Goal: Task Accomplishment & Management: Use online tool/utility

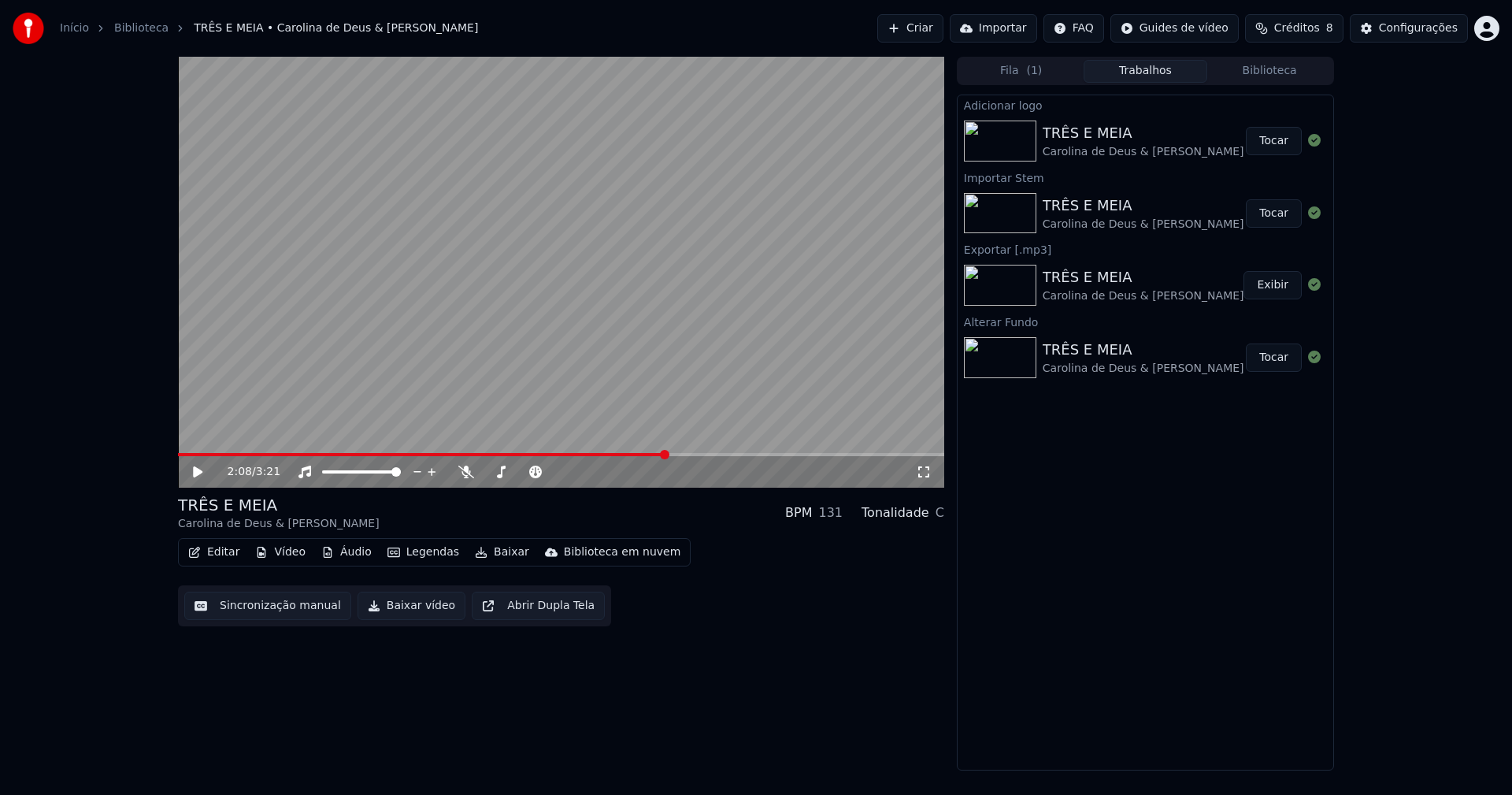
click at [195, 474] on icon at bounding box center [197, 471] width 9 height 11
click at [347, 557] on button "Áudio" at bounding box center [346, 552] width 63 height 22
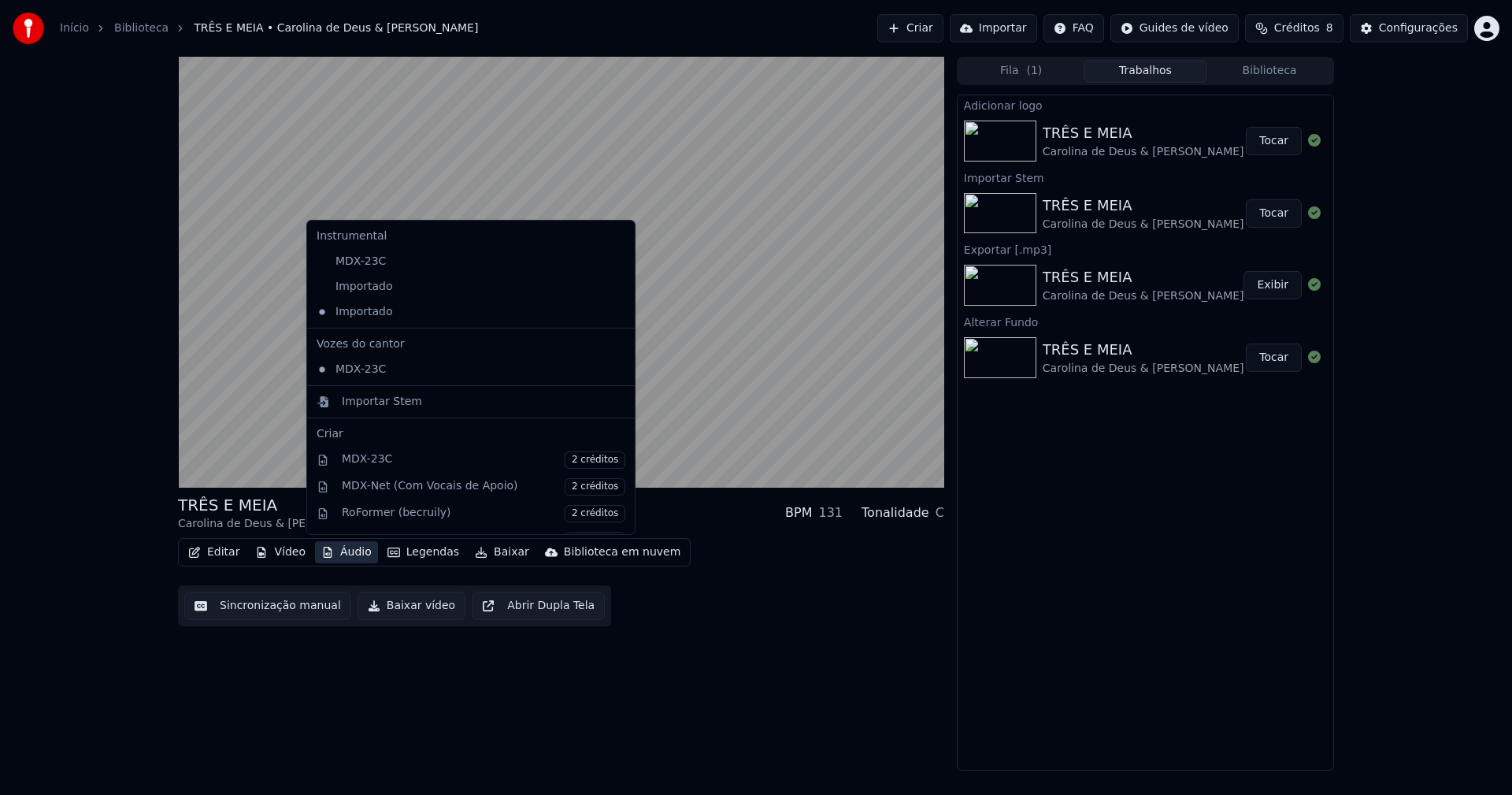
click at [614, 290] on icon at bounding box center [623, 286] width 18 height 13
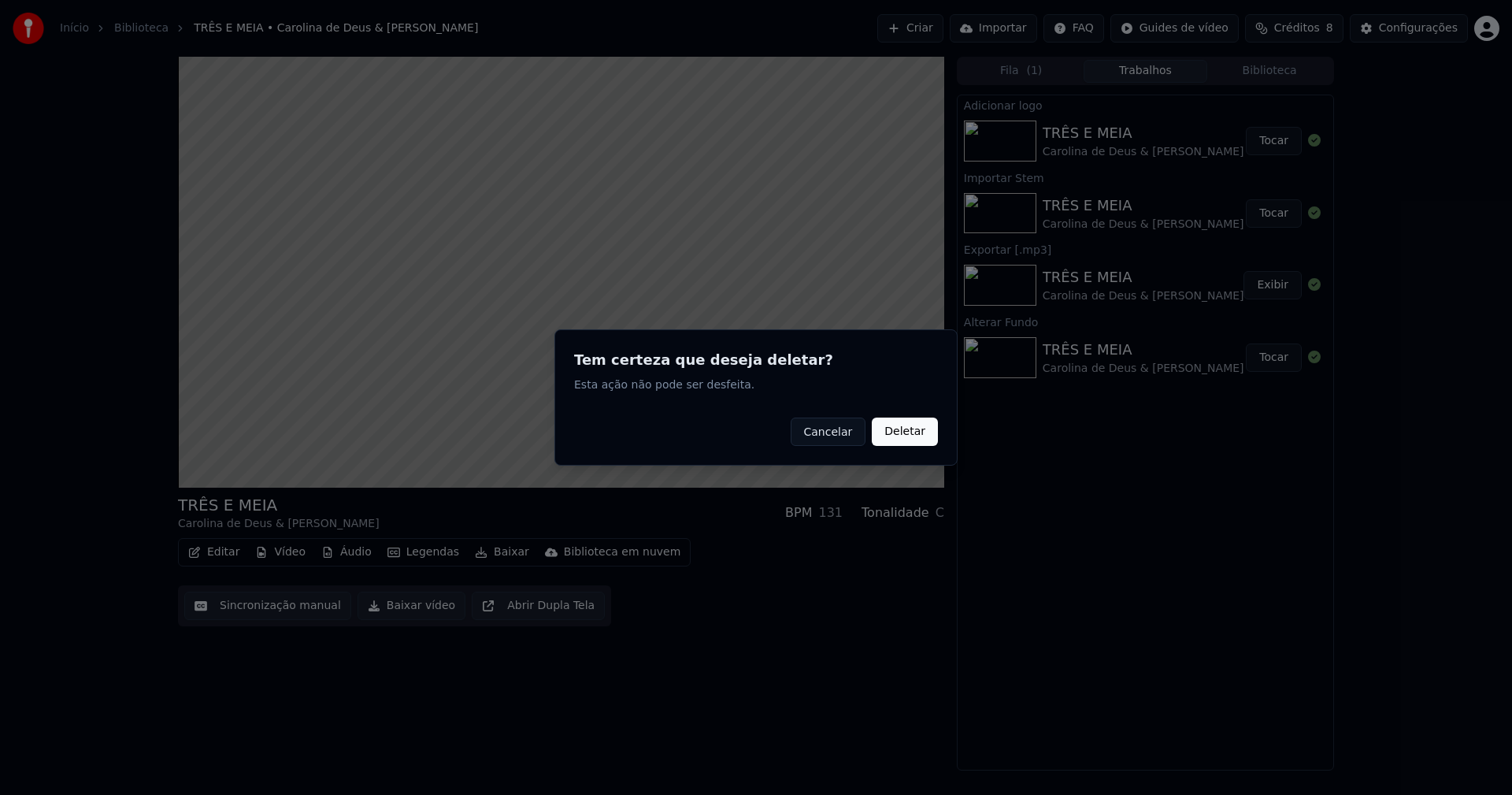
click at [911, 437] on button "Deletar" at bounding box center [904, 432] width 66 height 29
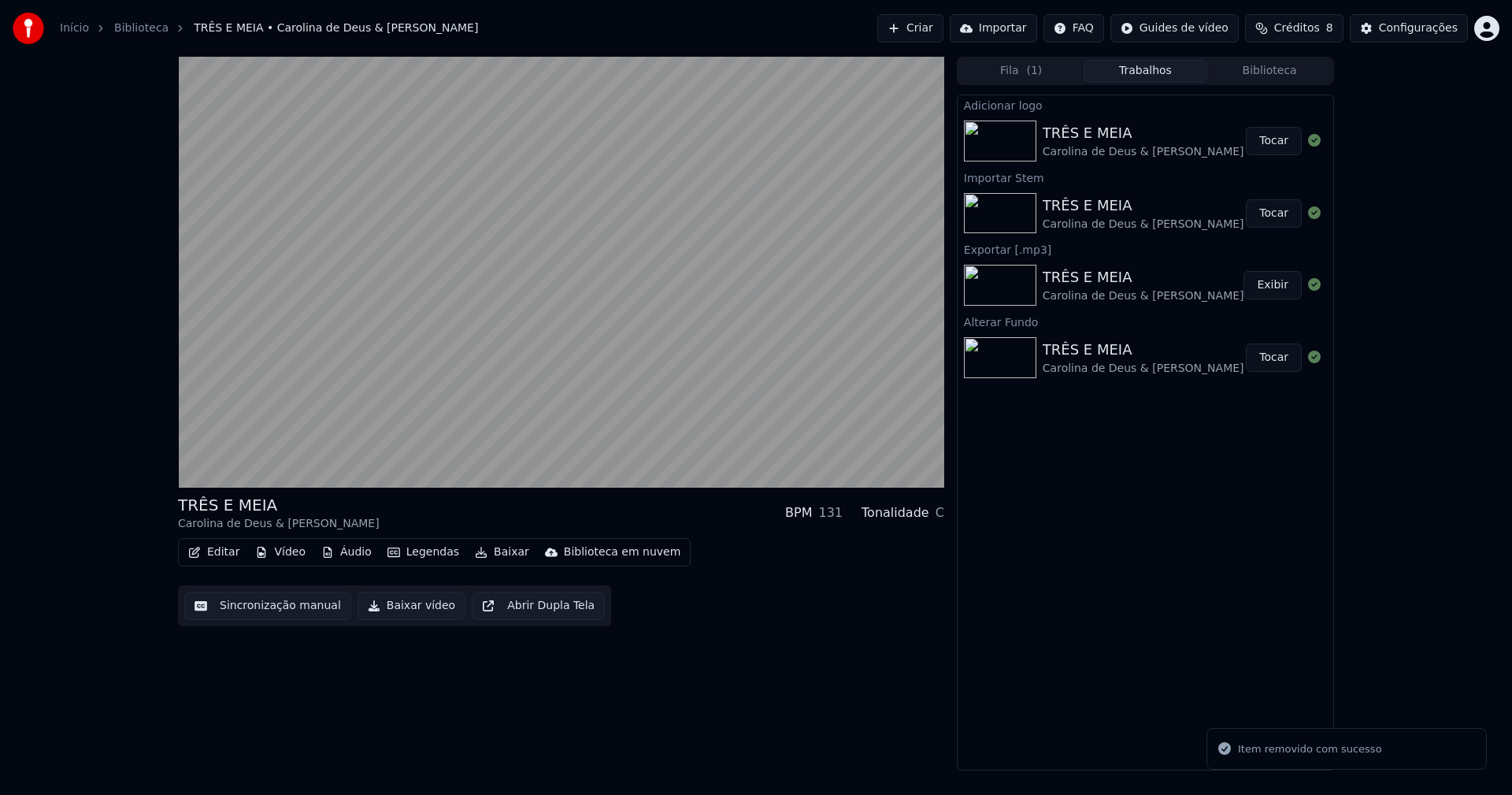
click at [355, 553] on button "Áudio" at bounding box center [346, 552] width 63 height 22
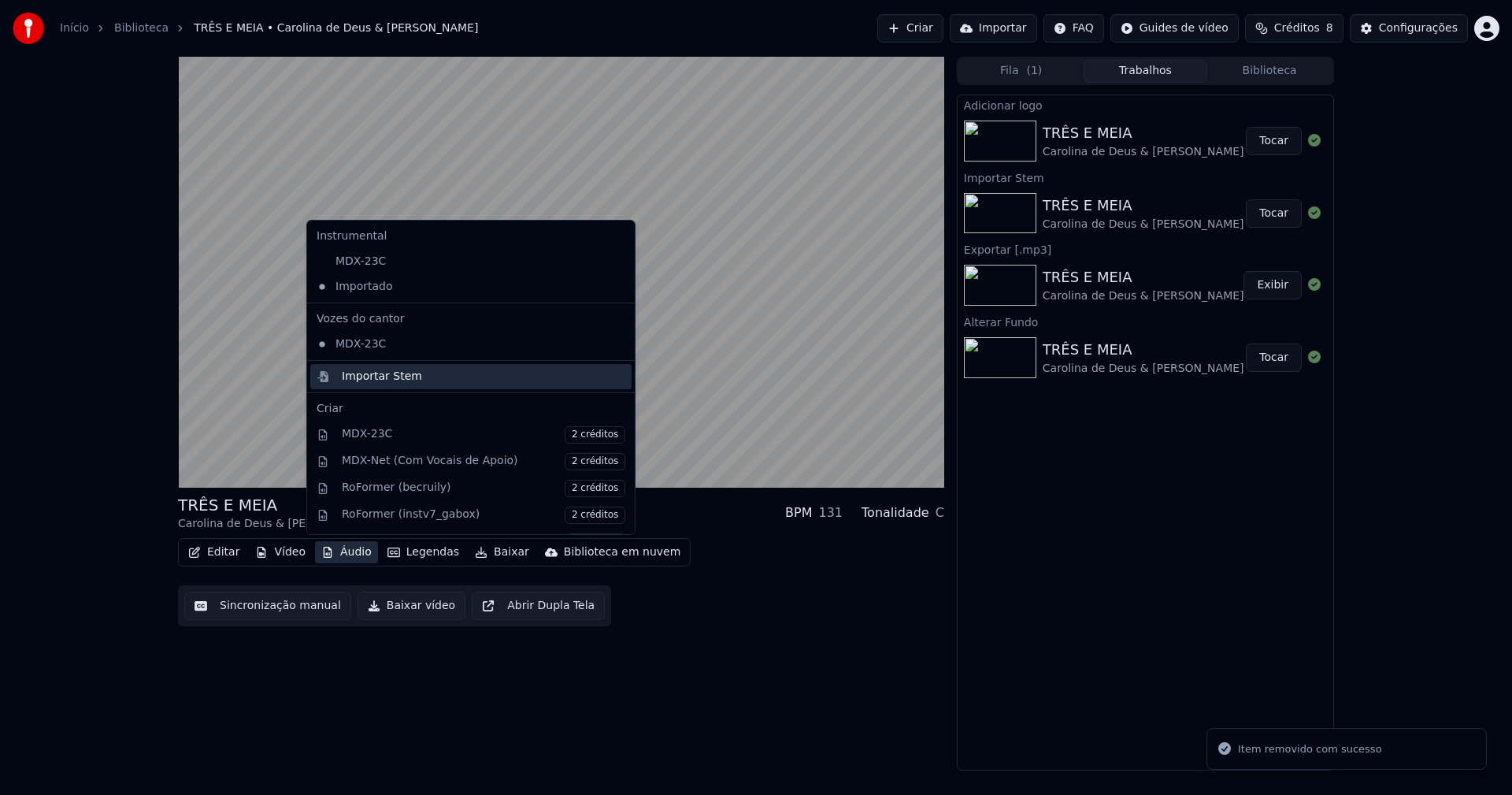
click at [370, 377] on div "Importar Stem" at bounding box center [382, 377] width 80 height 16
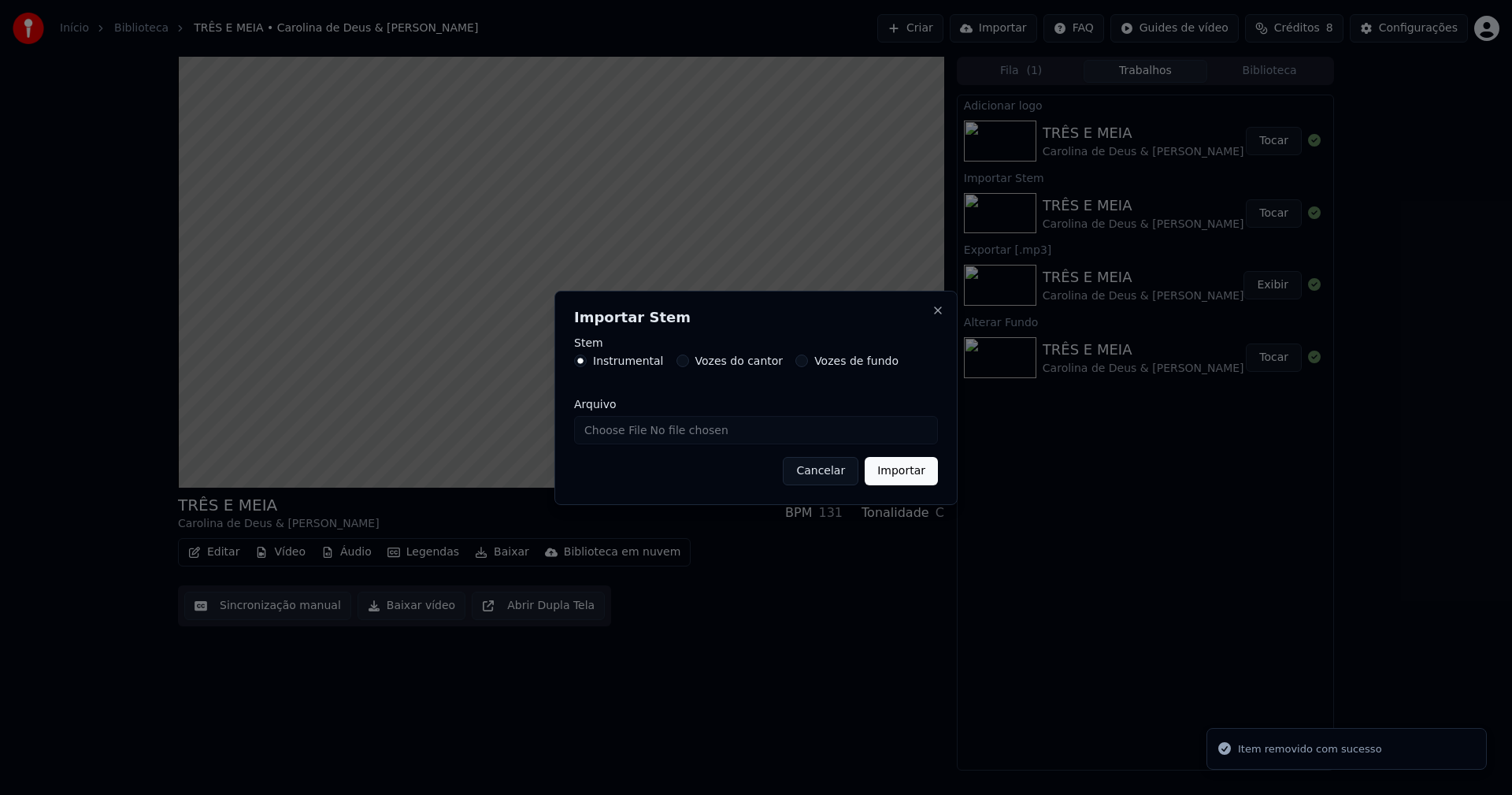
click at [632, 429] on input "Arquivo" at bounding box center [756, 430] width 364 height 29
type input "**********"
click at [906, 474] on button "Importar" at bounding box center [900, 471] width 73 height 29
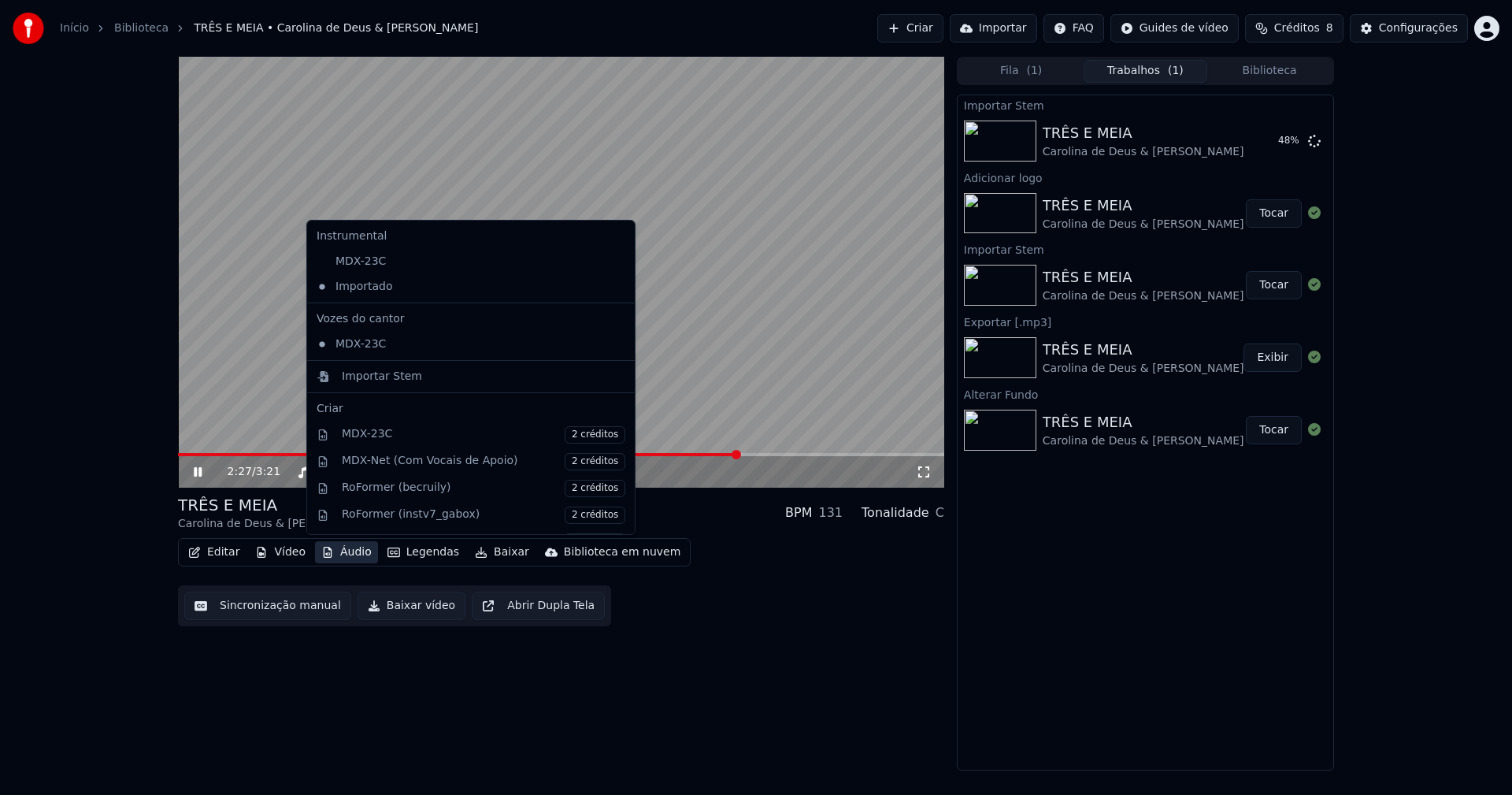
click at [353, 553] on button "Áudio" at bounding box center [346, 552] width 63 height 22
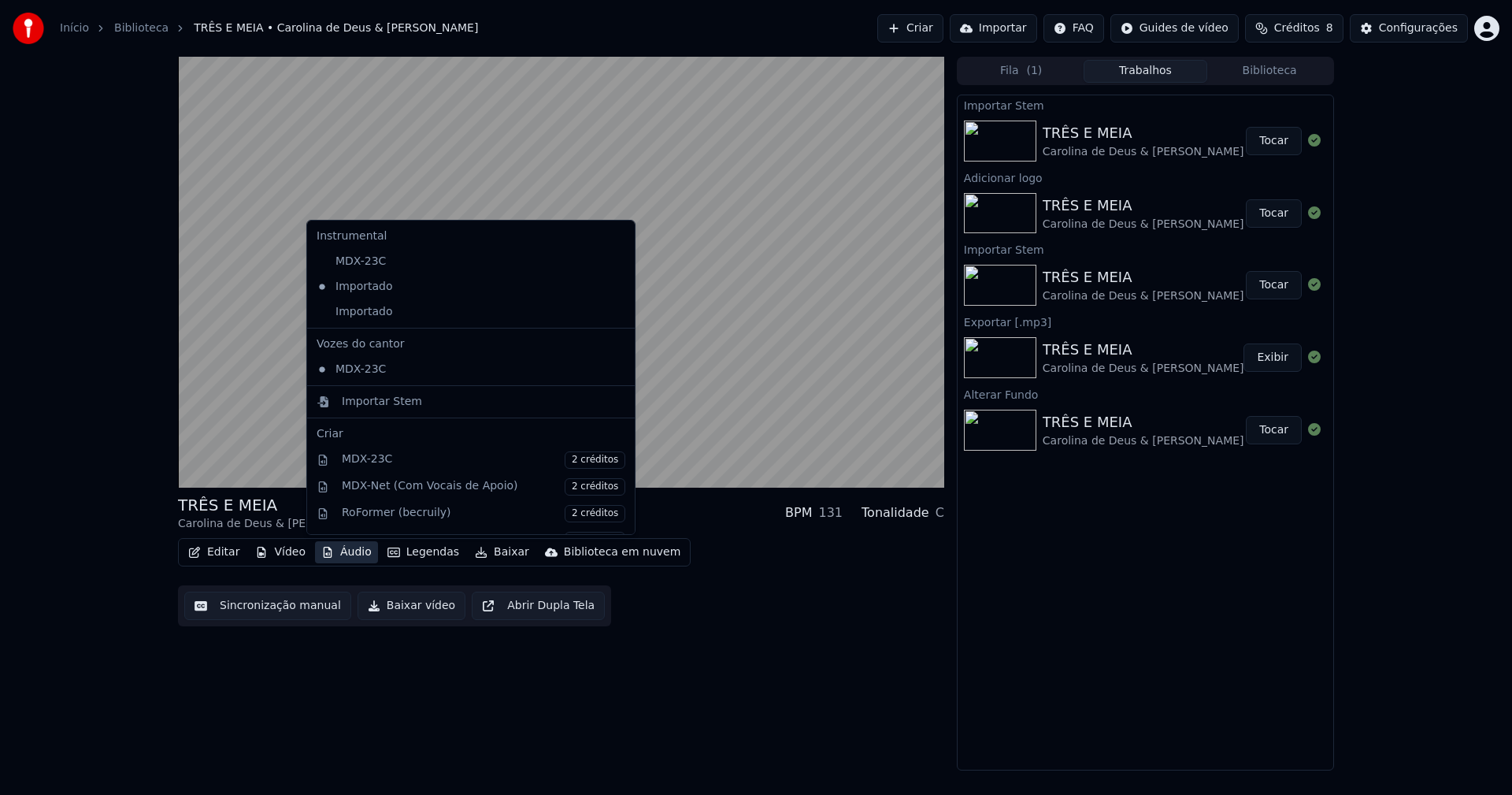
click at [372, 312] on div "Importado" at bounding box center [458, 312] width 298 height 25
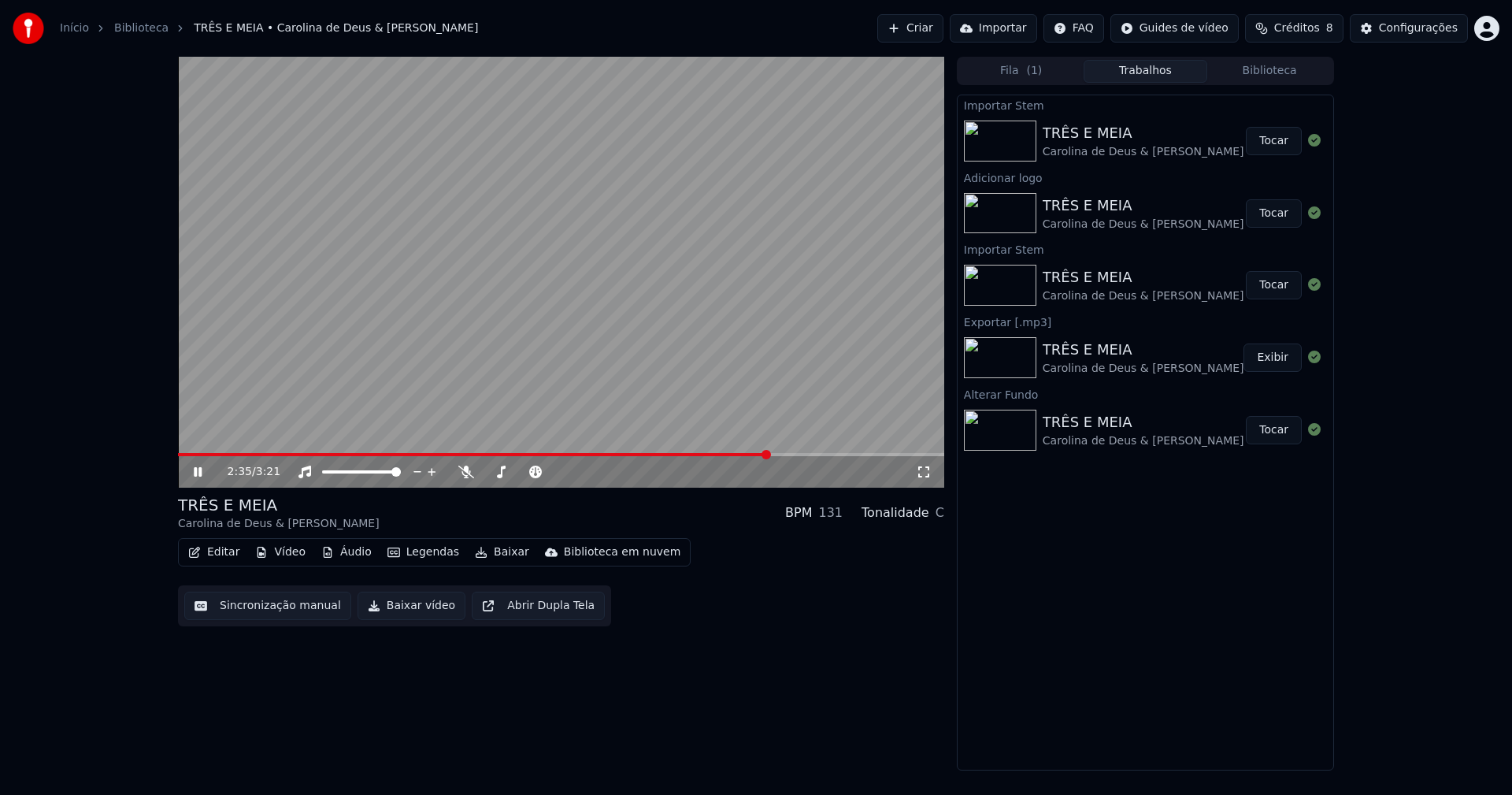
click at [923, 470] on icon at bounding box center [924, 471] width 16 height 13
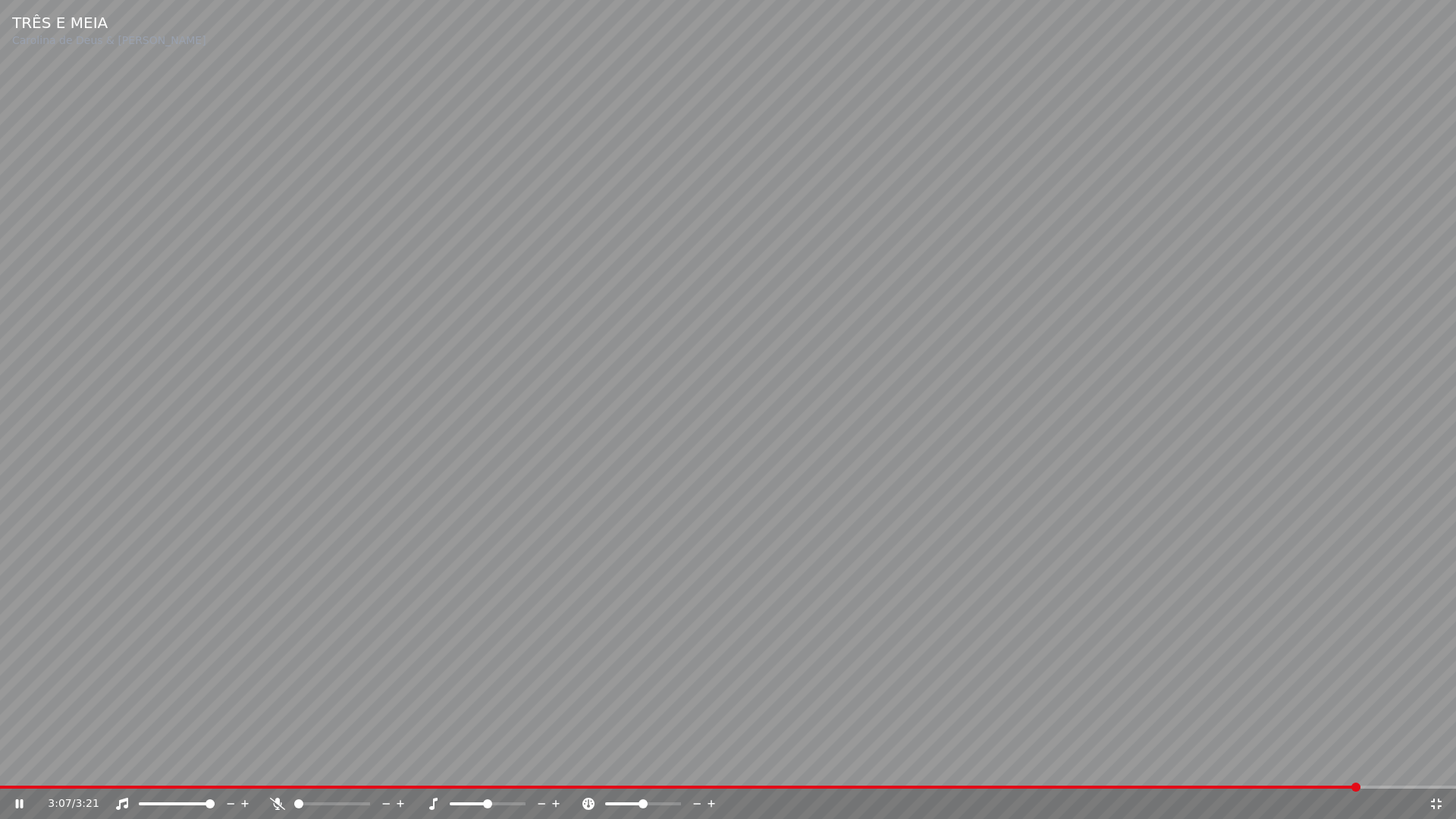
drag, startPoint x: 1437, startPoint y: 803, endPoint x: 1455, endPoint y: 721, distance: 84.0
click at [1440, 764] on icon at bounding box center [1436, 803] width 15 height 12
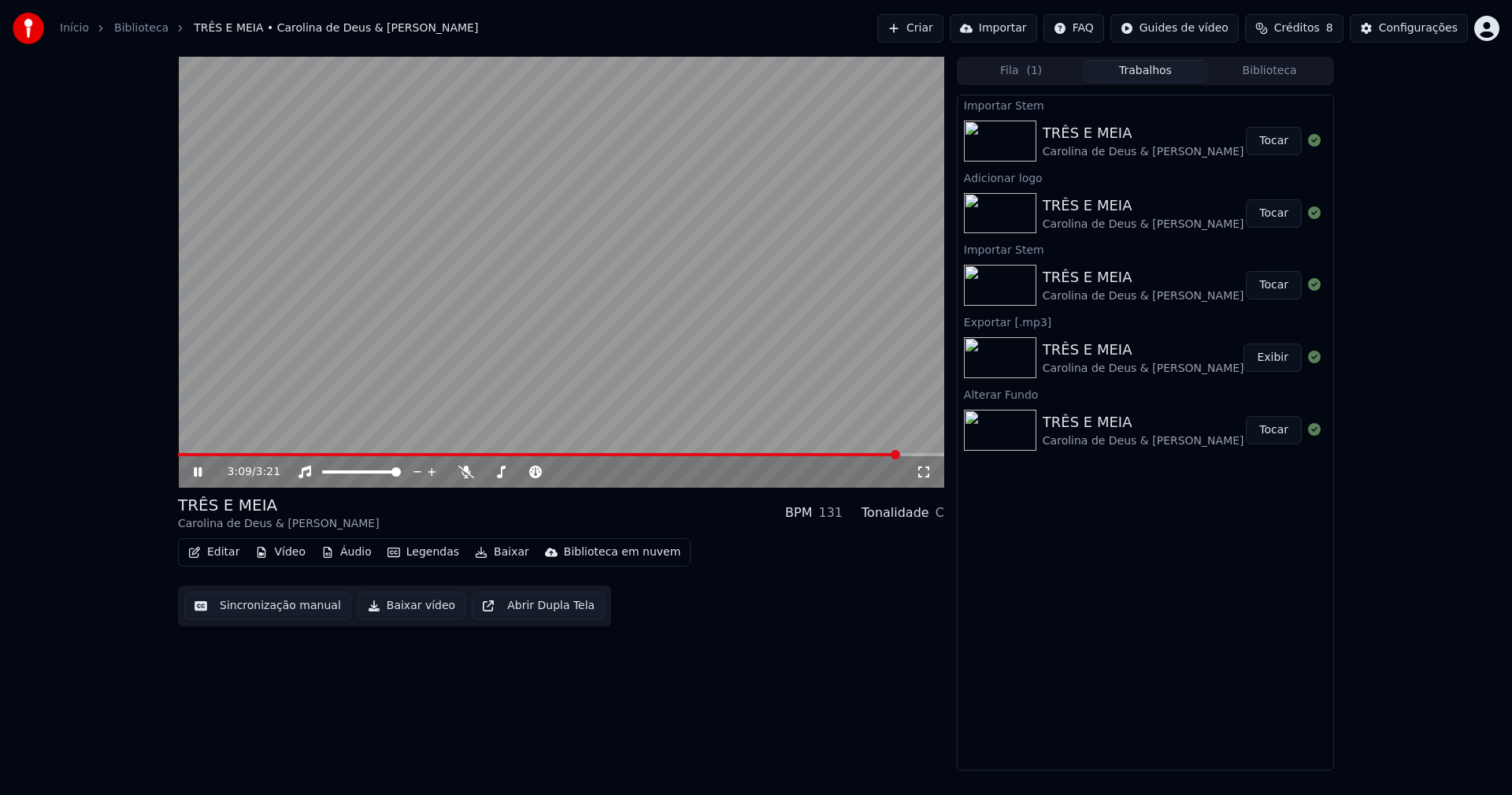
click at [196, 473] on icon at bounding box center [197, 471] width 8 height 9
click at [398, 608] on button "Baixar vídeo" at bounding box center [411, 605] width 108 height 29
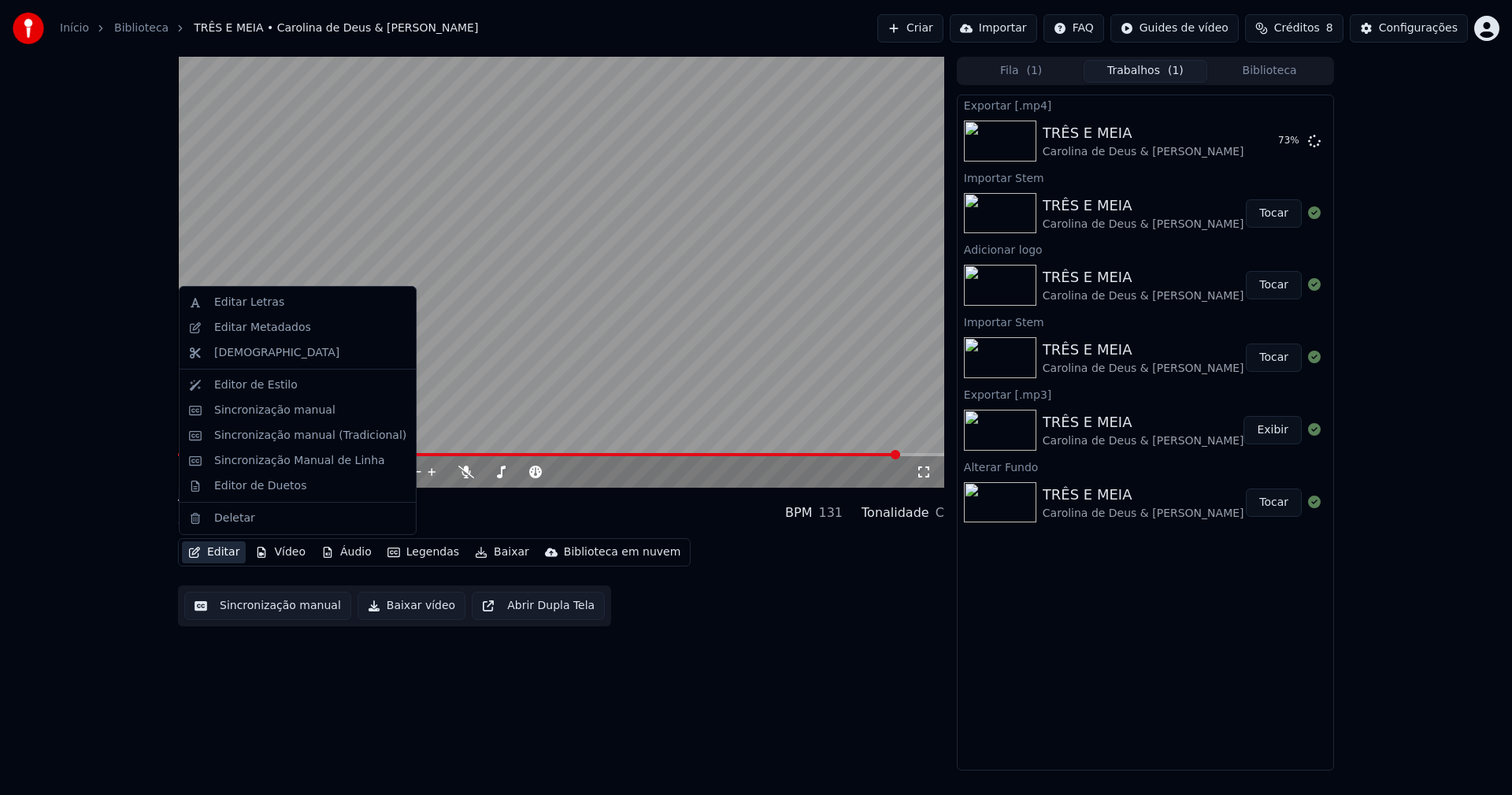
click at [213, 554] on button "Editar" at bounding box center [214, 552] width 64 height 22
click at [238, 337] on div "Editar Metadados" at bounding box center [298, 328] width 230 height 25
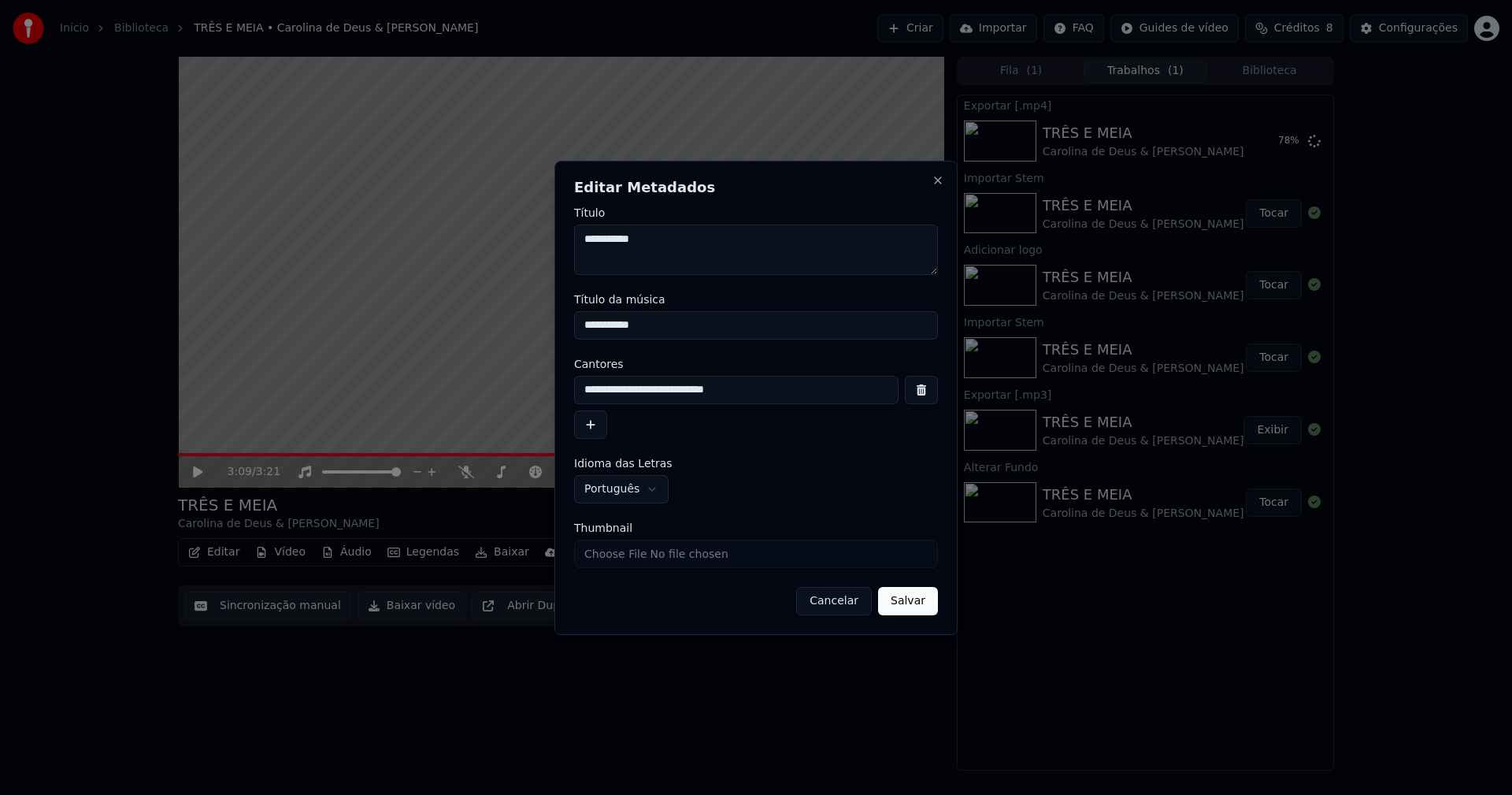
click at [639, 551] on input "Thumbnail" at bounding box center [756, 553] width 364 height 29
type input "**********"
click at [929, 606] on button "Salvar" at bounding box center [907, 601] width 60 height 29
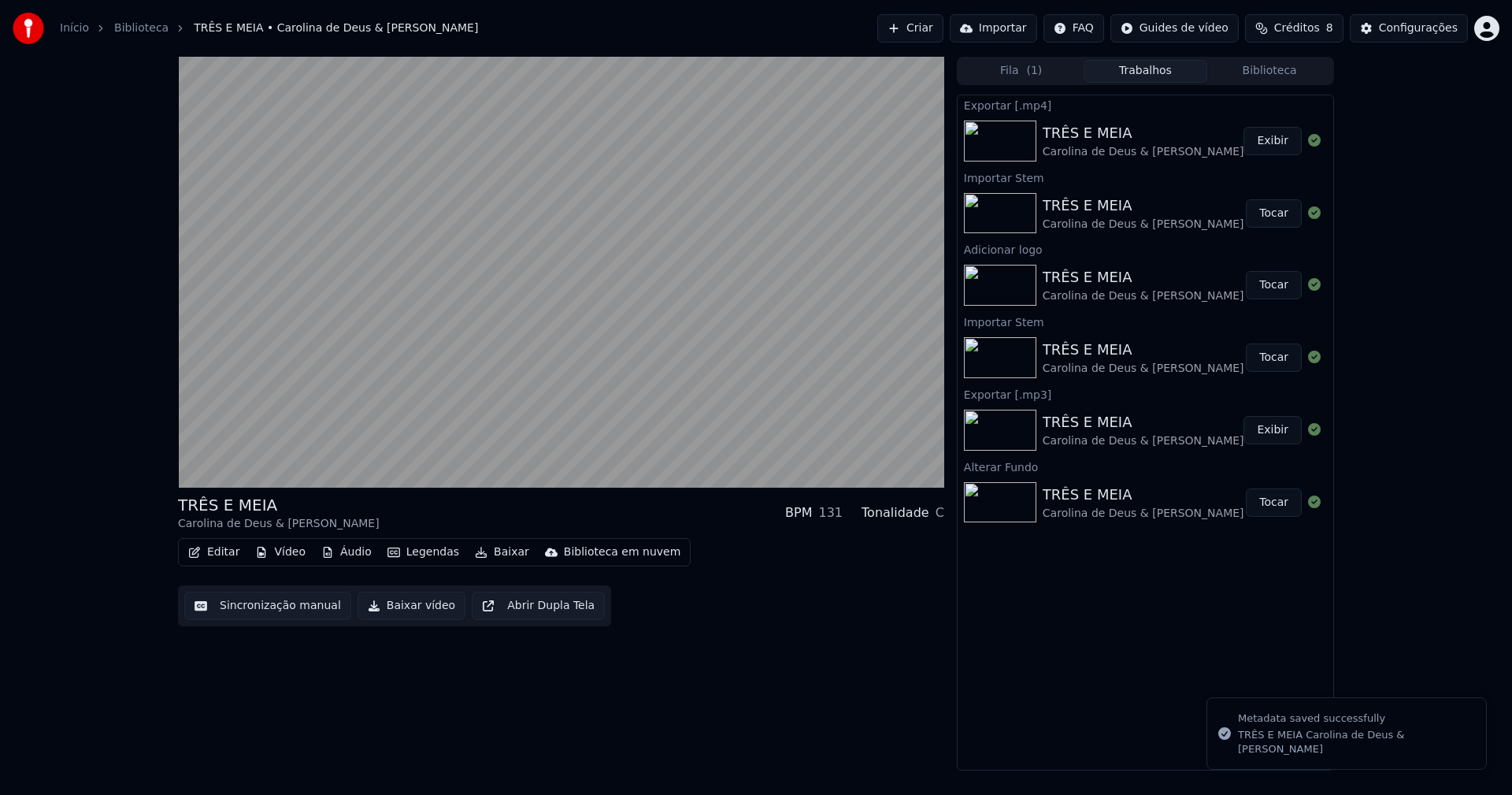
click at [1273, 73] on button "Biblioteca" at bounding box center [1269, 70] width 124 height 23
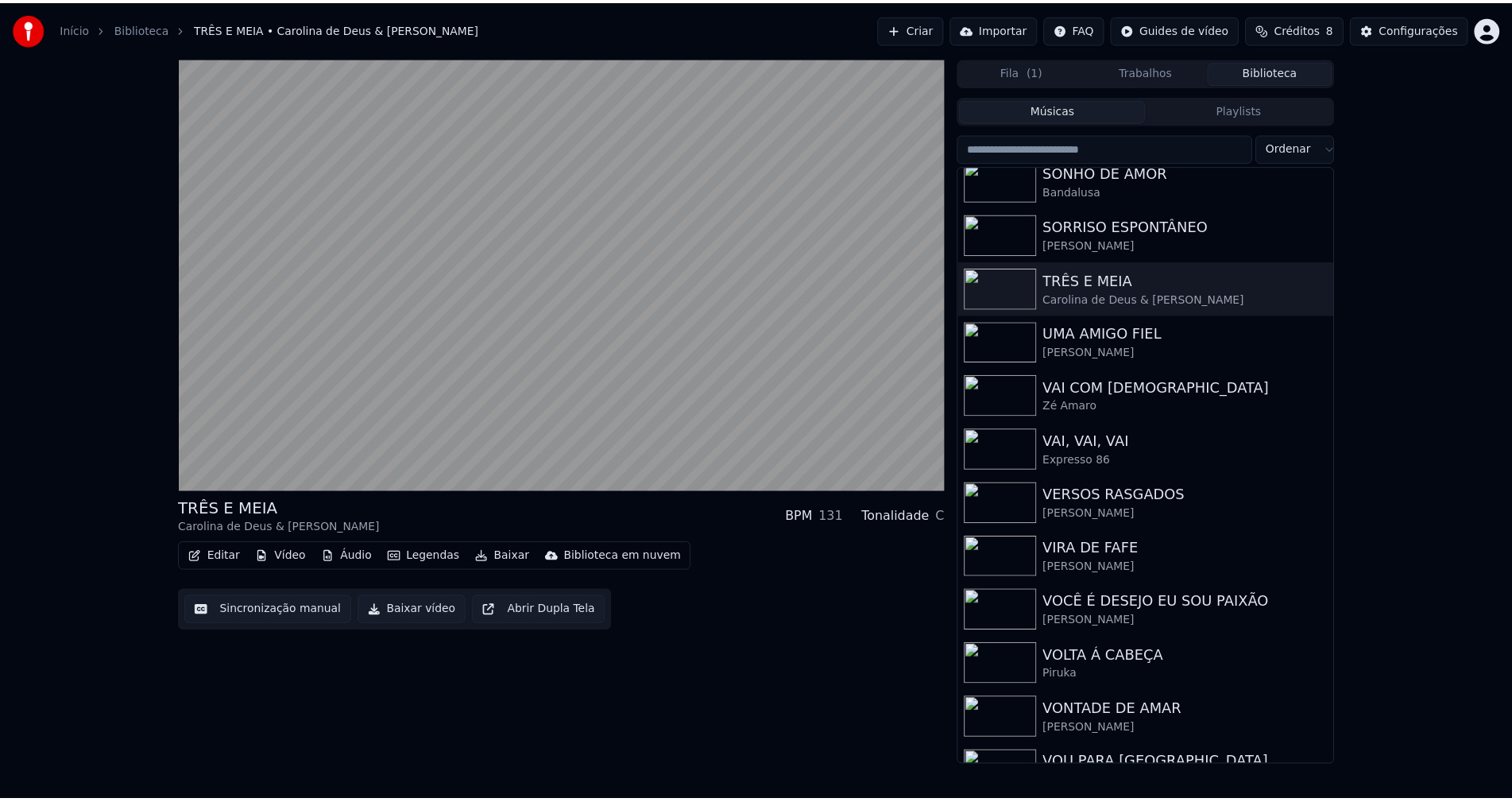
scroll to position [4639, 0]
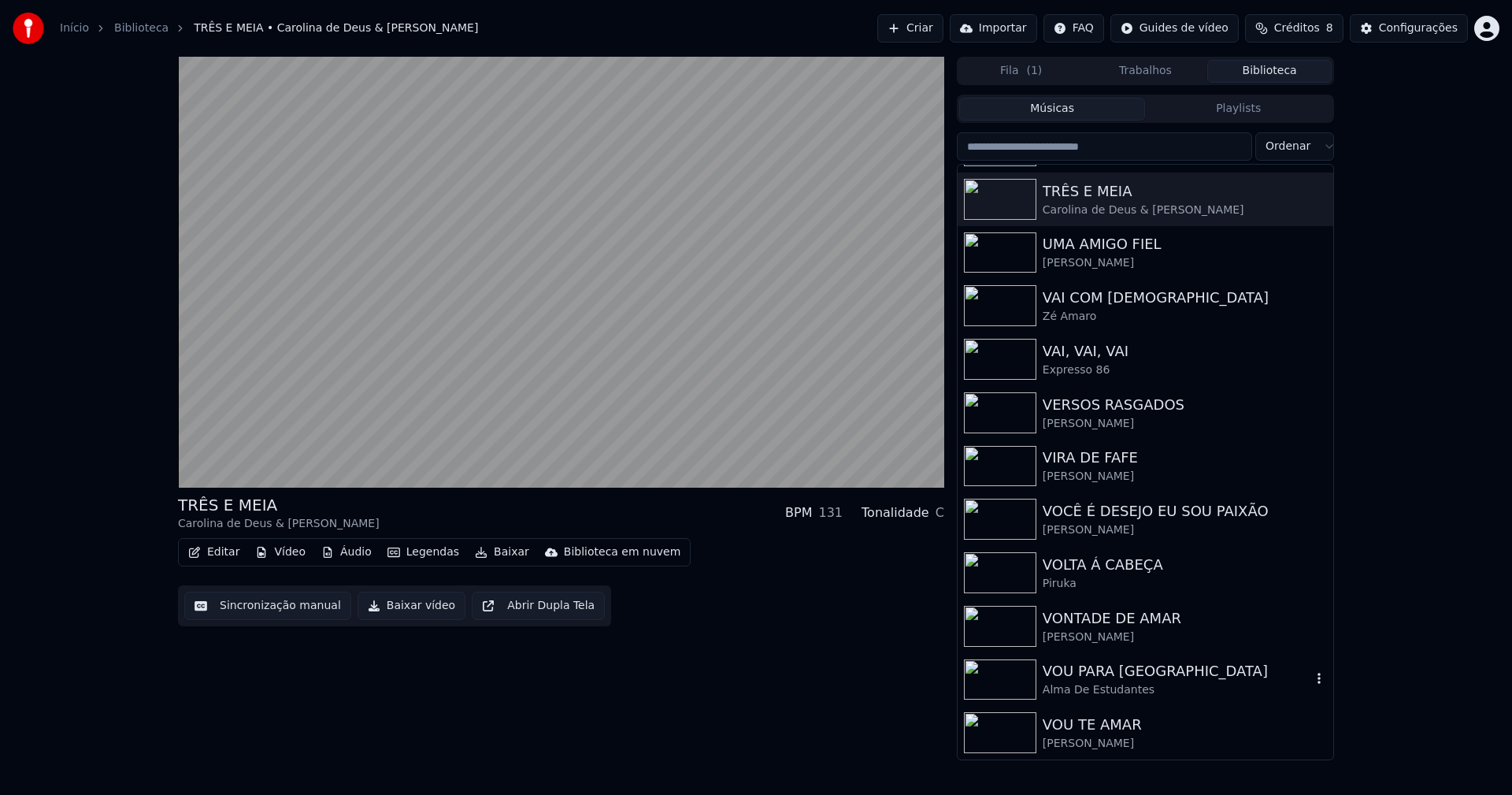
drag, startPoint x: 1088, startPoint y: 683, endPoint x: 1130, endPoint y: 677, distance: 42.4
click at [1090, 683] on div "Alma De Estudantes" at bounding box center [1177, 690] width 268 height 16
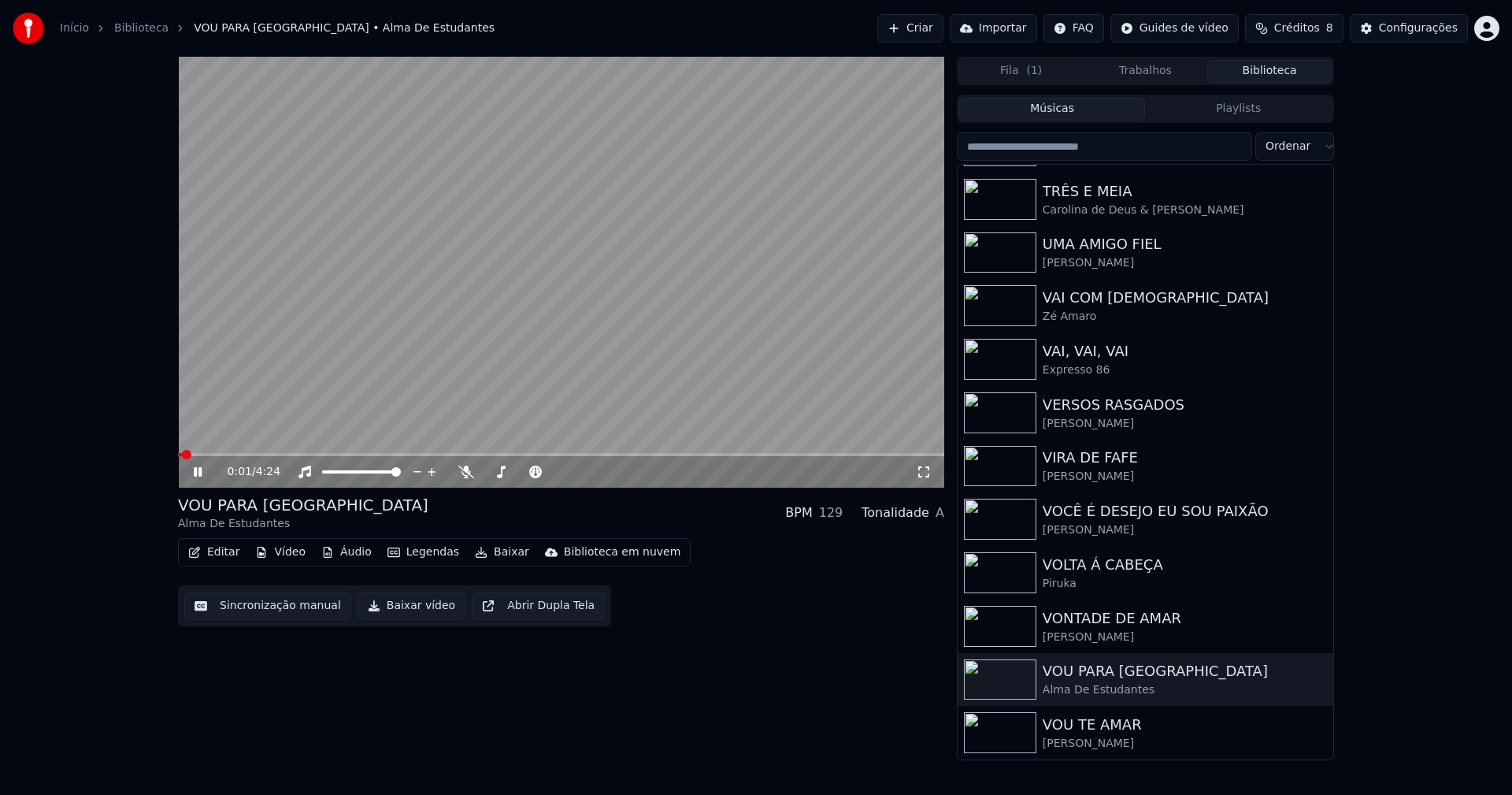
drag, startPoint x: 195, startPoint y: 477, endPoint x: 355, endPoint y: 395, distance: 179.8
click at [196, 477] on icon at bounding box center [209, 471] width 37 height 13
click at [296, 554] on button "Vídeo" at bounding box center [280, 552] width 63 height 22
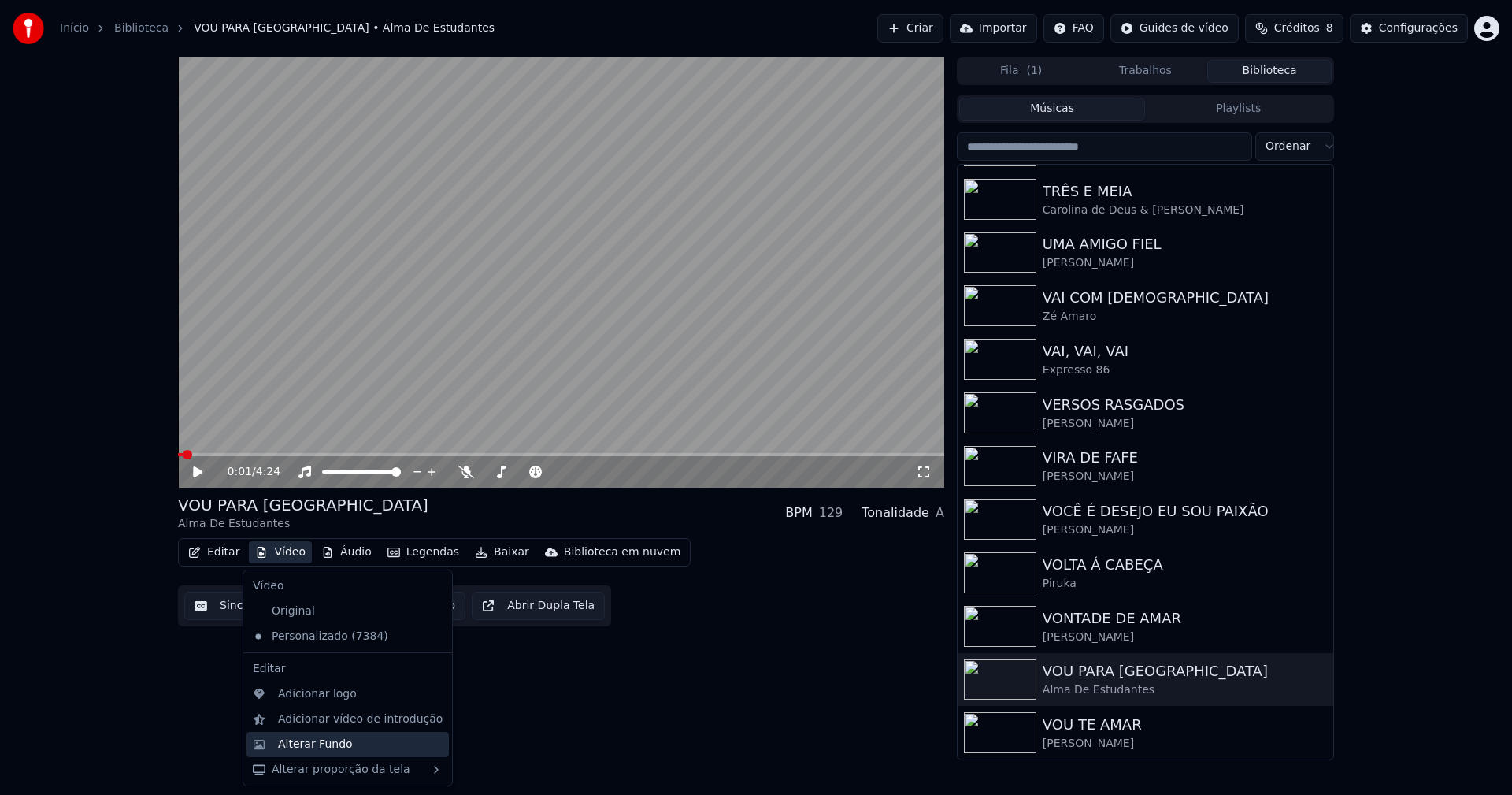
click at [327, 747] on div "Alterar Fundo" at bounding box center [315, 744] width 75 height 16
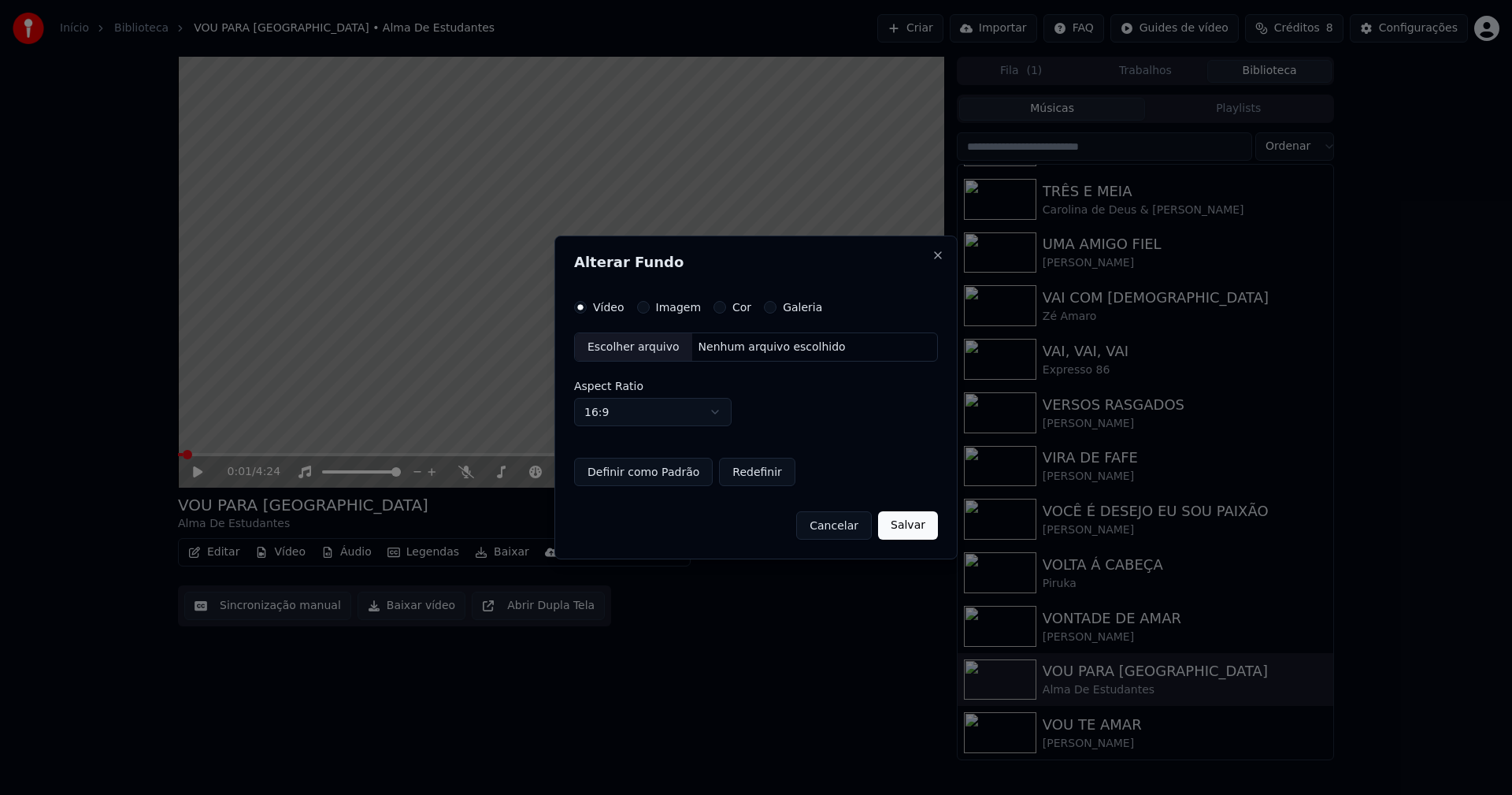
click at [639, 309] on button "Imagem" at bounding box center [643, 307] width 13 height 13
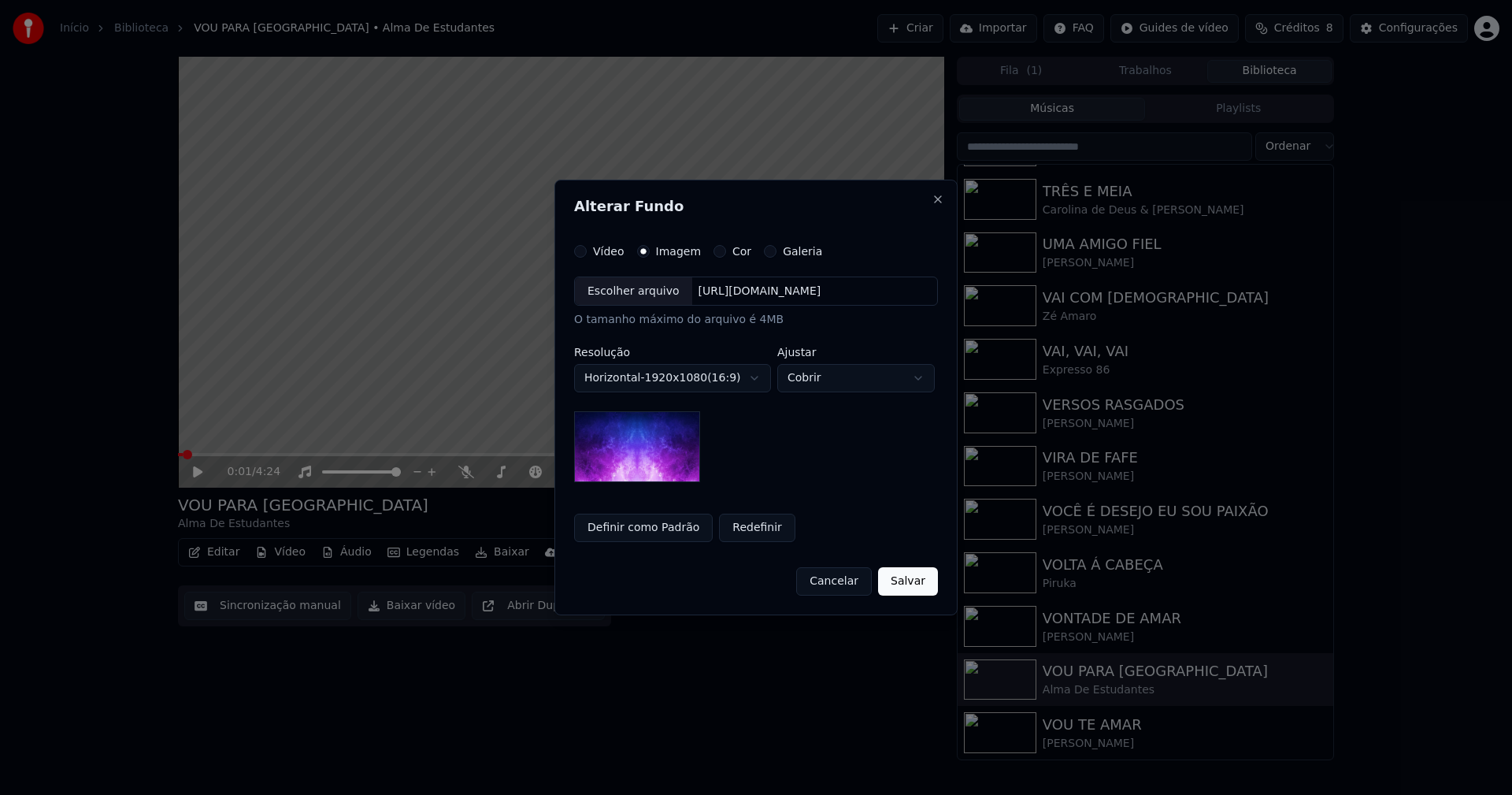
click at [630, 285] on div "Escolher arquivo" at bounding box center [634, 292] width 117 height 29
click at [907, 579] on button "Salvar" at bounding box center [907, 581] width 60 height 29
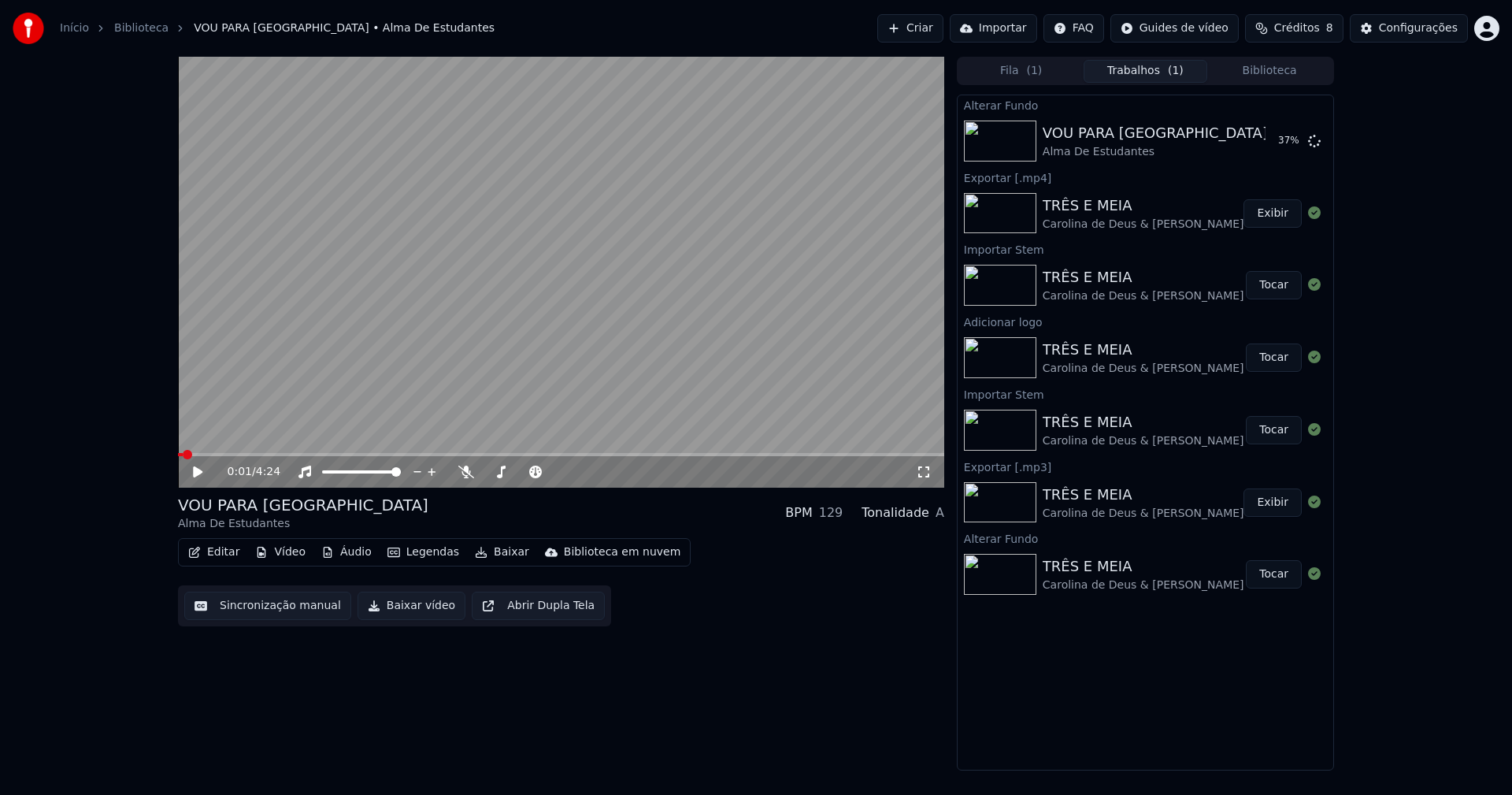
click at [345, 553] on button "Áudio" at bounding box center [346, 552] width 63 height 22
click at [828, 683] on div "0:01 / 4:24 VOU PARA [GEOGRAPHIC_DATA] Alma De Estudantes BPM 129 Tonalidade A …" at bounding box center [561, 413] width 766 height 714
click at [1276, 141] on button "Tocar" at bounding box center [1273, 141] width 56 height 29
click at [199, 473] on icon at bounding box center [197, 471] width 8 height 9
click at [277, 559] on button "Vídeo" at bounding box center [280, 552] width 63 height 22
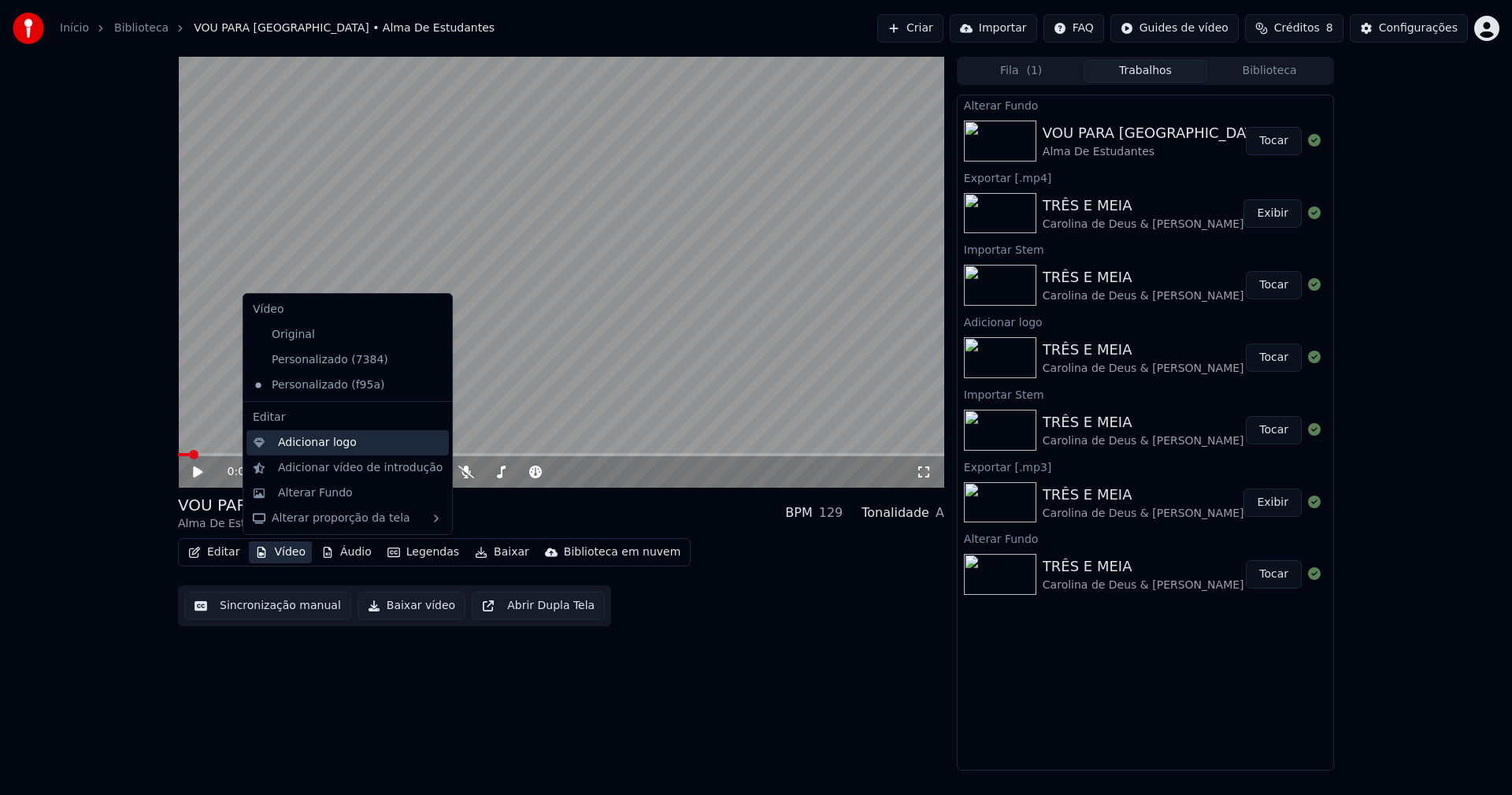
click at [294, 439] on div "Adicionar logo" at bounding box center [318, 443] width 79 height 16
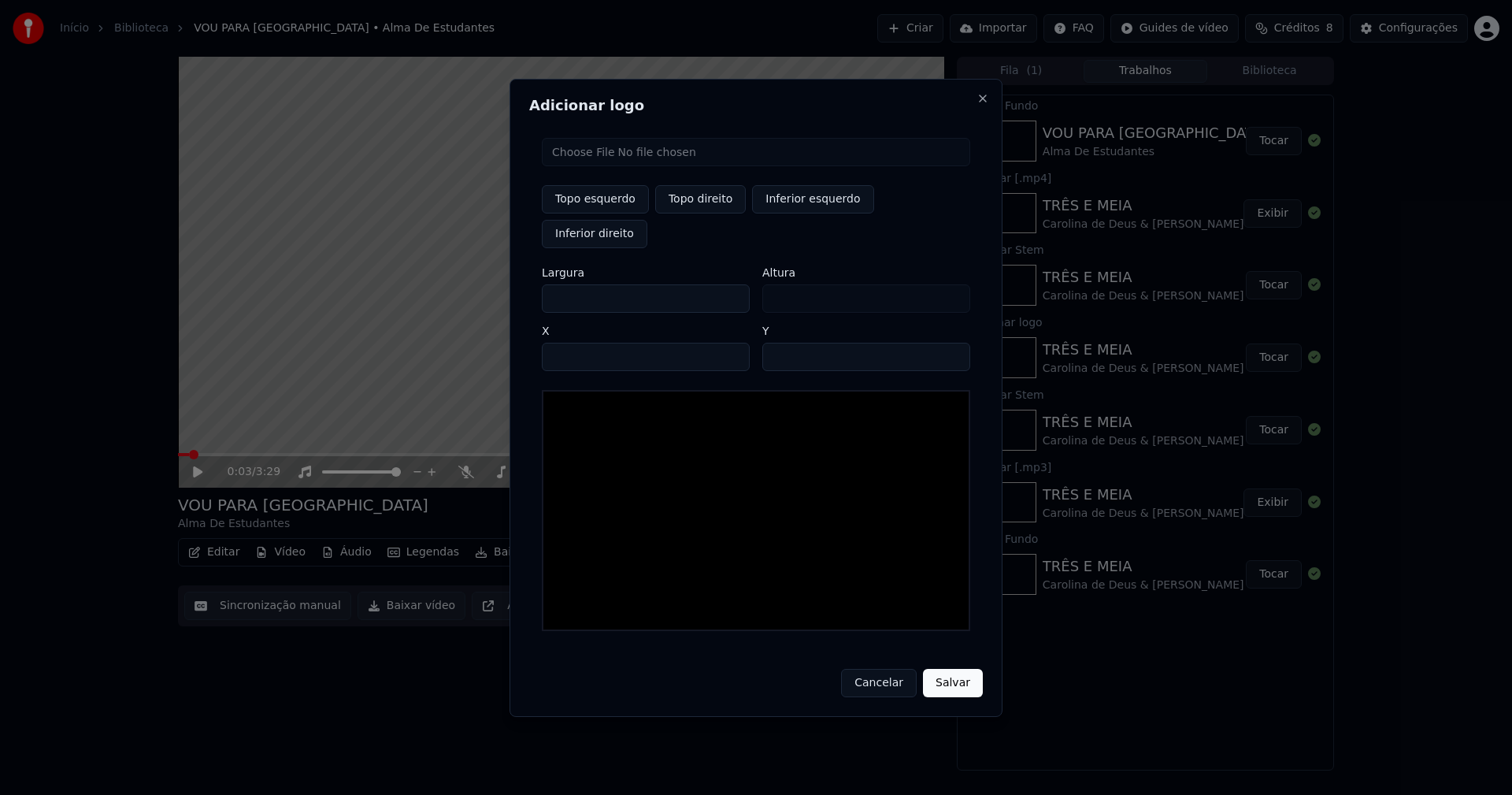
click at [598, 166] on input "file" at bounding box center [755, 152] width 428 height 29
type input "**********"
type input "***"
click at [700, 214] on button "Topo direito" at bounding box center [701, 200] width 91 height 29
type input "****"
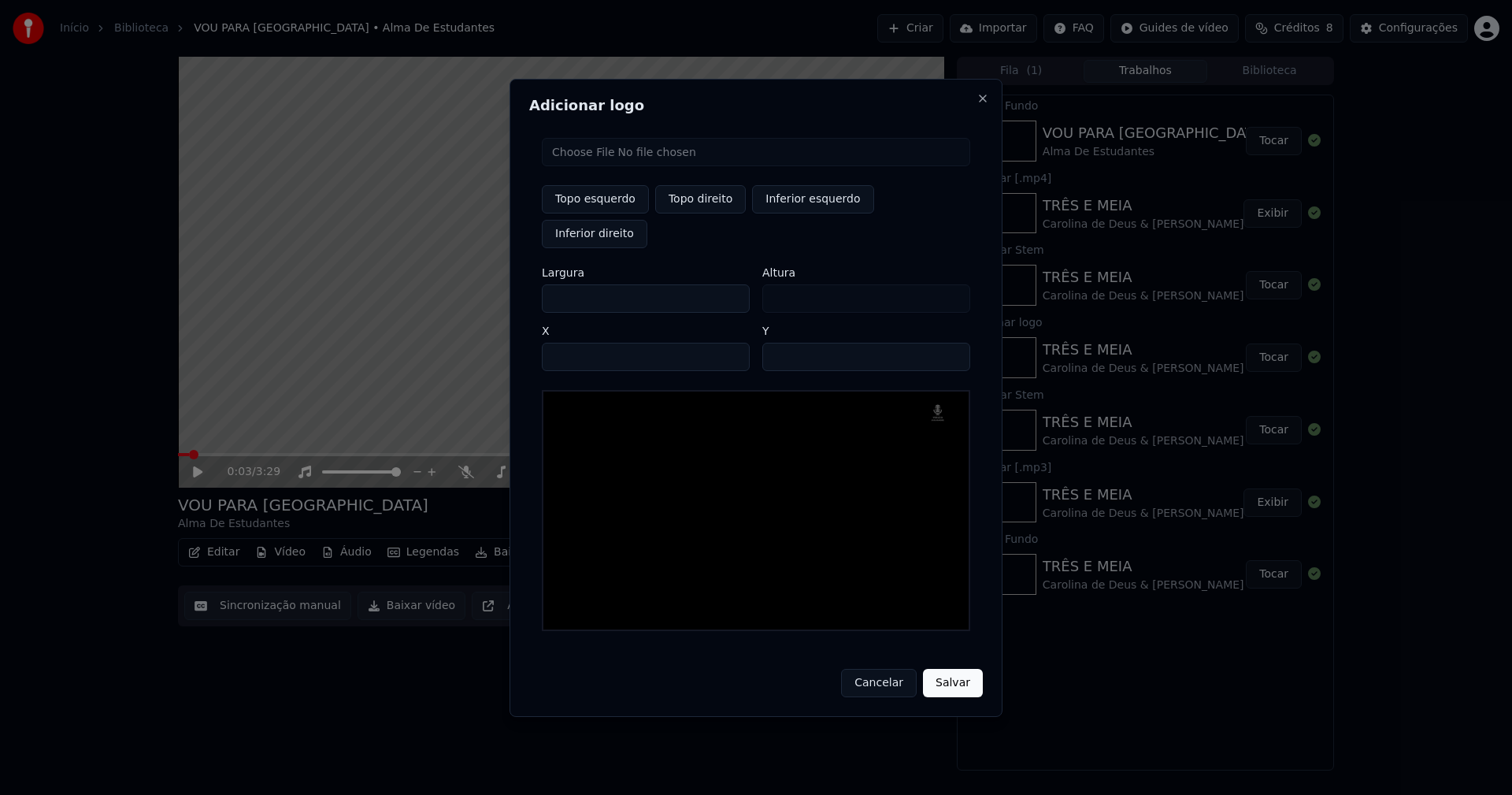
drag, startPoint x: 567, startPoint y: 282, endPoint x: 466, endPoint y: 290, distance: 101.3
click at [466, 290] on body "Início Biblioteca VOU PARA [GEOGRAPHIC_DATA] • Alma De Estudantes Criar Importa…" at bounding box center [756, 398] width 1512 height 795
type input "**"
type input "***"
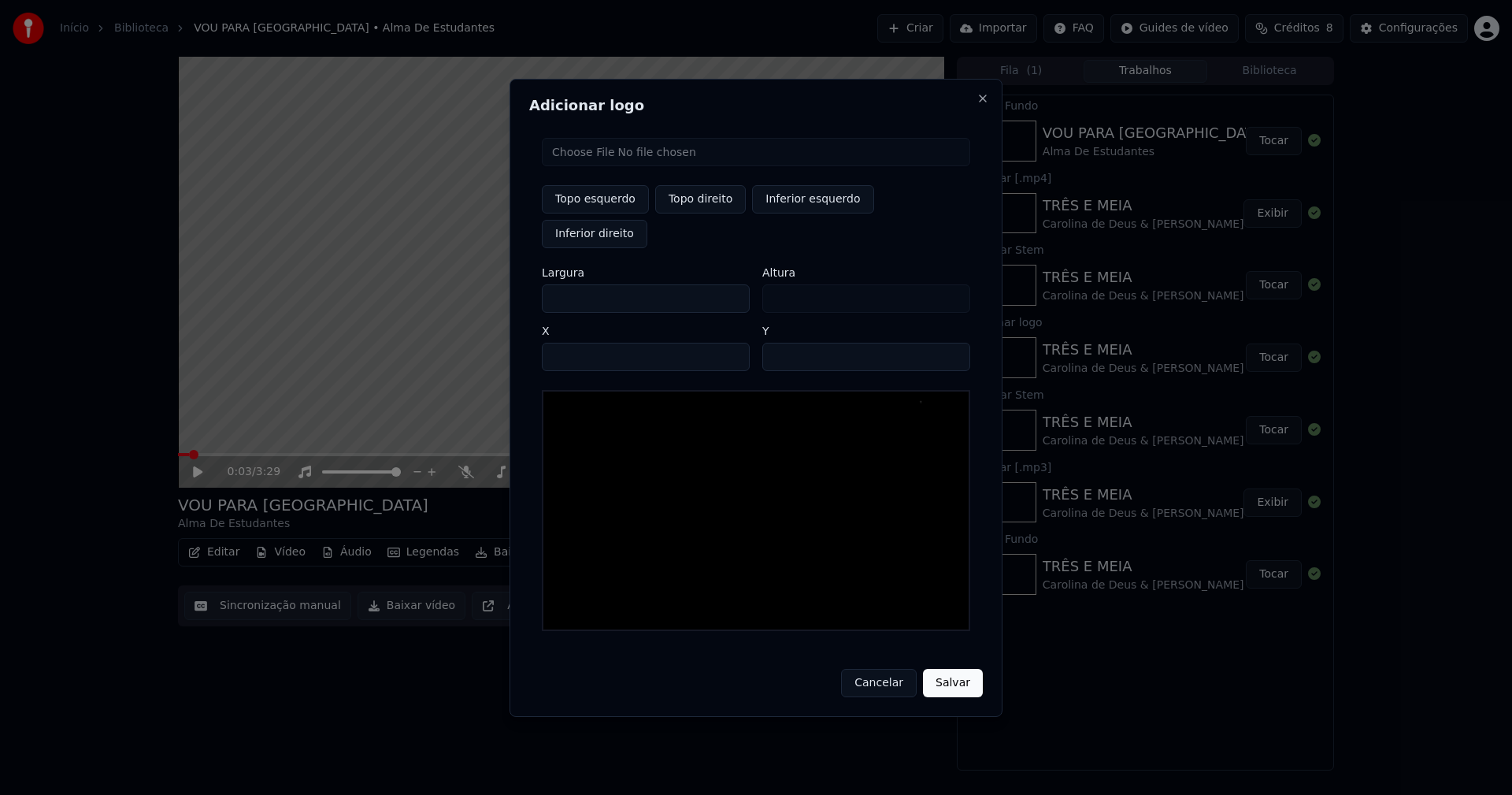
type input "***"
click at [575, 343] on input "****" at bounding box center [645, 357] width 208 height 29
type input "****"
click at [950, 343] on input "**" at bounding box center [866, 357] width 208 height 29
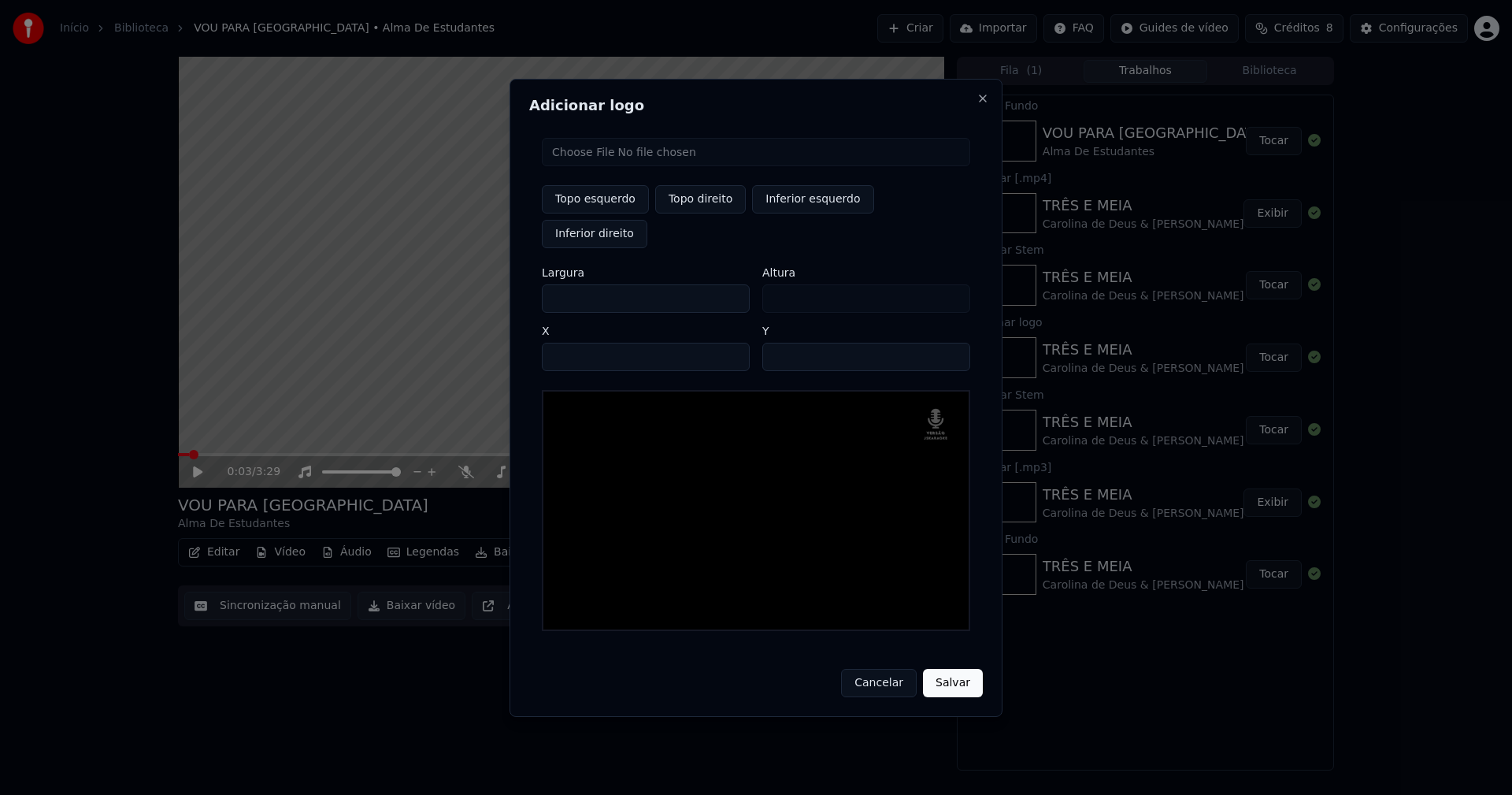
click at [950, 343] on input "**" at bounding box center [866, 357] width 208 height 29
click at [950, 343] on input "**" at bounding box center [866, 357] width 208 height 29
click at [948, 343] on input "**" at bounding box center [866, 357] width 208 height 29
type input "**"
click at [945, 346] on input "**" at bounding box center [866, 357] width 208 height 29
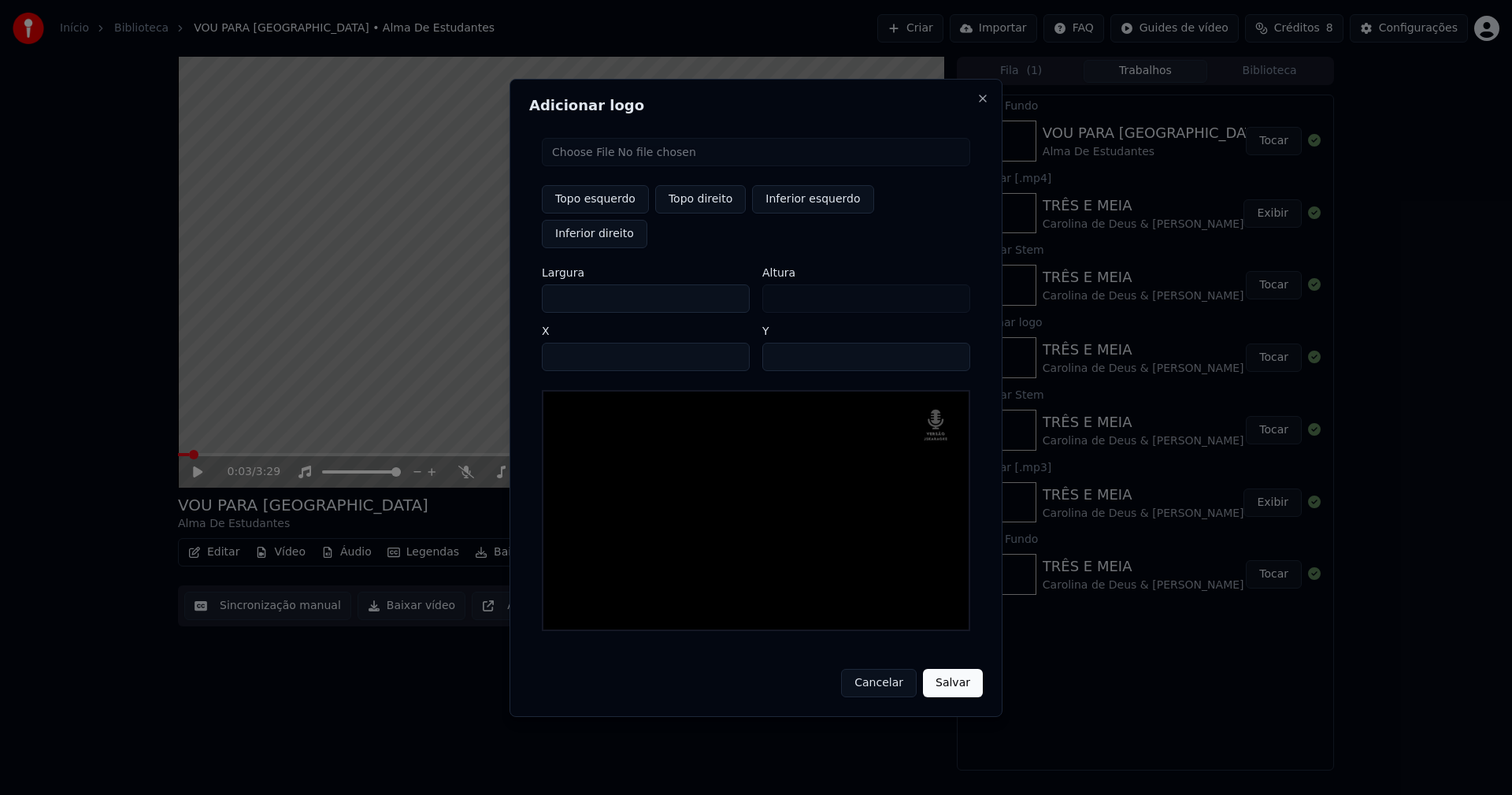
click at [949, 669] on button "Salvar" at bounding box center [952, 683] width 60 height 29
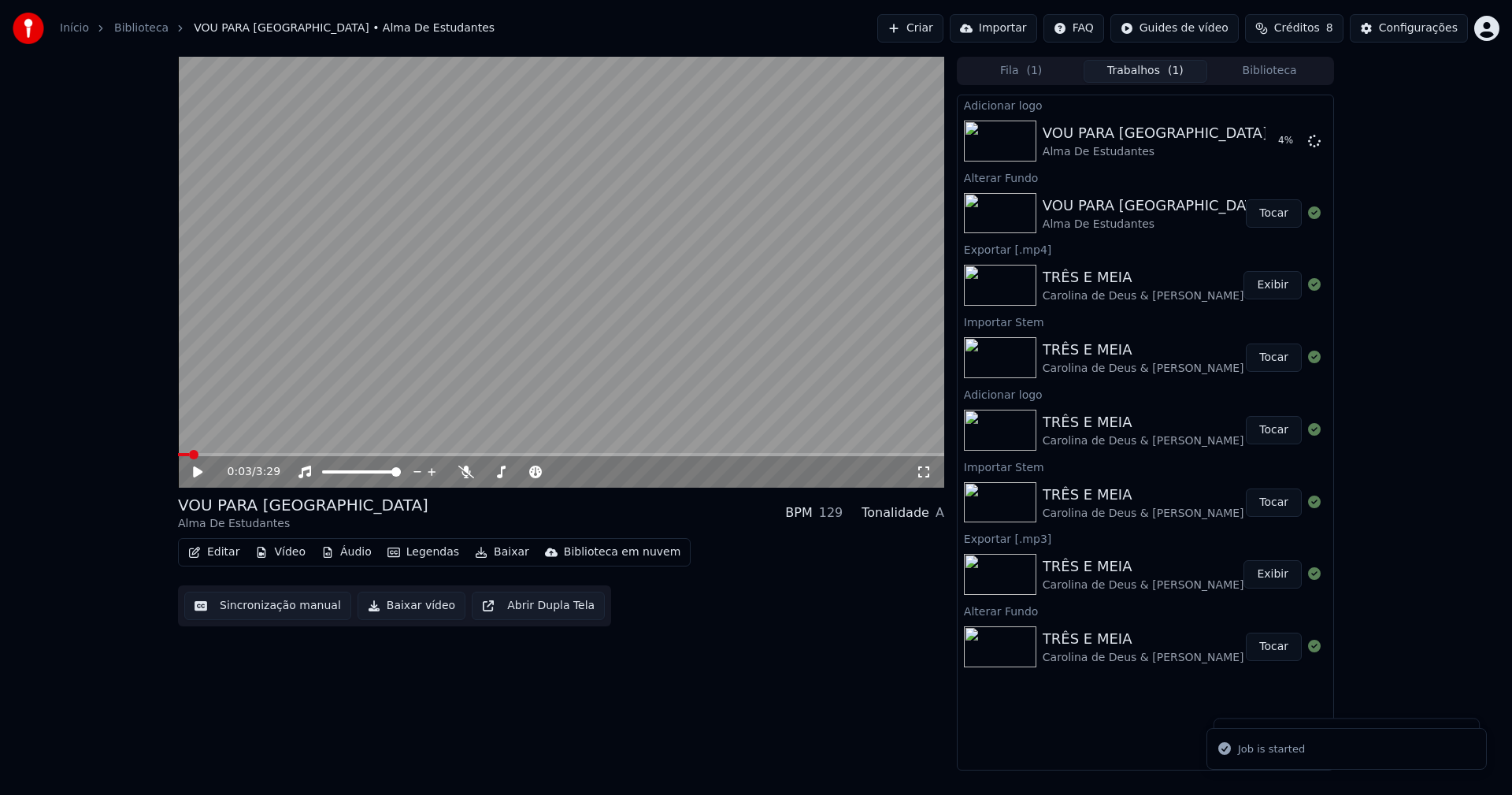
click at [213, 543] on button "Editar" at bounding box center [214, 552] width 64 height 22
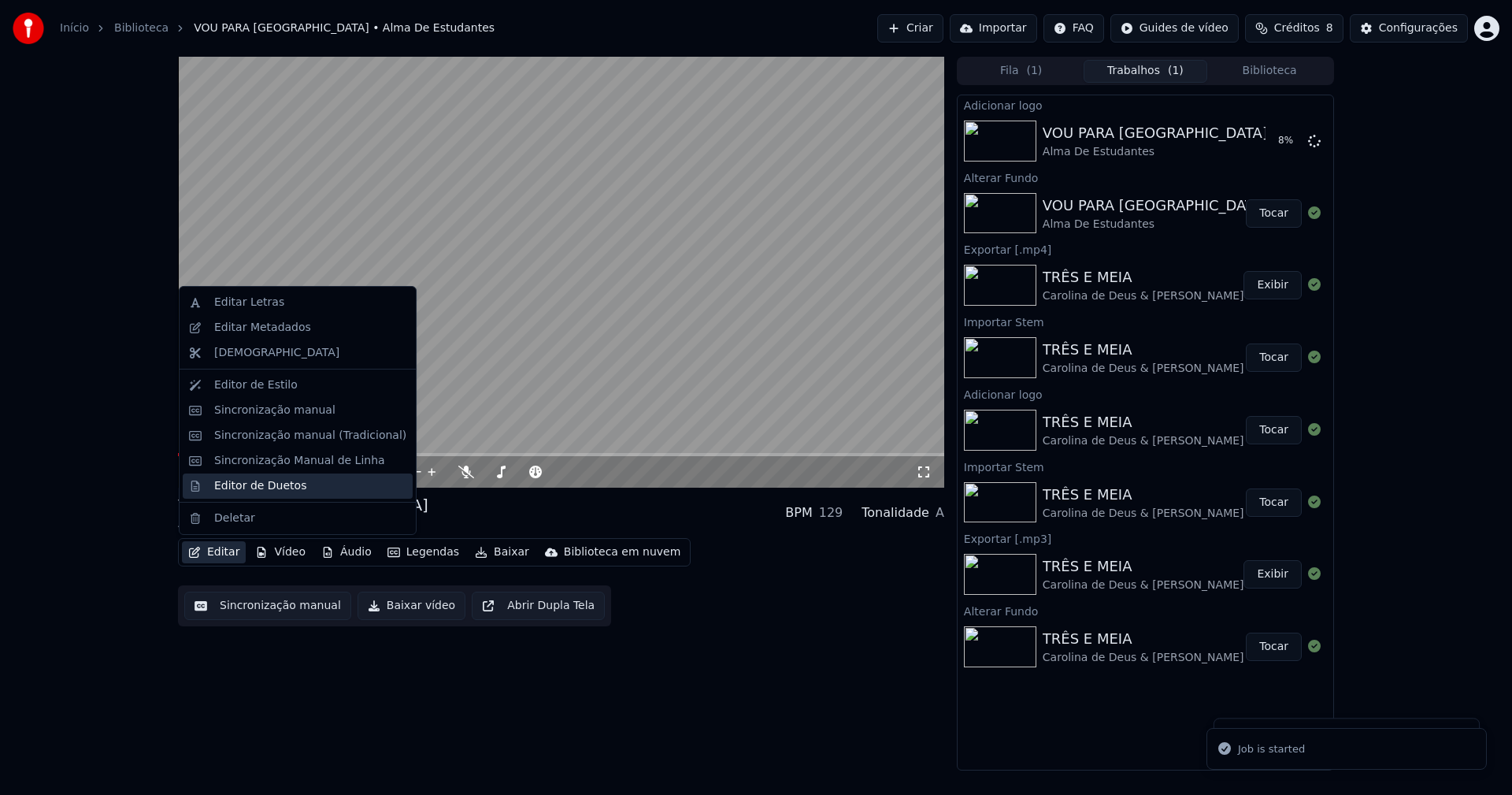
click at [246, 486] on div "Editor de Duetos" at bounding box center [261, 486] width 92 height 16
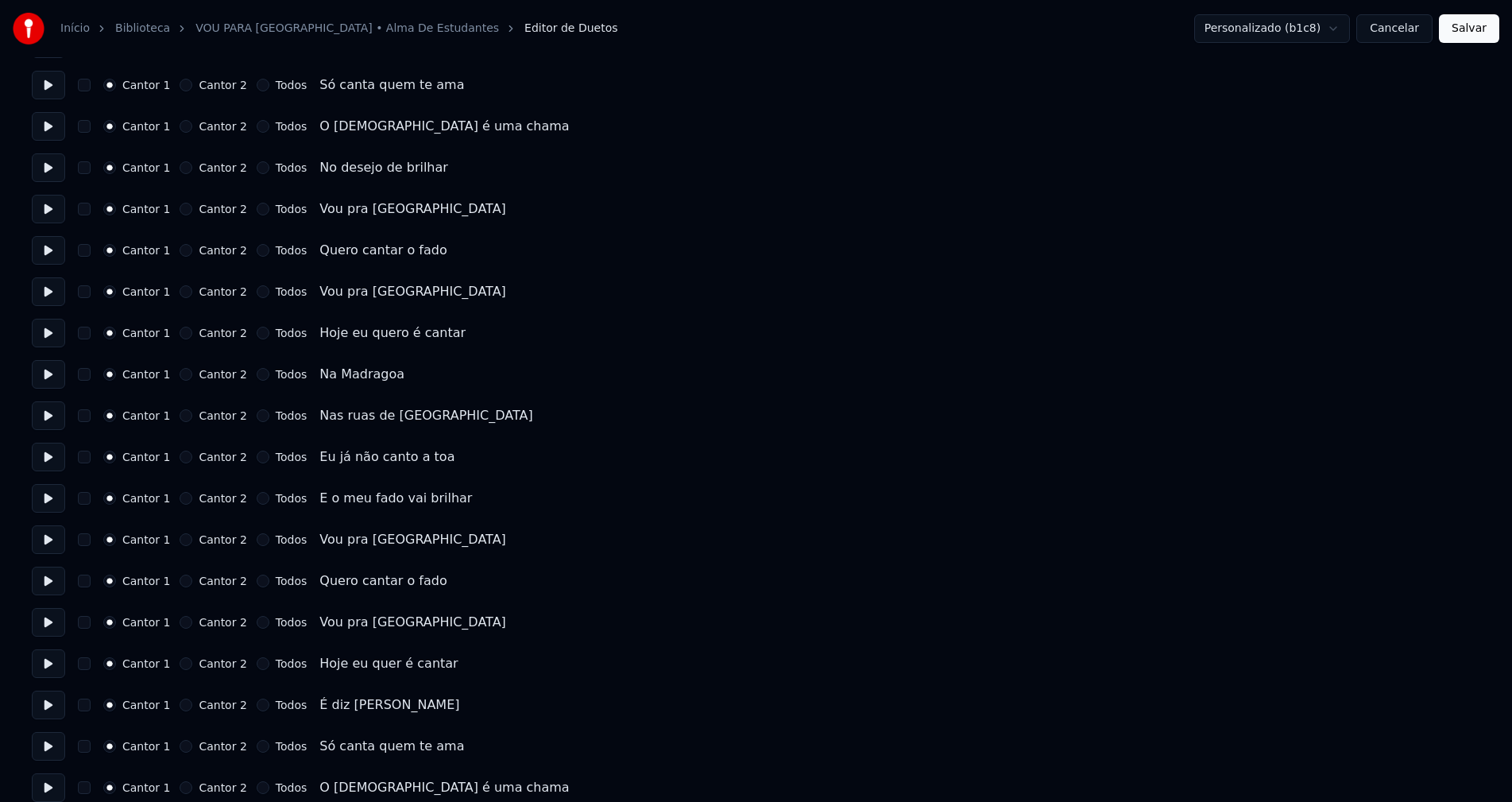
scroll to position [2787, 0]
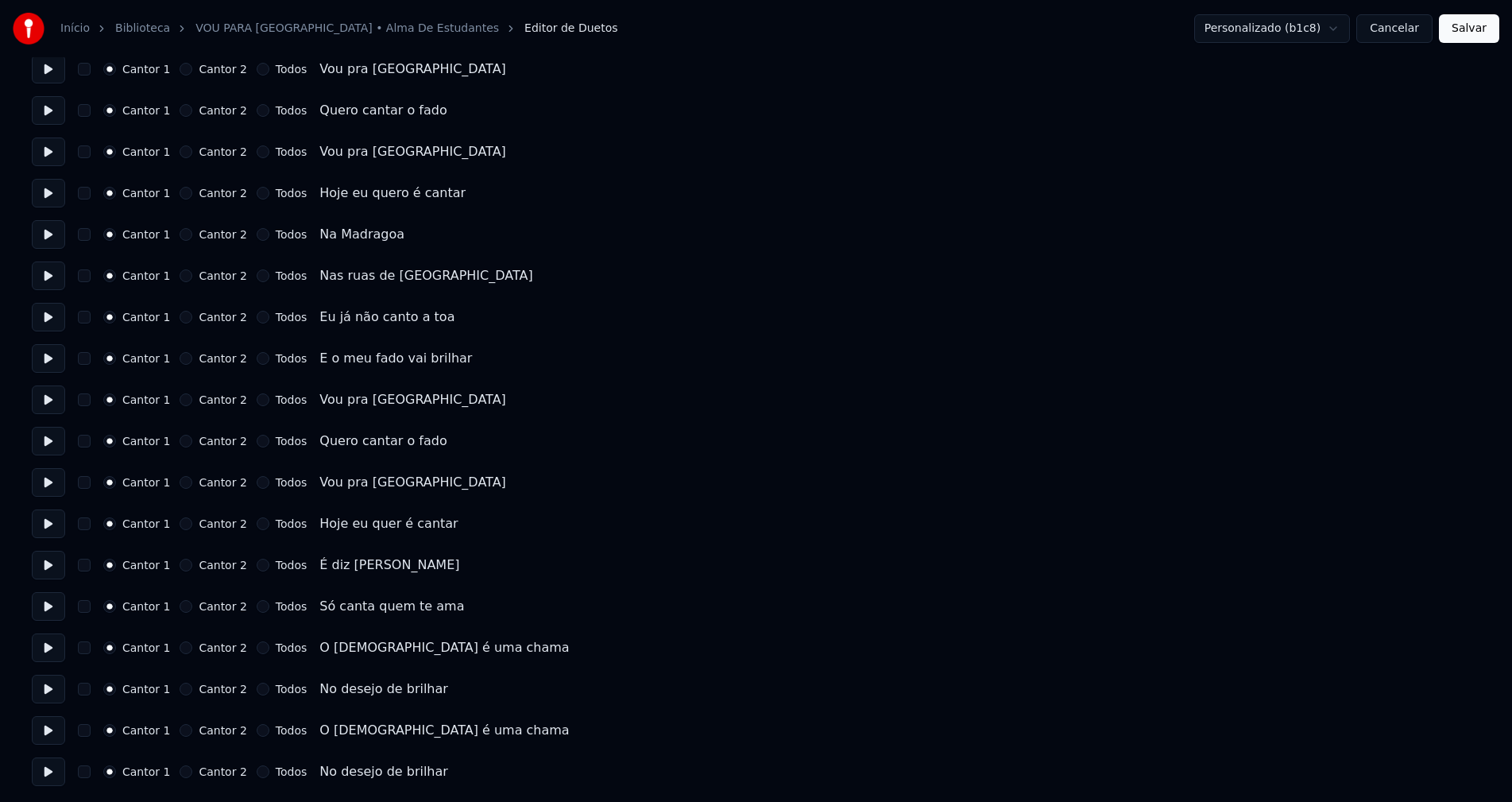
click at [1400, 36] on button "Cancelar" at bounding box center [1394, 29] width 76 height 29
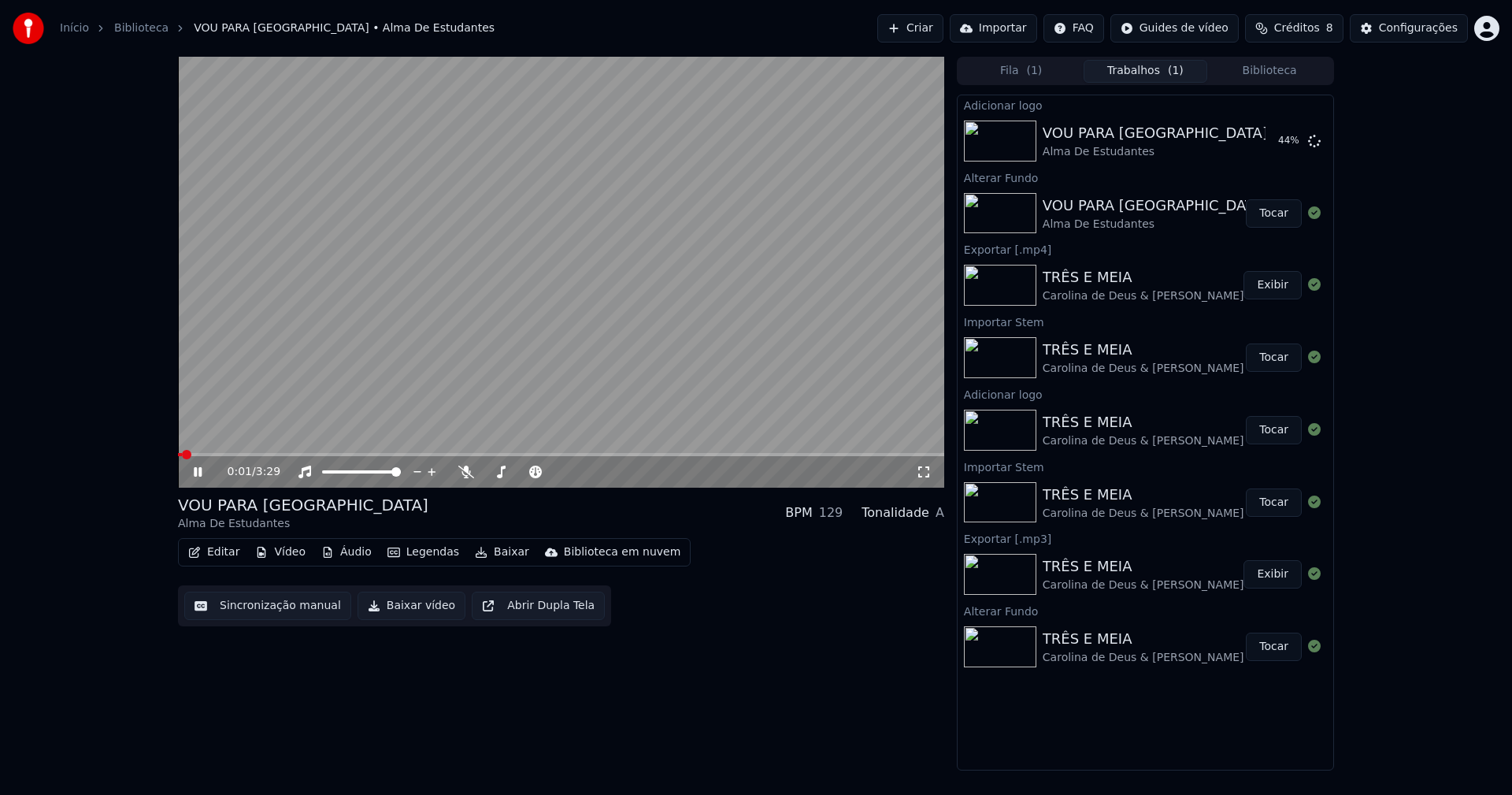
click at [198, 473] on icon at bounding box center [209, 471] width 37 height 13
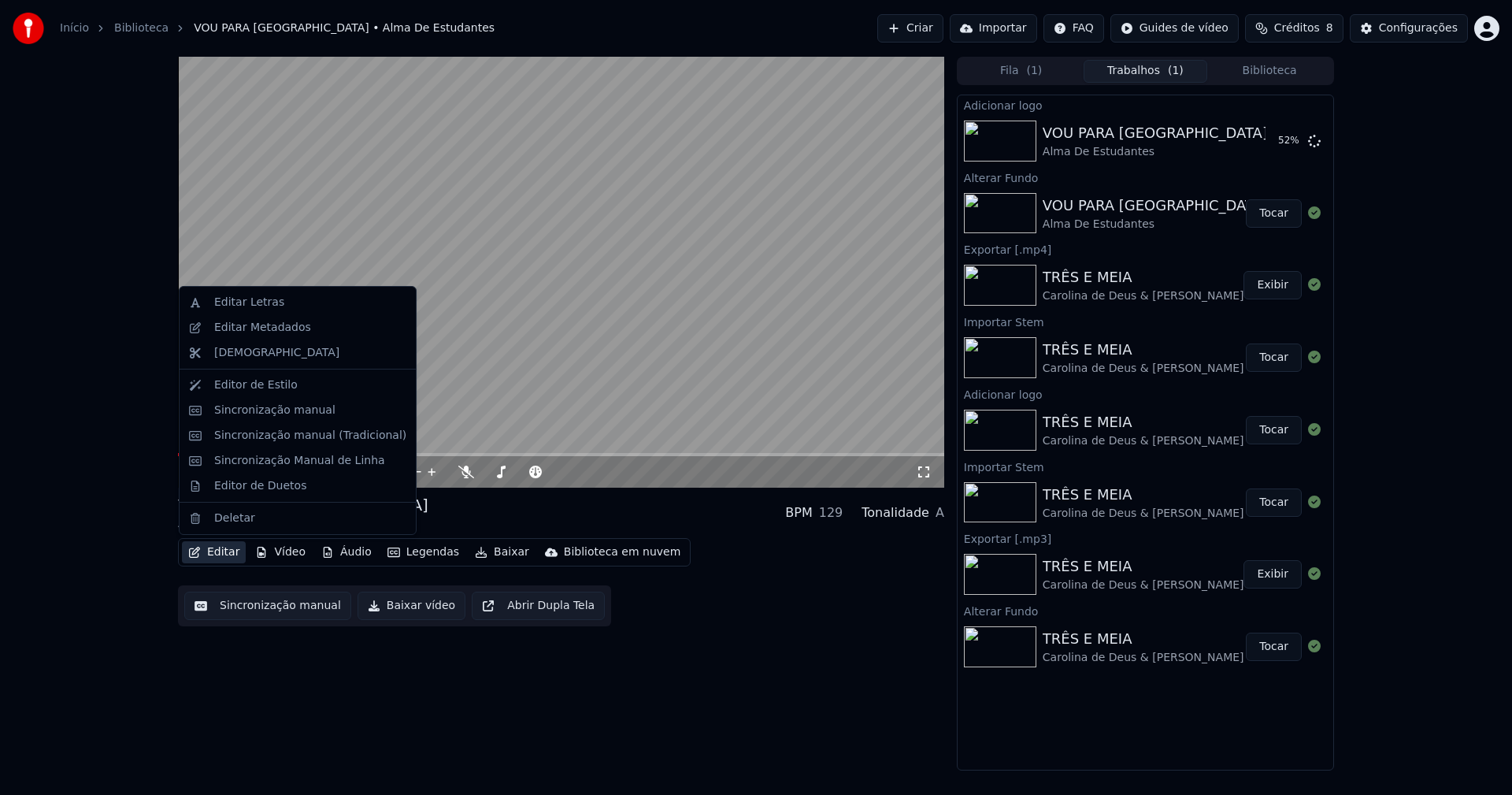
click at [225, 554] on button "Editar" at bounding box center [214, 552] width 64 height 22
click at [1264, 144] on button "Tocar" at bounding box center [1273, 141] width 56 height 29
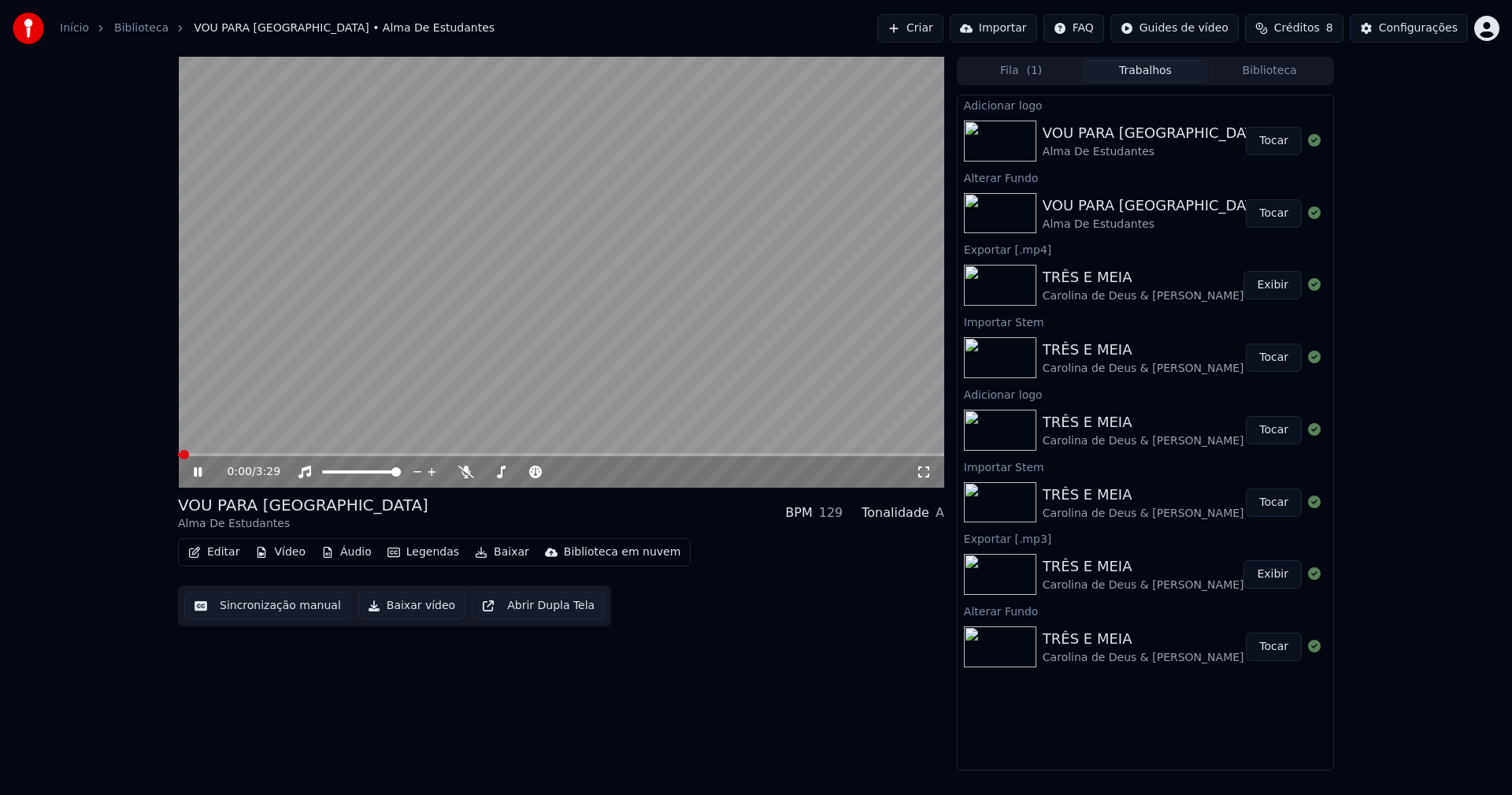
click at [220, 556] on button "Editar" at bounding box center [214, 552] width 64 height 22
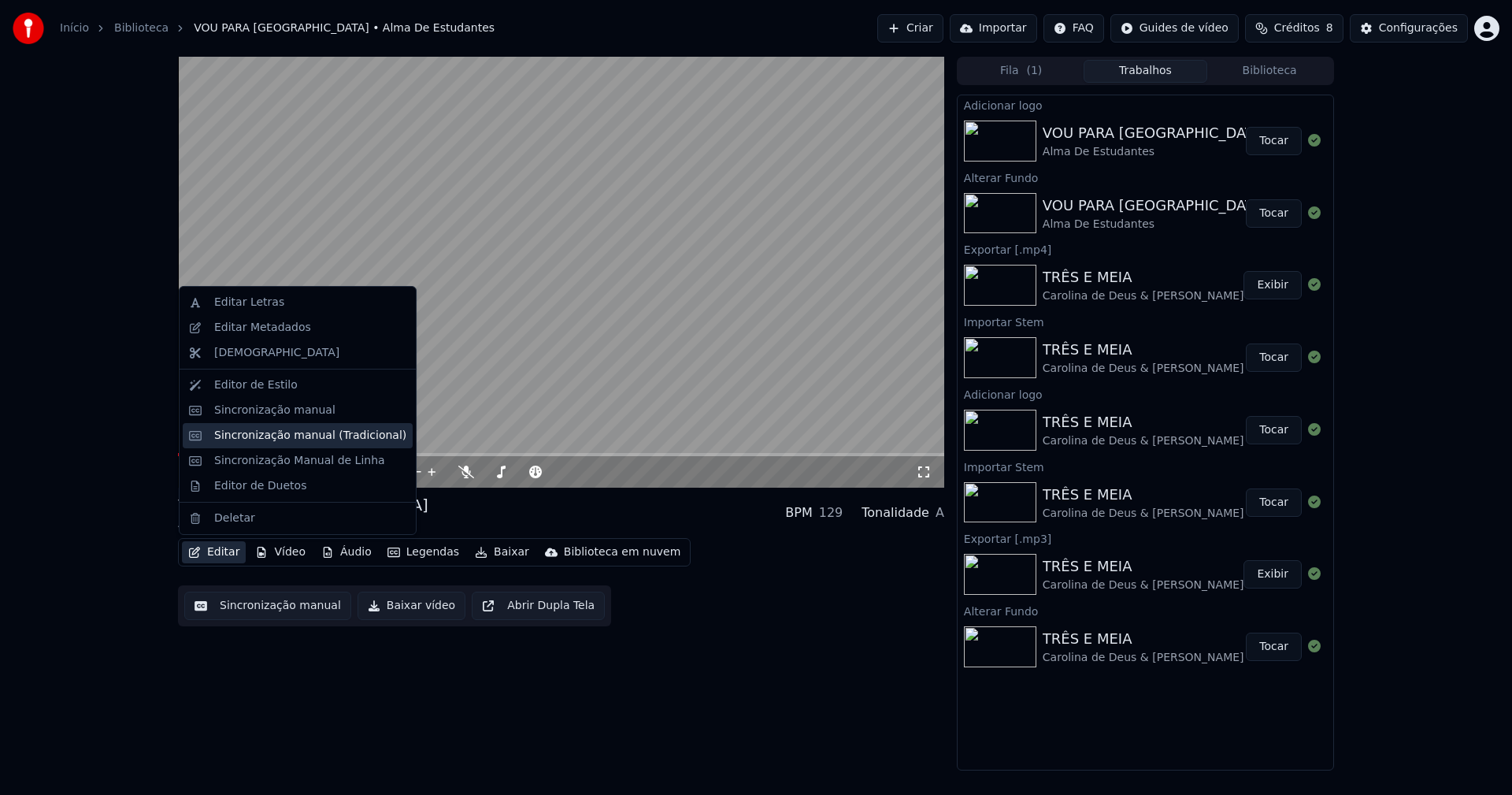
click at [273, 439] on div "Sincronização manual (Tradicional)" at bounding box center [310, 435] width 192 height 16
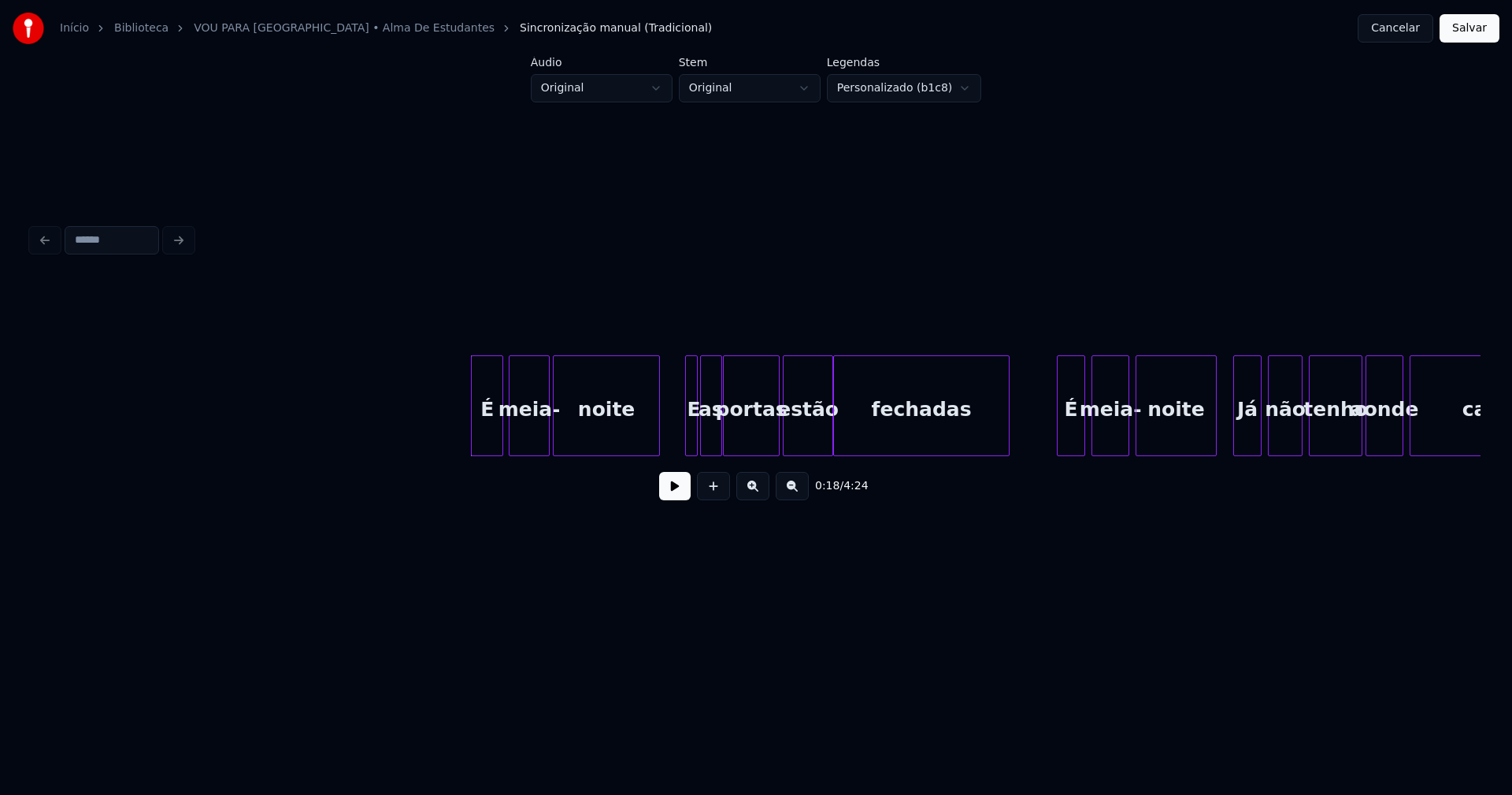
scroll to position [0, 2348]
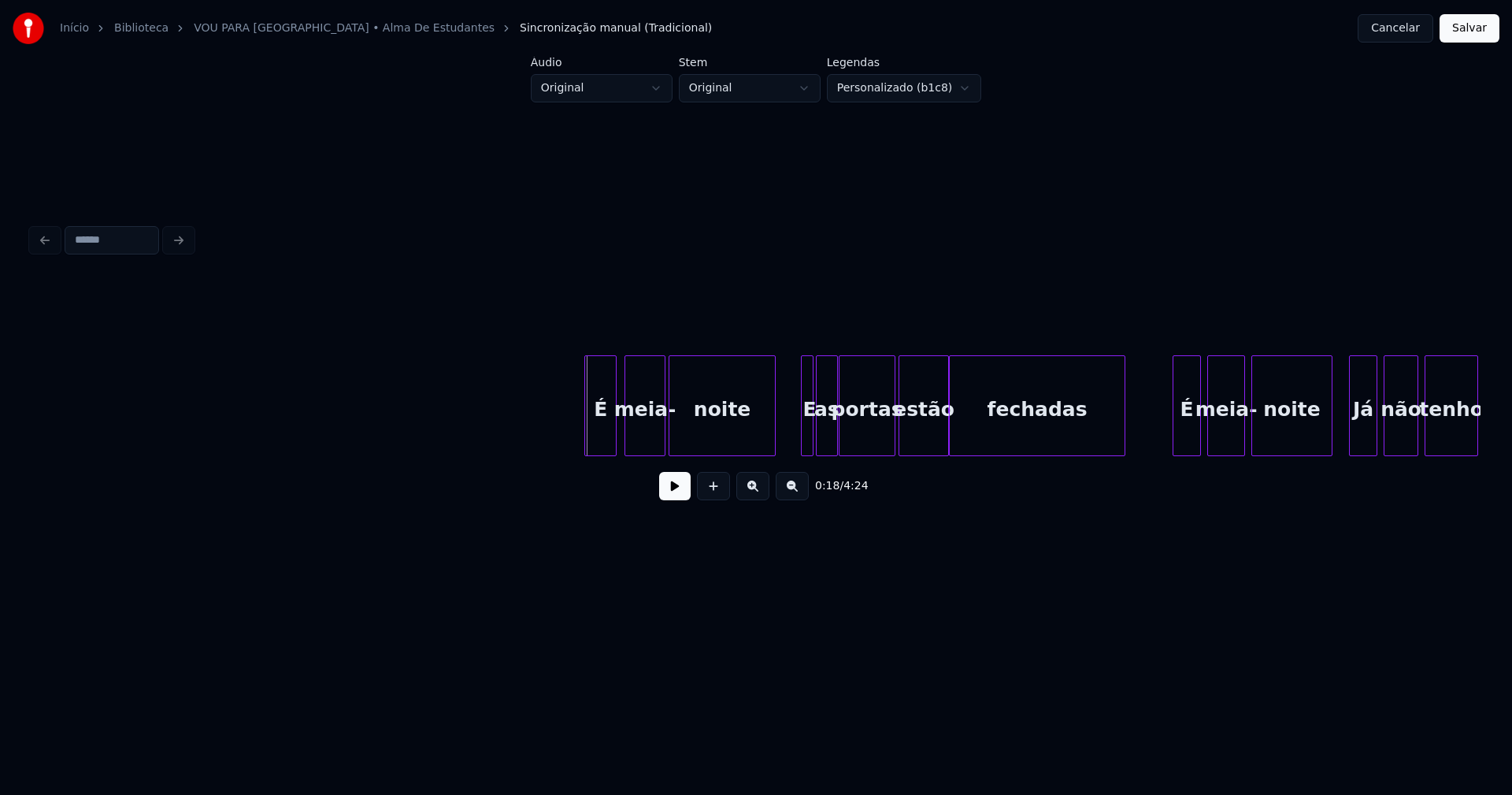
click at [603, 426] on div "É" at bounding box center [600, 410] width 31 height 107
click at [671, 497] on button at bounding box center [675, 486] width 32 height 29
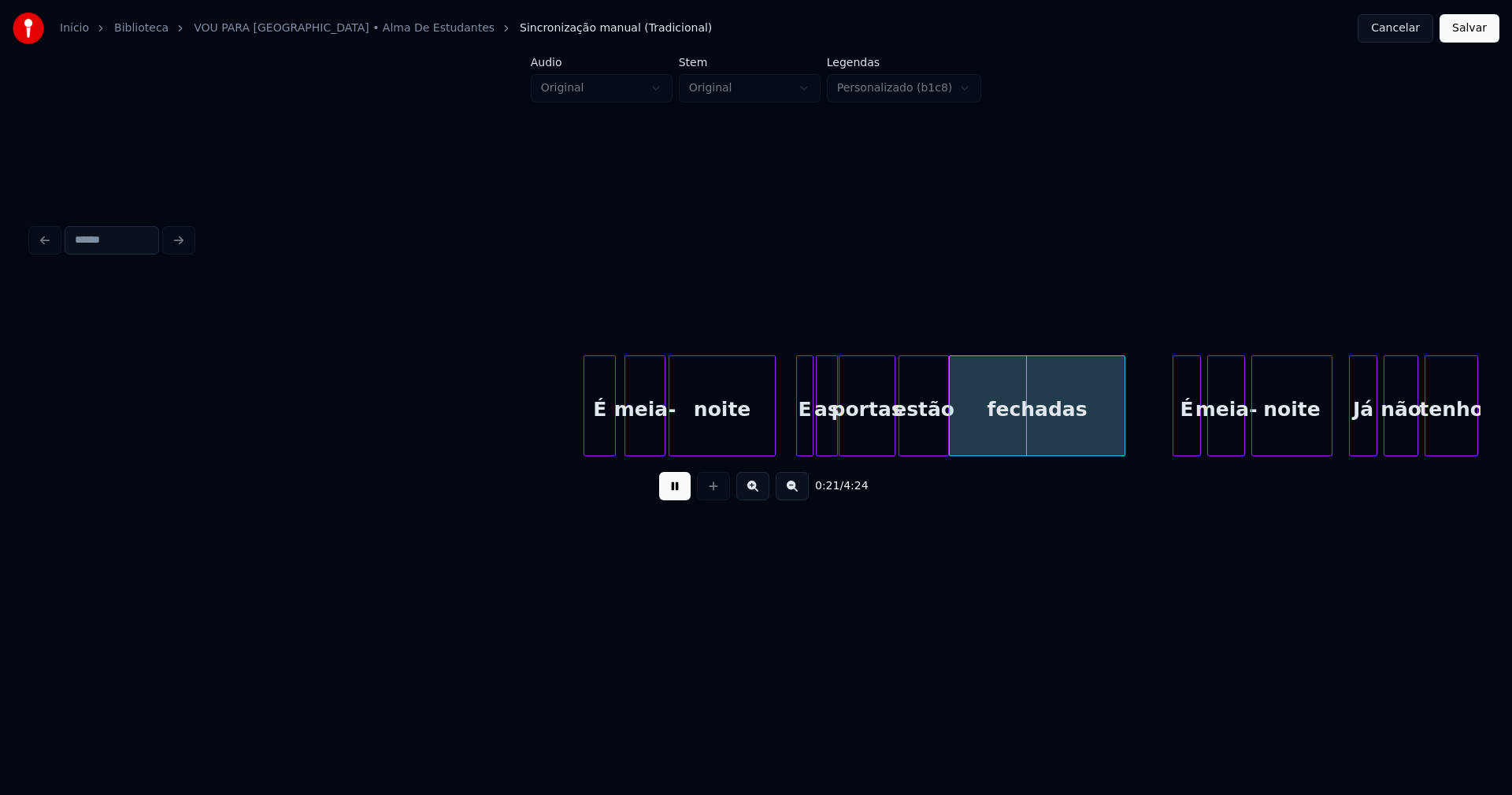
click at [798, 430] on div at bounding box center [800, 406] width 5 height 99
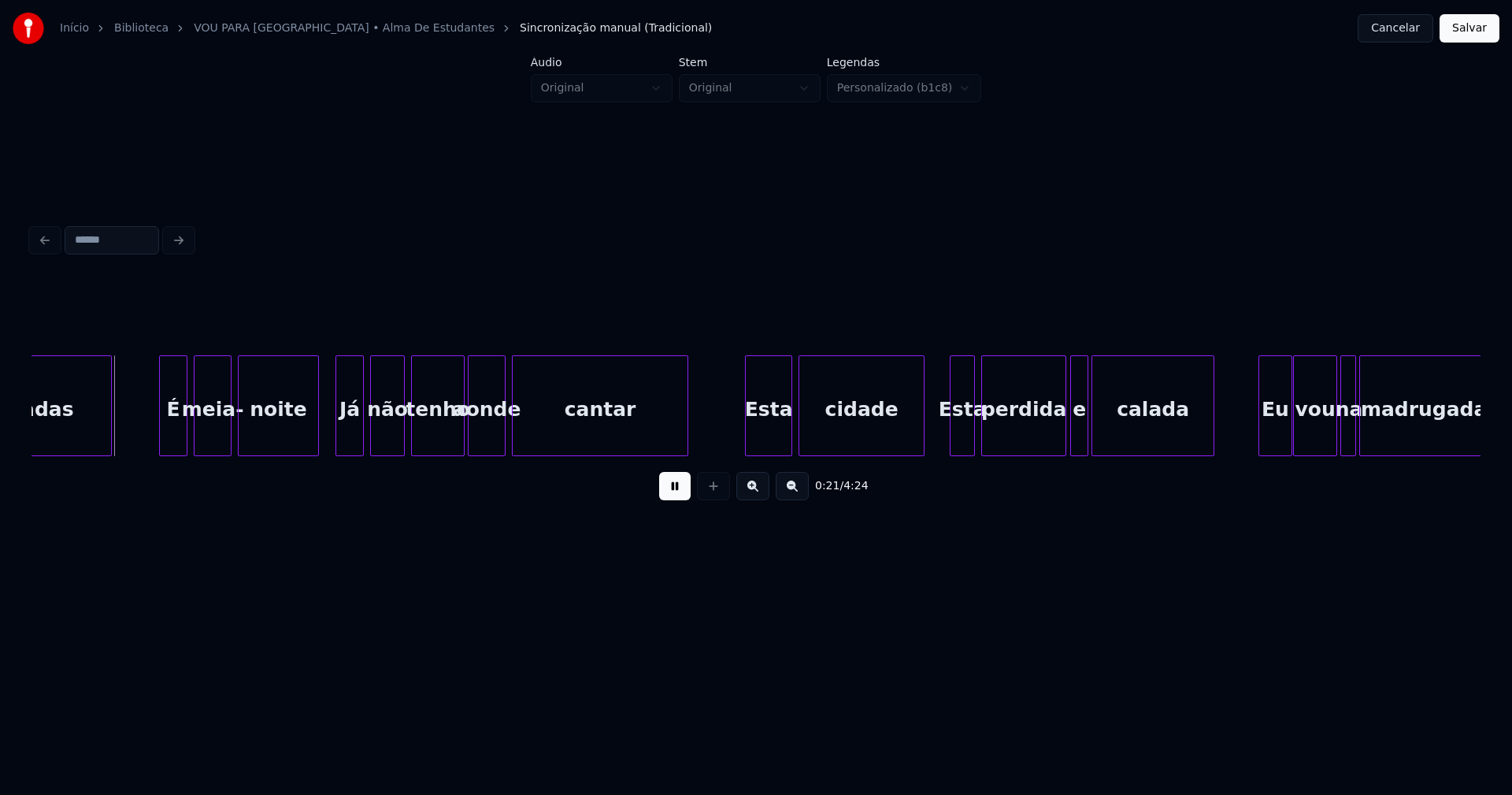
scroll to position [0, 3409]
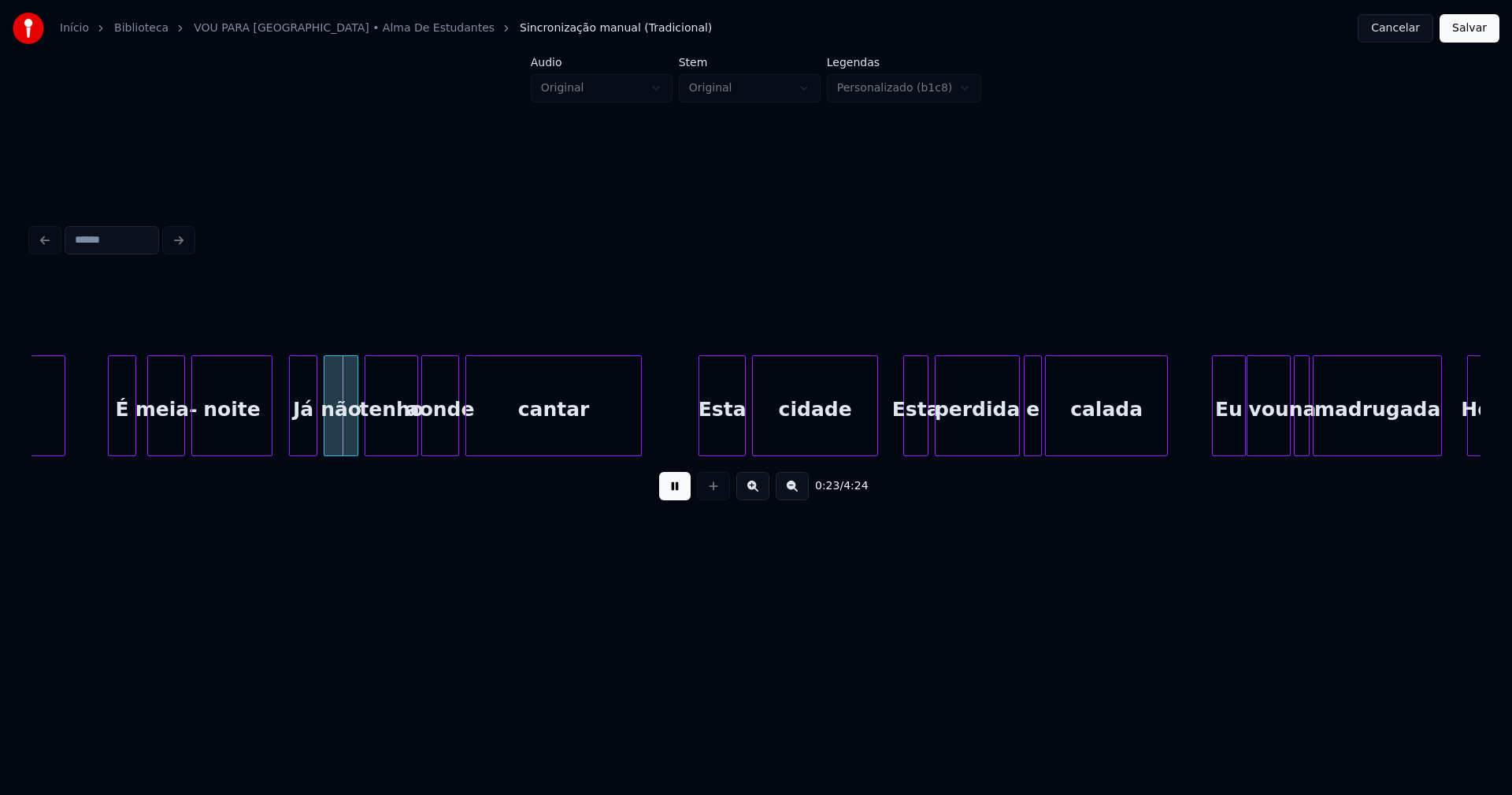
click at [119, 449] on div "É" at bounding box center [122, 410] width 27 height 107
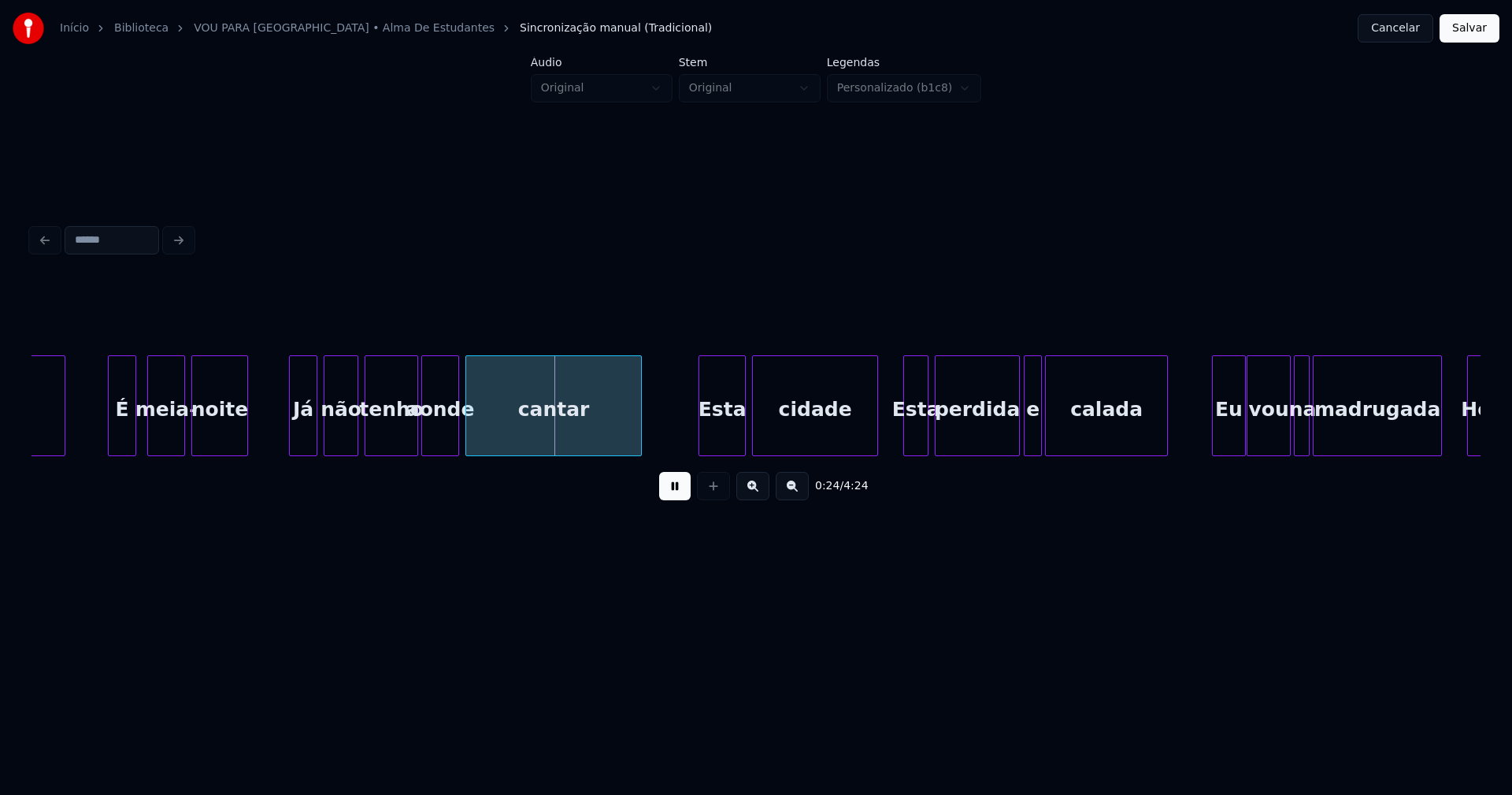
click at [244, 451] on div "fechadas É meia- noite Já não tenho aonde cantar Esta cidade Esta perdida e [GE…" at bounding box center [756, 406] width 1448 height 101
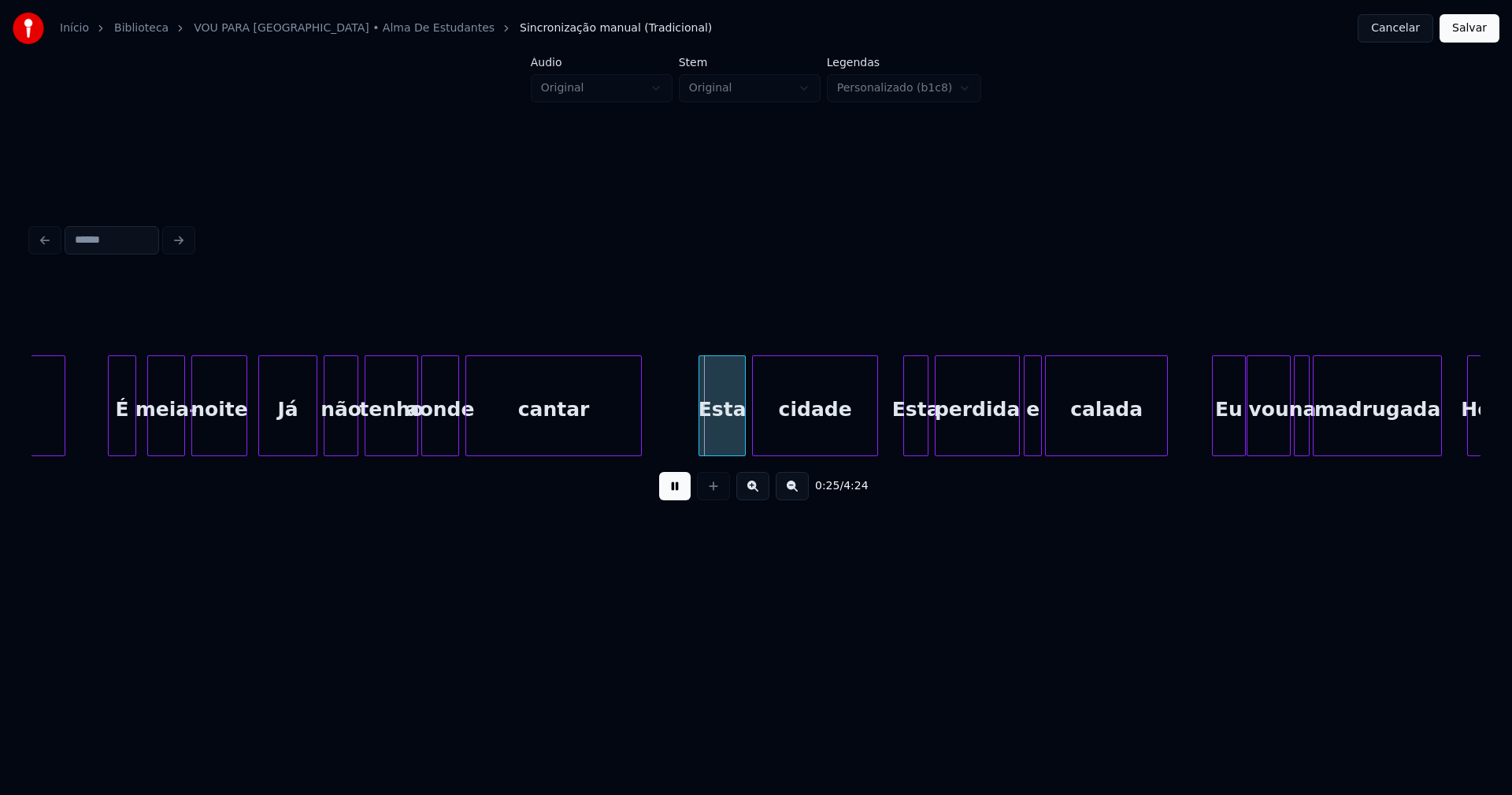
click at [264, 440] on div at bounding box center [261, 406] width 5 height 99
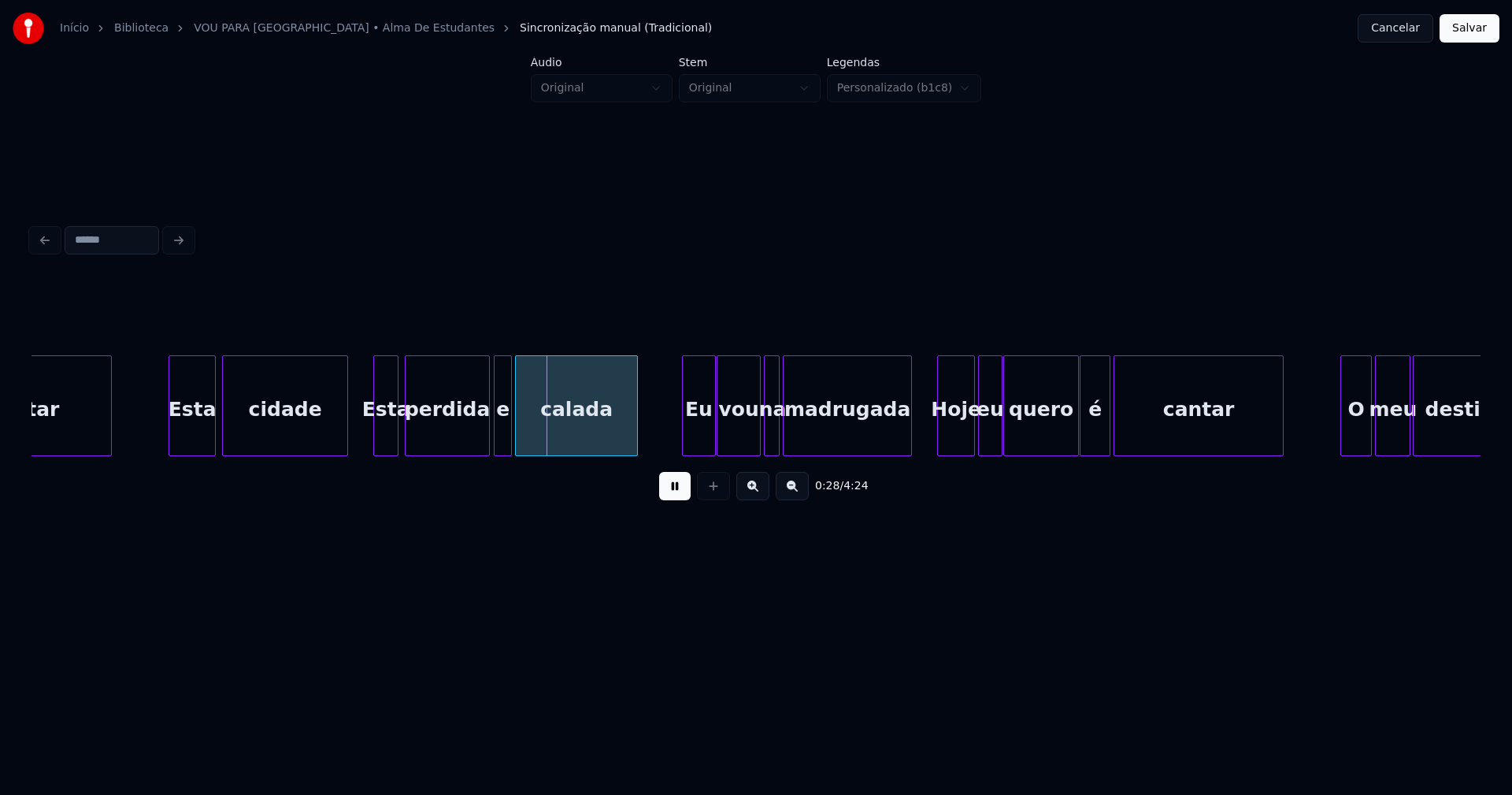
scroll to position [0, 4076]
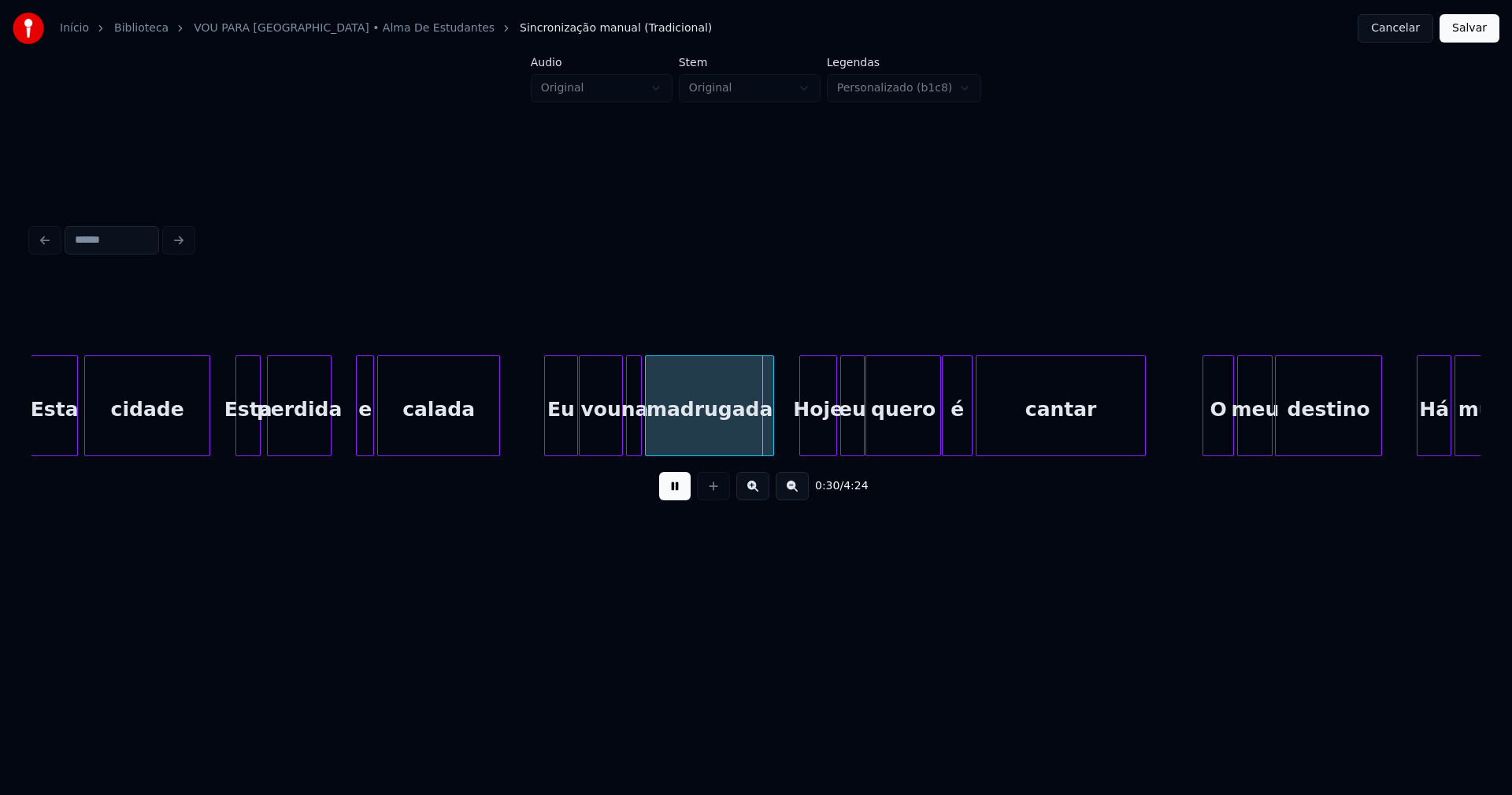
click at [328, 448] on div at bounding box center [329, 406] width 5 height 99
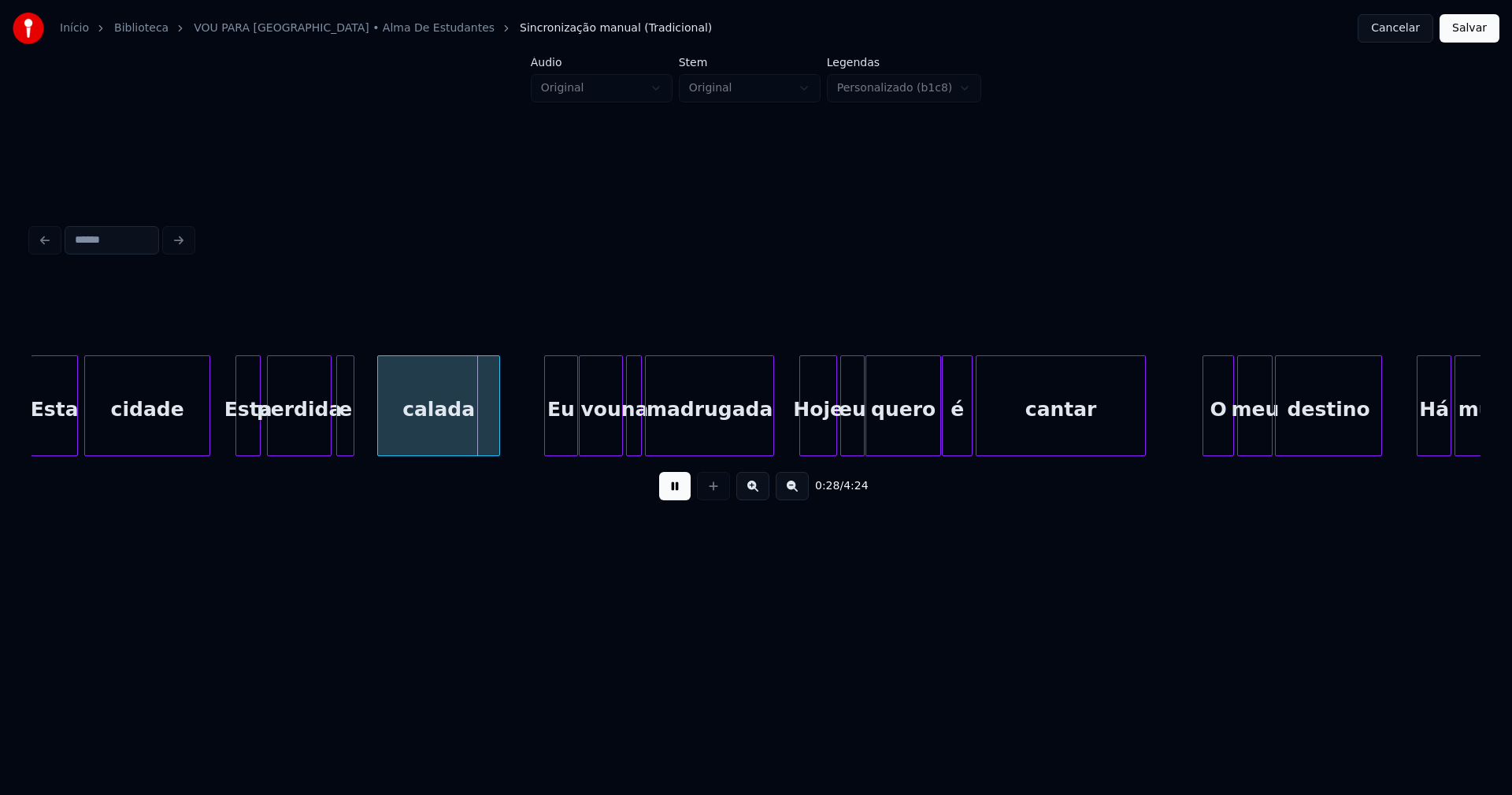
click at [344, 443] on div "e" at bounding box center [345, 410] width 17 height 107
click at [361, 431] on div at bounding box center [362, 406] width 5 height 99
click at [552, 445] on div "Eu" at bounding box center [554, 410] width 33 height 107
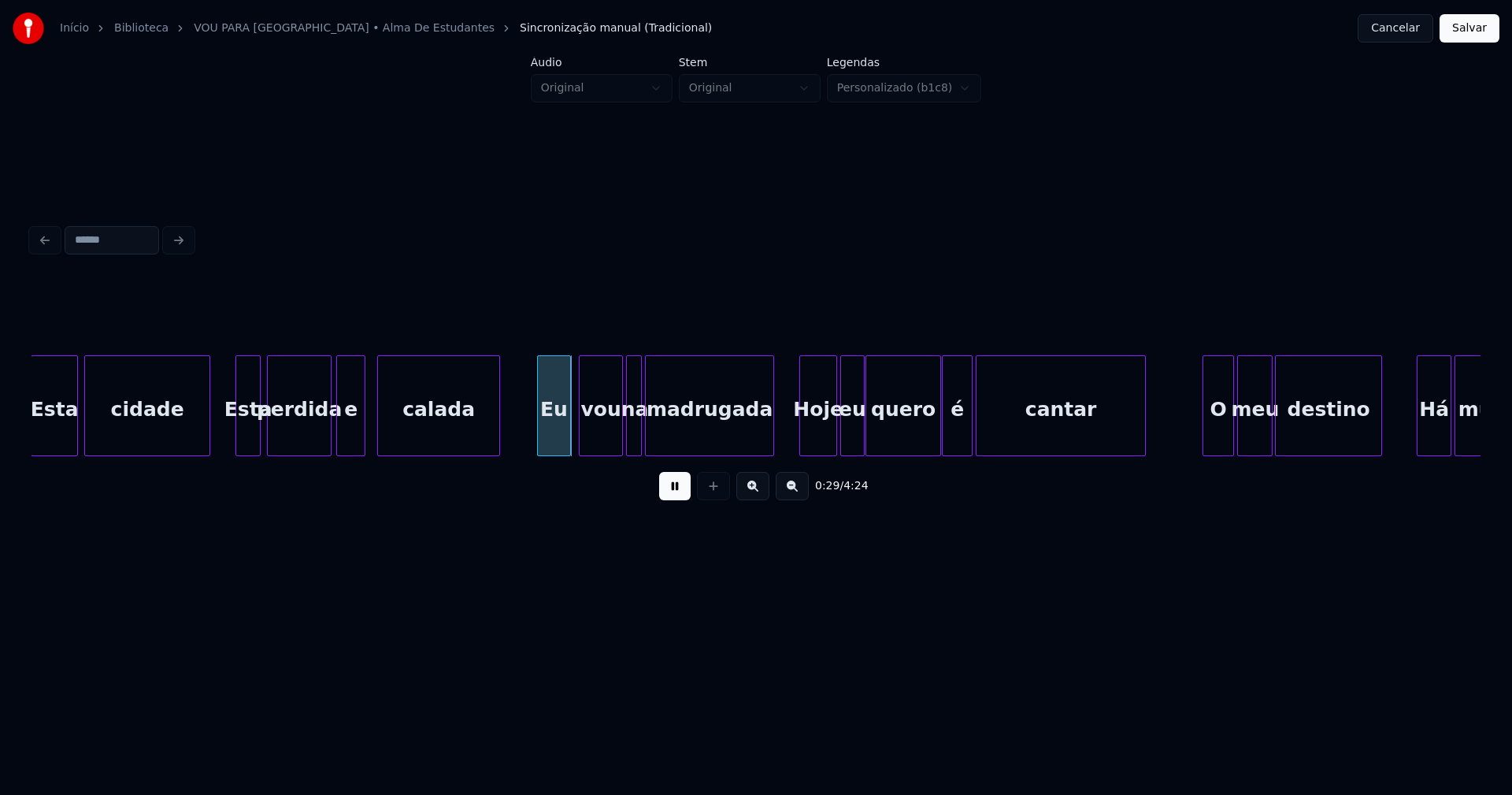
click at [674, 495] on button at bounding box center [675, 486] width 32 height 29
click at [615, 444] on div at bounding box center [616, 406] width 5 height 99
click at [624, 446] on div at bounding box center [625, 406] width 5 height 99
drag, startPoint x: 526, startPoint y: 432, endPoint x: 575, endPoint y: 464, distance: 58.5
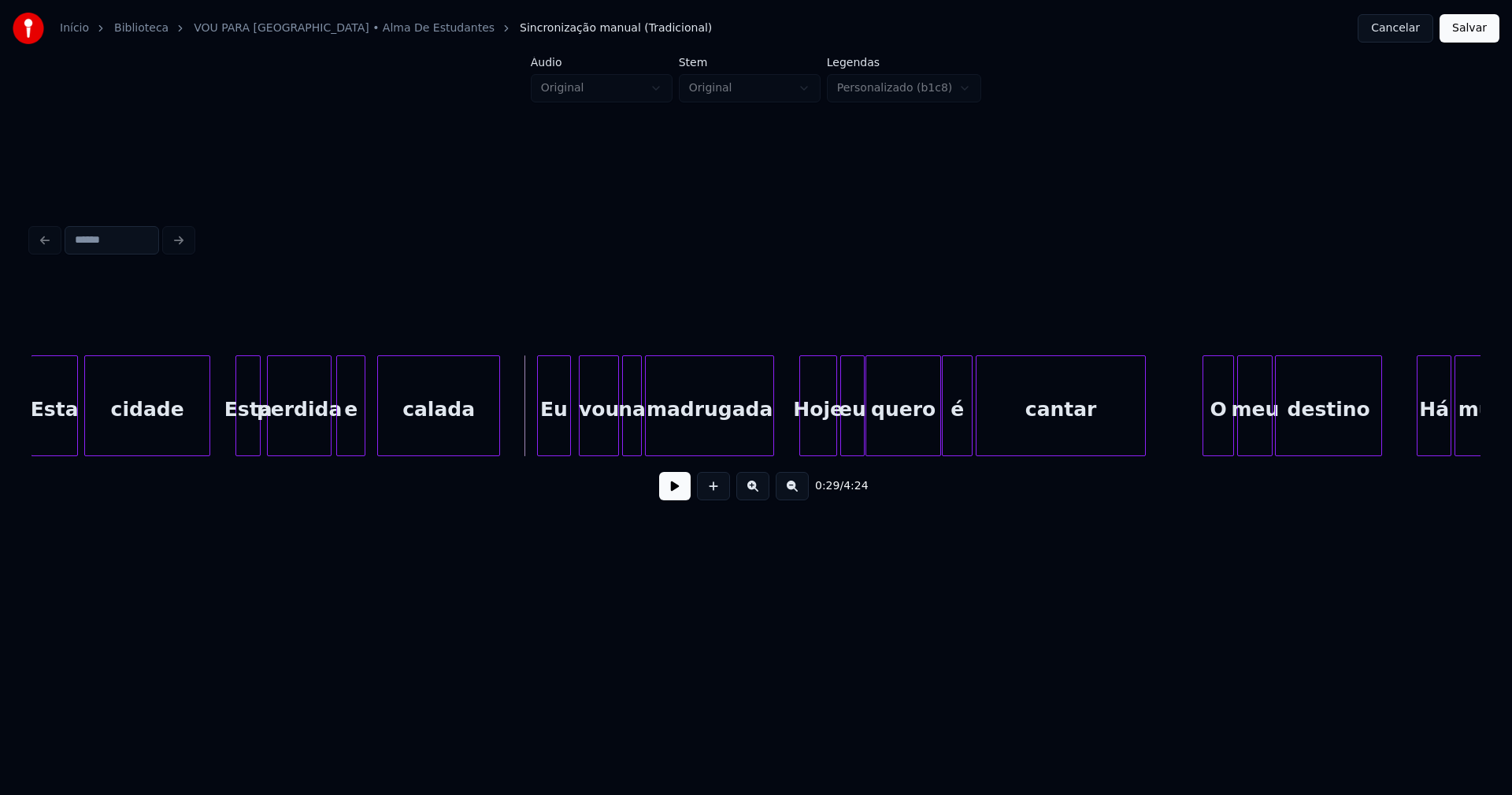
click at [671, 495] on button at bounding box center [675, 486] width 32 height 29
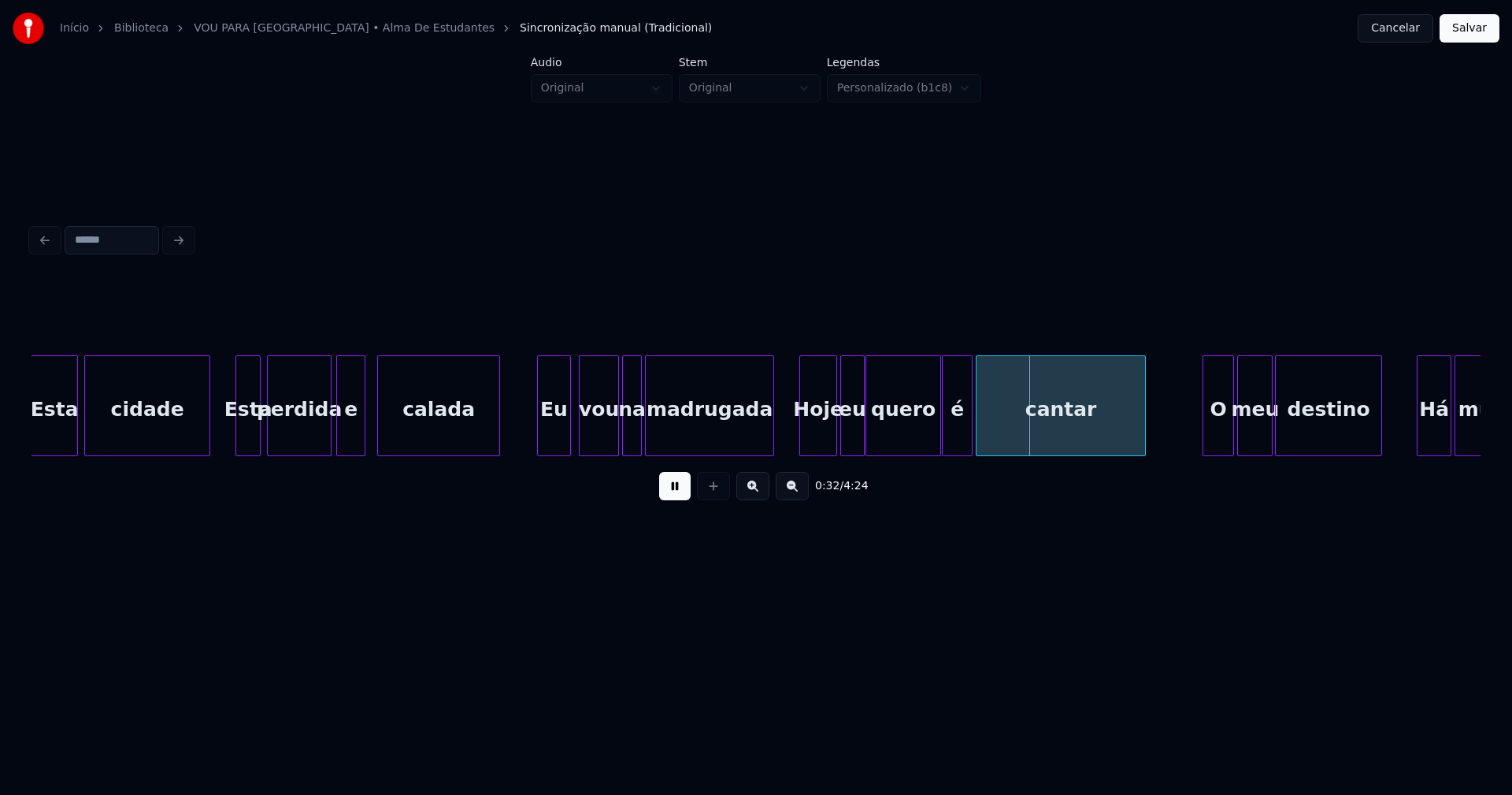
click at [675, 495] on button at bounding box center [675, 486] width 32 height 29
click at [814, 436] on div "Hoje" at bounding box center [814, 410] width 36 height 107
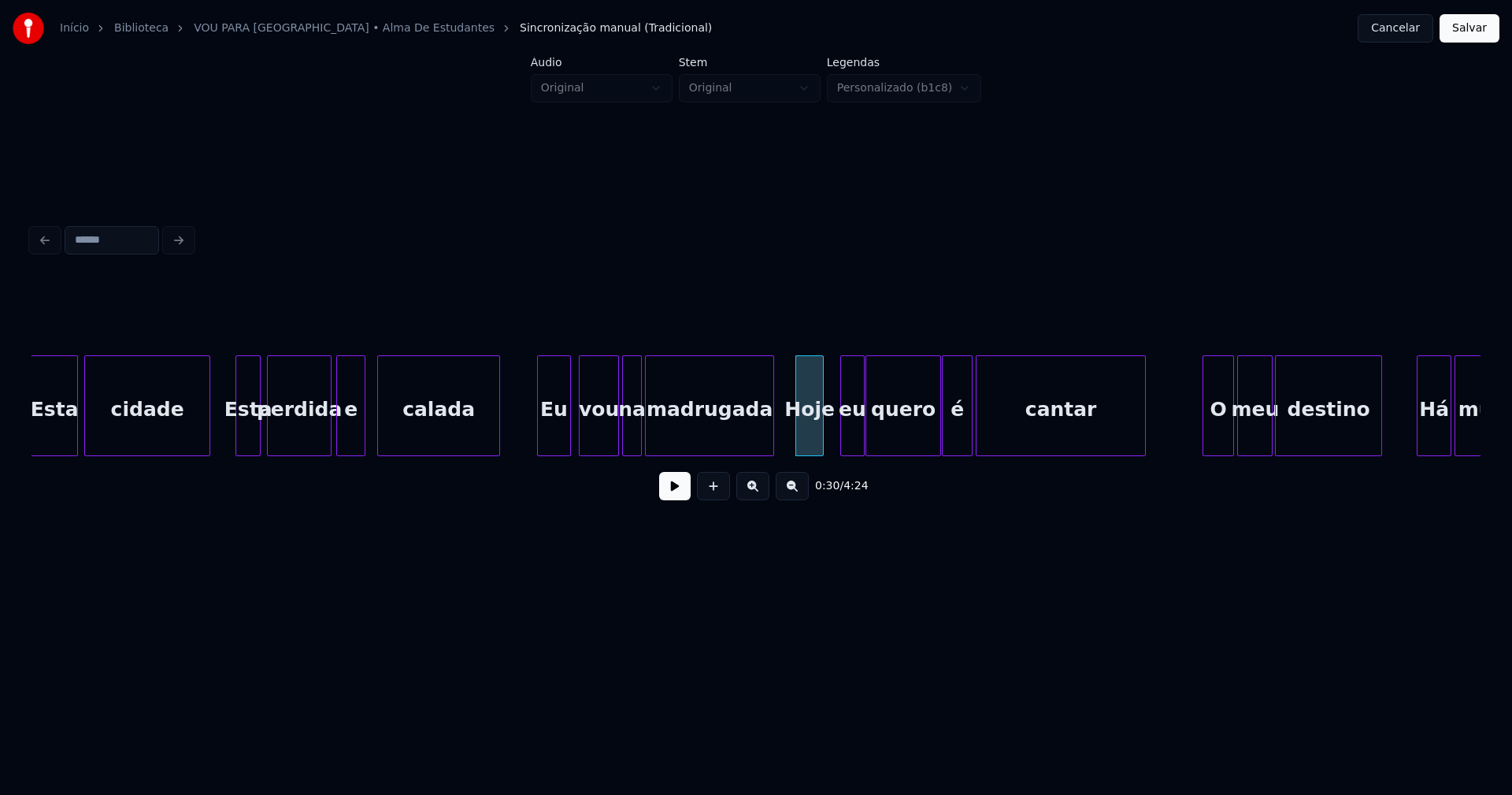
click at [822, 439] on div at bounding box center [821, 406] width 5 height 99
click at [838, 442] on div "eu" at bounding box center [840, 410] width 23 height 107
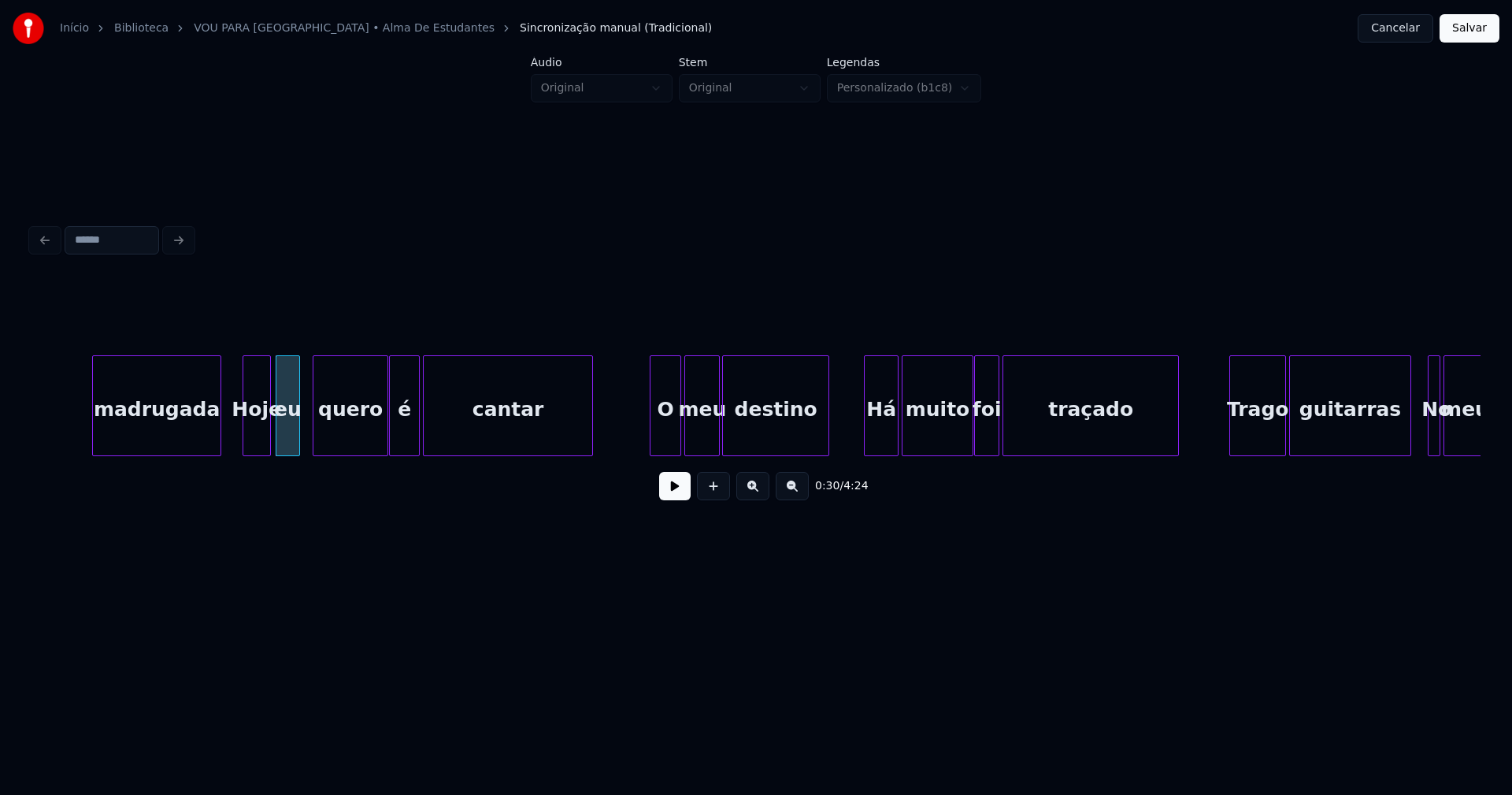
scroll to position [0, 4698]
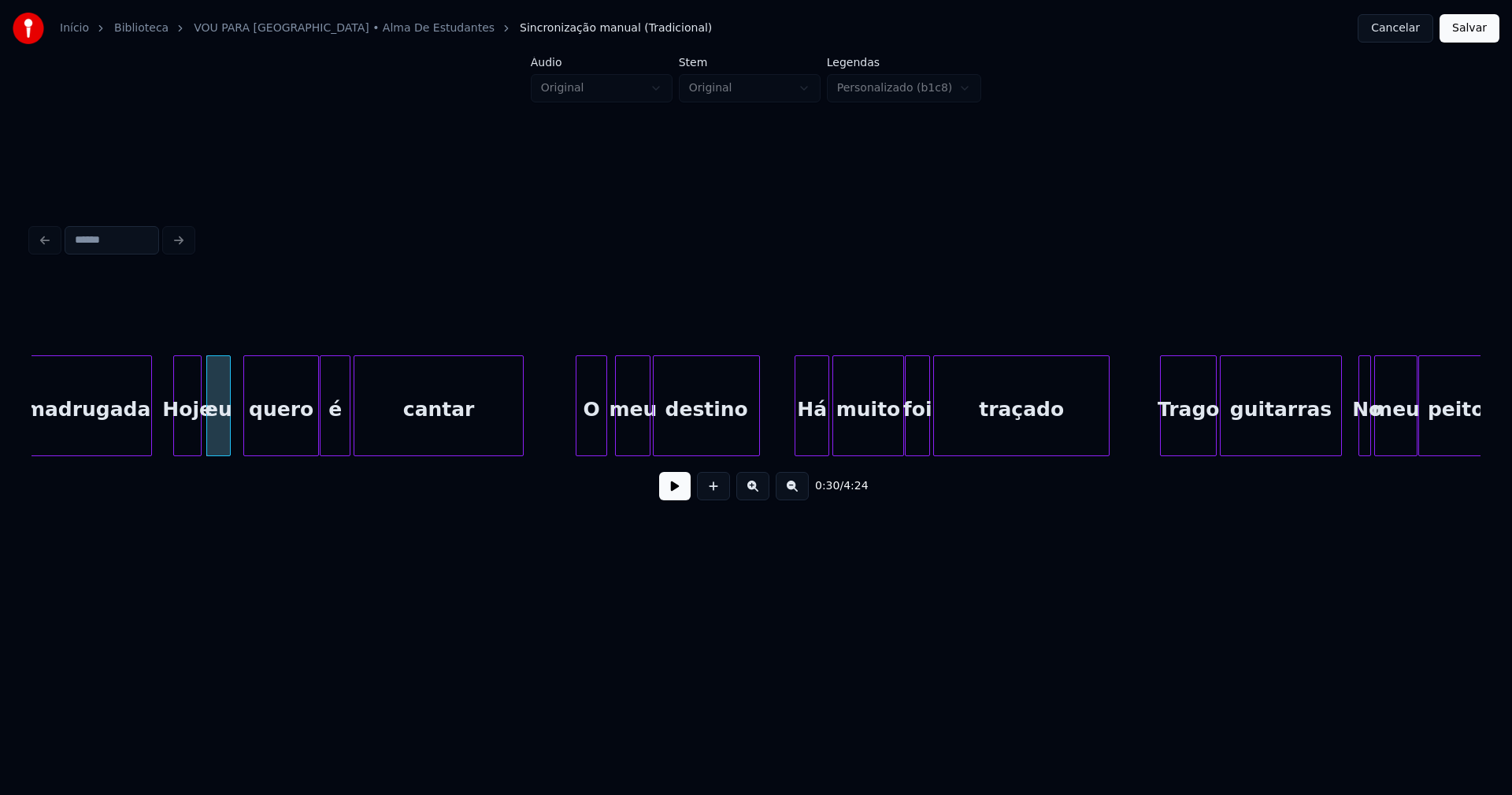
click at [590, 438] on div "O" at bounding box center [592, 410] width 30 height 107
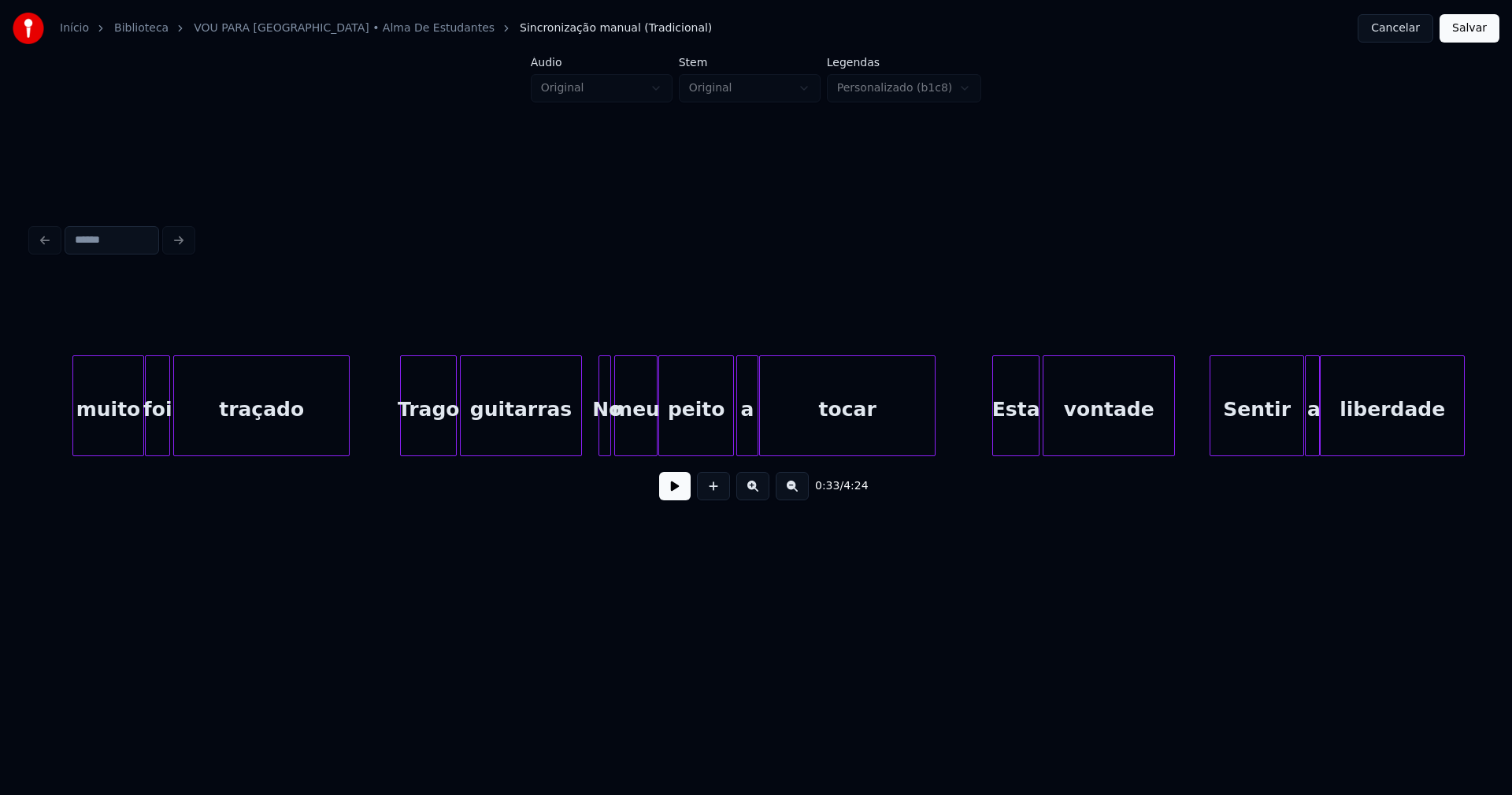
scroll to position [0, 5573]
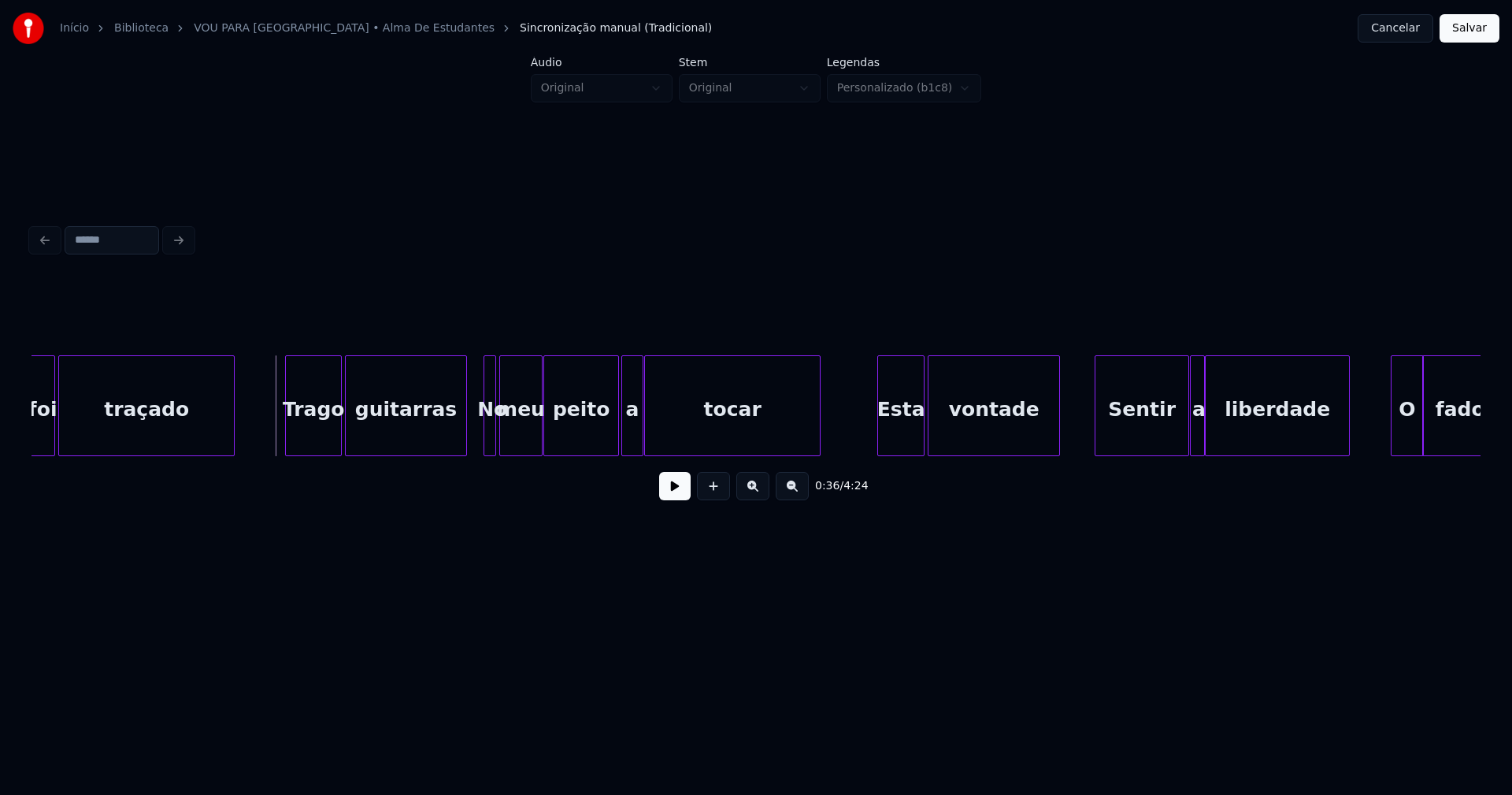
click at [676, 493] on button at bounding box center [675, 486] width 32 height 29
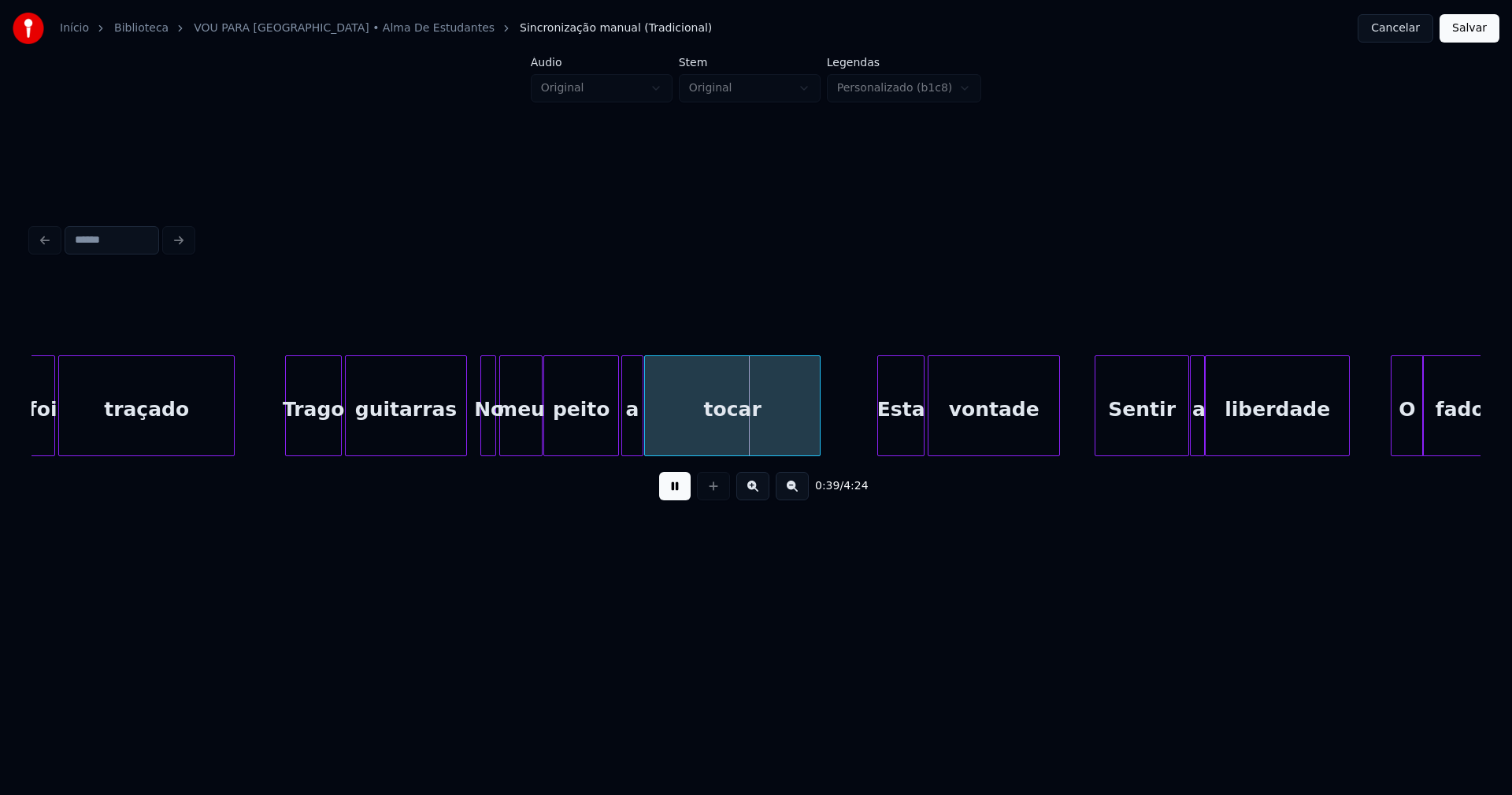
click at [481, 438] on div at bounding box center [484, 406] width 5 height 99
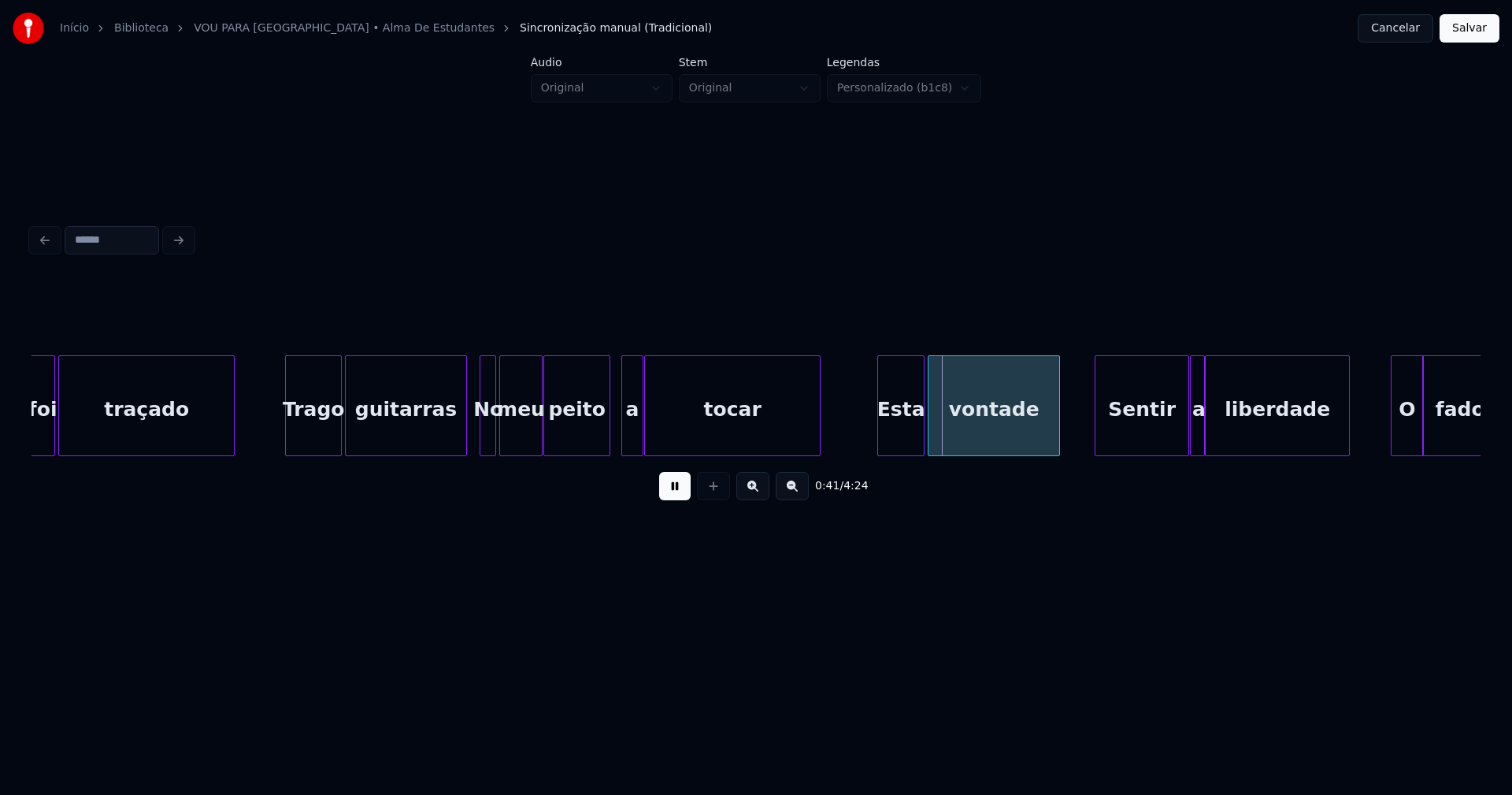
click at [605, 445] on div at bounding box center [607, 406] width 5 height 99
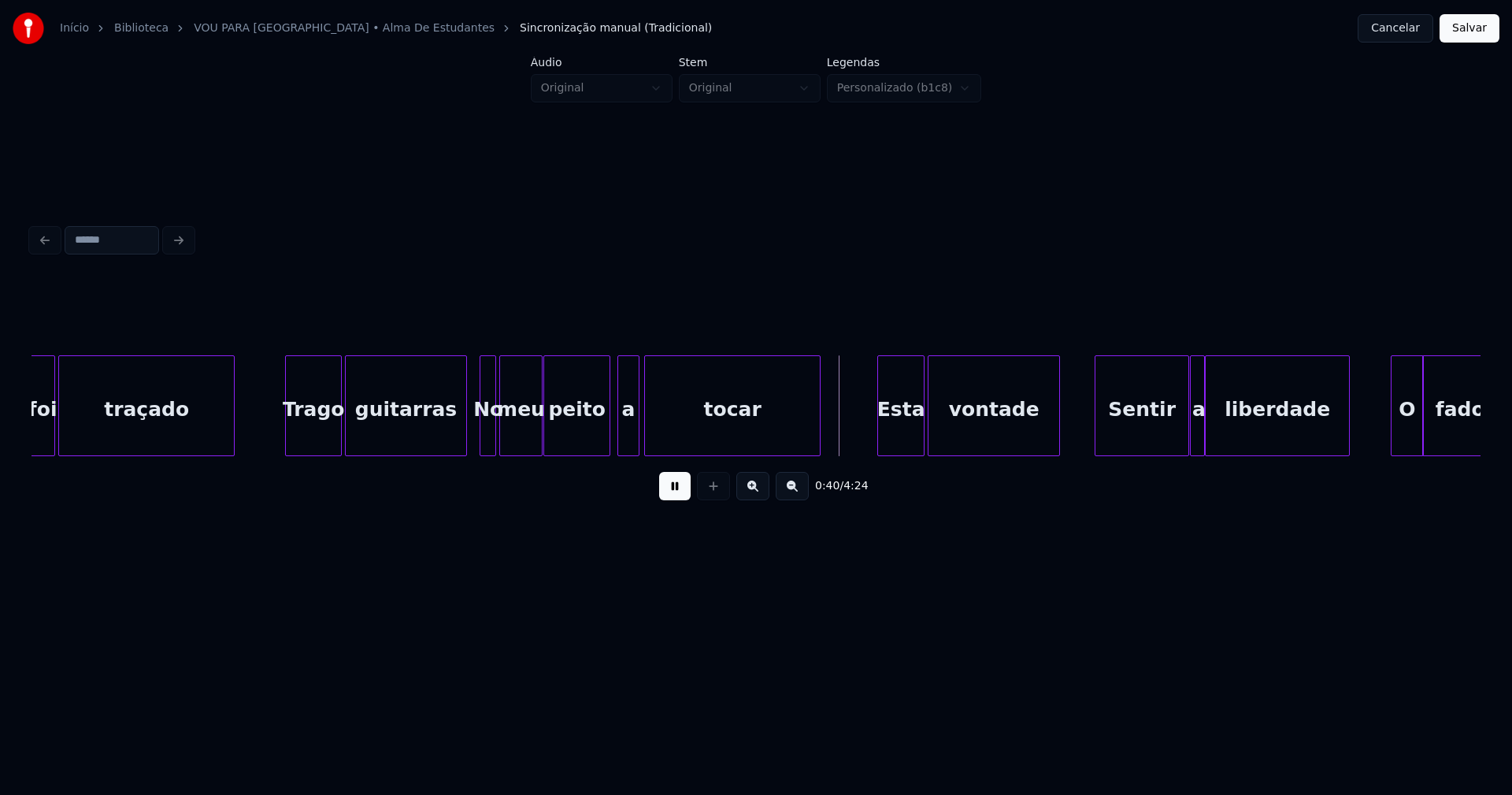
click at [627, 443] on div "a" at bounding box center [628, 410] width 20 height 107
click at [892, 436] on div "Esta" at bounding box center [894, 410] width 45 height 107
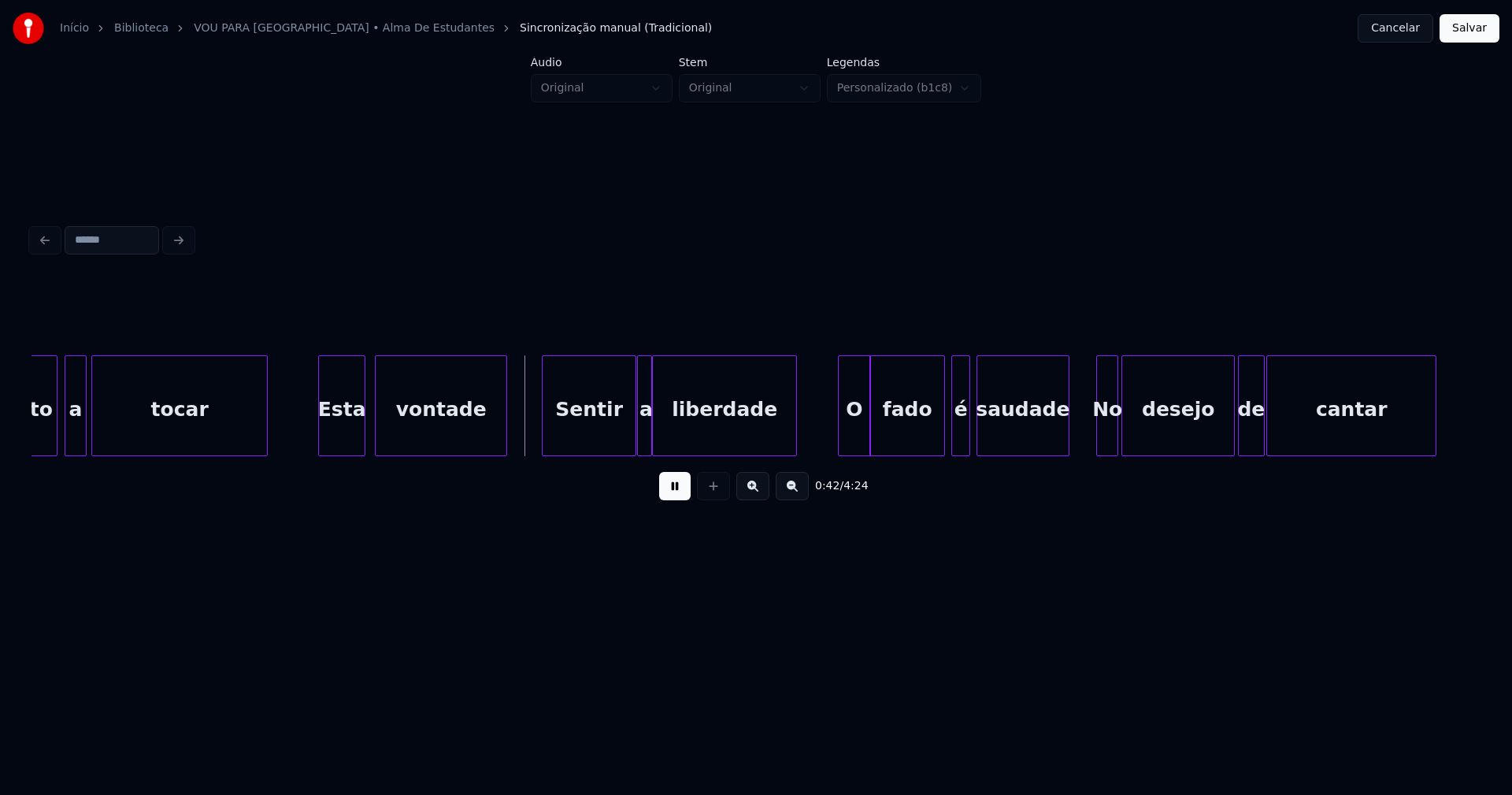
scroll to position [0, 6195]
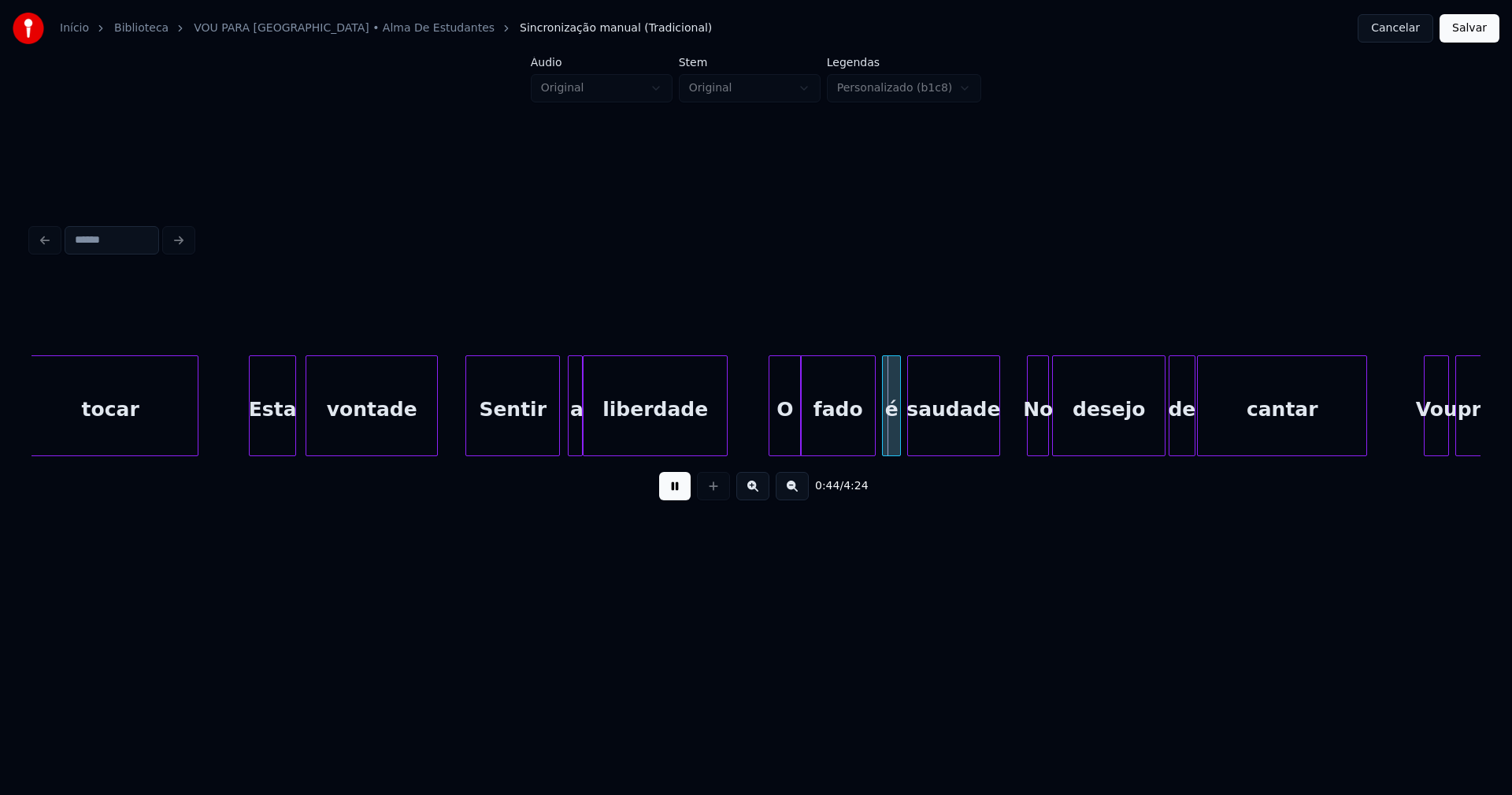
click at [517, 434] on div "Sentir" at bounding box center [512, 410] width 93 height 107
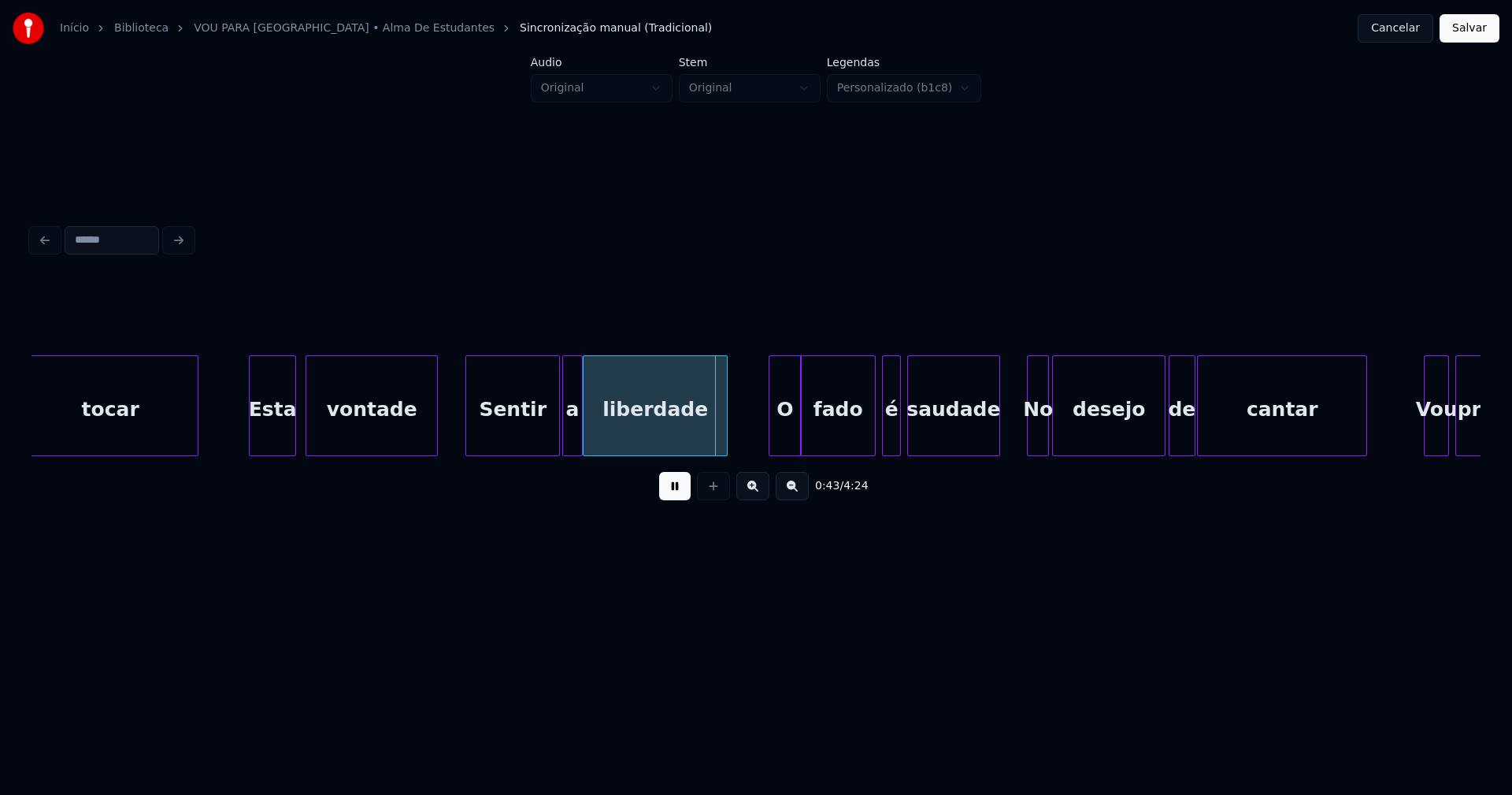
click at [563, 438] on div at bounding box center [566, 406] width 5 height 99
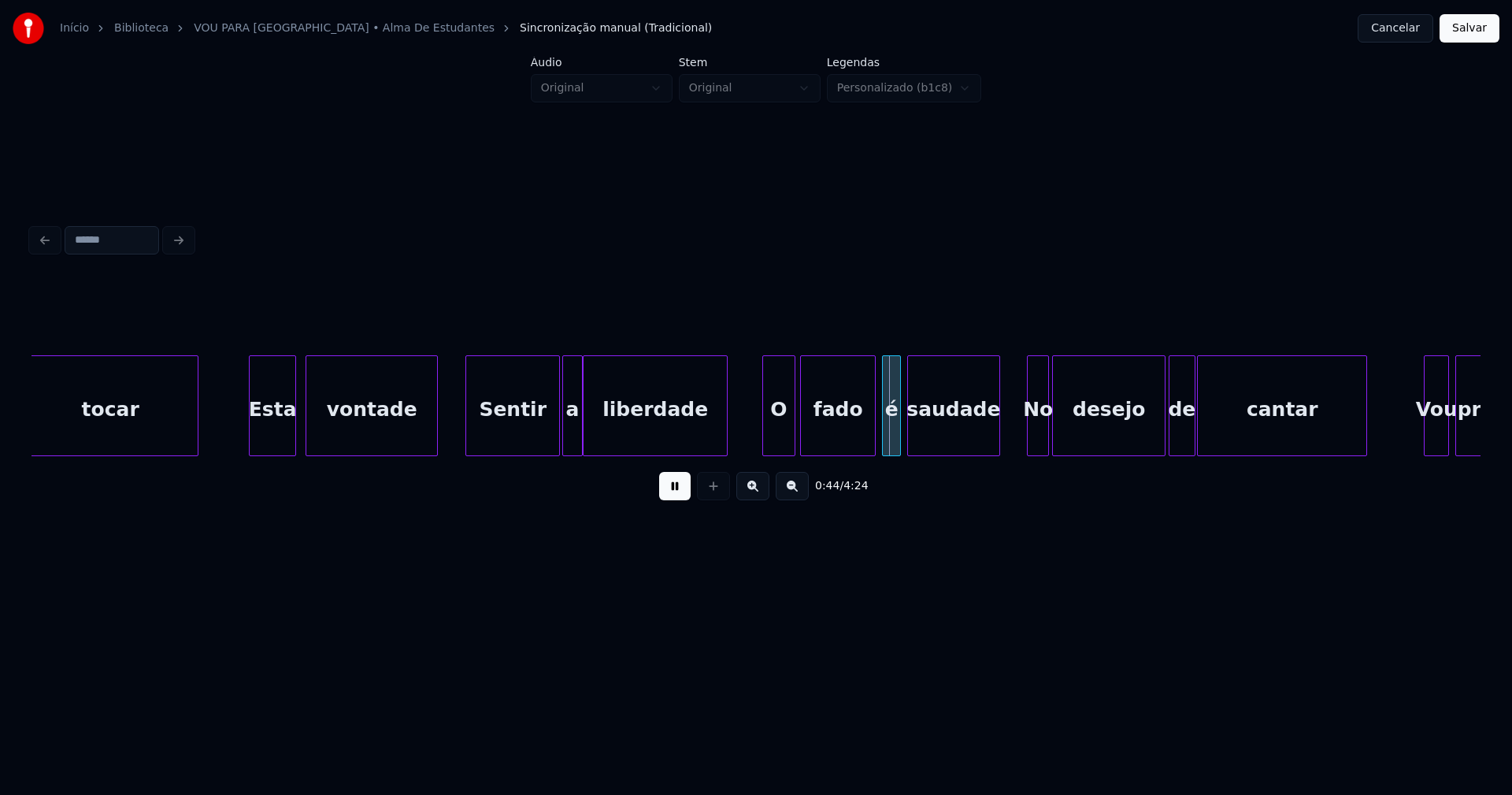
click at [782, 437] on div "O" at bounding box center [778, 410] width 31 height 107
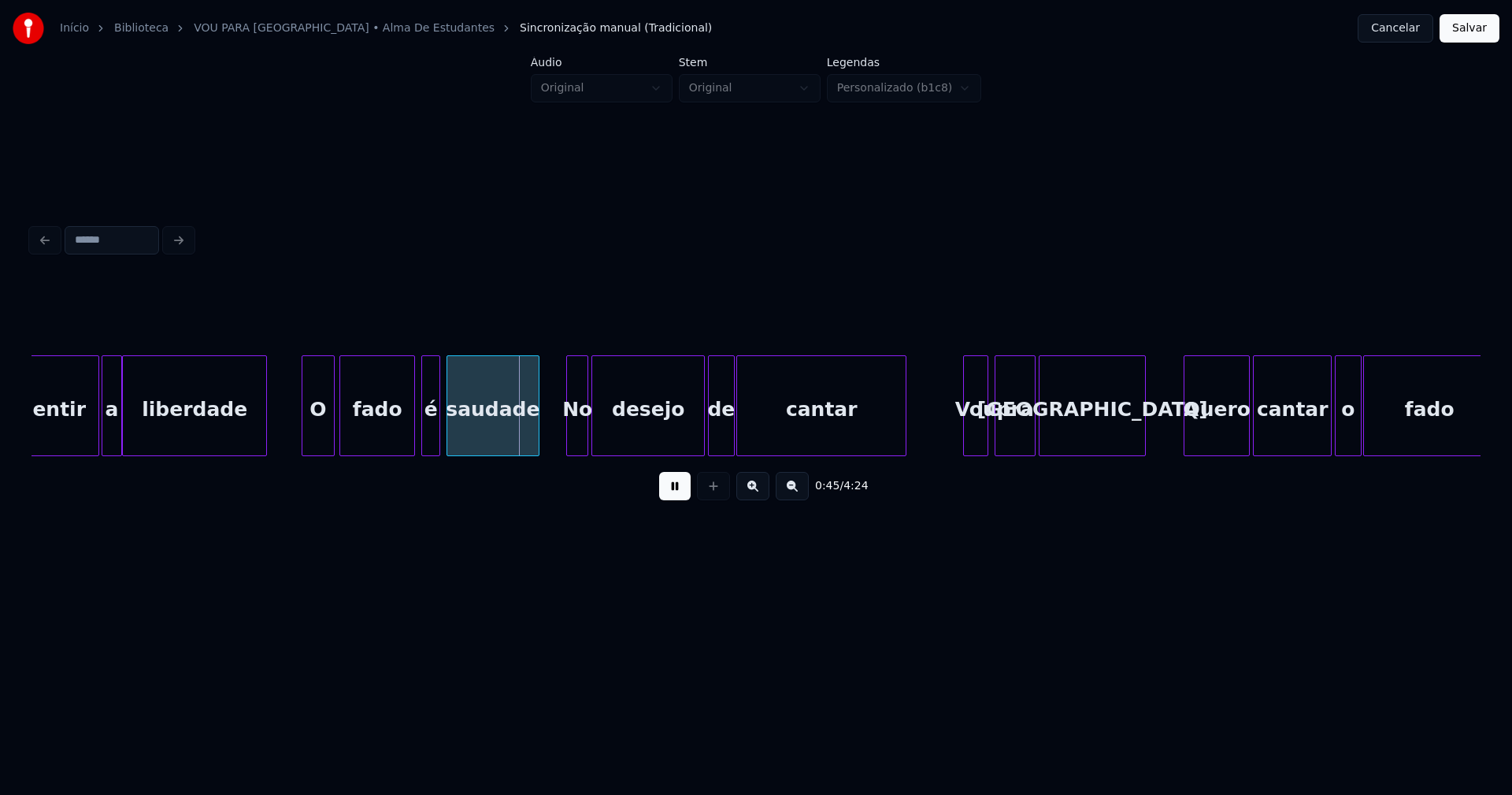
scroll to position [0, 6702]
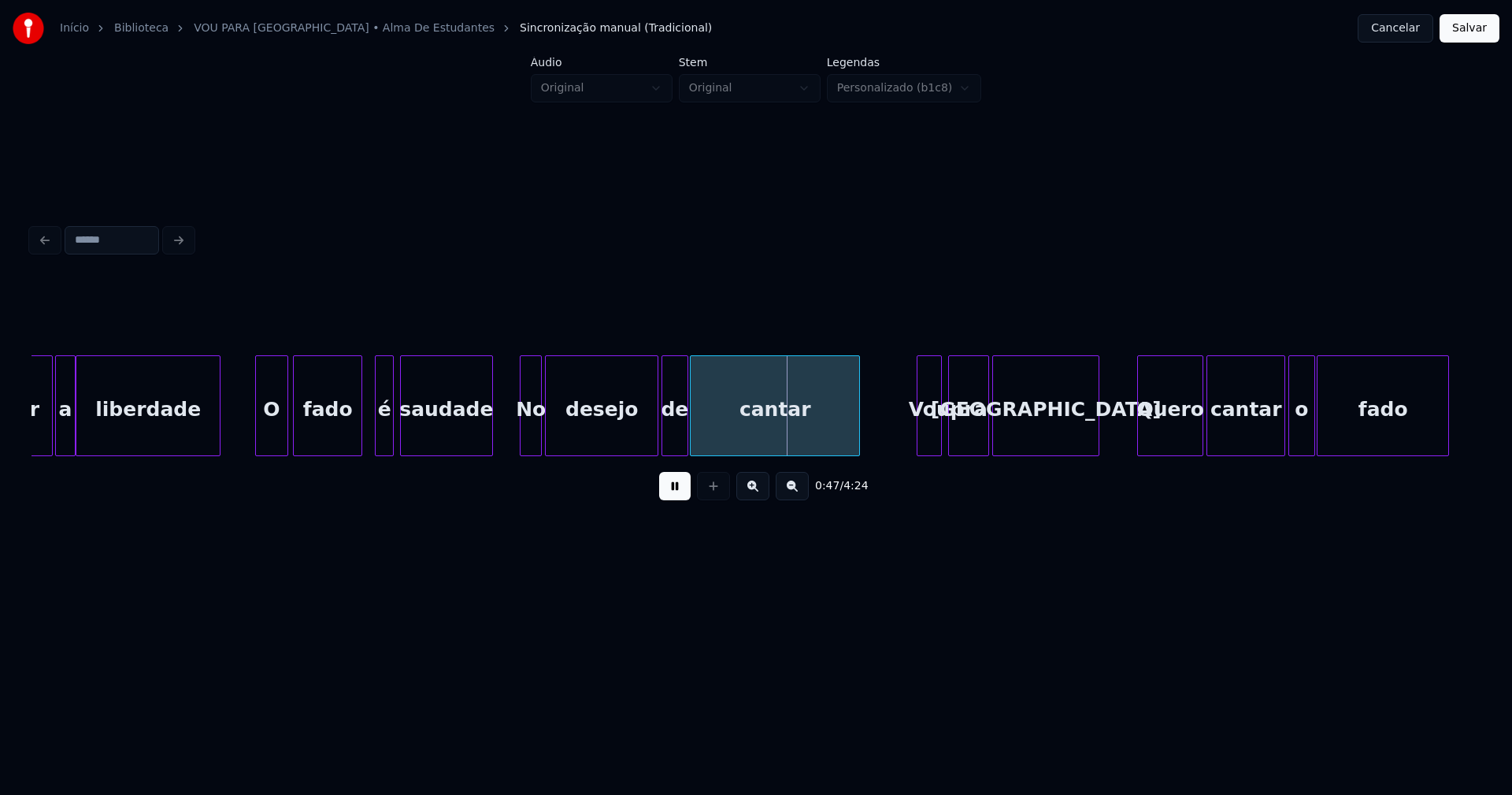
click at [359, 436] on div at bounding box center [360, 406] width 5 height 99
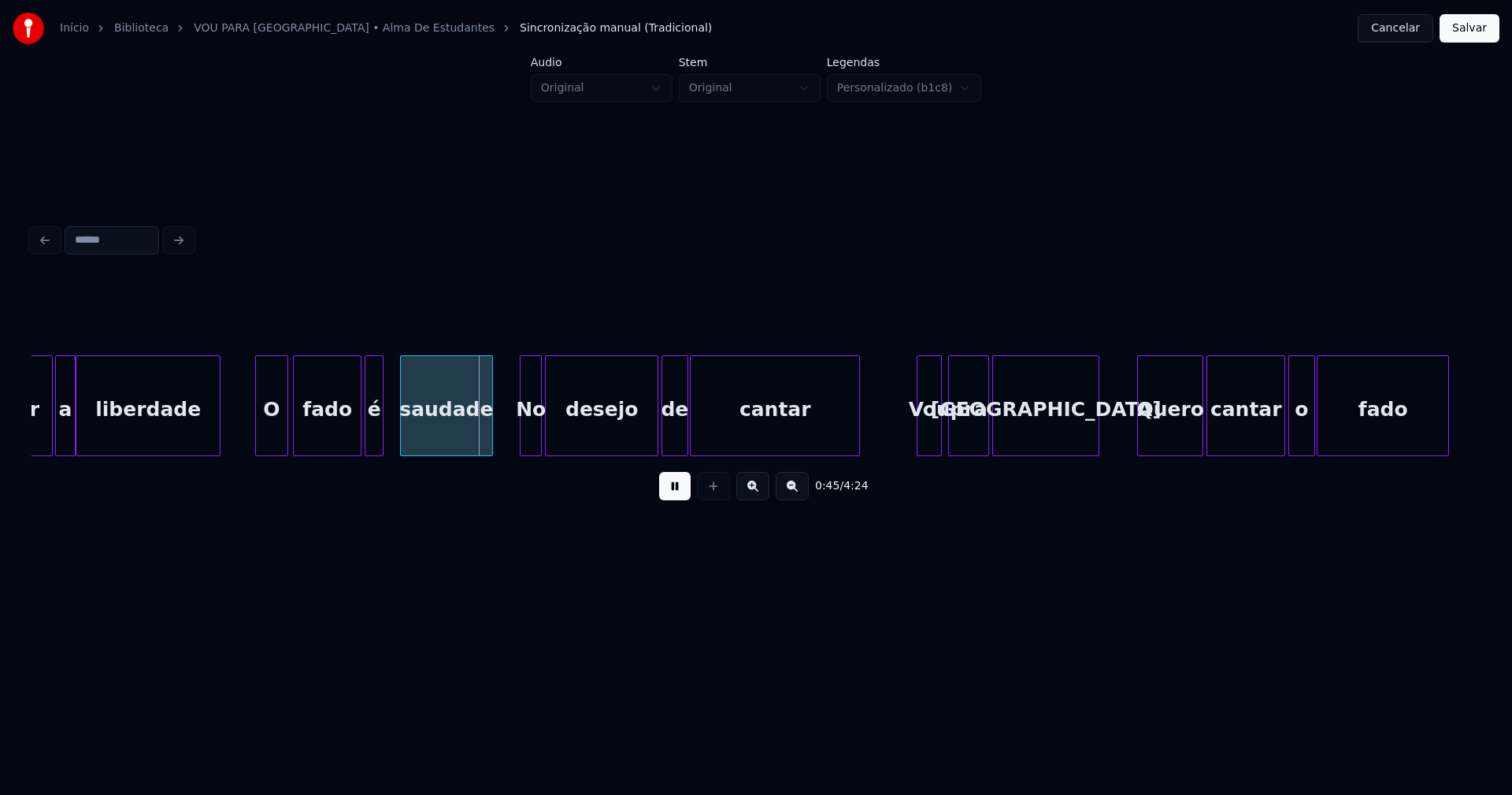
click at [375, 442] on div "é" at bounding box center [374, 410] width 18 height 107
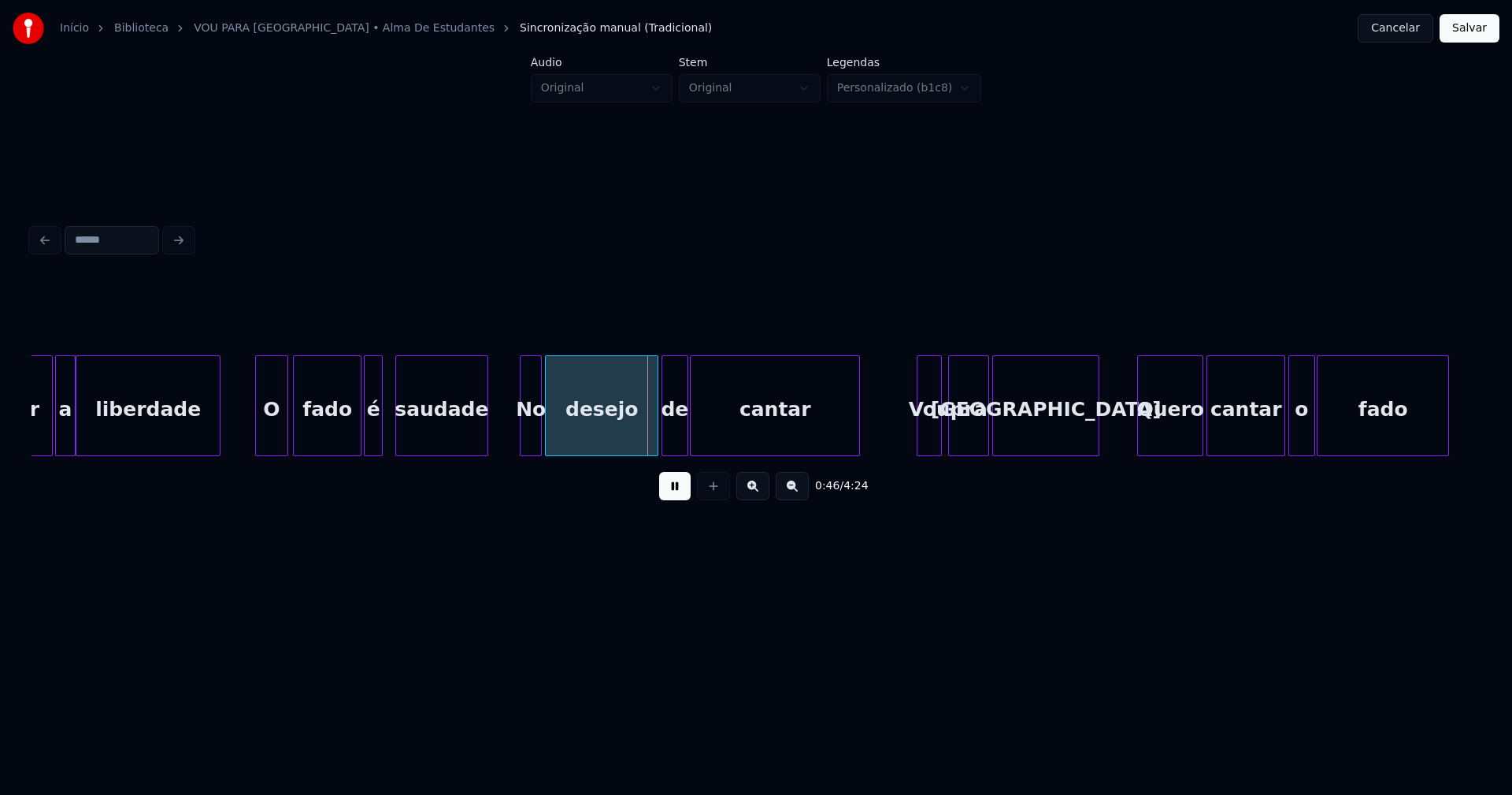
click at [431, 432] on div "saudade" at bounding box center [442, 410] width 91 height 107
click at [505, 449] on div "Sentir a liberdade O fado é saudade No desejo de cantar Vou pra Lisboa Quero ca…" at bounding box center [756, 406] width 1448 height 101
click at [650, 439] on div at bounding box center [648, 406] width 5 height 99
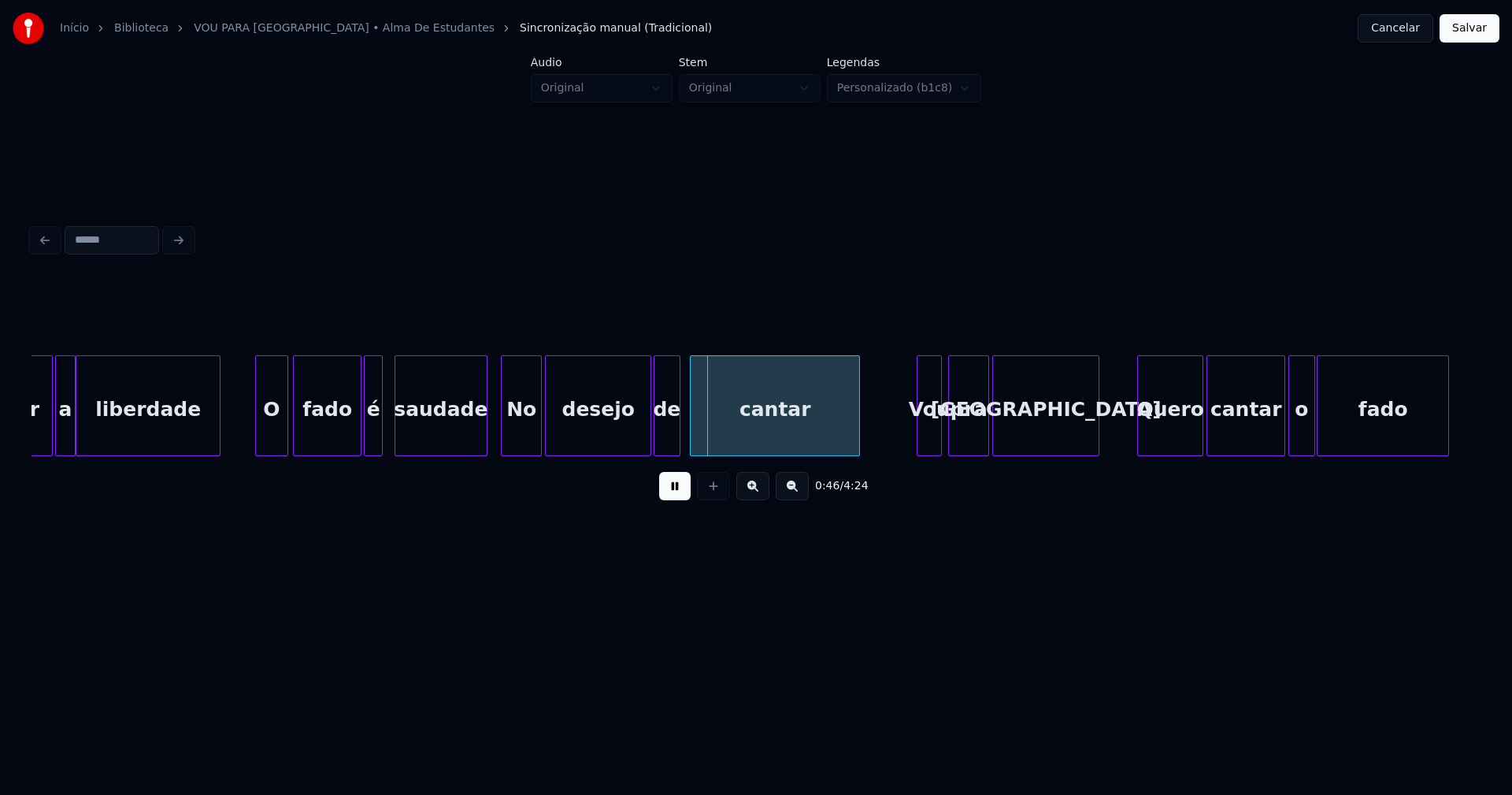
click at [665, 439] on div "de" at bounding box center [666, 410] width 24 height 107
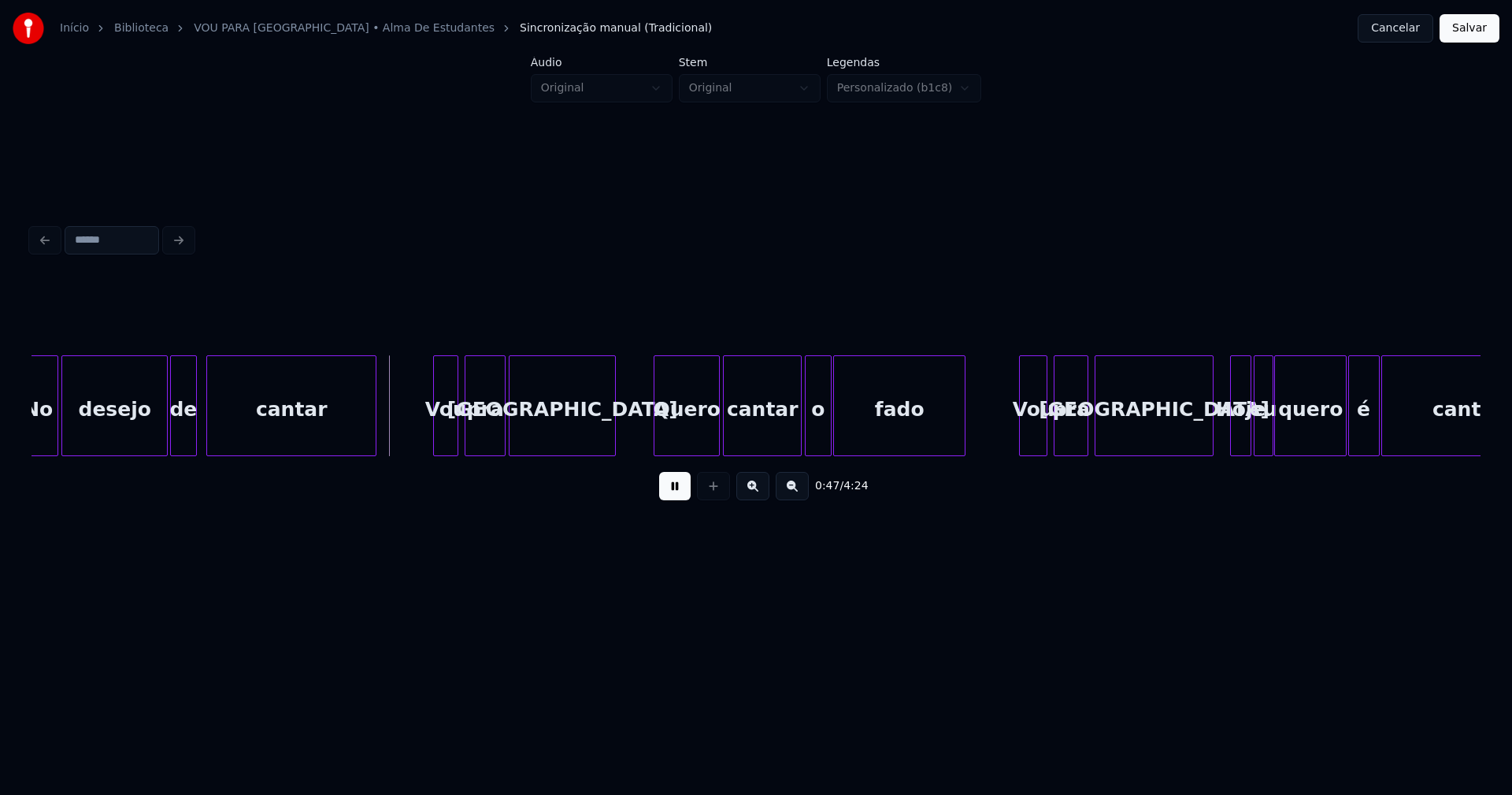
scroll to position [0, 7208]
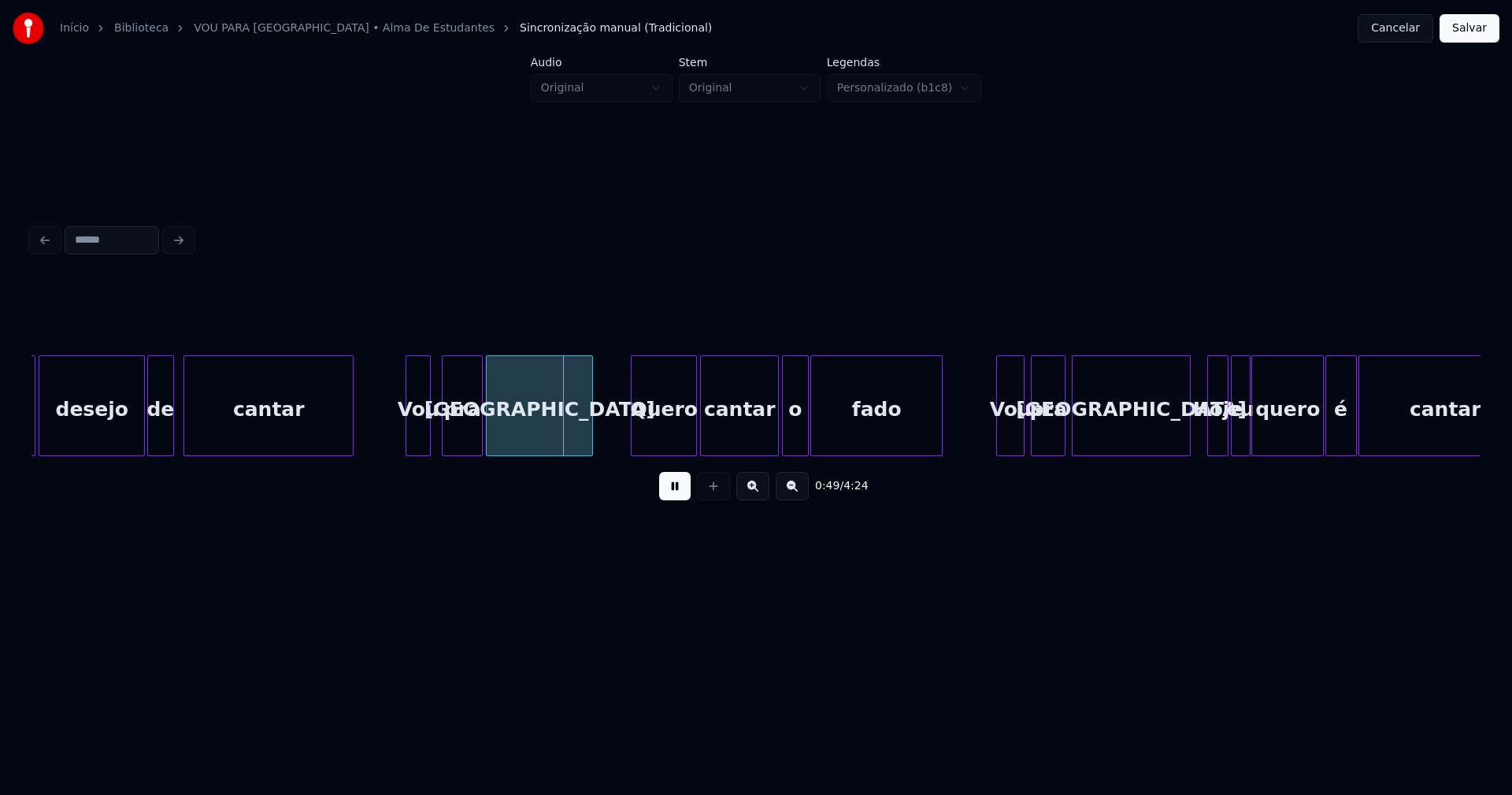
click at [422, 435] on div "Vou" at bounding box center [418, 410] width 23 height 107
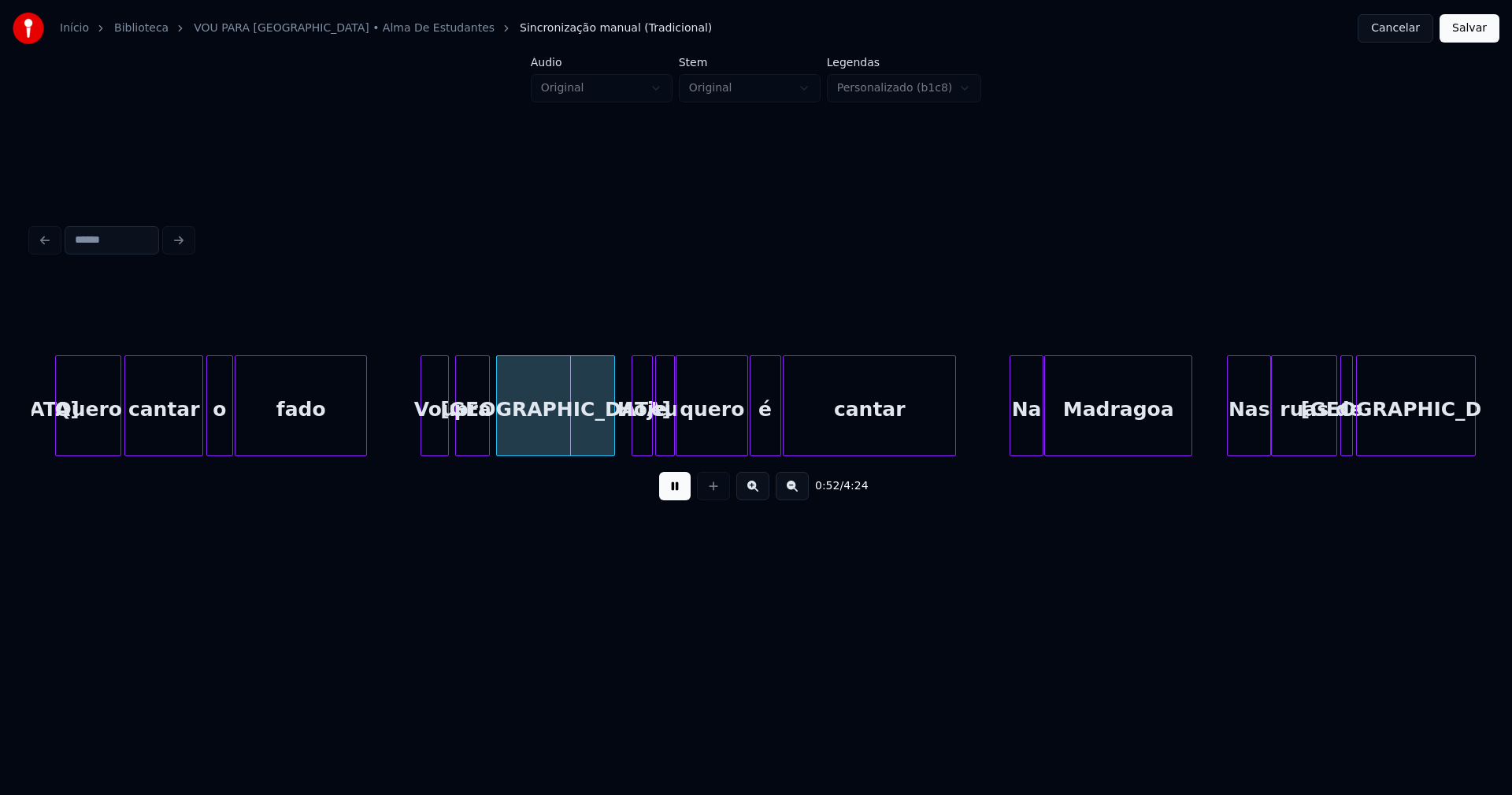
scroll to position [0, 7830]
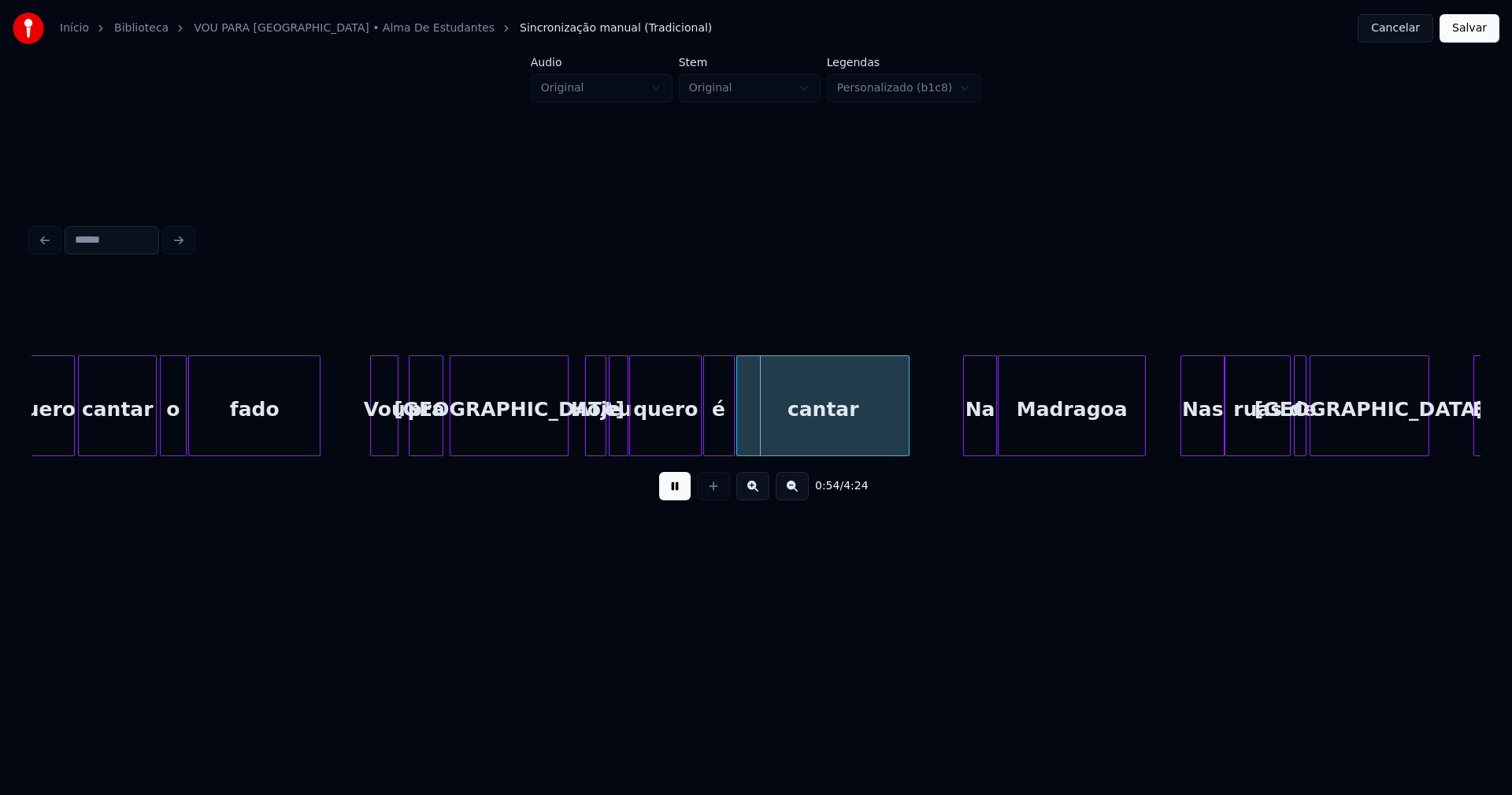
click at [383, 443] on div "Vou" at bounding box center [384, 410] width 27 height 107
click at [549, 437] on div at bounding box center [551, 406] width 5 height 99
click at [567, 444] on div at bounding box center [570, 406] width 5 height 99
click at [594, 449] on div "Quero cantar o fado Vou pra [GEOGRAPHIC_DATA] Hoje eu quero é cantar Na Madrago…" at bounding box center [756, 406] width 1448 height 101
click at [609, 444] on div "eu" at bounding box center [610, 410] width 18 height 107
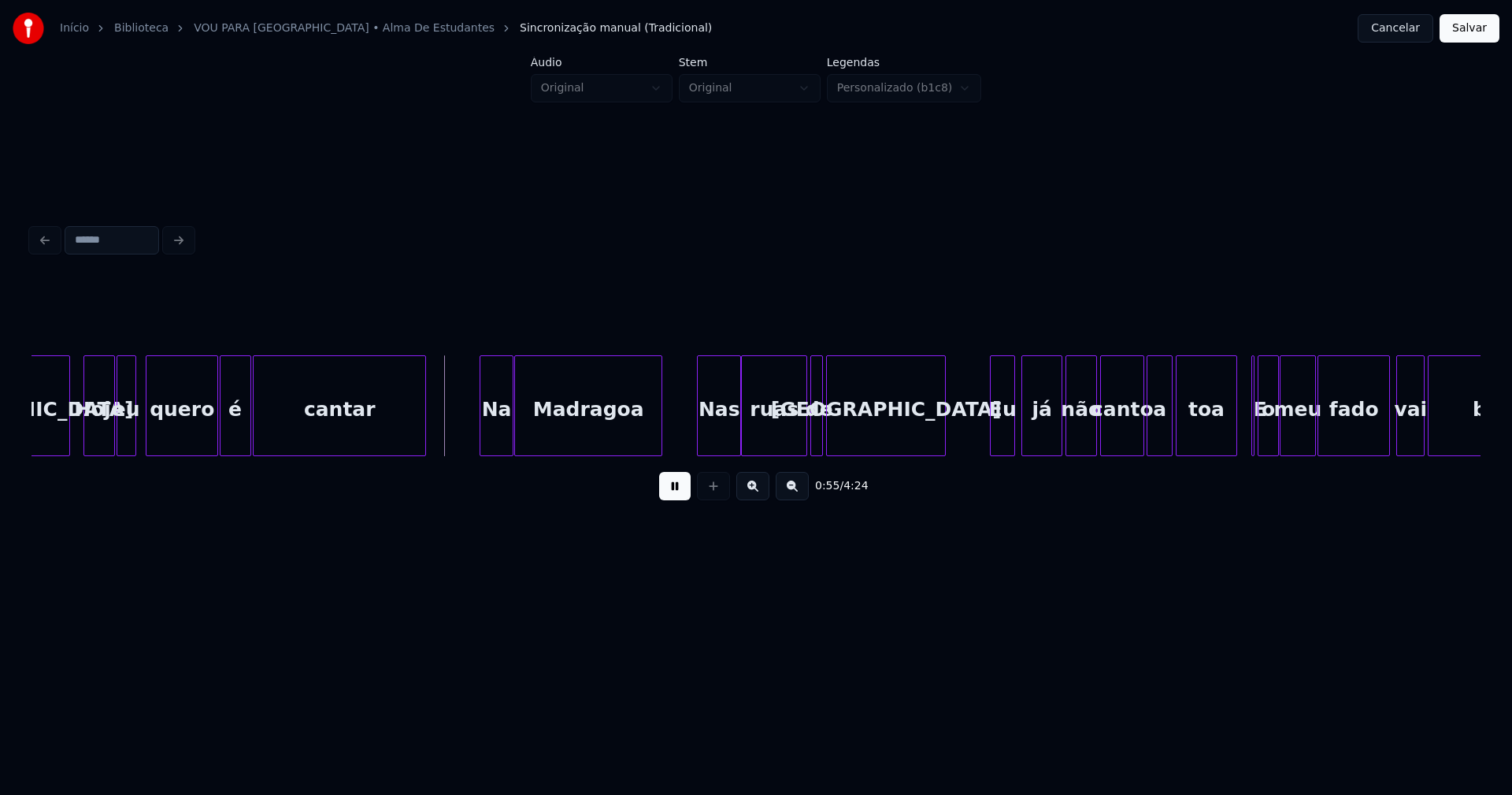
scroll to position [0, 8359]
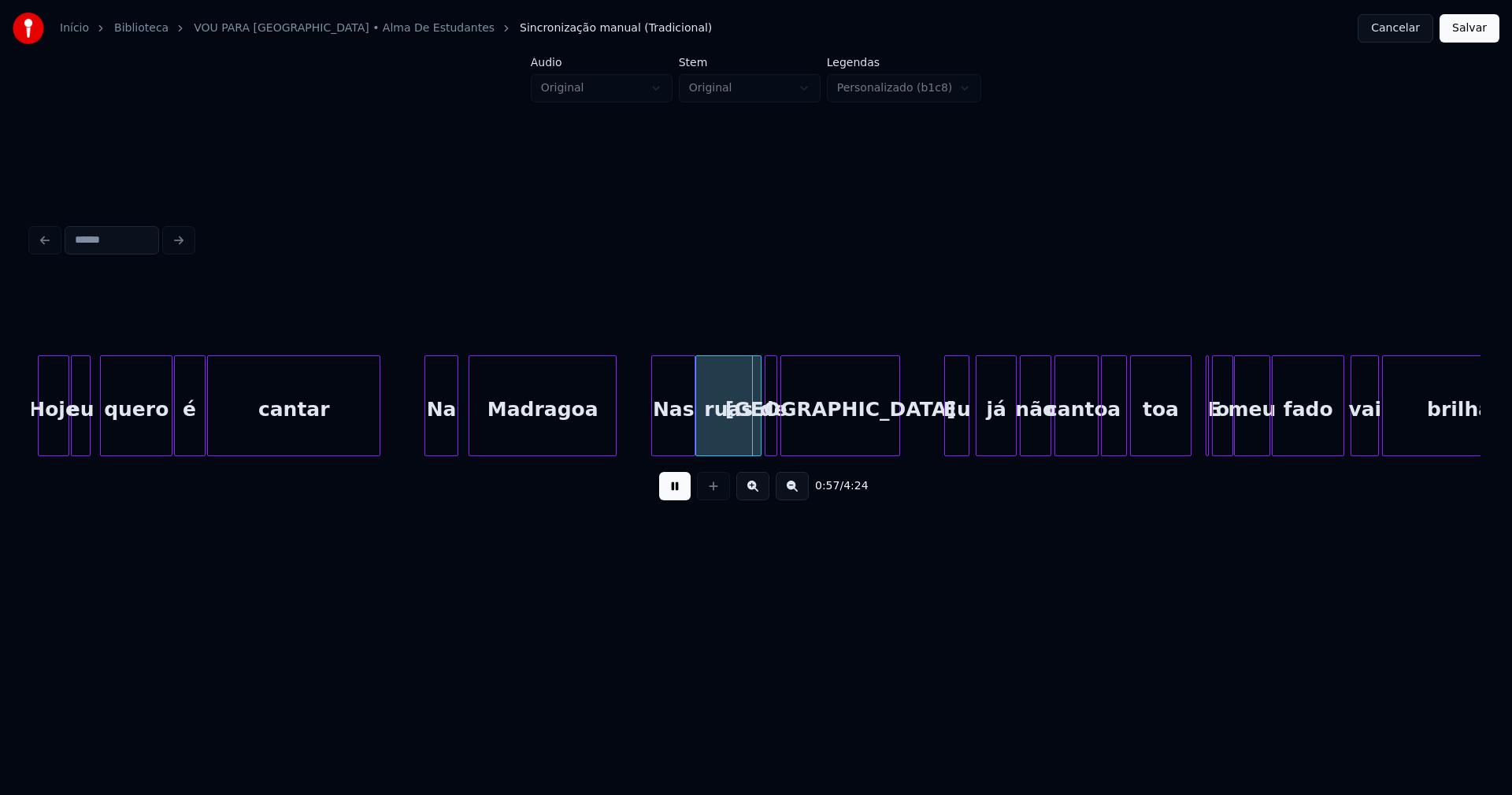
click at [441, 444] on div "Na" at bounding box center [441, 410] width 33 height 107
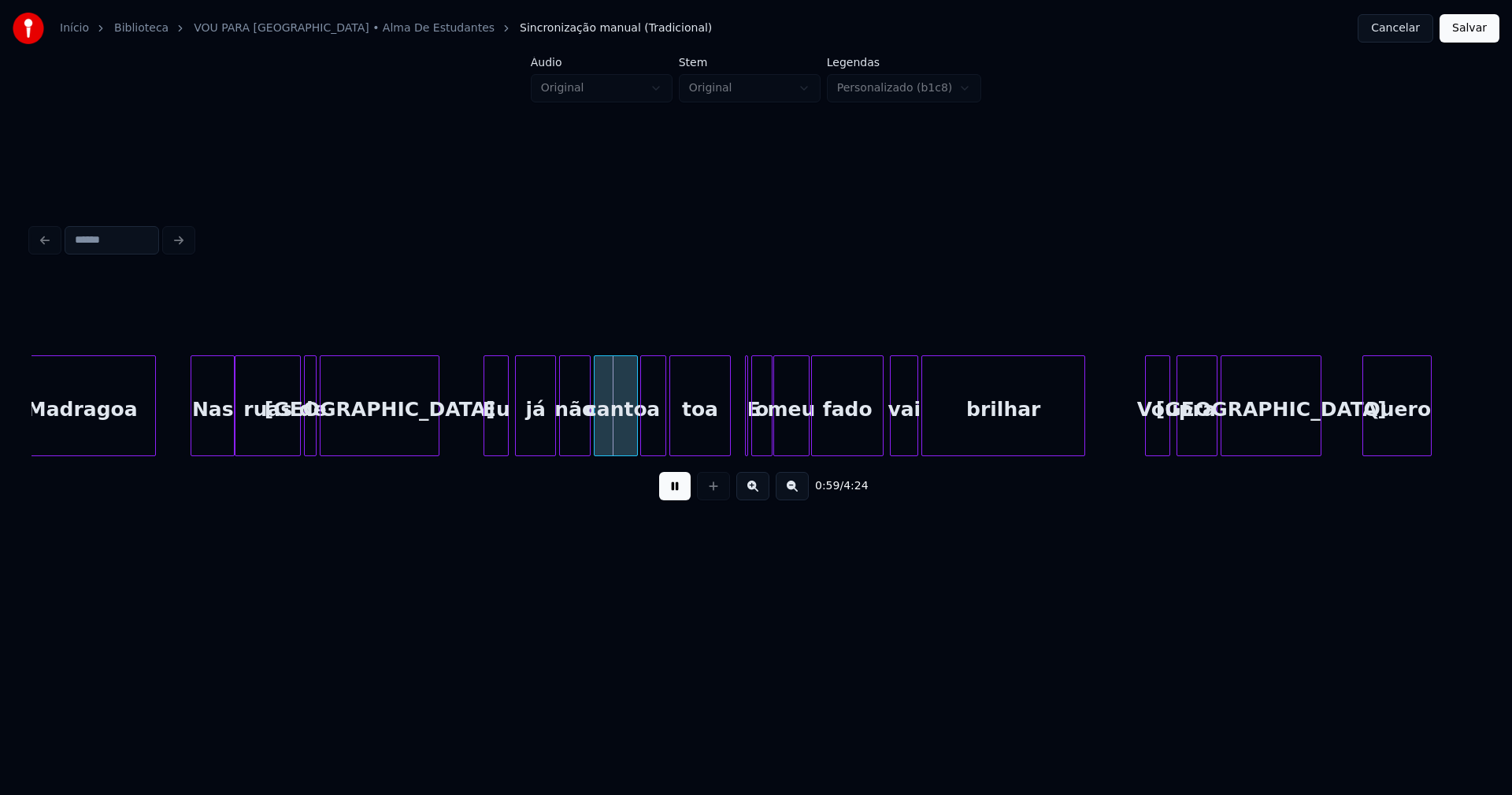
scroll to position [0, 8843]
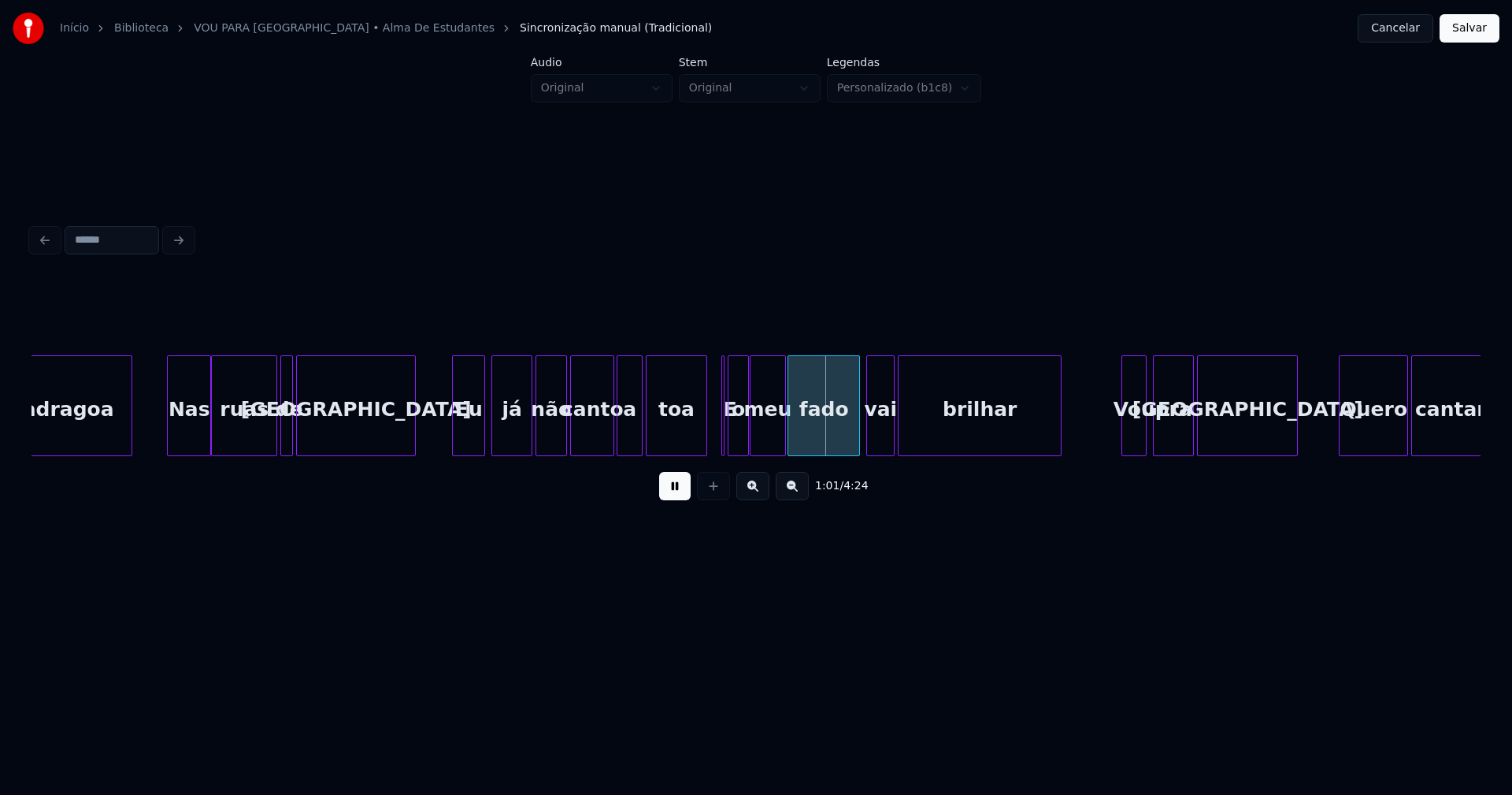
click at [456, 443] on div at bounding box center [455, 406] width 5 height 99
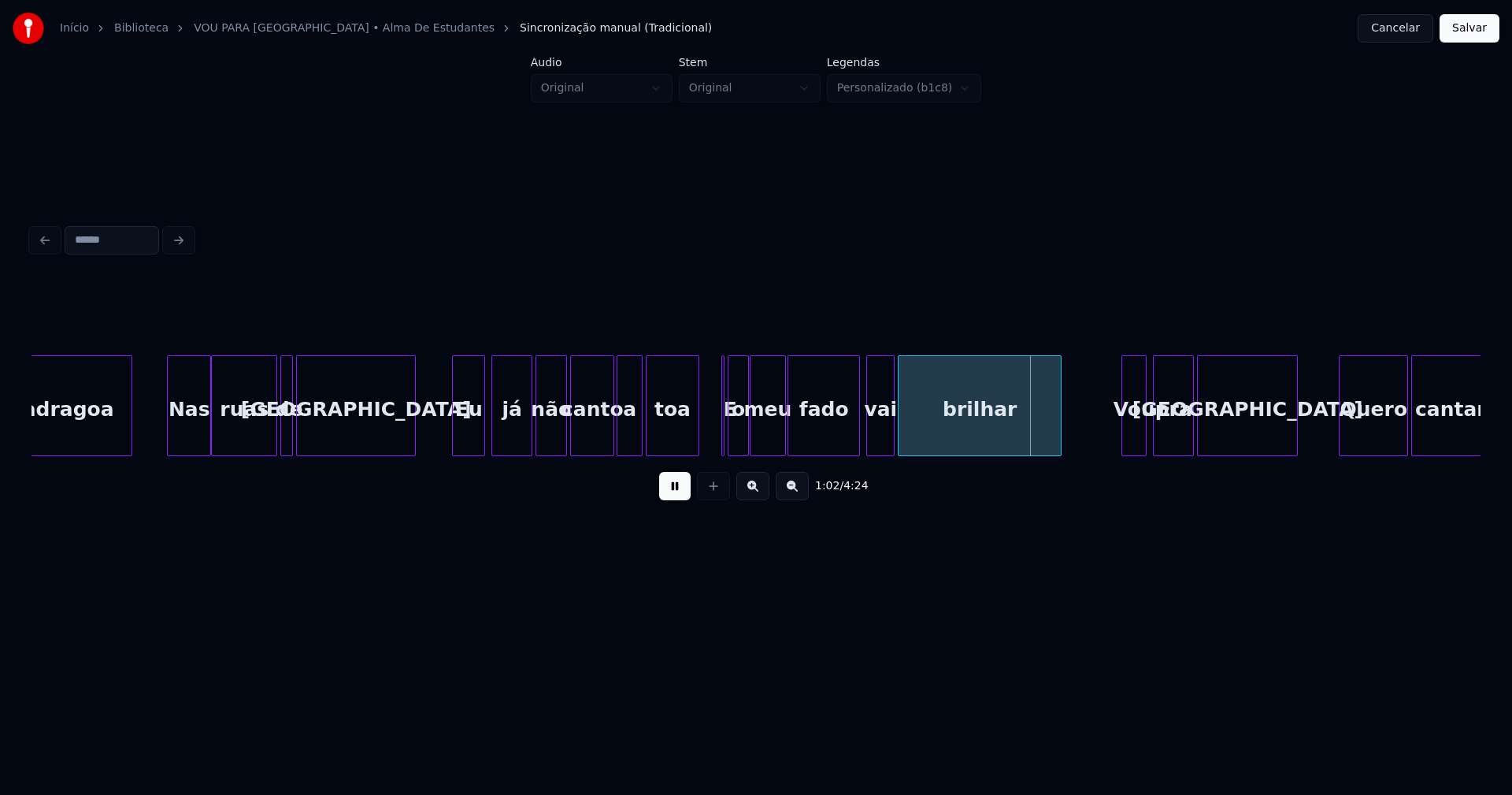
click at [696, 438] on div at bounding box center [696, 406] width 5 height 99
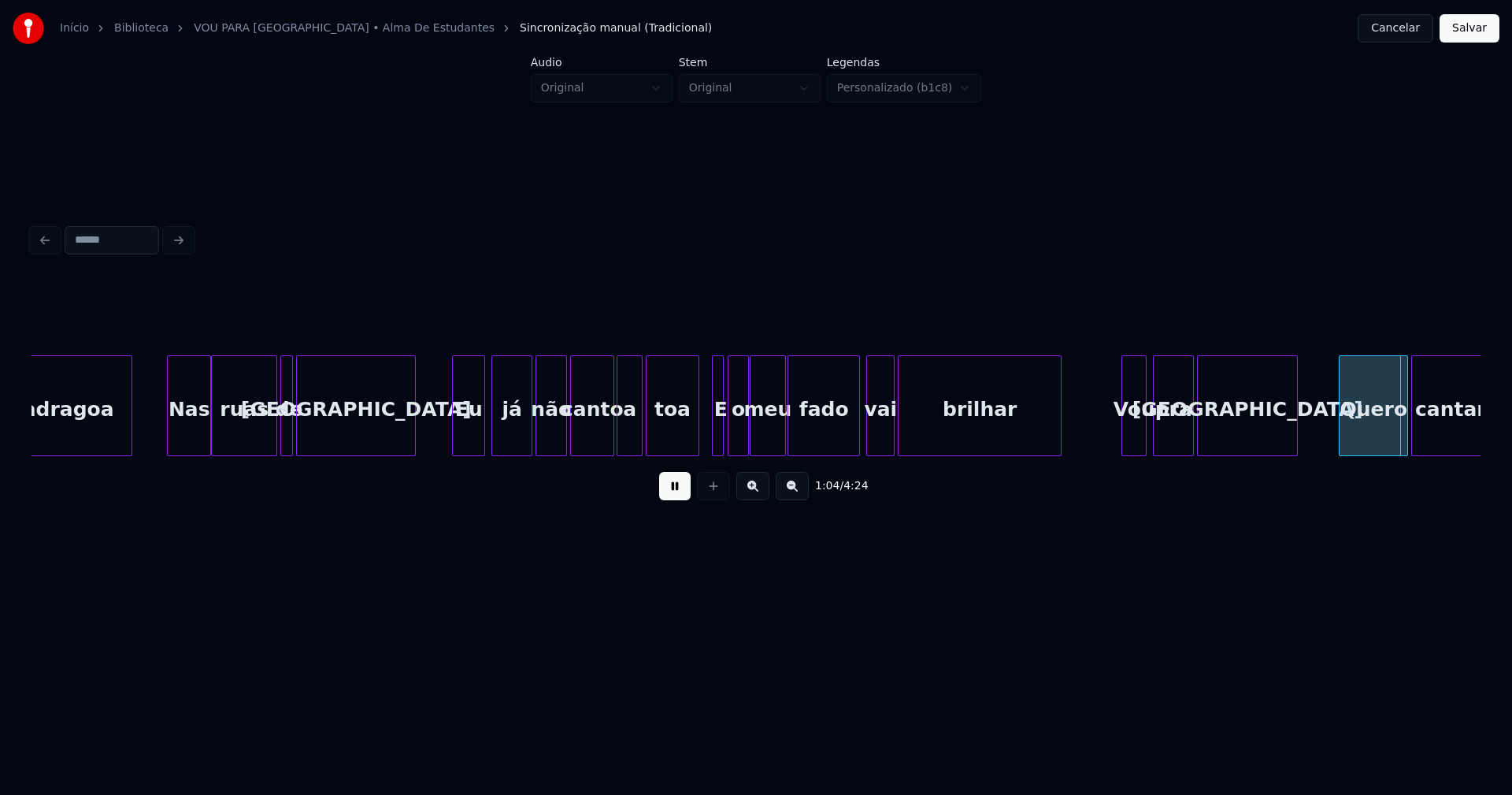
click at [712, 359] on div "E" at bounding box center [717, 406] width 12 height 101
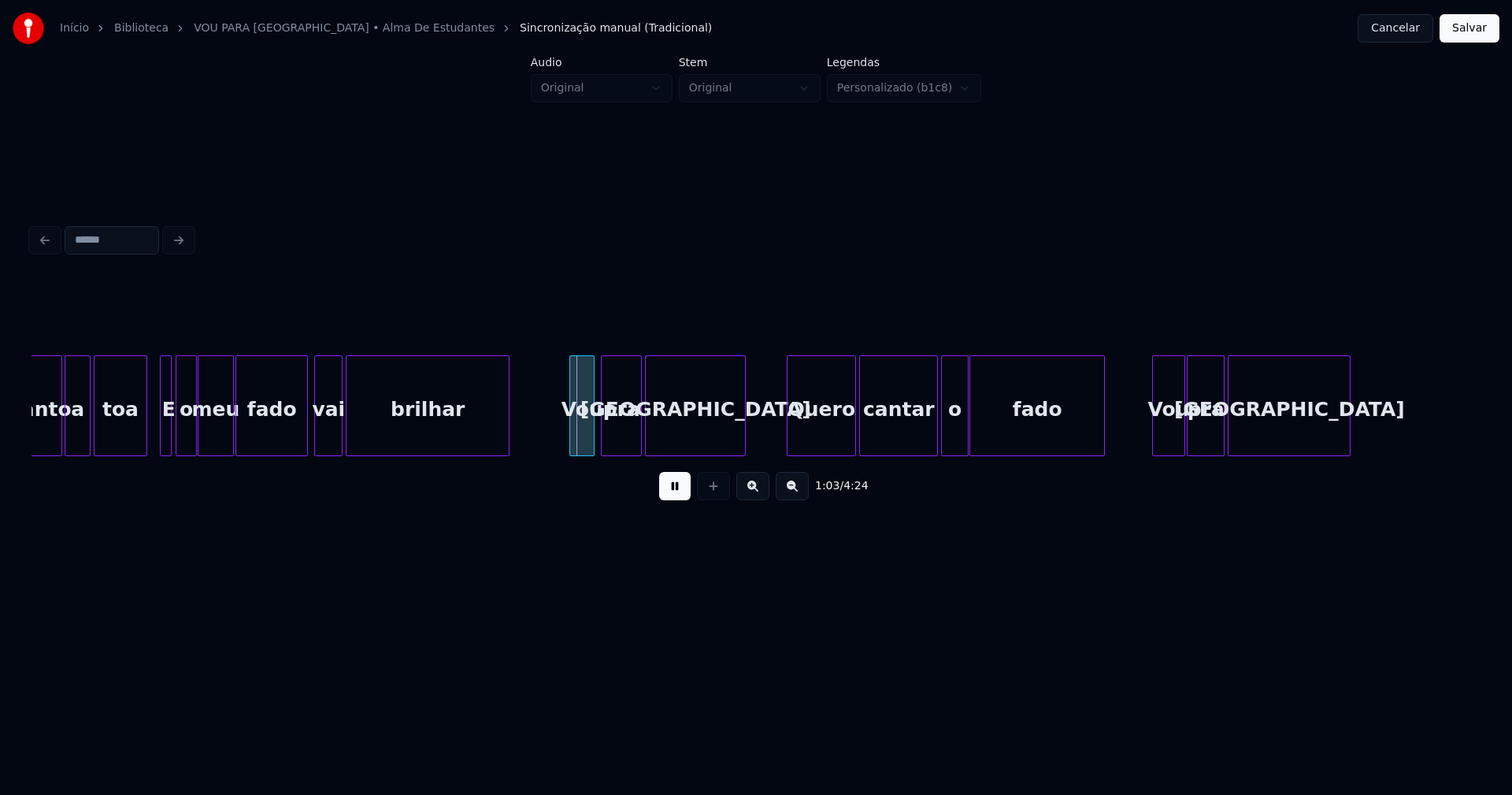
scroll to position [0, 9511]
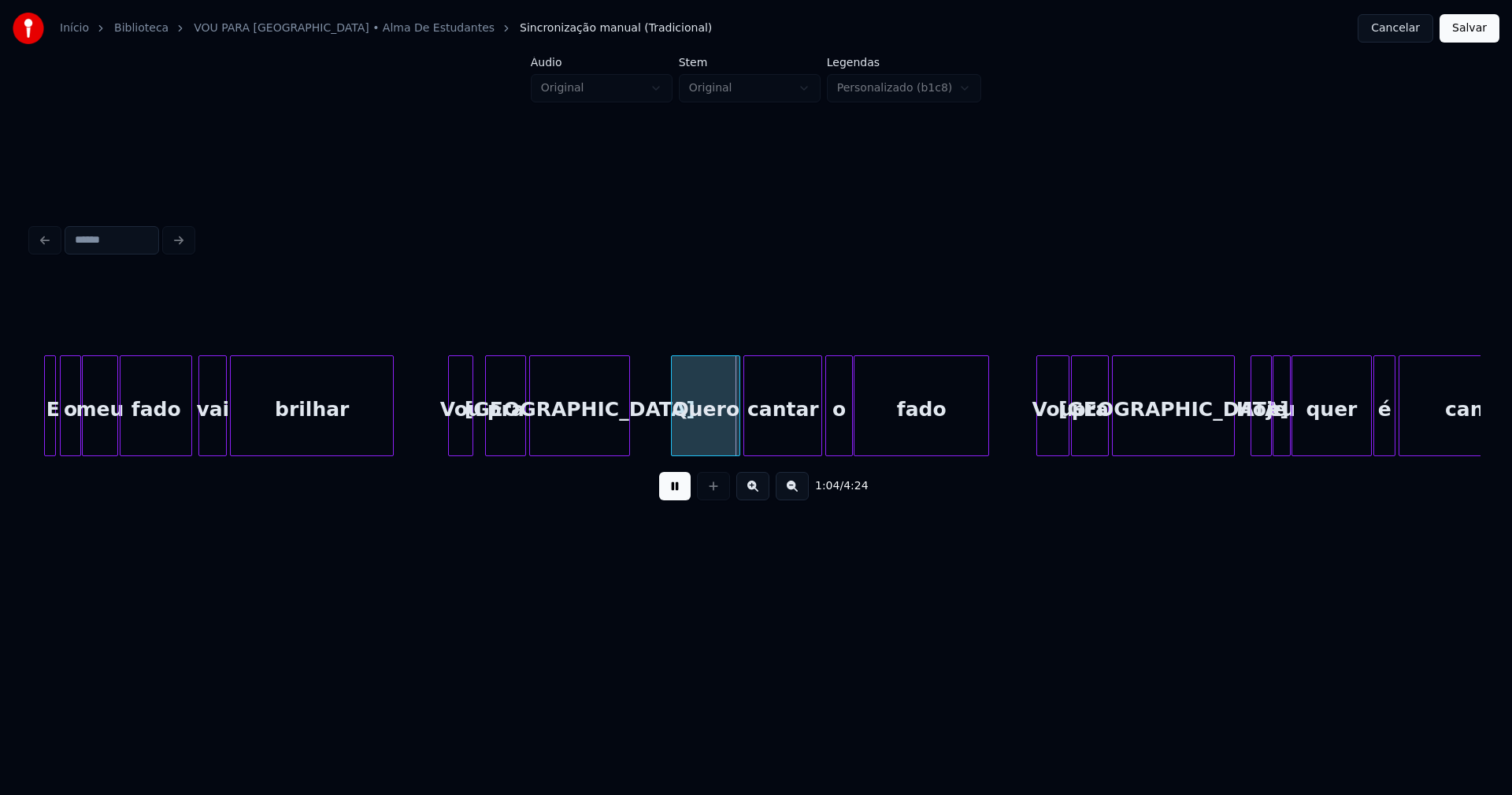
click at [466, 440] on div "Vou" at bounding box center [460, 410] width 23 height 107
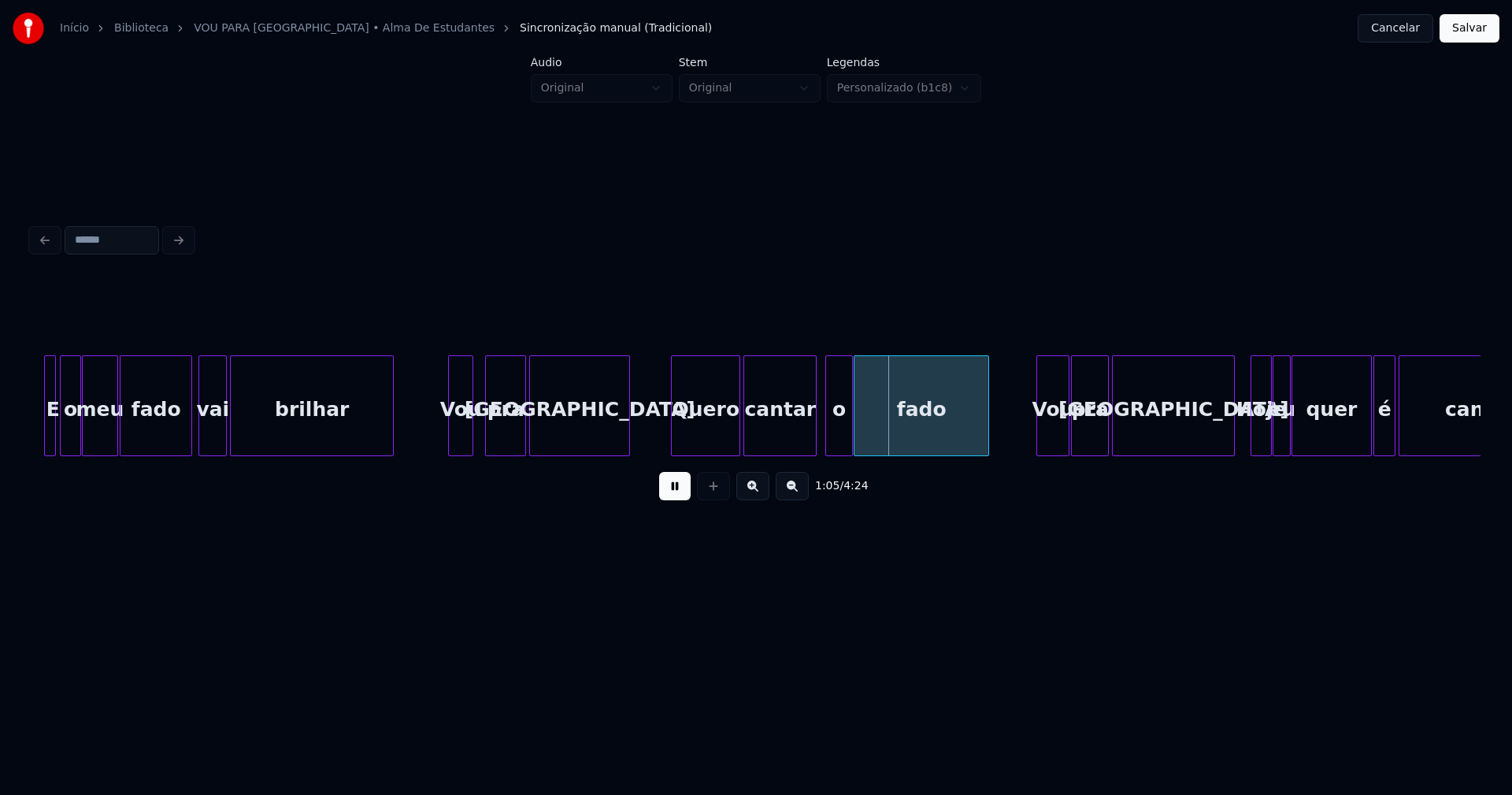
click at [811, 447] on div at bounding box center [814, 406] width 5 height 99
click at [831, 449] on div "o" at bounding box center [831, 410] width 26 height 107
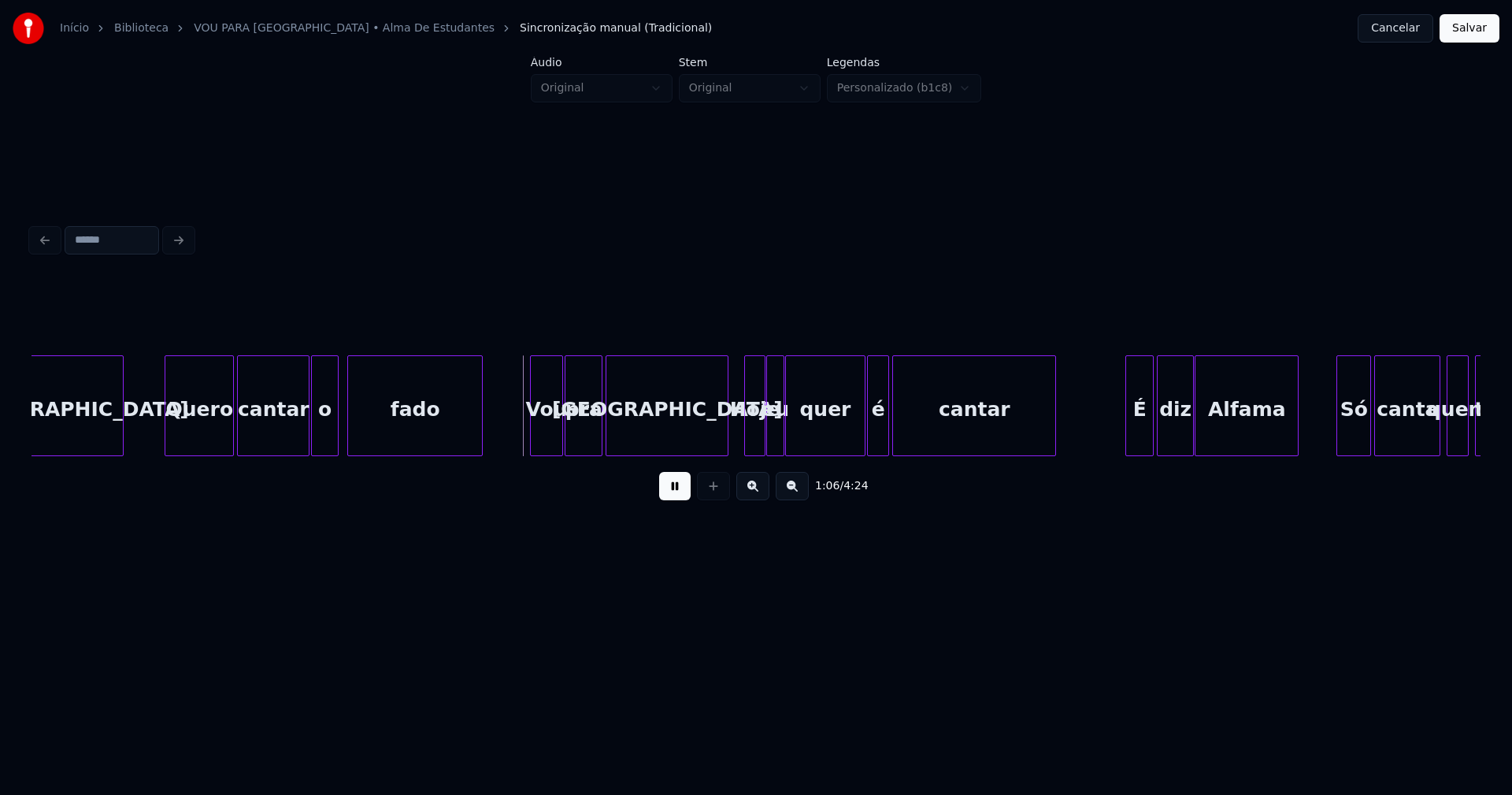
scroll to position [0, 10040]
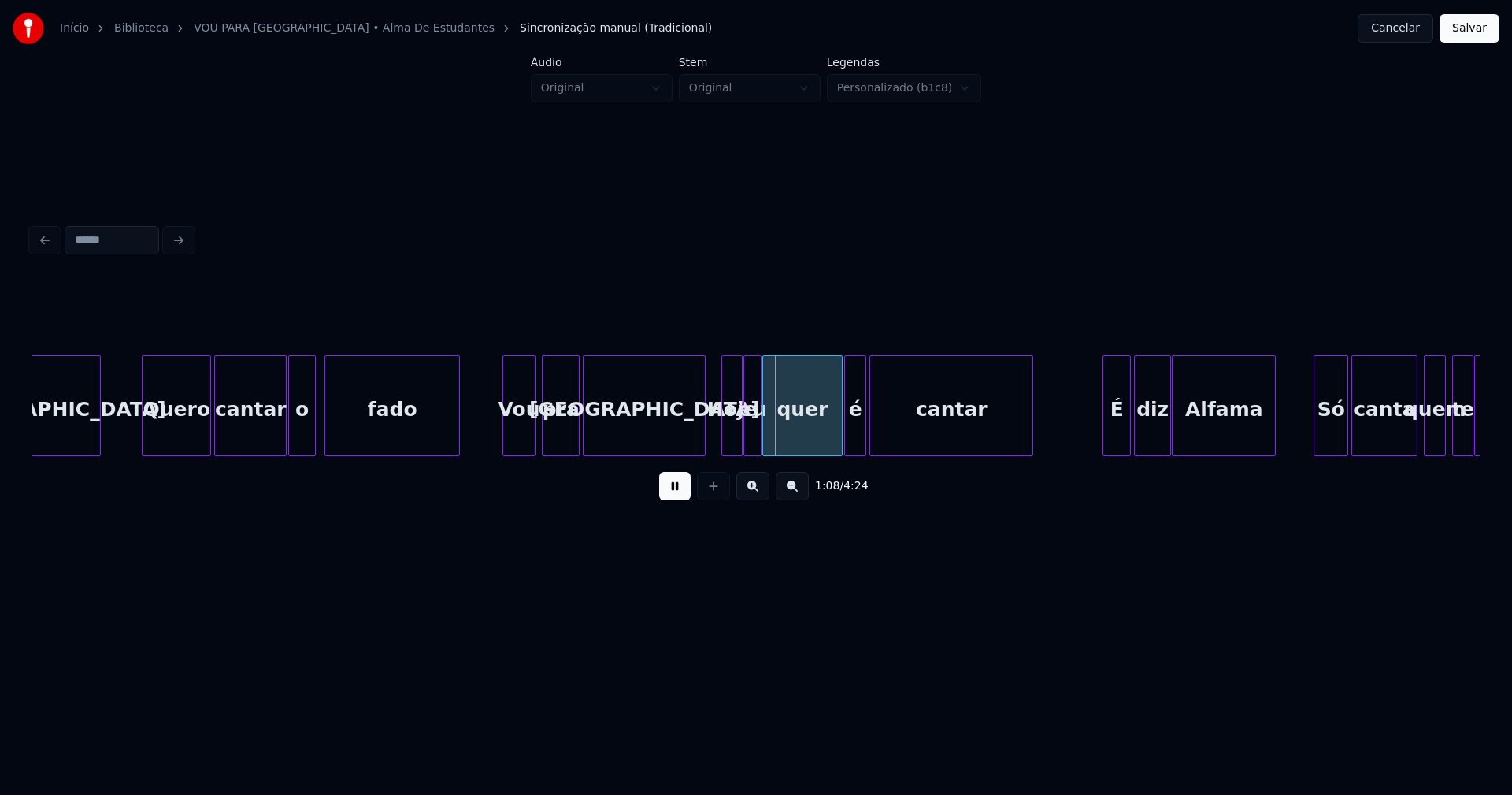
click at [521, 441] on div "Vou" at bounding box center [518, 410] width 31 height 107
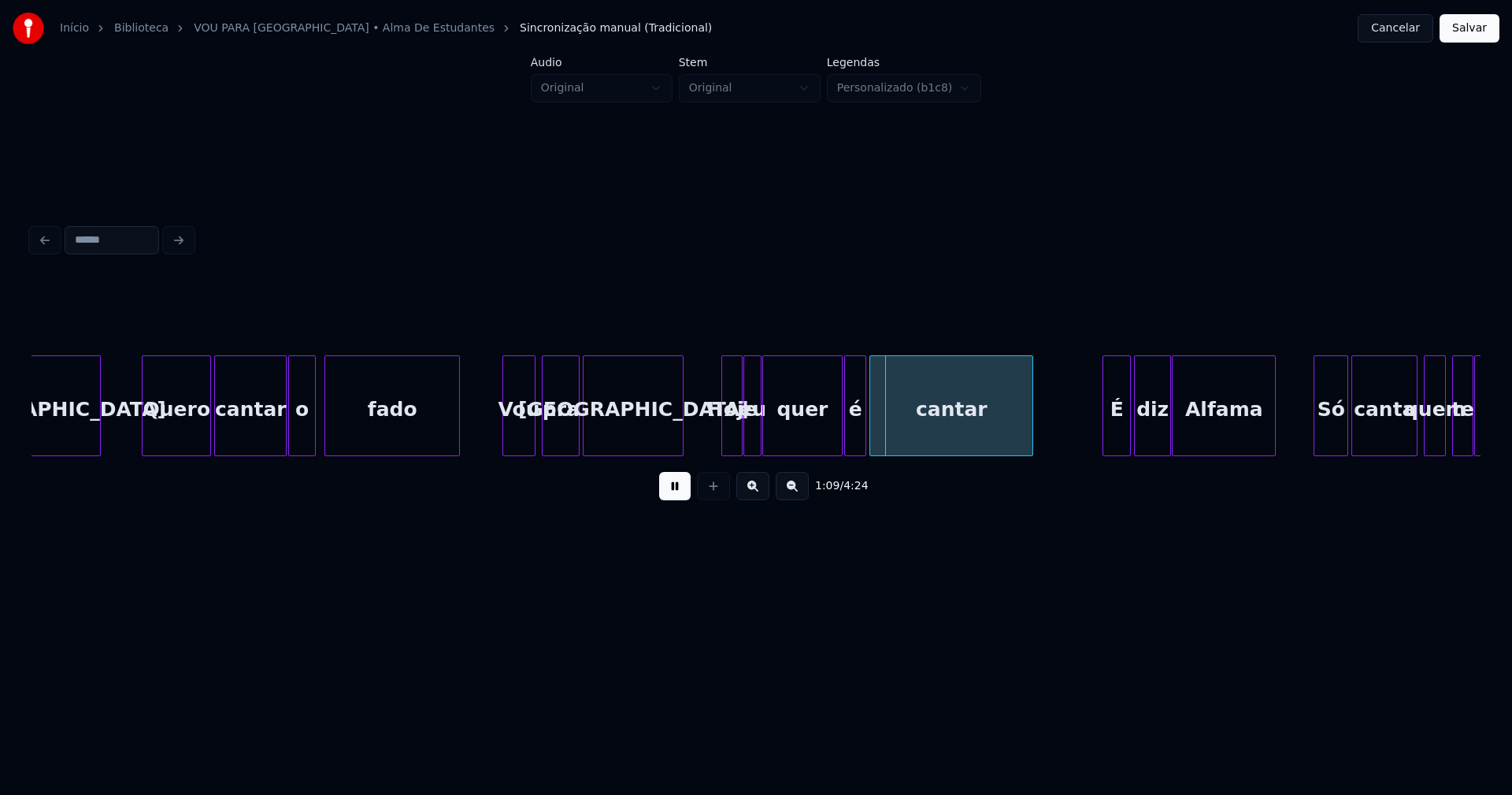
click at [678, 437] on div at bounding box center [681, 406] width 5 height 99
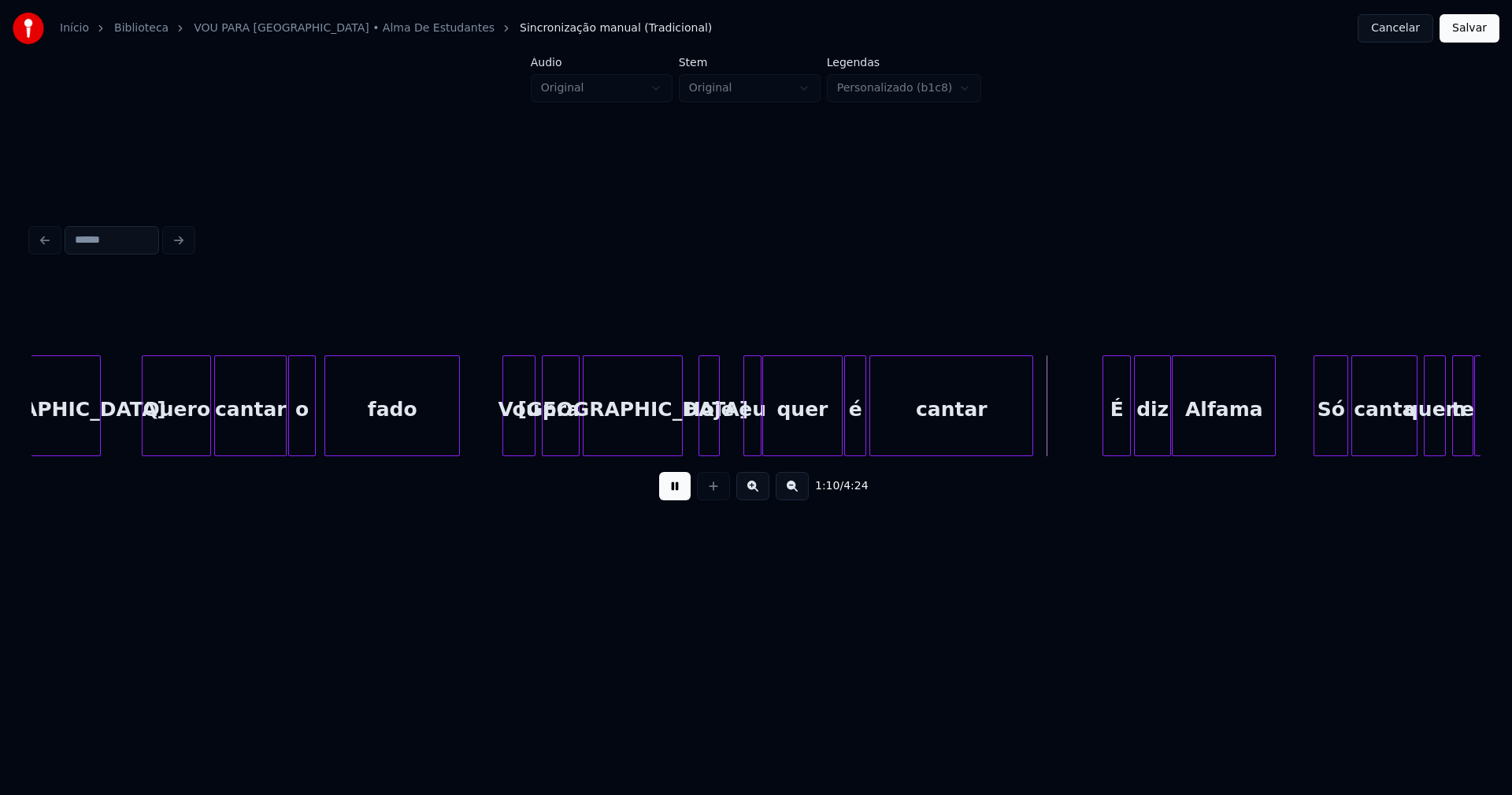
click at [707, 449] on div "Hoje" at bounding box center [708, 410] width 19 height 107
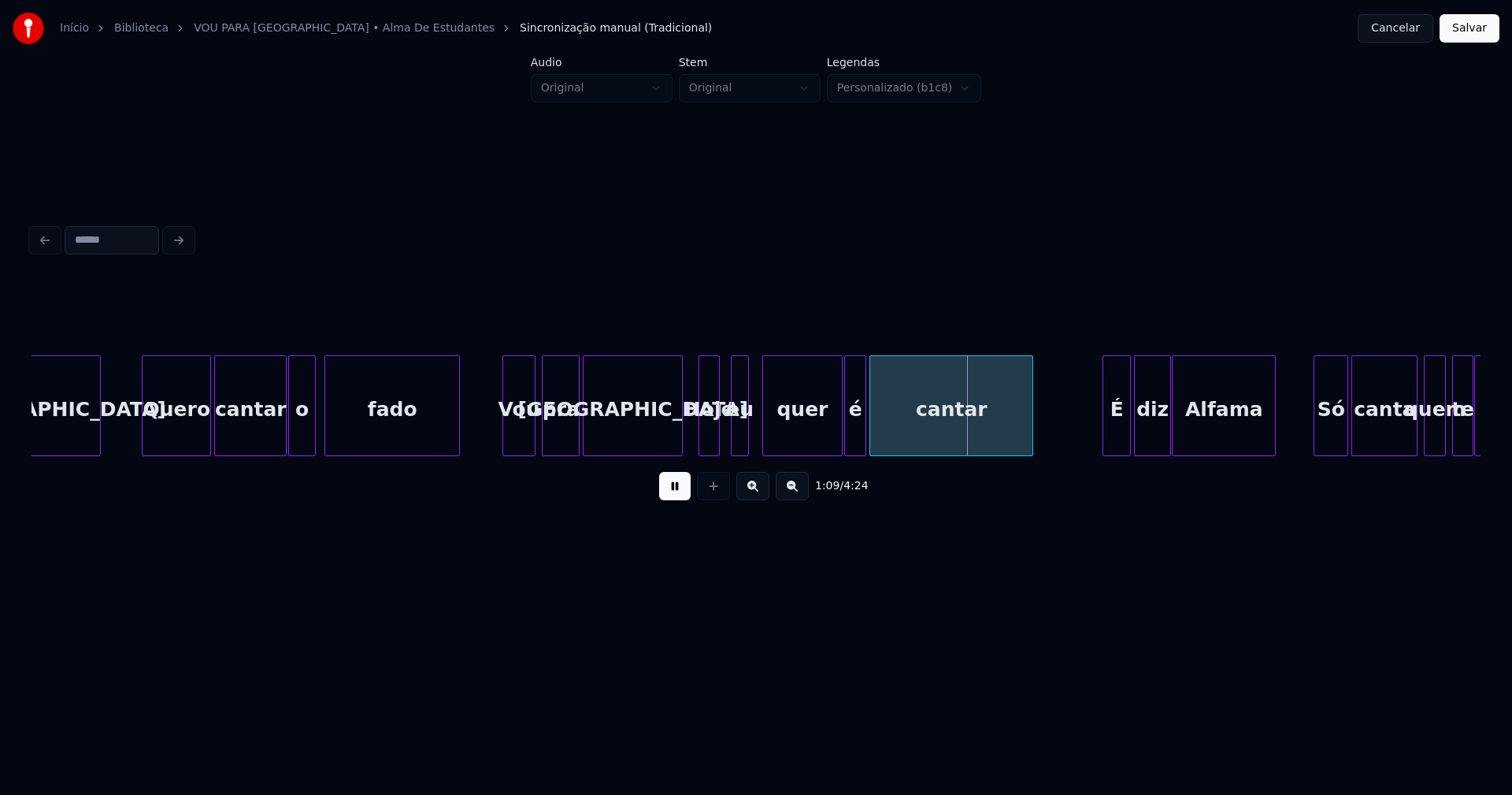
click at [741, 450] on div "Lisboa Quero cantar o fado Vou pra Lisboa Hoje eu quer é cantar É diz [PERSON_N…" at bounding box center [756, 406] width 1448 height 101
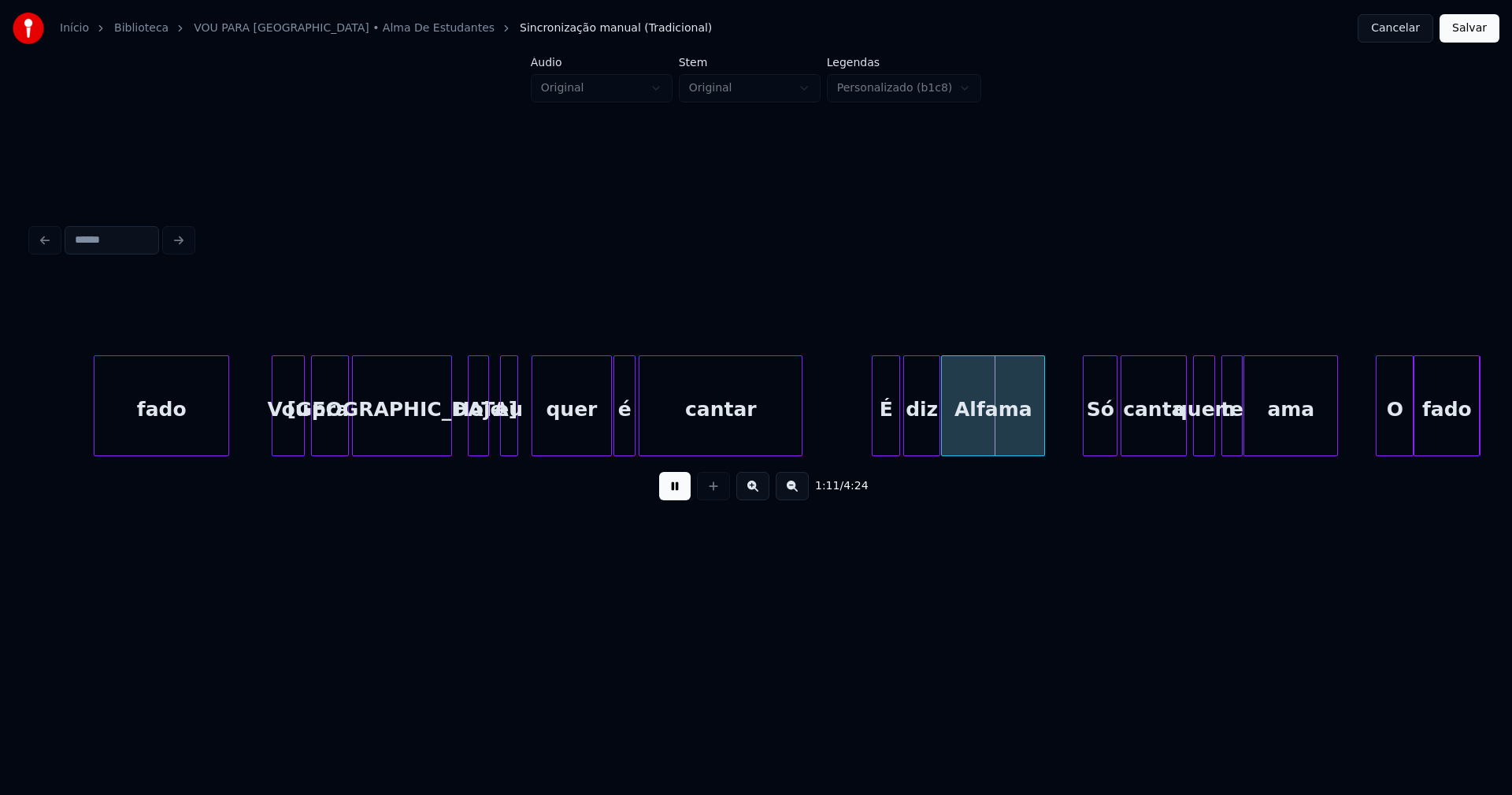
scroll to position [0, 10502]
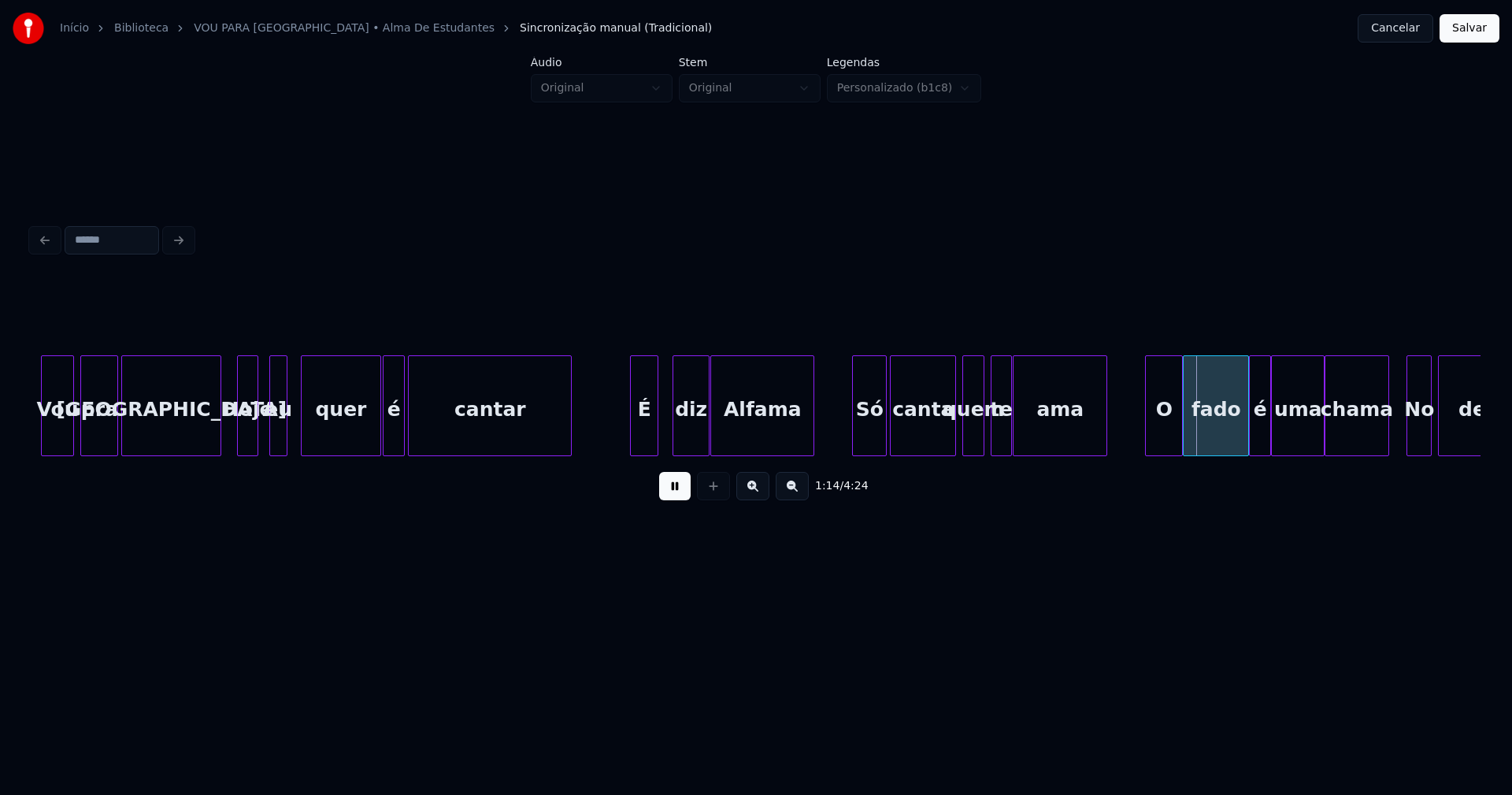
click at [643, 436] on div "É" at bounding box center [644, 410] width 27 height 107
click at [679, 439] on div "diz" at bounding box center [678, 410] width 35 height 107
click at [672, 439] on div "diz" at bounding box center [678, 410] width 35 height 107
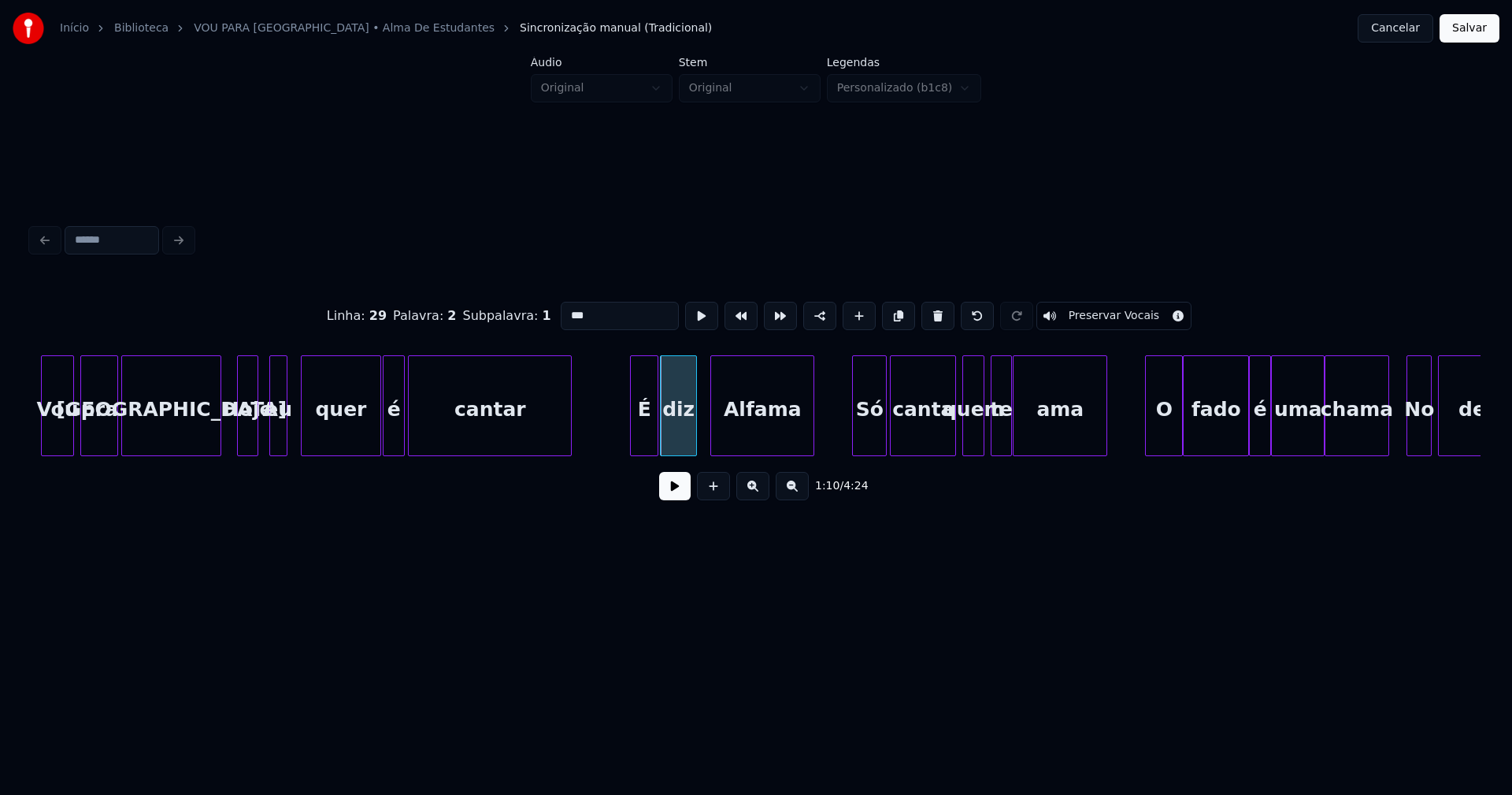
drag, startPoint x: 579, startPoint y: 311, endPoint x: 599, endPoint y: 318, distance: 21.2
click at [585, 312] on input "***" at bounding box center [619, 316] width 118 height 29
type input "**"
click at [682, 497] on button at bounding box center [675, 486] width 32 height 29
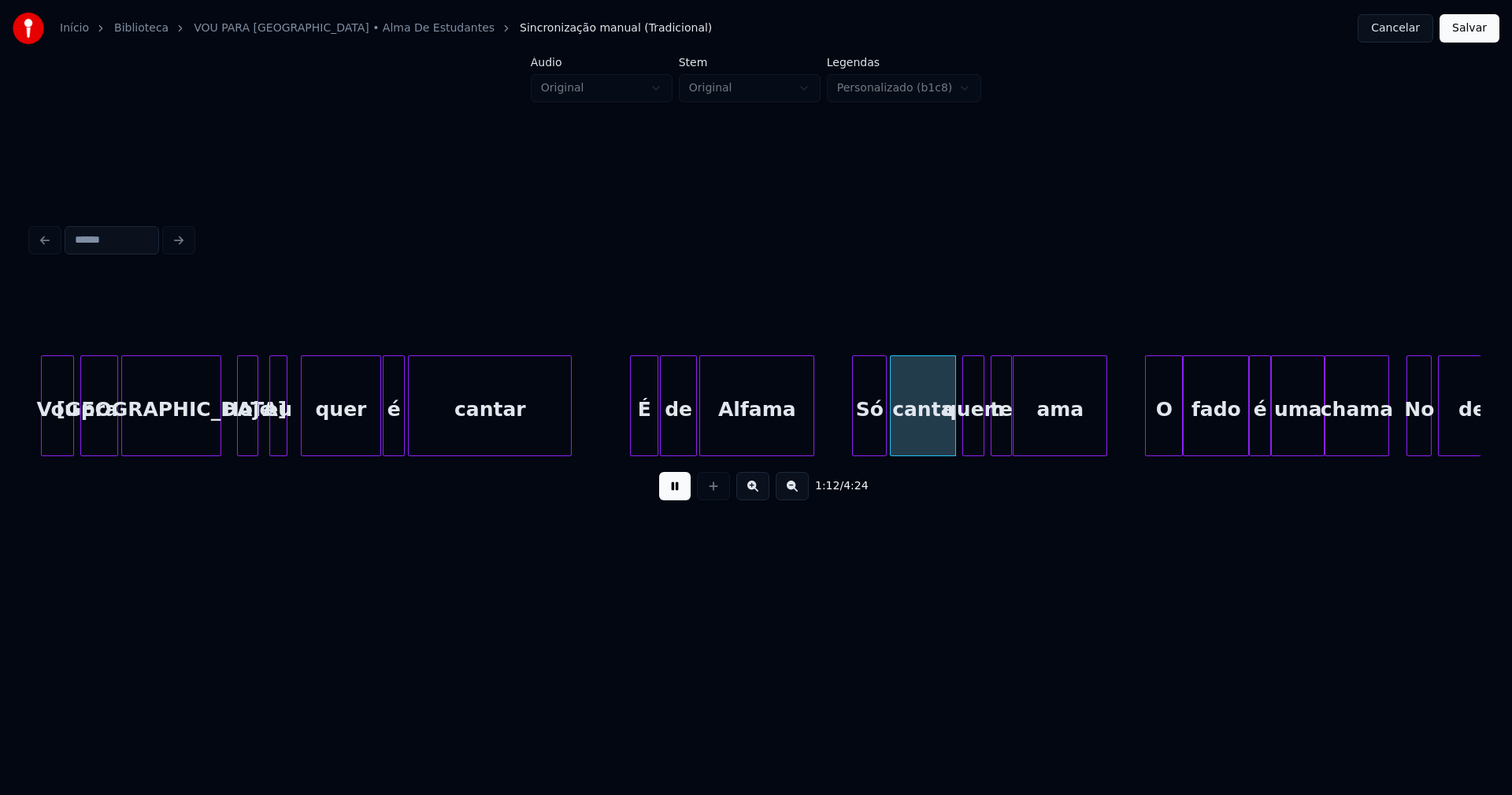
click at [701, 447] on div at bounding box center [702, 406] width 5 height 99
click at [869, 450] on div "Vou pra Lisboa Hoje eu quer é cantar É de Alfama Só canta quem te ama O fado é …" at bounding box center [756, 406] width 1448 height 101
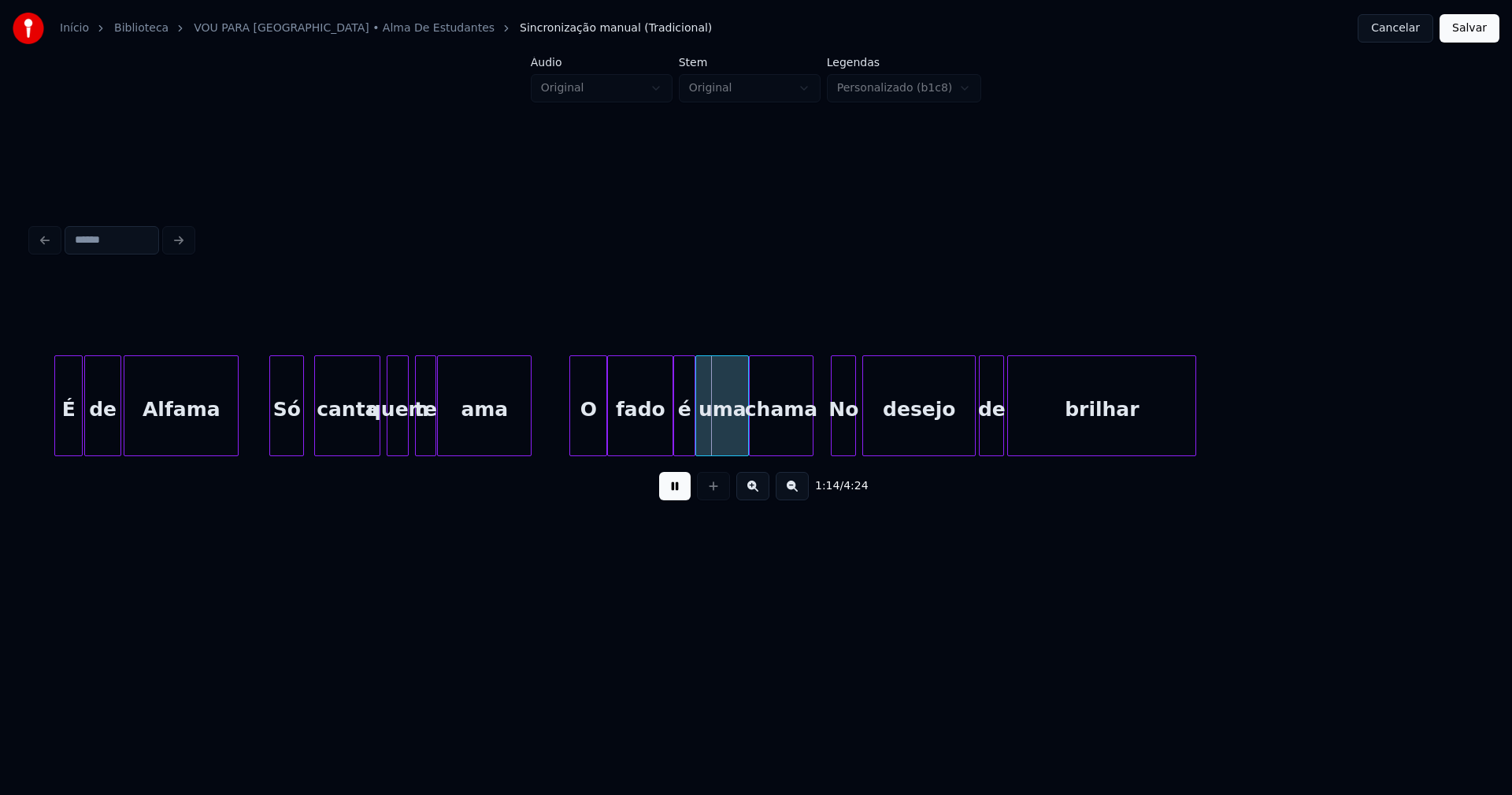
scroll to position [0, 11099]
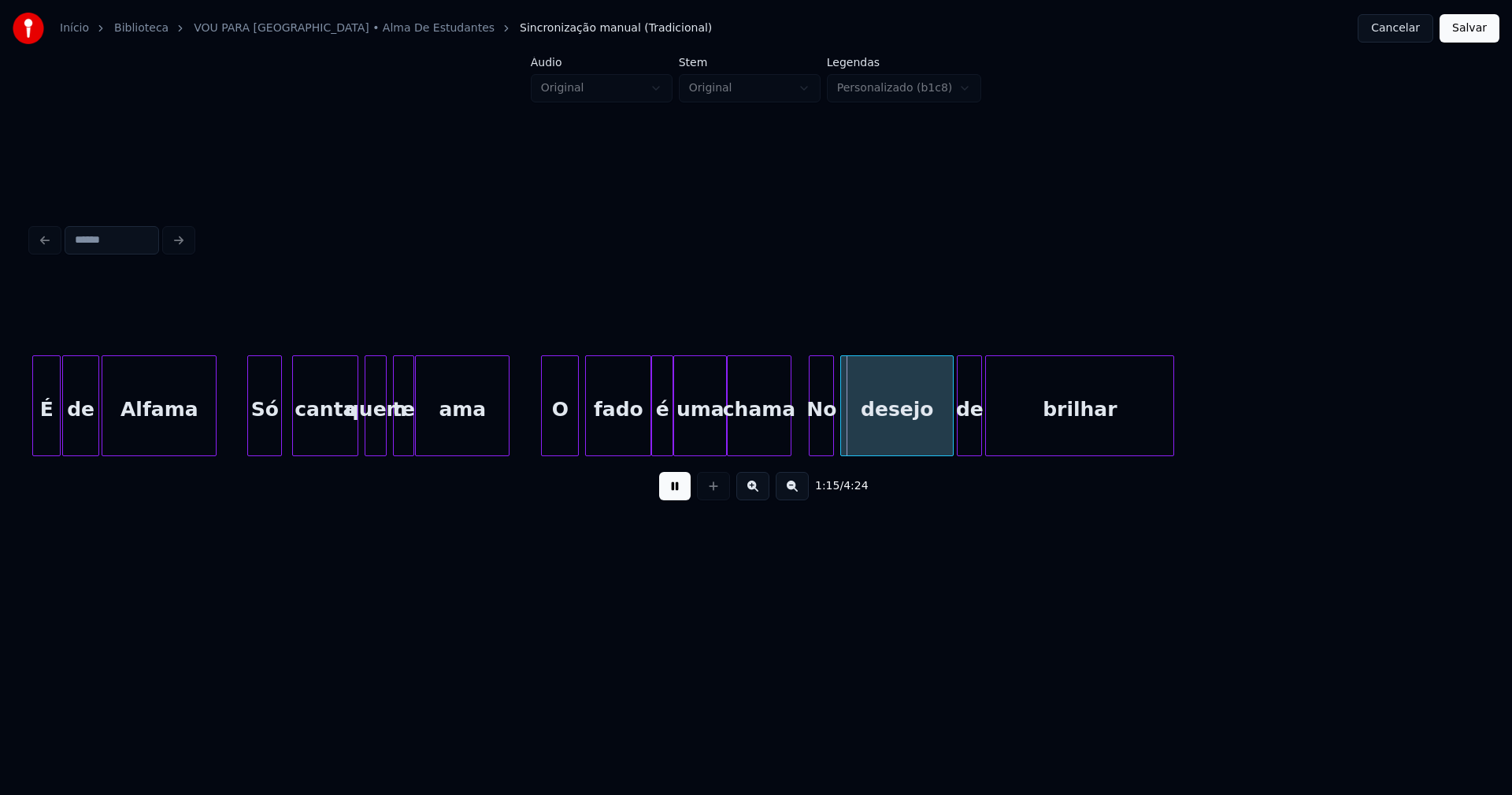
click at [552, 435] on div "O" at bounding box center [559, 410] width 36 height 107
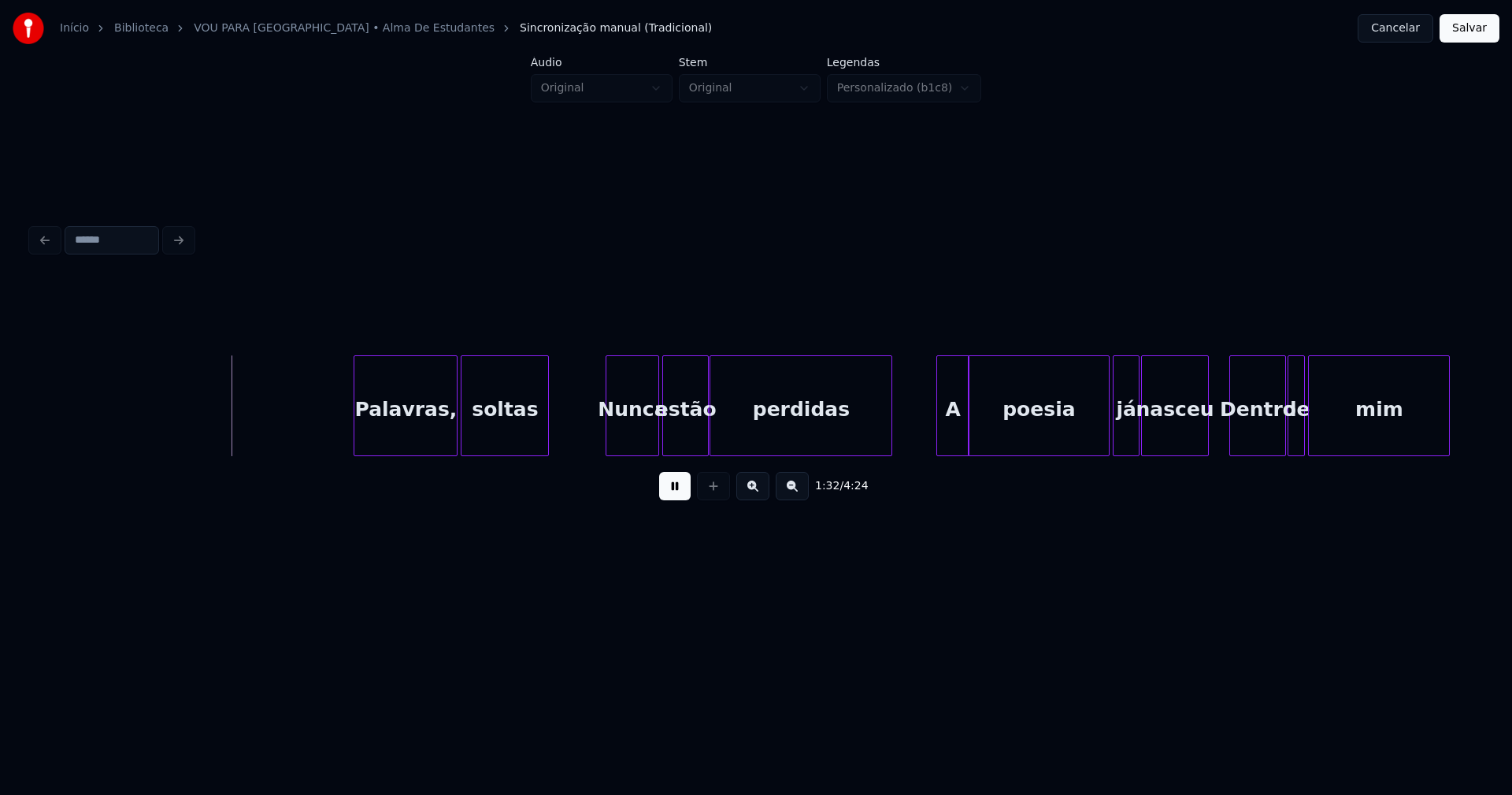
scroll to position [0, 14324]
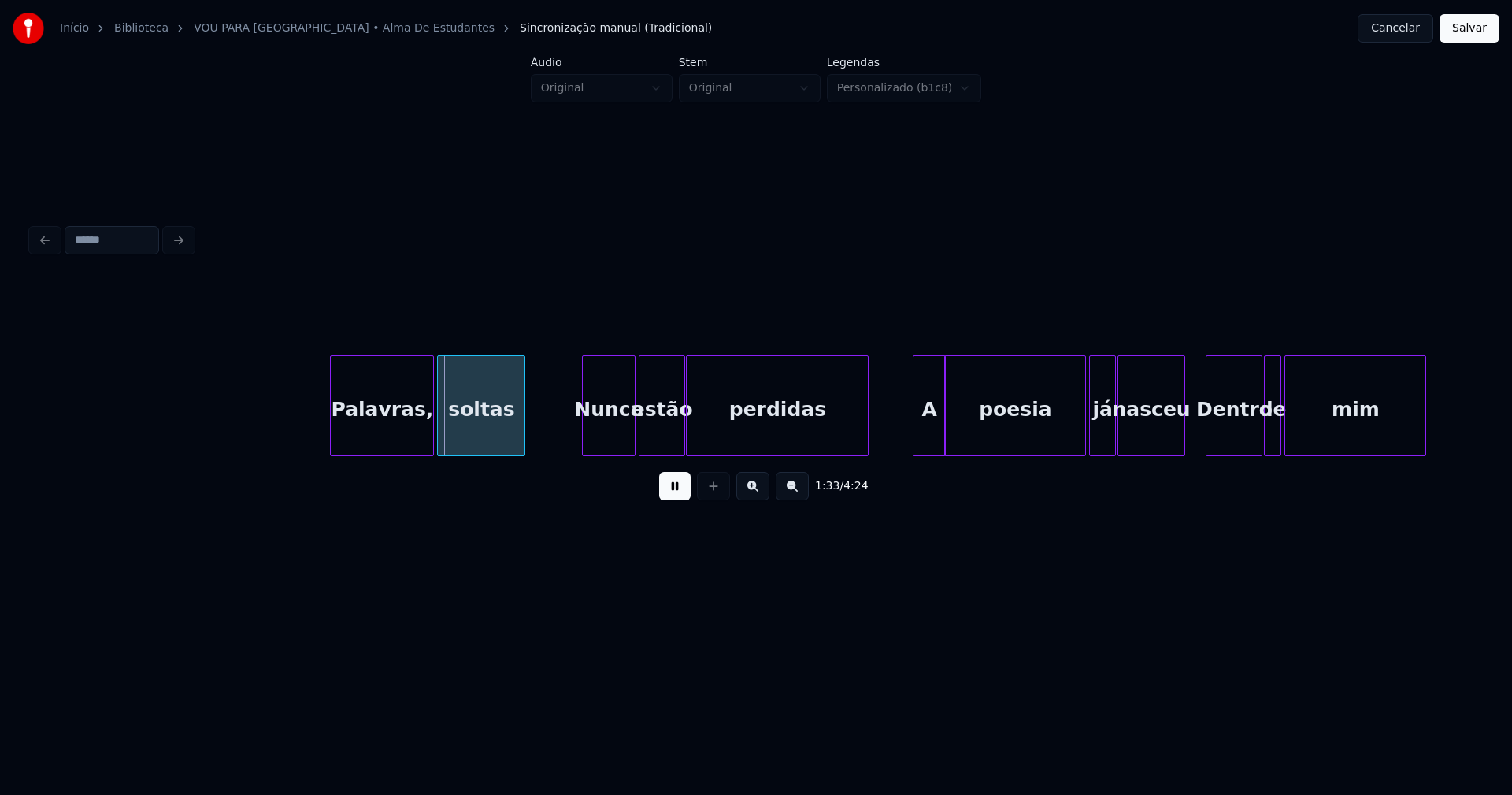
click at [390, 415] on div "Palavras," at bounding box center [382, 410] width 102 height 107
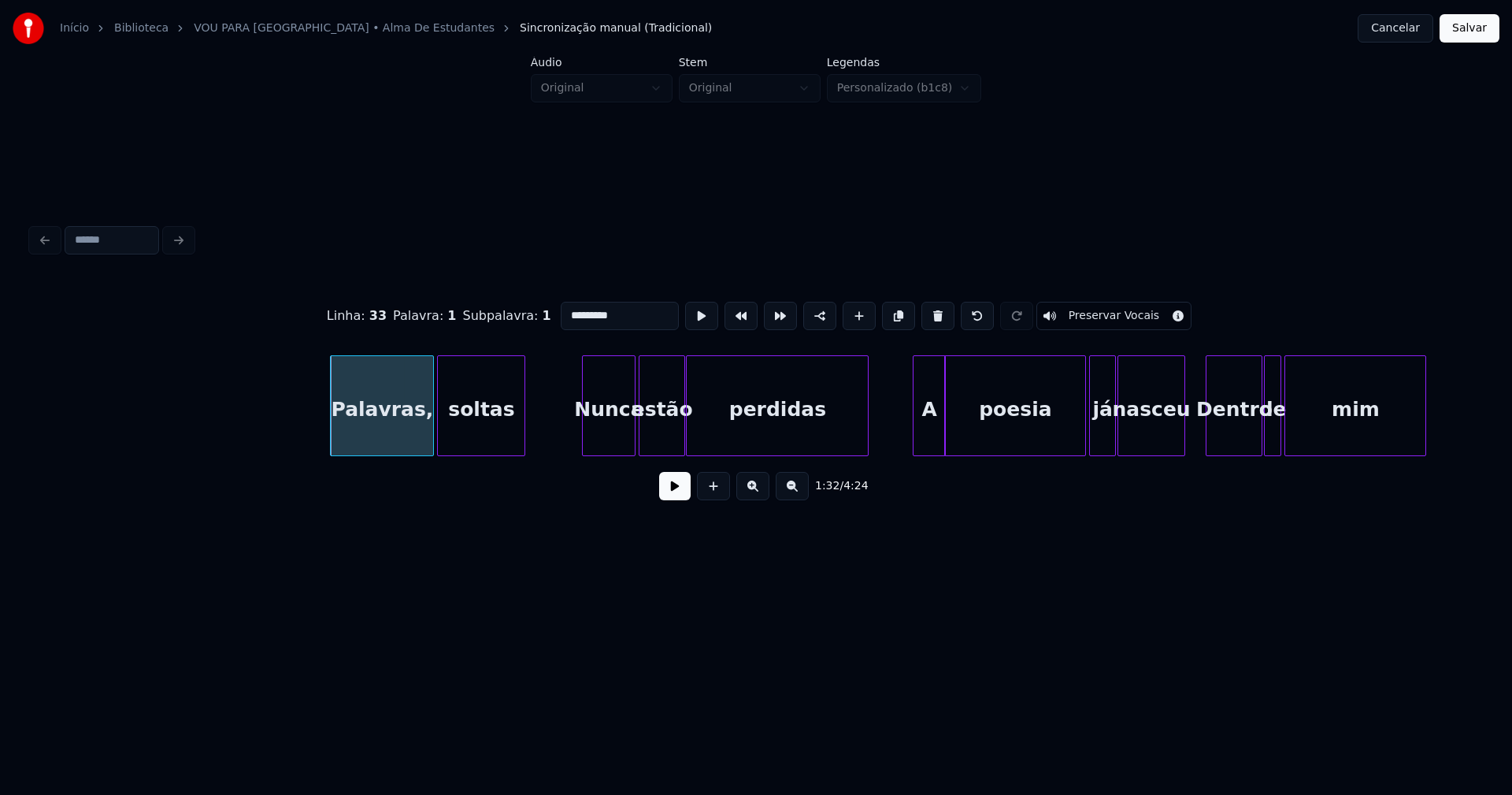
click at [608, 310] on input "*********" at bounding box center [619, 316] width 118 height 29
type input "********"
click at [677, 492] on button at bounding box center [675, 486] width 32 height 29
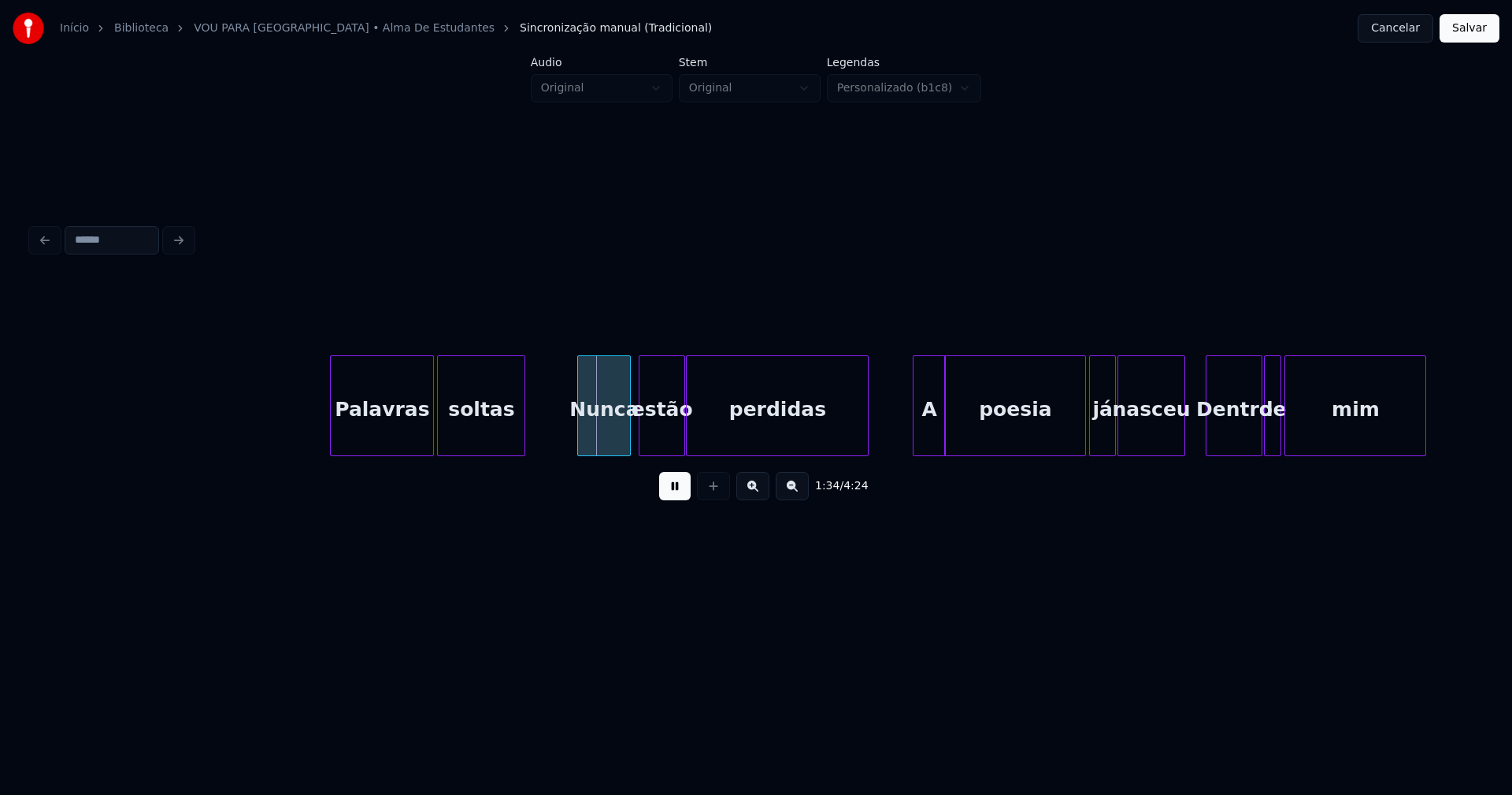
click at [607, 434] on div "Nunca" at bounding box center [604, 410] width 52 height 107
click at [922, 441] on div "A" at bounding box center [922, 410] width 31 height 107
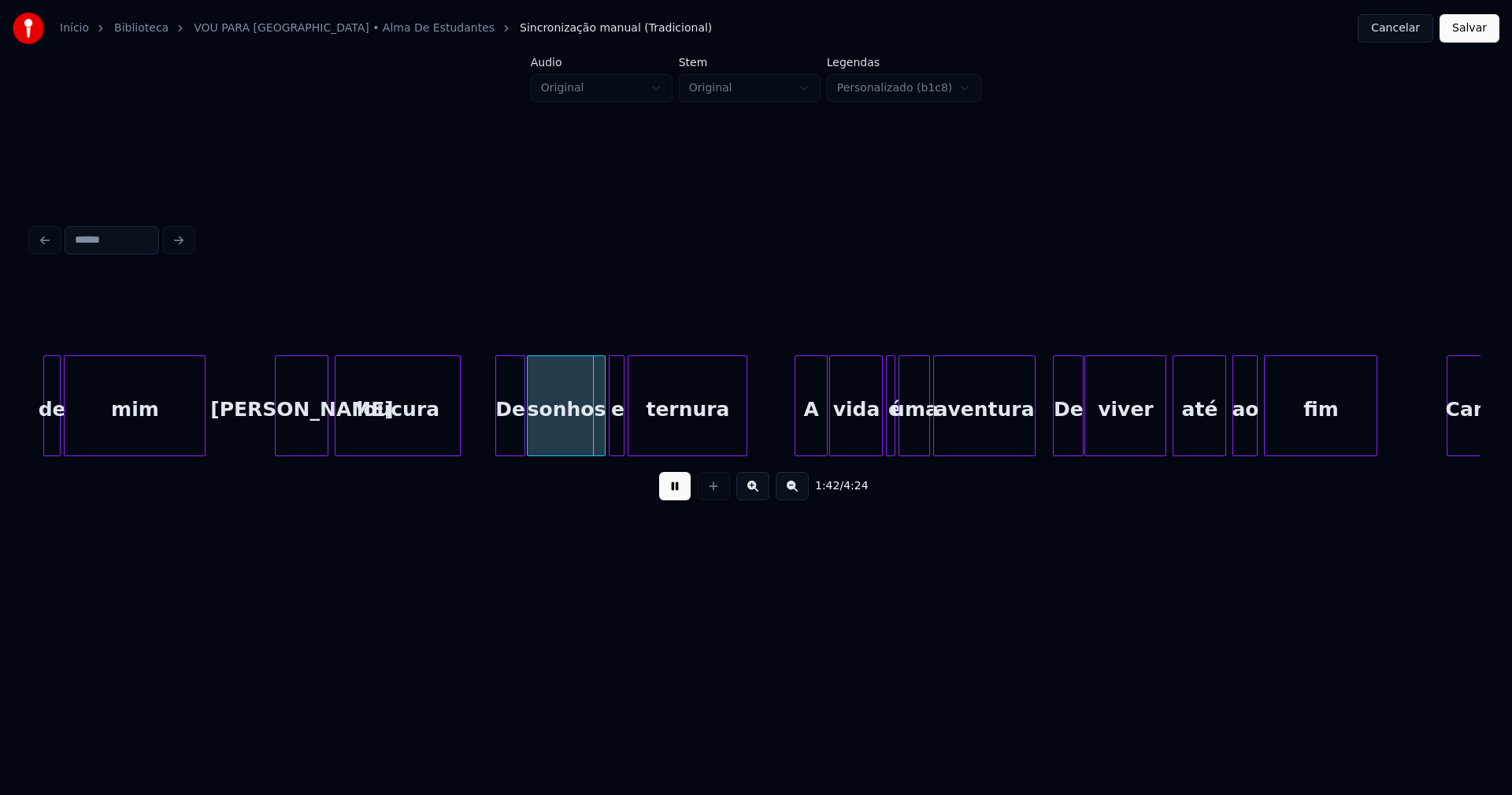
scroll to position [0, 15568]
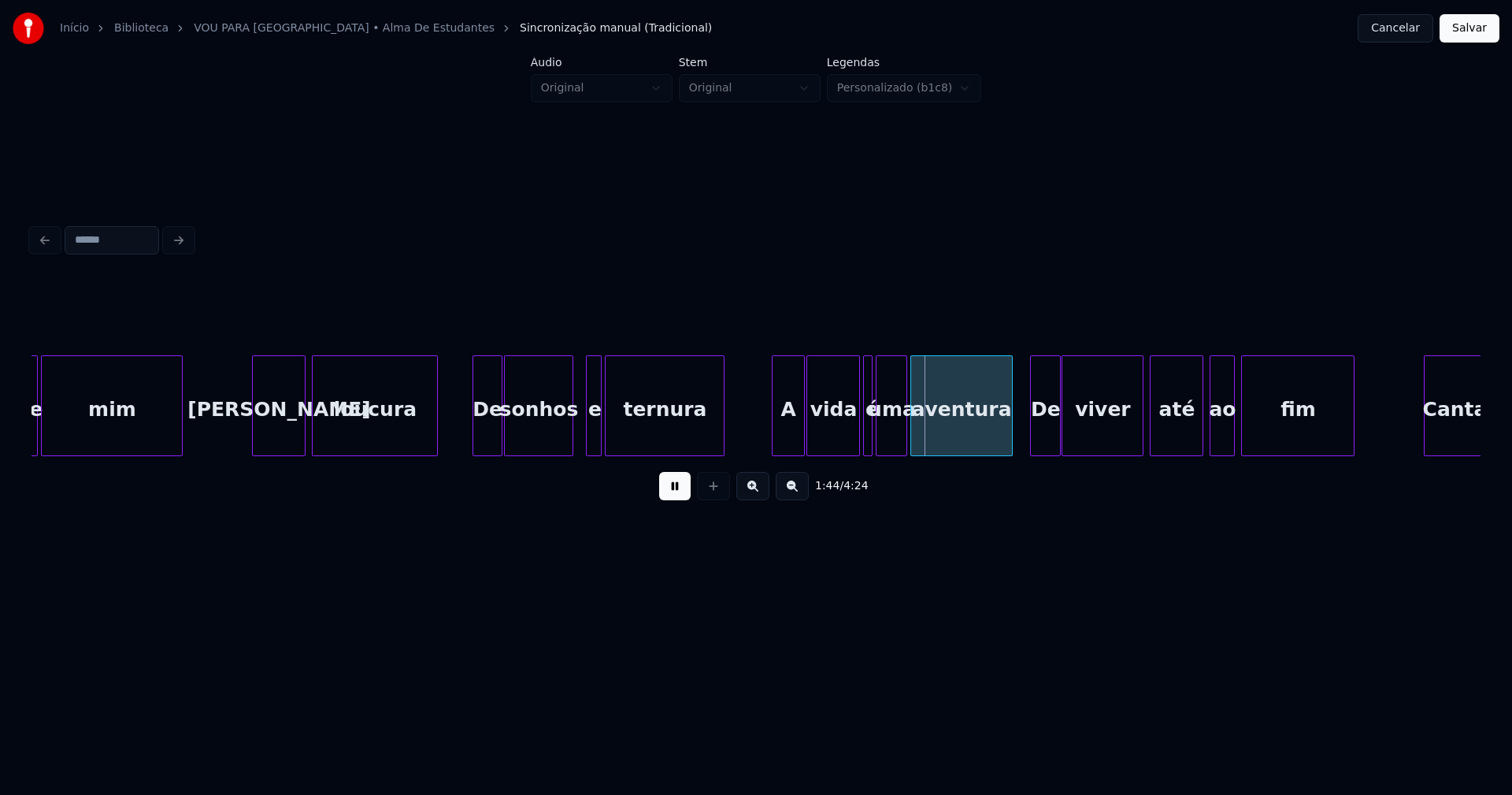
click at [567, 441] on div at bounding box center [570, 406] width 5 height 99
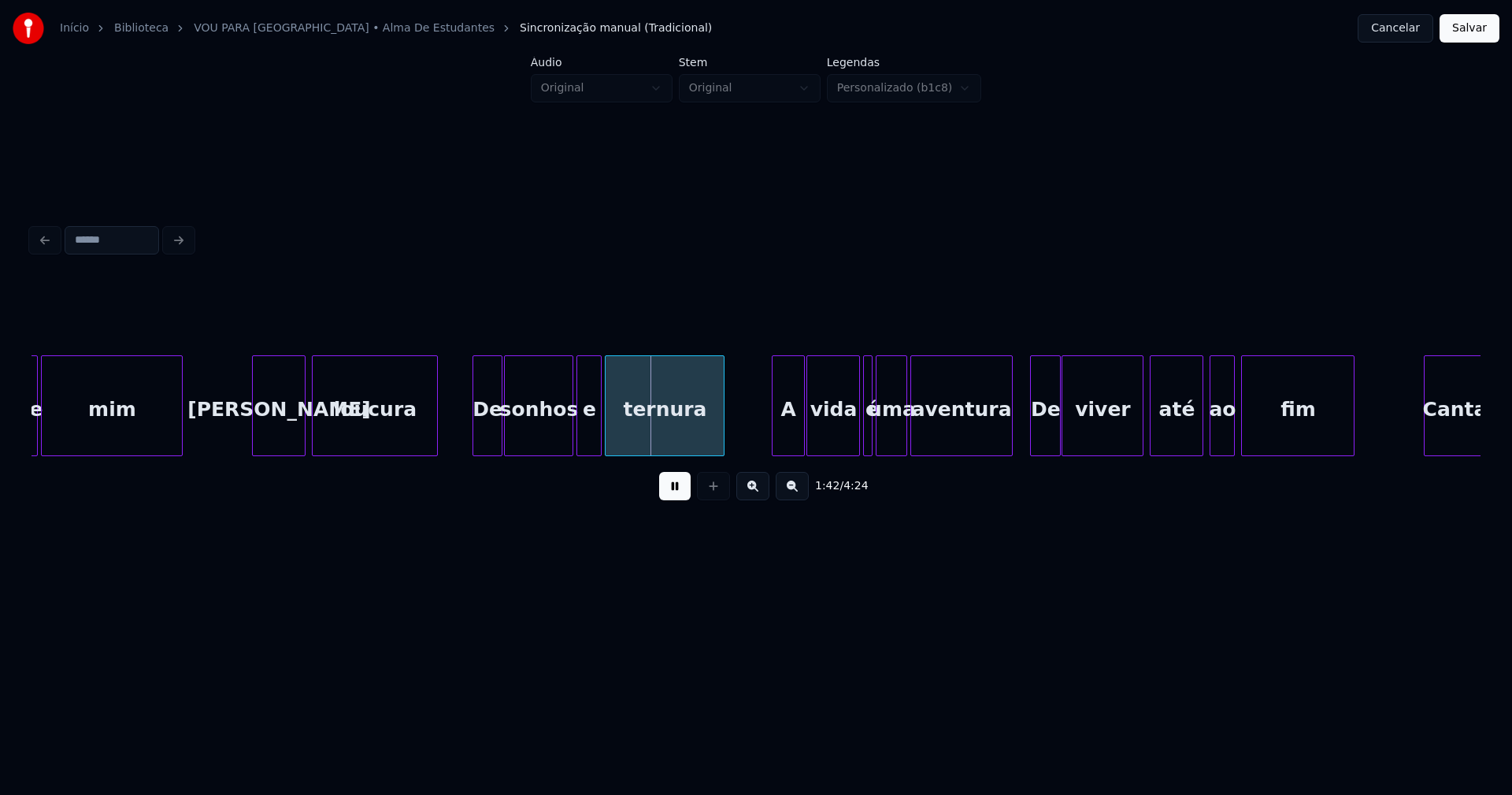
click at [579, 438] on div at bounding box center [580, 406] width 5 height 99
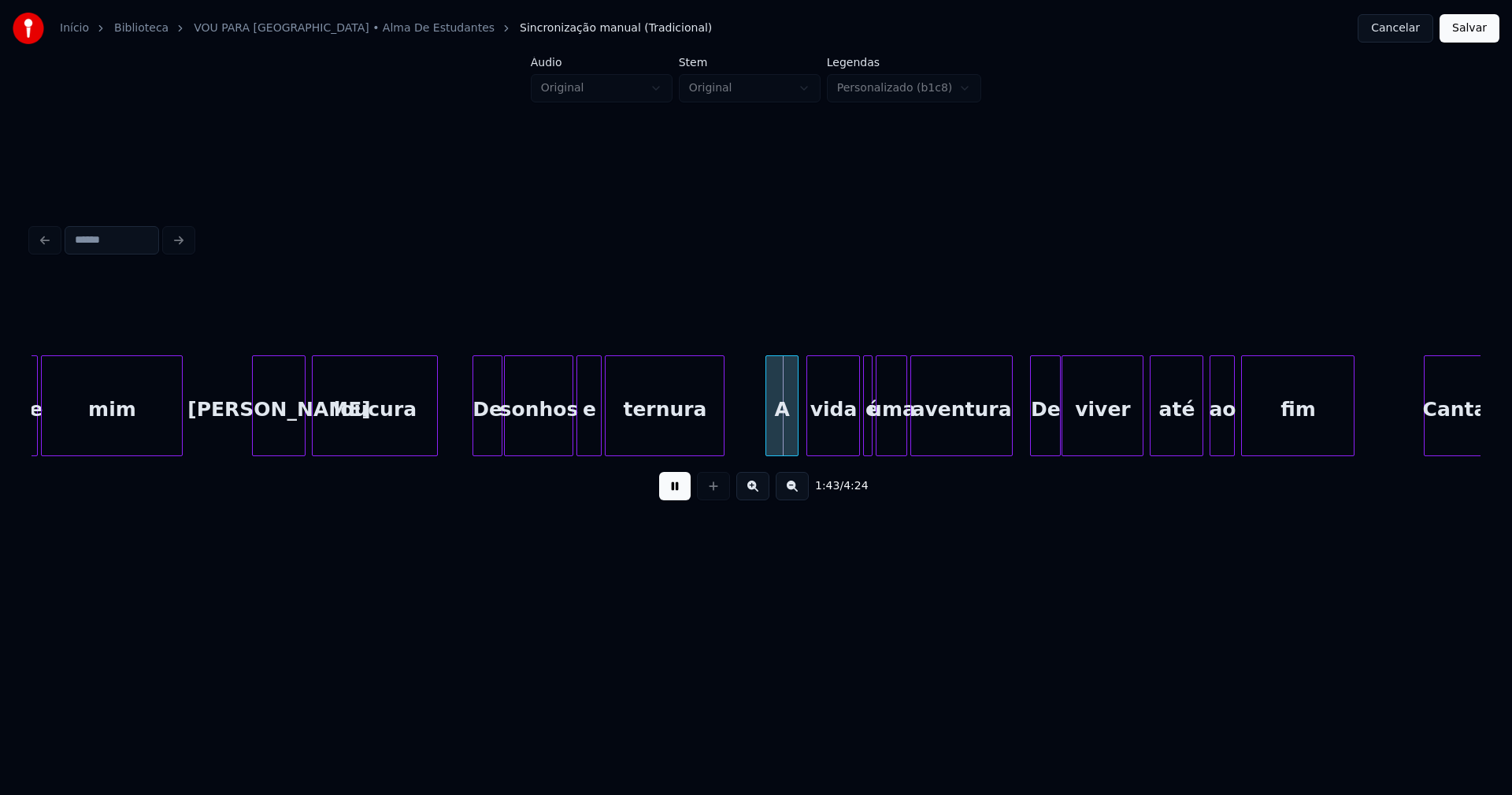
click at [784, 445] on div "A" at bounding box center [781, 410] width 31 height 107
click at [847, 449] on div "de mim Nesta loucura De sonhos e ternura A vida é uma aventura De viver até ao …" at bounding box center [756, 406] width 1448 height 101
click at [854, 446] on div at bounding box center [857, 406] width 5 height 99
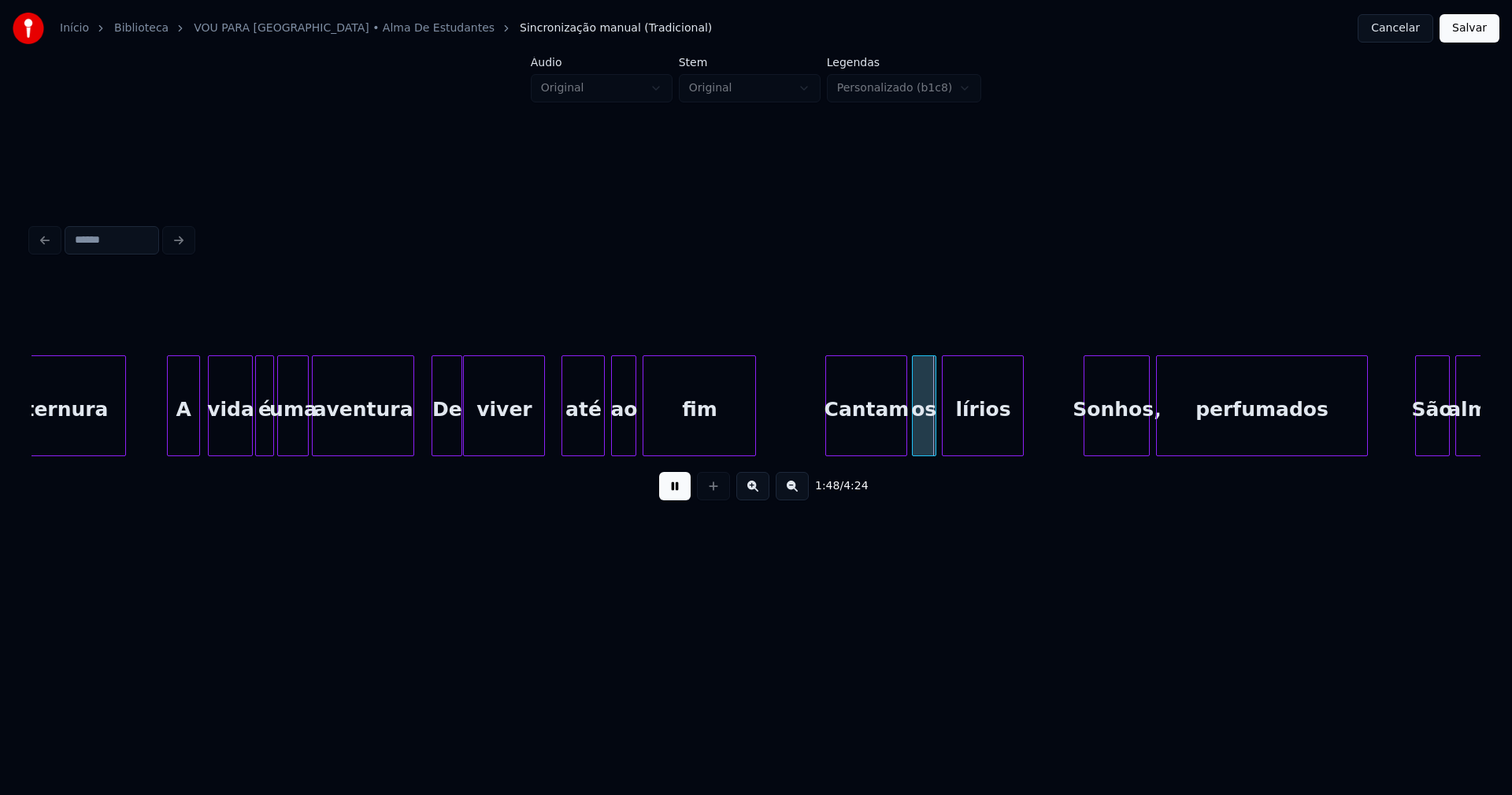
scroll to position [0, 16120]
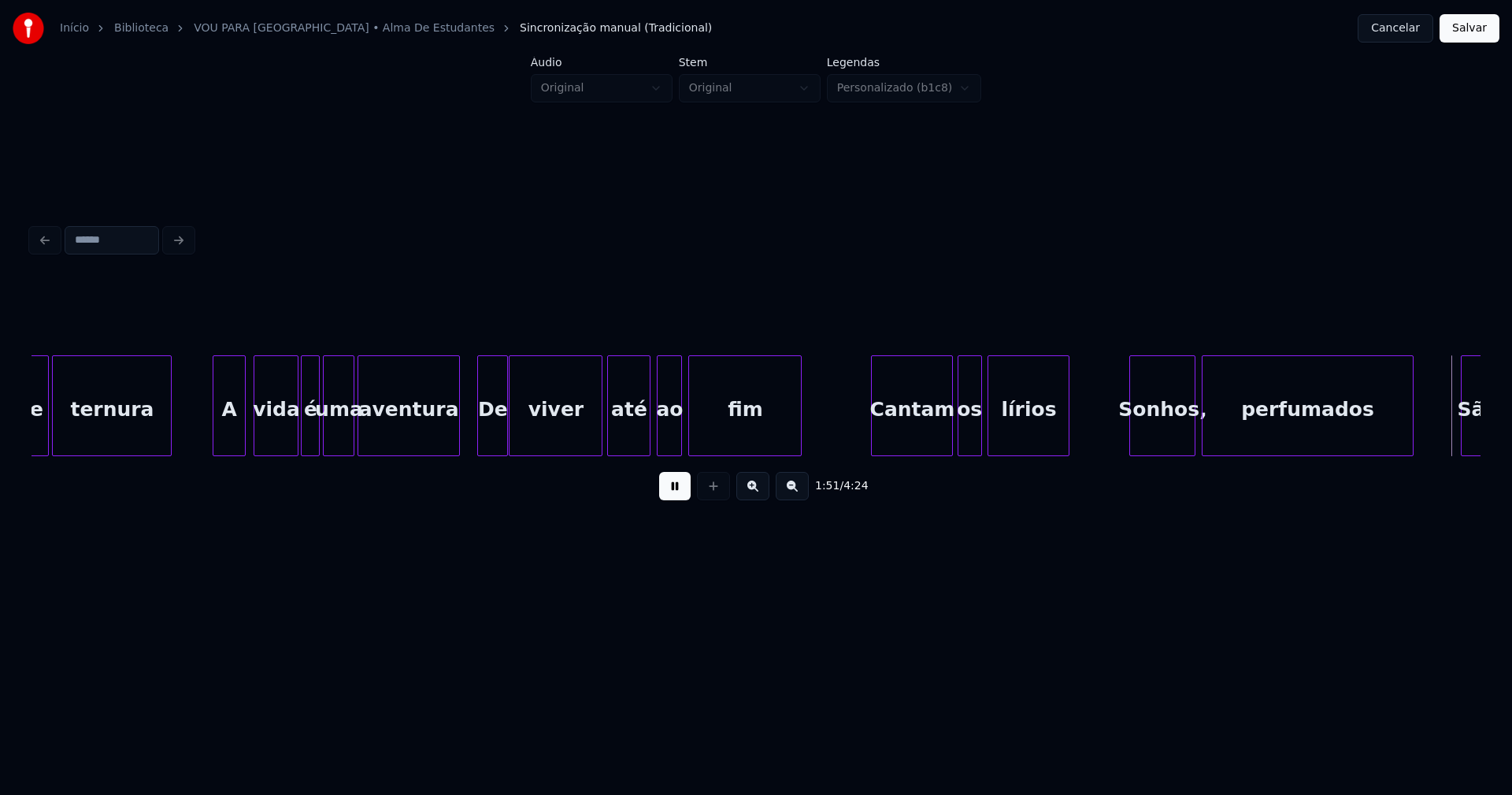
click at [601, 446] on div at bounding box center [599, 406] width 5 height 99
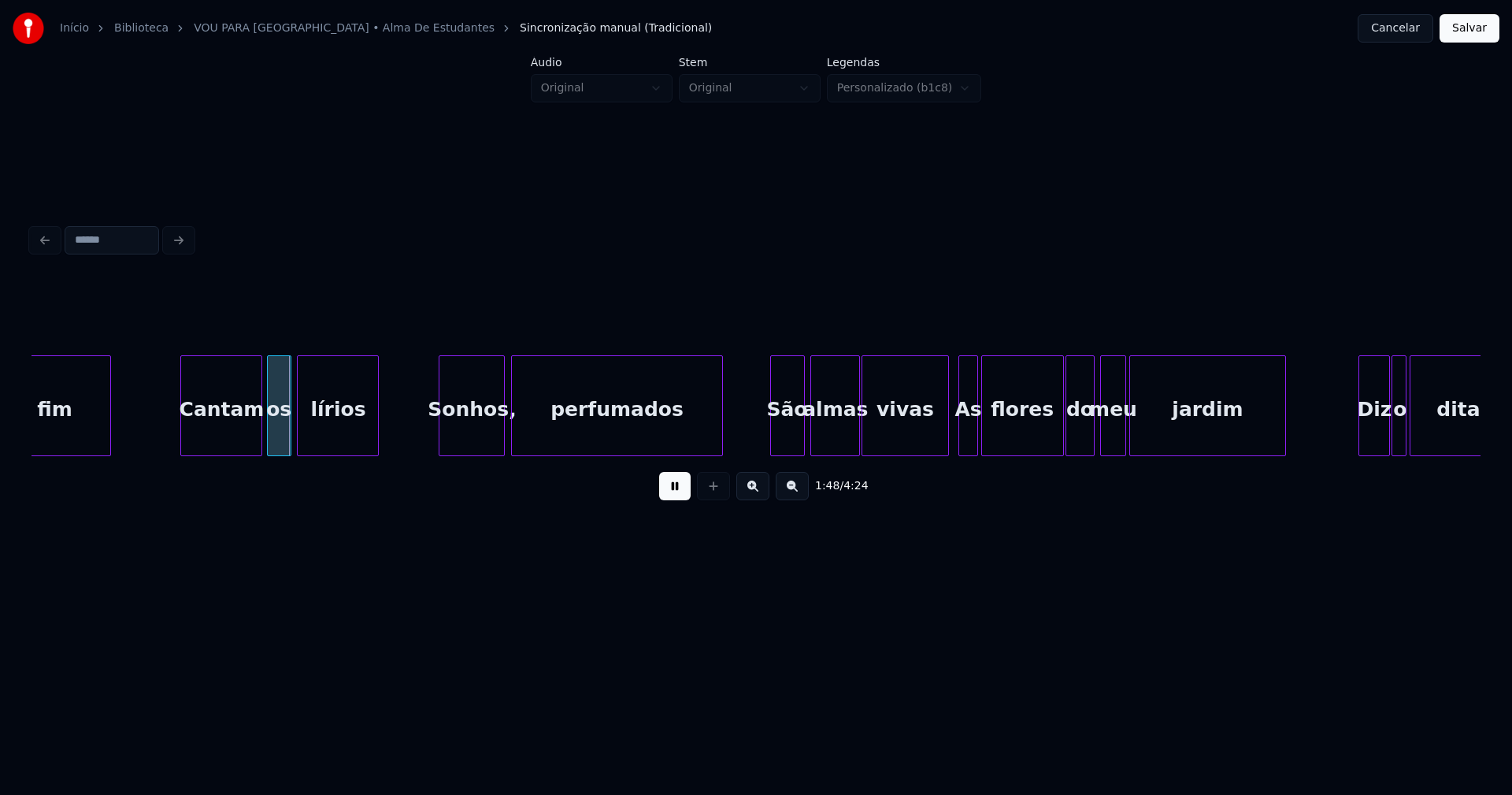
scroll to position [0, 16834]
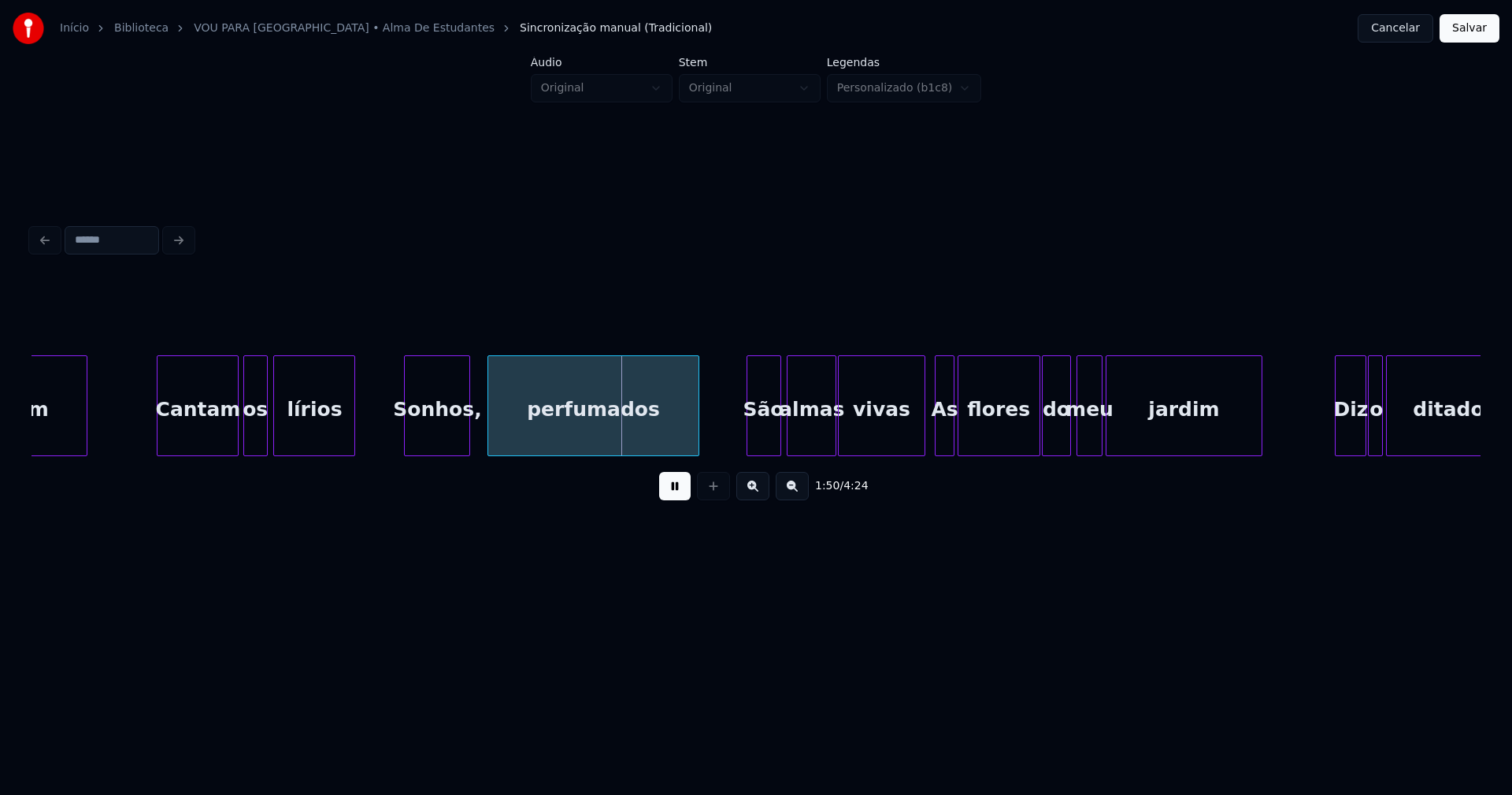
click at [438, 444] on div "Sonhos," at bounding box center [437, 410] width 65 height 107
click at [457, 444] on div "Sonhos," at bounding box center [441, 410] width 65 height 107
click at [393, 438] on div at bounding box center [394, 406] width 5 height 99
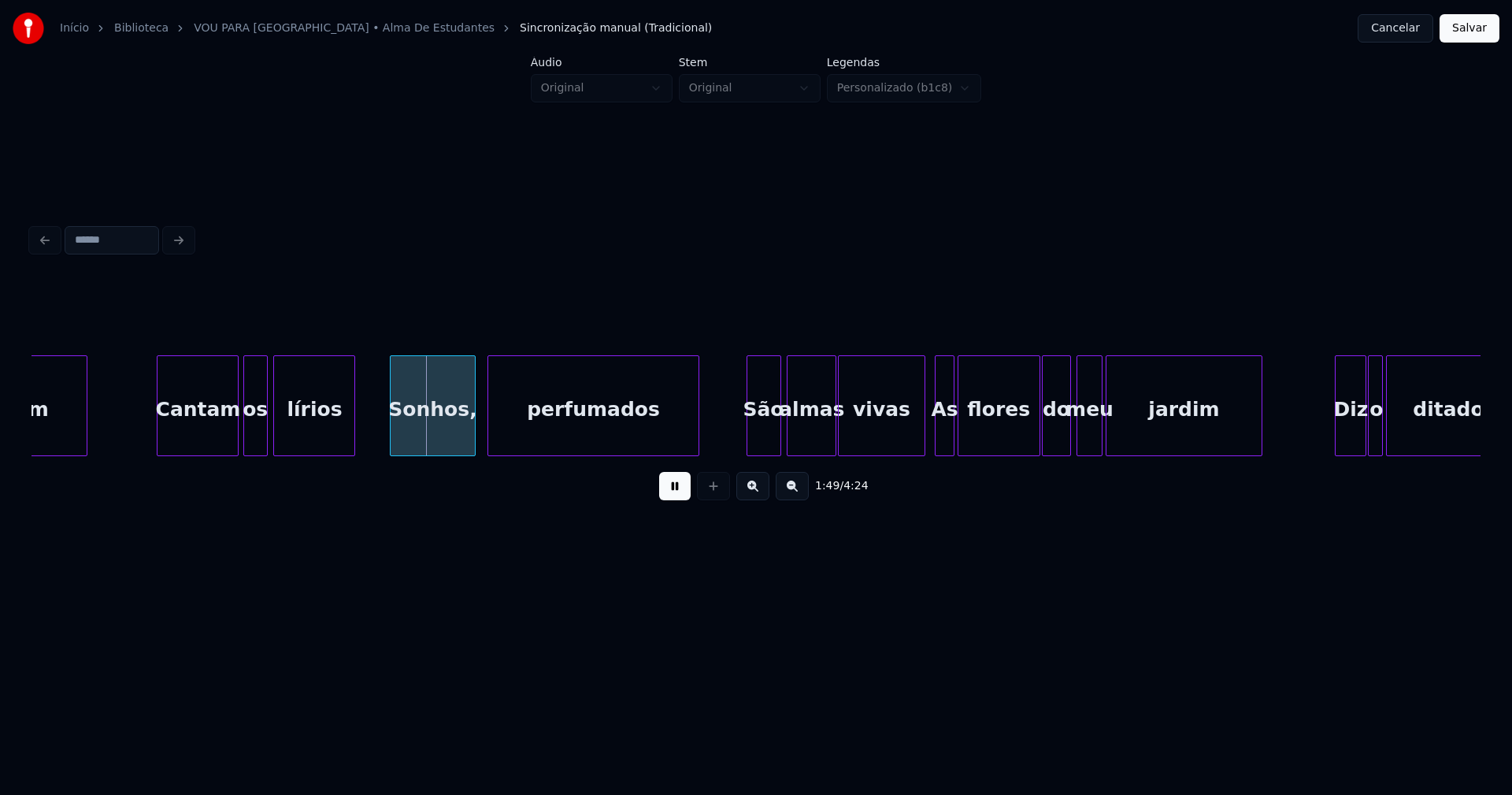
click at [434, 438] on div "Sonhos," at bounding box center [432, 410] width 84 height 107
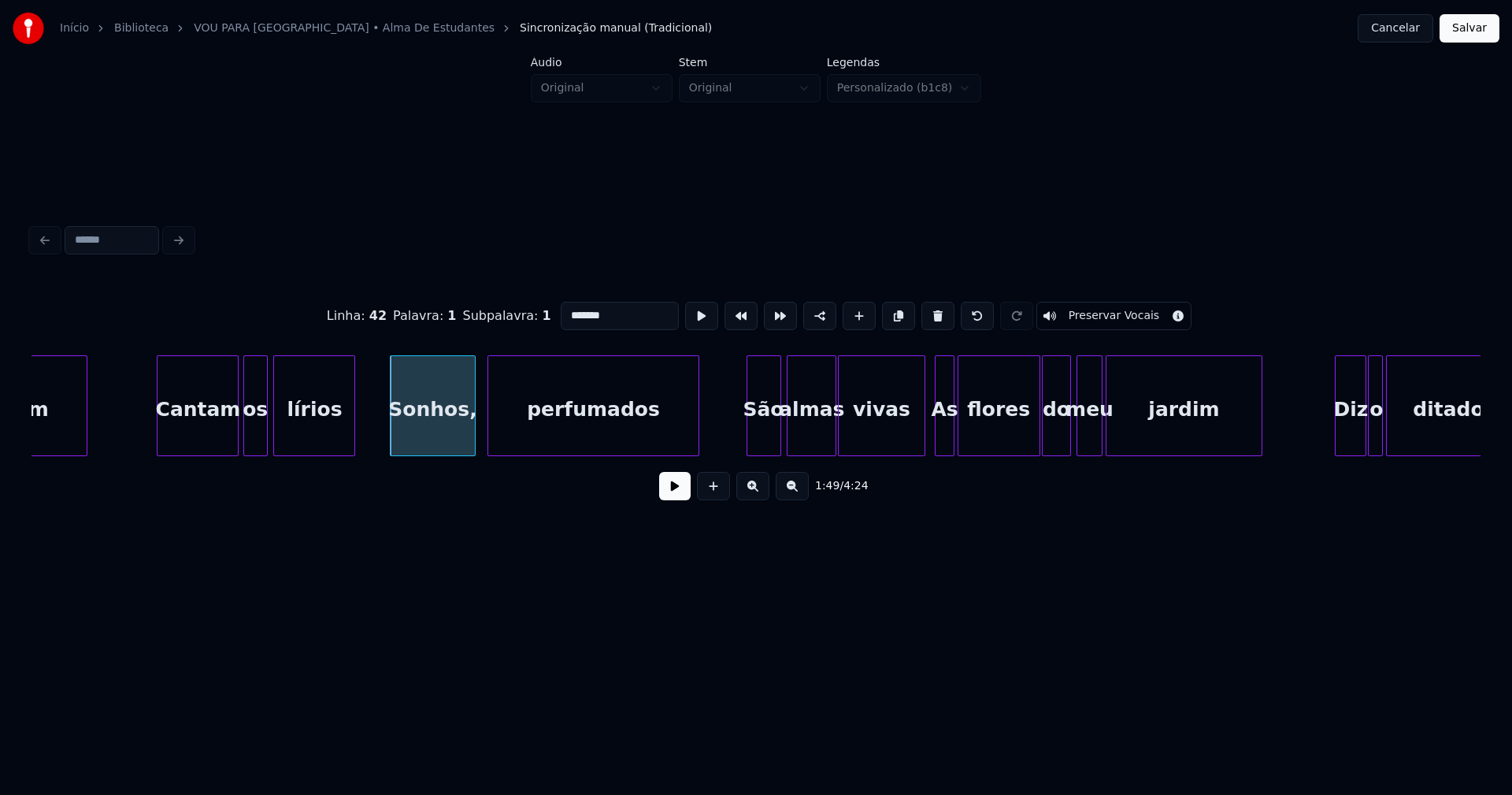
click at [619, 304] on input "*******" at bounding box center [619, 316] width 118 height 29
type input "******"
click at [673, 492] on button at bounding box center [675, 486] width 32 height 29
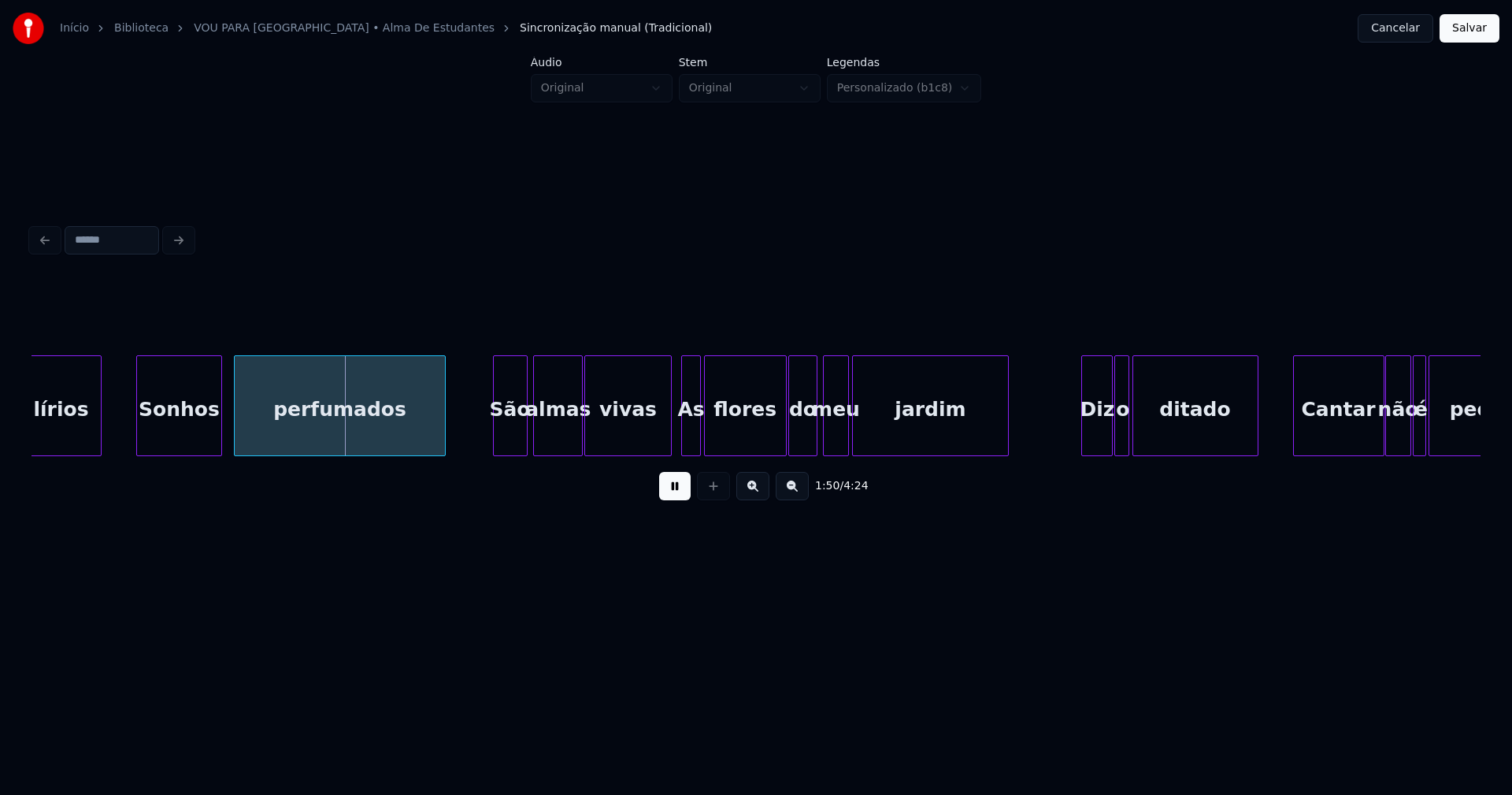
scroll to position [0, 17203]
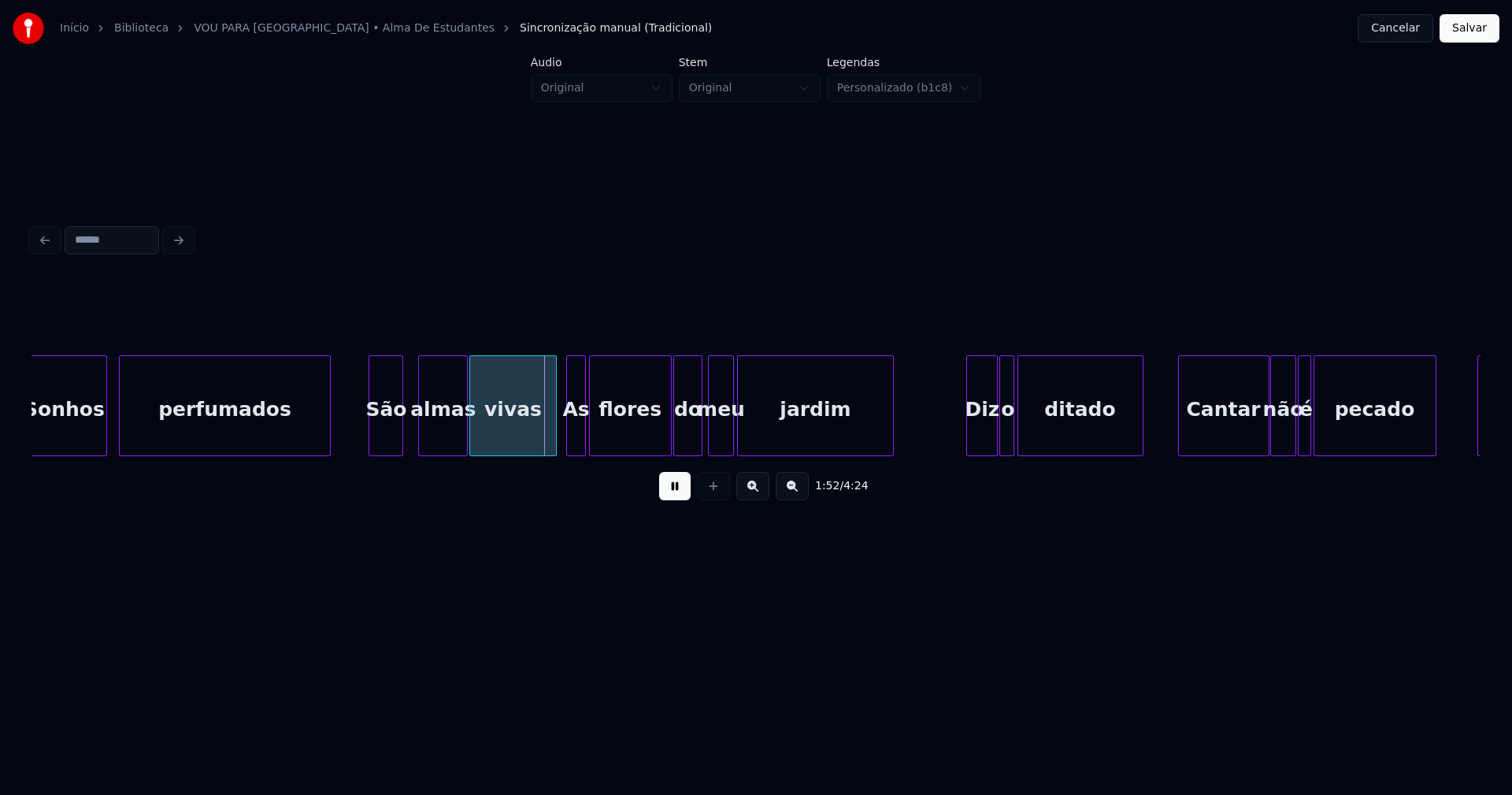
click at [387, 435] on div "São" at bounding box center [386, 410] width 33 height 107
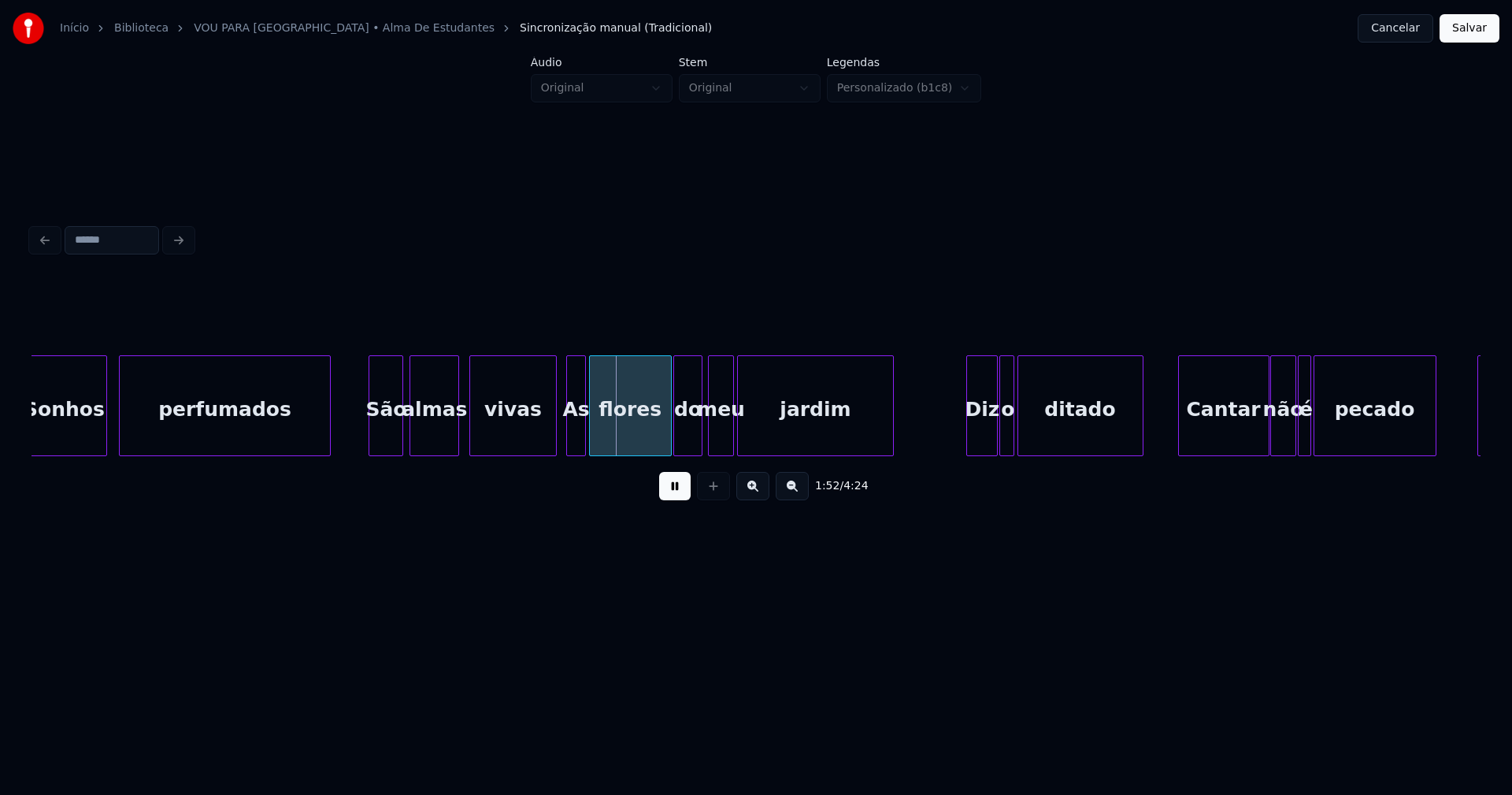
click at [438, 446] on div "almas" at bounding box center [433, 410] width 48 height 107
click at [533, 451] on div "Sonhos perfumados São almas vivas As flores do meu jardim Diz o ditado Cantar n…" at bounding box center [756, 406] width 1448 height 101
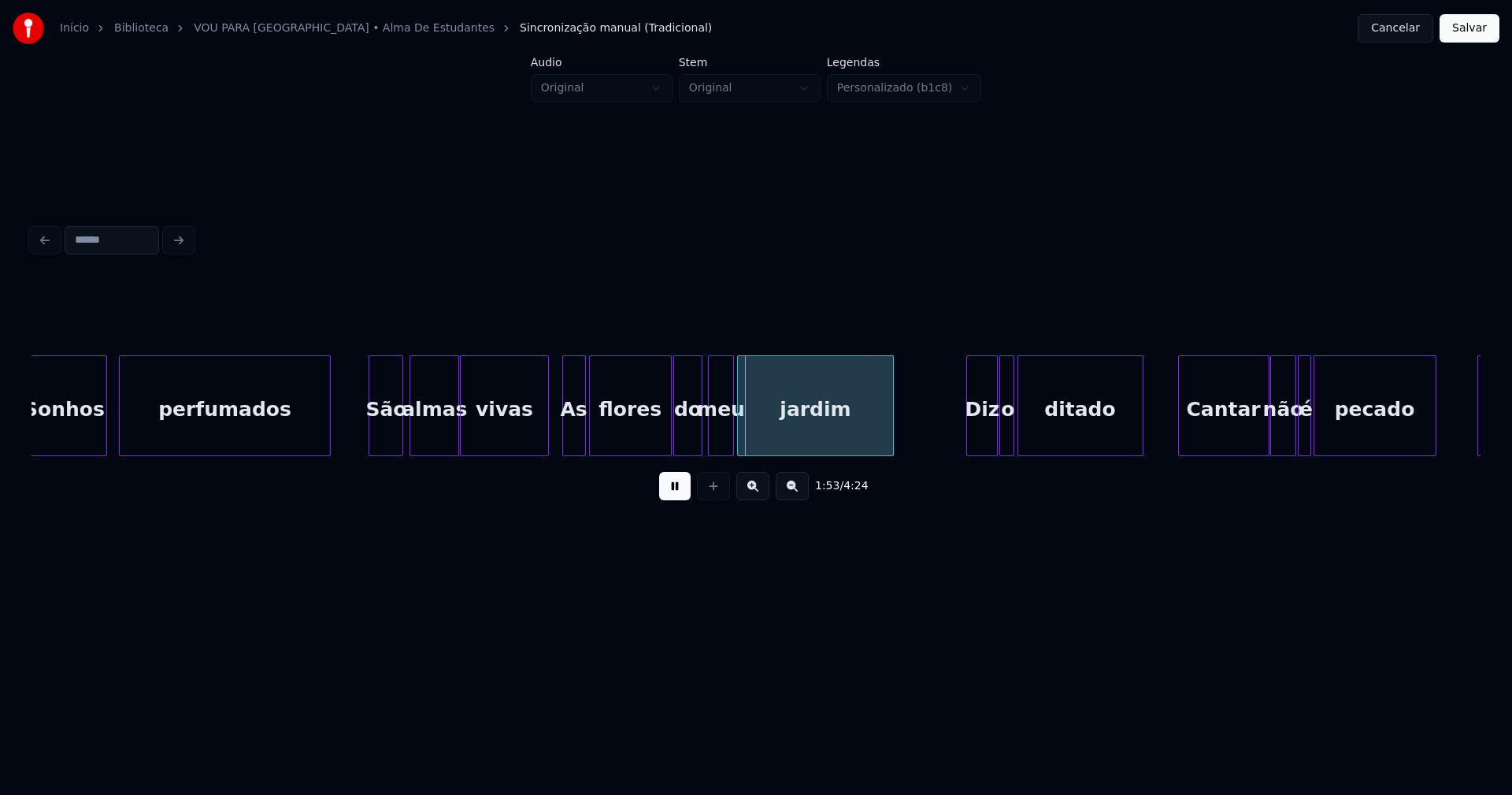
click at [563, 443] on div at bounding box center [566, 406] width 5 height 99
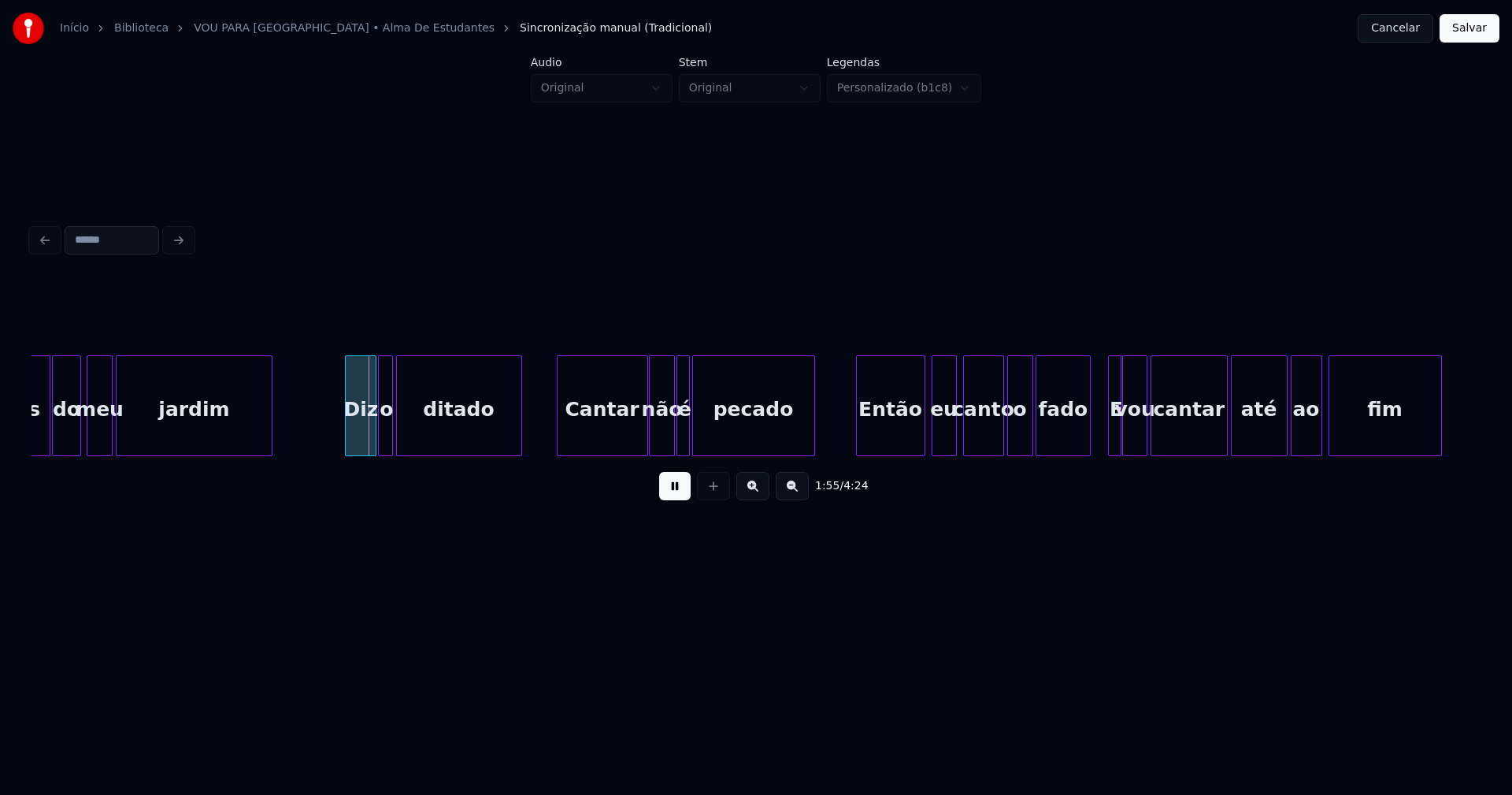
scroll to position [0, 17893]
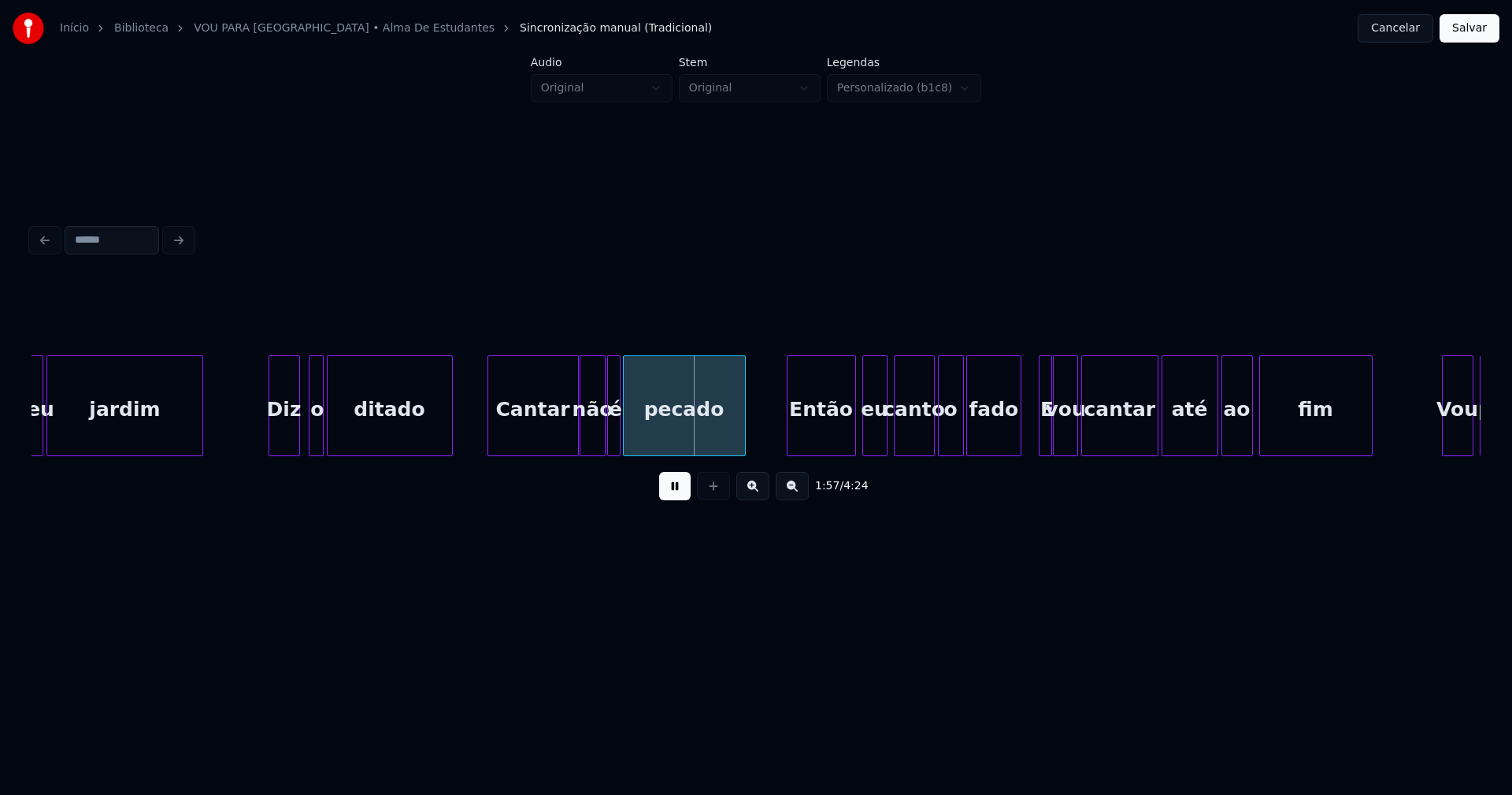
click at [283, 440] on div "Diz" at bounding box center [284, 410] width 30 height 107
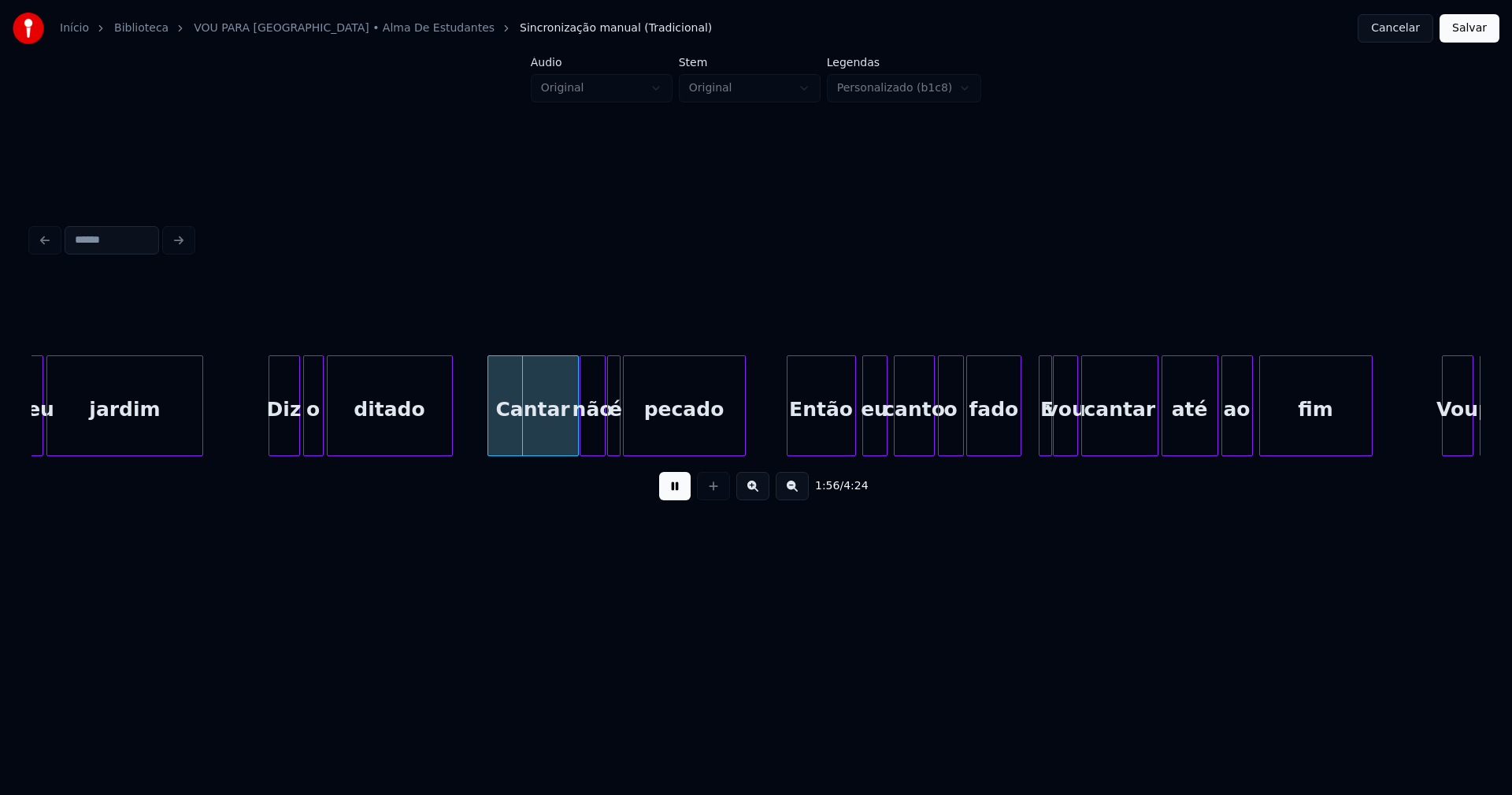
click at [306, 439] on div at bounding box center [307, 406] width 5 height 99
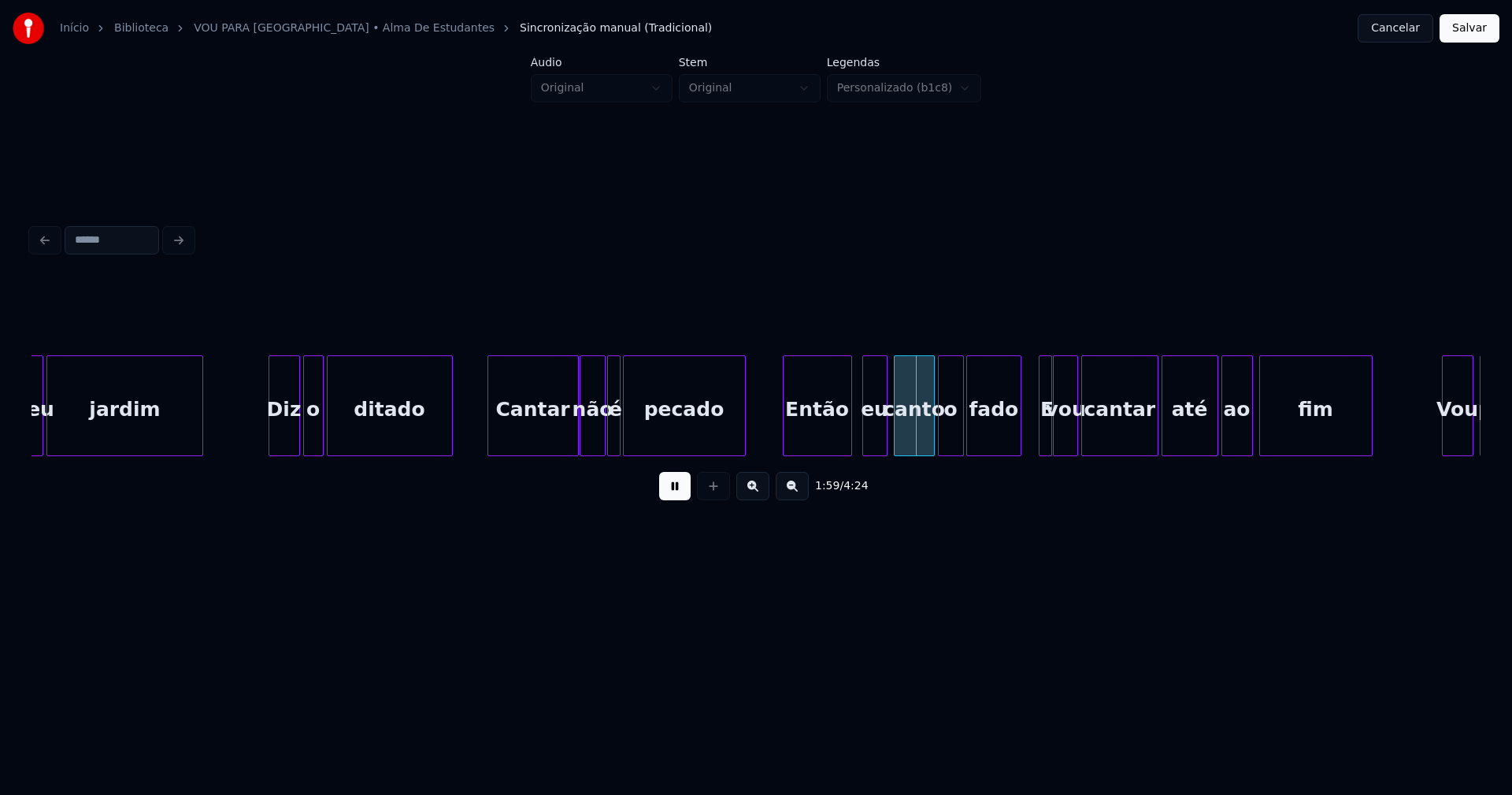
click at [830, 435] on div "Então" at bounding box center [817, 410] width 68 height 107
click at [871, 441] on div "eu" at bounding box center [868, 410] width 23 height 107
click at [919, 441] on div at bounding box center [921, 406] width 5 height 99
click at [936, 441] on div "o" at bounding box center [937, 410] width 24 height 107
click at [999, 438] on div "fado" at bounding box center [994, 410] width 54 height 107
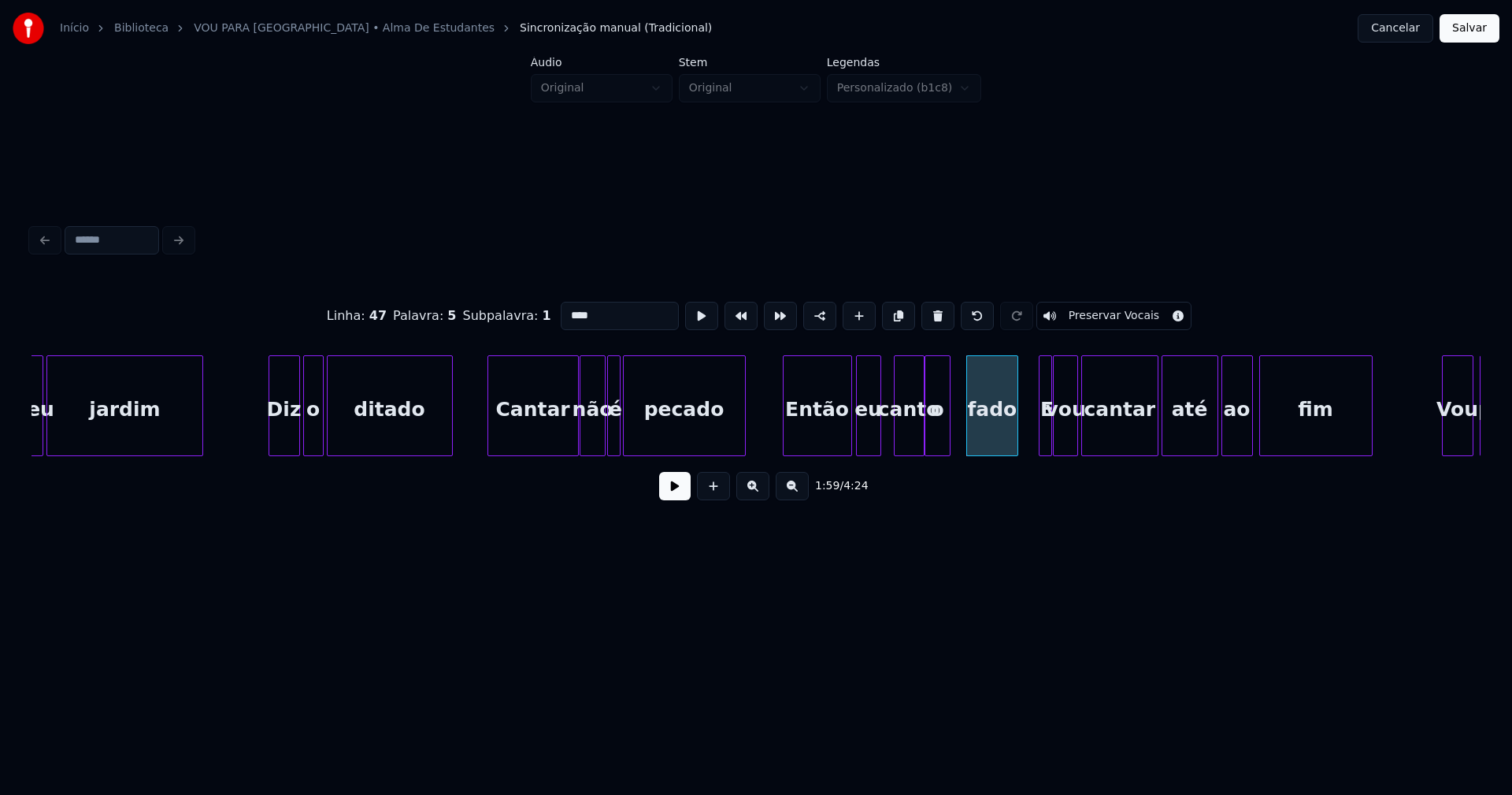
click at [1013, 435] on div at bounding box center [1015, 406] width 5 height 99
click at [1030, 435] on div at bounding box center [1033, 406] width 5 height 99
drag, startPoint x: 676, startPoint y: 495, endPoint x: 686, endPoint y: 468, distance: 28.8
click at [676, 494] on button at bounding box center [675, 486] width 32 height 29
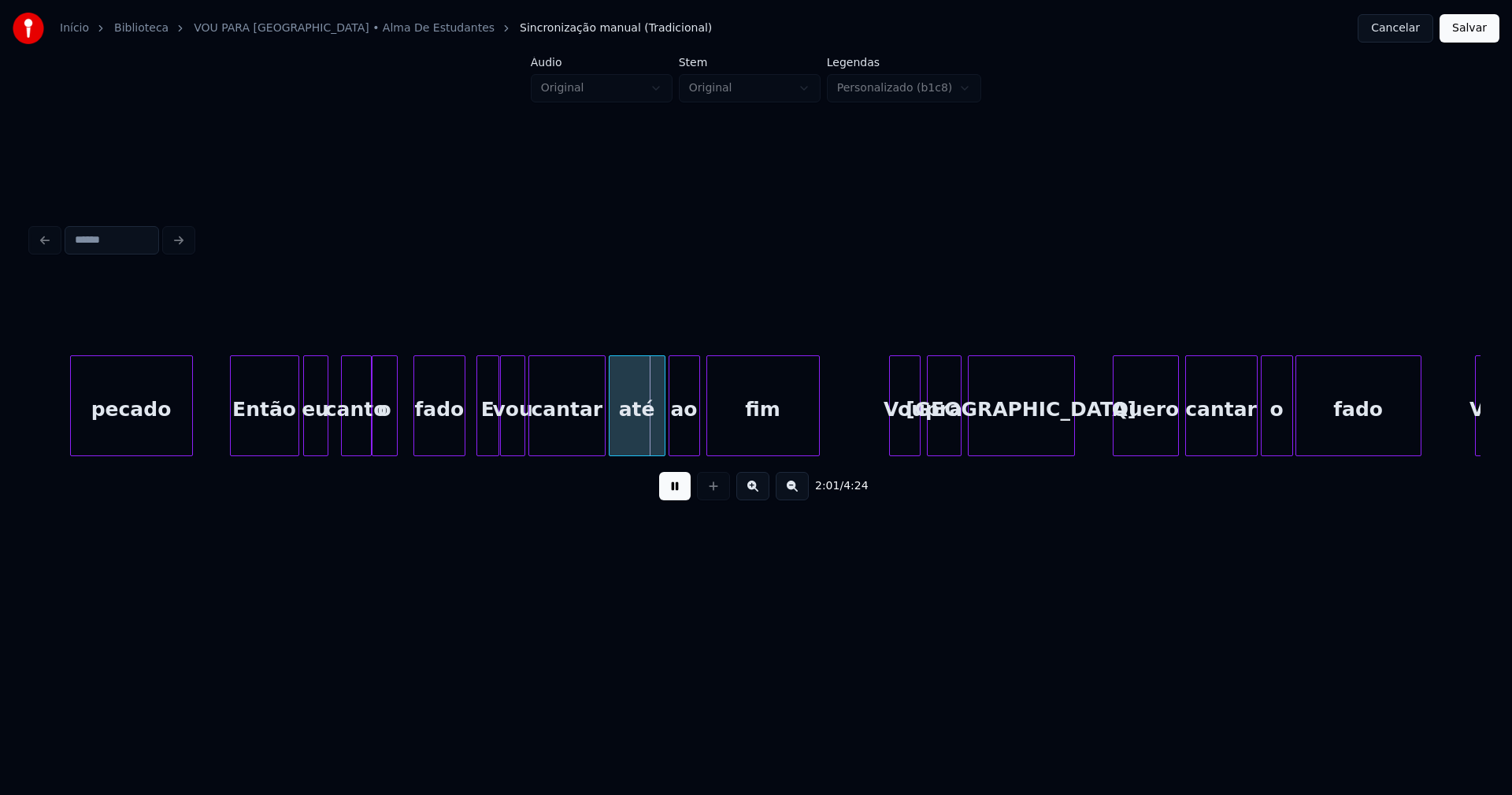
scroll to position [0, 18607]
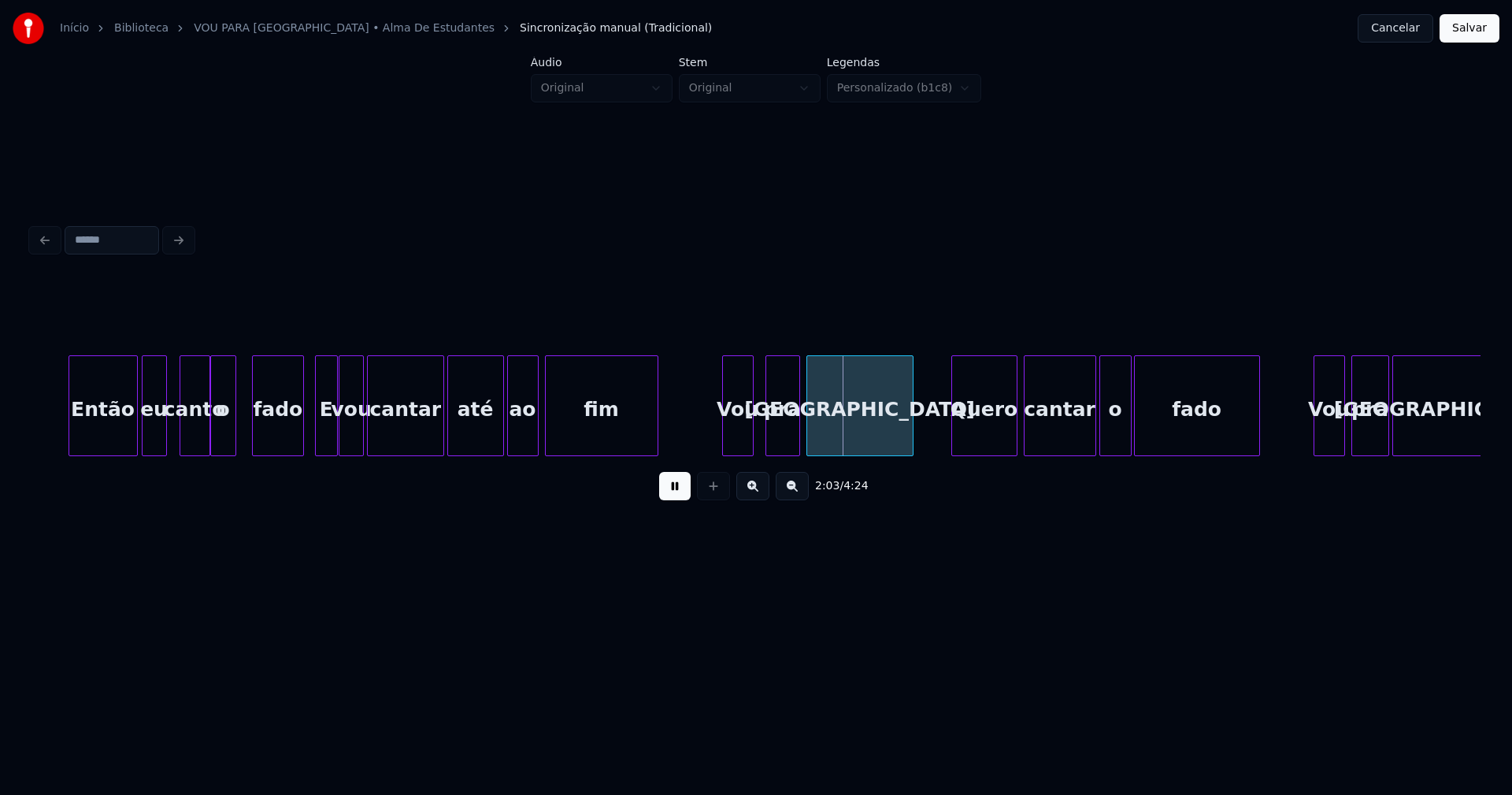
click at [737, 439] on div "Vou" at bounding box center [738, 410] width 30 height 107
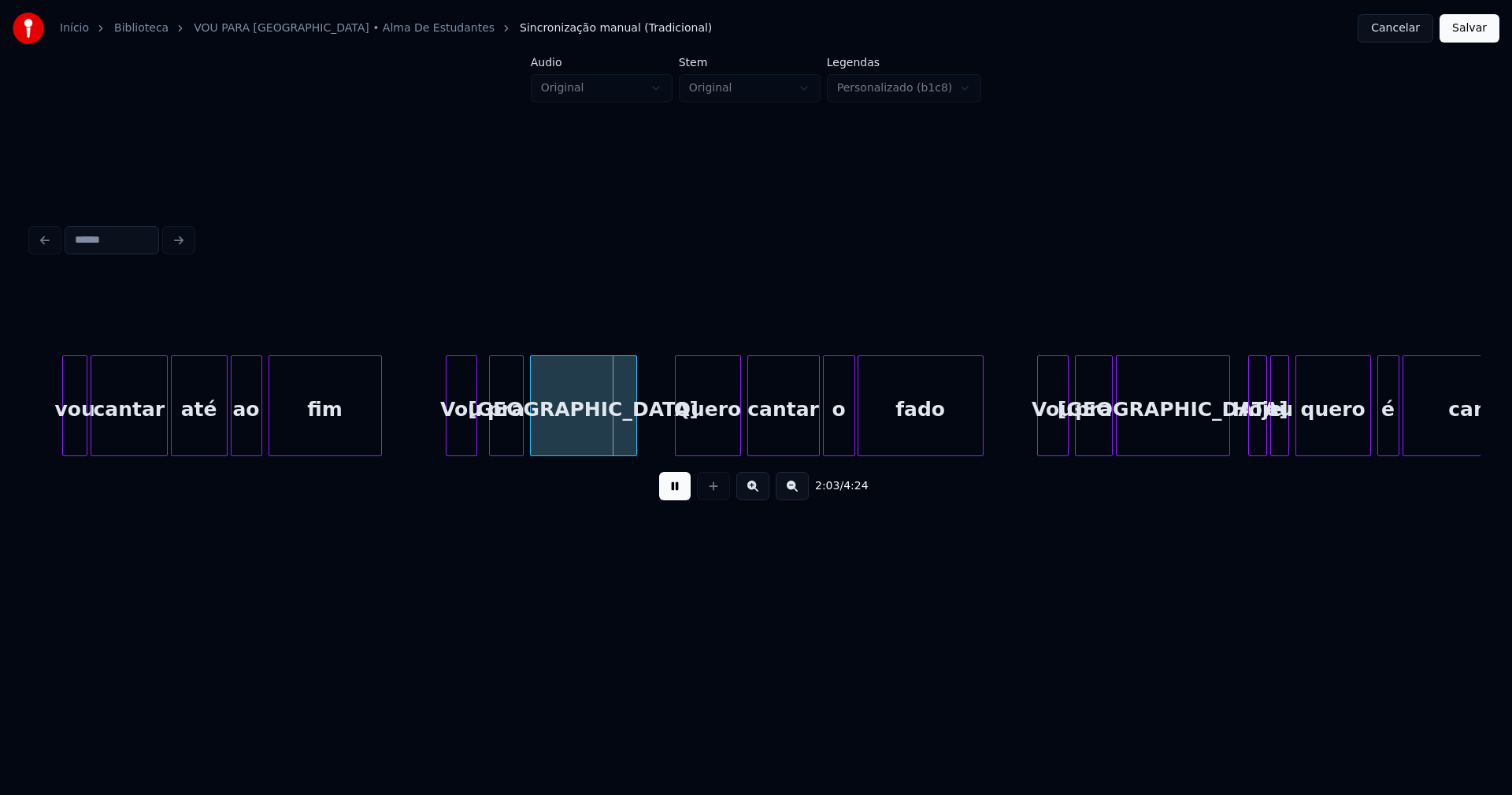
scroll to position [0, 19022]
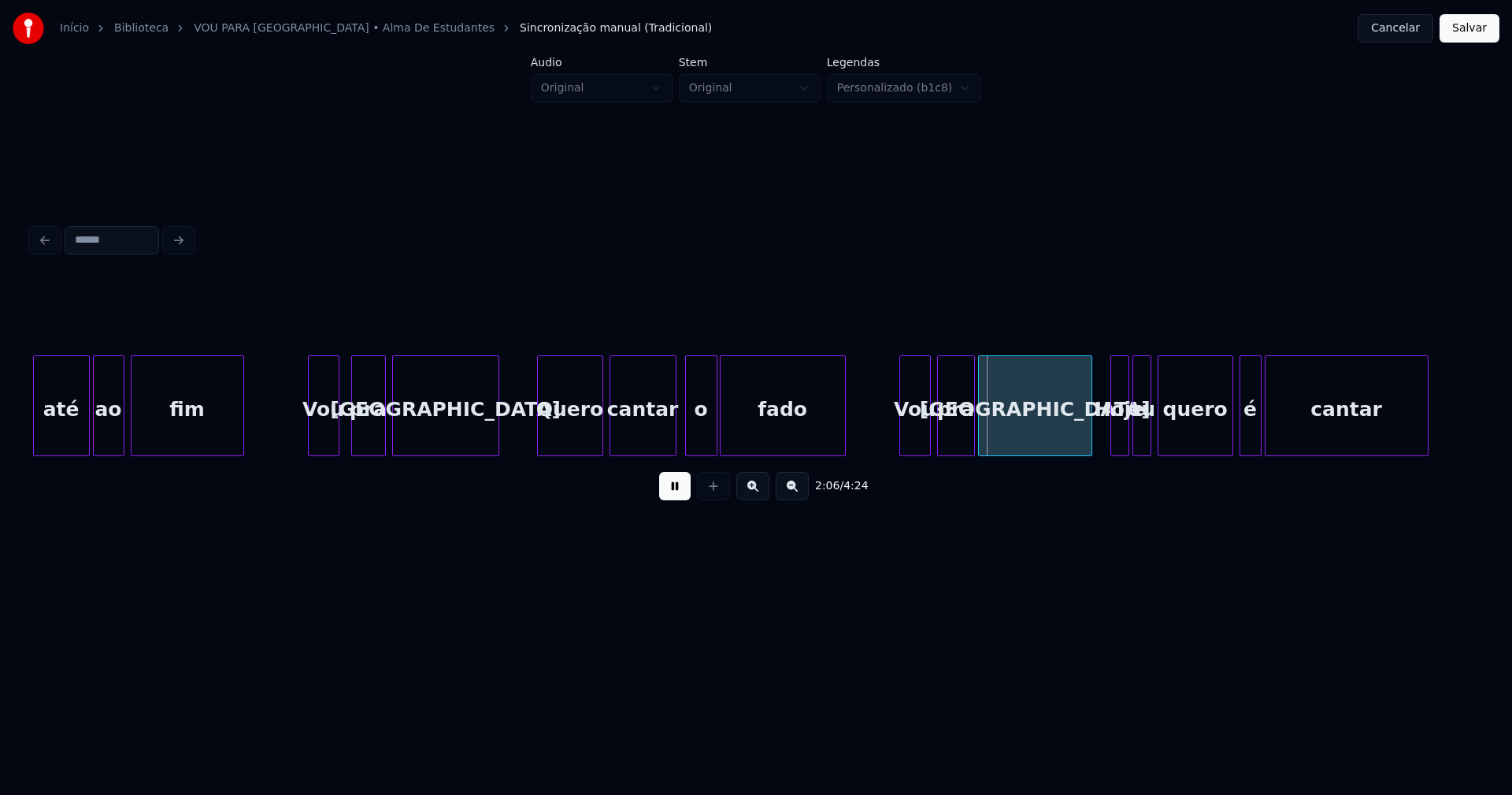
click at [674, 444] on div at bounding box center [673, 406] width 5 height 99
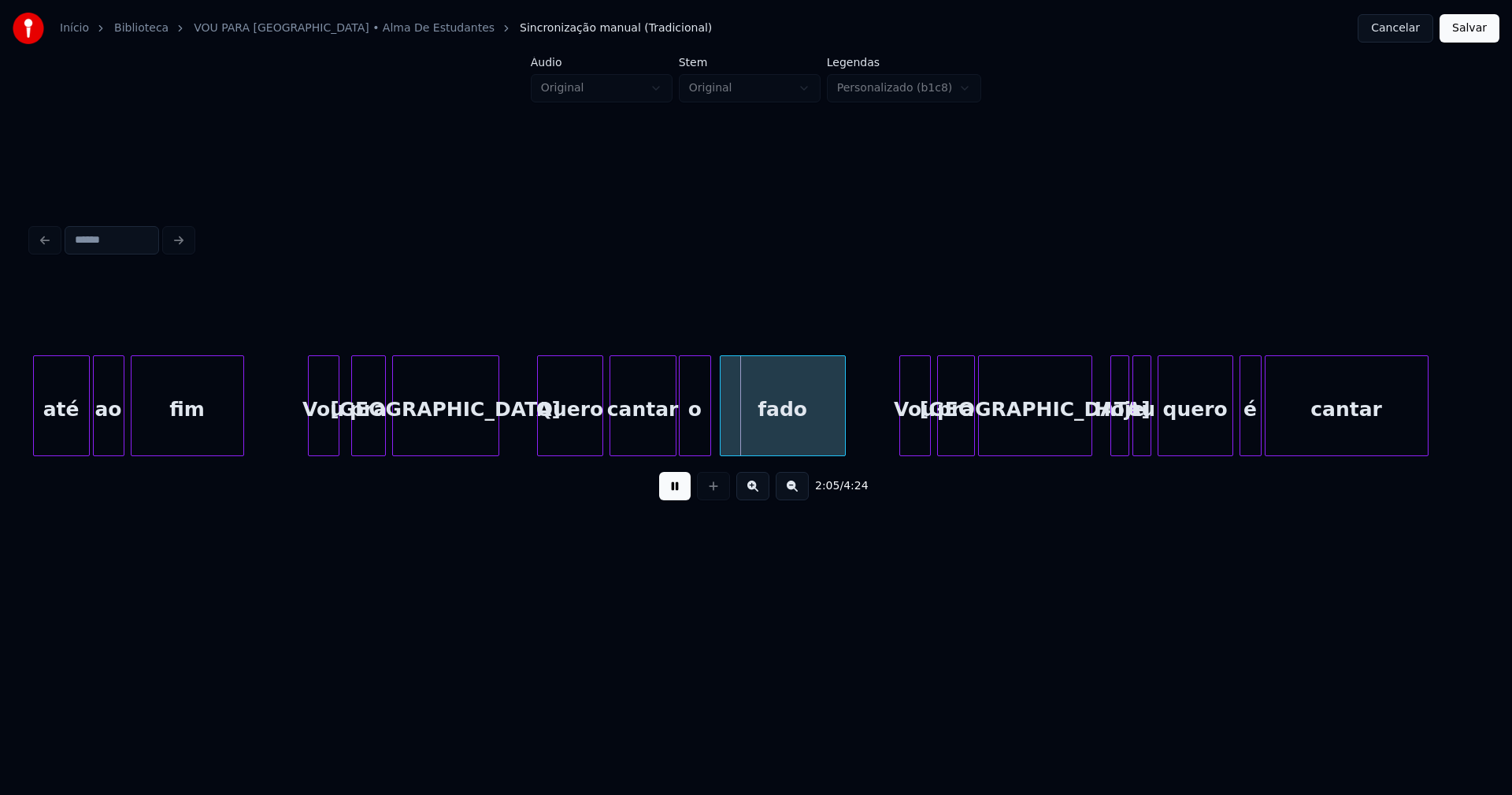
click at [692, 444] on div "o" at bounding box center [695, 410] width 31 height 107
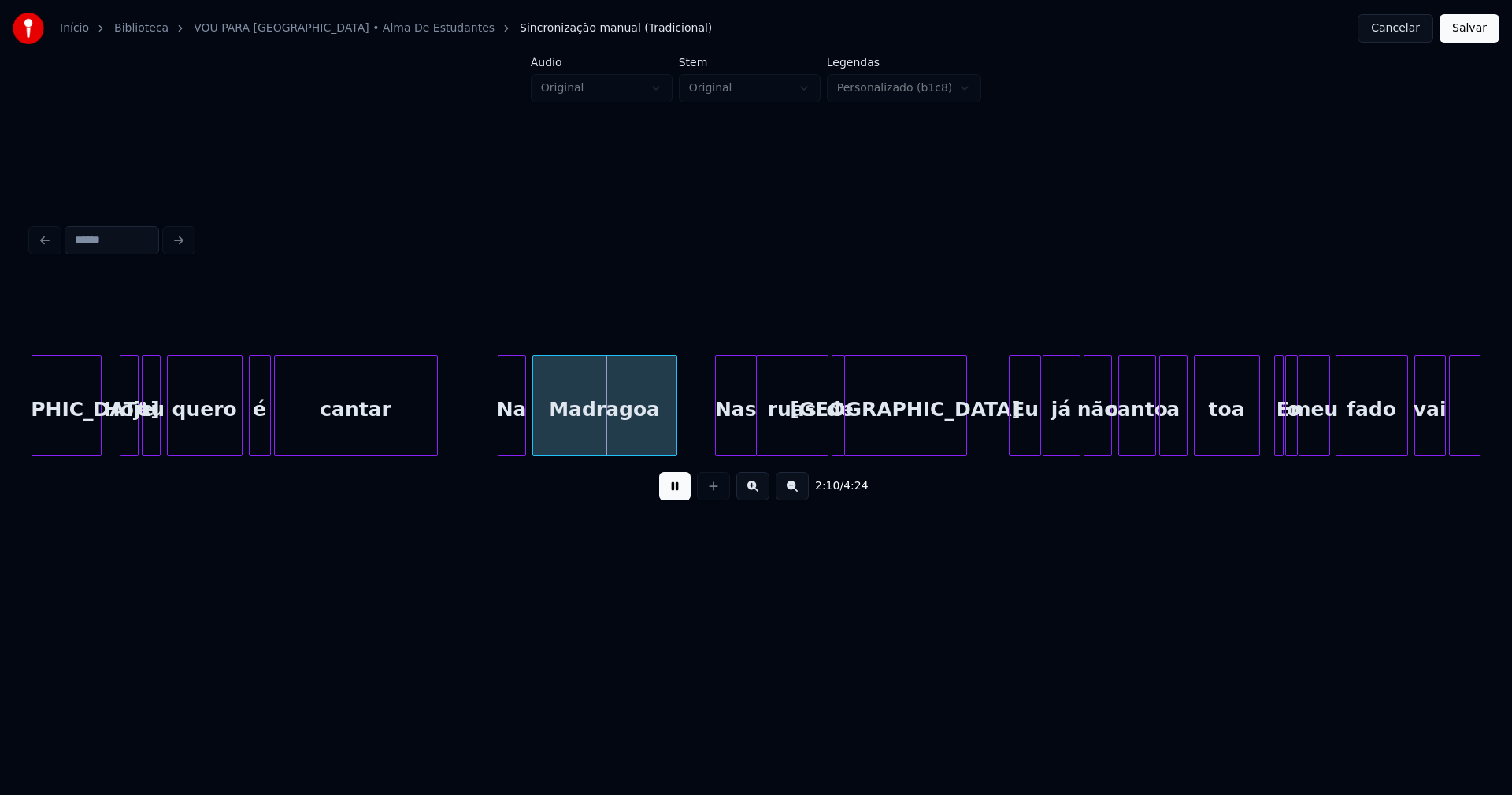
scroll to position [0, 20035]
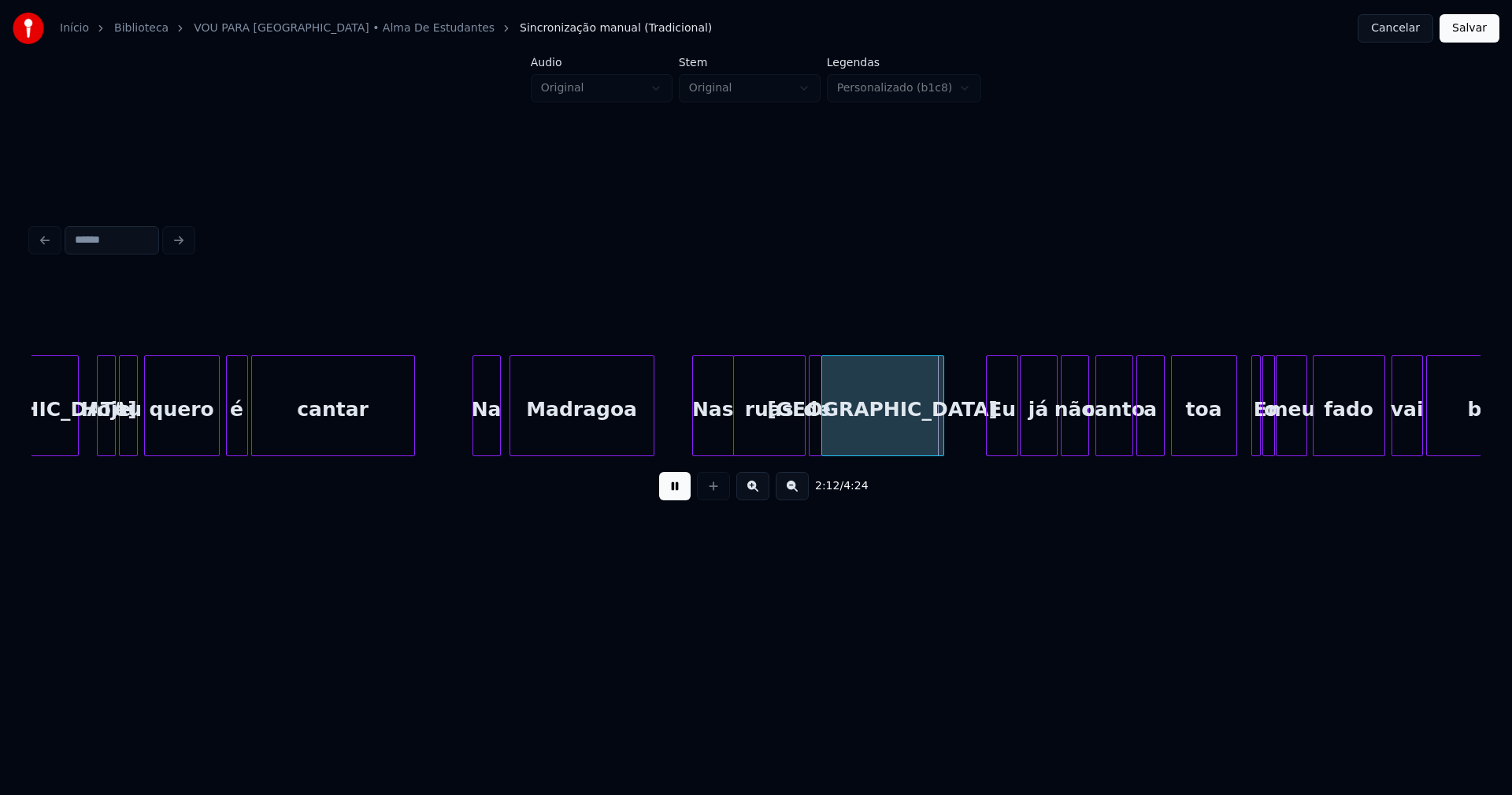
click at [487, 439] on div "Na" at bounding box center [487, 410] width 27 height 107
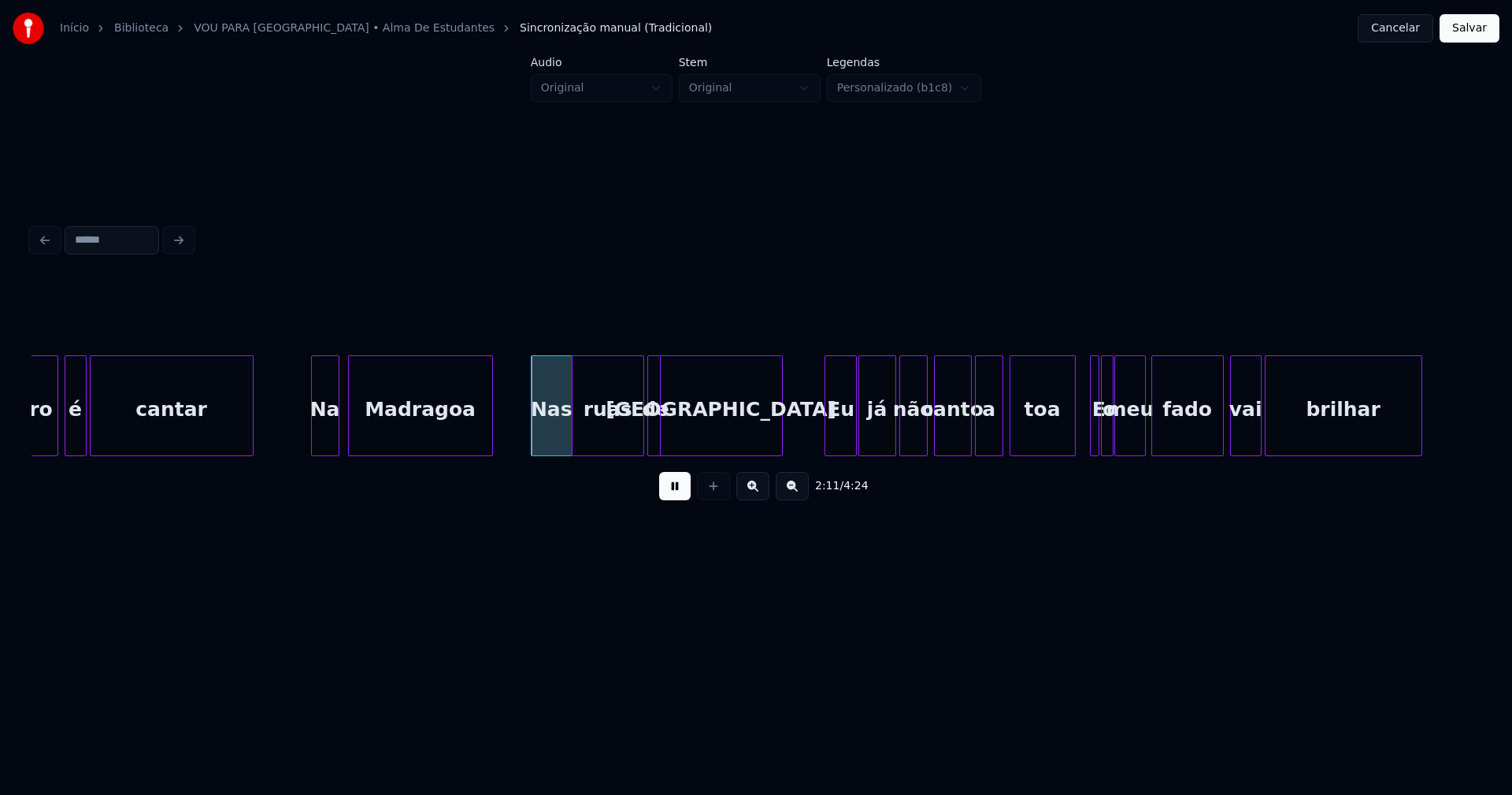
scroll to position [0, 20218]
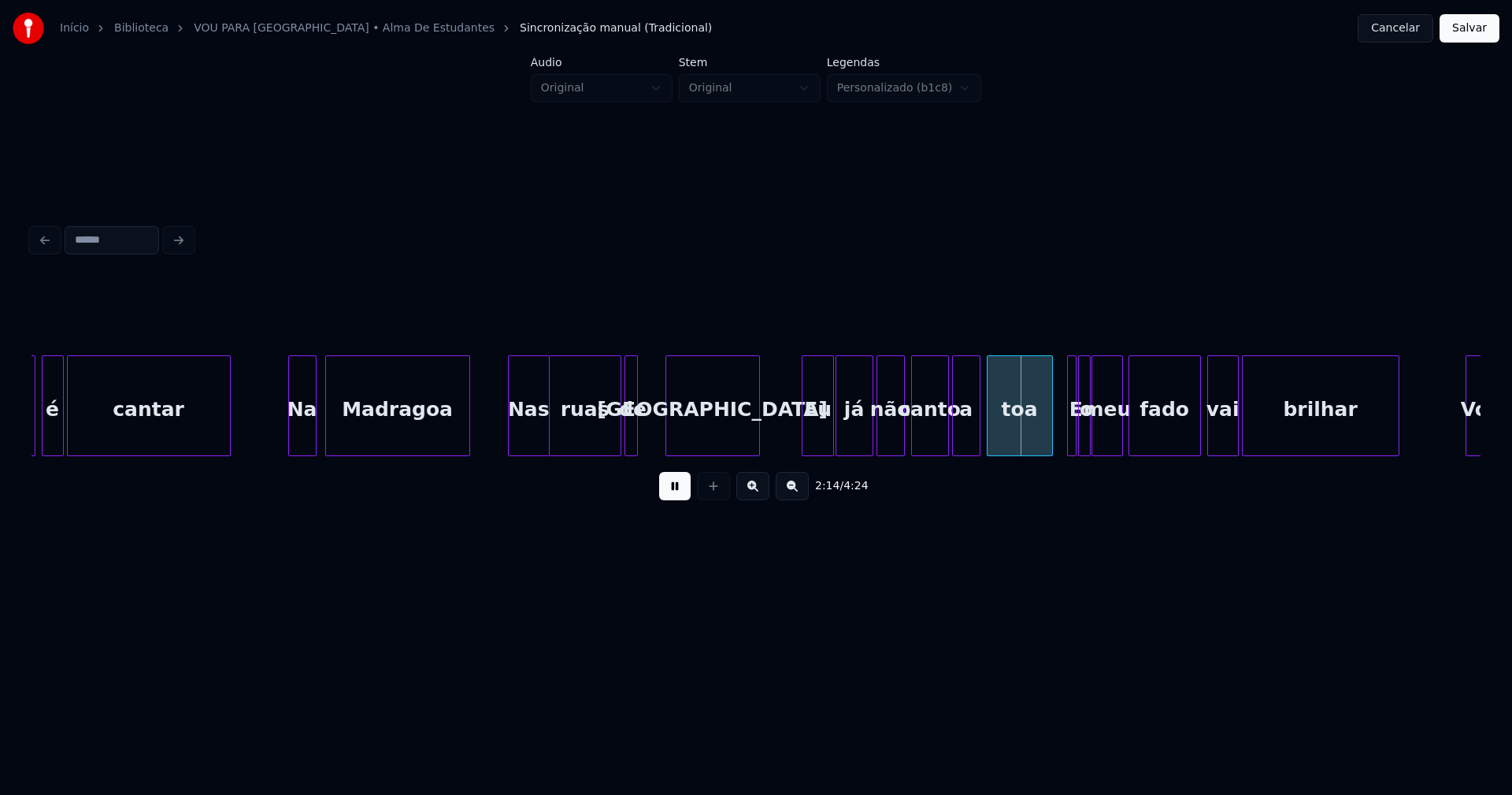
click at [670, 423] on div at bounding box center [669, 406] width 5 height 99
click at [639, 430] on div "de" at bounding box center [633, 410] width 16 height 107
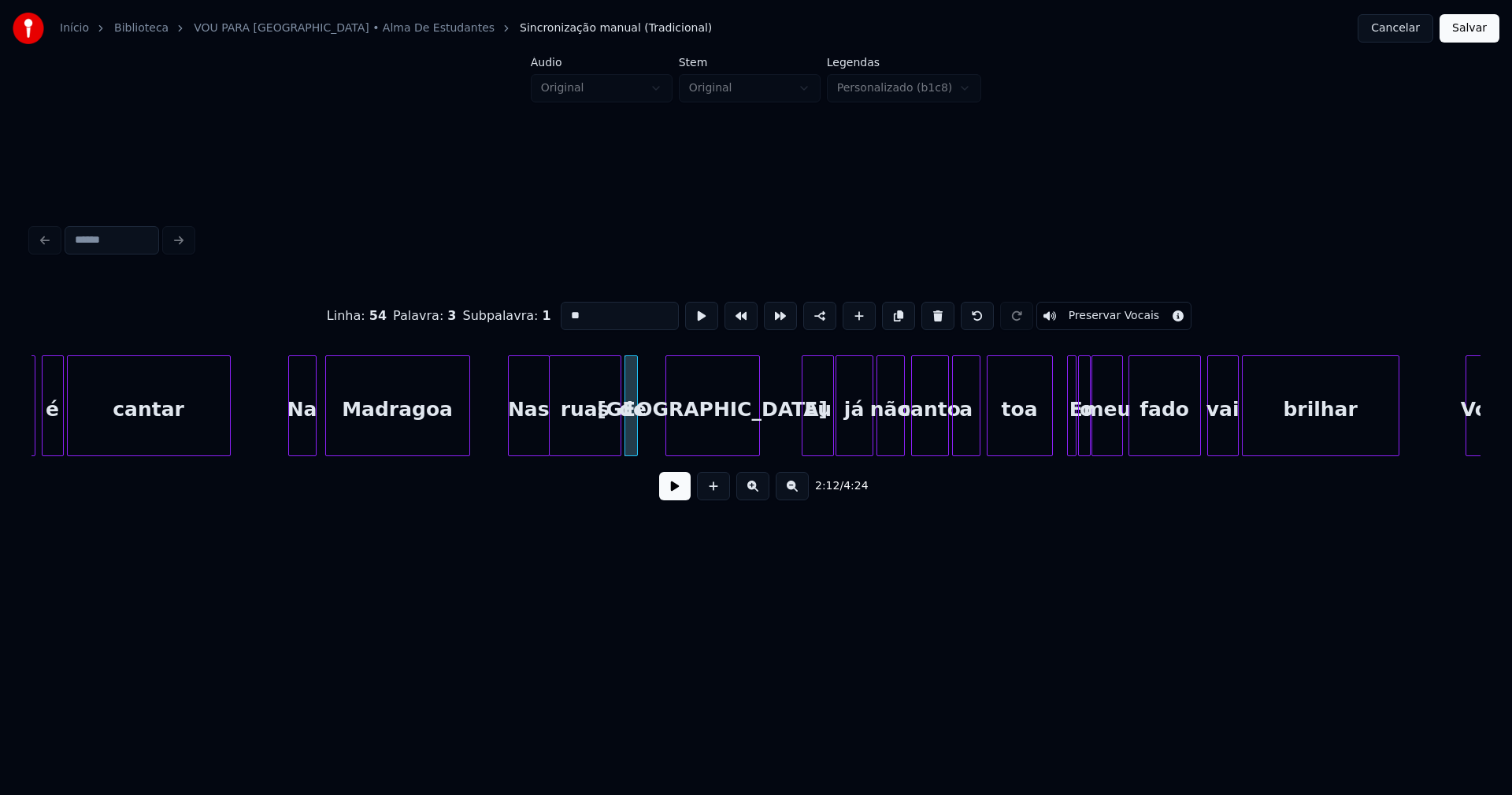
click at [638, 430] on div "de" at bounding box center [633, 410] width 16 height 107
click at [656, 426] on div at bounding box center [655, 406] width 5 height 99
click at [681, 488] on button at bounding box center [675, 486] width 32 height 29
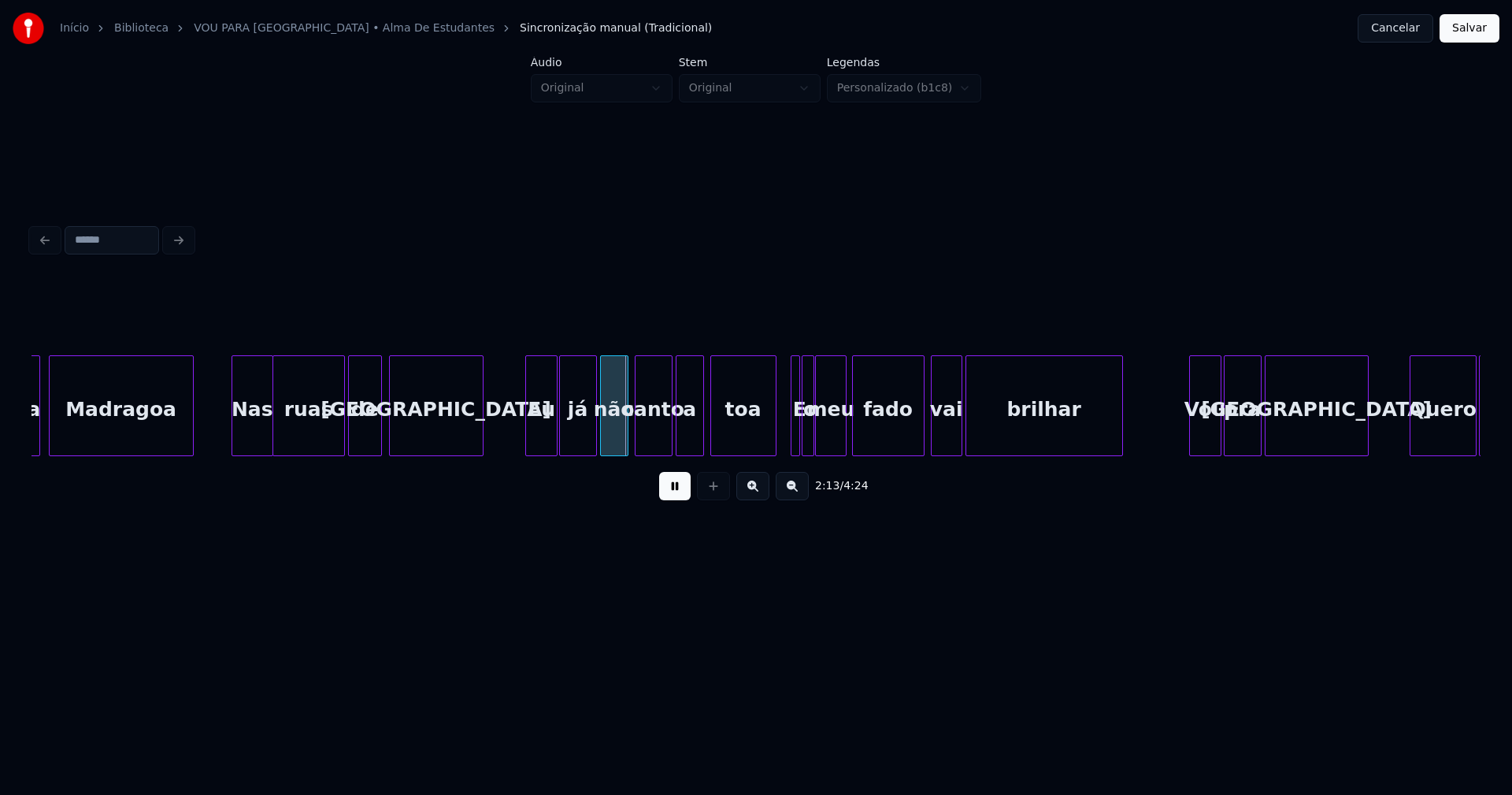
scroll to position [0, 20587]
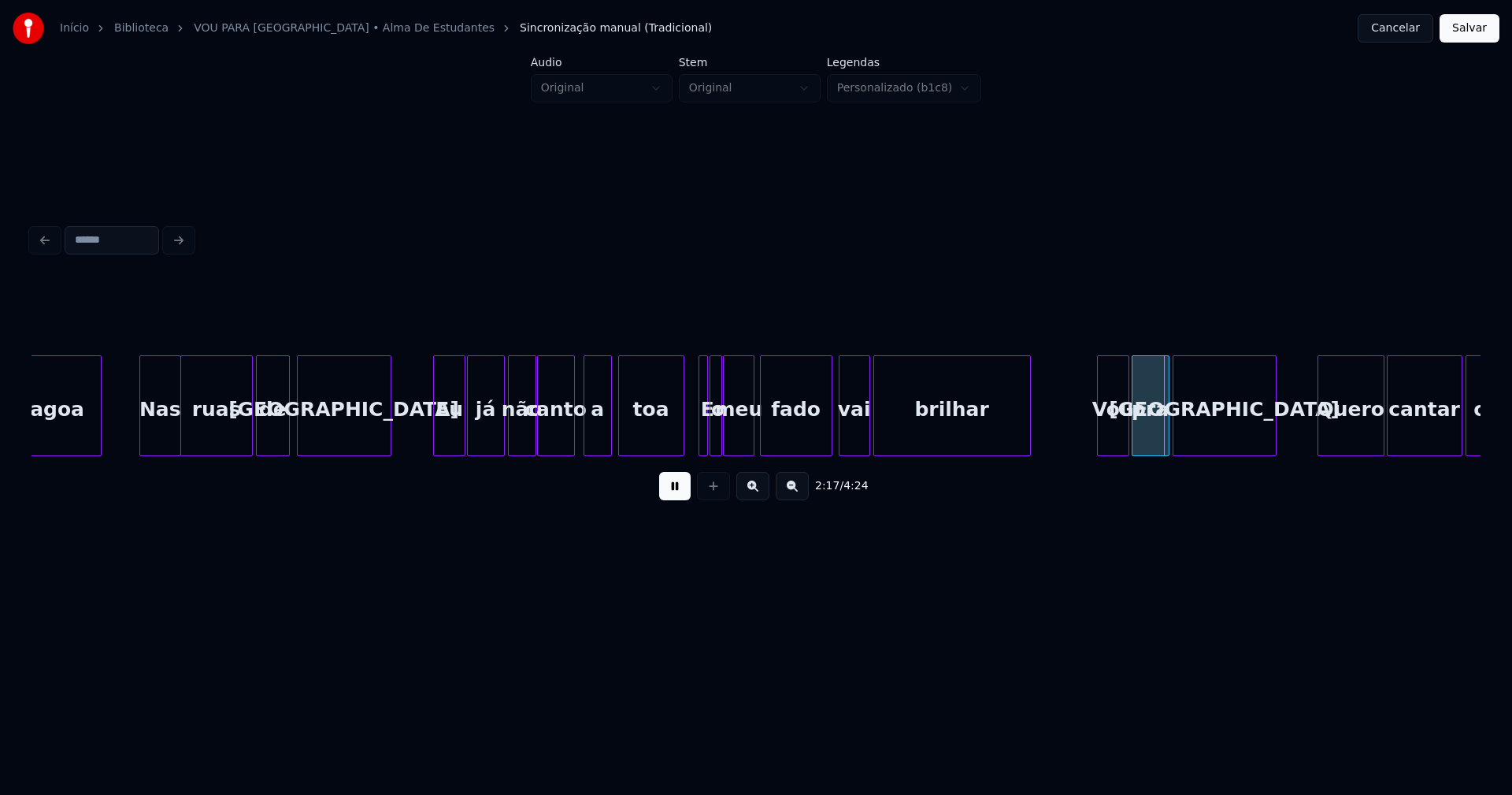
click at [574, 444] on div "canto" at bounding box center [556, 406] width 38 height 101
click at [567, 449] on div "Madragoa Nas ruas de [GEOGRAPHIC_DATA] Eu já não canto a toa E o meu fado vai b…" at bounding box center [756, 406] width 1448 height 101
click at [584, 446] on div "a" at bounding box center [588, 410] width 27 height 107
click at [640, 440] on div "toa" at bounding box center [646, 410] width 65 height 107
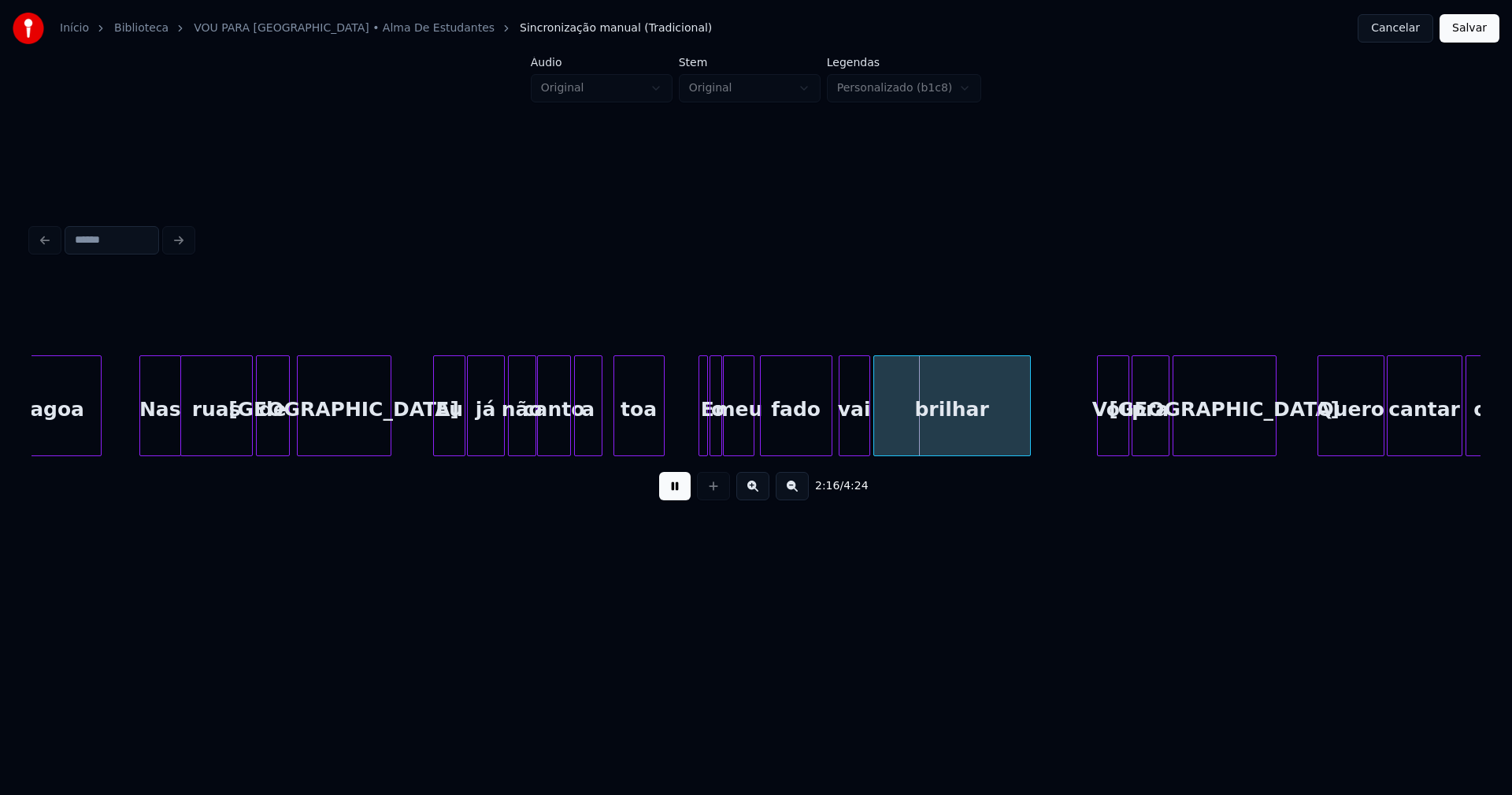
click at [663, 441] on div at bounding box center [661, 406] width 5 height 99
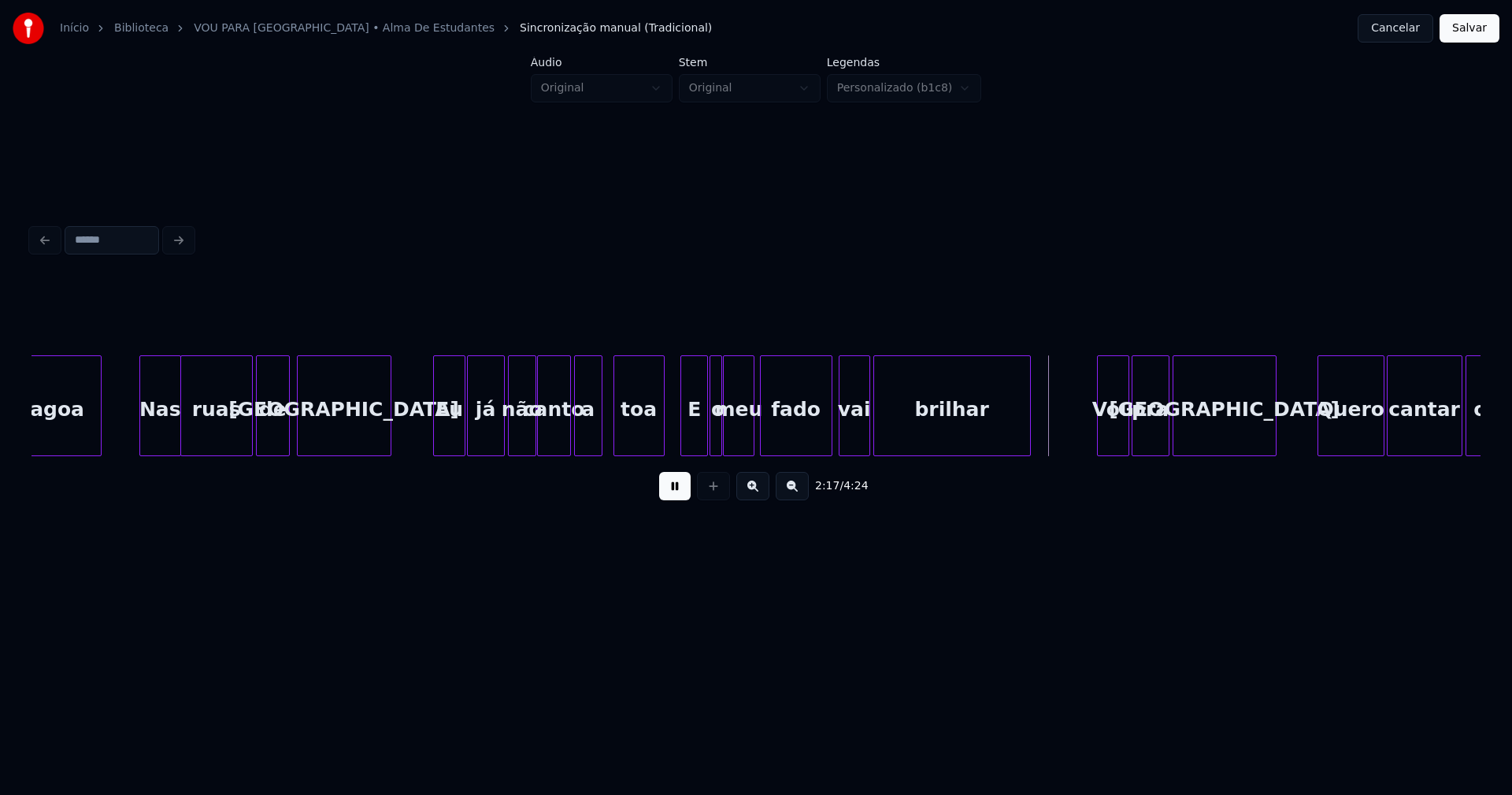
click at [681, 439] on div at bounding box center [684, 406] width 5 height 99
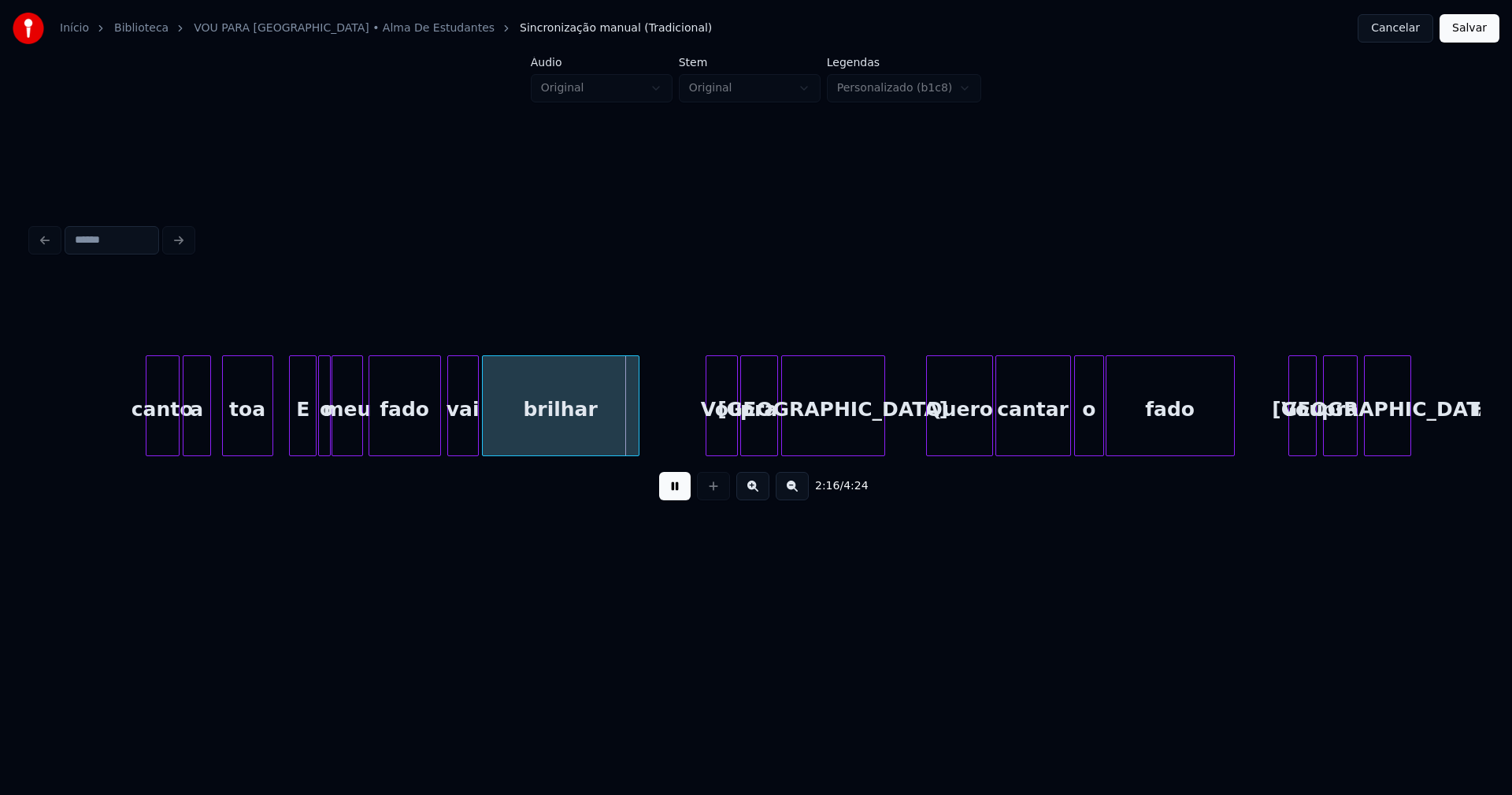
scroll to position [0, 21209]
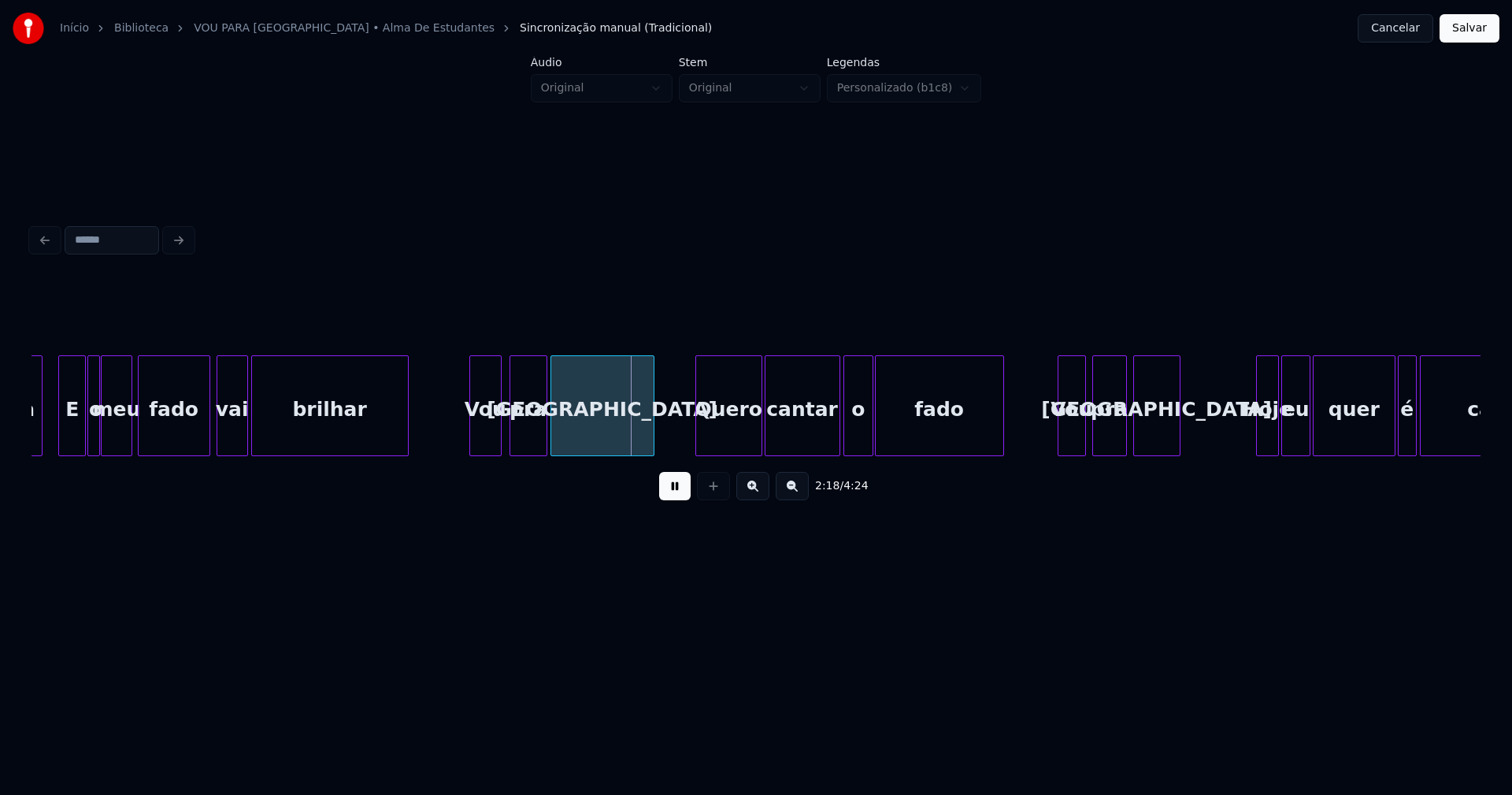
click at [489, 444] on div "Vou" at bounding box center [485, 410] width 31 height 107
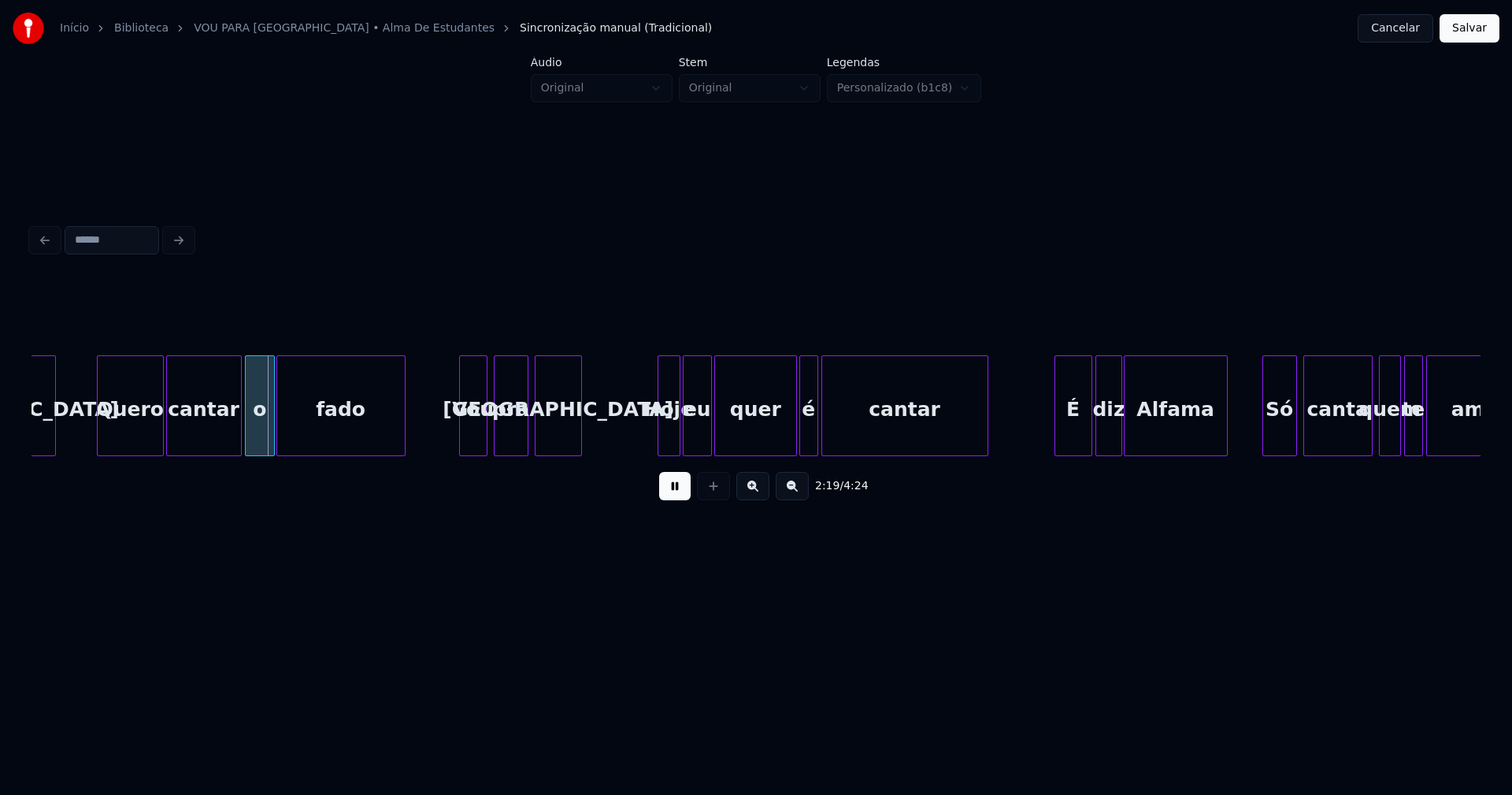
scroll to position [0, 21830]
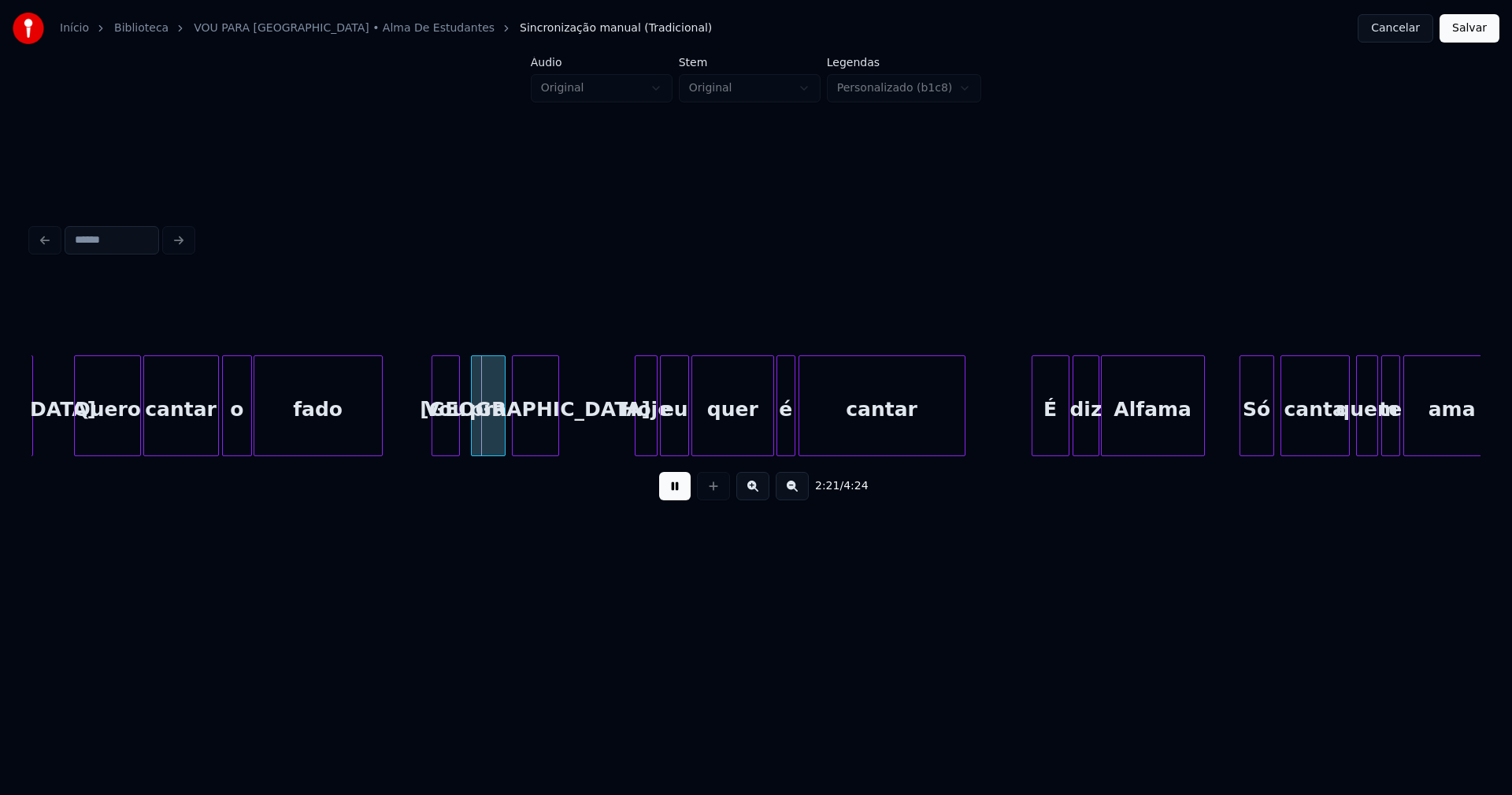
click at [446, 444] on div "Vou" at bounding box center [446, 410] width 27 height 107
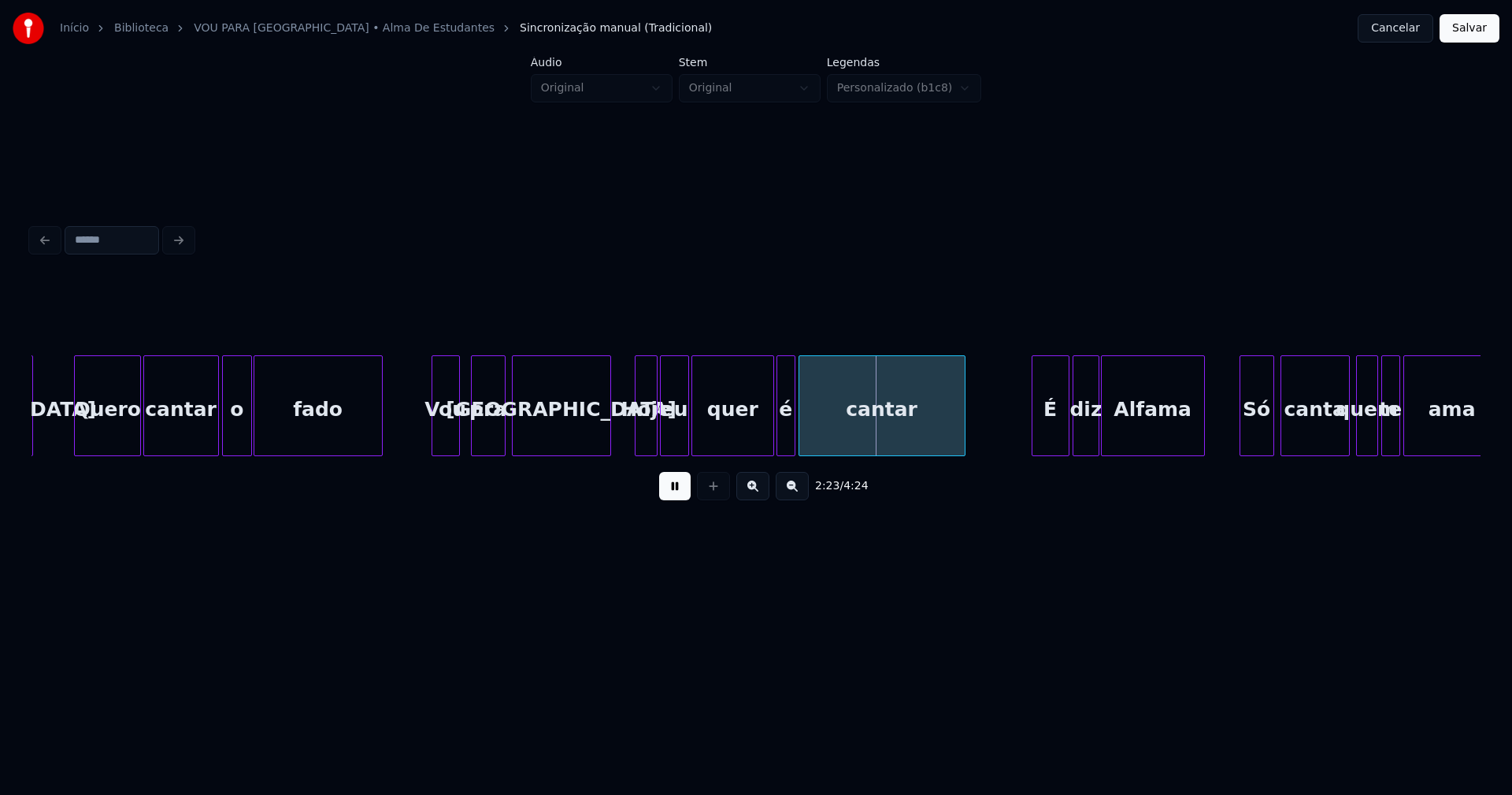
click at [608, 423] on div at bounding box center [608, 406] width 5 height 99
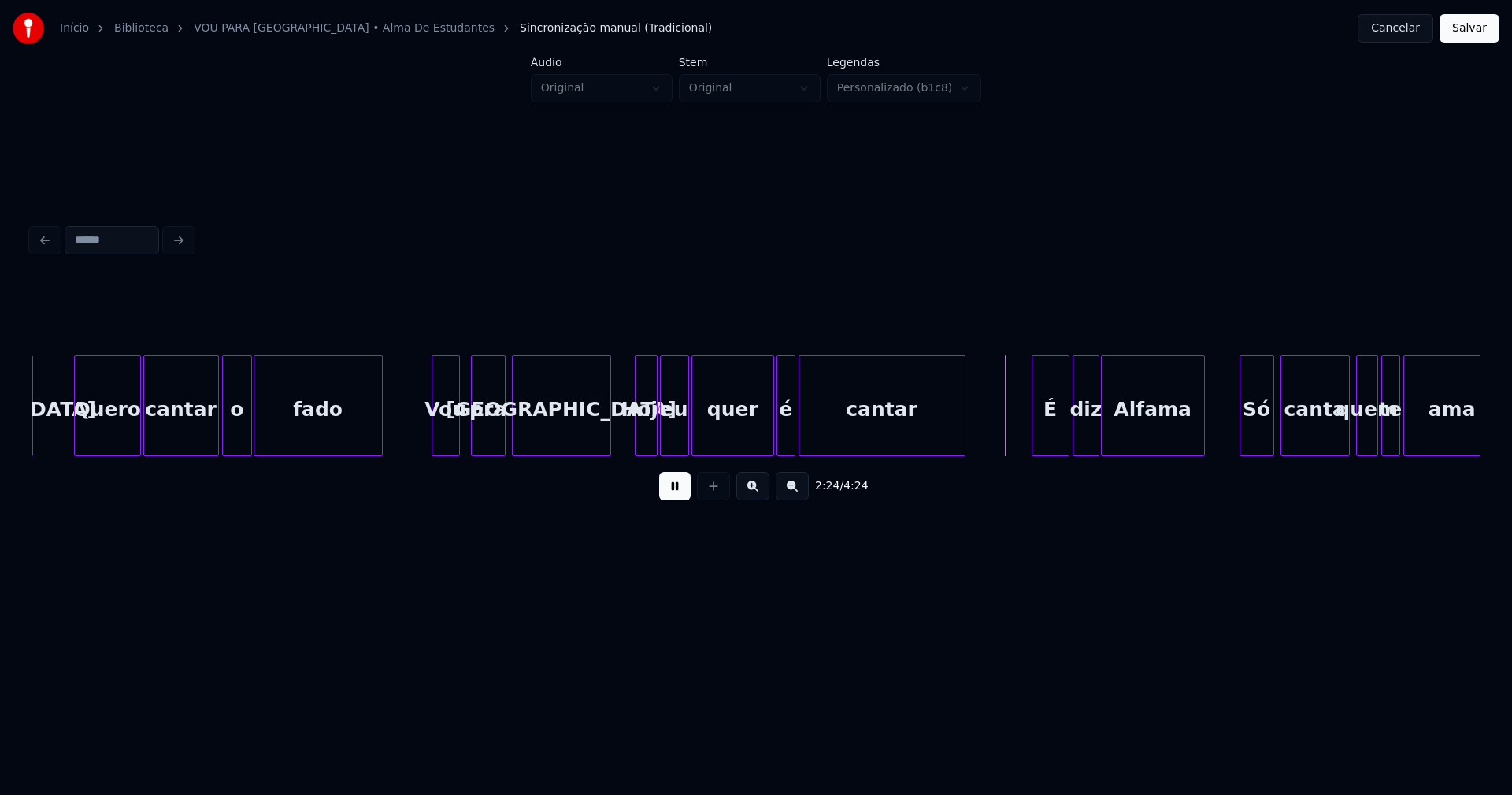
drag, startPoint x: 820, startPoint y: 462, endPoint x: 847, endPoint y: 459, distance: 27.2
click at [847, 456] on div "Lisboa Quero cantar o fado Vou pra Lisboa Hoje eu quer é cantar É diz [PERSON_N…" at bounding box center [756, 406] width 1448 height 101
click at [1038, 445] on div "É" at bounding box center [1039, 410] width 36 height 107
click at [1075, 445] on div "diz" at bounding box center [1077, 410] width 26 height 107
click at [1079, 442] on div "diz" at bounding box center [1077, 410] width 26 height 107
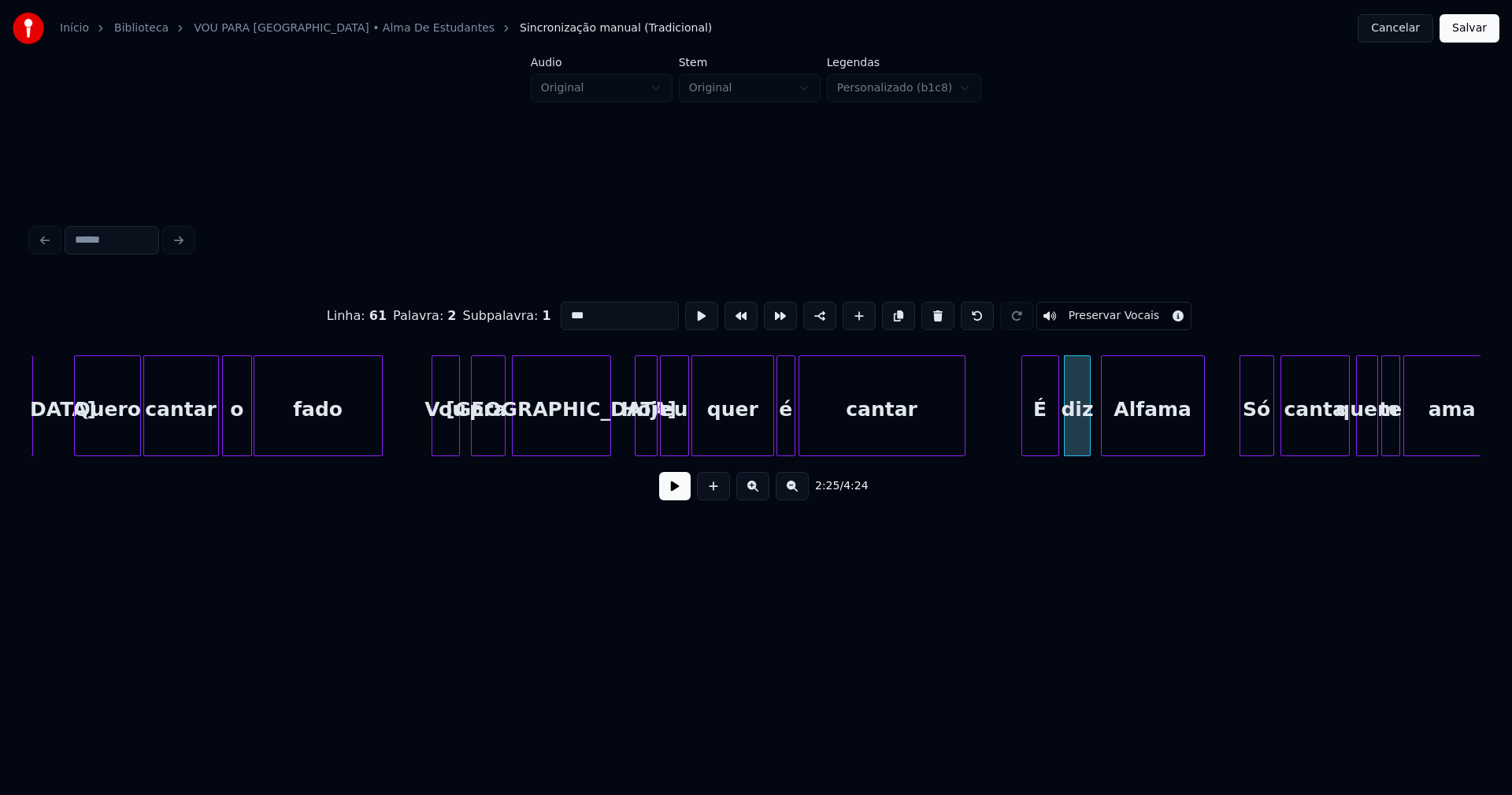
drag, startPoint x: 543, startPoint y: 309, endPoint x: 473, endPoint y: 316, distance: 70.3
click at [481, 309] on div "Linha : 61 [GEOGRAPHIC_DATA] : 2 Subpalavra : 1 *** Preservar Vocais" at bounding box center [756, 316] width 1448 height 79
type input "**"
click at [679, 492] on button at bounding box center [675, 486] width 32 height 29
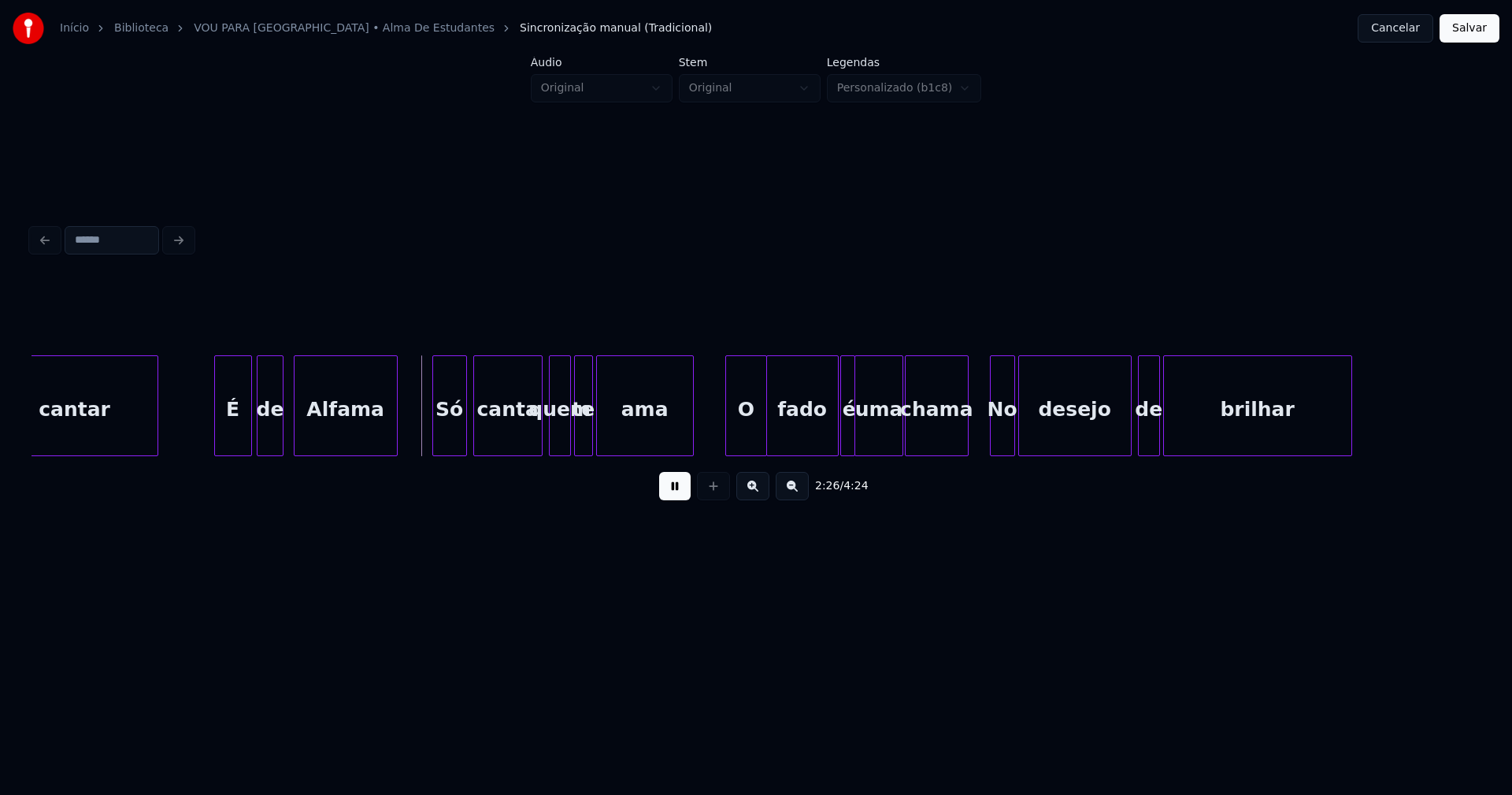
scroll to position [0, 22660]
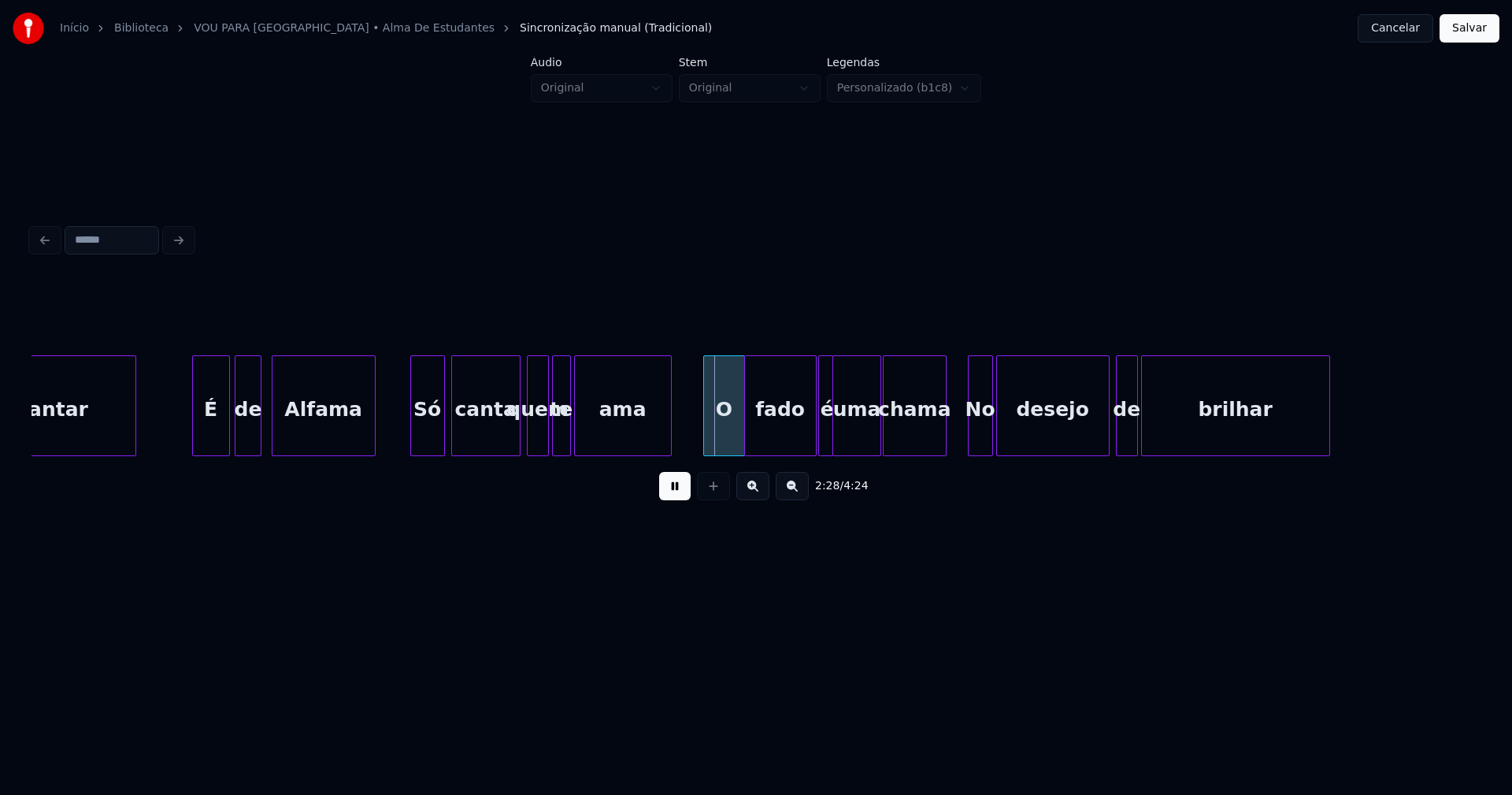
click at [669, 495] on button at bounding box center [675, 486] width 32 height 29
click at [211, 429] on div "É" at bounding box center [210, 410] width 36 height 107
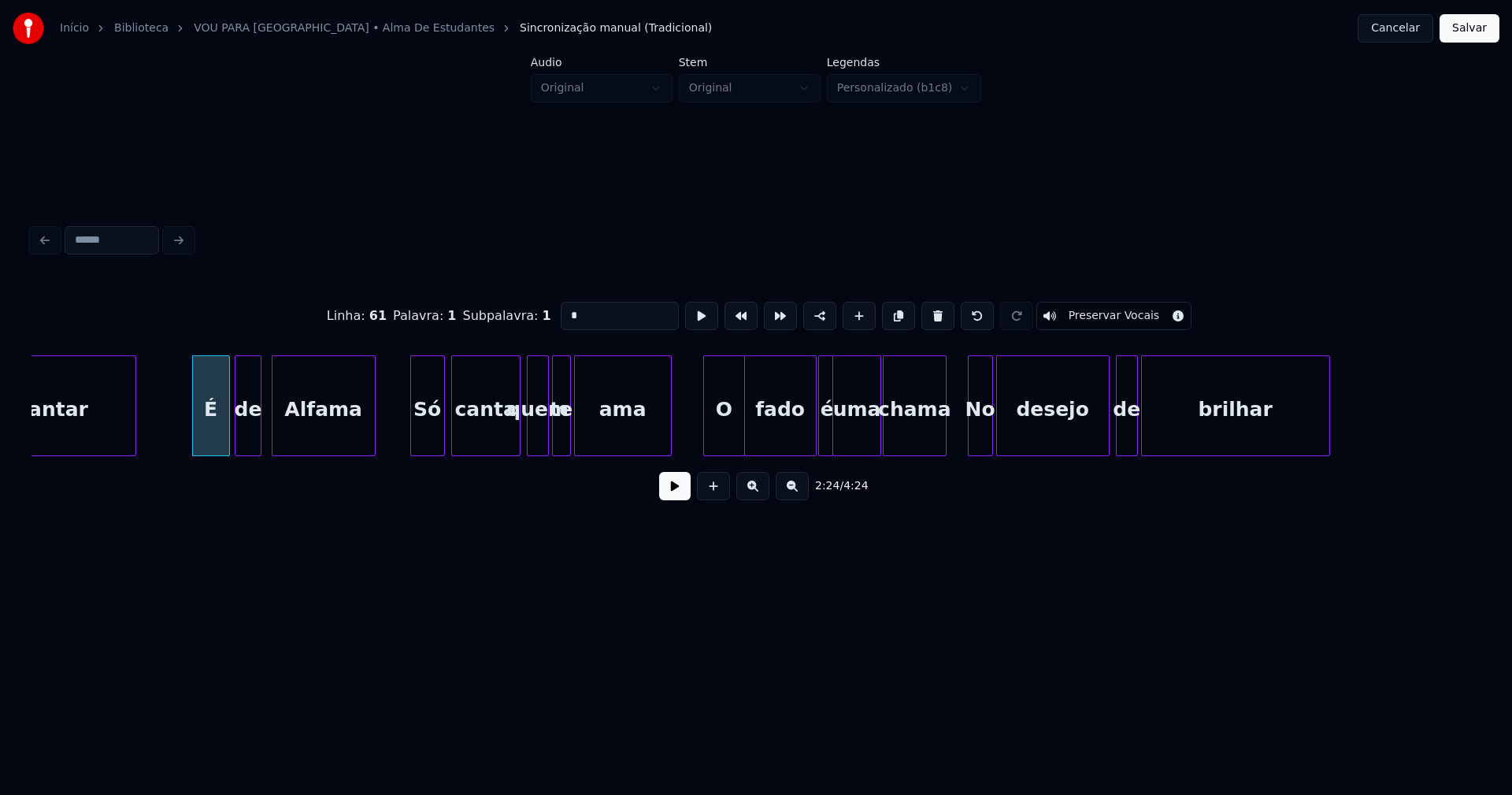
drag, startPoint x: 564, startPoint y: 306, endPoint x: 497, endPoint y: 309, distance: 67.1
click at [500, 306] on div "Linha : 61 [GEOGRAPHIC_DATA] : 1 Subpalavra : 1 * Preservar Vocais" at bounding box center [756, 316] width 1448 height 79
type input "****"
click at [674, 496] on button at bounding box center [675, 486] width 32 height 29
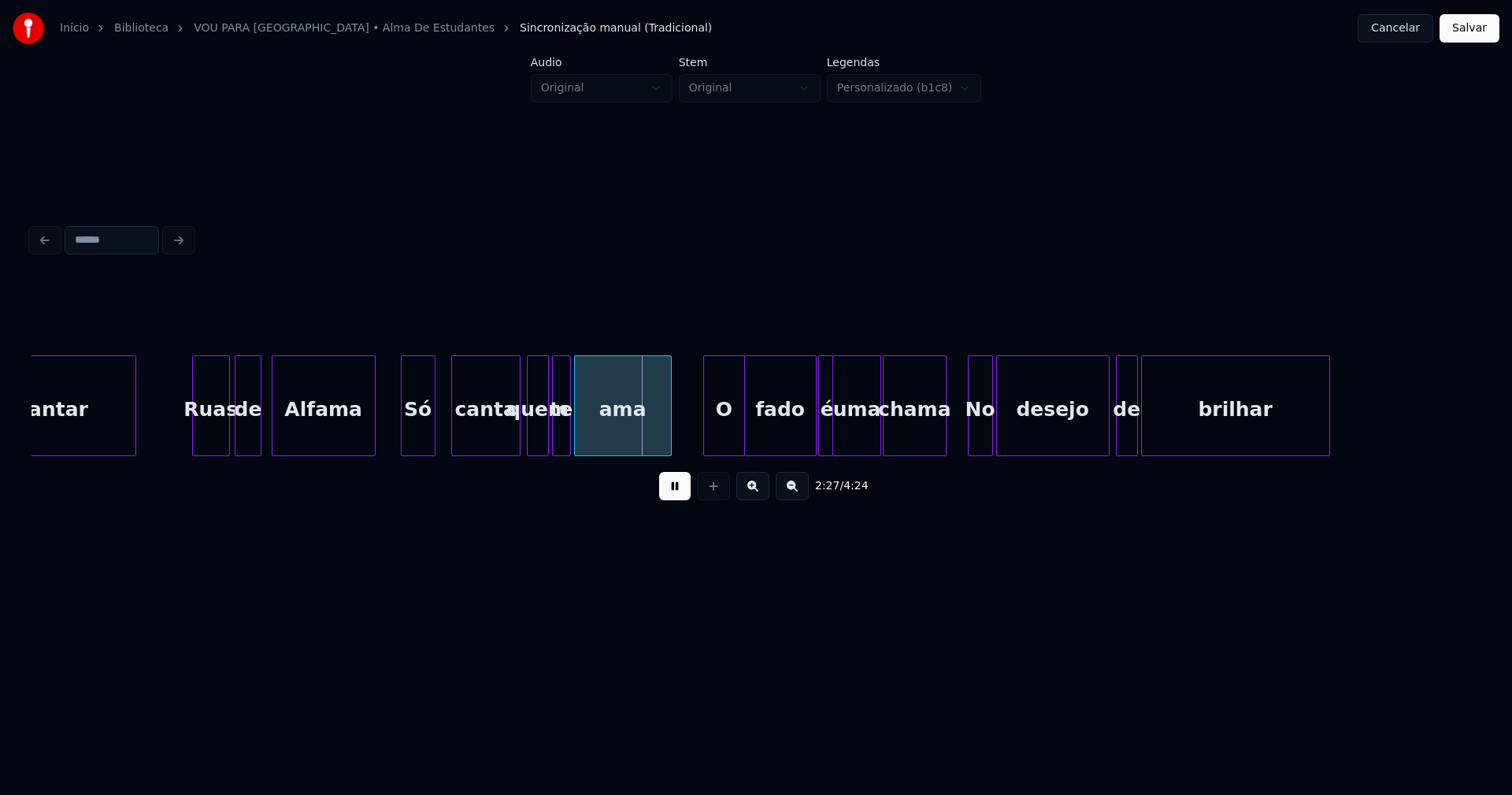
click at [419, 443] on div "Só" at bounding box center [417, 410] width 33 height 107
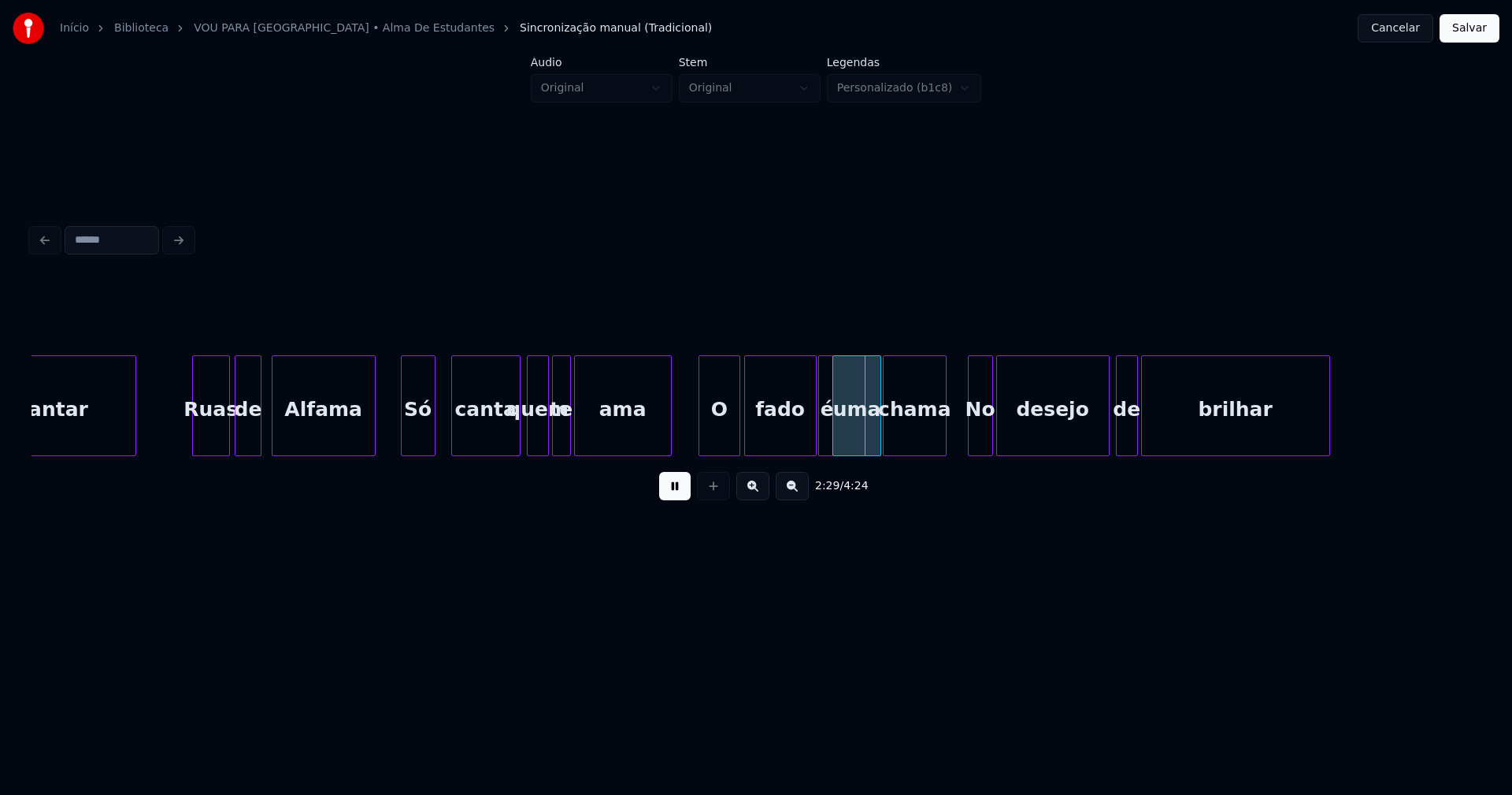
click at [714, 446] on div "O" at bounding box center [719, 410] width 40 height 107
click at [793, 453] on div "cantar Ruas de Alfama Só canta quem te ama O fado é uma chama No desejo de bril…" at bounding box center [756, 406] width 1448 height 101
click at [806, 442] on div at bounding box center [807, 406] width 5 height 99
click at [682, 493] on button at bounding box center [675, 486] width 32 height 29
drag, startPoint x: 167, startPoint y: 427, endPoint x: 208, endPoint y: 433, distance: 41.4
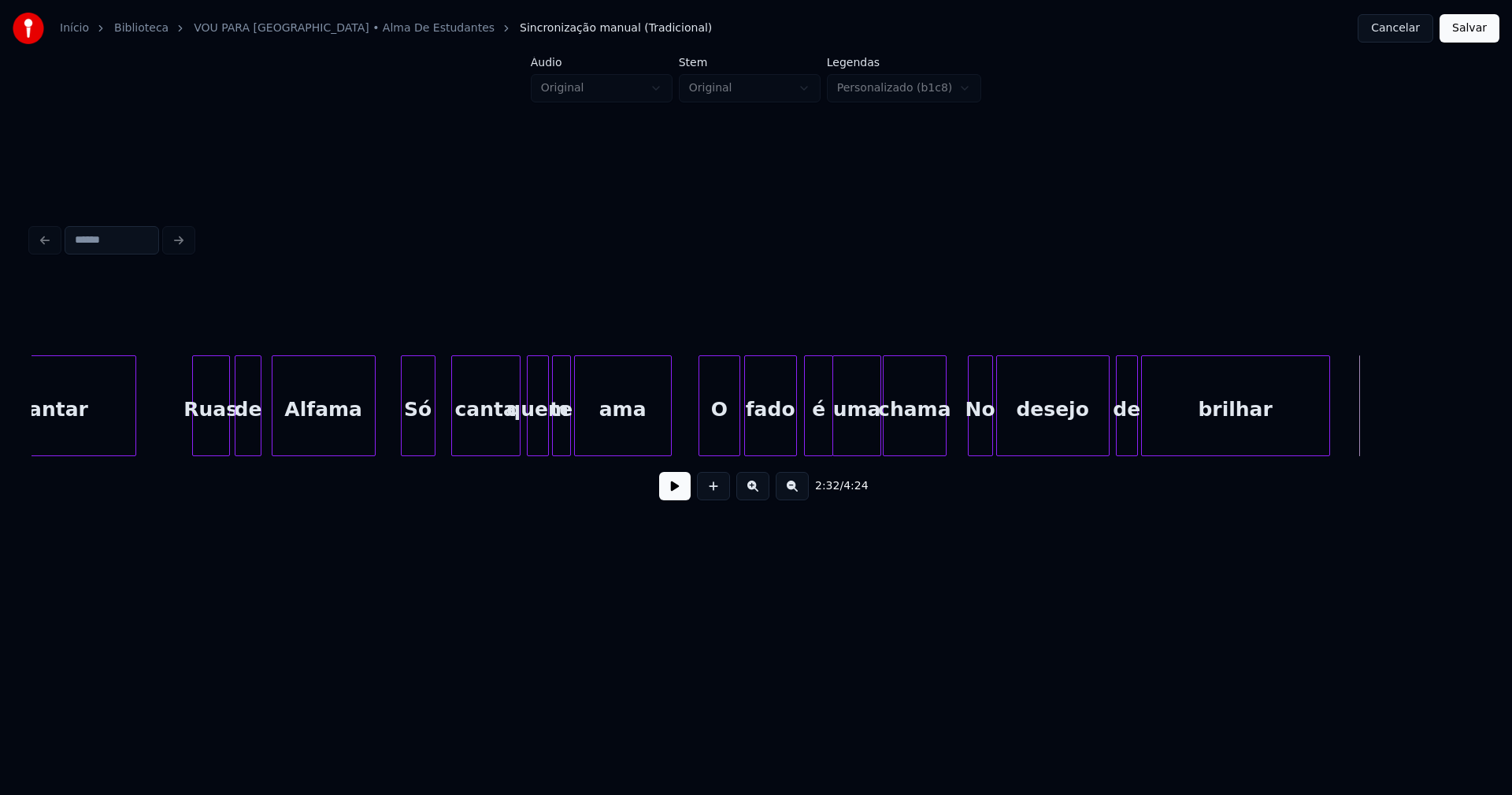
click at [691, 492] on div "2:24 / 4:24" at bounding box center [756, 486] width 1423 height 34
click at [676, 497] on button at bounding box center [675, 486] width 32 height 29
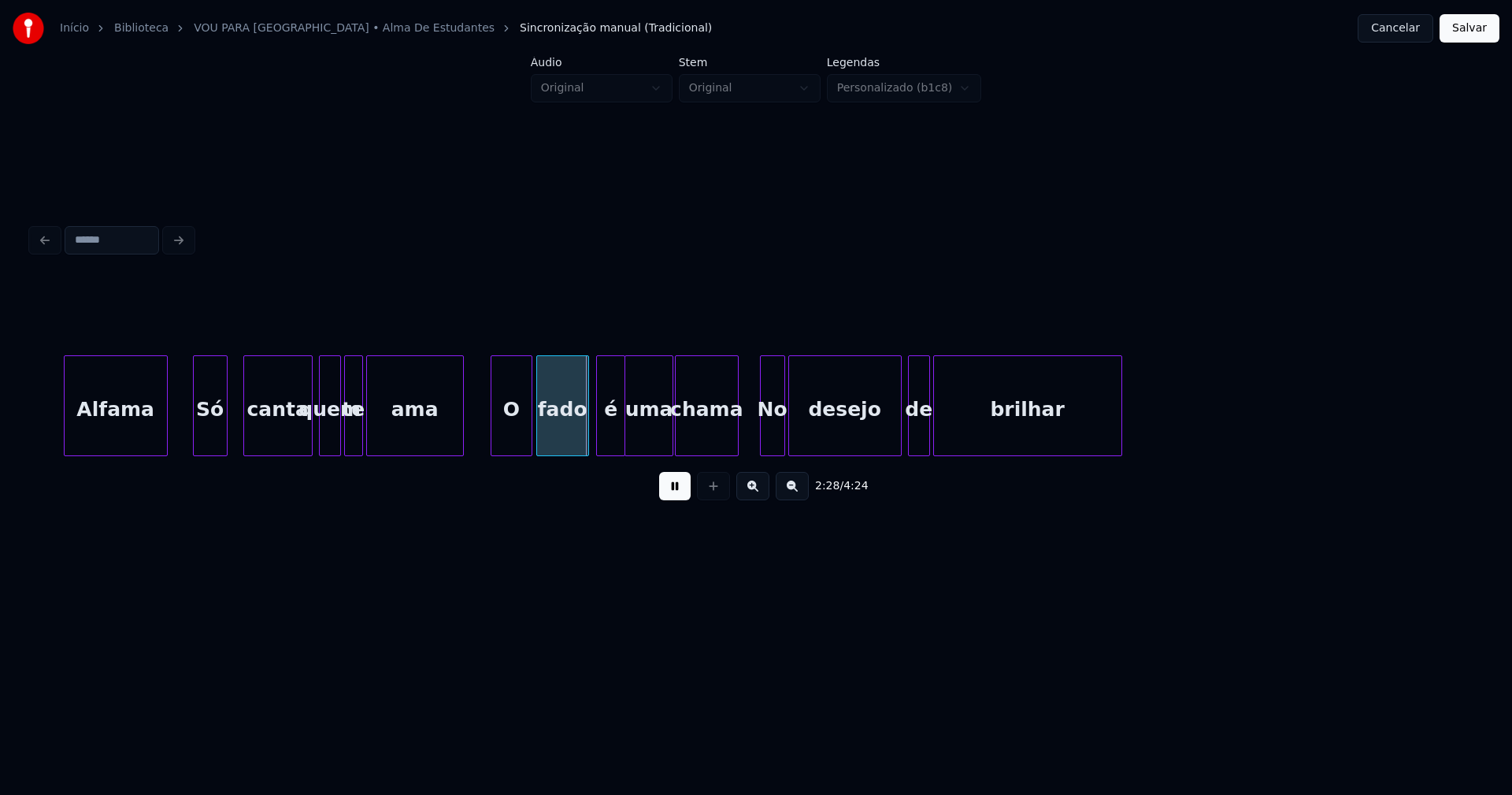
scroll to position [0, 22890]
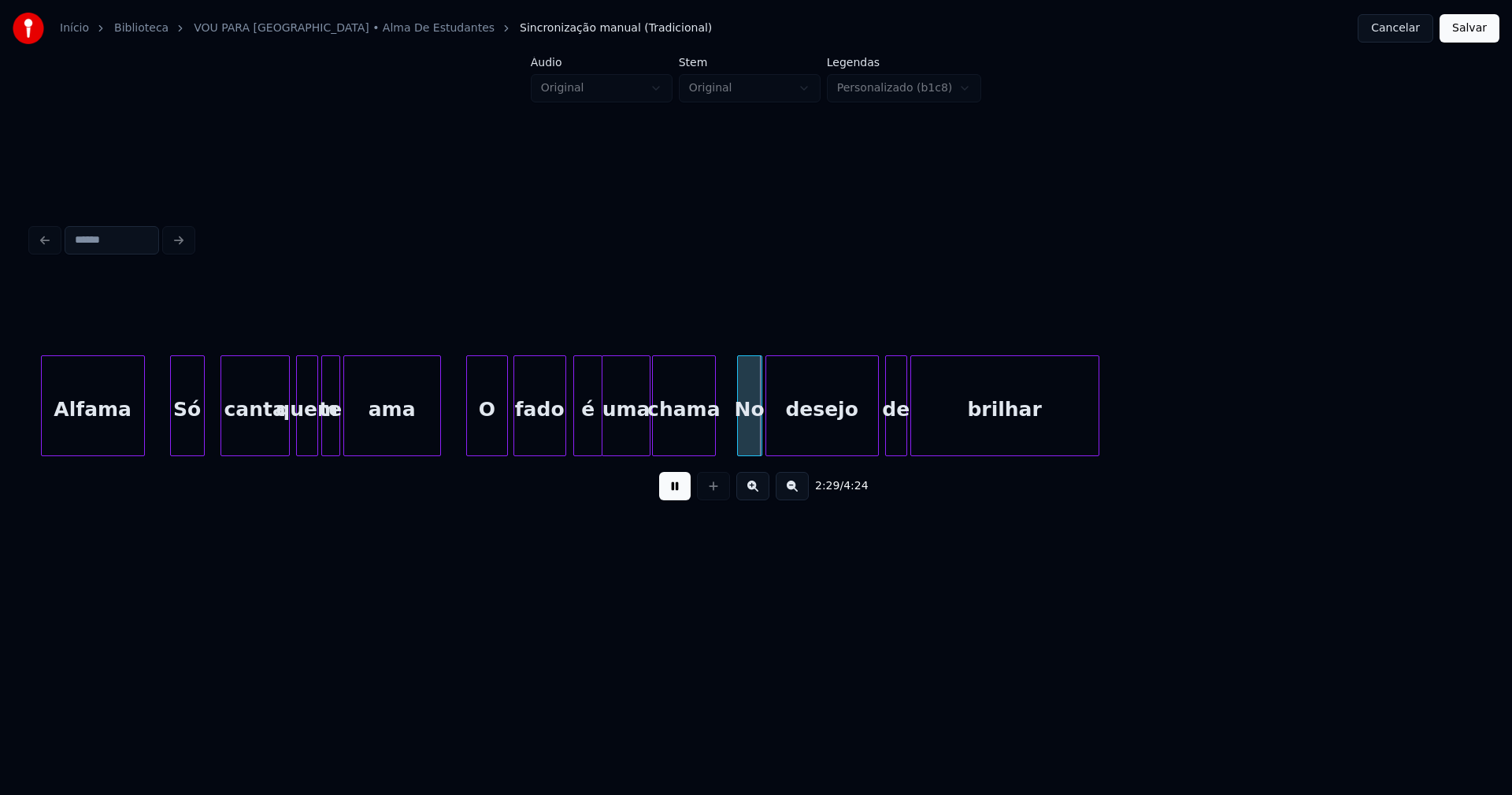
click at [487, 444] on div "O" at bounding box center [487, 410] width 40 height 107
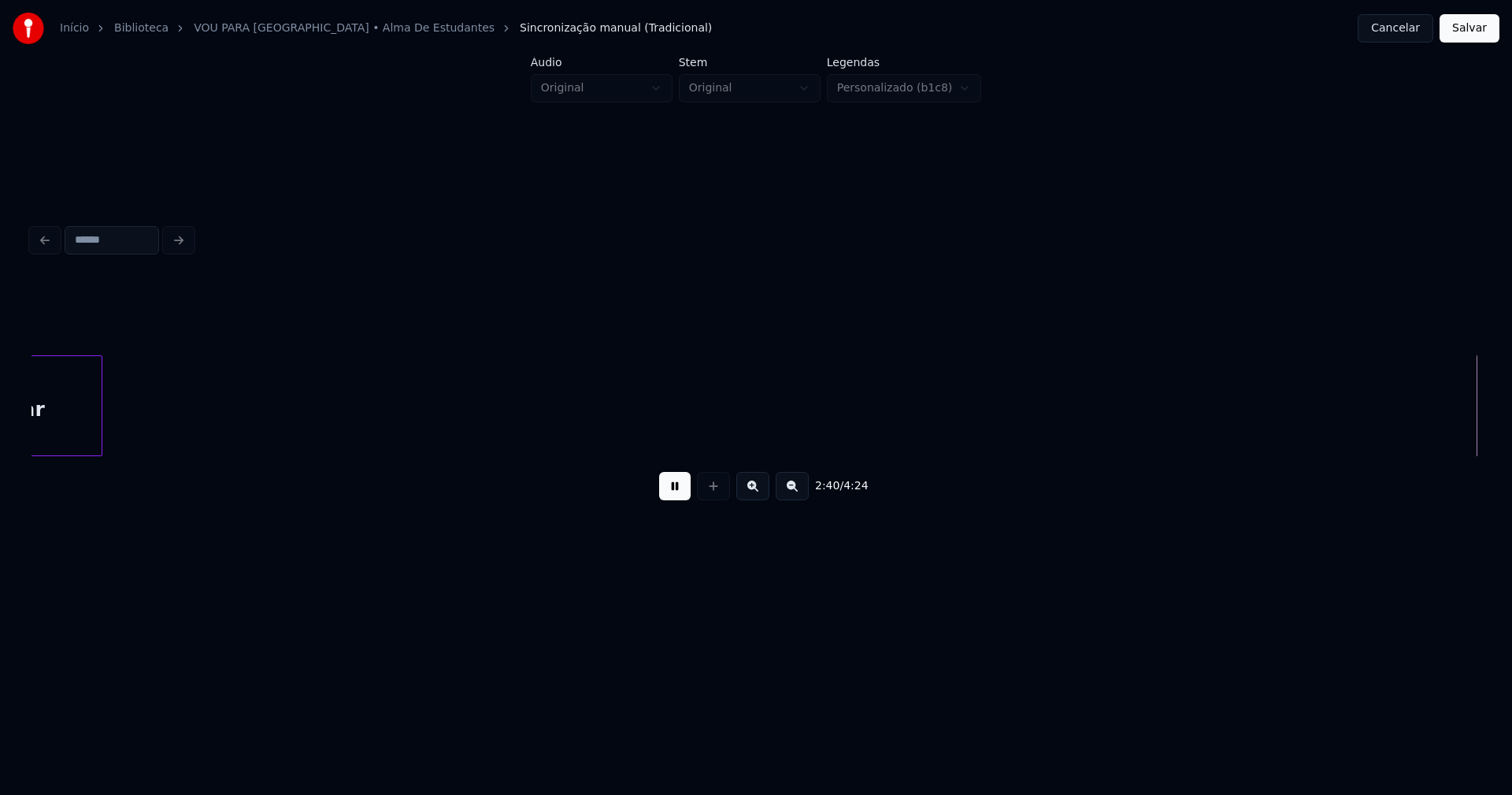
scroll to position [0, 25336]
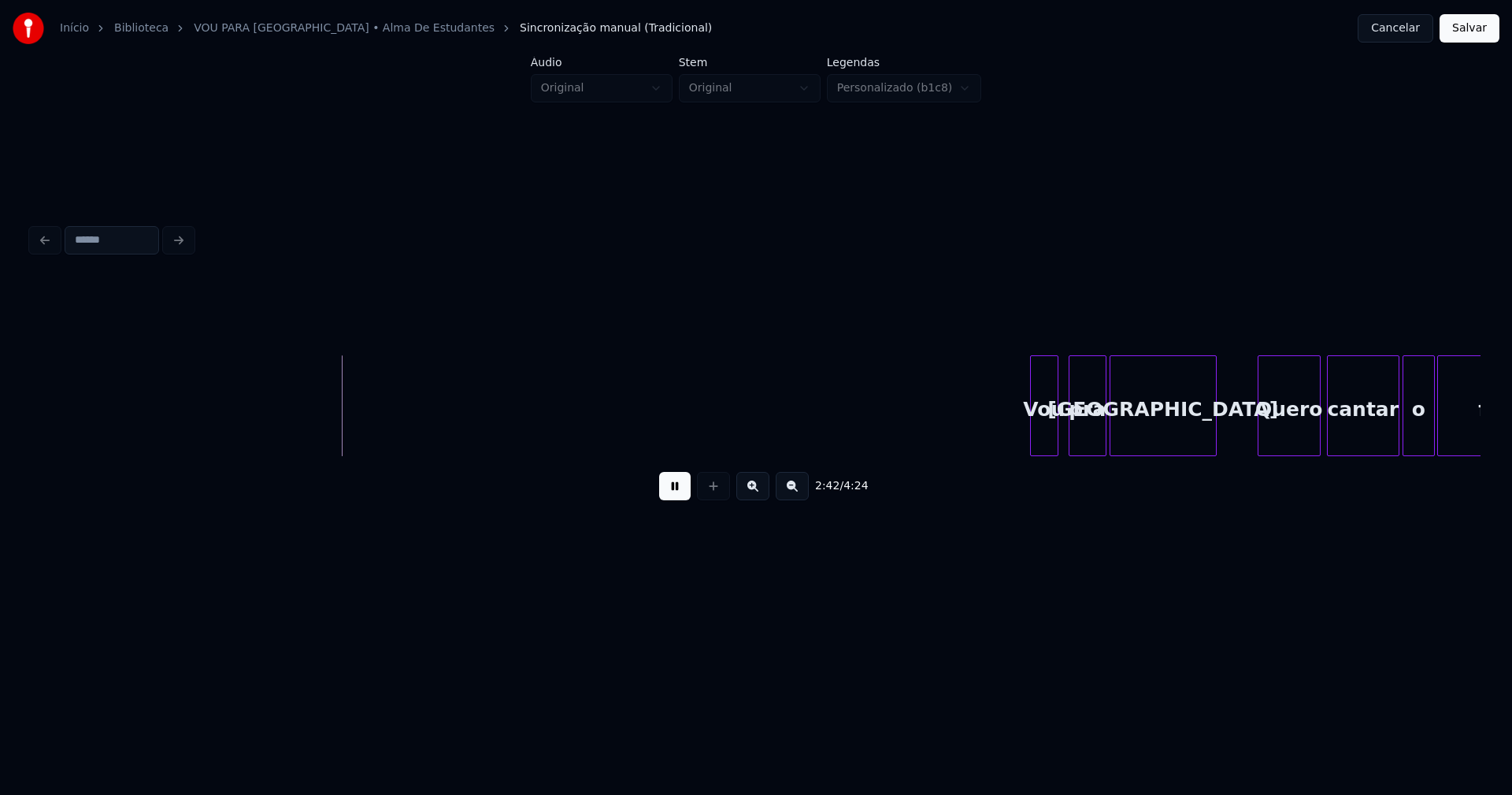
click at [1043, 436] on div "Vou" at bounding box center [1044, 410] width 27 height 107
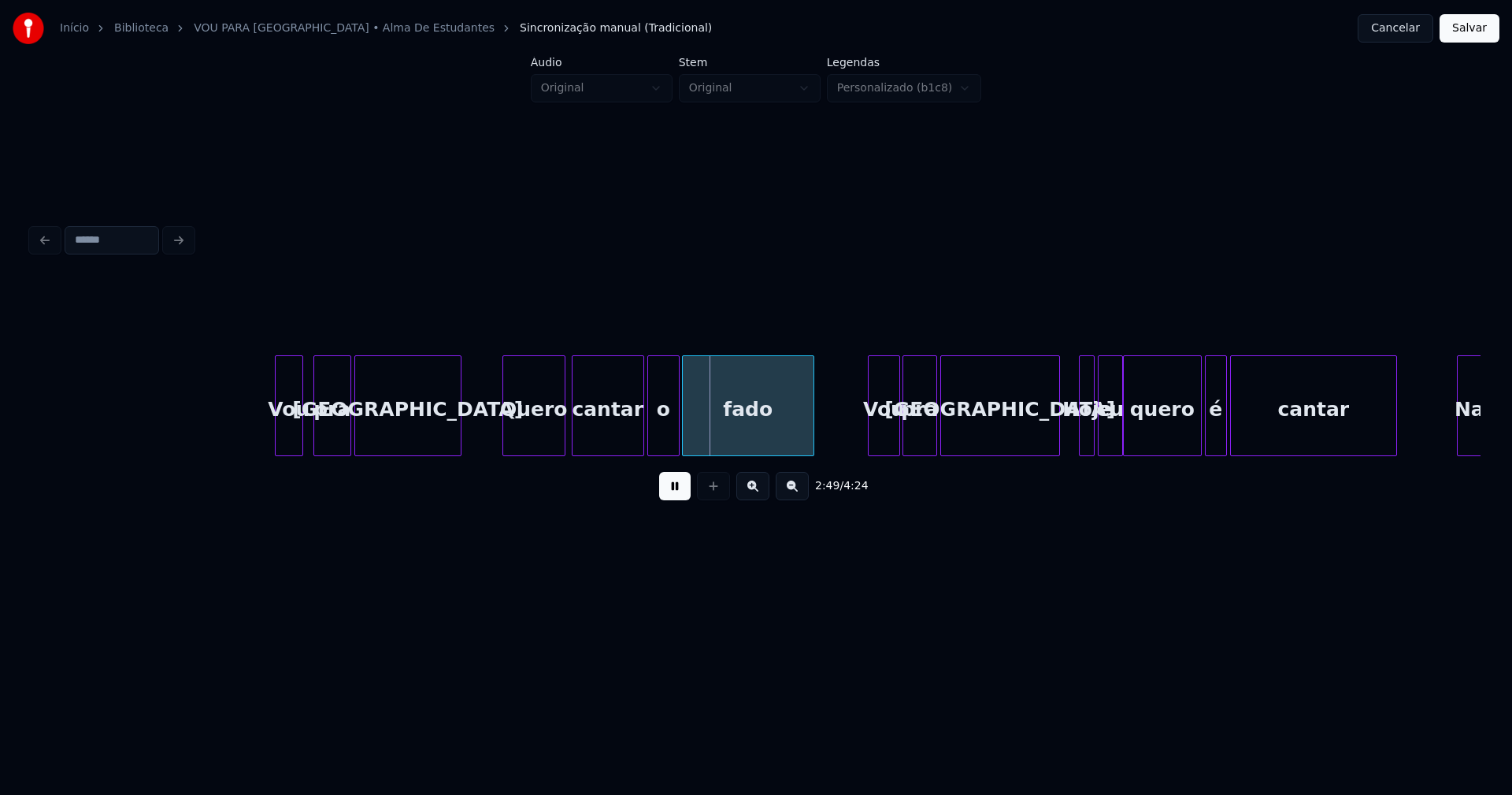
scroll to position [0, 26414]
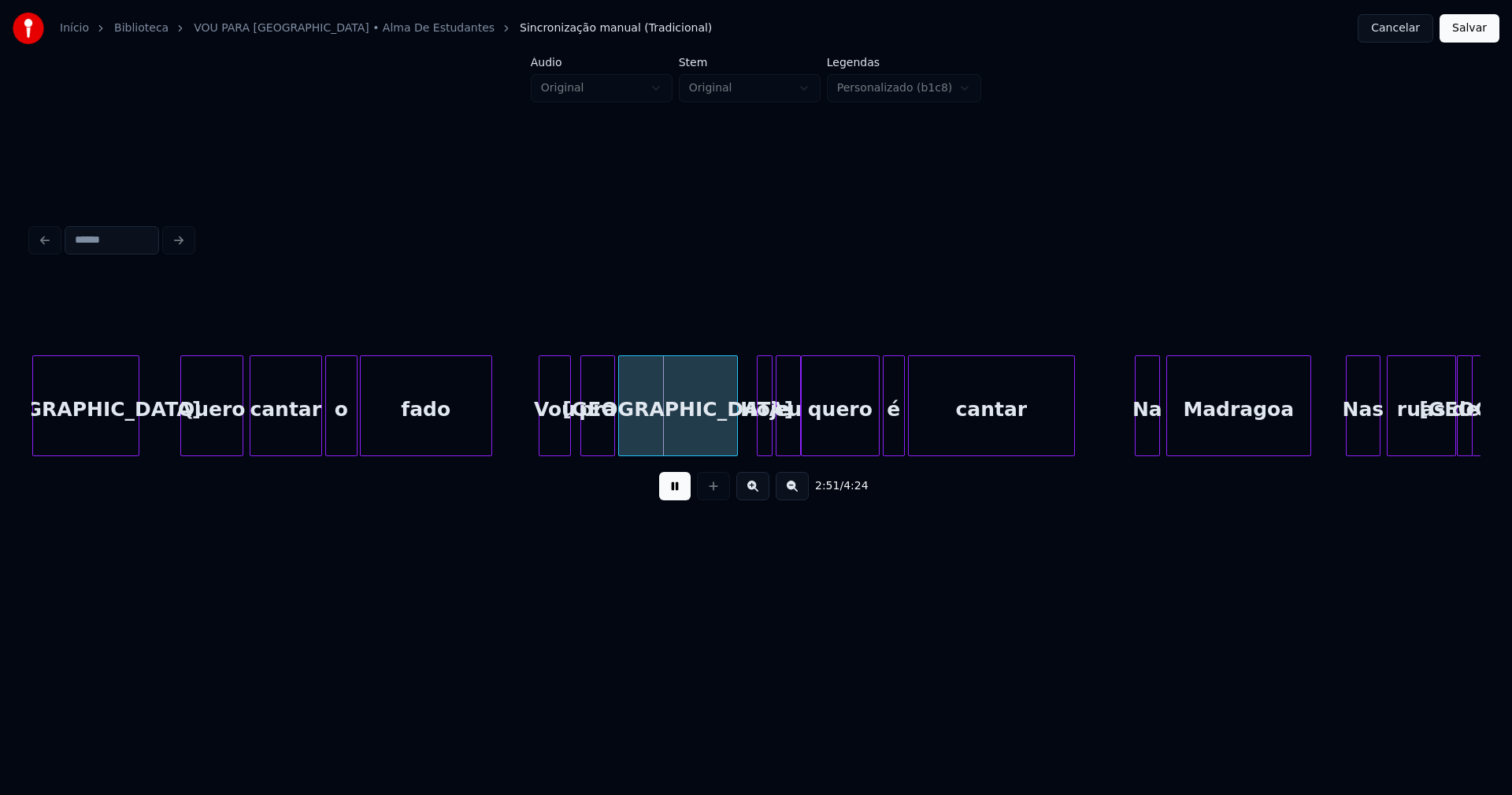
click at [551, 436] on div "Vou" at bounding box center [554, 410] width 31 height 107
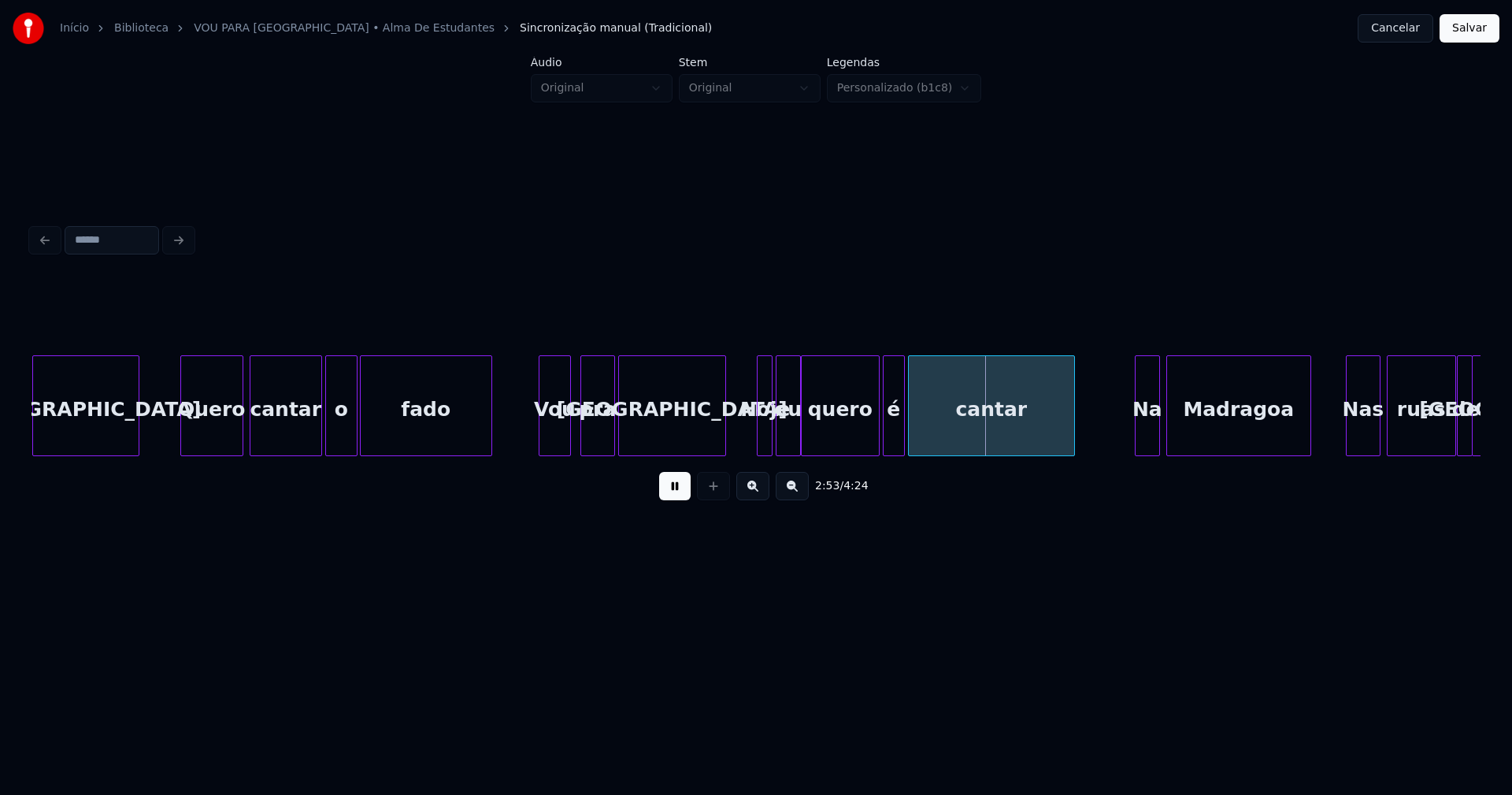
click at [722, 442] on div at bounding box center [723, 406] width 5 height 99
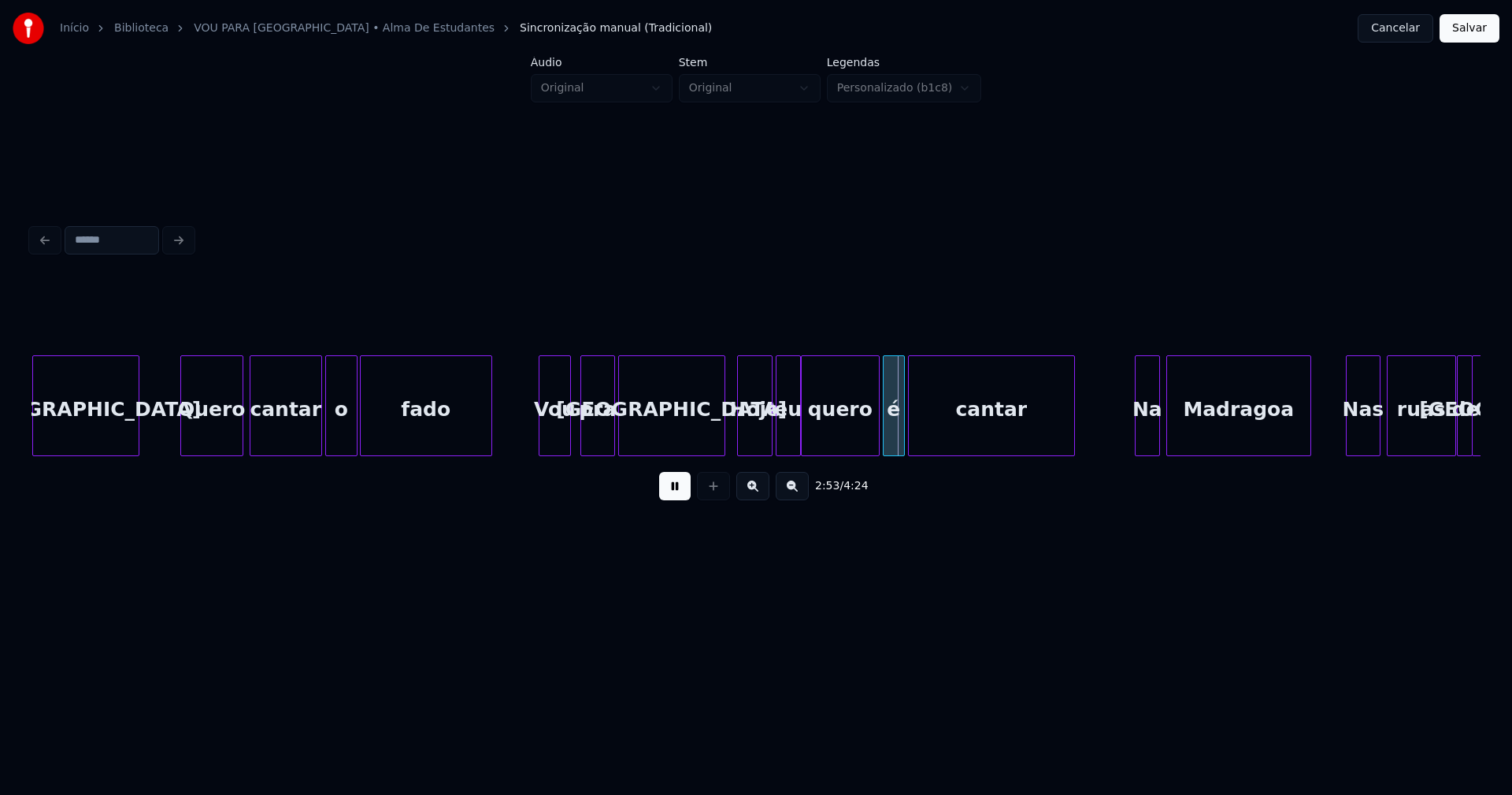
click at [740, 442] on div at bounding box center [740, 406] width 5 height 99
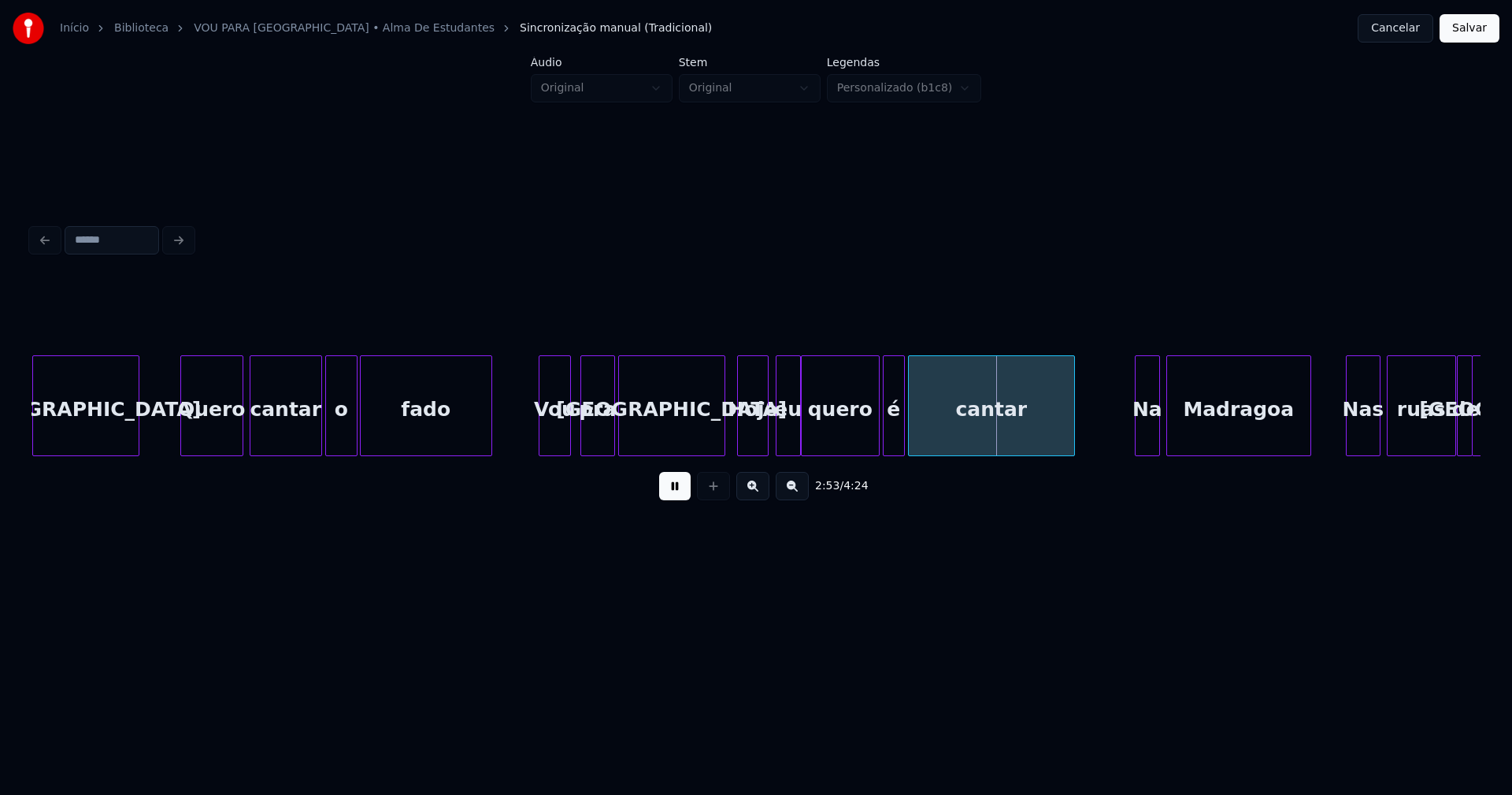
click at [763, 447] on div at bounding box center [765, 406] width 5 height 99
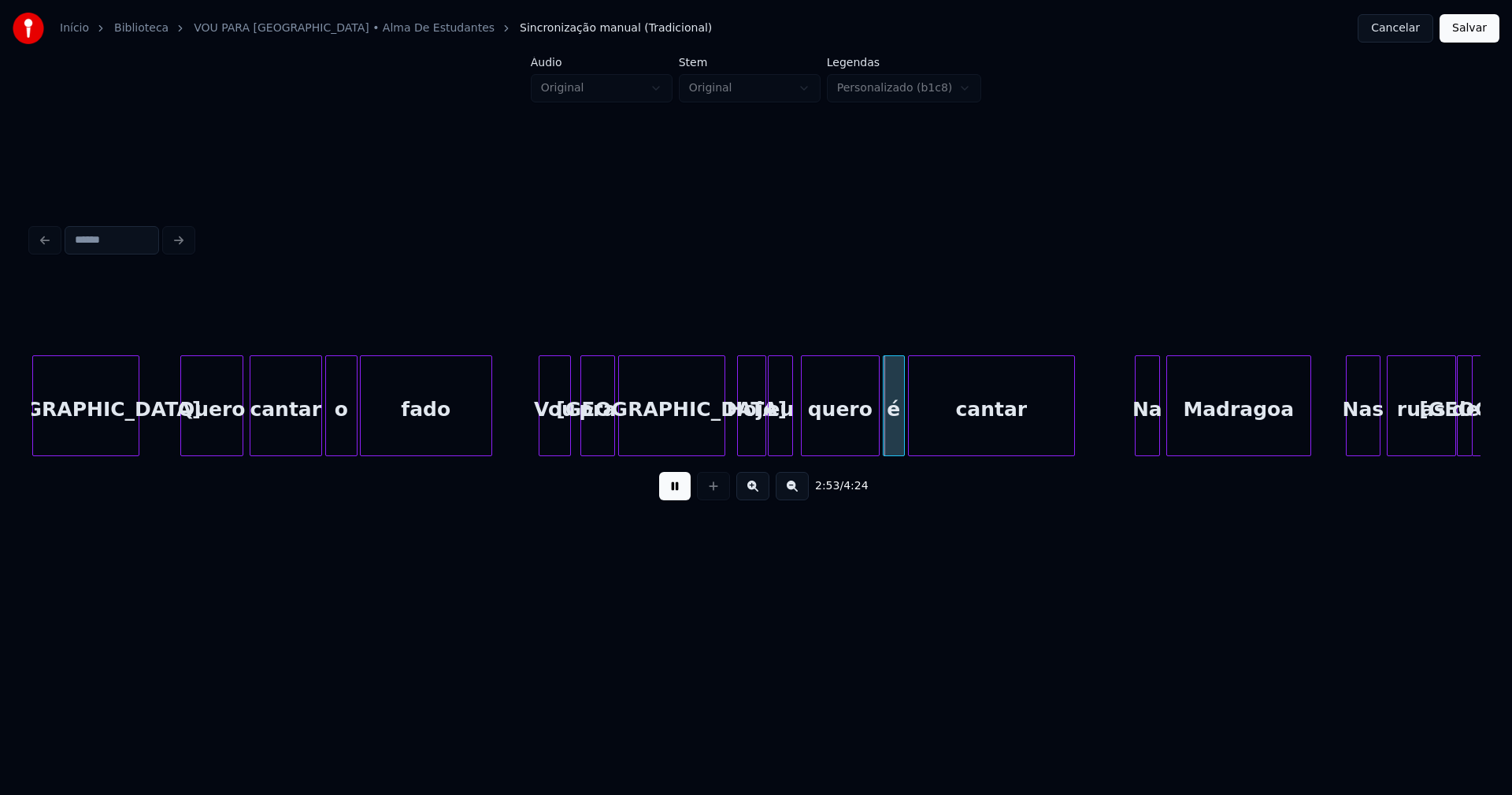
click at [781, 443] on div "eu" at bounding box center [780, 410] width 23 height 107
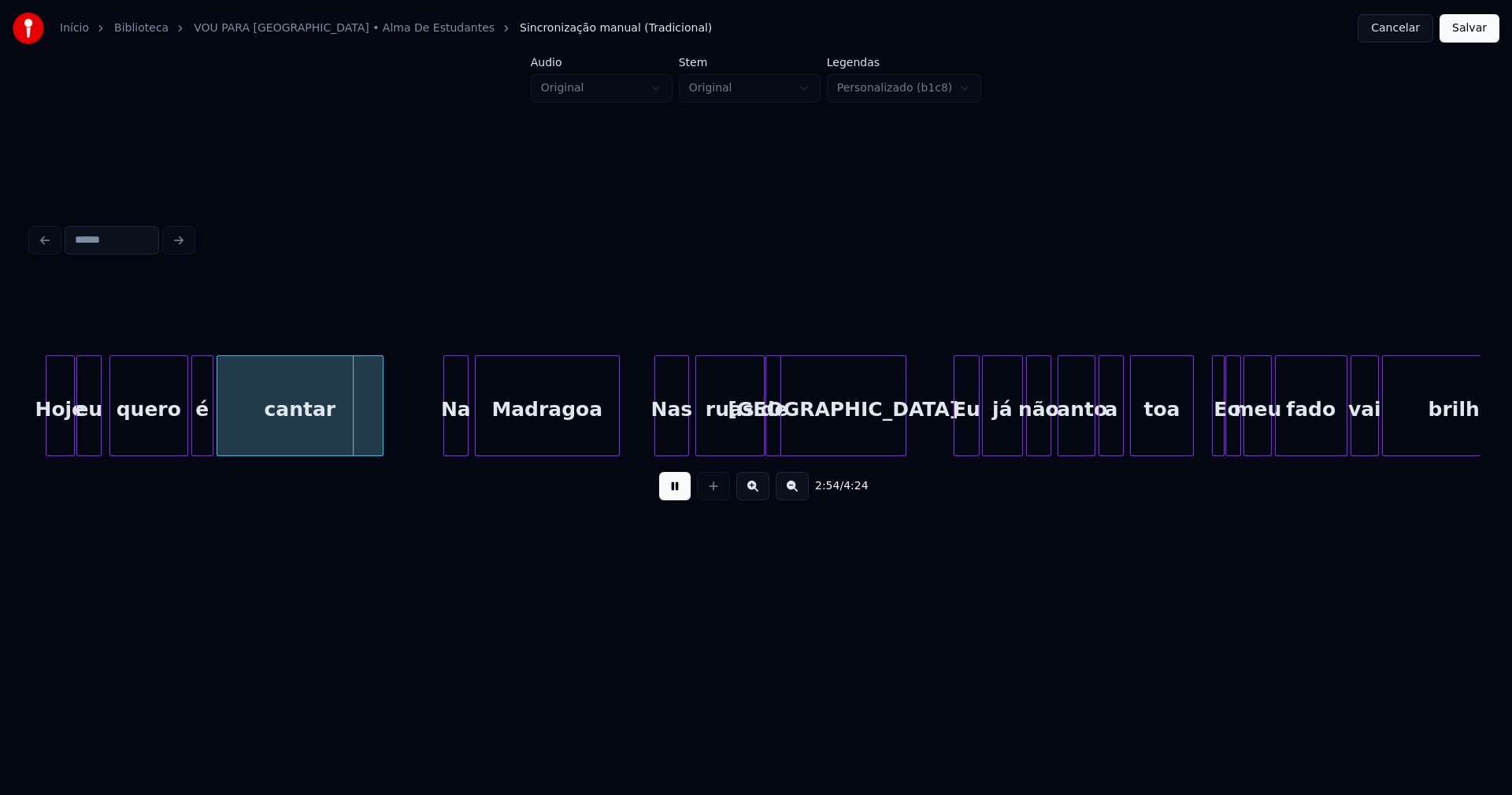
scroll to position [0, 27128]
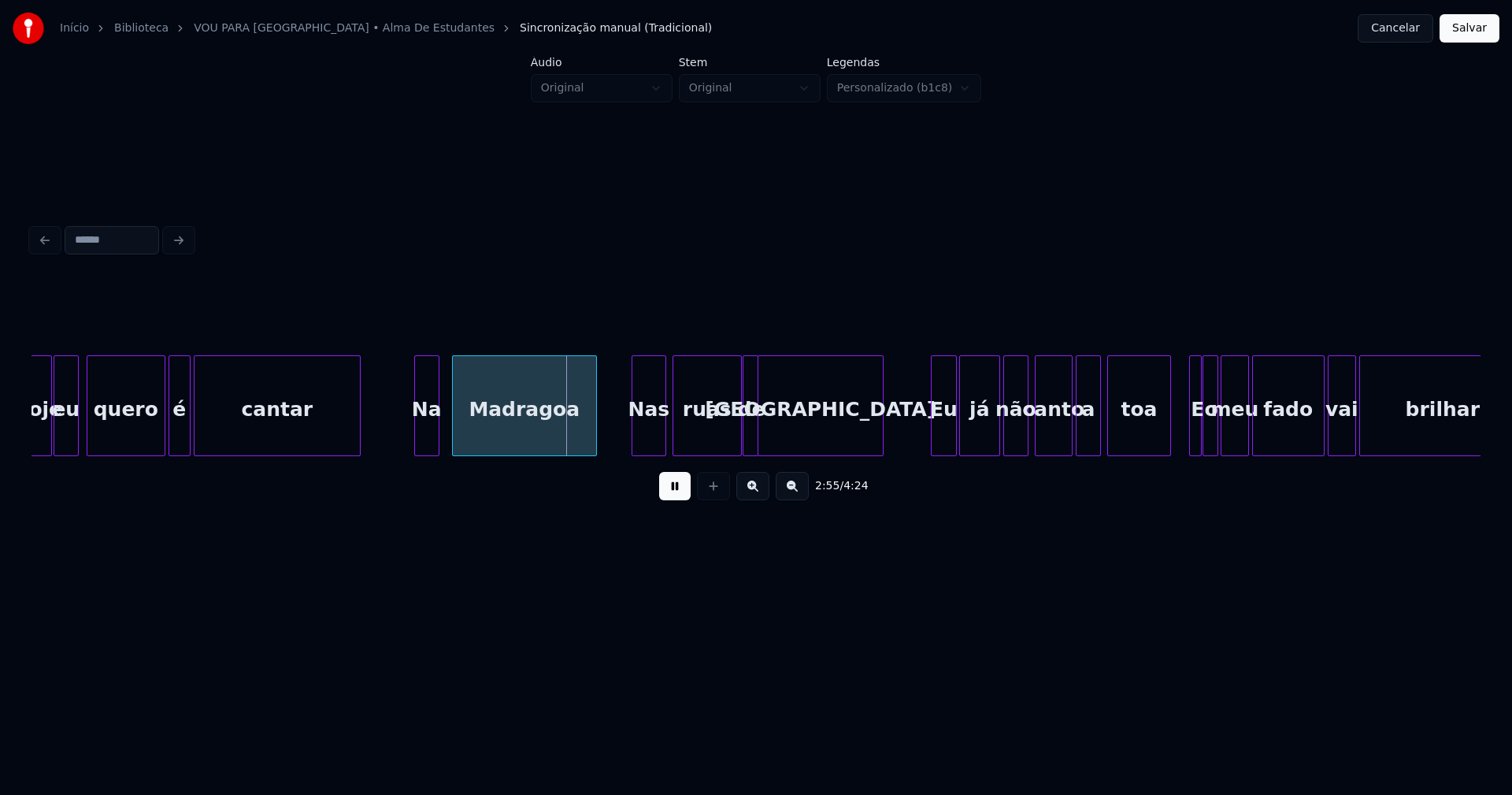
click at [431, 449] on div "Na" at bounding box center [427, 410] width 23 height 107
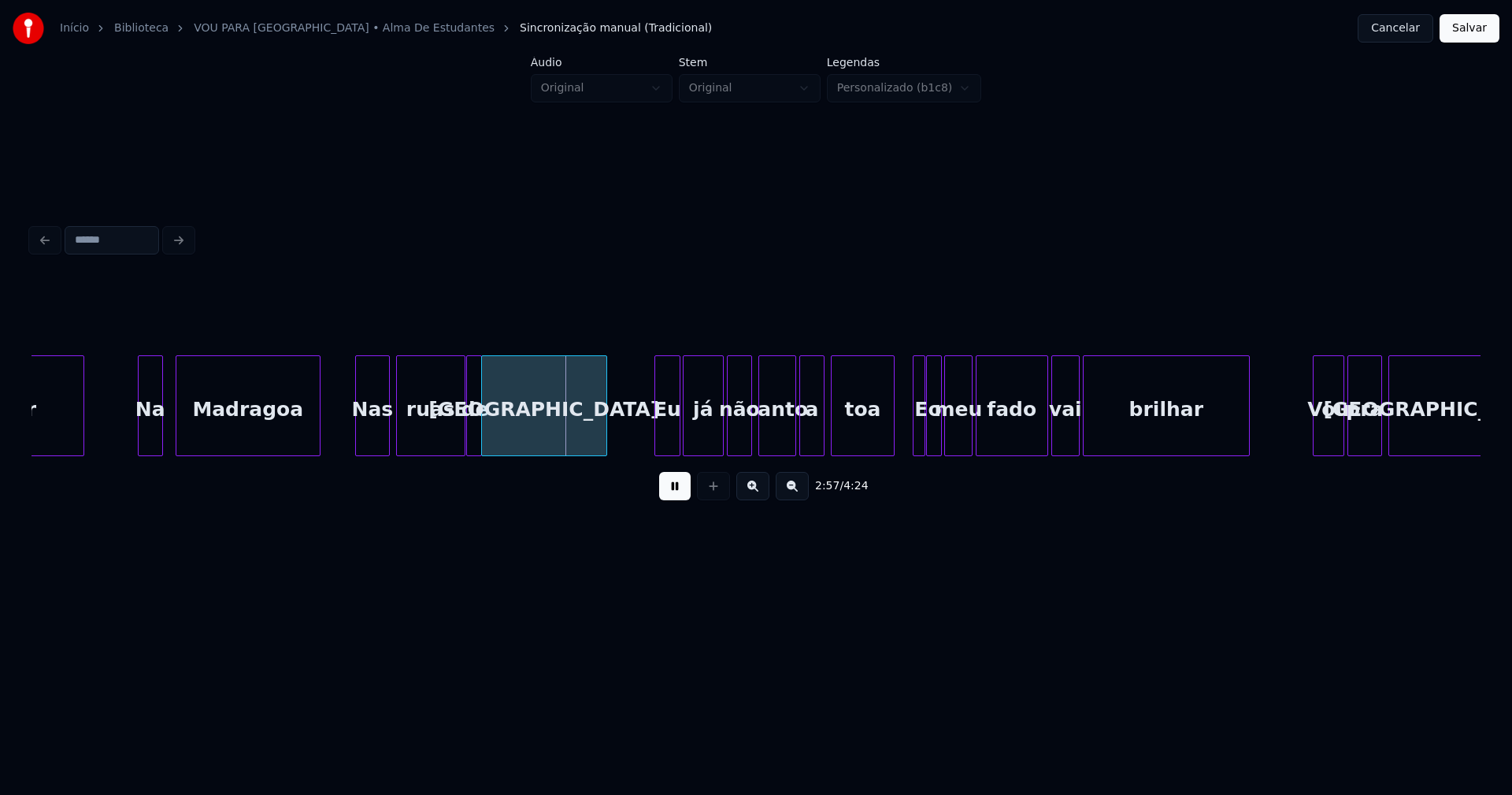
scroll to position [0, 27427]
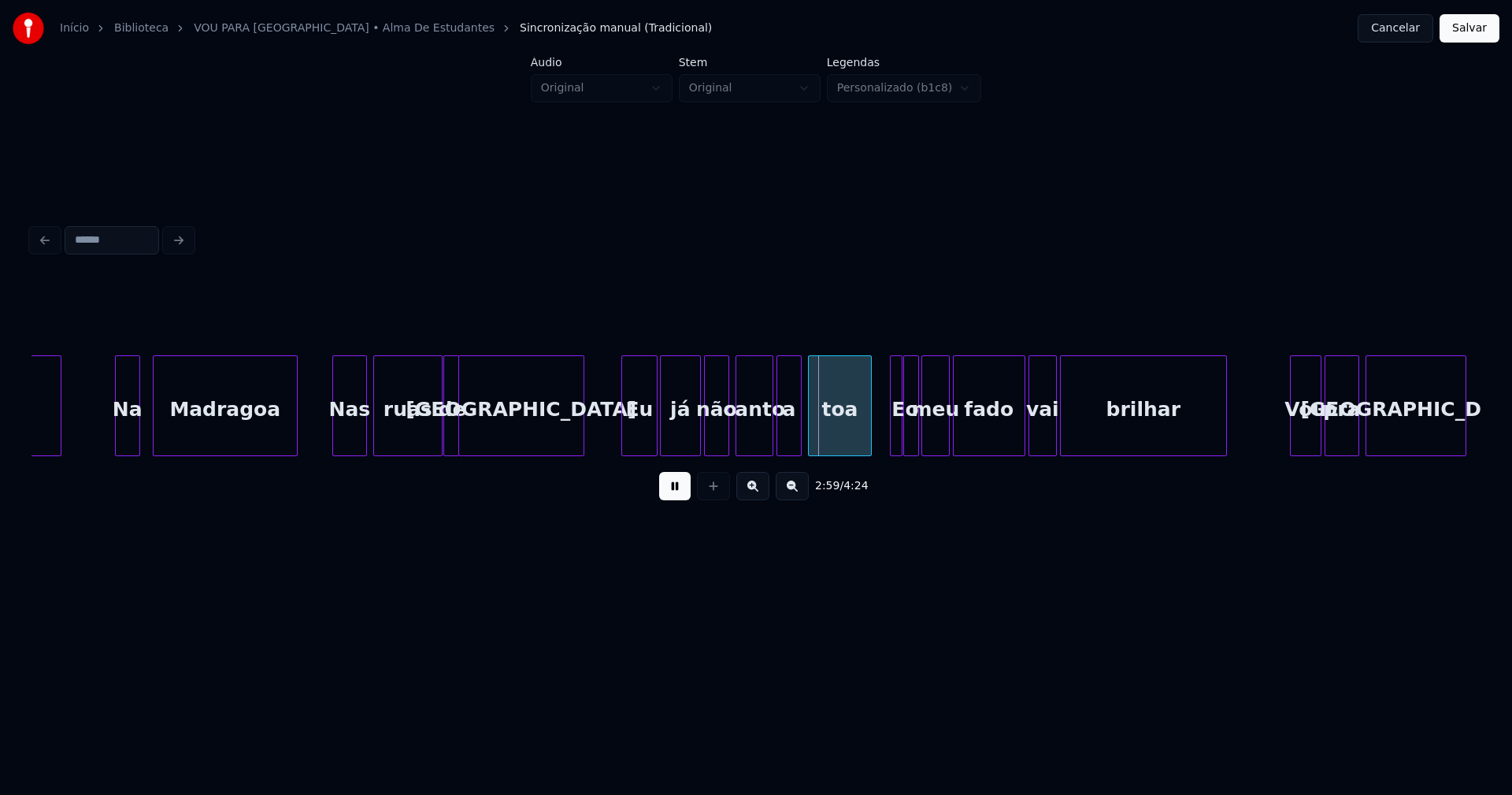
click at [625, 426] on div at bounding box center [624, 406] width 5 height 99
click at [760, 434] on div at bounding box center [760, 406] width 5 height 99
click at [775, 442] on div "a" at bounding box center [778, 410] width 23 height 107
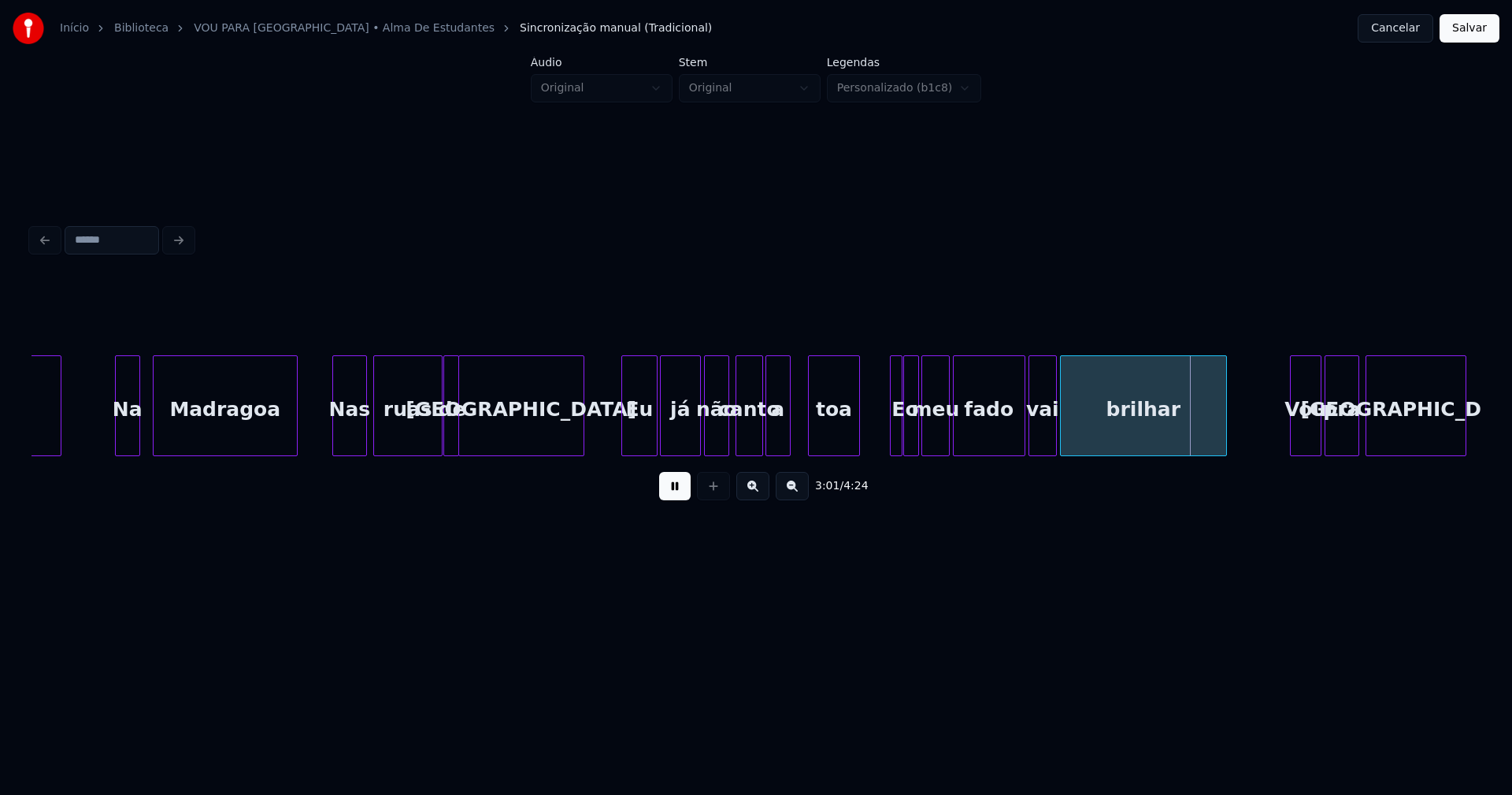
click at [855, 441] on div at bounding box center [857, 406] width 5 height 99
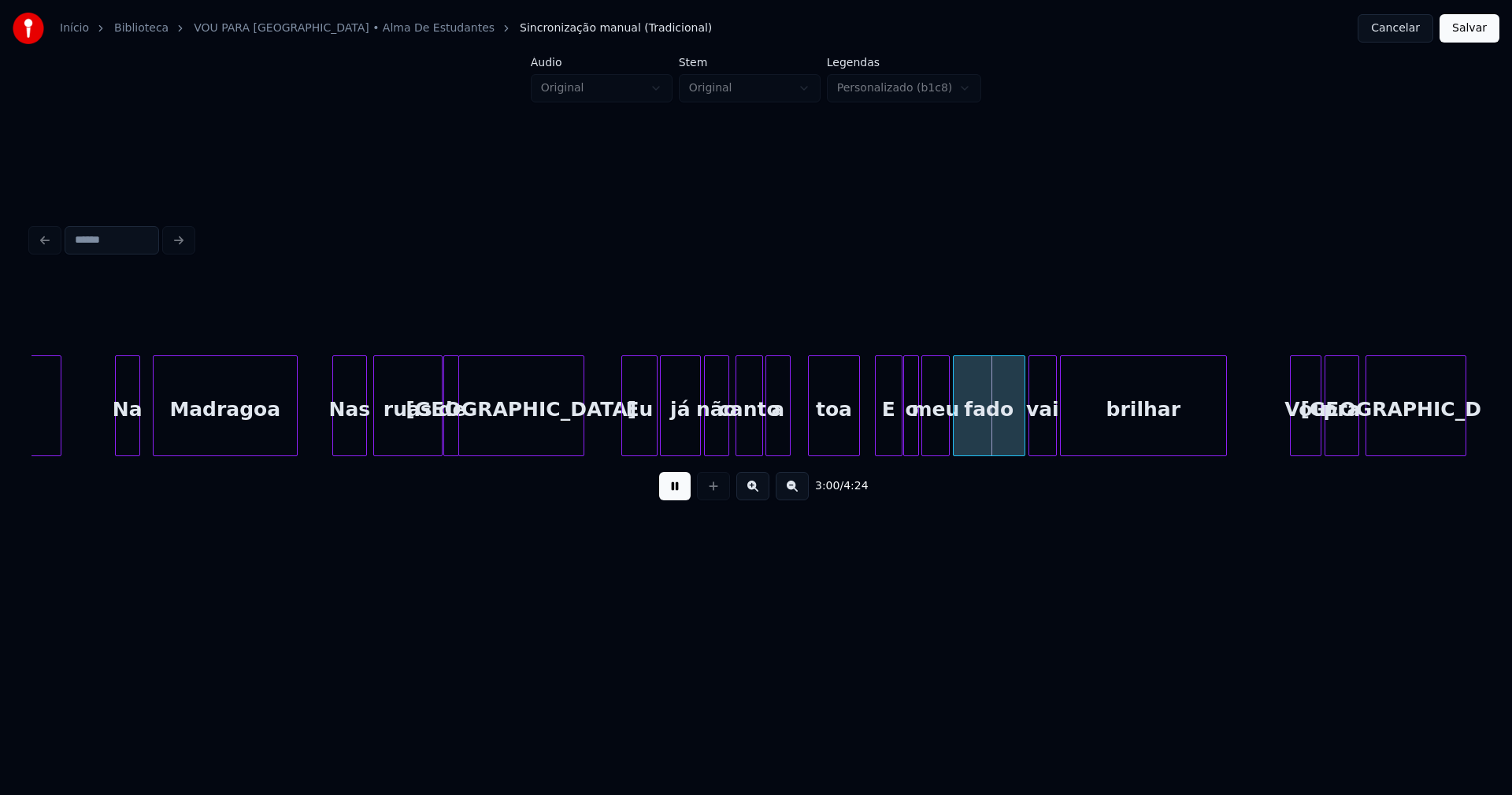
click at [876, 436] on div at bounding box center [878, 406] width 5 height 99
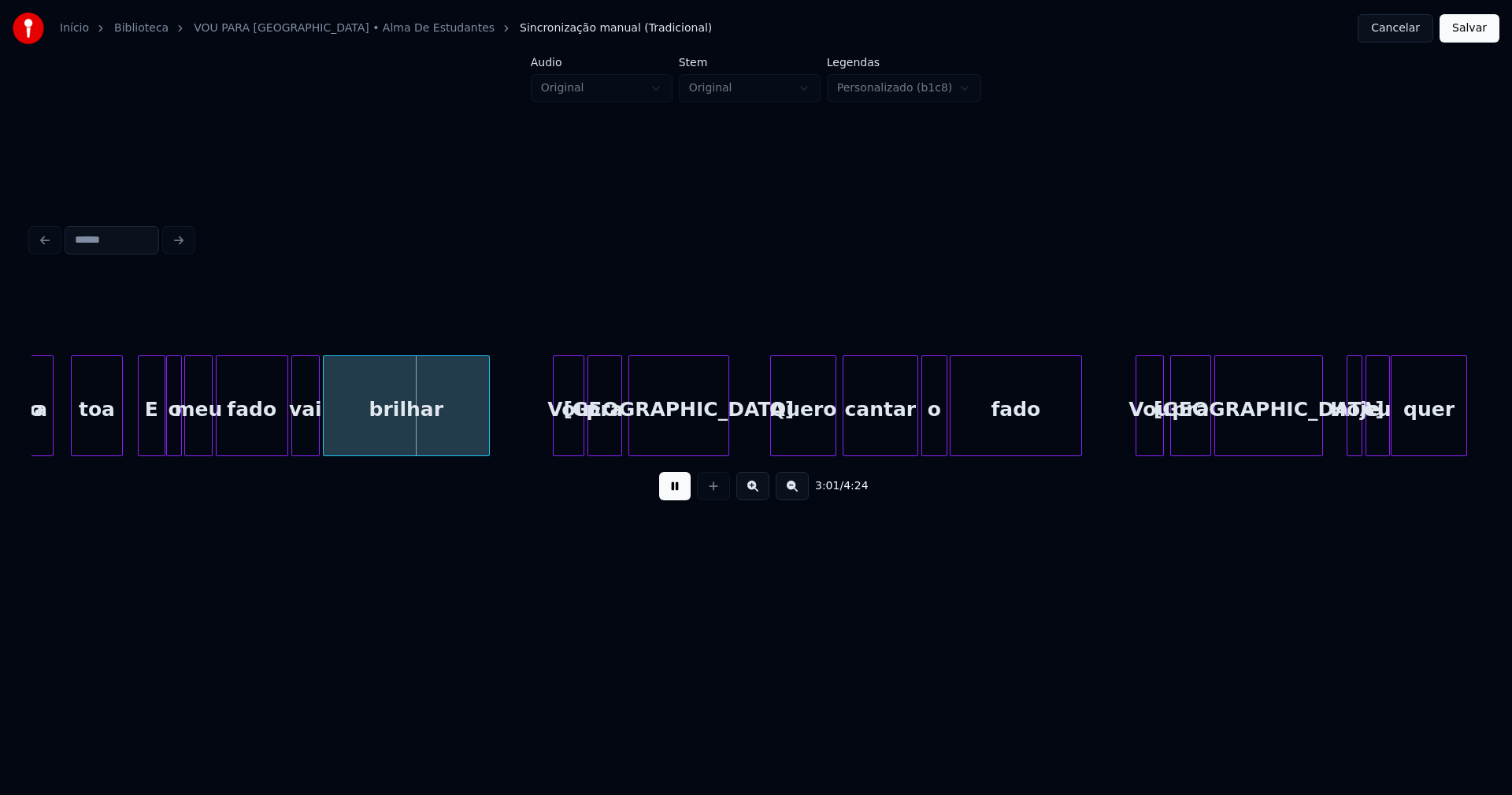
scroll to position [0, 28233]
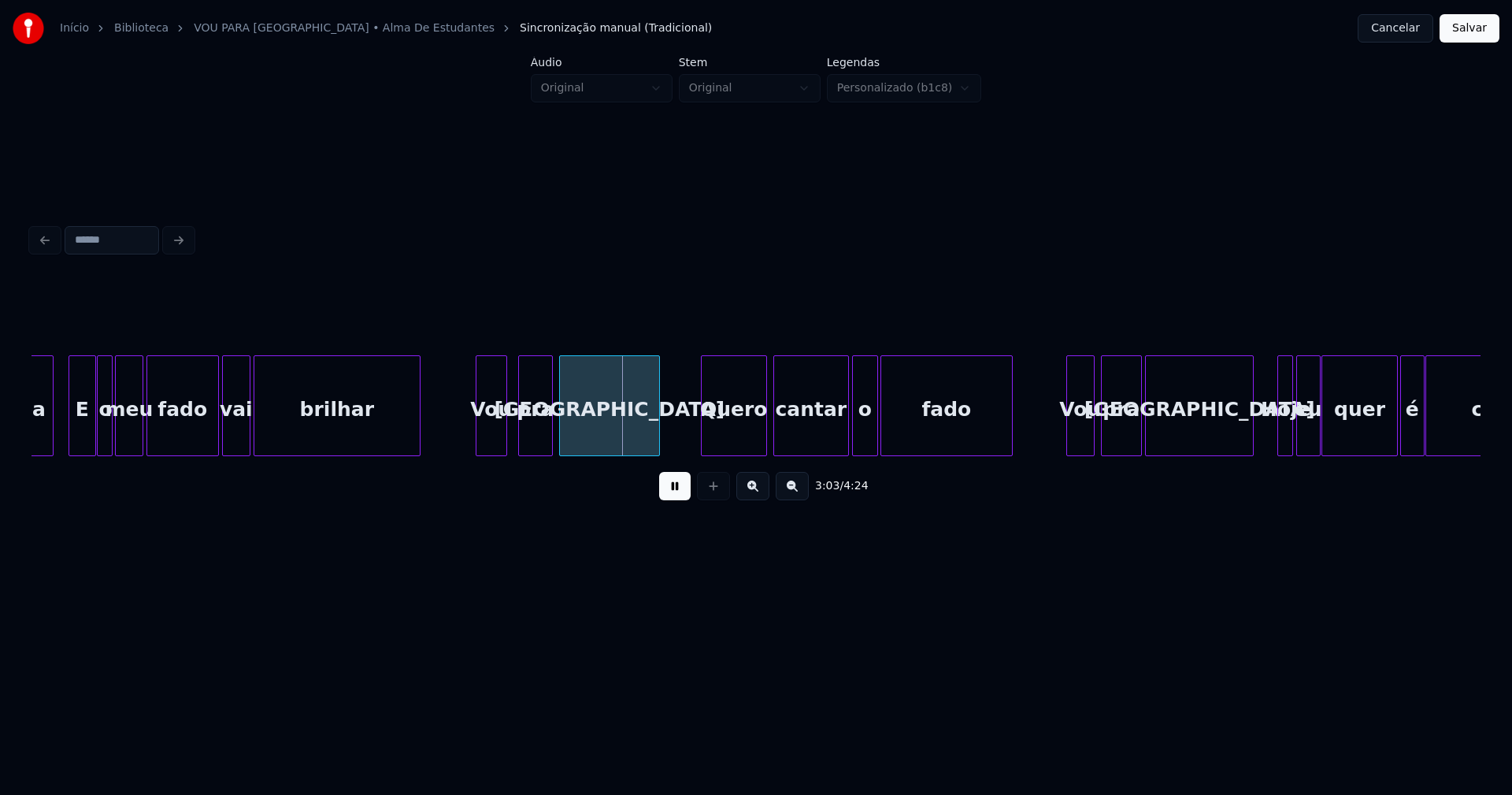
click at [489, 447] on div "Vou" at bounding box center [491, 410] width 30 height 107
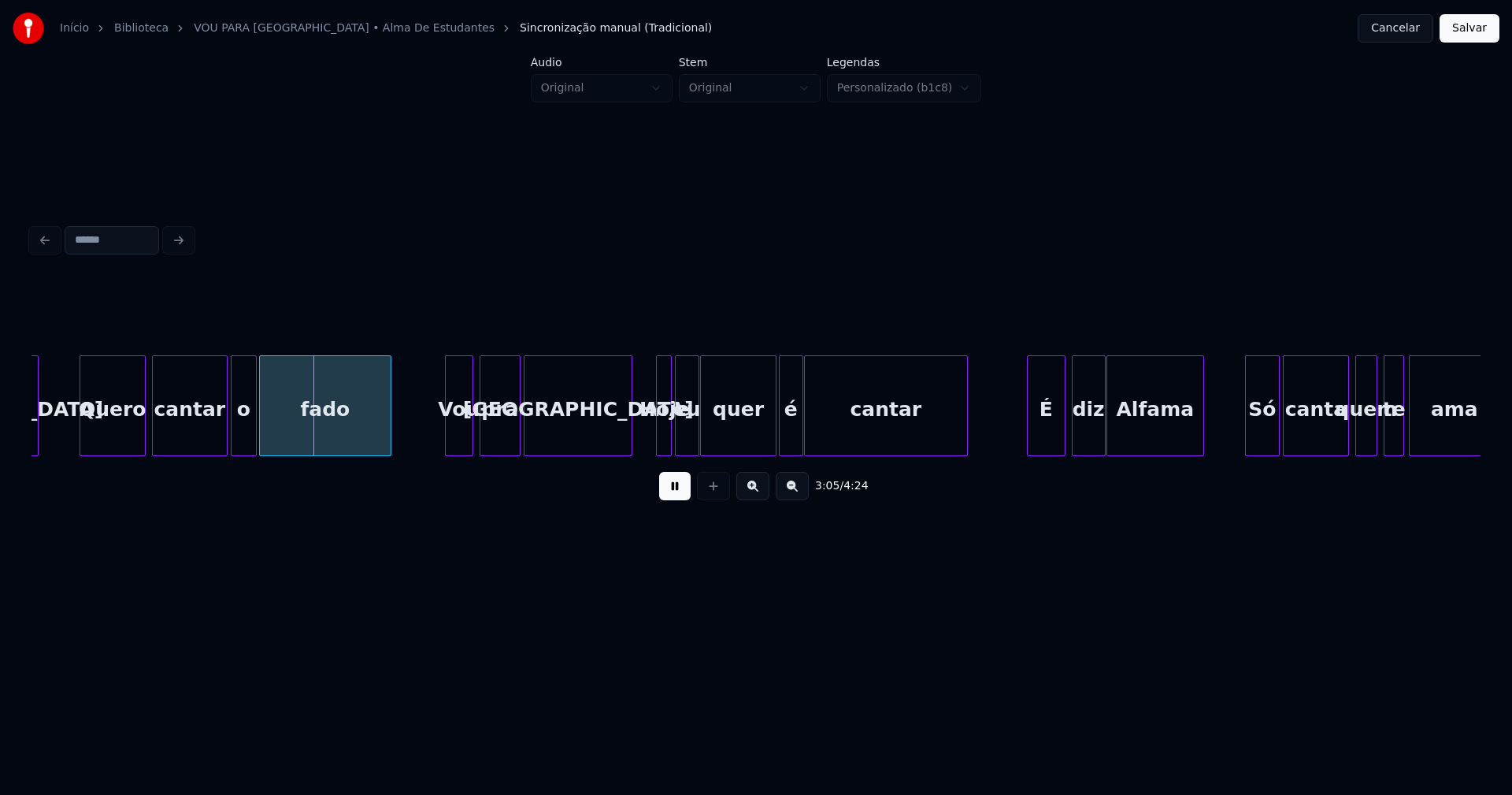
scroll to position [0, 28878]
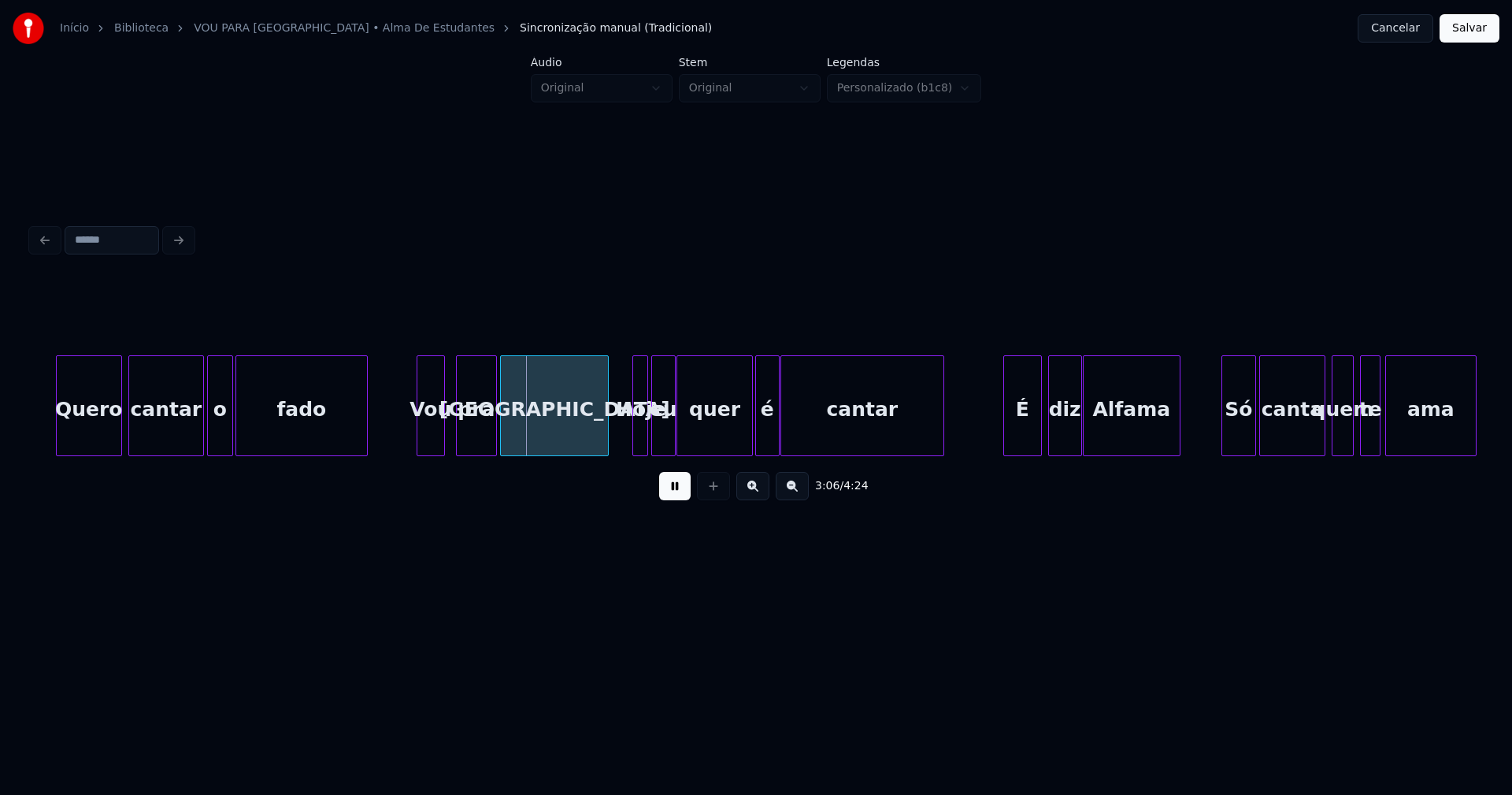
click at [431, 444] on div "Vou" at bounding box center [431, 410] width 27 height 107
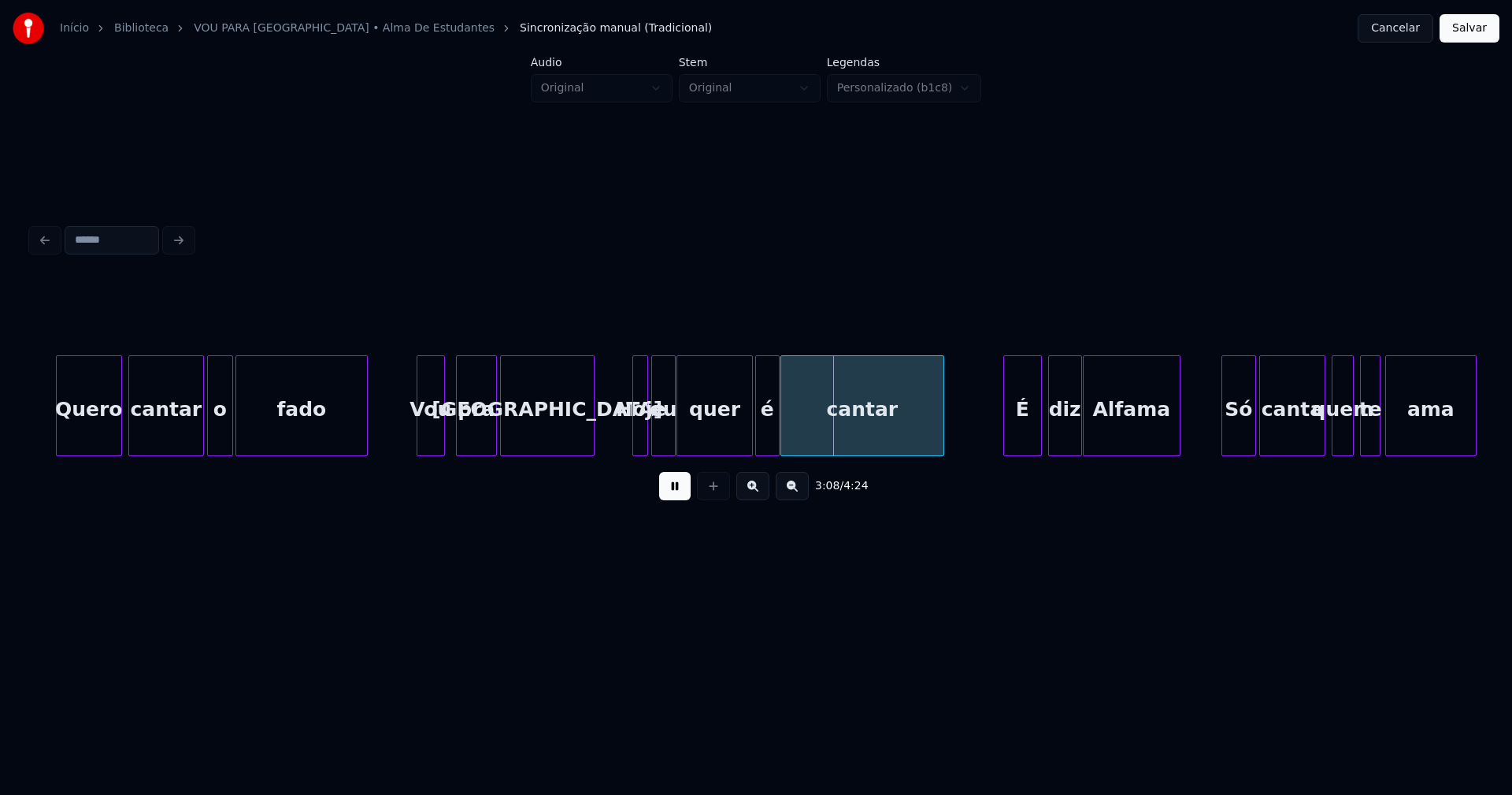
click at [591, 443] on div at bounding box center [592, 406] width 5 height 99
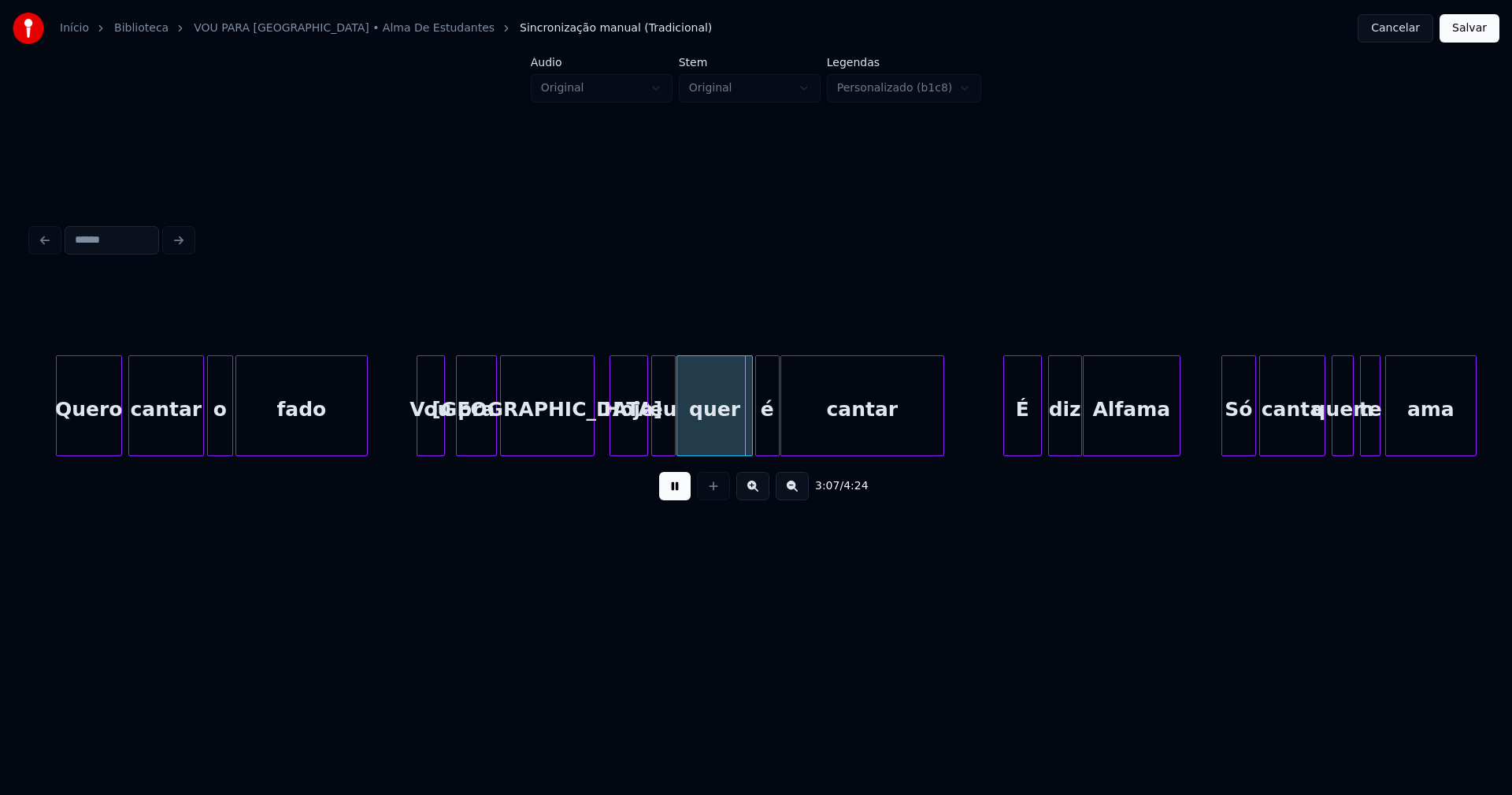
click at [613, 446] on div at bounding box center [613, 406] width 5 height 99
click at [736, 447] on div at bounding box center [737, 406] width 5 height 99
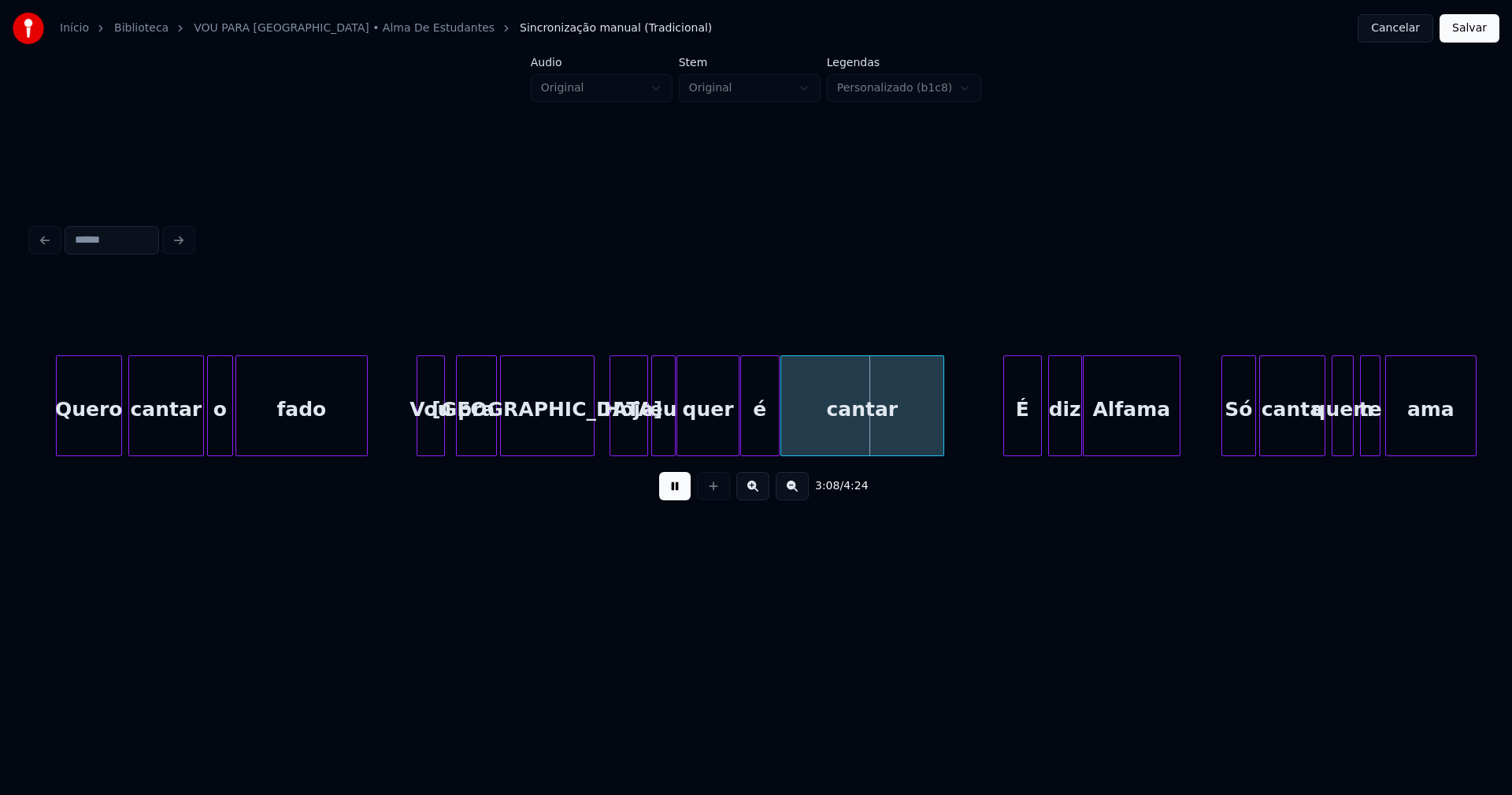
click at [743, 445] on div at bounding box center [743, 406] width 5 height 99
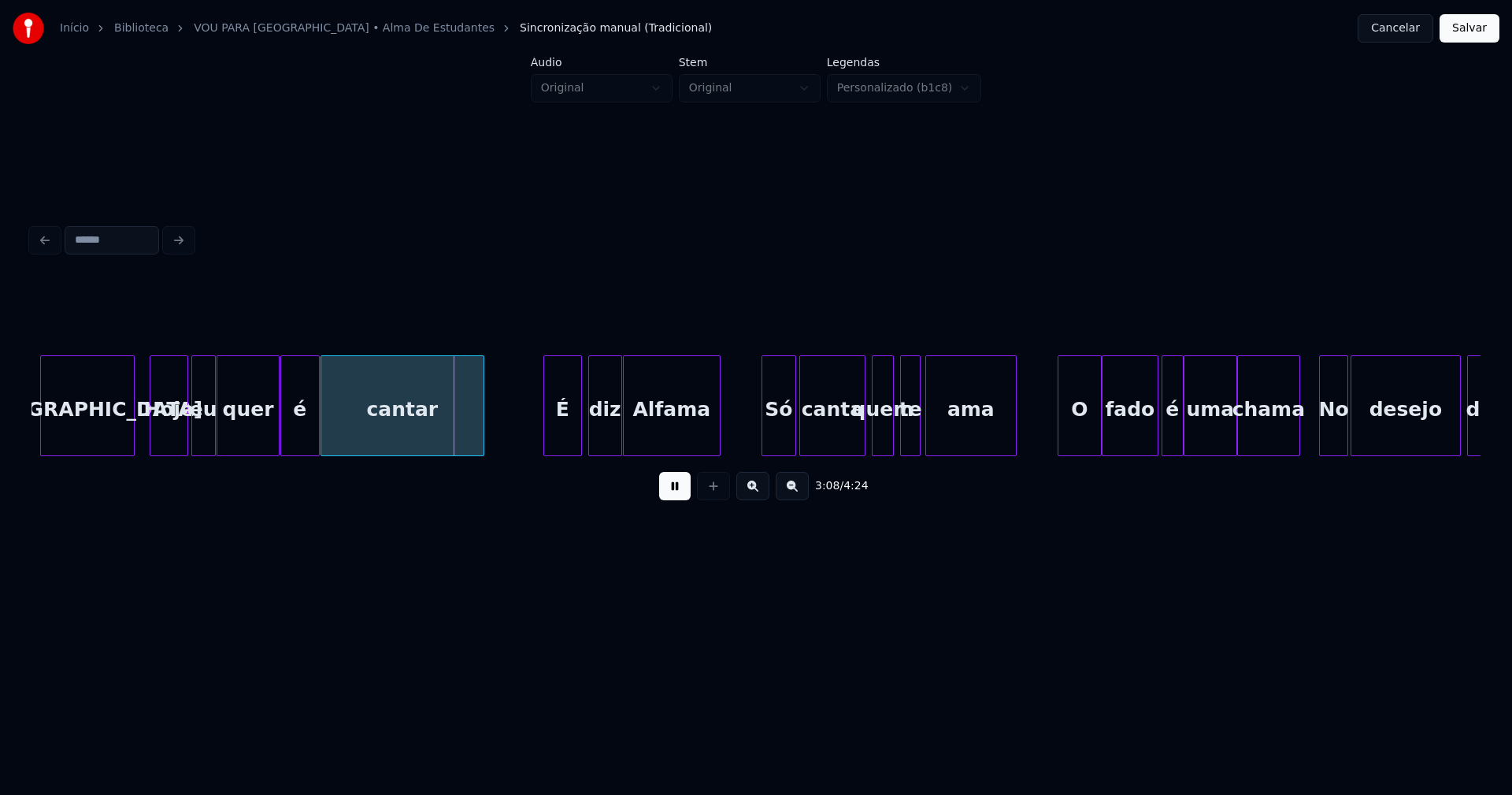
scroll to position [0, 29615]
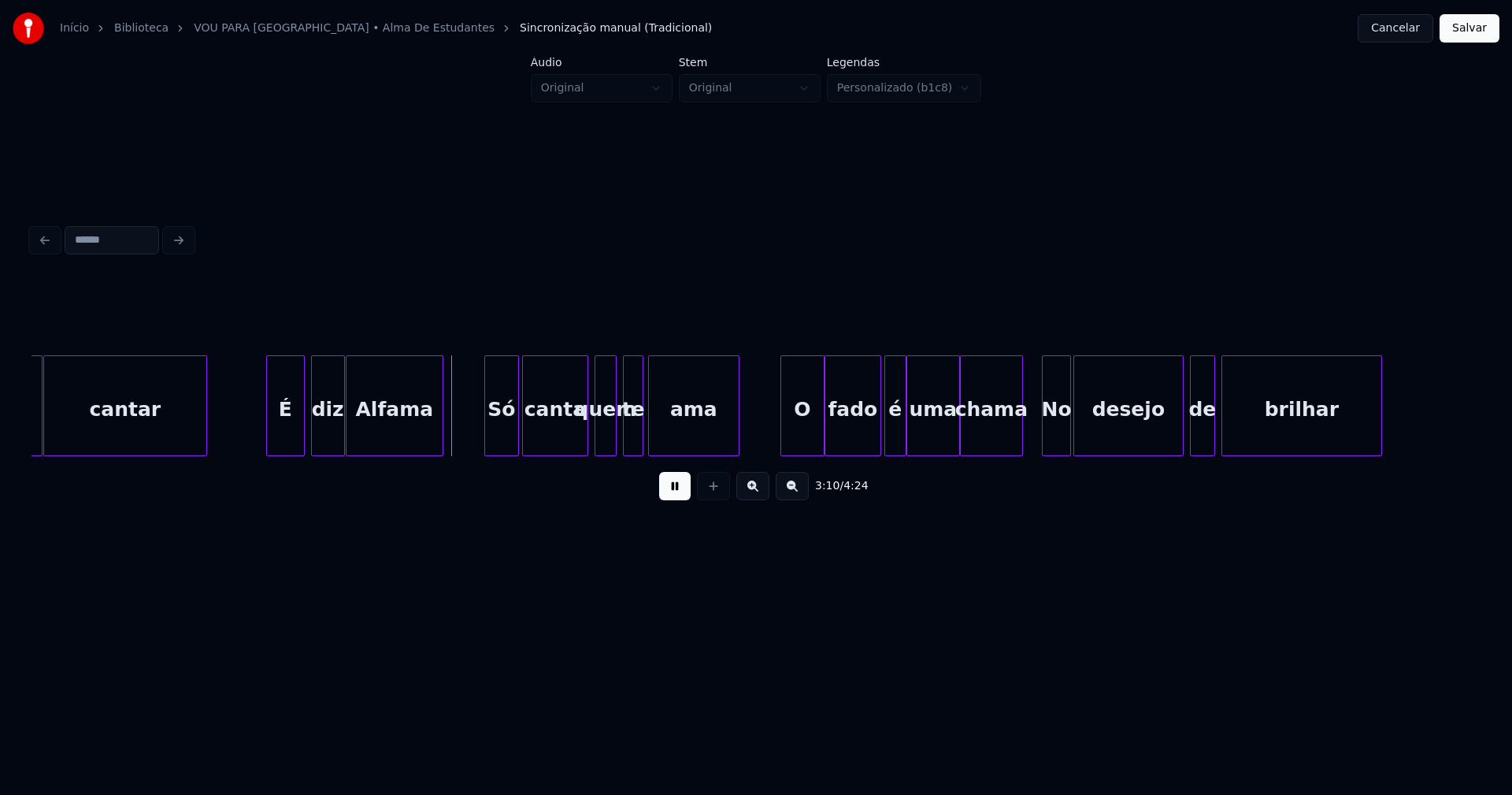
click at [673, 497] on button at bounding box center [675, 486] width 32 height 29
click at [283, 434] on div "É" at bounding box center [285, 410] width 37 height 107
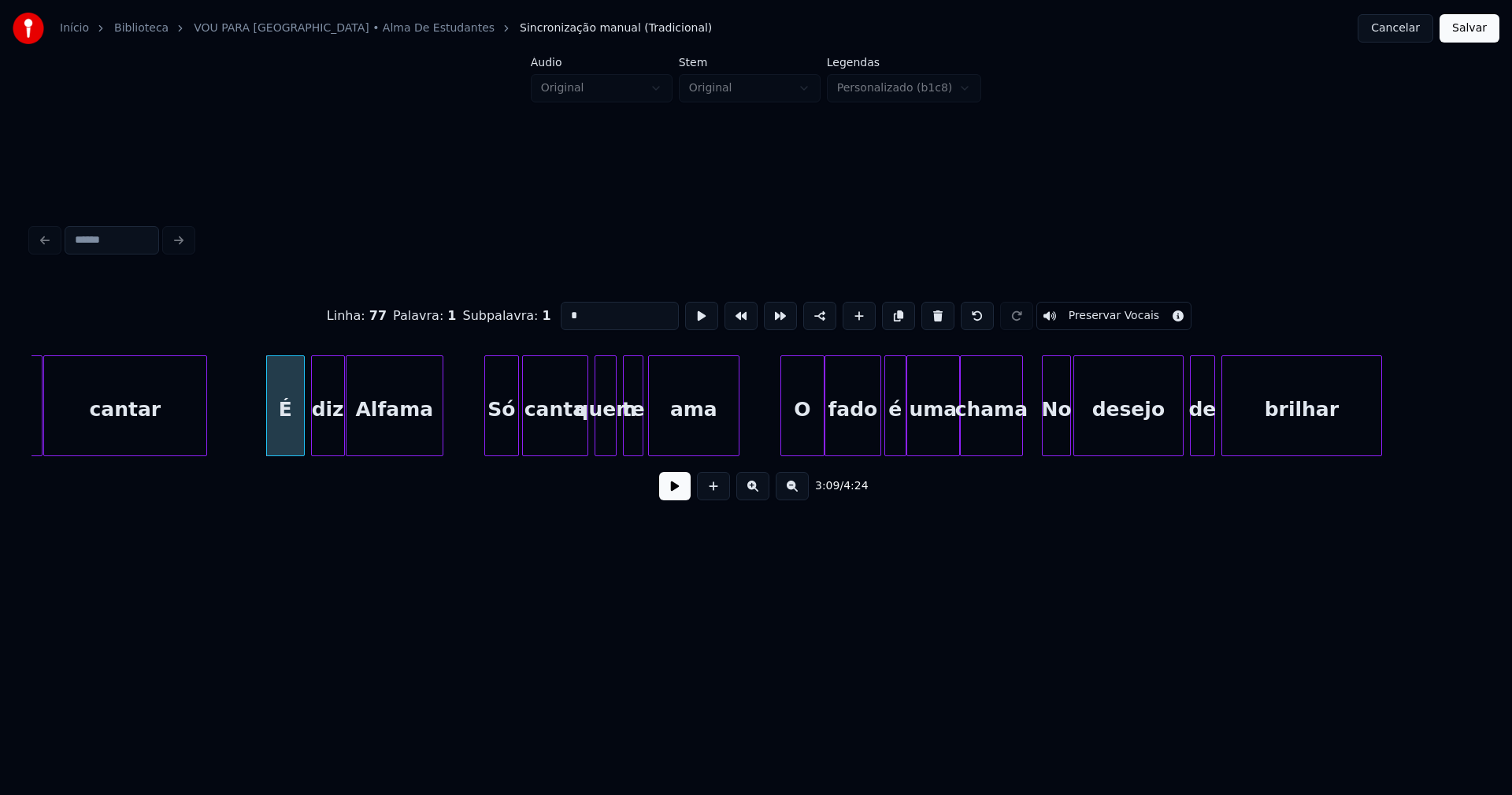
drag, startPoint x: 539, startPoint y: 311, endPoint x: 518, endPoint y: 312, distance: 21.0
click at [518, 312] on div "Linha : 77 Palavra : 1 Subpalavra : 1 * Preservar Vocais" at bounding box center [756, 316] width 1448 height 79
click at [334, 426] on div "diz" at bounding box center [328, 410] width 33 height 107
type input "**"
click at [661, 494] on button at bounding box center [675, 486] width 32 height 29
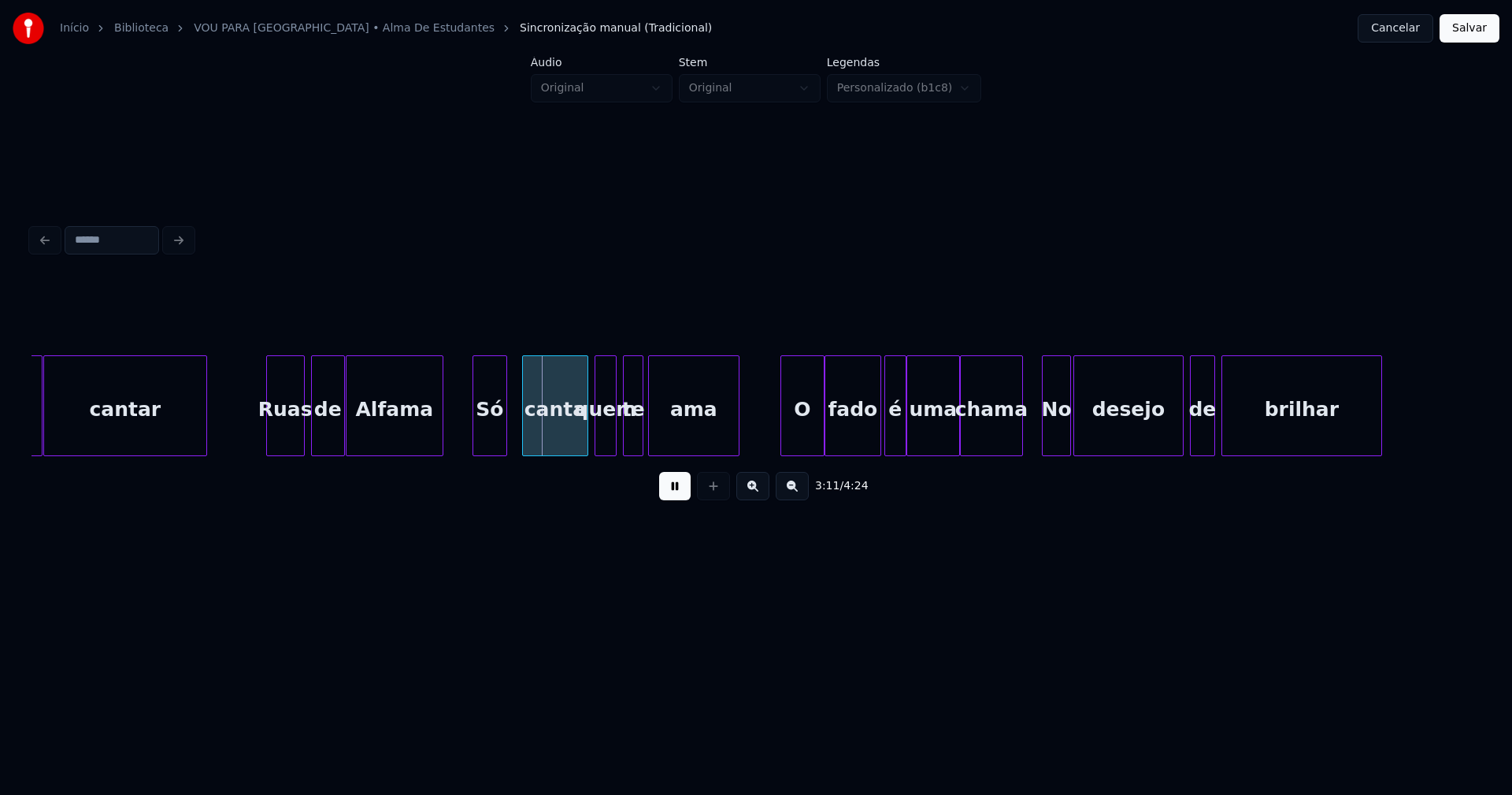
click at [493, 442] on div "Só" at bounding box center [489, 410] width 33 height 107
click at [793, 444] on div "O" at bounding box center [793, 410] width 43 height 107
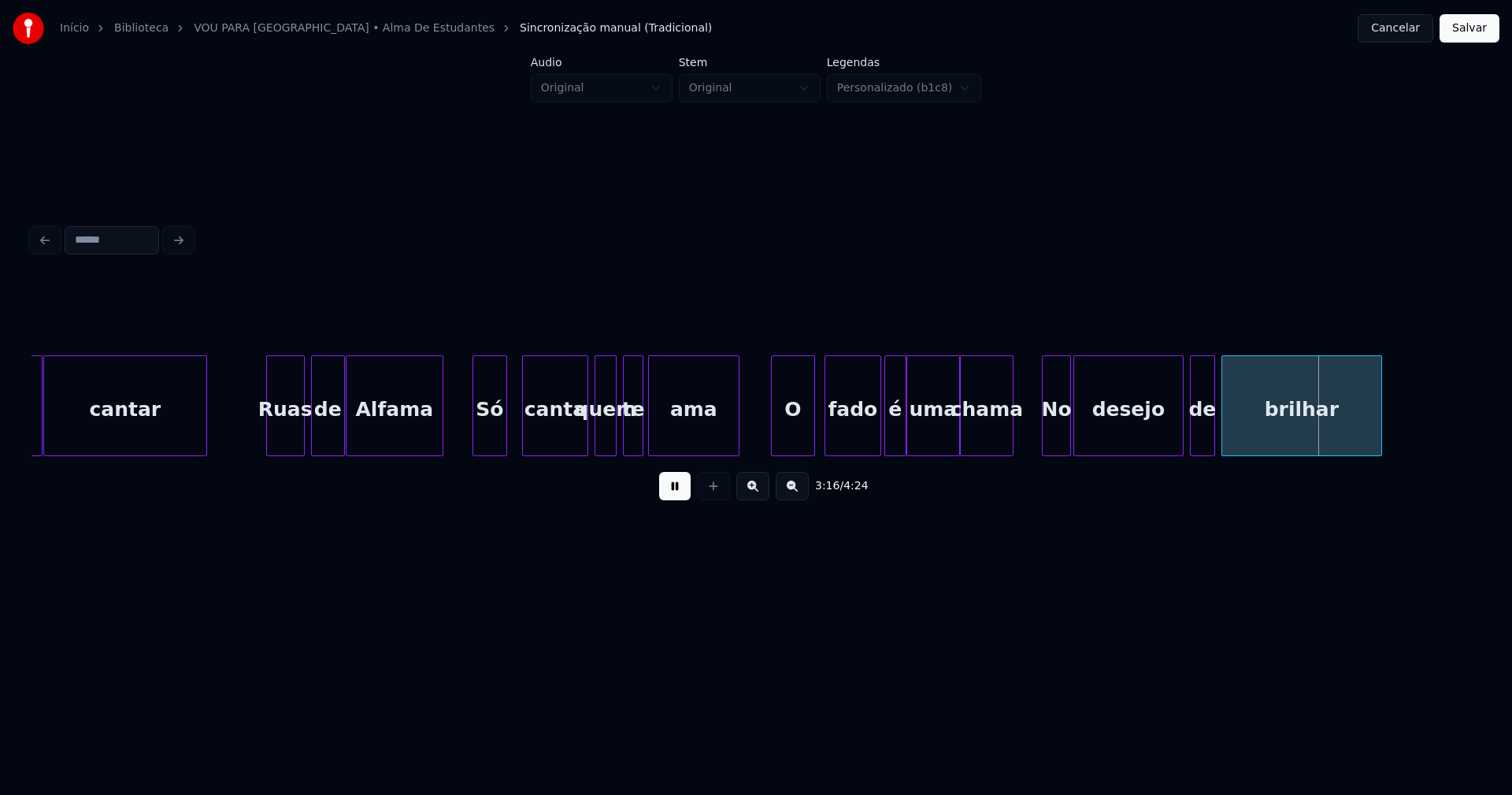
click at [1011, 442] on div at bounding box center [1010, 406] width 5 height 99
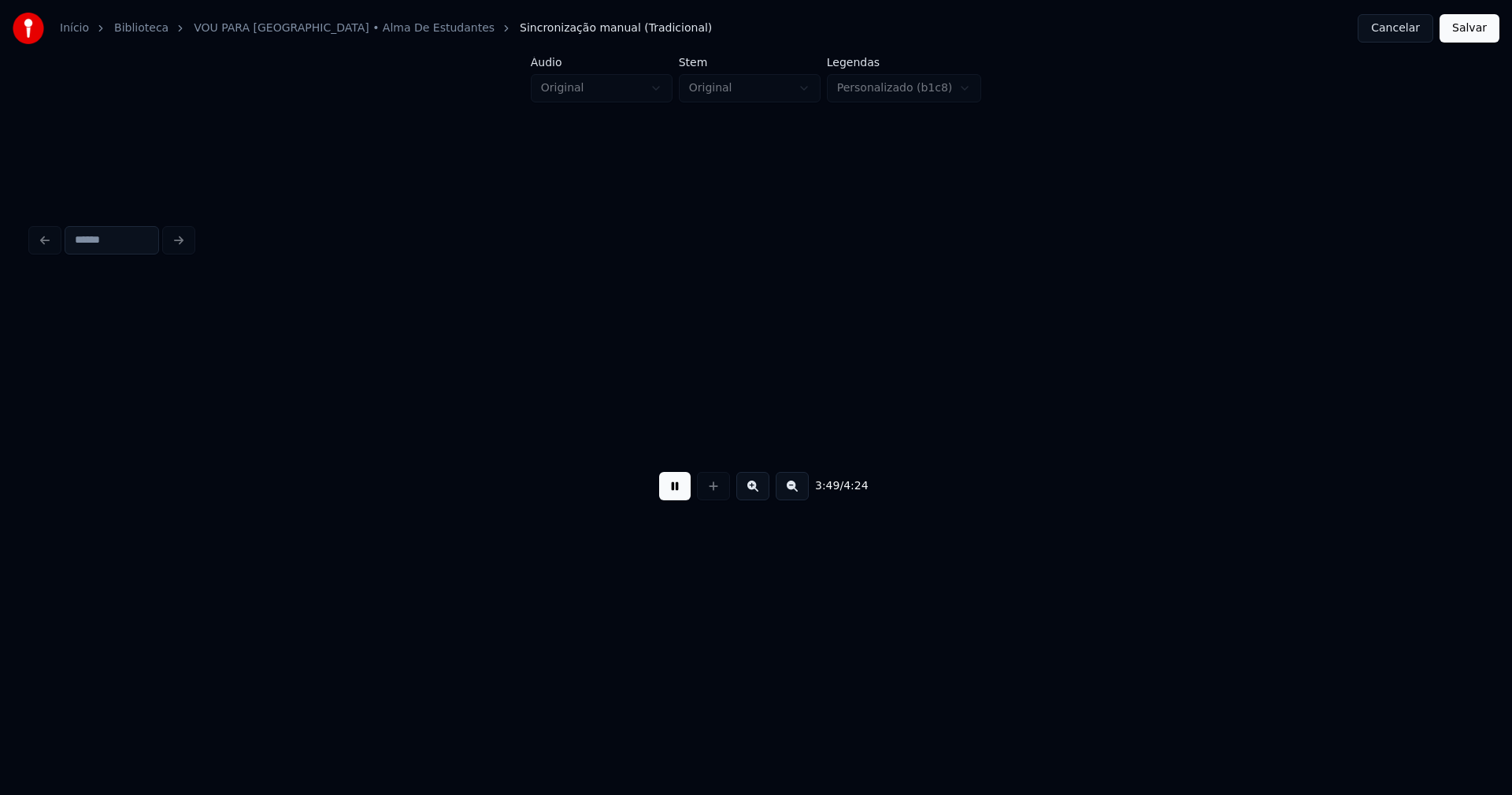
scroll to position [0, 36199]
click at [671, 491] on button at bounding box center [675, 486] width 32 height 29
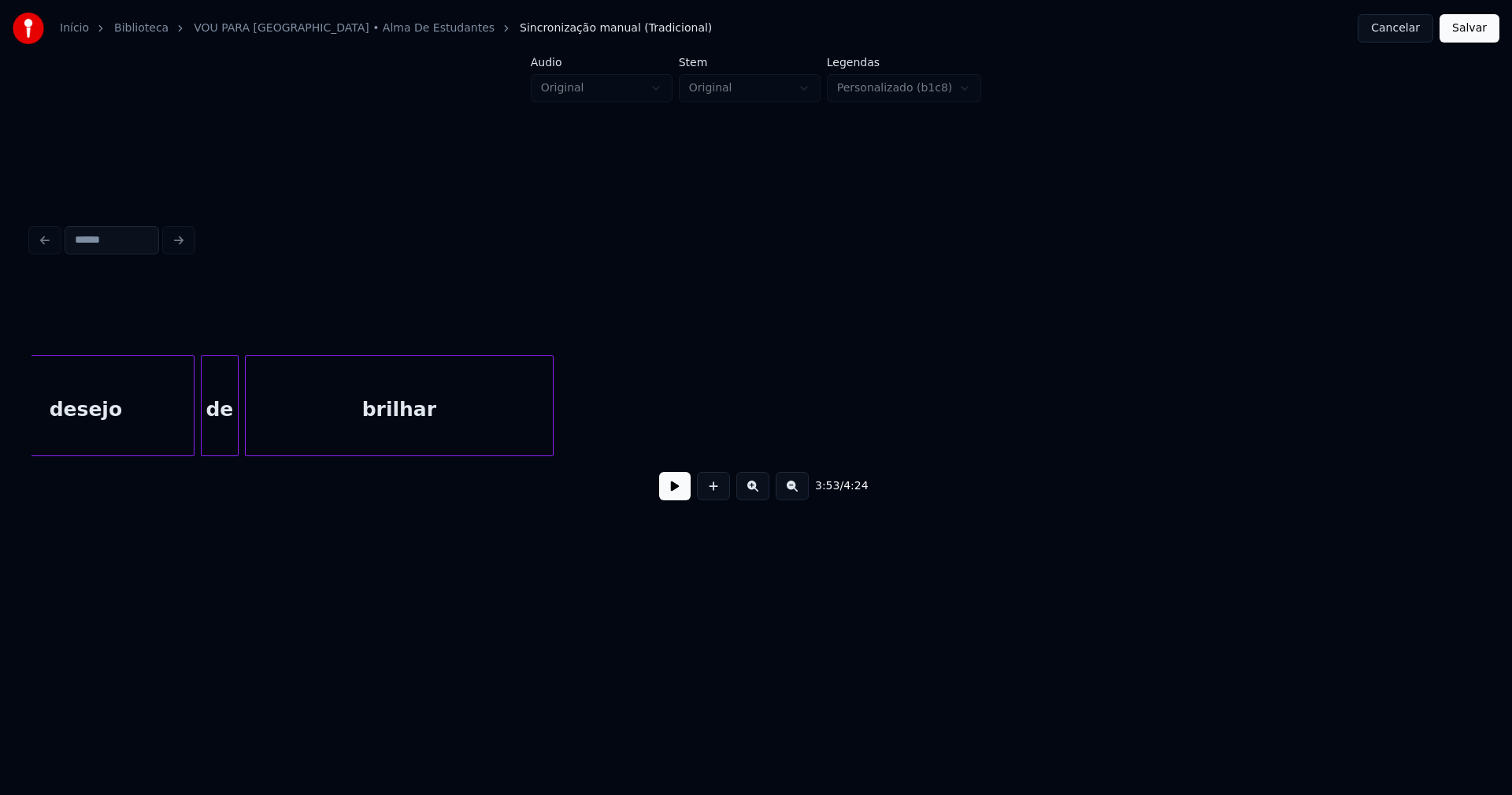
scroll to position [0, 31548]
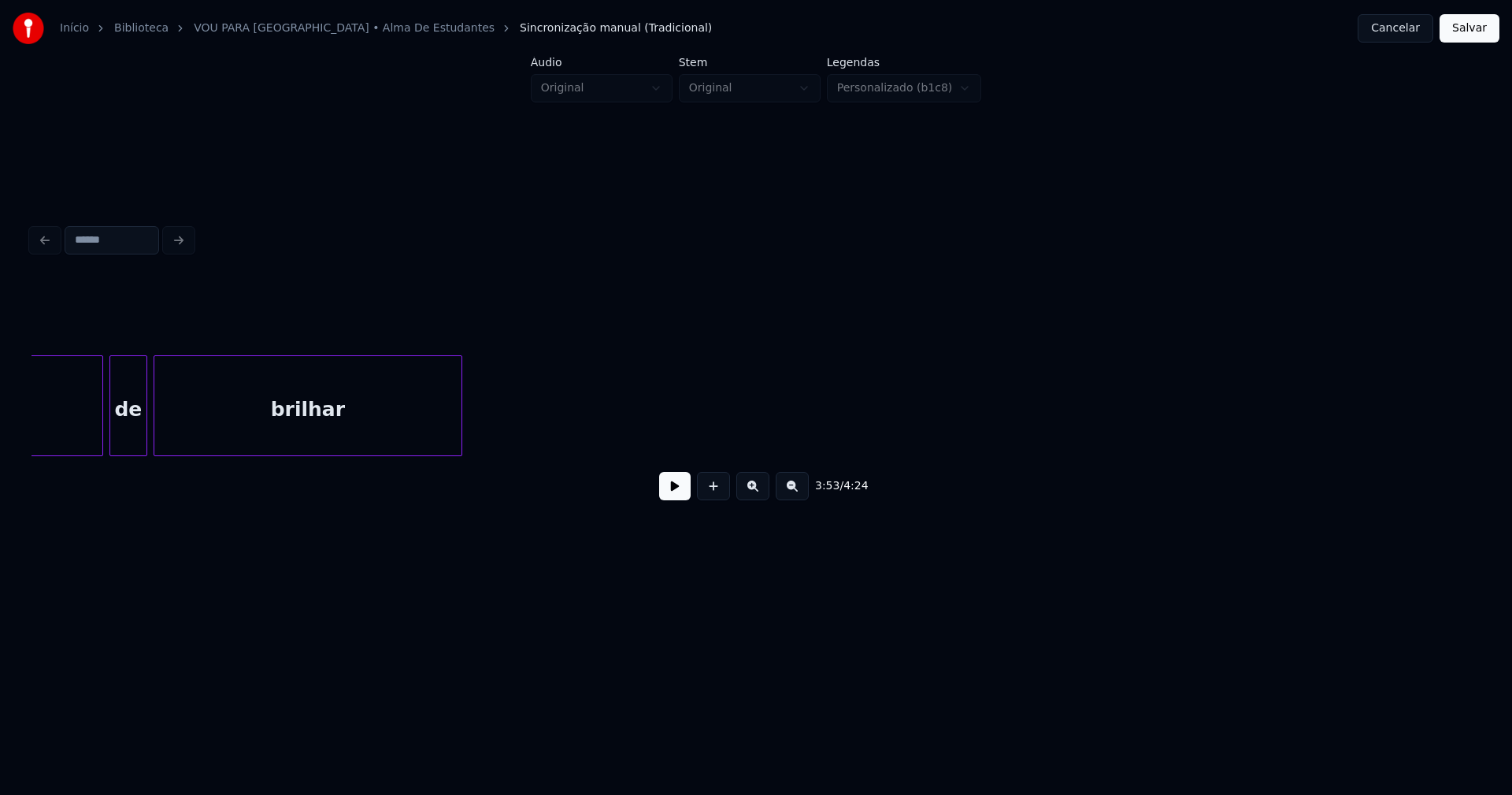
click at [680, 499] on button at bounding box center [675, 486] width 32 height 29
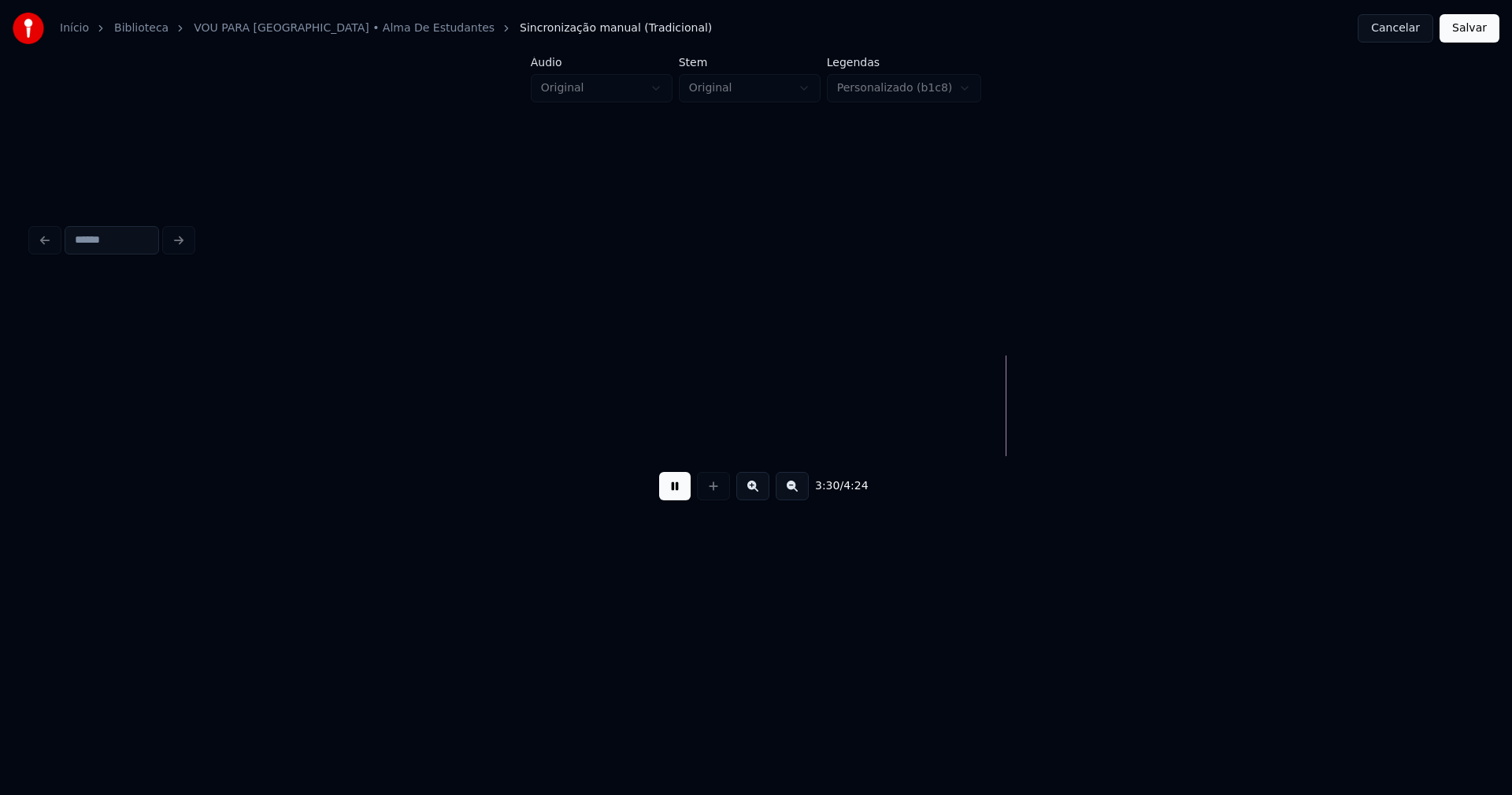
scroll to position [0, 32170]
click at [679, 501] on button at bounding box center [675, 486] width 32 height 29
click at [1456, 33] on button "Salvar" at bounding box center [1468, 29] width 60 height 29
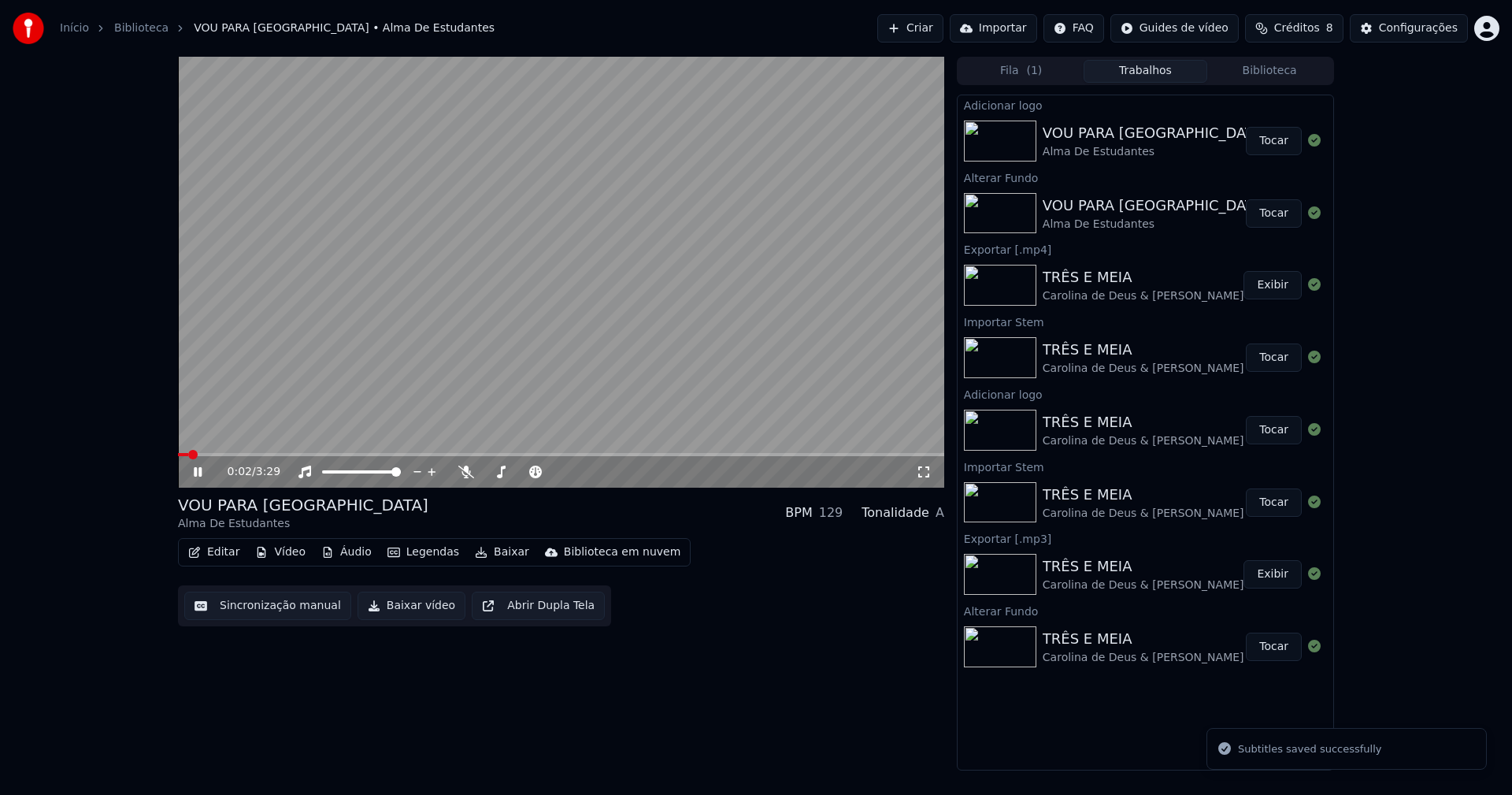
click at [217, 553] on button "Editar" at bounding box center [214, 552] width 64 height 22
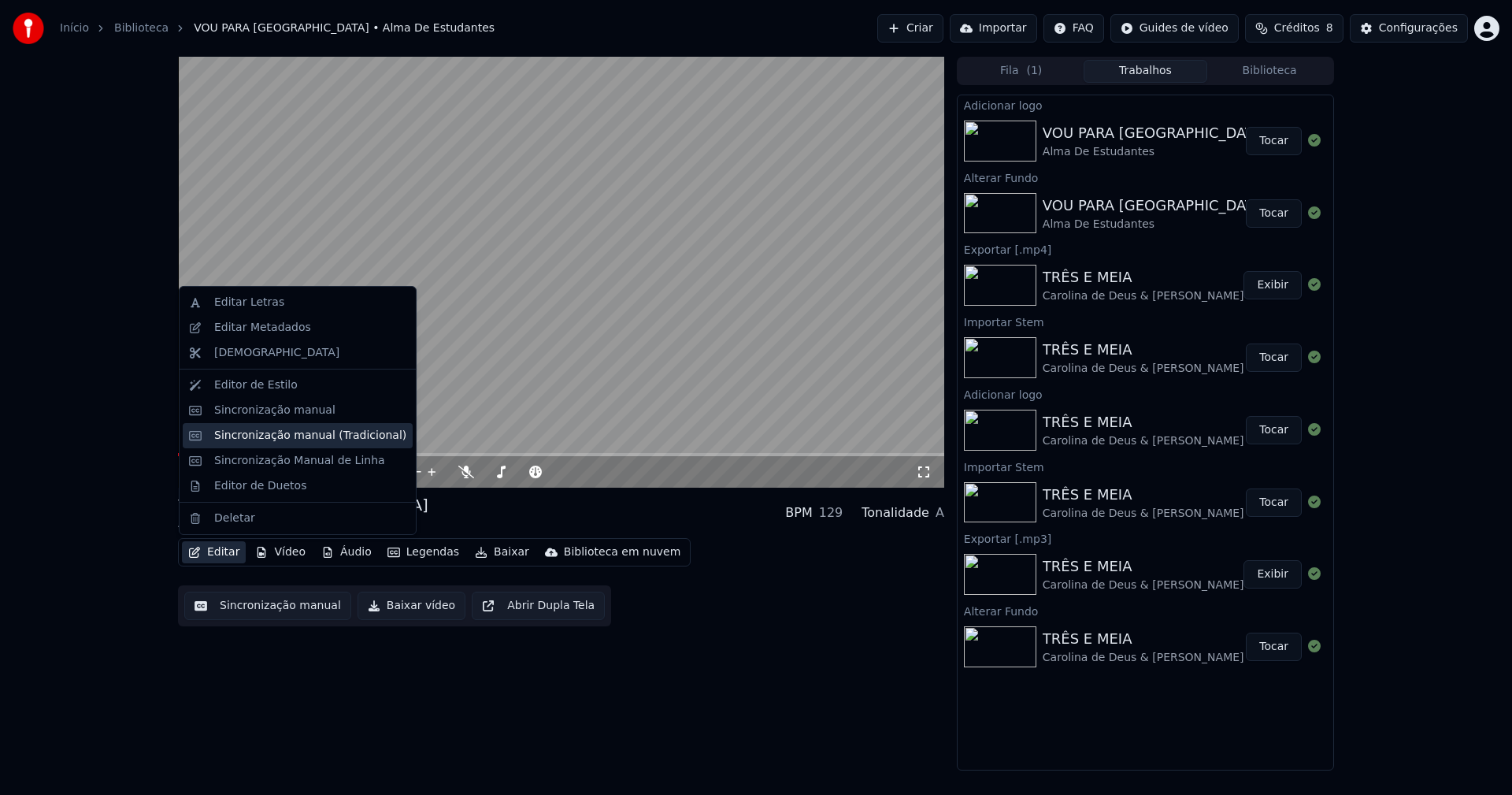
click at [268, 442] on div "Sincronização manual (Tradicional)" at bounding box center [310, 435] width 192 height 16
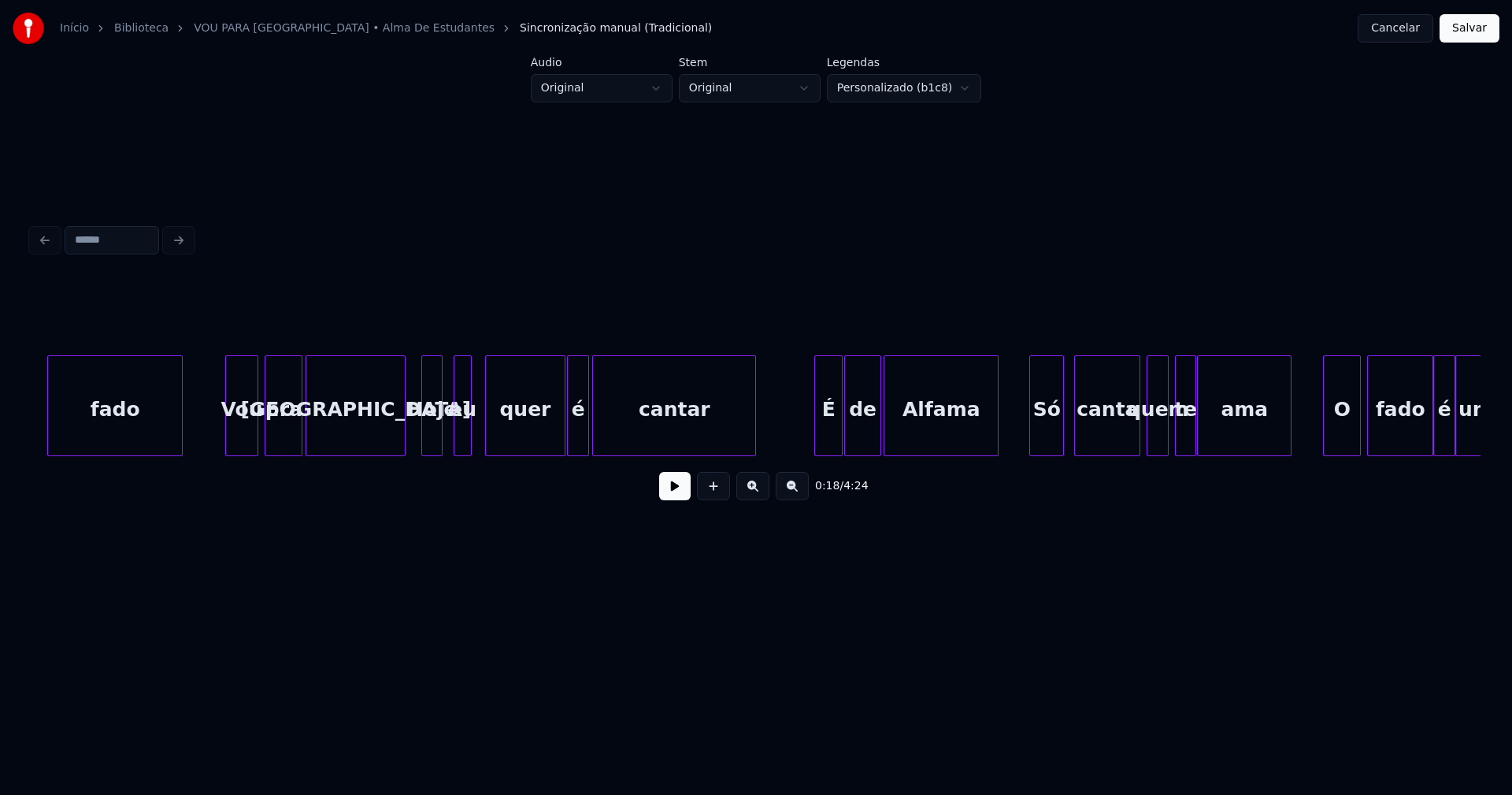
scroll to position [0, 10385]
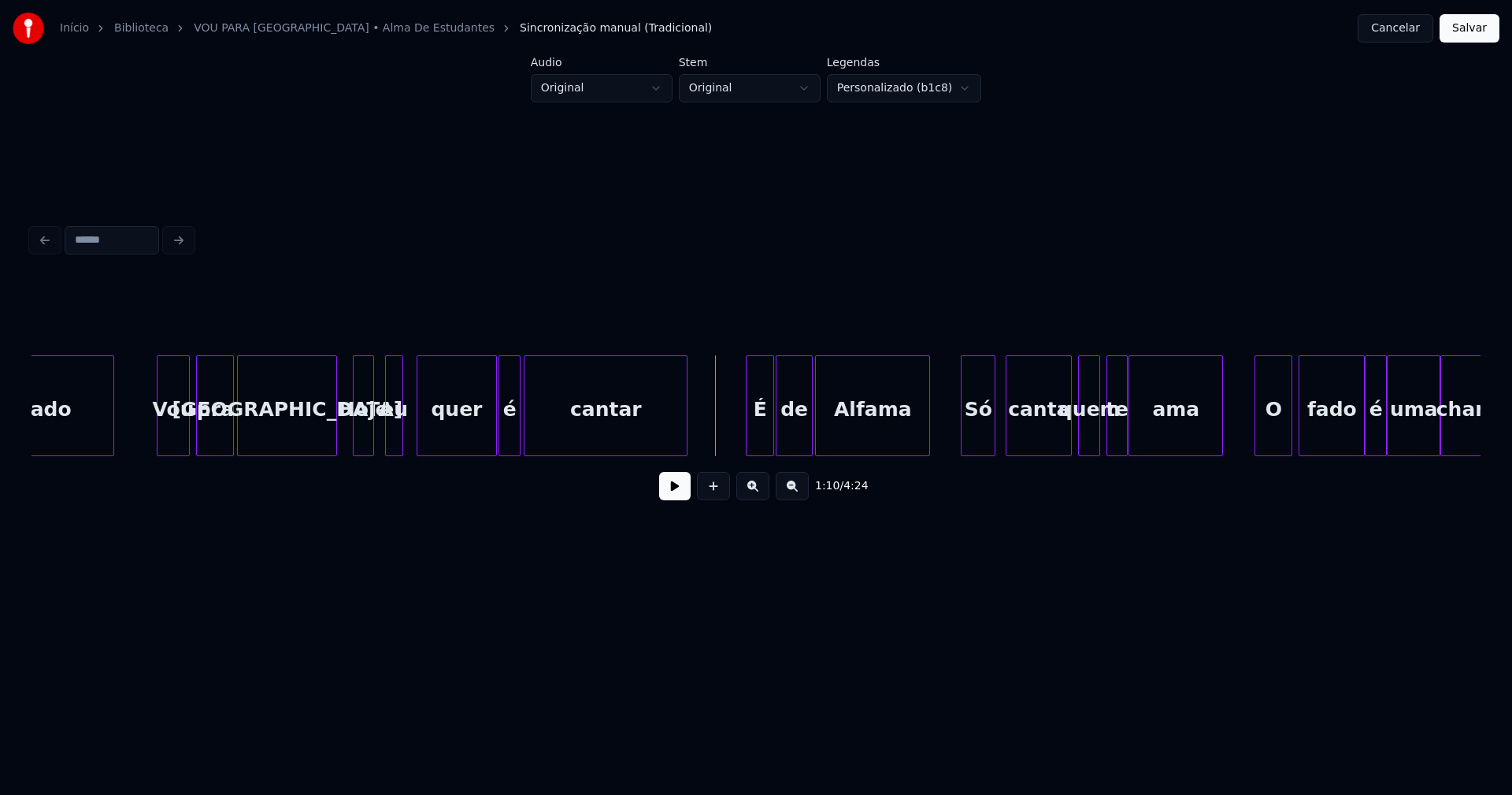
click at [674, 495] on button at bounding box center [675, 486] width 32 height 29
click at [742, 439] on div at bounding box center [742, 406] width 5 height 99
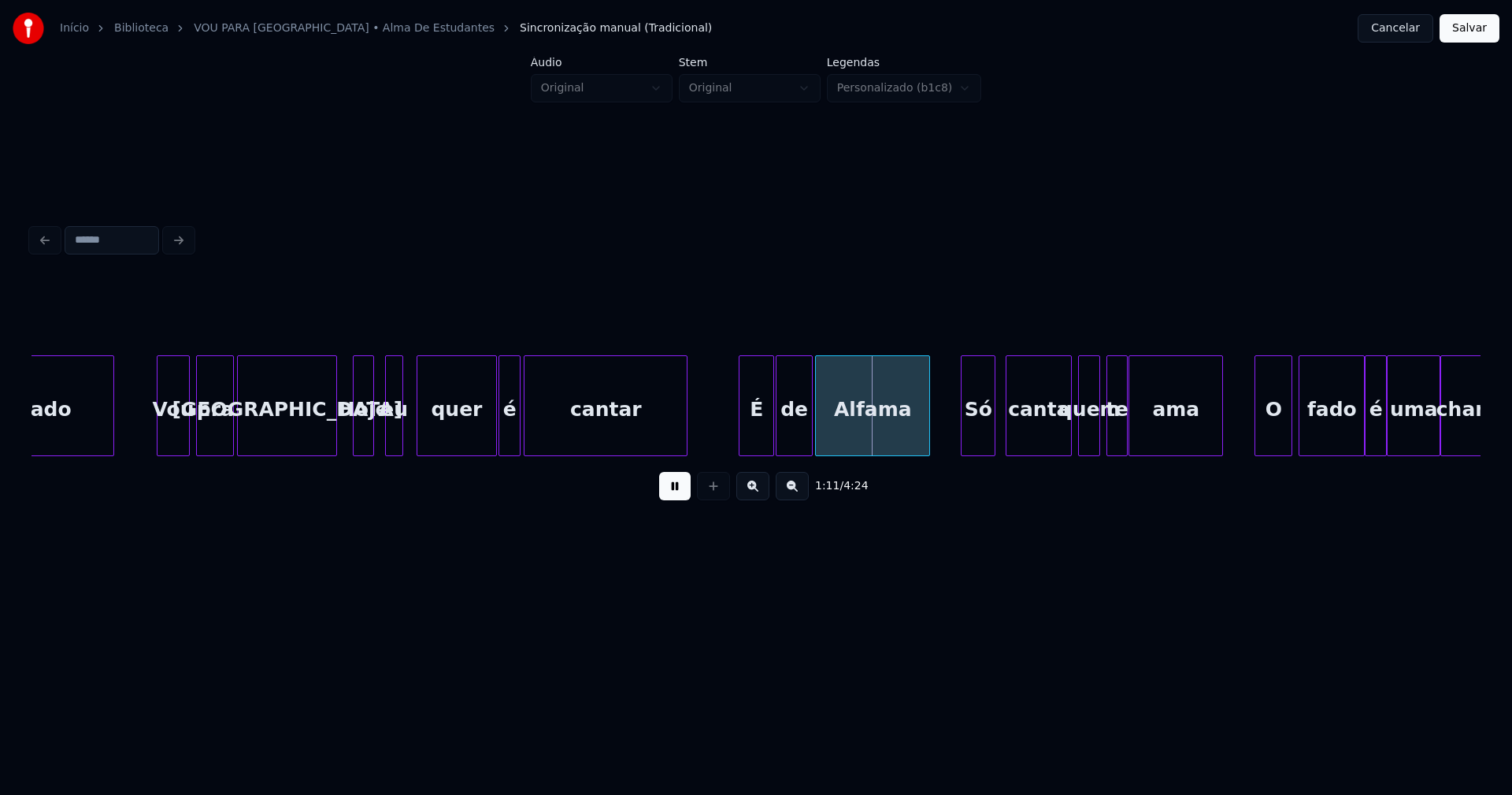
click at [757, 435] on div "É" at bounding box center [756, 410] width 34 height 107
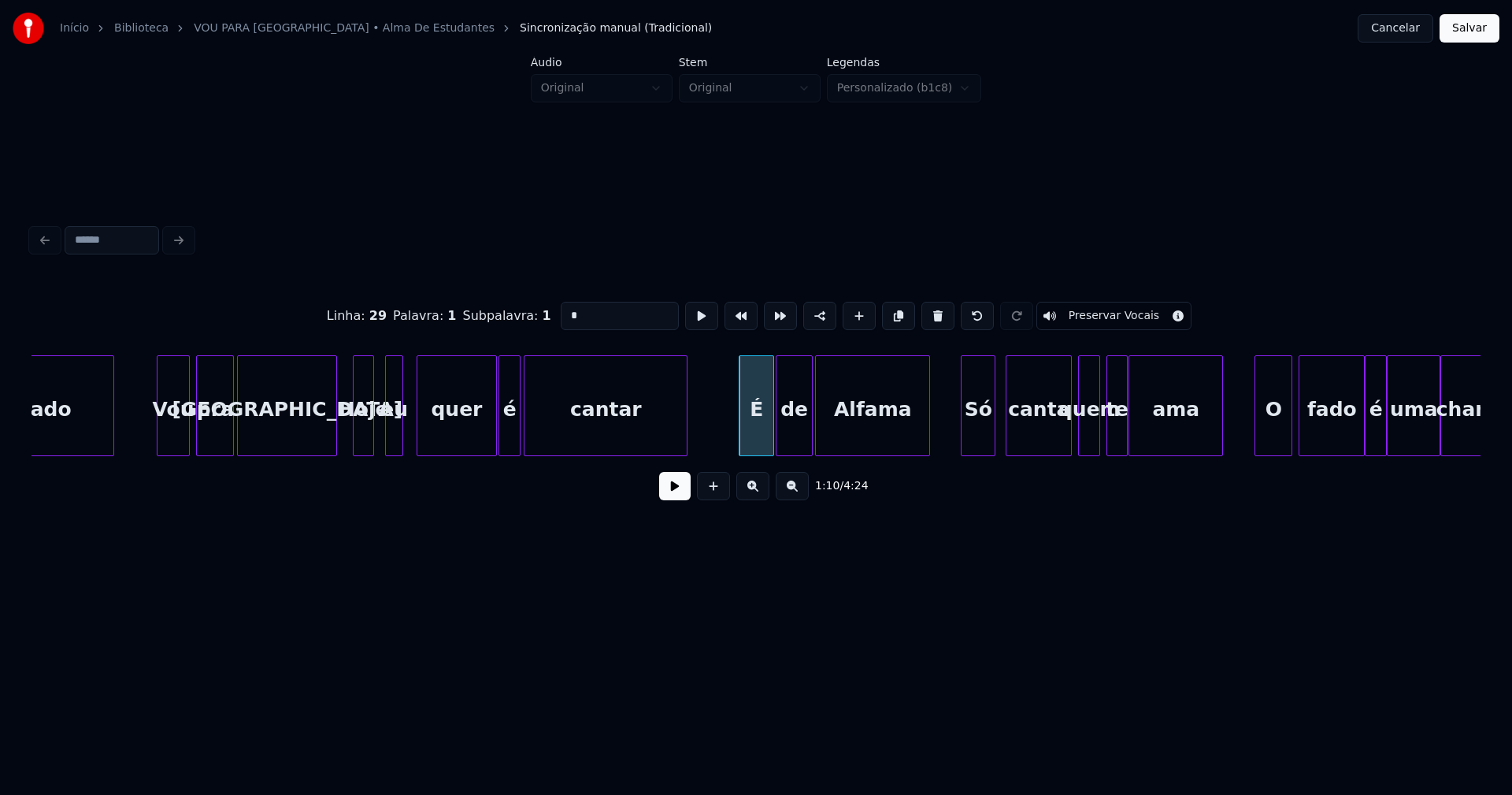
drag, startPoint x: 571, startPoint y: 310, endPoint x: 515, endPoint y: 315, distance: 56.2
click at [515, 315] on div "Linha : 29 [GEOGRAPHIC_DATA] : 1 Subpalavra : 1 * Preservar Vocais" at bounding box center [756, 316] width 1448 height 79
type input "****"
click at [679, 501] on button at bounding box center [675, 486] width 32 height 29
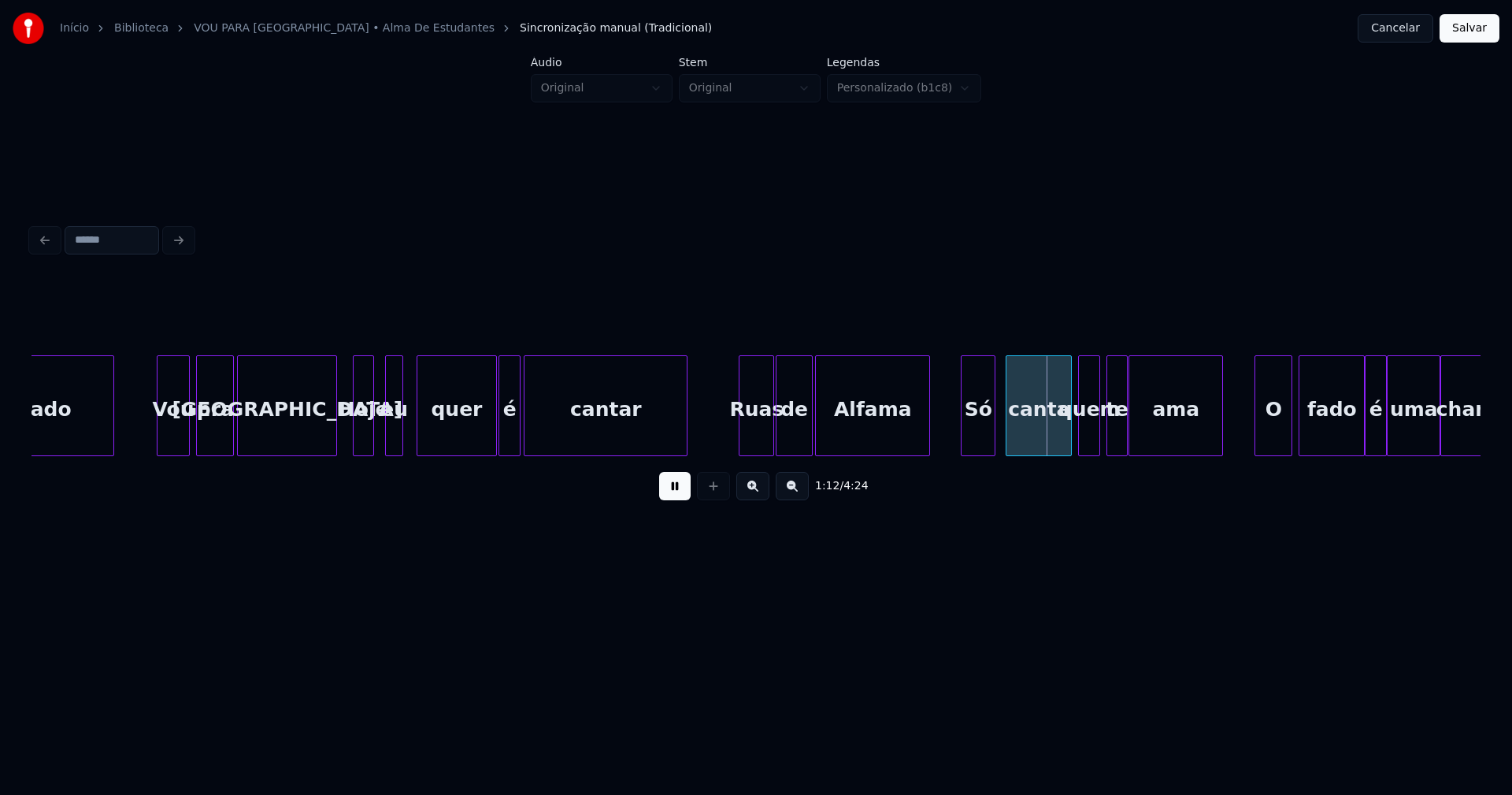
click at [678, 495] on button at bounding box center [675, 486] width 32 height 29
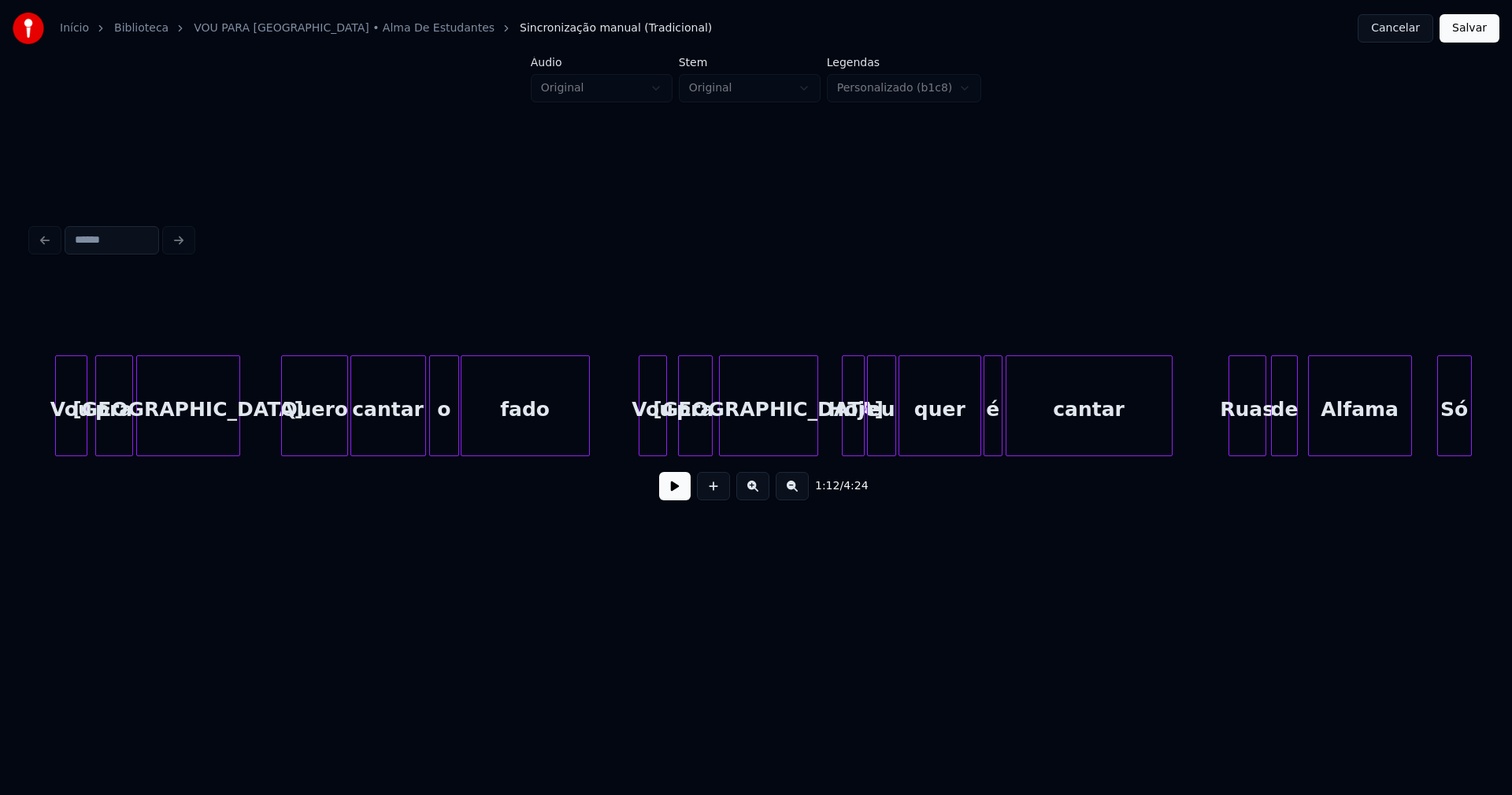
scroll to position [0, 21807]
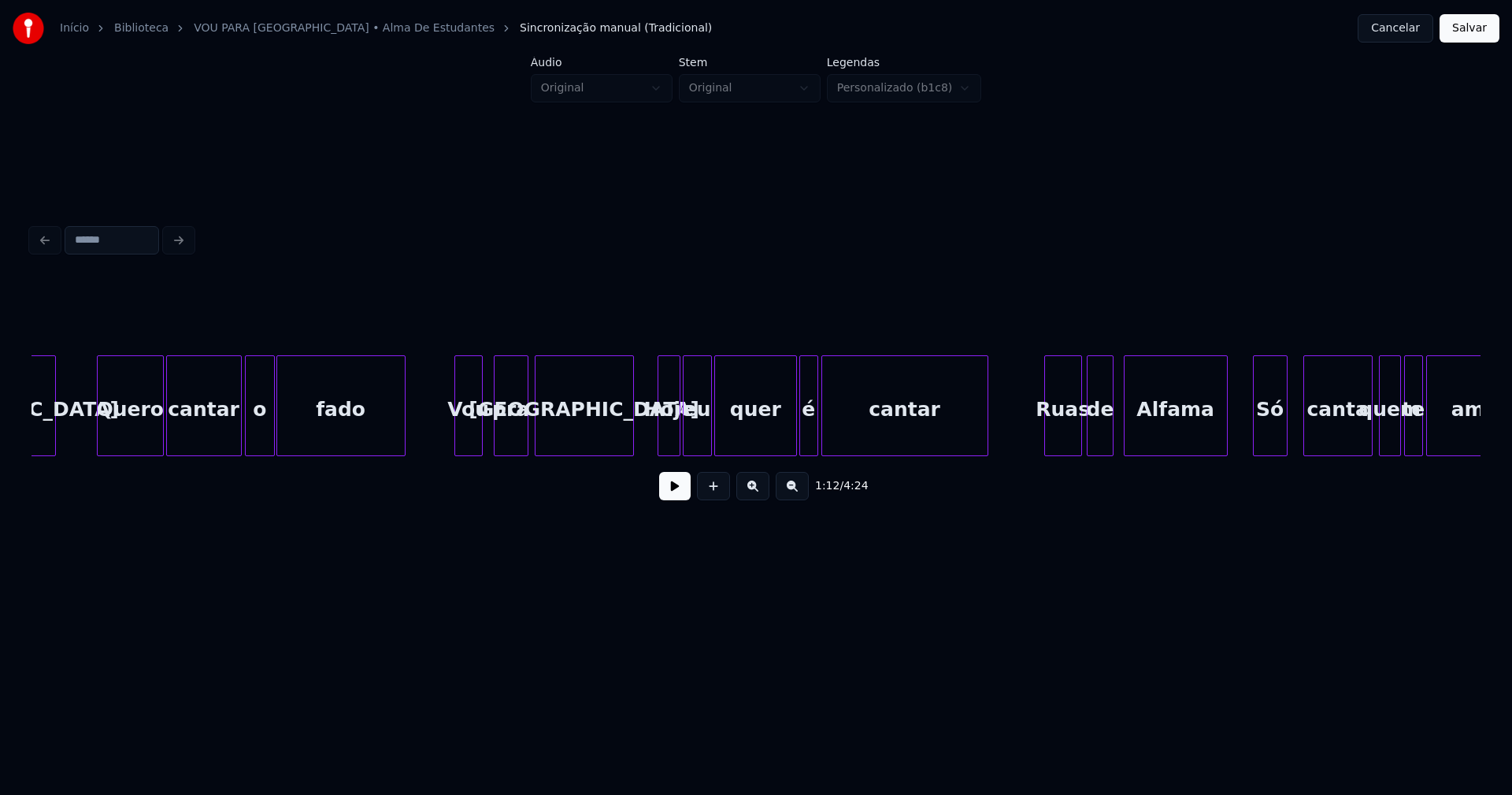
drag, startPoint x: 1484, startPoint y: 29, endPoint x: 1456, endPoint y: 33, distance: 28.3
click at [1481, 29] on button "Salvar" at bounding box center [1468, 29] width 60 height 29
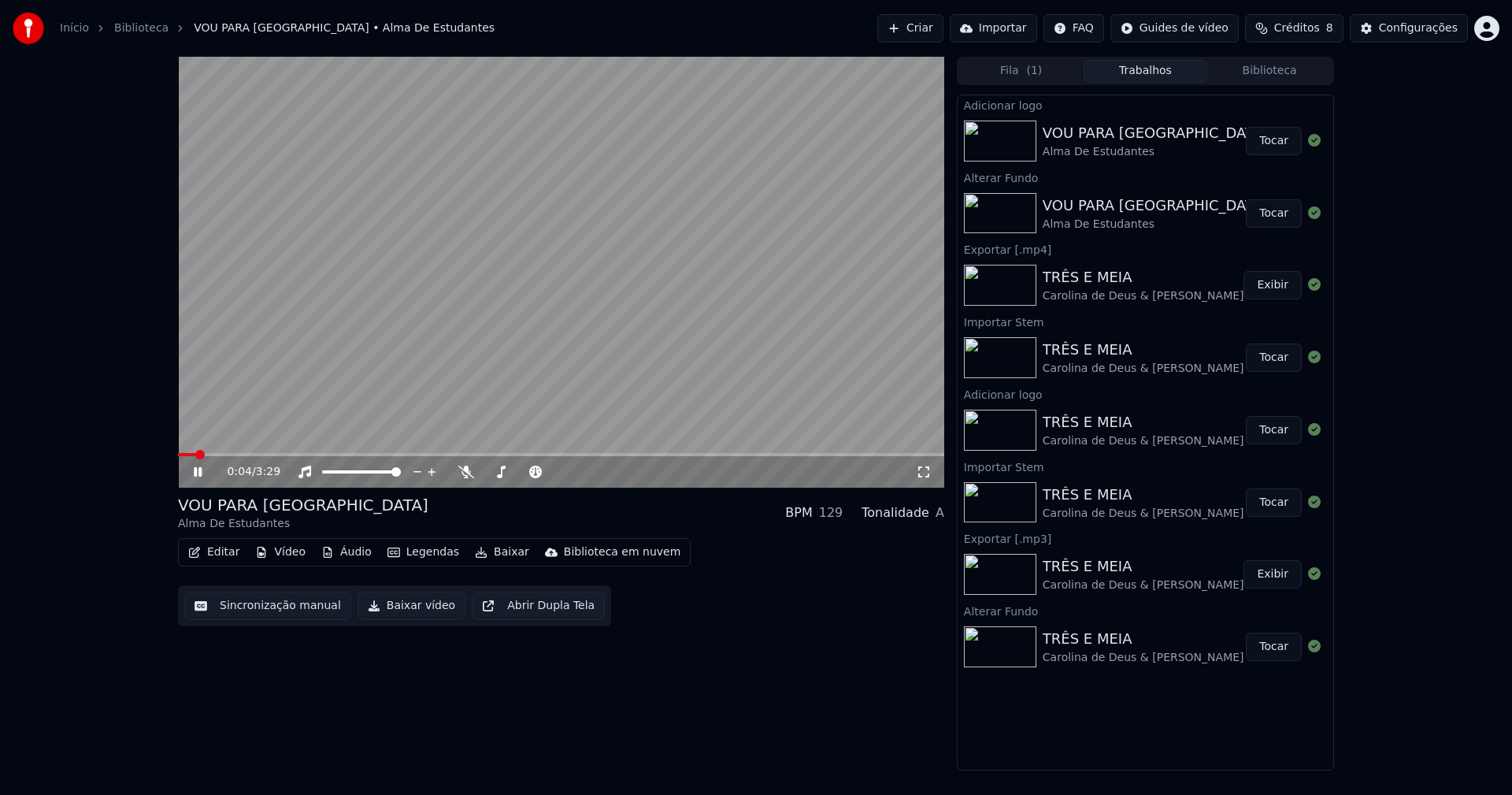
click at [927, 471] on icon at bounding box center [924, 471] width 16 height 13
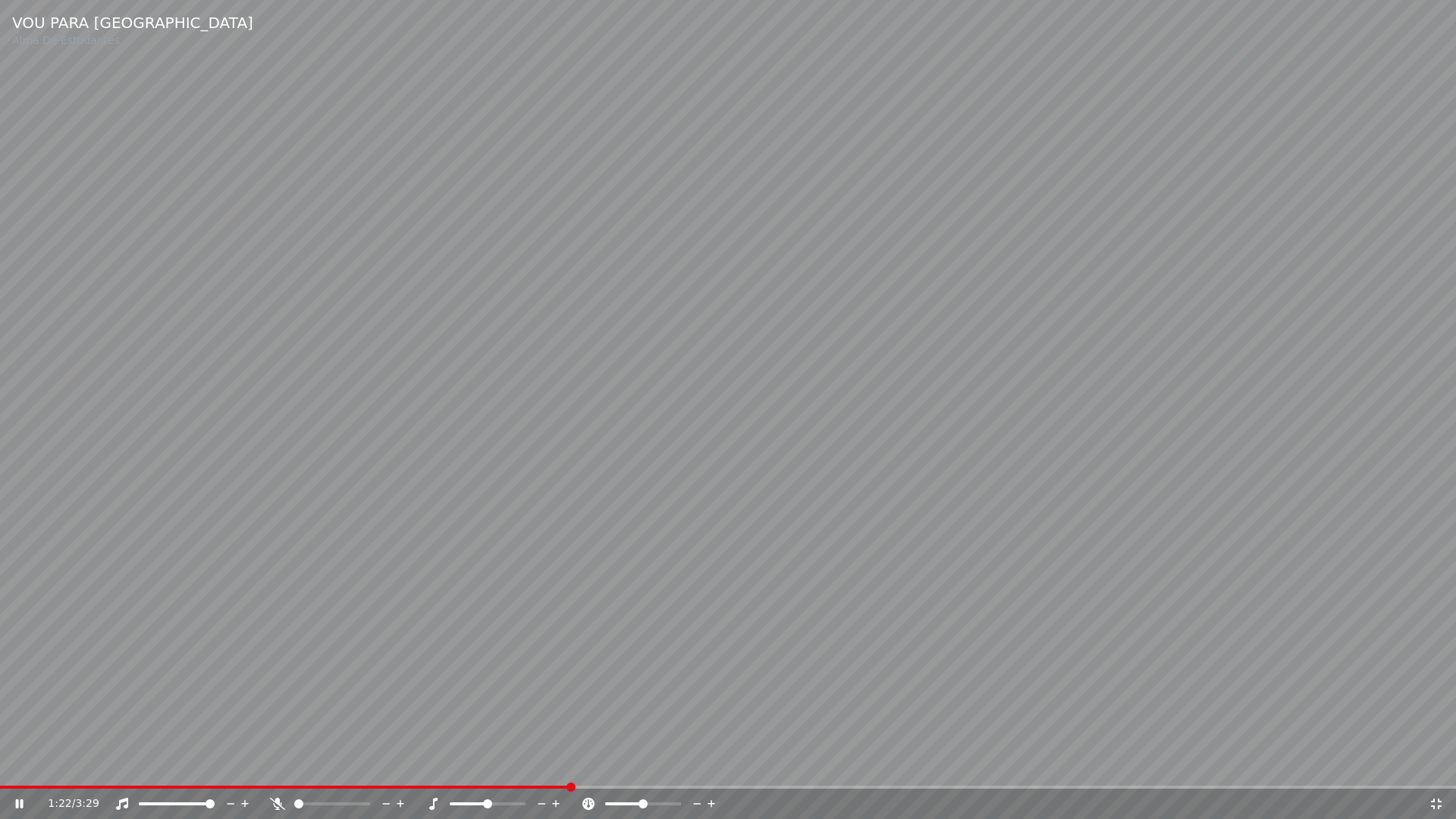
click at [1441, 764] on icon at bounding box center [1436, 803] width 10 height 10
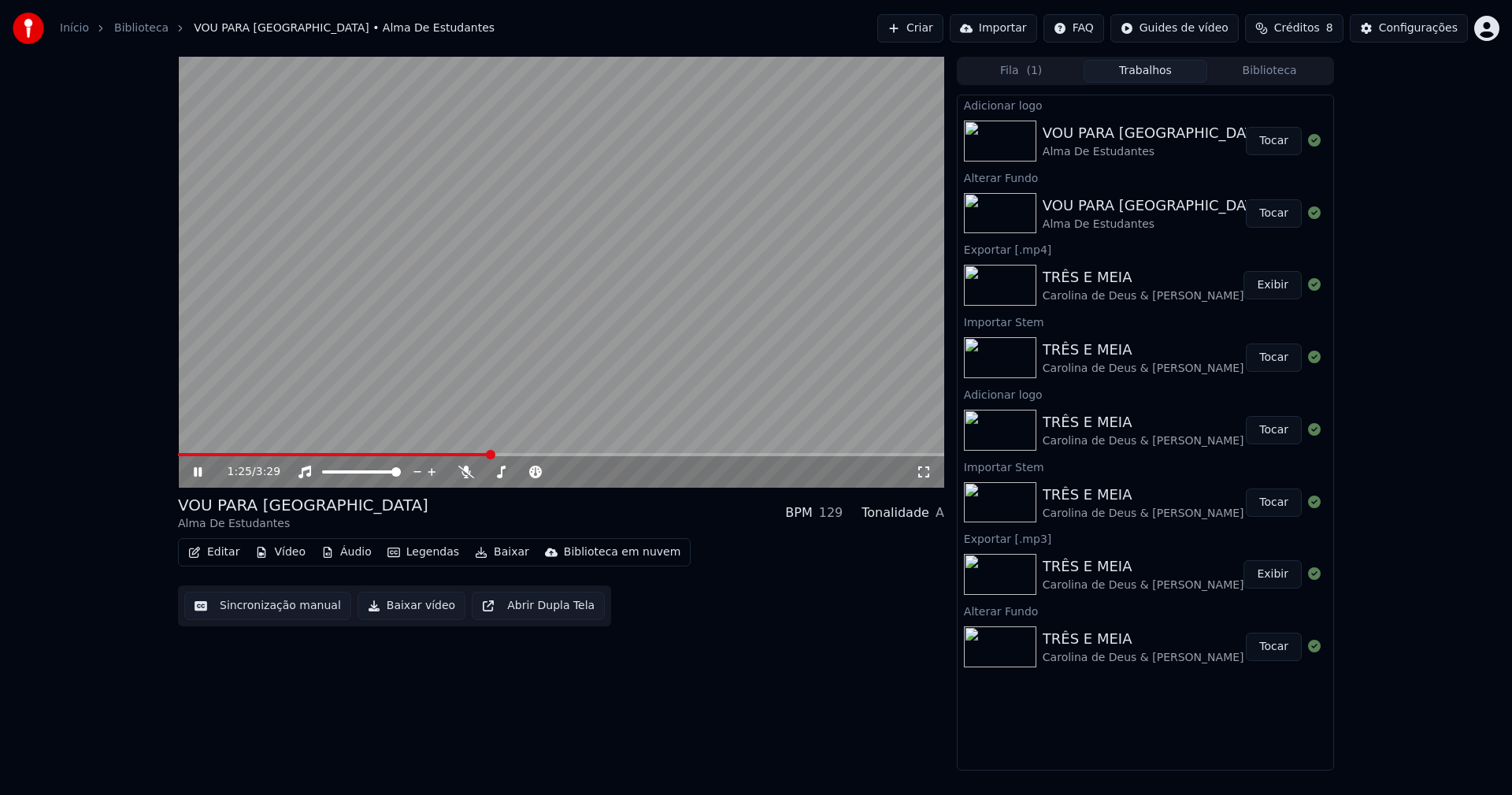
click at [198, 470] on icon at bounding box center [209, 471] width 37 height 13
click at [411, 606] on button "Baixar vídeo" at bounding box center [411, 605] width 108 height 29
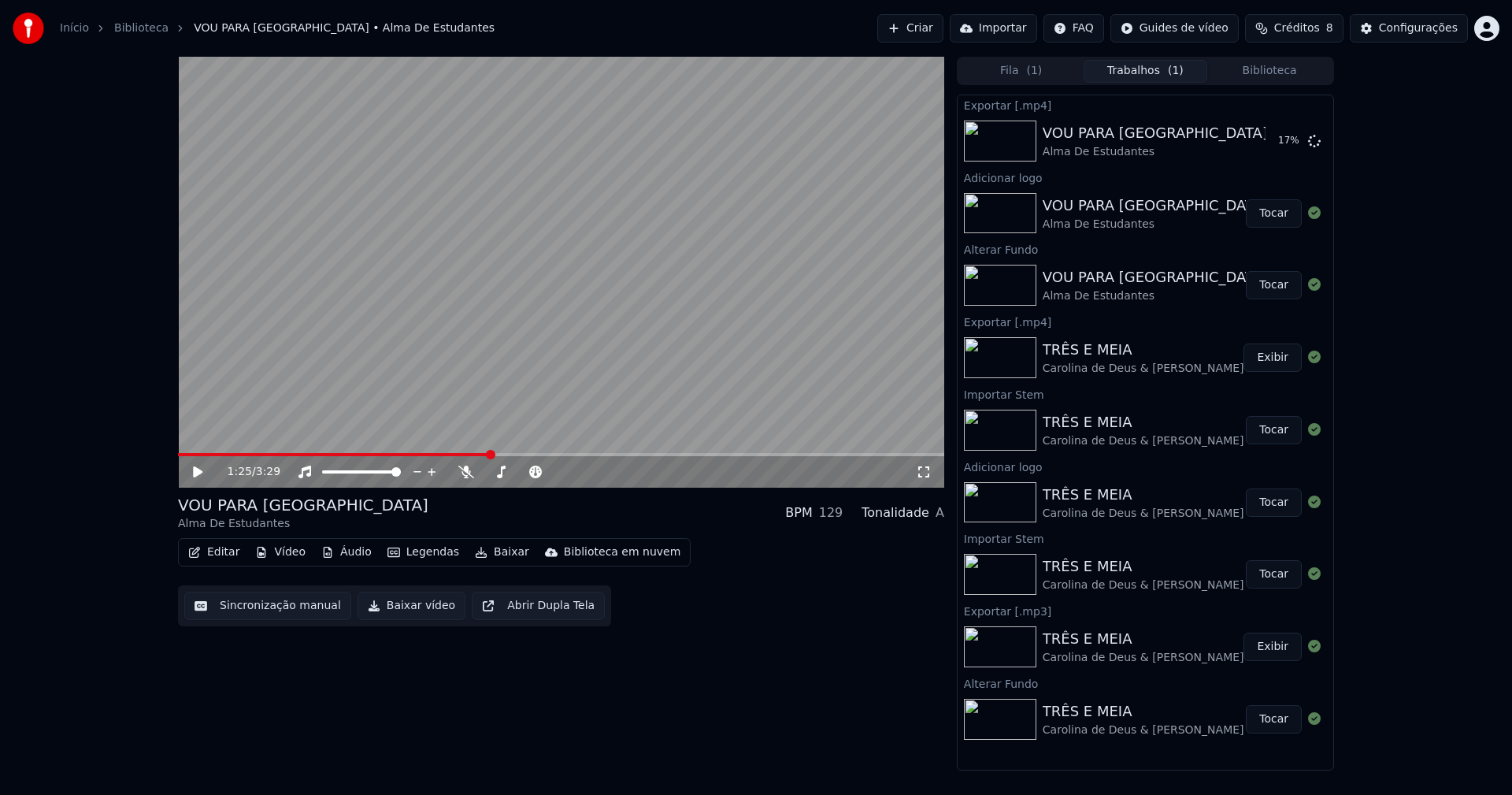
click at [231, 554] on button "Editar" at bounding box center [214, 552] width 64 height 22
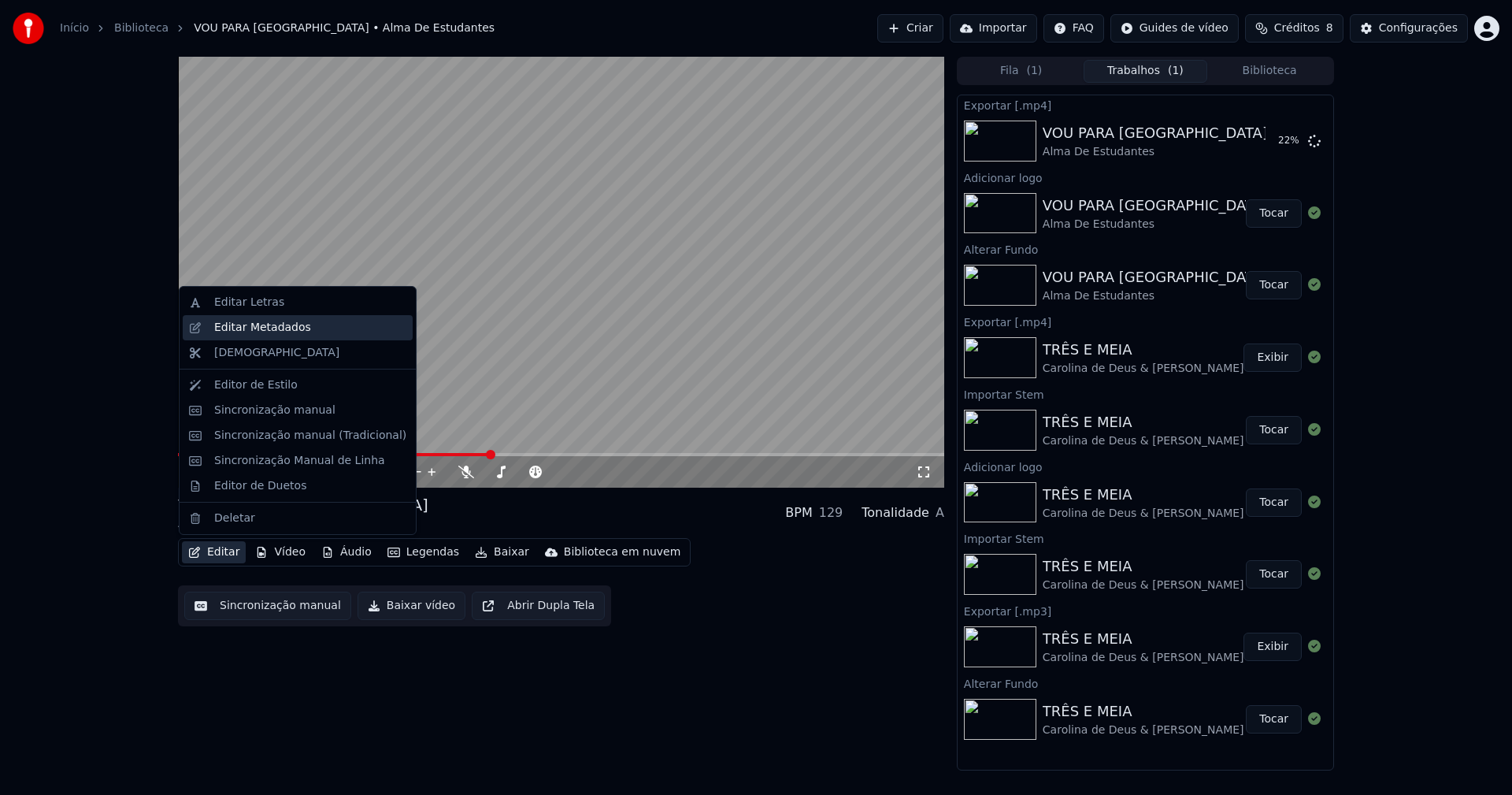
click at [267, 330] on div "Editar Metadados" at bounding box center [263, 327] width 97 height 16
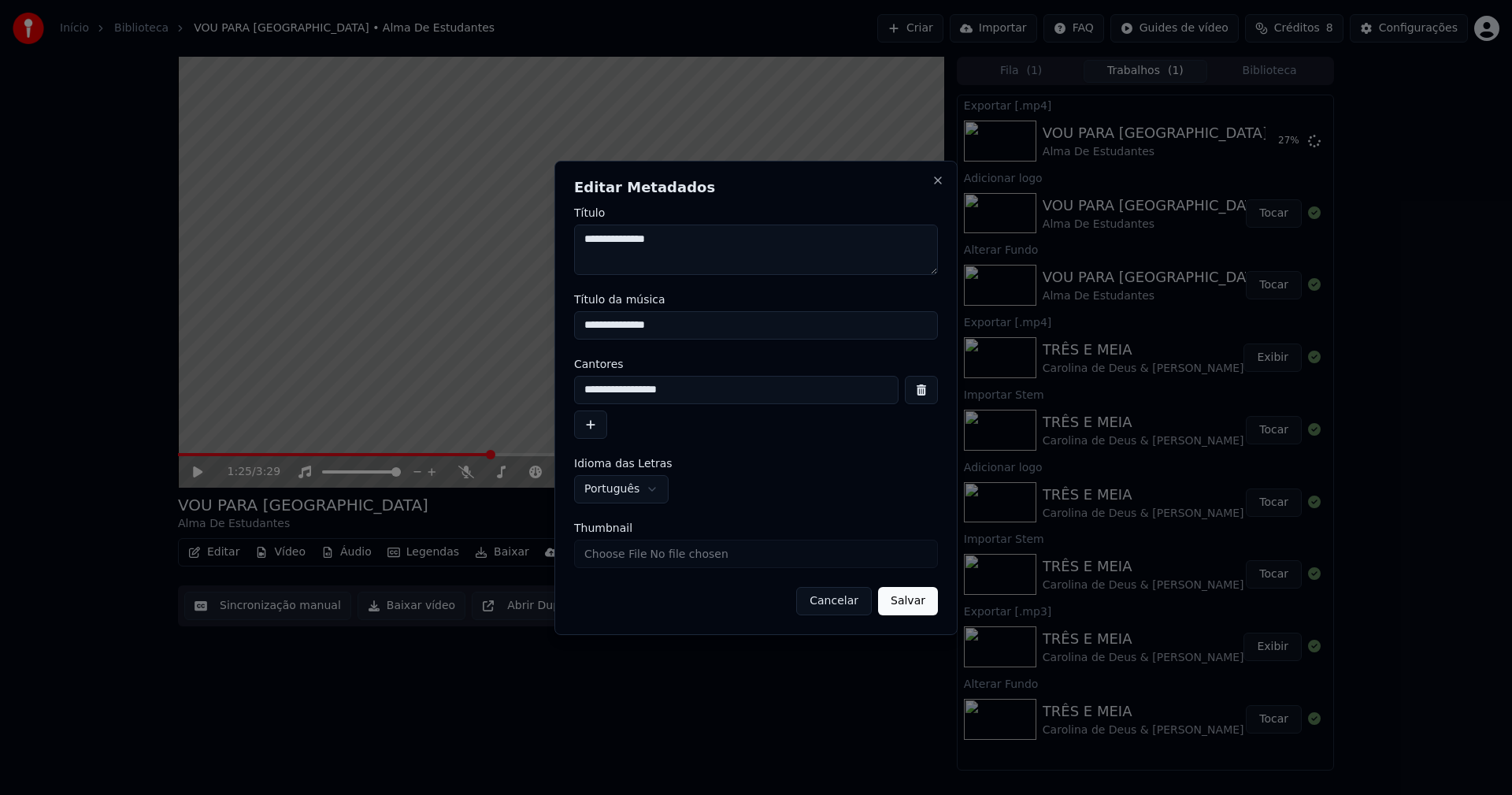
click at [644, 558] on input "Thumbnail" at bounding box center [756, 553] width 364 height 29
type input "**********"
click at [909, 607] on button "Salvar" at bounding box center [907, 601] width 60 height 29
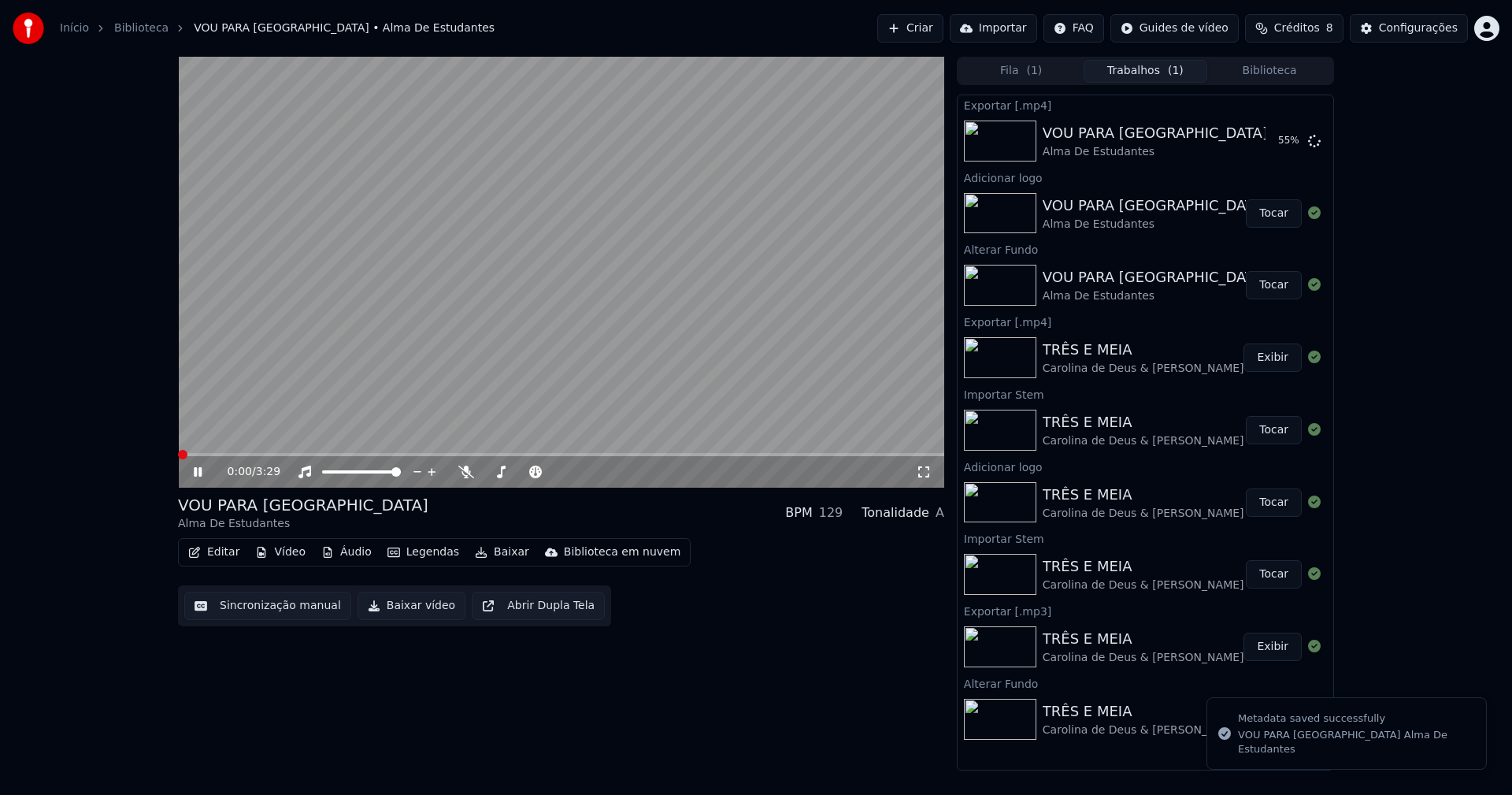
click at [201, 470] on icon at bounding box center [197, 471] width 8 height 9
click at [1313, 67] on button "Biblioteca" at bounding box center [1269, 70] width 124 height 23
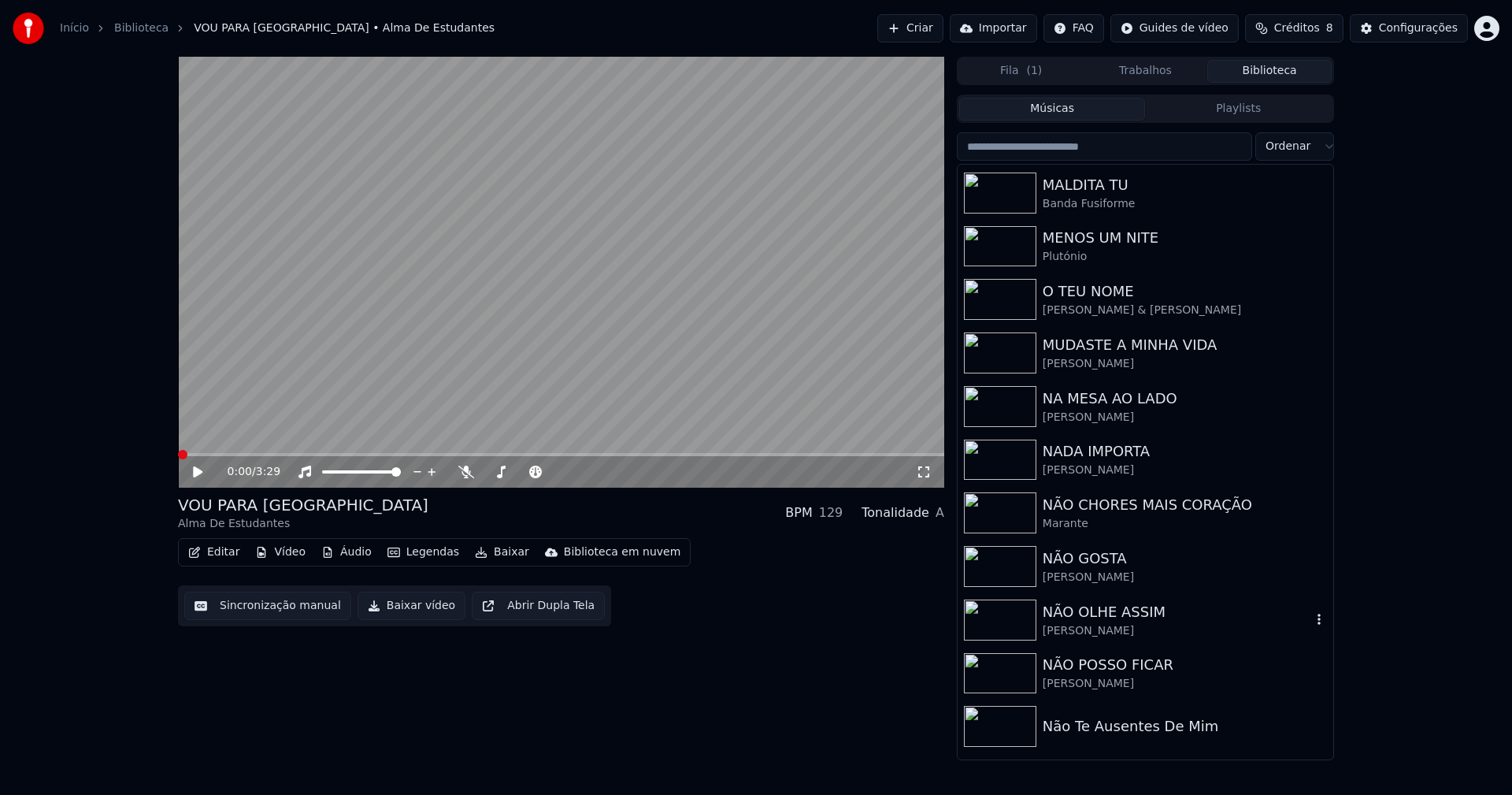
scroll to position [2866, 0]
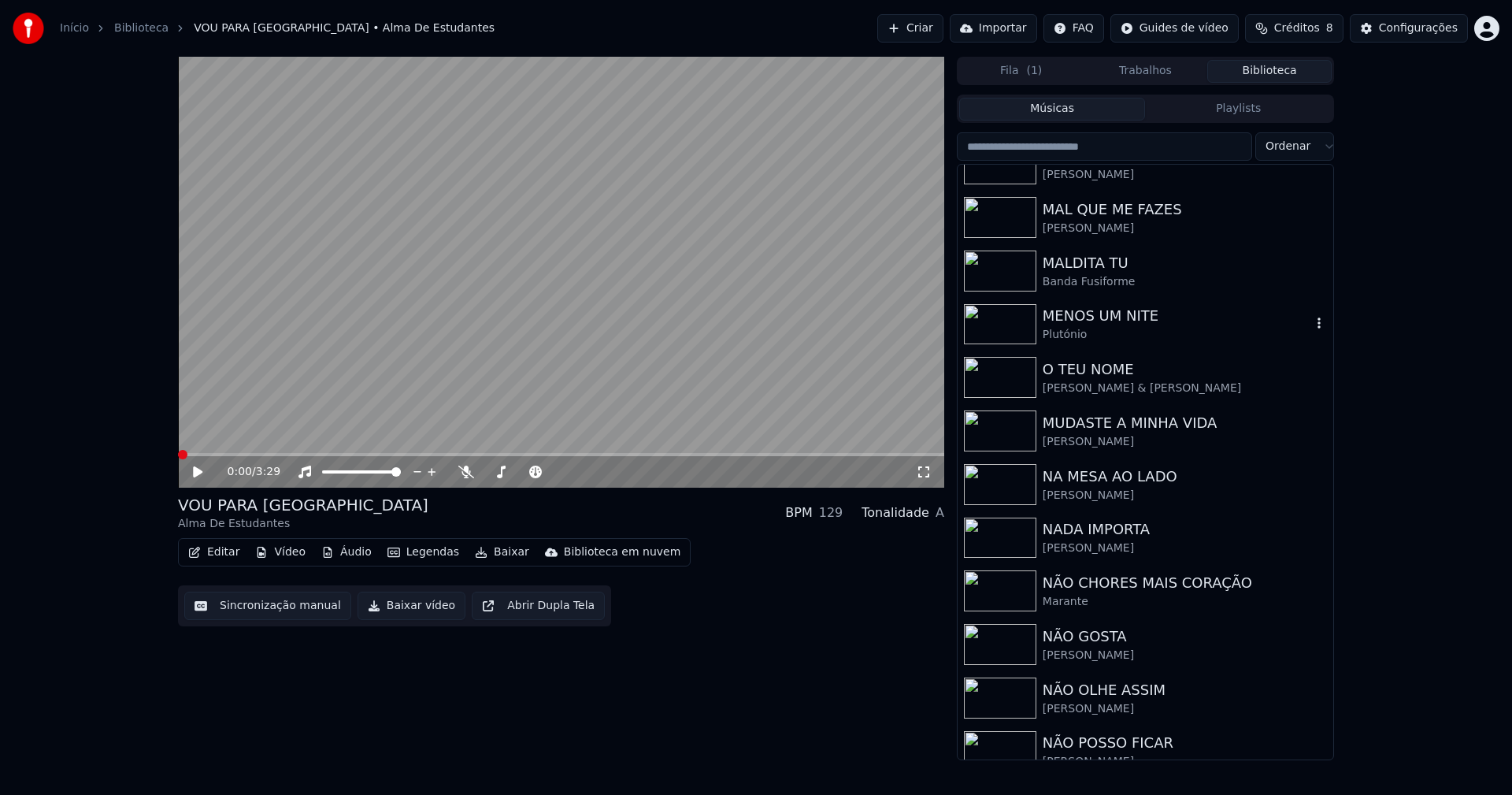
click at [1086, 321] on div "MENOS UM NITE" at bounding box center [1177, 316] width 268 height 22
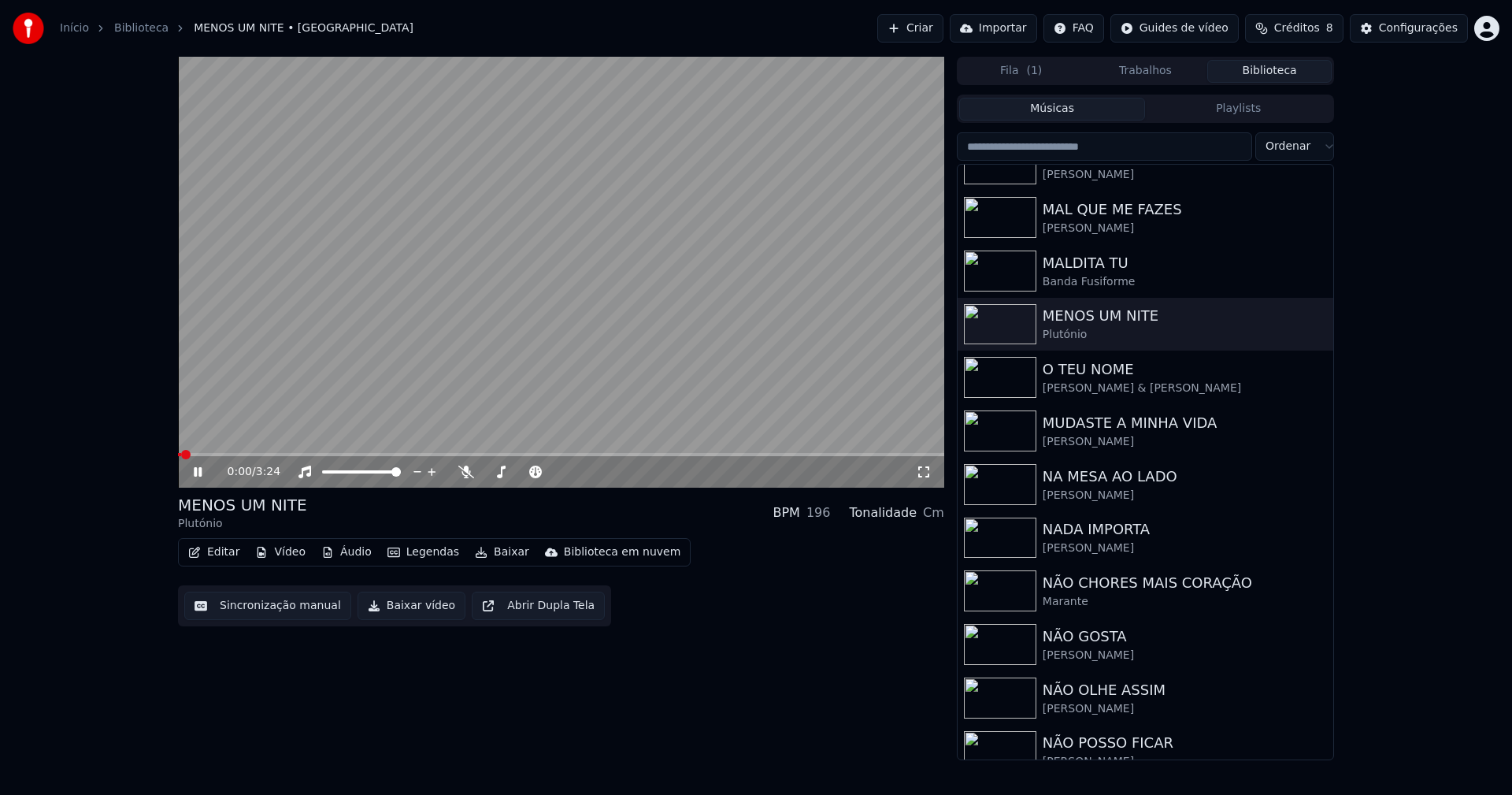
click at [194, 472] on icon at bounding box center [197, 471] width 8 height 9
click at [295, 558] on button "Vídeo" at bounding box center [280, 552] width 63 height 22
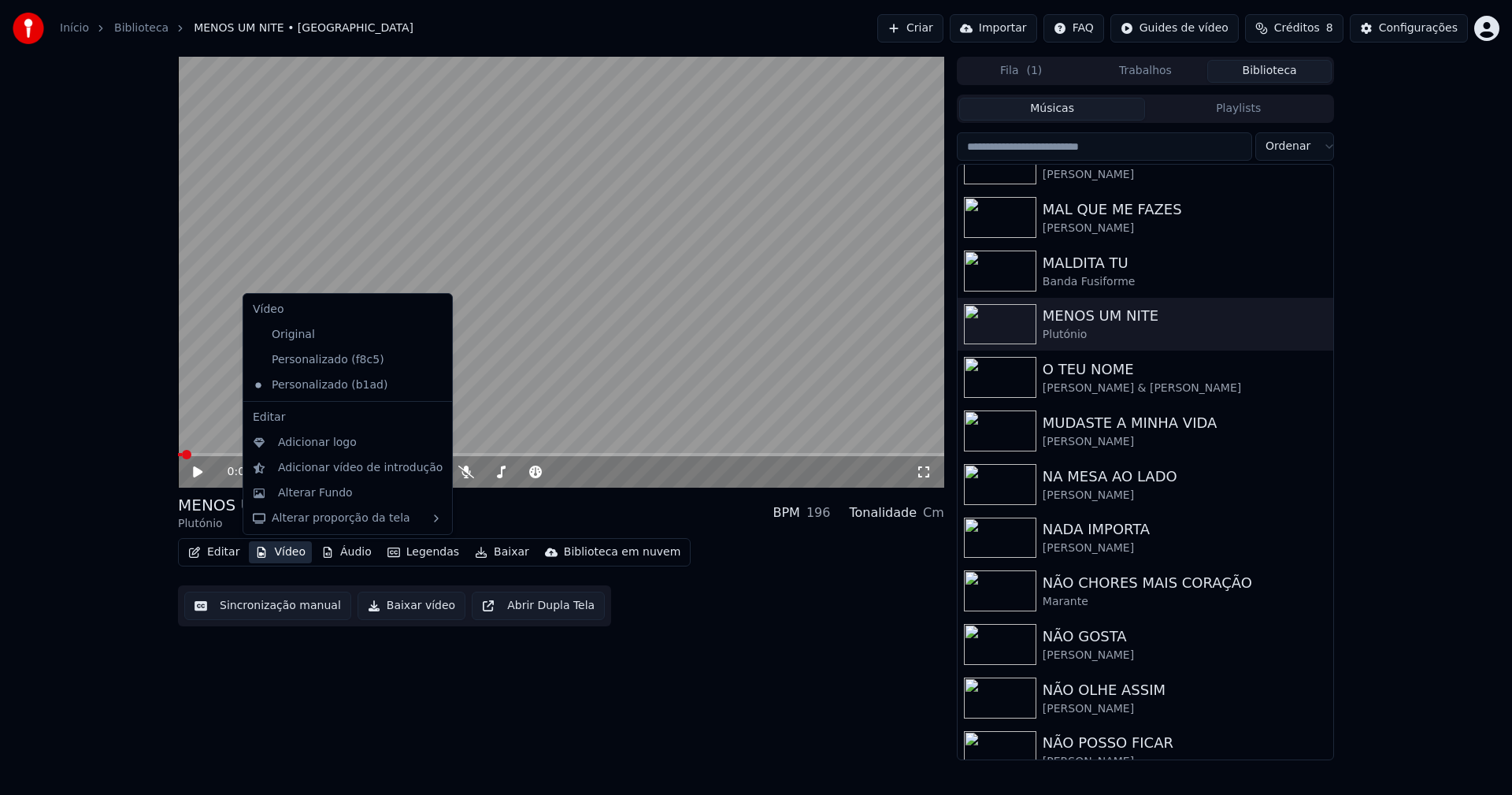
click at [432, 357] on icon at bounding box center [437, 360] width 11 height 13
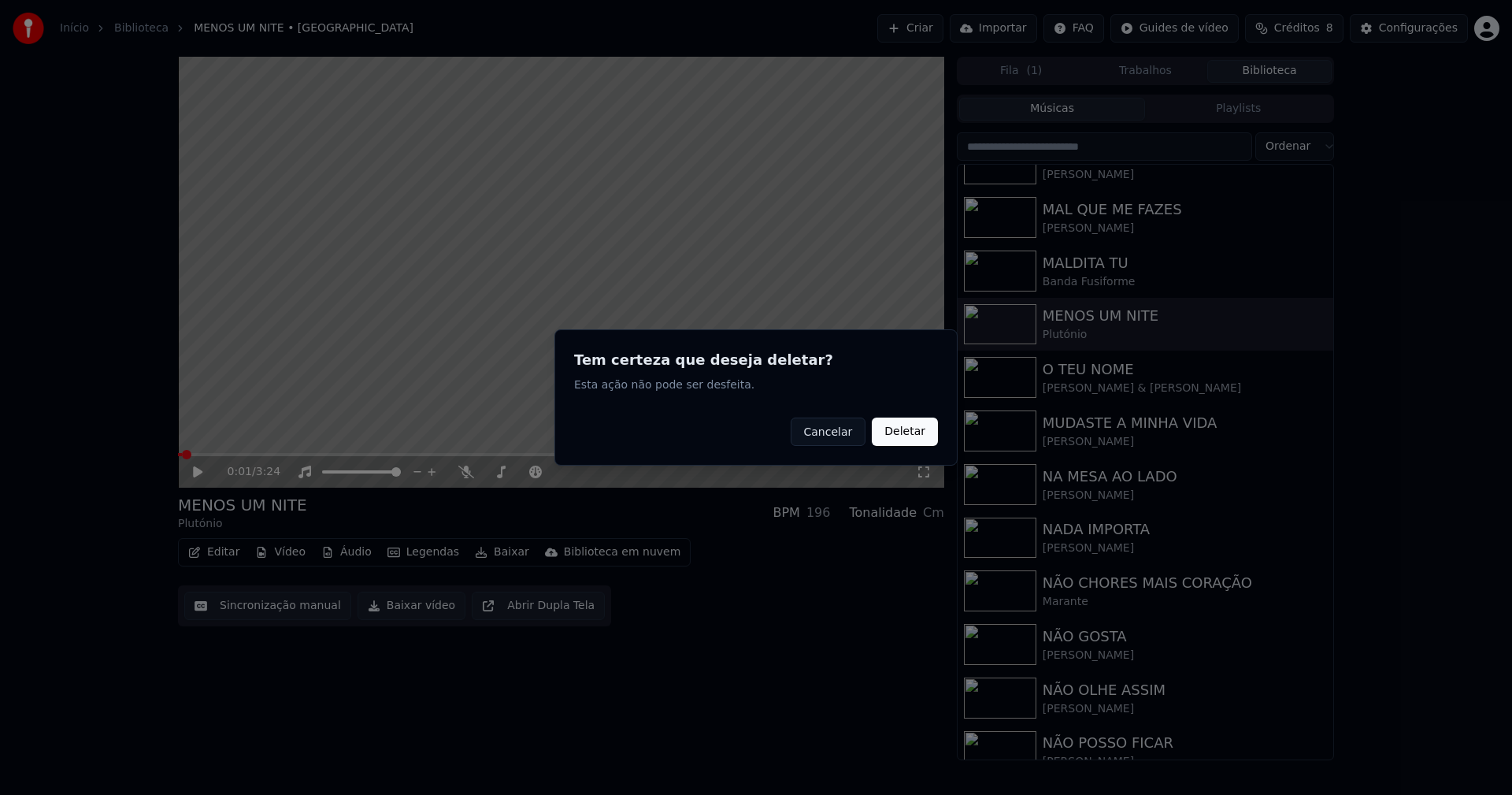
click at [904, 436] on button "Deletar" at bounding box center [904, 432] width 66 height 29
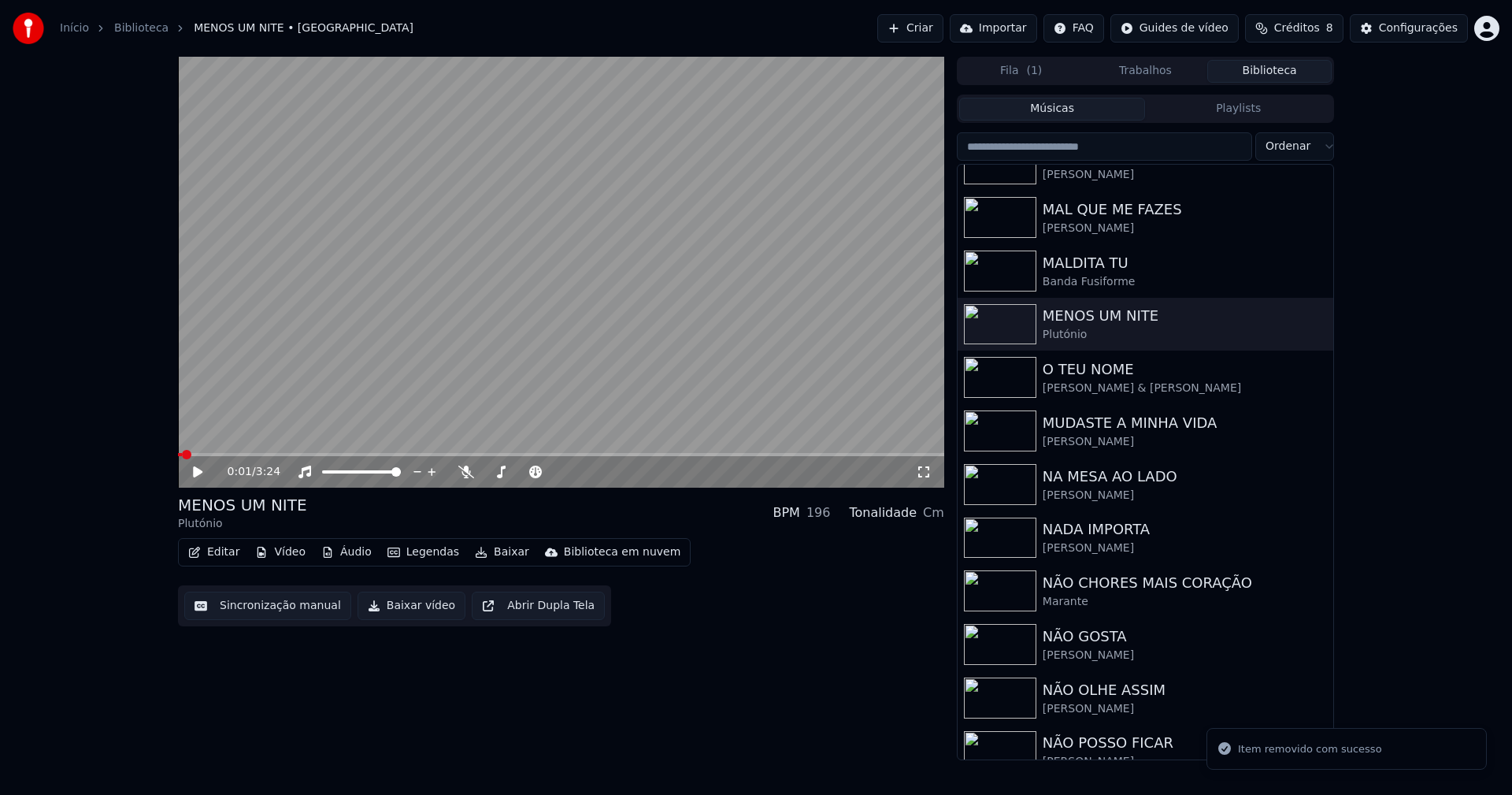
click at [291, 552] on button "Vídeo" at bounding box center [280, 552] width 63 height 22
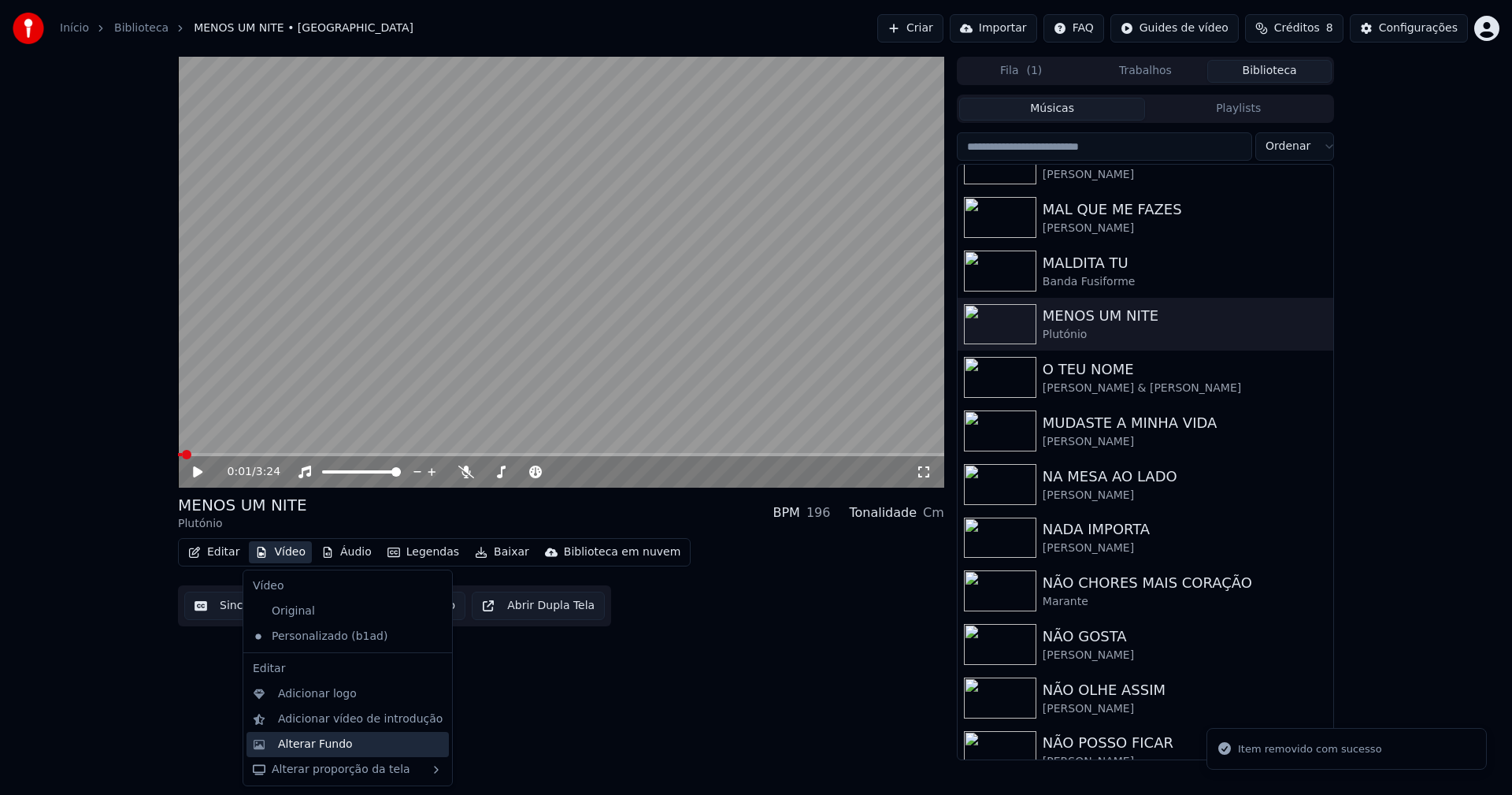
click at [340, 743] on div "Alterar Fundo" at bounding box center [315, 744] width 75 height 16
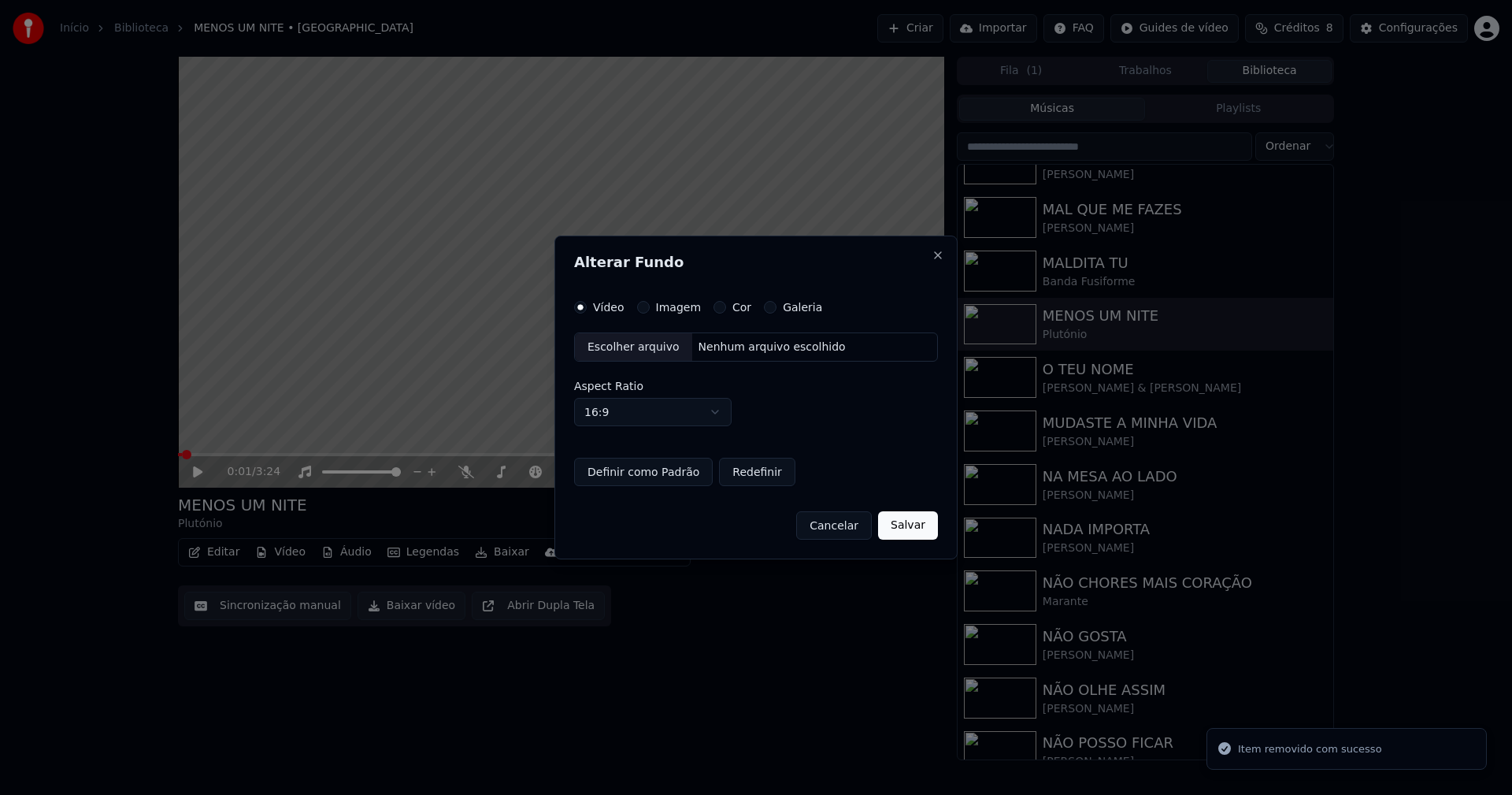
click at [643, 309] on button "Imagem" at bounding box center [643, 307] width 13 height 13
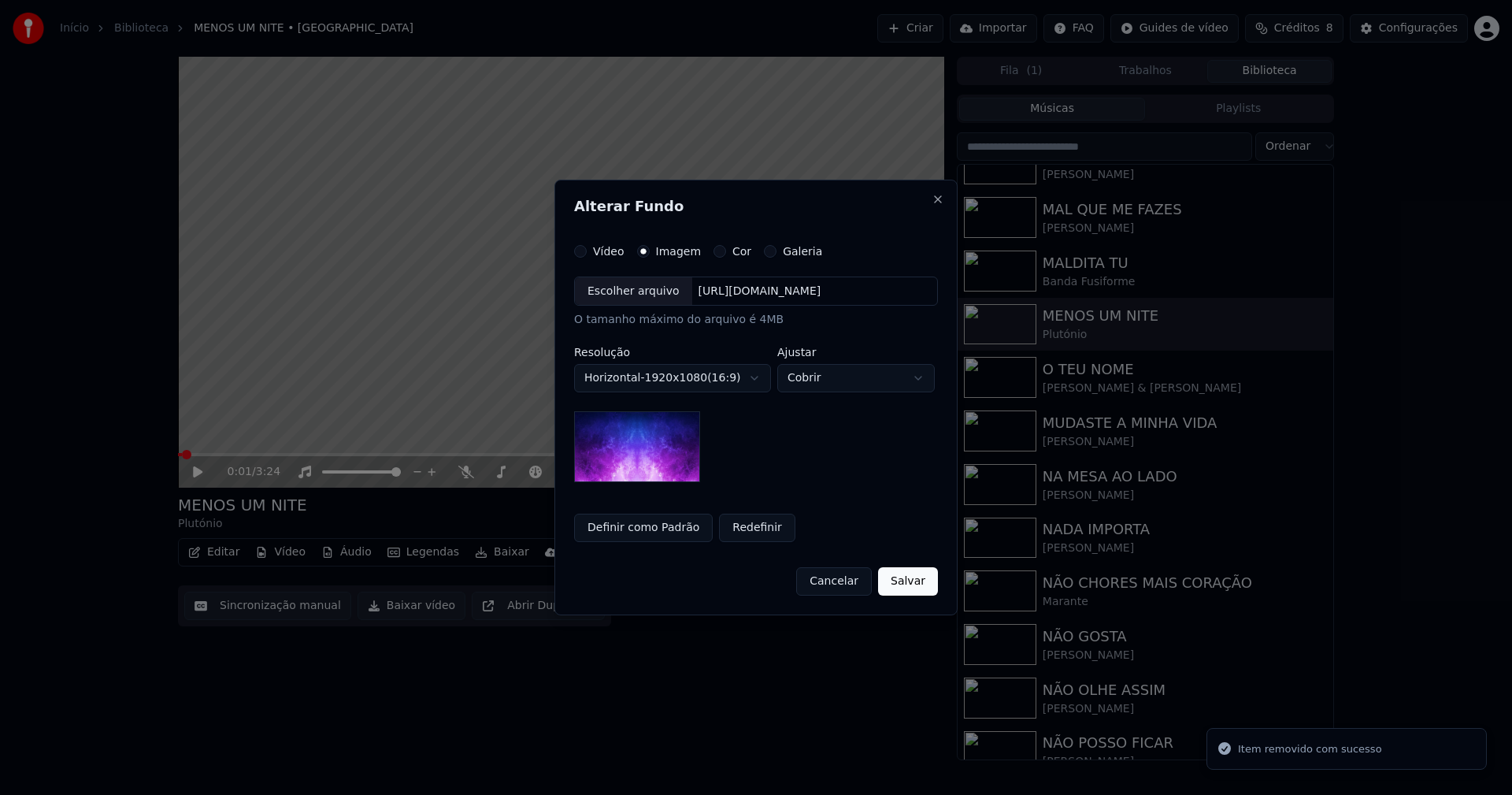
click at [621, 295] on div "Escolher arquivo" at bounding box center [634, 292] width 117 height 29
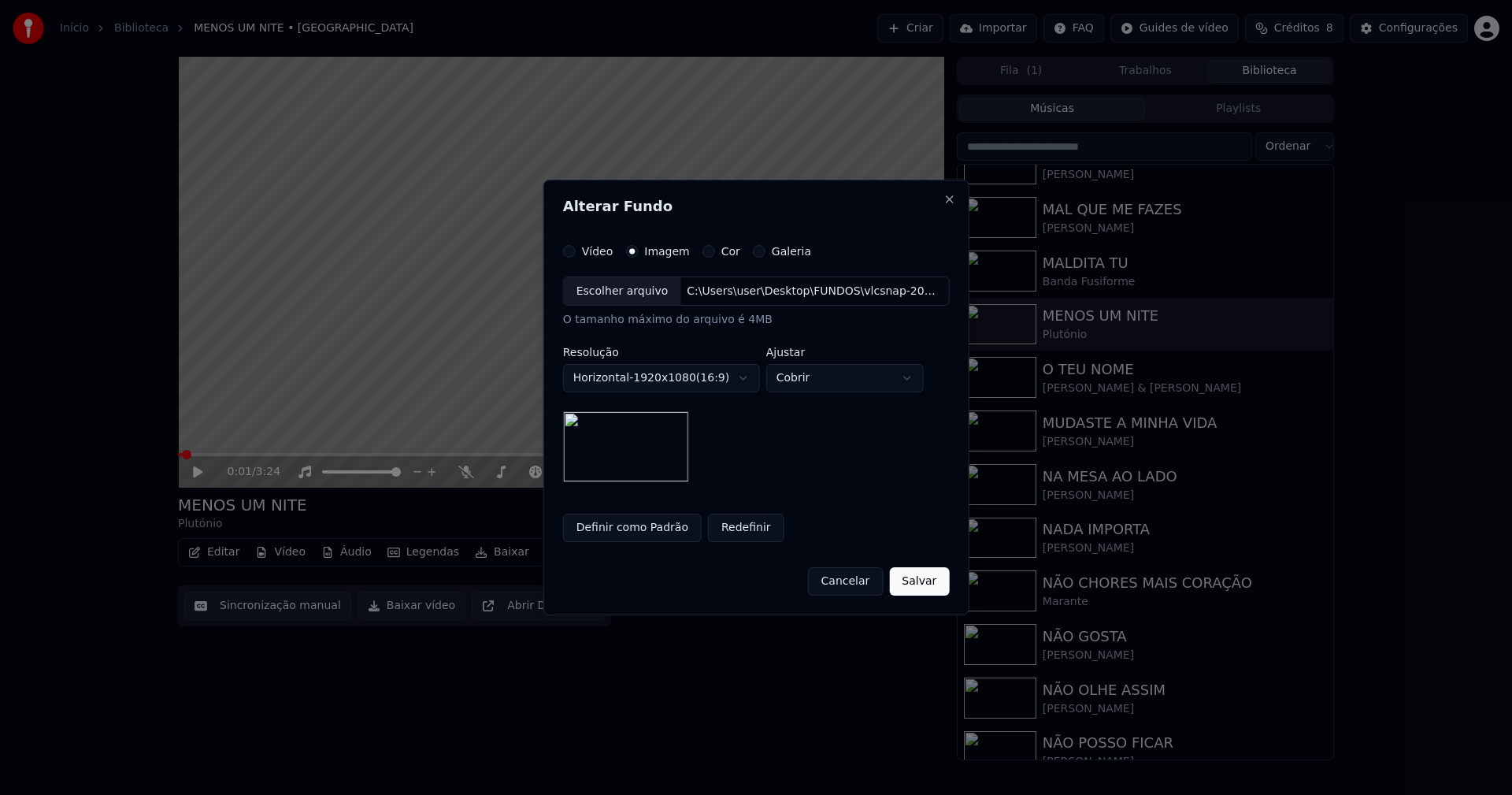
click at [919, 580] on button "Salvar" at bounding box center [919, 581] width 60 height 29
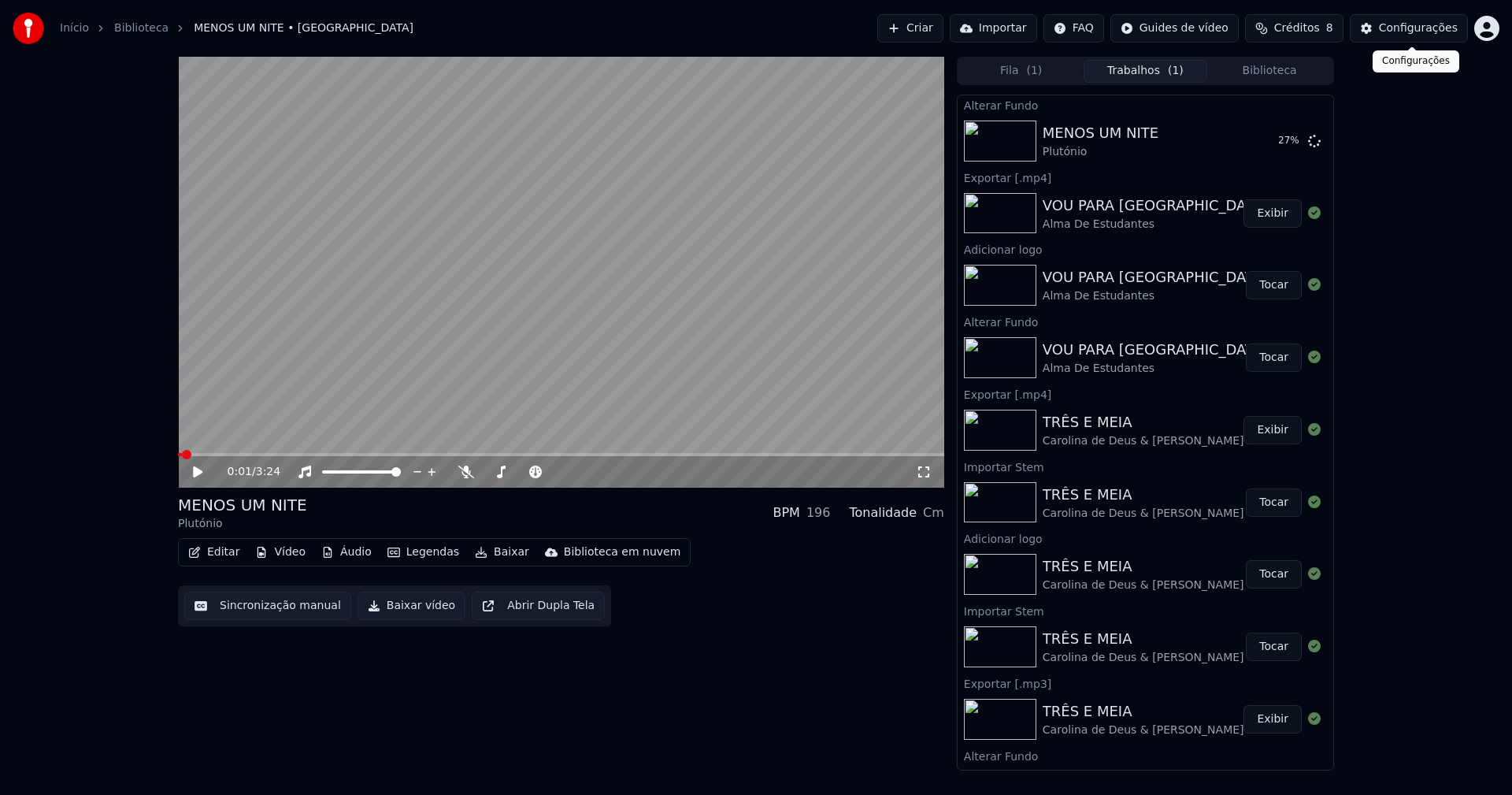
drag, startPoint x: 1427, startPoint y: 28, endPoint x: 1416, endPoint y: 31, distance: 11.4
click at [1416, 31] on div "Configurações" at bounding box center [1418, 28] width 79 height 16
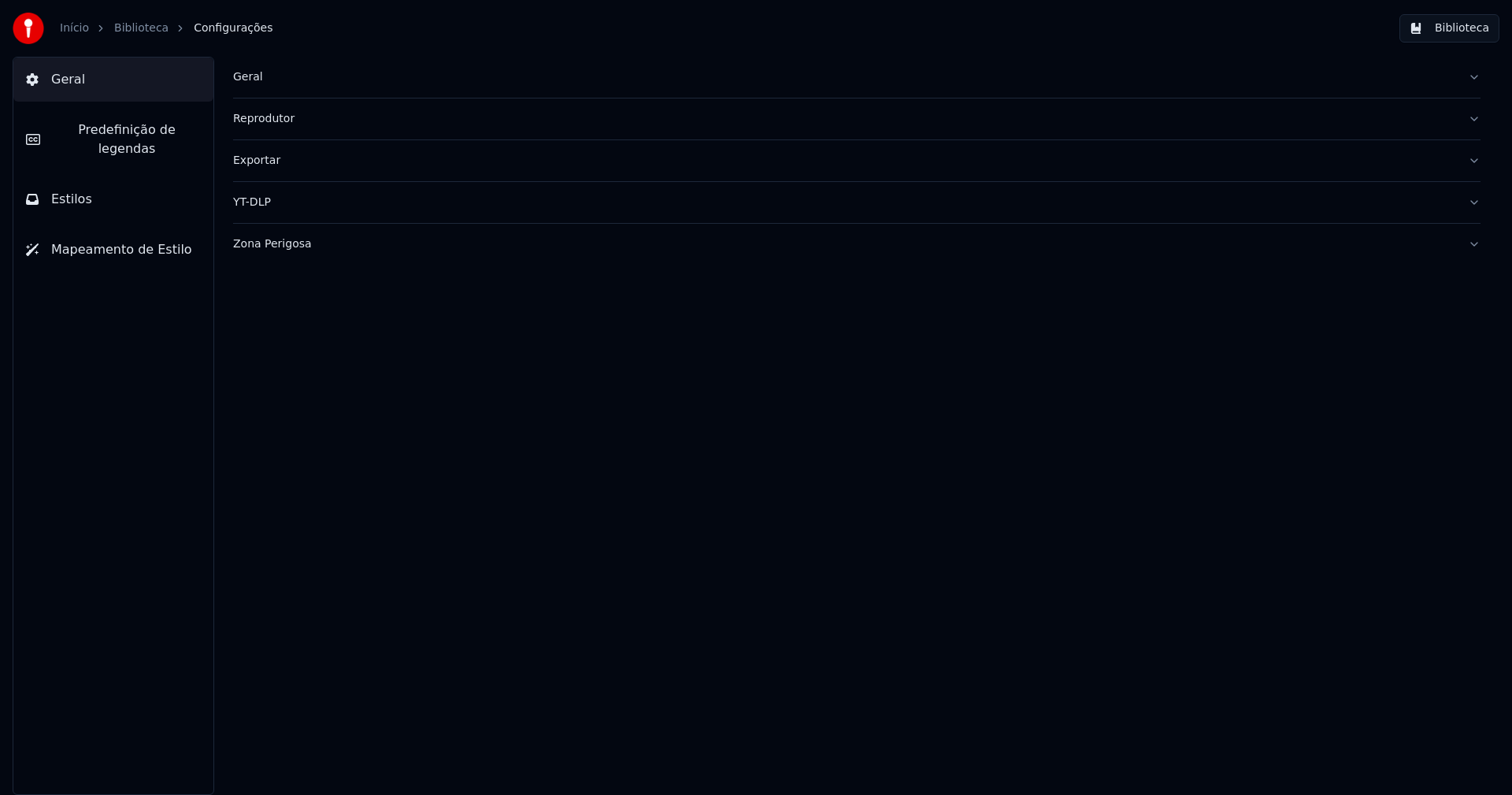
click at [72, 200] on button "Estilos" at bounding box center [113, 199] width 200 height 44
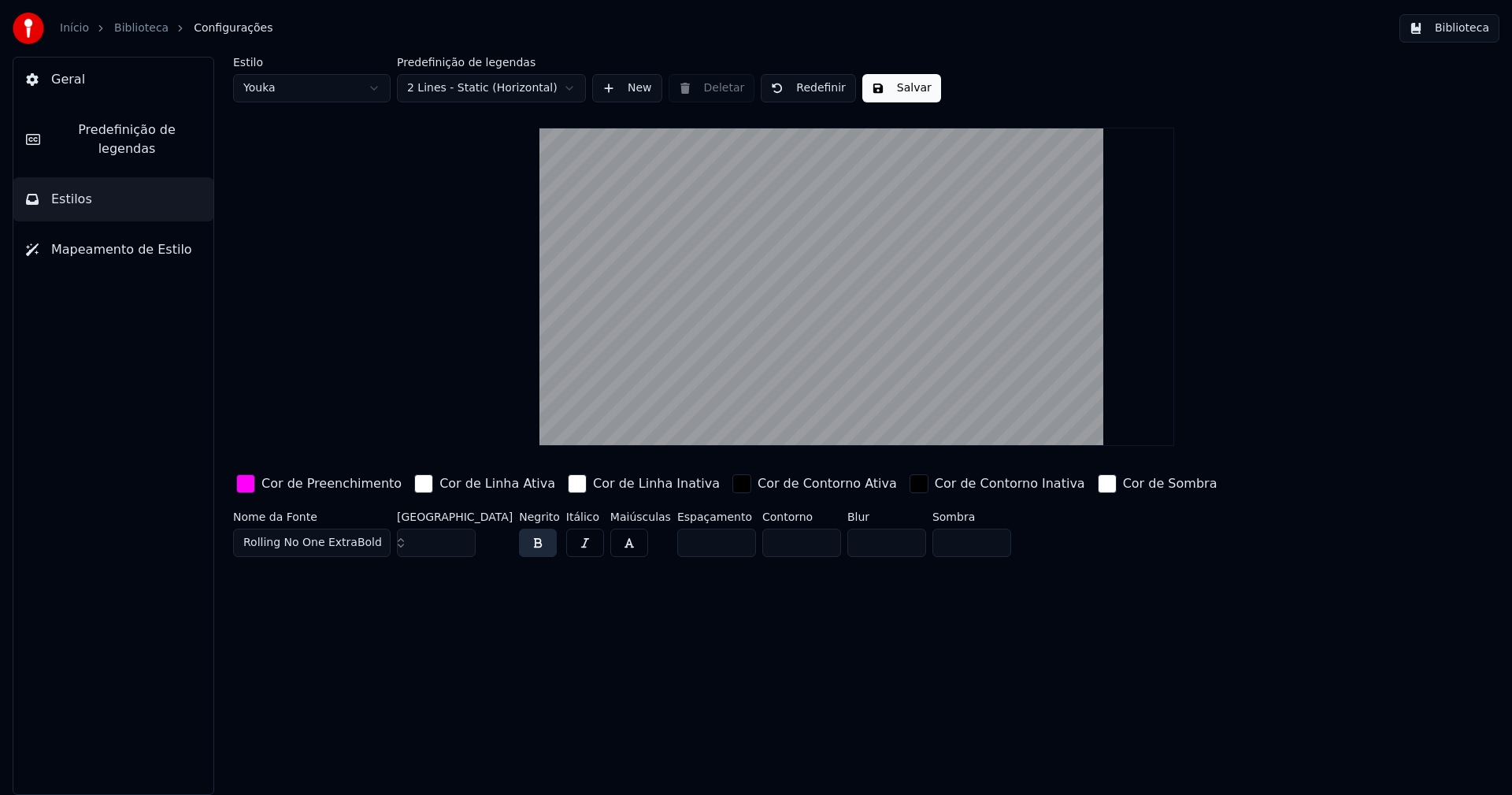
click at [246, 489] on div "button" at bounding box center [246, 484] width 19 height 19
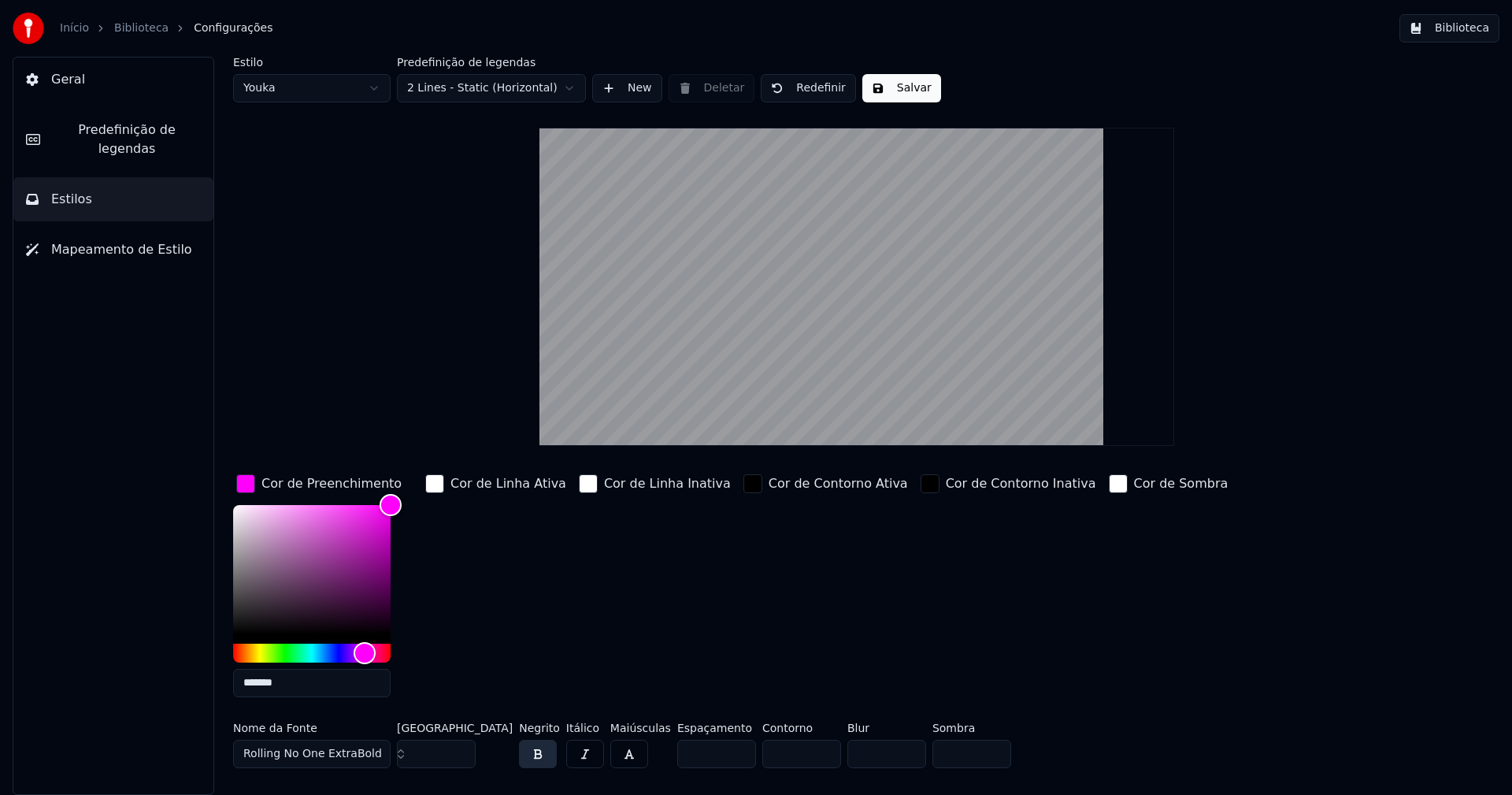
click at [303, 683] on input "*******" at bounding box center [312, 683] width 158 height 29
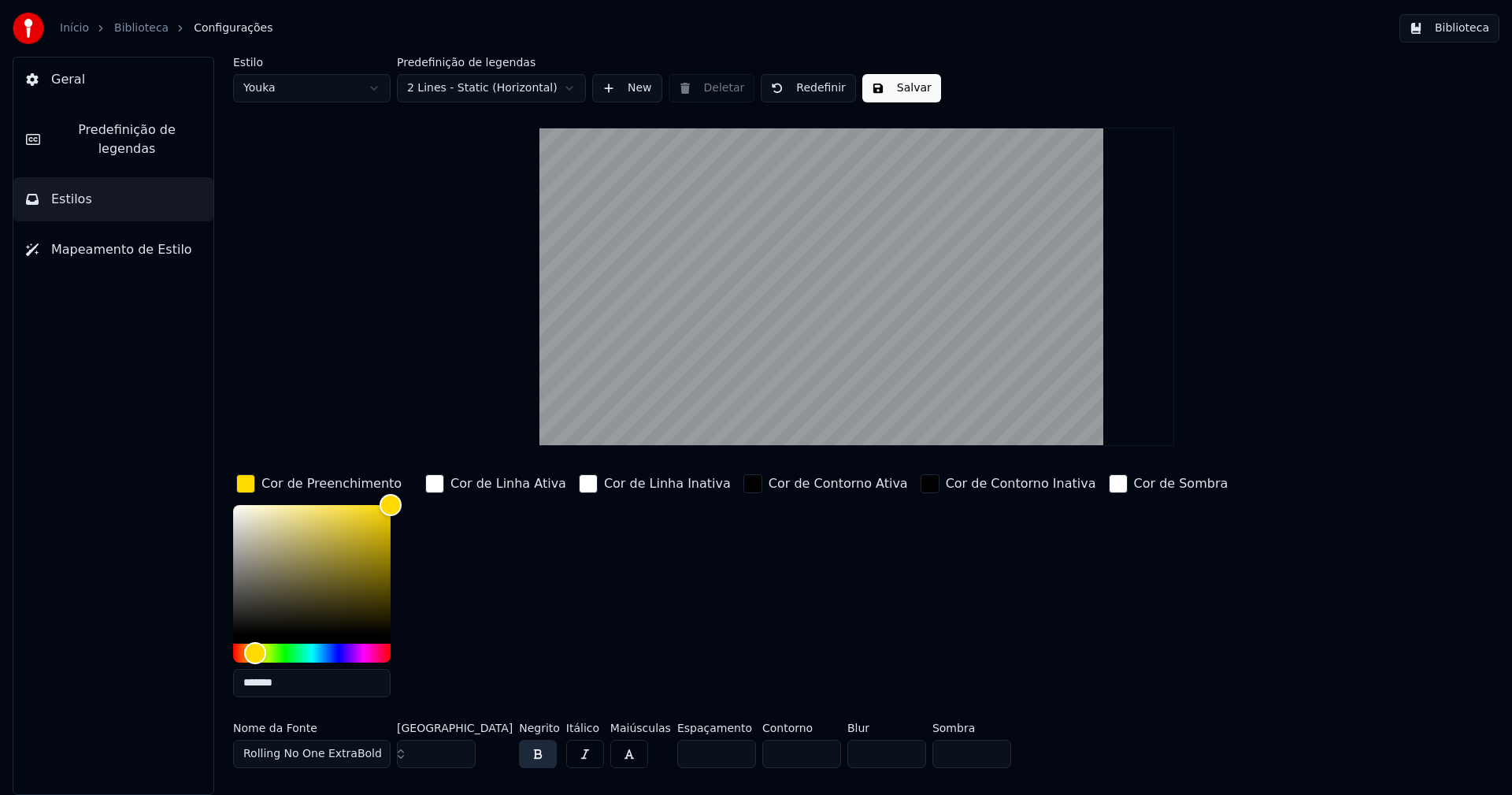
type input "*******"
click at [243, 486] on div "button" at bounding box center [246, 484] width 19 height 19
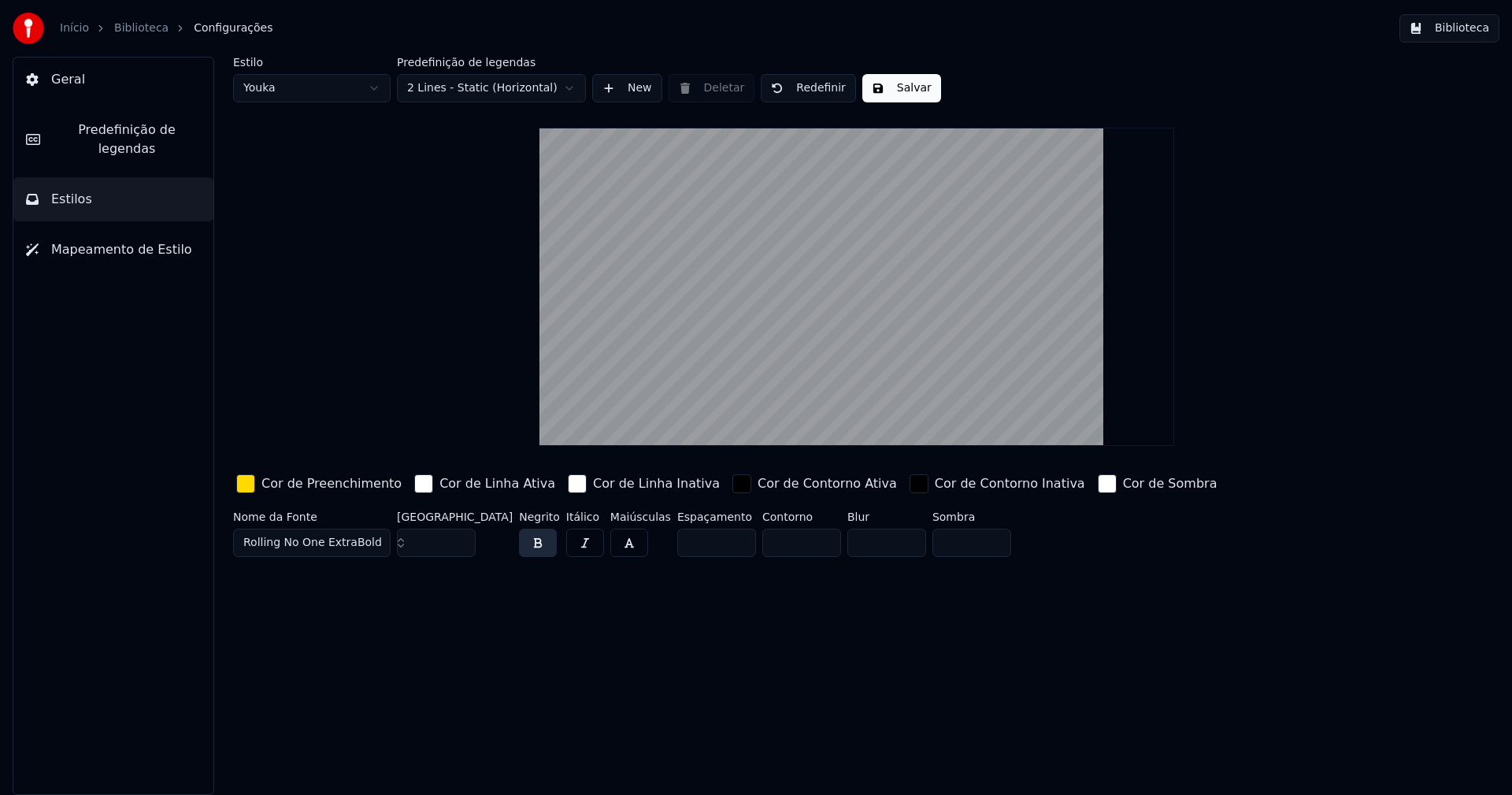
click at [906, 85] on button "Salvar" at bounding box center [902, 88] width 79 height 29
click at [1459, 34] on button "Biblioteca" at bounding box center [1448, 29] width 100 height 29
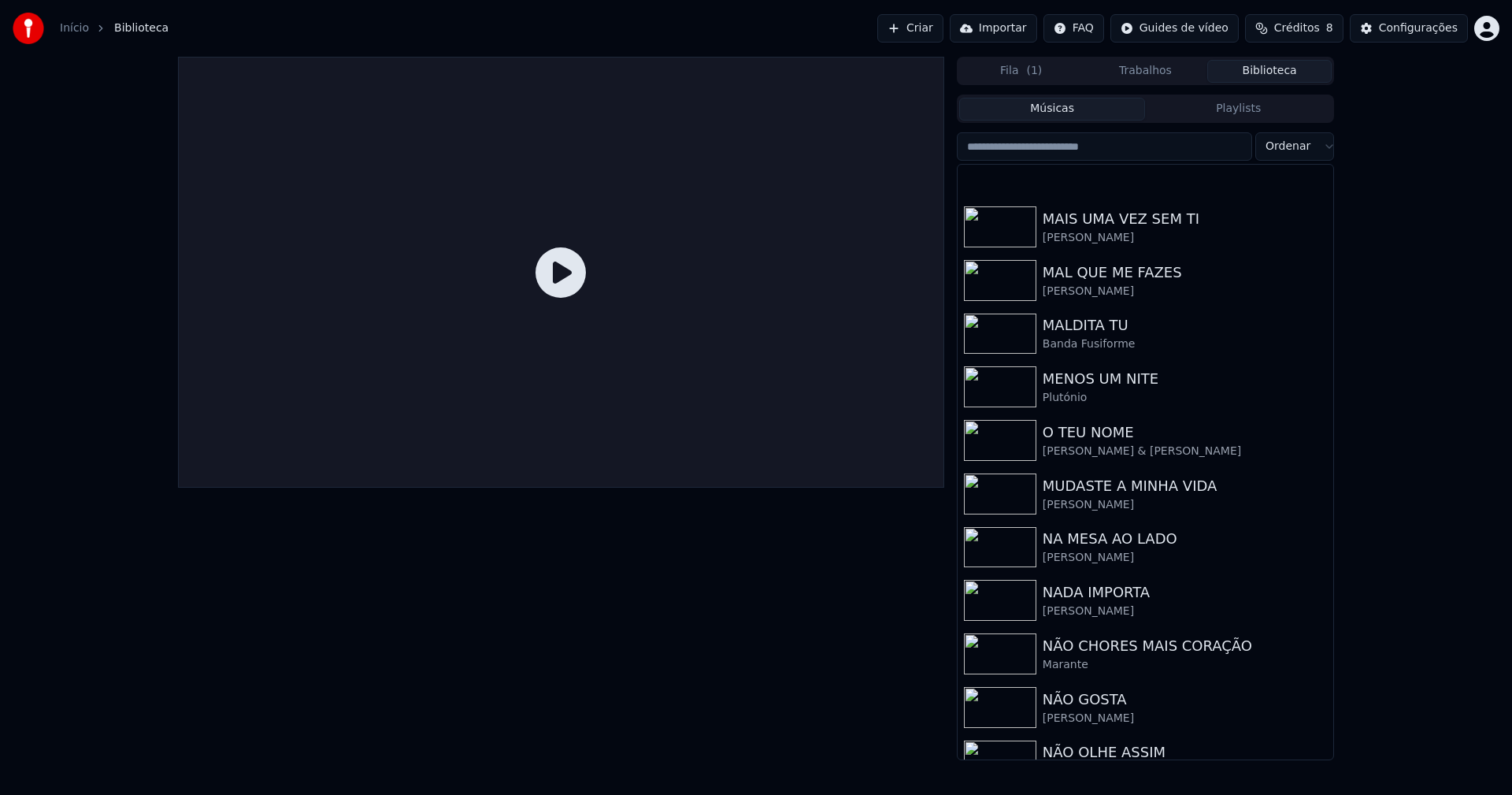
scroll to position [2788, 0]
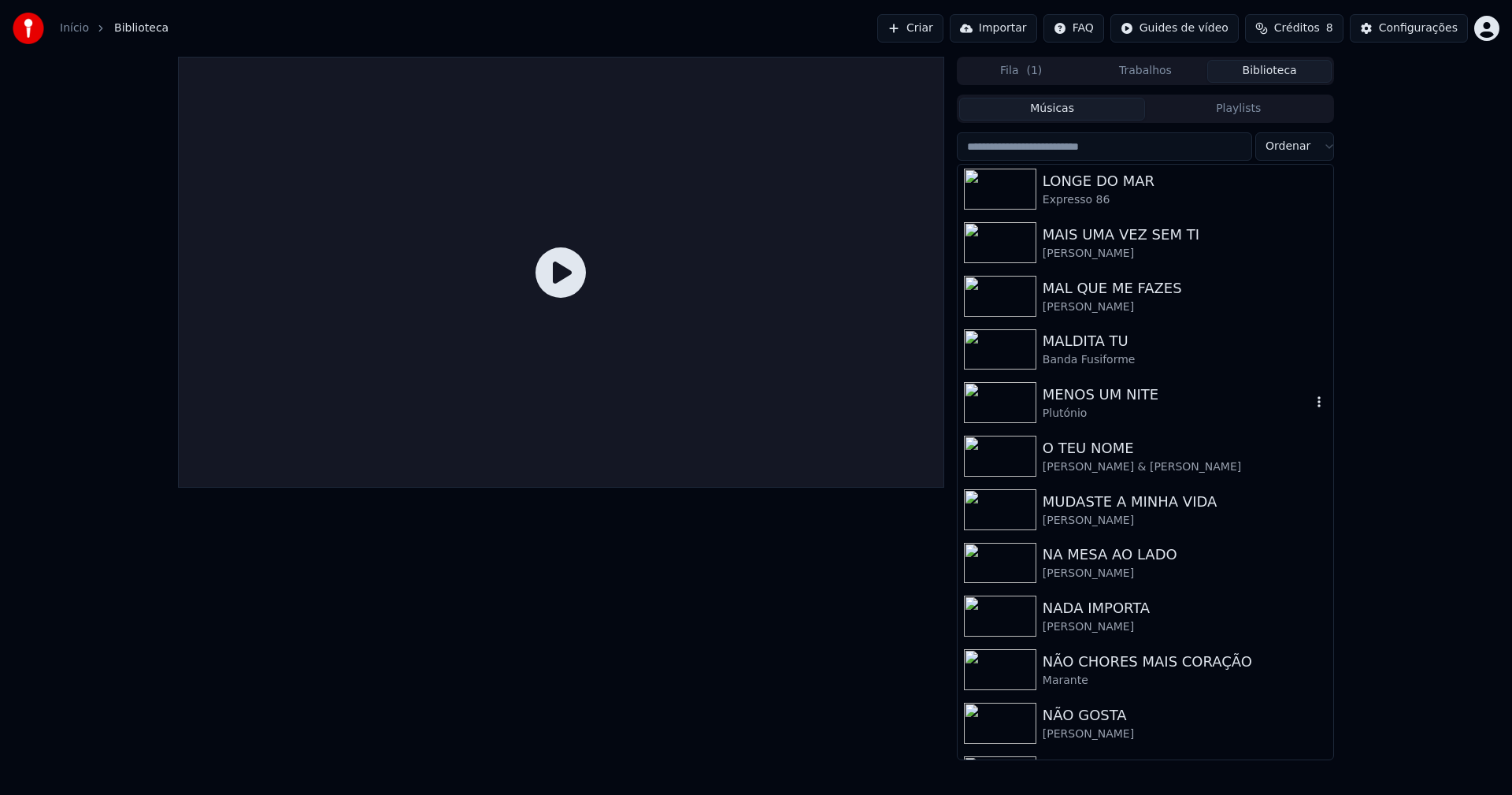
click at [1075, 399] on div "MENOS UM NITE" at bounding box center [1177, 394] width 268 height 22
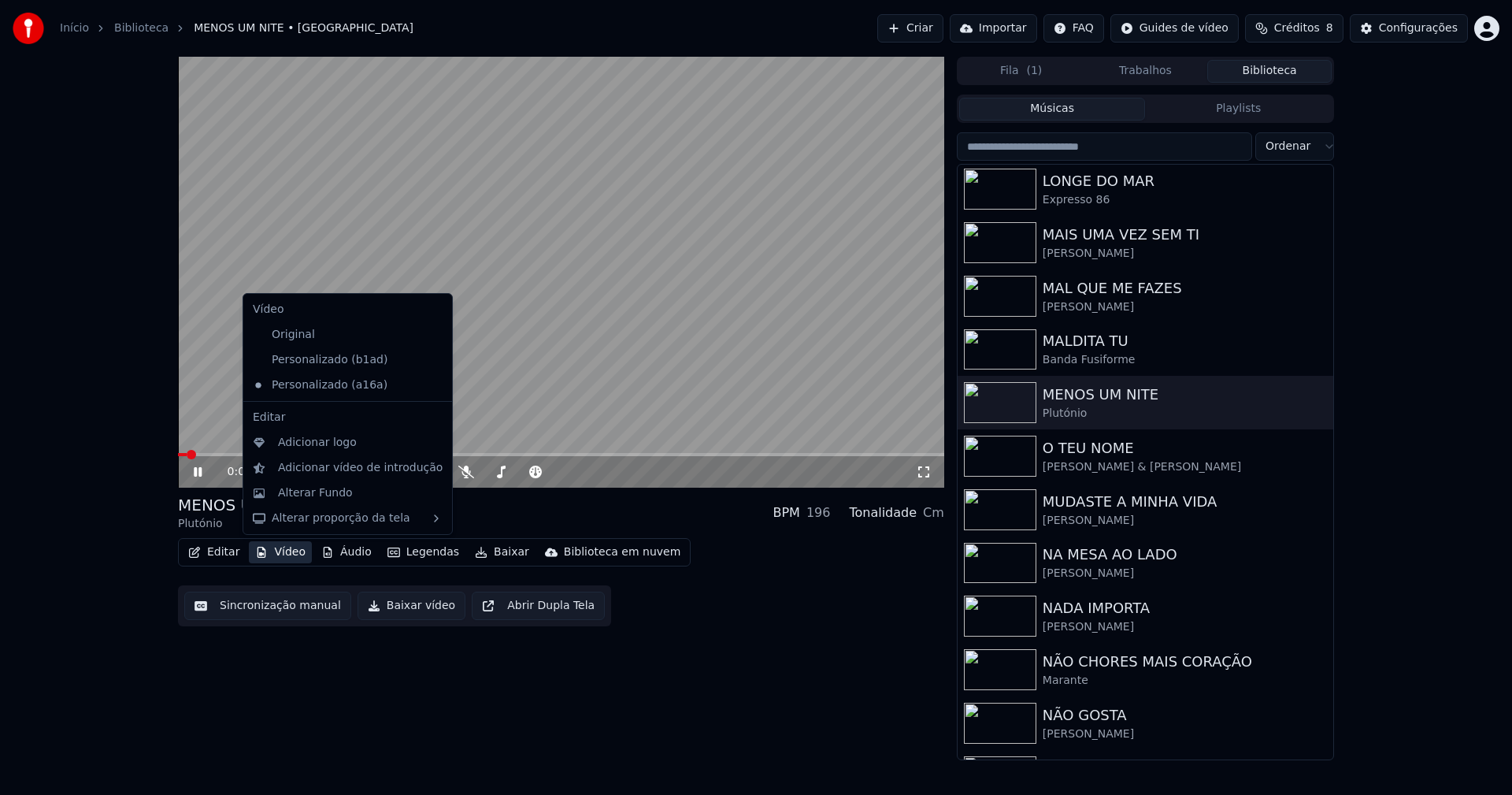
click at [272, 554] on button "Vídeo" at bounding box center [280, 552] width 63 height 22
click at [305, 439] on div "Adicionar logo" at bounding box center [318, 443] width 79 height 16
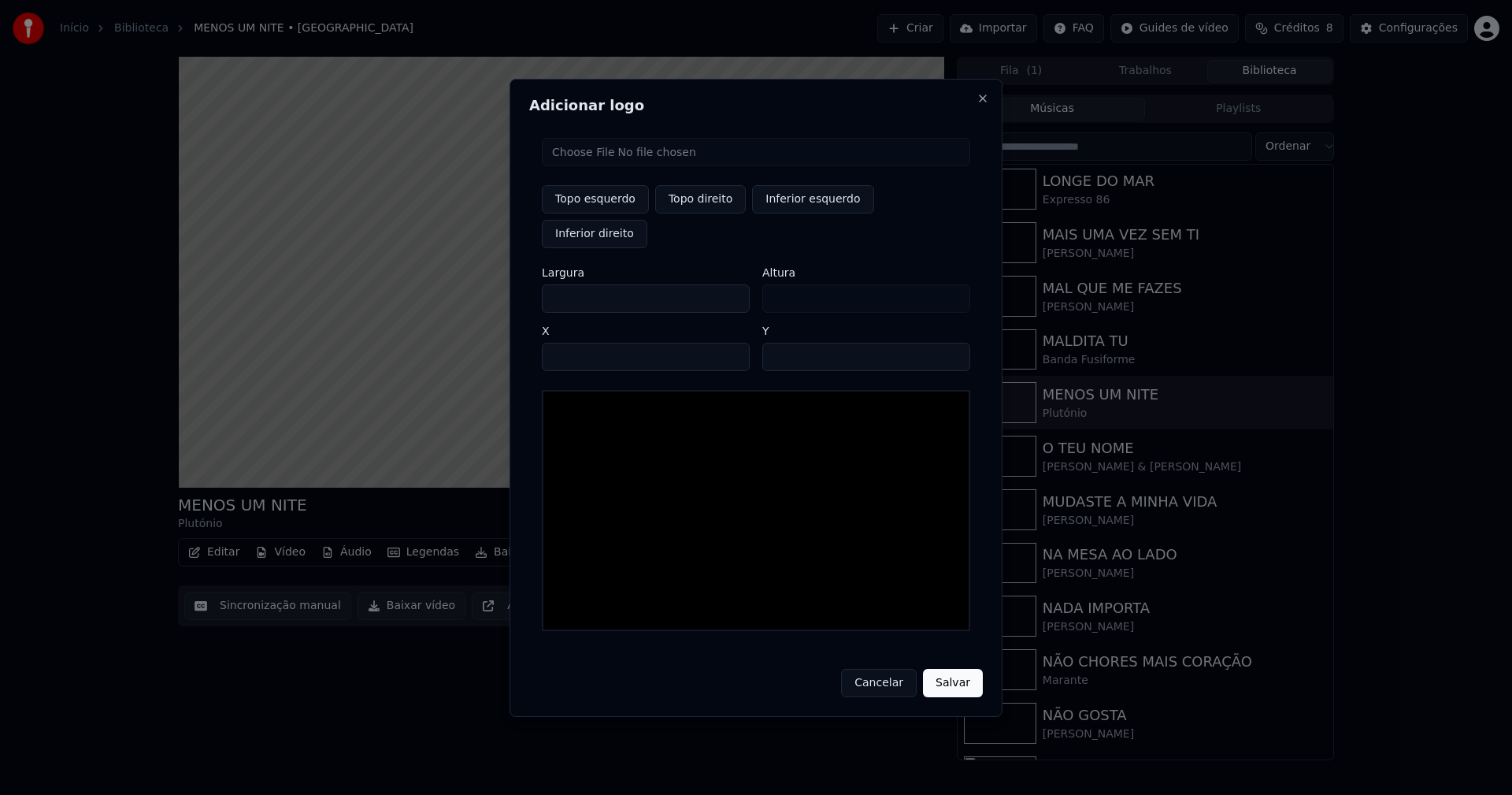
click at [600, 166] on input "file" at bounding box center [755, 152] width 428 height 29
type input "**********"
type input "***"
drag, startPoint x: 700, startPoint y: 218, endPoint x: 600, endPoint y: 240, distance: 102.4
click at [700, 214] on button "Topo direito" at bounding box center [701, 200] width 91 height 29
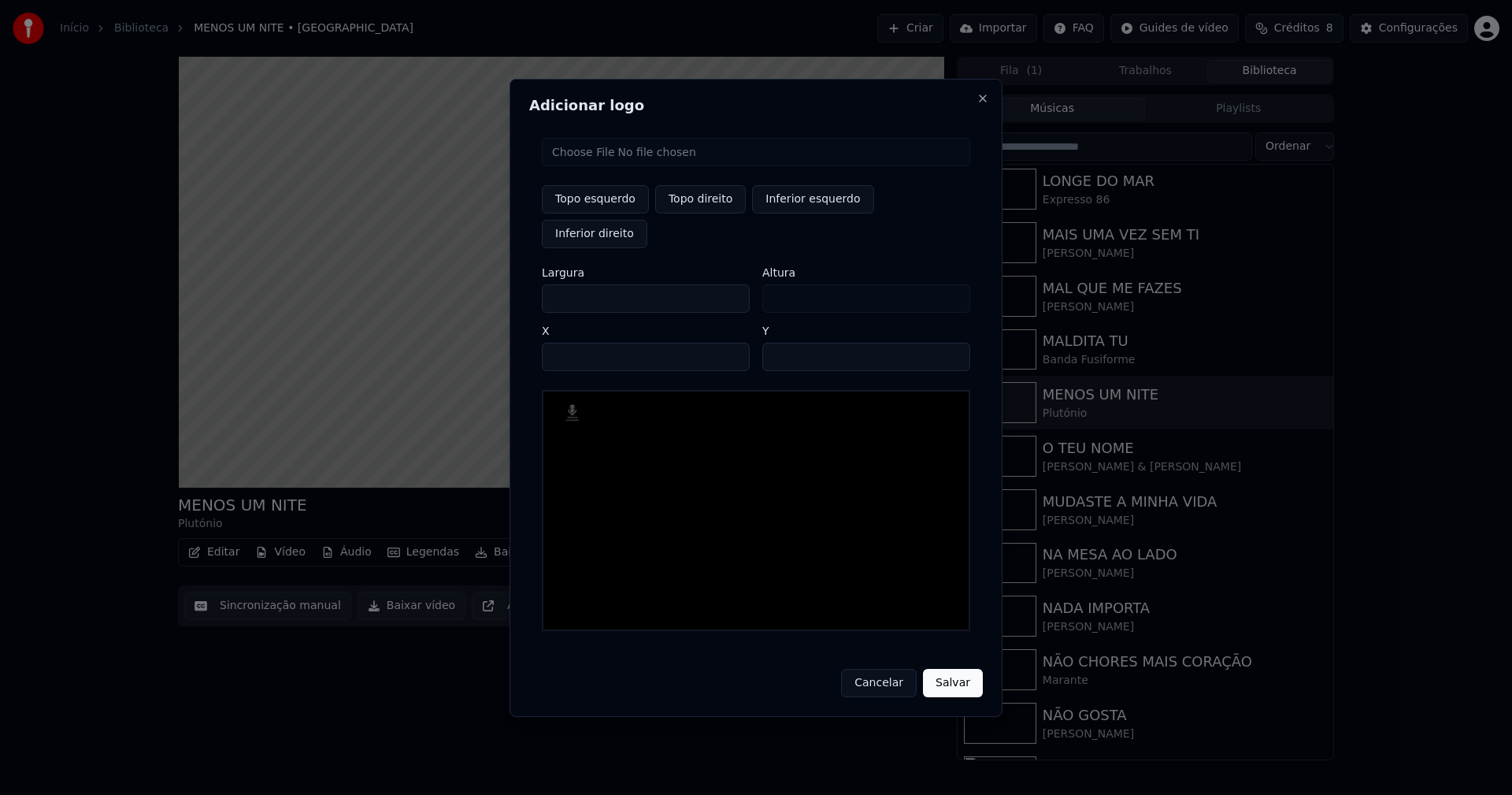
type input "****"
drag, startPoint x: 567, startPoint y: 283, endPoint x: 505, endPoint y: 293, distance: 62.8
click at [505, 293] on body "Início Biblioteca MENOS UM NITE • Plutónio Criar Importar FAQ Guides de vídeo C…" at bounding box center [756, 398] width 1512 height 795
type input "**"
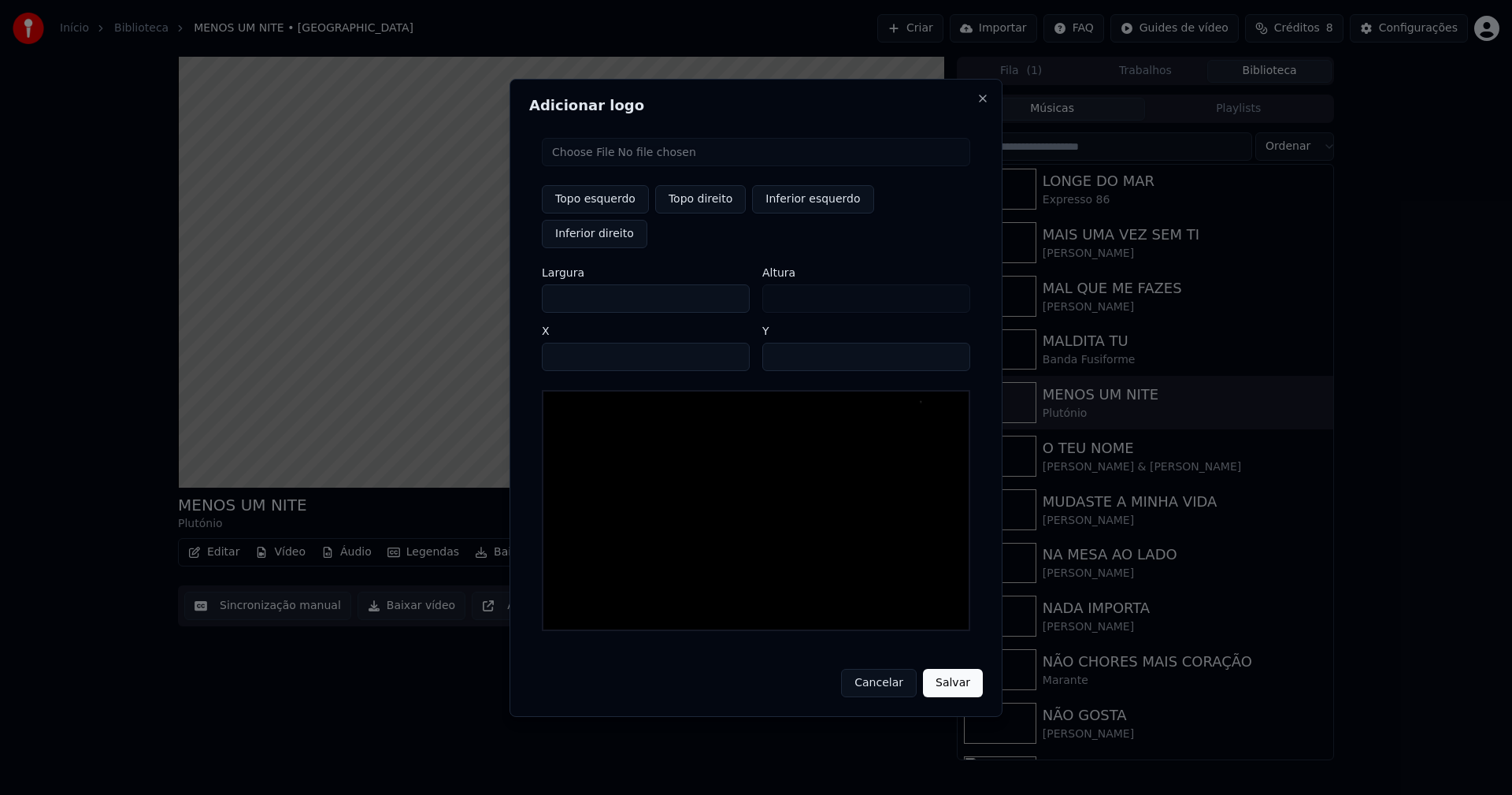
type input "***"
click at [574, 343] on input "****" at bounding box center [645, 357] width 208 height 29
type input "****"
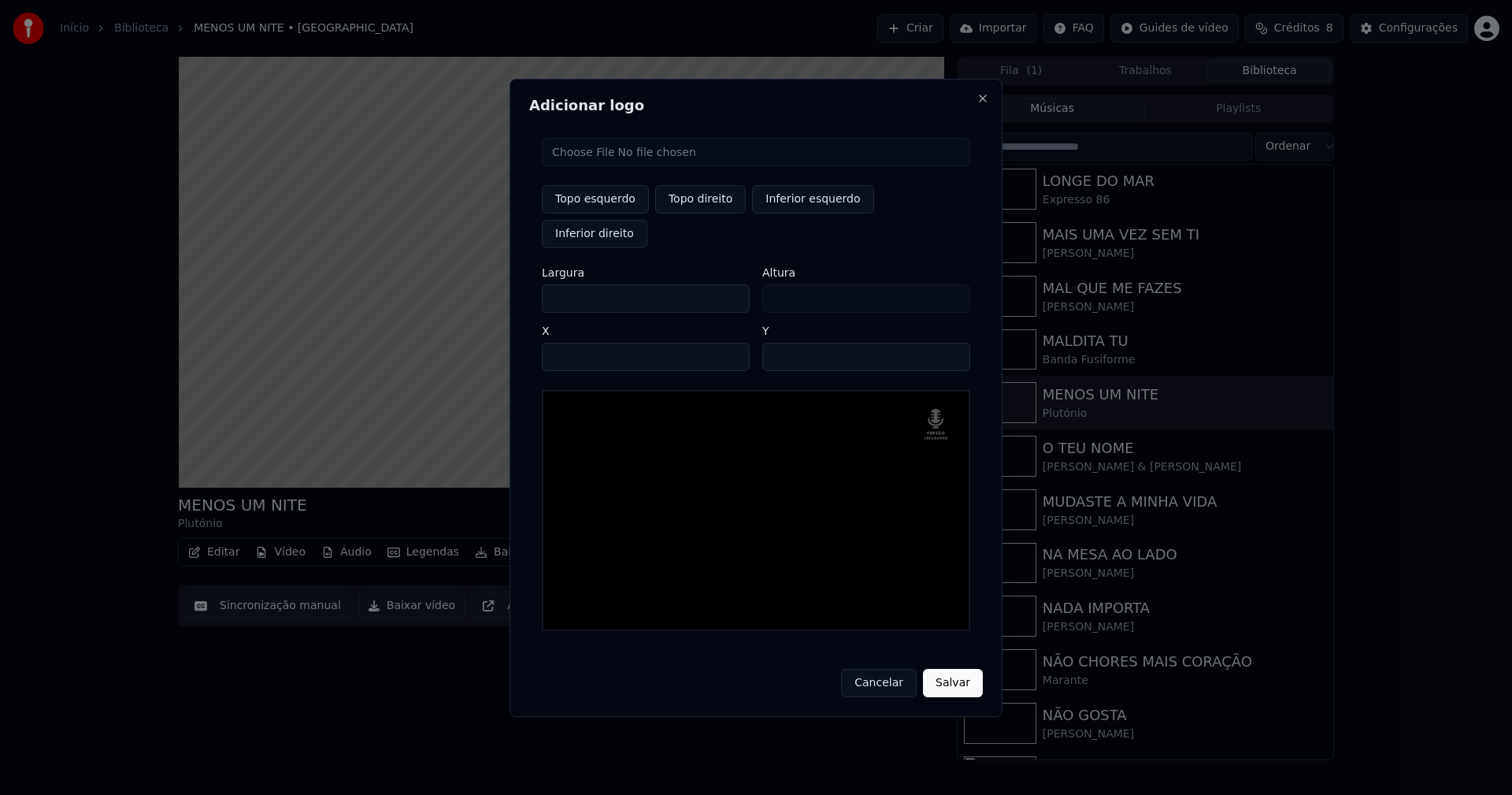
click at [952, 343] on input "**" at bounding box center [866, 357] width 208 height 29
type input "**"
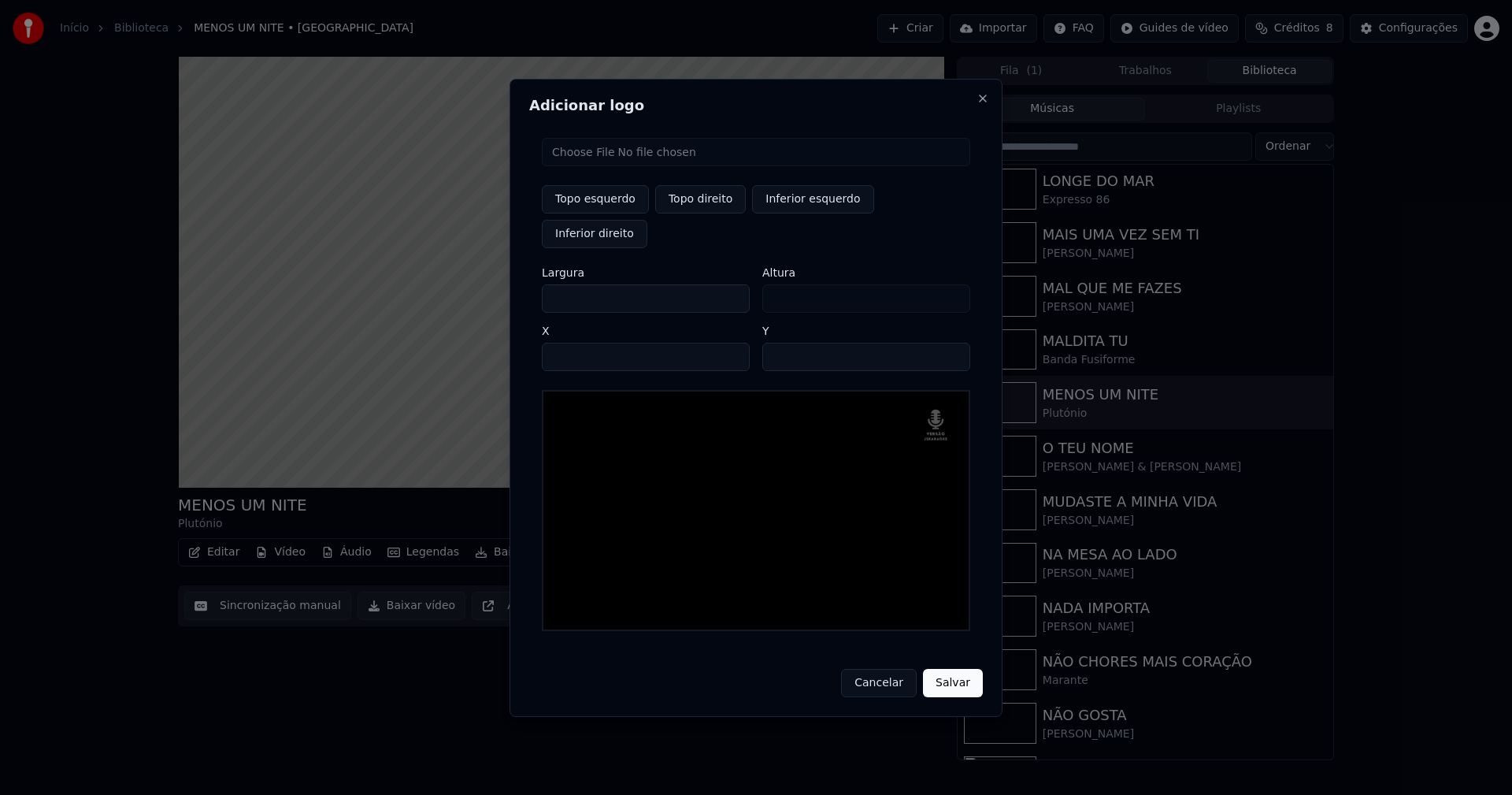
click at [952, 343] on input "**" at bounding box center [866, 357] width 208 height 29
click at [960, 671] on button "Salvar" at bounding box center [952, 683] width 60 height 29
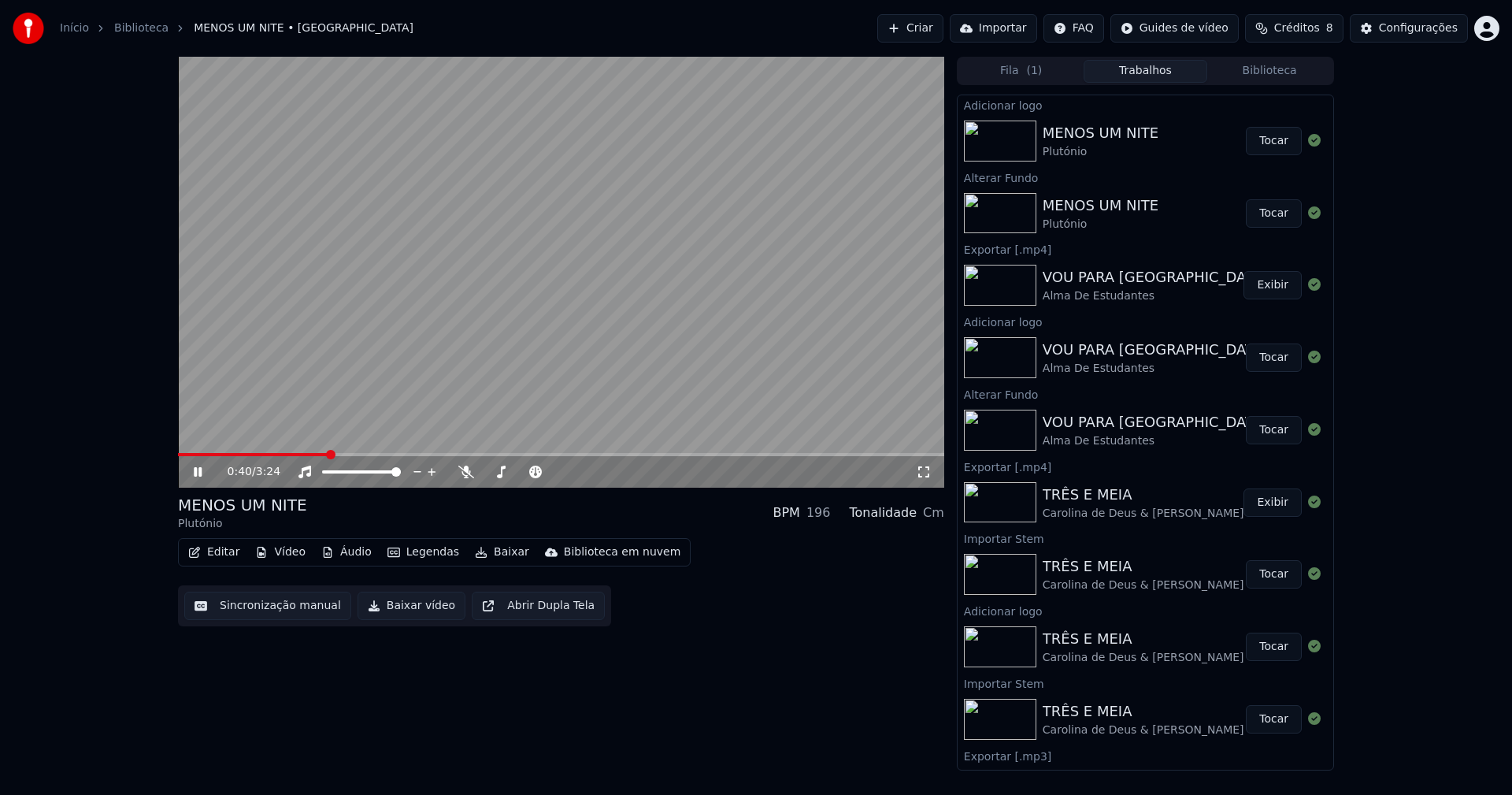
click at [1277, 140] on button "Tocar" at bounding box center [1273, 141] width 56 height 29
click at [221, 554] on button "Editar" at bounding box center [214, 552] width 64 height 22
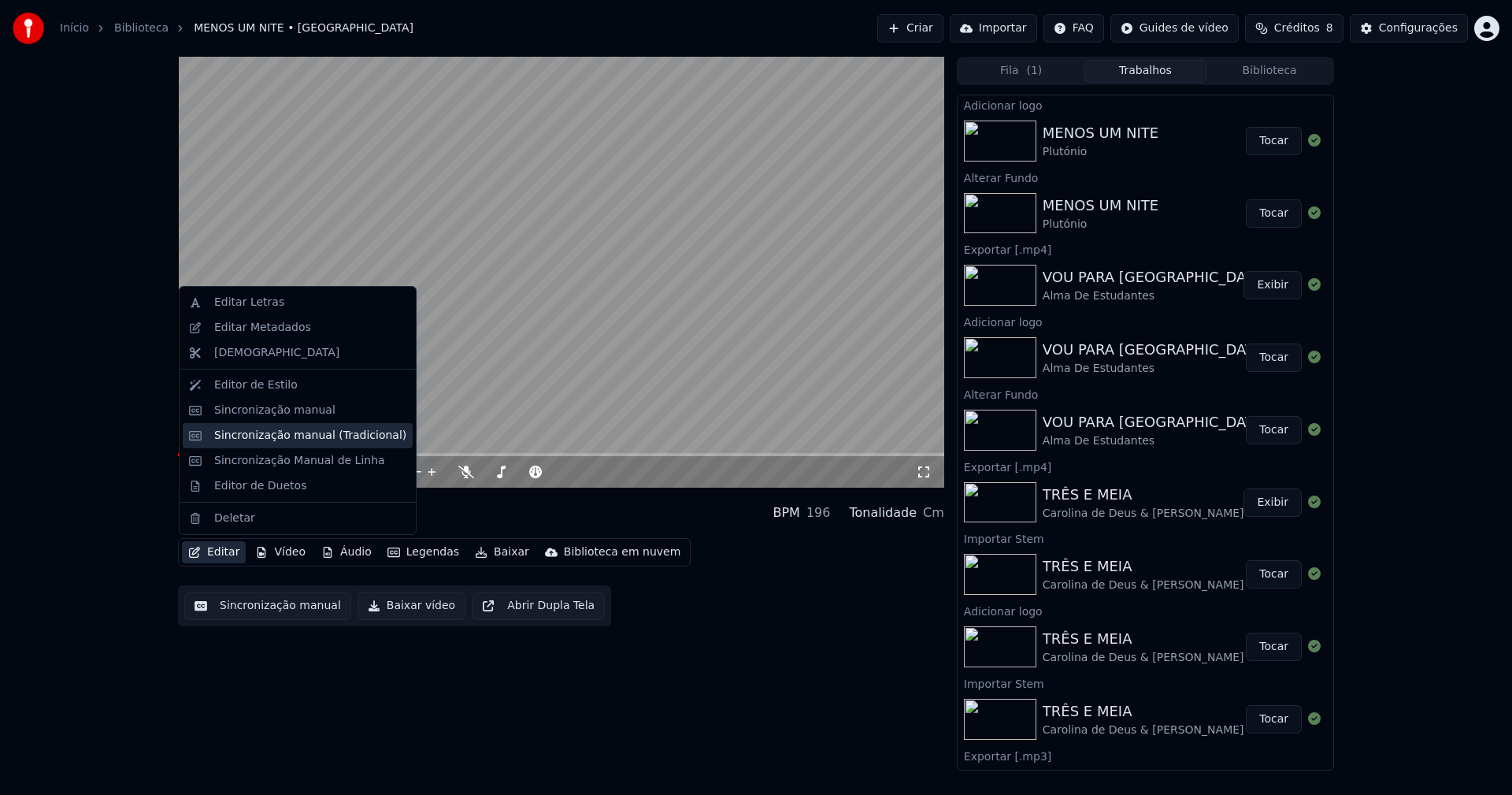
click at [270, 439] on div "Sincronização manual (Tradicional)" at bounding box center [310, 435] width 192 height 16
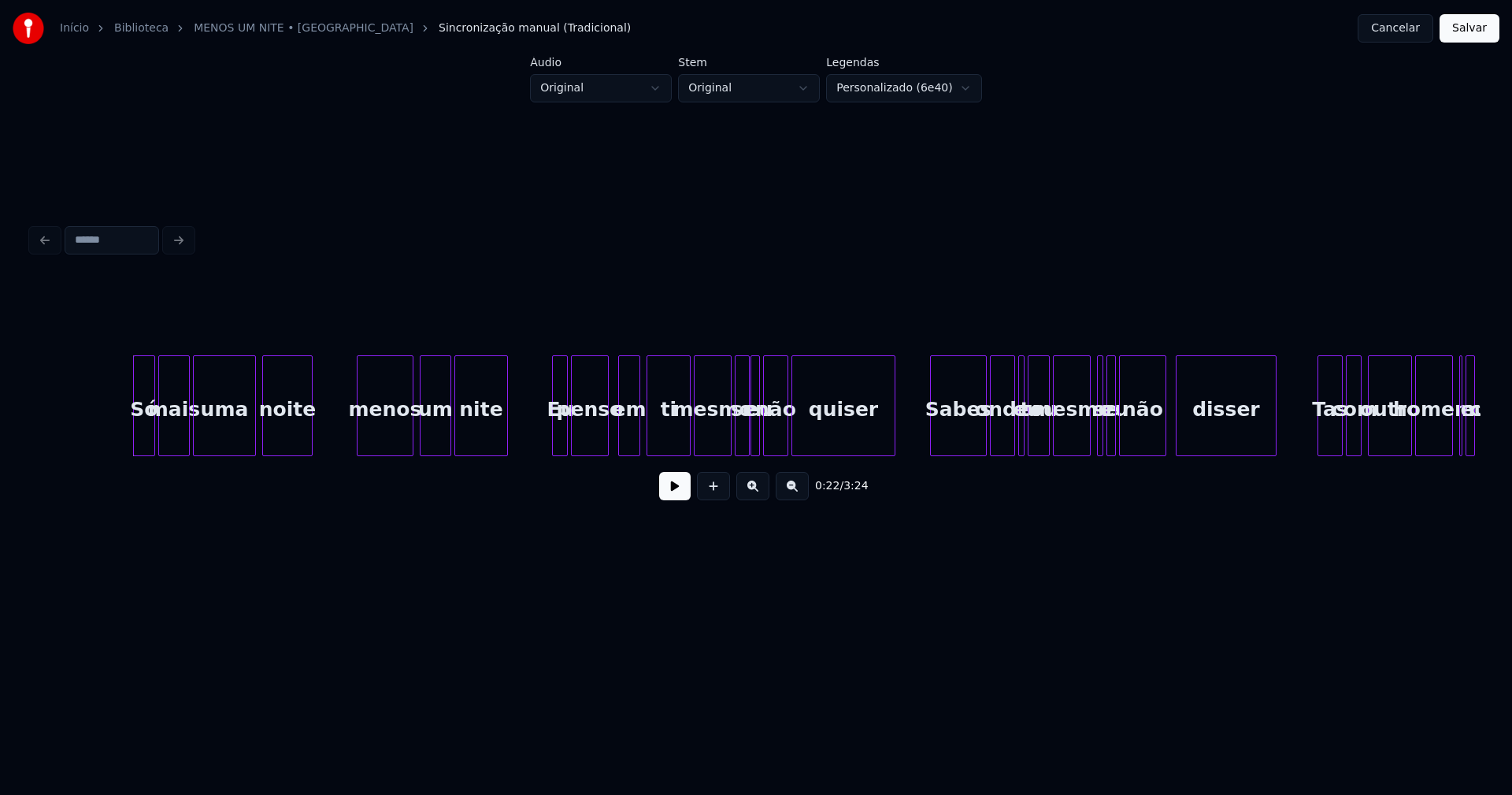
scroll to position [0, 3428]
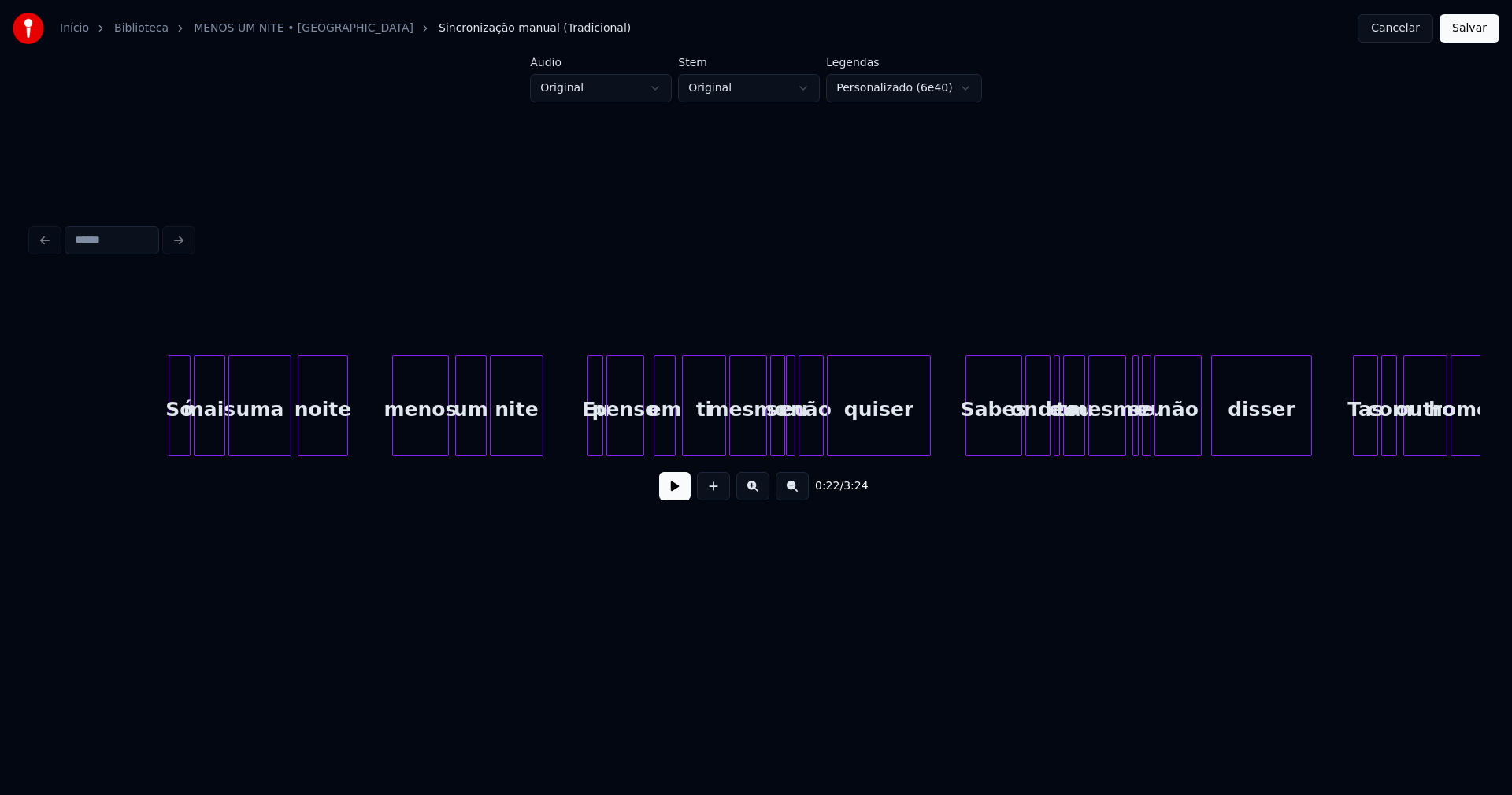
click at [671, 496] on button at bounding box center [675, 486] width 32 height 29
click at [147, 436] on div at bounding box center [148, 406] width 5 height 99
drag, startPoint x: 671, startPoint y: 491, endPoint x: 381, endPoint y: 439, distance: 294.6
click at [671, 491] on button at bounding box center [675, 486] width 32 height 29
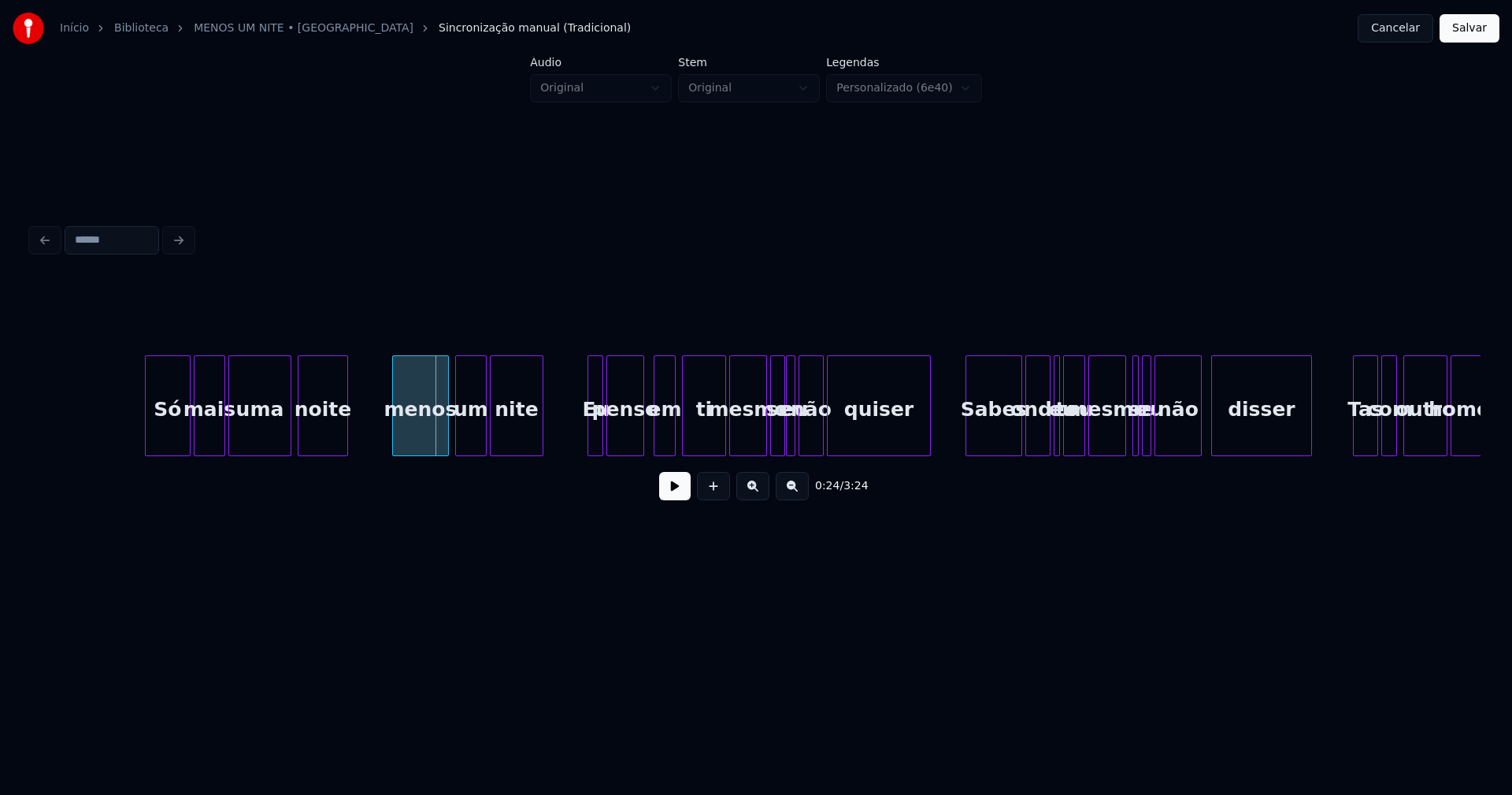
click at [179, 428] on div "Só" at bounding box center [168, 410] width 44 height 107
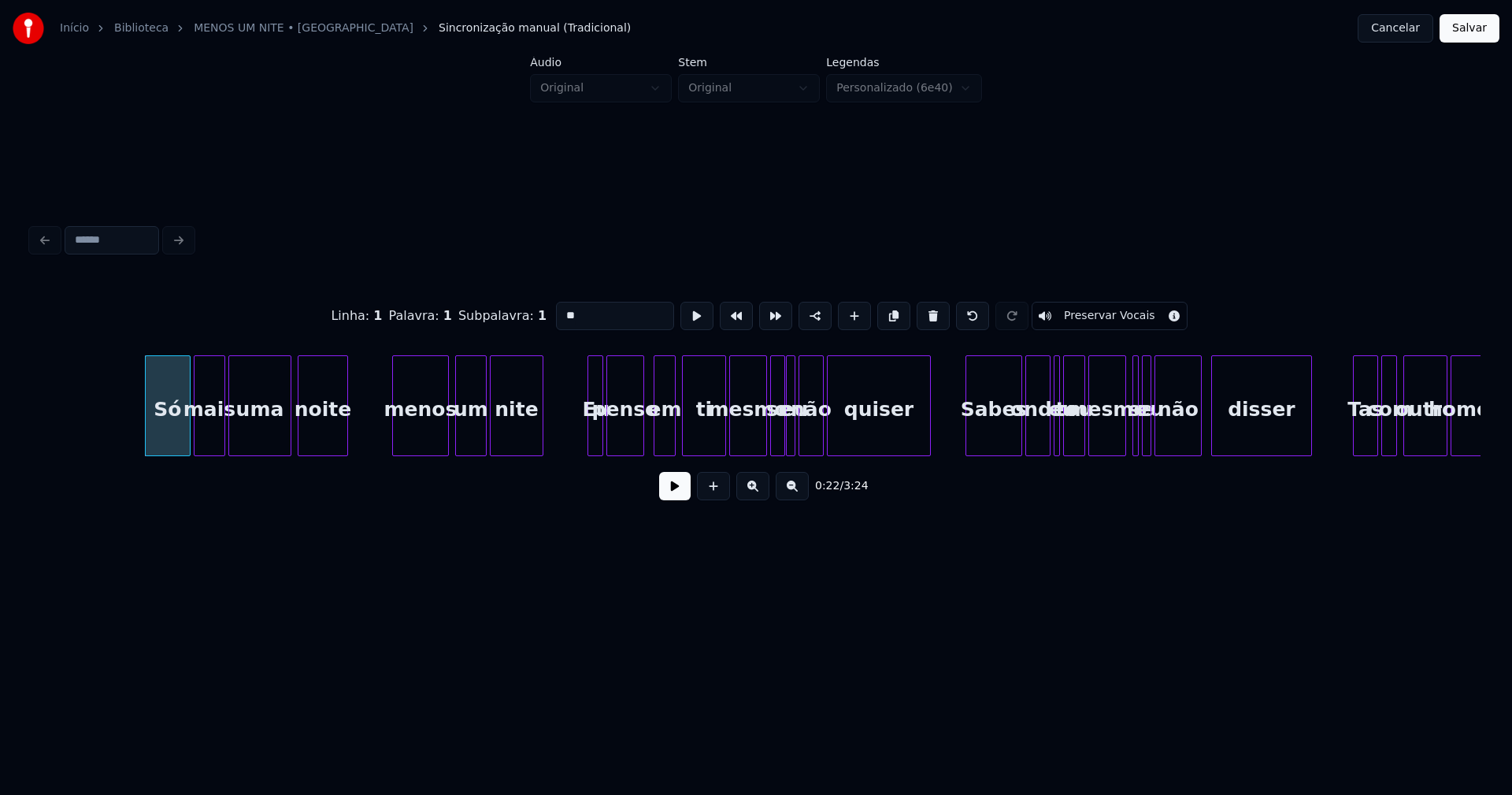
click at [559, 305] on input "**" at bounding box center [614, 316] width 118 height 29
type input "****"
click at [684, 501] on button at bounding box center [675, 486] width 32 height 29
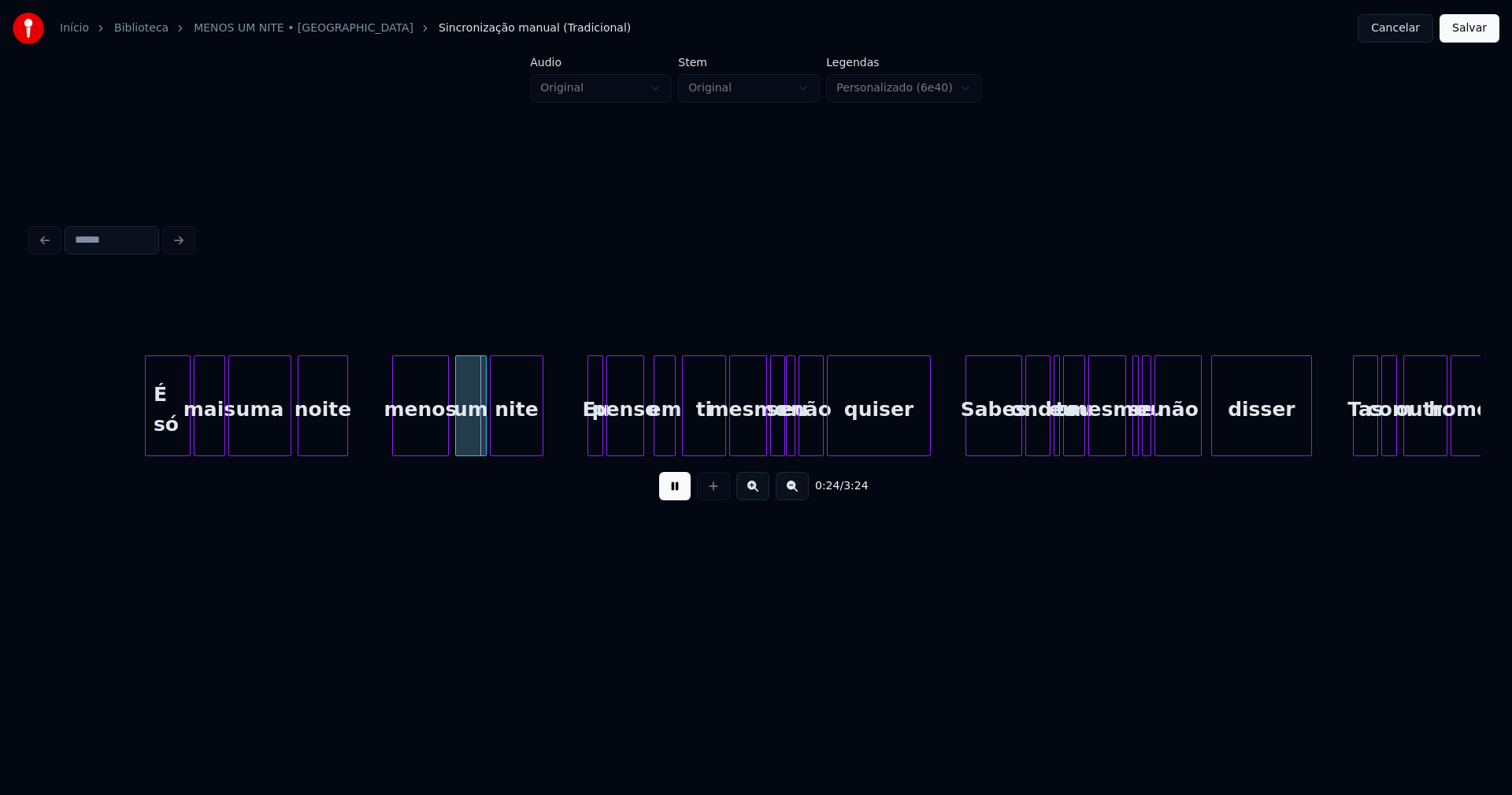
click at [246, 428] on div at bounding box center [248, 406] width 5 height 99
click at [220, 436] on div "mais" at bounding box center [219, 410] width 30 height 107
click at [197, 442] on div at bounding box center [196, 406] width 5 height 99
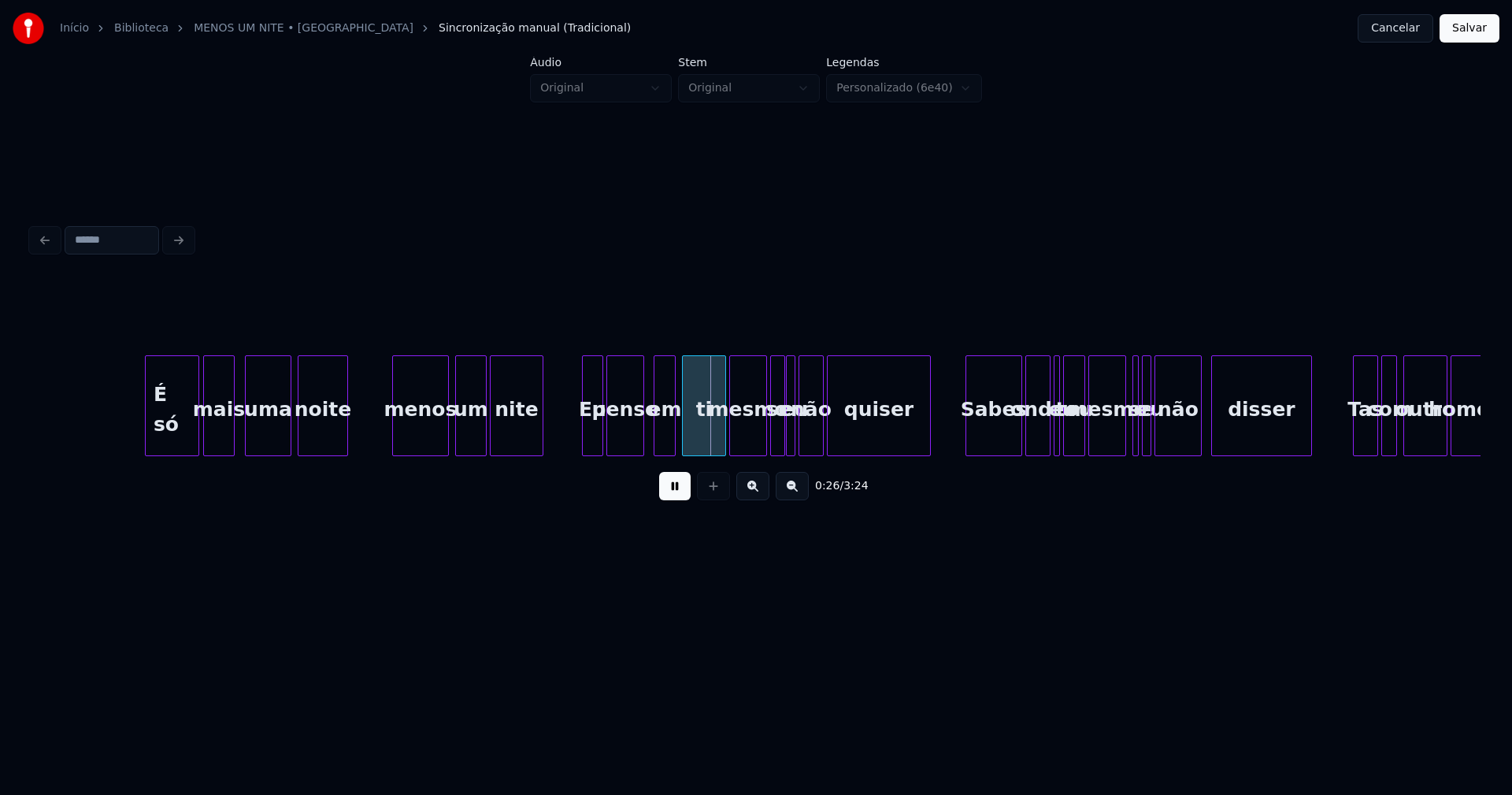
click at [583, 434] on div at bounding box center [585, 406] width 5 height 99
click at [715, 440] on div at bounding box center [717, 406] width 5 height 99
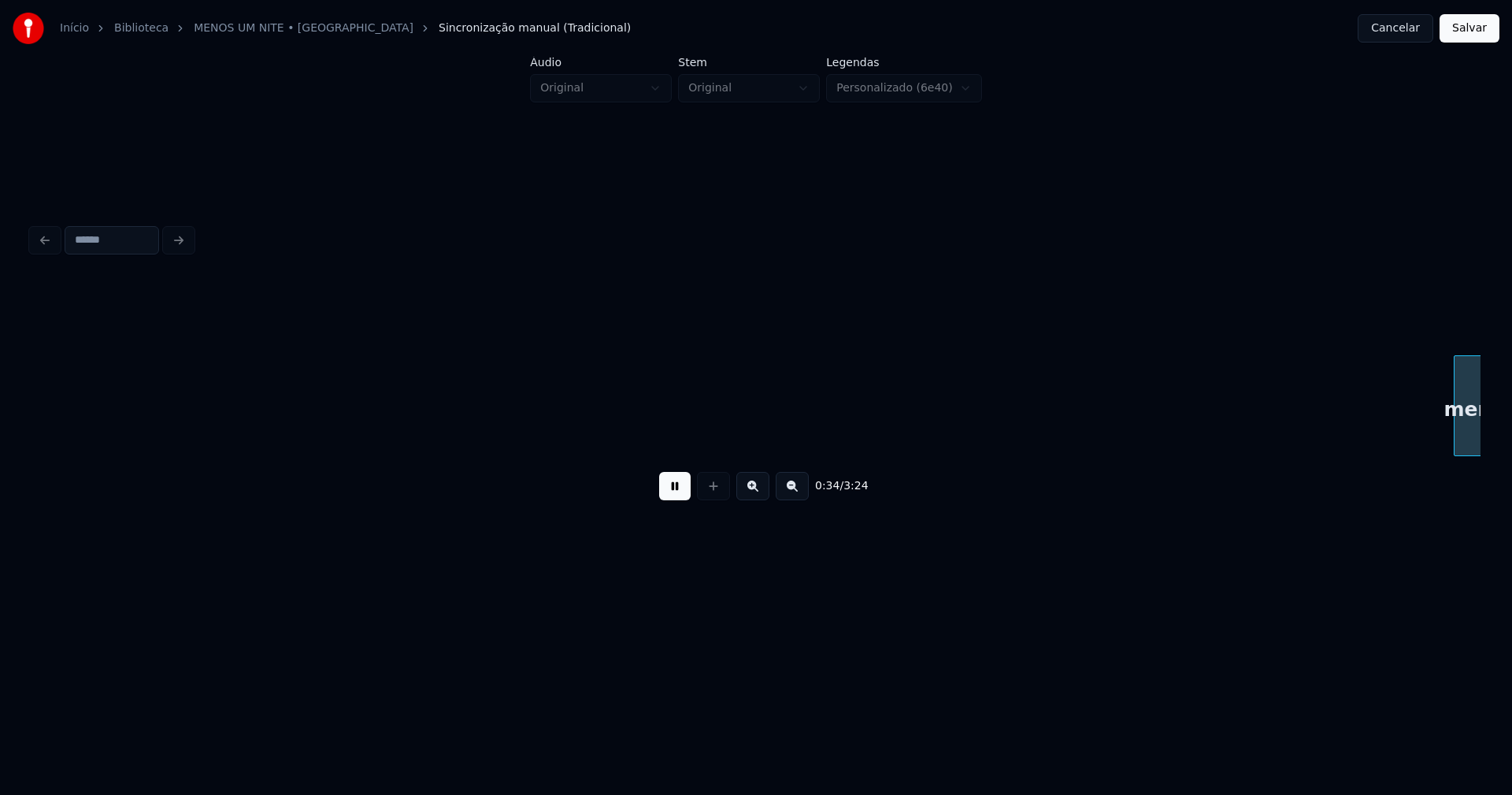
scroll to position [0, 5360]
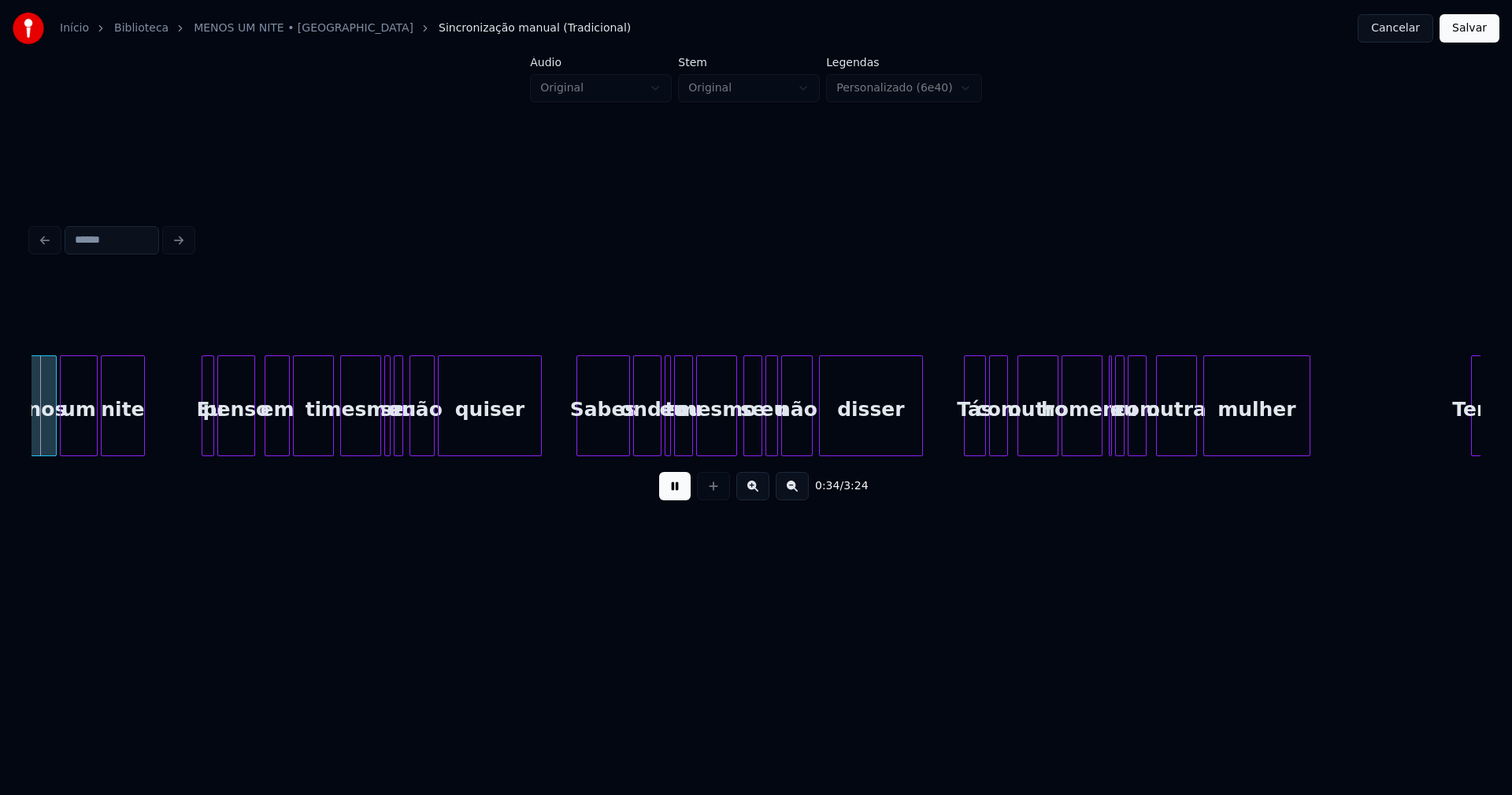
drag, startPoint x: 665, startPoint y: 496, endPoint x: 695, endPoint y: 469, distance: 40.4
click at [666, 495] on button at bounding box center [675, 486] width 32 height 29
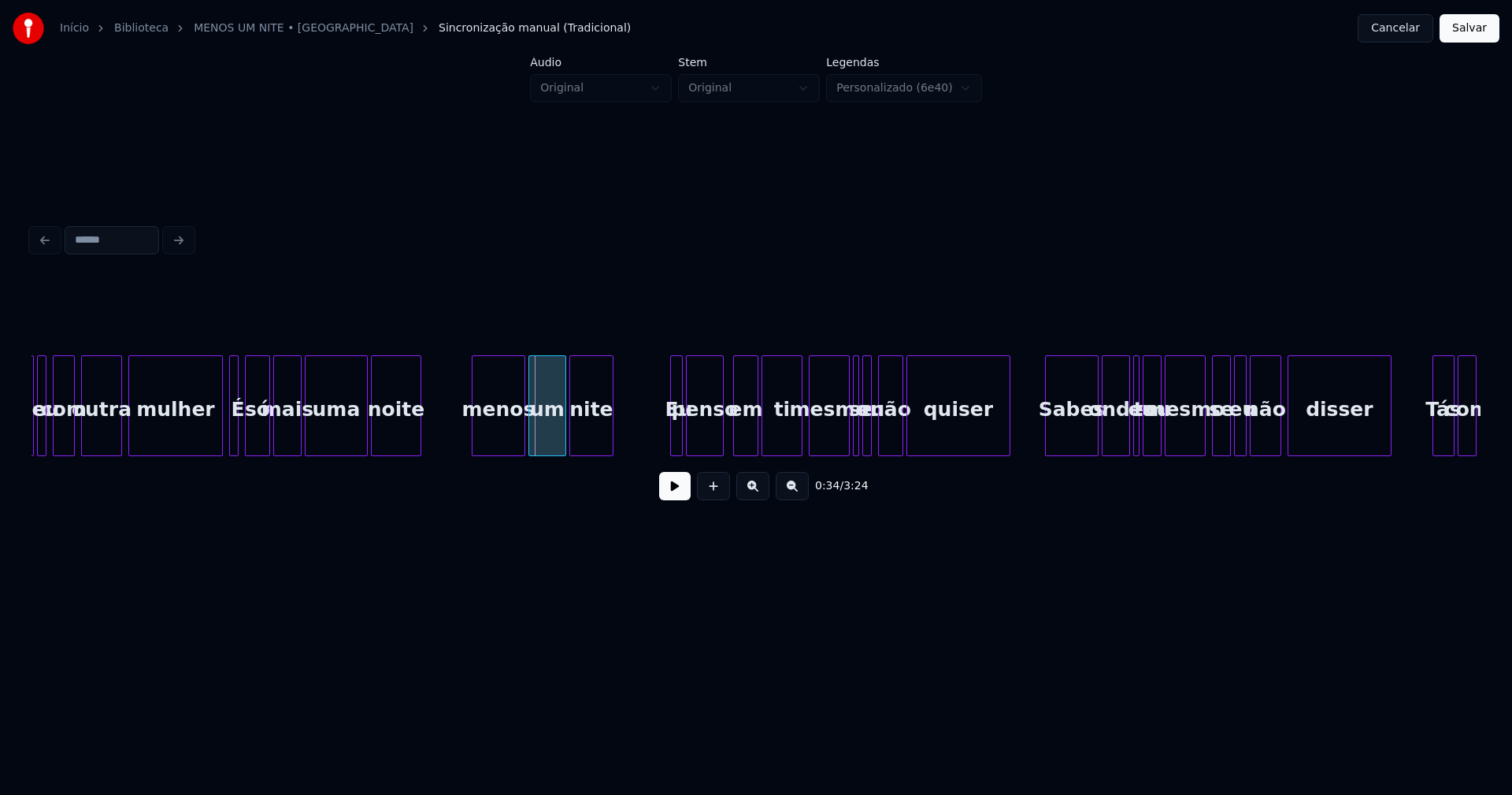
scroll to position [0, 4856]
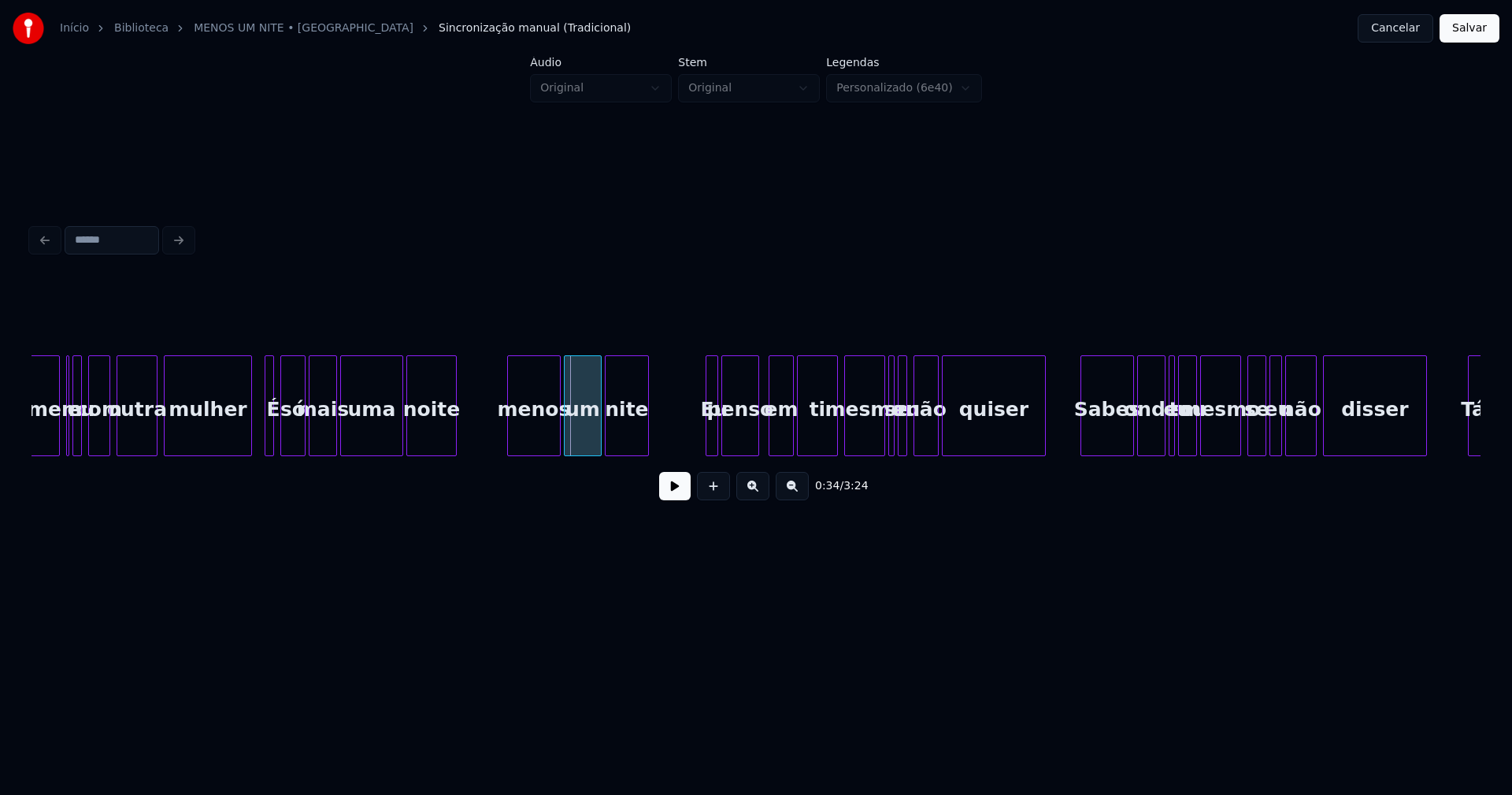
click at [250, 440] on div at bounding box center [249, 406] width 5 height 99
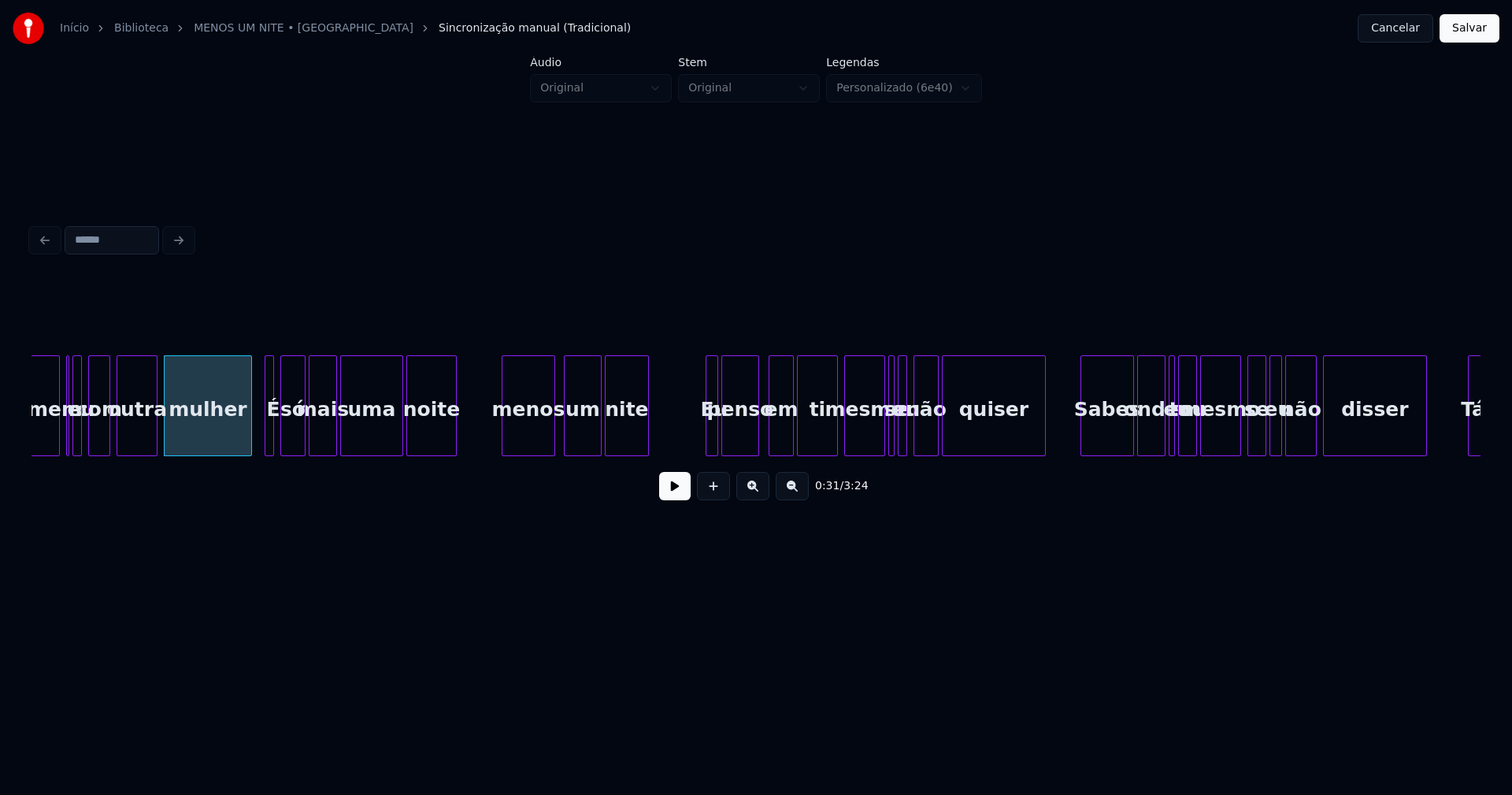
click at [529, 434] on div "menos" at bounding box center [528, 410] width 52 height 107
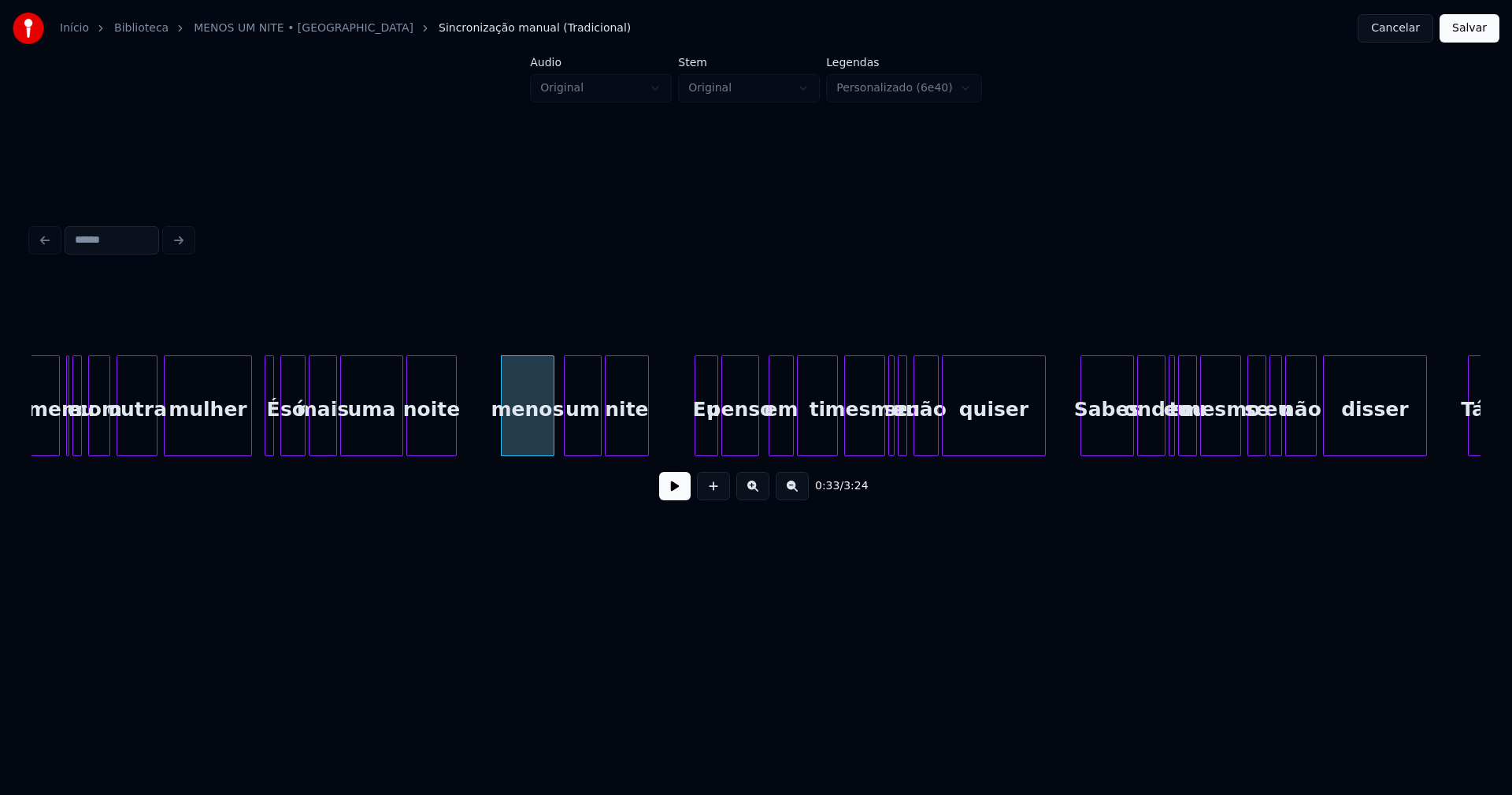
click at [697, 444] on div at bounding box center [697, 406] width 5 height 99
click at [833, 436] on div at bounding box center [834, 406] width 5 height 99
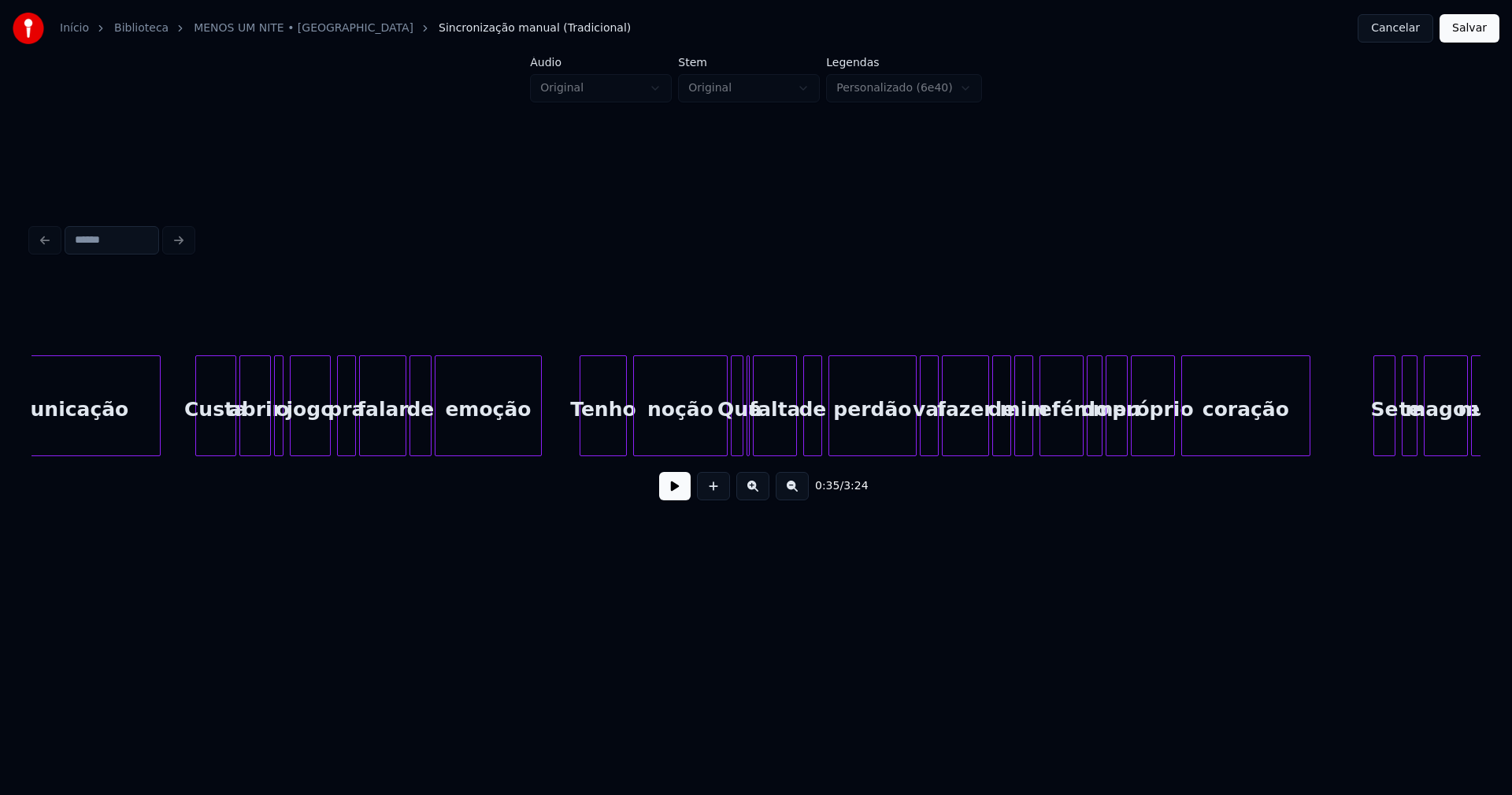
scroll to position [0, 7017]
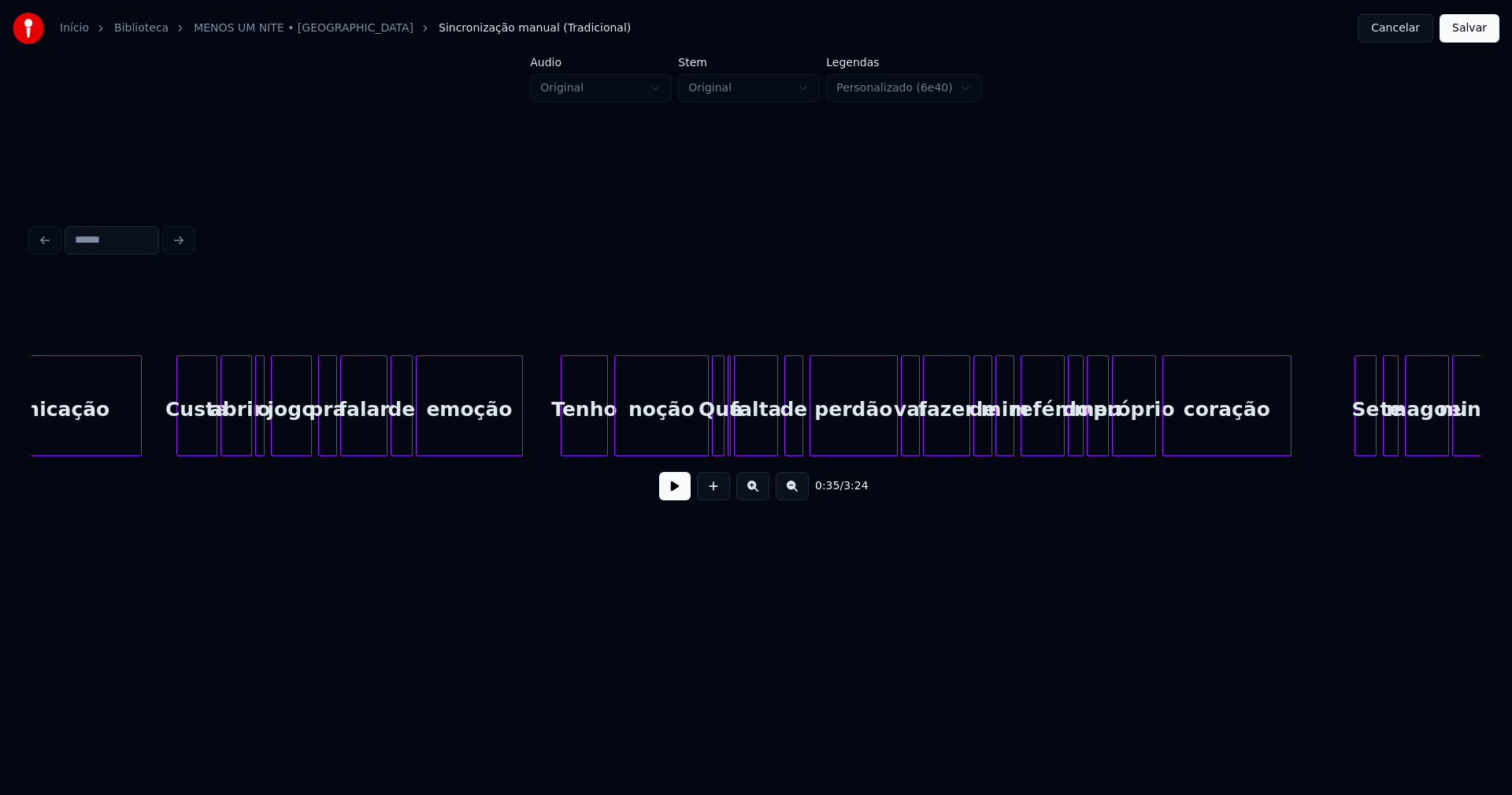
click at [707, 431] on div "noção" at bounding box center [661, 406] width 95 height 101
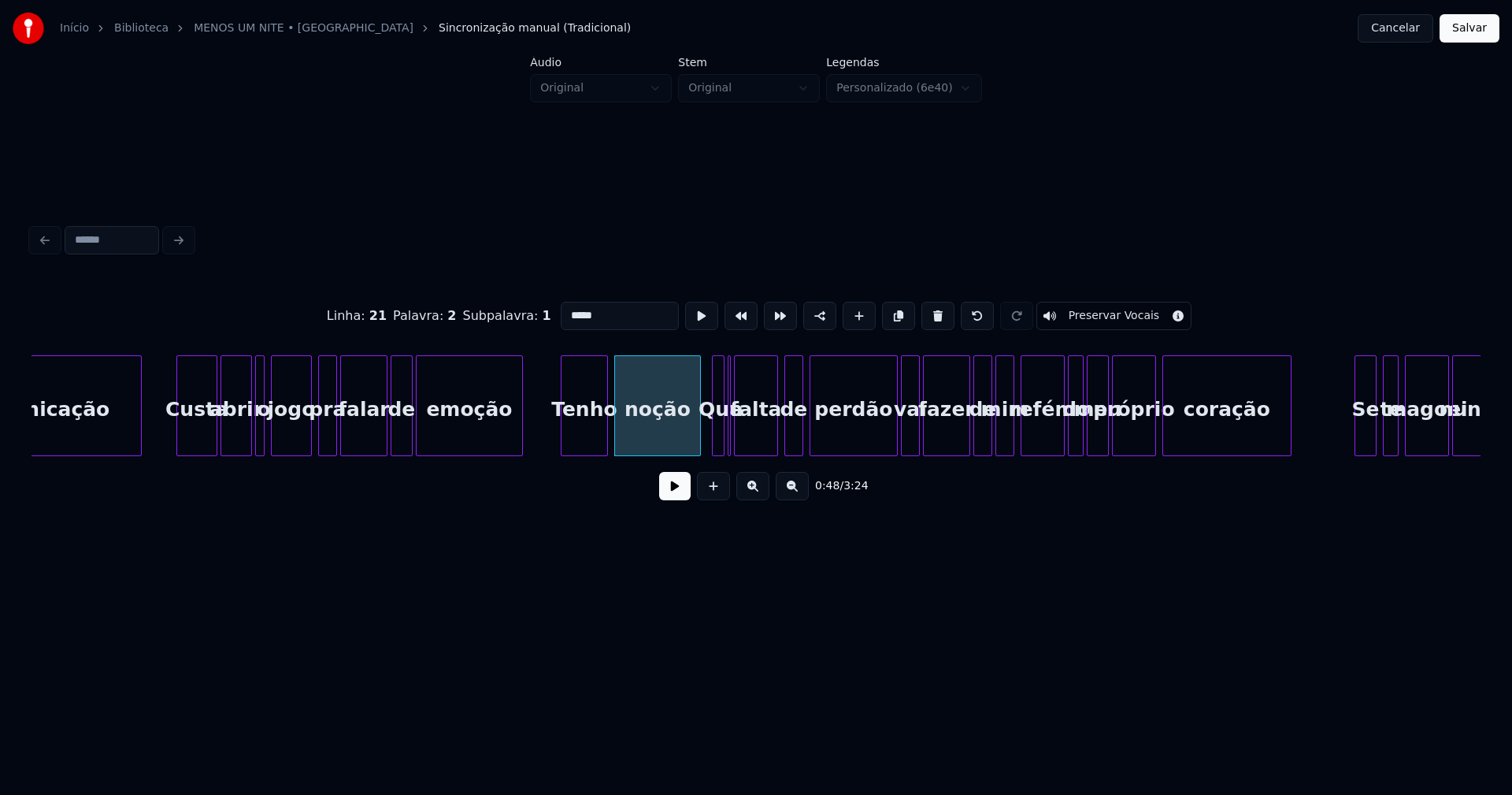
click at [699, 443] on div at bounding box center [697, 406] width 5 height 99
click at [730, 444] on div at bounding box center [730, 406] width 5 height 99
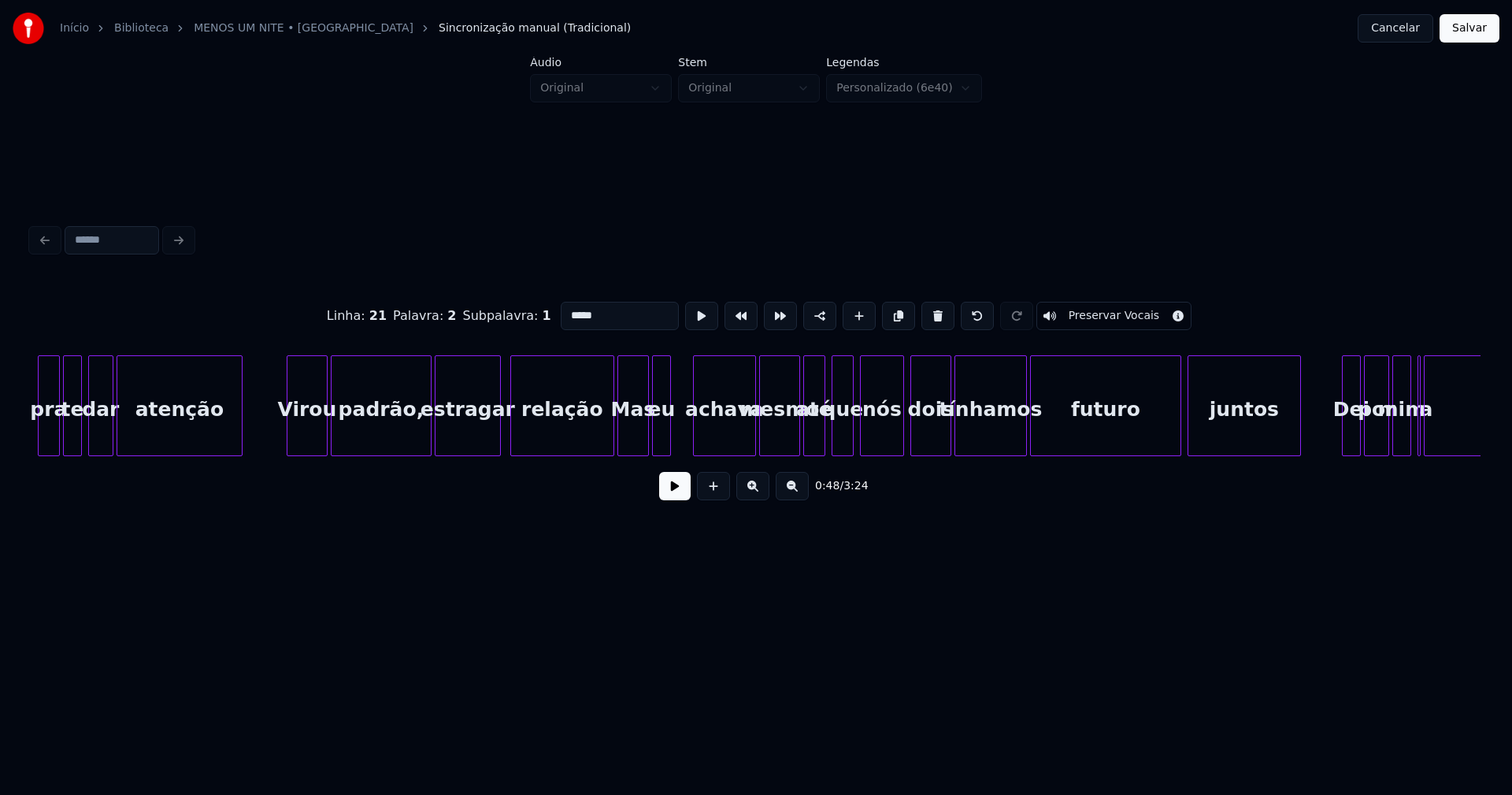
scroll to position [0, 8855]
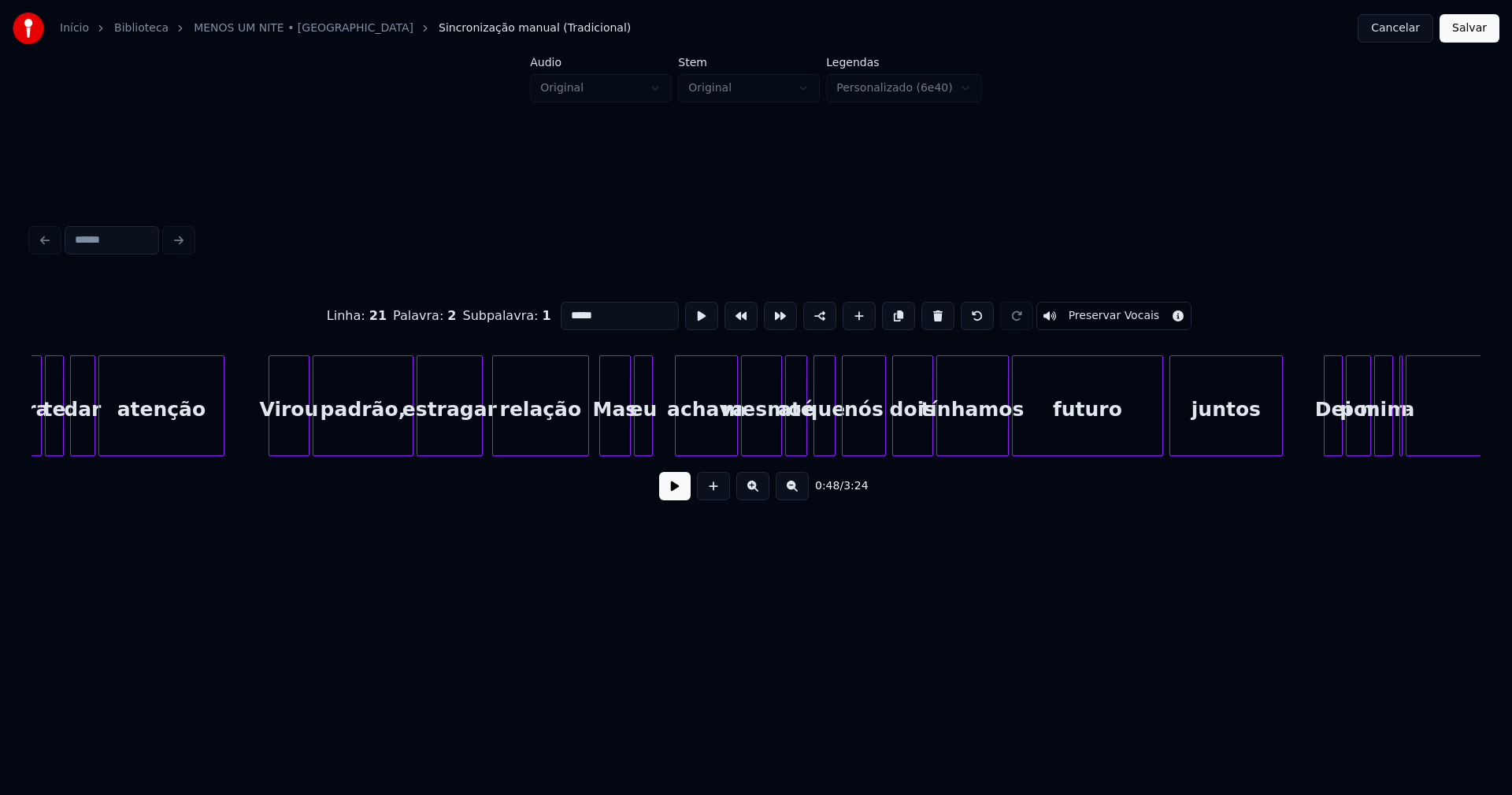
click at [588, 441] on div at bounding box center [586, 406] width 5 height 99
click at [880, 439] on div at bounding box center [879, 406] width 5 height 99
click at [665, 420] on div at bounding box center [663, 406] width 5 height 99
click at [672, 495] on button at bounding box center [675, 486] width 32 height 29
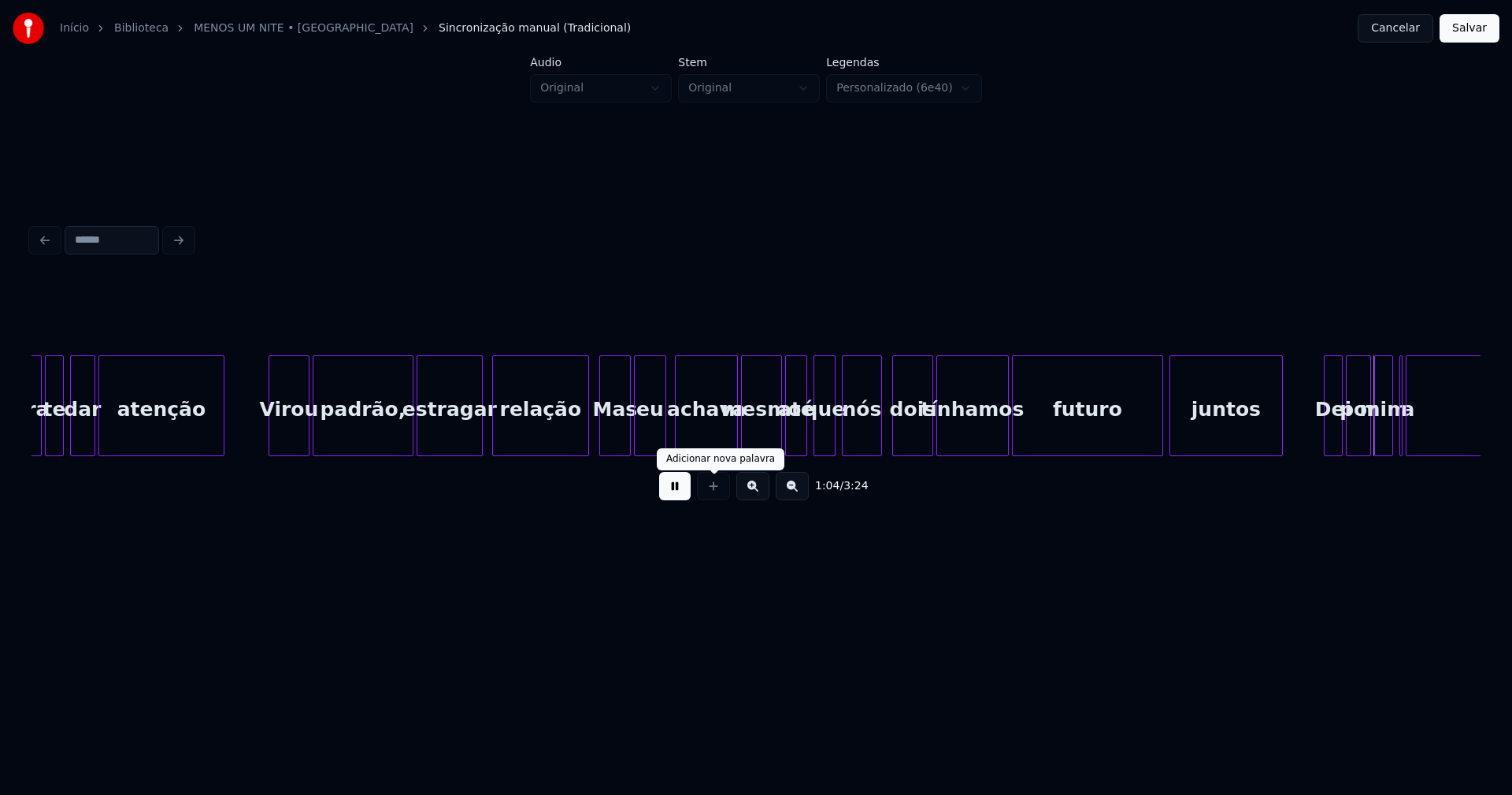
click at [672, 487] on button at bounding box center [675, 486] width 32 height 29
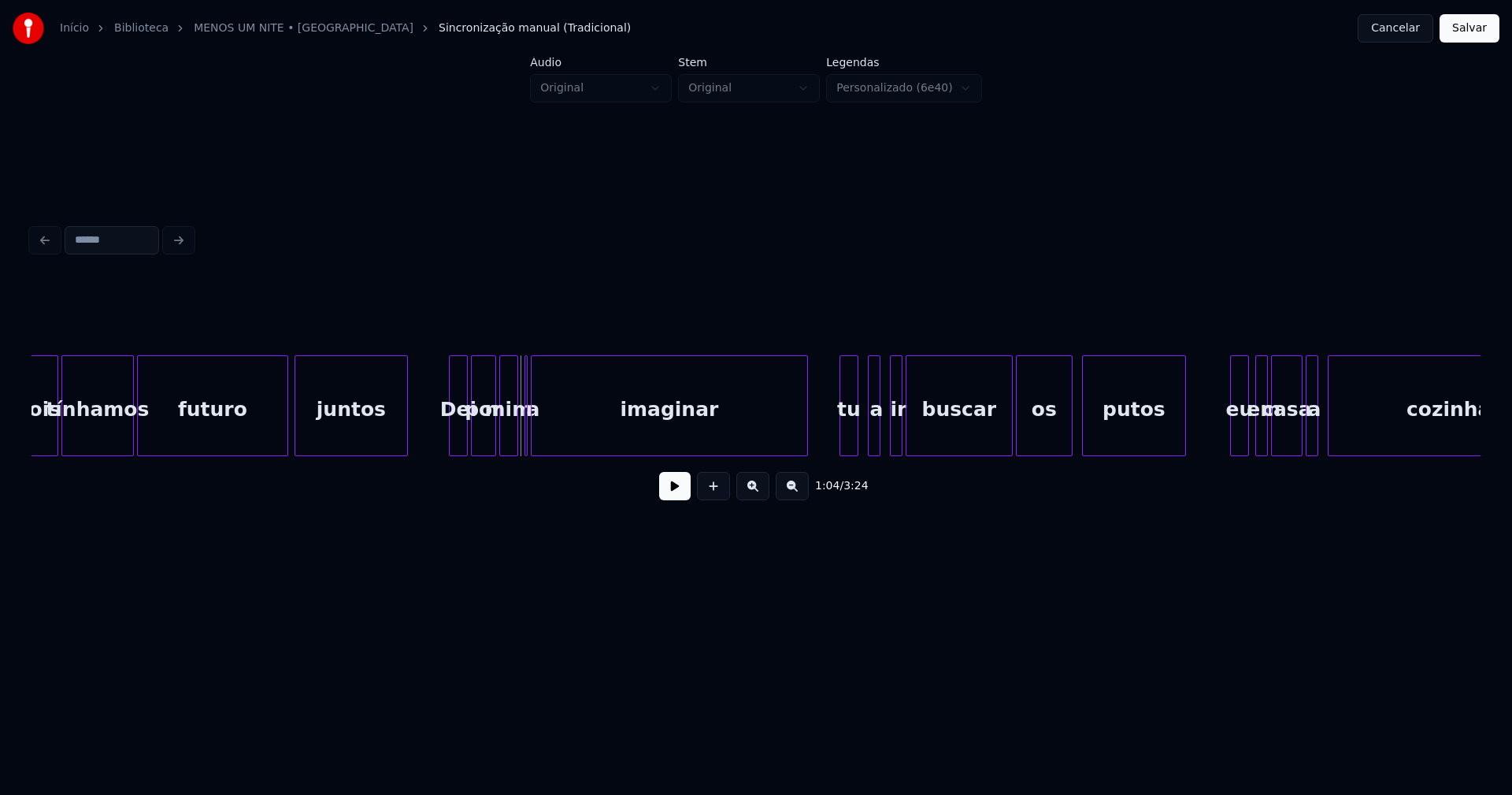
scroll to position [0, 9766]
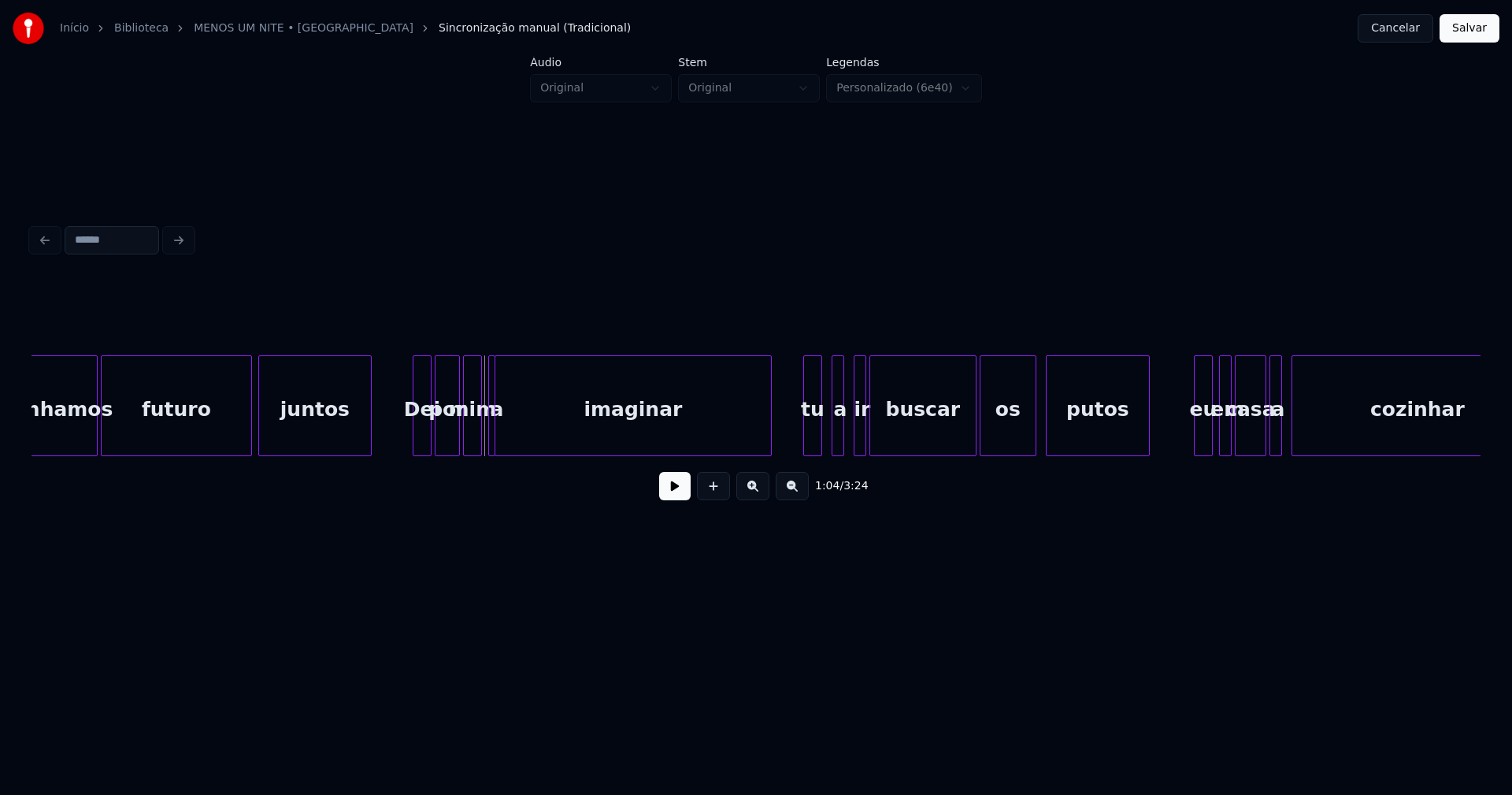
click at [493, 436] on div at bounding box center [492, 406] width 5 height 99
click at [846, 438] on div at bounding box center [846, 406] width 5 height 99
click at [827, 439] on div at bounding box center [828, 406] width 5 height 99
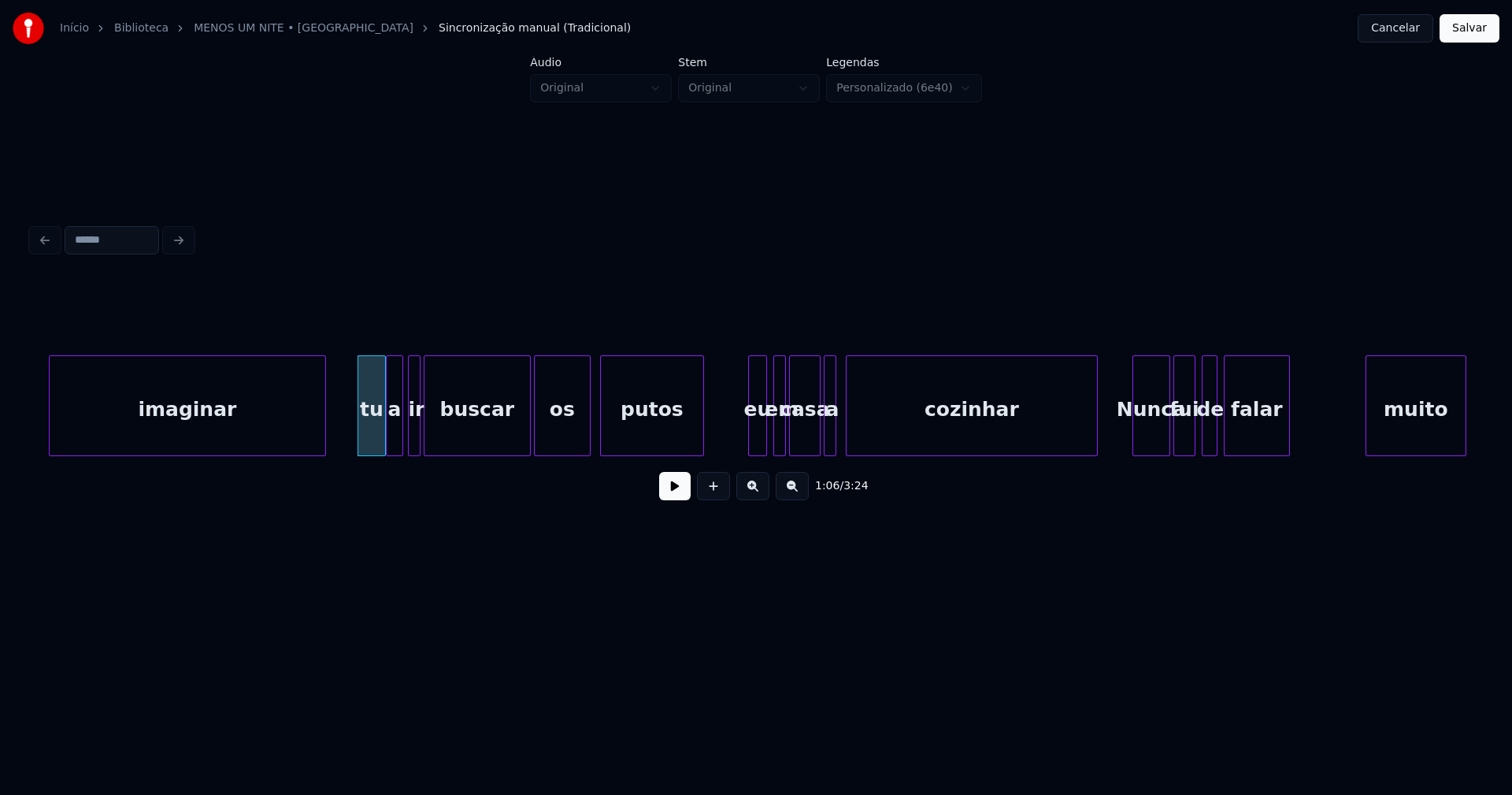
scroll to position [0, 10390]
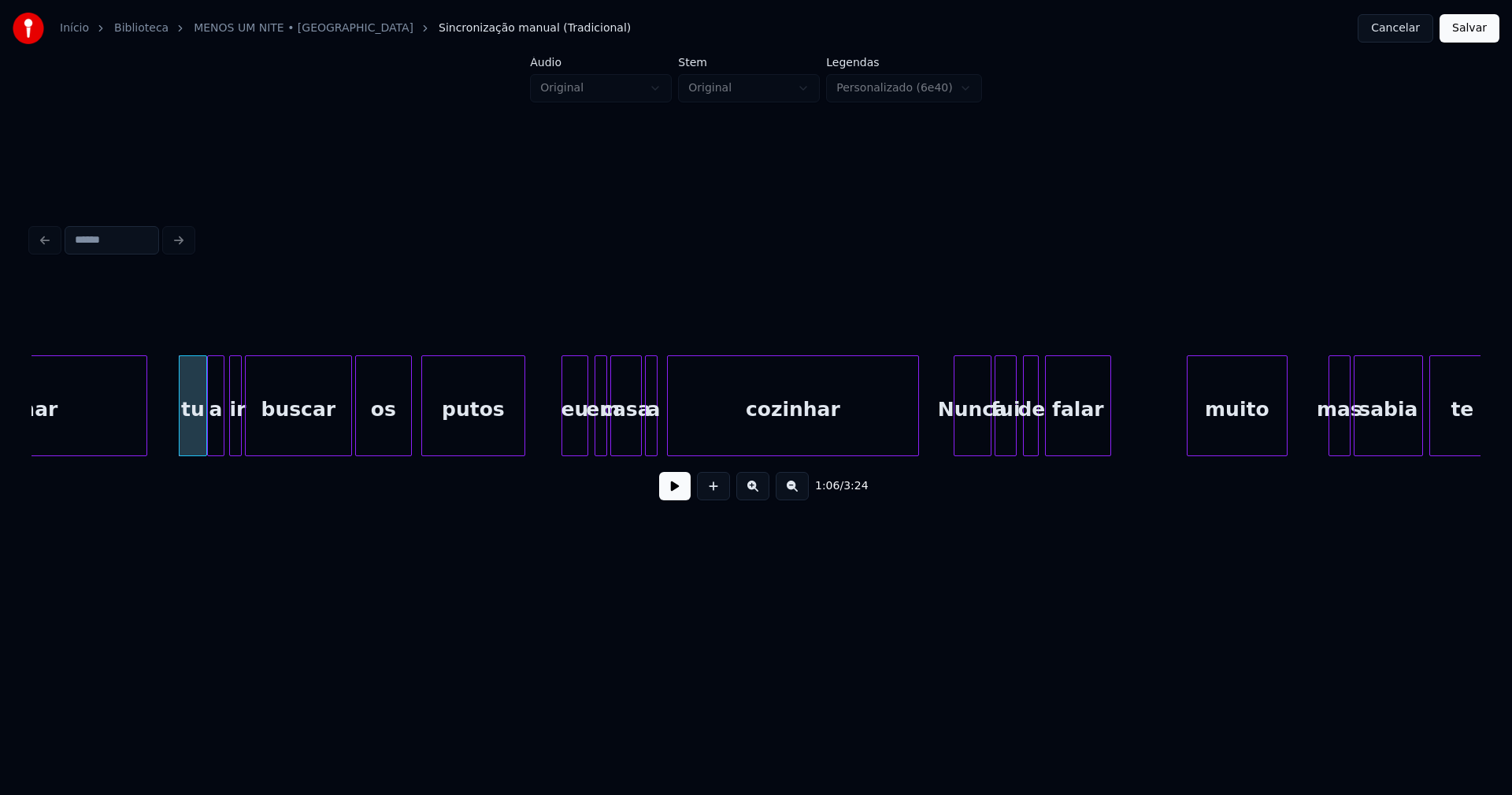
click at [565, 443] on div at bounding box center [565, 406] width 5 height 99
click at [582, 434] on div "eu" at bounding box center [574, 410] width 26 height 107
click at [583, 439] on div "eu" at bounding box center [577, 410] width 26 height 107
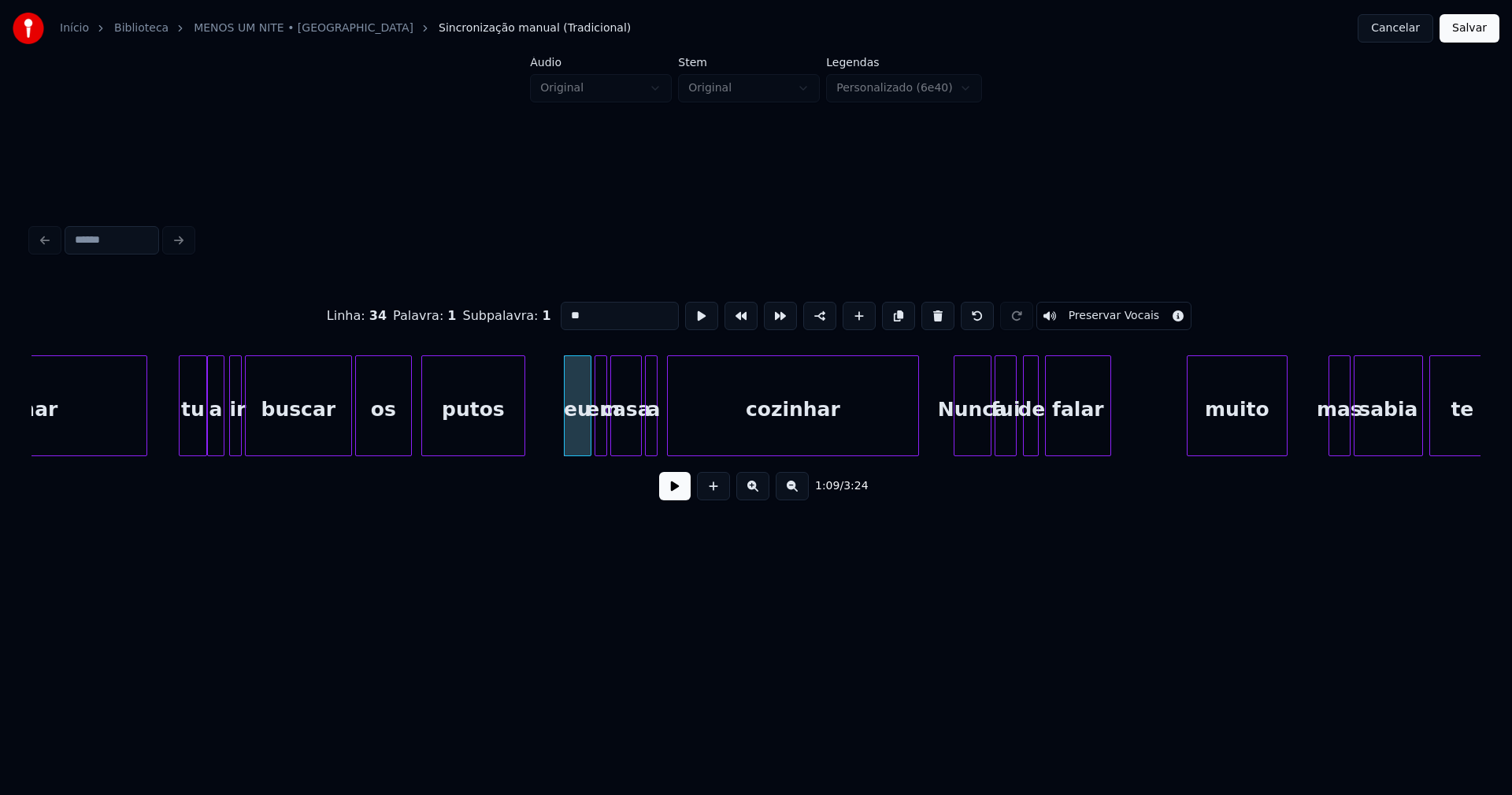
click at [676, 493] on button at bounding box center [675, 486] width 32 height 29
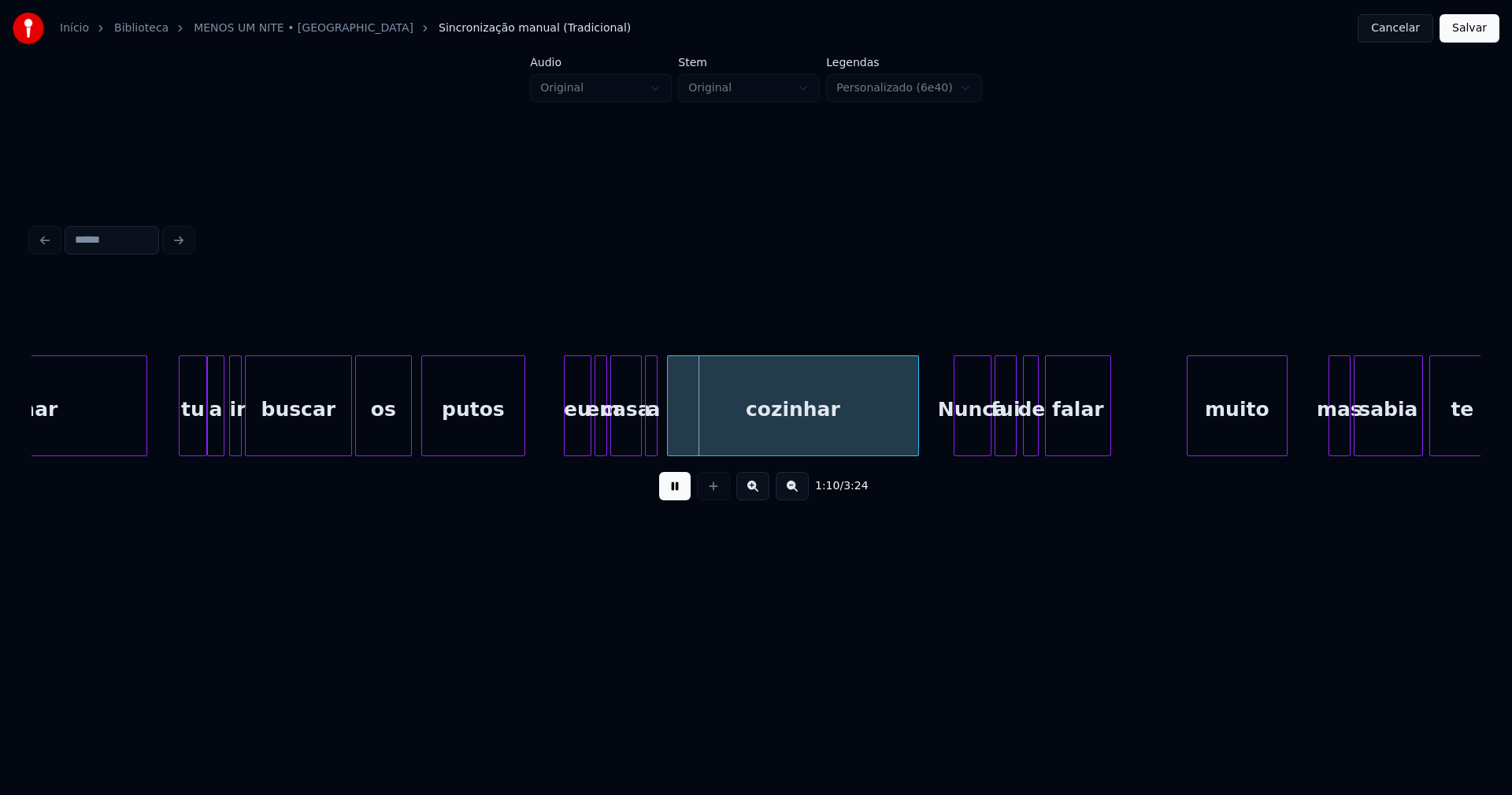
click at [676, 493] on button at bounding box center [675, 486] width 32 height 29
click at [632, 445] on div at bounding box center [633, 406] width 5 height 99
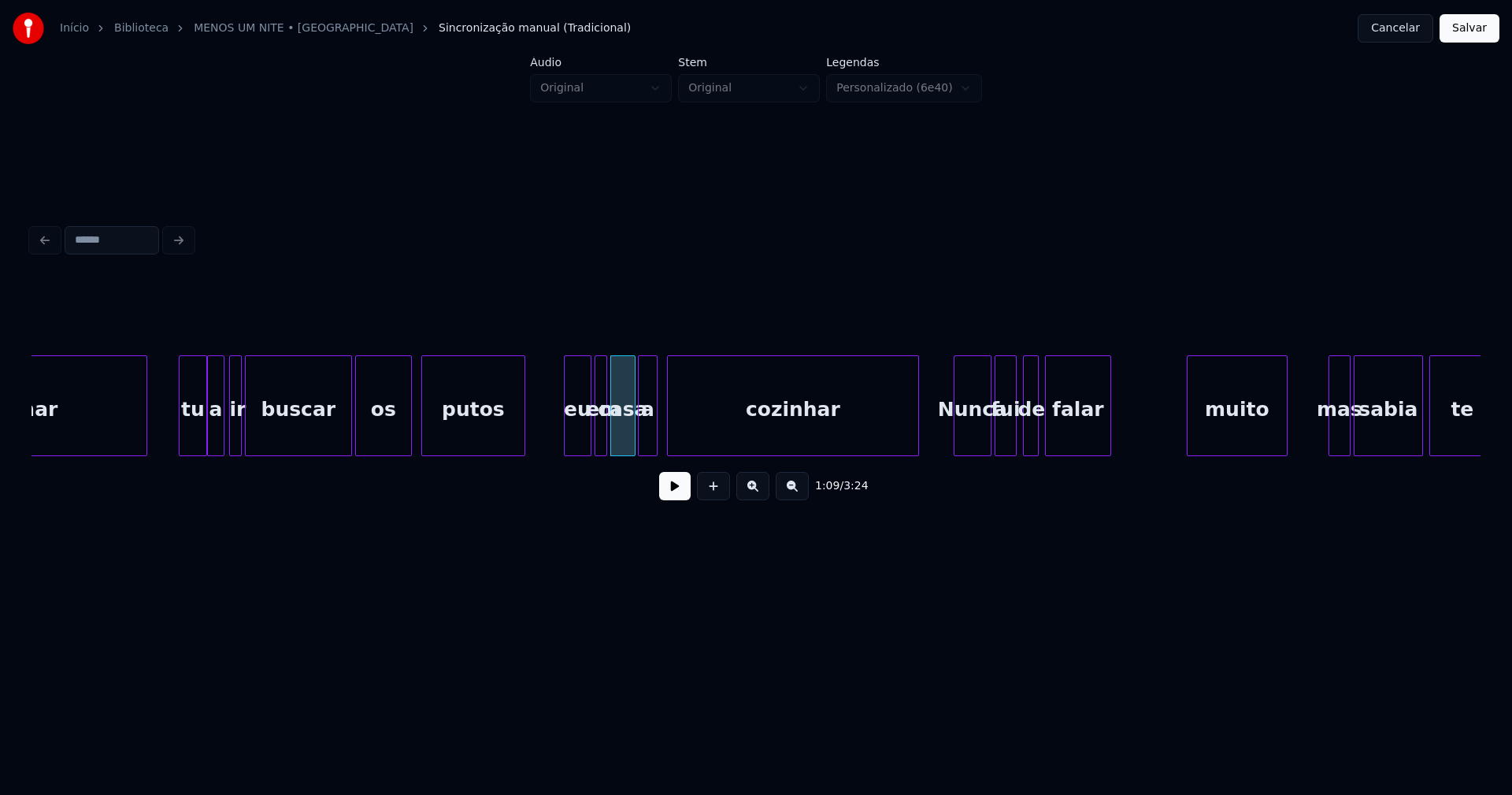
click at [639, 445] on div at bounding box center [641, 406] width 5 height 99
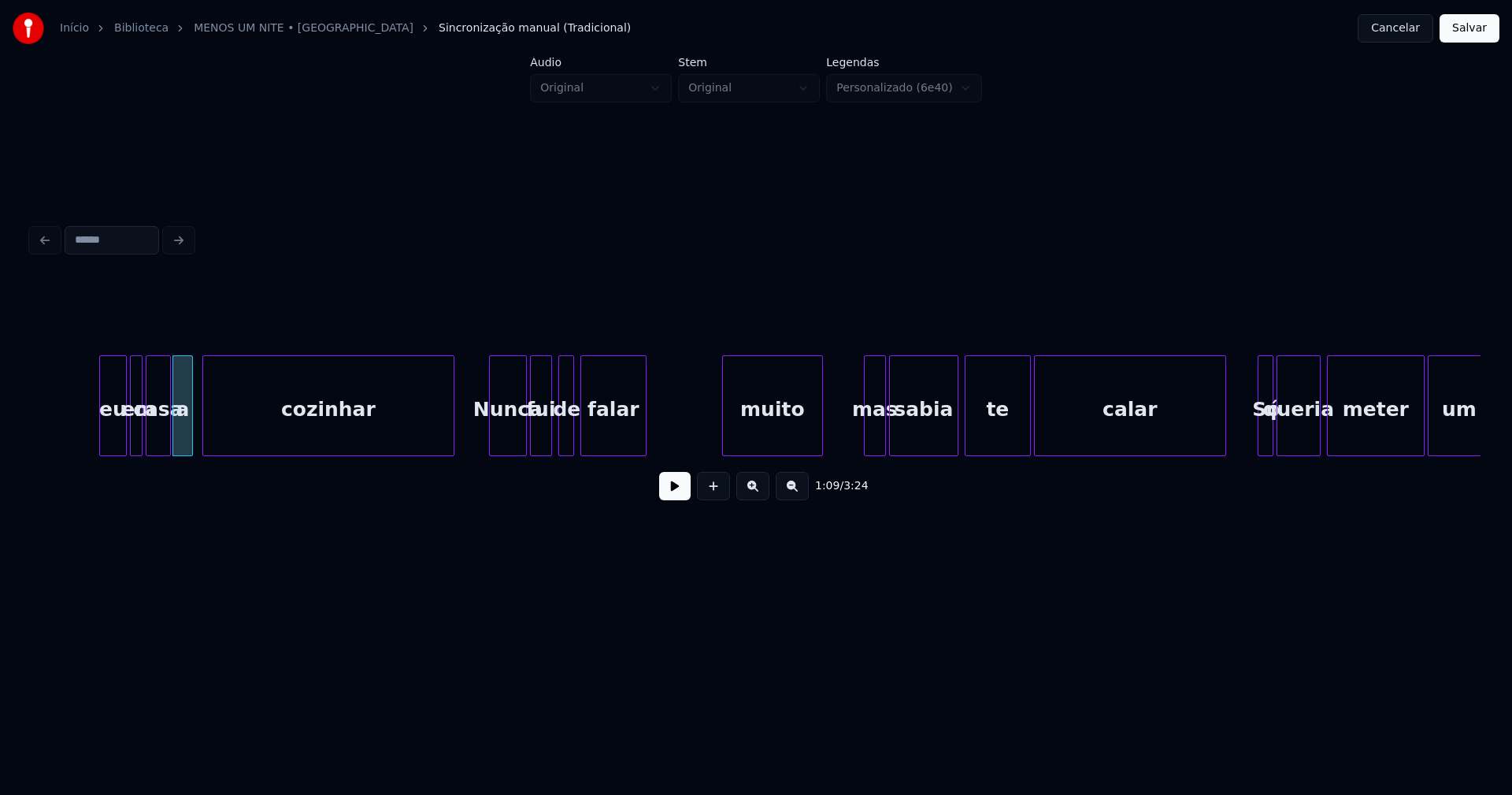
scroll to position [0, 10908]
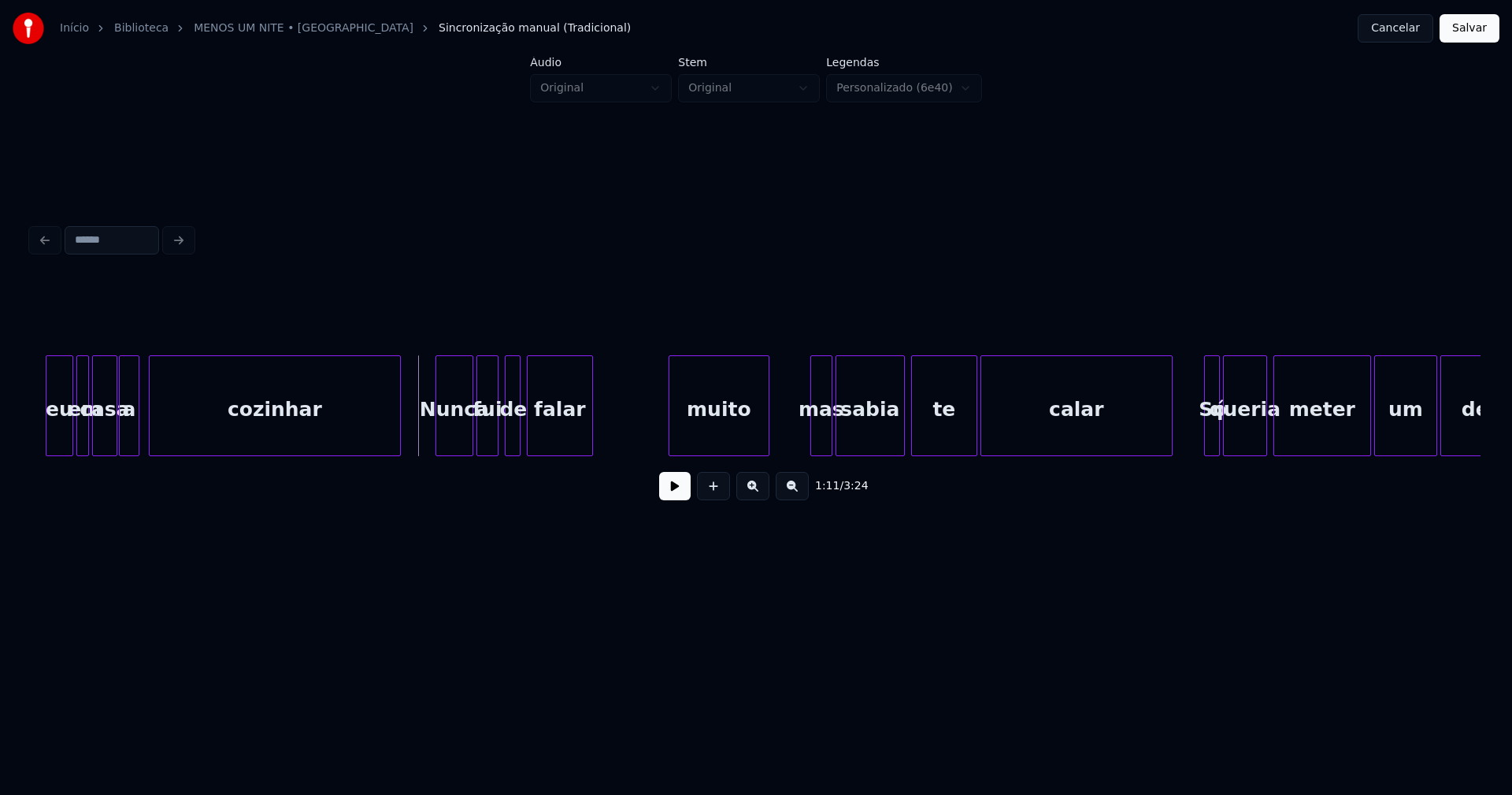
click at [682, 496] on button at bounding box center [675, 486] width 32 height 29
click at [655, 435] on div at bounding box center [653, 406] width 5 height 99
drag, startPoint x: 678, startPoint y: 495, endPoint x: 685, endPoint y: 486, distance: 11.4
click at [679, 492] on button at bounding box center [675, 486] width 32 height 29
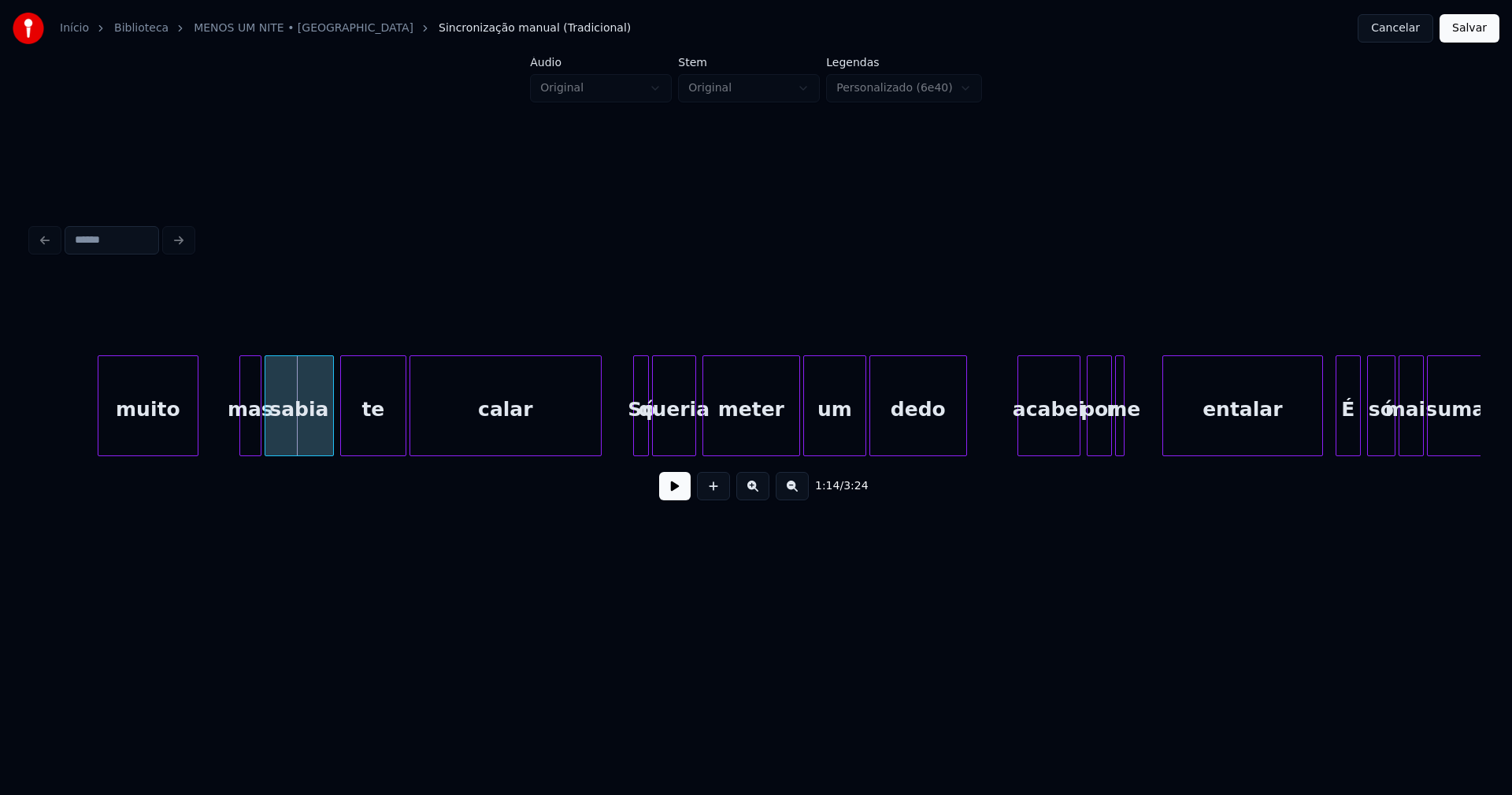
scroll to position [0, 11587]
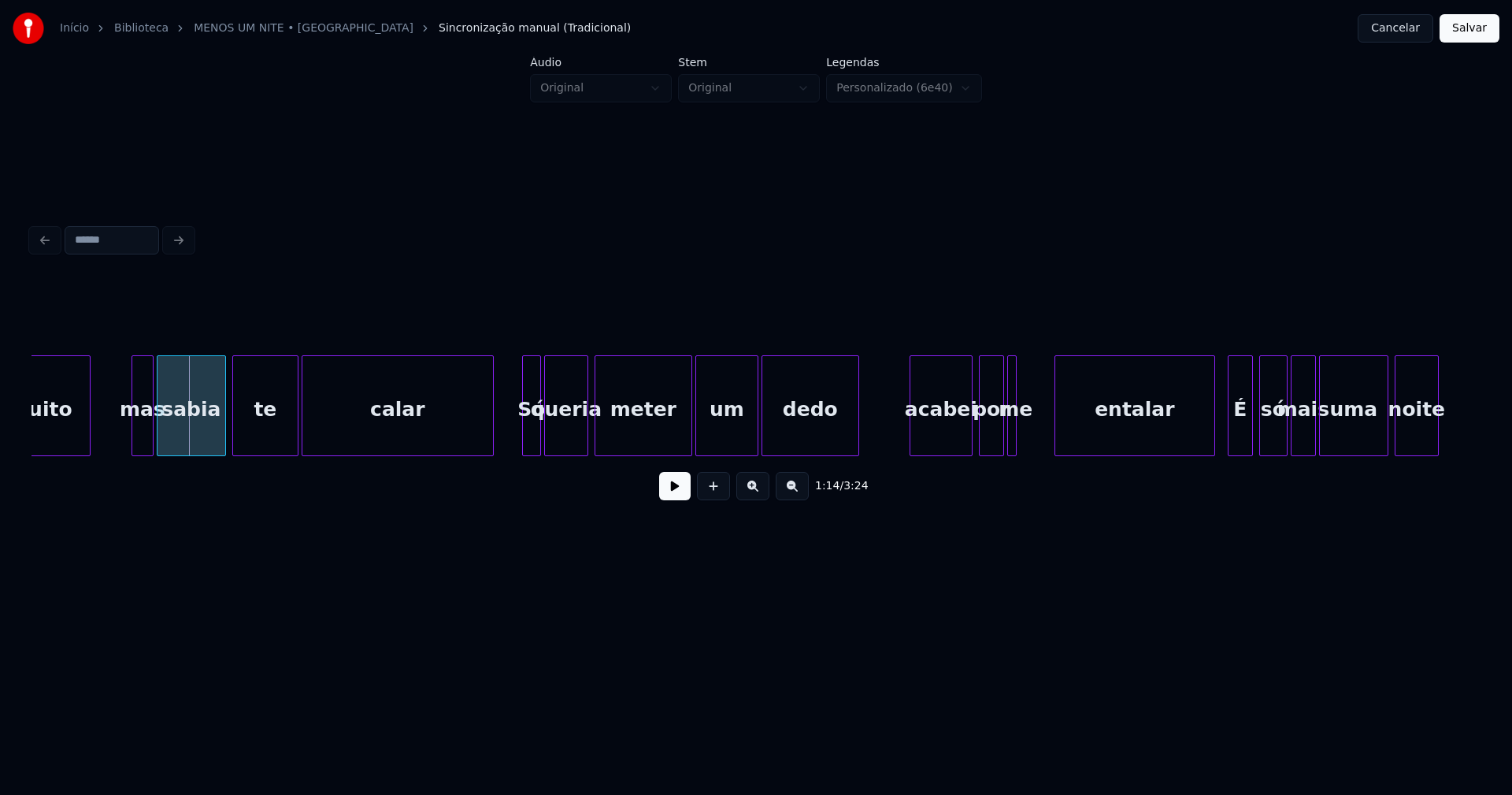
click at [525, 441] on div at bounding box center [526, 406] width 5 height 99
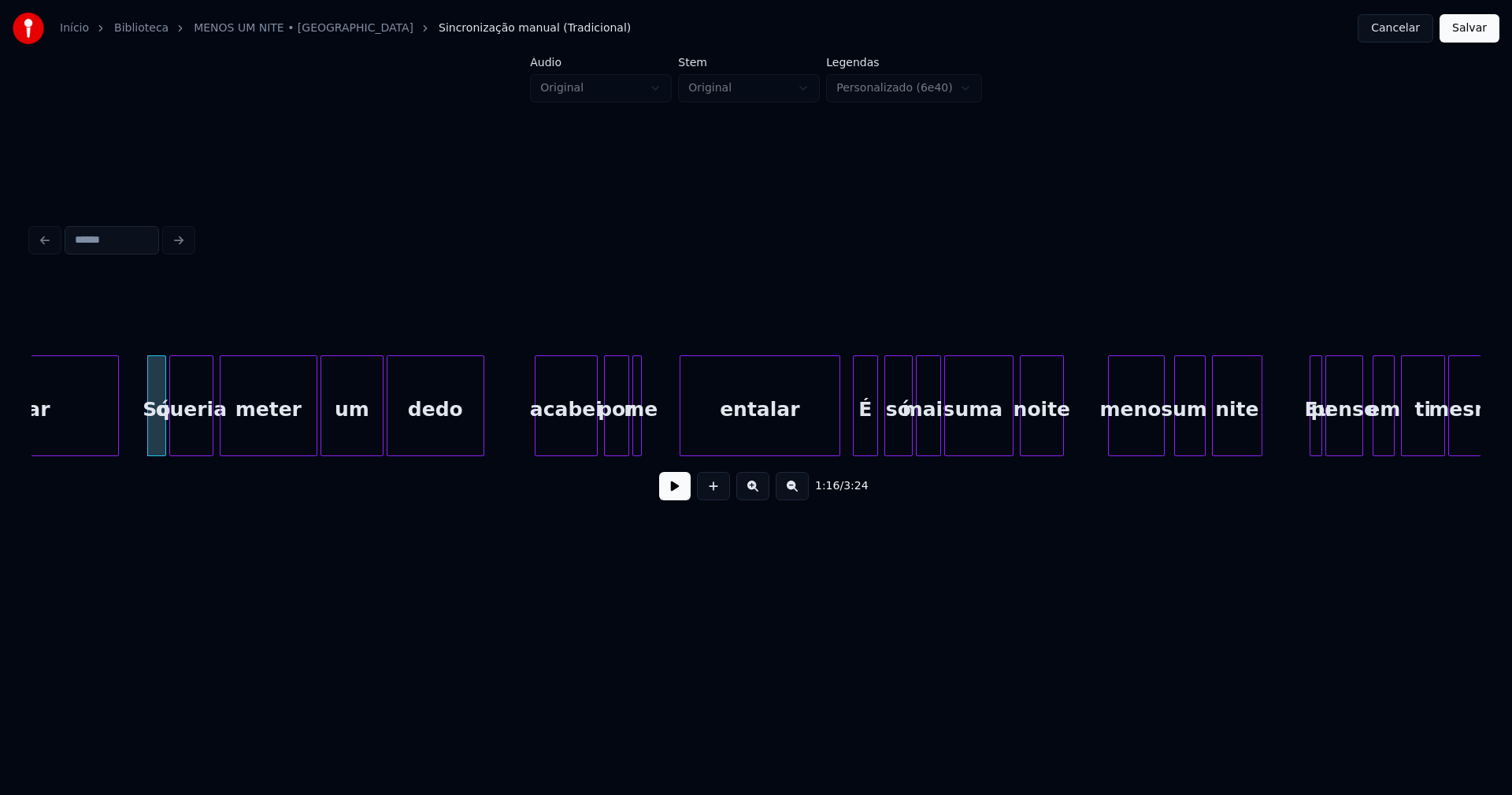
scroll to position [0, 11979]
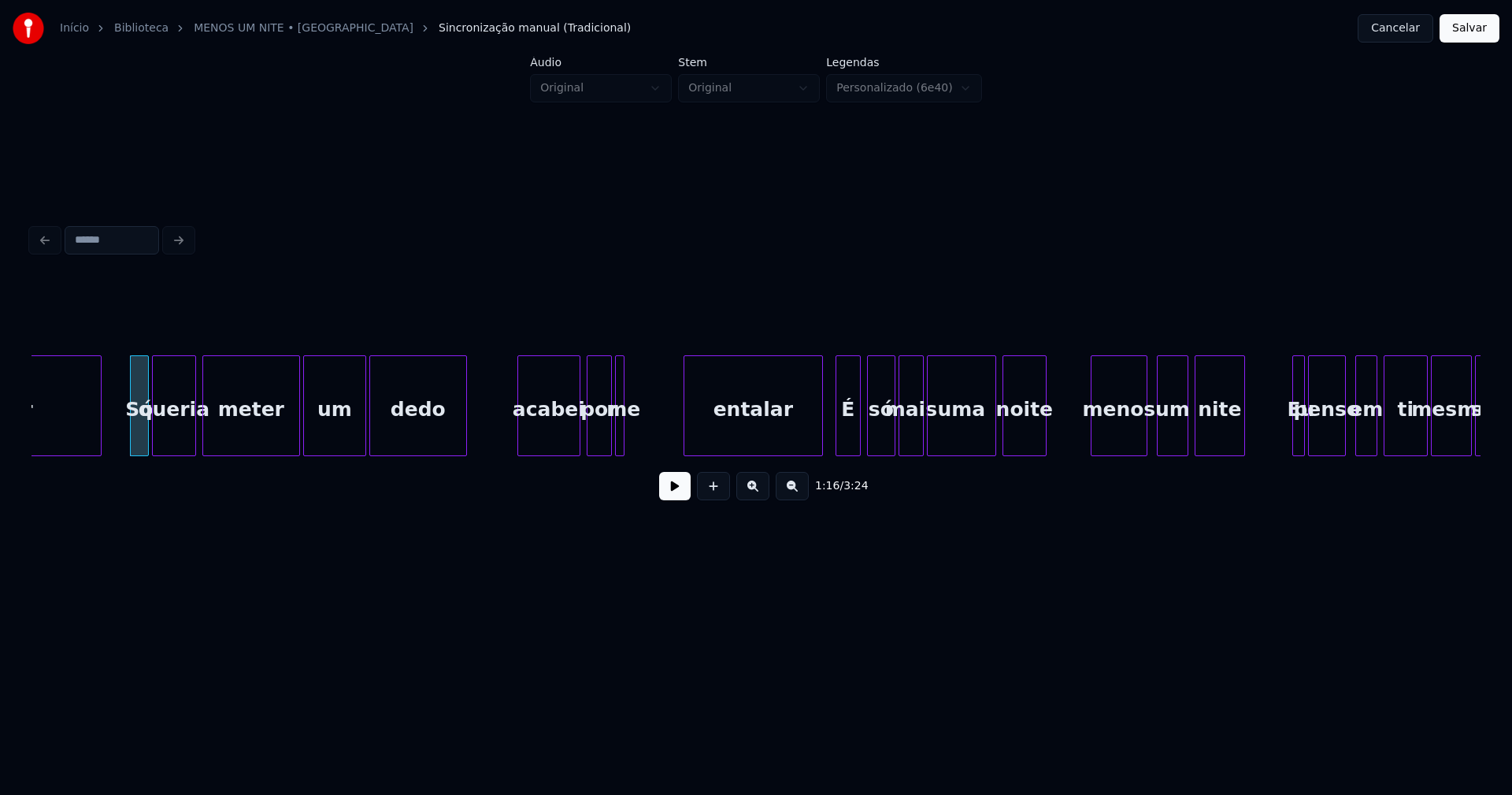
click at [686, 431] on div at bounding box center [686, 406] width 5 height 99
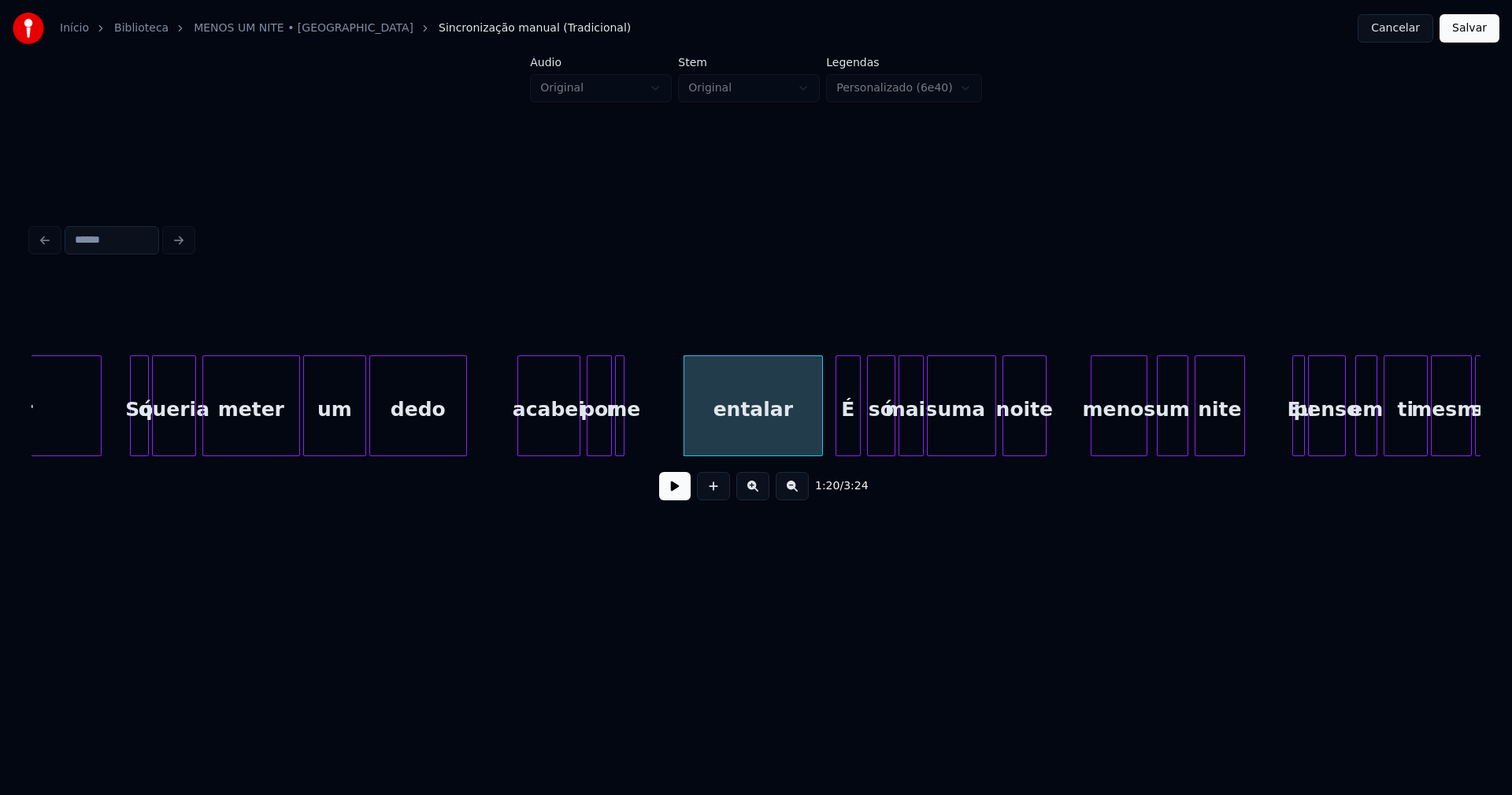
click at [624, 439] on div "me" at bounding box center [624, 410] width 16 height 107
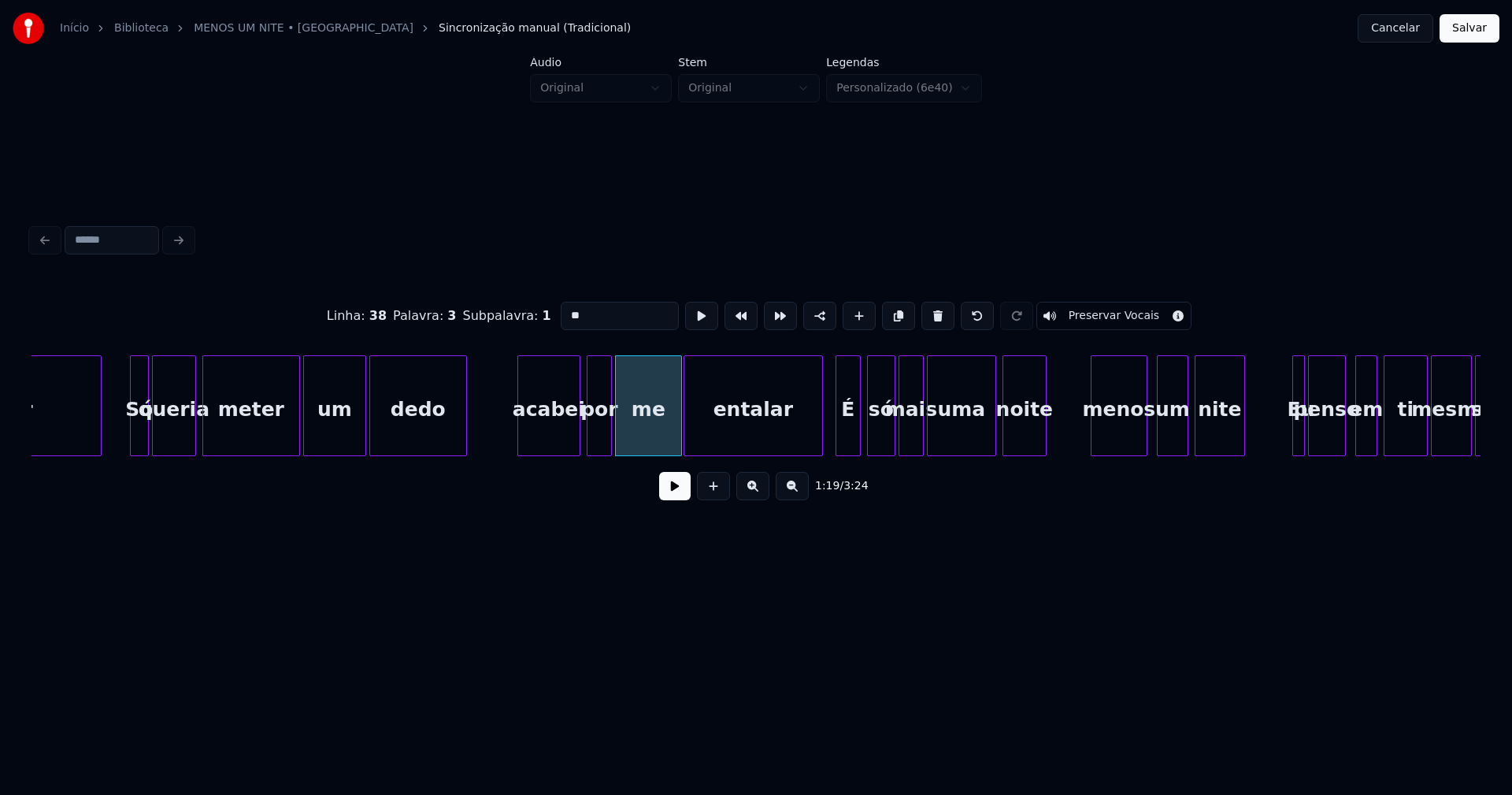
click at [679, 430] on div at bounding box center [679, 406] width 5 height 99
click at [813, 444] on div at bounding box center [813, 406] width 5 height 99
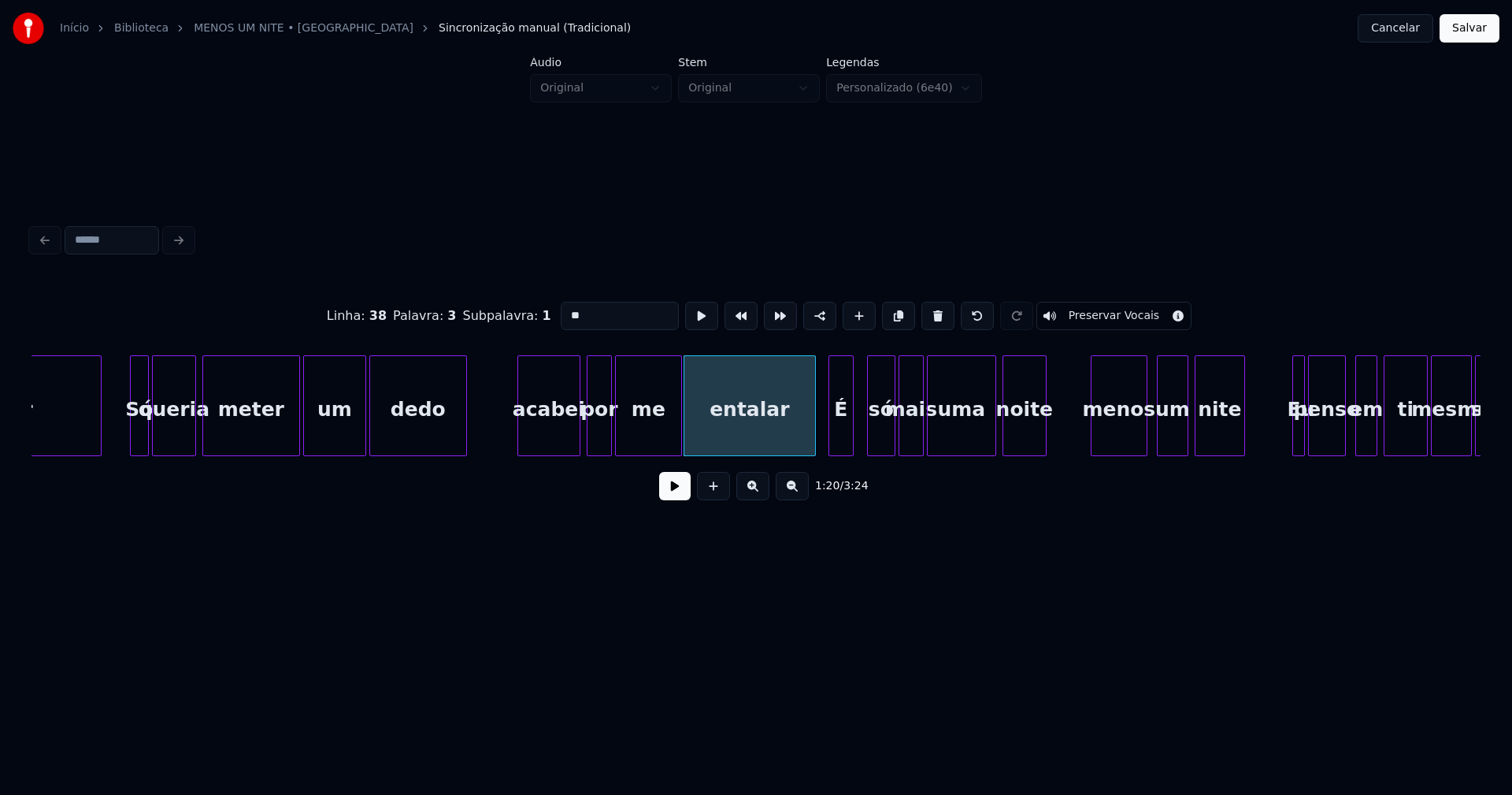
click at [839, 438] on div "É" at bounding box center [841, 410] width 23 height 107
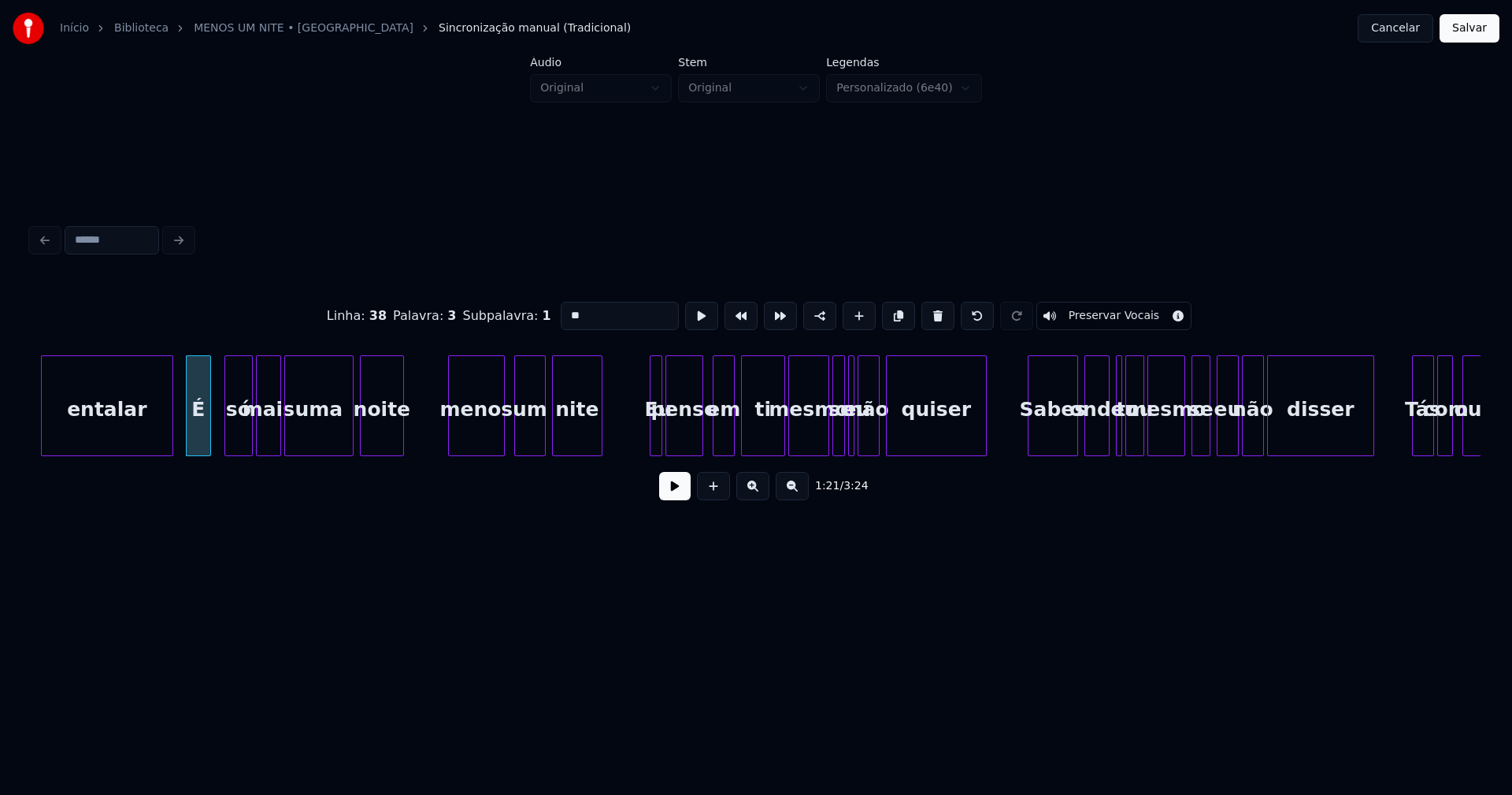
scroll to position [0, 12783]
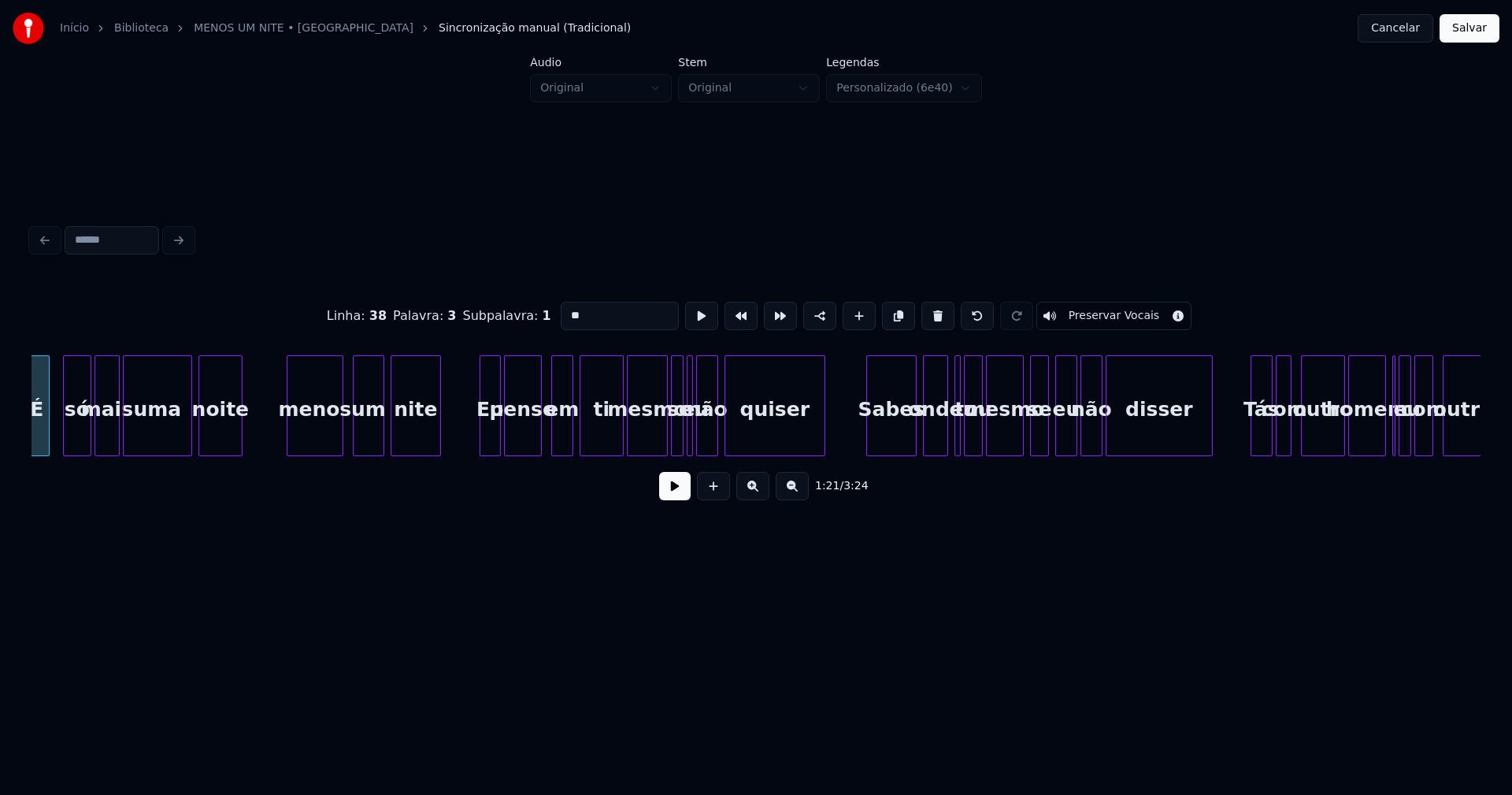
click at [483, 439] on div at bounding box center [483, 406] width 5 height 99
click at [613, 443] on div at bounding box center [614, 406] width 5 height 99
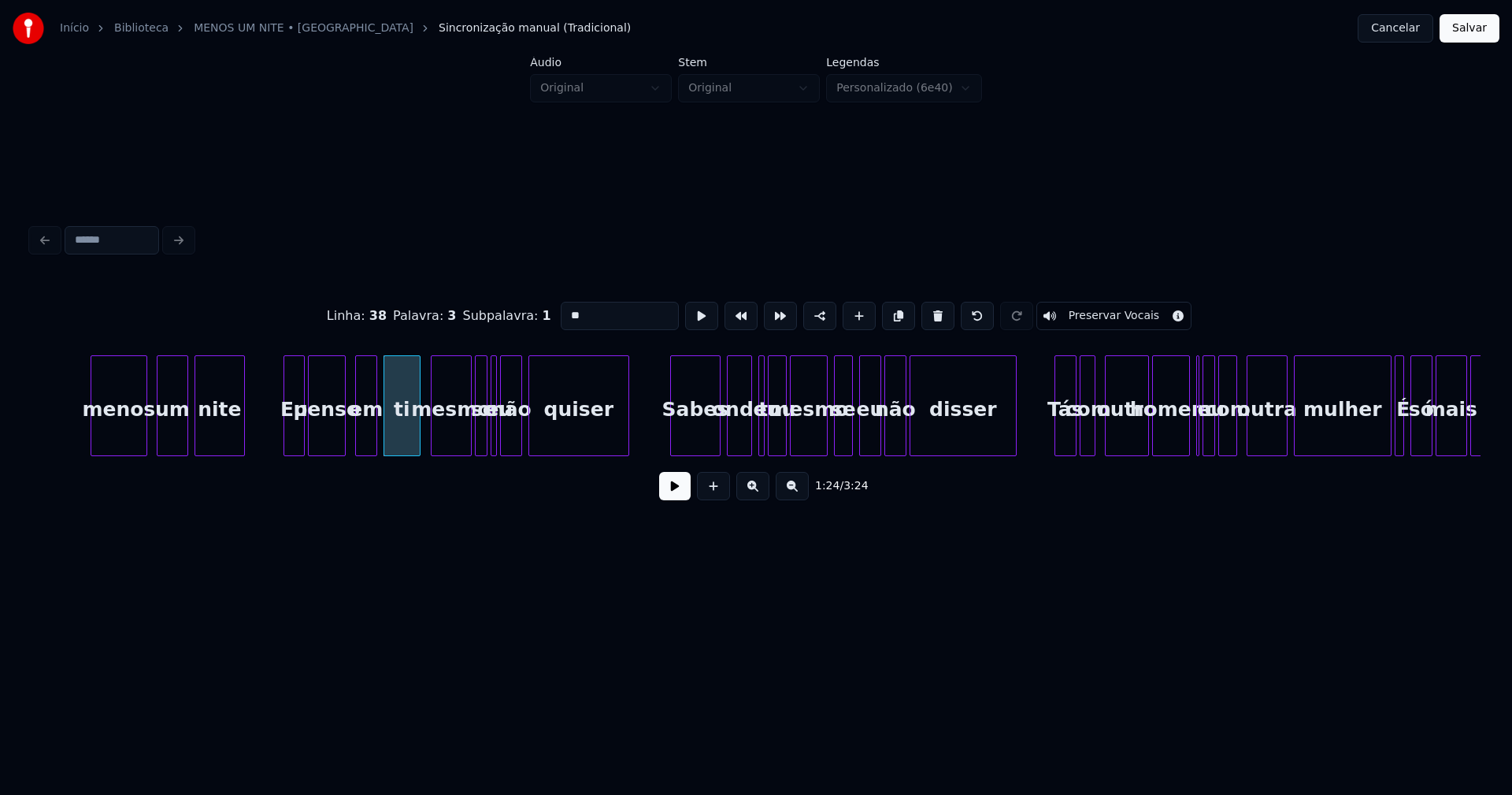
scroll to position [0, 13068]
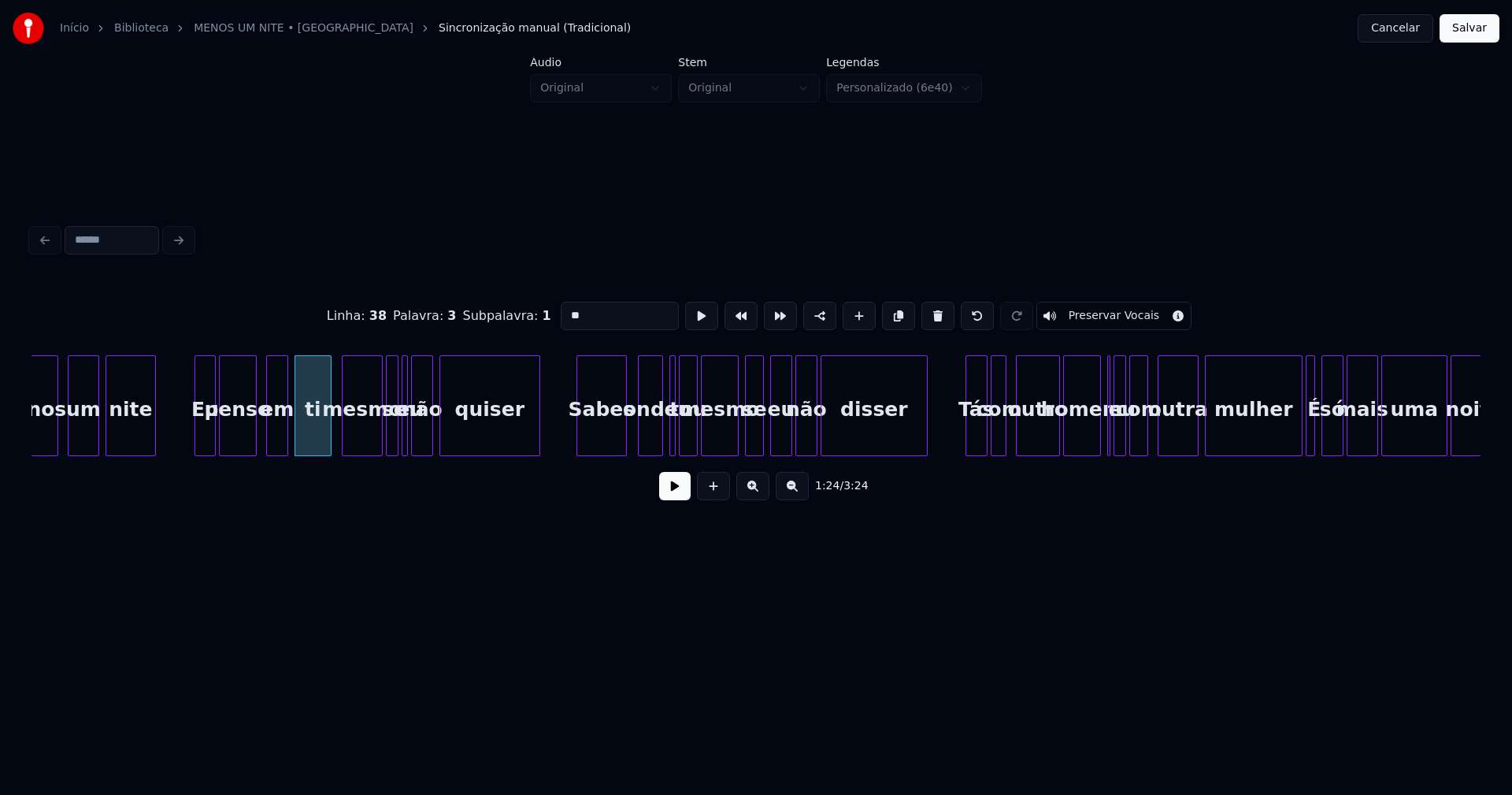
click at [604, 446] on div "Sabes" at bounding box center [602, 410] width 49 height 107
click at [649, 442] on div "onde" at bounding box center [644, 410] width 23 height 107
click at [671, 435] on div at bounding box center [674, 406] width 5 height 99
click at [662, 442] on div at bounding box center [665, 406] width 5 height 99
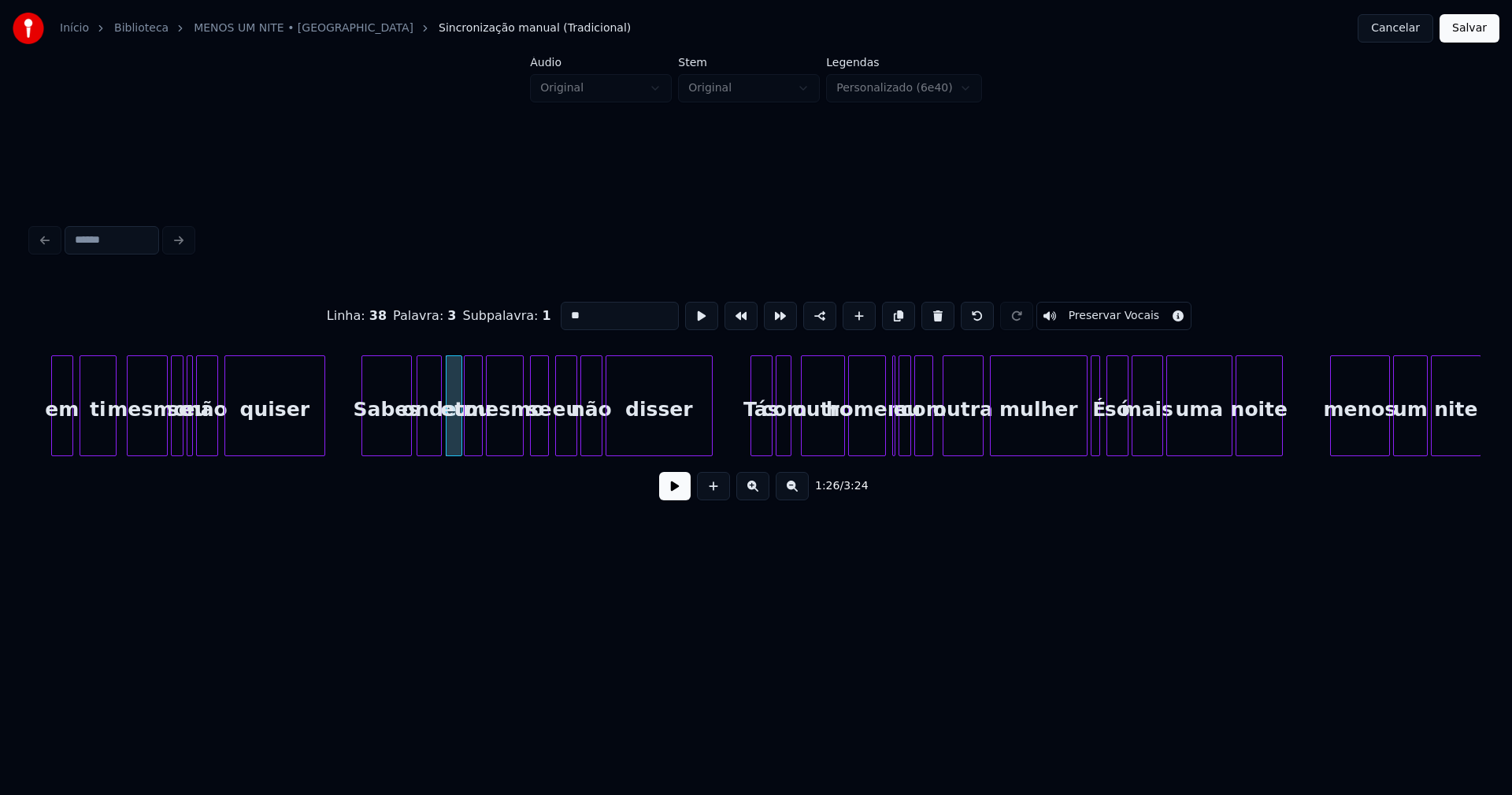
scroll to position [0, 13479]
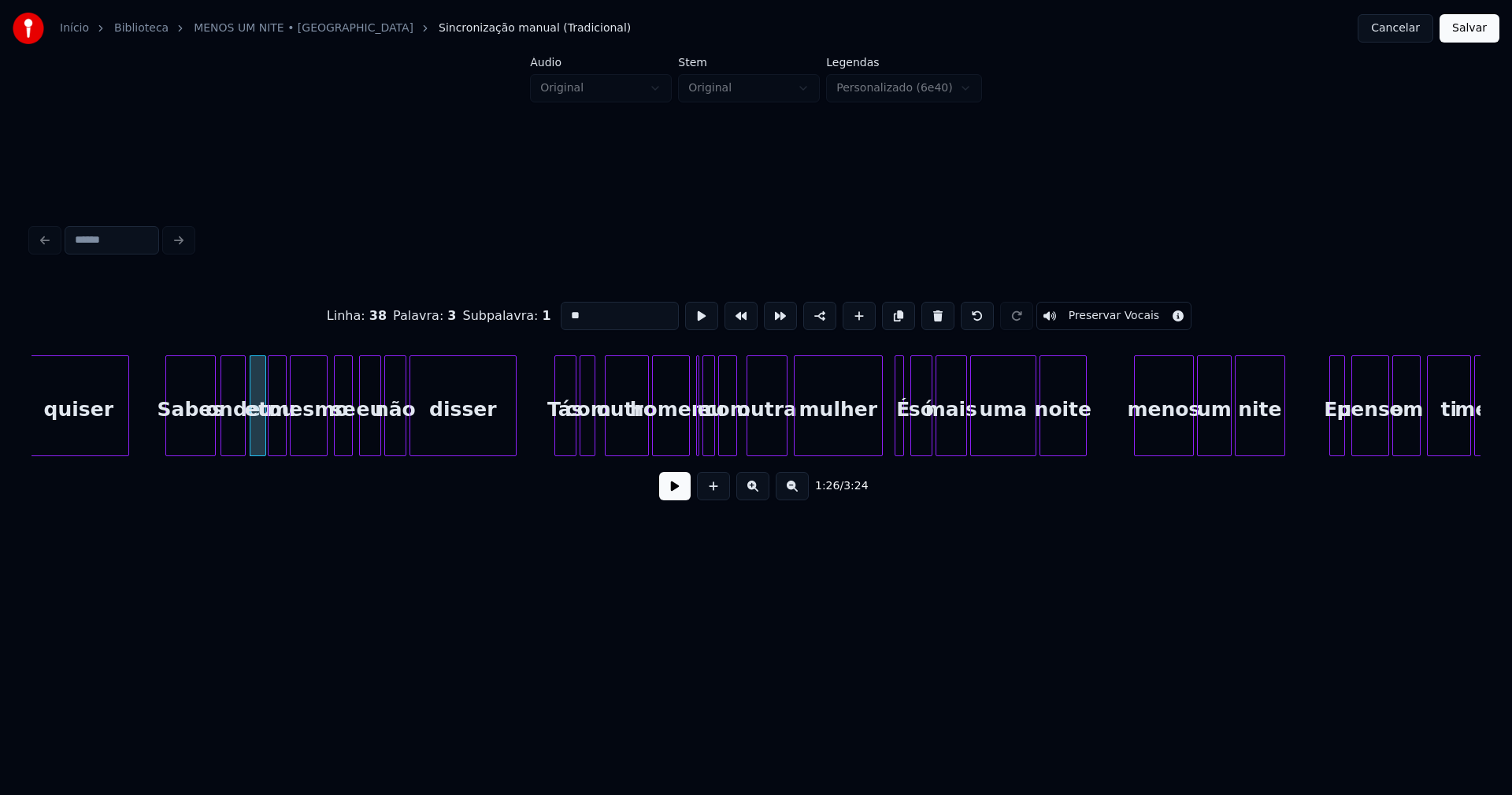
click at [879, 448] on div at bounding box center [879, 406] width 5 height 99
click at [894, 438] on div at bounding box center [895, 406] width 5 height 99
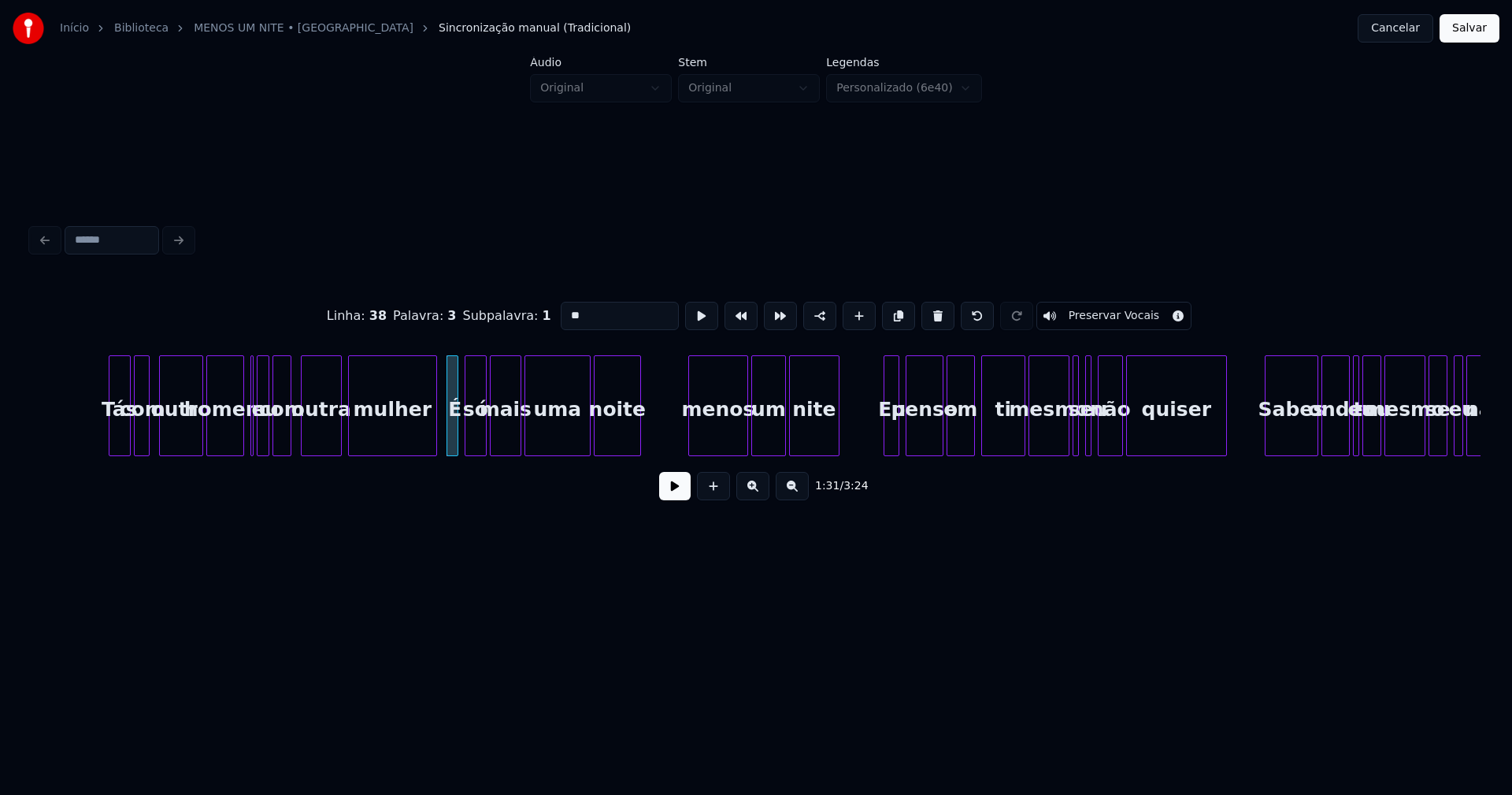
scroll to position [0, 13997]
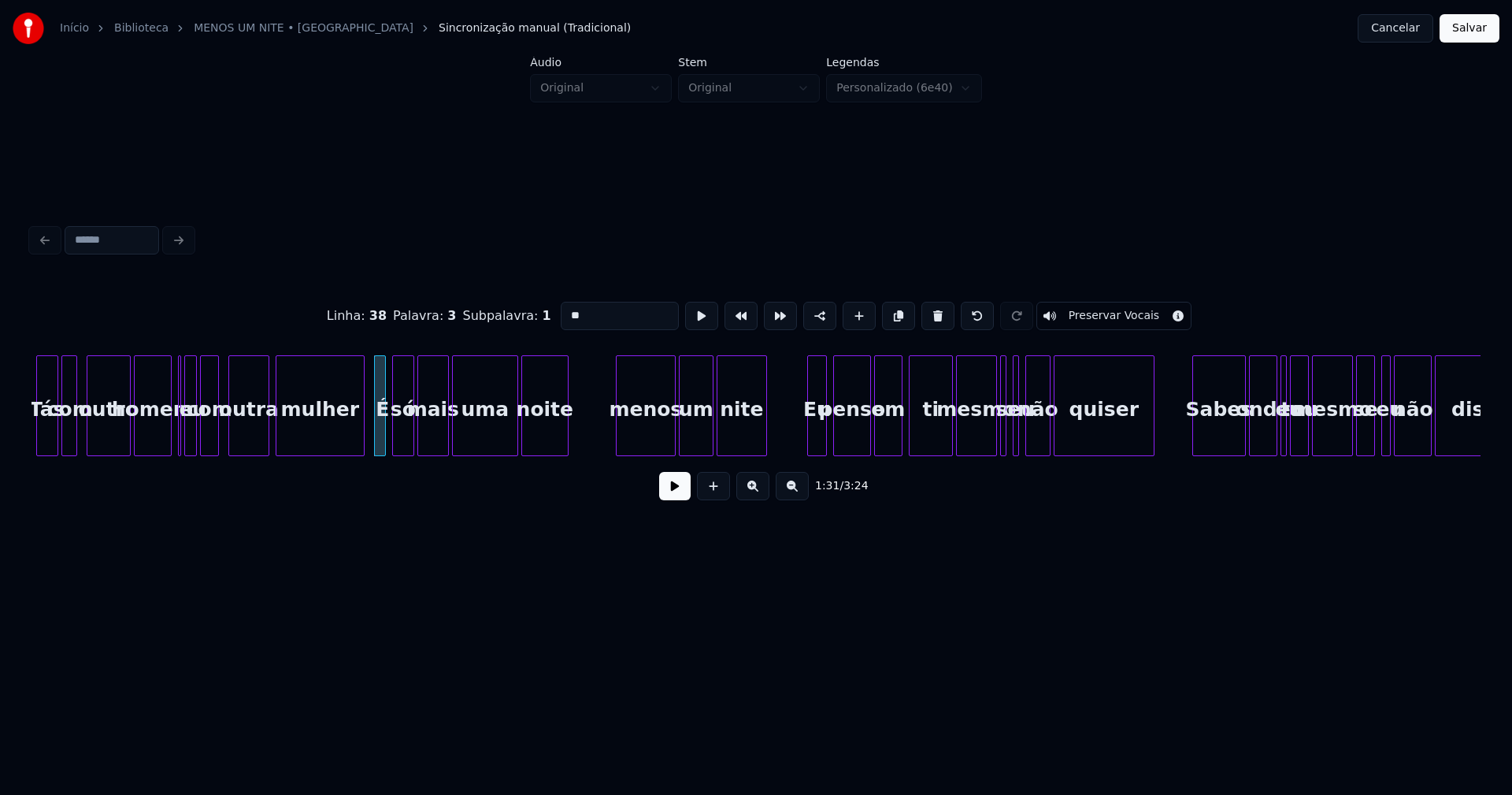
click at [812, 444] on div at bounding box center [810, 406] width 5 height 99
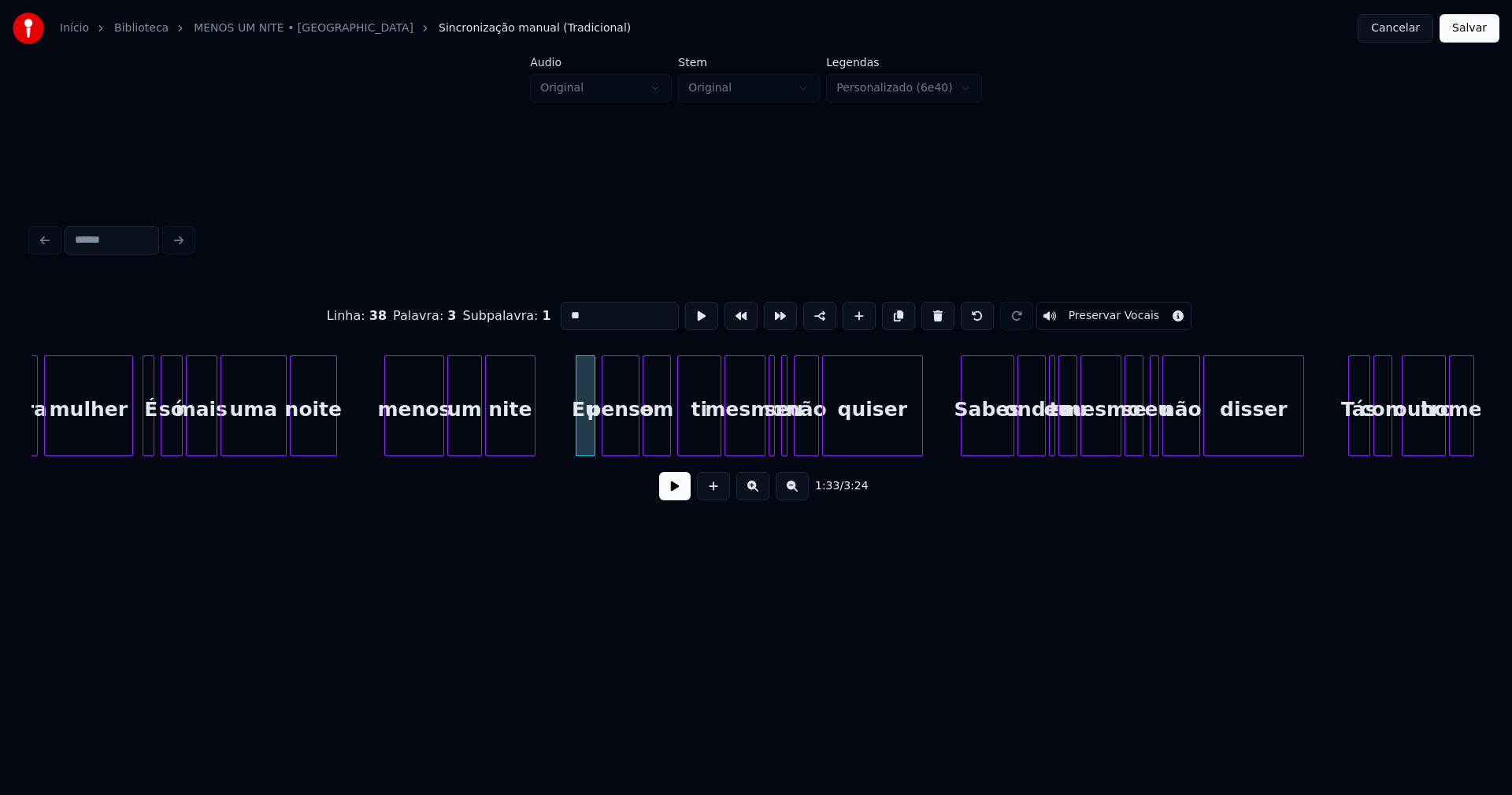
scroll to position [0, 14354]
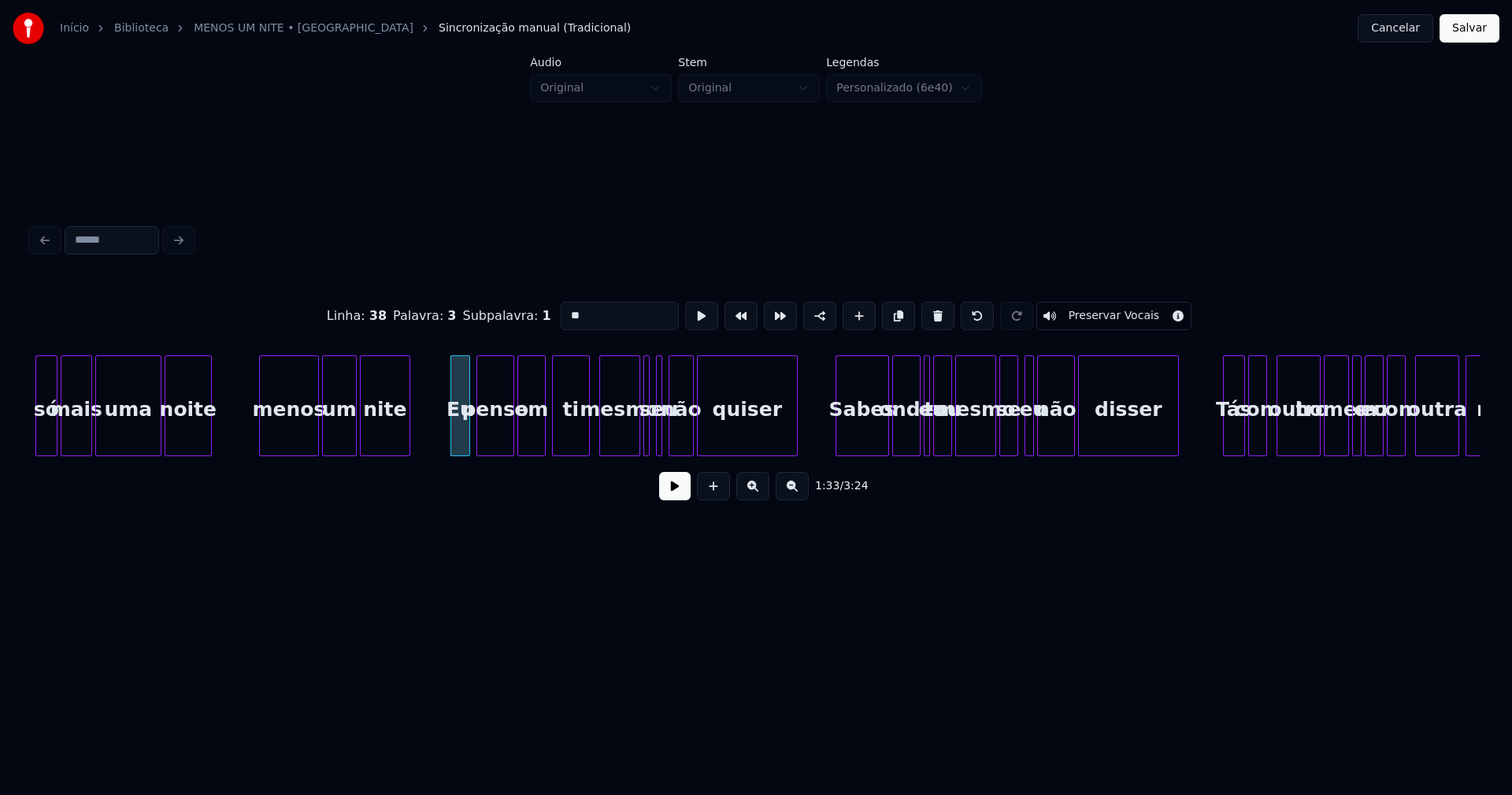
click at [587, 449] on div at bounding box center [587, 406] width 5 height 99
click at [665, 449] on div "eu" at bounding box center [661, 406] width 10 height 101
click at [653, 449] on div "se" at bounding box center [649, 406] width 12 height 101
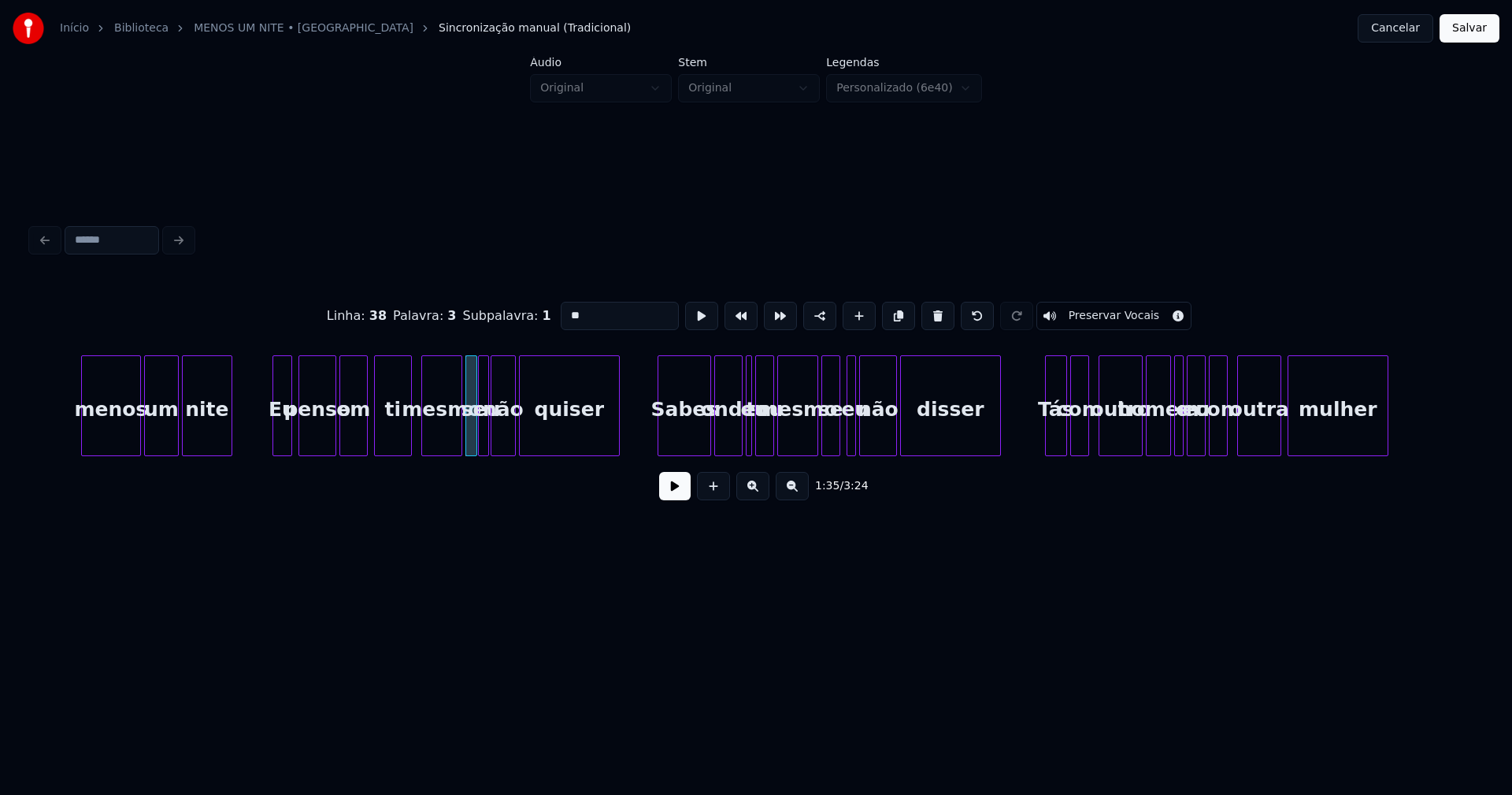
scroll to position [0, 14551]
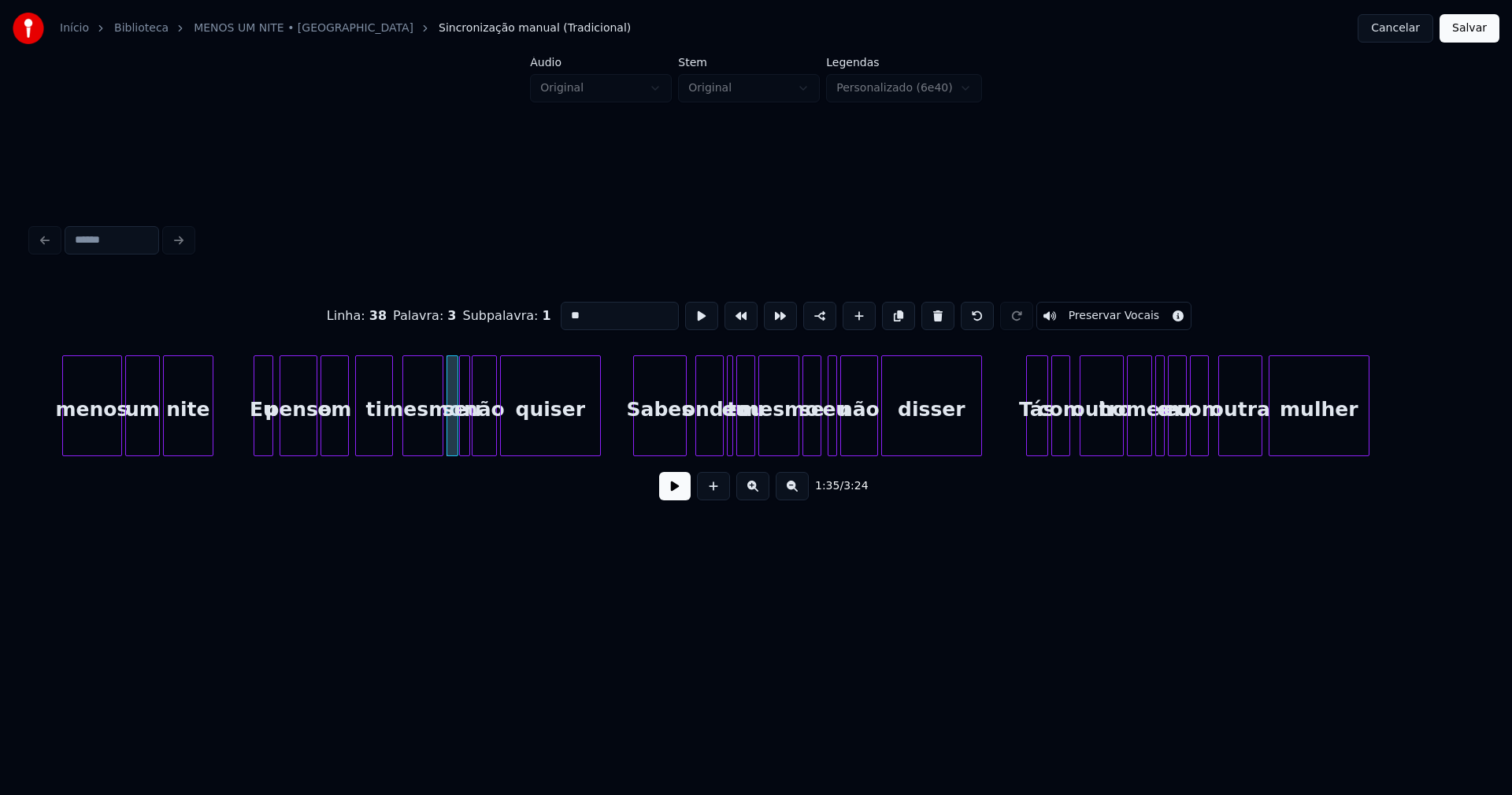
click at [670, 440] on div "Sabes" at bounding box center [660, 410] width 52 height 107
click at [708, 444] on div "onde" at bounding box center [706, 410] width 27 height 107
click at [730, 434] on div at bounding box center [733, 406] width 5 height 99
click at [723, 436] on div at bounding box center [726, 406] width 5 height 99
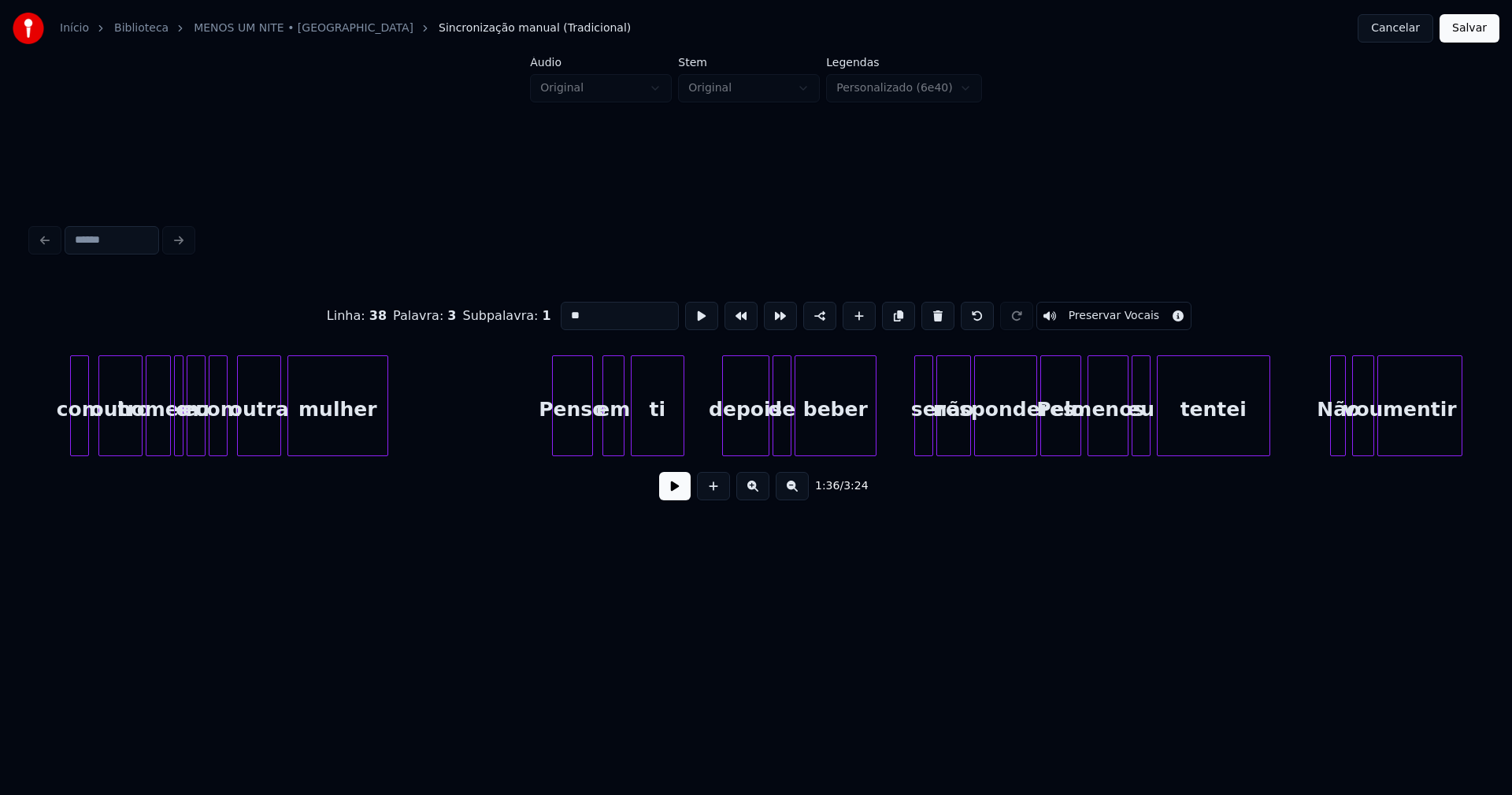
scroll to position [0, 15568]
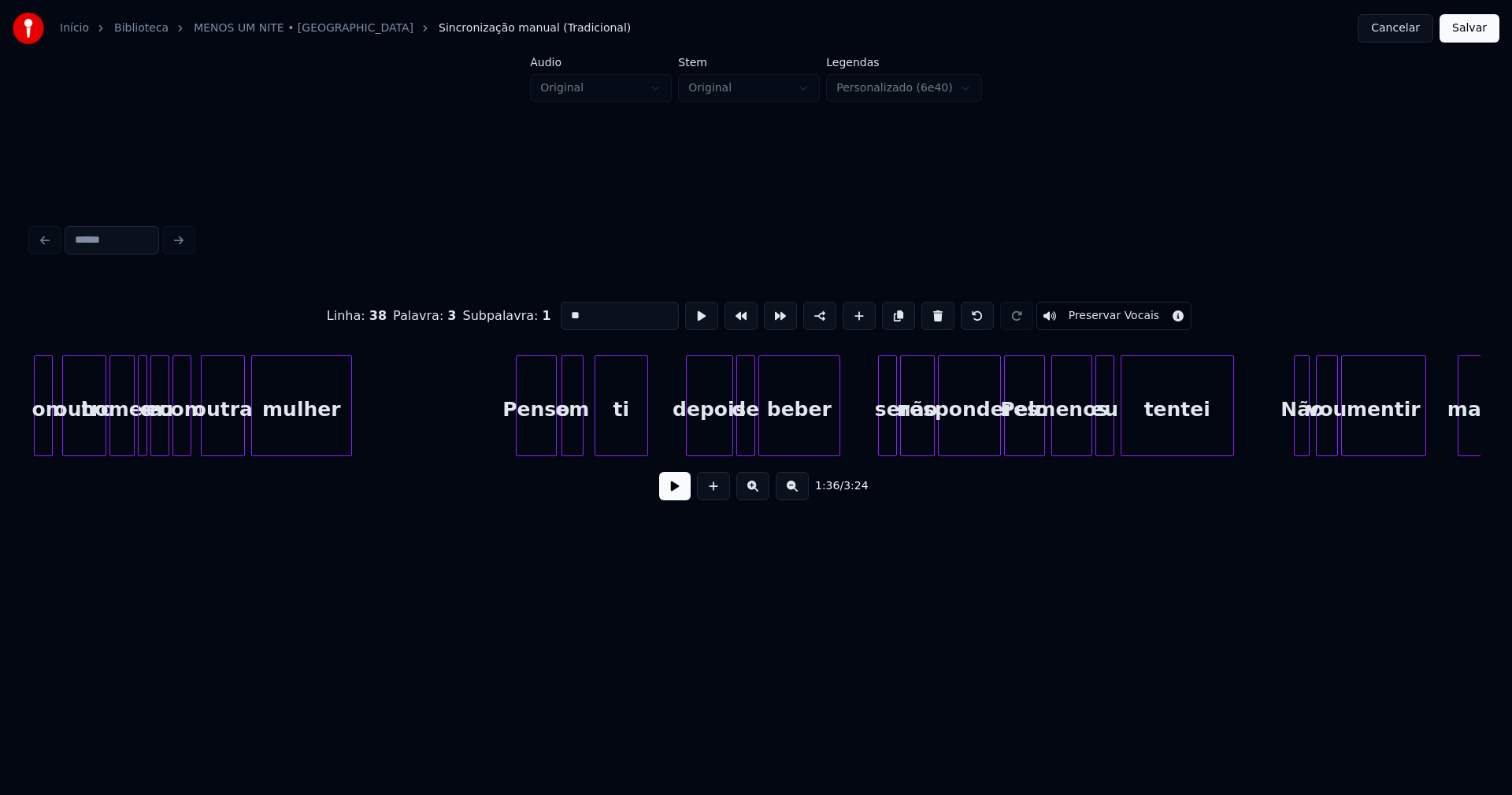
click at [574, 444] on div "em" at bounding box center [572, 410] width 20 height 107
click at [873, 444] on div at bounding box center [874, 406] width 5 height 99
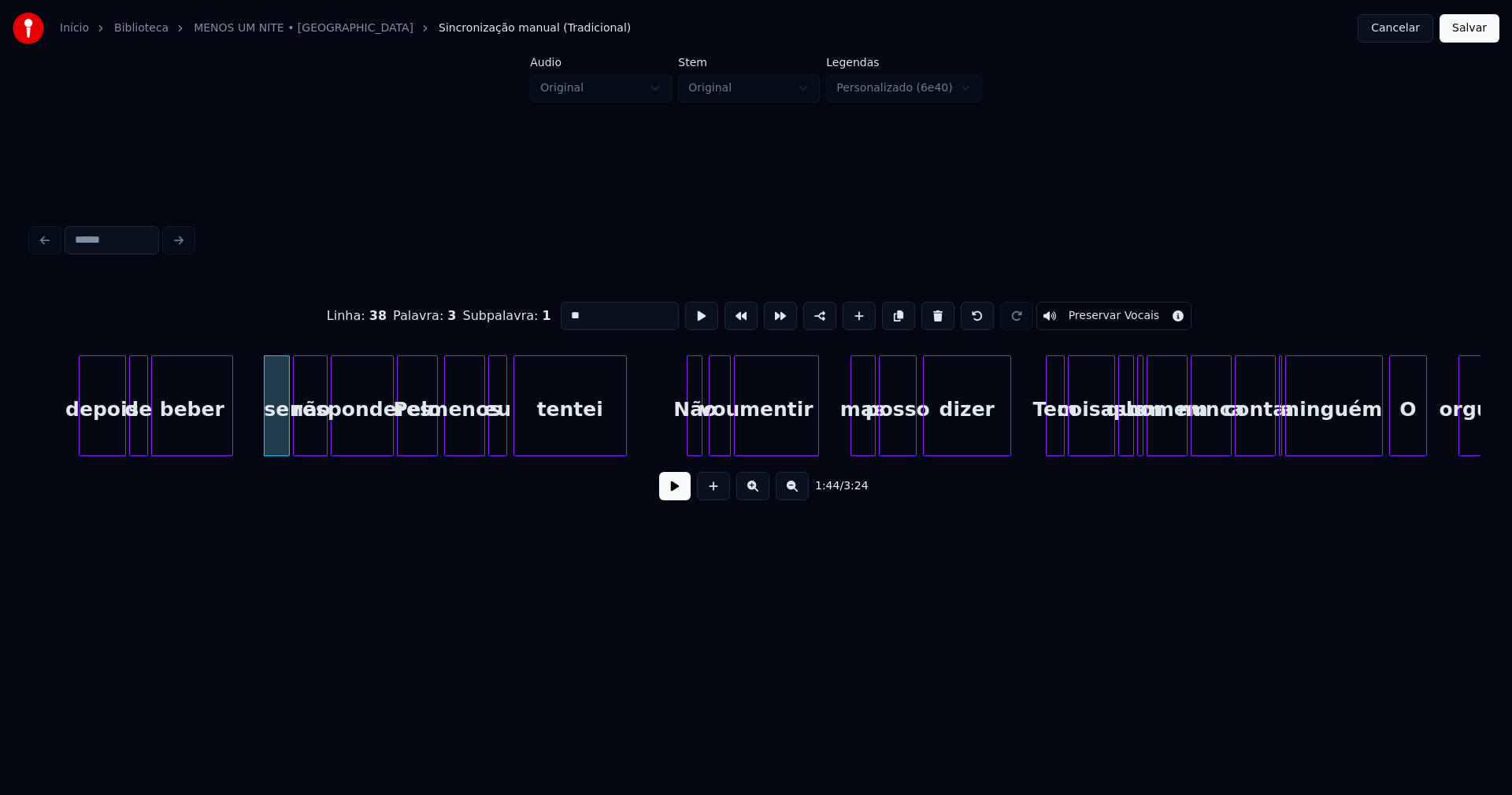
scroll to position [0, 16210]
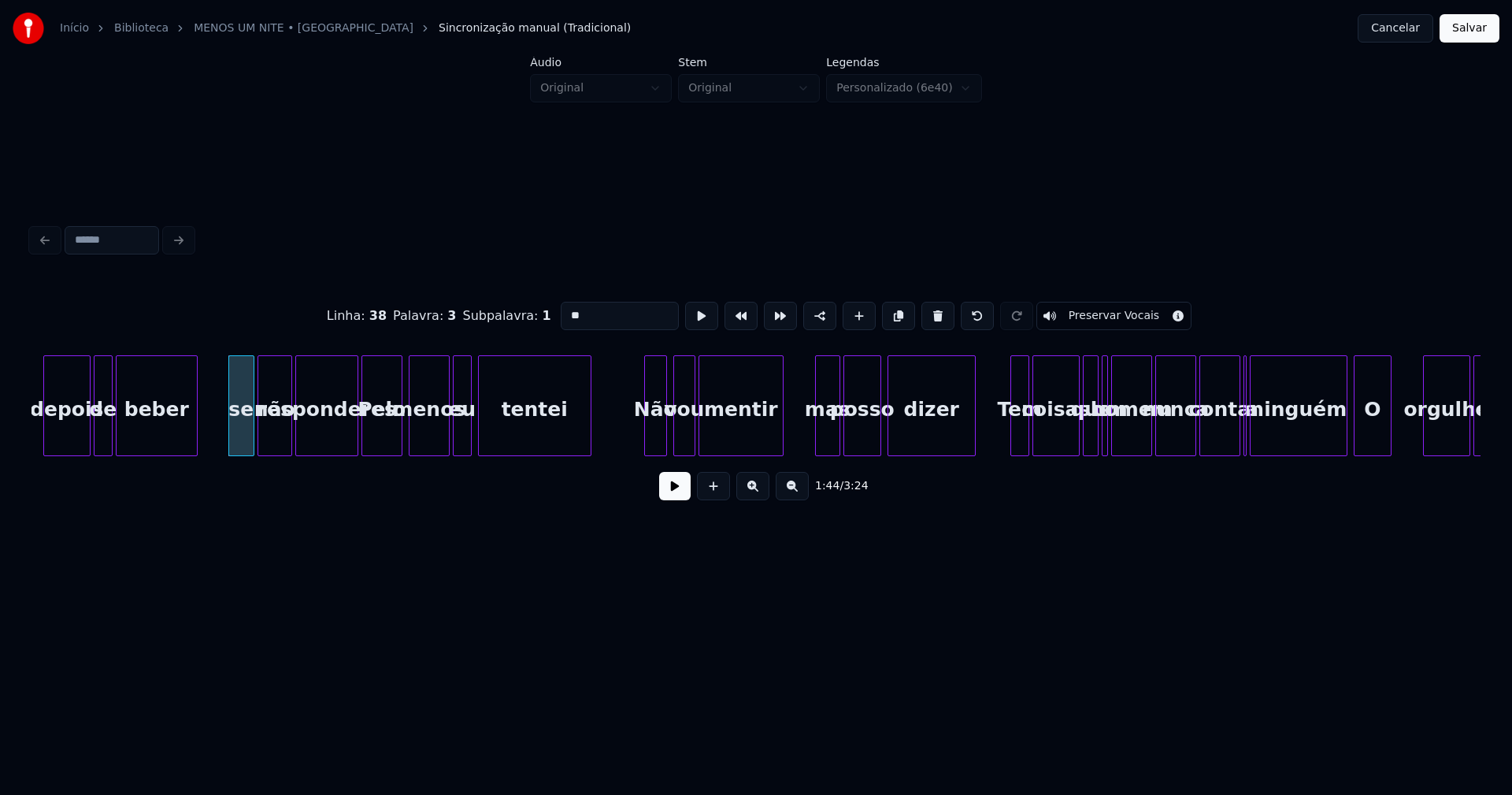
click at [649, 449] on div at bounding box center [647, 406] width 5 height 99
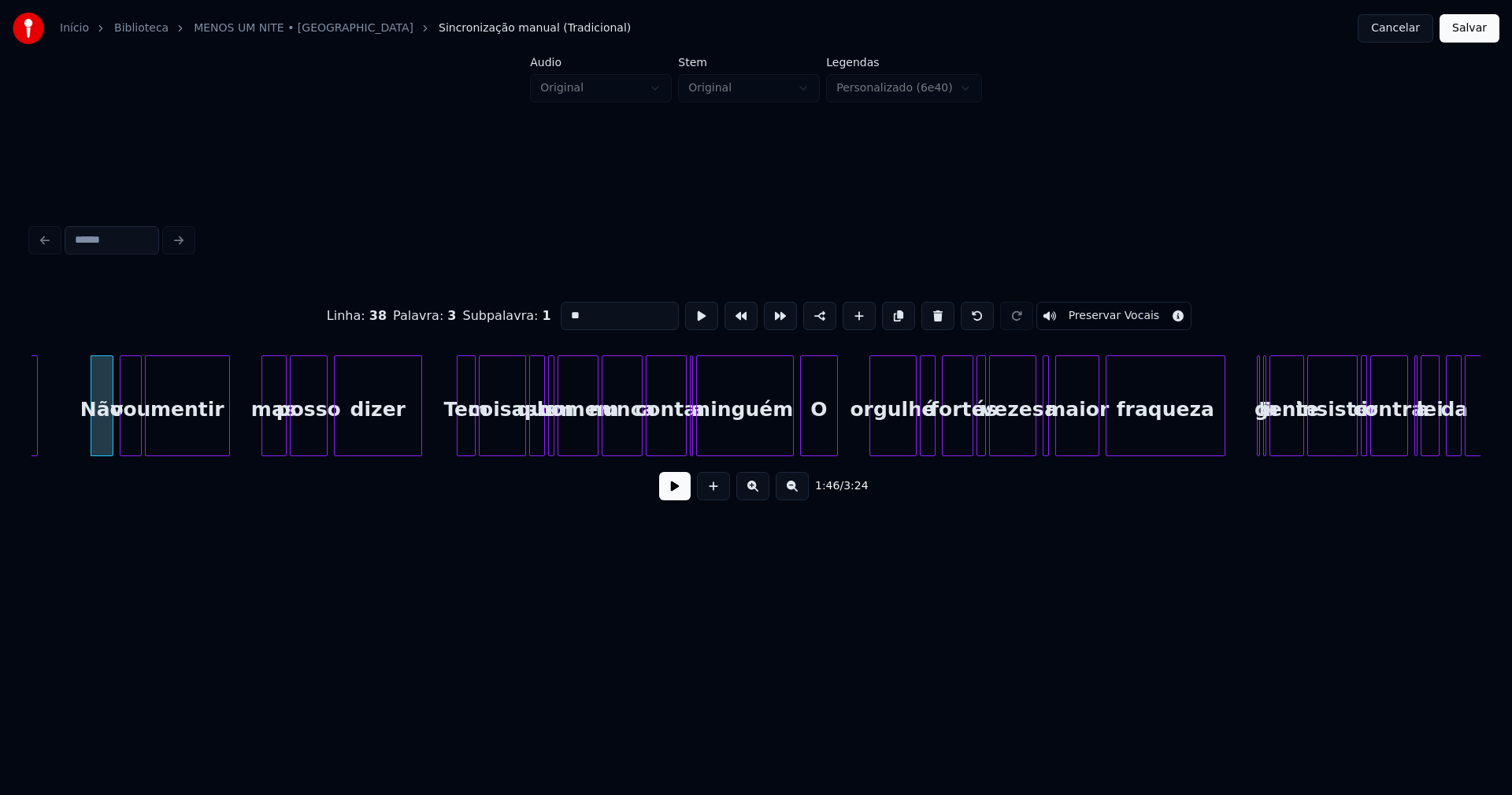
scroll to position [0, 16782]
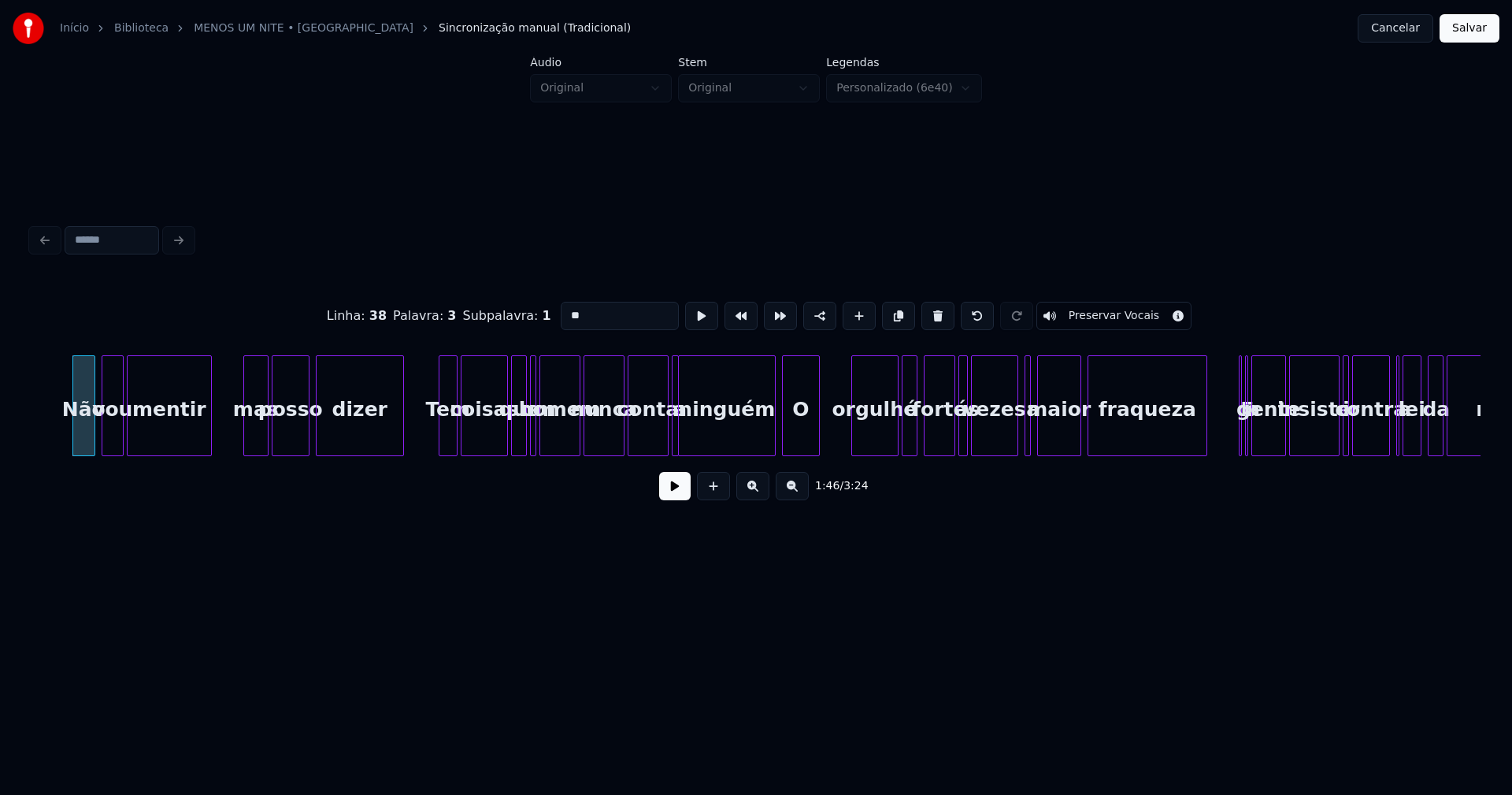
click at [674, 443] on div at bounding box center [676, 406] width 5 height 99
click at [537, 446] on div at bounding box center [538, 406] width 5 height 99
click at [702, 439] on div "ninguém" at bounding box center [727, 410] width 96 height 107
type input "*******"
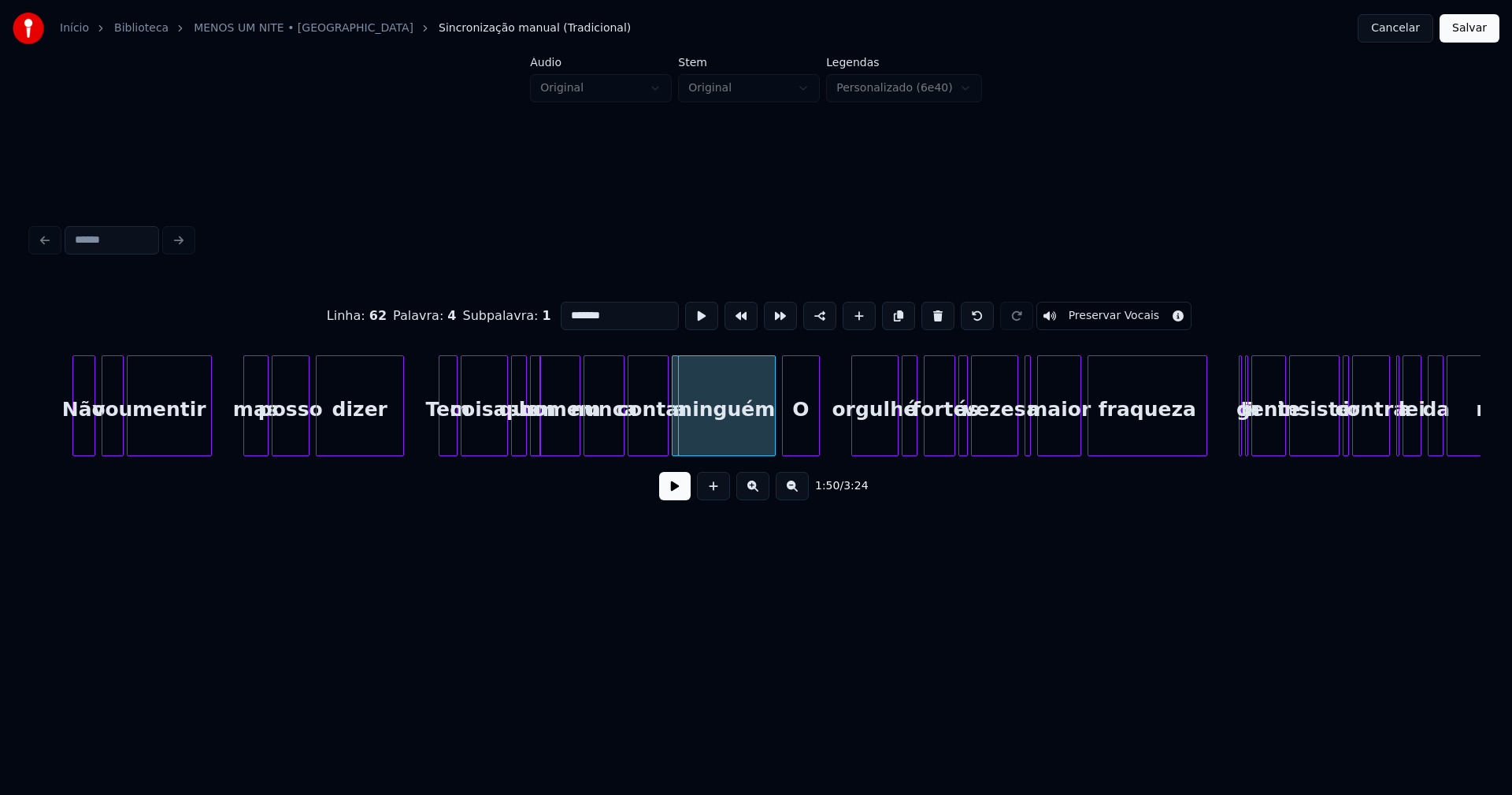
click at [676, 496] on button at bounding box center [675, 486] width 32 height 29
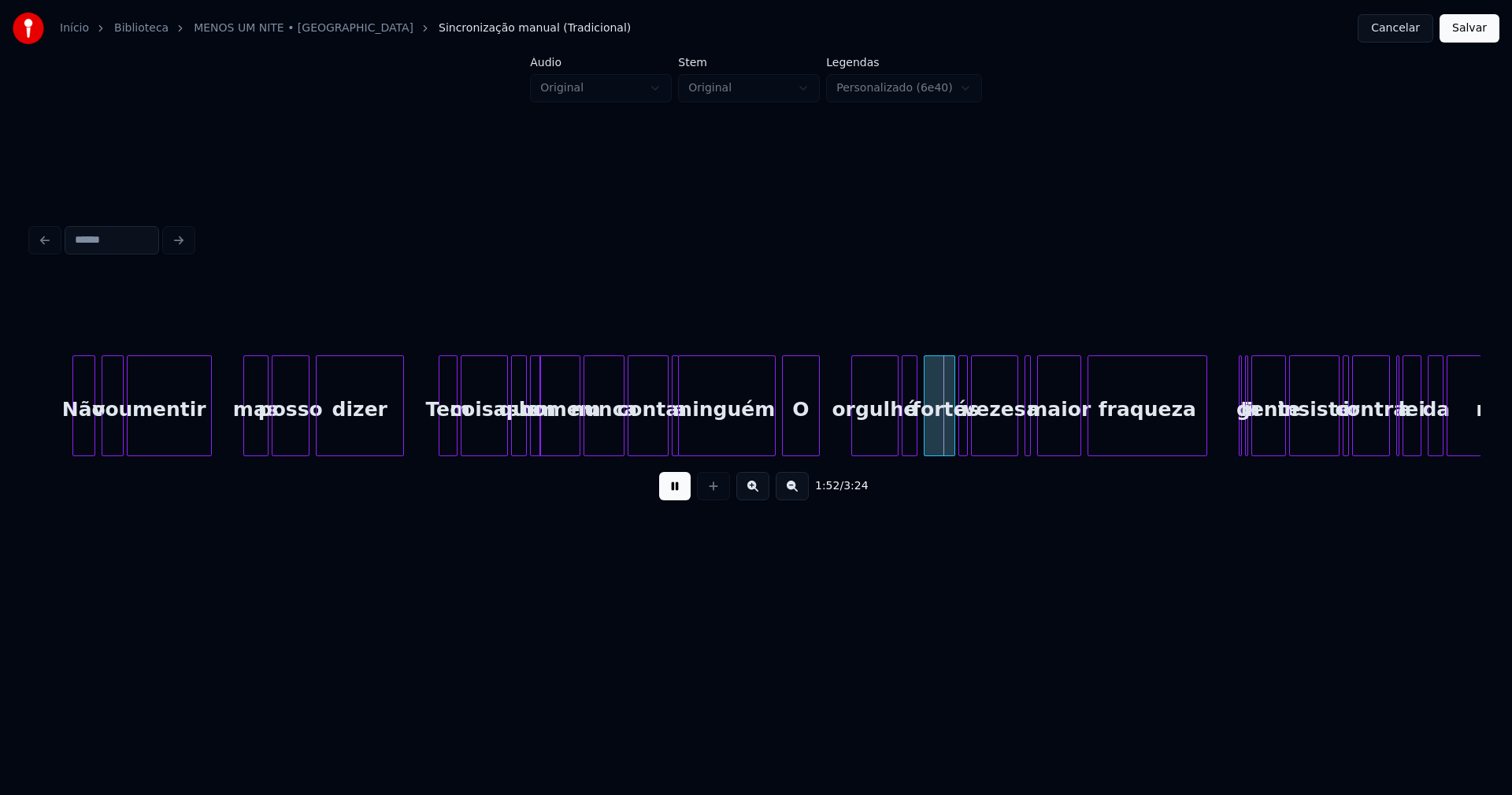
click at [684, 497] on button at bounding box center [675, 486] width 32 height 29
click at [810, 434] on div "O" at bounding box center [800, 410] width 36 height 107
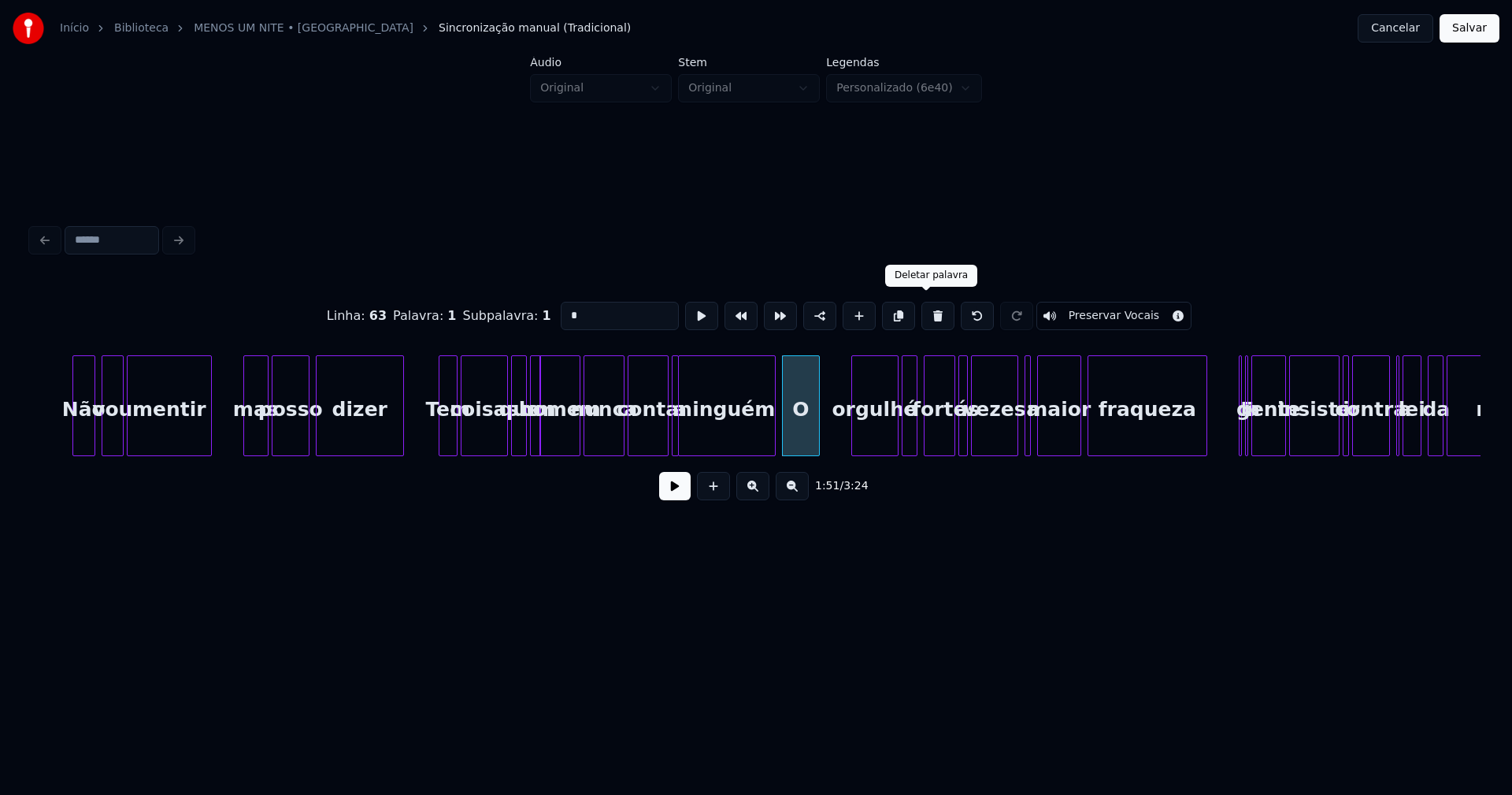
click at [924, 311] on button at bounding box center [937, 316] width 33 height 29
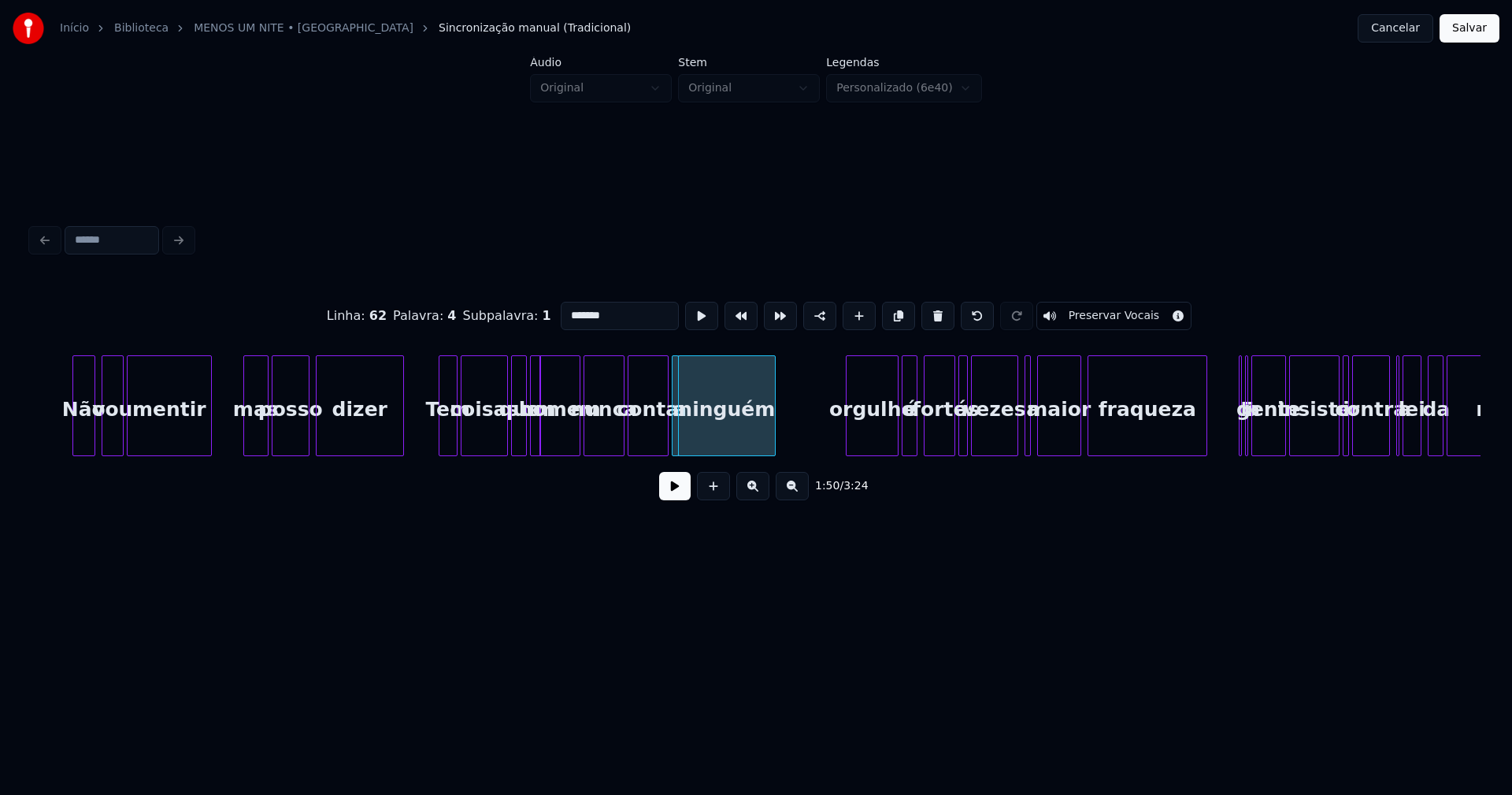
click at [850, 439] on div at bounding box center [849, 406] width 5 height 99
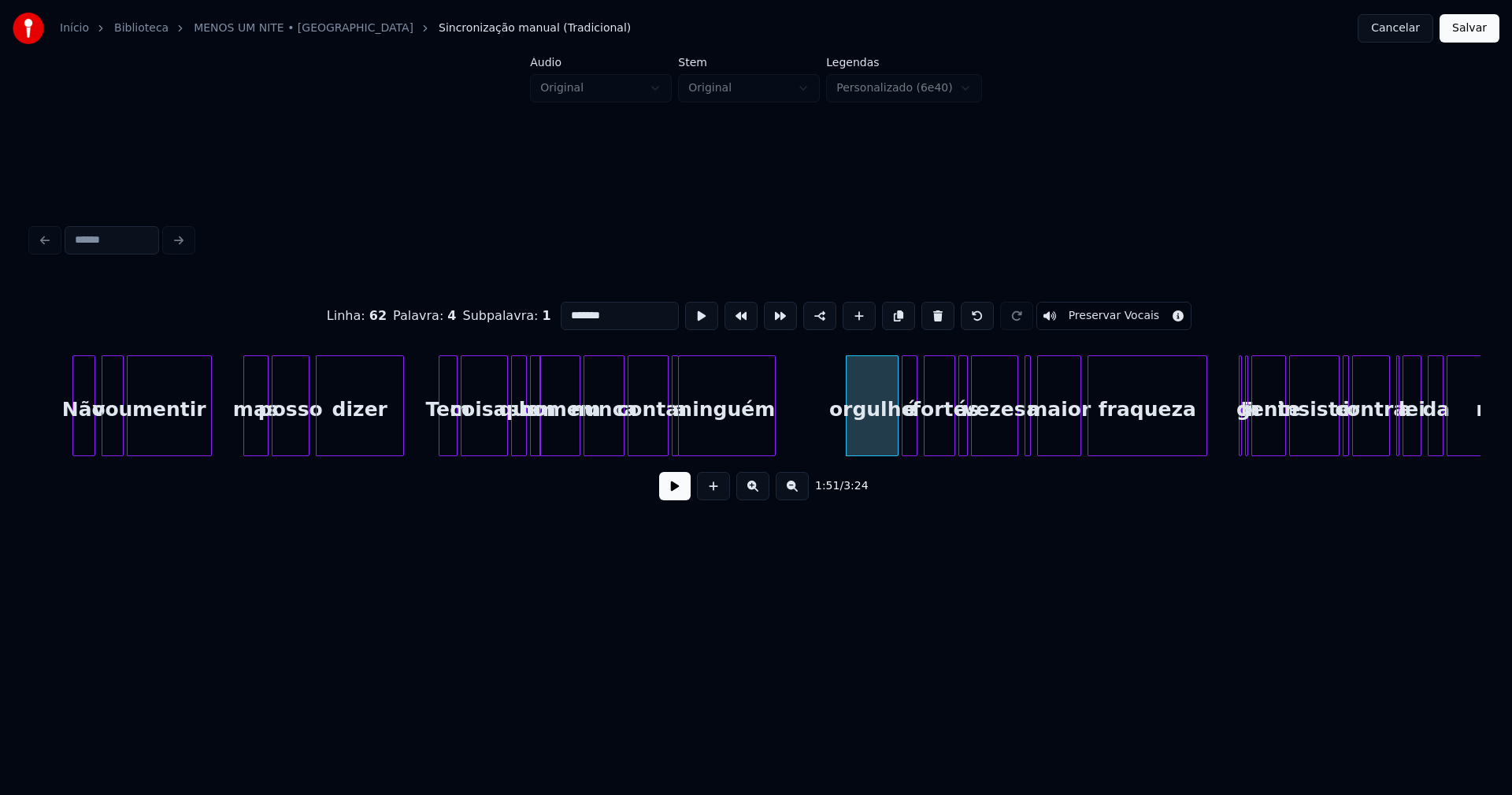
click at [879, 436] on div "orgulho" at bounding box center [872, 410] width 51 height 107
drag, startPoint x: 565, startPoint y: 311, endPoint x: 538, endPoint y: 315, distance: 27.3
click at [538, 315] on div "Linha : 63 Palavra : 1 Subpalavra : 1 ******* Preservar Vocais" at bounding box center [756, 316] width 1448 height 79
type input "*******"
click at [669, 495] on button at bounding box center [675, 486] width 32 height 29
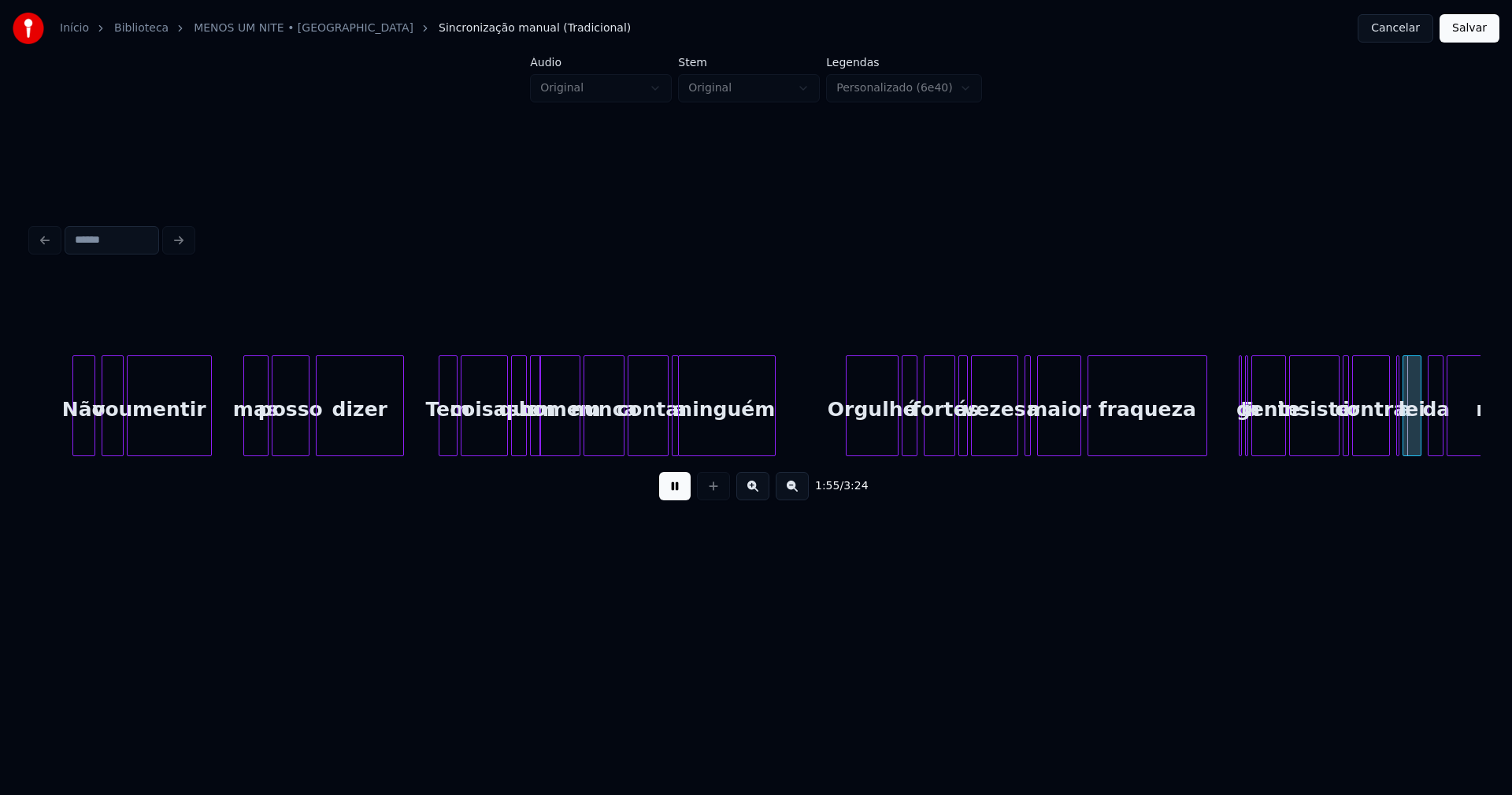
click at [681, 496] on button at bounding box center [675, 486] width 32 height 29
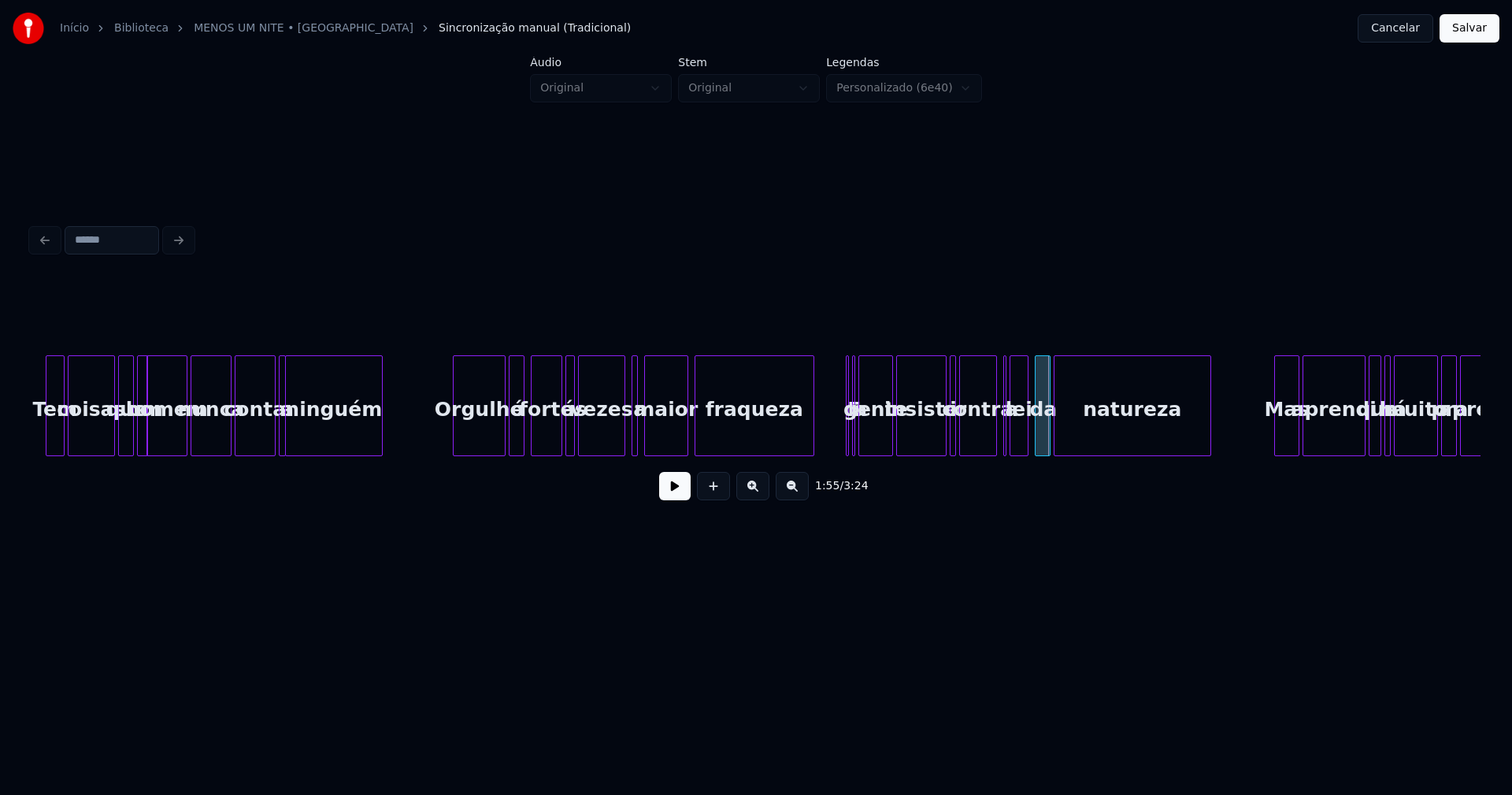
scroll to position [0, 17282]
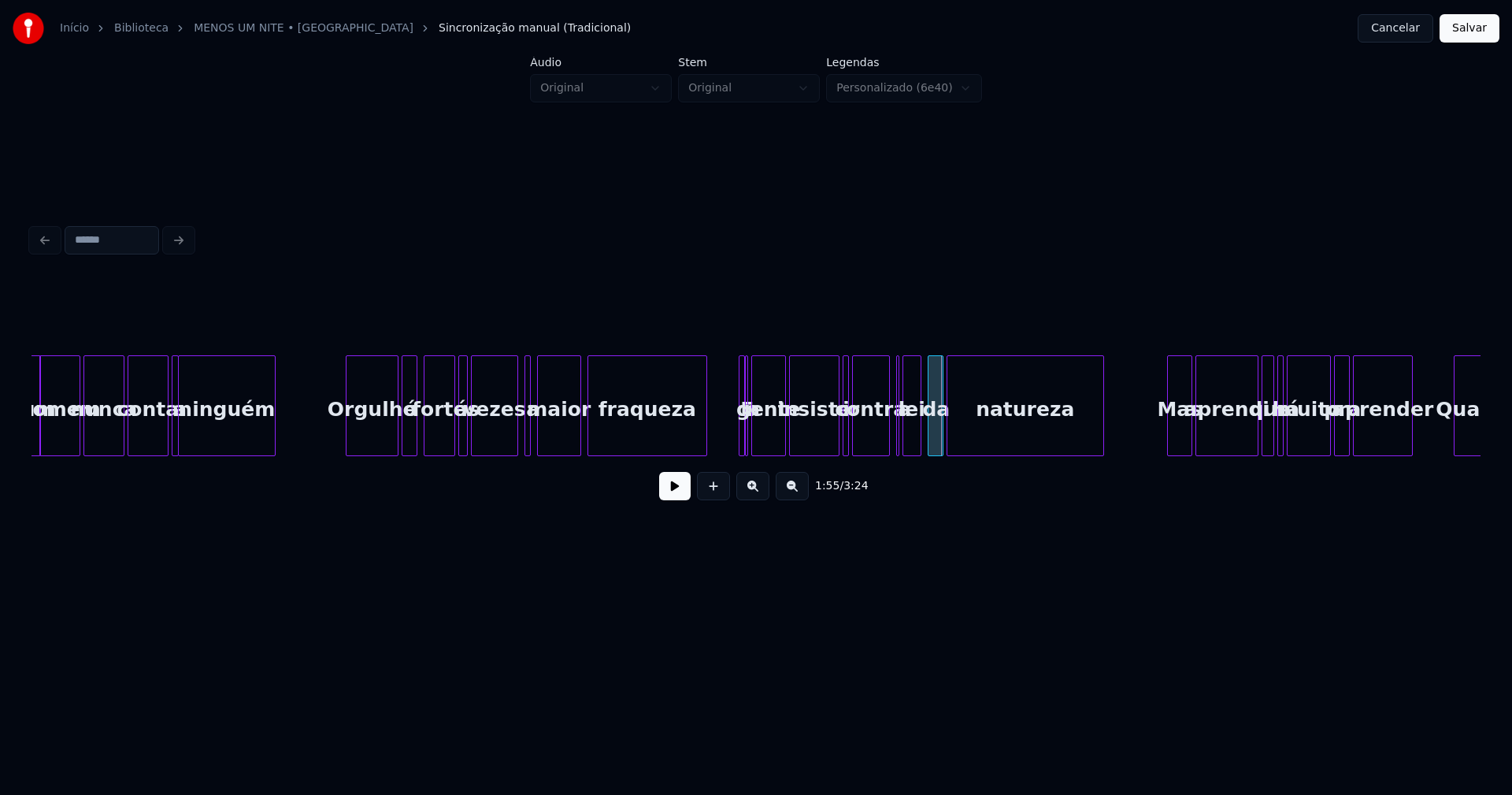
click at [739, 432] on div at bounding box center [742, 406] width 5 height 99
click at [736, 420] on div at bounding box center [738, 406] width 5 height 99
click at [740, 419] on div at bounding box center [743, 406] width 5 height 99
click at [732, 364] on div "E" at bounding box center [735, 406] width 7 height 101
click at [747, 442] on div at bounding box center [748, 406] width 5 height 99
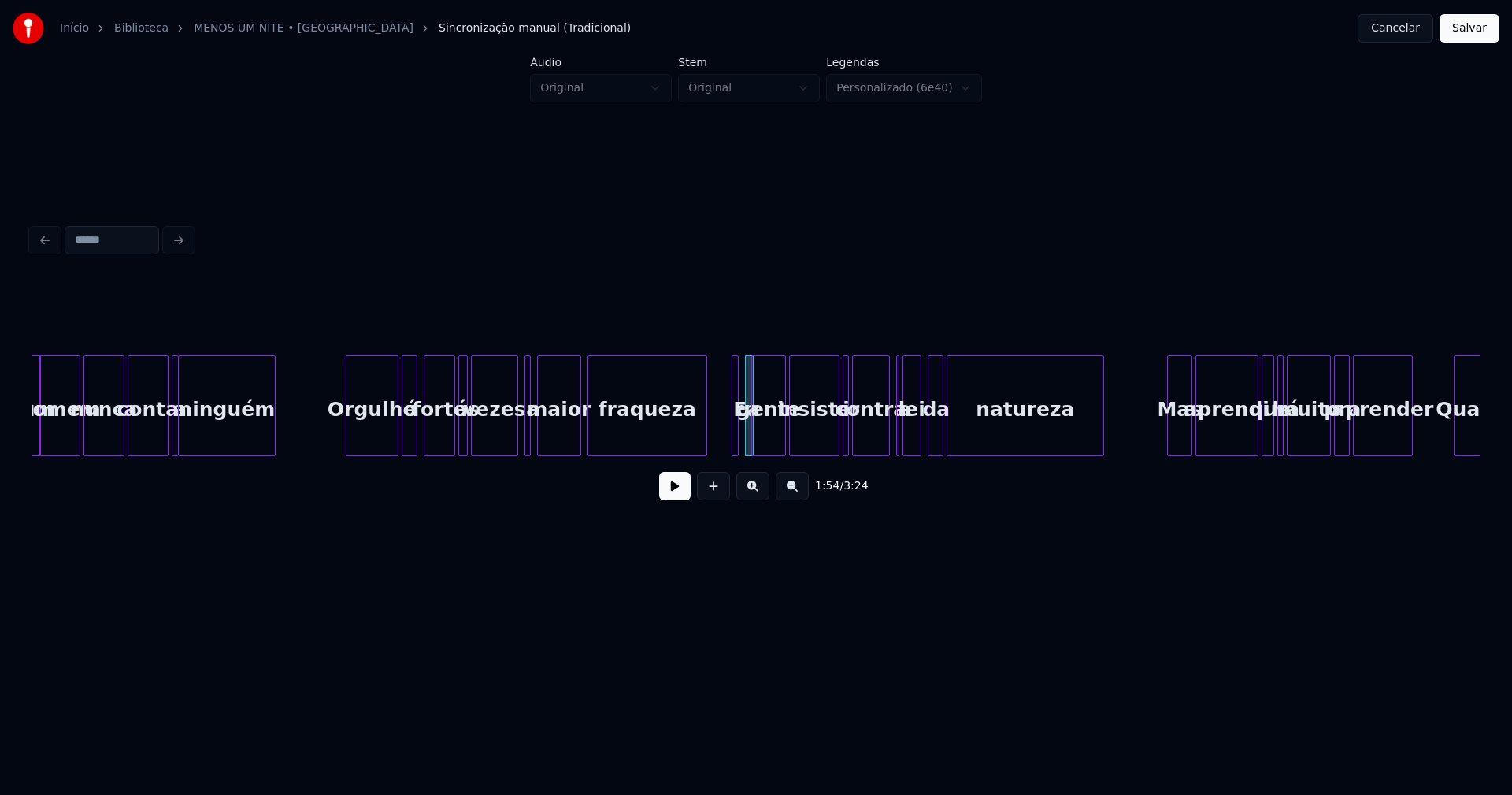
click at [748, 429] on div at bounding box center [750, 406] width 5 height 99
click at [739, 361] on div "a" at bounding box center [743, 406] width 8 height 101
click at [531, 447] on div at bounding box center [532, 406] width 5 height 99
click at [847, 443] on div at bounding box center [847, 406] width 5 height 99
click at [899, 446] on div at bounding box center [899, 406] width 5 height 99
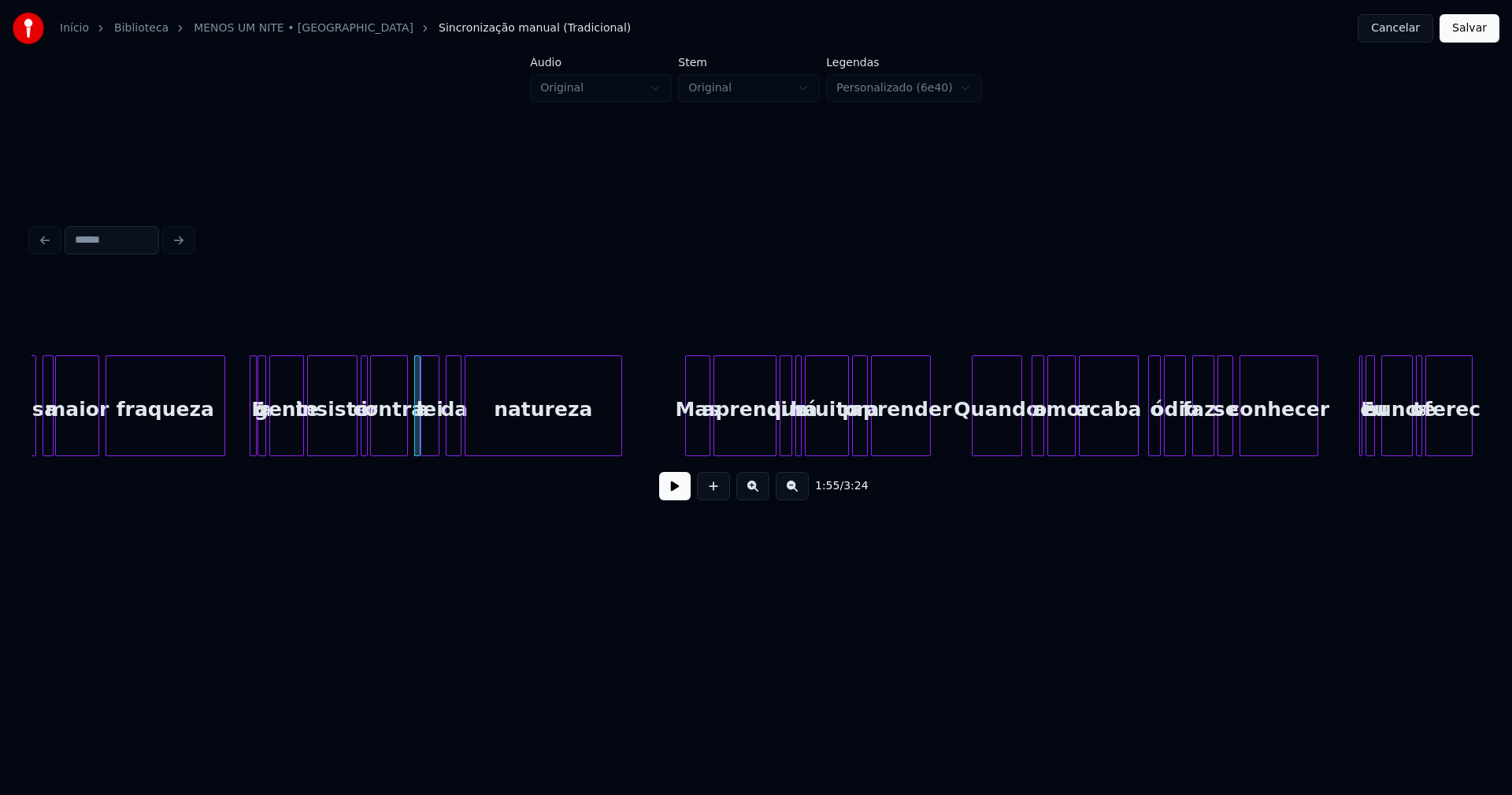
scroll to position [0, 17817]
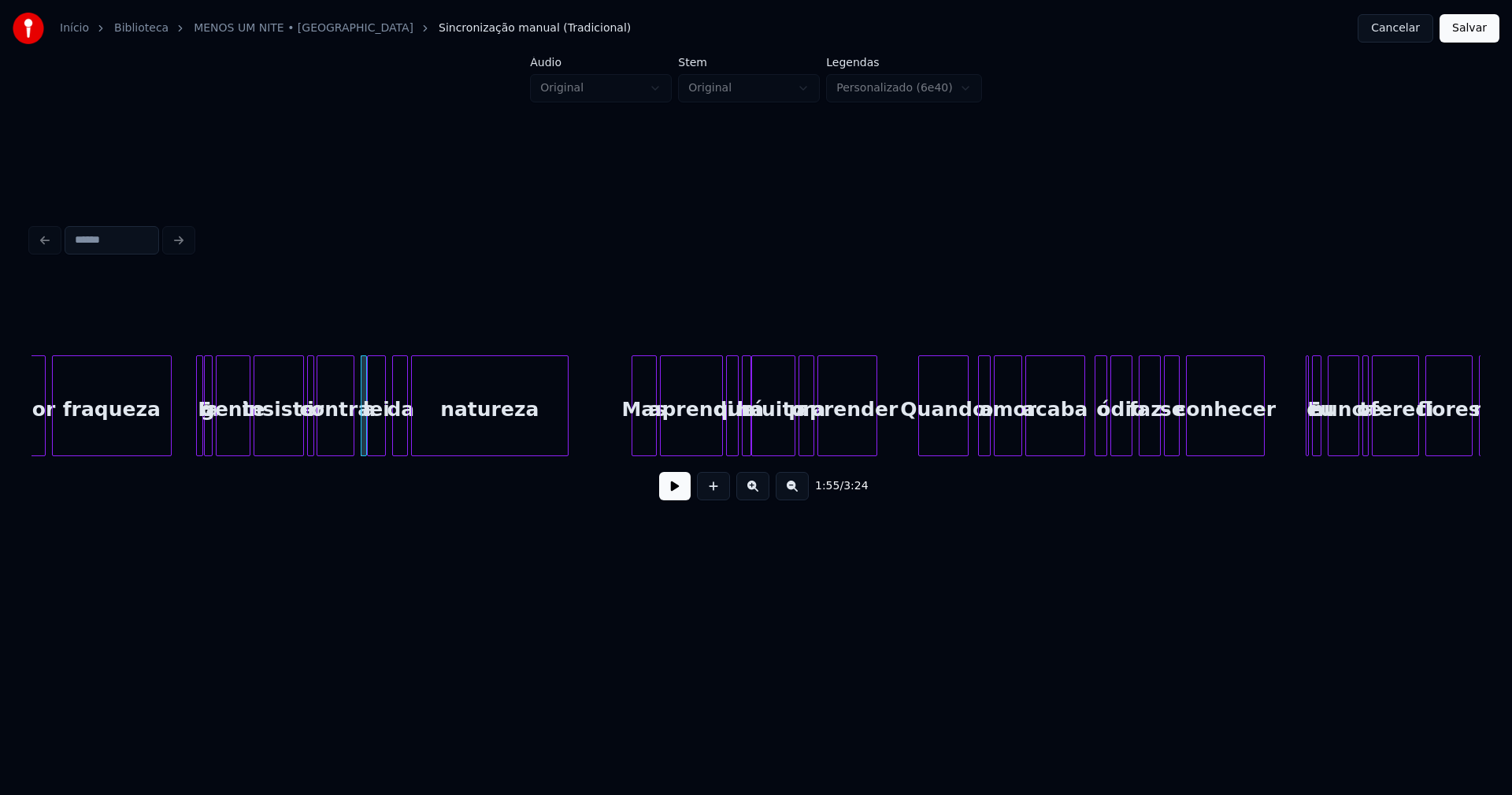
click at [749, 447] on div at bounding box center [748, 406] width 5 height 99
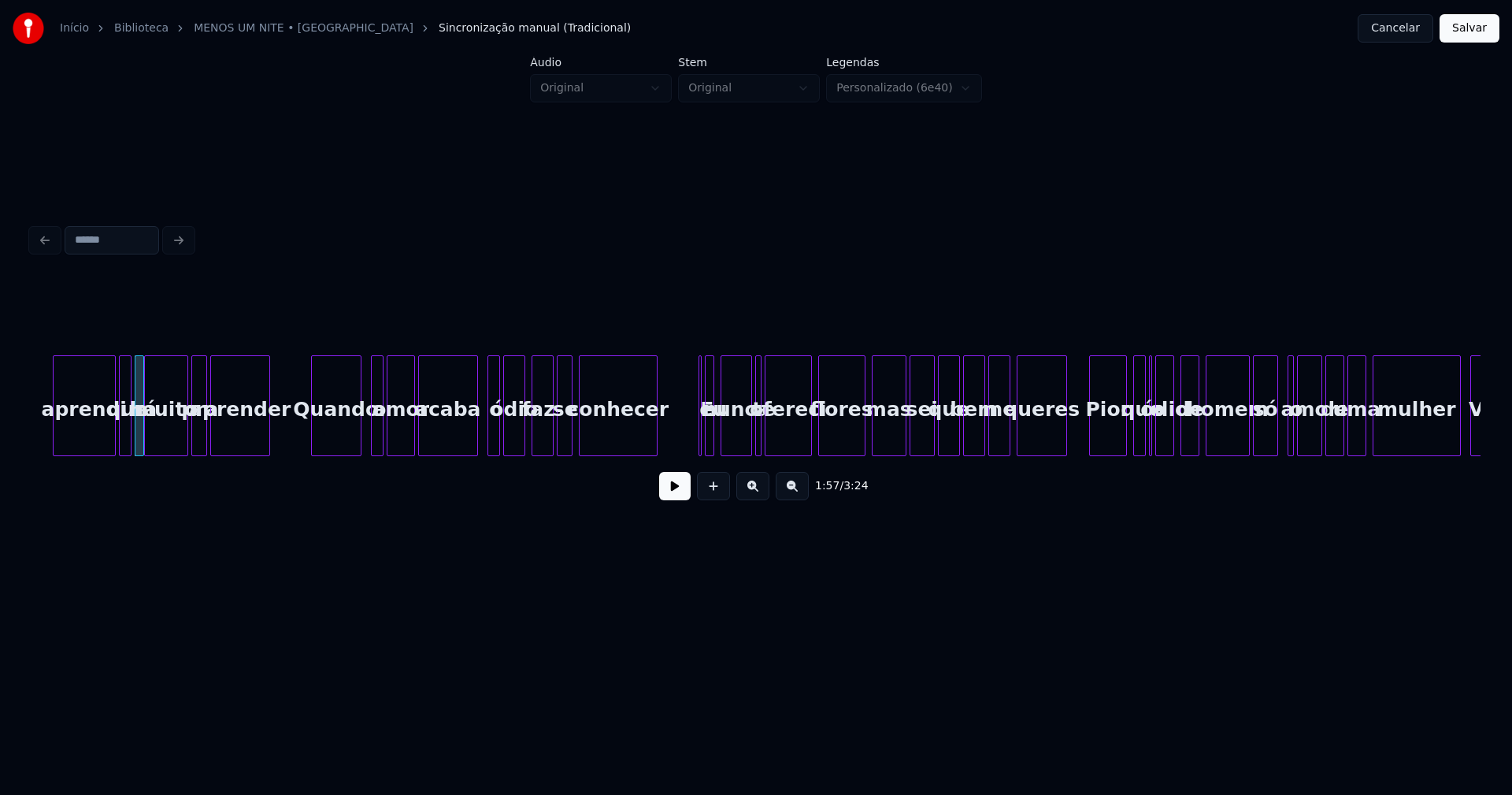
scroll to position [0, 18531]
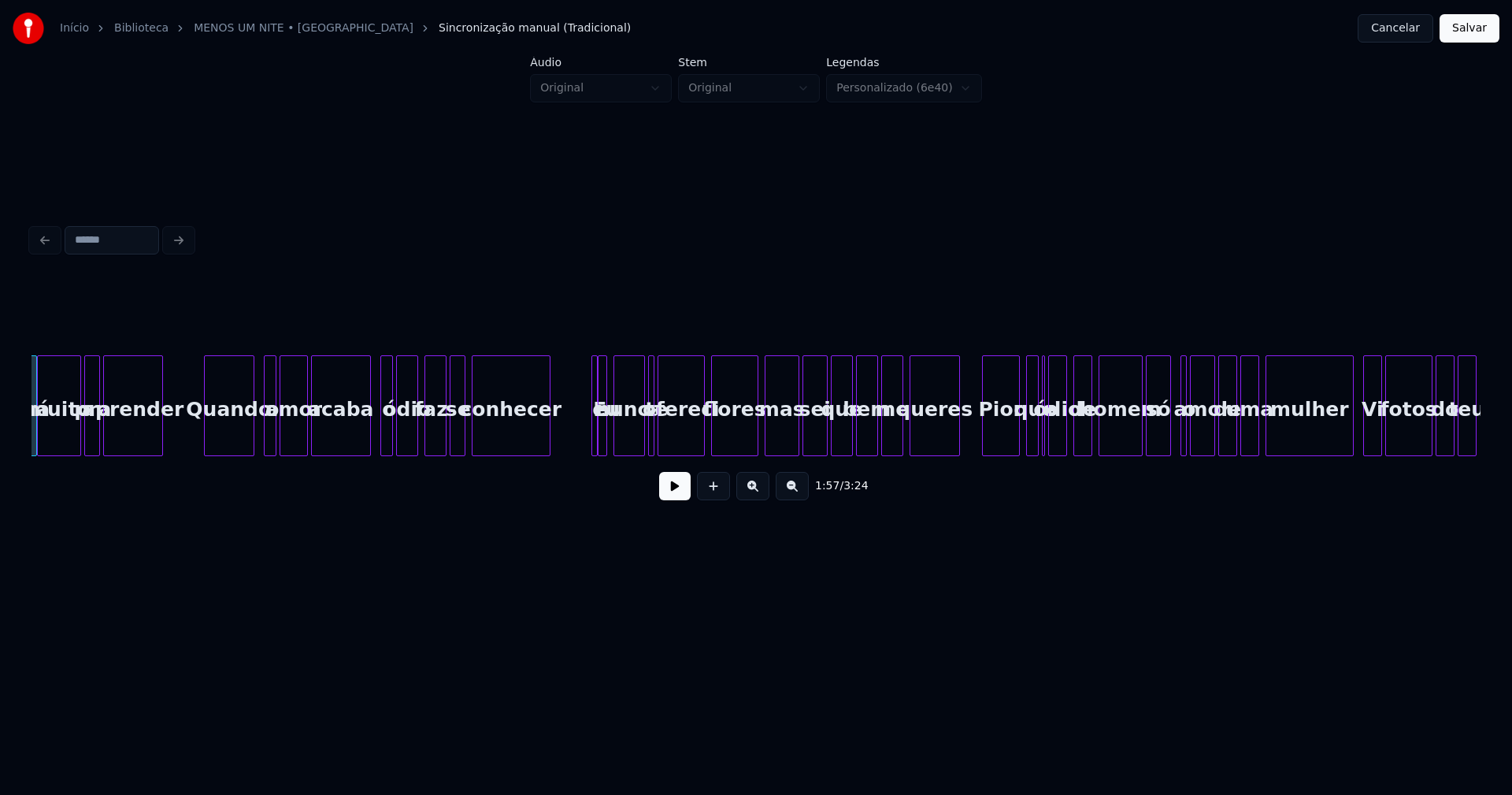
click at [593, 435] on div at bounding box center [594, 406] width 5 height 99
click at [651, 438] on div at bounding box center [651, 406] width 5 height 99
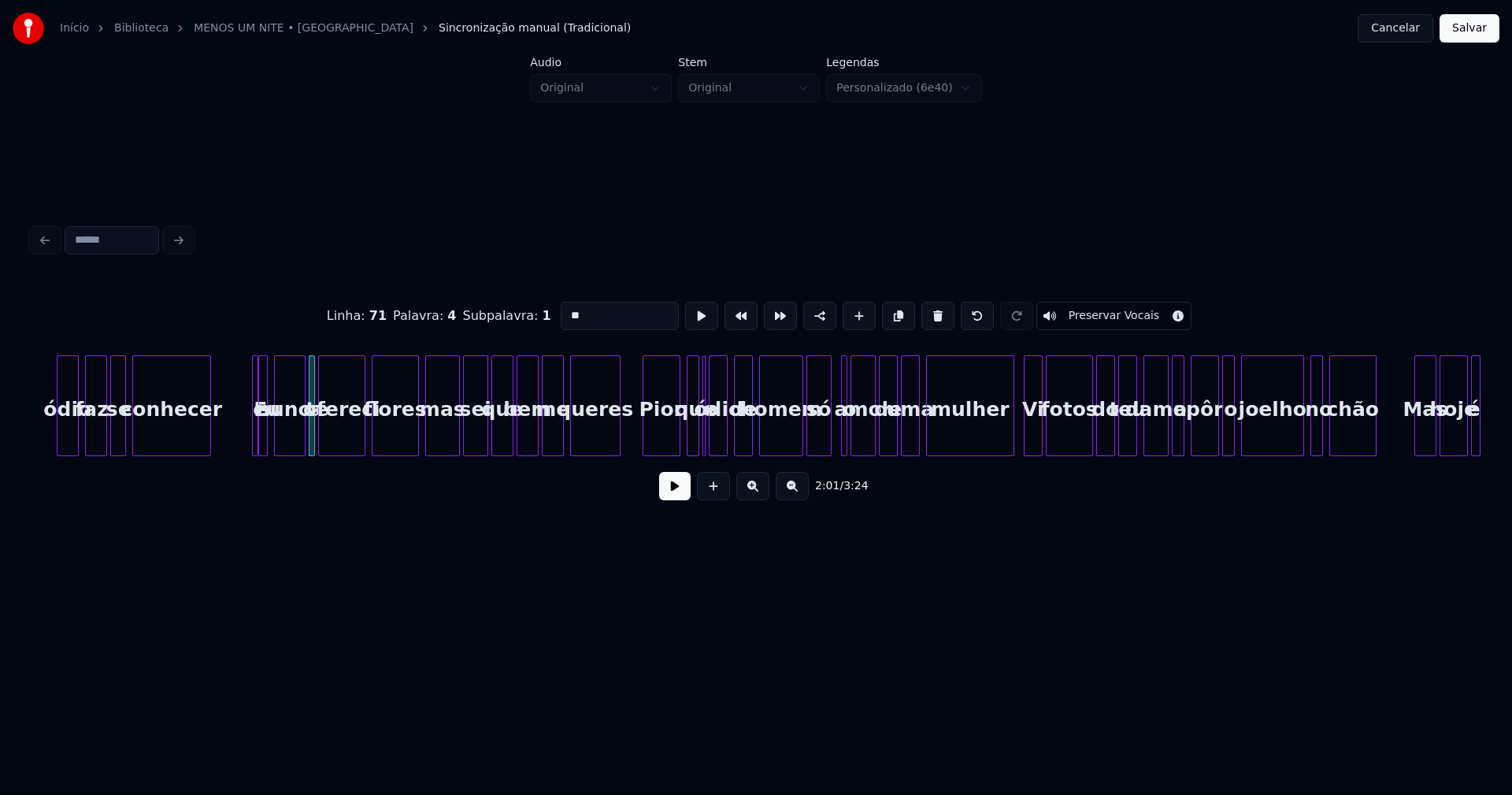
scroll to position [0, 18924]
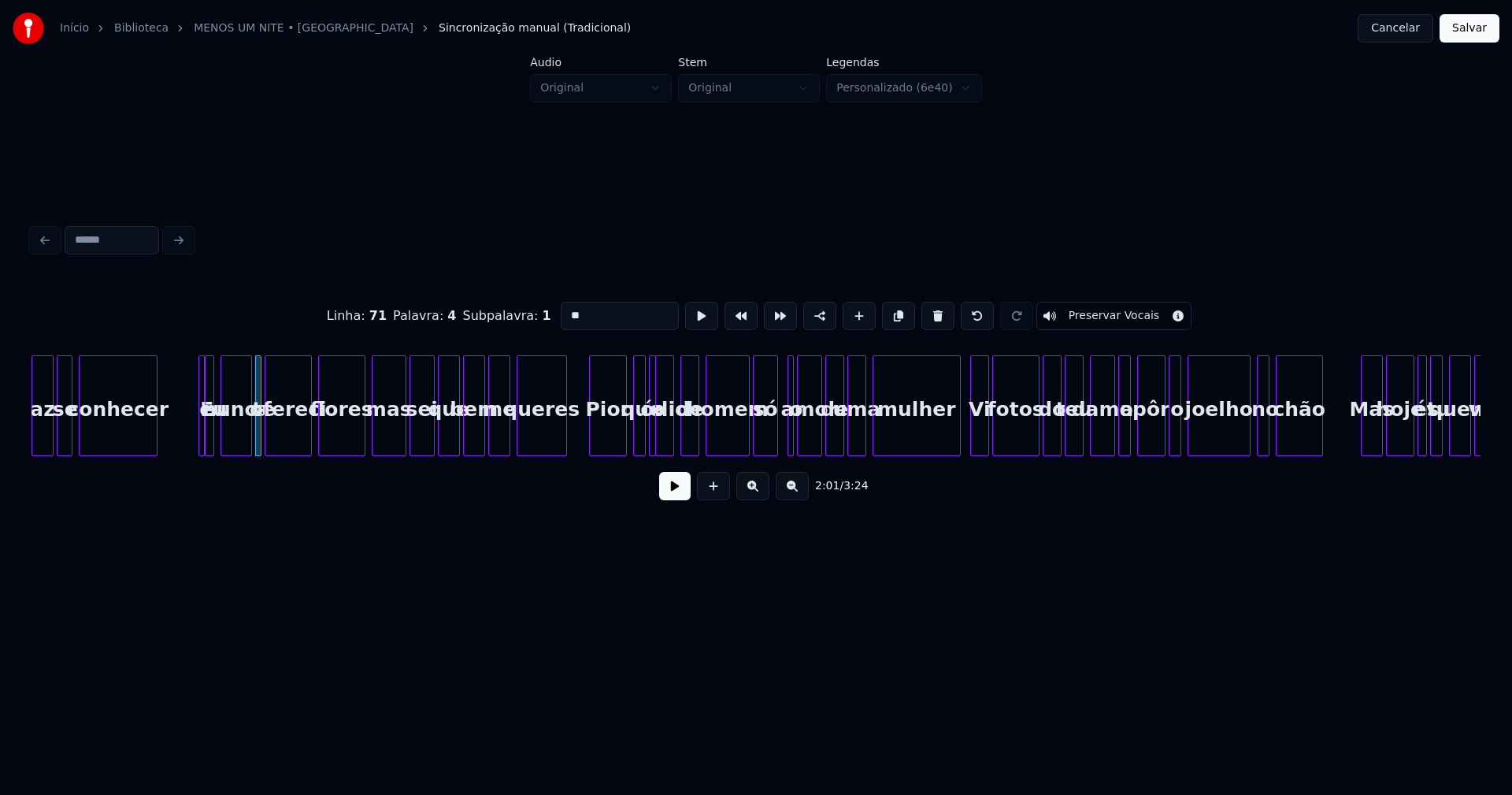
click at [652, 439] on div at bounding box center [653, 406] width 5 height 99
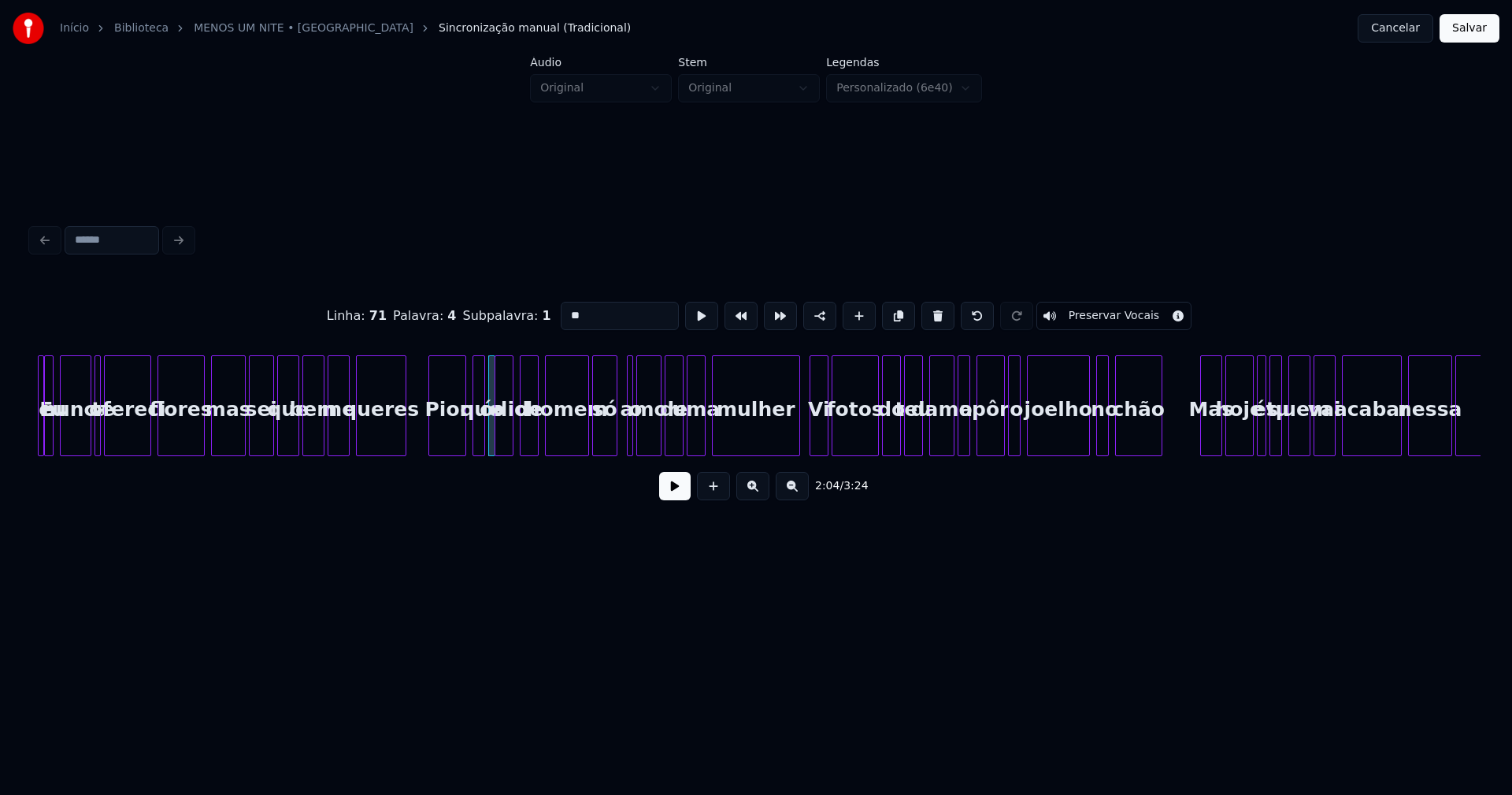
scroll to position [0, 19156]
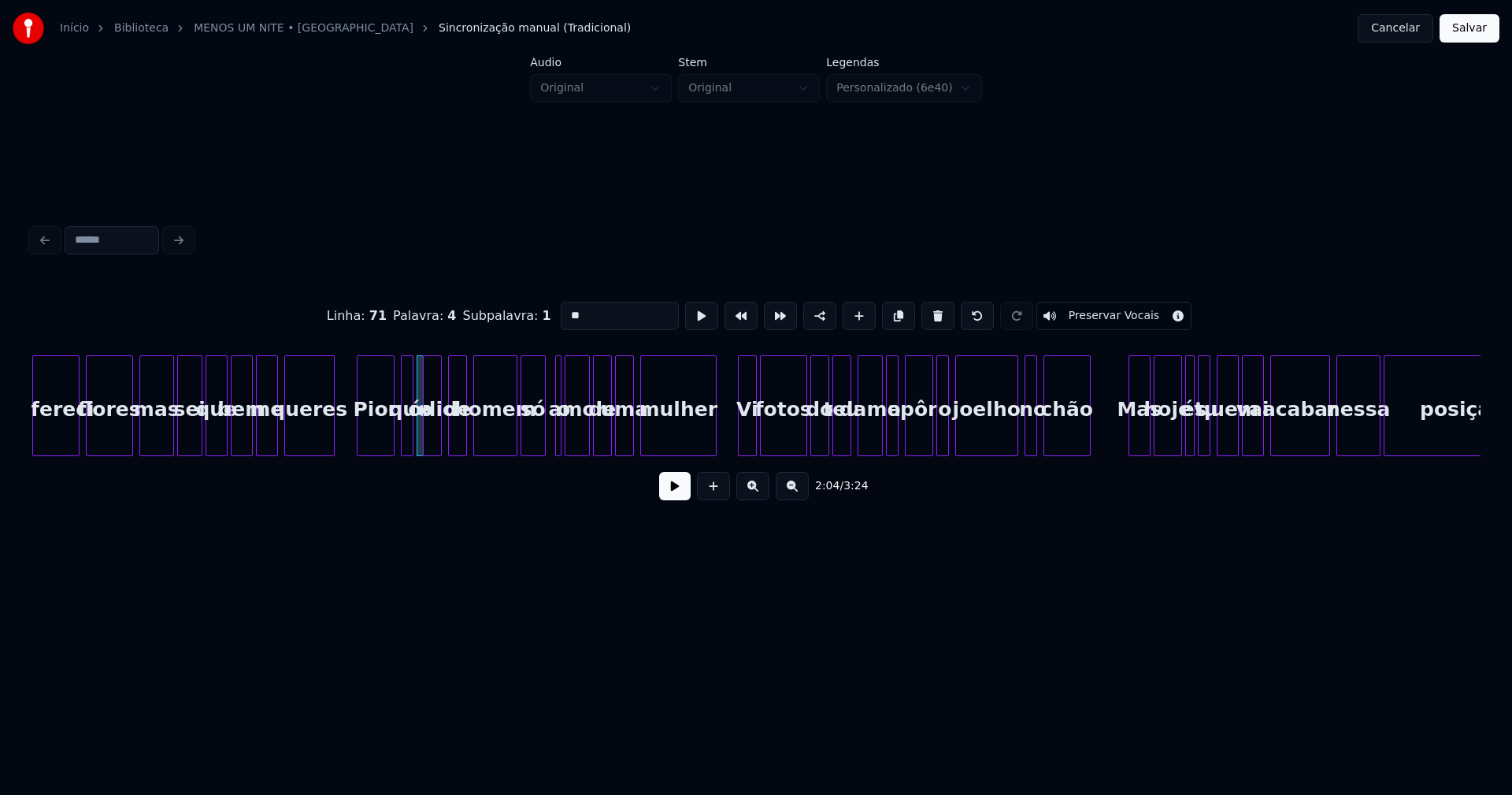
click at [712, 443] on div at bounding box center [713, 406] width 5 height 99
click at [739, 439] on div at bounding box center [738, 406] width 5 height 99
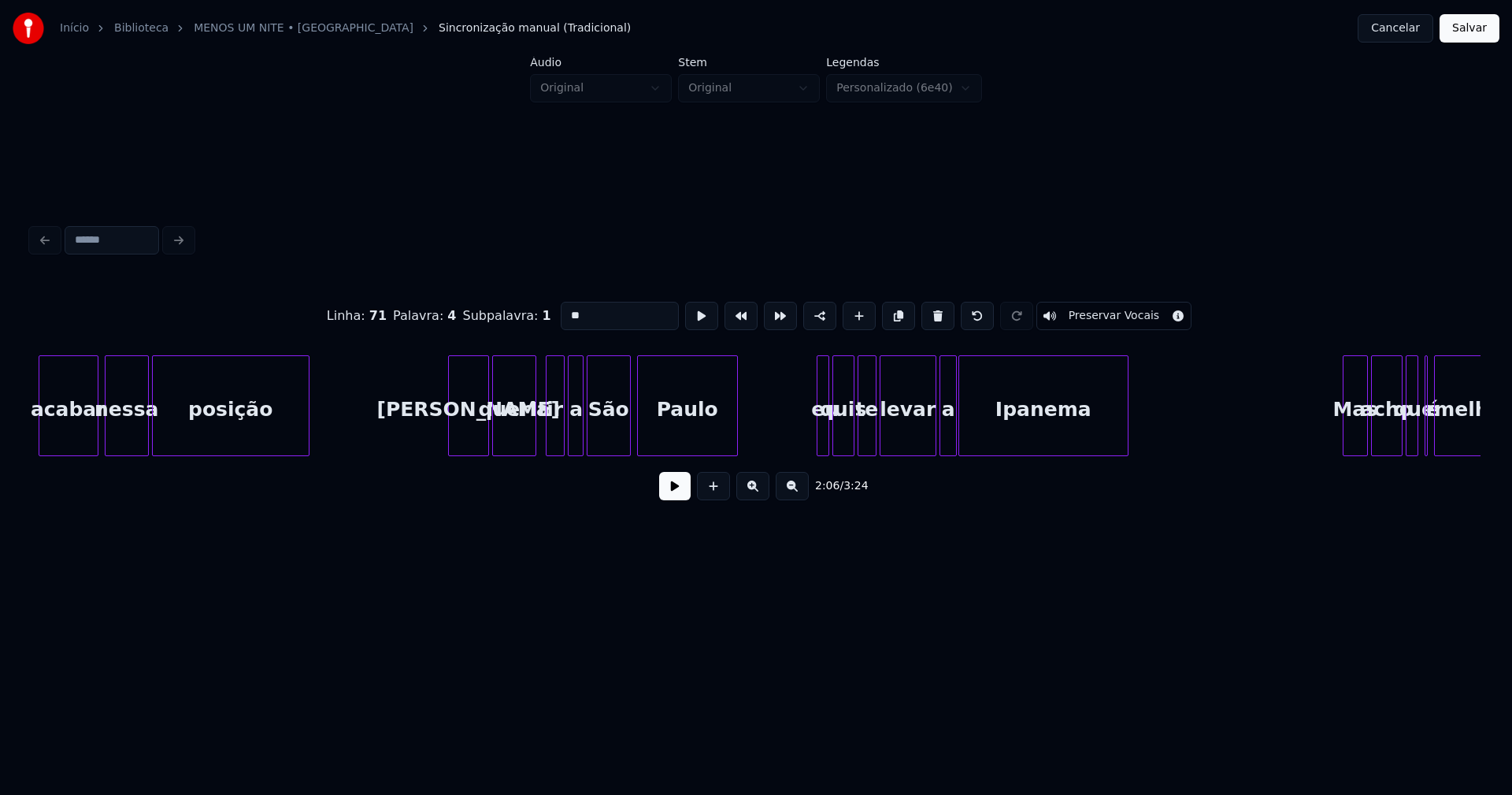
scroll to position [0, 20406]
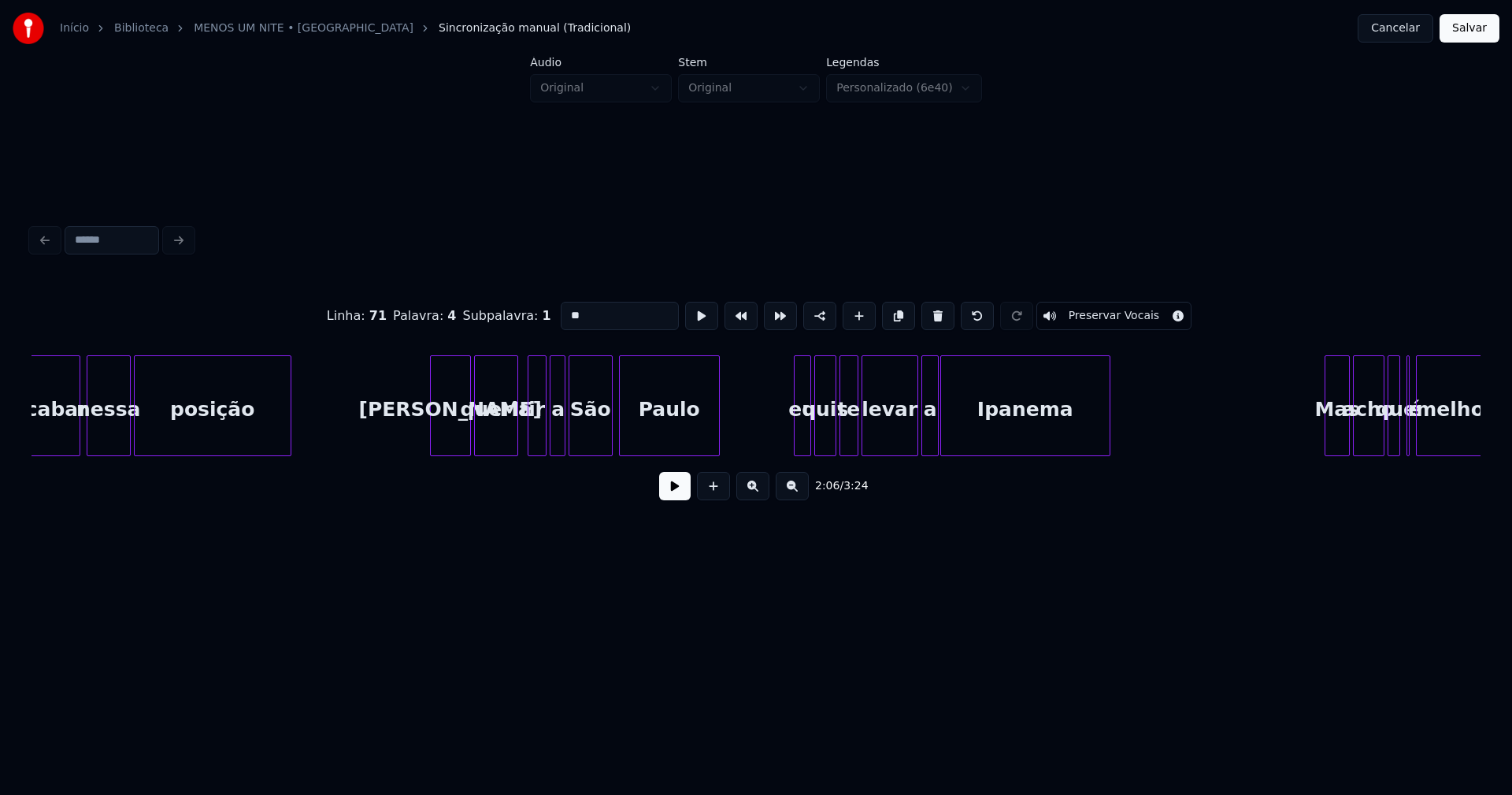
click at [798, 425] on div at bounding box center [797, 406] width 5 height 99
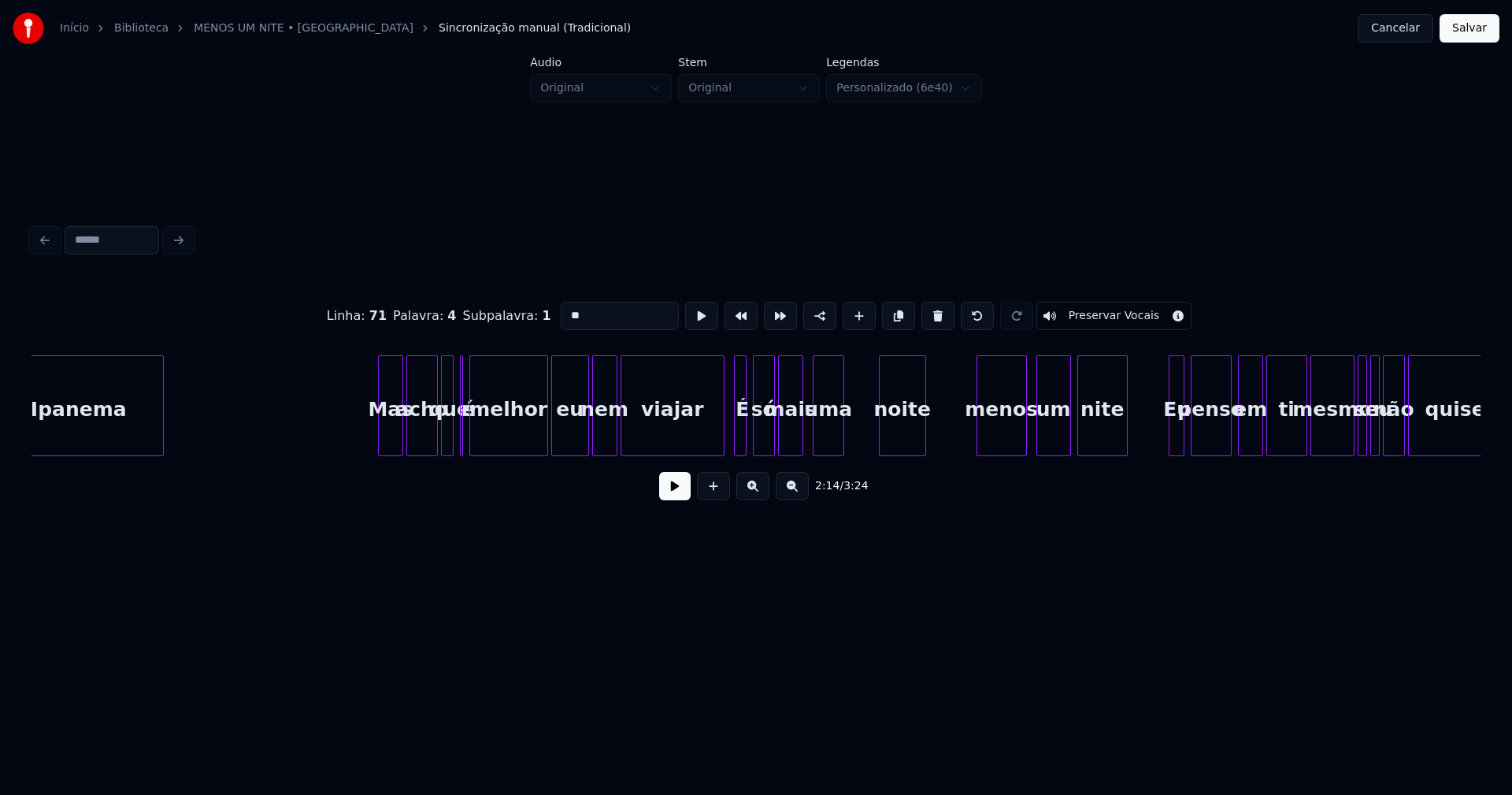
scroll to position [0, 21388]
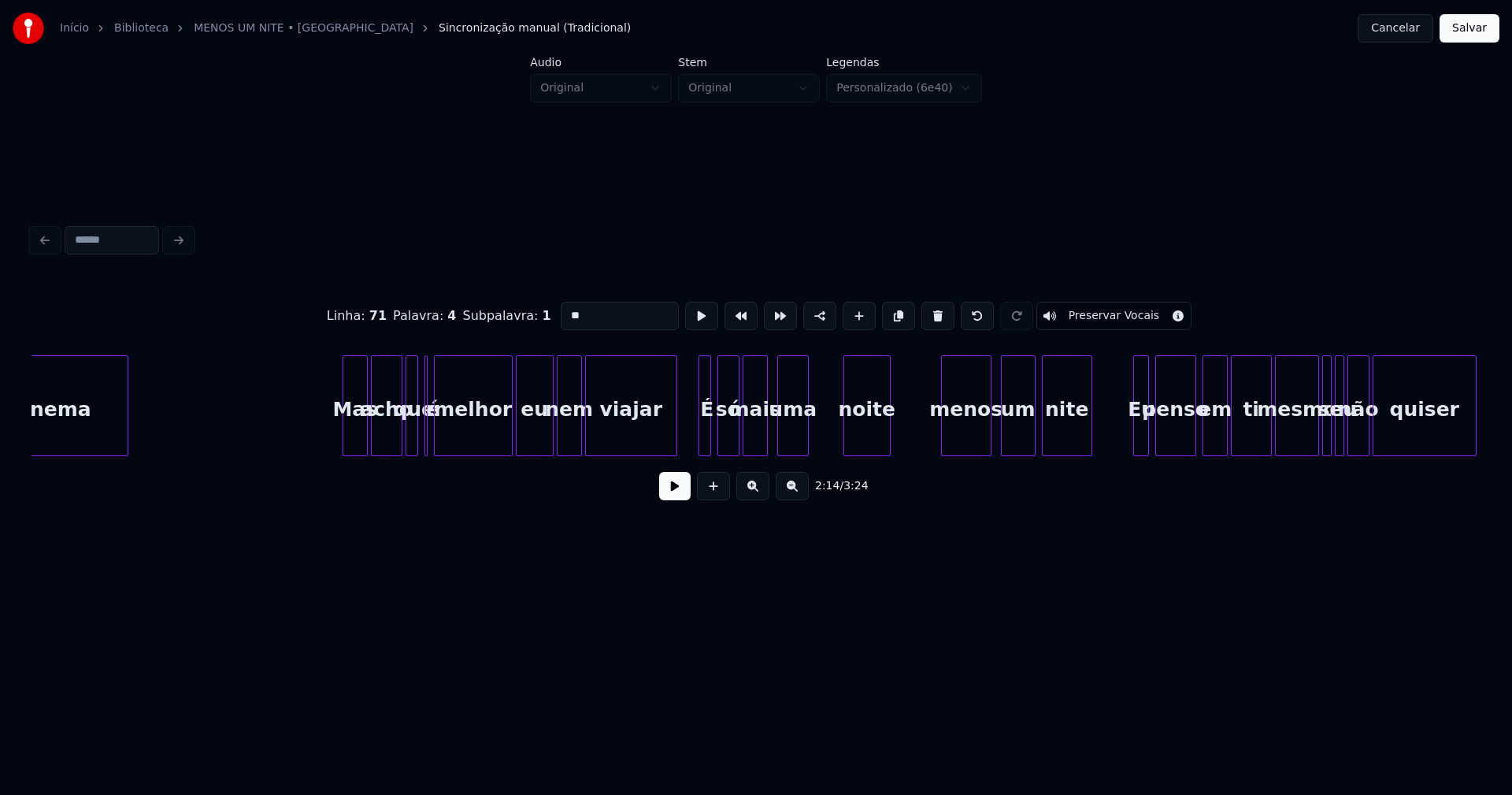
click at [672, 432] on div at bounding box center [674, 406] width 5 height 99
click at [695, 434] on div at bounding box center [696, 406] width 5 height 99
click at [805, 444] on div "uma" at bounding box center [790, 406] width 32 height 101
click at [818, 429] on div at bounding box center [816, 406] width 5 height 99
click at [816, 450] on div "Ipanema Mas acho que é melhor eu nem viajar É só mais uma noite menos um nite E…" at bounding box center [756, 406] width 1448 height 101
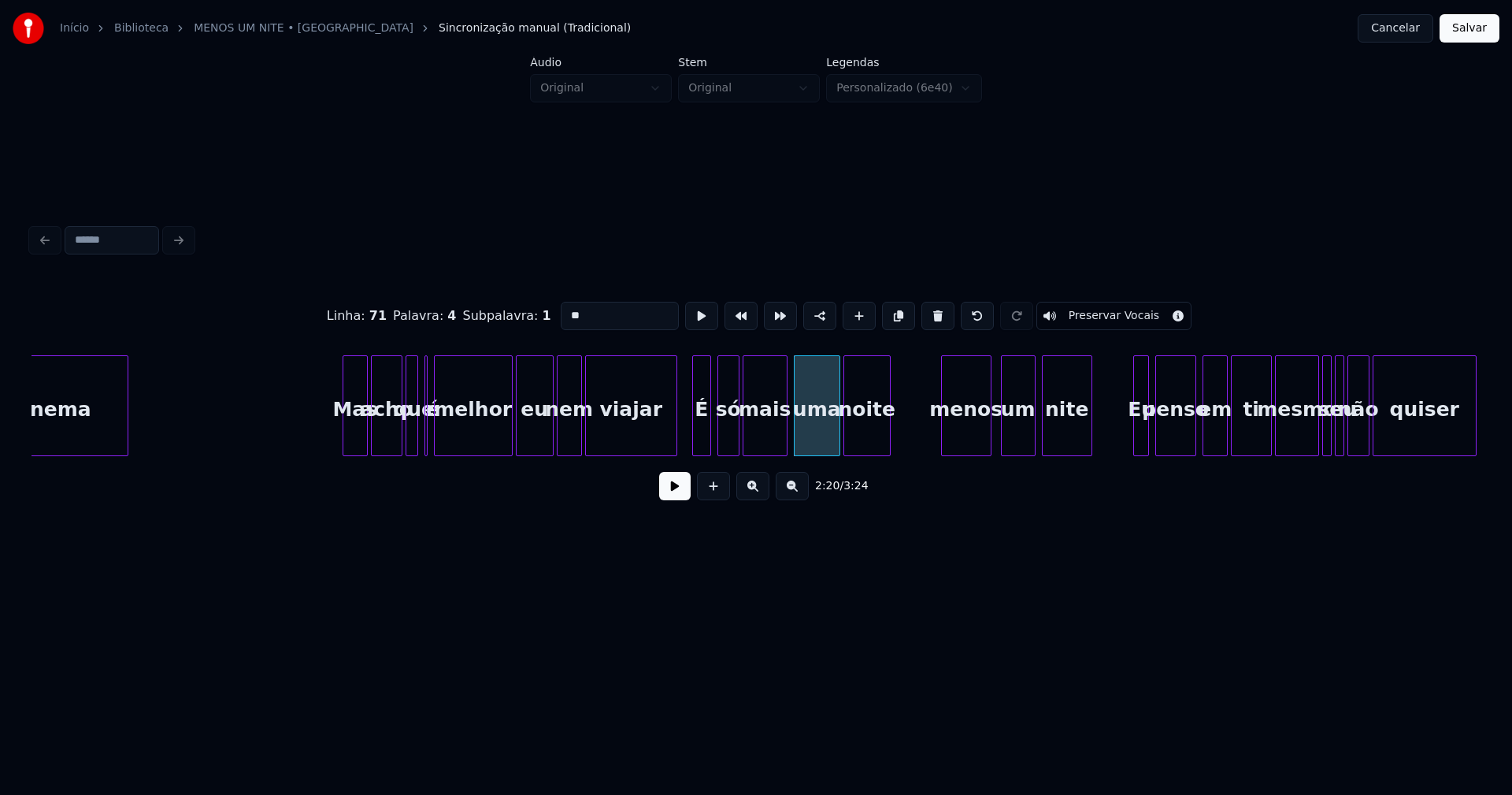
click at [785, 433] on div at bounding box center [784, 406] width 5 height 99
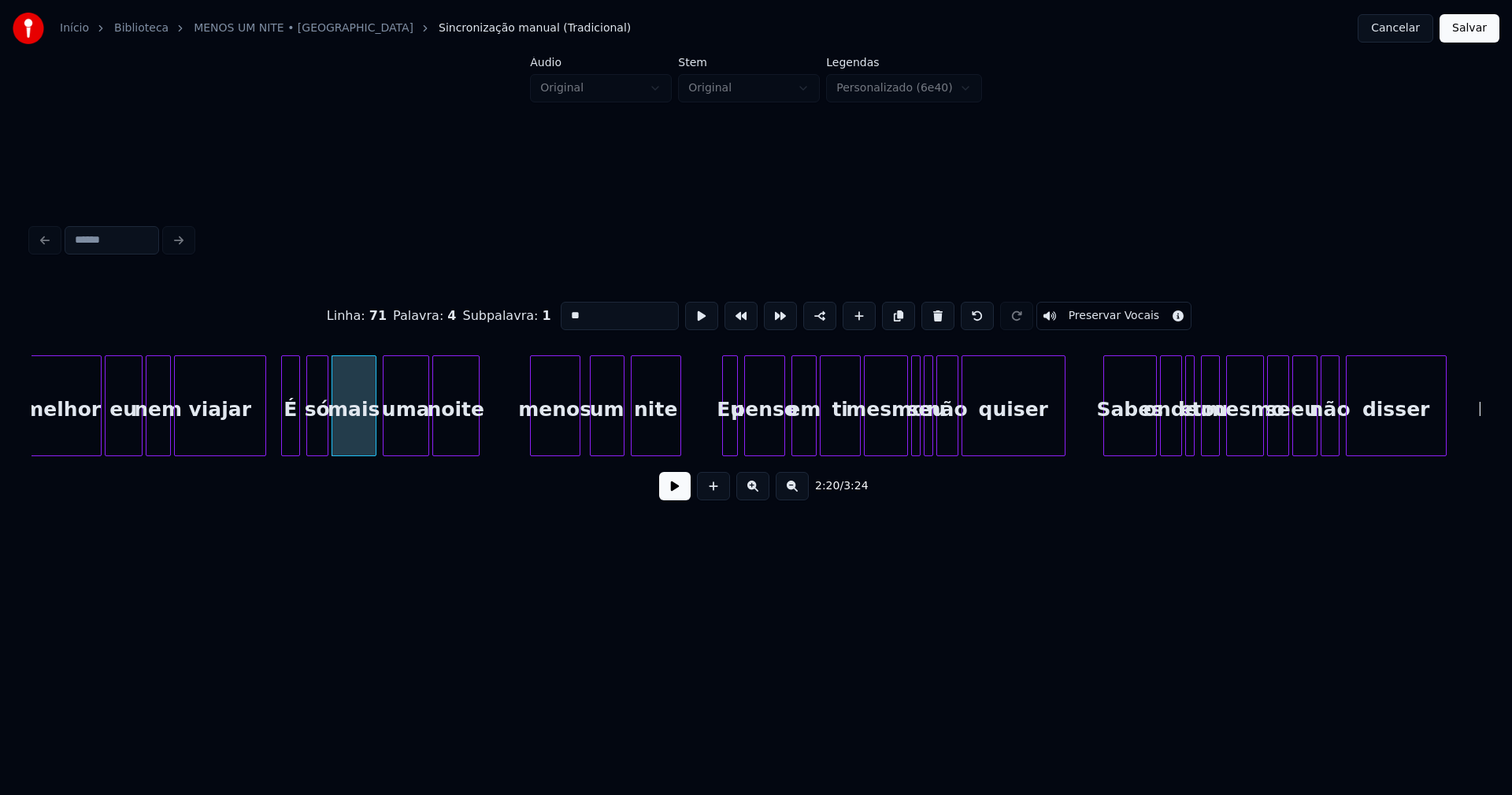
scroll to position [0, 21834]
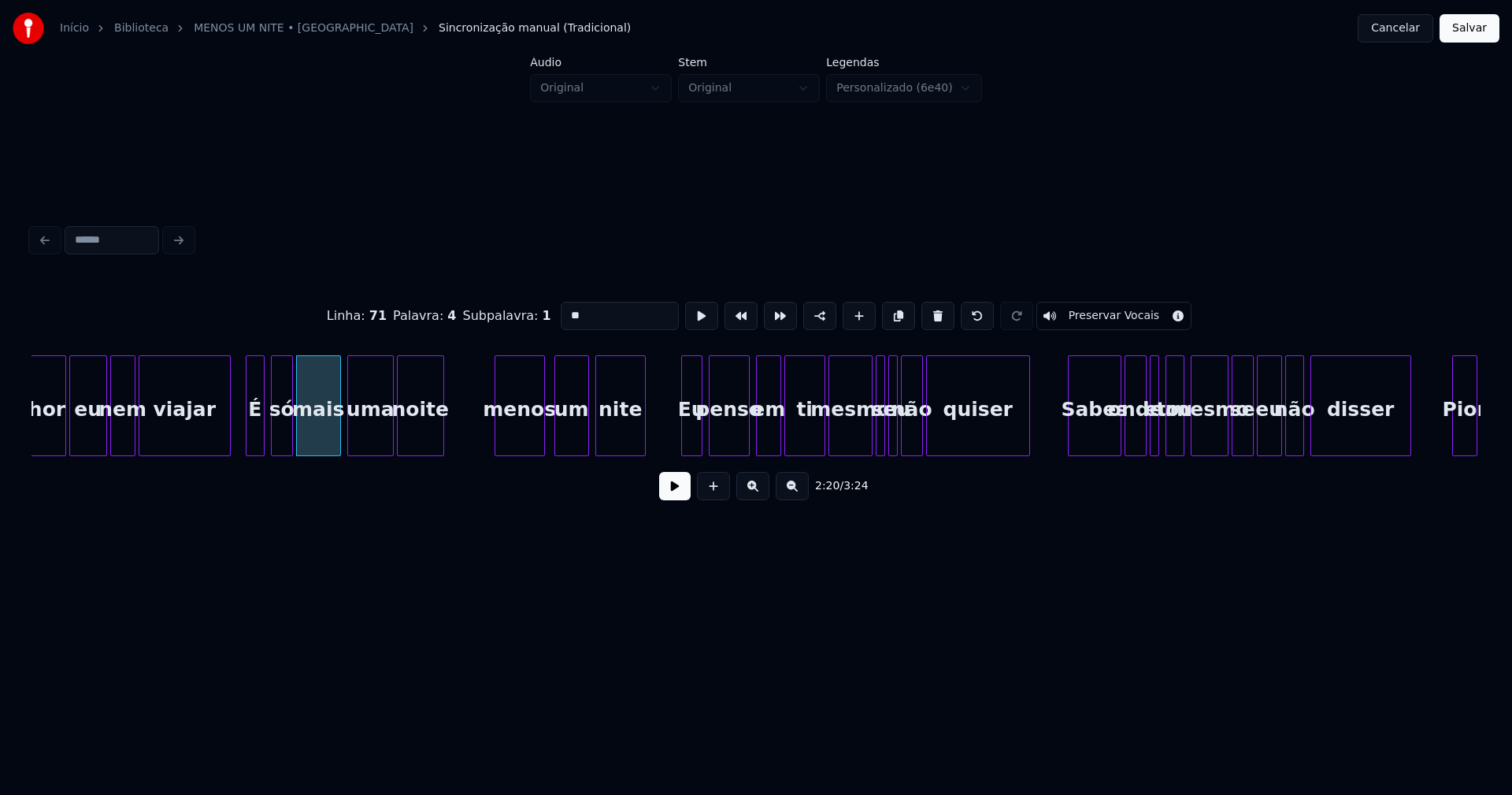
click at [682, 446] on div at bounding box center [685, 406] width 5 height 99
click at [816, 444] on div at bounding box center [815, 406] width 5 height 99
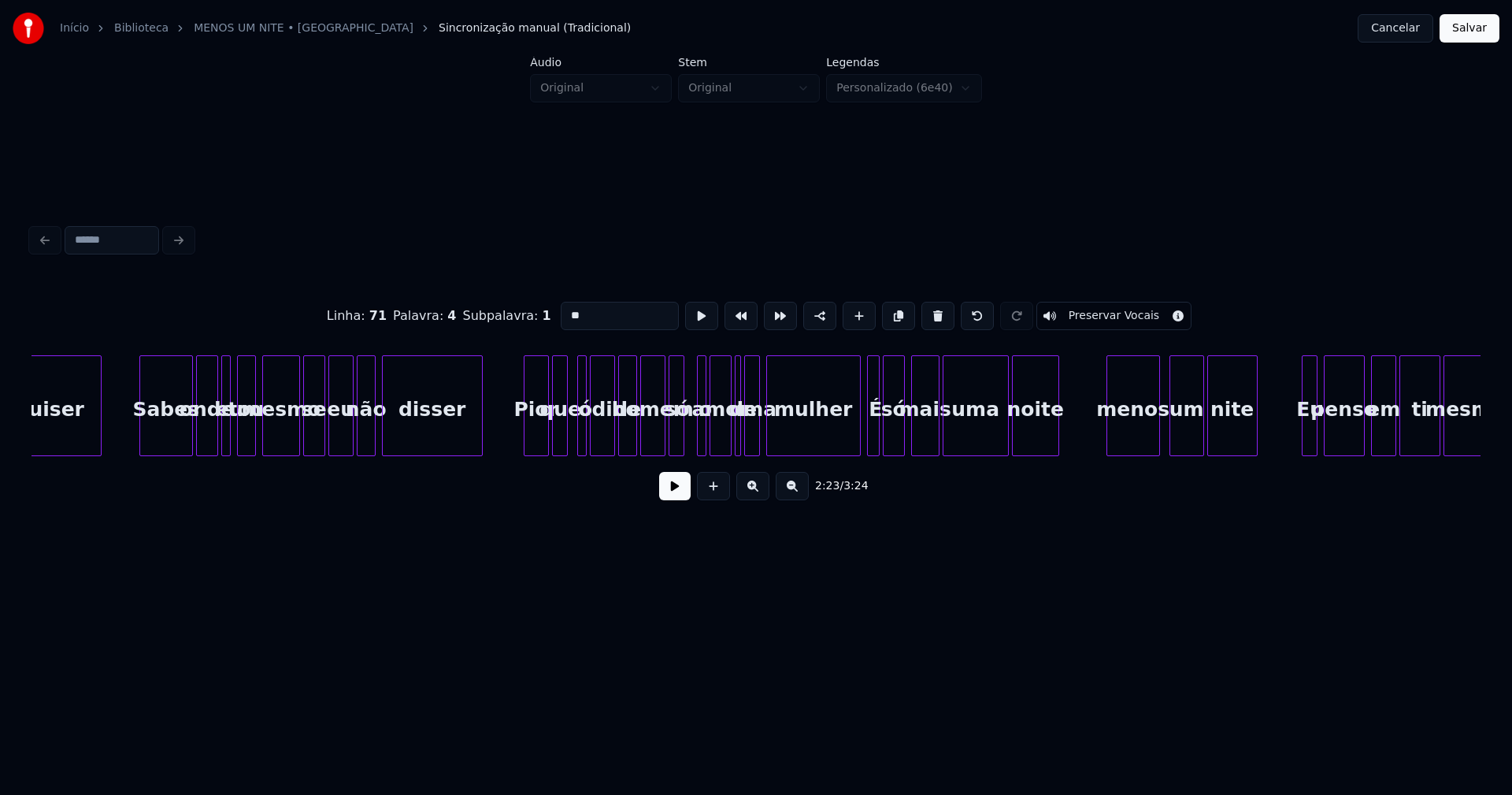
scroll to position [0, 22817]
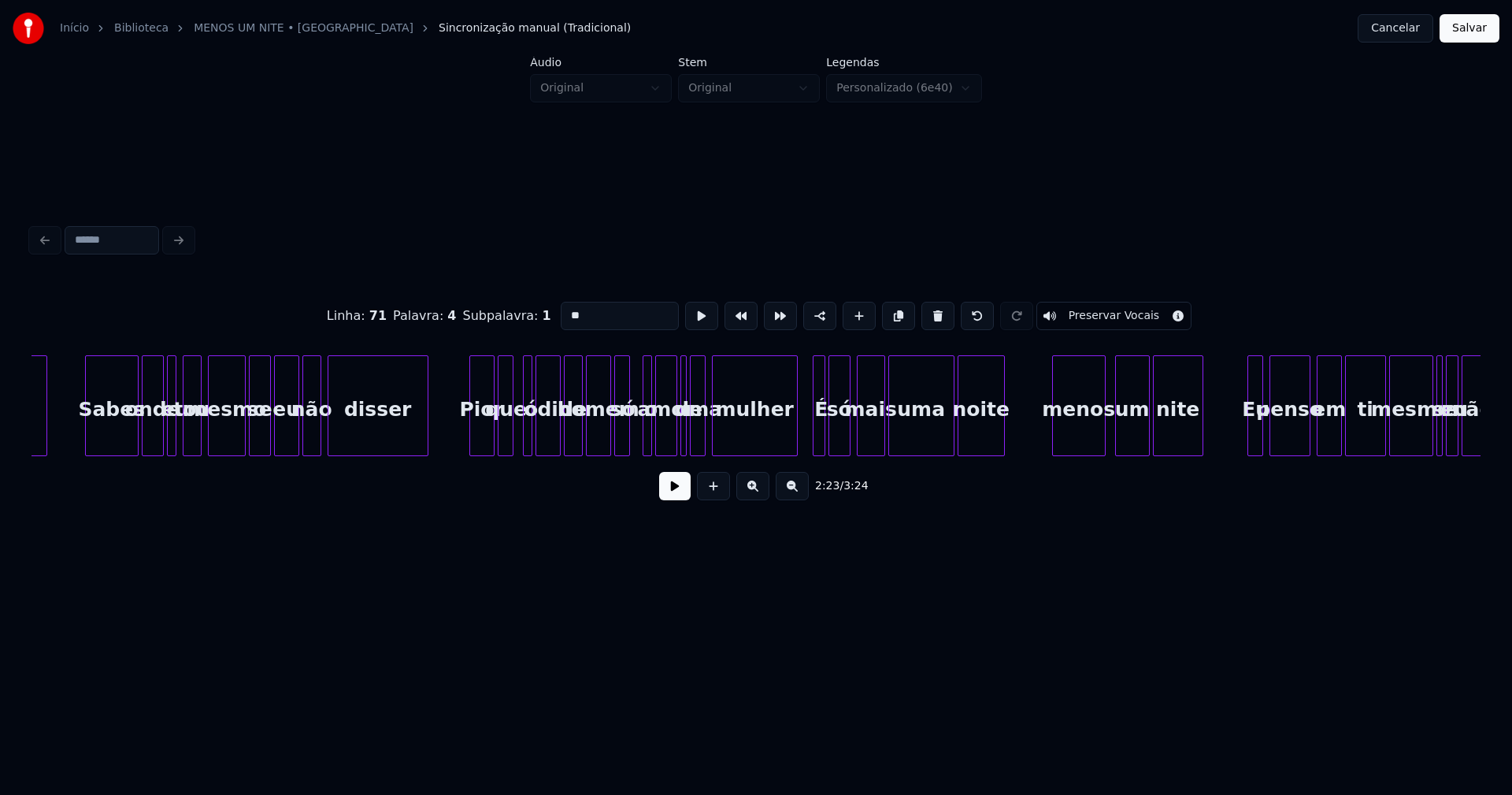
click at [795, 439] on div at bounding box center [795, 406] width 5 height 99
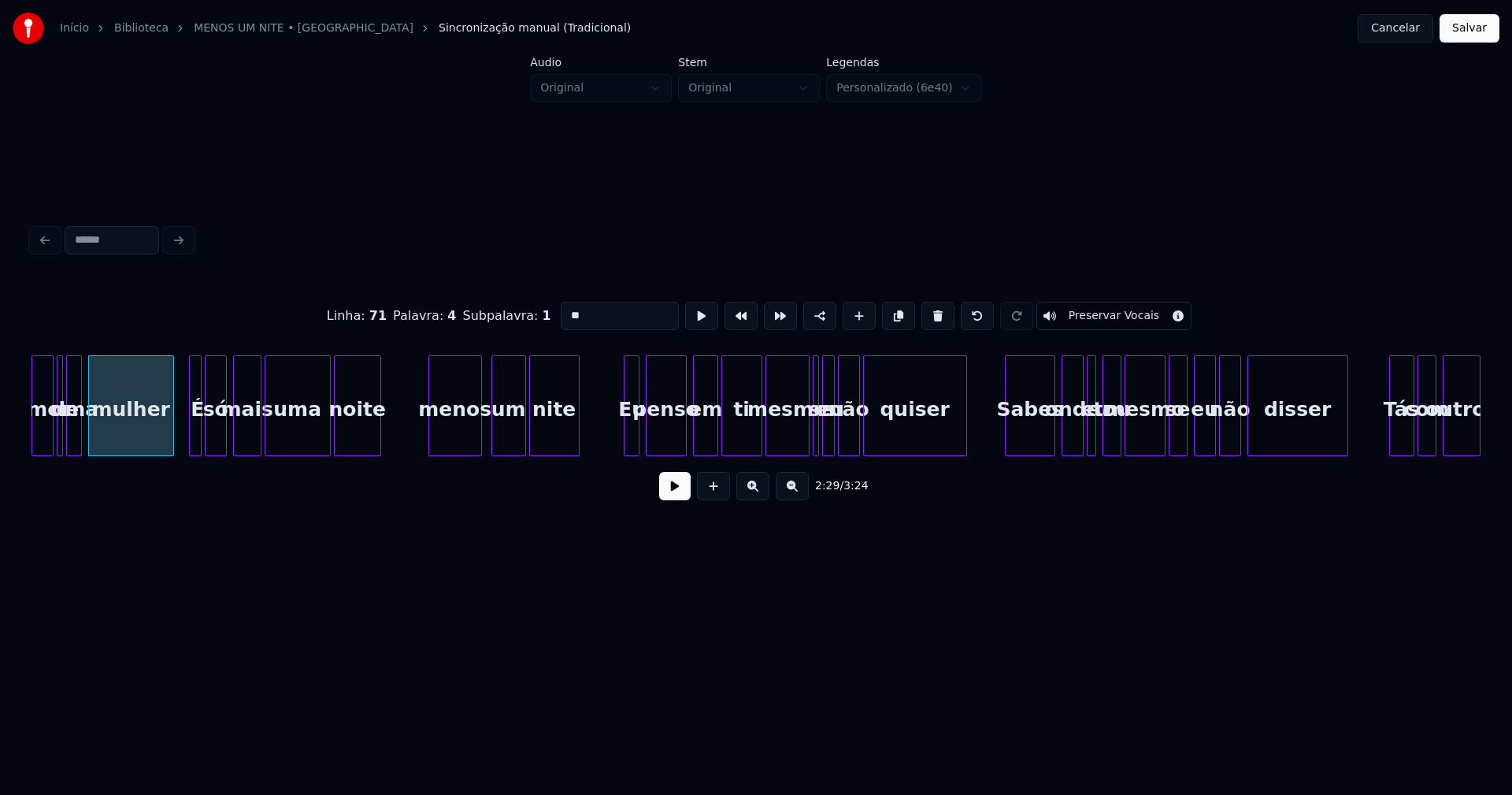
scroll to position [0, 23441]
click at [752, 447] on div at bounding box center [753, 406] width 5 height 99
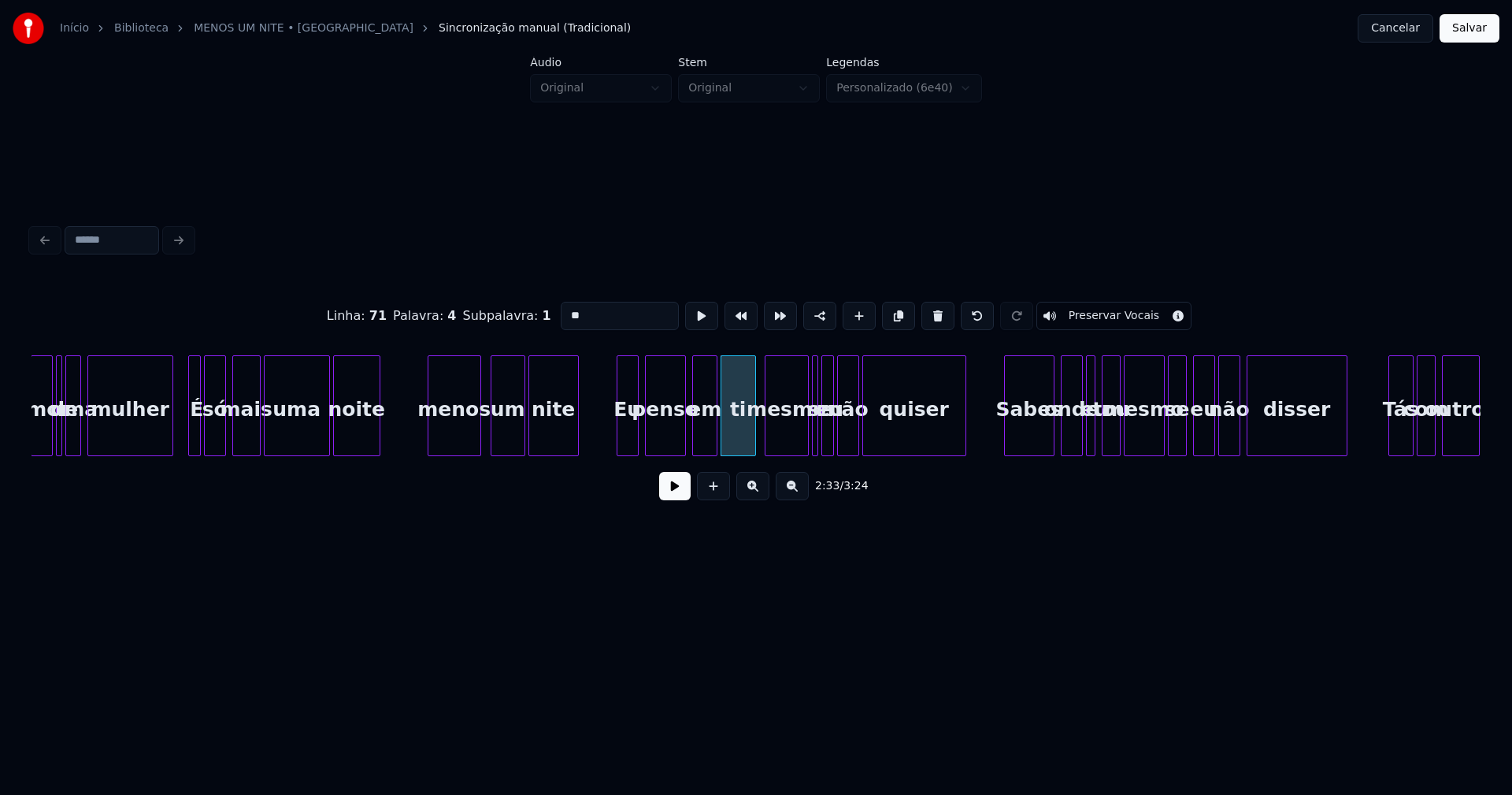
click at [619, 439] on div at bounding box center [619, 406] width 5 height 99
click at [1018, 440] on div "Sabes" at bounding box center [1024, 410] width 49 height 107
click at [1064, 442] on div "onde" at bounding box center [1064, 410] width 20 height 107
click at [1080, 444] on div at bounding box center [1082, 406] width 5 height 99
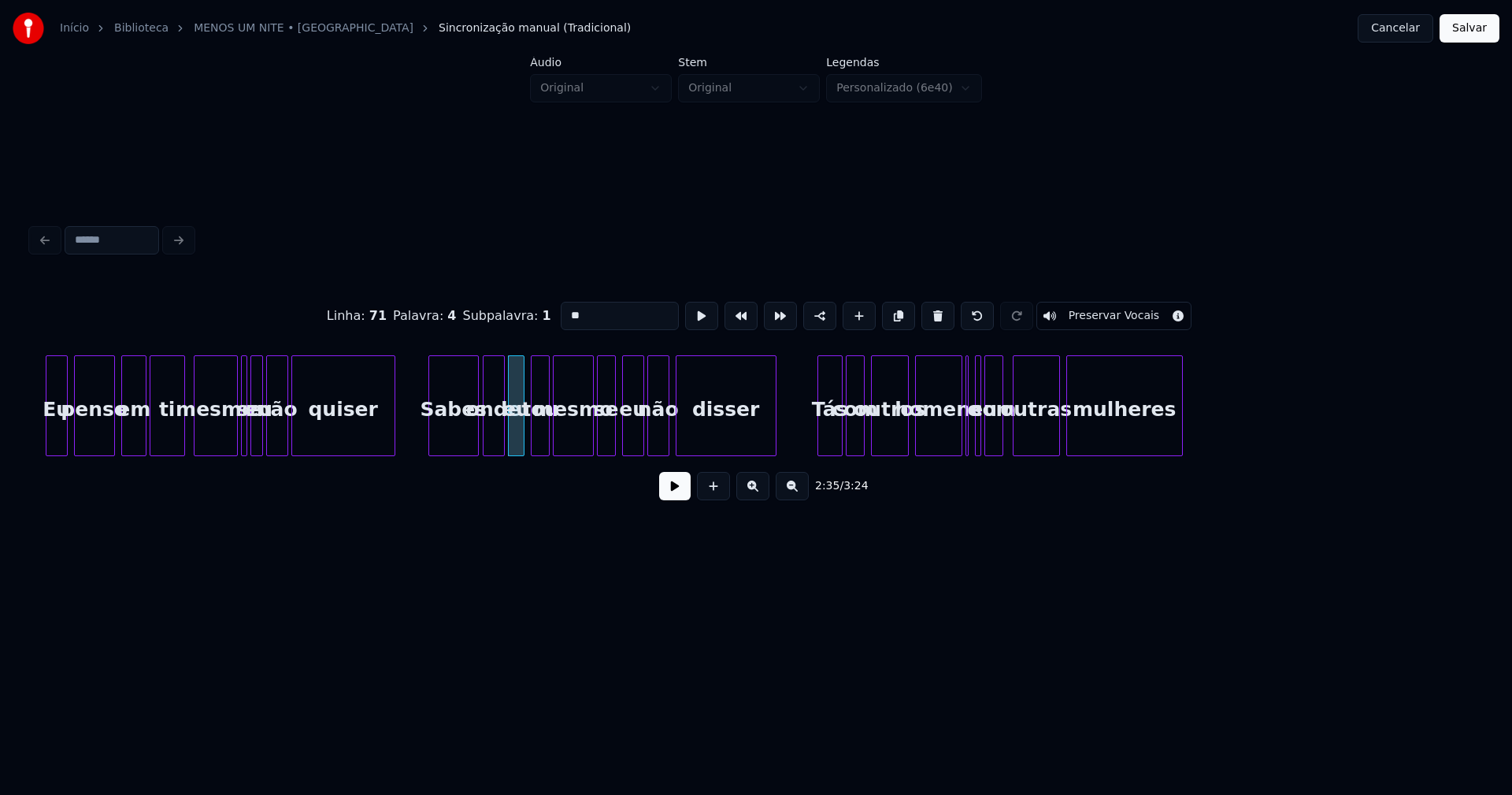
scroll to position [0, 24102]
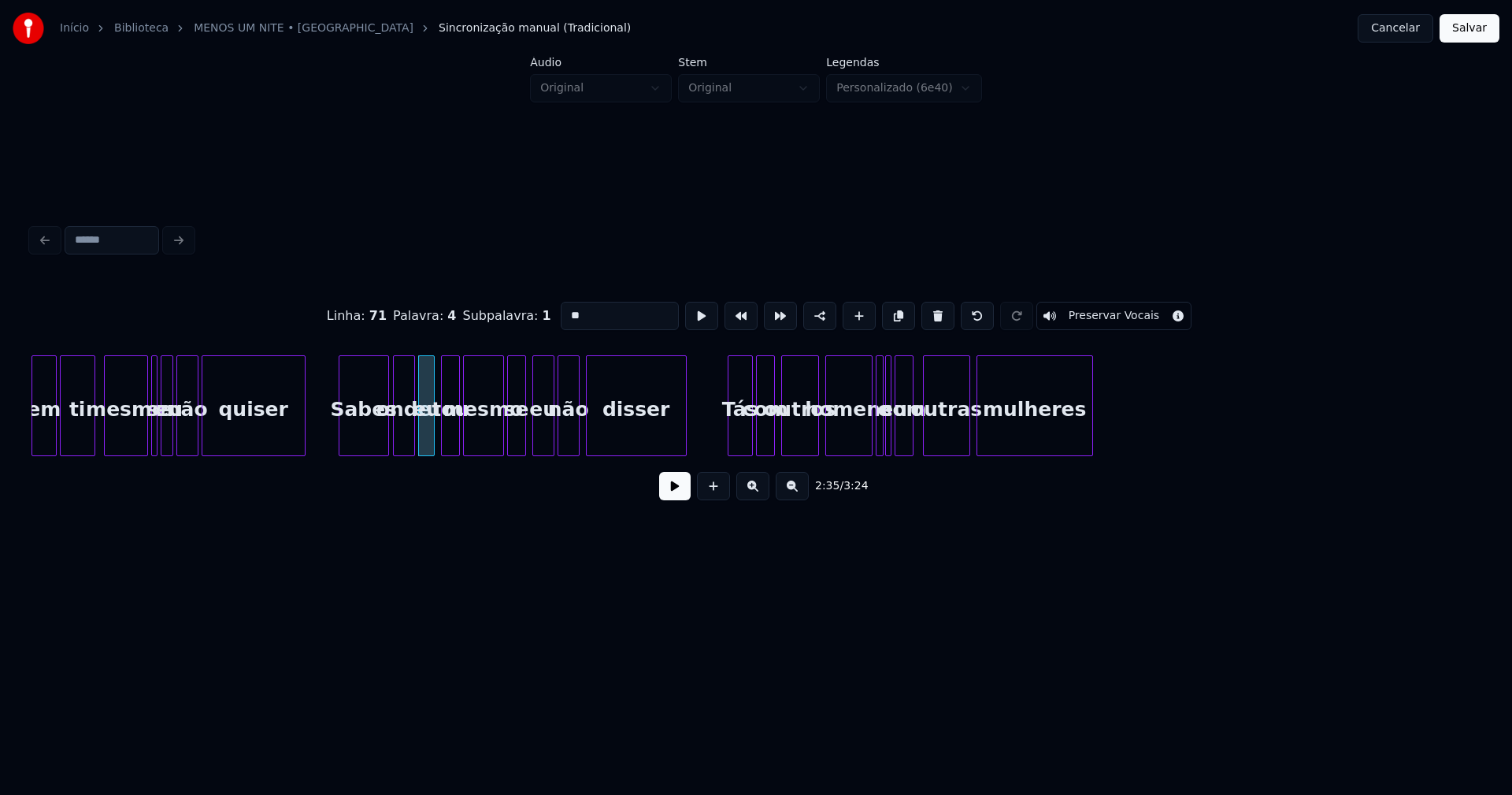
click at [880, 452] on div "em ti mesmo se eu não quiser Sabes onde eu tou mesmo se eu não disser Tás com o…" at bounding box center [756, 406] width 1448 height 101
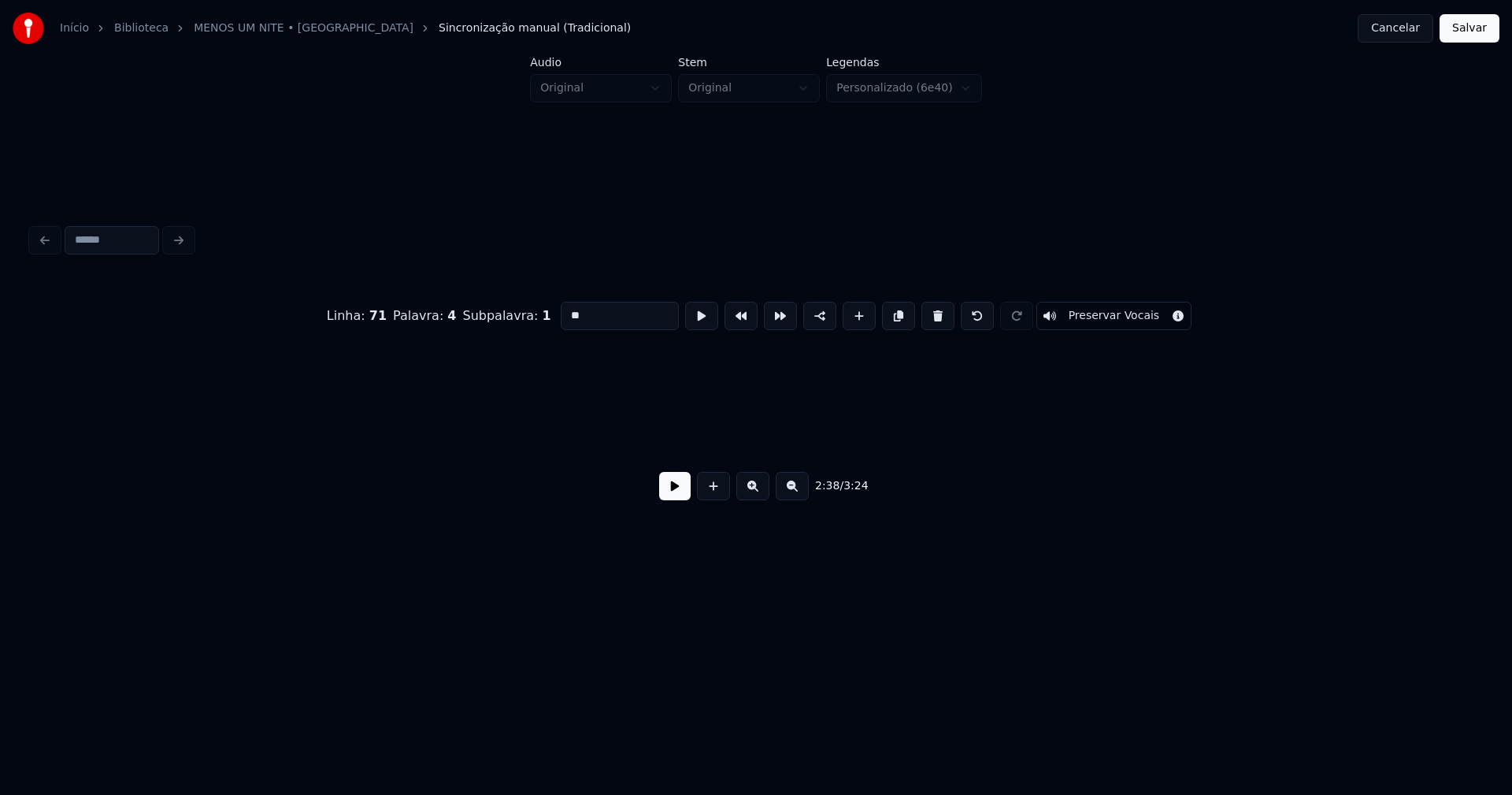
scroll to position [0, 28958]
click at [1473, 28] on button "Salvar" at bounding box center [1468, 29] width 60 height 29
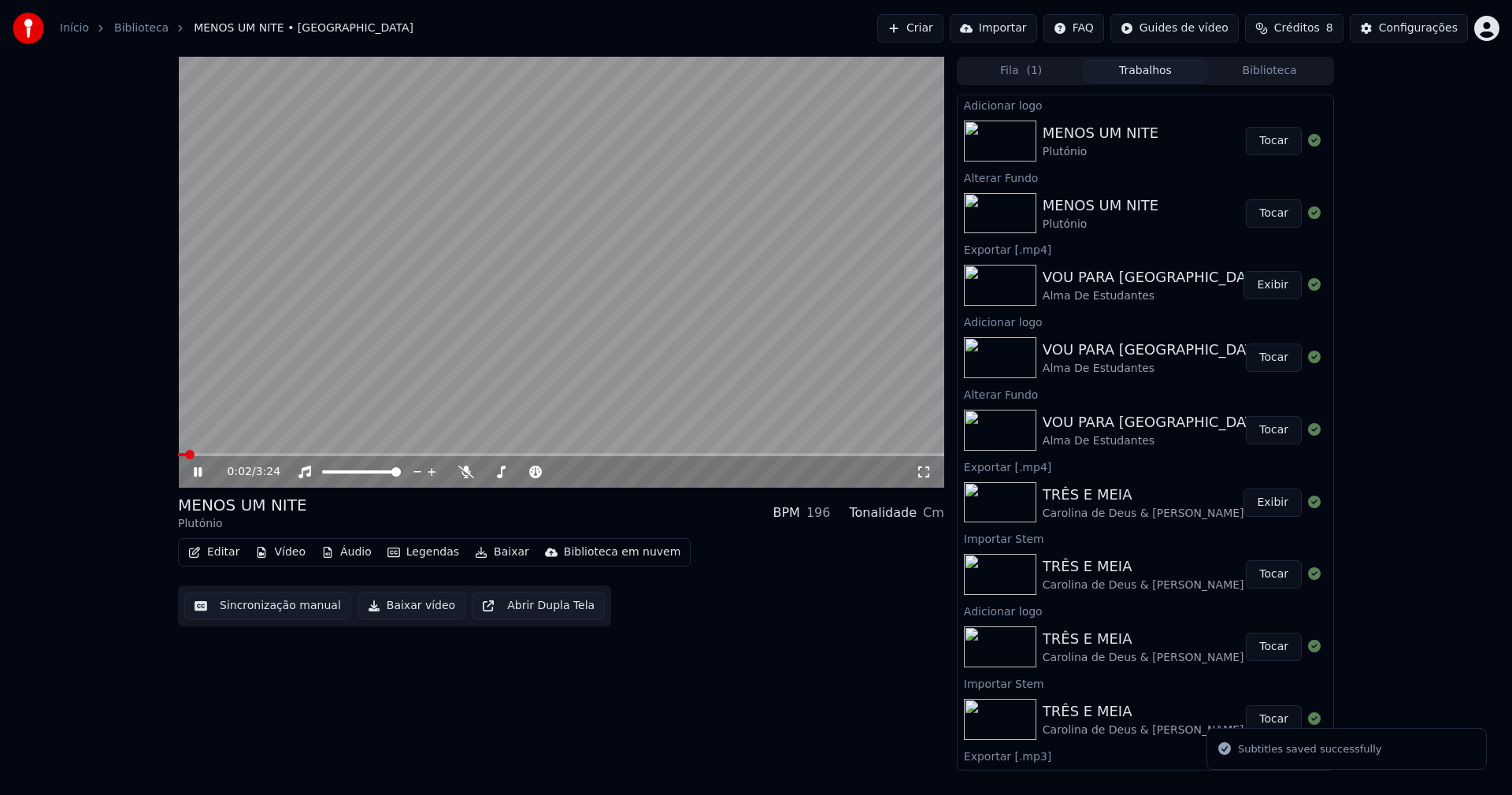
click at [923, 471] on icon at bounding box center [924, 471] width 16 height 13
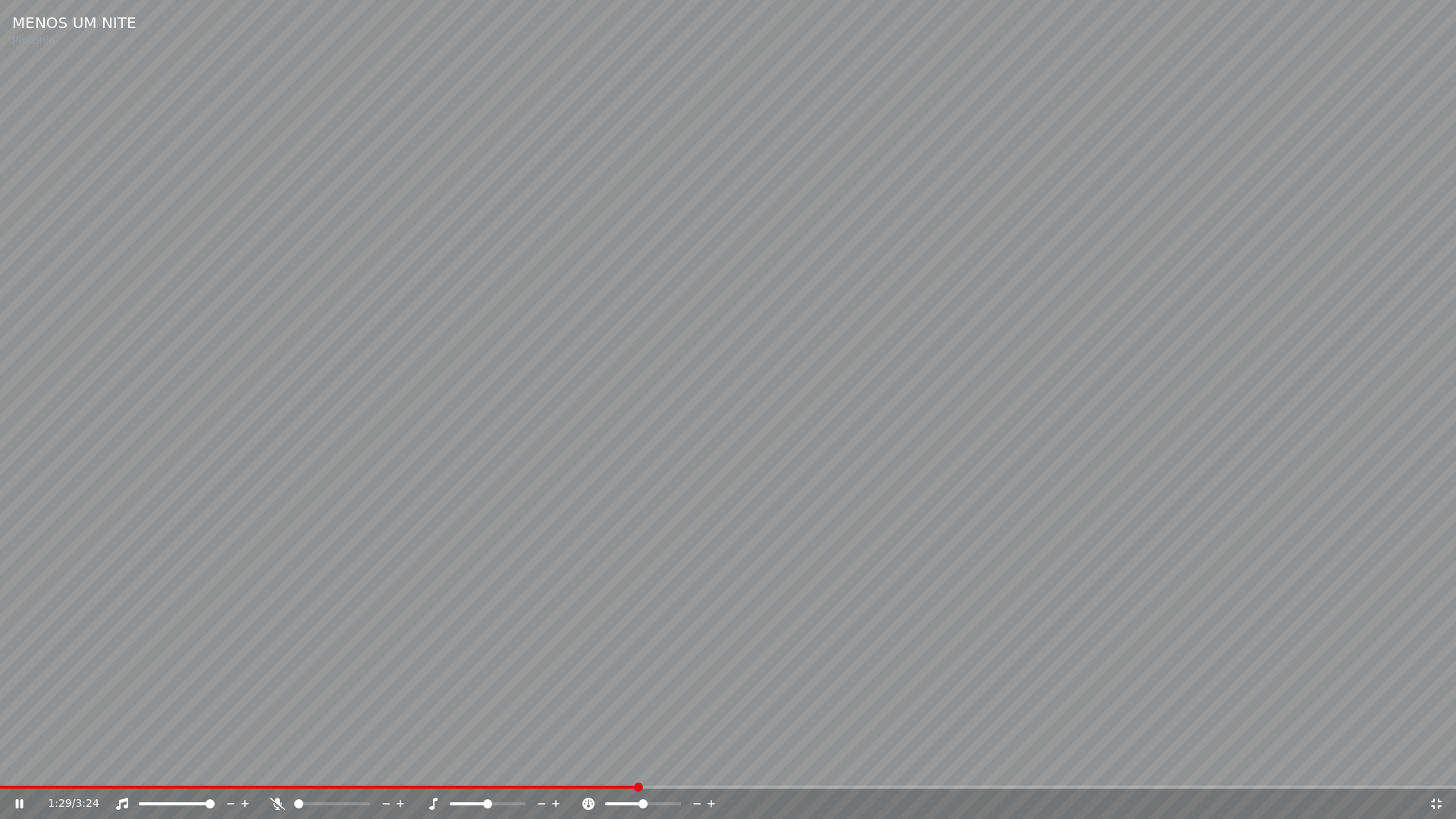
click at [1440, 764] on icon at bounding box center [1436, 803] width 10 height 10
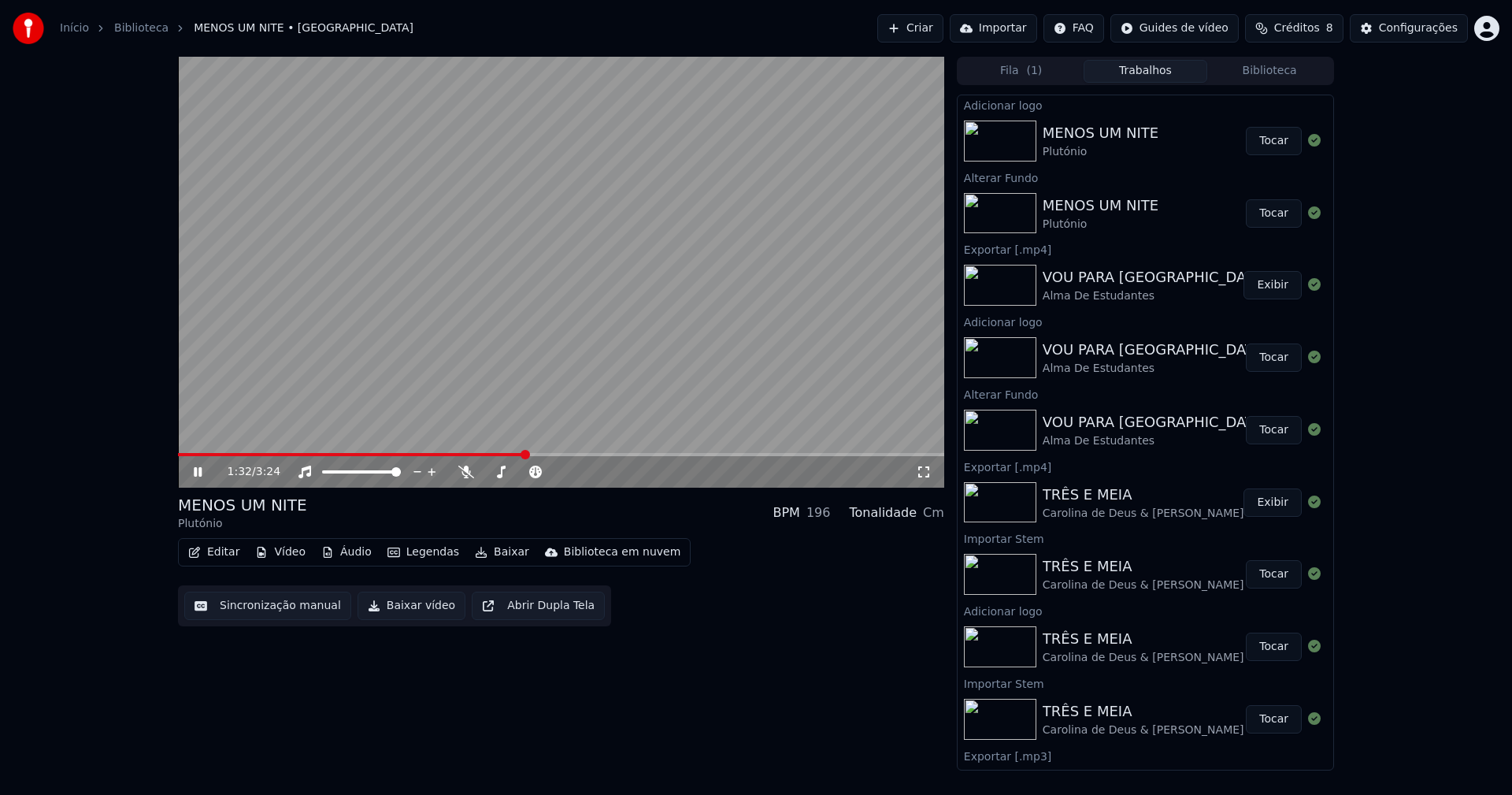
click at [198, 473] on icon at bounding box center [209, 471] width 37 height 13
click at [417, 608] on button "Baixar vídeo" at bounding box center [411, 605] width 108 height 29
click at [215, 550] on button "Editar" at bounding box center [214, 552] width 64 height 22
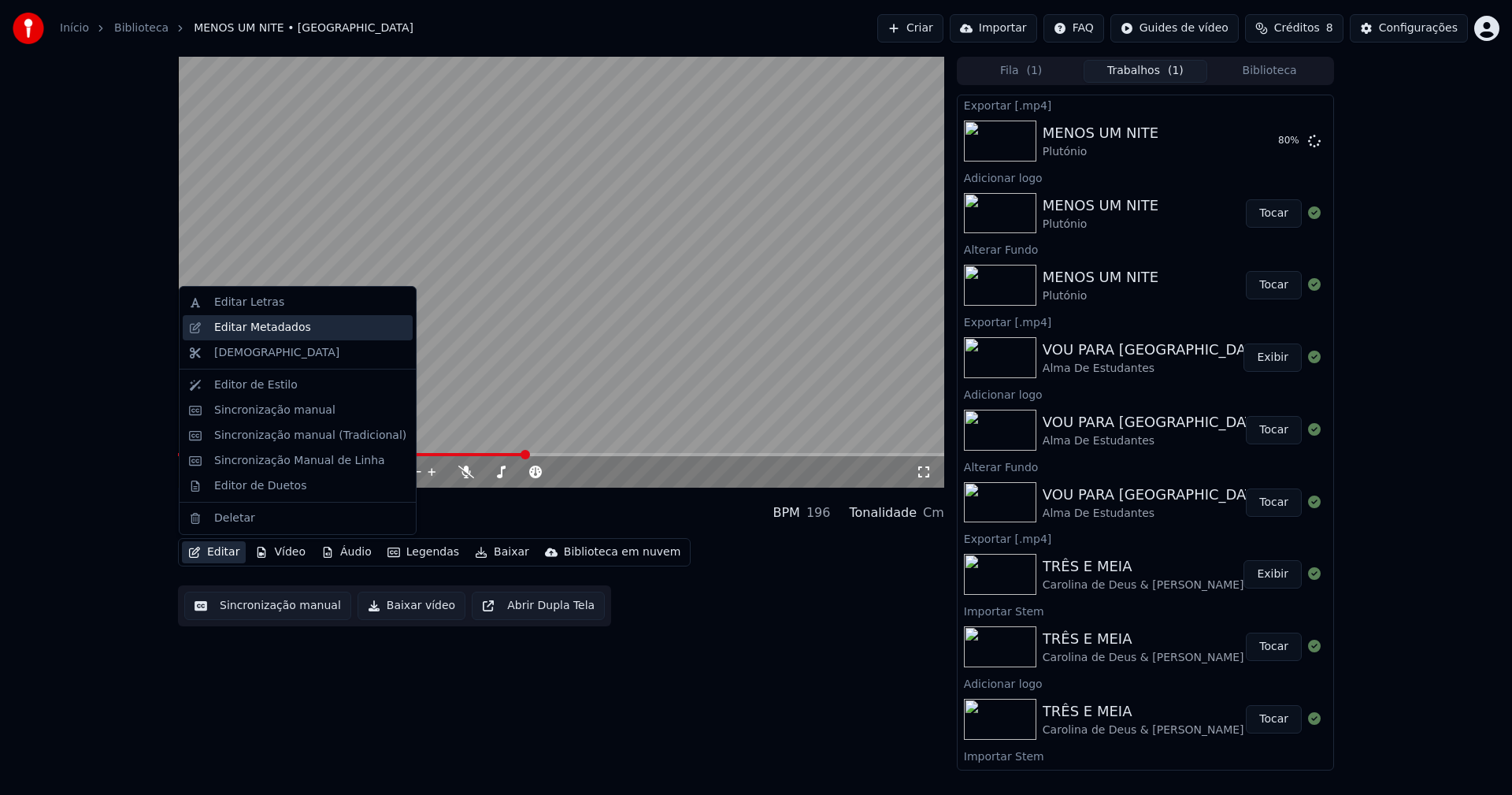
click at [243, 330] on div "Editar Metadados" at bounding box center [263, 327] width 97 height 16
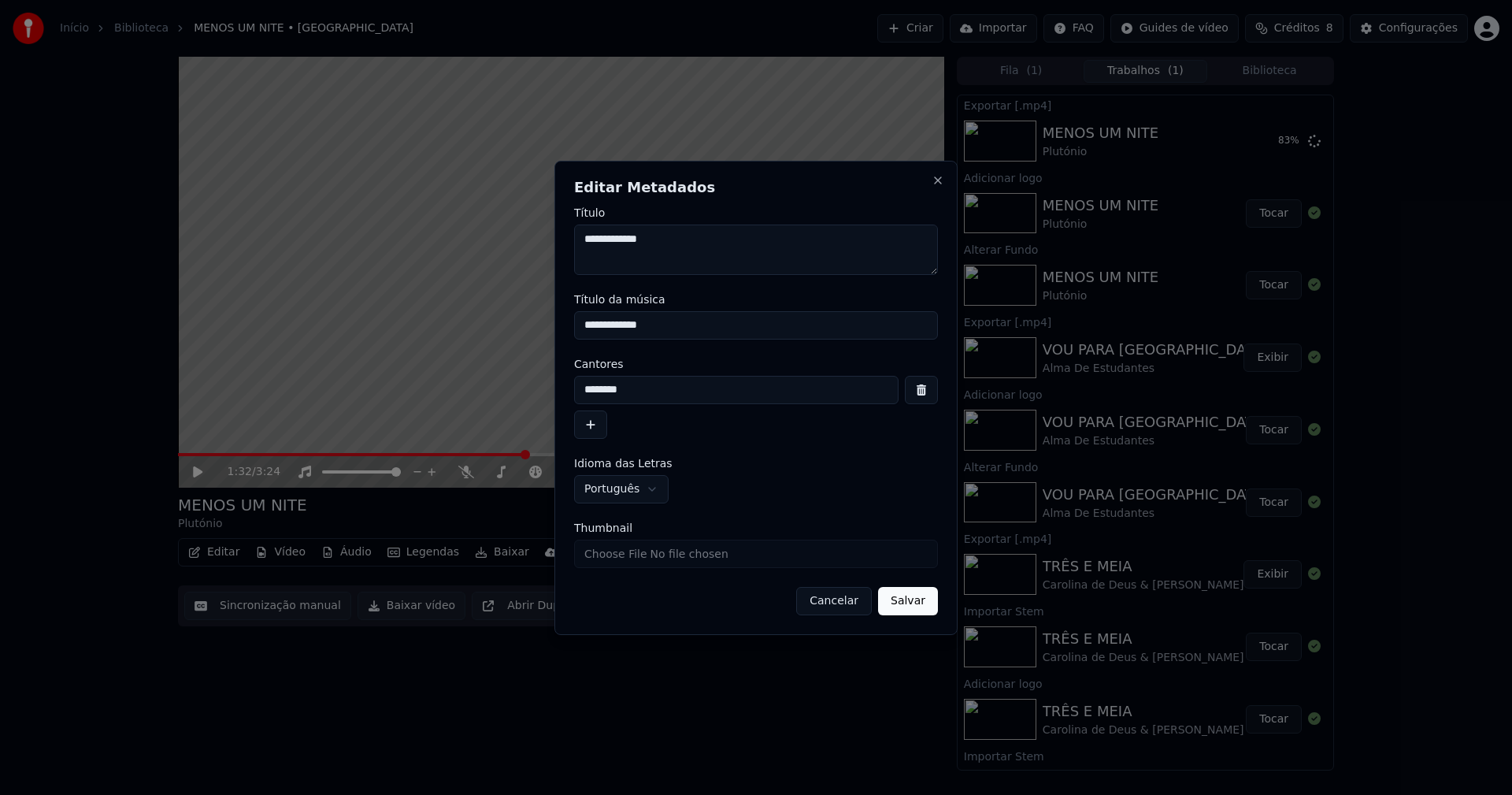
click at [619, 555] on input "Thumbnail" at bounding box center [756, 553] width 364 height 29
type input "**********"
drag, startPoint x: 919, startPoint y: 608, endPoint x: 563, endPoint y: 599, distance: 356.1
click at [919, 607] on button "Salvar" at bounding box center [907, 601] width 60 height 29
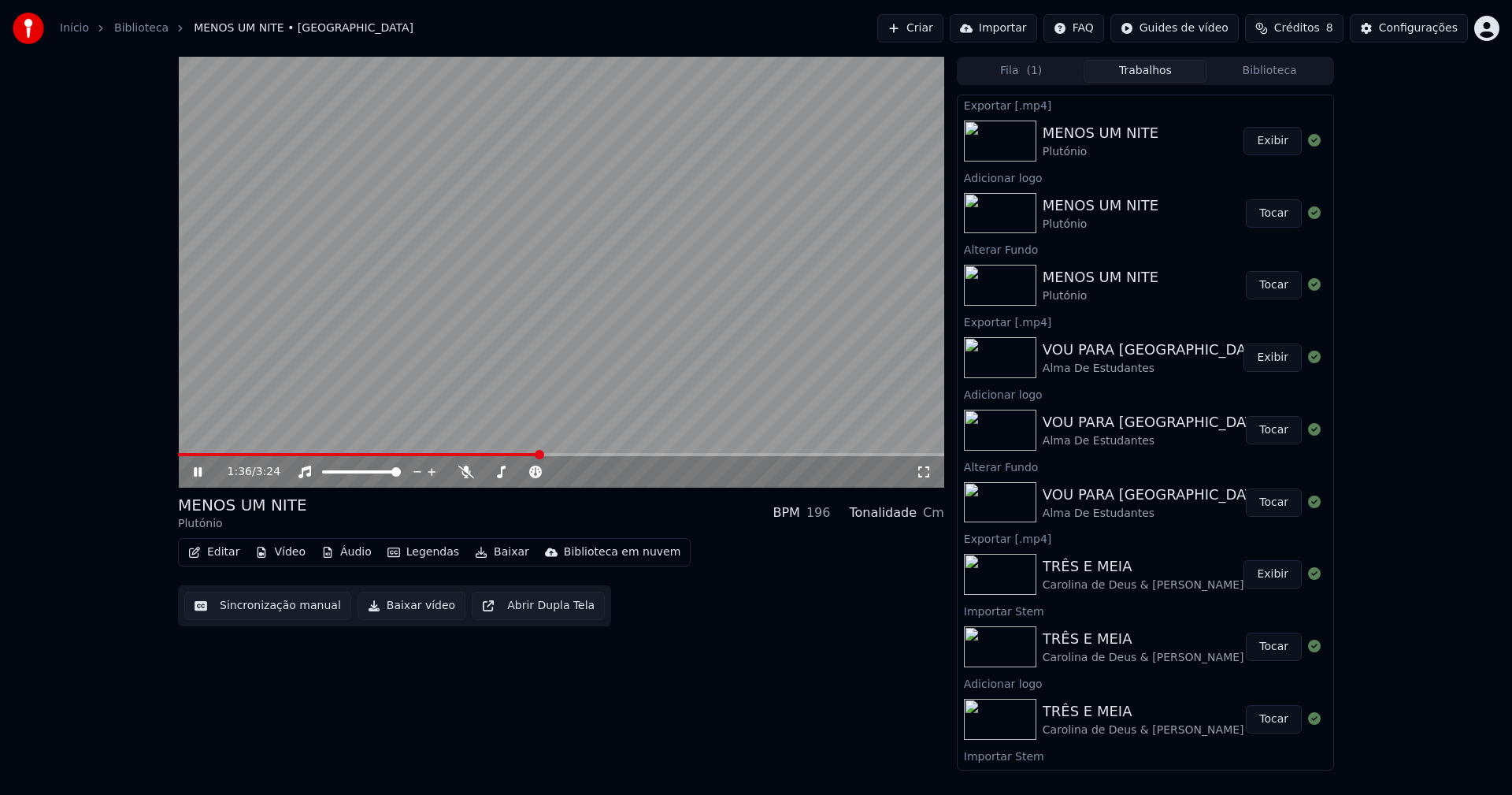
click at [199, 475] on icon at bounding box center [197, 471] width 8 height 9
click at [1280, 71] on button "Biblioteca" at bounding box center [1269, 70] width 124 height 23
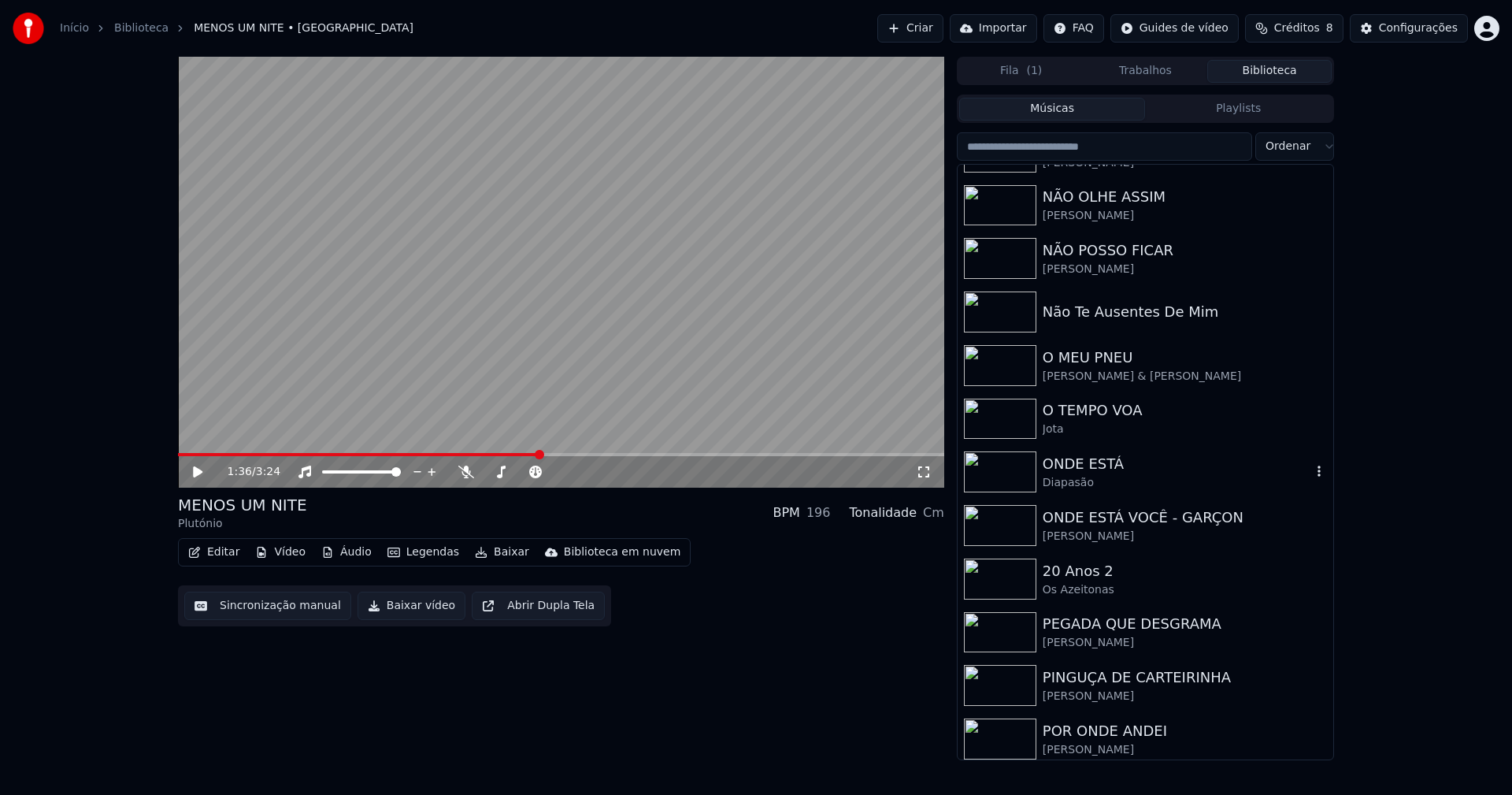
scroll to position [3466, 0]
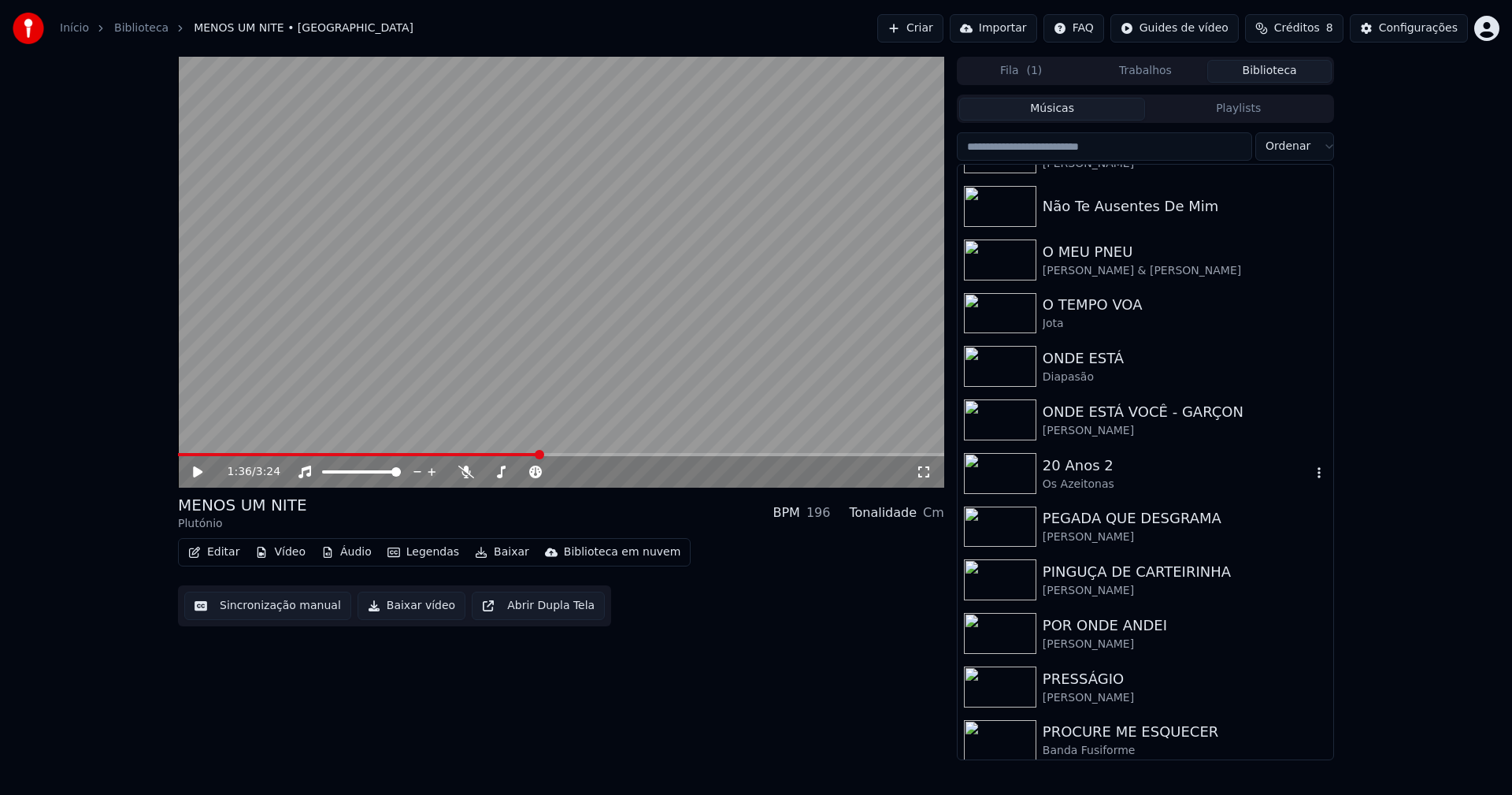
click at [1086, 472] on div "20 Anos 2" at bounding box center [1177, 465] width 268 height 22
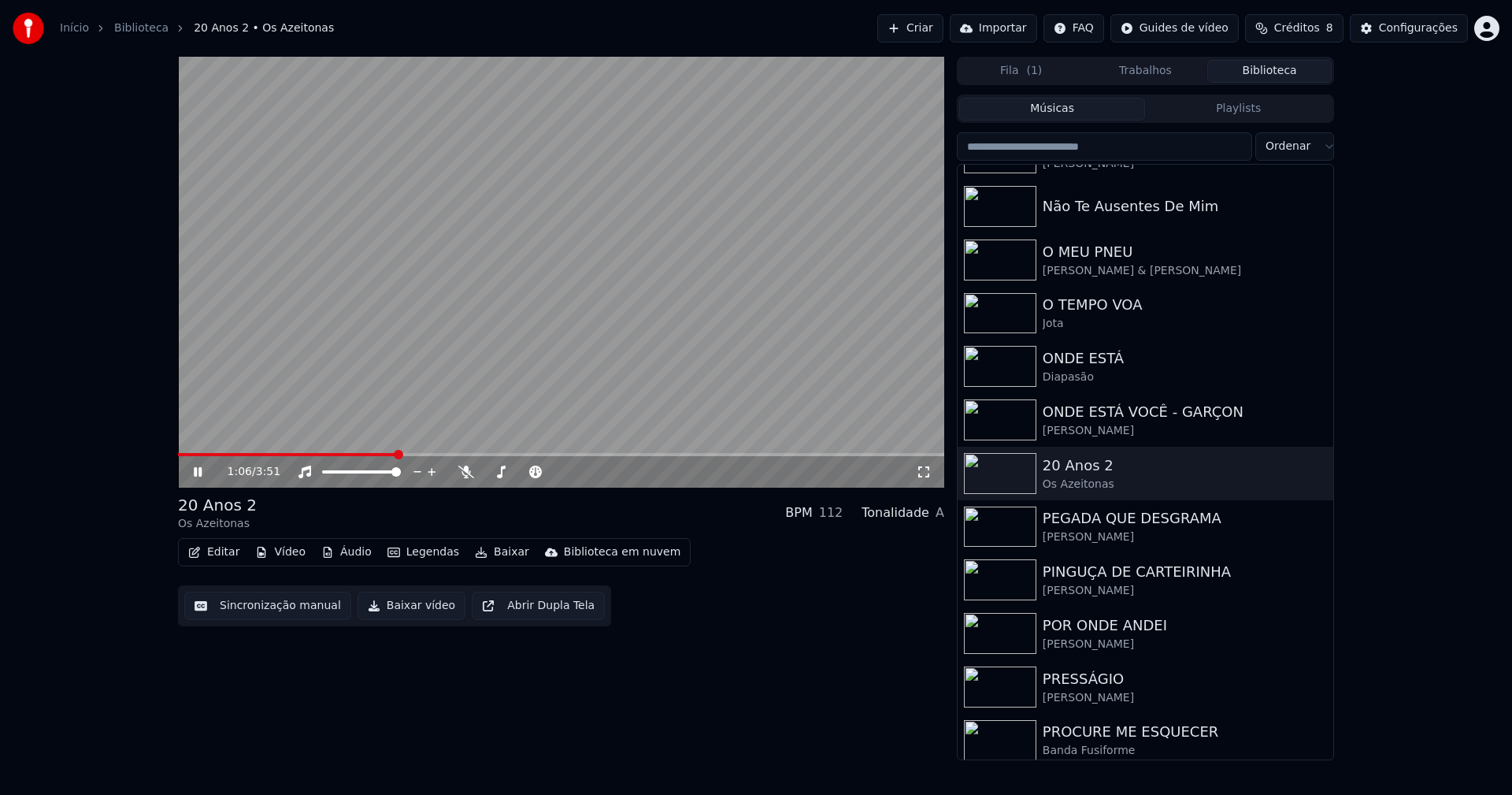
click at [396, 455] on span at bounding box center [561, 455] width 766 height 3
click at [201, 474] on icon at bounding box center [197, 471] width 8 height 9
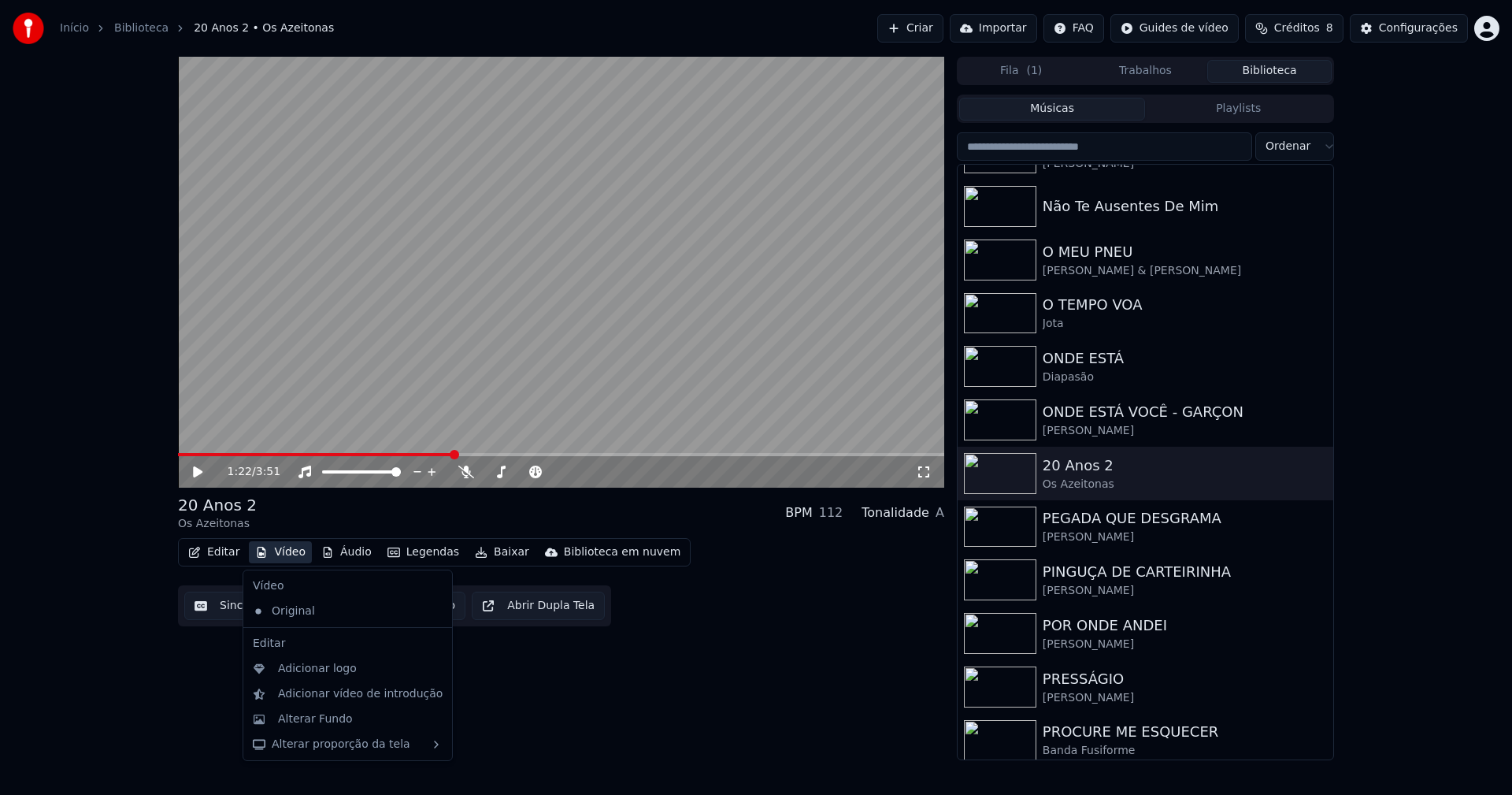
click at [293, 557] on button "Vídeo" at bounding box center [280, 552] width 63 height 22
click at [325, 726] on div "Alterar Fundo" at bounding box center [315, 719] width 75 height 16
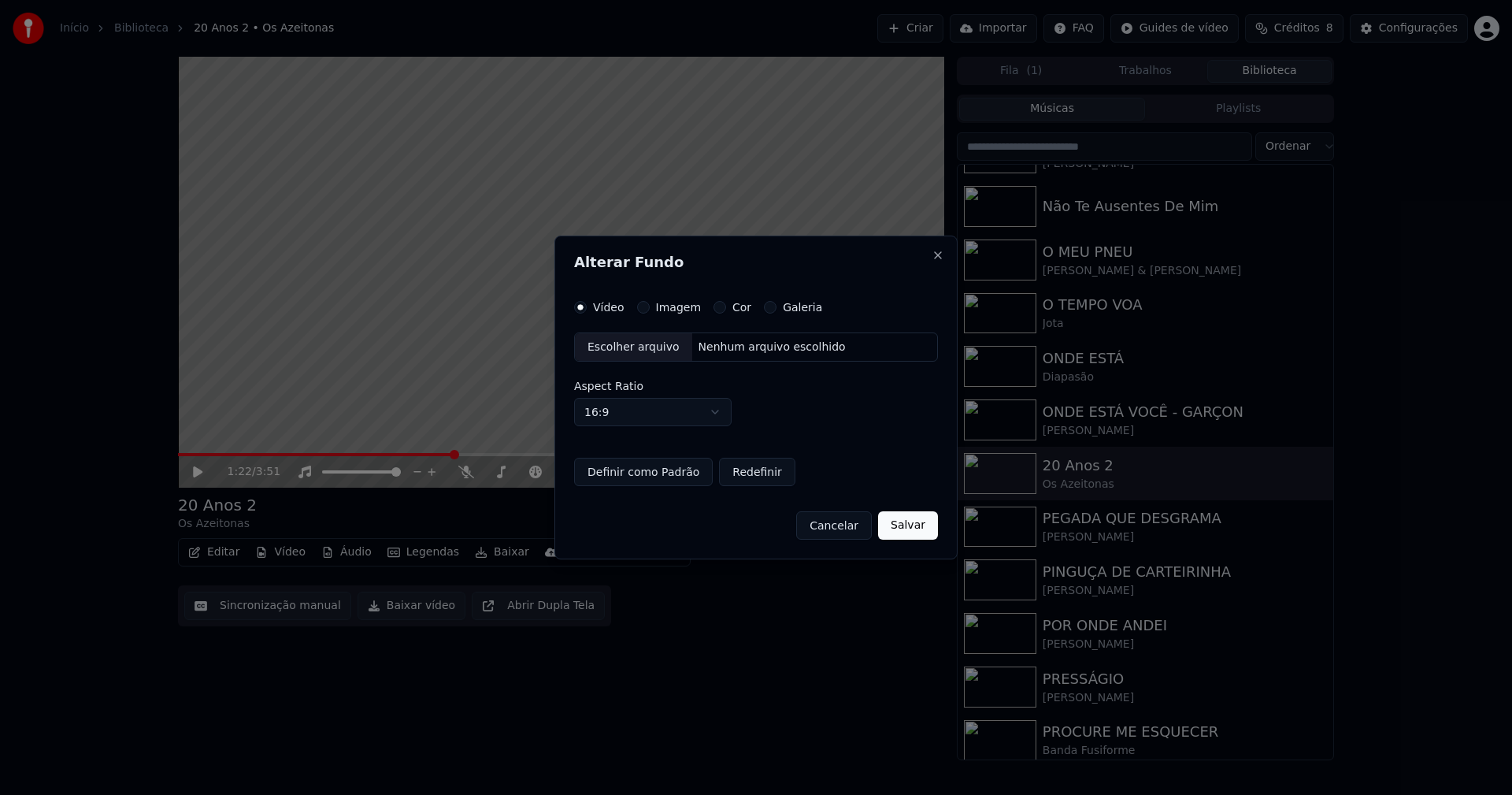
click at [638, 308] on button "Imagem" at bounding box center [643, 307] width 13 height 13
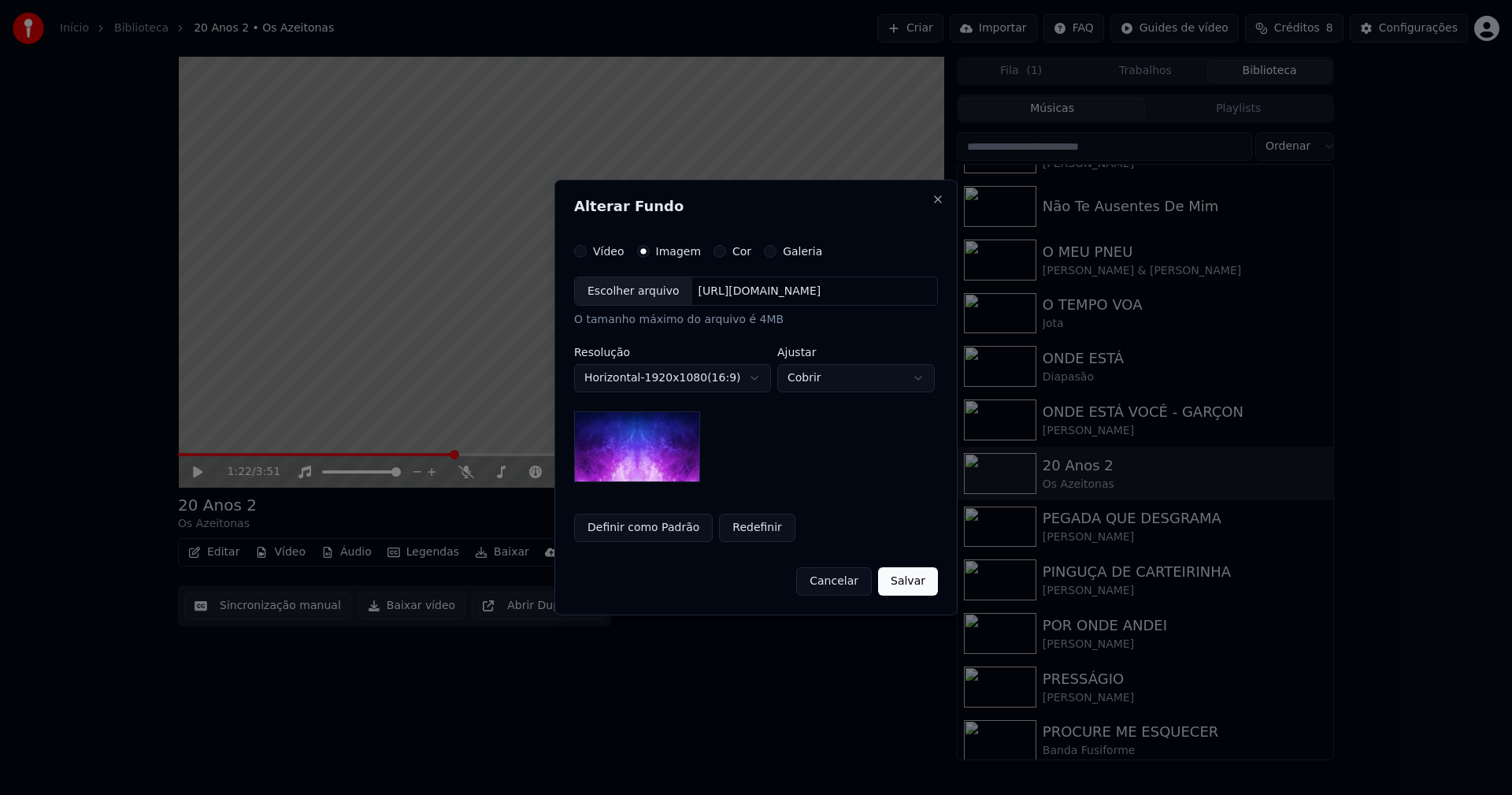
click at [635, 299] on div "Escolher arquivo" at bounding box center [634, 292] width 117 height 29
click at [913, 572] on button "Salvar" at bounding box center [907, 581] width 60 height 29
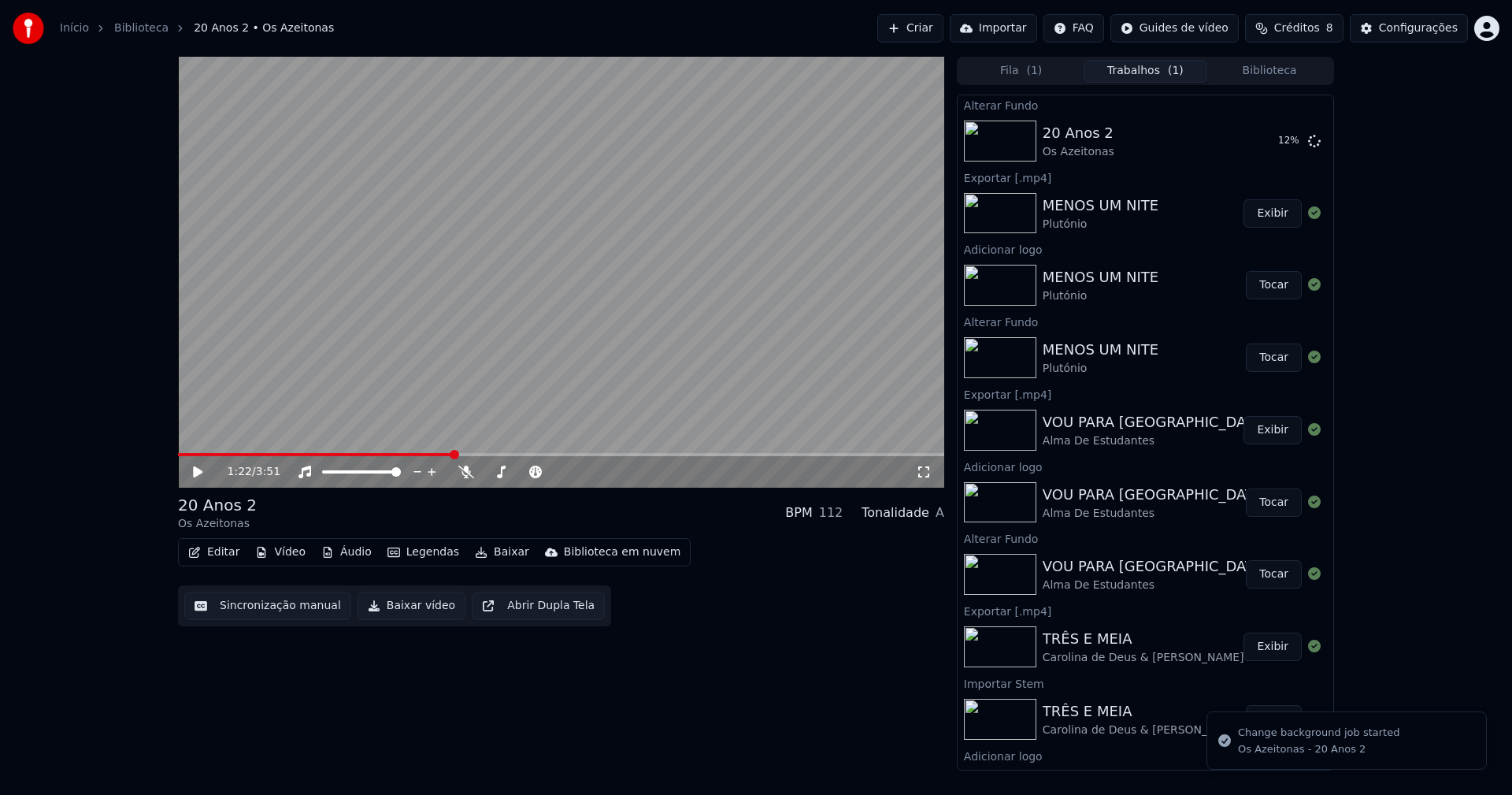
click at [345, 553] on button "Áudio" at bounding box center [346, 552] width 63 height 22
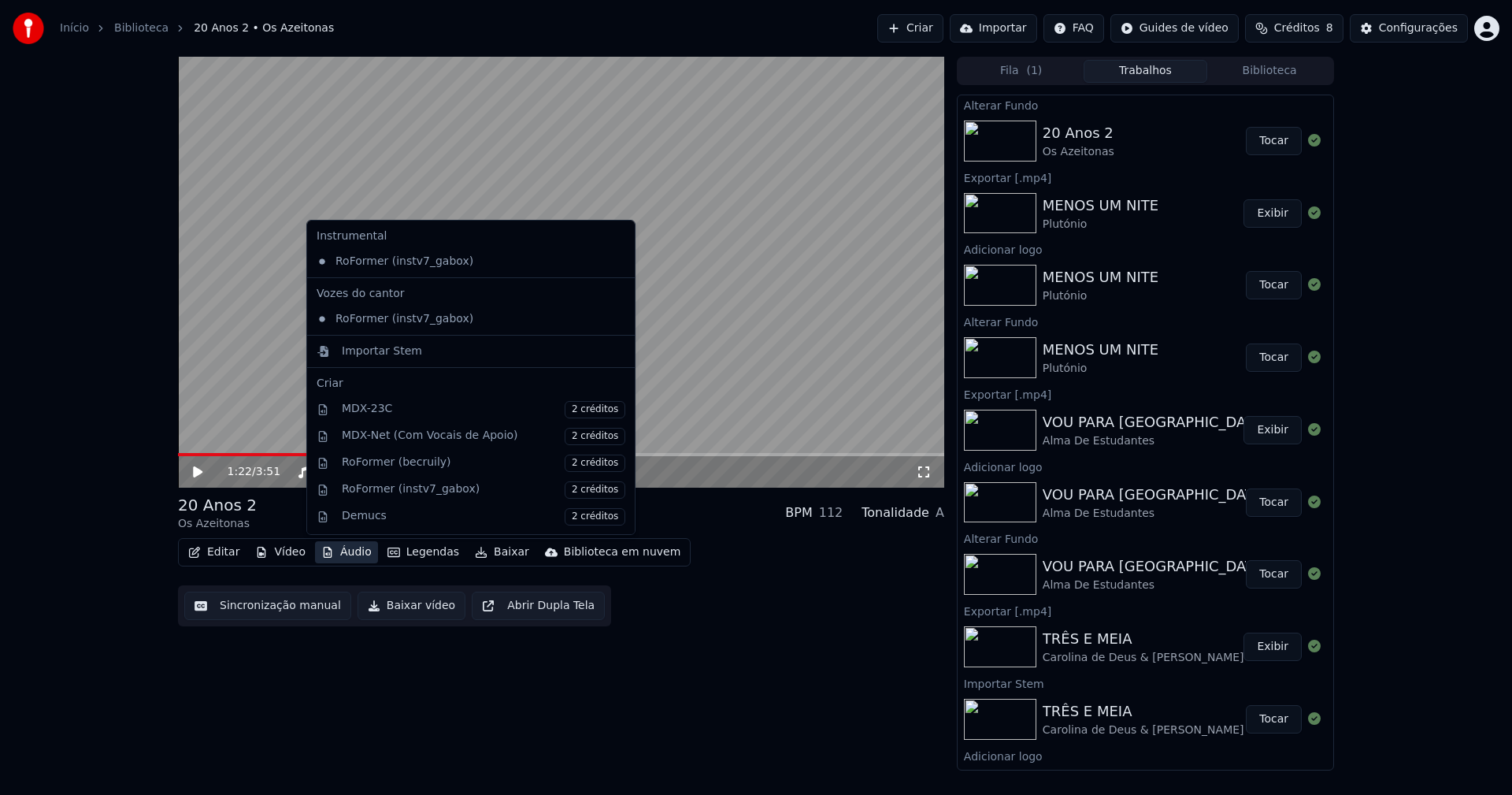
click at [1254, 145] on button "Tocar" at bounding box center [1273, 141] width 56 height 29
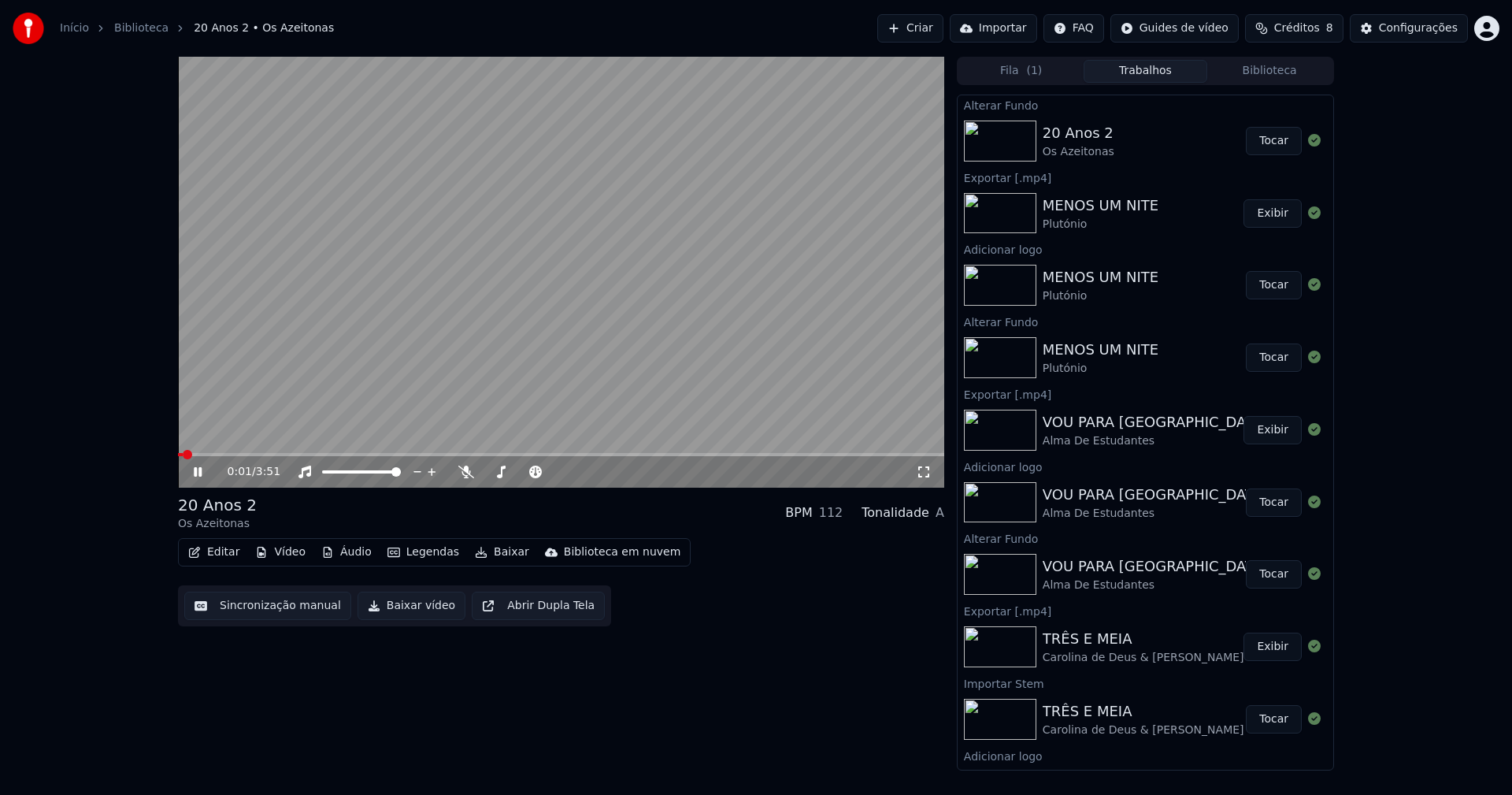
click at [198, 474] on icon at bounding box center [209, 471] width 37 height 13
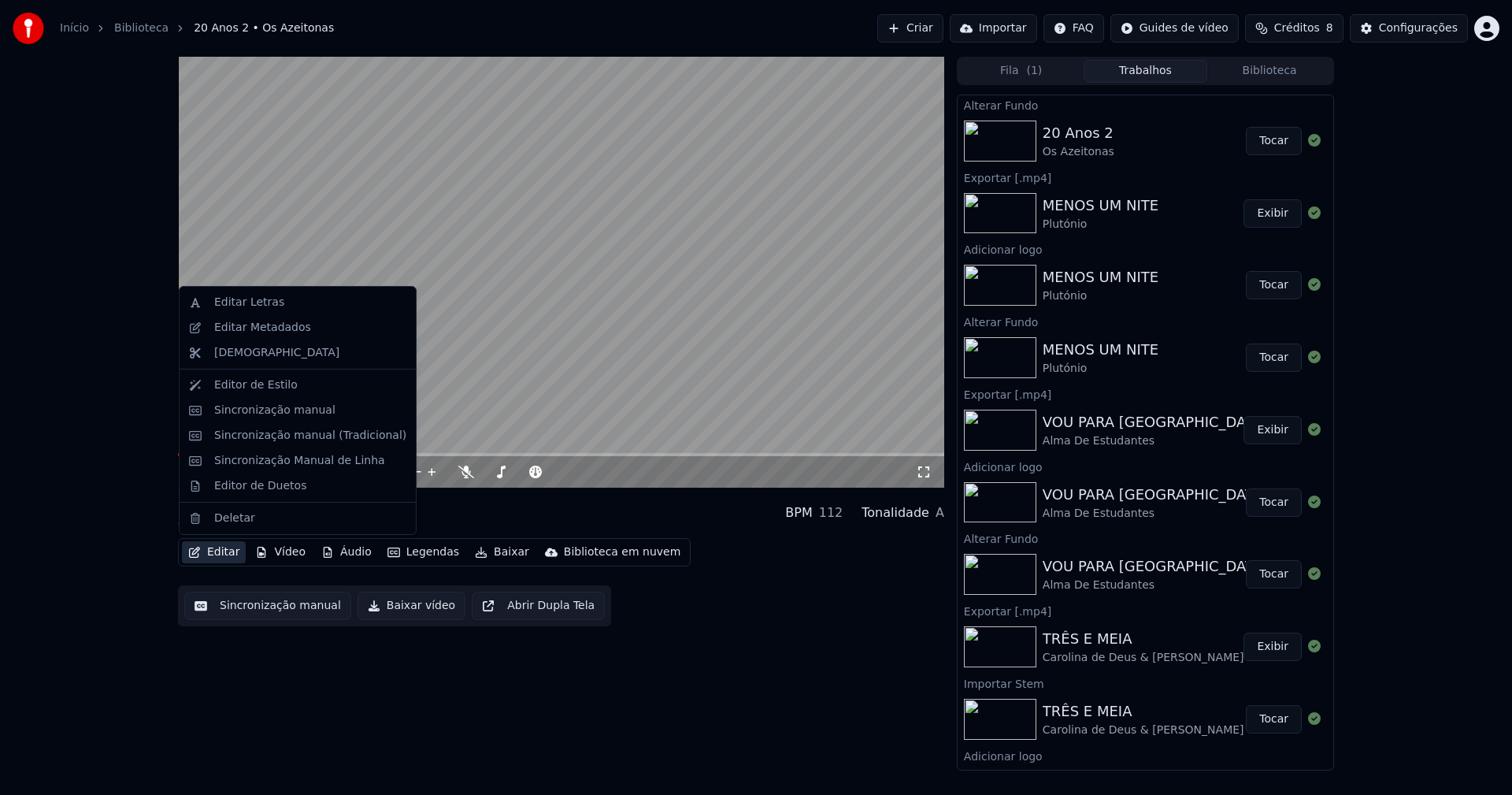
click at [219, 549] on button "Editar" at bounding box center [214, 552] width 64 height 22
click at [241, 330] on div "Editar Metadados" at bounding box center [263, 327] width 97 height 16
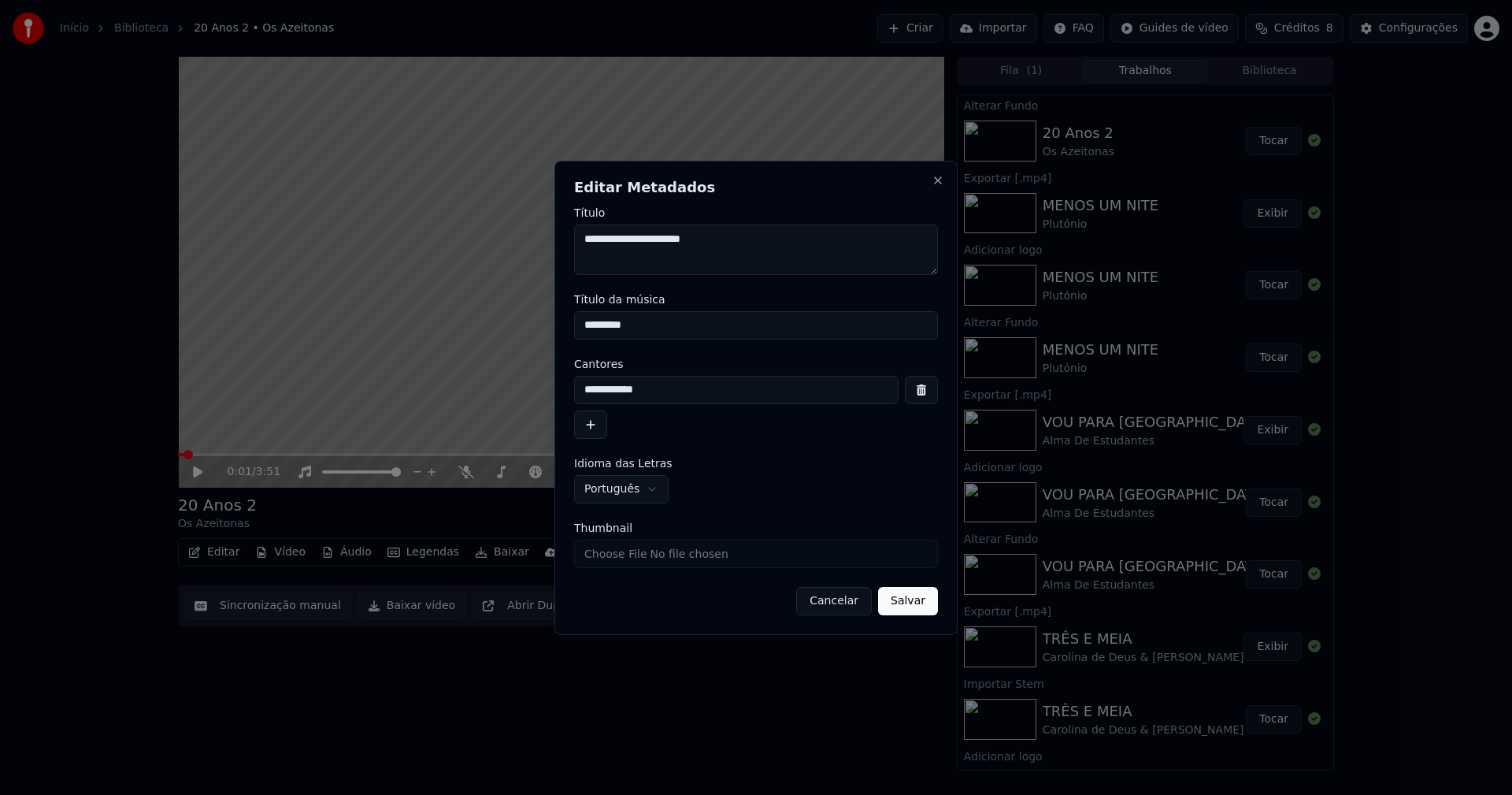
drag, startPoint x: 599, startPoint y: 325, endPoint x: 505, endPoint y: 320, distance: 94.1
click at [505, 320] on body "Início Biblioteca 20 Anos 2 • Os Azeitonas Criar Importar FAQ Guides de vídeo C…" at bounding box center [756, 398] width 1512 height 795
type input "**********"
click at [922, 604] on button "Salvar" at bounding box center [907, 601] width 60 height 29
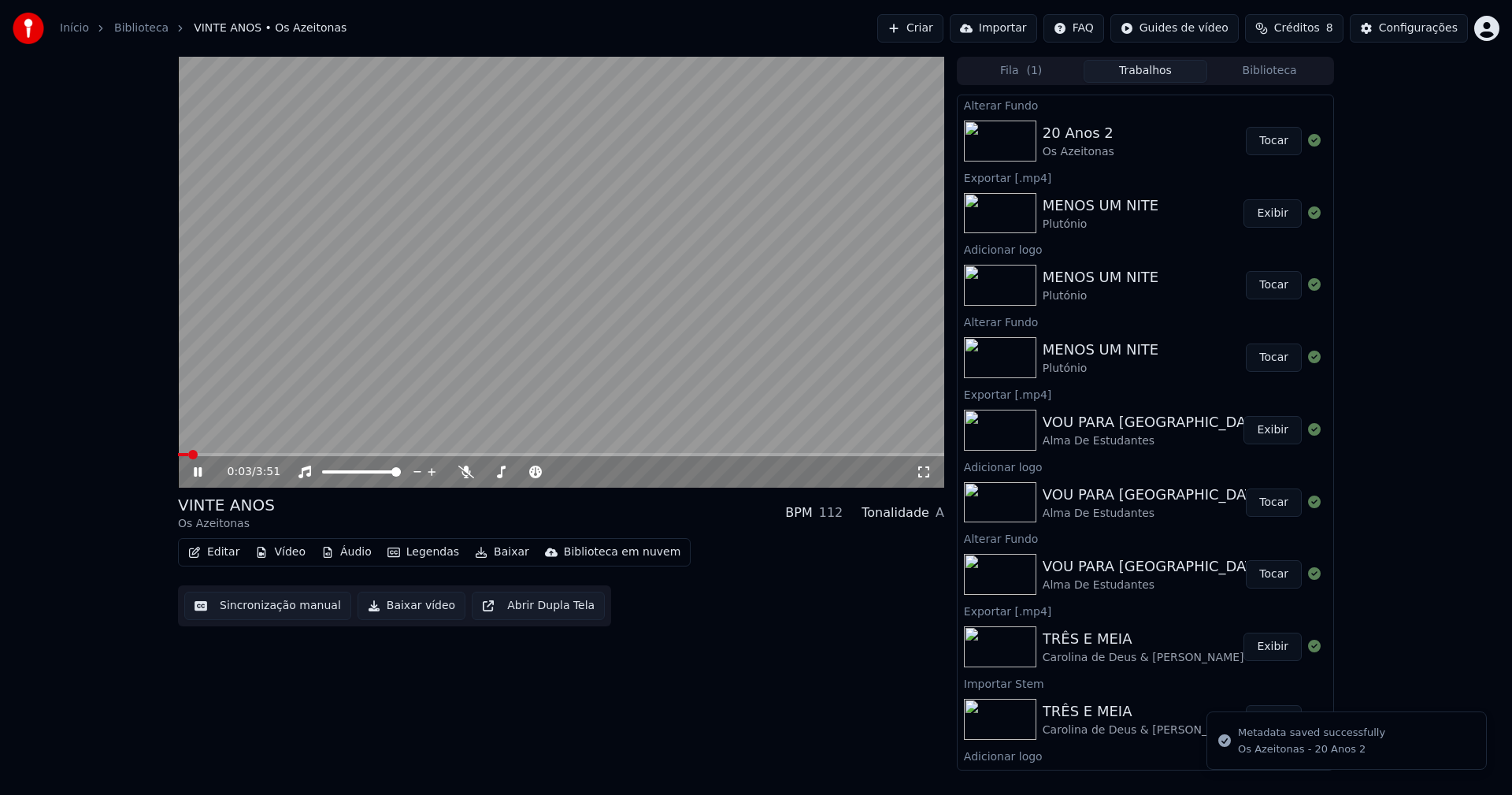
click at [199, 469] on icon at bounding box center [209, 471] width 37 height 13
click at [287, 554] on button "Vídeo" at bounding box center [280, 552] width 63 height 22
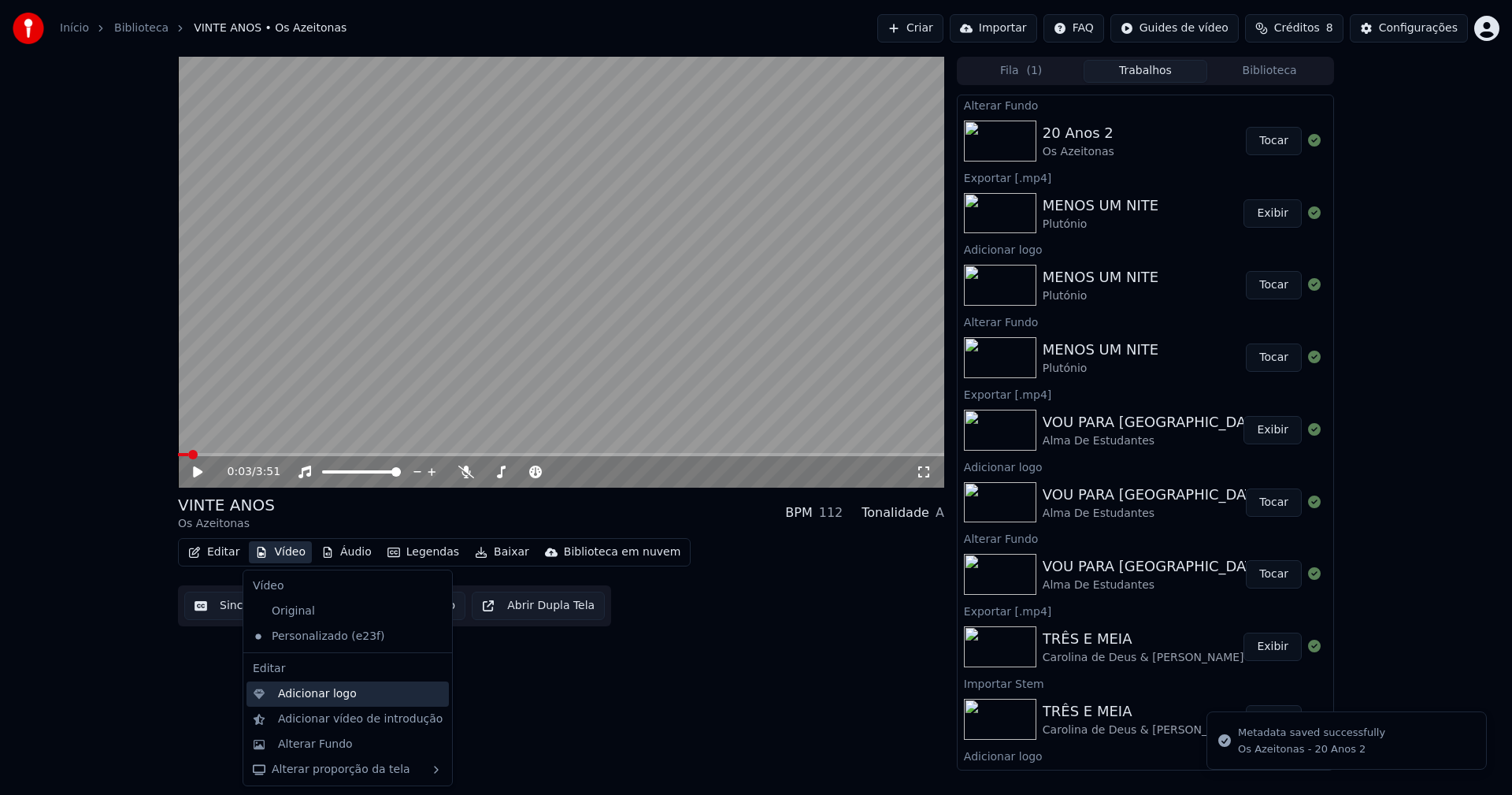
click at [303, 694] on div "Adicionar logo" at bounding box center [318, 694] width 79 height 16
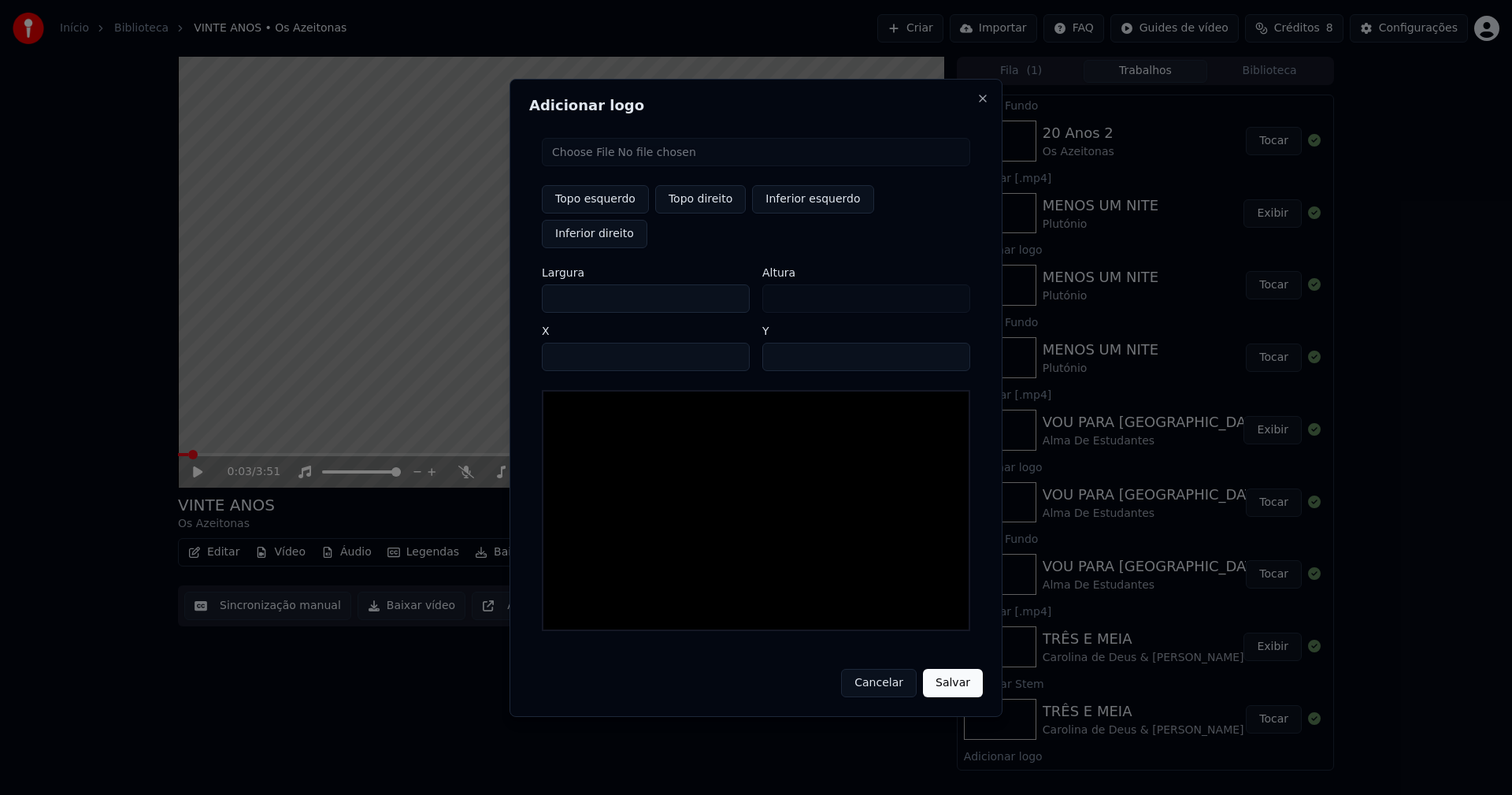
click at [590, 166] on input "file" at bounding box center [755, 152] width 428 height 29
type input "**********"
type input "***"
click at [714, 214] on button "Topo direito" at bounding box center [701, 200] width 91 height 29
type input "****"
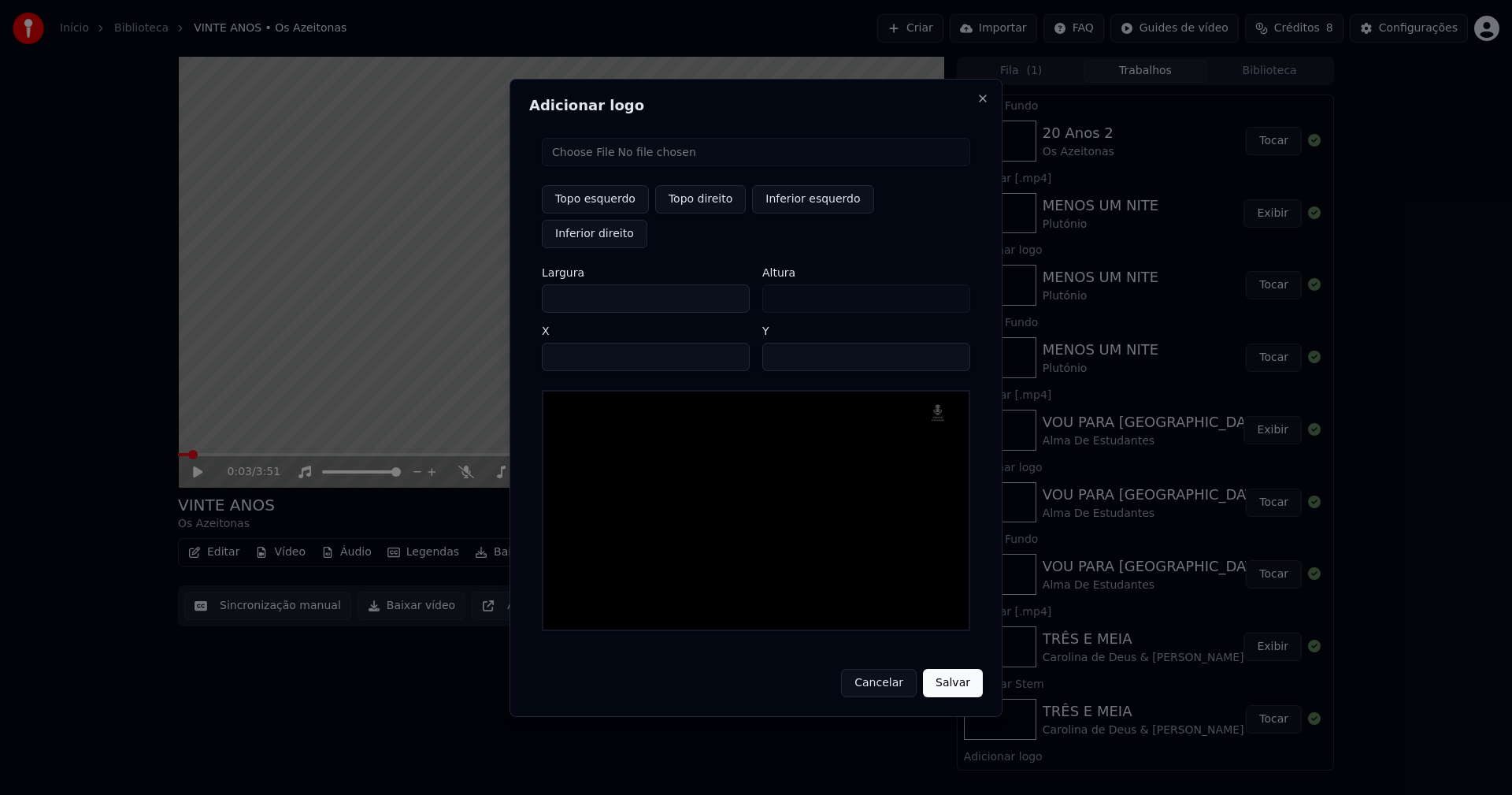
drag, startPoint x: 567, startPoint y: 280, endPoint x: 487, endPoint y: 295, distance: 81.4
click at [487, 295] on body "Início Biblioteca VINTE ANOS • Os Azeitonas Criar Importar FAQ Guides de vídeo …" at bounding box center [756, 398] width 1512 height 795
type input "**"
type input "***"
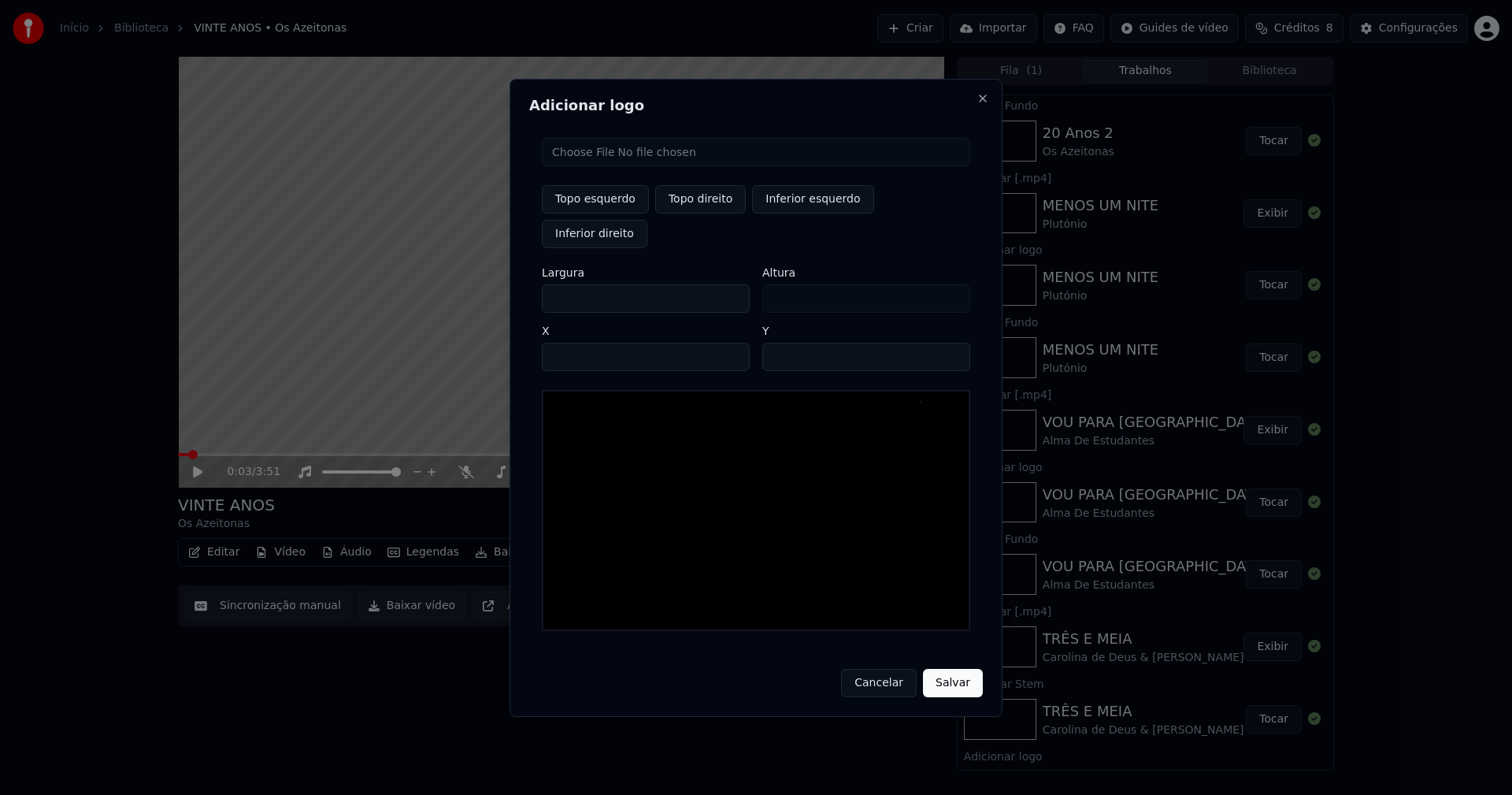
type input "***"
click at [572, 343] on input "****" at bounding box center [645, 357] width 208 height 29
type input "****"
click at [950, 343] on input "**" at bounding box center [866, 357] width 208 height 29
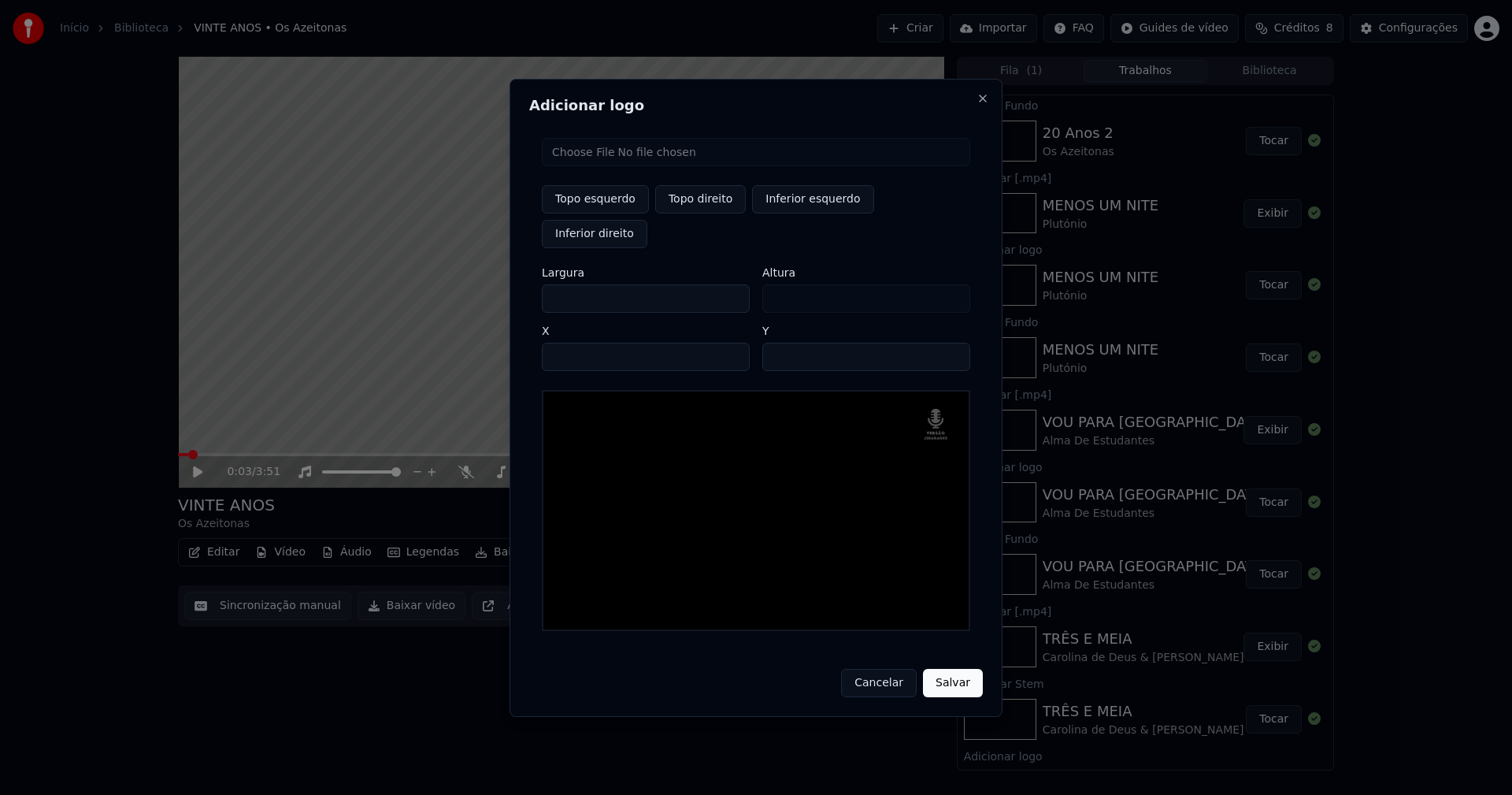
click at [950, 343] on input "**" at bounding box center [866, 357] width 208 height 29
type input "**"
click at [946, 343] on input "**" at bounding box center [866, 357] width 208 height 29
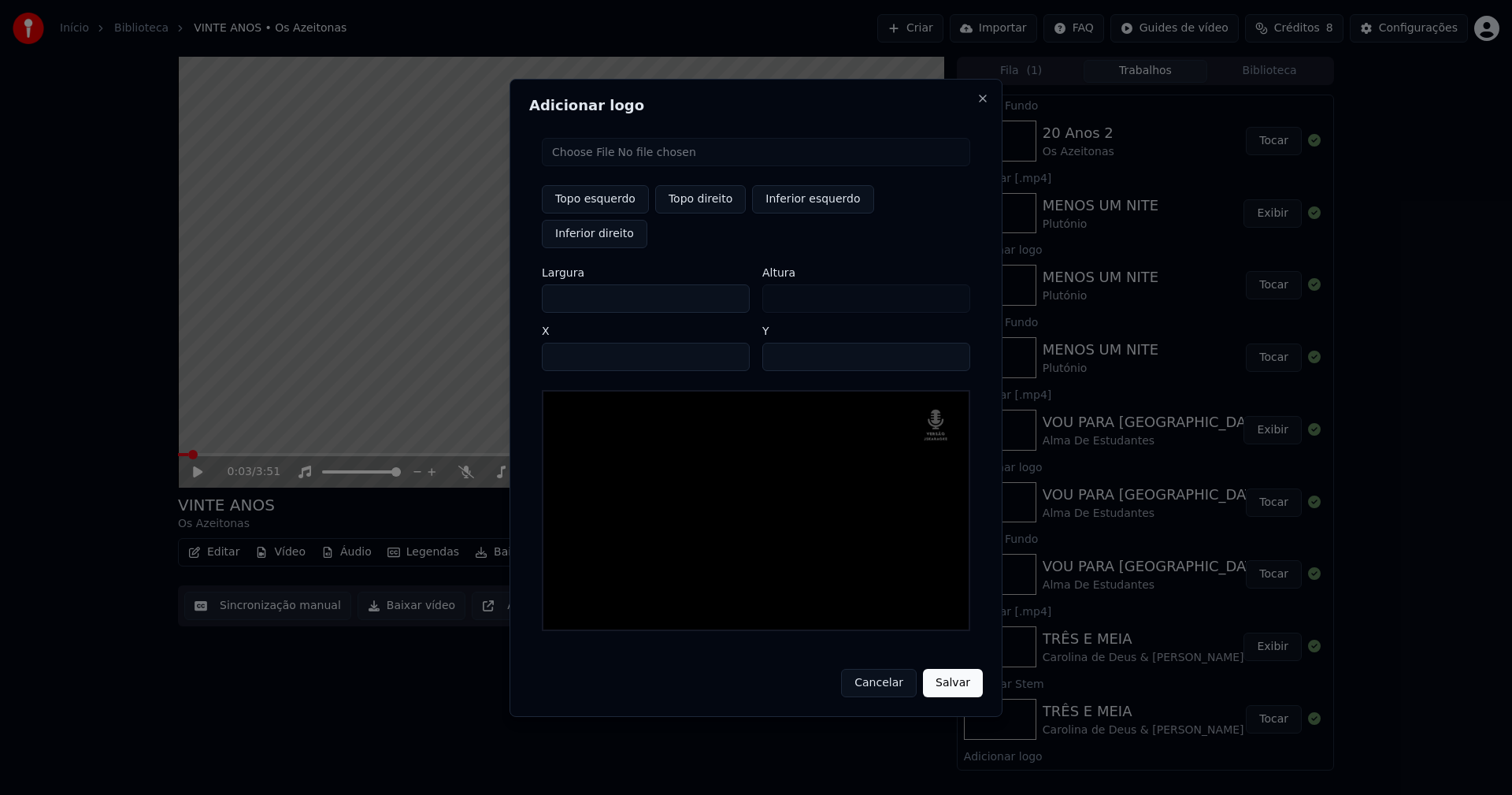
click at [958, 669] on button "Salvar" at bounding box center [952, 683] width 60 height 29
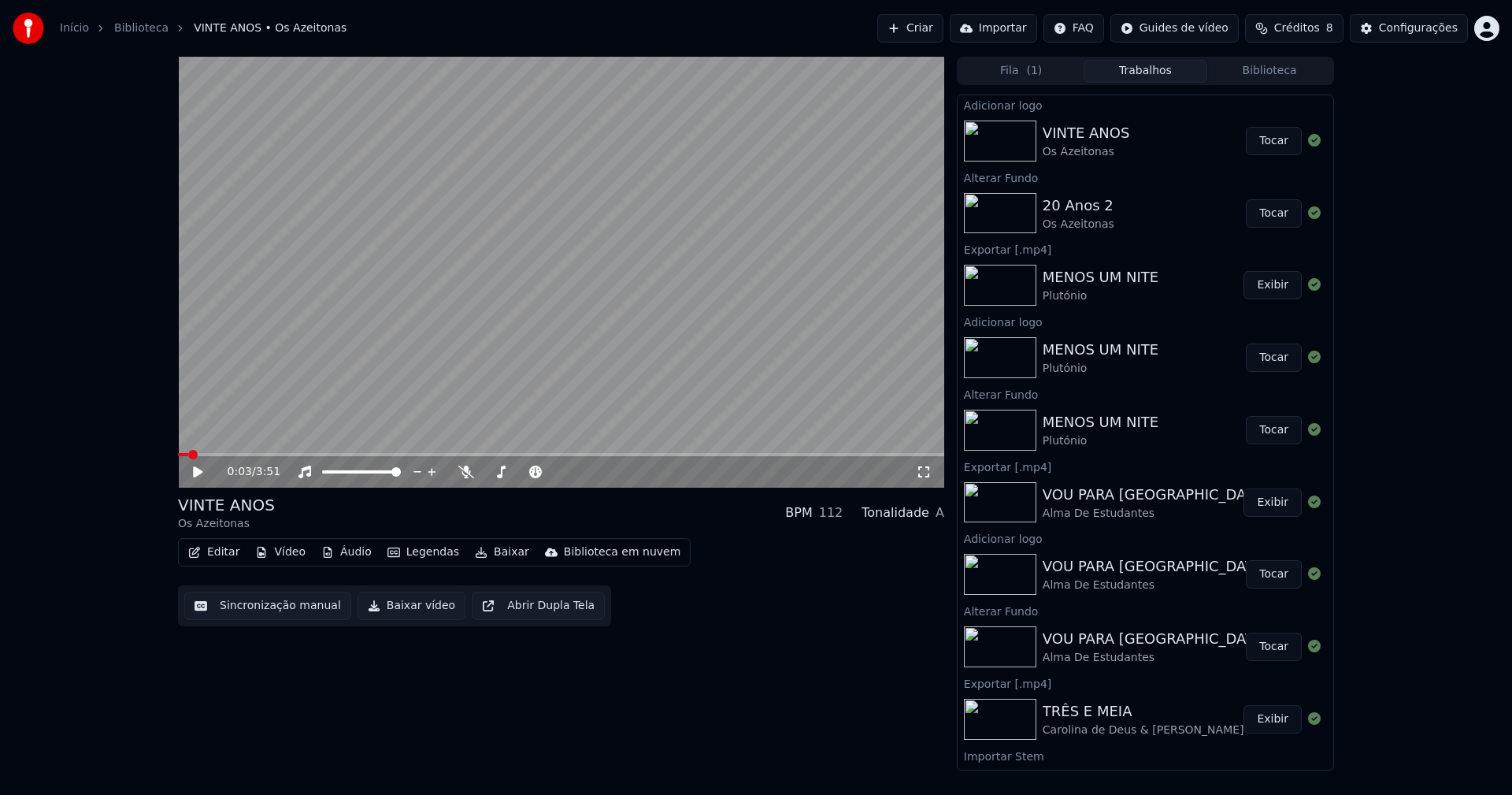
click at [1259, 138] on button "Tocar" at bounding box center [1273, 141] width 56 height 29
click at [192, 479] on div "0:01 / 3:51" at bounding box center [561, 471] width 753 height 16
click at [220, 554] on button "Editar" at bounding box center [214, 552] width 64 height 22
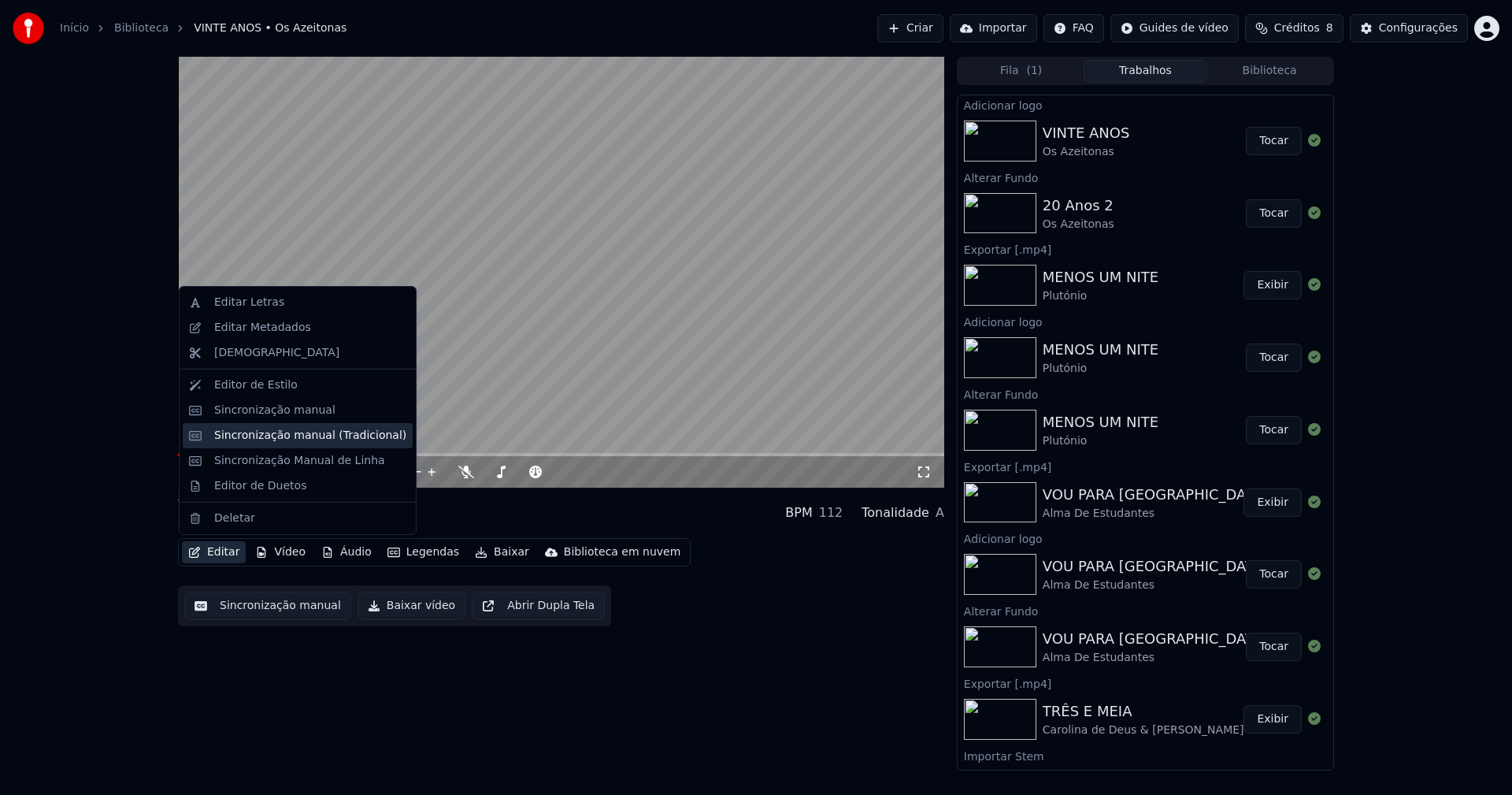
click at [288, 444] on div "Sincronização manual (Tradicional)" at bounding box center [298, 435] width 230 height 25
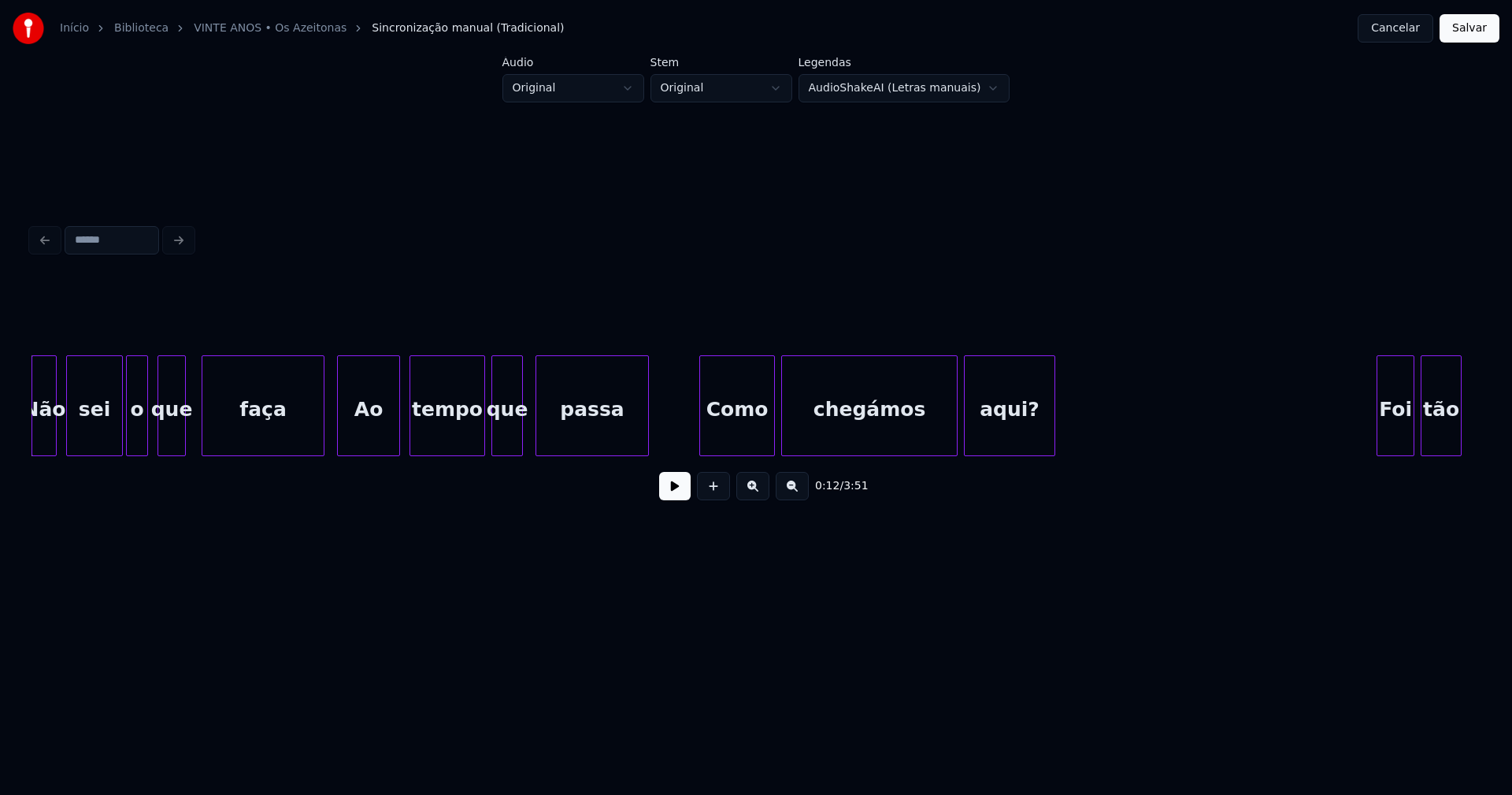
scroll to position [0, 1713]
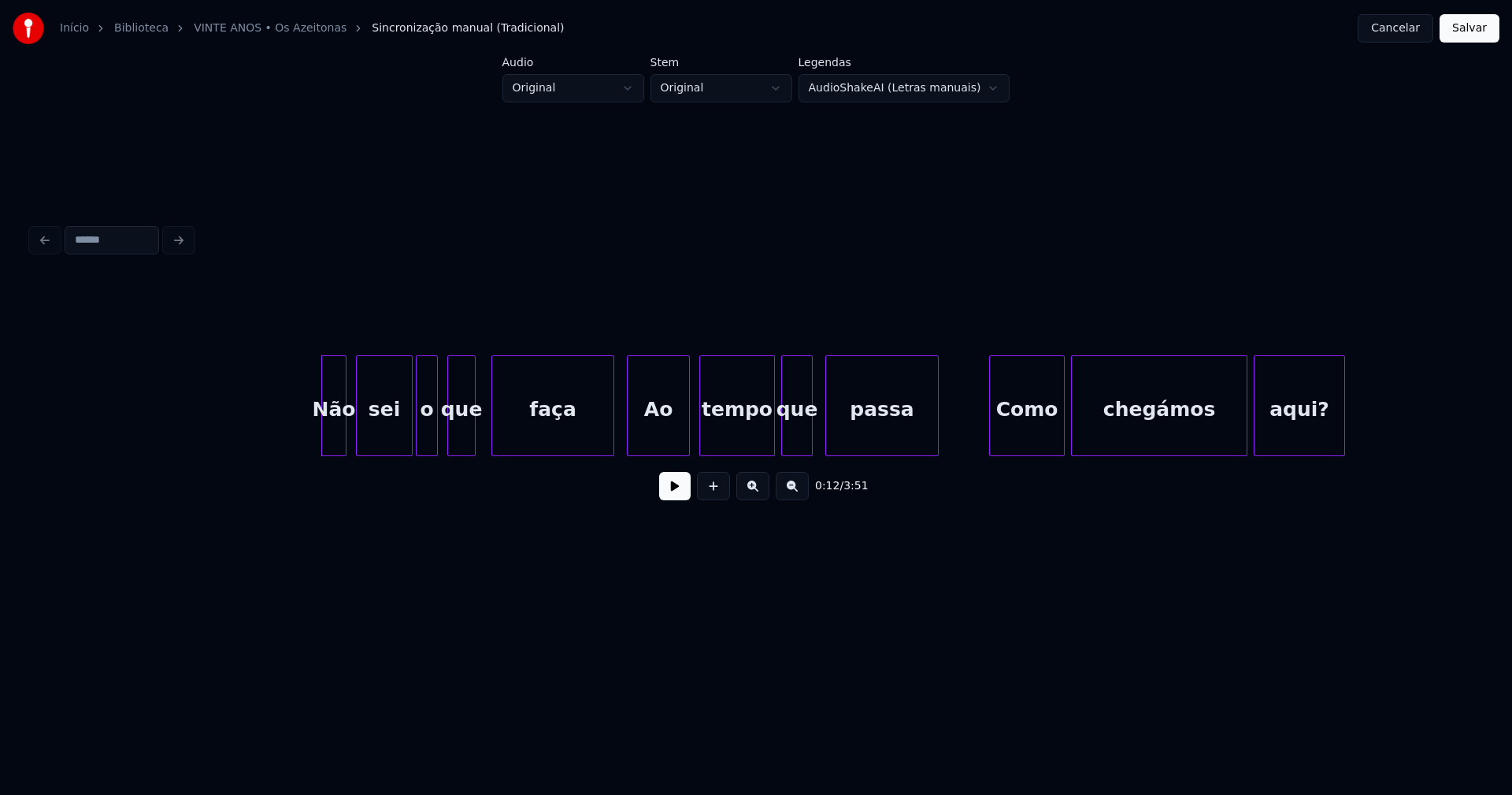
click at [681, 492] on button at bounding box center [675, 486] width 32 height 29
click at [308, 444] on div at bounding box center [308, 406] width 5 height 99
click at [367, 439] on div at bounding box center [367, 406] width 5 height 99
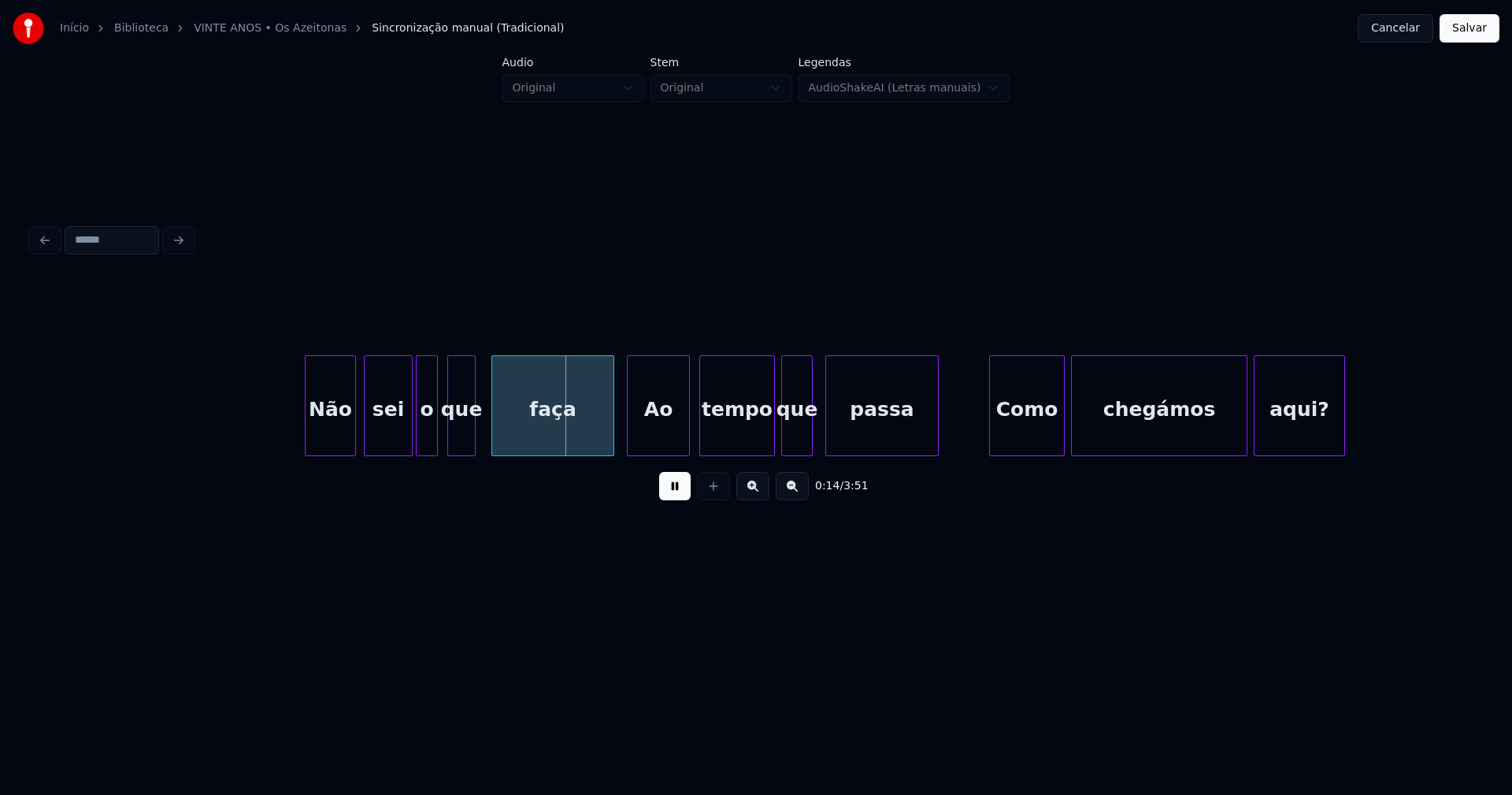
click at [355, 434] on div at bounding box center [353, 406] width 5 height 99
click at [401, 441] on div at bounding box center [401, 406] width 5 height 99
click at [417, 444] on div "o" at bounding box center [419, 410] width 20 height 107
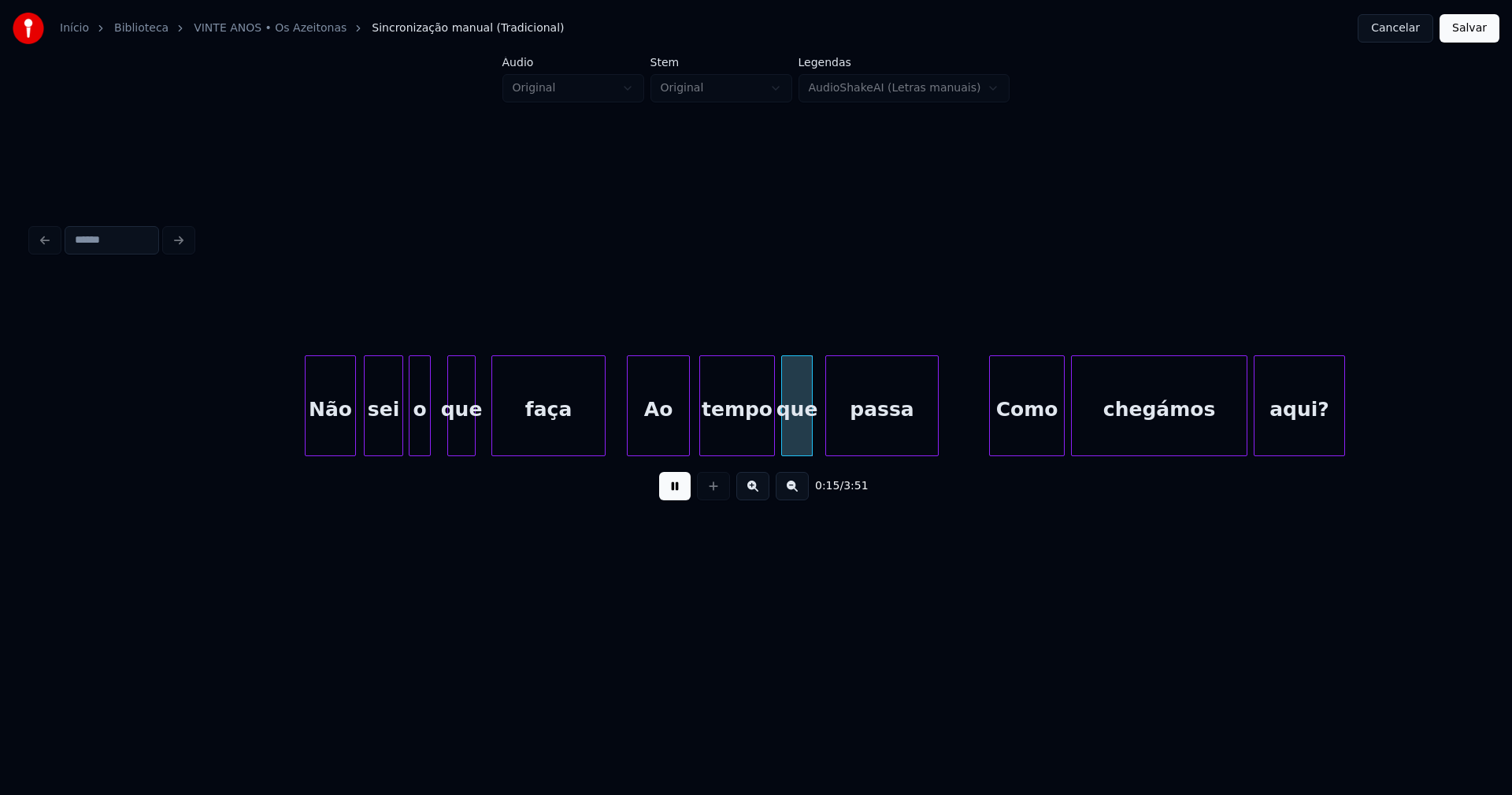
click at [603, 442] on div at bounding box center [603, 406] width 5 height 99
click at [652, 439] on div "Ao" at bounding box center [653, 410] width 61 height 107
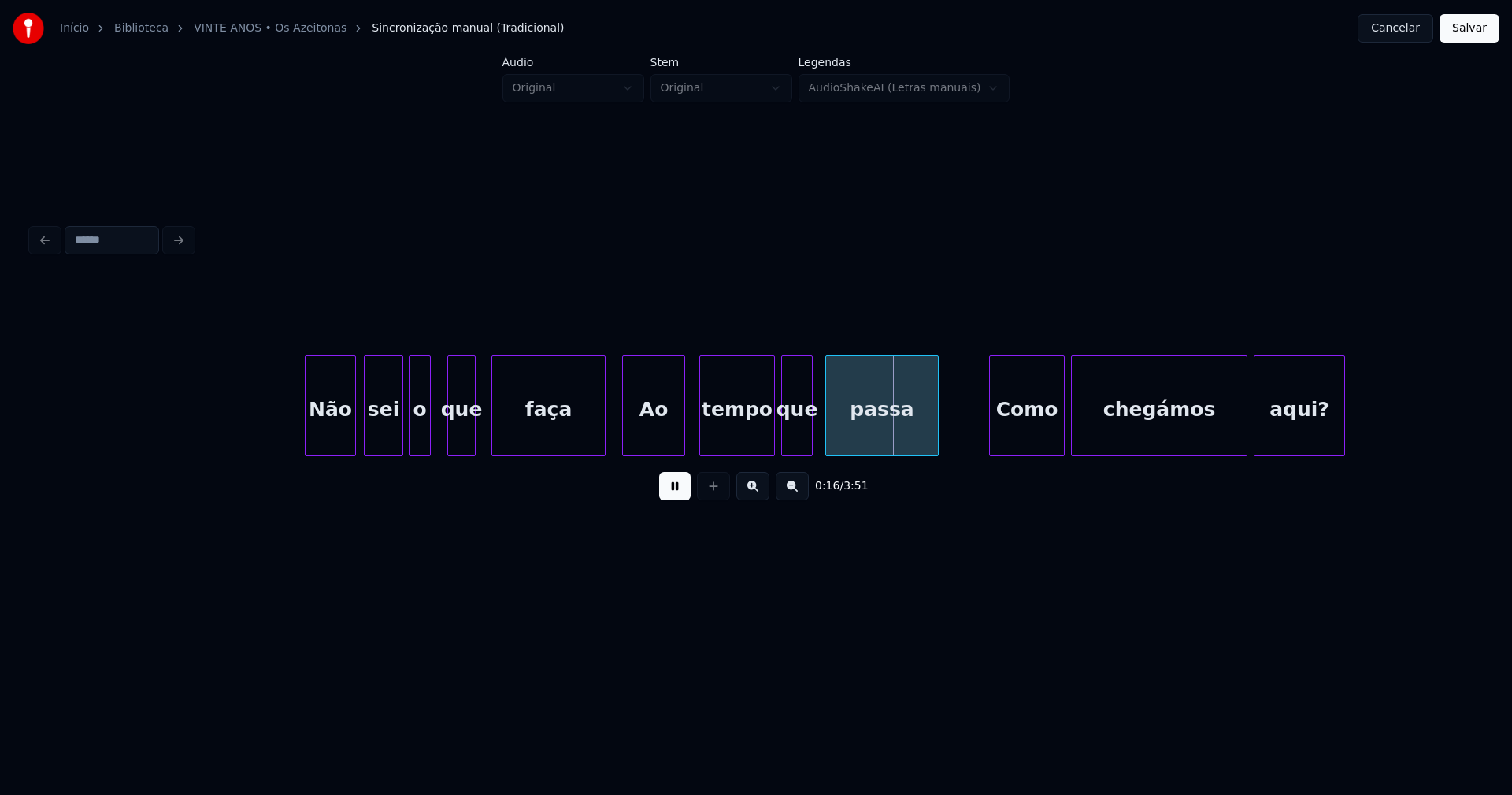
click at [659, 427] on div "Ao" at bounding box center [653, 410] width 61 height 107
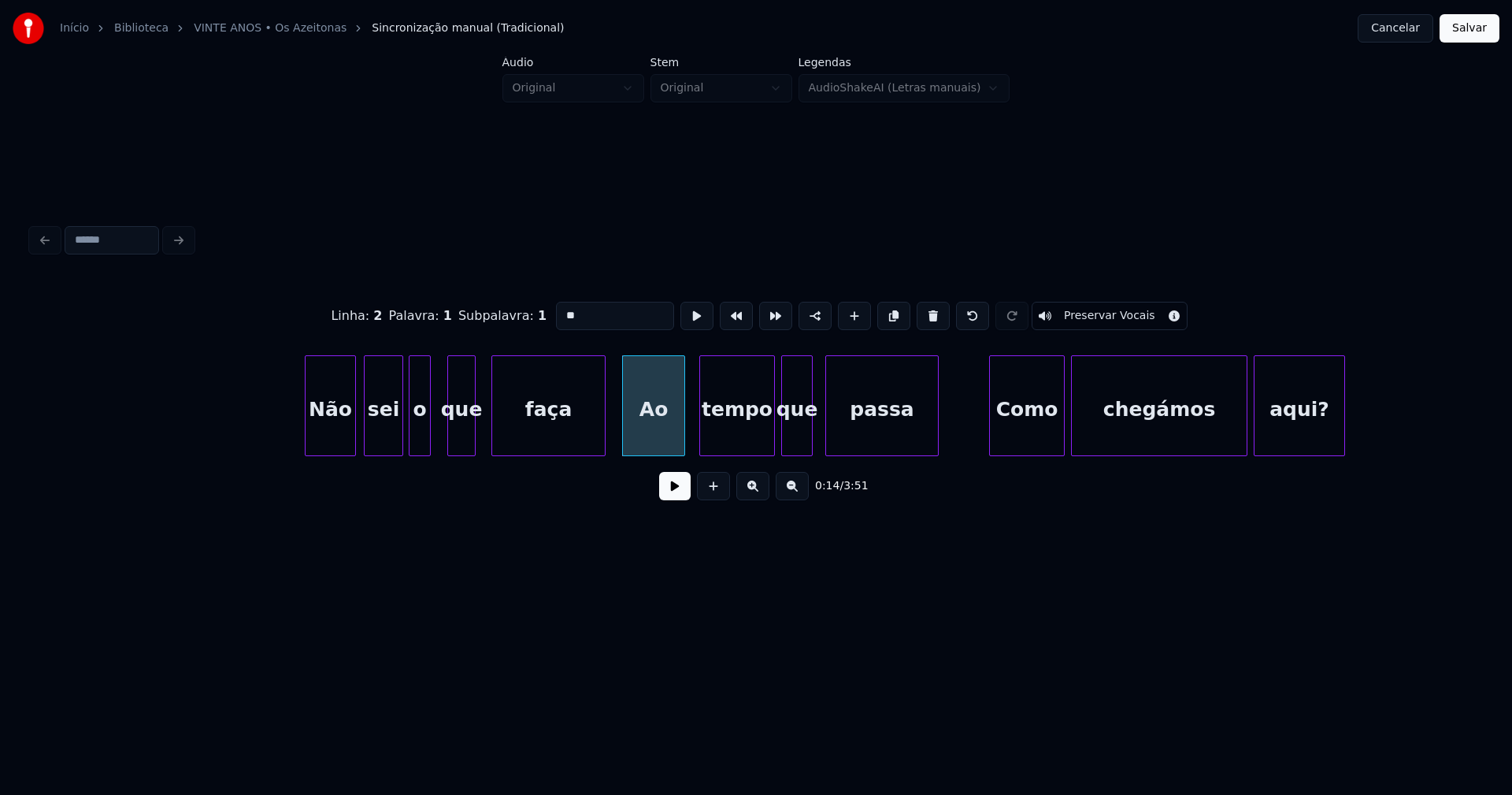
drag, startPoint x: 562, startPoint y: 309, endPoint x: 542, endPoint y: 311, distance: 20.1
click at [542, 311] on div "Linha : 2 Palavra : 1 Subpalavra : 1 ** Preservar Vocais" at bounding box center [756, 316] width 1448 height 79
type input "**"
click at [693, 487] on div "0:14 / 3:51" at bounding box center [756, 486] width 1423 height 34
click at [682, 492] on button at bounding box center [675, 486] width 32 height 29
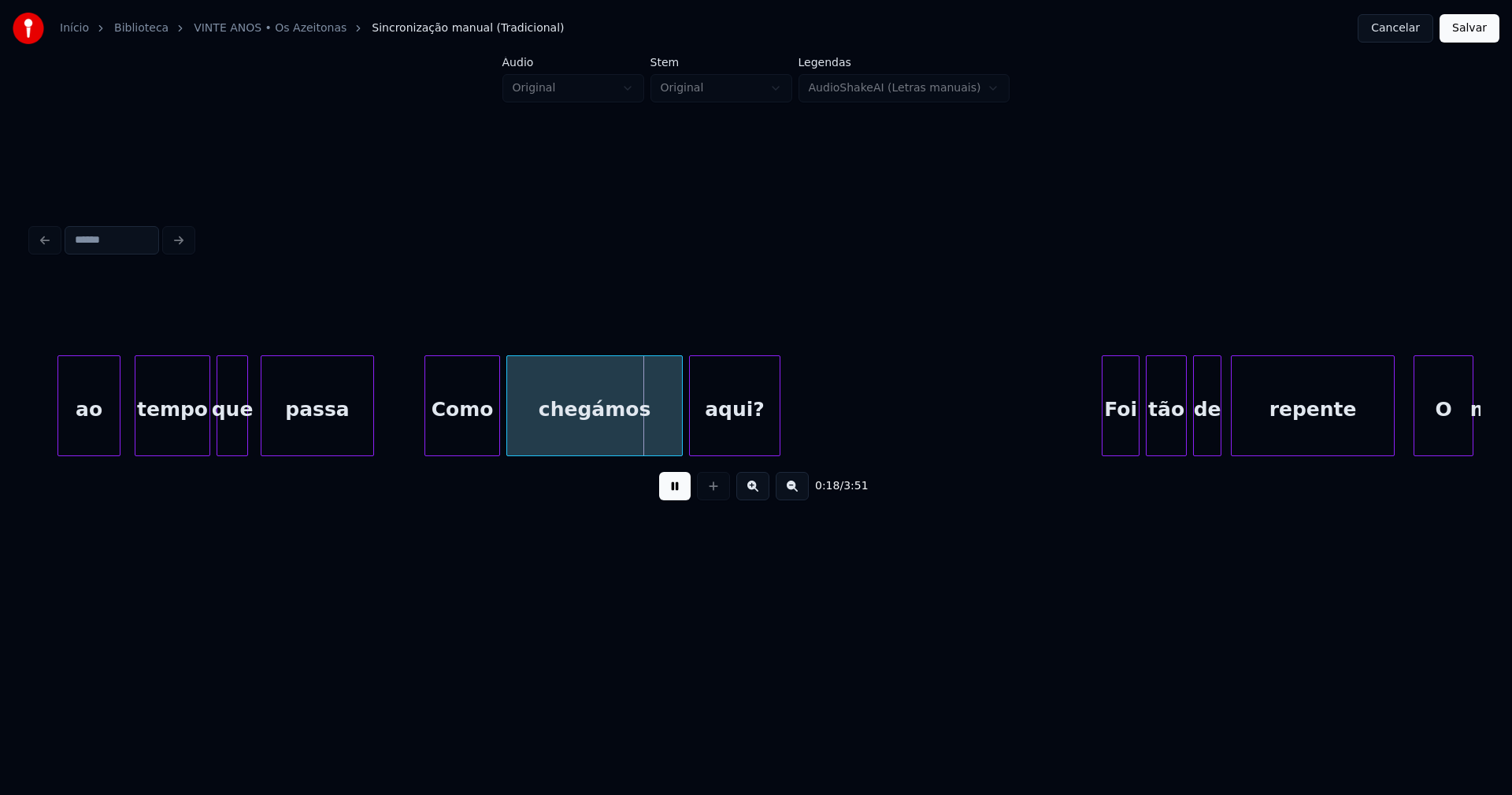
scroll to position [0, 2298]
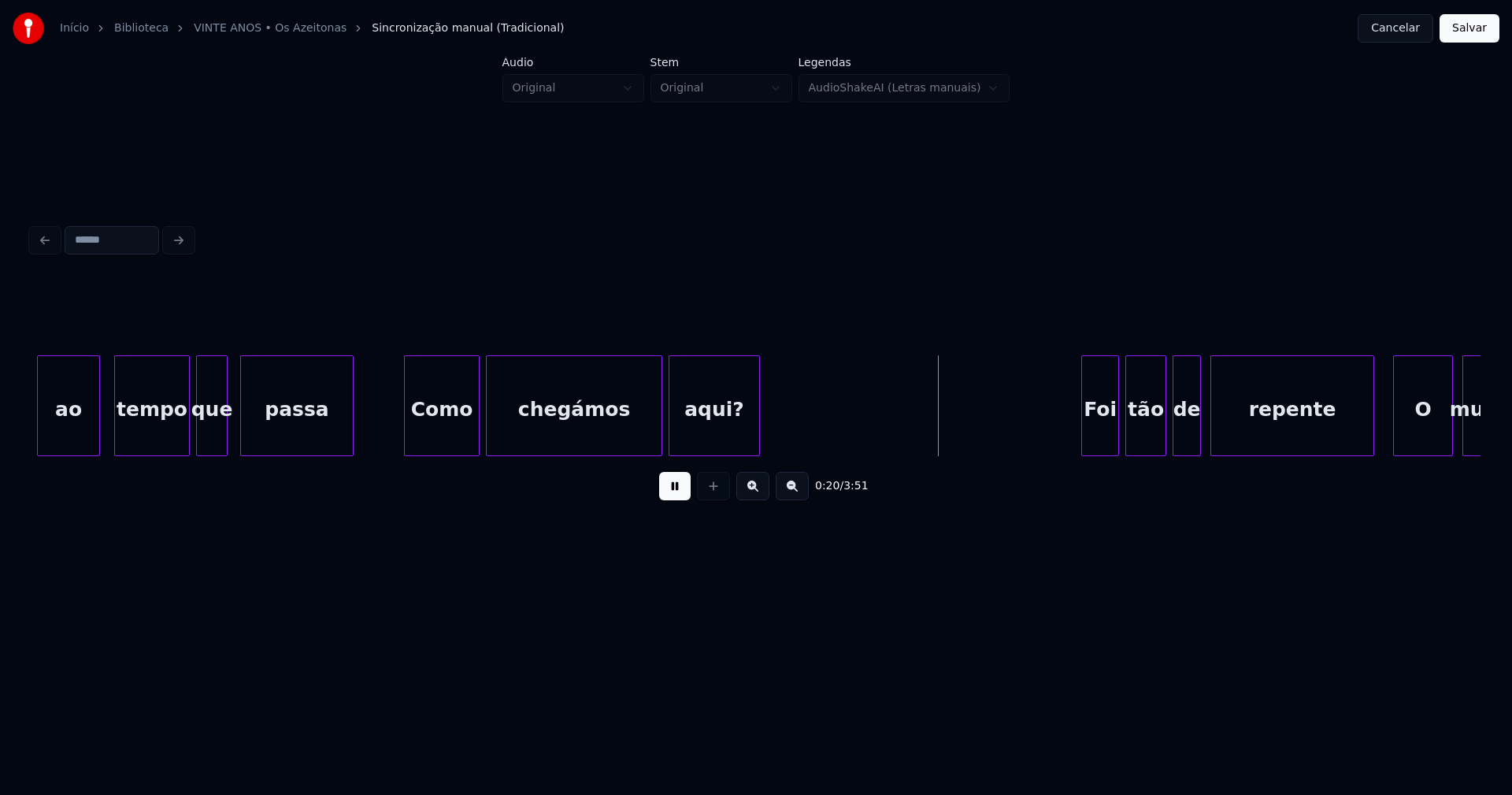
click at [678, 493] on button at bounding box center [675, 486] width 32 height 29
click at [652, 437] on div at bounding box center [650, 406] width 5 height 99
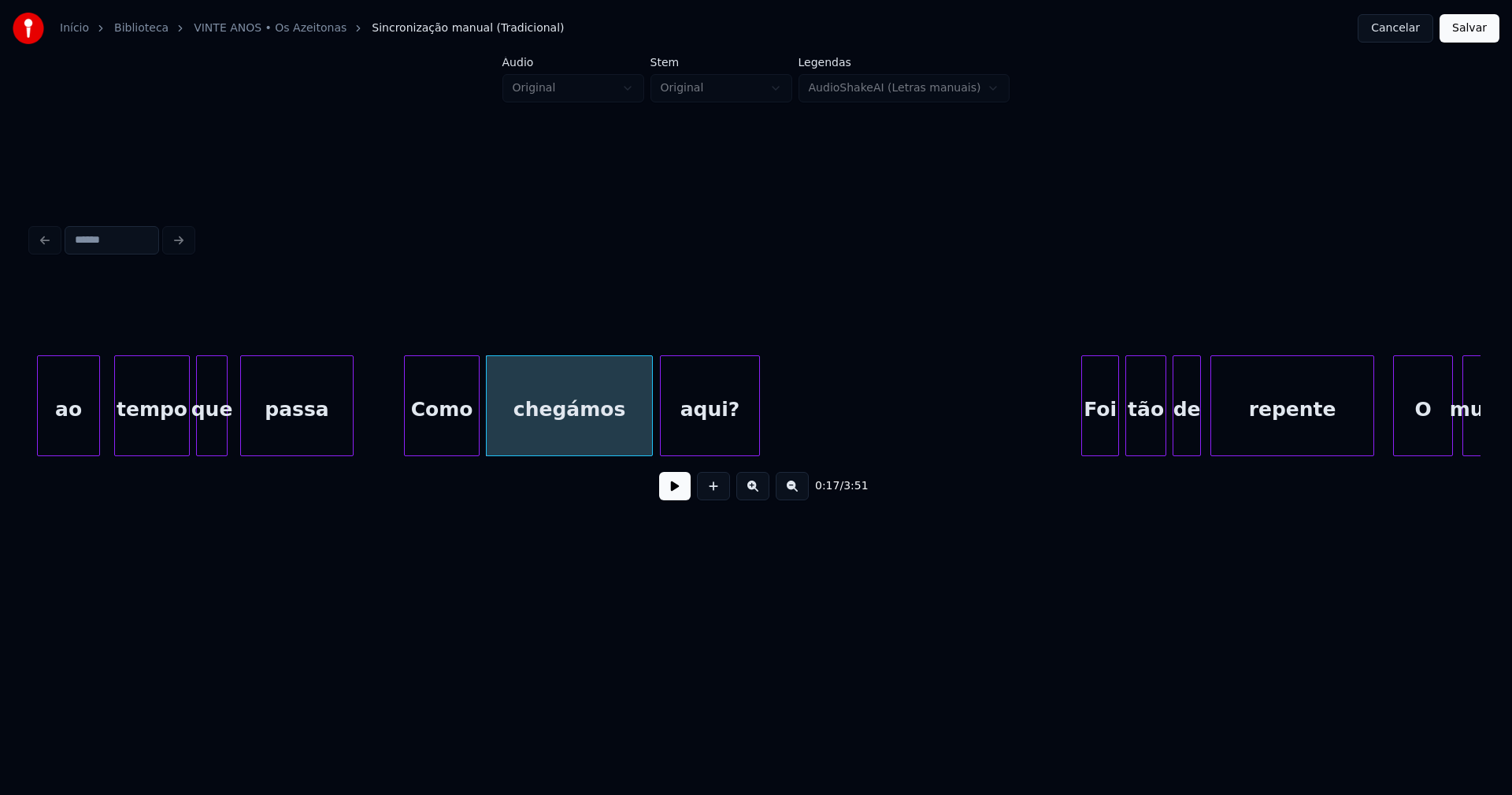
click at [664, 442] on div at bounding box center [663, 406] width 5 height 99
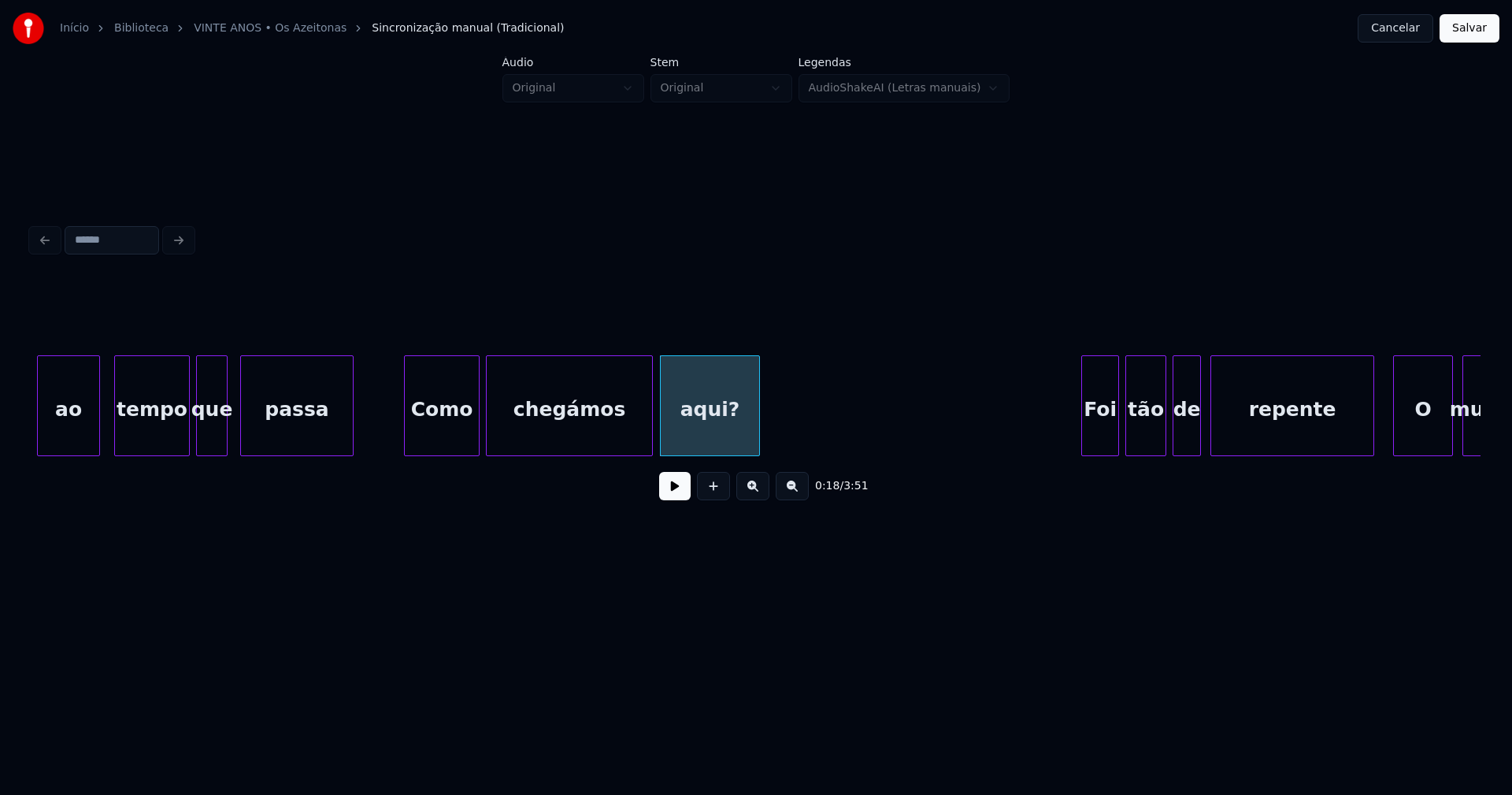
click at [719, 424] on div "aqui?" at bounding box center [709, 410] width 98 height 107
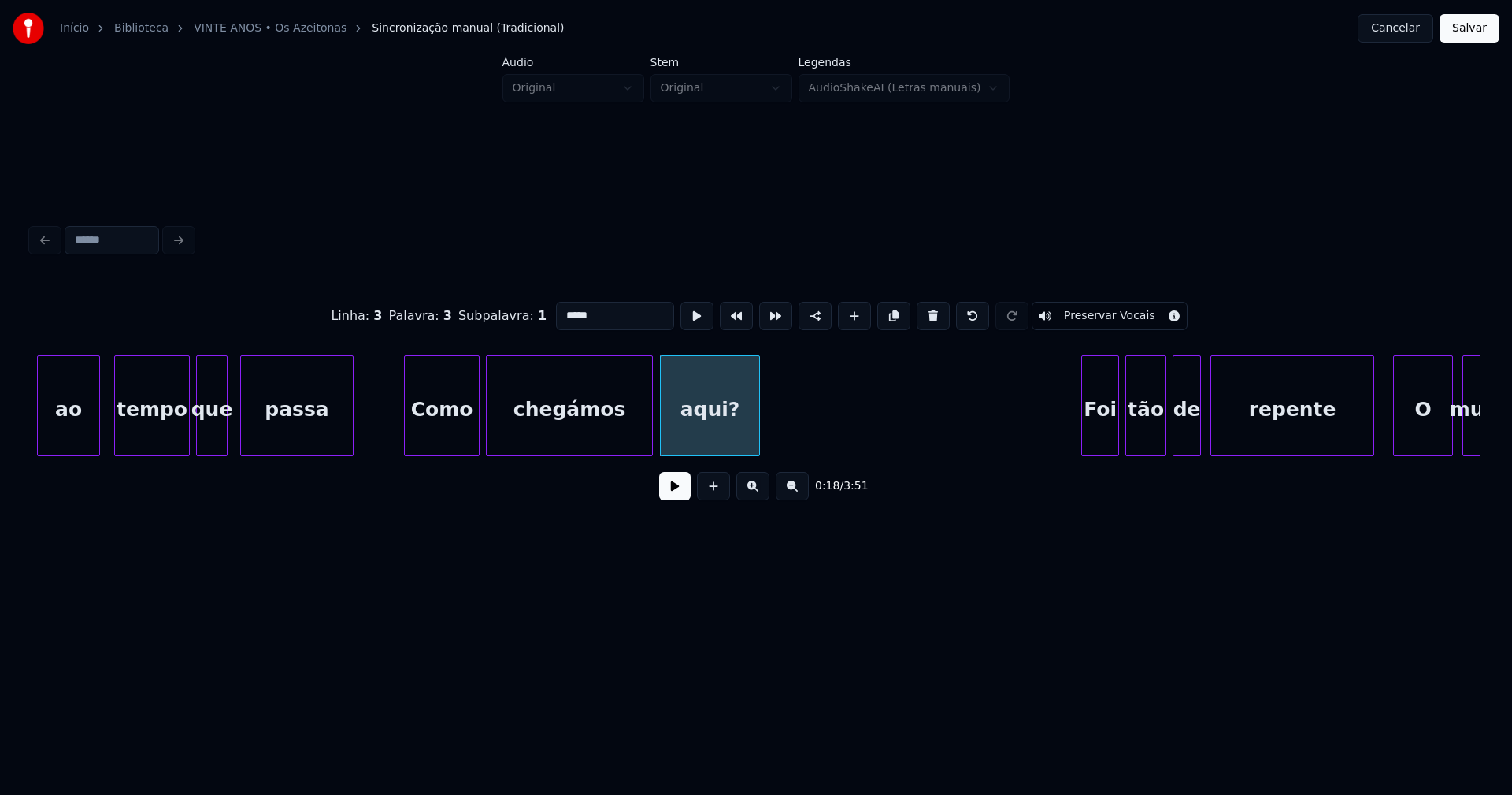
click at [617, 311] on input "*****" at bounding box center [614, 316] width 118 height 29
type input "****"
click at [676, 496] on button at bounding box center [675, 486] width 32 height 29
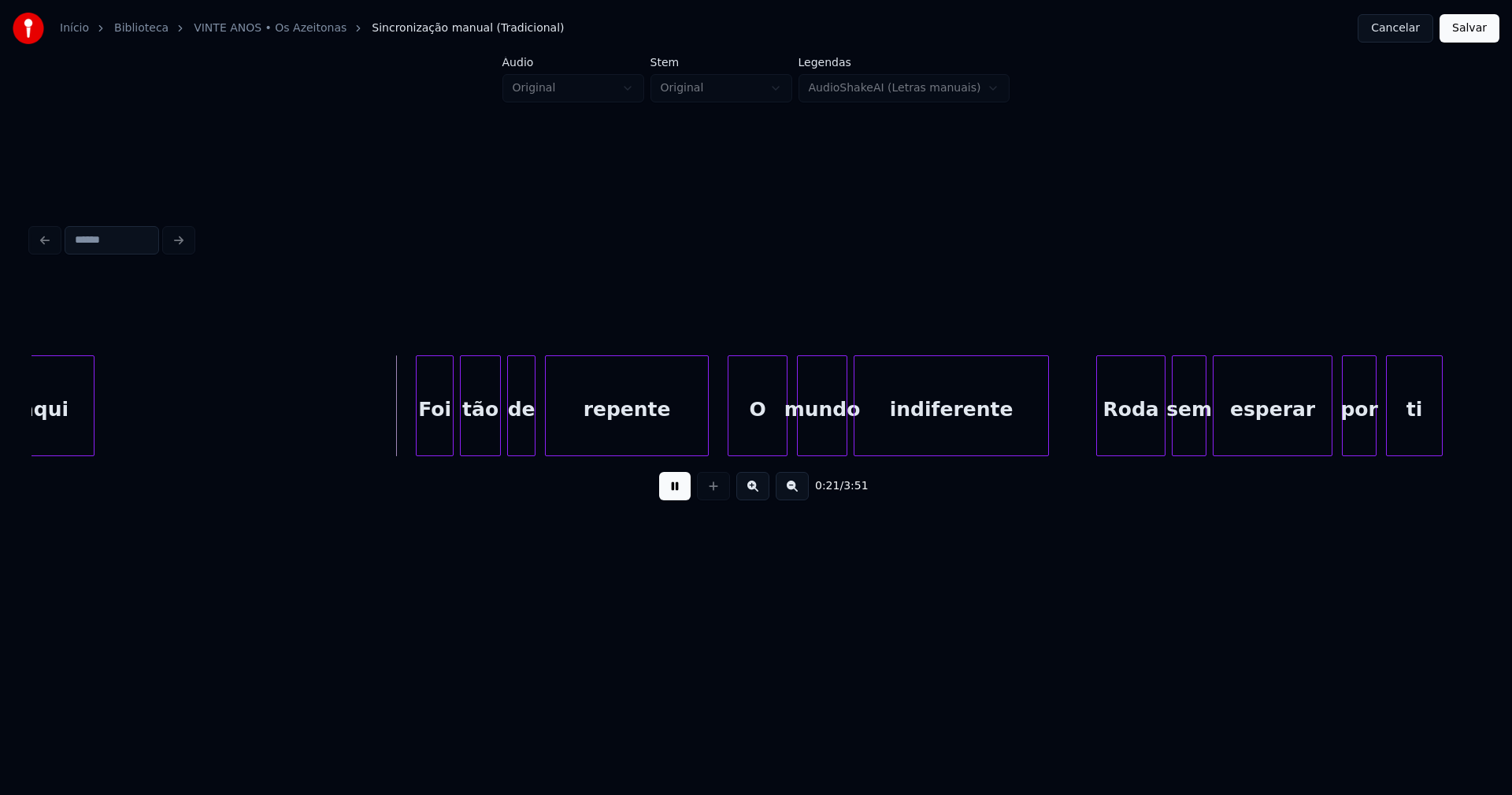
scroll to position [0, 3064]
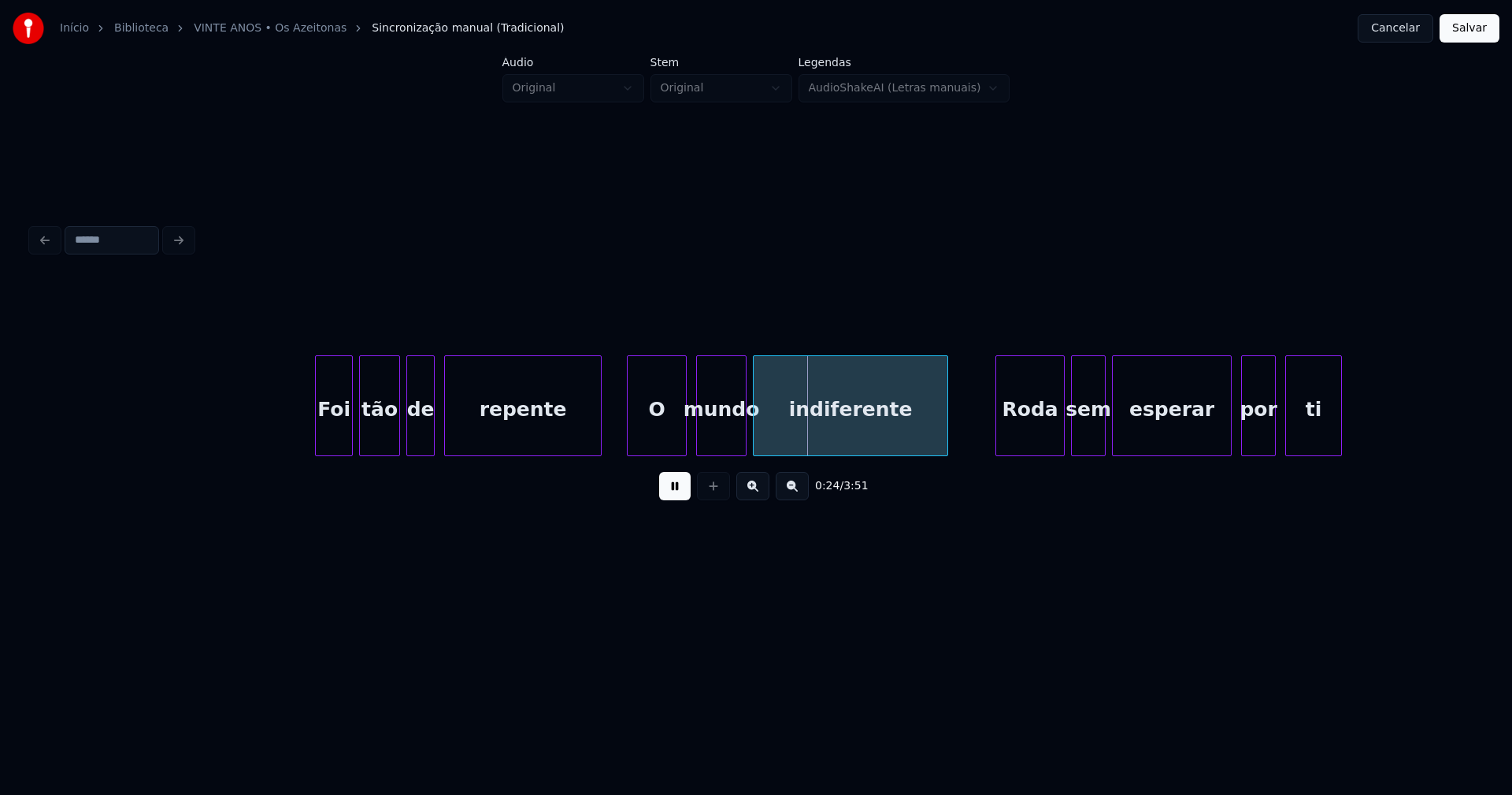
click at [599, 440] on div at bounding box center [598, 406] width 5 height 99
click at [645, 437] on div "O" at bounding box center [651, 410] width 59 height 107
click at [702, 446] on div "mundo" at bounding box center [710, 410] width 49 height 107
drag, startPoint x: 735, startPoint y: 434, endPoint x: 750, endPoint y: 421, distance: 19.8
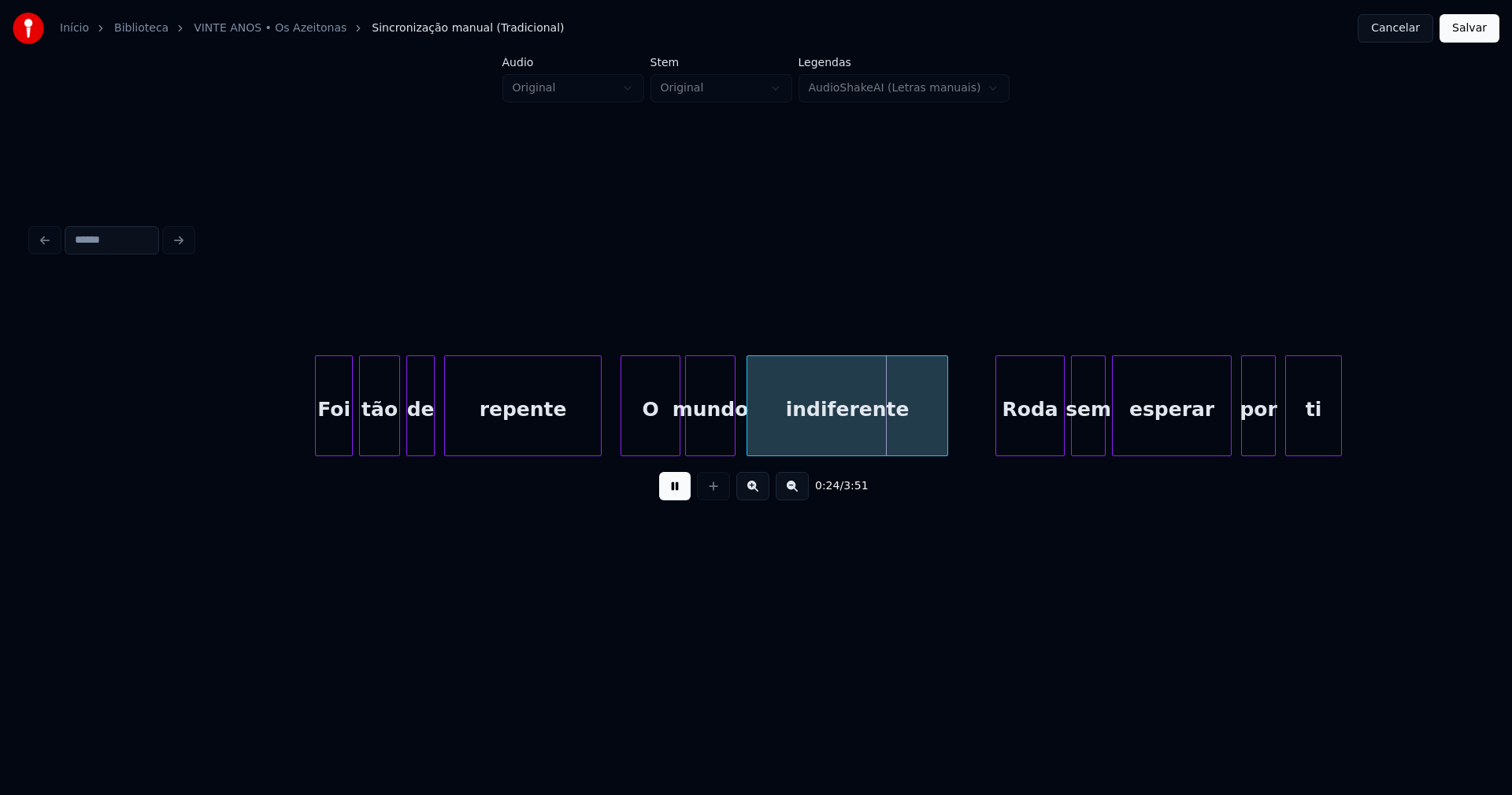
click at [748, 433] on div at bounding box center [749, 406] width 5 height 99
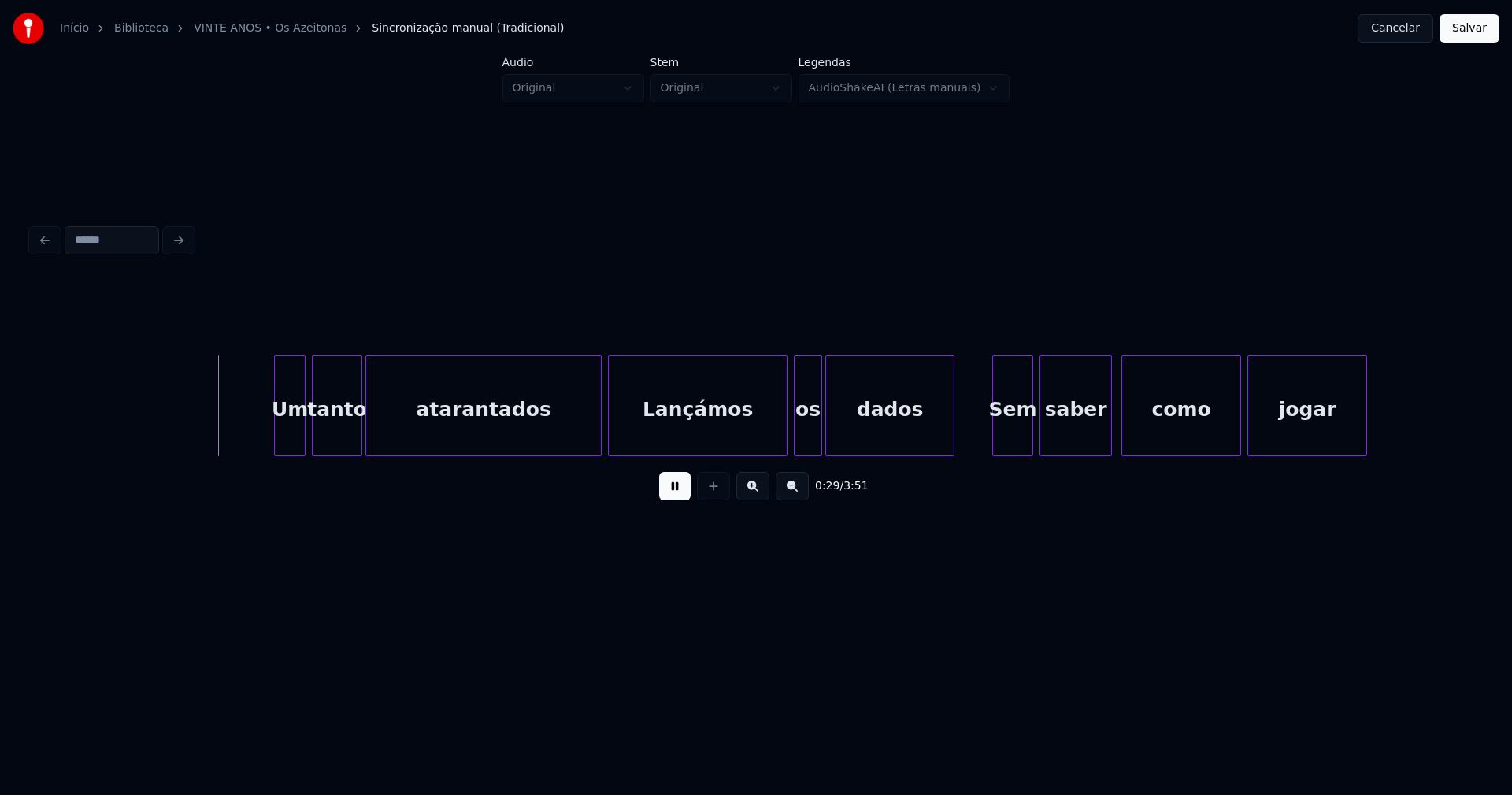
scroll to position [0, 4455]
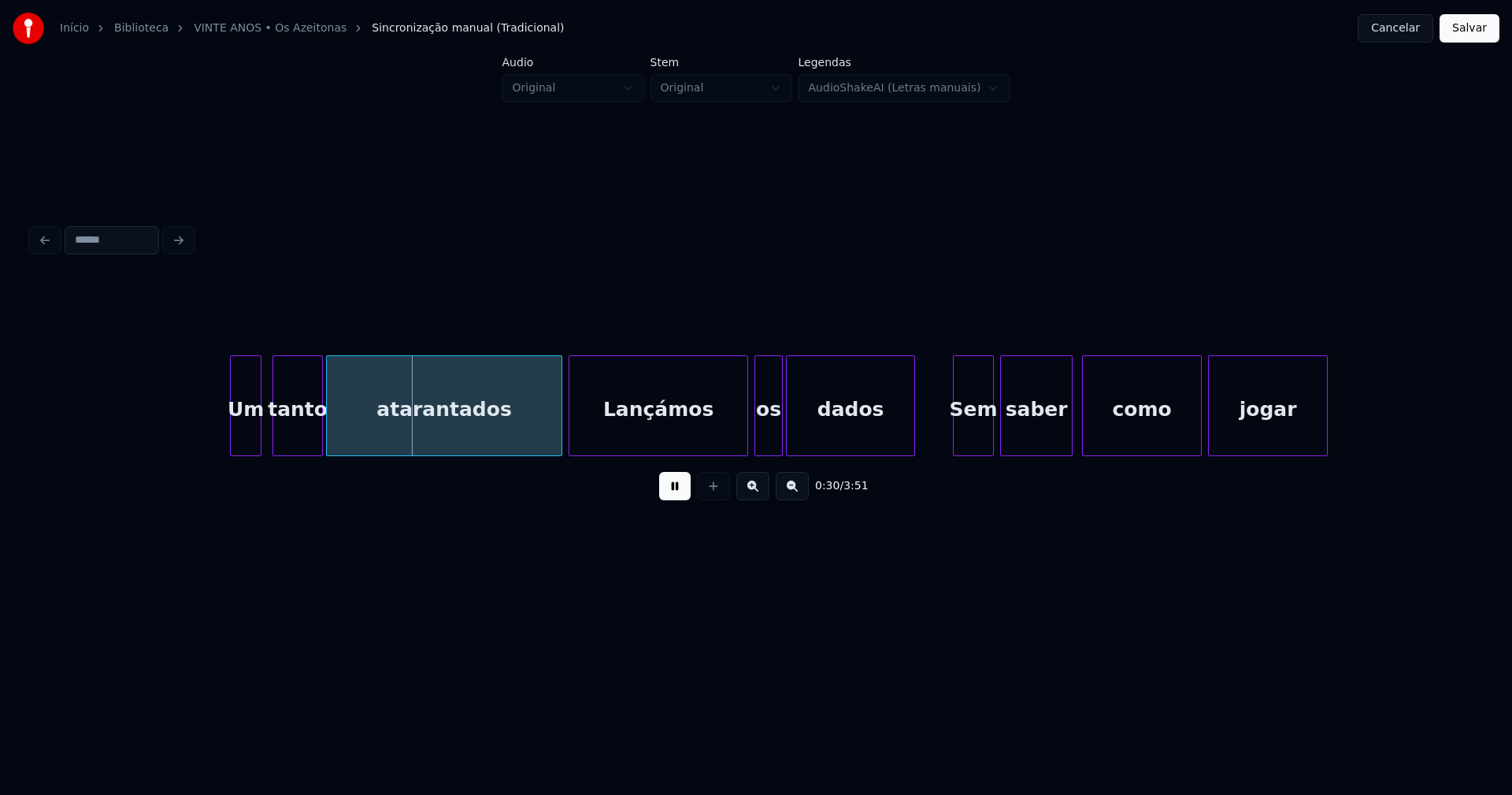
click at [248, 444] on div "Um" at bounding box center [246, 410] width 30 height 107
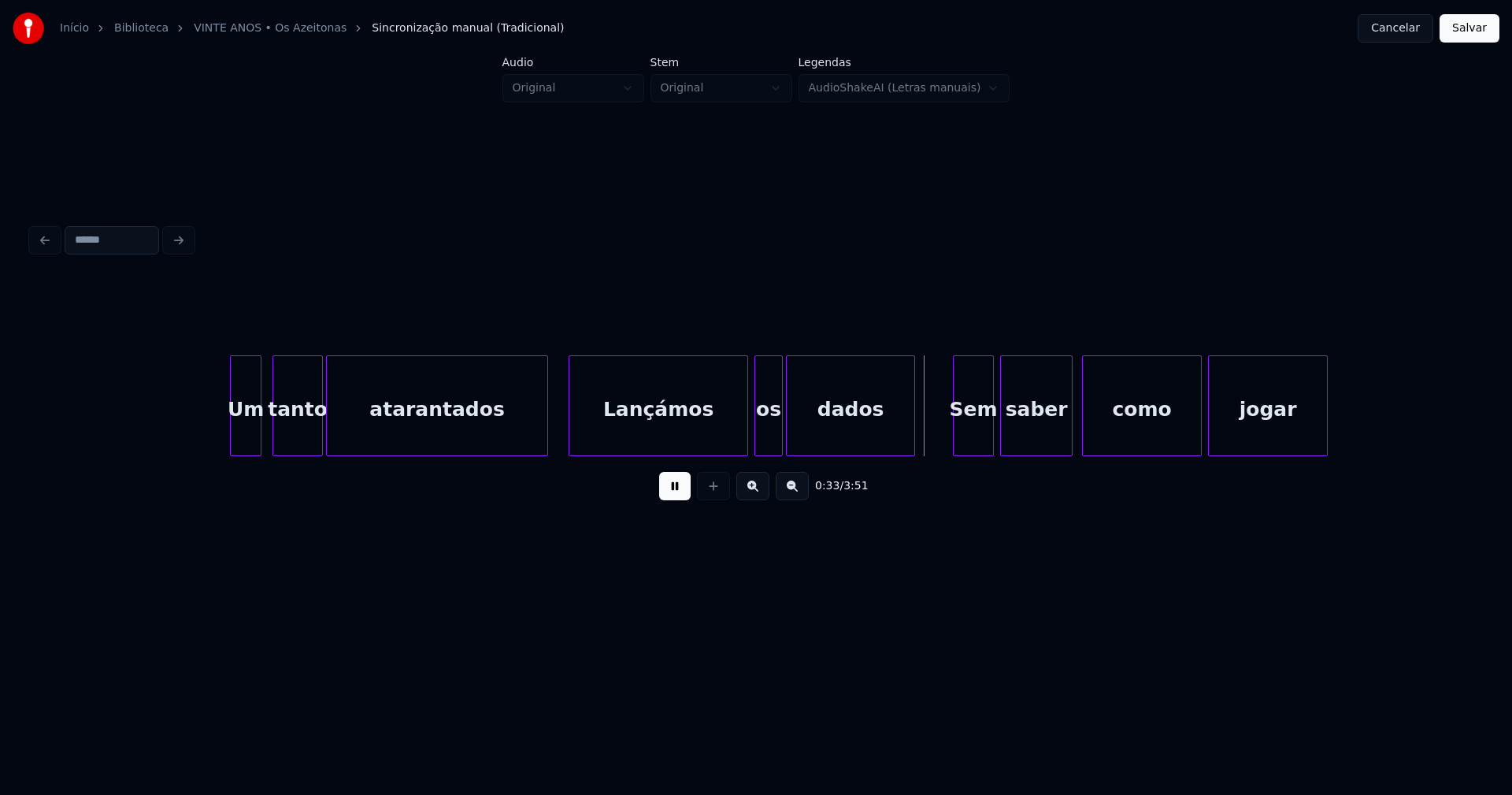
click at [547, 449] on div "atarantados" at bounding box center [437, 406] width 222 height 101
click at [736, 446] on div at bounding box center [735, 406] width 5 height 99
click at [760, 449] on div "os" at bounding box center [760, 410] width 27 height 107
drag, startPoint x: 677, startPoint y: 494, endPoint x: 633, endPoint y: 431, distance: 76.8
click at [677, 491] on button at bounding box center [675, 486] width 32 height 29
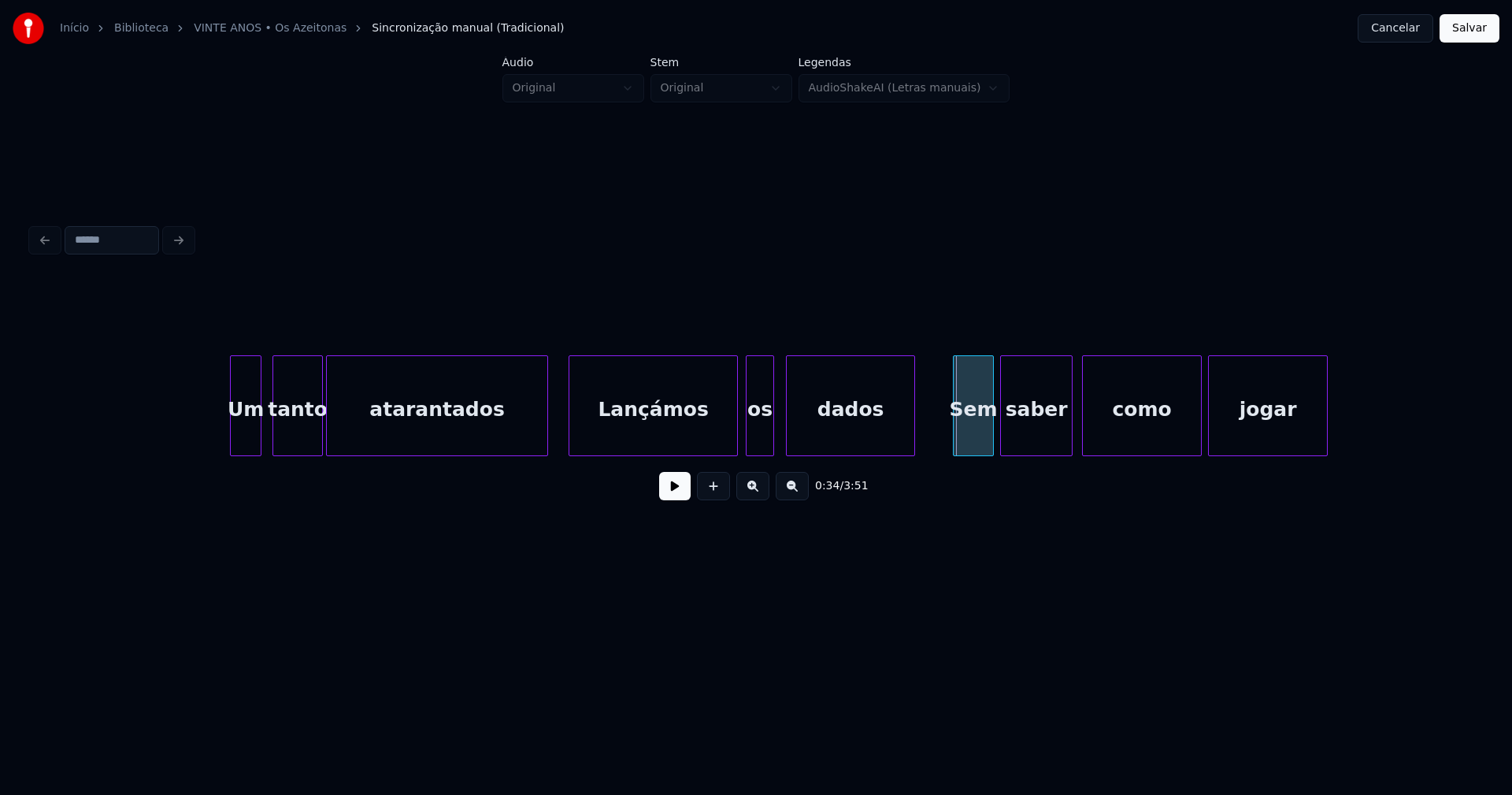
click at [614, 426] on div "Lançámos" at bounding box center [653, 410] width 168 height 107
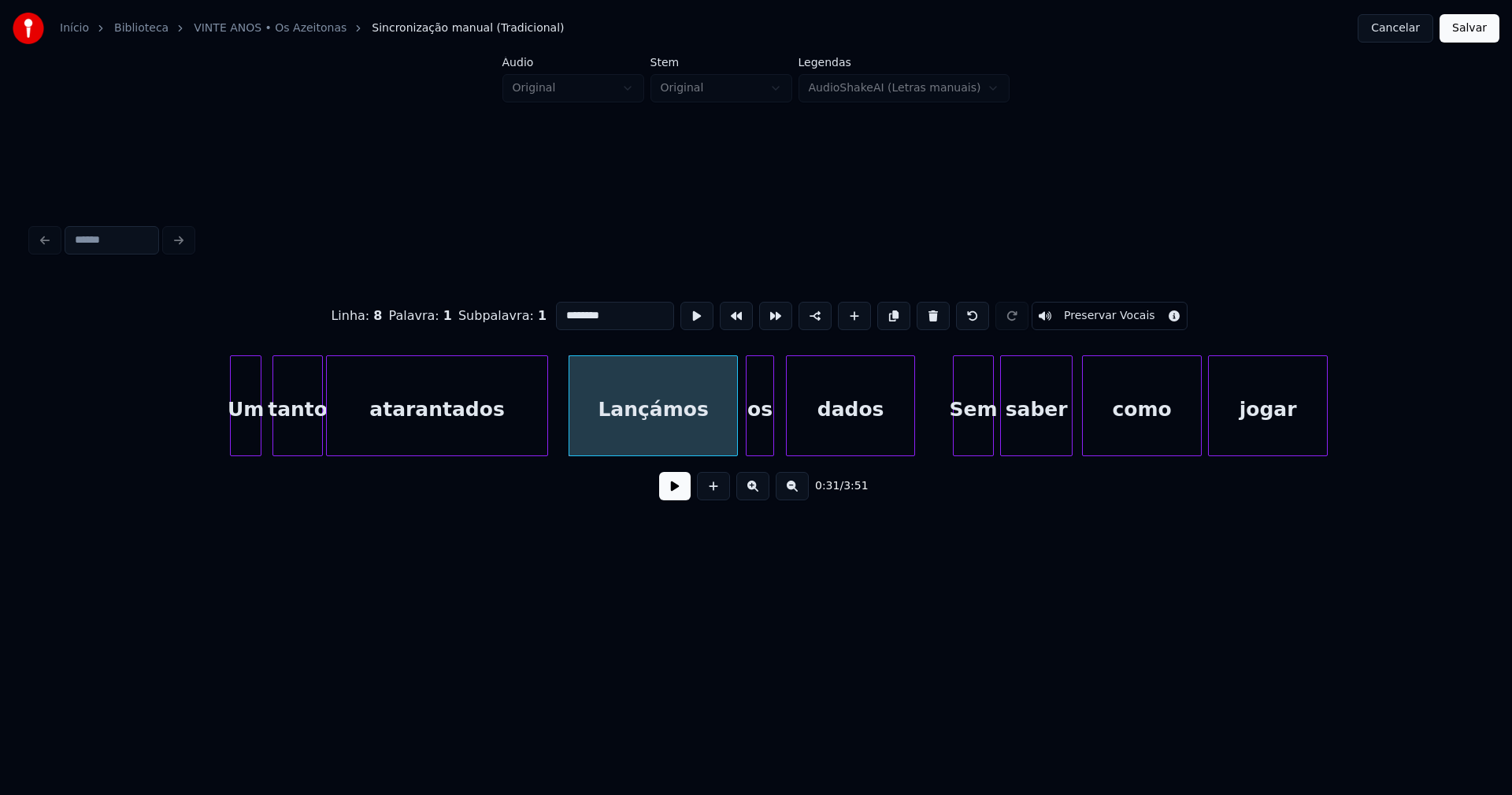
click at [560, 308] on input "********" at bounding box center [614, 316] width 118 height 29
type input "********"
click at [681, 490] on button at bounding box center [675, 486] width 32 height 29
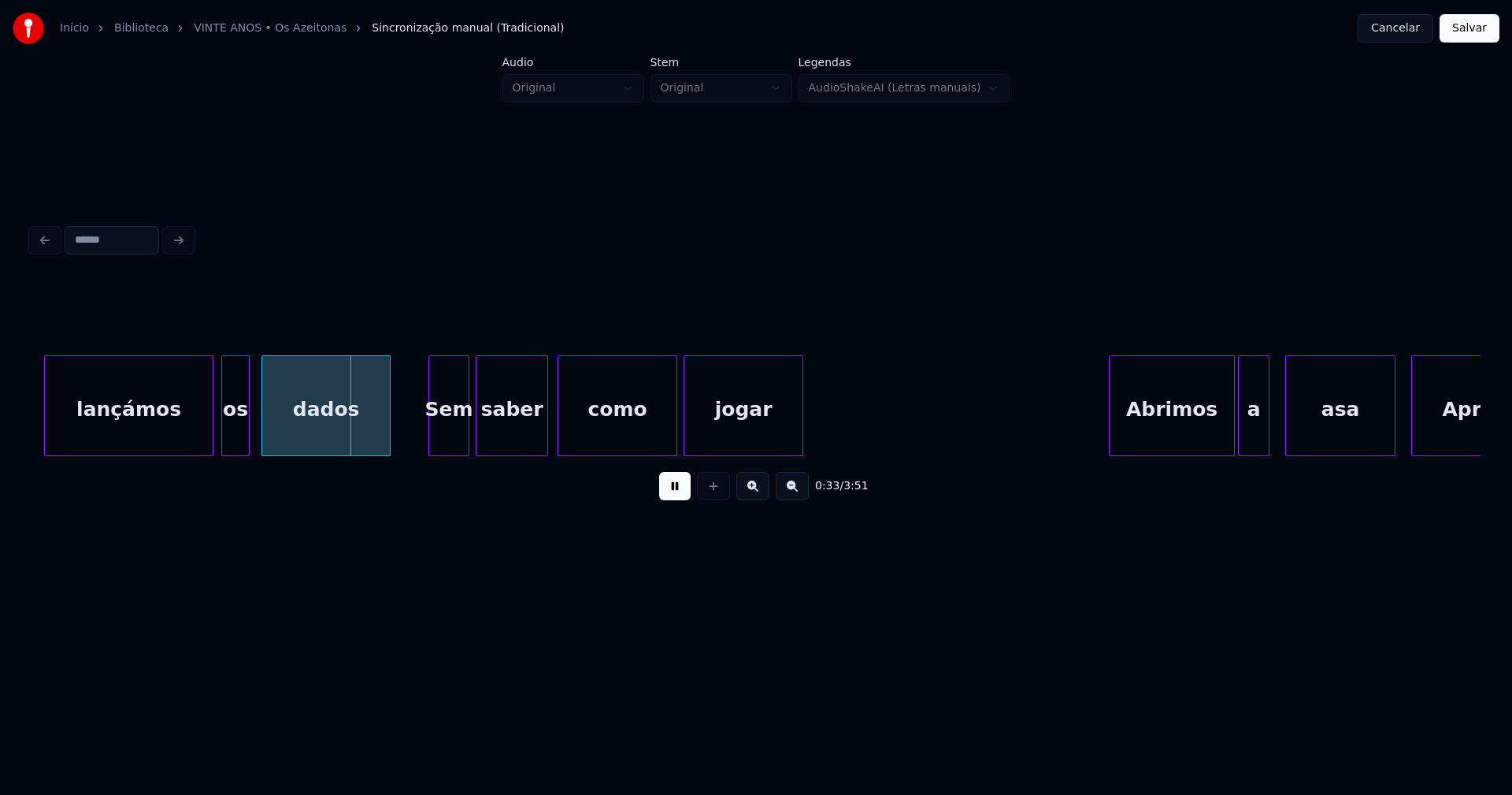
scroll to position [0, 4999]
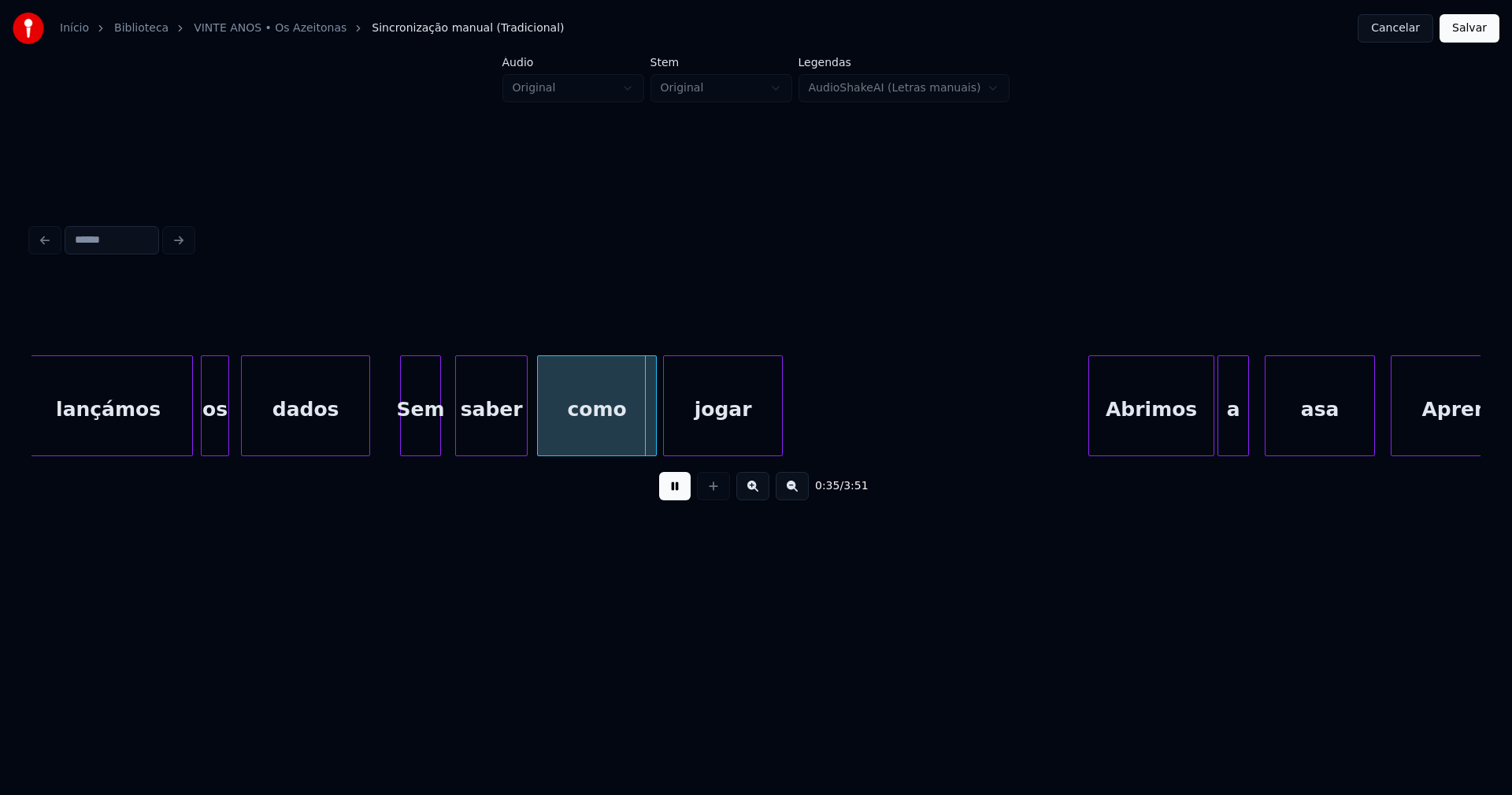
click at [419, 442] on div "Sem" at bounding box center [420, 410] width 39 height 107
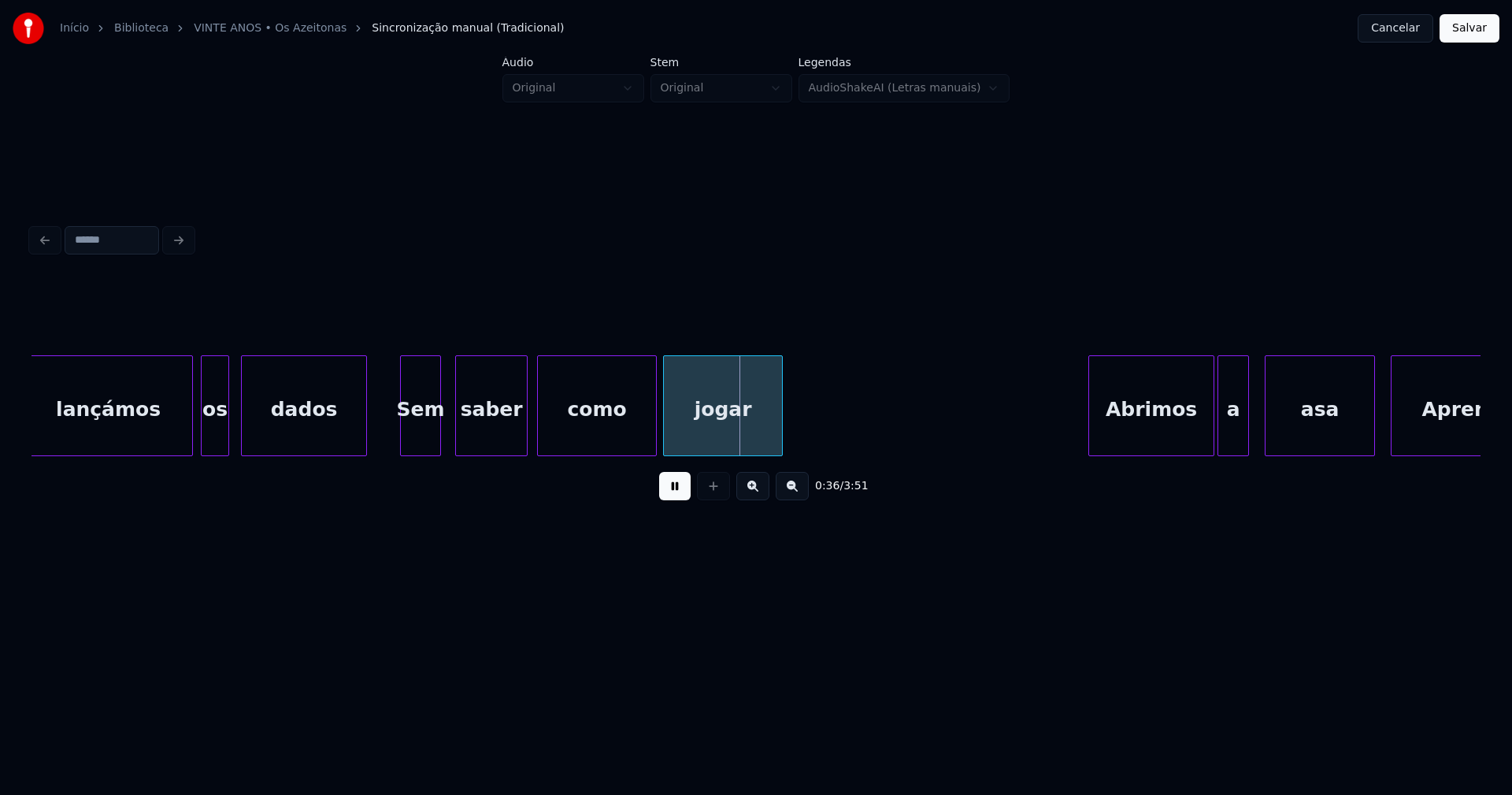
click at [366, 437] on div at bounding box center [364, 406] width 5 height 99
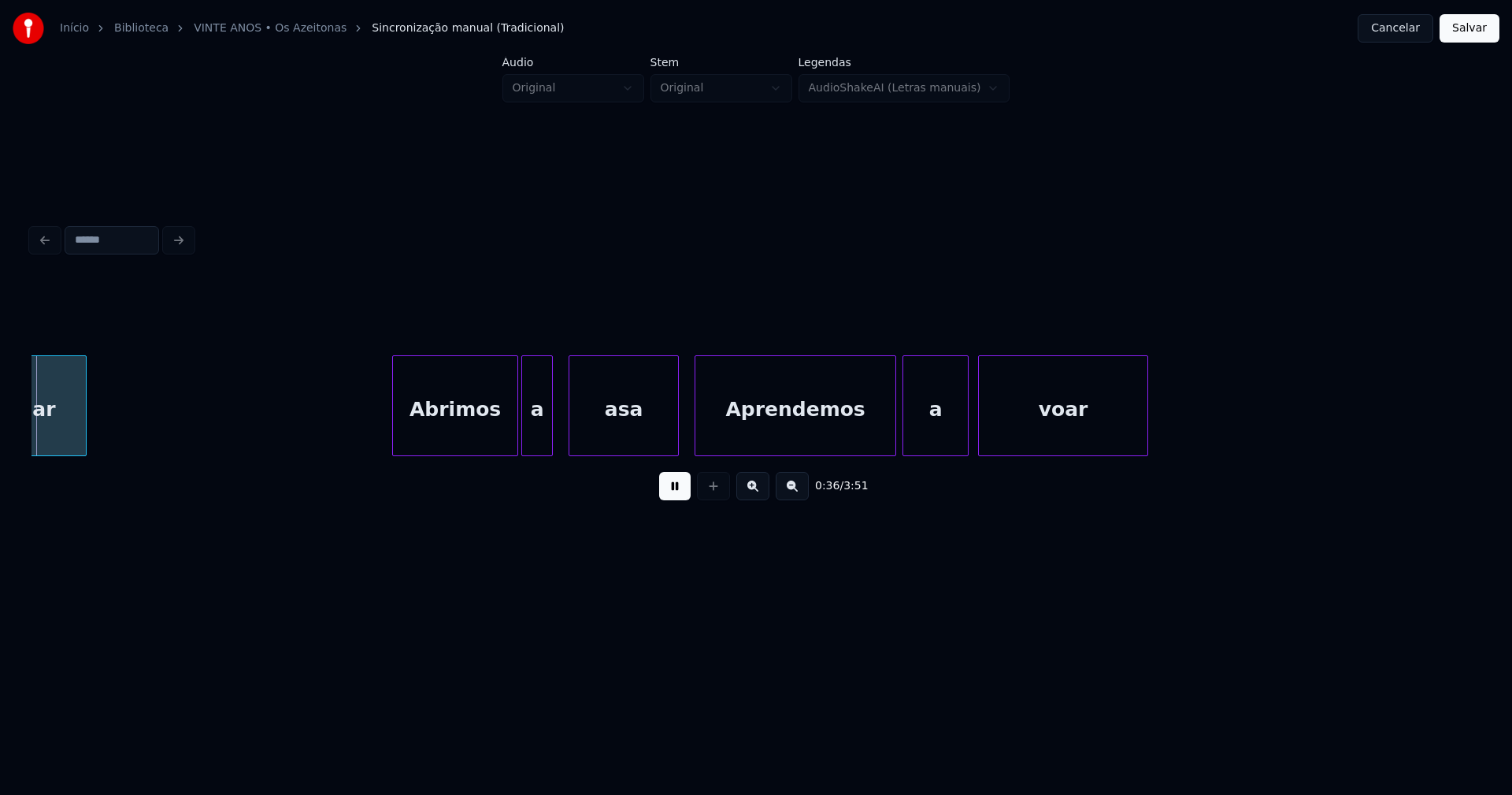
scroll to position [0, 5704]
click at [469, 447] on div "Abrimos" at bounding box center [441, 410] width 124 height 107
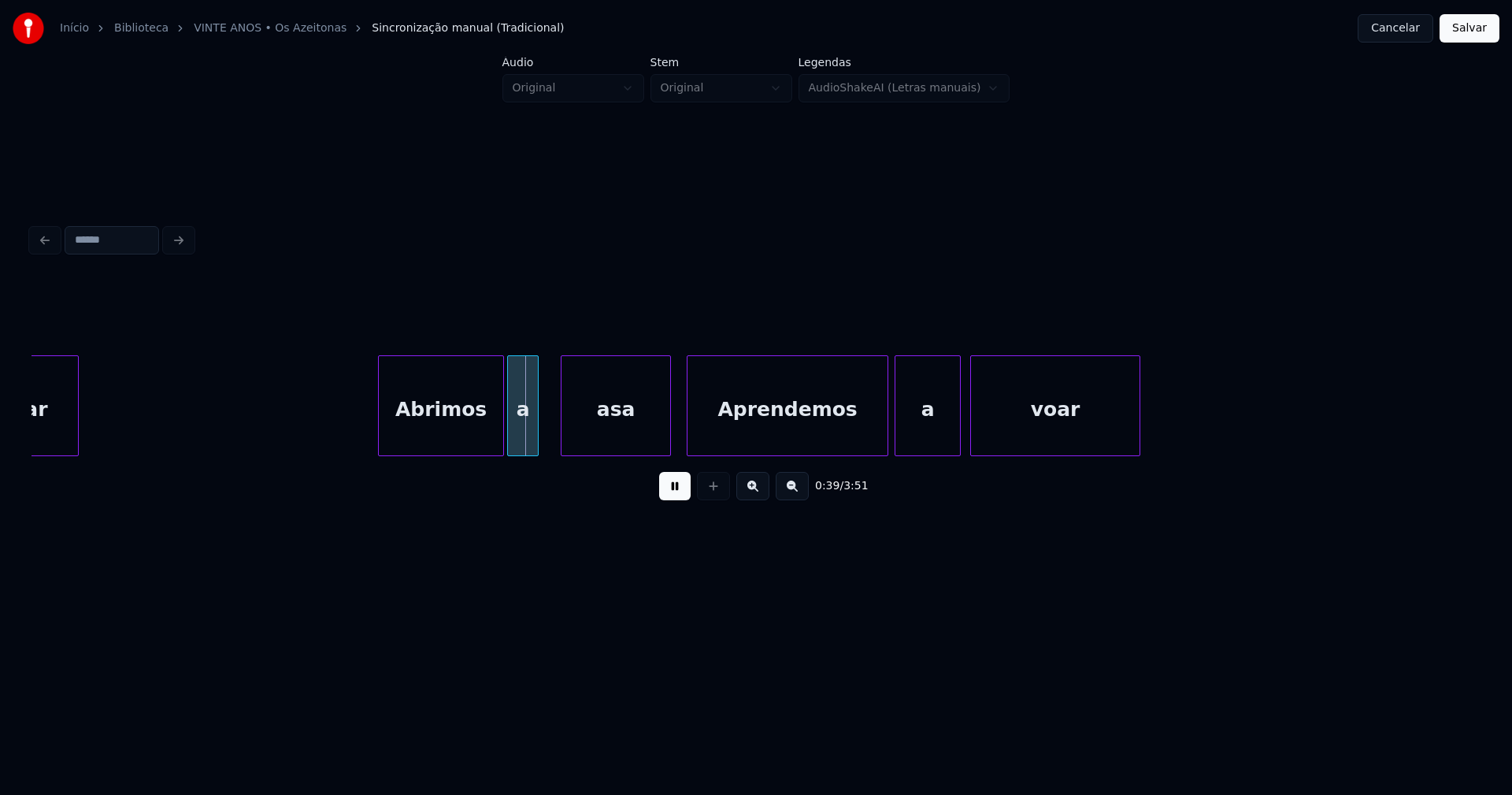
click at [523, 442] on div "a" at bounding box center [523, 410] width 30 height 107
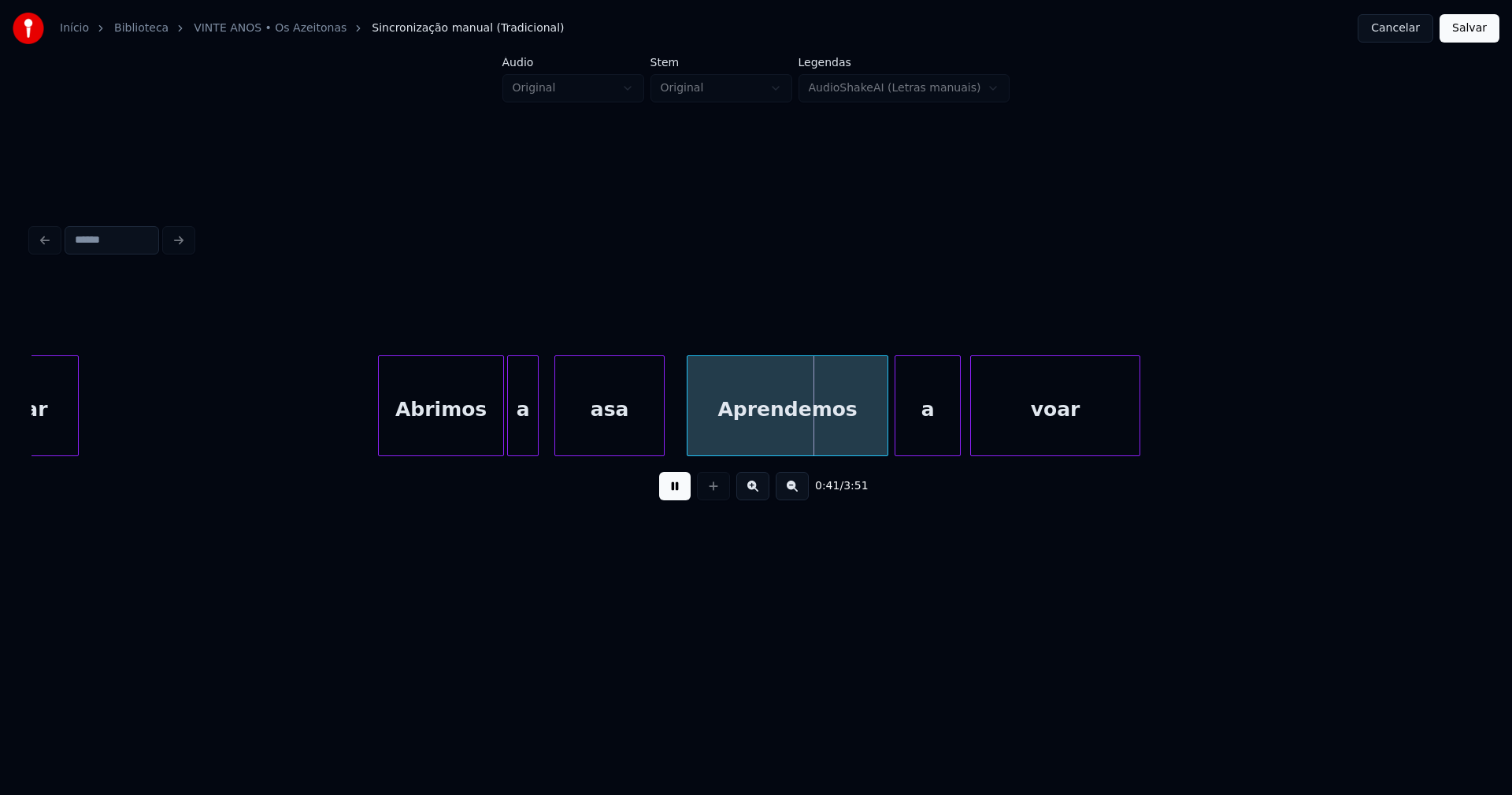
click at [638, 449] on div "asa" at bounding box center [609, 410] width 109 height 107
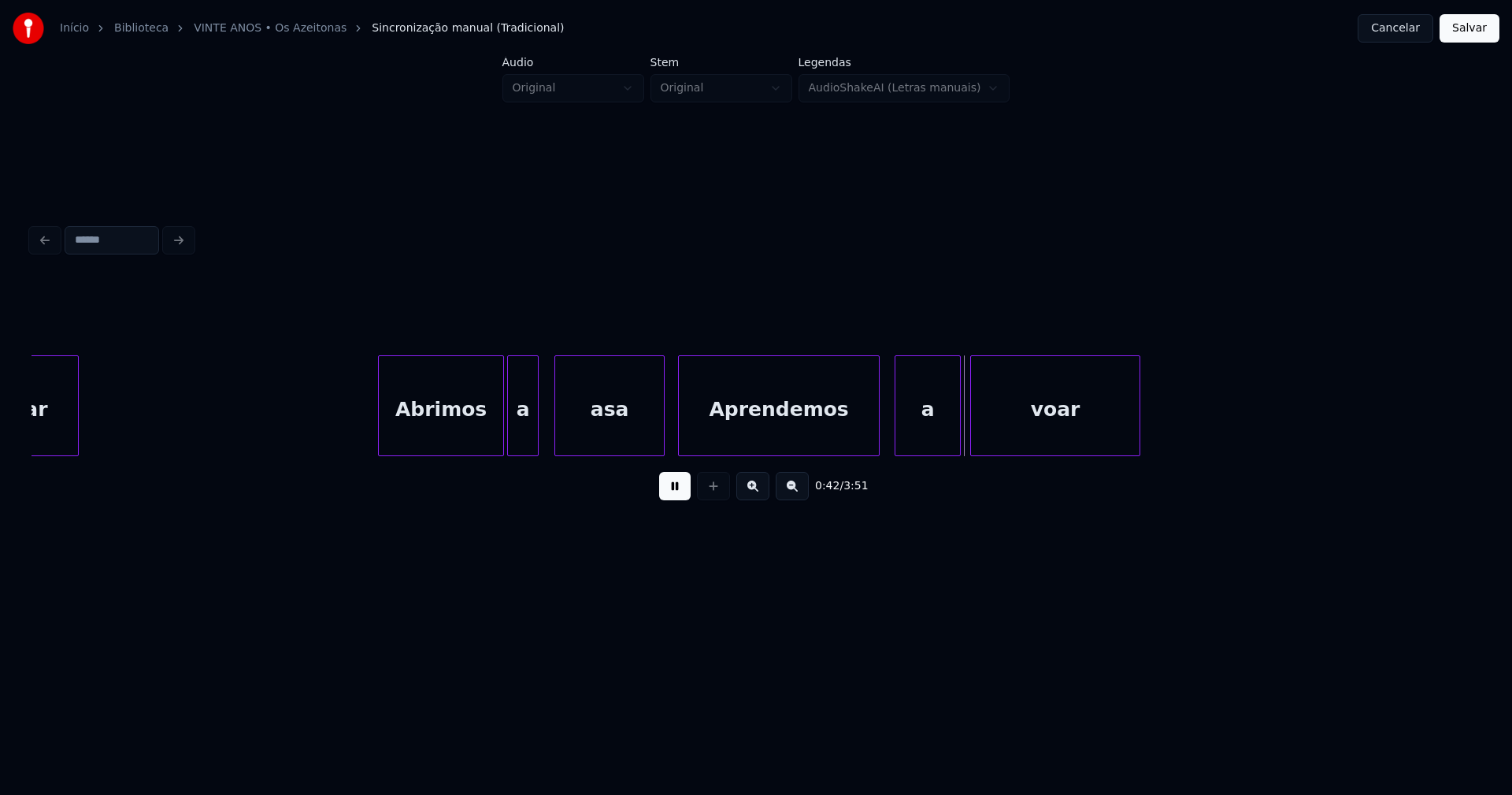
click at [721, 445] on div "Aprendemos" at bounding box center [779, 410] width 200 height 107
click at [915, 452] on div "Abrimos a asa Aprendemos a voar jogar" at bounding box center [756, 406] width 1448 height 101
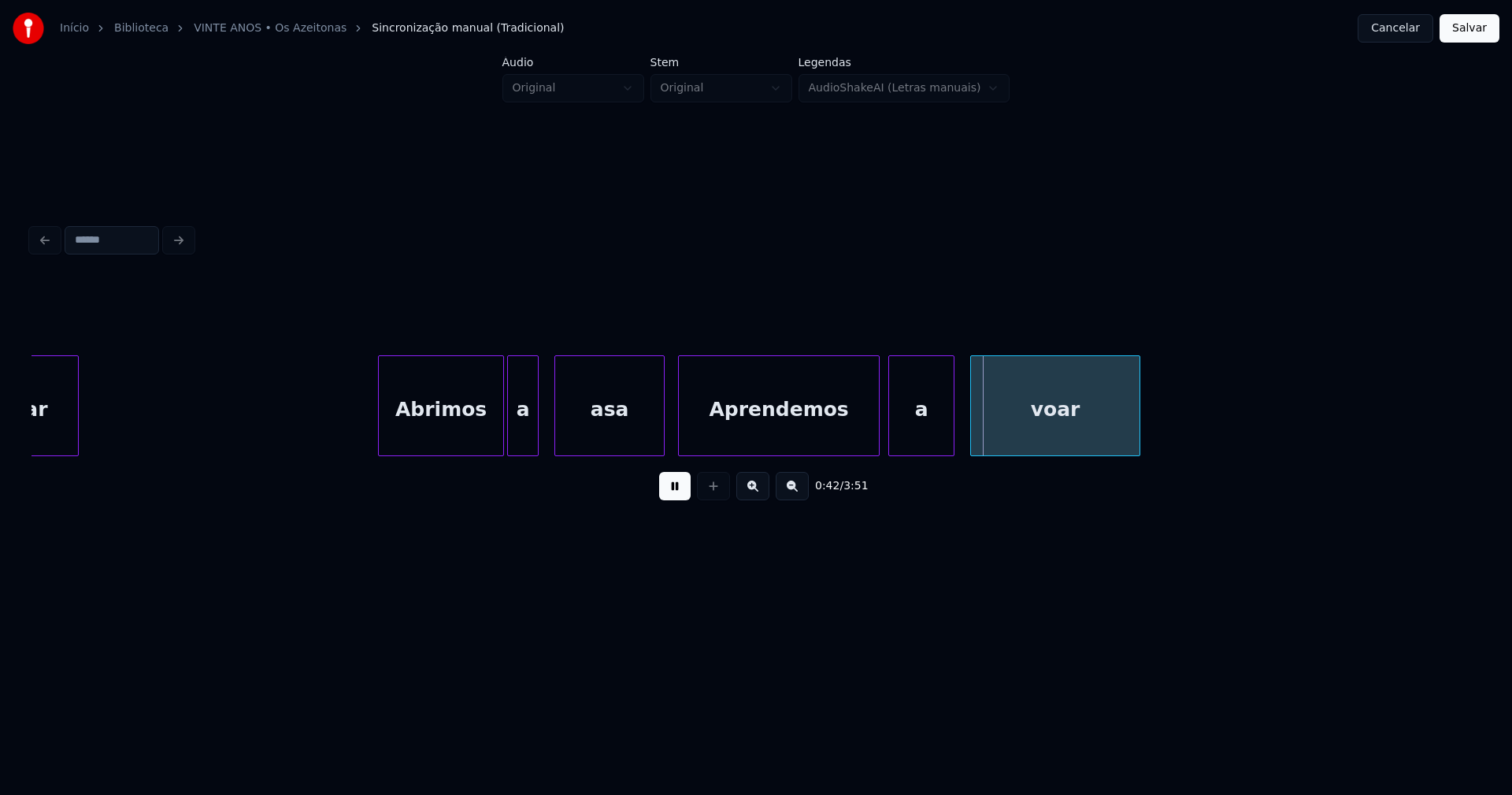
click at [716, 433] on div "Aprendemos" at bounding box center [779, 410] width 200 height 107
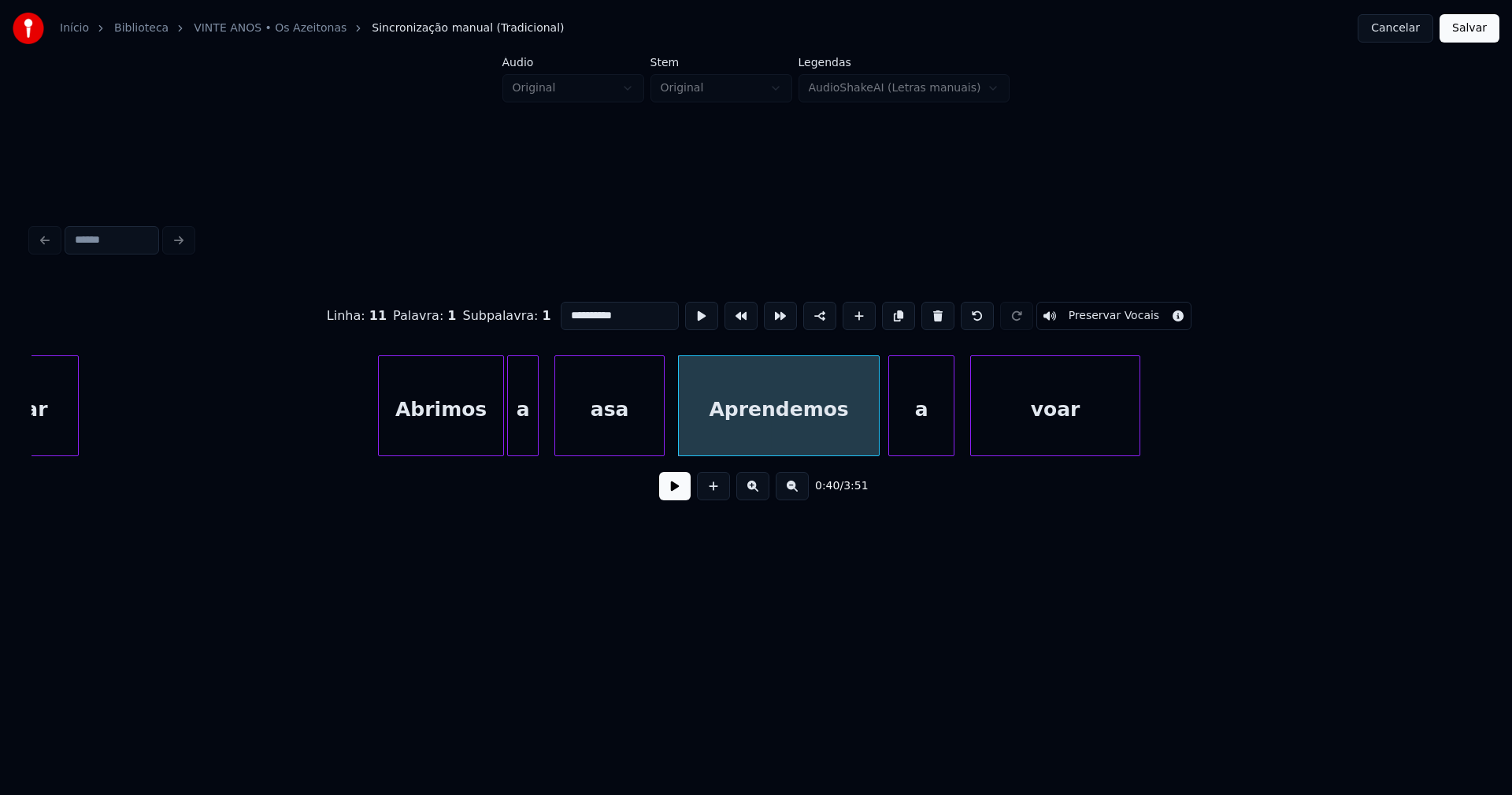
drag, startPoint x: 565, startPoint y: 308, endPoint x: 544, endPoint y: 313, distance: 21.6
click at [544, 313] on div "**********" at bounding box center [756, 316] width 1448 height 79
type input "**********"
click at [685, 486] on button at bounding box center [675, 486] width 32 height 29
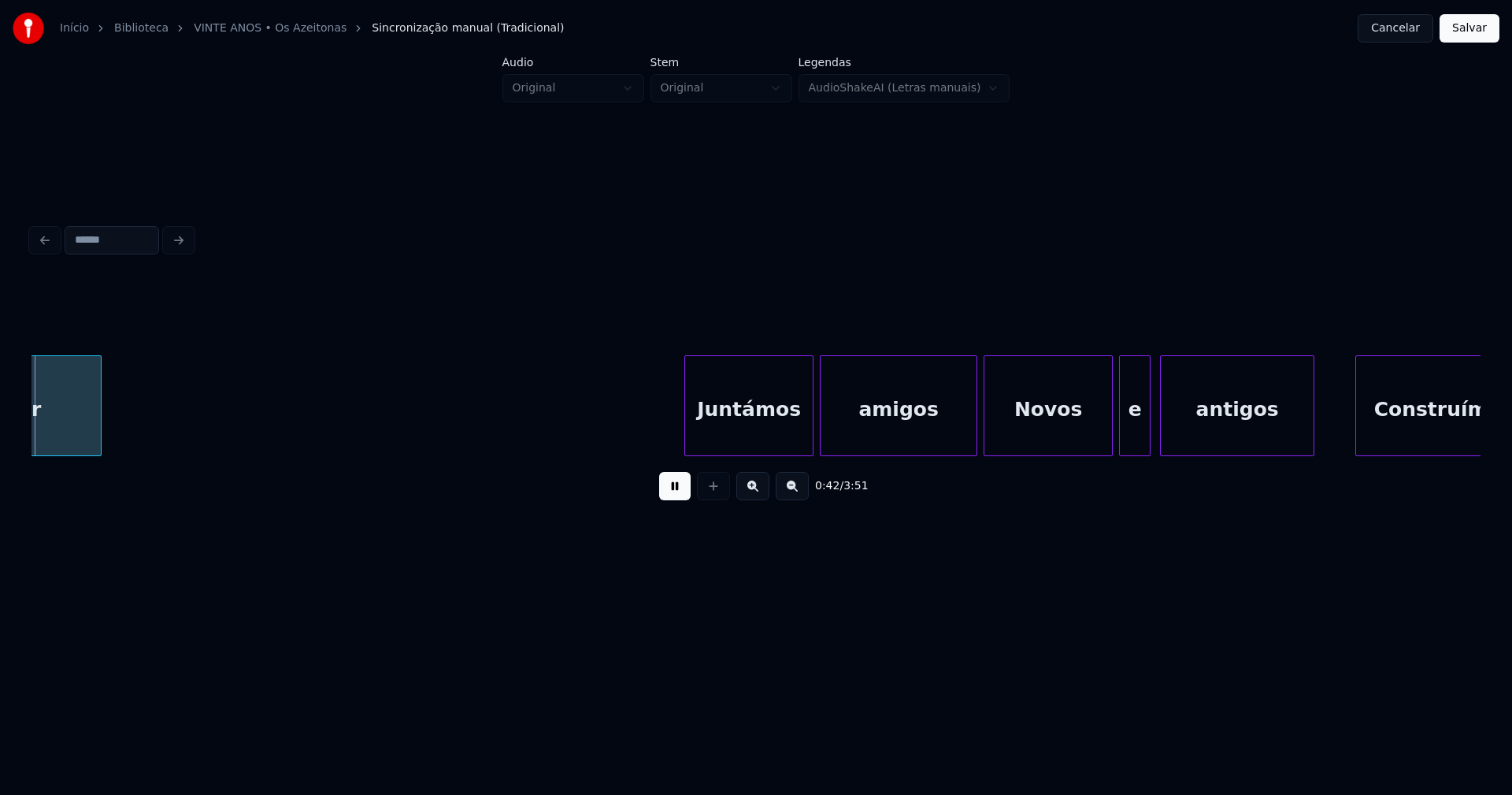
scroll to position [0, 6744]
click at [748, 444] on div "Juntámos" at bounding box center [733, 410] width 127 height 107
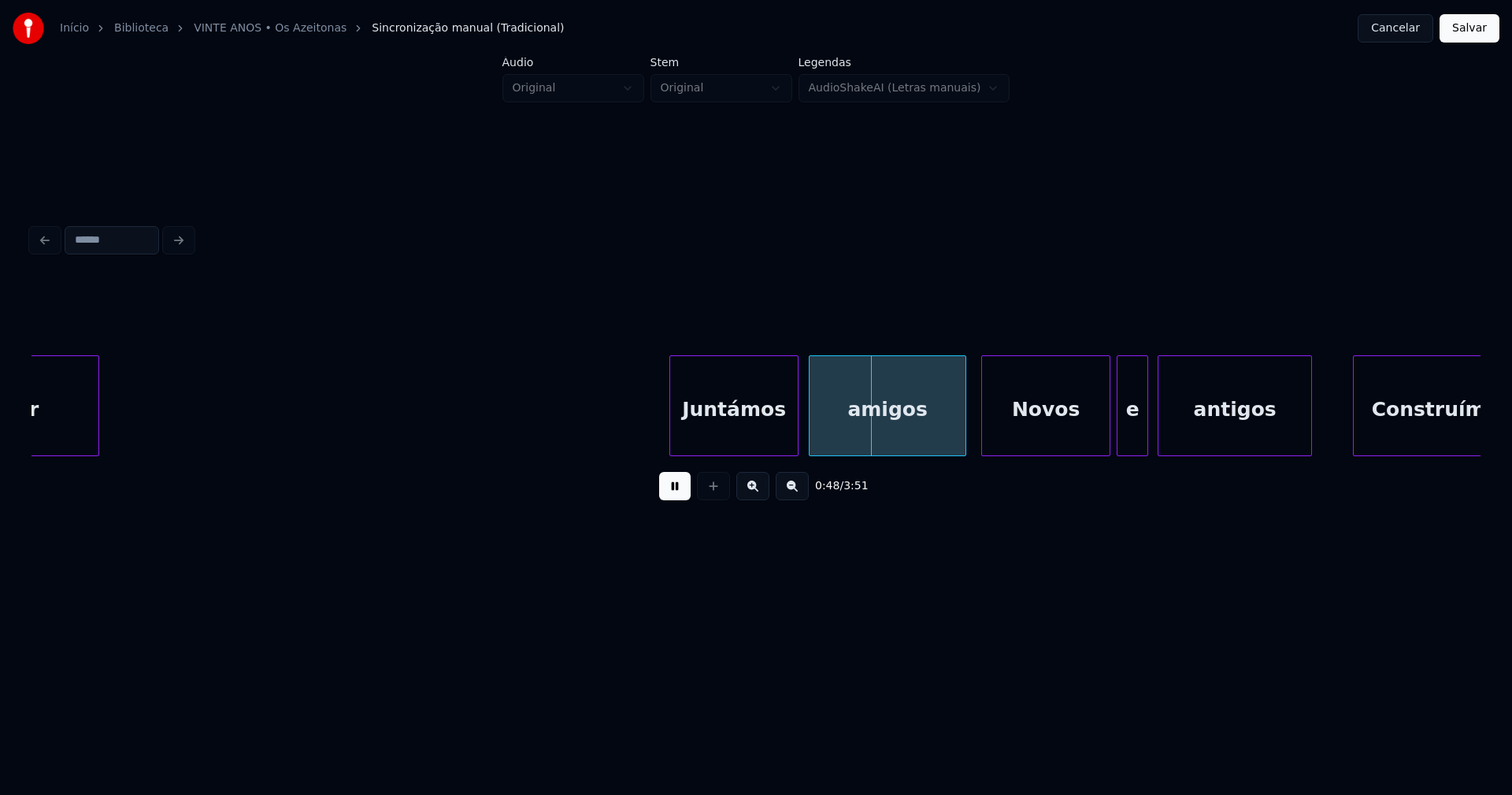
click at [848, 435] on div "amigos" at bounding box center [888, 410] width 156 height 107
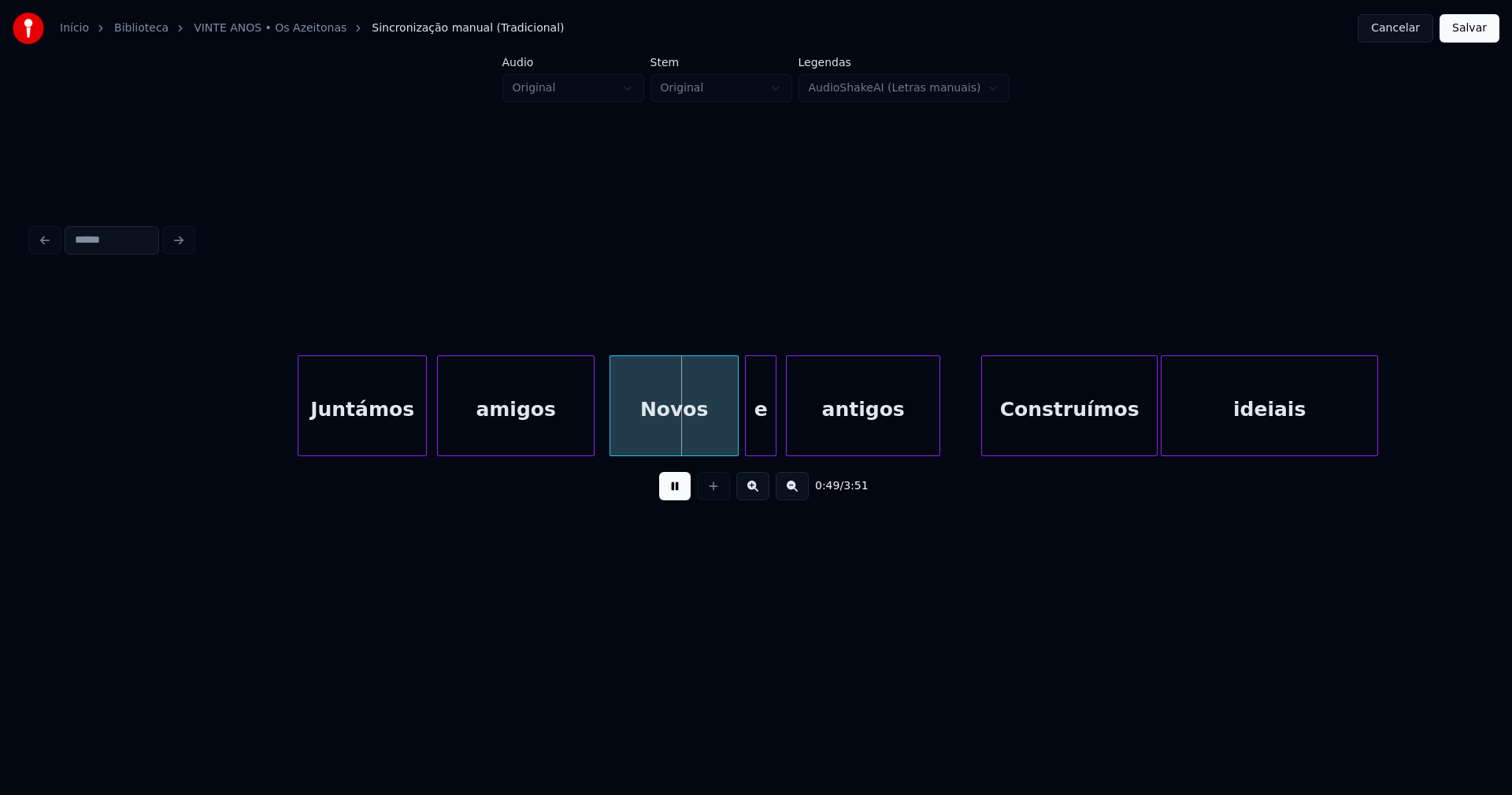
scroll to position [0, 7197]
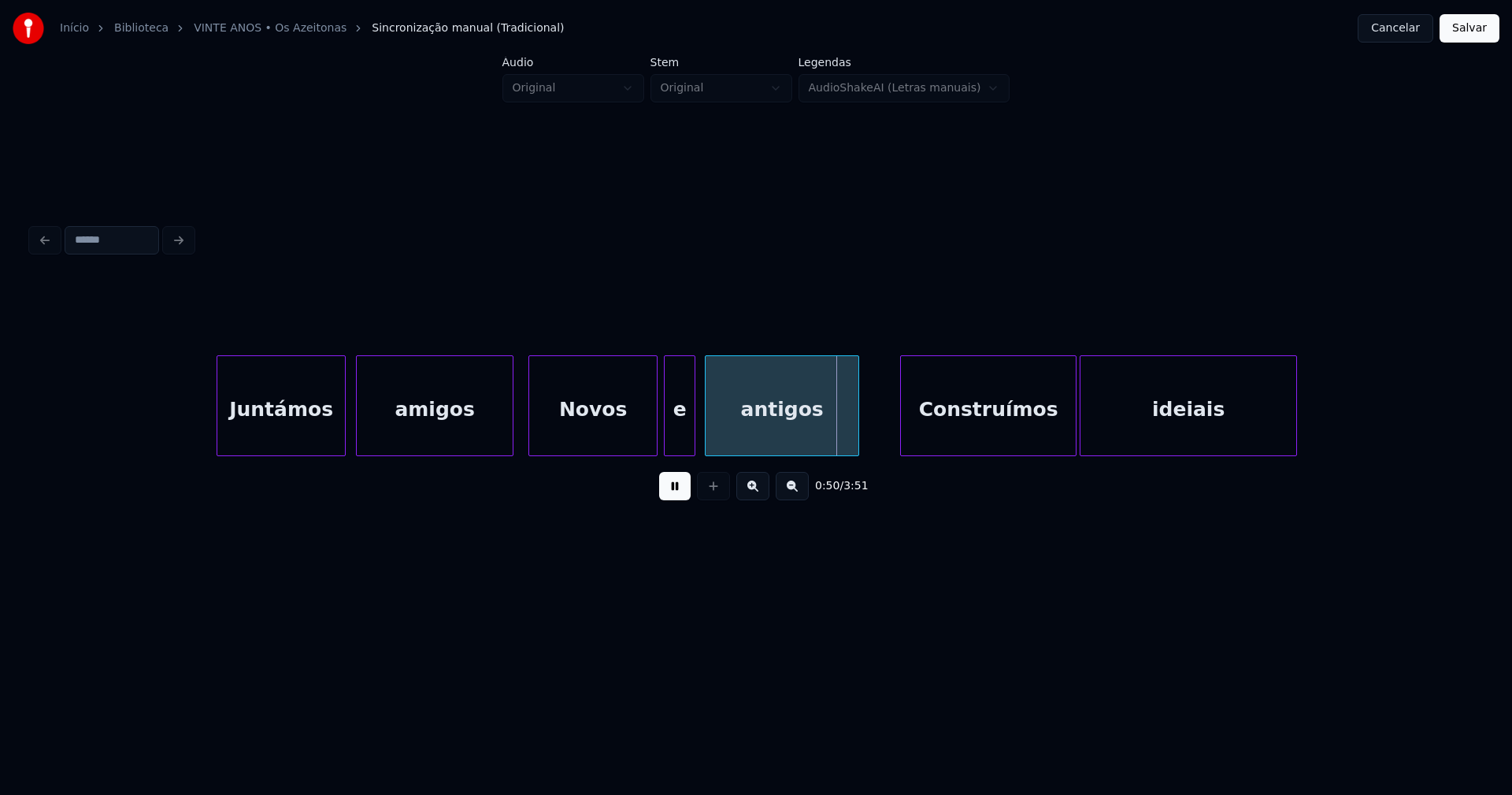
click at [671, 499] on button at bounding box center [675, 486] width 32 height 29
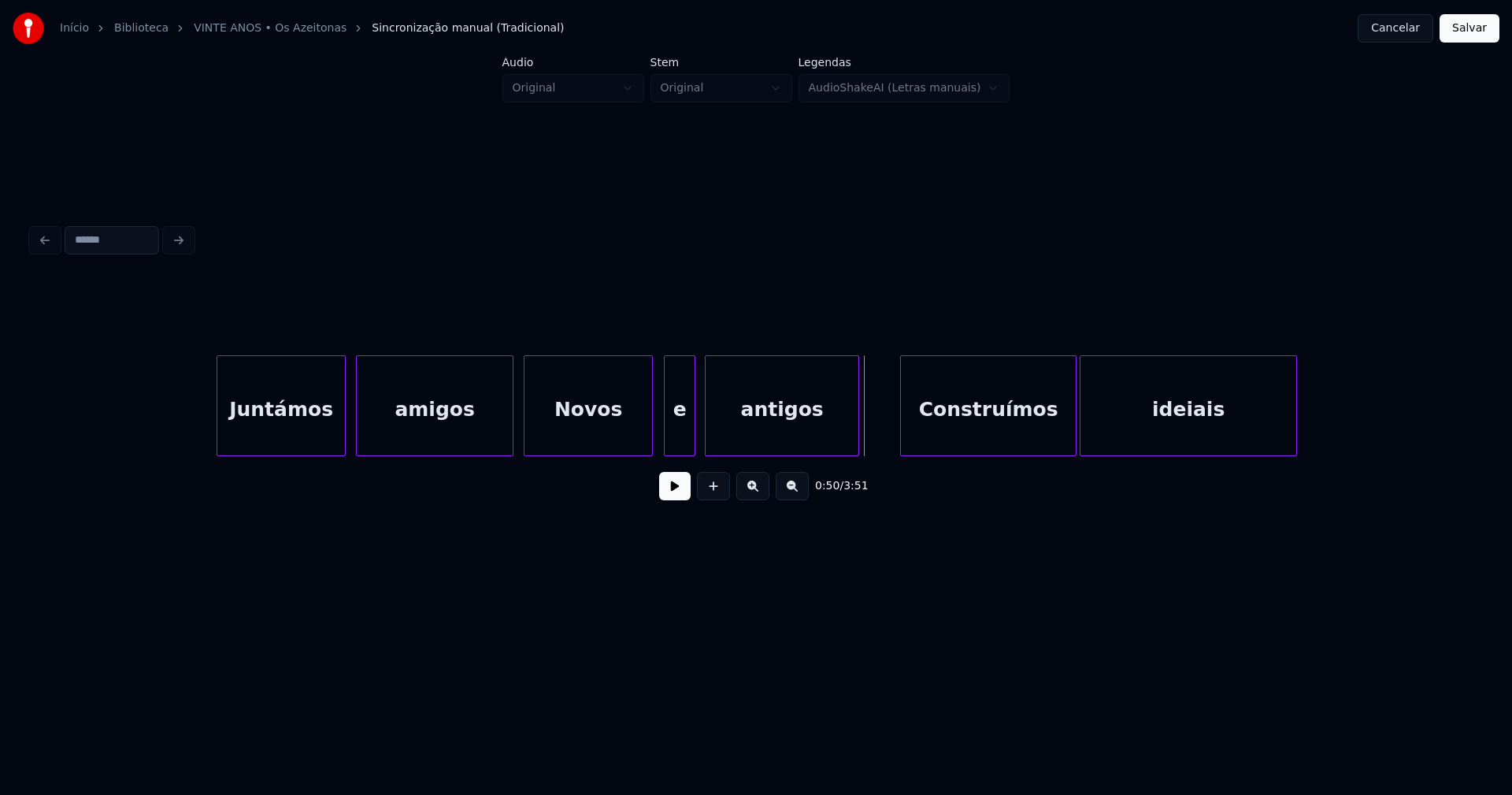
click at [574, 441] on div "Novos" at bounding box center [588, 410] width 127 height 107
click at [673, 451] on div "Juntámos amigos Novos e antigos Construímos ideiais" at bounding box center [756, 406] width 1448 height 101
click at [728, 440] on div "antigos" at bounding box center [775, 410] width 153 height 107
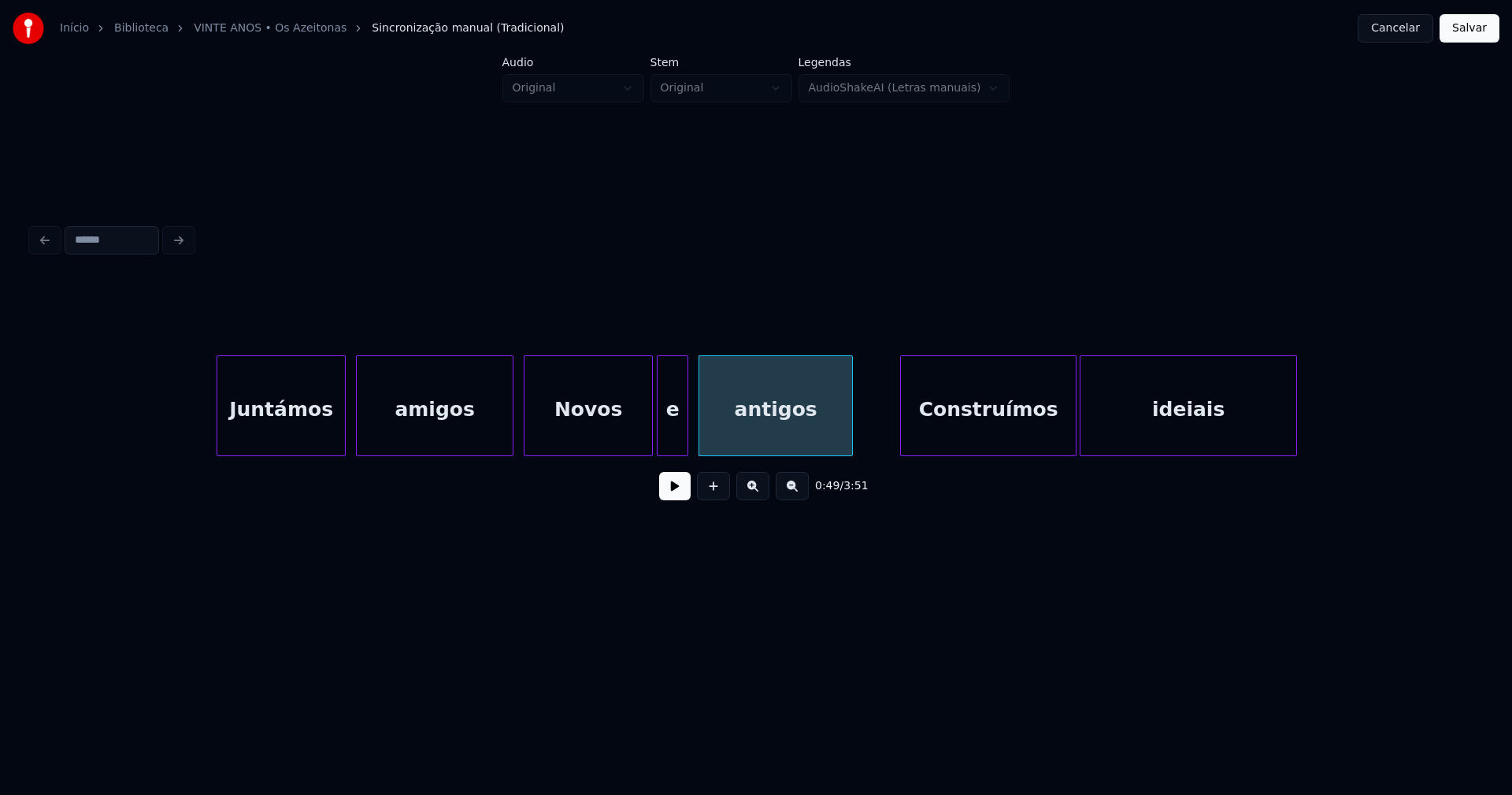
click at [564, 439] on div "Novos" at bounding box center [588, 410] width 127 height 107
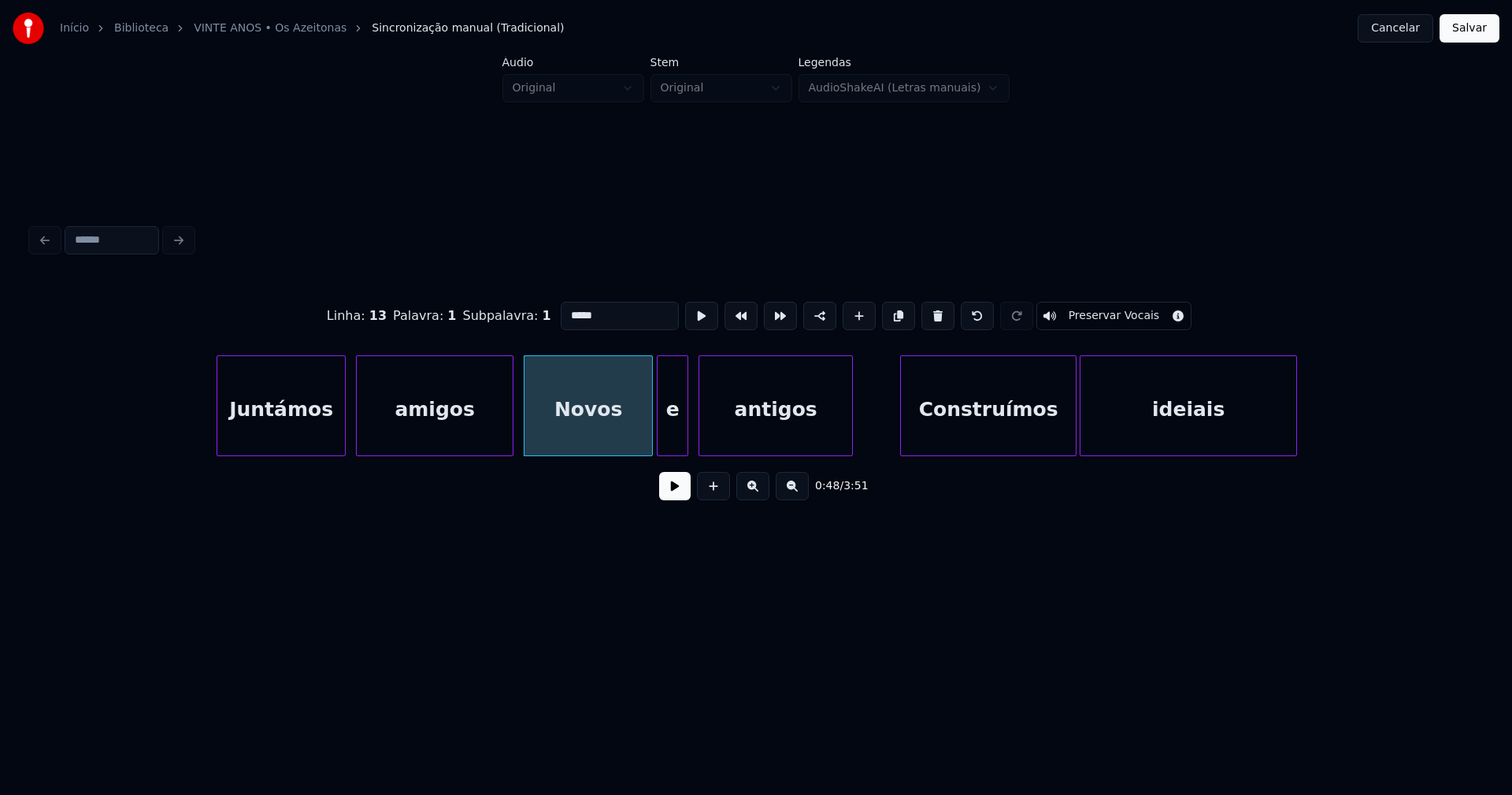
drag, startPoint x: 567, startPoint y: 306, endPoint x: 534, endPoint y: 312, distance: 33.5
click at [534, 312] on div "Linha : 13 Palavra : 1 Subpalavra : 1 ***** Preservar Vocais" at bounding box center [756, 316] width 1448 height 79
type input "*****"
click at [670, 488] on button at bounding box center [675, 486] width 32 height 29
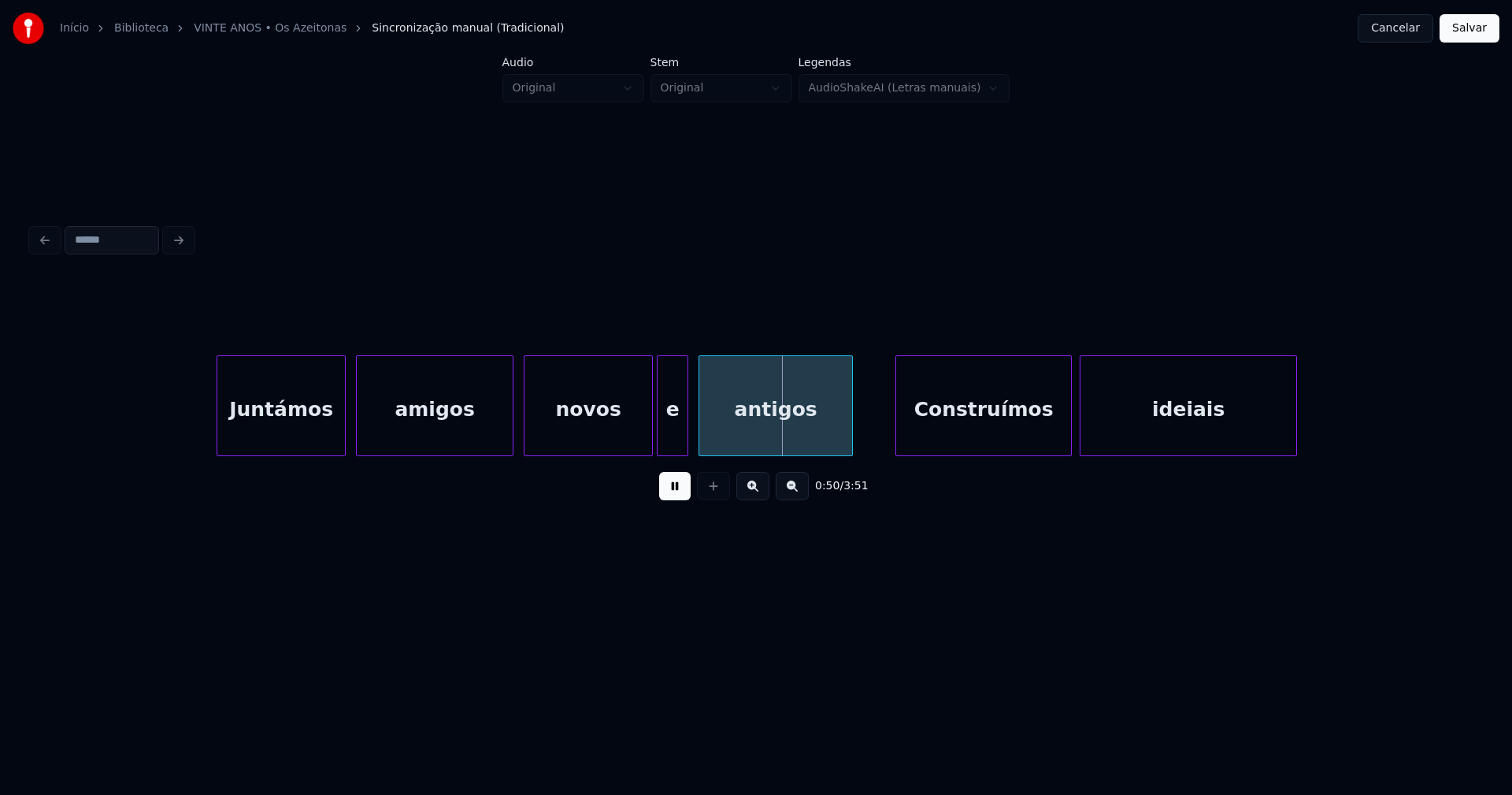
click at [995, 438] on div "Construímos" at bounding box center [983, 410] width 175 height 107
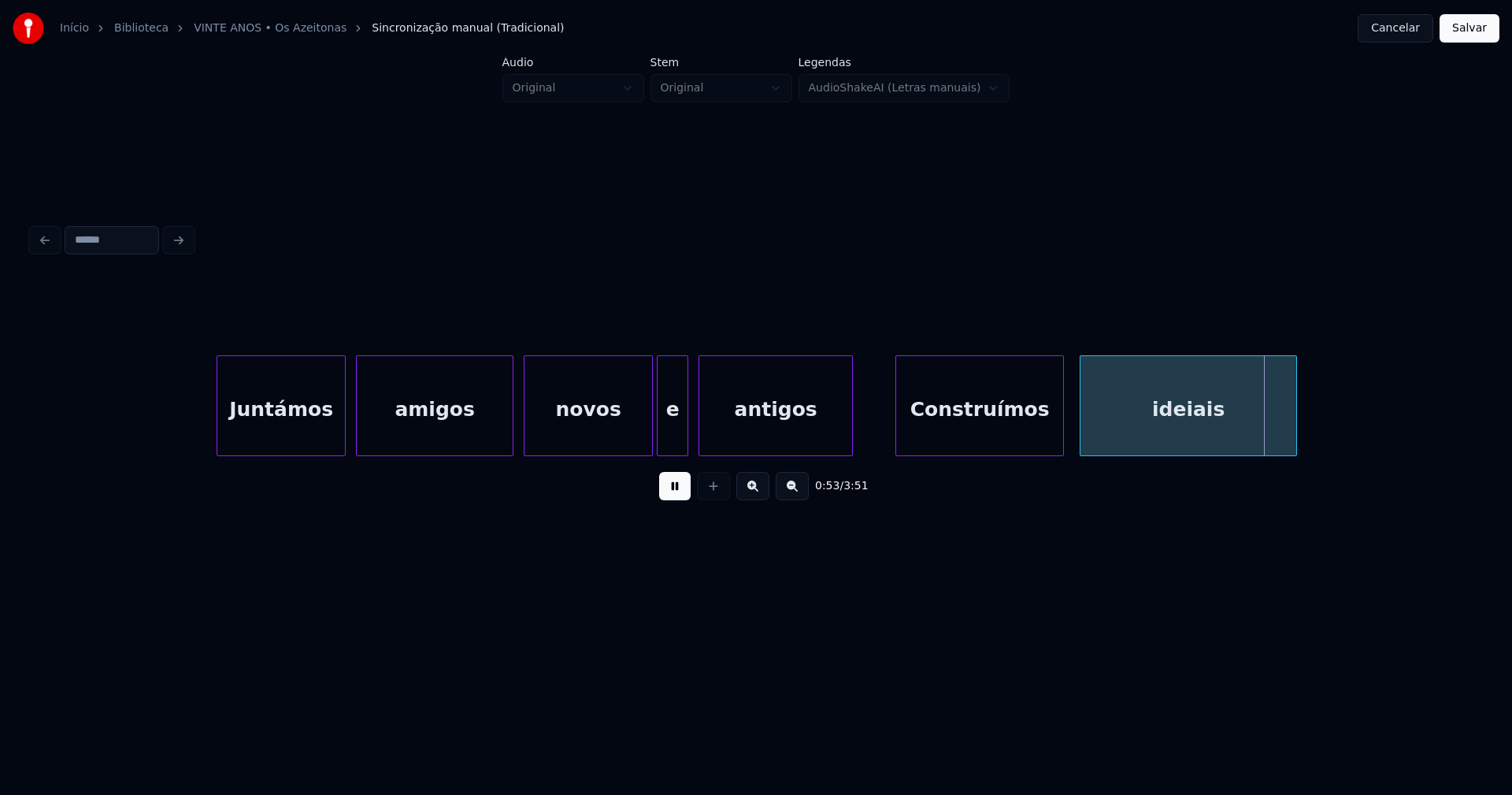
click at [1063, 442] on div at bounding box center [1061, 406] width 5 height 99
click at [1098, 437] on div "ideiais" at bounding box center [1177, 410] width 215 height 107
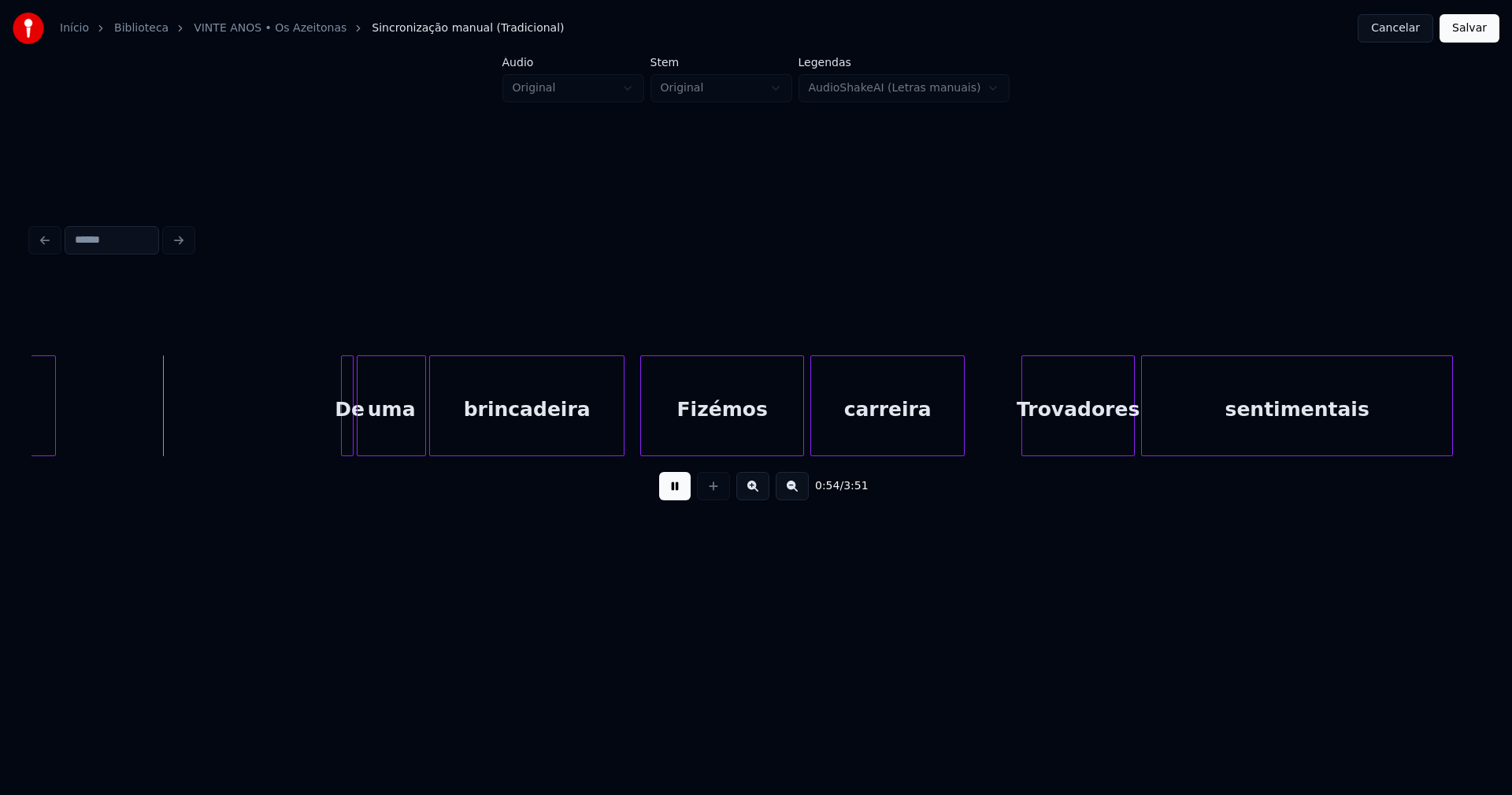
scroll to position [0, 8547]
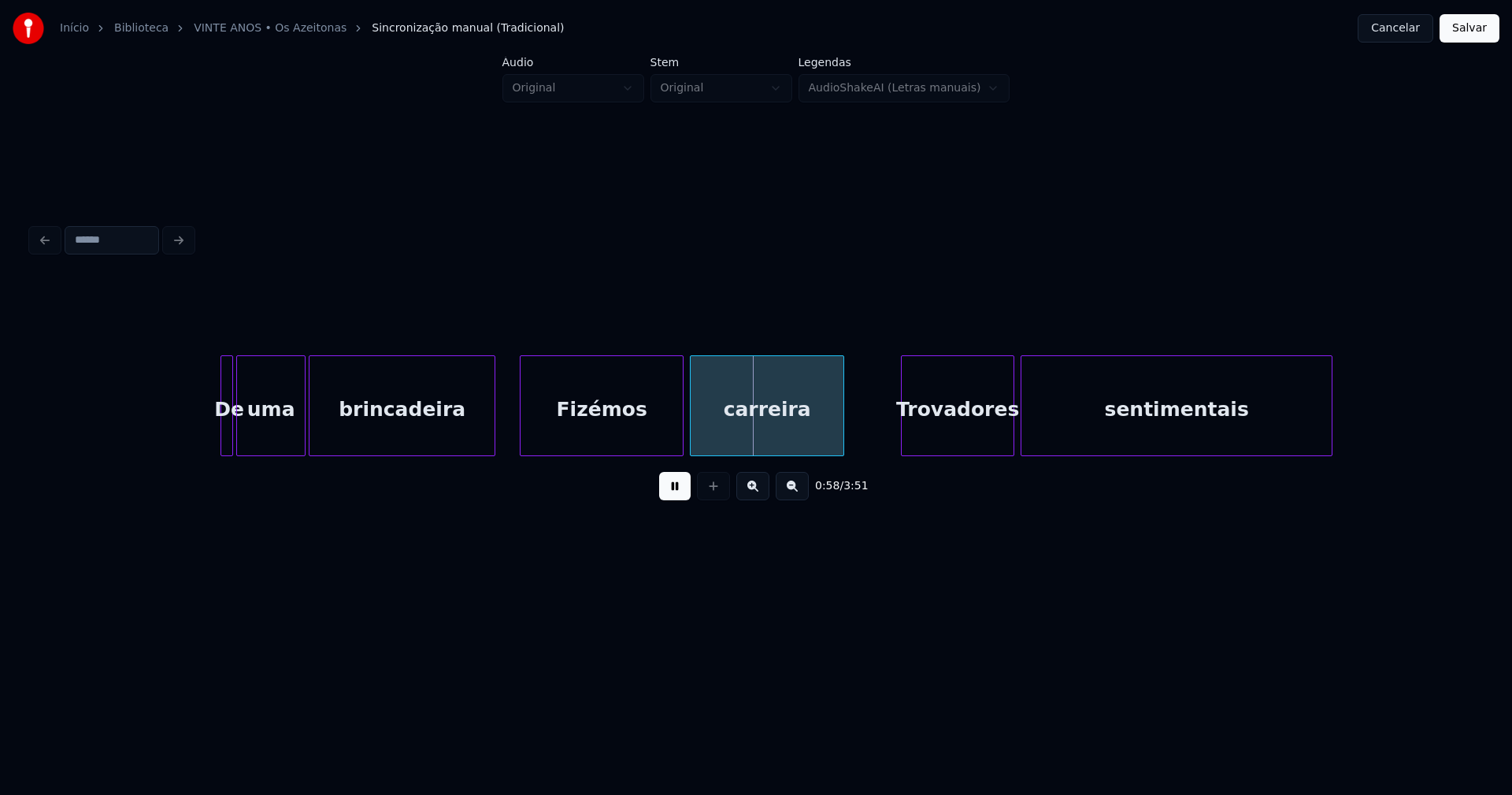
click at [491, 448] on div at bounding box center [492, 406] width 5 height 99
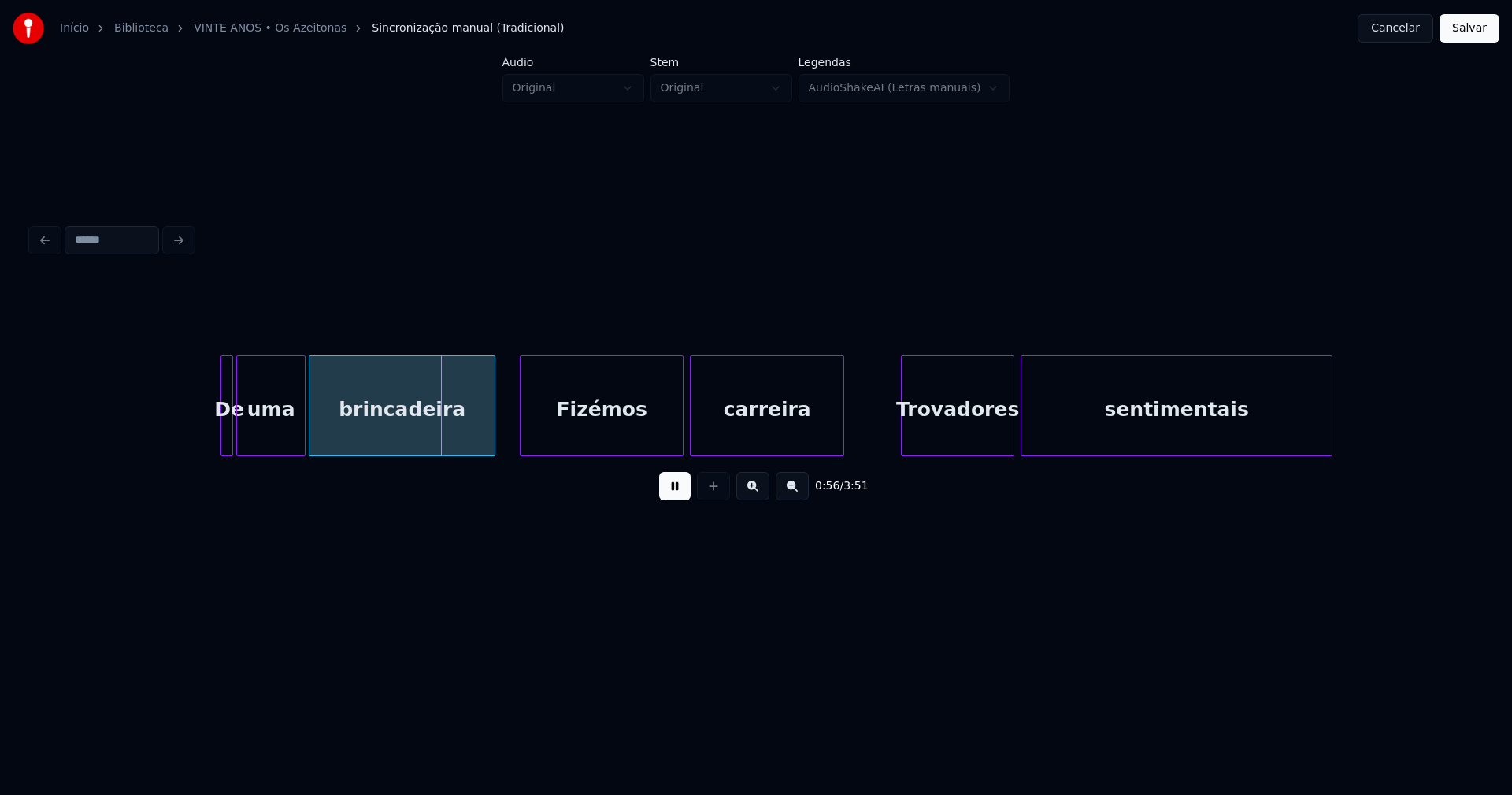
click at [606, 439] on div "Fizémos" at bounding box center [602, 410] width 163 height 107
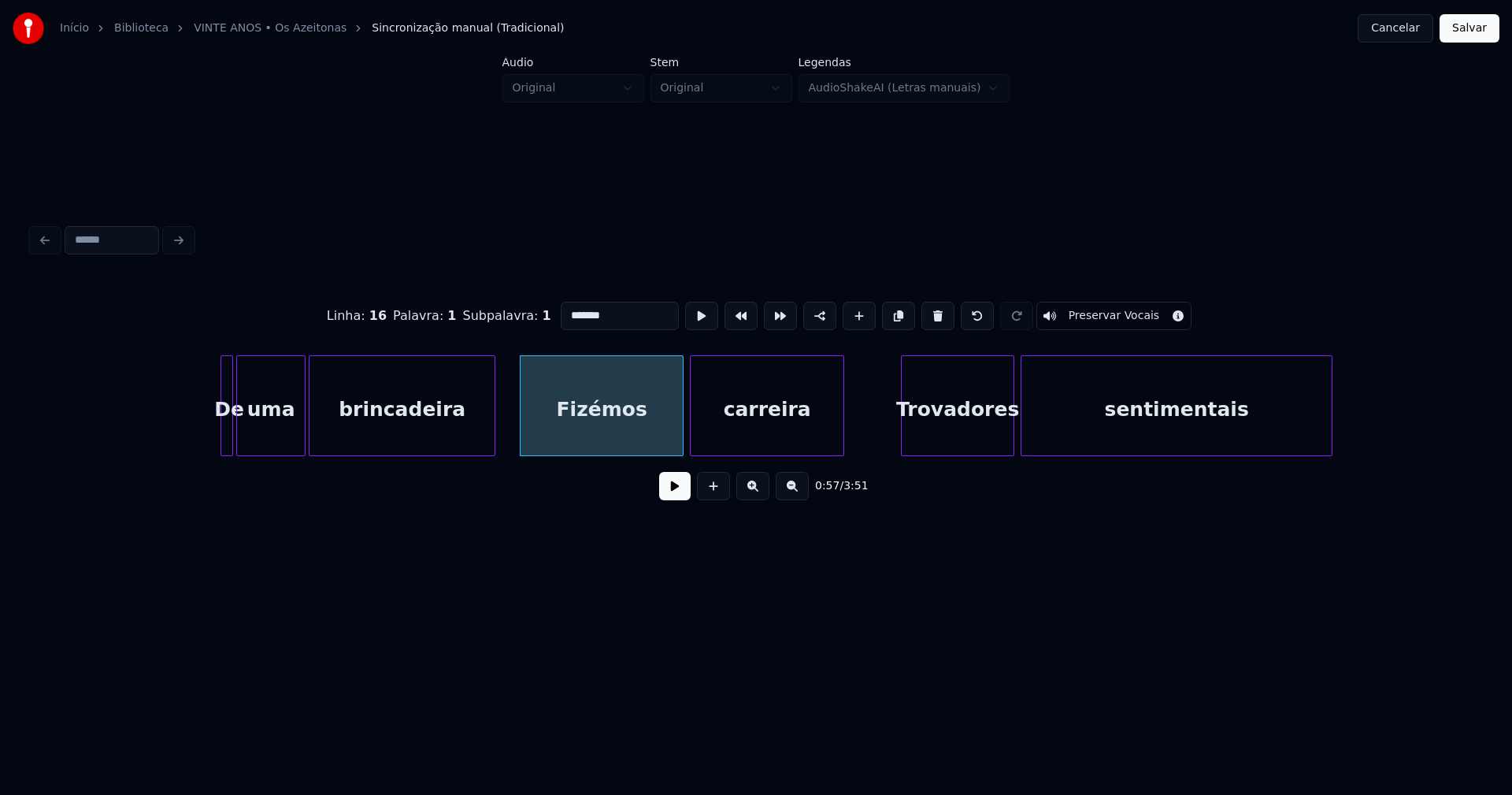
click at [564, 307] on input "*******" at bounding box center [619, 316] width 118 height 29
type input "*******"
click at [668, 496] on button at bounding box center [675, 486] width 32 height 29
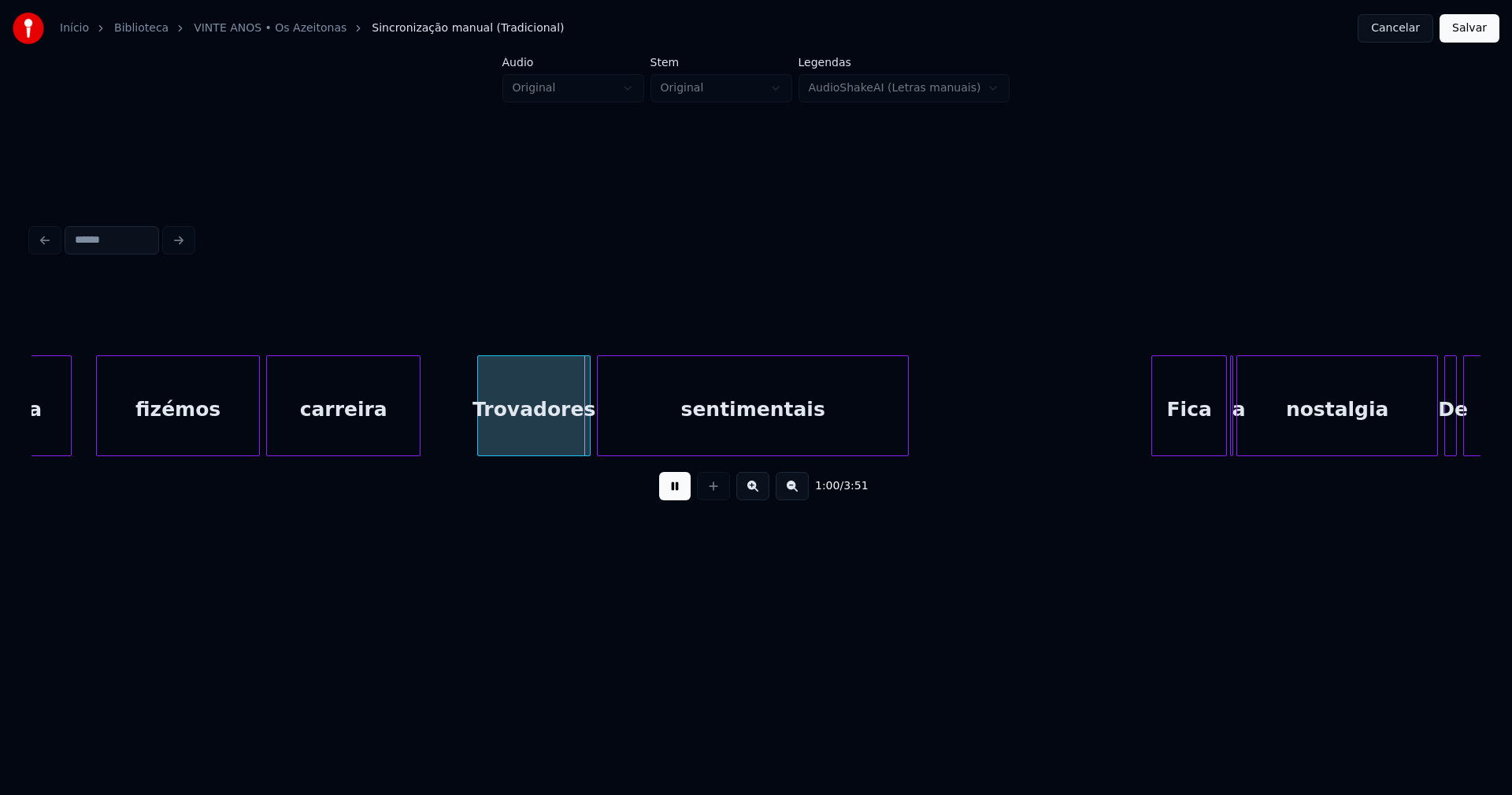
scroll to position [0, 9072]
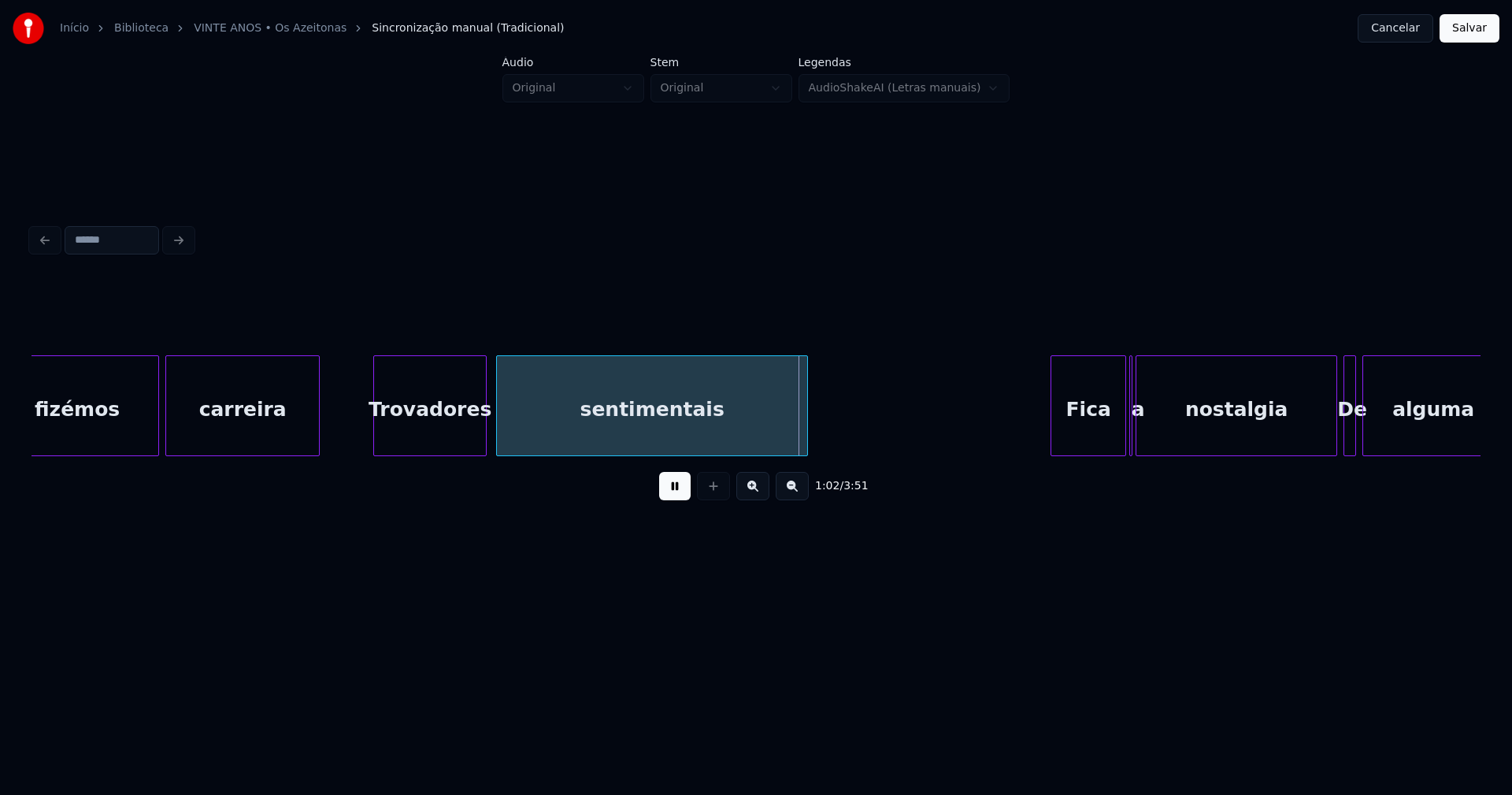
click at [441, 438] on div "Trovadores" at bounding box center [429, 410] width 111 height 107
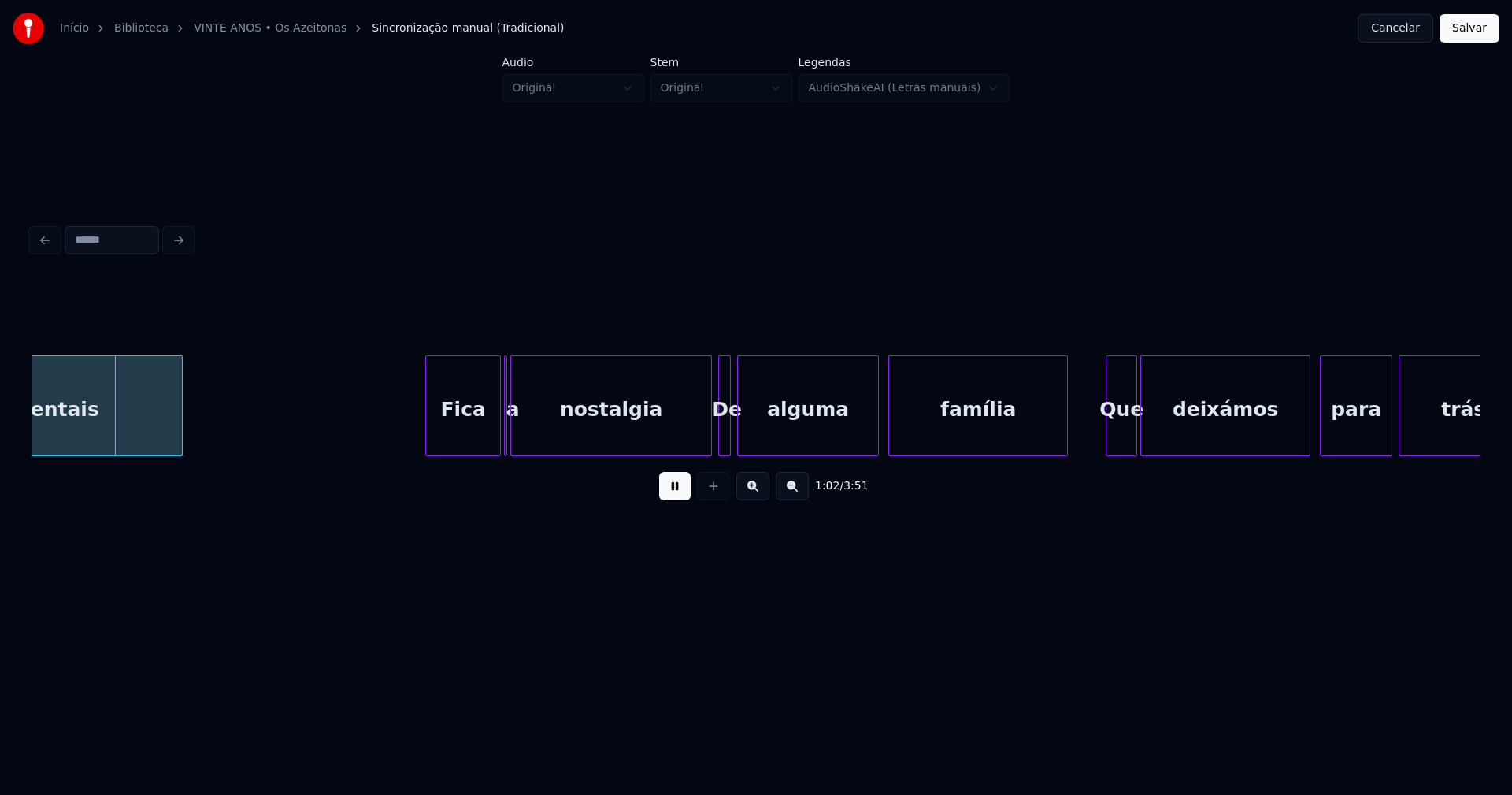
scroll to position [0, 9737]
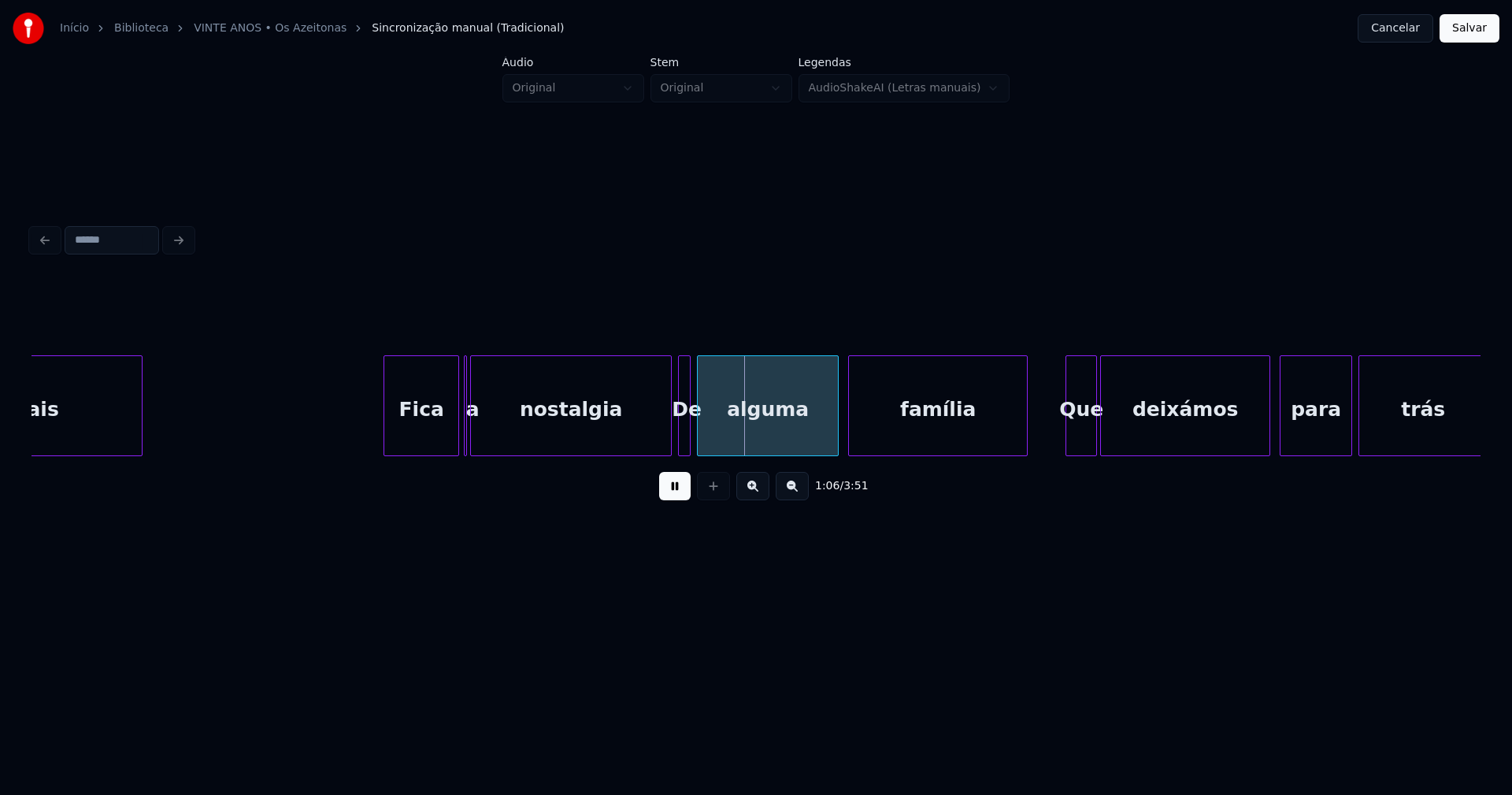
click at [420, 438] on div "Fica" at bounding box center [421, 410] width 74 height 107
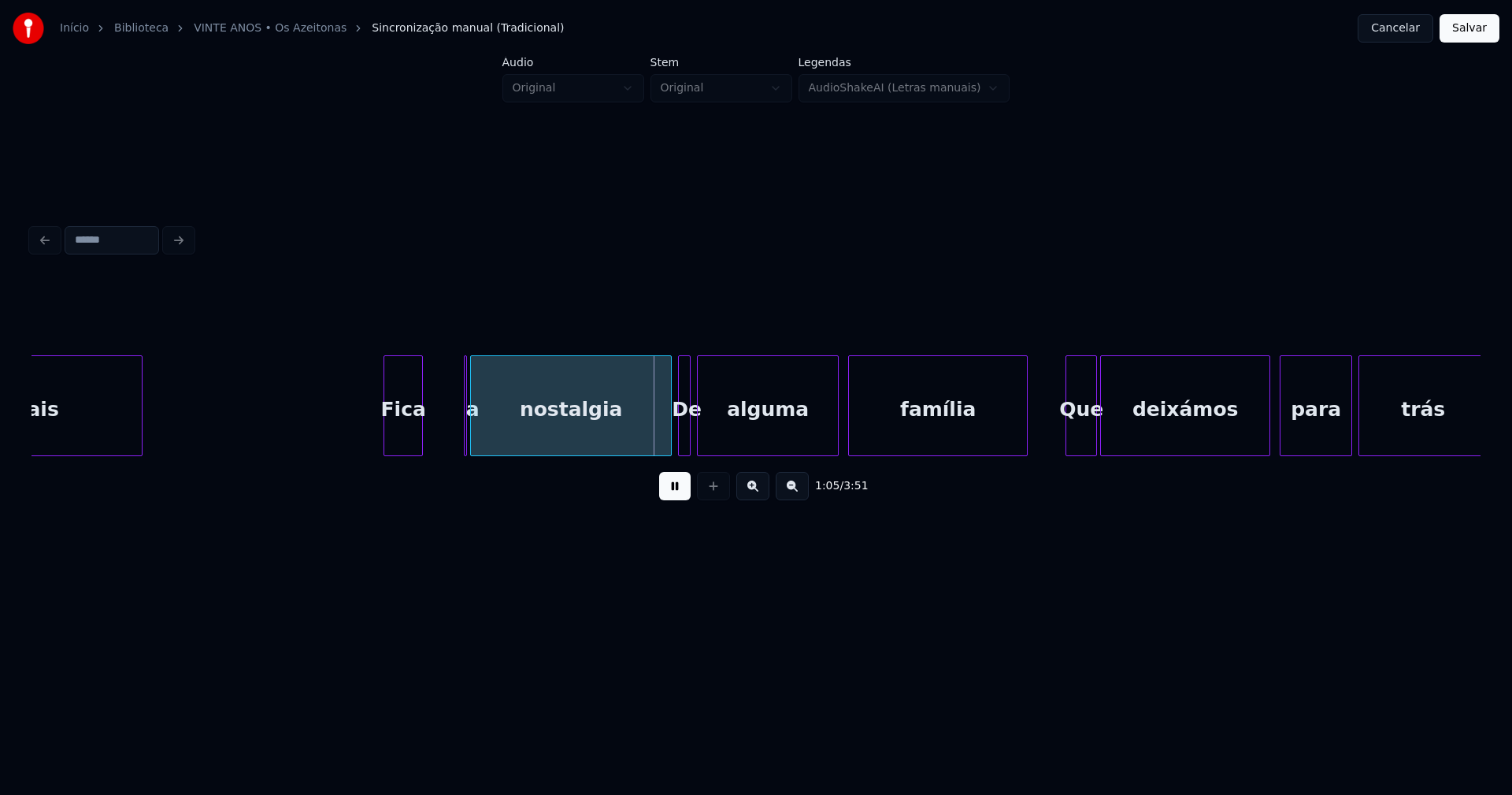
click at [419, 446] on div at bounding box center [420, 406] width 5 height 99
click at [667, 487] on button at bounding box center [675, 486] width 32 height 29
click at [469, 434] on div at bounding box center [469, 406] width 5 height 99
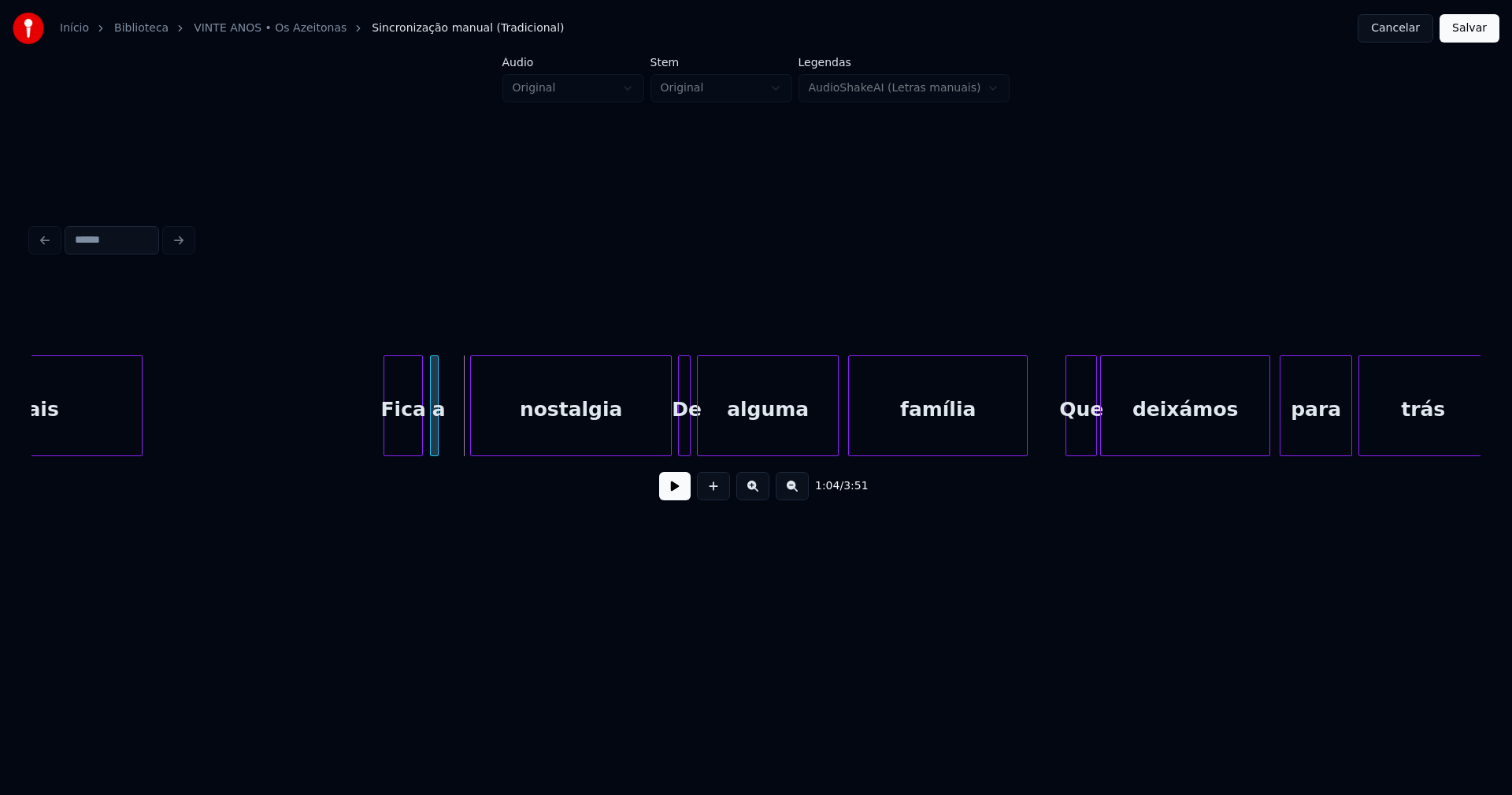
click at [430, 440] on div "a" at bounding box center [434, 406] width 8 height 101
click at [461, 433] on div at bounding box center [459, 406] width 5 height 99
drag, startPoint x: 355, startPoint y: 422, endPoint x: 653, endPoint y: 502, distance: 308.6
click at [677, 493] on button at bounding box center [675, 486] width 32 height 29
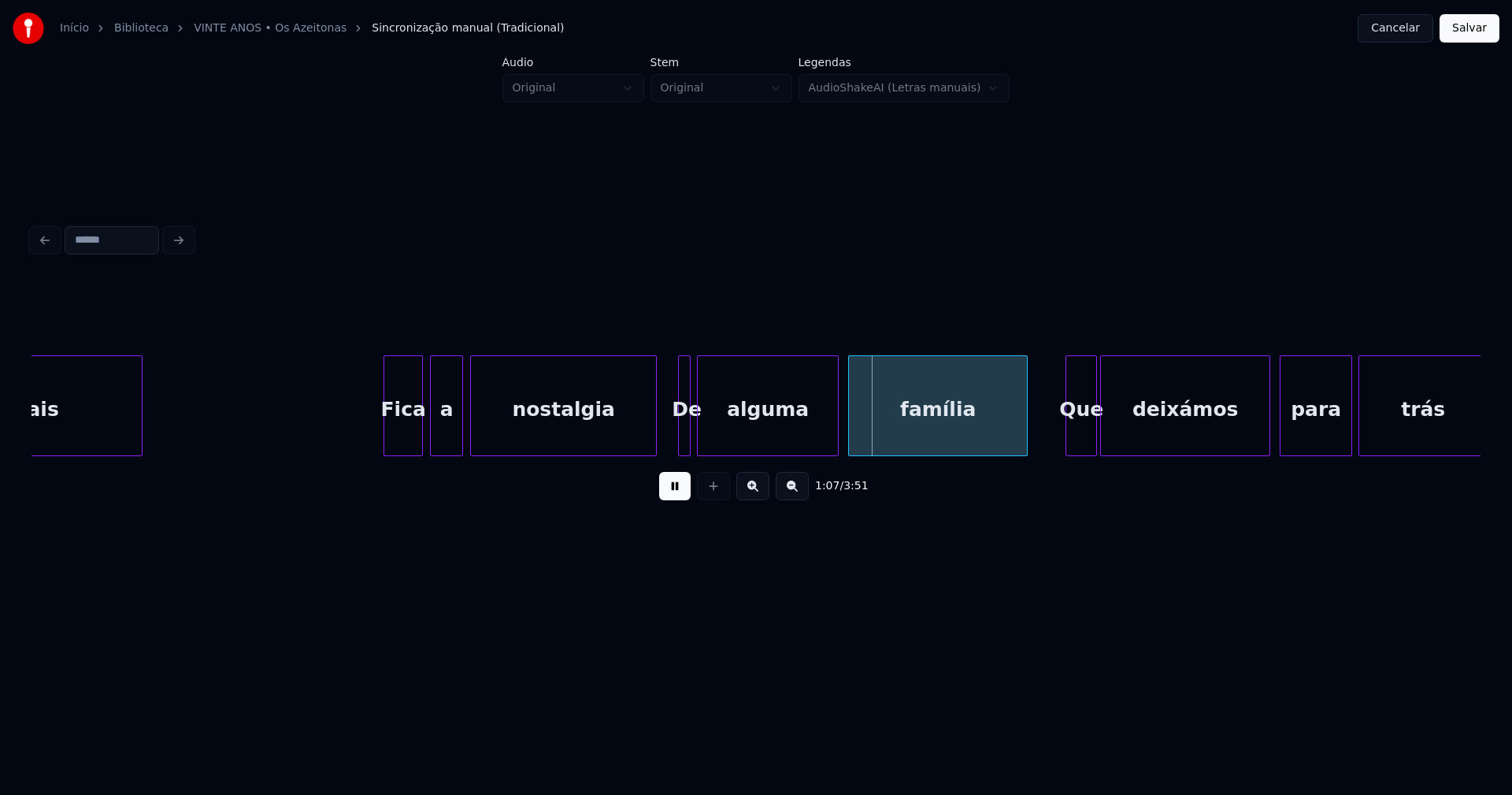
click at [654, 455] on div "sentimentais Fica a nostalgia De alguma família Que deixámos para trás" at bounding box center [756, 406] width 1448 height 101
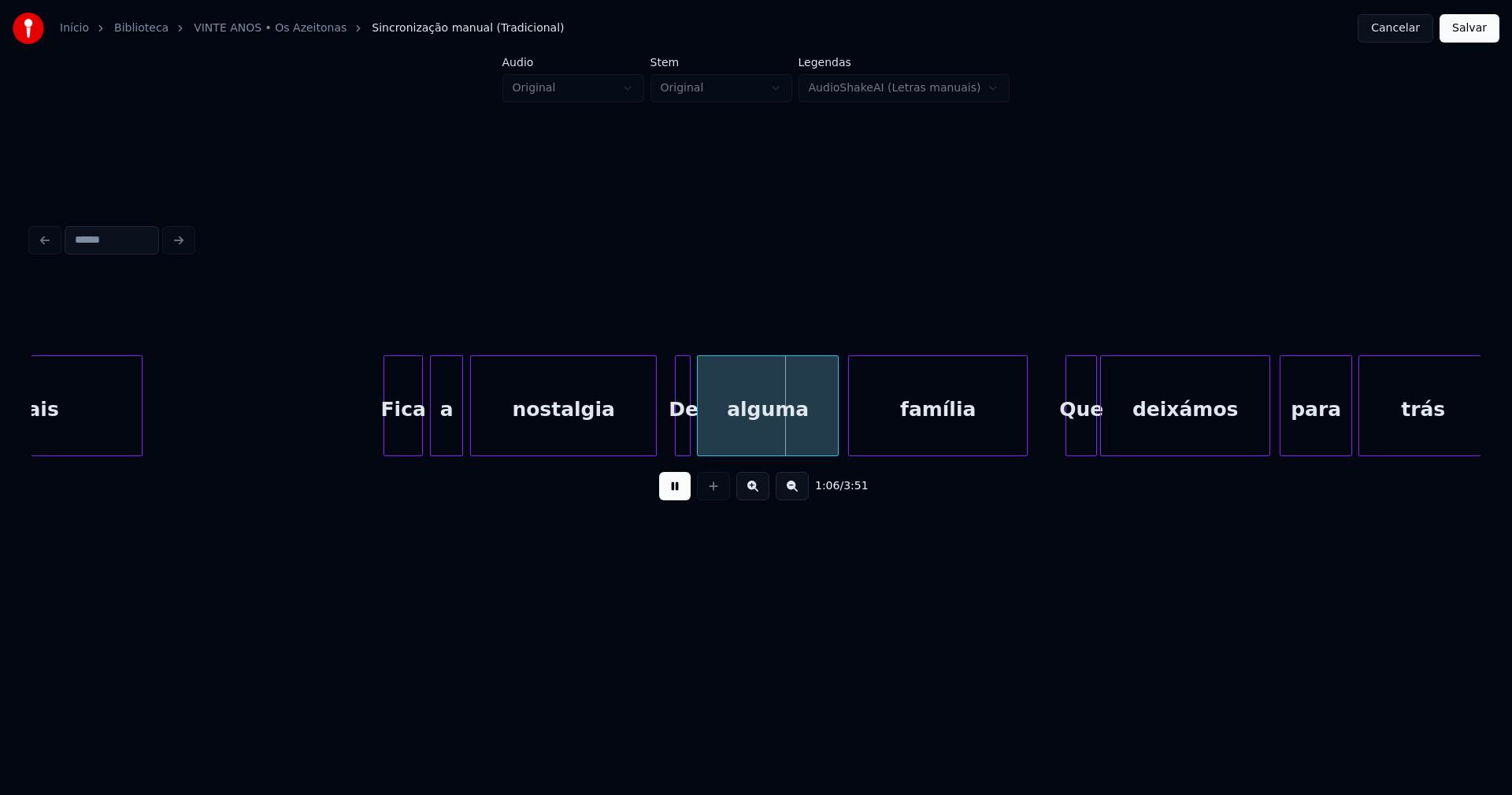
click at [676, 439] on div at bounding box center [678, 406] width 5 height 99
click at [682, 436] on div "De" at bounding box center [683, 410] width 16 height 107
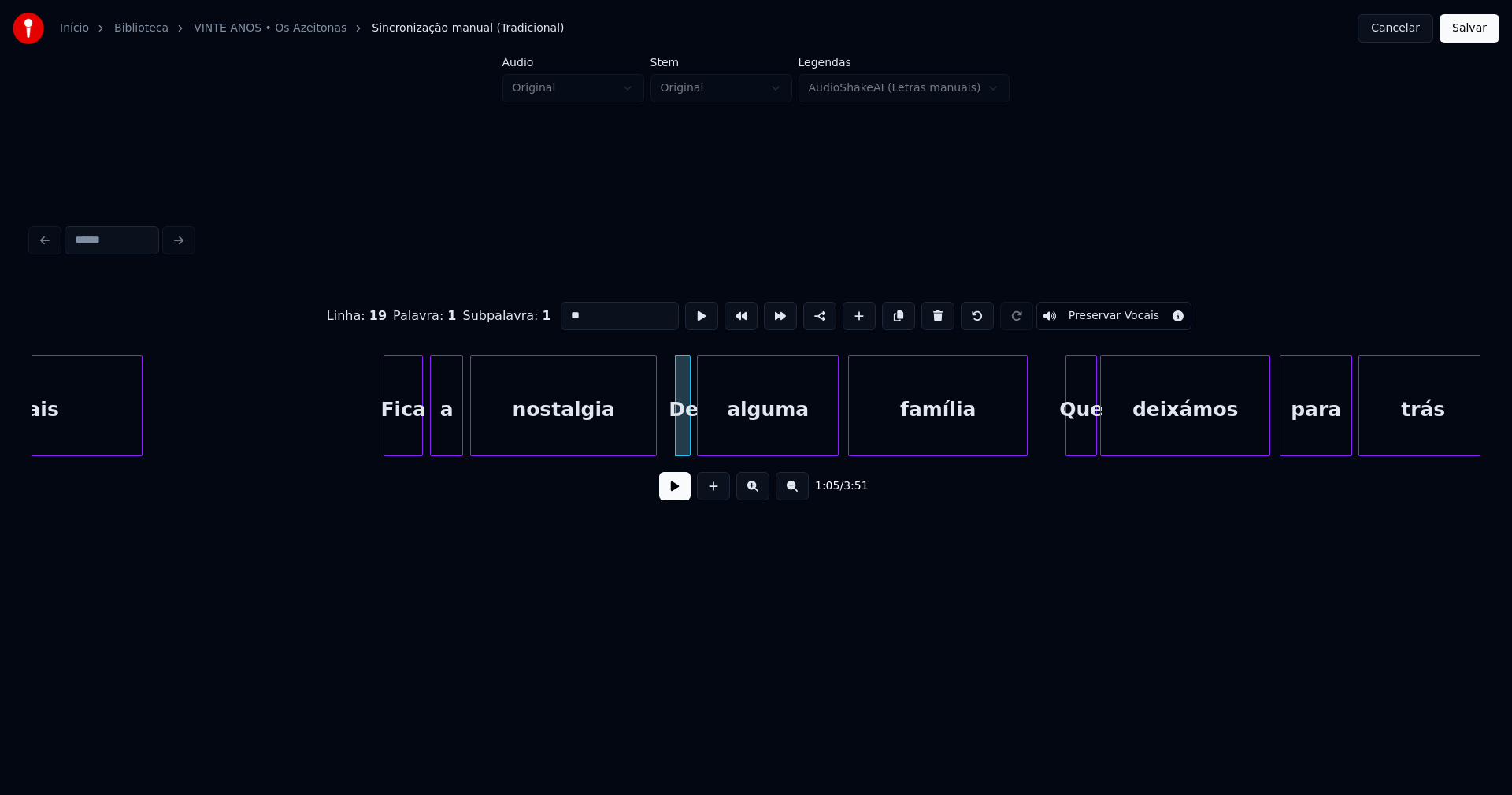
drag, startPoint x: 567, startPoint y: 309, endPoint x: 544, endPoint y: 316, distance: 24.0
click at [544, 316] on div "Linha : 19 [GEOGRAPHIC_DATA] : 1 Subpalavra : 1 ** Preservar Vocais" at bounding box center [756, 316] width 1448 height 79
type input "**"
drag, startPoint x: 681, startPoint y: 498, endPoint x: 670, endPoint y: 485, distance: 17.0
click at [682, 497] on button at bounding box center [675, 486] width 32 height 29
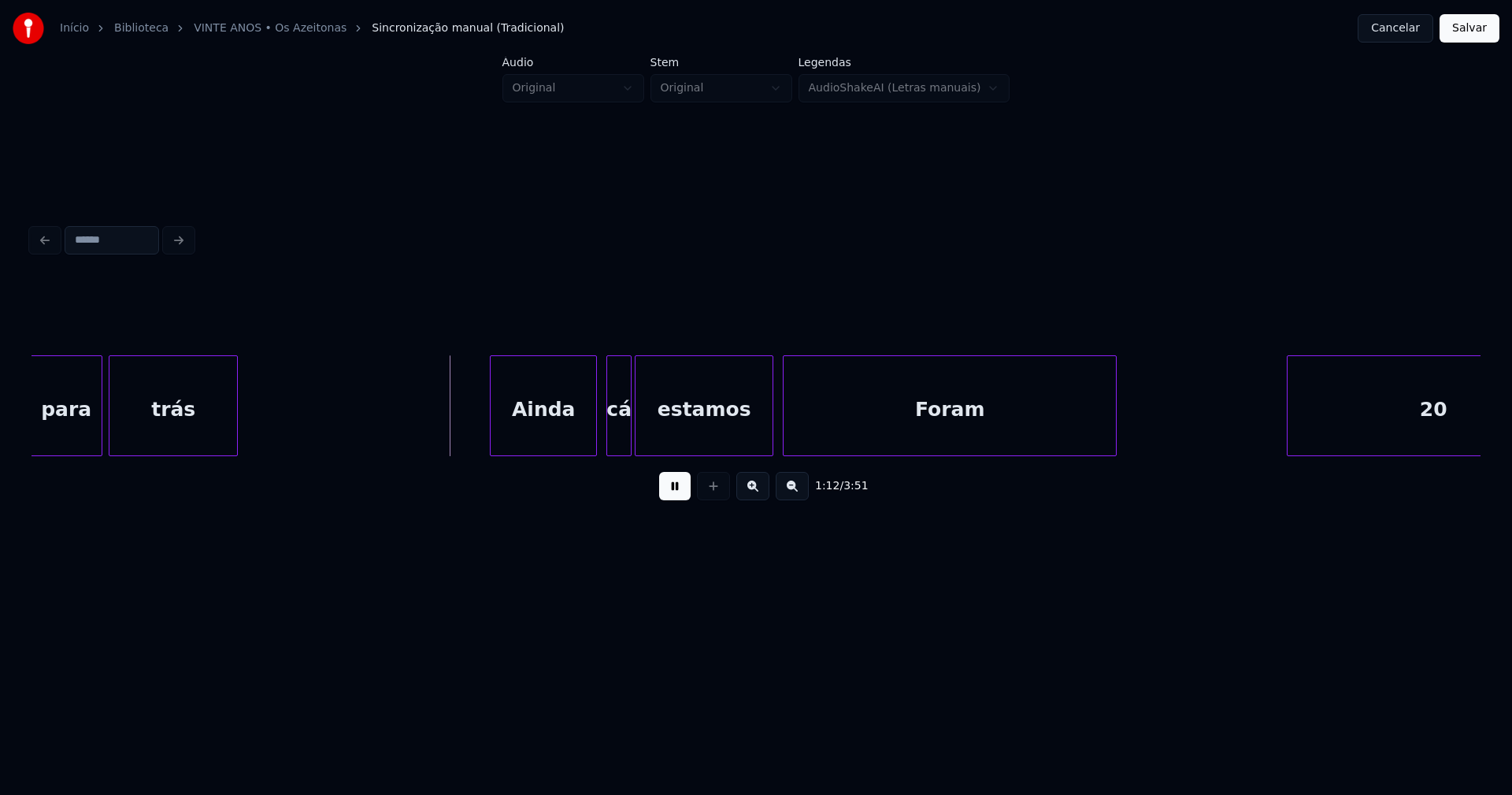
scroll to position [0, 11027]
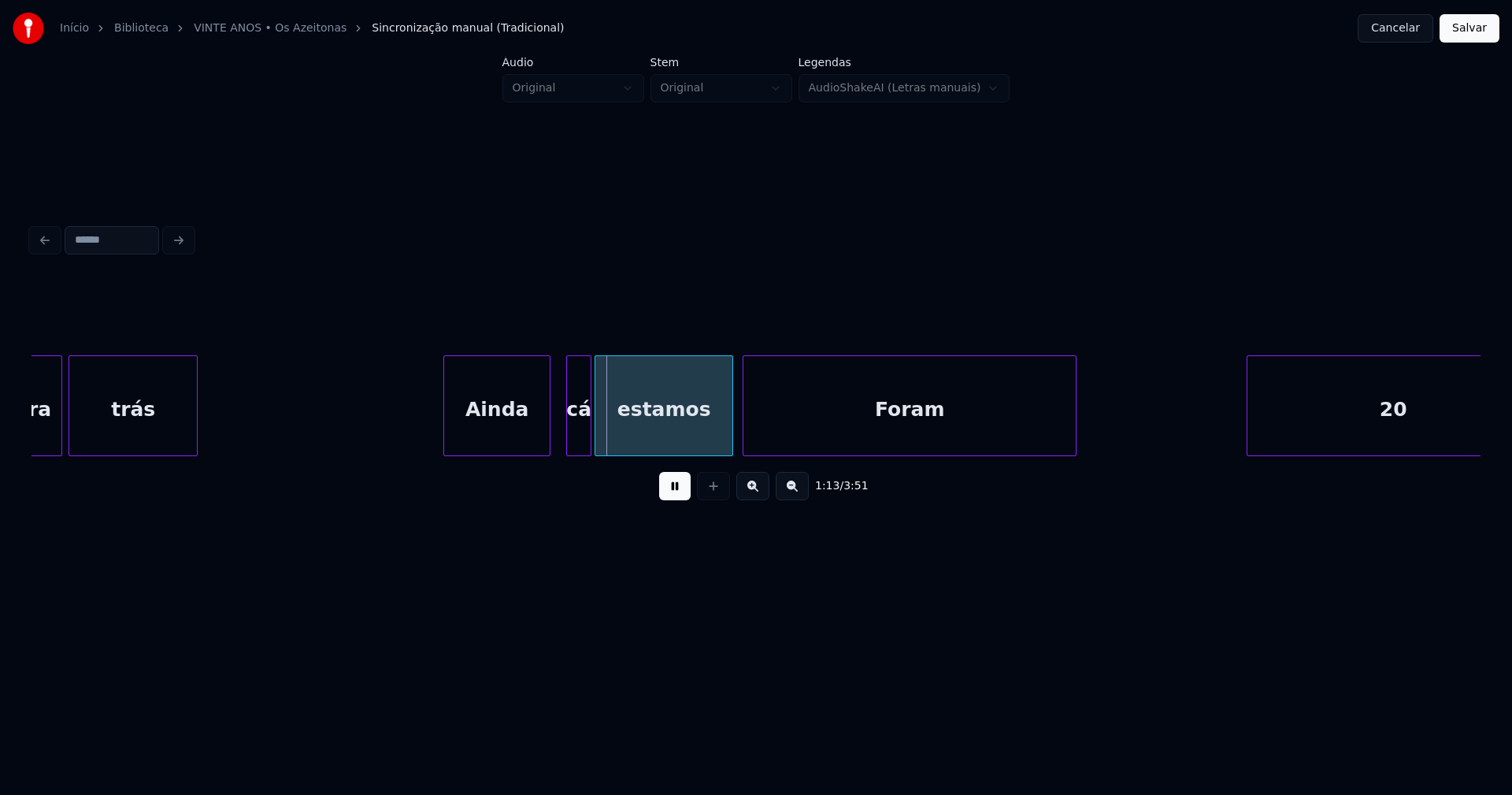
click at [489, 437] on div "Ainda" at bounding box center [497, 410] width 106 height 107
click at [620, 439] on div at bounding box center [619, 406] width 5 height 99
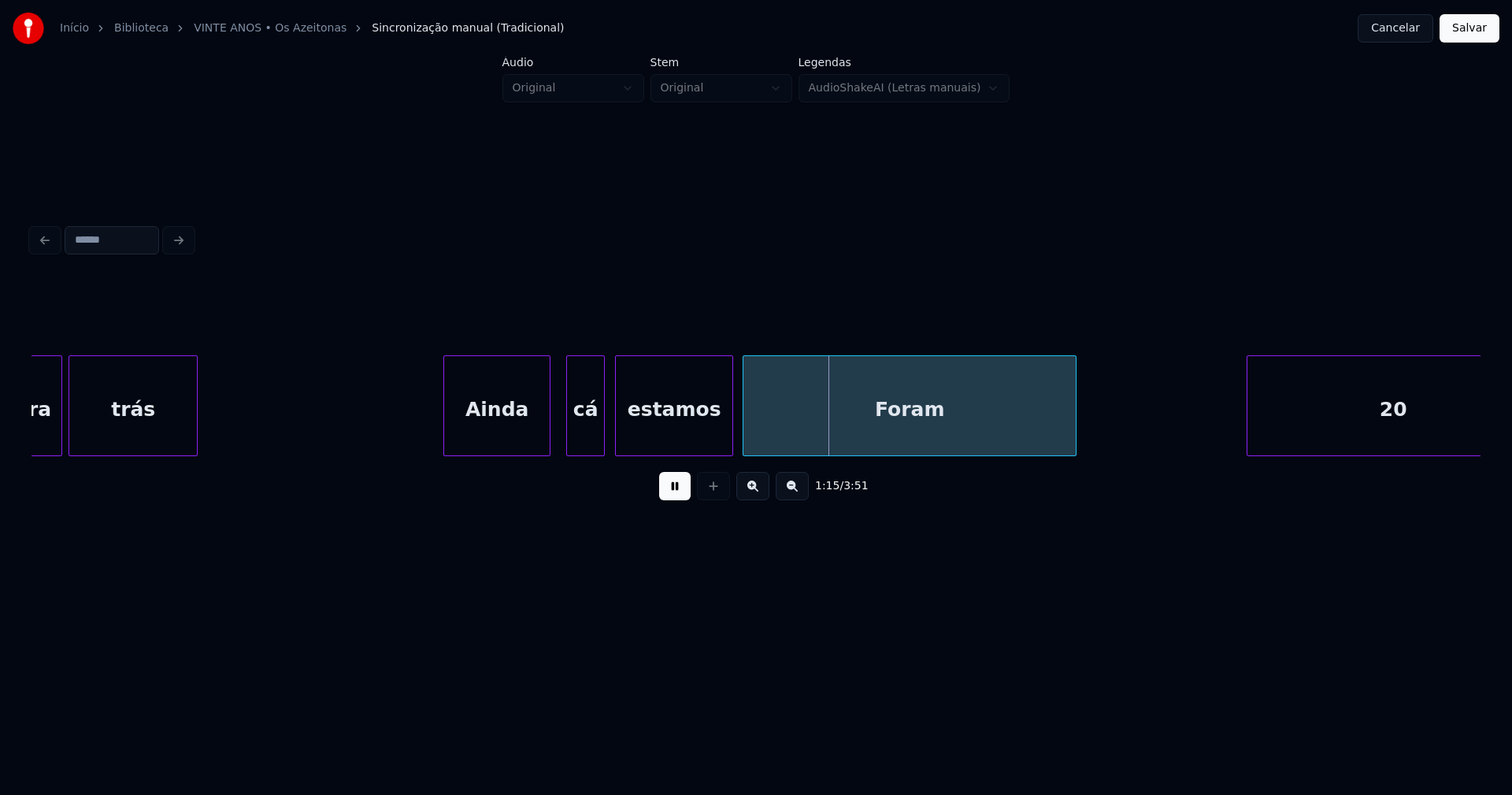
click at [603, 436] on div at bounding box center [602, 406] width 5 height 99
click at [712, 456] on div "para trás Ainda cá estamos Foram 20" at bounding box center [756, 406] width 1448 height 101
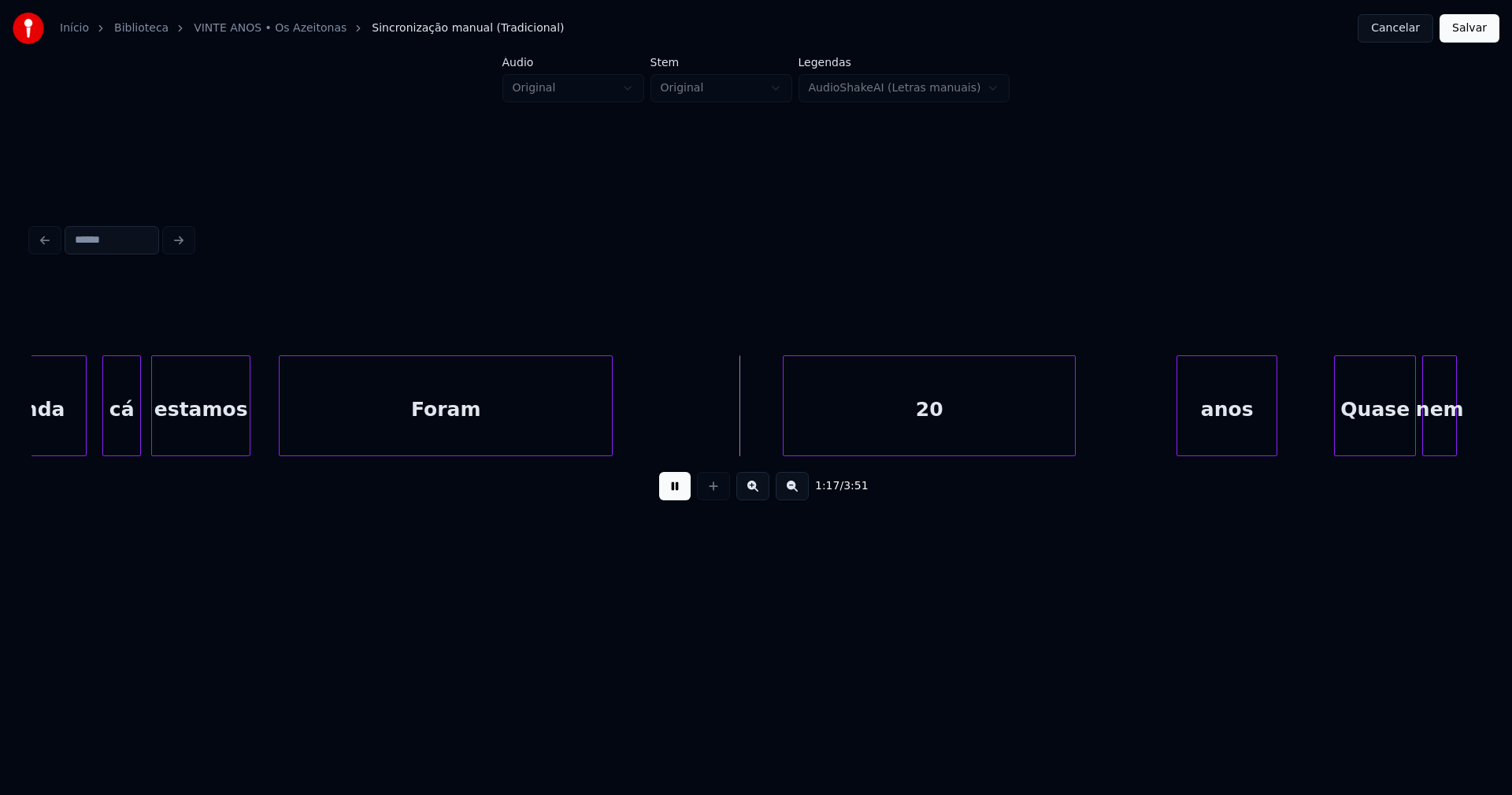
scroll to position [0, 11431]
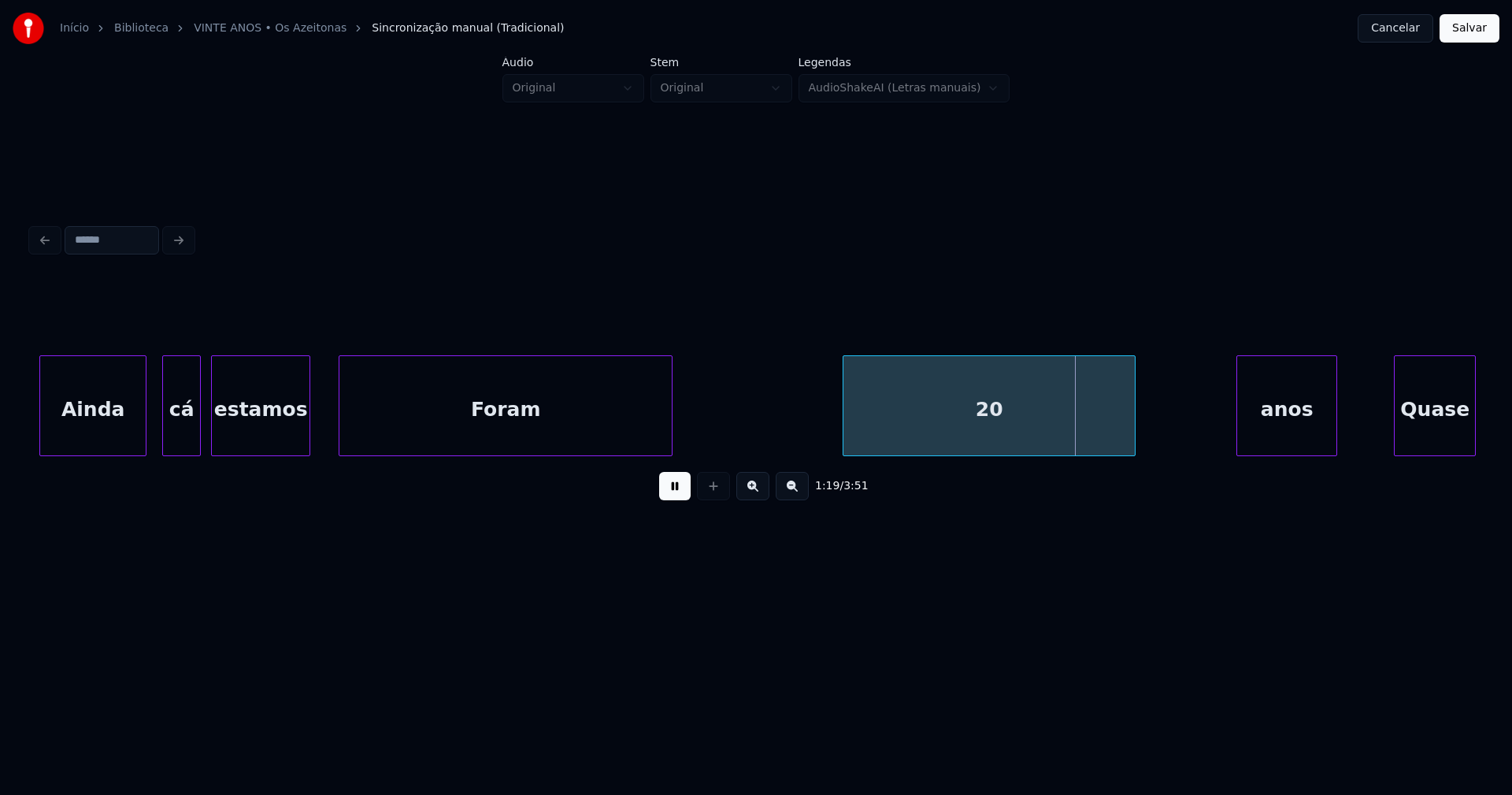
click at [671, 494] on button at bounding box center [675, 486] width 32 height 29
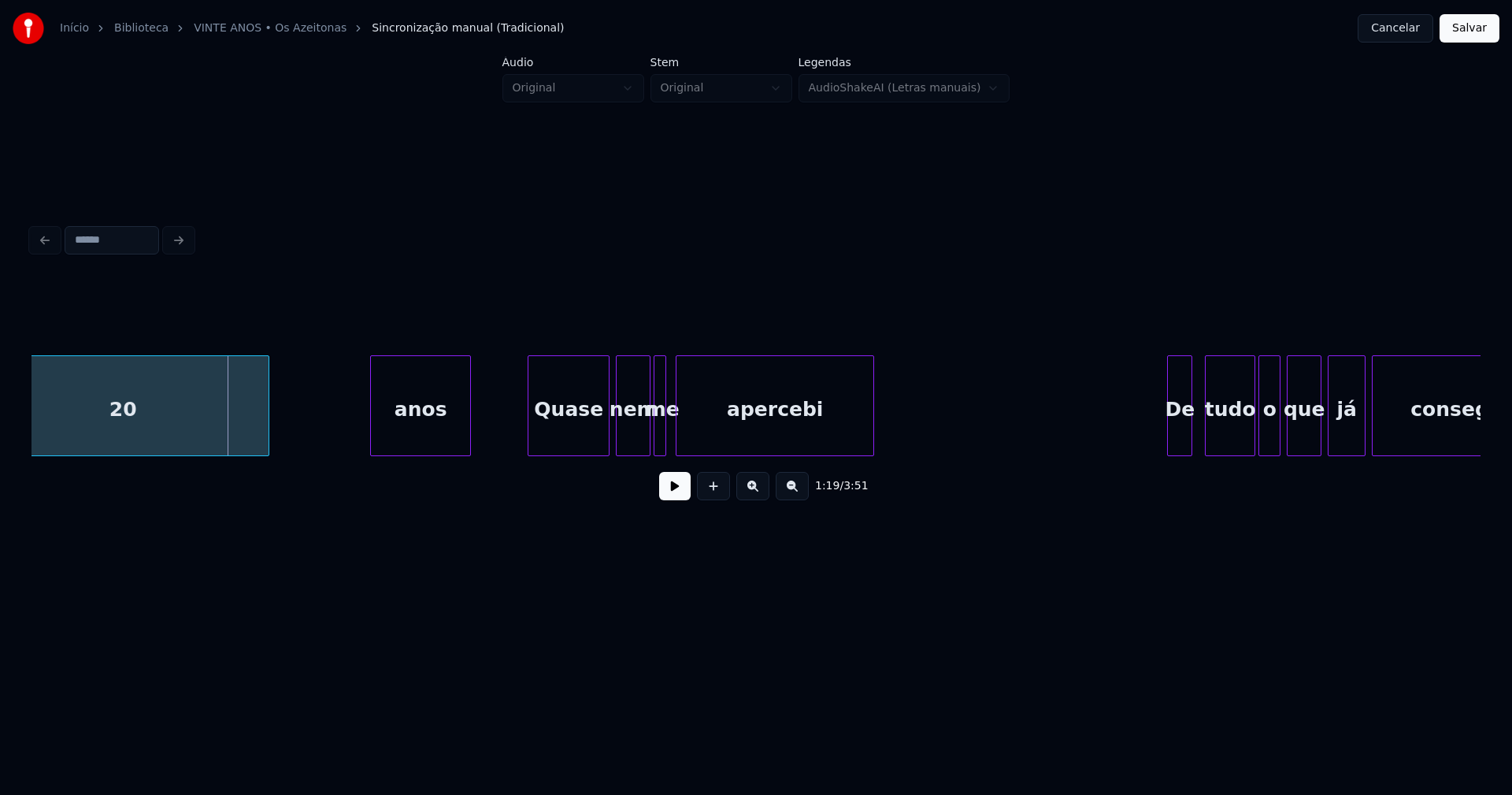
scroll to position [0, 12378]
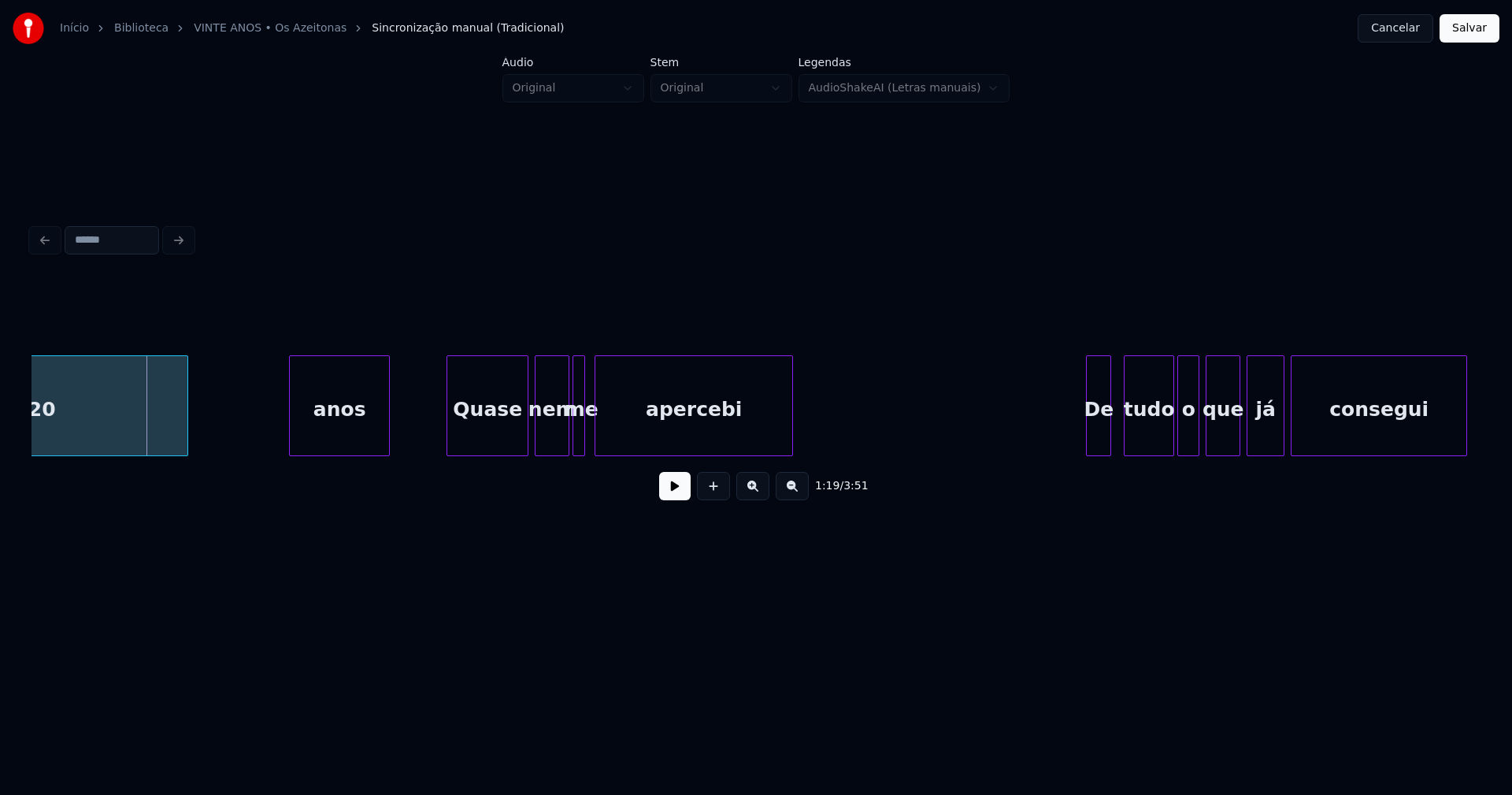
click at [681, 501] on button at bounding box center [675, 486] width 32 height 29
click at [678, 501] on button at bounding box center [675, 486] width 32 height 29
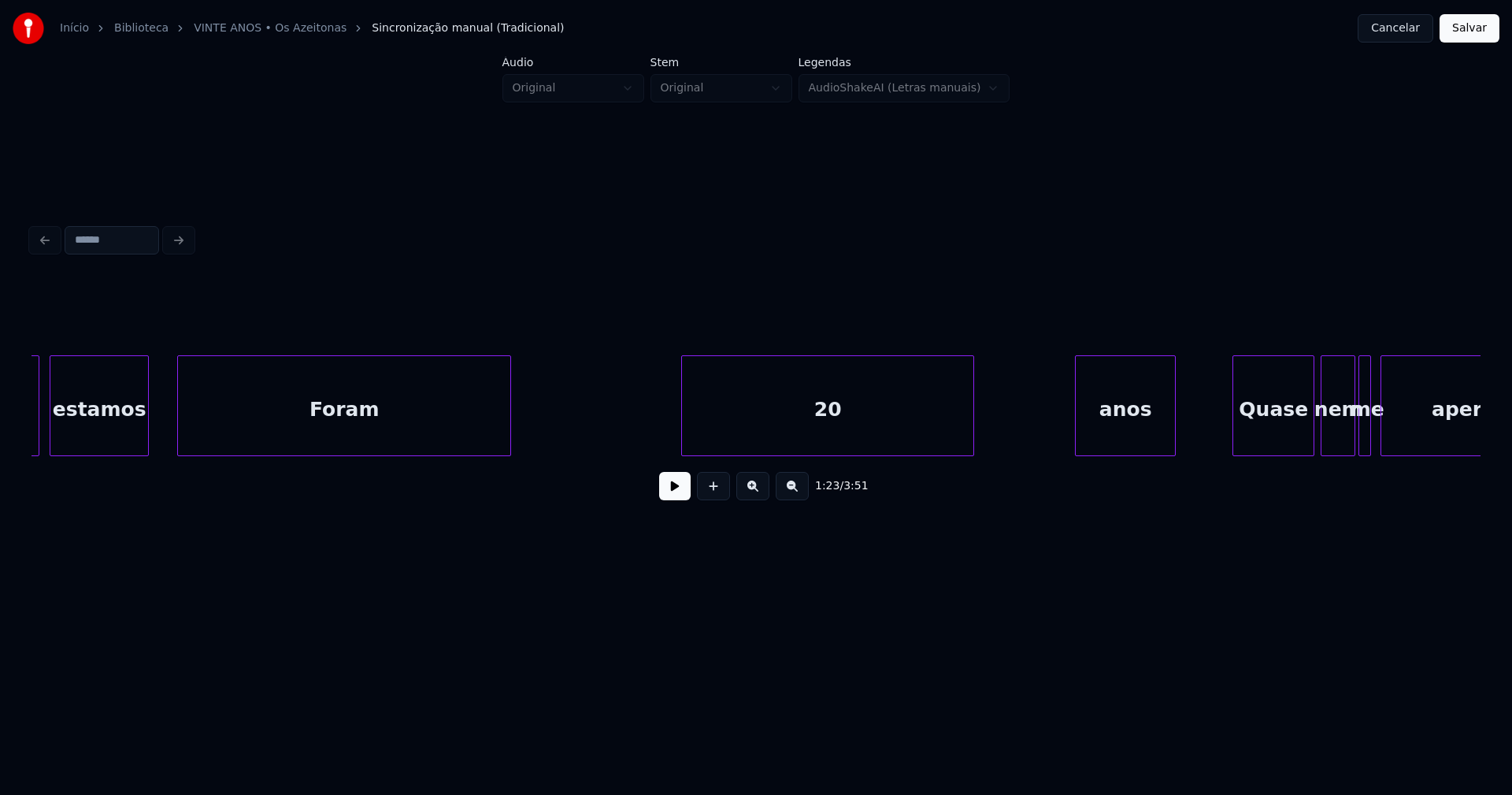
scroll to position [0, 11289]
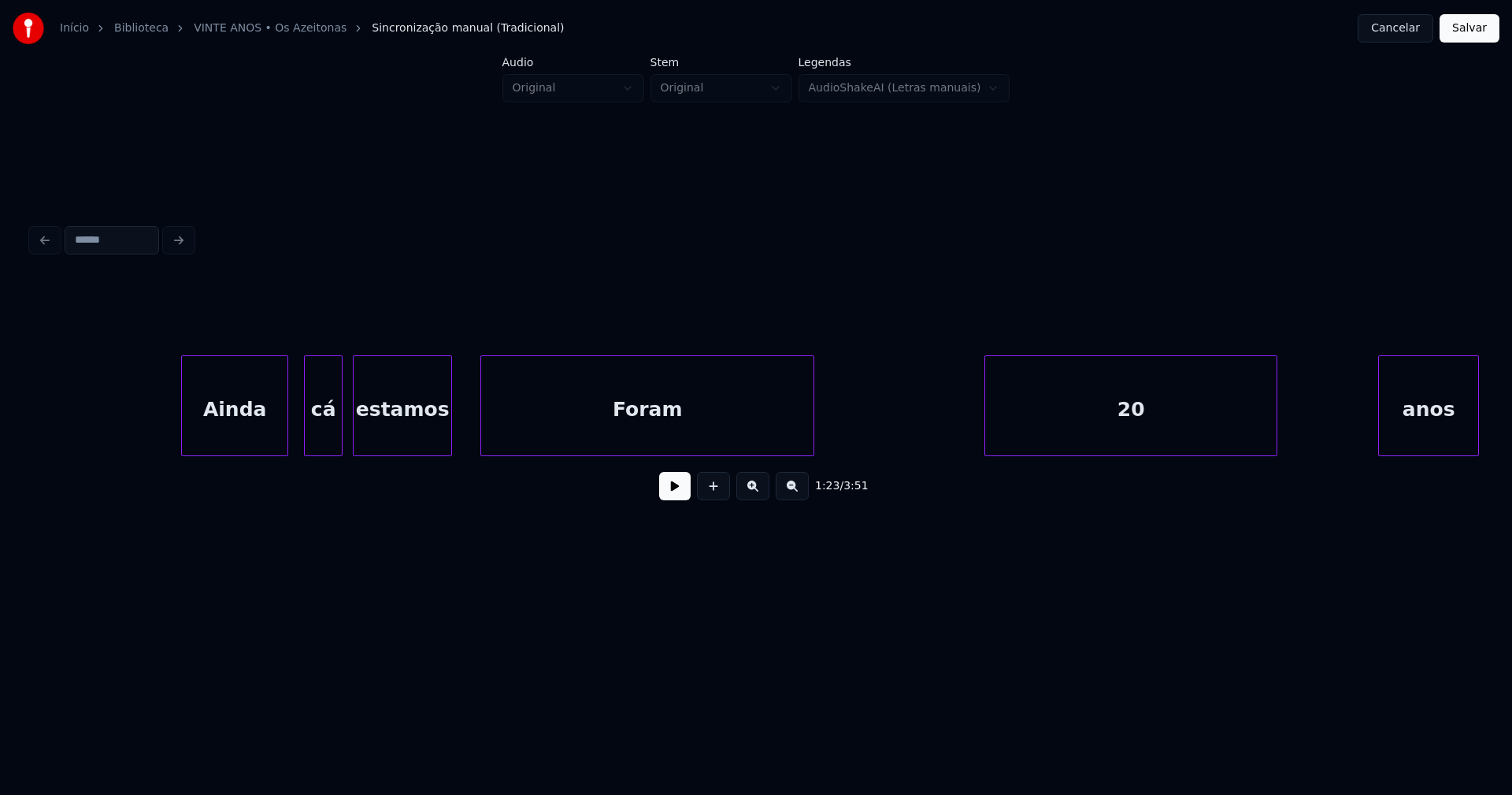
drag, startPoint x: 156, startPoint y: 435, endPoint x: 431, endPoint y: 455, distance: 275.7
drag, startPoint x: 676, startPoint y: 494, endPoint x: 728, endPoint y: 423, distance: 88.0
click at [676, 493] on button at bounding box center [675, 486] width 32 height 29
click at [598, 439] on div at bounding box center [596, 406] width 5 height 99
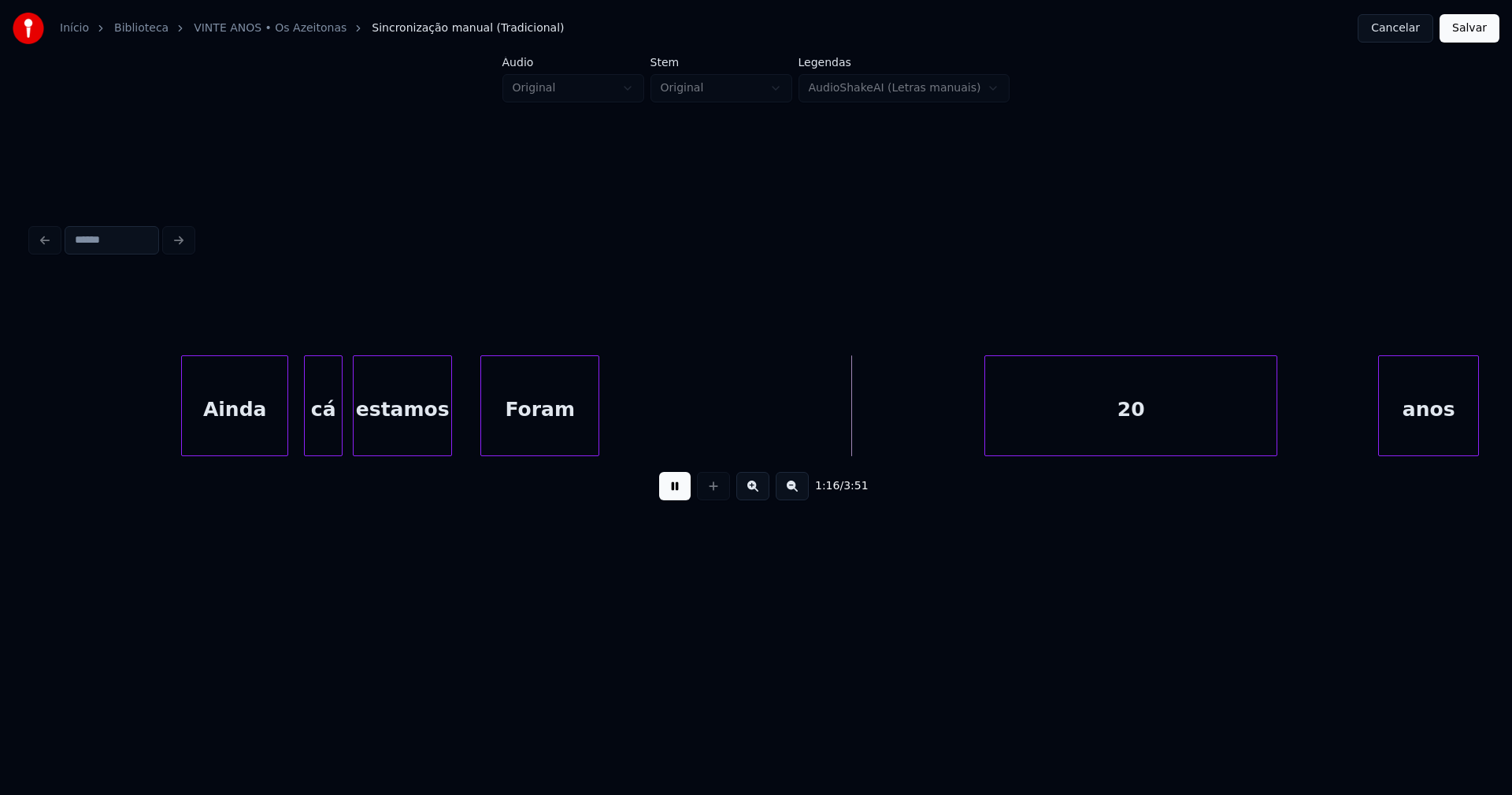
click at [675, 493] on button at bounding box center [675, 486] width 32 height 29
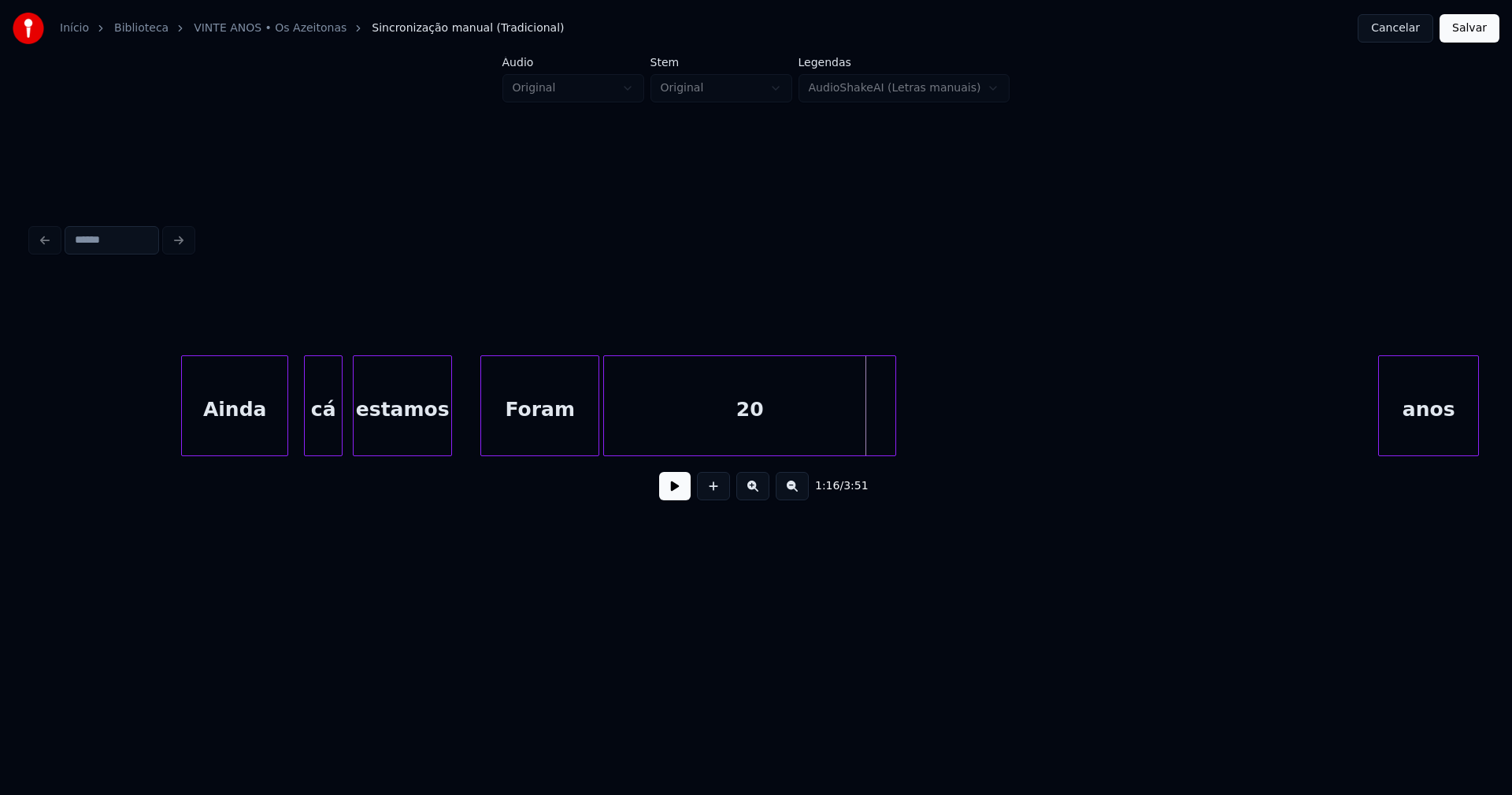
click at [741, 471] on div "1:16 / 3:51" at bounding box center [756, 397] width 1448 height 240
click at [674, 452] on div "20 anos Foram estamos cá Ainda" at bounding box center [756, 406] width 1448 height 101
click at [654, 433] on div "20" at bounding box center [639, 410] width 70 height 107
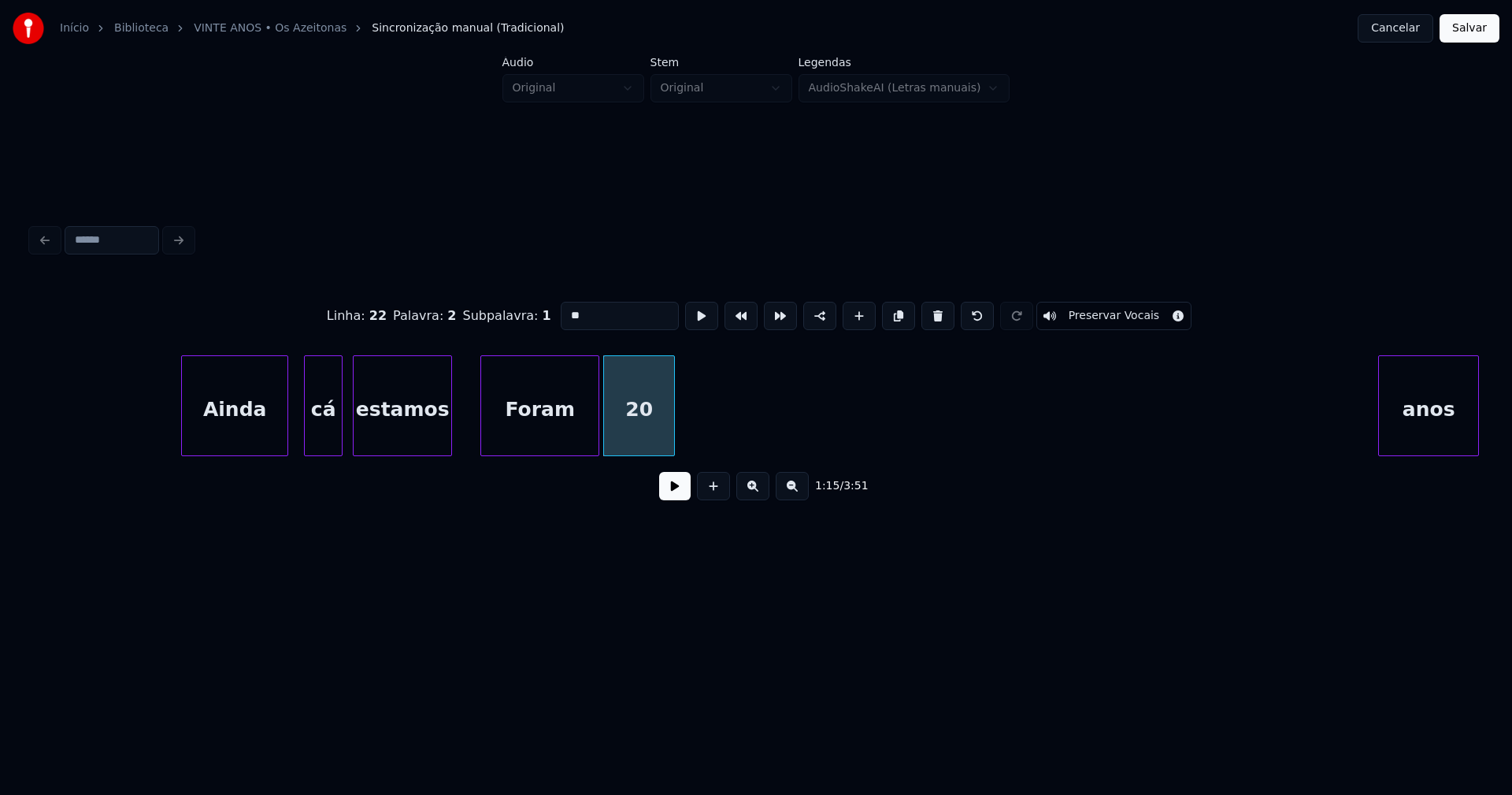
drag, startPoint x: 538, startPoint y: 311, endPoint x: 505, endPoint y: 312, distance: 33.0
click at [505, 312] on div "Linha : 22 Palavra : 2 Subpalavra : 1 ** Preservar Vocais" at bounding box center [756, 316] width 1448 height 79
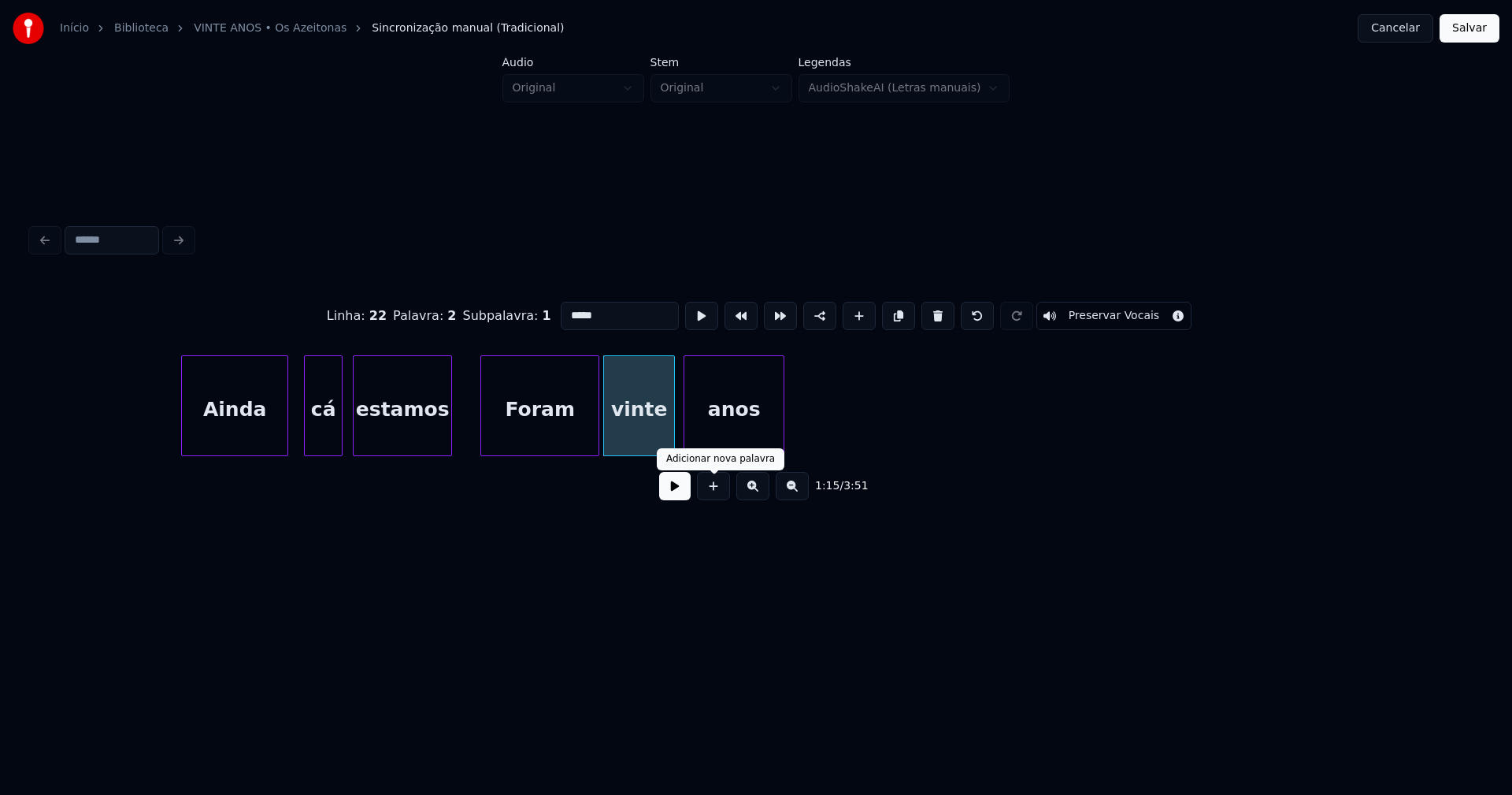
click at [731, 494] on div "Linha : 22 Palavra : 2 Subpalavra : 1 ***** Preservar Vocais 1:15 / 3:51" at bounding box center [756, 397] width 1448 height 240
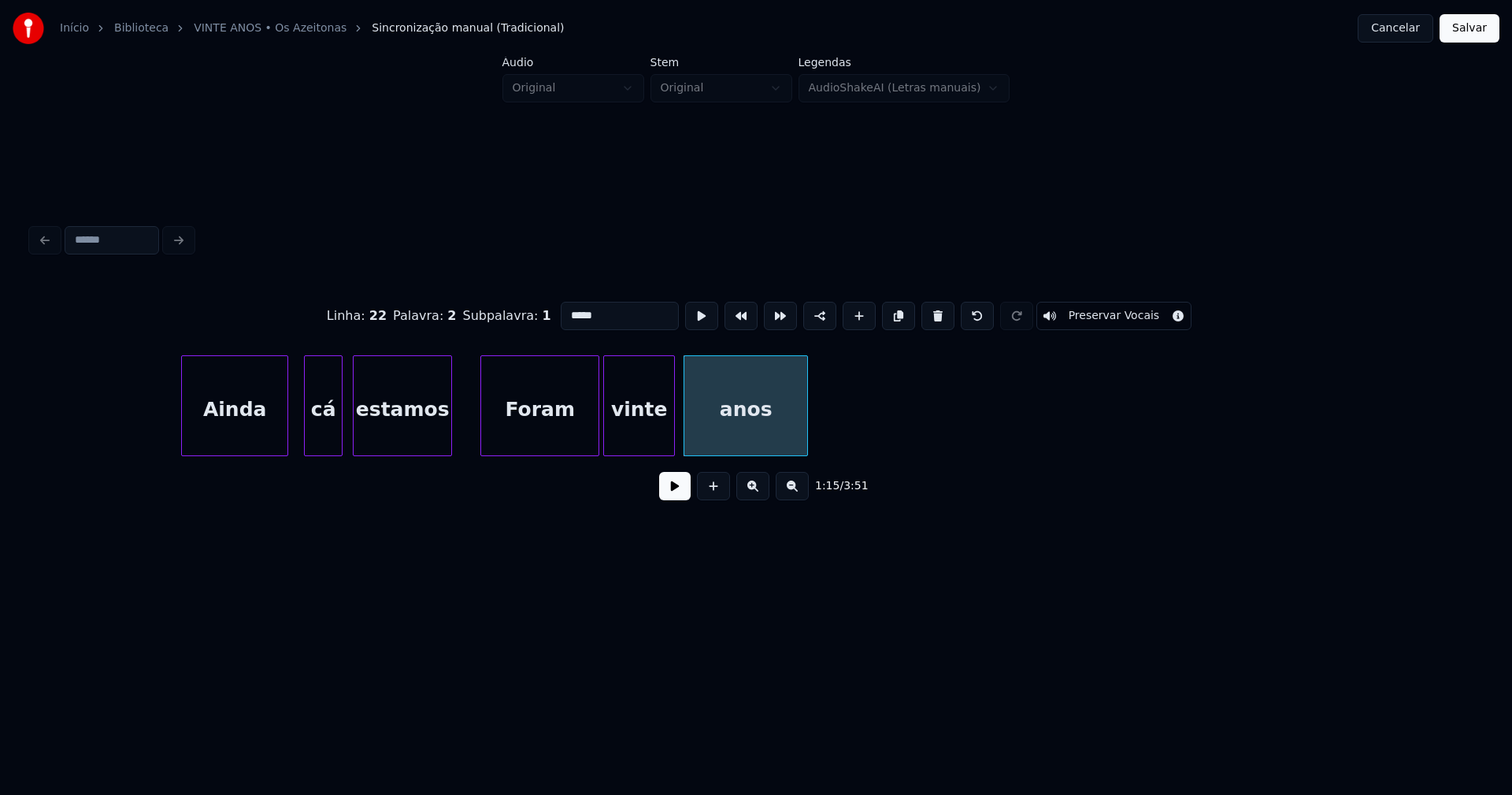
click at [805, 434] on div at bounding box center [805, 406] width 5 height 99
type input "*****"
click at [669, 493] on button at bounding box center [675, 486] width 32 height 29
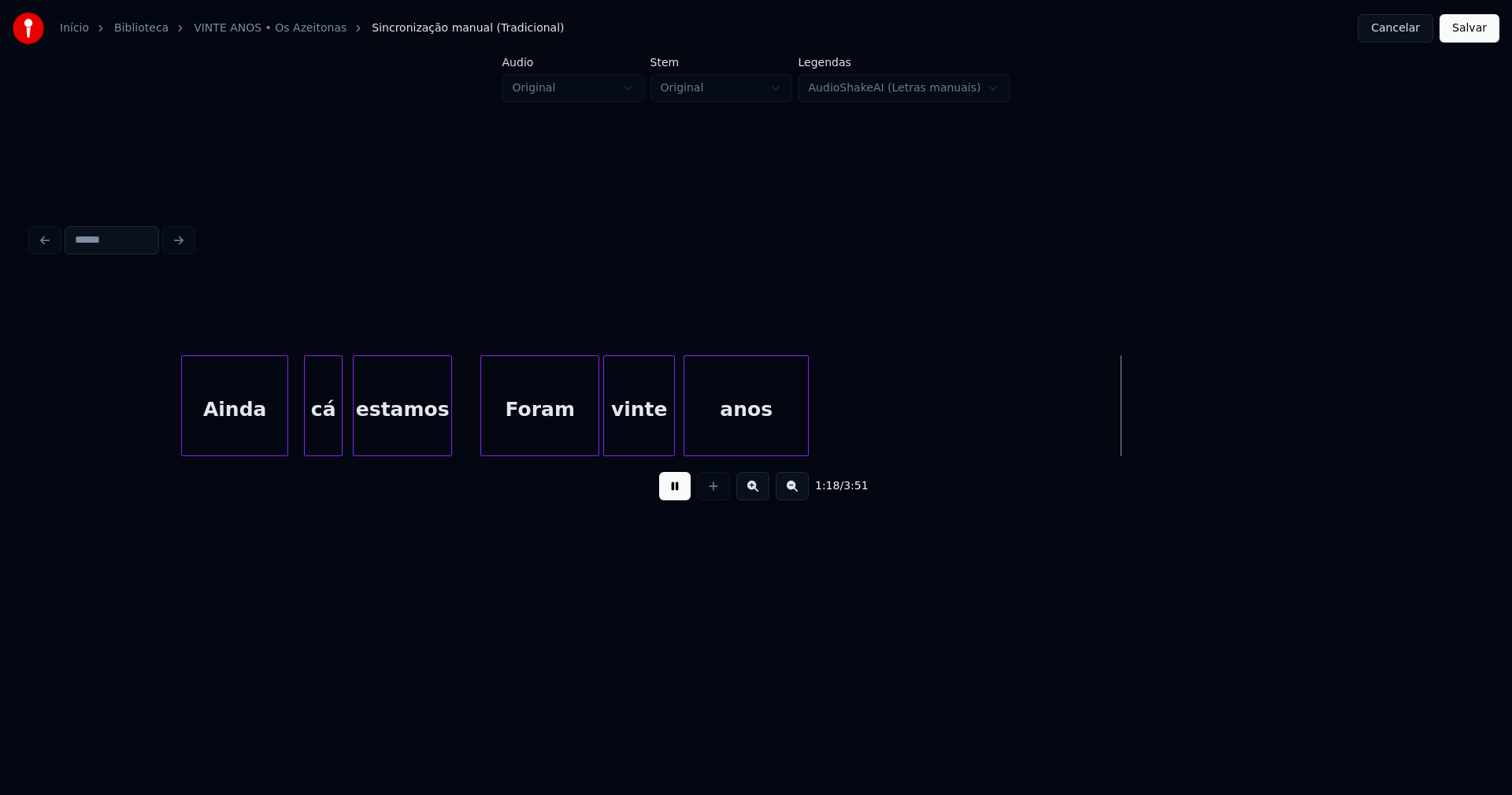
click at [673, 493] on button at bounding box center [675, 486] width 32 height 29
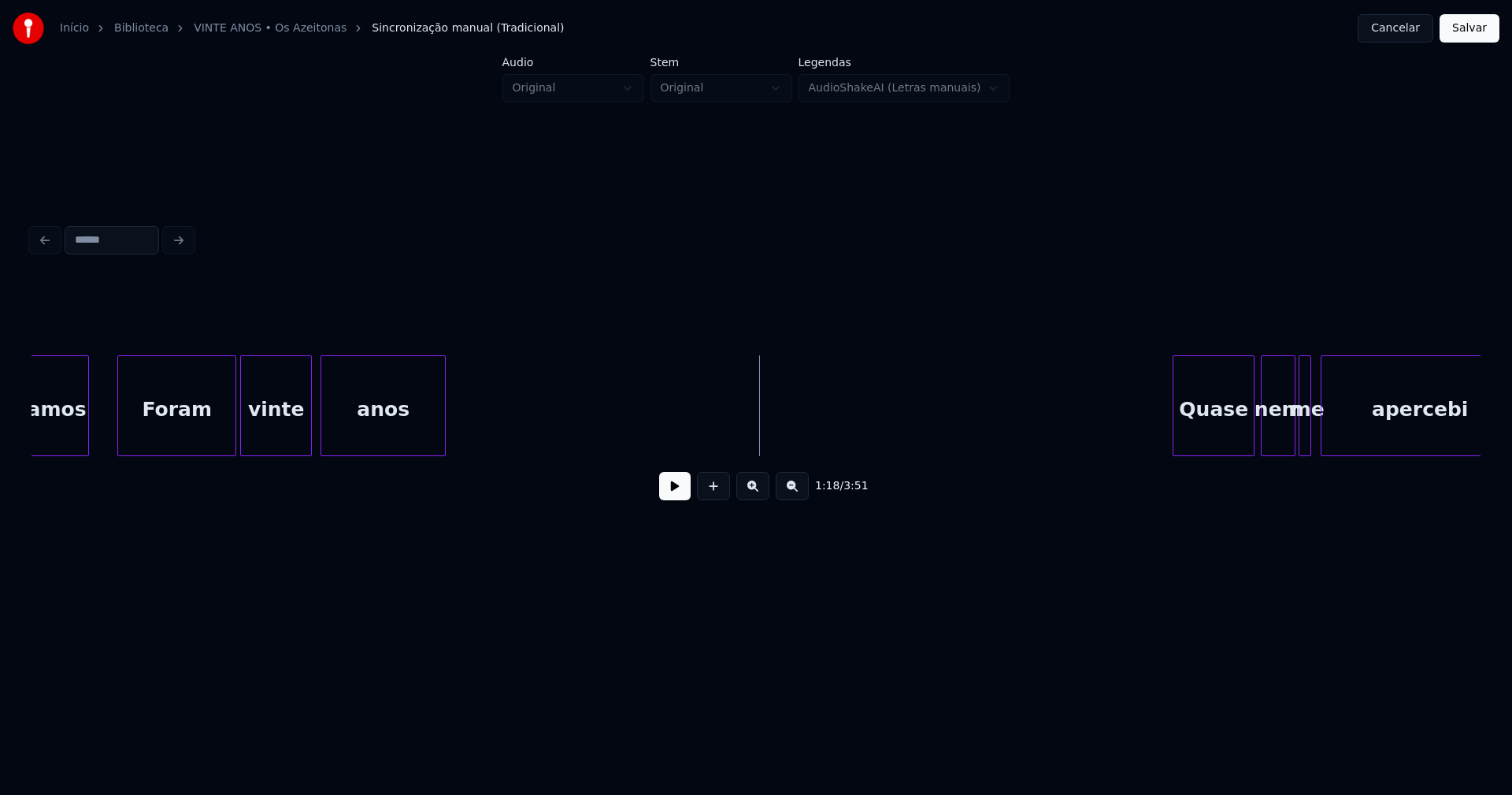
scroll to position [0, 11671]
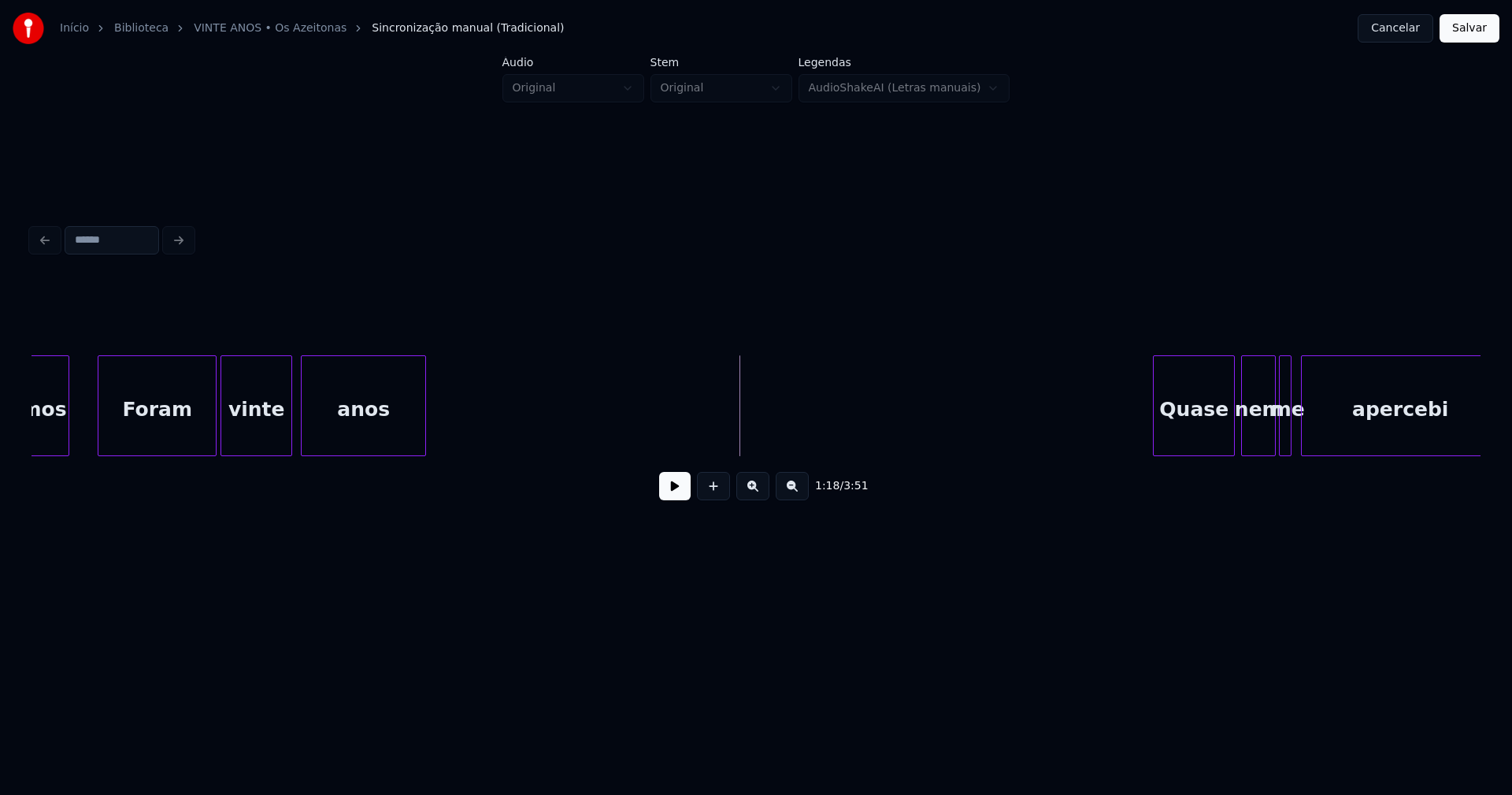
click at [718, 499] on button at bounding box center [712, 486] width 33 height 29
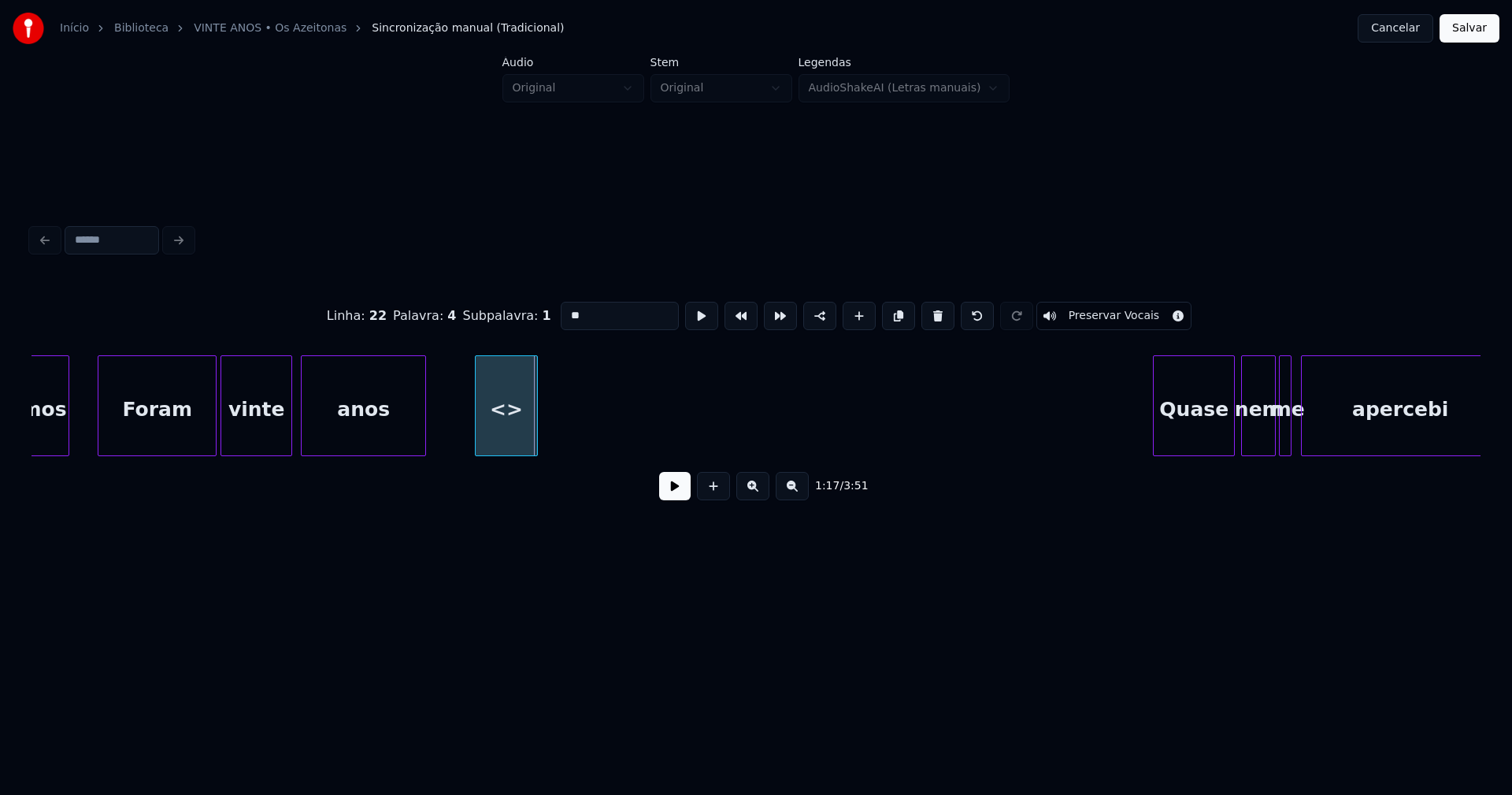
click at [494, 445] on div "<>" at bounding box center [505, 410] width 61 height 107
click at [583, 431] on div at bounding box center [582, 406] width 5 height 99
click at [526, 418] on div "<>" at bounding box center [530, 410] width 109 height 107
drag, startPoint x: 583, startPoint y: 305, endPoint x: 537, endPoint y: 316, distance: 47.3
click at [537, 316] on div "Linha : 22 Palavra : 4 Subpalavra : 1 ** Preservar Vocais" at bounding box center [756, 316] width 1448 height 79
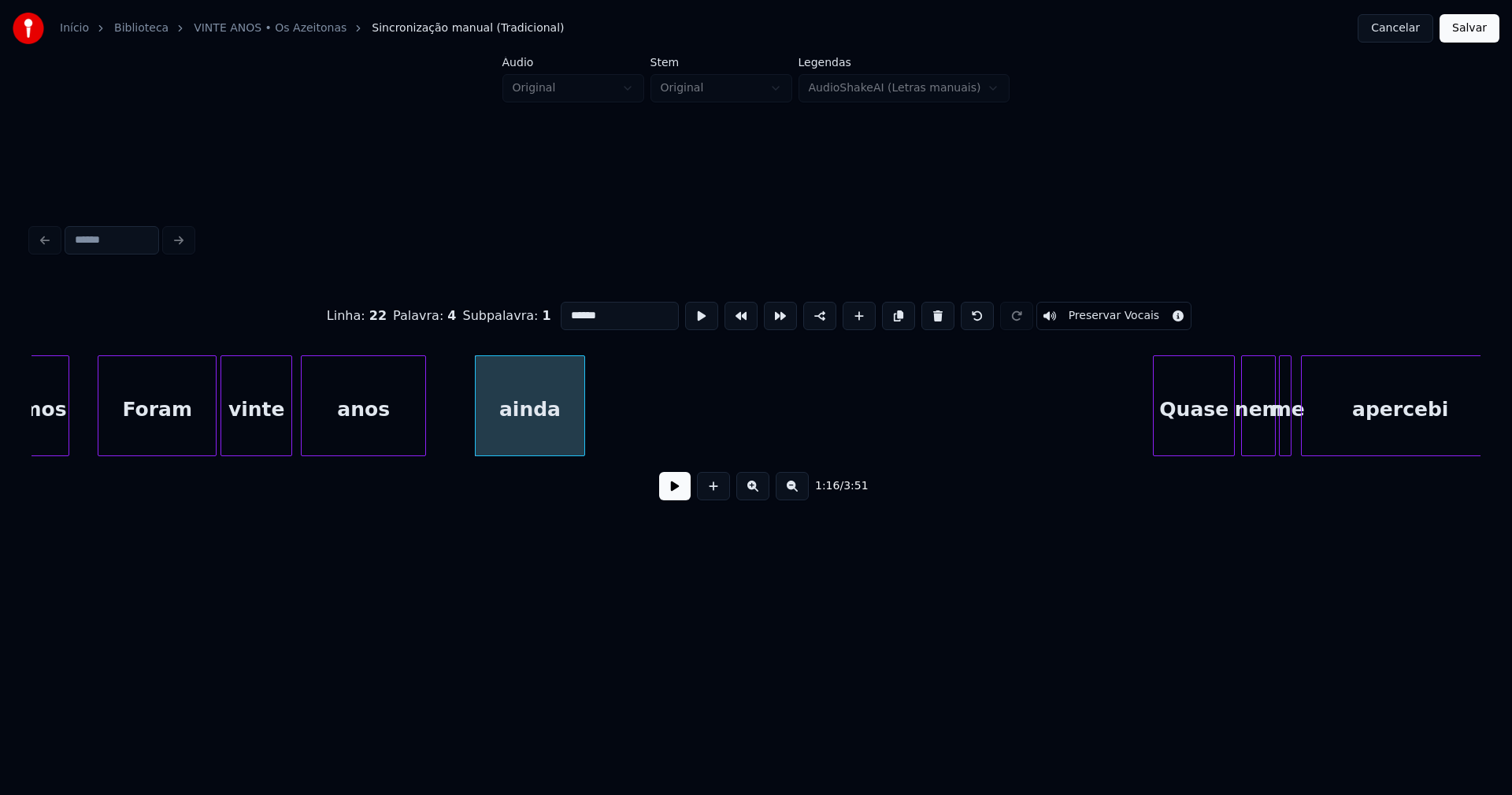
type input "*****"
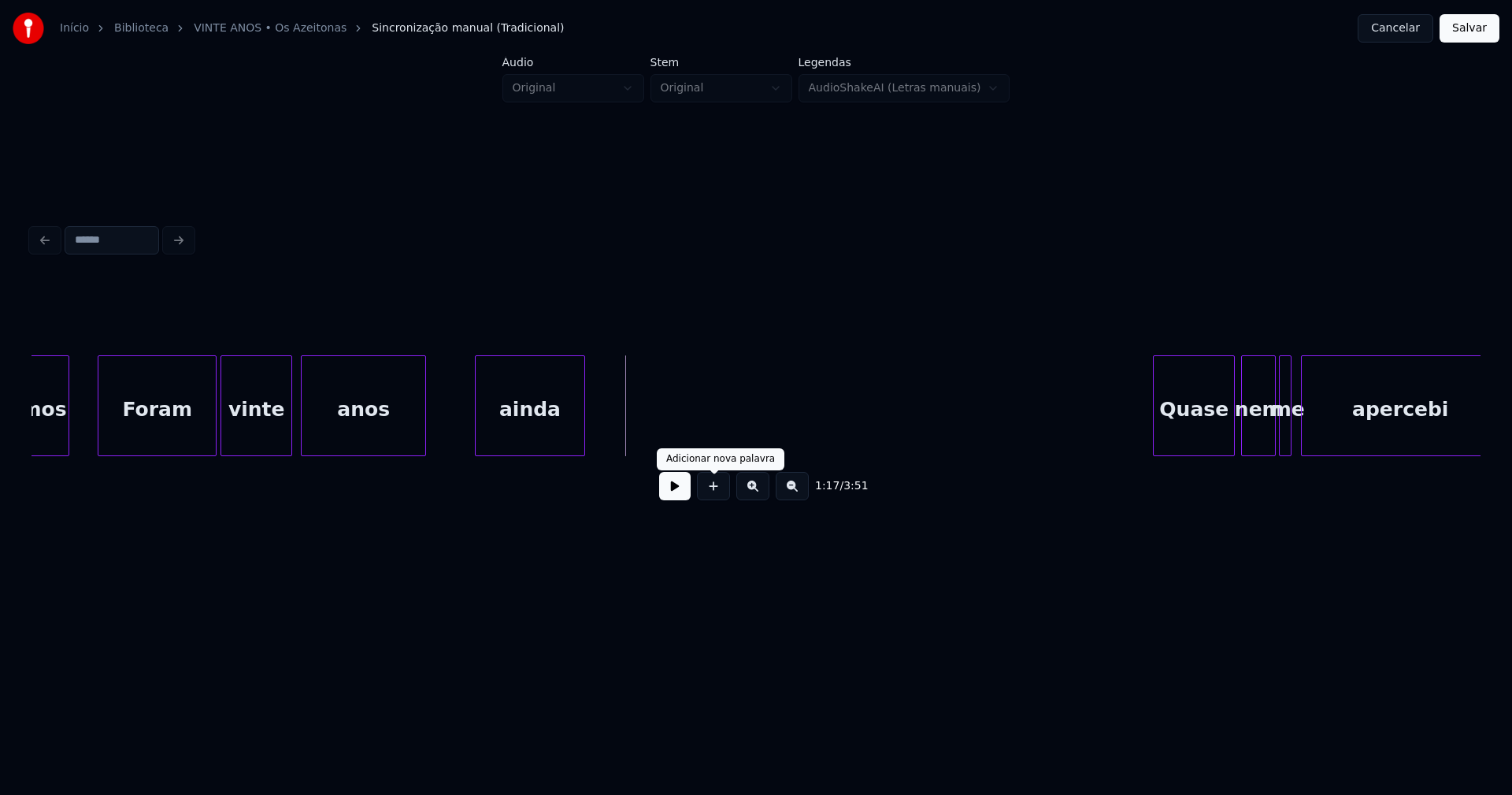
drag, startPoint x: 718, startPoint y: 500, endPoint x: 667, endPoint y: 460, distance: 64.8
click at [717, 500] on button at bounding box center [712, 486] width 33 height 29
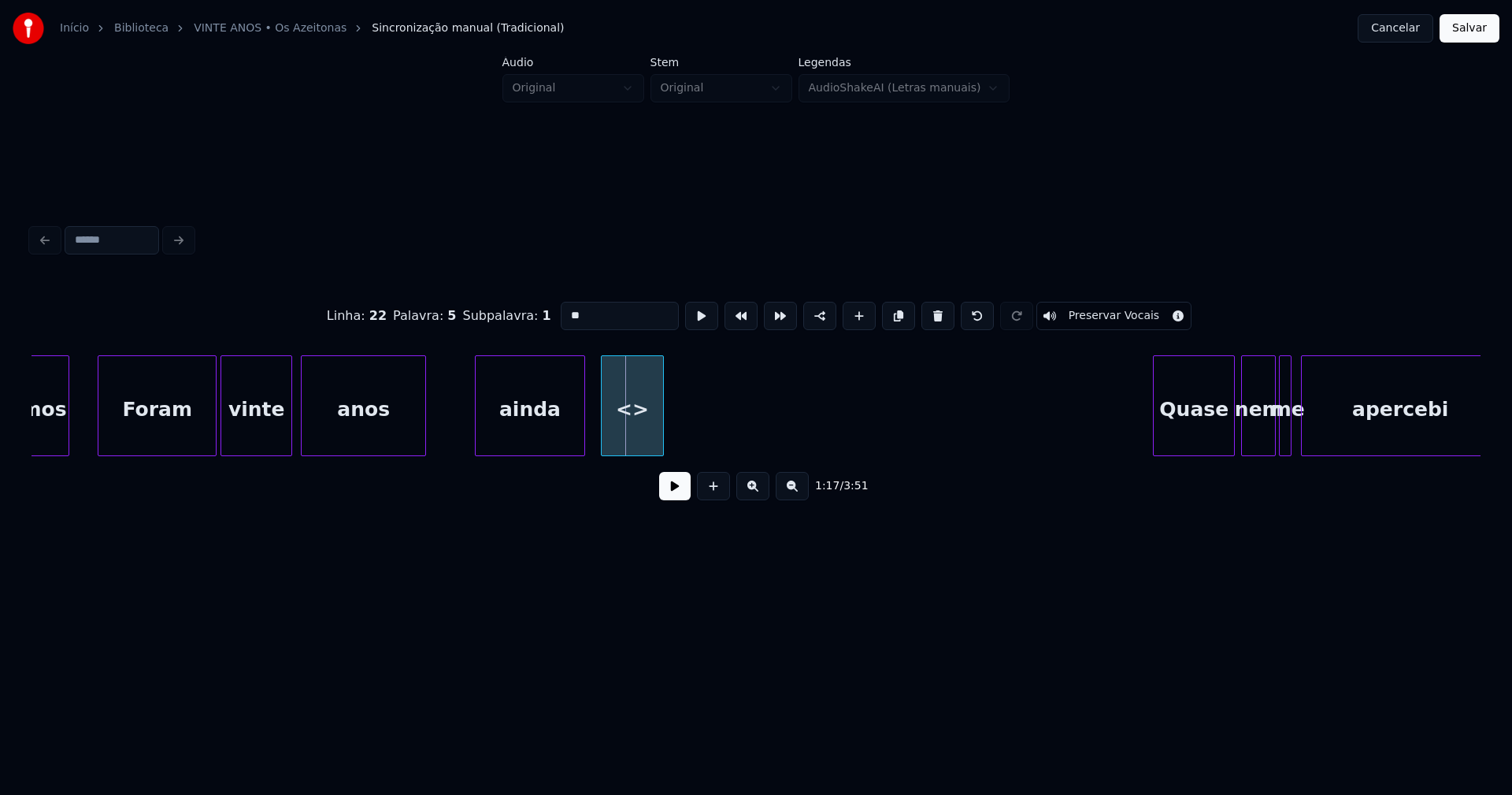
click at [631, 440] on div "<>" at bounding box center [632, 410] width 61 height 107
click at [637, 448] on div at bounding box center [638, 406] width 5 height 99
drag, startPoint x: 576, startPoint y: 309, endPoint x: 500, endPoint y: 314, distance: 76.2
click at [500, 314] on div "Linha : 22 Palavra : 5 Subpalavra : 1 ** Preservar Vocais" at bounding box center [756, 316] width 1448 height 79
type input "**"
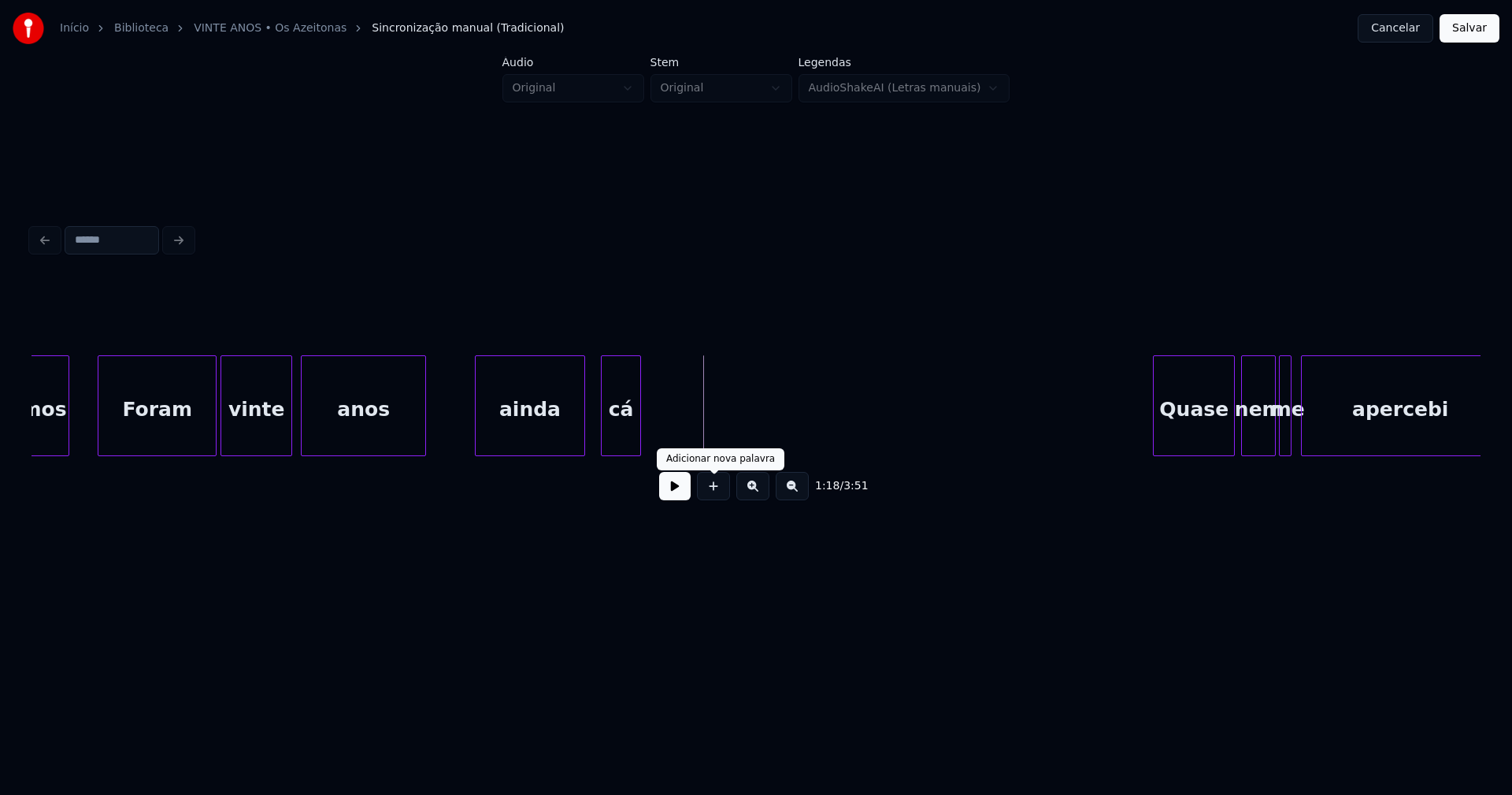
click at [719, 495] on button at bounding box center [712, 486] width 33 height 29
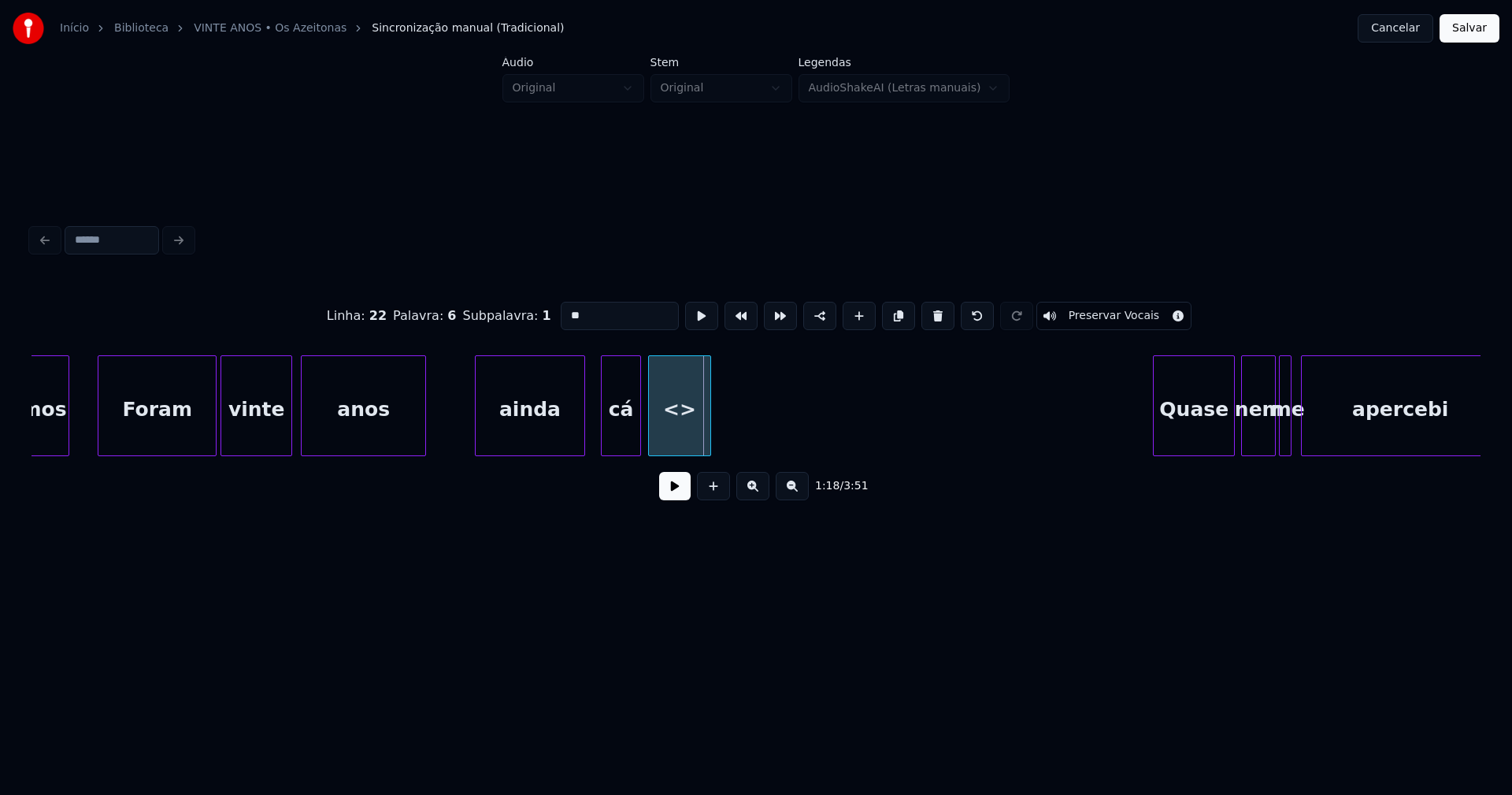
click at [680, 455] on div "vinte anos Foram estamos Quase nem me apercebi ainda cá <>" at bounding box center [756, 406] width 1448 height 101
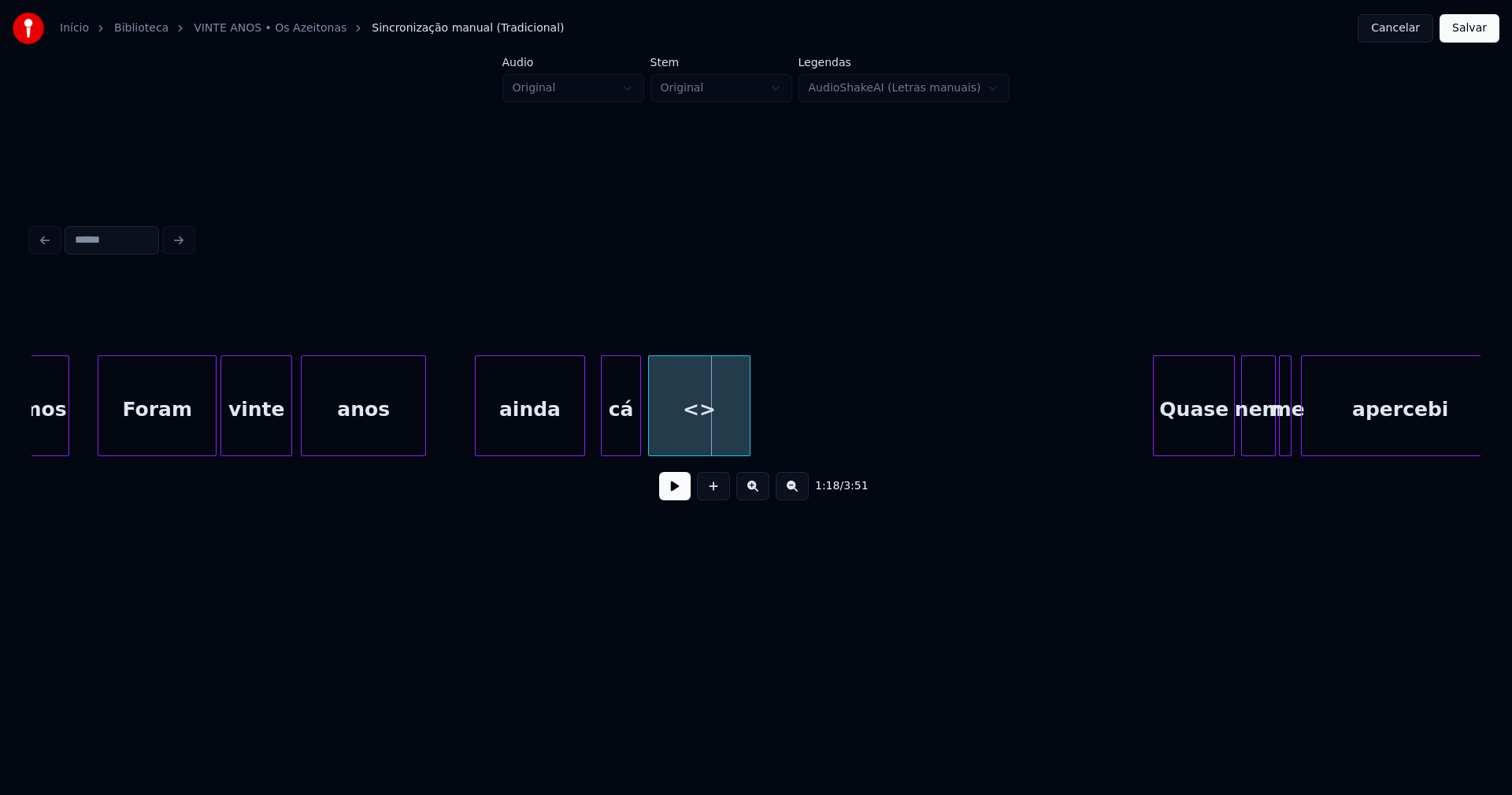
click at [747, 422] on div at bounding box center [748, 406] width 5 height 99
click at [711, 423] on div "<>" at bounding box center [699, 410] width 101 height 107
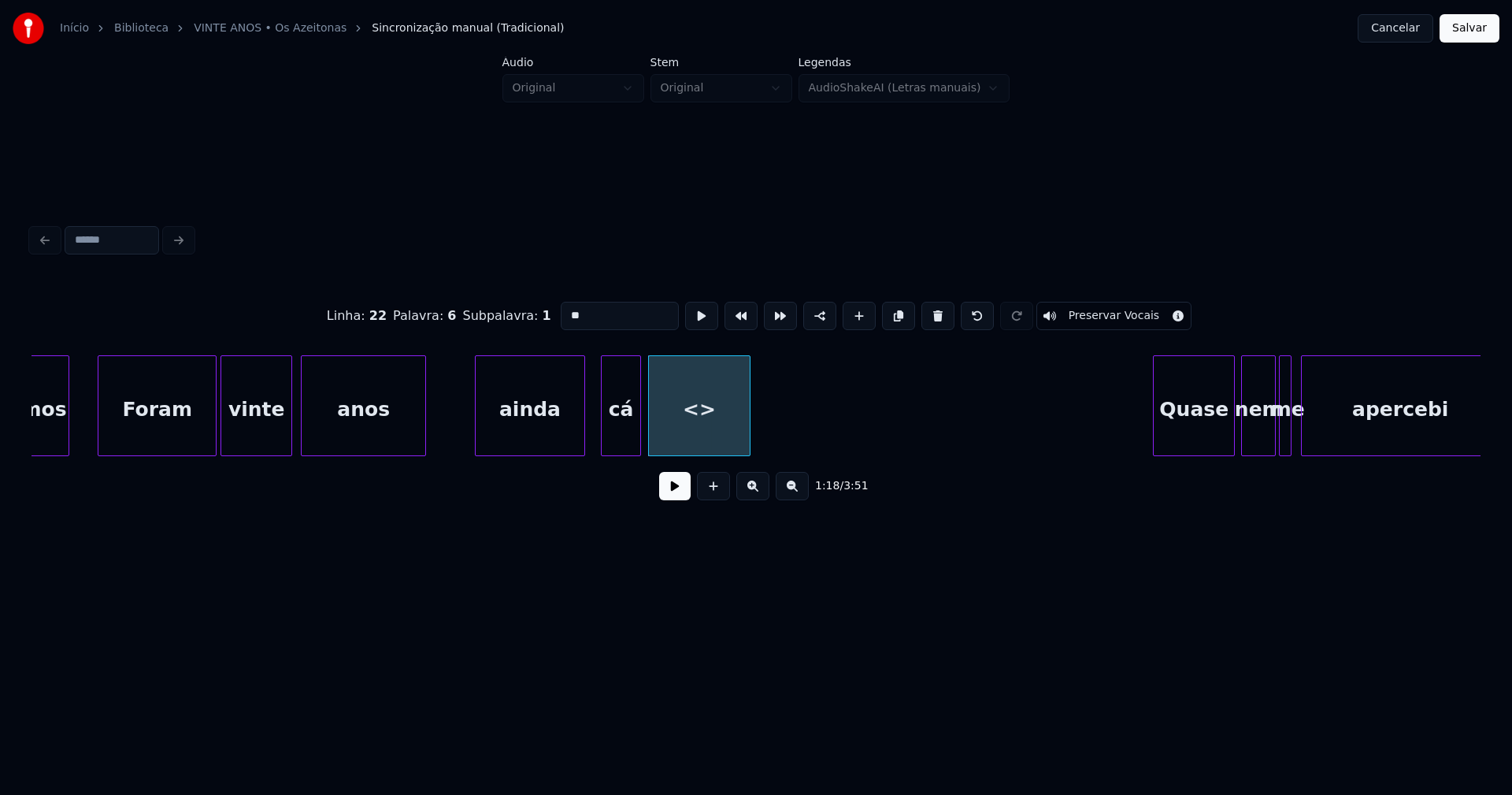
drag, startPoint x: 583, startPoint y: 305, endPoint x: 552, endPoint y: 309, distance: 31.3
click at [561, 309] on input "**" at bounding box center [619, 316] width 118 height 29
type input "*******"
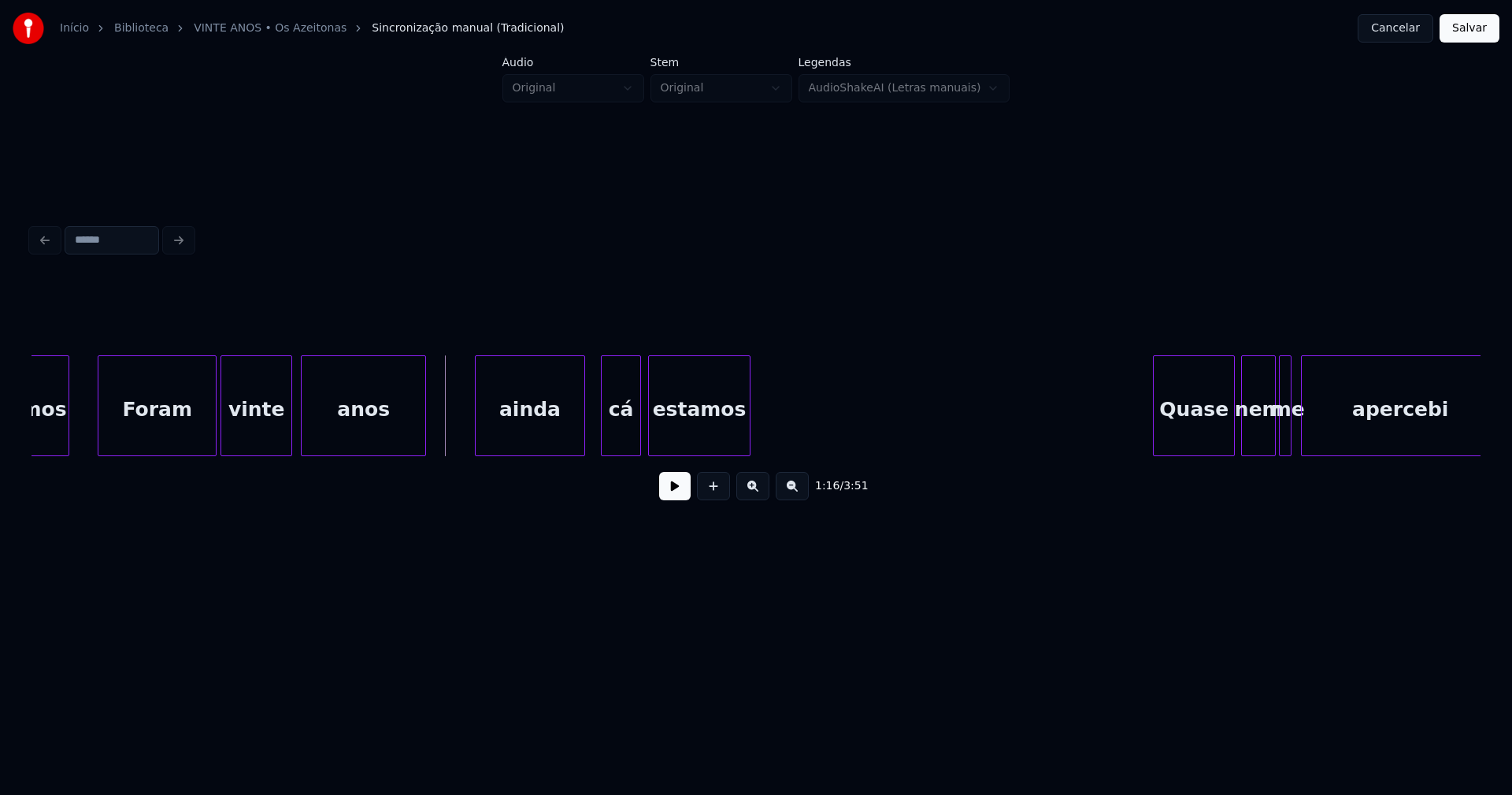
drag, startPoint x: 676, startPoint y: 493, endPoint x: 910, endPoint y: 604, distance: 259.0
click at [677, 496] on button at bounding box center [675, 486] width 32 height 29
click at [677, 491] on button at bounding box center [675, 486] width 32 height 29
drag, startPoint x: 713, startPoint y: 496, endPoint x: 754, endPoint y: 457, distance: 56.6
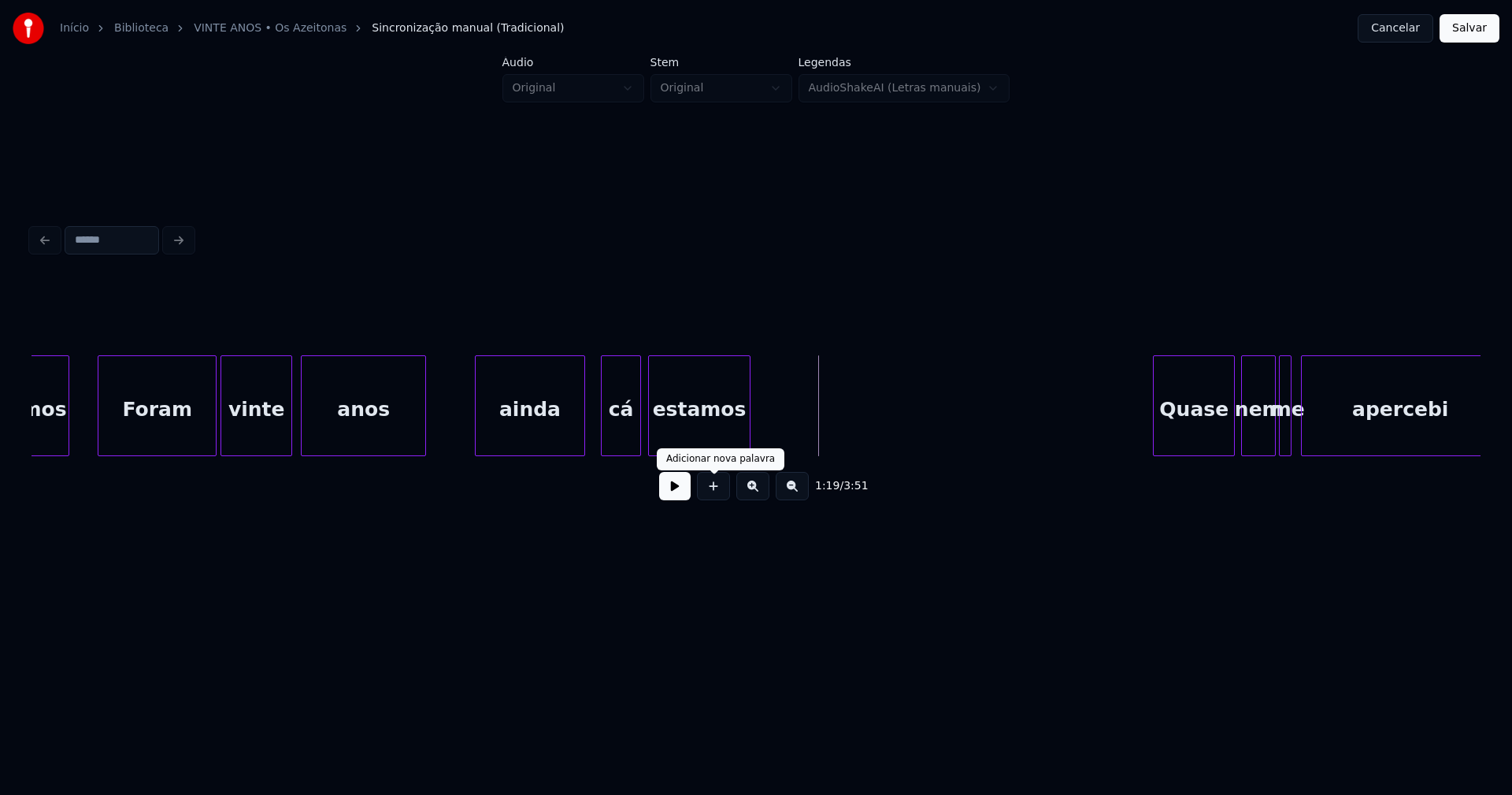
click at [714, 496] on button at bounding box center [712, 486] width 33 height 29
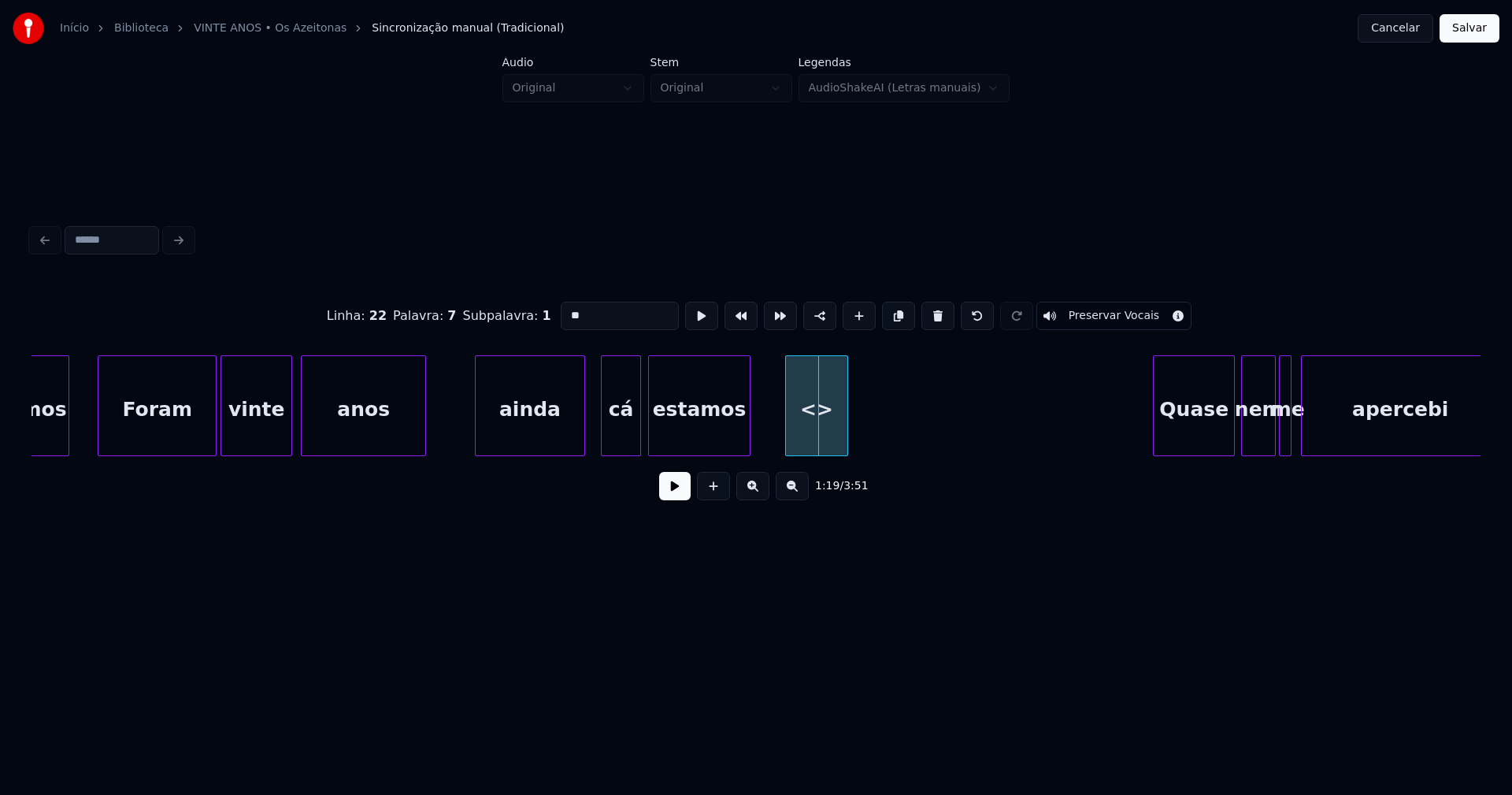
click at [810, 453] on div "vinte anos Foram estamos Quase nem me apercebi ainda cá estamos <>" at bounding box center [756, 406] width 1448 height 101
click at [774, 444] on div at bounding box center [775, 406] width 5 height 99
click at [814, 442] on div "<>" at bounding box center [810, 410] width 75 height 107
drag, startPoint x: 585, startPoint y: 311, endPoint x: 537, endPoint y: 311, distance: 48.0
click at [537, 311] on div "Linha : 22 Palavra : 7 Subpalavra : 1 ** Preservar Vocais" at bounding box center [756, 316] width 1448 height 79
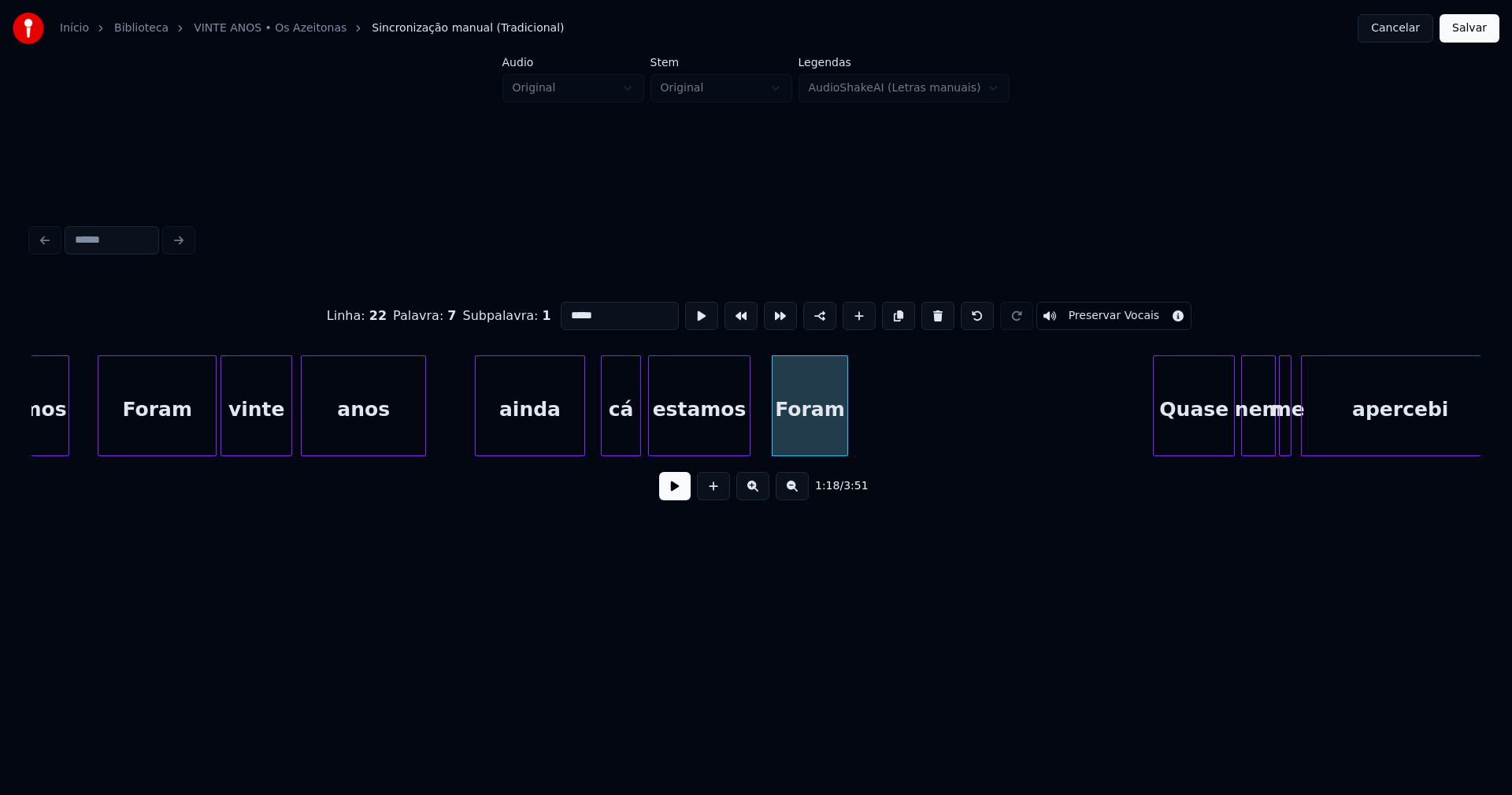
type input "*****"
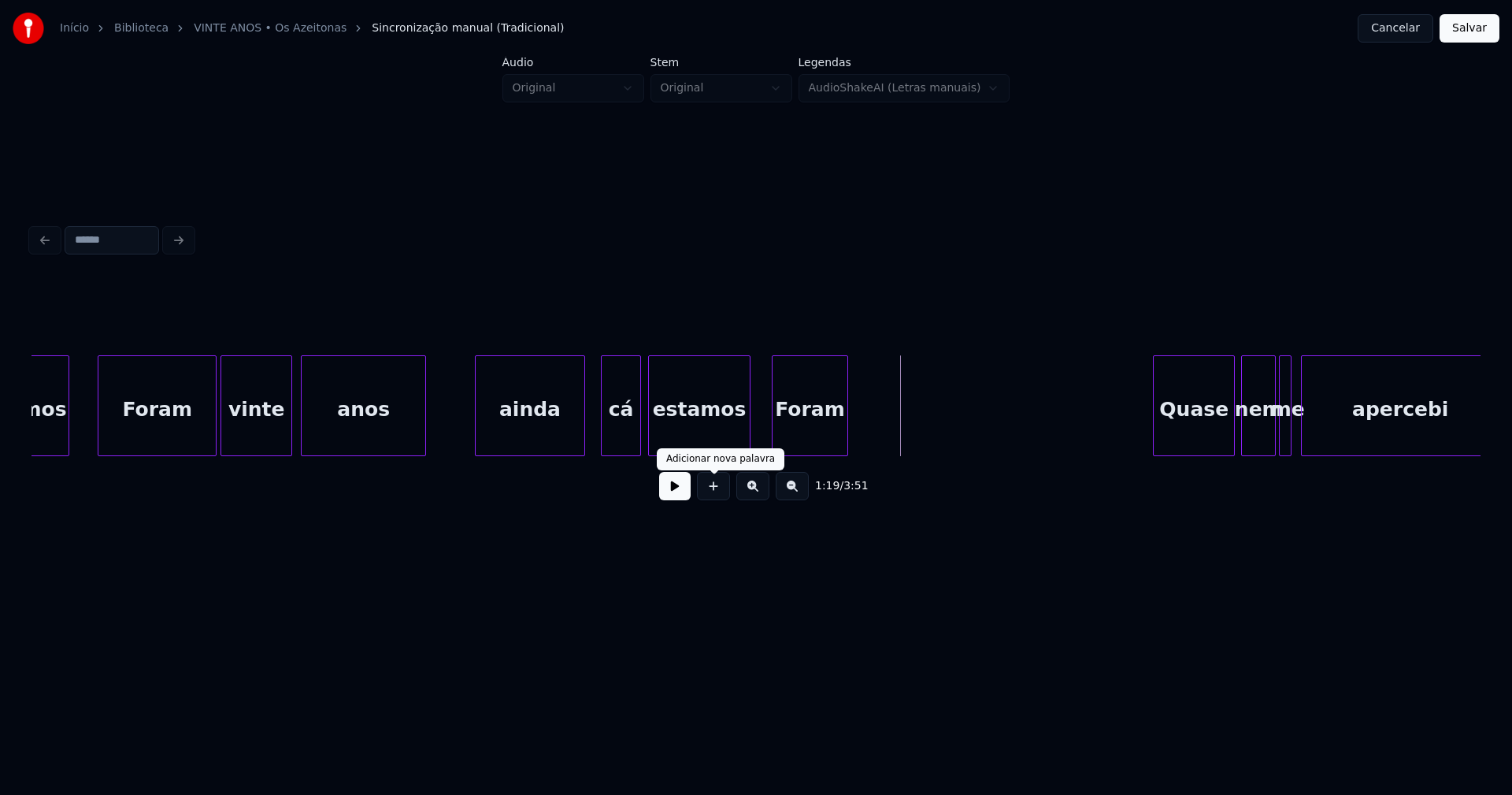
click at [717, 500] on button at bounding box center [712, 486] width 33 height 29
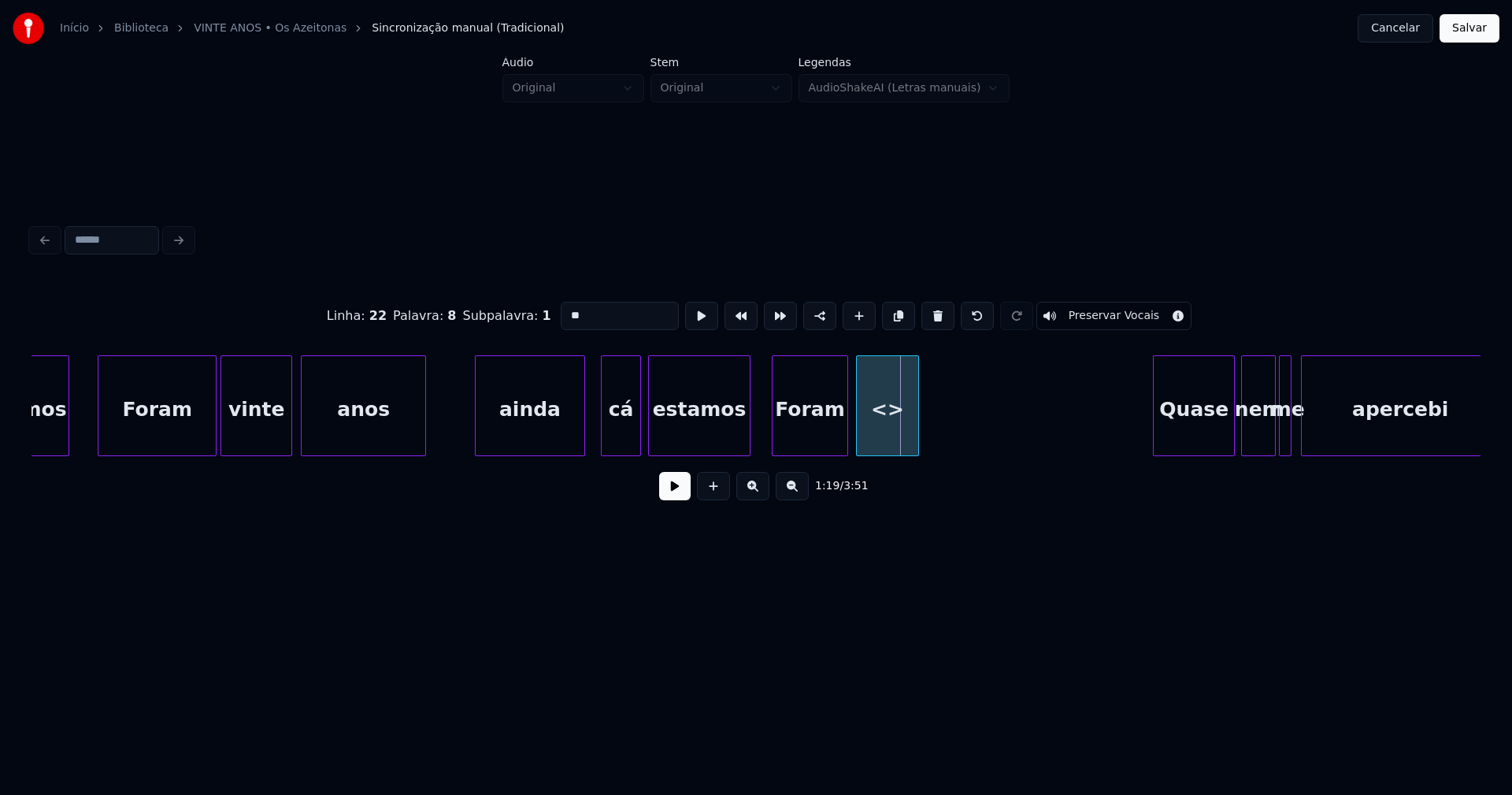
click at [893, 472] on div "Linha : 22 Palavra : 8 Subpalavra : 1 ** Preservar Vocais 1:19 / 3:51" at bounding box center [756, 397] width 1448 height 240
click at [933, 428] on div at bounding box center [931, 406] width 5 height 99
click at [911, 438] on div "<>" at bounding box center [895, 410] width 77 height 107
drag, startPoint x: 593, startPoint y: 311, endPoint x: 526, endPoint y: 312, distance: 67.0
click at [526, 312] on div "Linha : 22 [GEOGRAPHIC_DATA] : 8 Subpalavra : 1 ** Preservar Vocais" at bounding box center [756, 316] width 1448 height 79
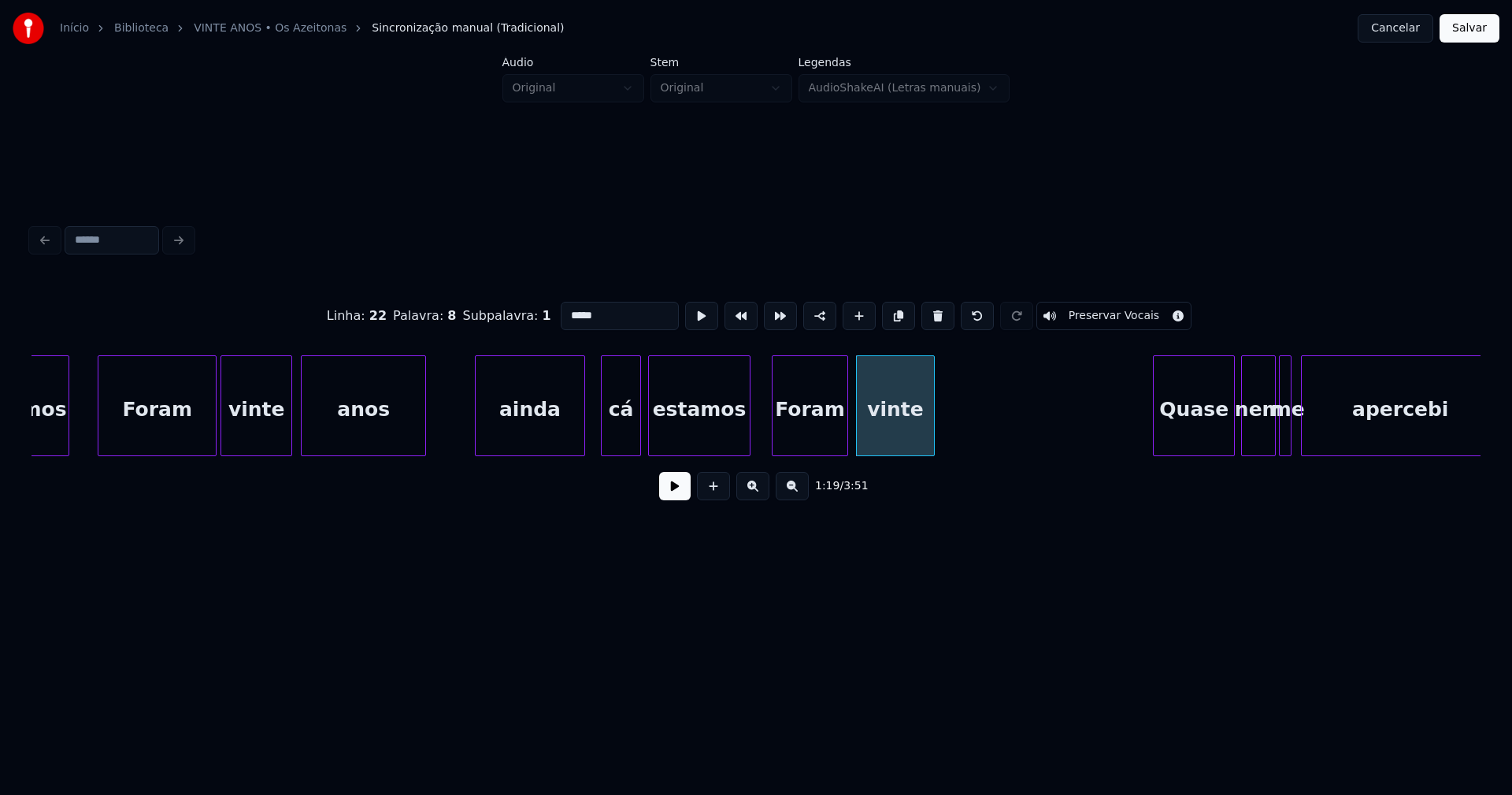
type input "*****"
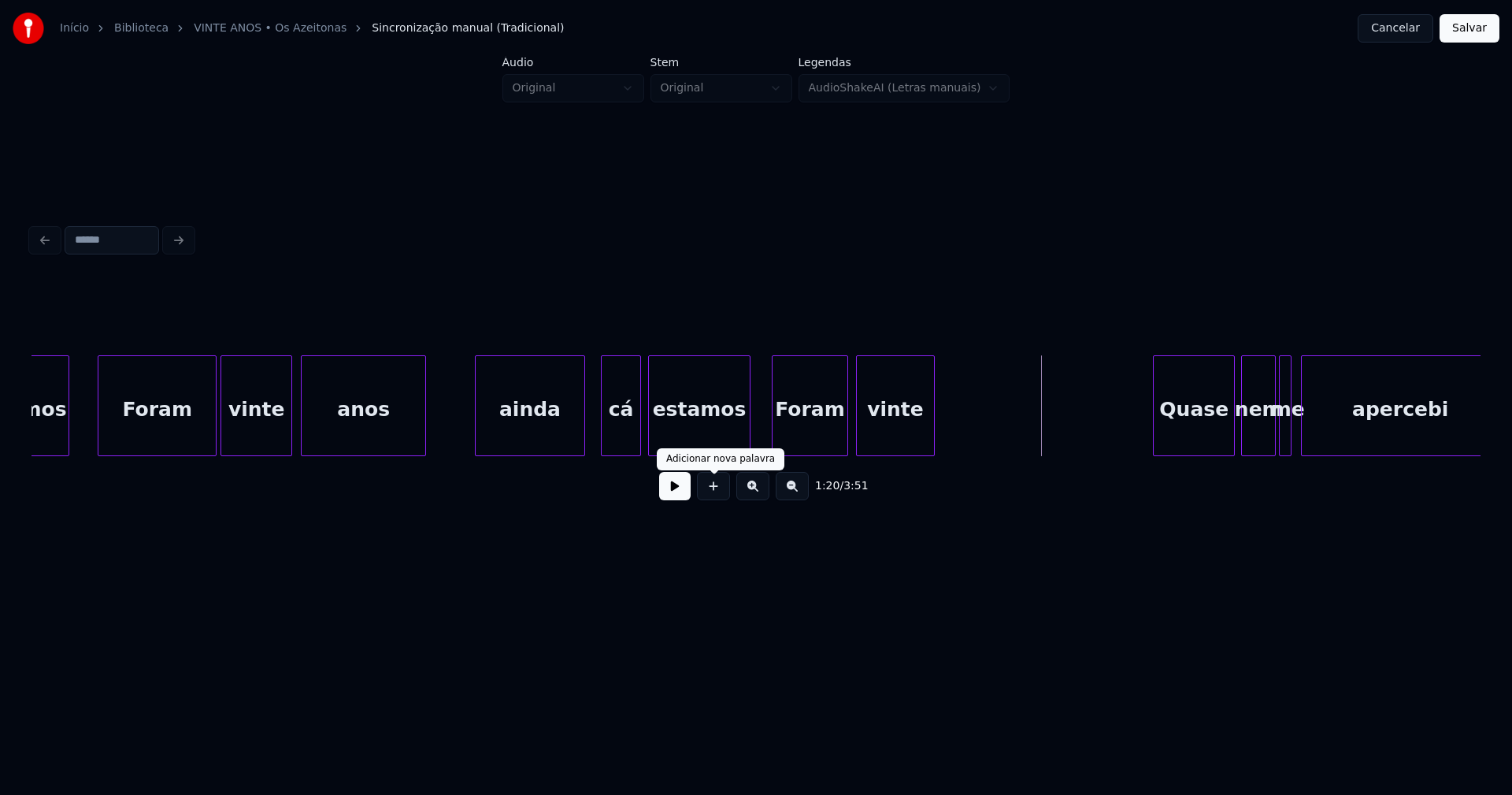
click at [713, 495] on button at bounding box center [712, 486] width 33 height 29
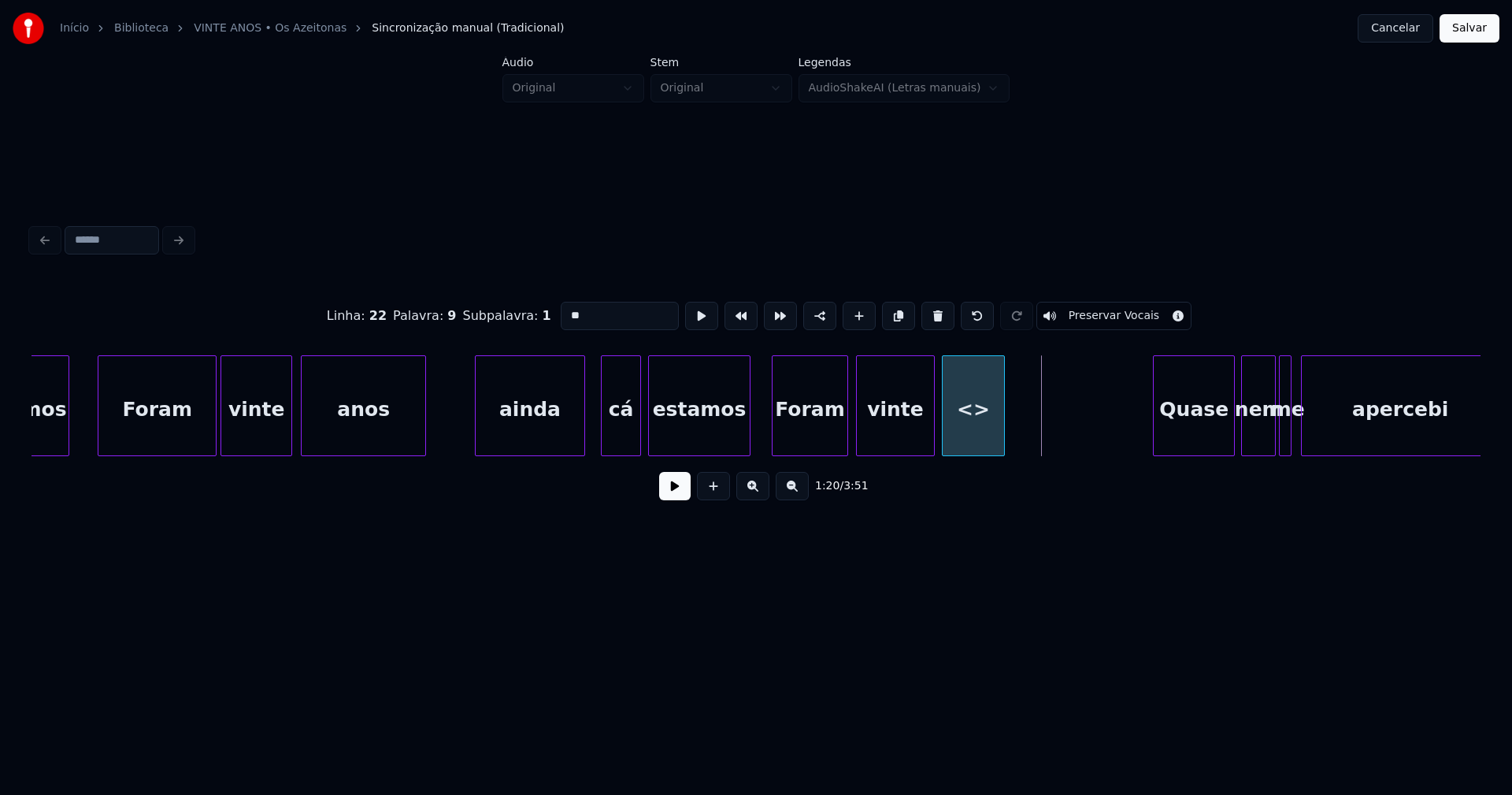
click at [972, 456] on div "vinte anos Foram estamos Quase nem me apercebi ainda cá estamos Foram vinte <>" at bounding box center [756, 406] width 1448 height 101
click at [1089, 433] on div at bounding box center [1090, 406] width 5 height 99
click at [1017, 436] on div "<>" at bounding box center [1017, 410] width 150 height 107
drag, startPoint x: 597, startPoint y: 305, endPoint x: 489, endPoint y: 315, distance: 108.5
click at [489, 315] on div "Linha : 22 Palavra : 9 Subpalavra : 1 ** Preservar Vocais" at bounding box center [756, 316] width 1448 height 79
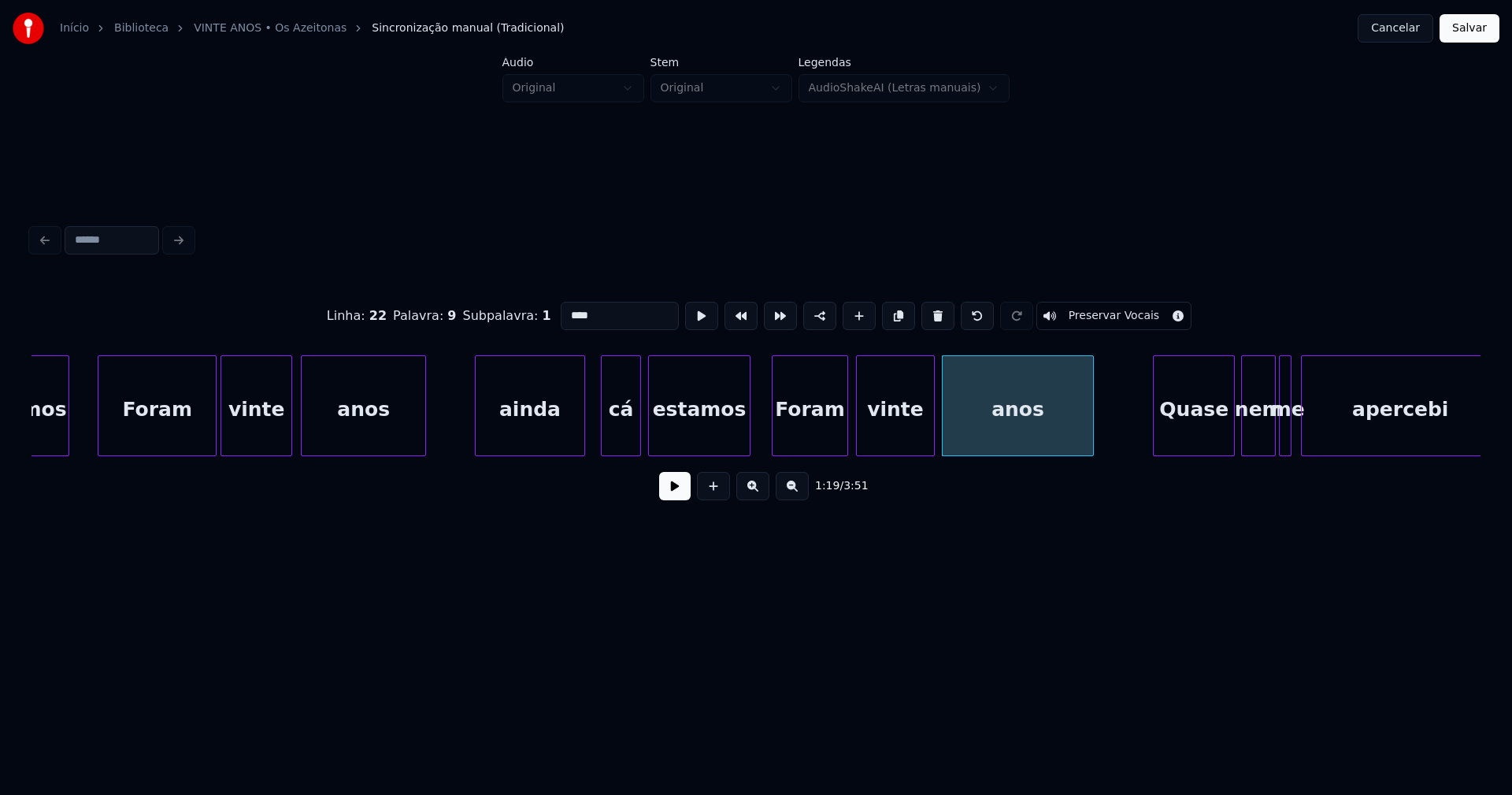
type input "****"
click at [671, 497] on button at bounding box center [675, 486] width 32 height 29
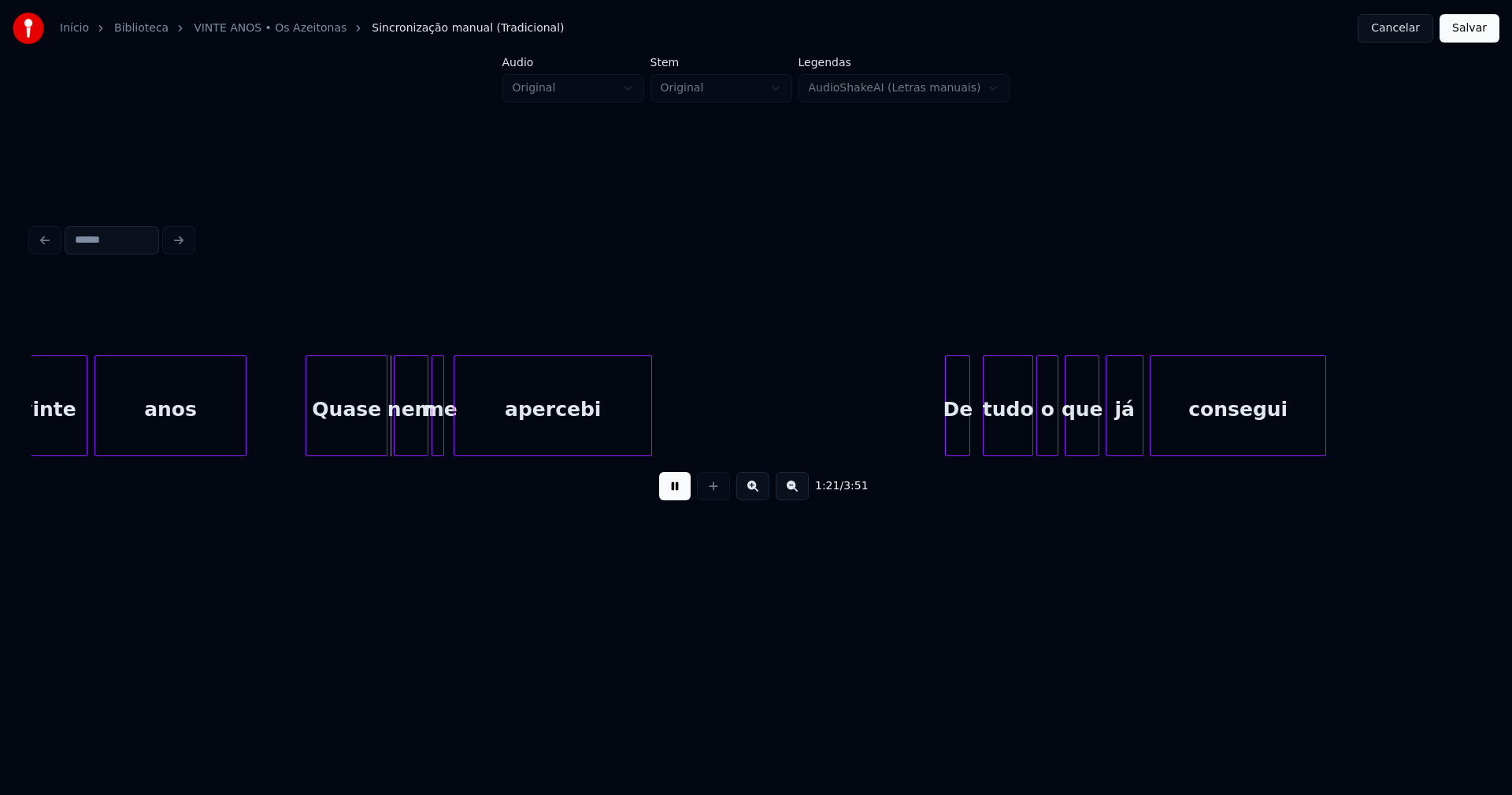
scroll to position [0, 12539]
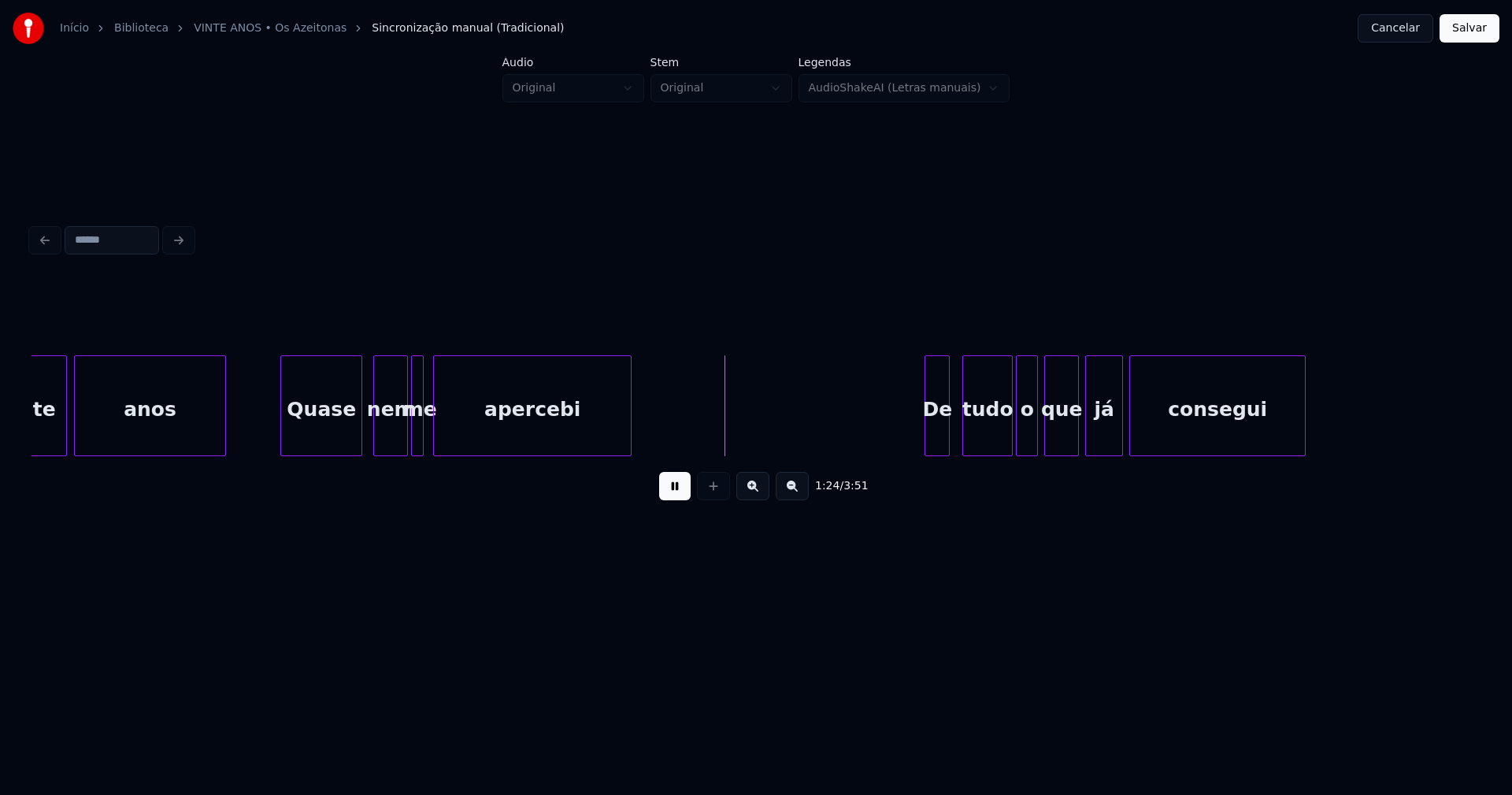
click at [323, 429] on div "Quase" at bounding box center [321, 410] width 80 height 107
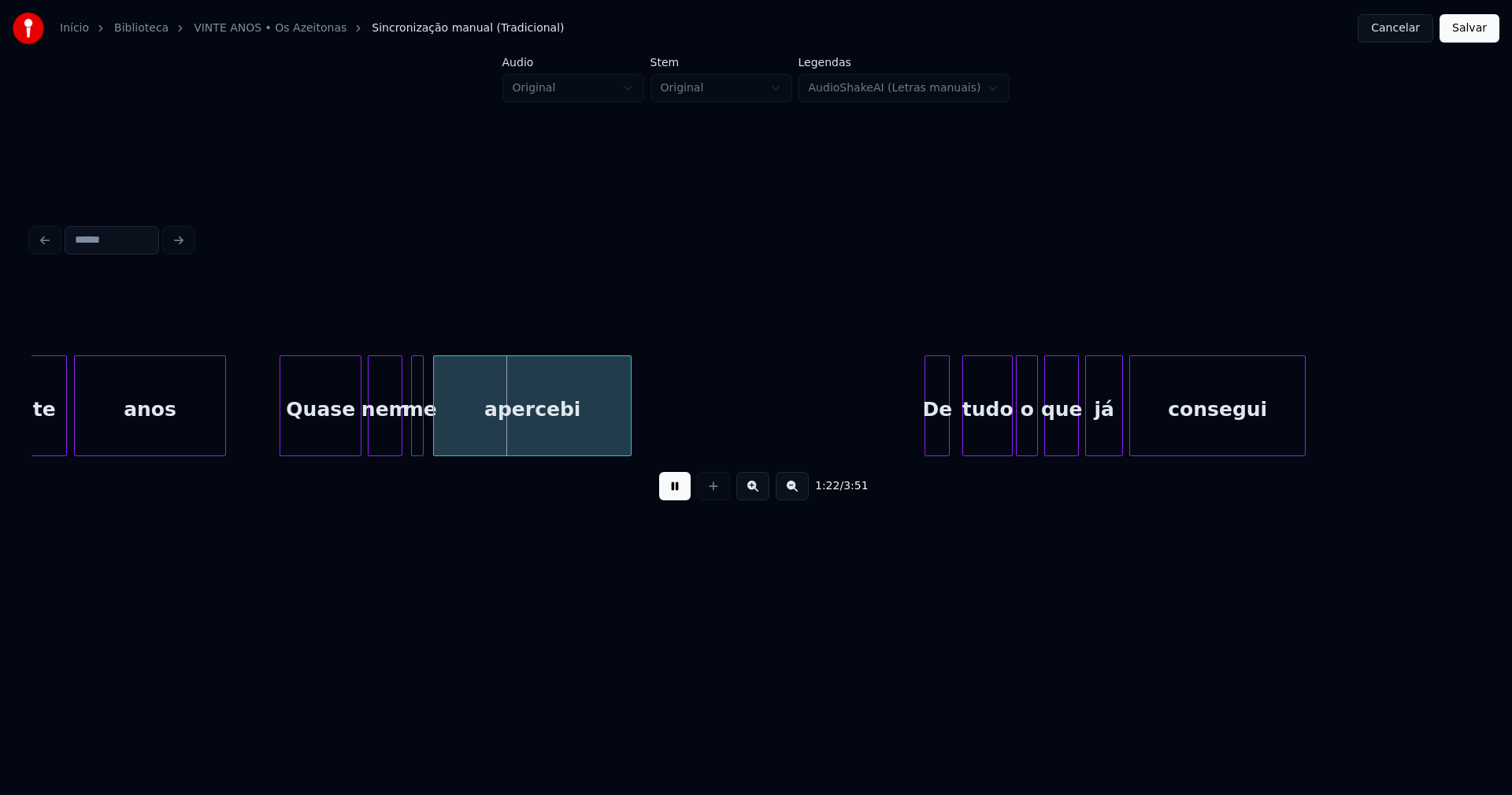
click at [387, 439] on div "nem" at bounding box center [385, 410] width 33 height 107
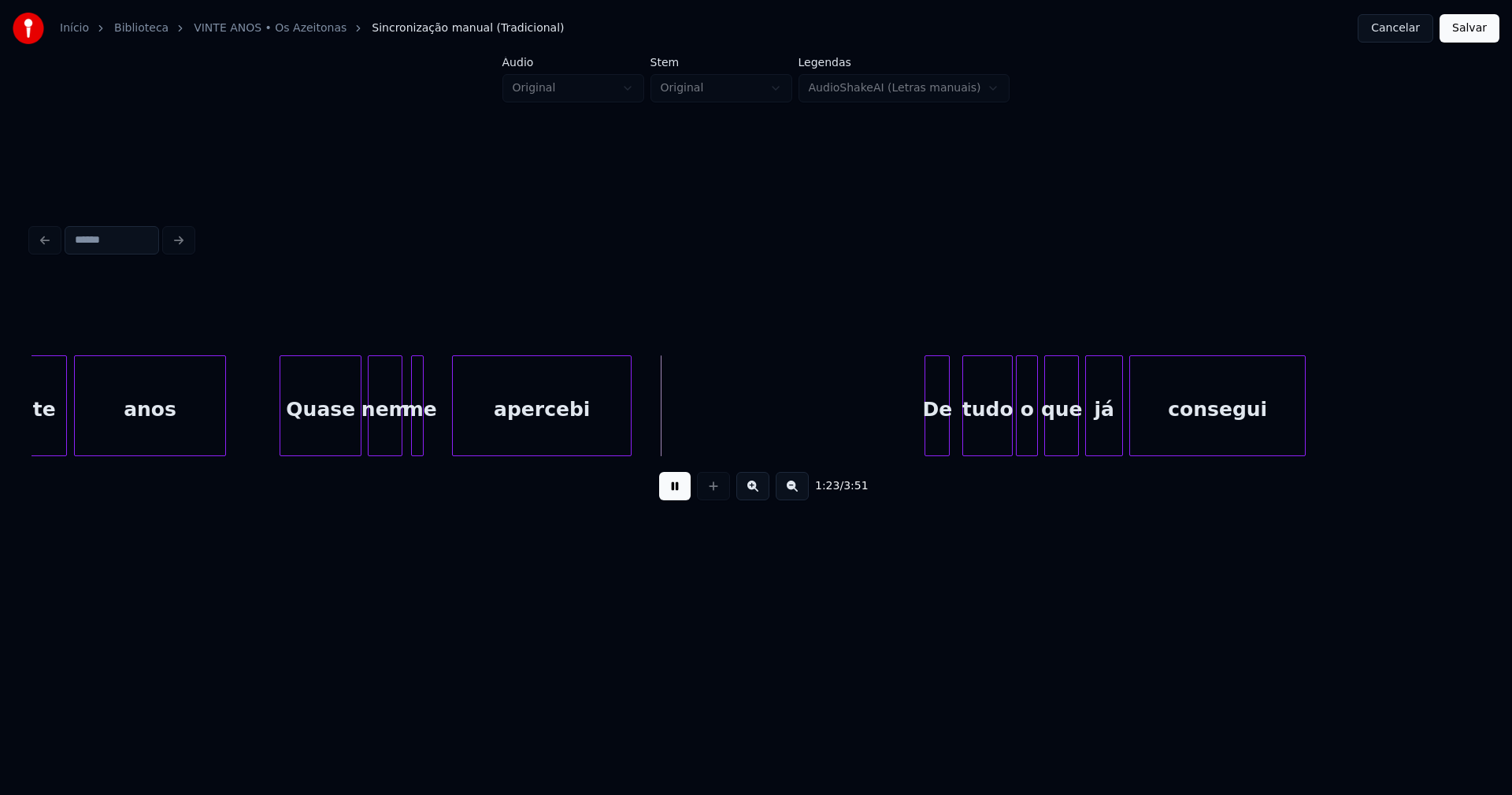
click at [454, 429] on div at bounding box center [455, 406] width 5 height 99
click at [445, 429] on div at bounding box center [445, 406] width 5 height 99
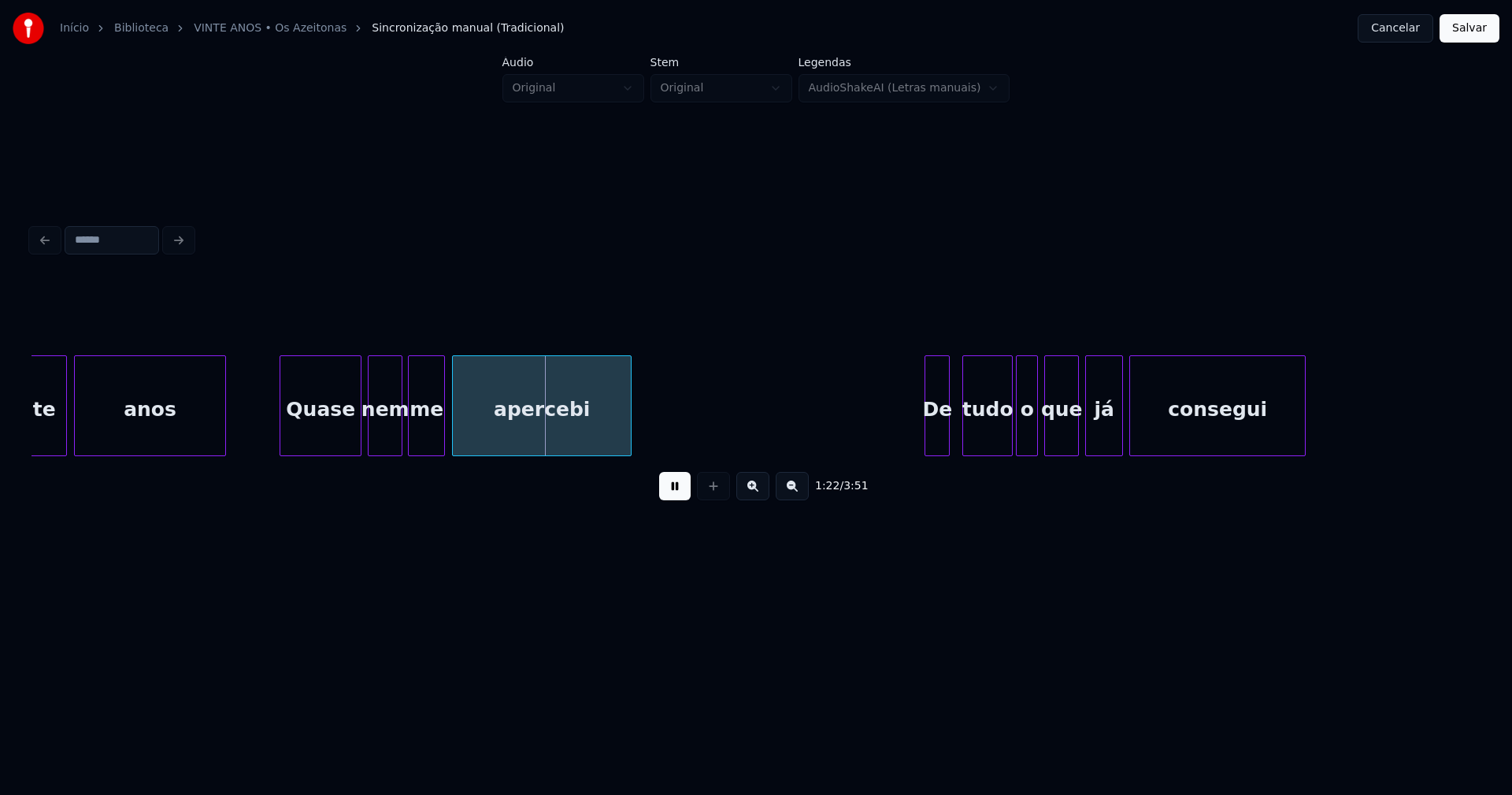
click at [432, 434] on div "me" at bounding box center [427, 410] width 35 height 107
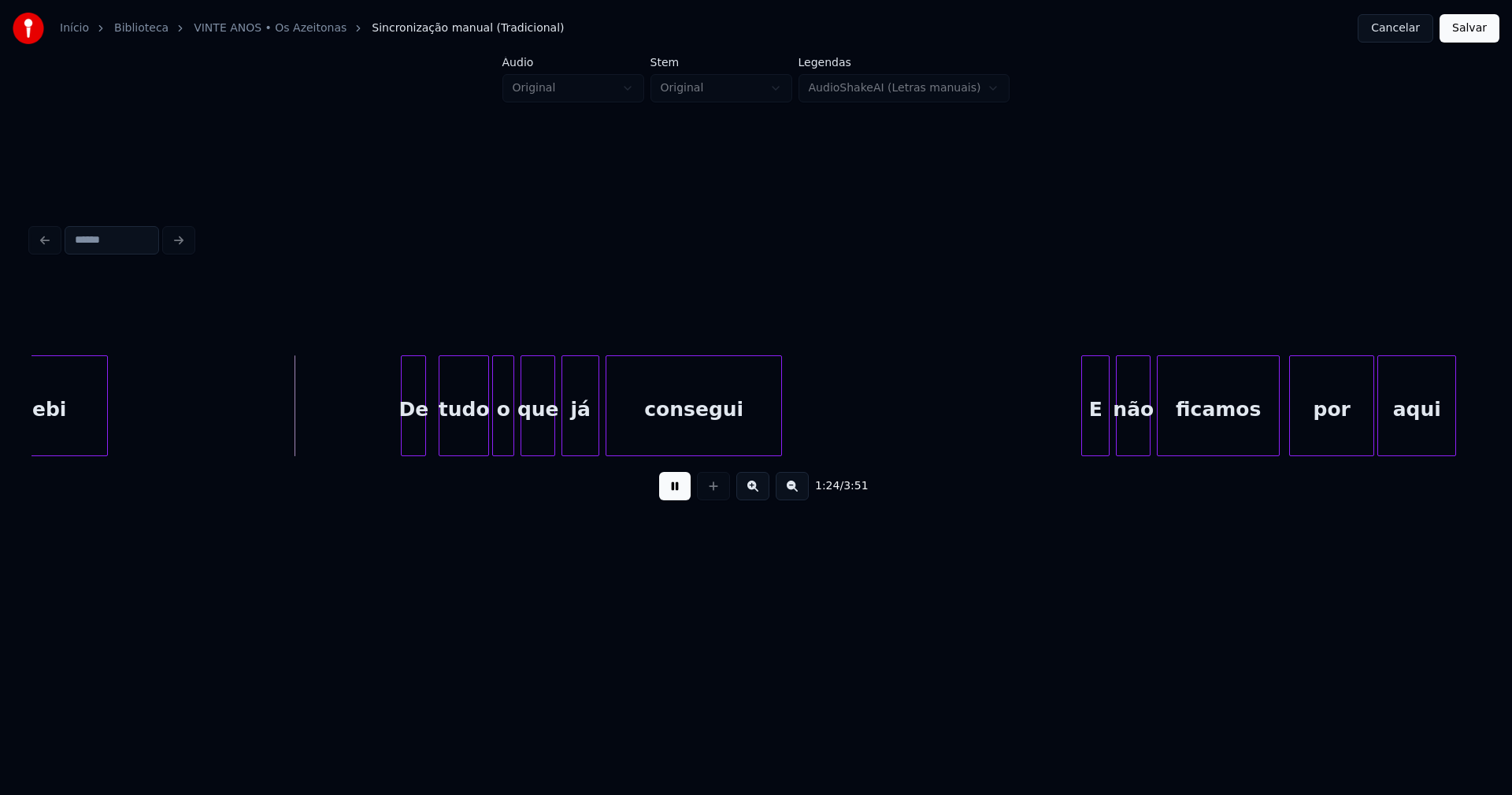
scroll to position [0, 13083]
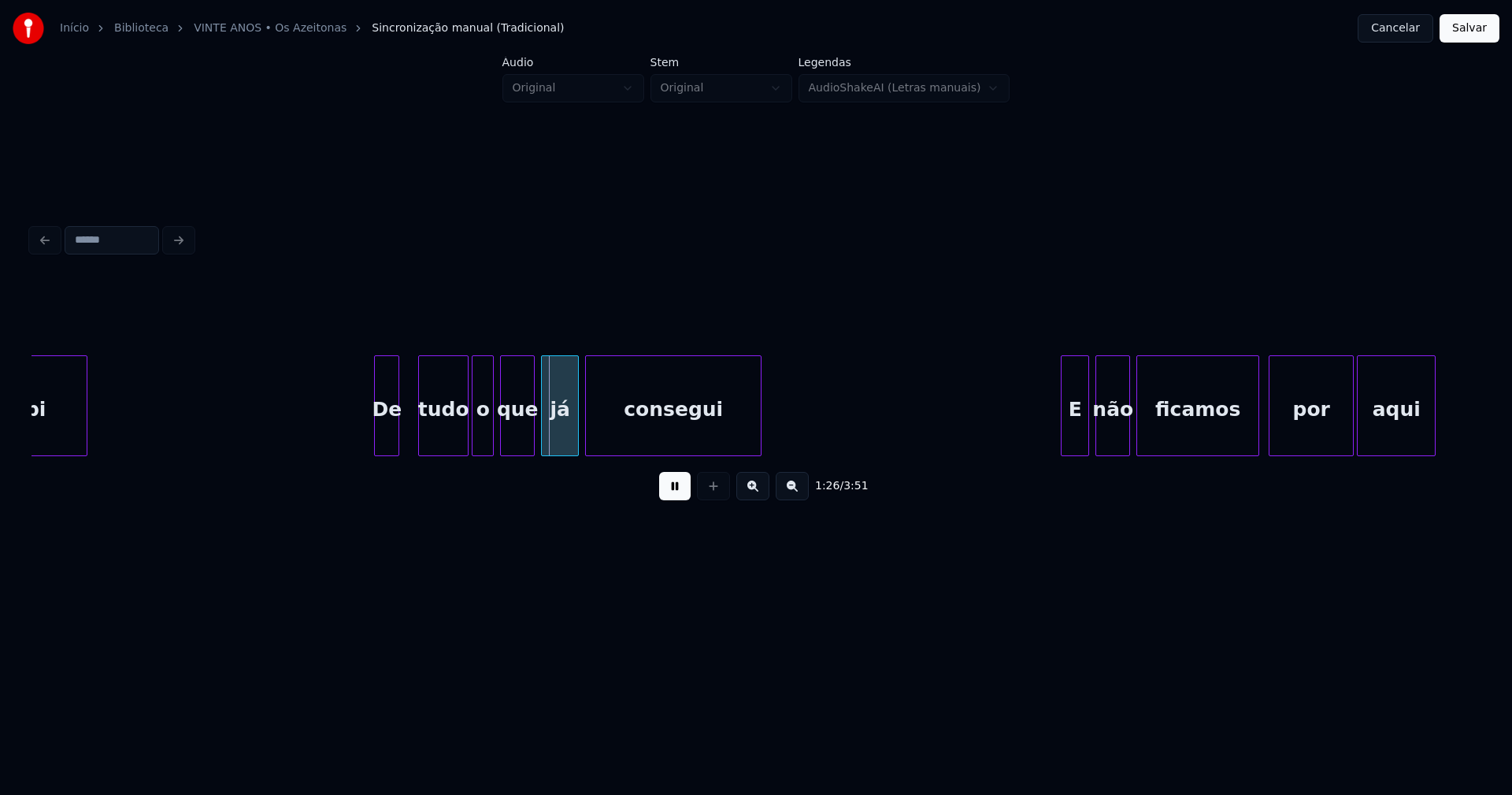
click at [388, 434] on div "De" at bounding box center [386, 410] width 23 height 107
click at [442, 434] on div "tudo" at bounding box center [438, 410] width 49 height 107
click at [451, 436] on div at bounding box center [453, 406] width 5 height 99
click at [468, 441] on div "o" at bounding box center [471, 410] width 20 height 107
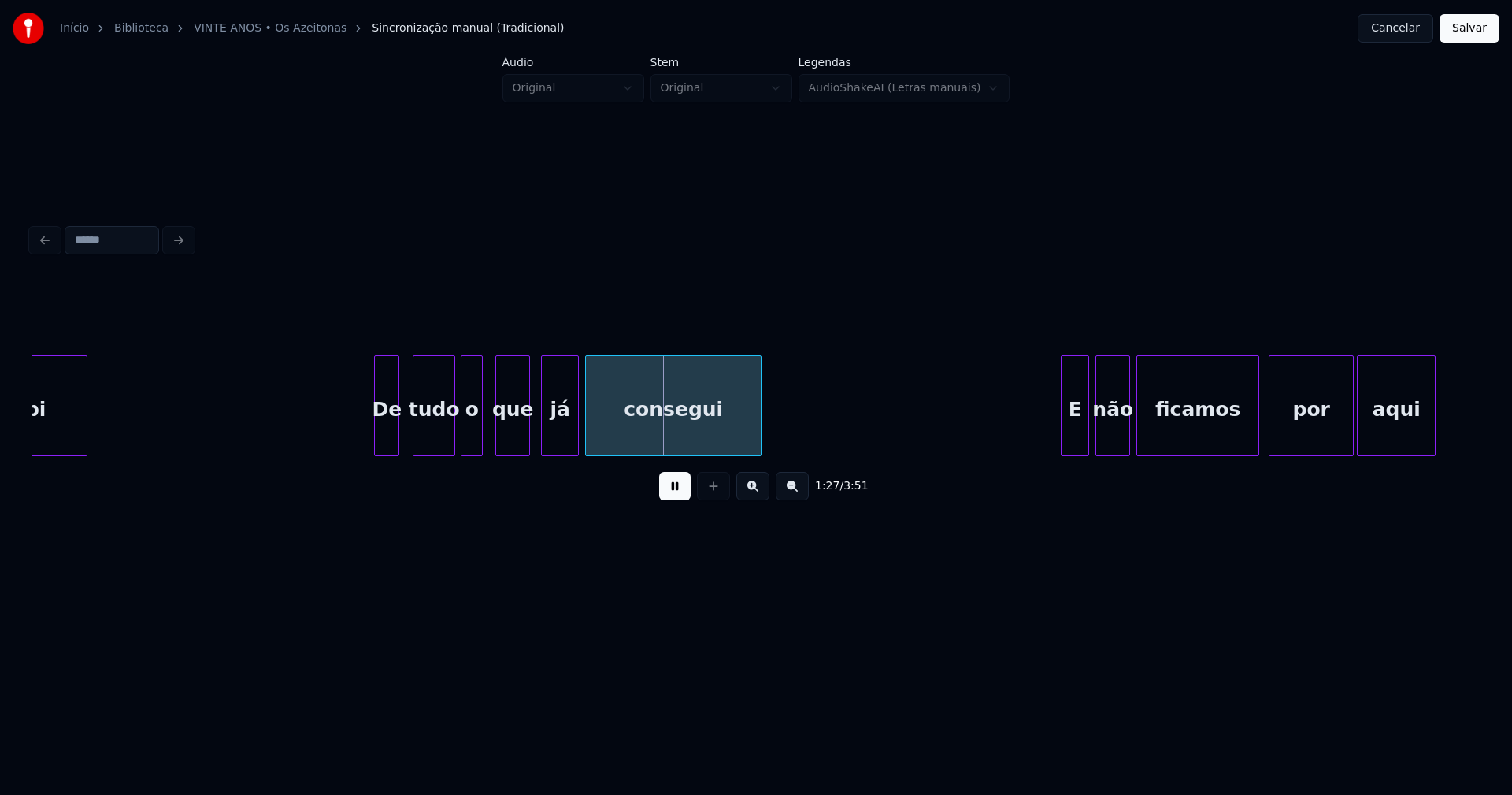
click at [523, 439] on div "que" at bounding box center [512, 410] width 33 height 107
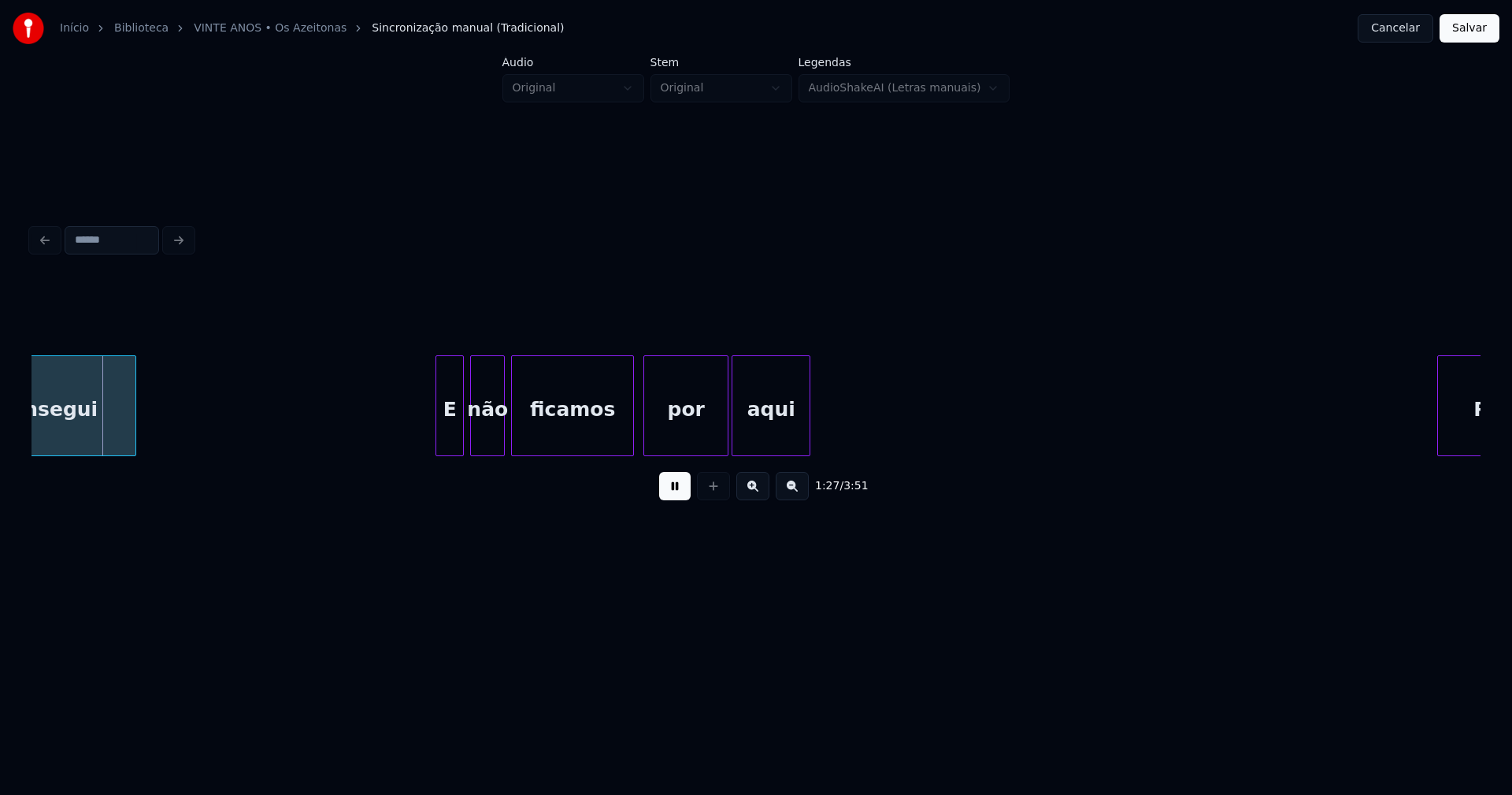
scroll to position [0, 13802]
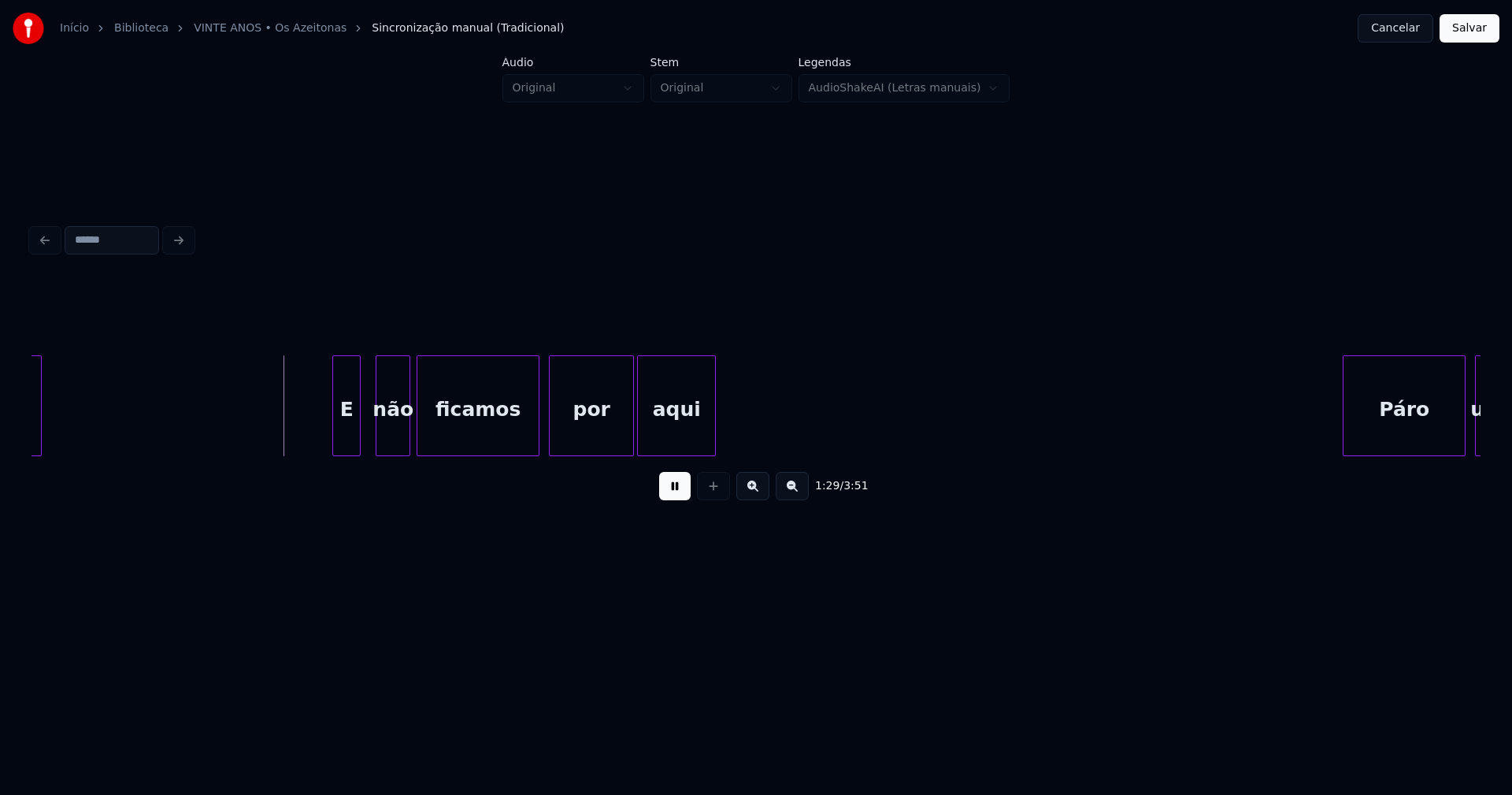
click at [343, 448] on div "E" at bounding box center [346, 410] width 27 height 107
click at [391, 446] on div "não" at bounding box center [385, 410] width 33 height 107
click at [469, 442] on div "ficamos" at bounding box center [474, 410] width 122 height 107
click at [591, 434] on div "por" at bounding box center [583, 410] width 84 height 107
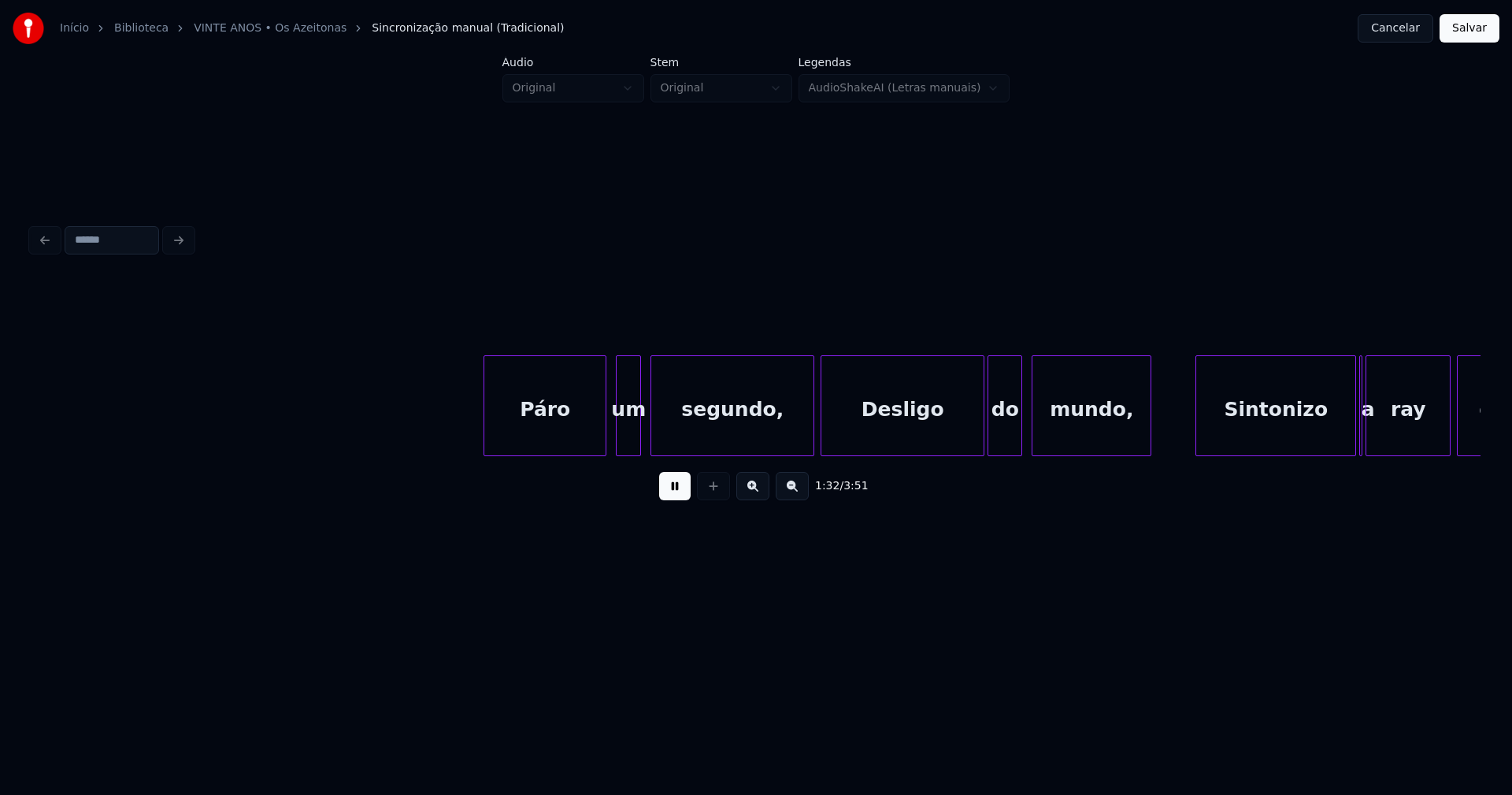
scroll to position [0, 14670]
click at [554, 428] on div "Páro" at bounding box center [534, 410] width 122 height 107
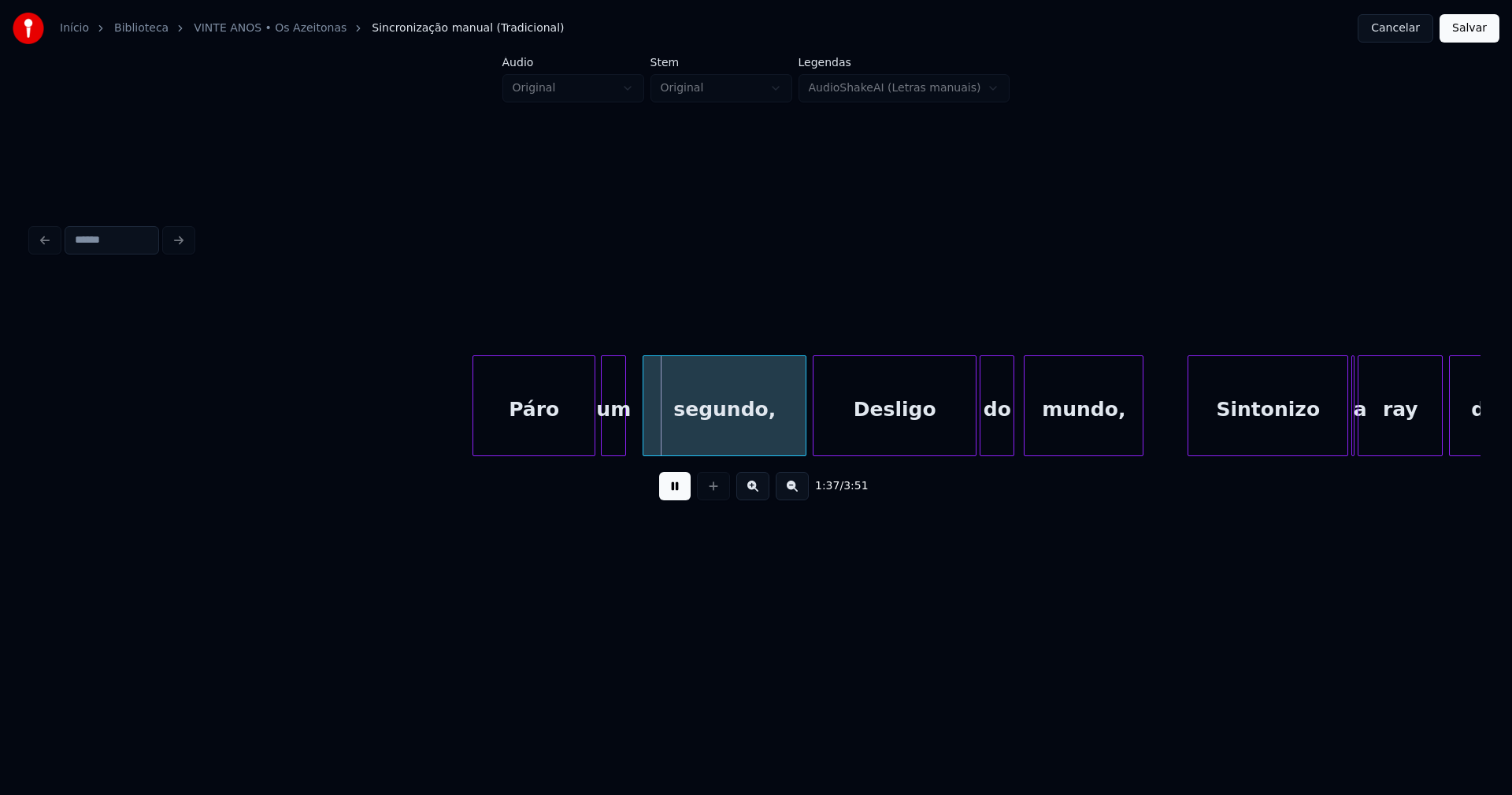
click at [614, 440] on div "um" at bounding box center [614, 410] width 23 height 107
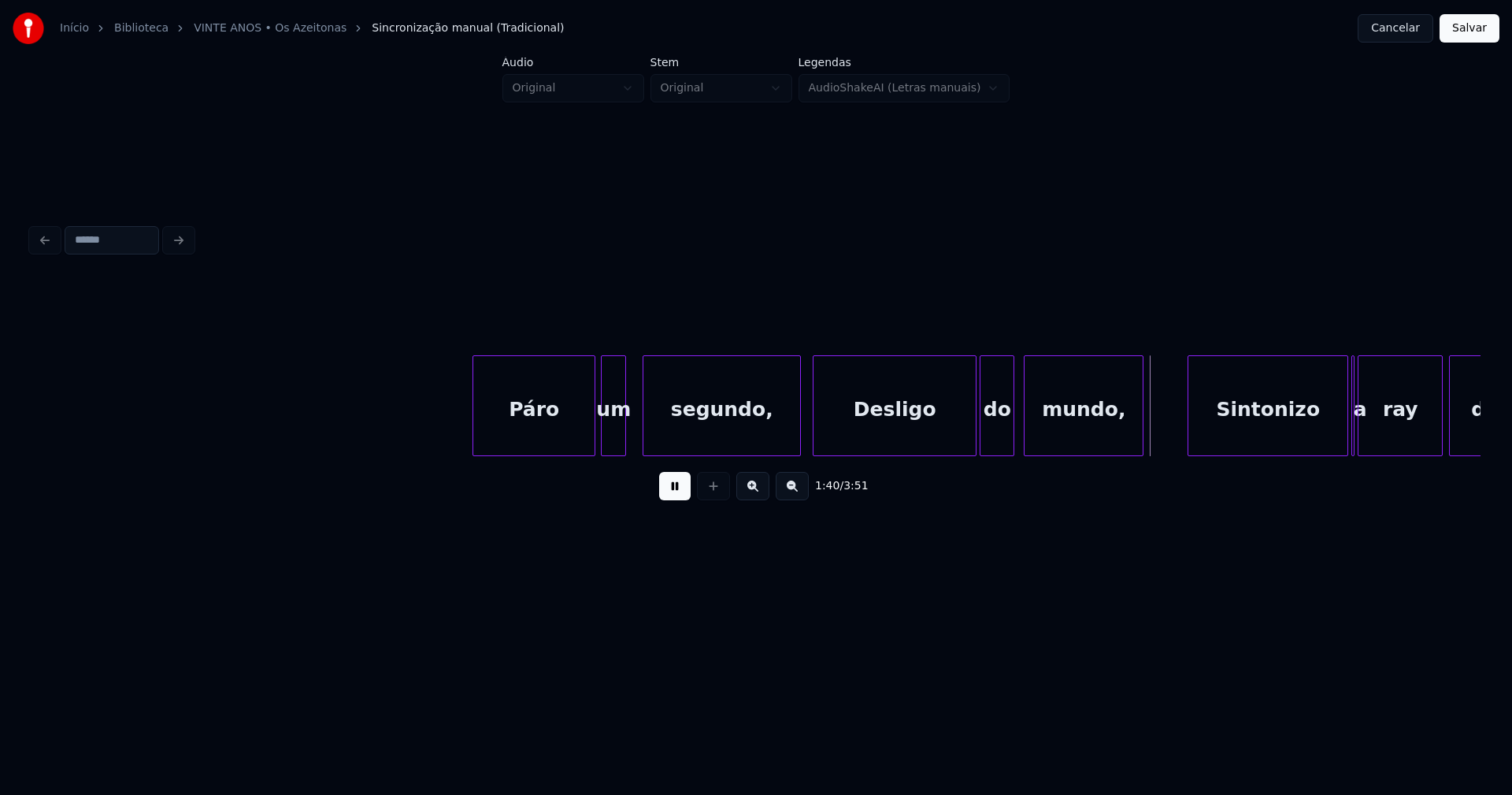
click at [799, 445] on div at bounding box center [798, 406] width 5 height 99
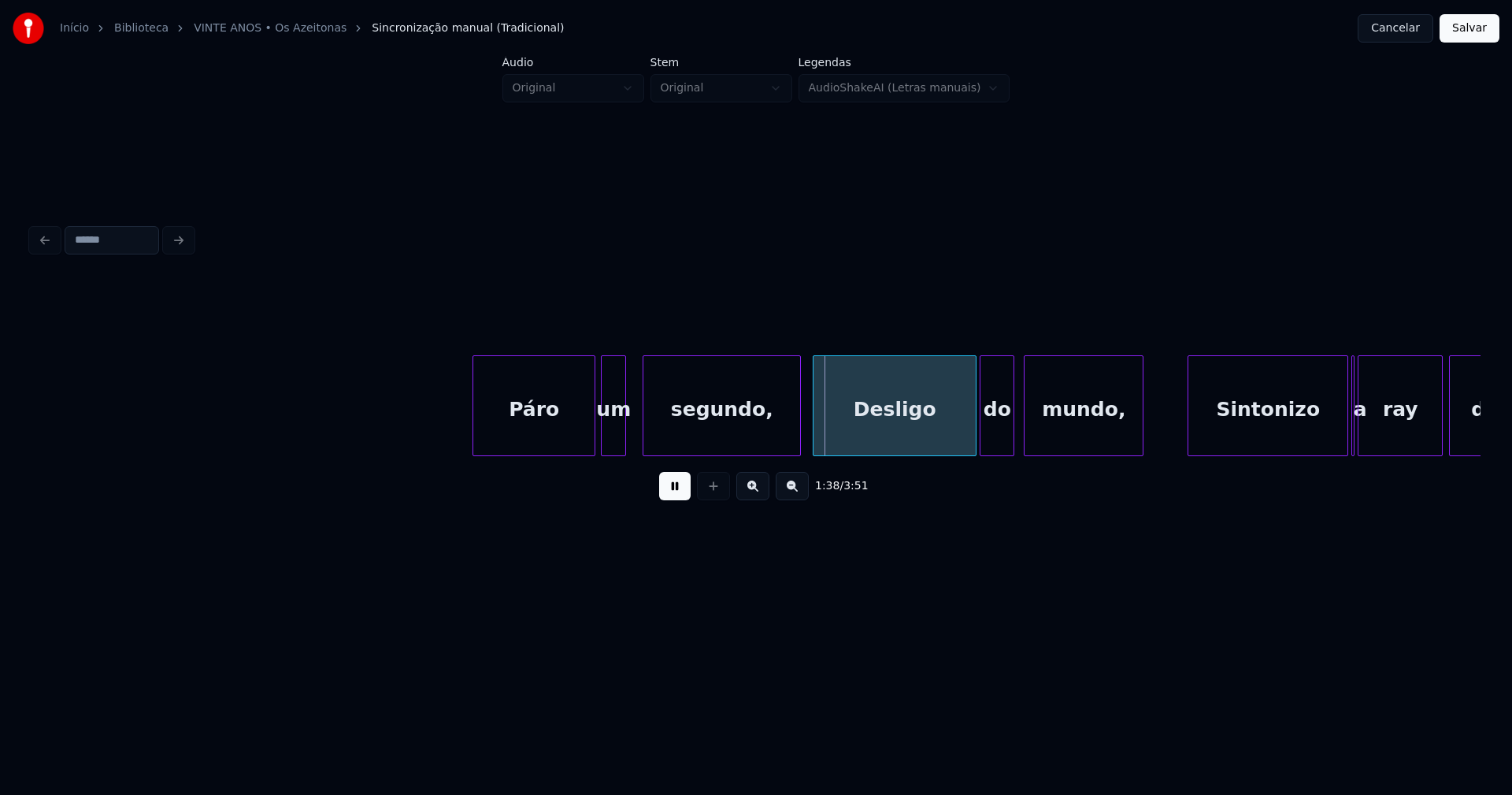
click at [681, 496] on button at bounding box center [675, 486] width 32 height 29
click at [734, 422] on div "segundo," at bounding box center [721, 410] width 157 height 107
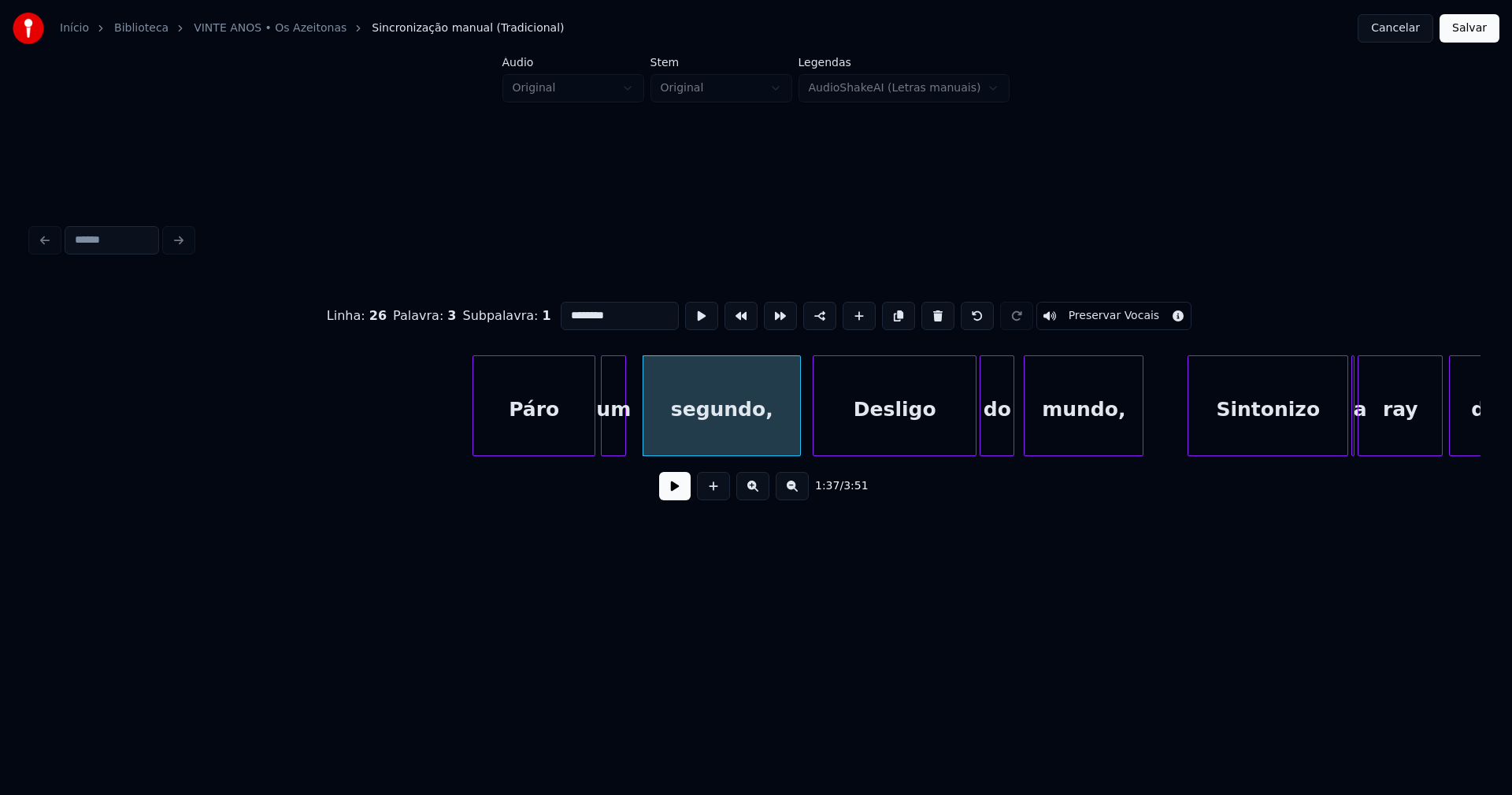
click at [619, 311] on input "********" at bounding box center [619, 316] width 118 height 29
click at [857, 431] on div "Desligo" at bounding box center [894, 410] width 163 height 107
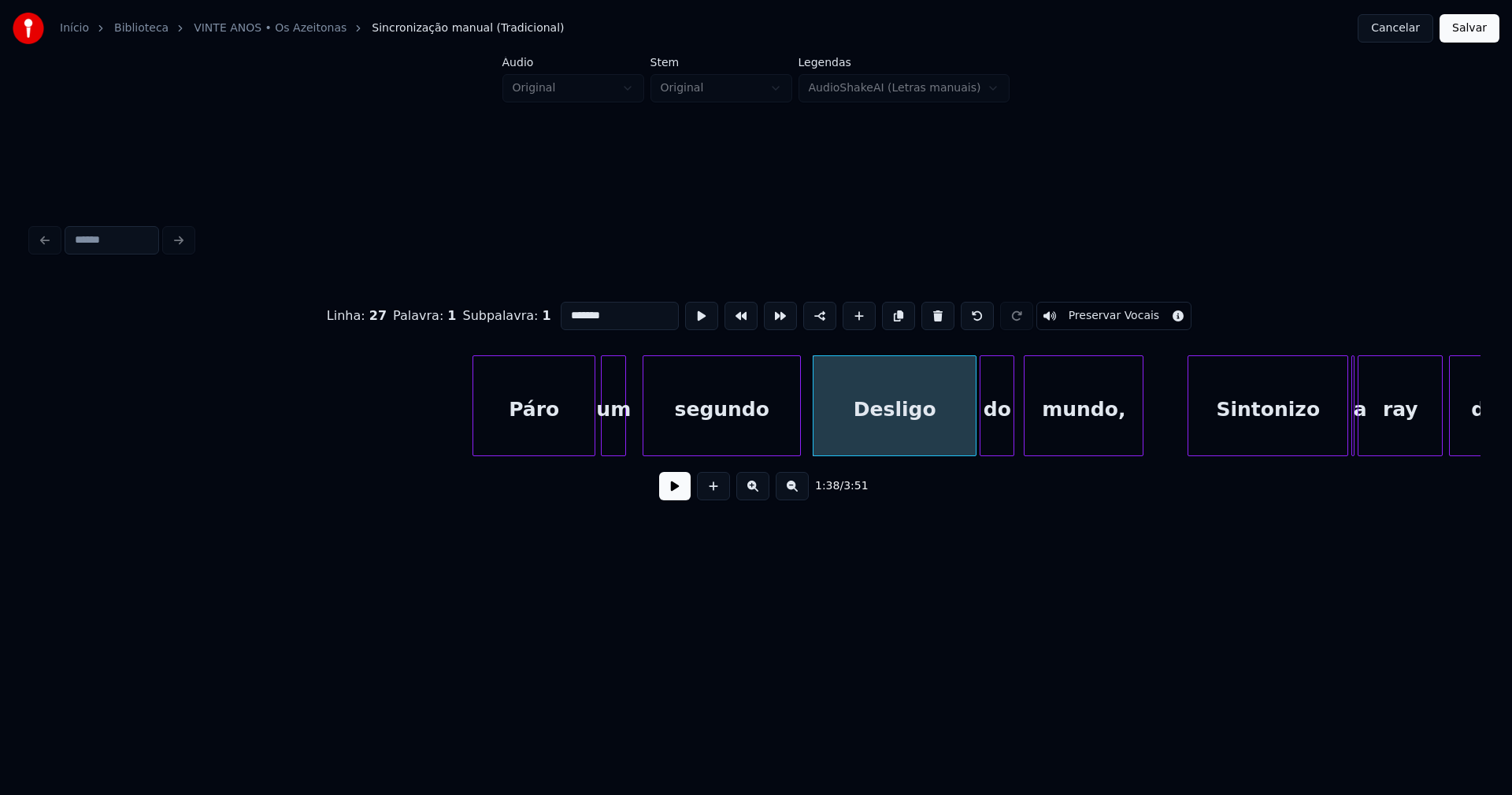
drag, startPoint x: 566, startPoint y: 307, endPoint x: 505, endPoint y: 320, distance: 62.4
click at [505, 320] on div "Linha : 27 [GEOGRAPHIC_DATA] : 1 Subpalavra : 1 ******* Preservar Vocais" at bounding box center [756, 316] width 1448 height 79
click at [1085, 434] on div "mundo," at bounding box center [1083, 410] width 118 height 107
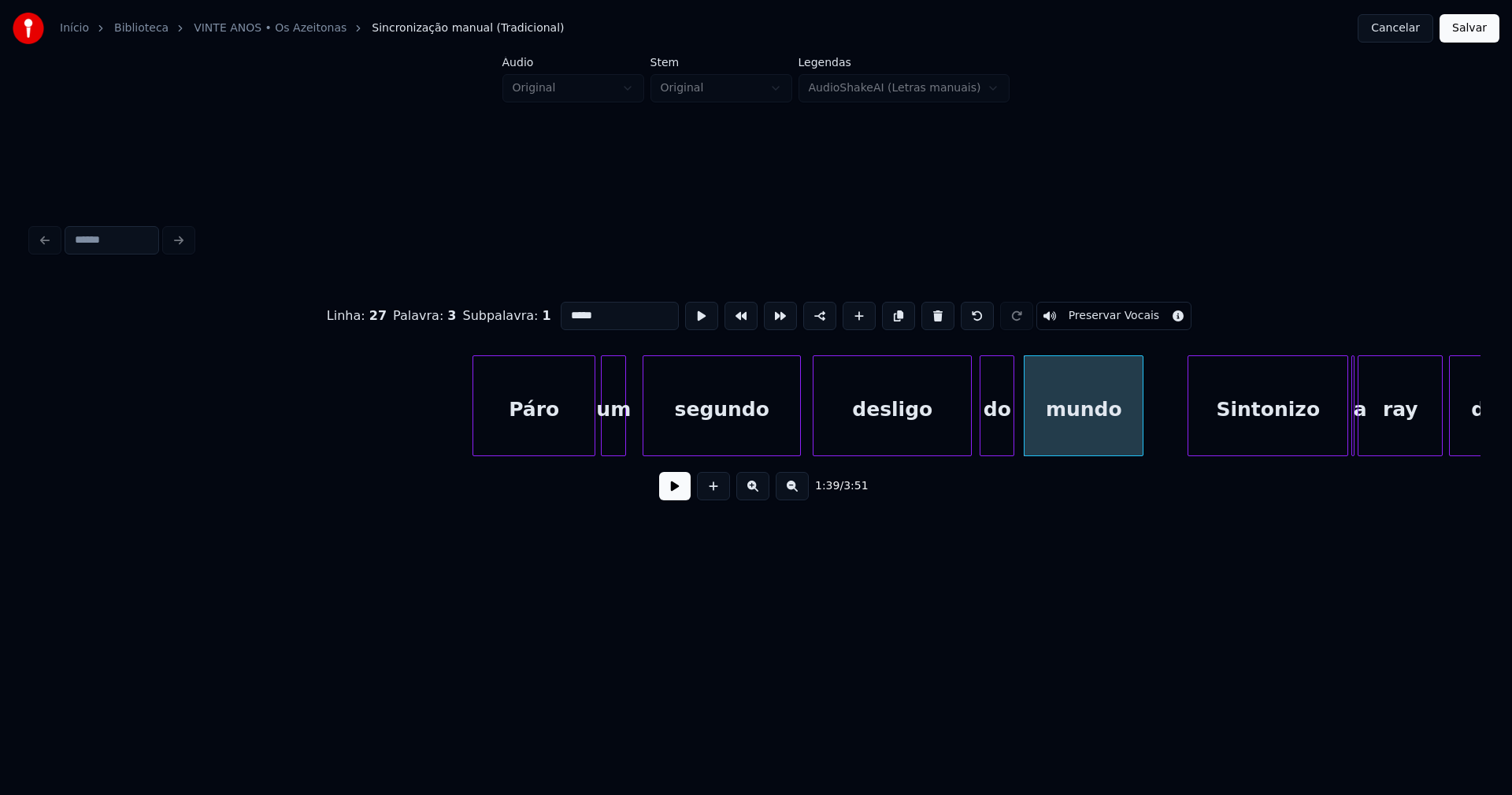
click at [969, 444] on div at bounding box center [969, 406] width 5 height 99
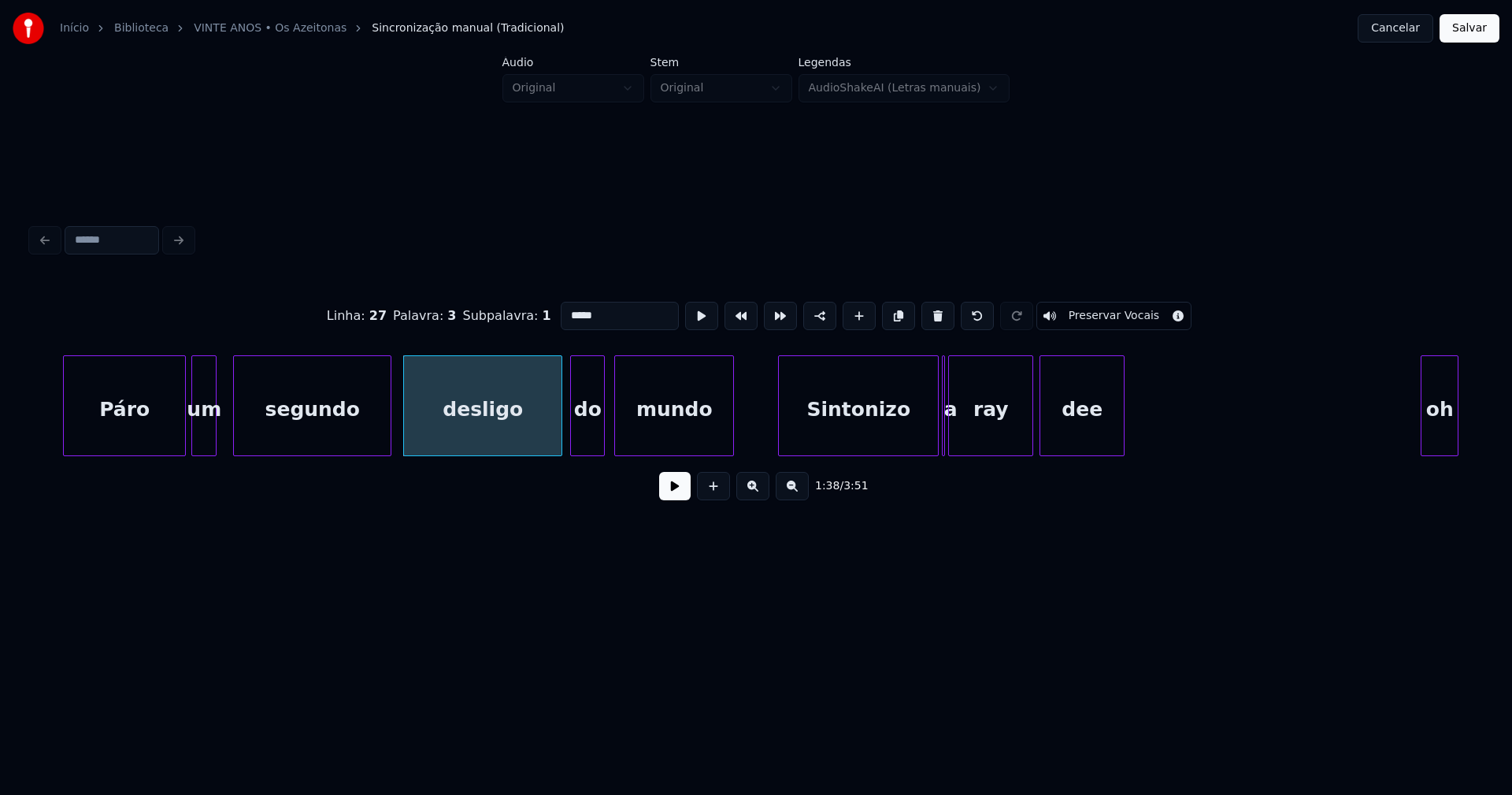
scroll to position [0, 15139]
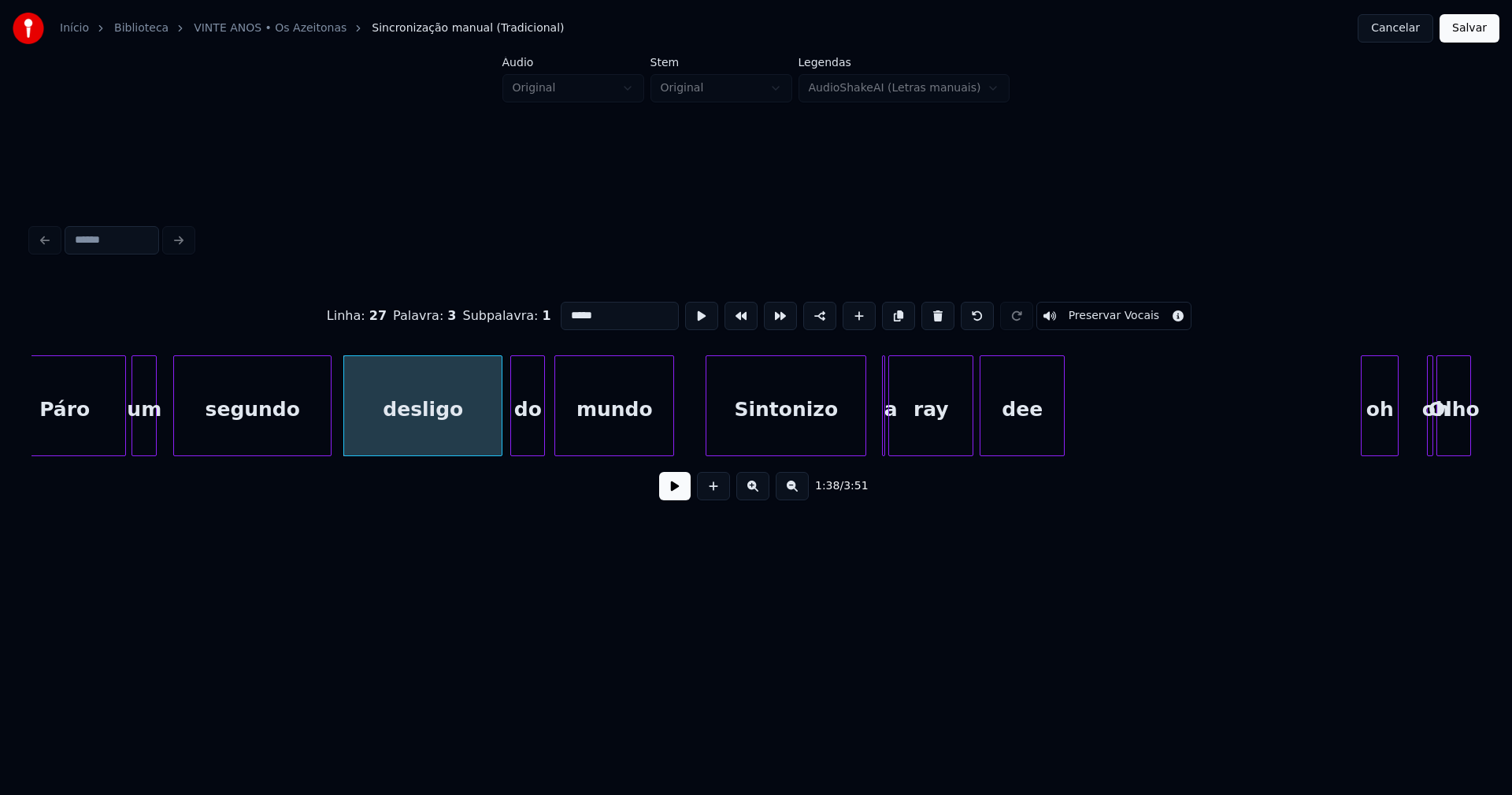
click at [761, 438] on div "Sintonizo" at bounding box center [786, 410] width 159 height 107
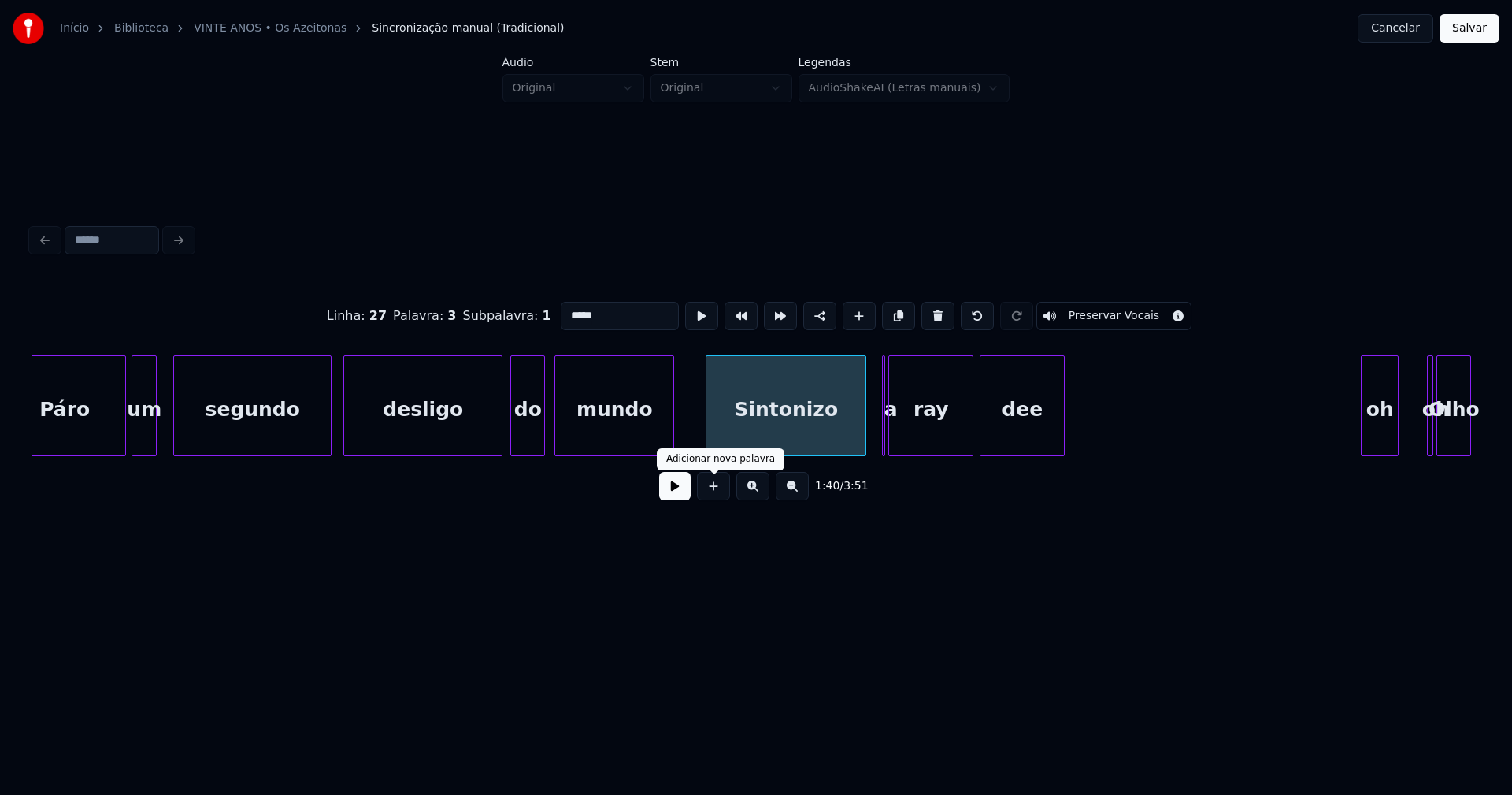
type input "*****"
click at [679, 496] on button at bounding box center [675, 486] width 32 height 29
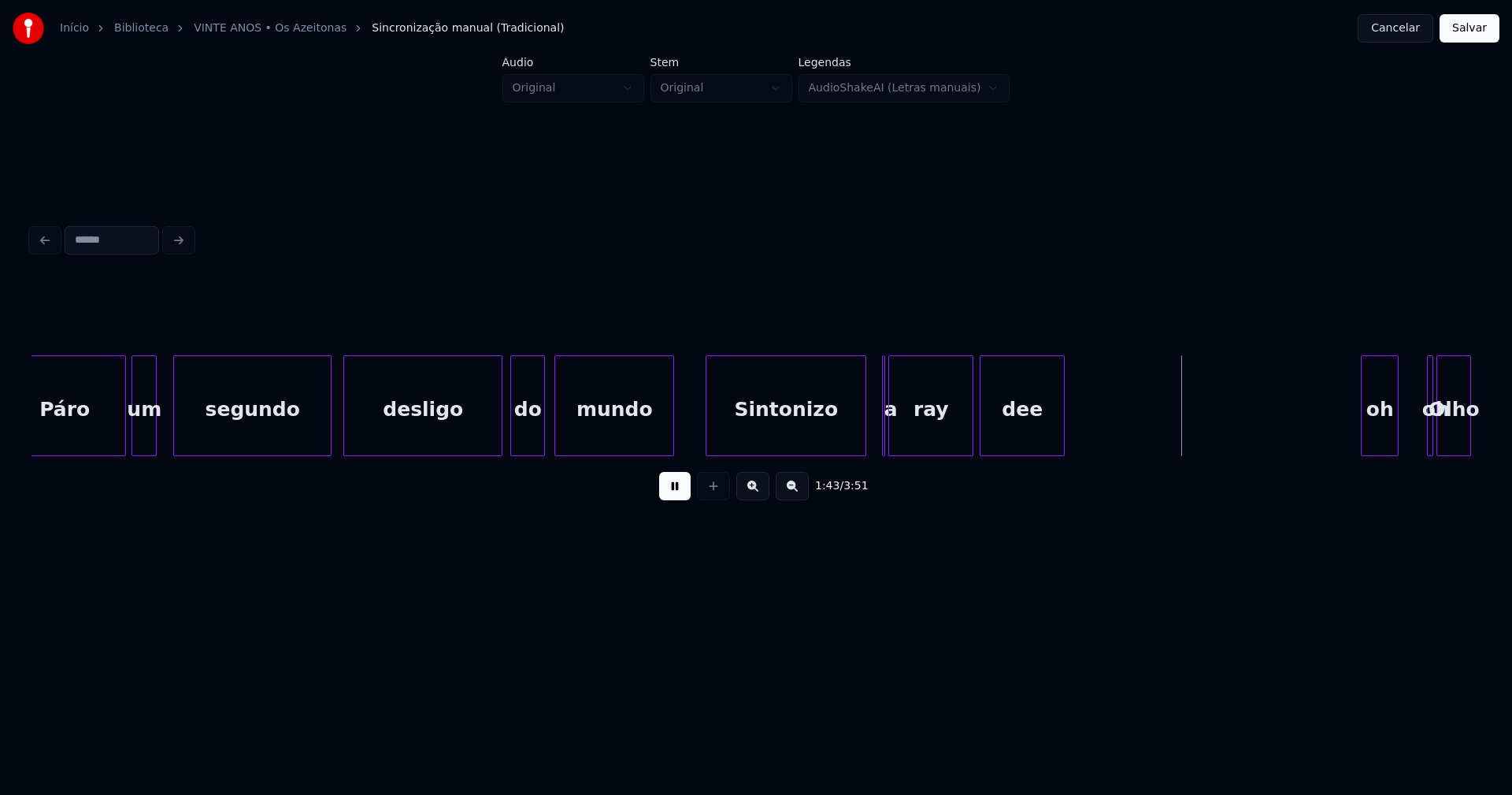
click at [668, 499] on button at bounding box center [675, 486] width 32 height 29
click at [676, 501] on button at bounding box center [675, 486] width 32 height 29
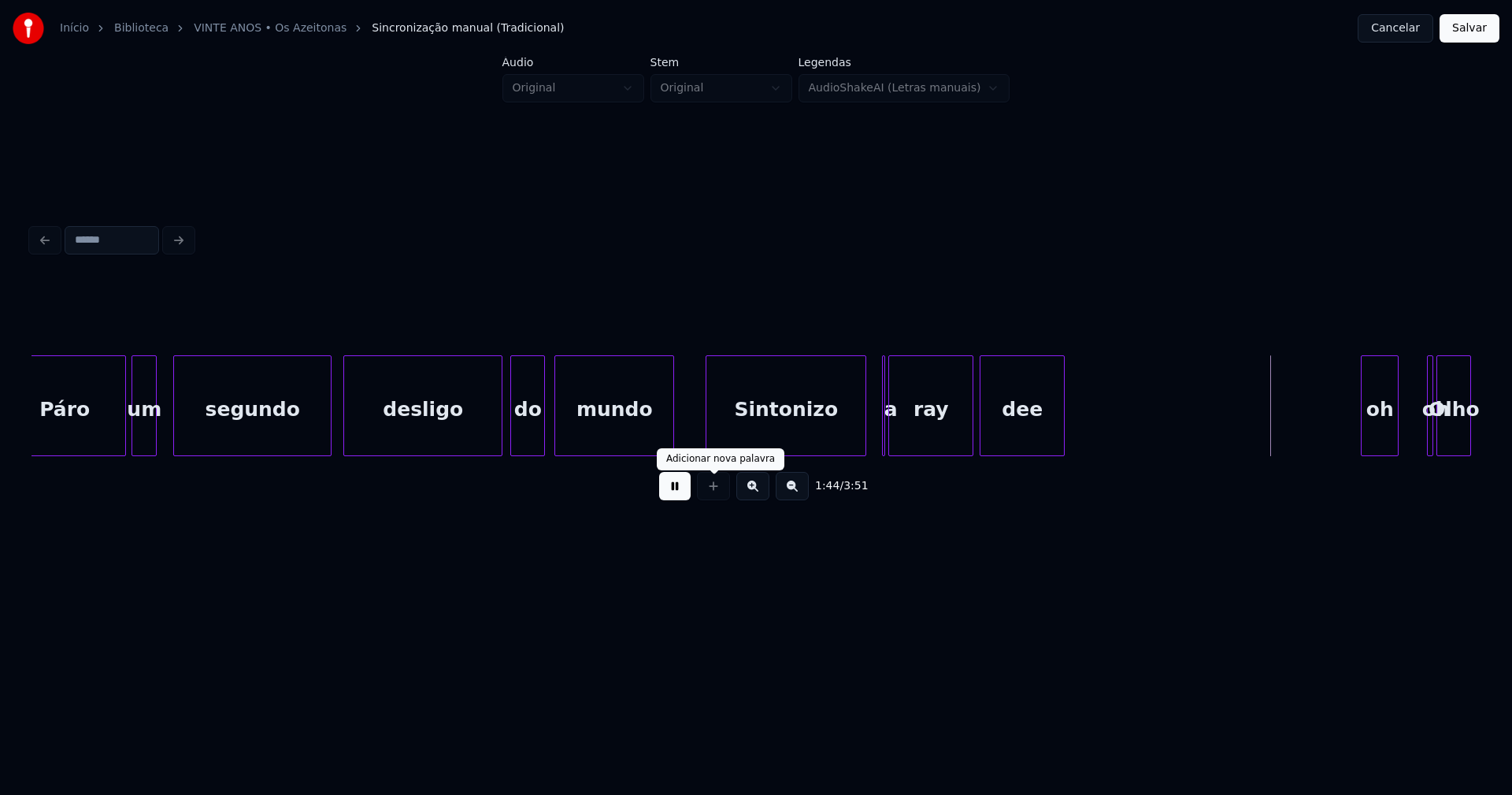
click at [681, 497] on button at bounding box center [675, 486] width 32 height 29
click at [832, 453] on div "Páro um segundo desligo do mundo Sintonizo a ray dee oh oh Olho" at bounding box center [756, 406] width 1448 height 101
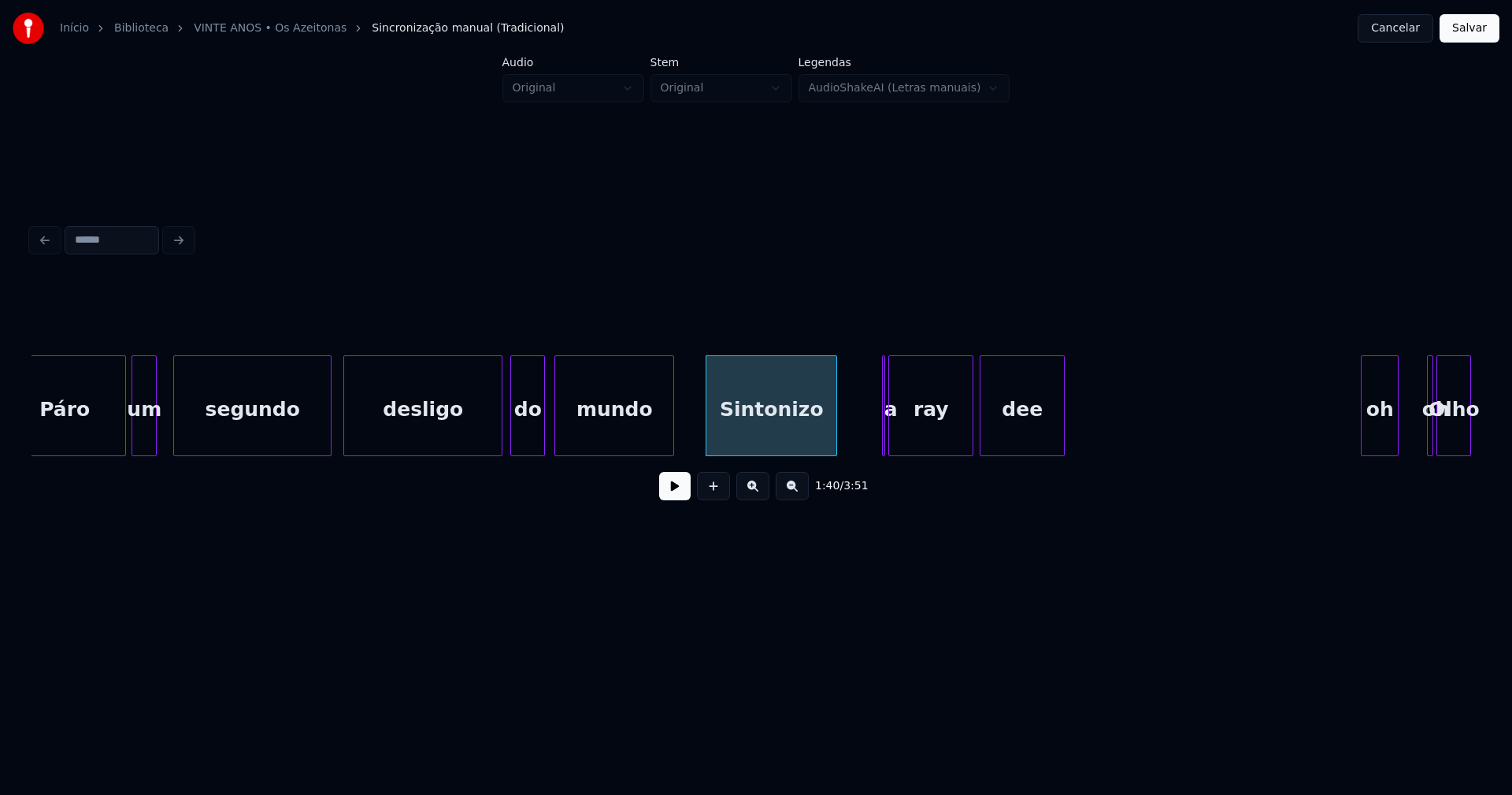
click at [676, 491] on button at bounding box center [675, 486] width 32 height 29
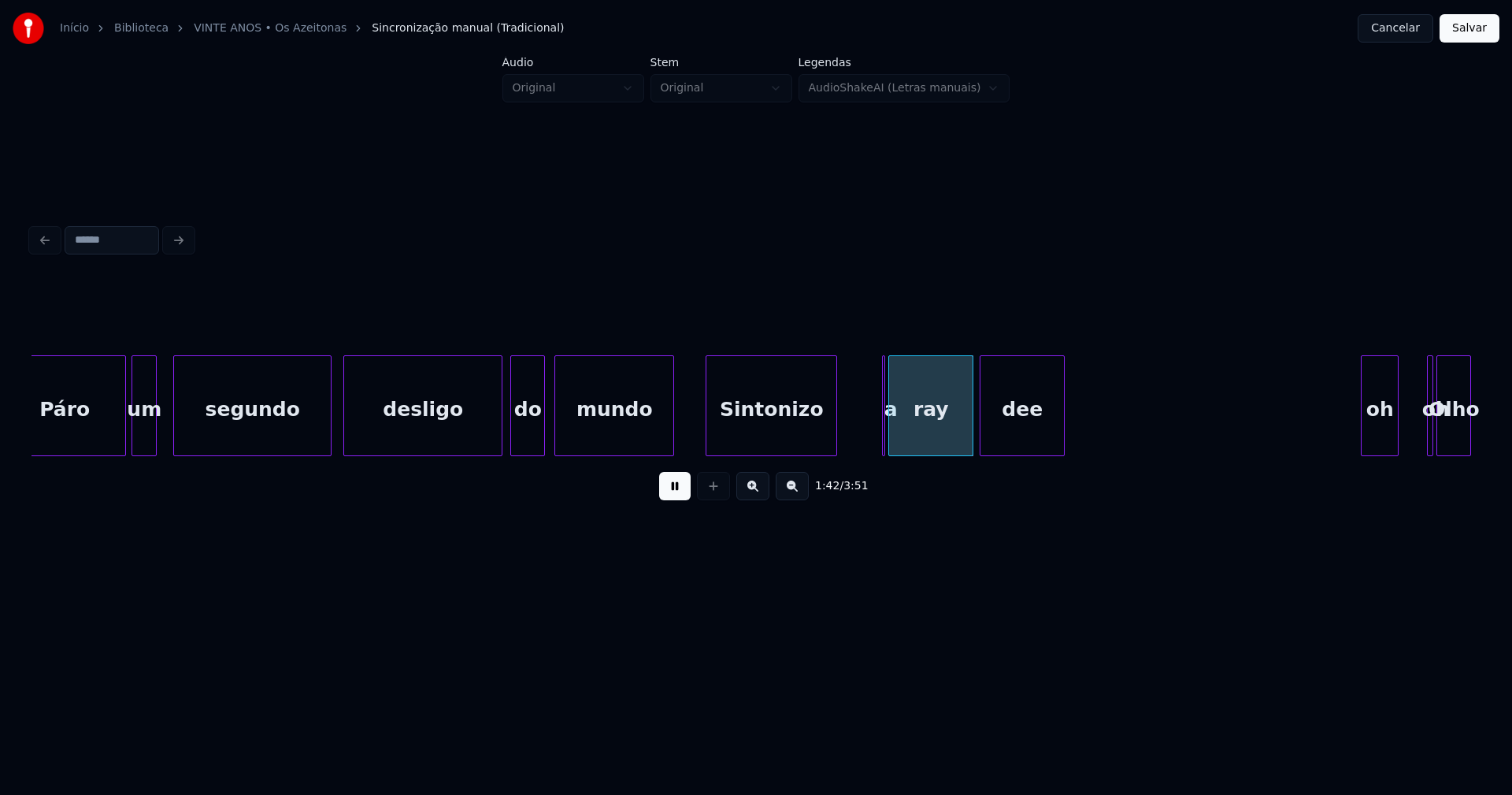
click at [676, 491] on button at bounding box center [675, 486] width 32 height 29
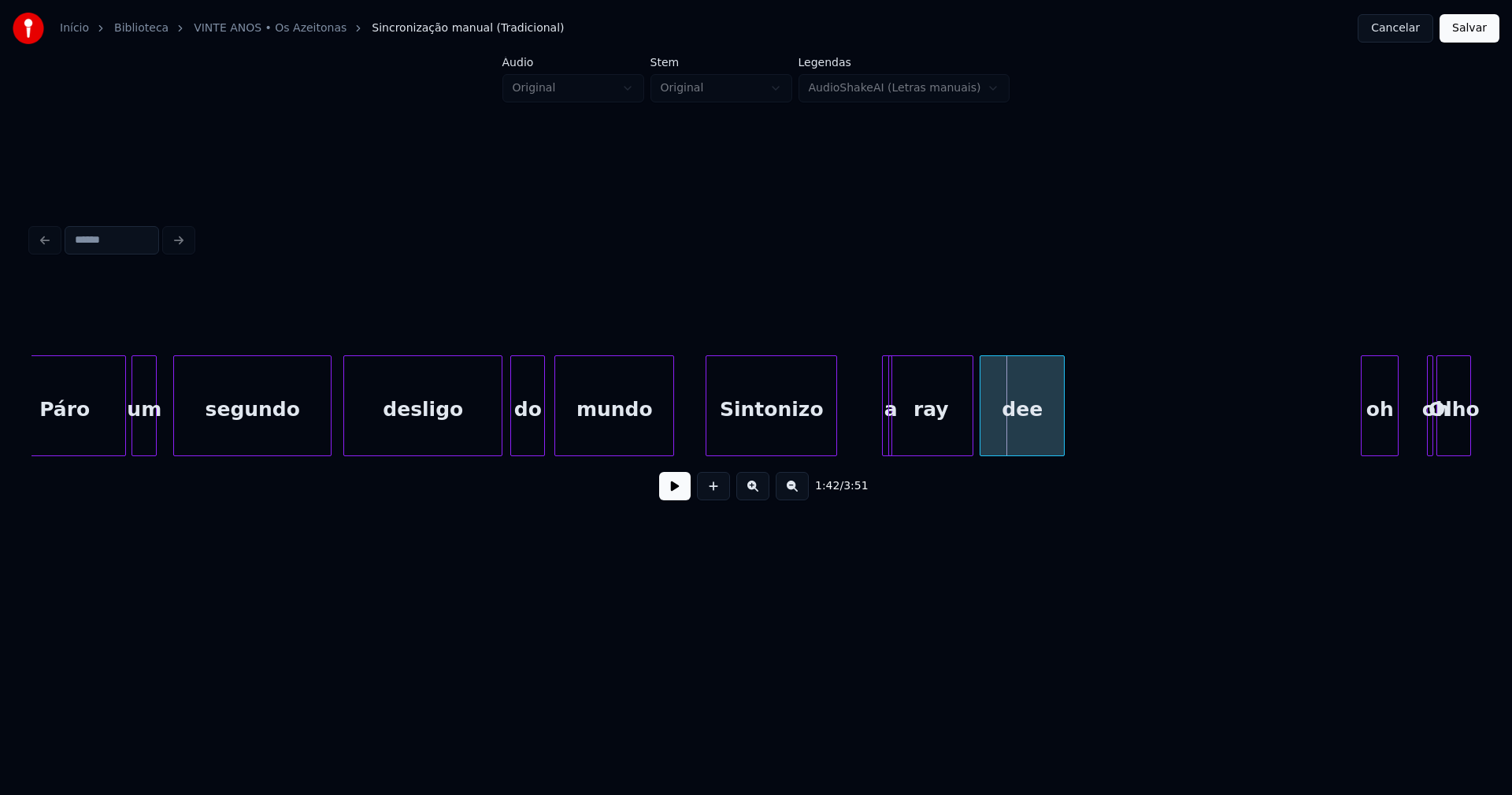
click at [888, 451] on div "Páro um segundo desligo do mundo Sintonizo a ray dee oh oh Olho" at bounding box center [756, 406] width 1448 height 101
click at [872, 395] on div at bounding box center [874, 406] width 5 height 99
click at [859, 416] on div "a" at bounding box center [860, 410] width 20 height 107
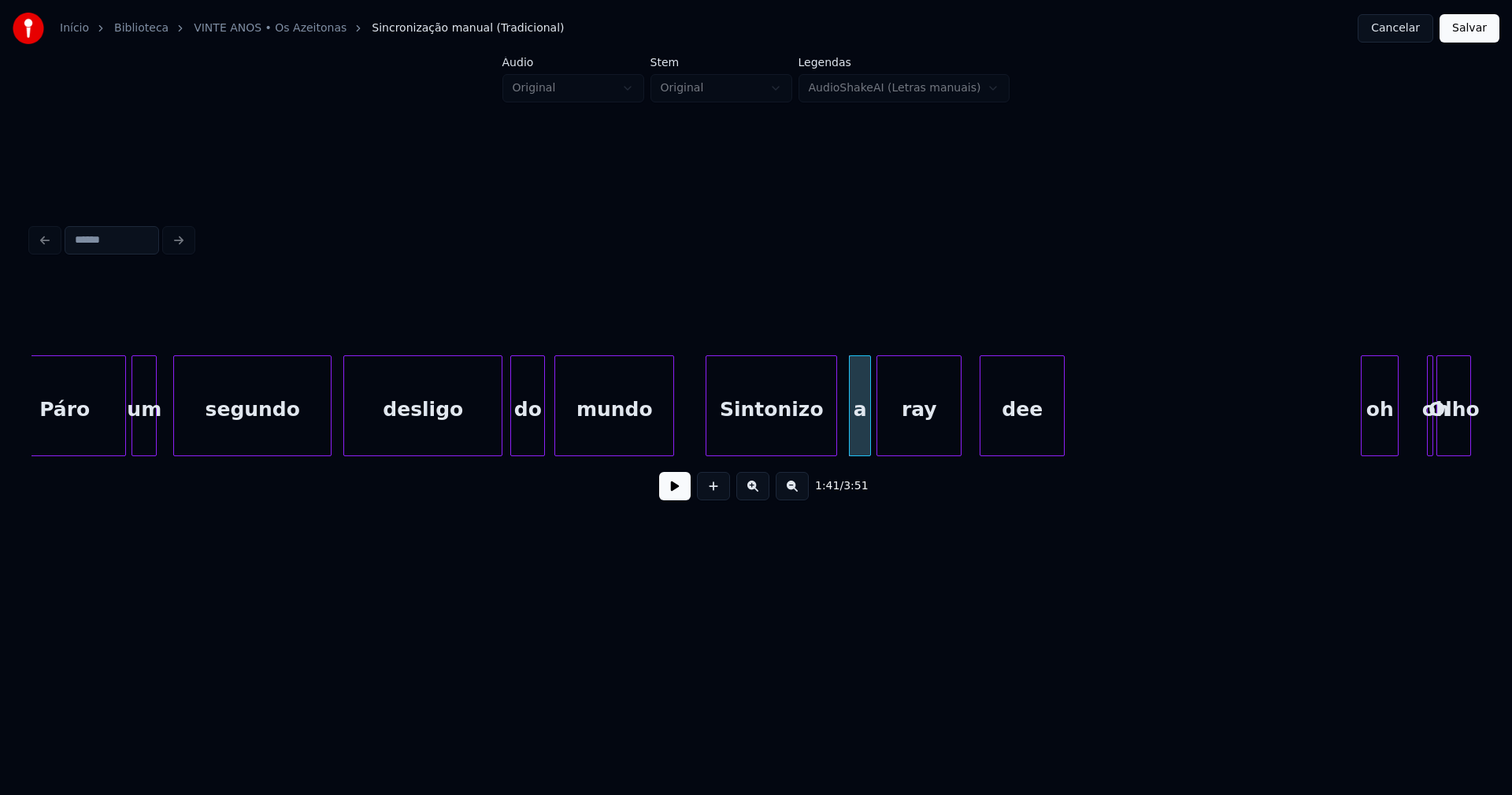
click at [928, 434] on div "ray" at bounding box center [919, 410] width 84 height 107
click at [957, 427] on div at bounding box center [958, 406] width 5 height 99
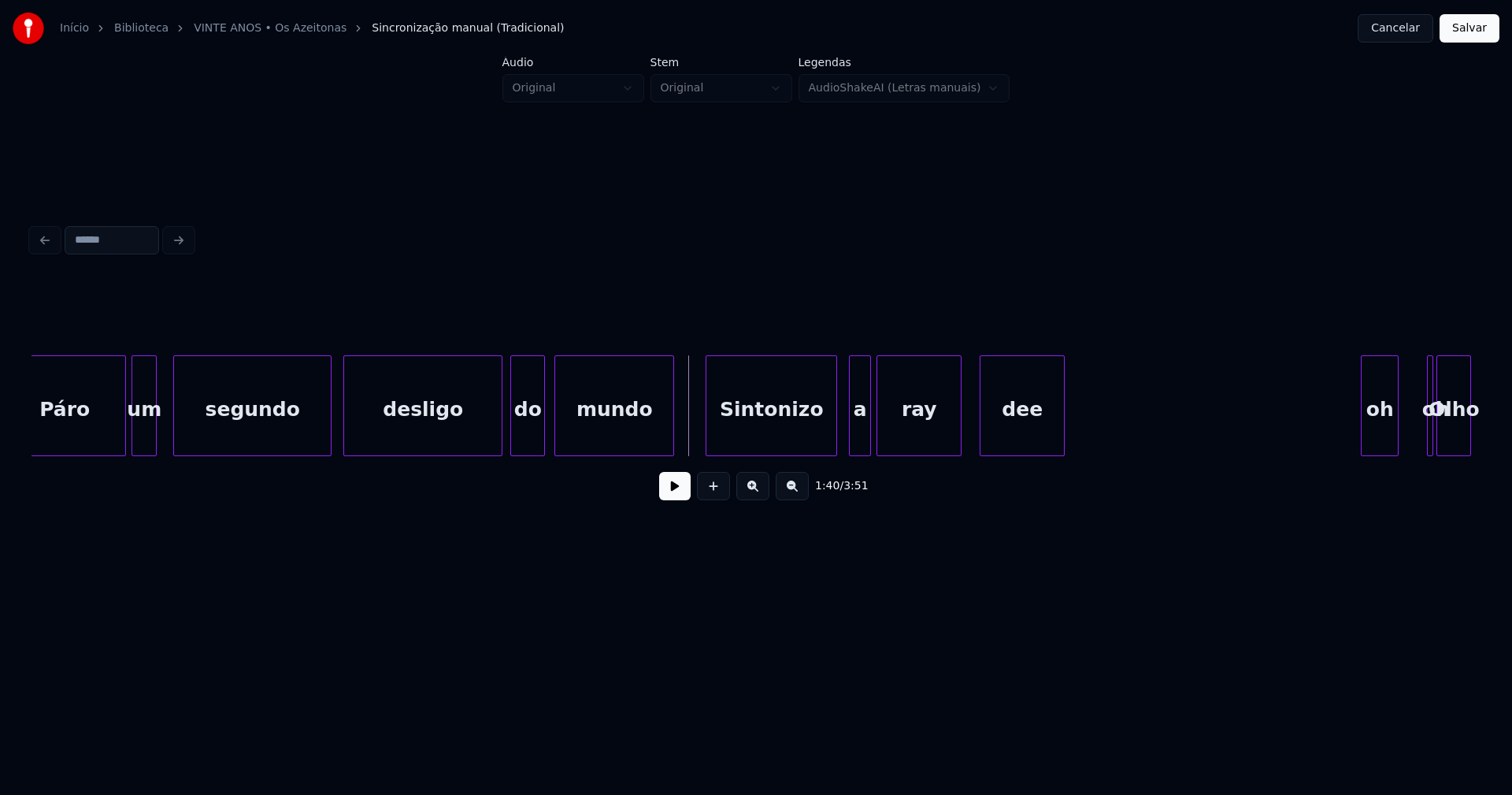
click at [680, 496] on button at bounding box center [675, 486] width 32 height 29
click at [682, 494] on button at bounding box center [675, 486] width 32 height 29
click at [675, 496] on button at bounding box center [675, 486] width 32 height 29
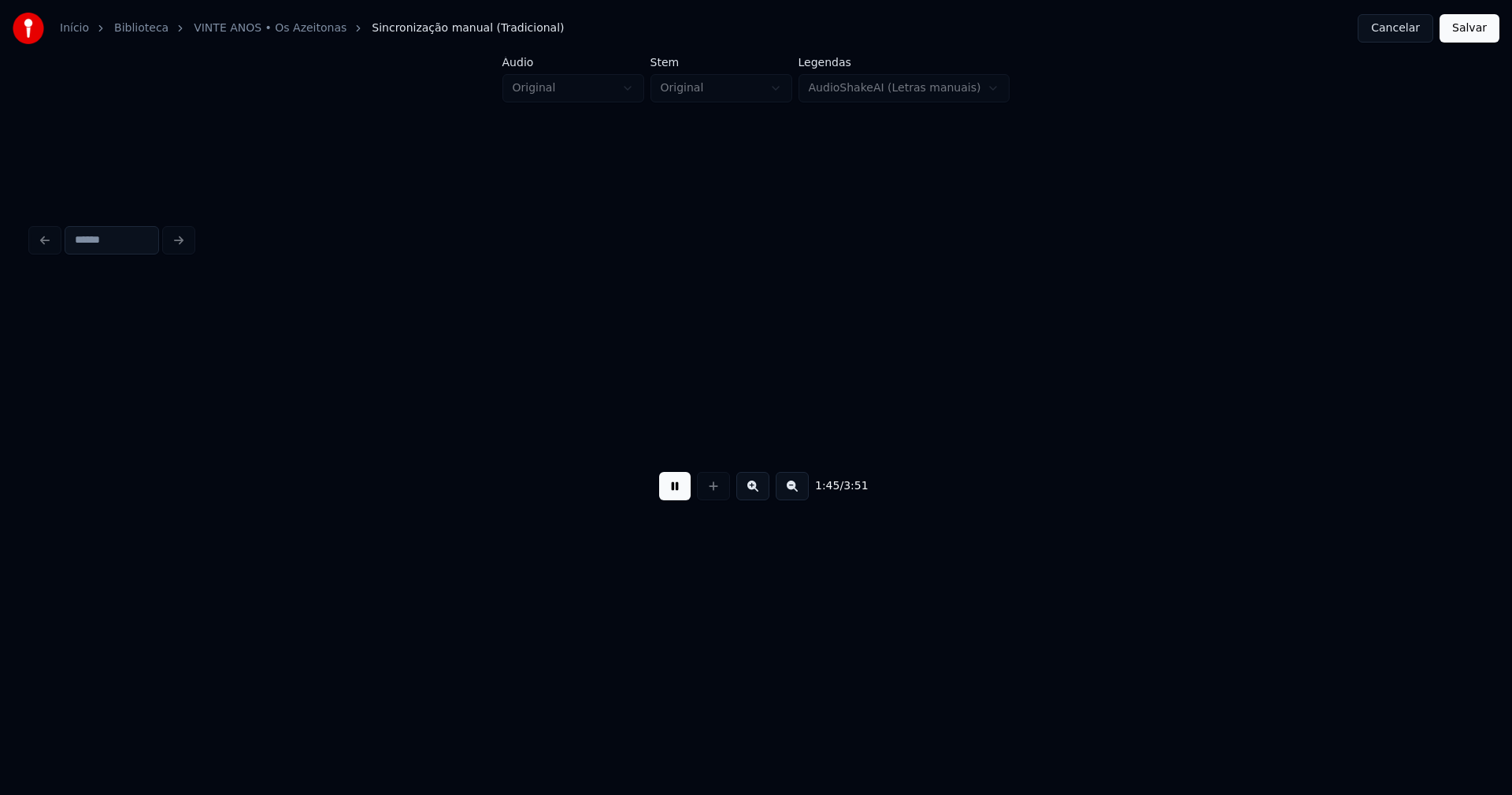
scroll to position [0, 16588]
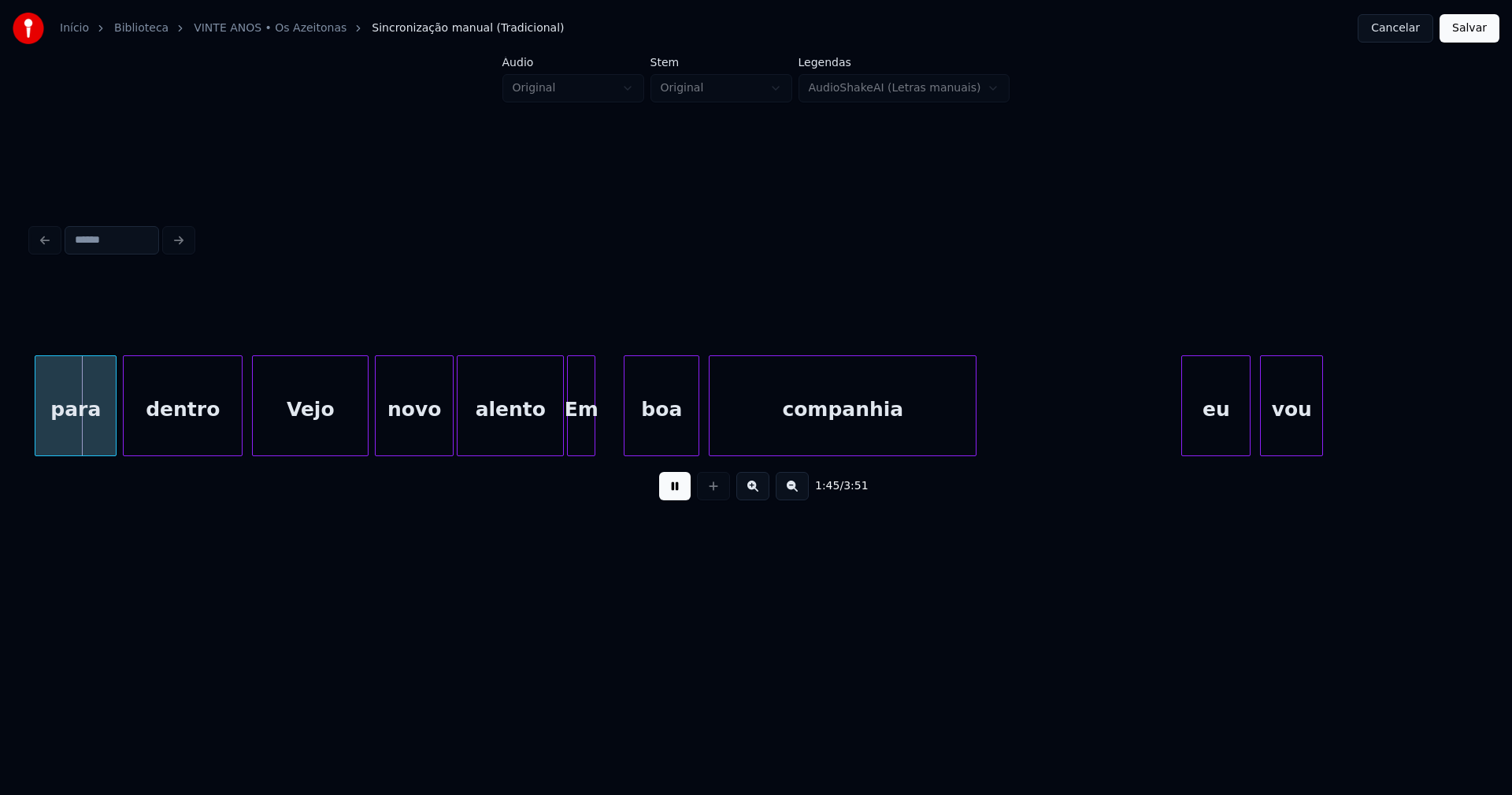
click at [676, 496] on button at bounding box center [675, 486] width 32 height 29
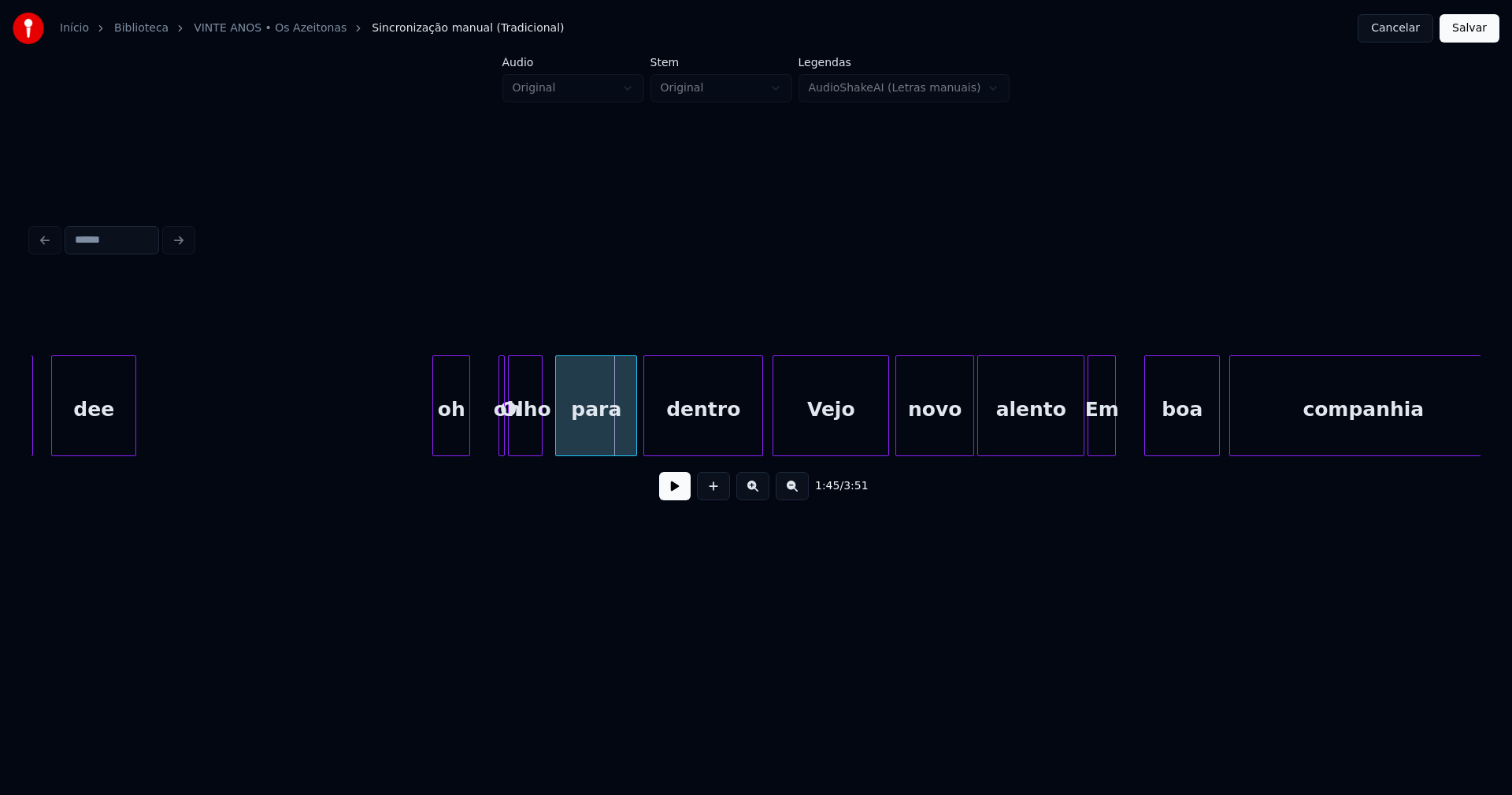
scroll to position [0, 16046]
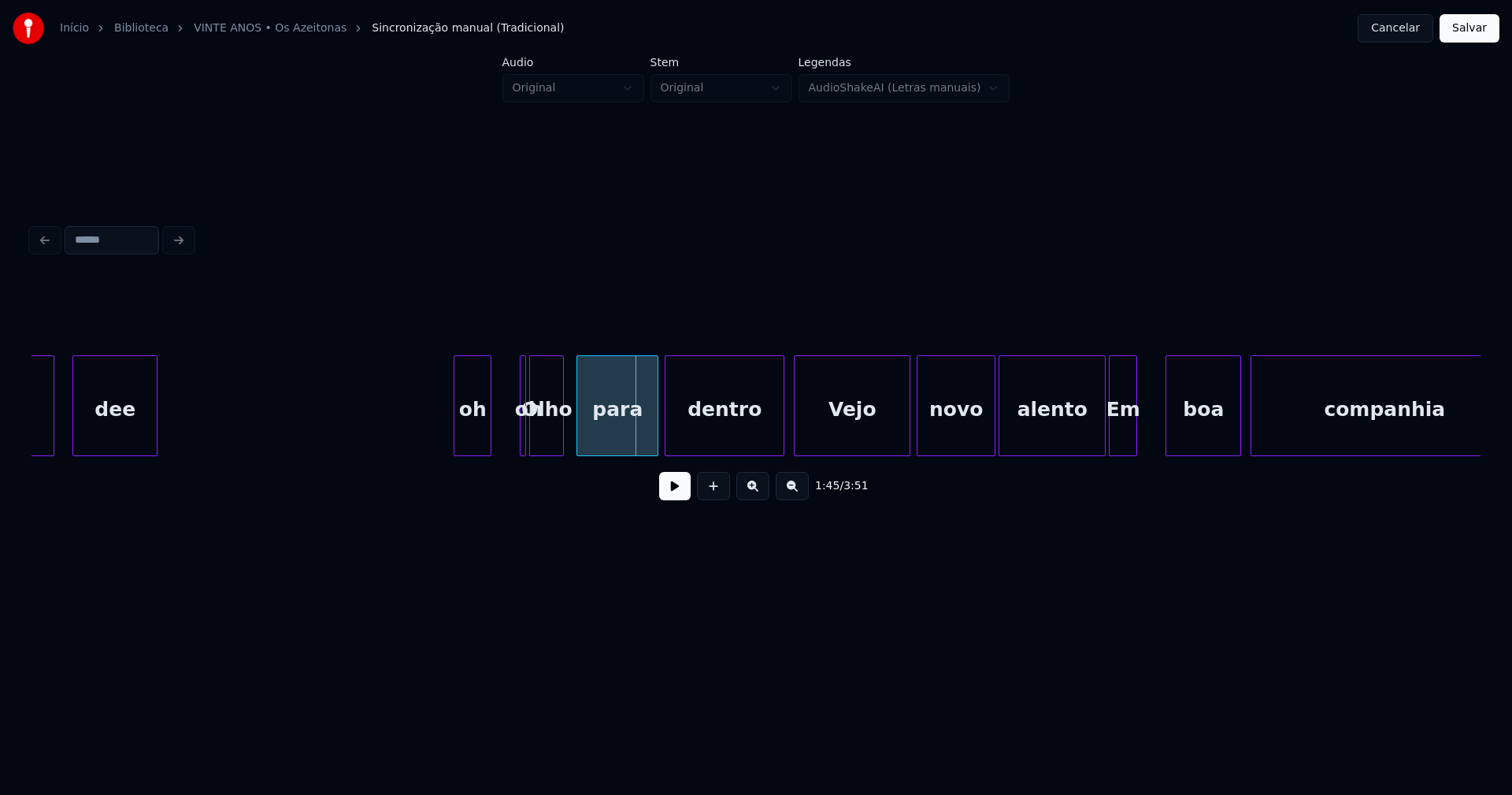
drag, startPoint x: 409, startPoint y: 423, endPoint x: 641, endPoint y: 489, distance: 241.2
click at [675, 498] on button at bounding box center [675, 486] width 32 height 29
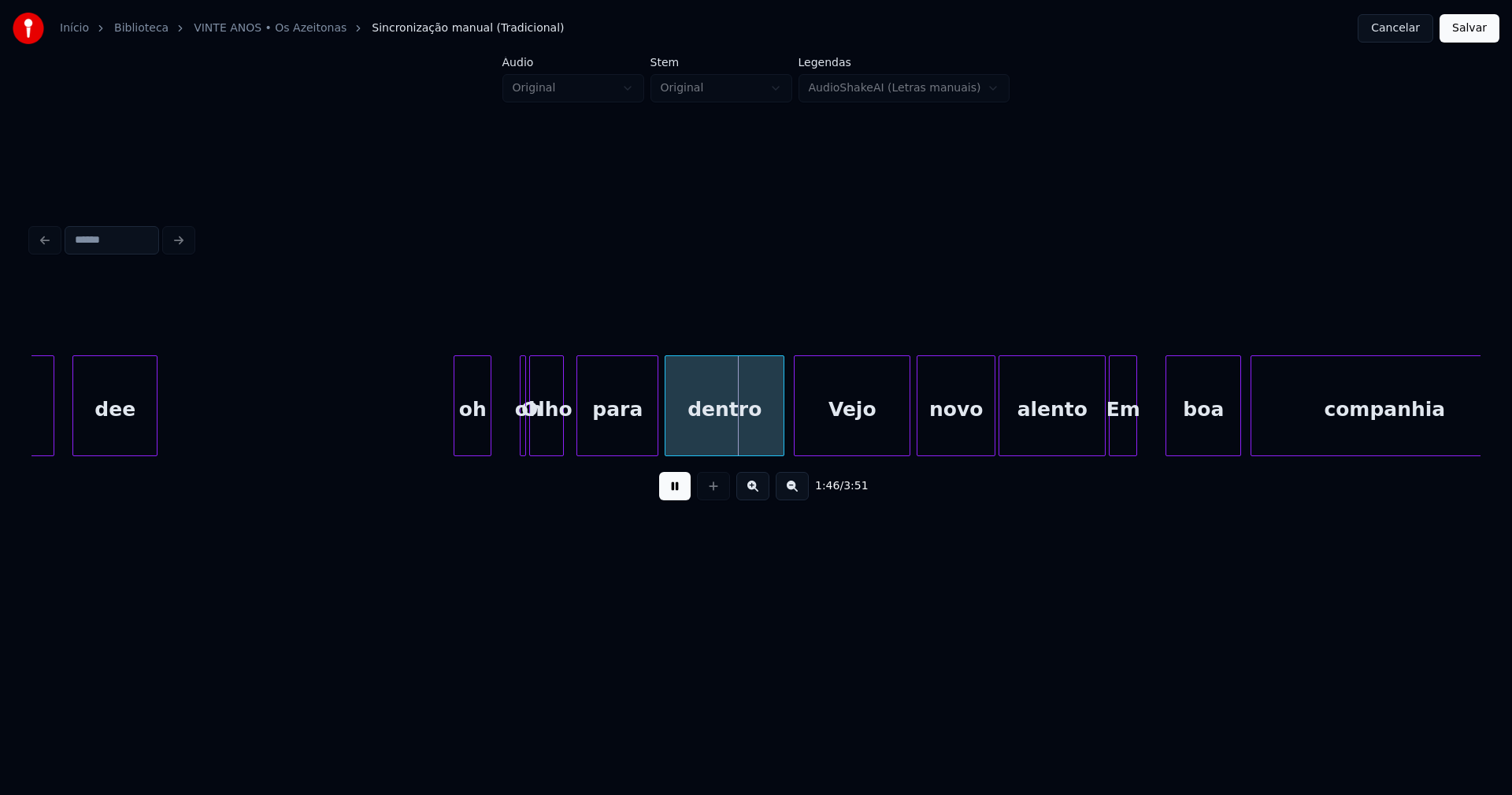
click at [681, 495] on button at bounding box center [675, 486] width 32 height 29
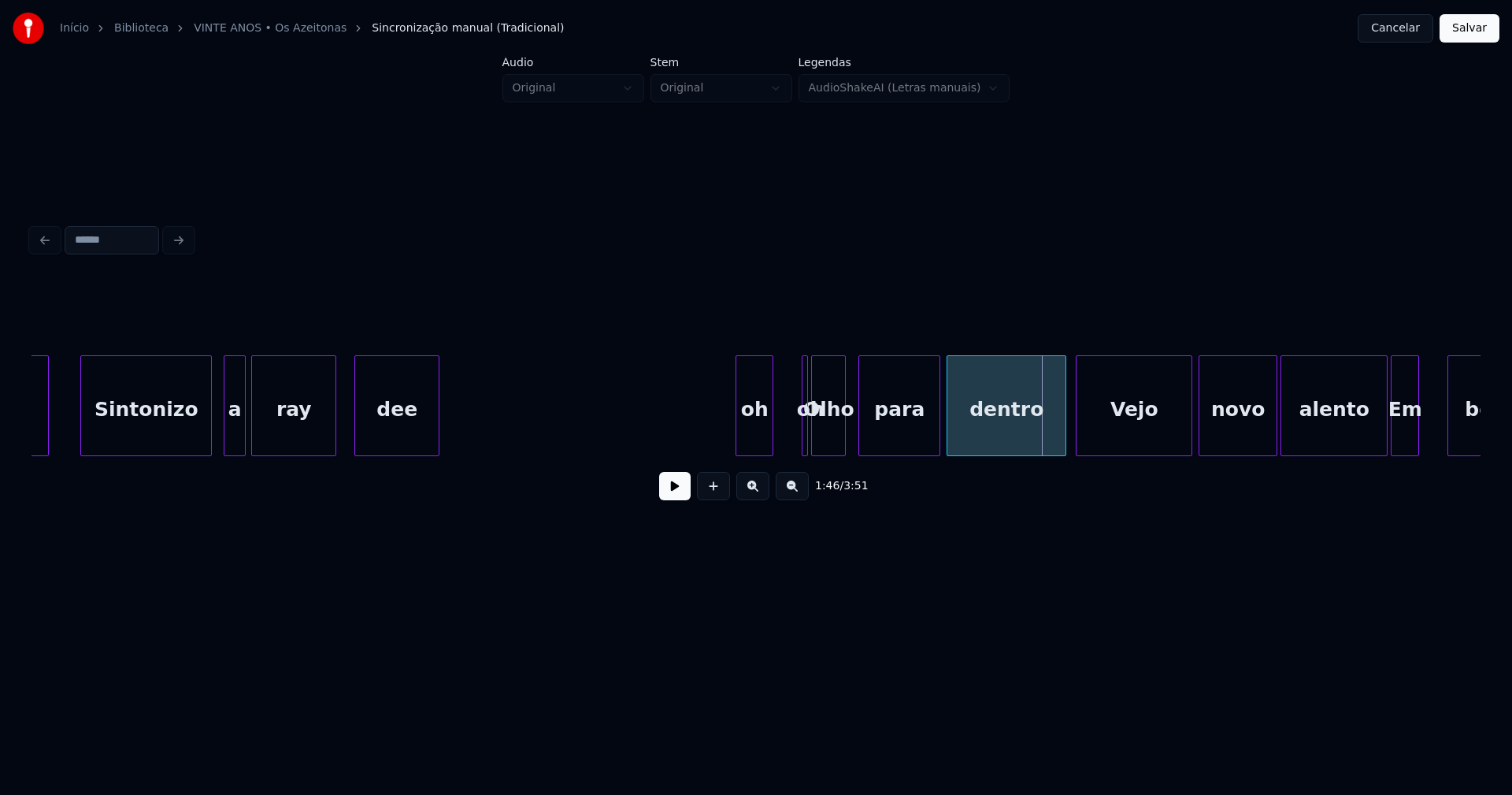
scroll to position [0, 15723]
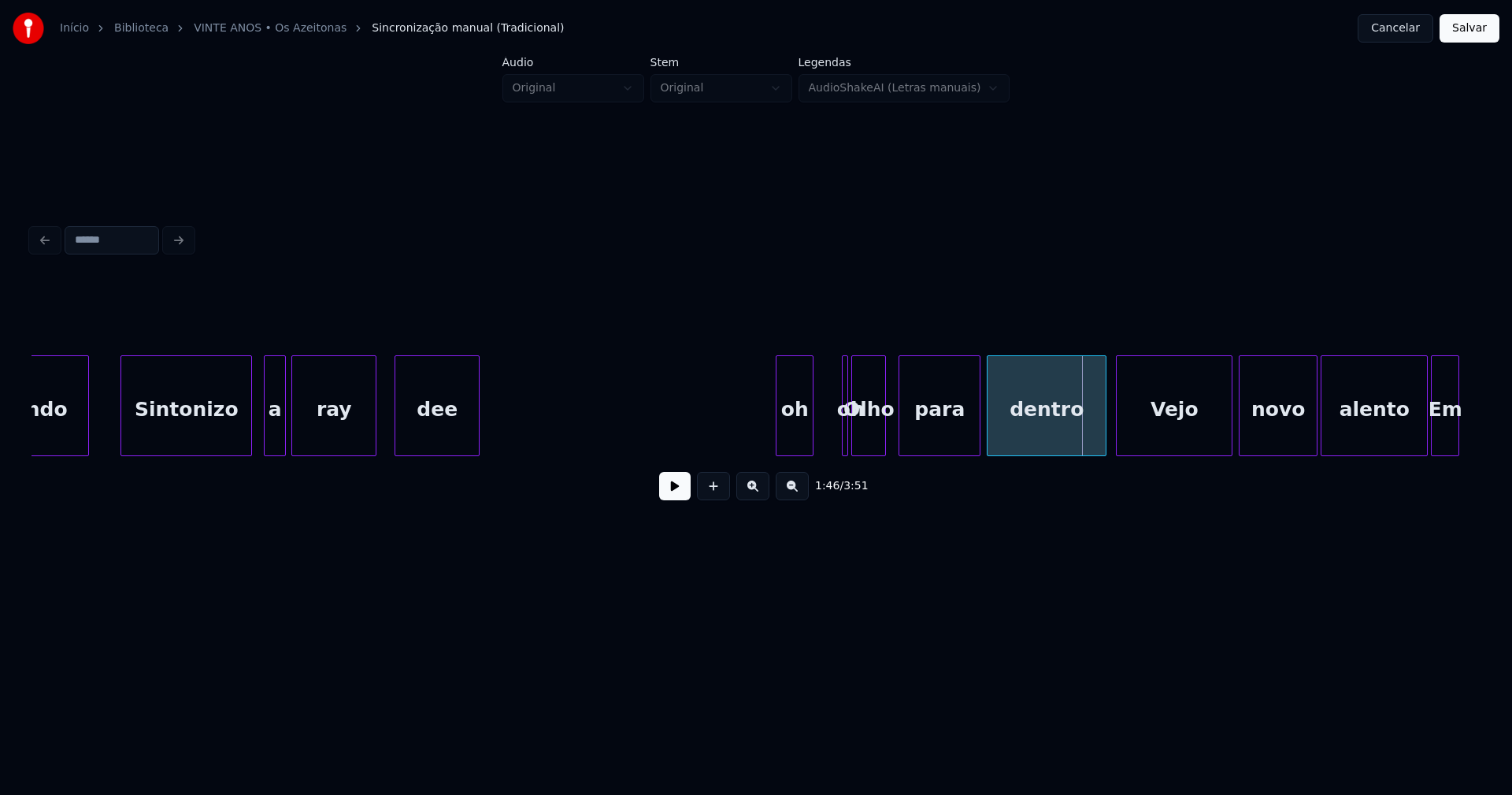
click at [671, 491] on button at bounding box center [675, 486] width 32 height 29
click at [661, 495] on button at bounding box center [675, 486] width 32 height 29
click at [277, 430] on div "a" at bounding box center [275, 410] width 20 height 107
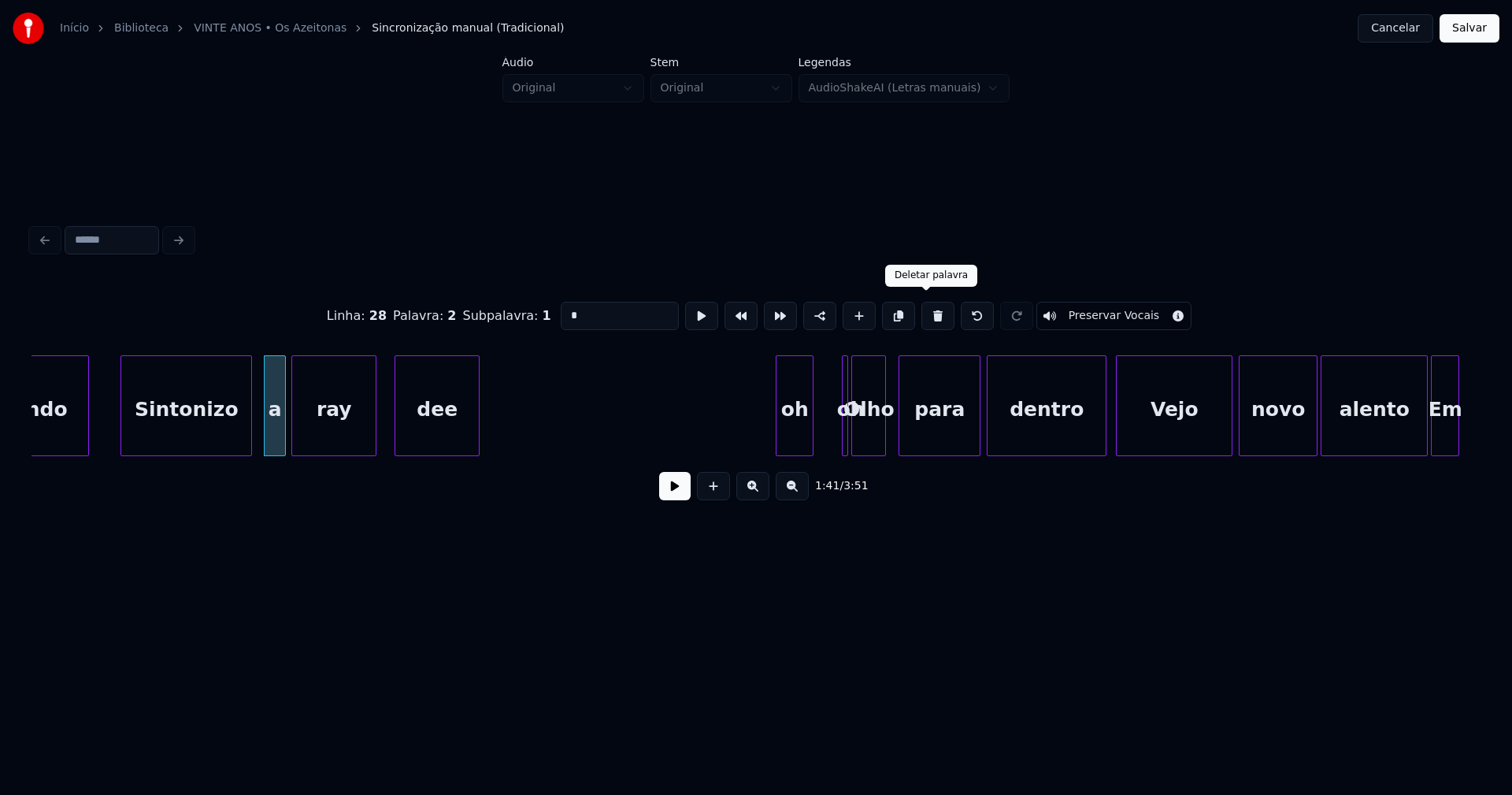
click at [923, 311] on button at bounding box center [937, 316] width 33 height 29
type input "***"
click at [295, 448] on div "ray" at bounding box center [307, 410] width 84 height 107
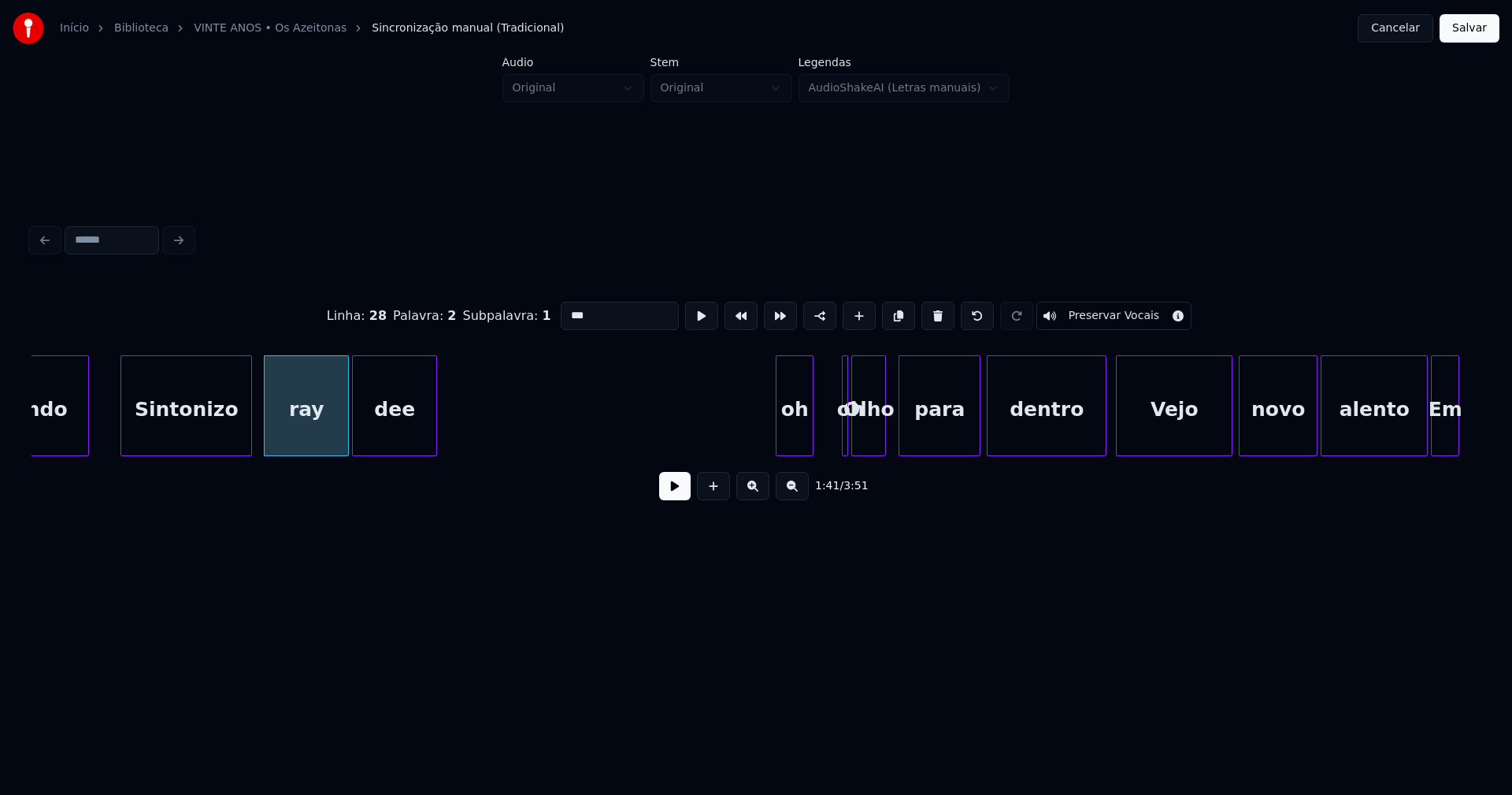
click at [391, 447] on div "dee" at bounding box center [395, 410] width 84 height 107
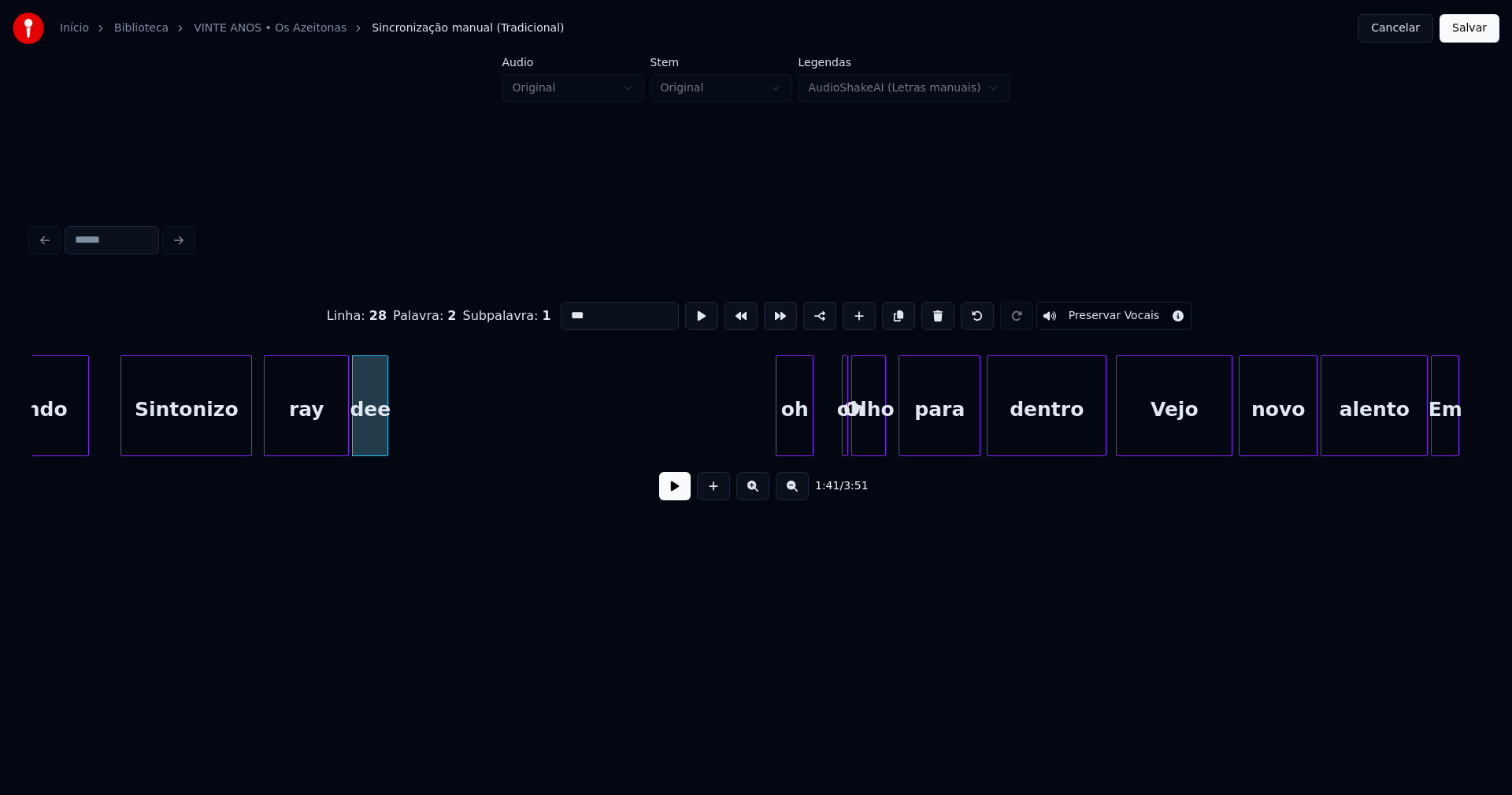
click at [383, 450] on div "para dentro Vejo novo alento Em Olho oh oh dee [PERSON_NAME] mundo" at bounding box center [756, 406] width 1448 height 101
click at [417, 490] on div "Linha : 28 Palavra : 2 Subpalavra : 1 *** Preservar Vocais 1:41 / 3:51" at bounding box center [756, 397] width 1448 height 240
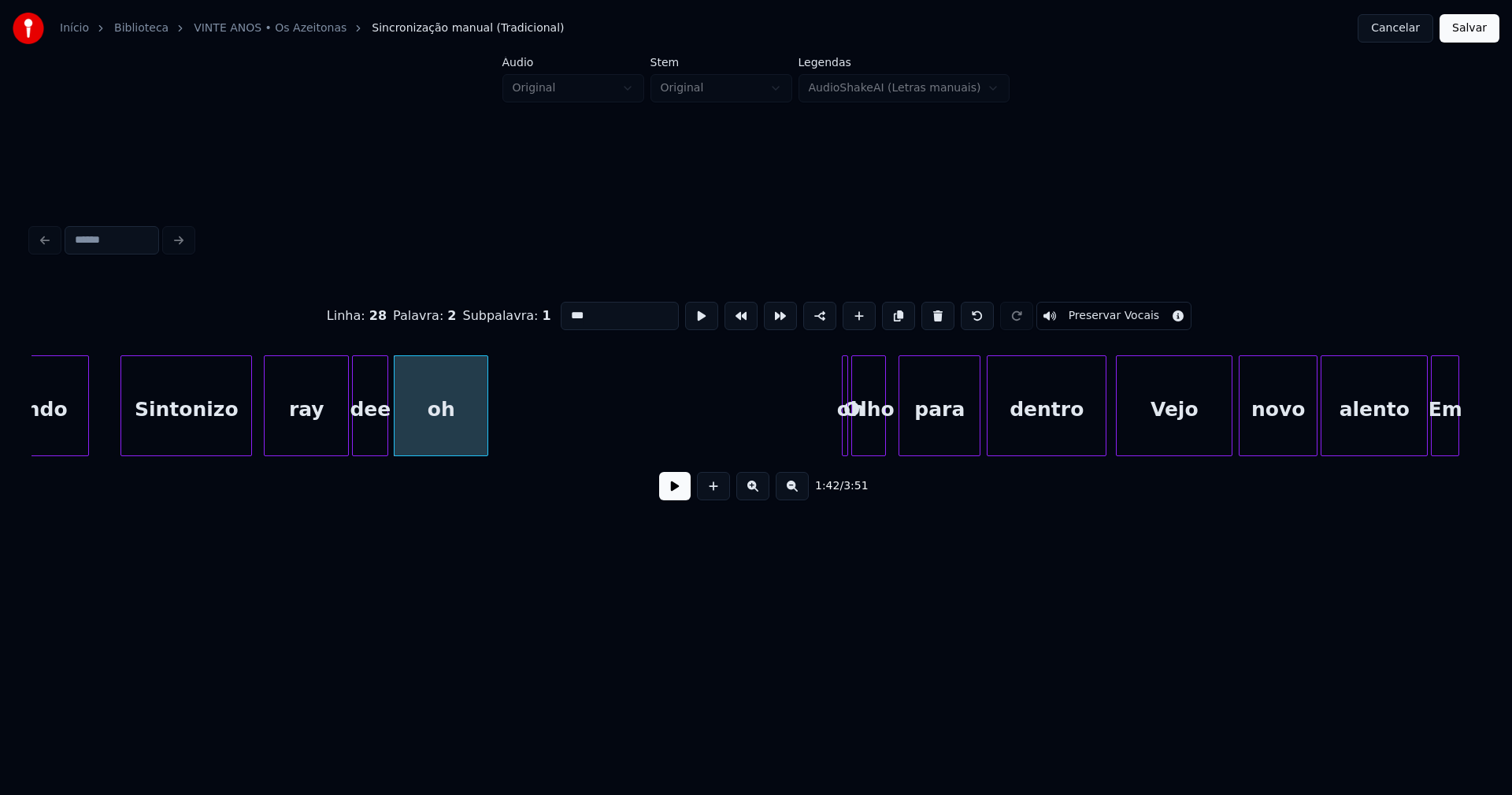
click at [485, 434] on div at bounding box center [485, 406] width 5 height 99
click at [669, 491] on button at bounding box center [675, 486] width 32 height 29
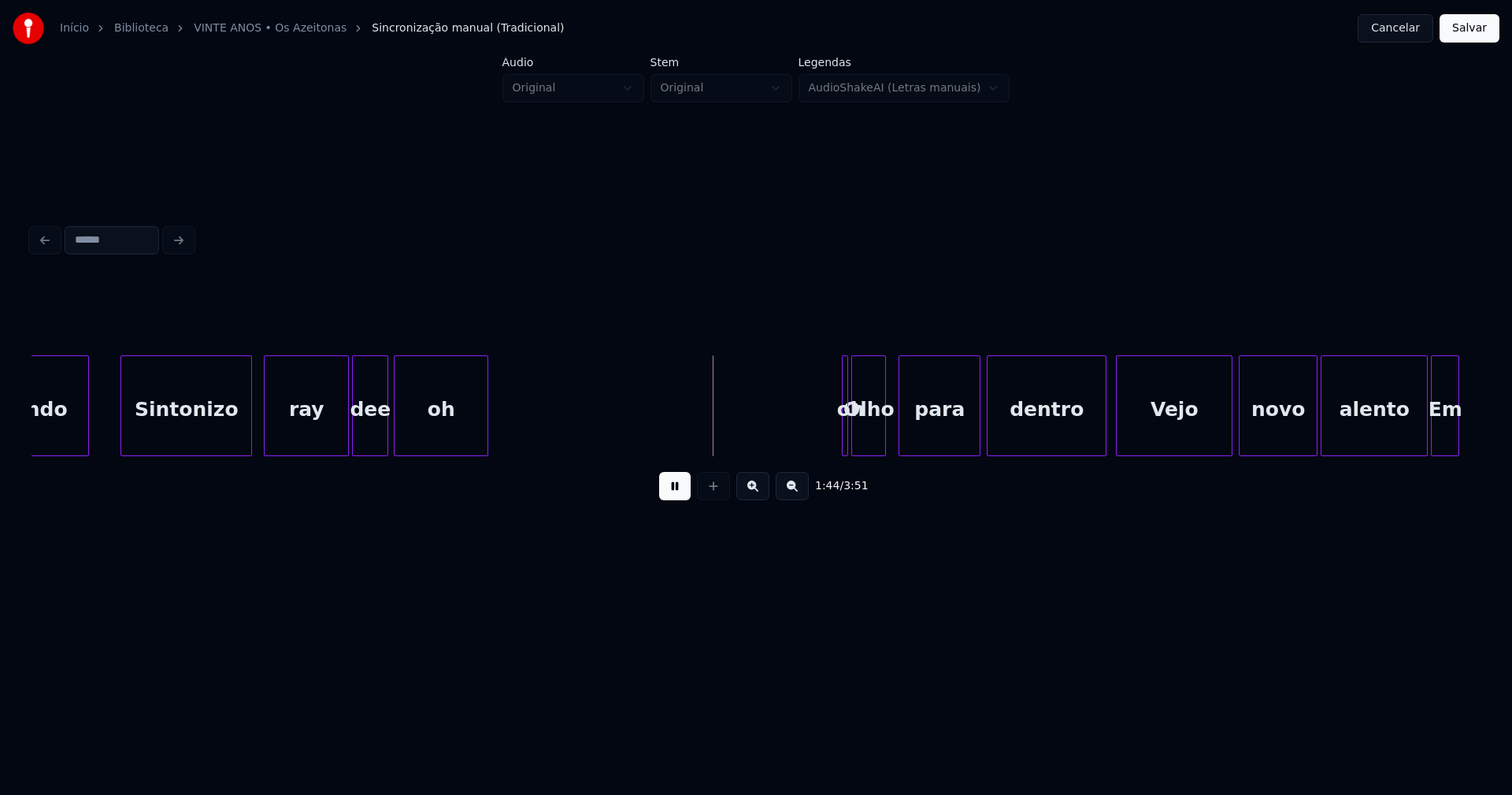
click at [670, 499] on button at bounding box center [675, 486] width 32 height 29
click at [845, 430] on div at bounding box center [845, 406] width 5 height 99
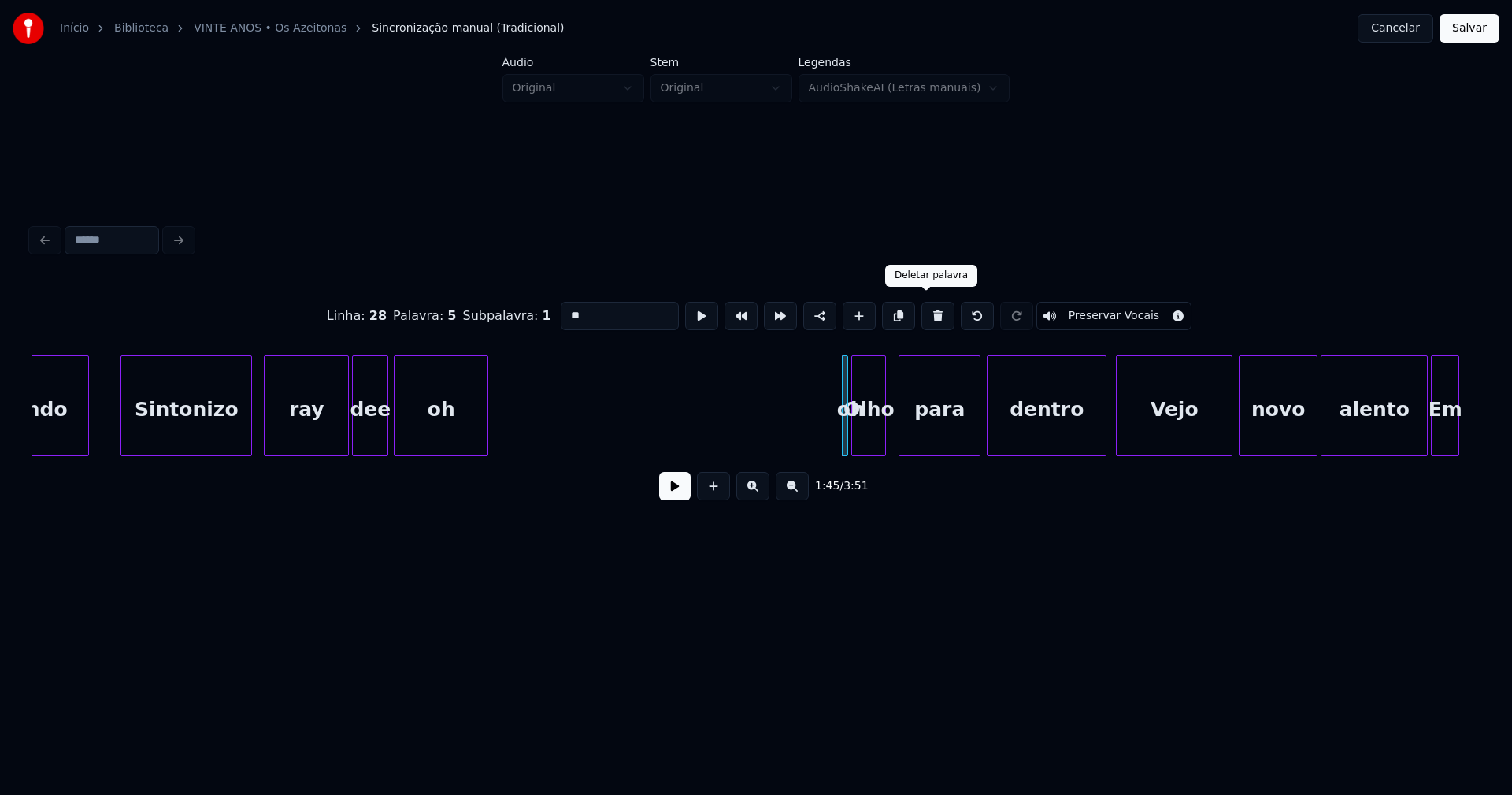
click at [925, 309] on button at bounding box center [937, 316] width 33 height 29
type input "****"
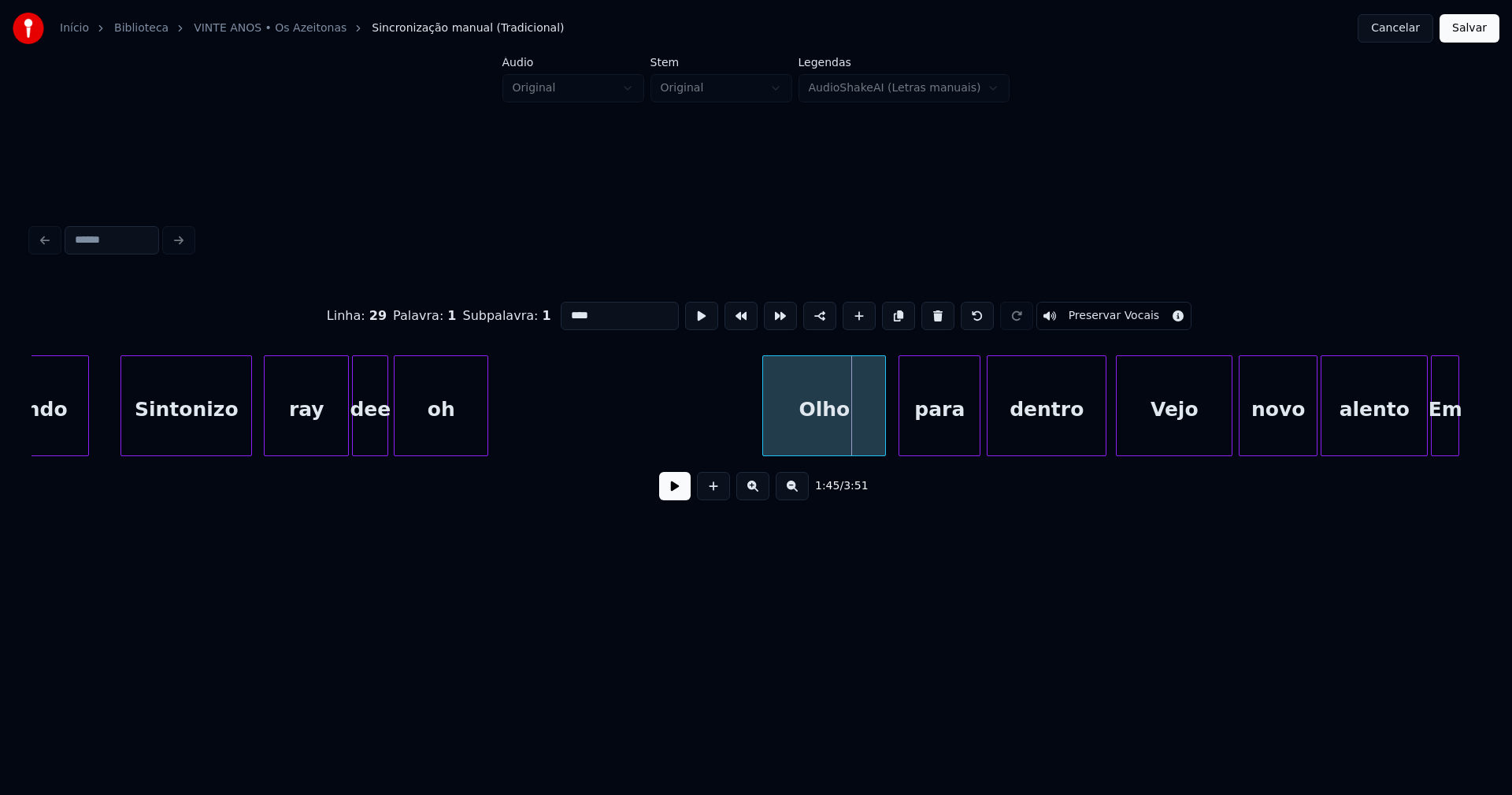
click at [764, 442] on div at bounding box center [765, 406] width 5 height 99
click at [669, 493] on button at bounding box center [675, 486] width 32 height 29
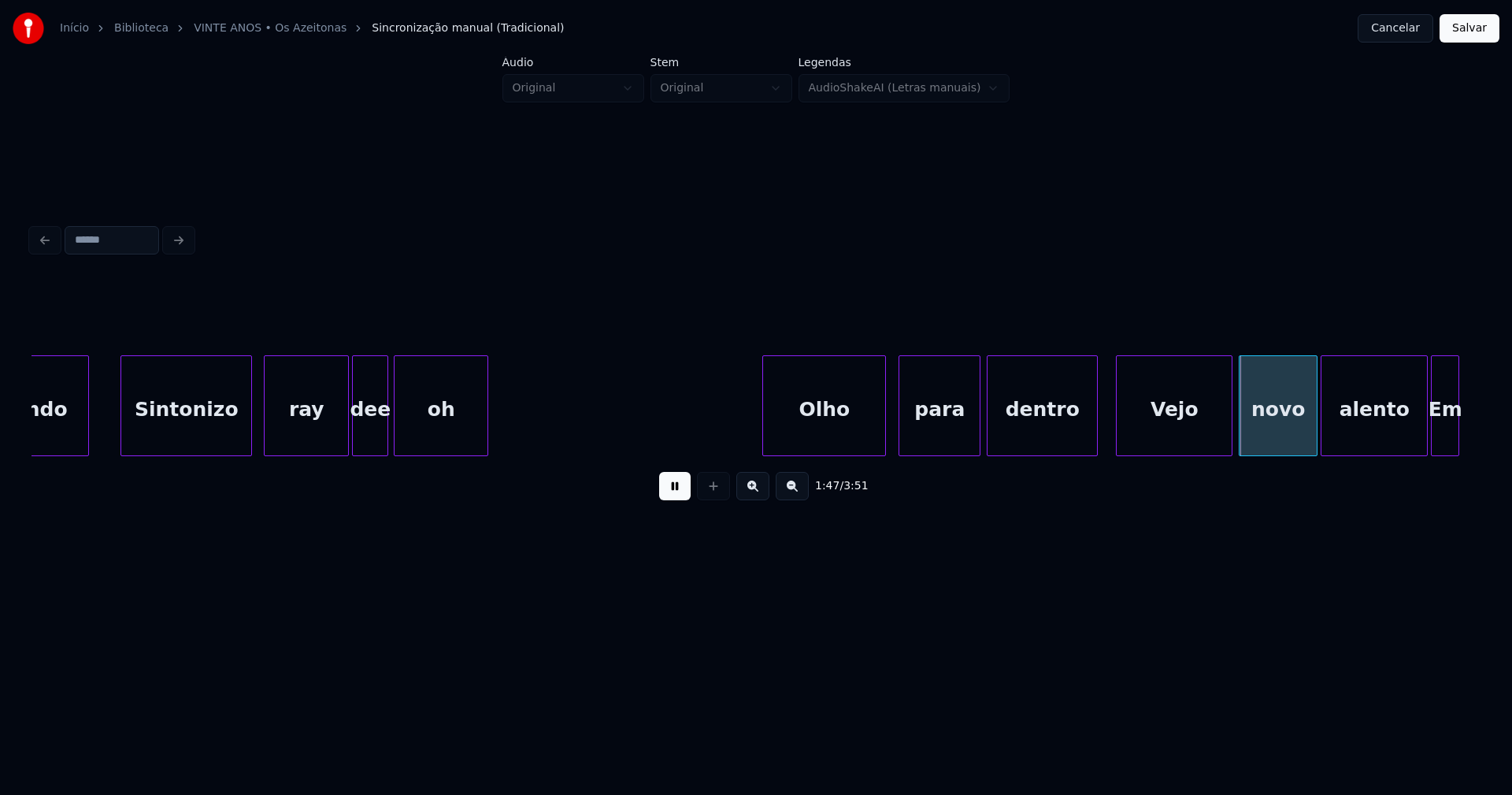
click at [1092, 439] on div at bounding box center [1095, 406] width 5 height 99
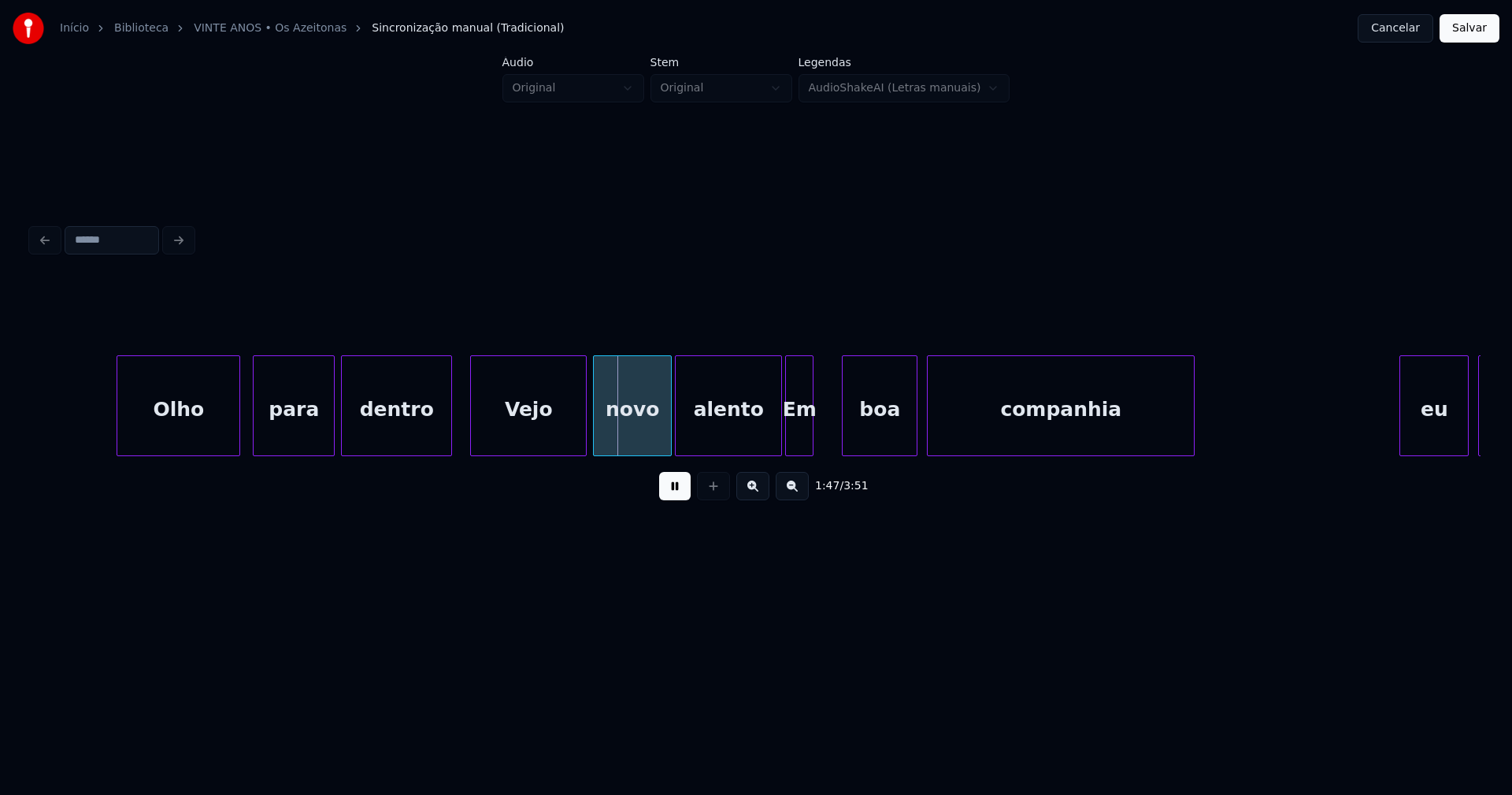
scroll to position [0, 16429]
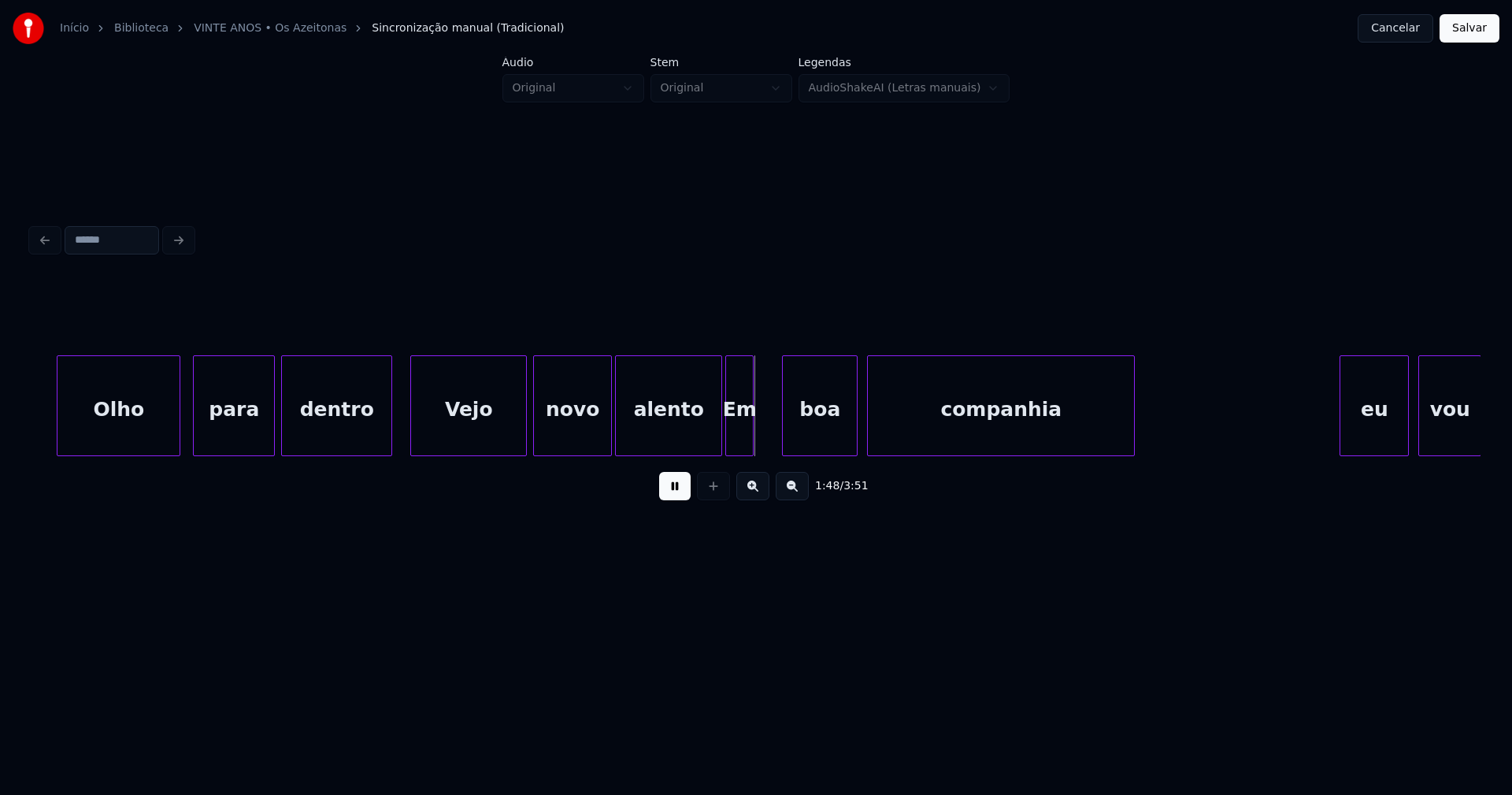
click at [680, 496] on button at bounding box center [675, 486] width 32 height 29
click at [681, 465] on div "1:49 / 3:51" at bounding box center [756, 397] width 1448 height 240
click at [699, 452] on div "para dentro Vejo novo alento Em Olho boa companhia eu vou" at bounding box center [756, 406] width 1448 height 101
click at [446, 429] on div "Vejo" at bounding box center [468, 410] width 115 height 107
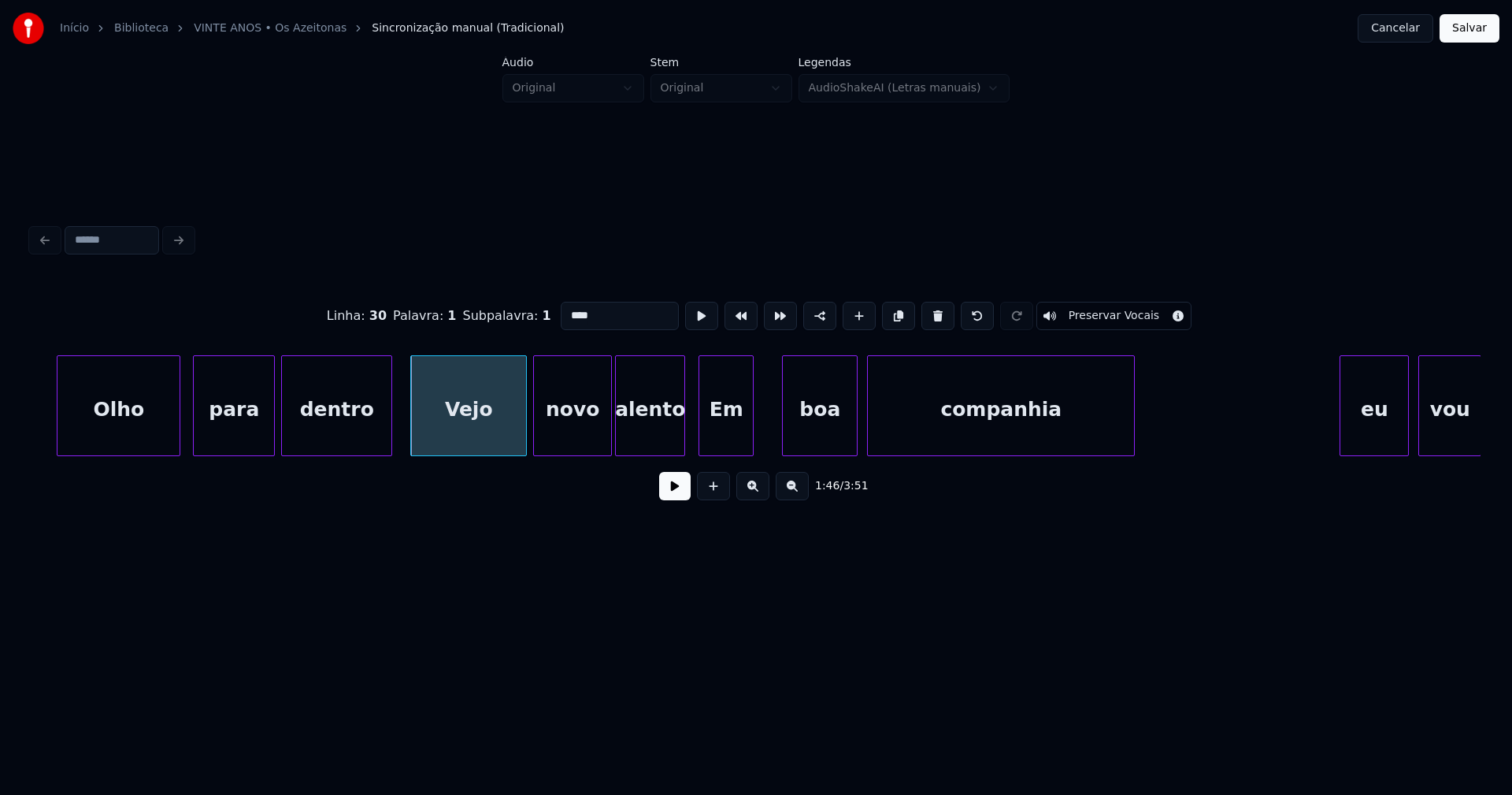
drag, startPoint x: 565, startPoint y: 311, endPoint x: 547, endPoint y: 318, distance: 19.3
click at [547, 318] on div "Linha : 30 Palavra : 1 Subpalavra : 1 **** Preservar Vocais" at bounding box center [756, 316] width 1448 height 79
type input "****"
click at [675, 501] on button at bounding box center [675, 486] width 32 height 29
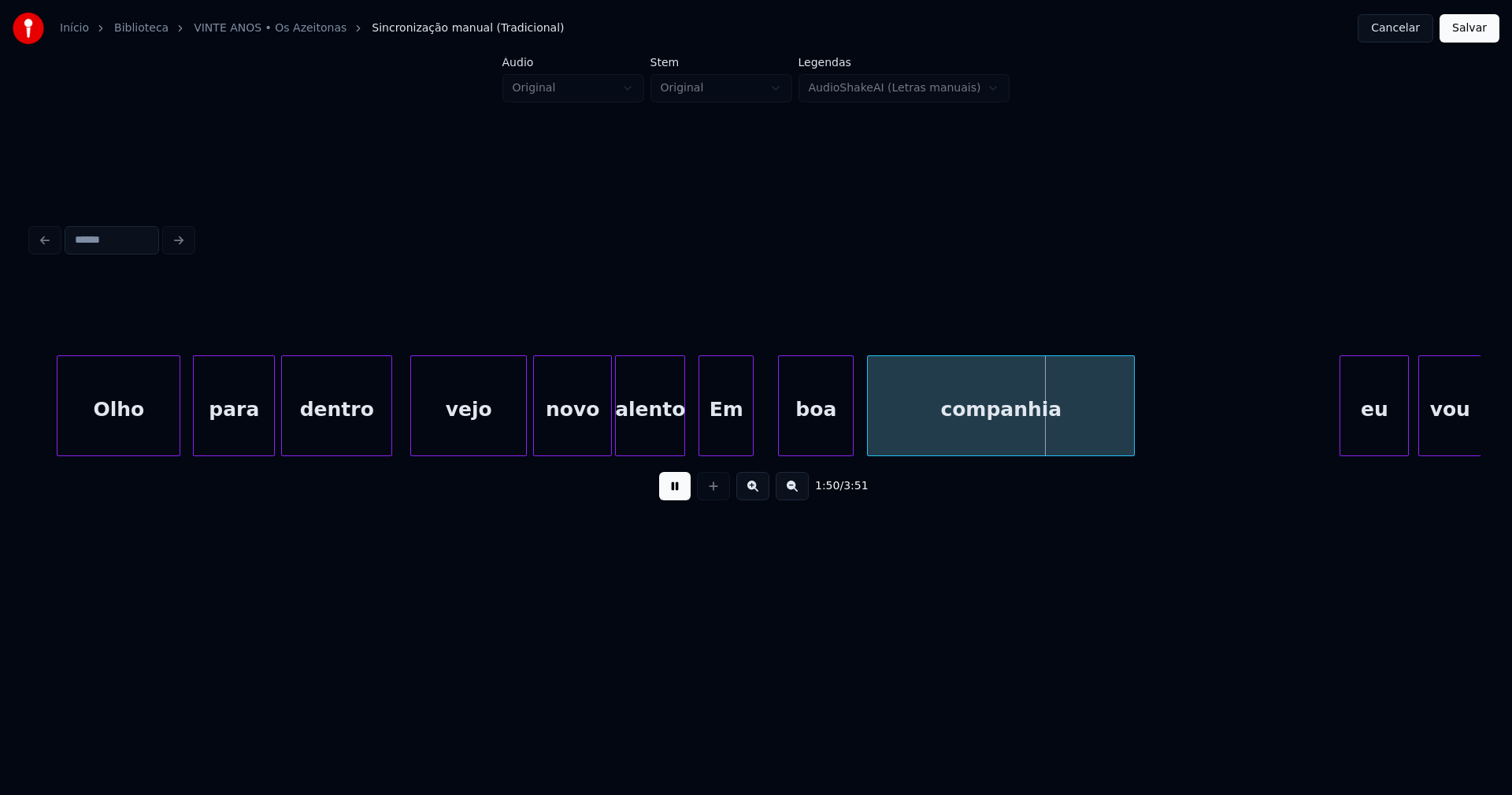
click at [816, 423] on div "boa" at bounding box center [816, 410] width 74 height 107
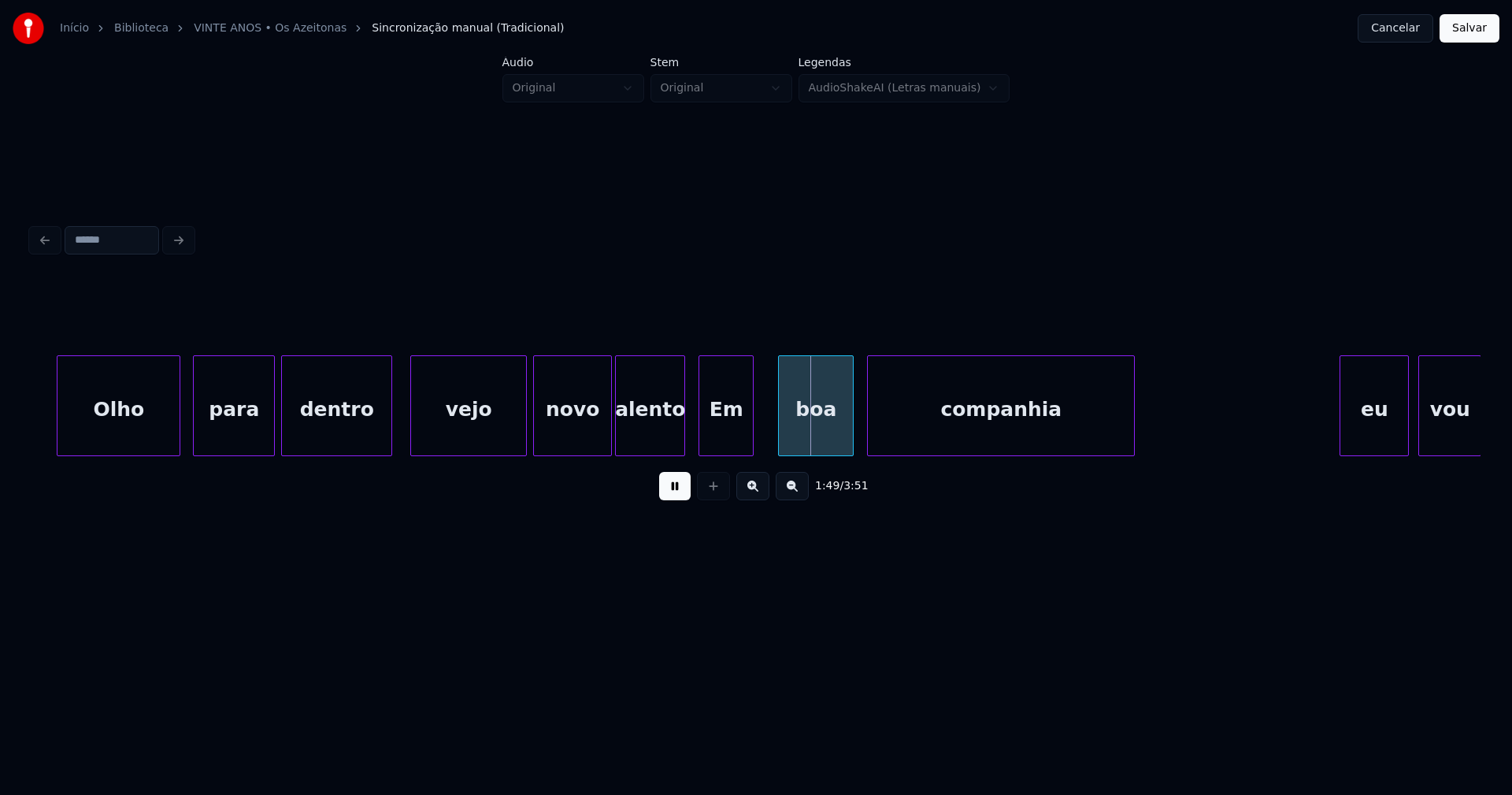
click at [734, 429] on div "Em" at bounding box center [726, 410] width 54 height 107
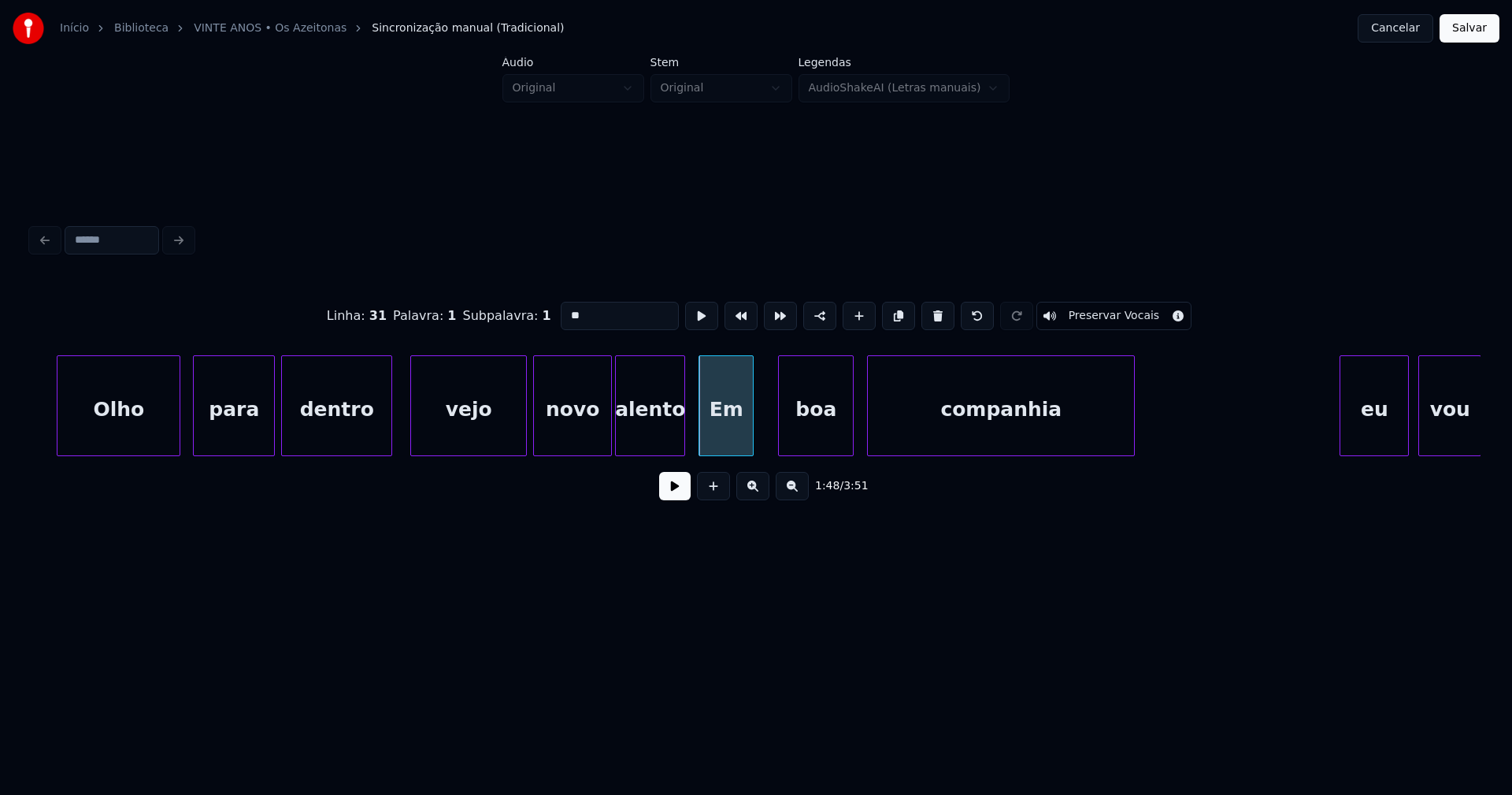
drag, startPoint x: 562, startPoint y: 308, endPoint x: 530, endPoint y: 314, distance: 32.6
click at [530, 314] on div "Linha : 31 Palavra : 1 Subpalavra : 1 ** Preservar Vocais" at bounding box center [756, 316] width 1448 height 79
click at [410, 442] on div "vejo" at bounding box center [468, 406] width 117 height 101
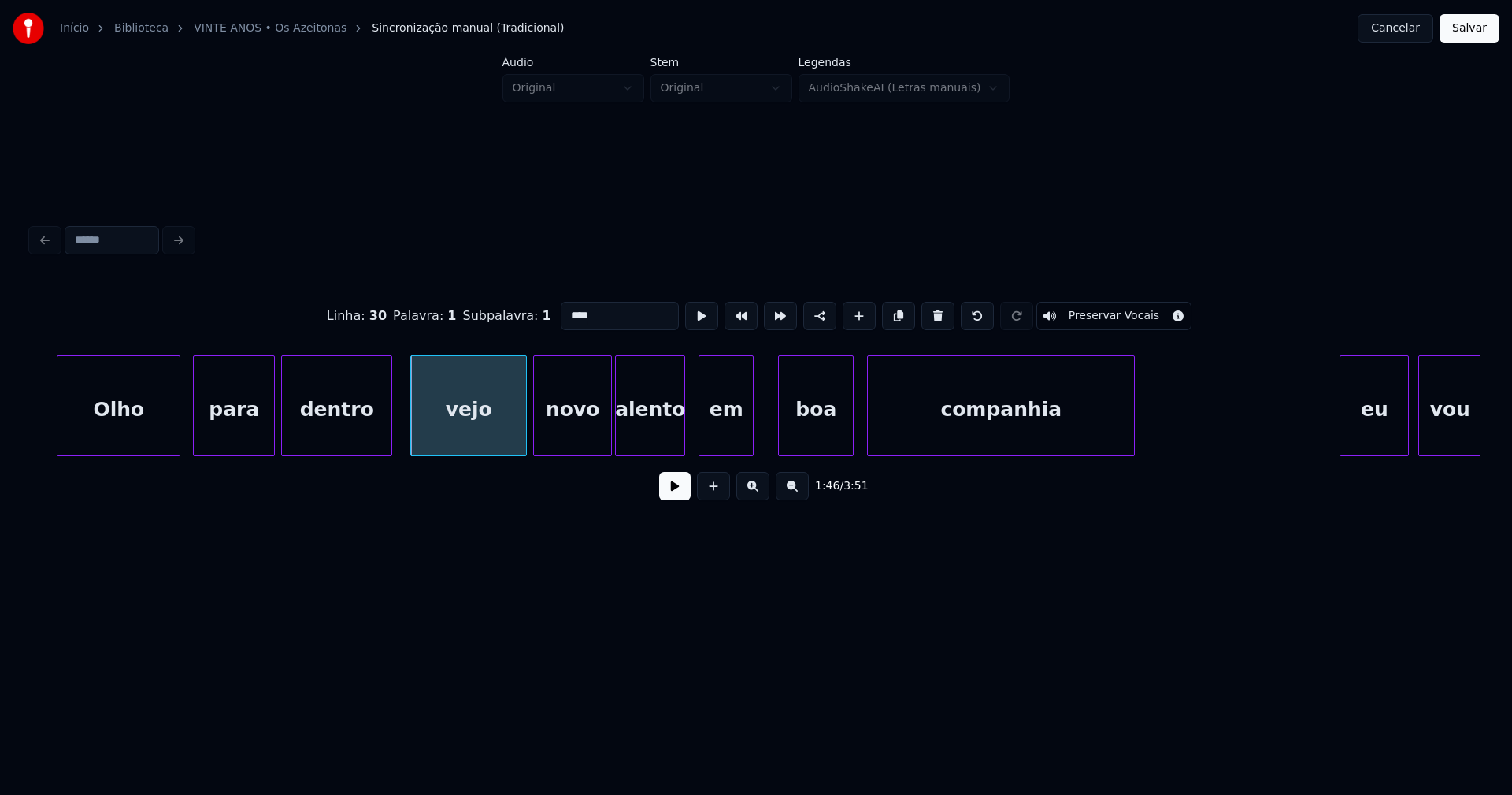
type input "****"
click at [671, 488] on button at bounding box center [675, 486] width 32 height 29
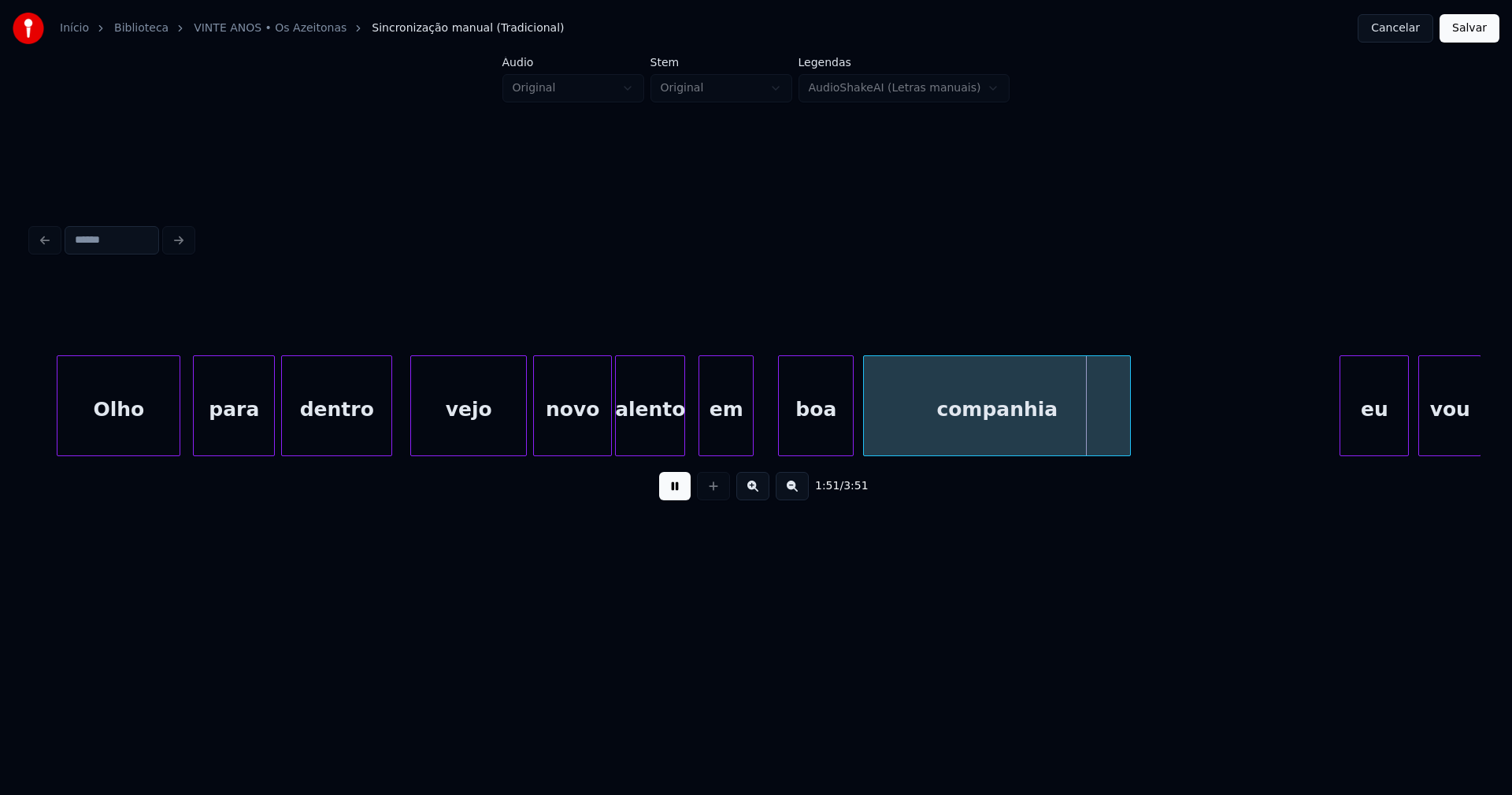
click at [942, 435] on div "companhia" at bounding box center [997, 410] width 267 height 107
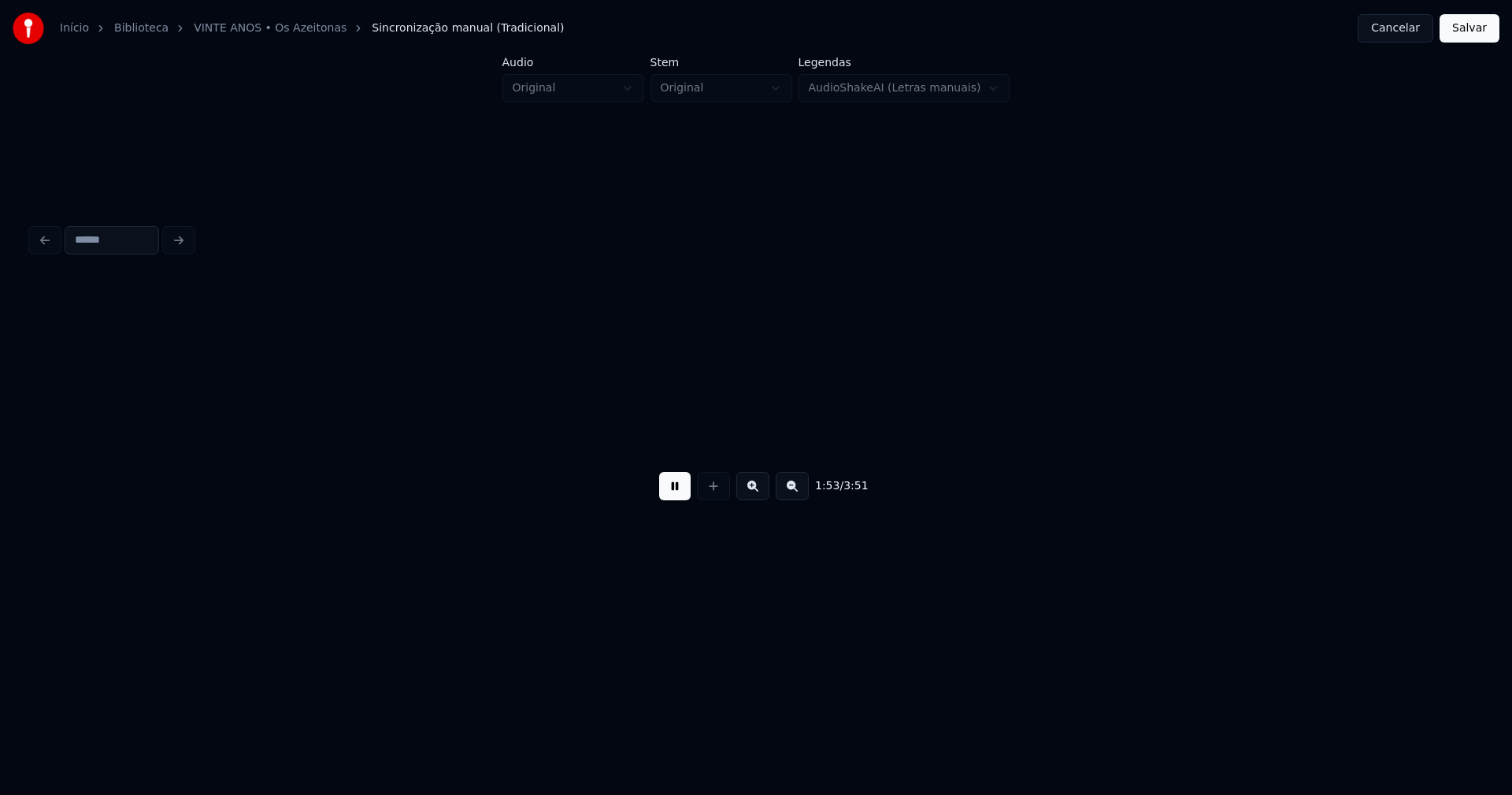
scroll to position [0, 17879]
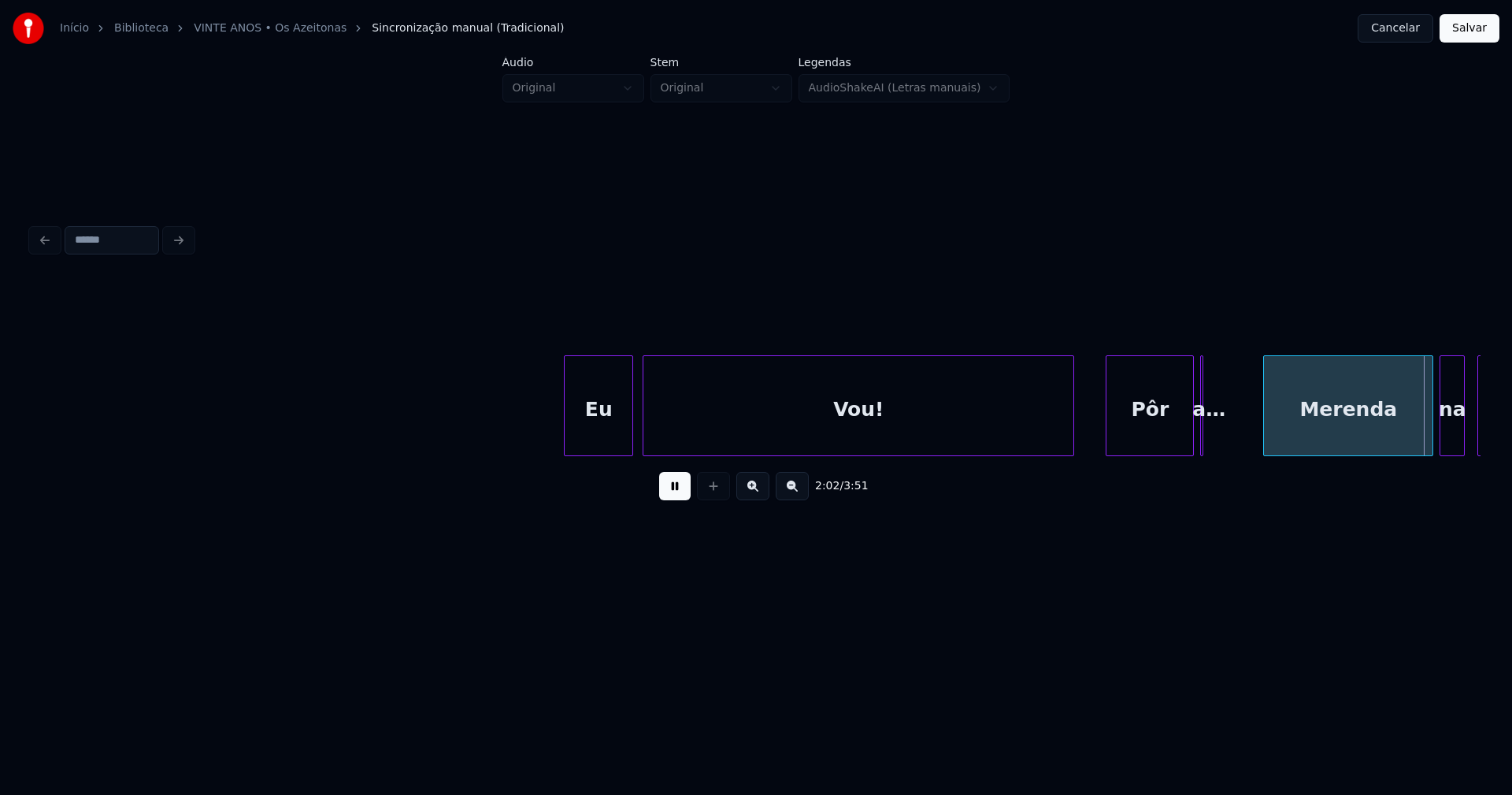
click at [673, 493] on button at bounding box center [675, 486] width 32 height 29
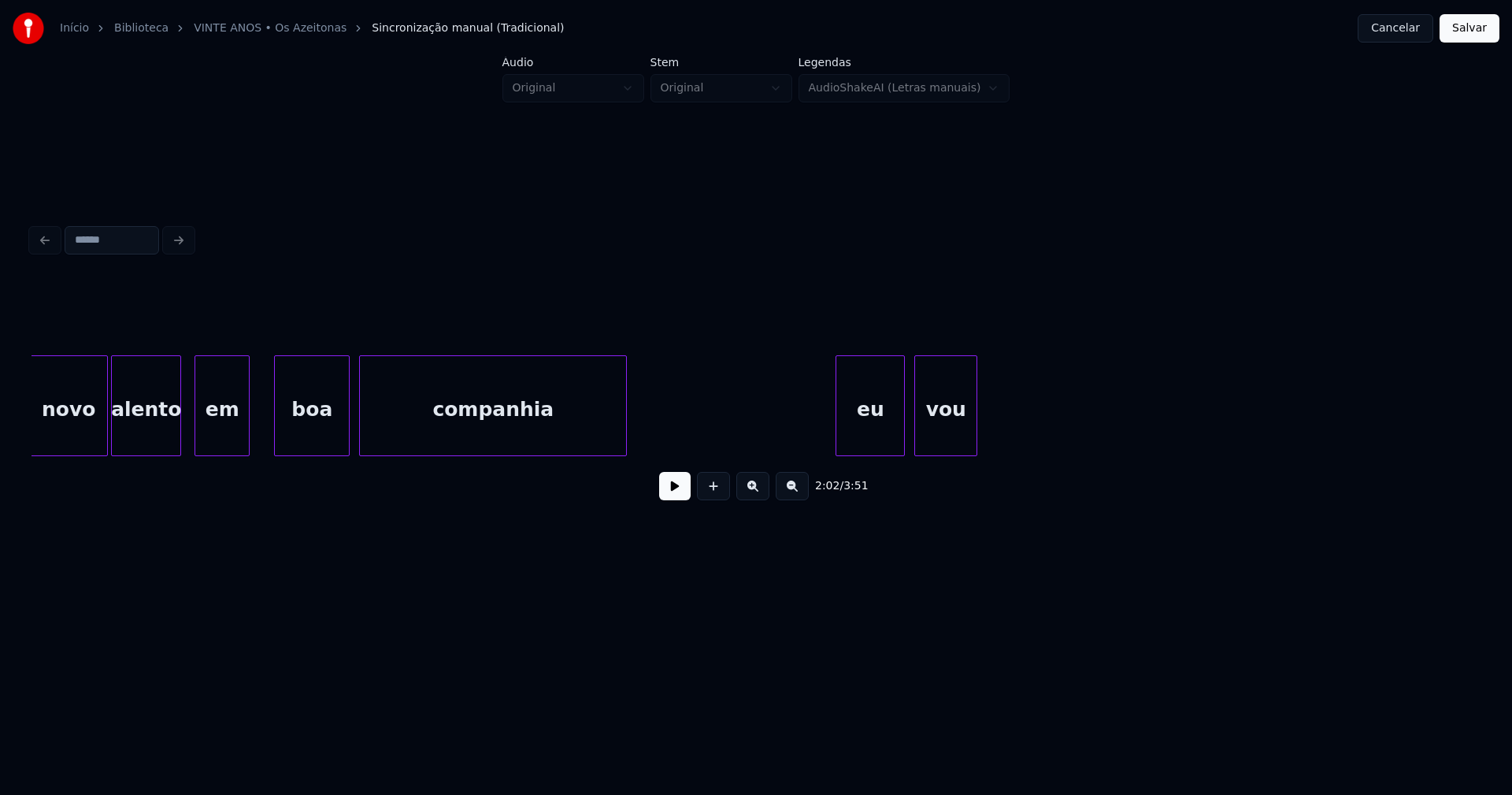
scroll to position [0, 16832]
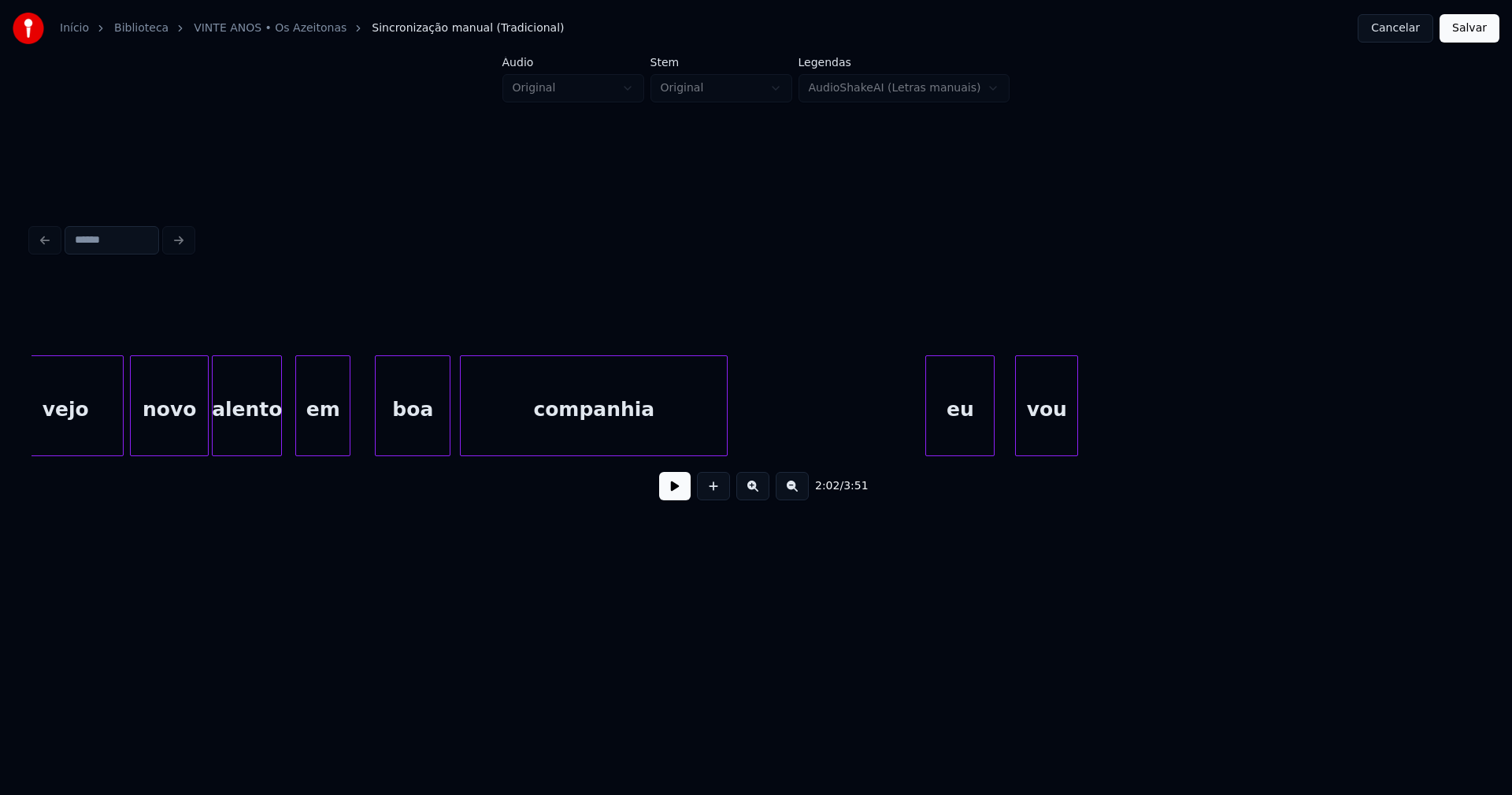
click at [961, 428] on div "eu" at bounding box center [960, 410] width 68 height 107
click at [1033, 429] on div "vou" at bounding box center [1042, 410] width 61 height 107
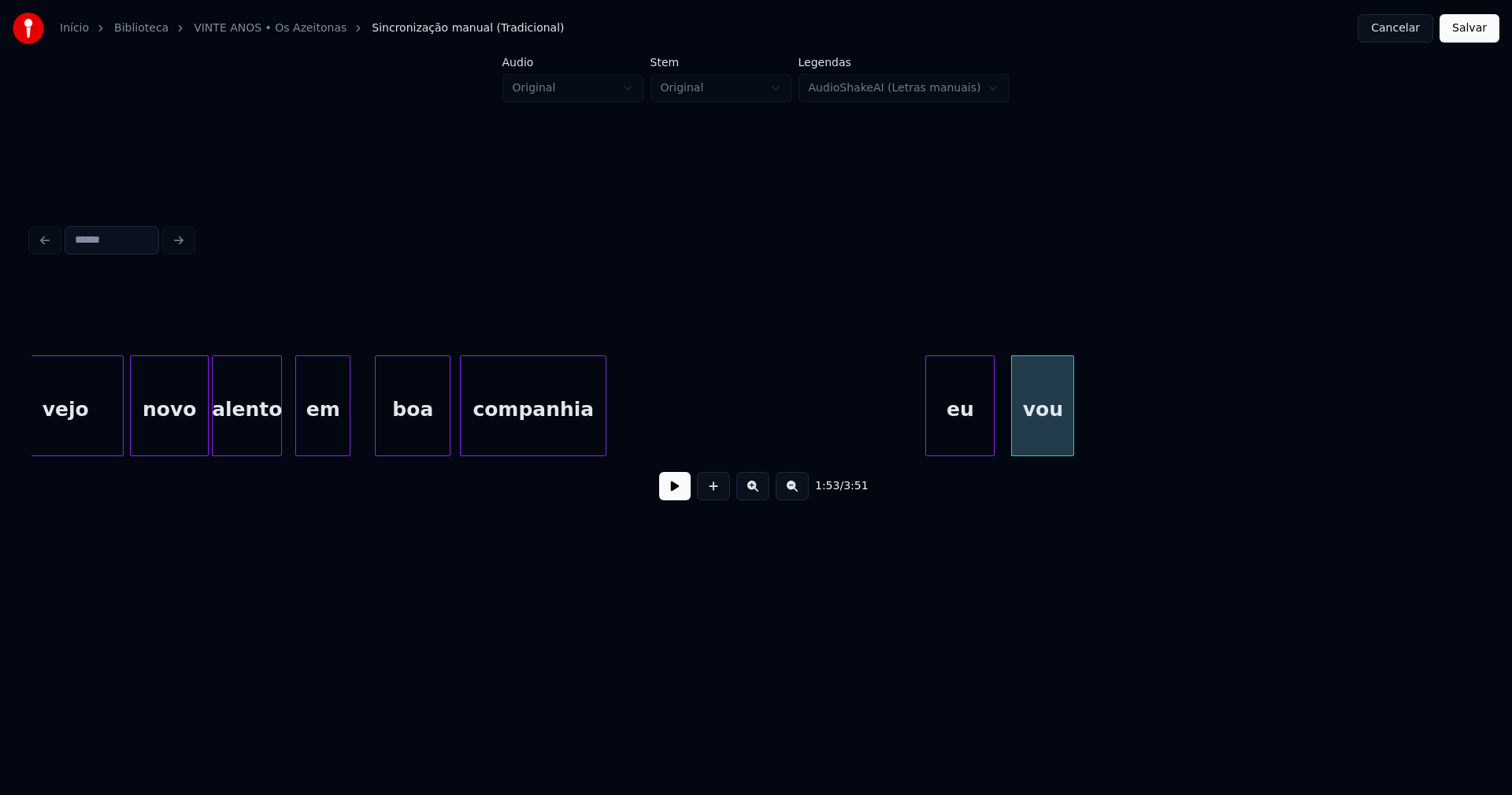
click at [605, 444] on div at bounding box center [603, 406] width 5 height 99
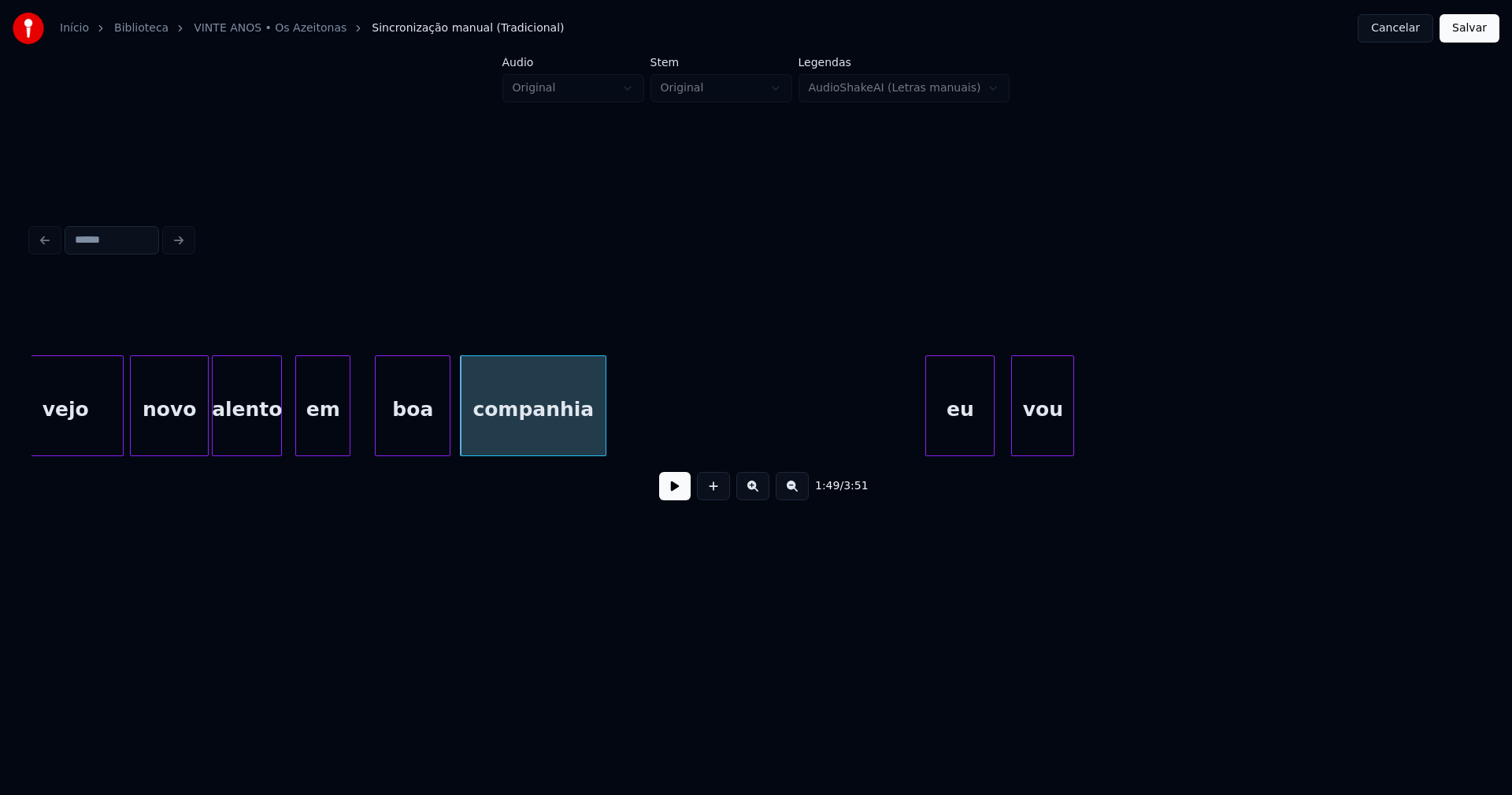
click at [669, 499] on button at bounding box center [675, 486] width 32 height 29
click at [667, 498] on button at bounding box center [675, 486] width 32 height 29
click at [650, 410] on div "vou eu companhia boa em alento novo vejo" at bounding box center [1401, 406] width 36404 height 101
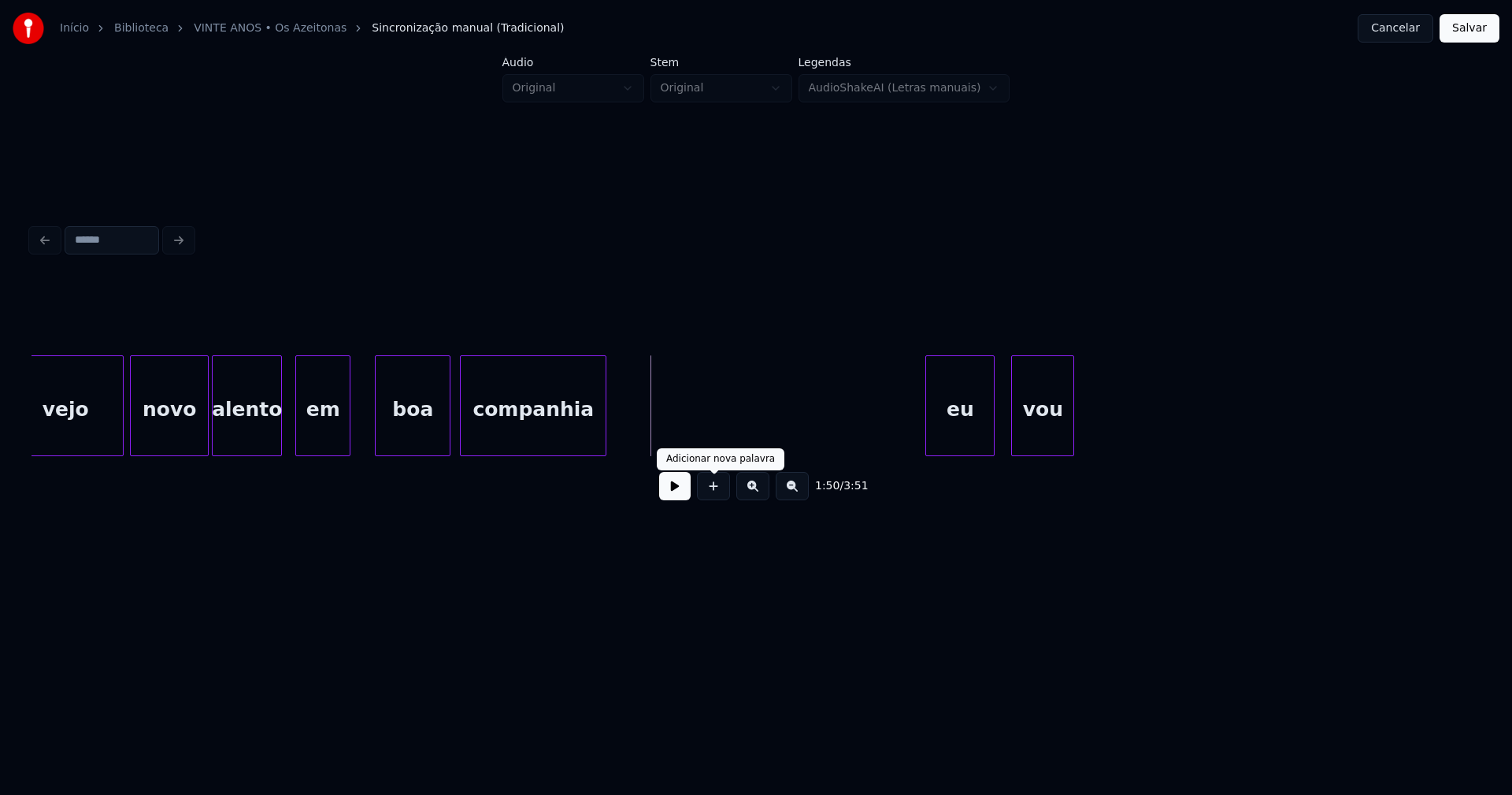
click at [712, 496] on button at bounding box center [712, 486] width 33 height 29
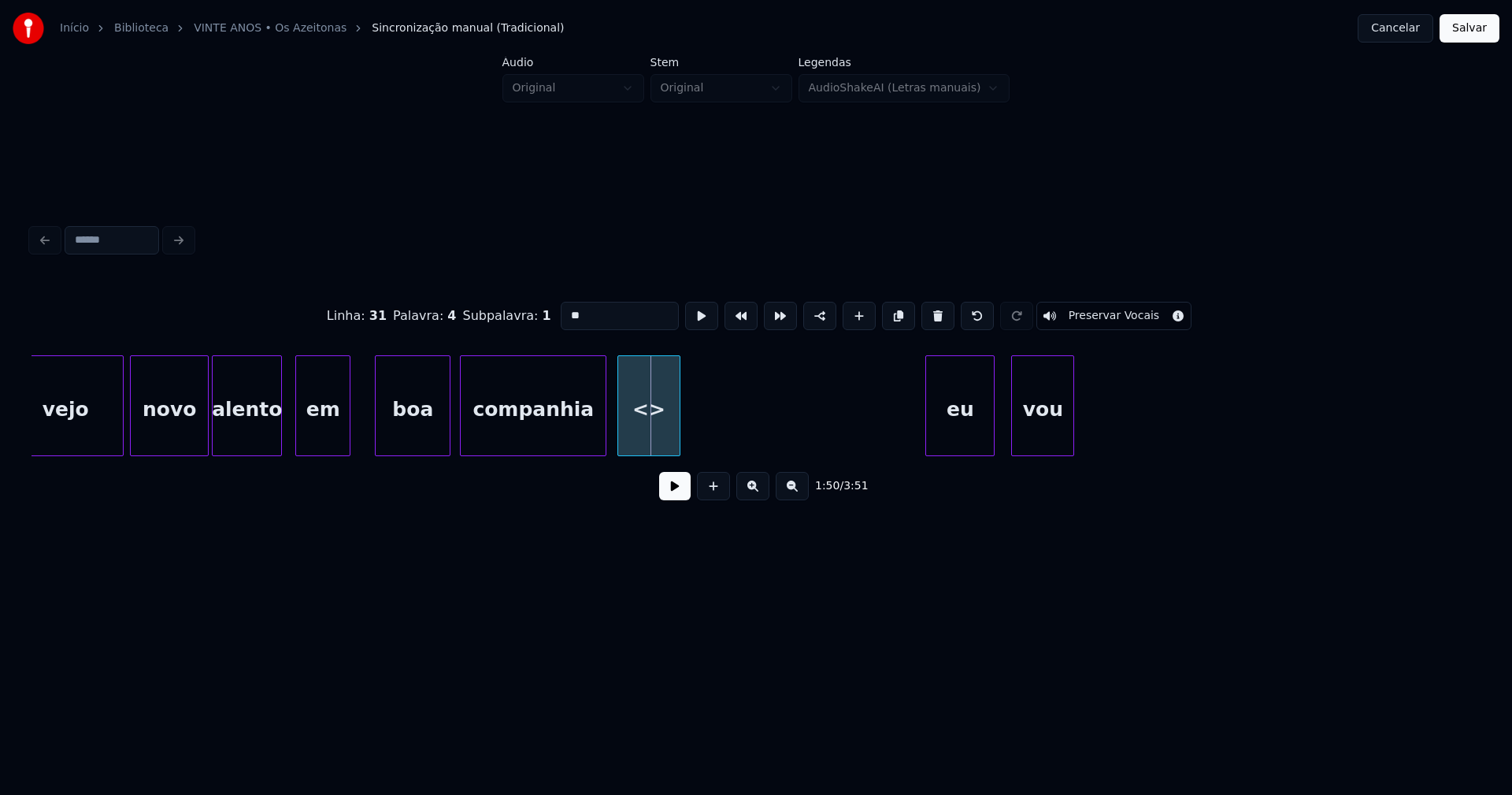
click at [643, 456] on div "vou eu companhia boa em alento novo vejo <>" at bounding box center [756, 406] width 1448 height 101
click at [929, 314] on button at bounding box center [937, 316] width 33 height 29
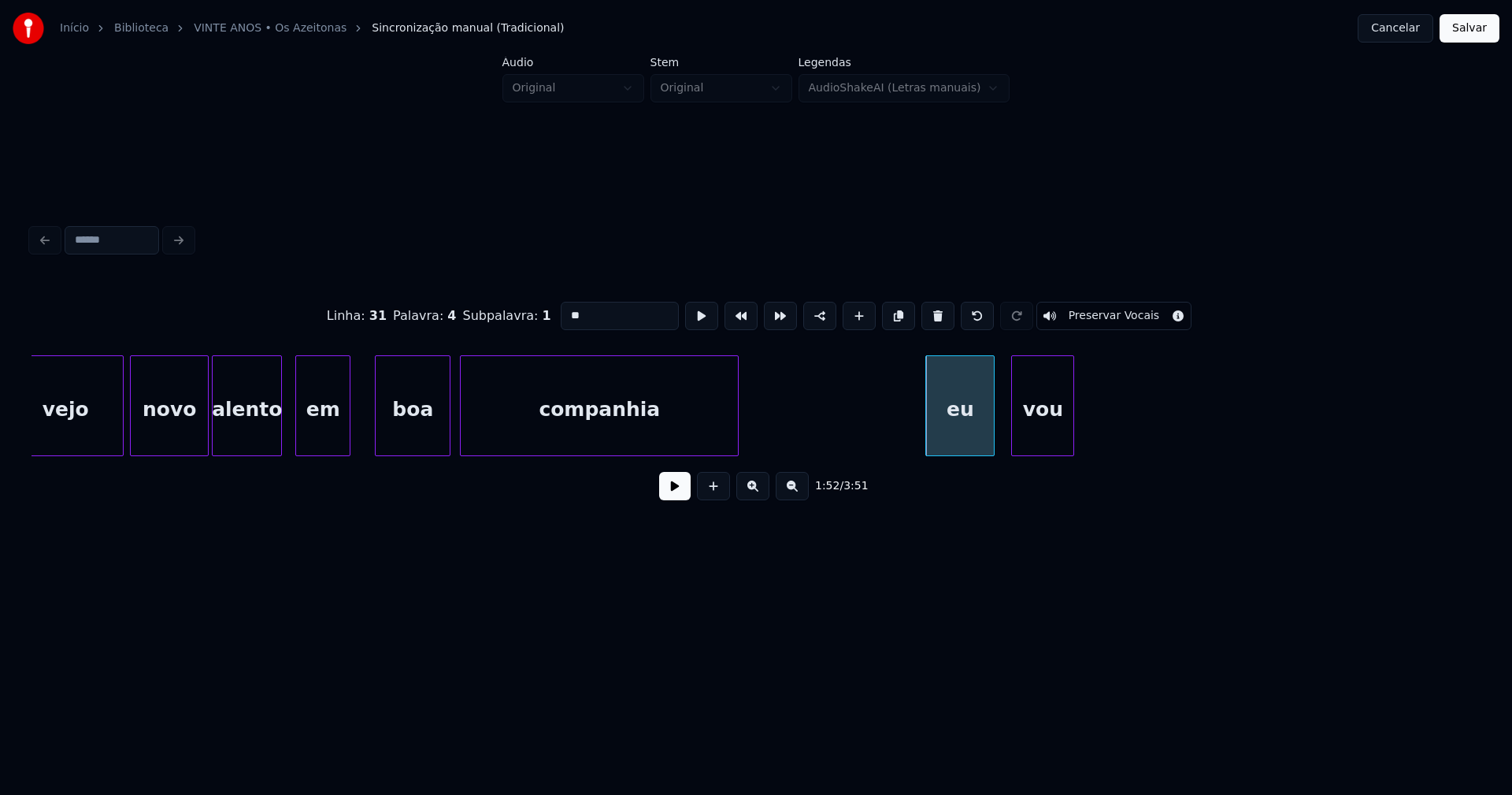
click at [734, 435] on div at bounding box center [736, 406] width 5 height 99
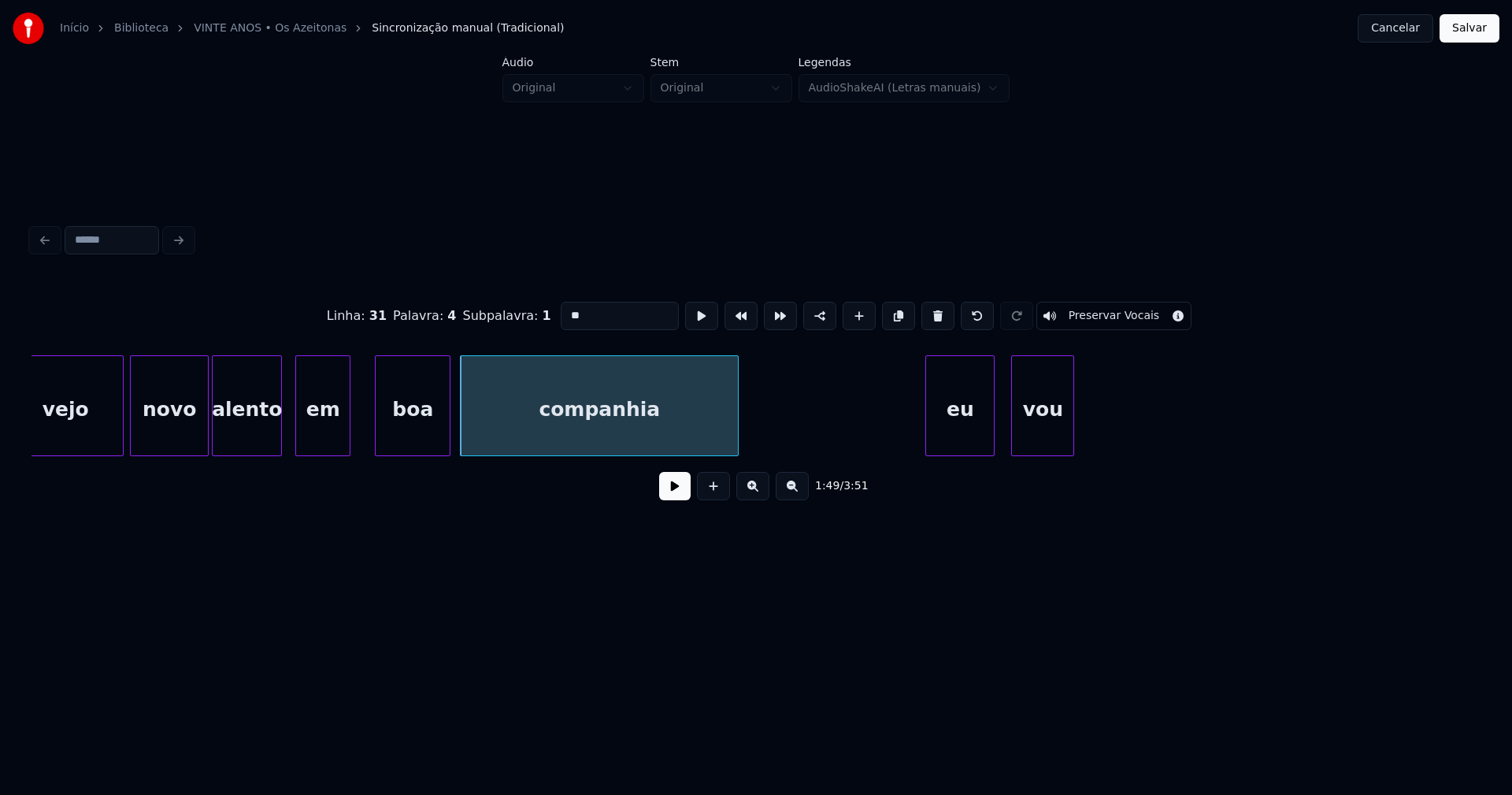
click at [687, 428] on div "companhia" at bounding box center [599, 410] width 277 height 107
drag, startPoint x: 624, startPoint y: 314, endPoint x: 661, endPoint y: 328, distance: 39.6
click at [624, 313] on input "*********" at bounding box center [619, 316] width 118 height 29
click at [961, 435] on div "eu" at bounding box center [960, 410] width 68 height 107
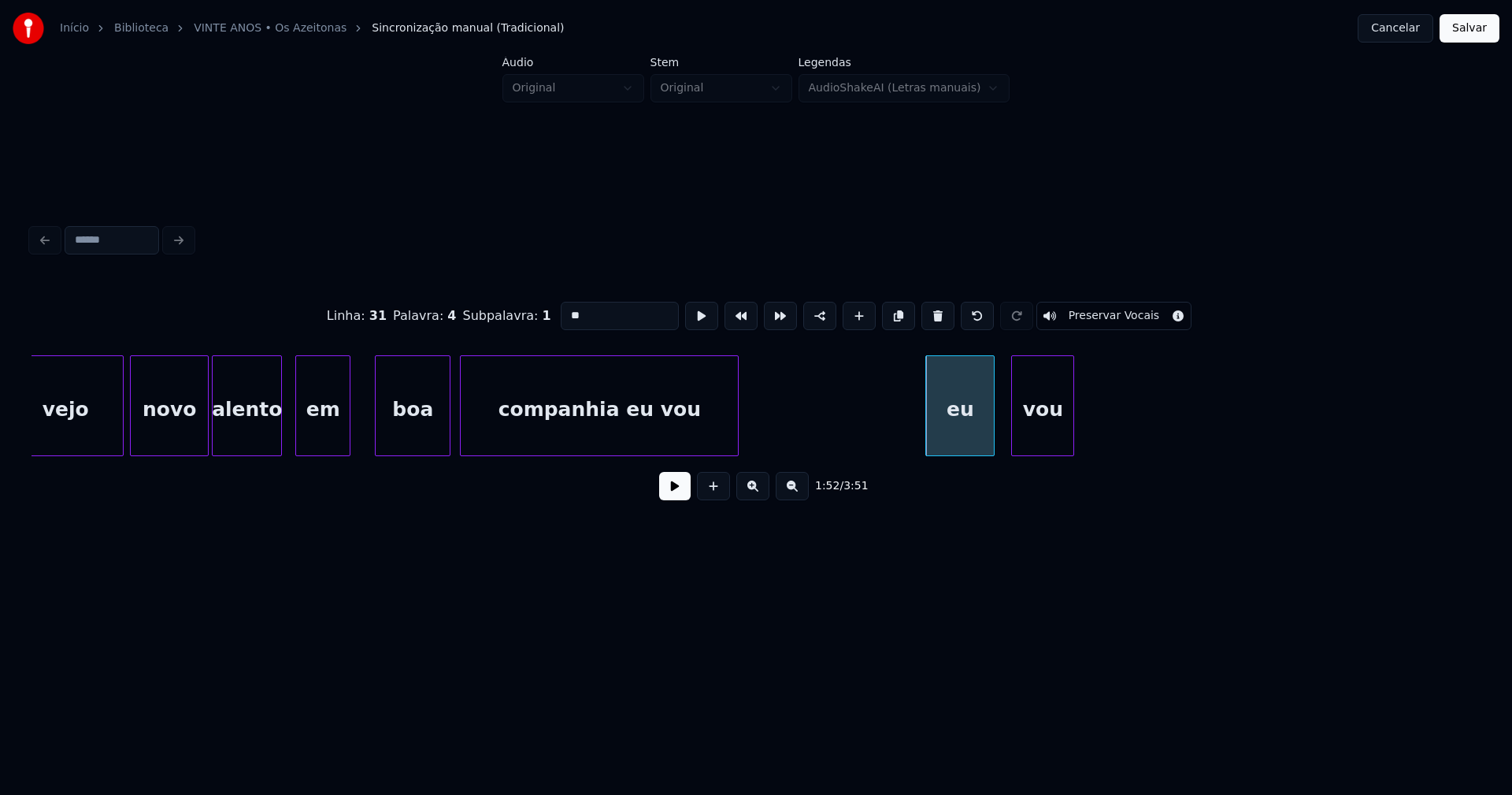
drag, startPoint x: 563, startPoint y: 310, endPoint x: 527, endPoint y: 325, distance: 39.0
click at [528, 325] on div "Linha : 31 Palavra : 4 Subpalavra : 1 ** Preservar Vocais" at bounding box center [756, 316] width 1448 height 79
type input "**"
click at [678, 495] on button at bounding box center [675, 486] width 32 height 29
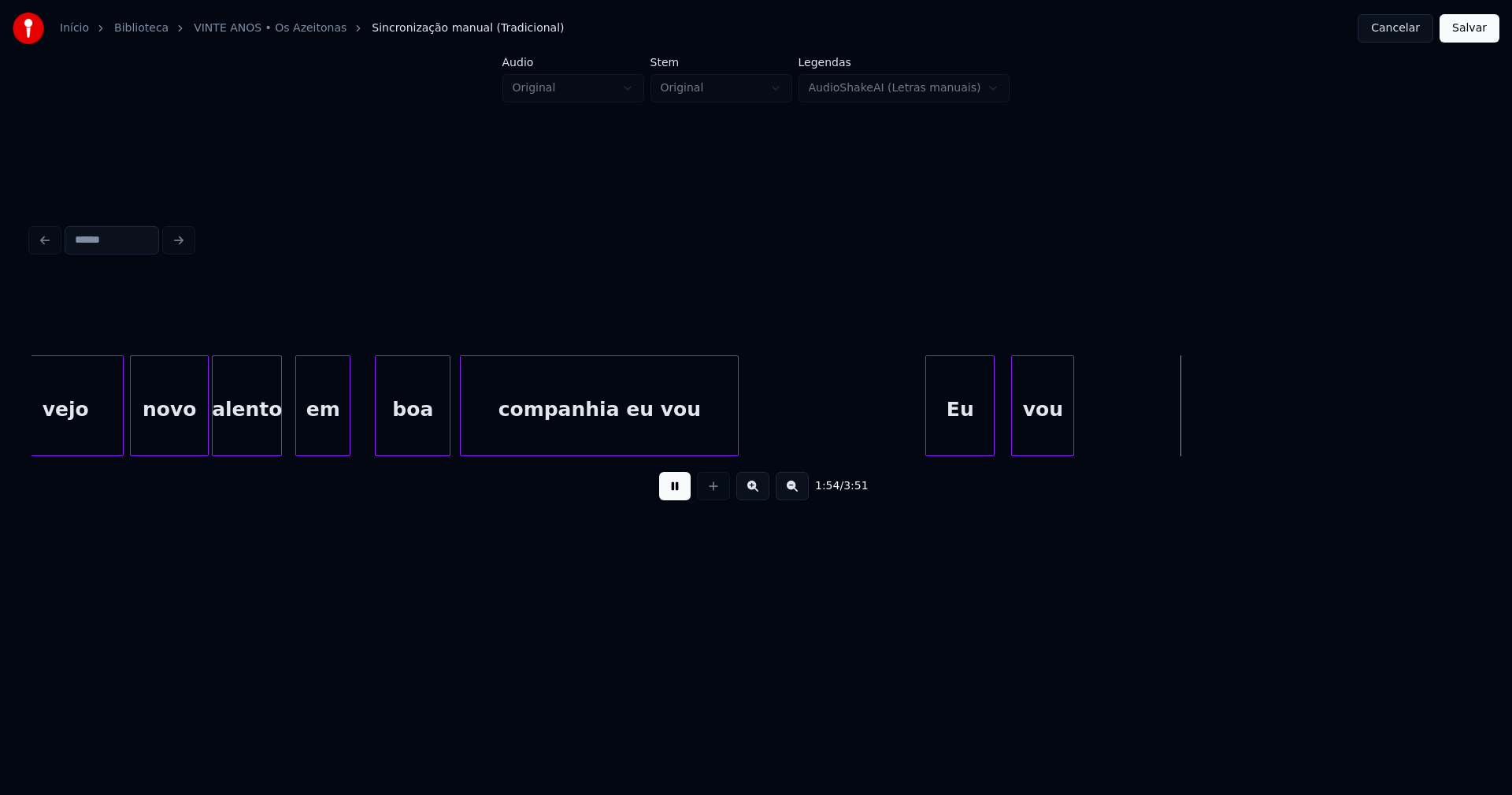
scroll to position [0, 16873]
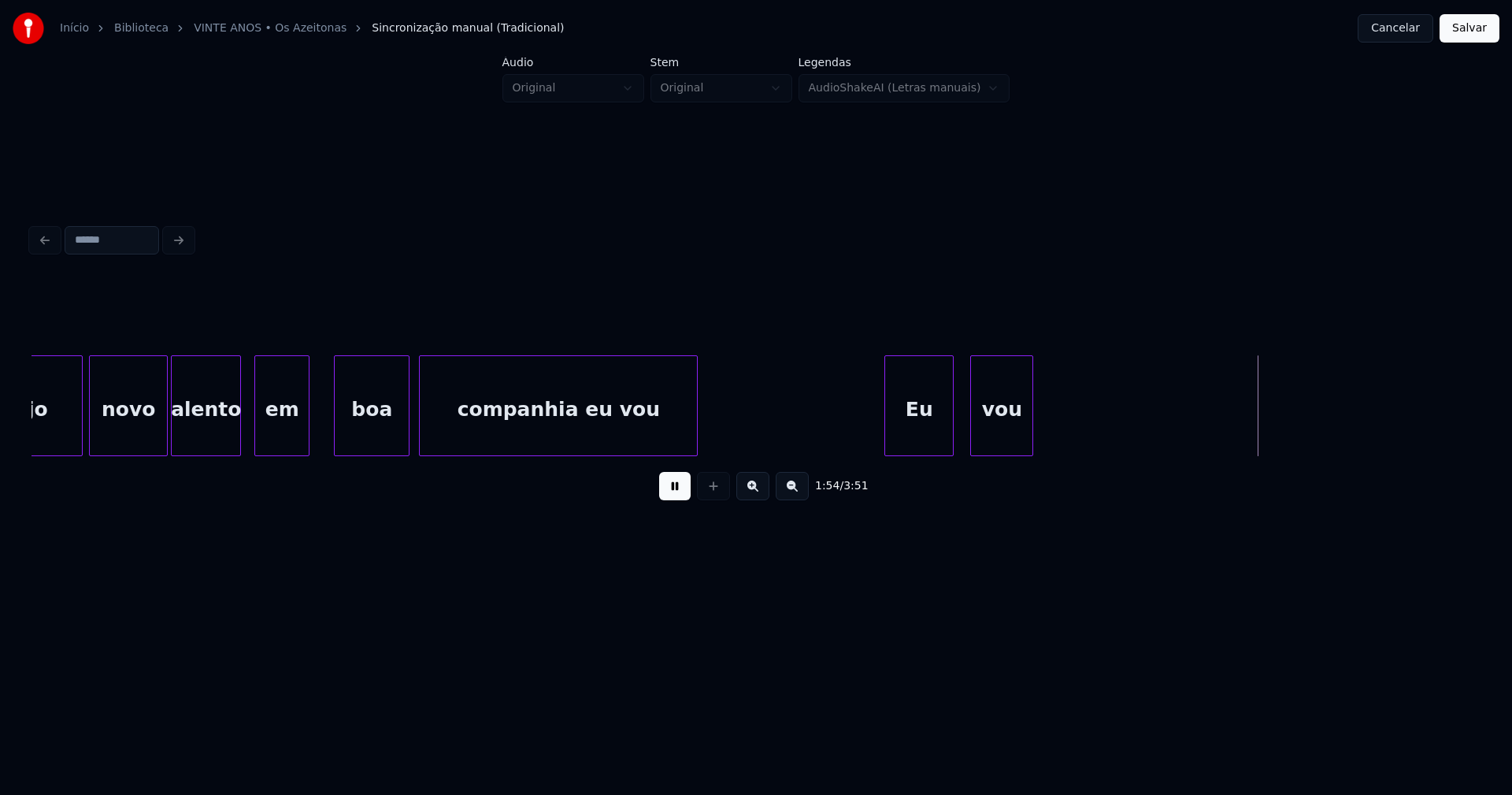
click at [850, 408] on div "vou Eu companhia eu vou boa em alento novo vejo" at bounding box center [1360, 406] width 36404 height 101
click at [1048, 429] on div at bounding box center [1048, 406] width 5 height 99
drag, startPoint x: 672, startPoint y: 496, endPoint x: 721, endPoint y: 454, distance: 64.5
click at [678, 494] on button at bounding box center [675, 486] width 32 height 29
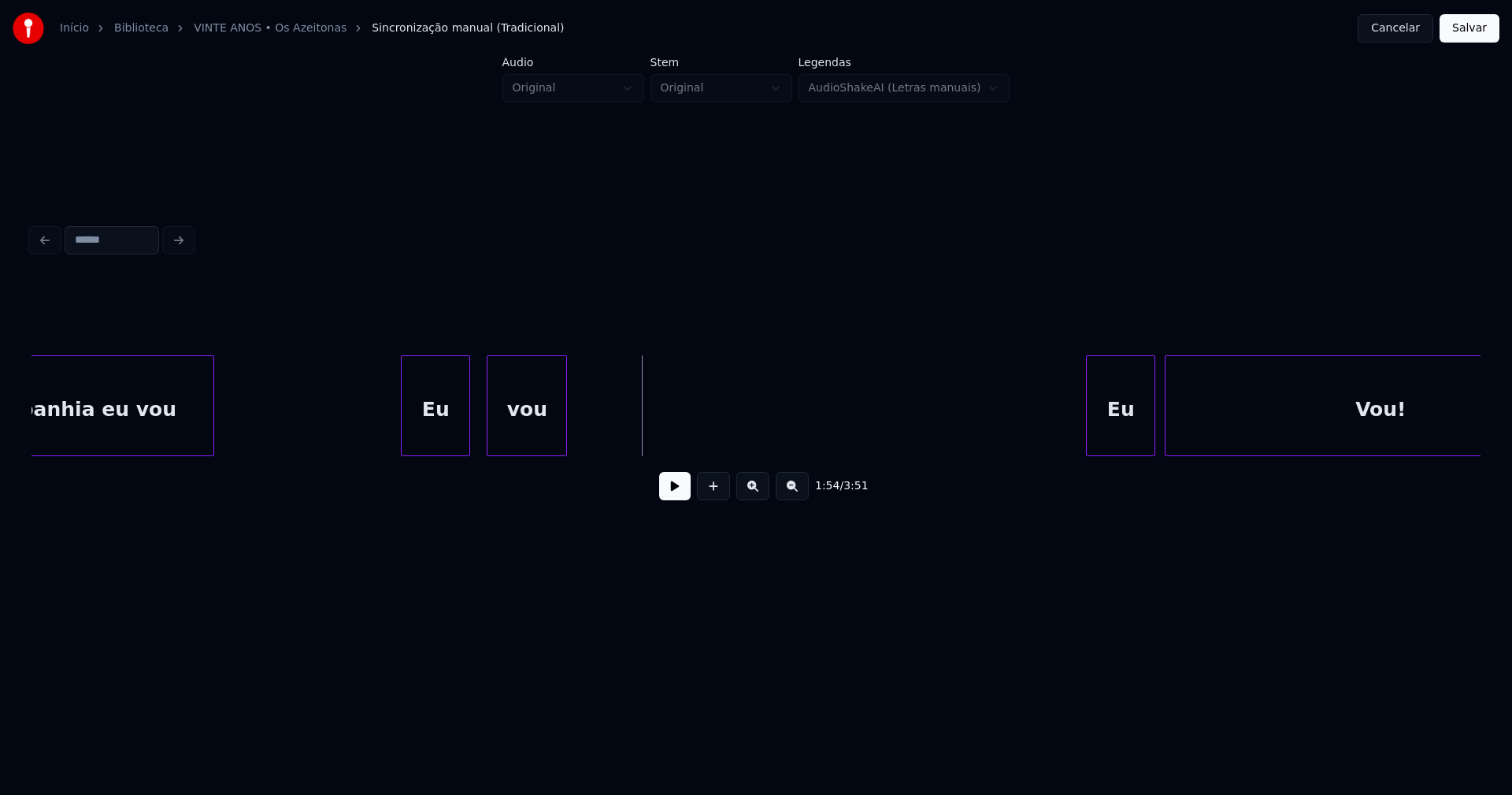
scroll to position [0, 17660]
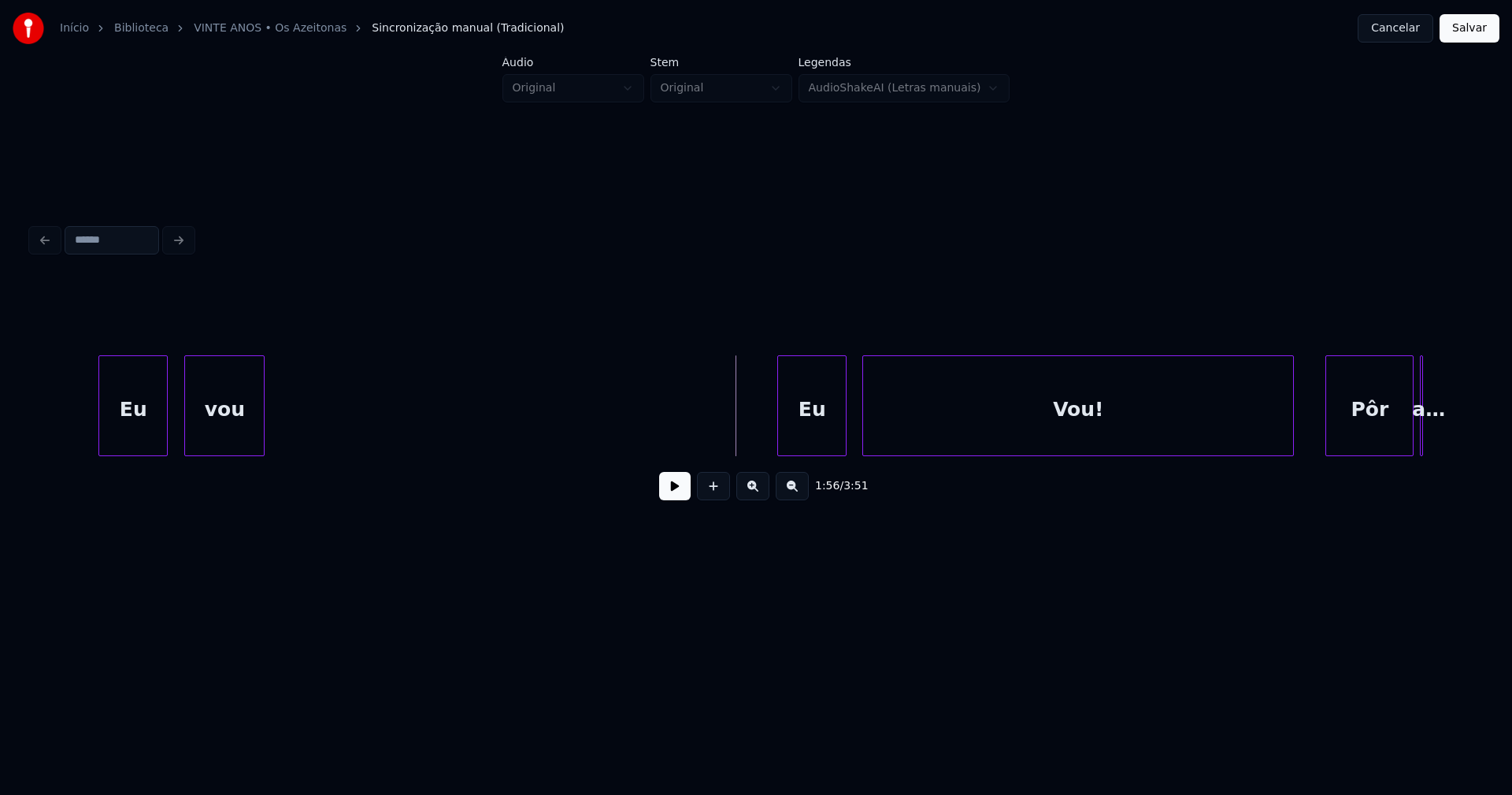
click at [804, 423] on div "Eu" at bounding box center [811, 410] width 68 height 107
click at [681, 495] on button at bounding box center [675, 486] width 32 height 29
drag, startPoint x: 676, startPoint y: 499, endPoint x: 920, endPoint y: 493, distance: 244.1
click at [676, 498] on button at bounding box center [675, 486] width 32 height 29
click at [1044, 420] on div "Vou!" at bounding box center [1078, 410] width 430 height 107
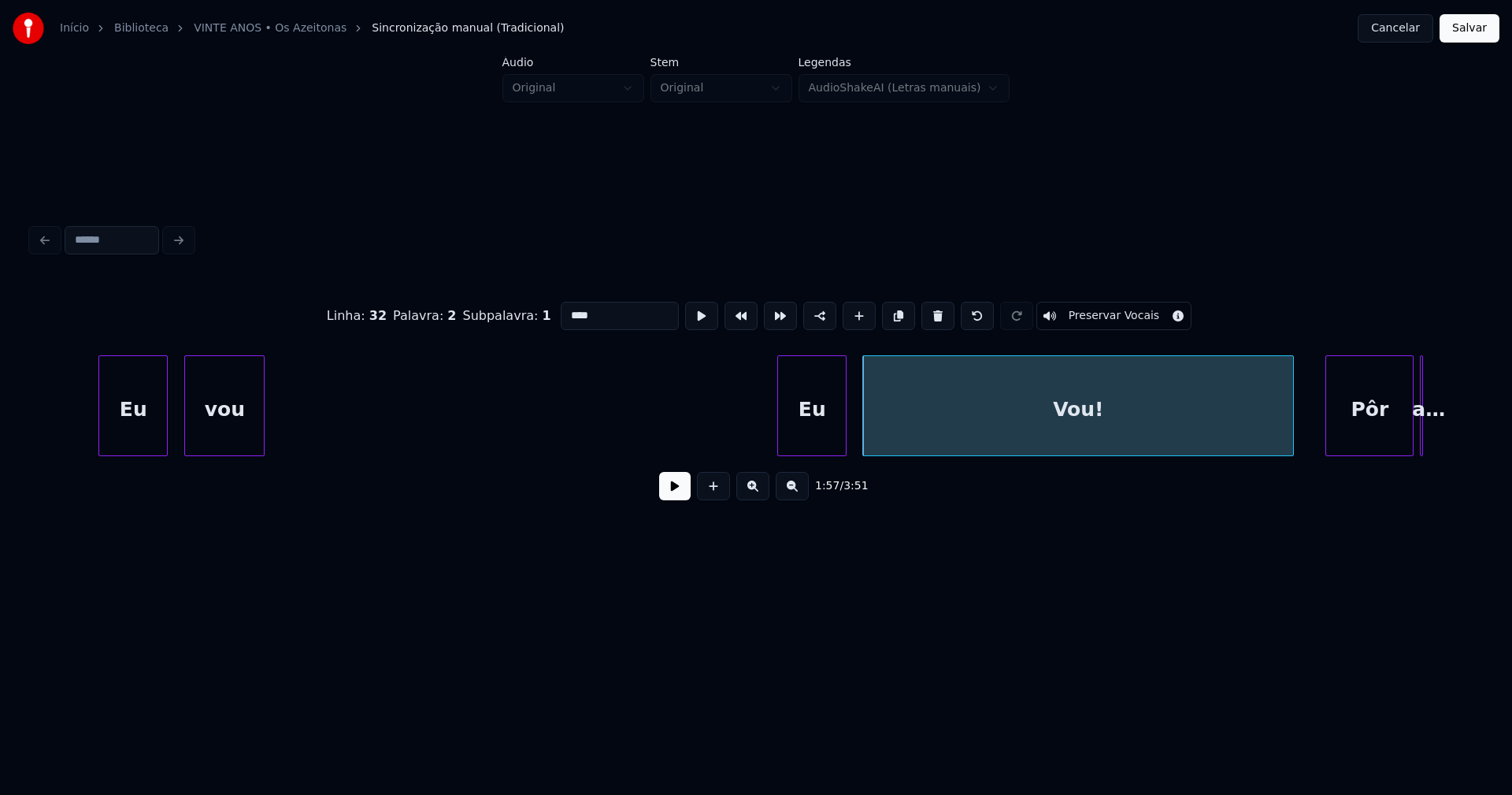
click at [565, 305] on input "****" at bounding box center [619, 316] width 118 height 29
click at [591, 309] on input "****" at bounding box center [619, 316] width 118 height 29
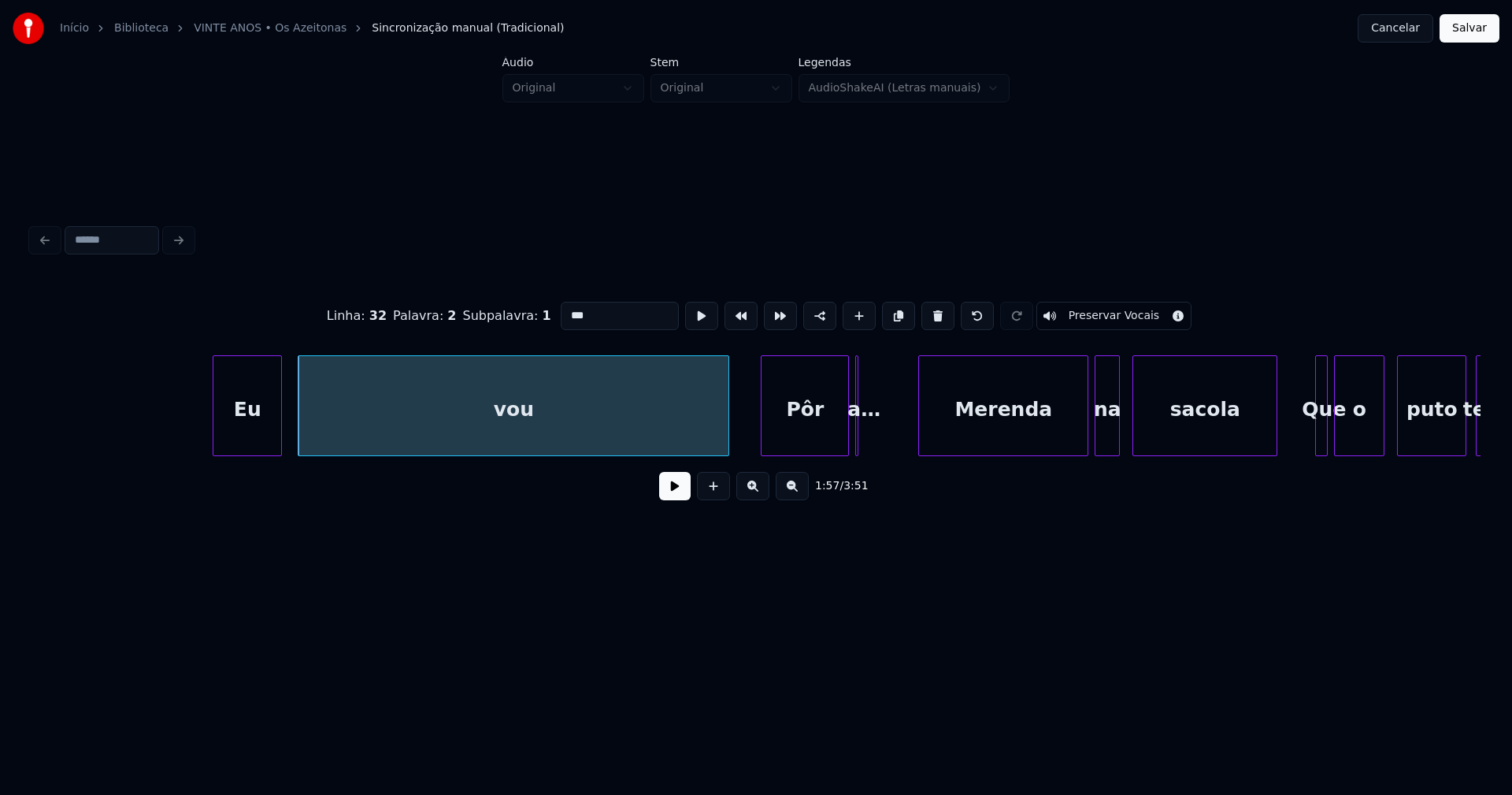
scroll to position [0, 18244]
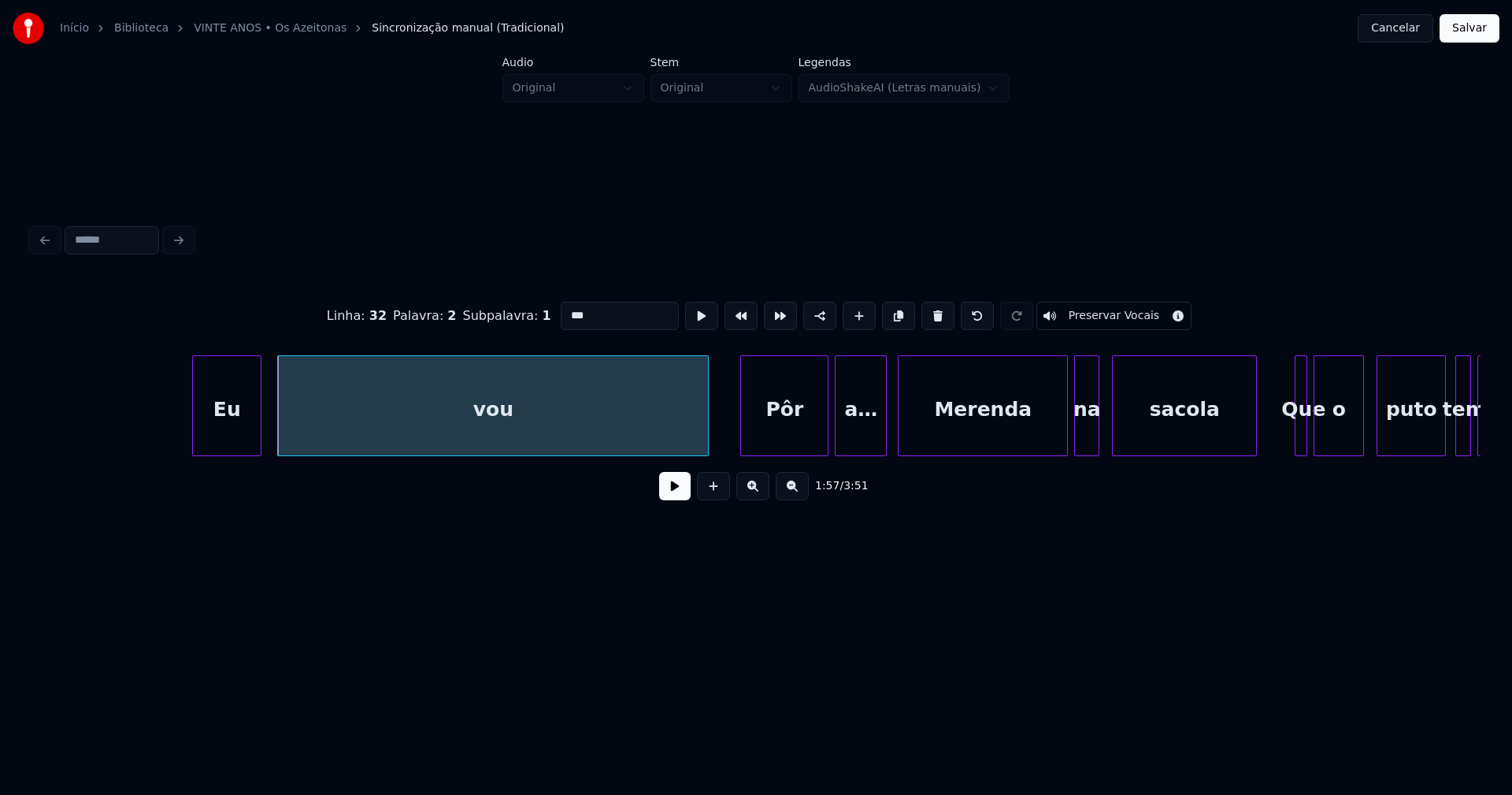
click at [885, 443] on div at bounding box center [883, 406] width 5 height 99
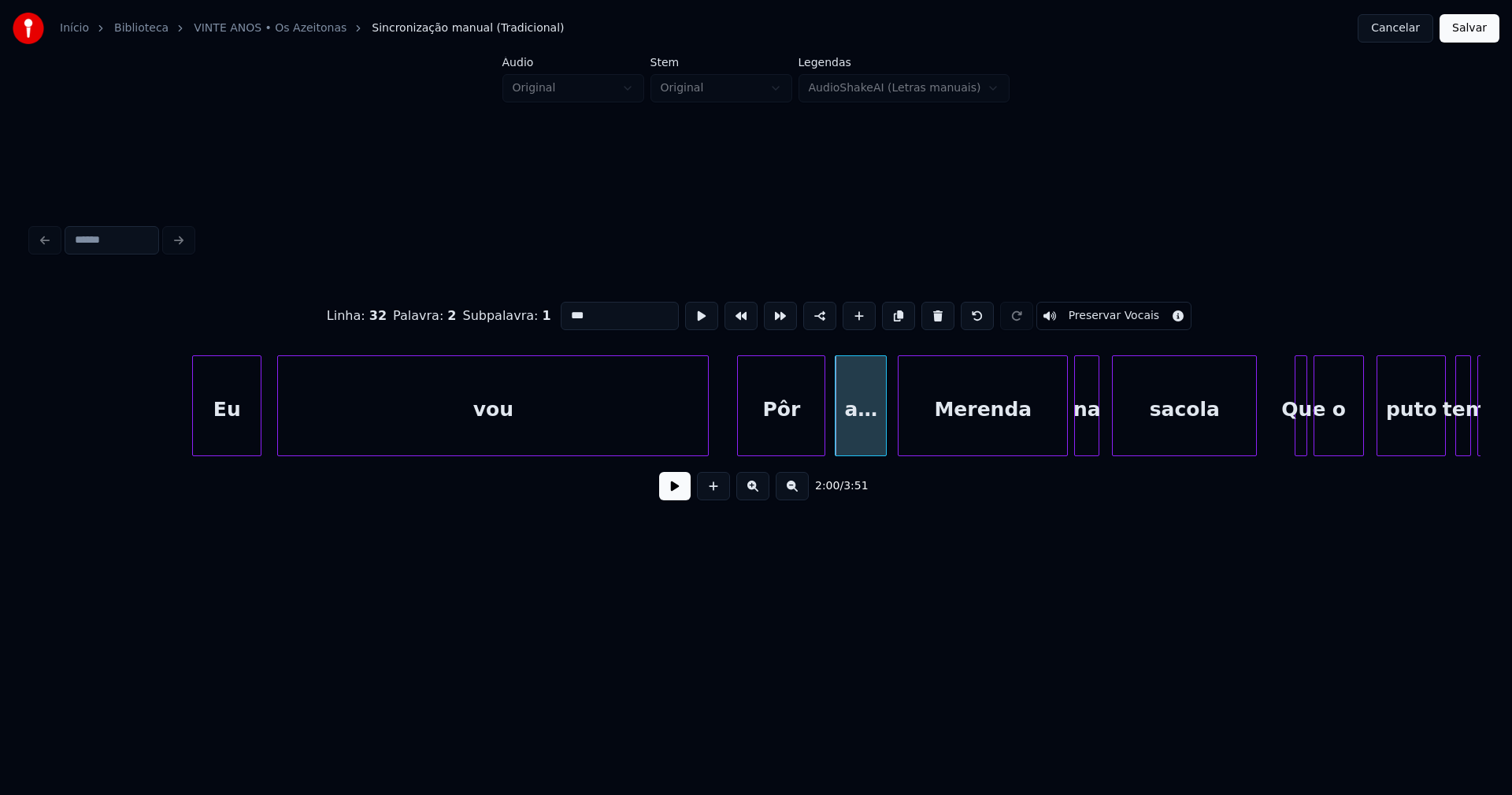
click at [779, 439] on div "Pôr" at bounding box center [780, 410] width 86 height 107
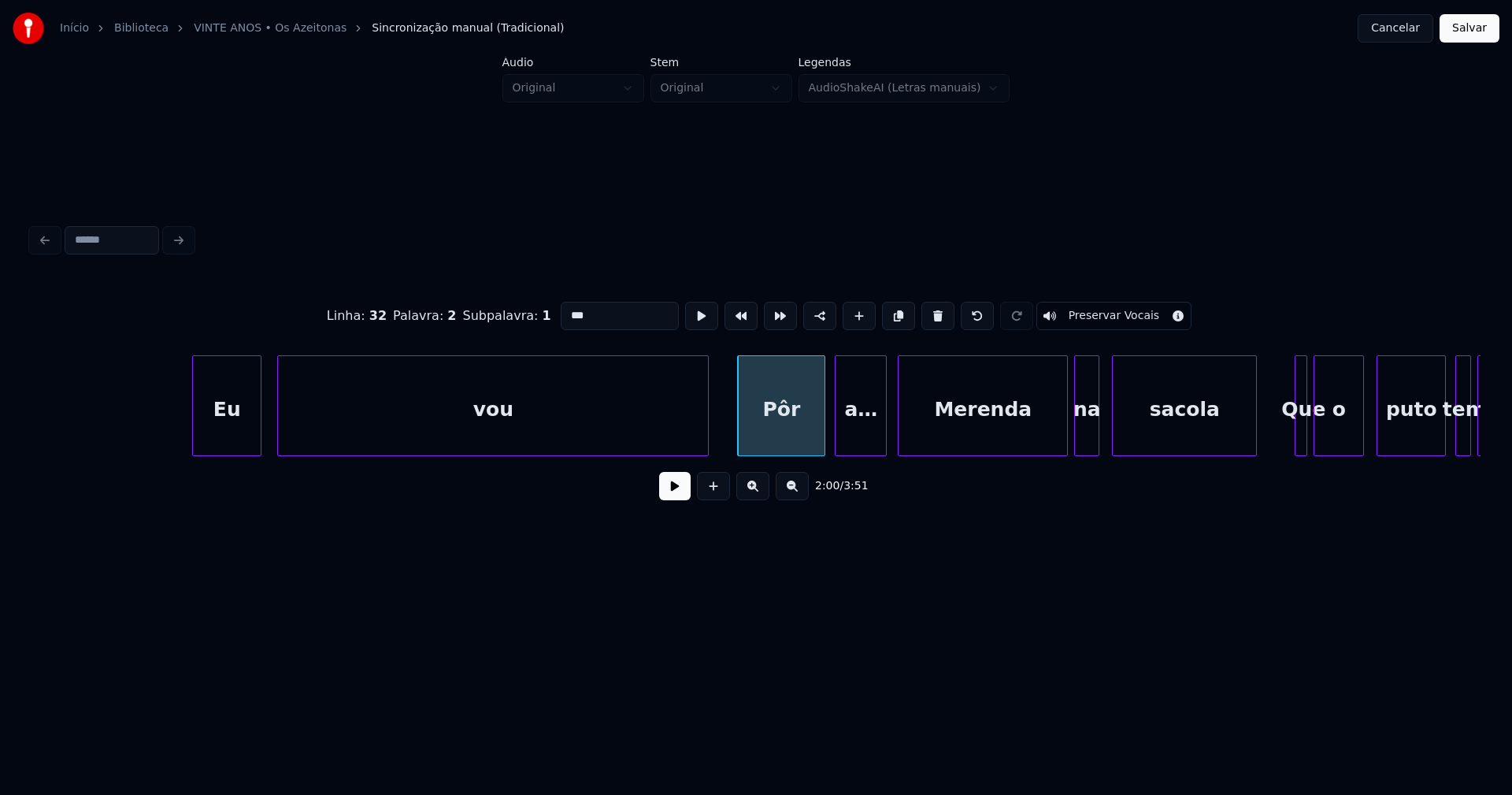
type input "***"
click at [665, 494] on button at bounding box center [675, 486] width 32 height 29
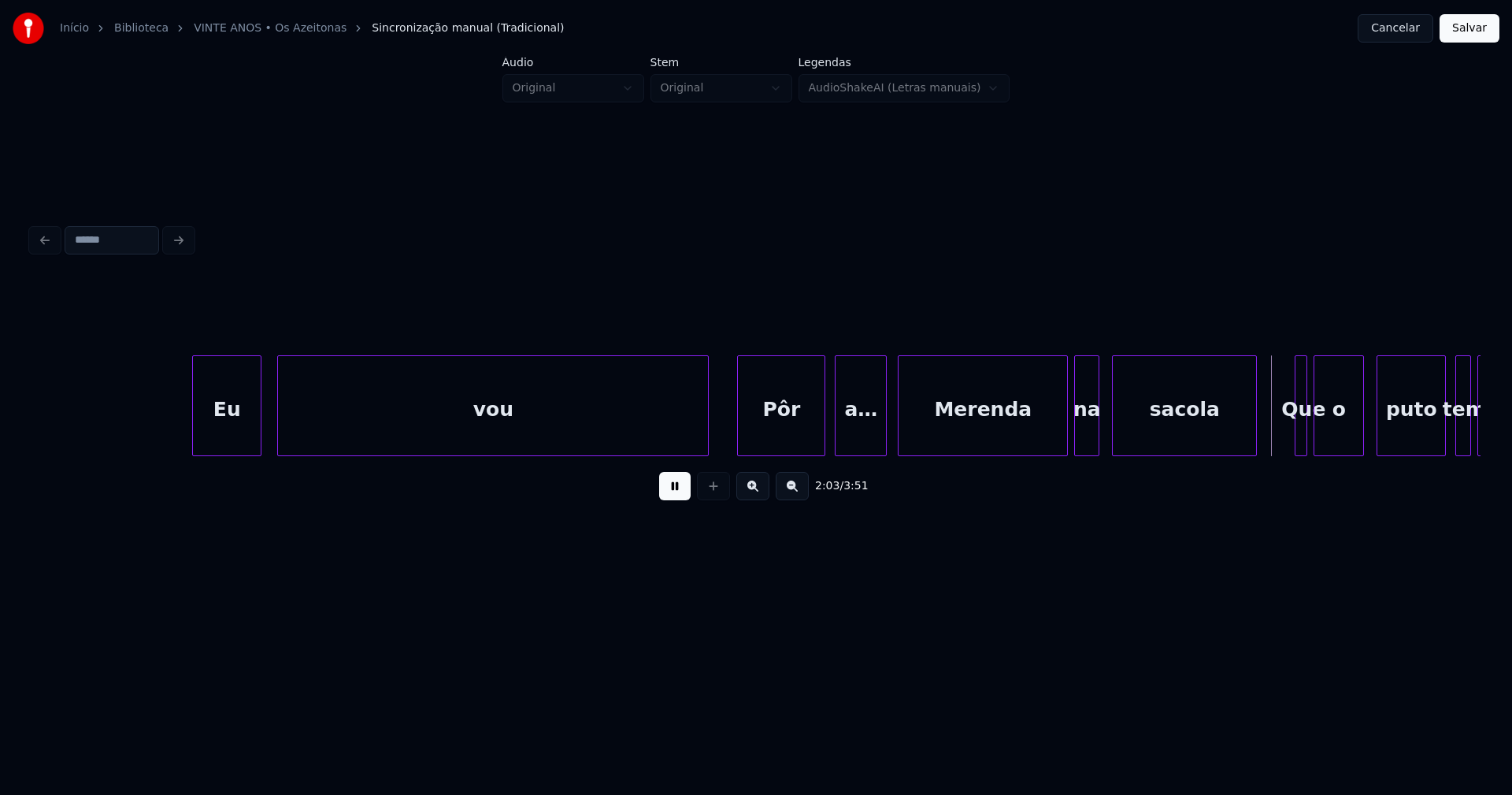
click at [671, 496] on button at bounding box center [675, 486] width 32 height 29
click at [881, 439] on div at bounding box center [882, 406] width 5 height 99
click at [675, 492] on button at bounding box center [675, 486] width 32 height 29
click at [674, 489] on button at bounding box center [675, 486] width 32 height 29
click at [1255, 429] on div at bounding box center [1254, 406] width 5 height 99
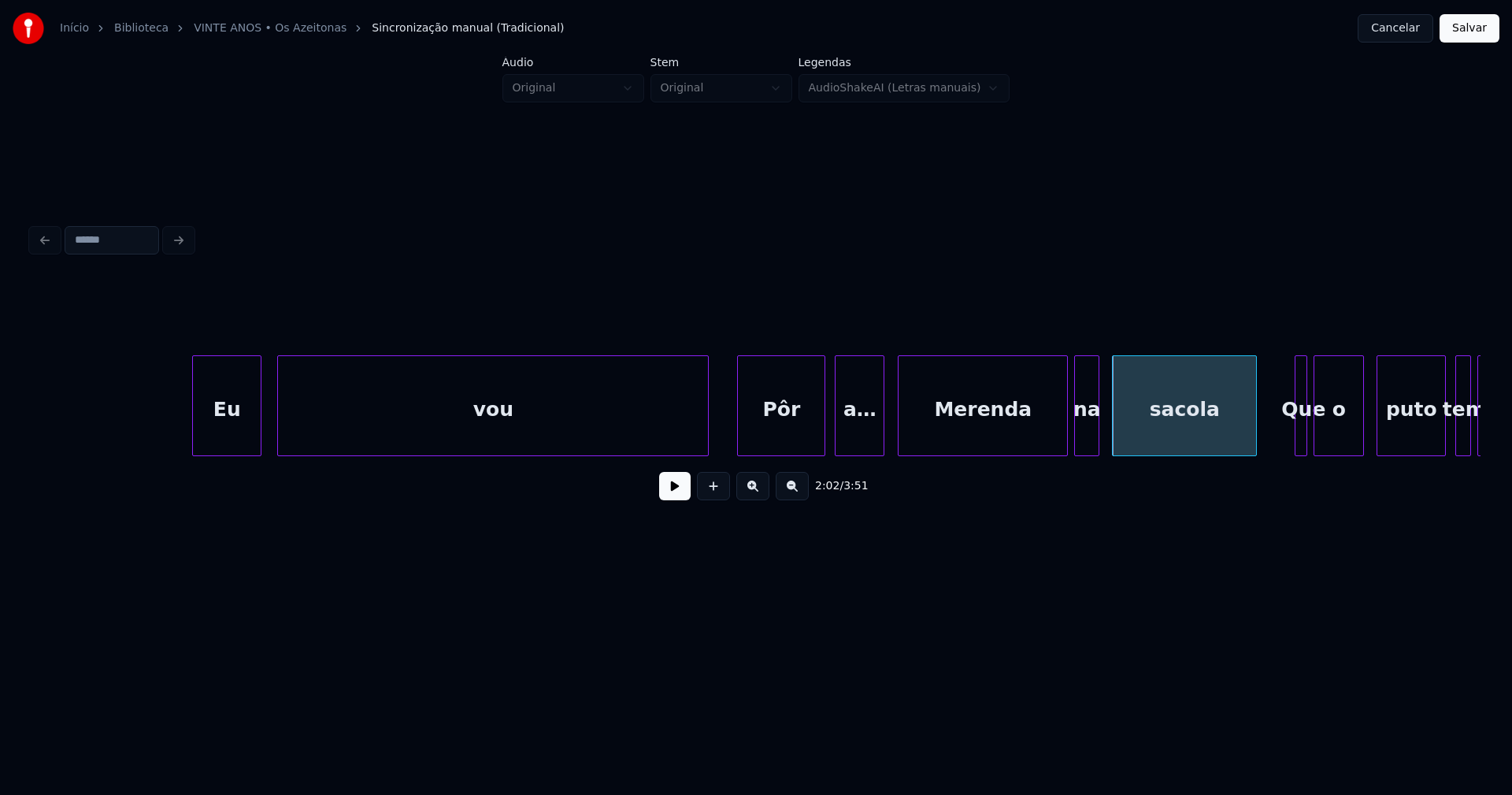
click at [1007, 435] on div "Merenda" at bounding box center [982, 410] width 168 height 107
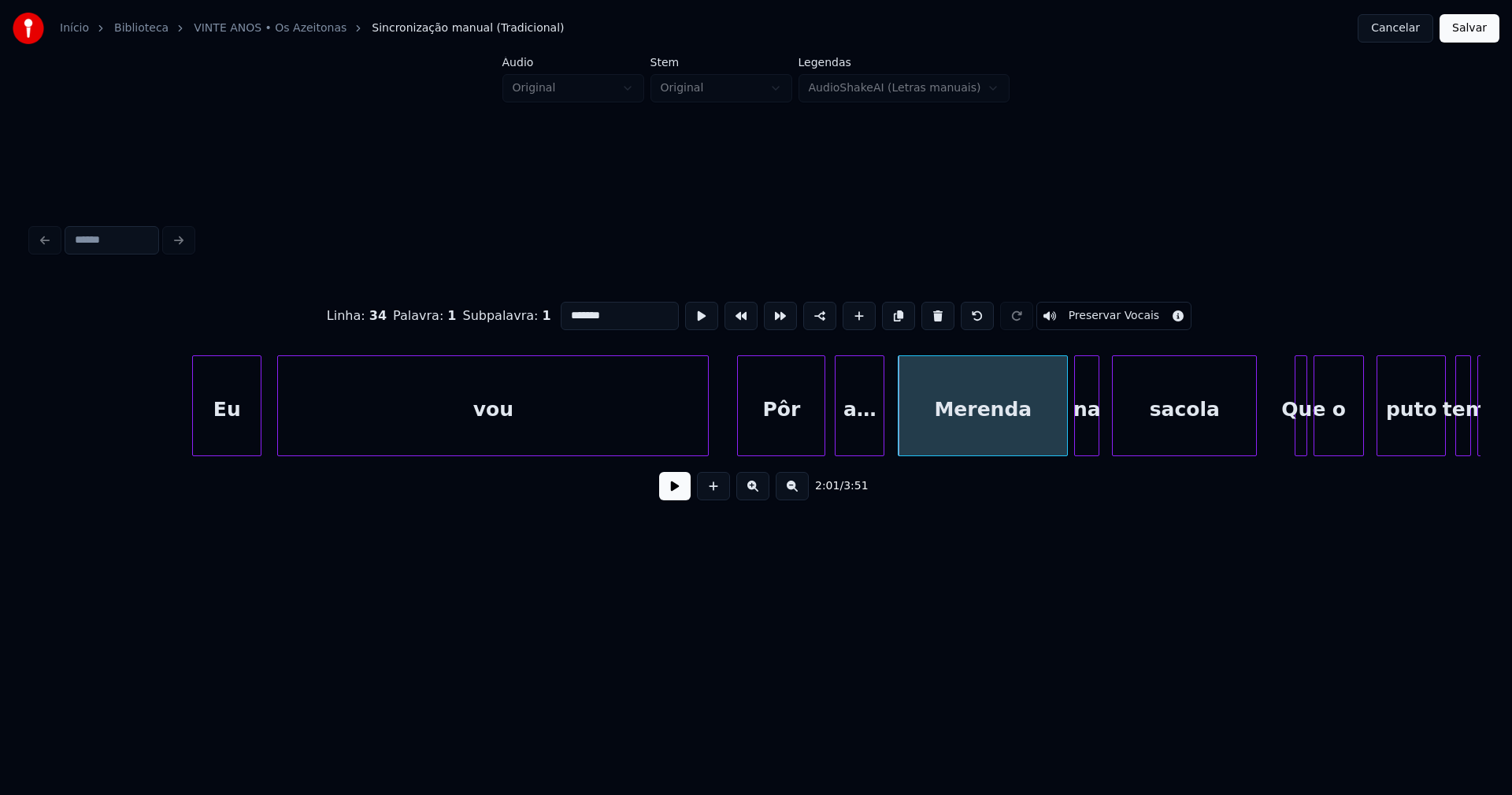
click at [673, 497] on button at bounding box center [675, 486] width 32 height 29
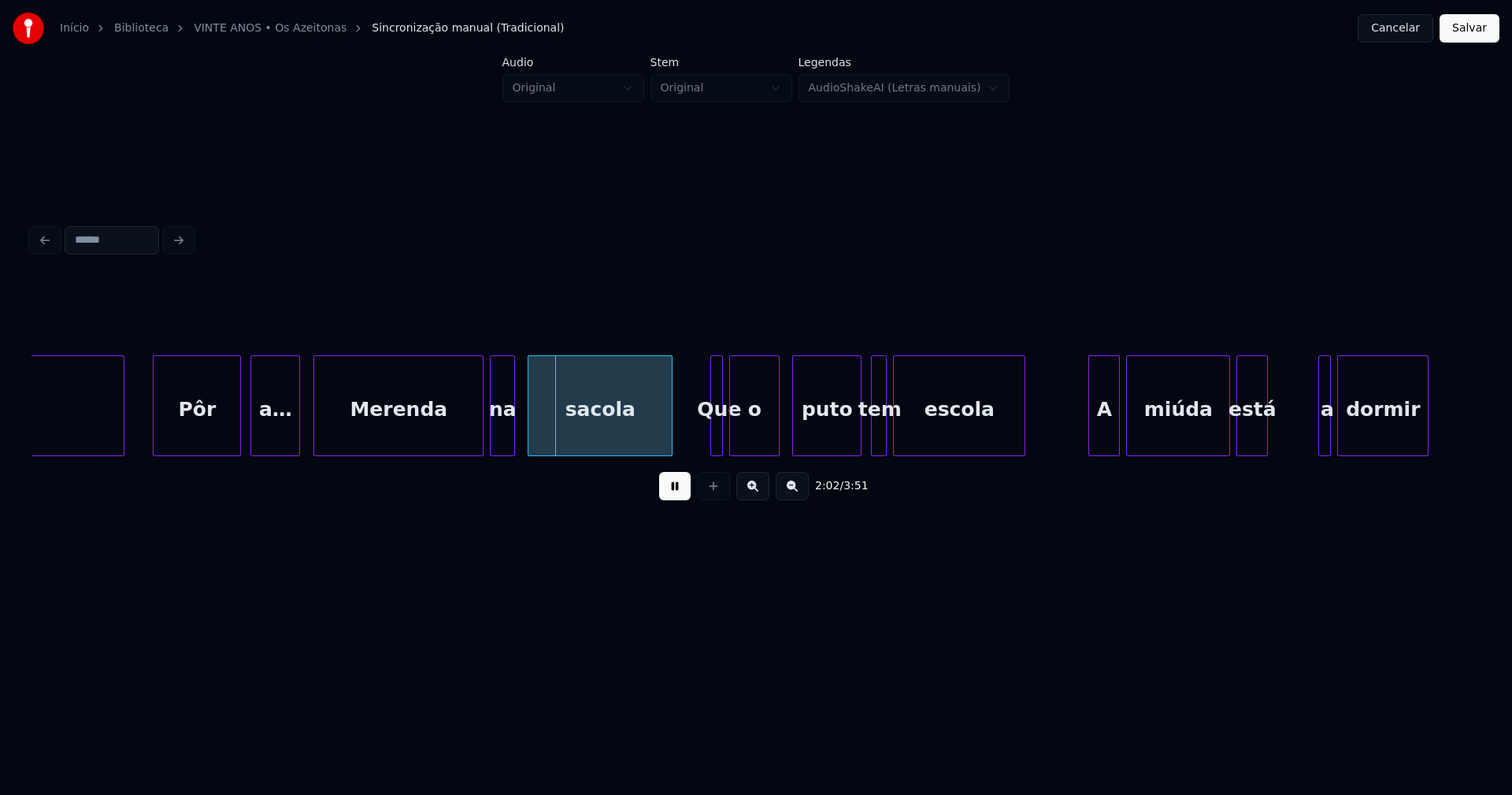
scroll to position [0, 18868]
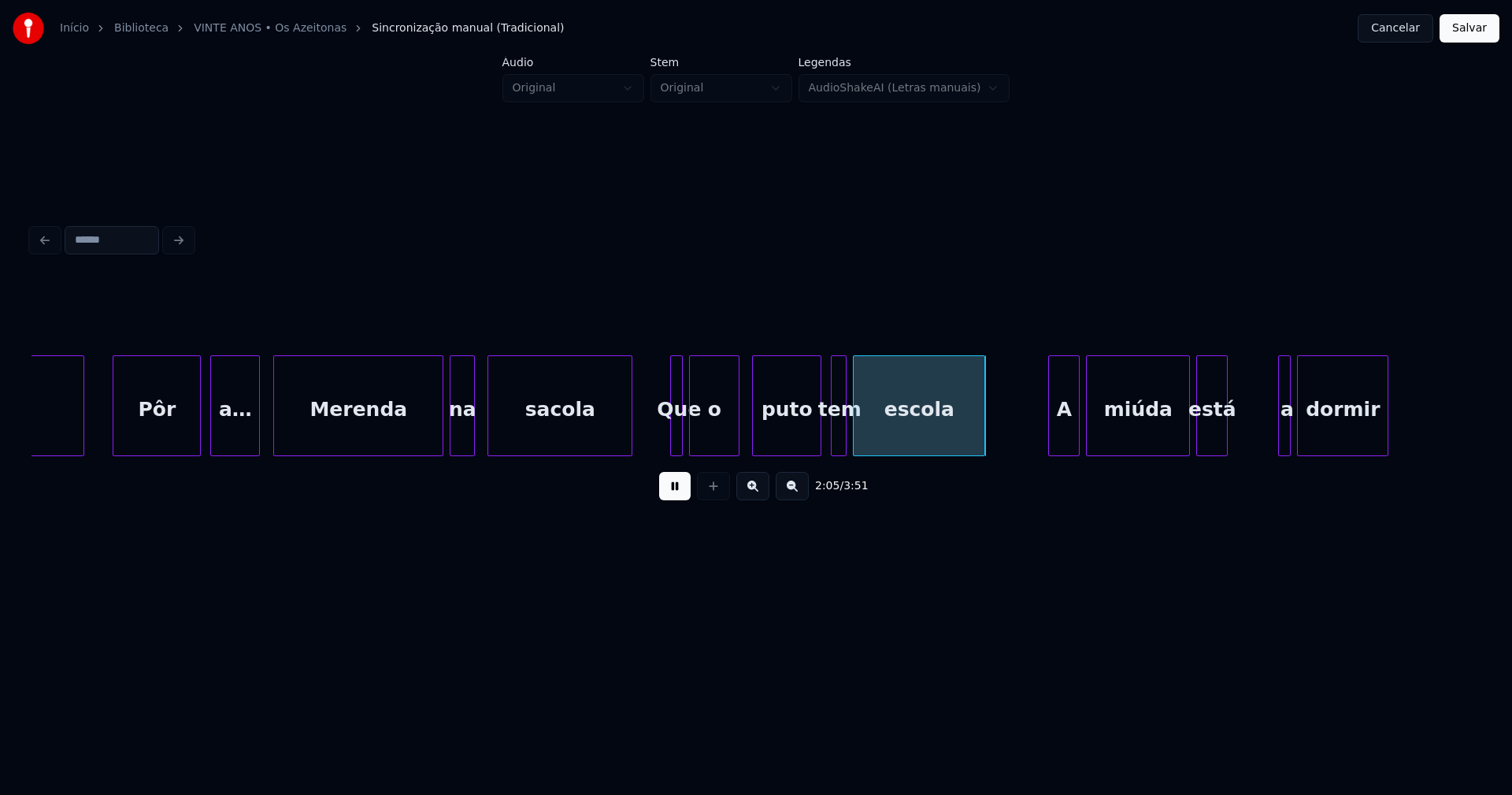
click at [682, 492] on button at bounding box center [675, 486] width 32 height 29
click at [669, 449] on div at bounding box center [670, 406] width 5 height 99
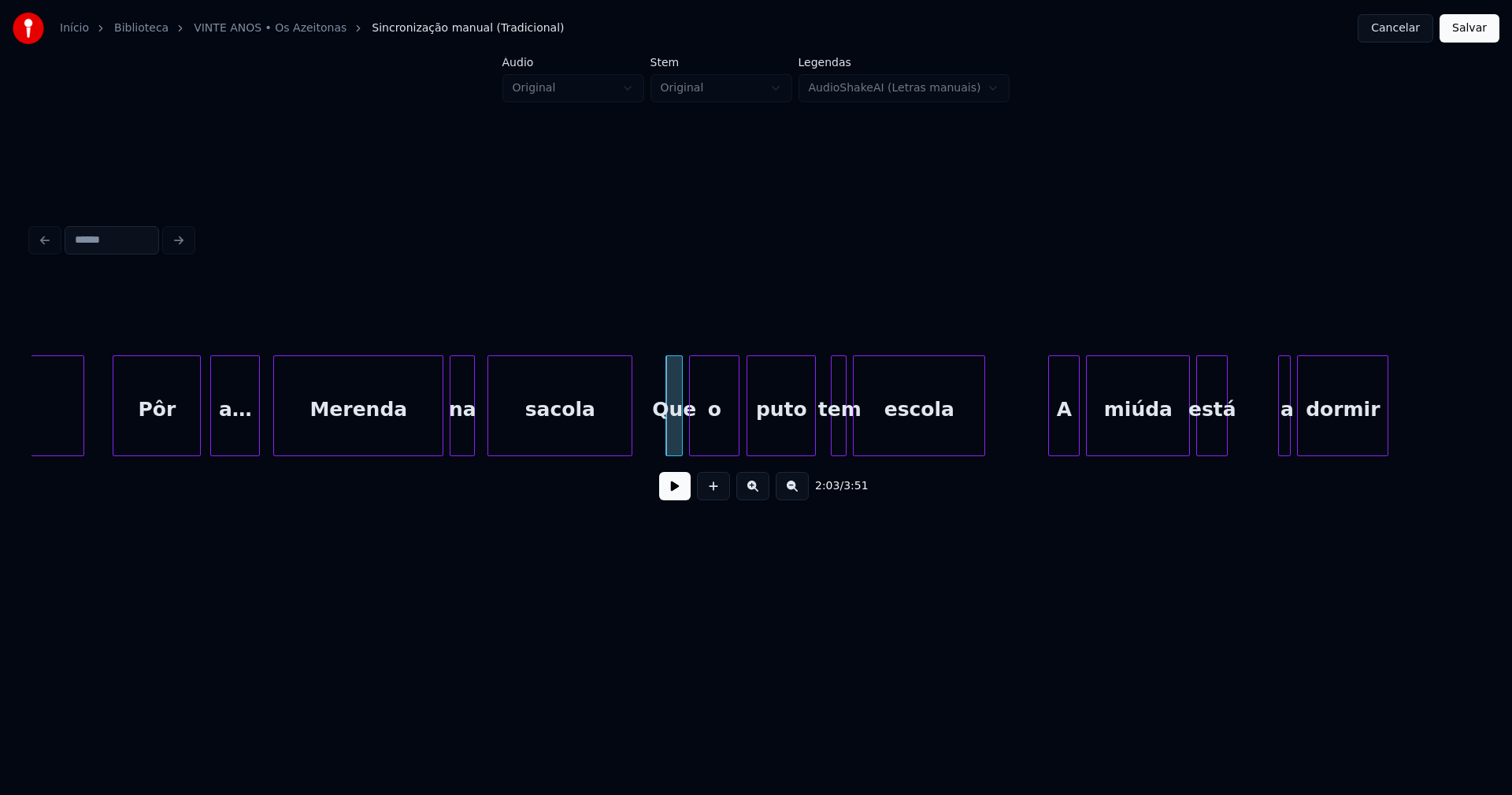
click at [789, 438] on div "puto" at bounding box center [780, 410] width 68 height 107
click at [857, 442] on div at bounding box center [857, 406] width 5 height 99
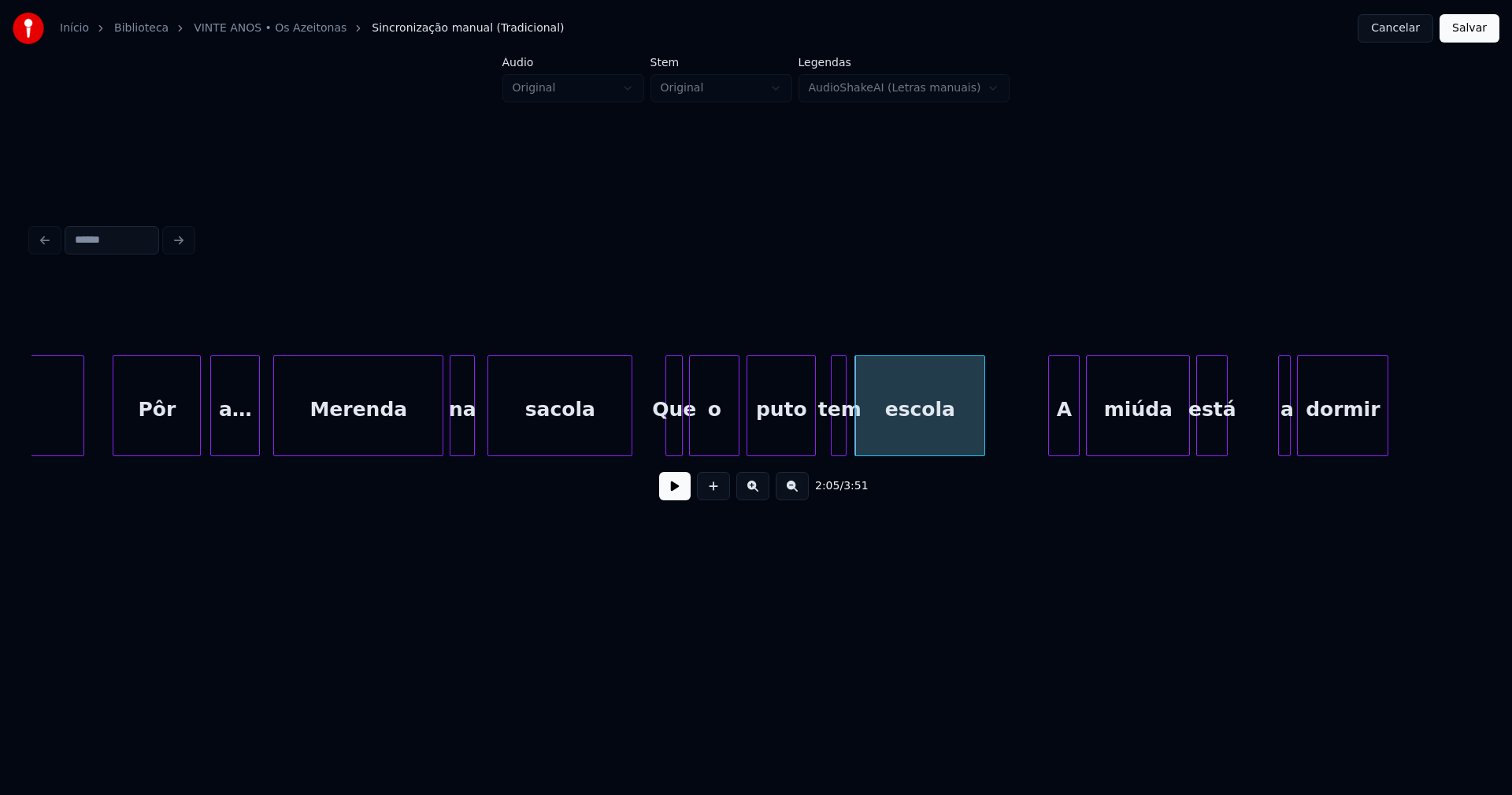
click at [675, 496] on button at bounding box center [675, 486] width 32 height 29
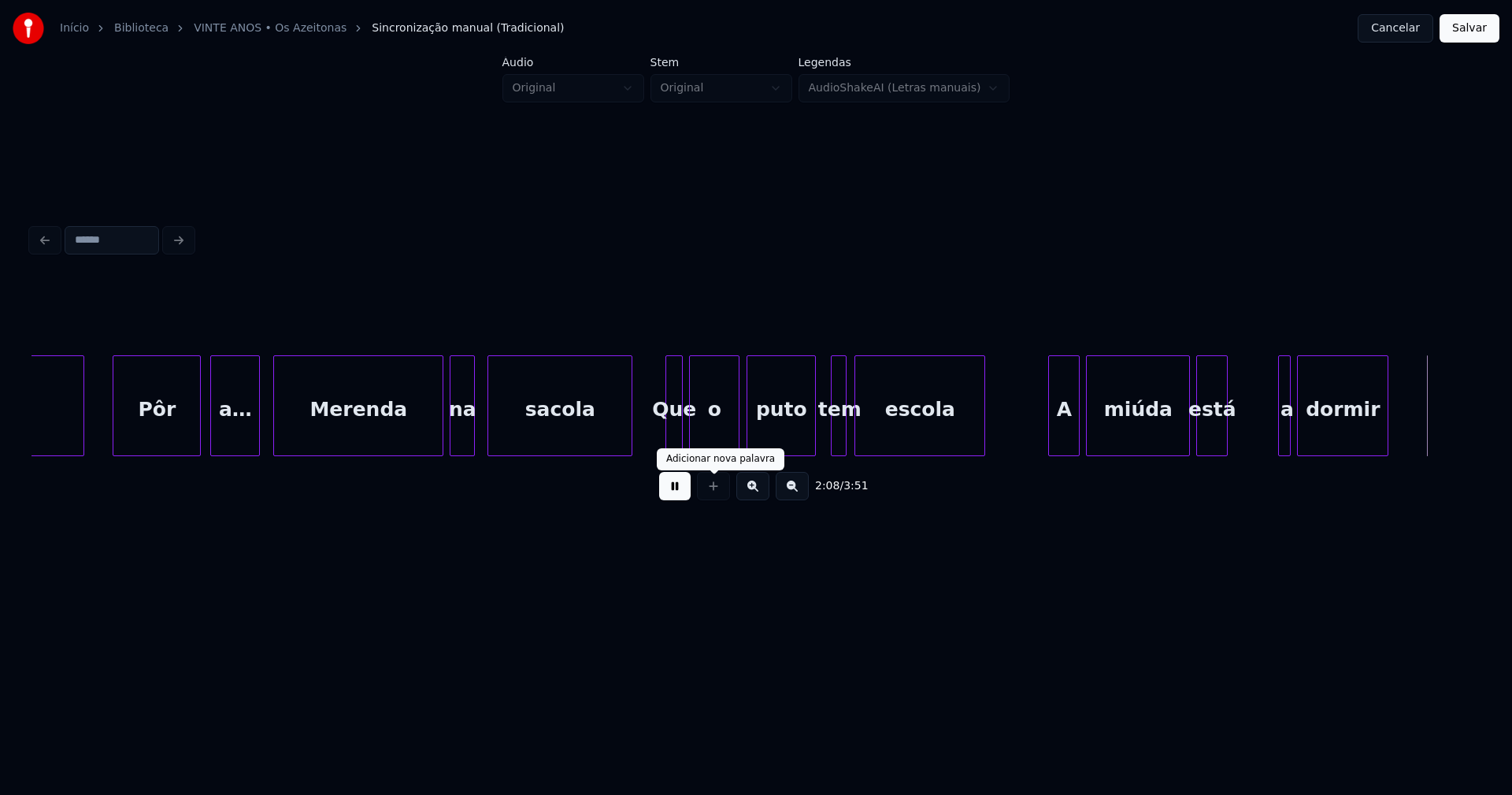
drag, startPoint x: 674, startPoint y: 498, endPoint x: 689, endPoint y: 495, distance: 15.3
click at [680, 496] on button at bounding box center [675, 486] width 32 height 29
click at [1059, 435] on div "A" at bounding box center [1058, 410] width 30 height 107
click at [1152, 431] on div "miúda" at bounding box center [1136, 410] width 102 height 107
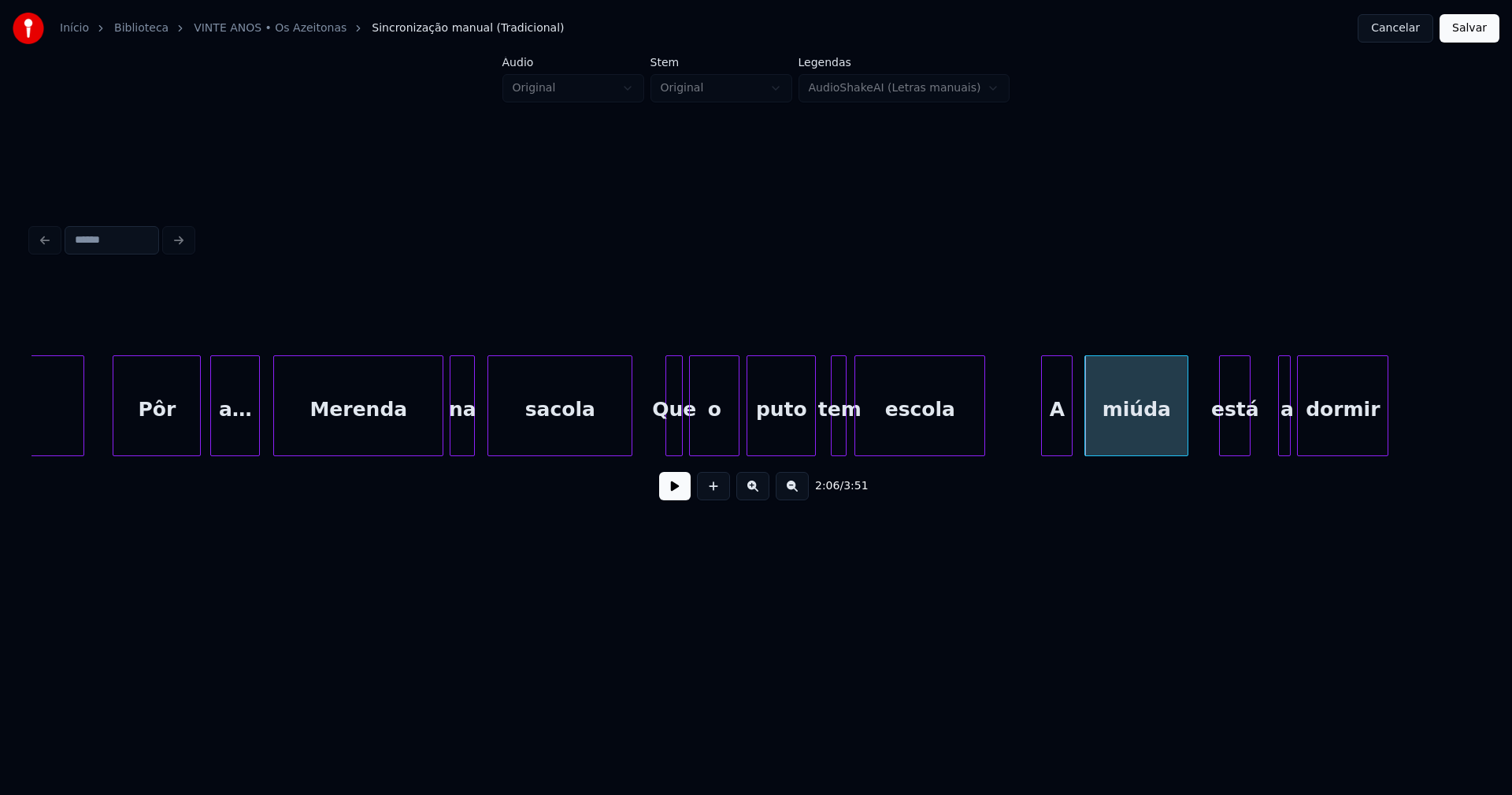
click at [1235, 450] on div "vou Pôr a… Merenda na sacola Que o puto tem escola A miúda está a dormir" at bounding box center [756, 406] width 1448 height 101
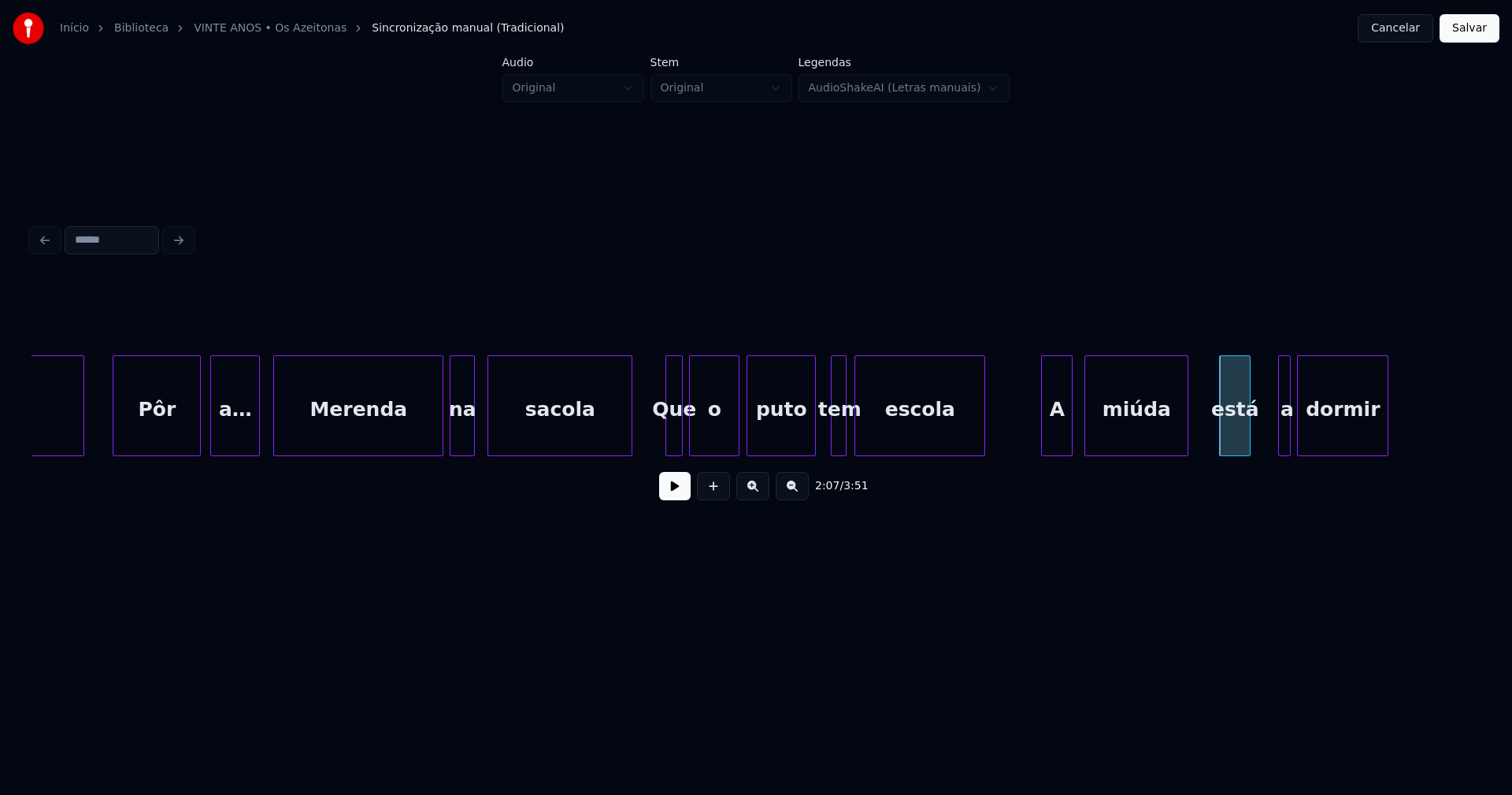
click at [672, 496] on button at bounding box center [675, 486] width 32 height 29
drag, startPoint x: 671, startPoint y: 491, endPoint x: 1111, endPoint y: 475, distance: 440.3
click at [674, 490] on button at bounding box center [675, 486] width 32 height 29
click at [1202, 421] on div at bounding box center [1202, 406] width 5 height 99
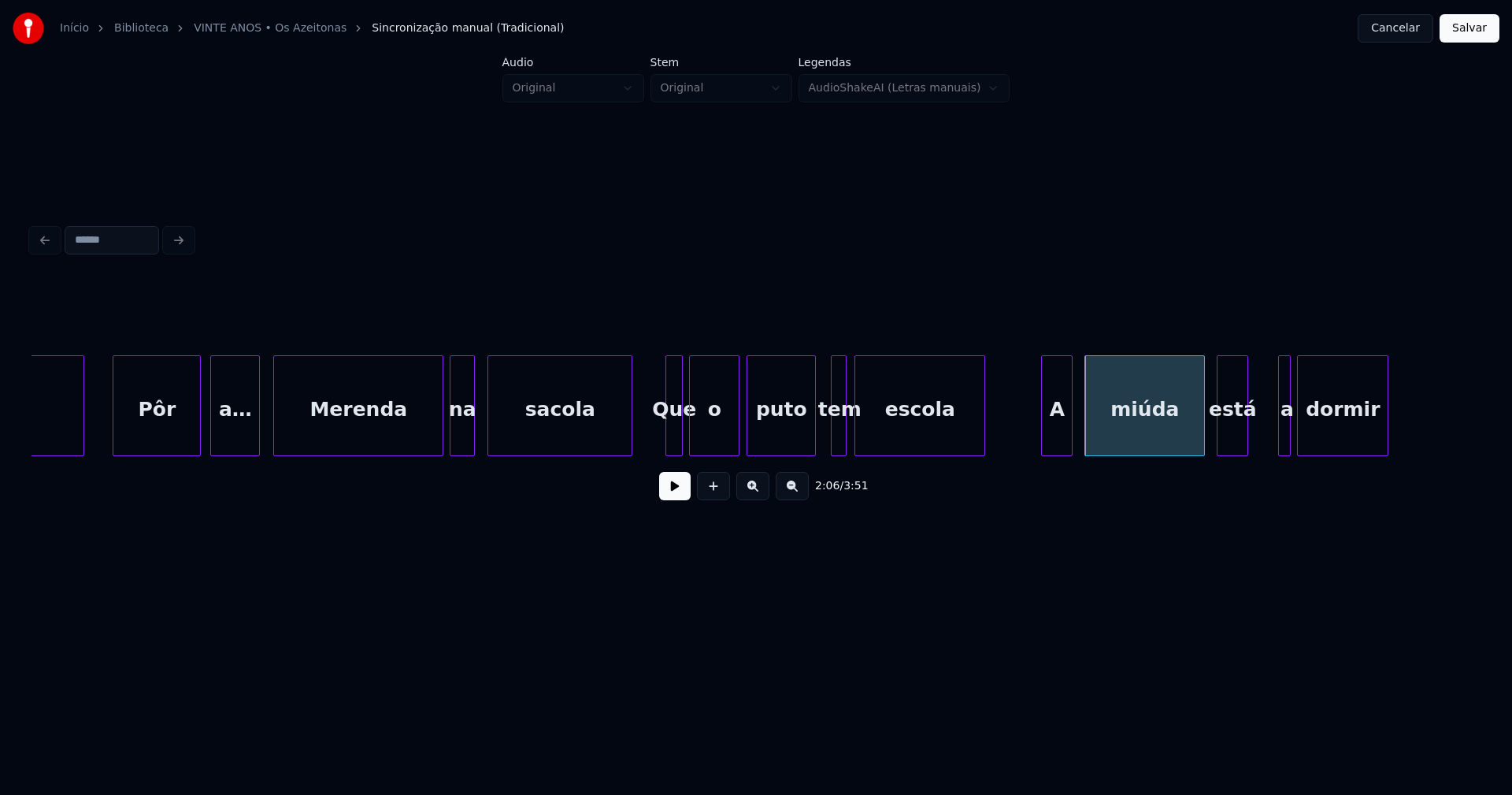
click at [1236, 430] on div "está" at bounding box center [1232, 410] width 30 height 107
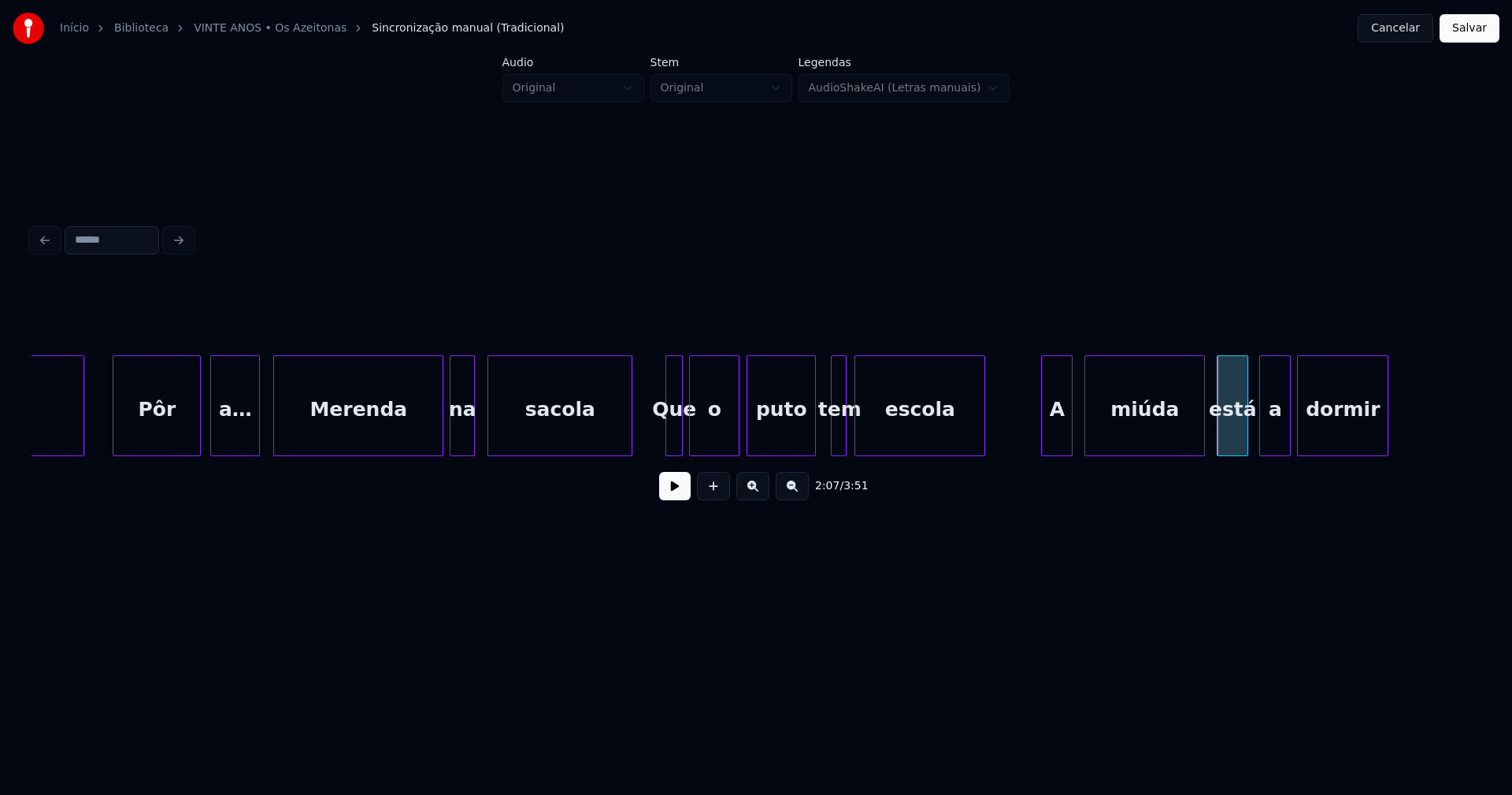
click at [1260, 444] on div at bounding box center [1262, 406] width 5 height 99
click at [681, 497] on button at bounding box center [675, 486] width 32 height 29
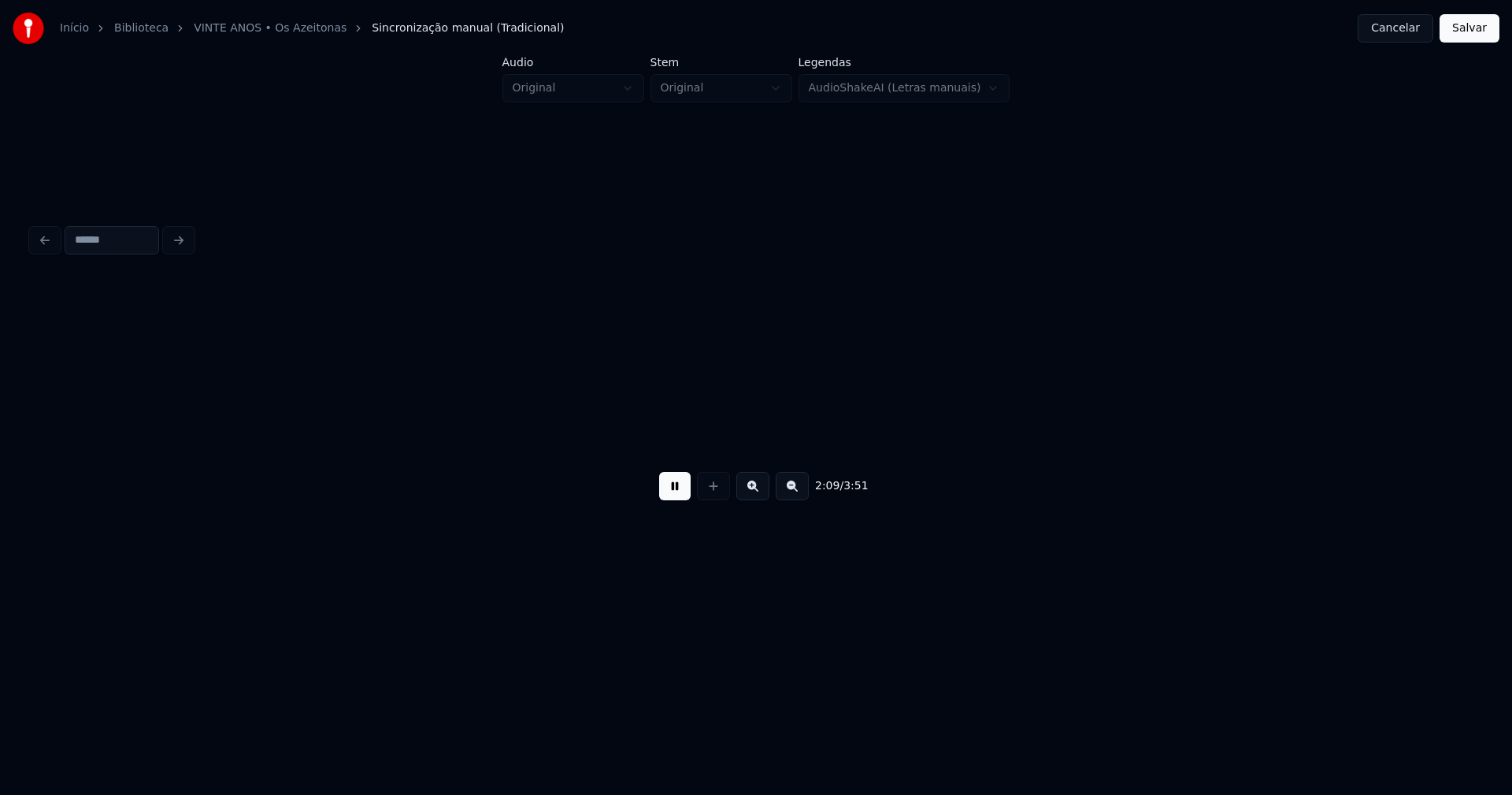
scroll to position [0, 20319]
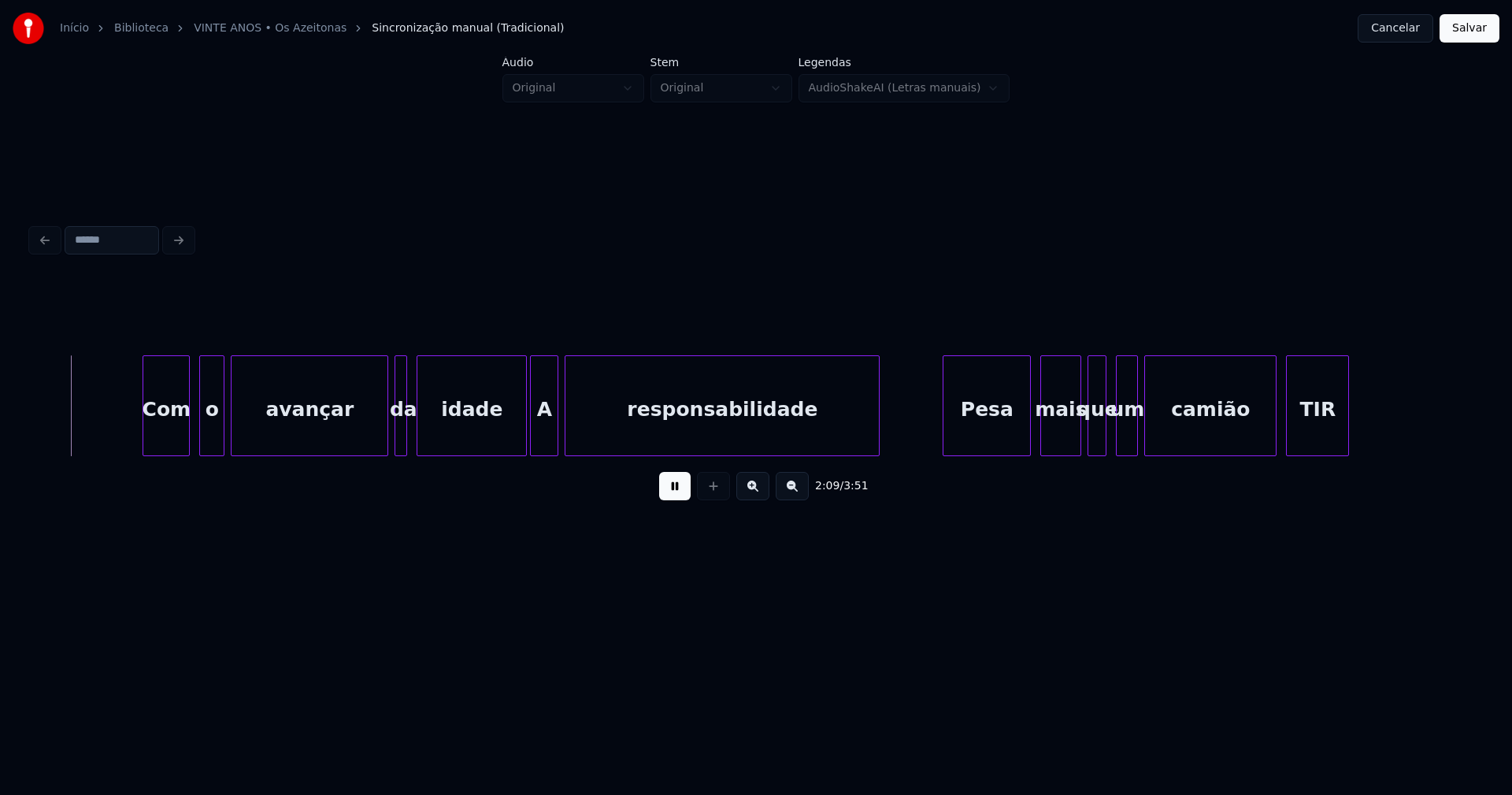
drag, startPoint x: 676, startPoint y: 501, endPoint x: 732, endPoint y: 490, distance: 57.1
click at [676, 501] on button at bounding box center [675, 486] width 32 height 29
click at [172, 438] on div "Com" at bounding box center [162, 410] width 45 height 107
click at [204, 455] on div "Com o avançar da idade A responsabilidade Pesa mais que um camião TIR" at bounding box center [756, 406] width 1448 height 101
click at [256, 438] on div "avançar" at bounding box center [301, 410] width 156 height 107
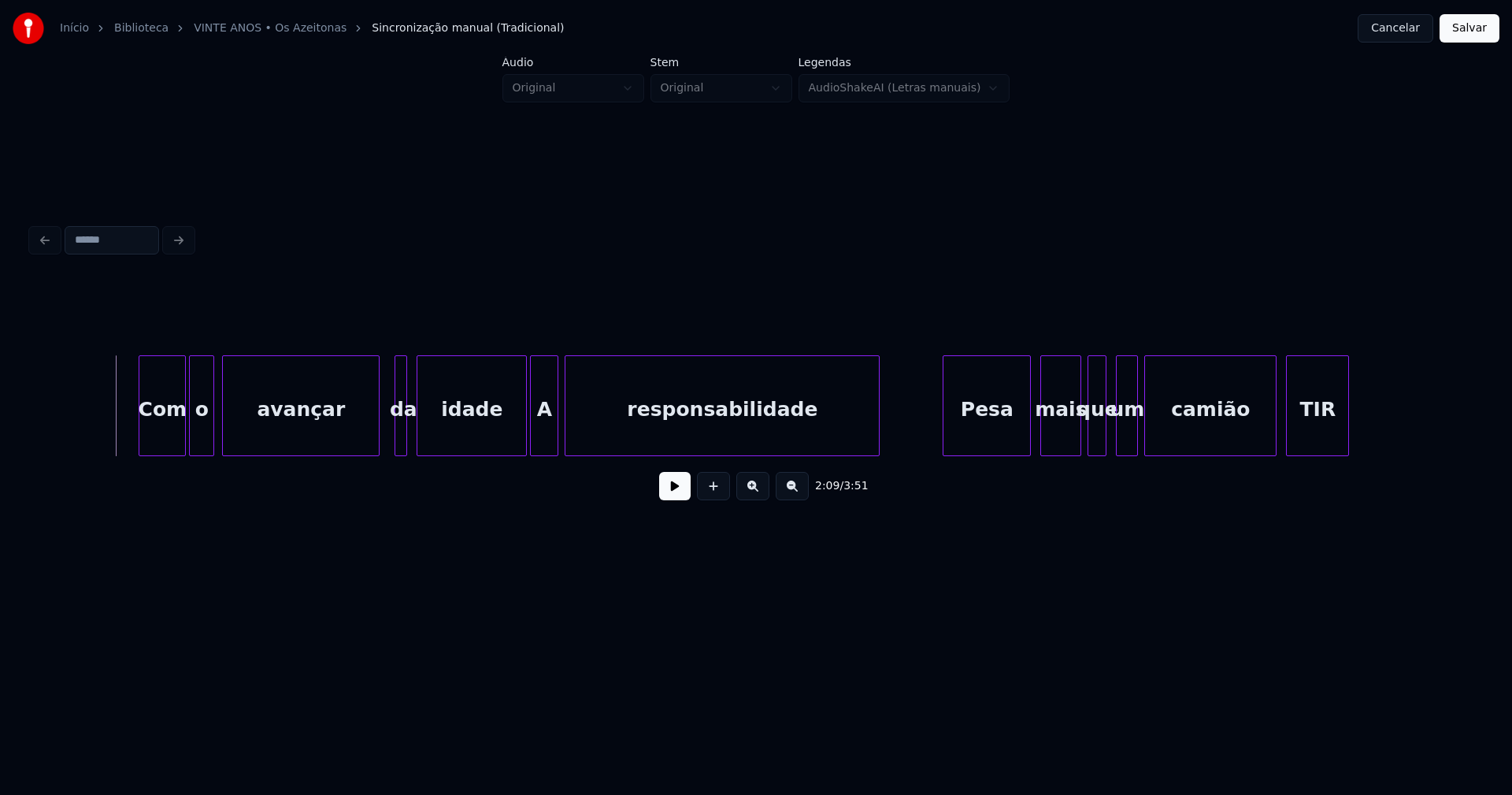
click at [665, 499] on button at bounding box center [675, 486] width 32 height 29
click at [665, 496] on button at bounding box center [675, 486] width 32 height 29
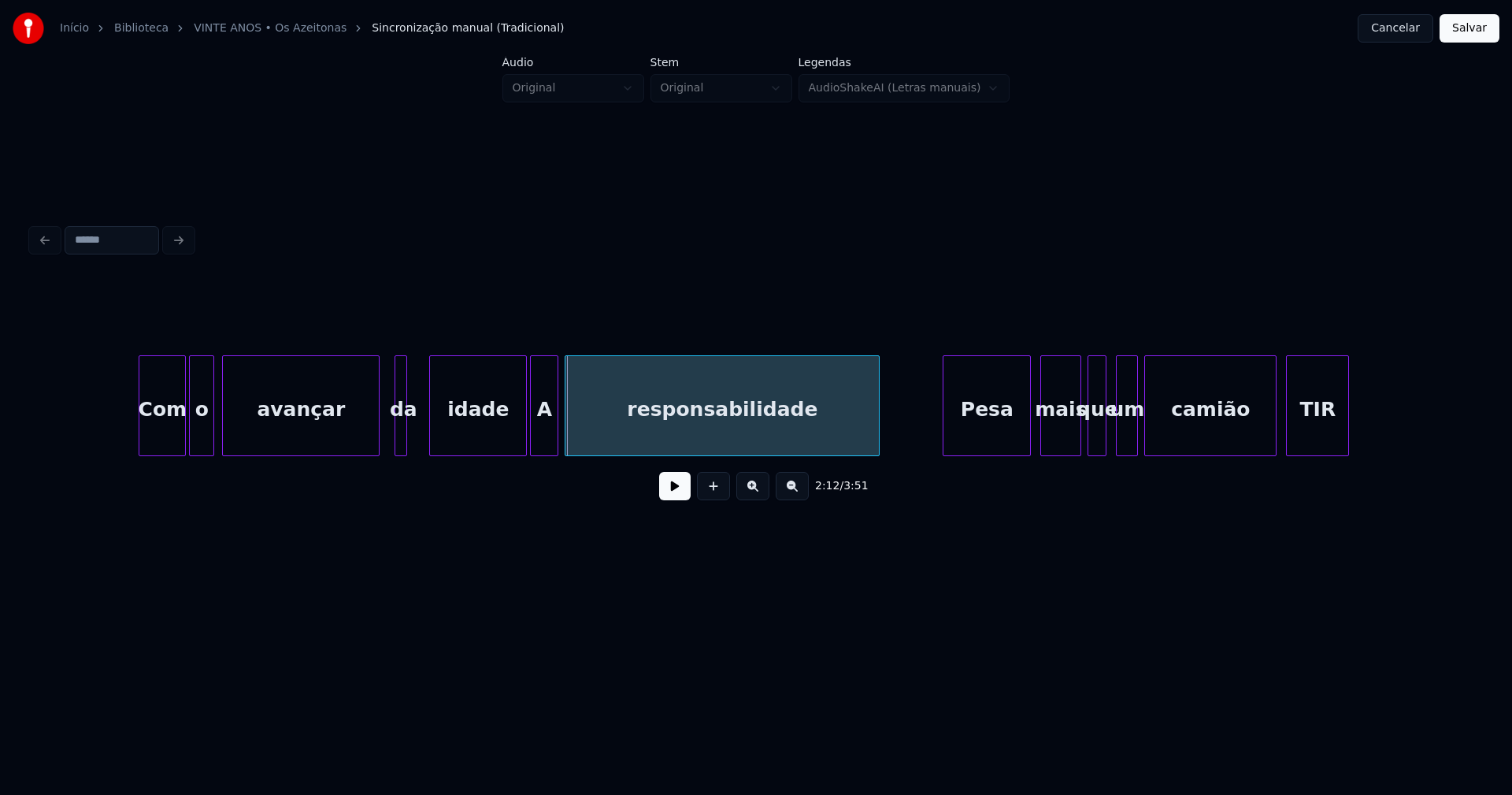
click at [430, 428] on div at bounding box center [432, 406] width 5 height 99
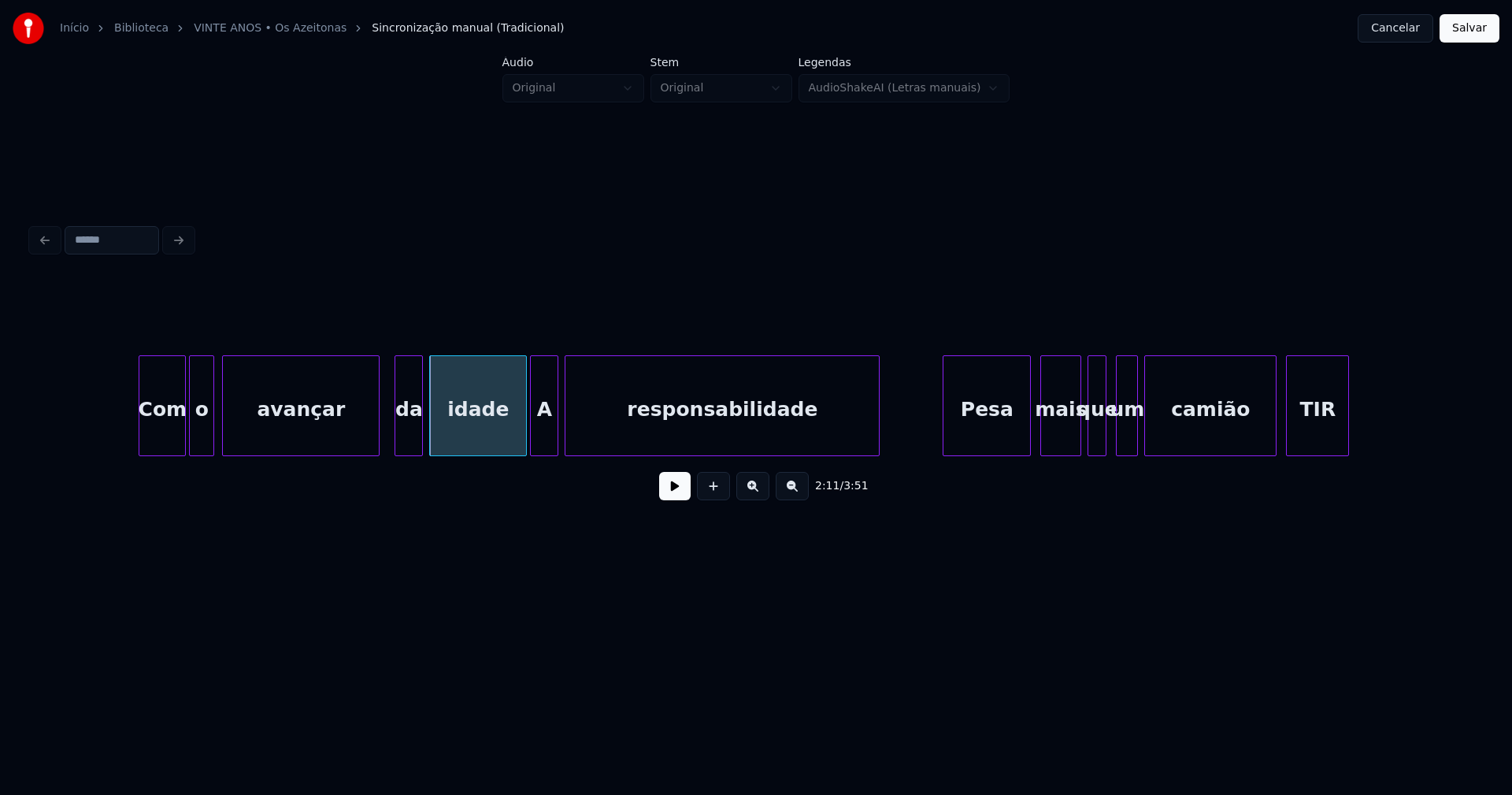
click at [419, 428] on div at bounding box center [420, 406] width 5 height 99
click at [396, 435] on div at bounding box center [395, 406] width 5 height 99
click at [383, 433] on div at bounding box center [381, 406] width 5 height 99
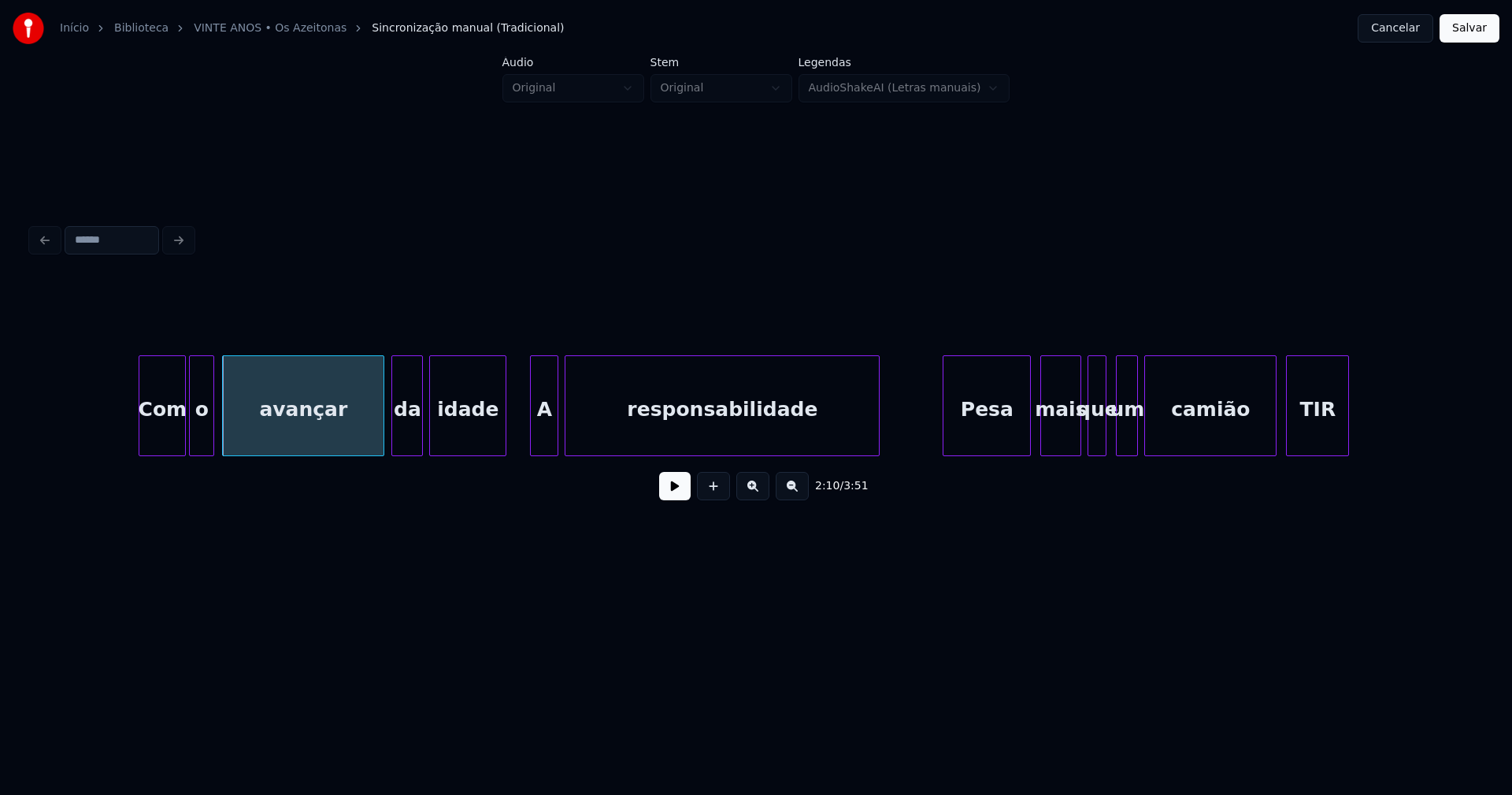
click at [501, 442] on div at bounding box center [503, 406] width 5 height 99
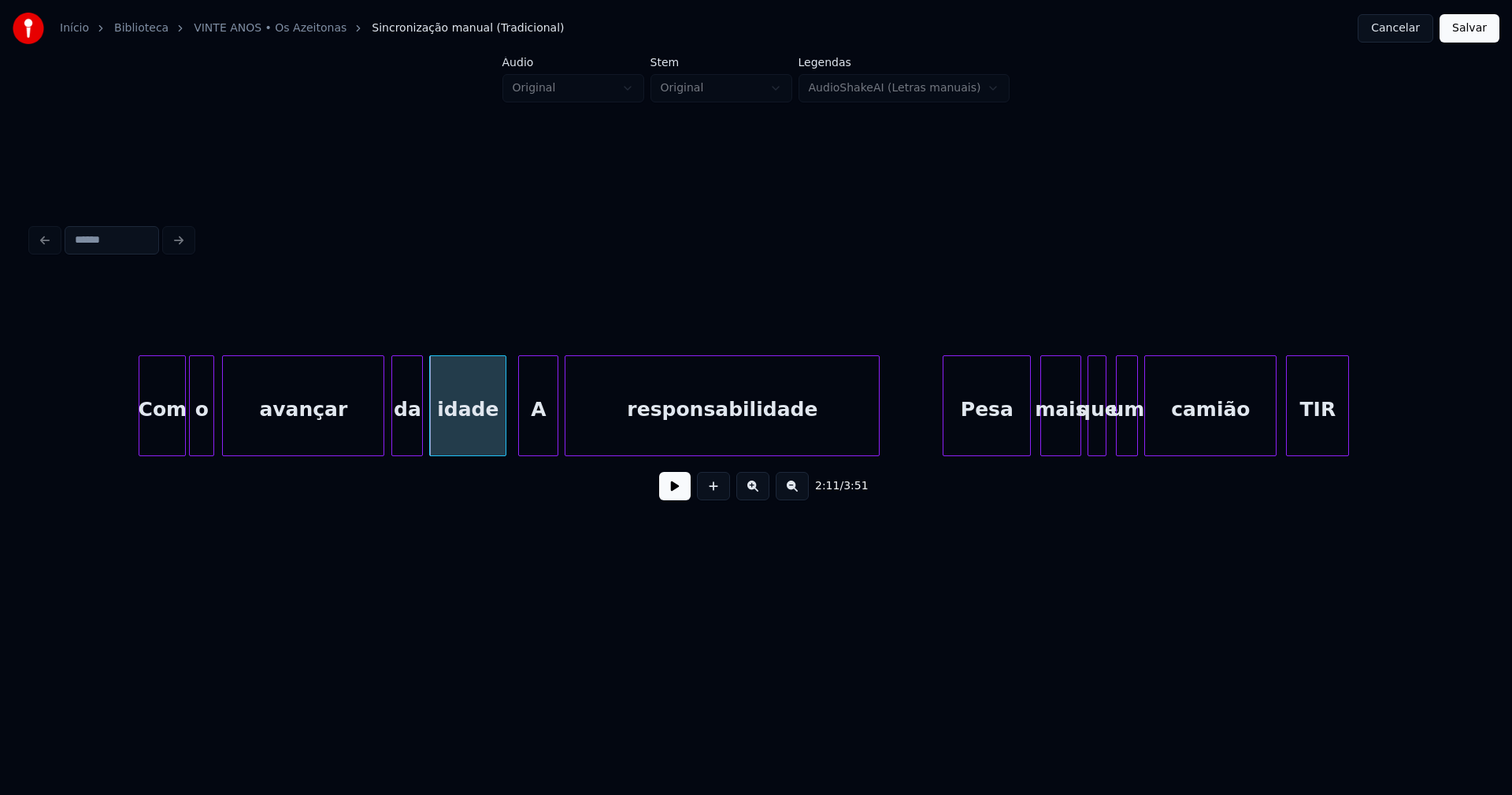
click at [521, 439] on div at bounding box center [521, 406] width 5 height 99
click at [671, 495] on button at bounding box center [675, 486] width 32 height 29
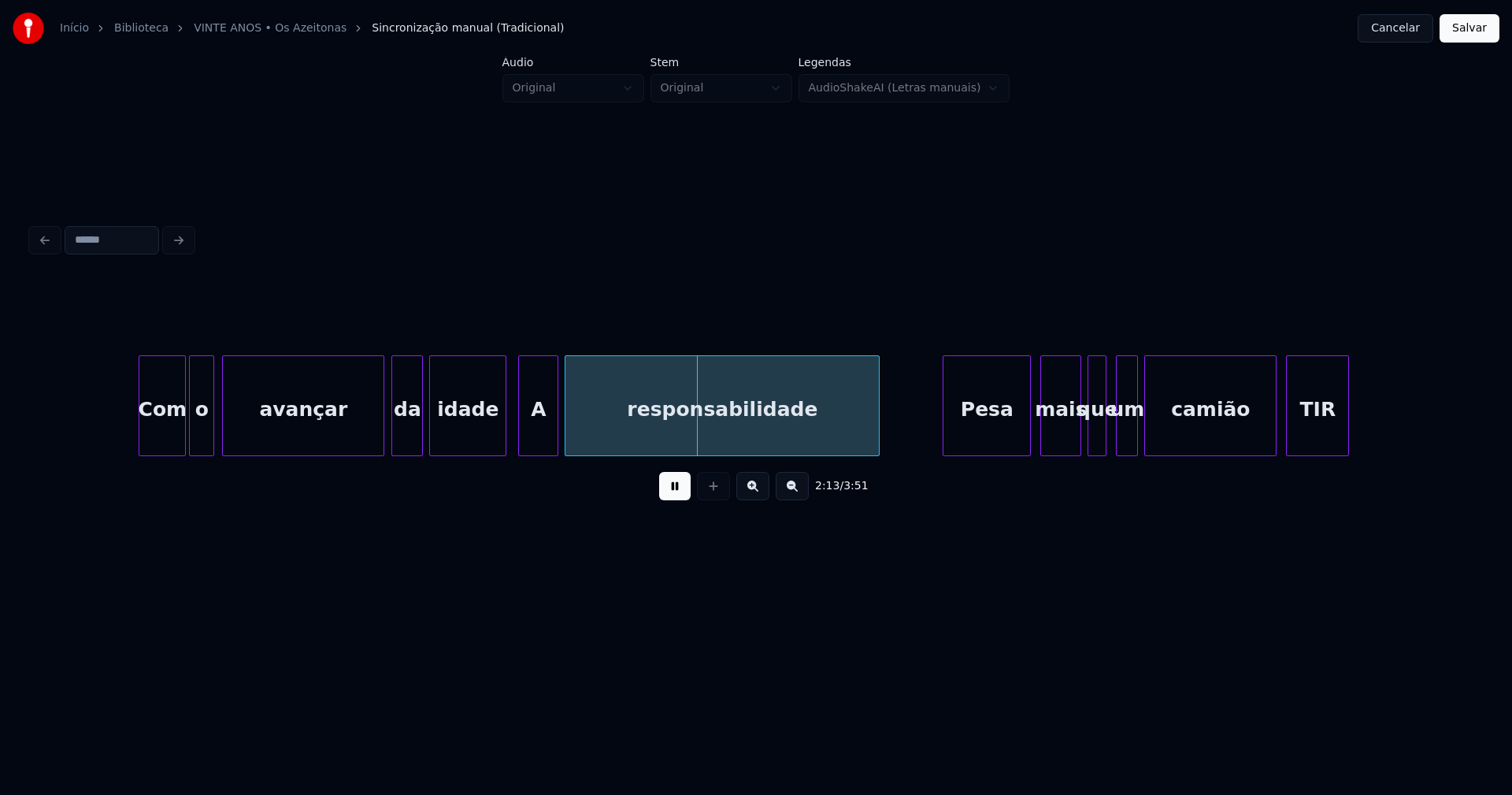
click at [674, 496] on button at bounding box center [675, 486] width 32 height 29
click at [540, 434] on div "A" at bounding box center [538, 410] width 39 height 107
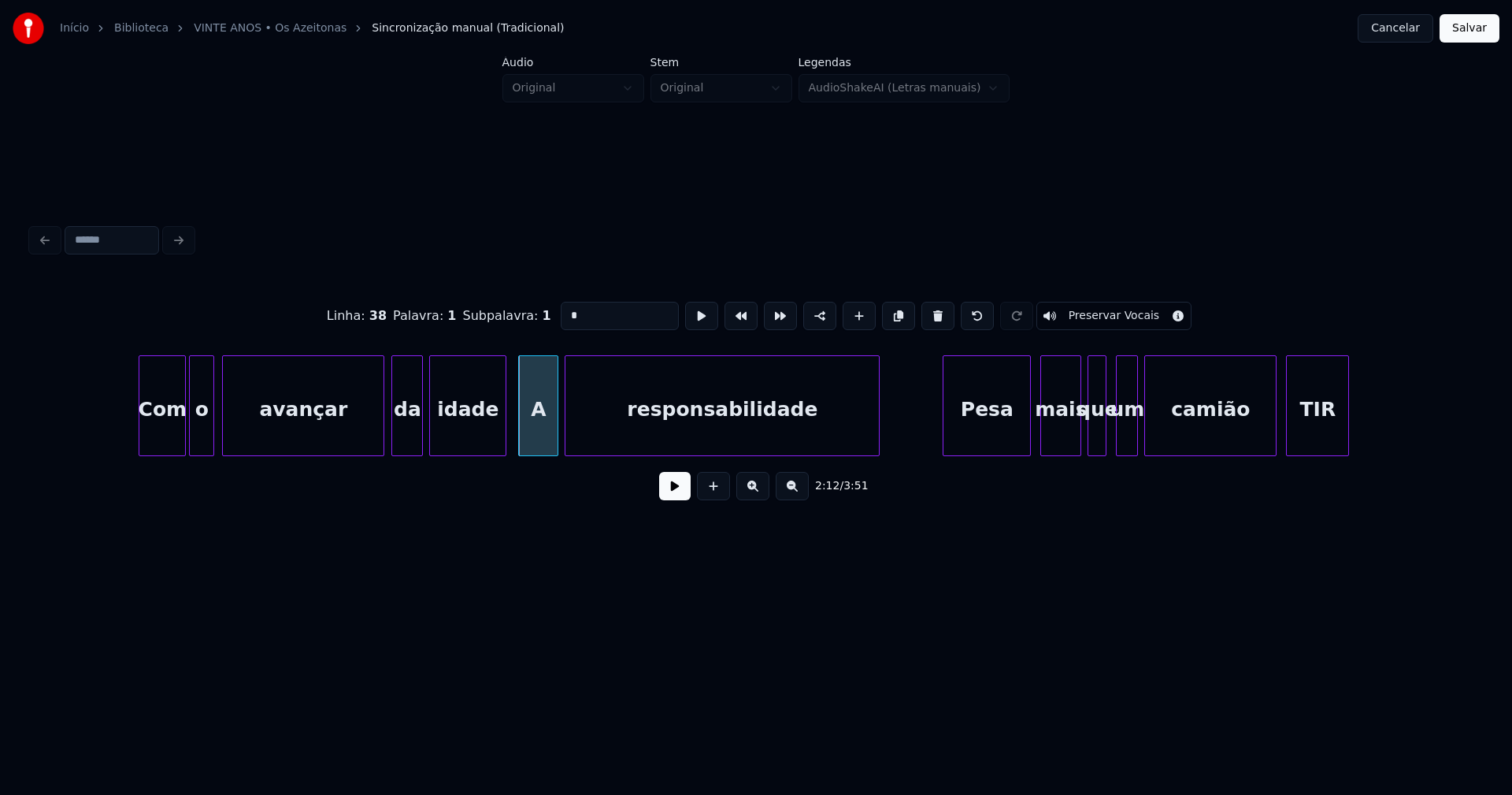
drag, startPoint x: 553, startPoint y: 313, endPoint x: 546, endPoint y: 314, distance: 7.1
click at [546, 314] on div "Linha : 38 [GEOGRAPHIC_DATA] : 1 Subpalavra : 1 * Preservar Vocais" at bounding box center [756, 316] width 1448 height 79
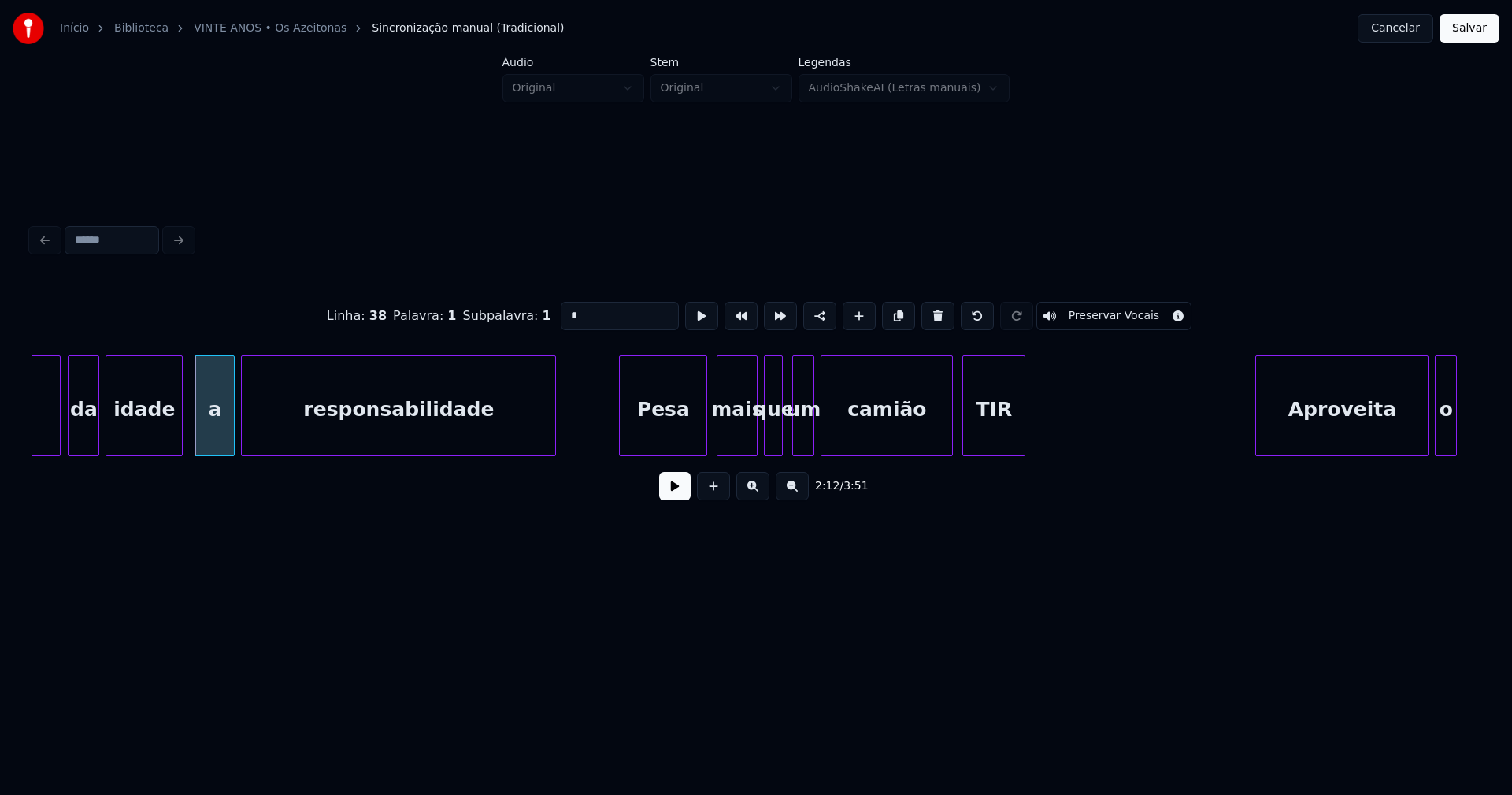
scroll to position [0, 20643]
click at [735, 444] on div "mais" at bounding box center [732, 410] width 39 height 107
type input "*"
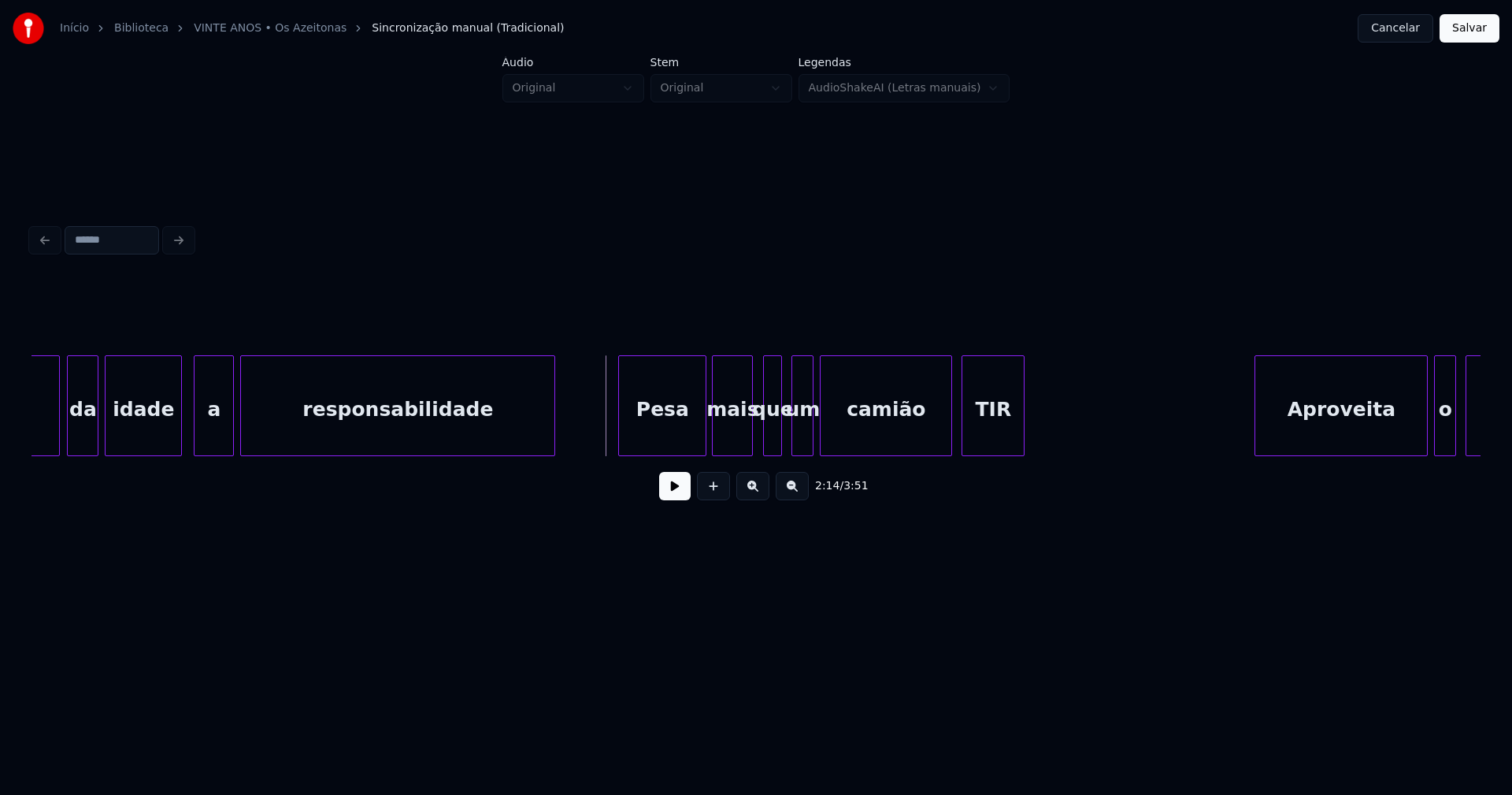
click at [676, 489] on button at bounding box center [675, 486] width 32 height 29
click at [797, 442] on div "um" at bounding box center [796, 410] width 20 height 107
click at [672, 501] on button at bounding box center [675, 486] width 32 height 29
click at [942, 433] on div at bounding box center [941, 406] width 5 height 99
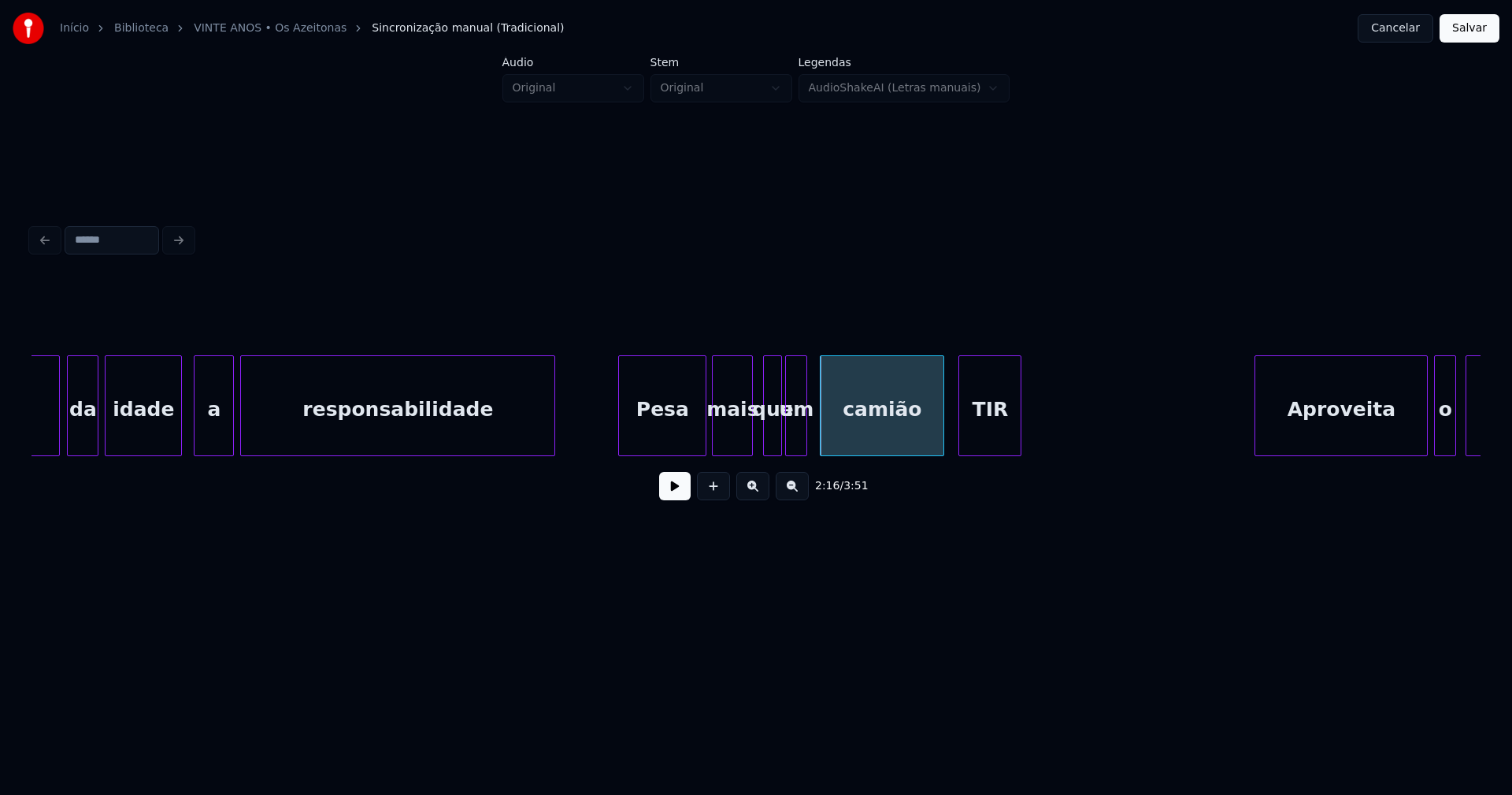
click at [980, 427] on div "TIR" at bounding box center [989, 410] width 61 height 107
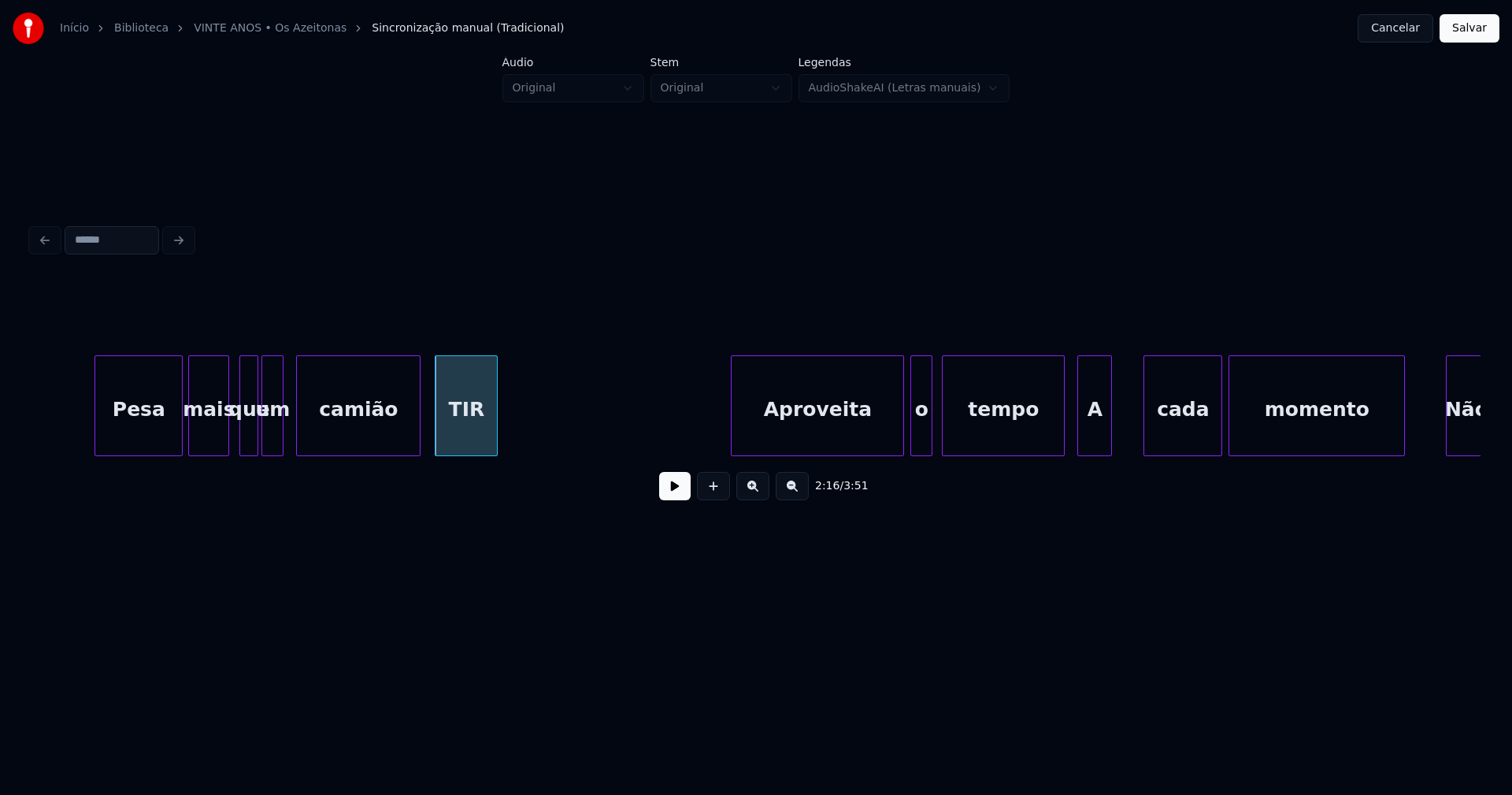
scroll to position [0, 21228]
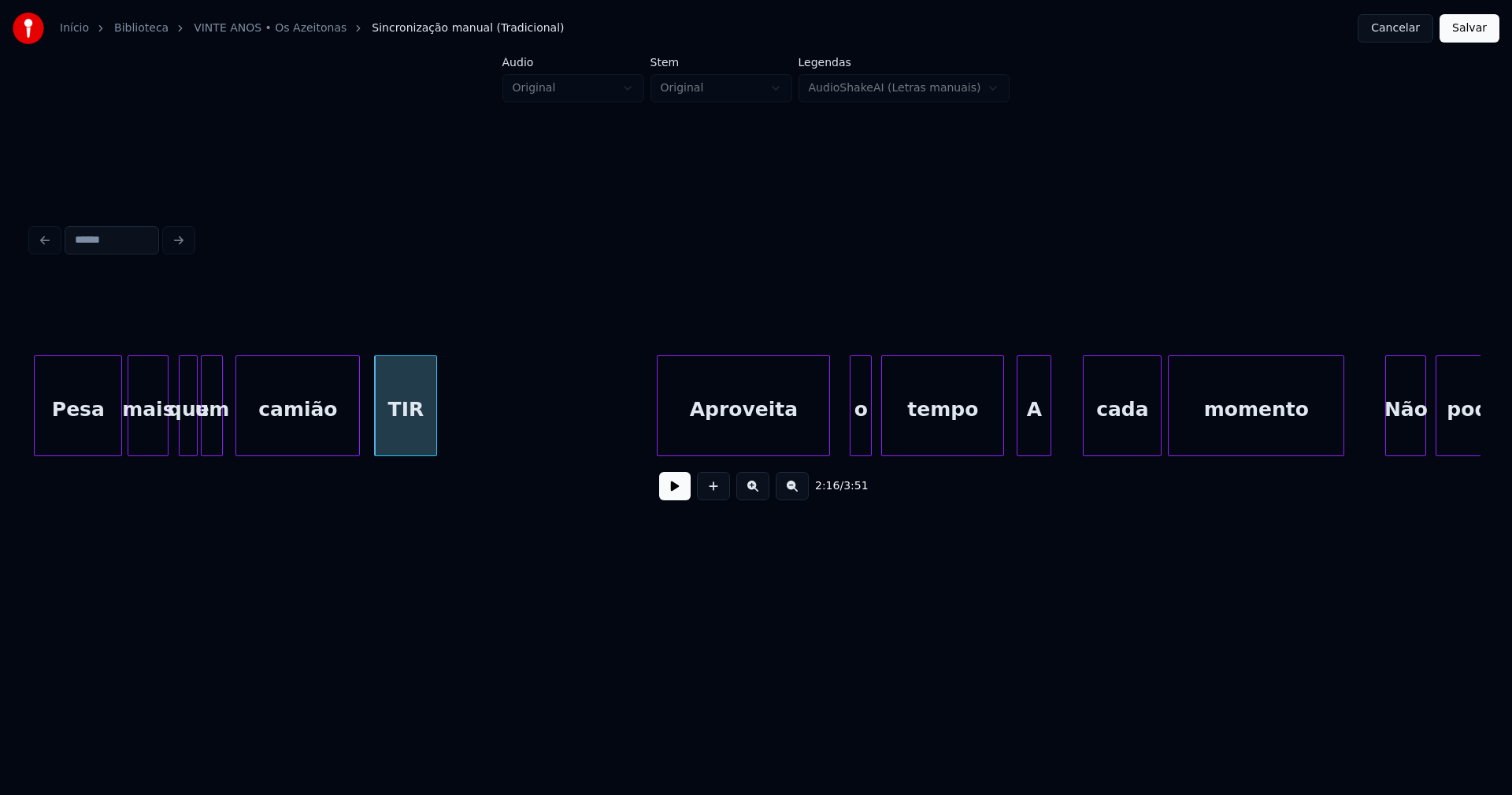
click at [762, 448] on div "Aproveita" at bounding box center [743, 410] width 172 height 107
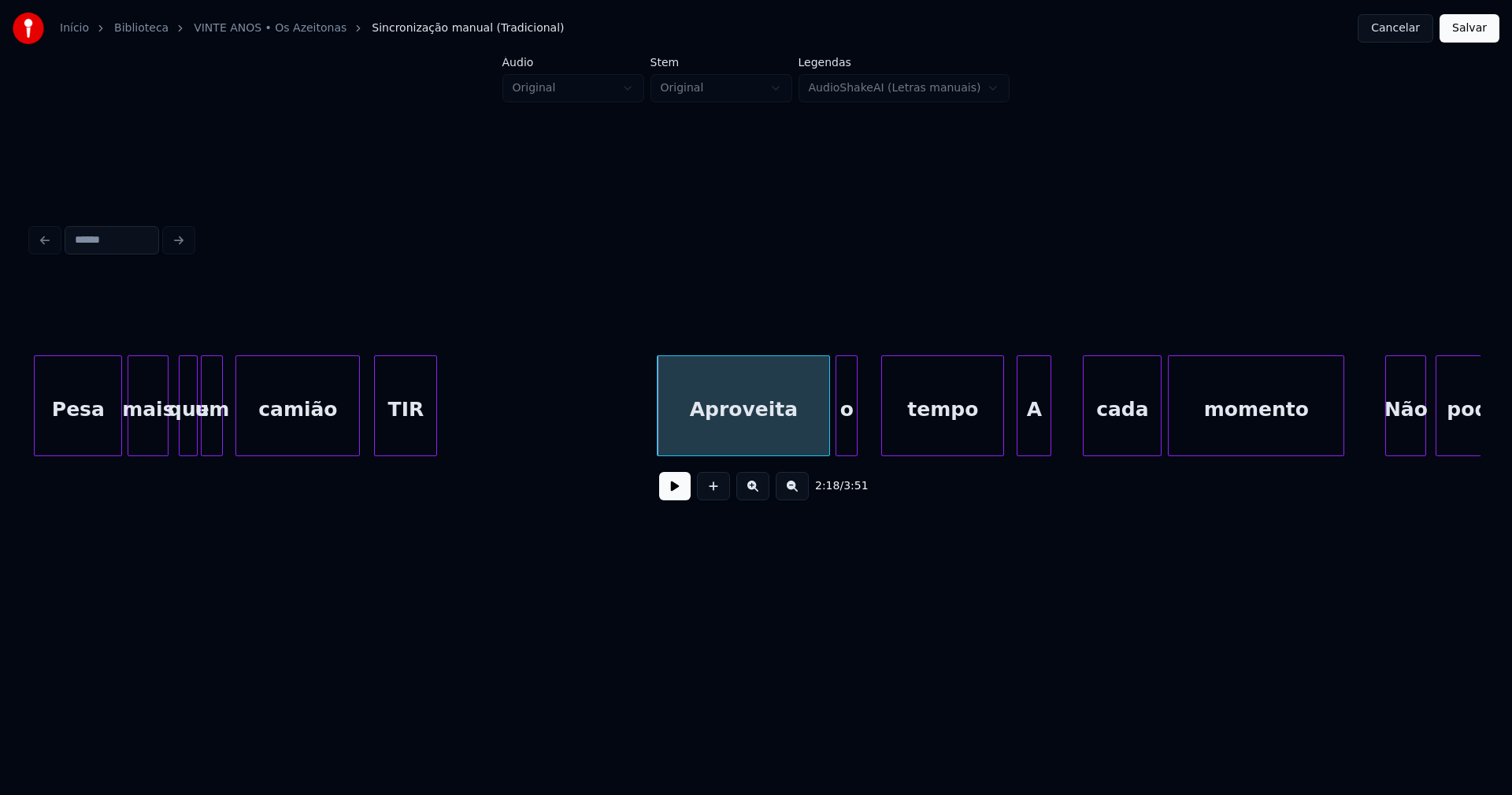
click at [847, 446] on div "o" at bounding box center [847, 410] width 20 height 107
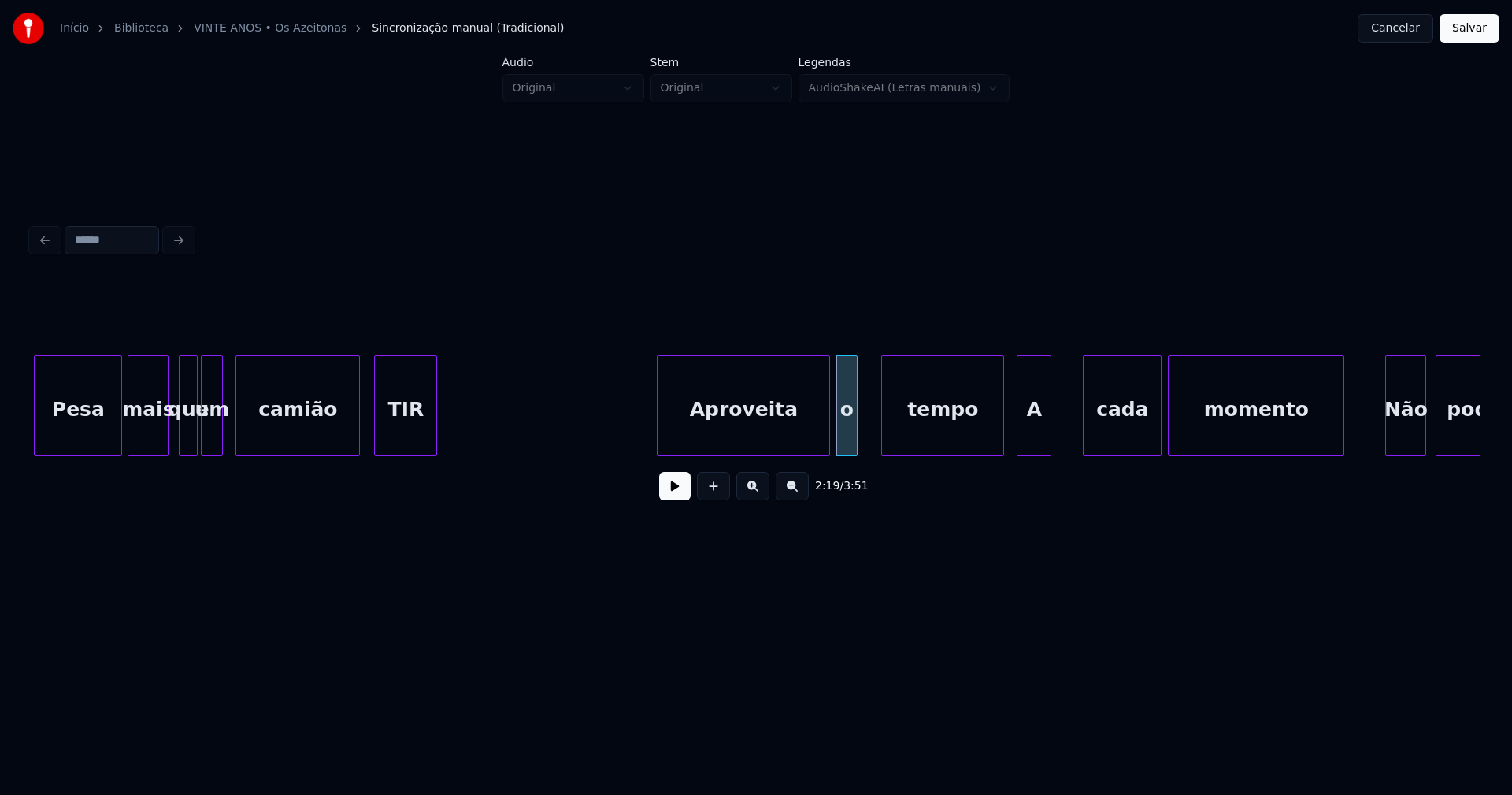
click at [674, 496] on button at bounding box center [675, 486] width 32 height 29
click at [665, 491] on button at bounding box center [675, 486] width 32 height 29
click at [991, 435] on div at bounding box center [992, 406] width 5 height 99
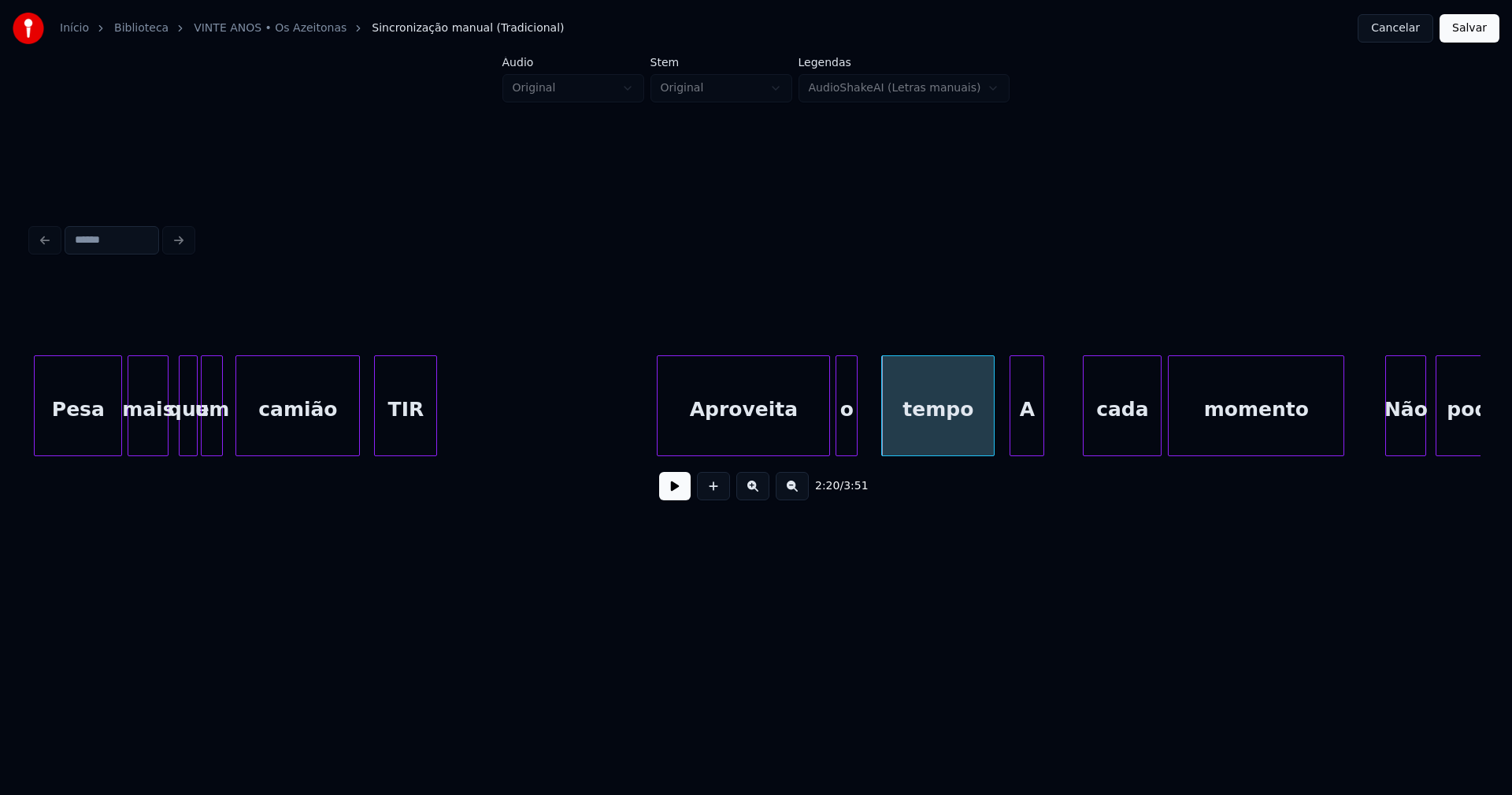
click at [1023, 448] on div "A" at bounding box center [1026, 410] width 33 height 107
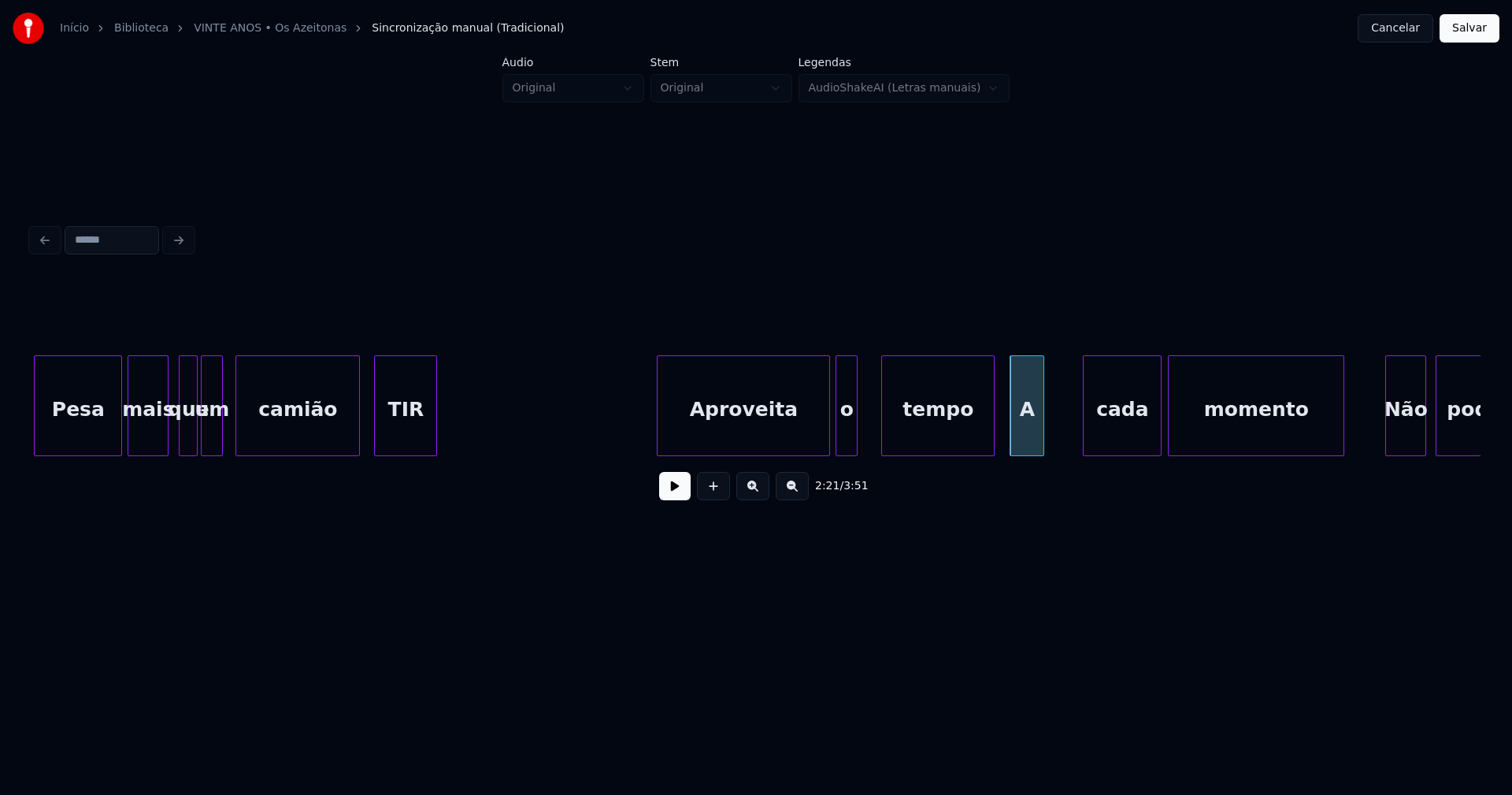
click at [1023, 434] on div "A" at bounding box center [1026, 410] width 33 height 107
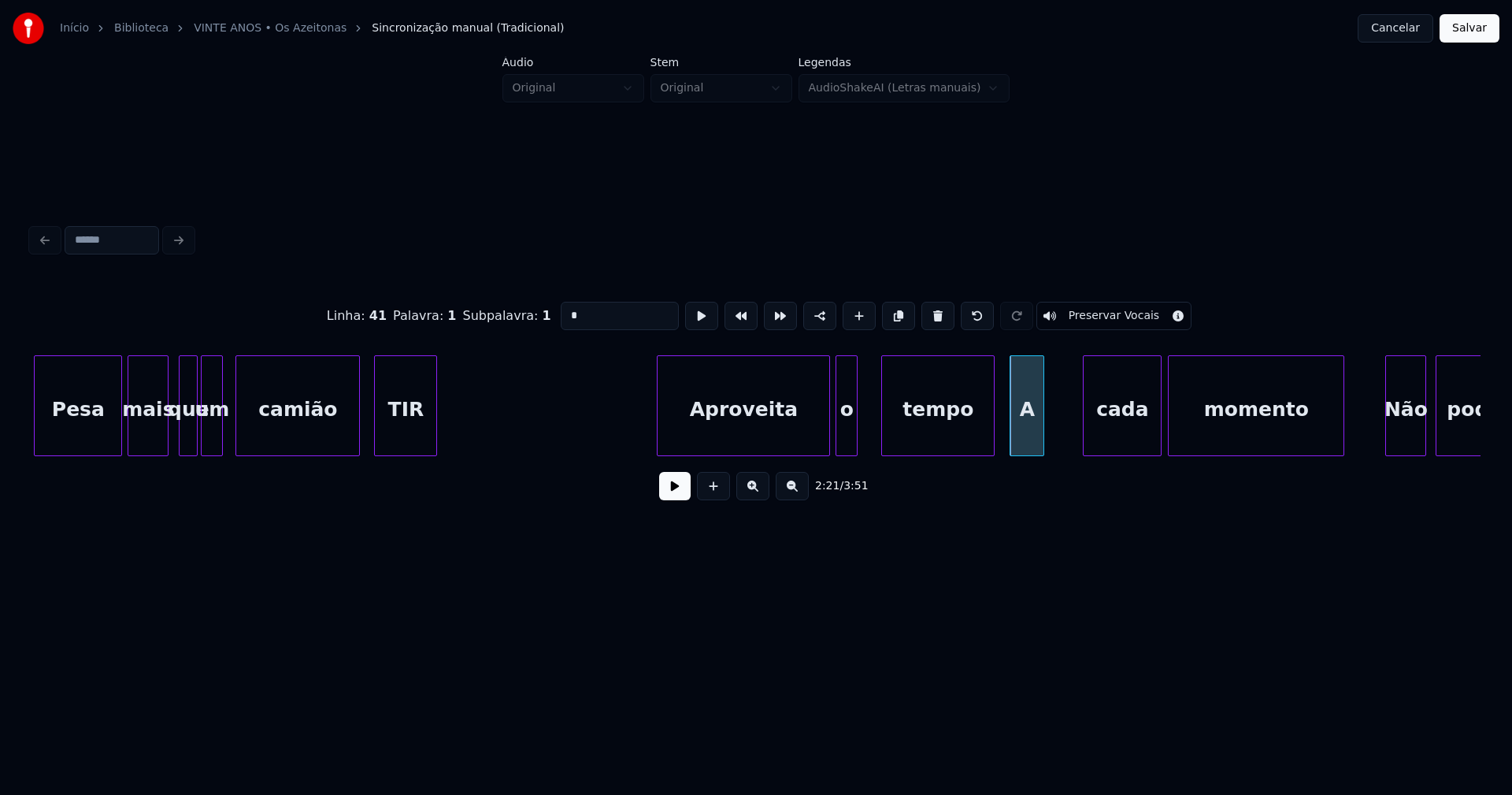
drag, startPoint x: 577, startPoint y: 310, endPoint x: 525, endPoint y: 310, distance: 52.0
click at [525, 310] on div "Linha : 41 [GEOGRAPHIC_DATA] : 1 Subpalavra : 1 * Preservar Vocais" at bounding box center [756, 316] width 1448 height 79
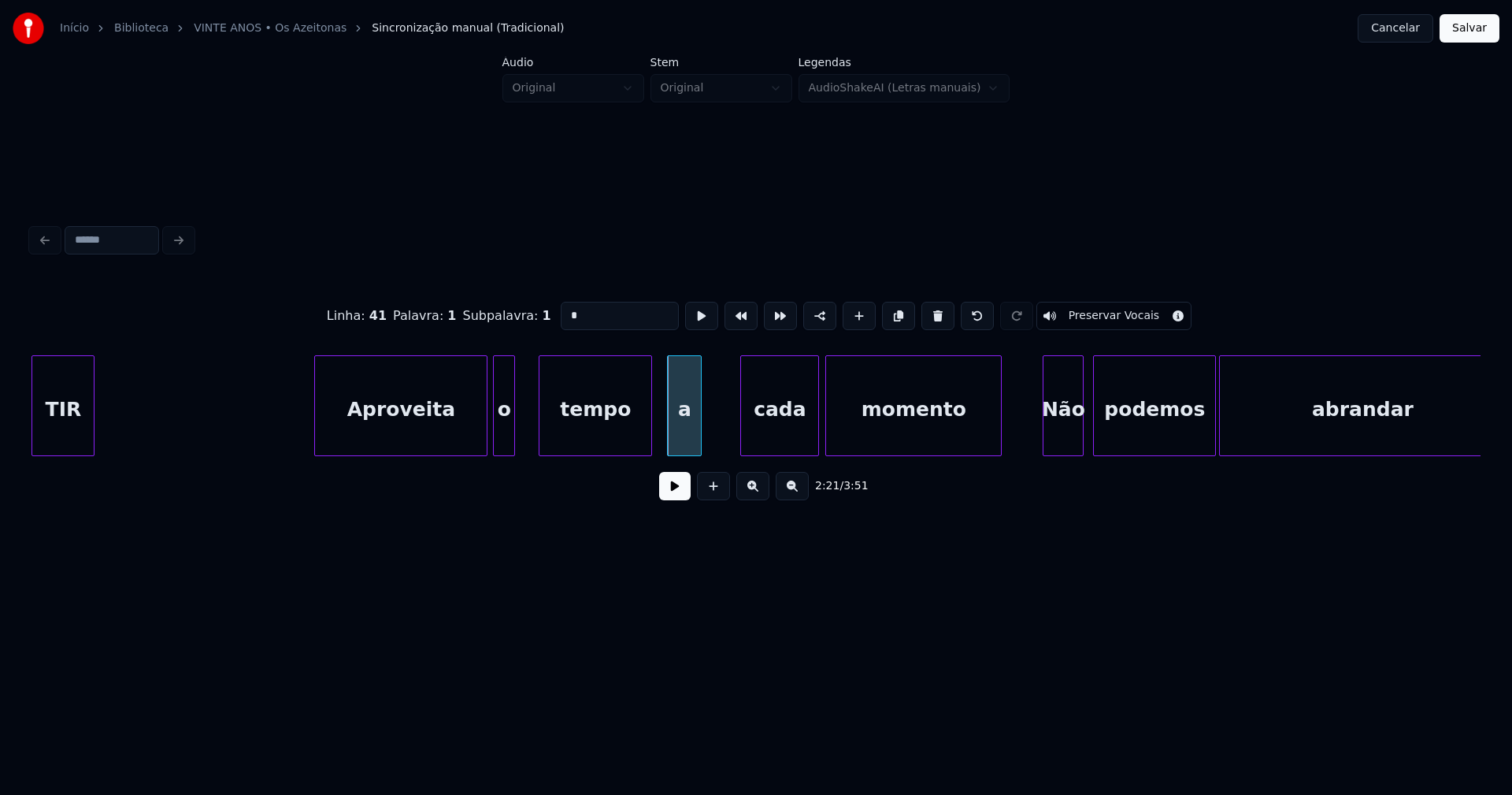
scroll to position [0, 21590]
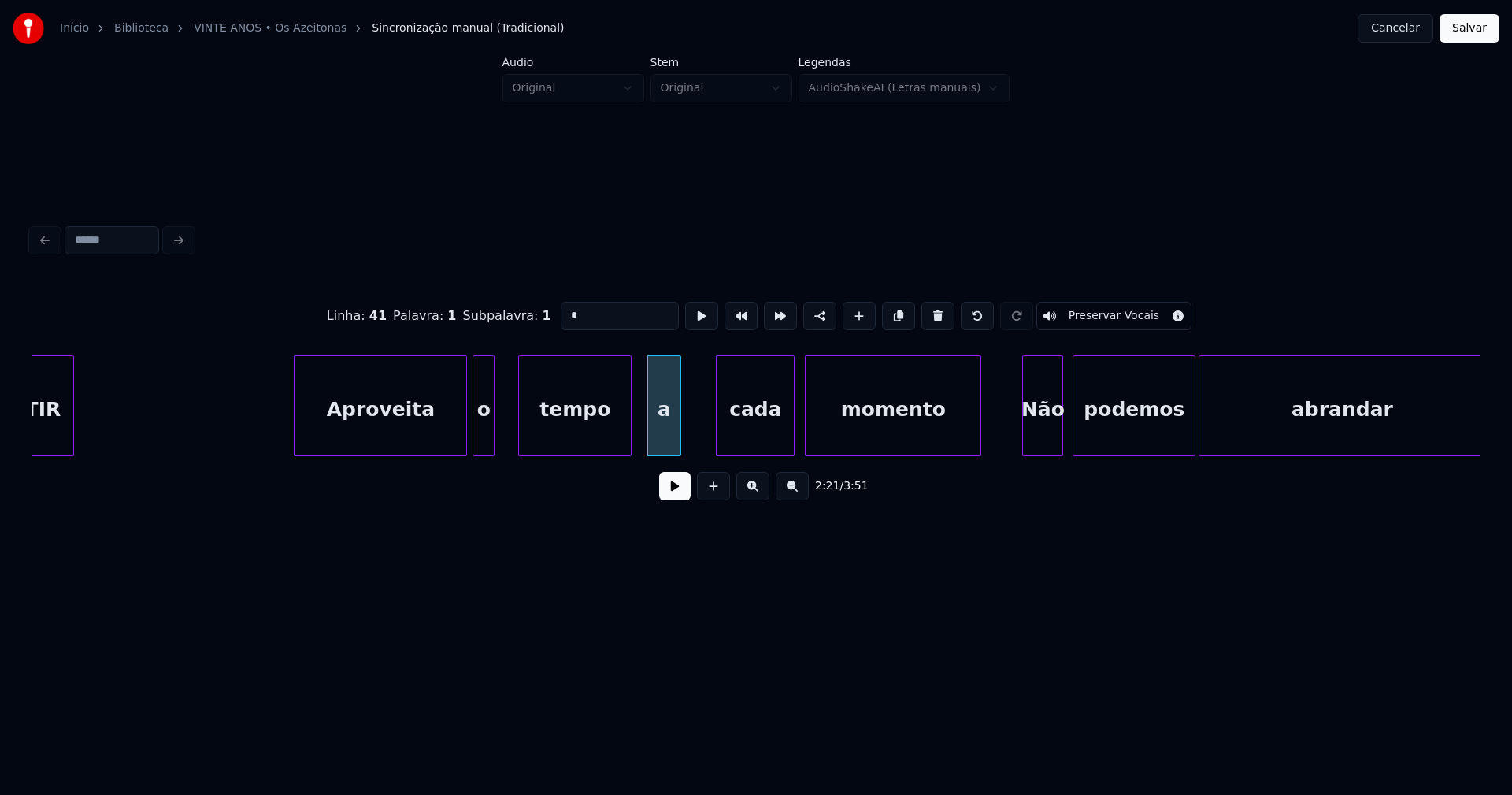
click at [784, 424] on div "cada" at bounding box center [755, 410] width 77 height 107
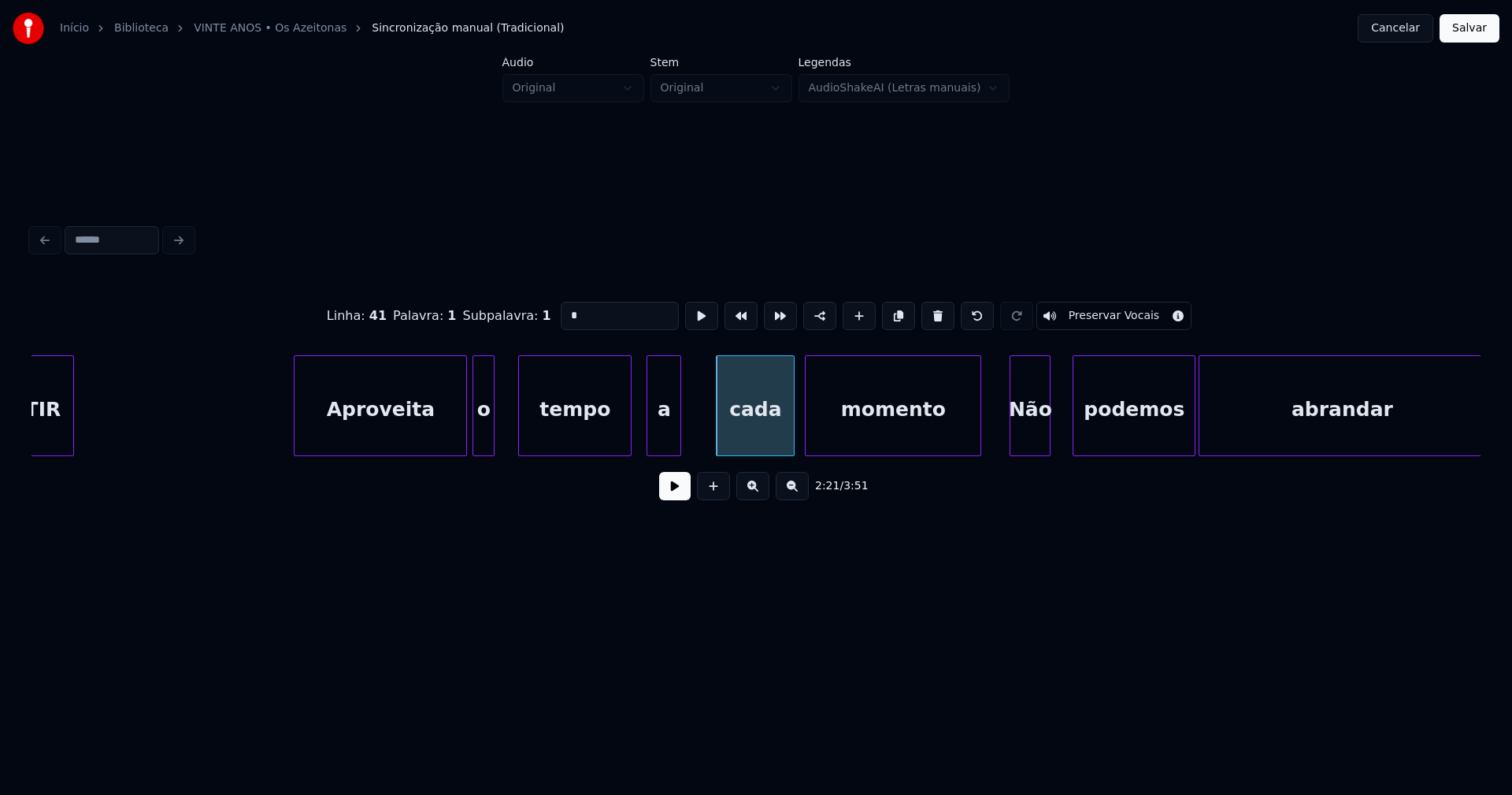
click at [1024, 438] on div "Não" at bounding box center [1029, 410] width 39 height 107
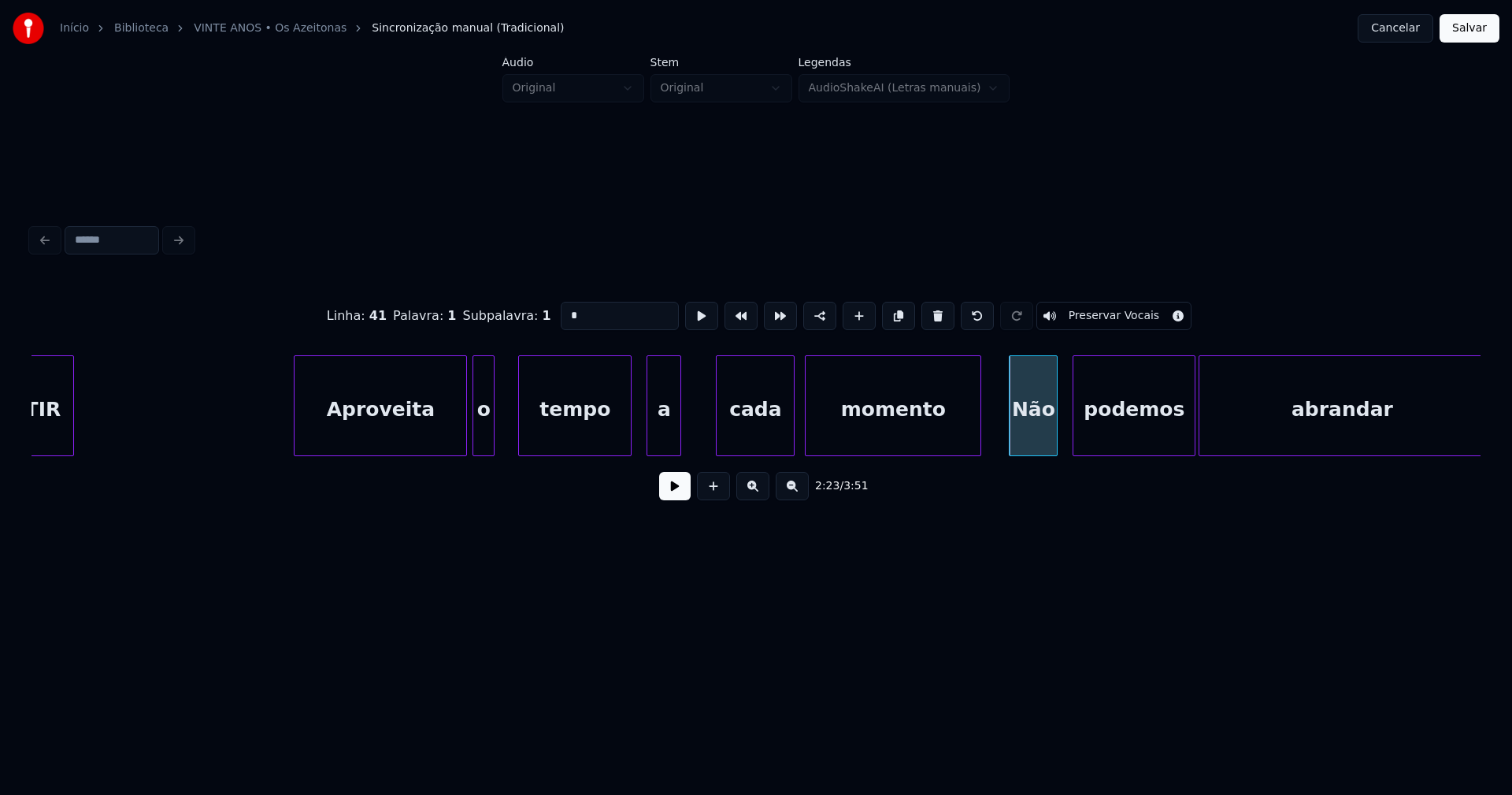
click at [1053, 426] on div at bounding box center [1054, 406] width 5 height 99
click at [1115, 436] on div "podemos" at bounding box center [1130, 410] width 122 height 107
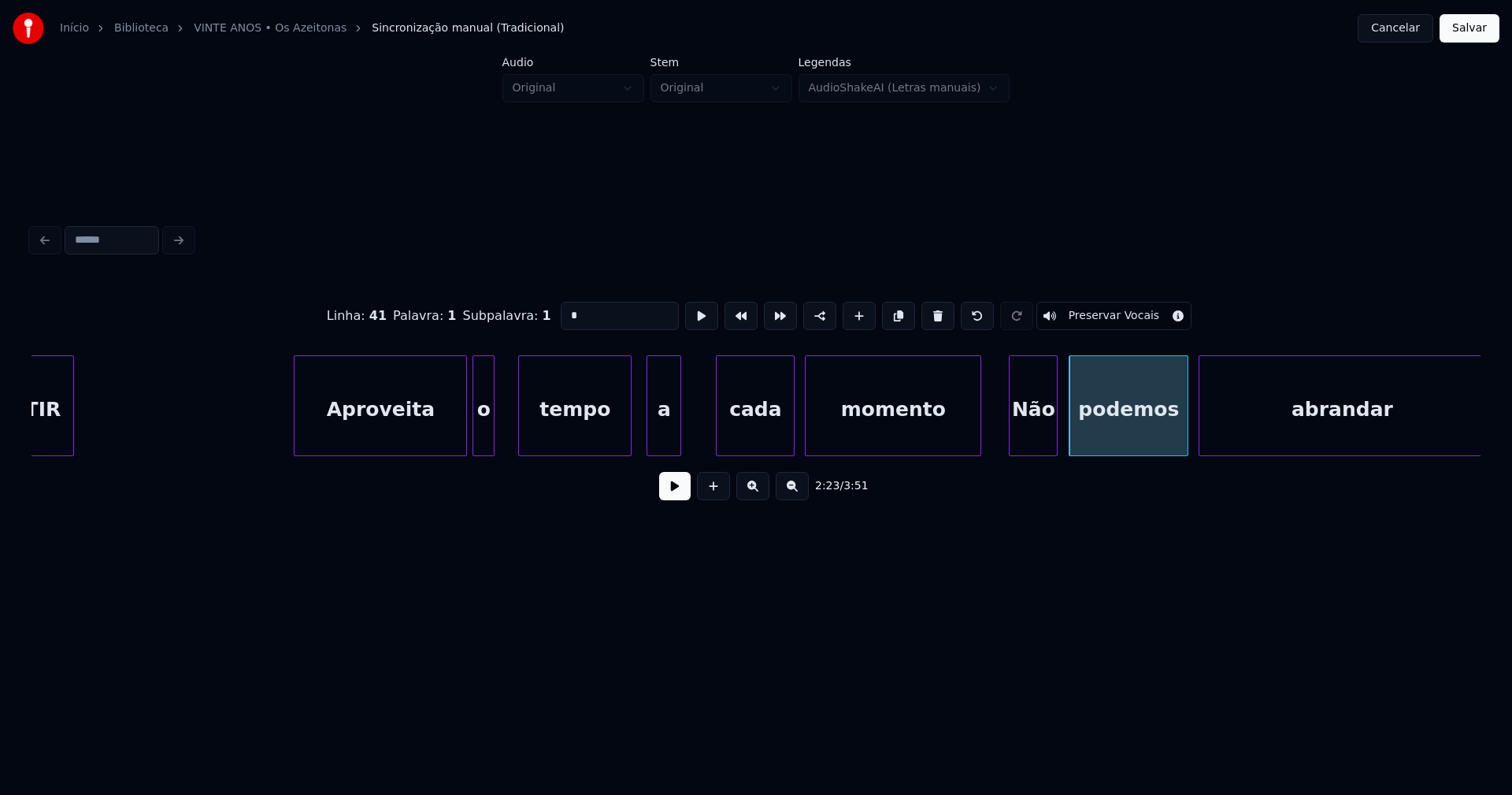
click at [1184, 429] on div at bounding box center [1185, 406] width 5 height 99
type input "*"
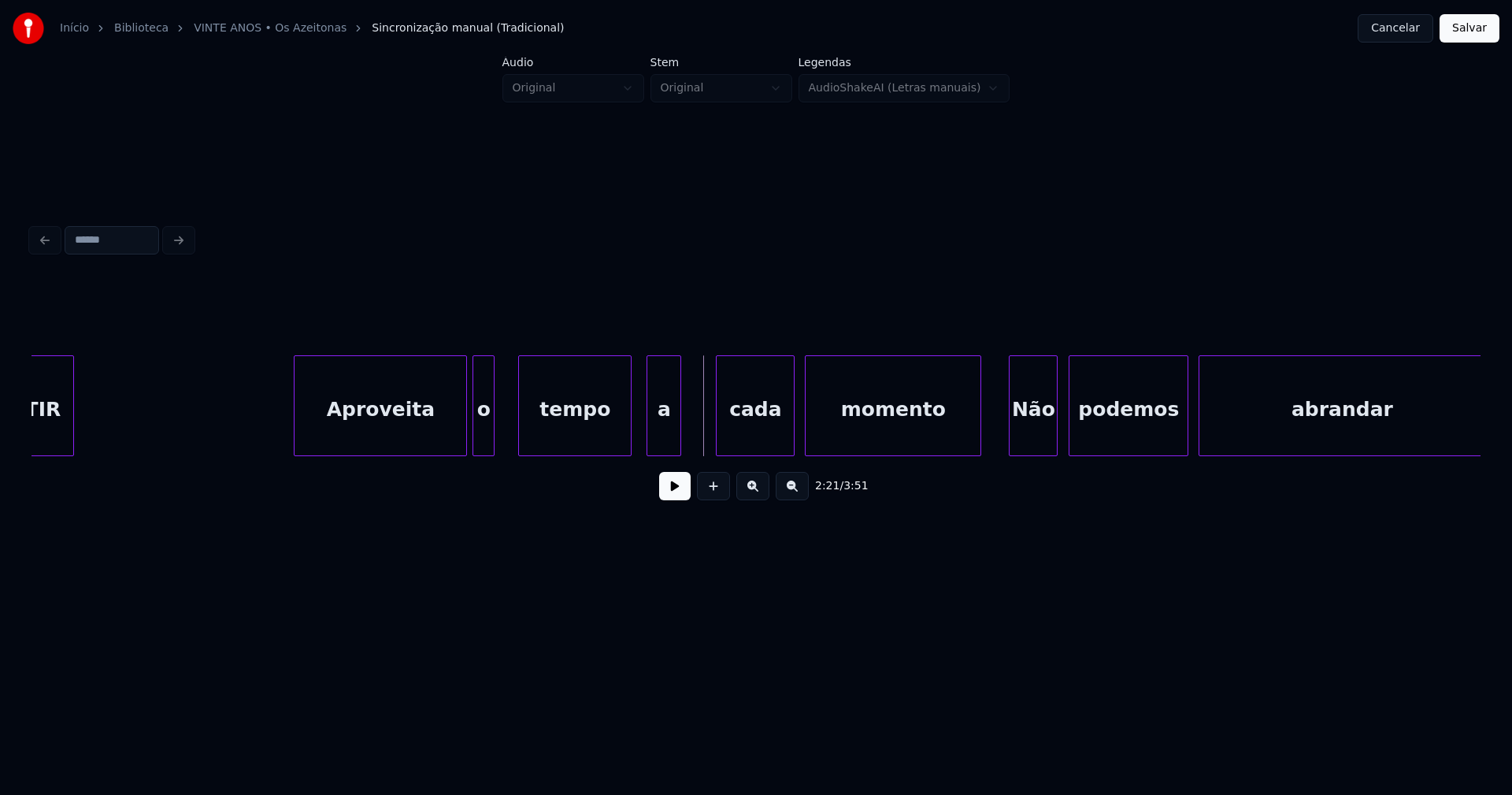
click at [686, 496] on button at bounding box center [675, 486] width 32 height 29
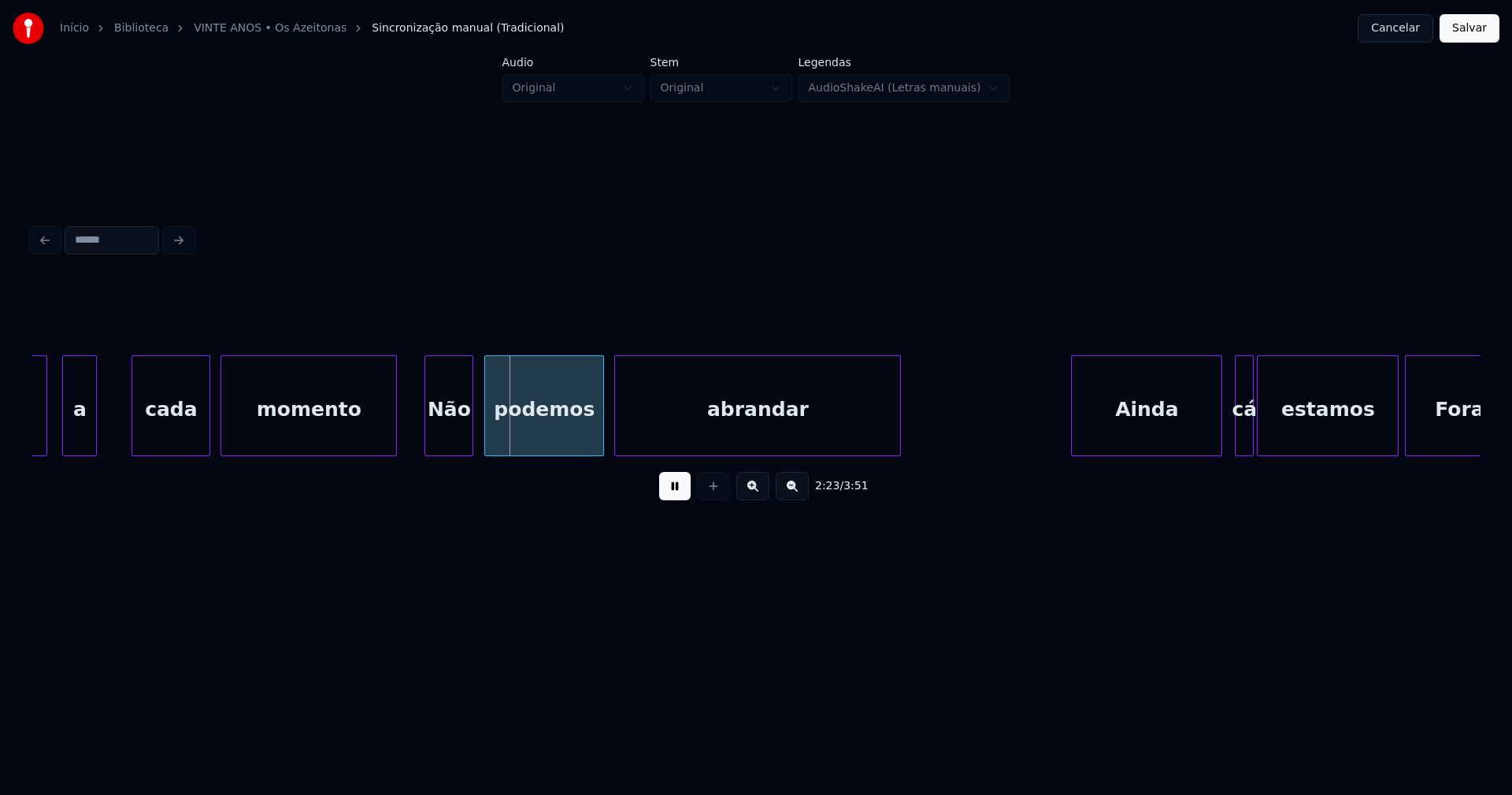
scroll to position [0, 22195]
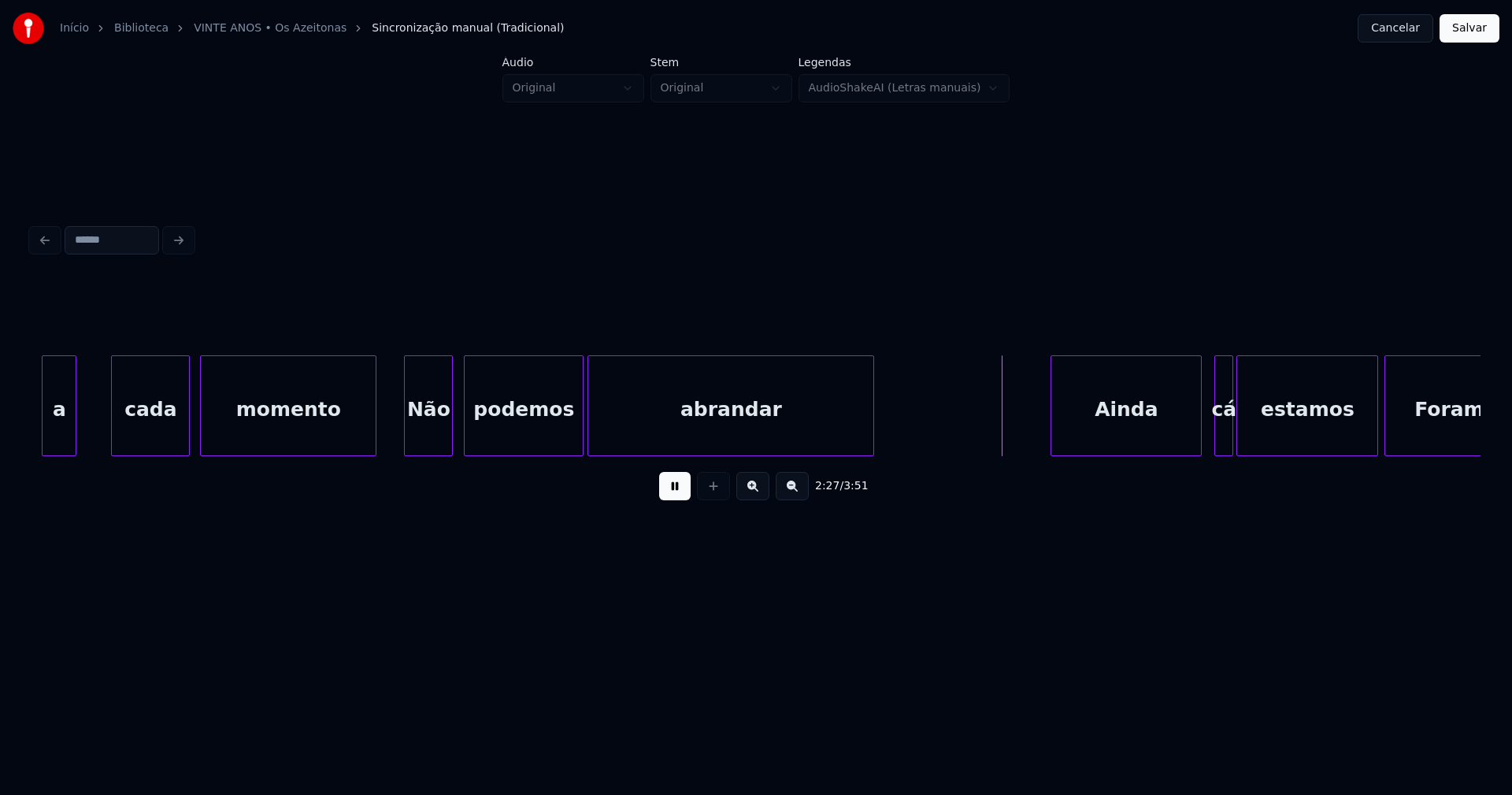
click at [778, 423] on div "abrandar" at bounding box center [731, 410] width 285 height 107
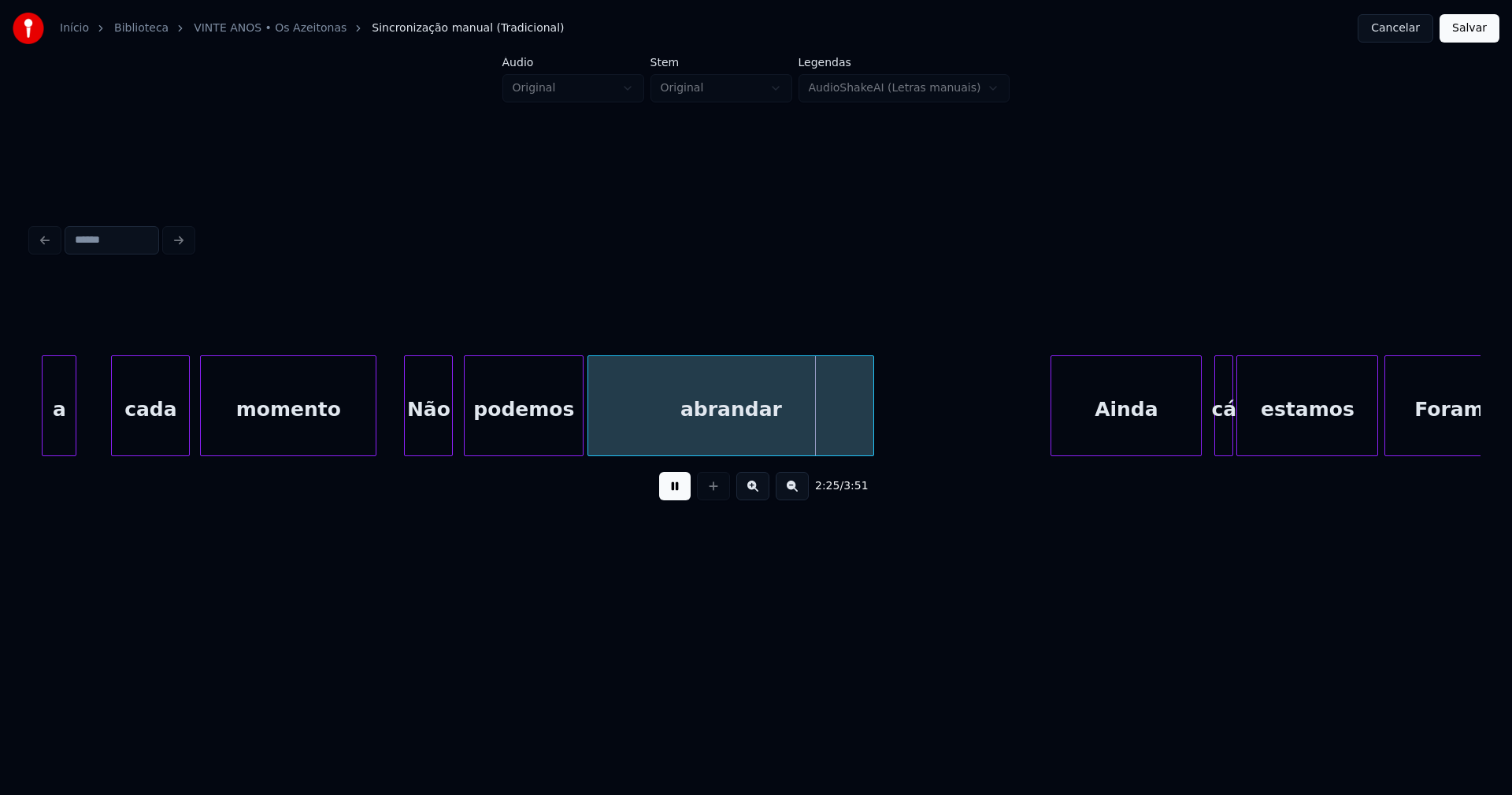
click at [673, 496] on button at bounding box center [675, 486] width 32 height 29
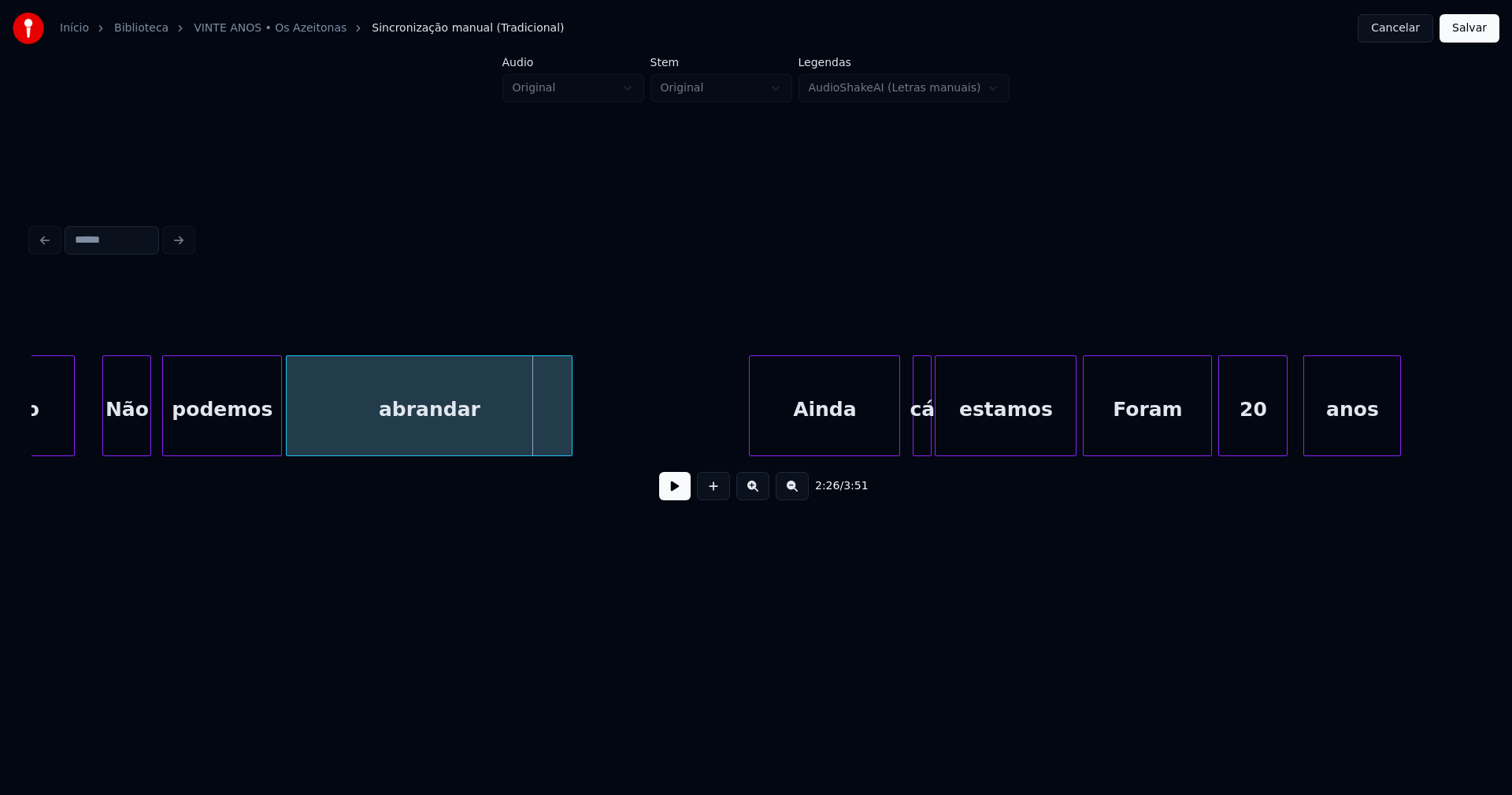
scroll to position [0, 22517]
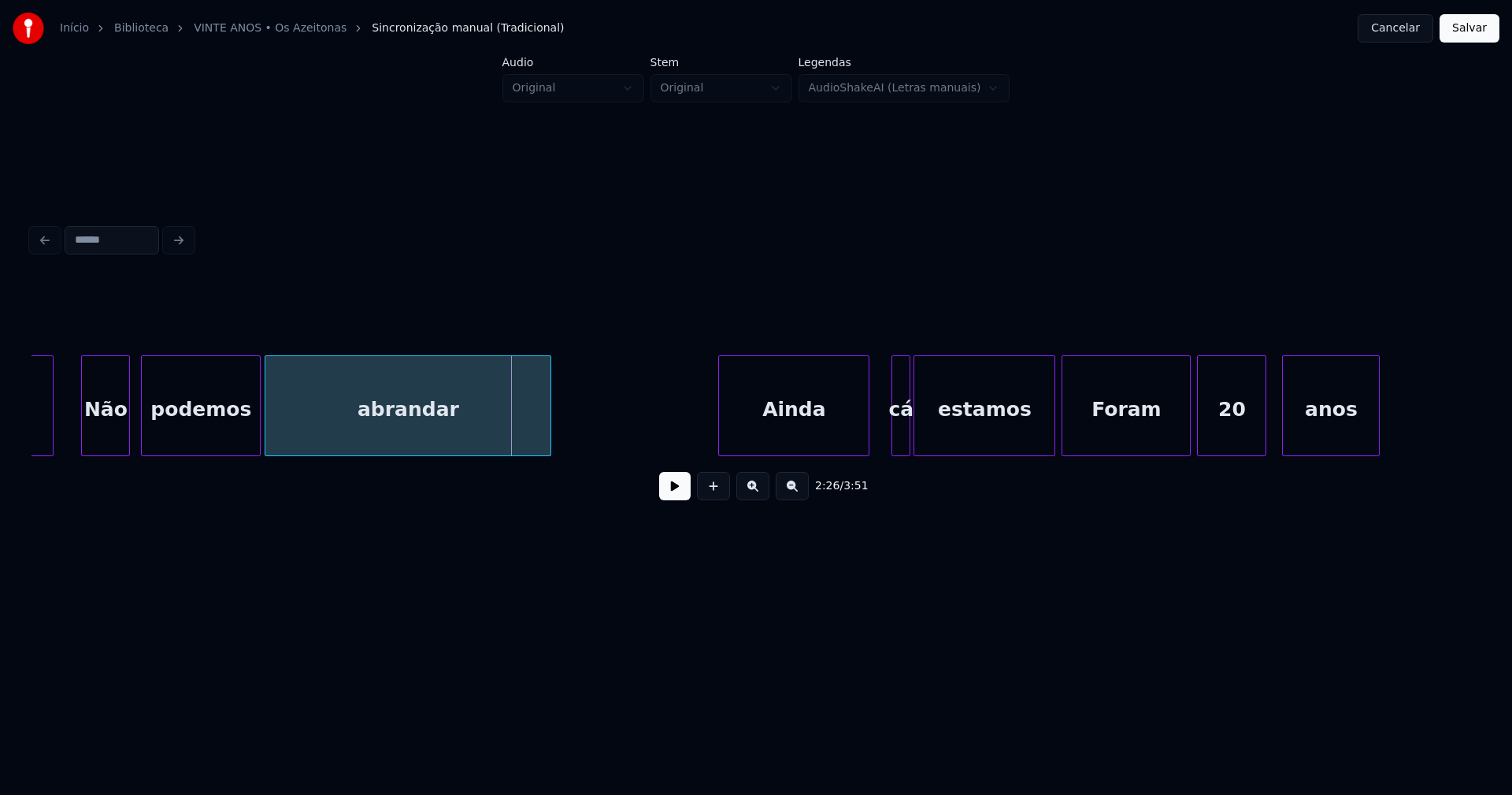
click at [794, 433] on div "Ainda" at bounding box center [794, 410] width 149 height 107
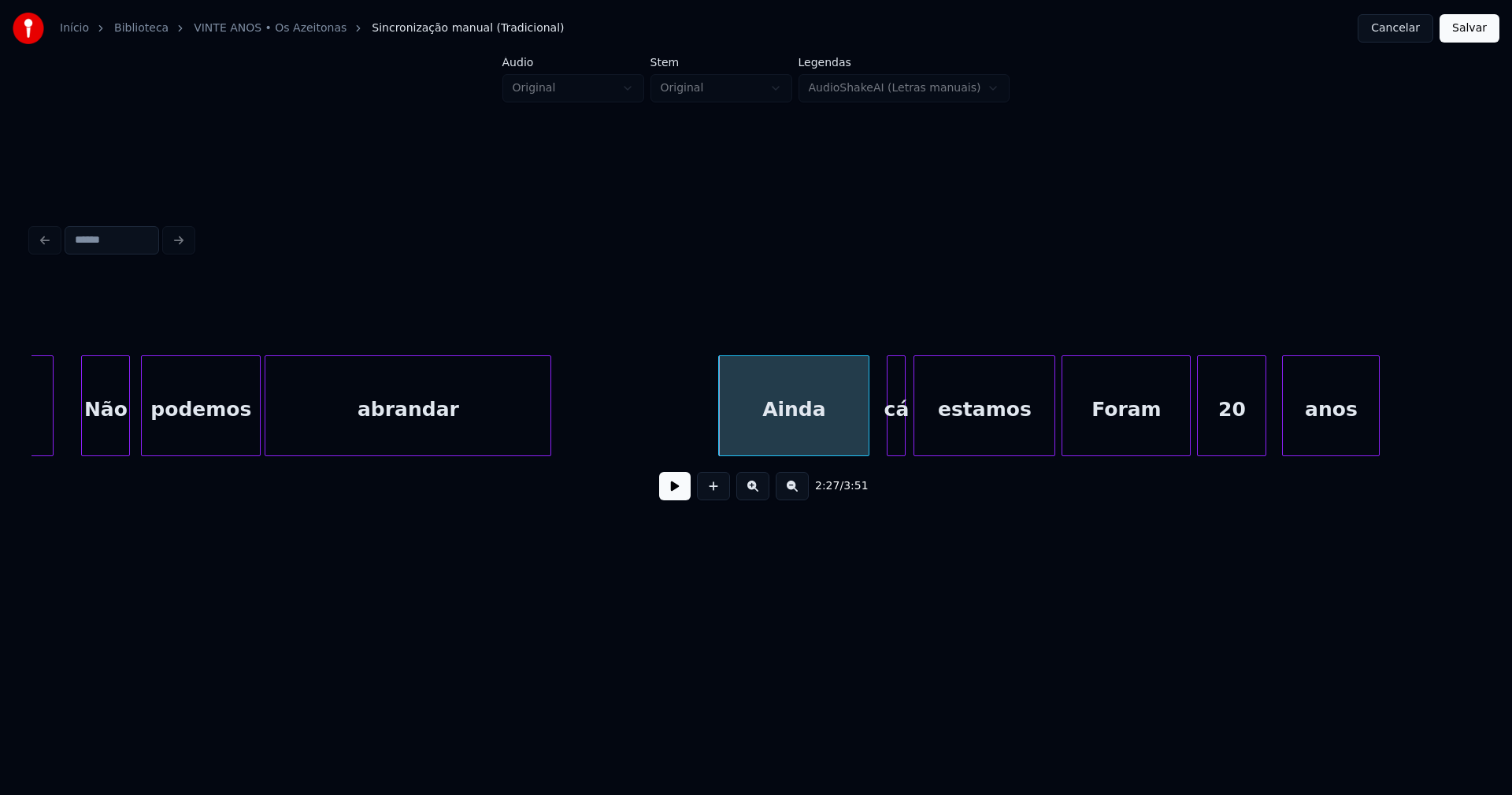
click at [896, 444] on div "cá" at bounding box center [896, 410] width 18 height 107
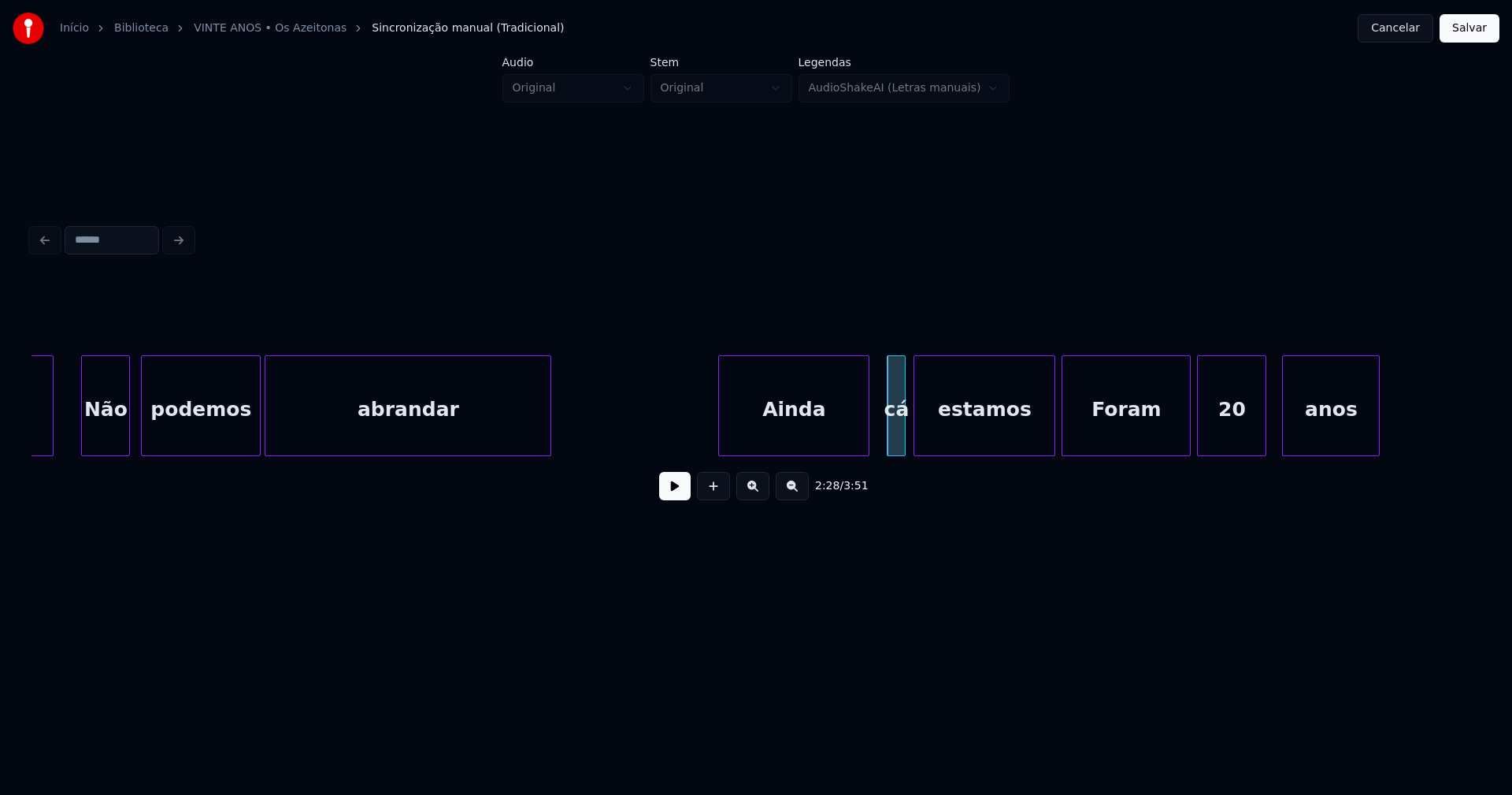
click at [685, 496] on button at bounding box center [675, 486] width 32 height 29
click at [938, 423] on div at bounding box center [938, 406] width 5 height 99
click at [922, 431] on div at bounding box center [919, 406] width 5 height 99
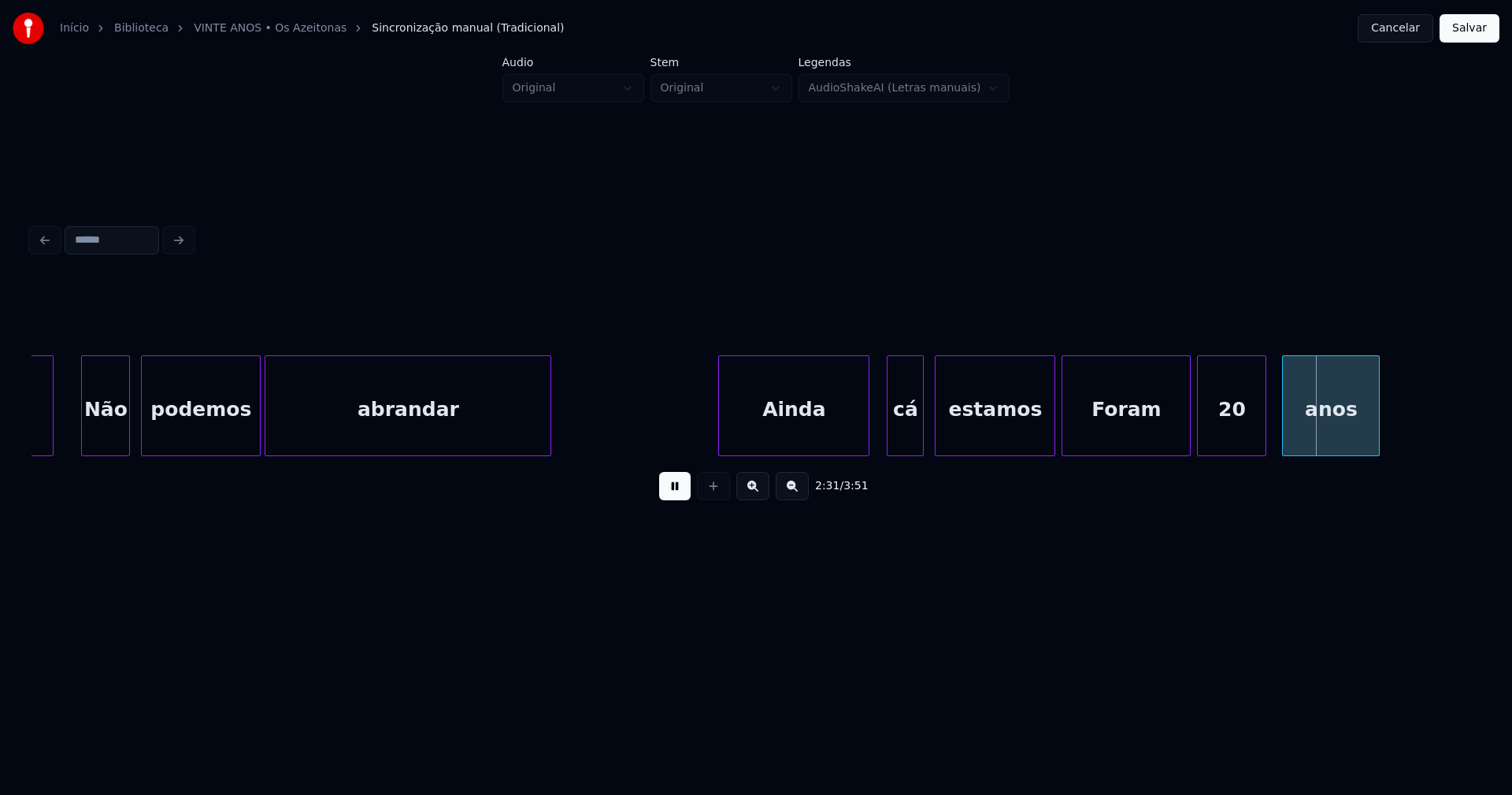
drag, startPoint x: 681, startPoint y: 500, endPoint x: 1032, endPoint y: 448, distance: 354.8
click at [682, 500] on button at bounding box center [675, 486] width 32 height 29
click at [1043, 444] on div at bounding box center [1043, 406] width 5 height 99
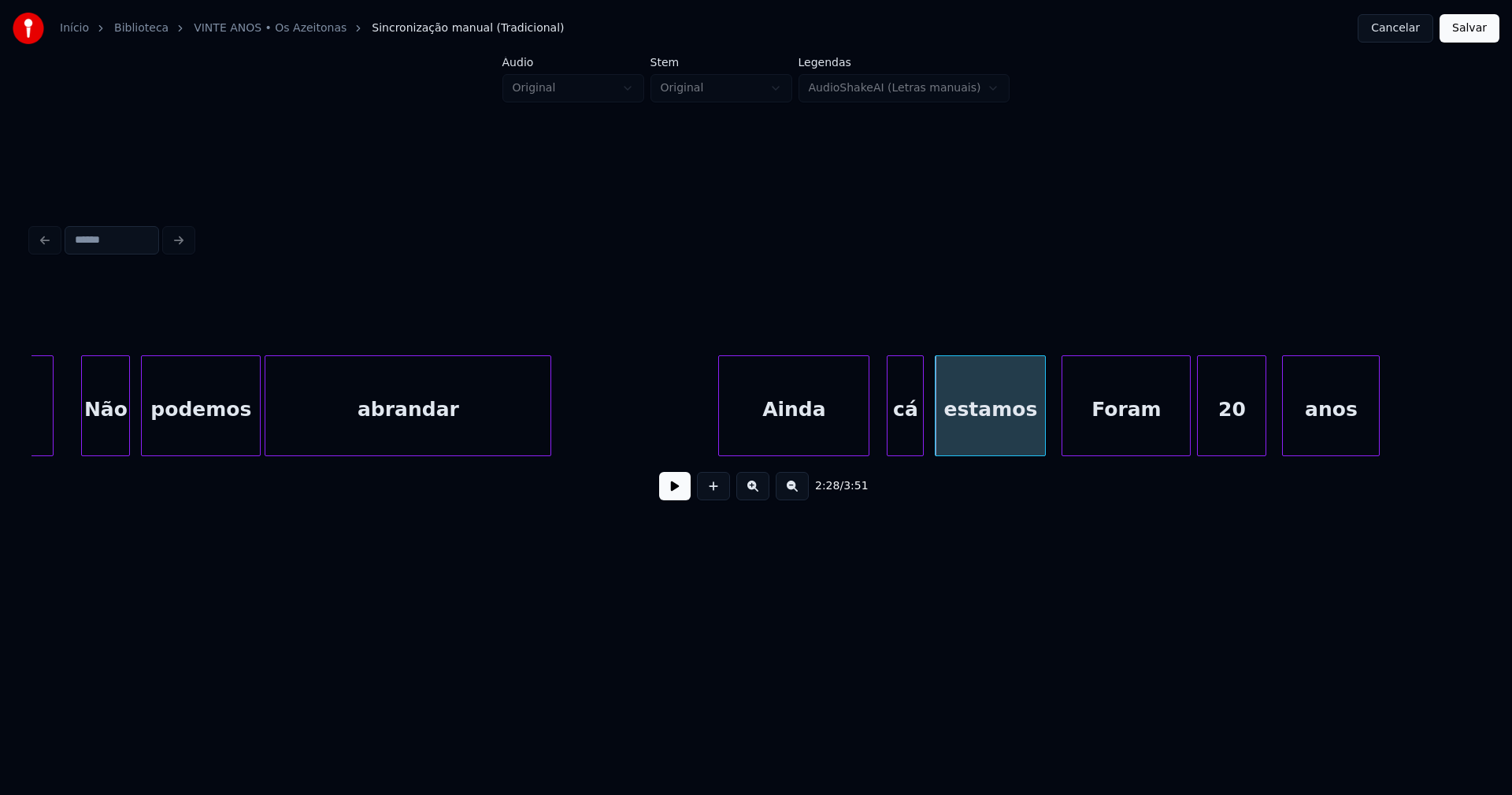
click at [1120, 434] on div "Foram" at bounding box center [1126, 410] width 127 height 107
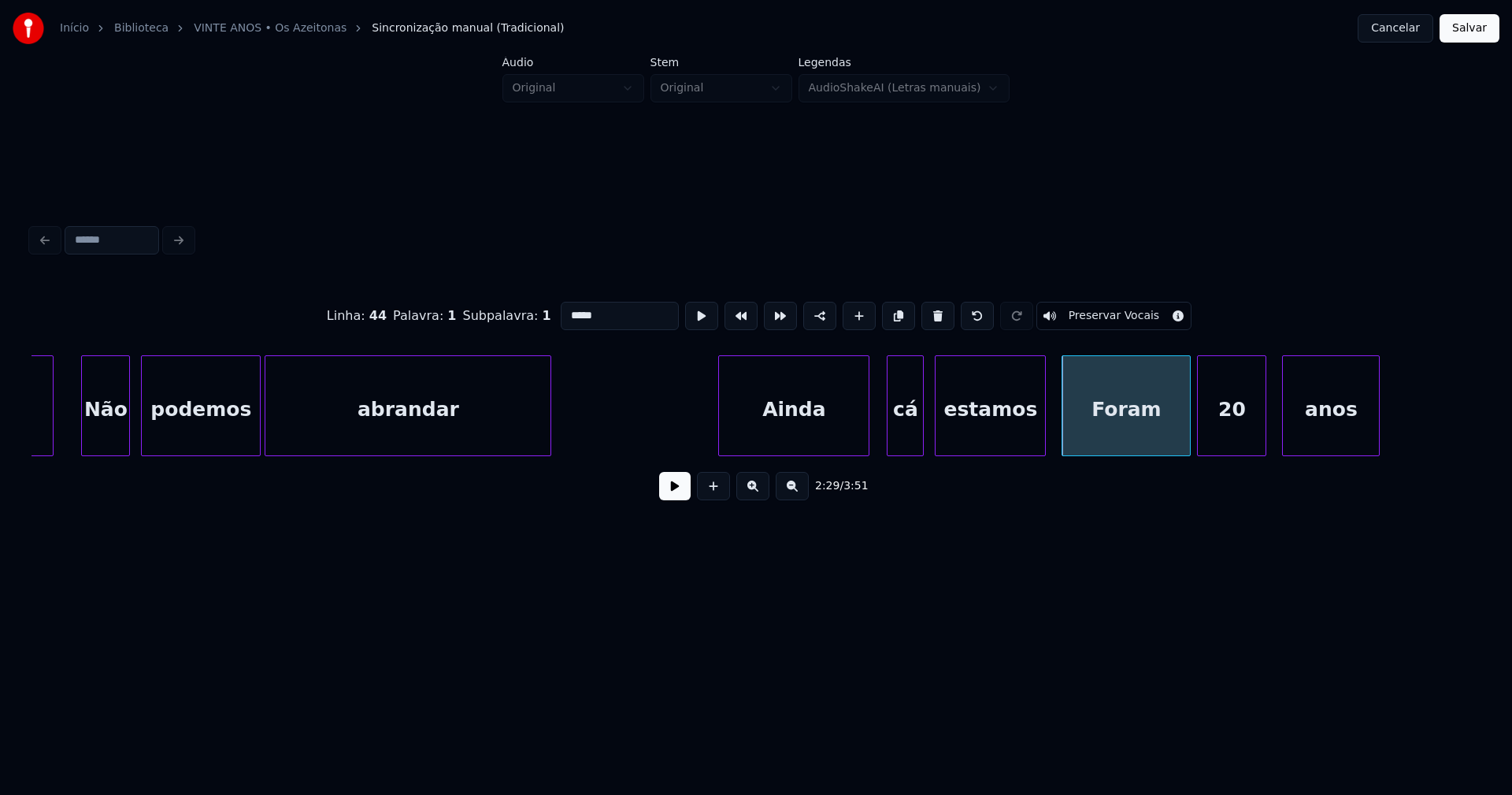
drag, startPoint x: 564, startPoint y: 305, endPoint x: 551, endPoint y: 309, distance: 13.6
click at [561, 309] on input "*****" at bounding box center [619, 316] width 118 height 29
type input "*****"
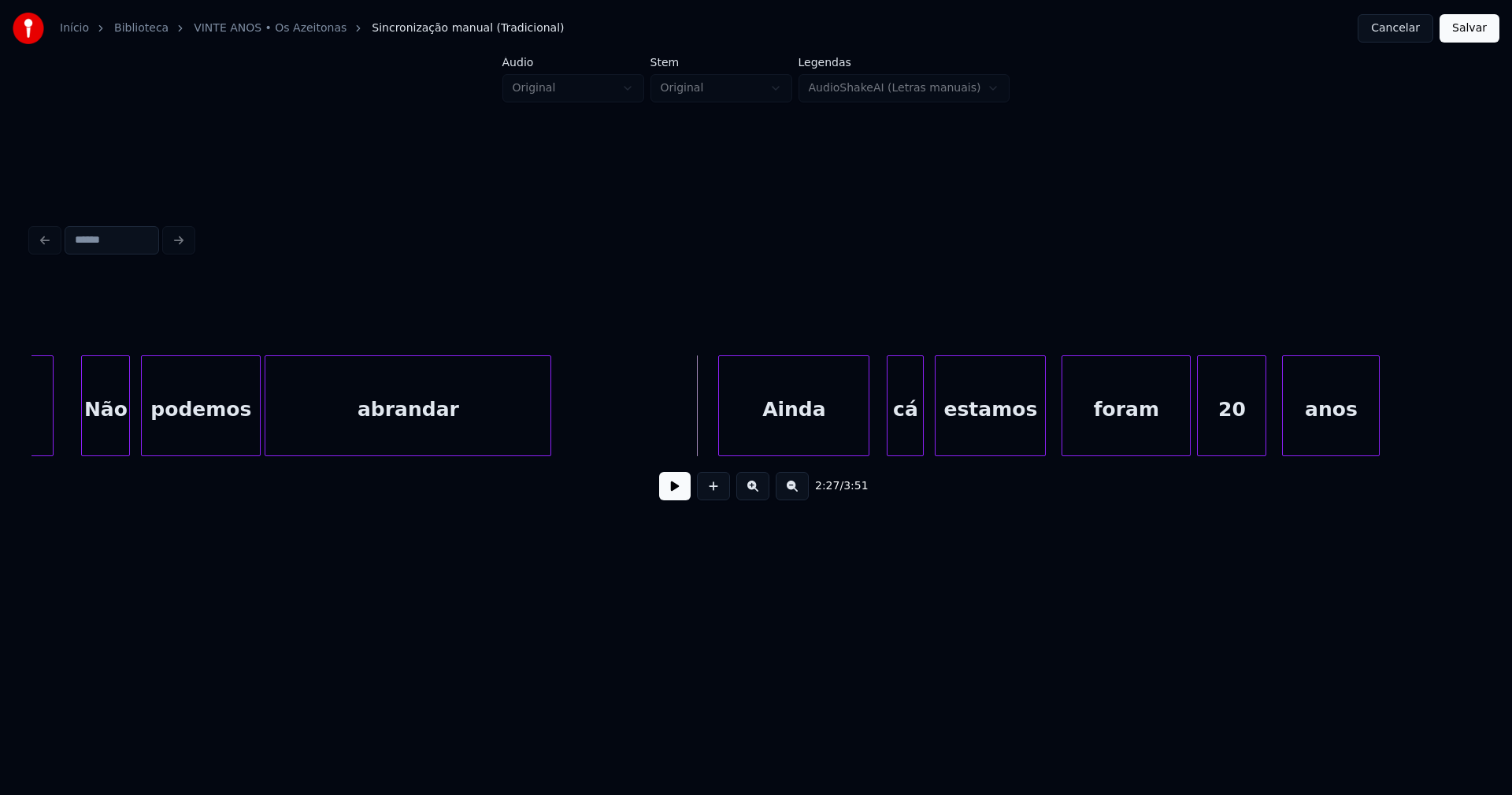
drag, startPoint x: 666, startPoint y: 493, endPoint x: 800, endPoint y: 483, distance: 134.4
click at [669, 494] on button at bounding box center [675, 486] width 32 height 29
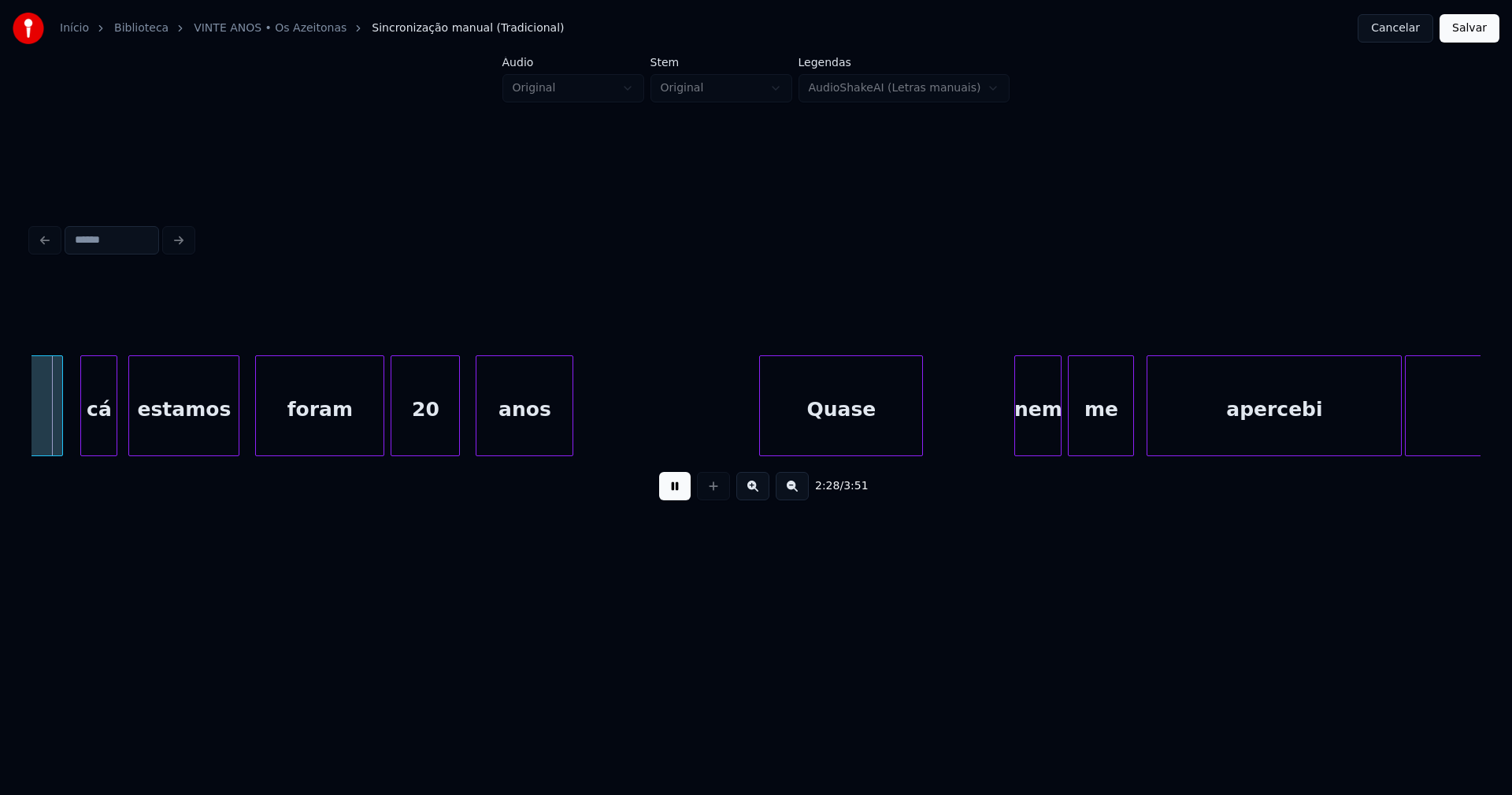
scroll to position [0, 23344]
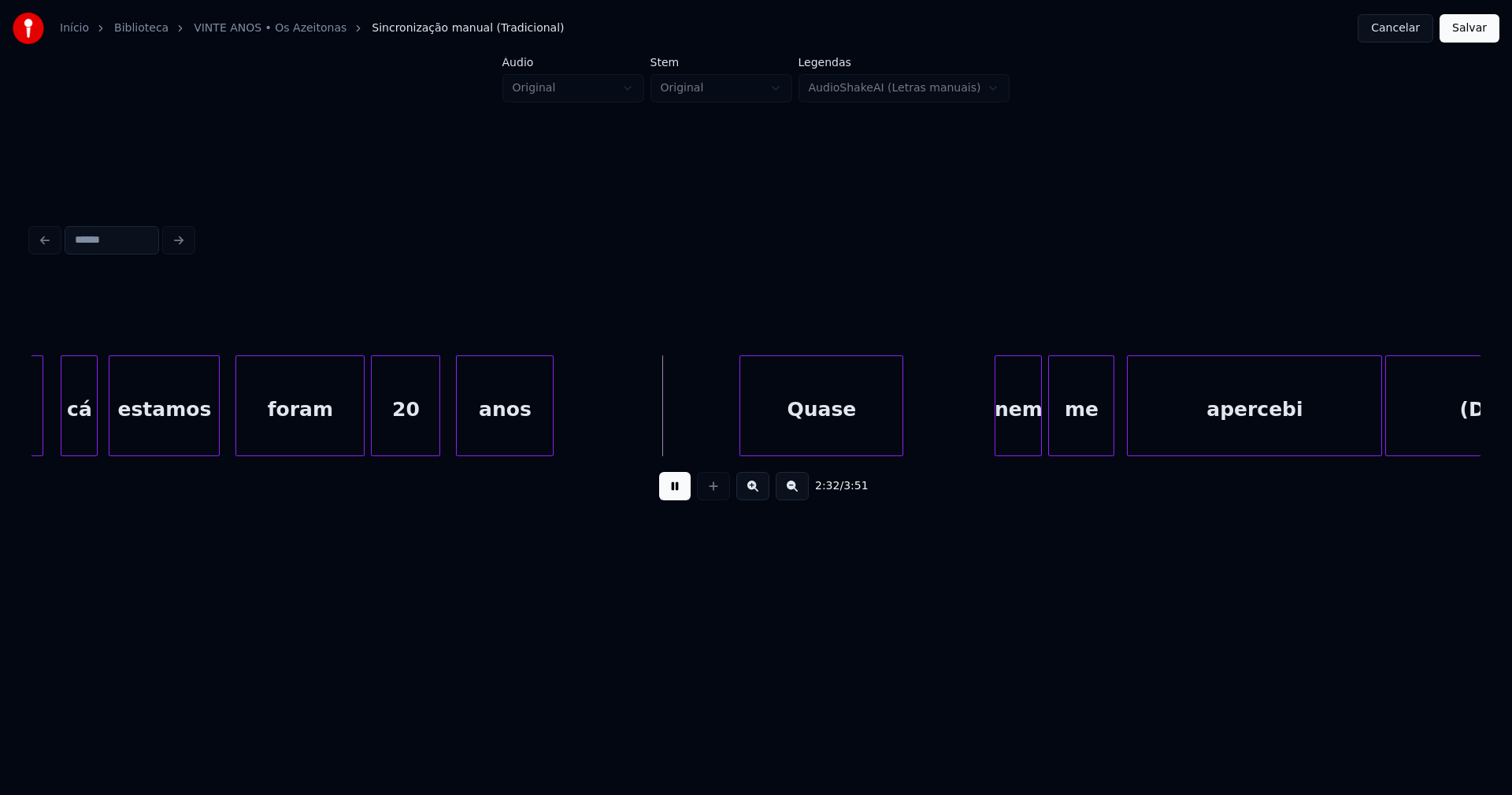
click at [679, 498] on button at bounding box center [675, 486] width 32 height 29
click at [404, 435] on div "20" at bounding box center [405, 410] width 68 height 107
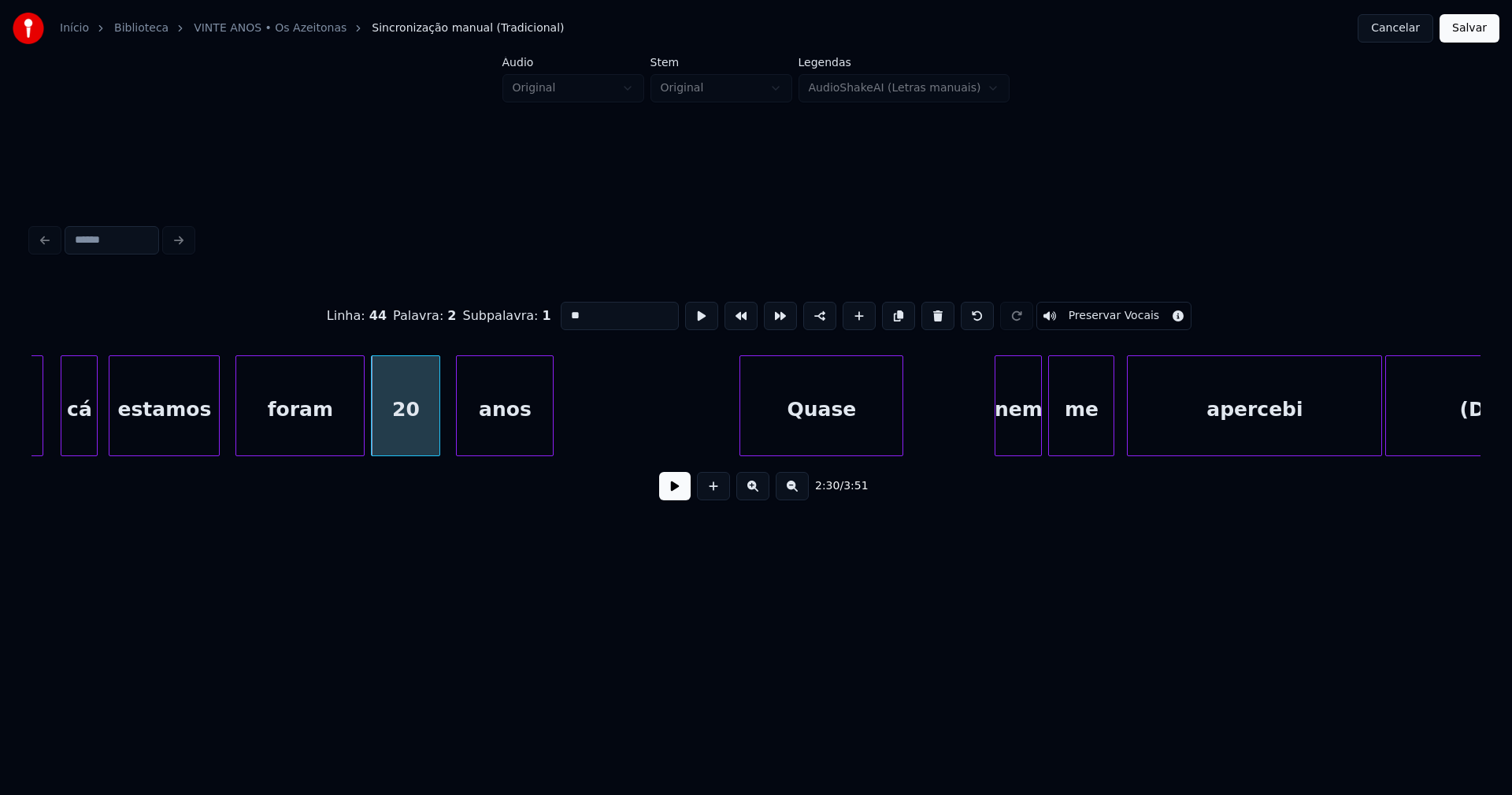
drag, startPoint x: 579, startPoint y: 310, endPoint x: 548, endPoint y: 314, distance: 31.3
click at [561, 314] on input "**" at bounding box center [619, 316] width 118 height 29
type input "*****"
click at [668, 496] on button at bounding box center [675, 486] width 32 height 29
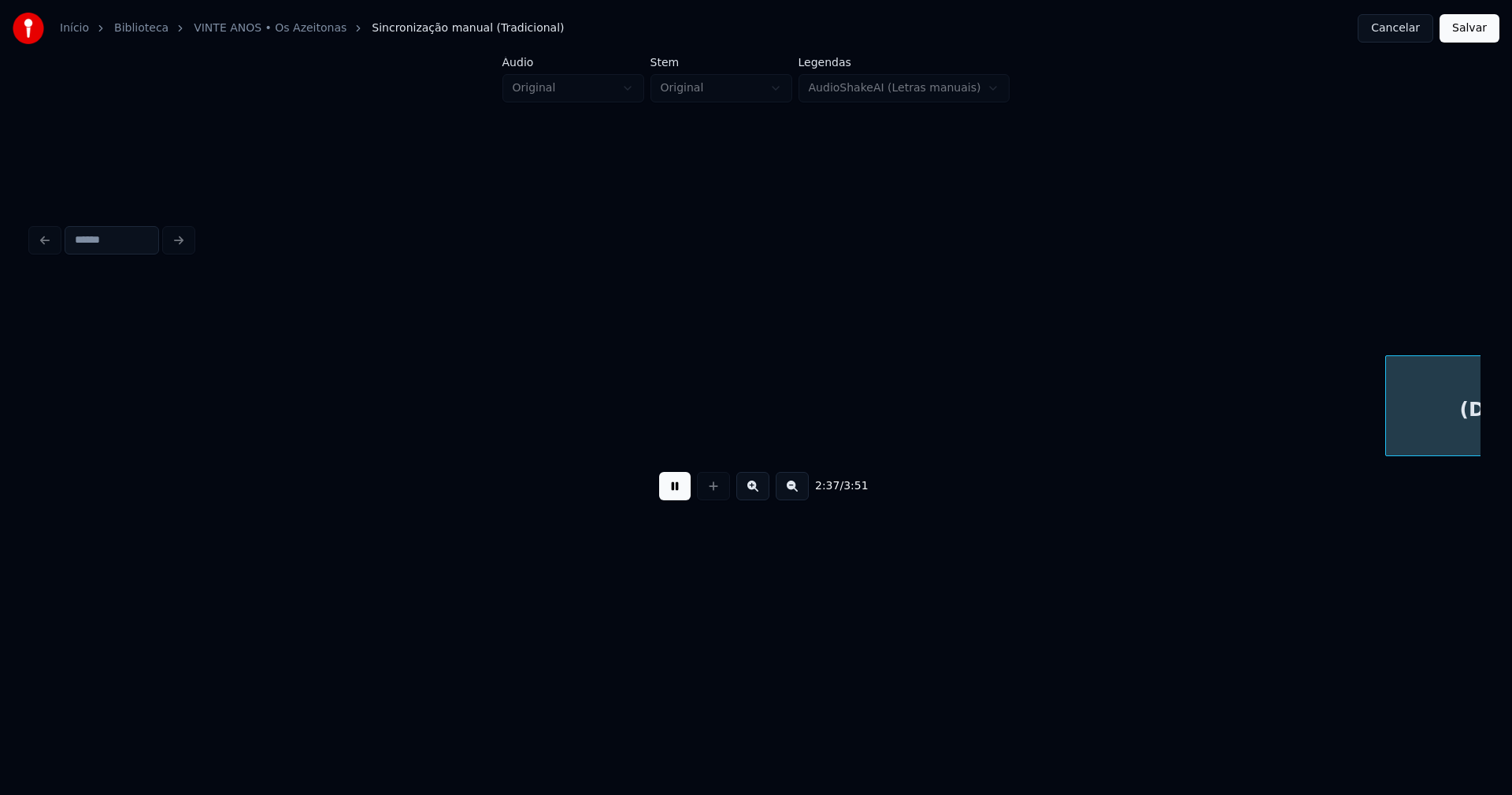
scroll to position [0, 24794]
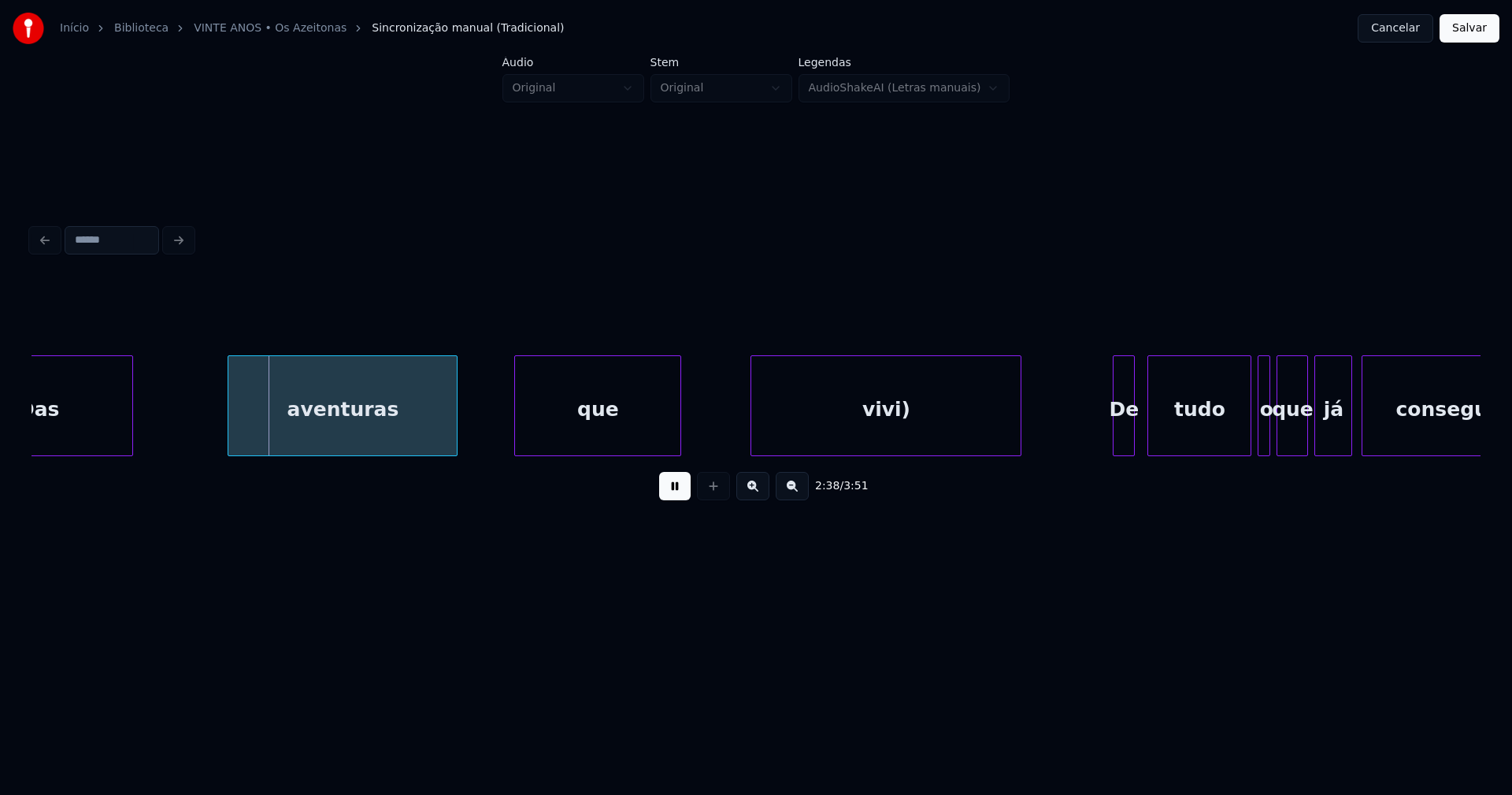
click at [677, 499] on button at bounding box center [675, 486] width 32 height 29
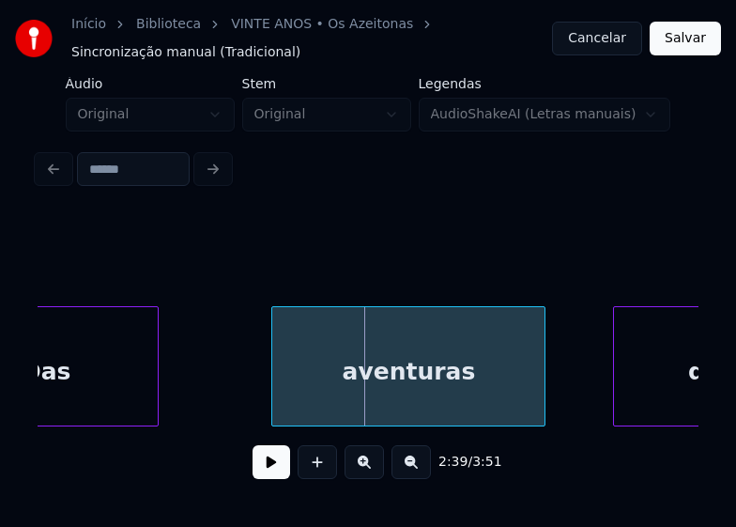
click at [692, 38] on button "Salvar" at bounding box center [685, 39] width 71 height 34
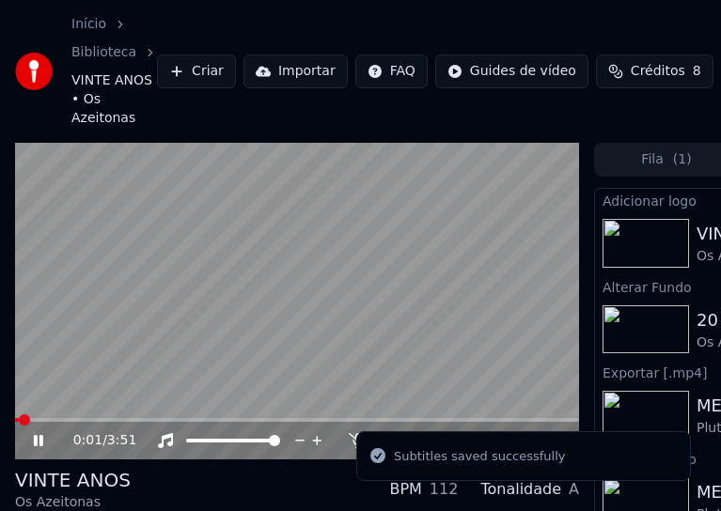
click at [41, 446] on icon at bounding box center [38, 440] width 9 height 11
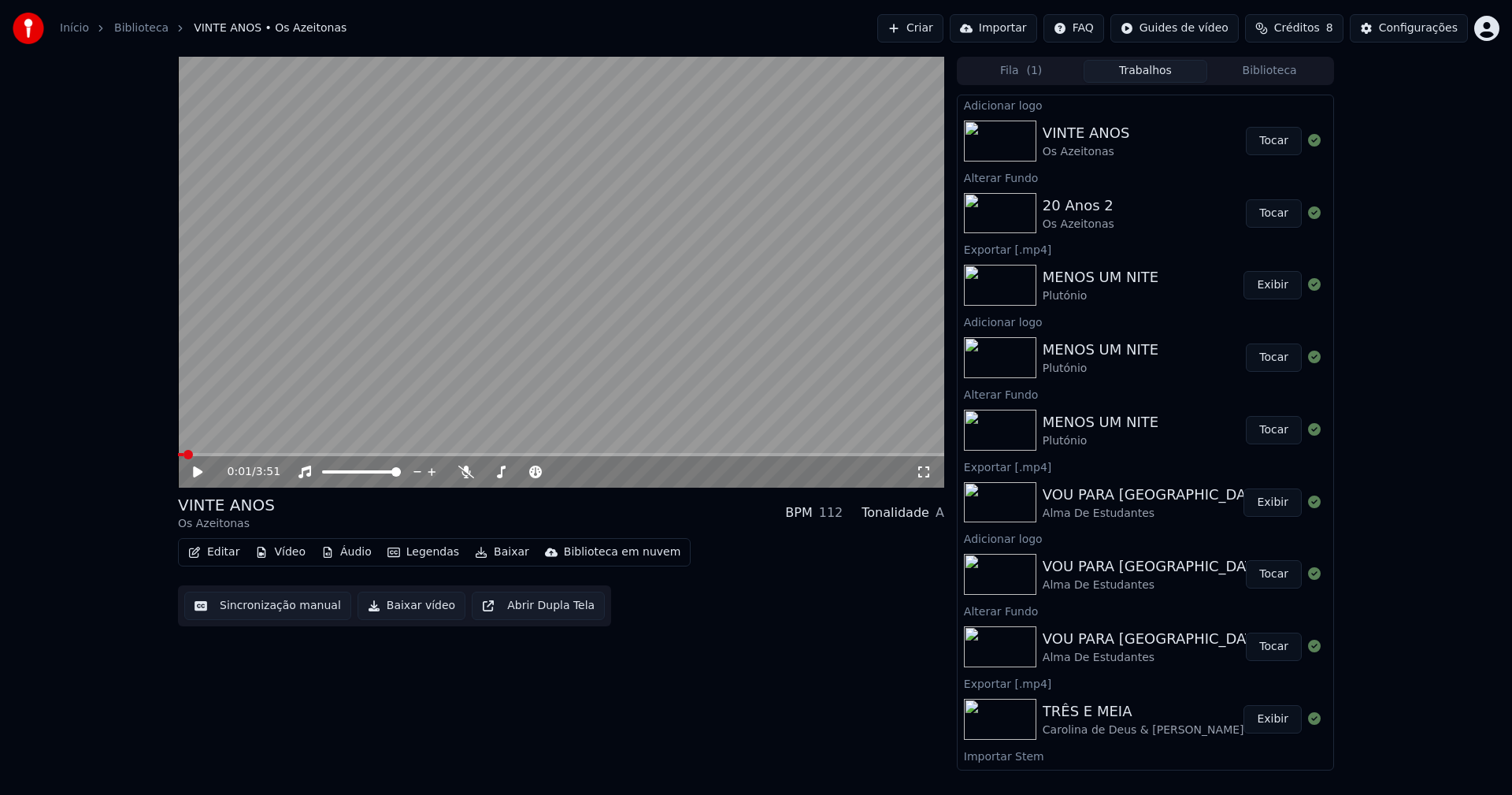
click at [220, 556] on button "Editar" at bounding box center [214, 552] width 64 height 22
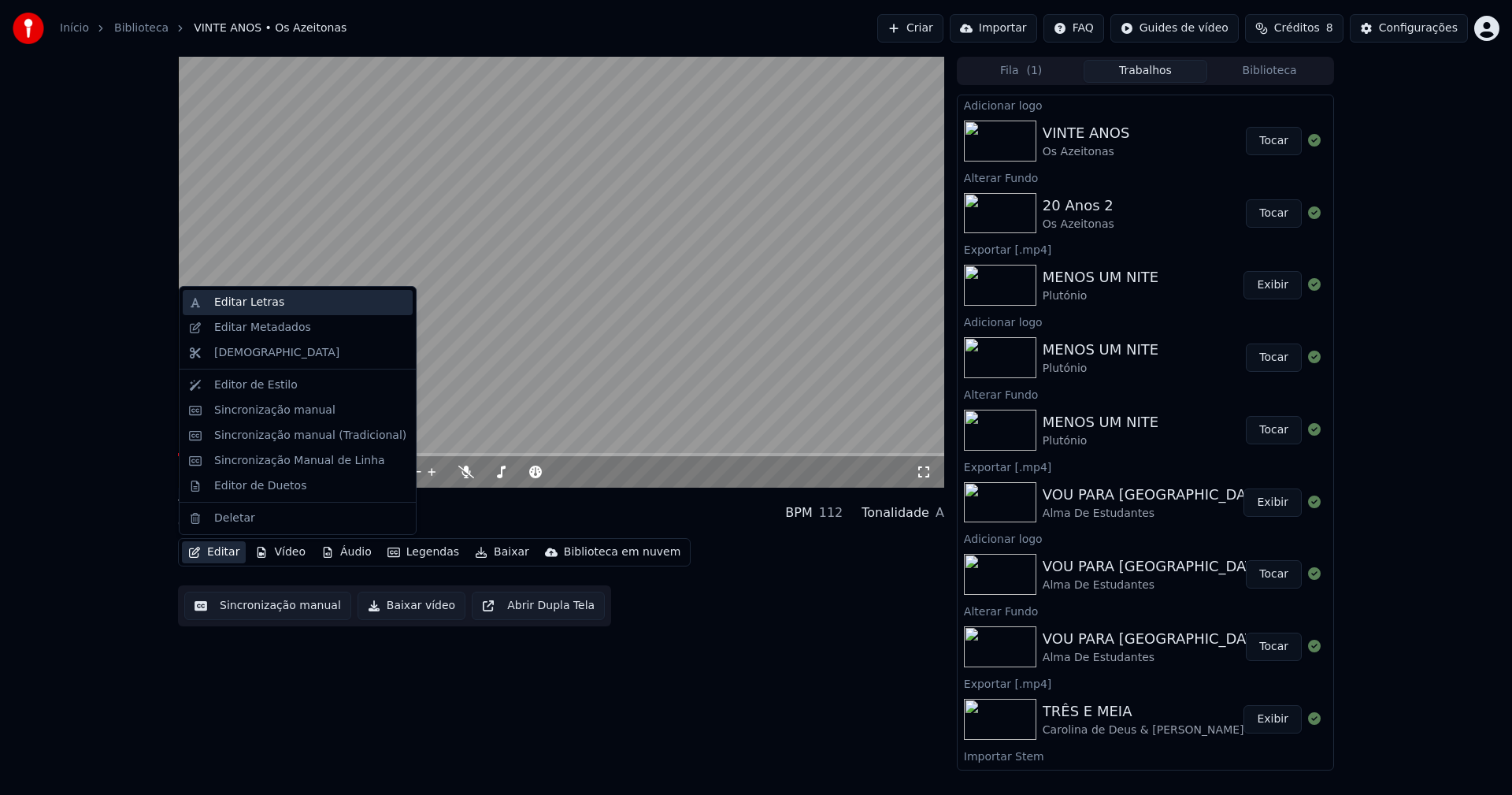
click at [260, 308] on div "Editar Letras" at bounding box center [250, 302] width 70 height 16
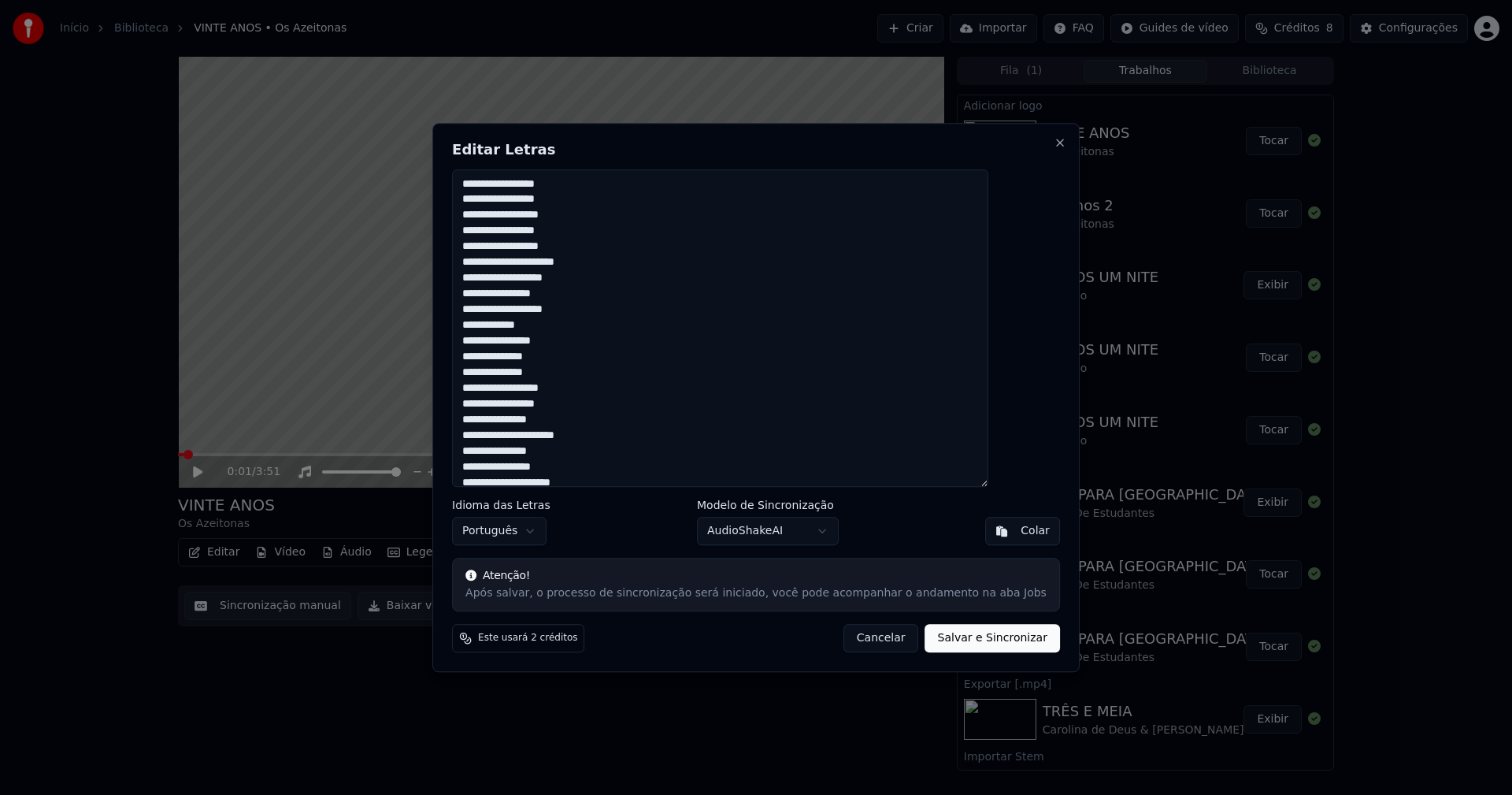
drag, startPoint x: 619, startPoint y: 475, endPoint x: 469, endPoint y: 96, distance: 407.6
click at [469, 96] on body "Início Biblioteca VINTE ANOS • Os Azeitonas Criar Importar FAQ Guides de vídeo …" at bounding box center [756, 398] width 1512 height 795
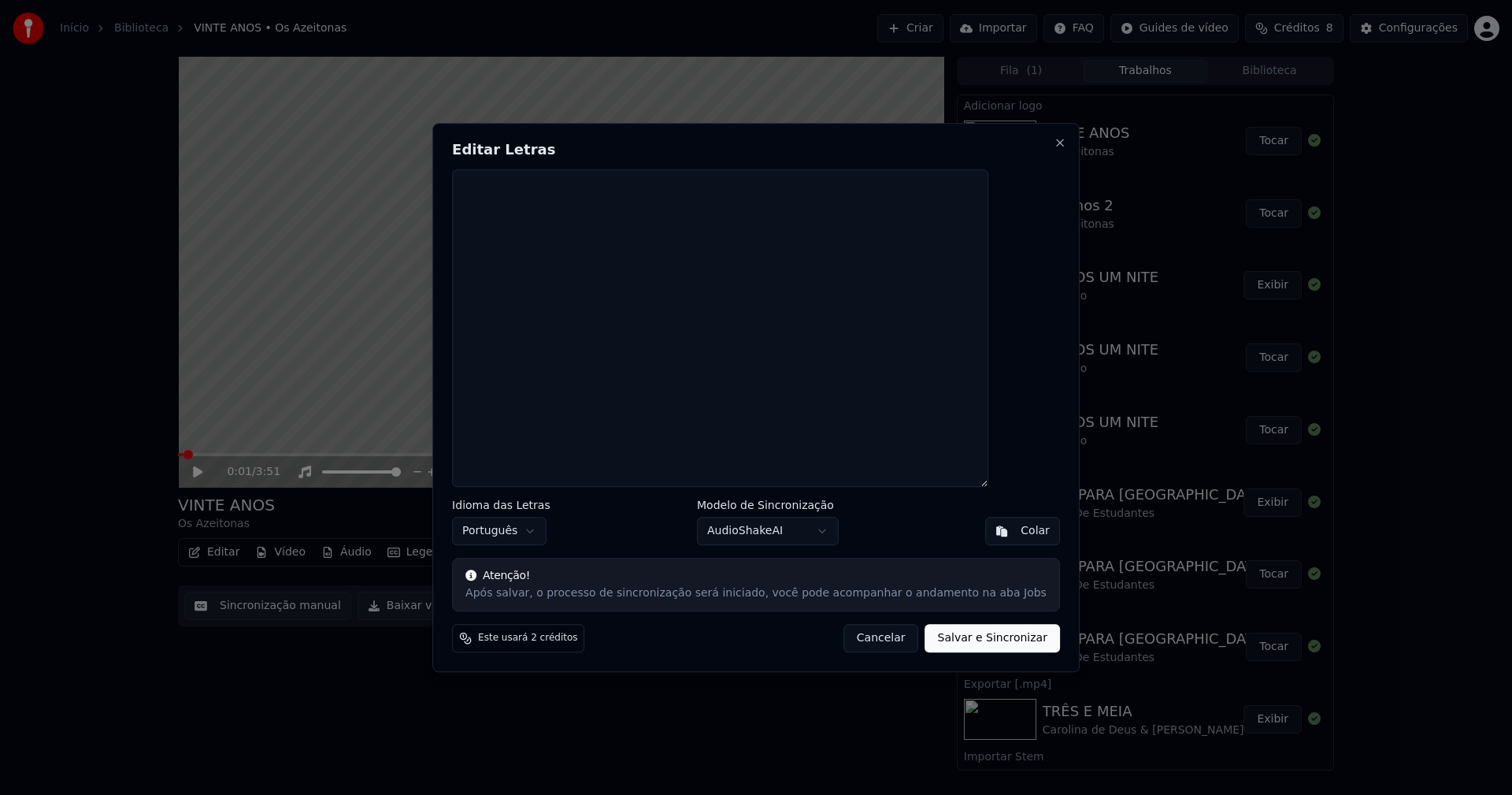
click at [1020, 538] on div "Colar" at bounding box center [1034, 531] width 29 height 16
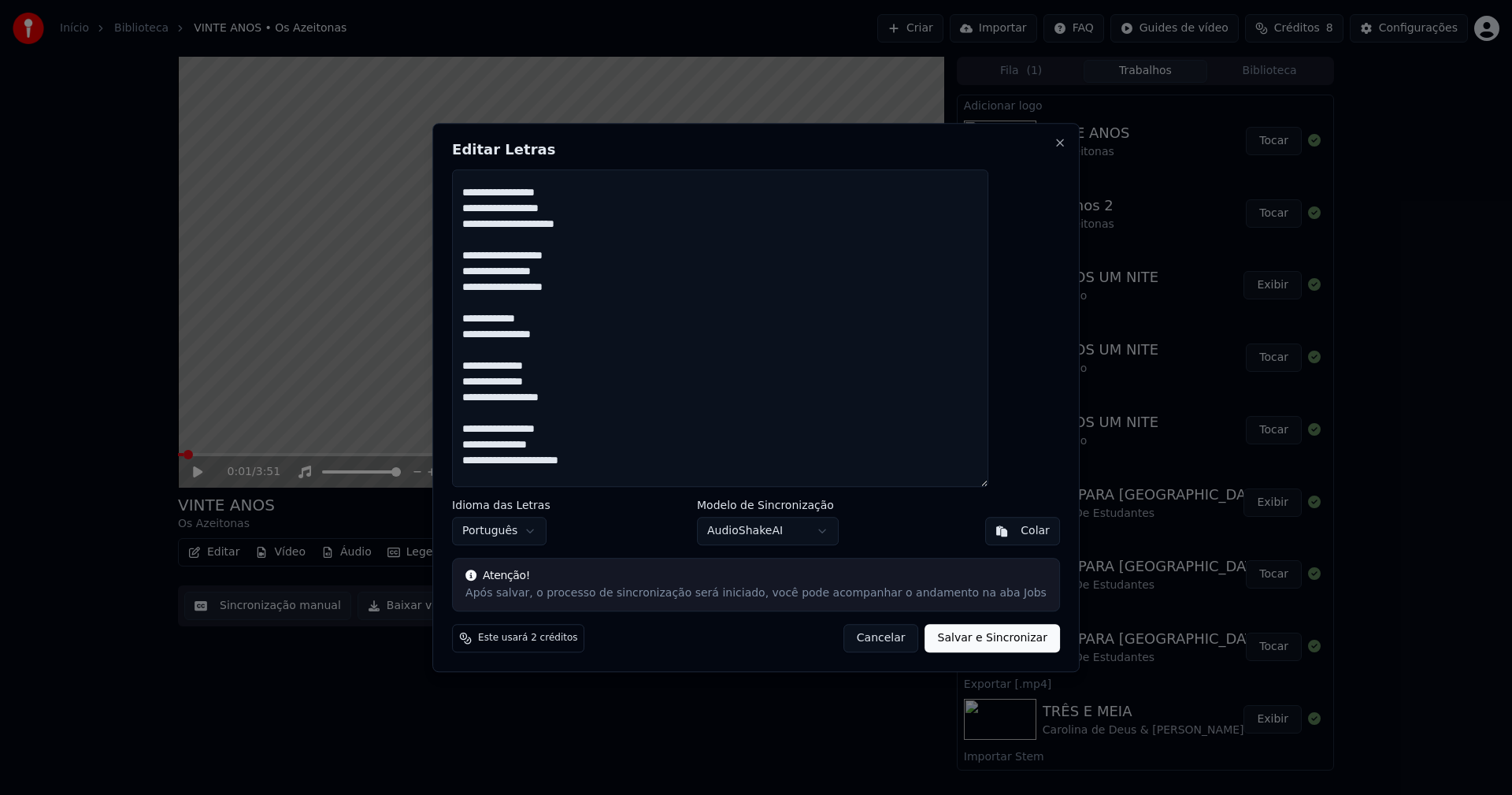
scroll to position [236, 0]
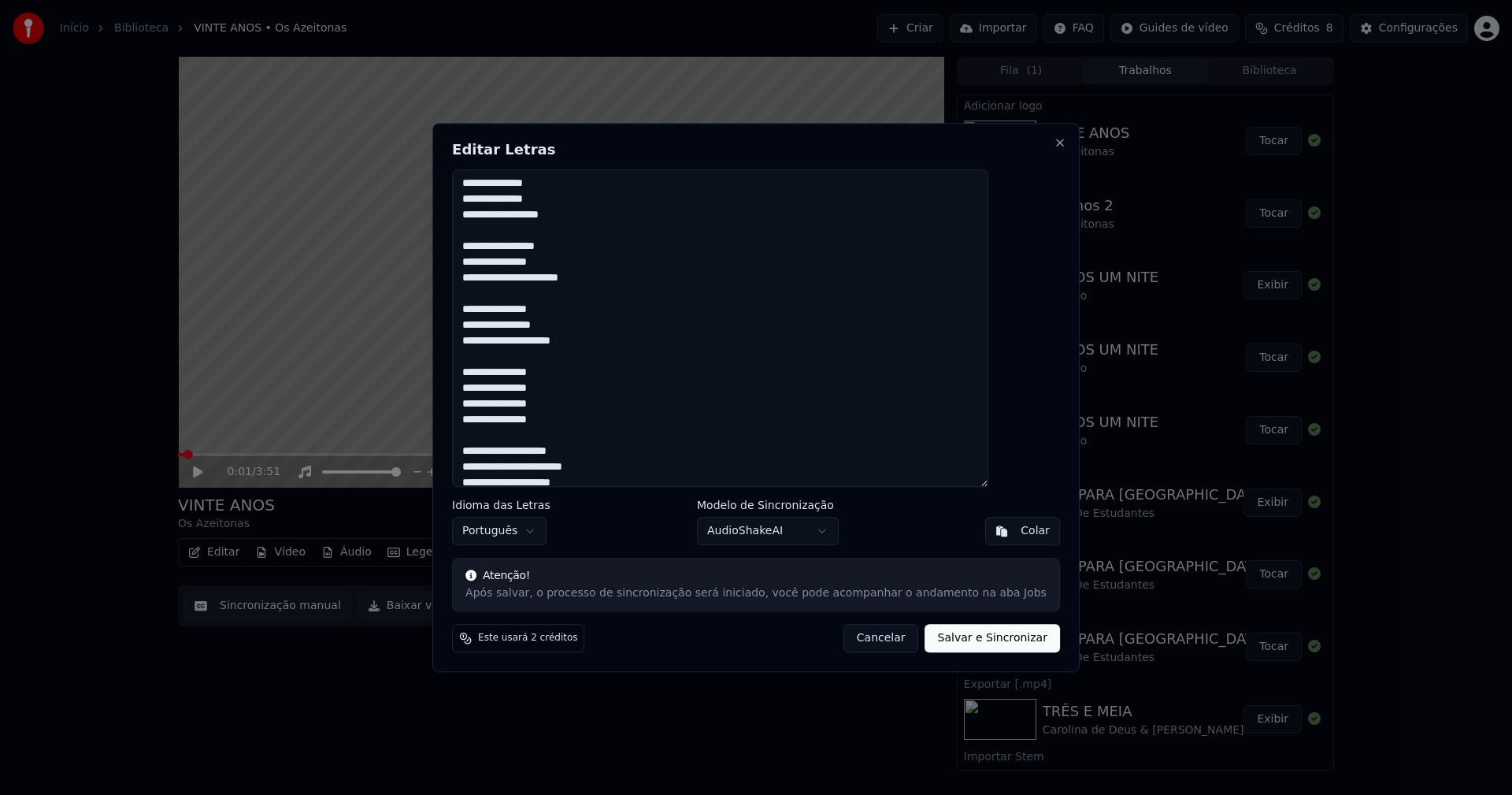
click at [957, 643] on button "Salvar e Sincronizar" at bounding box center [992, 638] width 135 height 29
type textarea "**********"
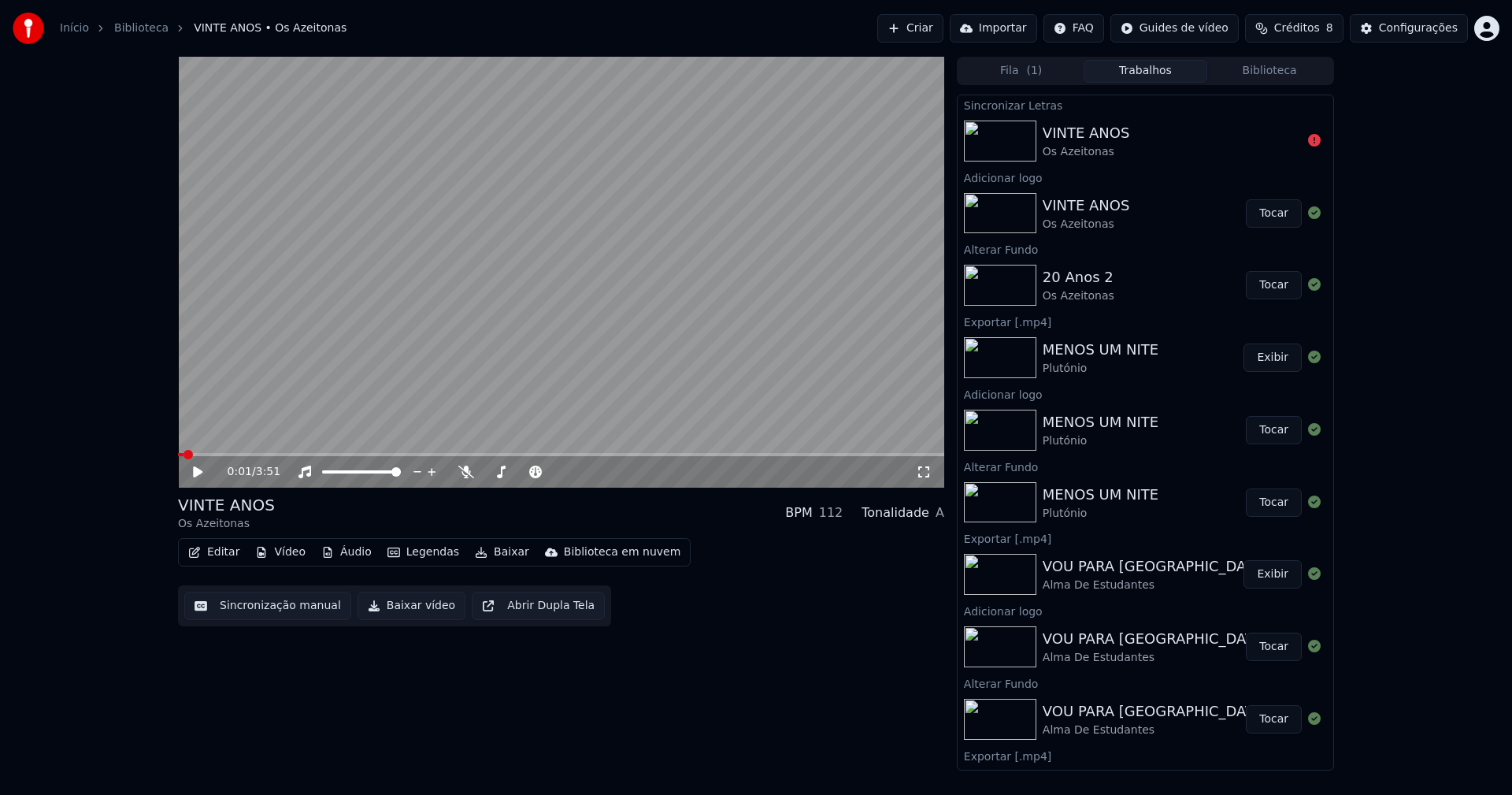
click at [220, 551] on button "Editar" at bounding box center [214, 552] width 64 height 22
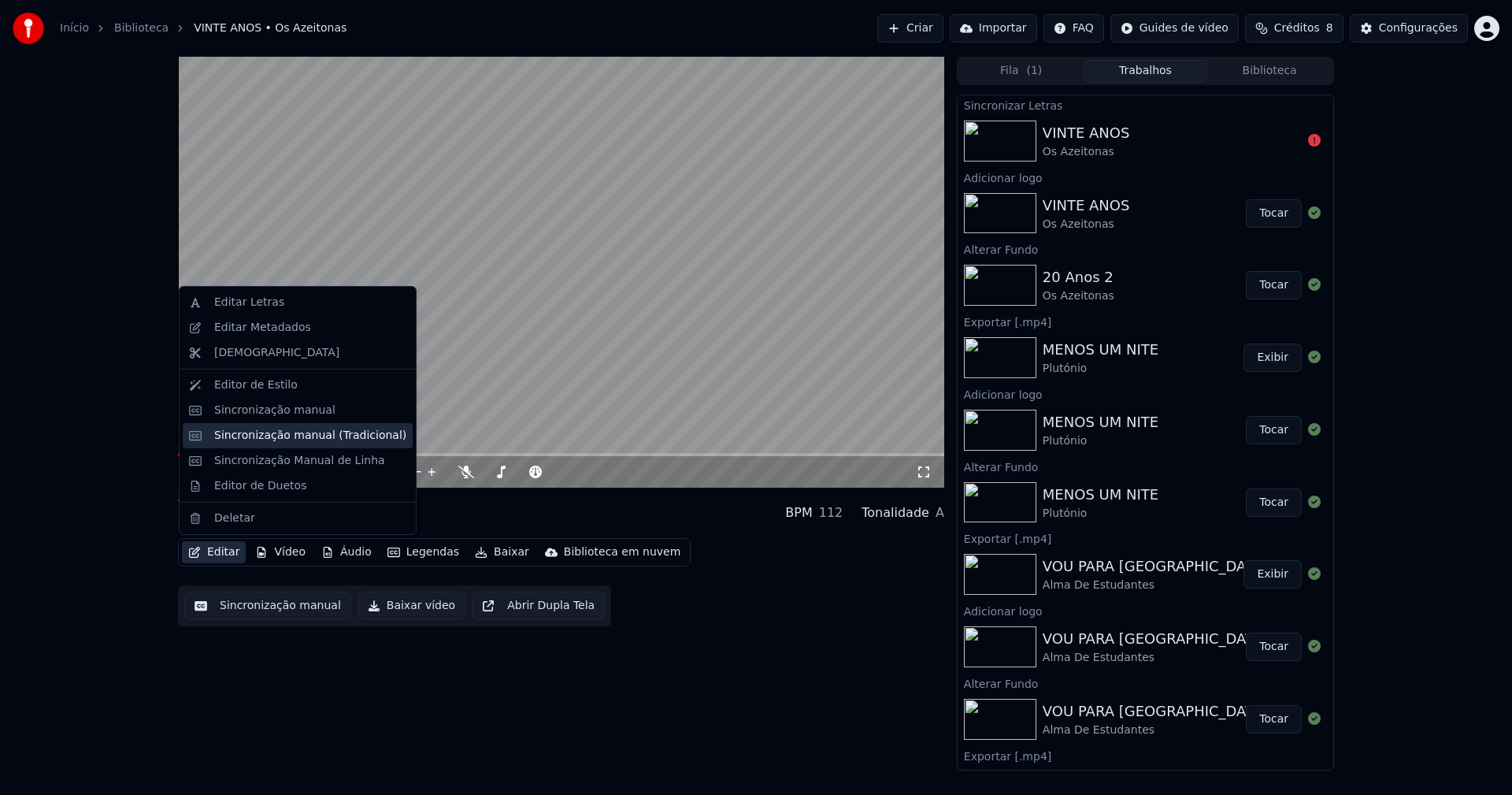
click at [261, 435] on div "Sincronização manual (Tradicional)" at bounding box center [310, 435] width 192 height 16
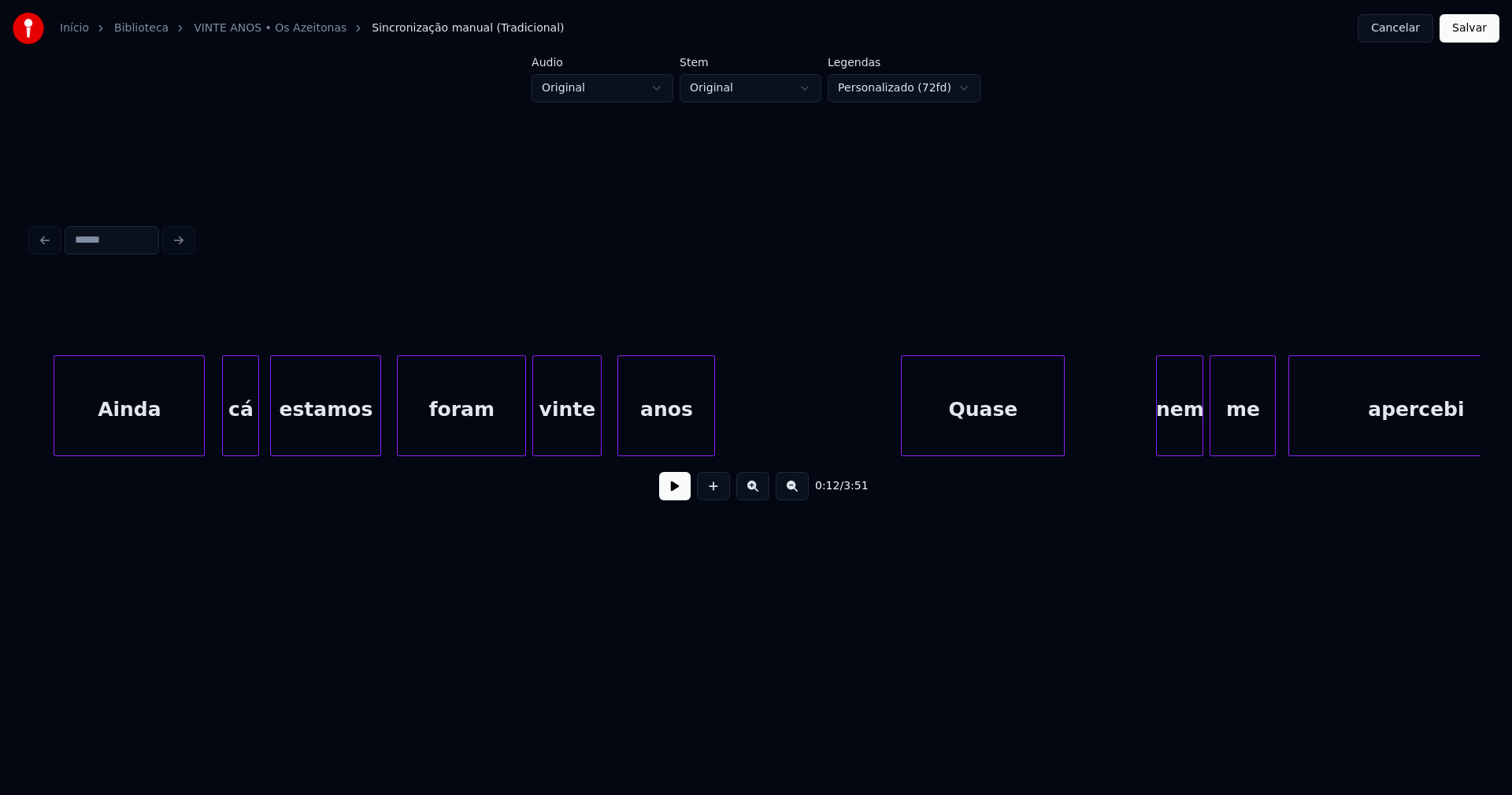
scroll to position [0, 23142]
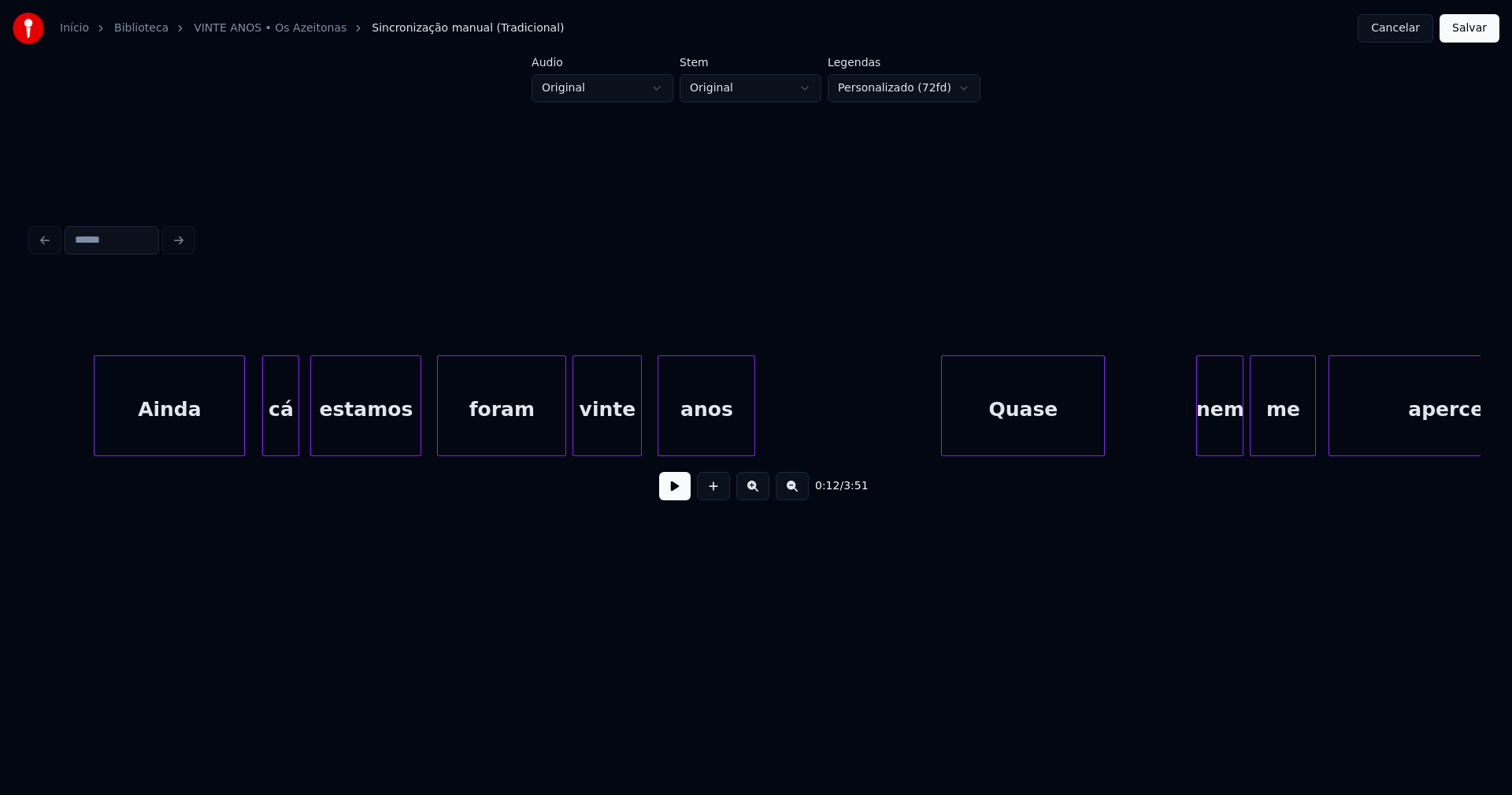
click at [674, 437] on div "anos" at bounding box center [706, 410] width 96 height 107
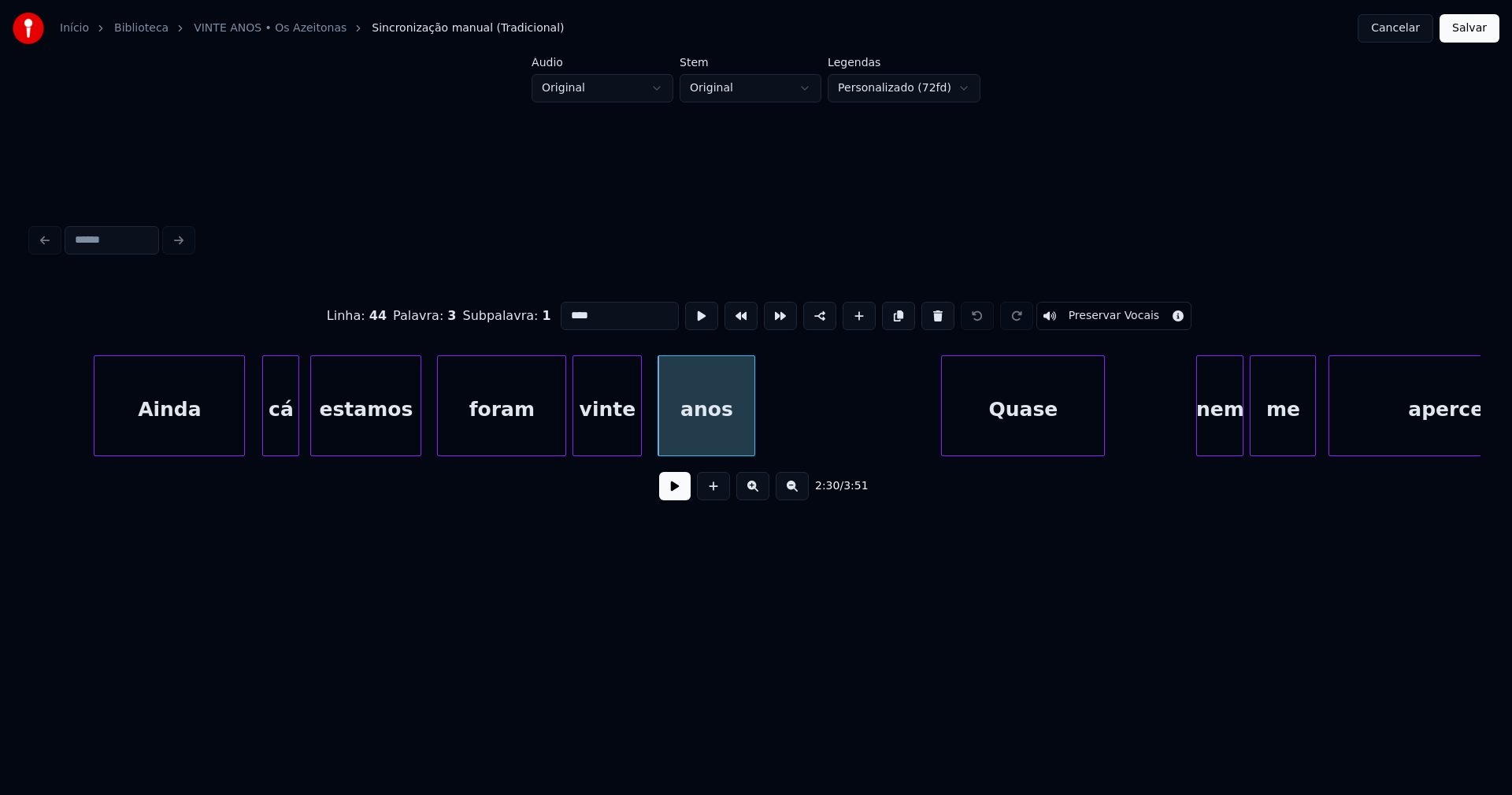
click at [667, 501] on button at bounding box center [675, 486] width 32 height 29
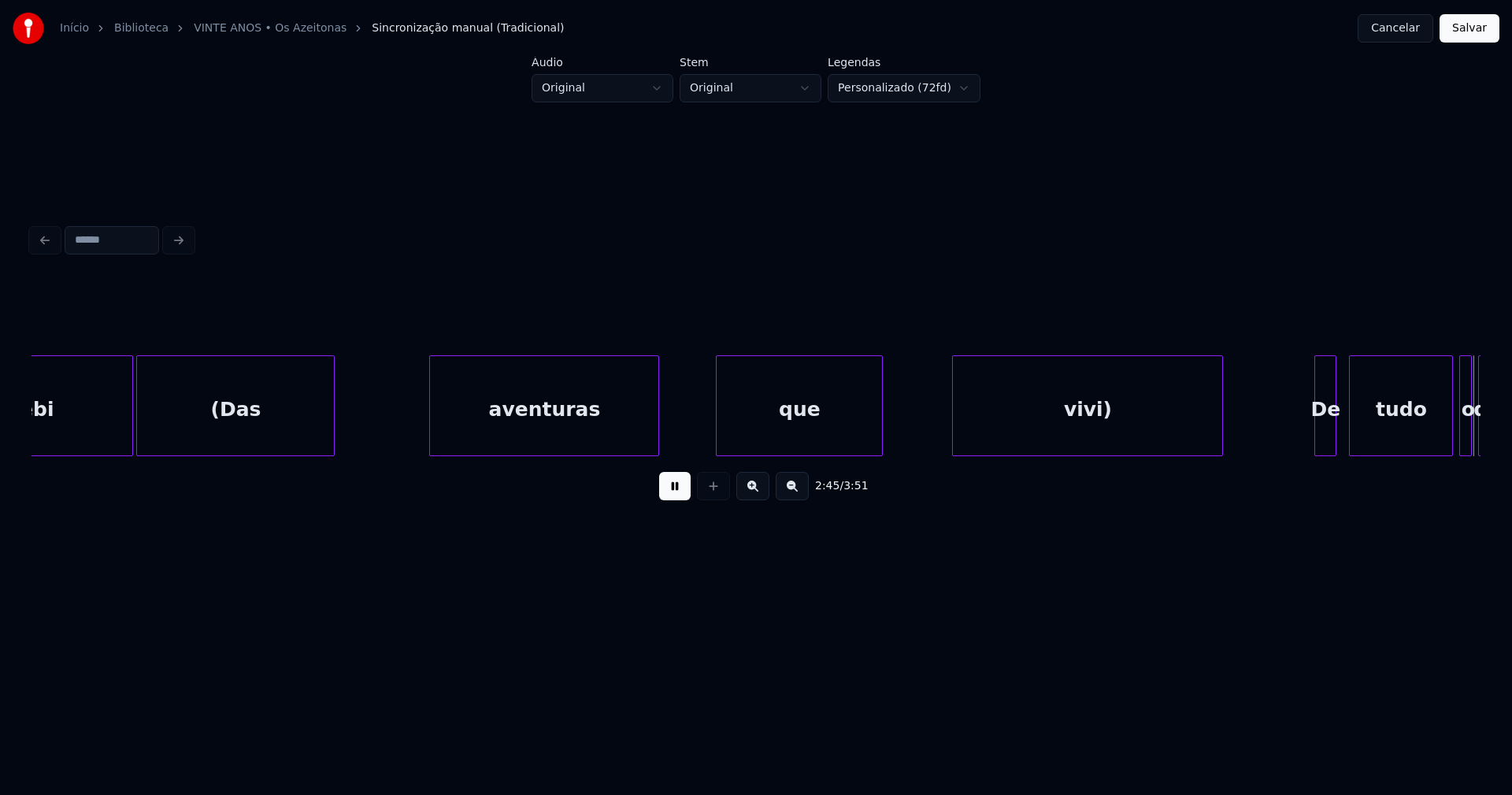
scroll to position [0, 26041]
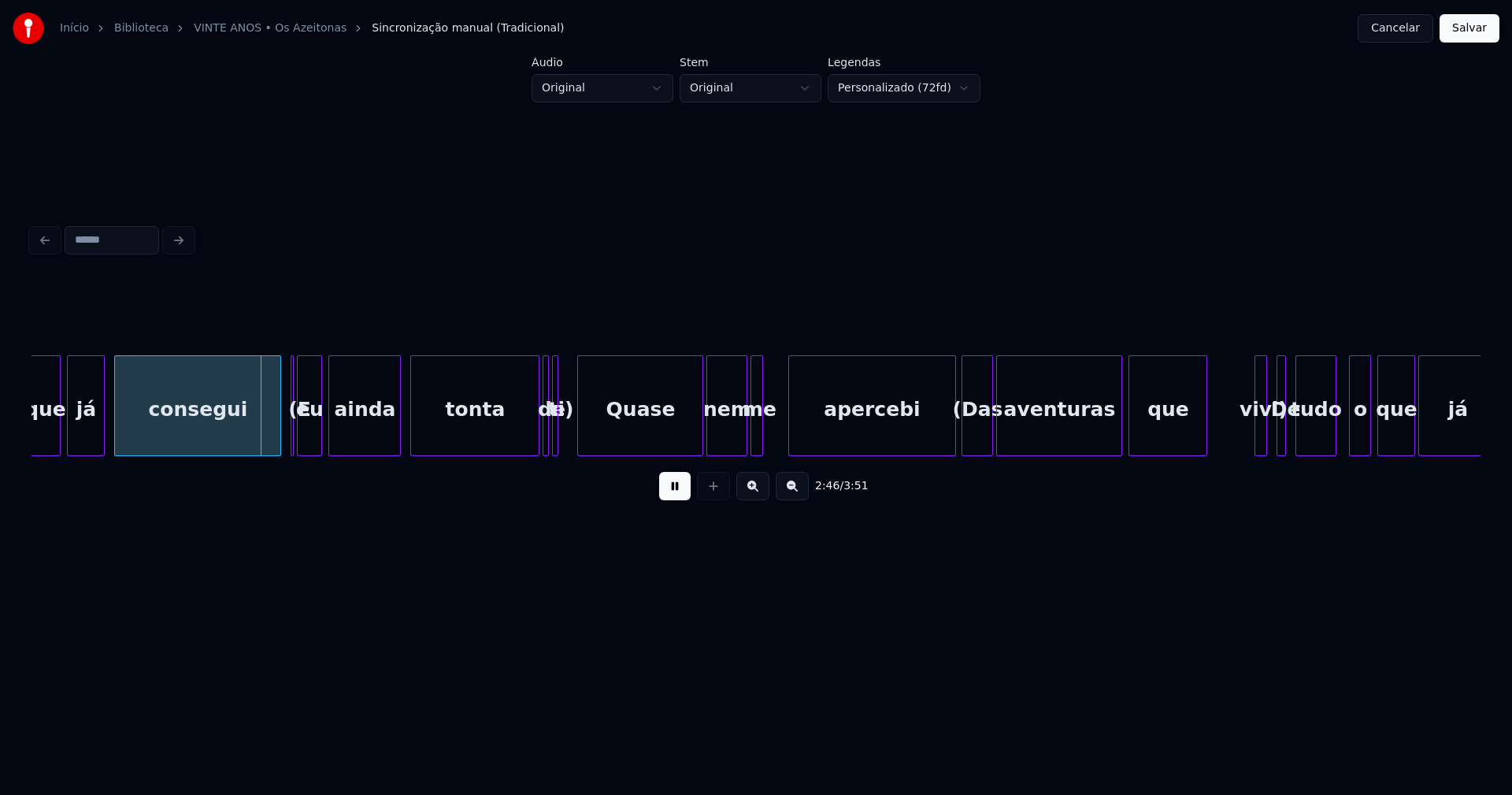
click at [675, 495] on button at bounding box center [675, 486] width 32 height 29
click at [1390, 31] on button "Cancelar" at bounding box center [1395, 29] width 75 height 29
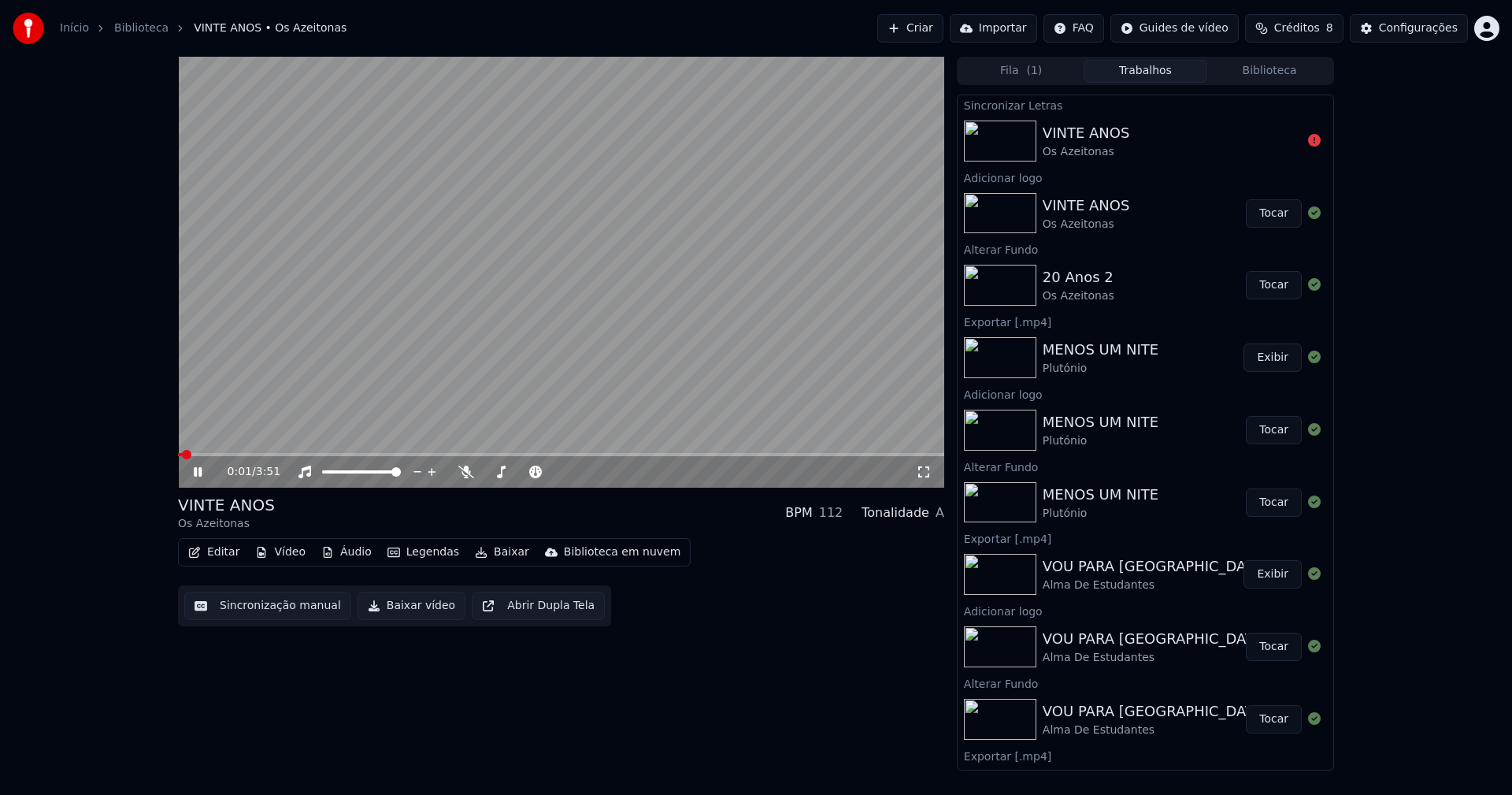
click at [199, 474] on icon at bounding box center [209, 471] width 37 height 13
click at [1257, 71] on button "Biblioteca" at bounding box center [1269, 70] width 124 height 23
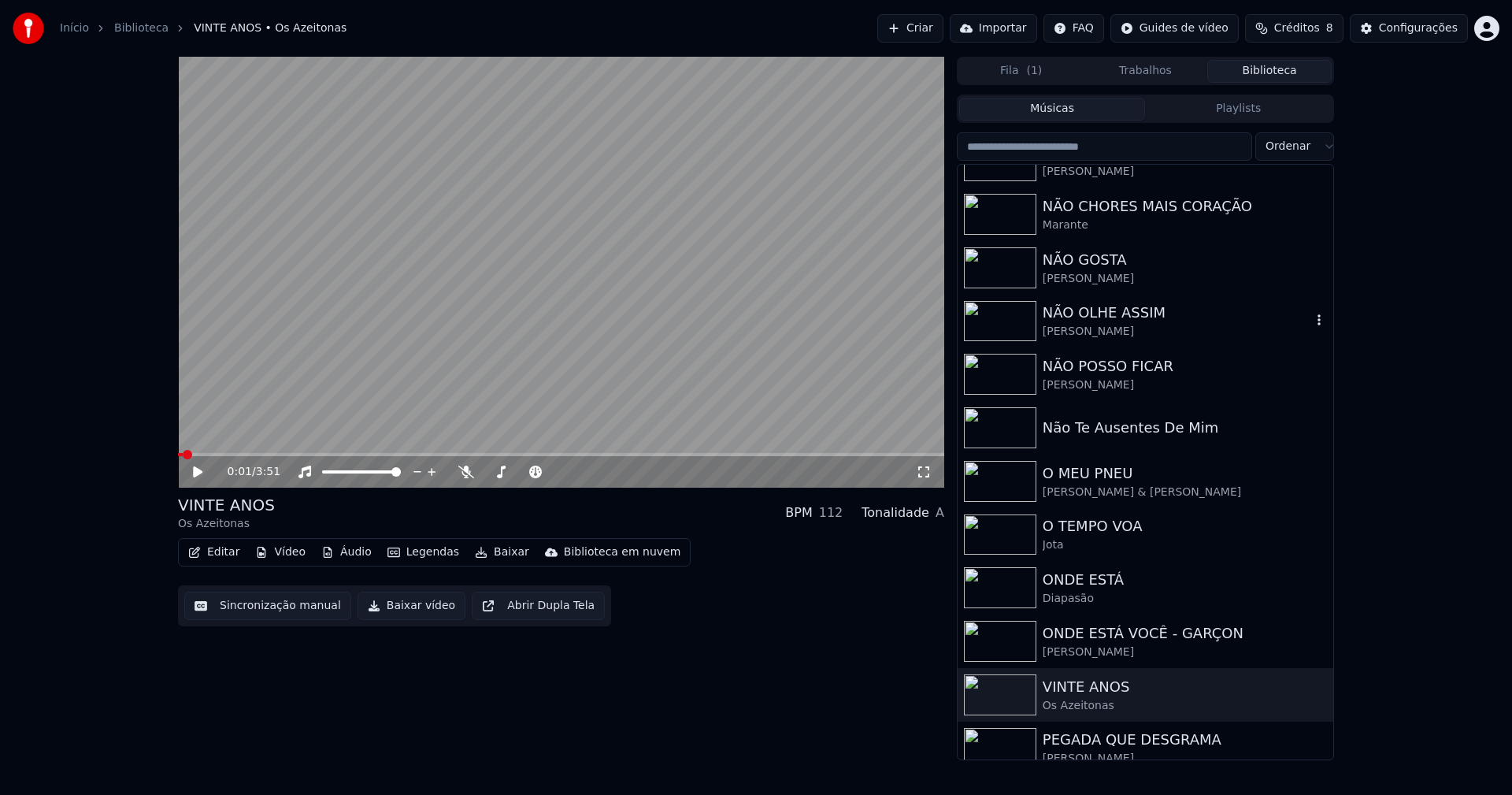
scroll to position [3251, 0]
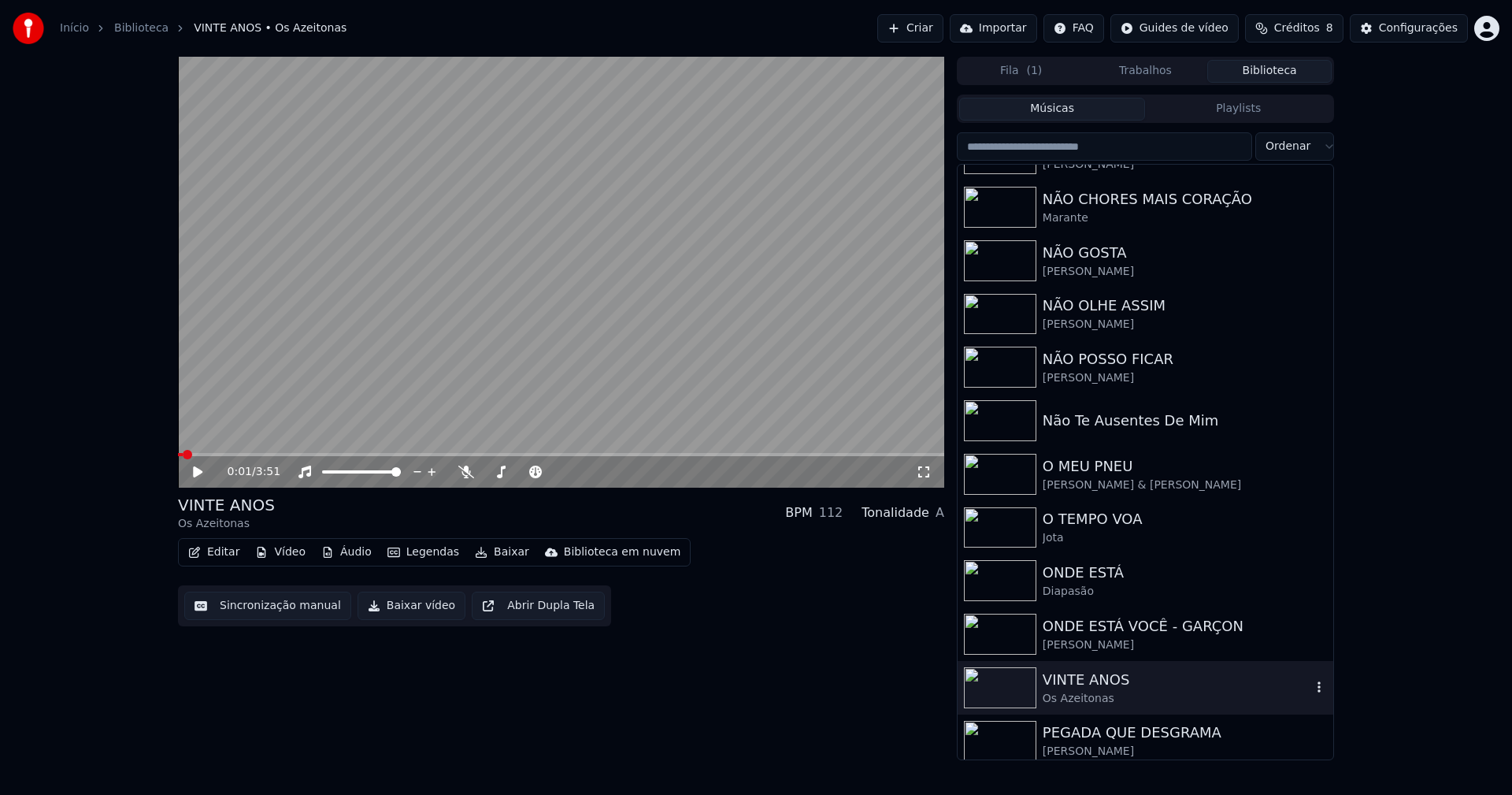
click at [1311, 689] on icon "button" at bounding box center [1318, 687] width 16 height 13
click at [1291, 662] on div "Deletar" at bounding box center [1313, 658] width 163 height 25
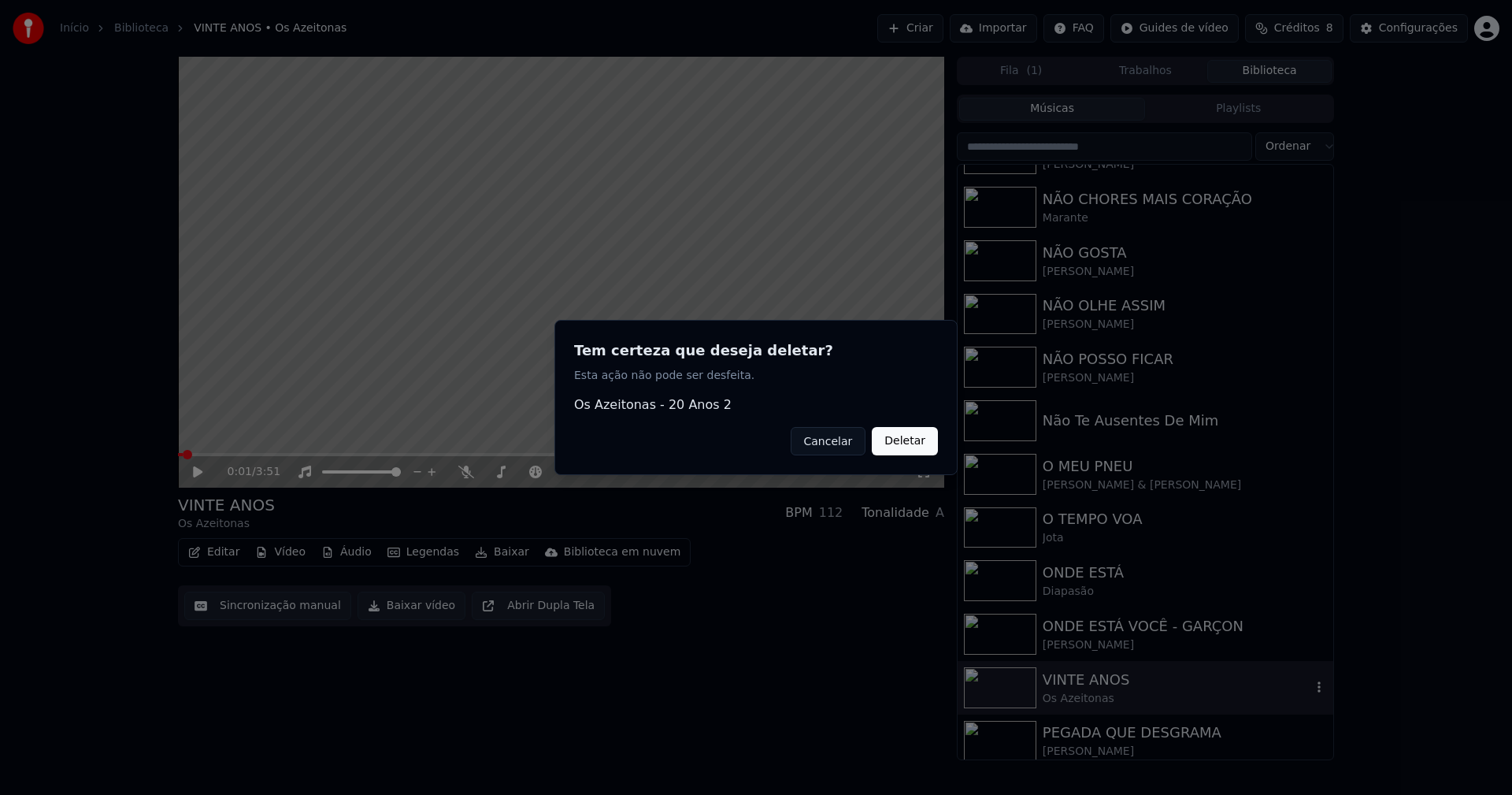
click at [903, 445] on button "Deletar" at bounding box center [904, 441] width 66 height 29
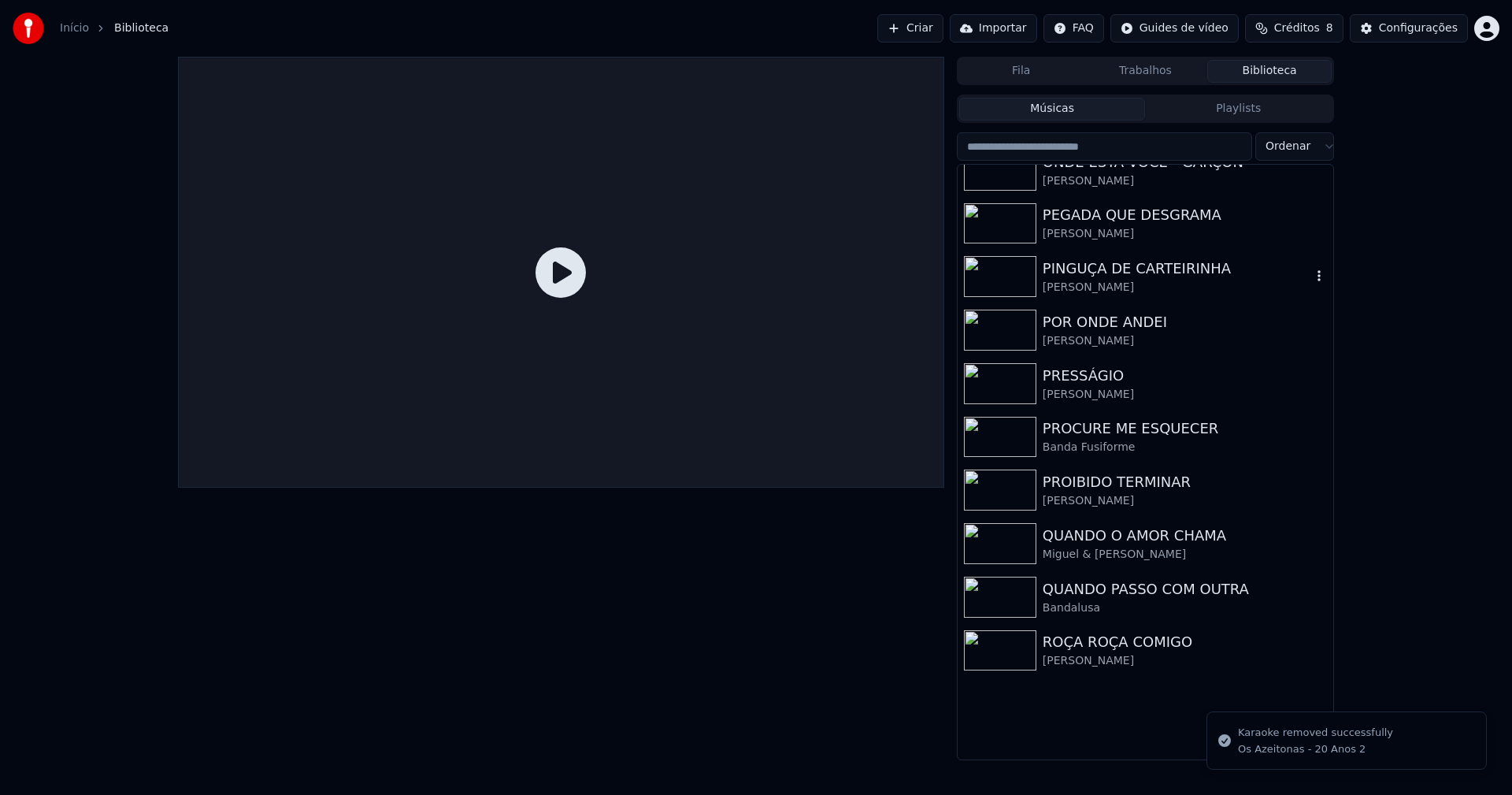
scroll to position [3723, 0]
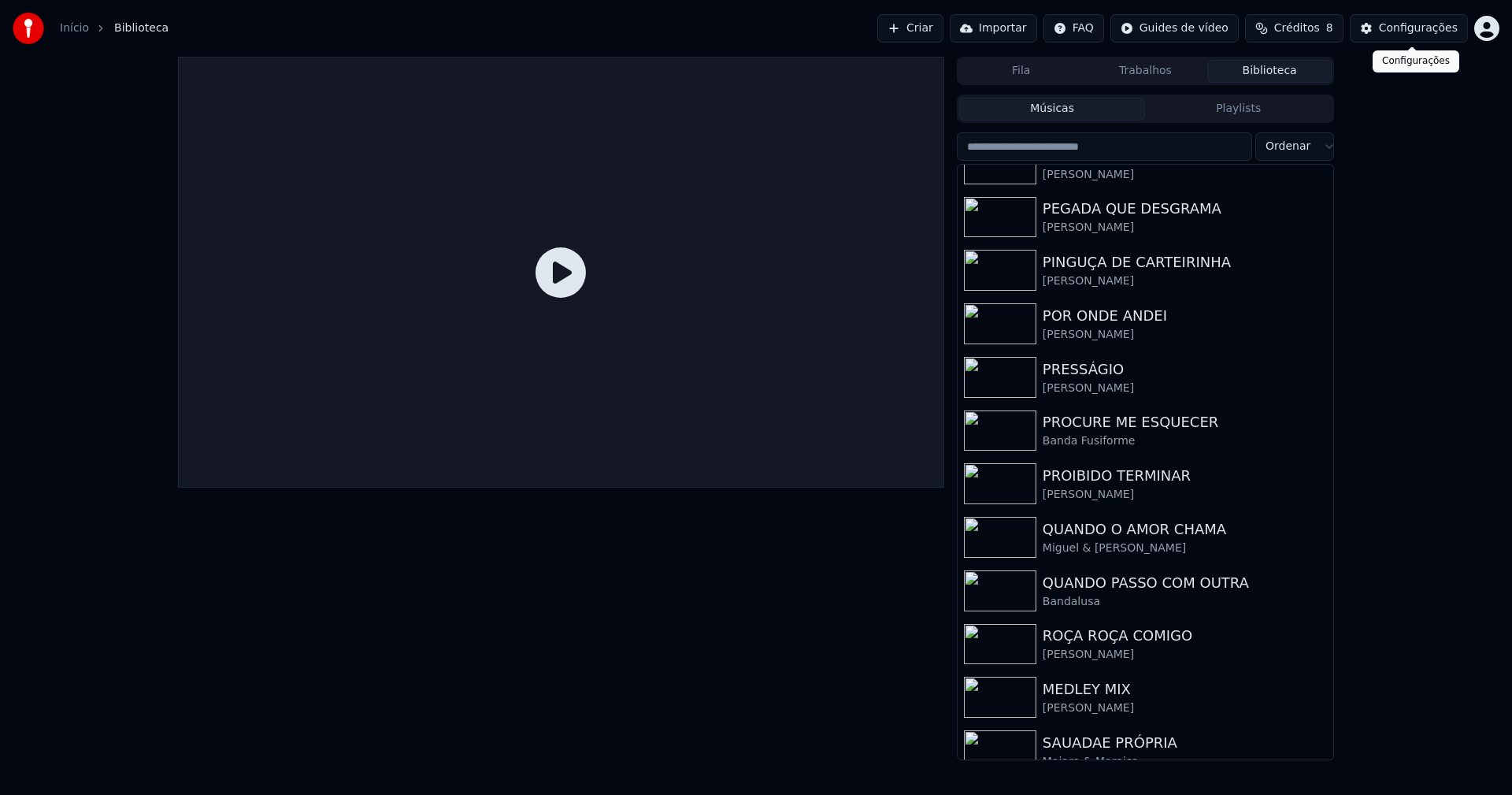
click at [1409, 33] on div "Configurações" at bounding box center [1418, 28] width 79 height 16
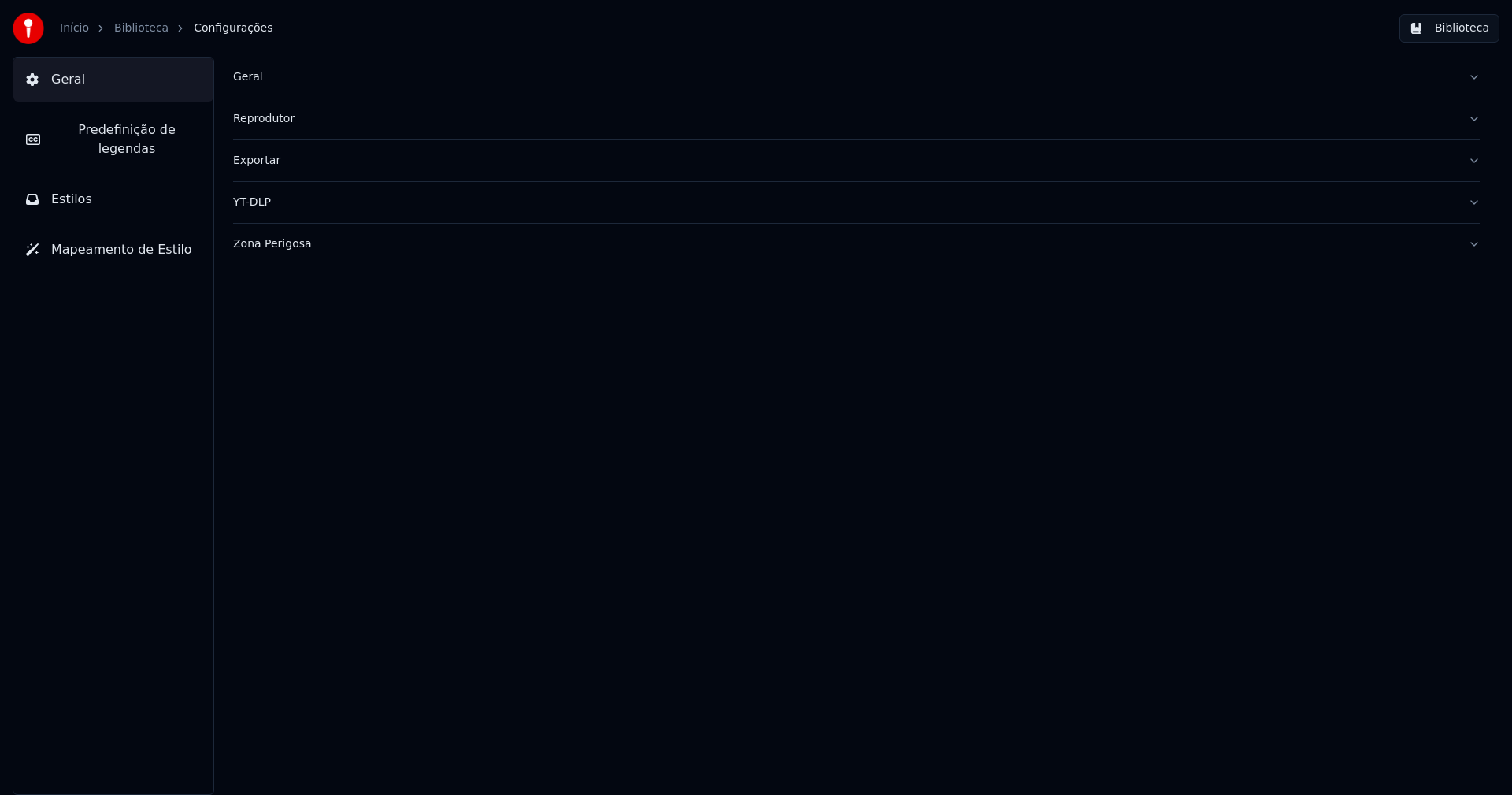
click at [256, 80] on div "Geral" at bounding box center [844, 77] width 1222 height 16
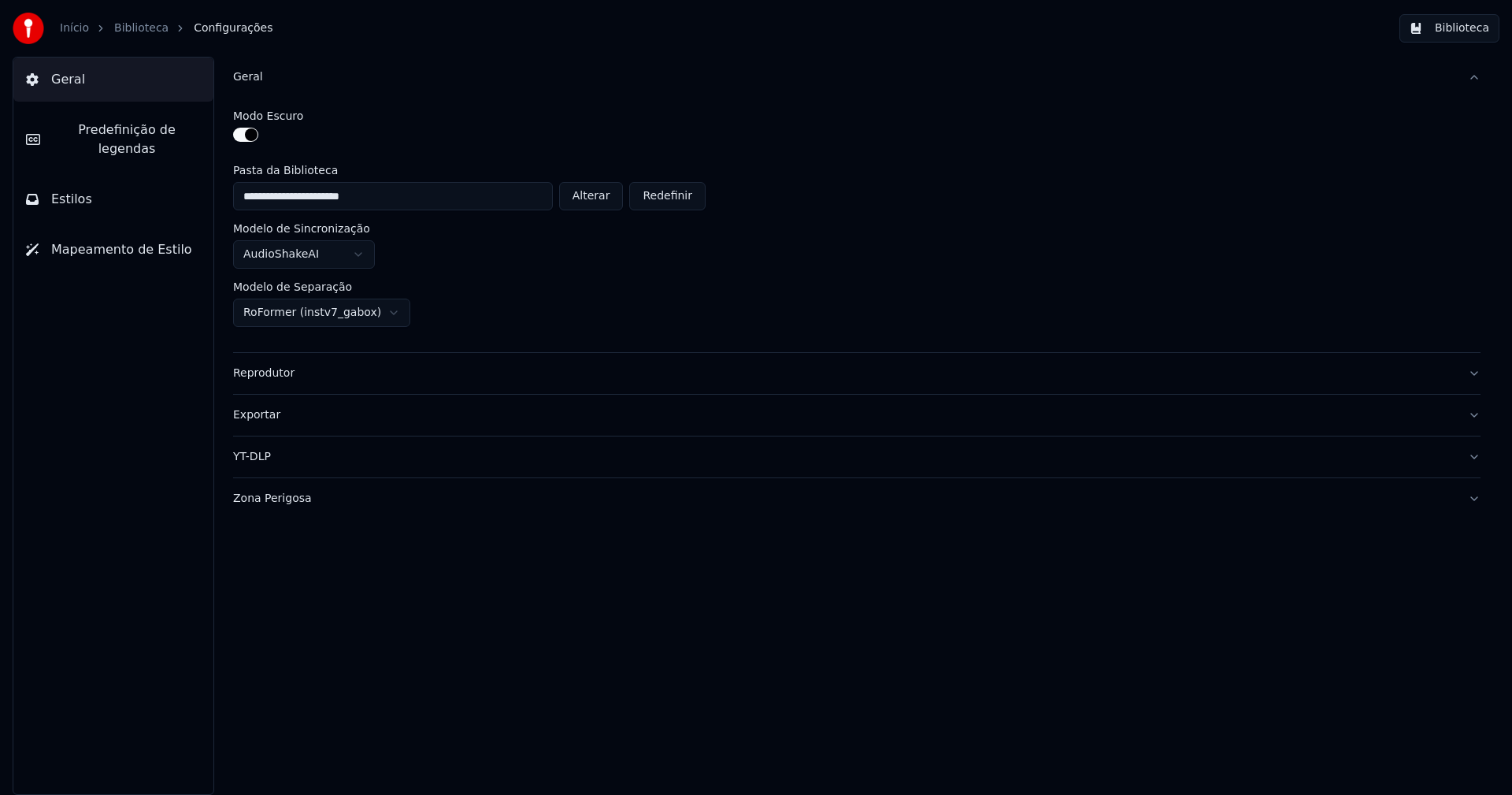
click at [603, 199] on button "Alterar" at bounding box center [591, 196] width 65 height 29
type input "**********"
click at [1452, 32] on button "Biblioteca" at bounding box center [1448, 29] width 100 height 29
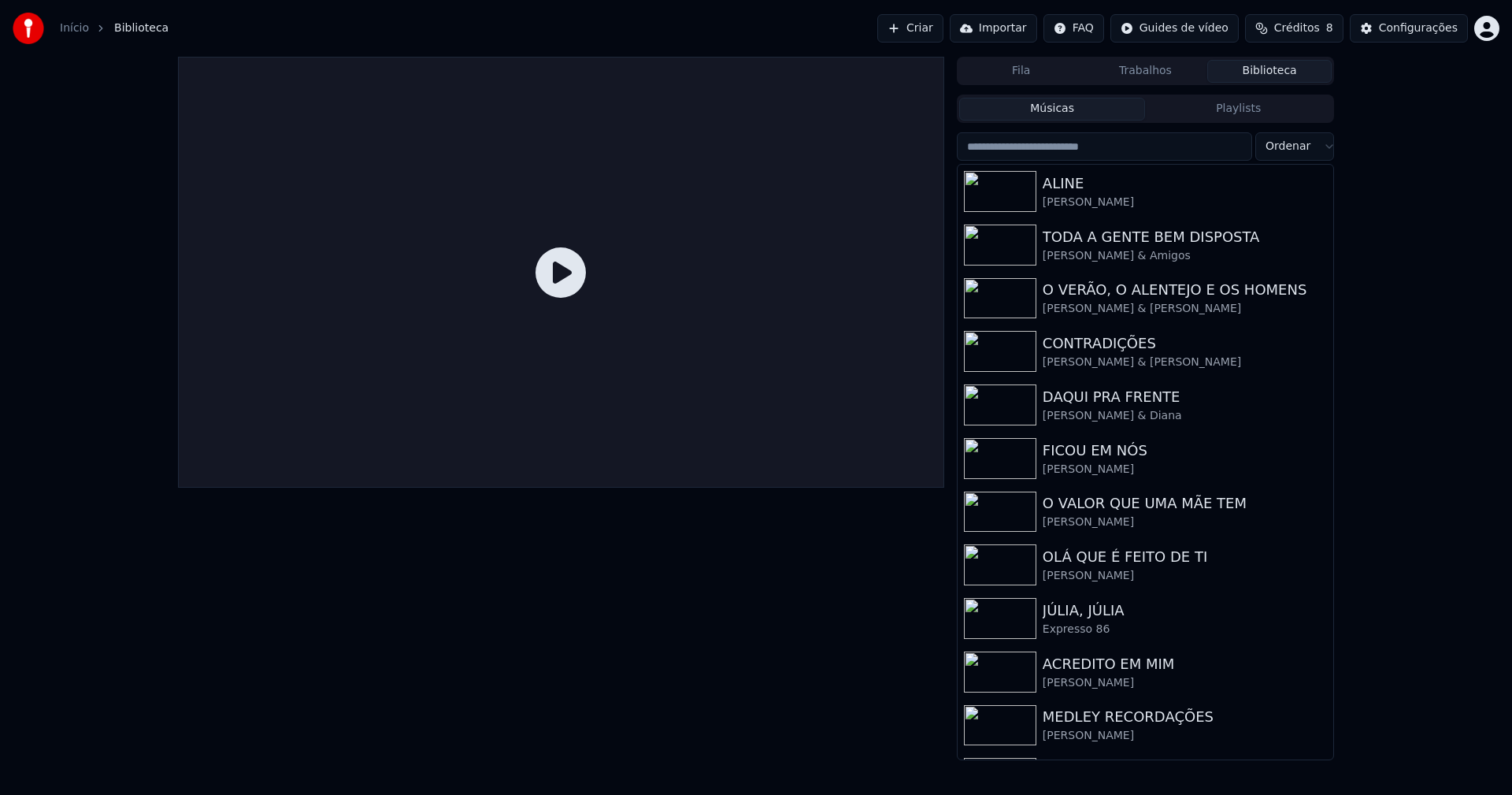
click at [75, 26] on link "Início" at bounding box center [74, 28] width 29 height 16
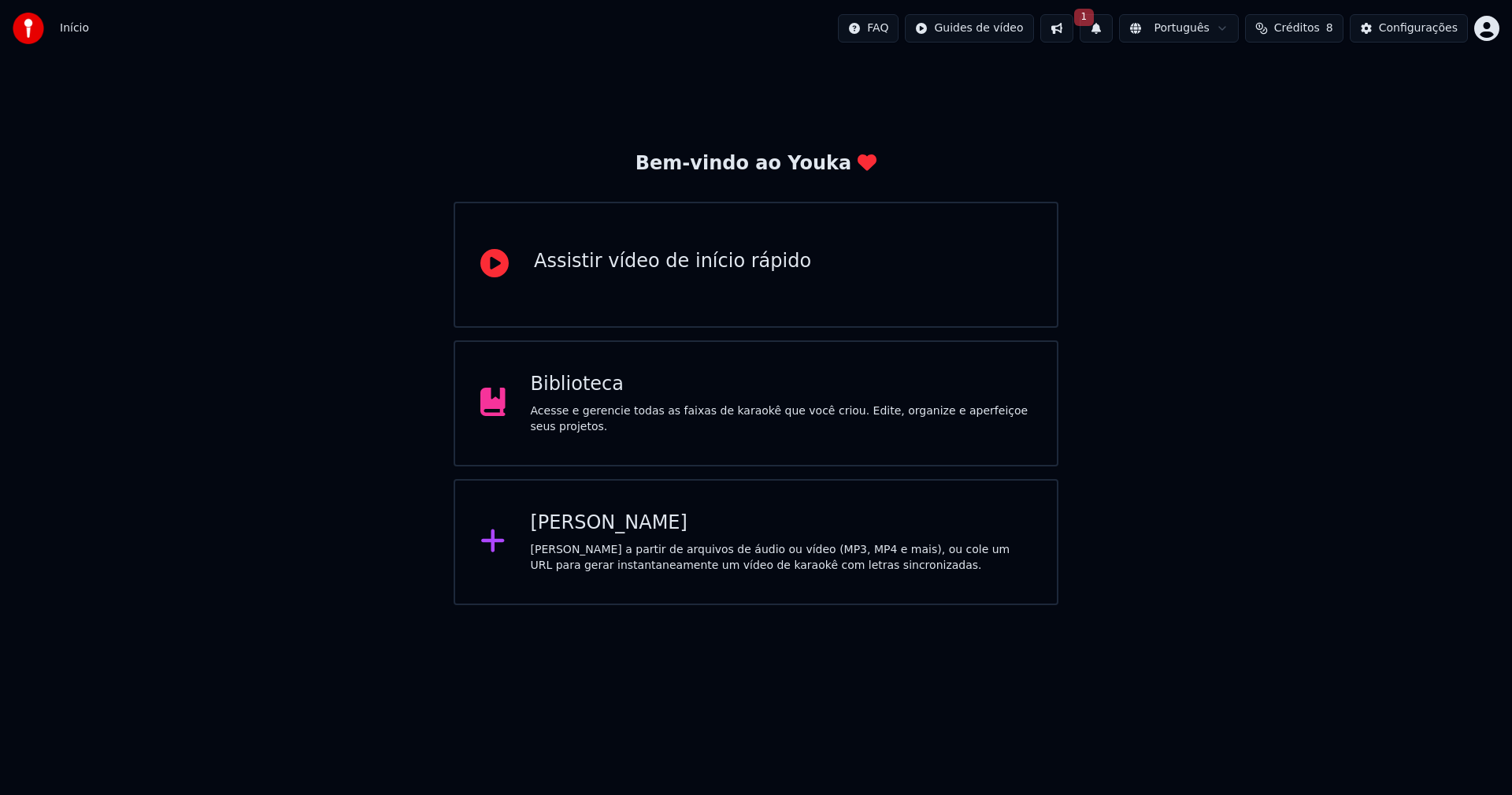
click at [600, 533] on div "[PERSON_NAME]" at bounding box center [781, 523] width 501 height 25
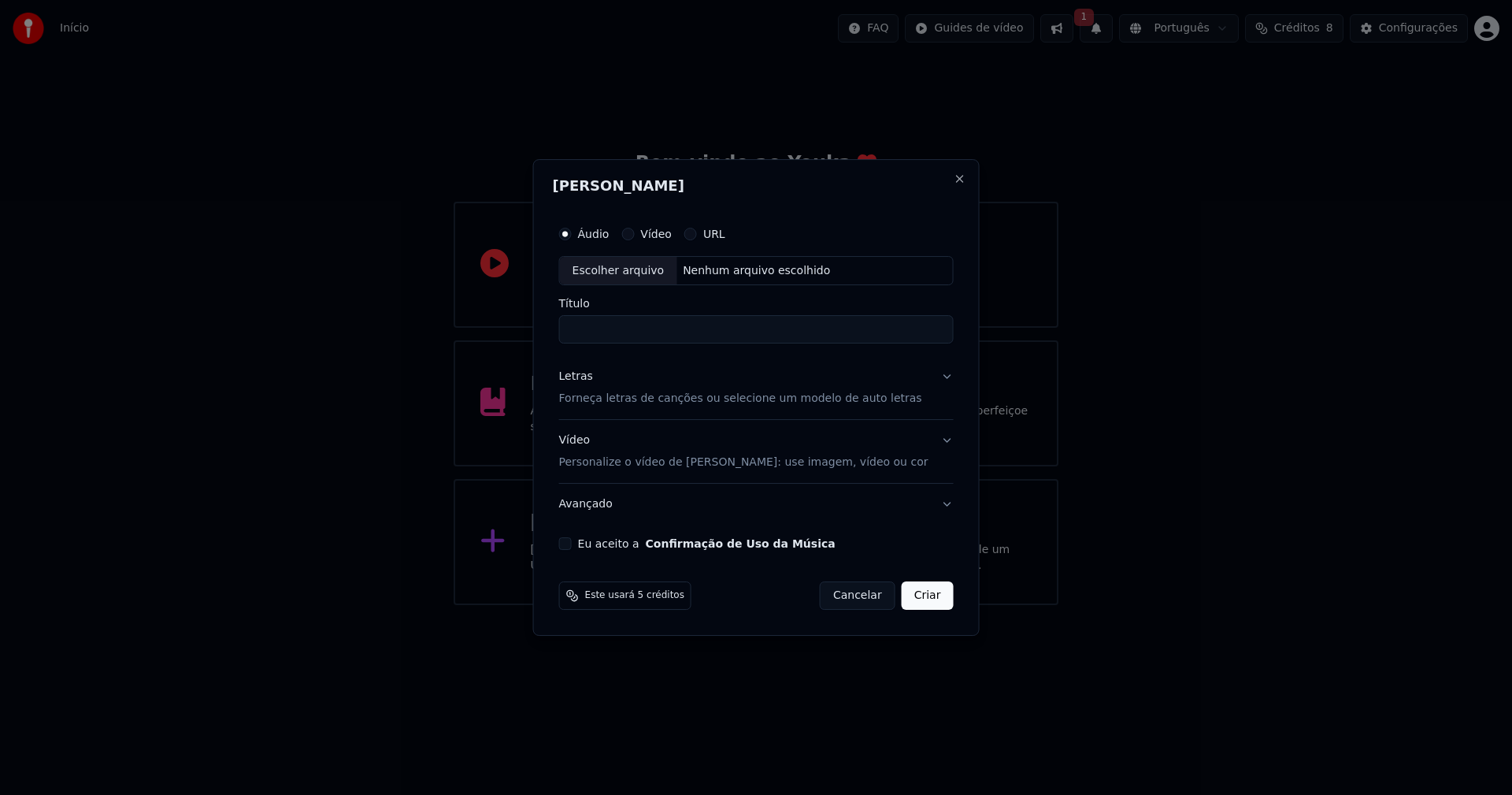
click at [640, 268] on div "Escolher arquivo" at bounding box center [619, 271] width 117 height 29
type input "**********"
click at [593, 381] on div "Letras" at bounding box center [576, 377] width 34 height 16
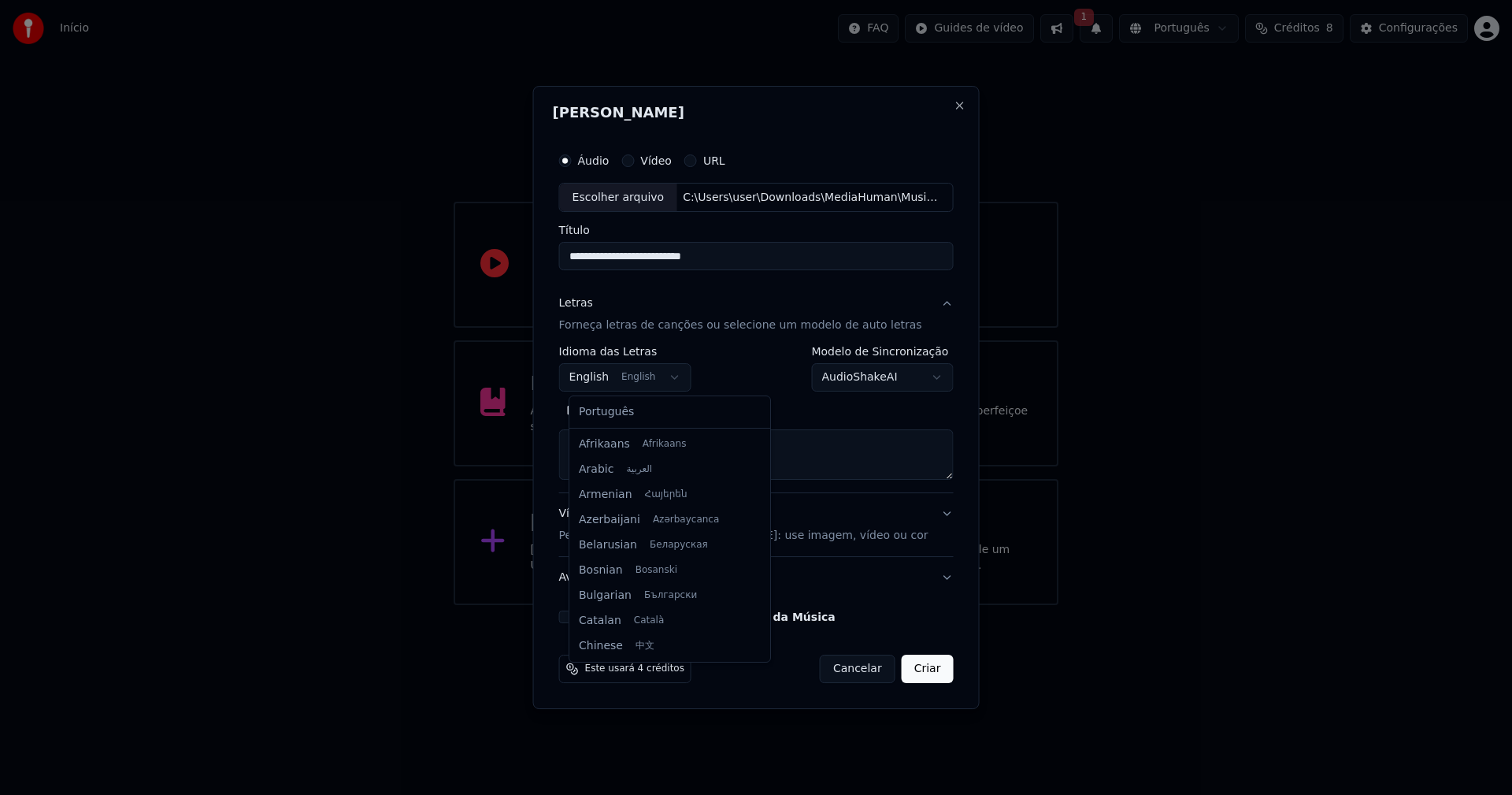
click at [643, 375] on body "**********" at bounding box center [756, 302] width 1512 height 605
select select "**"
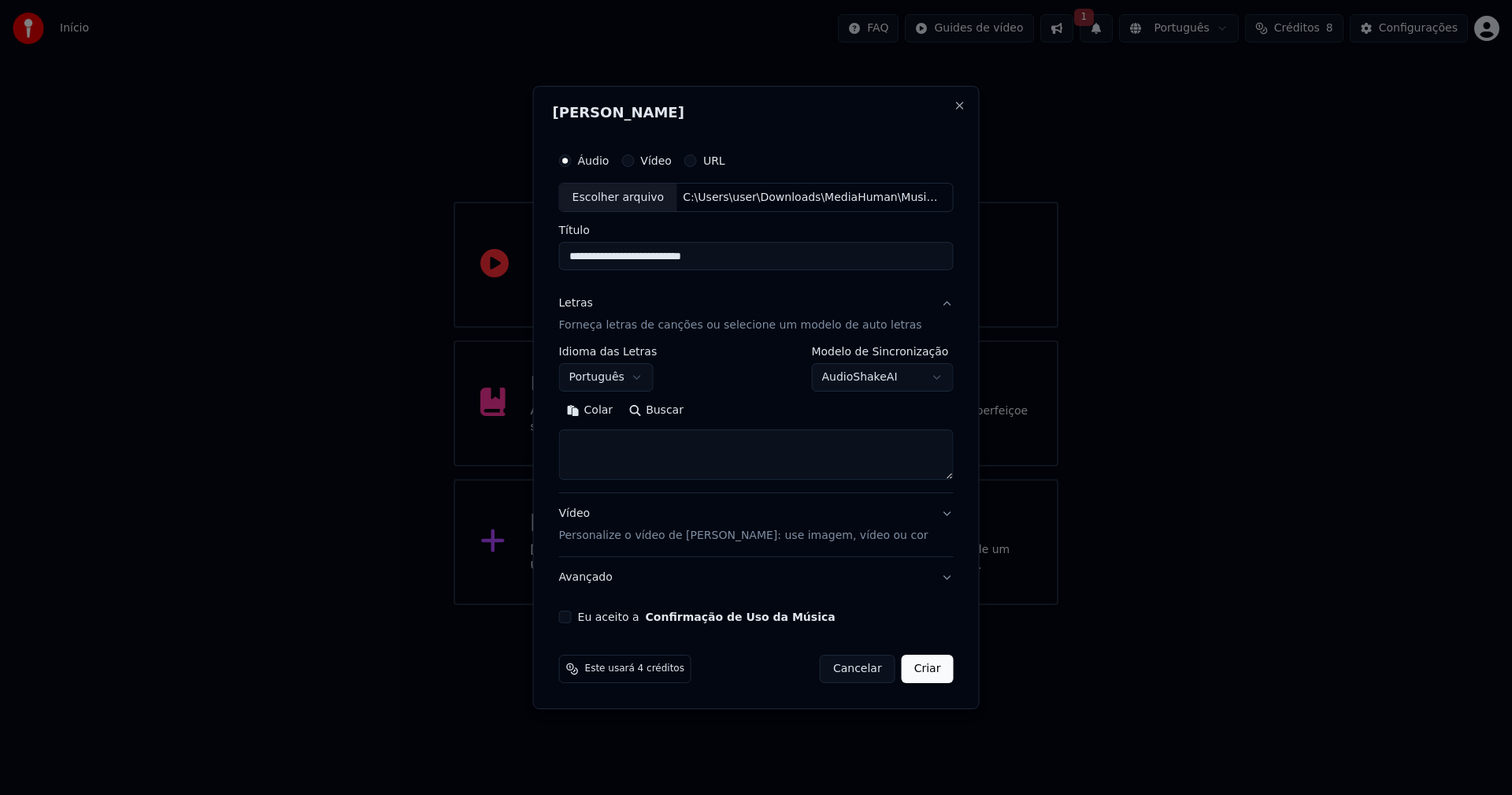
click at [613, 409] on button "Colar" at bounding box center [590, 411] width 62 height 25
click at [733, 410] on button "Expandir" at bounding box center [742, 411] width 82 height 25
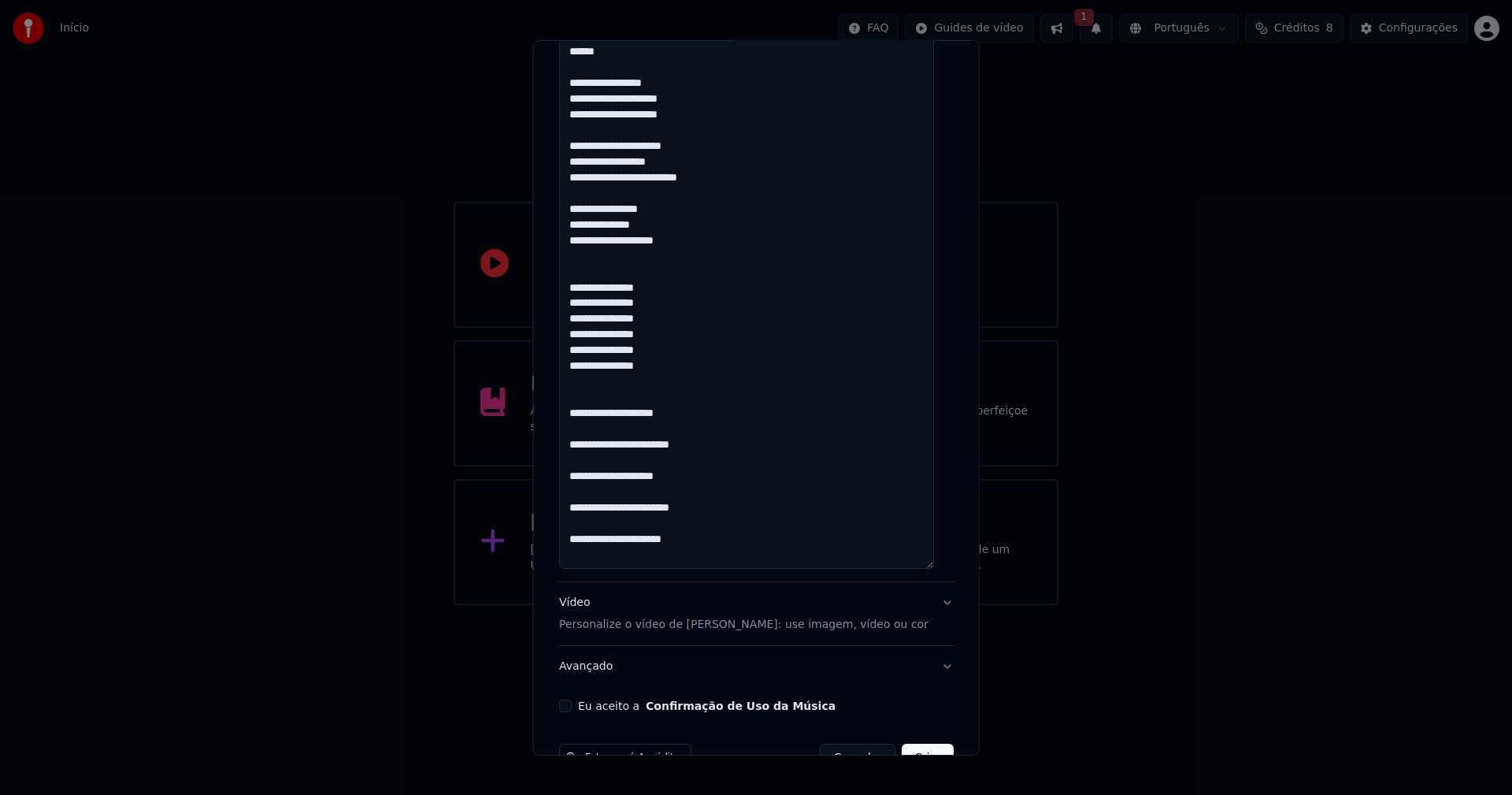
scroll to position [1114, 0]
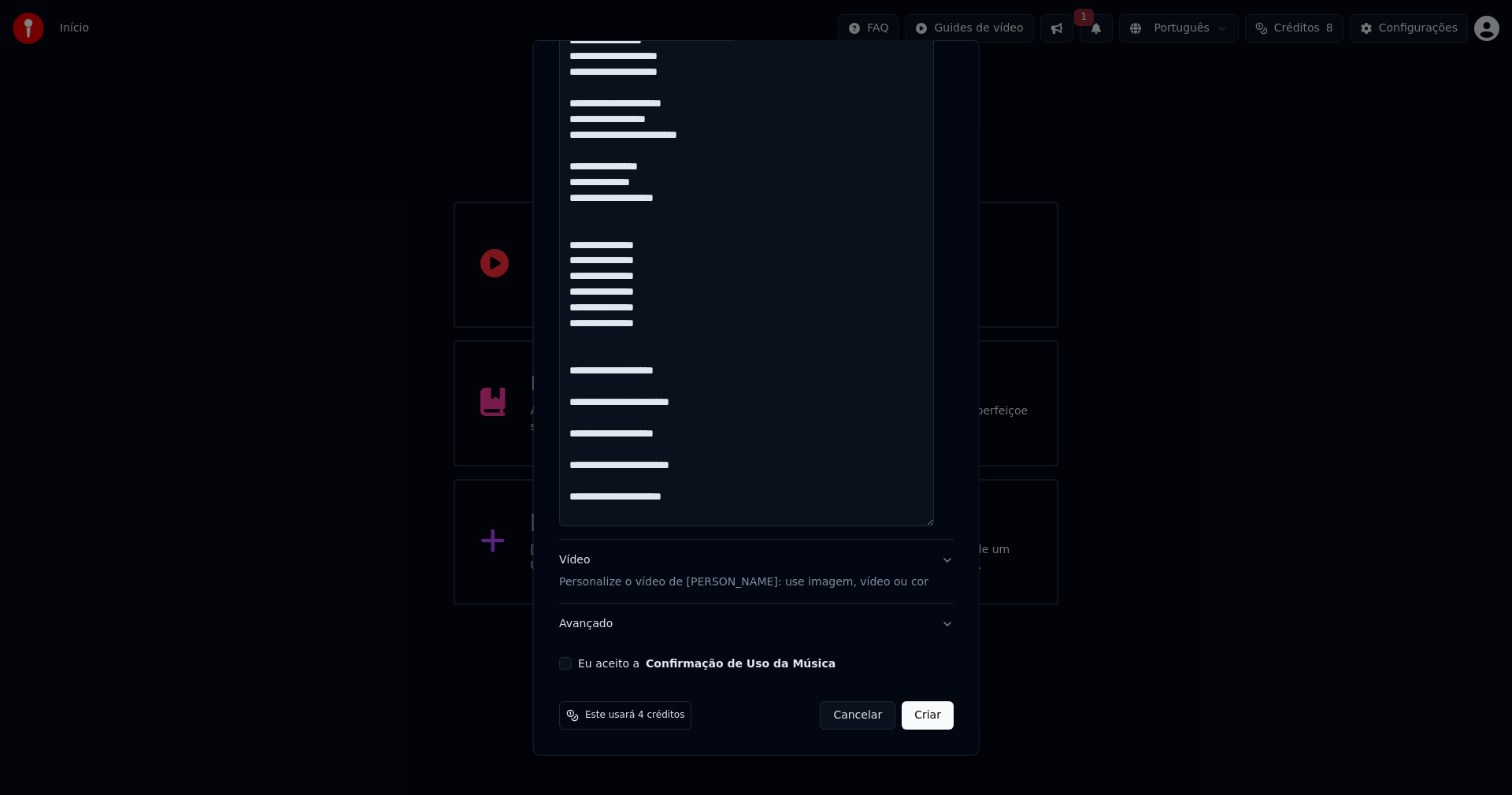
click at [572, 668] on button "Eu aceito a Confirmação de Uso da Música" at bounding box center [565, 662] width 13 height 13
drag, startPoint x: 908, startPoint y: 721, endPoint x: 937, endPoint y: 721, distance: 29.0
click at [909, 721] on button "Criar" at bounding box center [928, 715] width 52 height 29
type textarea "**********"
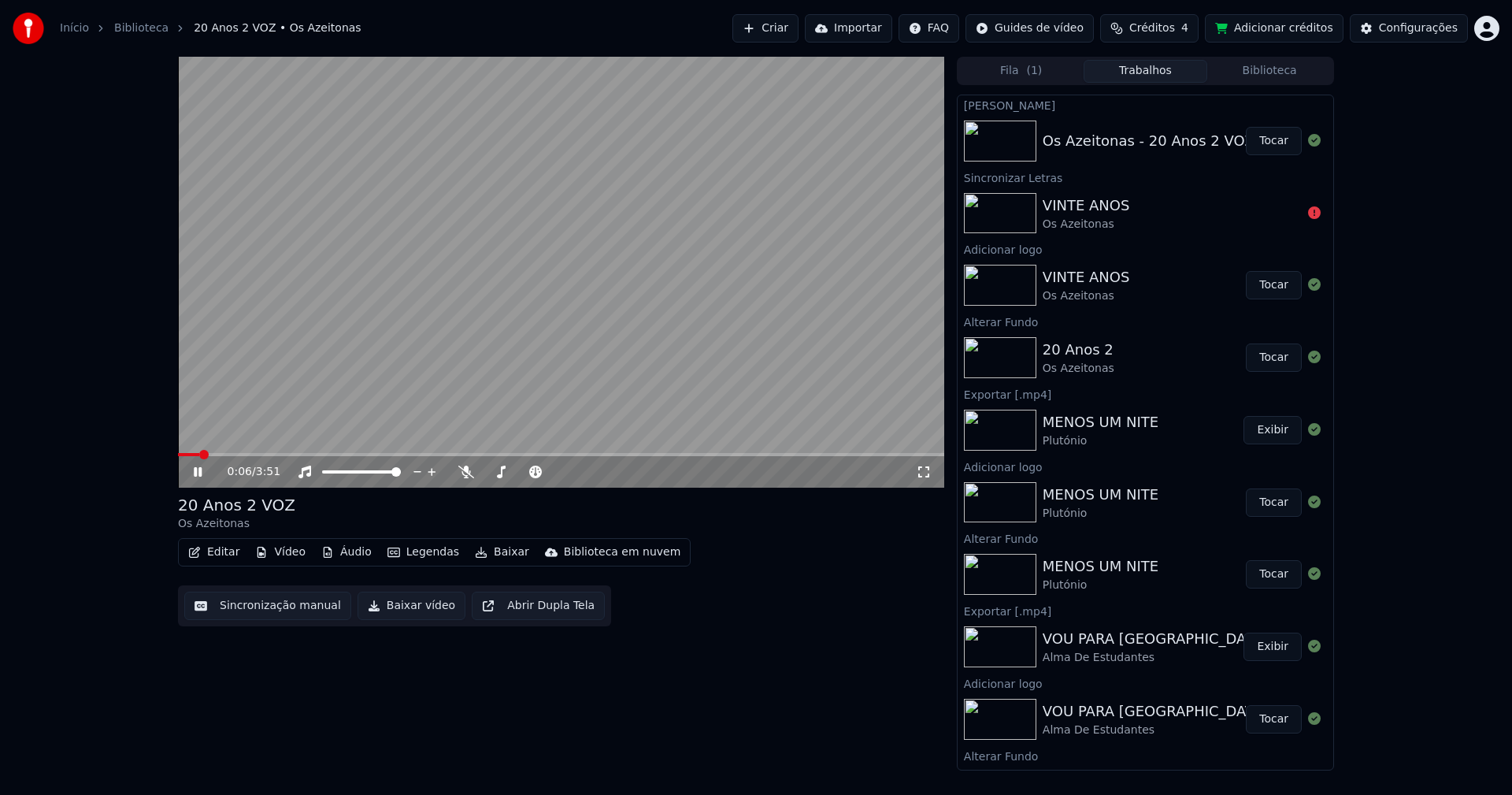
click at [341, 557] on button "Áudio" at bounding box center [346, 552] width 63 height 22
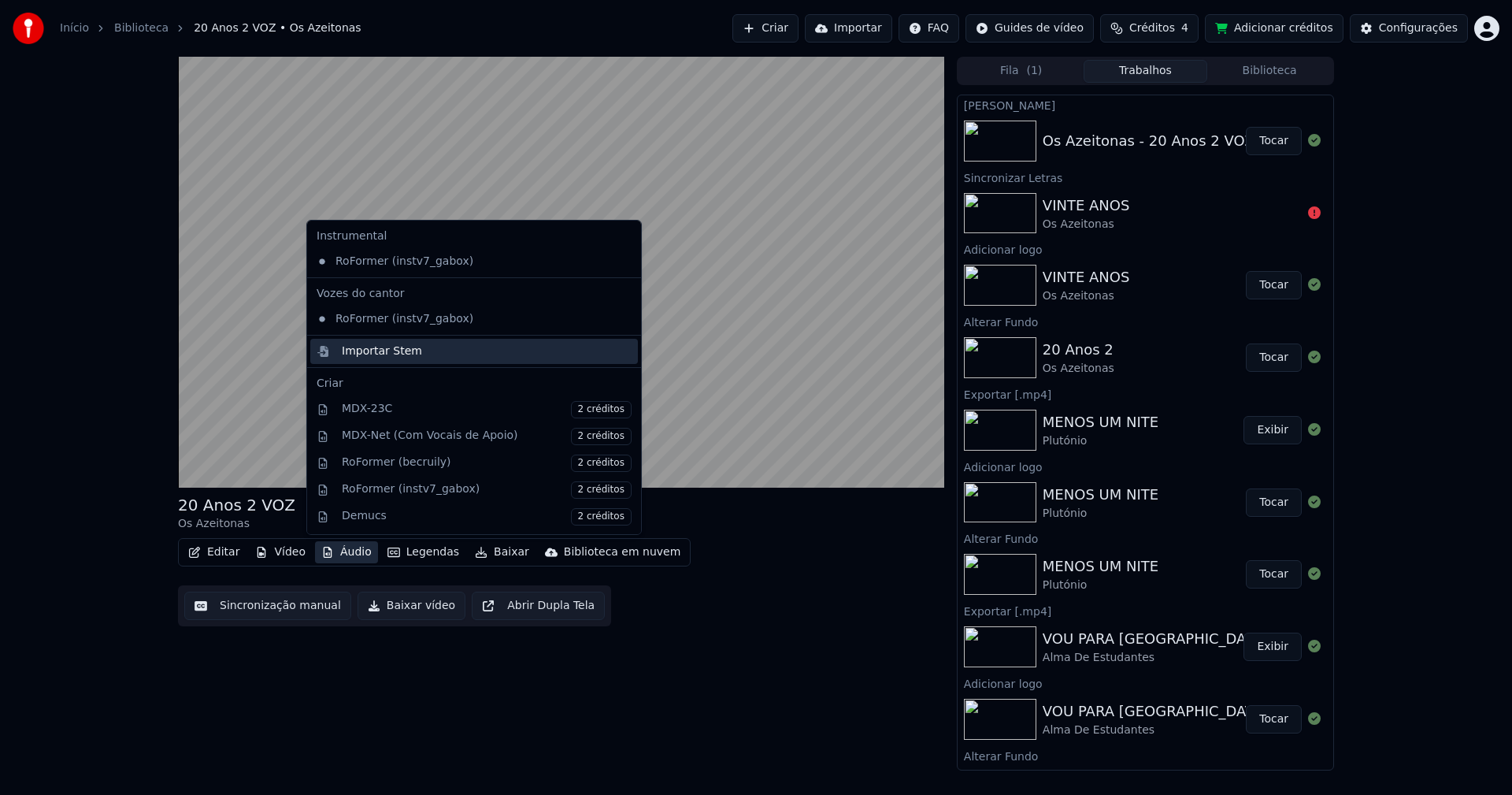
click at [381, 350] on div "Importar Stem" at bounding box center [382, 351] width 80 height 16
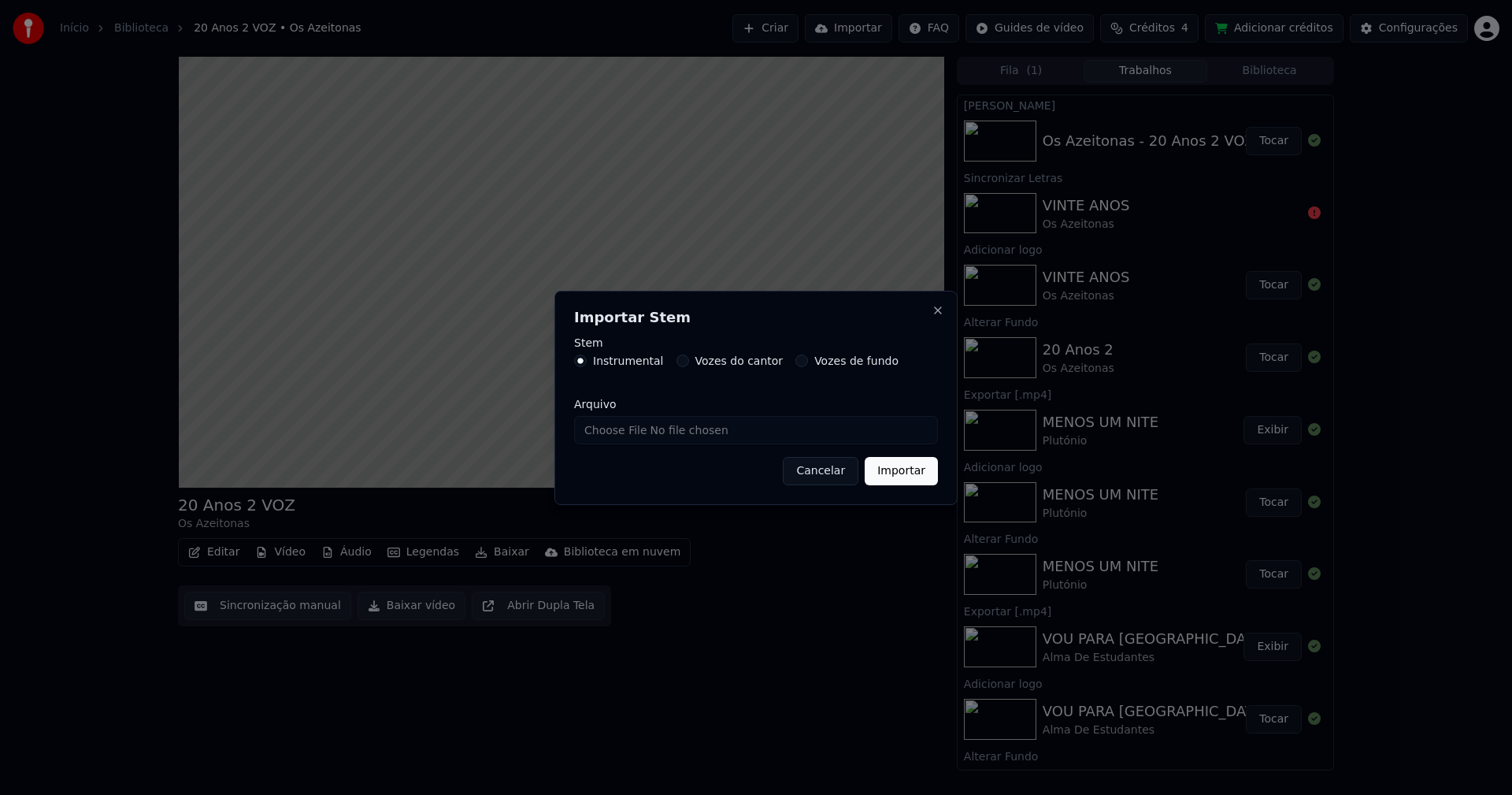
click at [634, 436] on input "Arquivo" at bounding box center [756, 430] width 364 height 29
type input "**********"
click at [894, 472] on button "Importar" at bounding box center [900, 471] width 73 height 29
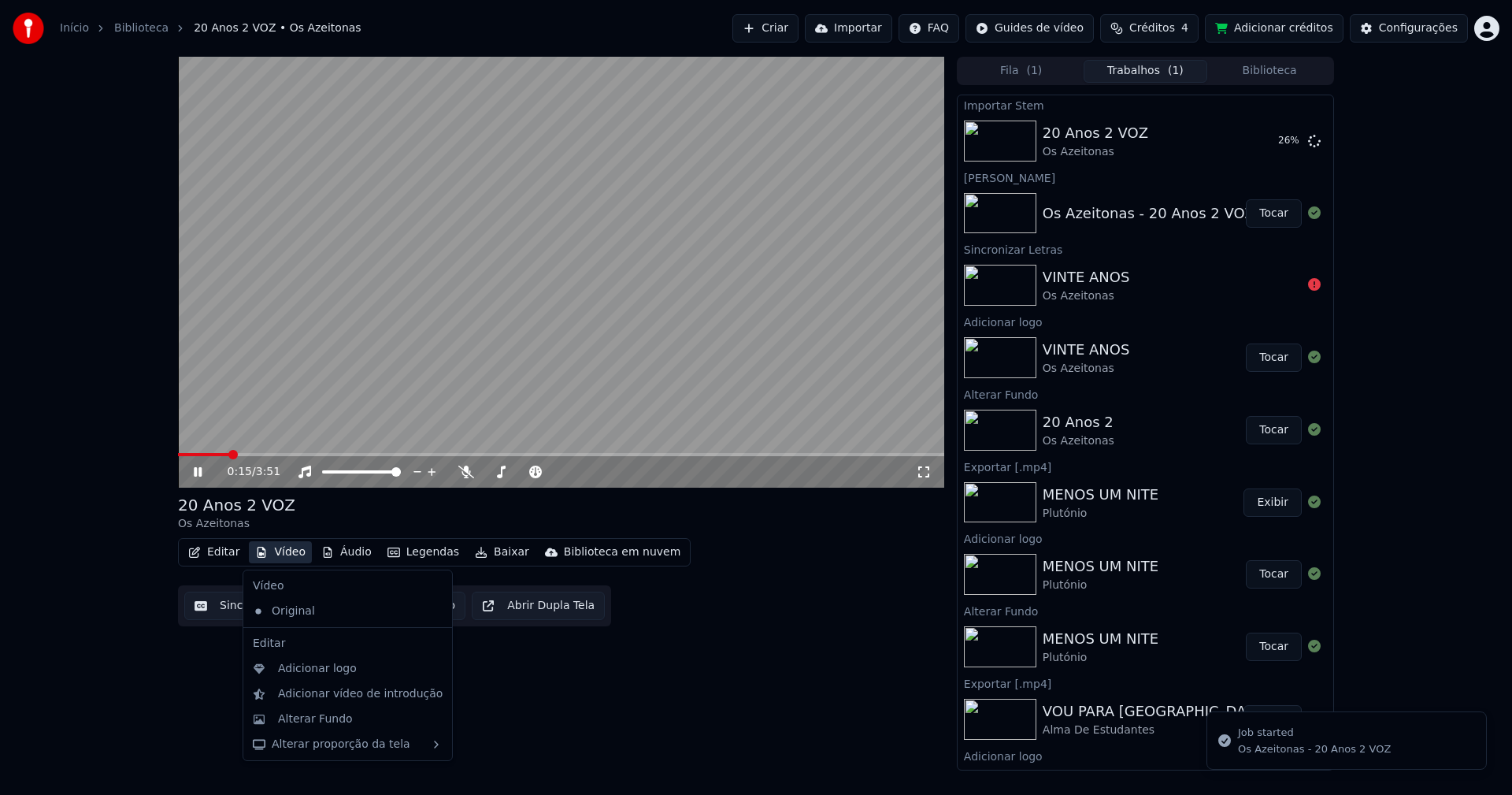
click at [293, 553] on button "Vídeo" at bounding box center [280, 552] width 63 height 22
click at [313, 668] on div "Adicionar logo" at bounding box center [318, 668] width 79 height 16
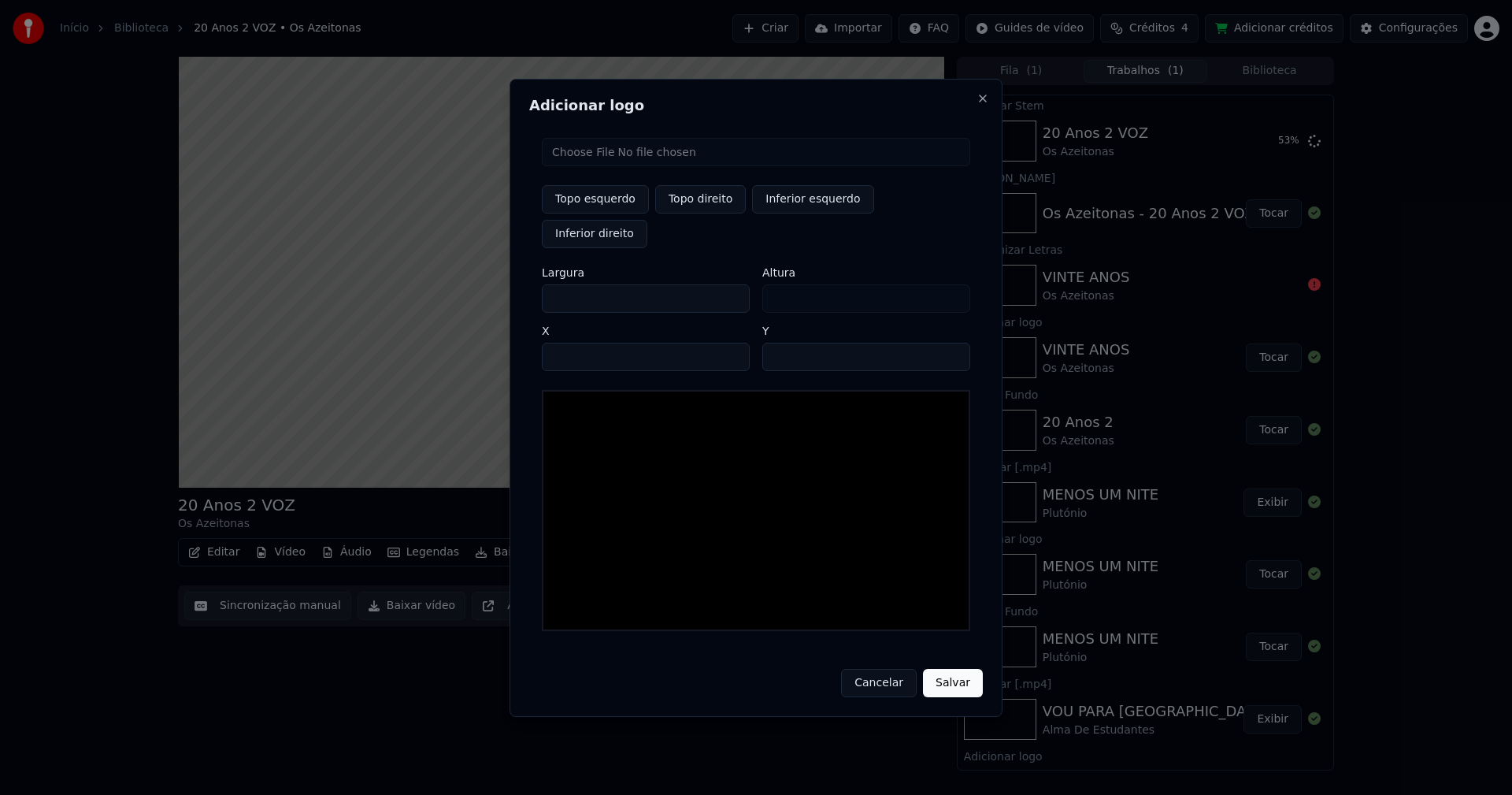
click at [593, 166] on input "file" at bounding box center [755, 152] width 428 height 29
type input "**********"
type input "***"
click at [688, 214] on button "Topo direito" at bounding box center [701, 200] width 91 height 29
type input "****"
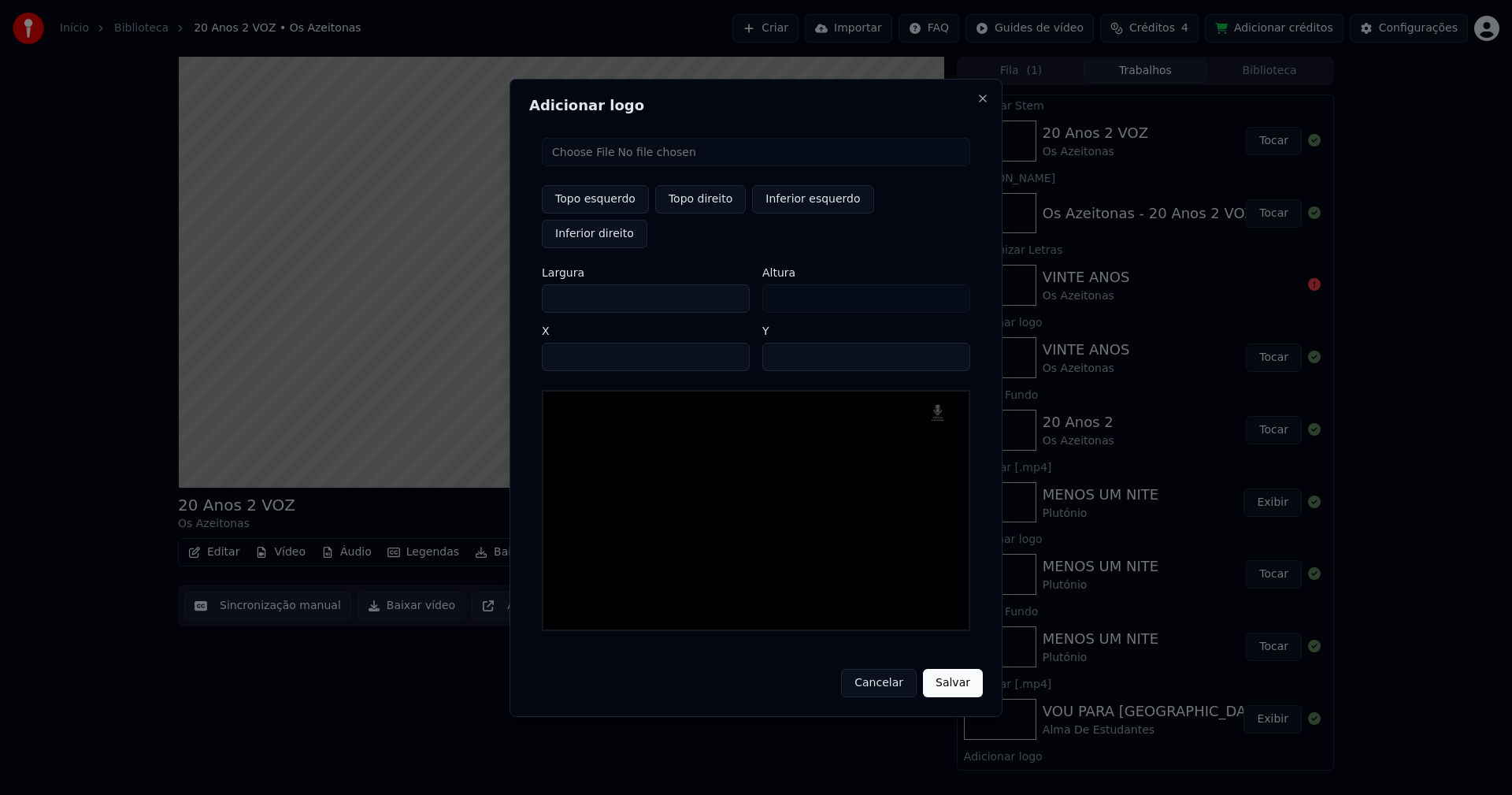
drag, startPoint x: 568, startPoint y: 279, endPoint x: 523, endPoint y: 292, distance: 46.8
click at [523, 292] on div "Adicionar logo Topo esquerdo Topo direito Inferior esquerdo Inferior direito La…" at bounding box center [756, 398] width 493 height 638
type input "**"
type input "***"
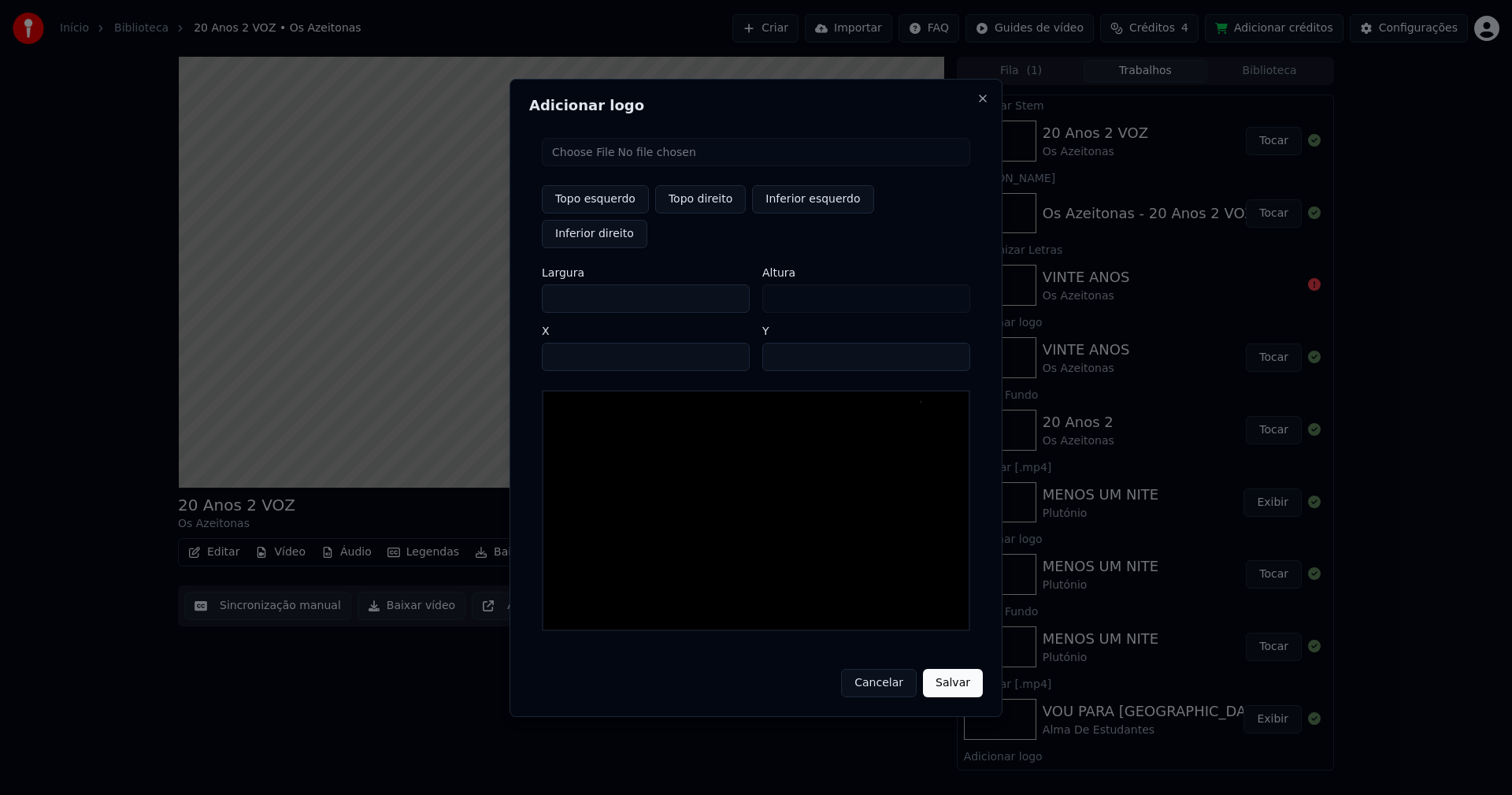
type input "***"
click at [572, 343] on input "****" at bounding box center [645, 357] width 208 height 29
type input "****"
click at [950, 343] on input "**" at bounding box center [866, 357] width 208 height 29
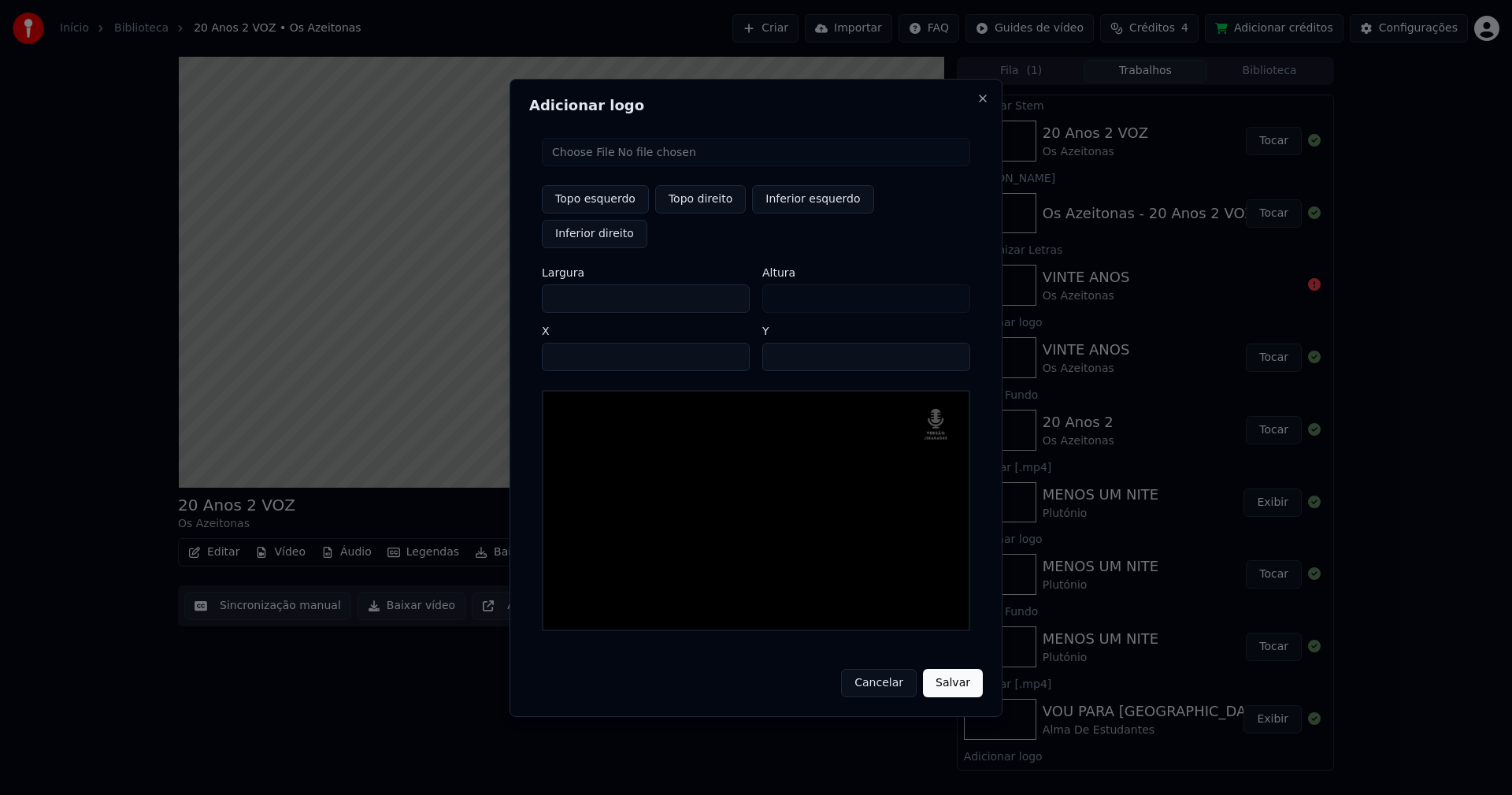
click at [950, 343] on input "**" at bounding box center [866, 357] width 208 height 29
type input "**"
click at [948, 343] on input "**" at bounding box center [866, 357] width 208 height 29
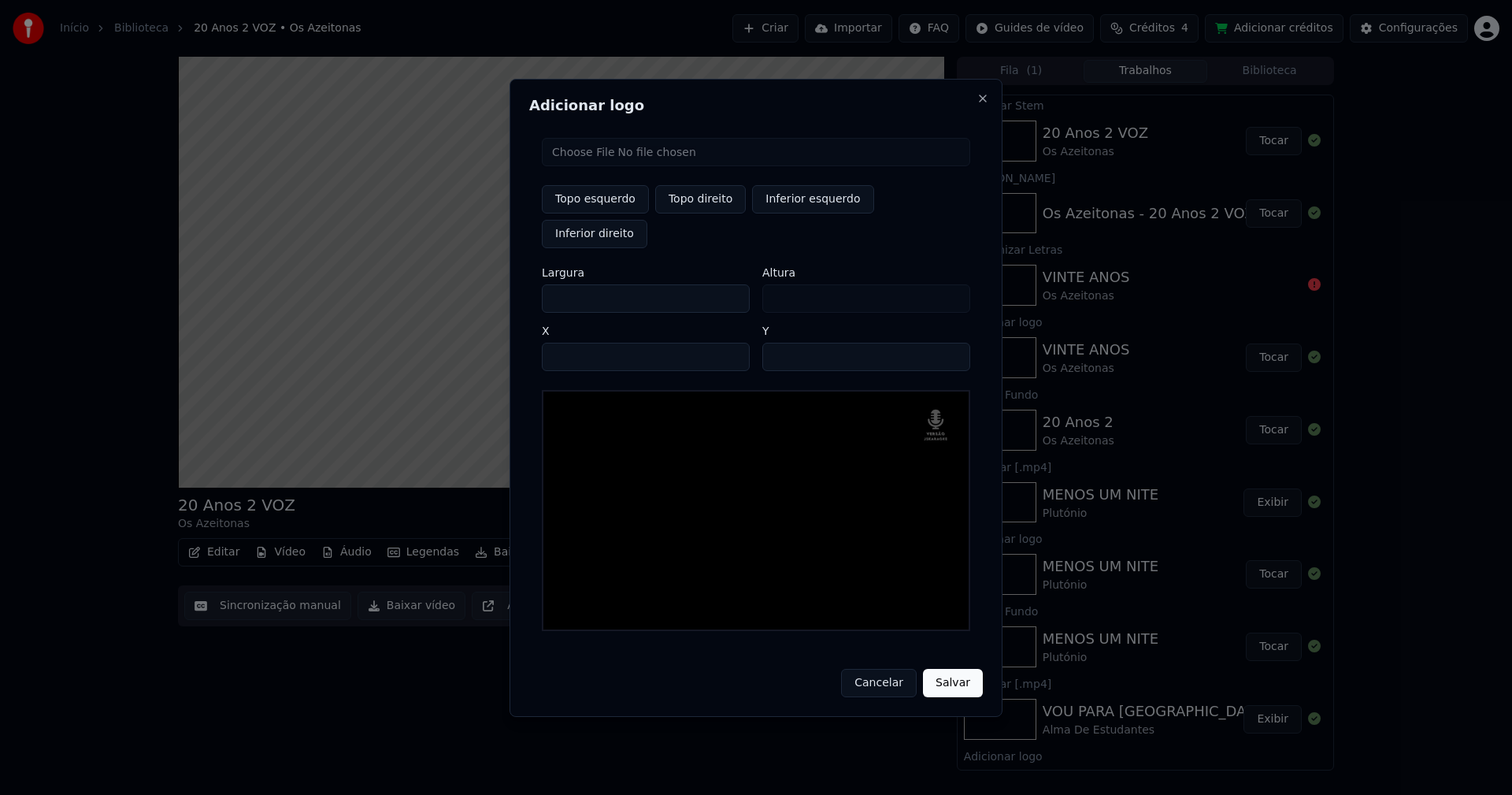
click at [958, 669] on button "Salvar" at bounding box center [952, 683] width 60 height 29
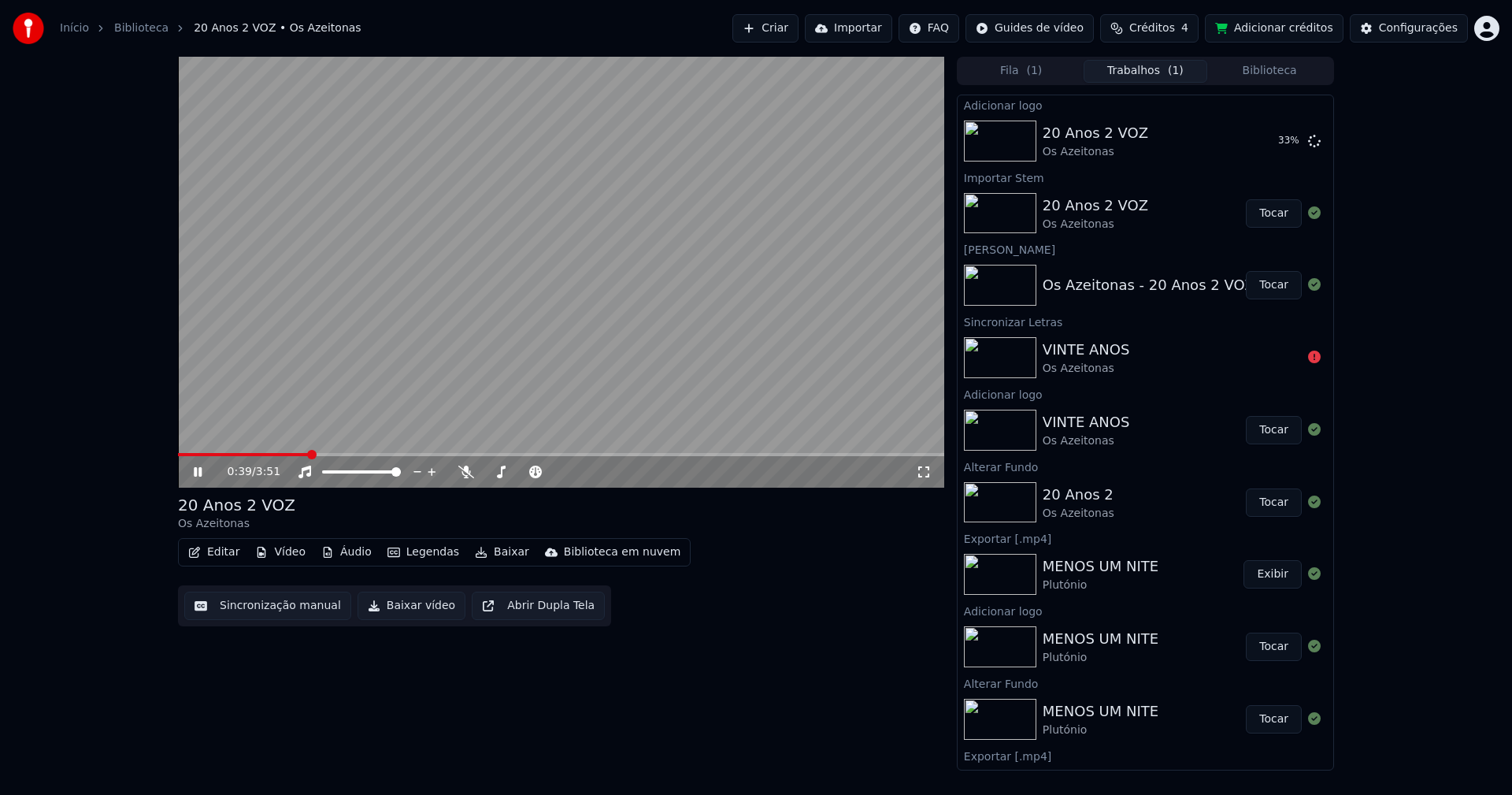
click at [1268, 65] on button "Biblioteca" at bounding box center [1269, 70] width 124 height 23
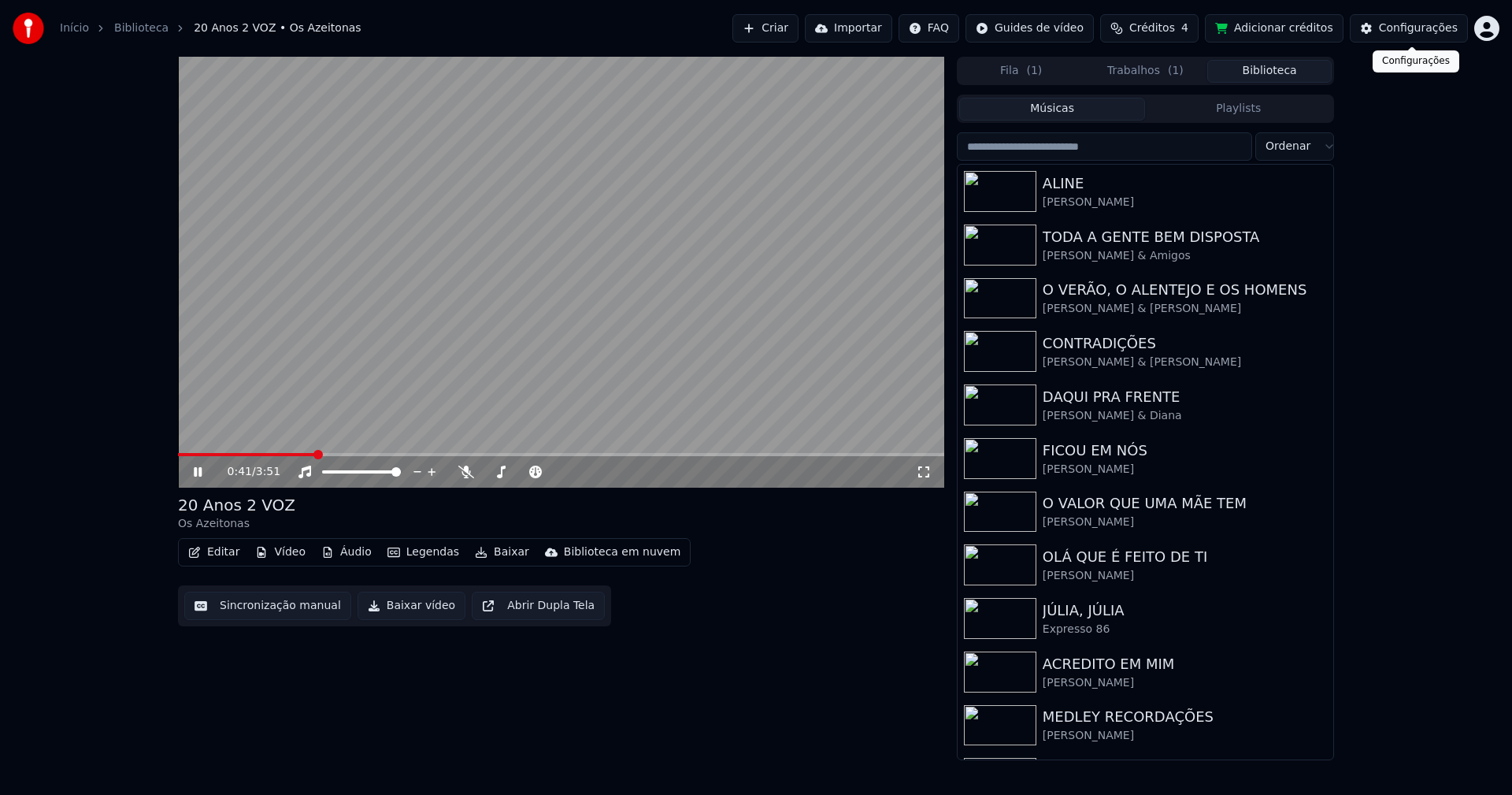
click at [1412, 29] on div "Configurações" at bounding box center [1418, 28] width 79 height 16
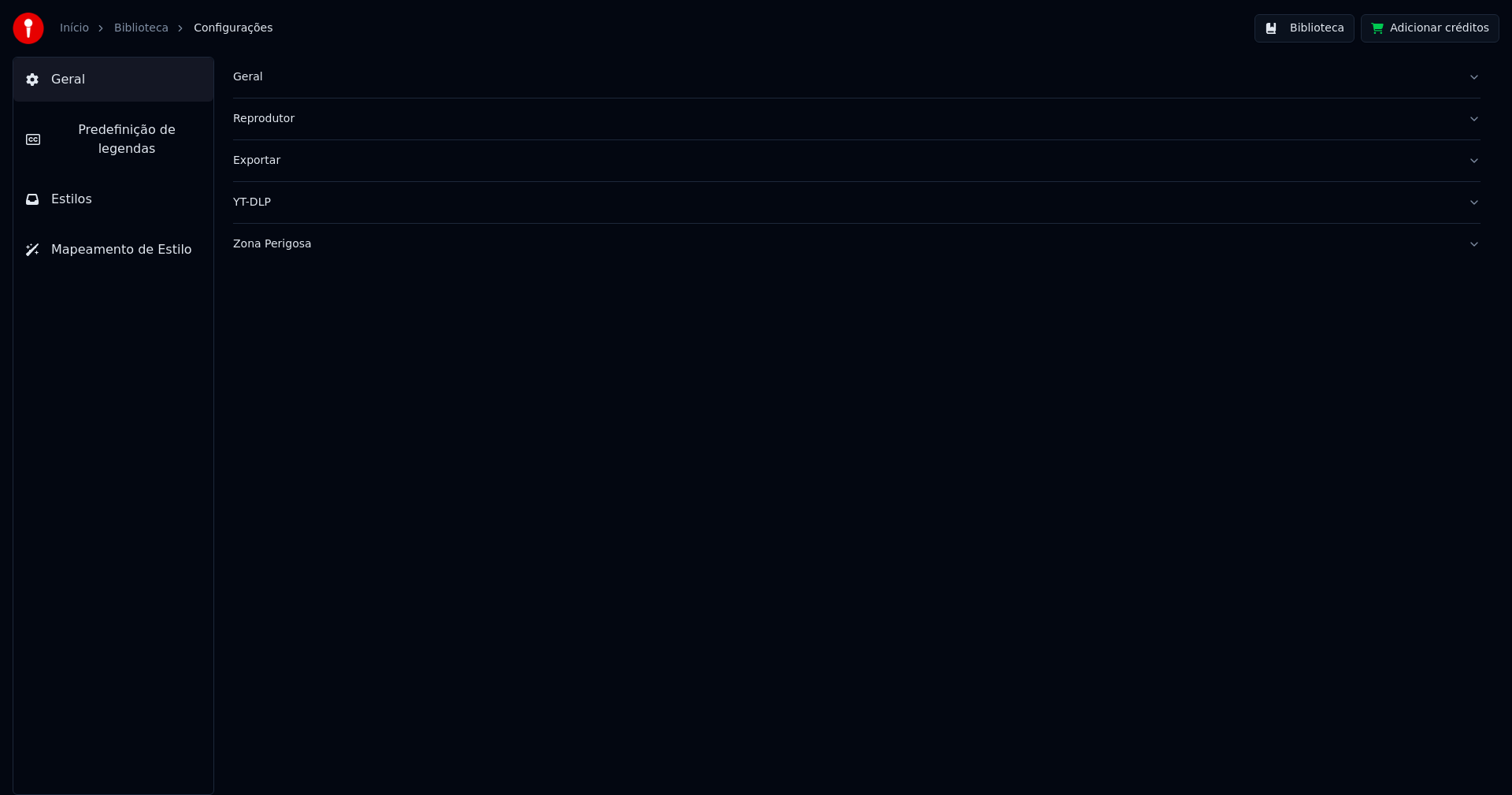
click at [111, 177] on button "Estilos" at bounding box center [113, 199] width 200 height 44
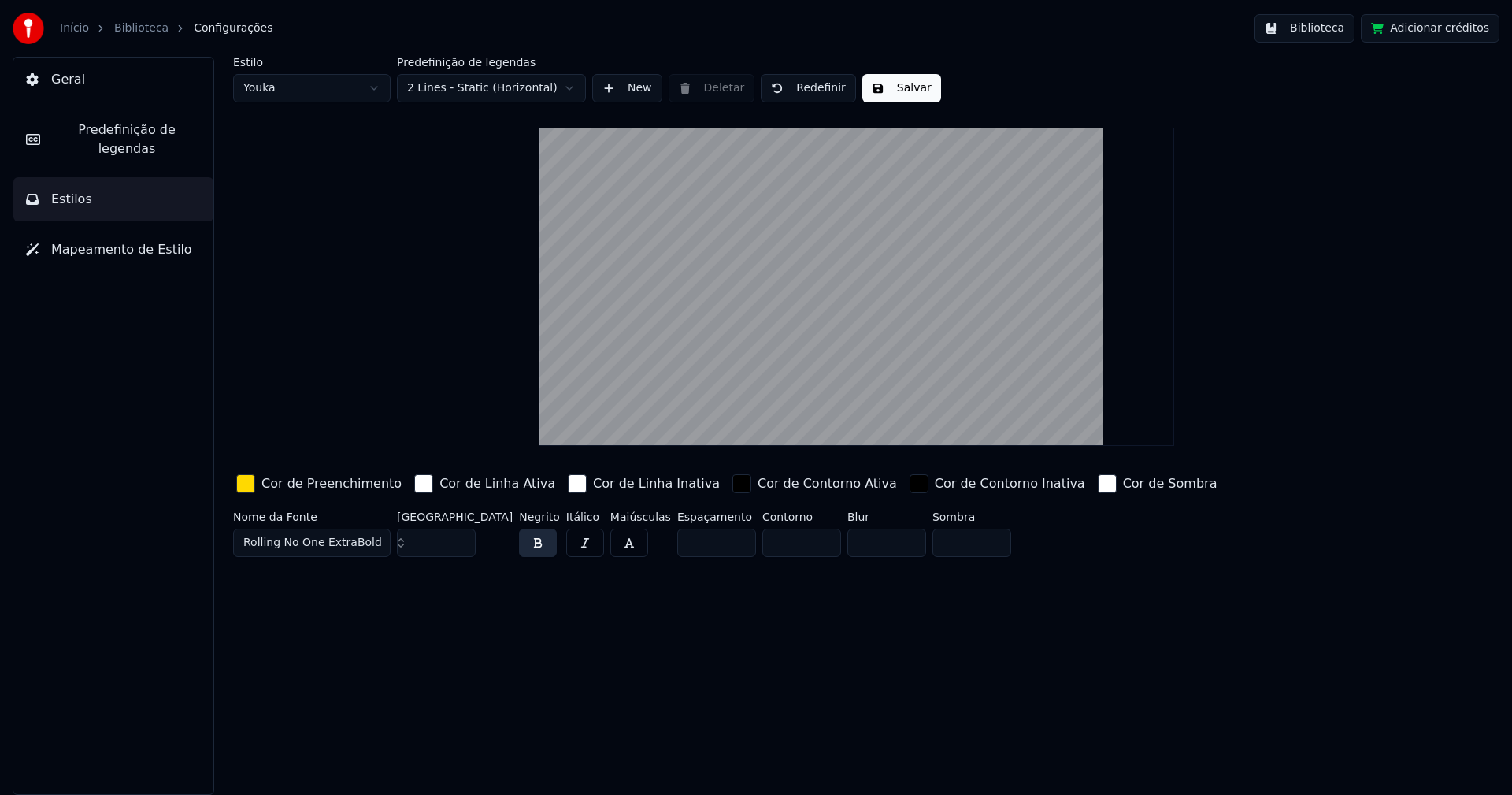
click at [306, 90] on html "Início Biblioteca Configurações Biblioteca Adicionar créditos Geral Predefiniçã…" at bounding box center [756, 398] width 1512 height 795
click at [250, 487] on div "button" at bounding box center [246, 484] width 19 height 19
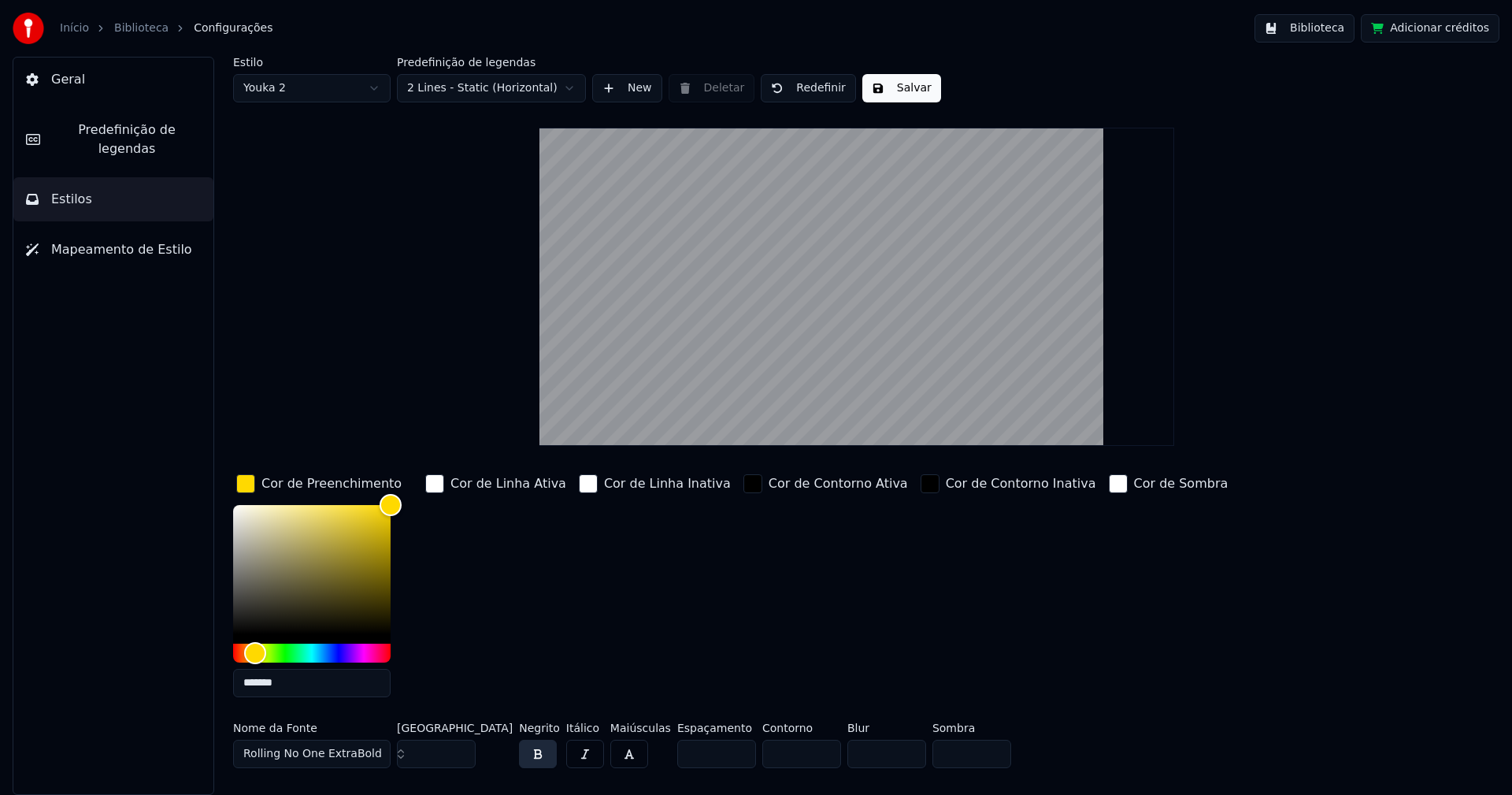
click at [298, 685] on input "*******" at bounding box center [312, 683] width 158 height 29
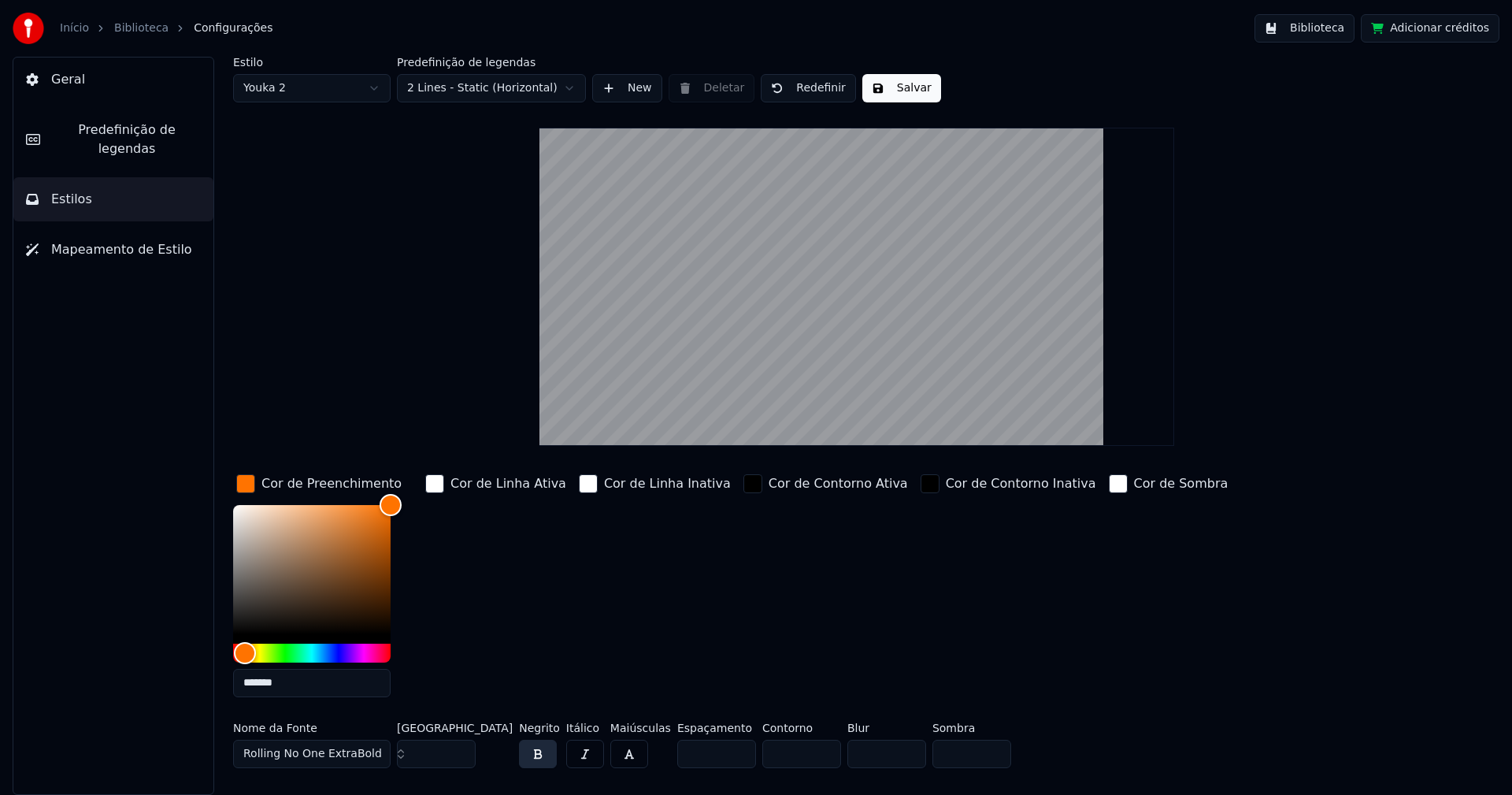
type input "*******"
click at [246, 481] on div "button" at bounding box center [246, 484] width 19 height 19
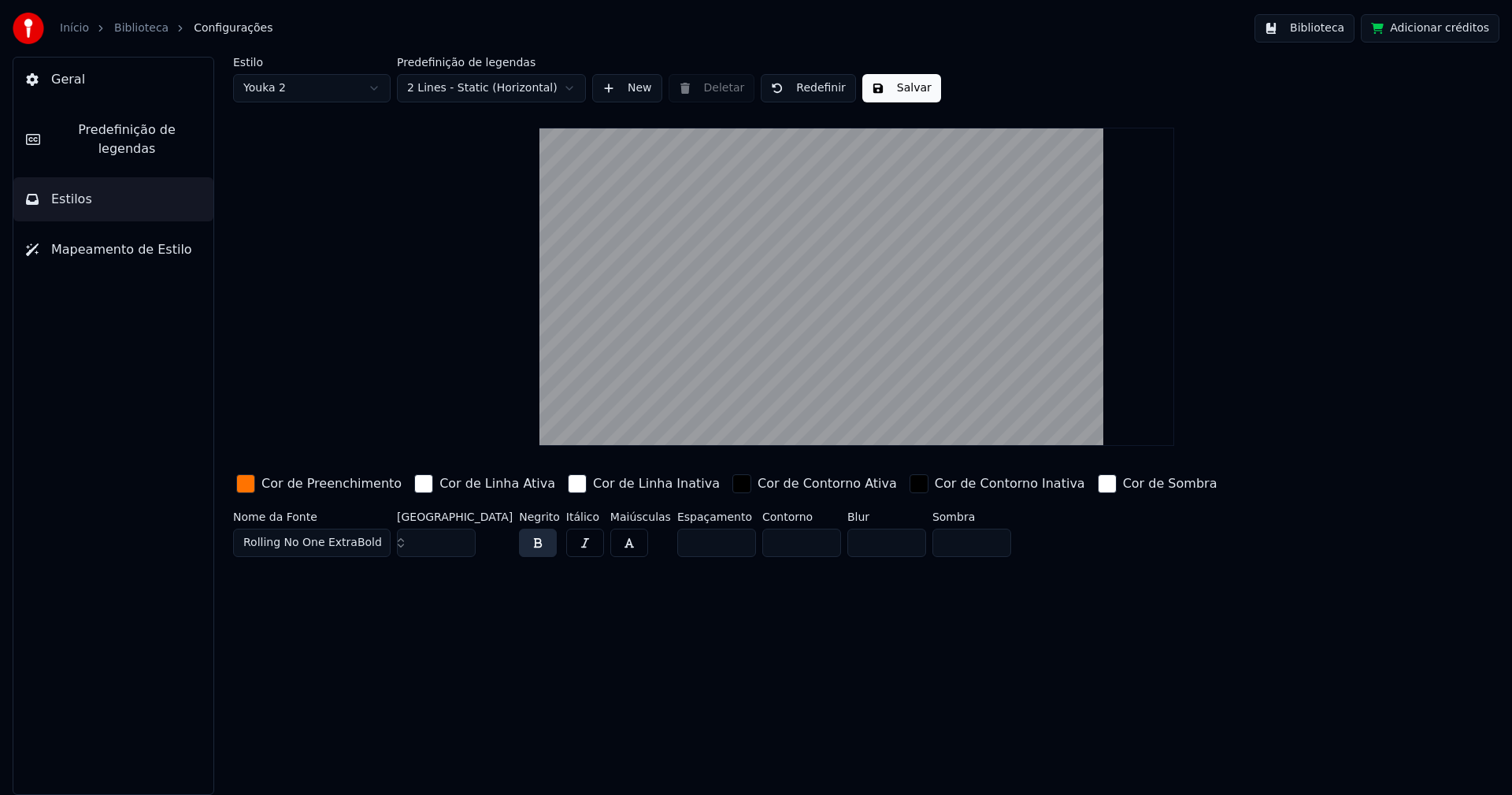
click at [461, 545] on input "**" at bounding box center [436, 543] width 79 height 29
type input "**"
click at [461, 545] on input "**" at bounding box center [436, 543] width 79 height 29
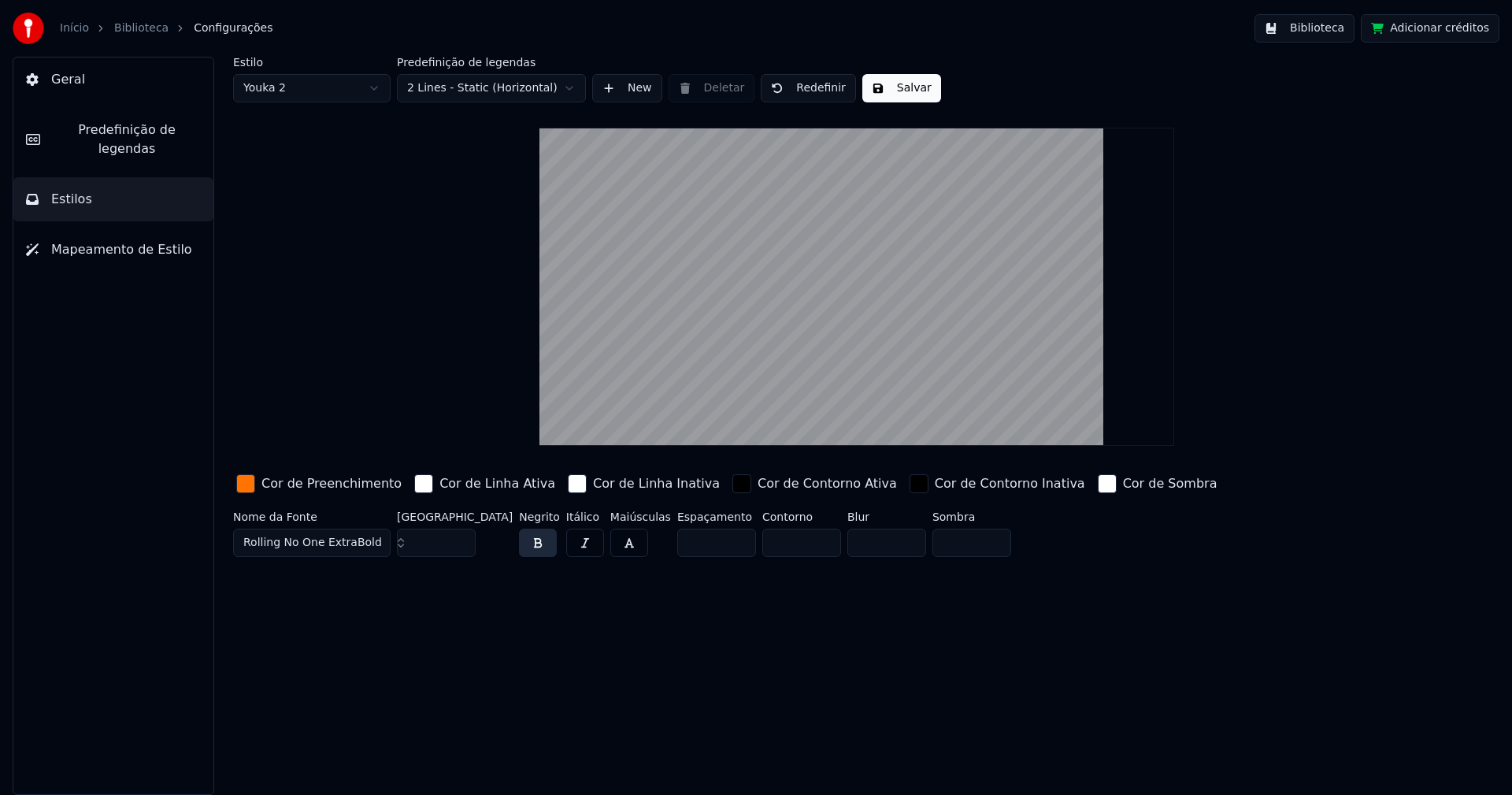
click at [898, 96] on button "Salvar" at bounding box center [902, 88] width 79 height 29
click at [1326, 37] on button "Biblioteca" at bounding box center [1303, 29] width 100 height 29
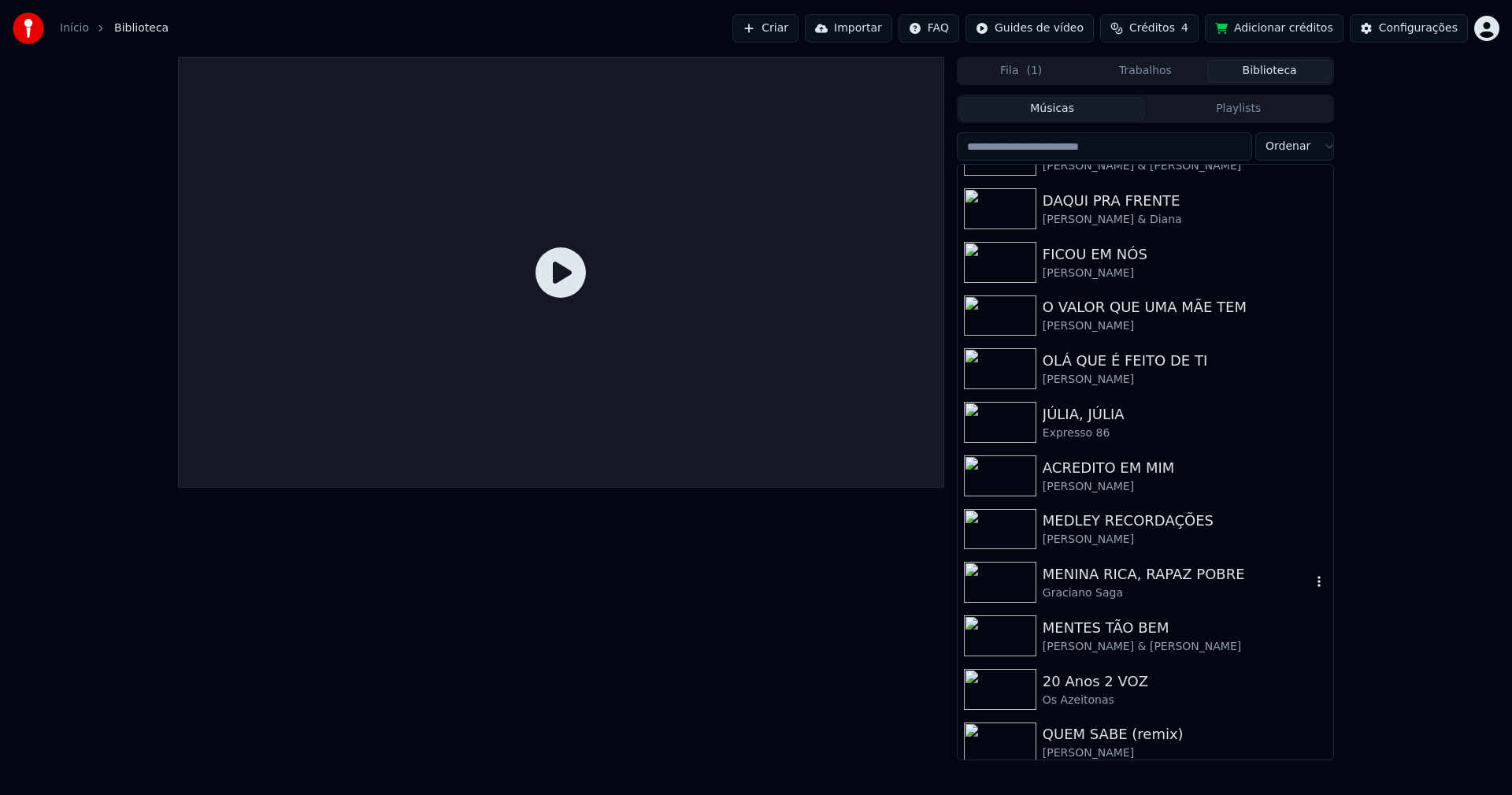
scroll to position [236, 0]
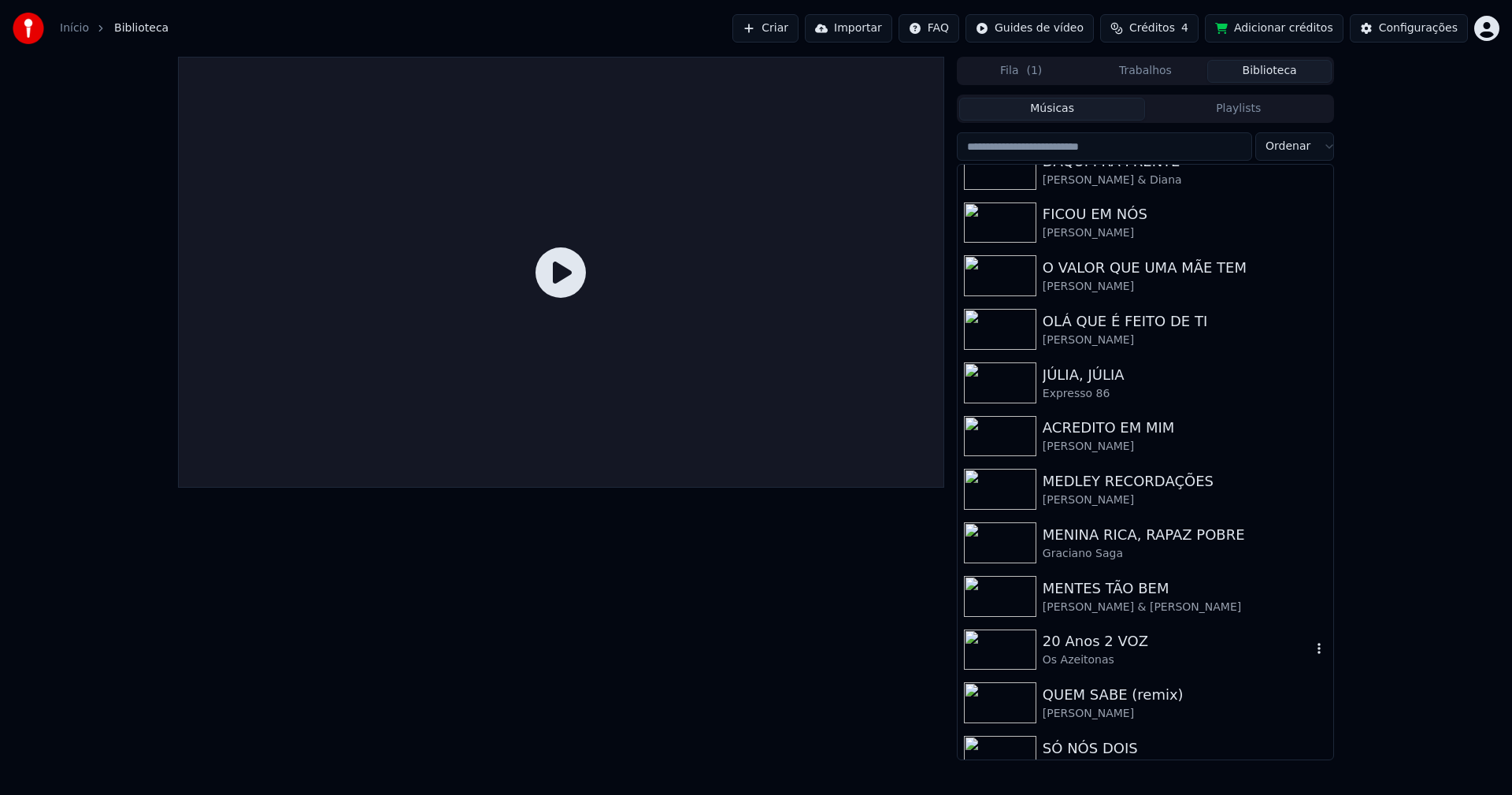
click at [1128, 642] on div "20 Anos 2 VOZ" at bounding box center [1177, 642] width 268 height 22
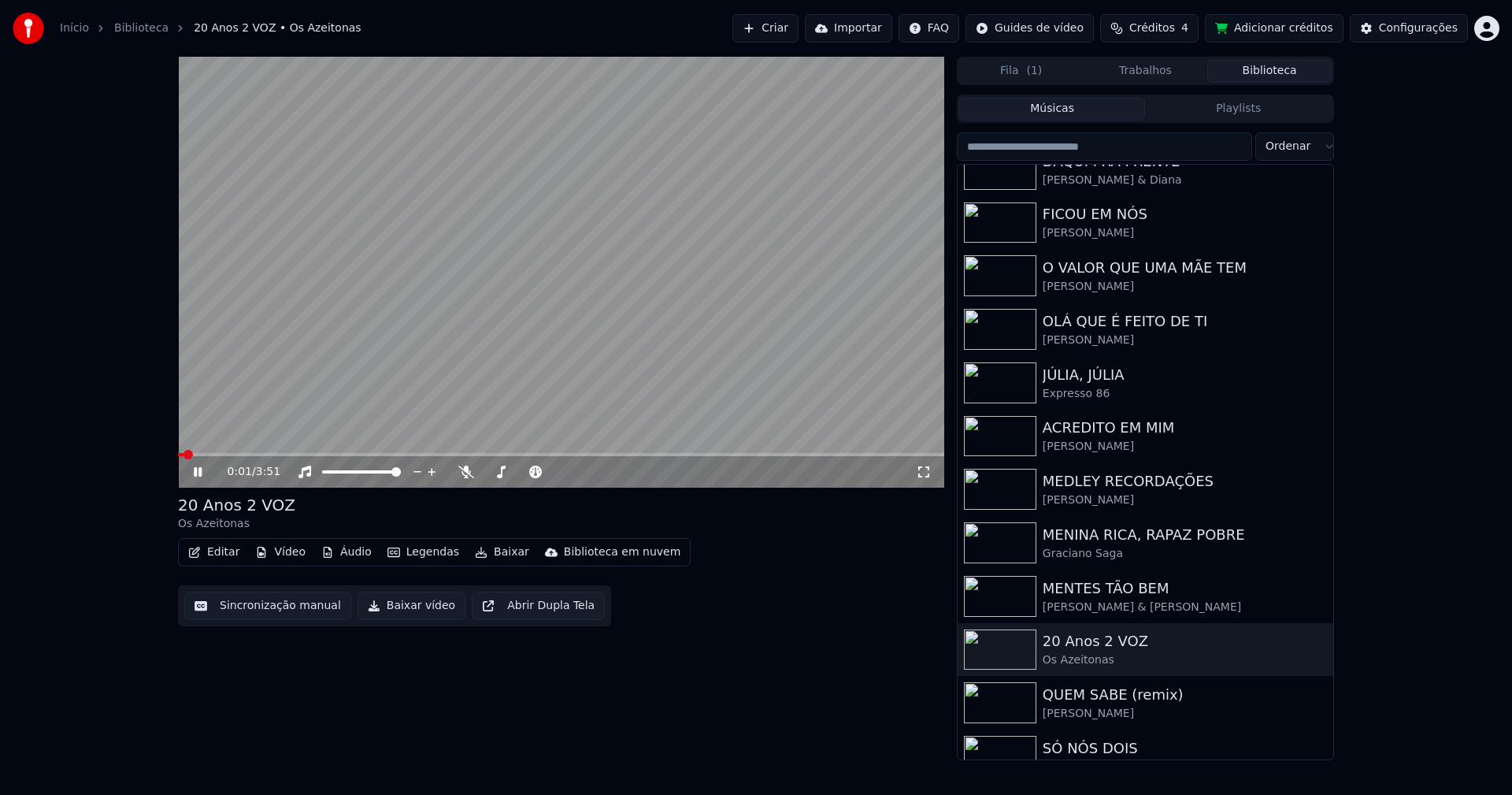
click at [199, 474] on icon at bounding box center [197, 471] width 8 height 9
click at [218, 553] on button "Editar" at bounding box center [214, 552] width 64 height 22
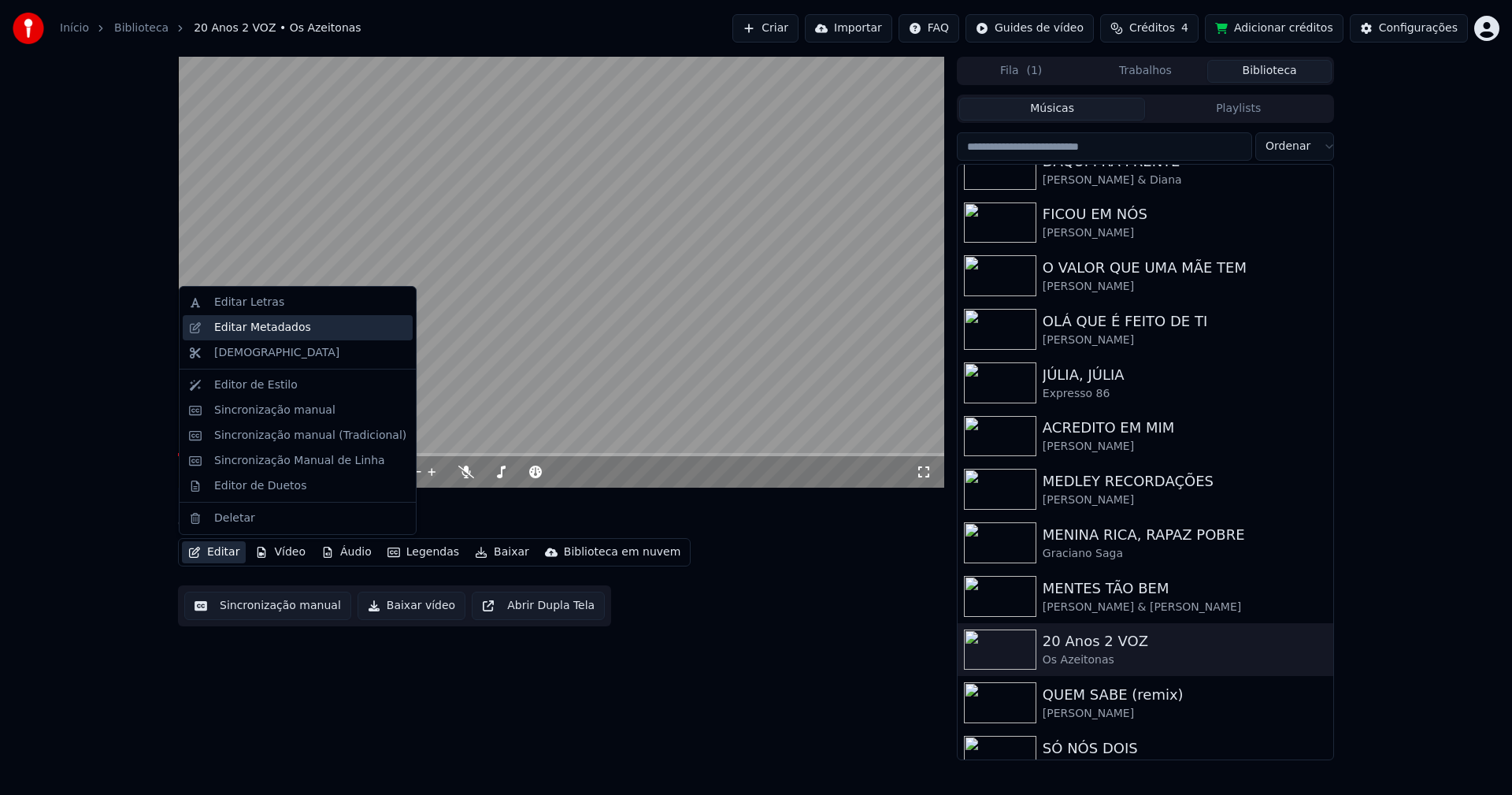
click at [279, 326] on div "Editar Metadados" at bounding box center [263, 327] width 97 height 16
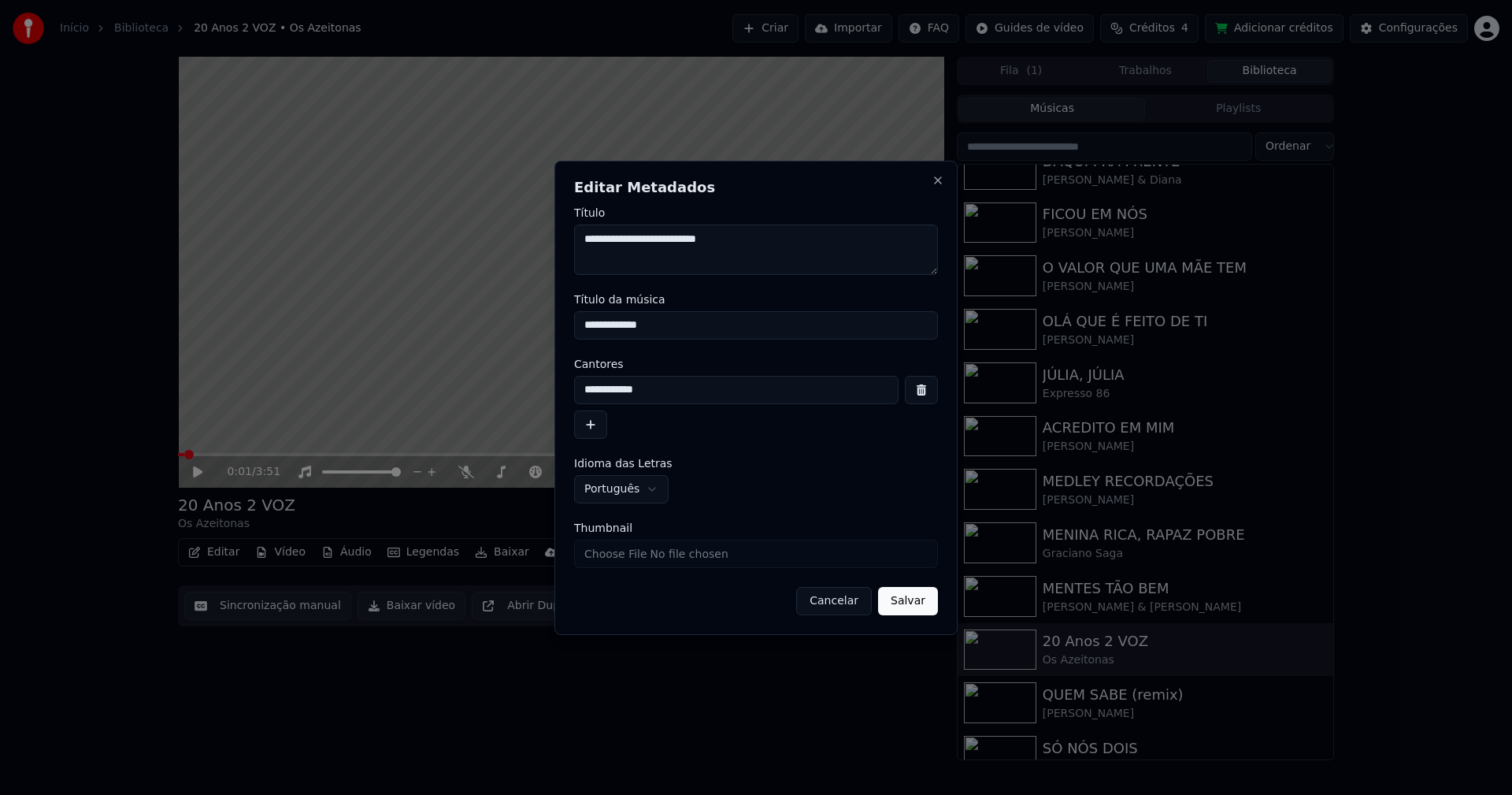
drag, startPoint x: 496, startPoint y: 325, endPoint x: 427, endPoint y: 321, distance: 69.1
click at [427, 321] on body "**********" at bounding box center [756, 398] width 1512 height 795
type input "**********"
click at [640, 554] on input "Thumbnail" at bounding box center [756, 553] width 364 height 29
type input "**********"
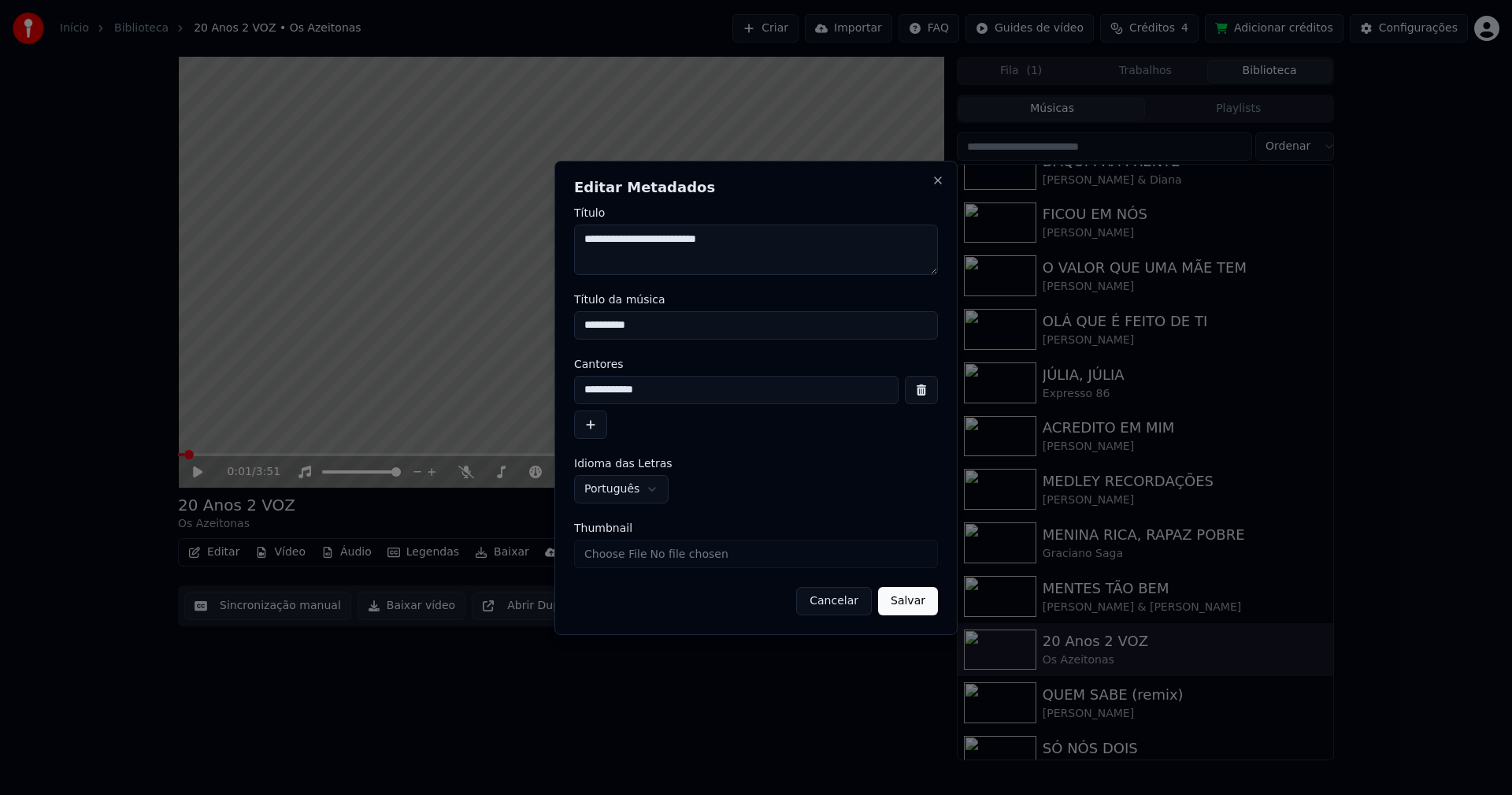
click at [914, 605] on button "Salvar" at bounding box center [907, 601] width 60 height 29
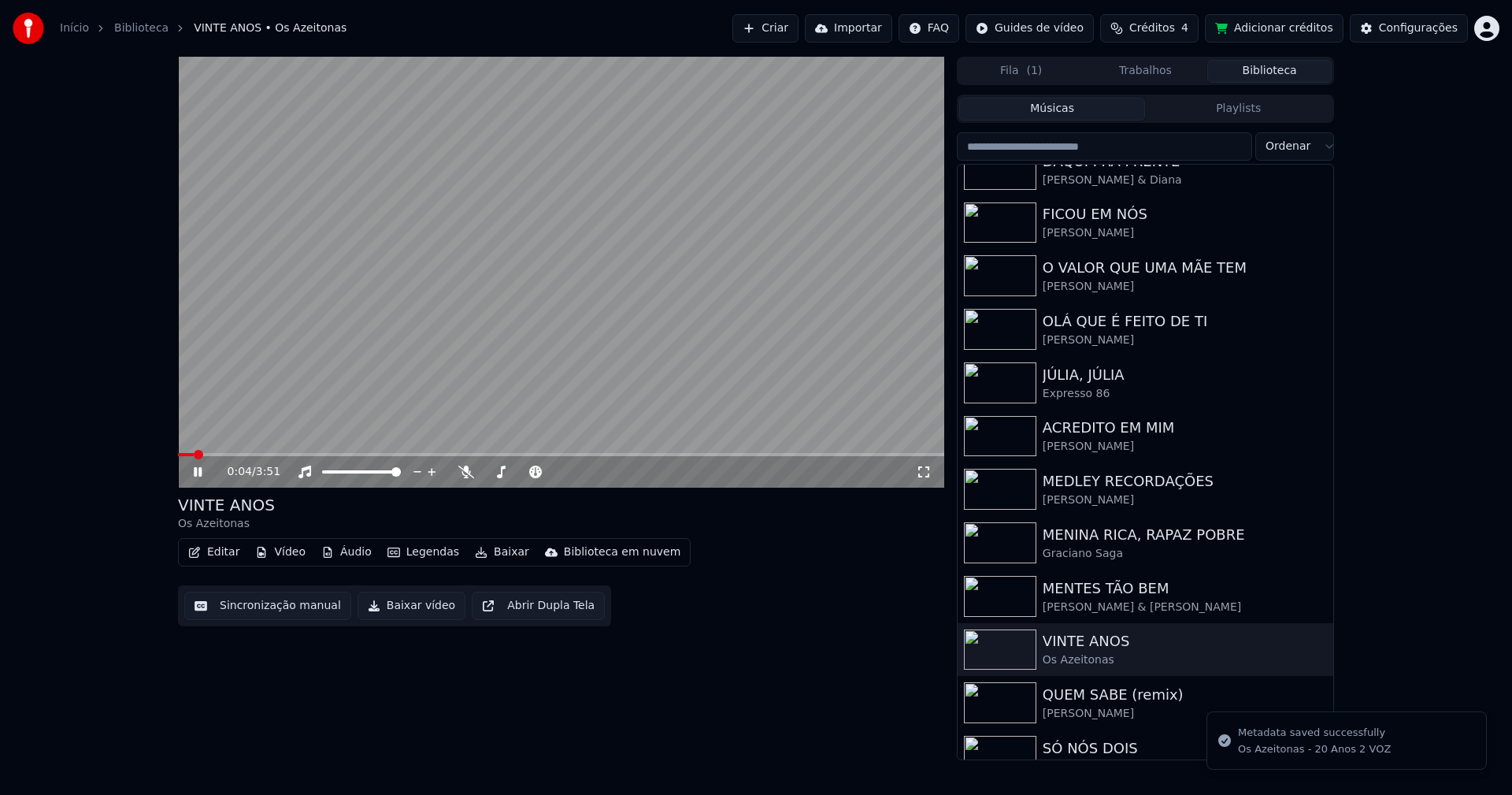
click at [353, 552] on button "Áudio" at bounding box center [346, 552] width 63 height 22
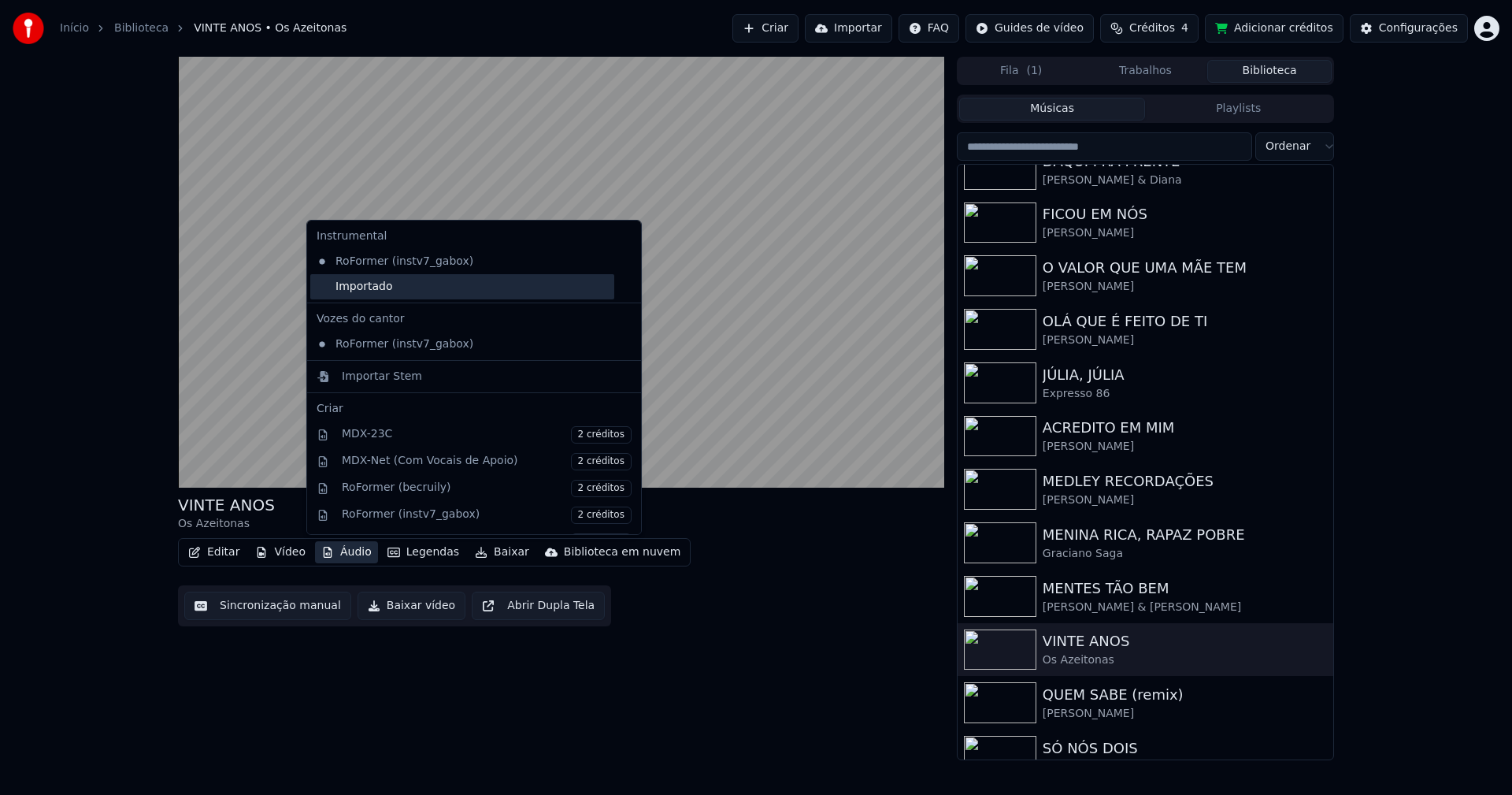
click at [336, 294] on div "Importado" at bounding box center [462, 287] width 304 height 25
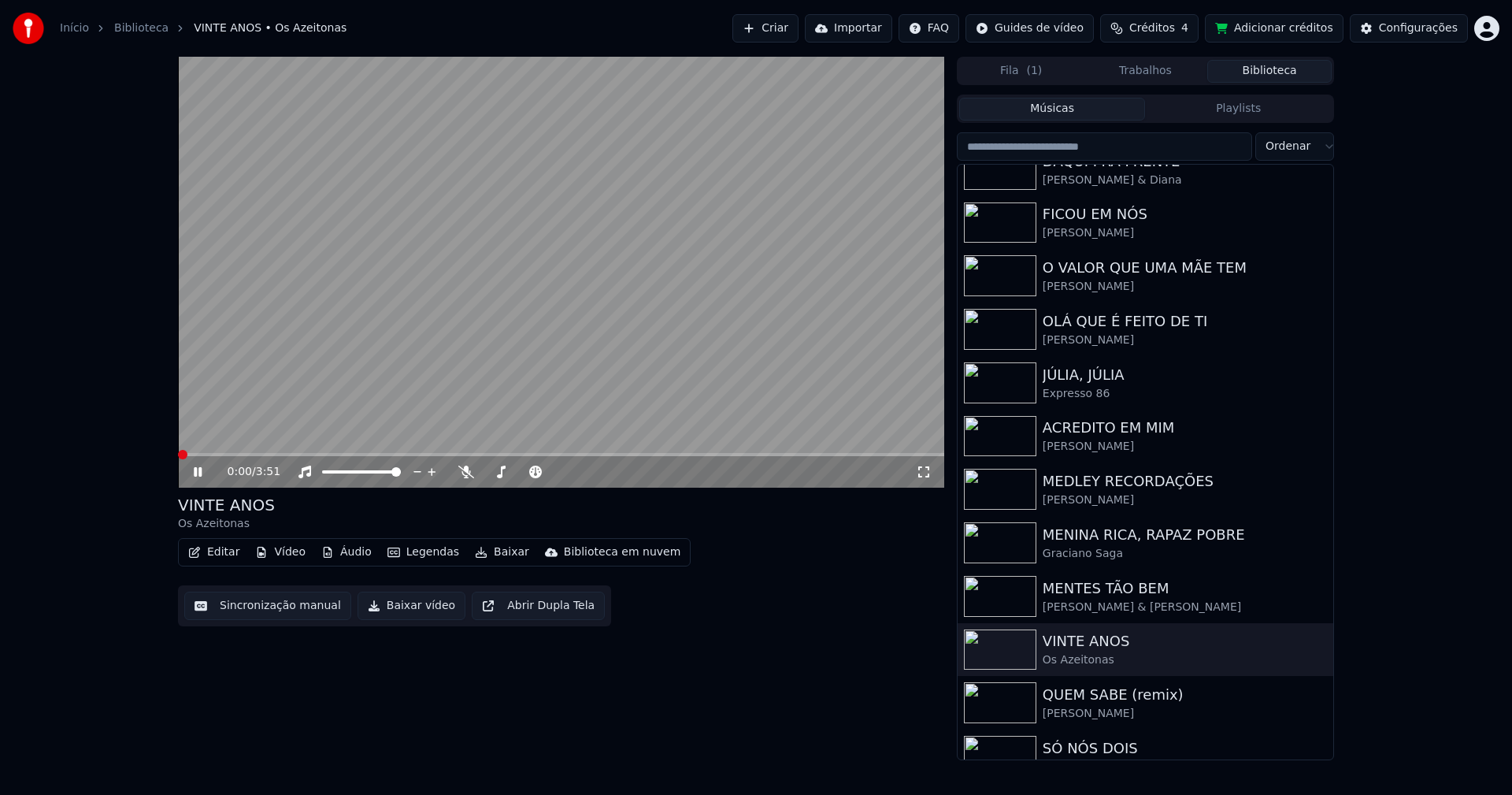
click at [178, 453] on span at bounding box center [178, 455] width 0 height 3
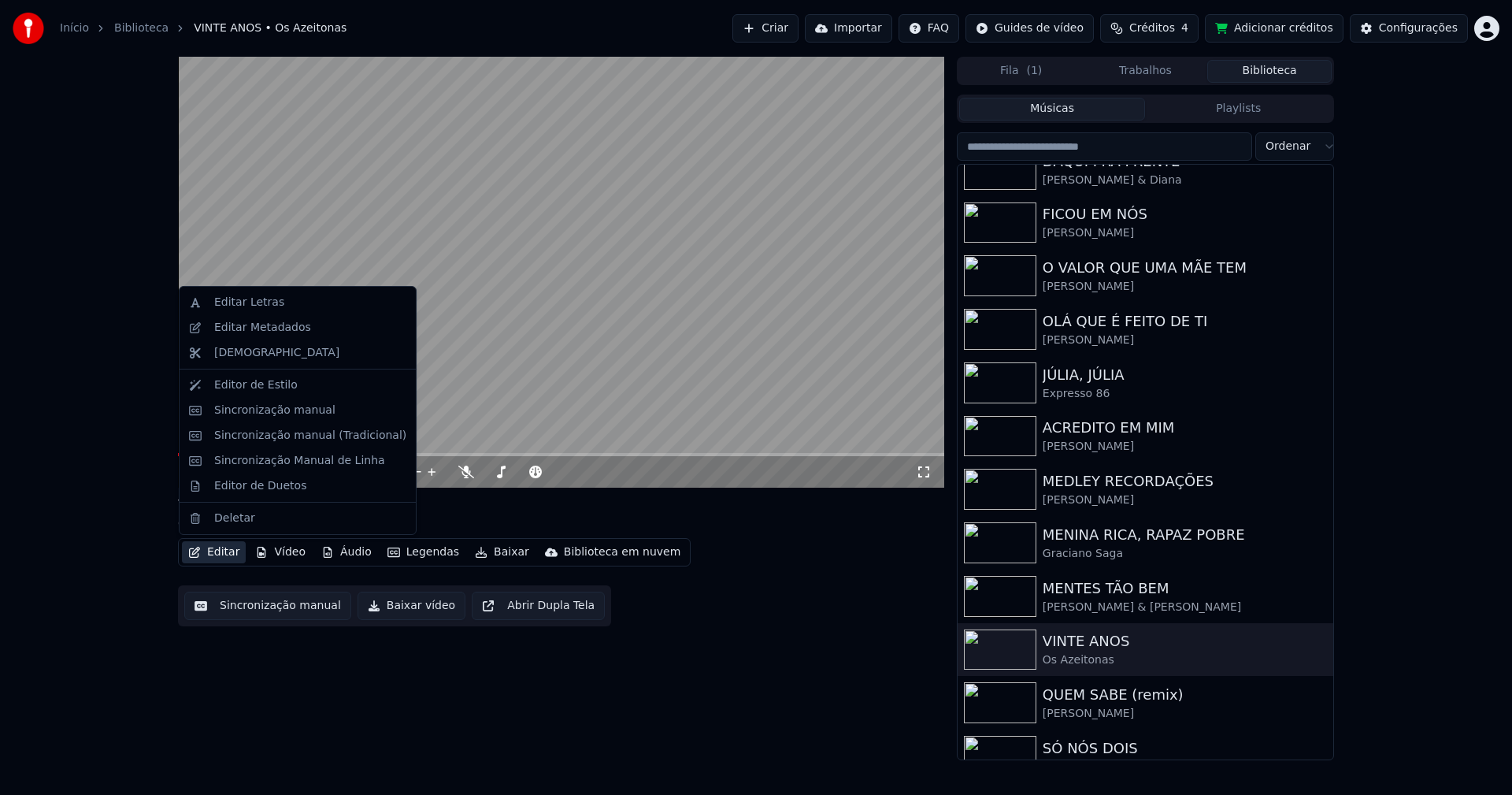
click at [223, 556] on button "Editar" at bounding box center [214, 552] width 64 height 22
click at [286, 435] on div "Sincronização manual (Tradicional)" at bounding box center [310, 435] width 192 height 16
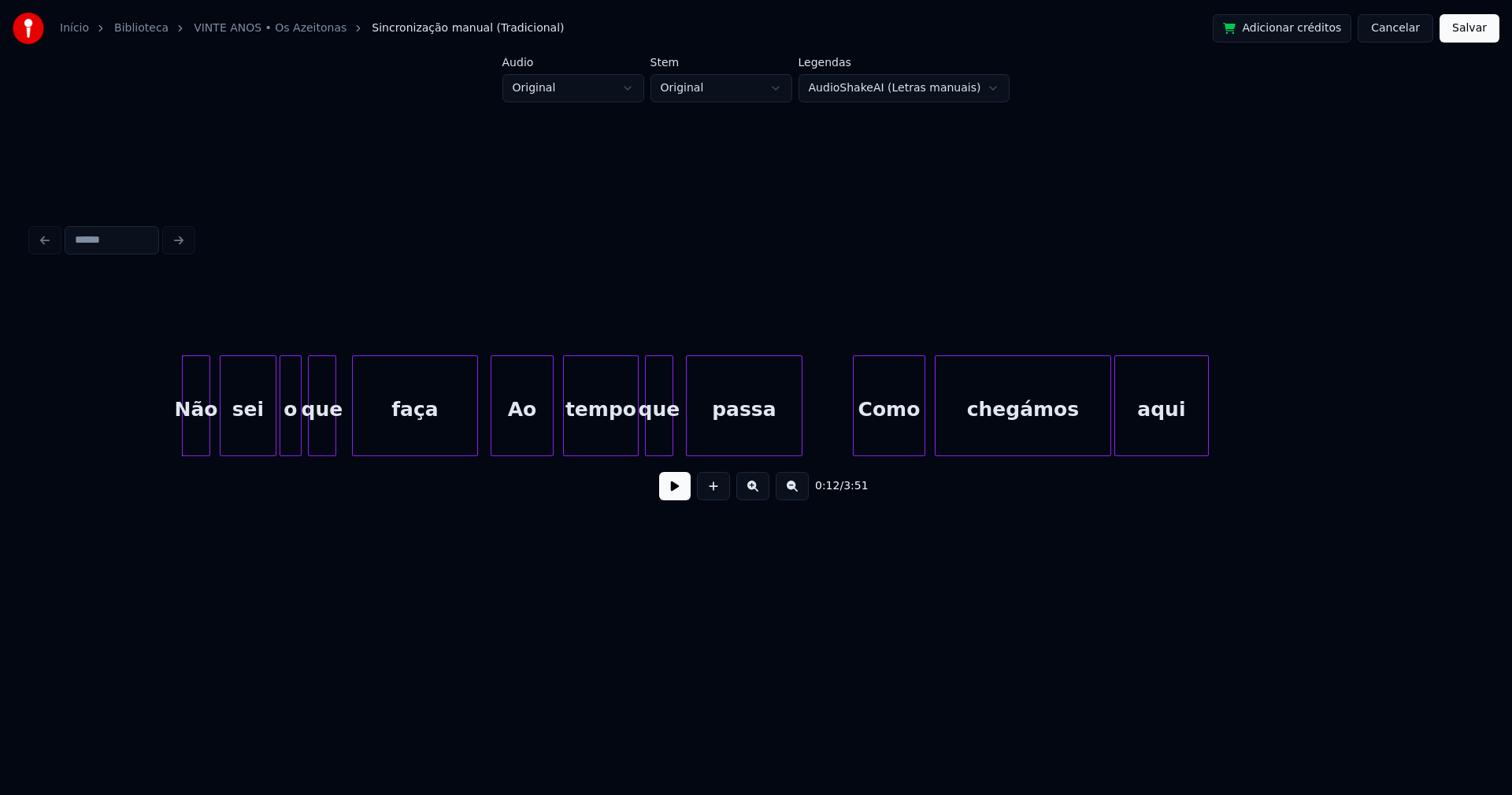
scroll to position [0, 1854]
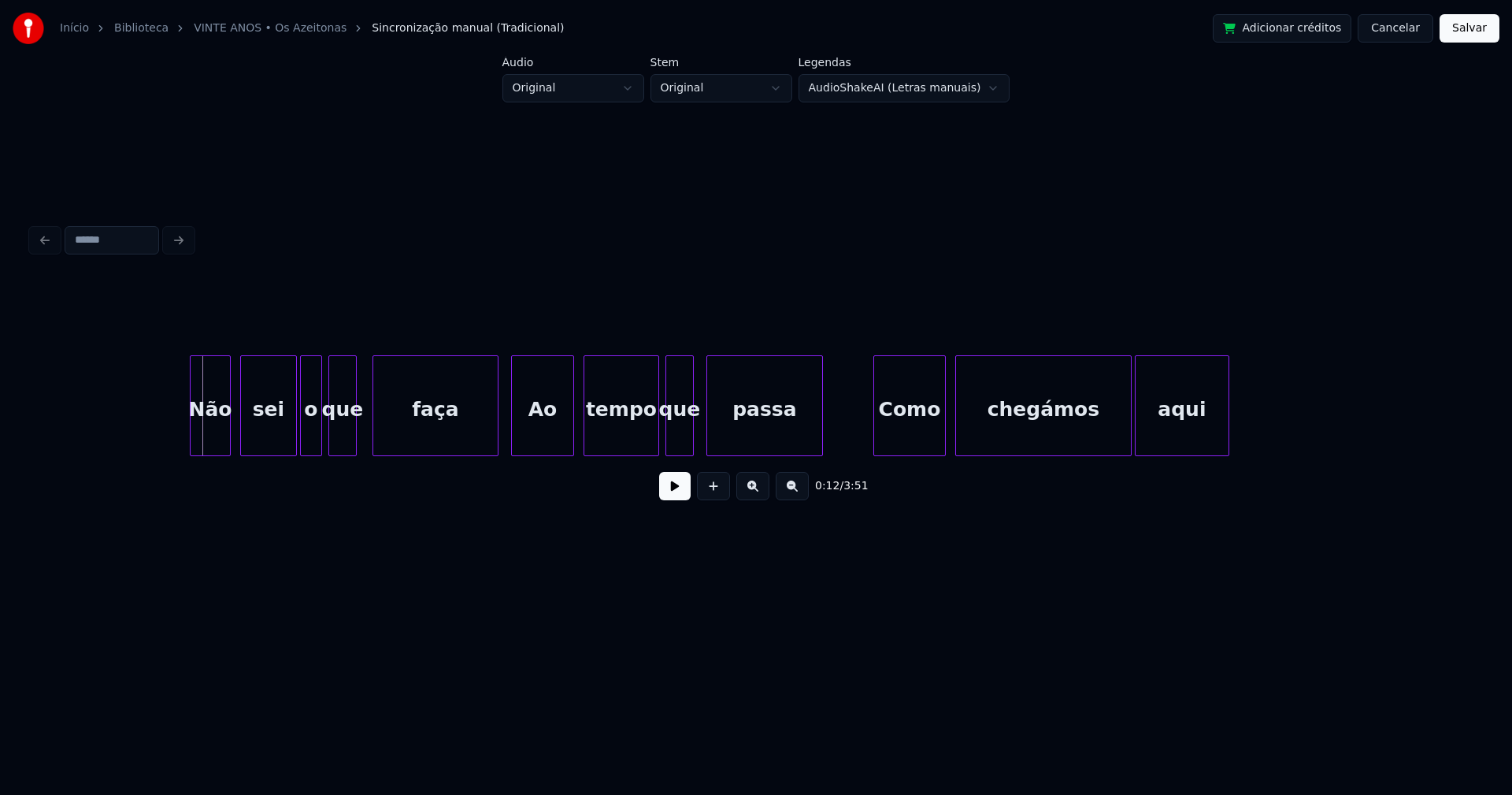
click at [192, 435] on div at bounding box center [193, 406] width 5 height 99
click at [252, 447] on div at bounding box center [252, 406] width 5 height 99
click at [242, 444] on div at bounding box center [241, 406] width 5 height 99
click at [669, 496] on button at bounding box center [675, 486] width 32 height 29
click at [286, 438] on div at bounding box center [286, 406] width 5 height 99
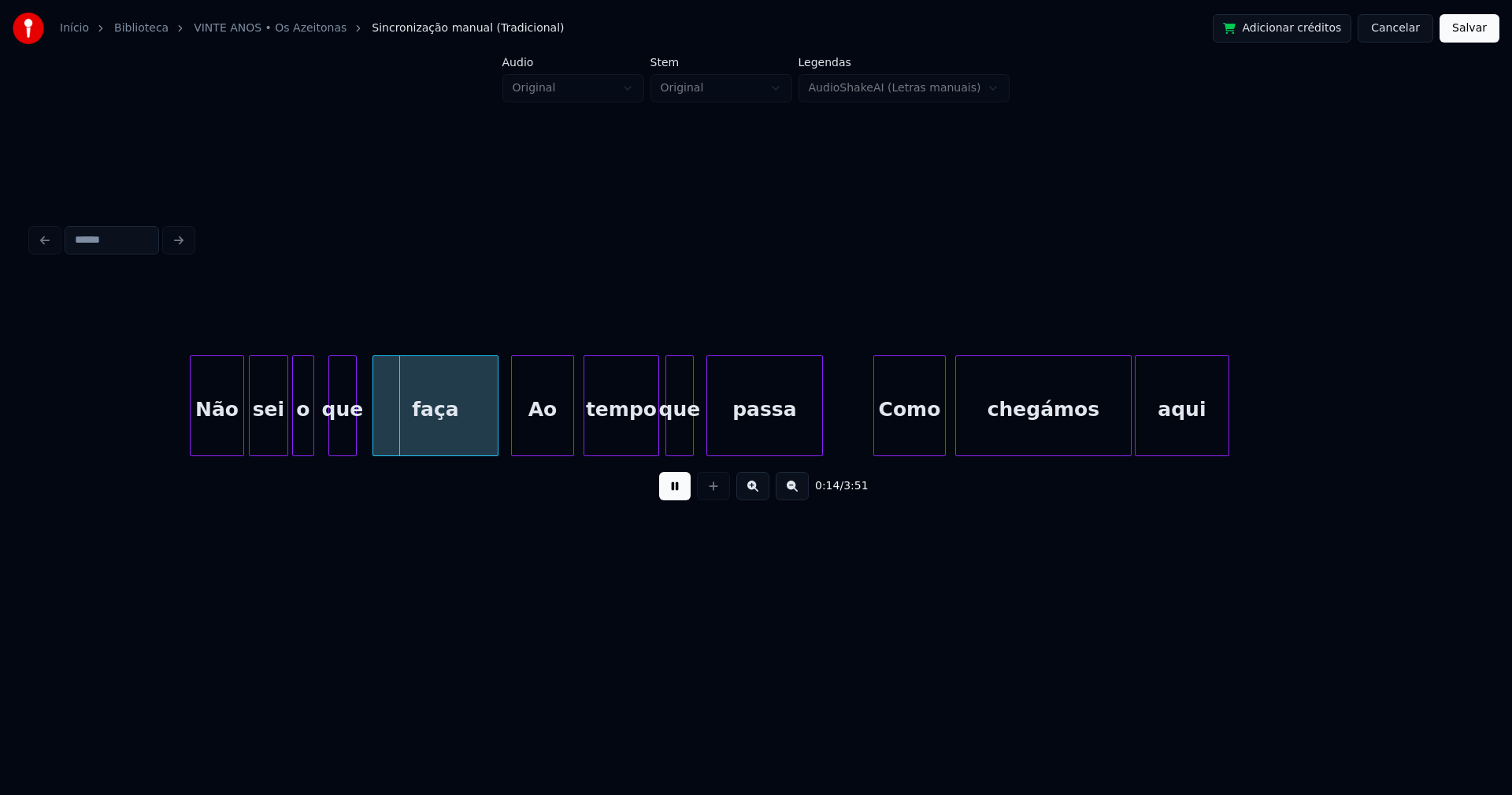
click at [300, 444] on div "o" at bounding box center [303, 410] width 20 height 107
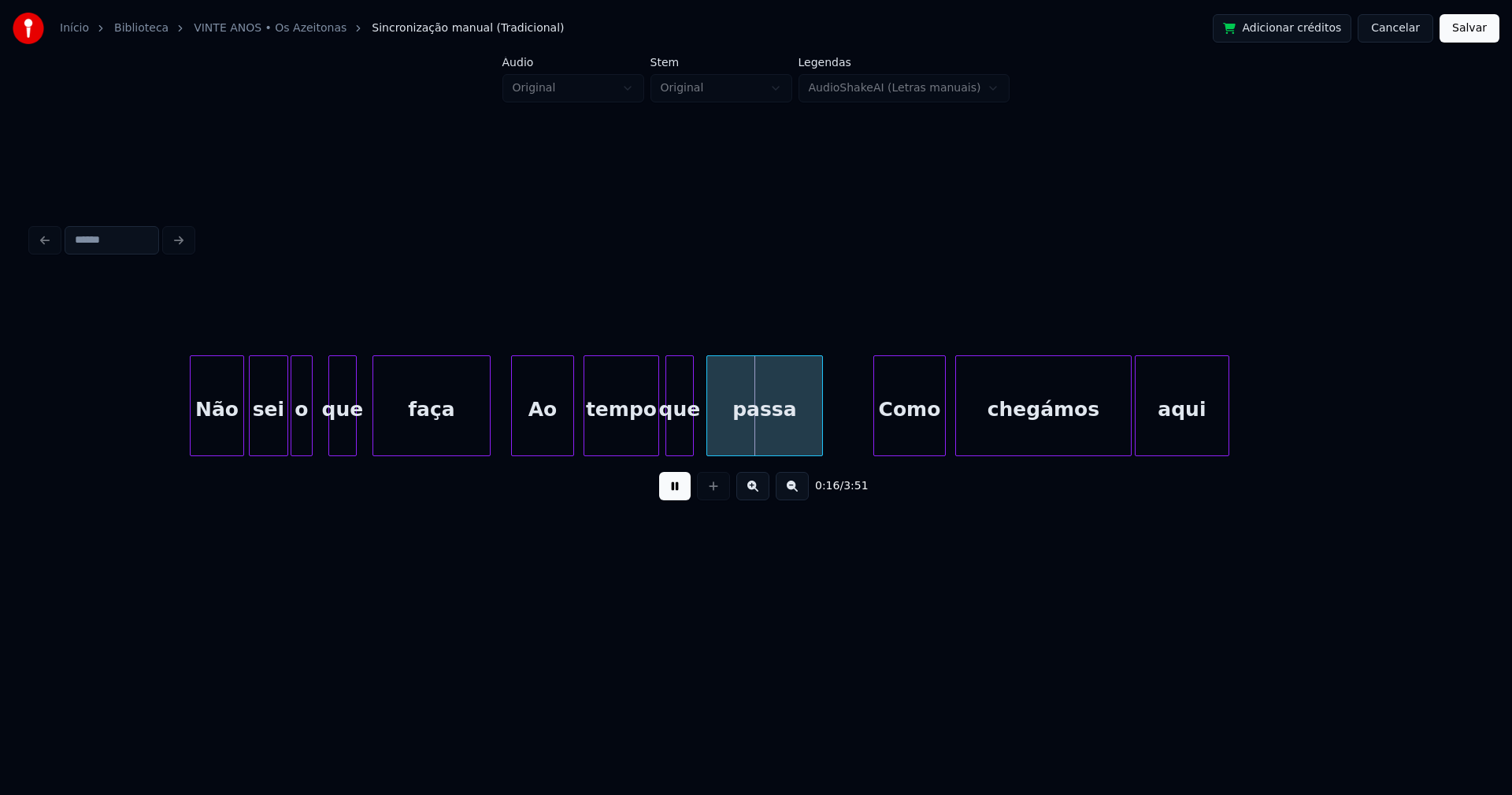
click at [488, 435] on div at bounding box center [488, 406] width 5 height 99
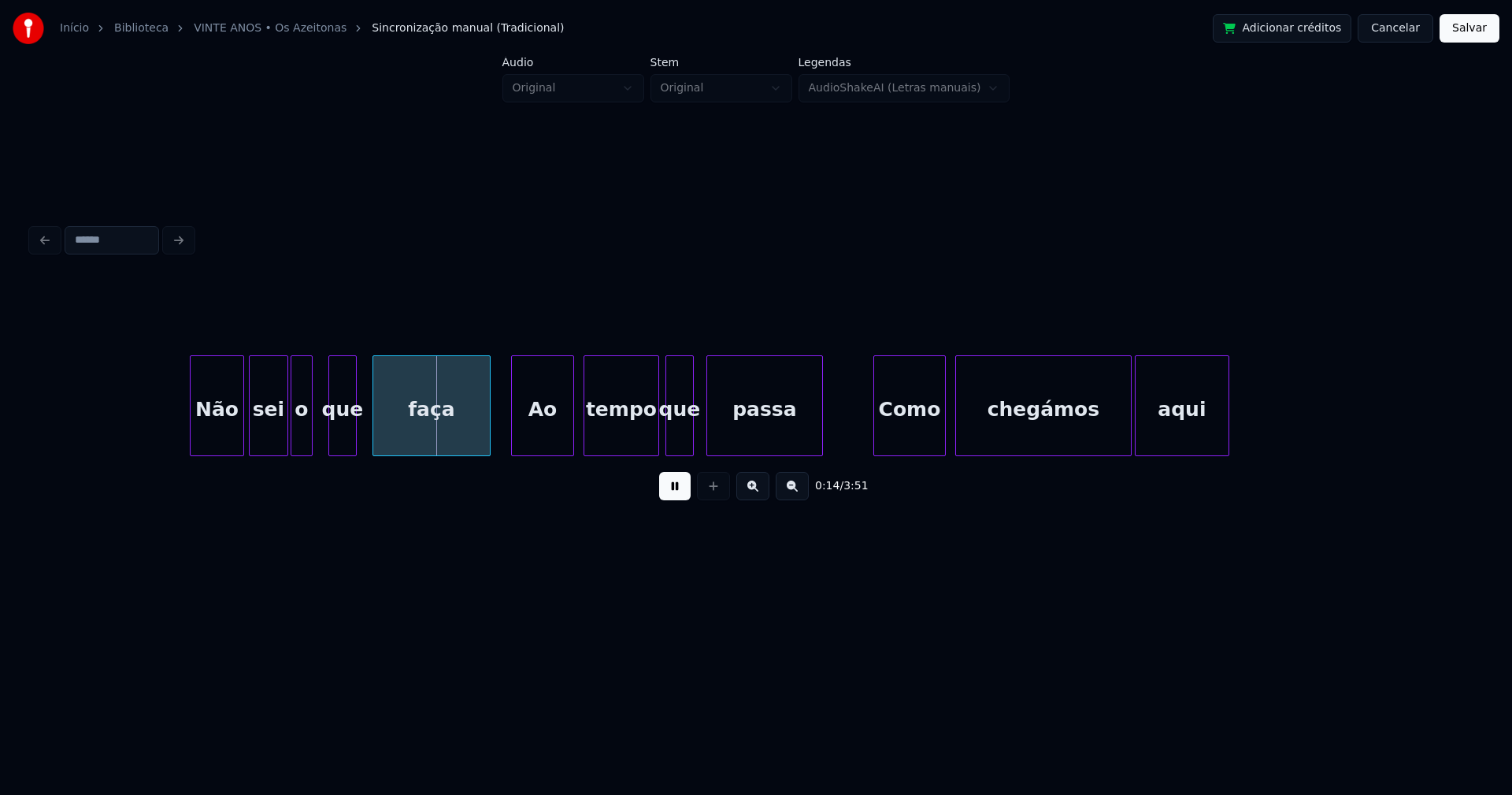
click at [543, 435] on div "Ao" at bounding box center [542, 410] width 61 height 107
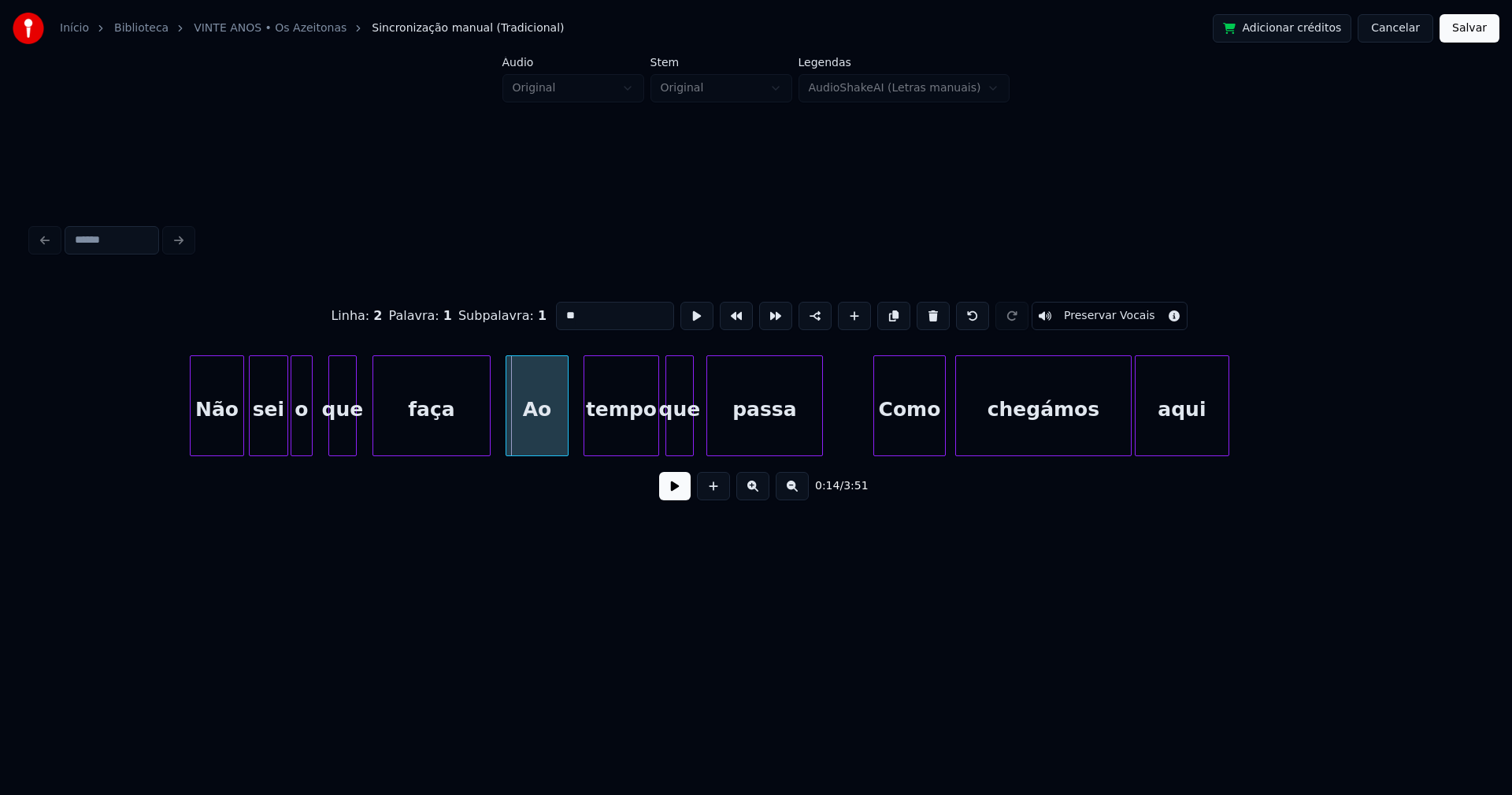
click at [539, 438] on div "Ao" at bounding box center [536, 410] width 61 height 107
drag, startPoint x: 562, startPoint y: 305, endPoint x: 541, endPoint y: 319, distance: 25.2
click at [556, 317] on input "**" at bounding box center [614, 316] width 118 height 29
type input "**"
click at [672, 486] on button at bounding box center [675, 486] width 32 height 29
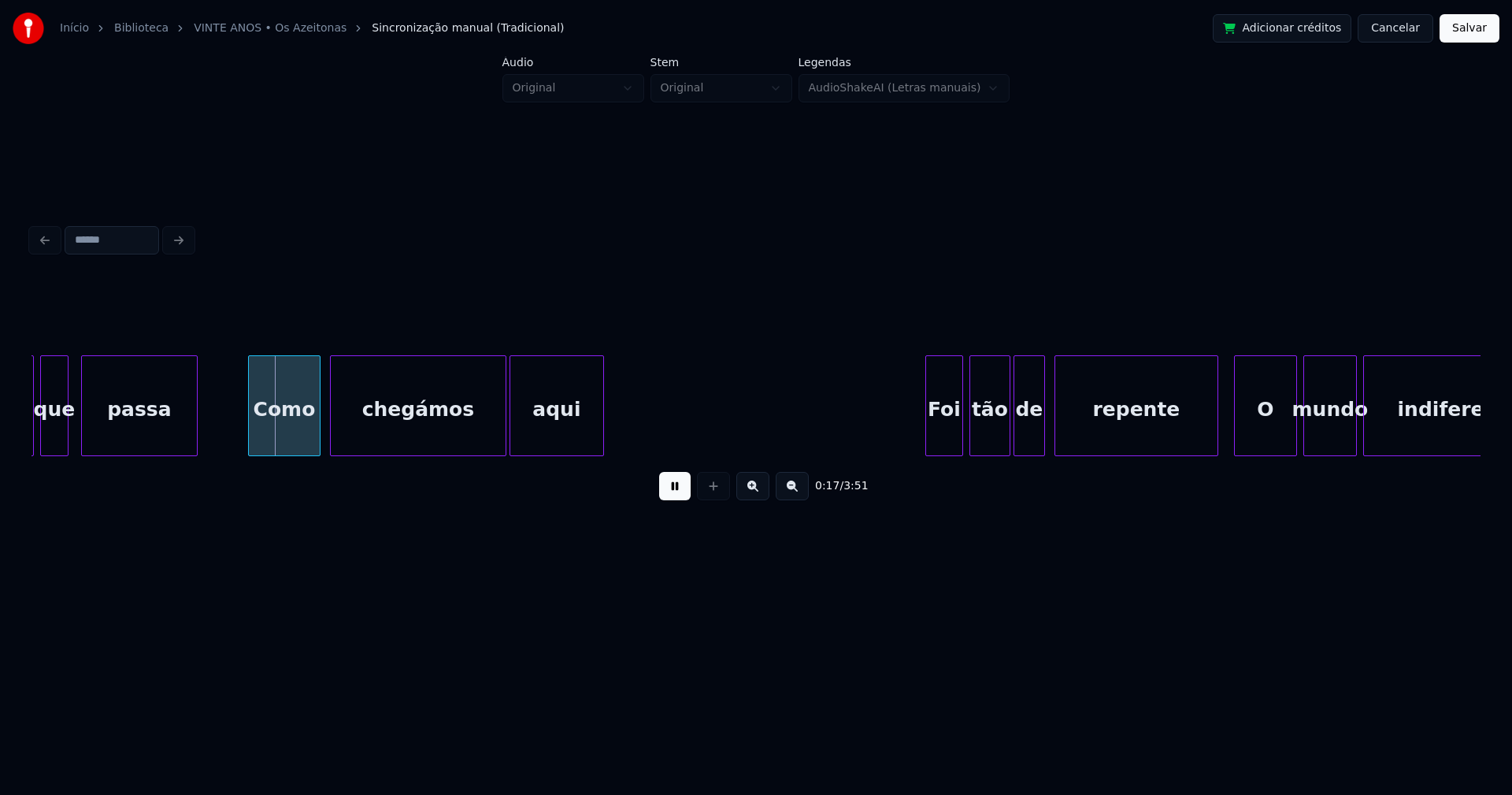
scroll to position [0, 2499]
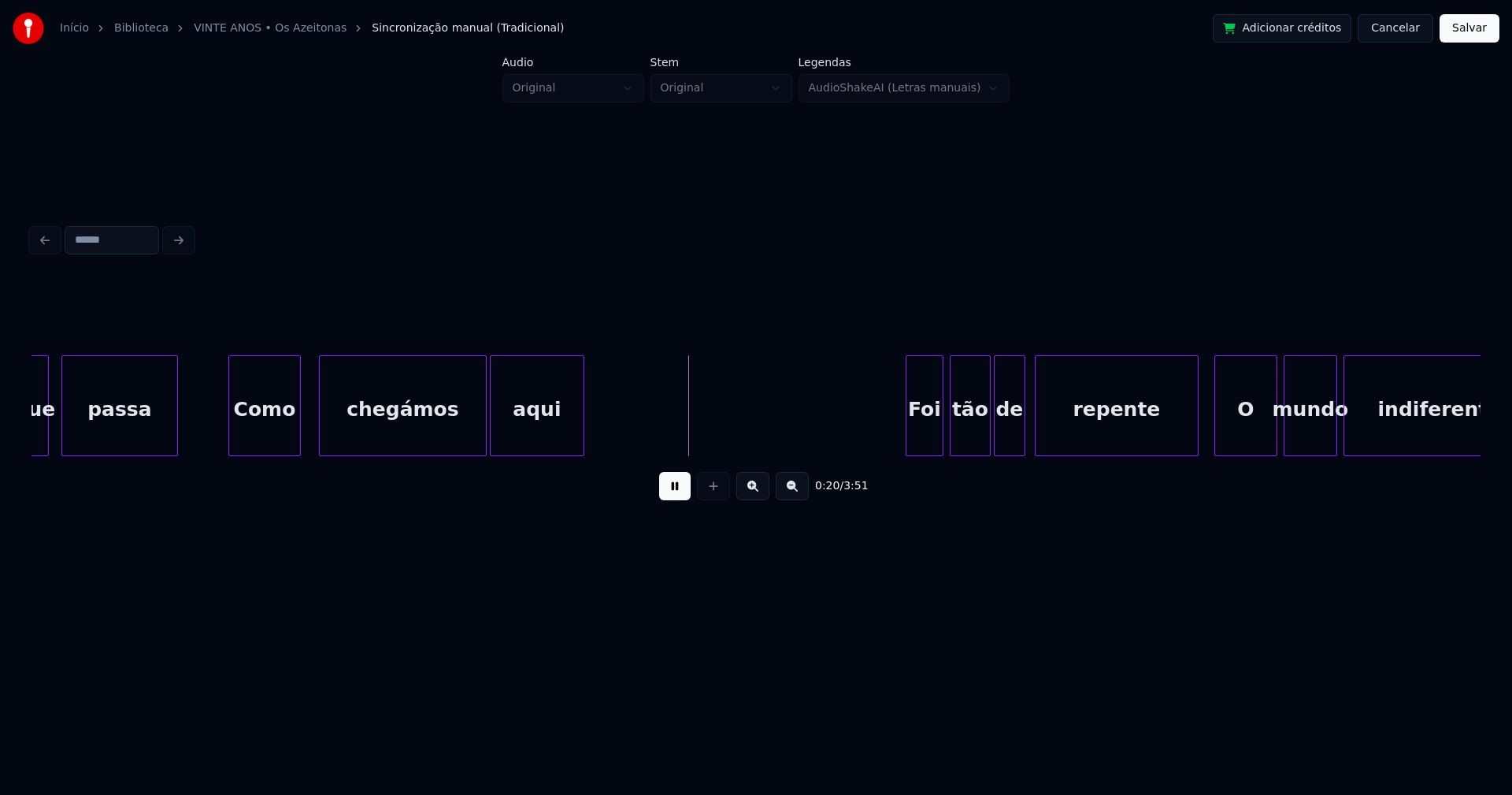
click at [320, 442] on div at bounding box center [322, 406] width 5 height 99
click at [308, 444] on div at bounding box center [308, 406] width 5 height 99
click at [468, 449] on div at bounding box center [468, 406] width 5 height 99
click at [482, 435] on div at bounding box center [483, 406] width 5 height 99
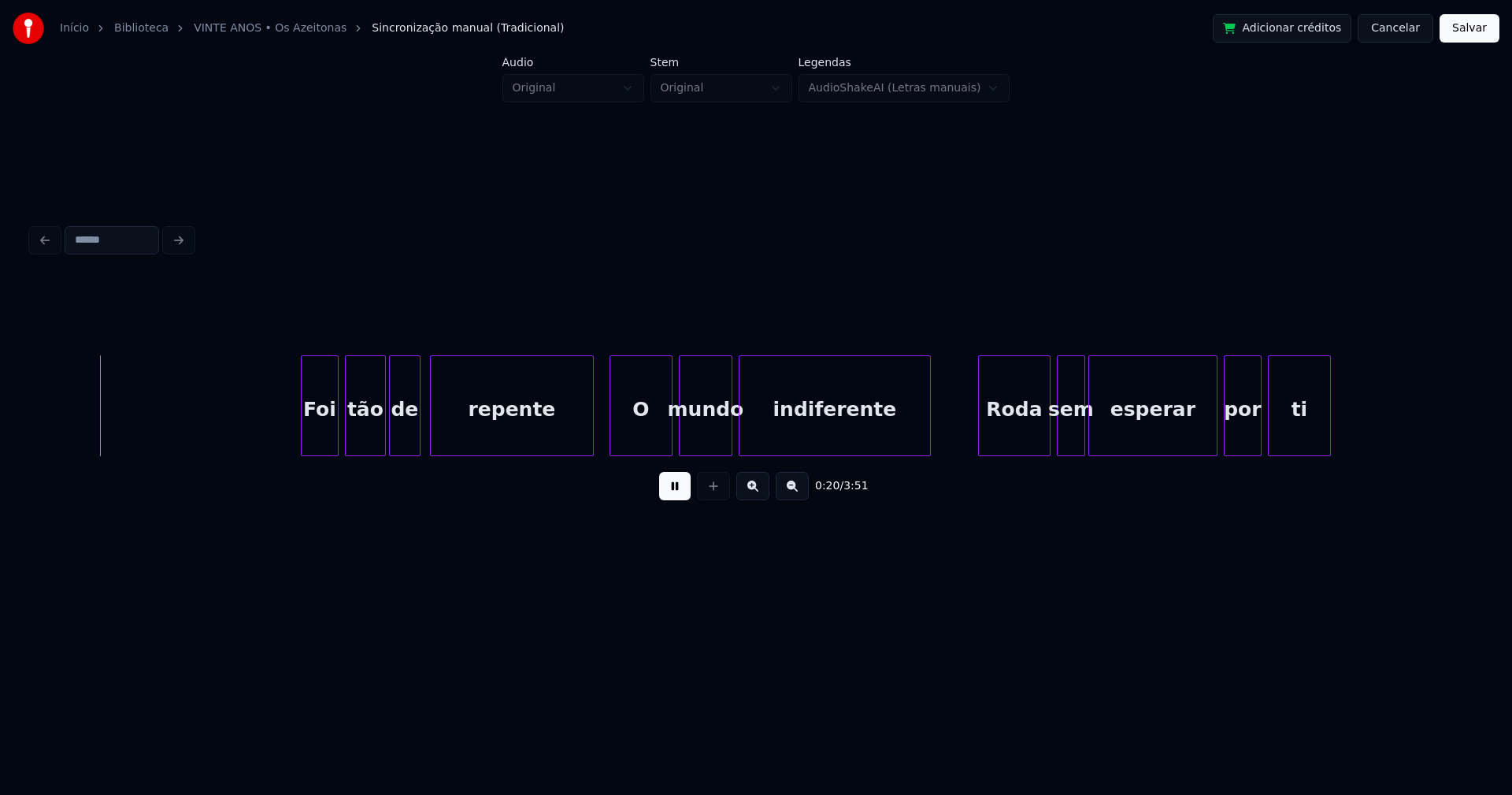
scroll to position [0, 3124]
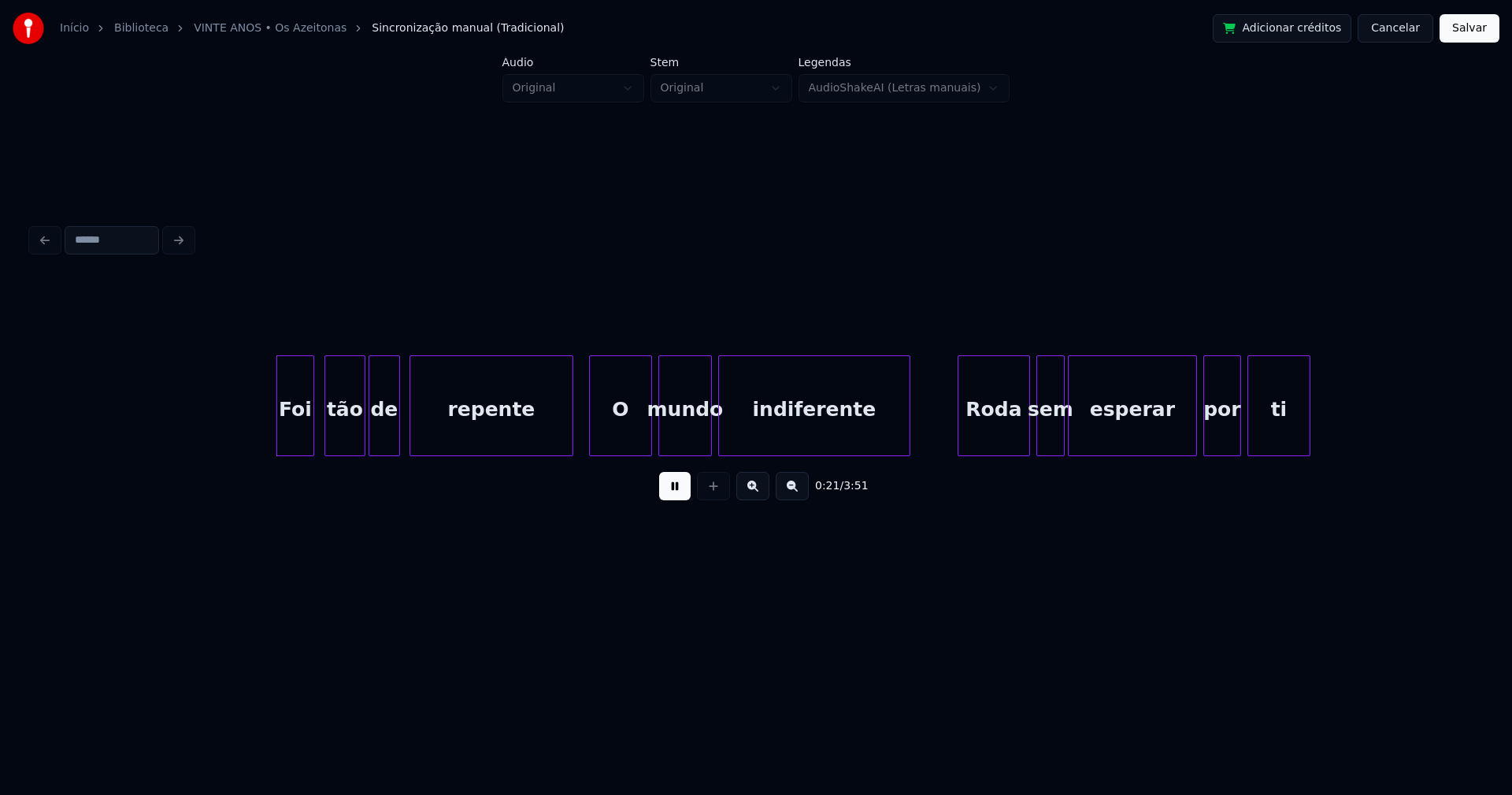
click at [293, 436] on div "Foi" at bounding box center [295, 410] width 36 height 107
click at [565, 435] on div at bounding box center [564, 406] width 5 height 99
click at [613, 436] on div "O" at bounding box center [614, 410] width 61 height 107
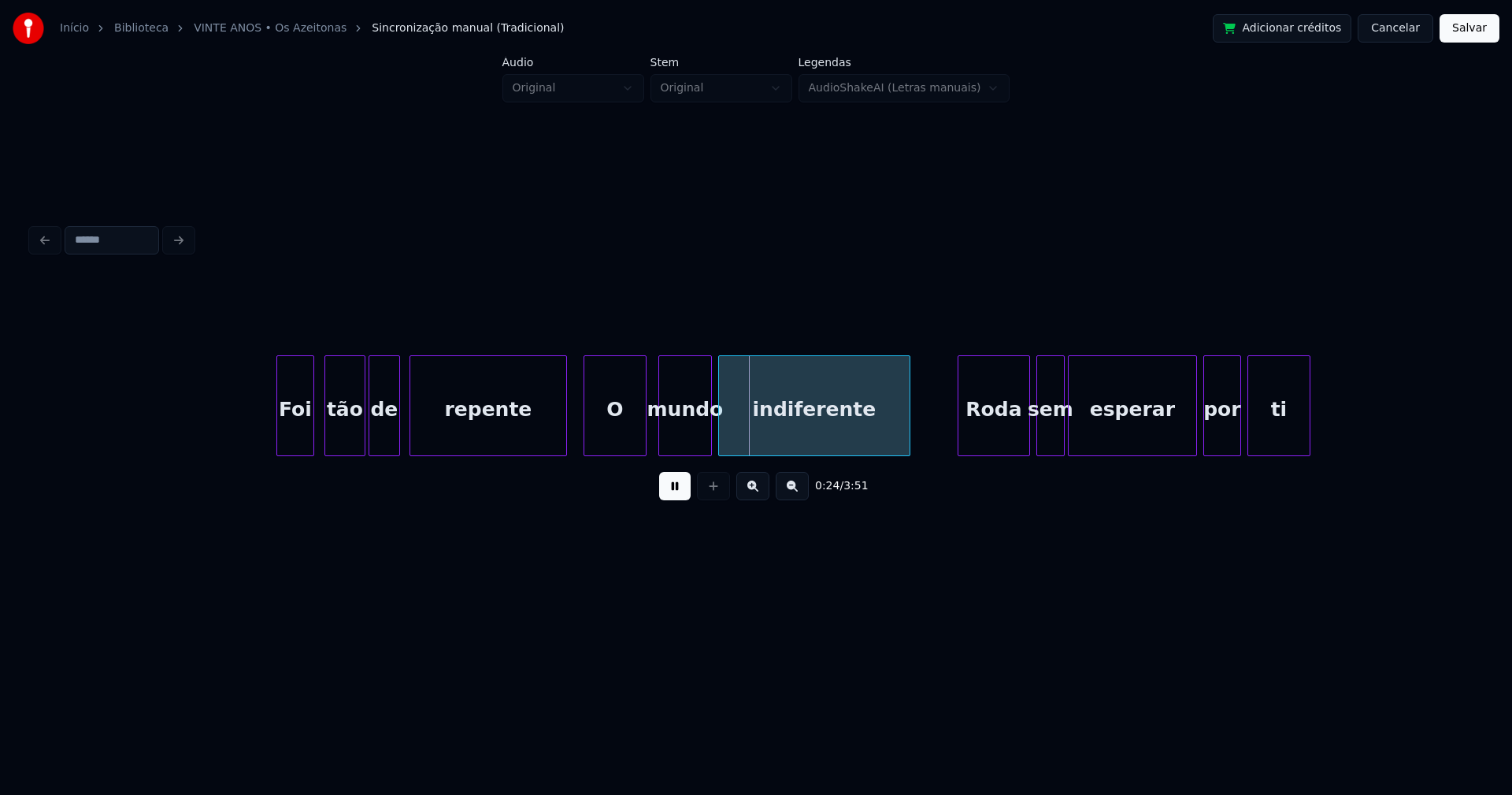
click at [617, 441] on div "O" at bounding box center [614, 410] width 61 height 107
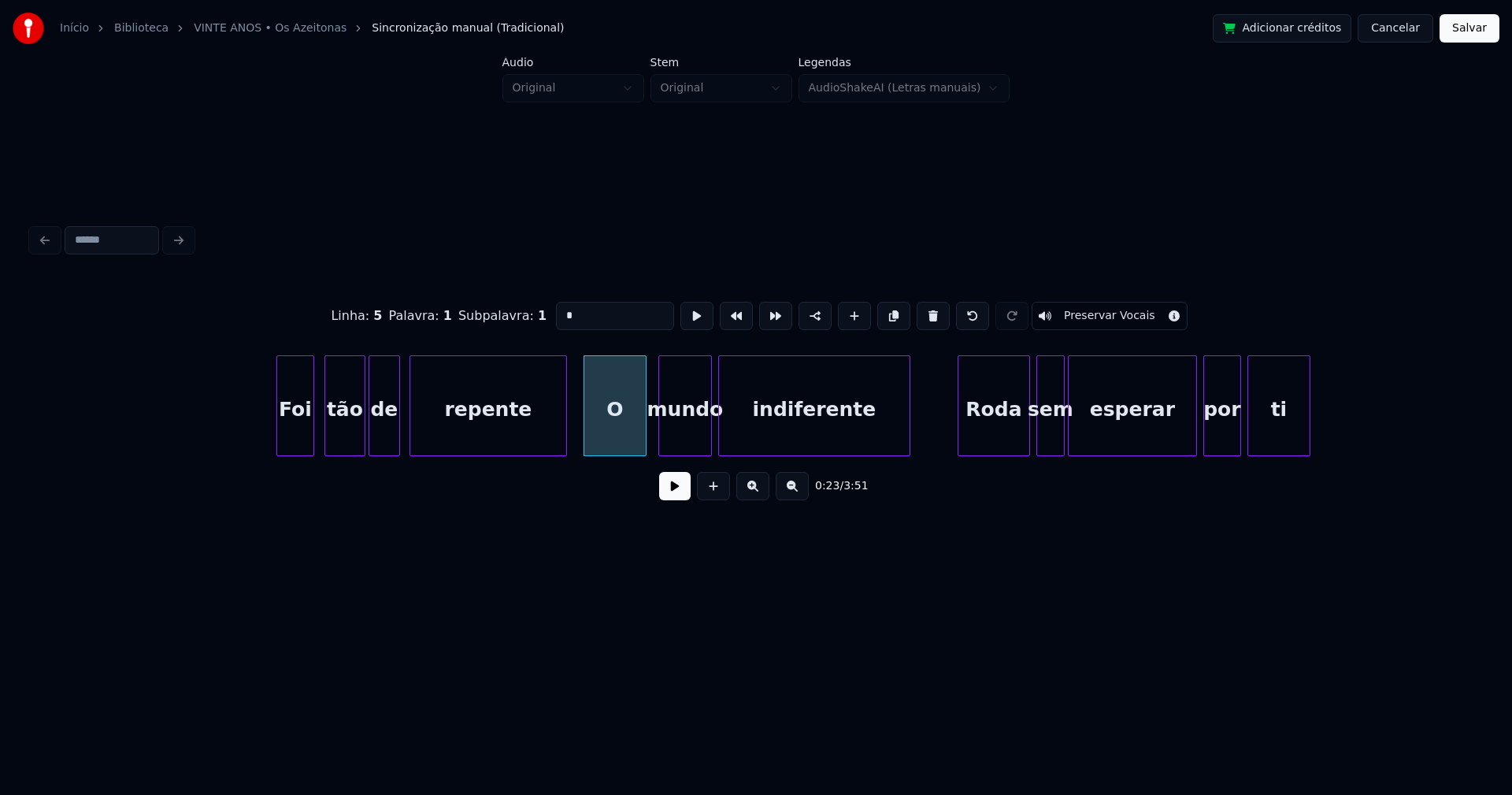
drag, startPoint x: 576, startPoint y: 313, endPoint x: 536, endPoint y: 312, distance: 40.0
click at [536, 312] on div "Linha : 5 Palavra : 1 Subpalavra : 1 * Preservar Vocais" at bounding box center [756, 316] width 1448 height 79
type input "*"
click at [674, 496] on button at bounding box center [675, 486] width 32 height 29
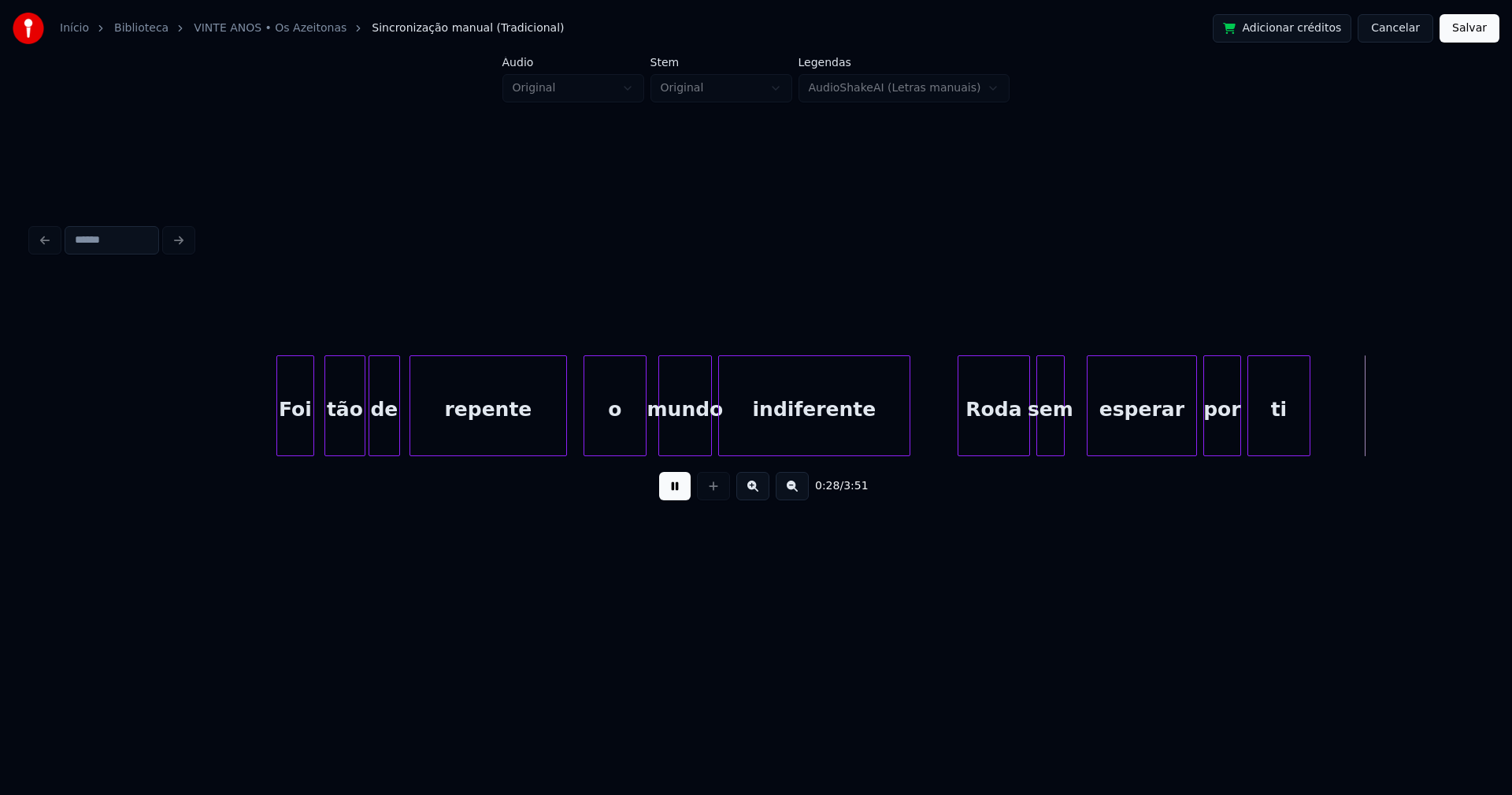
click at [1090, 425] on div at bounding box center [1090, 406] width 5 height 99
click at [1074, 425] on div at bounding box center [1074, 406] width 5 height 99
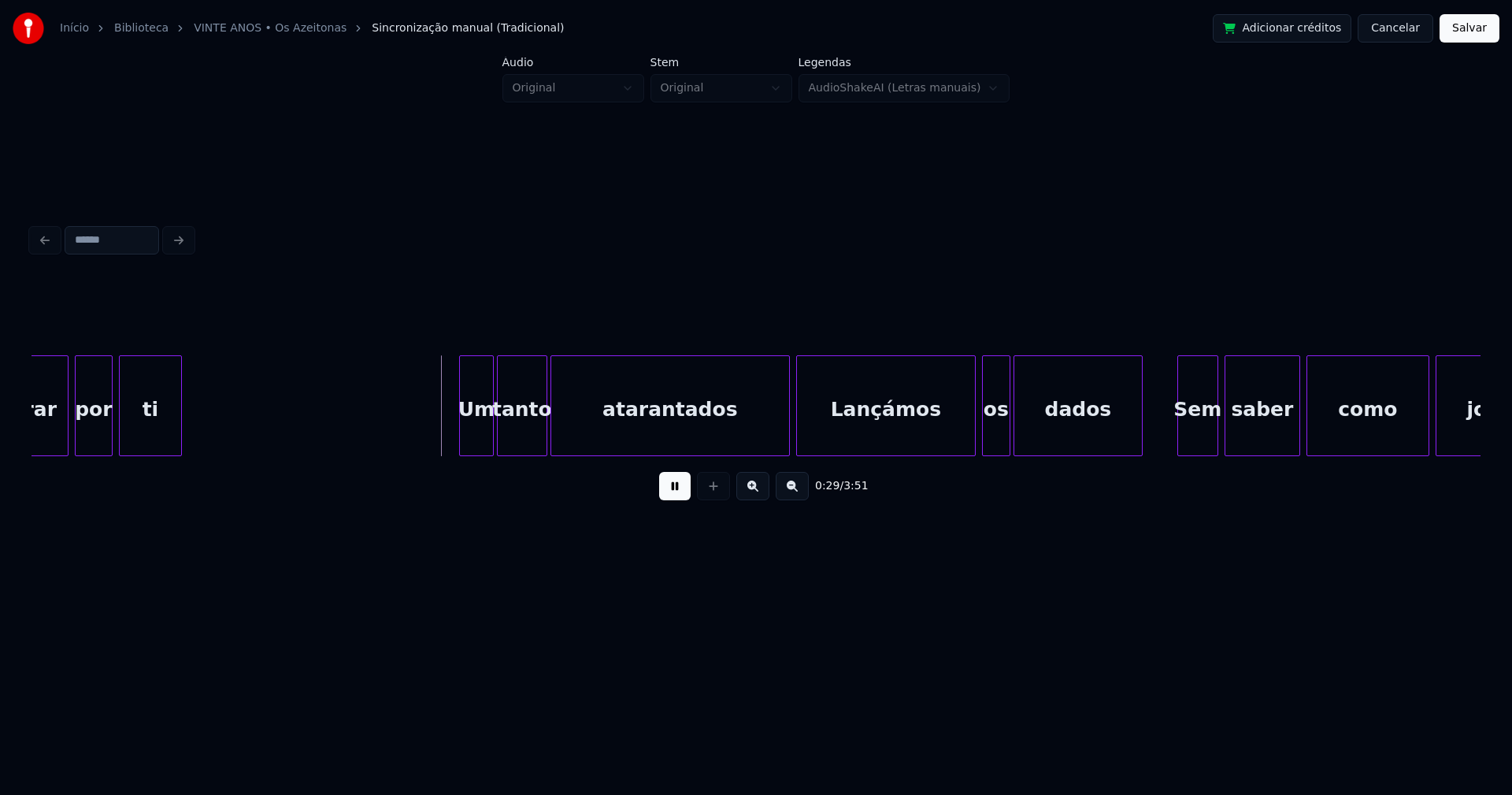
scroll to position [0, 4273]
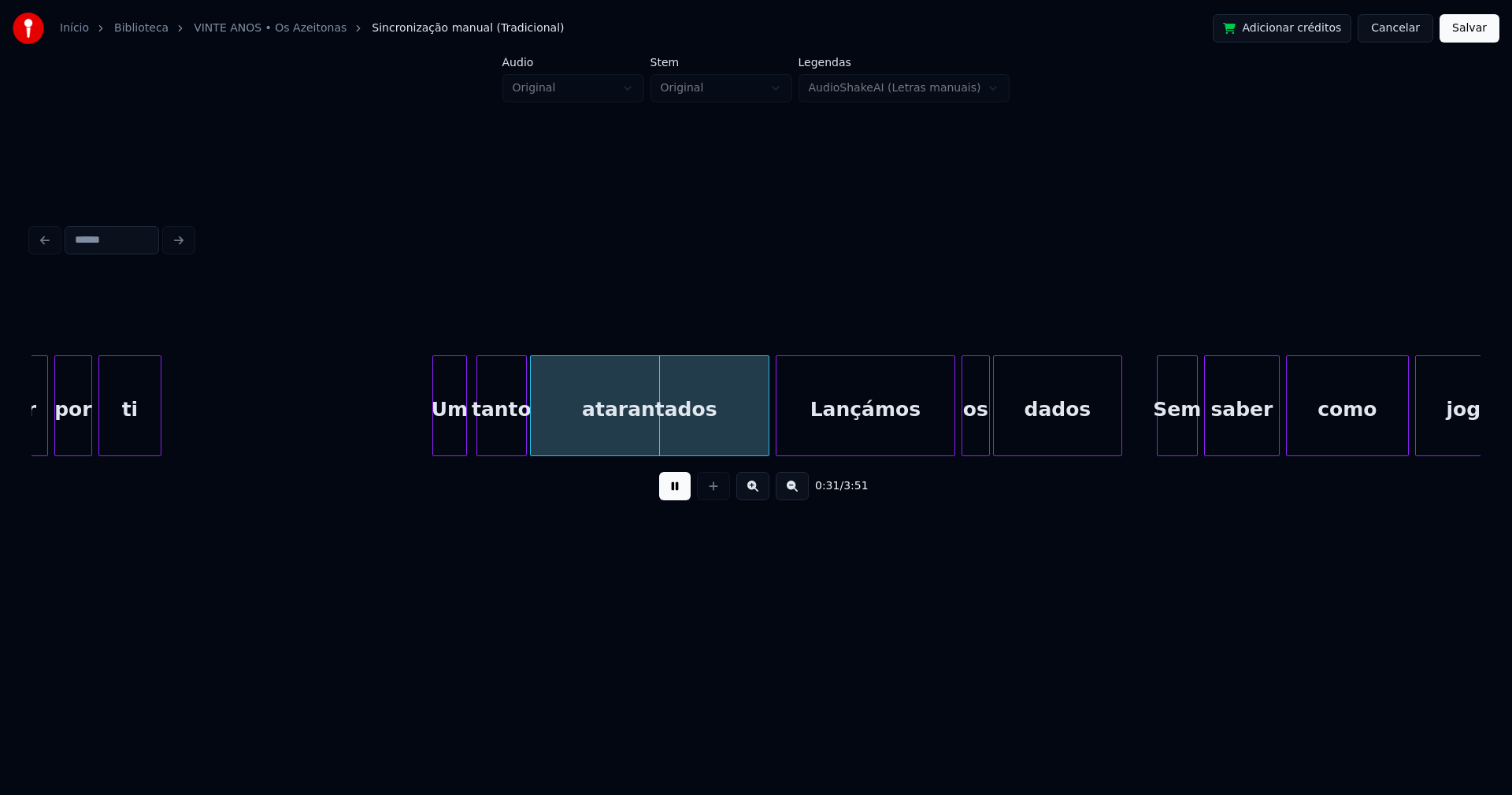
click at [448, 444] on div "Um" at bounding box center [449, 410] width 33 height 107
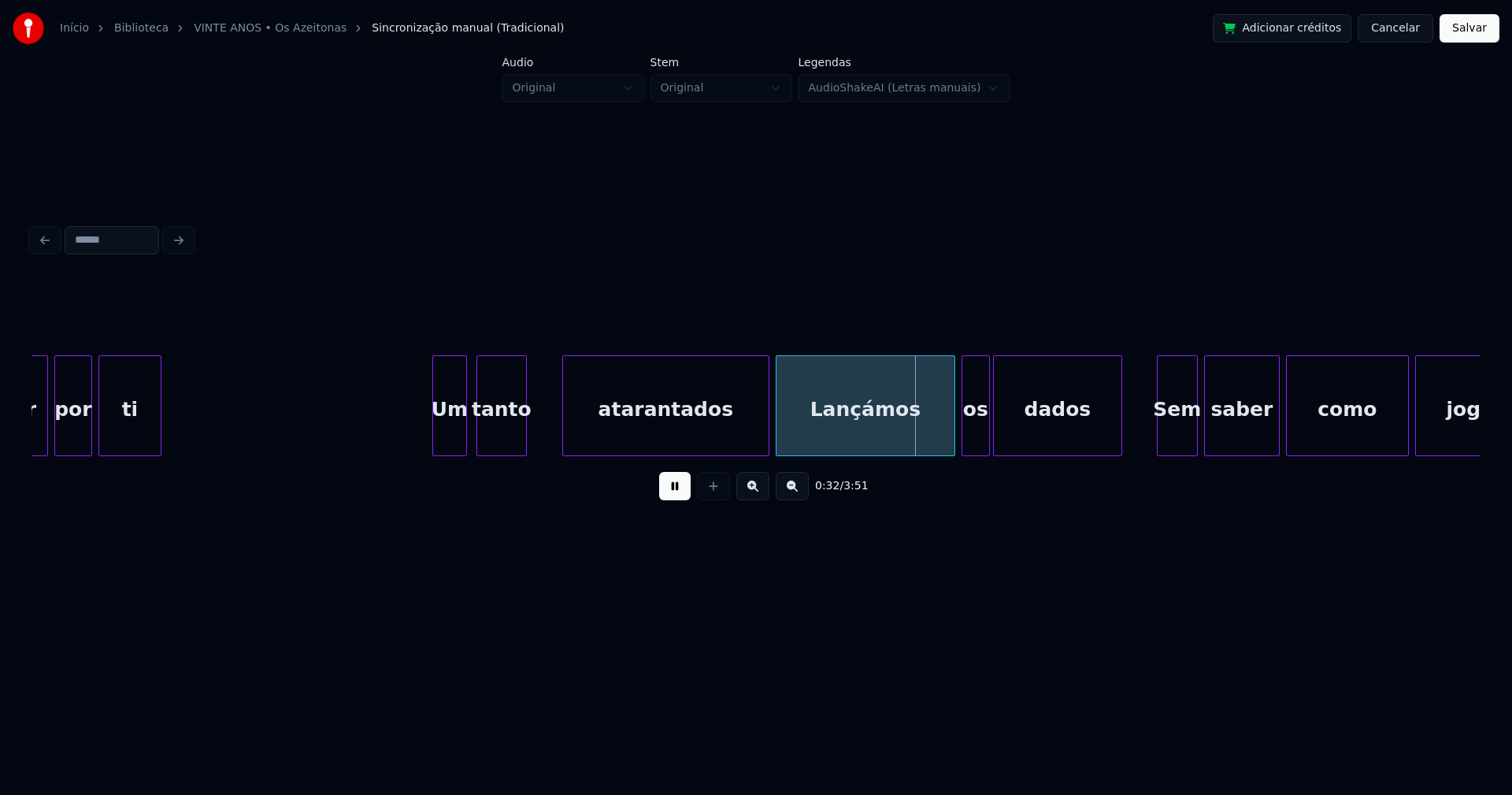
click at [565, 428] on div at bounding box center [566, 406] width 5 height 99
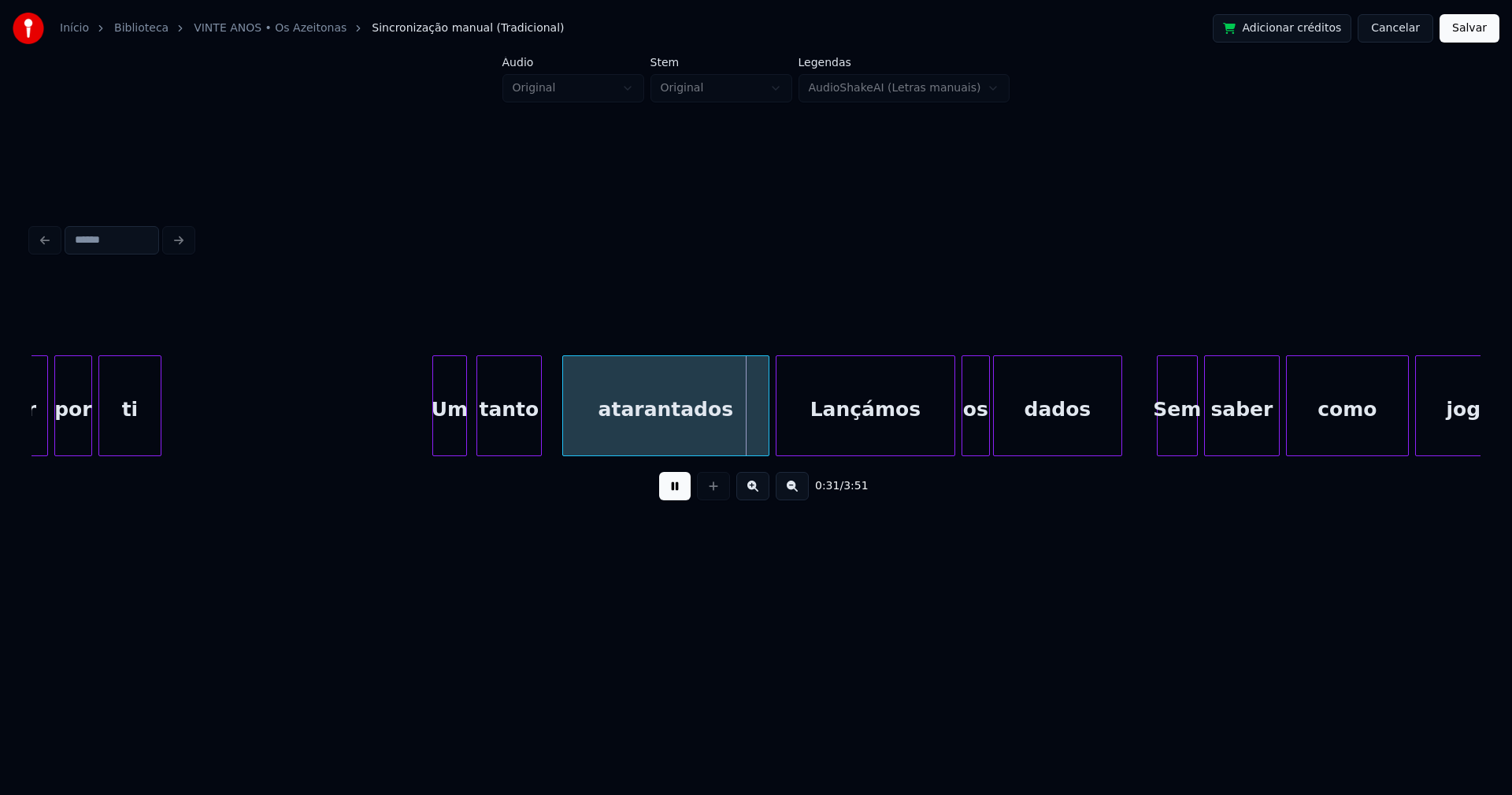
click at [539, 430] on div at bounding box center [539, 406] width 5 height 99
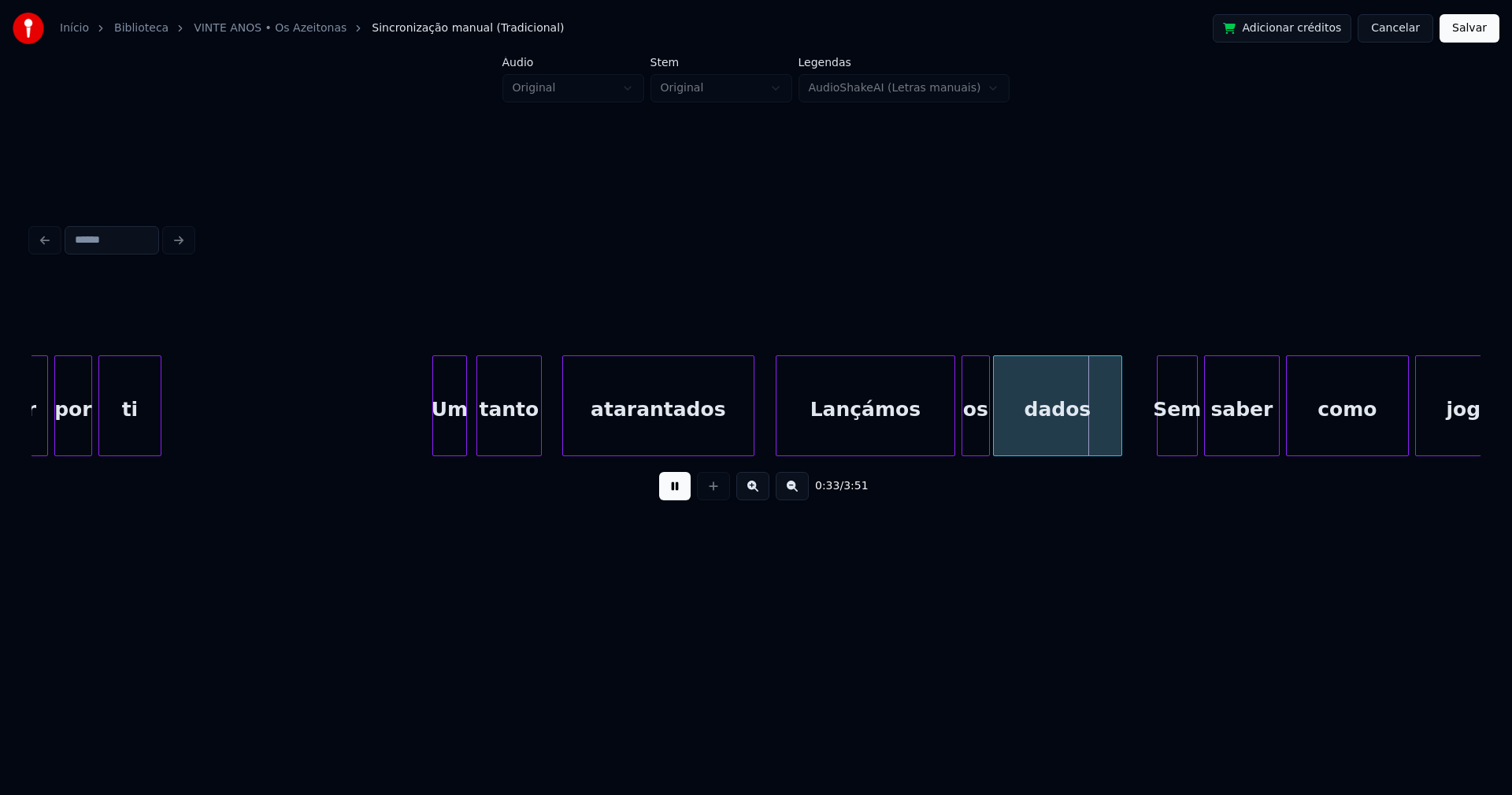
click at [748, 441] on div at bounding box center [751, 406] width 5 height 99
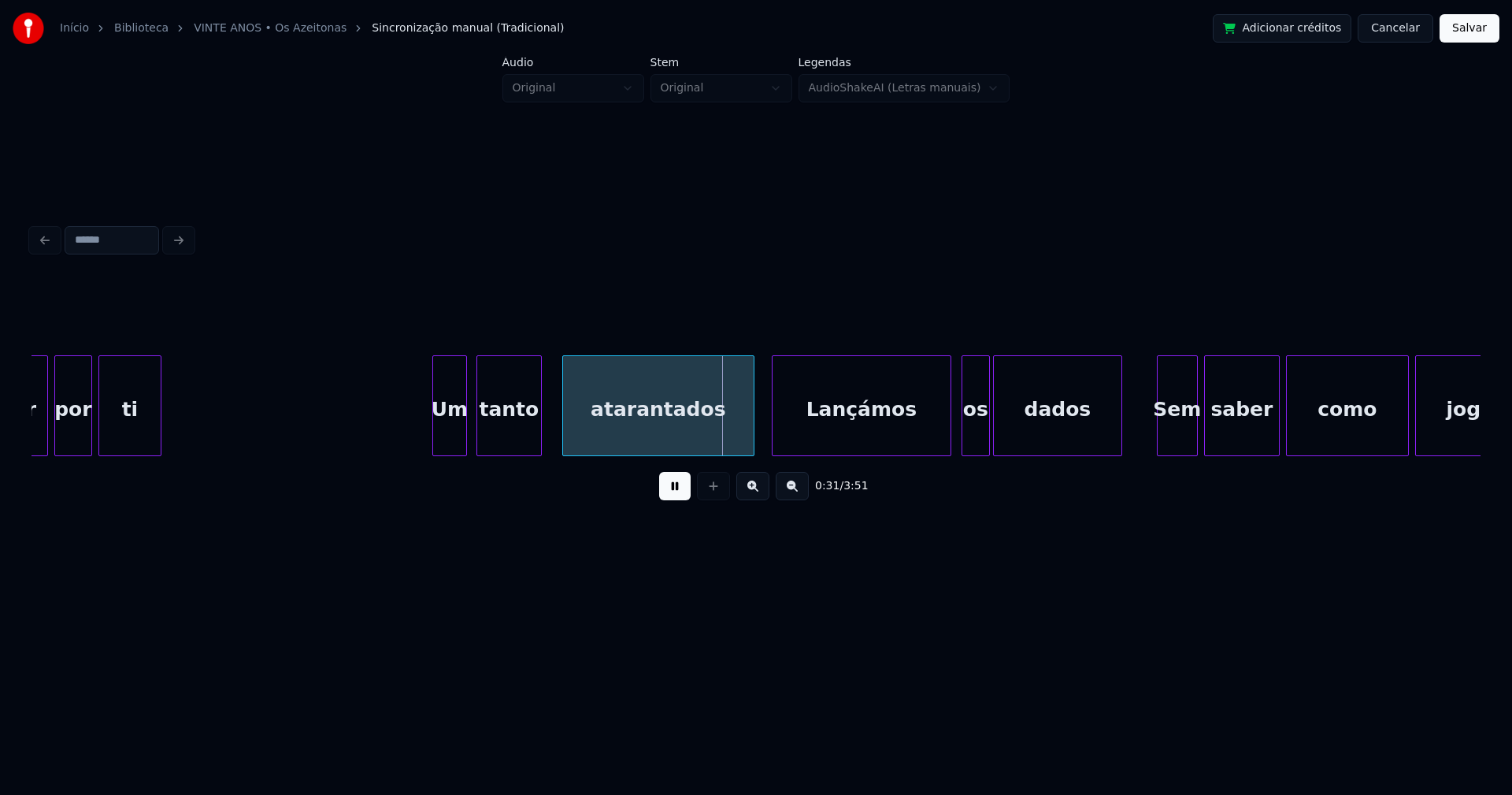
click at [842, 429] on div "Lançámos" at bounding box center [862, 410] width 178 height 107
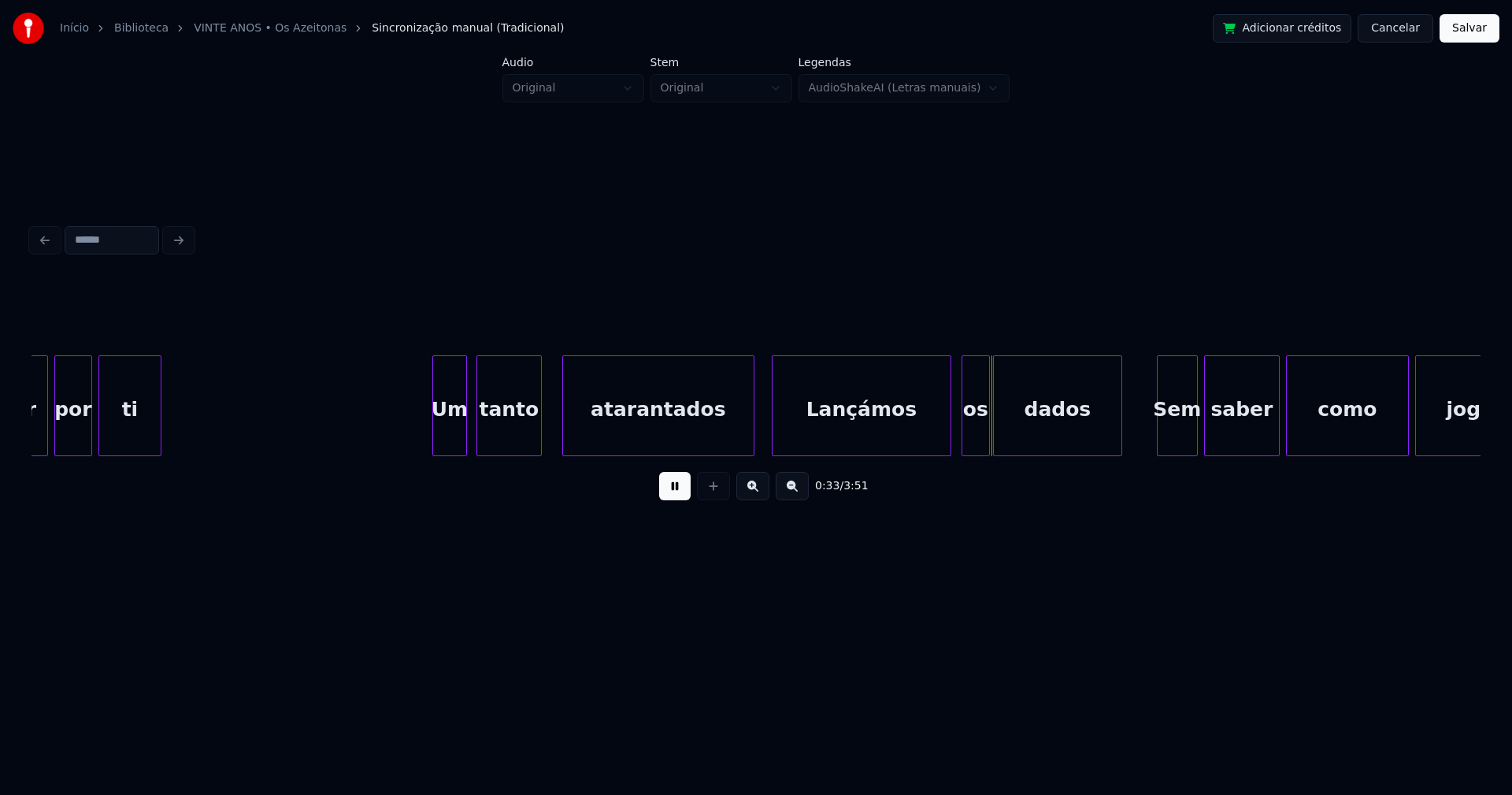
click at [829, 432] on div "Lançámos" at bounding box center [862, 410] width 178 height 107
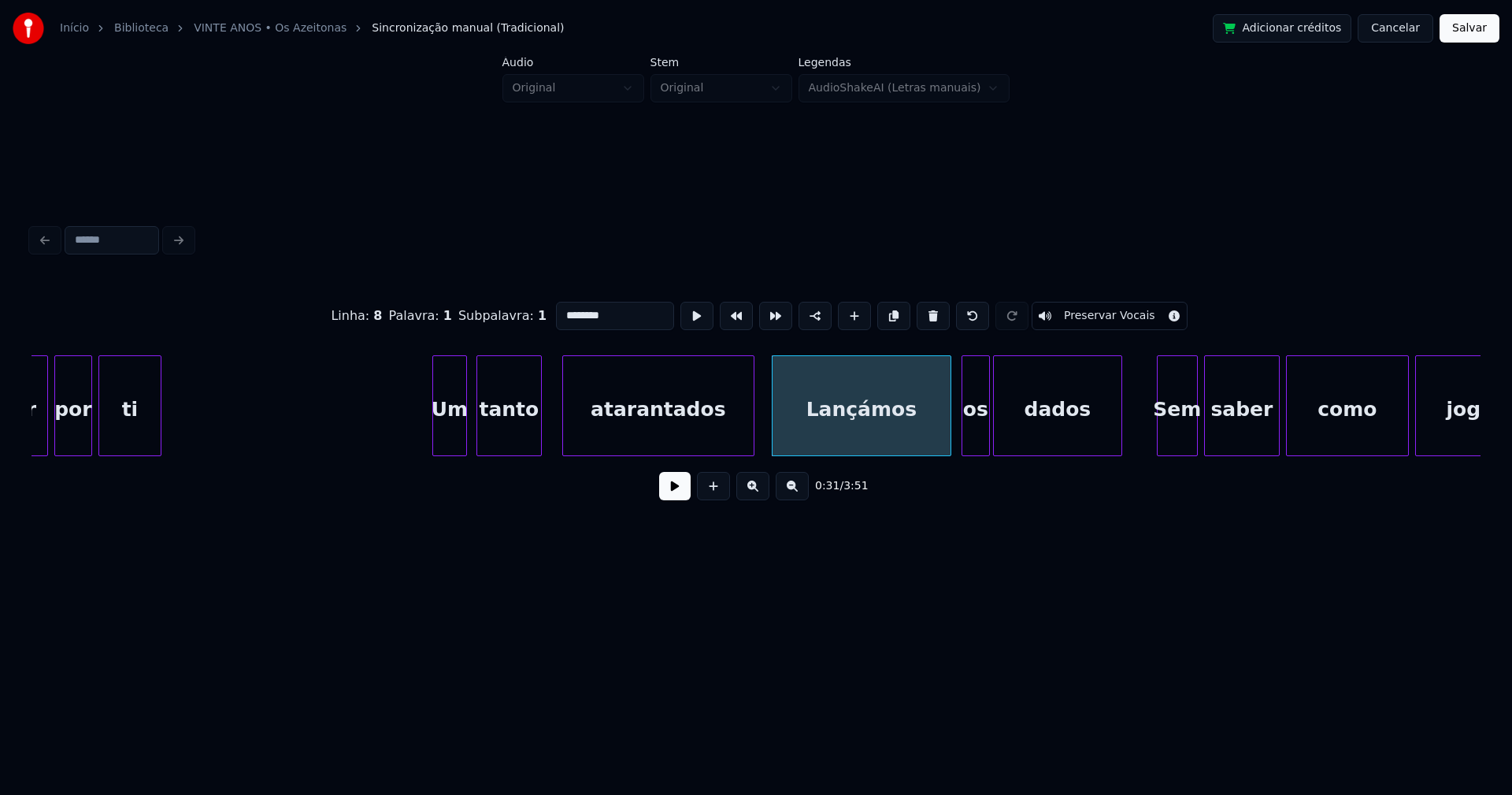
click at [560, 308] on input "********" at bounding box center [614, 316] width 118 height 29
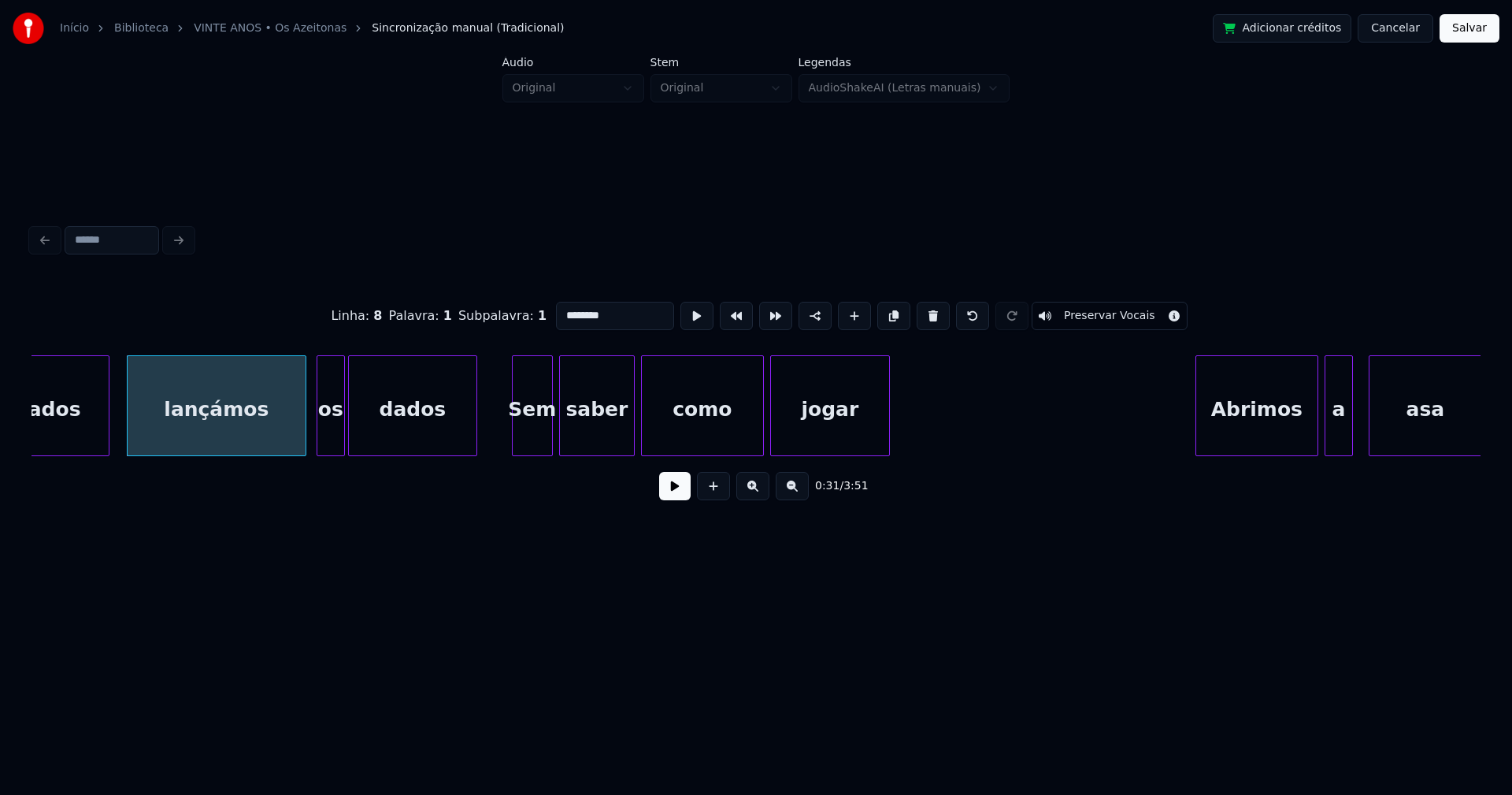
scroll to position [0, 4999]
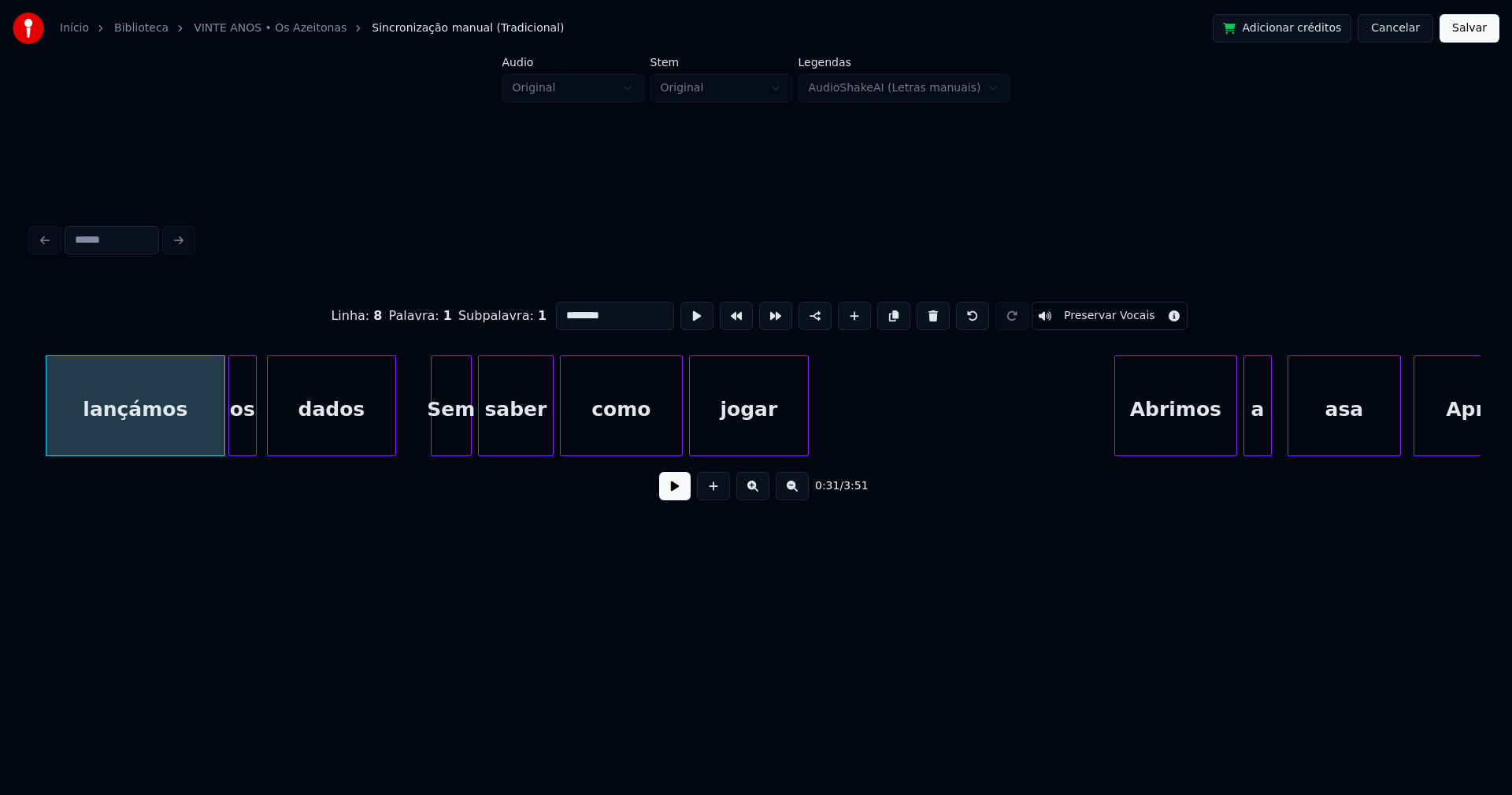
click at [242, 455] on div "lançámos os dados Sem saber como jogar Abrimos a asa Aprendemos" at bounding box center [756, 406] width 1448 height 101
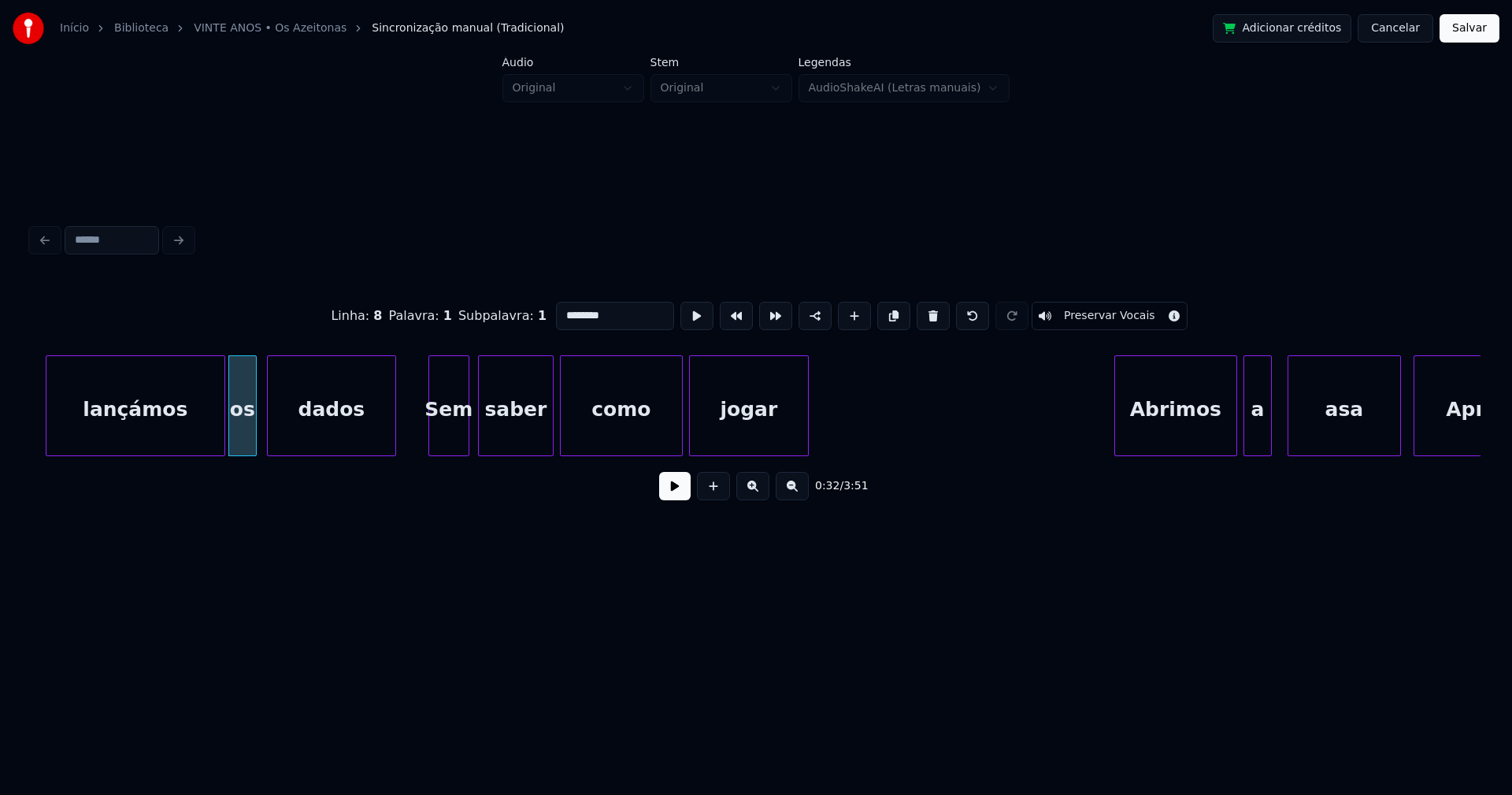
click at [453, 433] on div "Sem" at bounding box center [448, 410] width 39 height 107
type input "********"
click at [678, 501] on button at bounding box center [675, 486] width 32 height 29
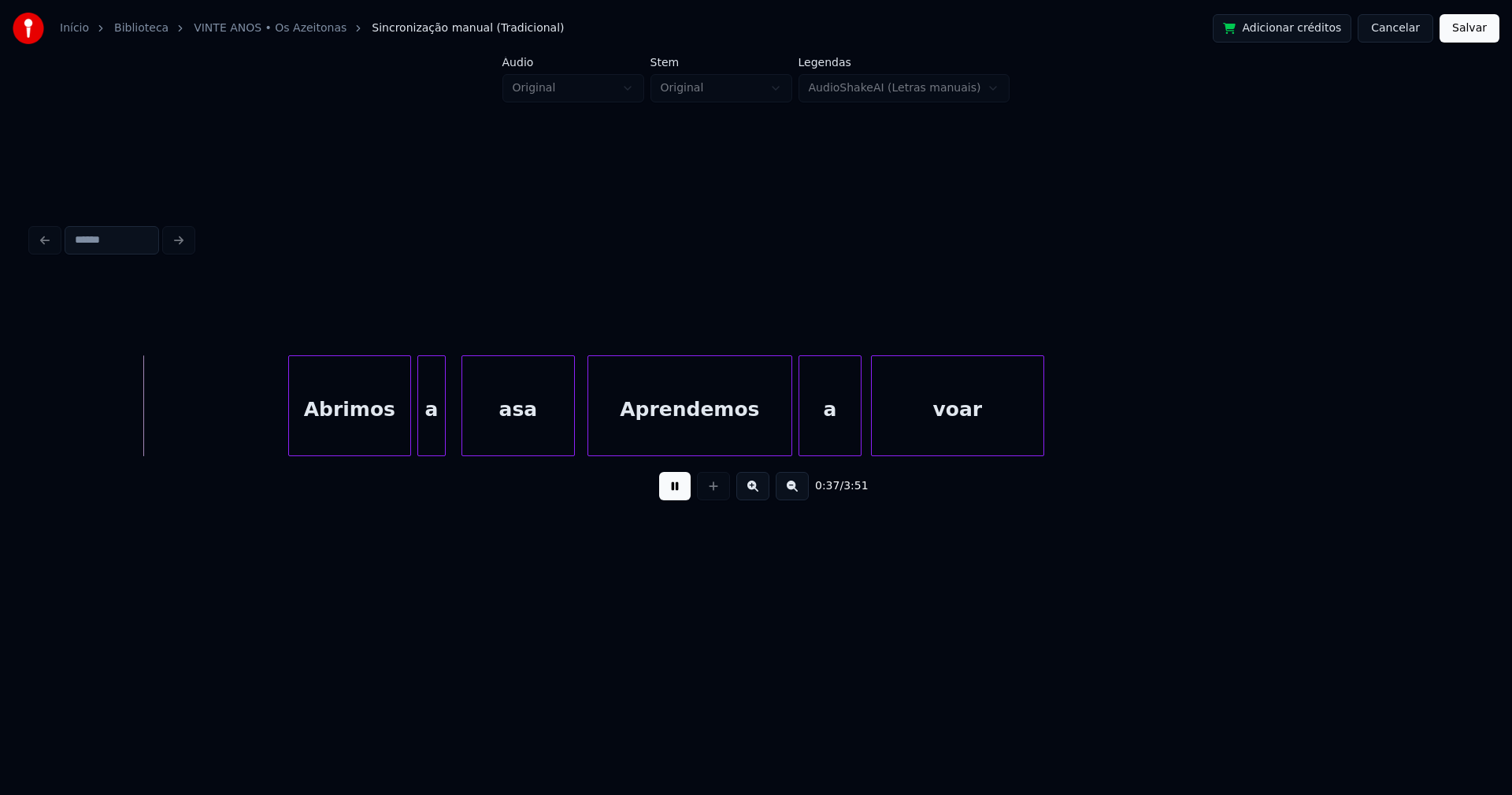
scroll to position [0, 5845]
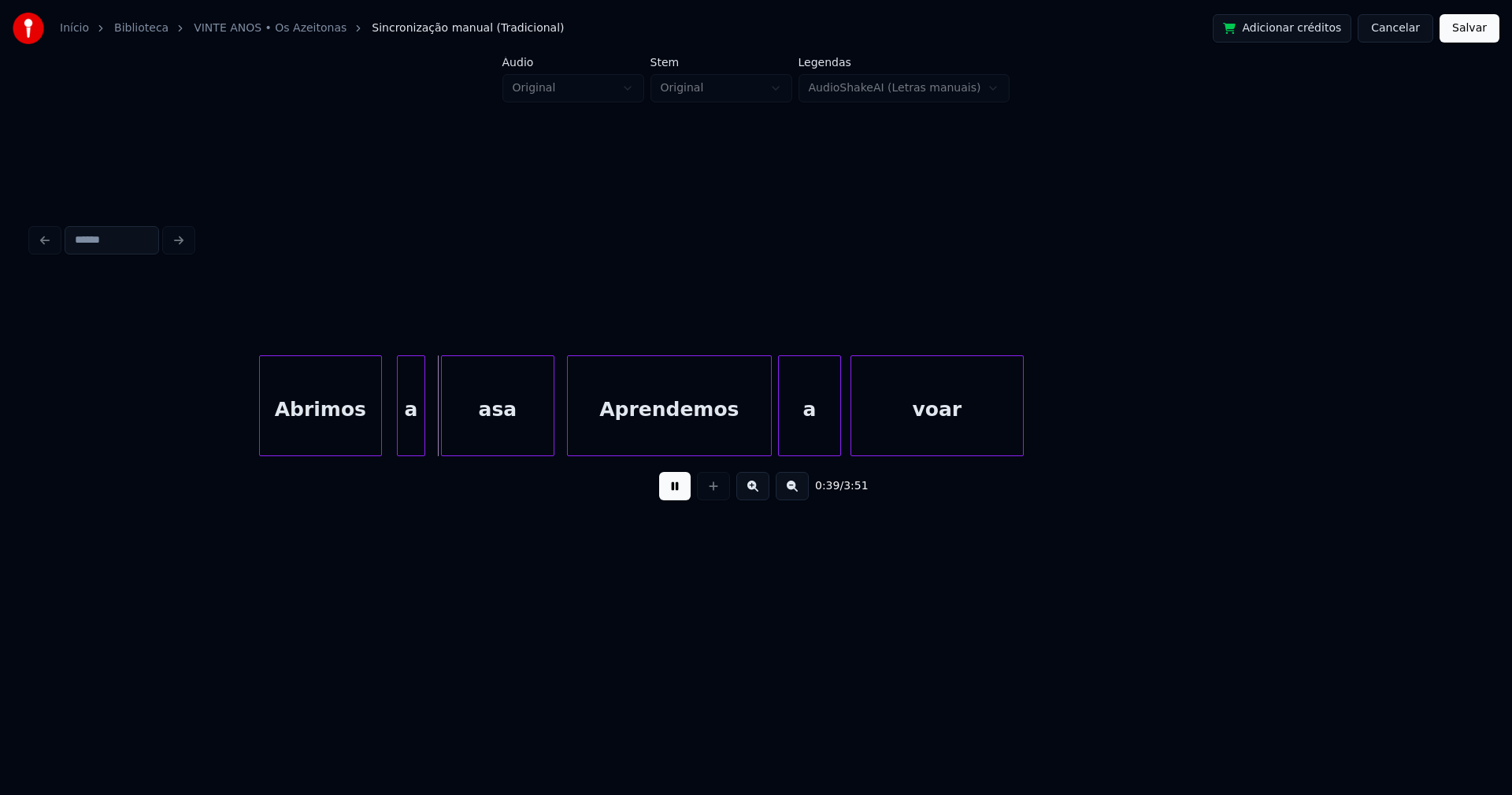
click at [322, 433] on div "Abrimos" at bounding box center [320, 410] width 122 height 107
click at [397, 453] on div "Abrimos a asa Aprendemos a voar" at bounding box center [756, 406] width 1448 height 101
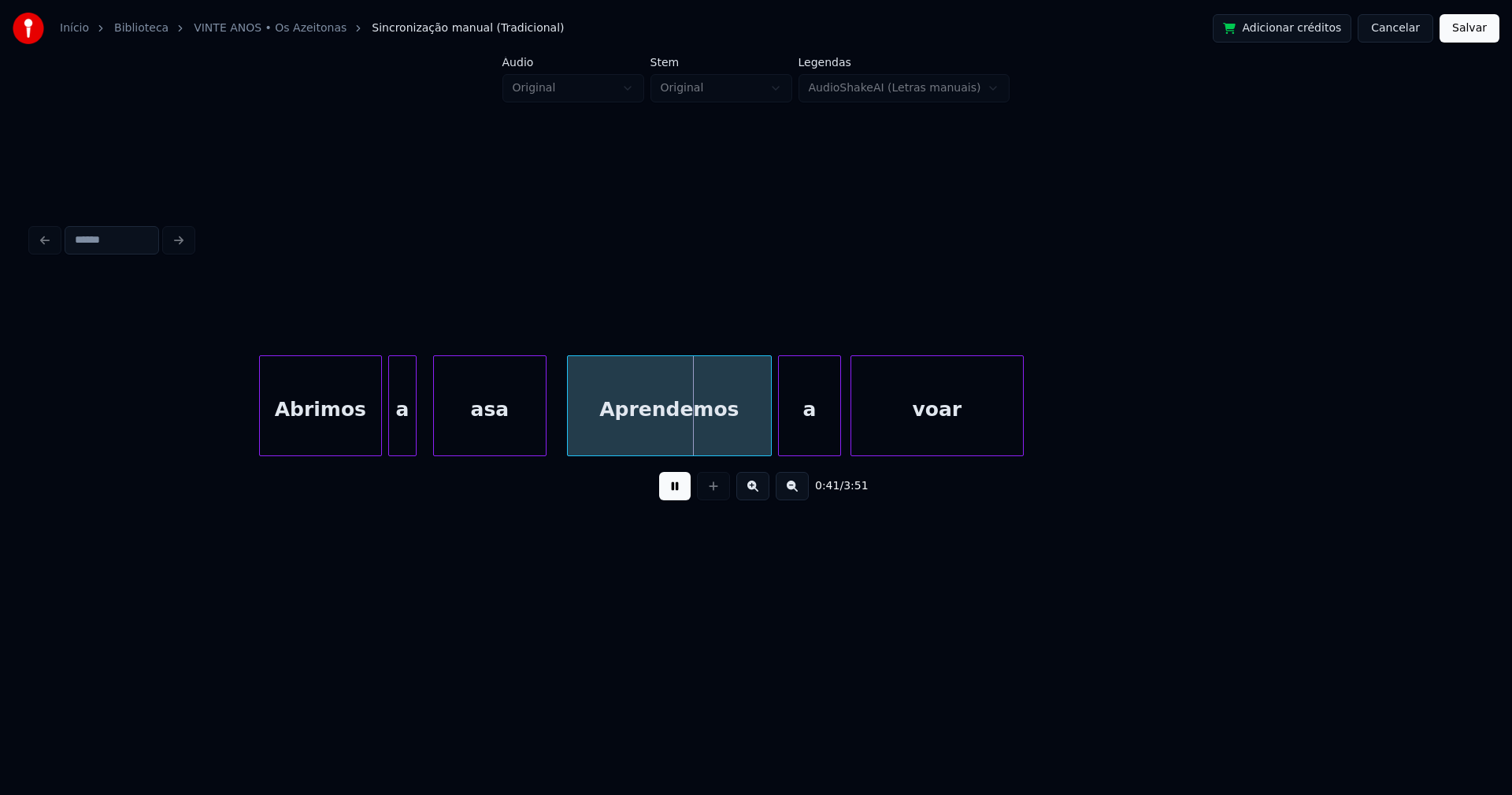
click at [528, 445] on div "asa" at bounding box center [489, 410] width 111 height 107
click at [599, 440] on div "Aprendemos" at bounding box center [664, 410] width 203 height 107
click at [608, 431] on div "Aprendemos" at bounding box center [664, 410] width 203 height 107
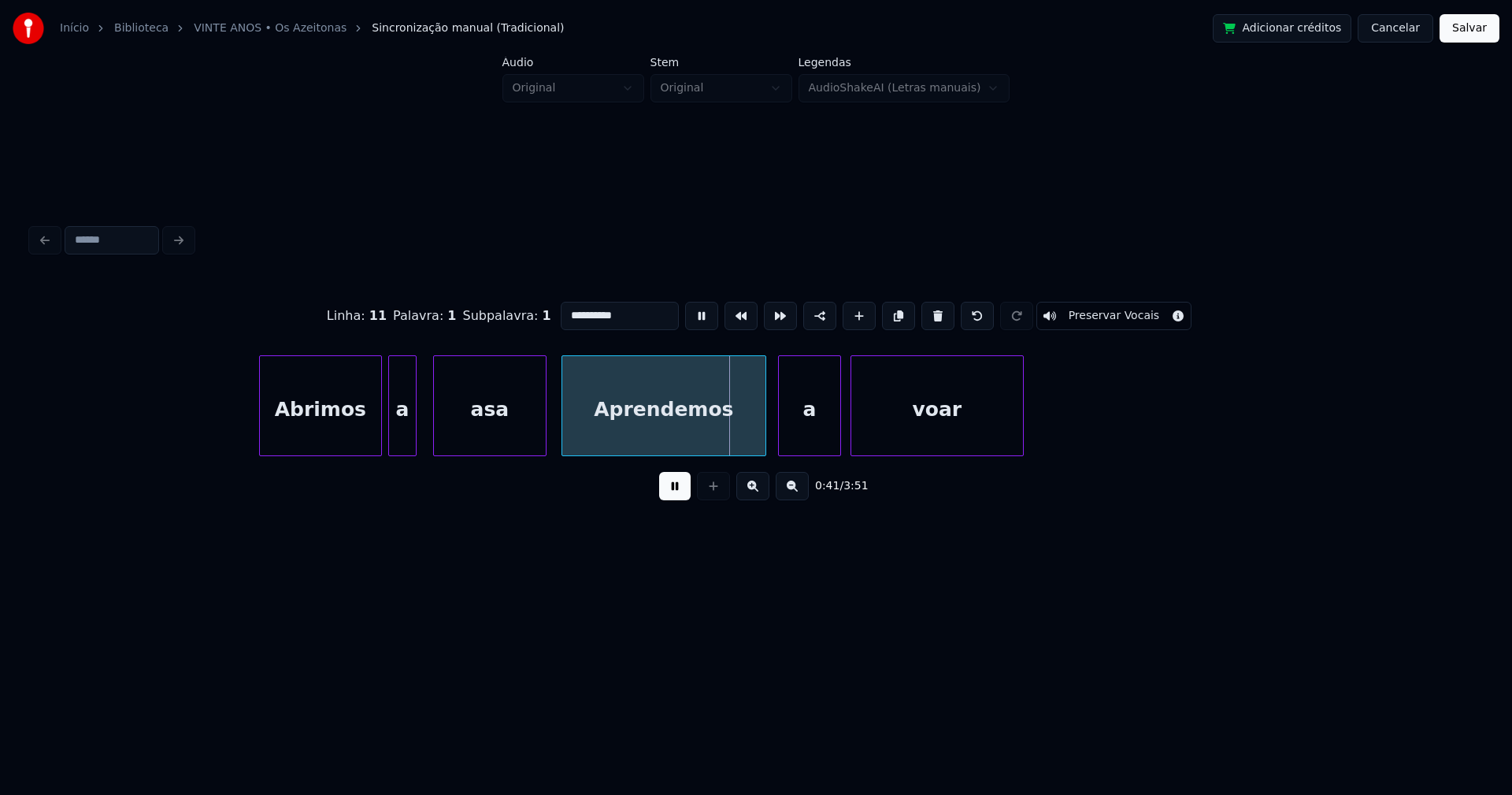
drag, startPoint x: 565, startPoint y: 309, endPoint x: 540, endPoint y: 317, distance: 26.2
click at [540, 317] on div "**********" at bounding box center [756, 316] width 1448 height 79
click at [790, 433] on div "a" at bounding box center [803, 410] width 61 height 107
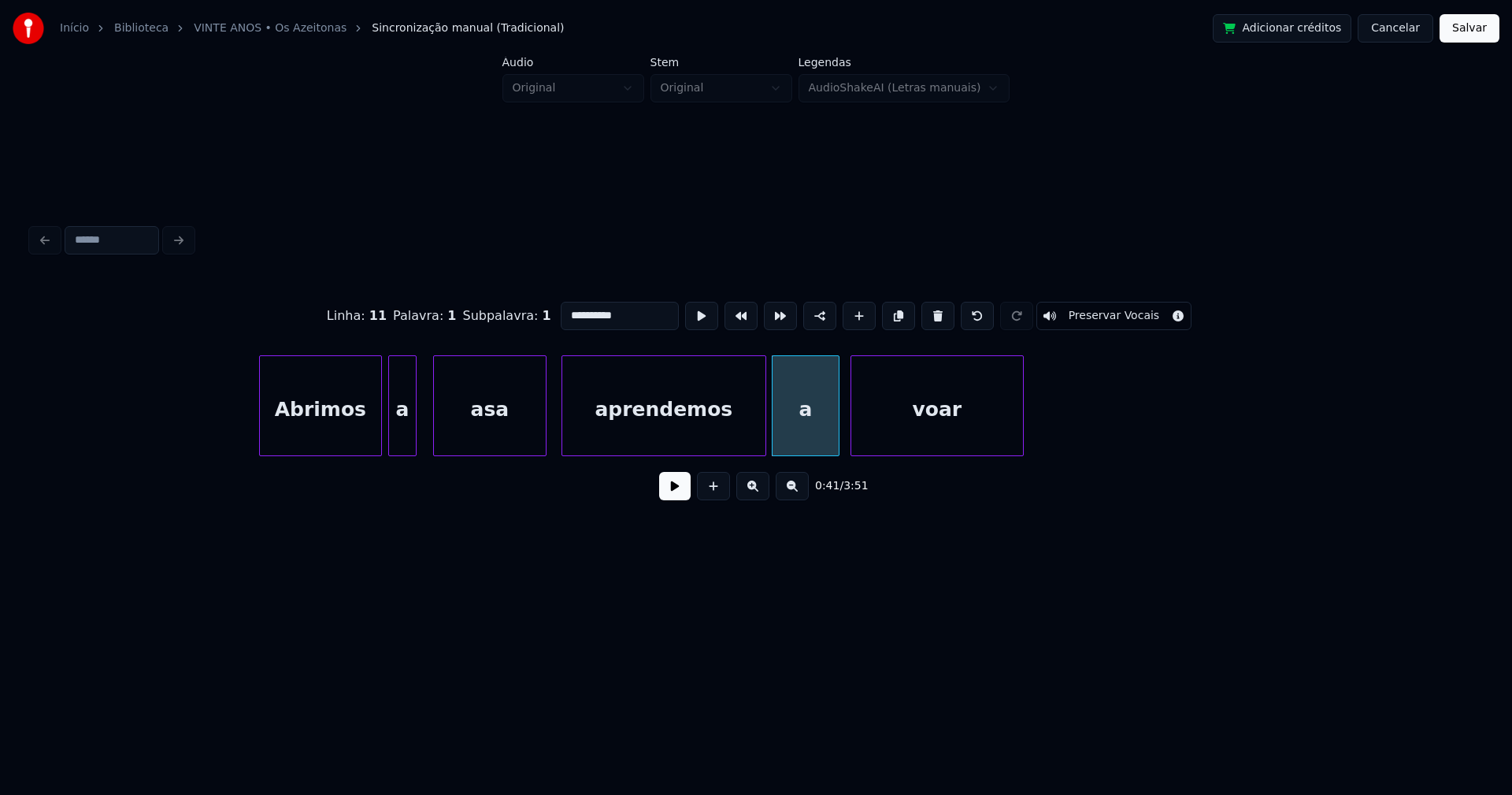
click at [835, 423] on div at bounding box center [836, 406] width 5 height 99
type input "**********"
click at [676, 498] on button at bounding box center [675, 486] width 32 height 29
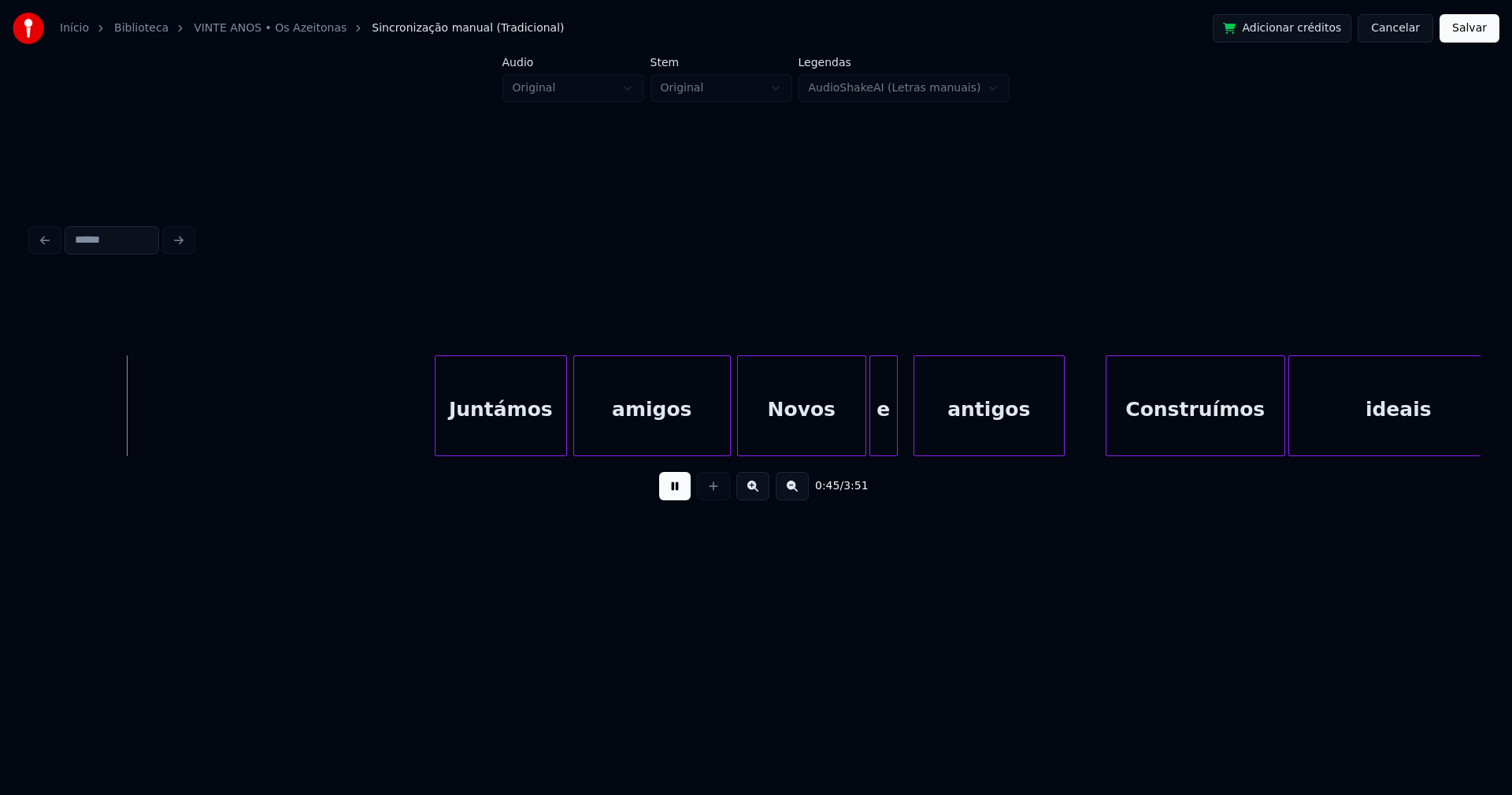
scroll to position [0, 7055]
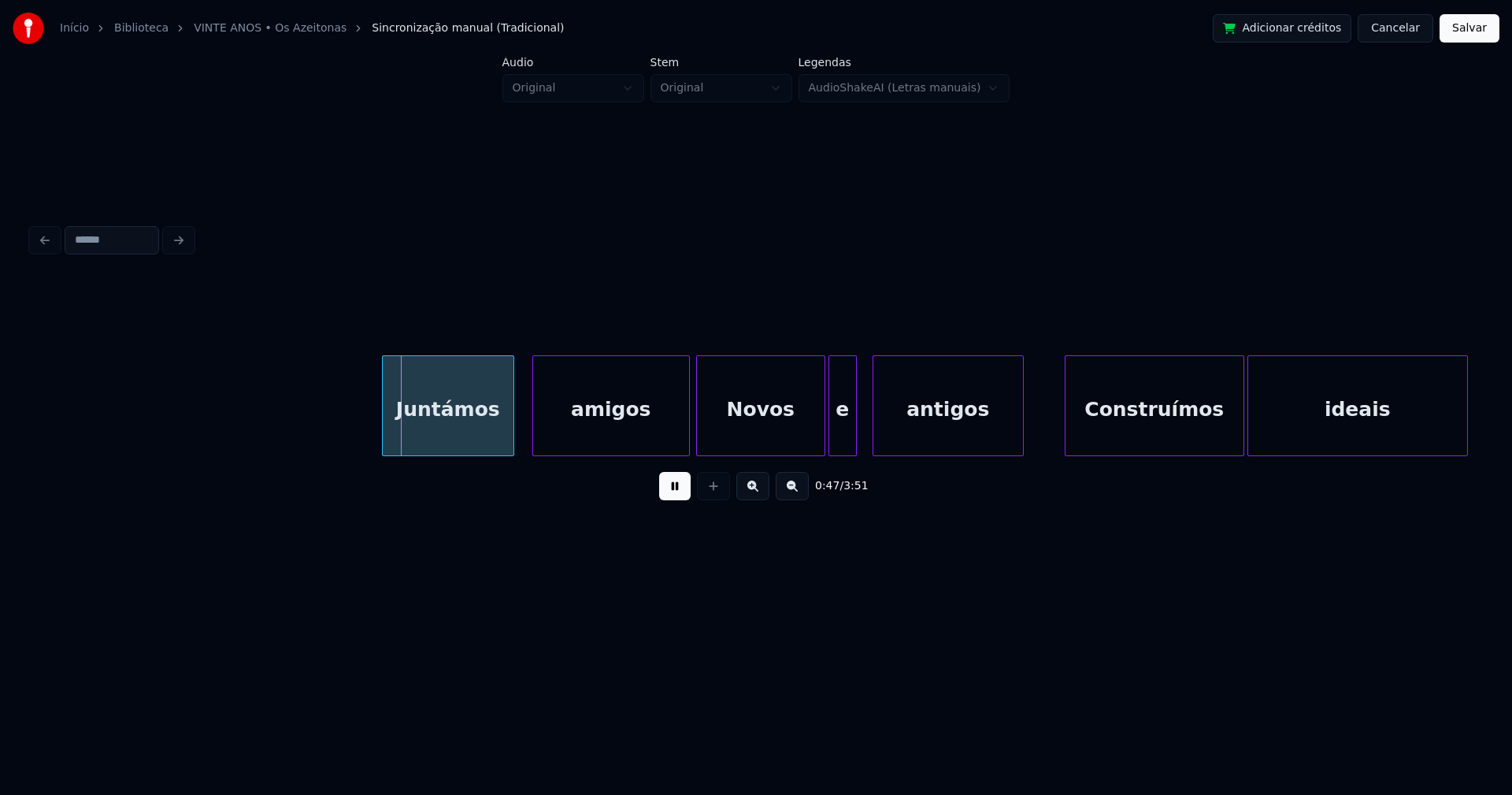
click at [465, 444] on div "Juntámos" at bounding box center [448, 410] width 131 height 107
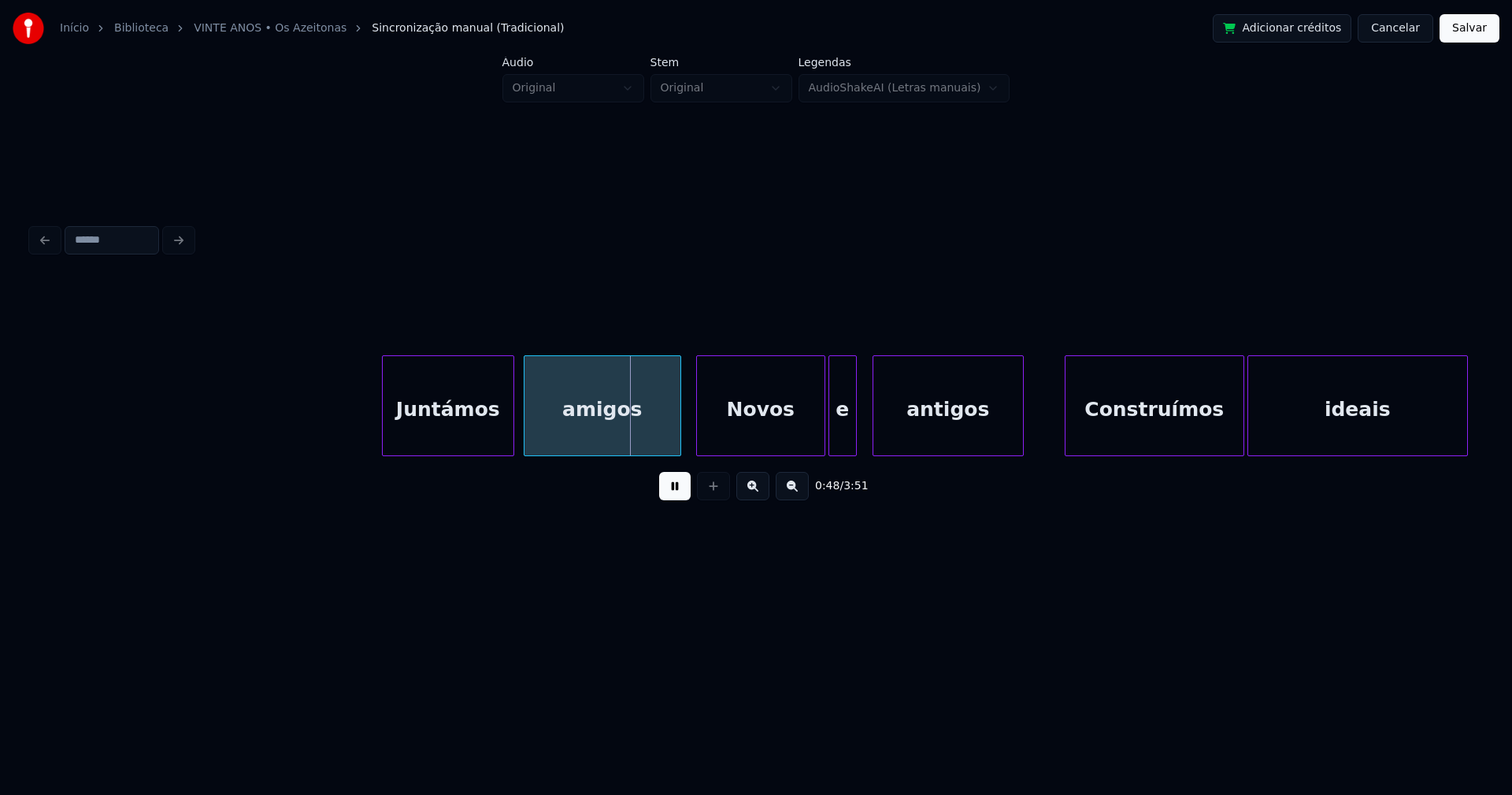
click at [596, 449] on div "amigos" at bounding box center [603, 410] width 156 height 107
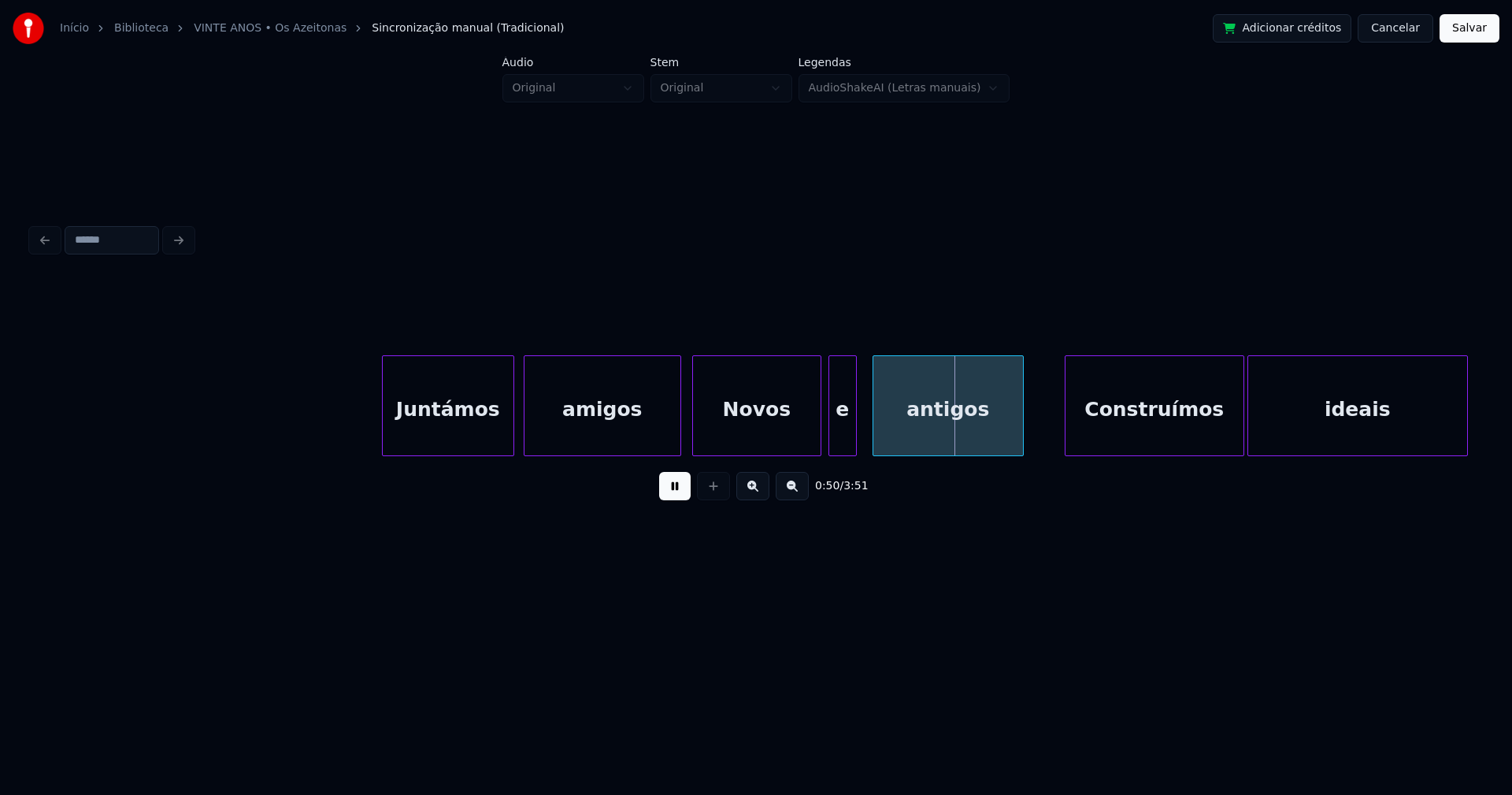
click at [761, 449] on div "Novos" at bounding box center [757, 410] width 127 height 107
click at [676, 434] on div at bounding box center [675, 406] width 5 height 99
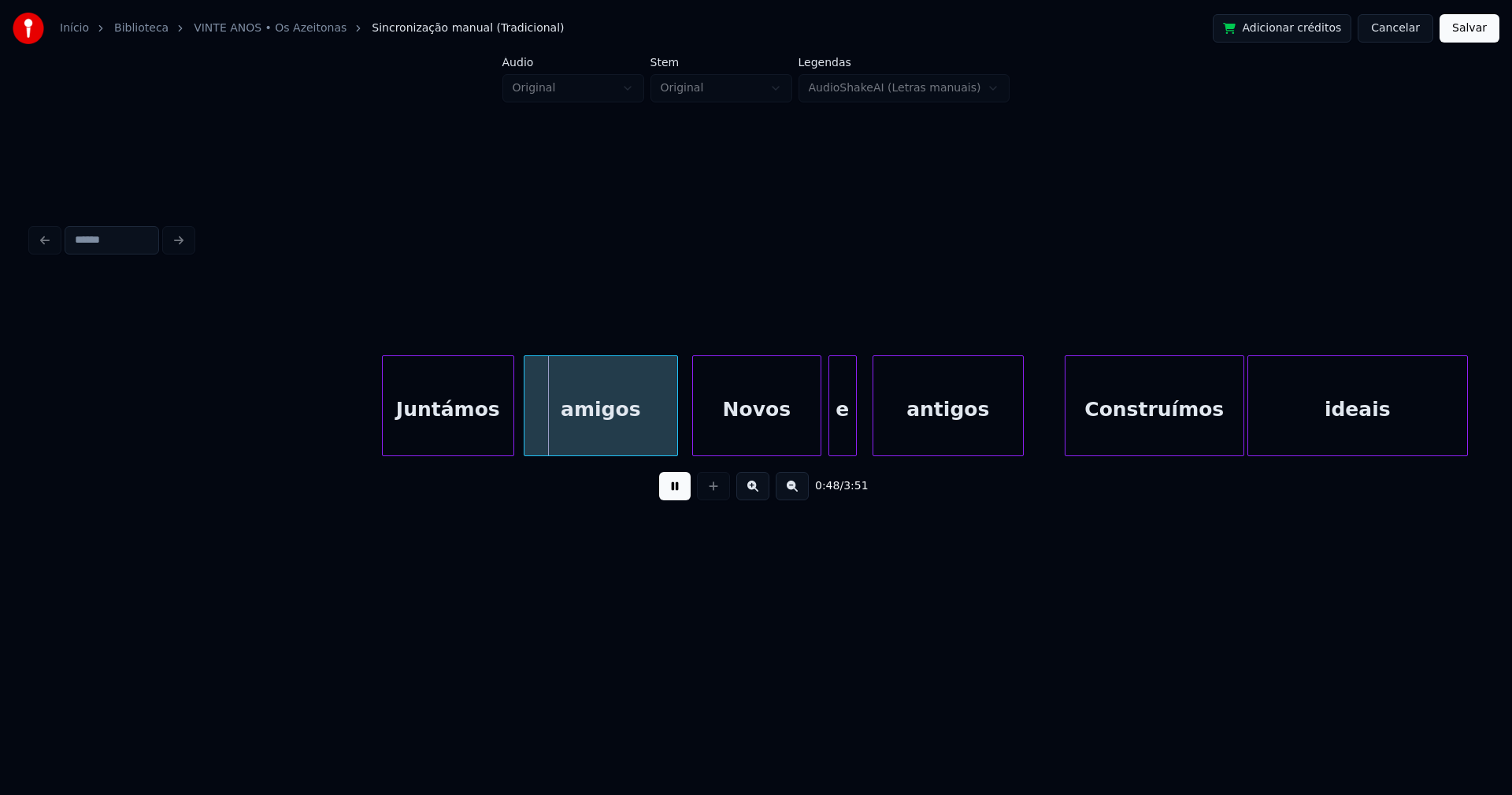
click at [740, 434] on div "Novos" at bounding box center [757, 410] width 127 height 107
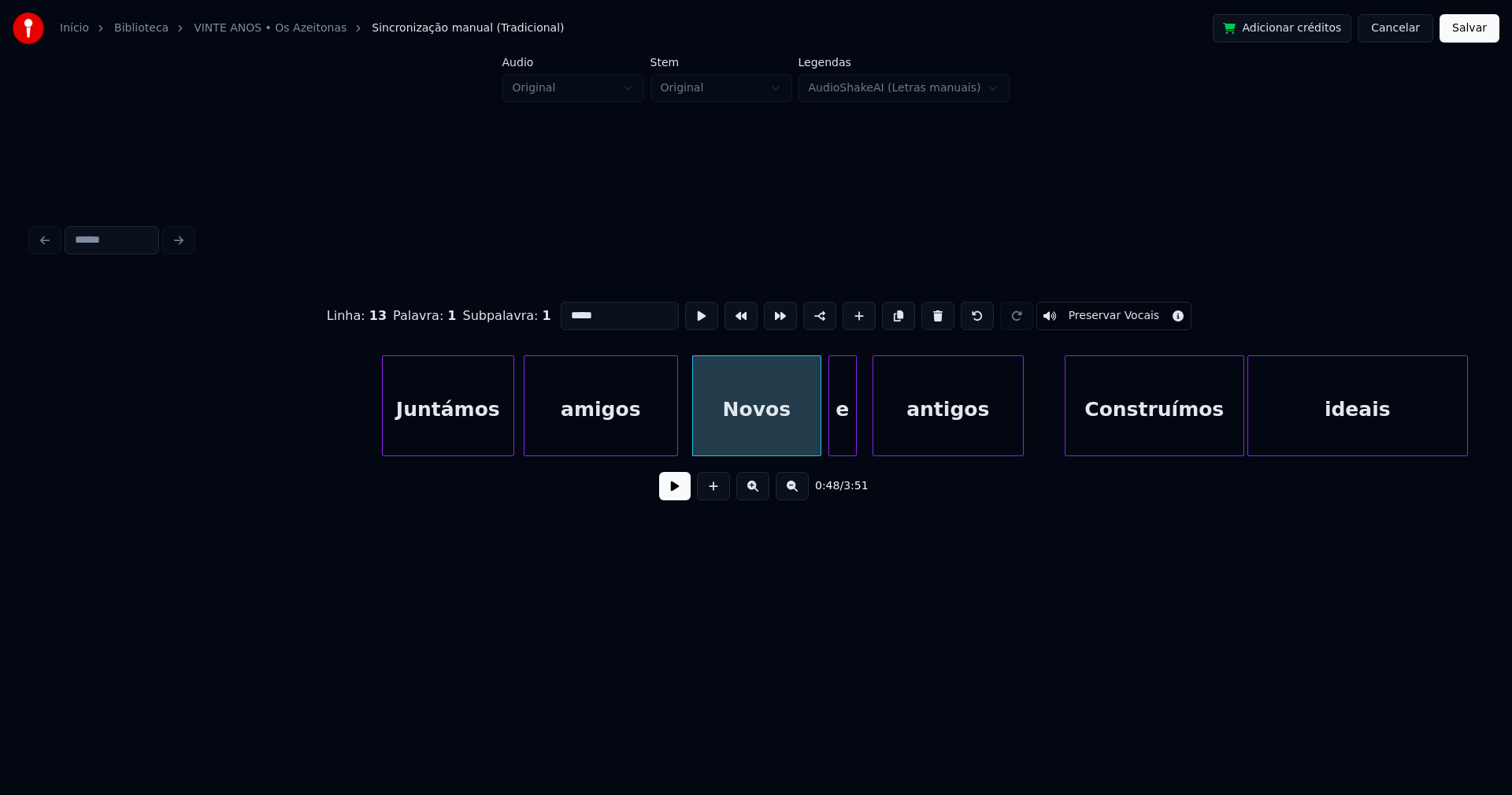
drag, startPoint x: 566, startPoint y: 306, endPoint x: 539, endPoint y: 313, distance: 27.9
click at [539, 313] on div "Linha : 13 Palavra : 1 Subpalavra : 1 ***** Preservar Vocais" at bounding box center [756, 316] width 1448 height 79
click at [841, 443] on div "e" at bounding box center [838, 410] width 27 height 107
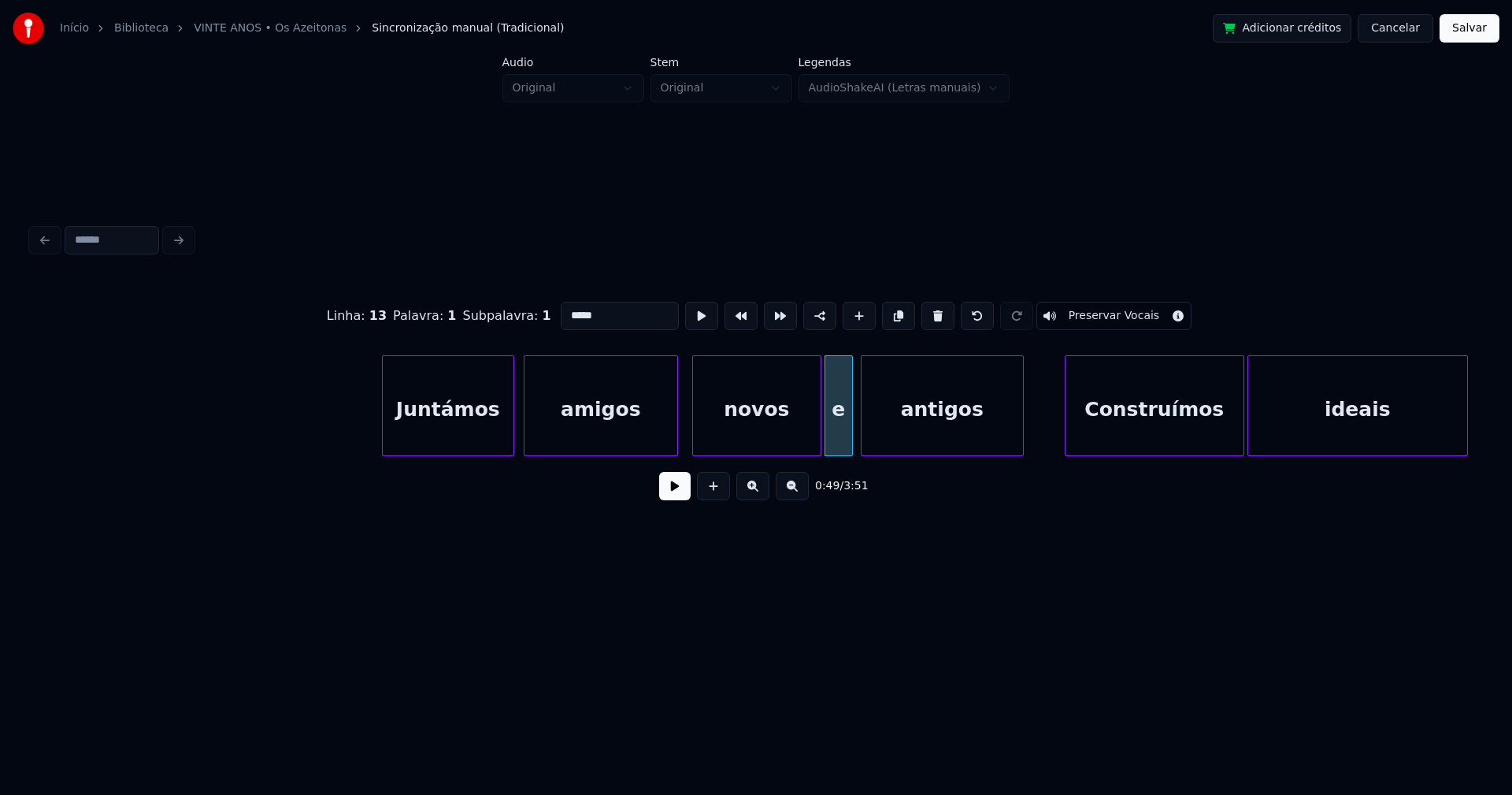
click at [863, 439] on div at bounding box center [864, 406] width 5 height 99
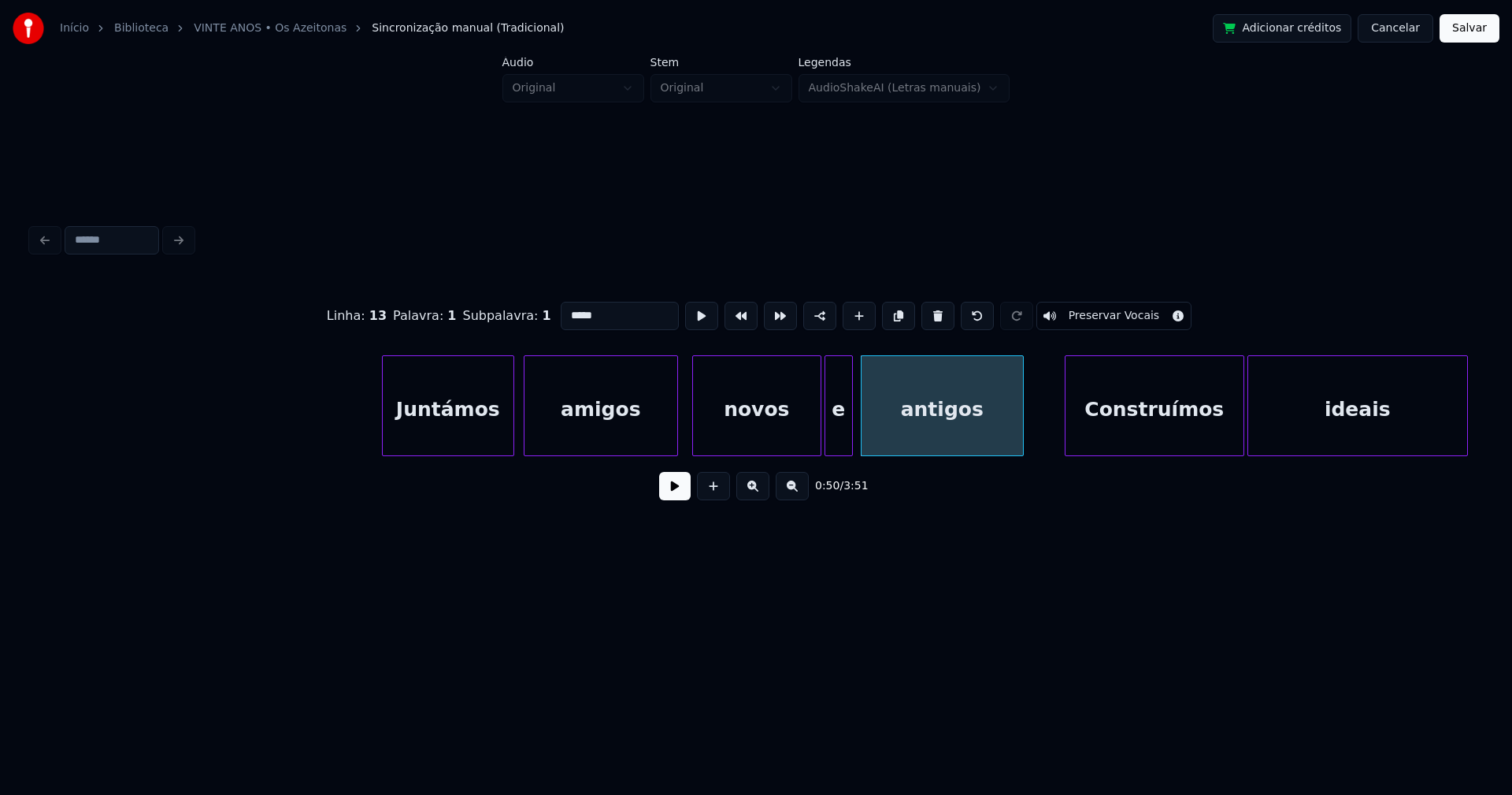
type input "*****"
drag, startPoint x: 667, startPoint y: 496, endPoint x: 510, endPoint y: 455, distance: 162.3
click at [668, 496] on button at bounding box center [675, 486] width 32 height 29
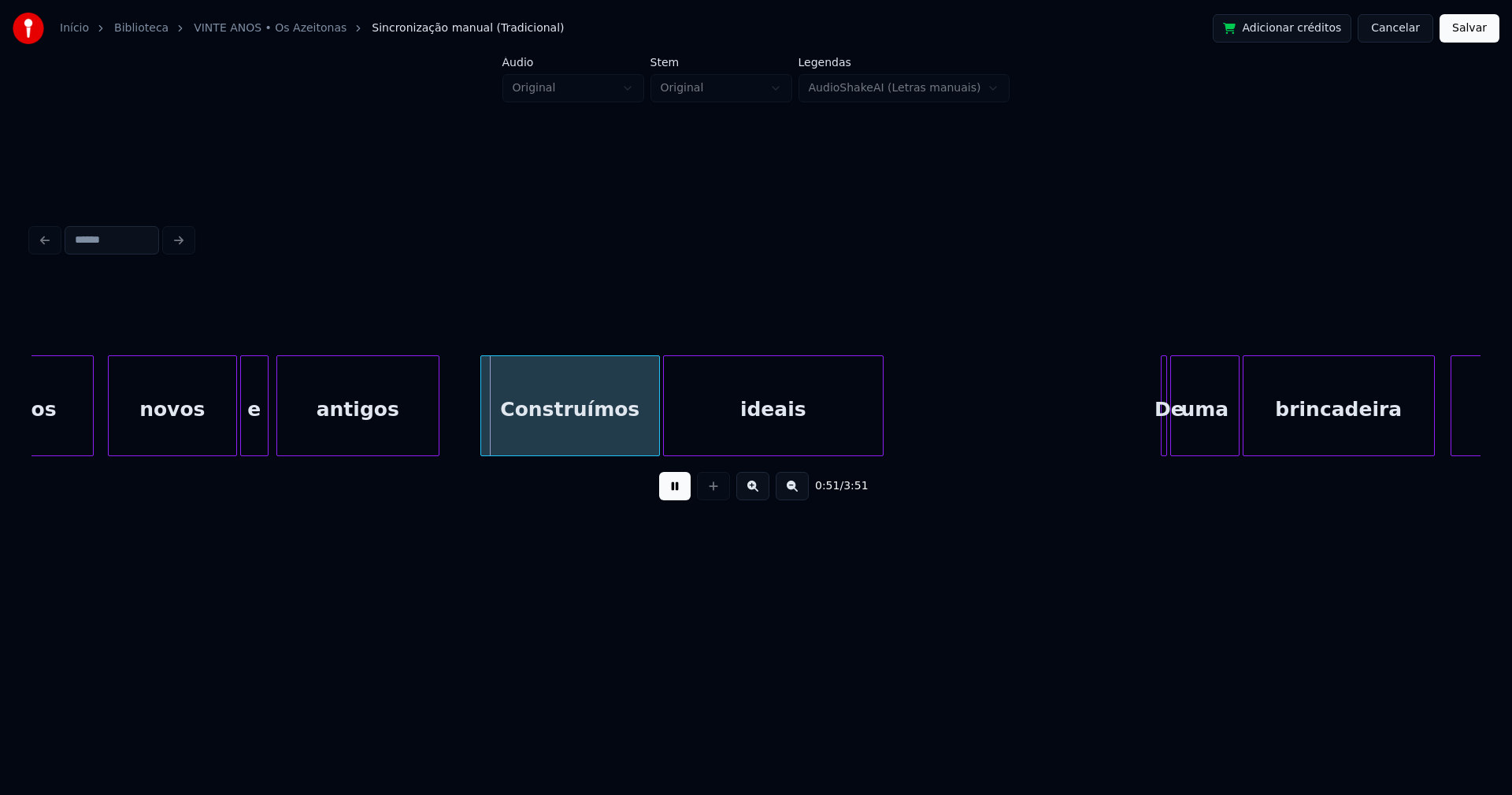
scroll to position [0, 7699]
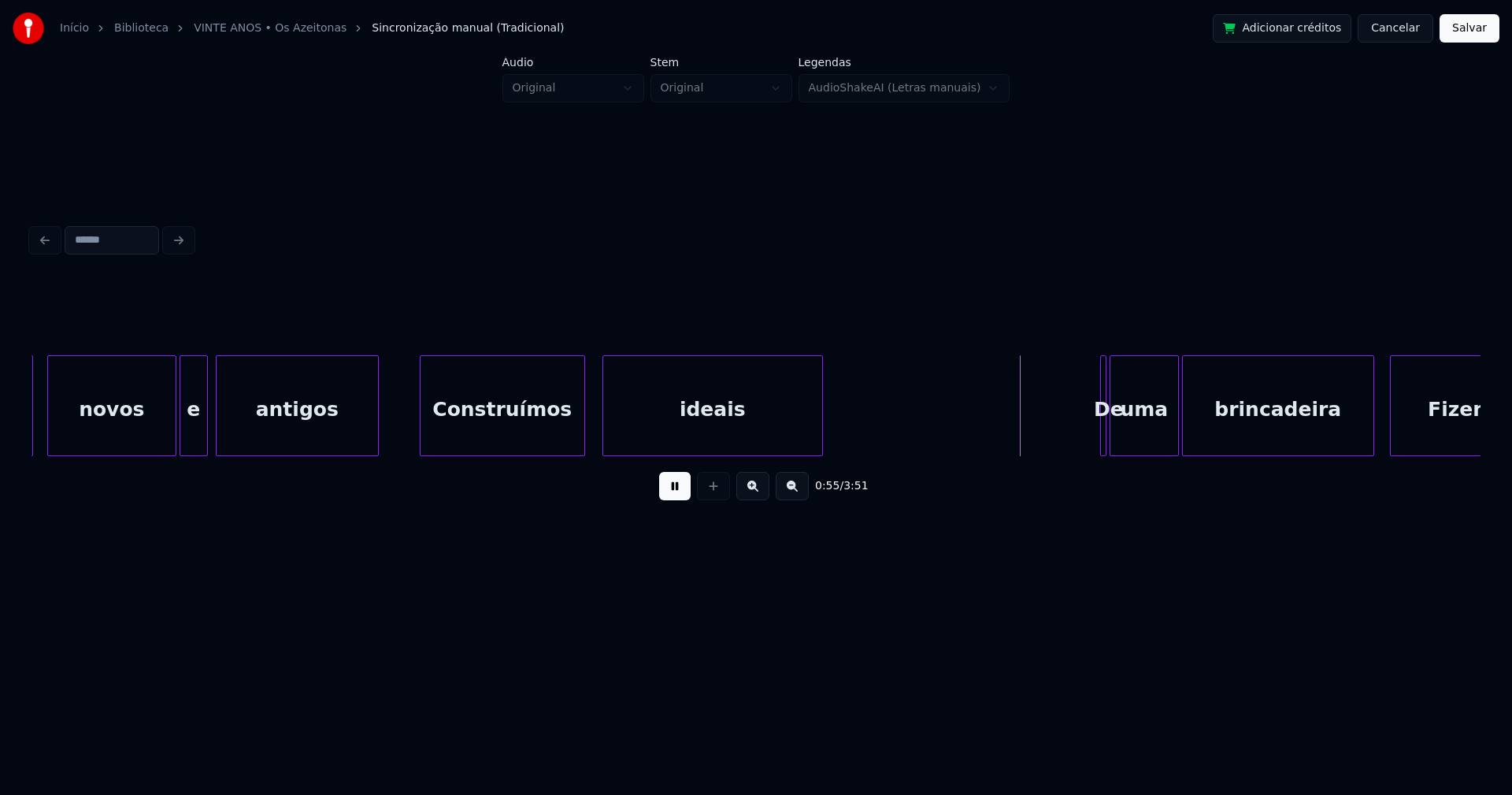
click at [582, 441] on div at bounding box center [582, 406] width 5 height 99
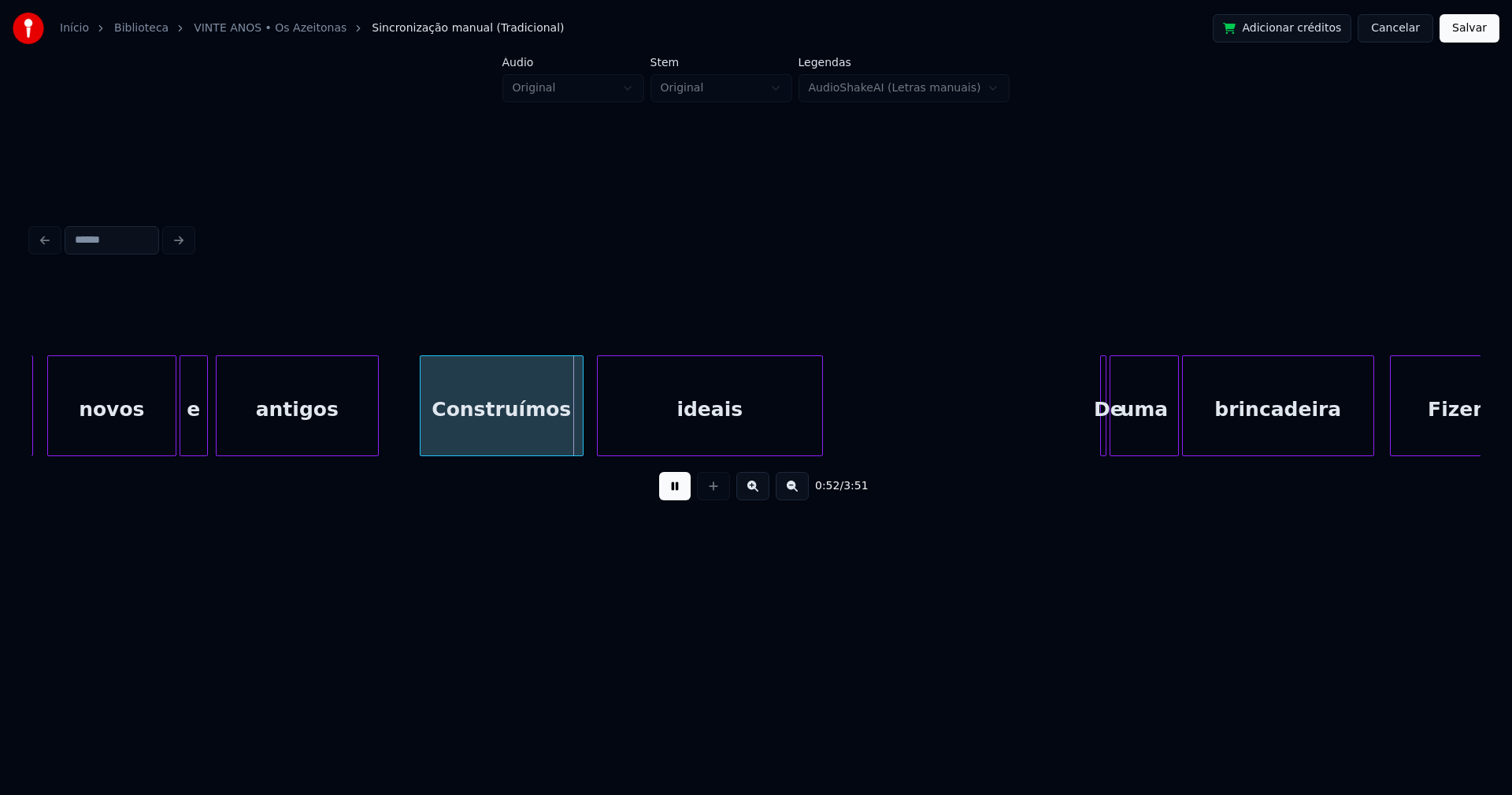
click at [601, 435] on div at bounding box center [600, 406] width 5 height 99
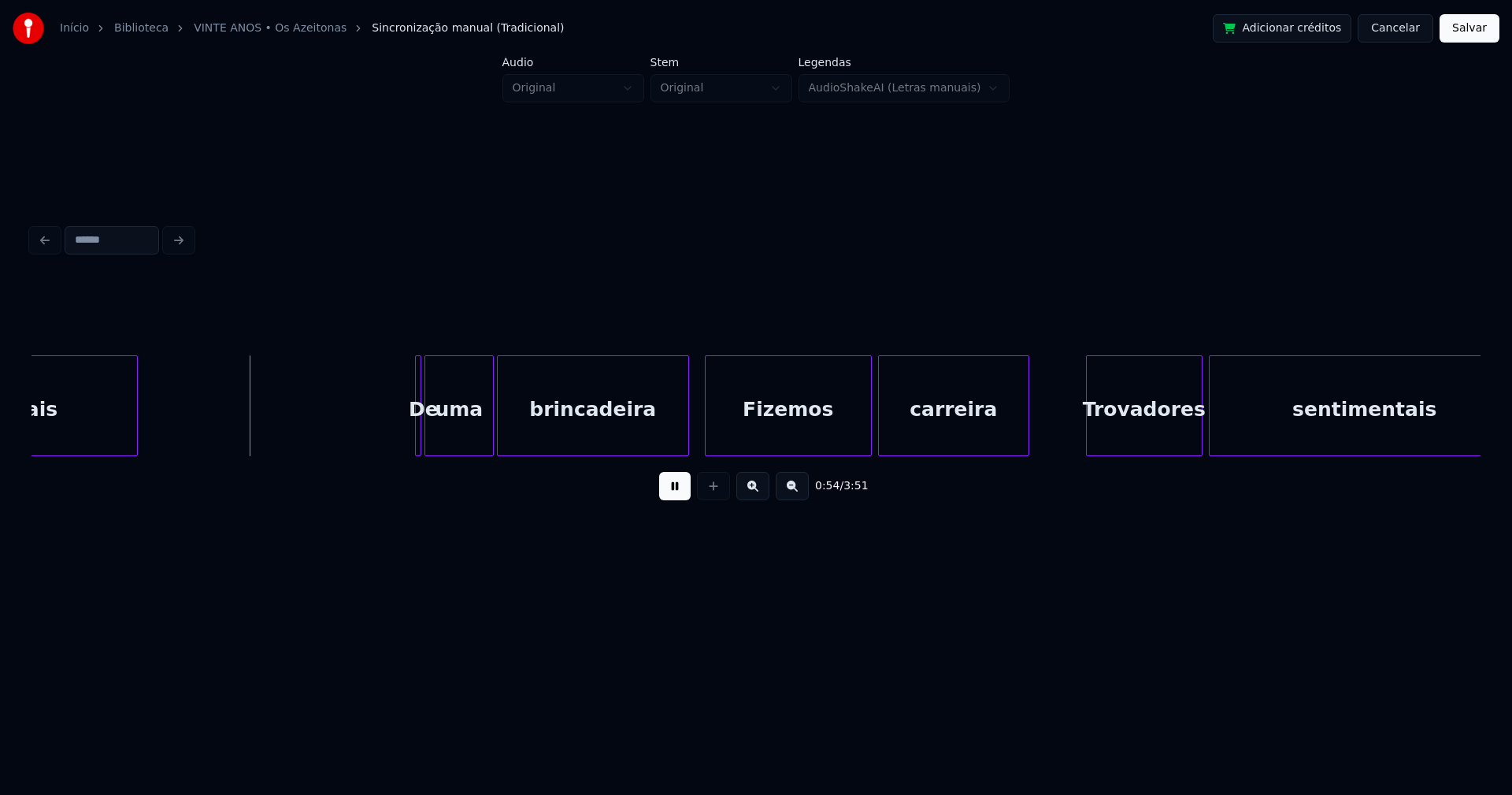
scroll to position [0, 8405]
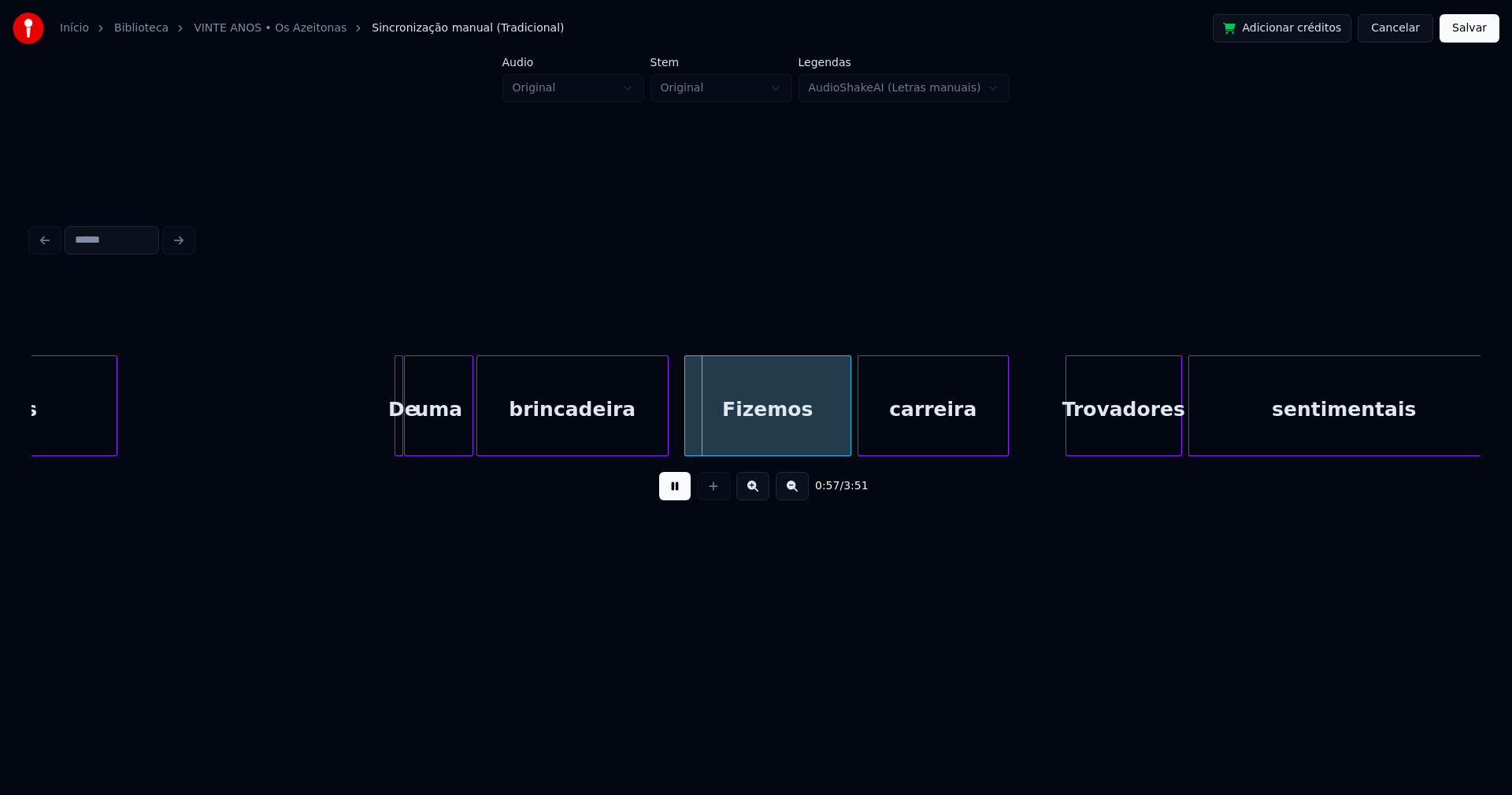
click at [397, 422] on div at bounding box center [400, 406] width 5 height 99
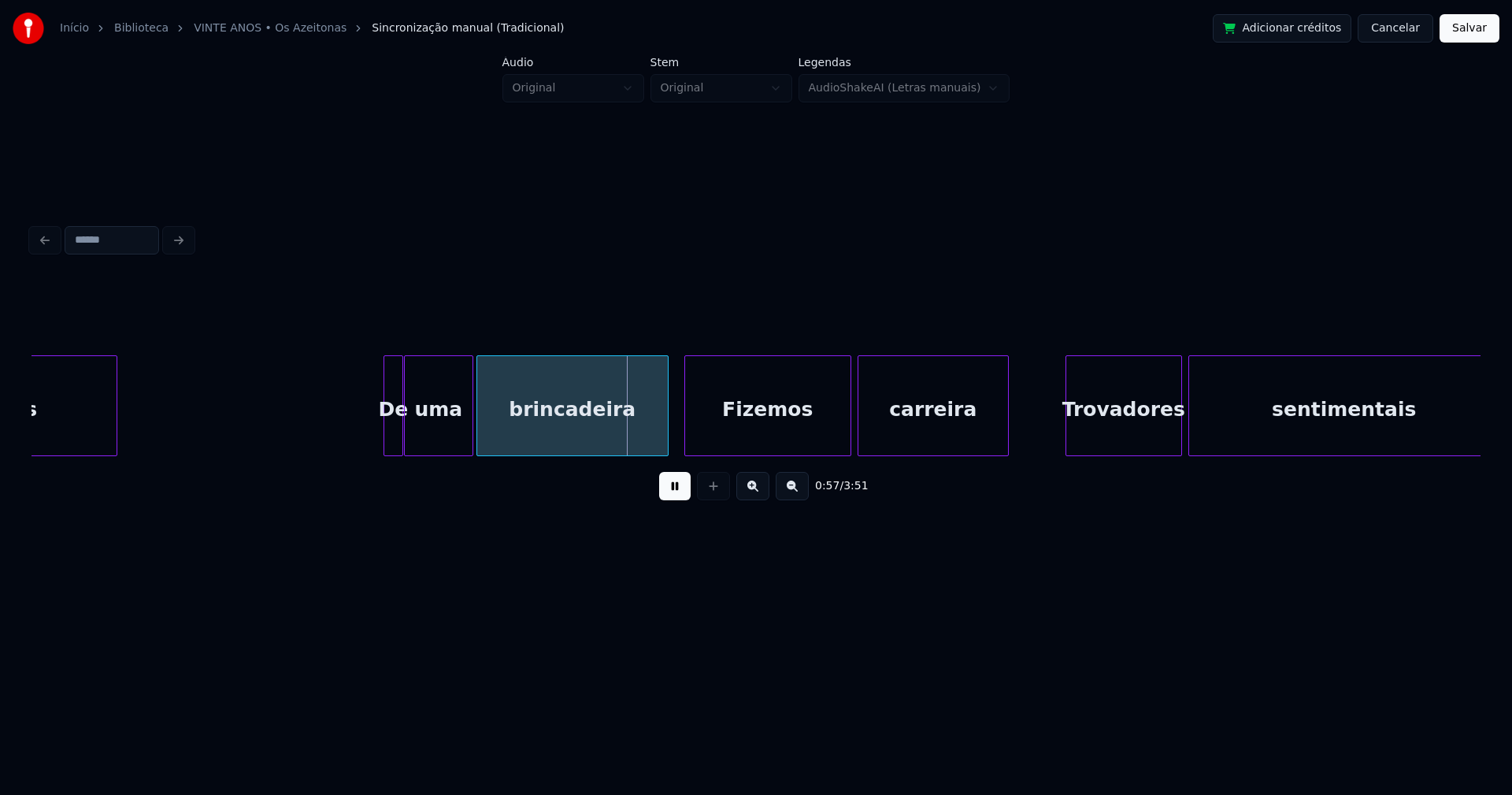
click at [384, 422] on div at bounding box center [386, 406] width 5 height 99
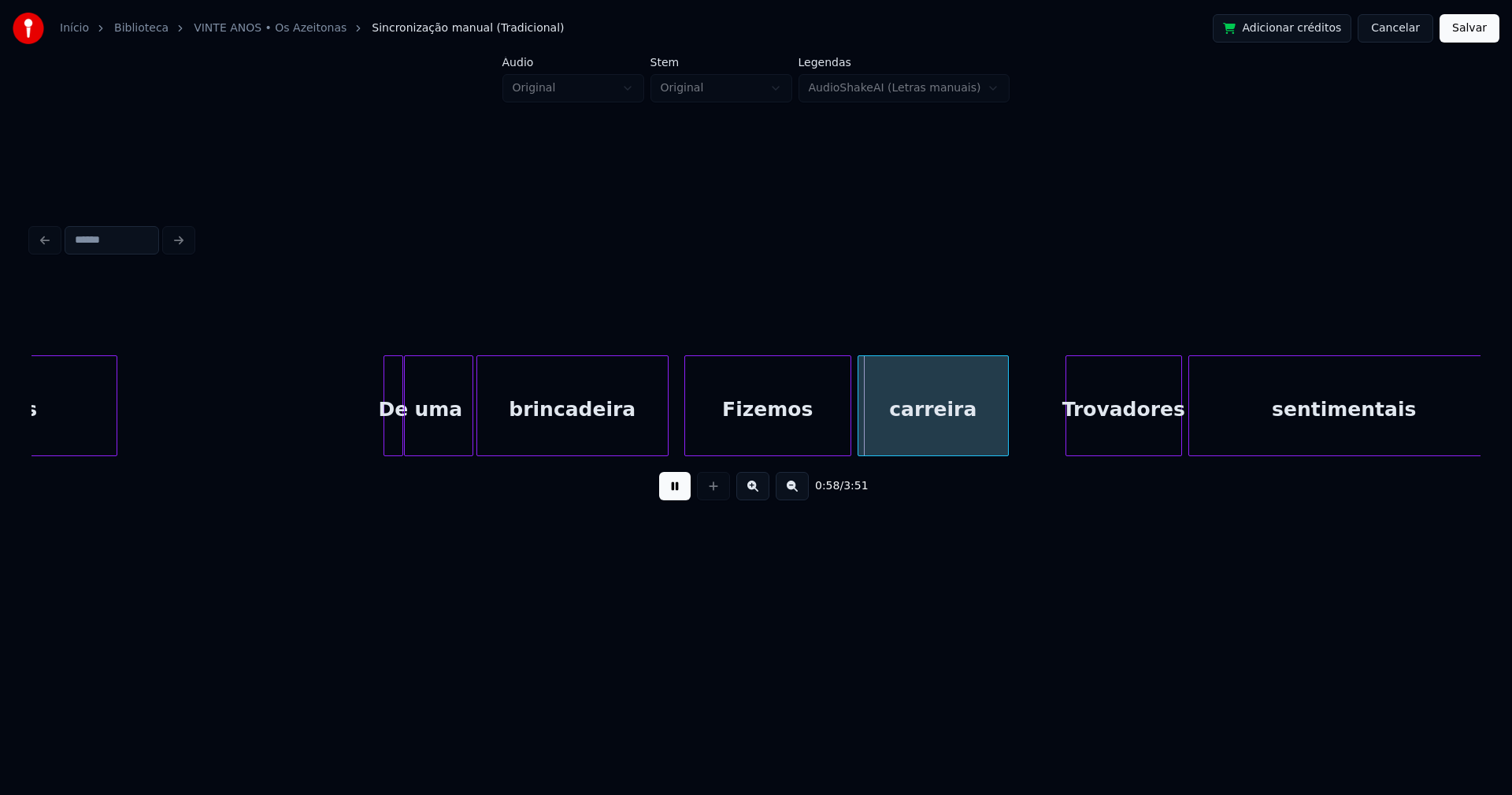
click at [670, 491] on button at bounding box center [675, 486] width 32 height 29
click at [712, 429] on div "Fizemos" at bounding box center [767, 410] width 165 height 107
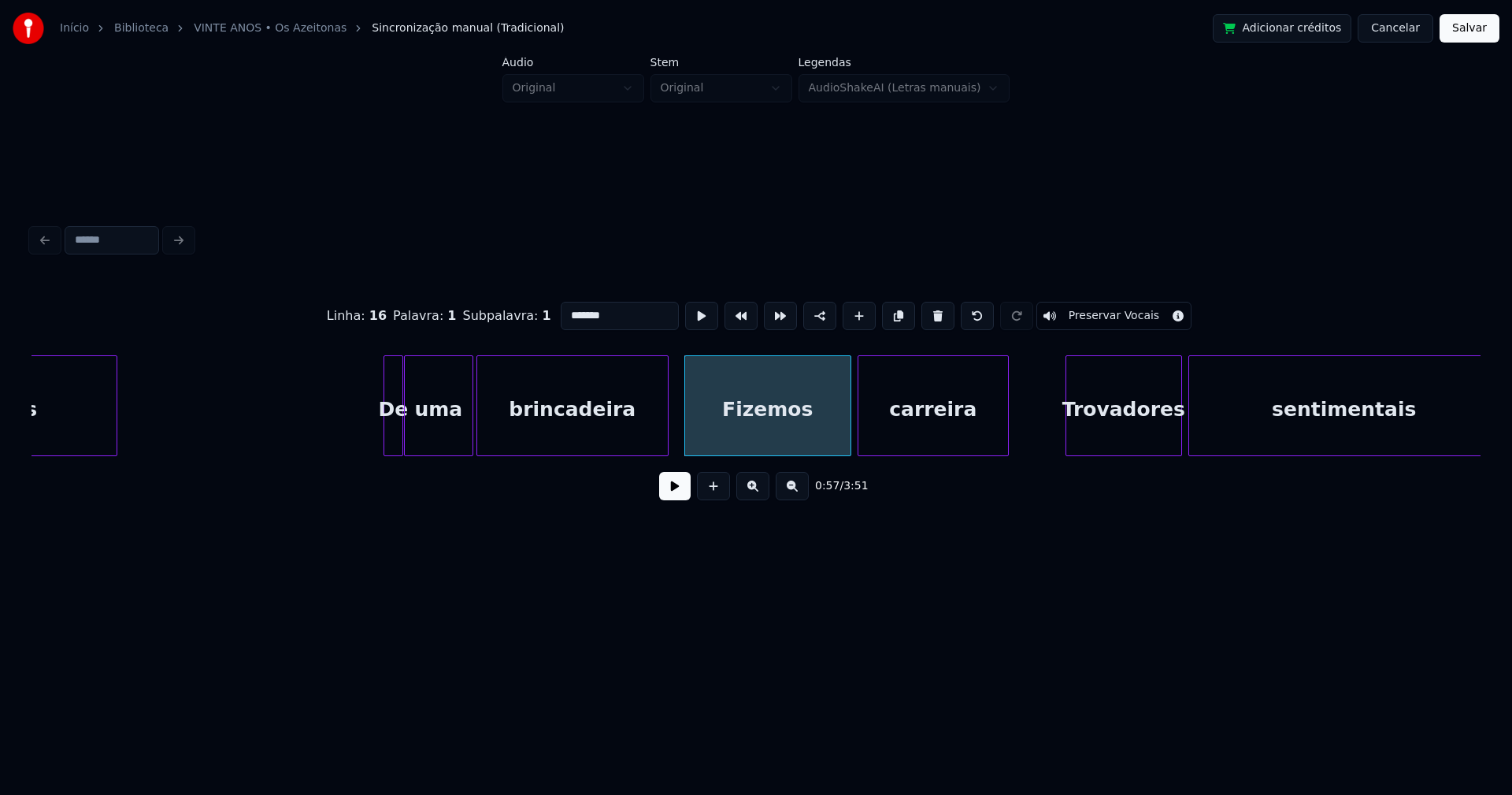
drag, startPoint x: 564, startPoint y: 306, endPoint x: 545, endPoint y: 316, distance: 21.5
click at [545, 316] on div "Linha : 16 [GEOGRAPHIC_DATA] : 1 Subpalavra : 1 ******* Preservar Vocais" at bounding box center [756, 316] width 1448 height 79
type input "*******"
click at [672, 491] on button at bounding box center [675, 486] width 32 height 29
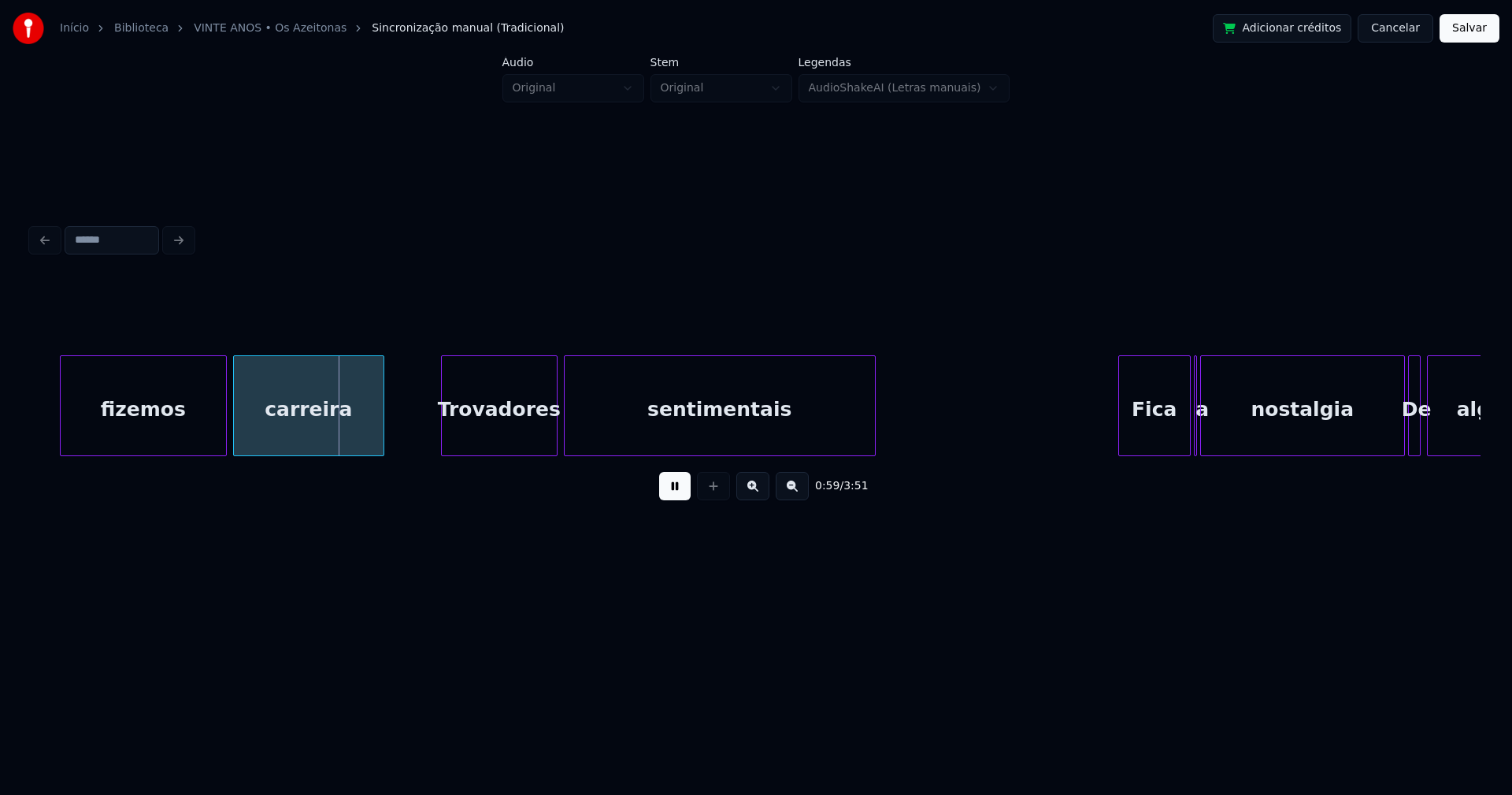
scroll to position [0, 9110]
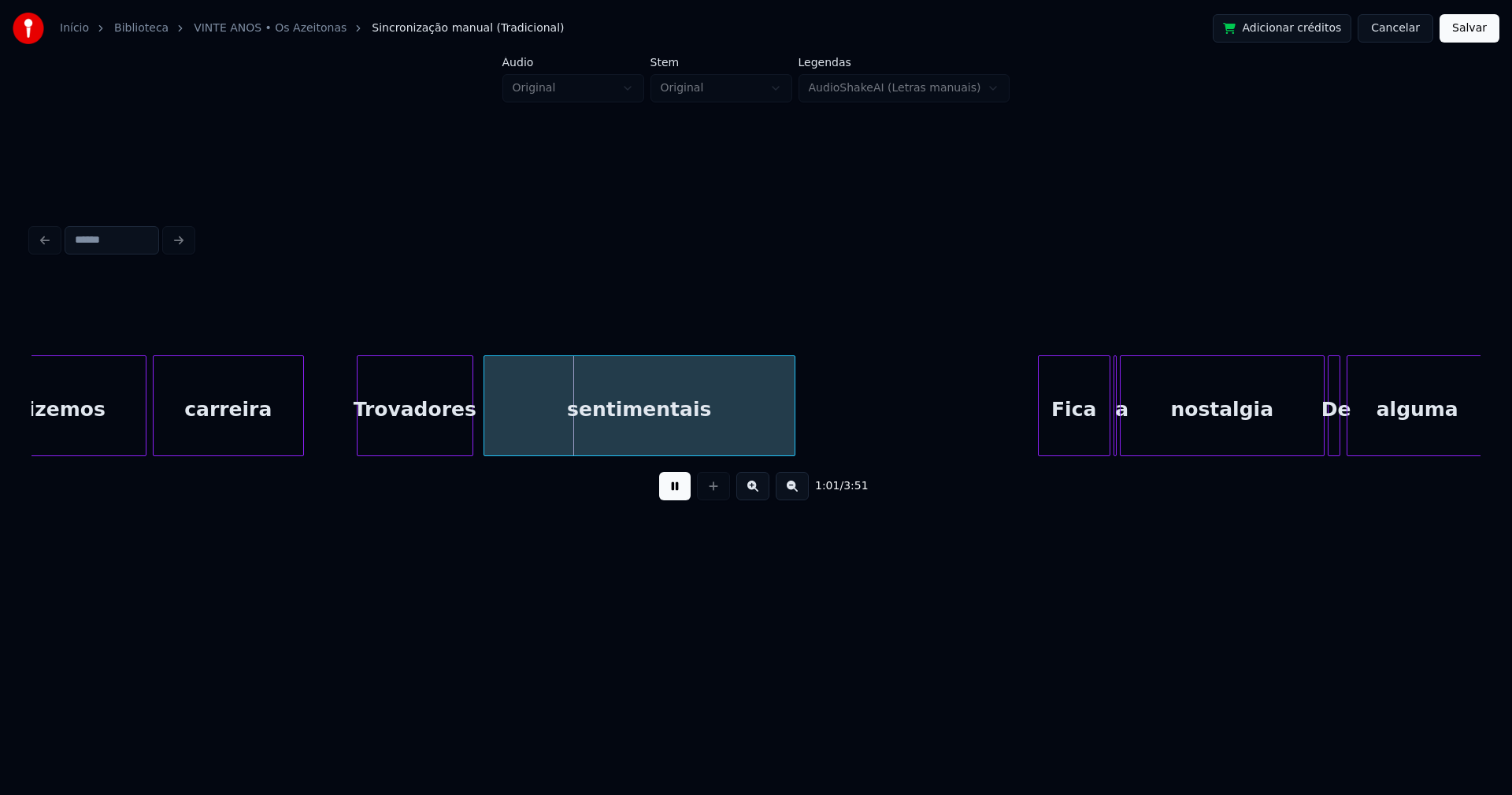
click at [429, 429] on div "Trovadores" at bounding box center [414, 410] width 115 height 107
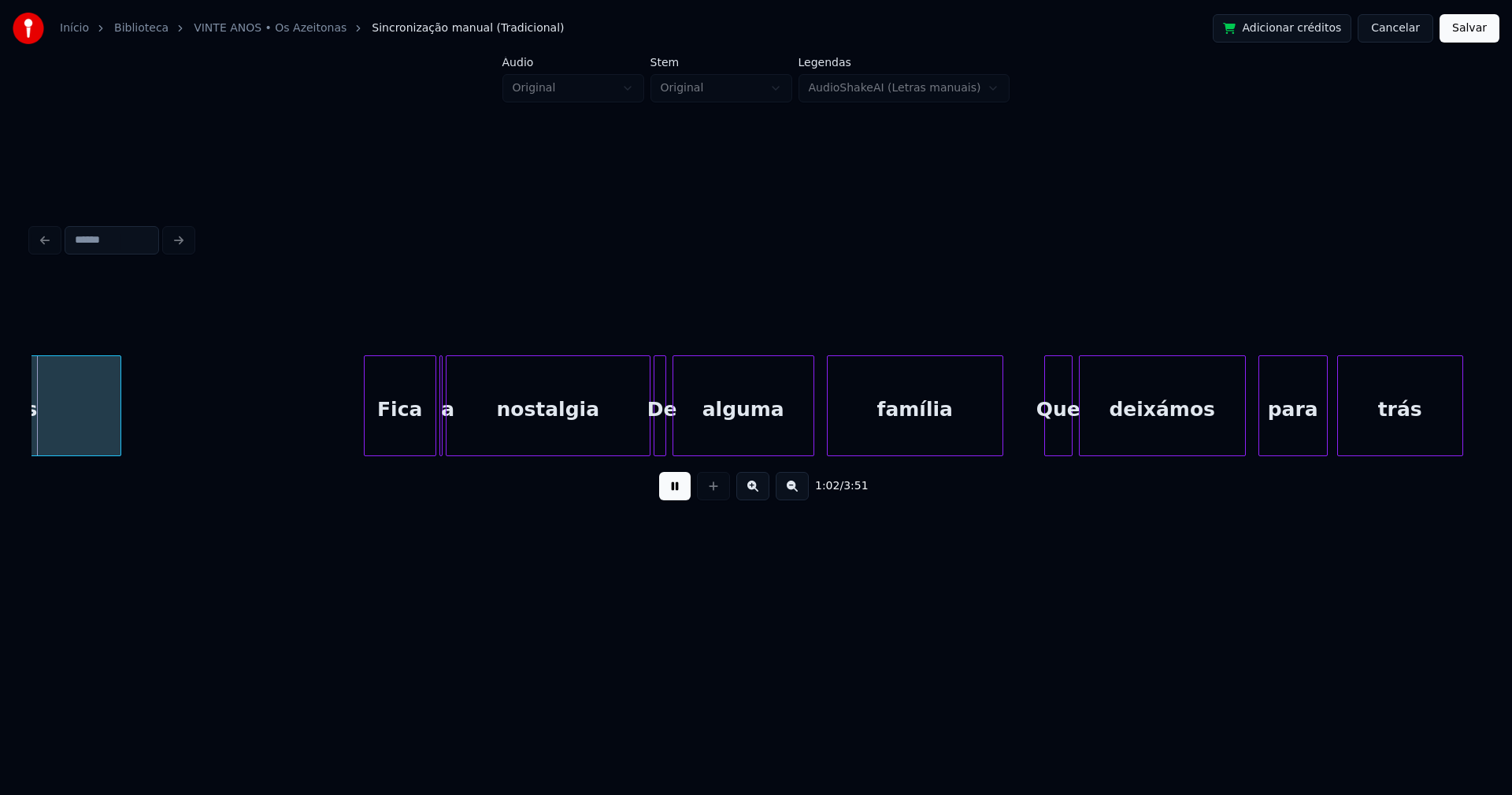
scroll to position [0, 9791]
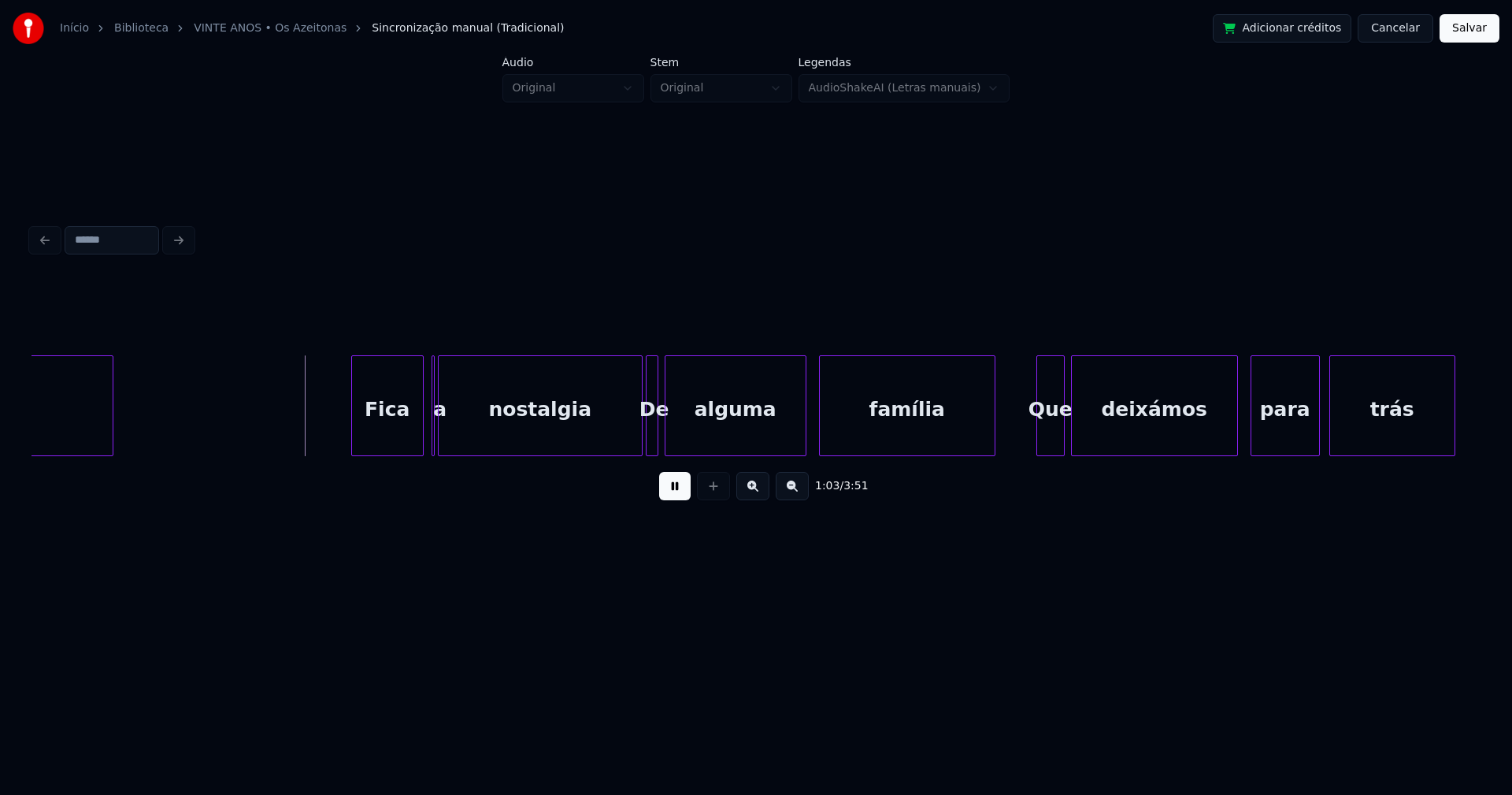
click at [398, 432] on div "Fica" at bounding box center [387, 410] width 71 height 107
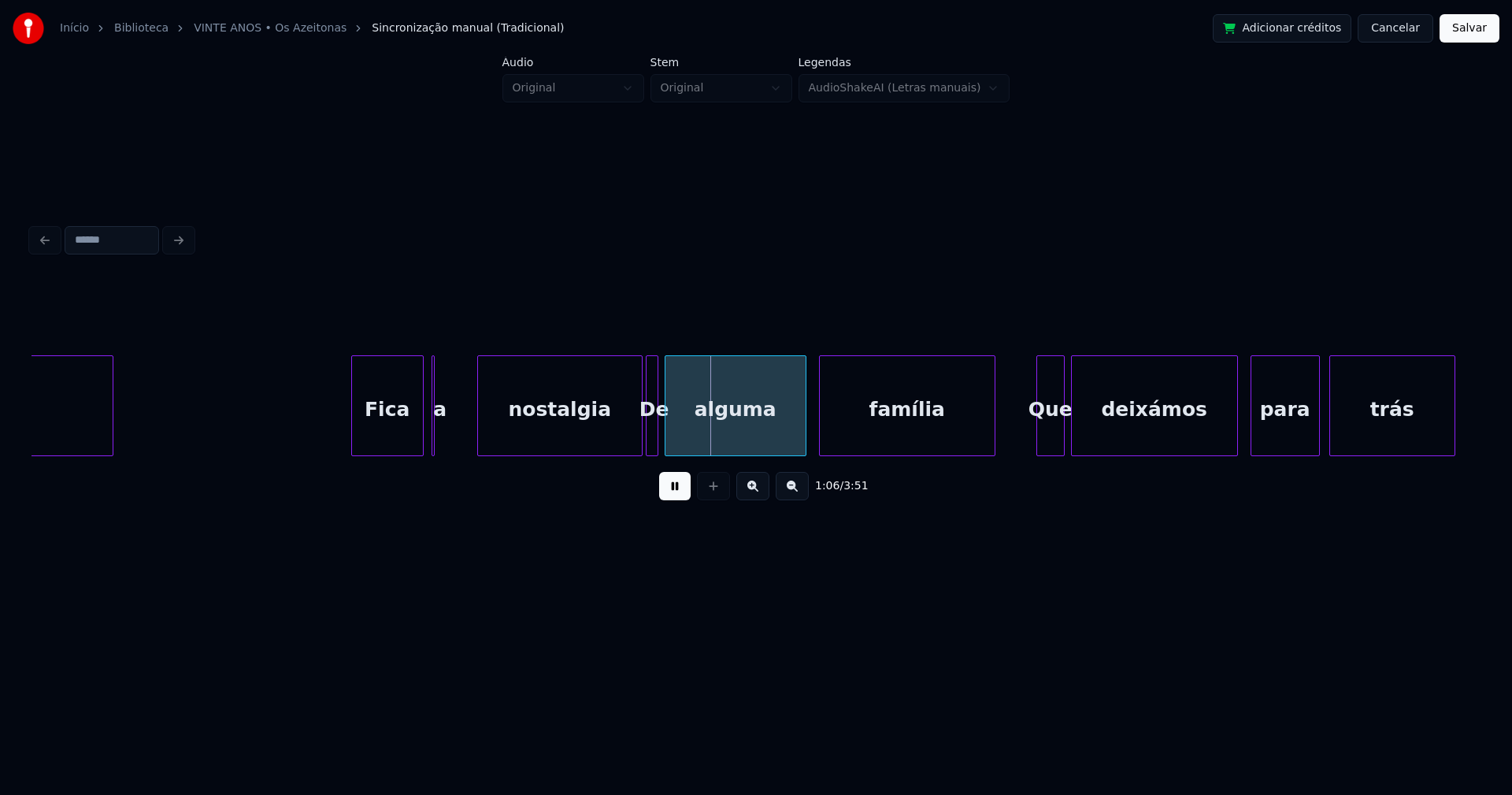
click at [478, 437] on div at bounding box center [480, 406] width 5 height 99
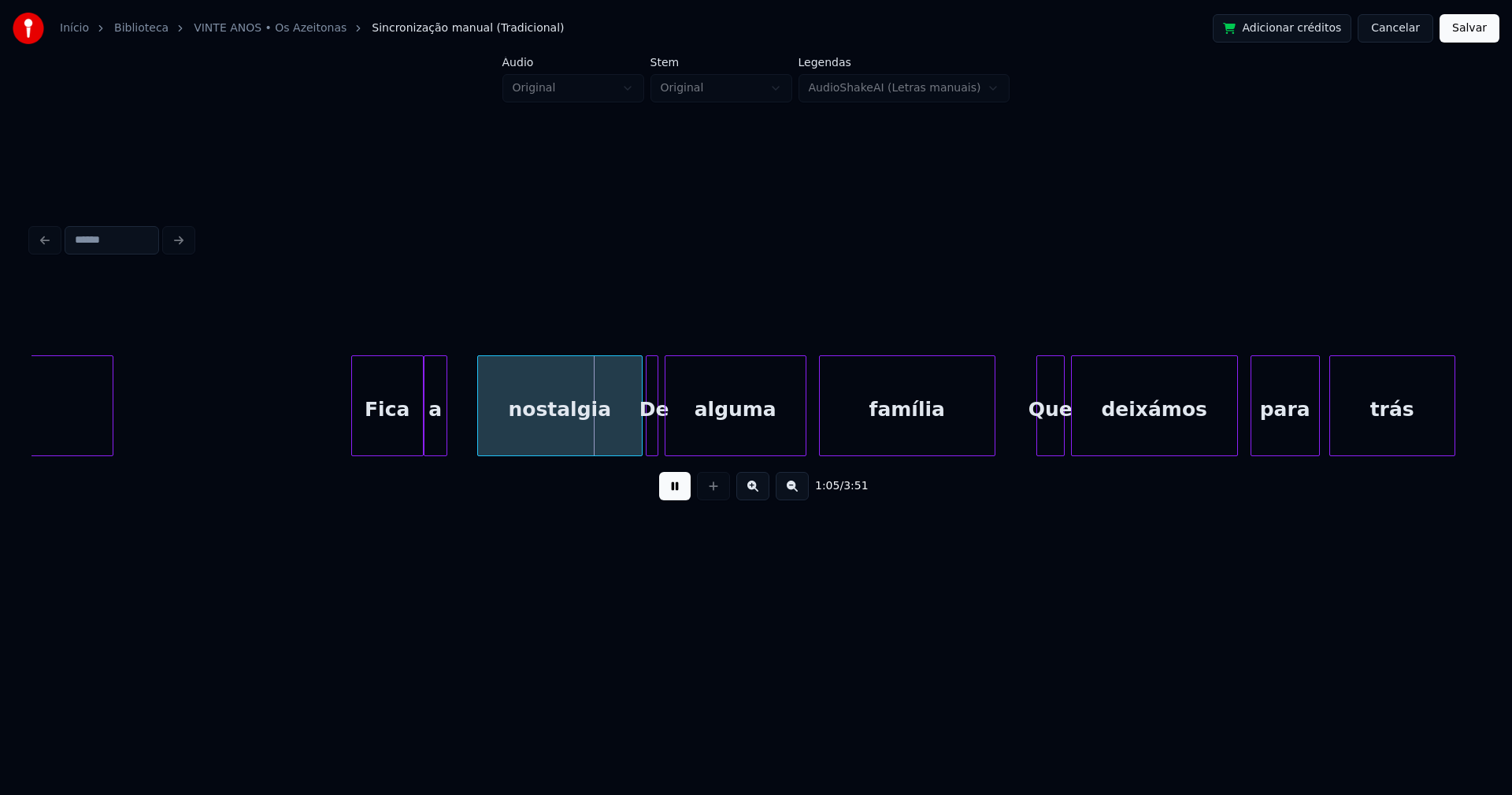
click at [444, 434] on div at bounding box center [444, 406] width 5 height 99
click at [448, 444] on div "a" at bounding box center [448, 410] width 22 height 107
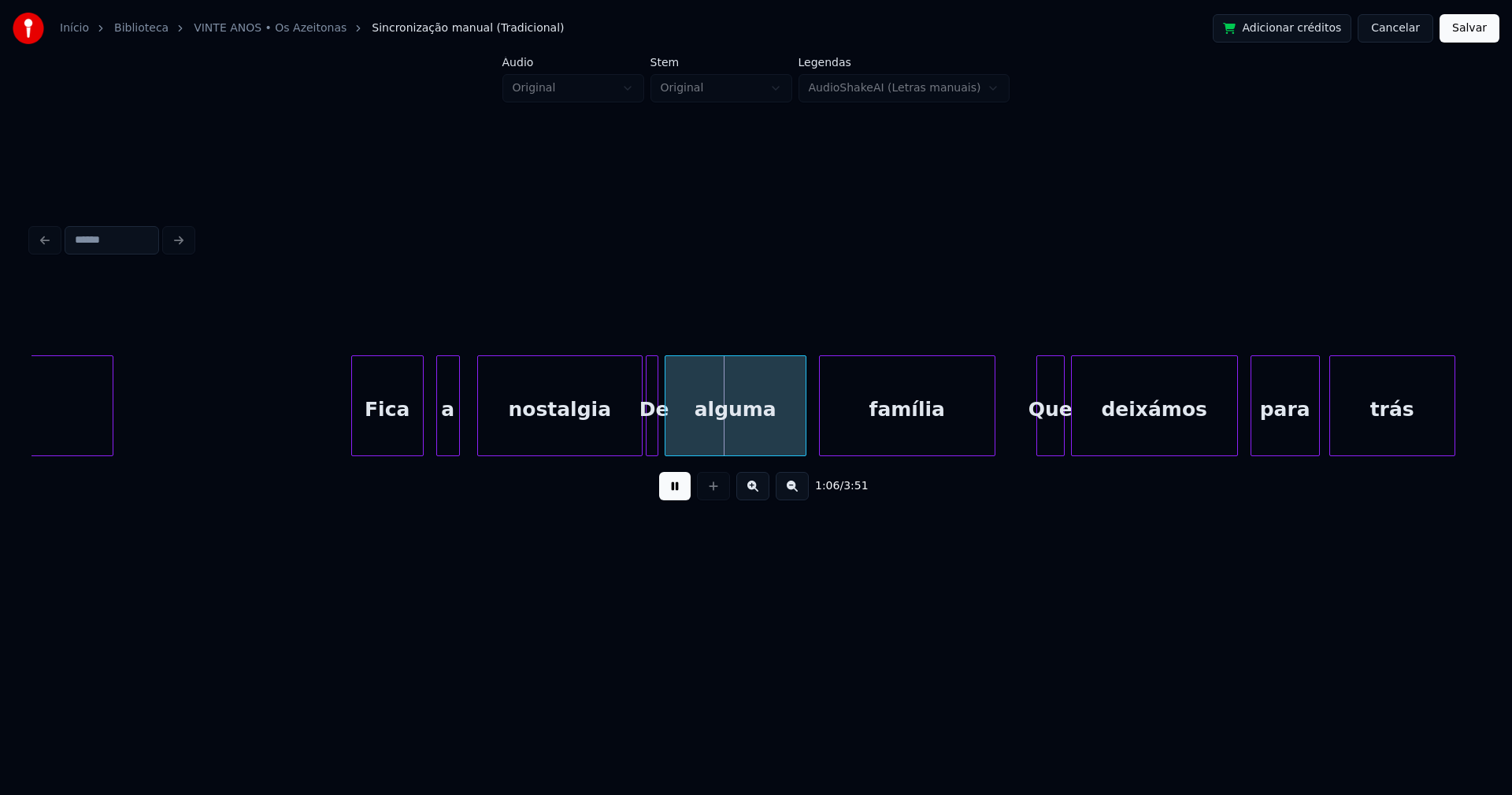
click at [452, 439] on div "a" at bounding box center [448, 410] width 22 height 107
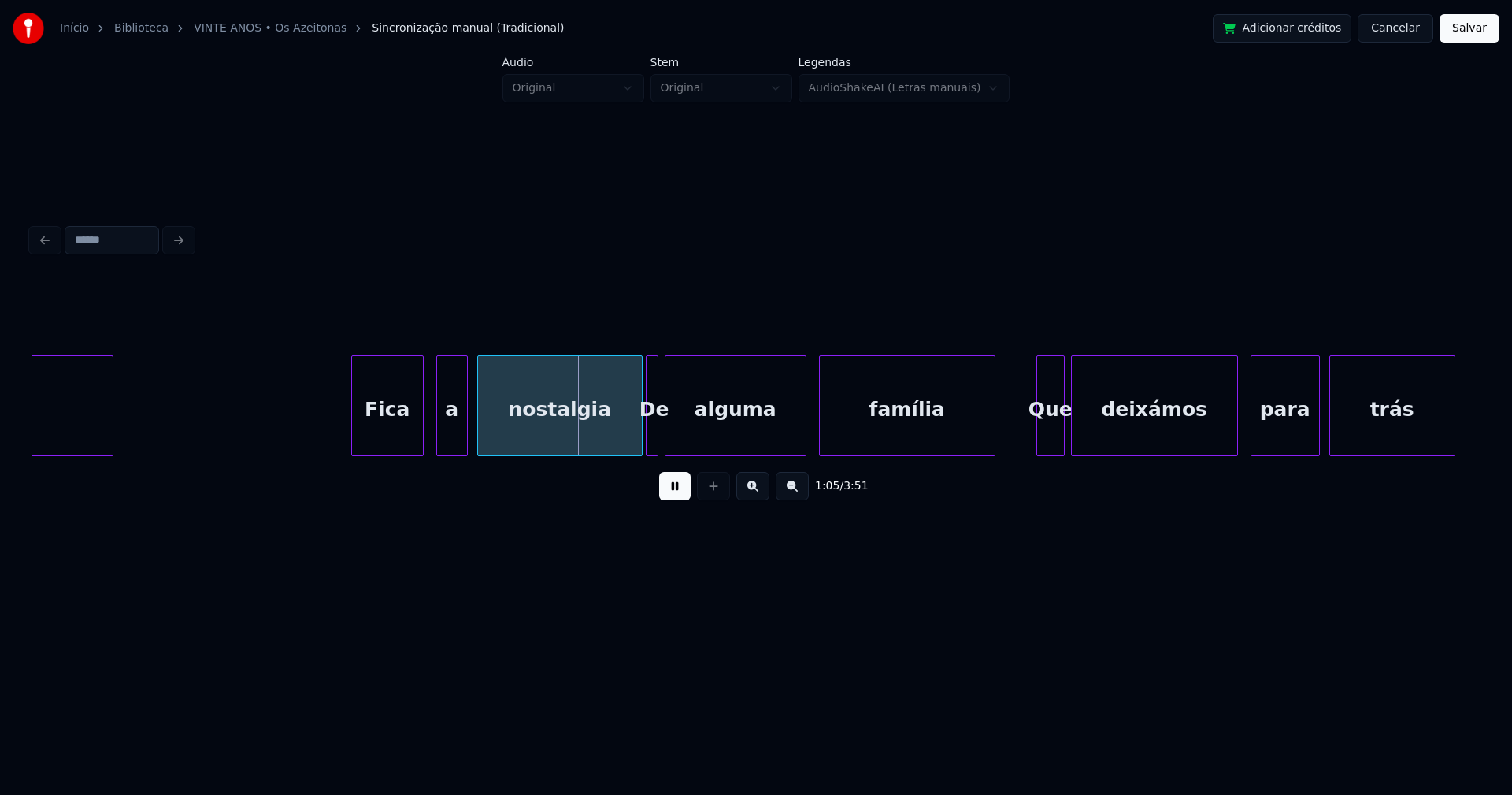
click at [463, 431] on div at bounding box center [464, 406] width 5 height 99
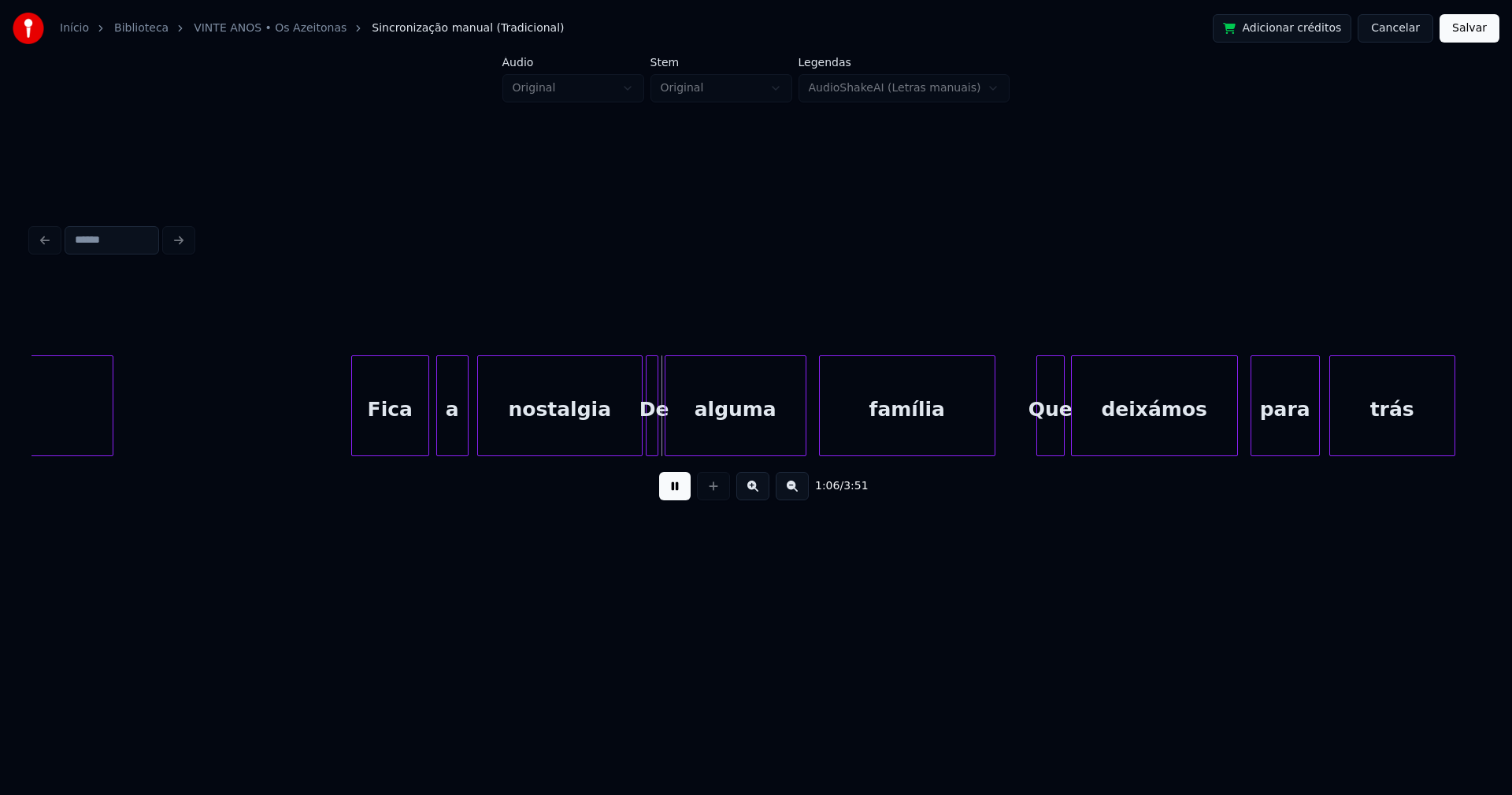
click at [427, 437] on div at bounding box center [426, 406] width 5 height 99
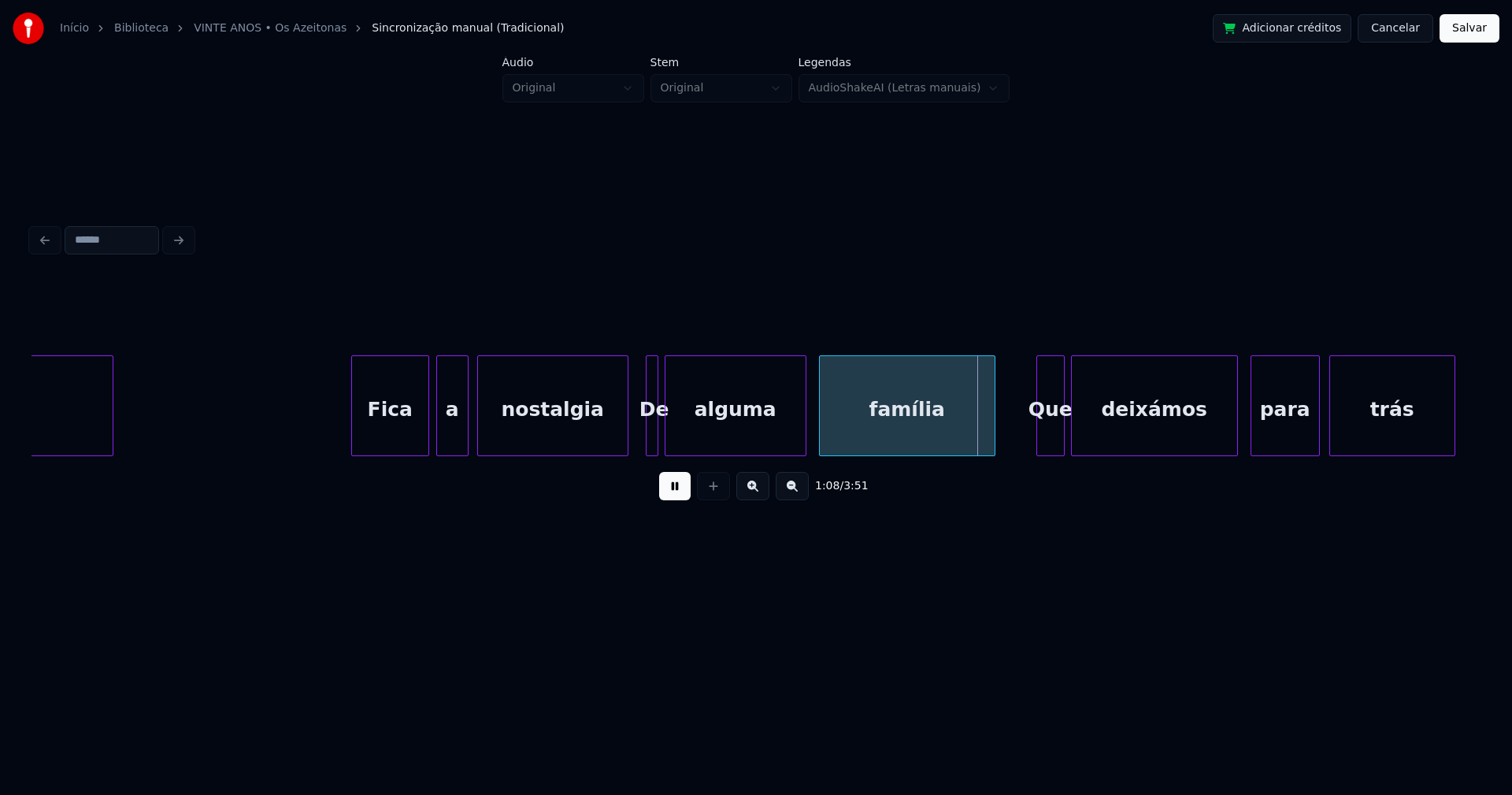
click at [626, 454] on div "Fica a nostalgia De alguma família Que deixámos para trás sentimentais" at bounding box center [756, 406] width 1448 height 101
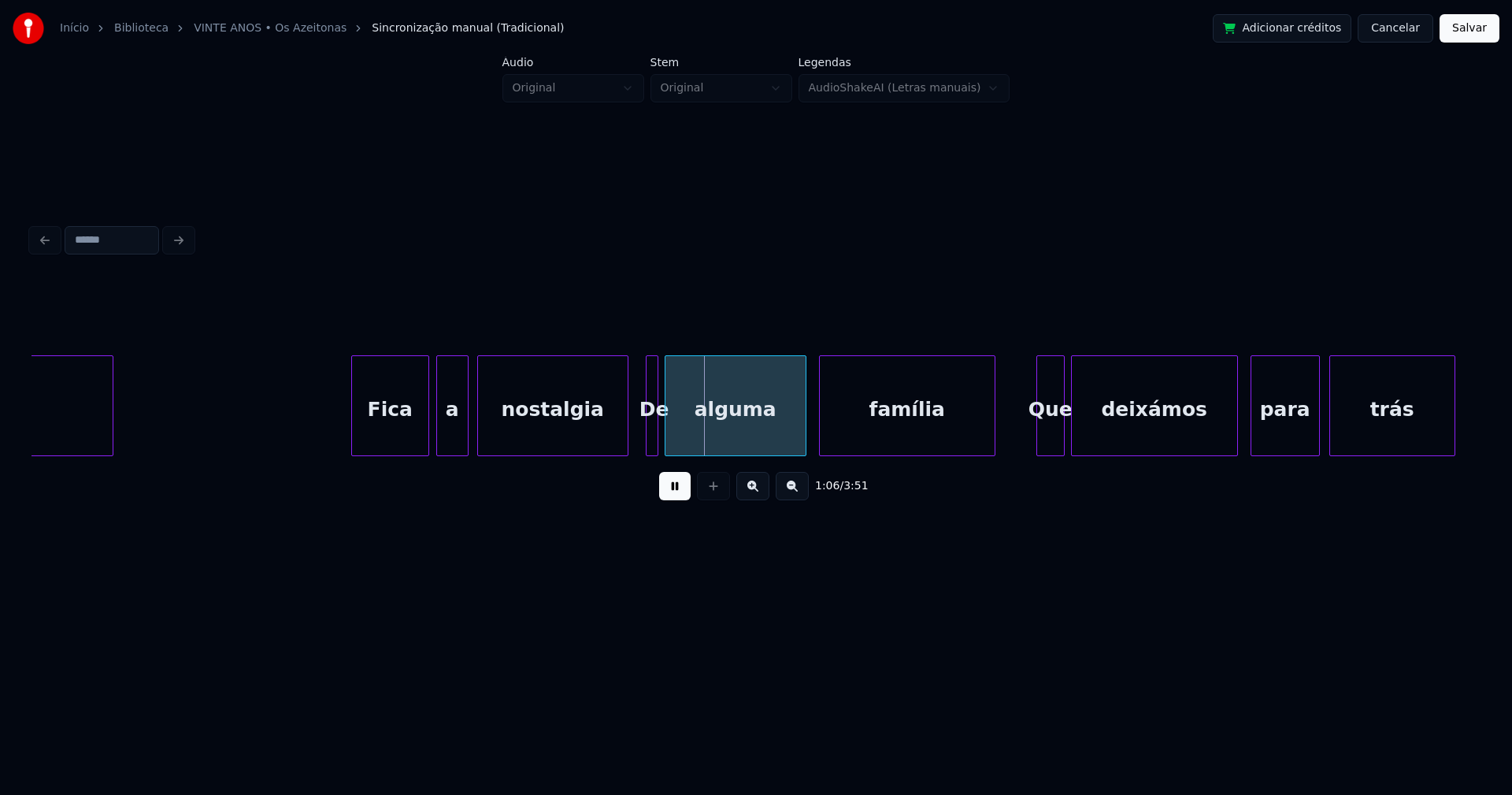
click at [653, 438] on div at bounding box center [655, 406] width 5 height 99
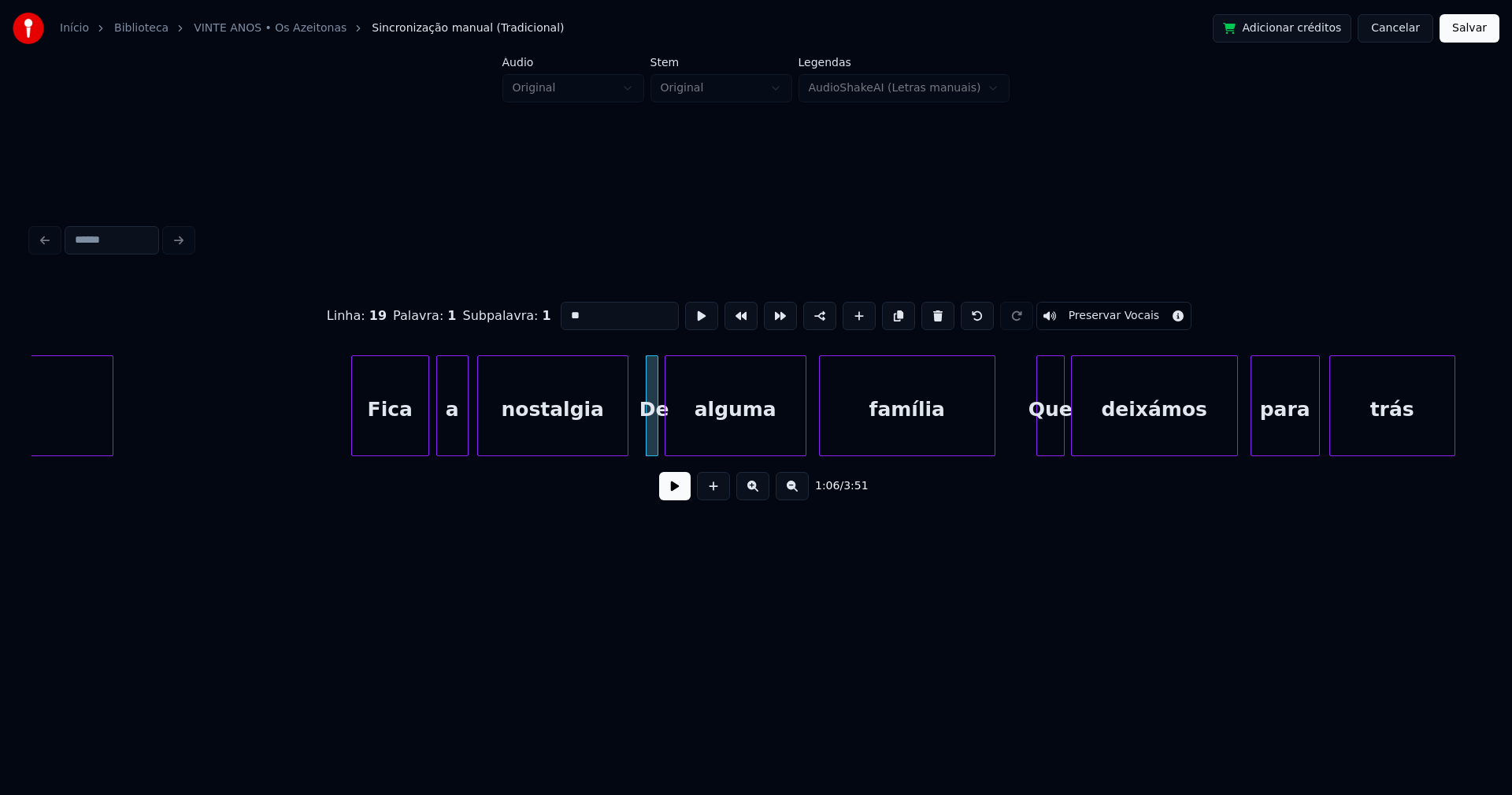
drag, startPoint x: 566, startPoint y: 304, endPoint x: 542, endPoint y: 332, distance: 36.9
click at [542, 332] on div "Linha : 19 [GEOGRAPHIC_DATA] : 1 Subpalavra : 1 ** Preservar Vocais" at bounding box center [756, 316] width 1448 height 79
type input "**"
click at [665, 493] on button at bounding box center [675, 486] width 32 height 29
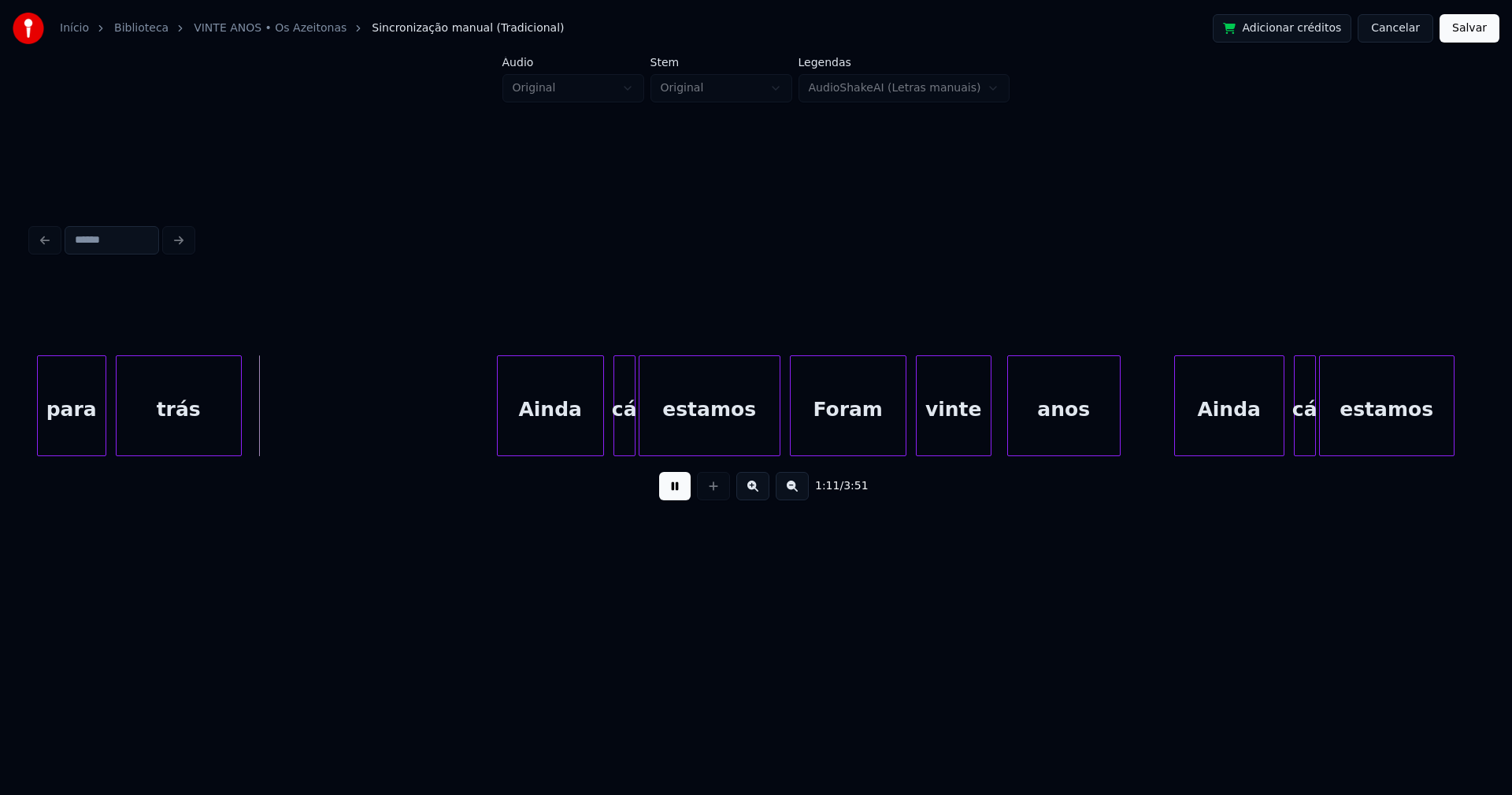
scroll to position [0, 11024]
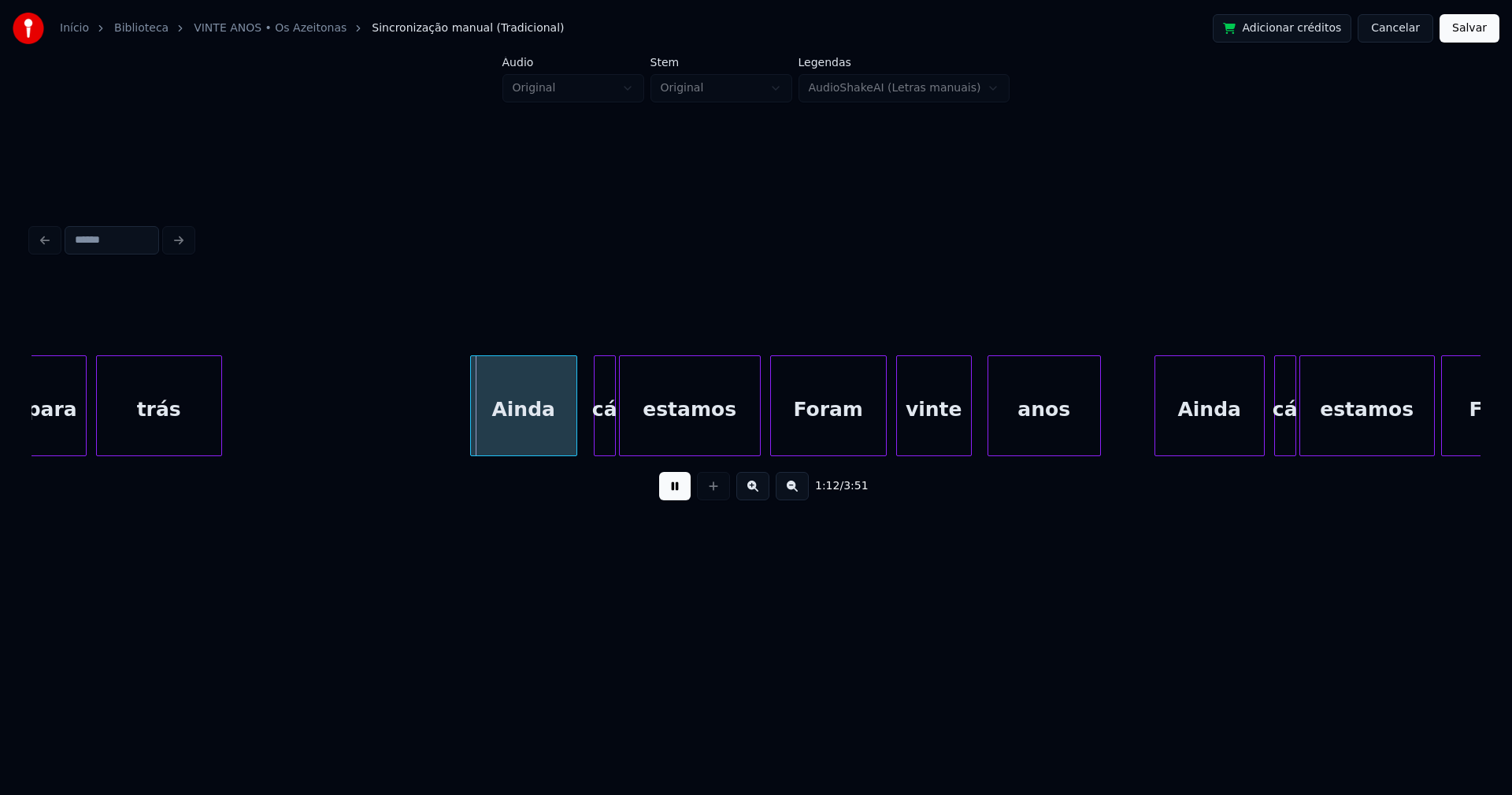
click at [551, 428] on div "Ainda" at bounding box center [524, 410] width 106 height 107
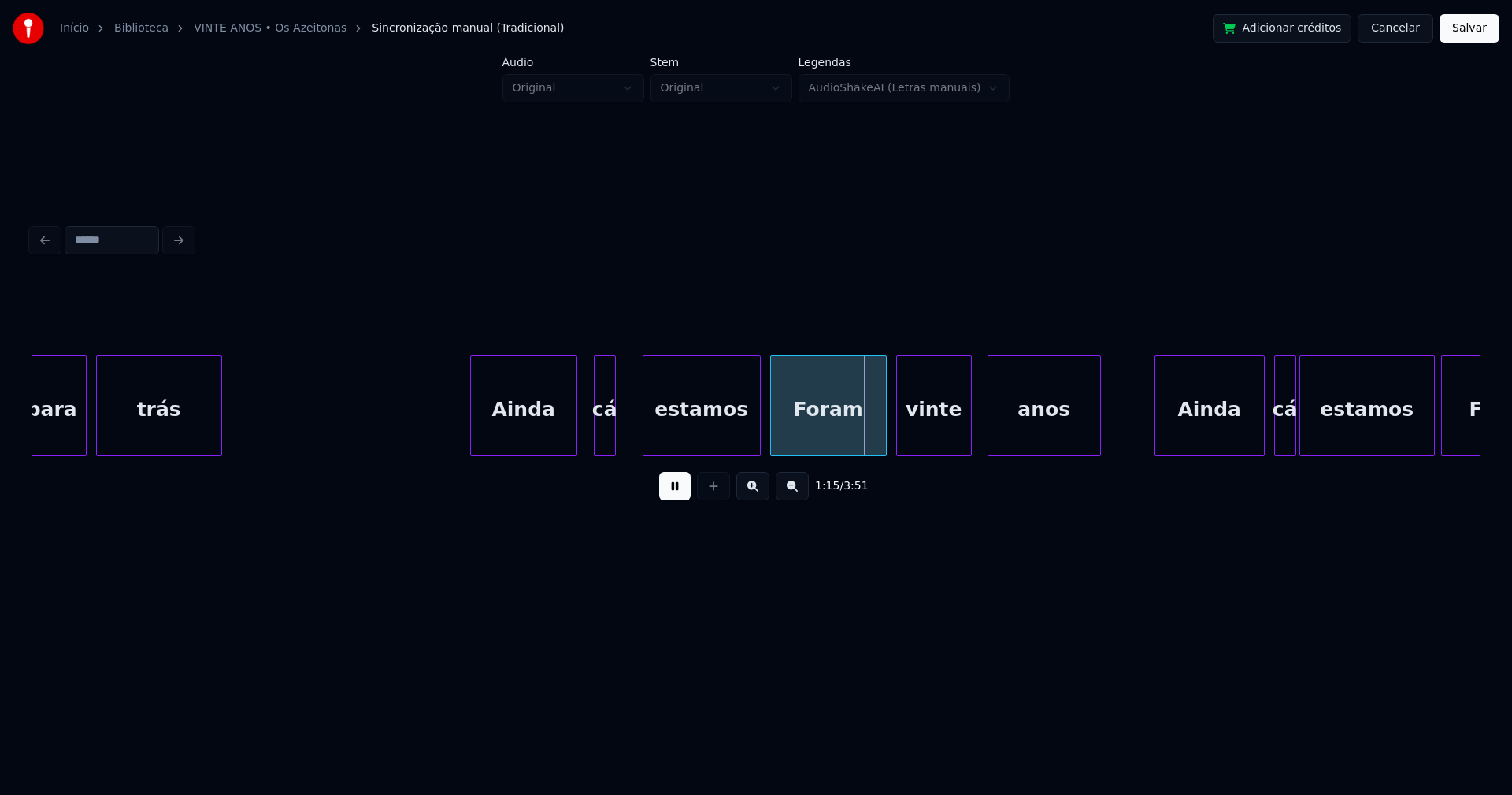
click at [645, 433] on div at bounding box center [645, 406] width 5 height 99
click at [628, 425] on div at bounding box center [629, 406] width 5 height 99
click at [759, 434] on div "estamos" at bounding box center [701, 406] width 118 height 101
click at [759, 429] on div "estamos" at bounding box center [701, 406] width 118 height 101
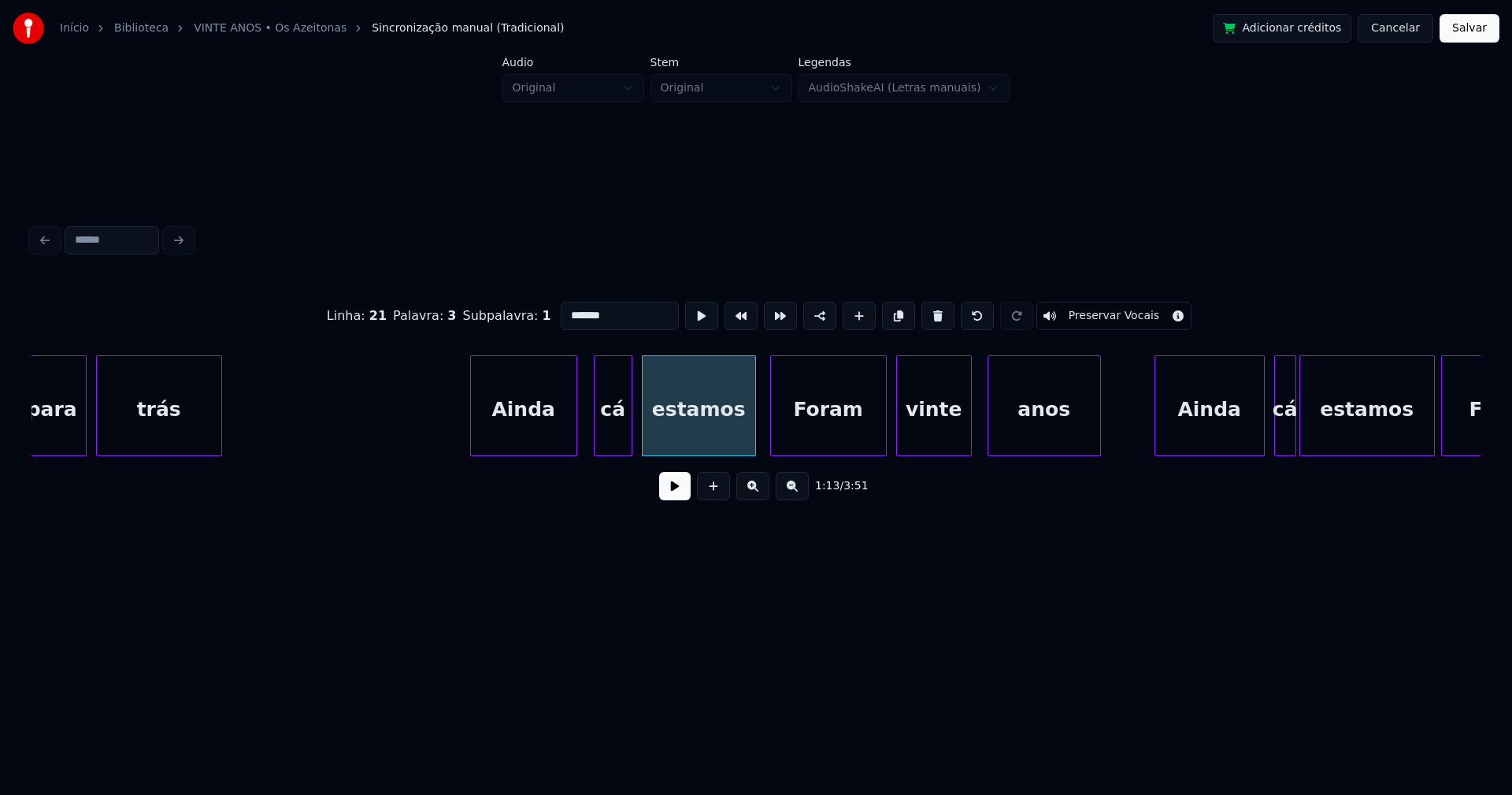
click at [753, 434] on div at bounding box center [753, 406] width 5 height 99
click at [801, 437] on div "Foram" at bounding box center [828, 410] width 115 height 107
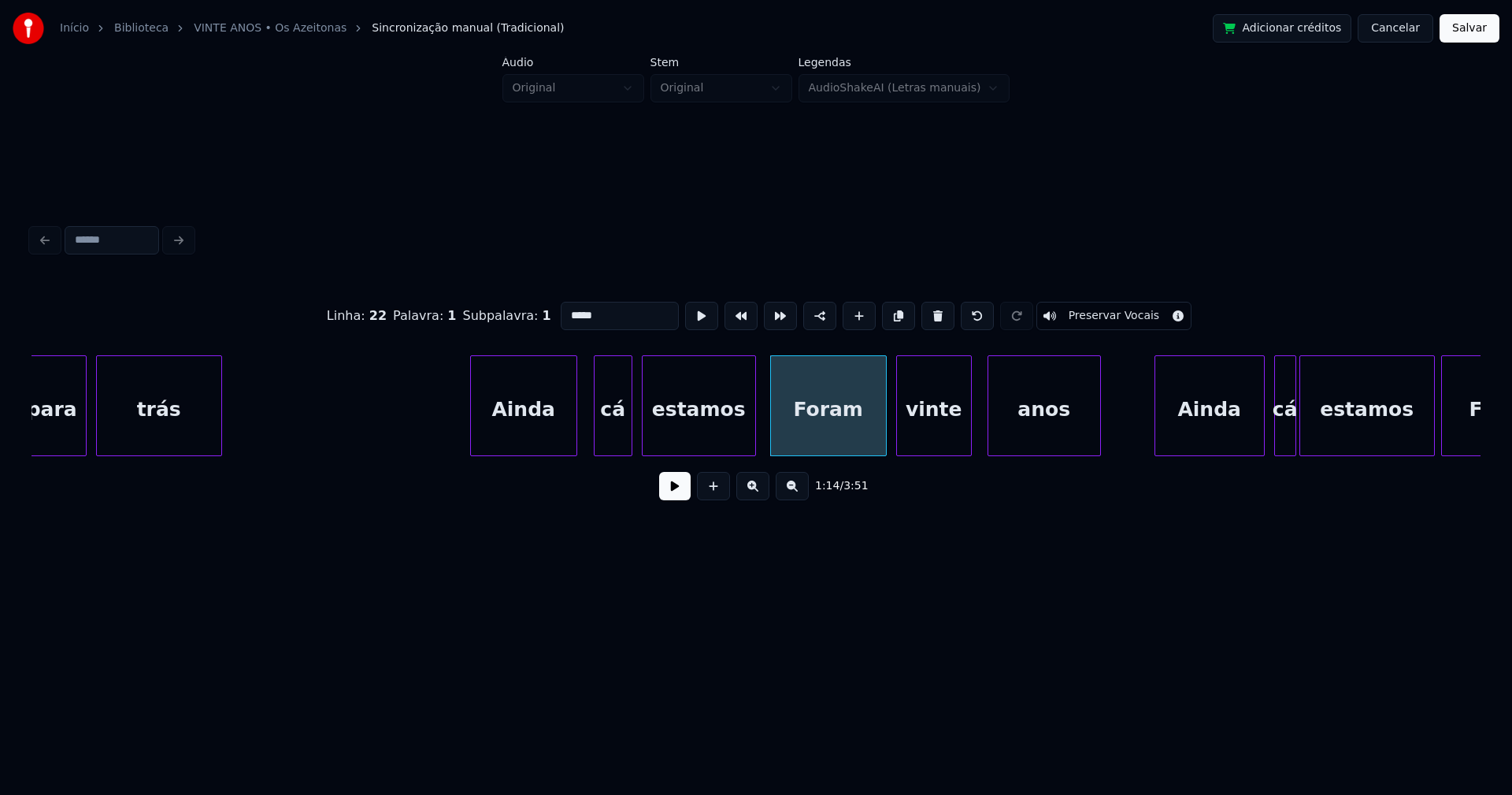
drag, startPoint x: 563, startPoint y: 309, endPoint x: 536, endPoint y: 326, distance: 31.9
click at [536, 326] on div "Linha : 22 Palavra : 1 Subpalavra : 1 ***** Preservar Vocais" at bounding box center [756, 316] width 1448 height 79
type input "*****"
drag, startPoint x: 670, startPoint y: 491, endPoint x: 657, endPoint y: 481, distance: 16.4
click at [671, 492] on button at bounding box center [675, 486] width 32 height 29
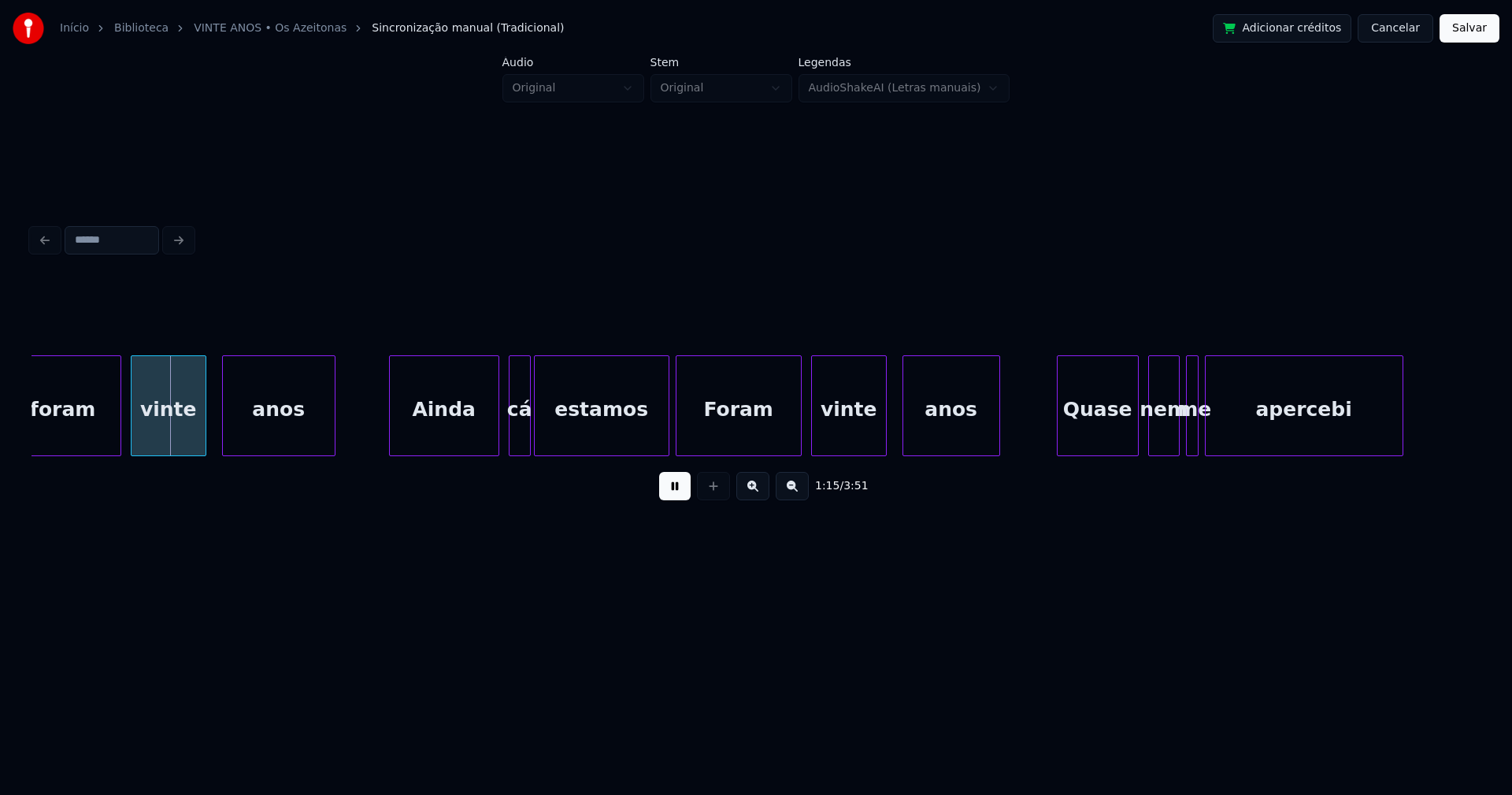
scroll to position [0, 11790]
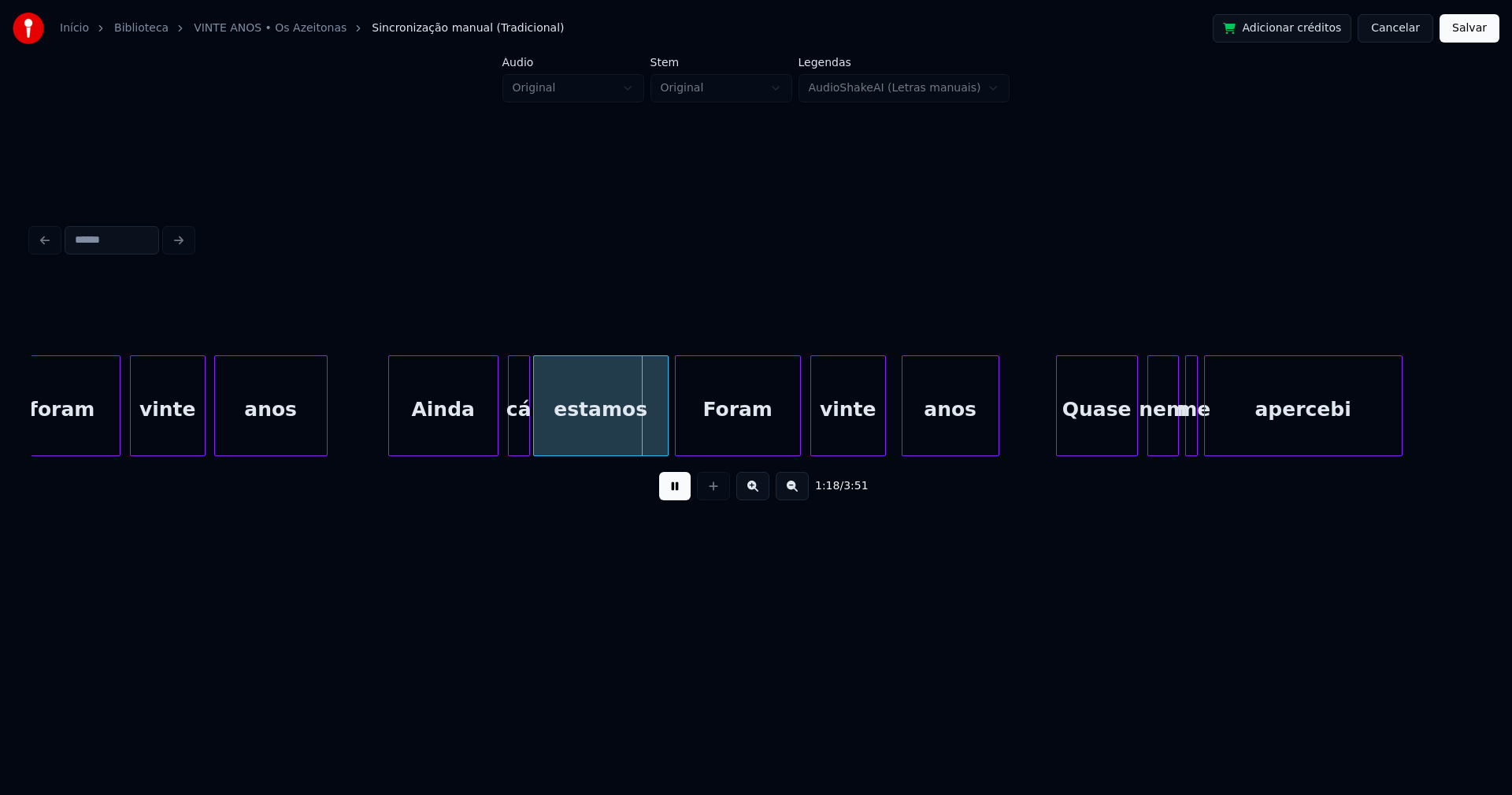
click at [297, 439] on div "anos" at bounding box center [270, 410] width 111 height 107
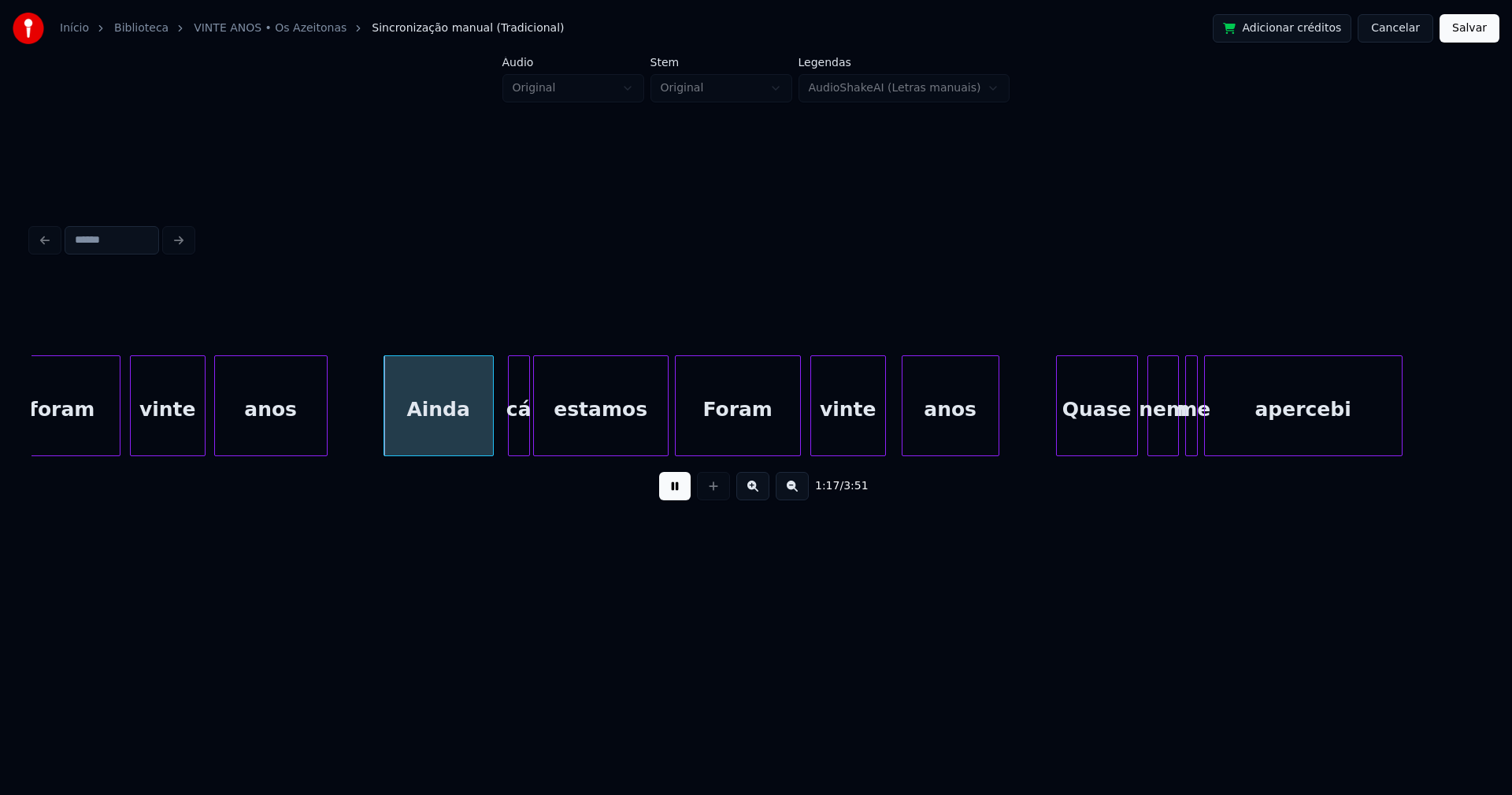
click at [452, 431] on div "Ainda" at bounding box center [438, 410] width 109 height 107
click at [557, 434] on div at bounding box center [558, 406] width 5 height 99
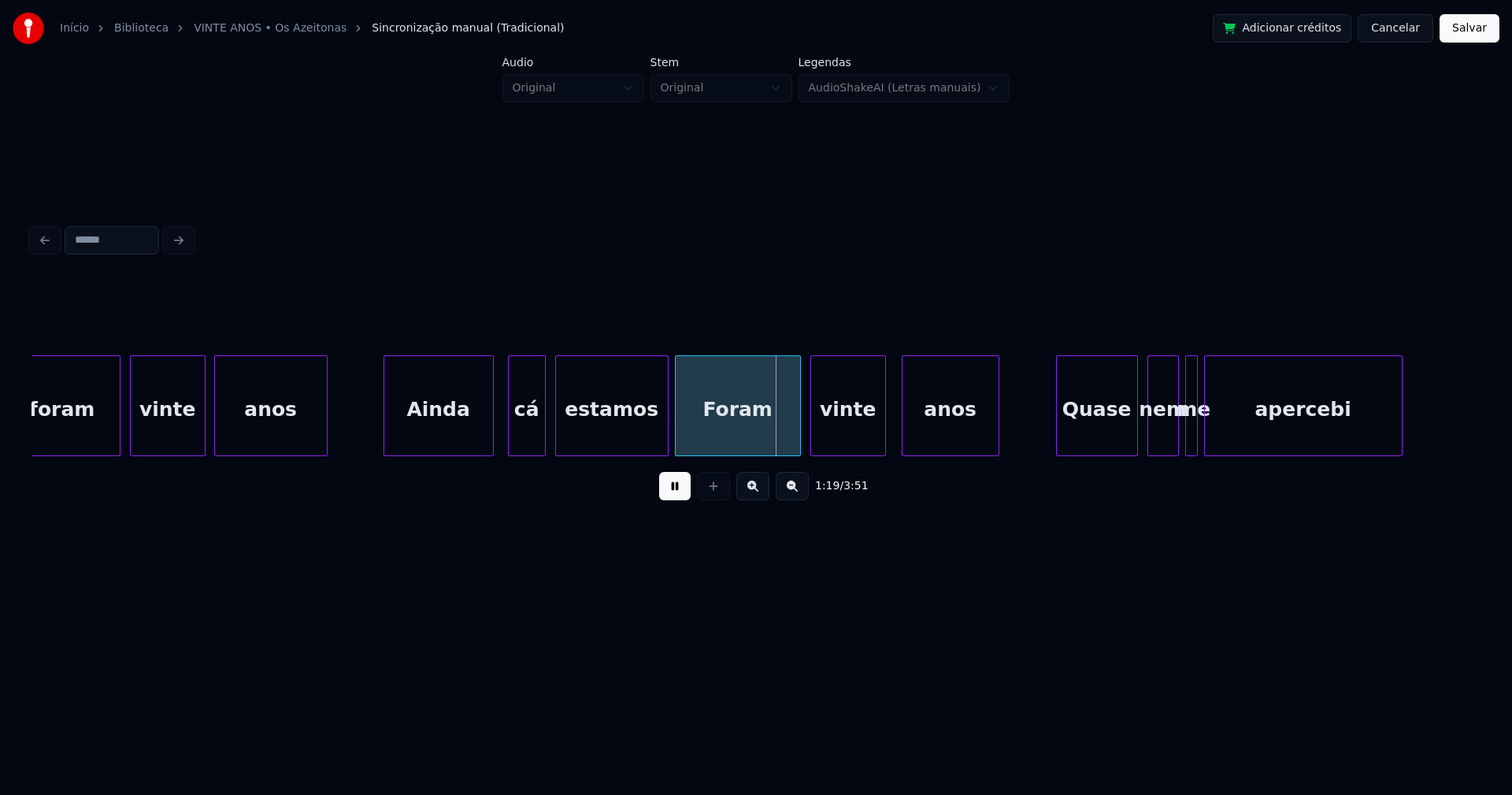
click at [541, 429] on div at bounding box center [542, 406] width 5 height 99
click at [656, 438] on div at bounding box center [656, 406] width 5 height 99
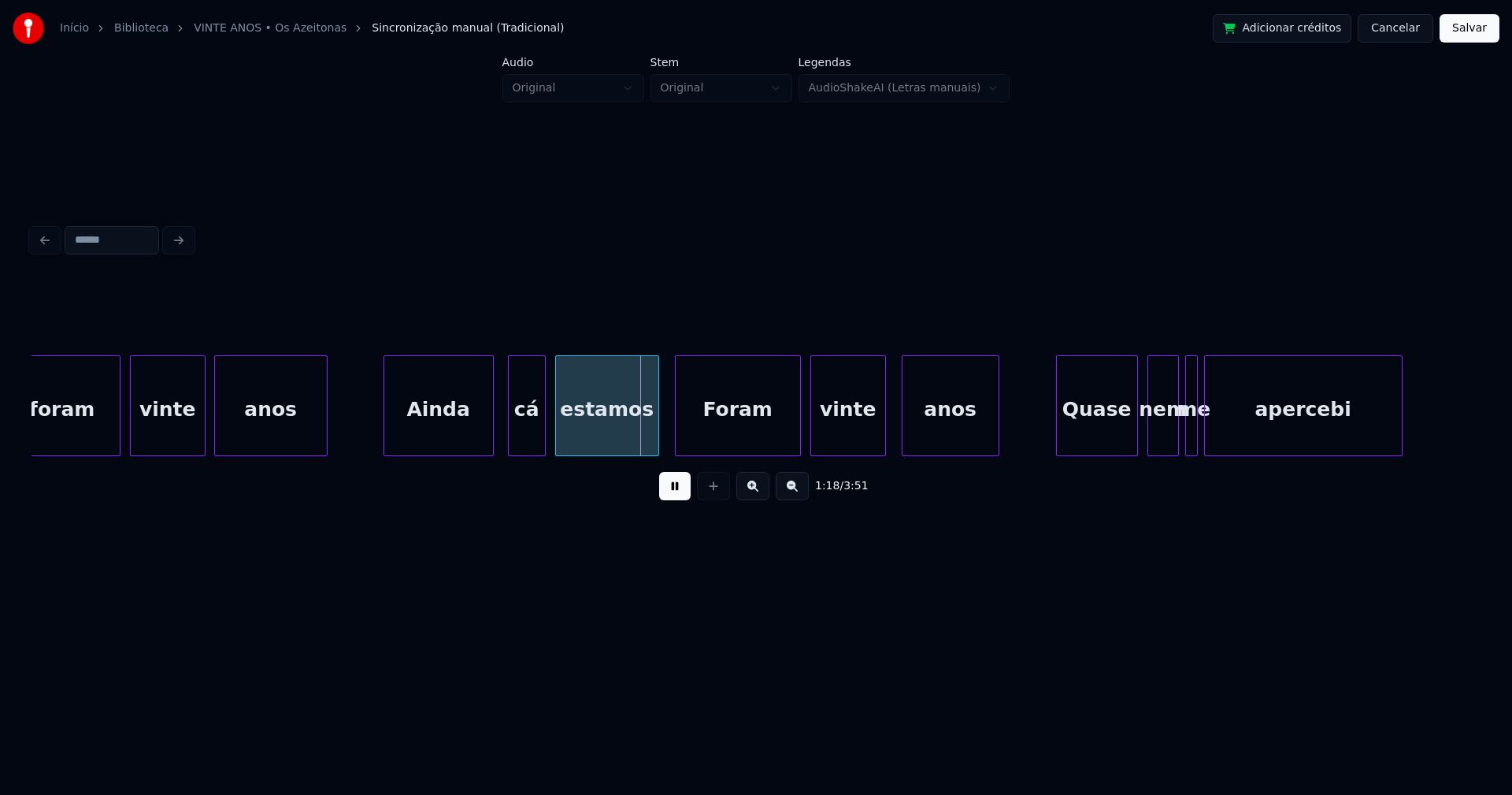
click at [733, 439] on div "Foram" at bounding box center [738, 410] width 124 height 107
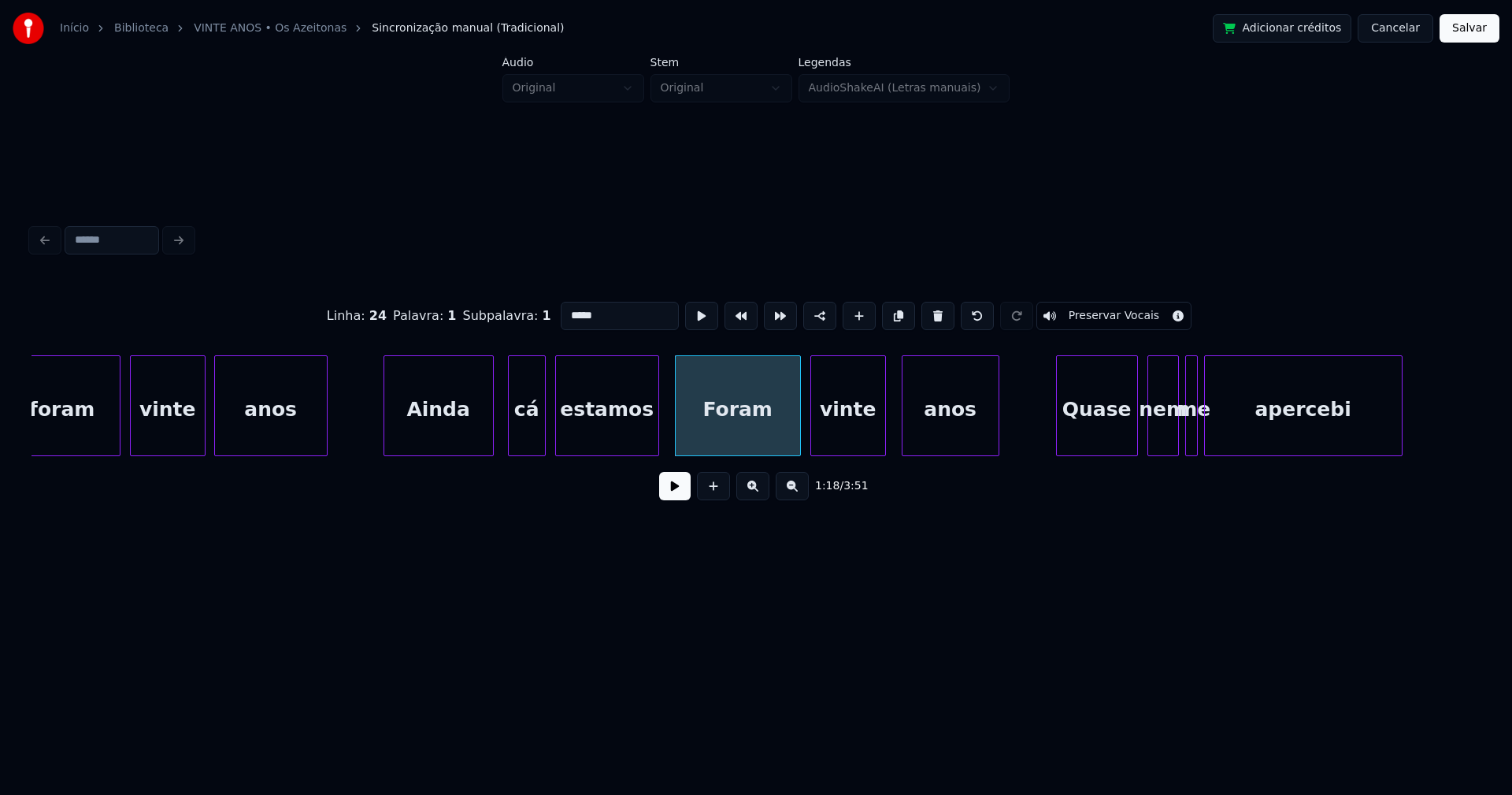
drag, startPoint x: 565, startPoint y: 308, endPoint x: 531, endPoint y: 322, distance: 36.8
click at [531, 322] on div "Linha : 24 Palavra : 1 Subpalavra : 1 ***** Preservar Vocais" at bounding box center [756, 316] width 1448 height 79
click at [862, 435] on div "vinte" at bounding box center [846, 410] width 74 height 107
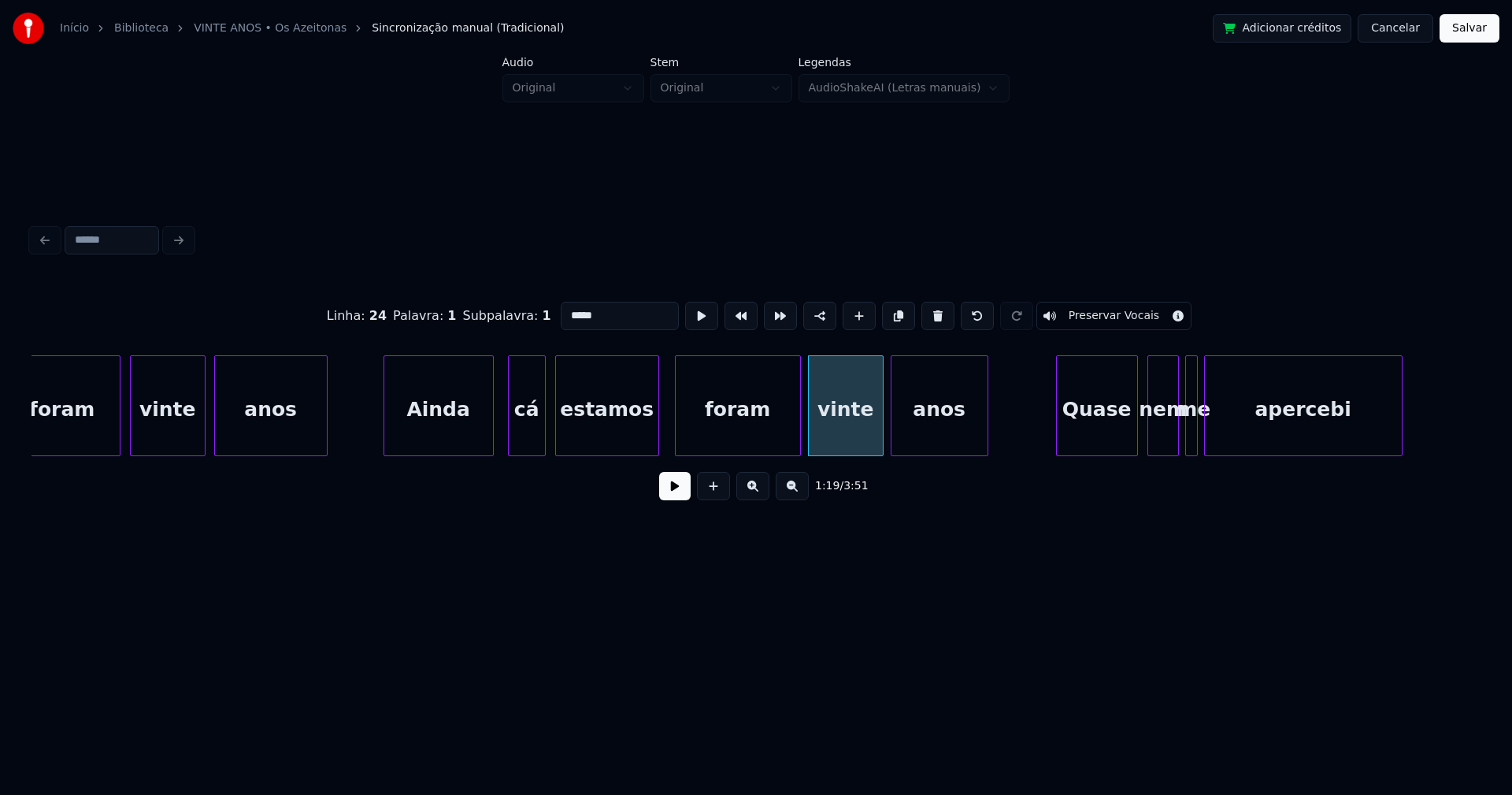
click at [947, 449] on div "anos" at bounding box center [939, 410] width 96 height 107
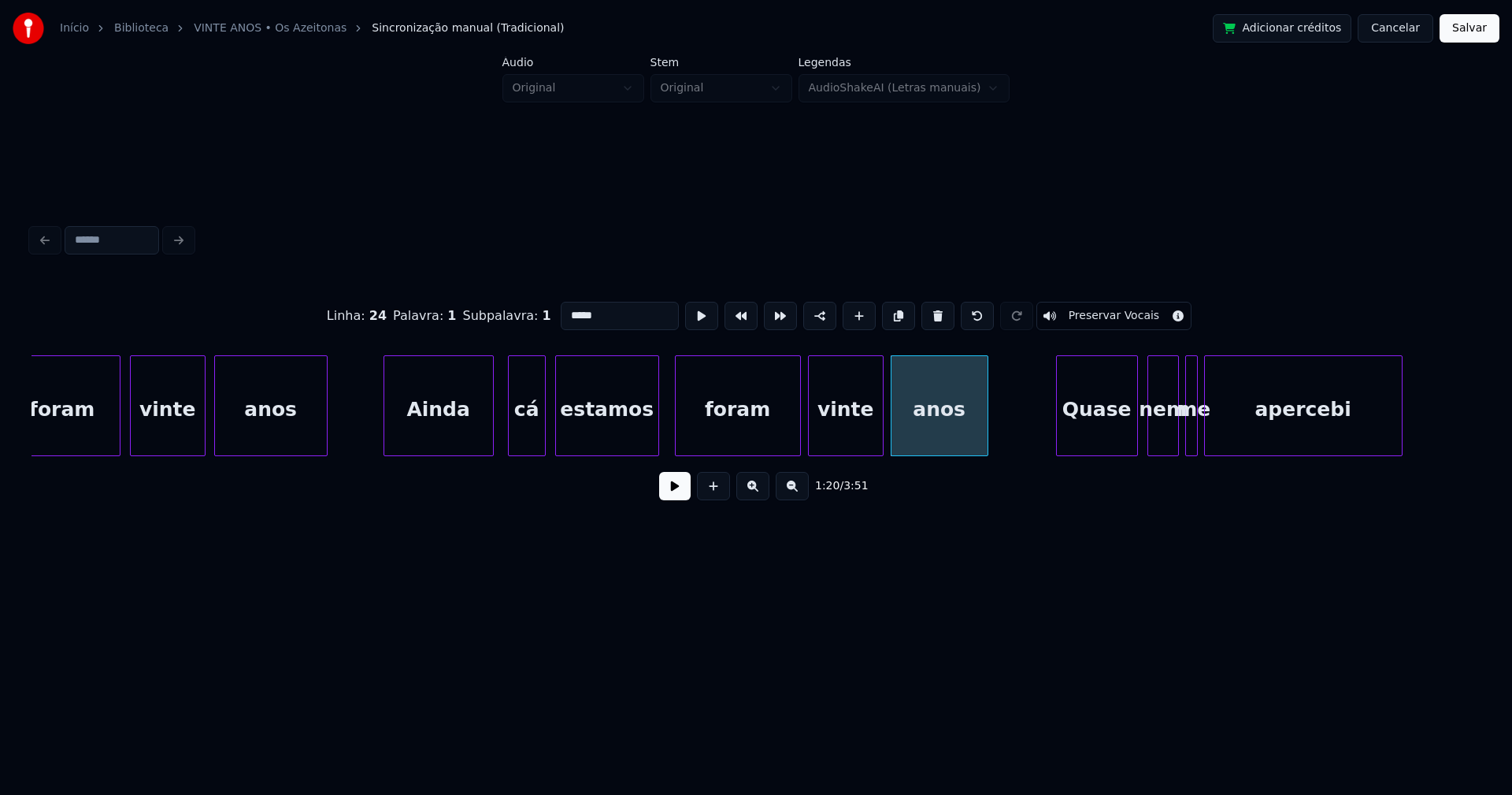
type input "*****"
click at [669, 499] on button at bounding box center [675, 486] width 32 height 29
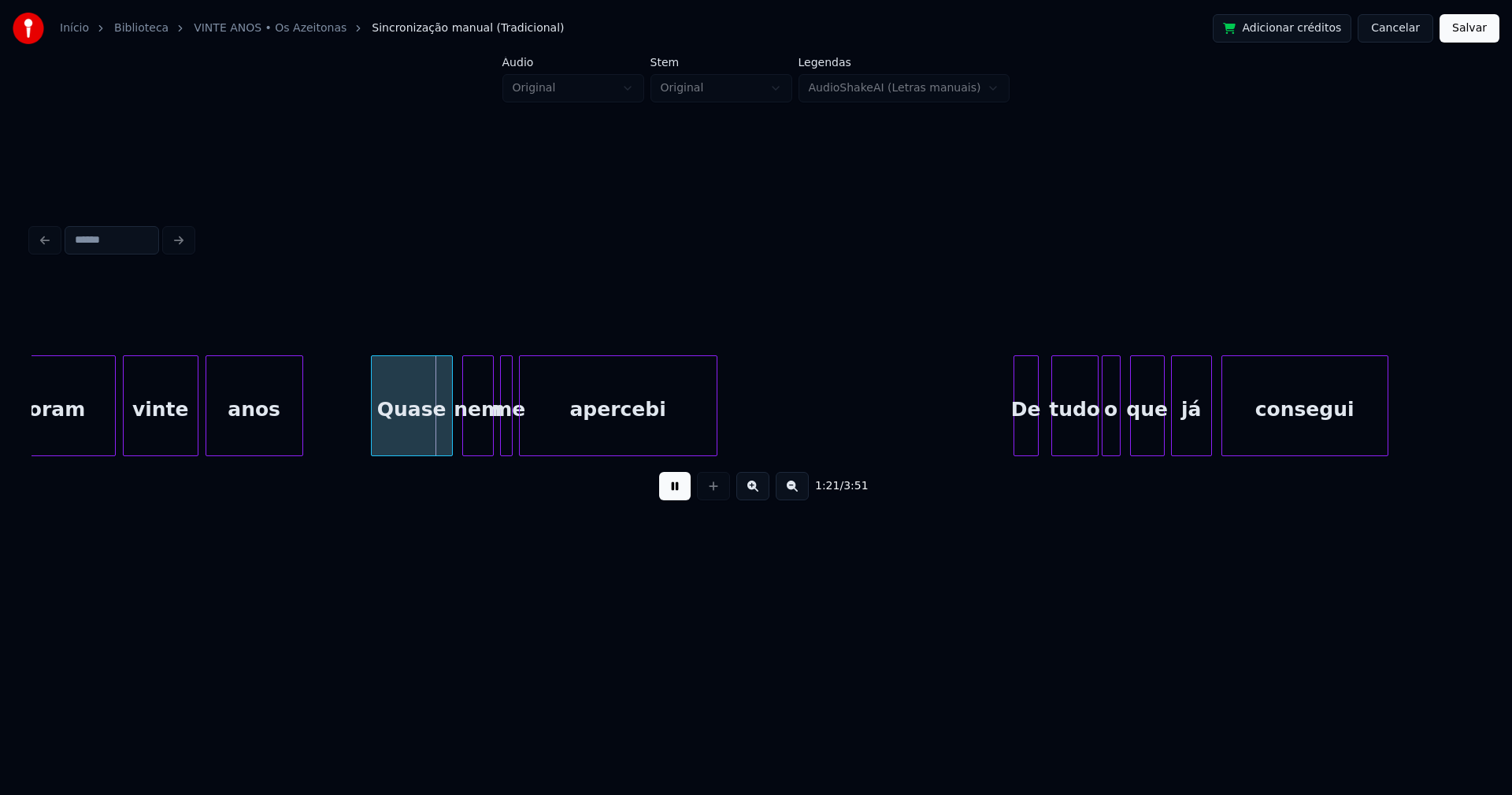
scroll to position [0, 12658]
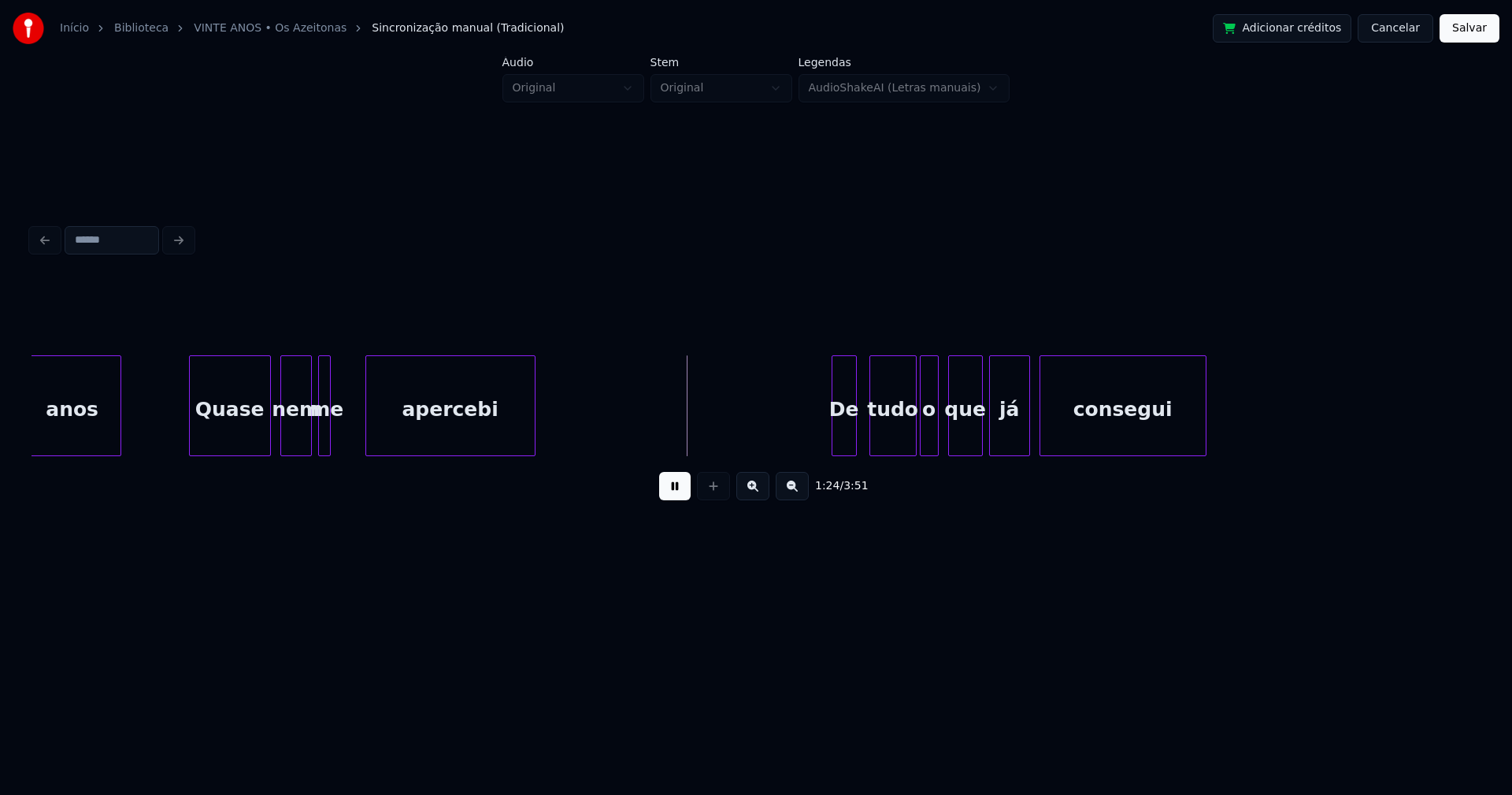
click at [367, 432] on div at bounding box center [369, 406] width 5 height 99
click at [355, 429] on div at bounding box center [353, 406] width 5 height 99
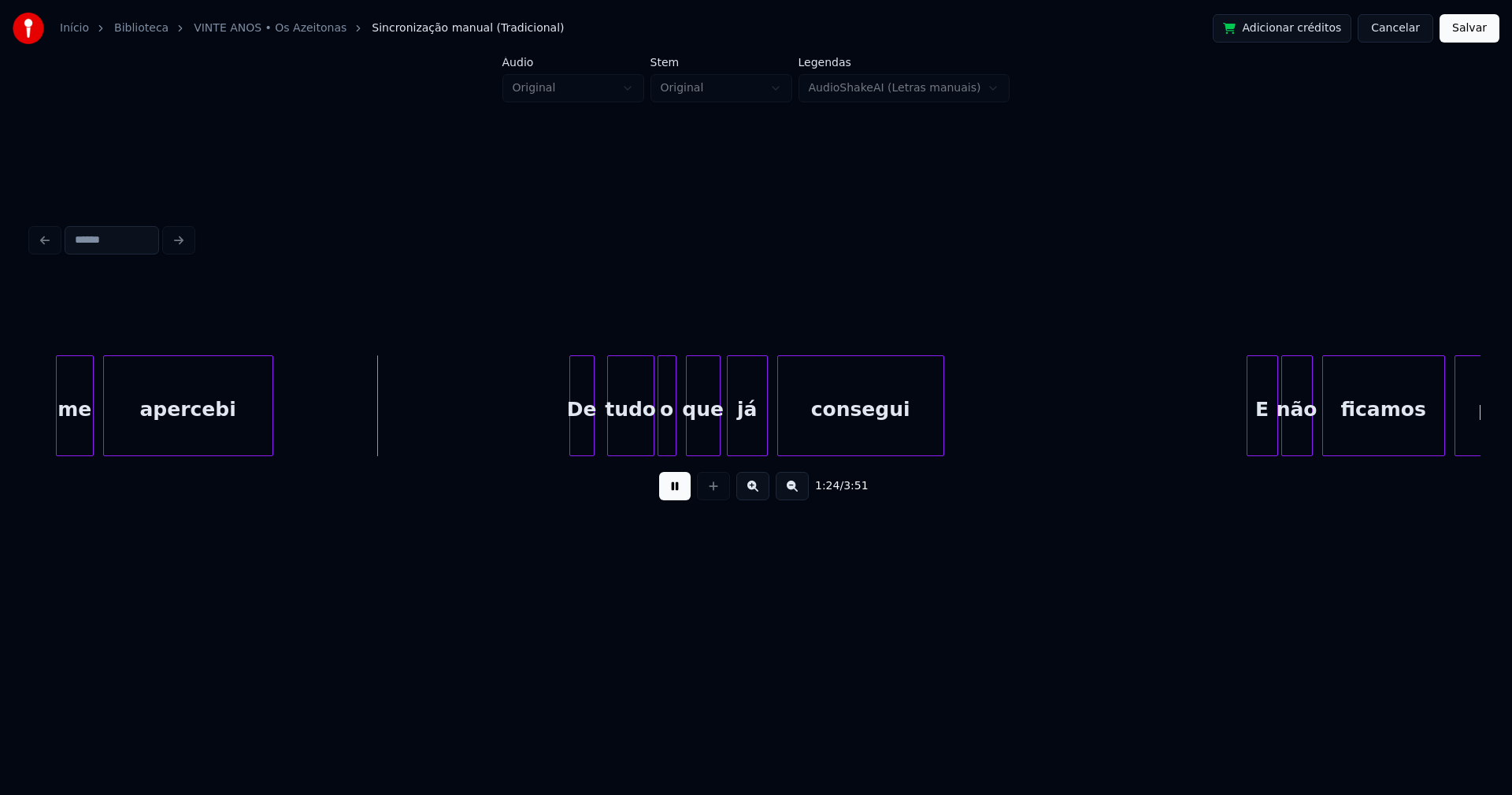
scroll to position [0, 12959]
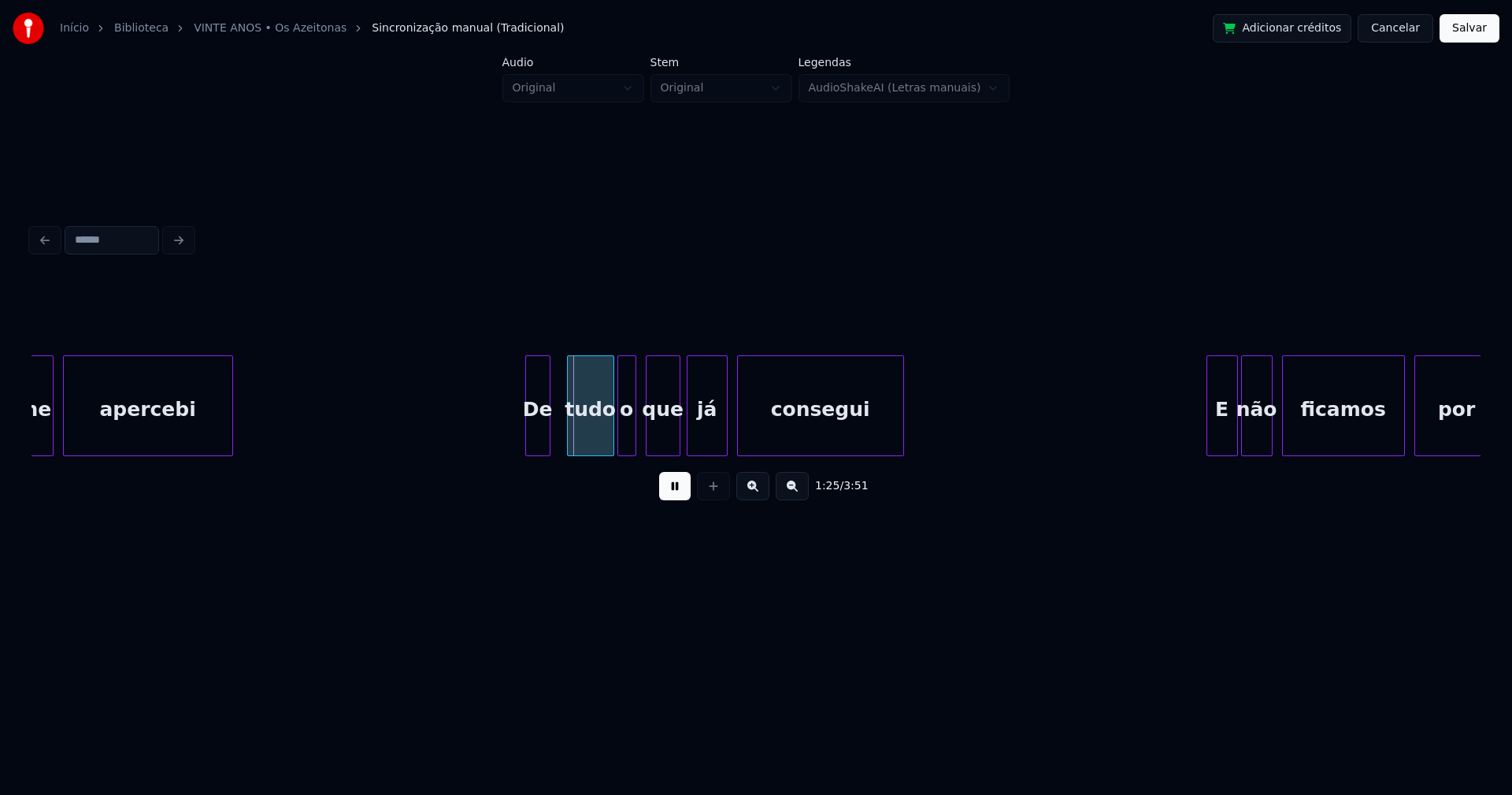
click at [540, 436] on div "De" at bounding box center [538, 410] width 23 height 107
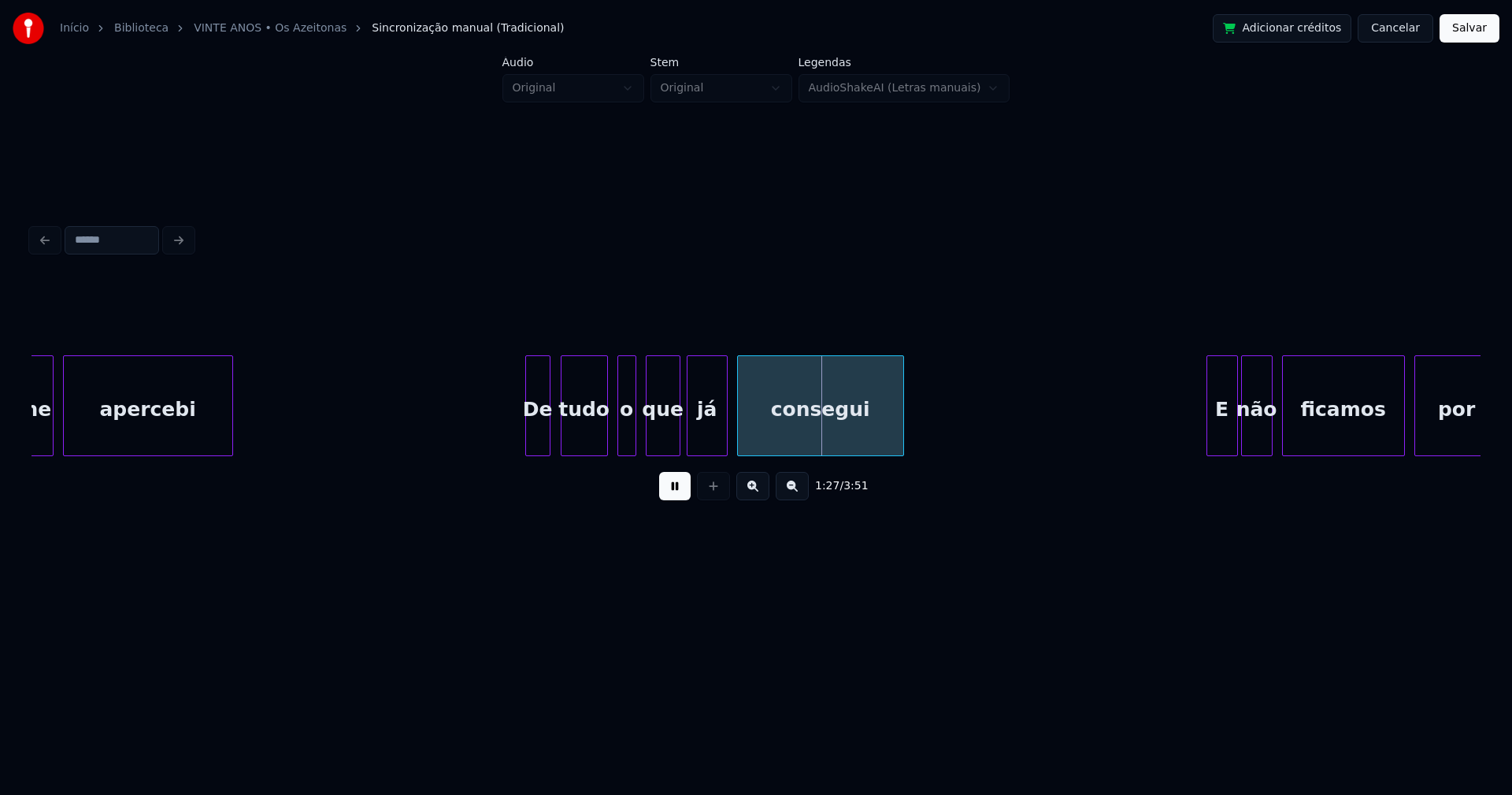
click at [580, 443] on div "tudo" at bounding box center [584, 410] width 45 height 107
click at [620, 447] on div "o" at bounding box center [619, 410] width 18 height 107
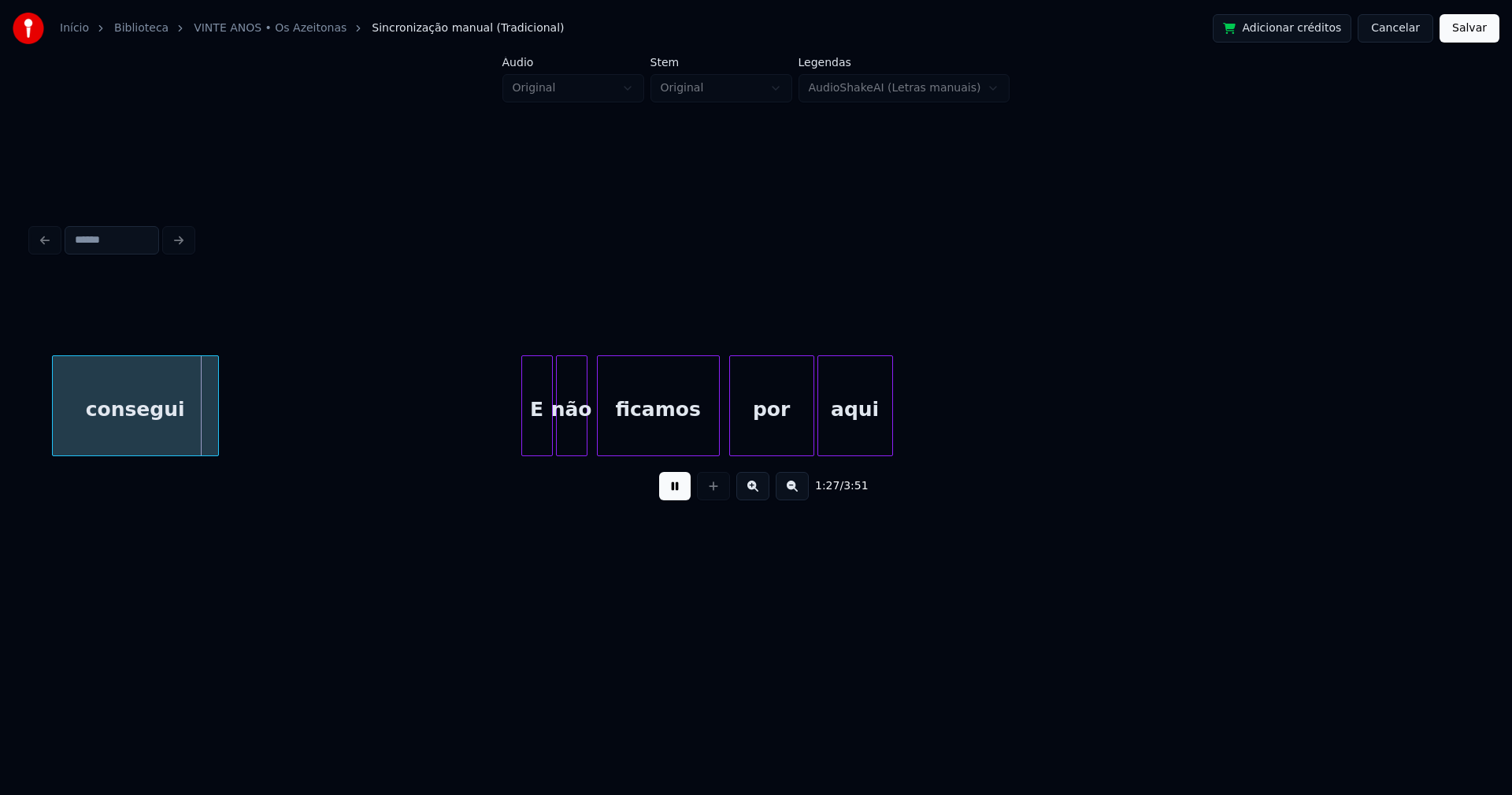
scroll to position [0, 13705]
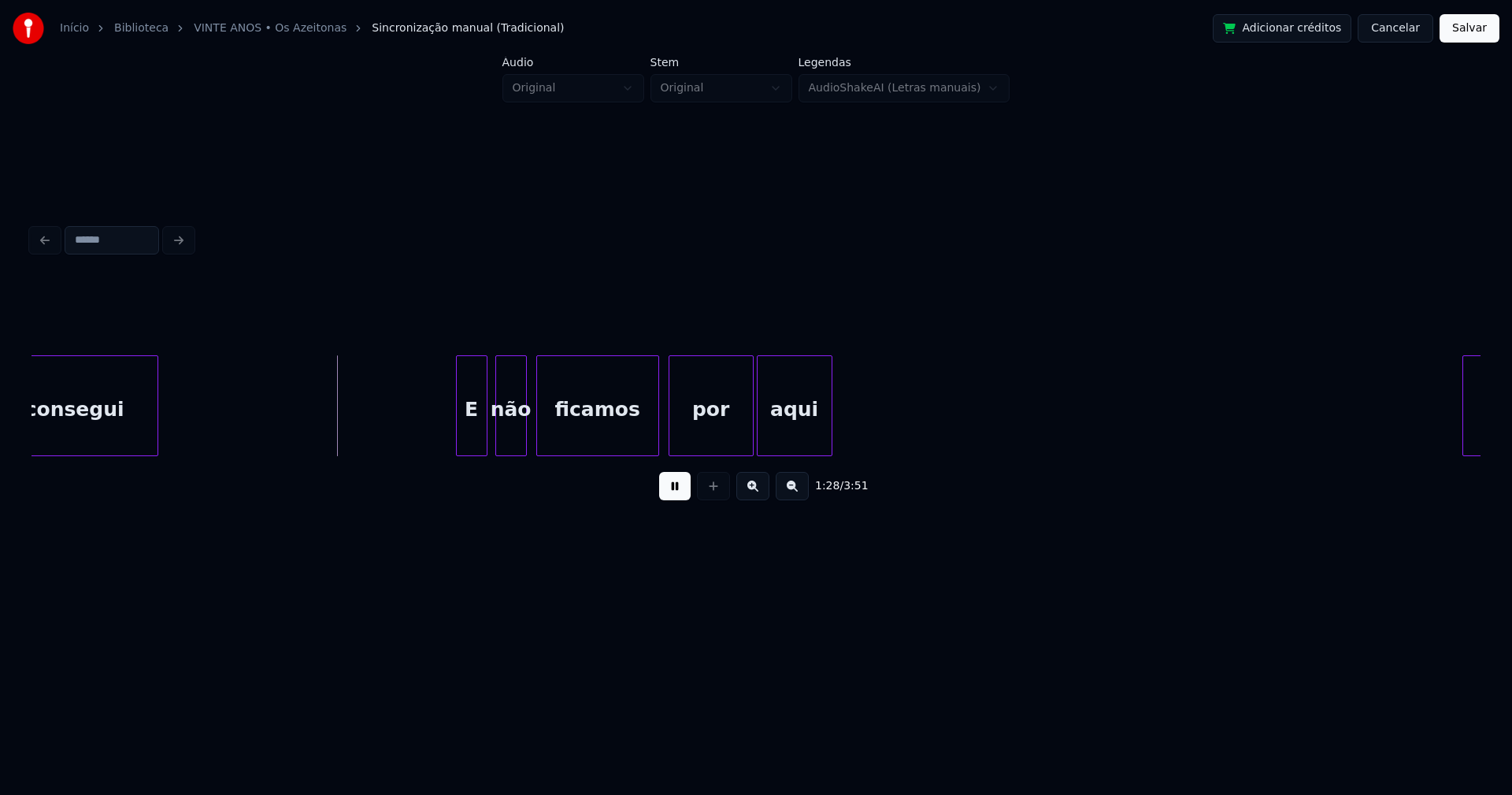
click at [472, 449] on div "E" at bounding box center [472, 410] width 30 height 107
click at [510, 444] on div "não" at bounding box center [505, 410] width 30 height 107
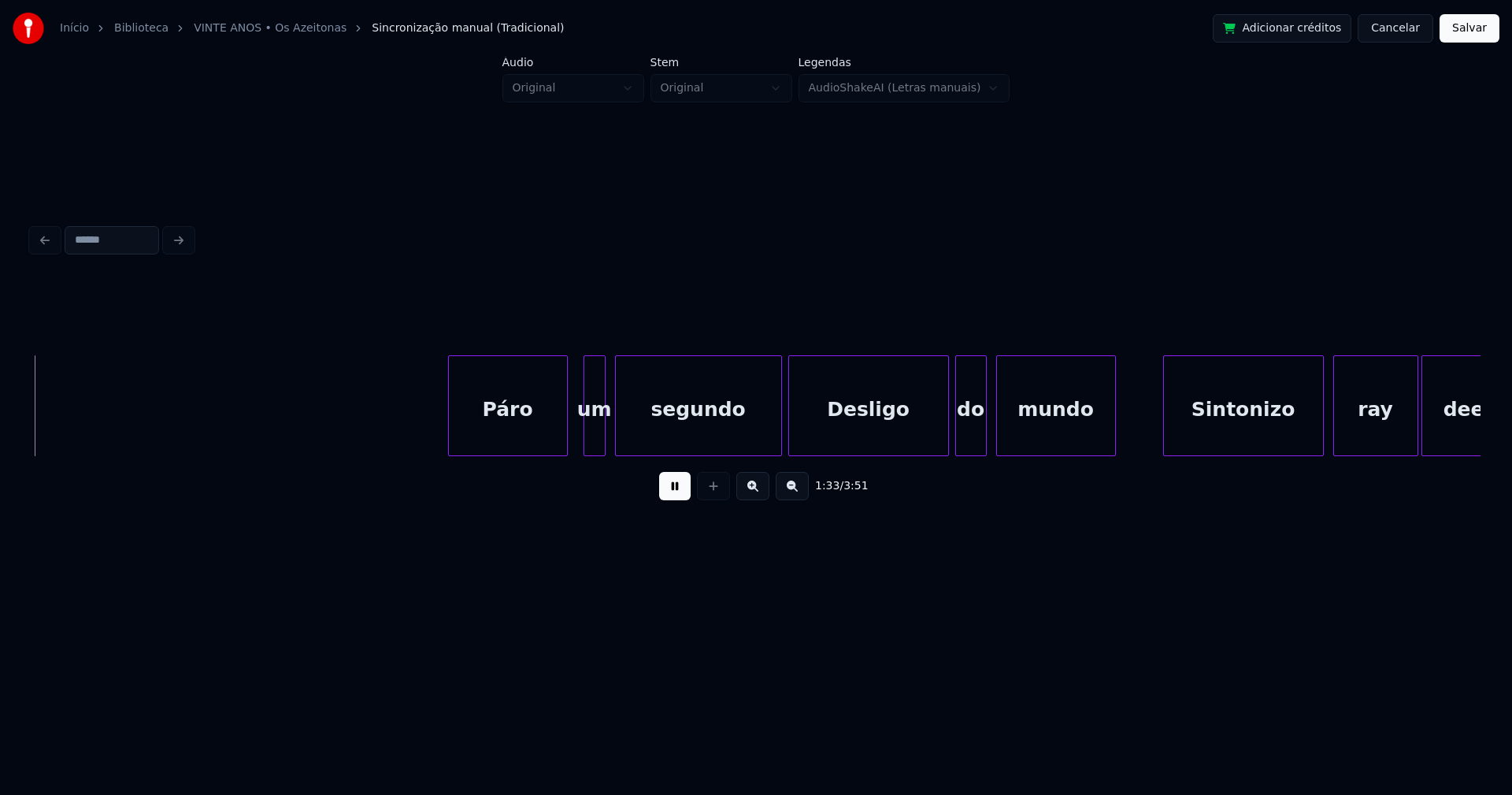
scroll to position [0, 14719]
click at [575, 443] on div at bounding box center [577, 406] width 5 height 99
click at [773, 443] on div at bounding box center [774, 406] width 5 height 99
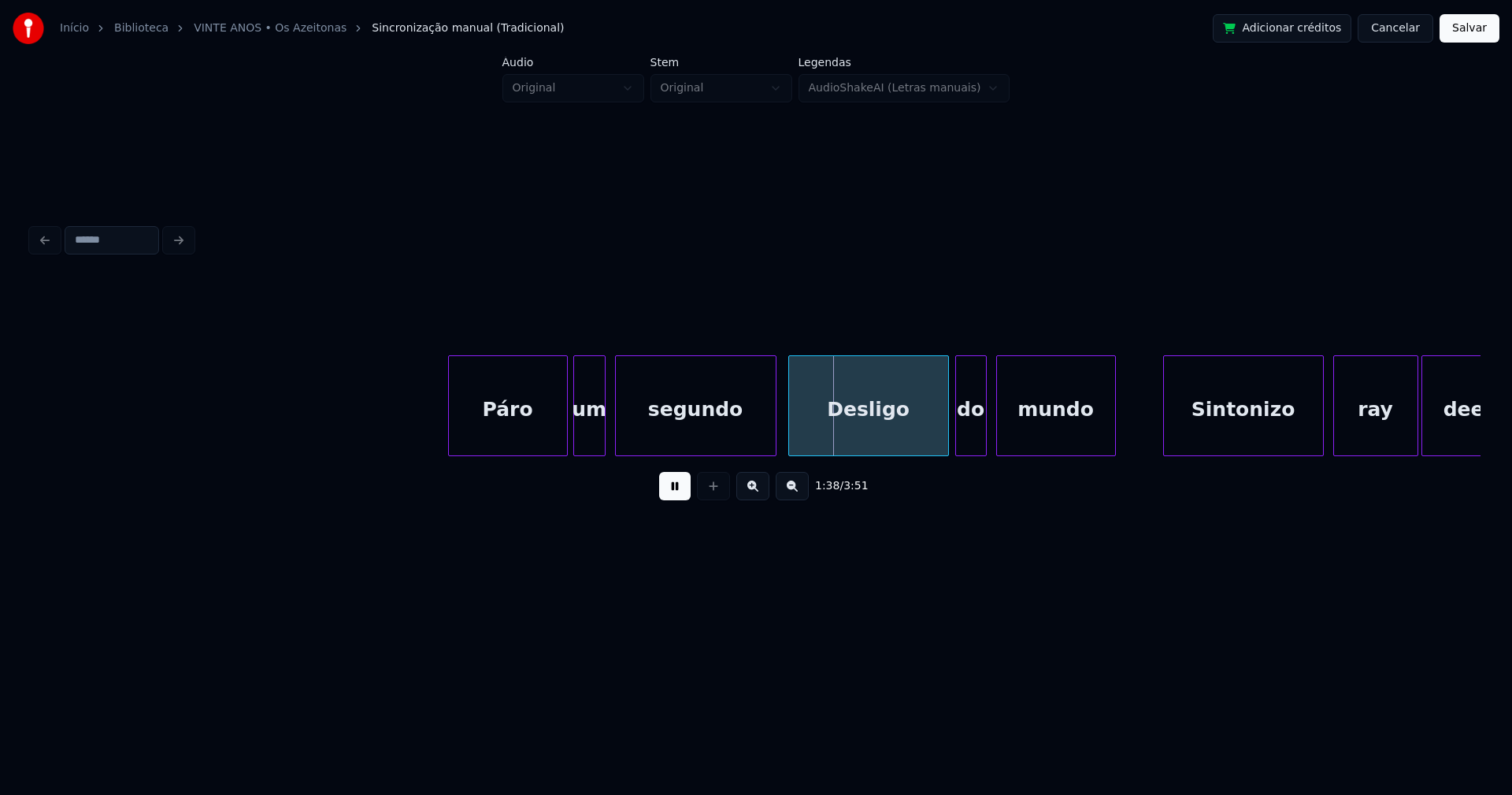
click at [848, 425] on div "Desligo" at bounding box center [868, 410] width 159 height 107
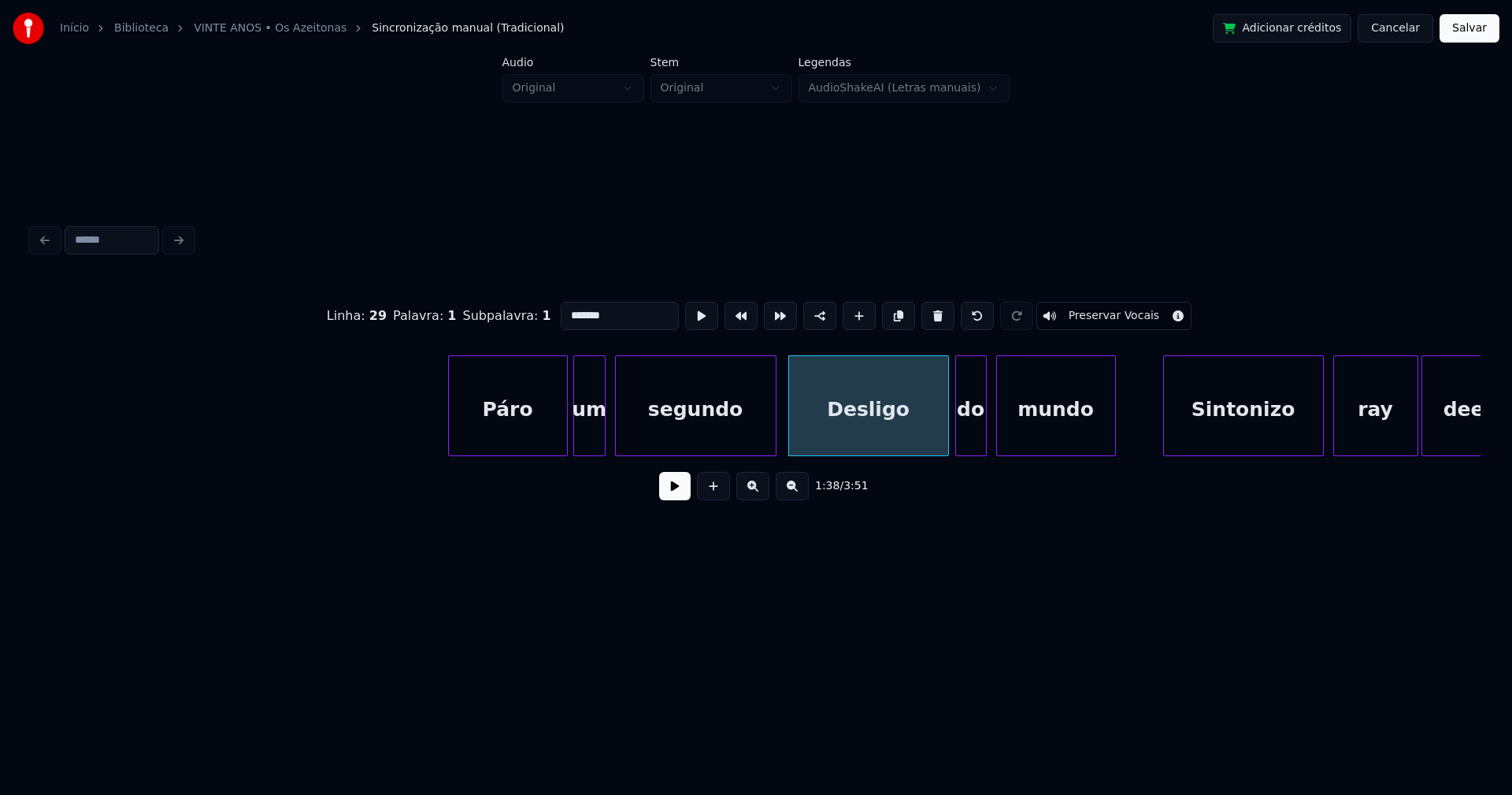
drag, startPoint x: 567, startPoint y: 305, endPoint x: 539, endPoint y: 319, distance: 31.3
click at [539, 319] on div "Linha : 29 Palavra : 1 Subpalavra : 1 ******* Preservar Vocais" at bounding box center [756, 316] width 1448 height 79
type input "*******"
click at [678, 501] on button at bounding box center [675, 486] width 32 height 29
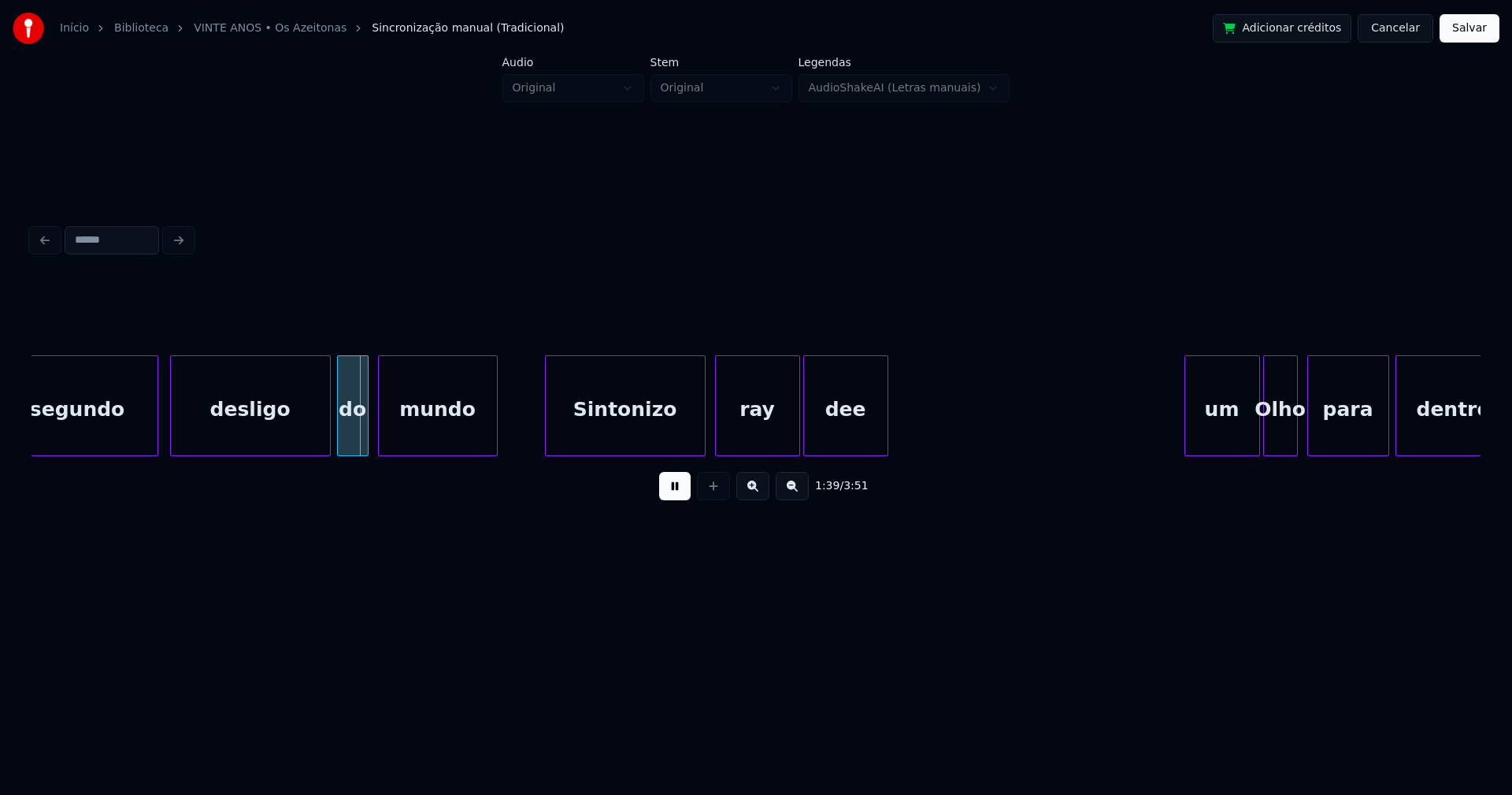
scroll to position [0, 15459]
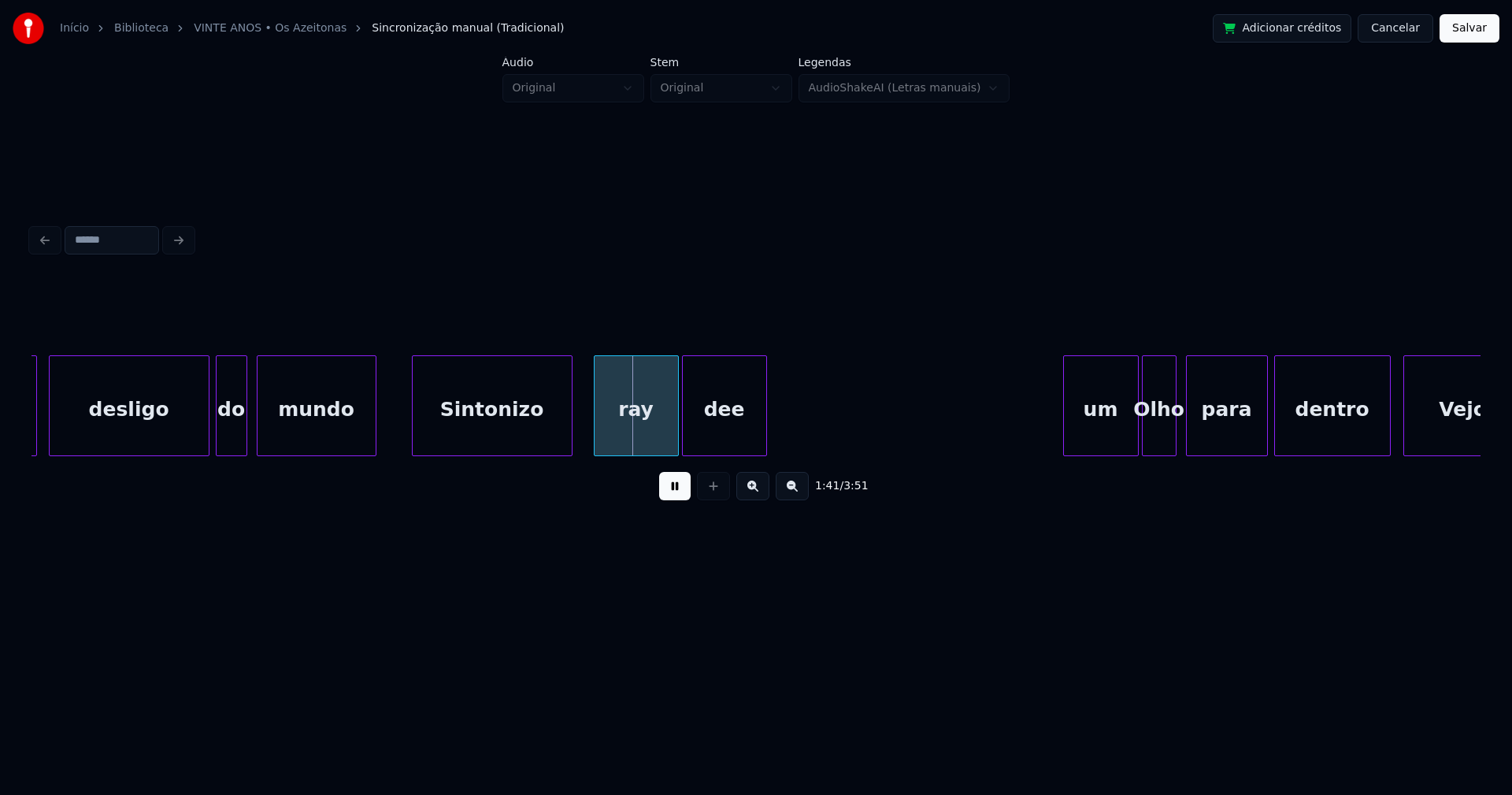
click at [504, 445] on div "Sintonizo" at bounding box center [492, 410] width 159 height 107
click at [622, 443] on div "ray" at bounding box center [630, 410] width 84 height 107
click at [678, 496] on button at bounding box center [675, 486] width 32 height 29
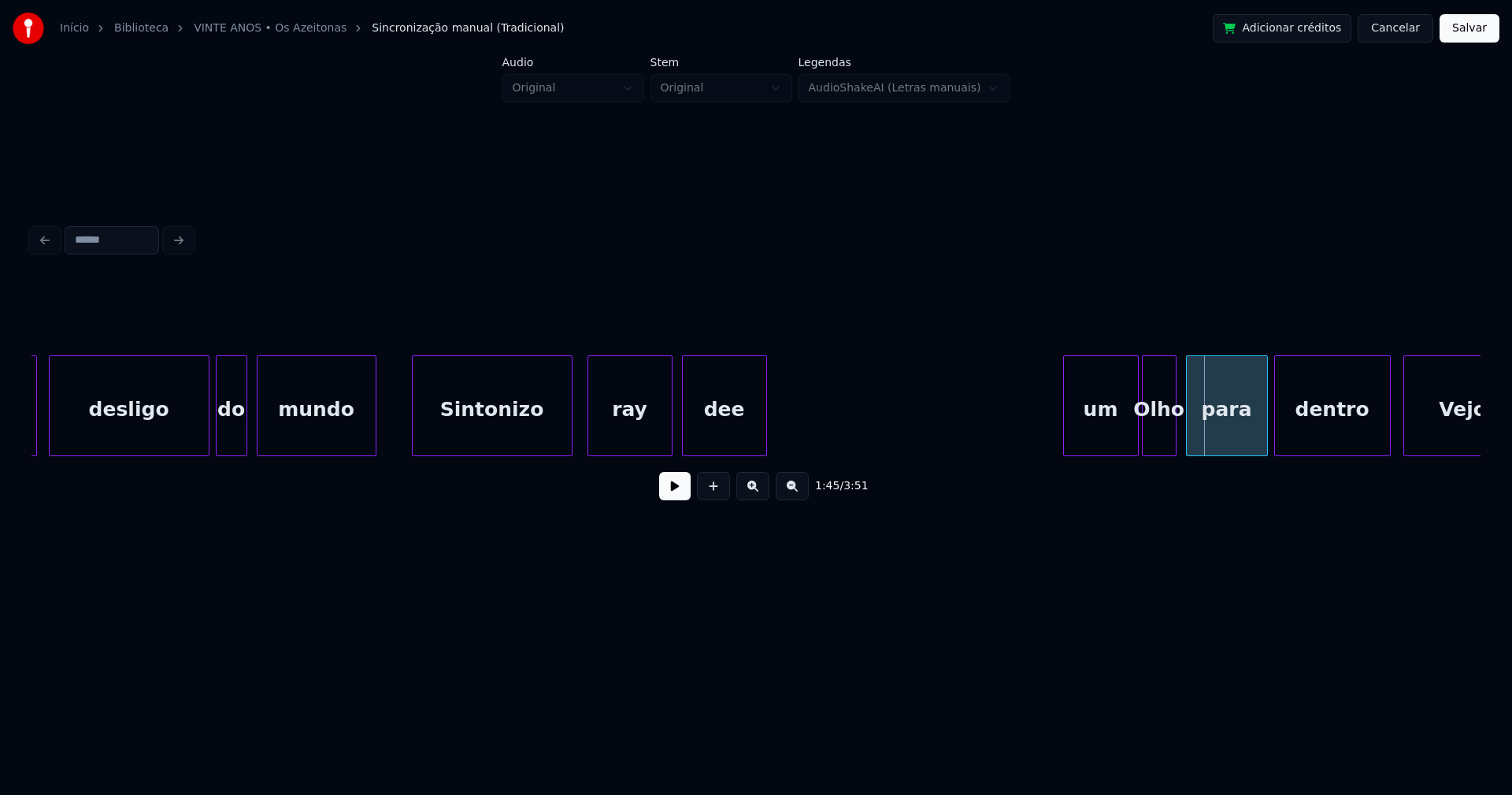
click at [665, 500] on button at bounding box center [675, 486] width 32 height 29
click at [681, 487] on button at bounding box center [675, 486] width 32 height 29
click at [735, 440] on div at bounding box center [735, 406] width 5 height 99
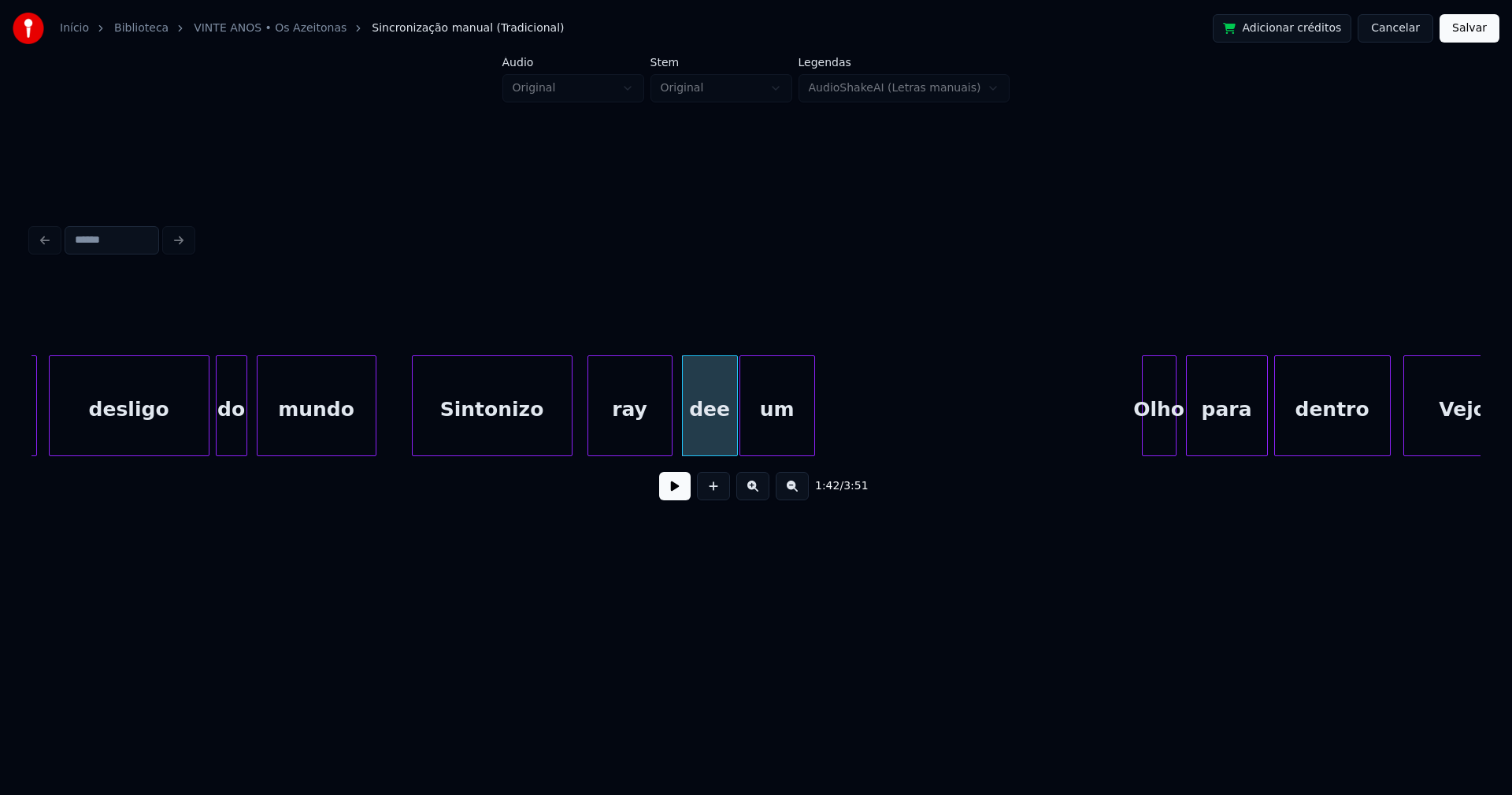
click at [787, 475] on div "1:42 / 3:51" at bounding box center [756, 397] width 1448 height 240
click at [759, 455] on div "segundo desligo do mundo Sintonizo ray dee um Olho para dentro Vejo" at bounding box center [756, 406] width 1448 height 101
drag, startPoint x: 669, startPoint y: 492, endPoint x: 686, endPoint y: 486, distance: 18.0
click at [670, 492] on button at bounding box center [675, 486] width 32 height 29
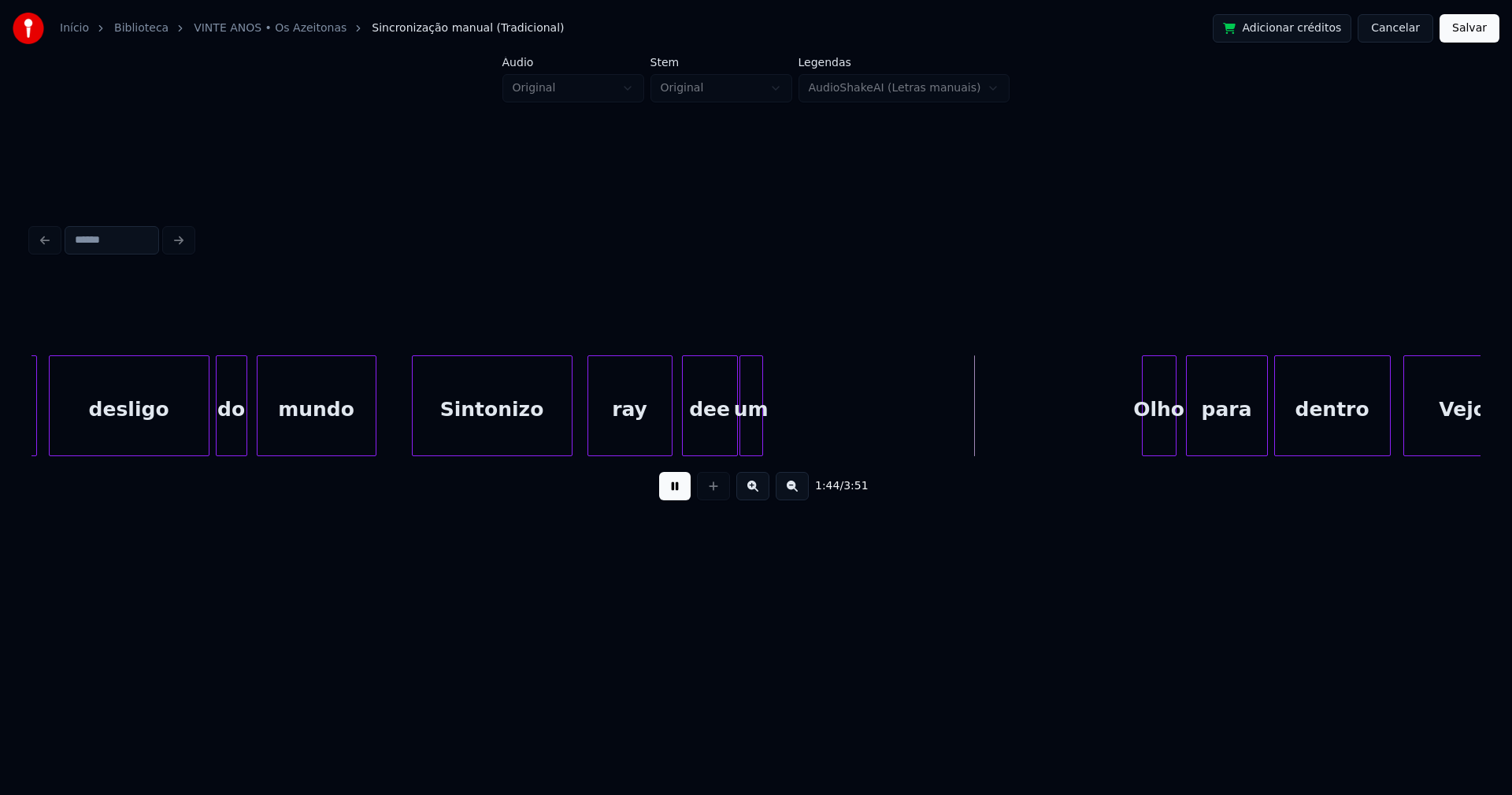
click at [696, 434] on div "dee" at bounding box center [709, 410] width 54 height 107
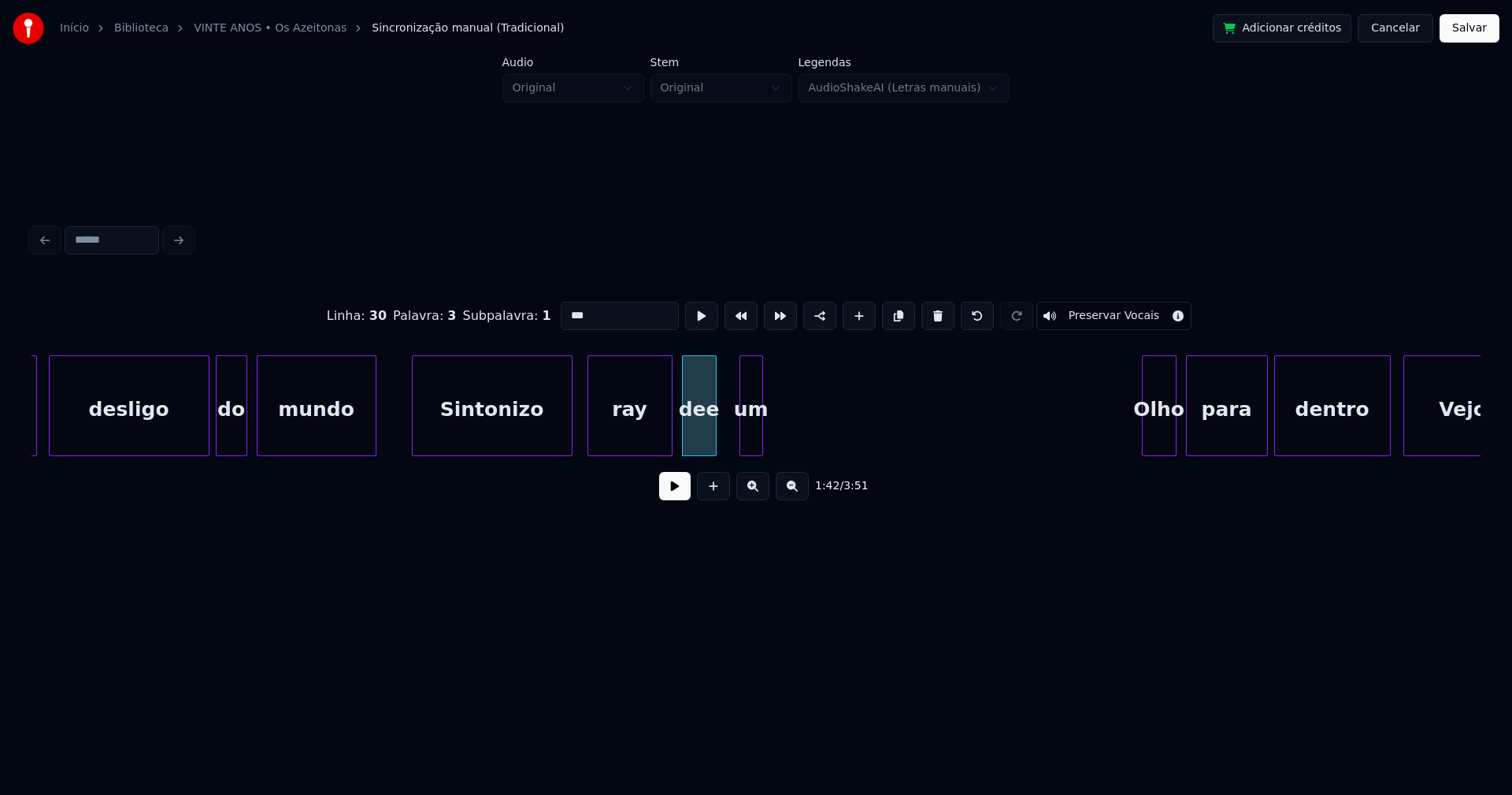
click at [714, 448] on div at bounding box center [713, 406] width 5 height 99
click at [680, 496] on button at bounding box center [675, 486] width 32 height 29
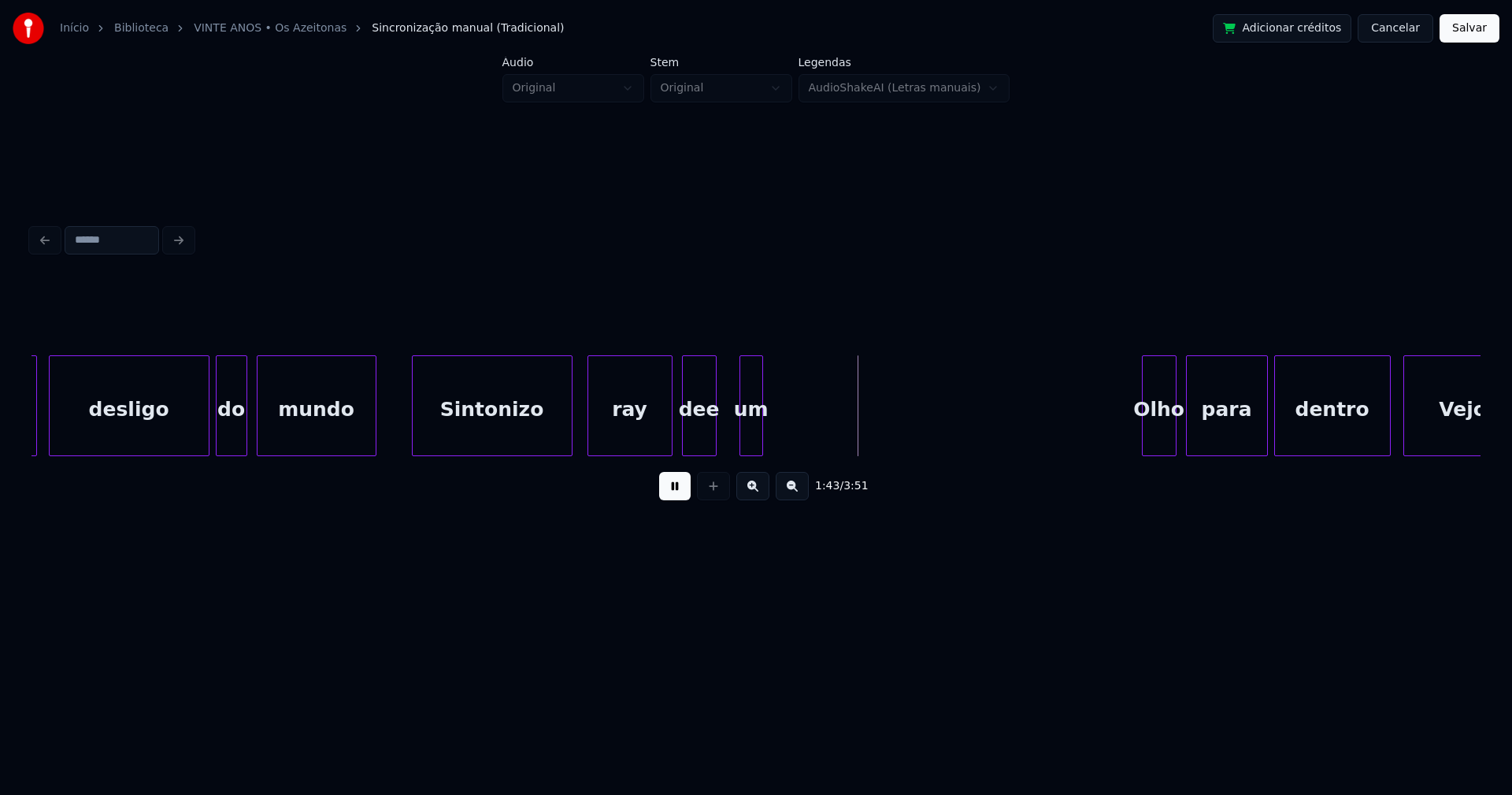
click at [679, 496] on button at bounding box center [675, 486] width 32 height 29
click at [721, 437] on div at bounding box center [722, 406] width 5 height 99
click at [736, 438] on div "um" at bounding box center [740, 410] width 44 height 107
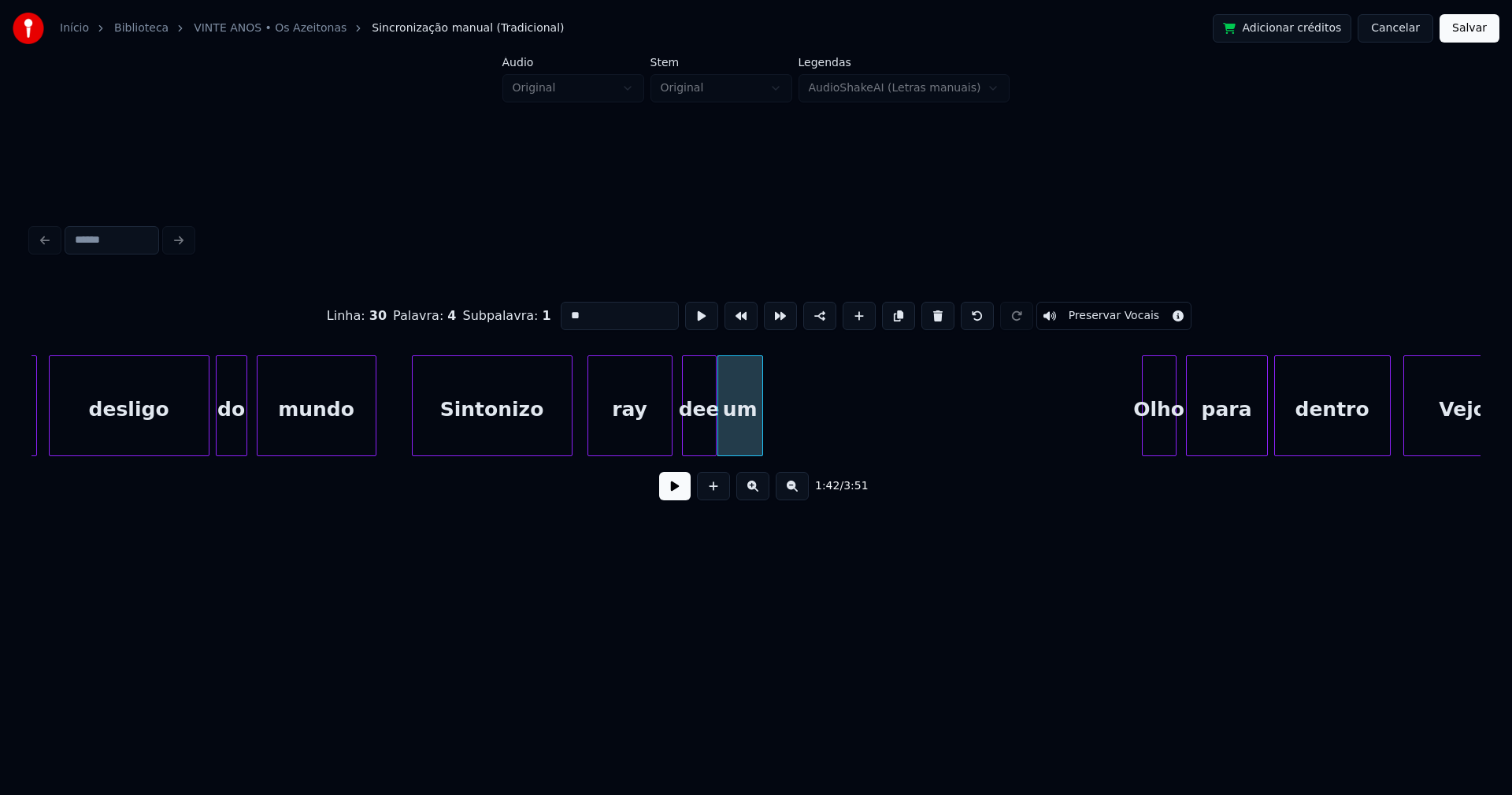
drag, startPoint x: 580, startPoint y: 309, endPoint x: 556, endPoint y: 309, distance: 24.0
click at [561, 309] on input "**" at bounding box center [619, 316] width 118 height 29
type input "**"
click at [676, 492] on button at bounding box center [675, 486] width 32 height 29
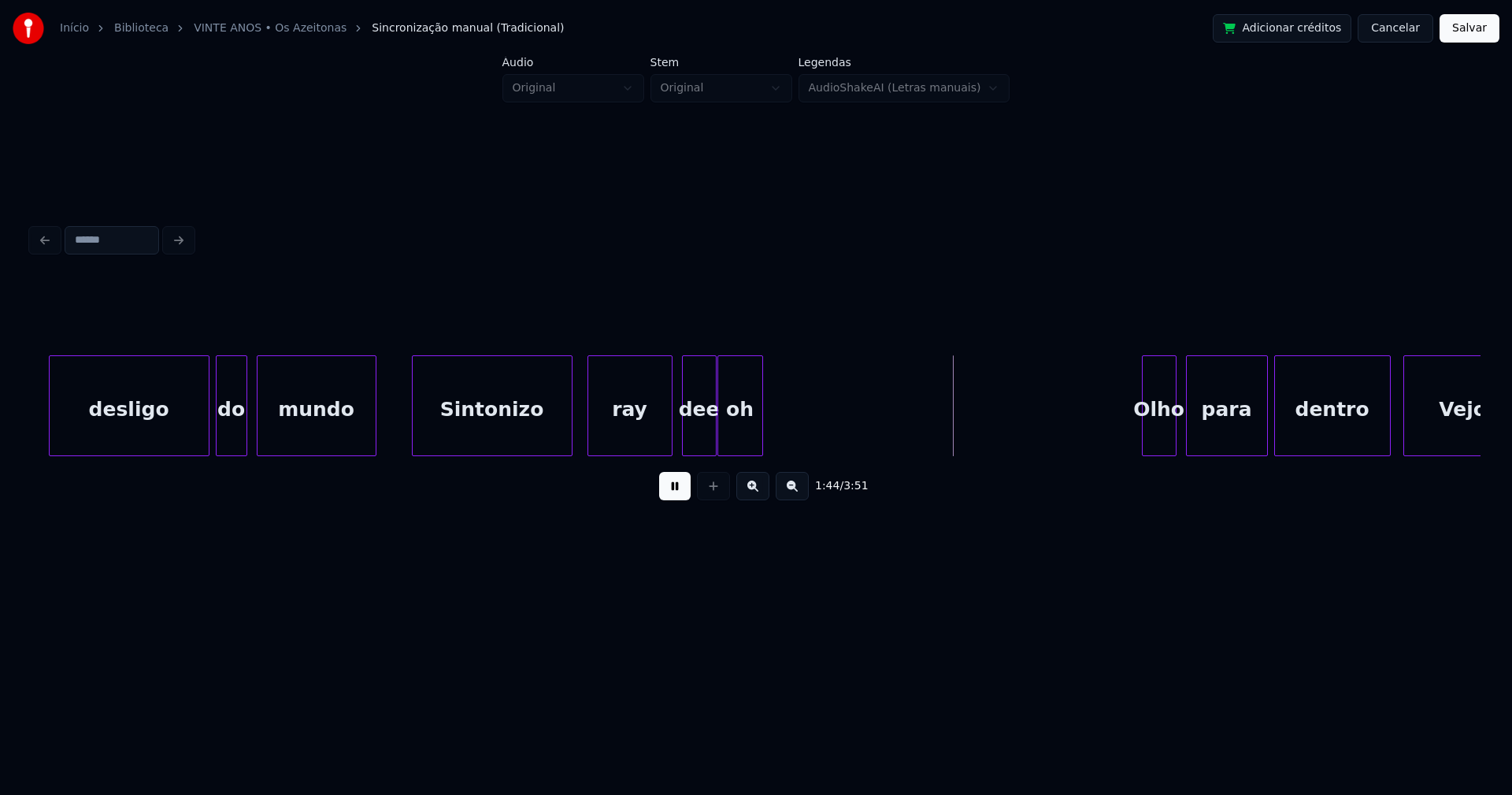
scroll to position [0, 15620]
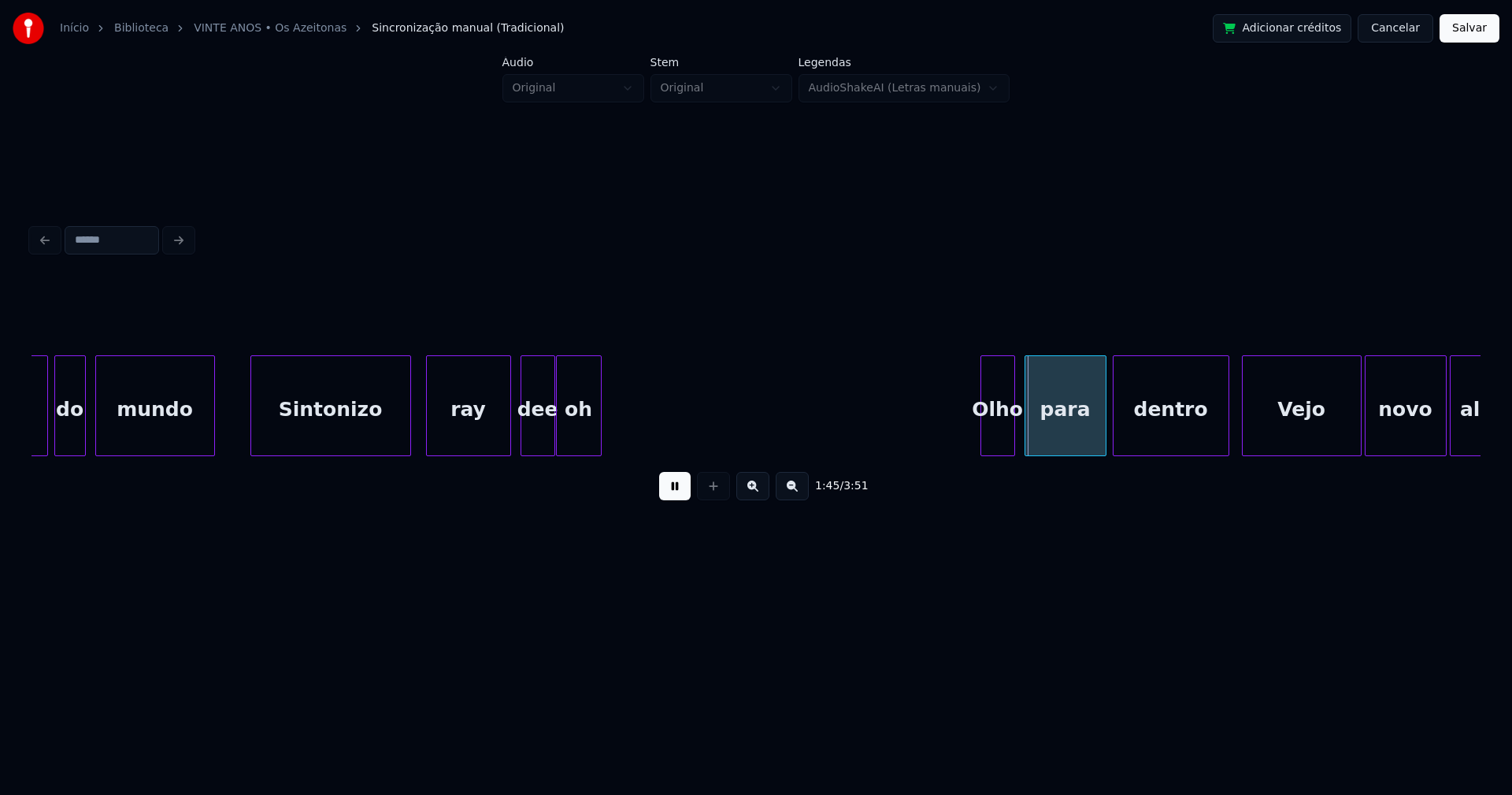
click at [679, 487] on button at bounding box center [675, 486] width 32 height 29
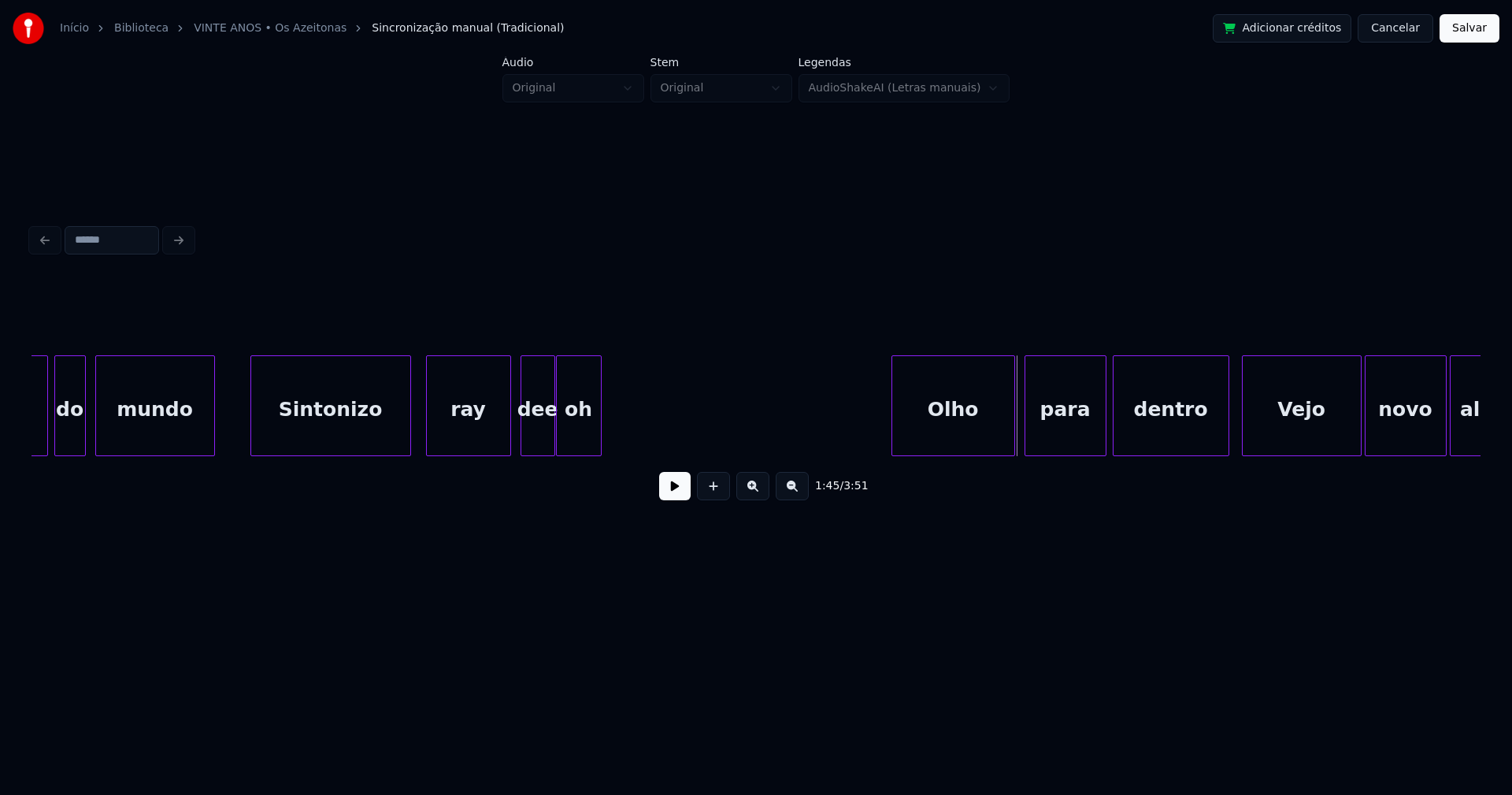
click at [892, 465] on div "1:45 / 3:51" at bounding box center [756, 397] width 1448 height 240
click at [674, 496] on button at bounding box center [675, 486] width 32 height 29
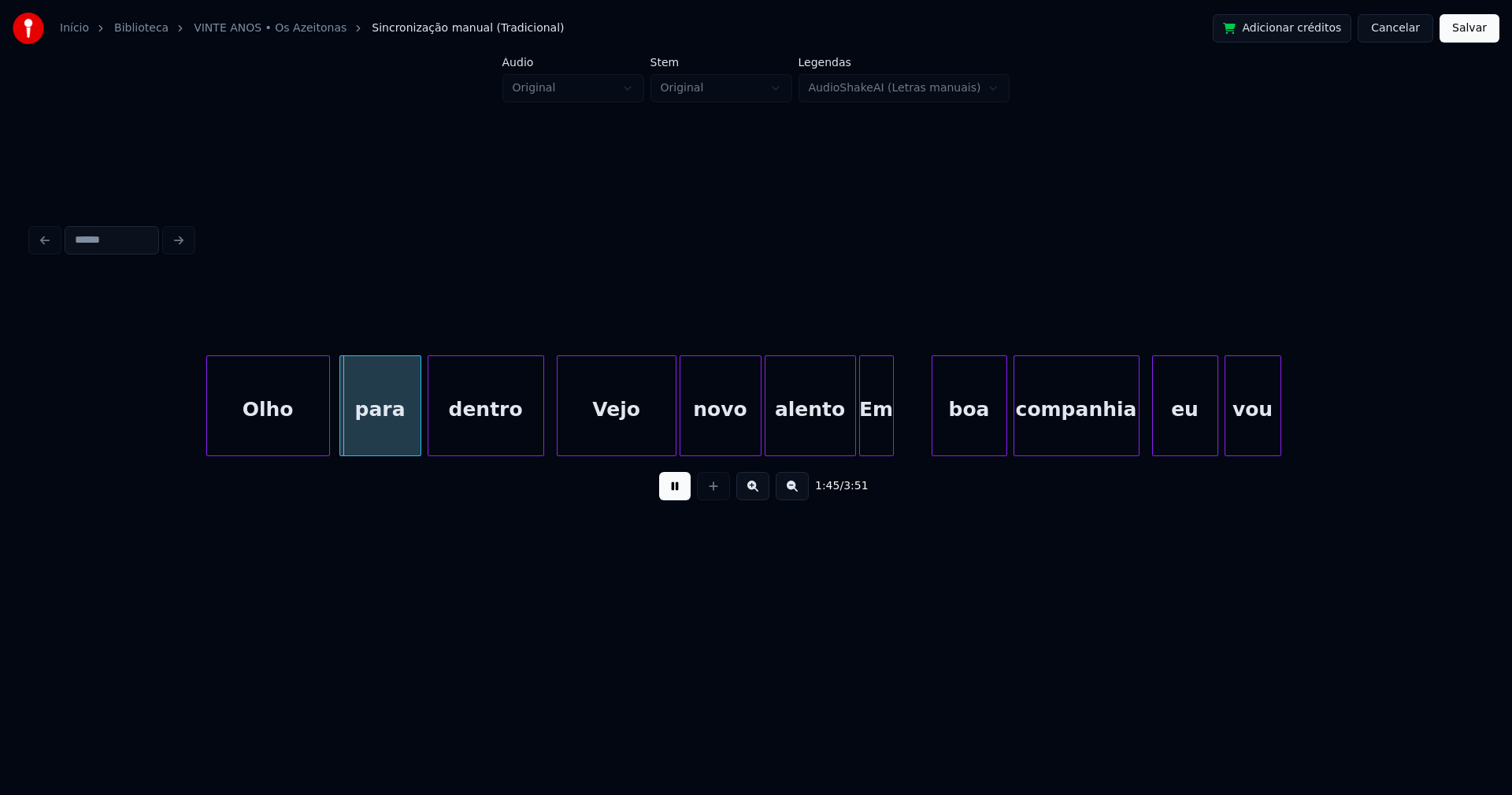
scroll to position [0, 16386]
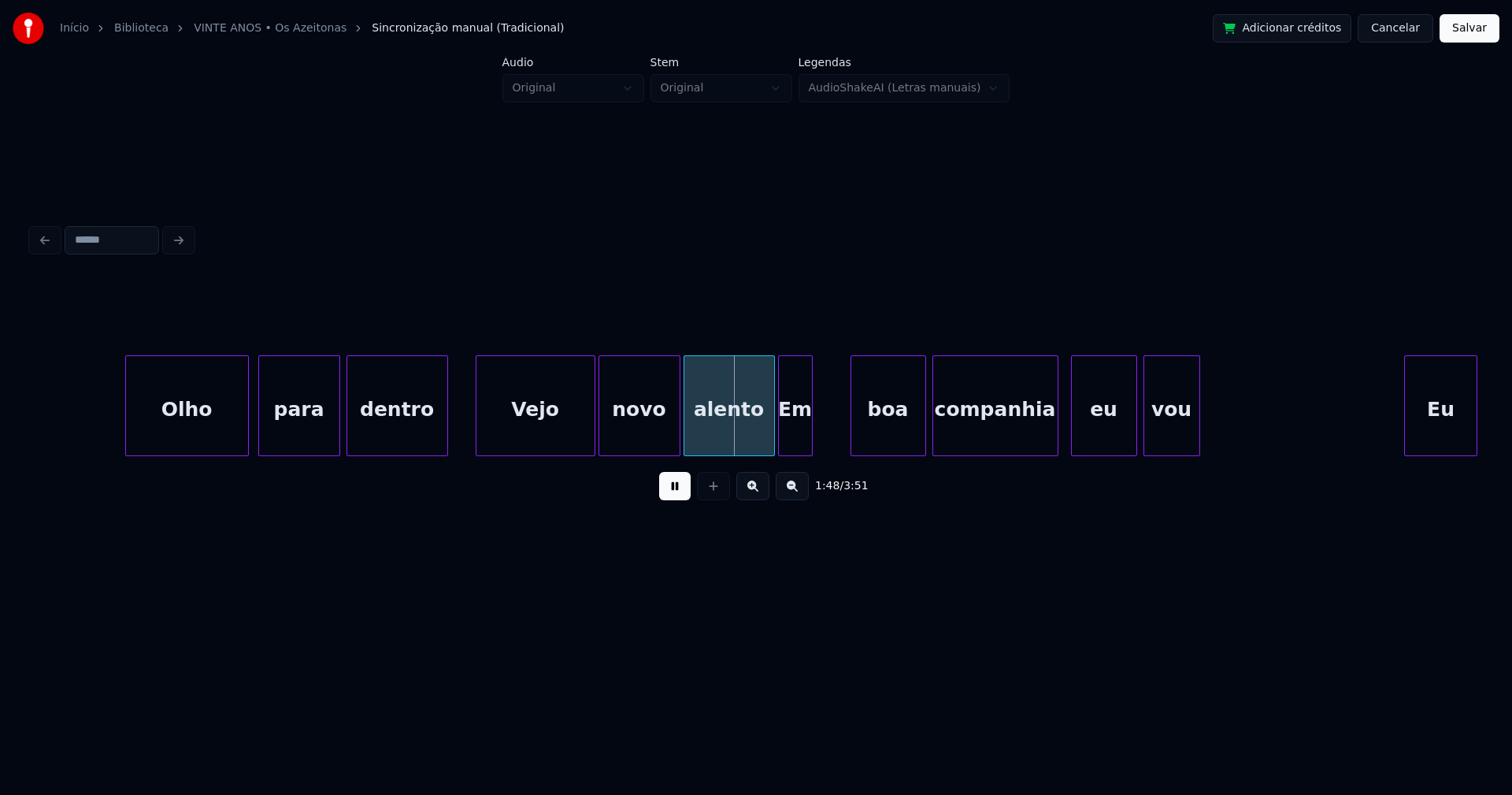
click at [447, 449] on div "Olho para dentro Vejo novo alento Em boa companhia eu vou Eu" at bounding box center [756, 406] width 1448 height 101
click at [555, 432] on div "Vejo" at bounding box center [535, 410] width 118 height 107
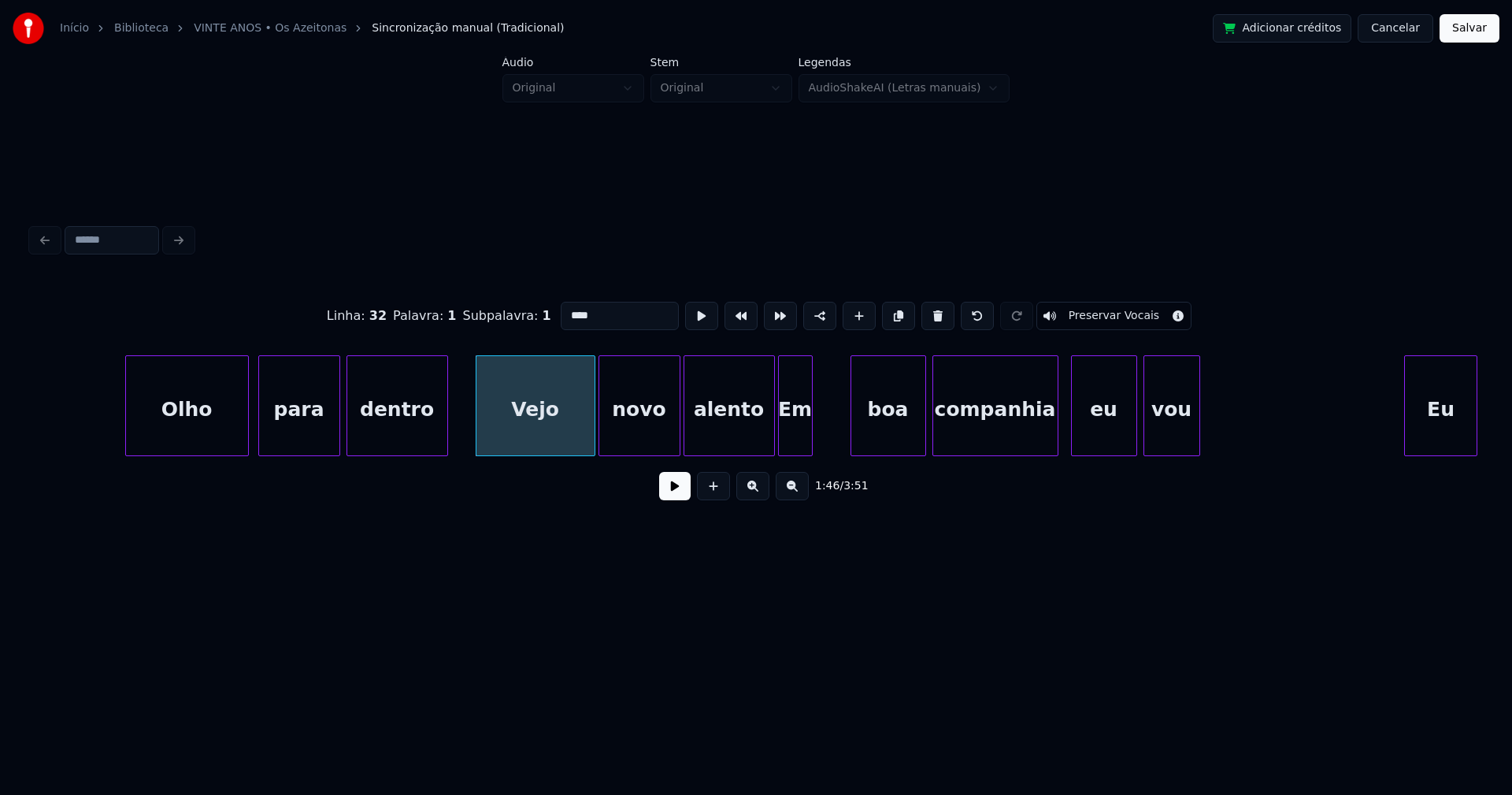
drag, startPoint x: 566, startPoint y: 311, endPoint x: 539, endPoint y: 319, distance: 28.2
click at [539, 319] on div "Linha : 32 [GEOGRAPHIC_DATA] : 1 Subpalavra : 1 **** Preservar Vocais" at bounding box center [756, 316] width 1448 height 79
type input "****"
click at [676, 484] on button at bounding box center [675, 486] width 32 height 29
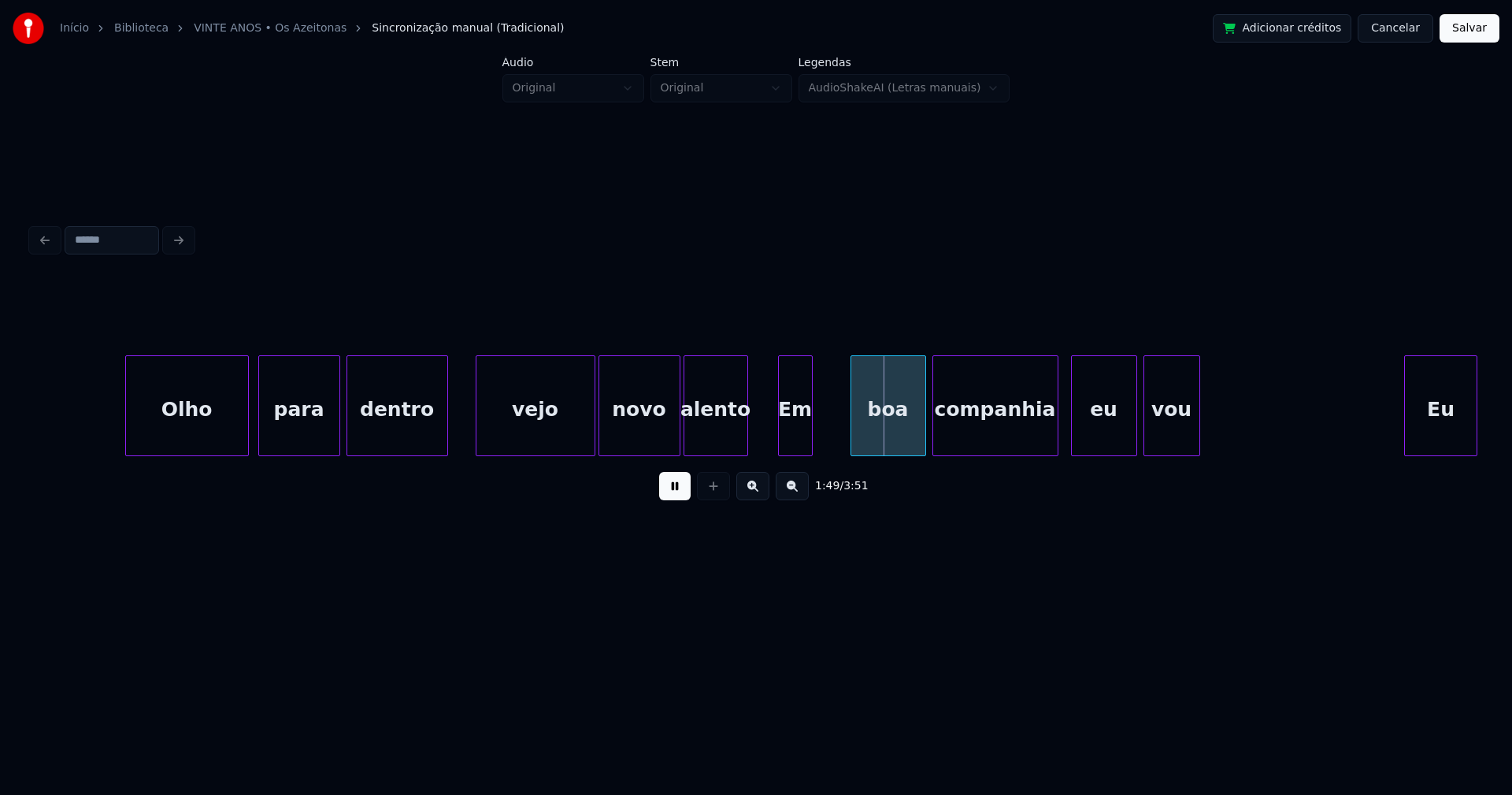
click at [743, 456] on div "Olho para dentro vejo novo alento Em boa companhia eu vou Eu" at bounding box center [756, 406] width 1448 height 101
click at [773, 435] on div at bounding box center [772, 406] width 5 height 99
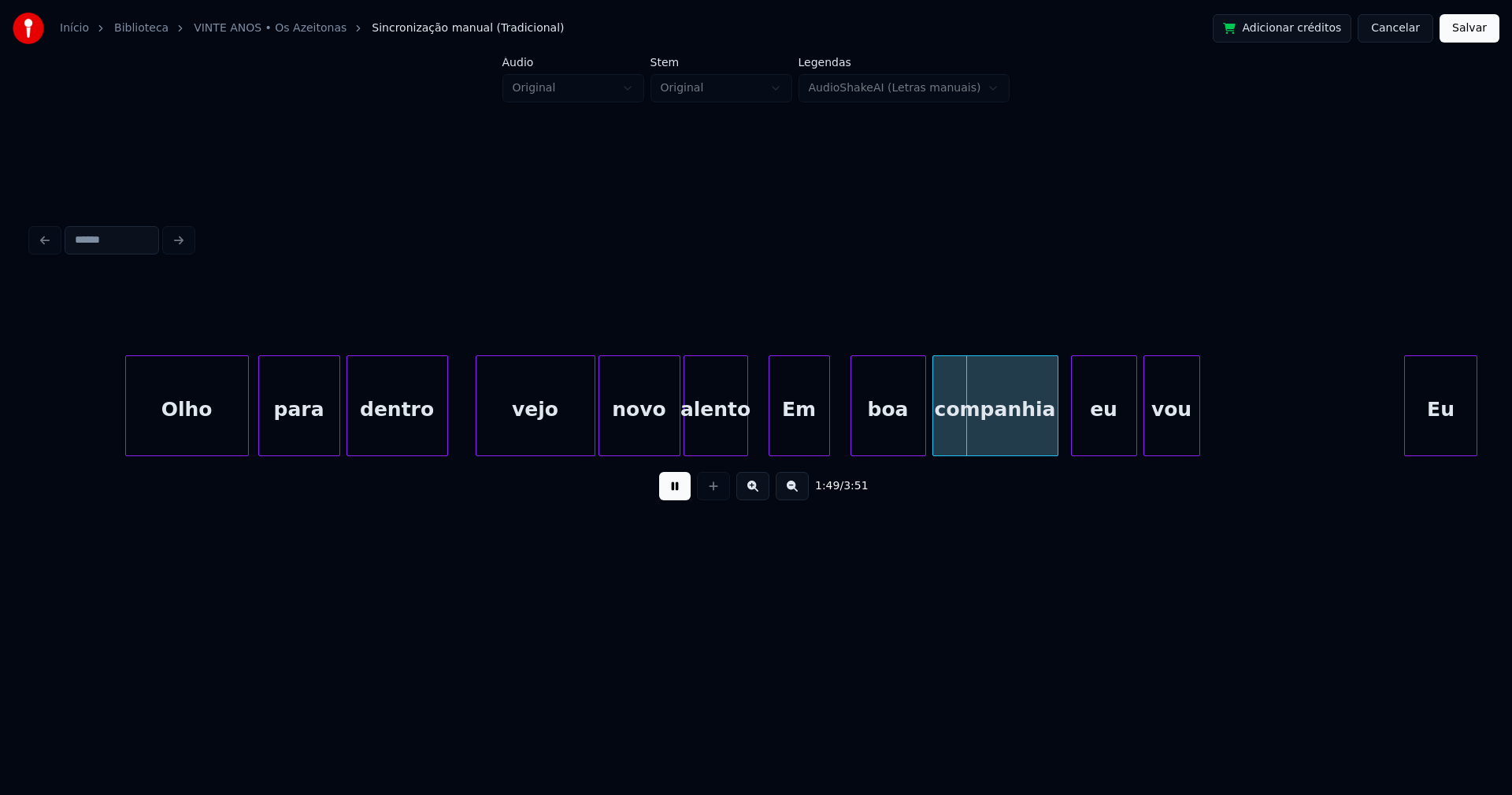
click at [826, 425] on div at bounding box center [827, 406] width 5 height 99
click at [1095, 439] on div "eu" at bounding box center [1095, 410] width 65 height 107
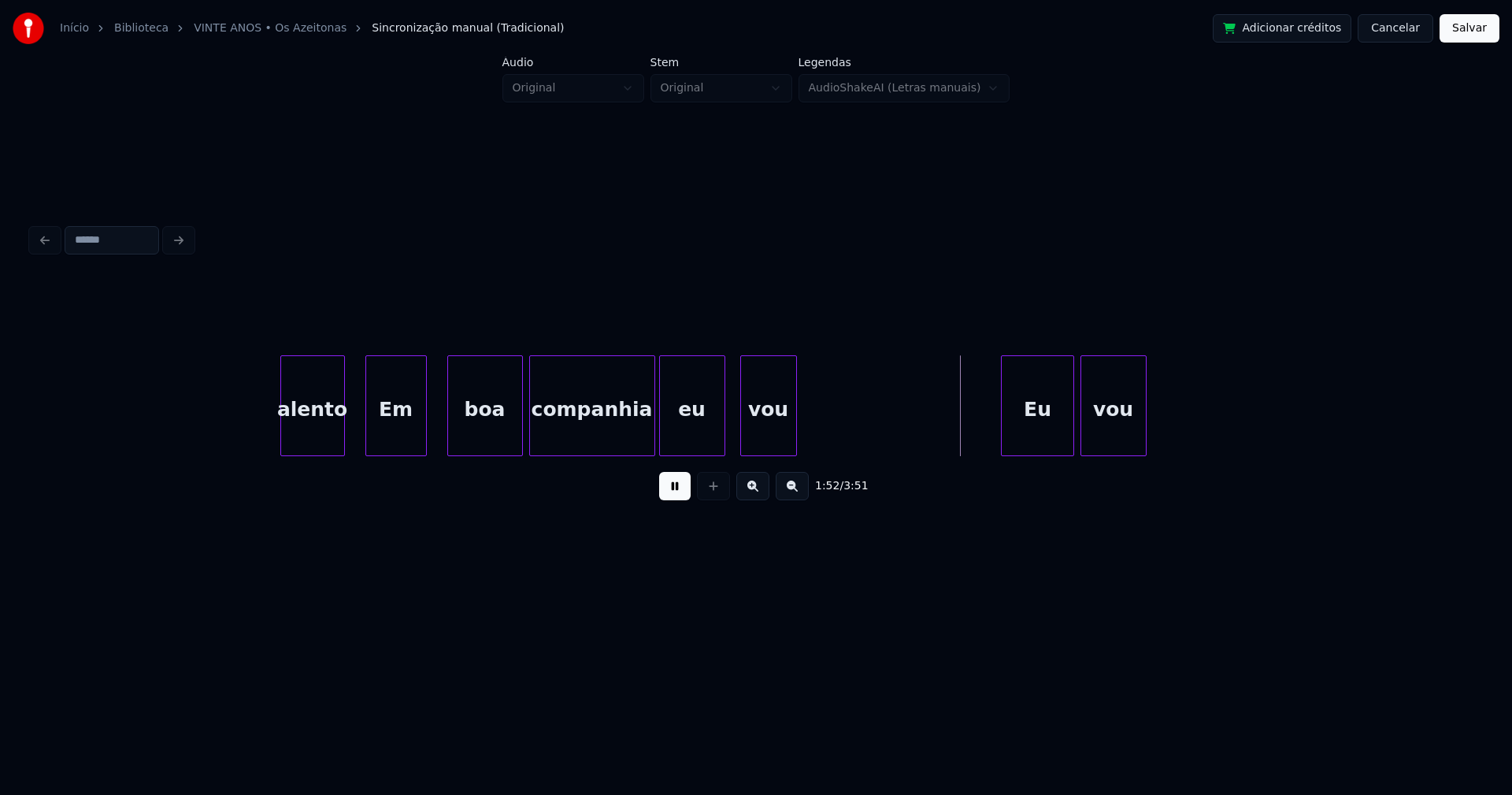
scroll to position [0, 17534]
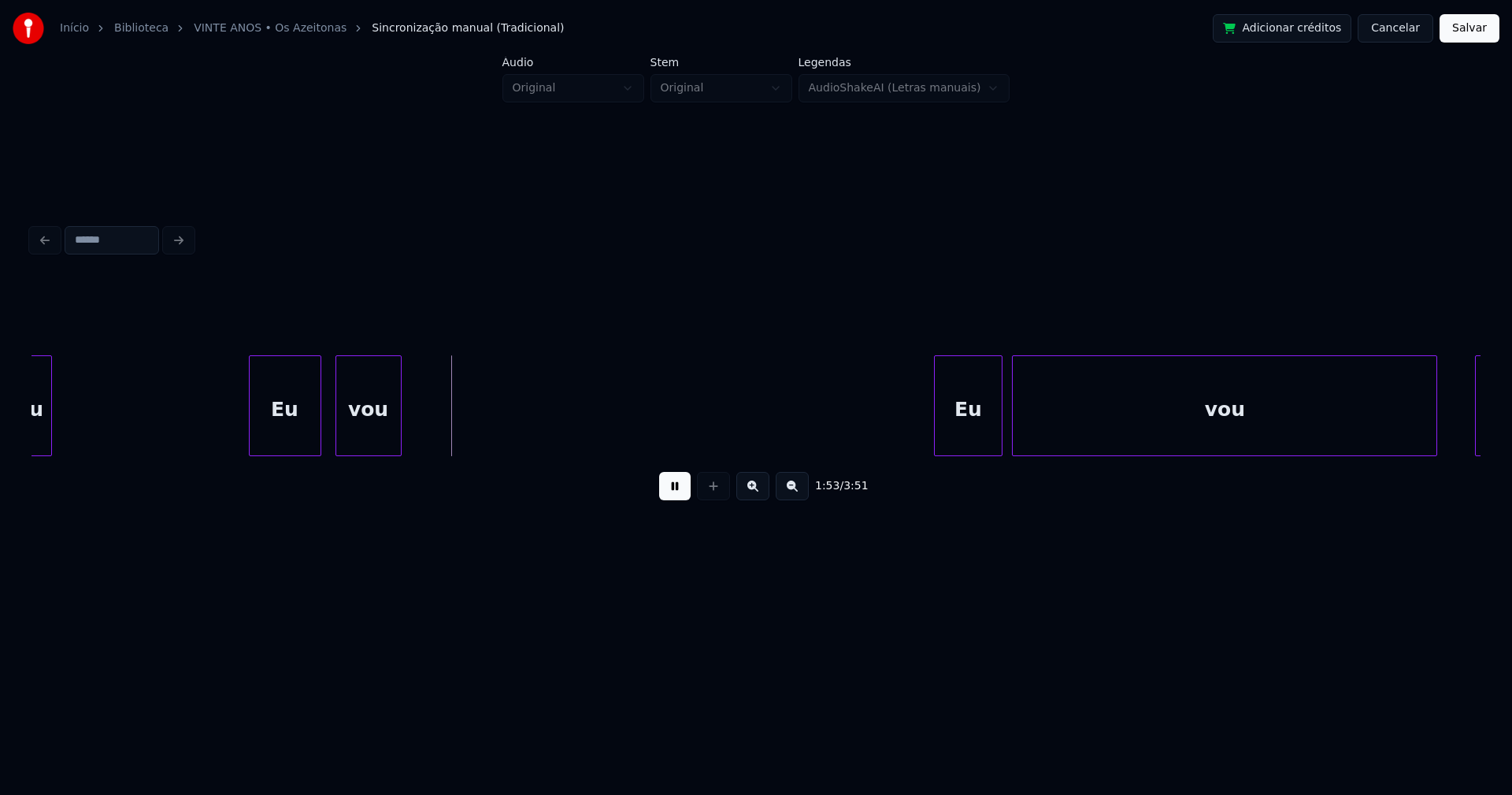
click at [287, 448] on div "Eu" at bounding box center [285, 410] width 71 height 107
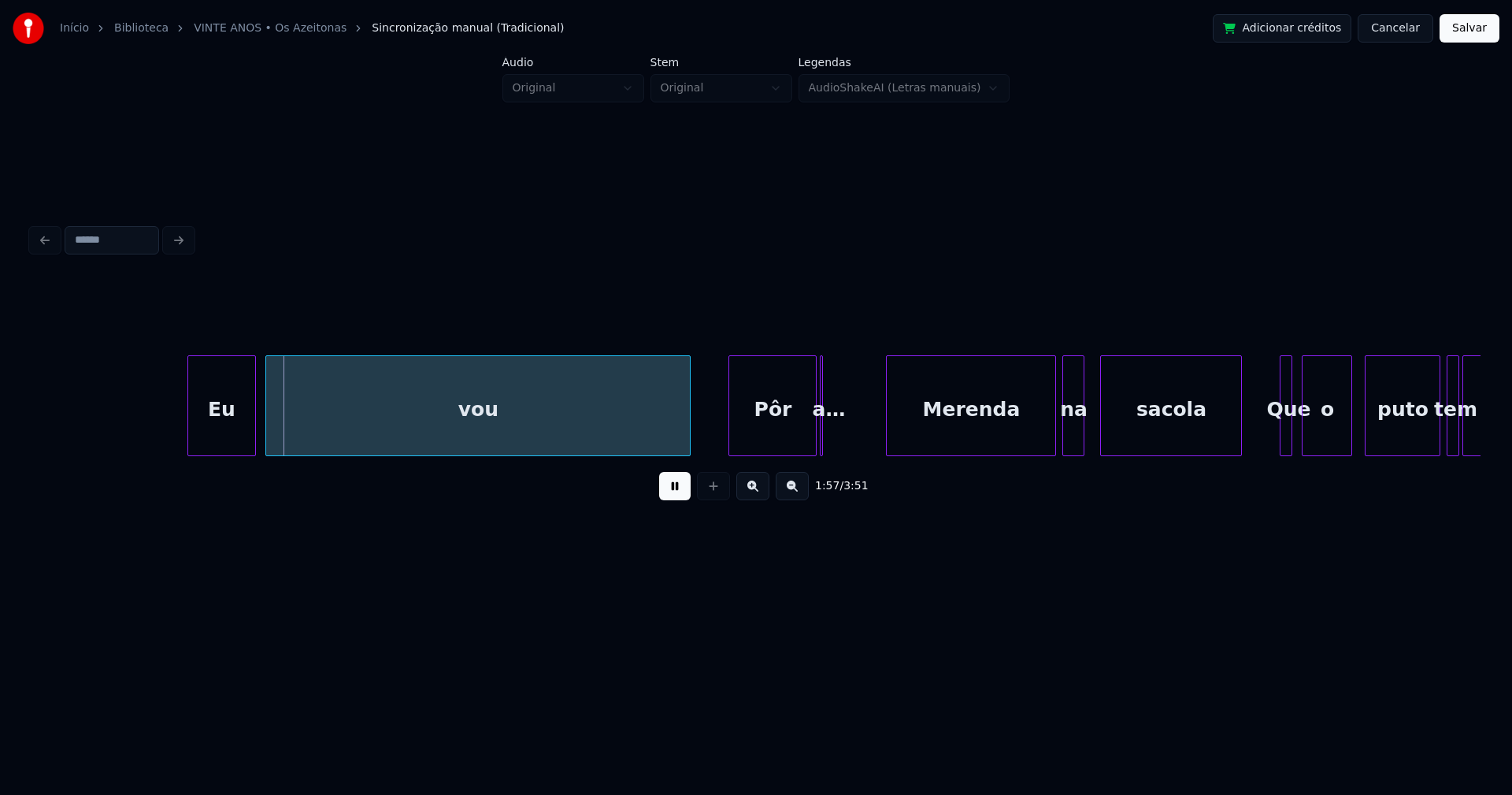
scroll to position [0, 18321]
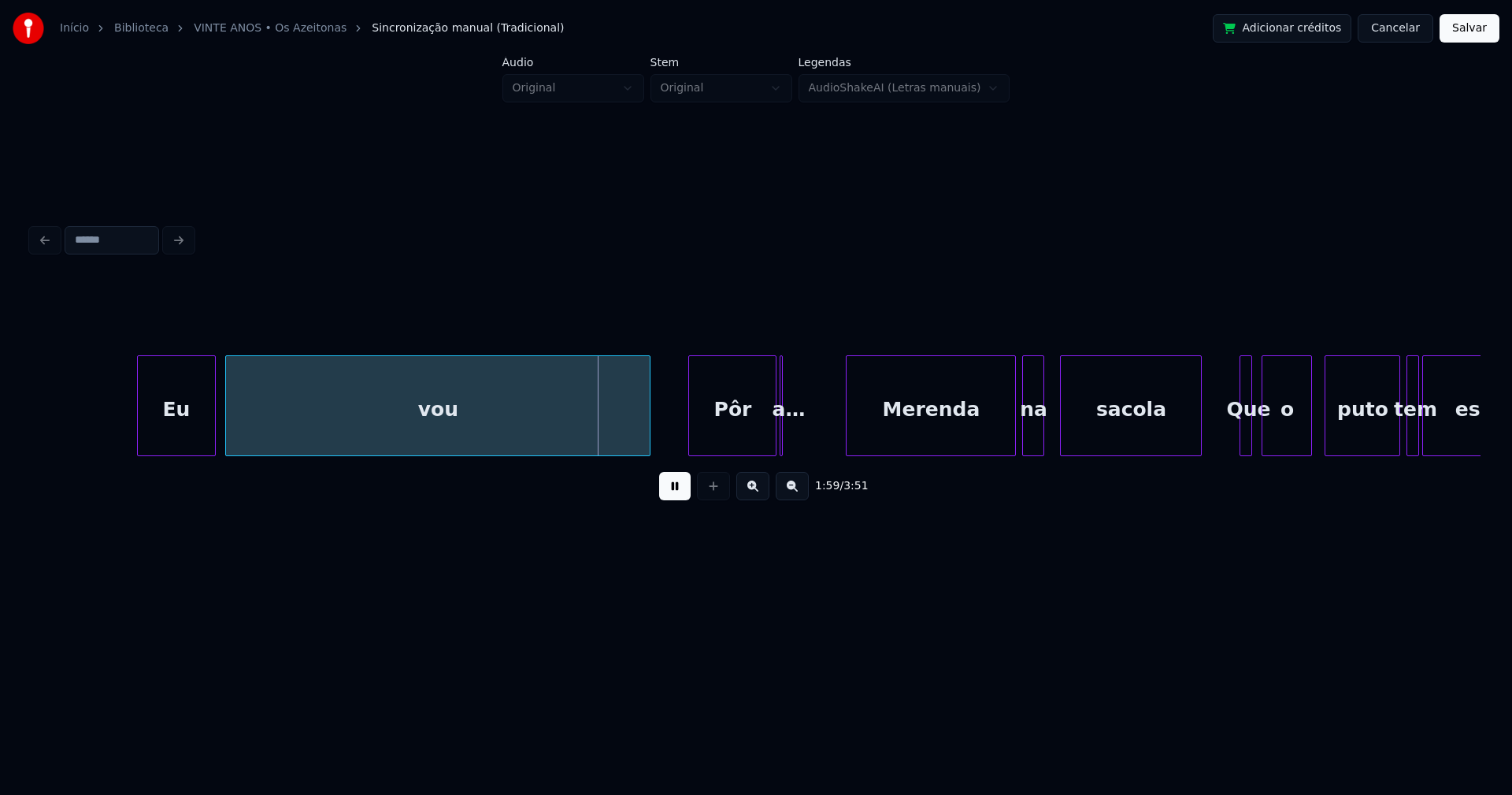
click at [137, 434] on div at bounding box center [140, 406] width 5 height 99
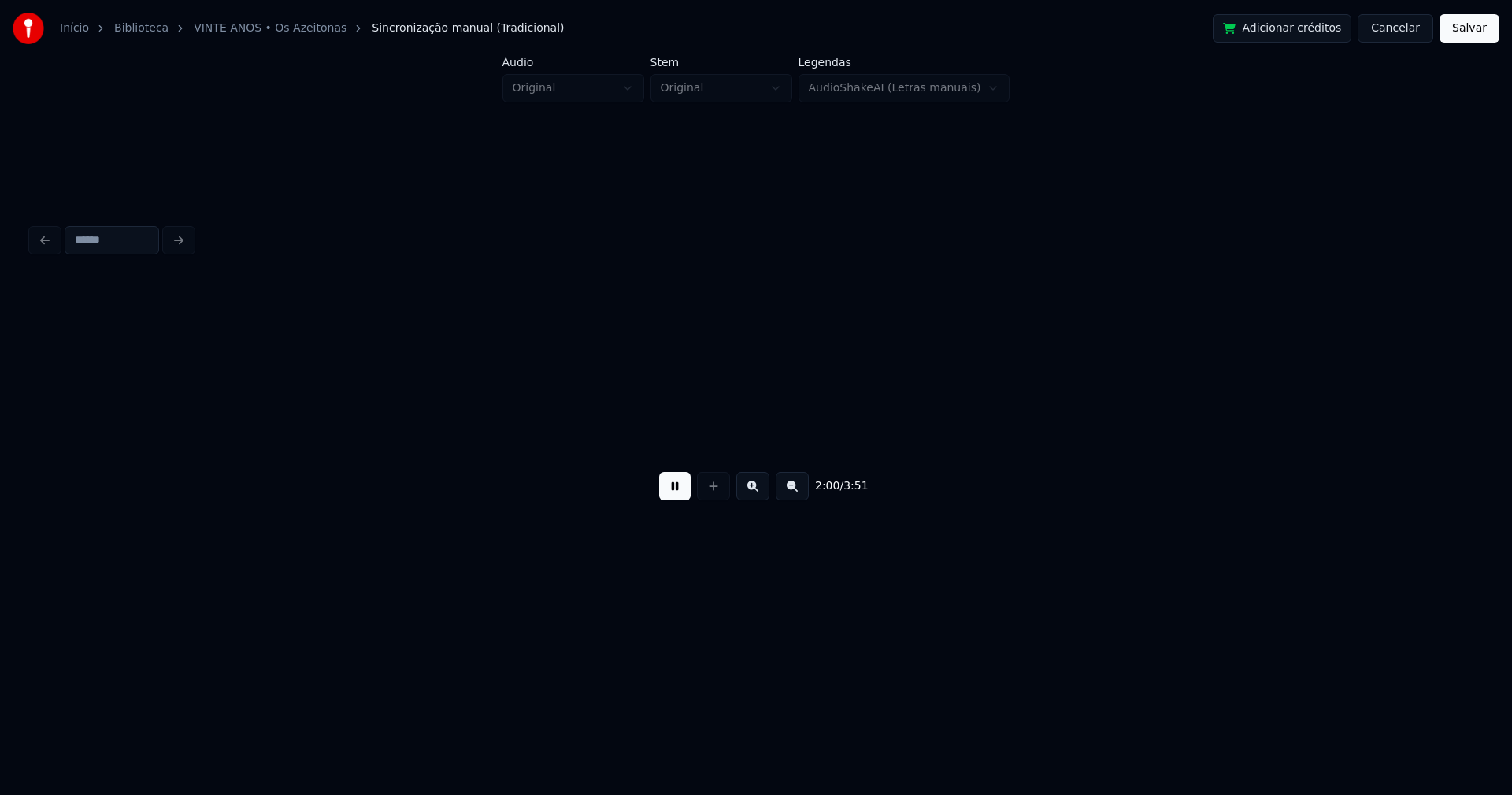
scroll to position [0, 18321]
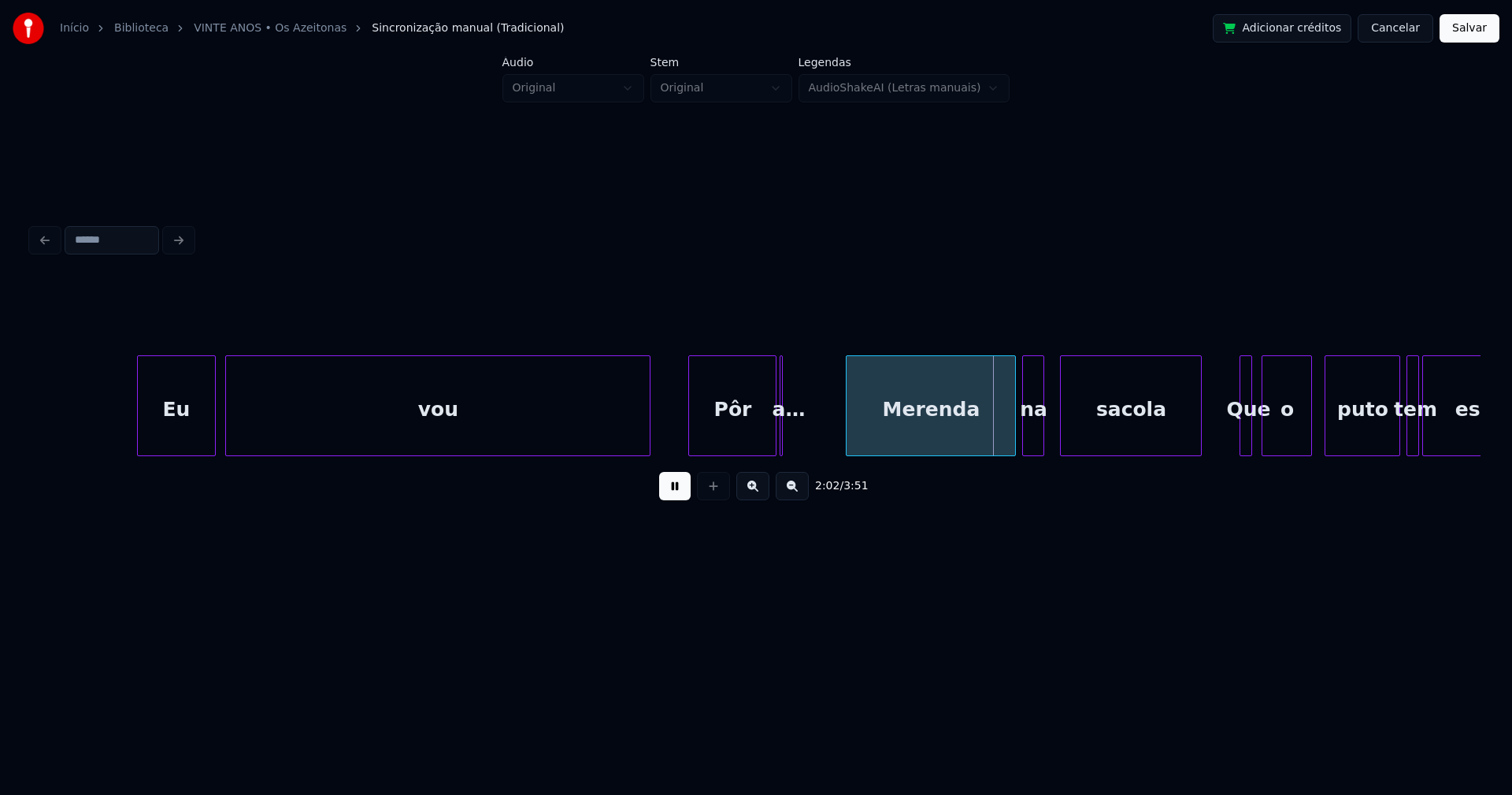
click at [846, 425] on div "Merenda" at bounding box center [930, 406] width 170 height 101
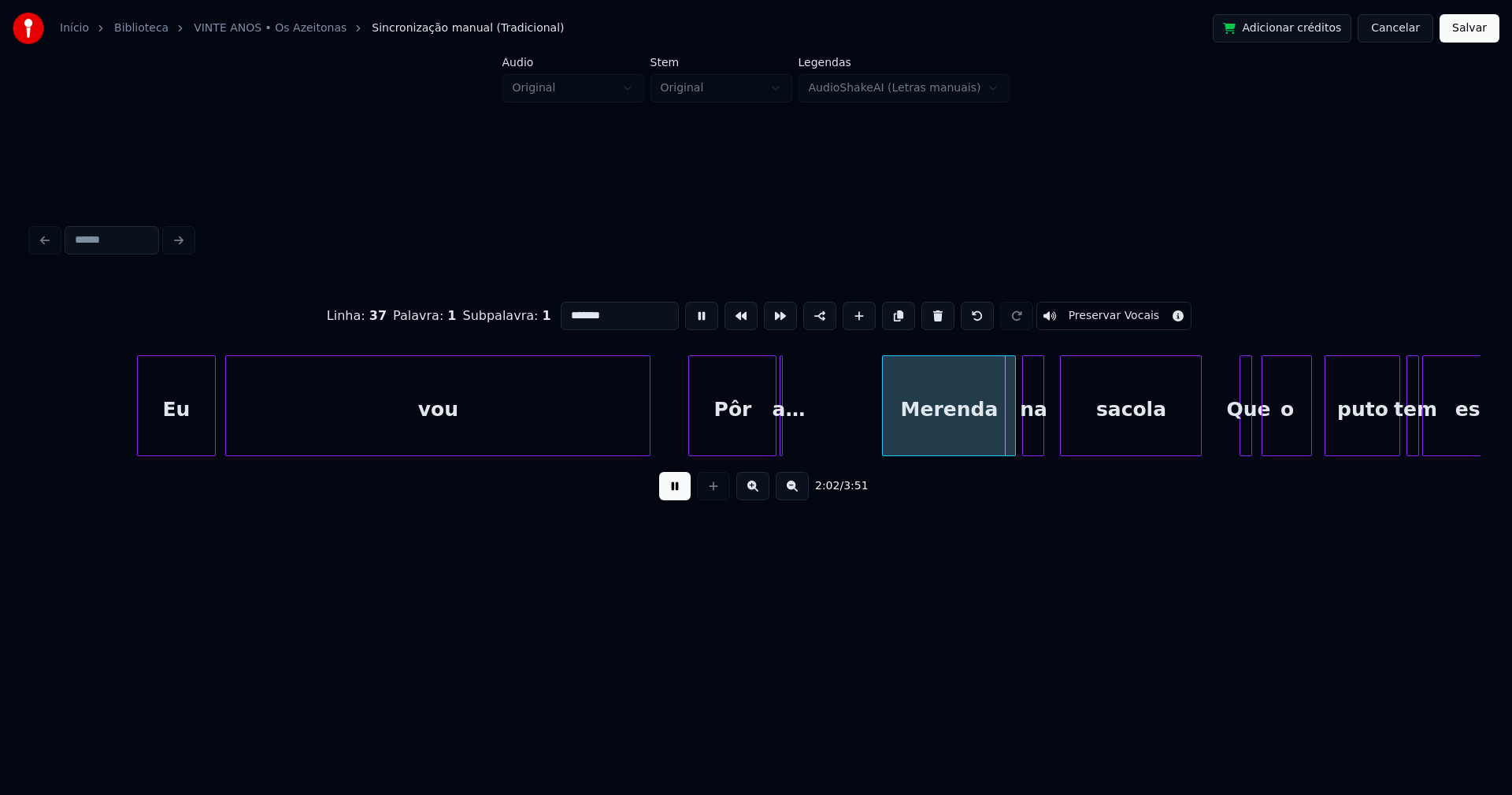
click at [886, 419] on div at bounding box center [885, 406] width 5 height 99
click at [841, 430] on div at bounding box center [840, 406] width 5 height 99
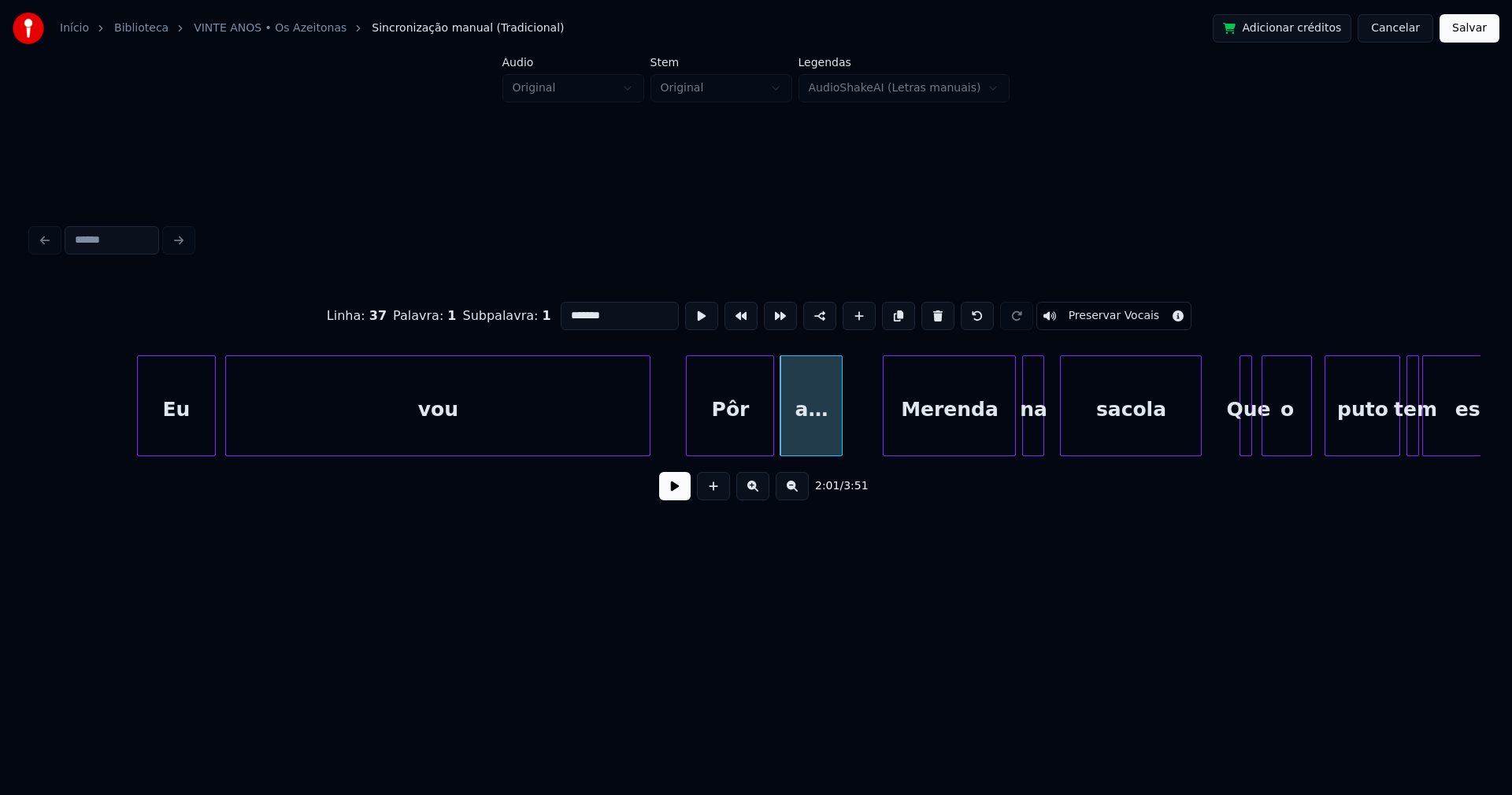
click at [724, 432] on div "Pôr" at bounding box center [729, 410] width 86 height 107
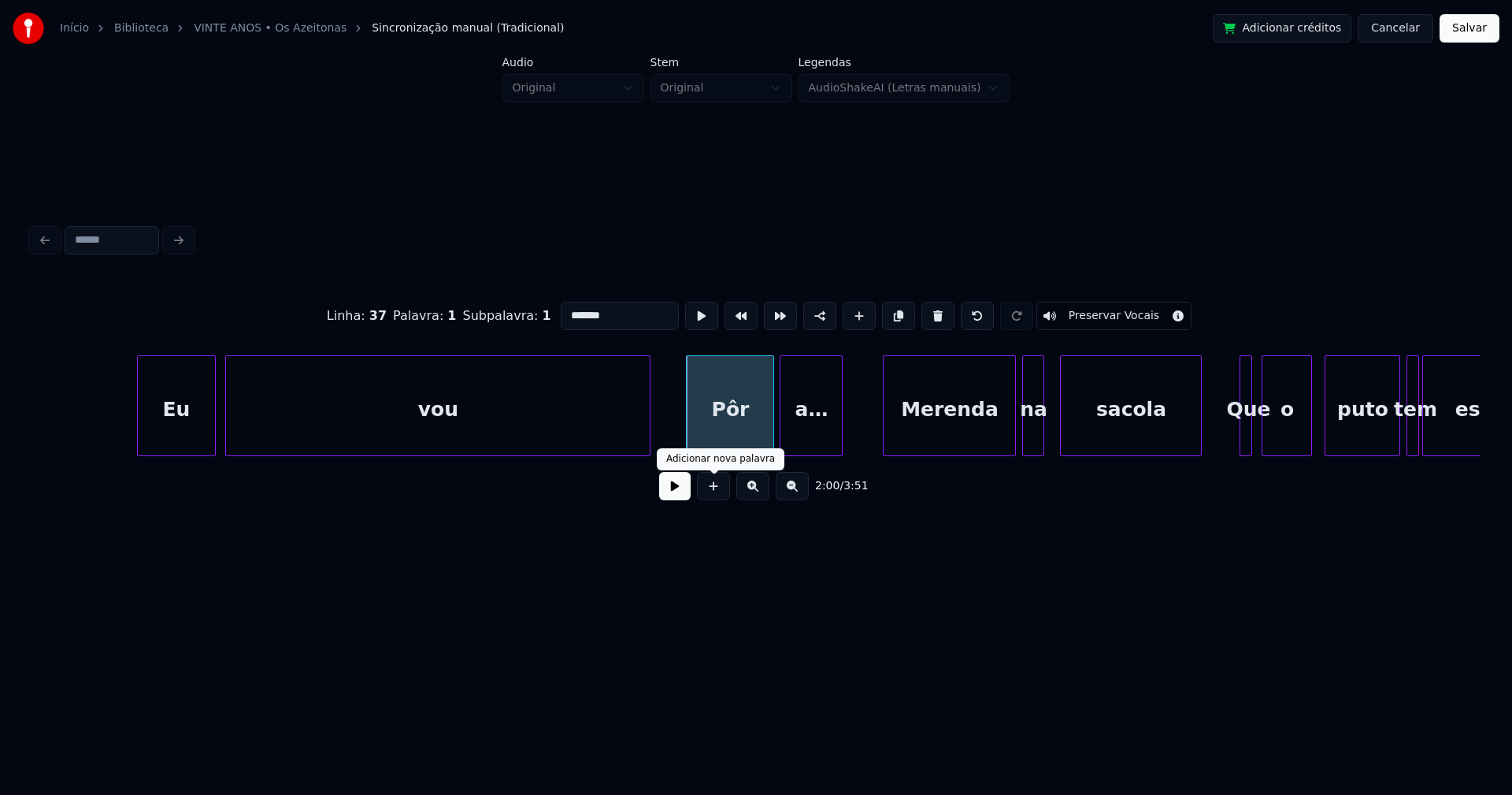
click at [681, 495] on button at bounding box center [675, 486] width 32 height 29
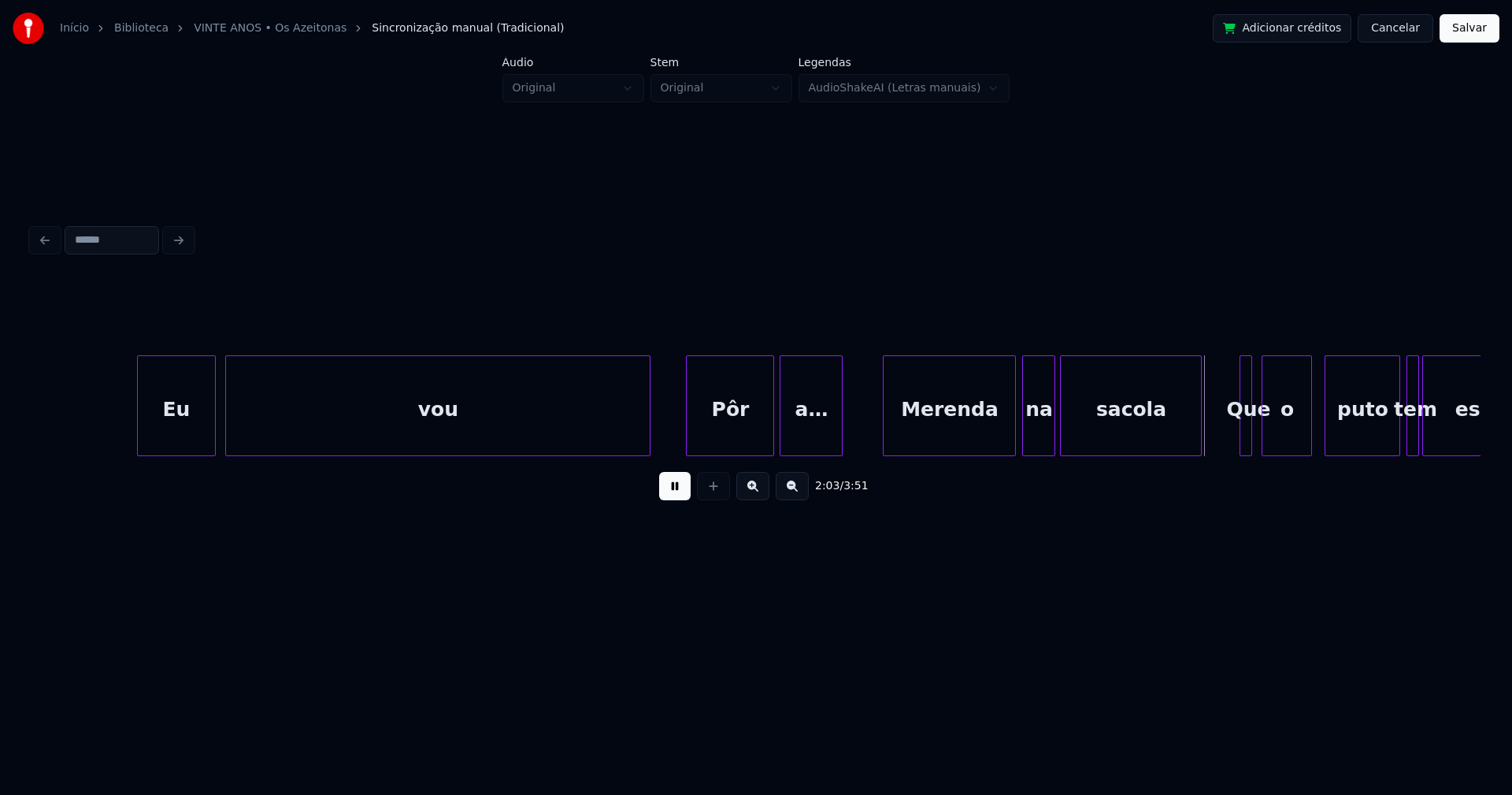
click at [1054, 435] on div at bounding box center [1052, 406] width 5 height 99
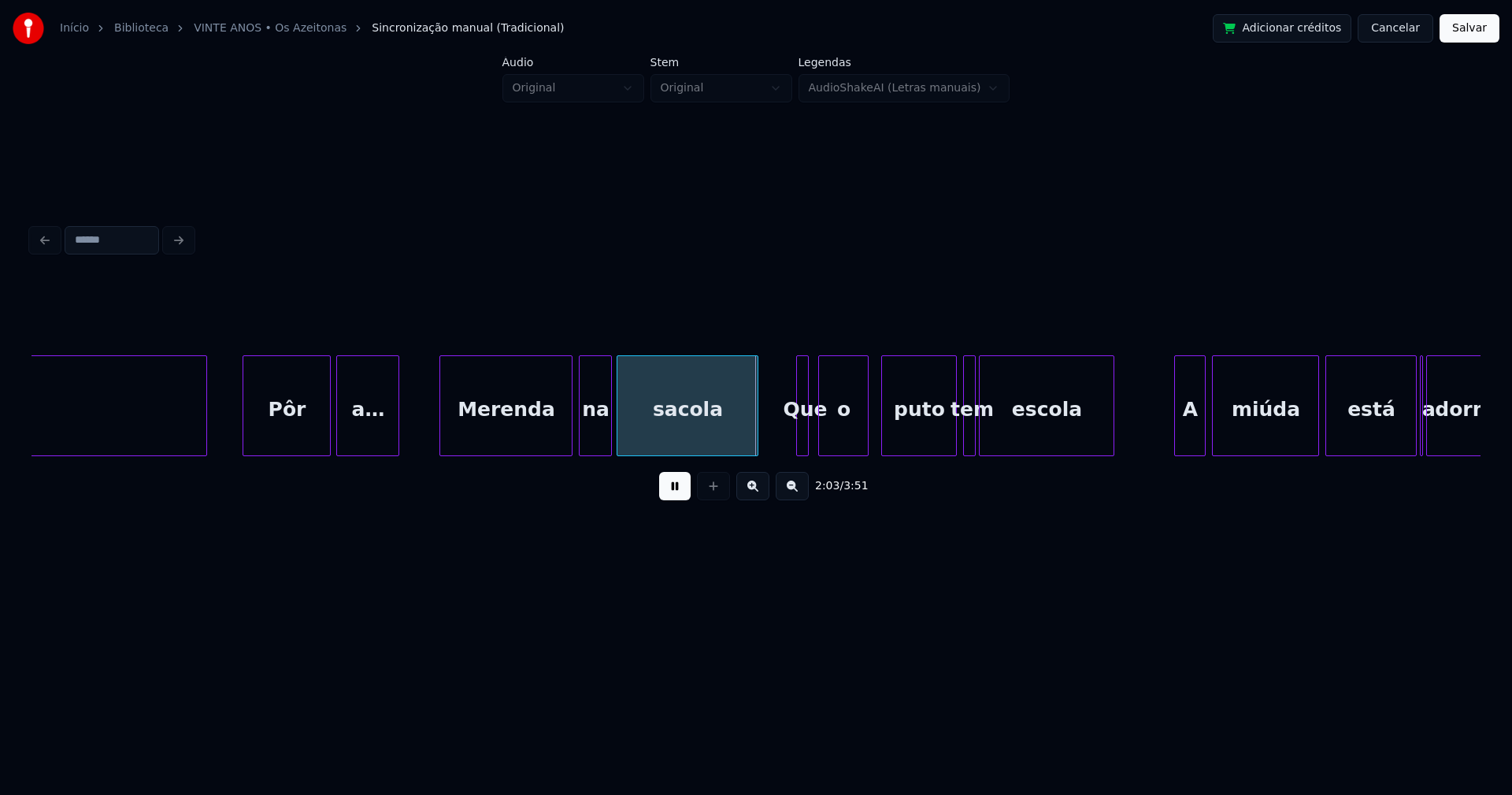
scroll to position [0, 18784]
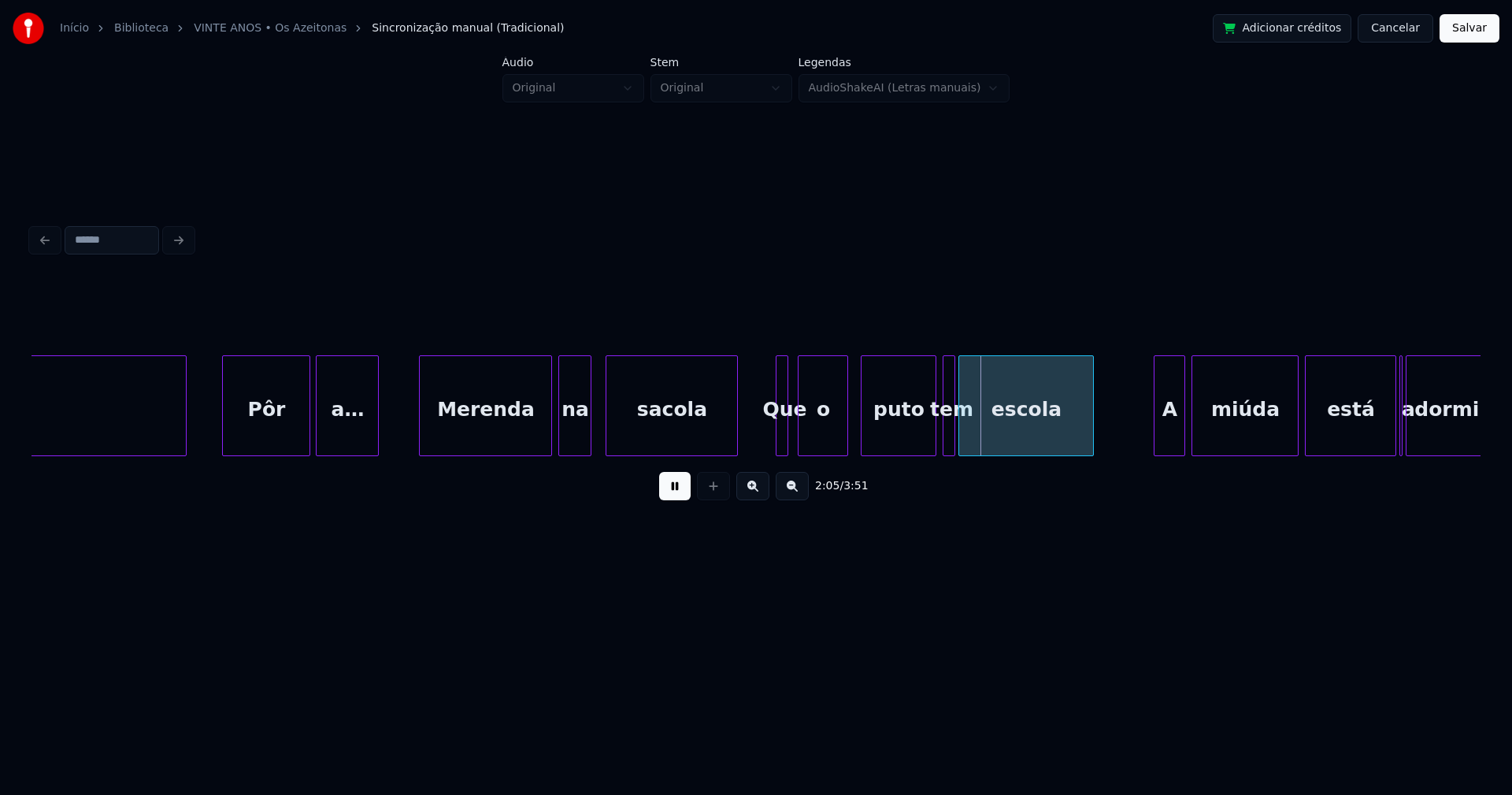
click at [608, 428] on div at bounding box center [608, 406] width 5 height 99
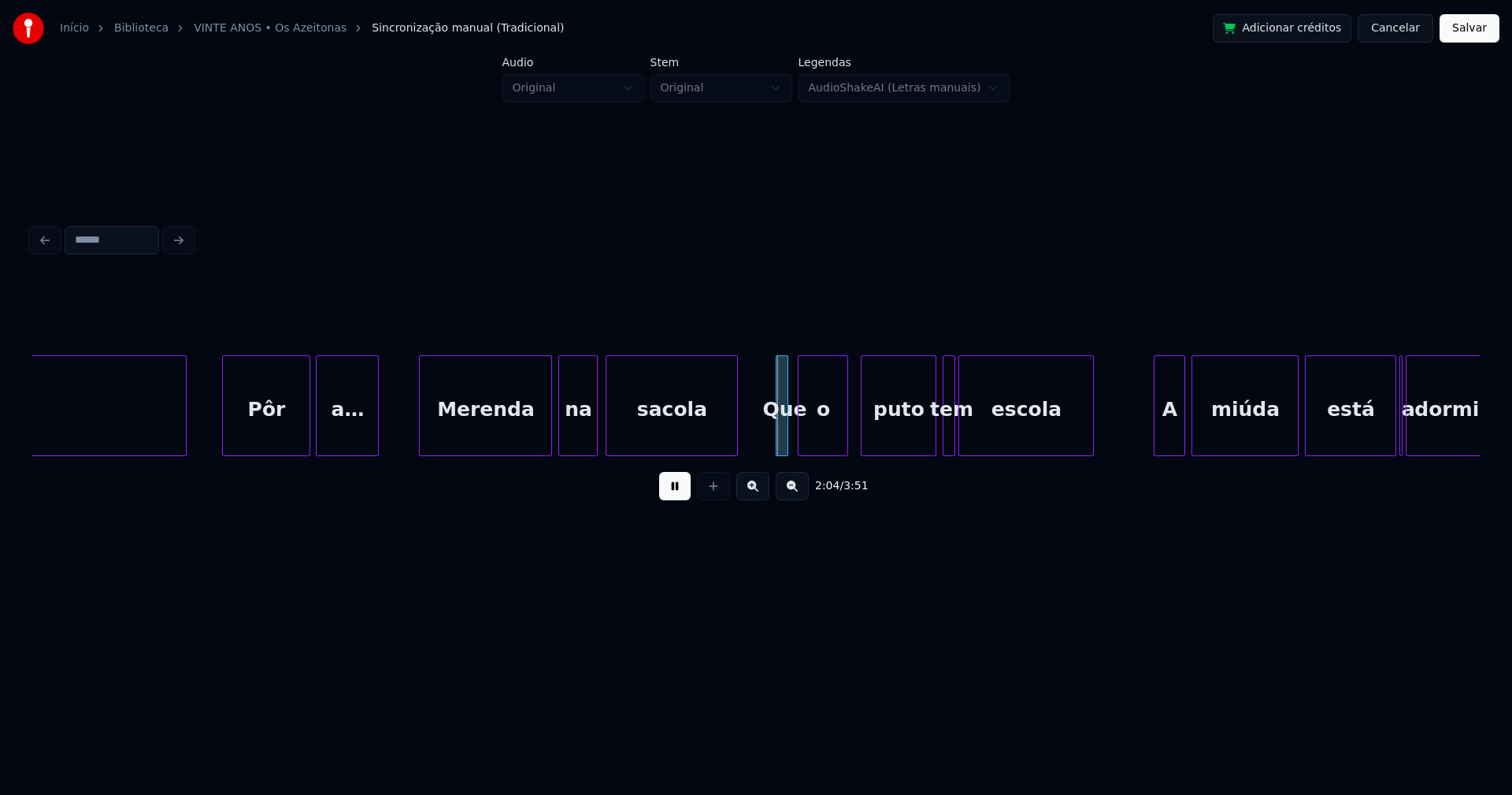
click at [596, 430] on div at bounding box center [594, 406] width 5 height 99
click at [792, 442] on div at bounding box center [794, 406] width 5 height 99
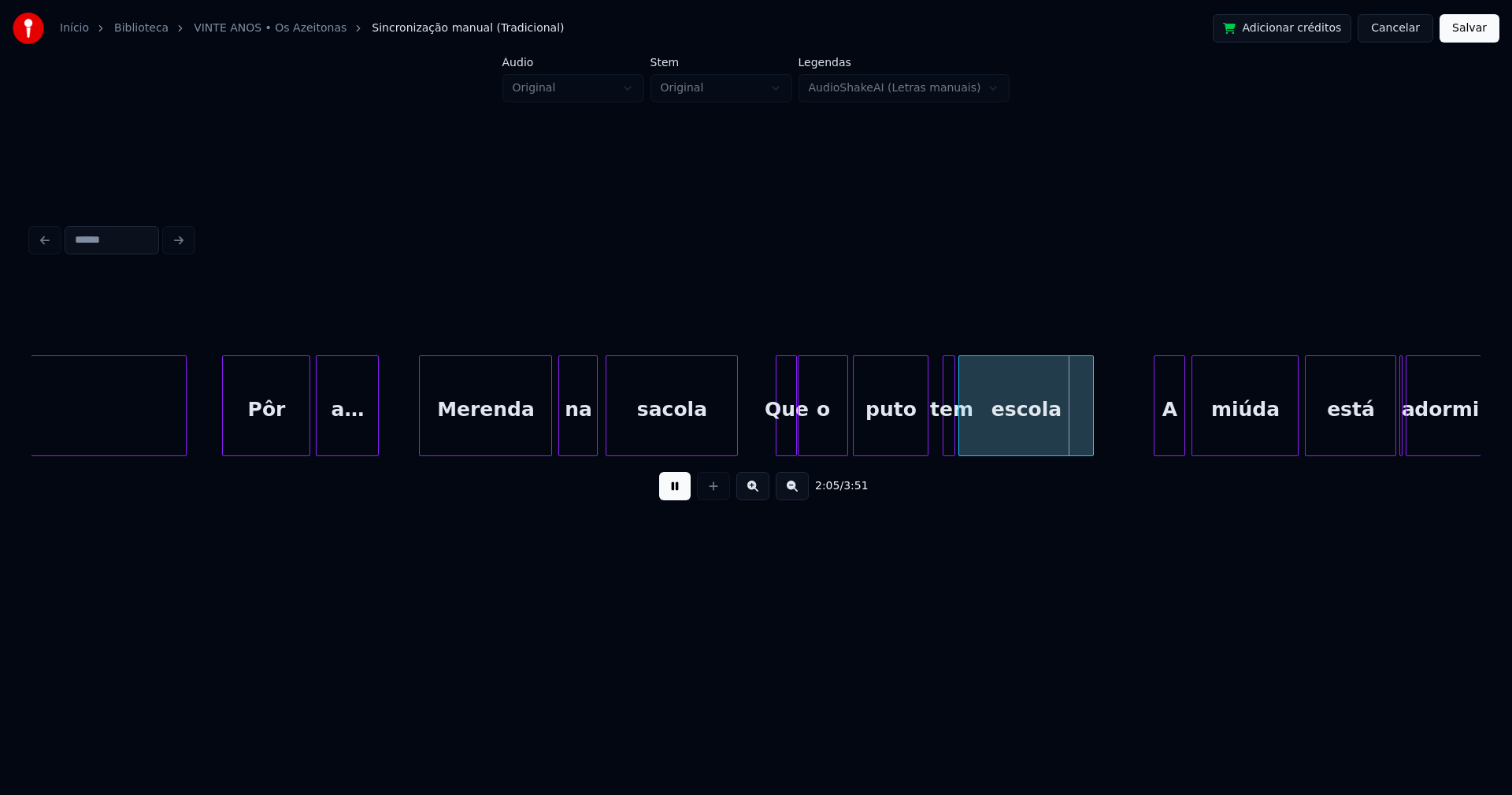
click at [893, 436] on div "puto" at bounding box center [890, 410] width 74 height 107
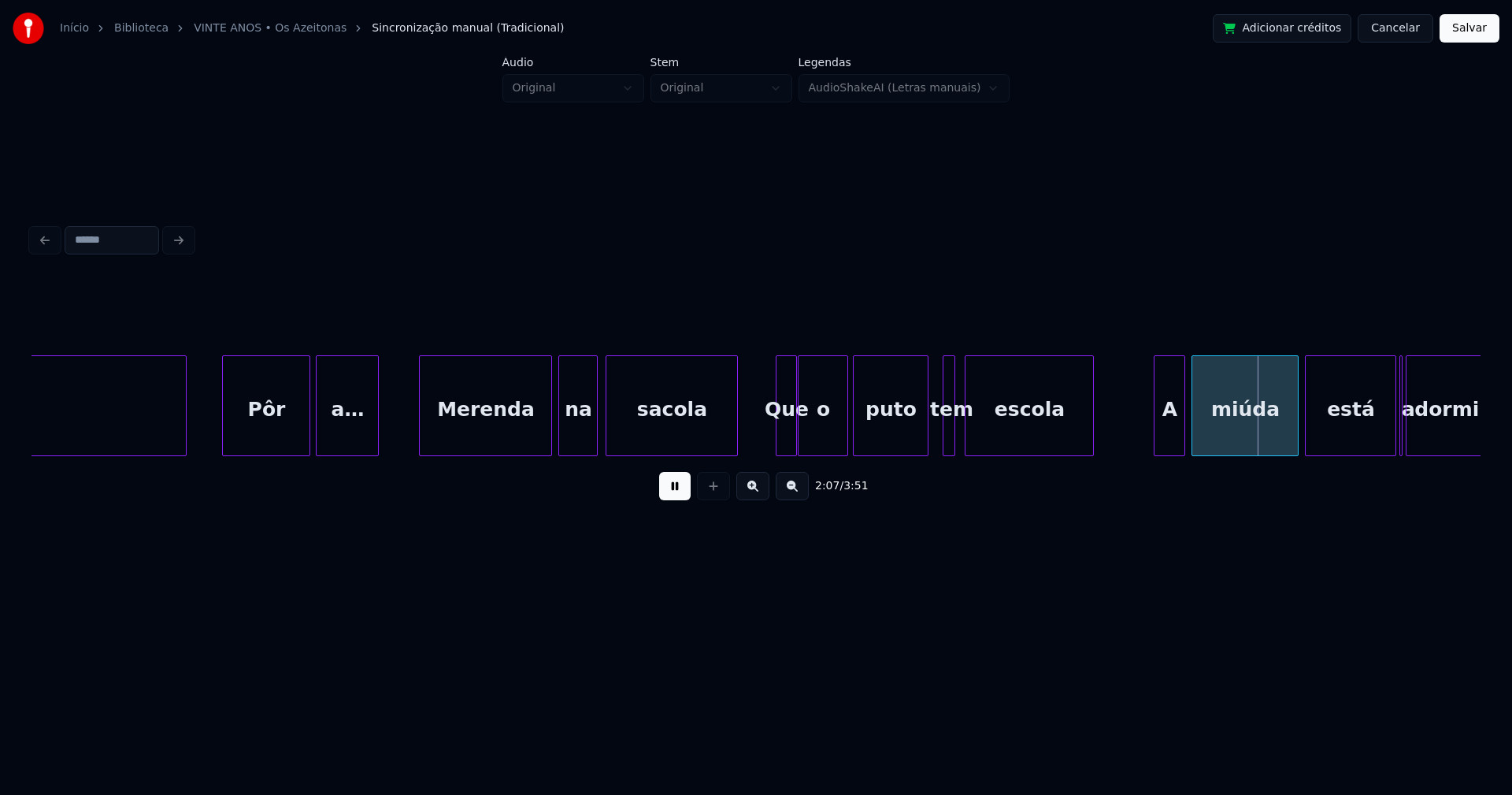
click at [966, 434] on div at bounding box center [968, 406] width 5 height 99
click at [960, 436] on div at bounding box center [959, 406] width 5 height 99
click at [937, 443] on div at bounding box center [940, 406] width 5 height 99
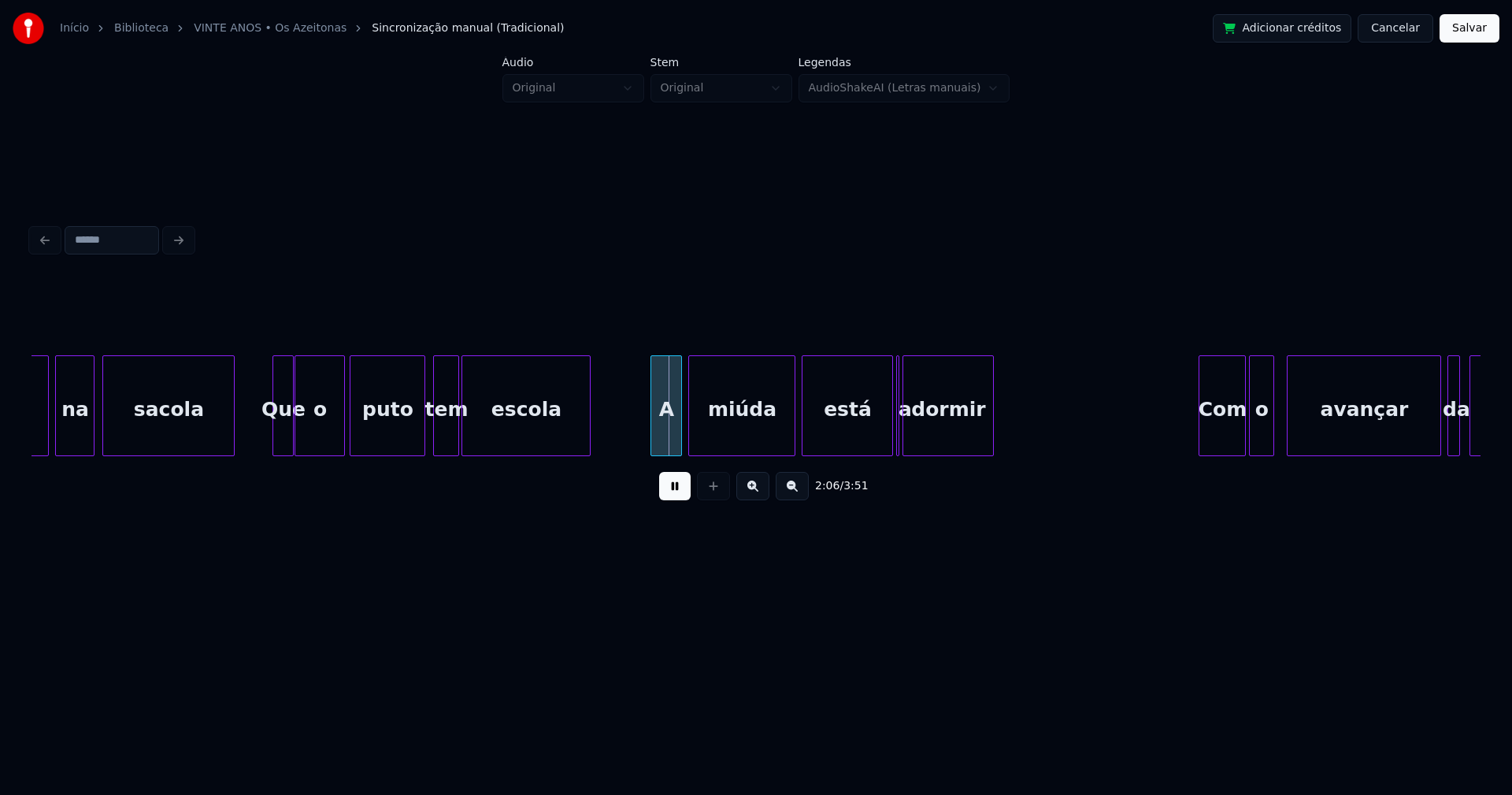
scroll to position [0, 19348]
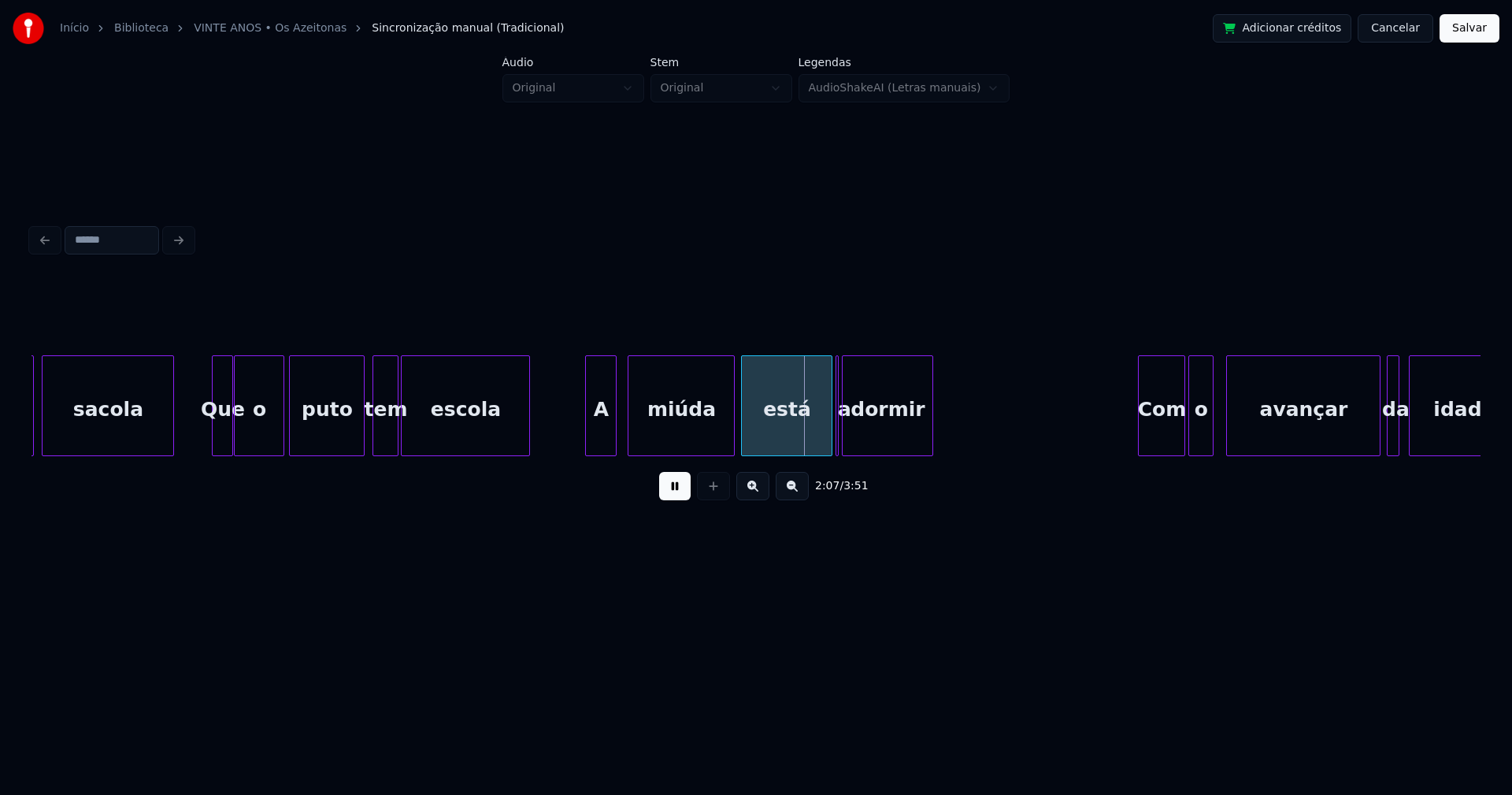
click at [604, 434] on div "A" at bounding box center [601, 410] width 30 height 107
click at [851, 433] on div at bounding box center [852, 406] width 5 height 99
click at [841, 433] on div at bounding box center [844, 406] width 5 height 99
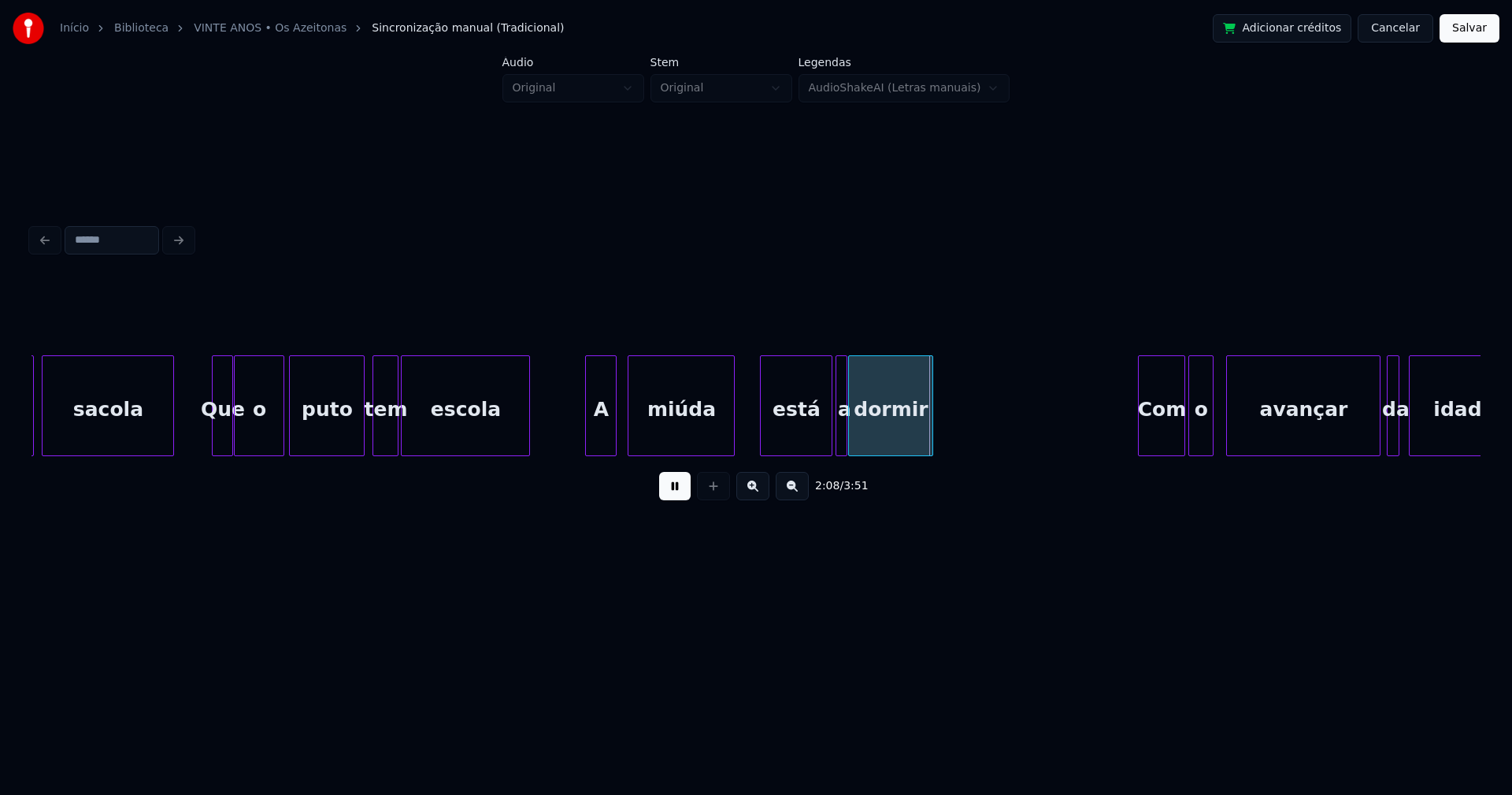
click at [762, 430] on div at bounding box center [763, 406] width 5 height 99
click at [749, 427] on div at bounding box center [749, 406] width 5 height 99
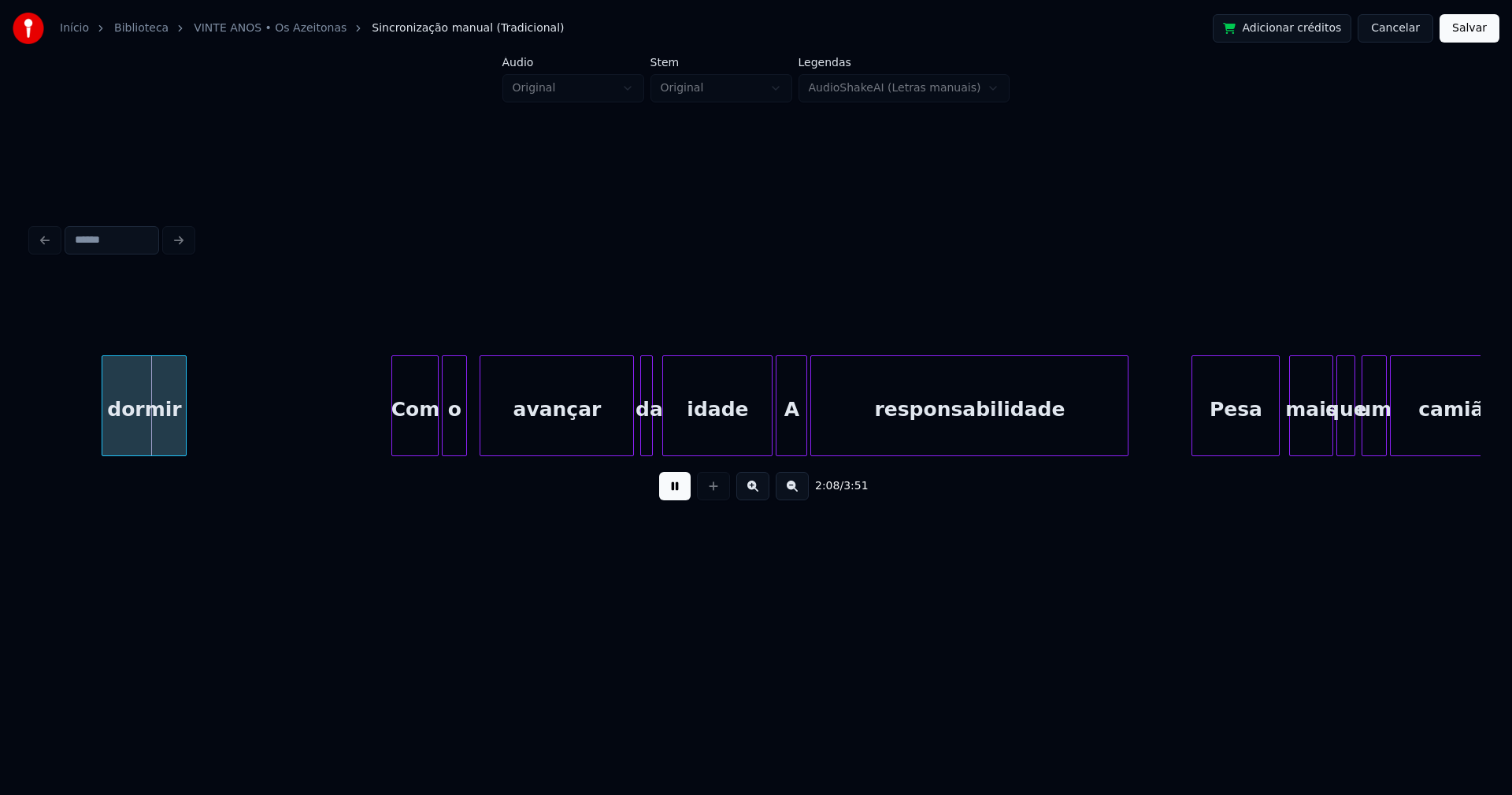
scroll to position [0, 20239]
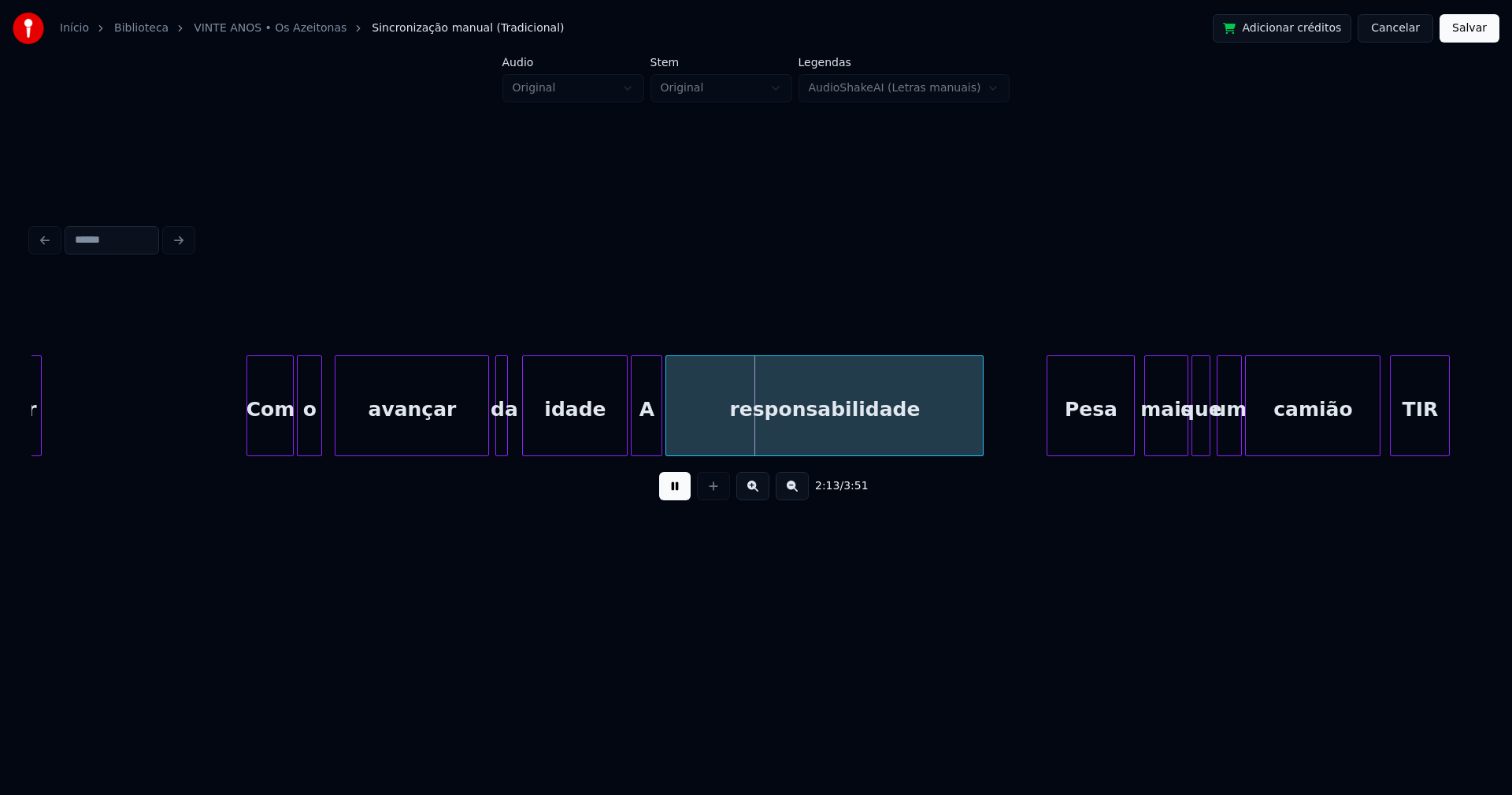
click at [526, 435] on div at bounding box center [526, 406] width 5 height 99
click at [513, 437] on div at bounding box center [513, 406] width 5 height 99
click at [628, 435] on div "idade" at bounding box center [575, 406] width 106 height 101
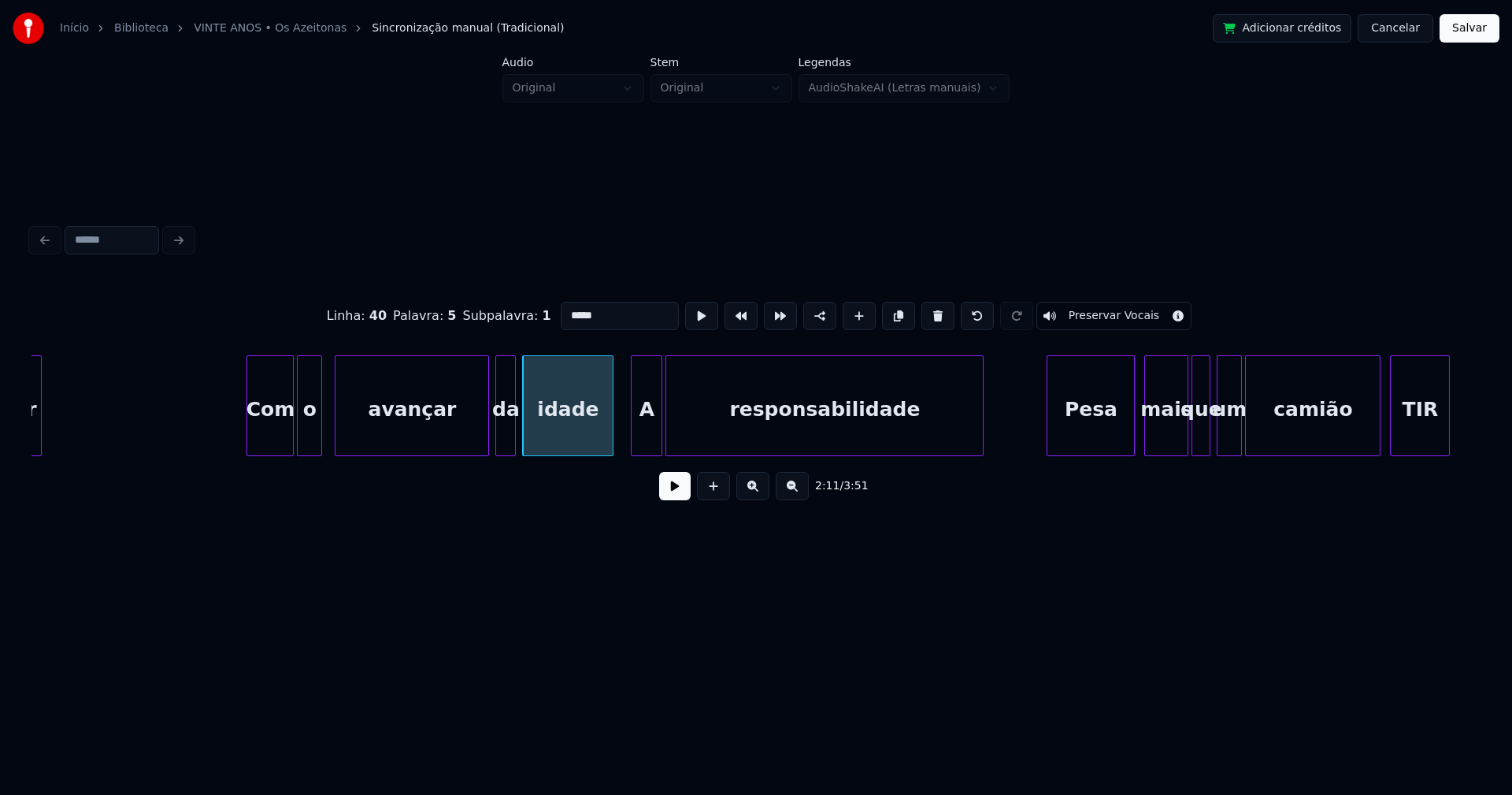
click at [610, 456] on div "Com o avançar da idade A responsabilidade Pesa mais que um camião TIR dormir" at bounding box center [756, 406] width 1448 height 101
click at [641, 434] on div "A" at bounding box center [642, 410] width 30 height 107
click at [652, 431] on div at bounding box center [655, 406] width 5 height 99
drag, startPoint x: 555, startPoint y: 310, endPoint x: 525, endPoint y: 314, distance: 30.3
click at [528, 314] on div "Linha : 41 Palavra : 1 Subpalavra : 1 * Preservar Vocais" at bounding box center [756, 316] width 1448 height 79
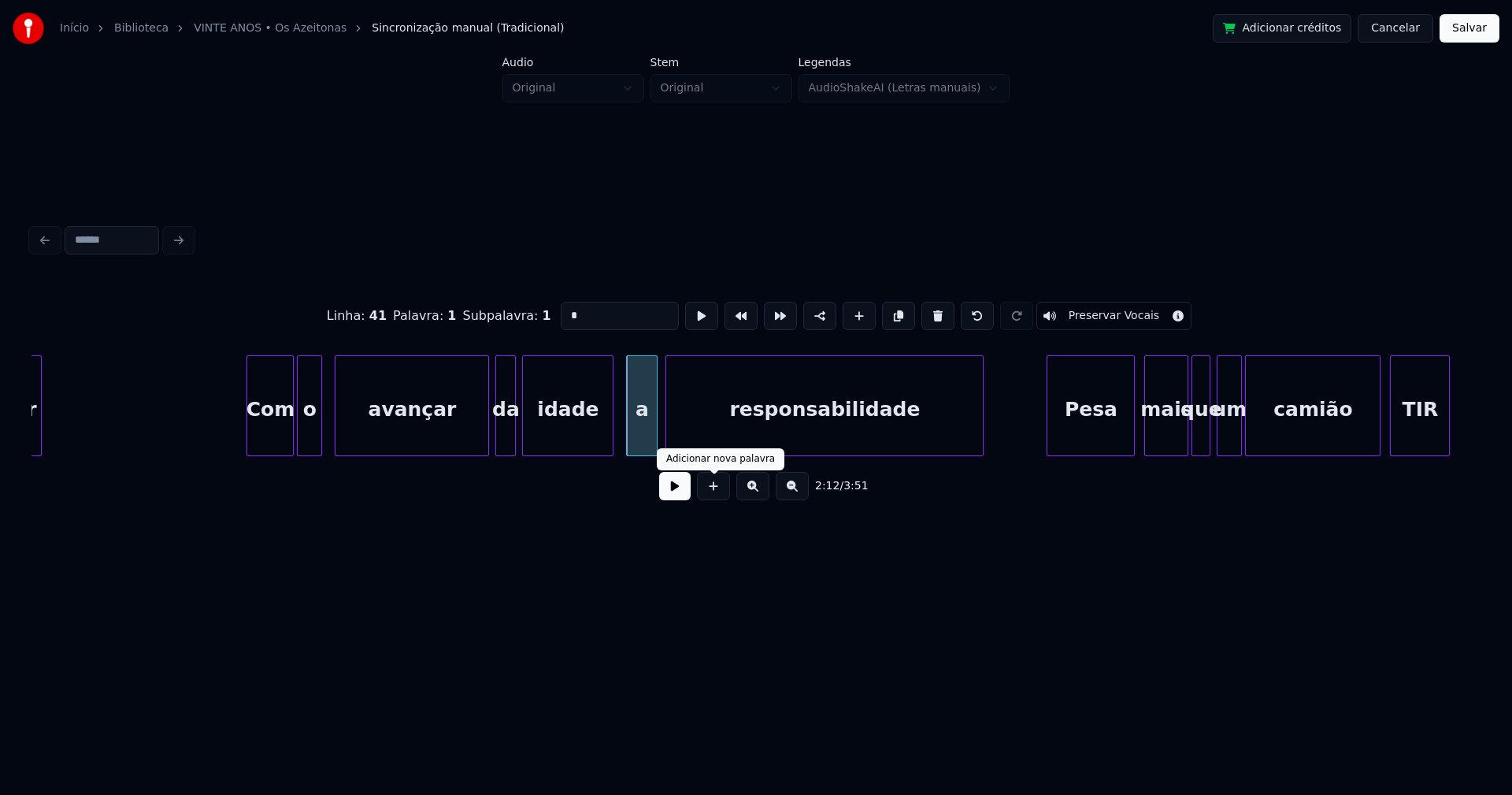
type input "*"
click at [679, 498] on button at bounding box center [675, 486] width 32 height 29
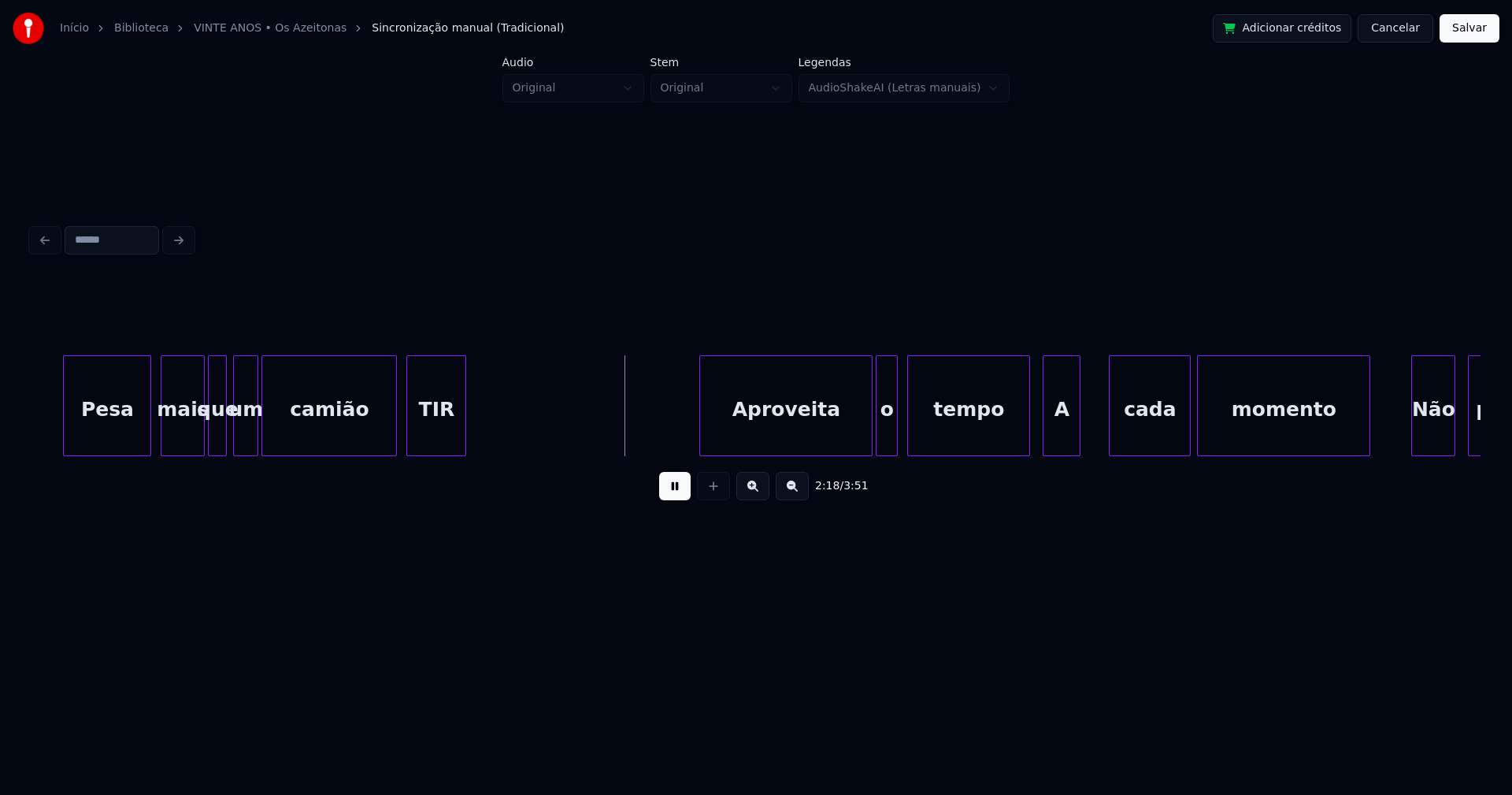
scroll to position [0, 21323]
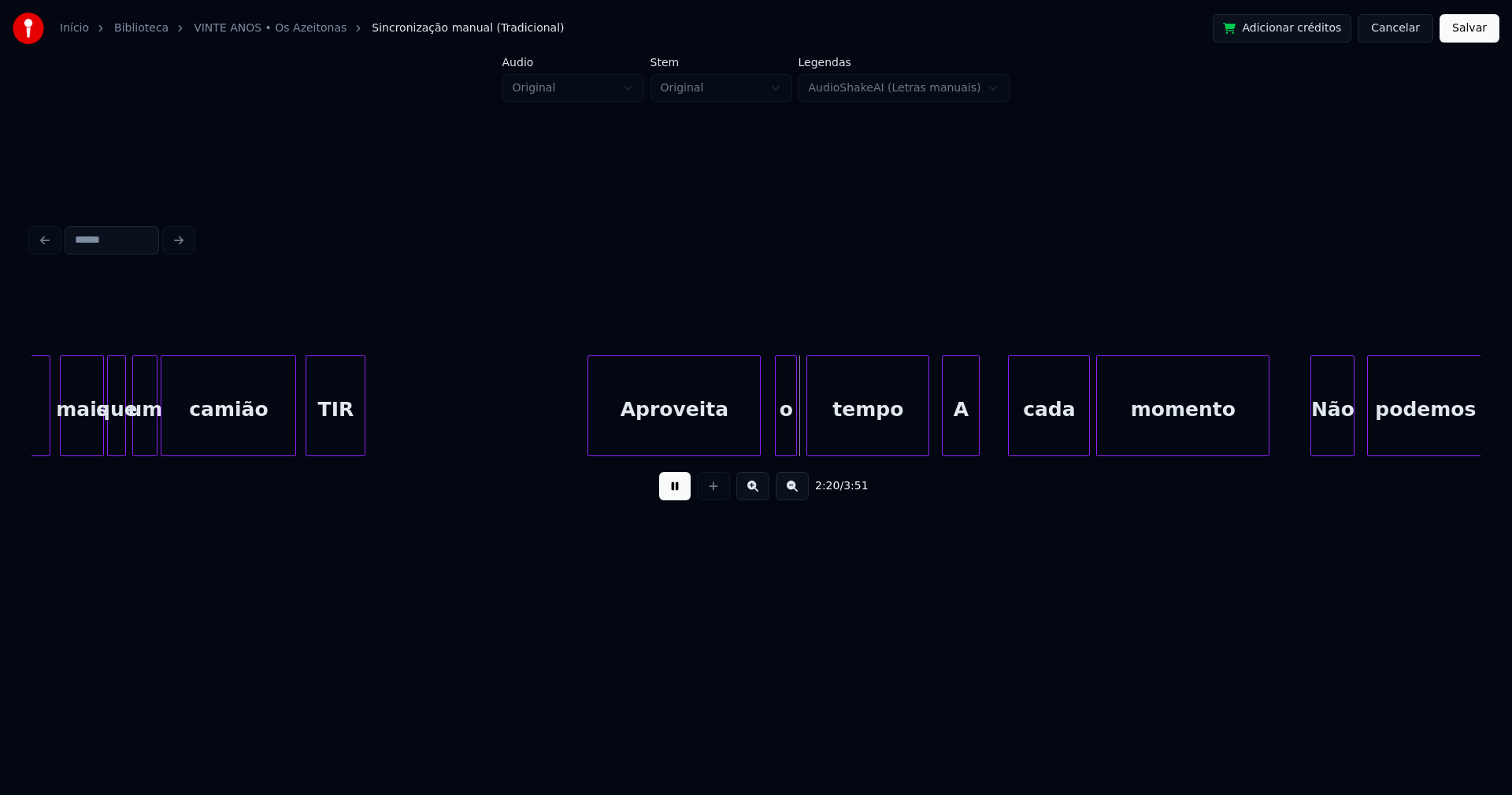
click at [721, 441] on div "Aproveita" at bounding box center [674, 410] width 172 height 107
click at [797, 435] on div at bounding box center [800, 406] width 5 height 99
click at [780, 449] on div "o" at bounding box center [779, 410] width 26 height 107
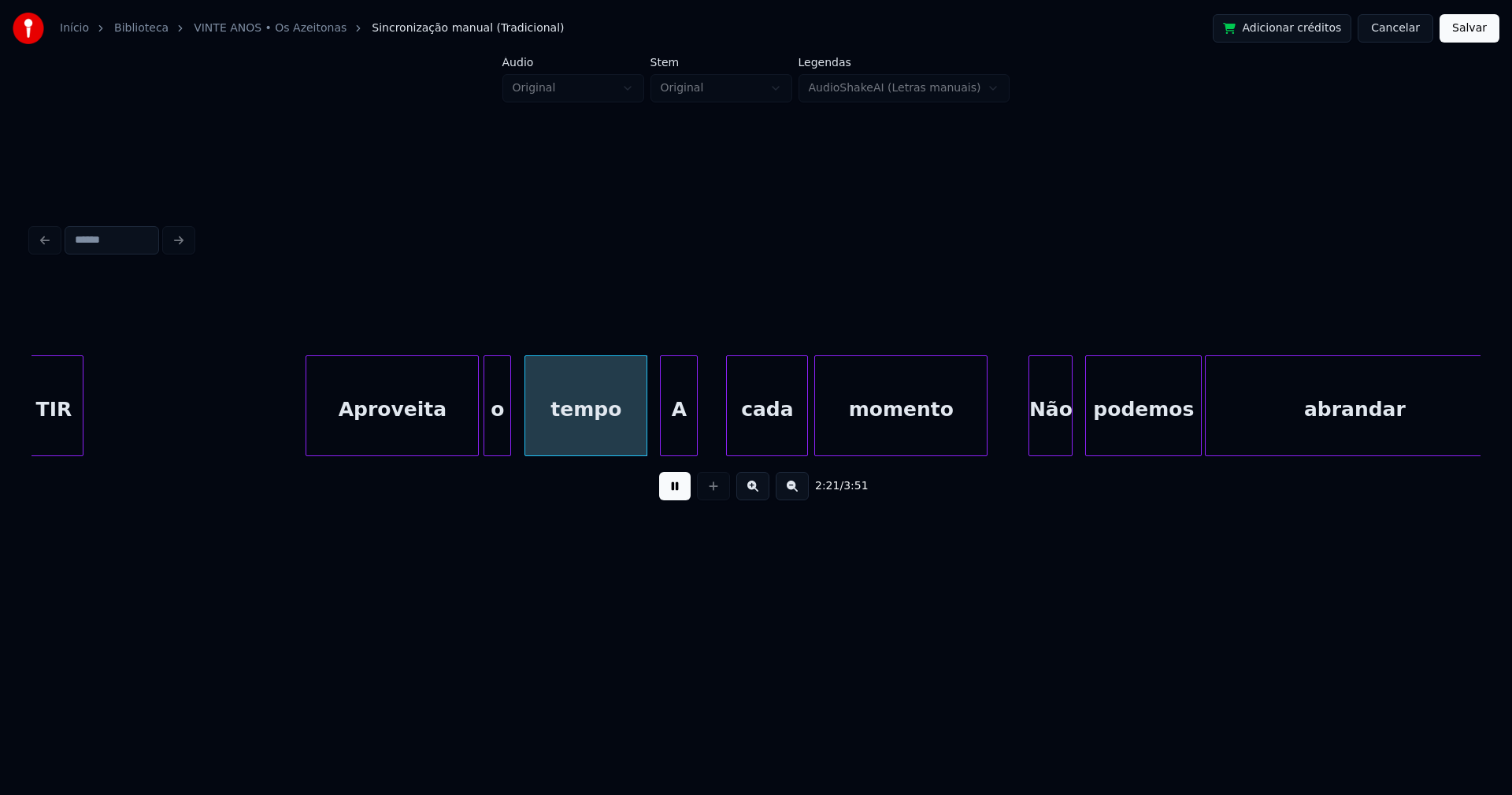
scroll to position [0, 21626]
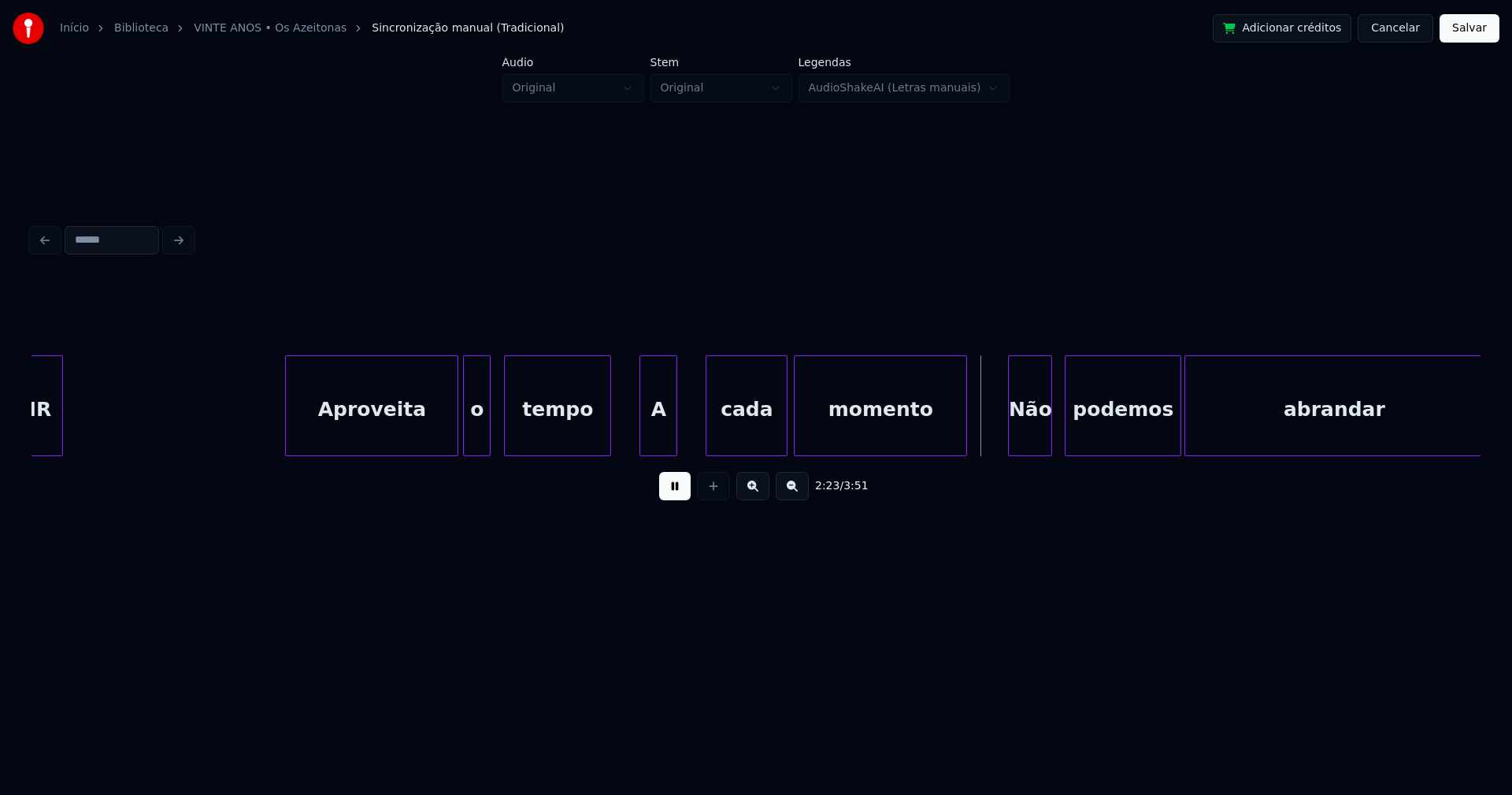
click at [607, 429] on div at bounding box center [608, 406] width 5 height 99
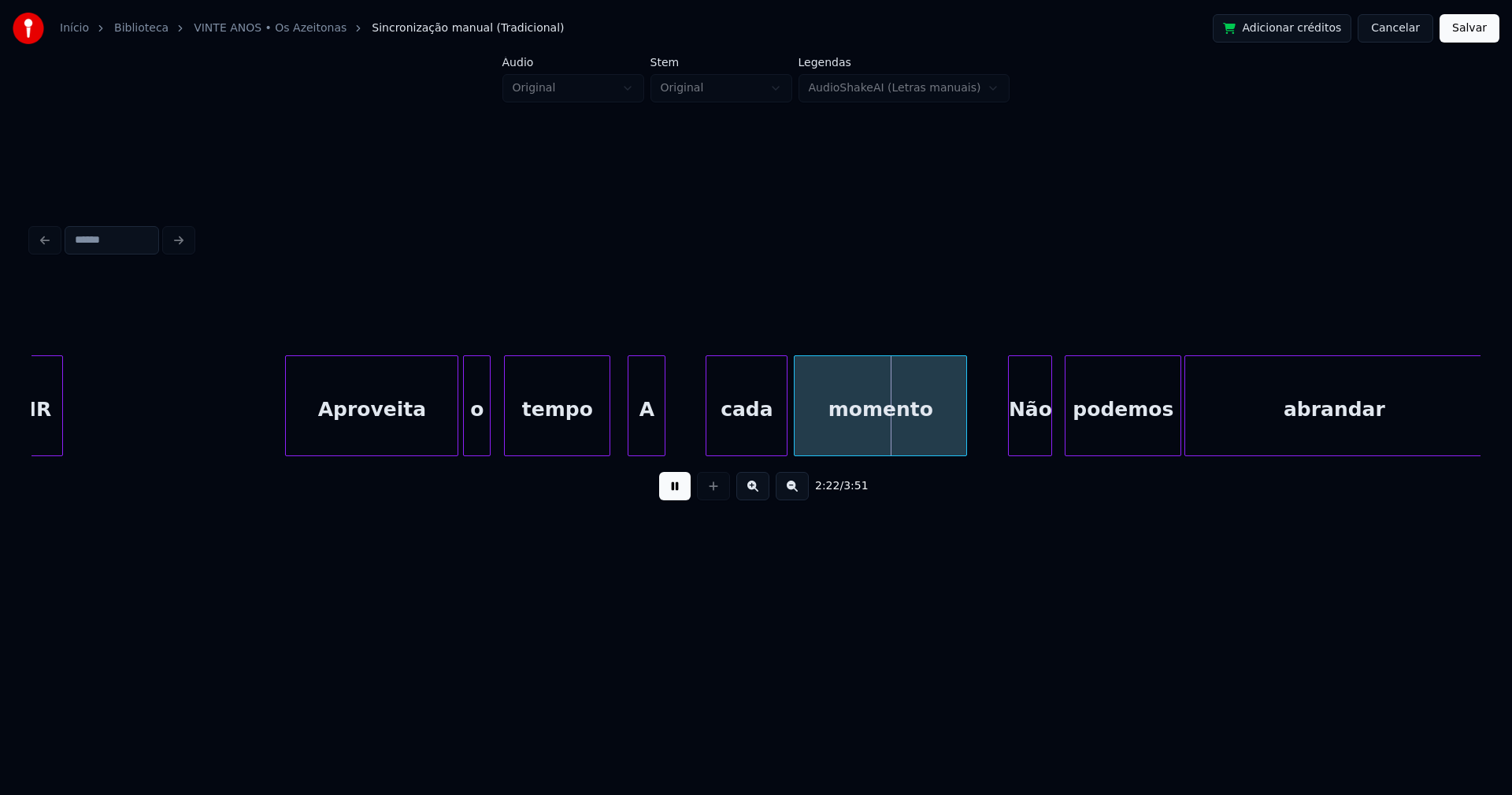
click at [640, 436] on div "A" at bounding box center [646, 410] width 36 height 107
click at [655, 439] on div "A" at bounding box center [646, 410] width 36 height 107
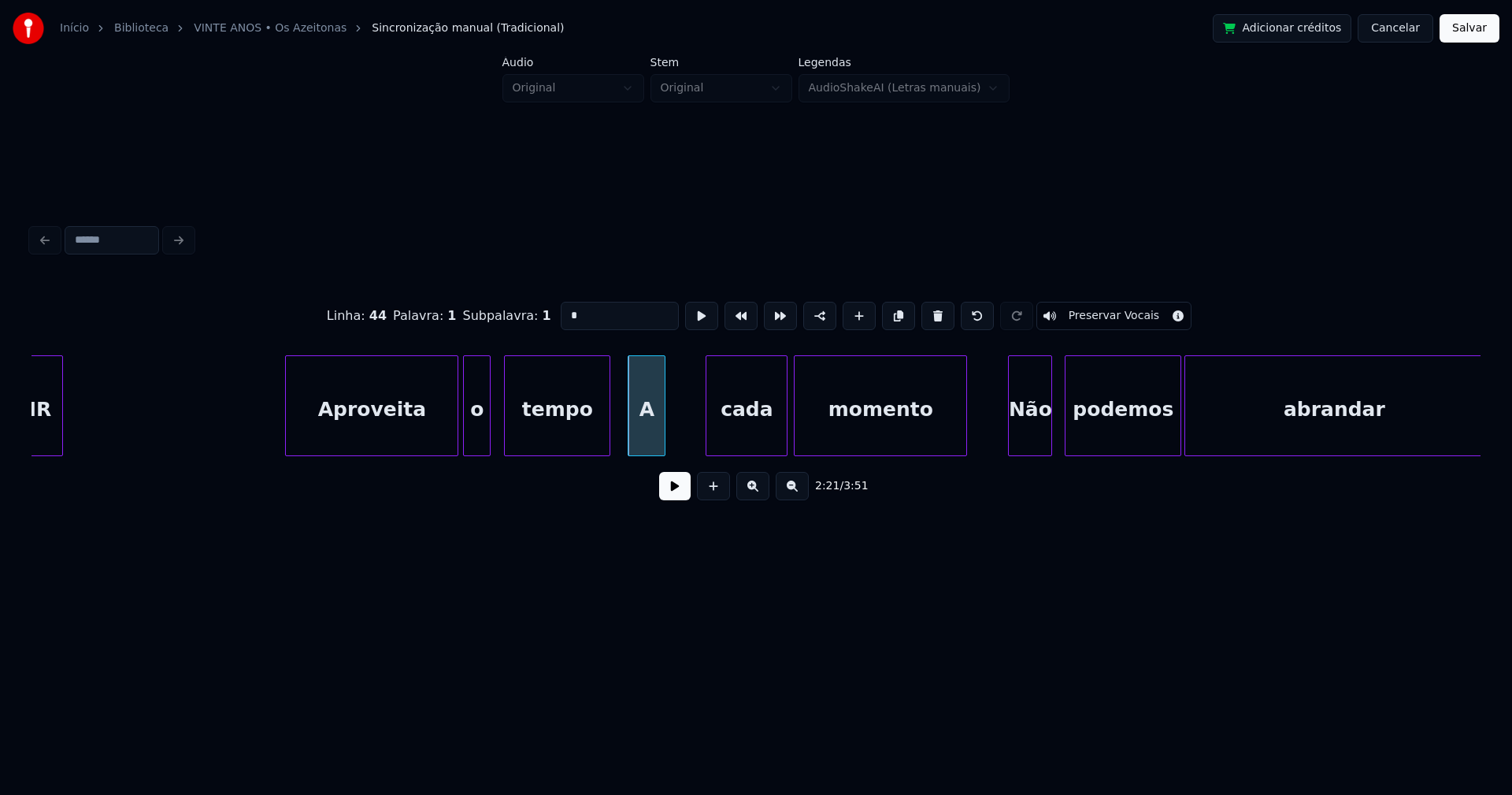
drag, startPoint x: 572, startPoint y: 313, endPoint x: 540, endPoint y: 313, distance: 32.0
click at [540, 313] on div "Linha : 44 Palavra : 1 Subpalavra : 1 * Preservar Vocais" at bounding box center [756, 316] width 1448 height 79
type input "*"
click at [676, 496] on button at bounding box center [675, 486] width 32 height 29
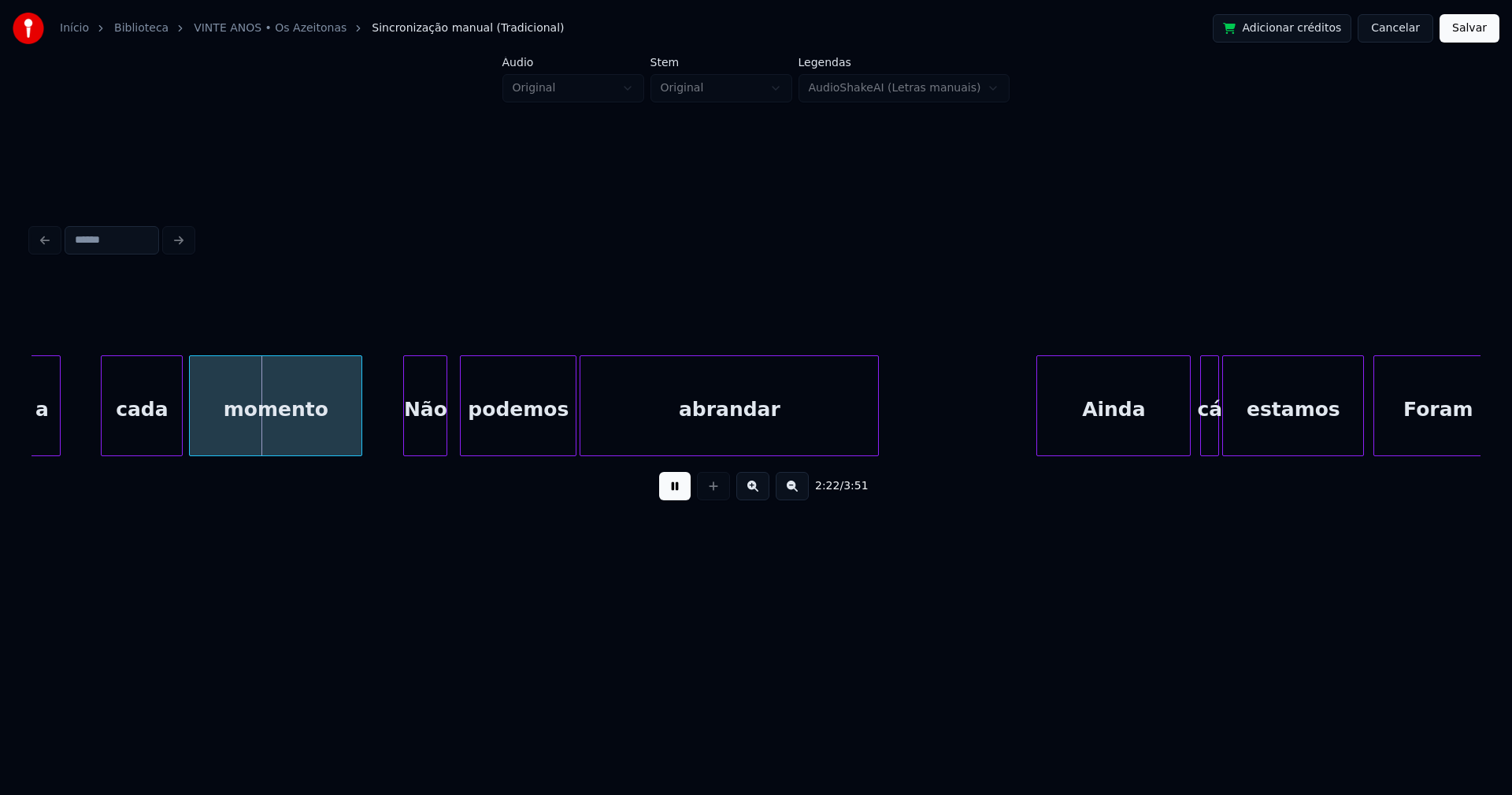
scroll to position [0, 22250]
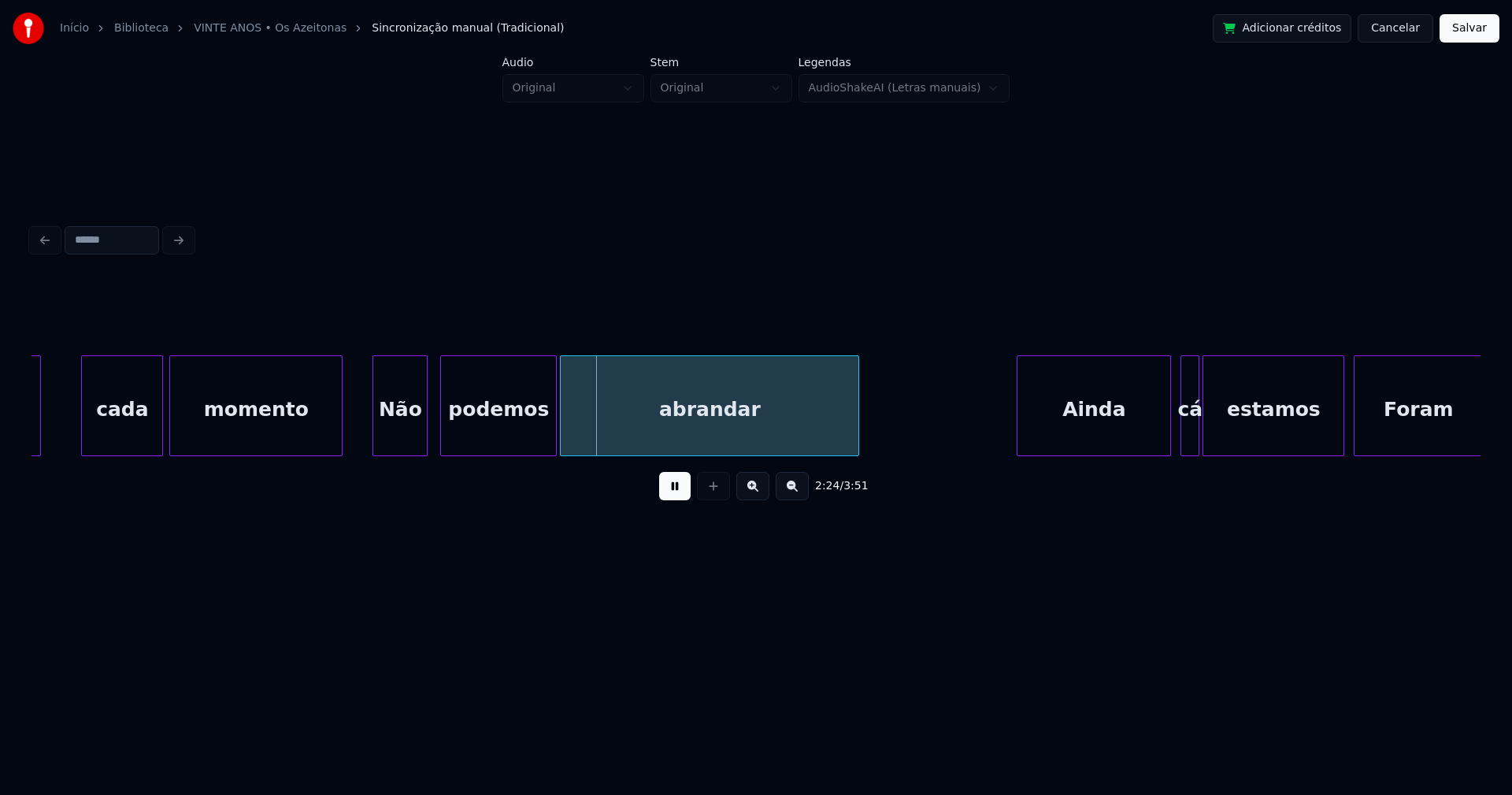
click at [375, 454] on div "a cada momento Não podemos abrandar Ainda cá estamos Foram" at bounding box center [756, 406] width 1448 height 101
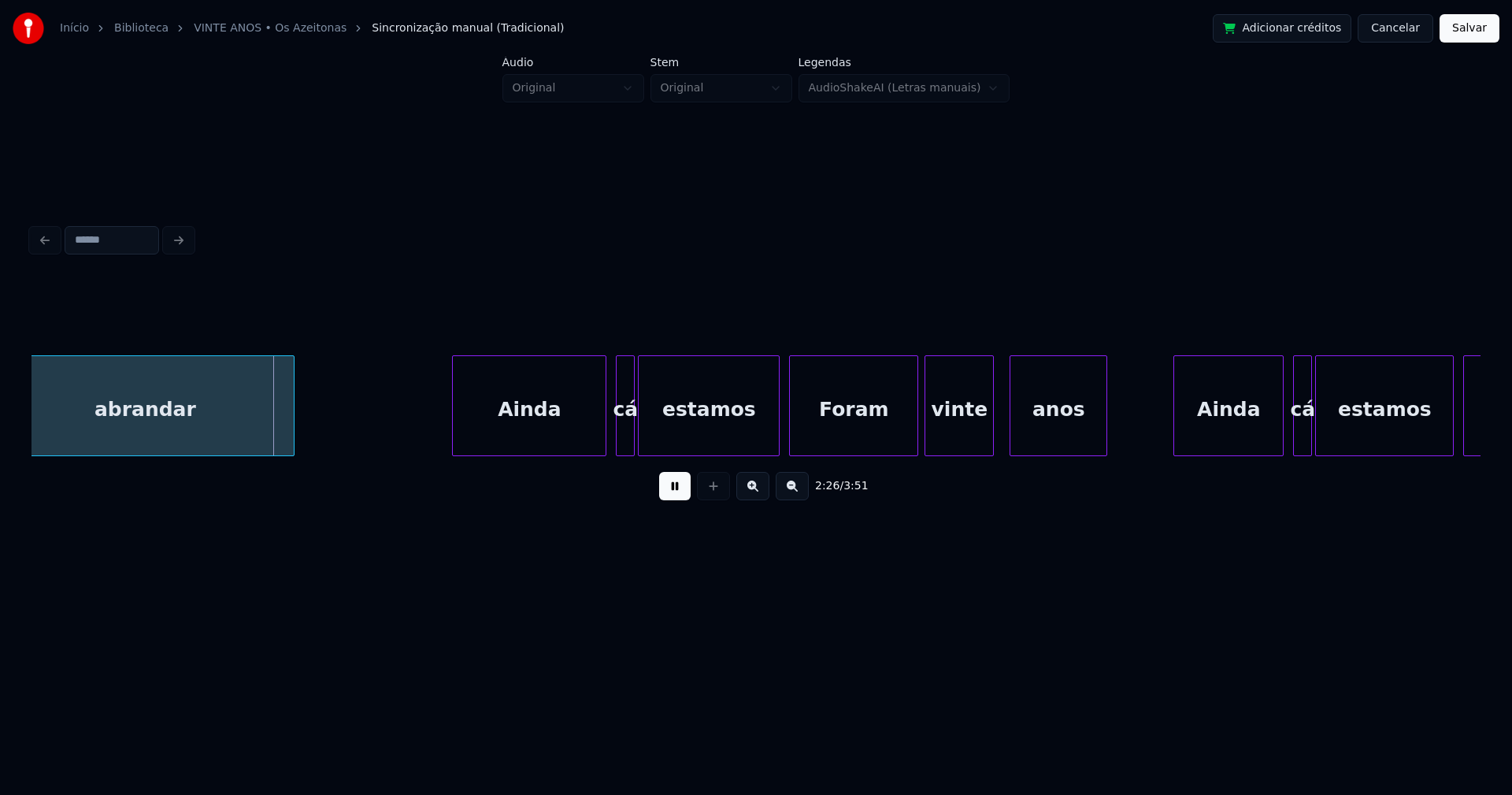
scroll to position [0, 22855]
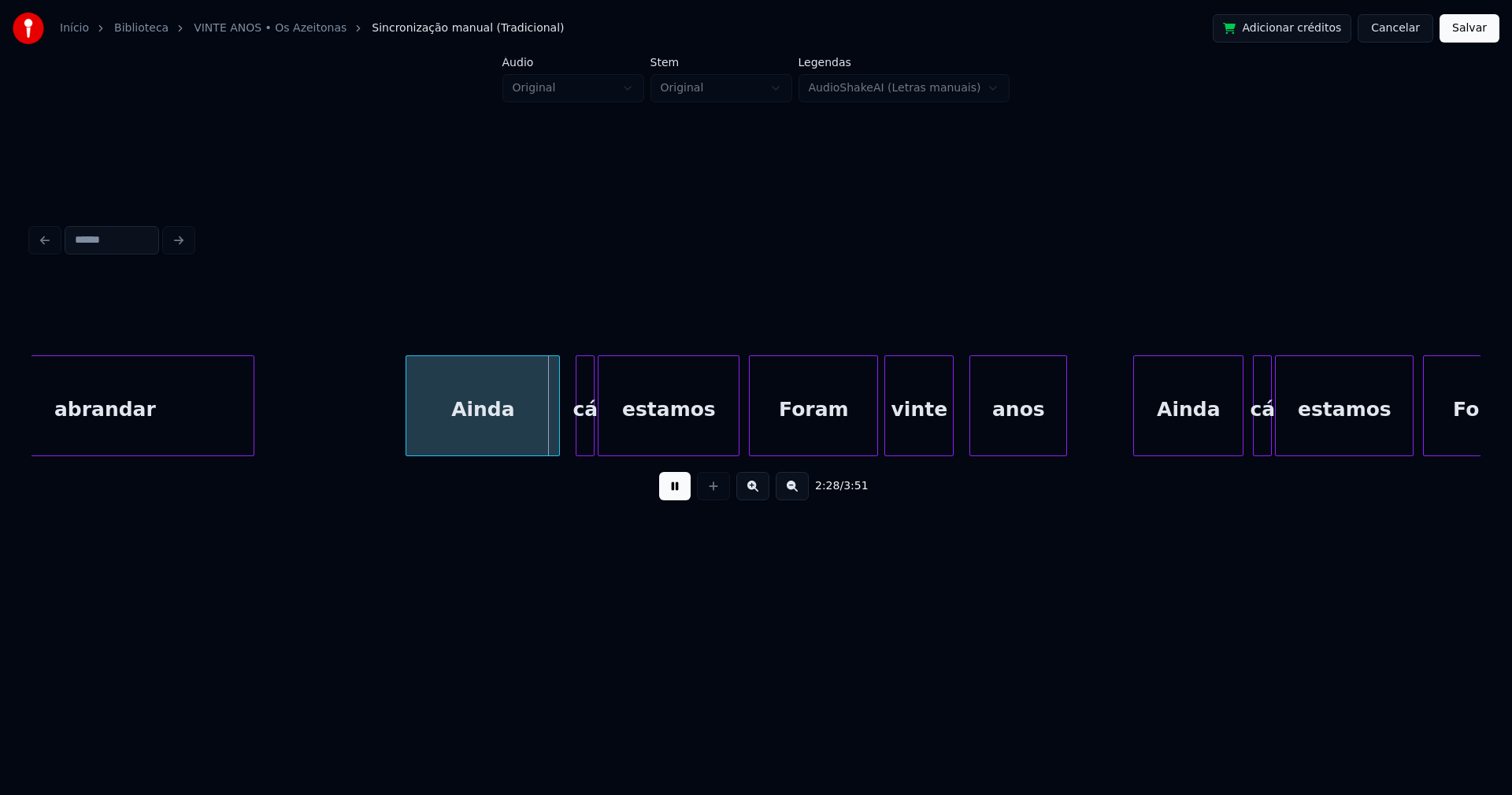
click at [500, 435] on div "Ainda" at bounding box center [483, 410] width 153 height 107
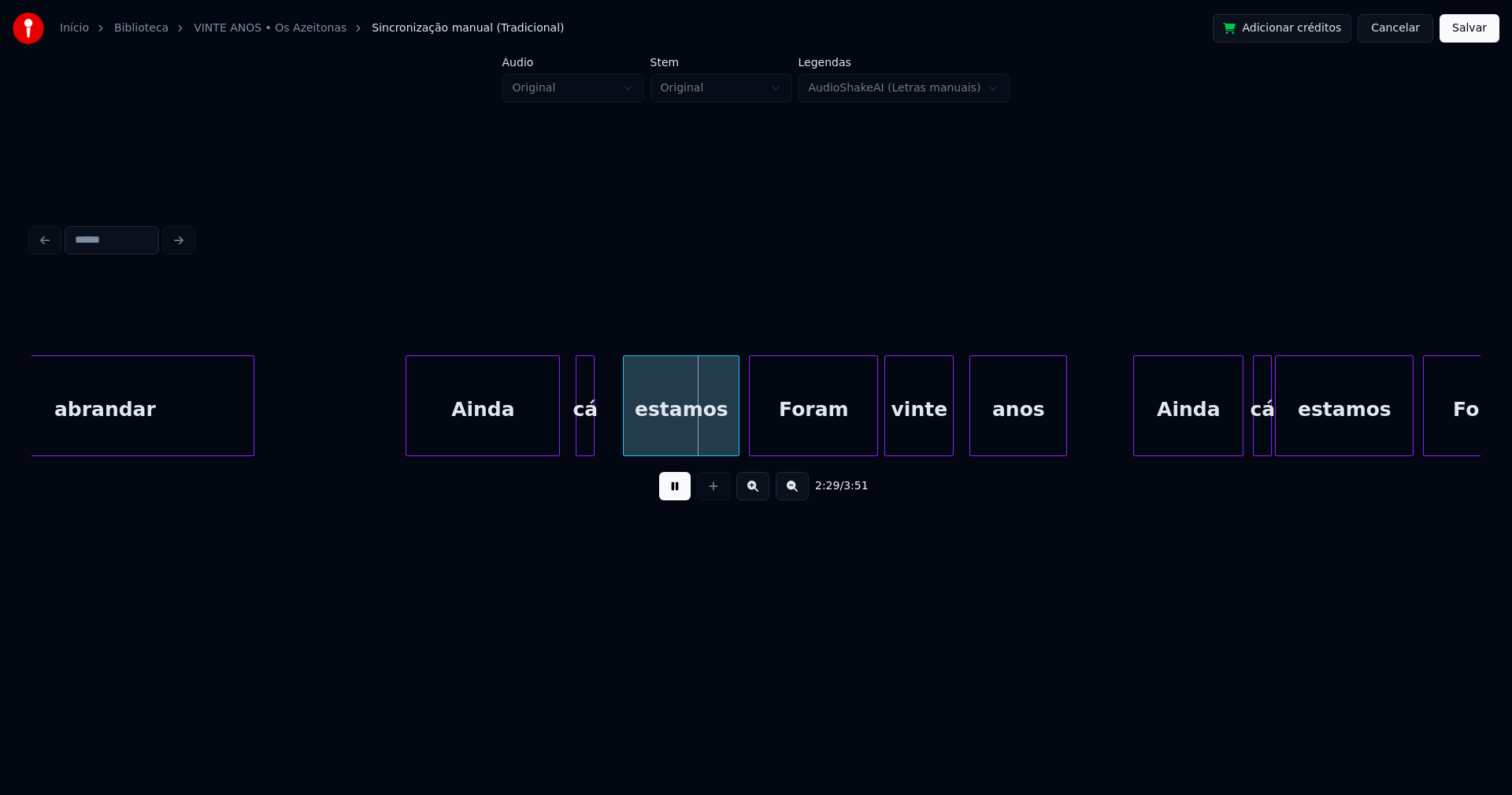
click at [629, 424] on div at bounding box center [626, 406] width 5 height 99
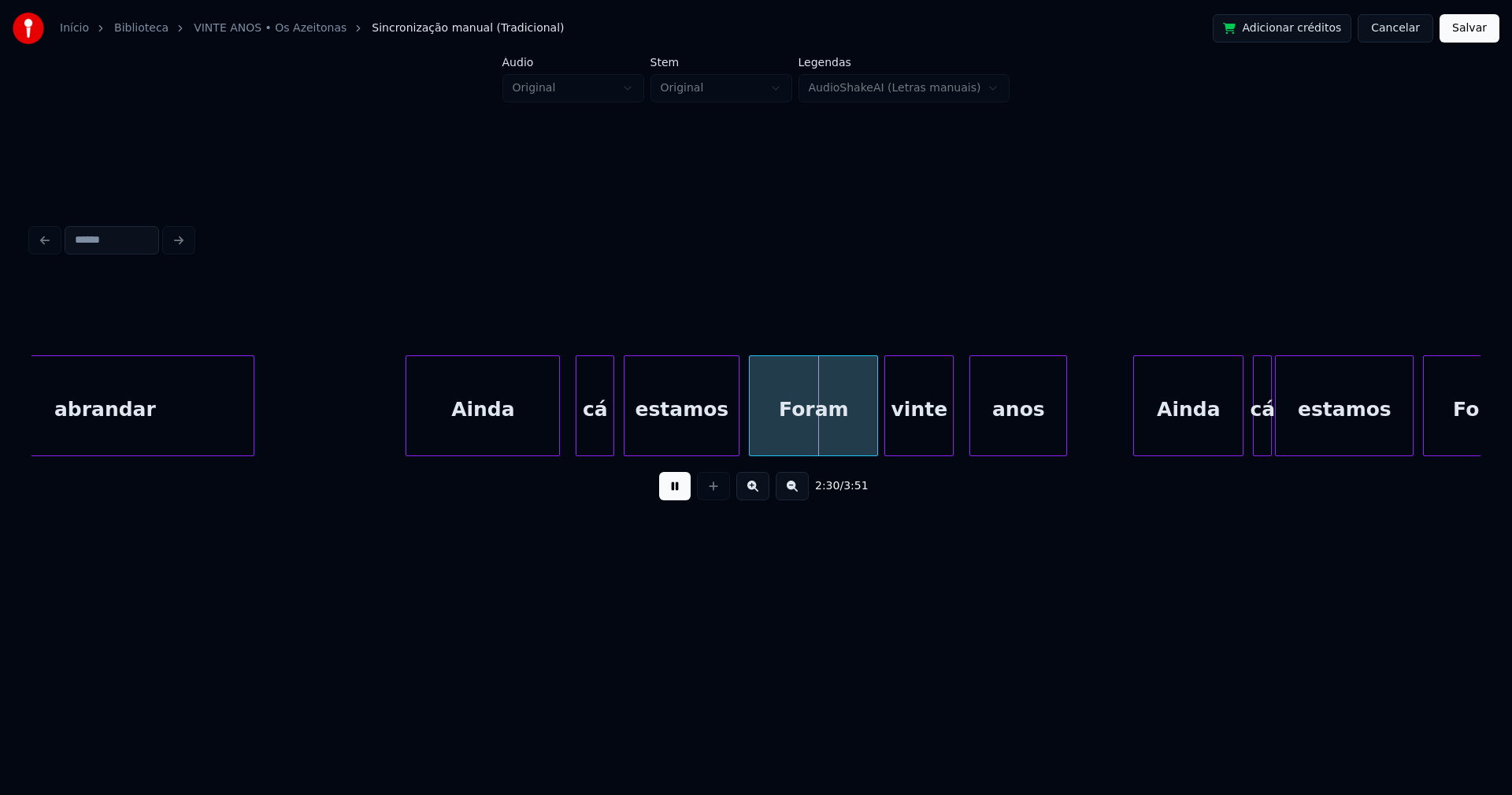
click at [609, 424] on div at bounding box center [611, 406] width 5 height 99
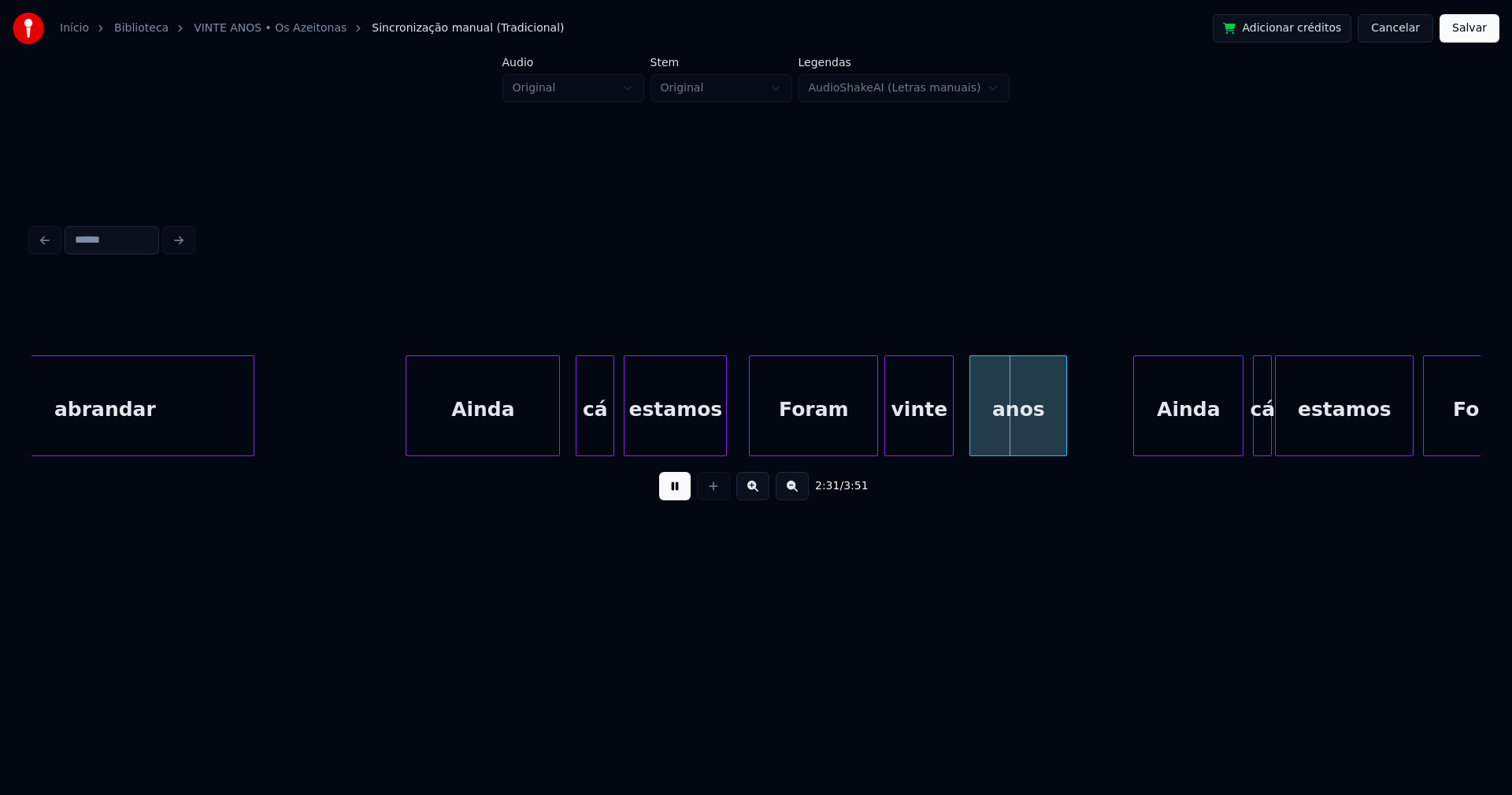
click at [726, 451] on div "abrandar Ainda cá estamos Foram vinte anos Ainda cá estamos Foram" at bounding box center [756, 406] width 1448 height 101
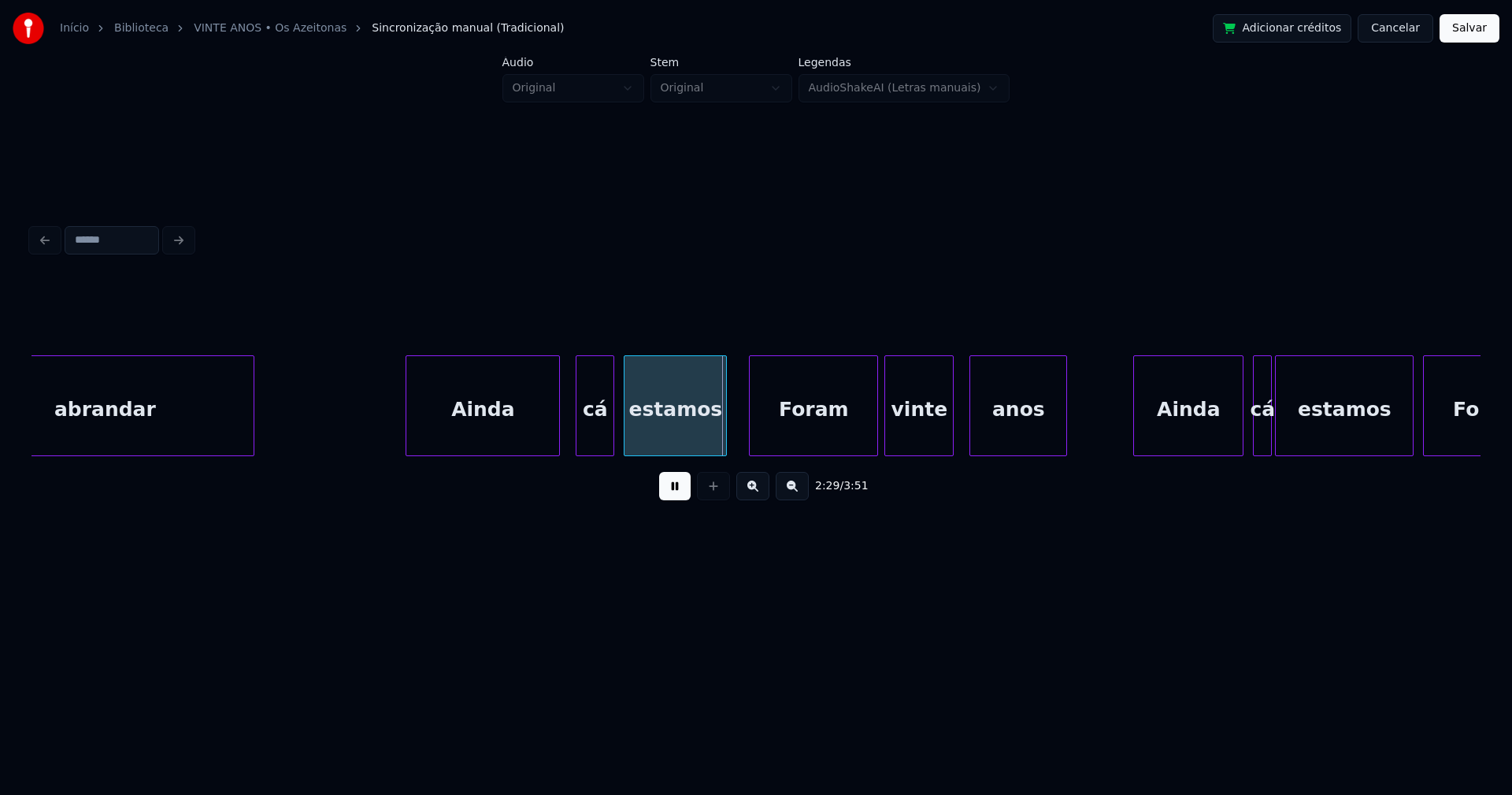
click at [786, 436] on div "Foram" at bounding box center [813, 410] width 127 height 107
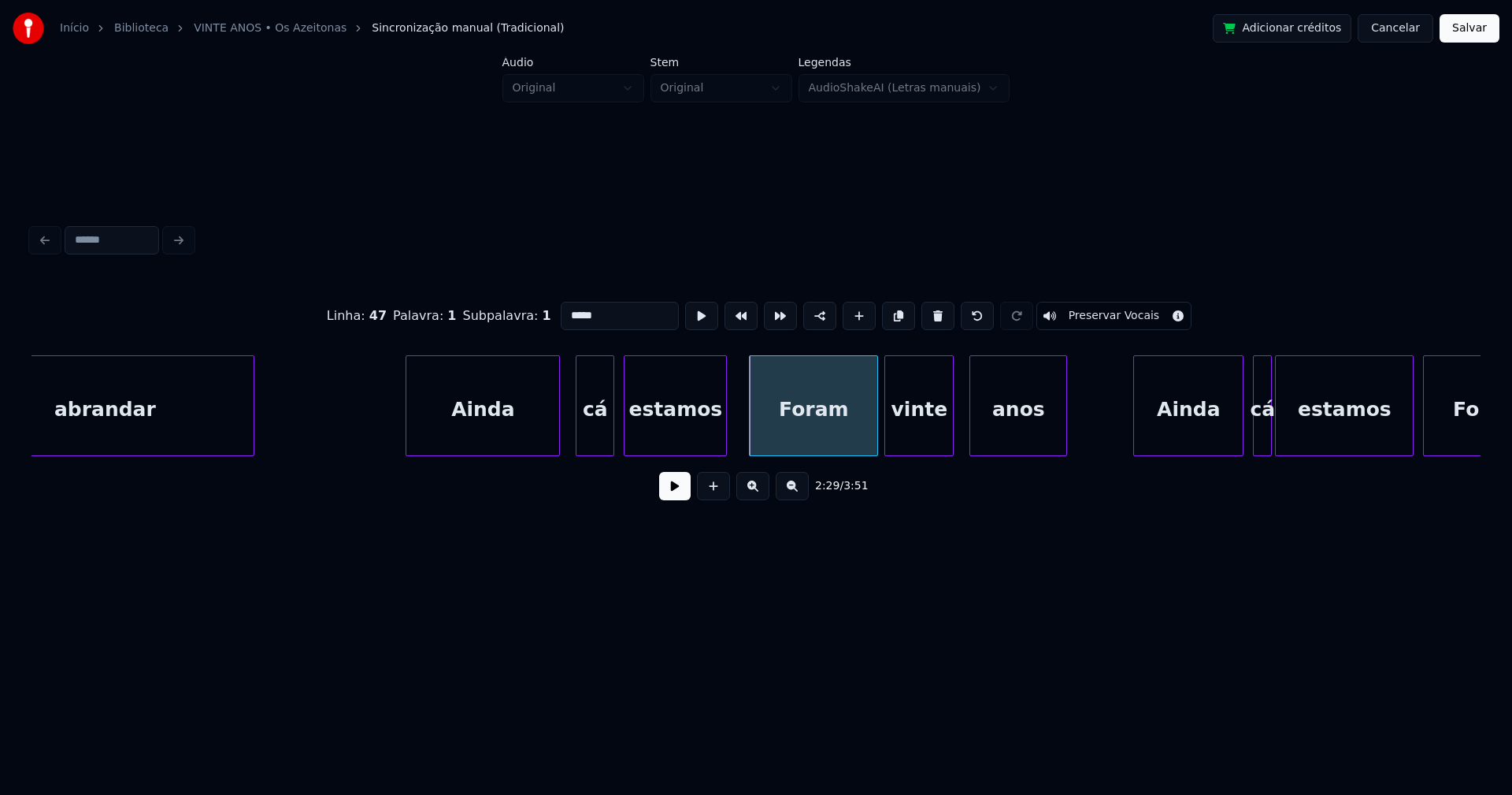
drag, startPoint x: 565, startPoint y: 309, endPoint x: 525, endPoint y: 320, distance: 41.5
click at [525, 320] on div "Linha : 47 Palavra : 1 Subpalavra : 1 ***** Preservar Vocais" at bounding box center [756, 316] width 1448 height 79
type input "*****"
click at [678, 495] on button at bounding box center [675, 486] width 32 height 29
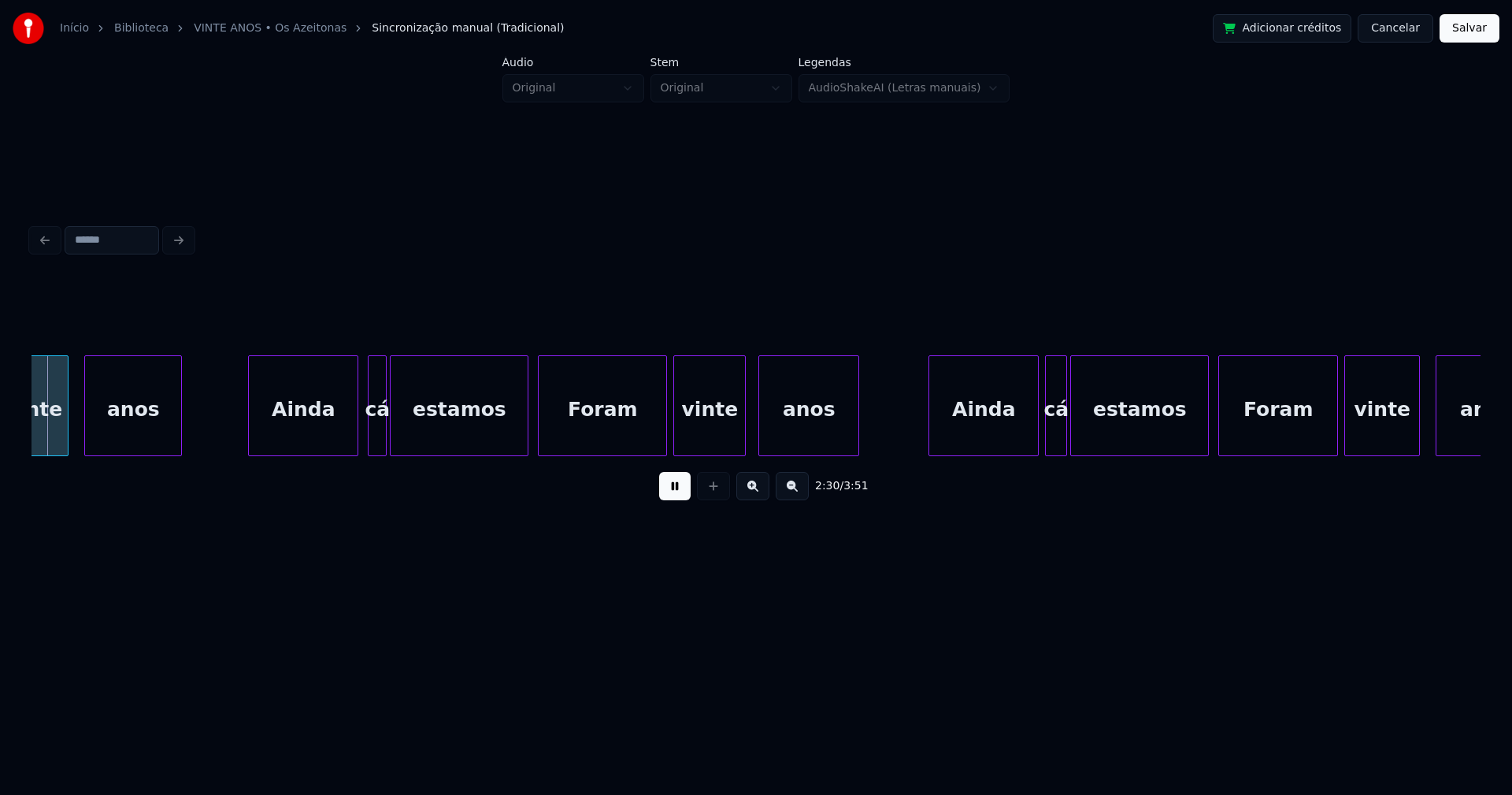
scroll to position [0, 23769]
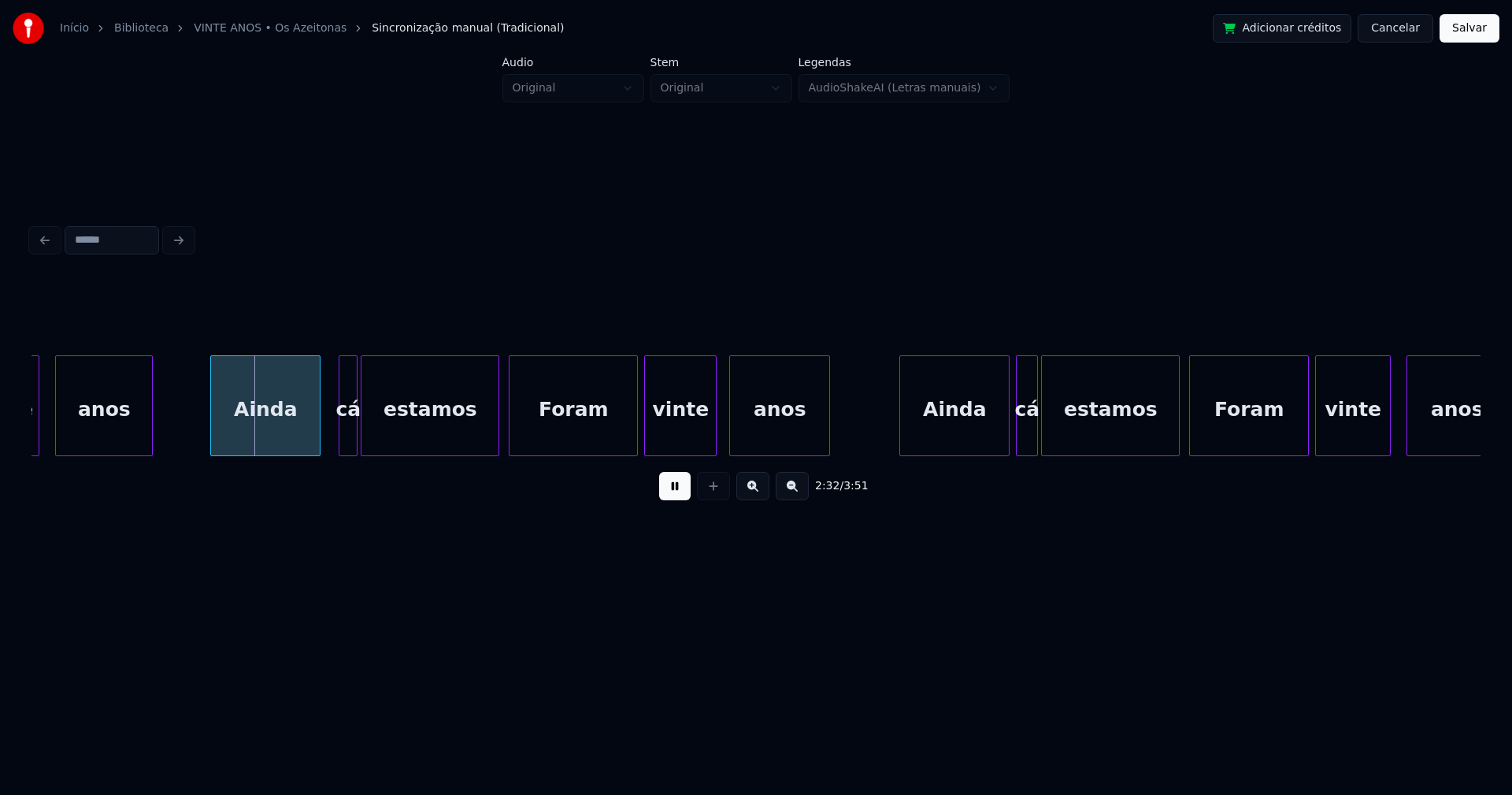
click at [290, 442] on div "Ainda" at bounding box center [266, 410] width 109 height 107
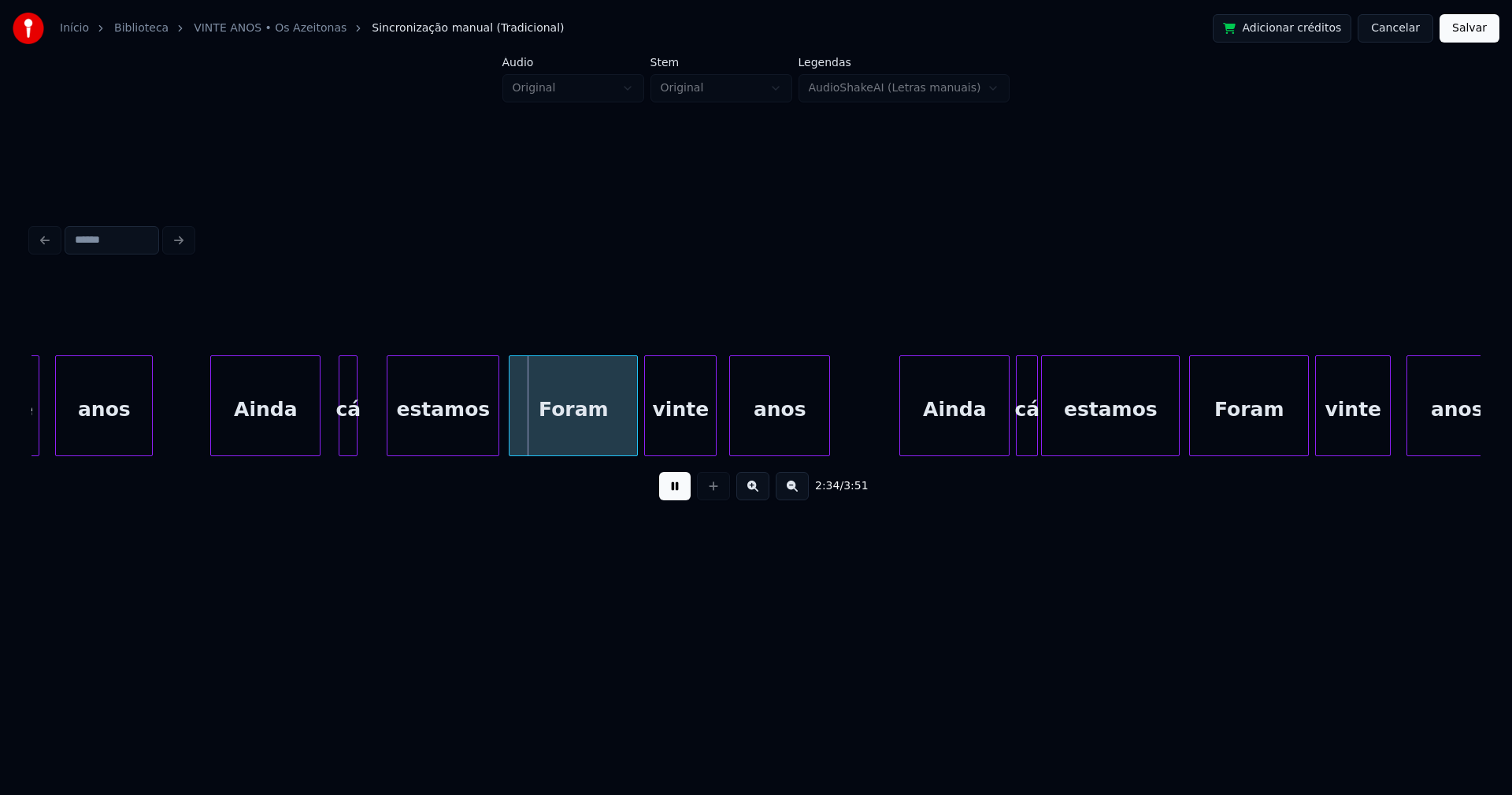
click at [391, 423] on div at bounding box center [390, 406] width 5 height 99
drag, startPoint x: 365, startPoint y: 429, endPoint x: 367, endPoint y: 422, distance: 7.3
click at [375, 418] on div at bounding box center [375, 406] width 5 height 99
click at [488, 430] on div at bounding box center [488, 406] width 5 height 99
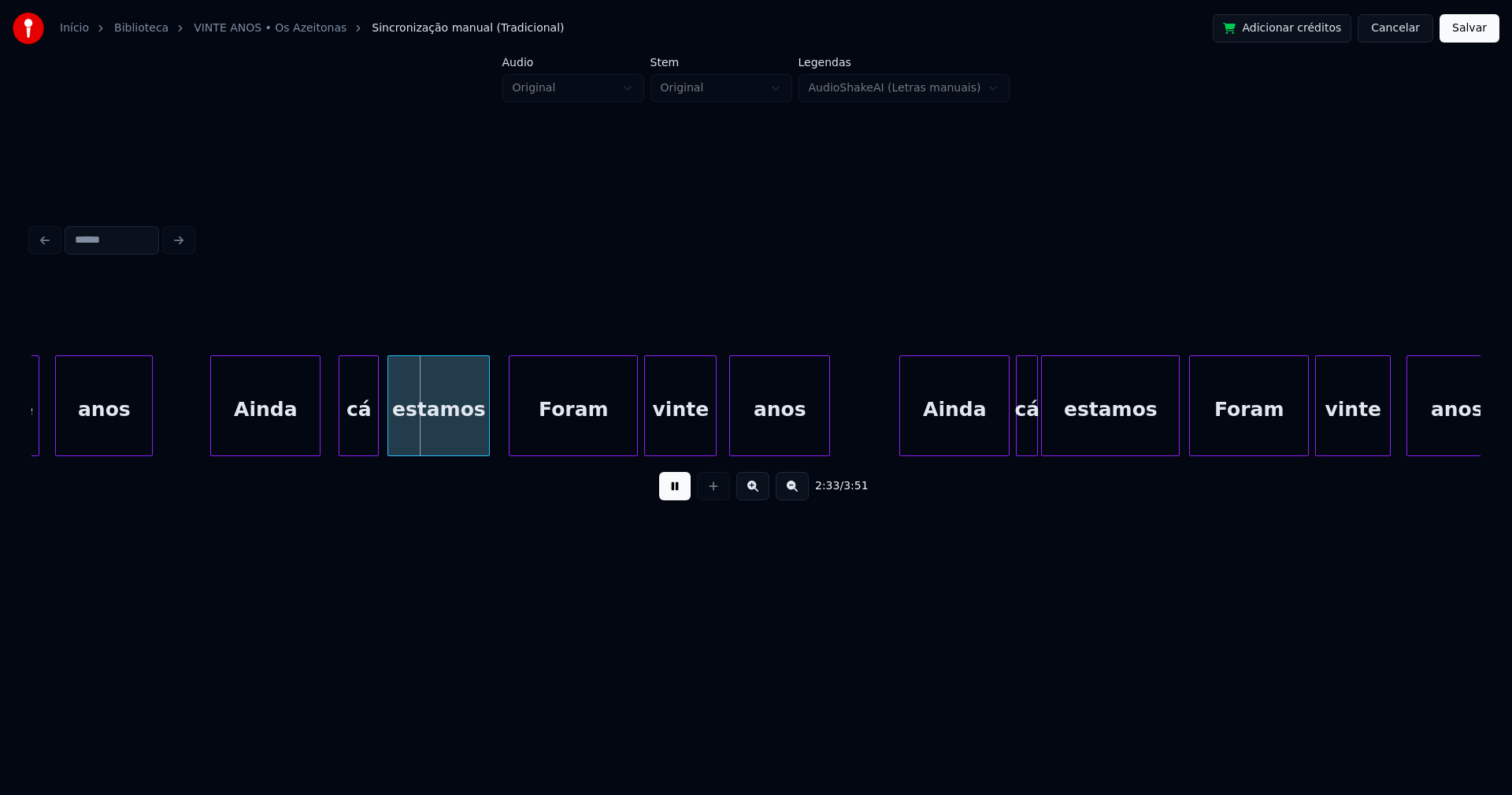
click at [554, 424] on div "Foram" at bounding box center [573, 410] width 127 height 107
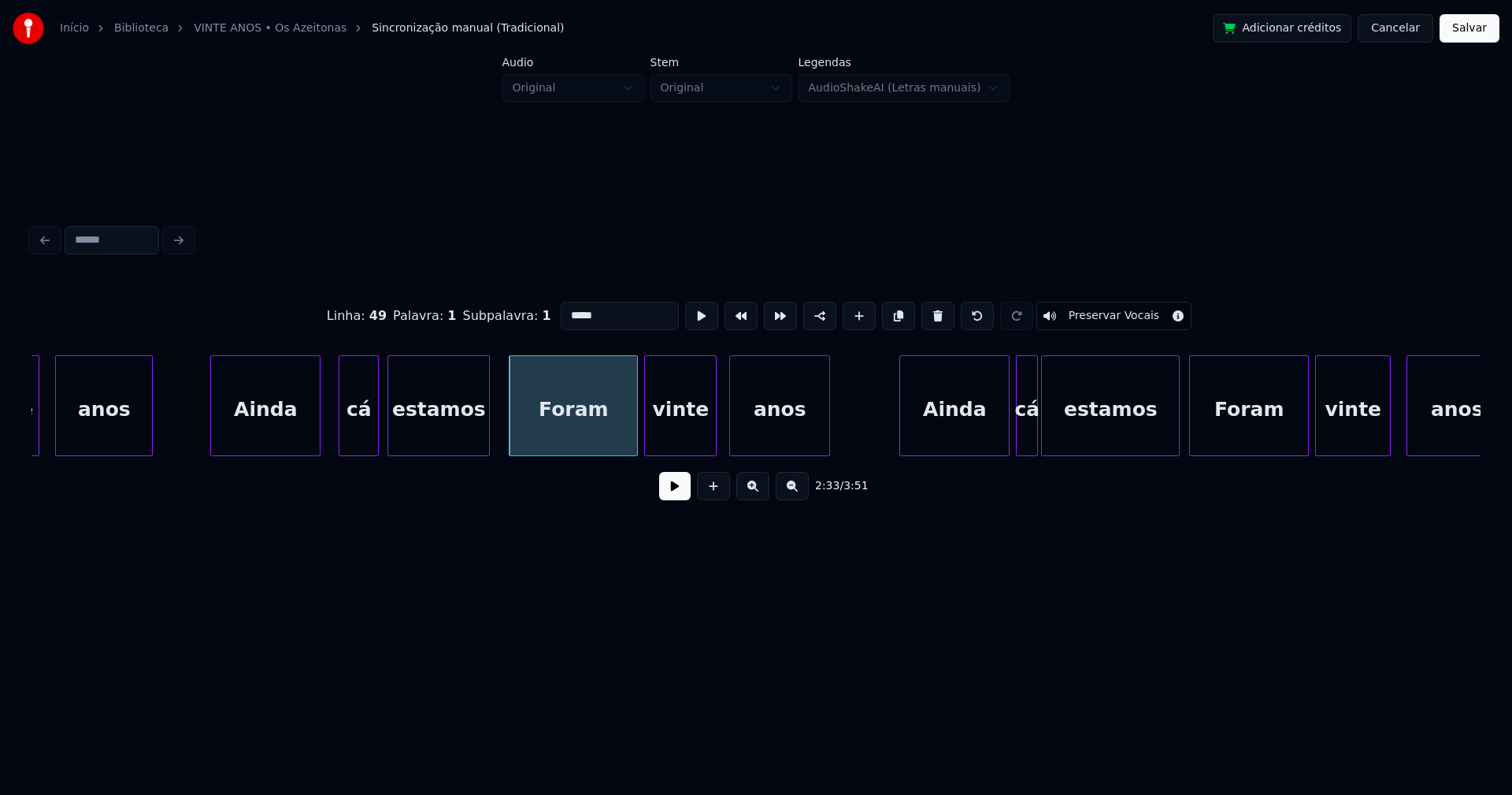
drag, startPoint x: 563, startPoint y: 309, endPoint x: 545, endPoint y: 315, distance: 19.0
click at [545, 315] on div "Linha : 49 Palavra : 1 Subpalavra : 1 ***** Preservar Vocais" at bounding box center [756, 316] width 1448 height 79
type input "*****"
click at [679, 501] on button at bounding box center [675, 486] width 32 height 29
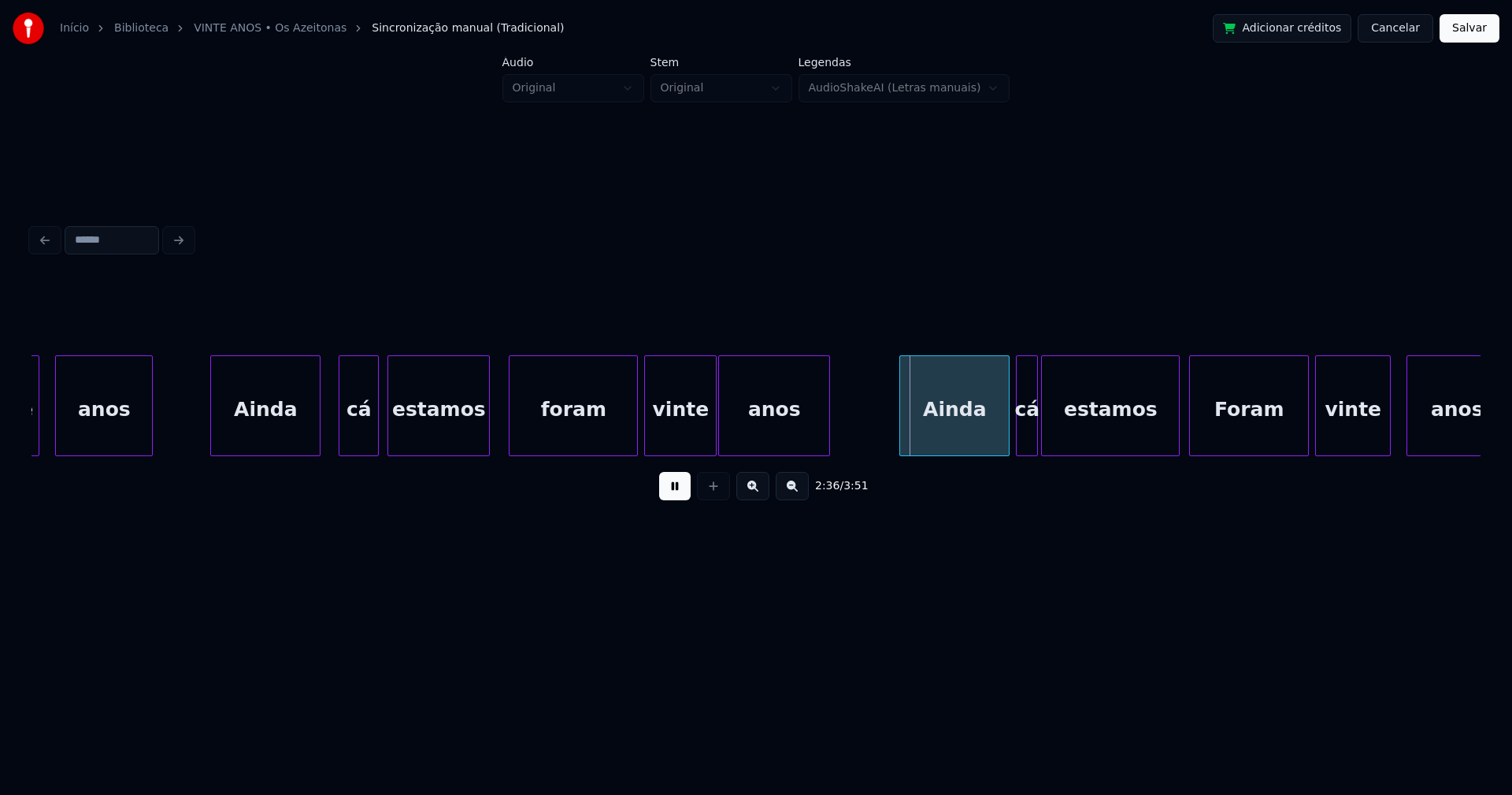
click at [721, 451] on div "anos Ainda cá estamos foram vinte anos Ainda cá estamos Foram vinte anos vinte" at bounding box center [756, 406] width 1448 height 101
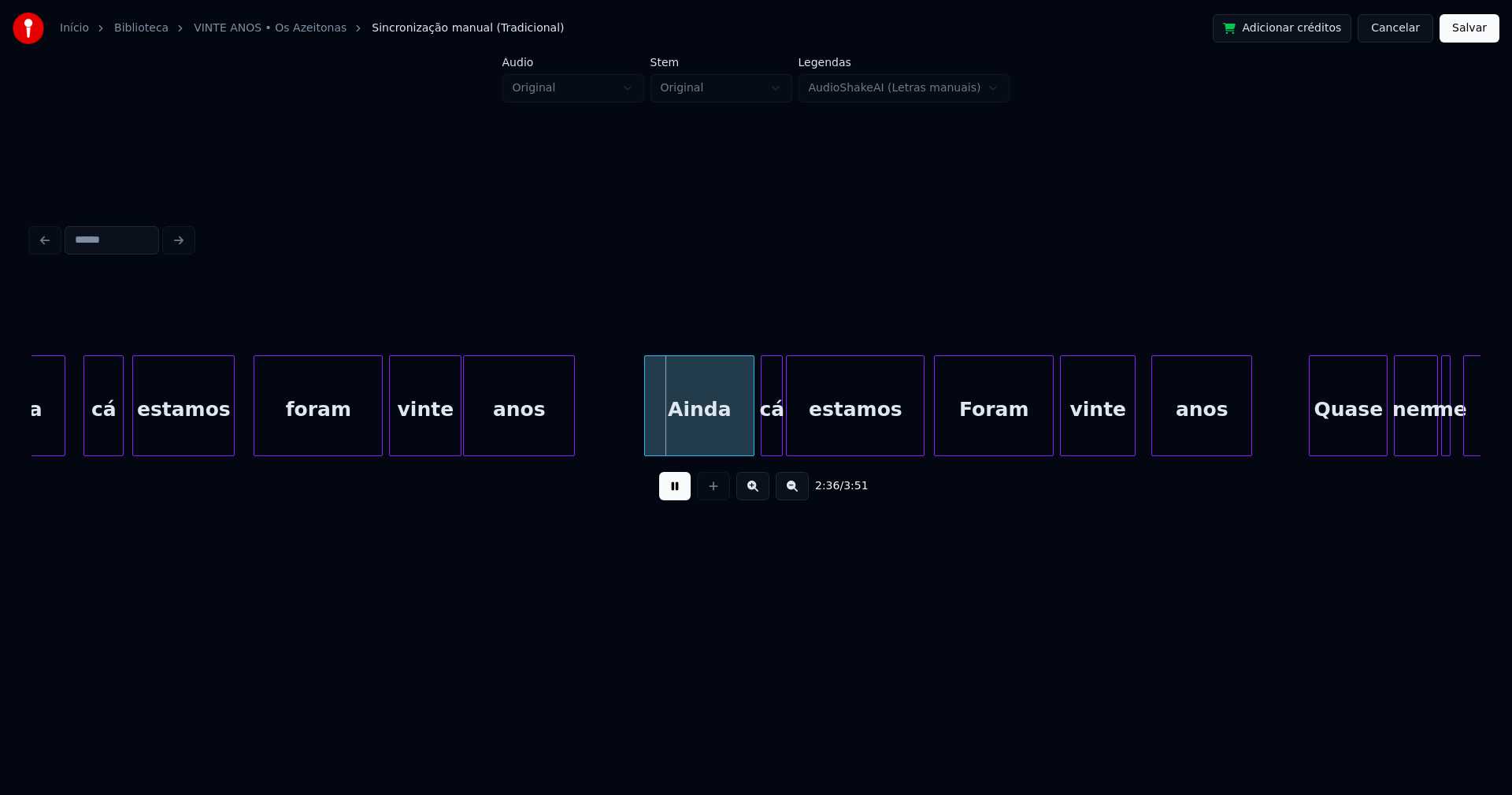
scroll to position [0, 24064]
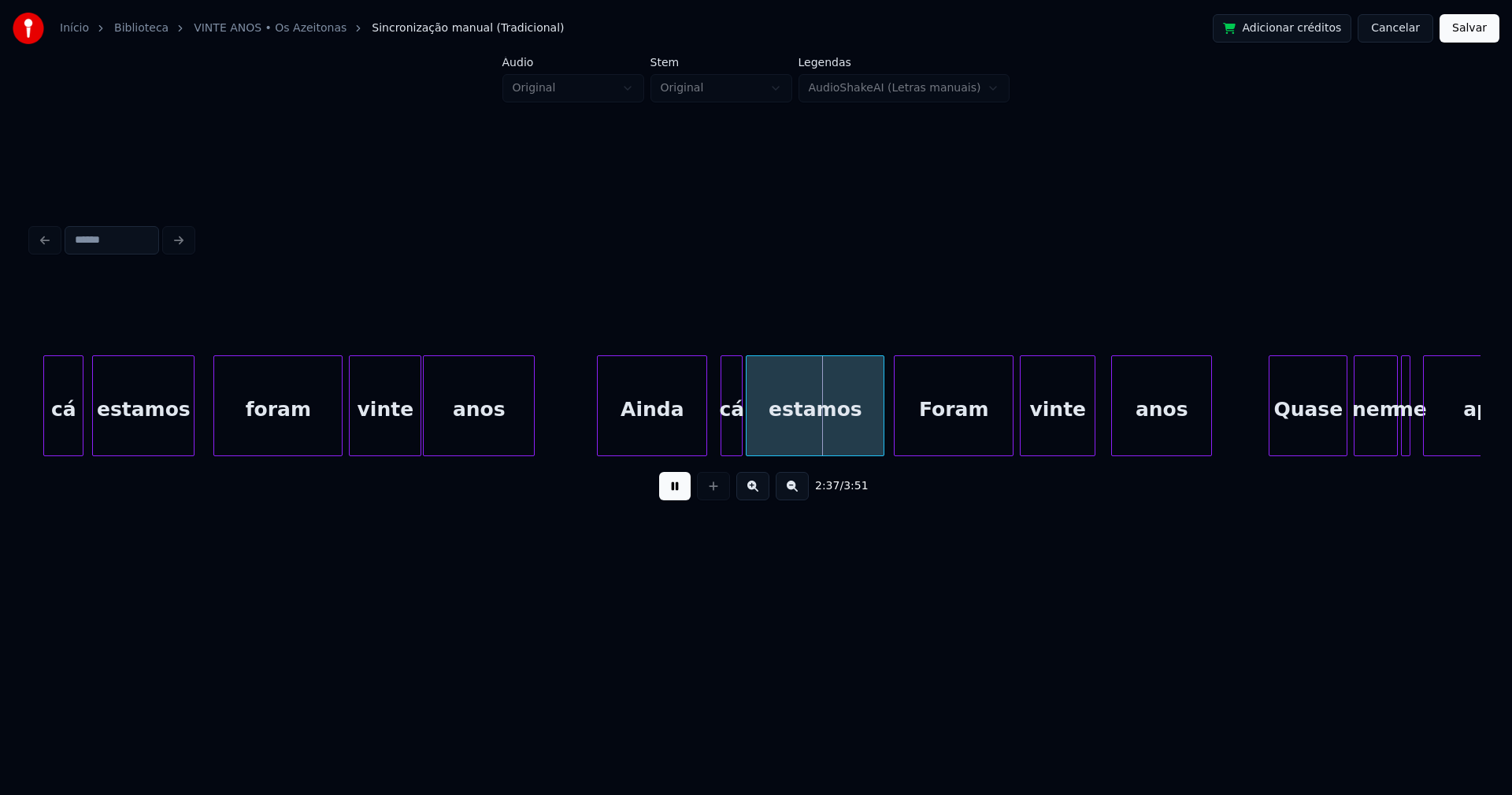
click at [665, 443] on div "Ainda" at bounding box center [652, 410] width 109 height 107
click at [771, 432] on div at bounding box center [771, 406] width 5 height 99
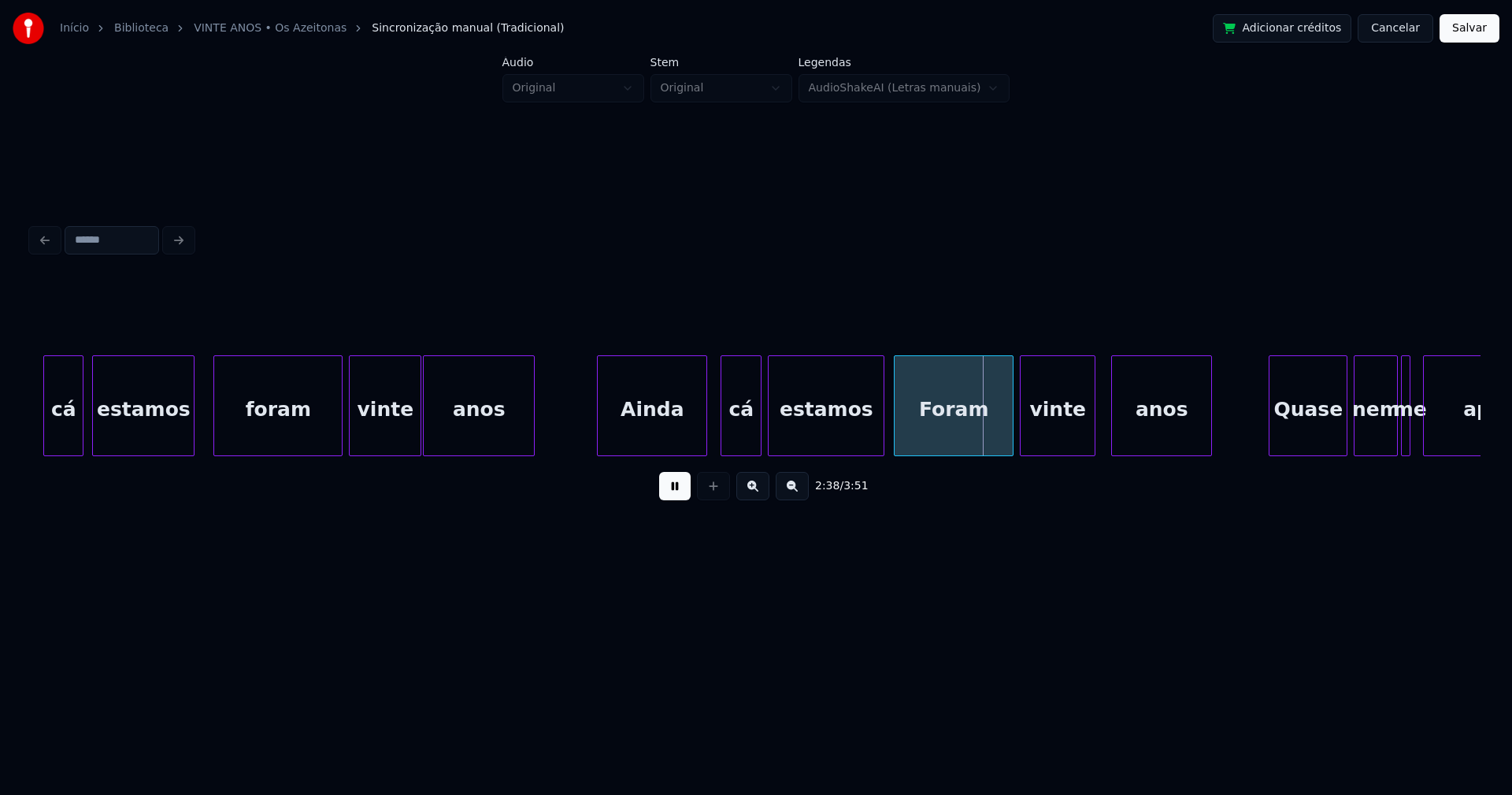
click at [760, 420] on div at bounding box center [759, 406] width 5 height 99
click at [877, 432] on div at bounding box center [874, 406] width 5 height 99
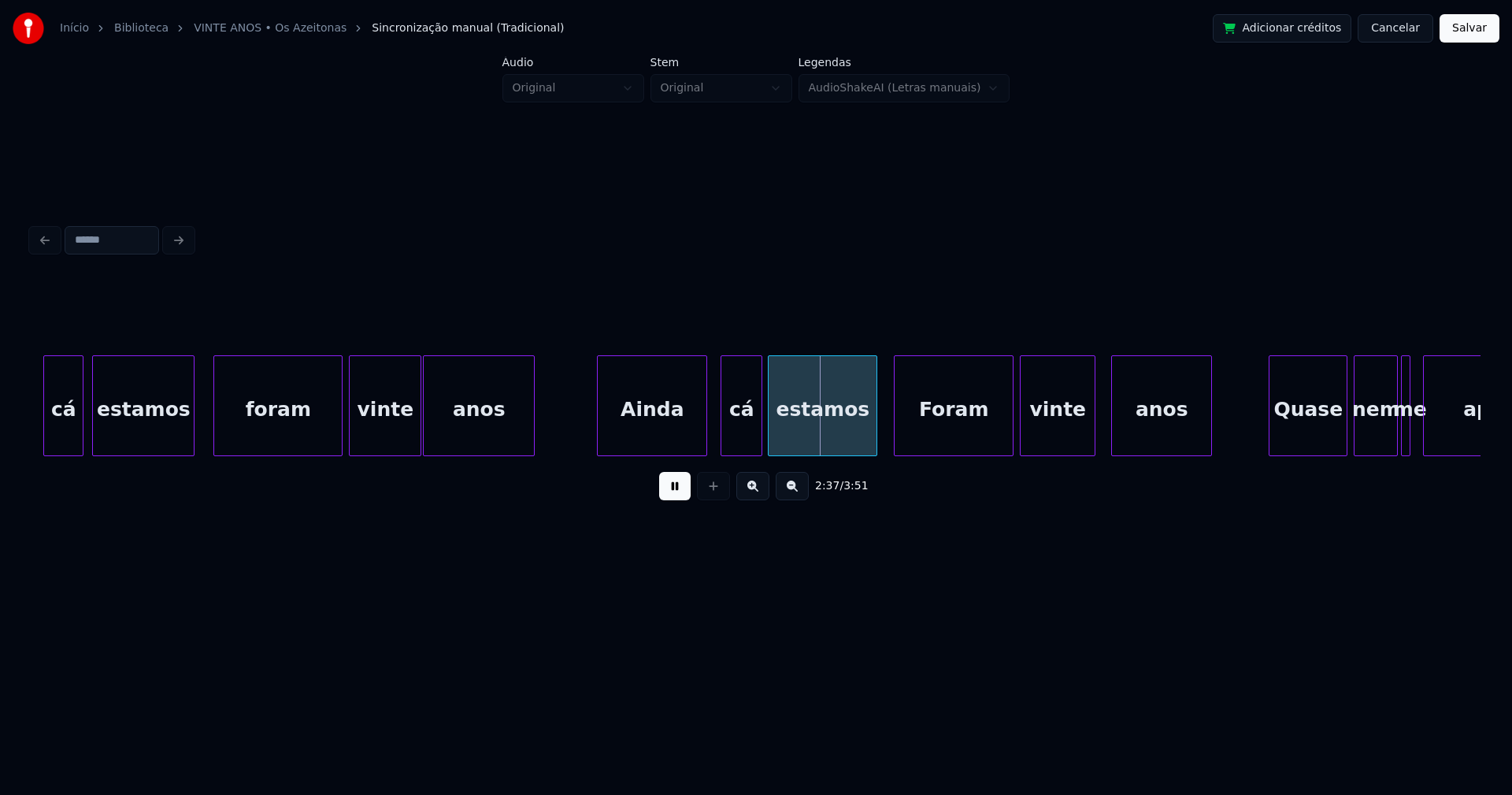
click at [943, 430] on div "Foram" at bounding box center [953, 410] width 118 height 107
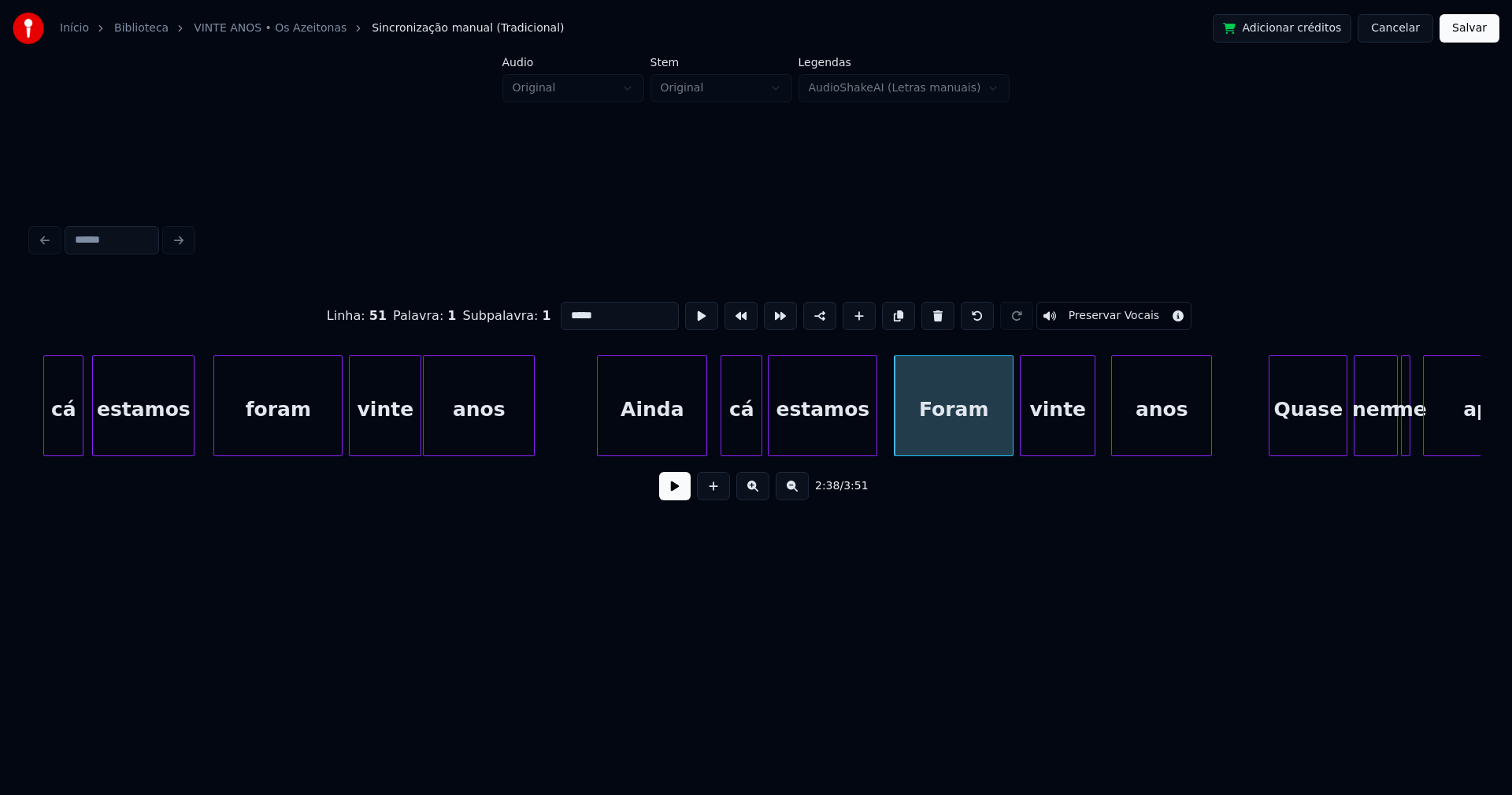
drag, startPoint x: 563, startPoint y: 309, endPoint x: 546, endPoint y: 313, distance: 17.5
click at [546, 313] on div "Linha : 51 Palavra : 1 Subpalavra : 1 ***** Preservar Vocais" at bounding box center [756, 316] width 1448 height 79
type input "*****"
click at [676, 501] on button at bounding box center [675, 486] width 32 height 29
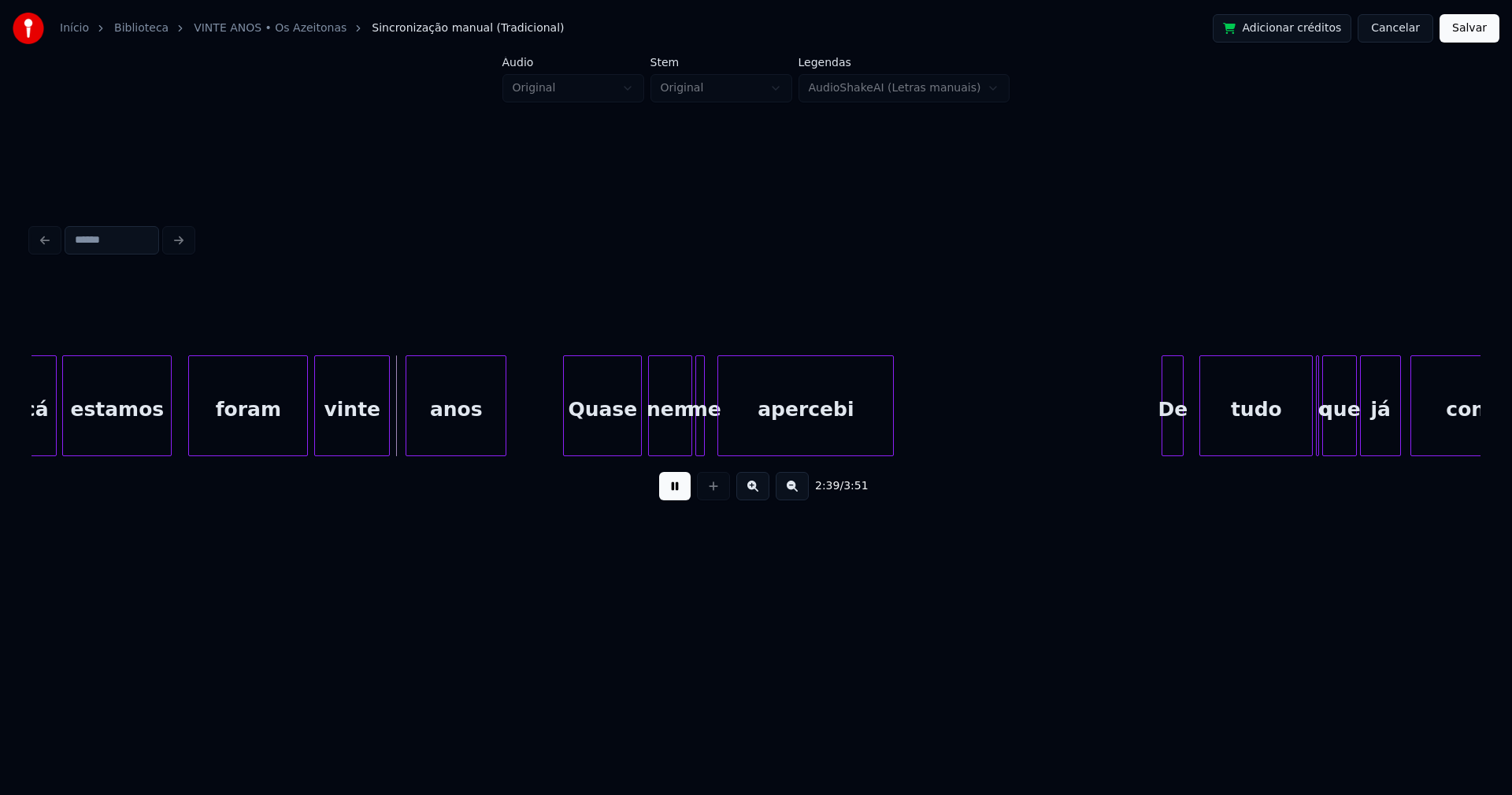
scroll to position [0, 24810]
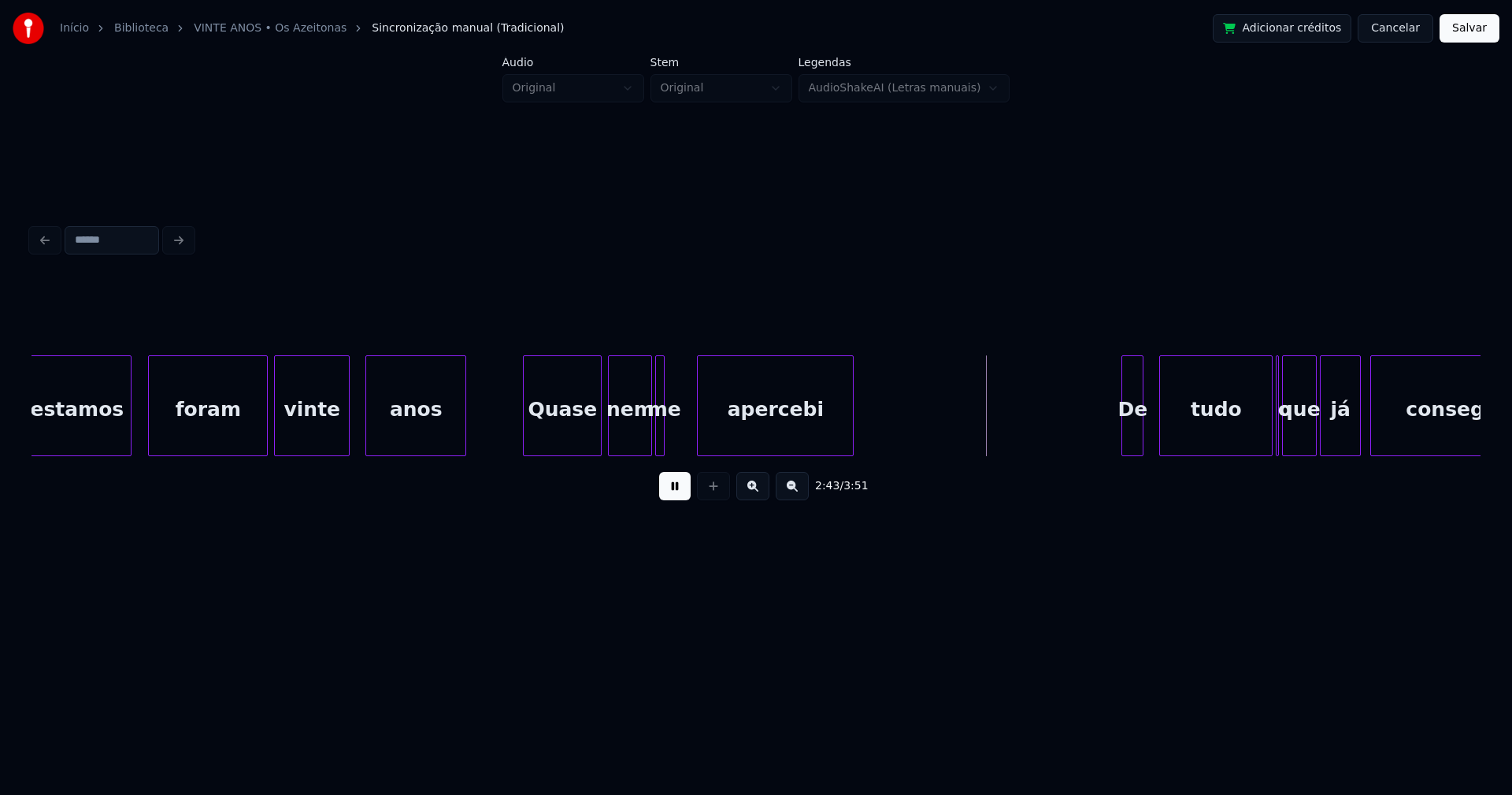
click at [698, 428] on div at bounding box center [700, 406] width 5 height 99
click at [686, 430] on div at bounding box center [685, 406] width 5 height 99
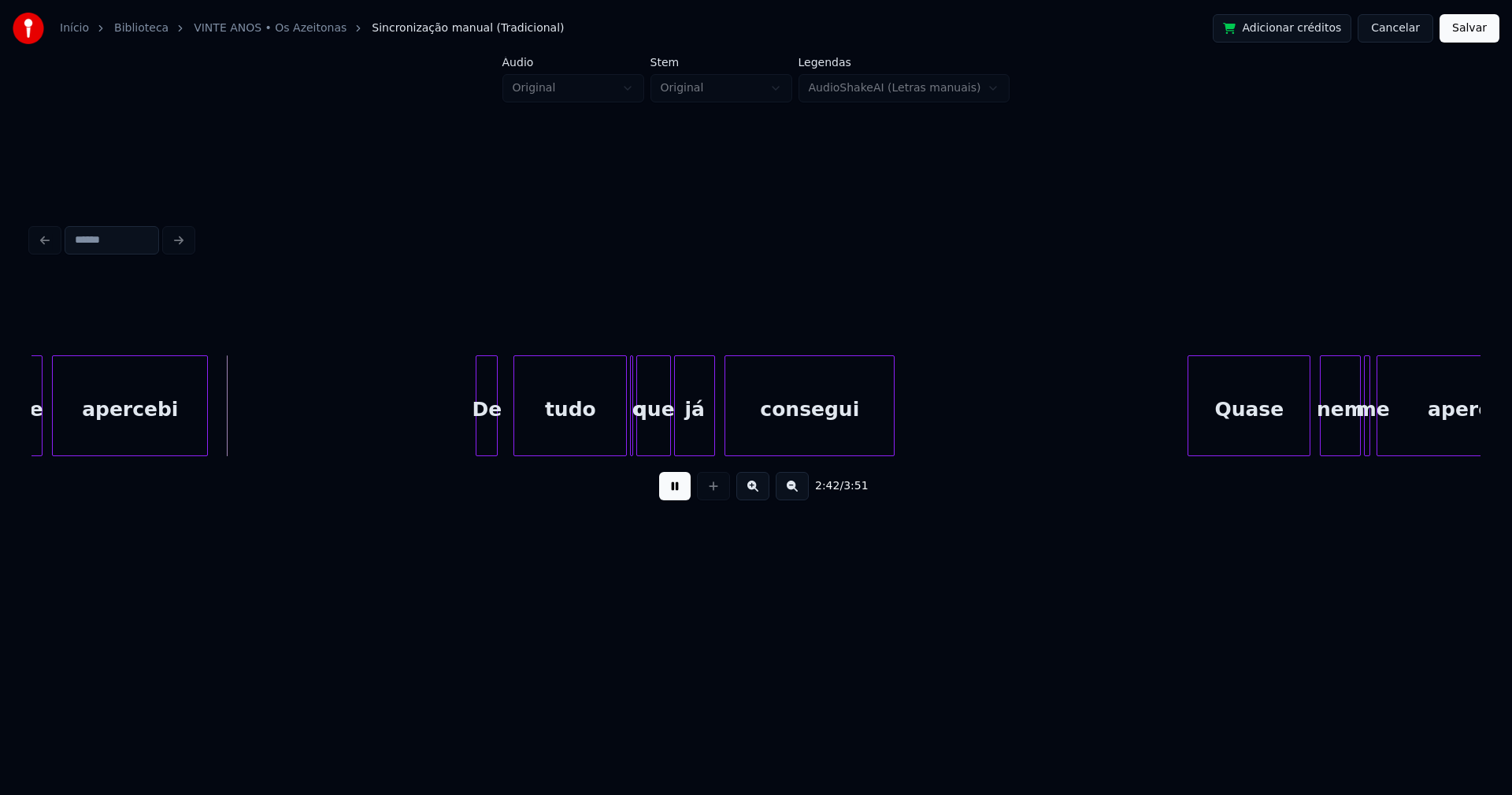
scroll to position [0, 25475]
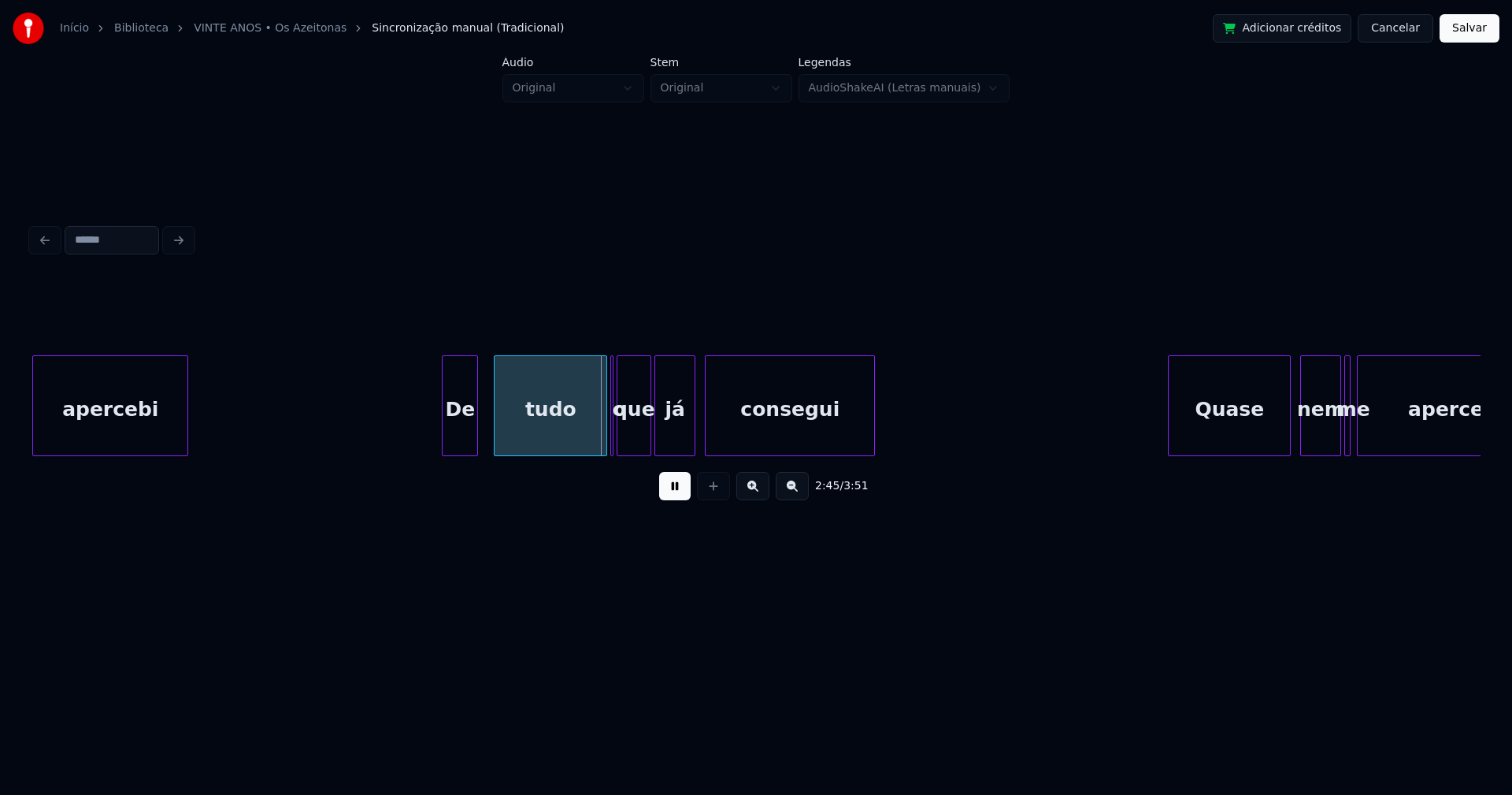
click at [446, 439] on div at bounding box center [445, 406] width 5 height 99
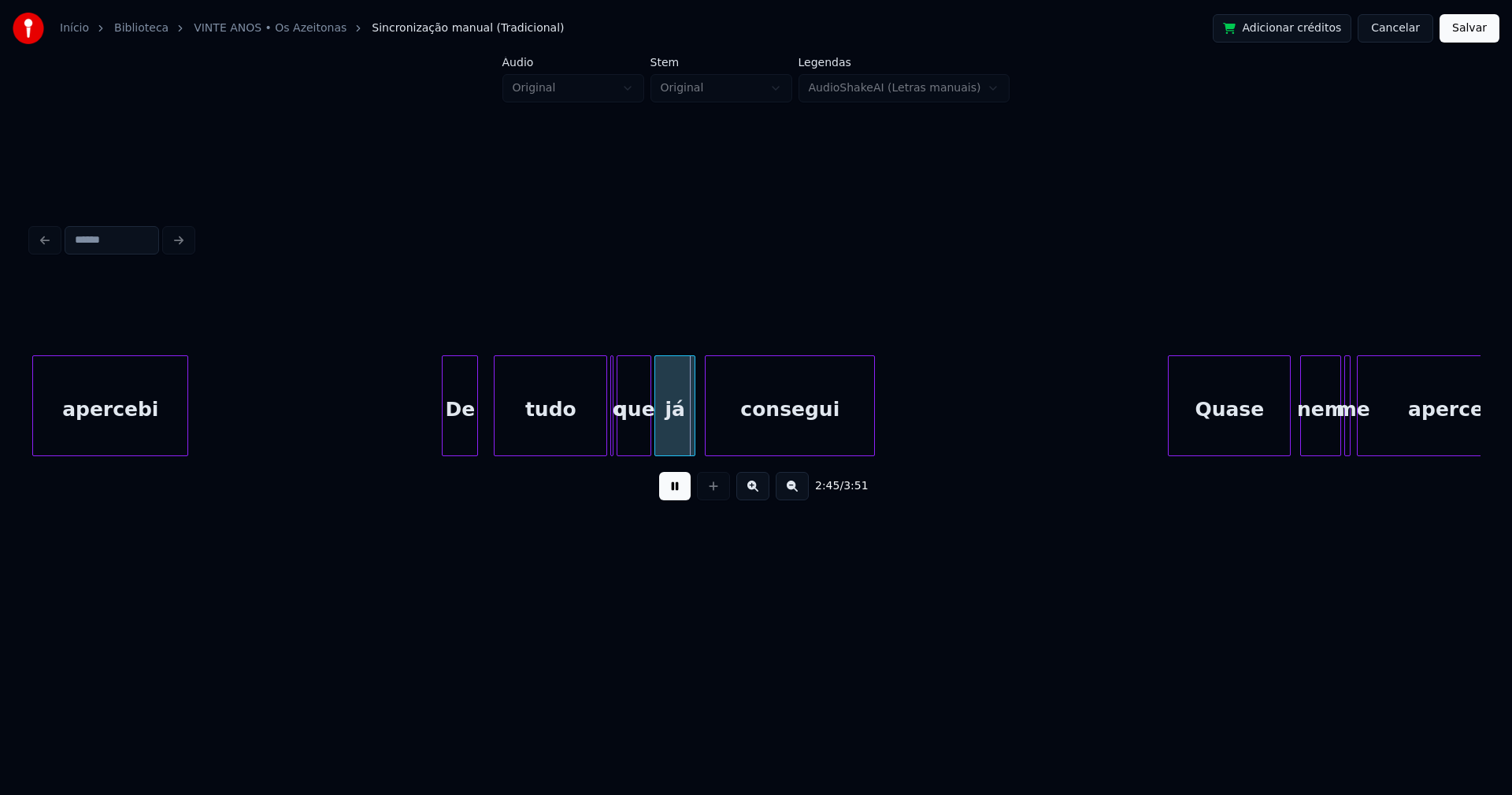
drag, startPoint x: 681, startPoint y: 492, endPoint x: 601, endPoint y: 455, distance: 88.1
click at [681, 491] on button at bounding box center [675, 486] width 32 height 29
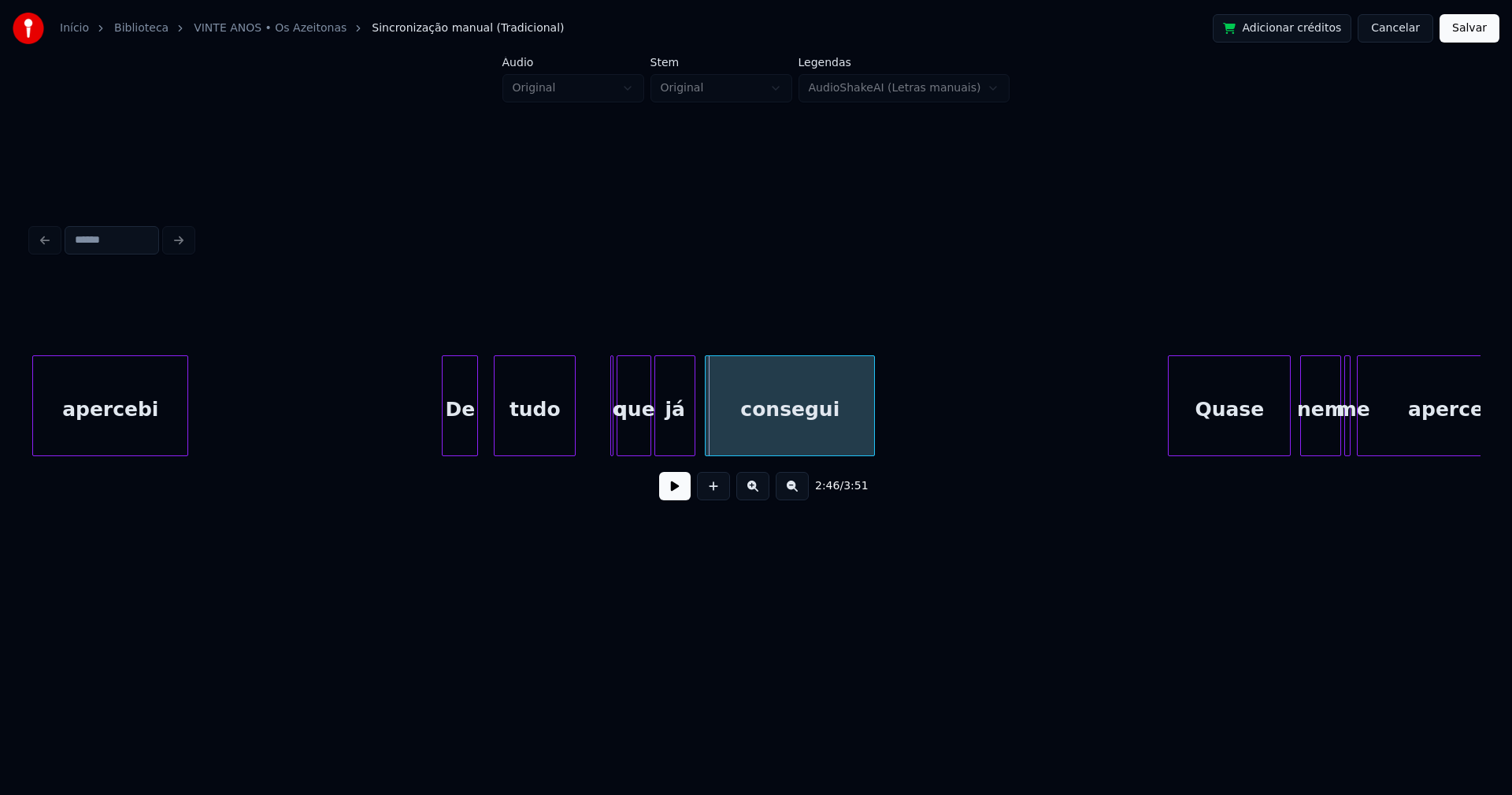
click at [572, 455] on div "apercebi De tudo o que já consegui Quase nem me apercebi" at bounding box center [756, 406] width 1448 height 101
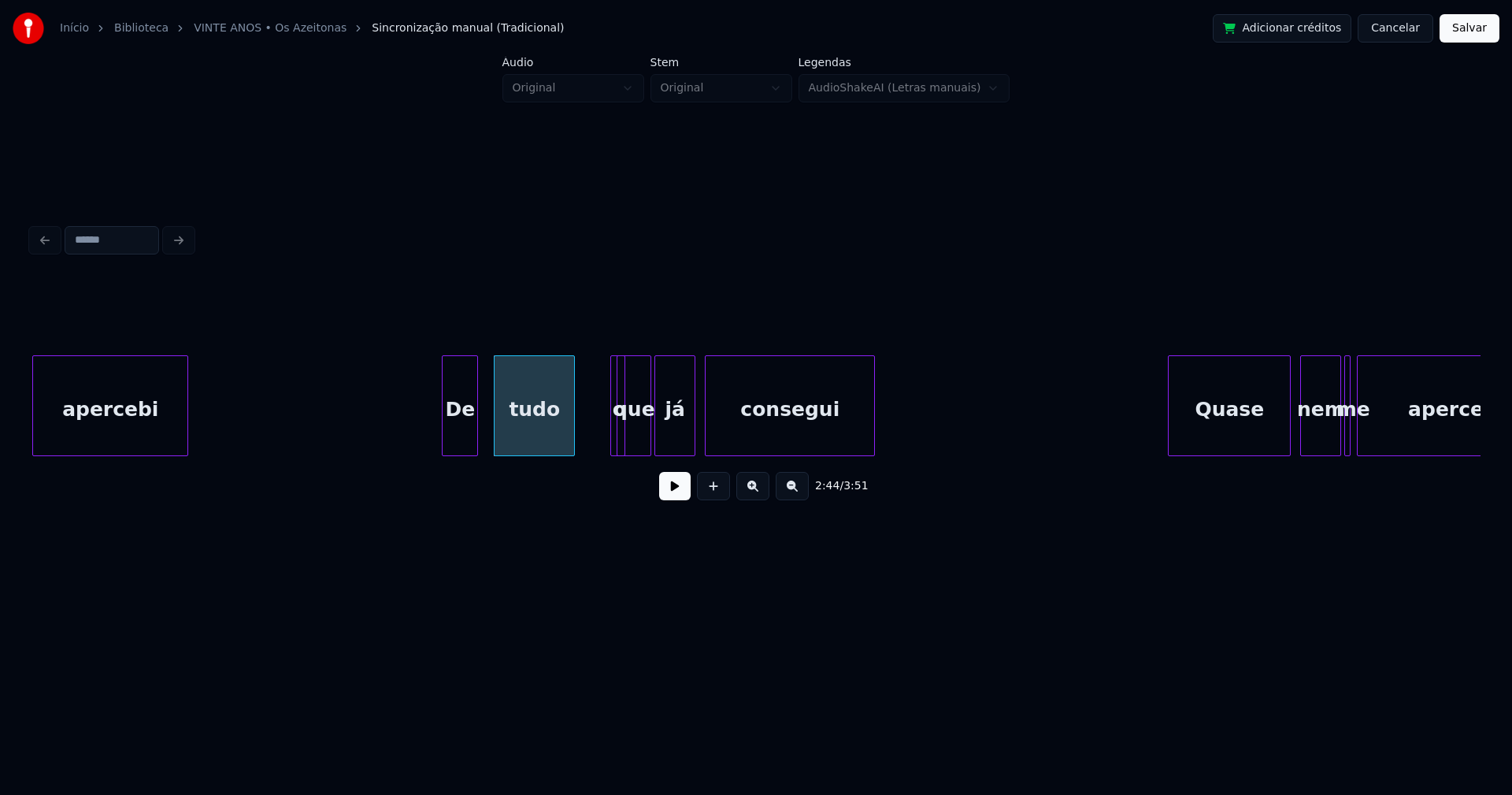
click at [623, 443] on div at bounding box center [622, 406] width 5 height 99
click at [579, 371] on div "o" at bounding box center [587, 406] width 15 height 101
click at [603, 426] on div at bounding box center [602, 406] width 5 height 99
click at [676, 501] on button at bounding box center [675, 486] width 32 height 29
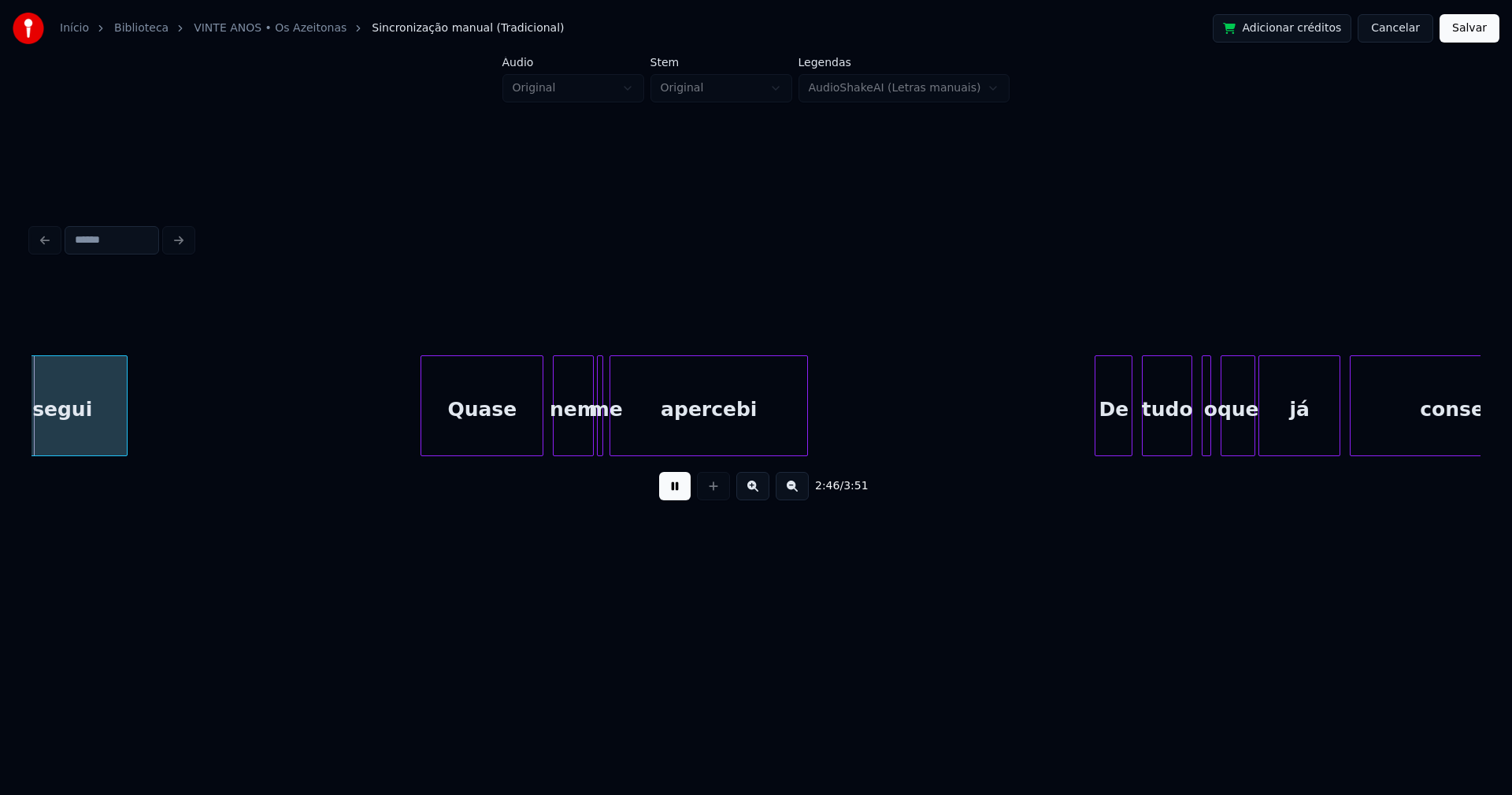
scroll to position [0, 26243]
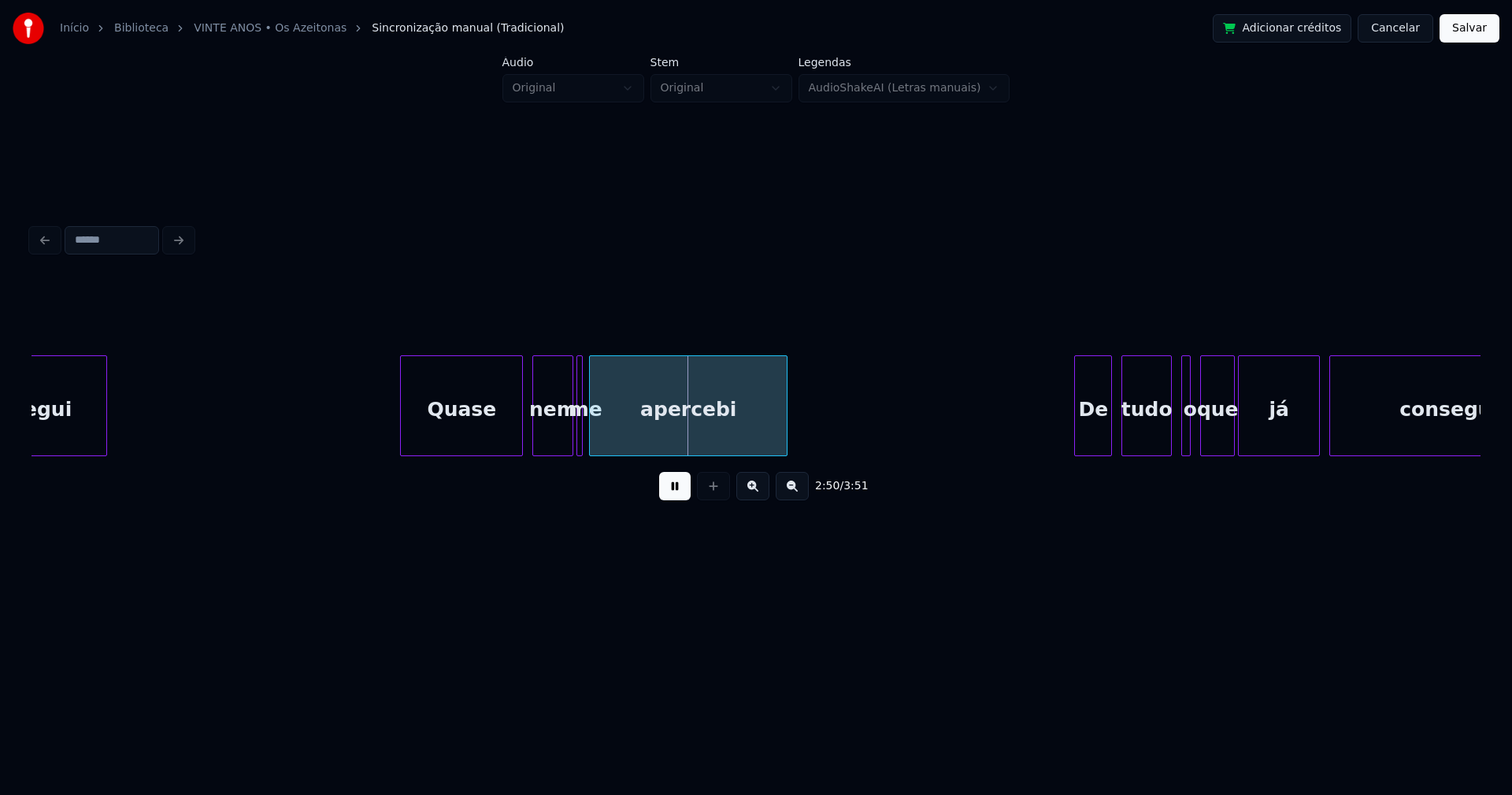
click at [669, 495] on button at bounding box center [675, 486] width 32 height 29
click at [658, 429] on div at bounding box center [659, 406] width 5 height 99
click at [627, 434] on div at bounding box center [626, 406] width 5 height 99
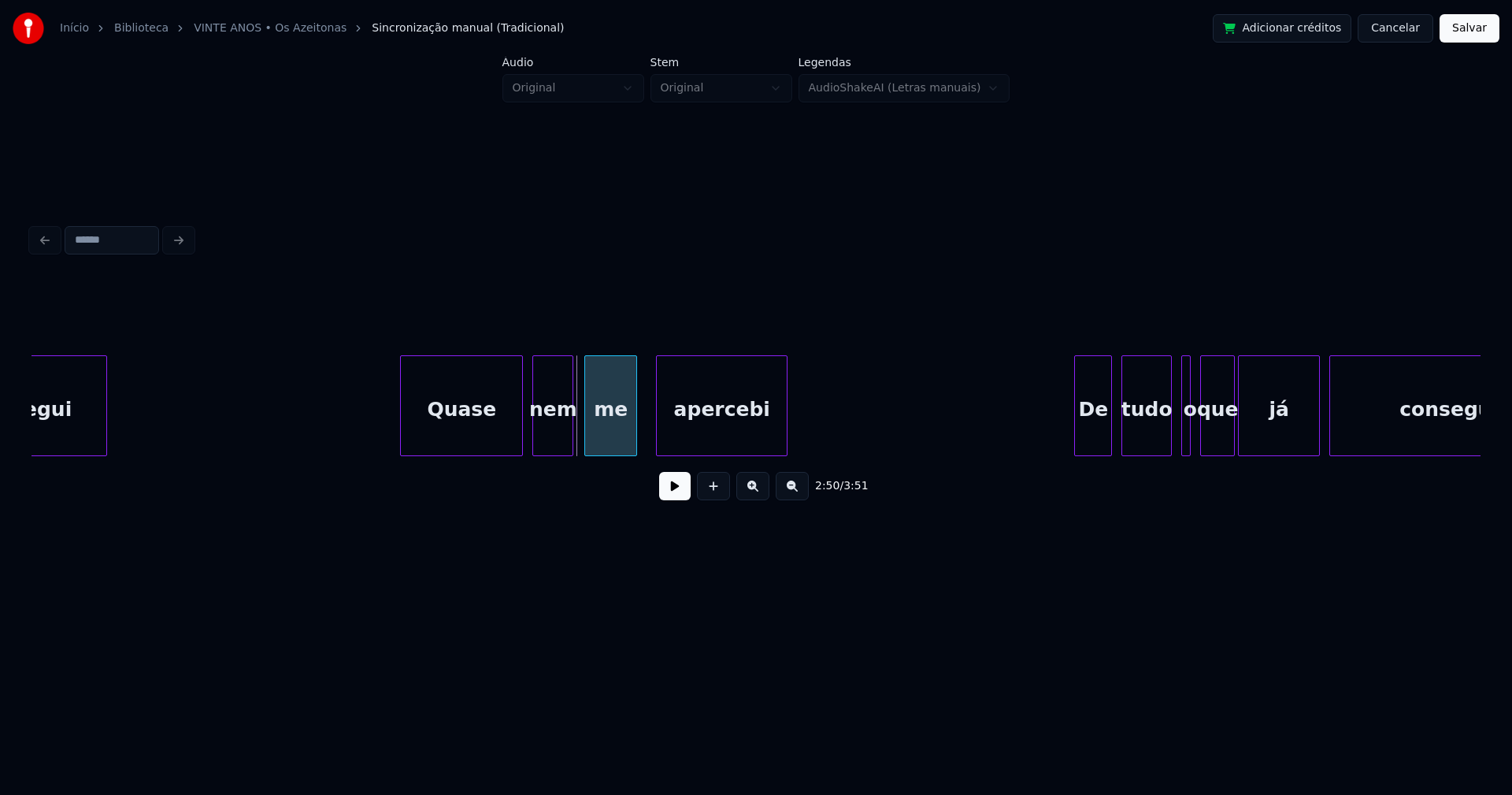
click at [607, 449] on div "me" at bounding box center [610, 410] width 51 height 107
click at [644, 434] on div at bounding box center [645, 406] width 5 height 99
click at [561, 445] on div "nem" at bounding box center [557, 410] width 39 height 107
click at [551, 444] on div "nem" at bounding box center [554, 410] width 39 height 107
click at [676, 492] on button at bounding box center [675, 486] width 32 height 29
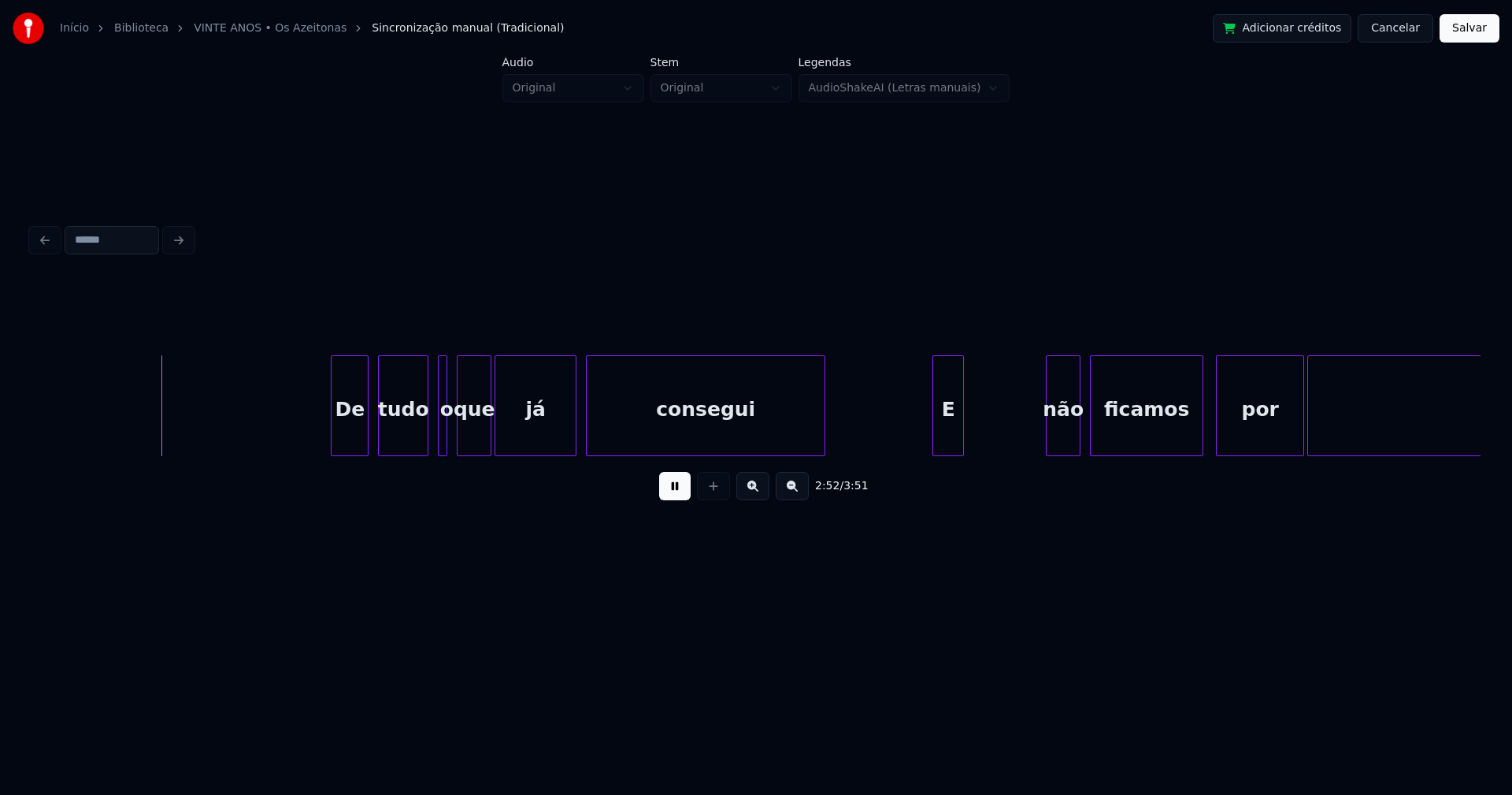
scroll to position [0, 27108]
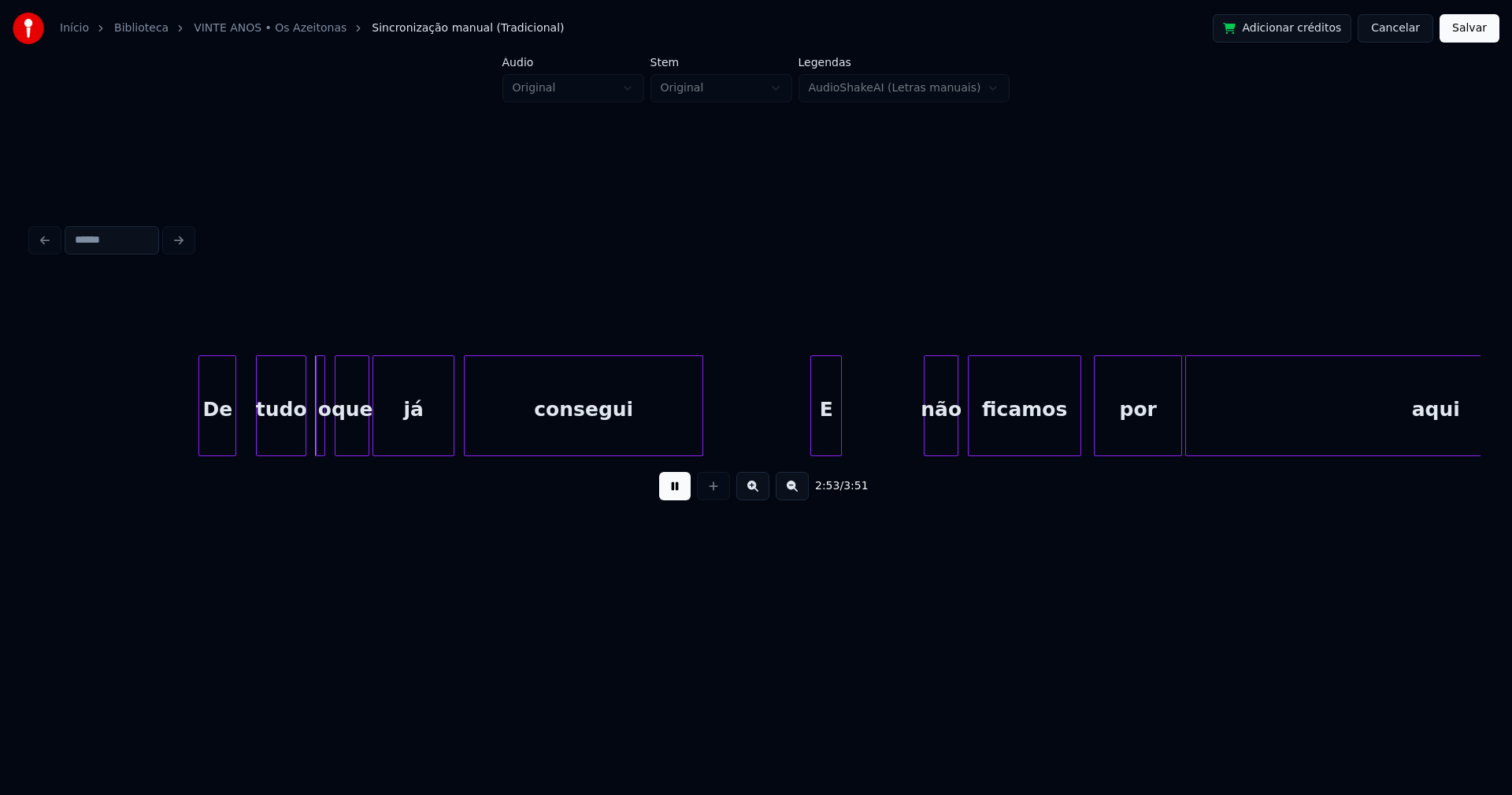
click at [219, 445] on div "De" at bounding box center [217, 410] width 36 height 107
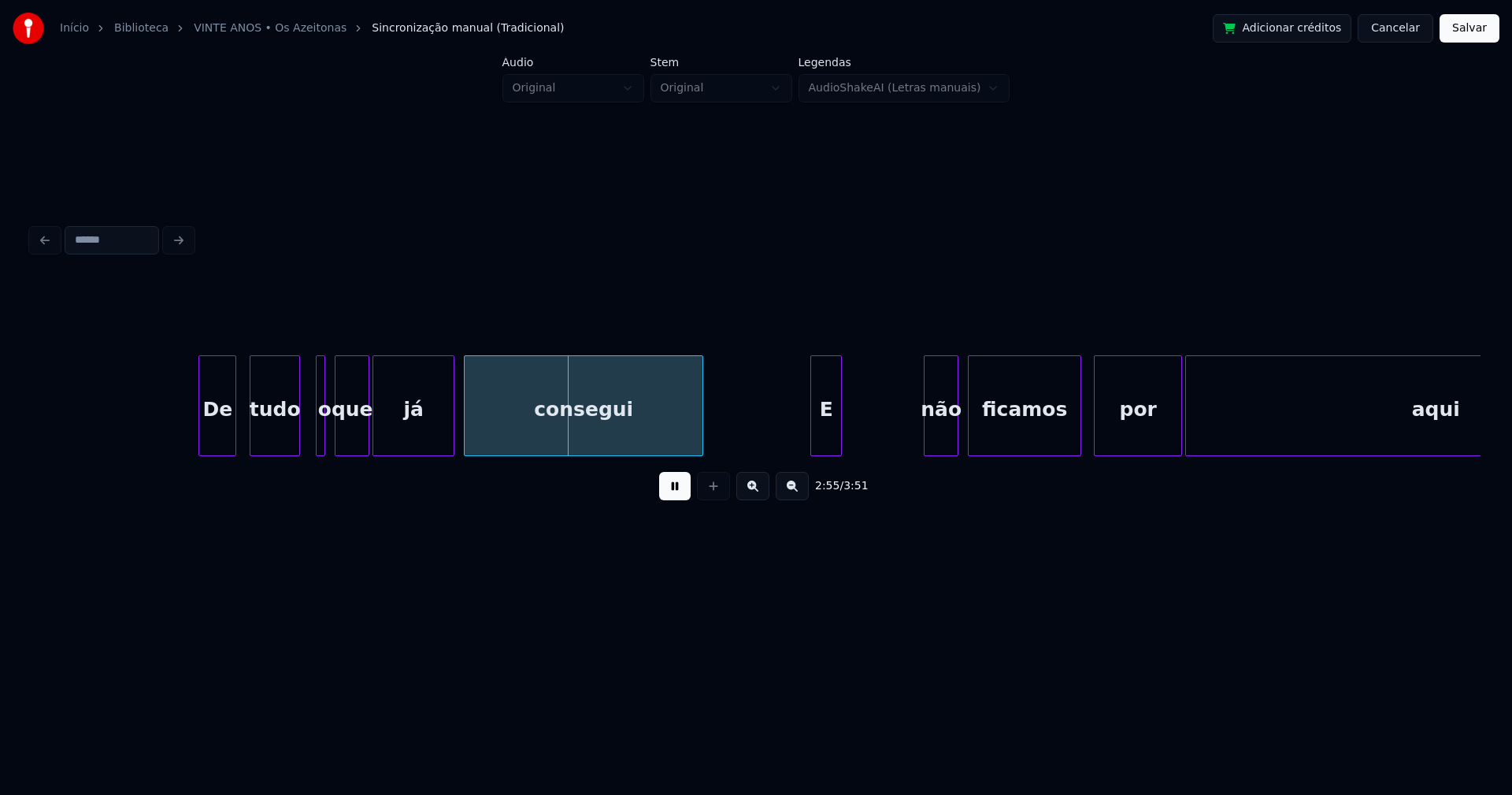
click at [281, 439] on div "tudo" at bounding box center [275, 410] width 49 height 107
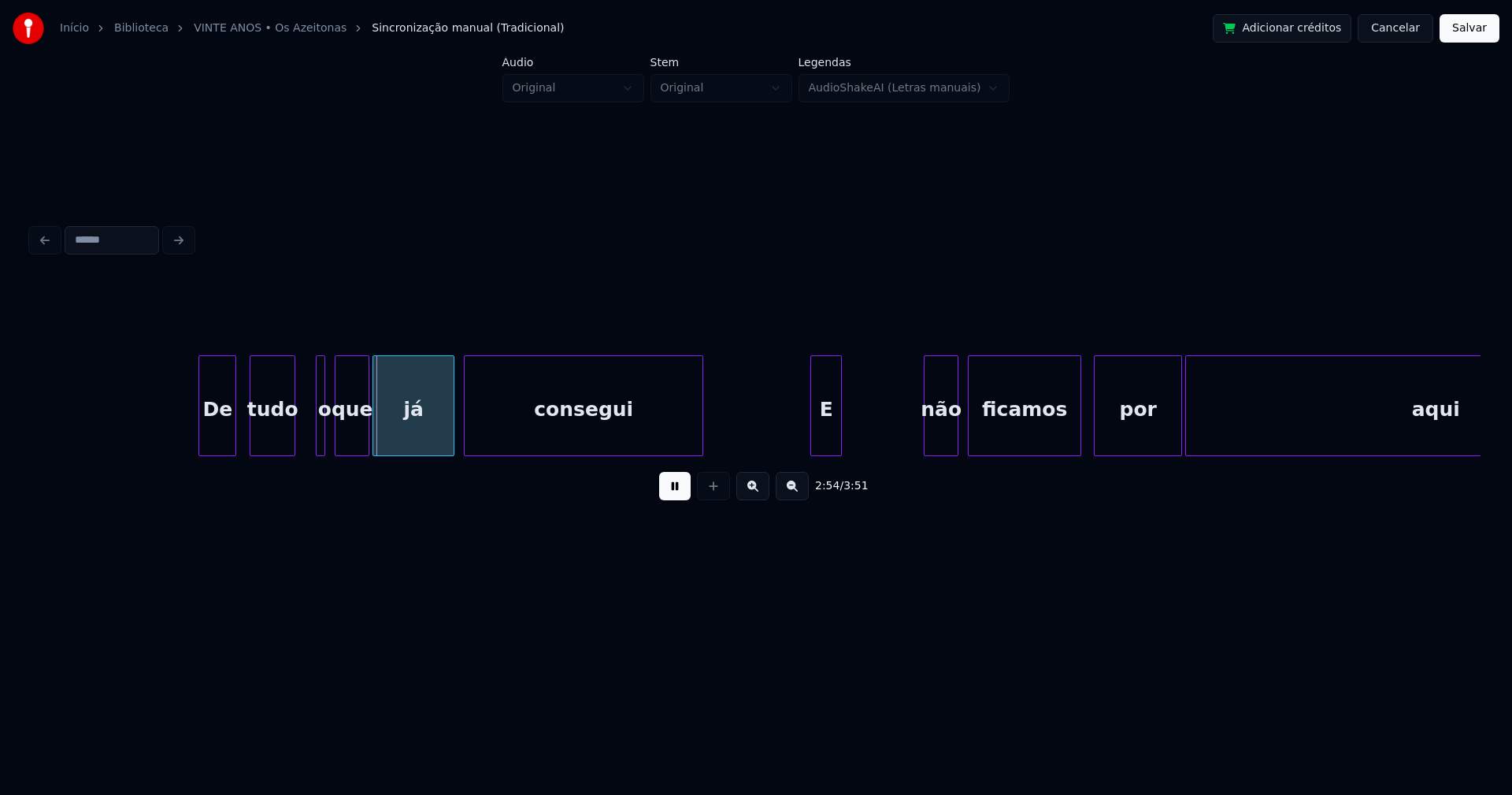
click at [293, 435] on div at bounding box center [293, 406] width 5 height 99
click at [305, 439] on div at bounding box center [308, 406] width 5 height 99
click at [309, 439] on div "o" at bounding box center [308, 410] width 19 height 107
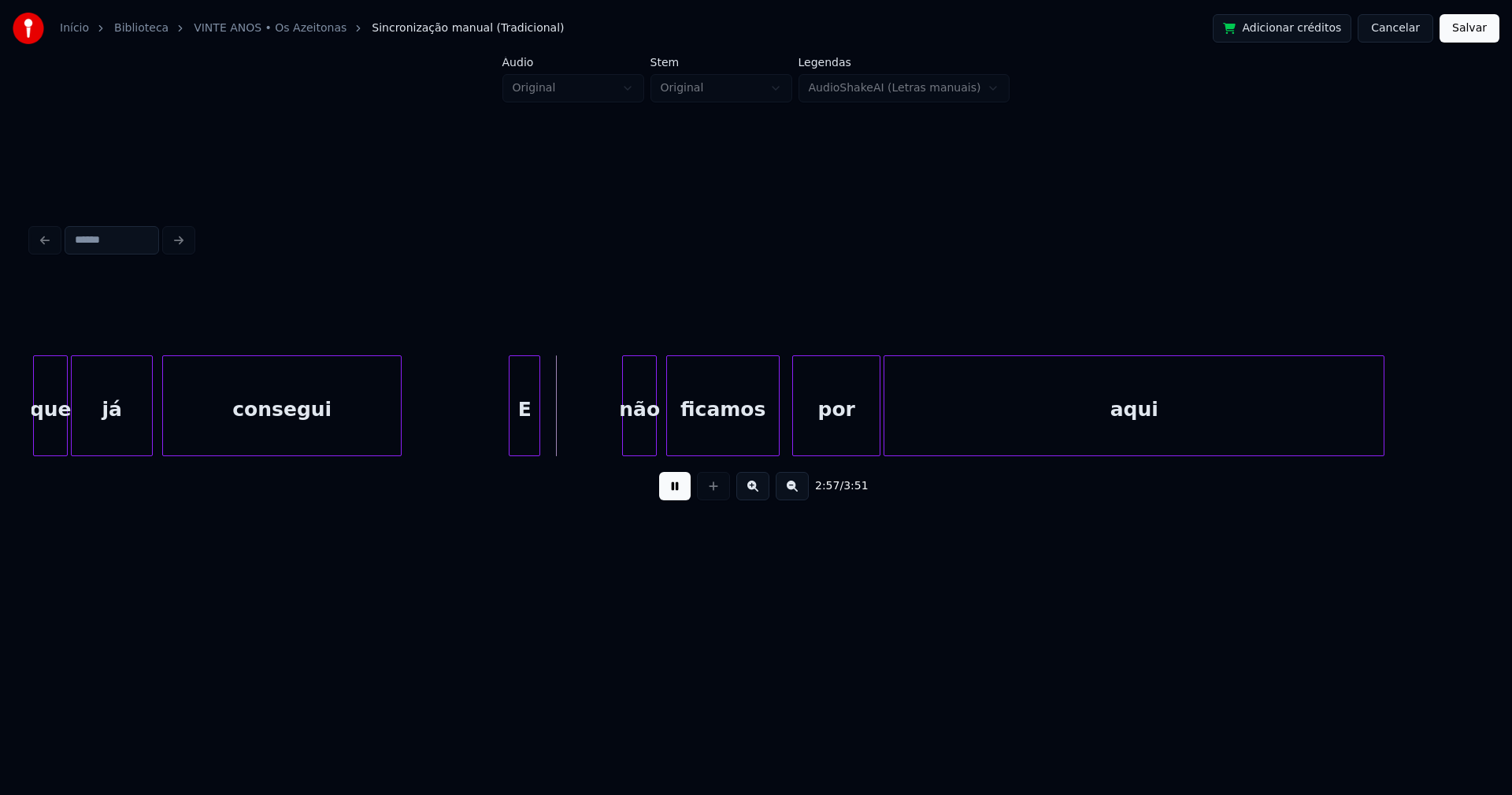
scroll to position [0, 27451]
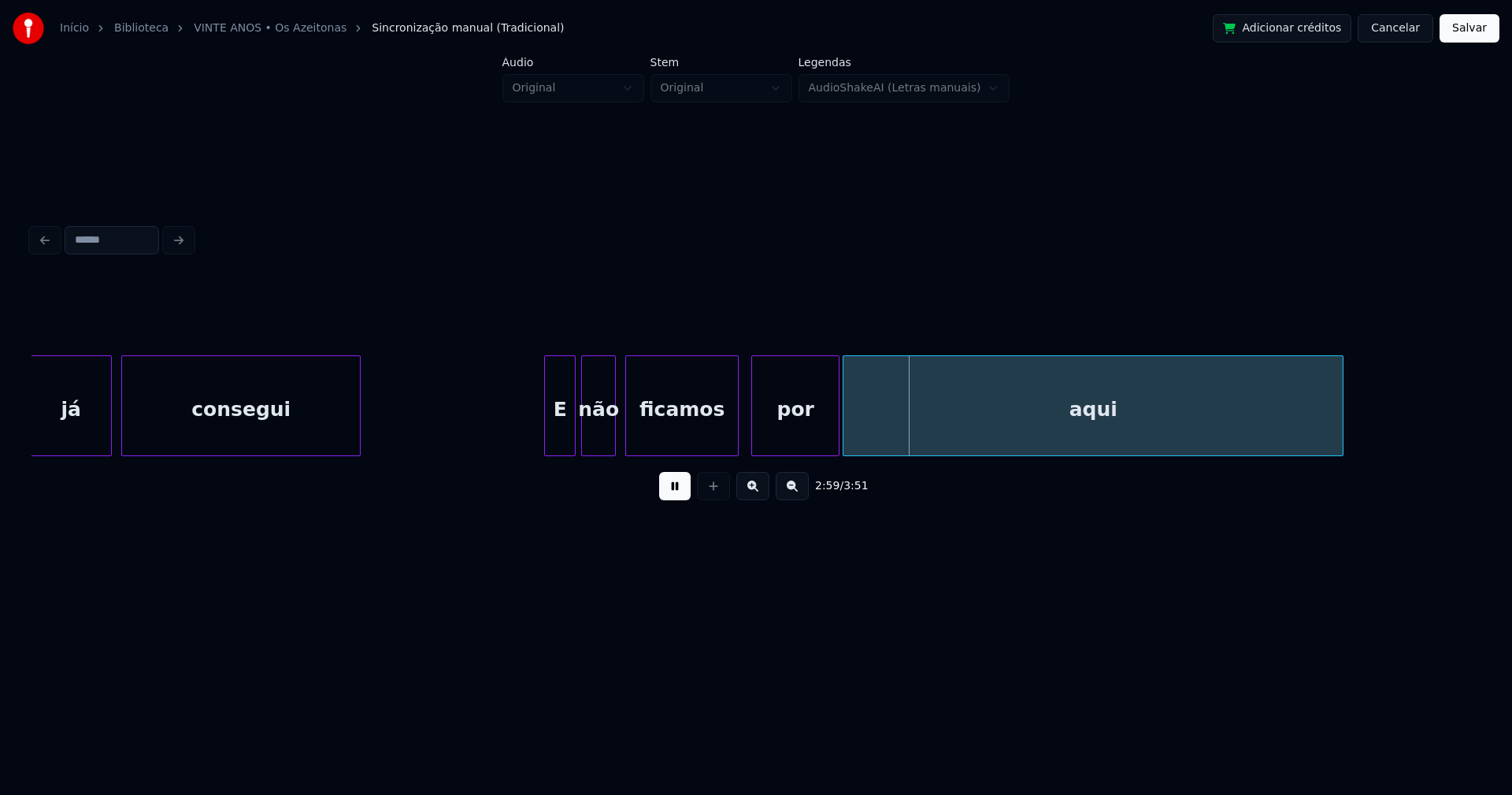
click at [556, 439] on div "E" at bounding box center [560, 410] width 30 height 107
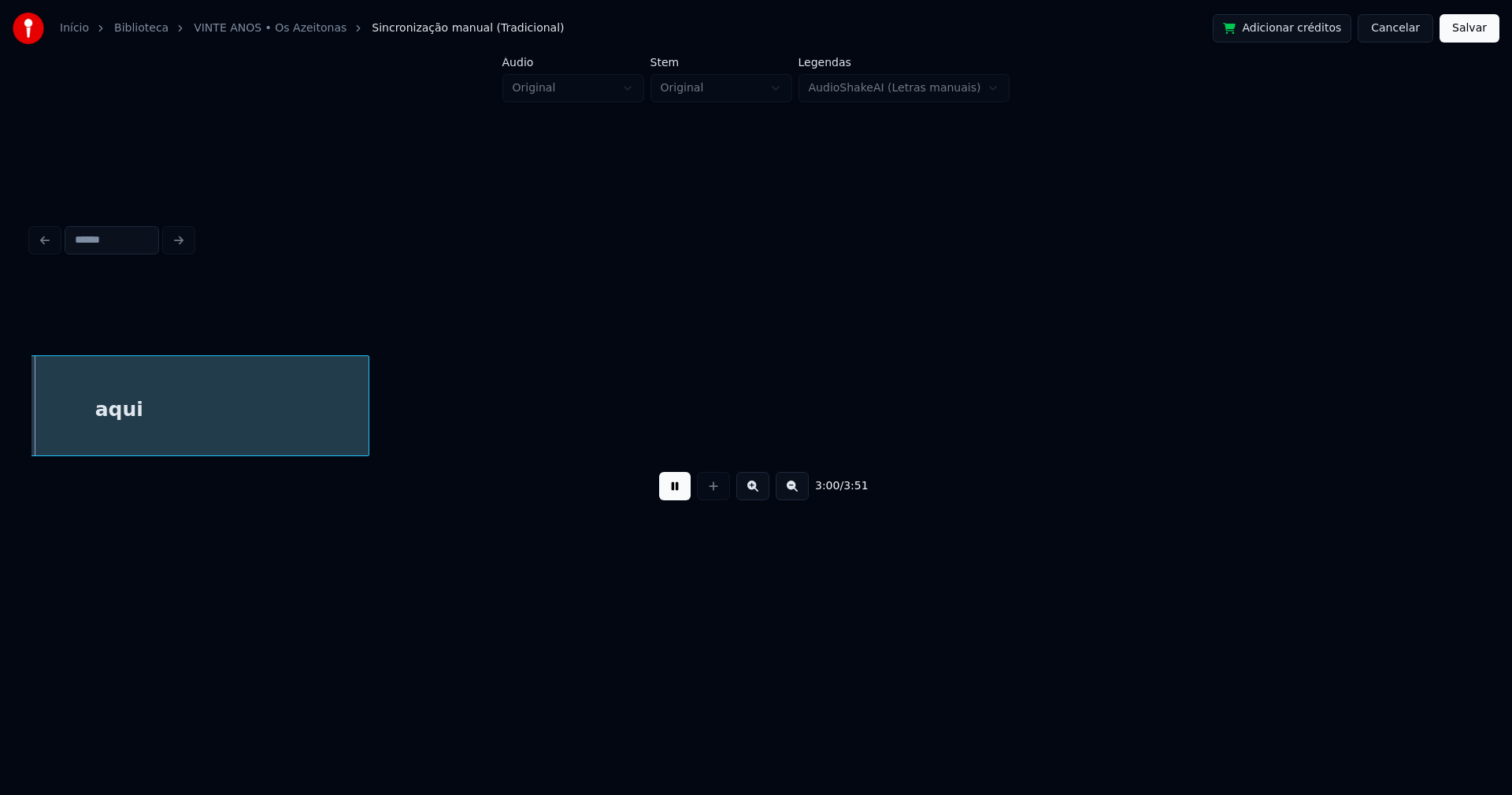
scroll to position [0, 28429]
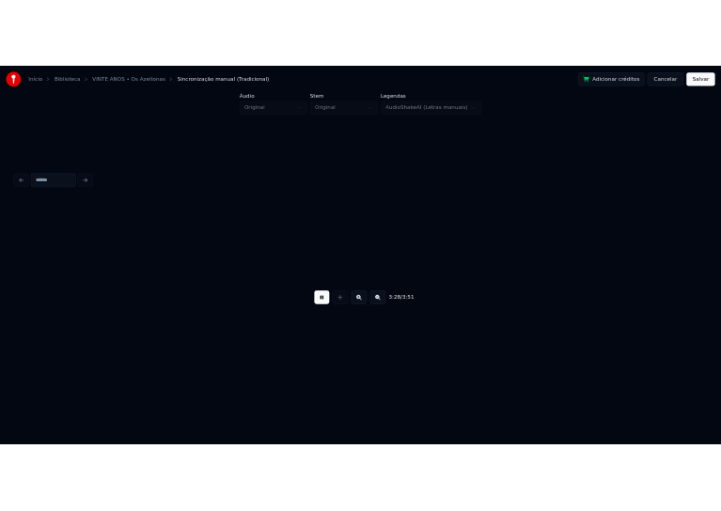
scroll to position [0, 39109]
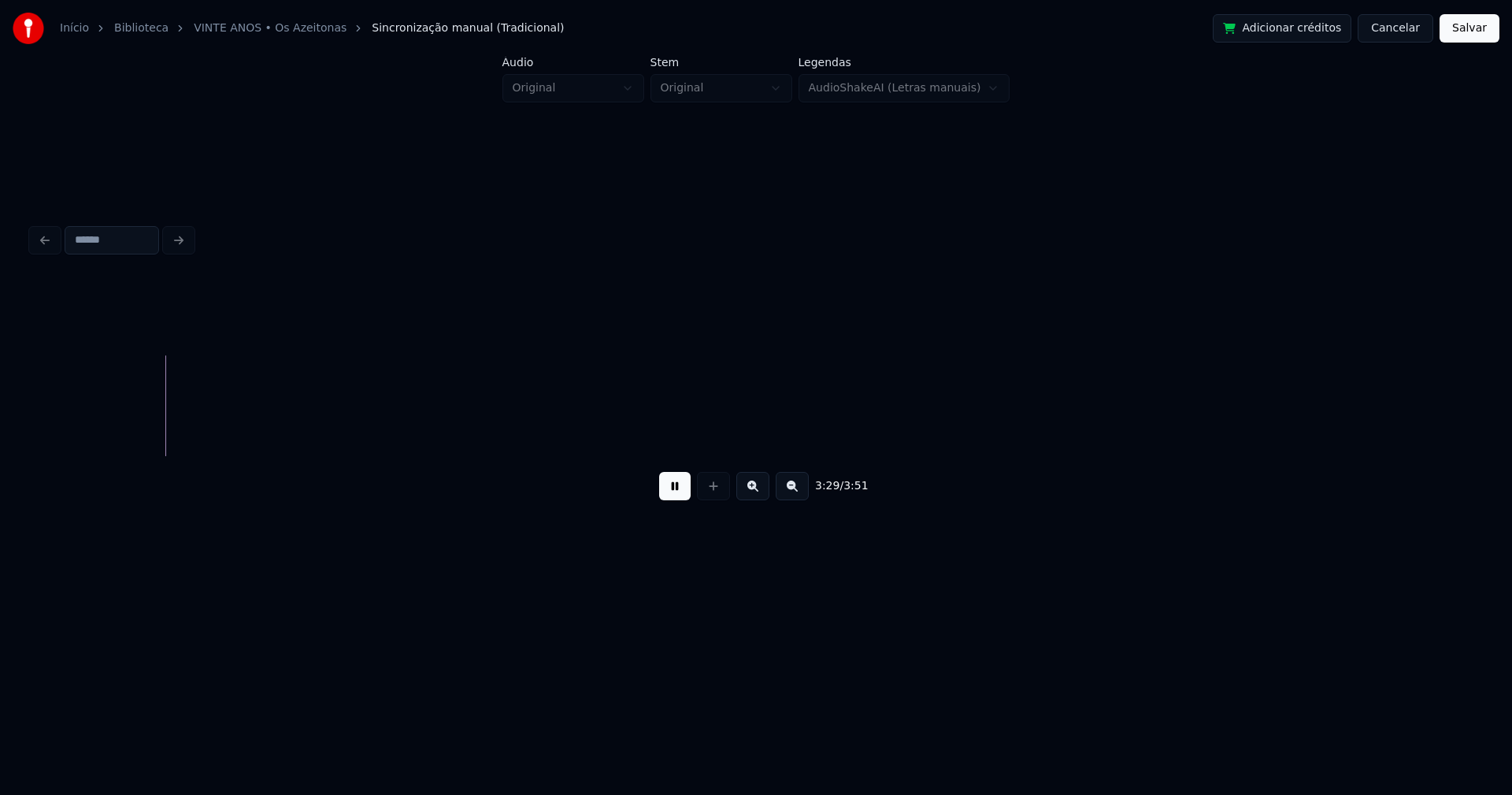
click at [1479, 29] on button "Salvar" at bounding box center [1468, 29] width 60 height 29
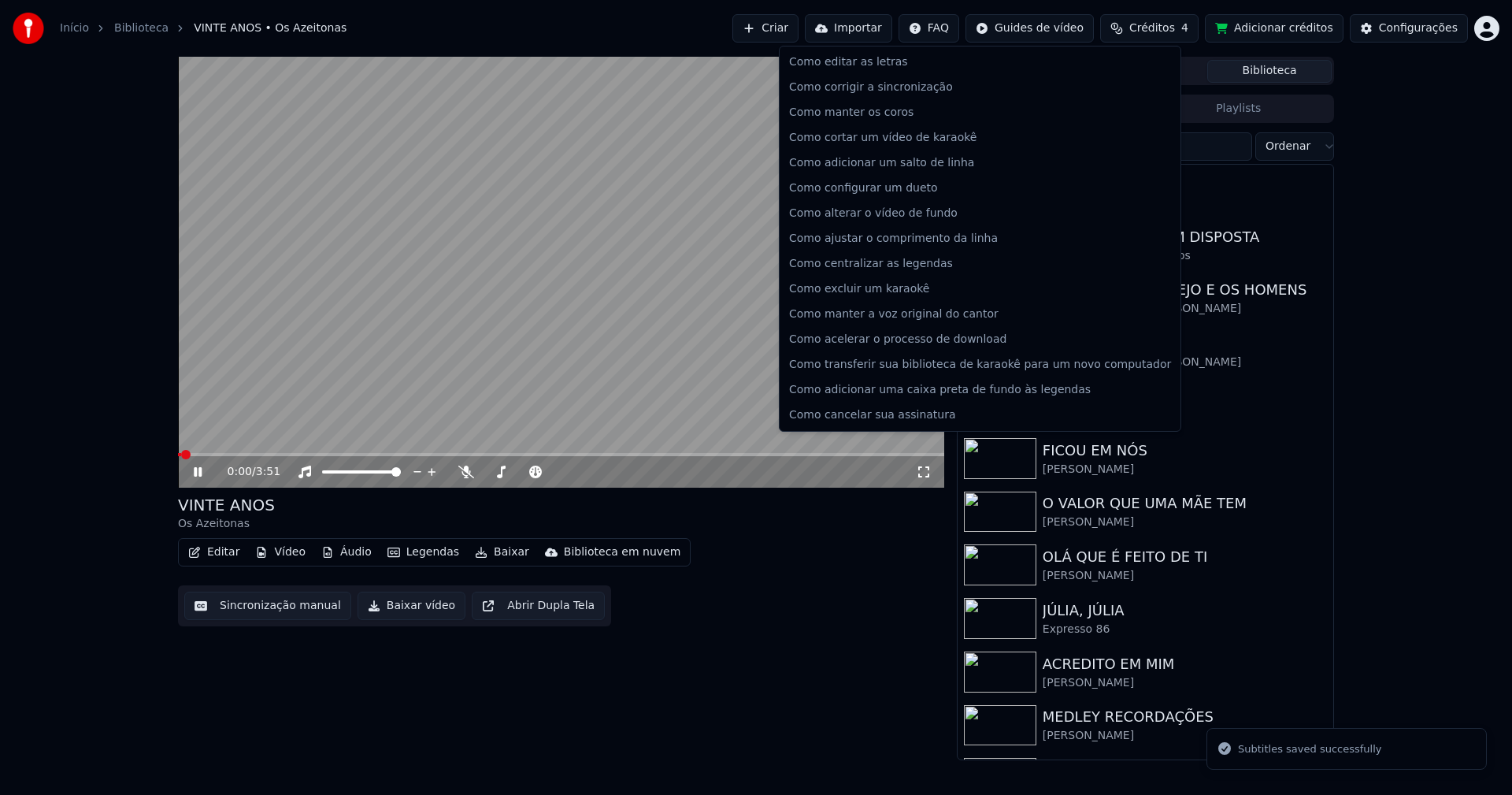
click at [957, 30] on html "Início Biblioteca VINTE ANOS • Os Azeitonas Criar Importar FAQ Guides de vídeo …" at bounding box center [756, 398] width 1512 height 795
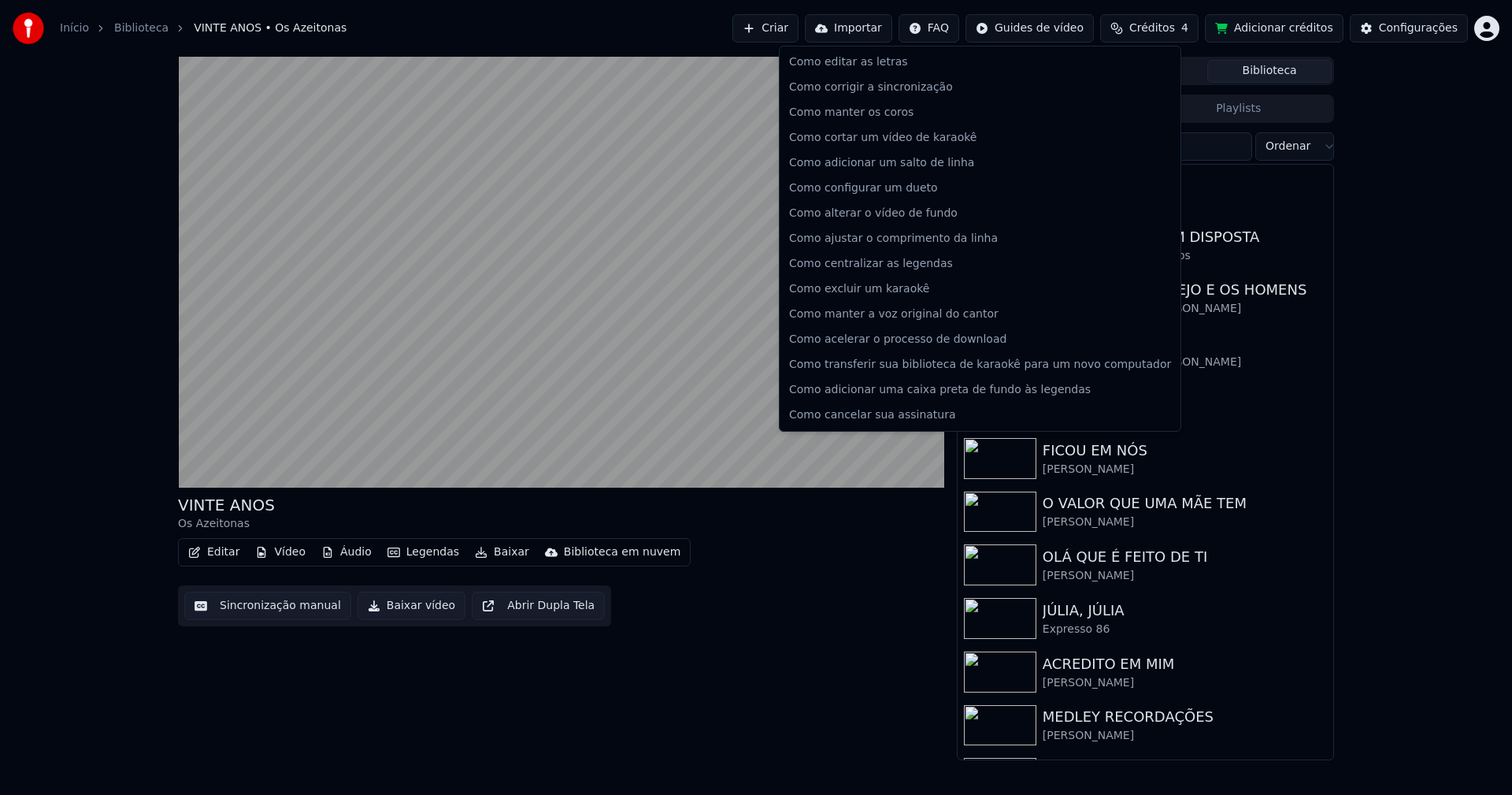
click at [957, 30] on html "Início Biblioteca VINTE ANOS • Os Azeitonas Criar Importar FAQ Guides de vídeo …" at bounding box center [756, 398] width 1512 height 795
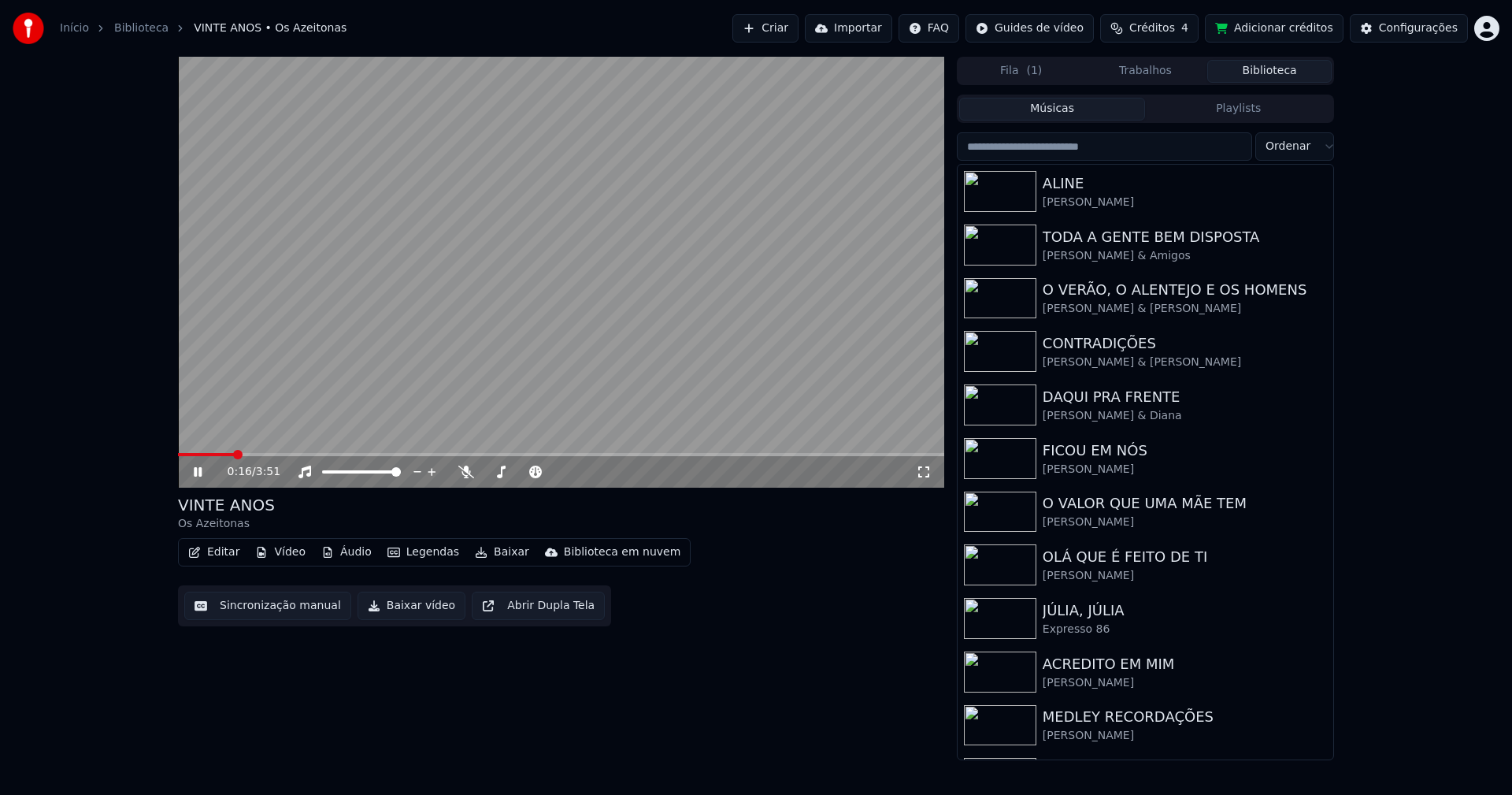
click at [925, 470] on icon at bounding box center [924, 471] width 16 height 13
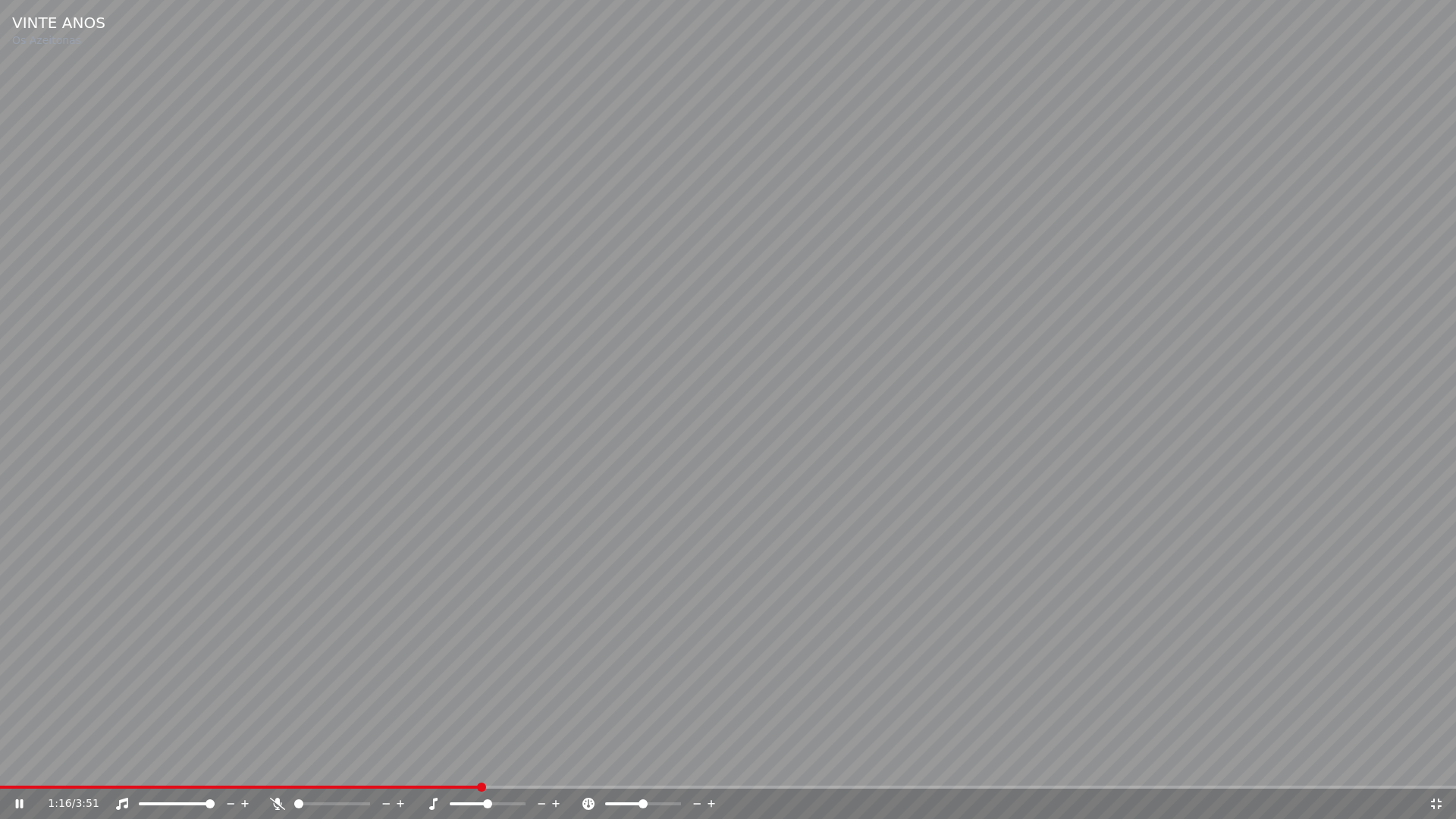
click at [1433, 764] on icon at bounding box center [1436, 803] width 10 height 10
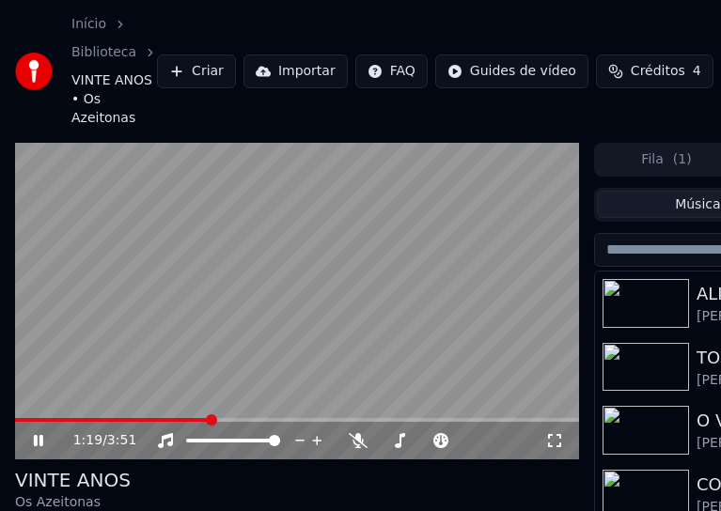
click at [36, 441] on icon at bounding box center [38, 440] width 9 height 11
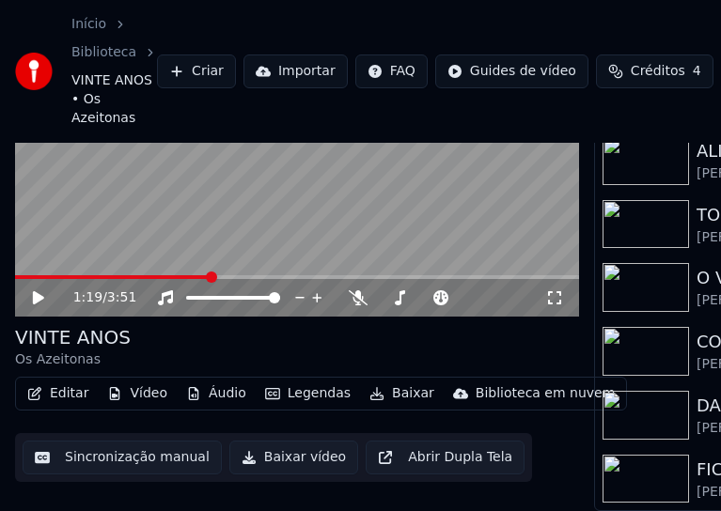
scroll to position [155, 0]
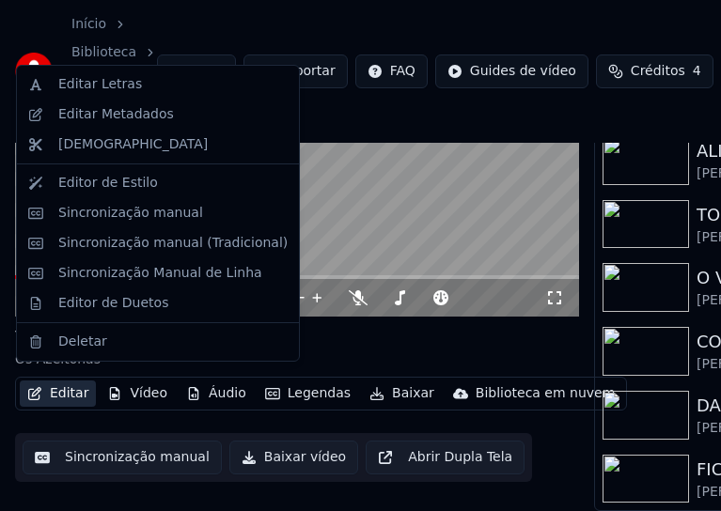
click at [72, 382] on button "Editar" at bounding box center [58, 393] width 76 height 26
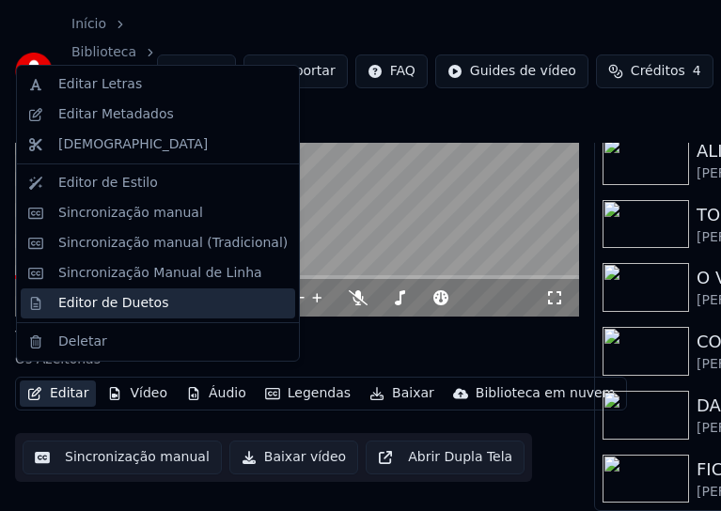
click at [129, 309] on div "Editor de Duetos" at bounding box center [113, 303] width 110 height 19
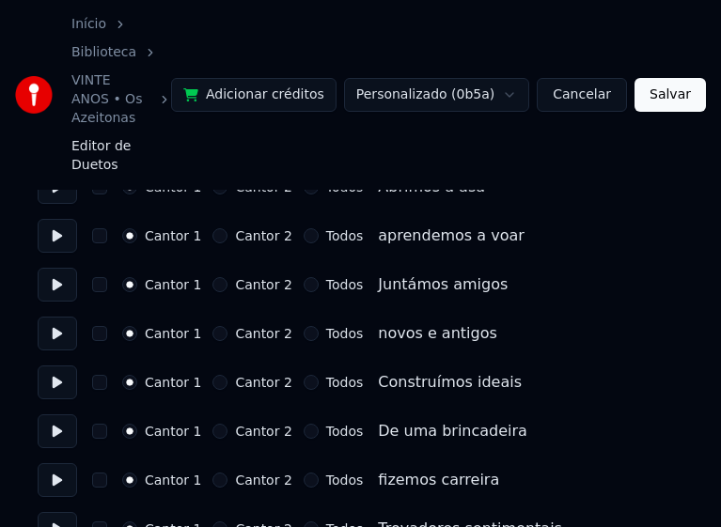
scroll to position [658, 0]
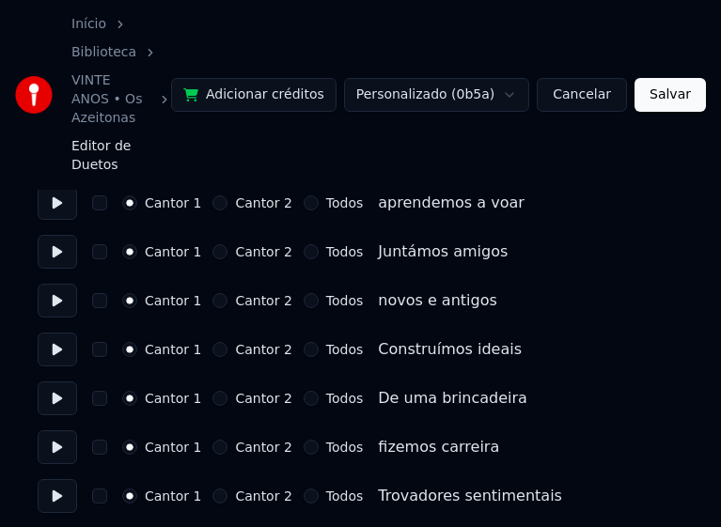
click at [303, 244] on button "Todos" at bounding box center [310, 251] width 15 height 15
click at [303, 293] on button "Todos" at bounding box center [310, 300] width 15 height 15
click at [303, 342] on button "Todos" at bounding box center [310, 349] width 15 height 15
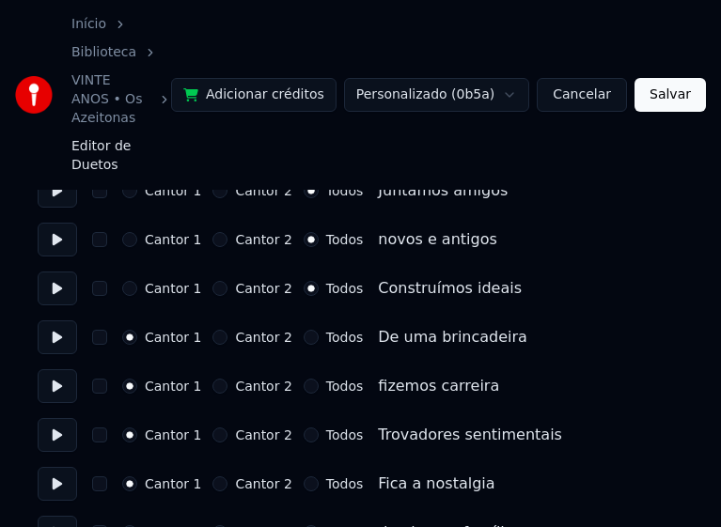
scroll to position [752, 0]
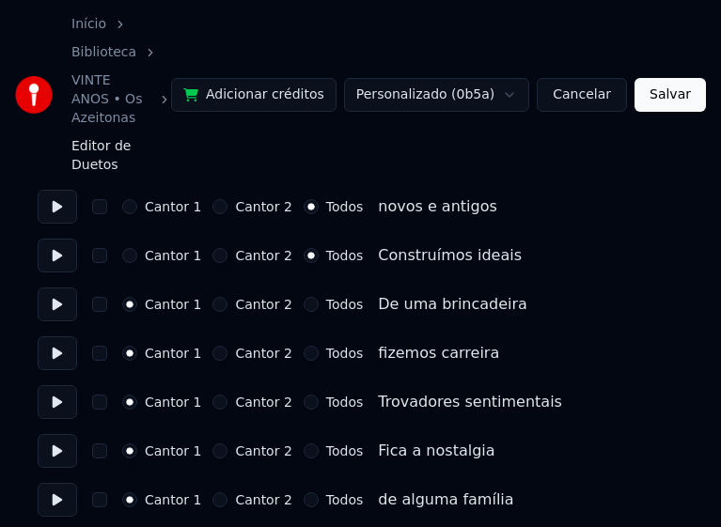
click at [303, 297] on button "Todos" at bounding box center [310, 304] width 15 height 15
click at [303, 346] on button "Todos" at bounding box center [310, 353] width 15 height 15
click at [303, 395] on button "Todos" at bounding box center [310, 402] width 15 height 15
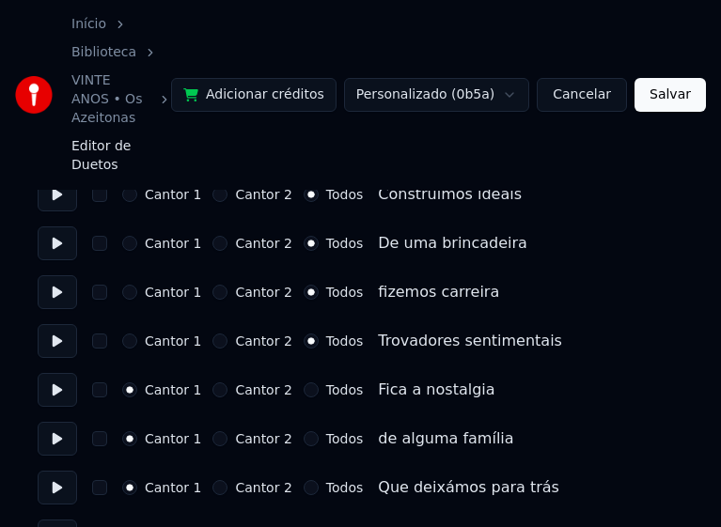
scroll to position [939, 0]
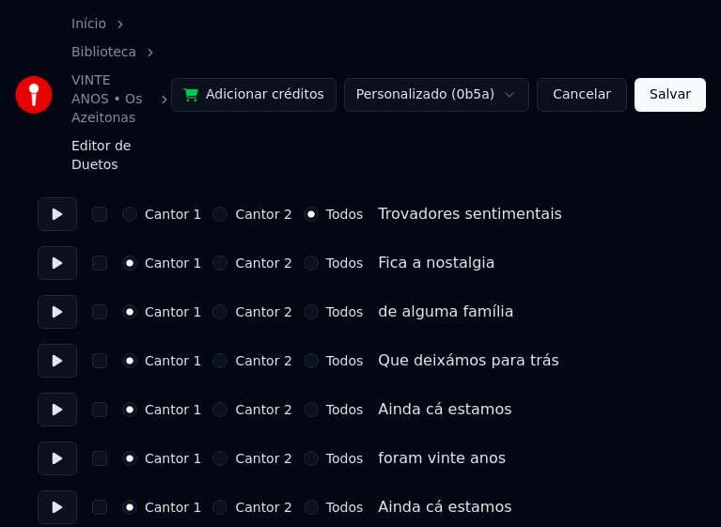
click at [303, 256] on button "Todos" at bounding box center [310, 263] width 15 height 15
click at [303, 304] on button "Todos" at bounding box center [310, 311] width 15 height 15
click at [303, 353] on button "Todos" at bounding box center [310, 360] width 15 height 15
click at [303, 402] on button "Todos" at bounding box center [310, 409] width 15 height 15
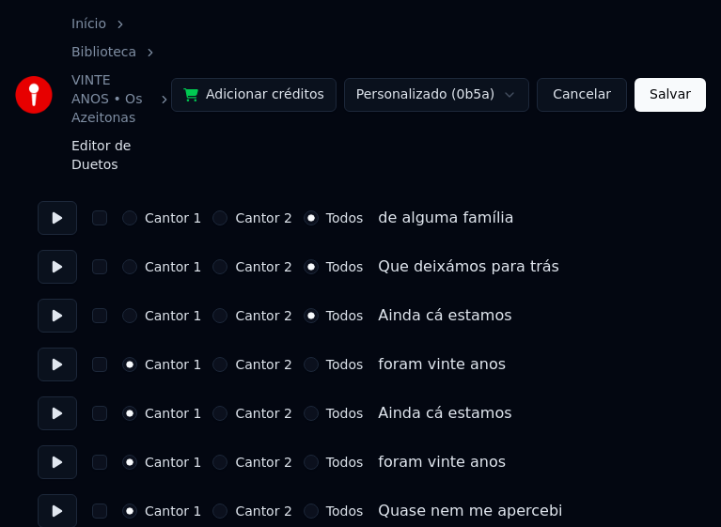
click at [303, 357] on button "Todos" at bounding box center [310, 364] width 15 height 15
click at [303, 406] on button "Todos" at bounding box center [310, 413] width 15 height 15
click at [303, 455] on button "Todos" at bounding box center [310, 462] width 15 height 15
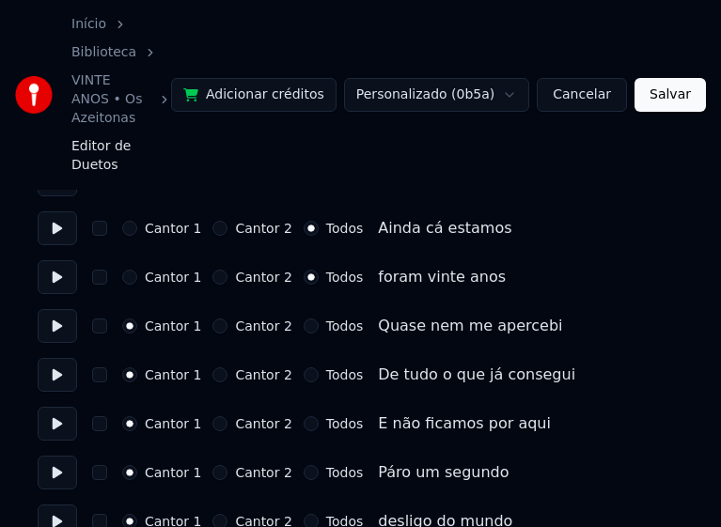
scroll to position [1221, 0]
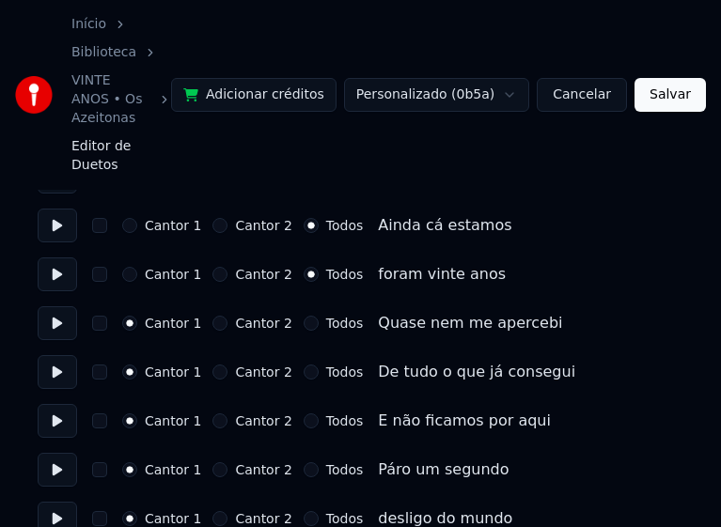
click at [303, 316] on button "Todos" at bounding box center [310, 323] width 15 height 15
click at [303, 364] on button "Todos" at bounding box center [310, 371] width 15 height 15
click at [303, 413] on button "Todos" at bounding box center [310, 420] width 15 height 15
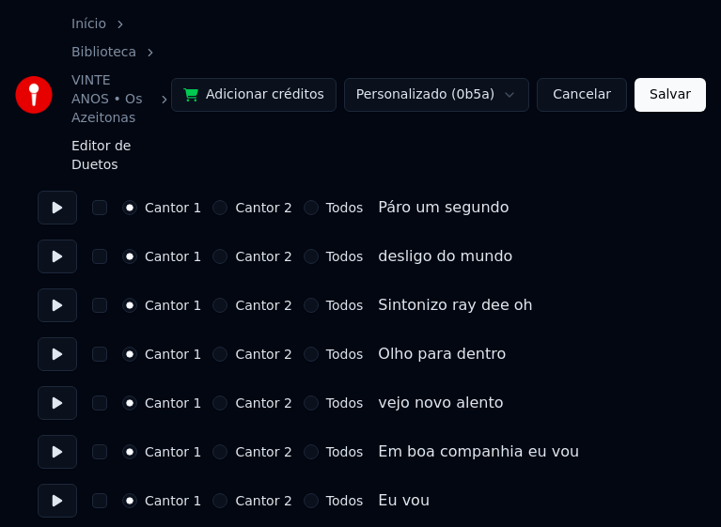
scroll to position [1503, 0]
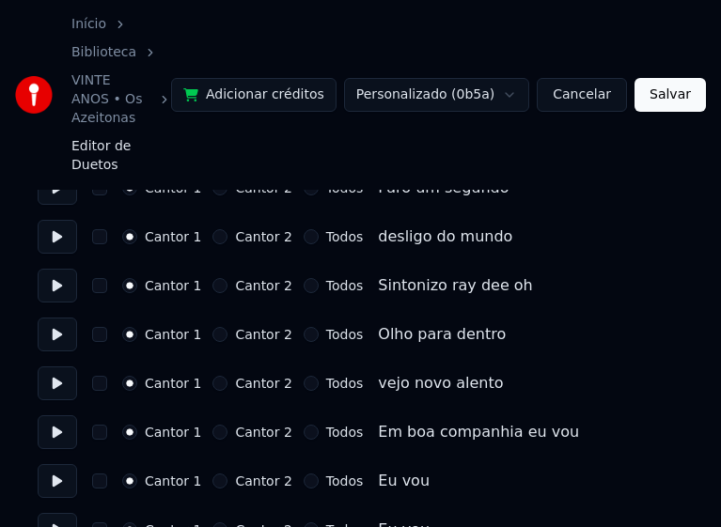
click at [303, 425] on button "Todos" at bounding box center [310, 432] width 15 height 15
click at [303, 473] on button "Todos" at bounding box center [310, 480] width 15 height 15
click at [303, 522] on button "Todos" at bounding box center [310, 529] width 15 height 15
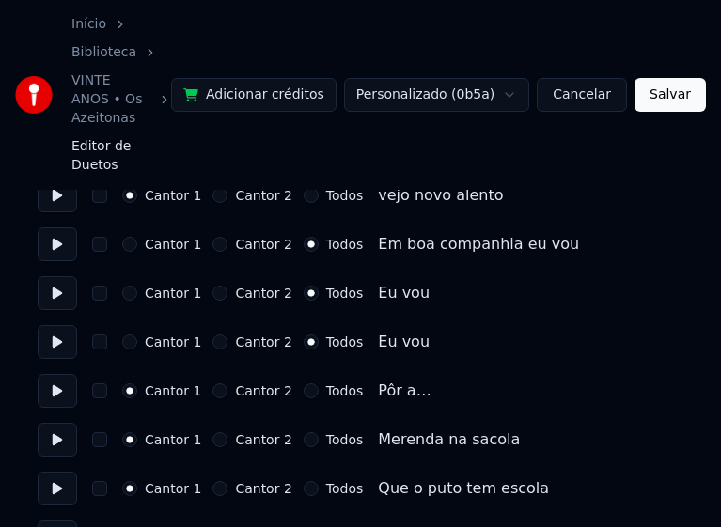
scroll to position [1785, 0]
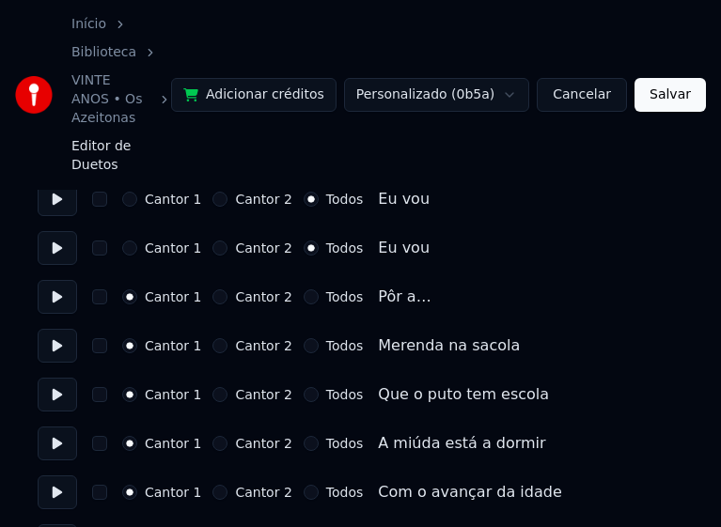
click at [303, 387] on button "Todos" at bounding box center [310, 394] width 15 height 15
click at [303, 436] on button "Todos" at bounding box center [310, 443] width 15 height 15
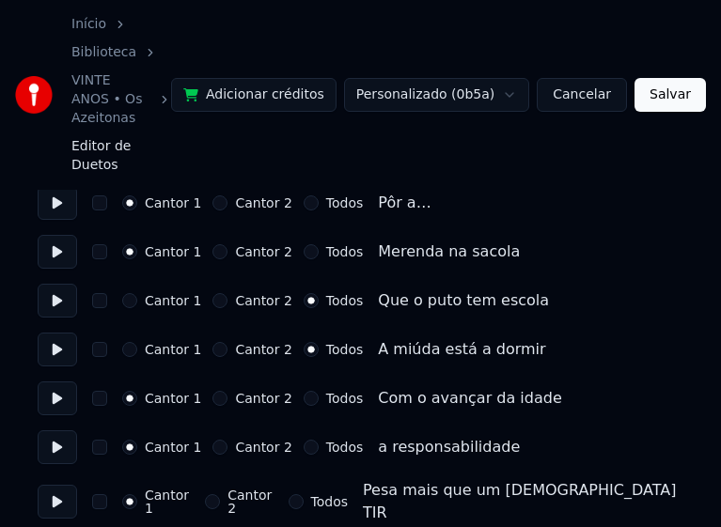
click at [303, 391] on button "Todos" at bounding box center [310, 398] width 15 height 15
click at [303, 440] on button "Todos" at bounding box center [310, 447] width 15 height 15
click at [302, 494] on button "Todos" at bounding box center [295, 501] width 15 height 15
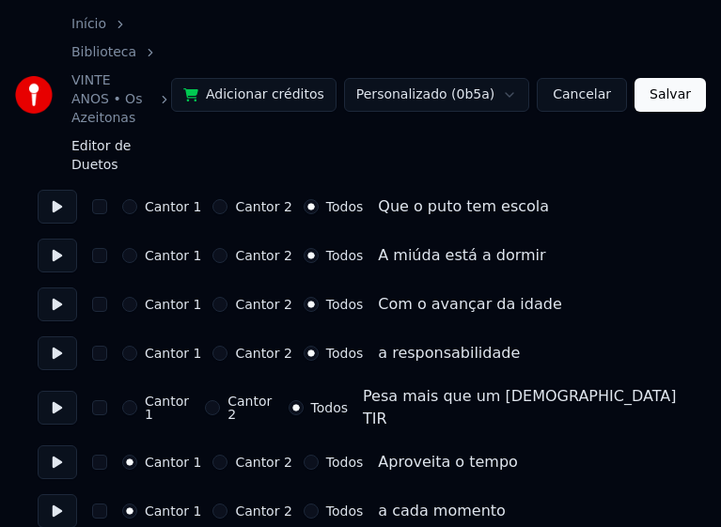
click at [303, 455] on button "Todos" at bounding box center [310, 462] width 15 height 15
click at [303, 504] on button "Todos" at bounding box center [310, 511] width 15 height 15
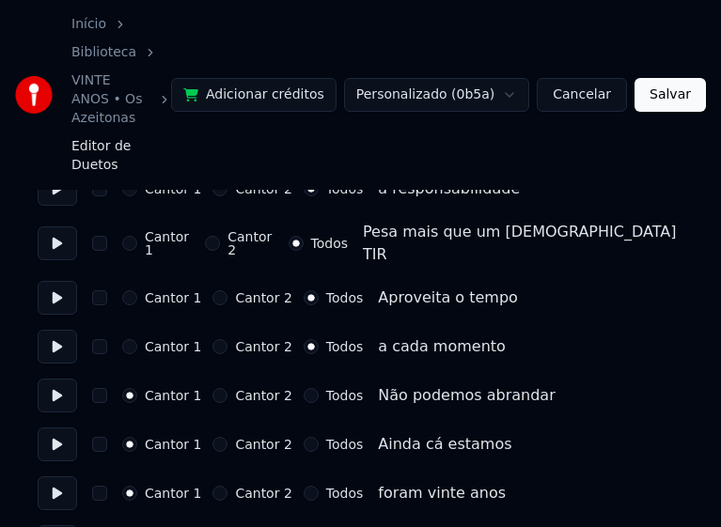
scroll to position [2161, 0]
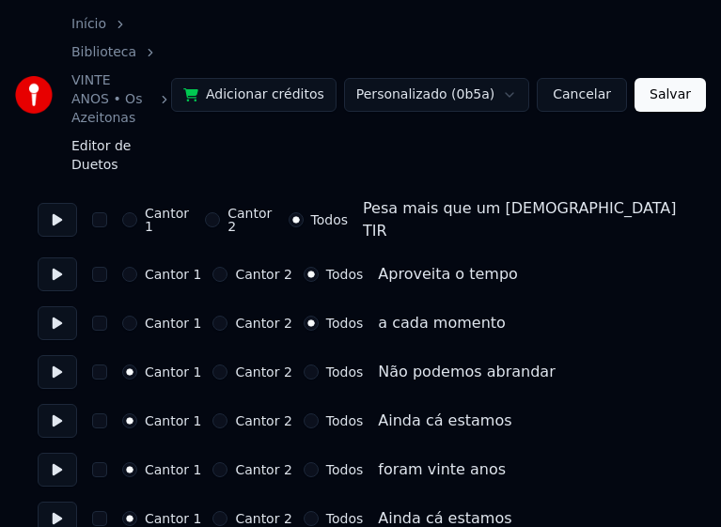
click at [303, 364] on button "Todos" at bounding box center [310, 371] width 15 height 15
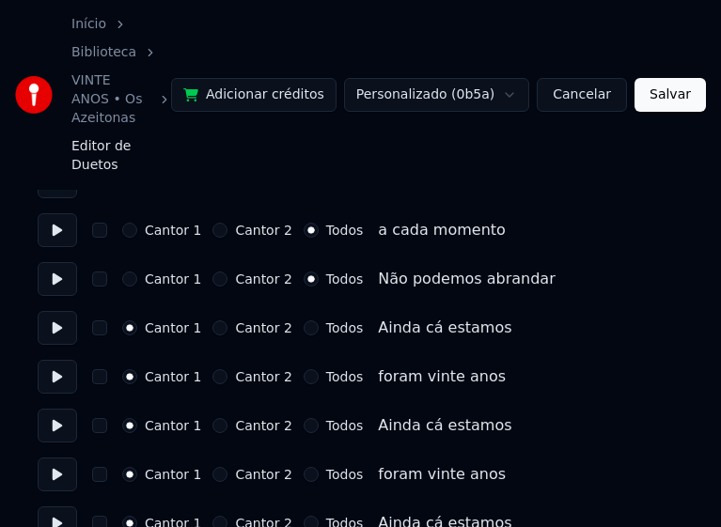
scroll to position [2255, 0]
click at [303, 417] on button "Todos" at bounding box center [310, 424] width 15 height 15
click at [303, 466] on button "Todos" at bounding box center [310, 473] width 15 height 15
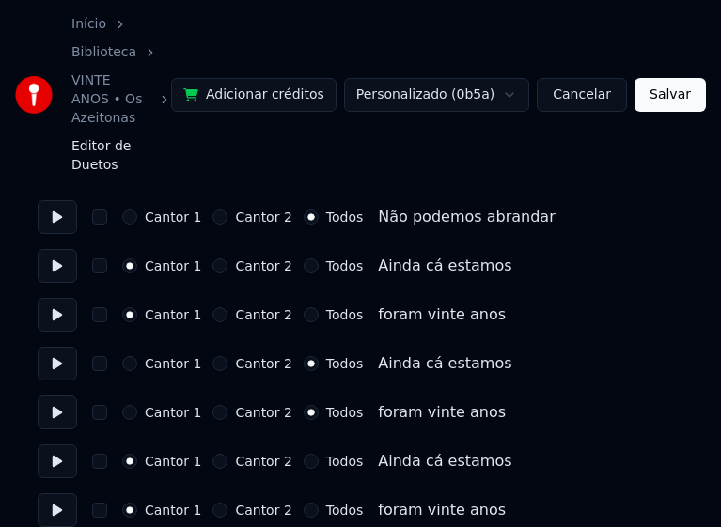
scroll to position [2348, 0]
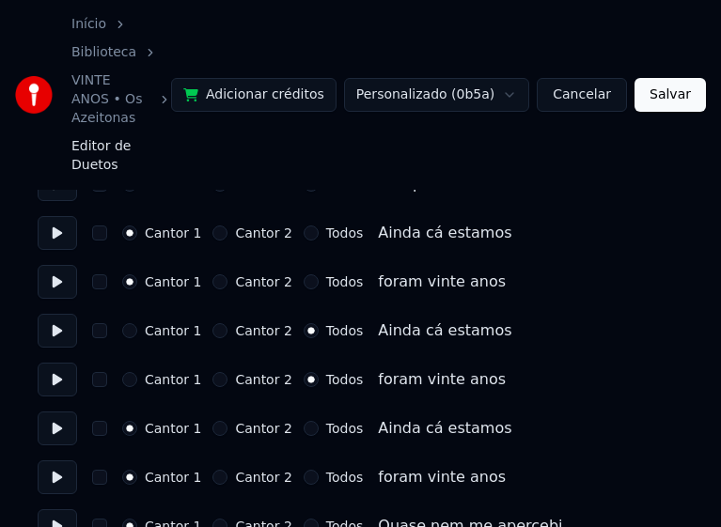
click at [303, 421] on button "Todos" at bounding box center [310, 428] width 15 height 15
click at [303, 470] on button "Todos" at bounding box center [310, 477] width 15 height 15
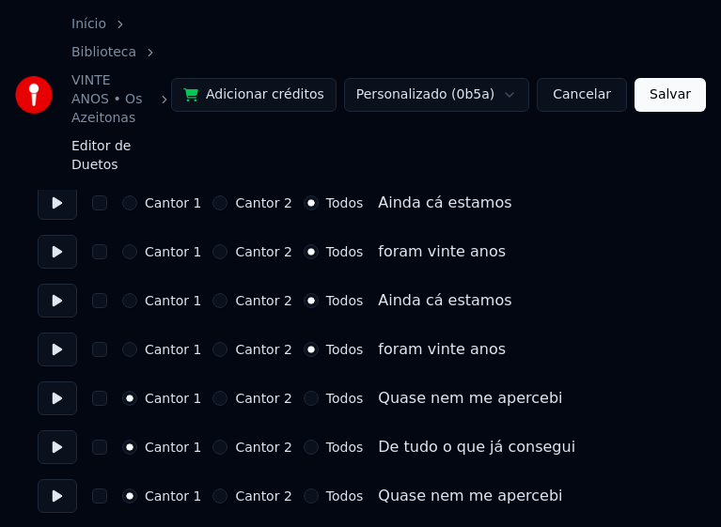
scroll to position [2502, 0]
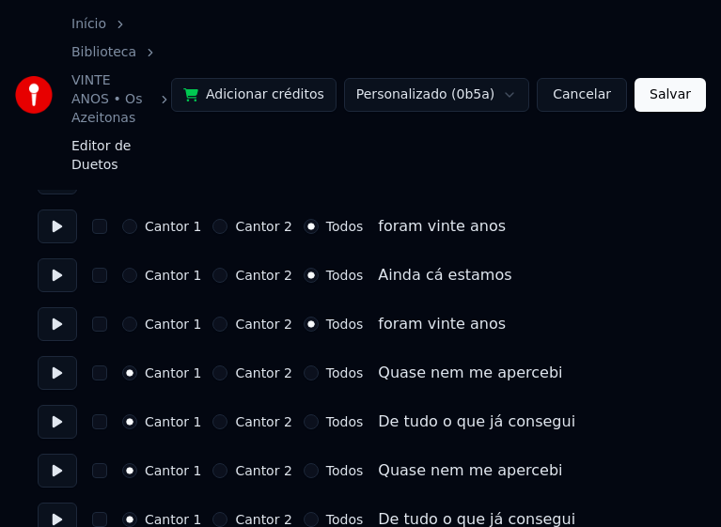
click at [303, 365] on button "Todos" at bounding box center [310, 372] width 15 height 15
click at [303, 414] on button "Todos" at bounding box center [310, 421] width 15 height 15
click at [303, 463] on button "Todos" at bounding box center [310, 470] width 15 height 15
click at [303, 512] on button "Todos" at bounding box center [310, 519] width 15 height 15
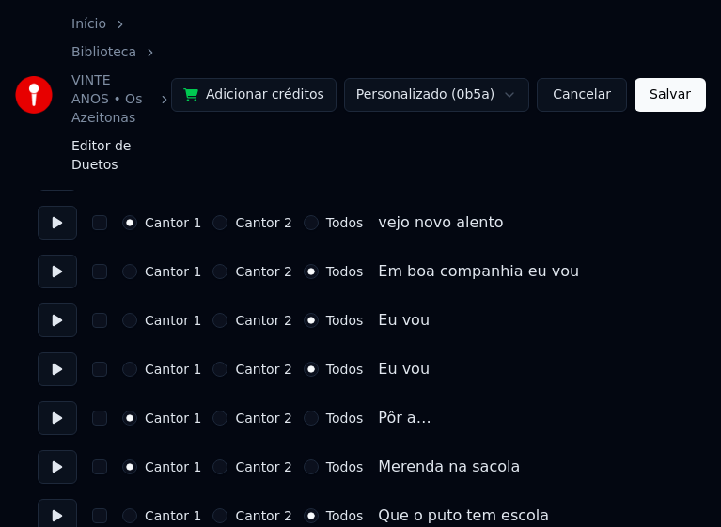
scroll to position [1656, 0]
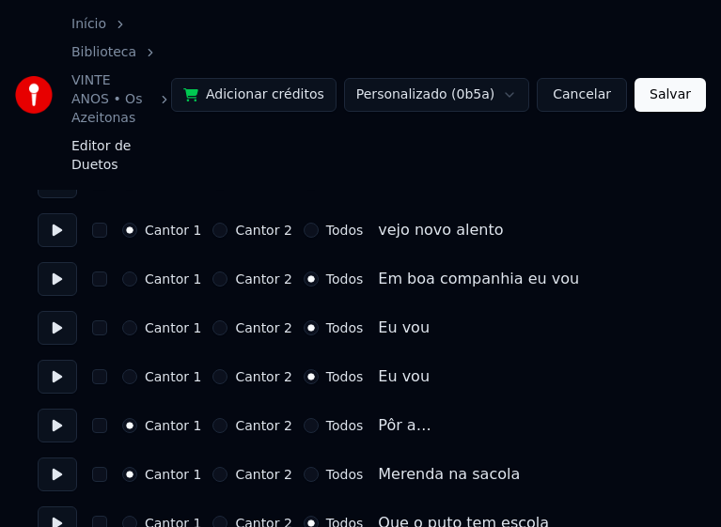
click at [303, 418] on button "Todos" at bounding box center [310, 425] width 15 height 15
click at [303, 467] on button "Todos" at bounding box center [310, 474] width 15 height 15
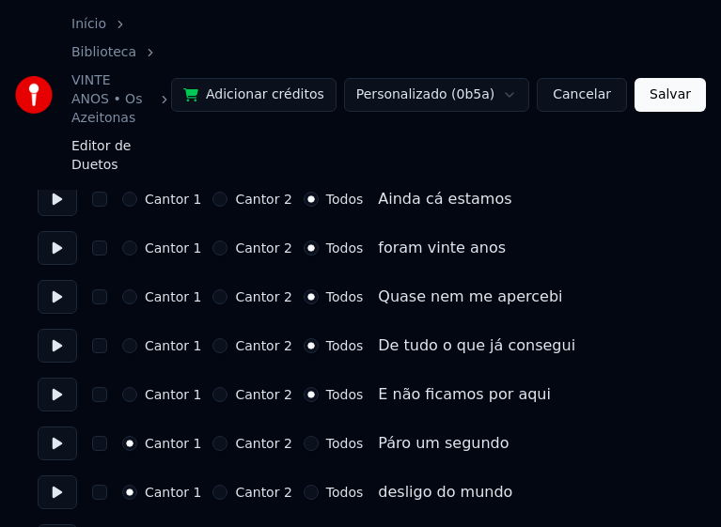
scroll to position [1374, 0]
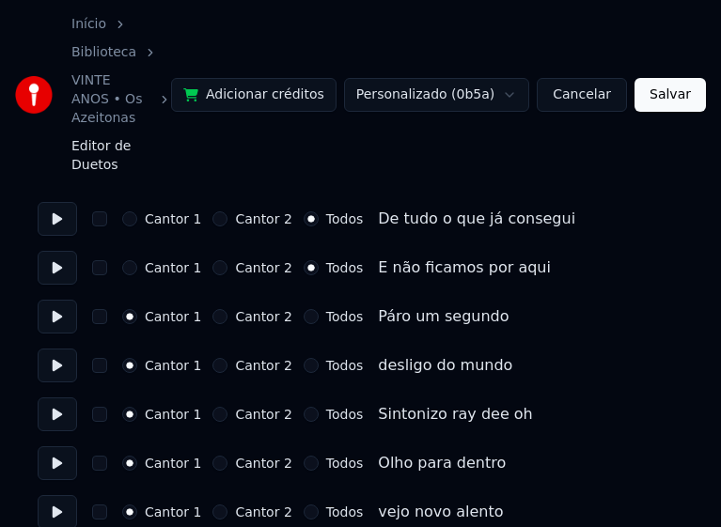
click at [303, 309] on button "Todos" at bounding box center [310, 316] width 15 height 15
drag, startPoint x: 296, startPoint y: 300, endPoint x: 296, endPoint y: 337, distance: 37.6
click at [303, 358] on button "Todos" at bounding box center [310, 365] width 15 height 15
click at [303, 407] on button "Todos" at bounding box center [310, 414] width 15 height 15
drag, startPoint x: 297, startPoint y: 394, endPoint x: 302, endPoint y: 451, distance: 57.6
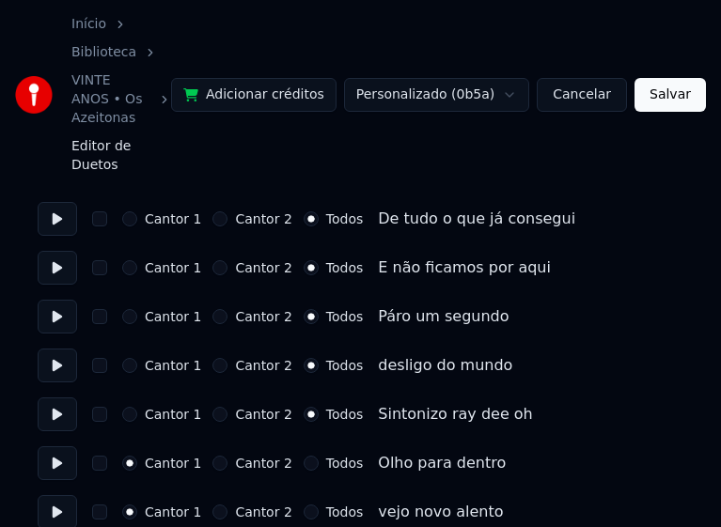
click at [303, 456] on button "Todos" at bounding box center [310, 463] width 15 height 15
click at [303, 504] on button "Todos" at bounding box center [310, 511] width 15 height 15
click at [678, 78] on button "Salvar" at bounding box center [669, 95] width 71 height 34
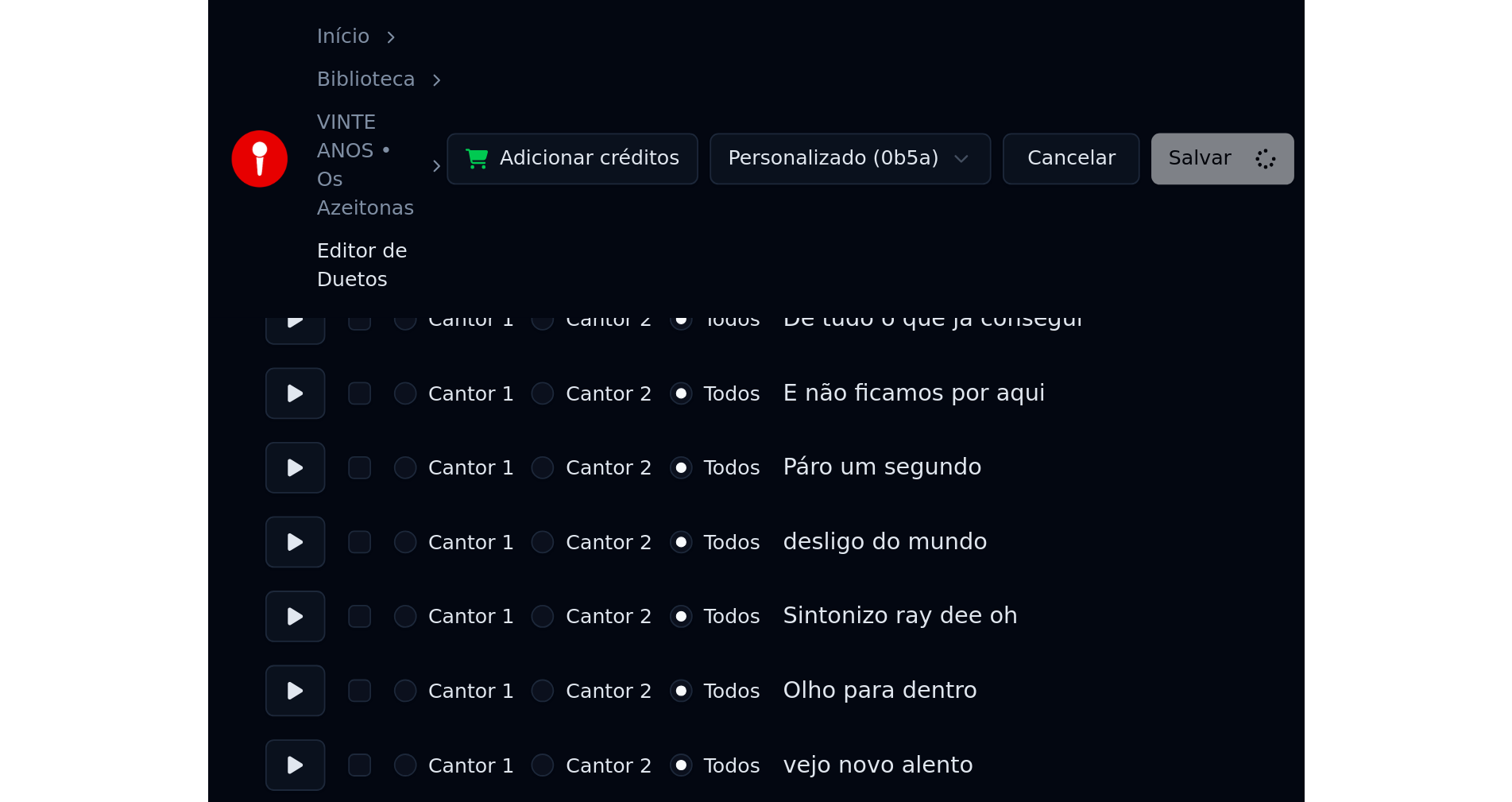
scroll to position [1115, 0]
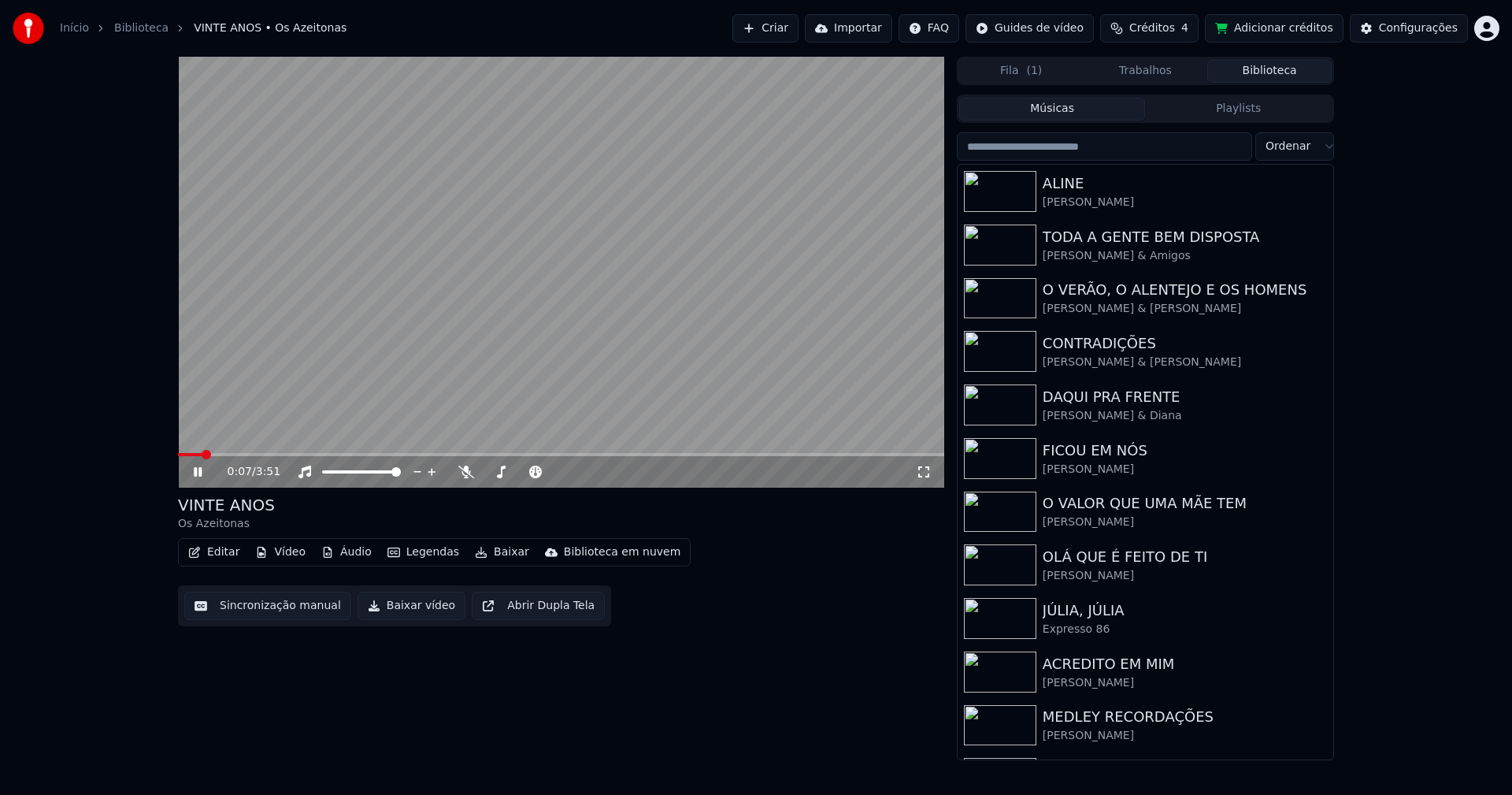
click at [920, 475] on icon at bounding box center [924, 471] width 16 height 13
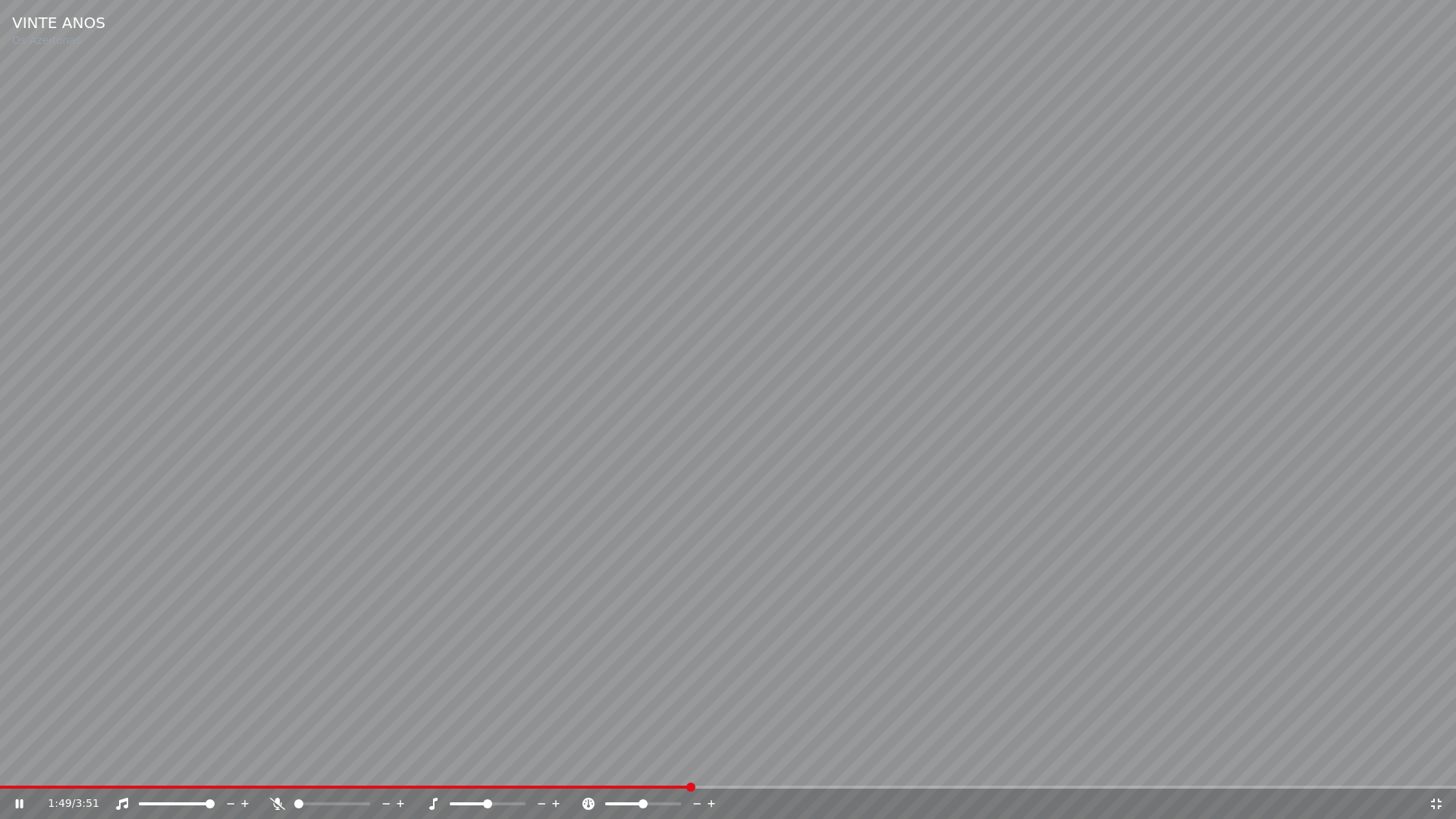
click at [1438, 764] on icon at bounding box center [1436, 803] width 15 height 12
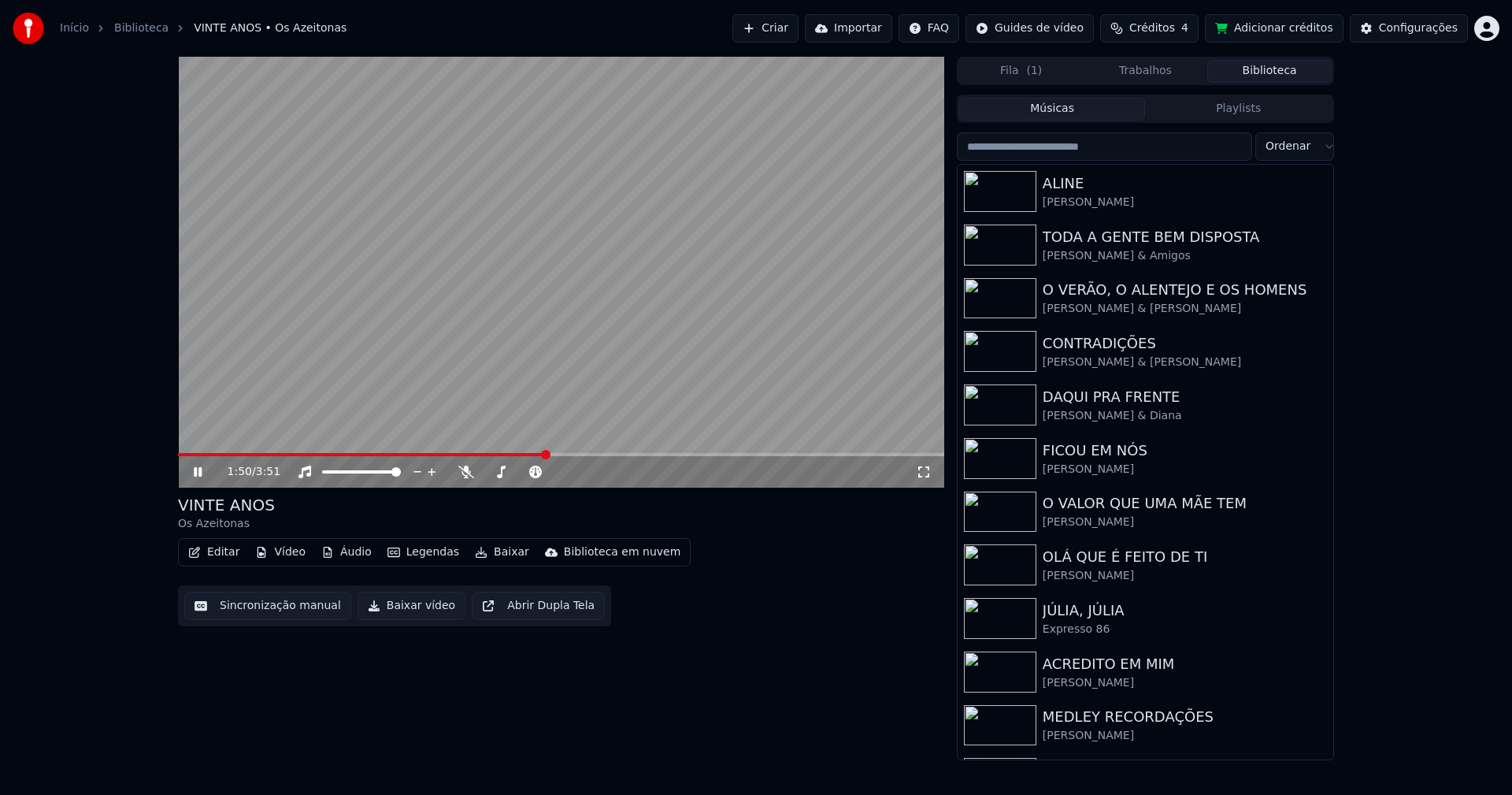
click at [195, 470] on icon at bounding box center [197, 471] width 8 height 9
click at [400, 596] on button "Baixar vídeo" at bounding box center [411, 605] width 108 height 29
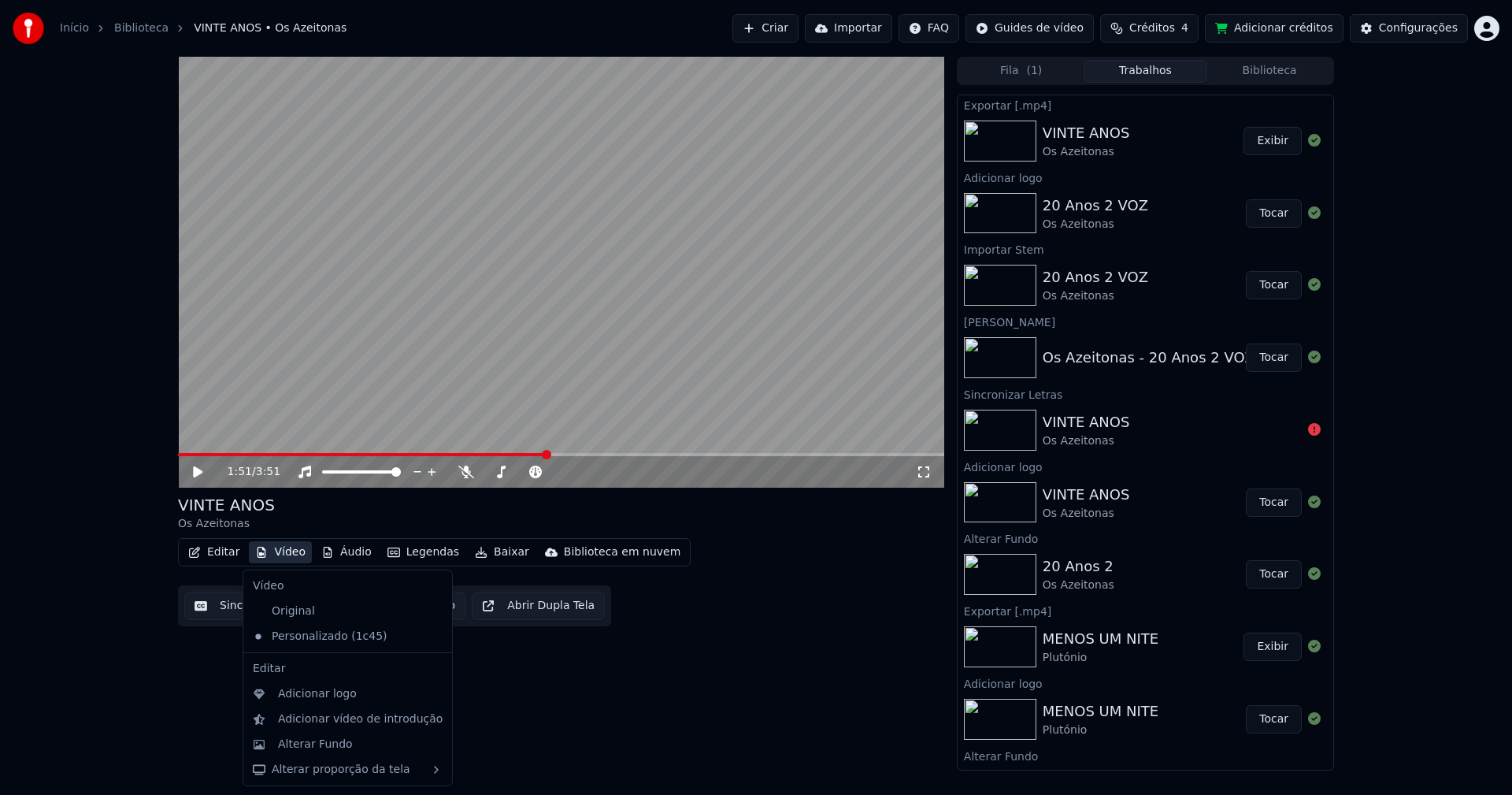
click at [289, 555] on button "Vídeo" at bounding box center [280, 552] width 63 height 22
click at [324, 740] on div "Alterar Fundo" at bounding box center [315, 744] width 75 height 16
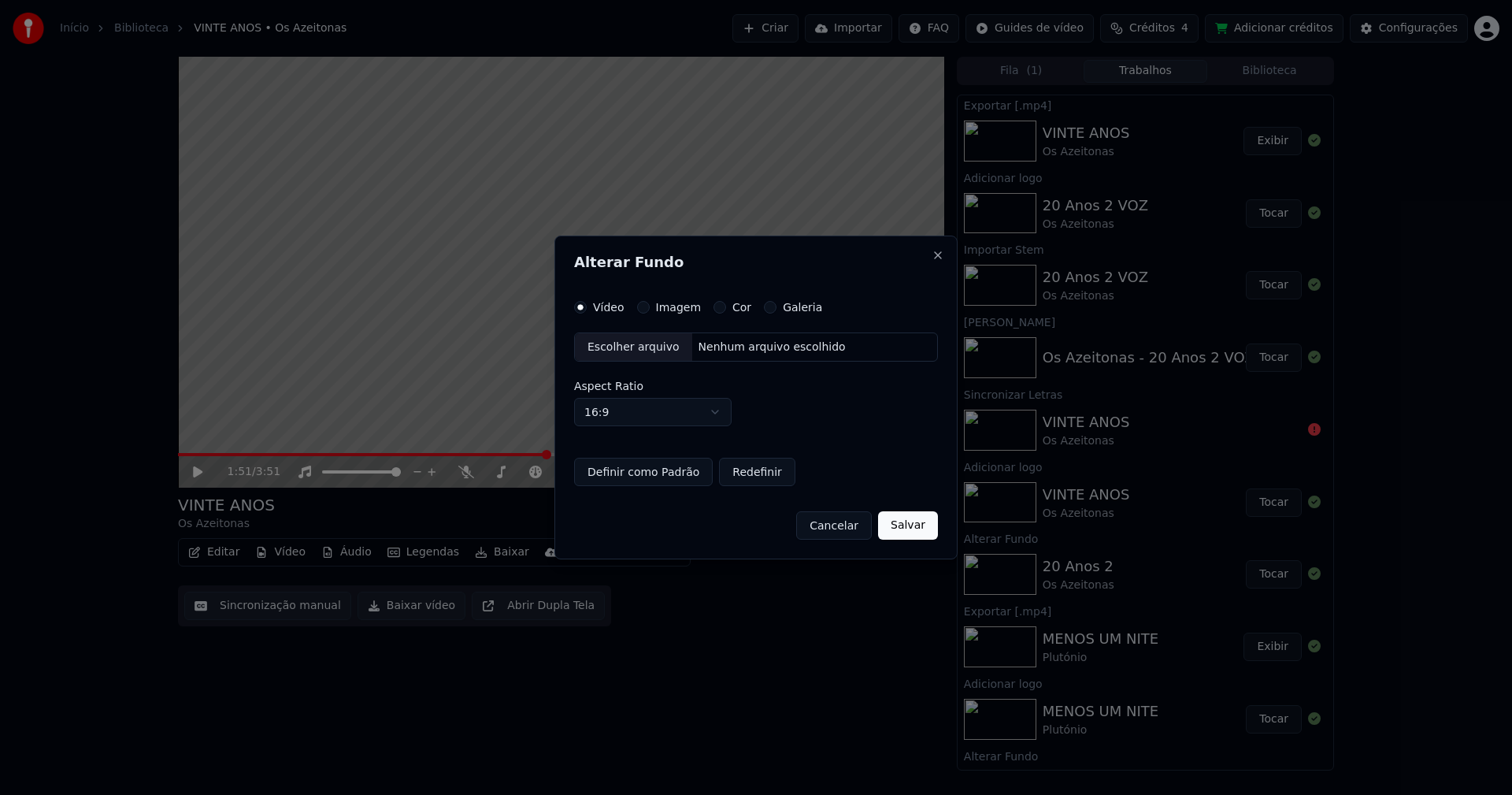
click at [630, 348] on div "Escolher arquivo" at bounding box center [634, 347] width 117 height 29
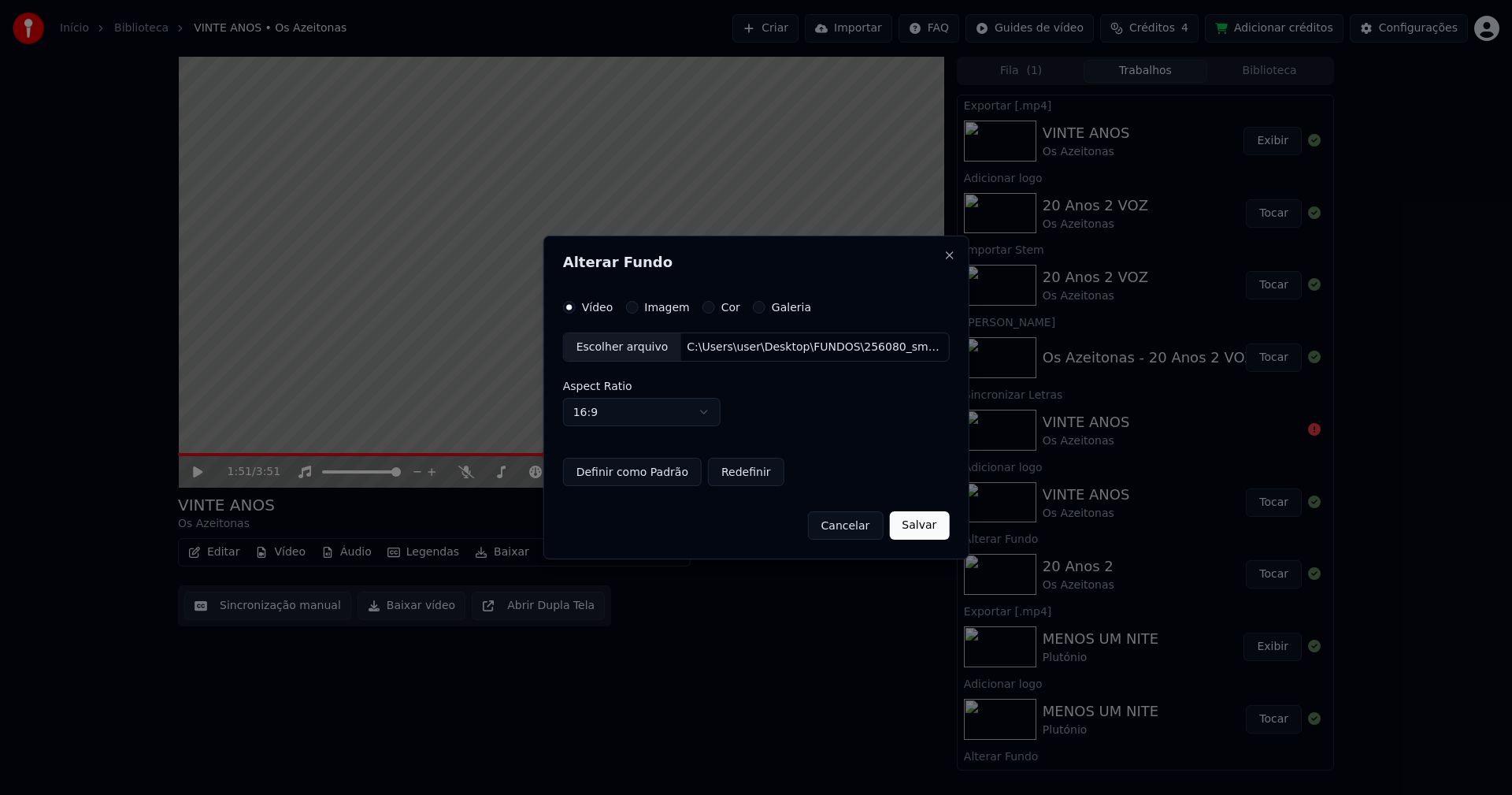
click at [922, 525] on button "Salvar" at bounding box center [919, 526] width 60 height 29
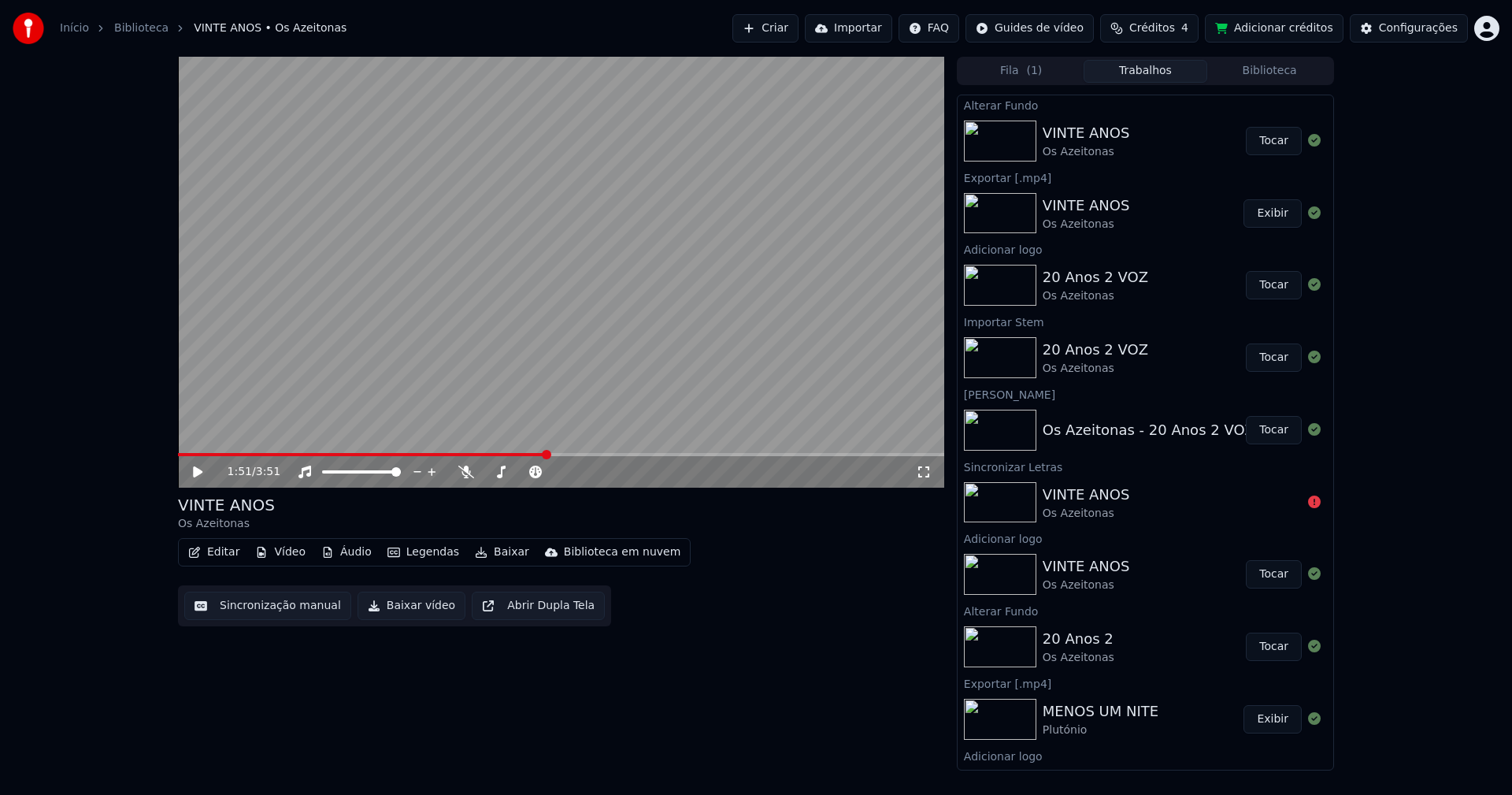
click at [1266, 138] on button "Tocar" at bounding box center [1273, 141] width 56 height 29
click at [199, 467] on icon at bounding box center [209, 471] width 37 height 13
click at [396, 614] on button "Baixar vídeo" at bounding box center [411, 605] width 108 height 29
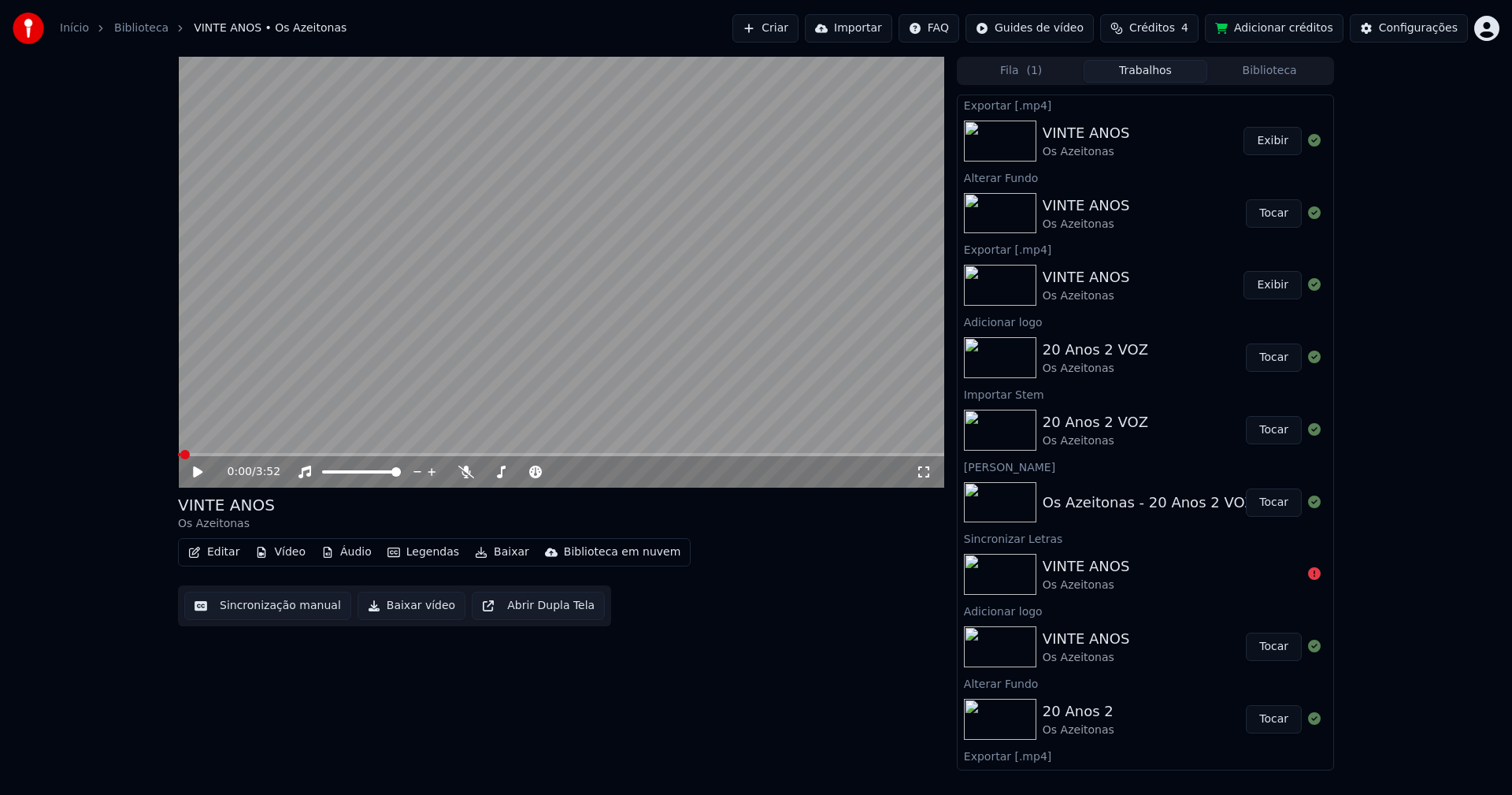
click at [291, 547] on button "Vídeo" at bounding box center [280, 552] width 63 height 22
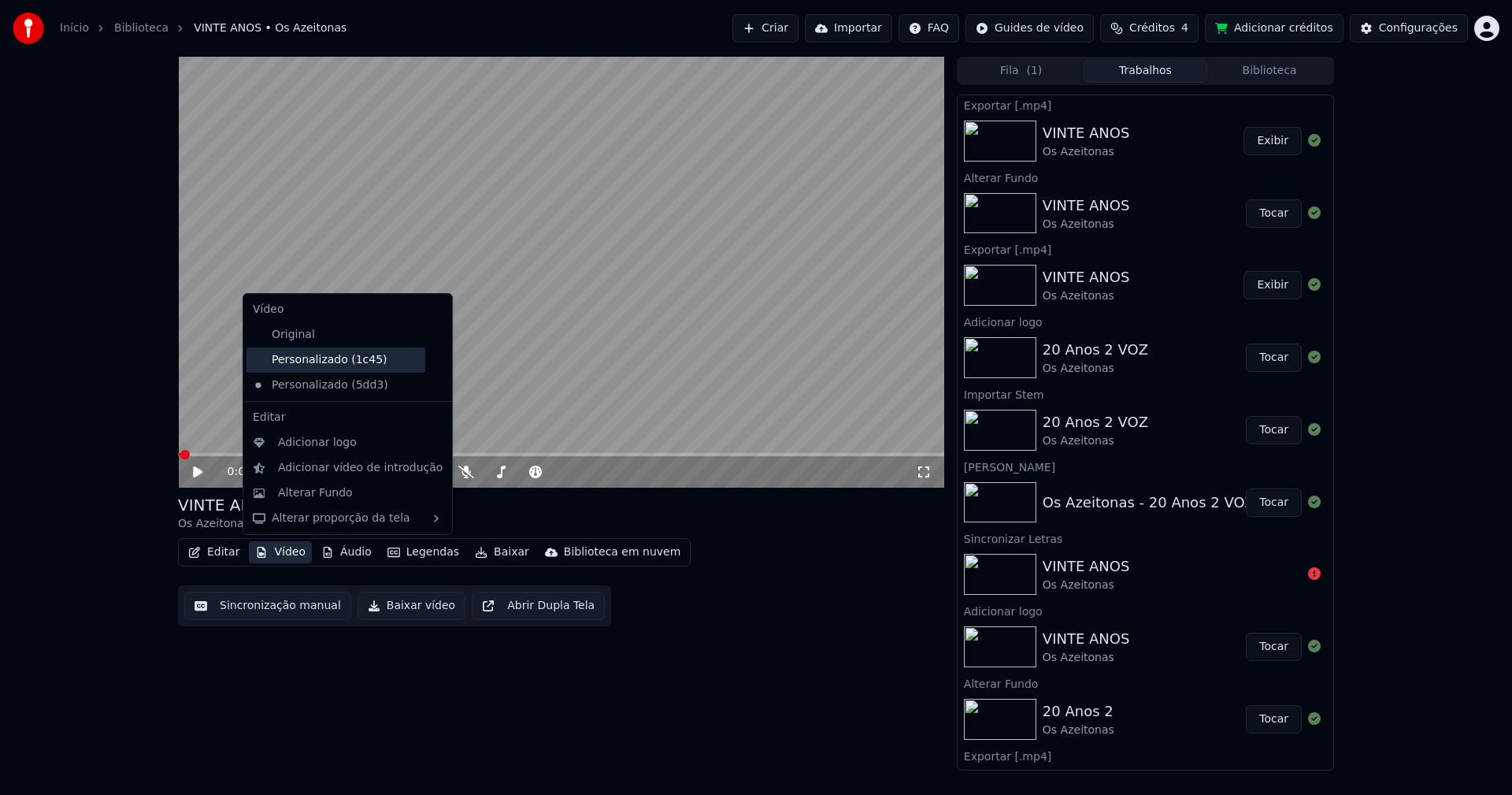
click at [321, 362] on div "Personalizado (1c45)" at bounding box center [335, 360] width 179 height 25
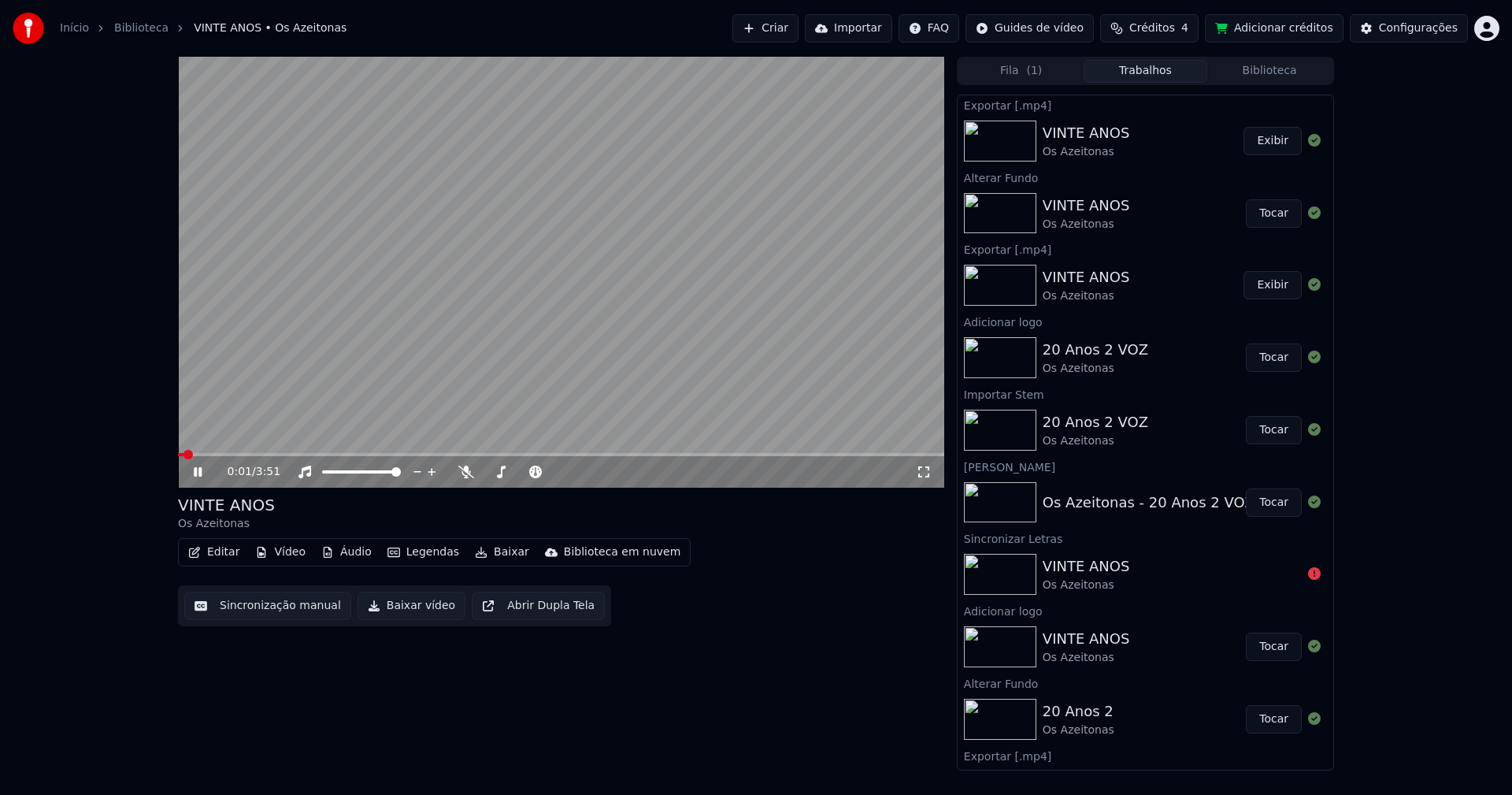
click at [201, 469] on icon at bounding box center [197, 471] width 8 height 9
click at [1279, 70] on button "Biblioteca" at bounding box center [1269, 70] width 124 height 23
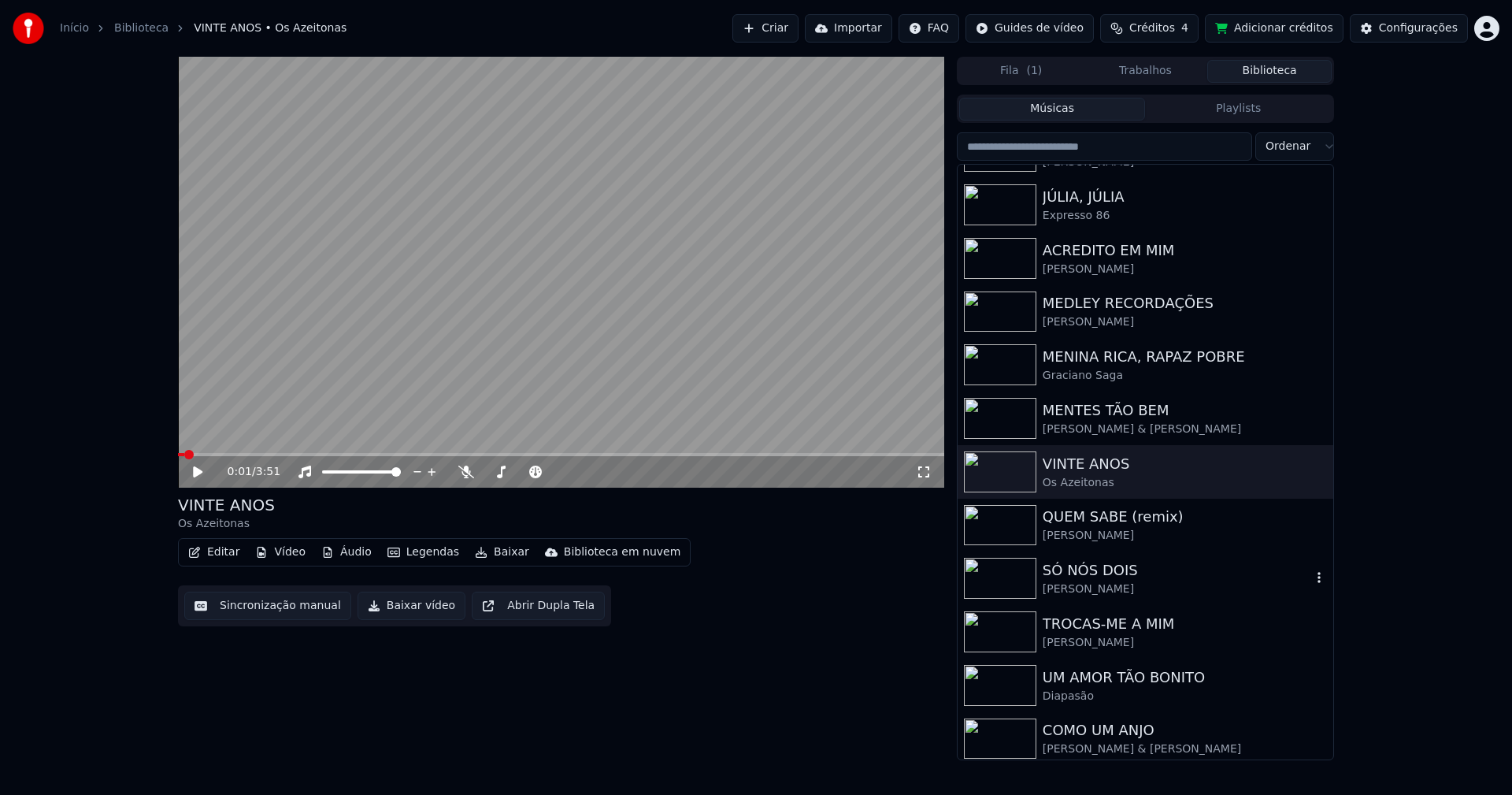
scroll to position [420, 0]
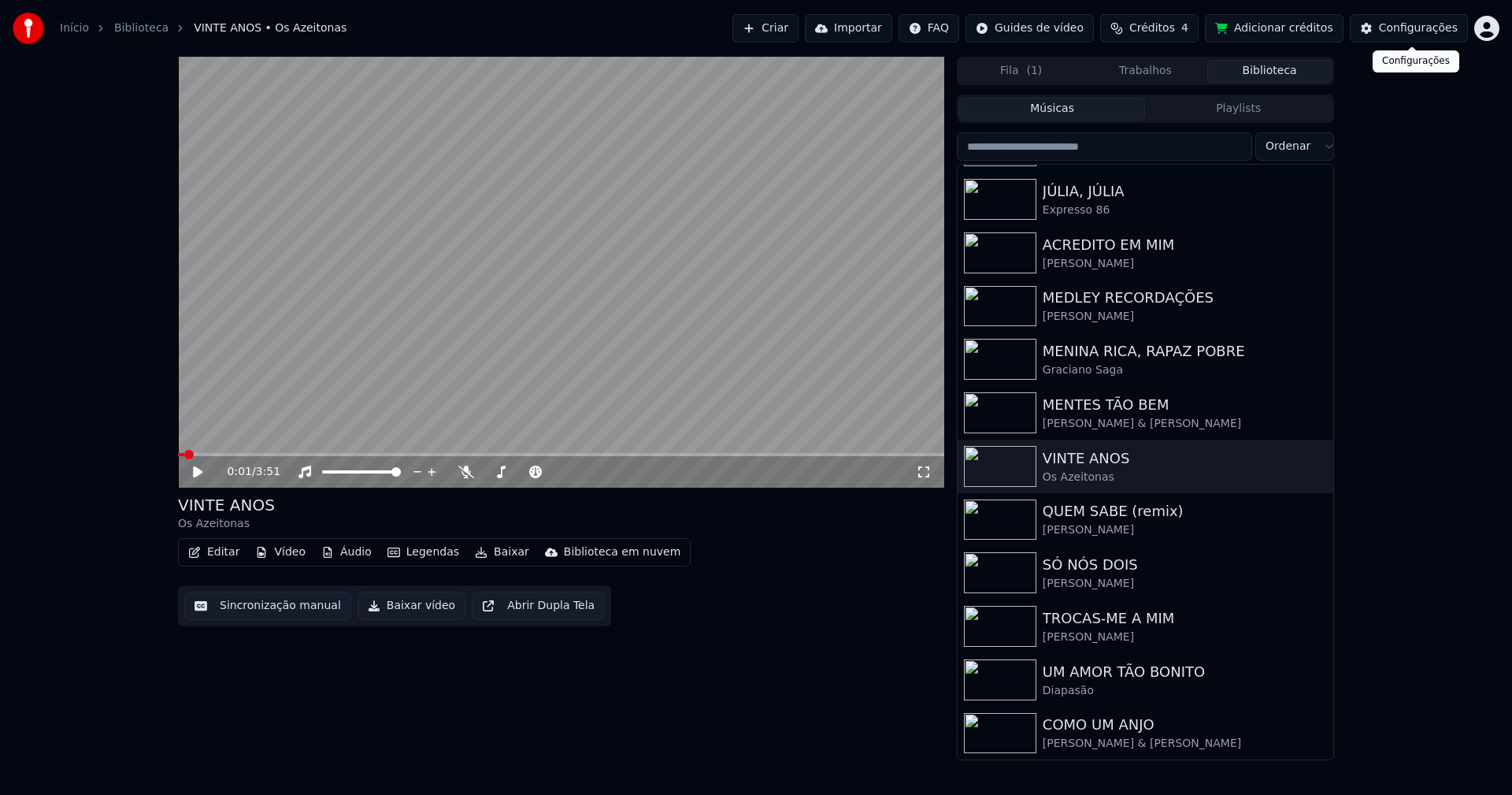
click at [1438, 29] on div "Configurações" at bounding box center [1418, 28] width 79 height 16
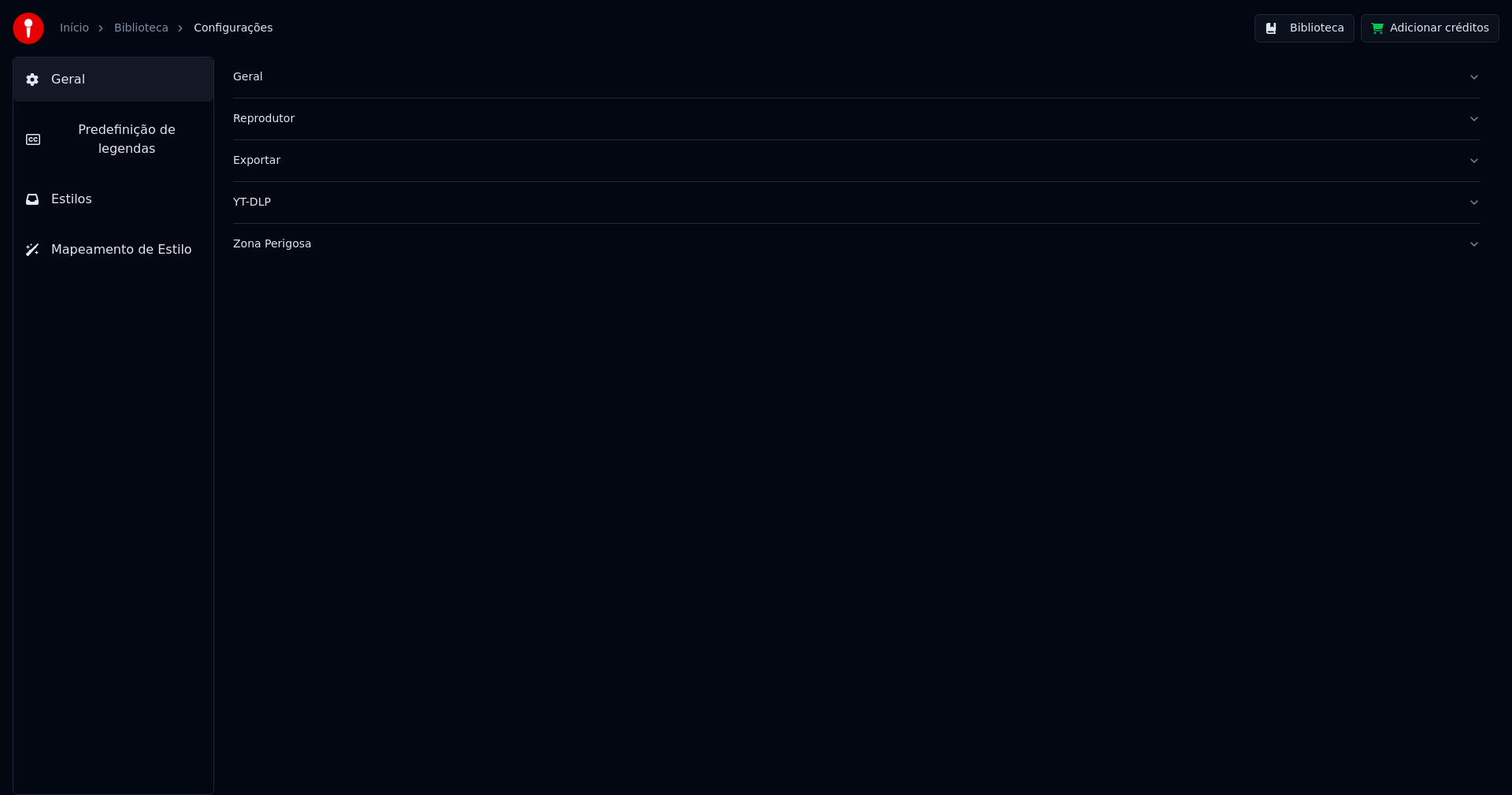
click at [244, 79] on div "Geral" at bounding box center [844, 77] width 1222 height 16
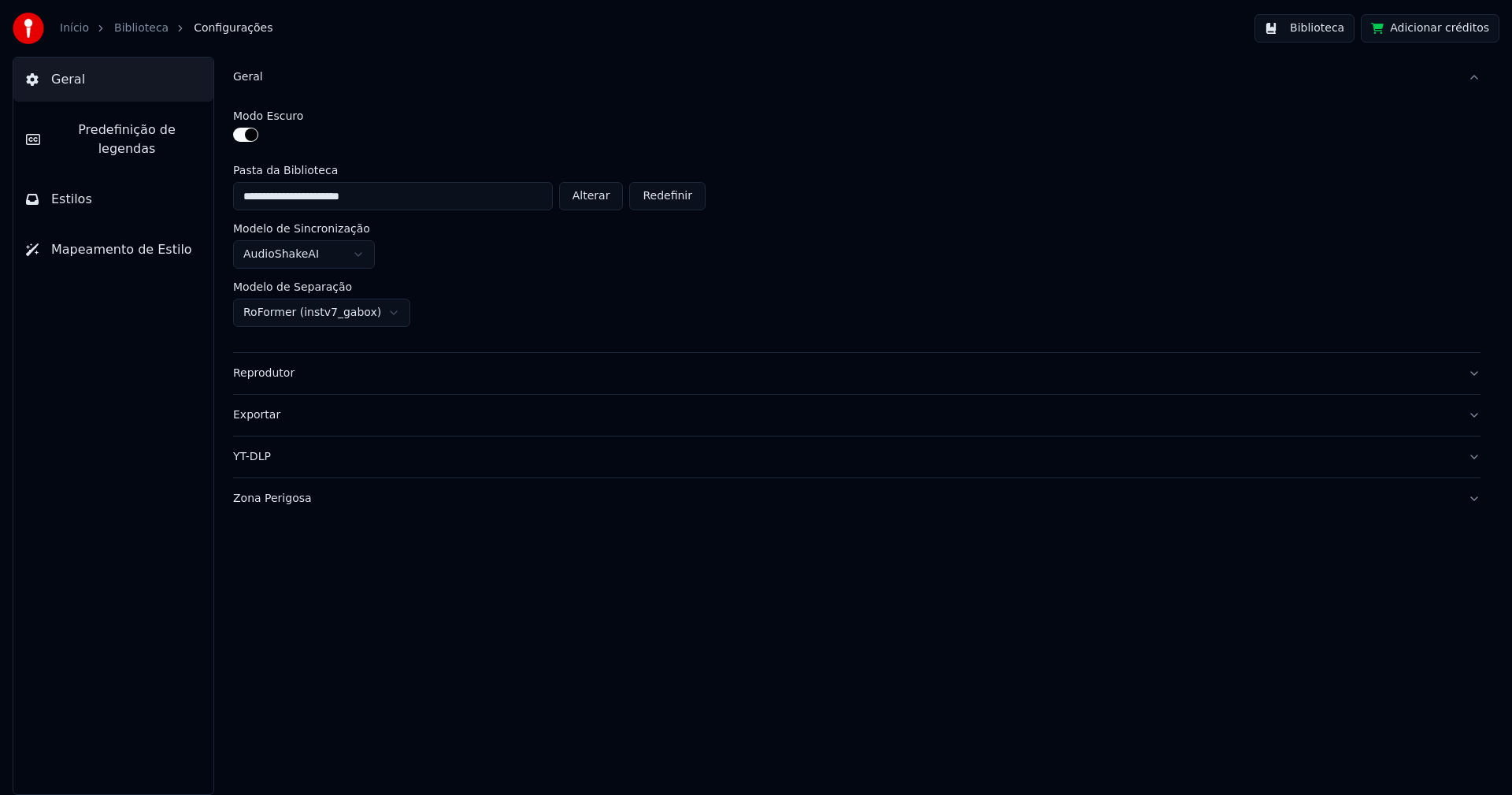
click at [607, 199] on button "Alterar" at bounding box center [591, 196] width 65 height 29
type input "**********"
click at [1328, 30] on button "Biblioteca" at bounding box center [1303, 29] width 100 height 29
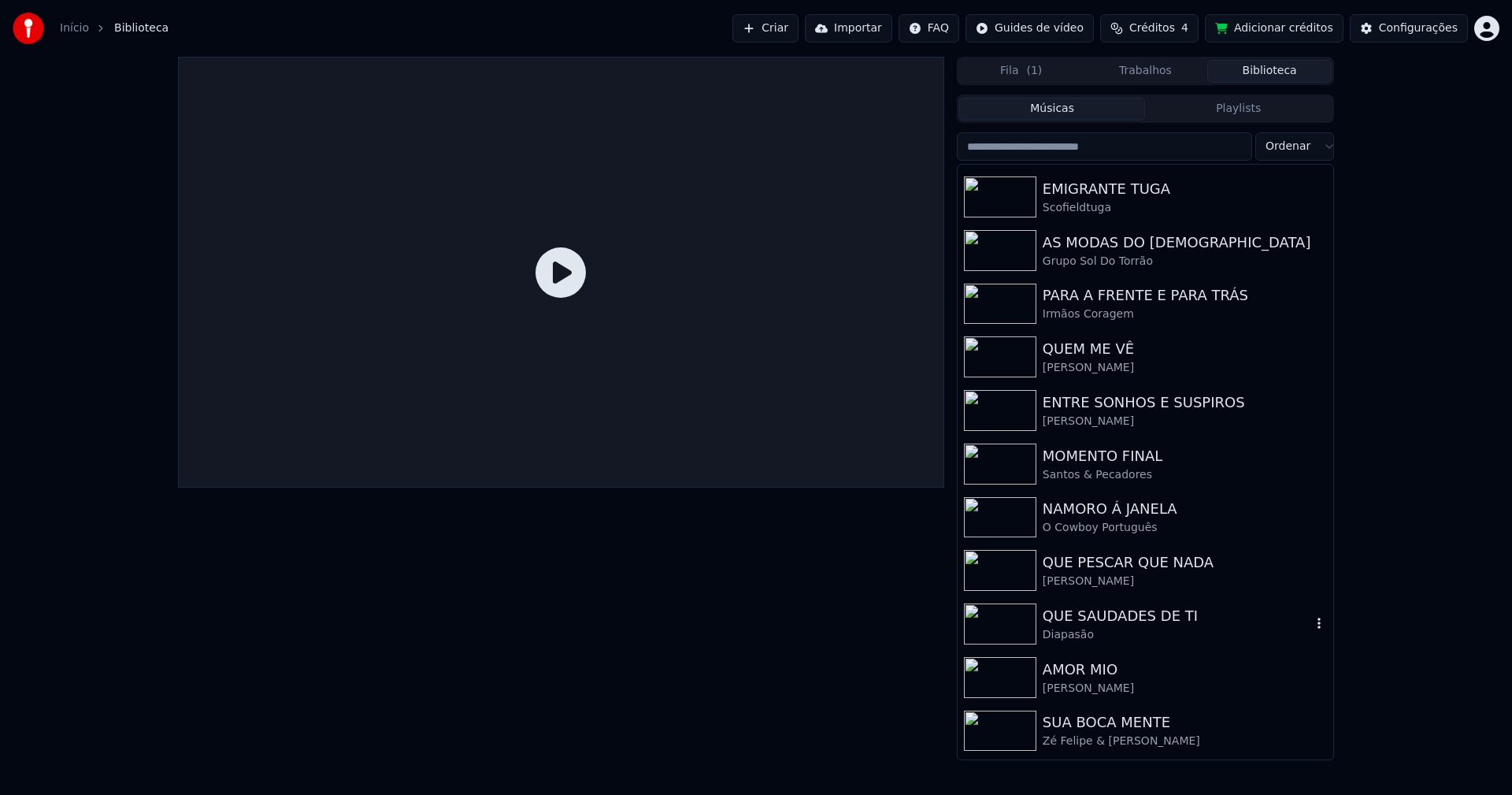
scroll to position [236, 0]
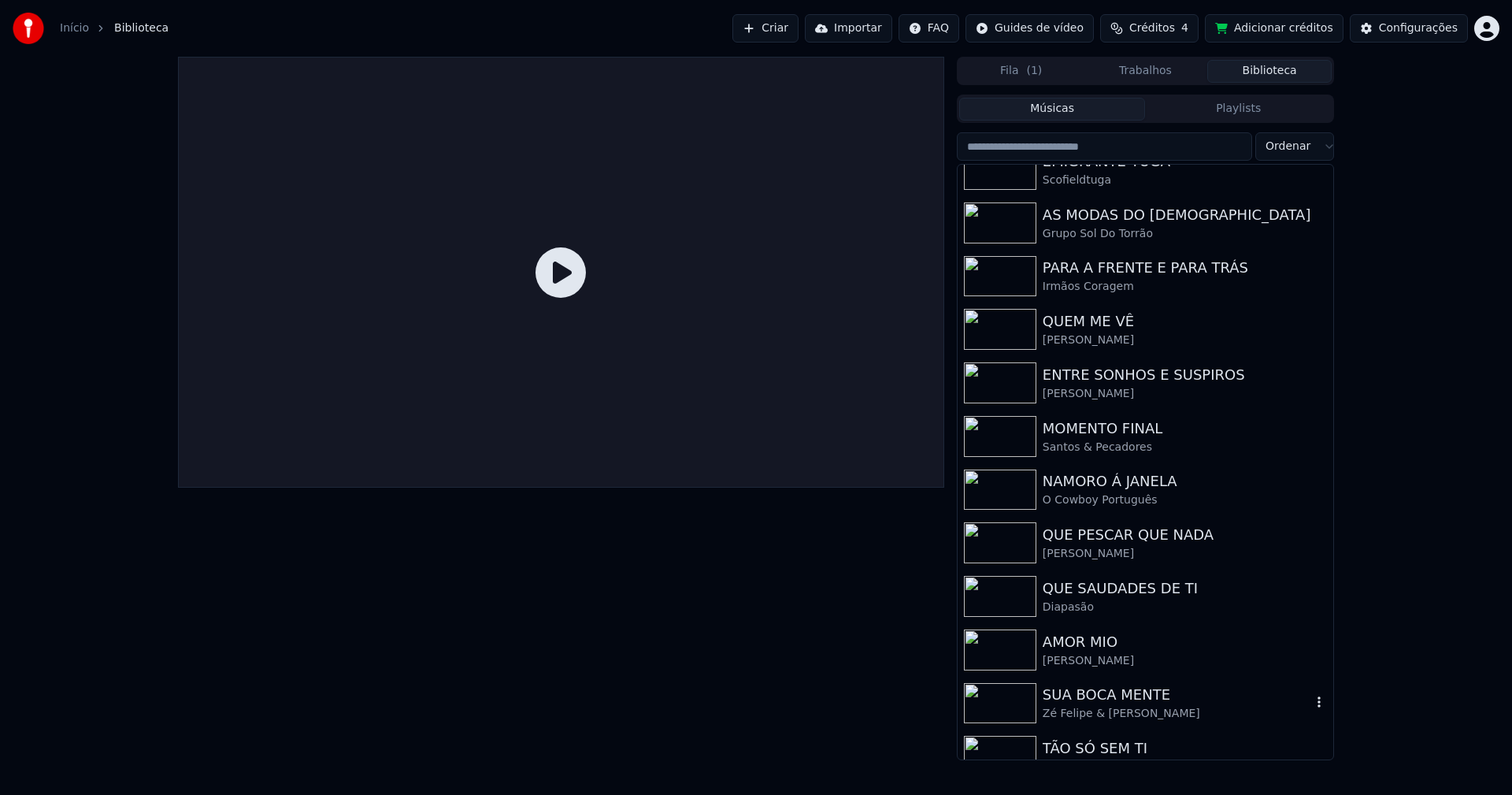
click at [1145, 691] on div "SUA BOCA MENTE" at bounding box center [1177, 694] width 268 height 22
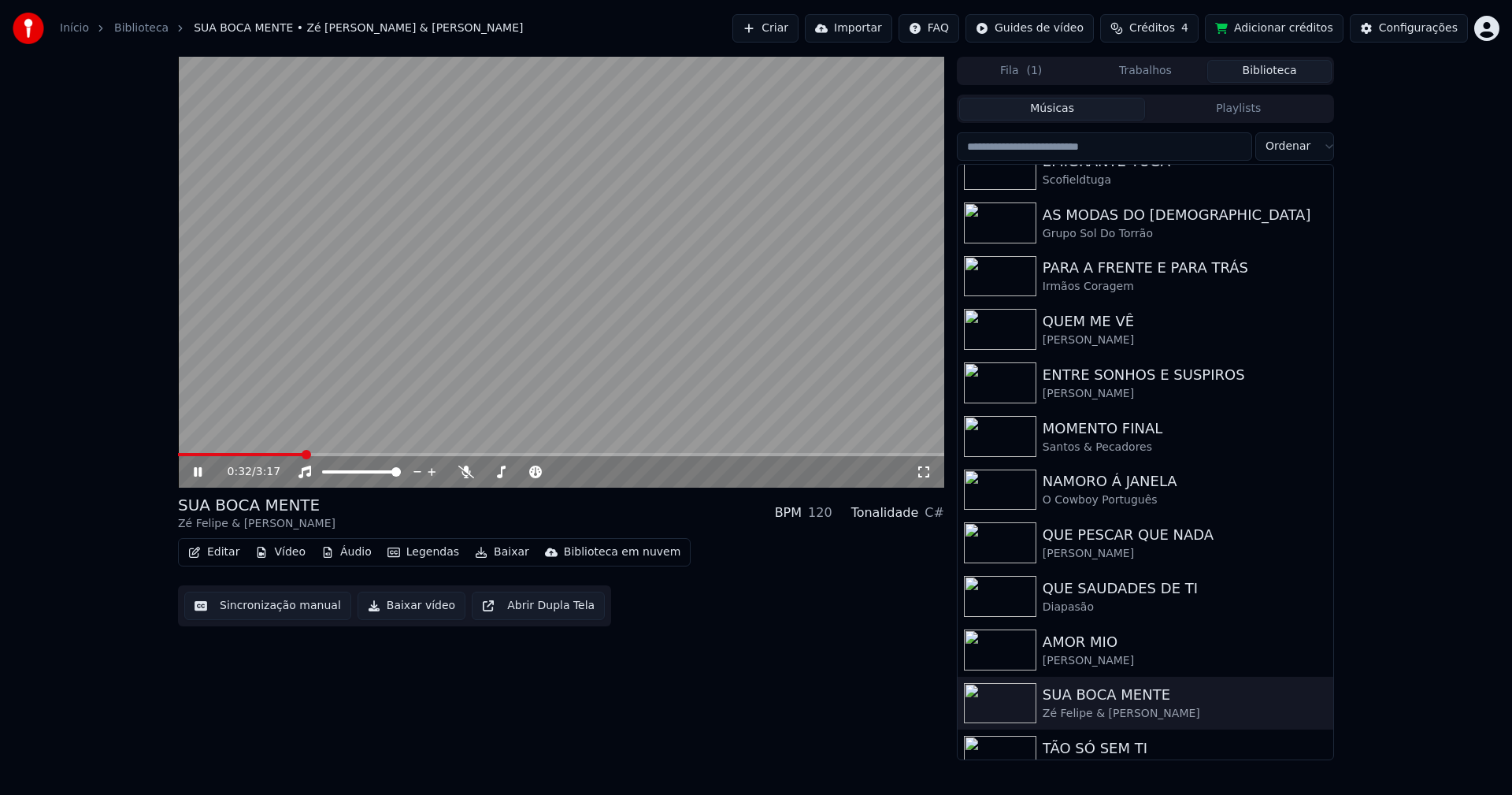
click at [194, 479] on div "0:32 / 3:17" at bounding box center [561, 471] width 753 height 16
drag, startPoint x: 200, startPoint y: 469, endPoint x: 821, endPoint y: 2, distance: 777.0
click at [201, 466] on icon at bounding box center [209, 471] width 37 height 13
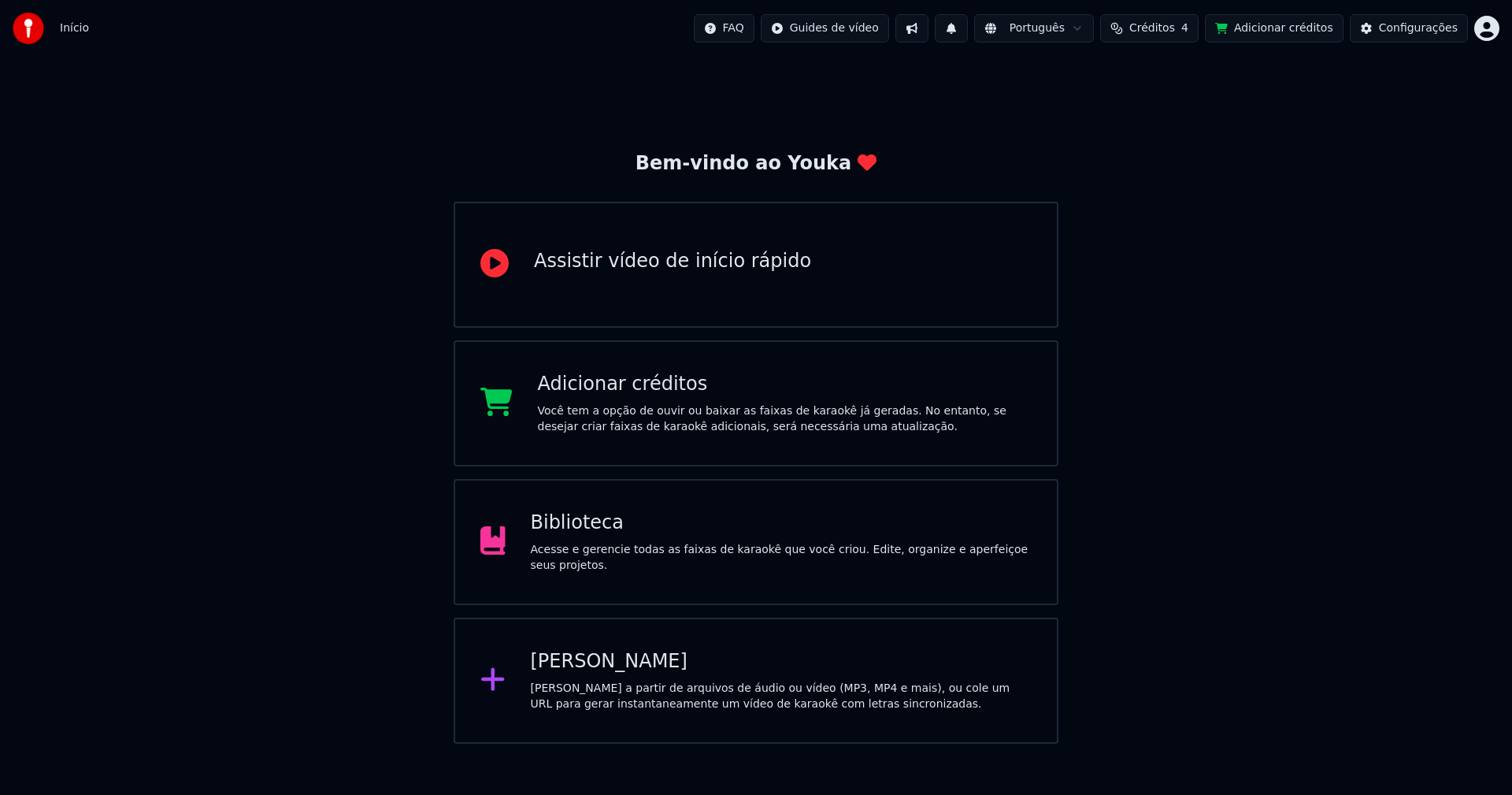
click at [968, 29] on button at bounding box center [950, 29] width 33 height 29
click at [1214, 258] on div "Bem-vindo ao Youka Assistir vídeo de início rápido Adicionar créditos Você tem …" at bounding box center [756, 400] width 1512 height 687
click at [968, 32] on button at bounding box center [950, 29] width 33 height 29
click at [929, 29] on button at bounding box center [911, 29] width 33 height 29
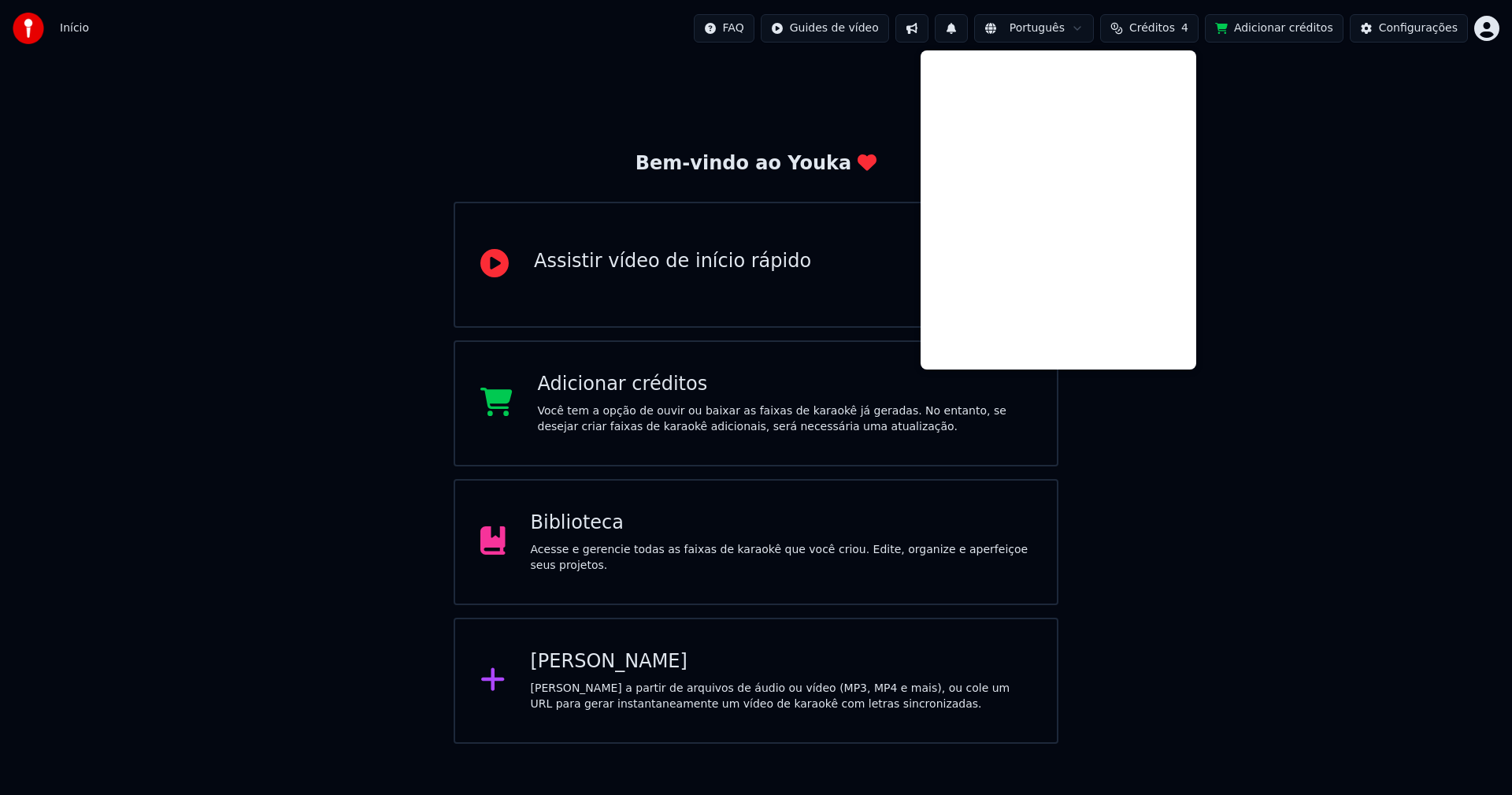
click at [929, 26] on button at bounding box center [911, 29] width 33 height 29
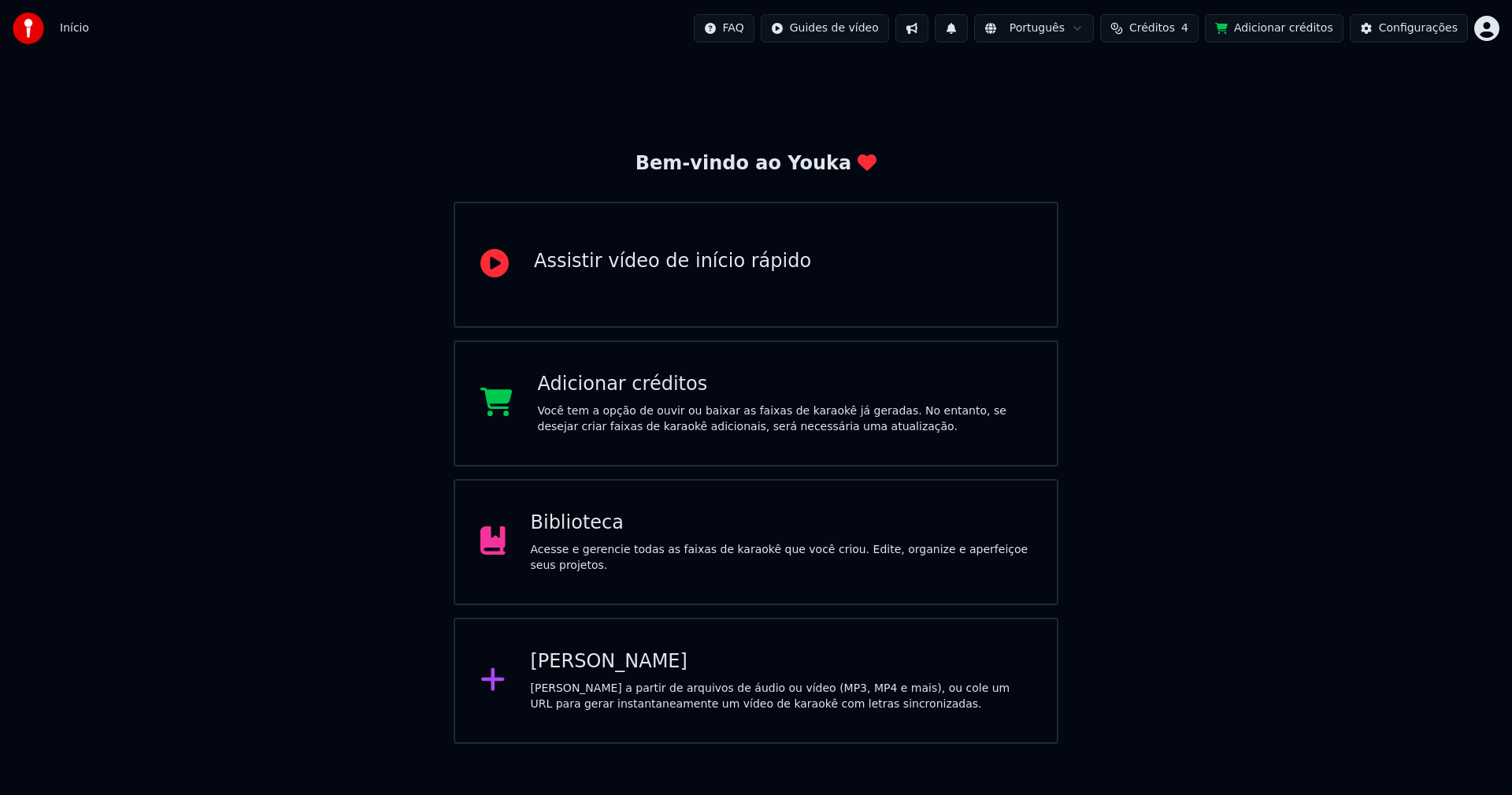
click at [1323, 335] on div "Bem-vindo ao Youka Assistir vídeo de início rápido Adicionar créditos Você tem …" at bounding box center [756, 400] width 1512 height 687
click at [1412, 36] on button "Configurações" at bounding box center [1408, 29] width 118 height 29
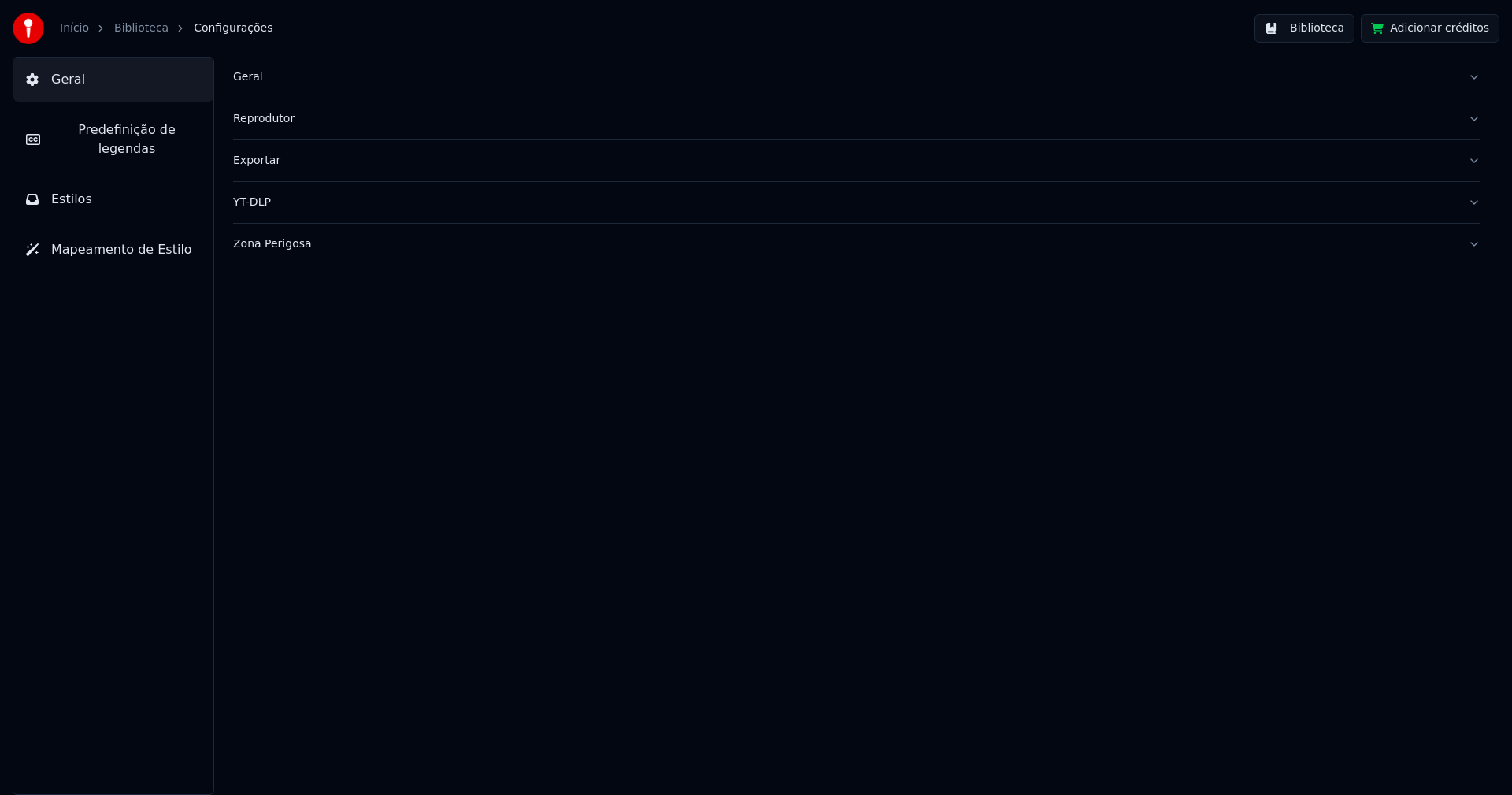
click at [248, 76] on div "Geral" at bounding box center [844, 77] width 1222 height 16
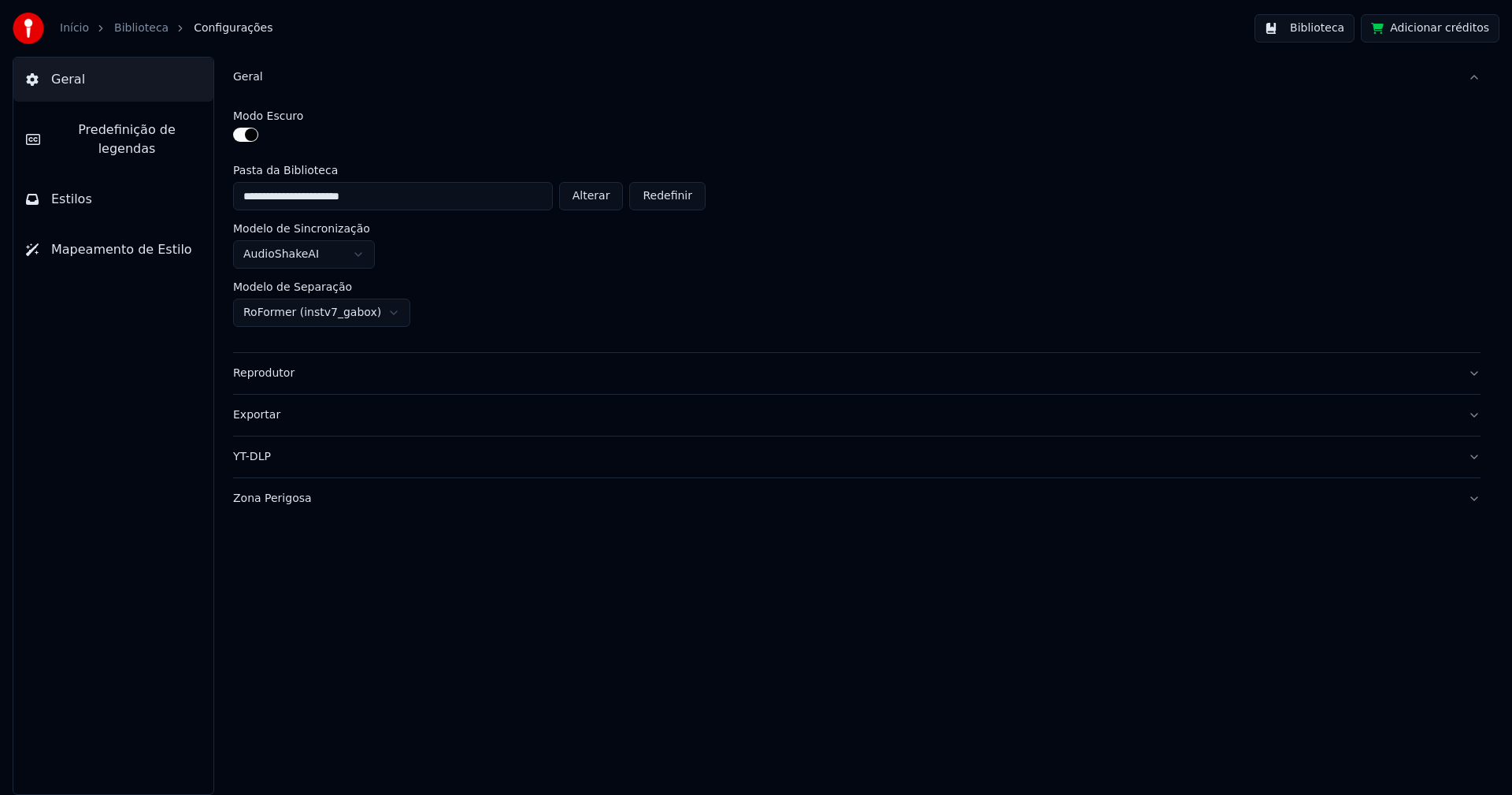
click at [600, 199] on button "Alterar" at bounding box center [591, 196] width 65 height 29
type input "**********"
click at [1336, 29] on button "Biblioteca" at bounding box center [1303, 29] width 100 height 29
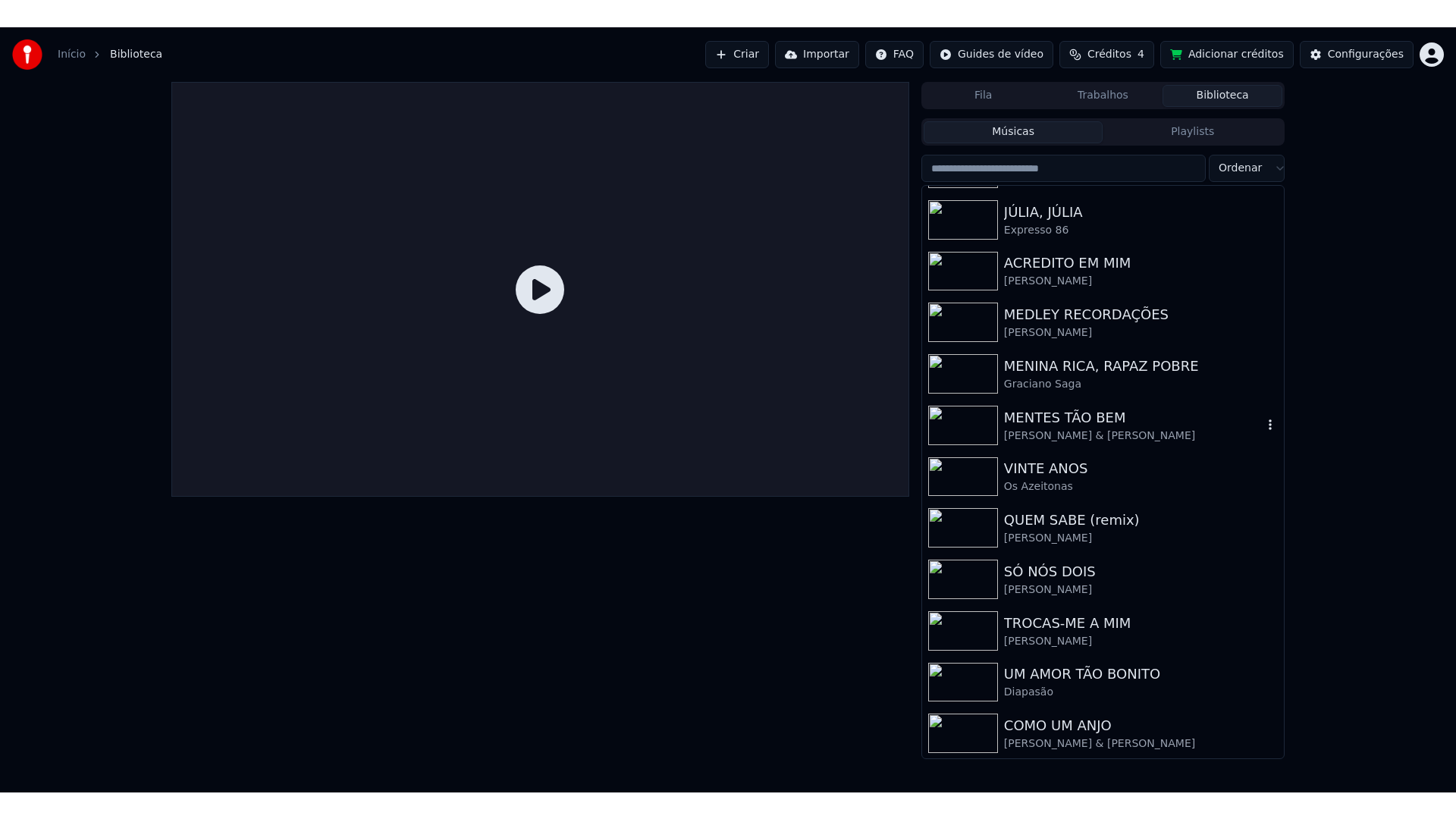
scroll to position [405, 0]
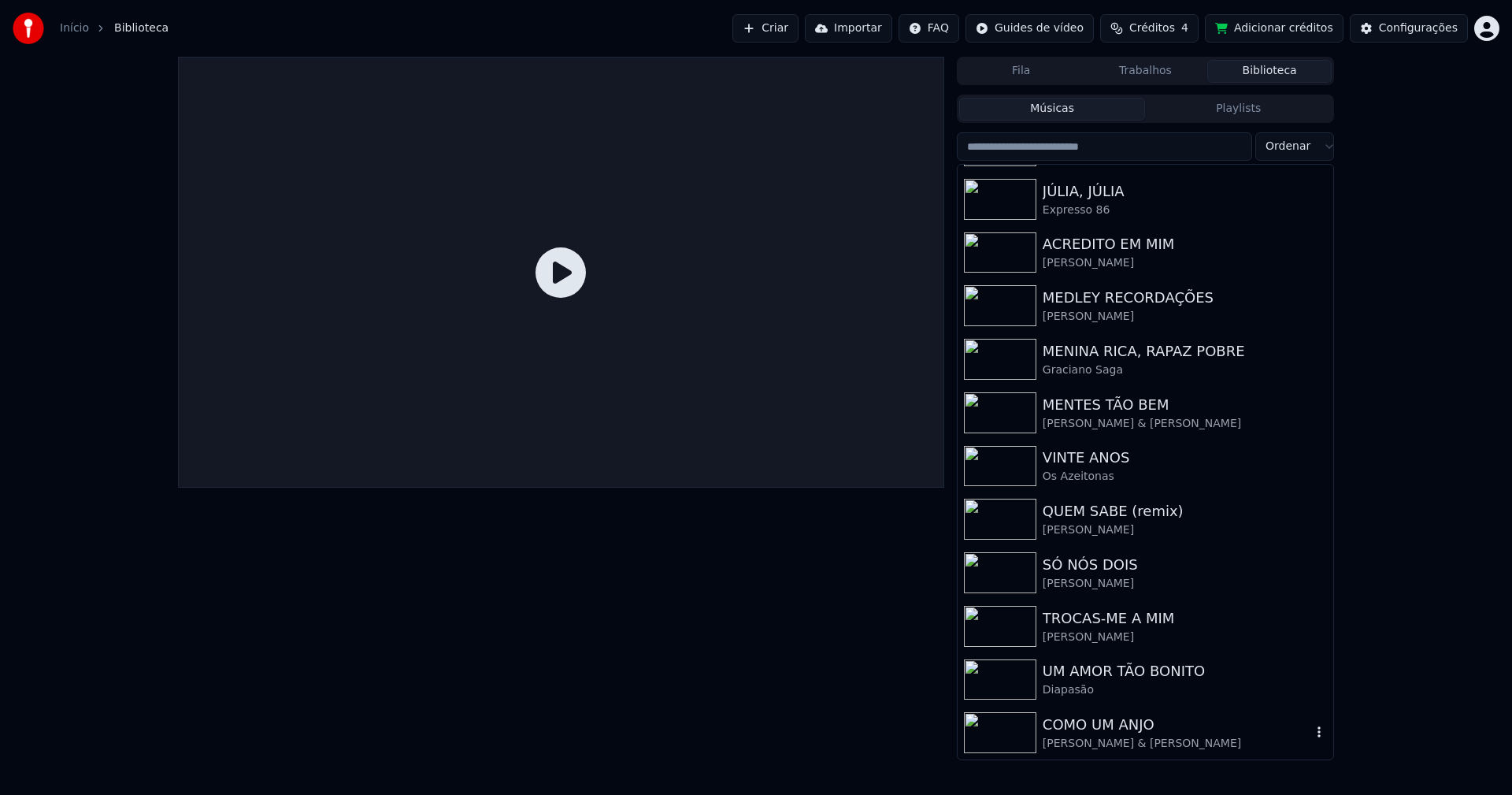
drag, startPoint x: 1102, startPoint y: 728, endPoint x: 1103, endPoint y: 662, distance: 66.0
click at [1102, 727] on div "COMO UM ANJO" at bounding box center [1177, 725] width 268 height 22
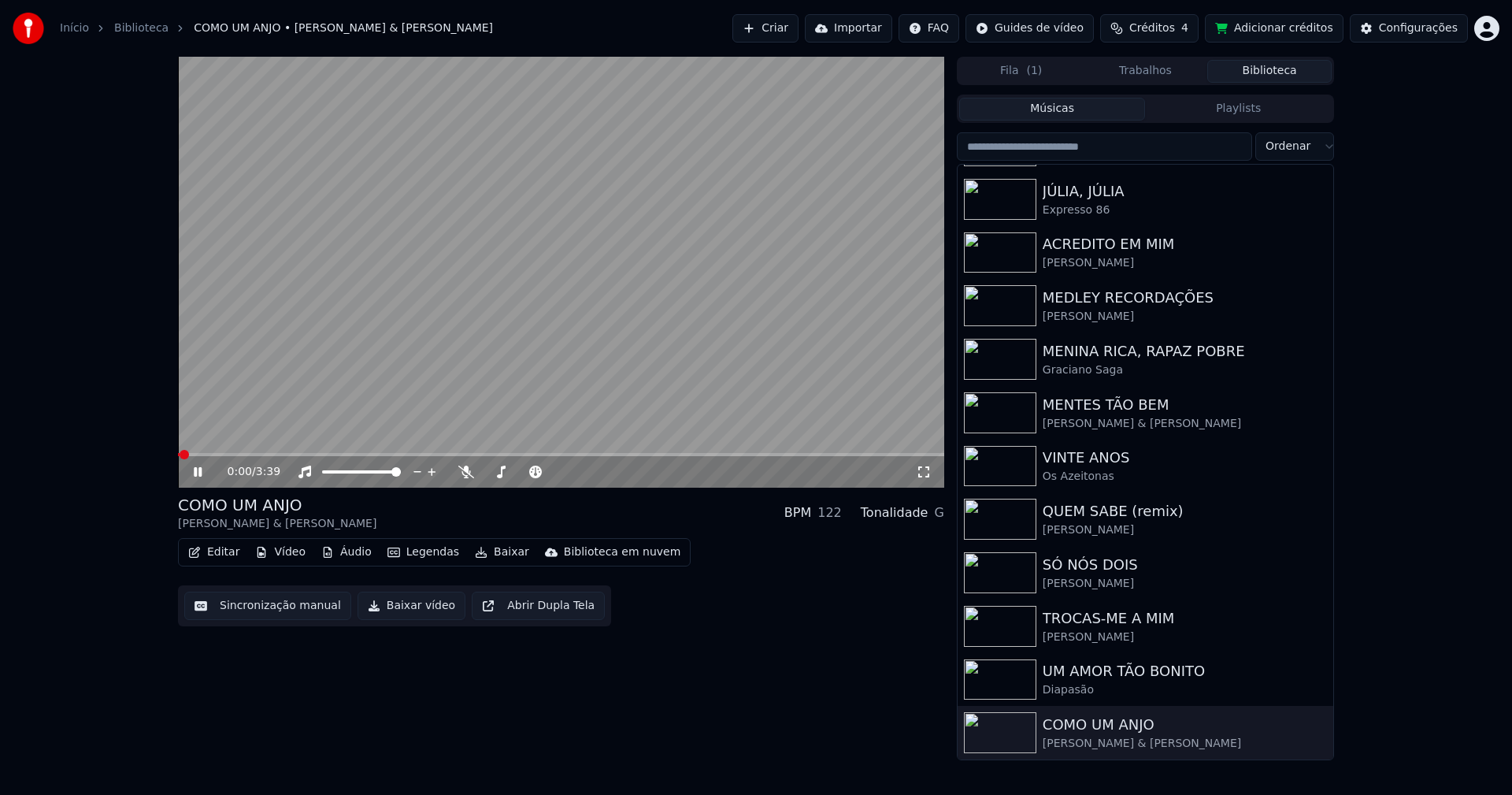
click at [927, 475] on icon at bounding box center [924, 471] width 16 height 13
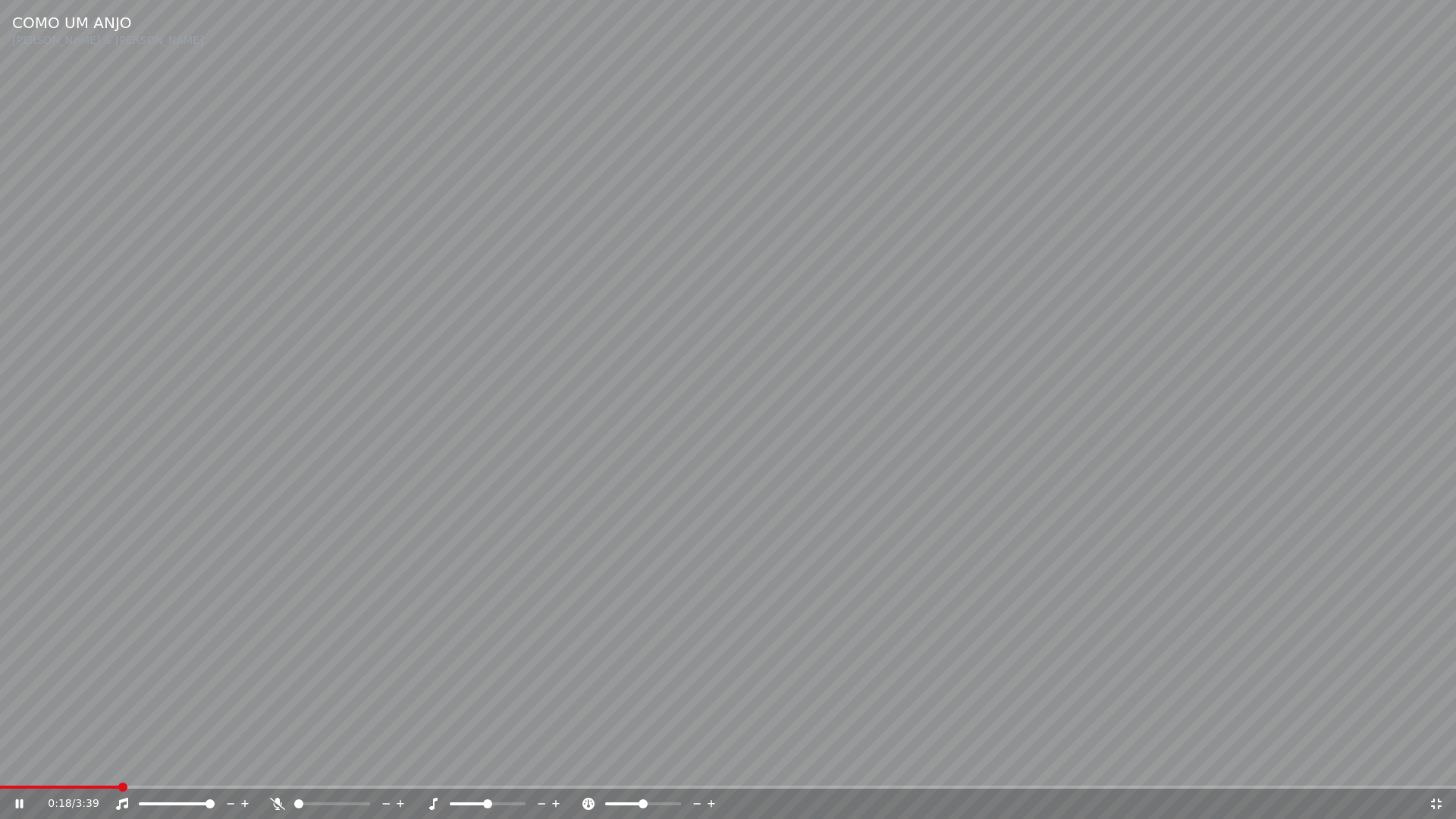
click at [116, 764] on span at bounding box center [728, 787] width 1456 height 3
click at [69, 764] on span at bounding box center [78, 787] width 157 height 3
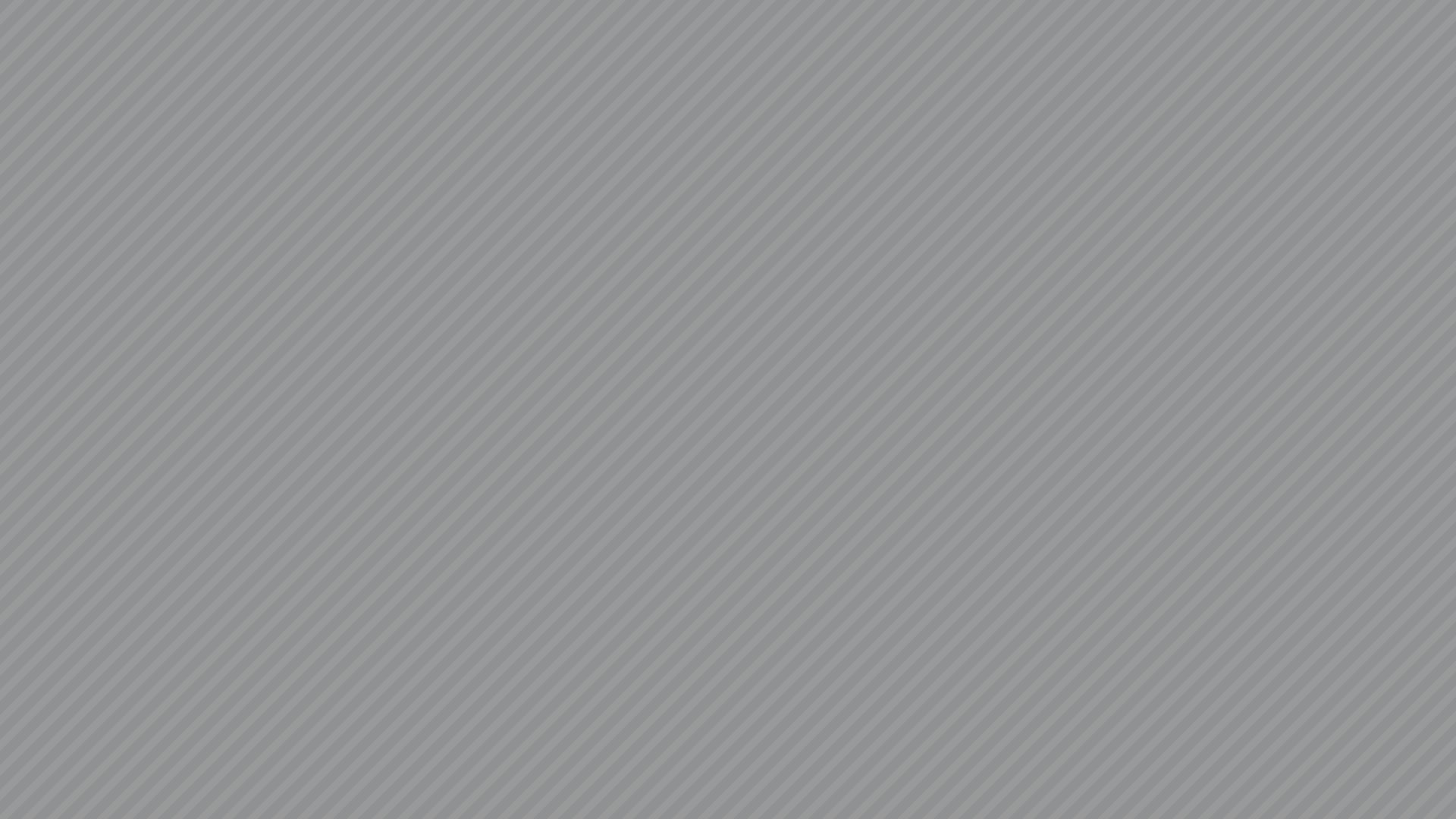
click at [23, 764] on video at bounding box center [728, 409] width 1456 height 819
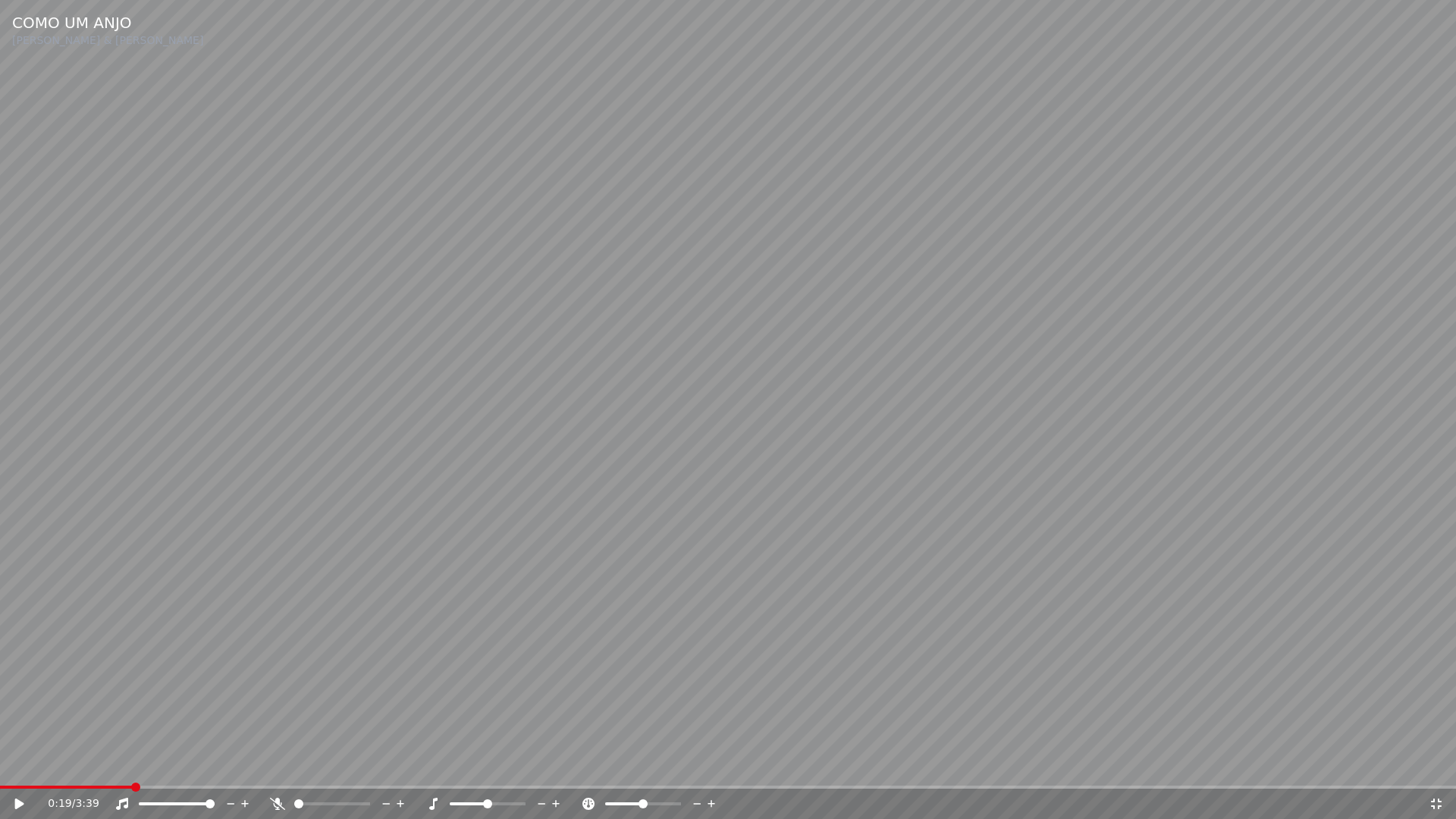
click at [1436, 764] on div "0:19 / 3:39" at bounding box center [728, 804] width 1456 height 31
click at [1437, 764] on icon at bounding box center [1436, 803] width 10 height 10
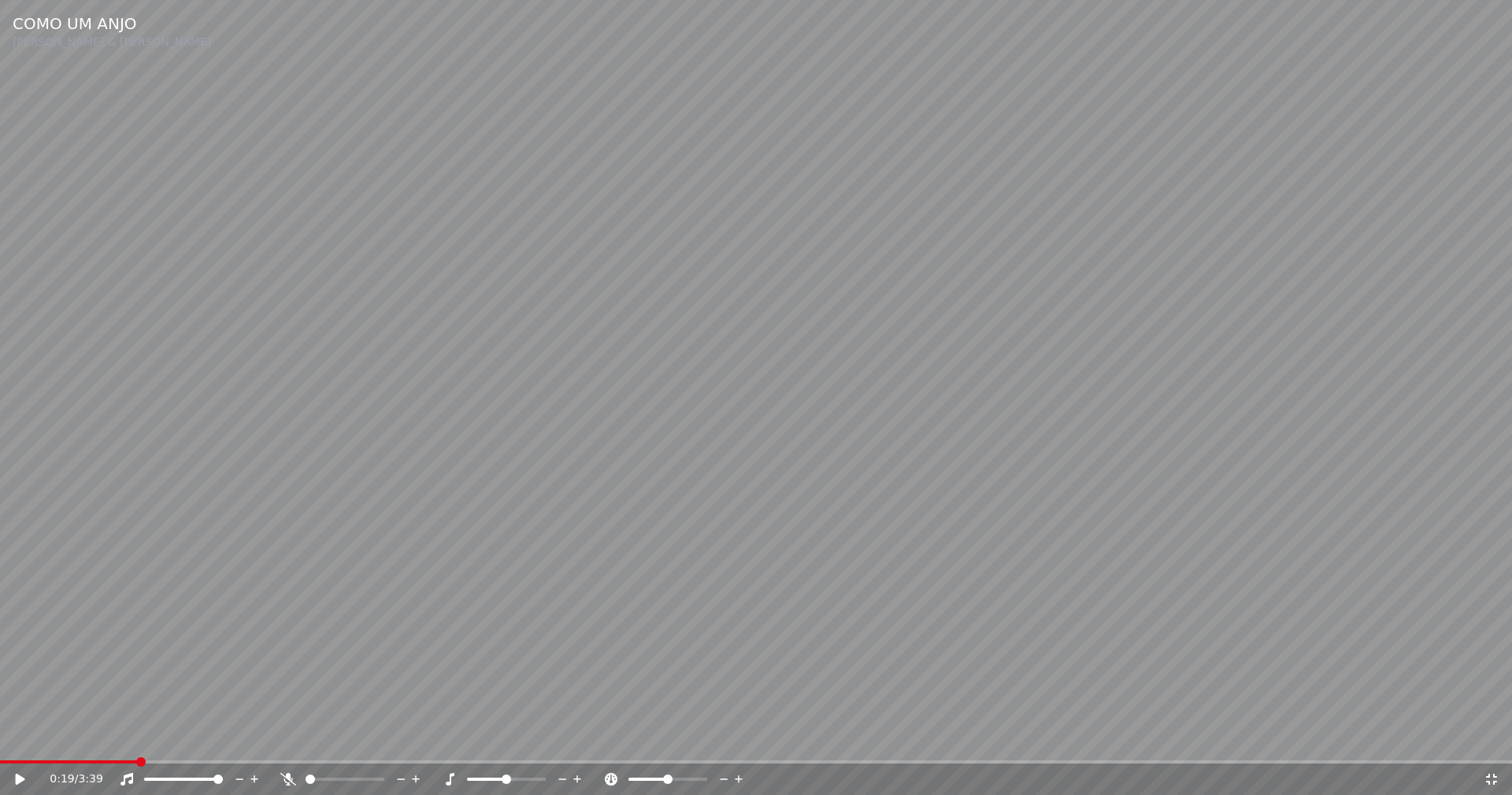
scroll to position [421, 0]
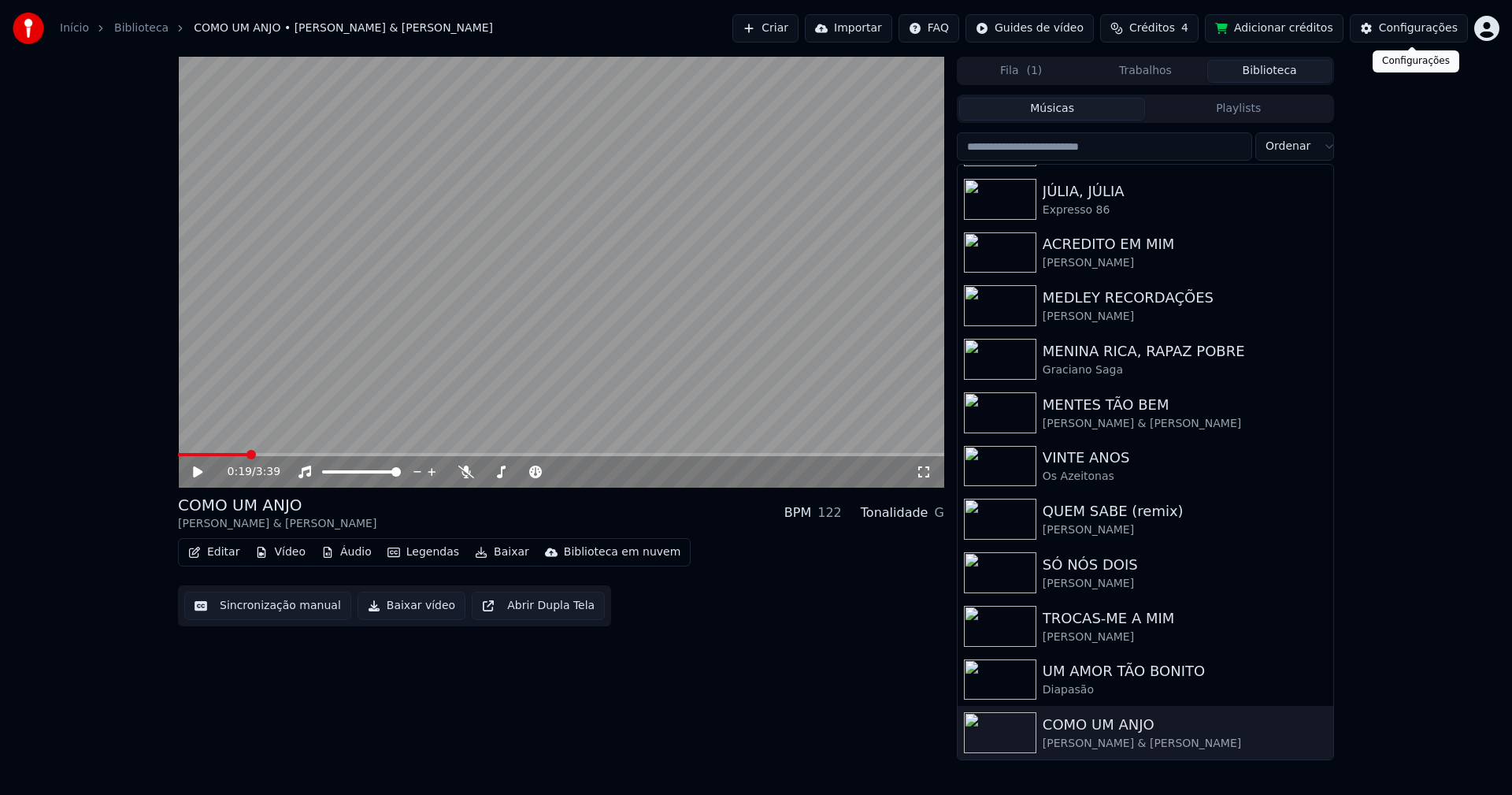
click at [1417, 42] on button "Configurações" at bounding box center [1408, 29] width 118 height 29
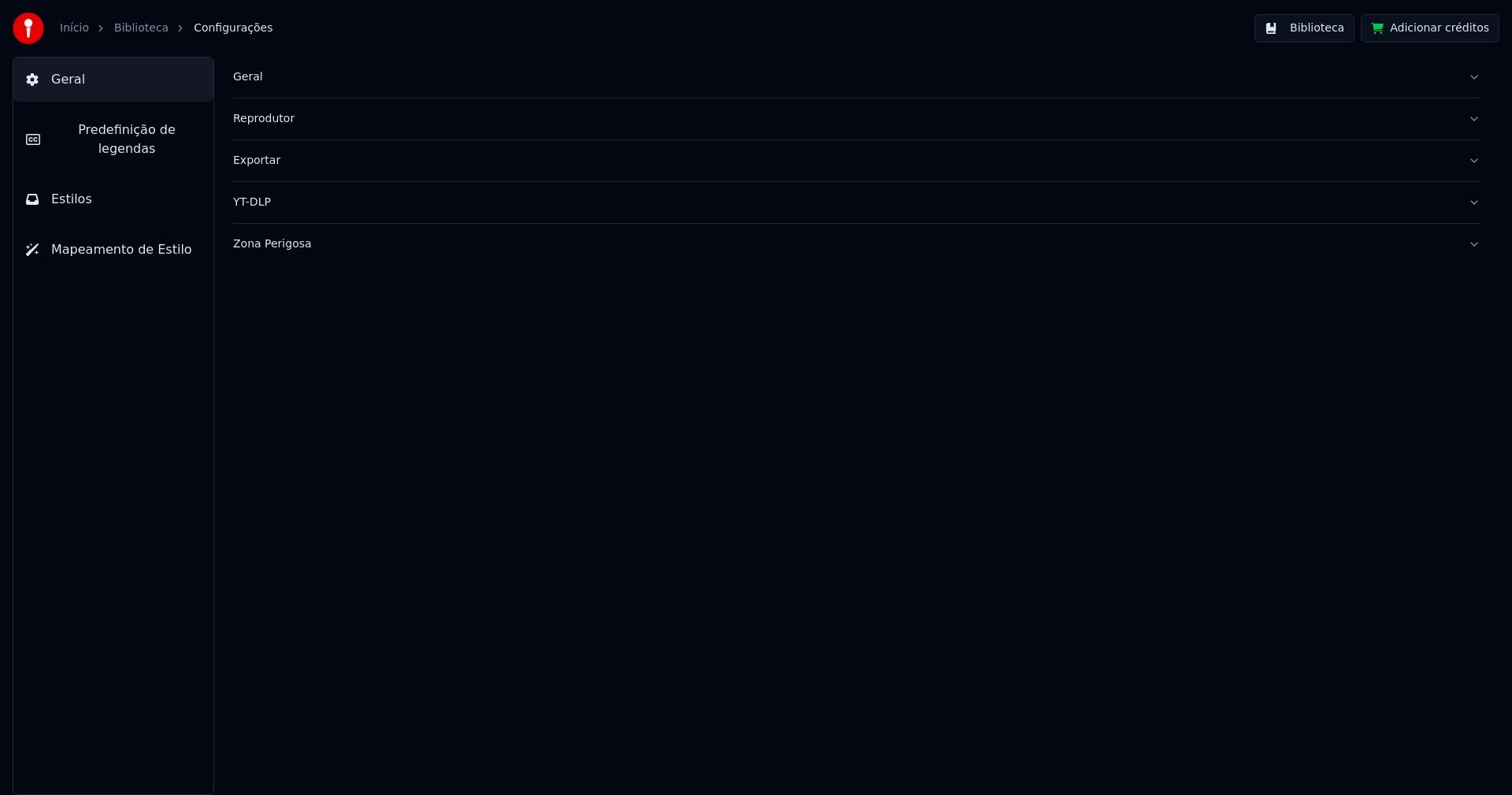
click at [131, 137] on span "Predefinição de legendas" at bounding box center [127, 139] width 148 height 38
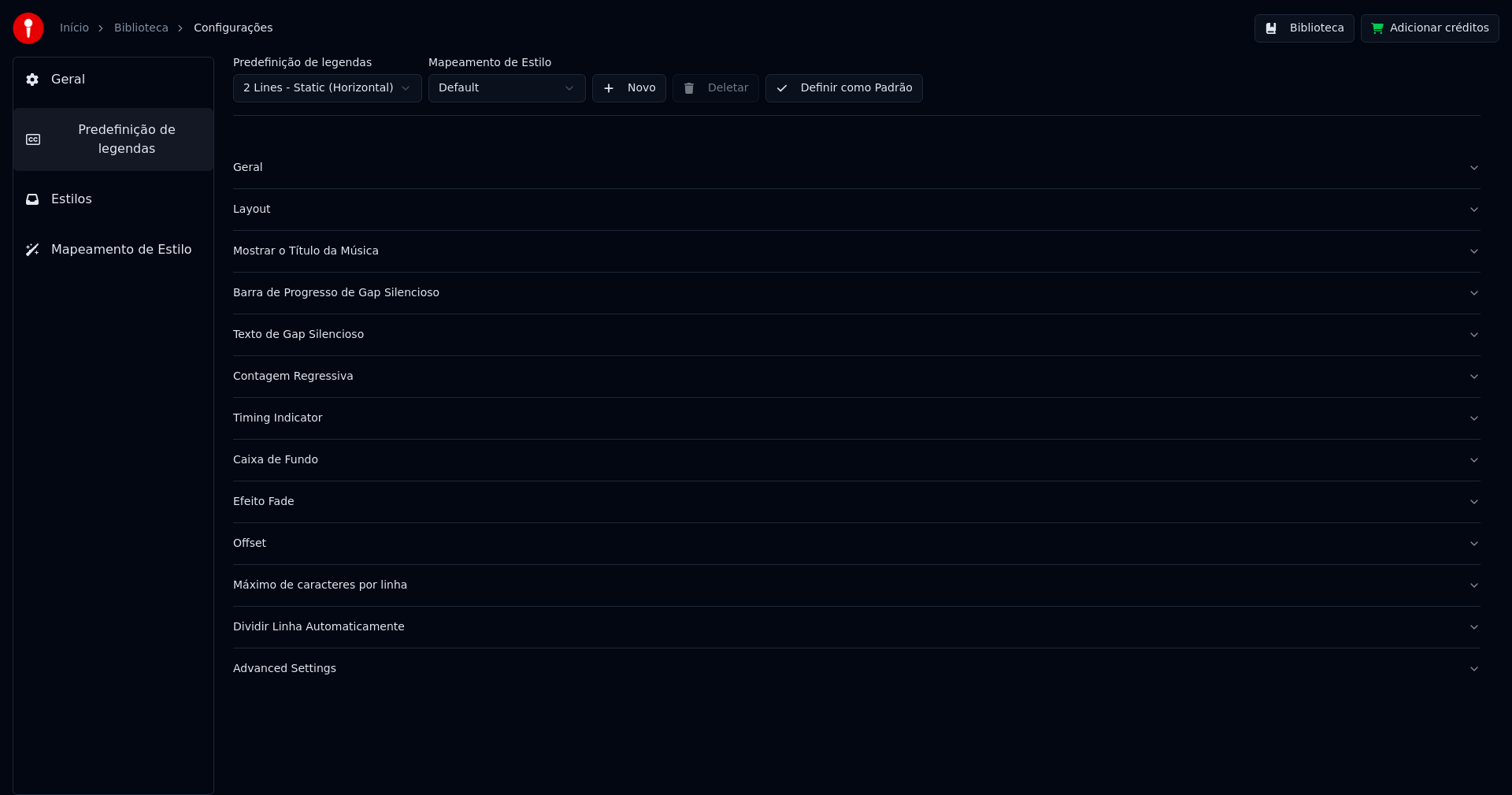
click at [248, 214] on div "Layout" at bounding box center [844, 209] width 1222 height 16
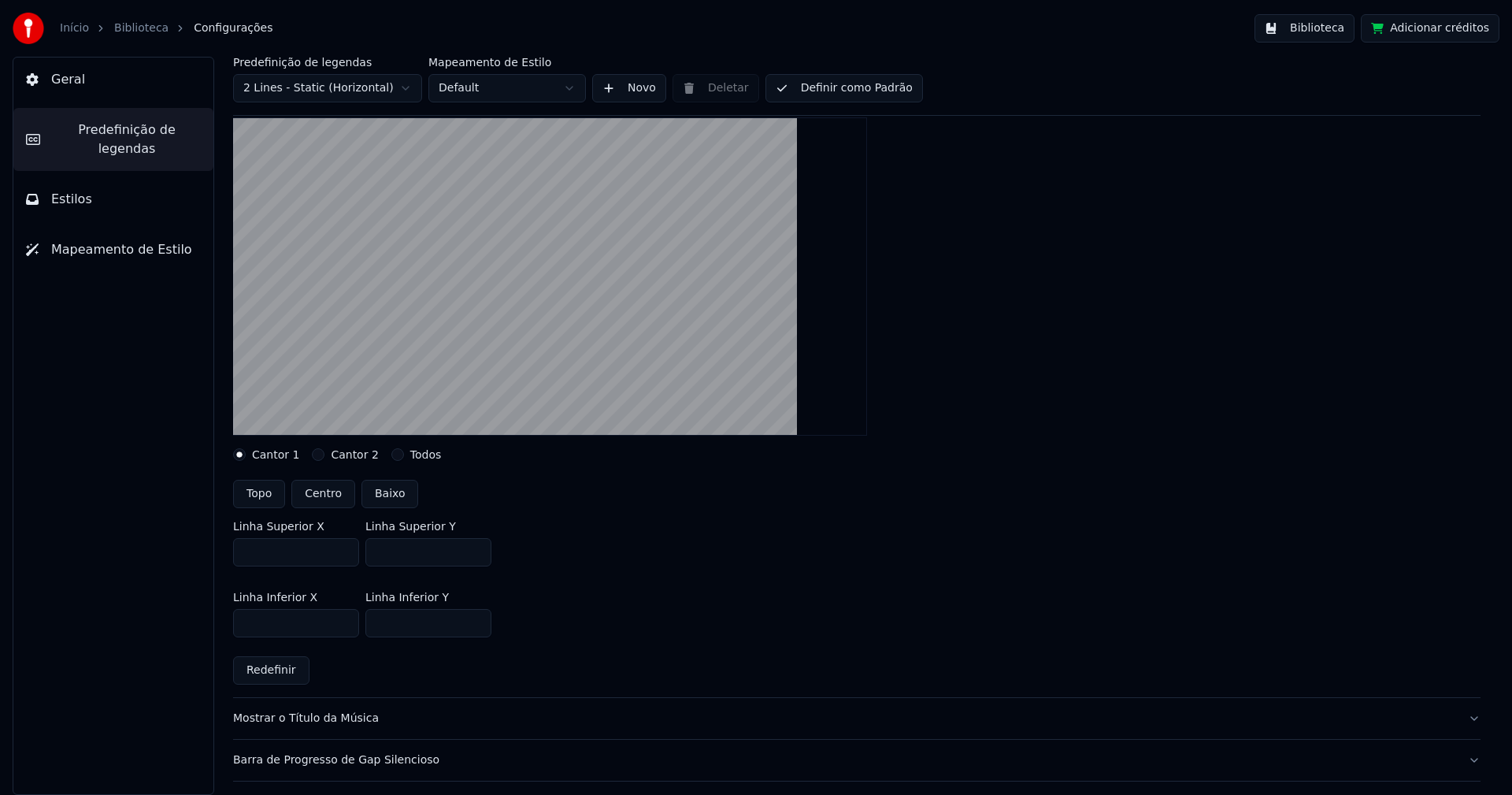
scroll to position [158, 0]
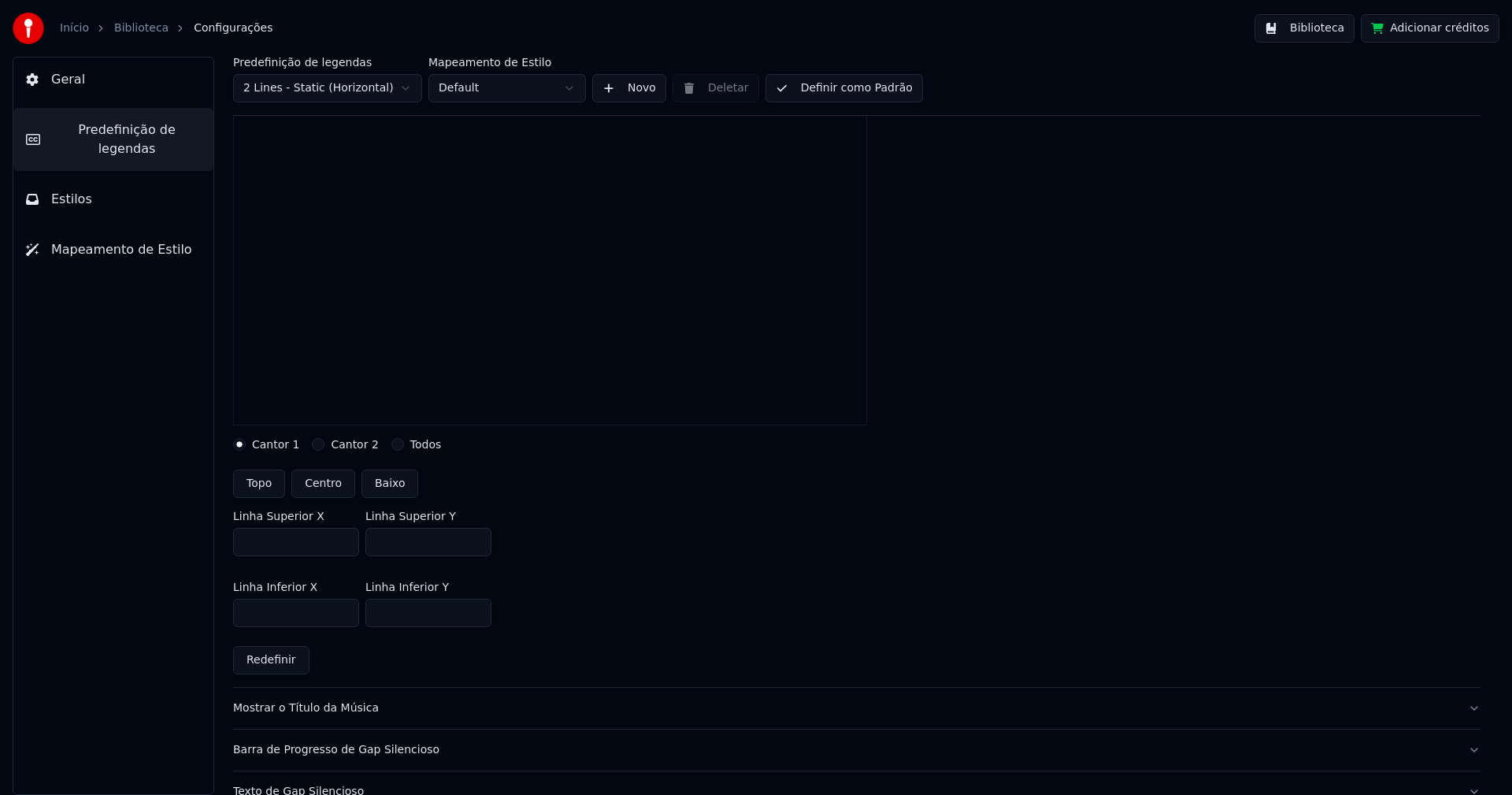
click at [476, 543] on input "***" at bounding box center [428, 542] width 126 height 29
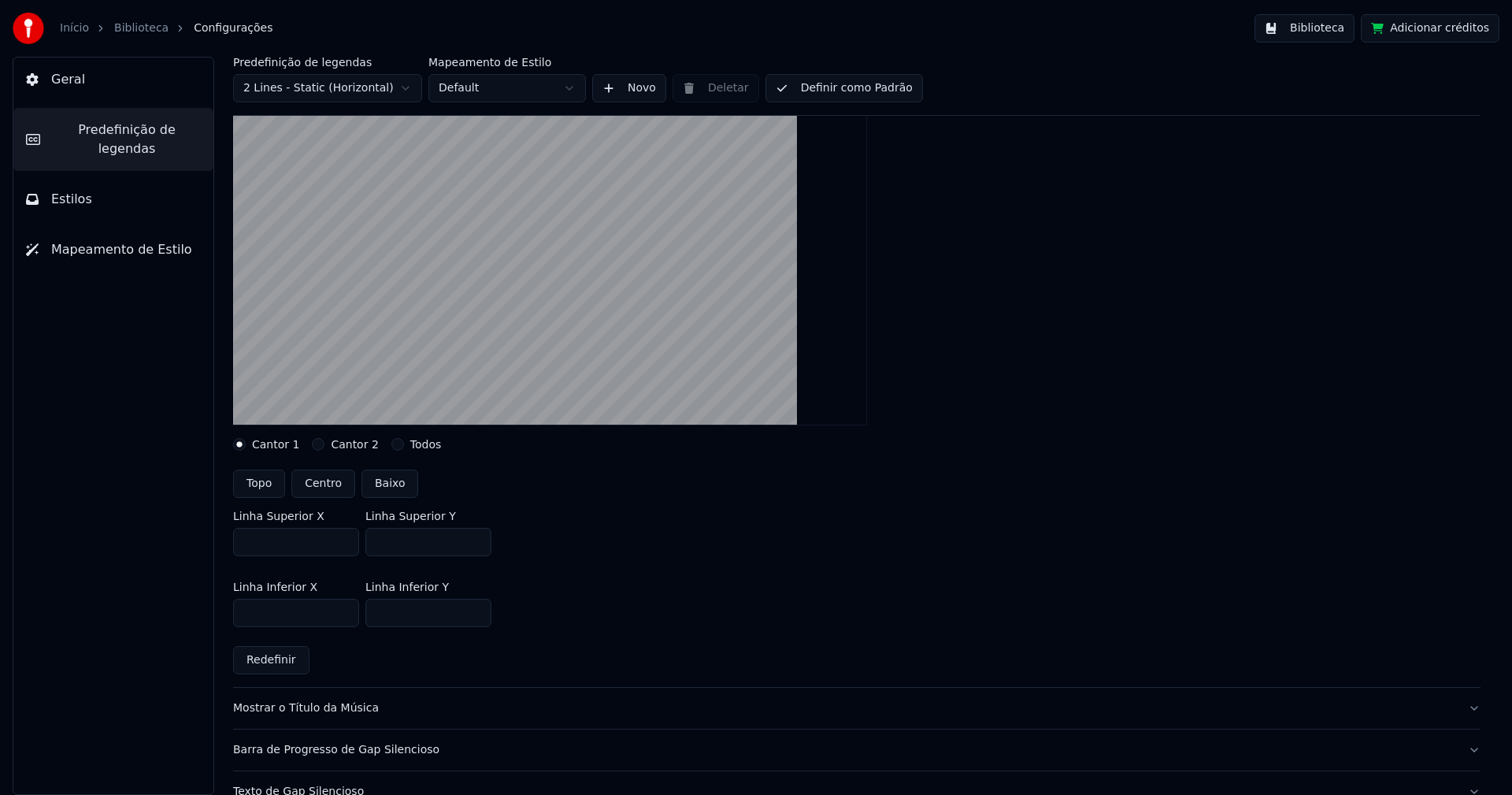
click at [476, 543] on input "***" at bounding box center [428, 542] width 126 height 29
type input "***"
click at [476, 543] on input "***" at bounding box center [428, 542] width 126 height 29
click at [562, 548] on div "Linha Superior X *** Linha Superior Y ***" at bounding box center [857, 533] width 1247 height 71
click at [476, 616] on input "***" at bounding box center [428, 613] width 126 height 29
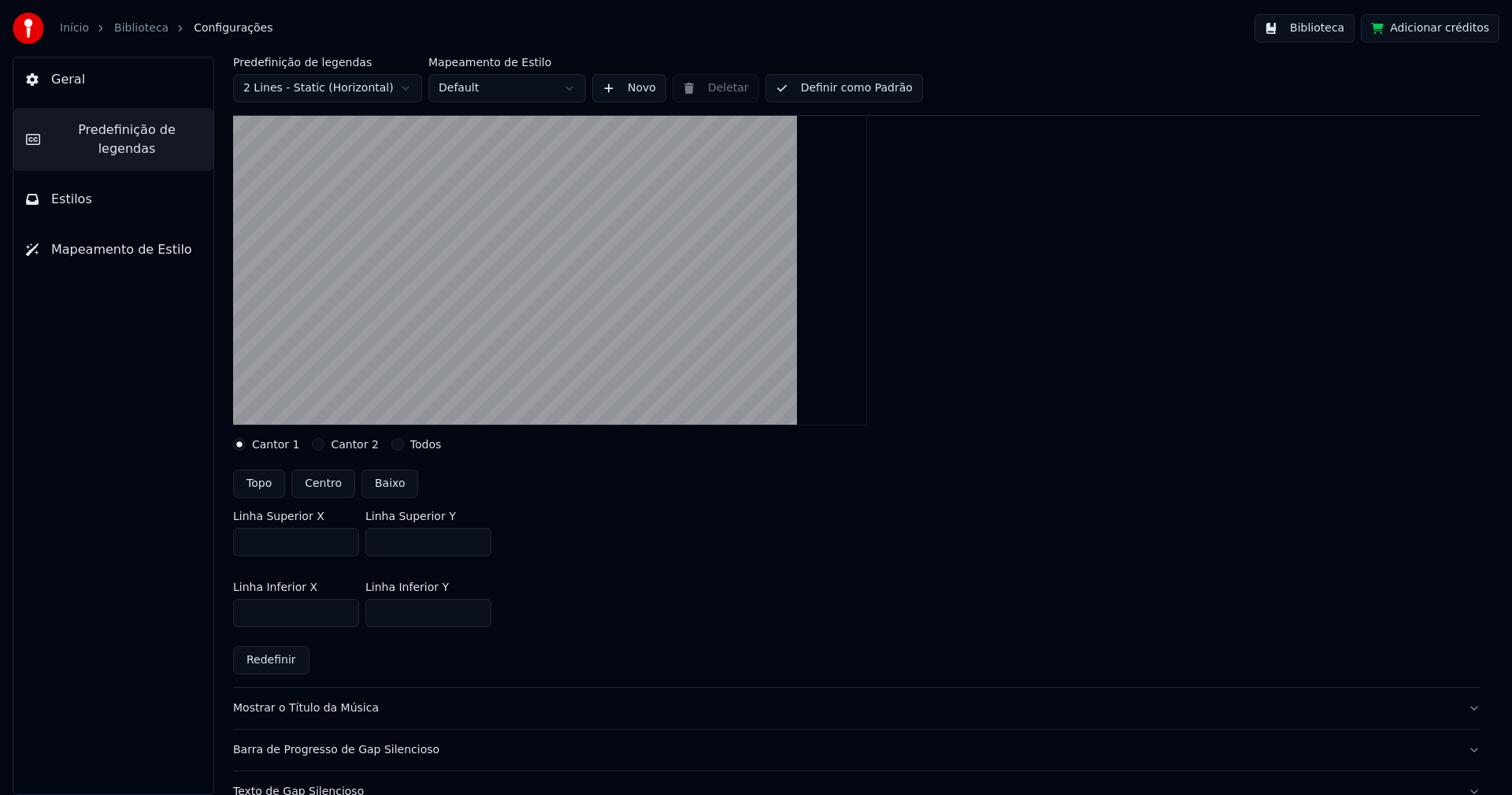
click at [476, 616] on input "***" at bounding box center [428, 613] width 126 height 29
type input "***"
click at [476, 616] on input "***" at bounding box center [428, 613] width 126 height 29
click at [627, 603] on div "Linha Inferior X *** Linha Inferior Y ***" at bounding box center [857, 604] width 1247 height 71
click at [1323, 23] on button "Biblioteca" at bounding box center [1303, 29] width 100 height 29
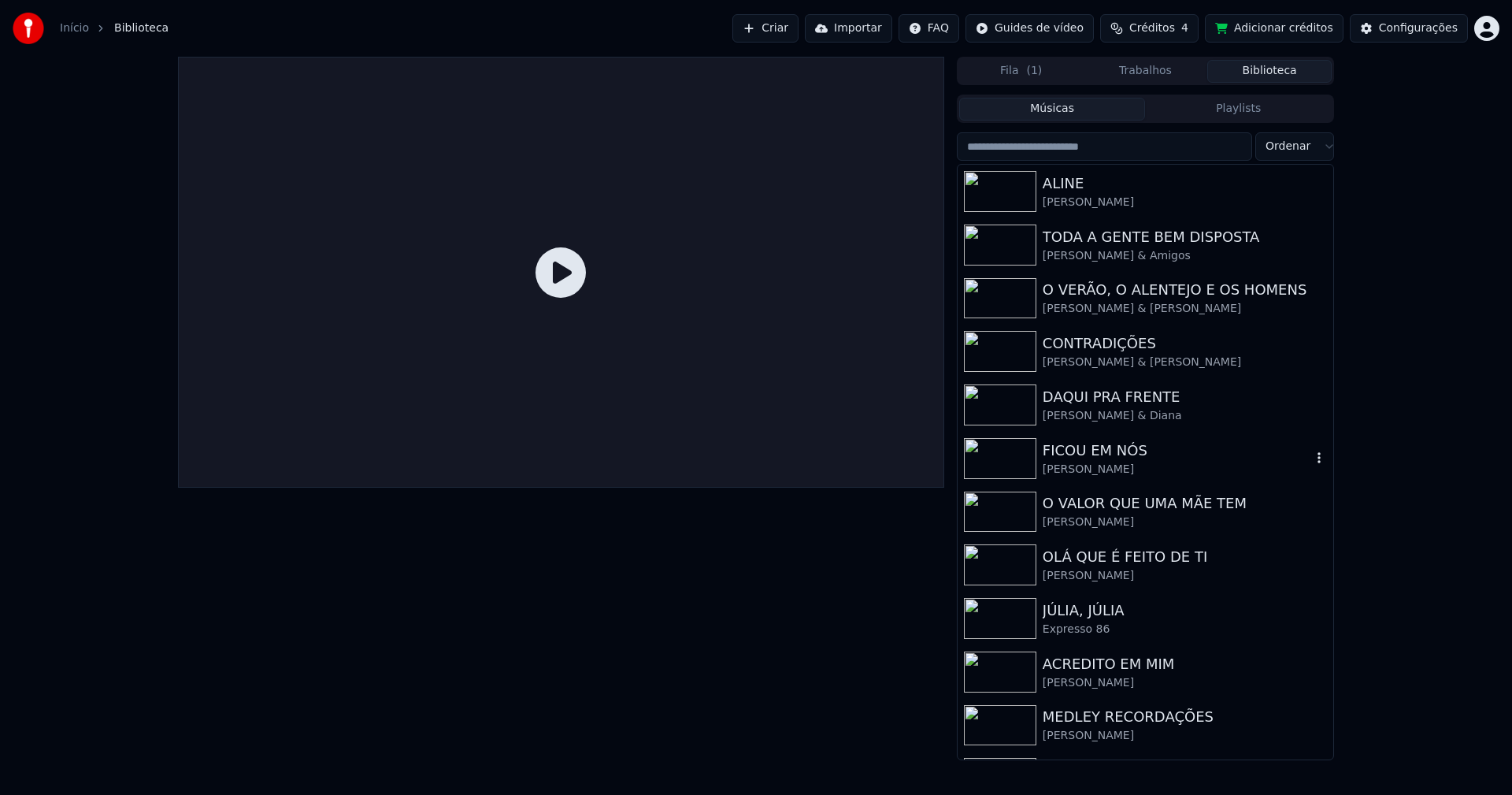
click at [1090, 461] on div "[PERSON_NAME]" at bounding box center [1177, 469] width 268 height 16
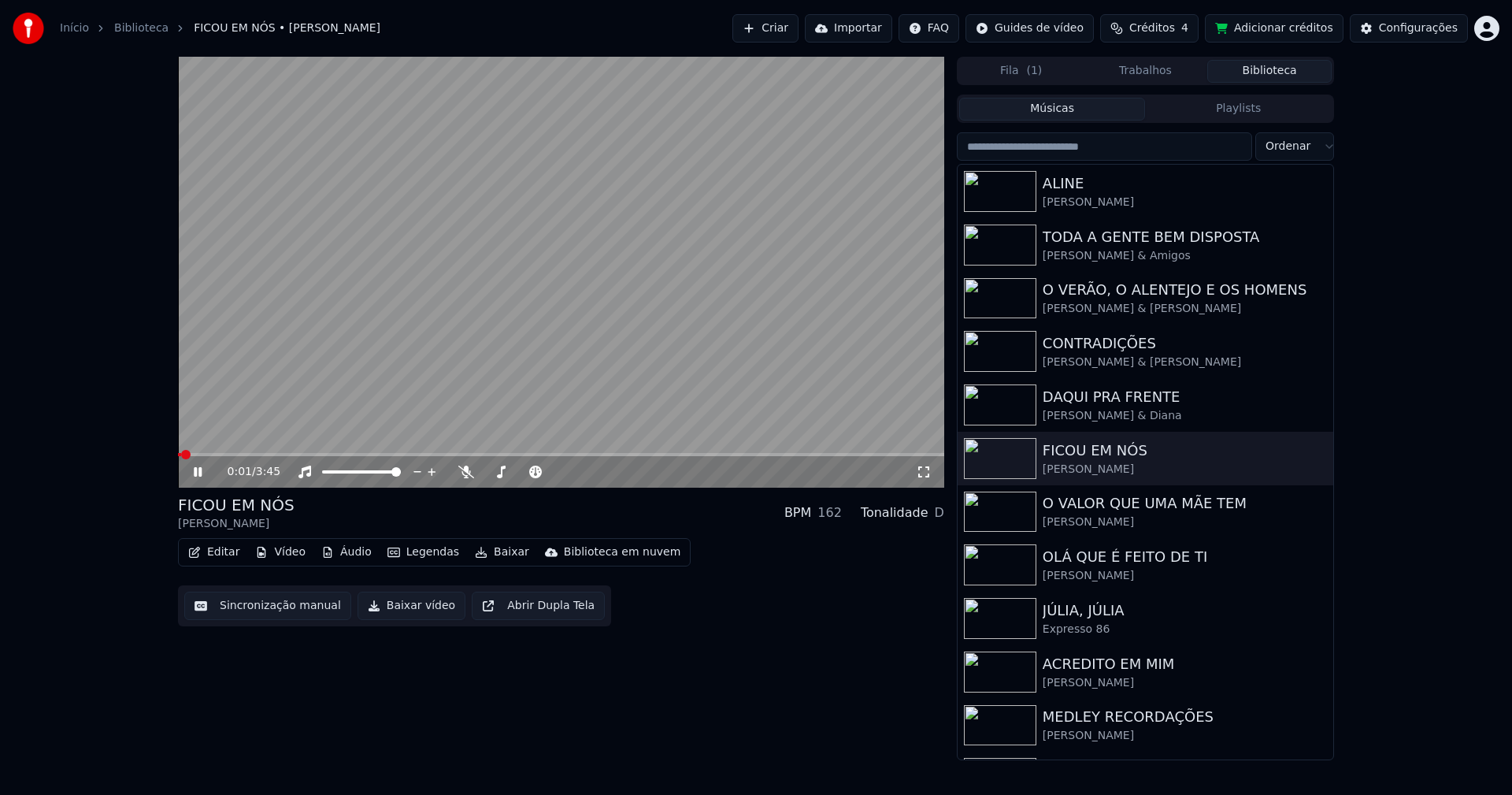
click at [925, 471] on icon at bounding box center [924, 471] width 16 height 13
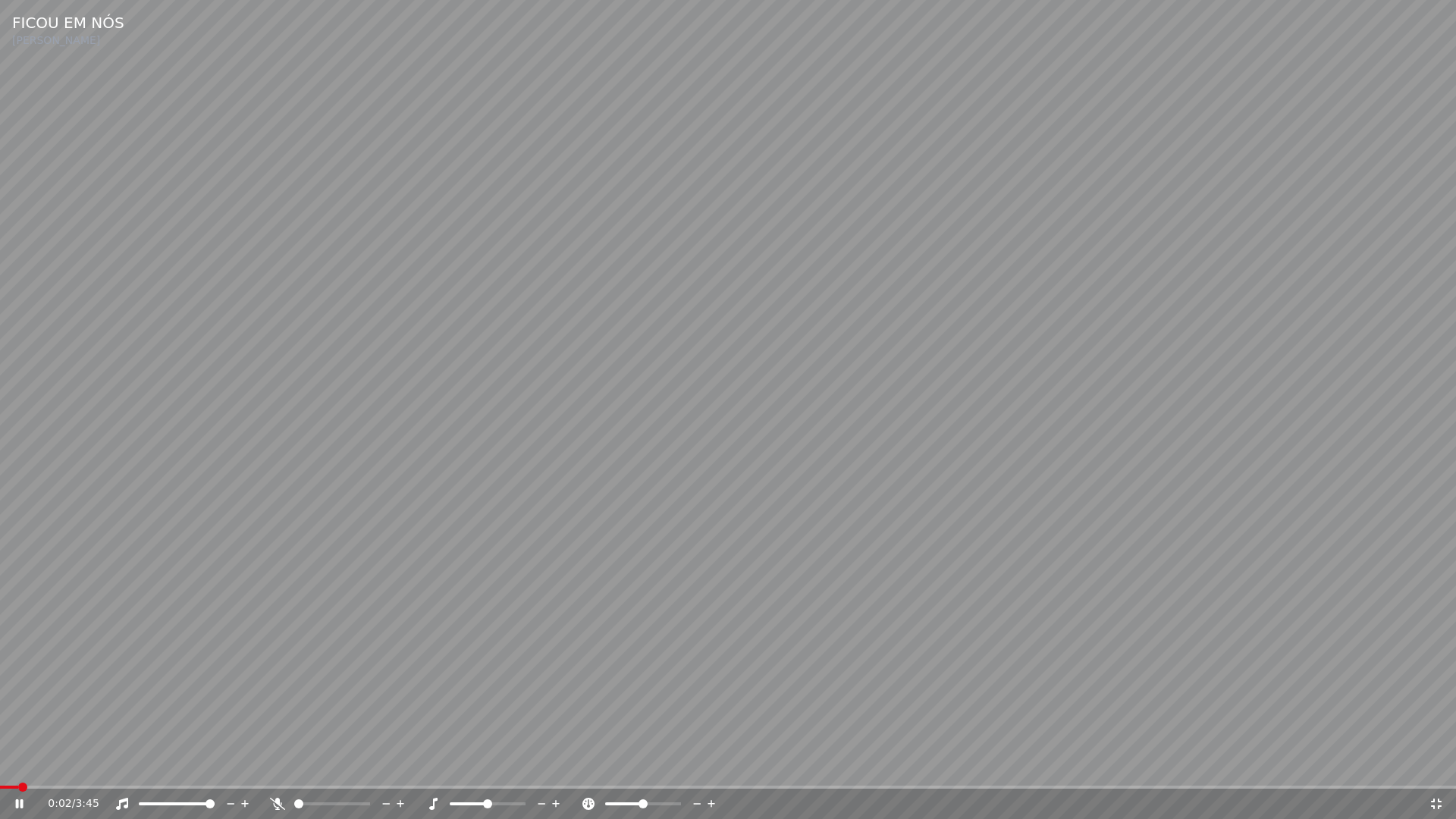
click at [94, 764] on span at bounding box center [728, 787] width 1456 height 3
click at [24, 764] on icon at bounding box center [30, 803] width 36 height 12
click at [1432, 764] on div "0:20 / 3:45" at bounding box center [728, 803] width 1444 height 15
click at [1434, 764] on icon at bounding box center [1436, 803] width 15 height 12
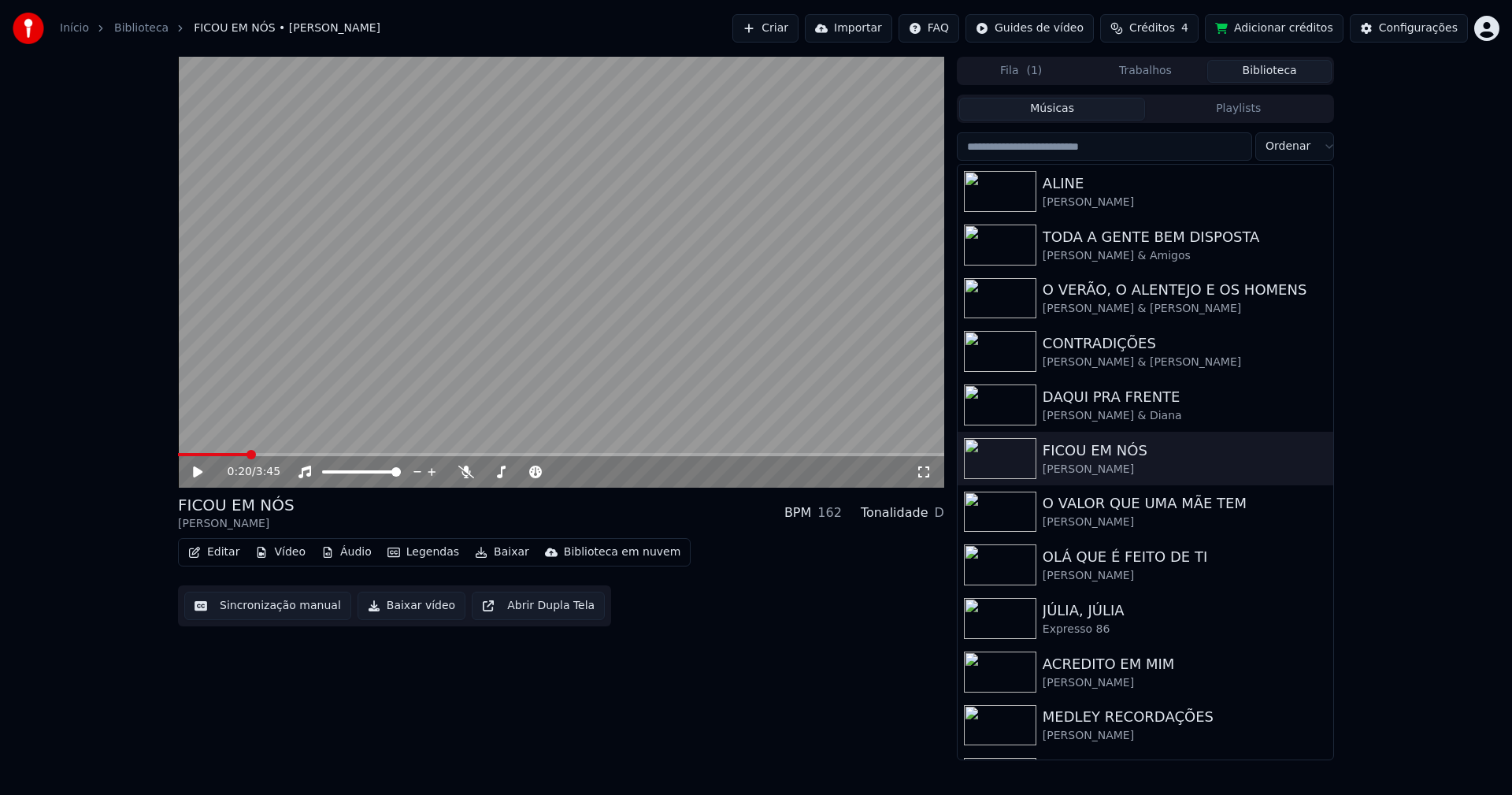
click at [921, 475] on icon at bounding box center [924, 471] width 16 height 13
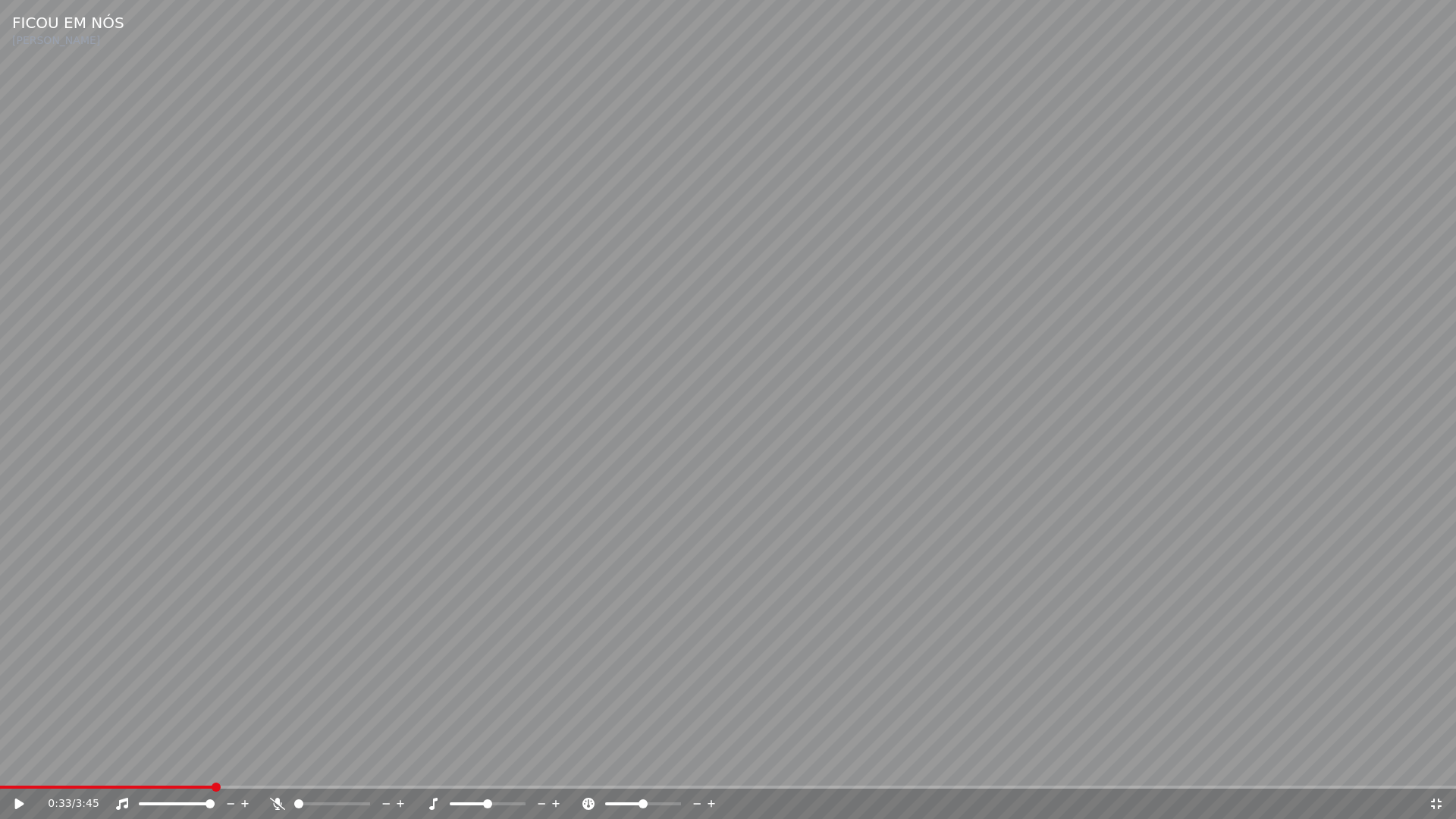
click at [215, 764] on span at bounding box center [728, 787] width 1456 height 3
click at [76, 764] on div "0:33 / 3:45" at bounding box center [728, 804] width 1456 height 31
click at [77, 764] on span at bounding box center [107, 787] width 213 height 3
click at [26, 764] on icon at bounding box center [30, 803] width 36 height 12
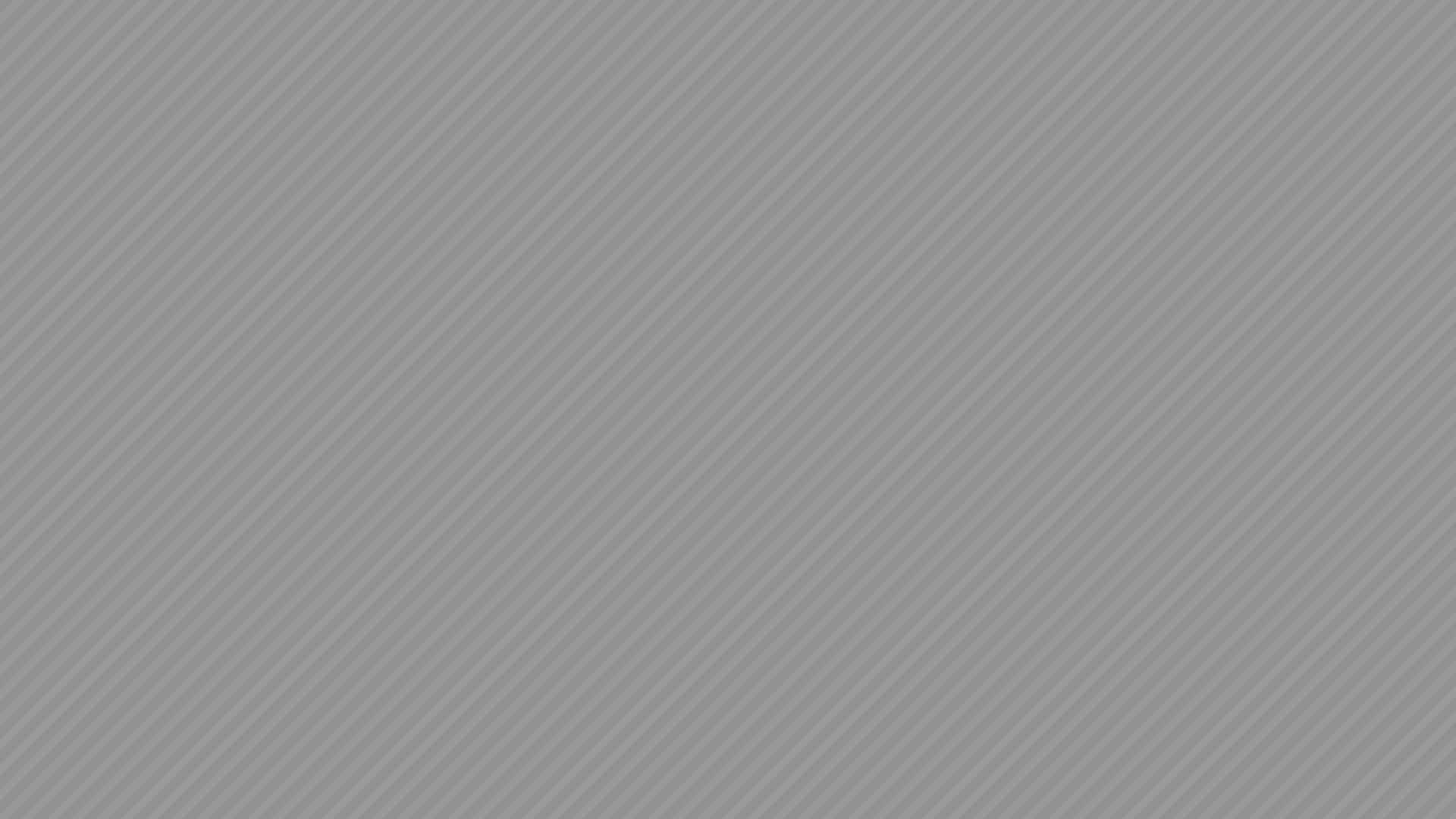
click at [19, 764] on video at bounding box center [728, 409] width 1456 height 819
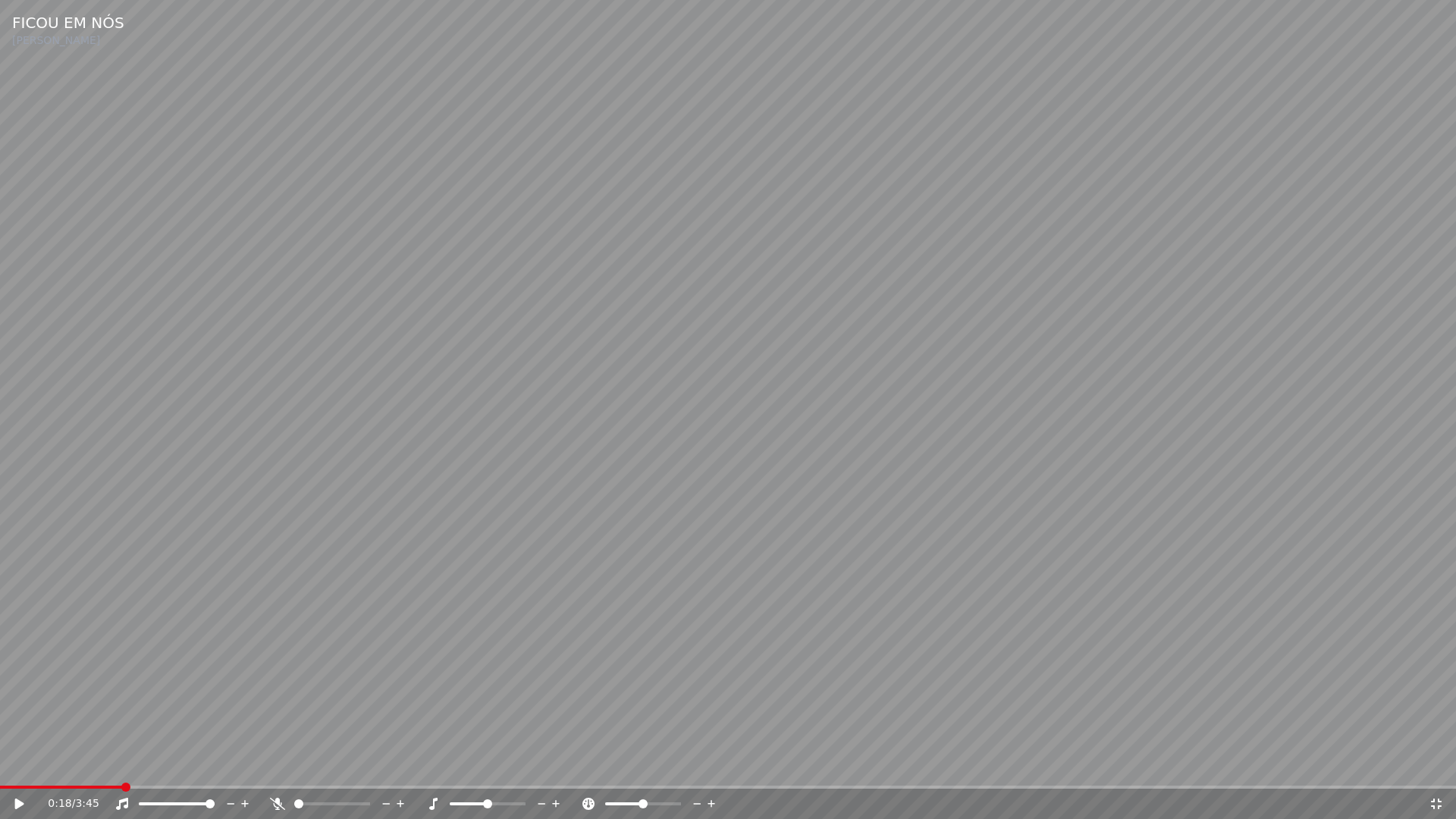
click at [1437, 764] on icon at bounding box center [1436, 803] width 15 height 12
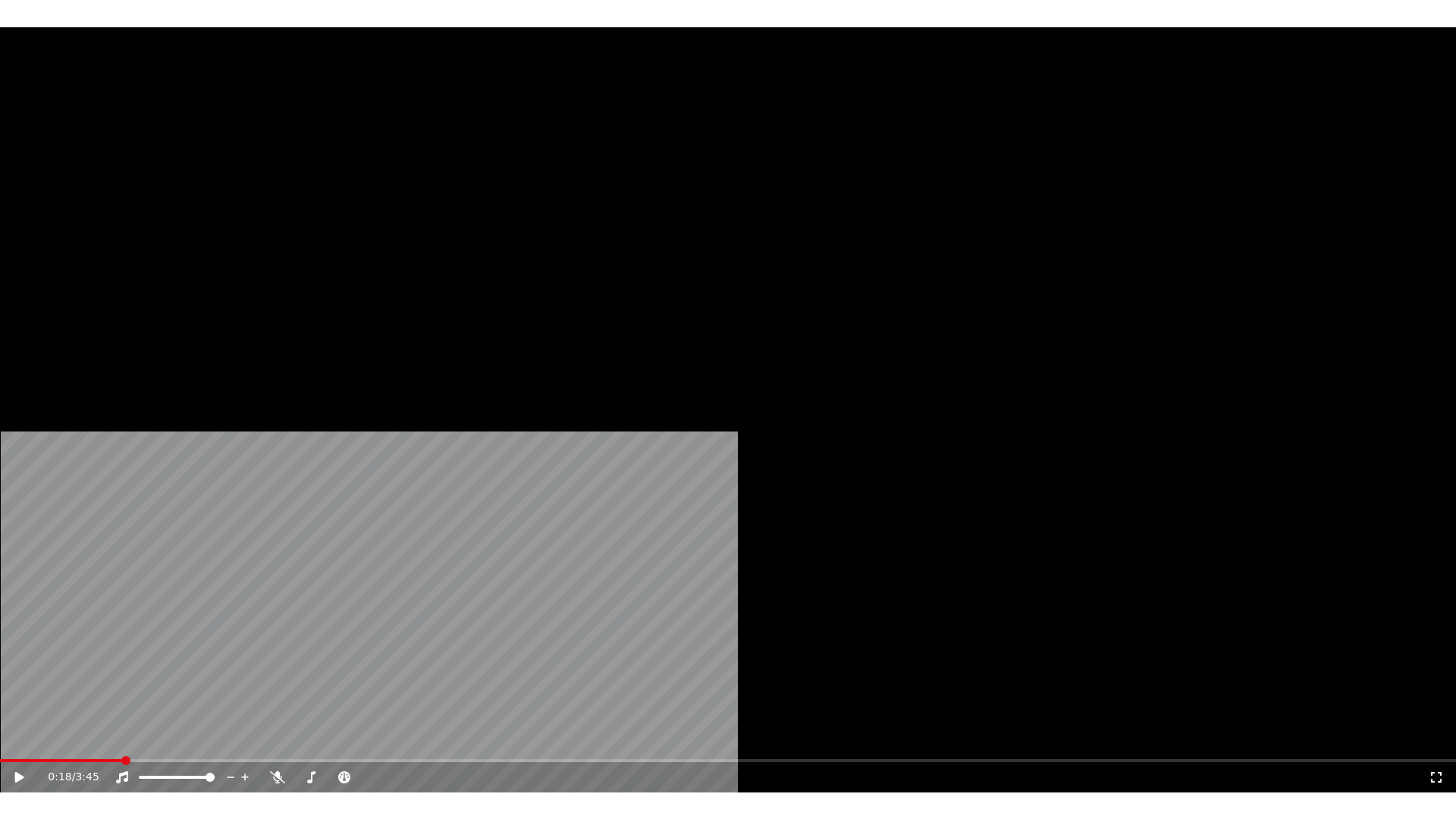
scroll to position [404, 0]
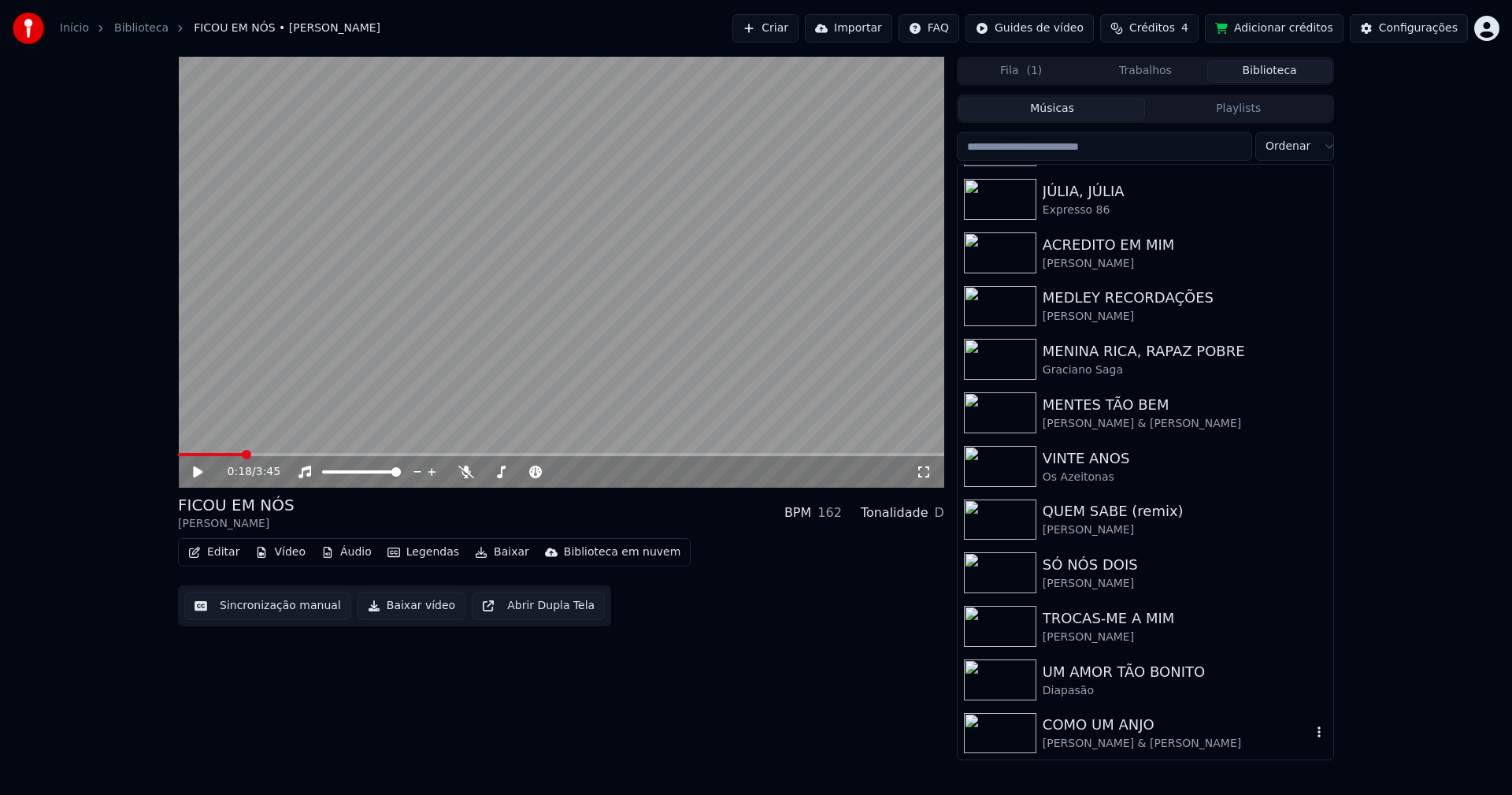
click at [1108, 734] on div "COMO UM ANJO" at bounding box center [1177, 725] width 268 height 22
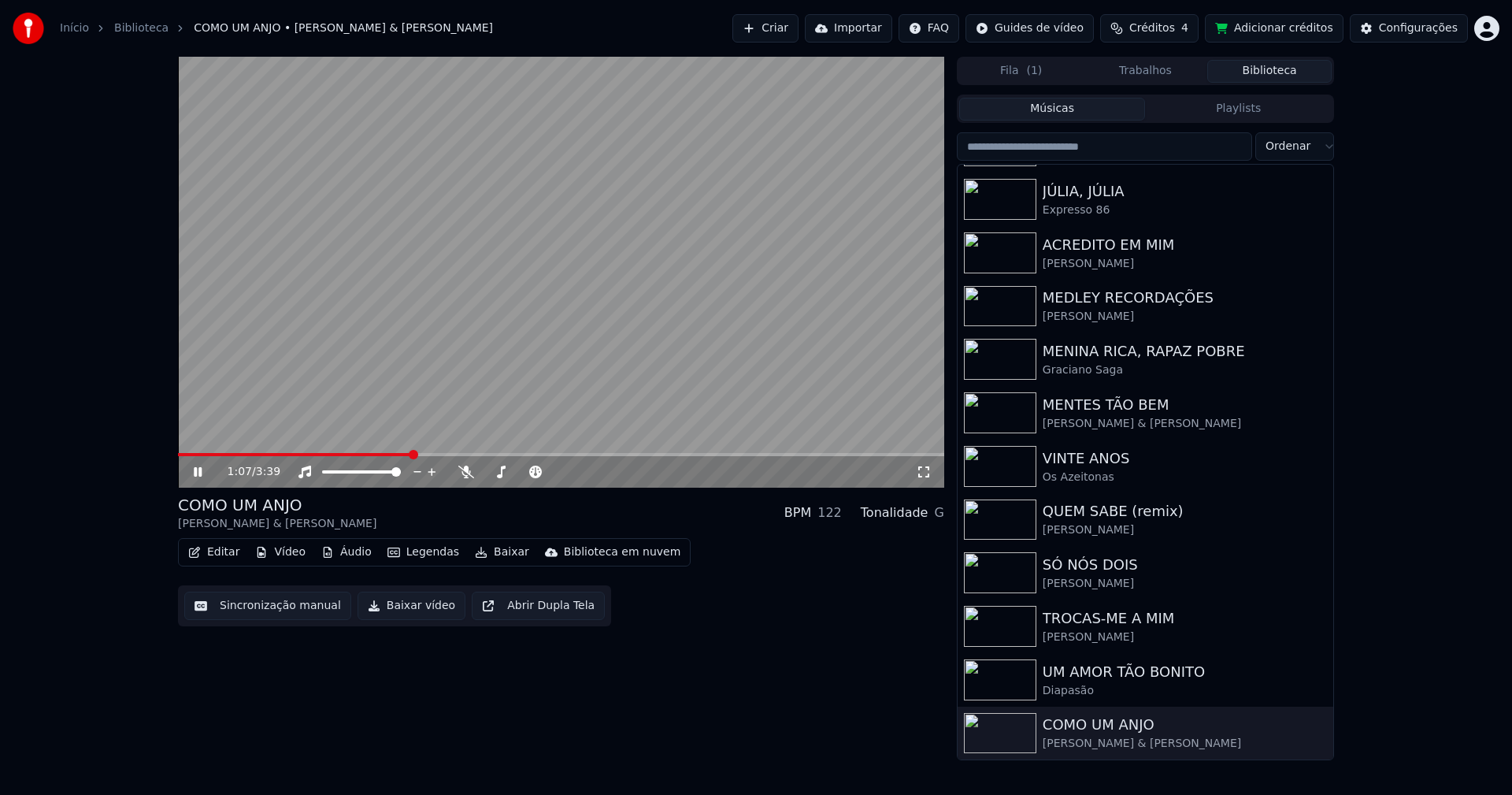
click at [412, 453] on span at bounding box center [561, 455] width 766 height 3
click at [199, 472] on icon at bounding box center [197, 471] width 8 height 9
click at [924, 475] on icon at bounding box center [924, 471] width 16 height 13
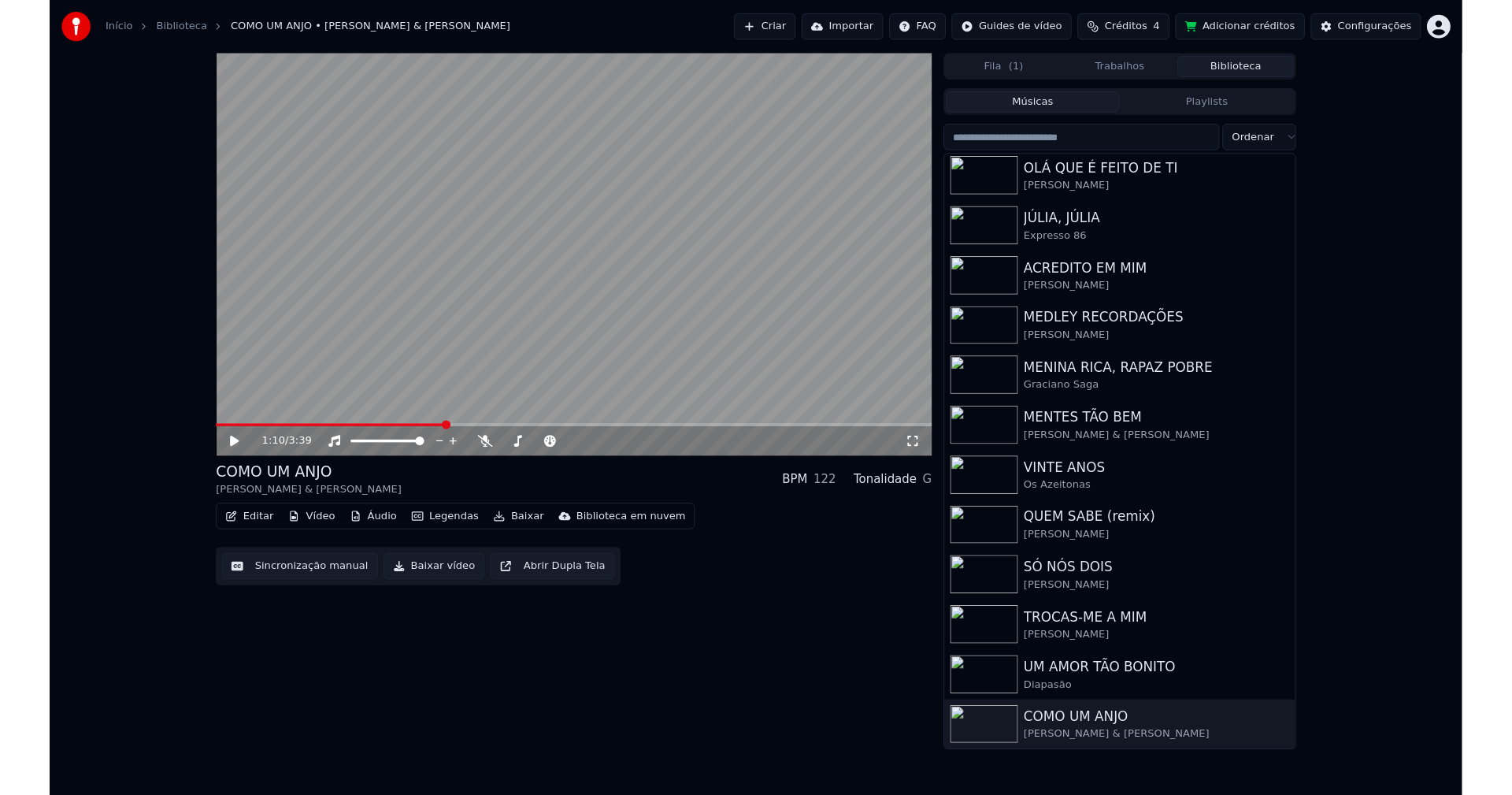
scroll to position [378, 0]
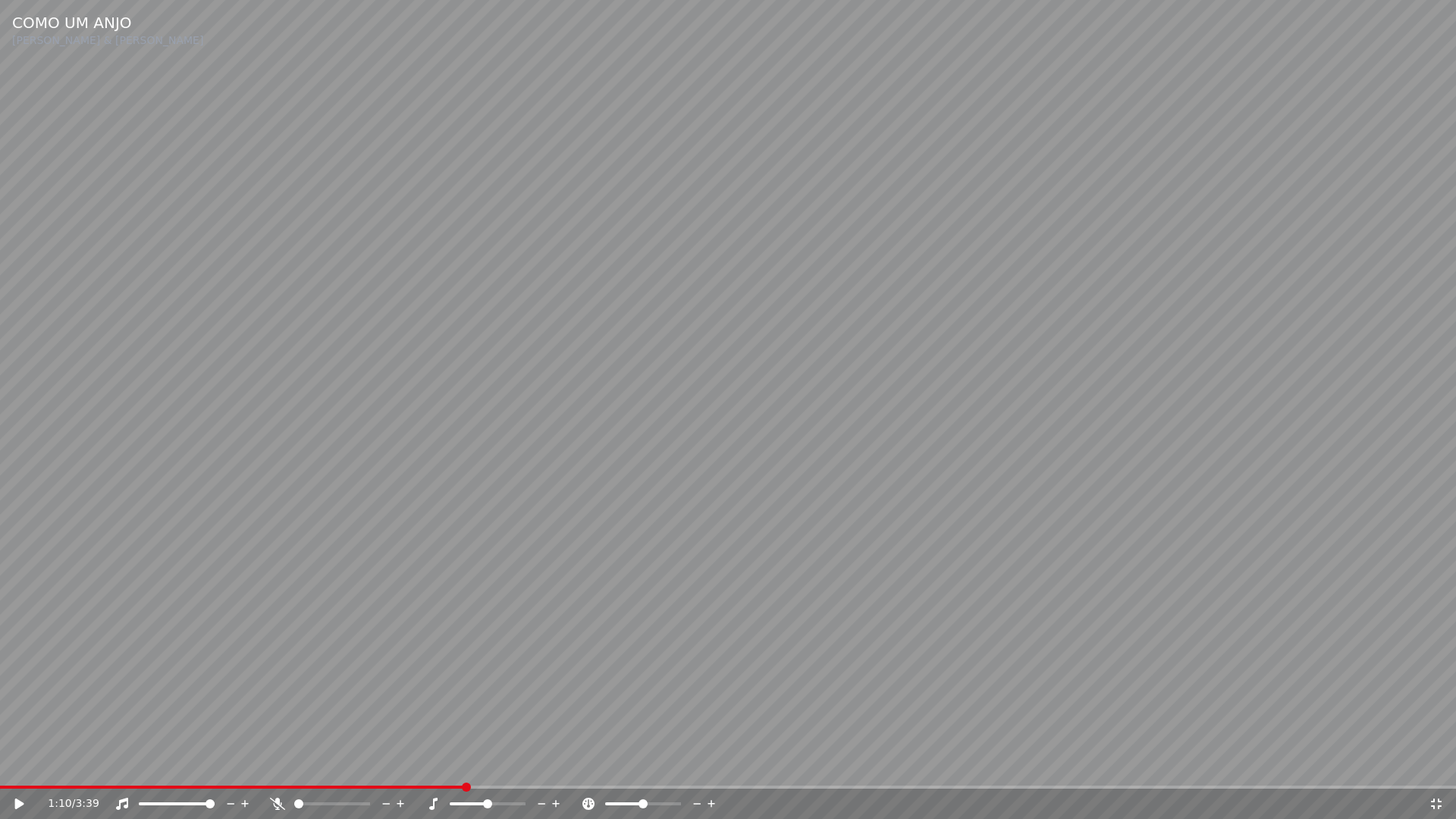
click at [15, 764] on icon at bounding box center [19, 803] width 9 height 10
click at [15, 764] on icon at bounding box center [30, 803] width 36 height 12
click at [1441, 764] on icon at bounding box center [1436, 803] width 15 height 12
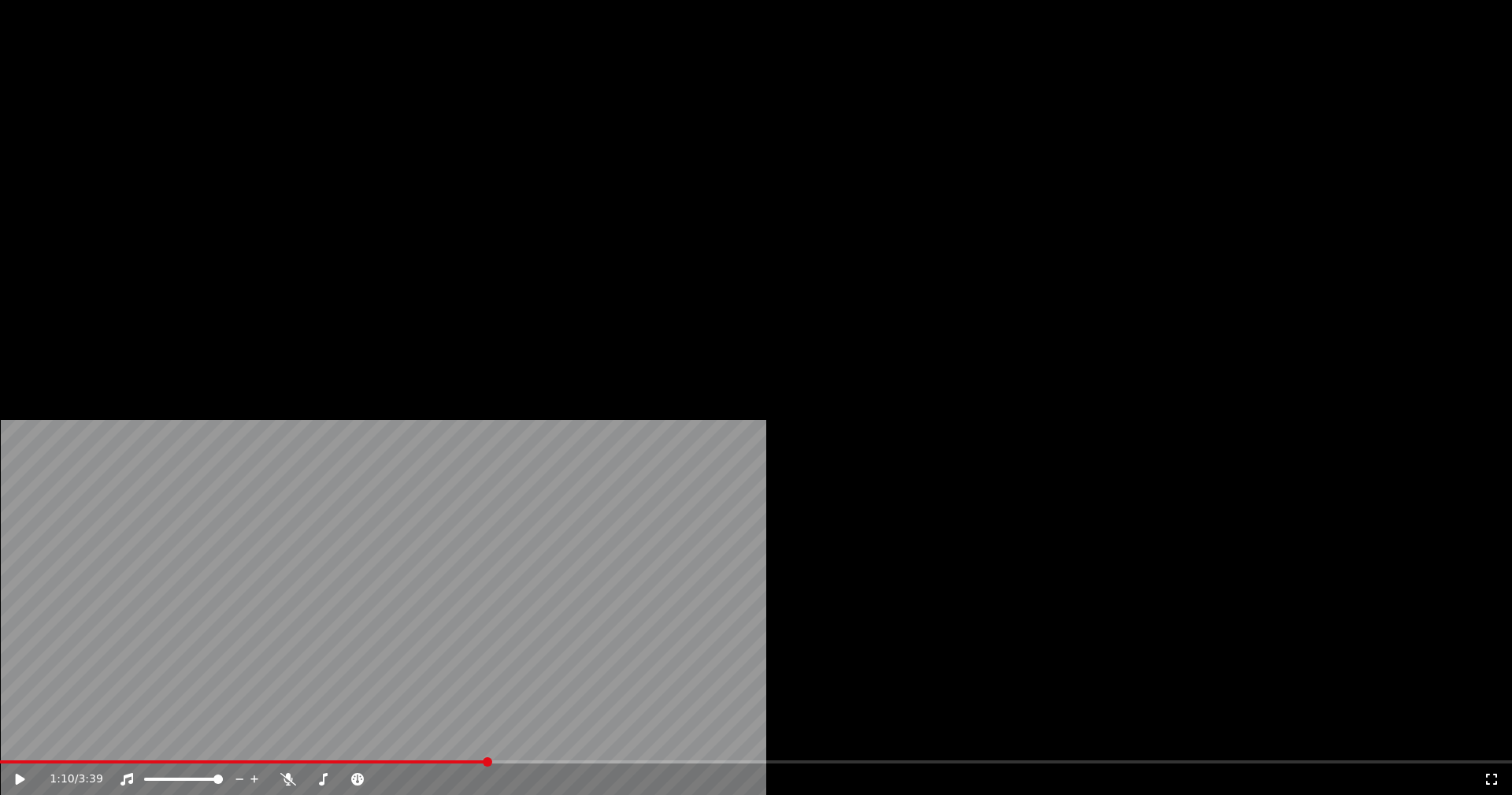
scroll to position [421, 0]
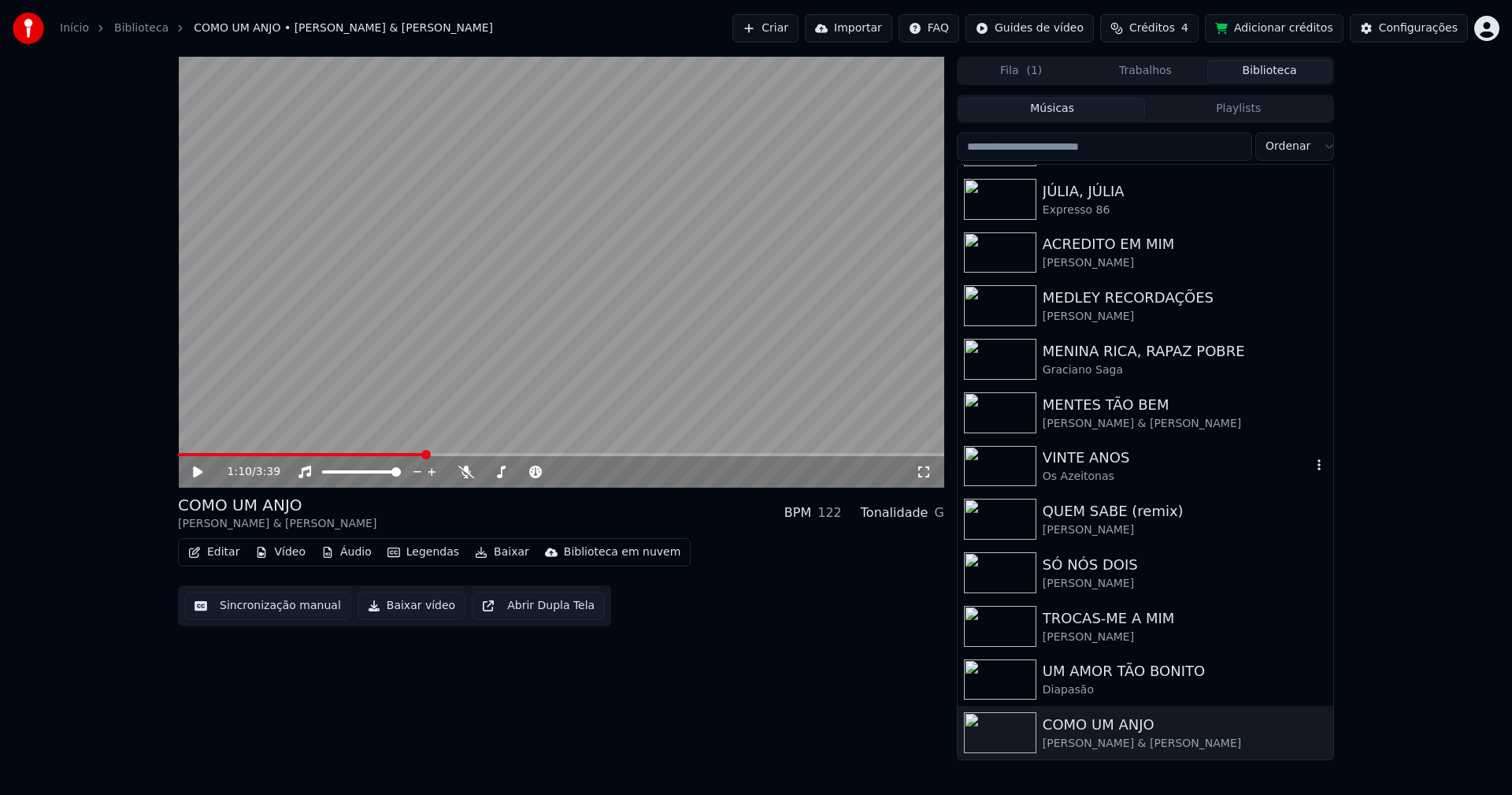
click at [1078, 469] on div "Os Azeitonas" at bounding box center [1177, 476] width 268 height 16
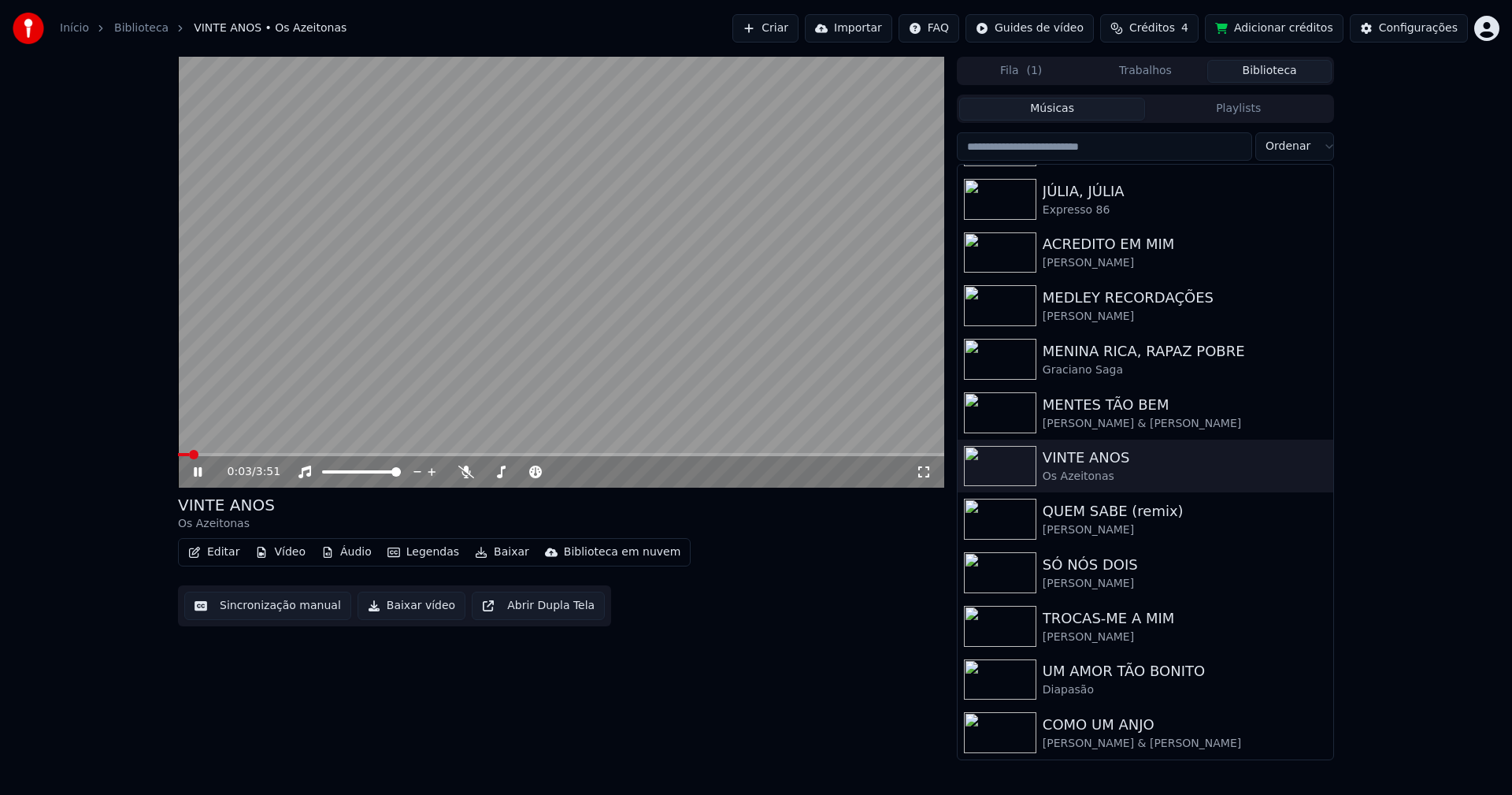
click at [201, 475] on icon at bounding box center [197, 471] width 8 height 9
click at [422, 611] on button "Baixar vídeo" at bounding box center [411, 605] width 108 height 29
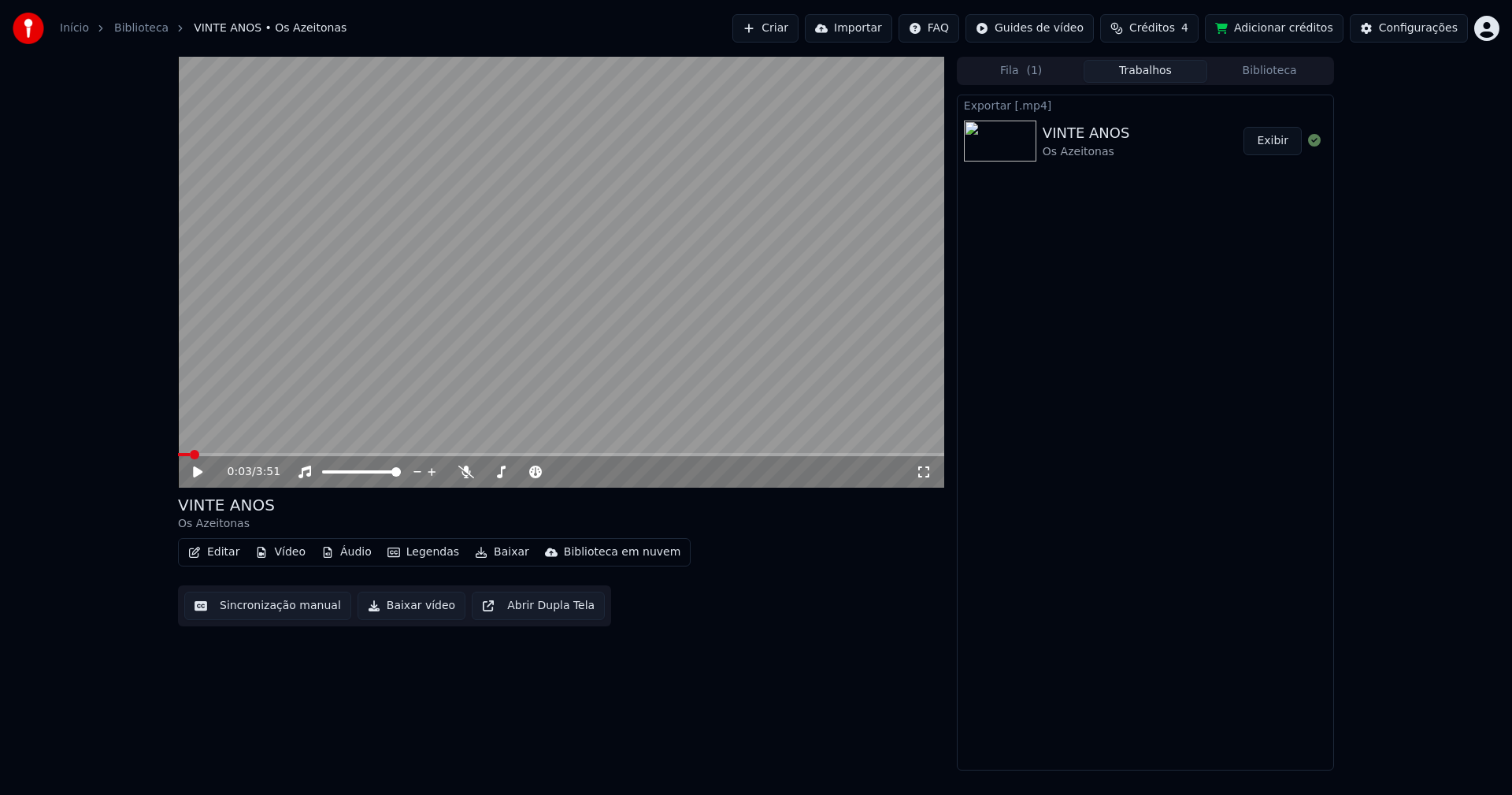
click at [1267, 73] on button "Biblioteca" at bounding box center [1269, 70] width 124 height 23
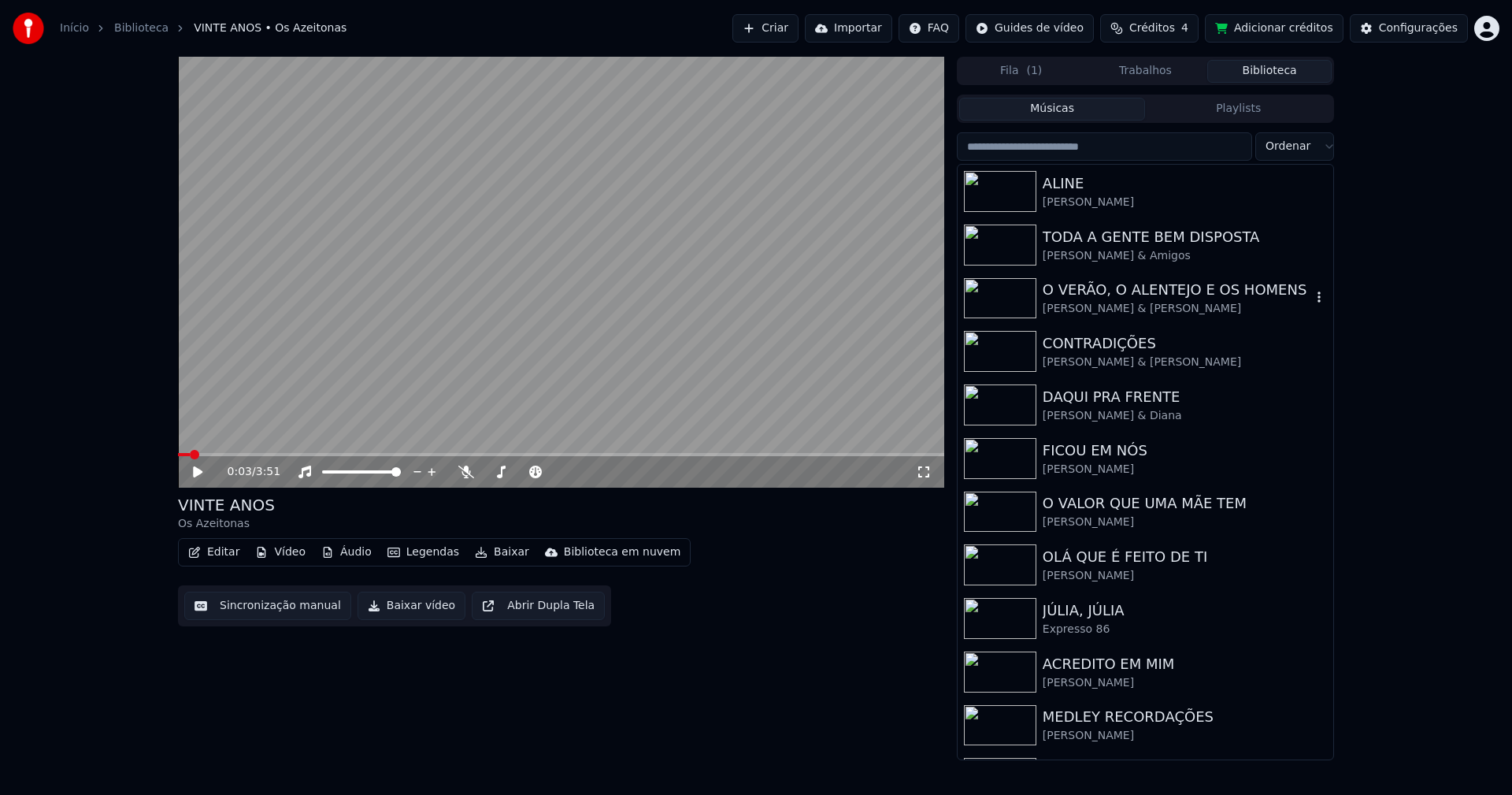
click at [1137, 305] on div "[PERSON_NAME] & [PERSON_NAME]" at bounding box center [1177, 309] width 268 height 16
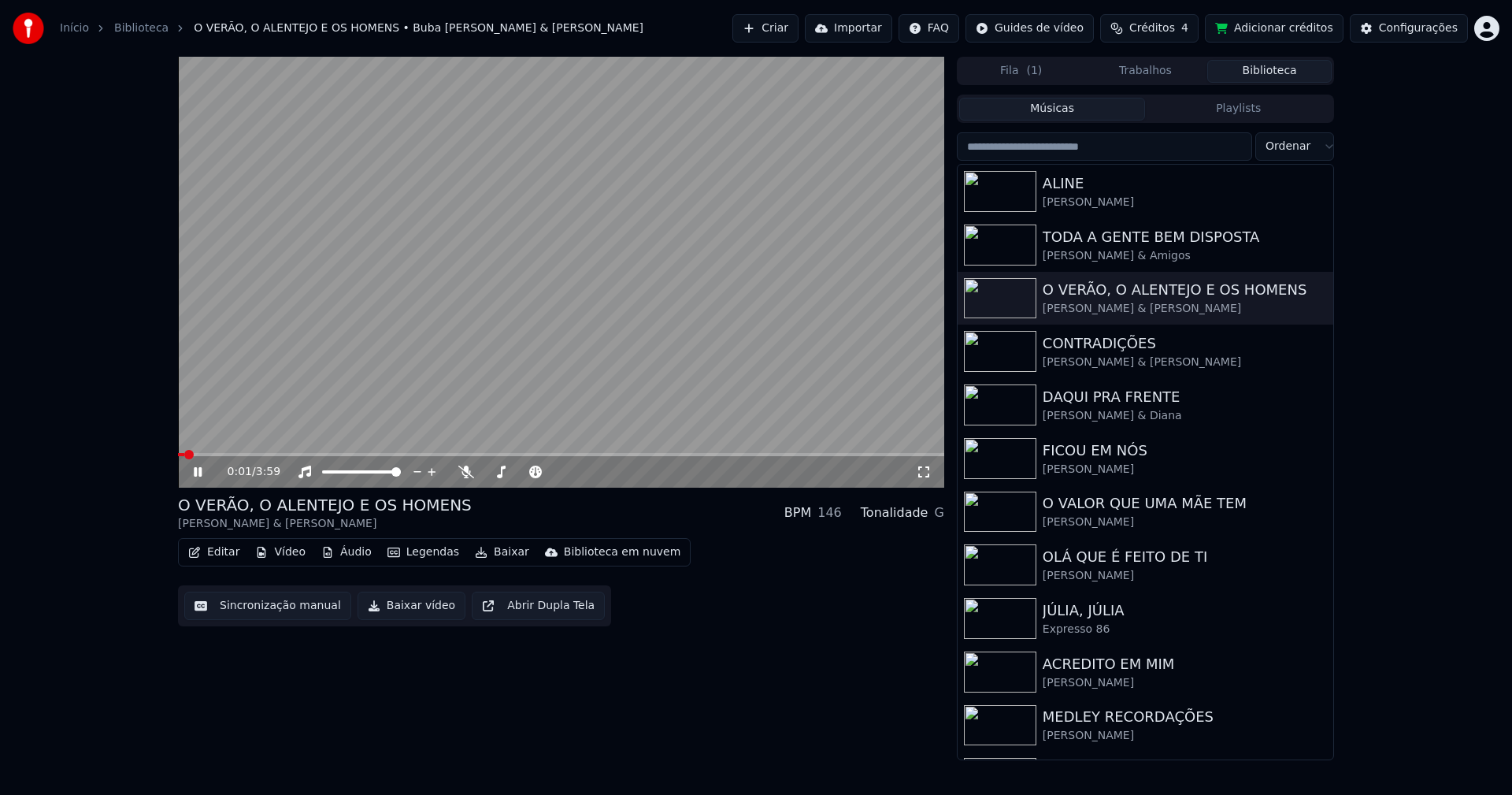
click at [203, 475] on icon at bounding box center [209, 471] width 37 height 13
click at [413, 609] on button "Baixar vídeo" at bounding box center [411, 605] width 108 height 29
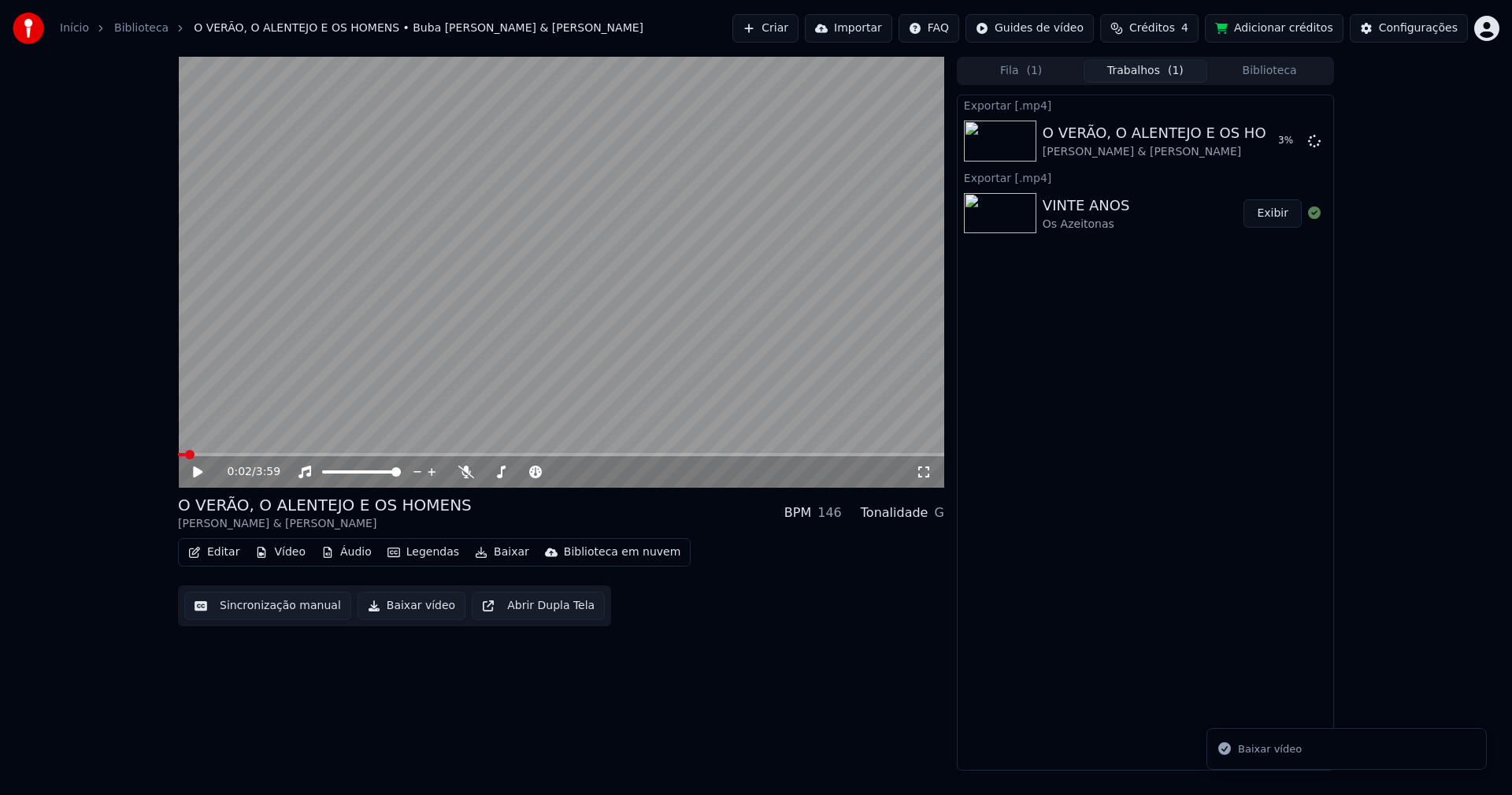
click at [413, 609] on button "Baixar vídeo" at bounding box center [411, 605] width 108 height 29
click at [203, 470] on icon at bounding box center [209, 471] width 37 height 13
click at [193, 472] on icon at bounding box center [209, 471] width 37 height 13
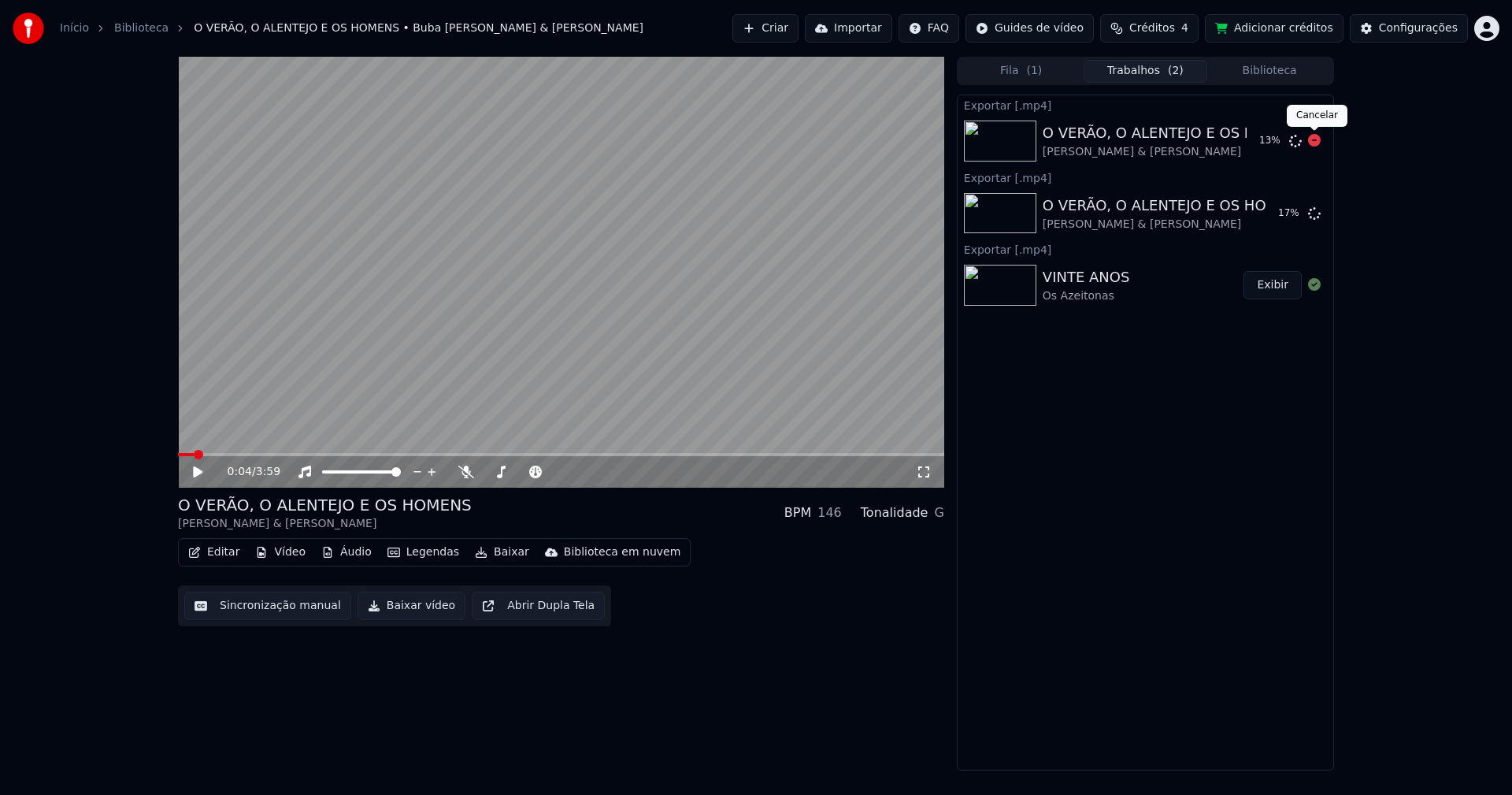
click at [1311, 139] on icon at bounding box center [1313, 140] width 13 height 13
click at [1312, 212] on icon at bounding box center [1313, 212] width 13 height 13
click at [1280, 68] on button "Biblioteca" at bounding box center [1269, 70] width 124 height 23
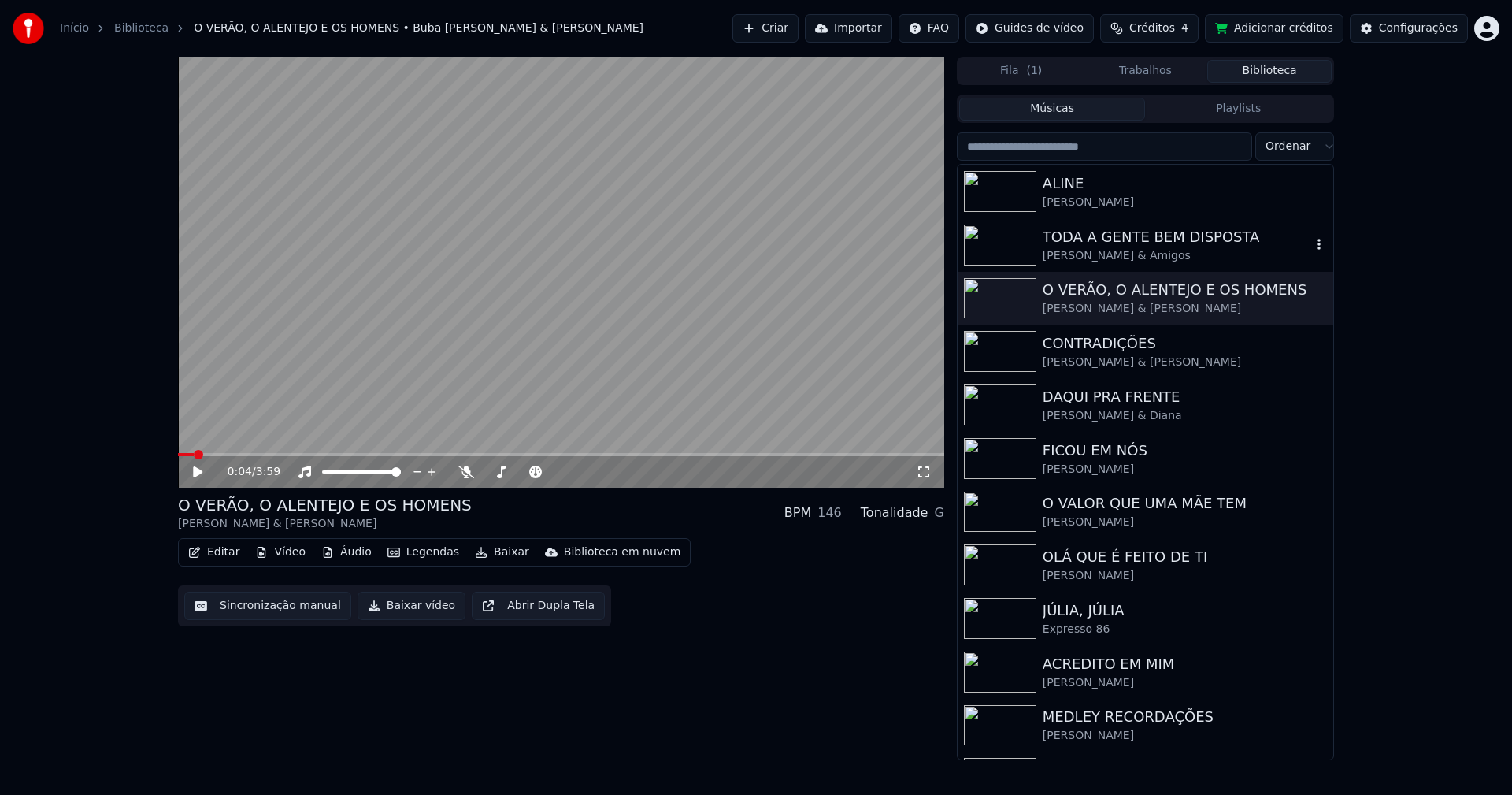
click at [1133, 242] on div "TODA A GENTE BEM DISPOSTA" at bounding box center [1177, 237] width 268 height 22
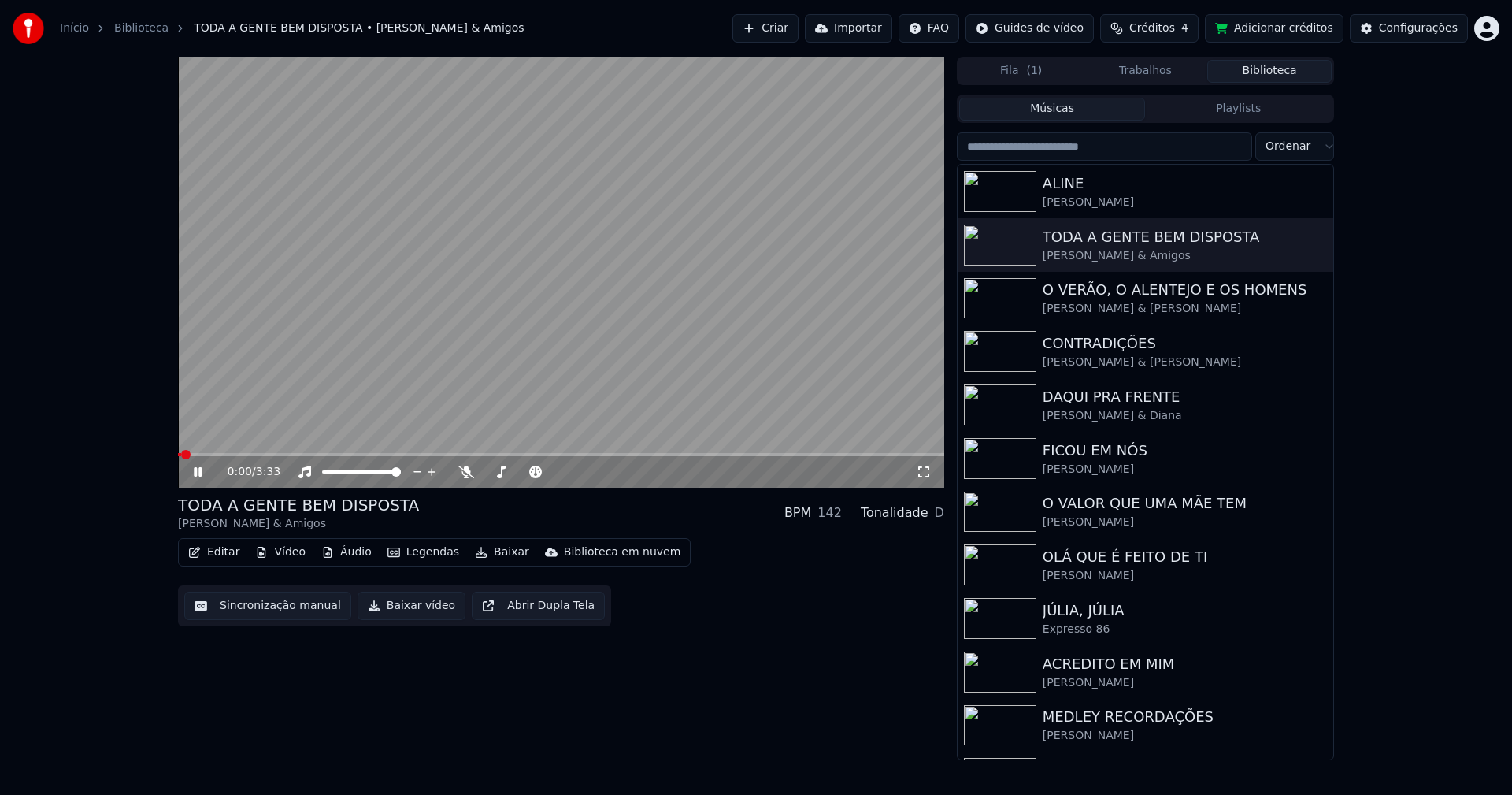
click at [194, 473] on icon at bounding box center [197, 471] width 8 height 9
click at [228, 554] on button "Editar" at bounding box center [214, 552] width 64 height 22
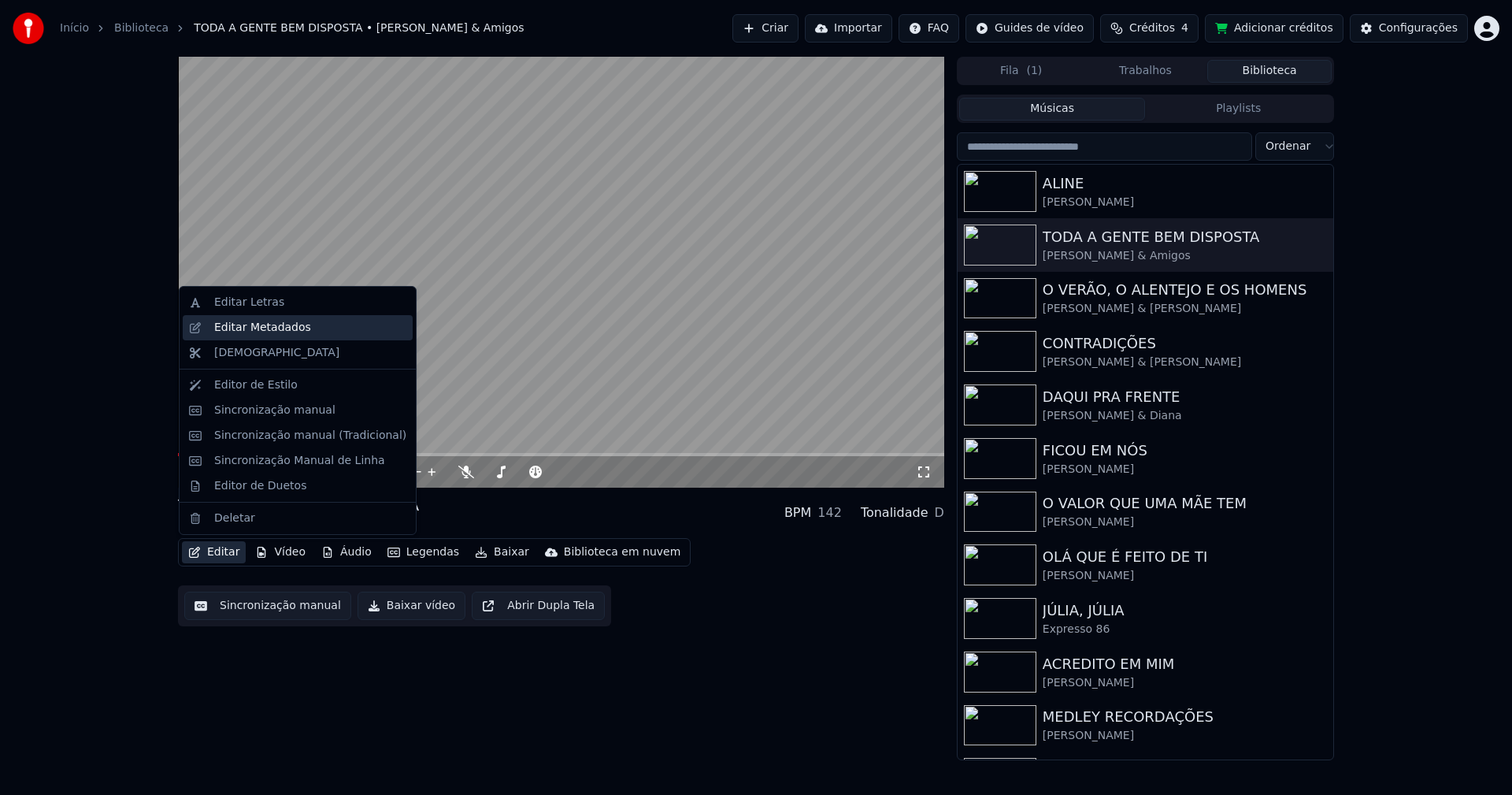
click at [267, 331] on div "Editar Metadados" at bounding box center [263, 327] width 97 height 16
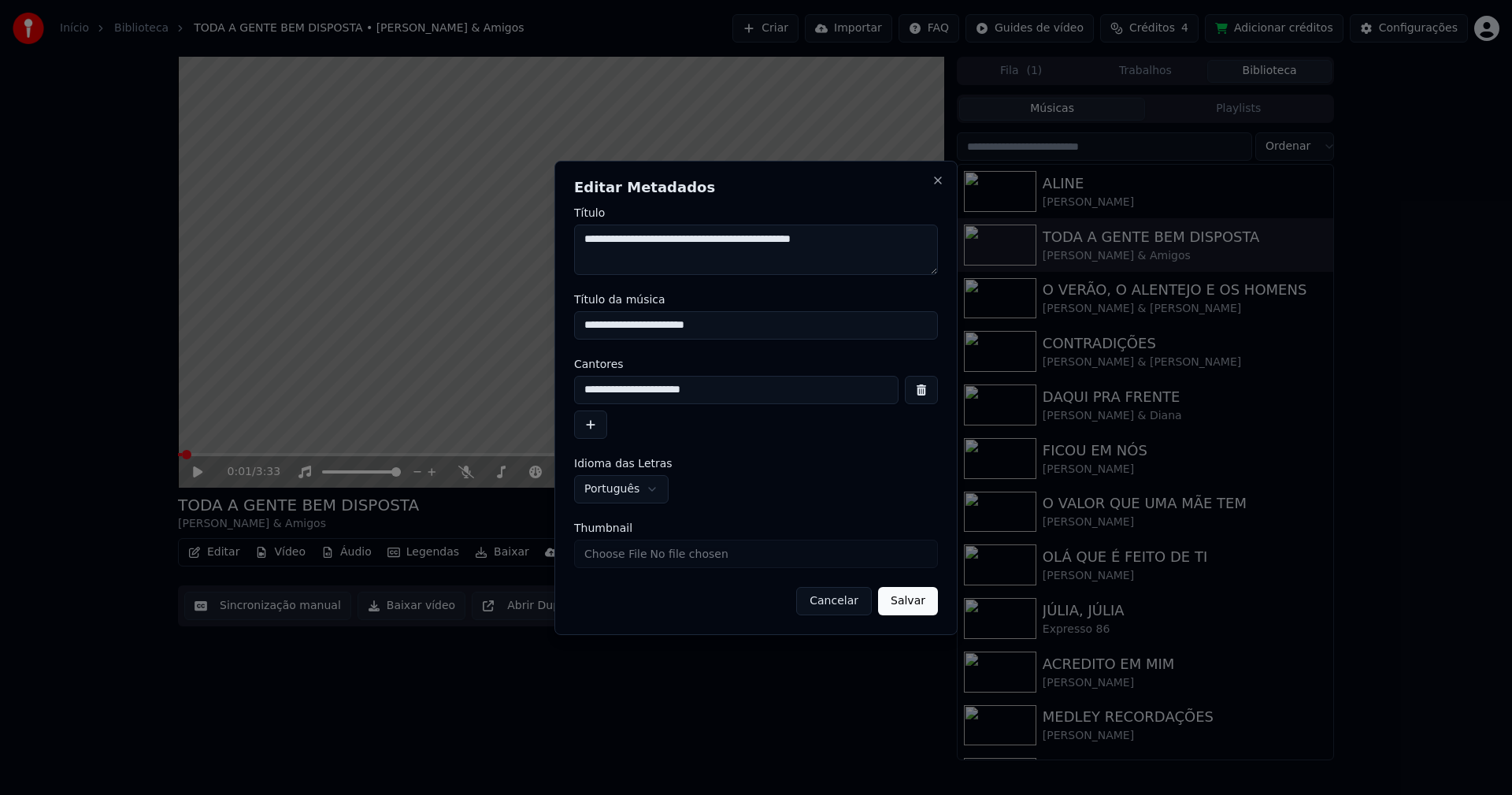
click at [626, 556] on input "Thumbnail" at bounding box center [756, 553] width 364 height 29
type input "**********"
click at [909, 596] on button "Salvar" at bounding box center [907, 601] width 60 height 29
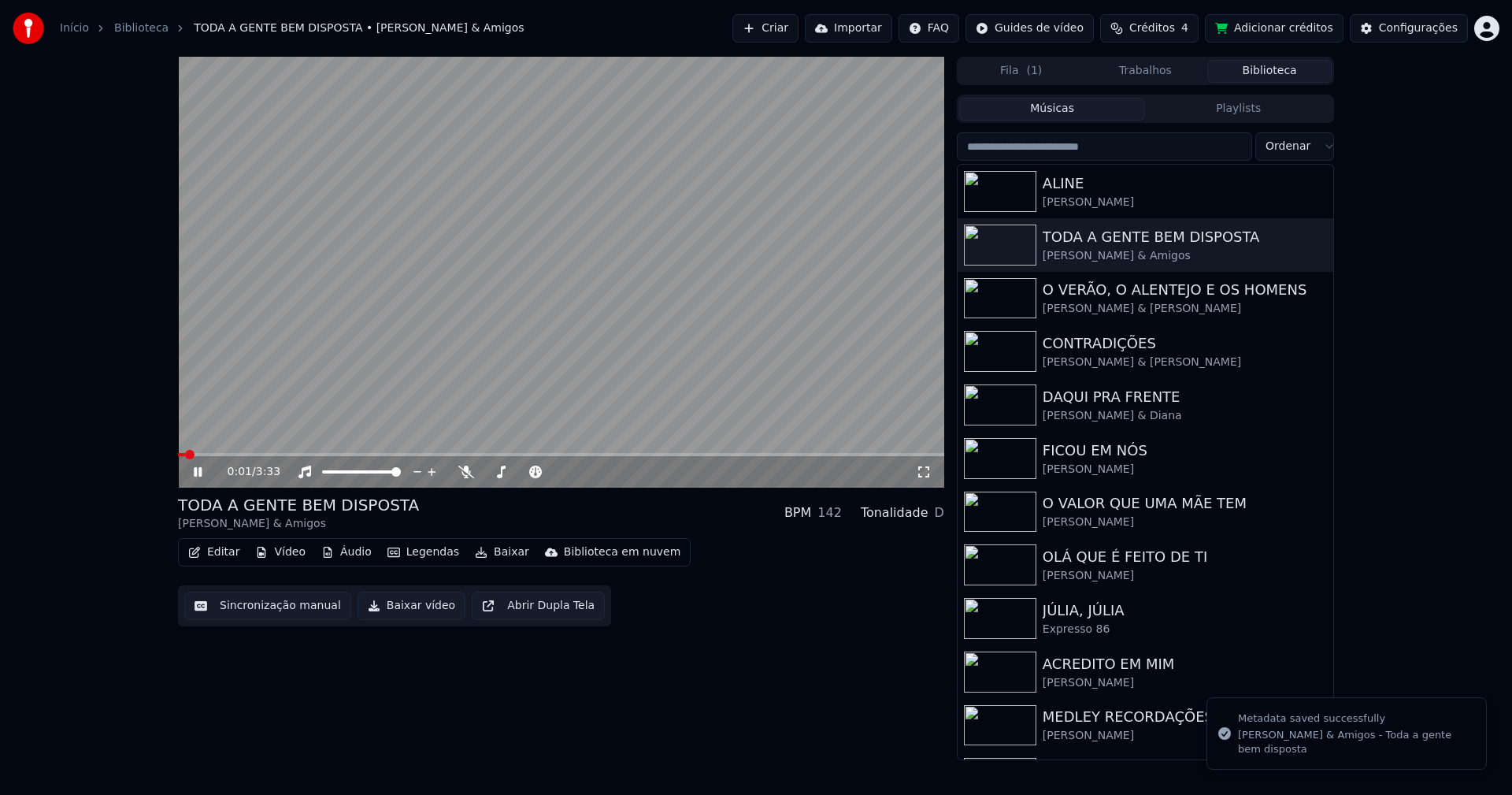
click at [199, 475] on icon at bounding box center [197, 471] width 8 height 9
click at [1178, 291] on div "O VERÃO, O ALENTEJO E OS HOMENS" at bounding box center [1177, 290] width 268 height 22
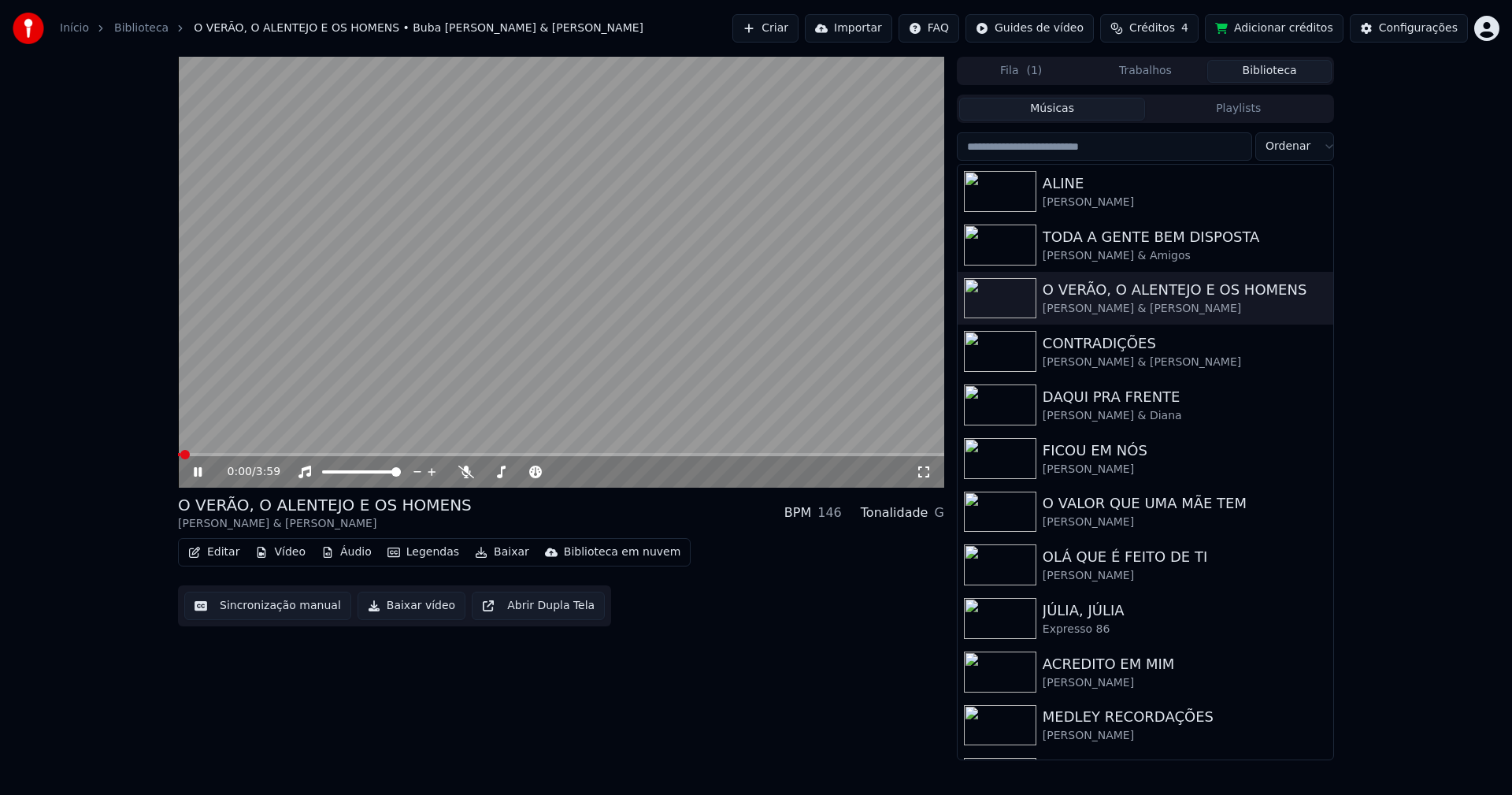
click at [197, 475] on icon at bounding box center [197, 471] width 8 height 9
click at [208, 548] on button "Editar" at bounding box center [214, 552] width 64 height 22
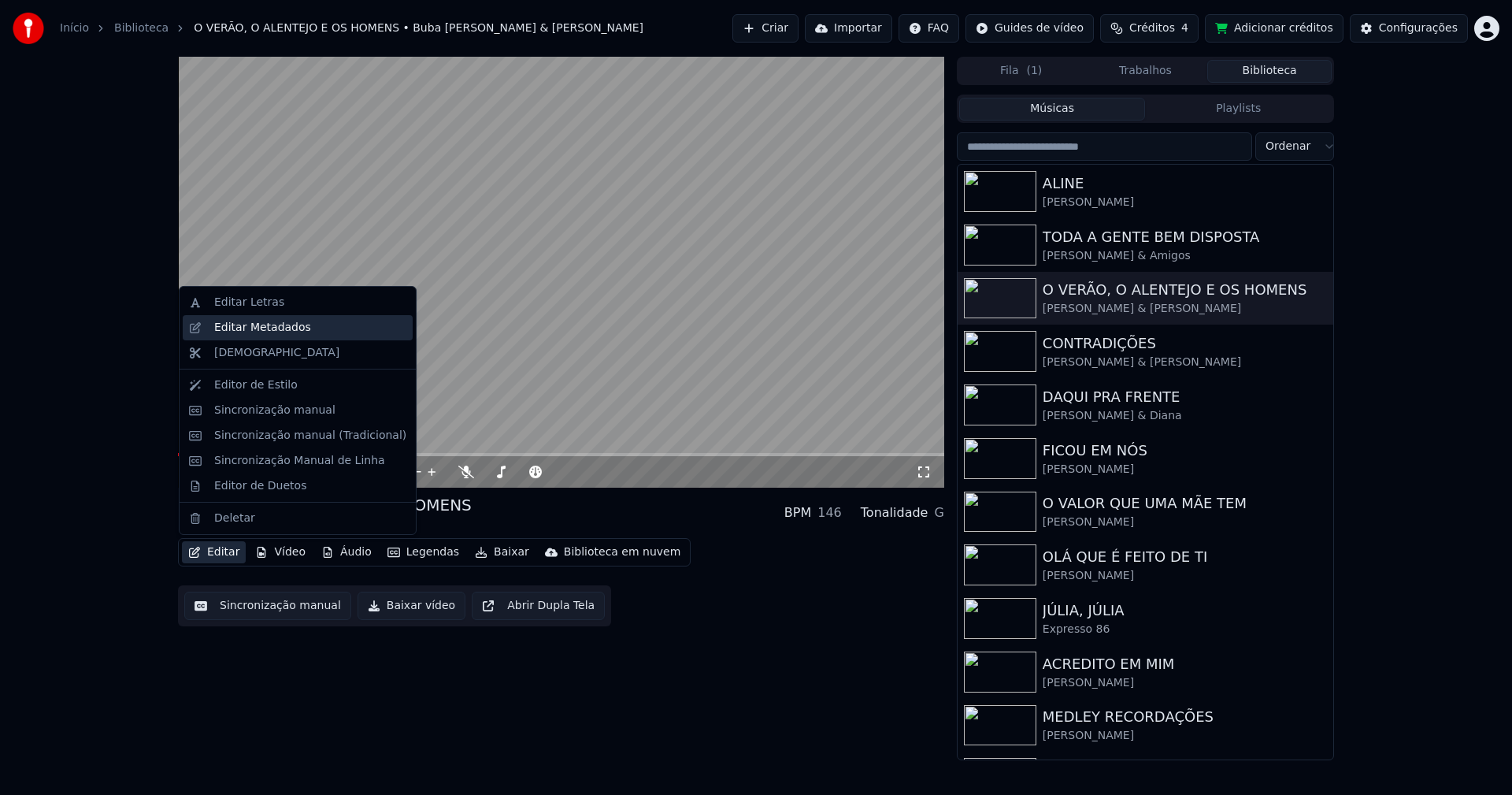
click at [237, 331] on div "Editar Metadados" at bounding box center [263, 327] width 97 height 16
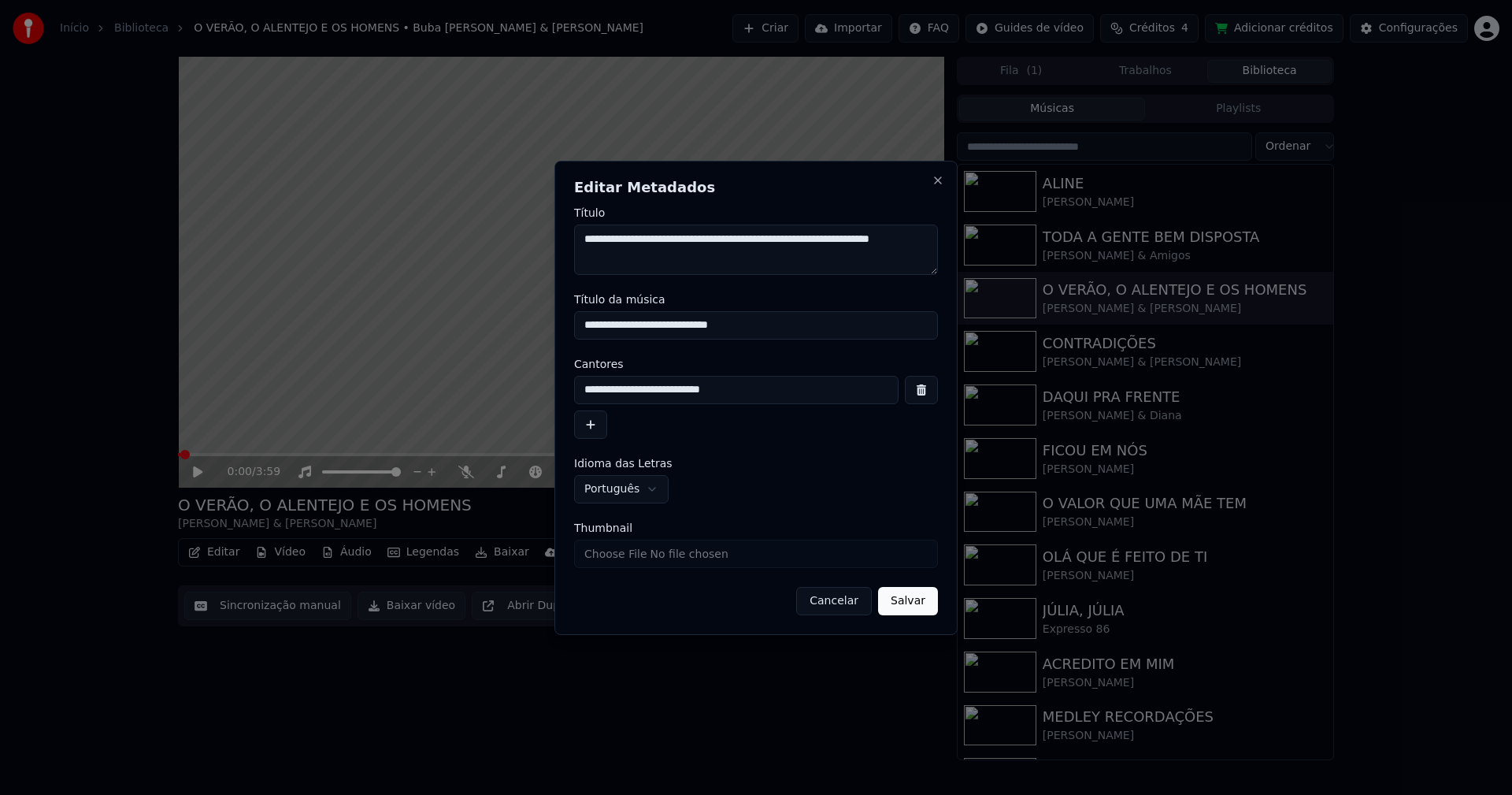
click at [632, 556] on input "Thumbnail" at bounding box center [756, 553] width 364 height 29
type input "**********"
click at [911, 605] on button "Salvar" at bounding box center [907, 601] width 60 height 29
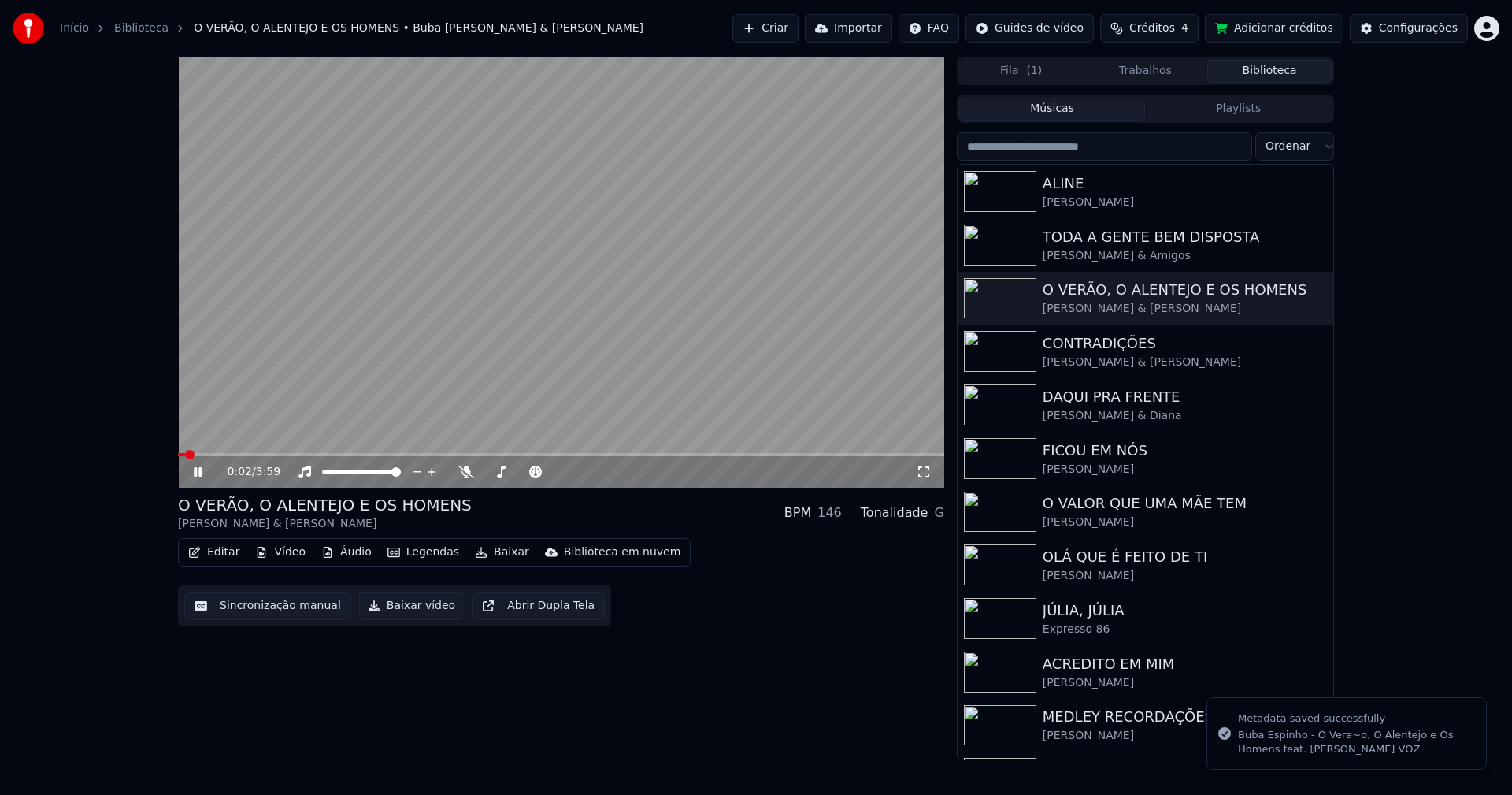
click at [200, 469] on icon at bounding box center [197, 471] width 8 height 9
click at [1077, 408] on div "[PERSON_NAME] & Diana" at bounding box center [1177, 416] width 268 height 16
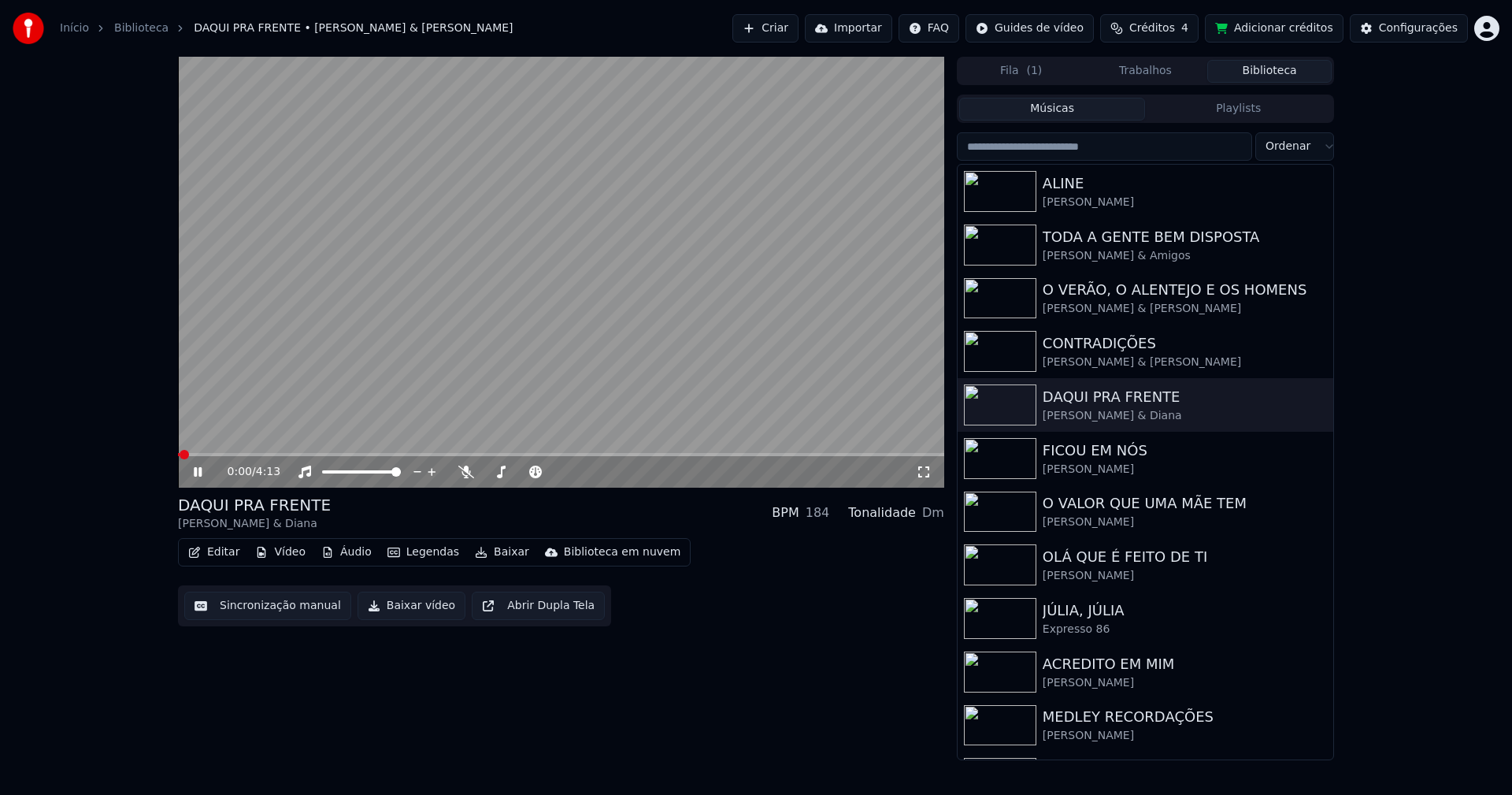
click at [199, 471] on icon at bounding box center [209, 471] width 37 height 13
click at [230, 554] on button "Editar" at bounding box center [214, 552] width 64 height 22
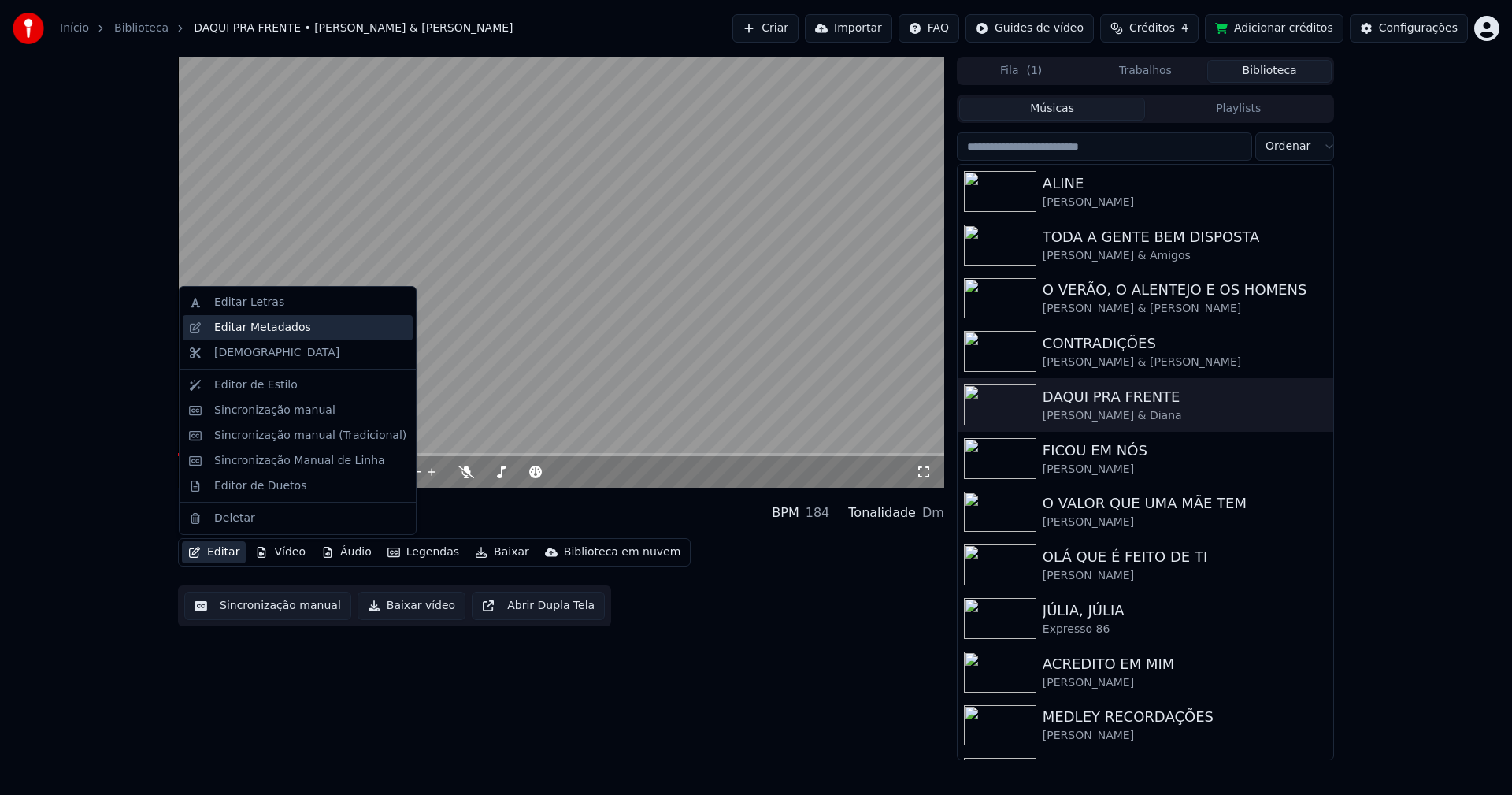
click at [271, 335] on div "Editar Metadados" at bounding box center [263, 327] width 97 height 16
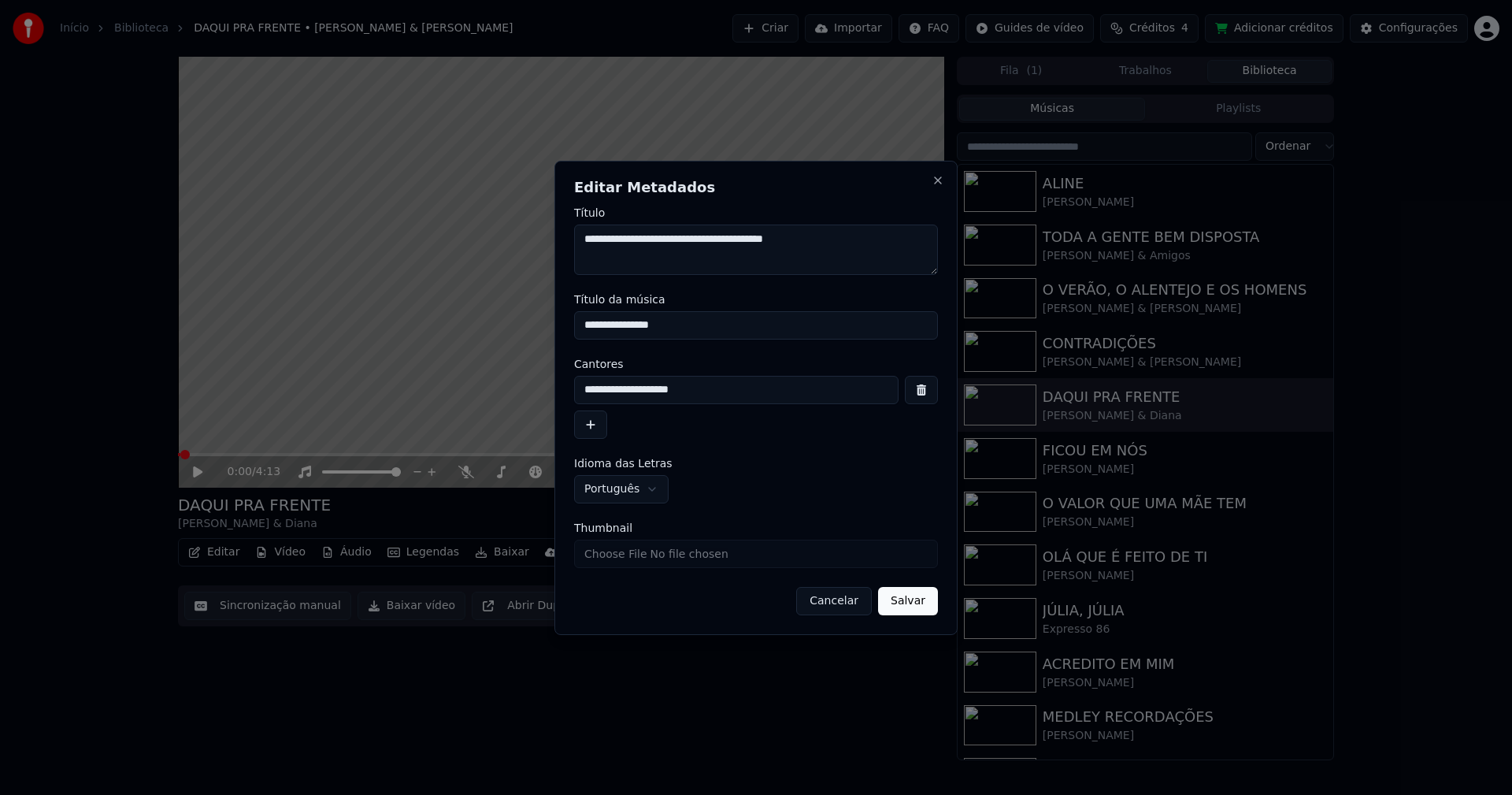
click at [614, 555] on input "Thumbnail" at bounding box center [756, 553] width 364 height 29
type input "**********"
click at [904, 600] on button "Salvar" at bounding box center [907, 601] width 60 height 29
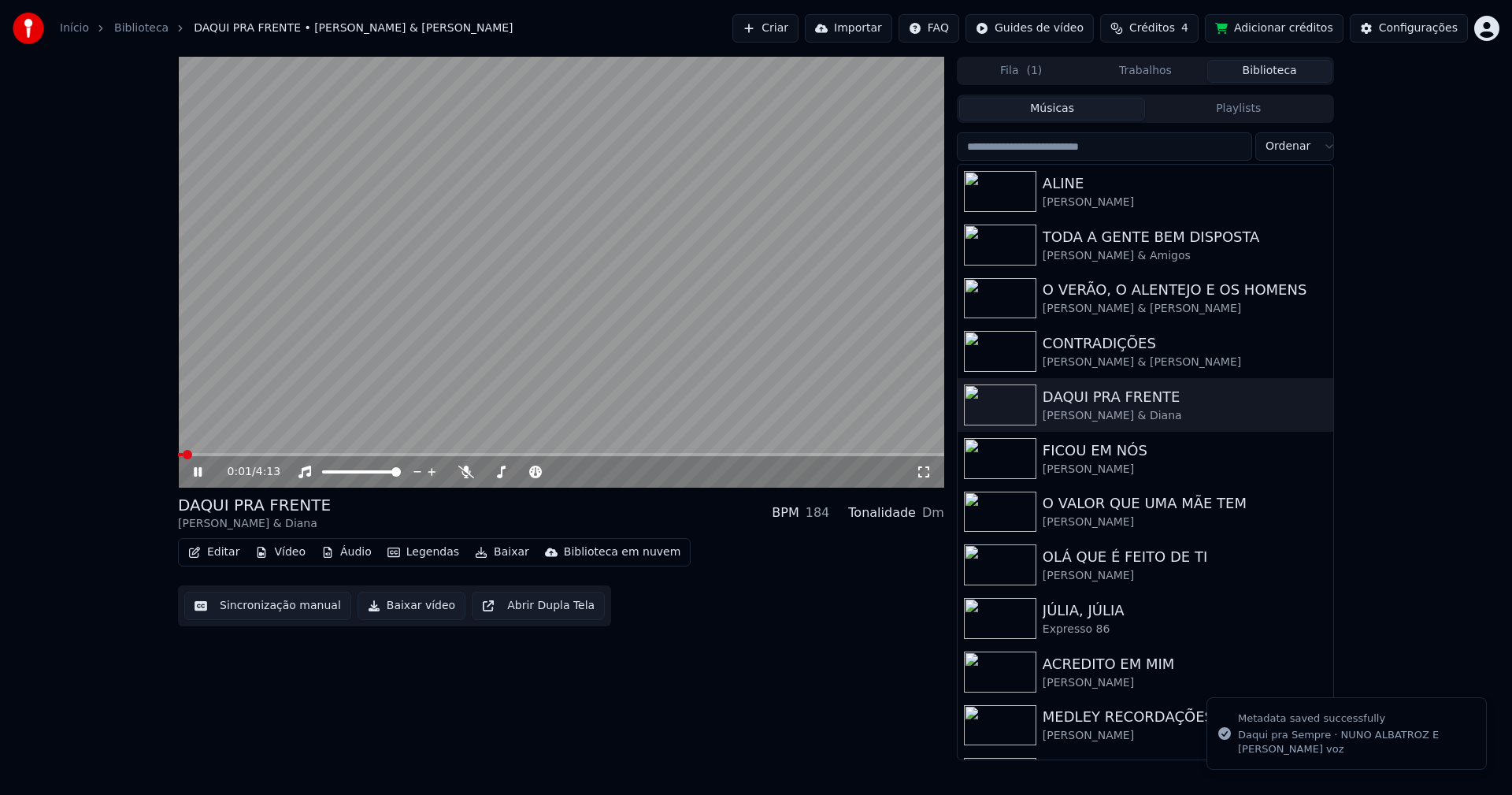
click at [199, 471] on icon at bounding box center [209, 471] width 37 height 13
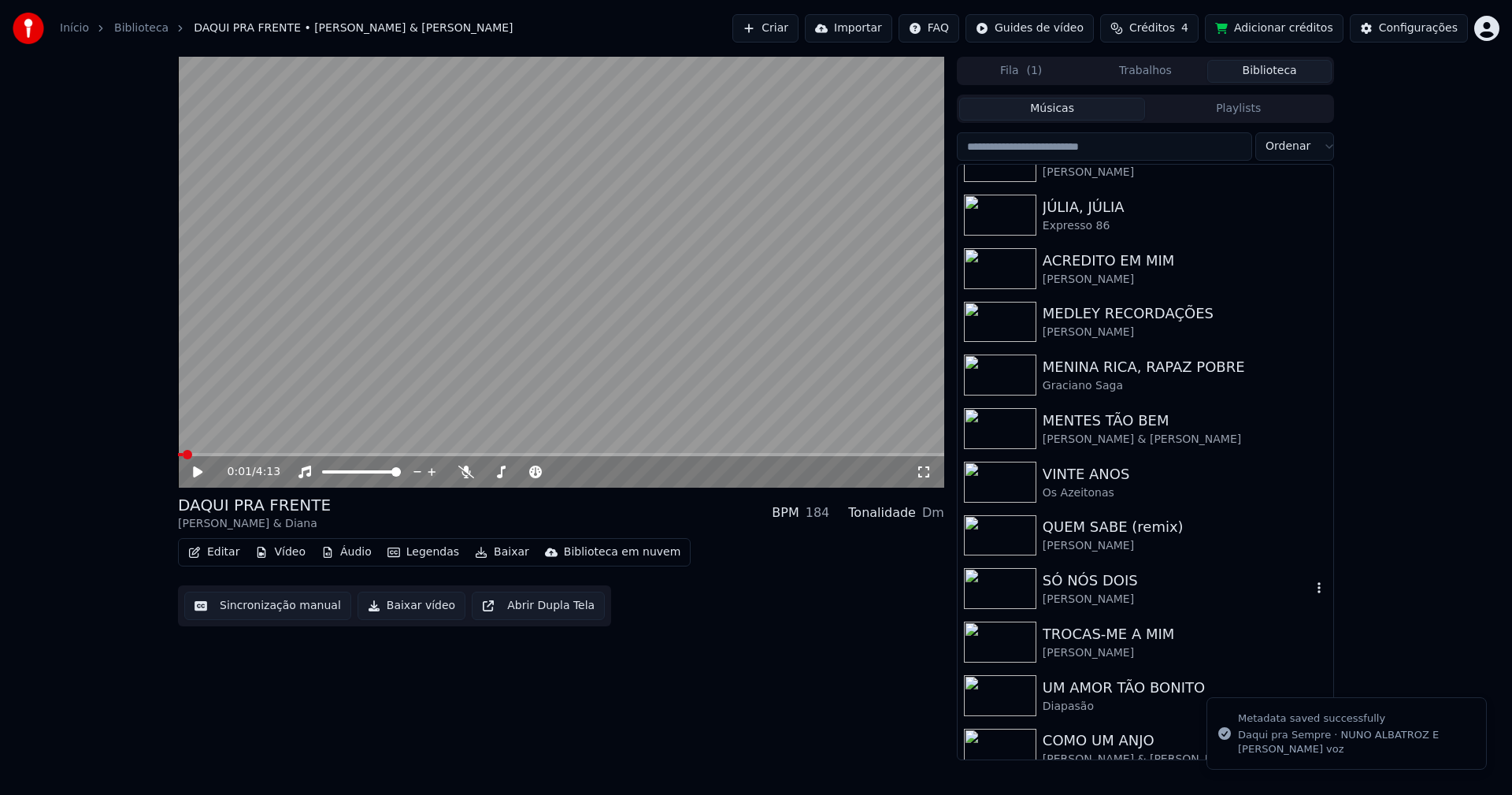
scroll to position [420, 0]
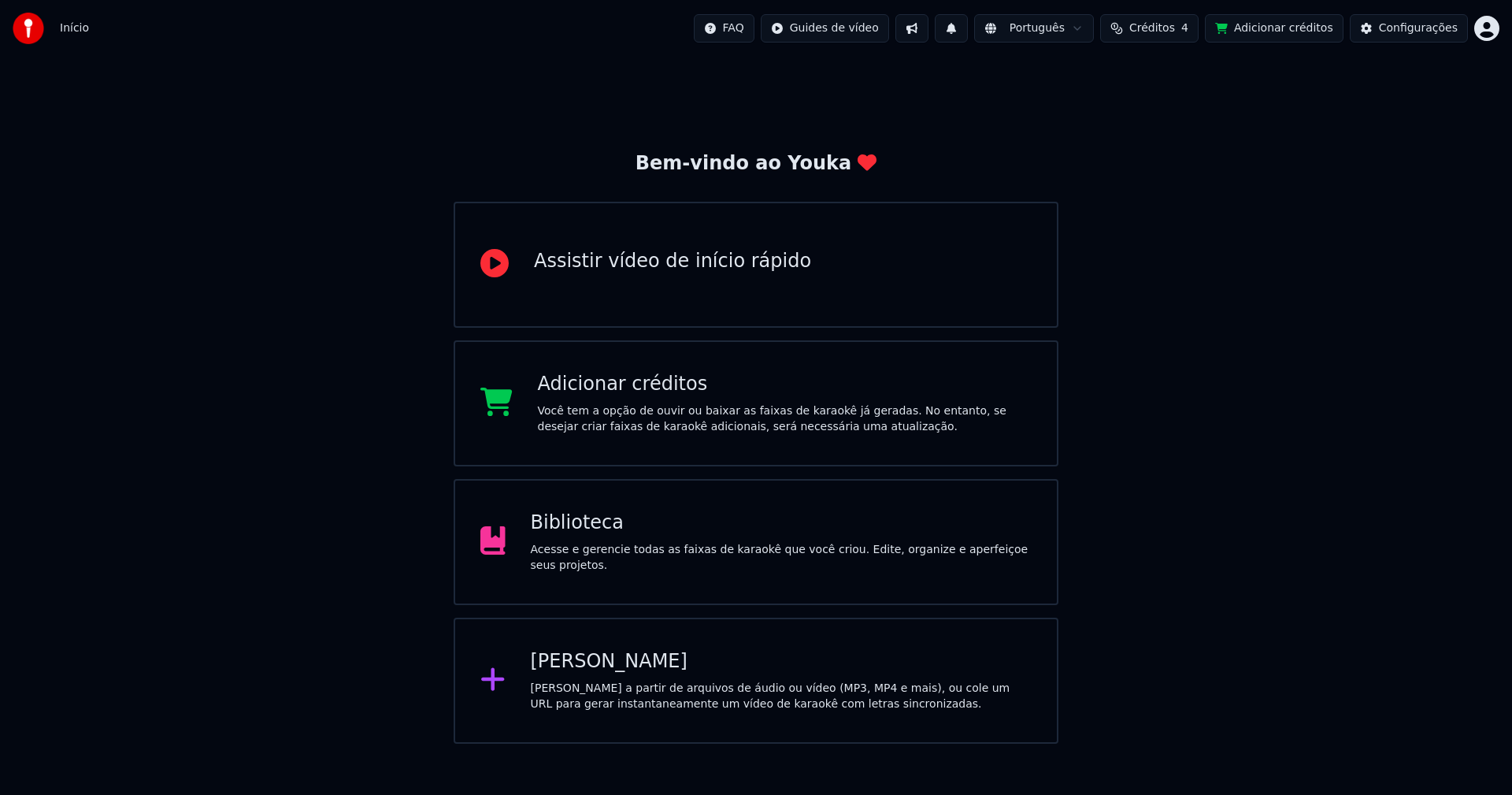
click at [609, 536] on div "Biblioteca" at bounding box center [781, 523] width 501 height 25
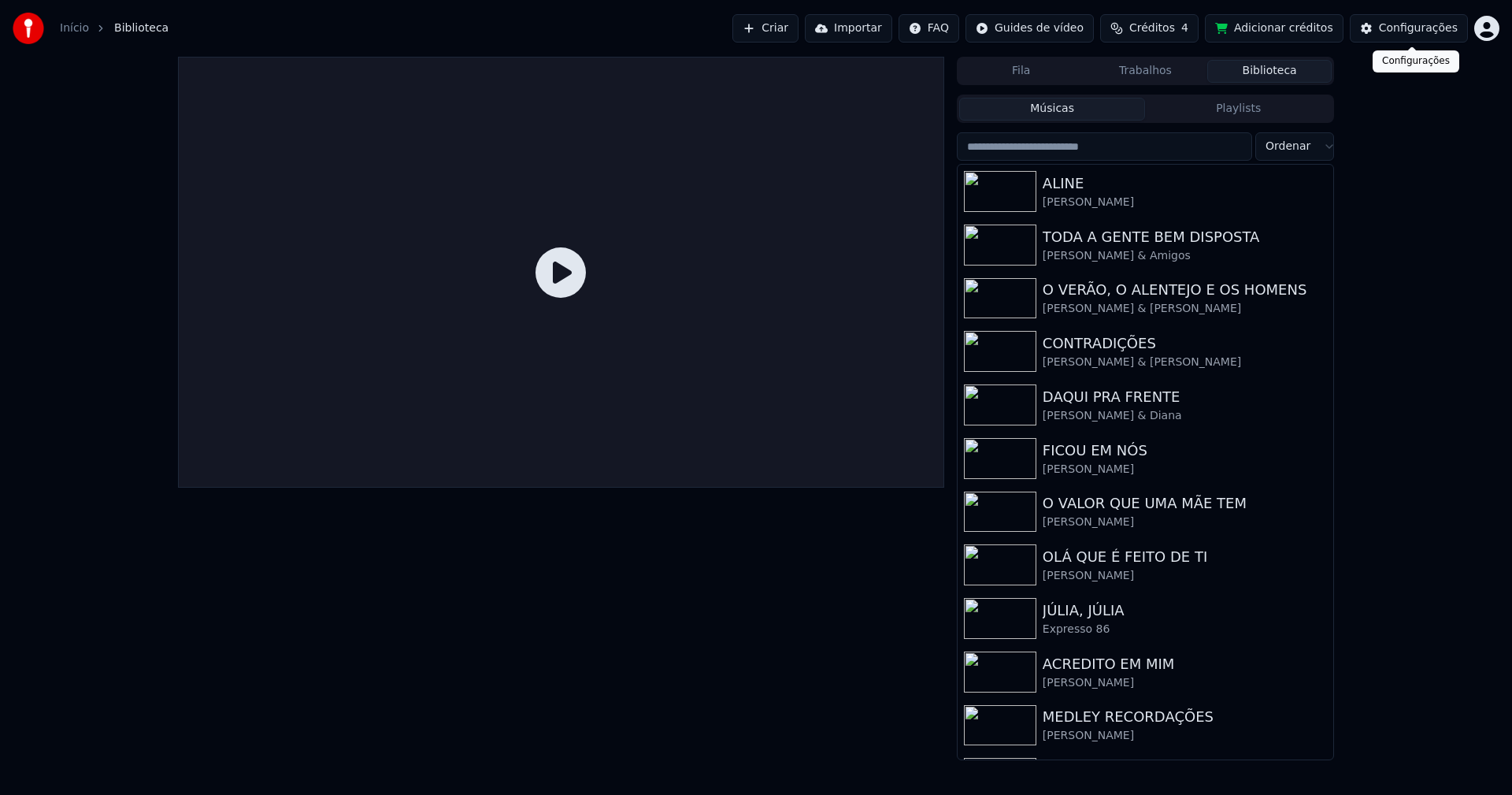
click at [1416, 32] on div "Configurações" at bounding box center [1418, 28] width 79 height 16
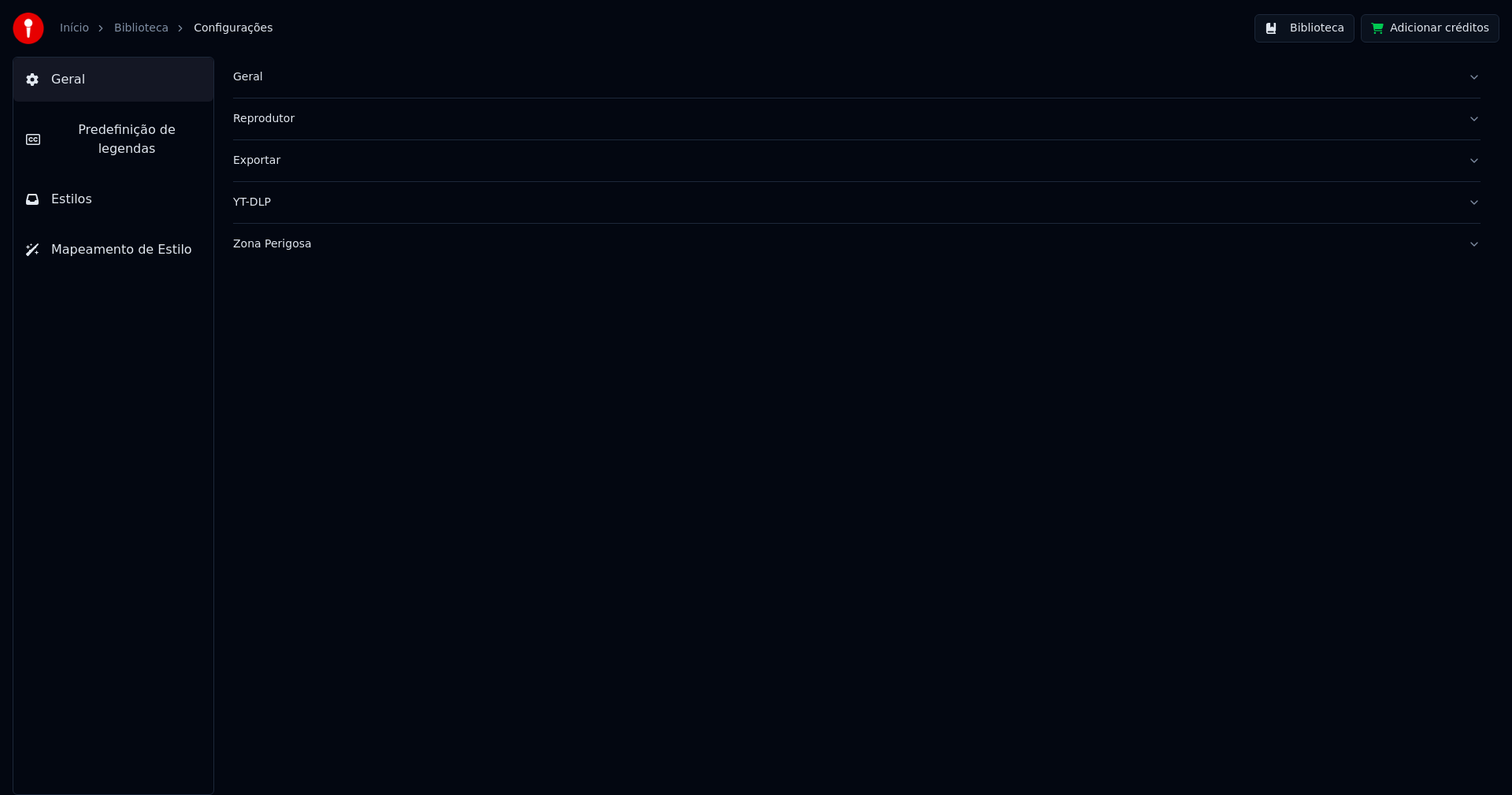
click at [253, 80] on div "Geral" at bounding box center [844, 77] width 1222 height 16
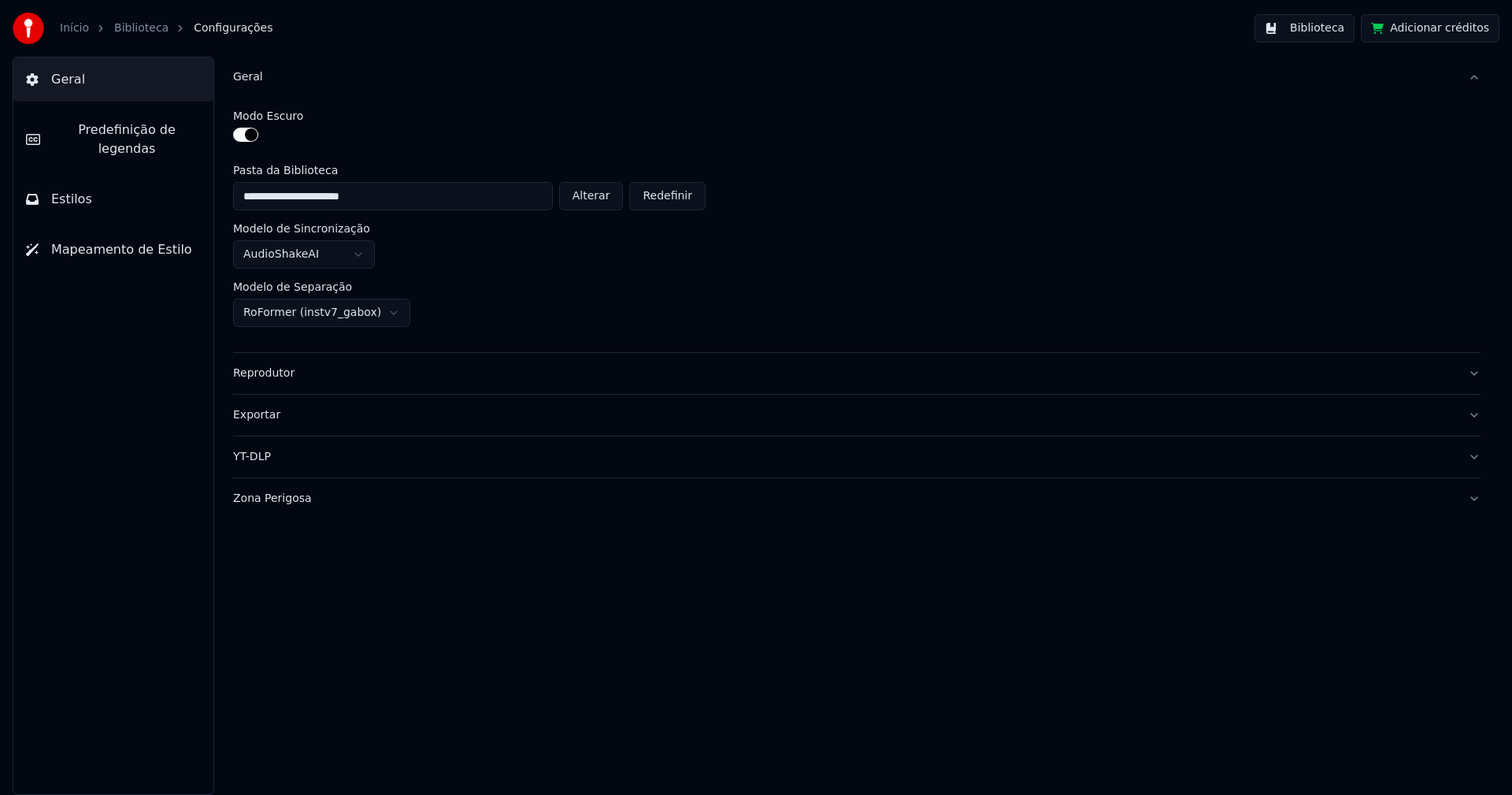
click at [595, 195] on button "Alterar" at bounding box center [591, 196] width 65 height 29
type input "**********"
click at [1319, 33] on button "Biblioteca" at bounding box center [1303, 29] width 100 height 29
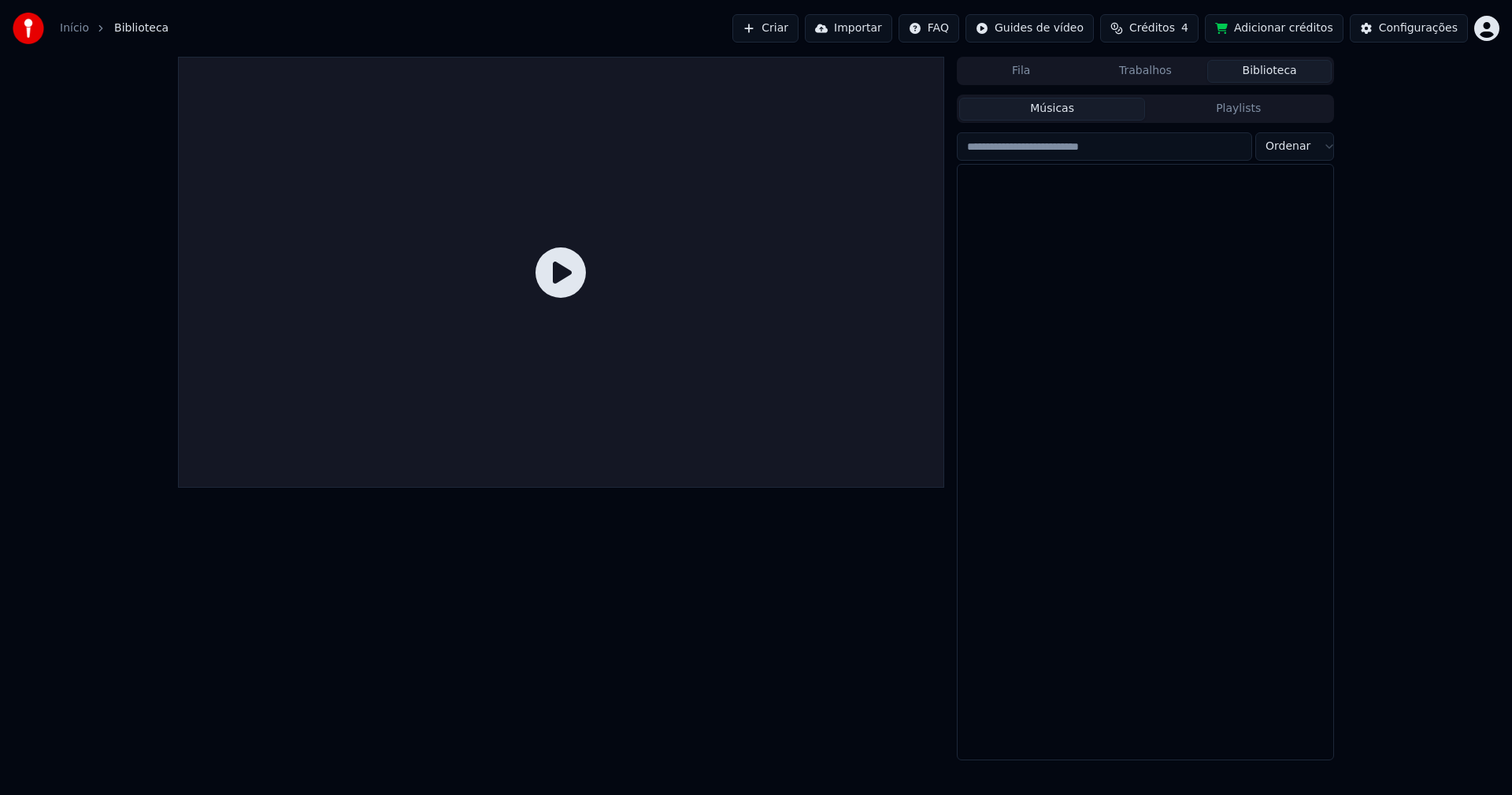
scroll to position [6837, 0]
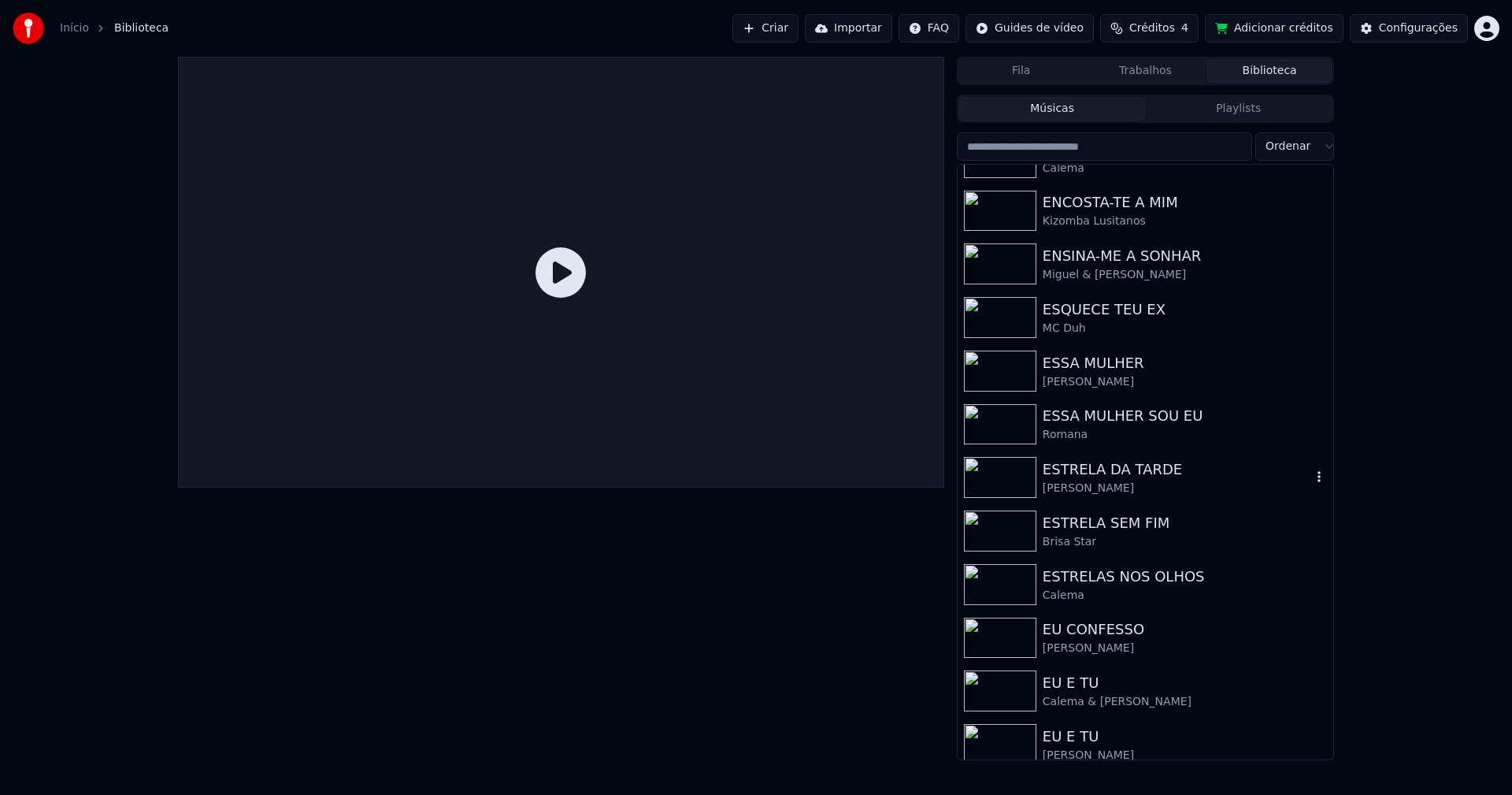
click at [1105, 481] on div "[PERSON_NAME]" at bounding box center [1177, 488] width 268 height 16
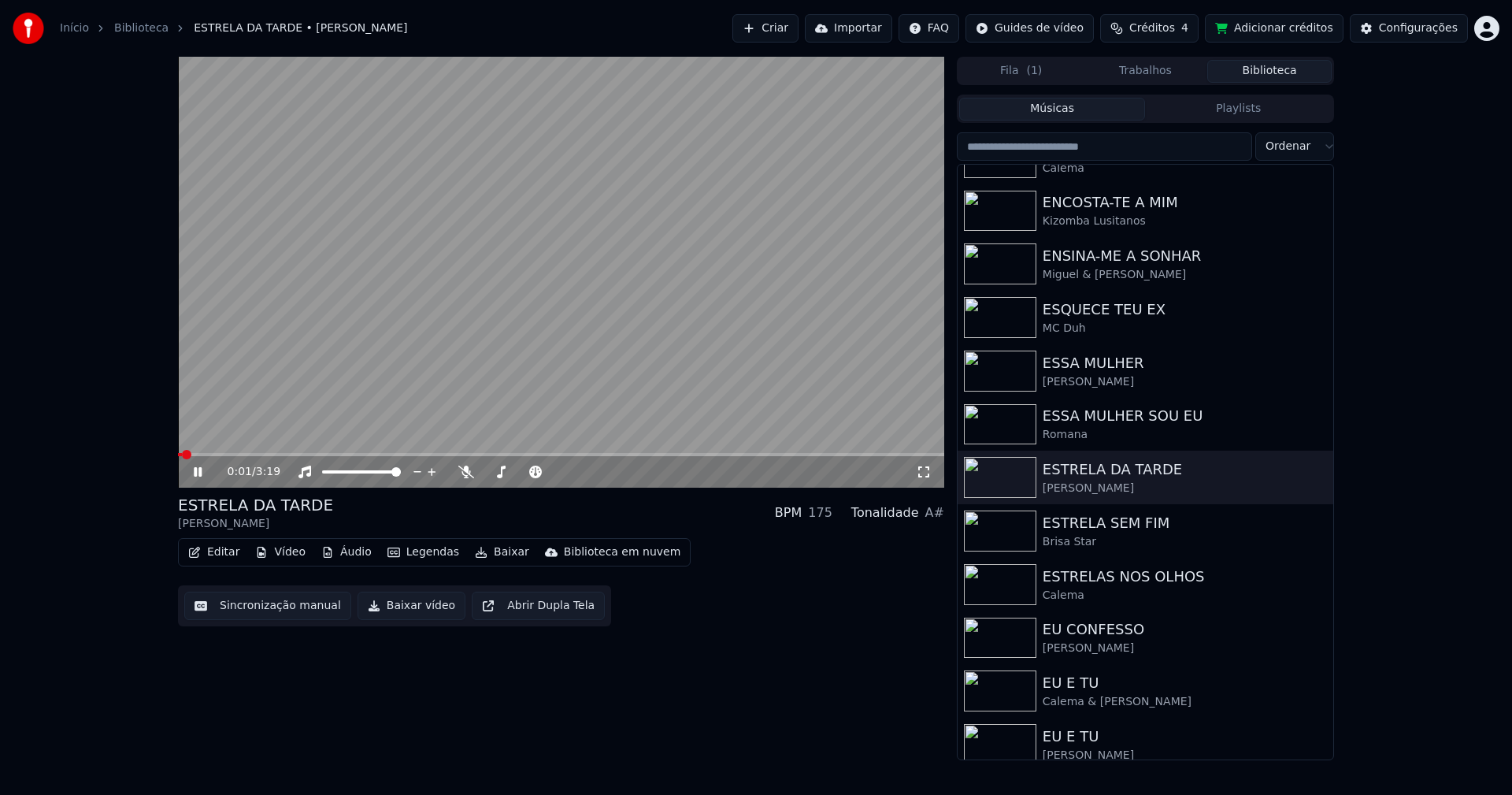
click at [201, 475] on icon at bounding box center [197, 471] width 8 height 9
click at [282, 551] on button "Vídeo" at bounding box center [280, 552] width 63 height 22
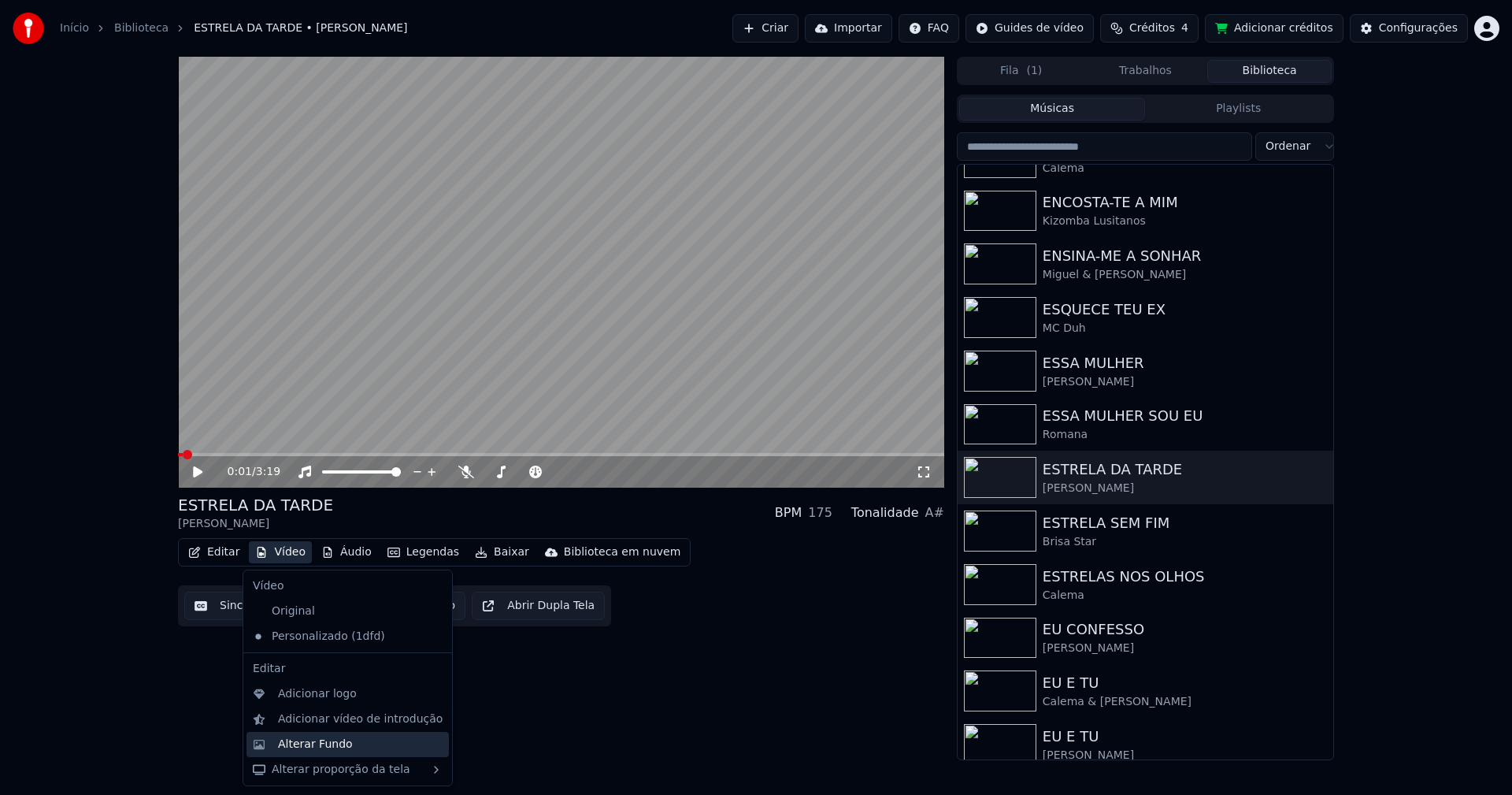
click at [329, 748] on div "Alterar Fundo" at bounding box center [315, 744] width 75 height 16
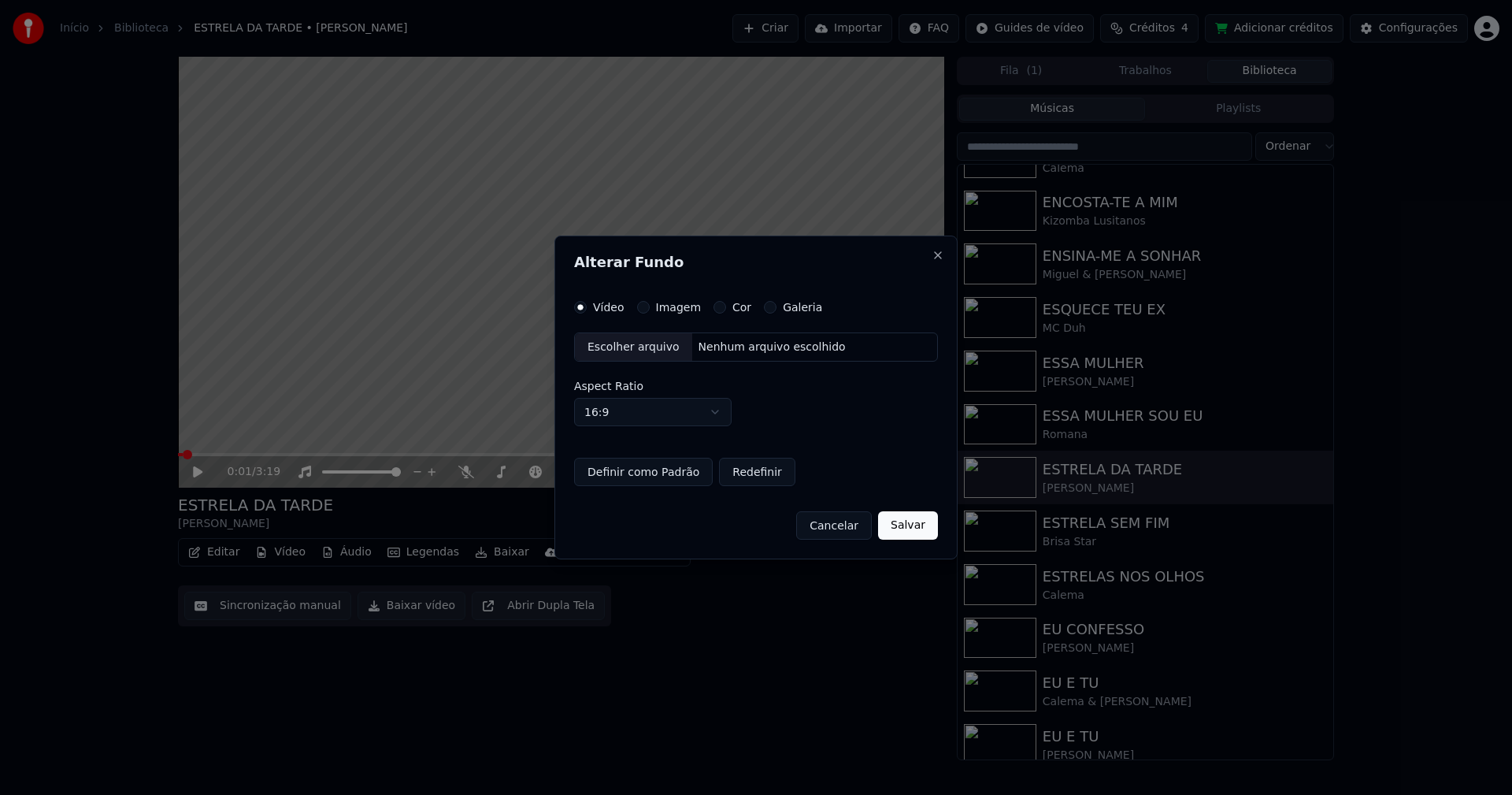
click at [643, 310] on button "Imagem" at bounding box center [643, 307] width 13 height 13
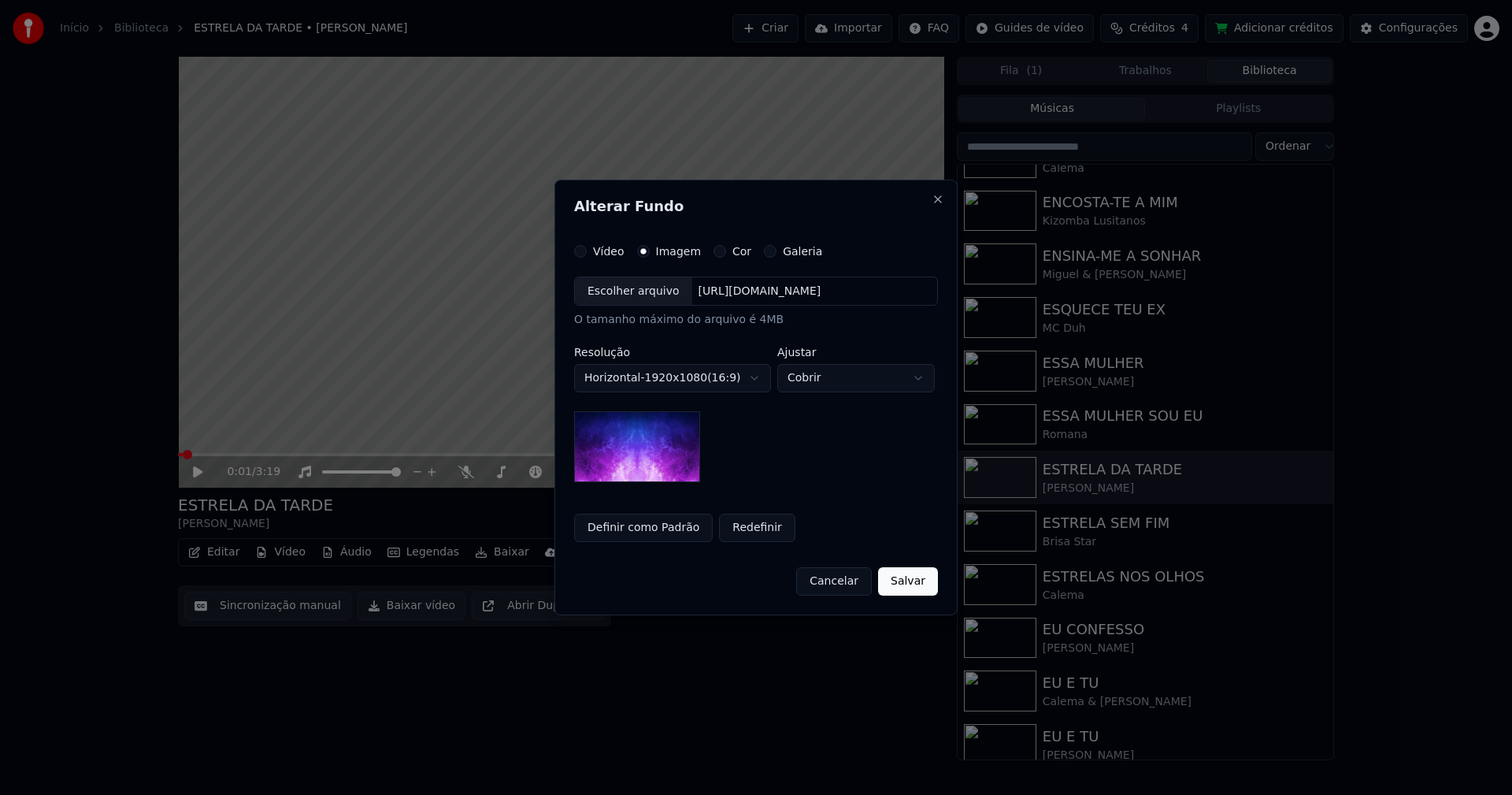
click at [625, 299] on div "Escolher arquivo" at bounding box center [634, 292] width 117 height 29
click at [883, 583] on button "Salvar" at bounding box center [907, 581] width 60 height 29
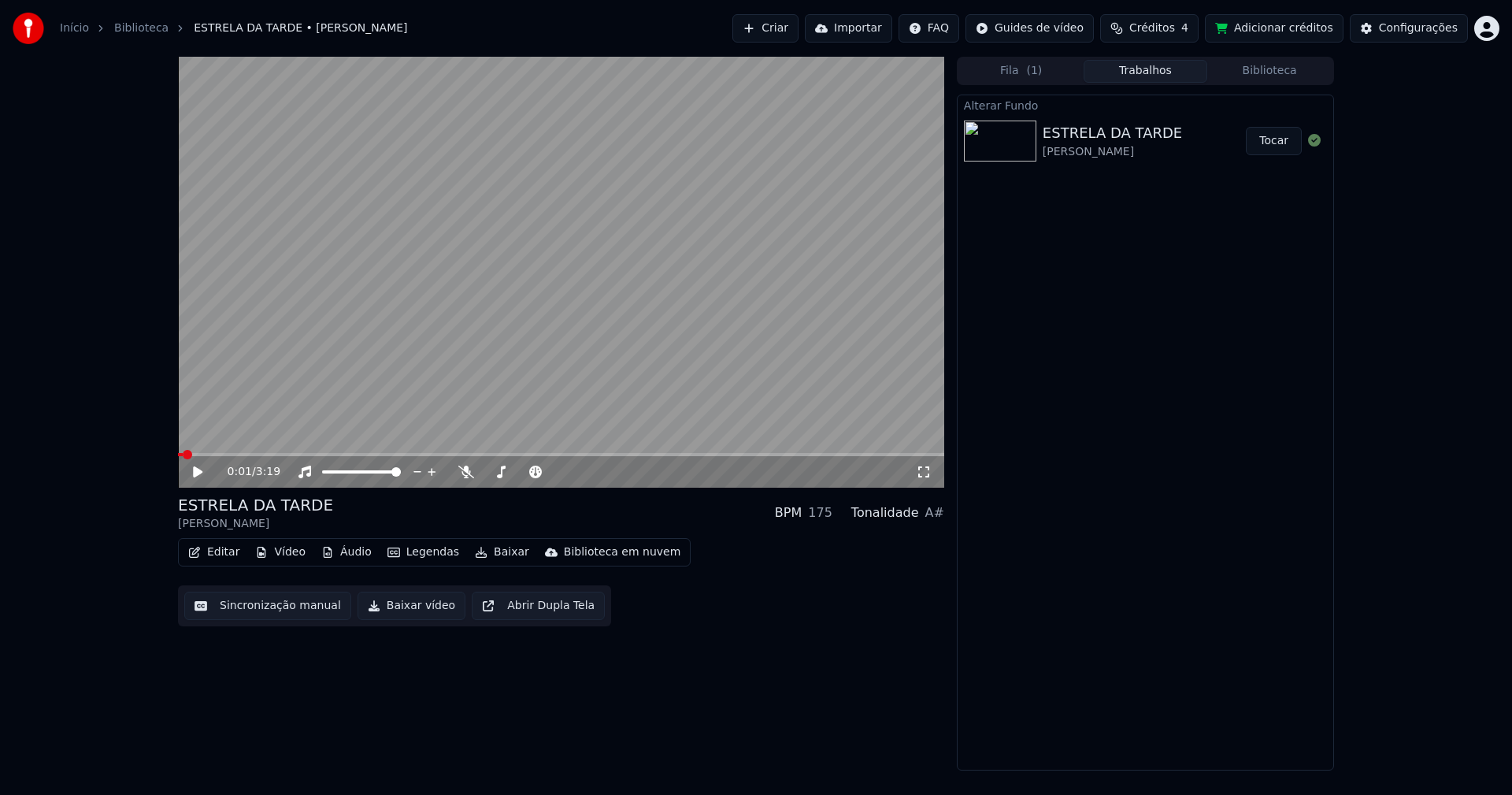
click at [1272, 143] on button "Tocar" at bounding box center [1273, 141] width 56 height 29
click at [230, 553] on button "Editar" at bounding box center [214, 552] width 64 height 22
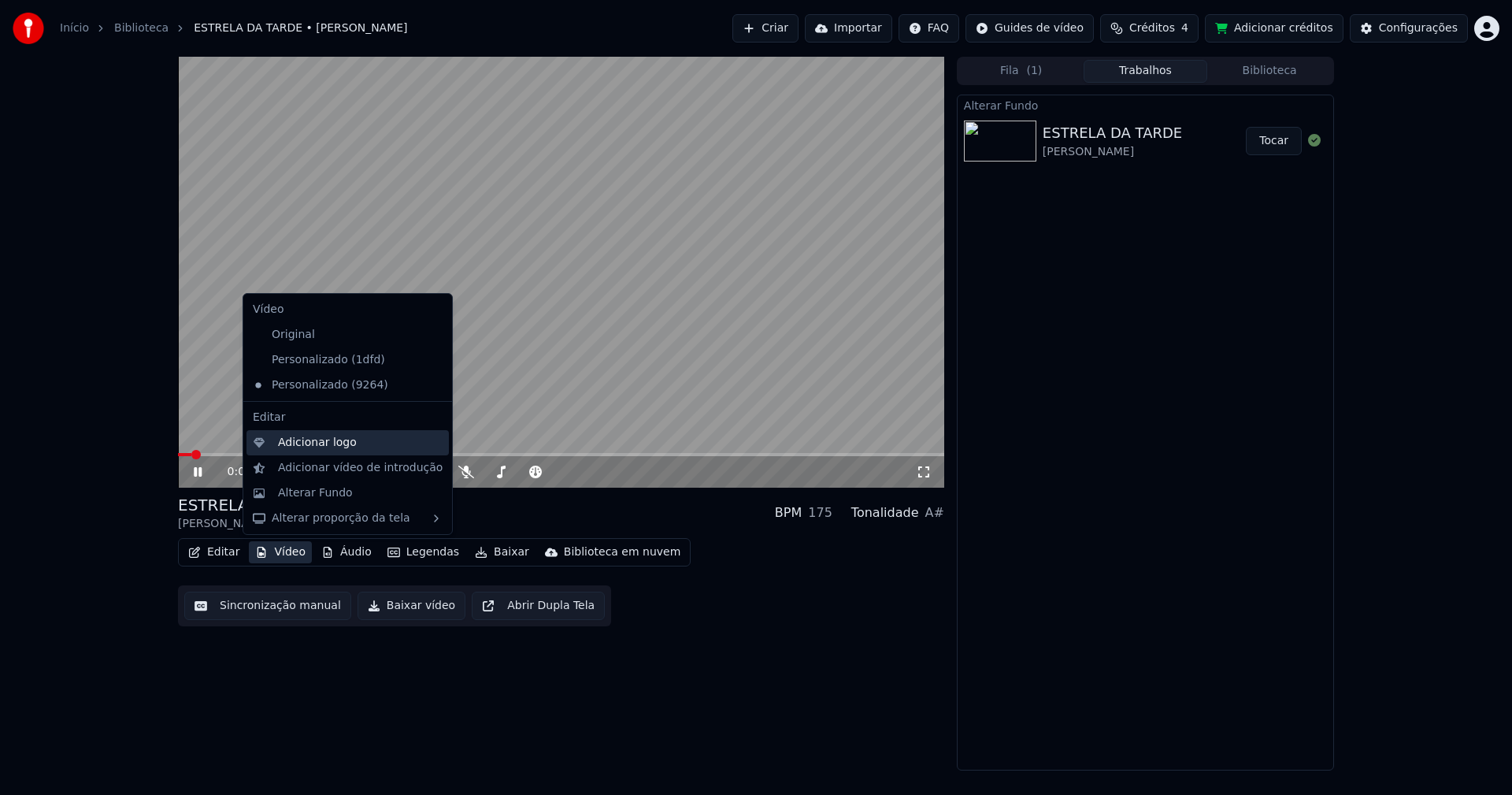
click at [303, 444] on div "Adicionar logo" at bounding box center [318, 443] width 79 height 16
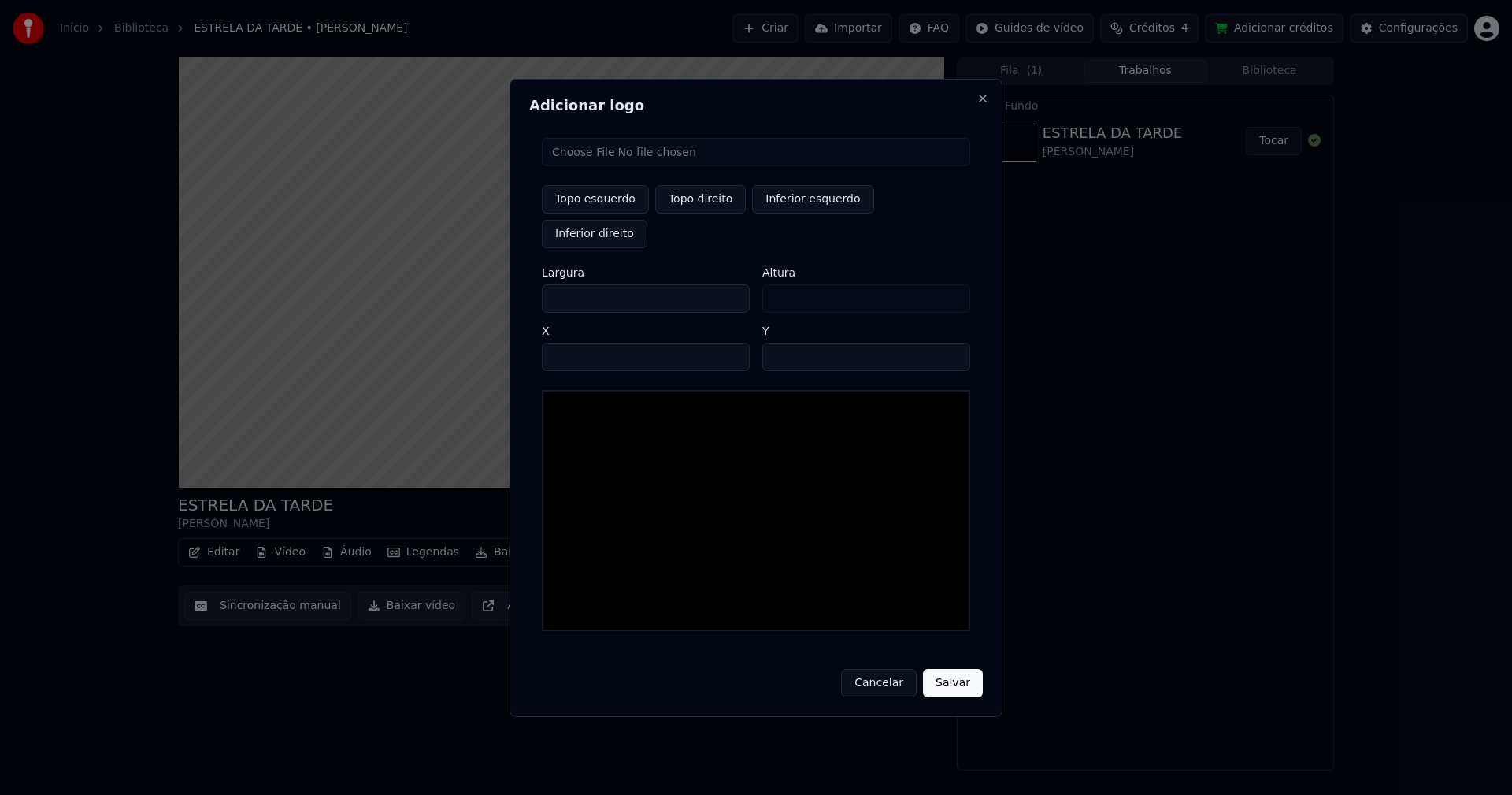
click at [579, 166] on input "file" at bounding box center [755, 152] width 428 height 29
type input "**********"
type input "***"
click at [690, 214] on button "Topo direito" at bounding box center [701, 200] width 91 height 29
type input "****"
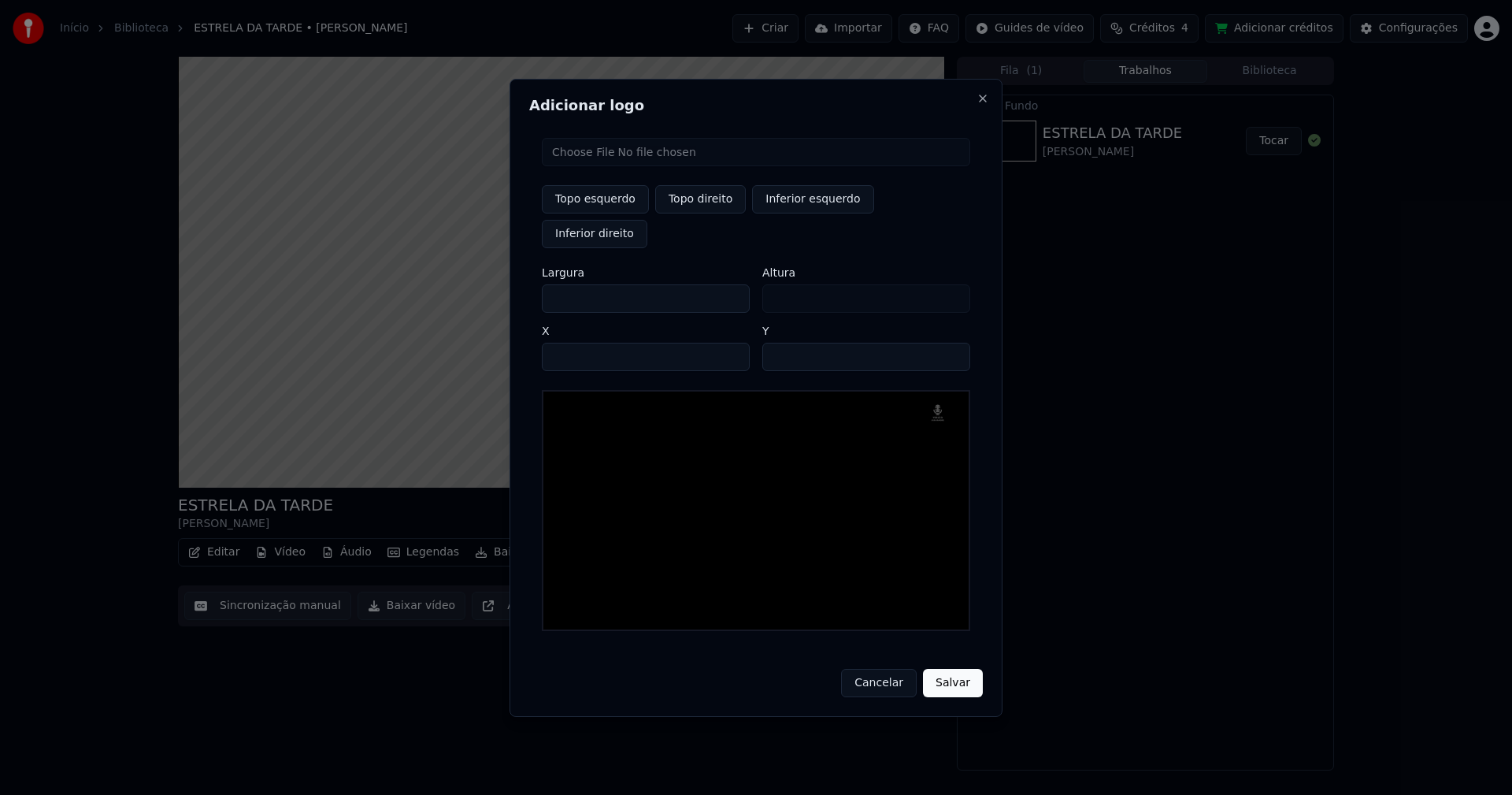
drag, startPoint x: 568, startPoint y: 281, endPoint x: 510, endPoint y: 294, distance: 59.4
click at [510, 294] on body "Início Biblioteca ESTRELA DA TARDE • Carlos Do Carmo Criar Importar FAQ Guides …" at bounding box center [756, 398] width 1512 height 795
type input "**"
type input "***"
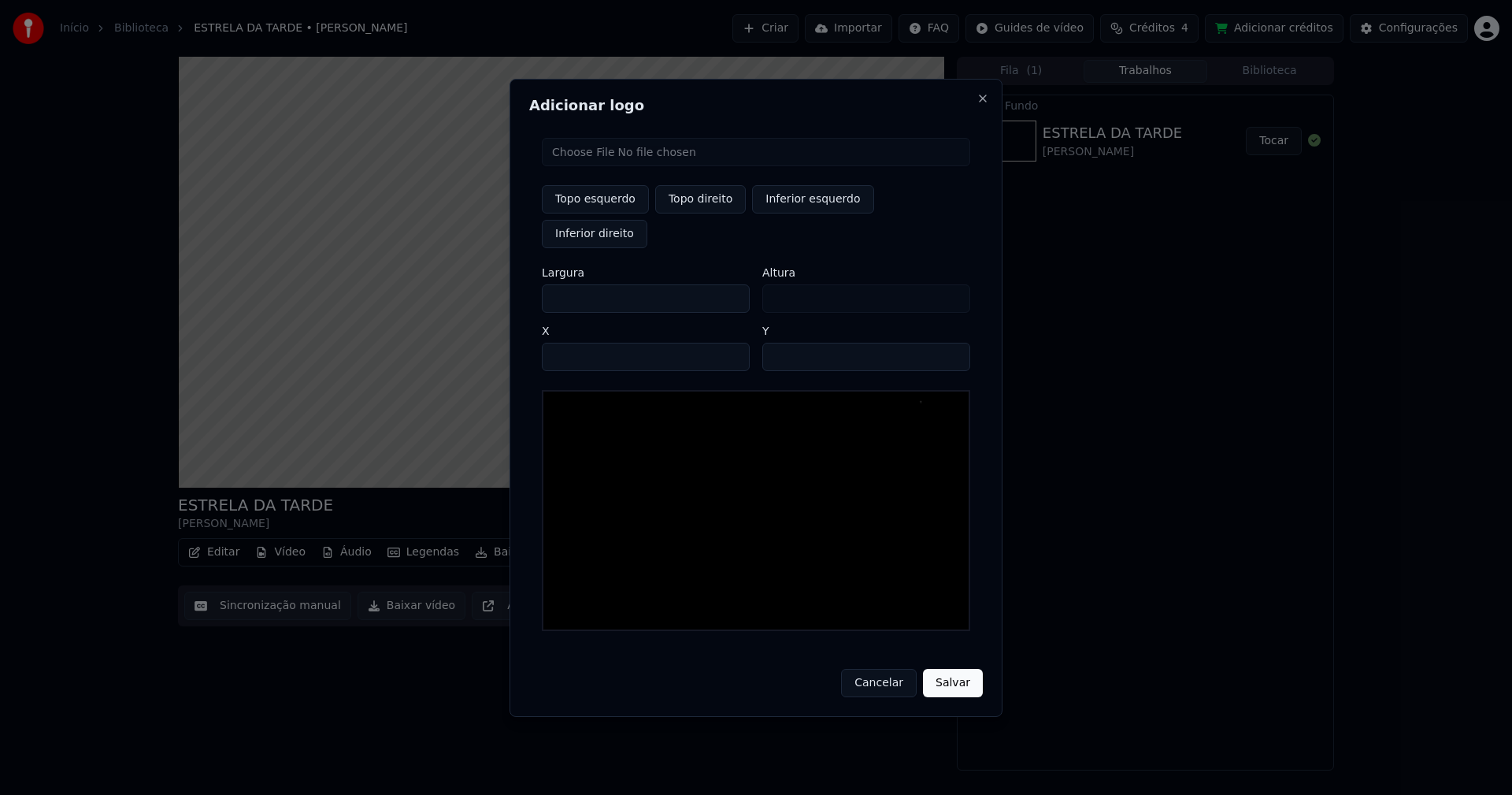
type input "***"
click at [574, 343] on input "****" at bounding box center [645, 357] width 208 height 29
type input "****"
click at [950, 343] on input "**" at bounding box center [866, 357] width 208 height 29
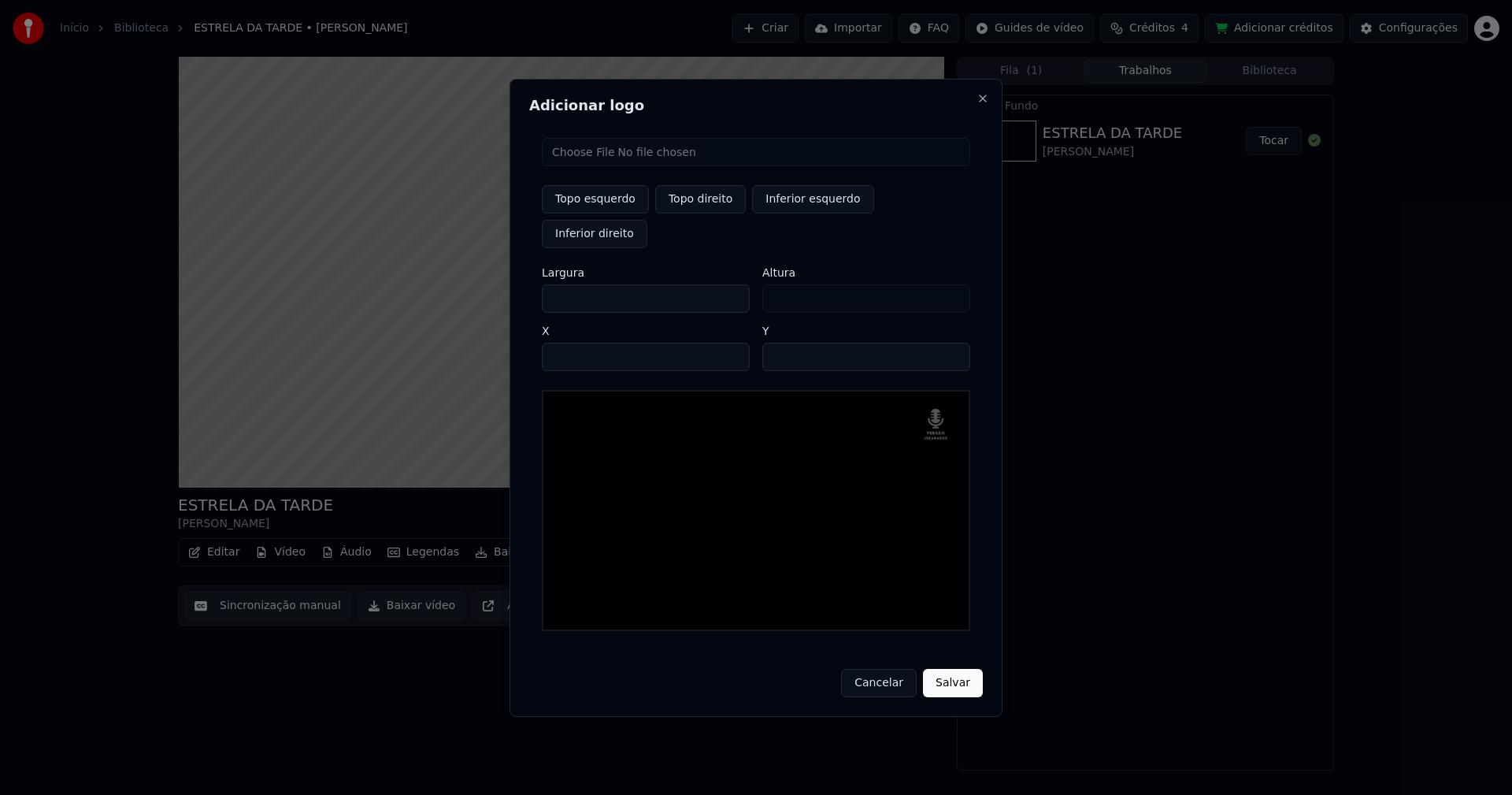
click at [950, 343] on input "**" at bounding box center [866, 357] width 208 height 29
type input "**"
click at [950, 343] on input "**" at bounding box center [866, 357] width 208 height 29
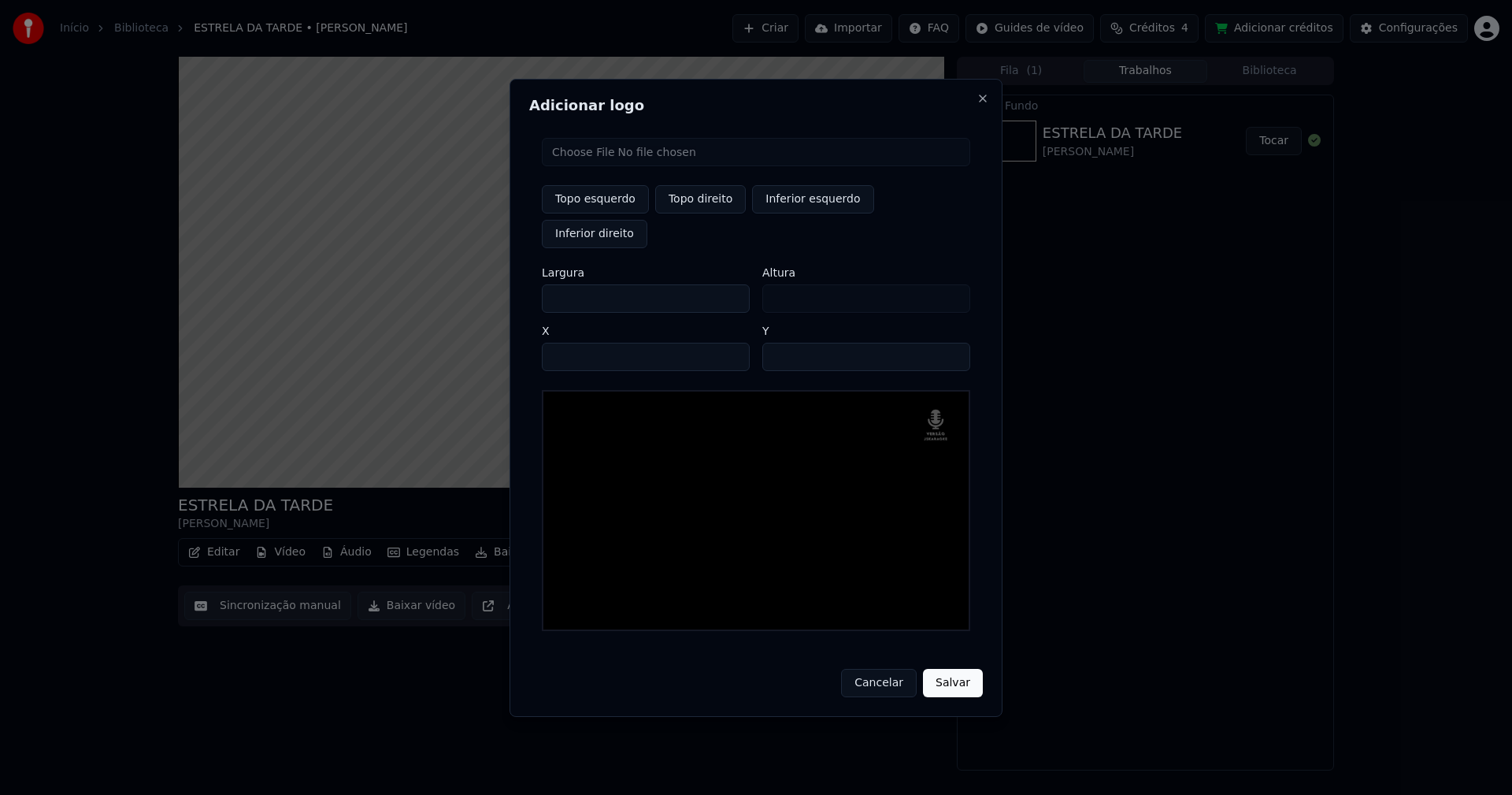
click at [951, 669] on button "Salvar" at bounding box center [952, 683] width 60 height 29
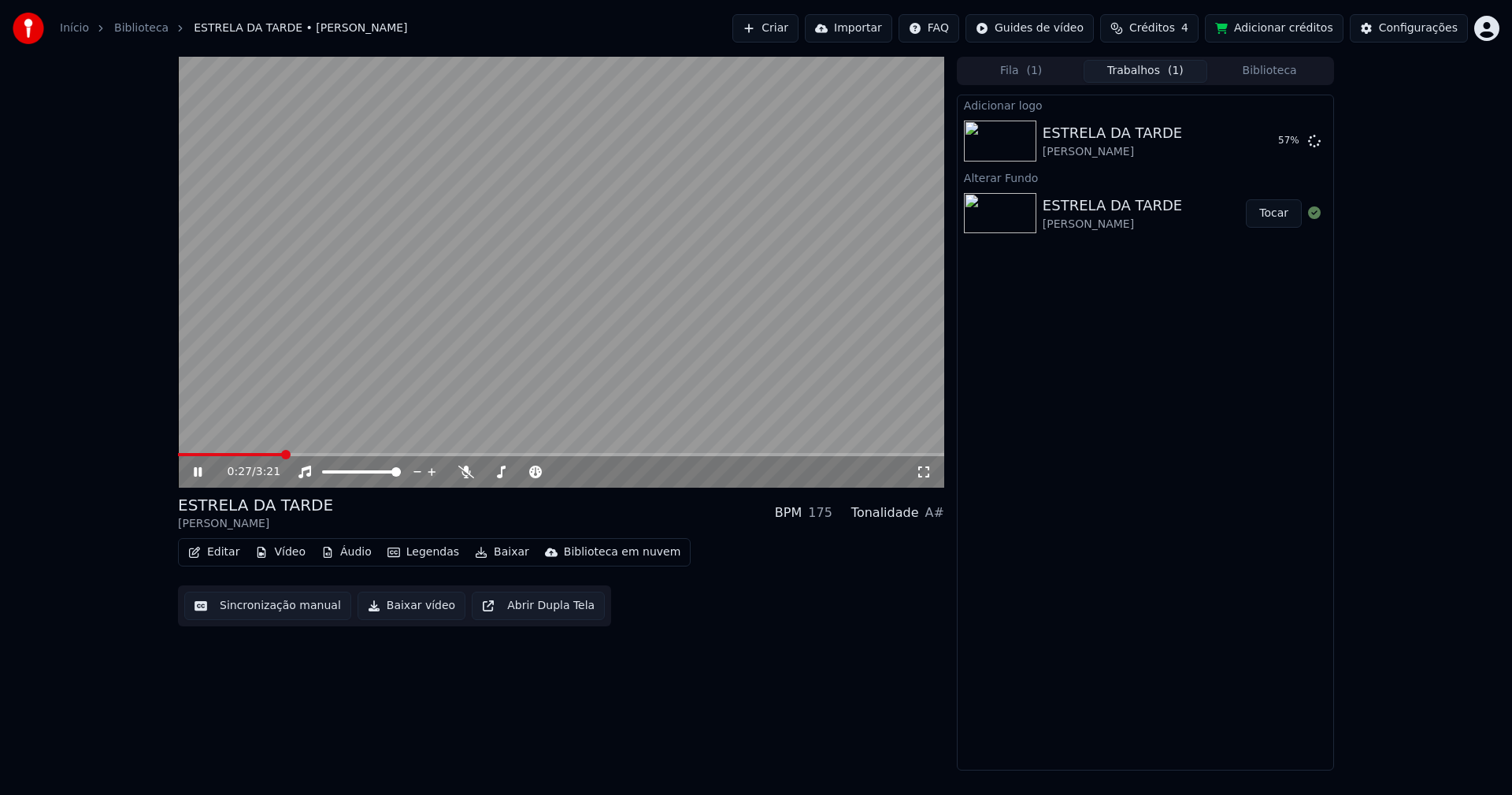
click at [917, 472] on icon at bounding box center [924, 471] width 16 height 13
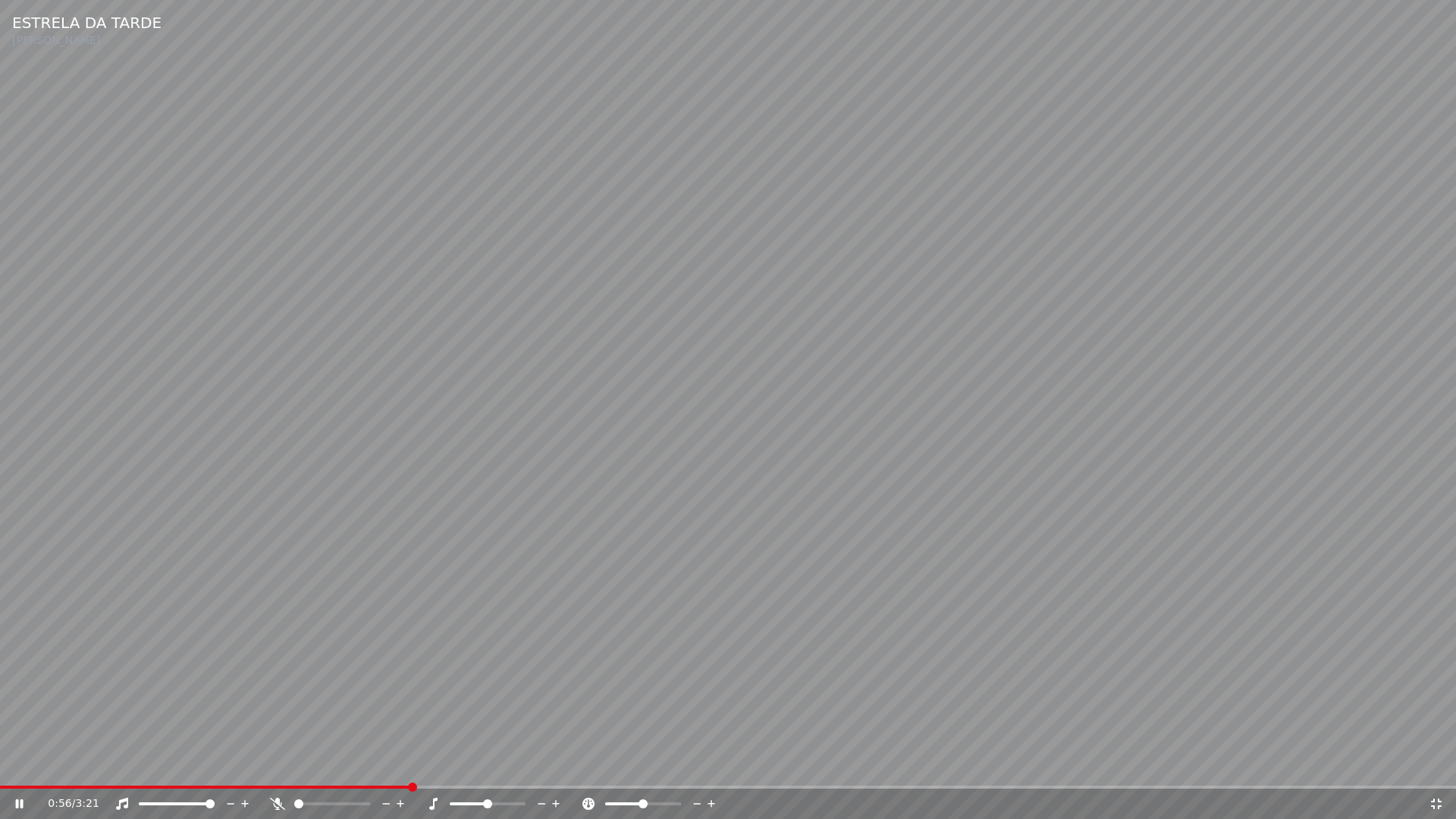
click at [1442, 764] on icon at bounding box center [1436, 803] width 15 height 12
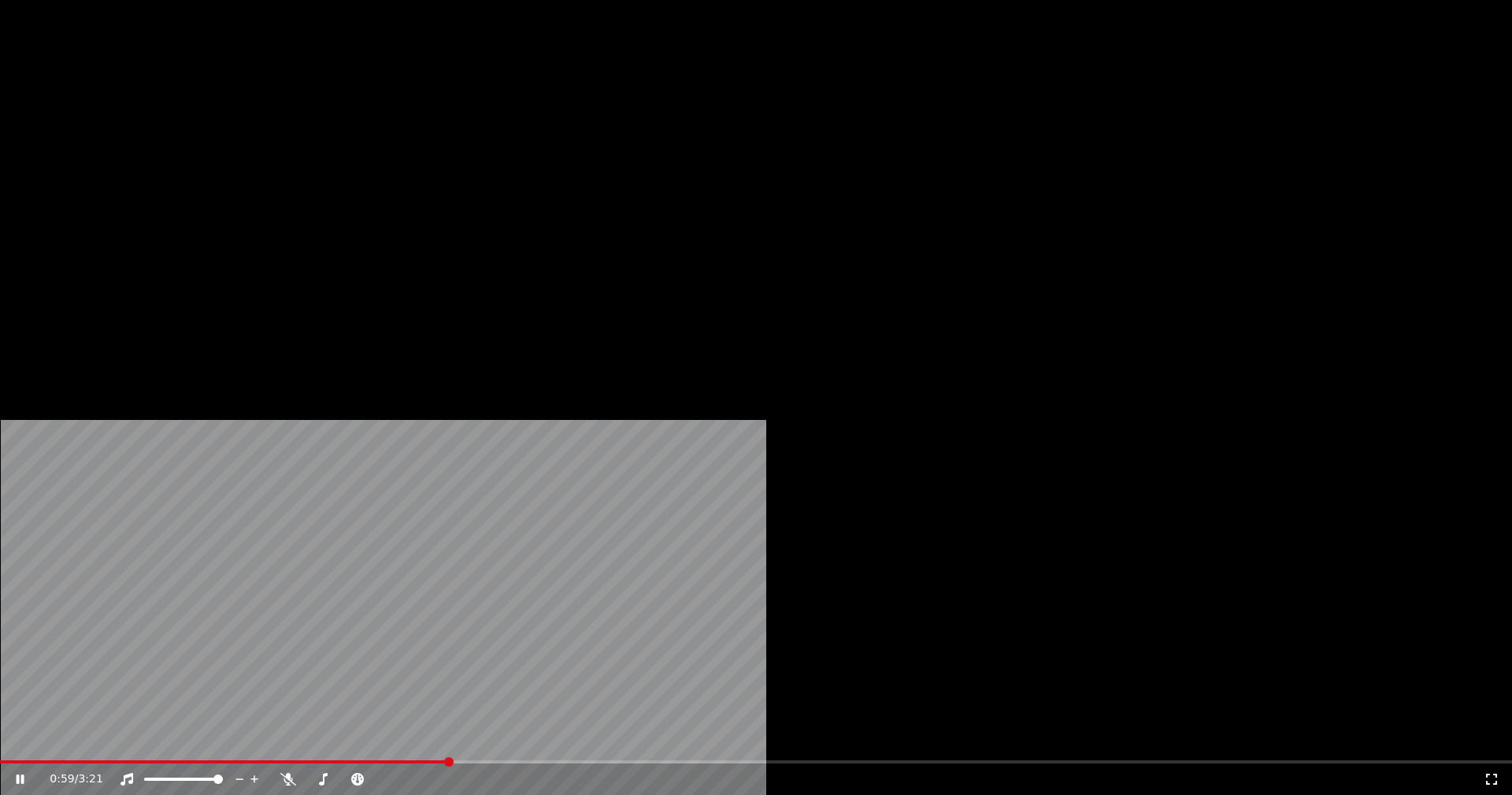
click at [221, 132] on button "Editar" at bounding box center [214, 122] width 64 height 22
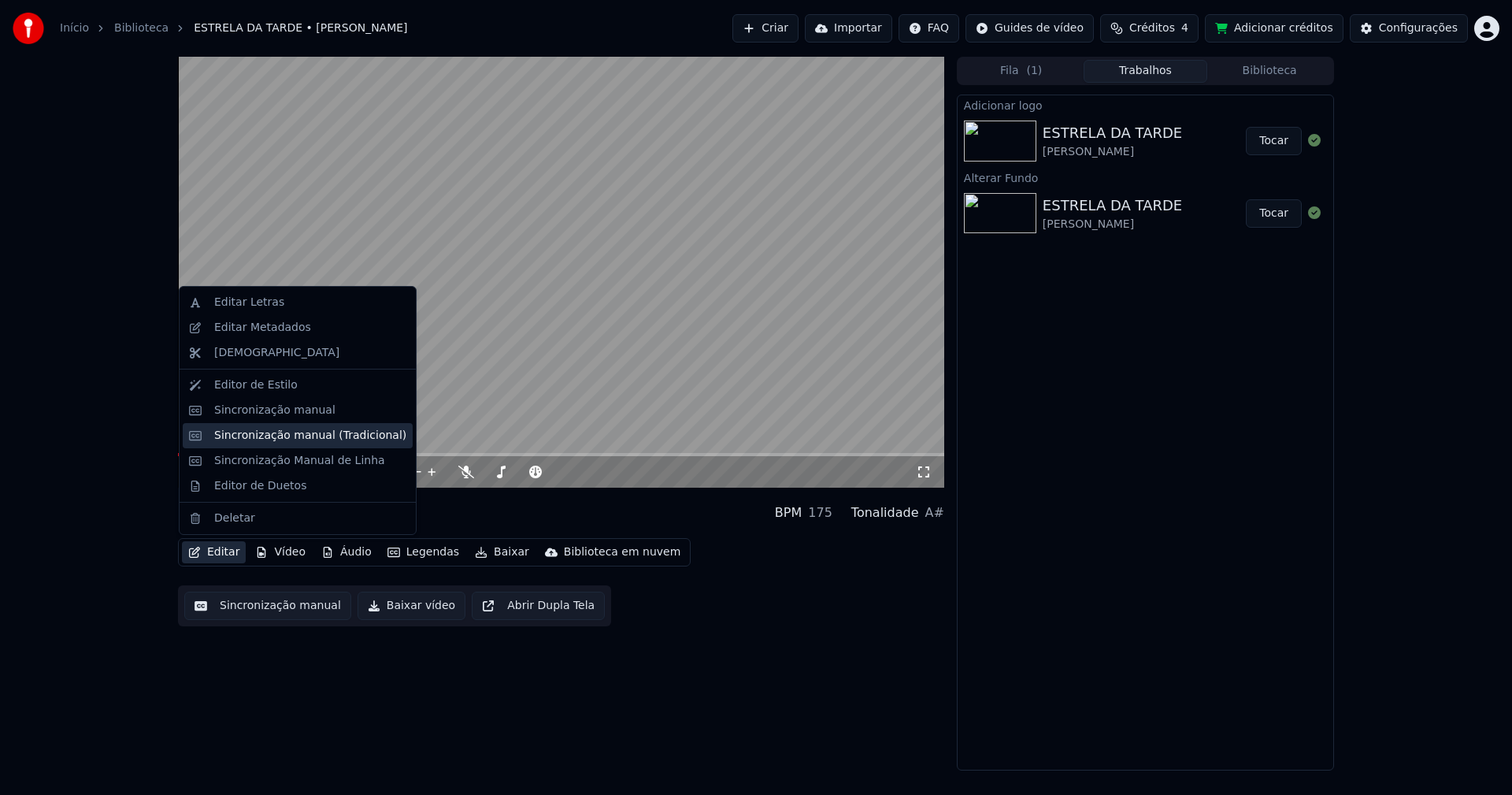
click at [254, 430] on div "Sincronização manual (Tradicional)" at bounding box center [310, 435] width 192 height 16
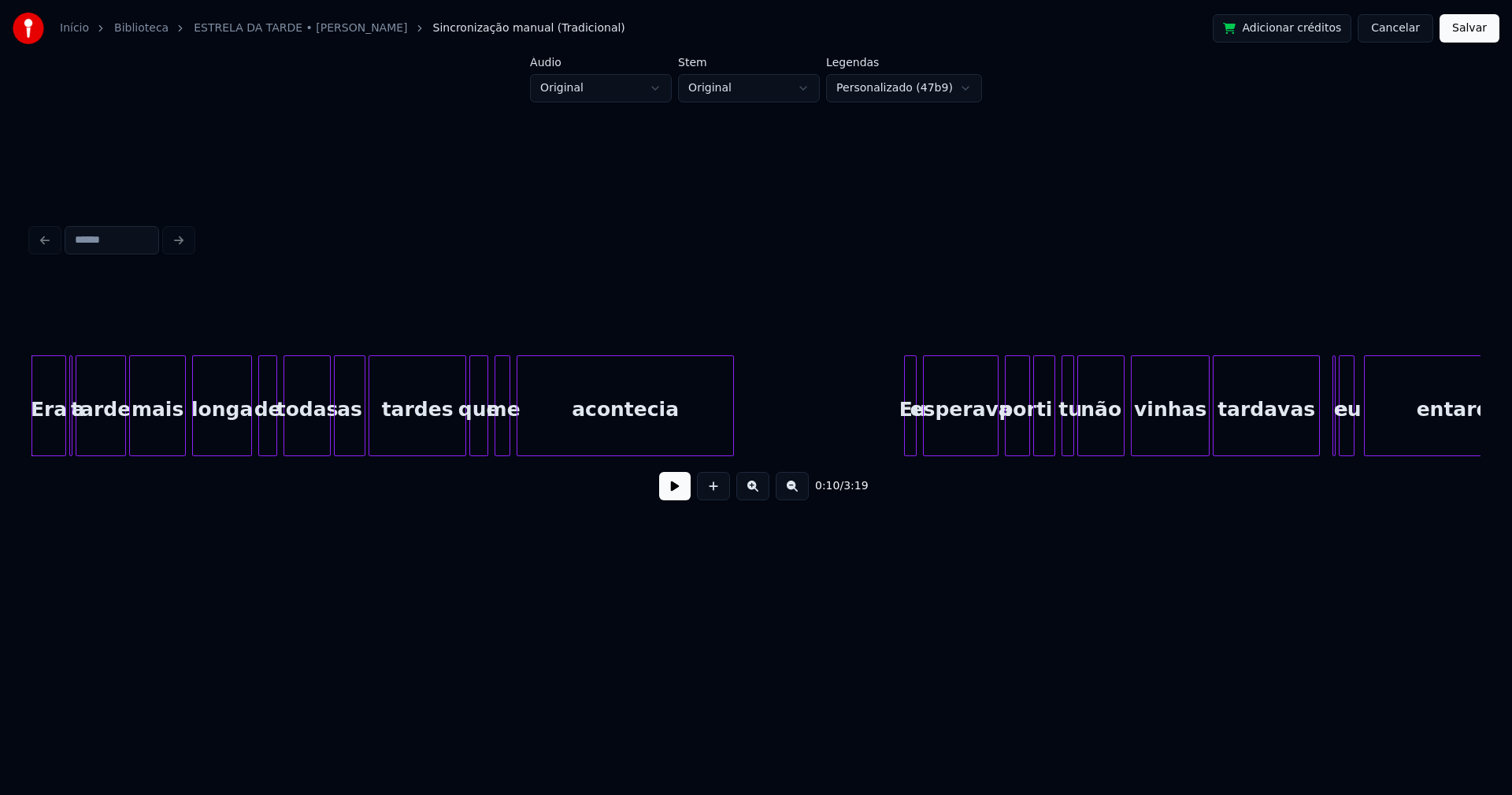
scroll to position [0, 1148]
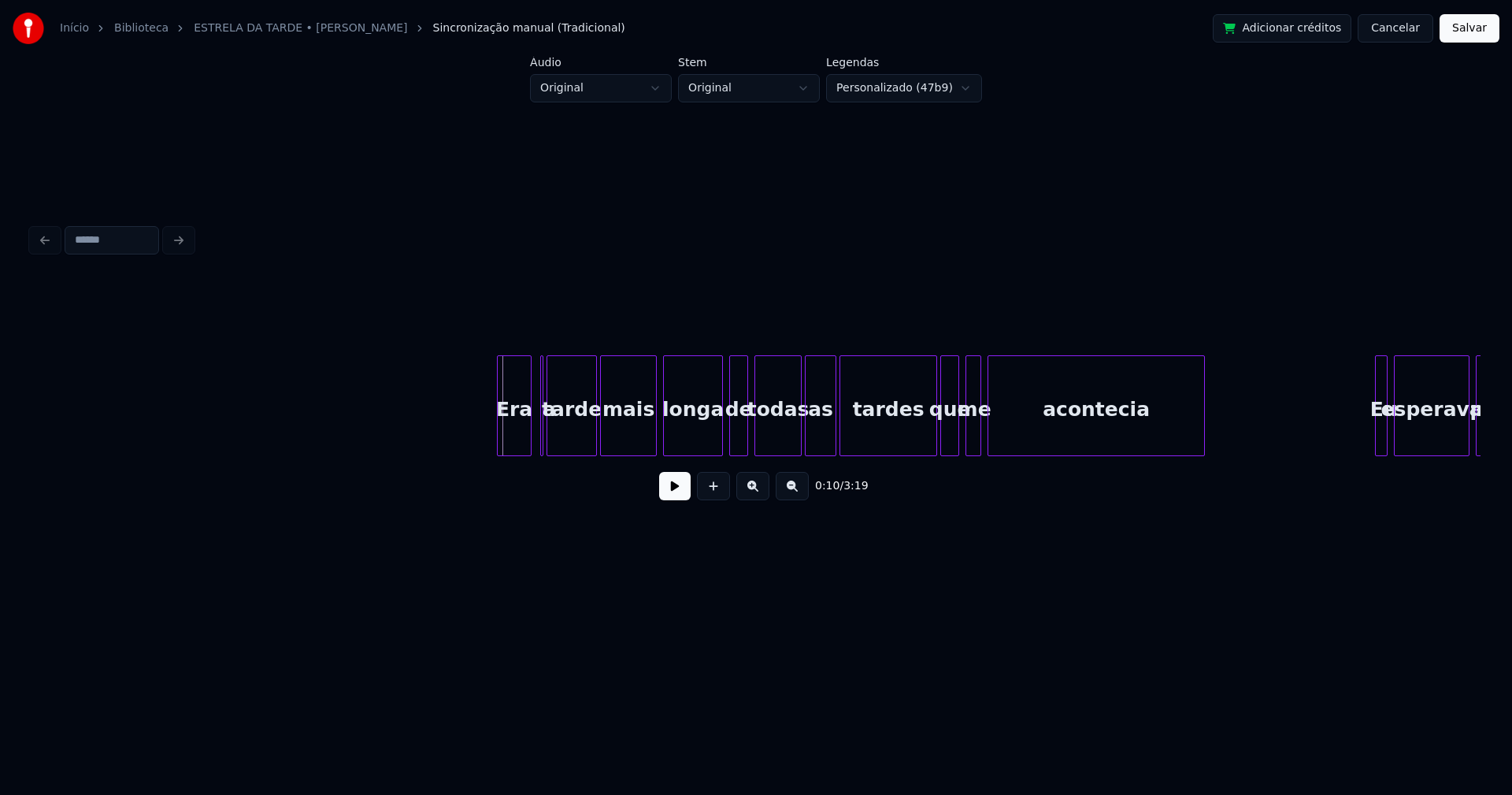
click at [526, 436] on div "Era" at bounding box center [514, 410] width 33 height 107
click at [542, 444] on div at bounding box center [542, 406] width 5 height 99
click at [681, 494] on button at bounding box center [675, 486] width 32 height 29
click at [718, 435] on div at bounding box center [717, 406] width 5 height 99
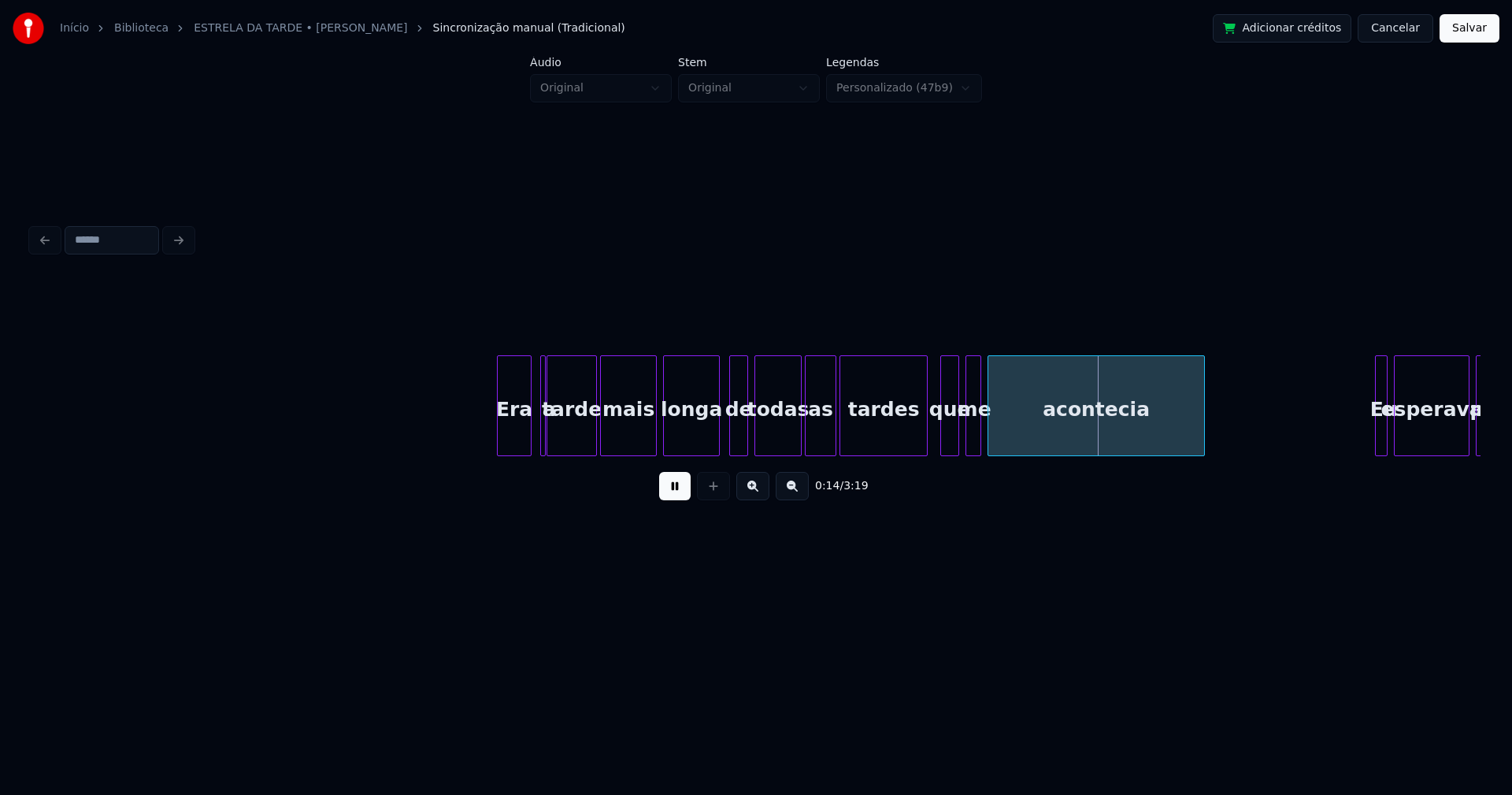
click at [923, 449] on div "Era a tarde mais longa de todas as tardes que me acontecia Eu esperava por" at bounding box center [756, 406] width 1448 height 101
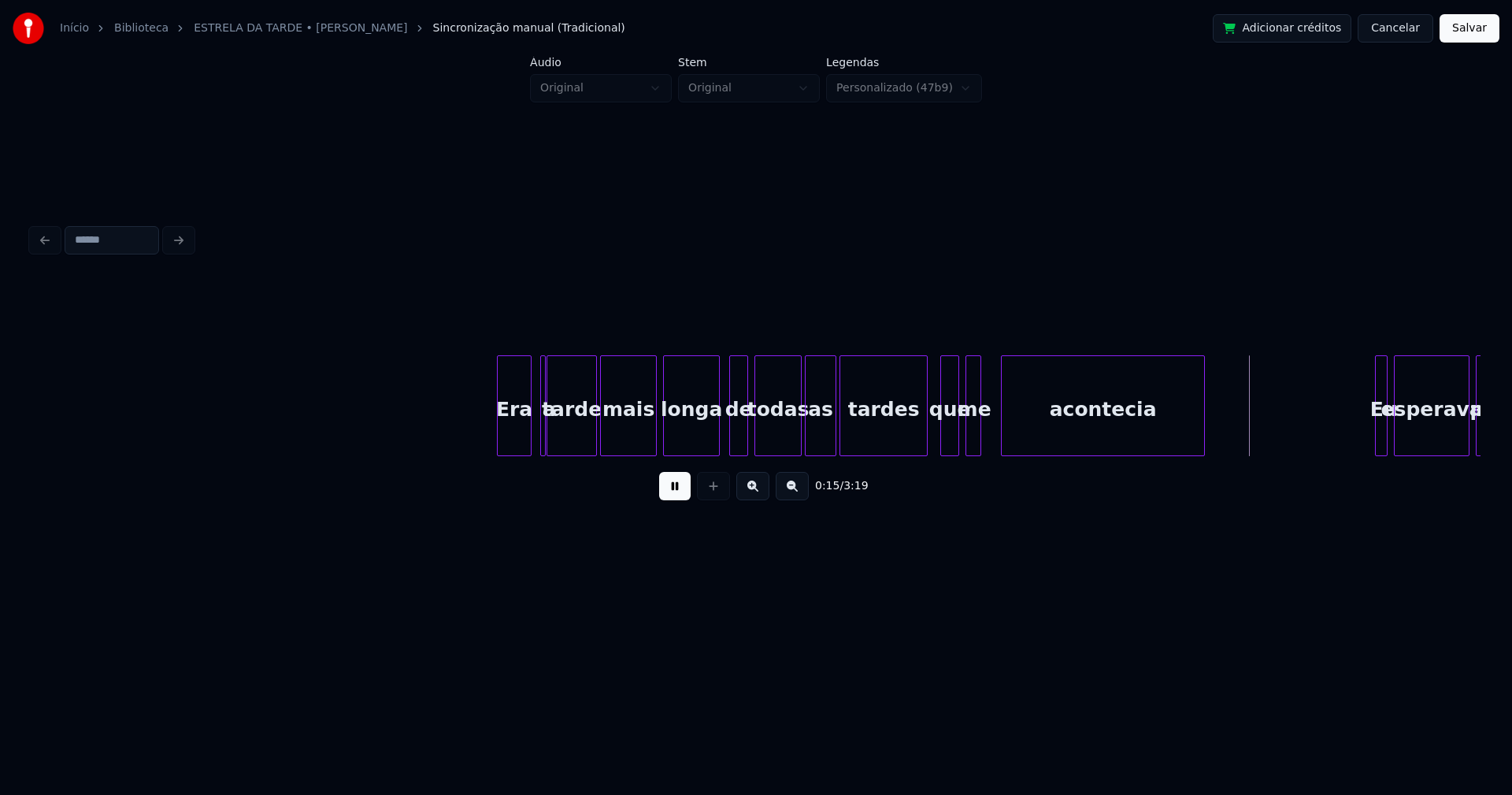
click at [1003, 426] on div at bounding box center [1004, 406] width 5 height 99
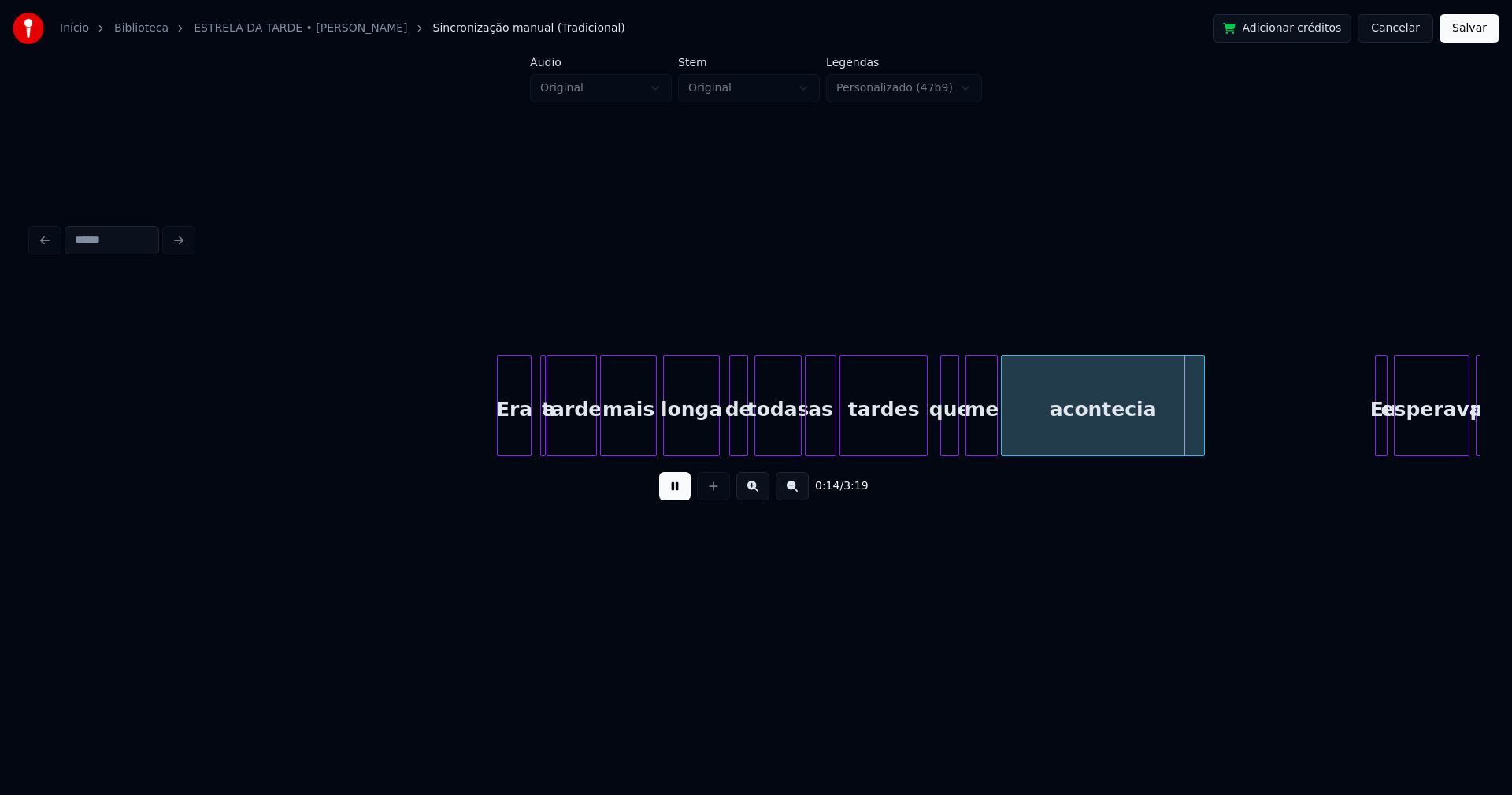
click at [994, 424] on div at bounding box center [995, 406] width 5 height 99
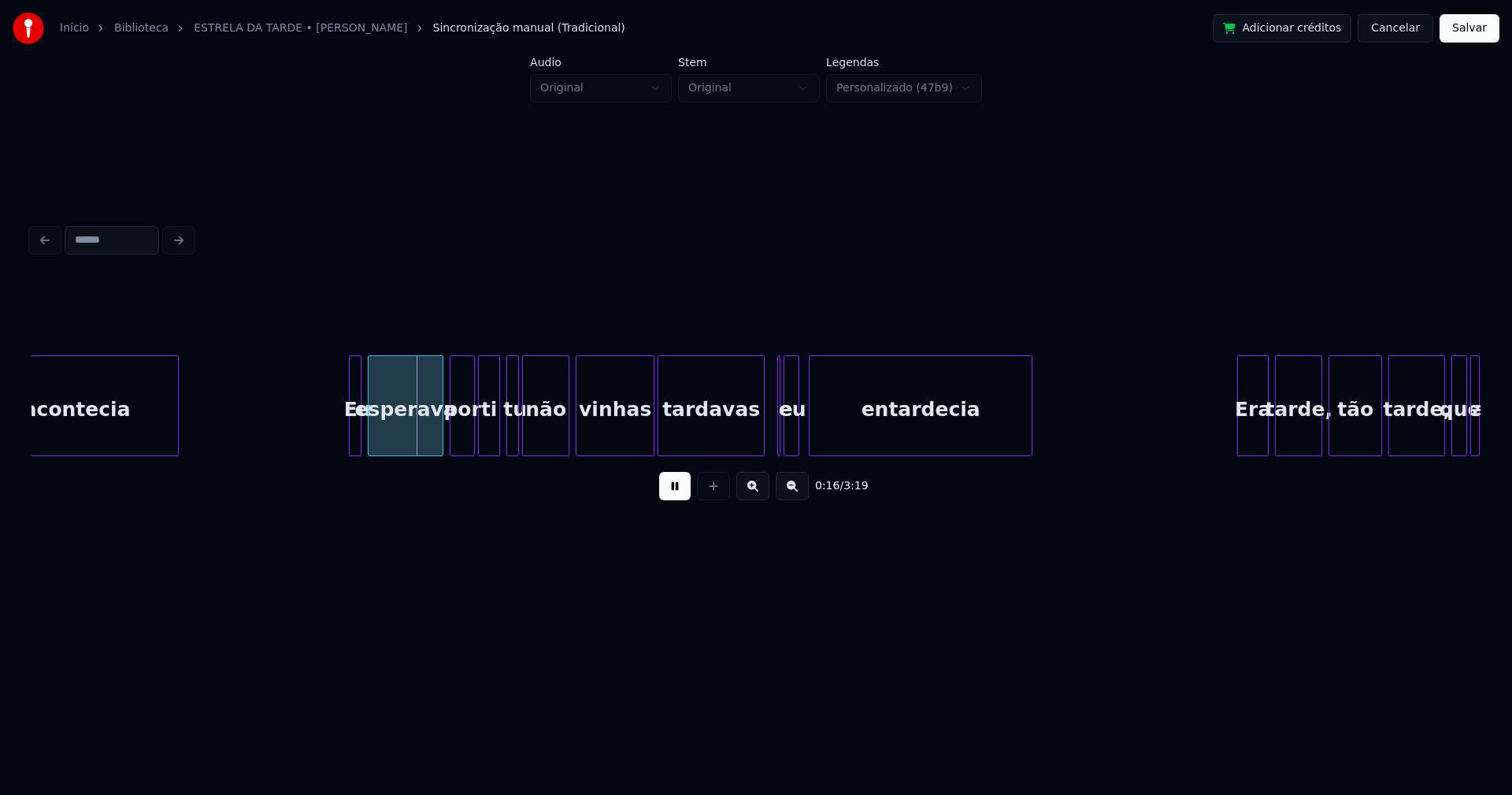
scroll to position [0, 2244]
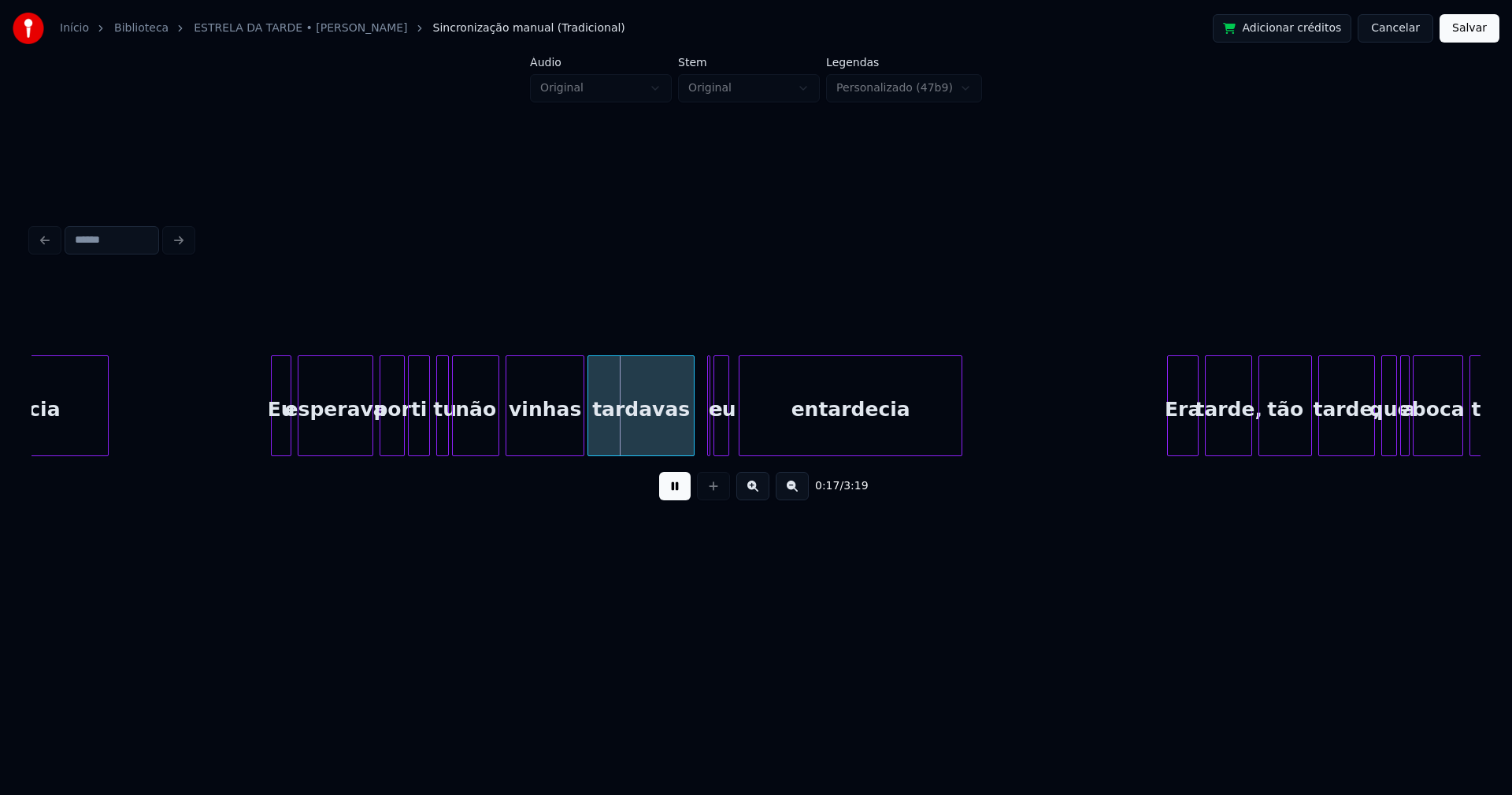
click at [273, 440] on div at bounding box center [274, 406] width 5 height 99
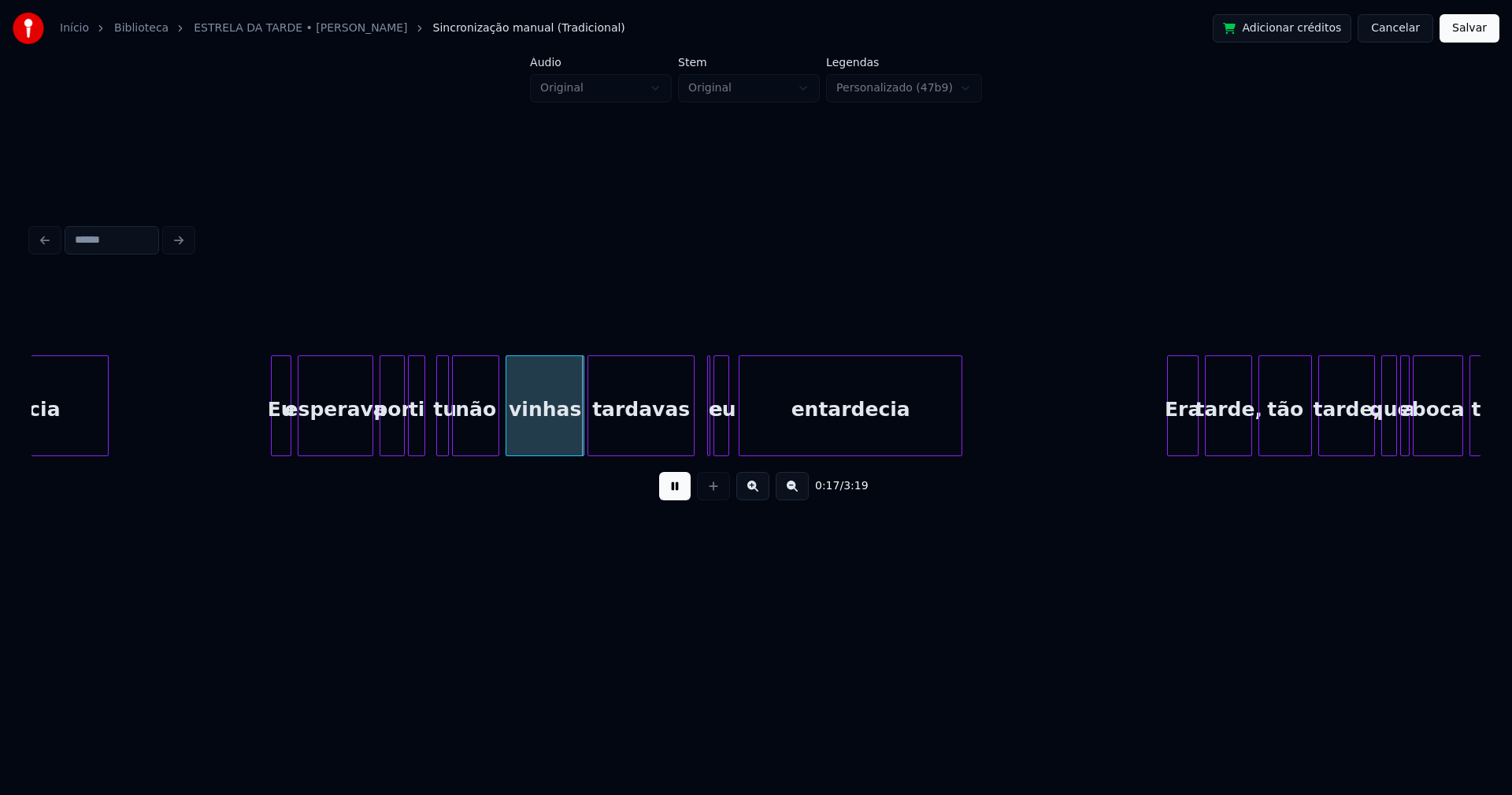
click at [422, 439] on div at bounding box center [422, 406] width 5 height 99
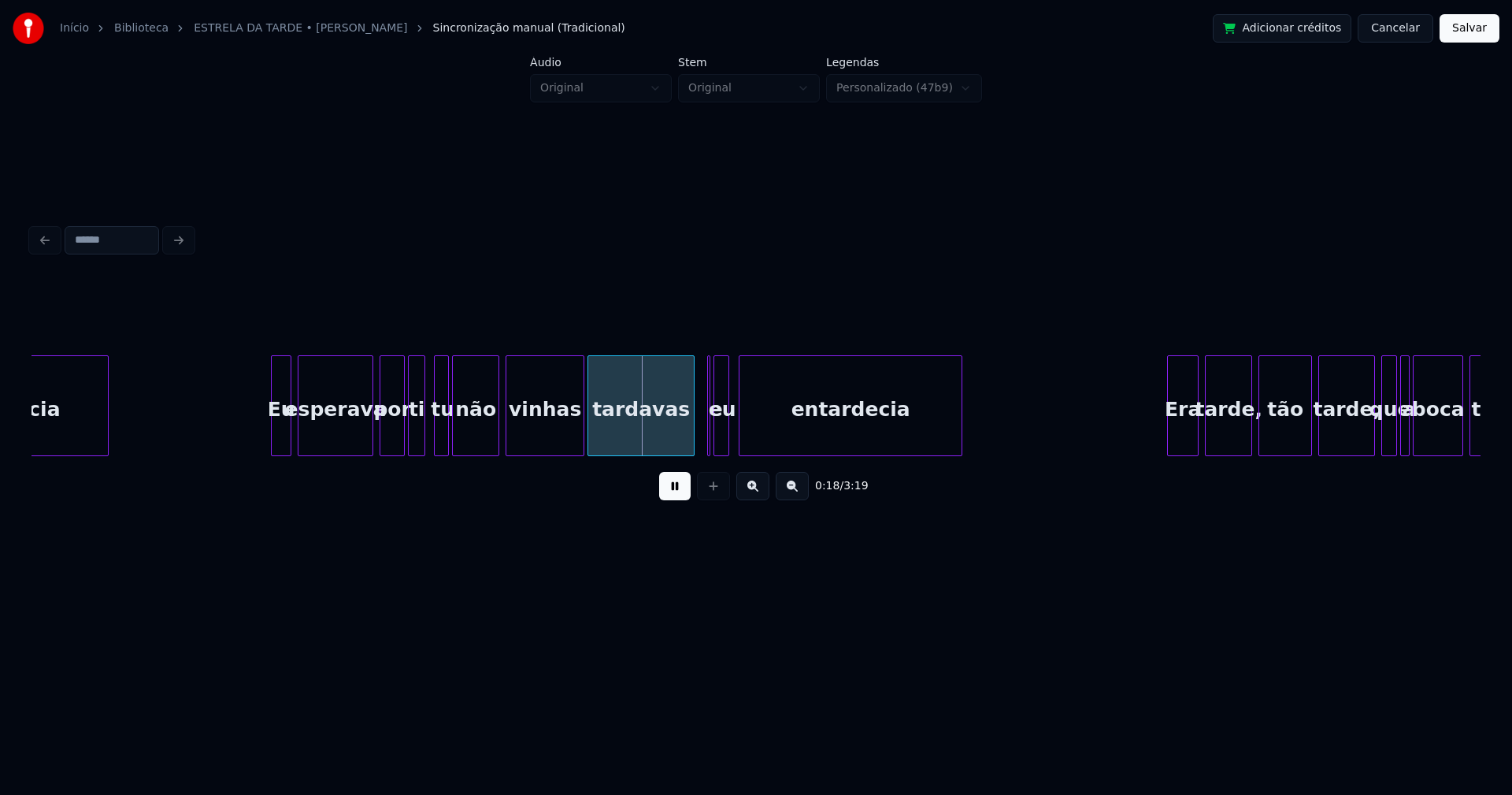
click at [438, 434] on div at bounding box center [438, 406] width 5 height 99
click at [681, 435] on div at bounding box center [681, 406] width 5 height 99
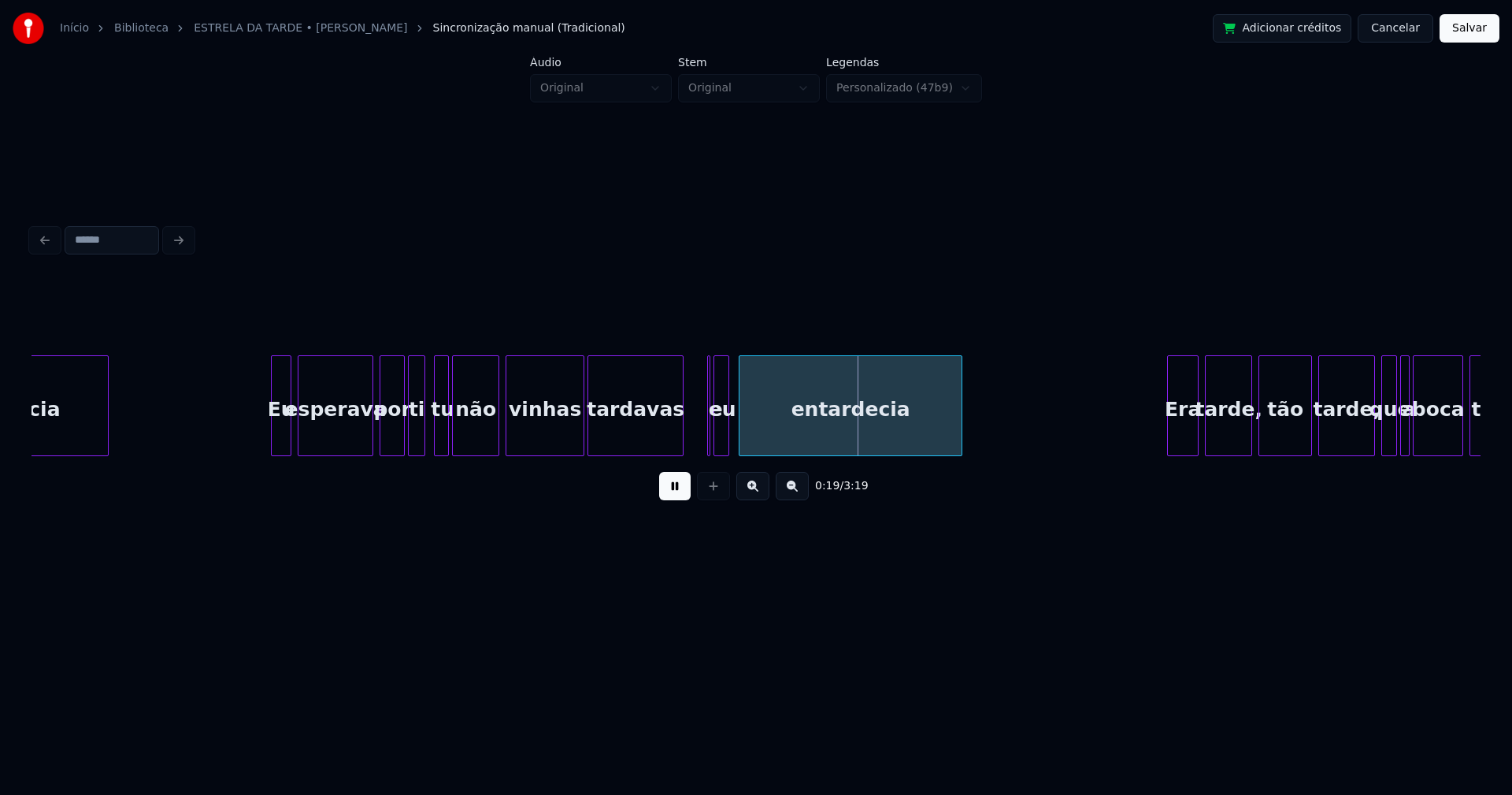
click at [679, 498] on button at bounding box center [675, 486] width 32 height 29
click at [708, 434] on div at bounding box center [711, 406] width 5 height 99
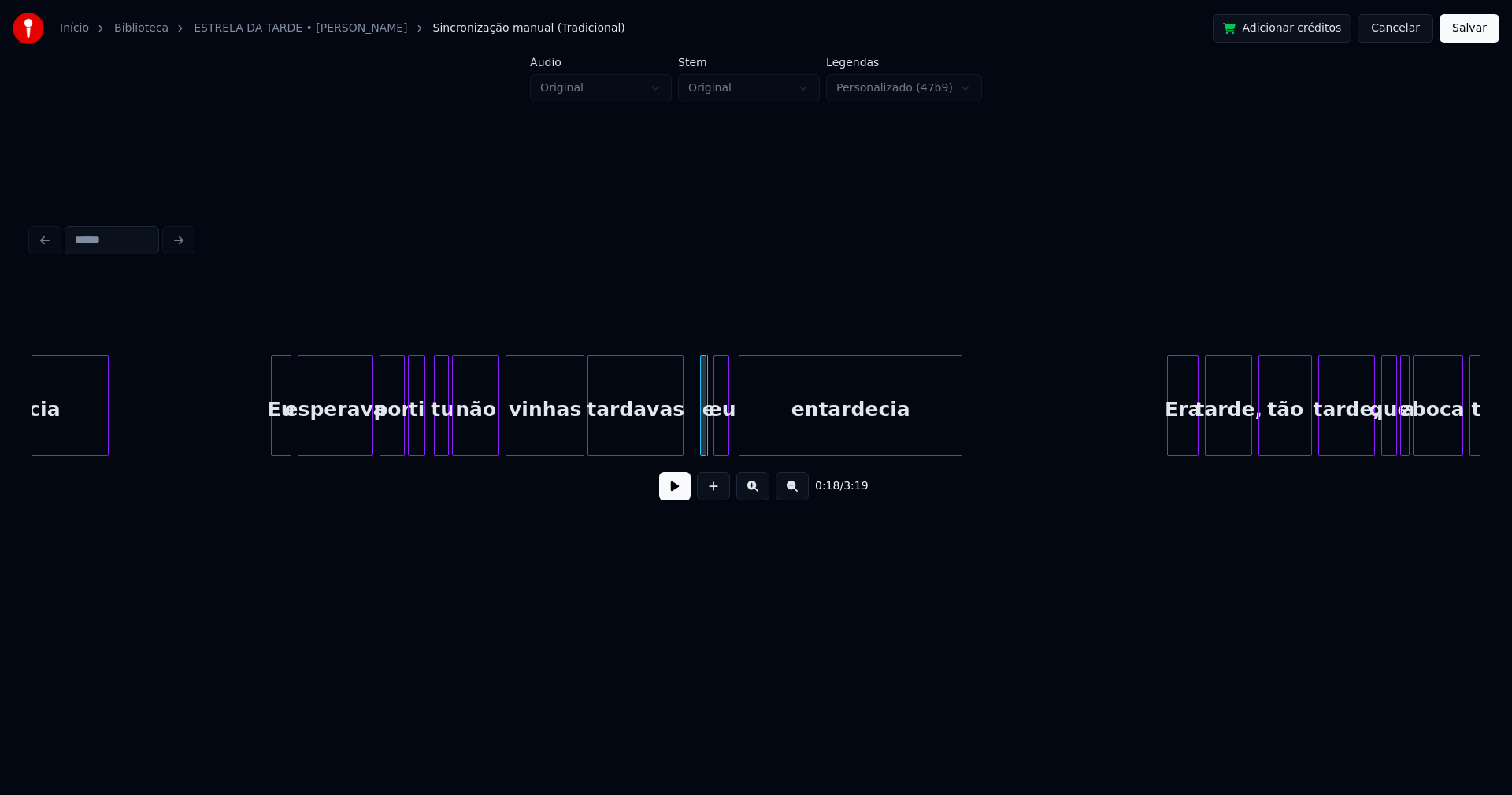
click at [700, 429] on div "e" at bounding box center [703, 406] width 7 height 101
click at [707, 438] on div at bounding box center [709, 406] width 5 height 99
click at [675, 488] on button at bounding box center [675, 486] width 32 height 29
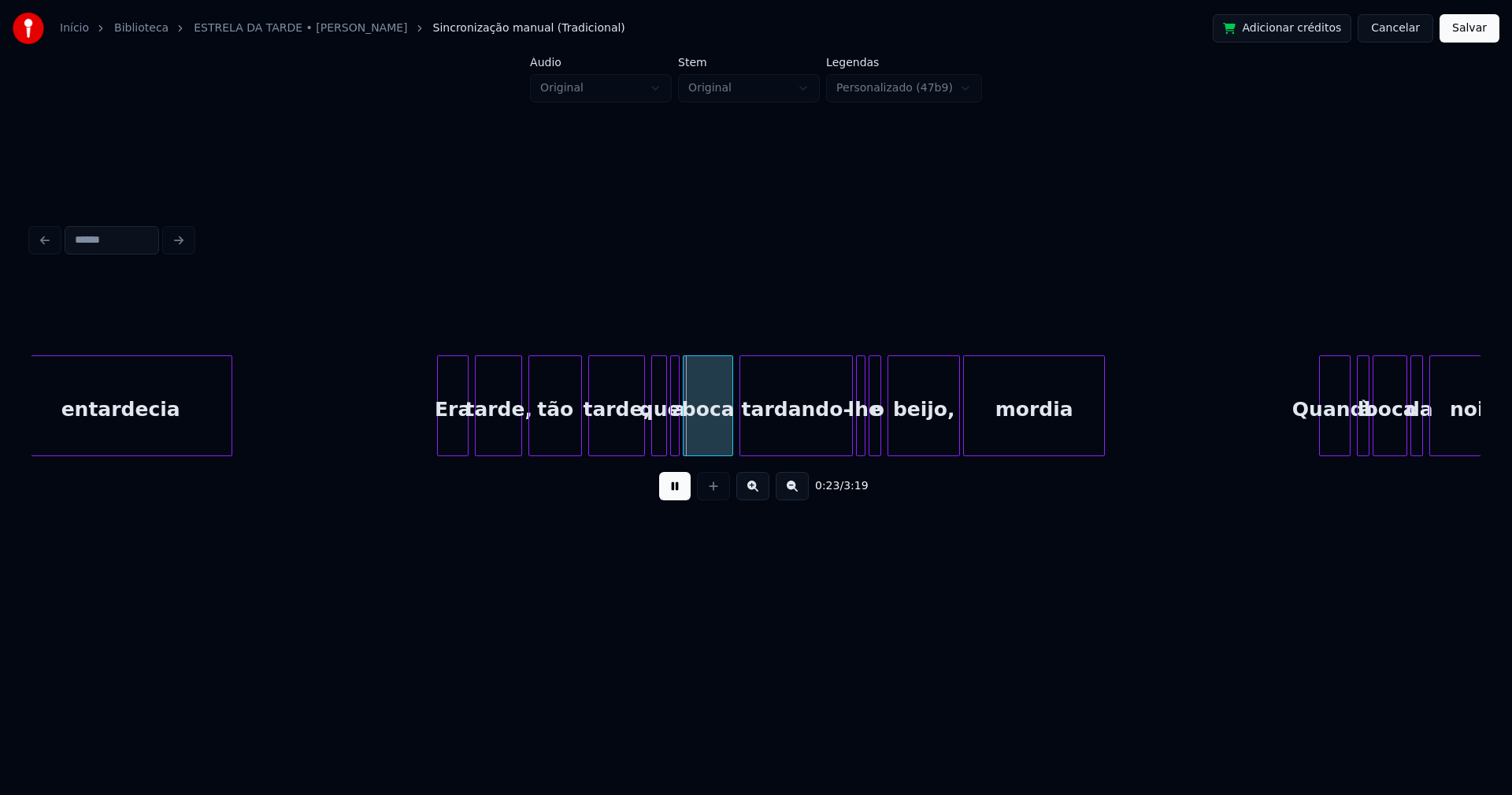
scroll to position [0, 3027]
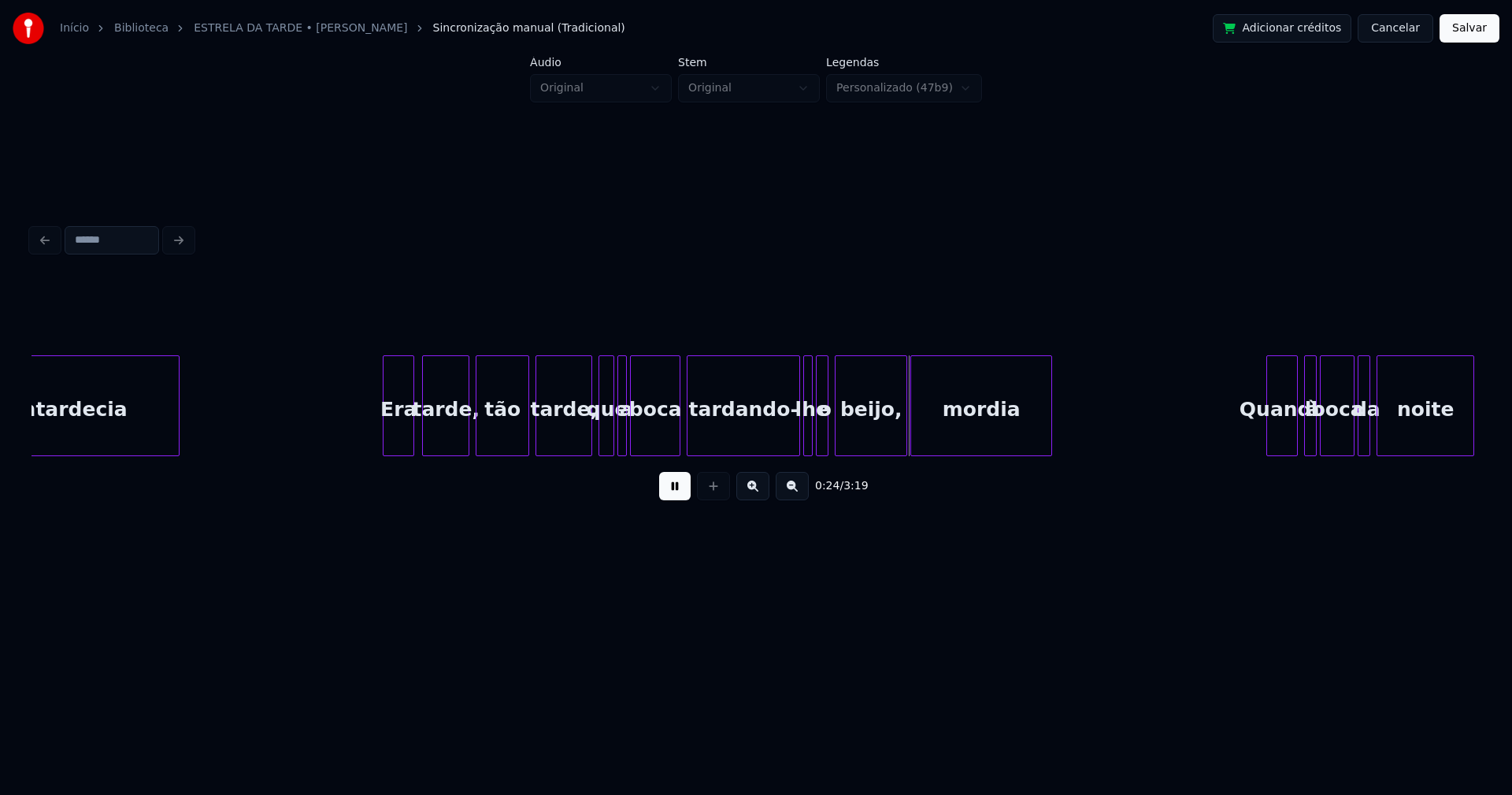
click at [405, 433] on div "Era" at bounding box center [398, 410] width 30 height 107
click at [674, 444] on div at bounding box center [671, 406] width 5 height 99
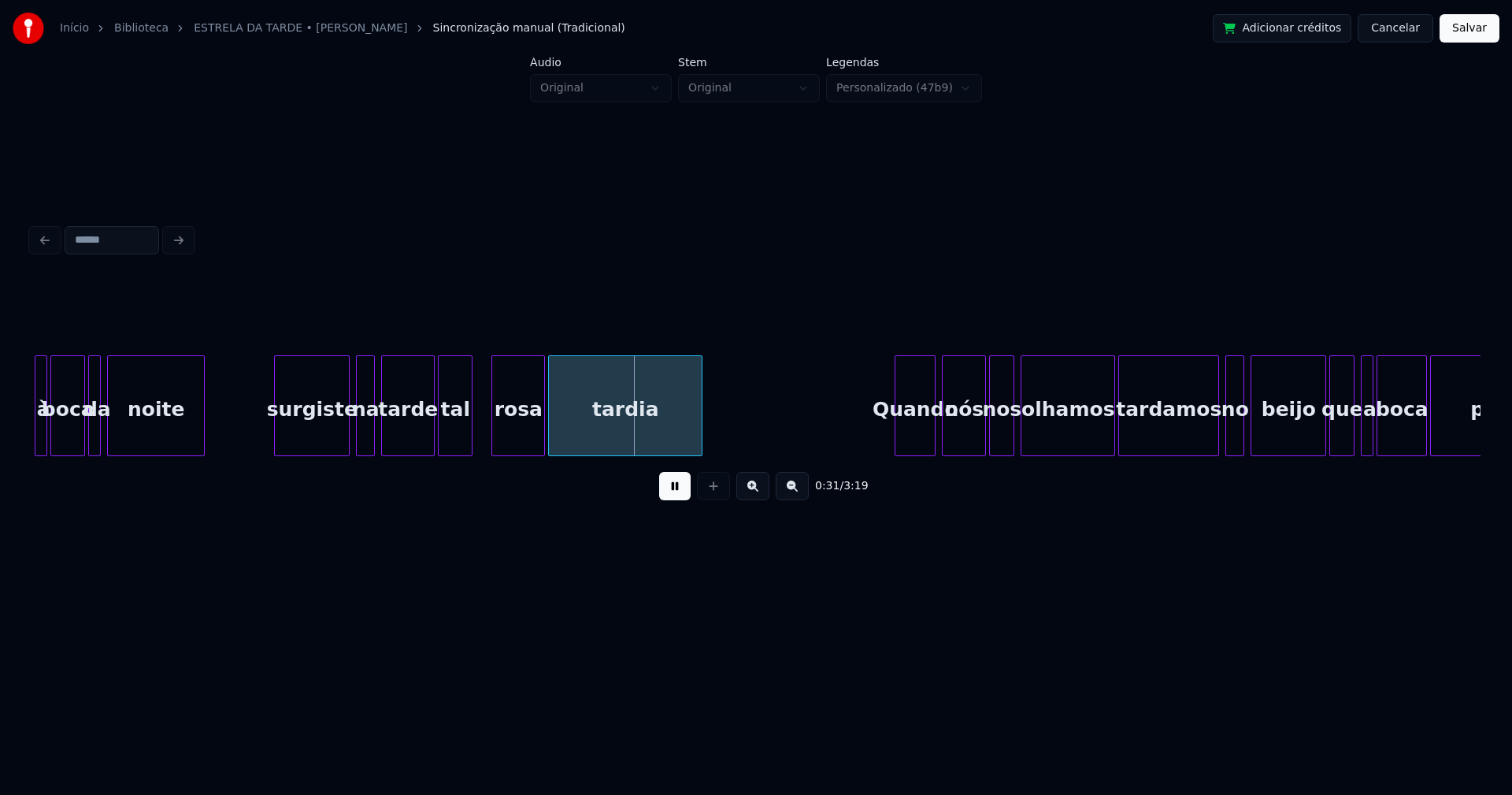
scroll to position [0, 4226]
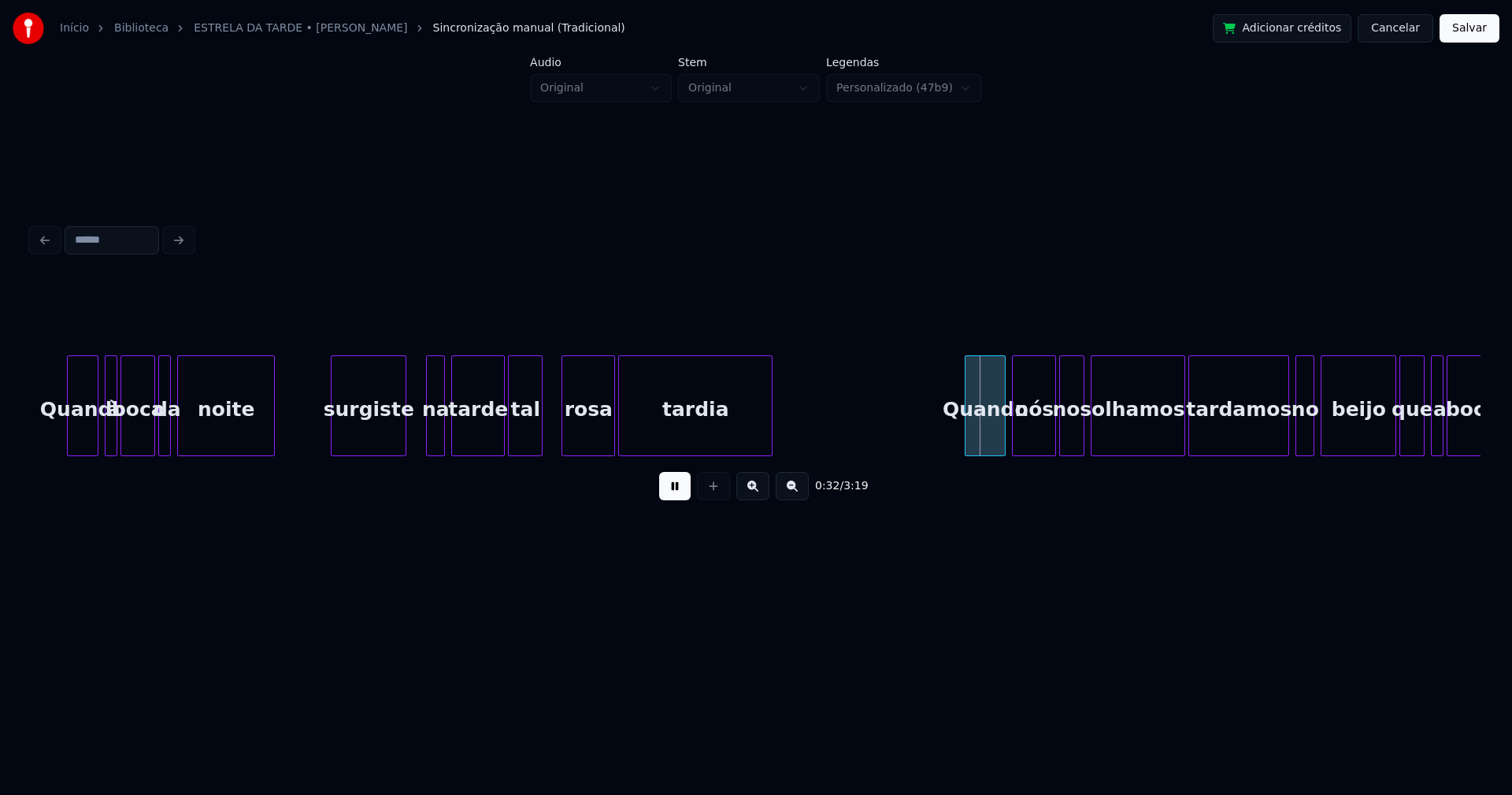
click at [368, 438] on div "surgiste" at bounding box center [368, 410] width 74 height 107
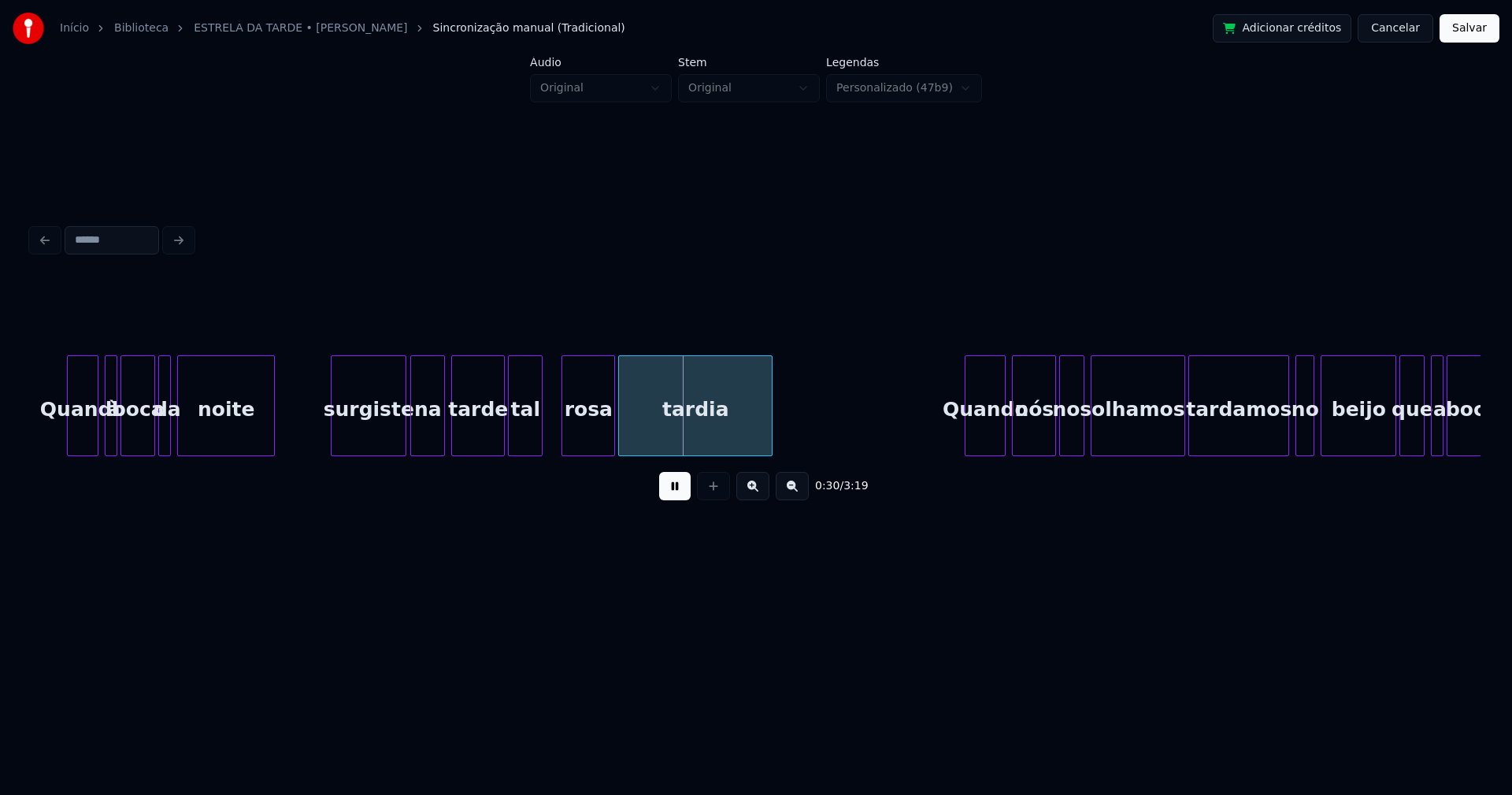
click at [413, 434] on div at bounding box center [413, 406] width 5 height 99
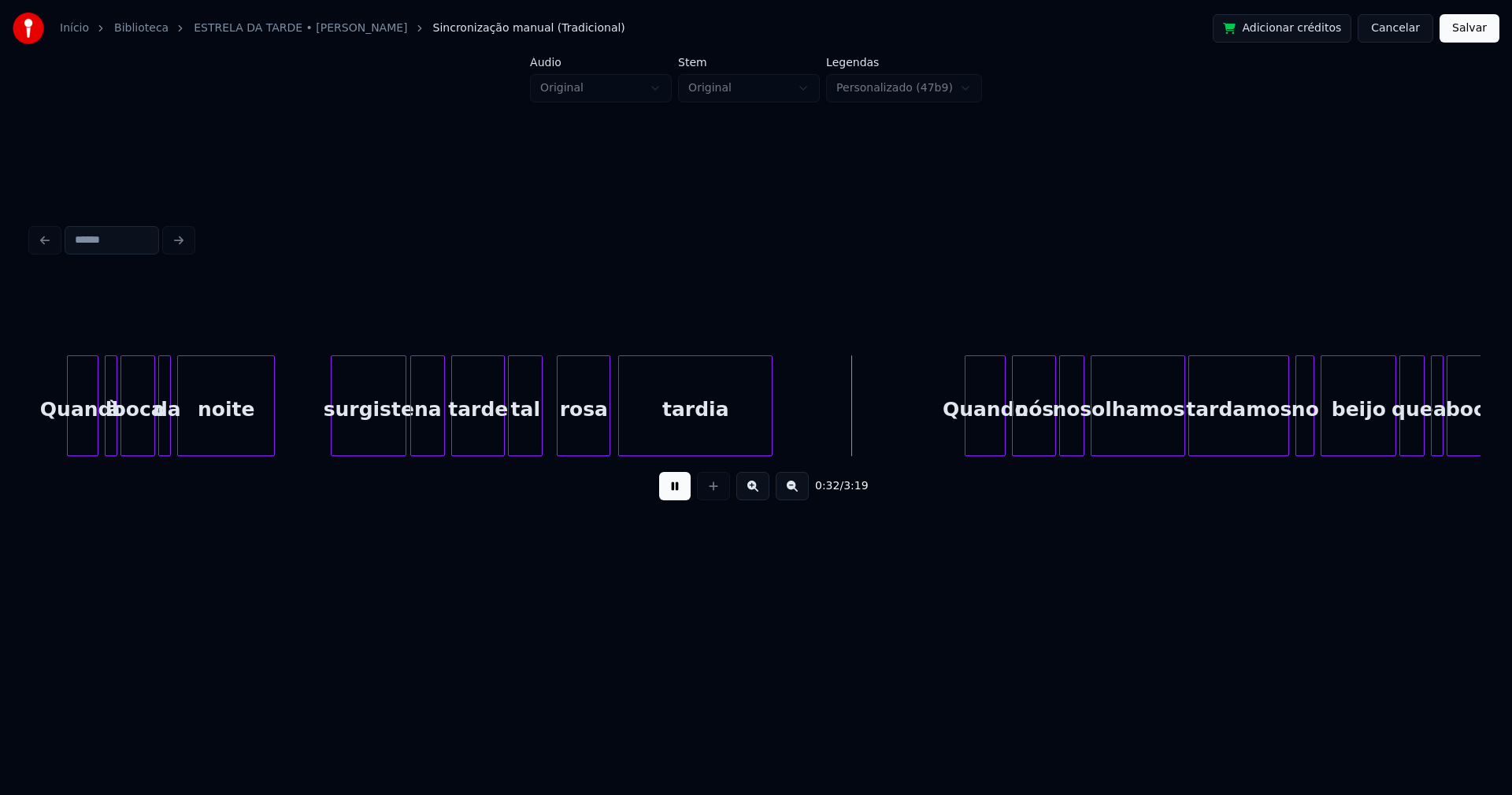
click at [590, 438] on div "rosa" at bounding box center [583, 410] width 52 height 107
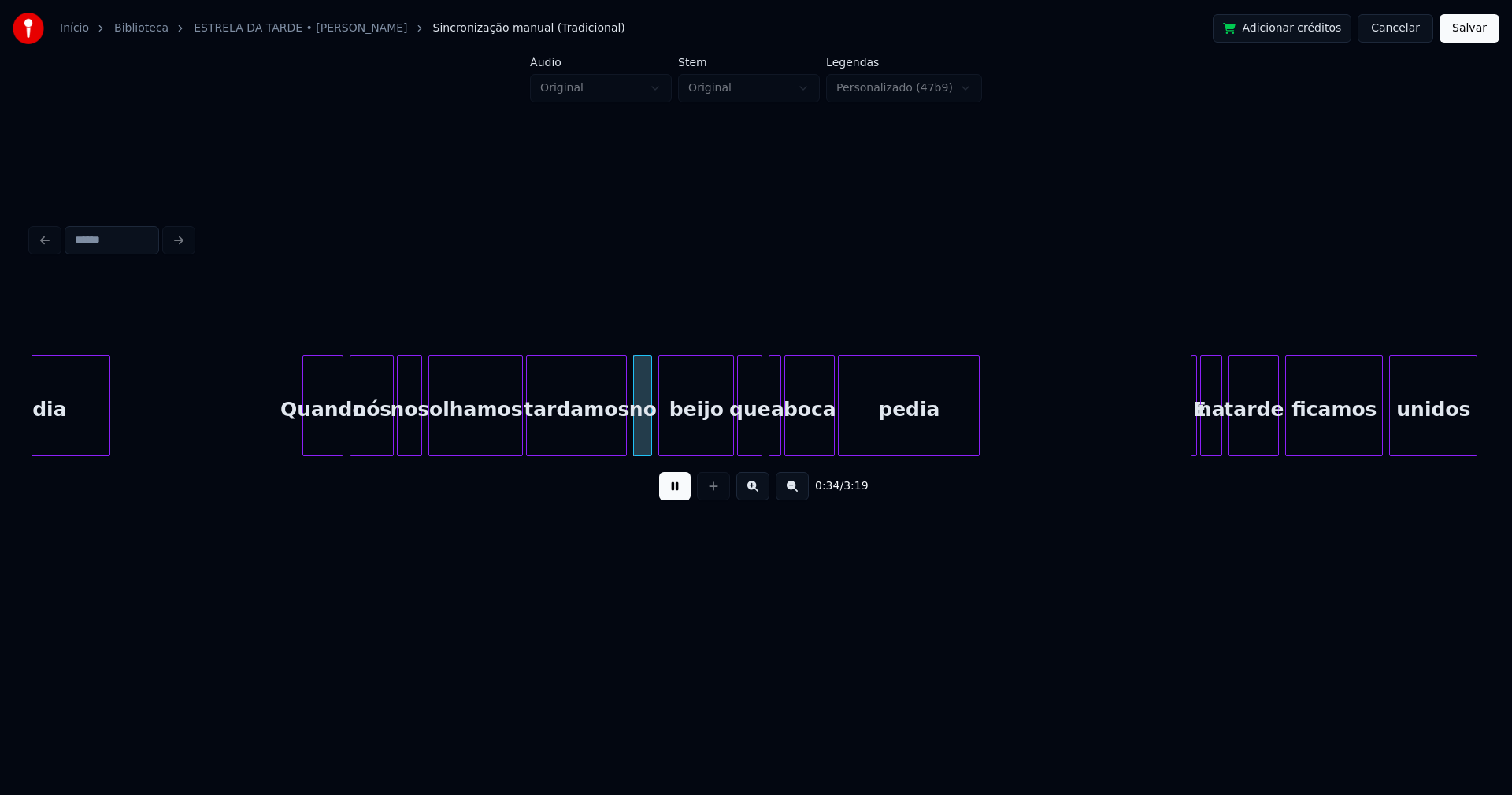
scroll to position [0, 4992]
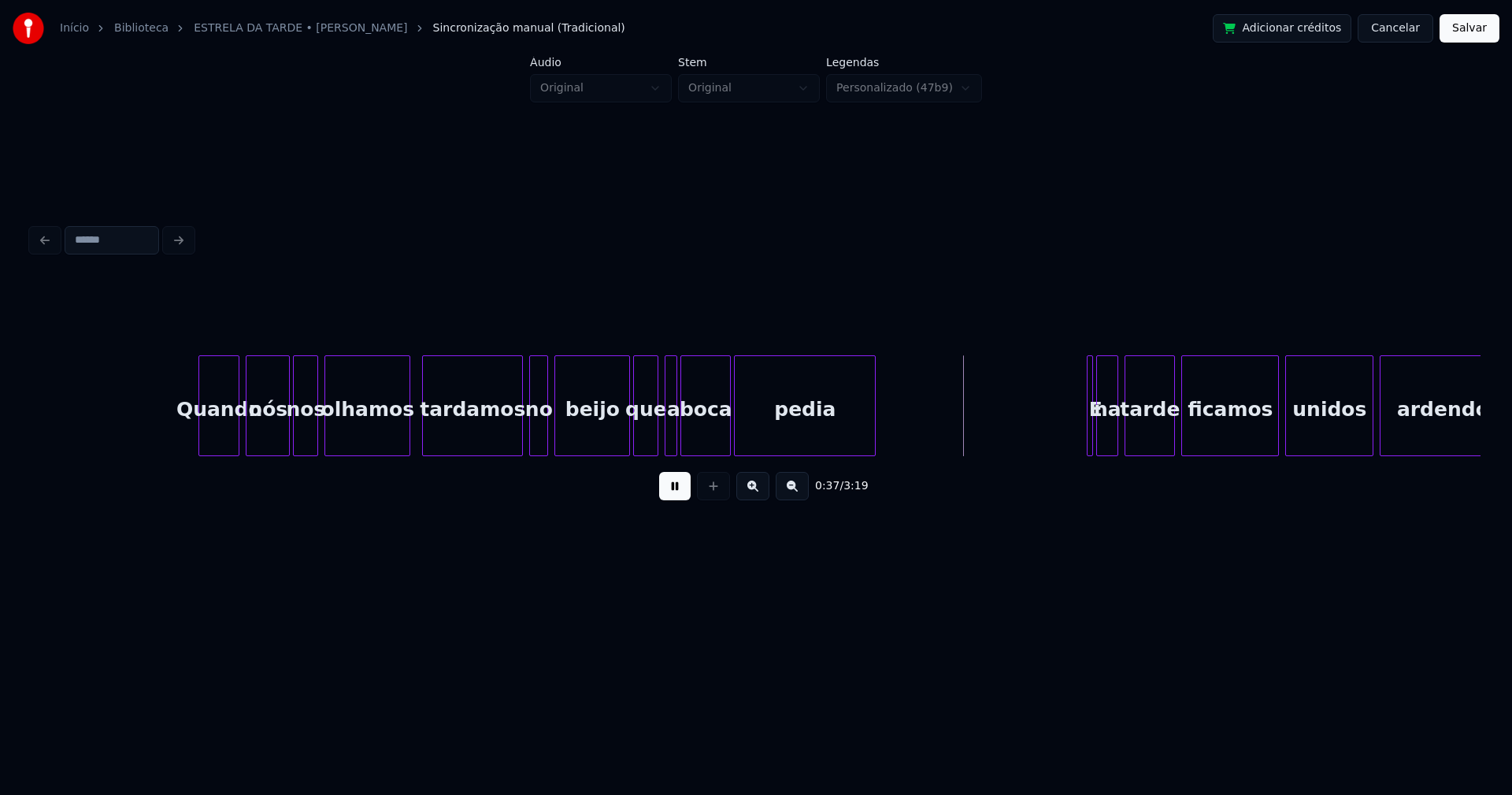
click at [409, 444] on div at bounding box center [407, 406] width 5 height 99
click at [620, 438] on div at bounding box center [619, 406] width 5 height 99
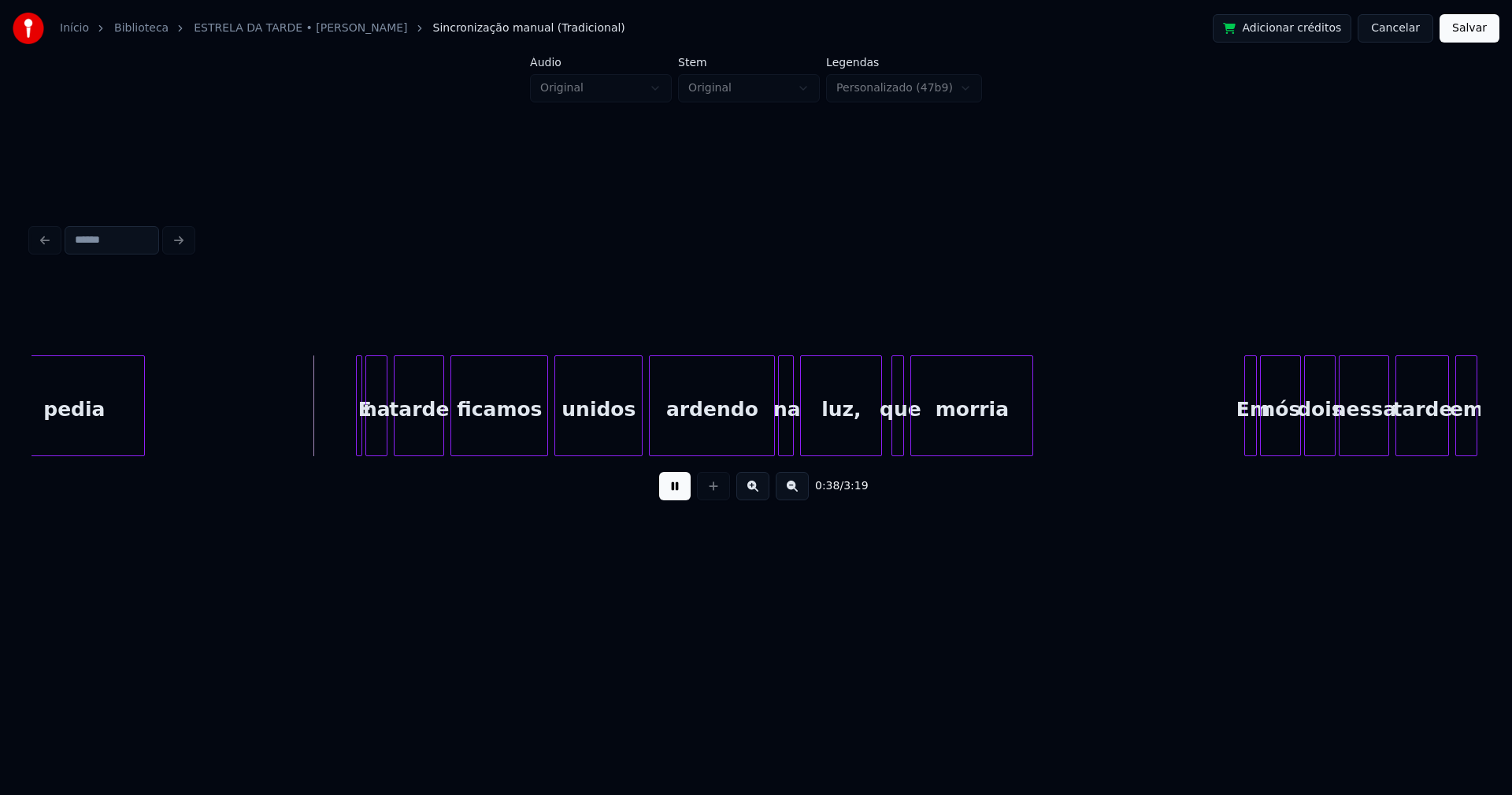
scroll to position [0, 5809]
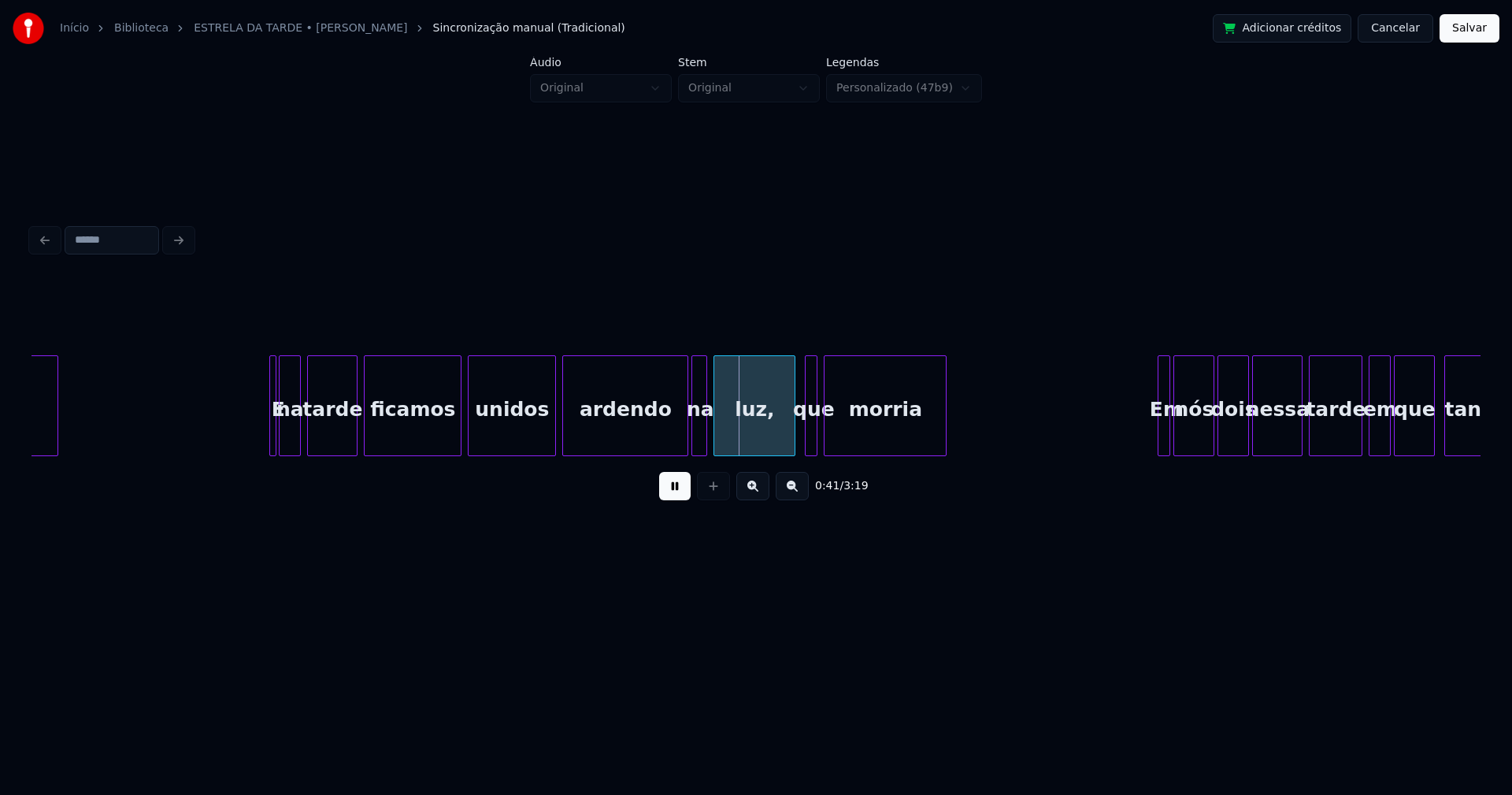
click at [272, 424] on div at bounding box center [273, 406] width 5 height 99
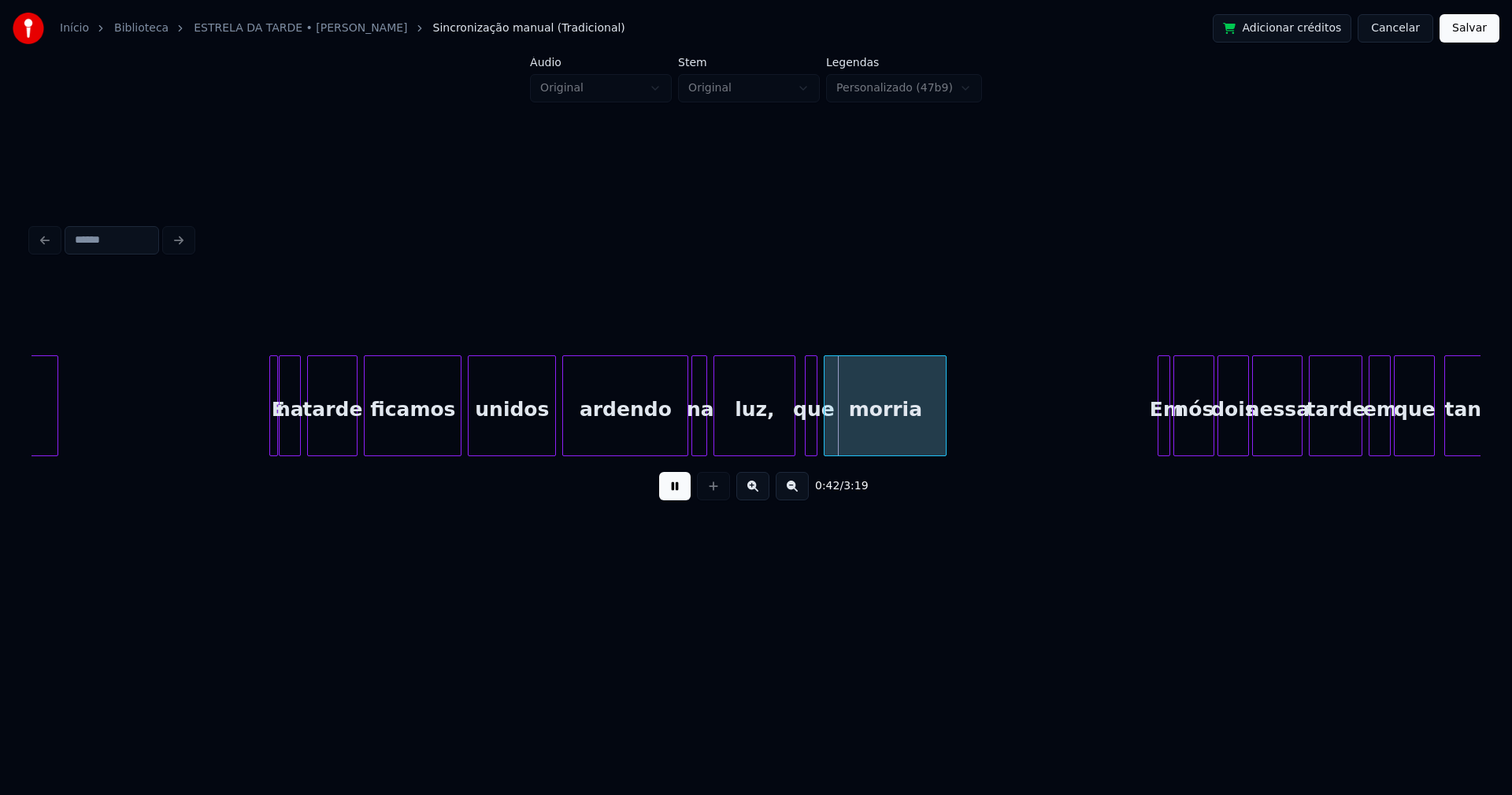
click at [271, 421] on div "E" at bounding box center [273, 406] width 8 height 101
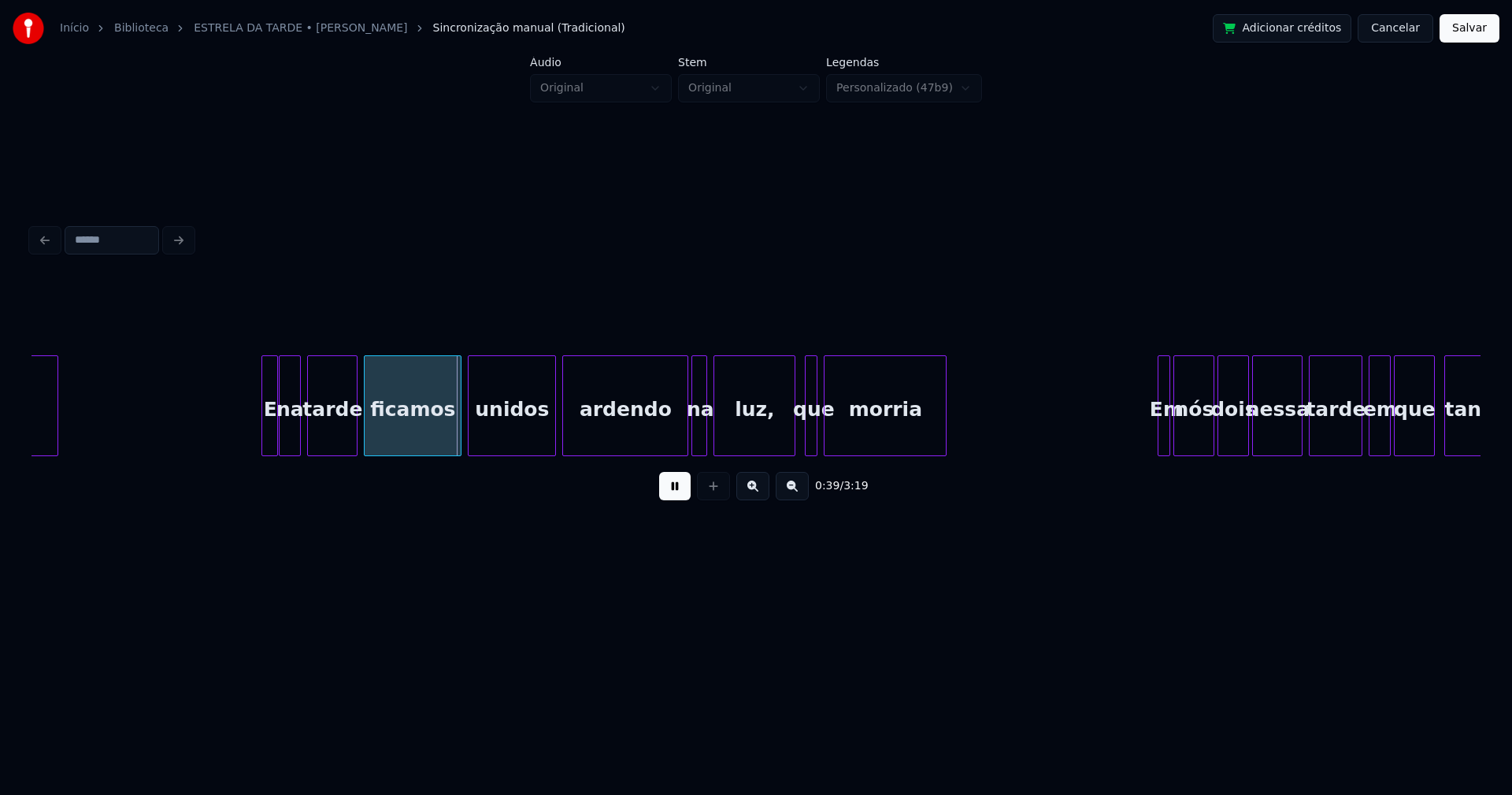
click at [262, 423] on div at bounding box center [265, 406] width 5 height 99
click at [540, 440] on div at bounding box center [539, 406] width 5 height 99
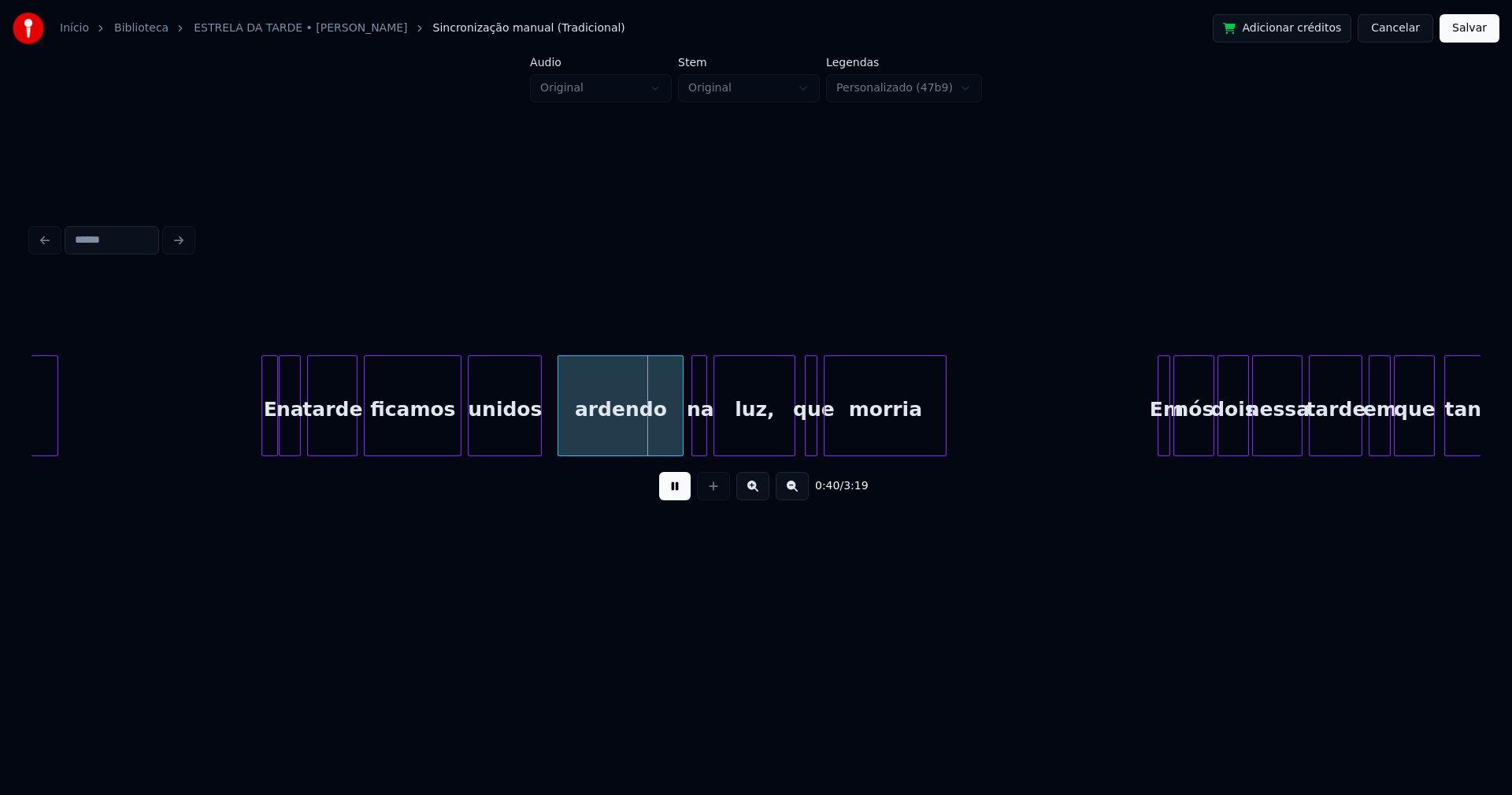
click at [583, 439] on div "ardendo" at bounding box center [620, 410] width 124 height 107
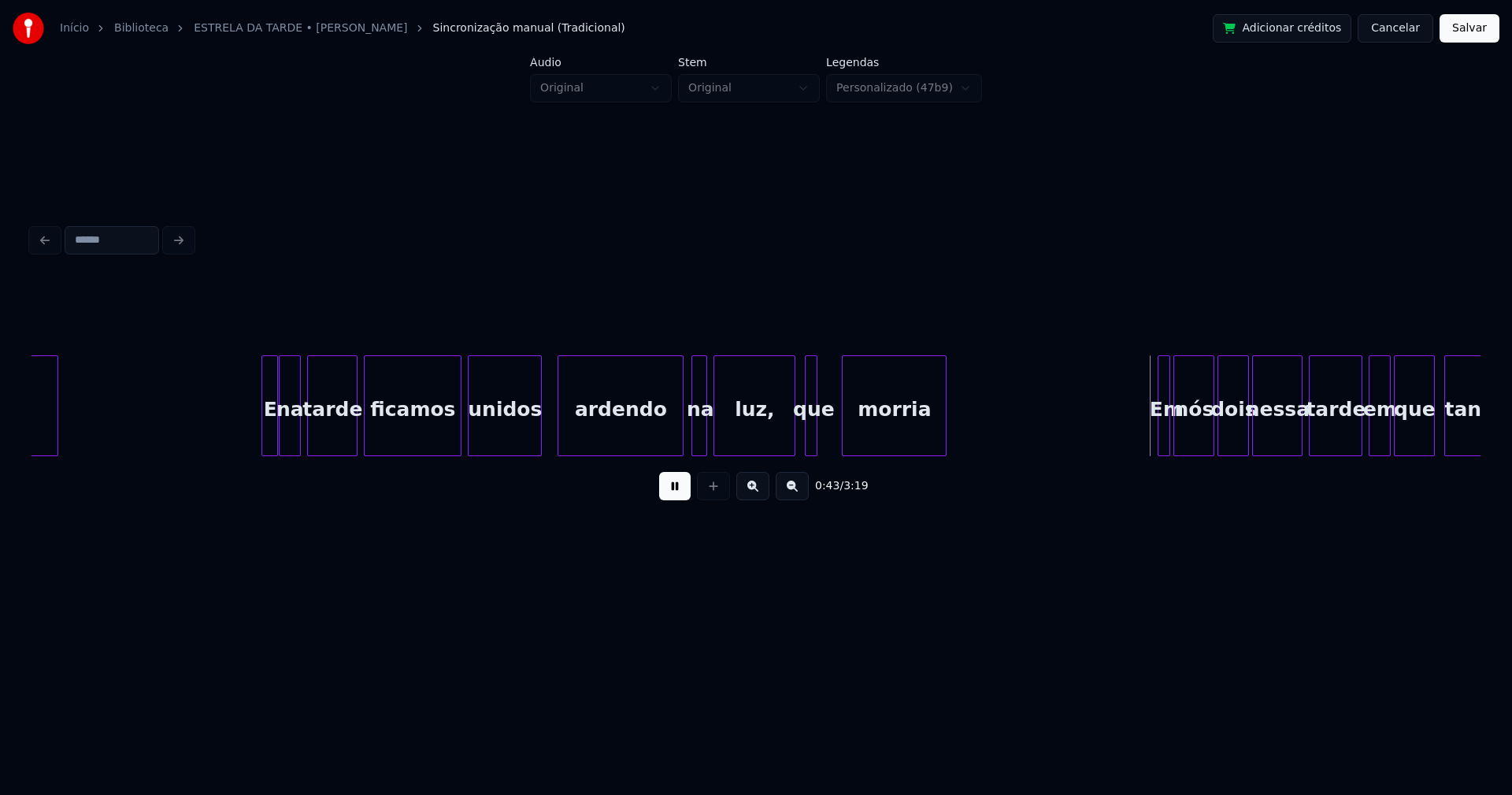
click at [844, 434] on div at bounding box center [845, 406] width 5 height 99
click at [834, 434] on div at bounding box center [835, 406] width 5 height 99
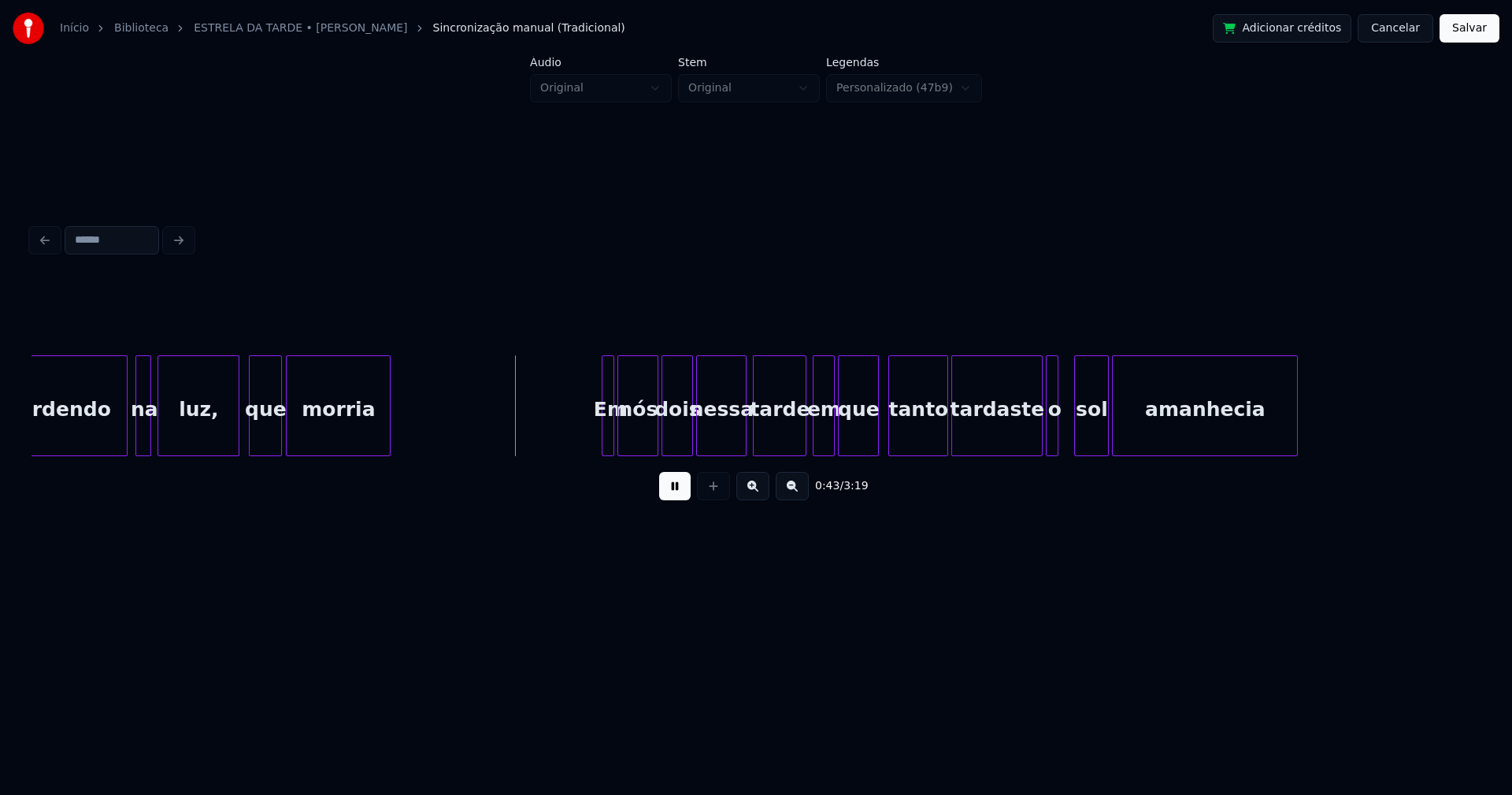
scroll to position [0, 6557]
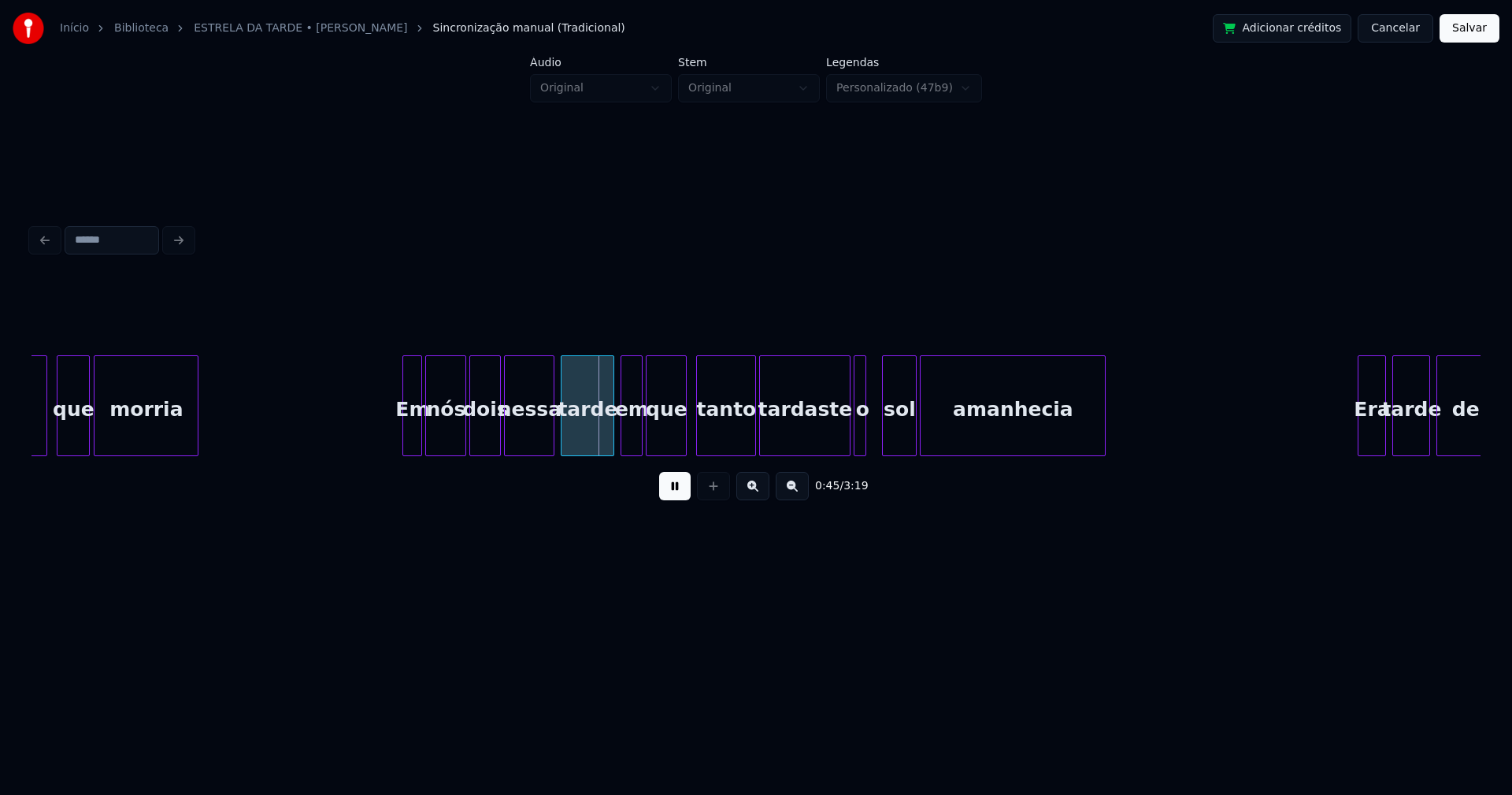
click at [404, 429] on div at bounding box center [406, 406] width 5 height 99
click at [588, 449] on div "luz, que morria Em nós dois nessa tarde em que tanto tardaste o sol amanhecia E…" at bounding box center [756, 406] width 1448 height 101
click at [611, 448] on div "em" at bounding box center [614, 410] width 20 height 107
click at [639, 434] on div at bounding box center [639, 406] width 5 height 99
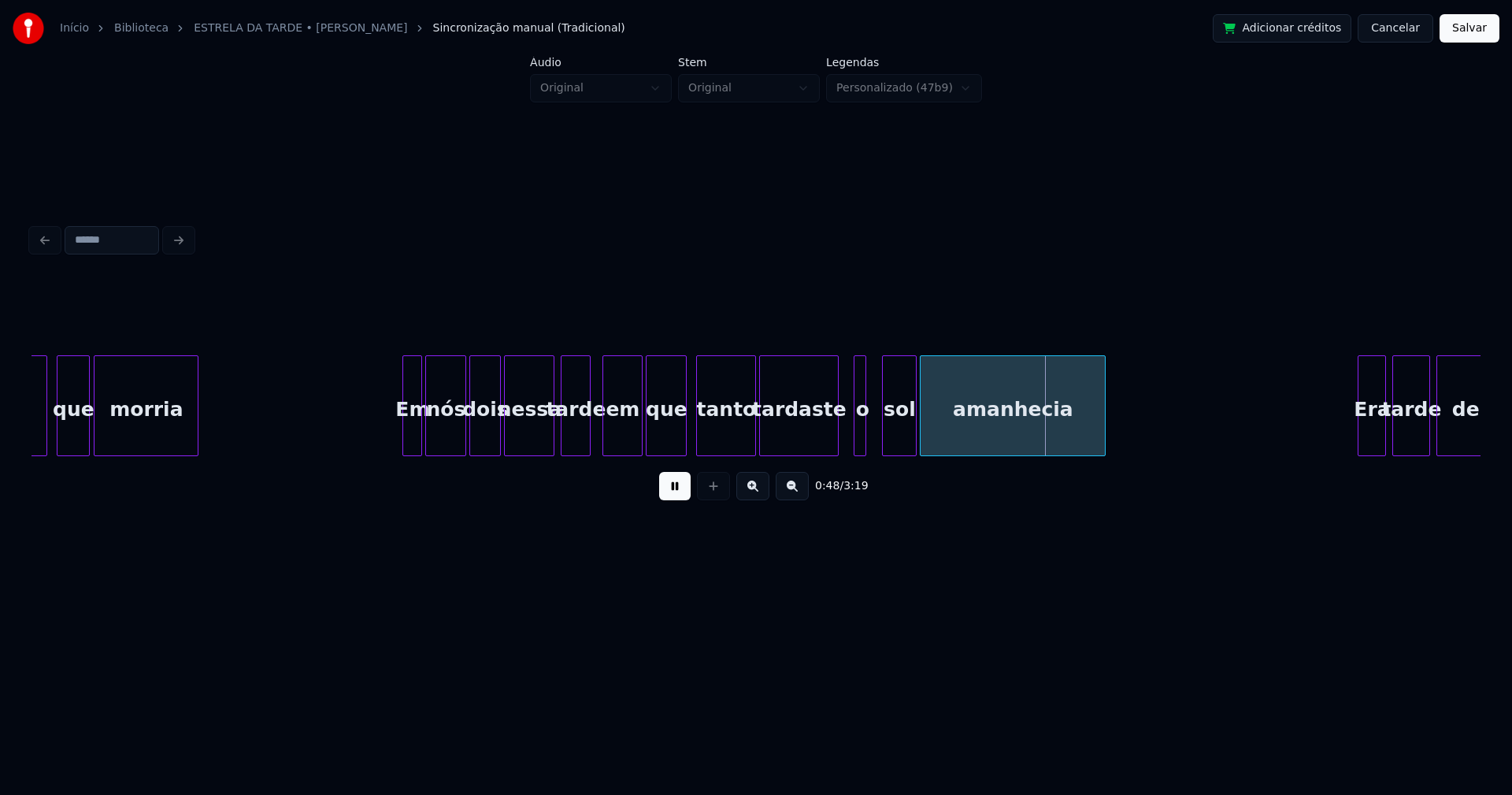
click at [836, 447] on div at bounding box center [836, 406] width 5 height 99
click at [852, 435] on div at bounding box center [852, 406] width 5 height 99
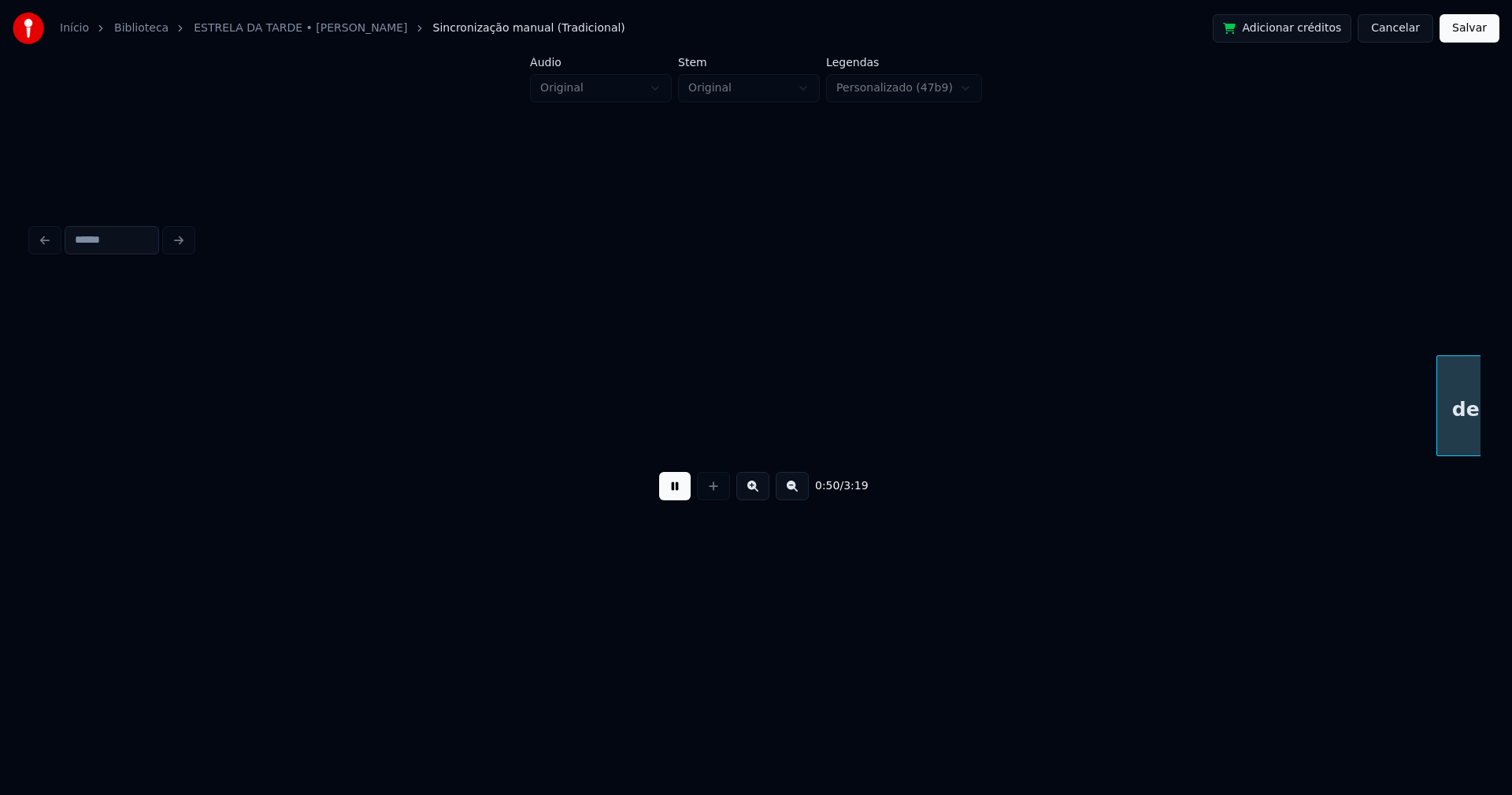
scroll to position [0, 8008]
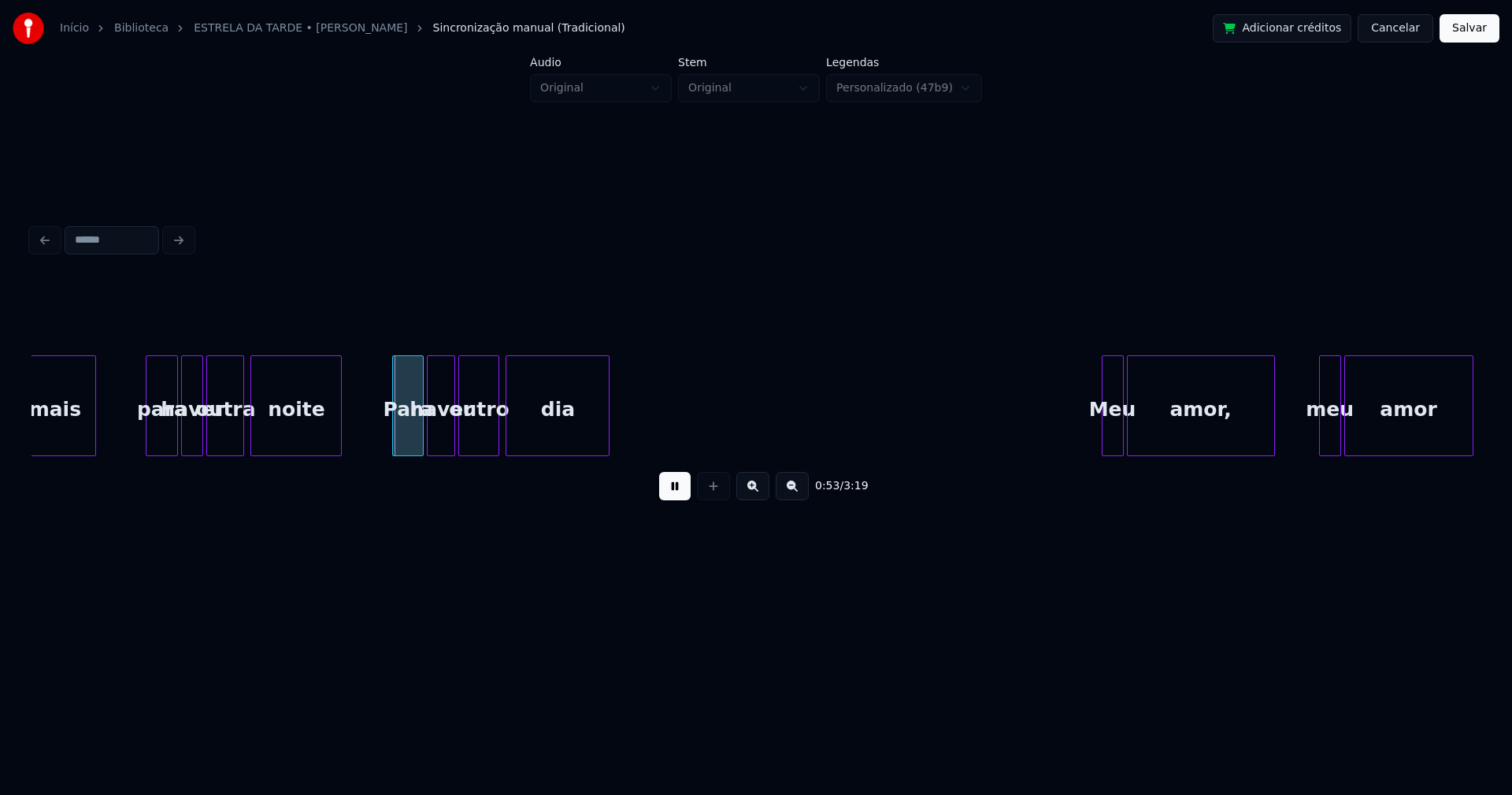
click at [149, 434] on div at bounding box center [149, 406] width 5 height 99
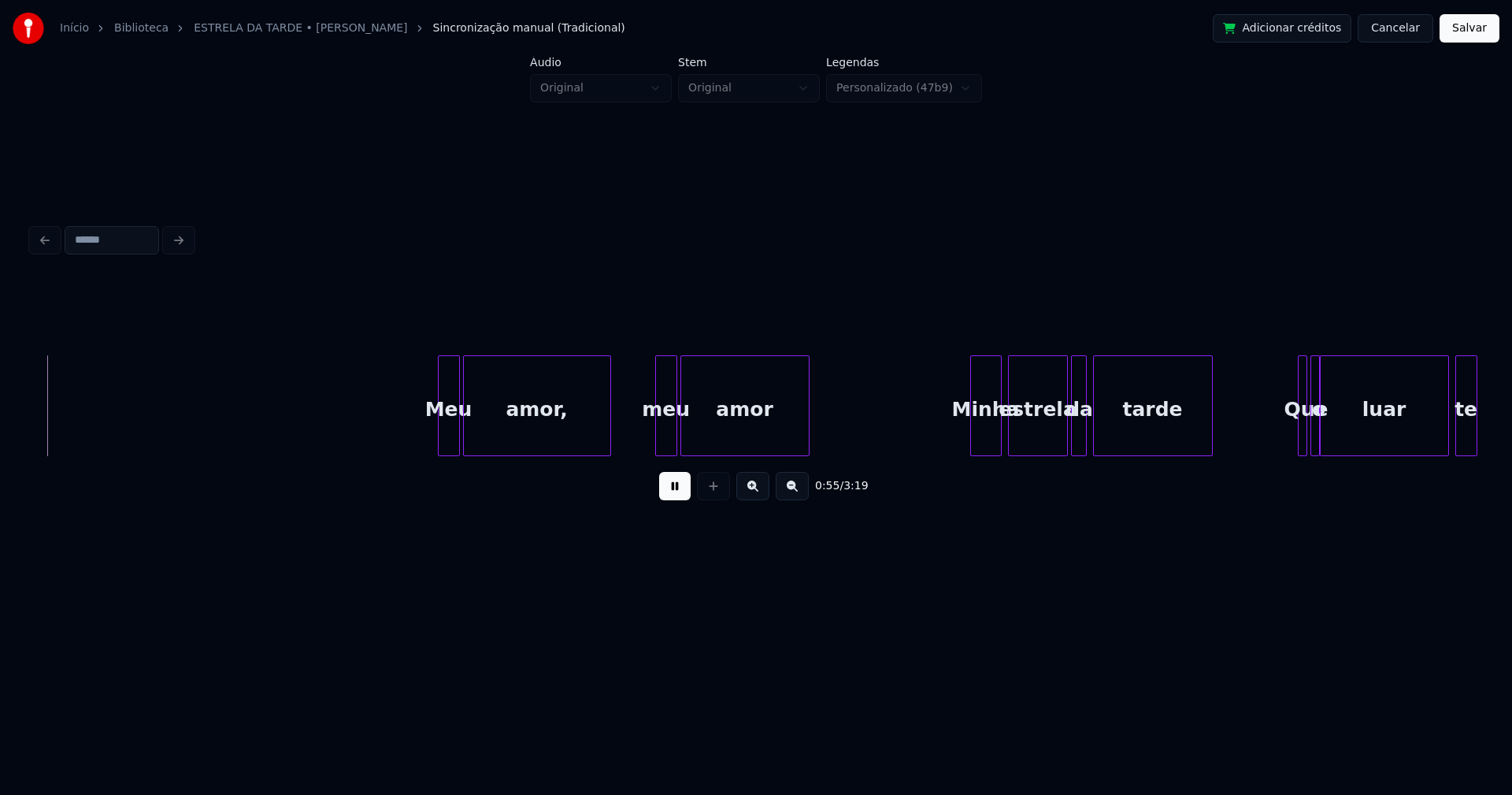
scroll to position [0, 8705]
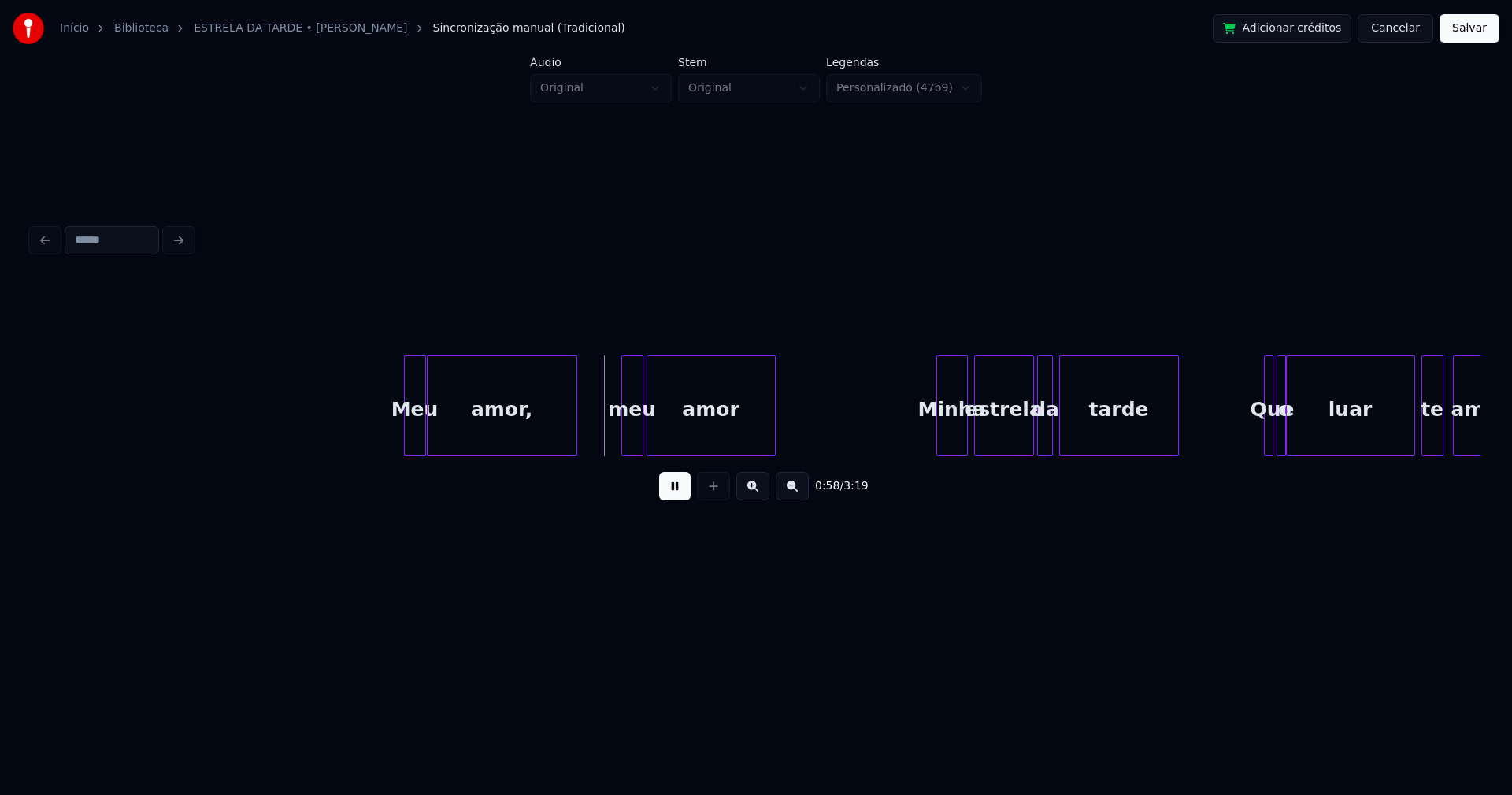
click at [427, 434] on div at bounding box center [430, 406] width 5 height 99
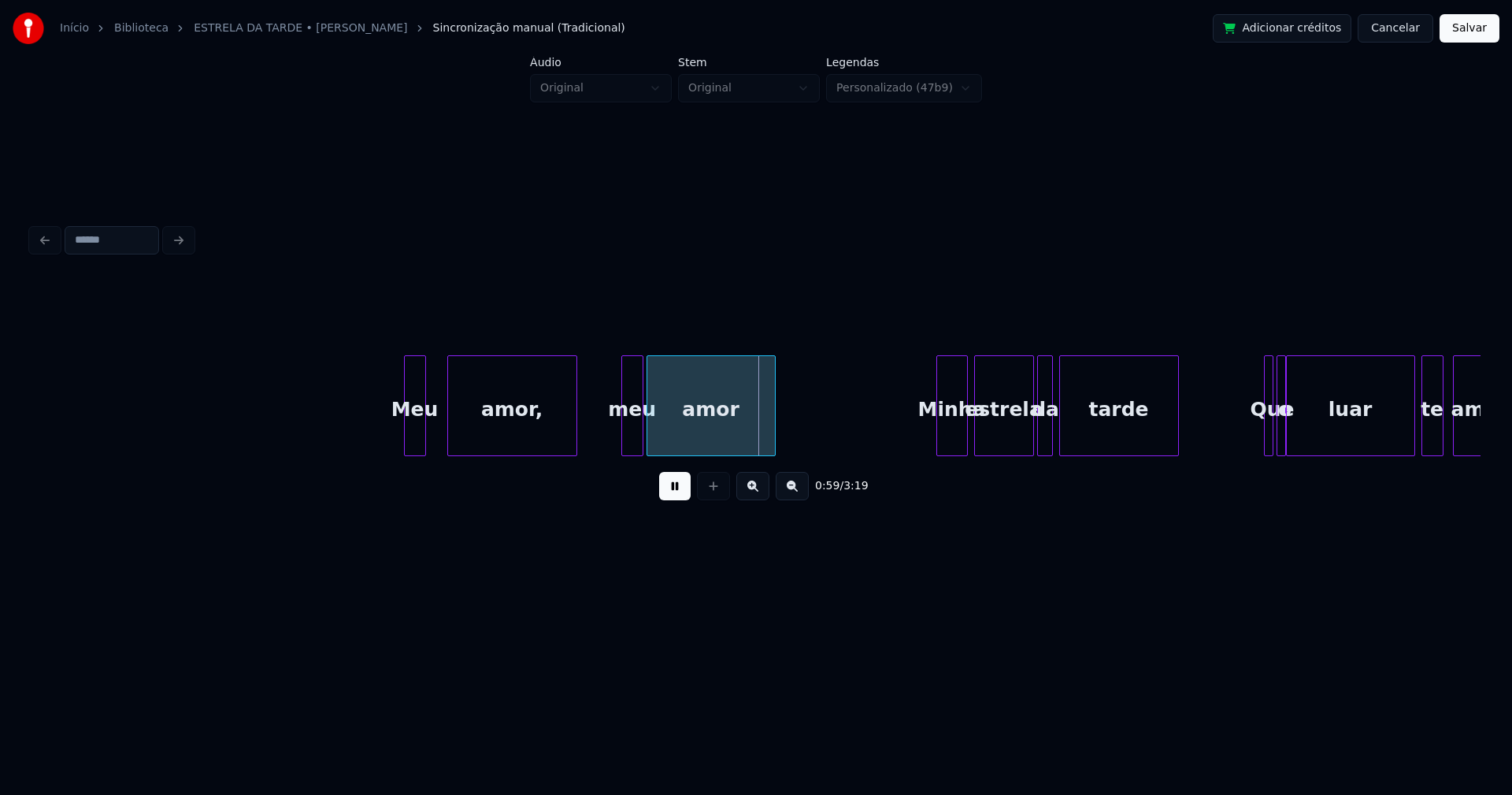
click at [448, 423] on div at bounding box center [451, 406] width 5 height 99
click at [435, 429] on div at bounding box center [436, 406] width 5 height 99
click at [610, 447] on div at bounding box center [613, 406] width 5 height 99
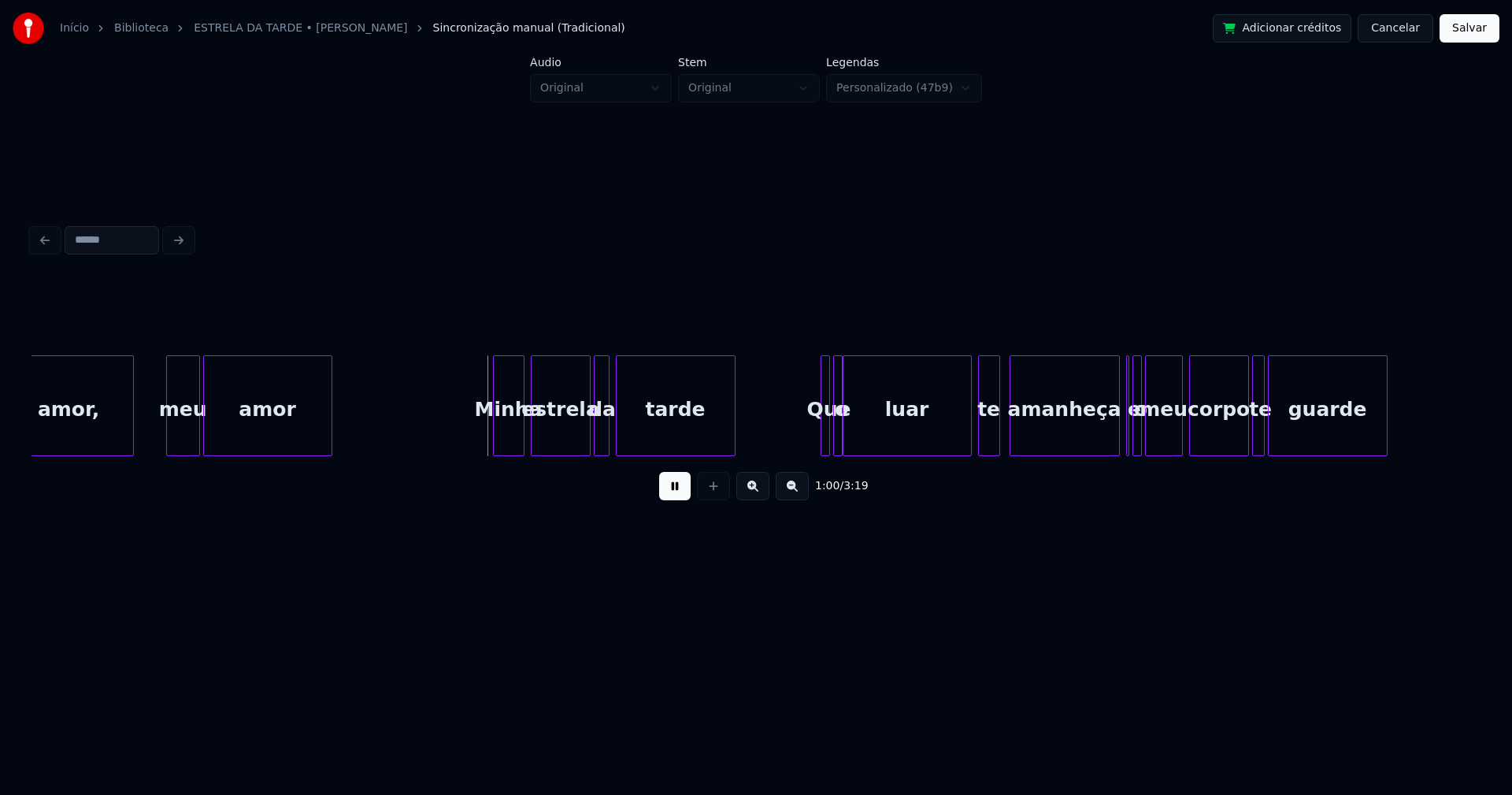
scroll to position [0, 9165]
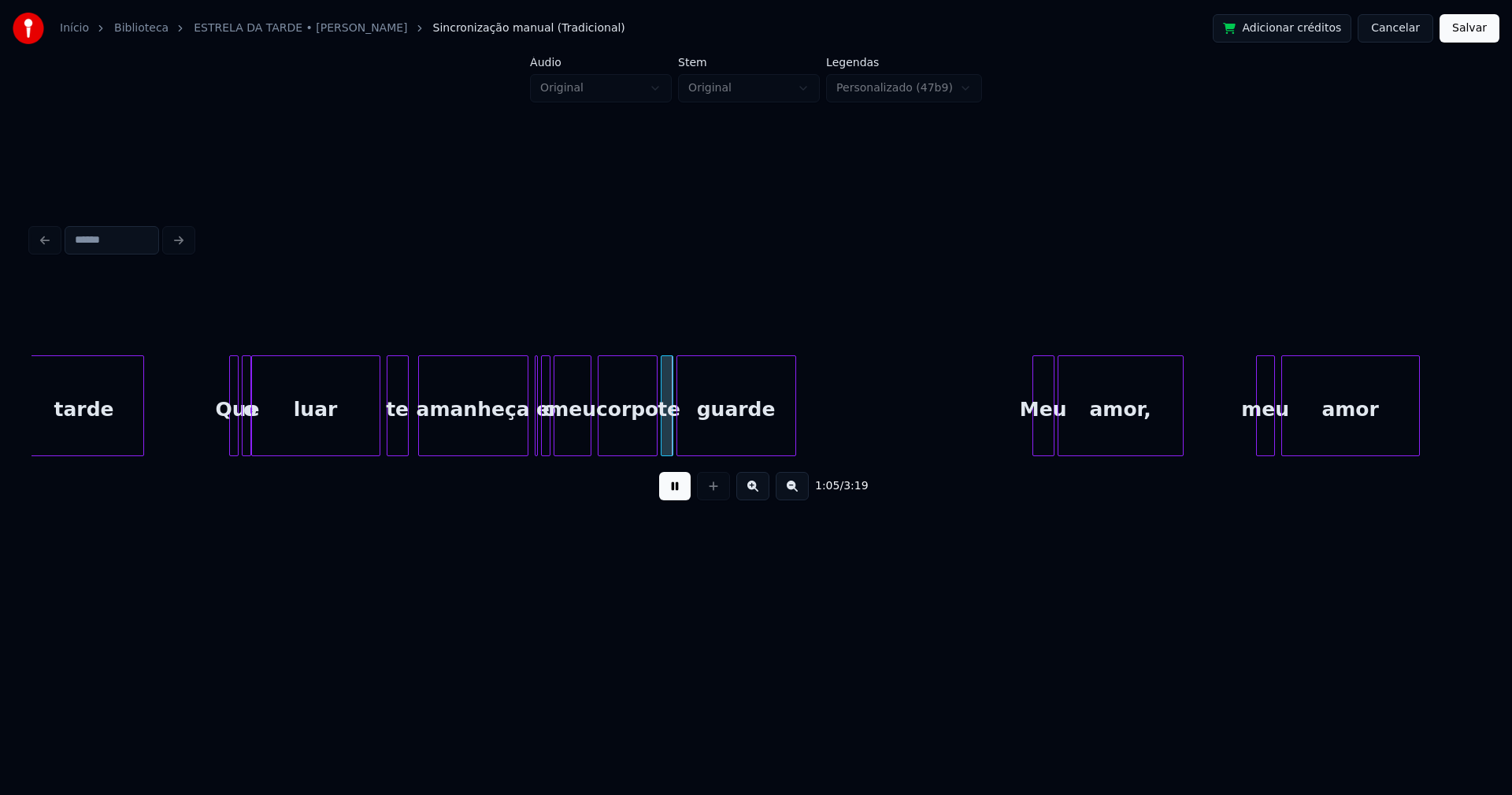
scroll to position [0, 9774]
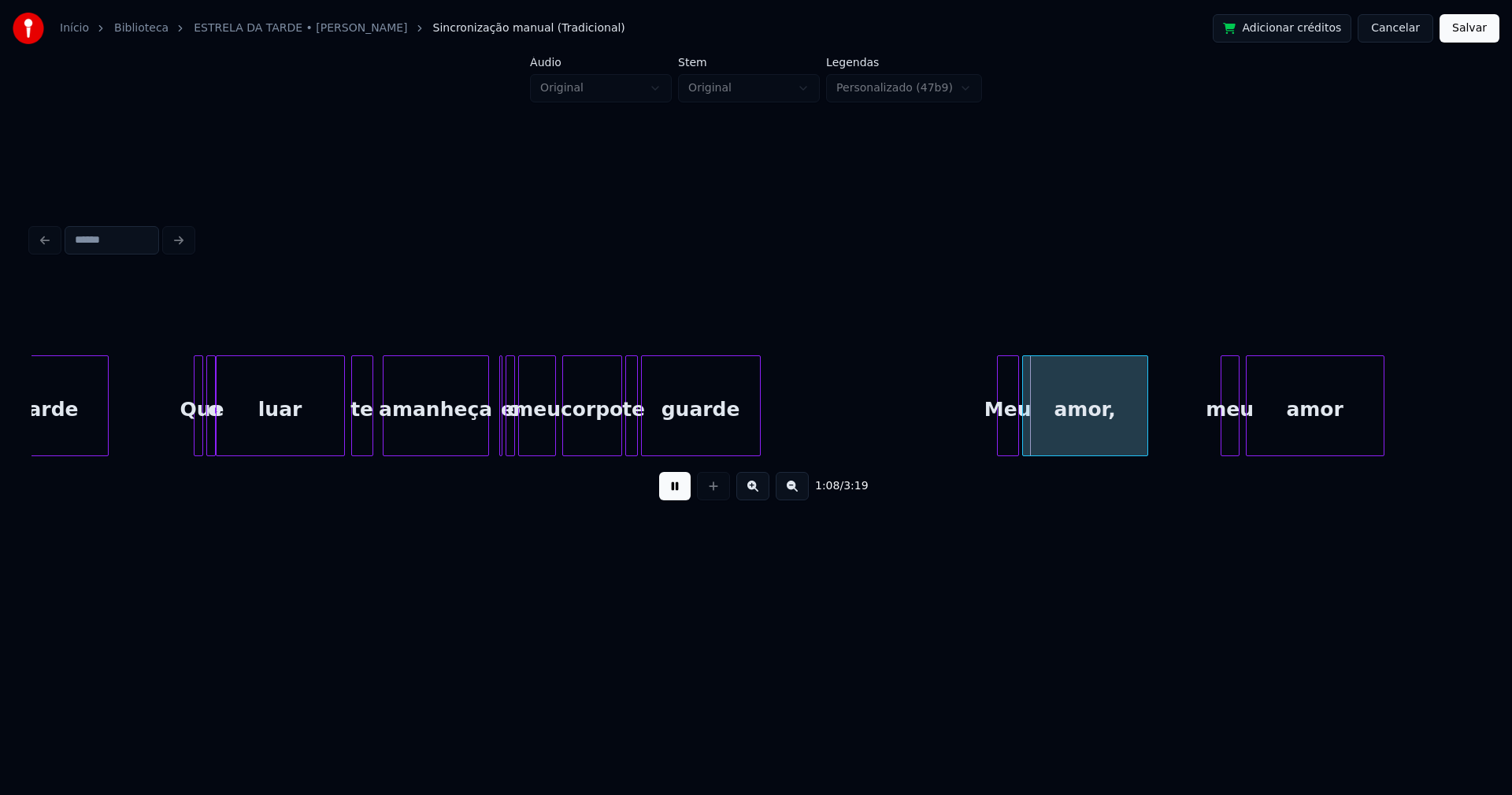
click at [484, 431] on div at bounding box center [486, 406] width 5 height 99
click at [496, 449] on div "e" at bounding box center [498, 406] width 8 height 101
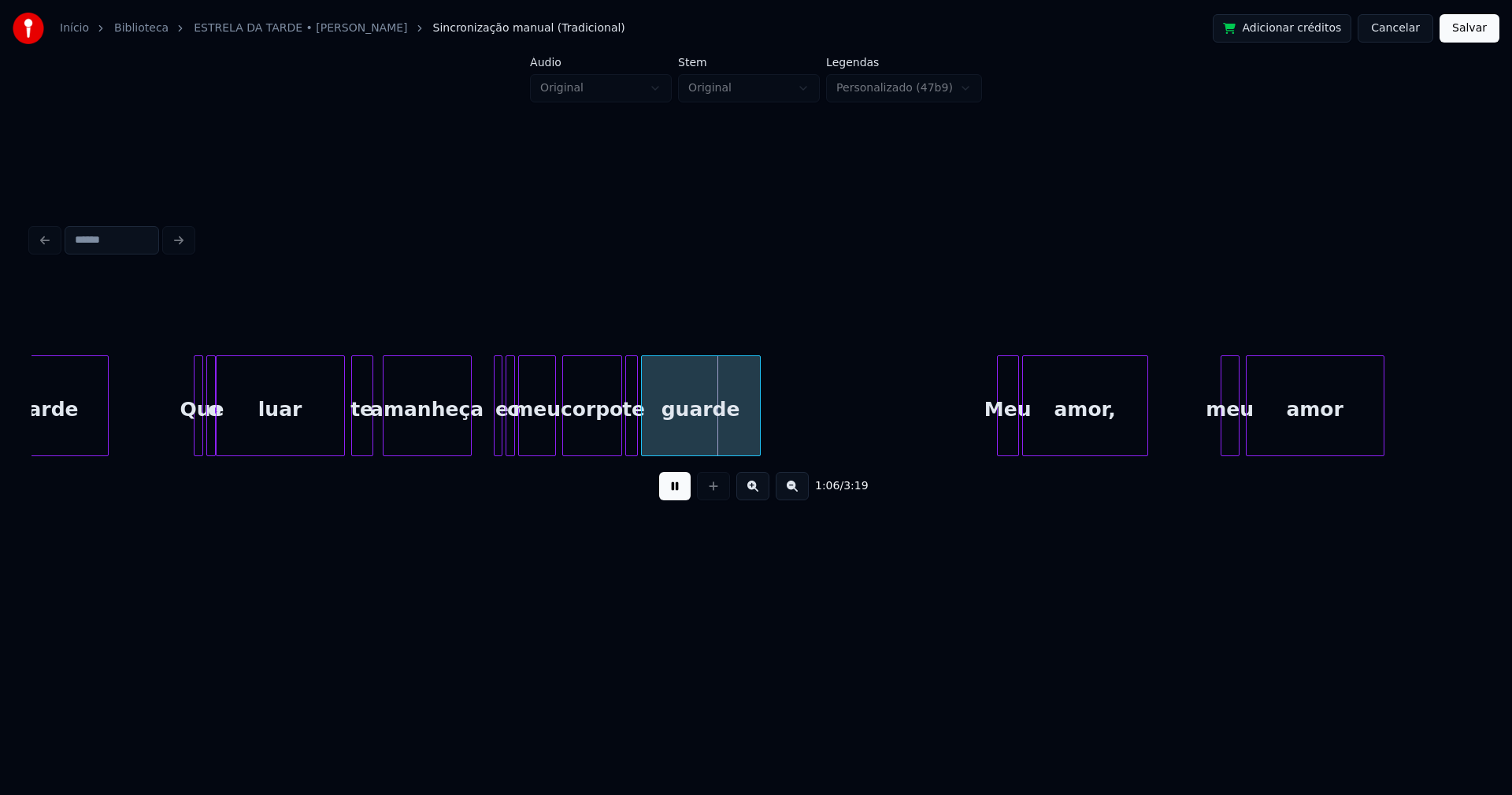
click at [467, 456] on div "tarde Que o luar te amanheça e o meu corpo te guarde Meu amor, meu amor" at bounding box center [756, 406] width 1448 height 101
drag, startPoint x: 488, startPoint y: 420, endPoint x: 479, endPoint y: 430, distance: 13.5
click at [482, 425] on div at bounding box center [484, 406] width 5 height 99
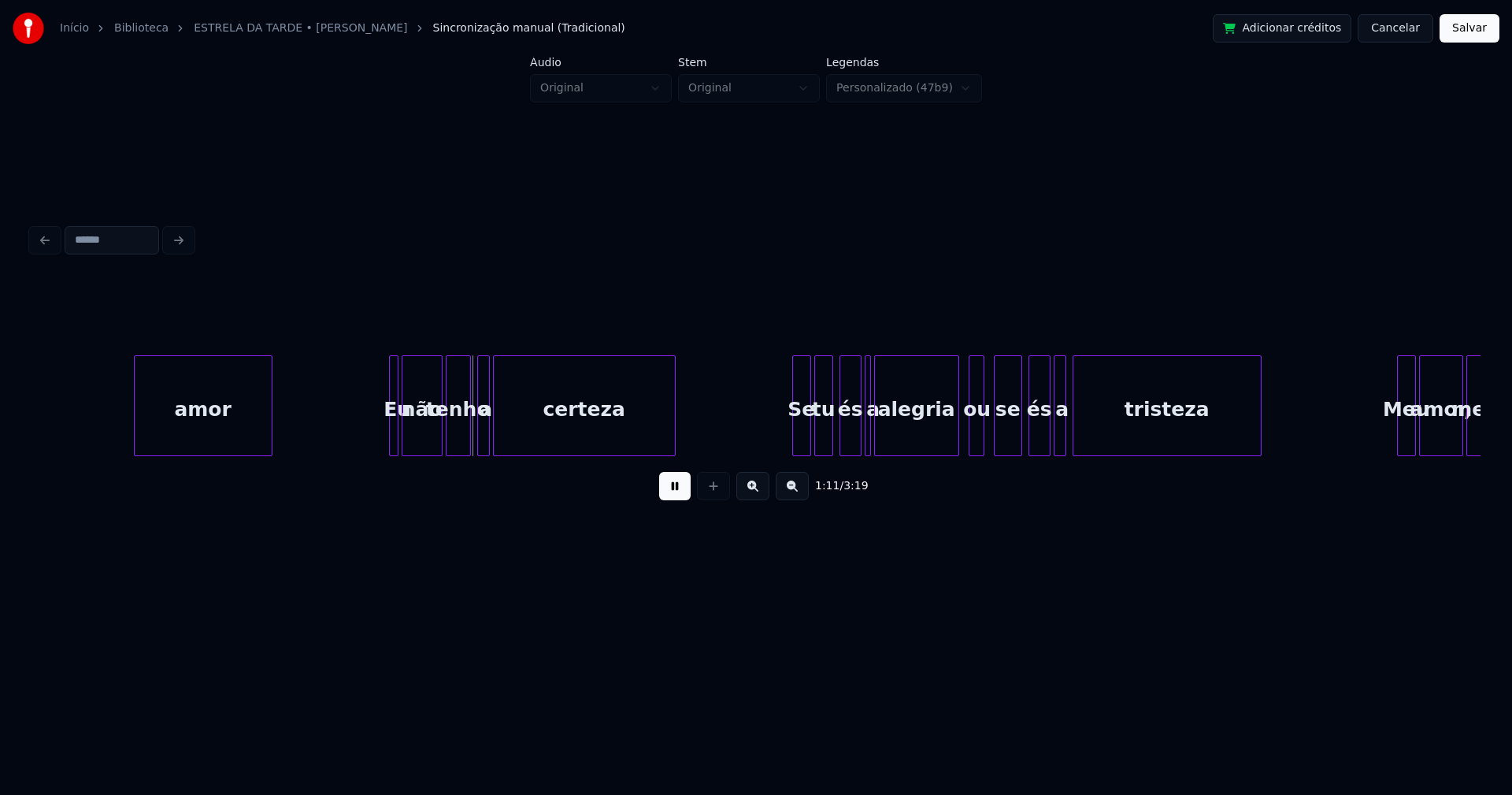
scroll to position [0, 11044]
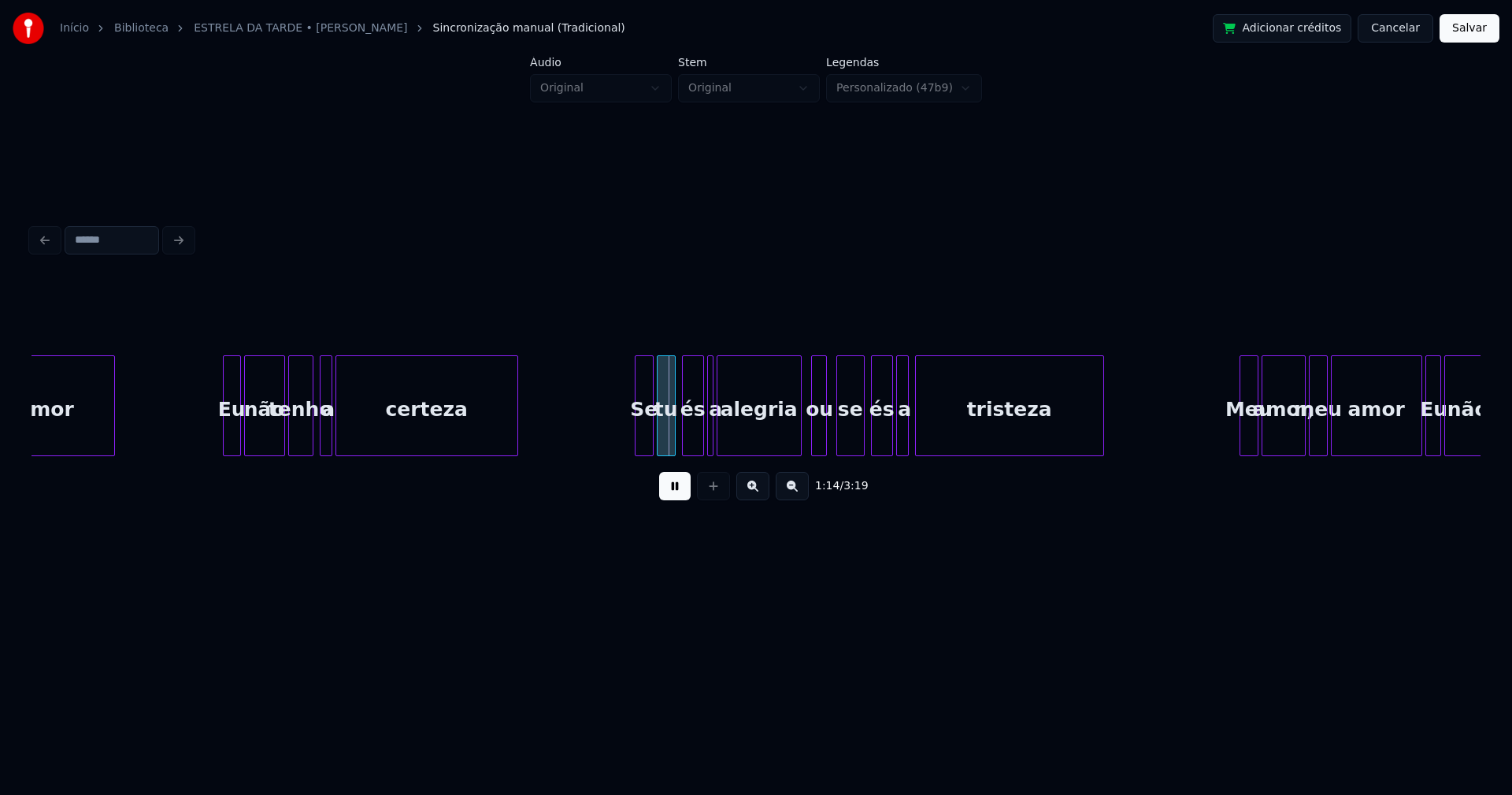
click at [225, 428] on div at bounding box center [226, 406] width 5 height 99
click at [629, 446] on div "Se" at bounding box center [631, 410] width 18 height 107
click at [650, 428] on div at bounding box center [650, 406] width 5 height 99
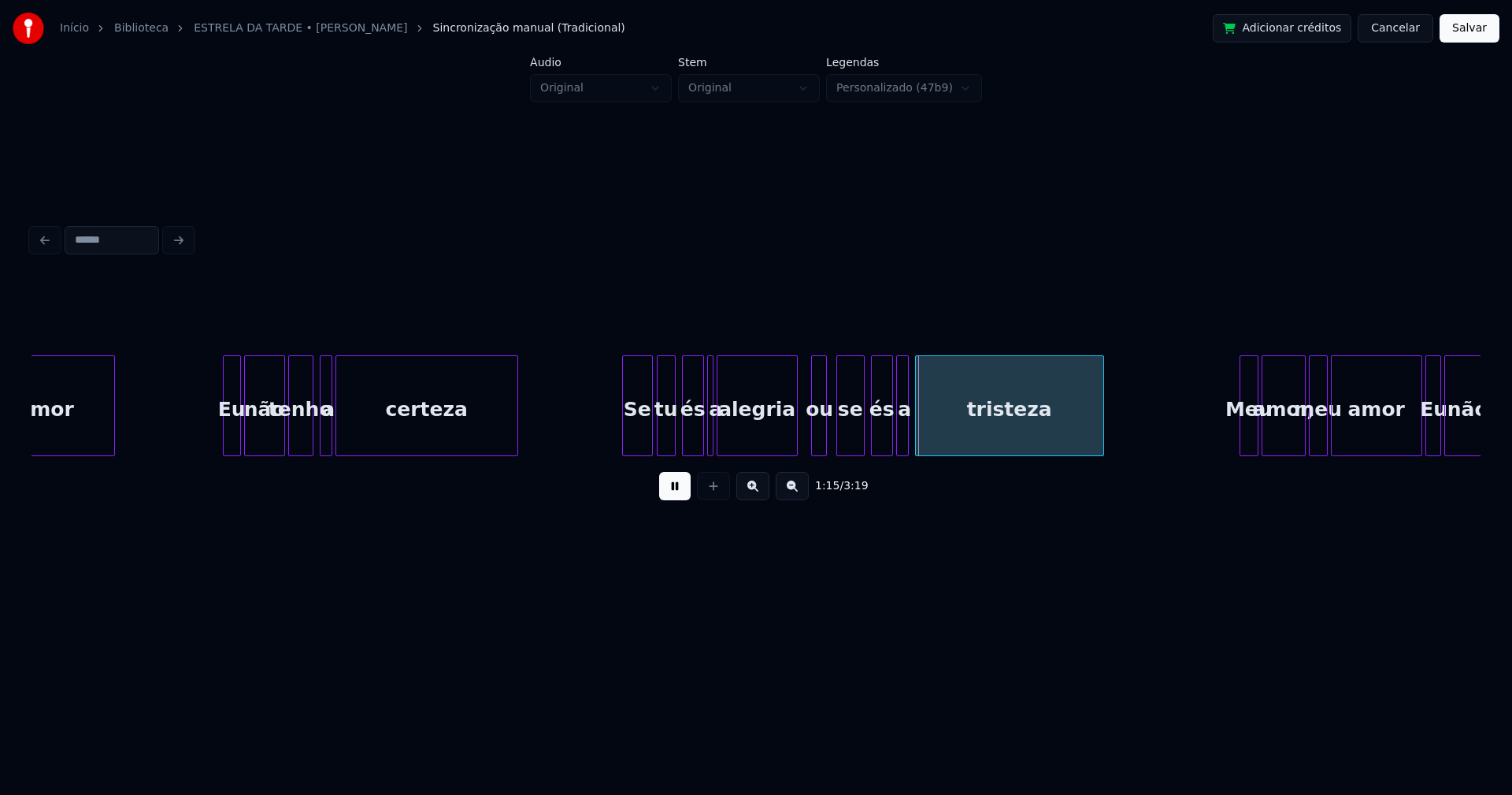
click at [795, 435] on div at bounding box center [795, 406] width 5 height 99
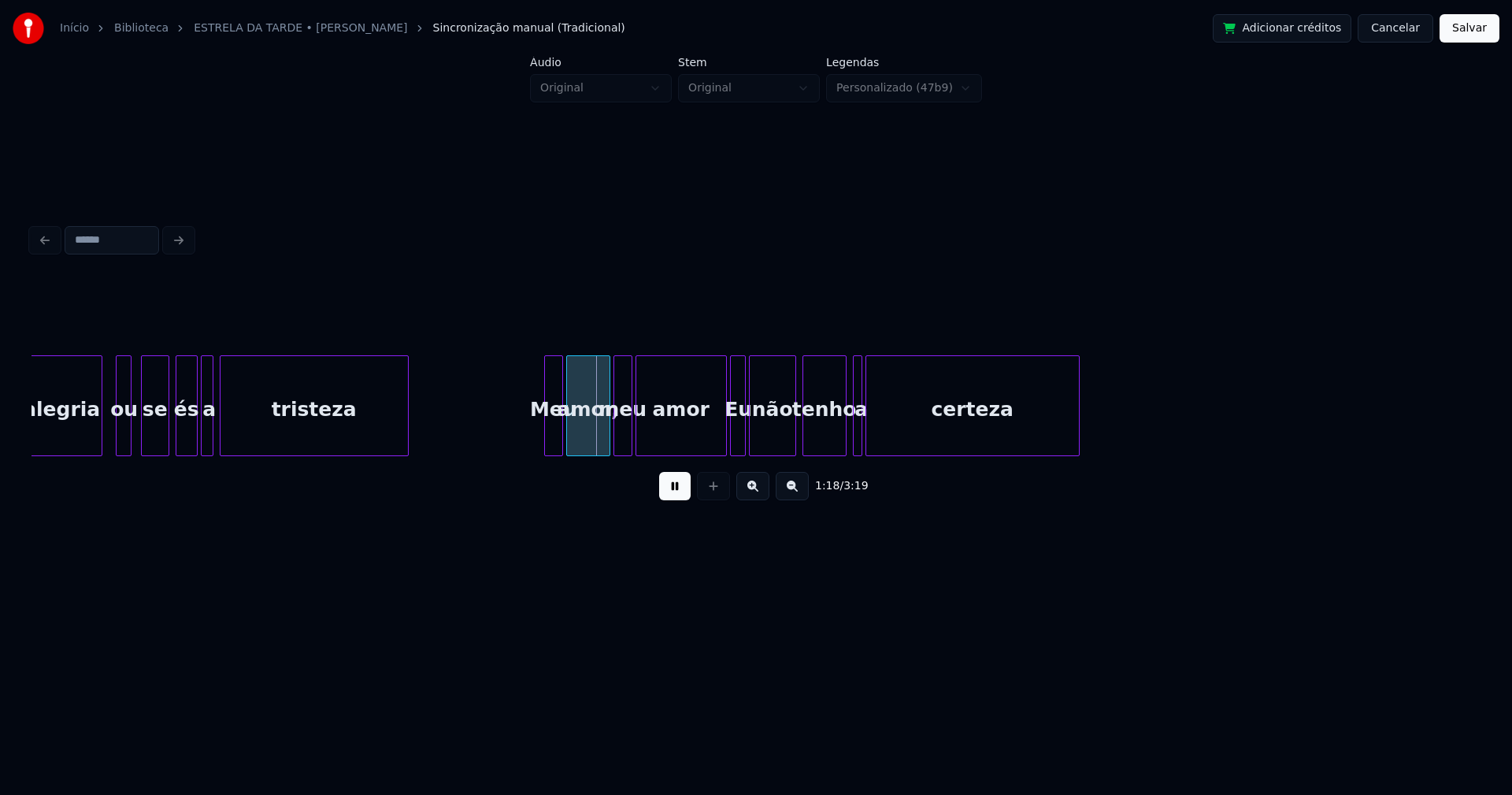
scroll to position [0, 11757]
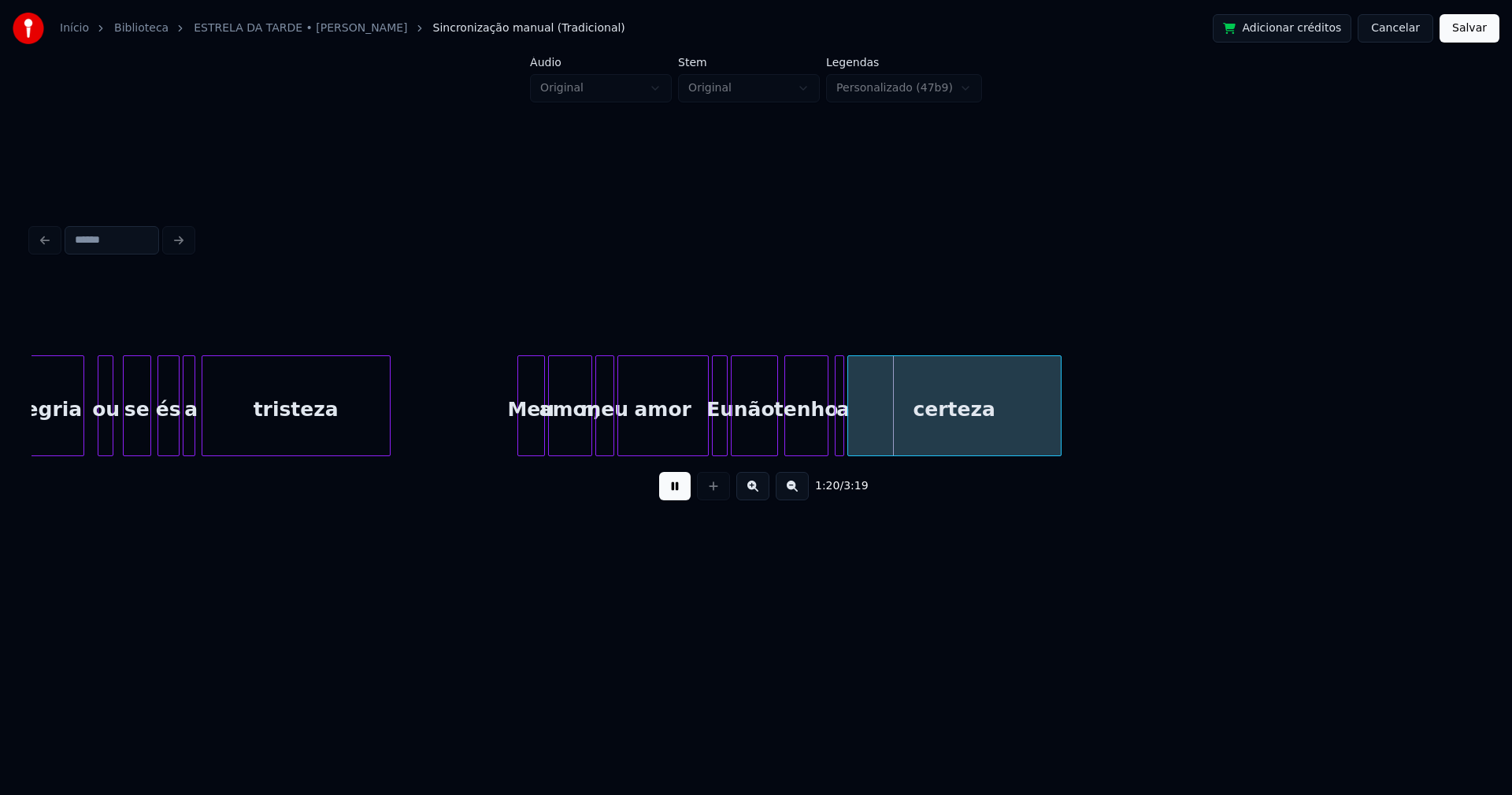
click at [518, 437] on div at bounding box center [520, 406] width 5 height 99
click at [692, 436] on div at bounding box center [694, 406] width 5 height 99
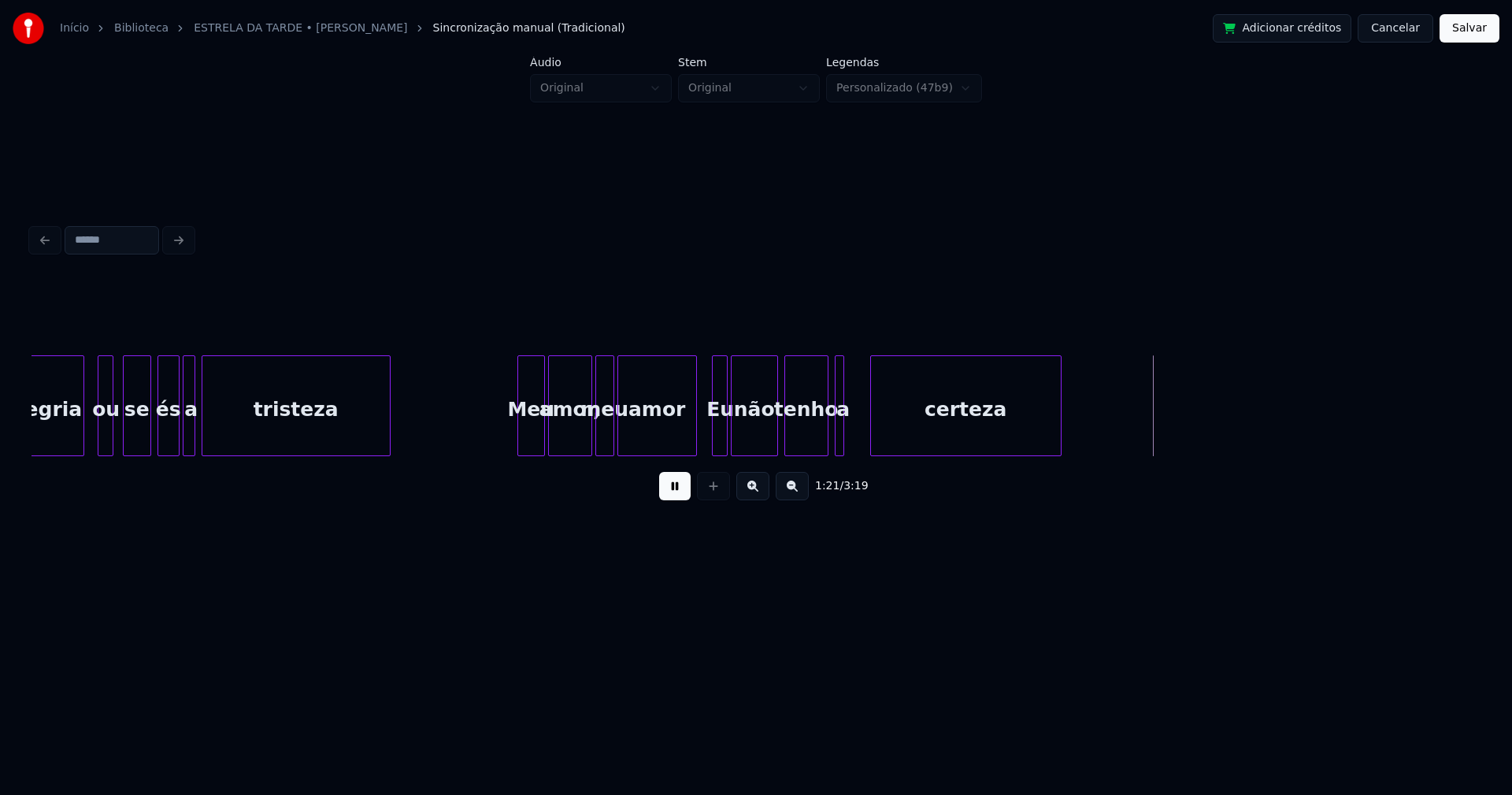
click at [873, 429] on div at bounding box center [873, 406] width 5 height 99
click at [851, 434] on div at bounding box center [850, 406] width 5 height 99
click at [857, 437] on div "a" at bounding box center [857, 410] width 17 height 107
click at [836, 439] on div at bounding box center [833, 406] width 5 height 99
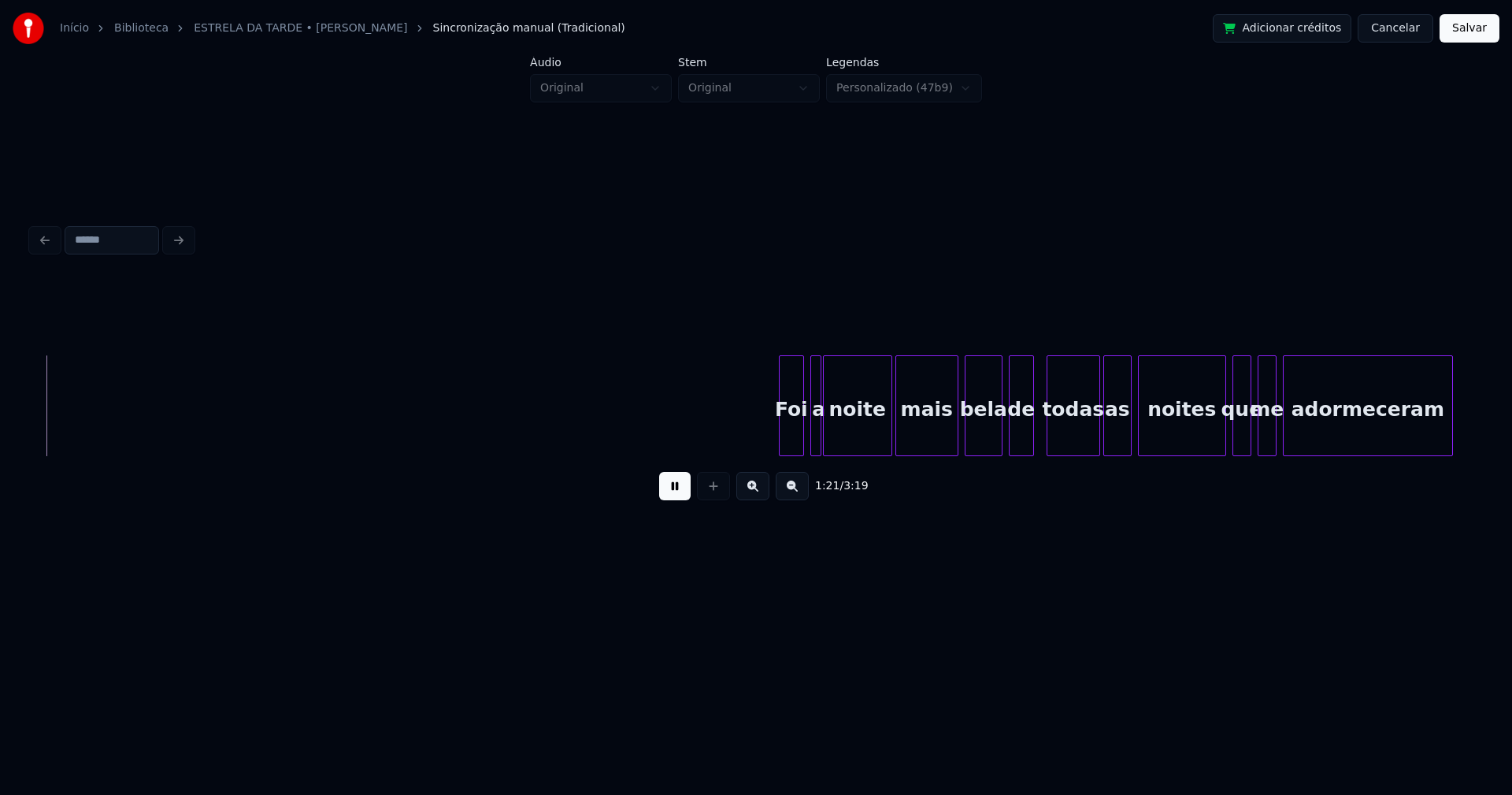
scroll to position [0, 12891]
click at [986, 439] on div at bounding box center [986, 406] width 5 height 99
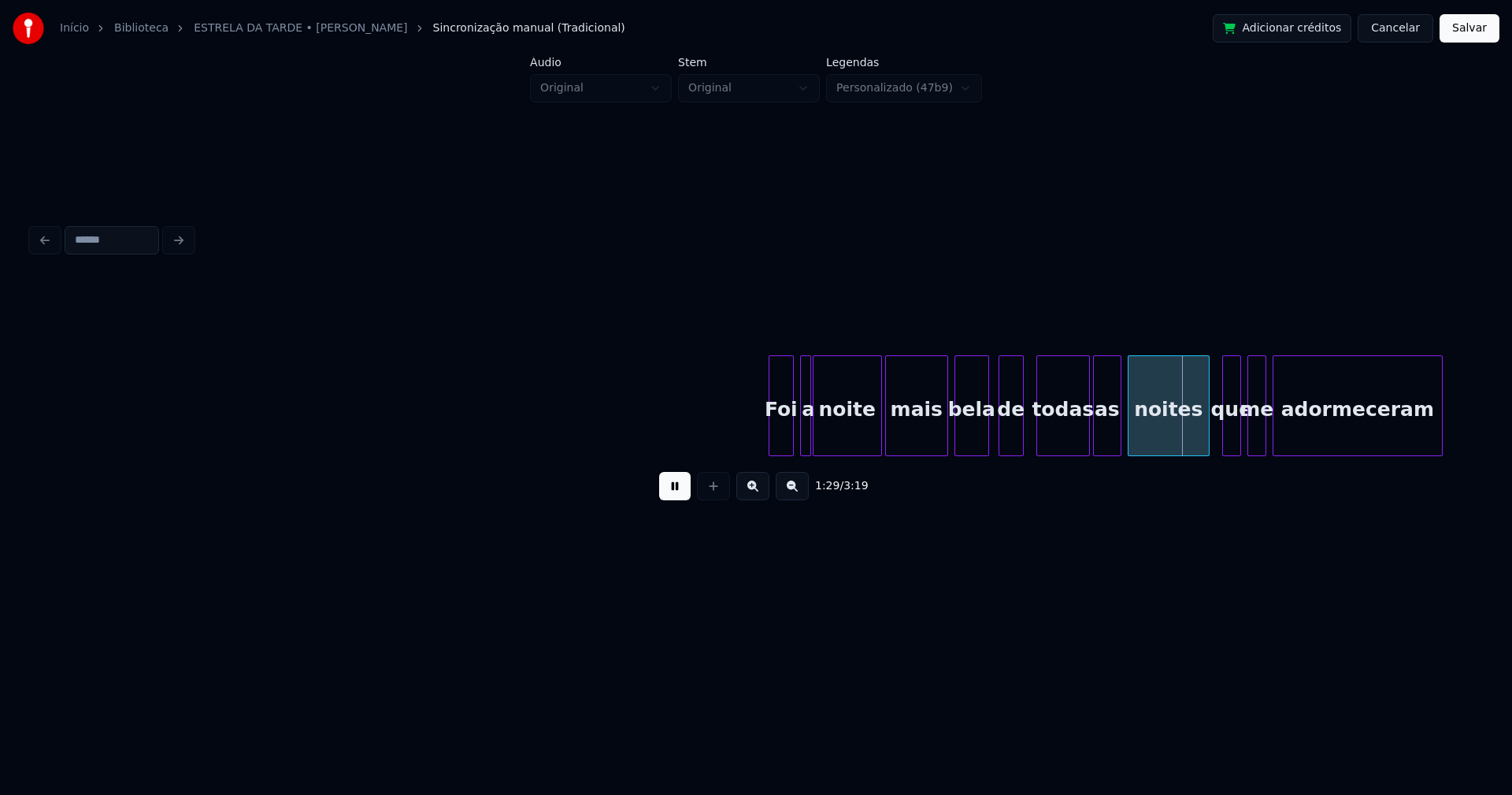
click at [1206, 436] on div at bounding box center [1206, 406] width 5 height 99
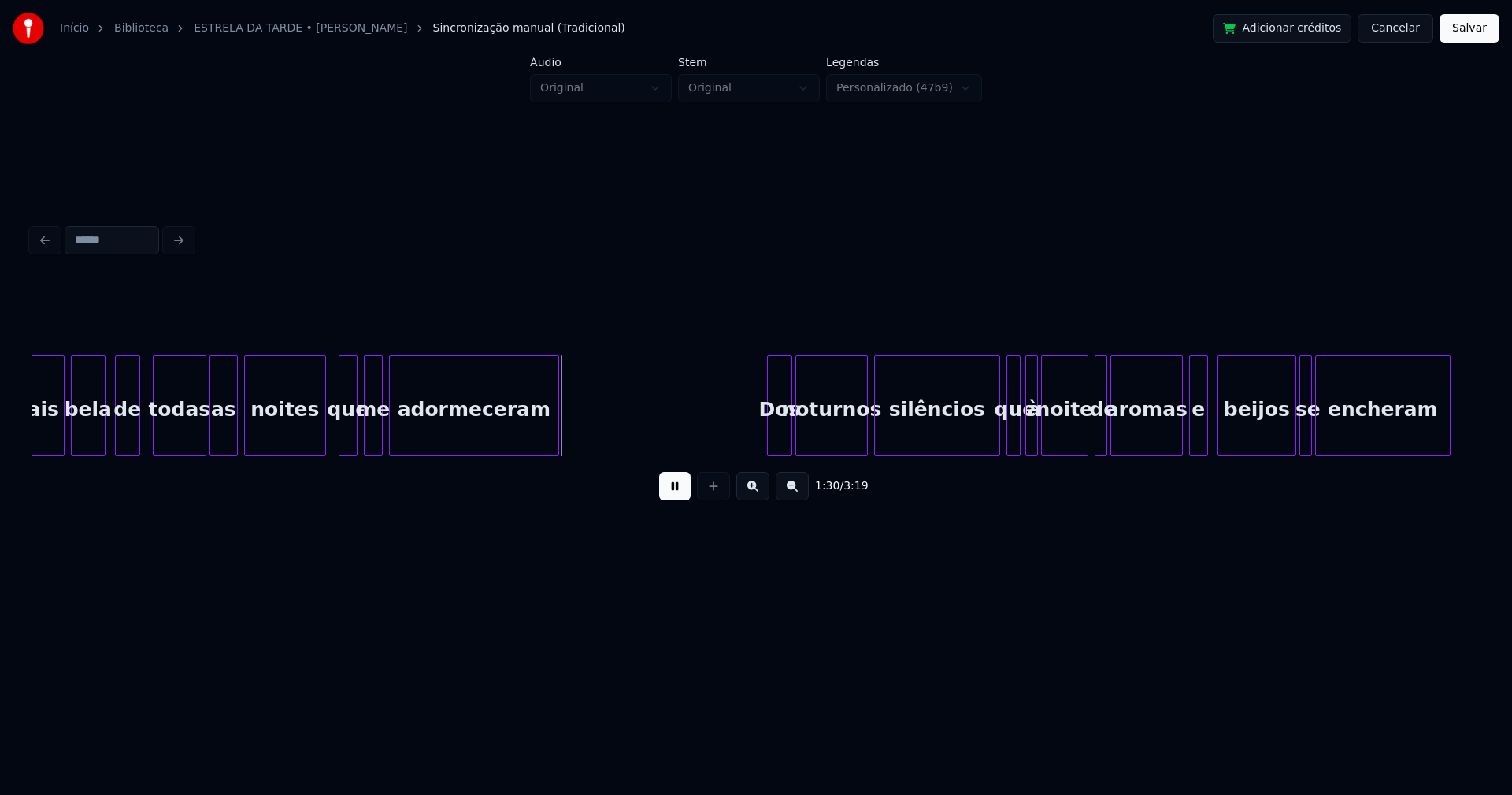
scroll to position [0, 14035]
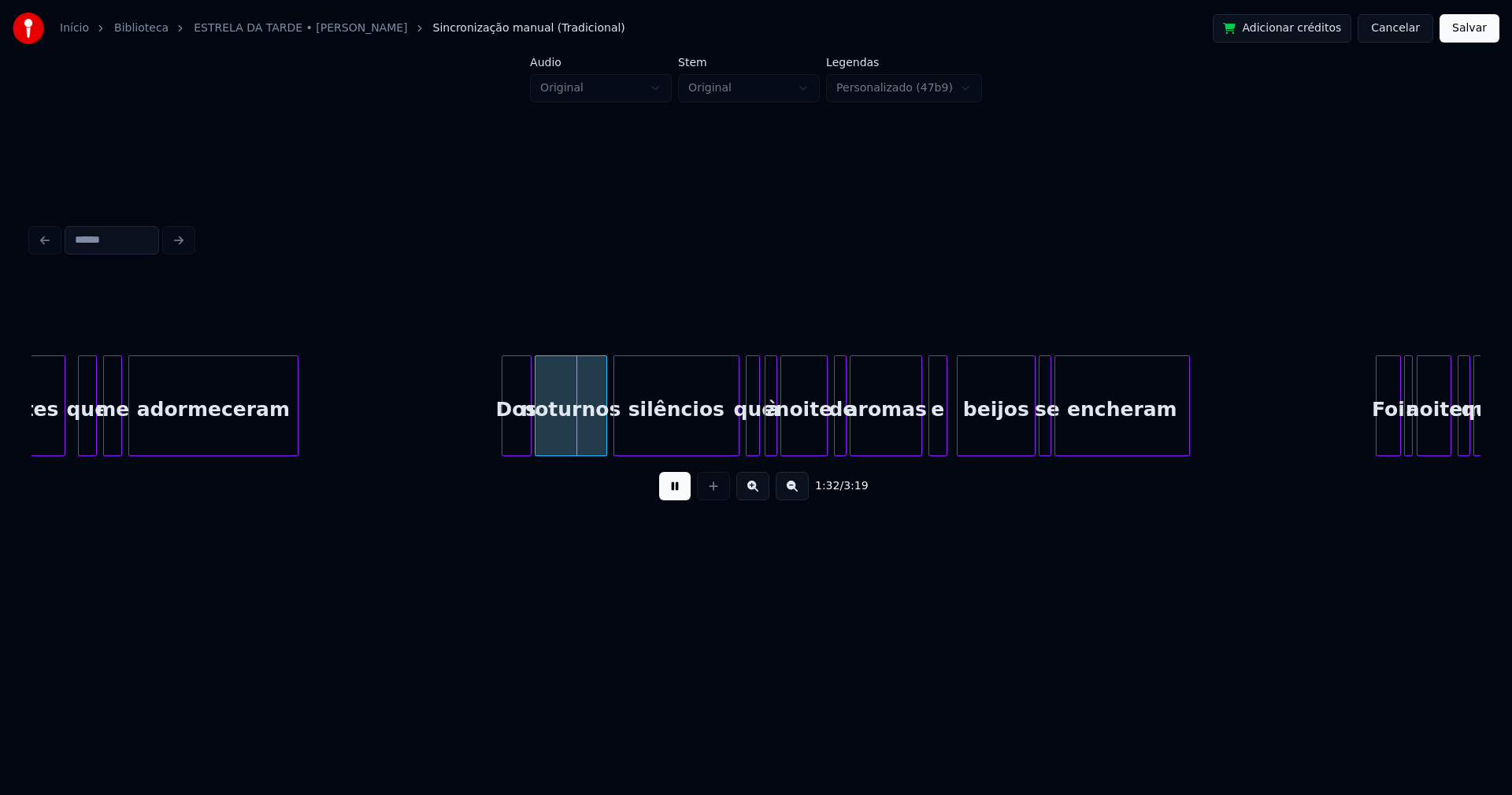
click at [504, 439] on div at bounding box center [505, 406] width 5 height 99
click at [725, 444] on div at bounding box center [728, 406] width 5 height 99
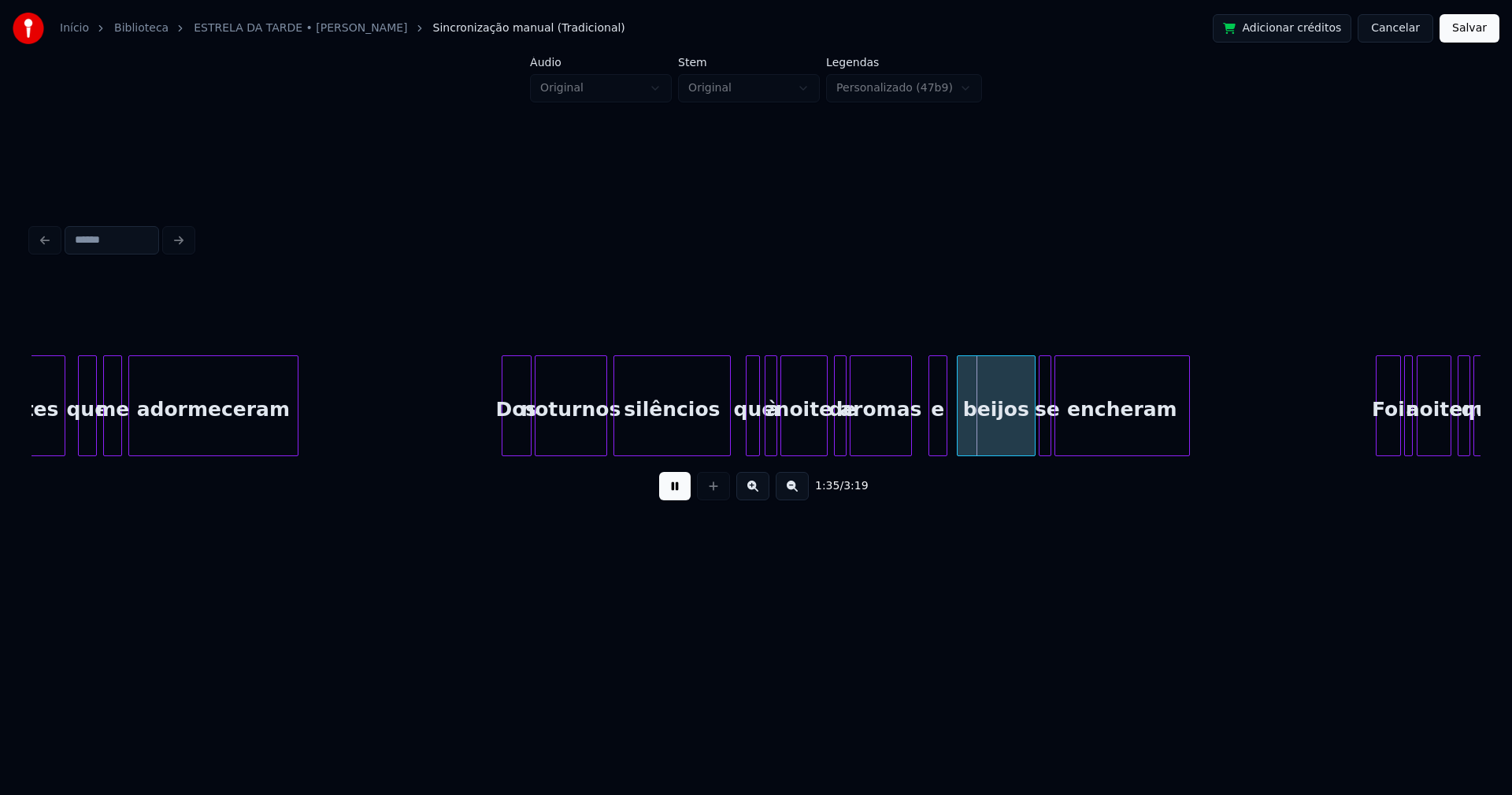
click at [907, 439] on div at bounding box center [909, 406] width 5 height 99
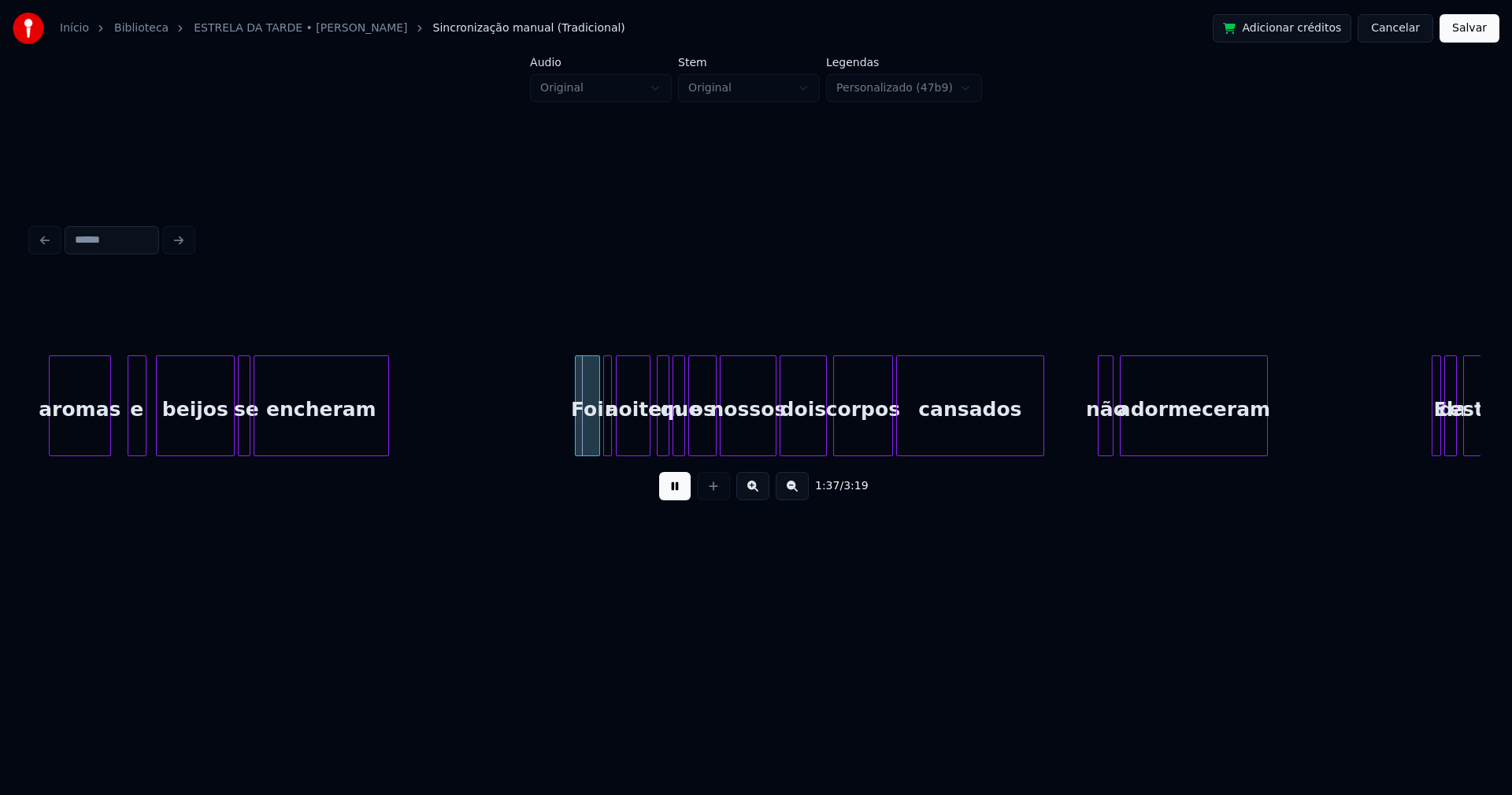
scroll to position [0, 14853]
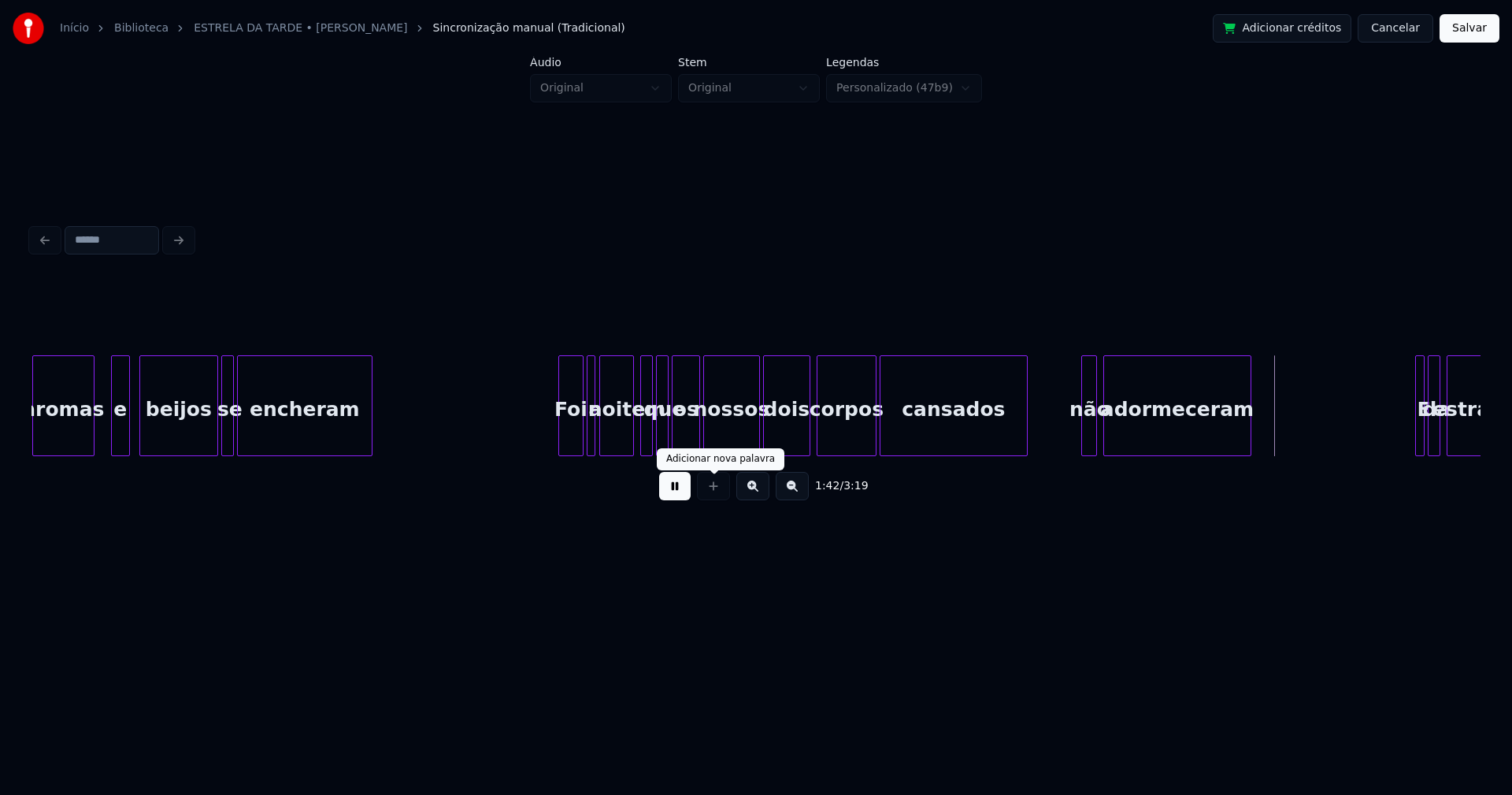
drag, startPoint x: 665, startPoint y: 496, endPoint x: 673, endPoint y: 483, distance: 15.3
click at [665, 496] on button at bounding box center [675, 486] width 32 height 29
click at [800, 437] on div at bounding box center [801, 406] width 5 height 99
click at [680, 494] on button at bounding box center [675, 486] width 32 height 29
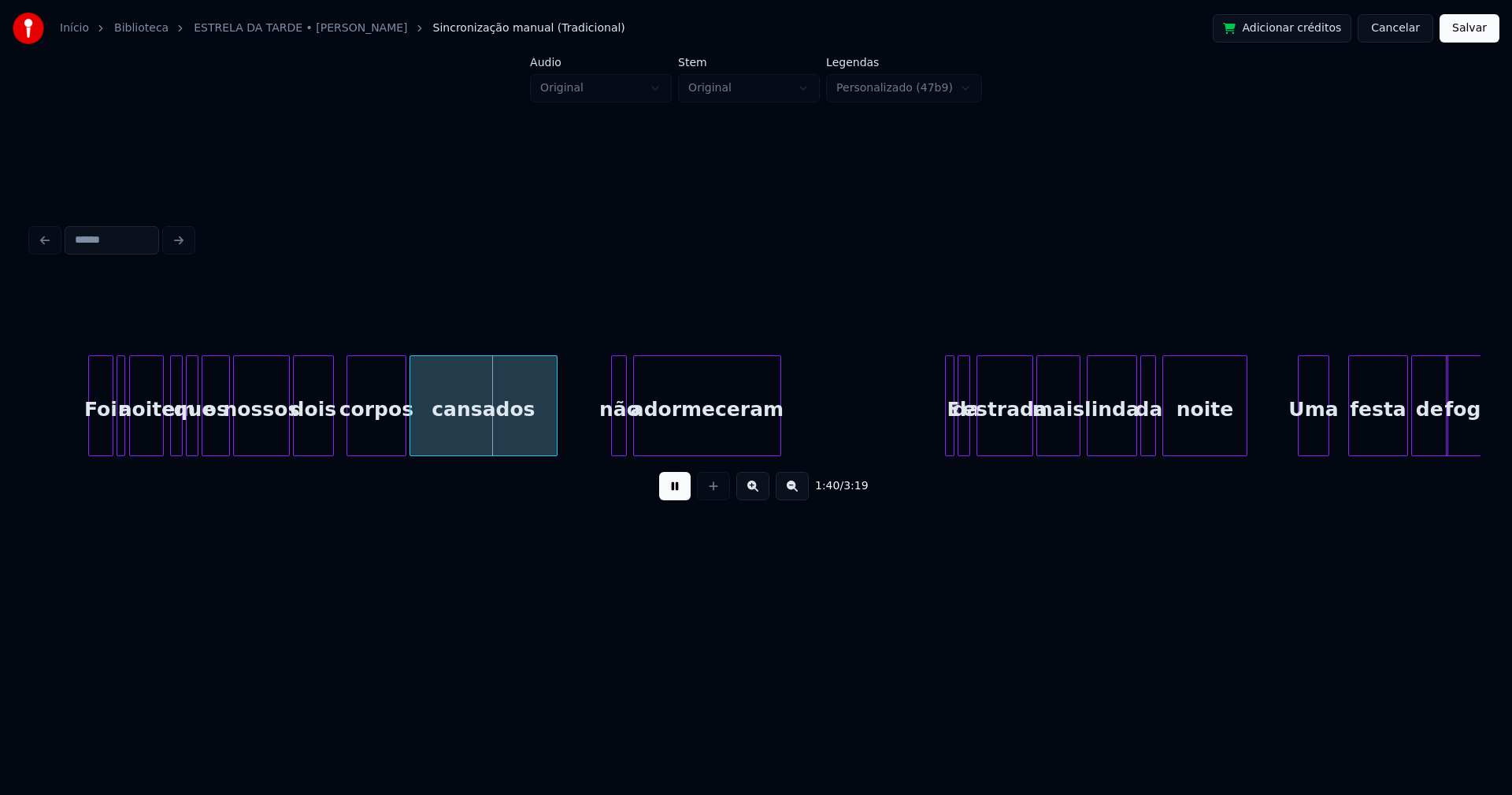
scroll to position [0, 15340]
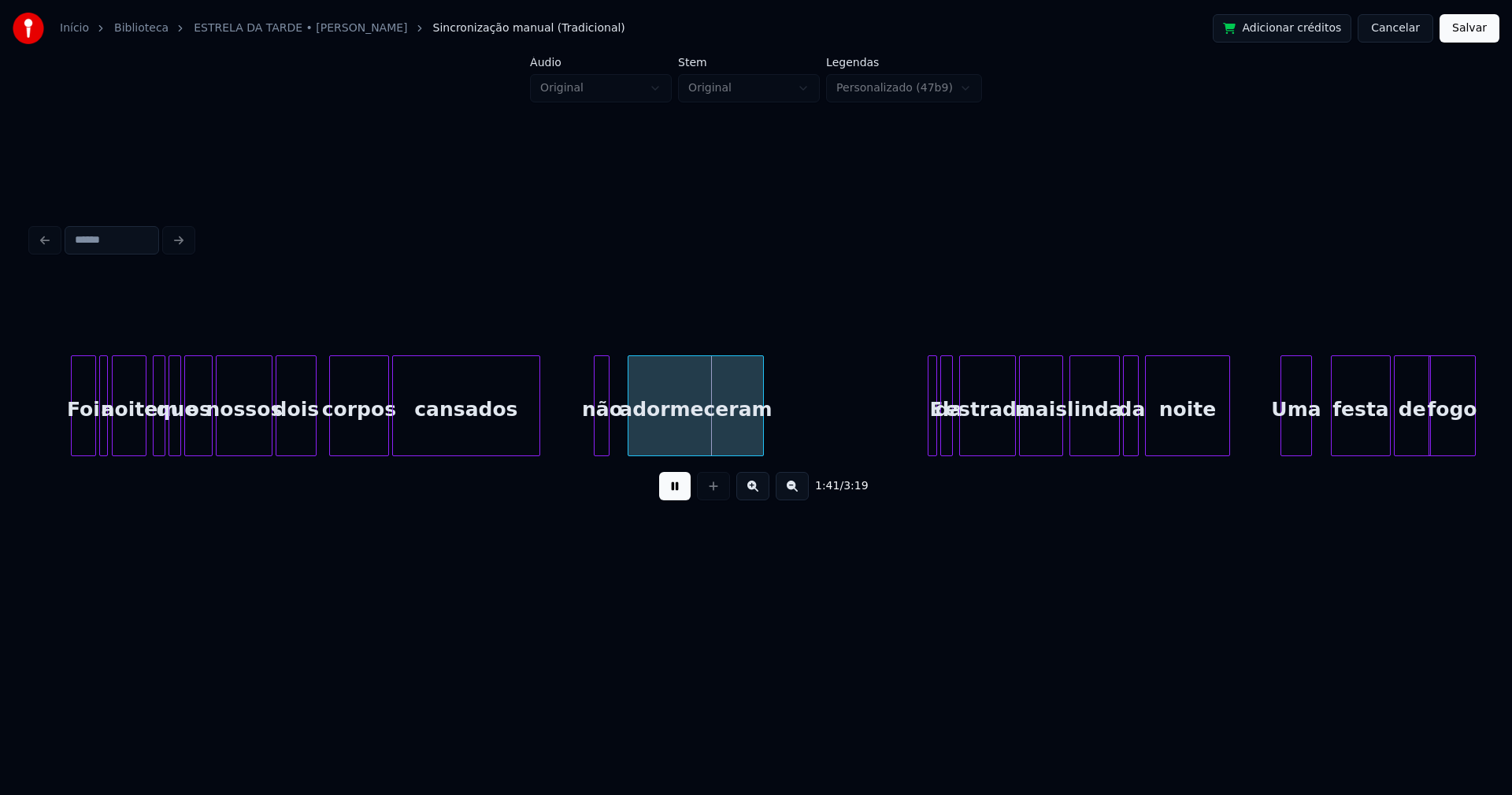
click at [630, 430] on div at bounding box center [631, 406] width 5 height 99
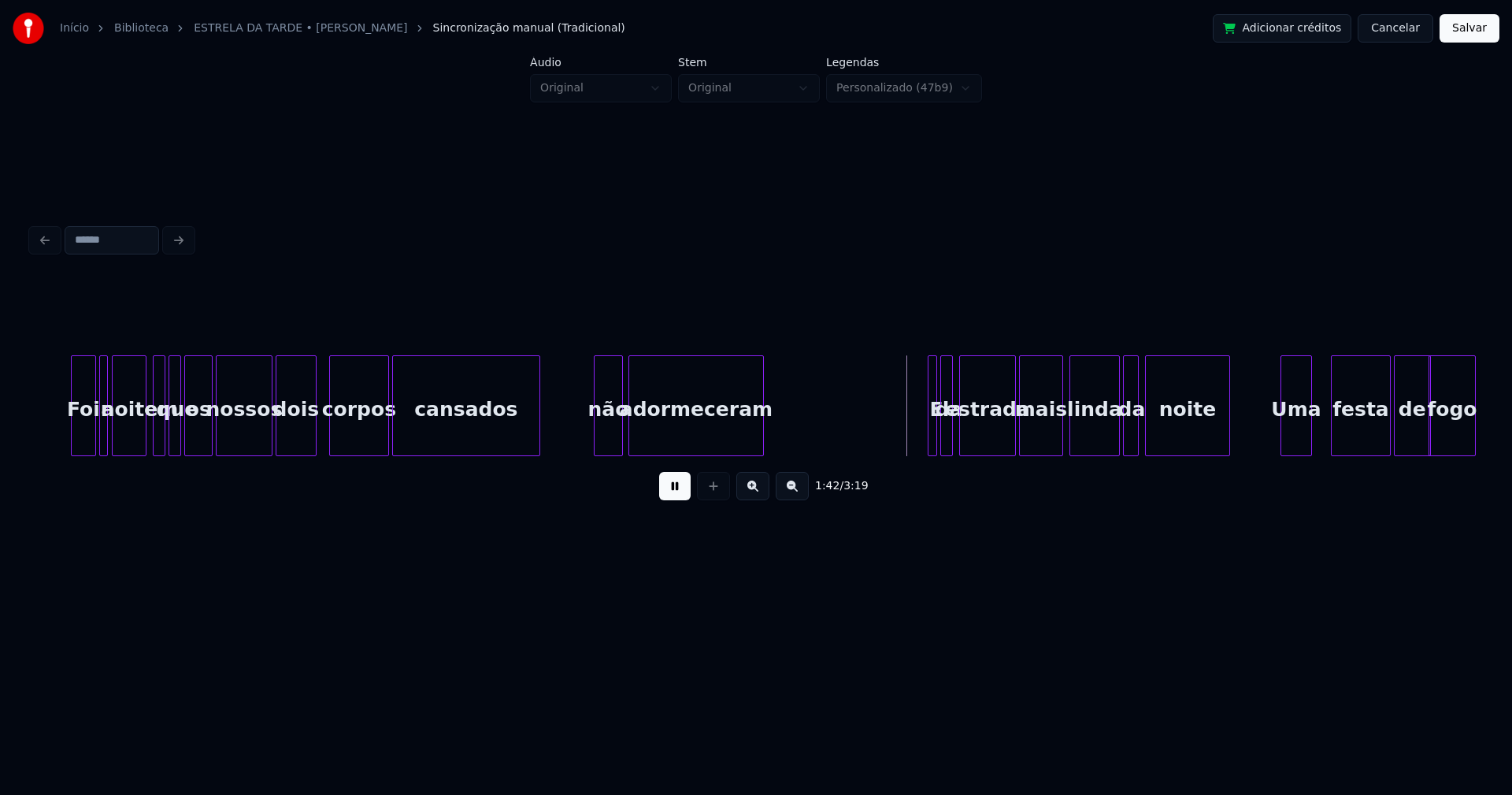
click at [618, 428] on div at bounding box center [619, 406] width 5 height 99
click at [586, 435] on div at bounding box center [588, 406] width 5 height 99
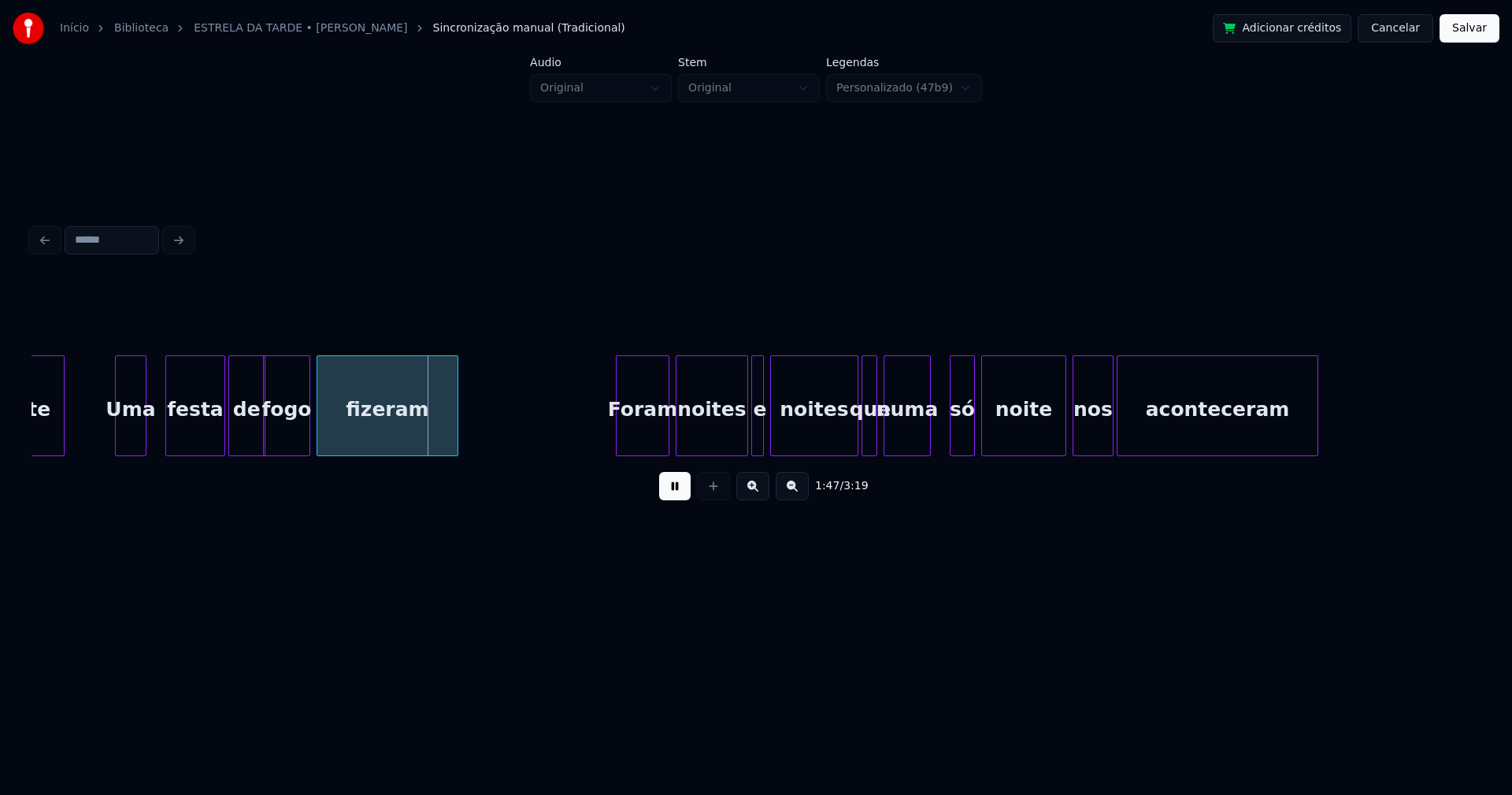
scroll to position [0, 16697]
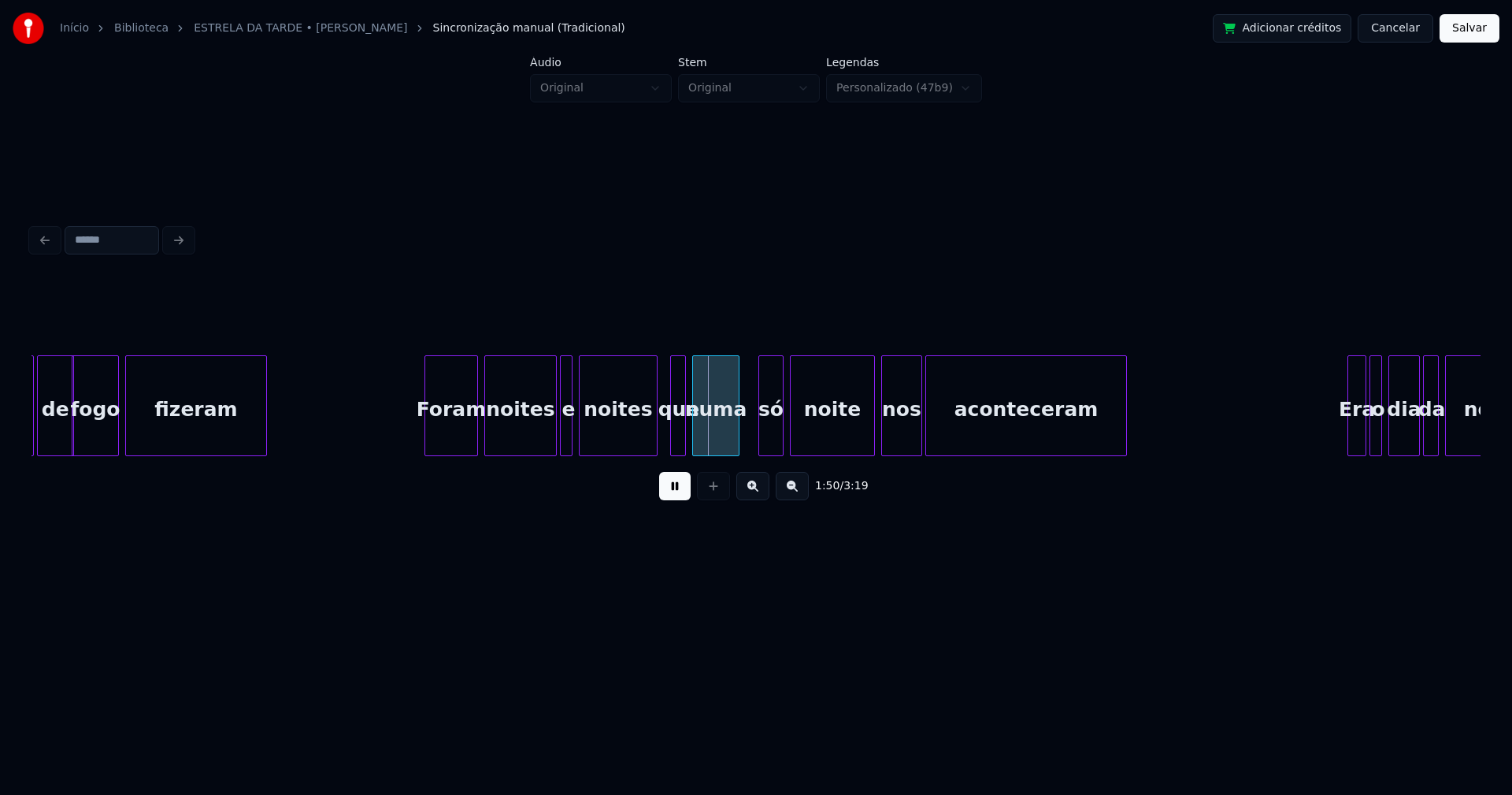
click at [652, 438] on div at bounding box center [655, 406] width 5 height 99
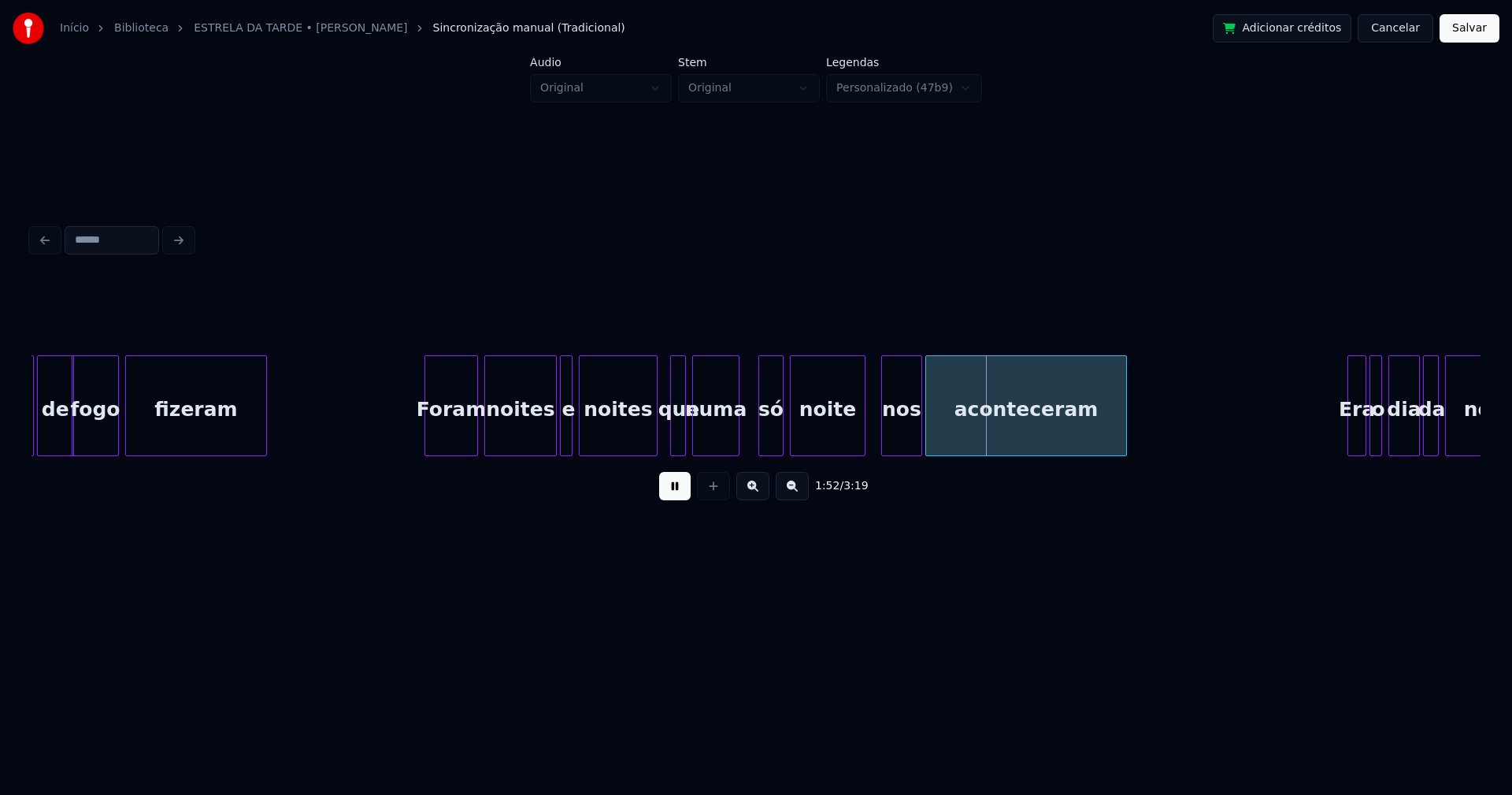
click at [862, 445] on div at bounding box center [862, 406] width 5 height 99
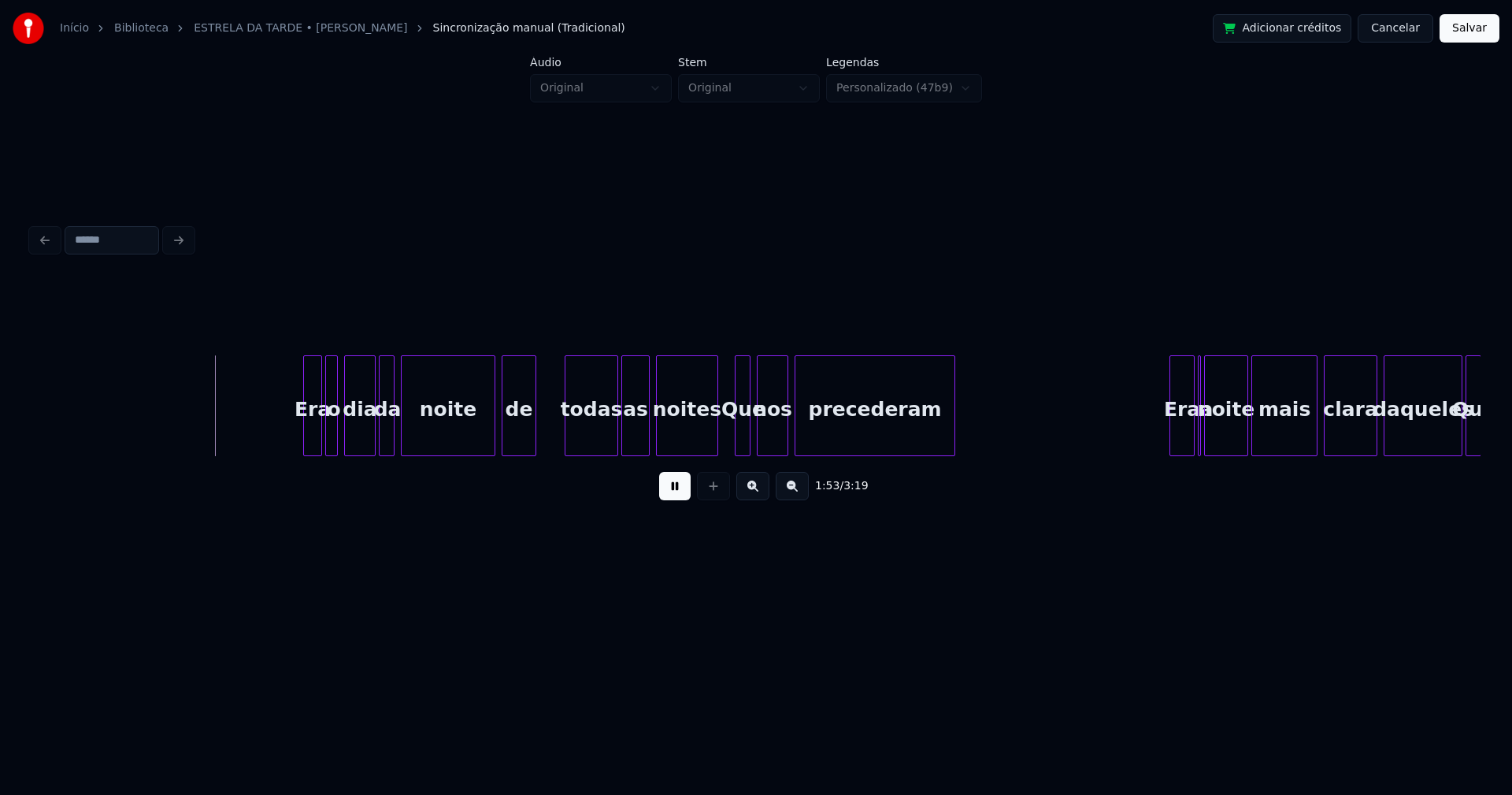
scroll to position [0, 17844]
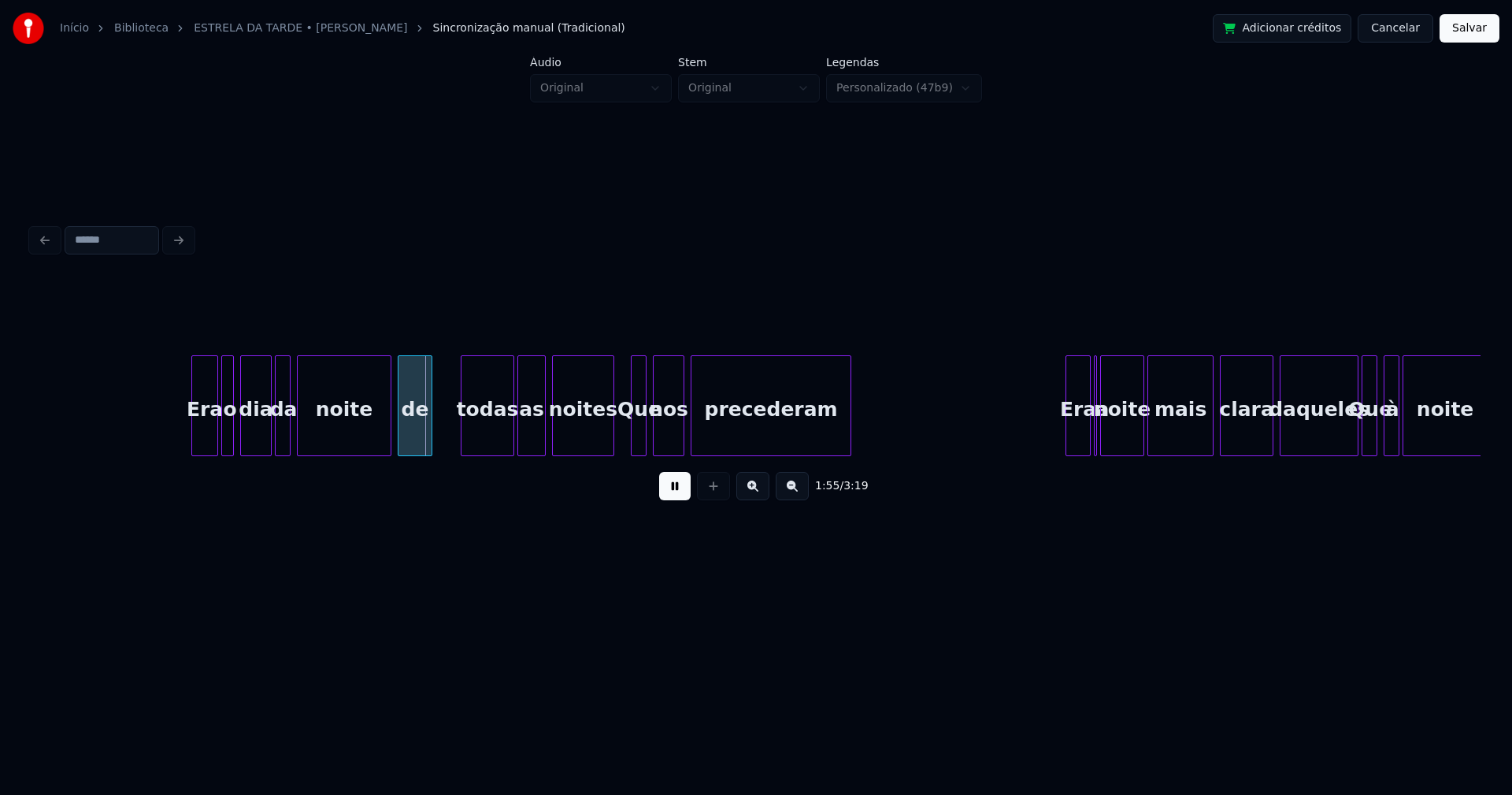
click at [194, 429] on div at bounding box center [194, 406] width 5 height 99
click at [383, 435] on div at bounding box center [382, 406] width 5 height 99
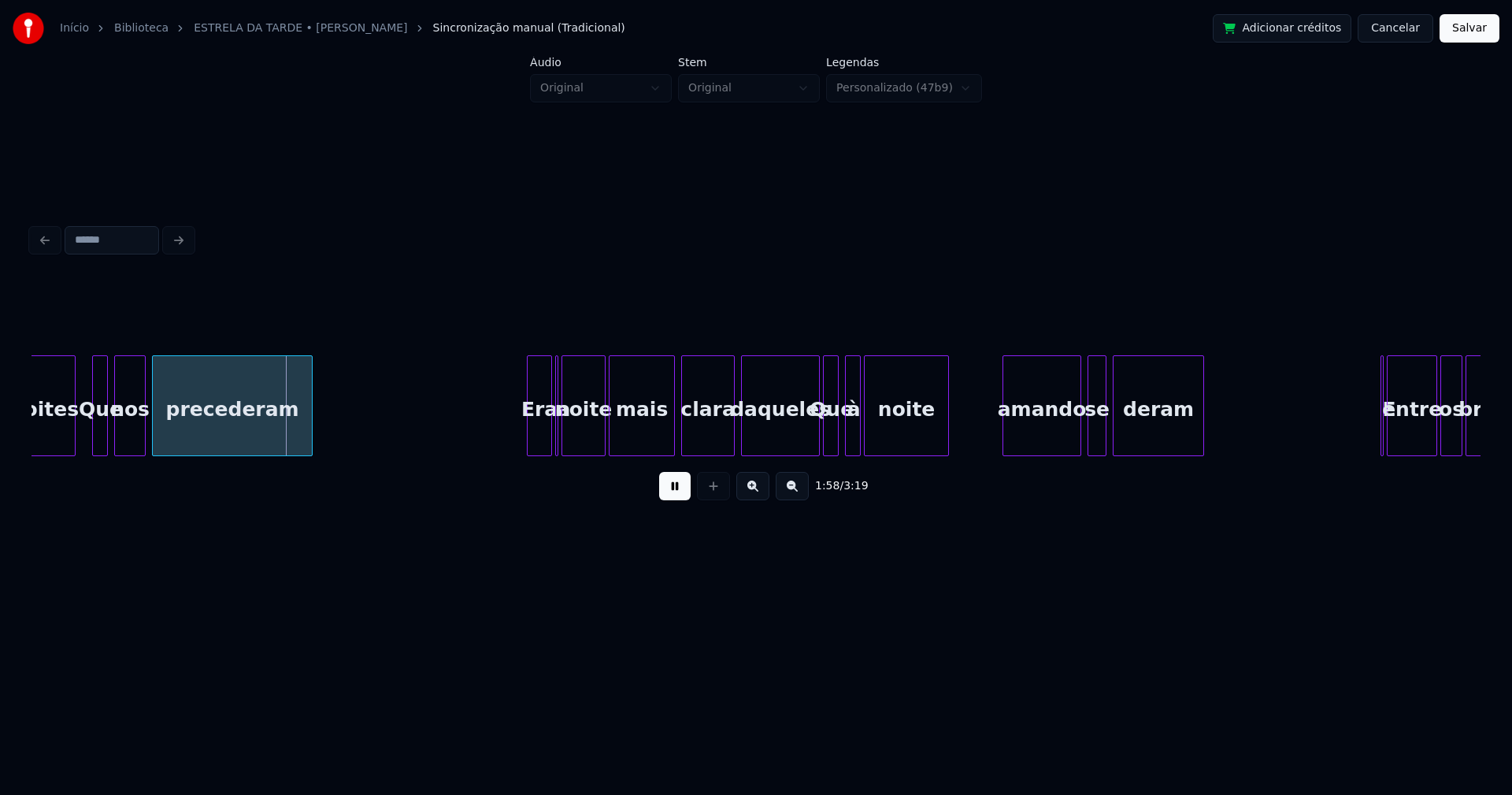
scroll to position [0, 18400]
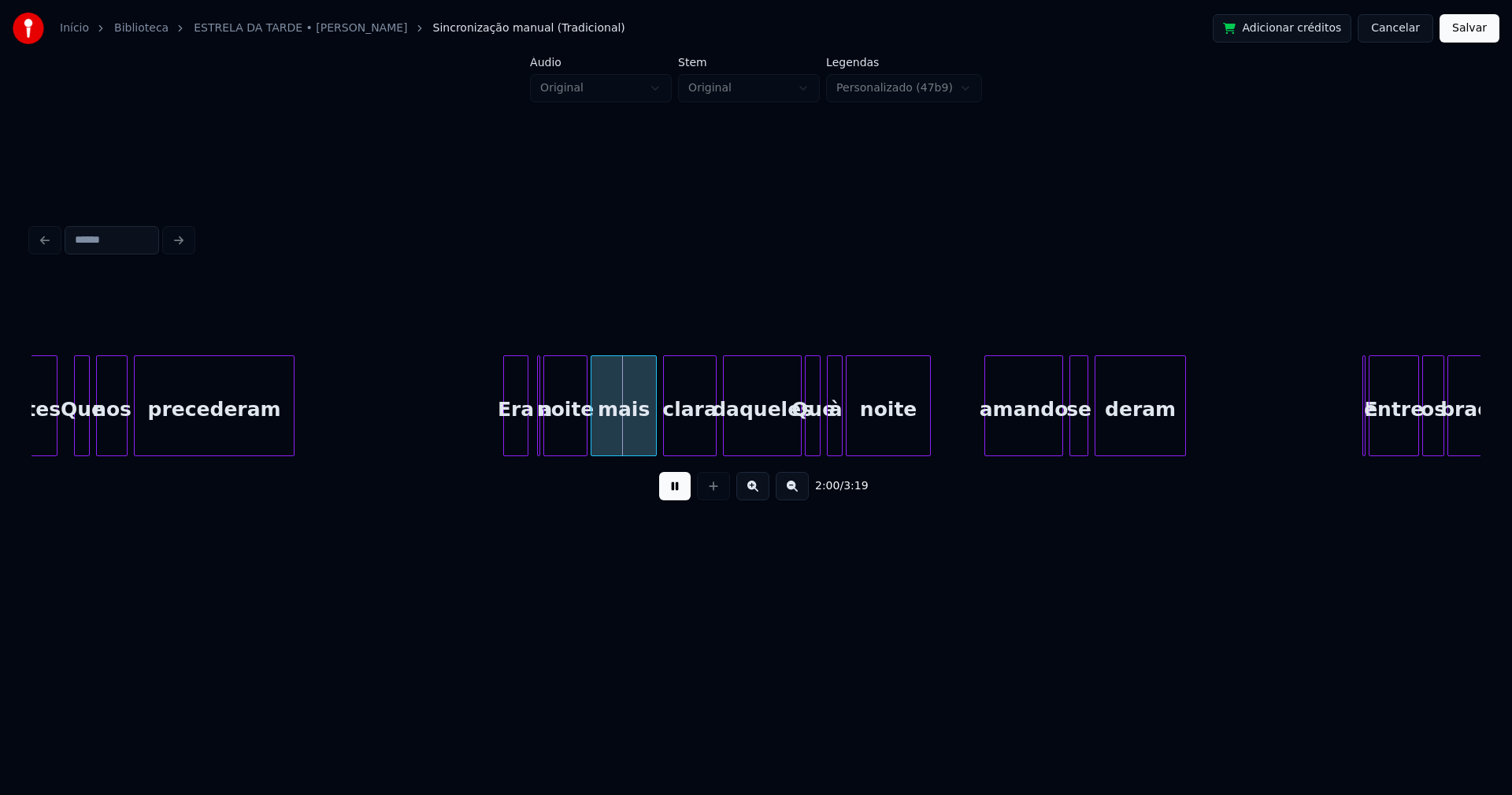
click at [515, 429] on div "Era" at bounding box center [515, 410] width 23 height 107
click at [540, 434] on div at bounding box center [541, 406] width 5 height 99
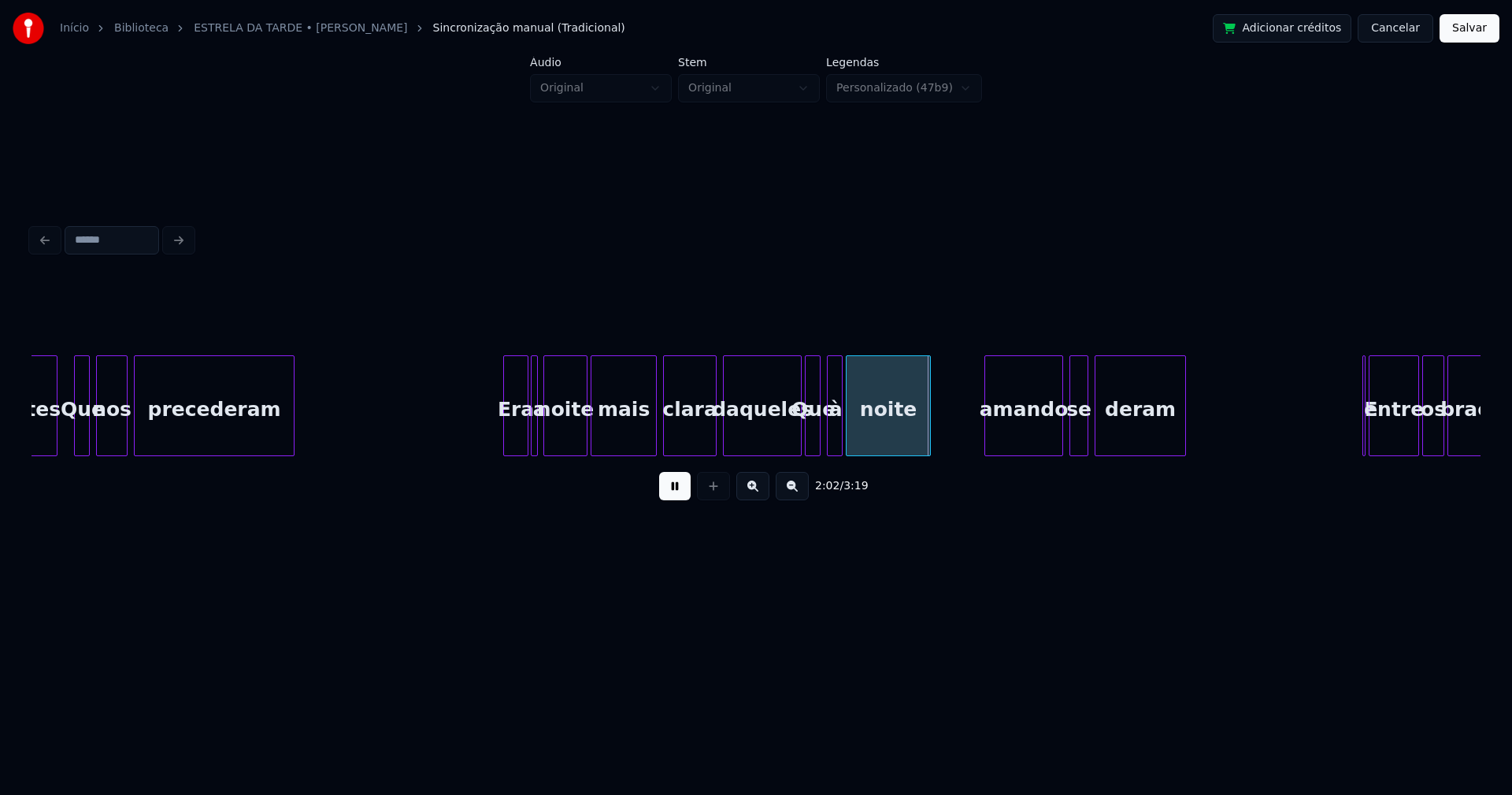
click at [531, 429] on div "a" at bounding box center [534, 406] width 7 height 101
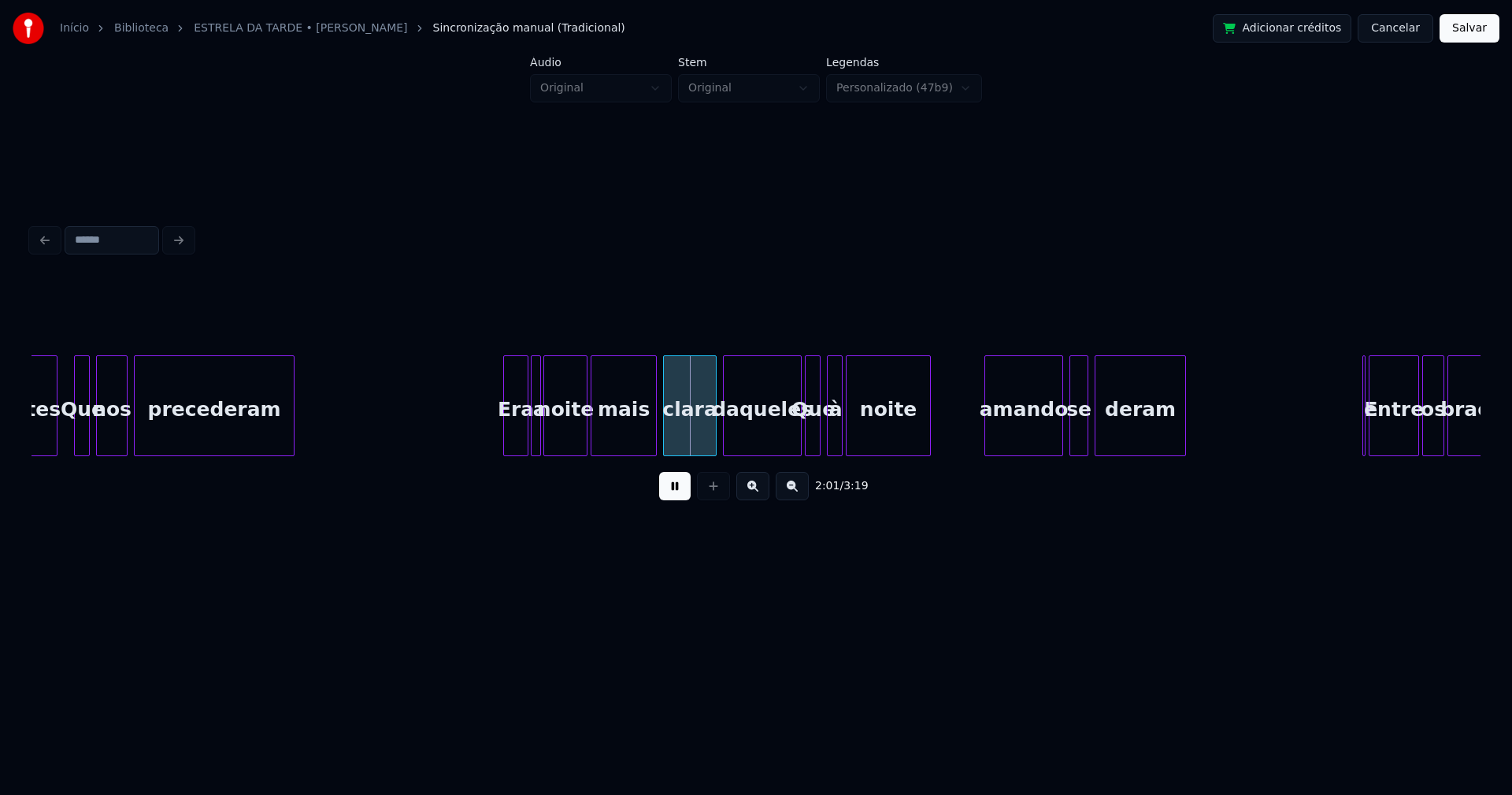
click at [538, 436] on div at bounding box center [538, 406] width 5 height 99
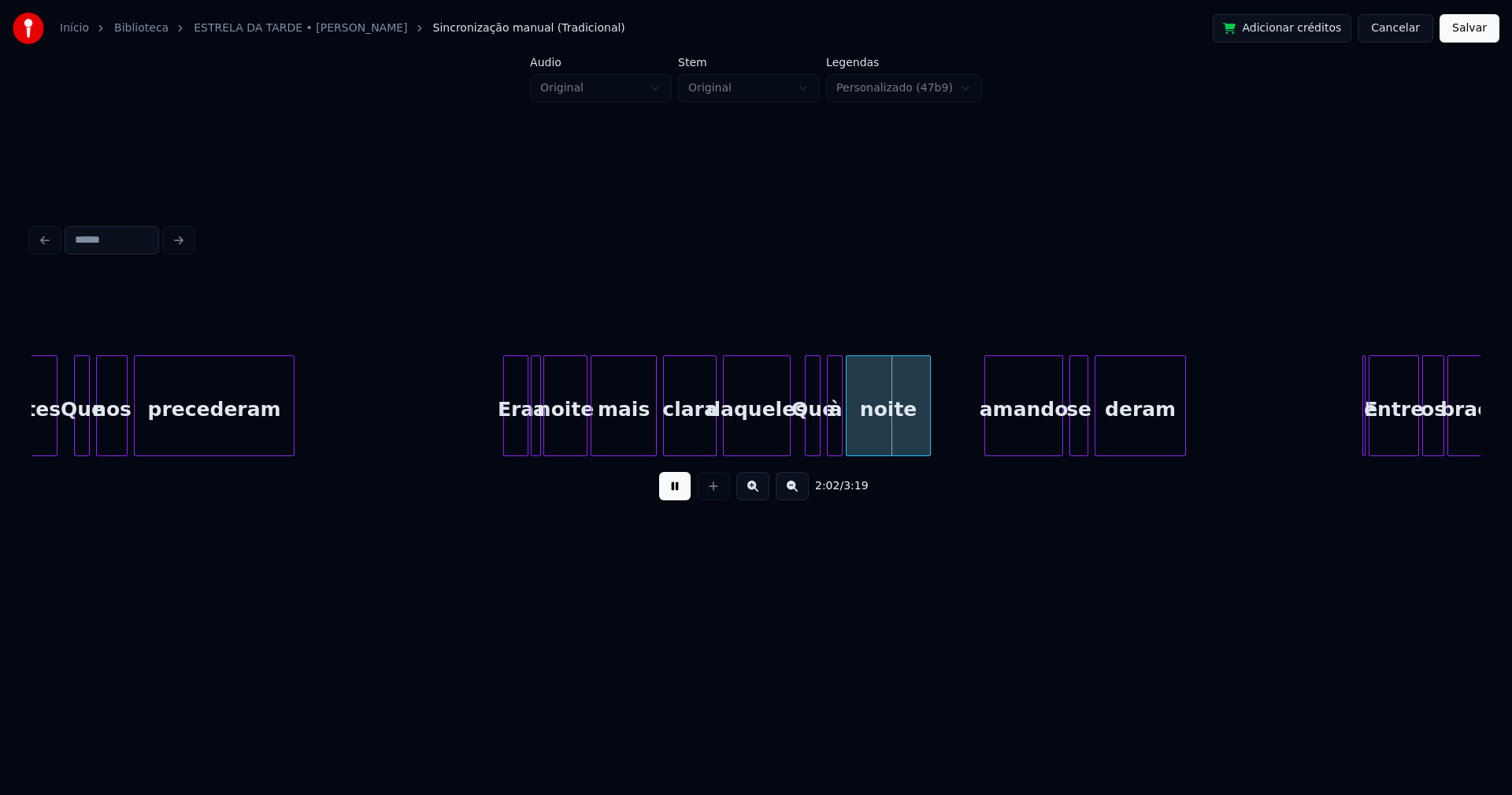
click at [789, 449] on div "noites Que nos precederam Era a noite mais clara daqueles Que à noite amando se…" at bounding box center [756, 406] width 1448 height 101
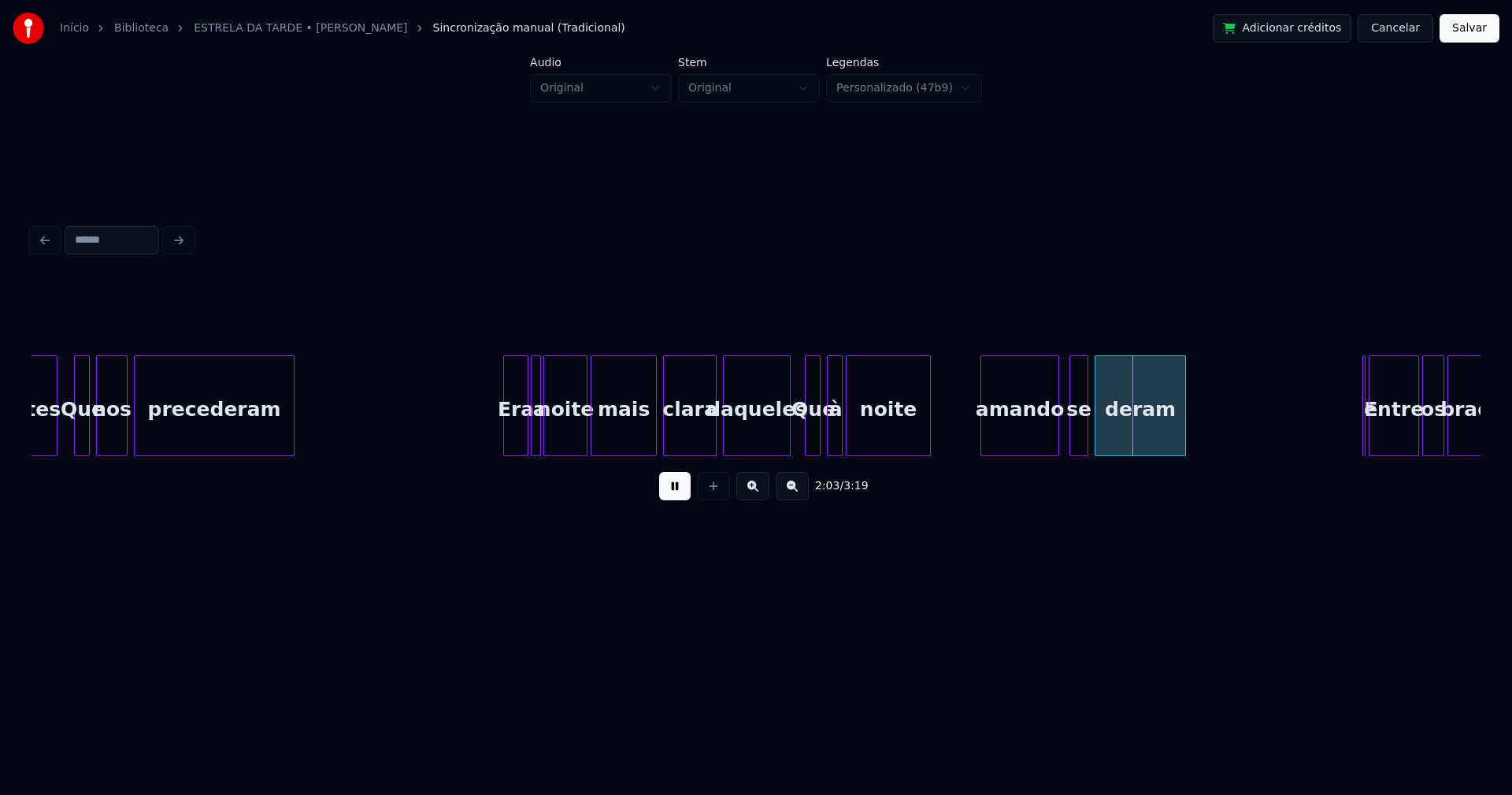
click at [1018, 439] on div "amando" at bounding box center [1019, 410] width 77 height 107
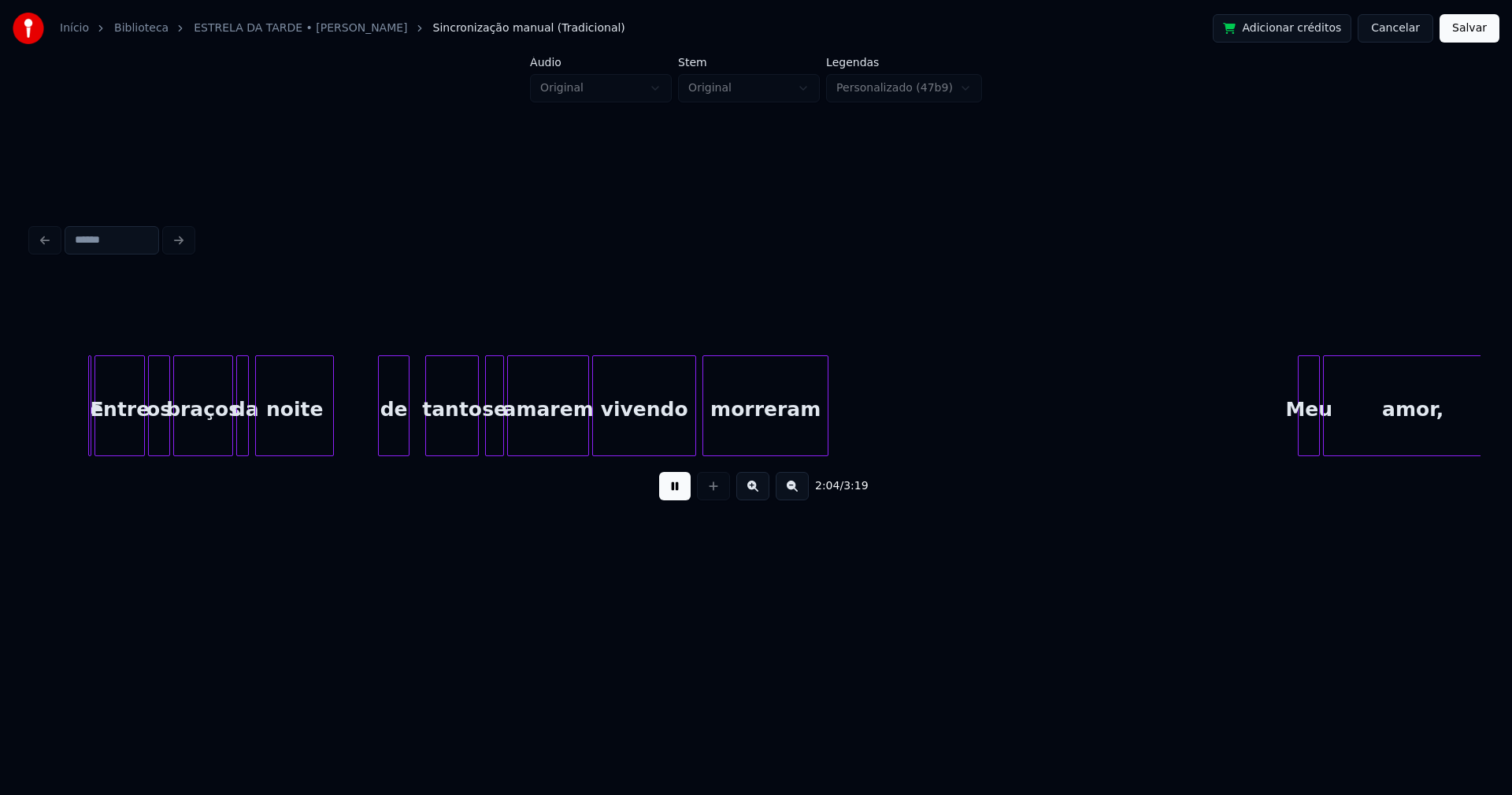
scroll to position [0, 19688]
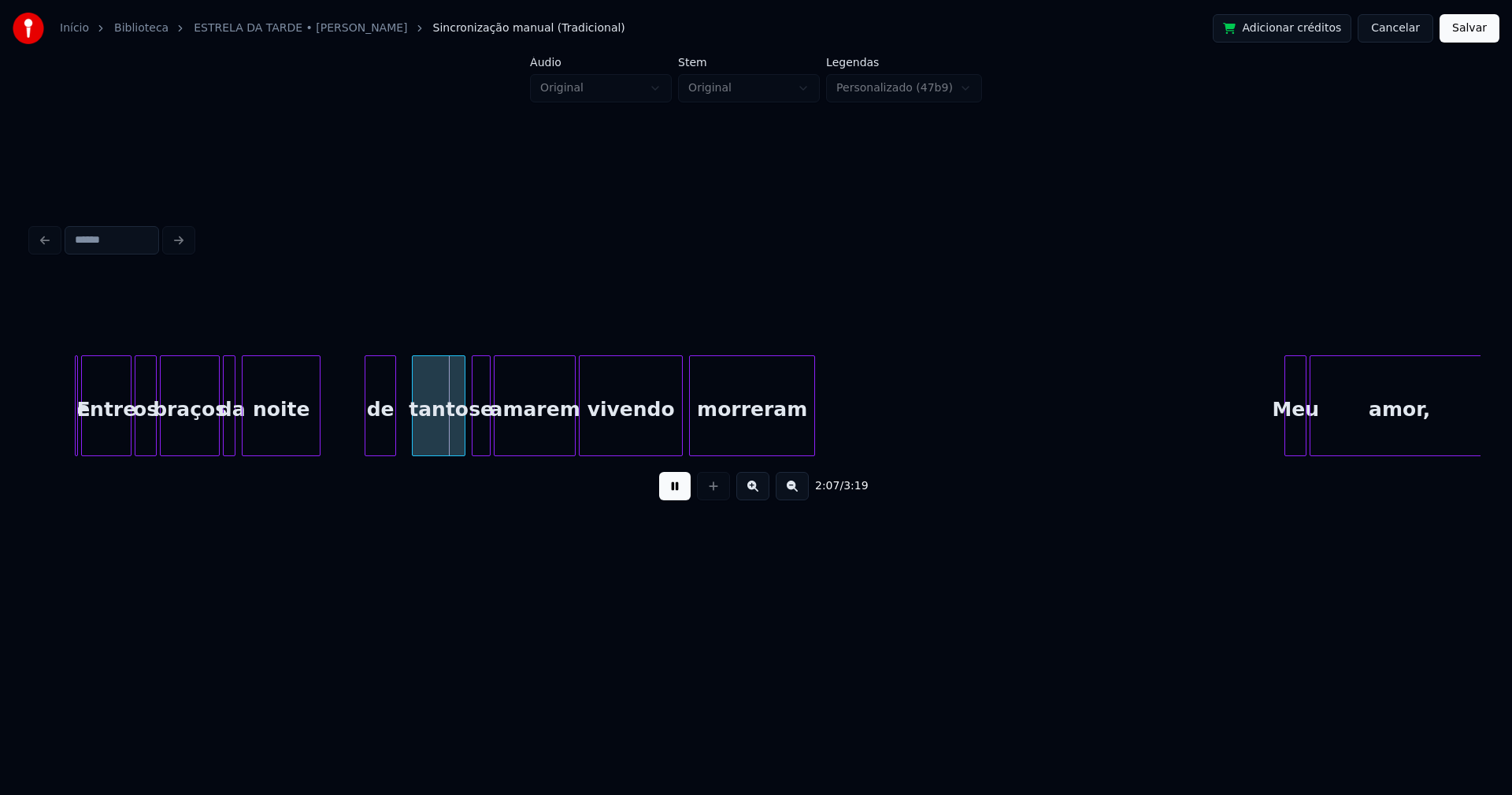
drag, startPoint x: 671, startPoint y: 494, endPoint x: 873, endPoint y: 477, distance: 202.7
click at [678, 493] on button at bounding box center [675, 486] width 32 height 29
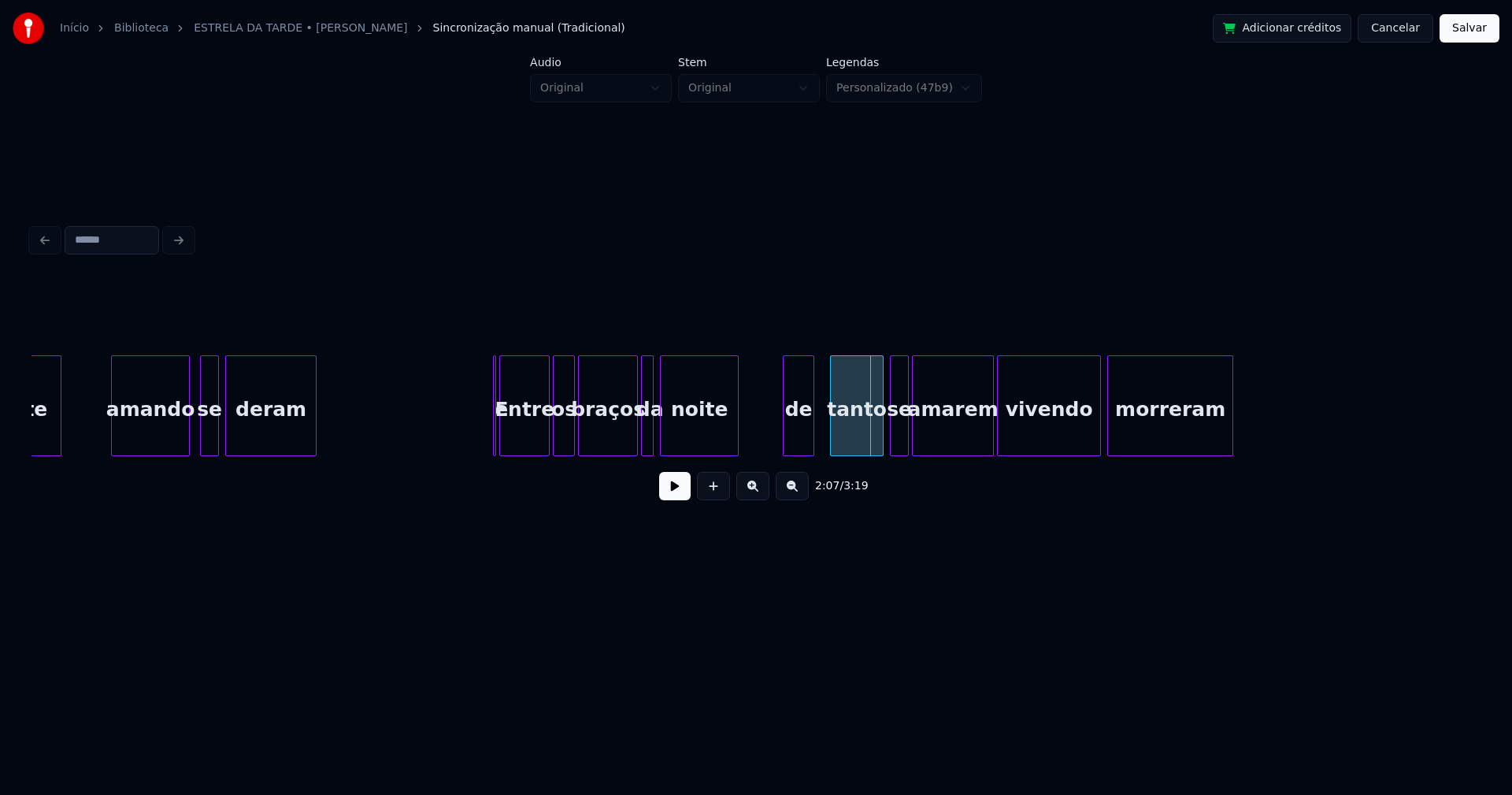
click at [677, 500] on button at bounding box center [675, 486] width 32 height 29
click at [674, 501] on button at bounding box center [675, 486] width 32 height 29
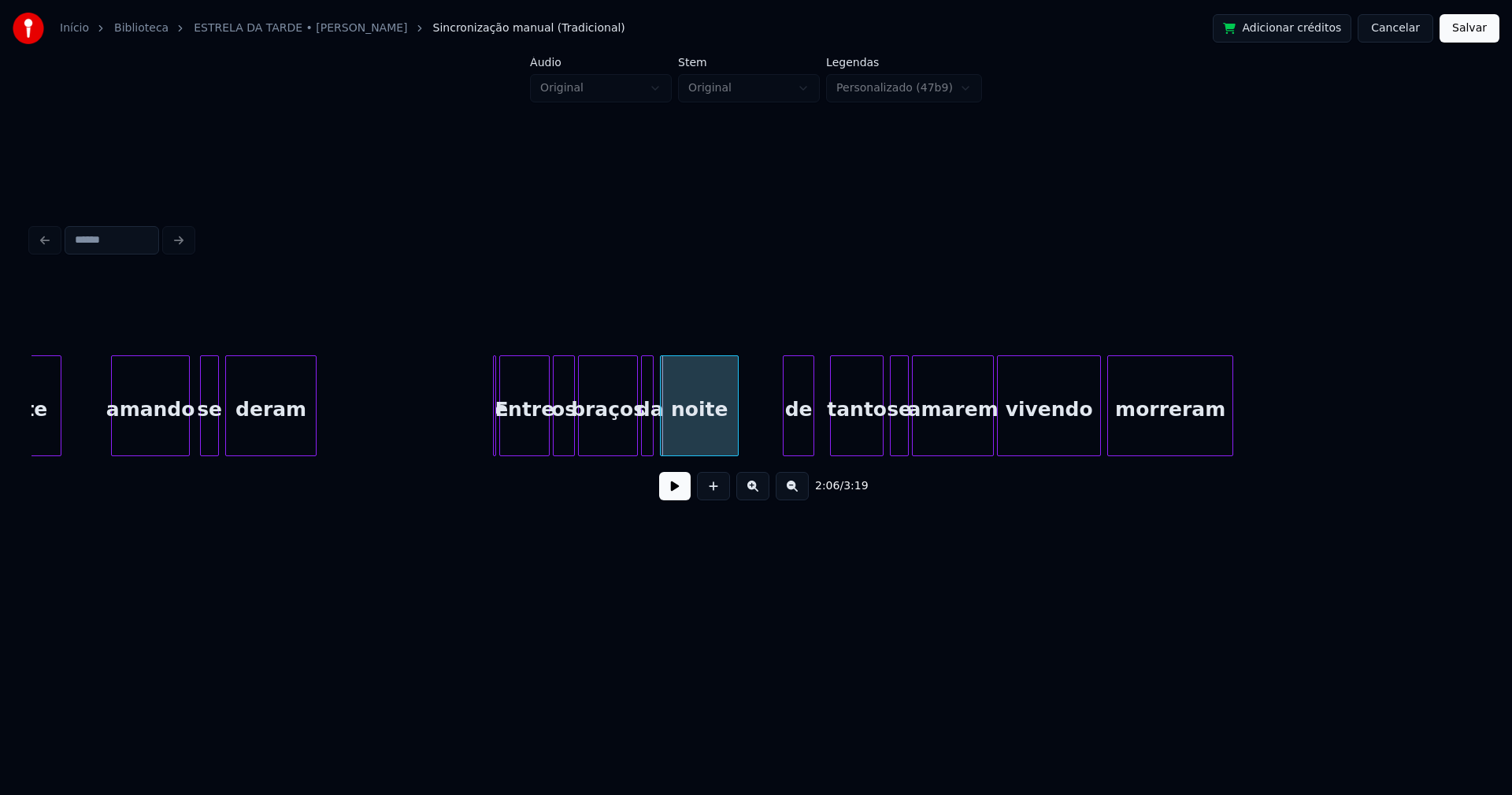
click at [493, 444] on div at bounding box center [493, 406] width 5 height 99
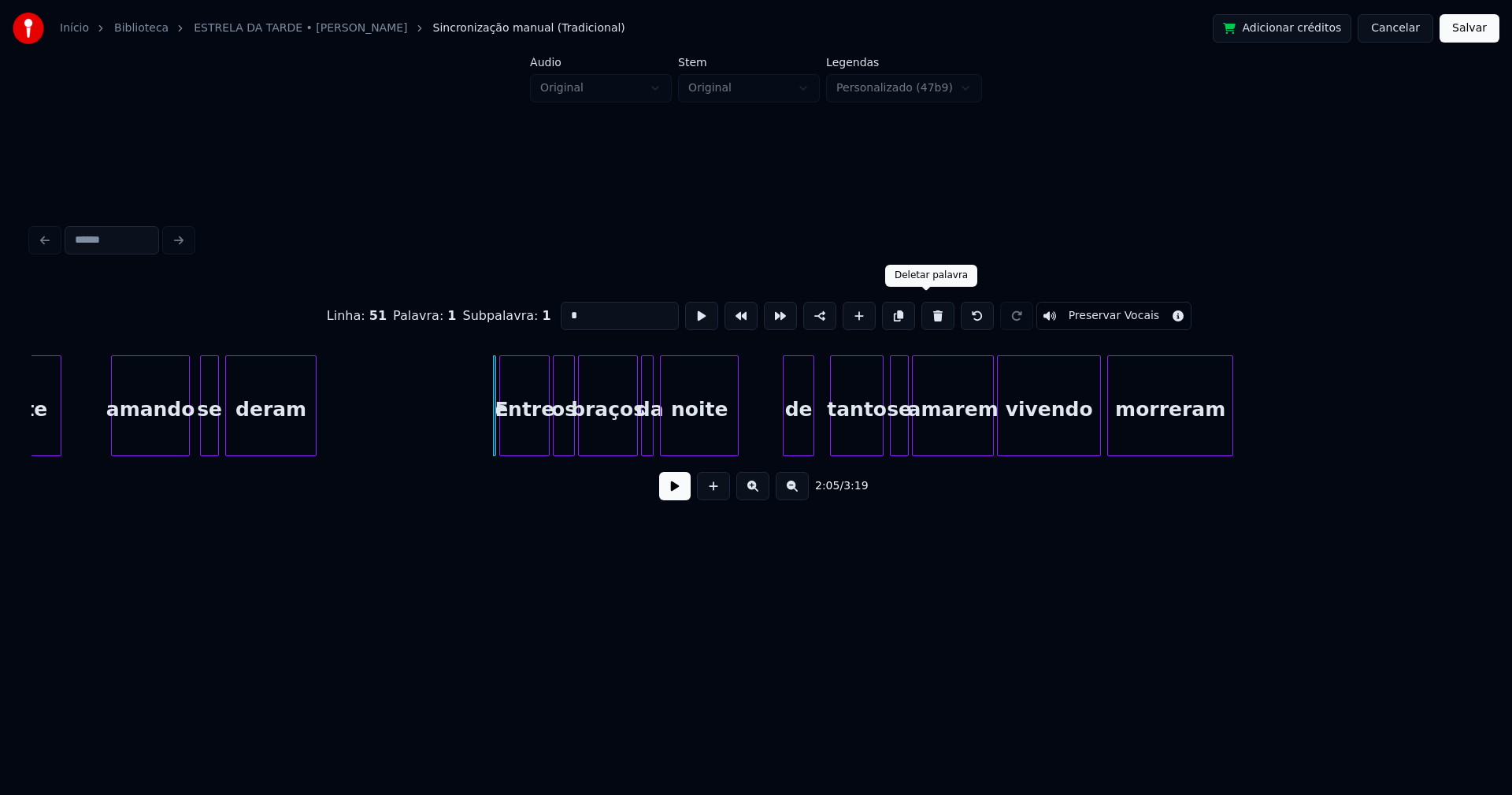
click at [923, 314] on button at bounding box center [937, 316] width 33 height 29
click at [489, 440] on div at bounding box center [489, 406] width 5 height 99
click at [506, 442] on div "entre" at bounding box center [517, 410] width 63 height 107
drag, startPoint x: 565, startPoint y: 308, endPoint x: 513, endPoint y: 319, distance: 53.2
click at [517, 319] on div "Linha : 51 Palavra : 1 Subpalavra : 1 ***** Preservar Vocais" at bounding box center [756, 316] width 1448 height 79
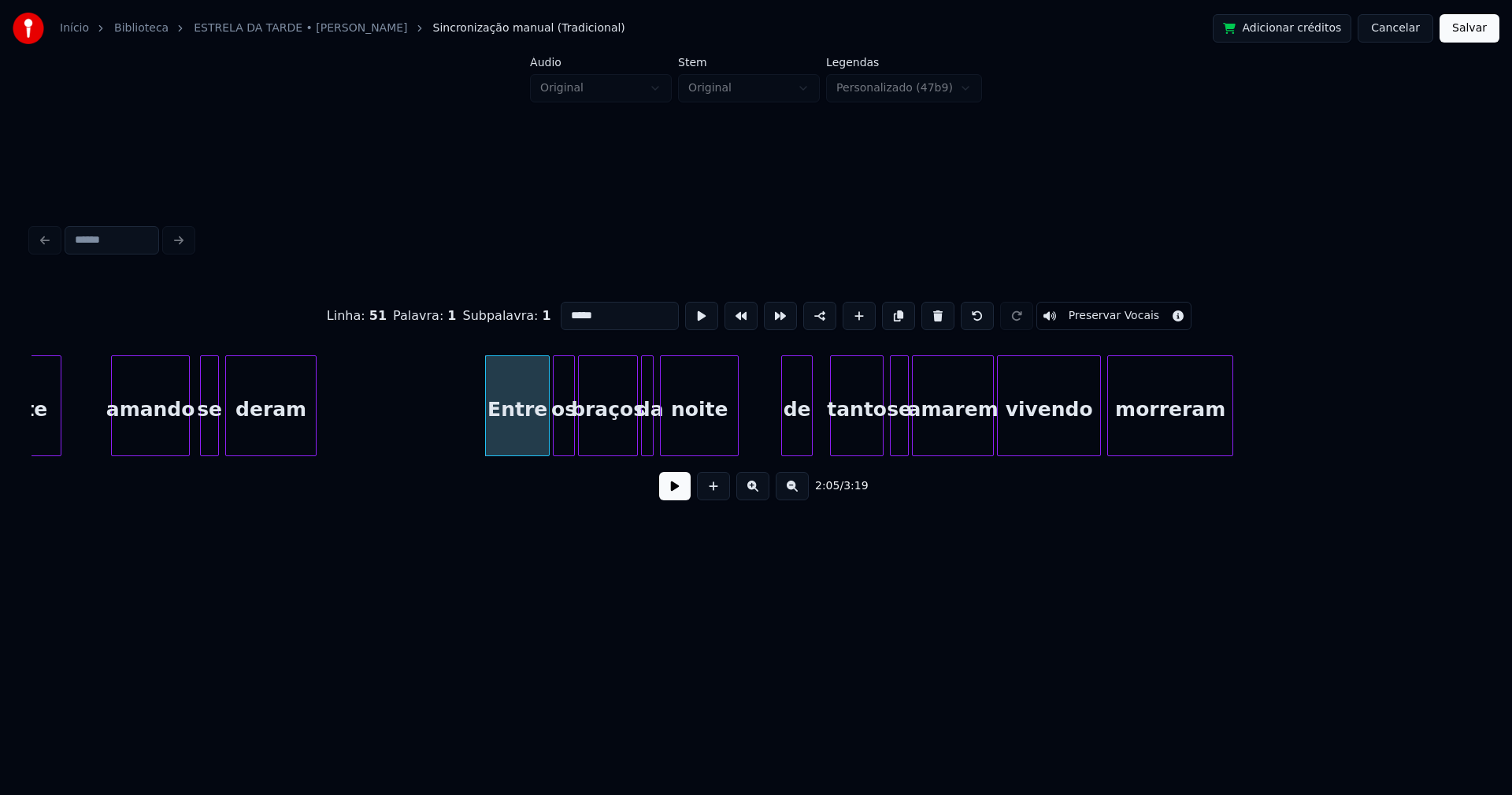
click at [797, 436] on div "de" at bounding box center [797, 410] width 30 height 107
type input "*****"
click at [677, 501] on button at bounding box center [675, 486] width 32 height 29
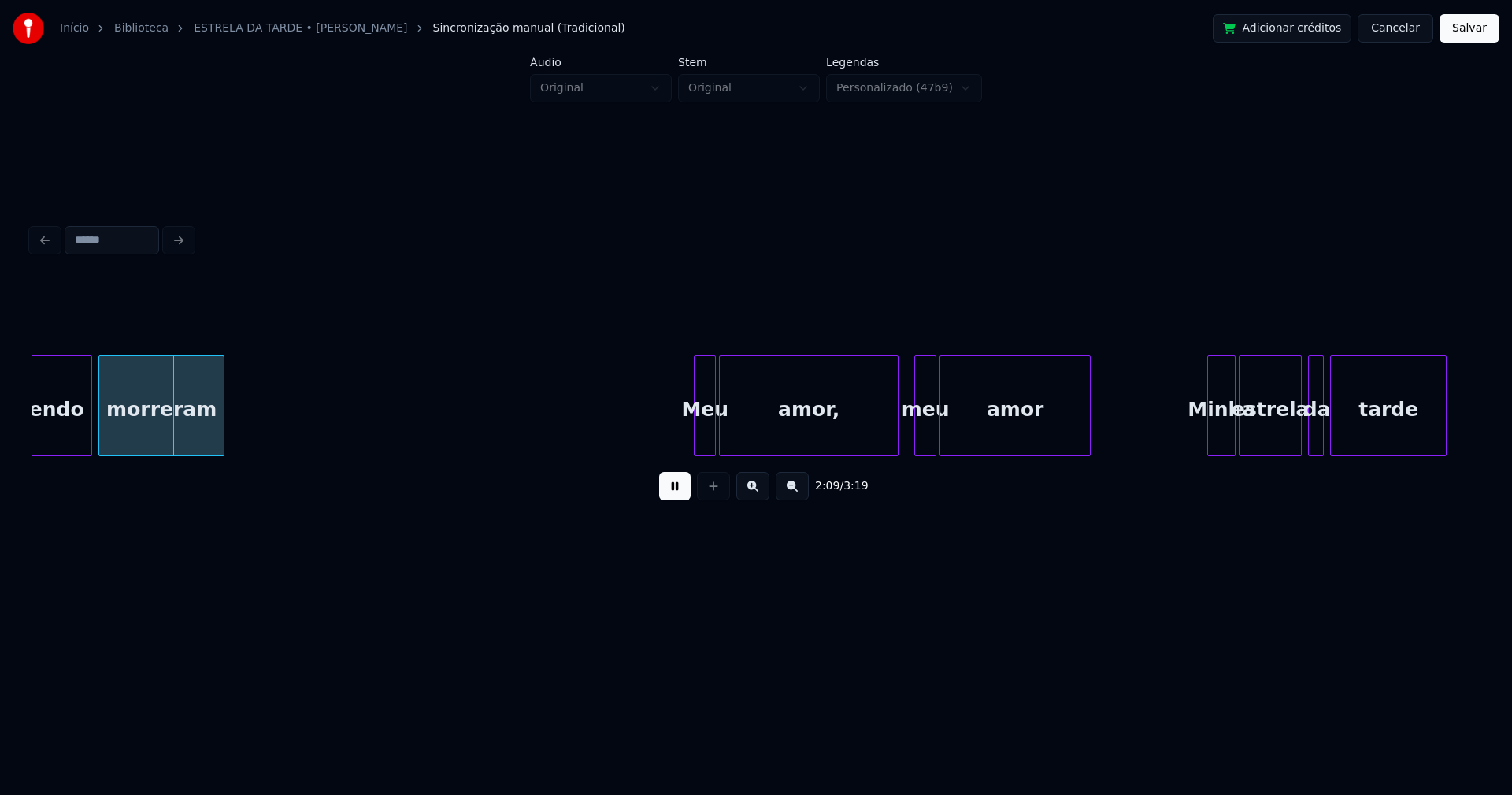
scroll to position [0, 20332]
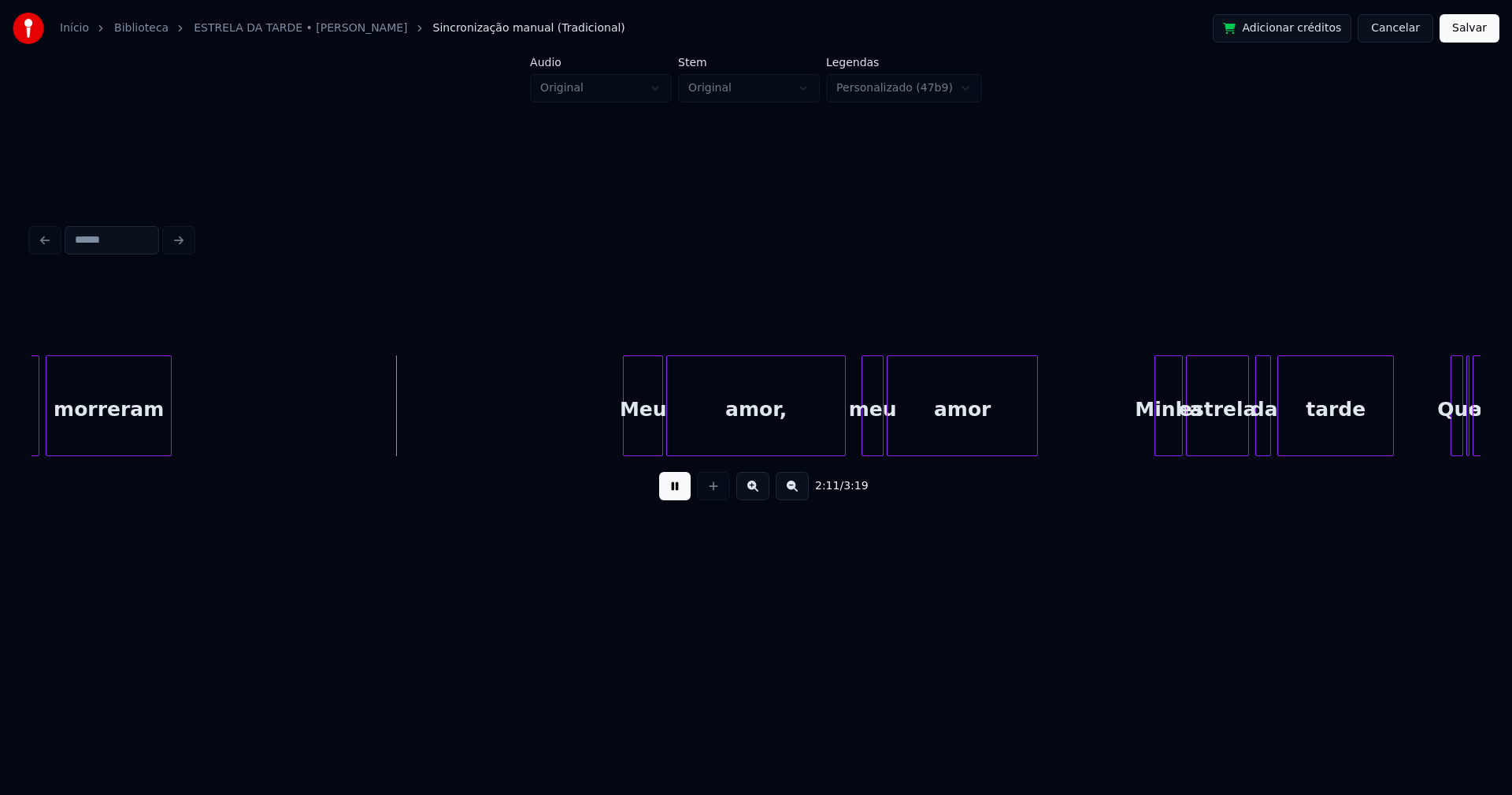
click at [624, 435] on div at bounding box center [626, 406] width 5 height 99
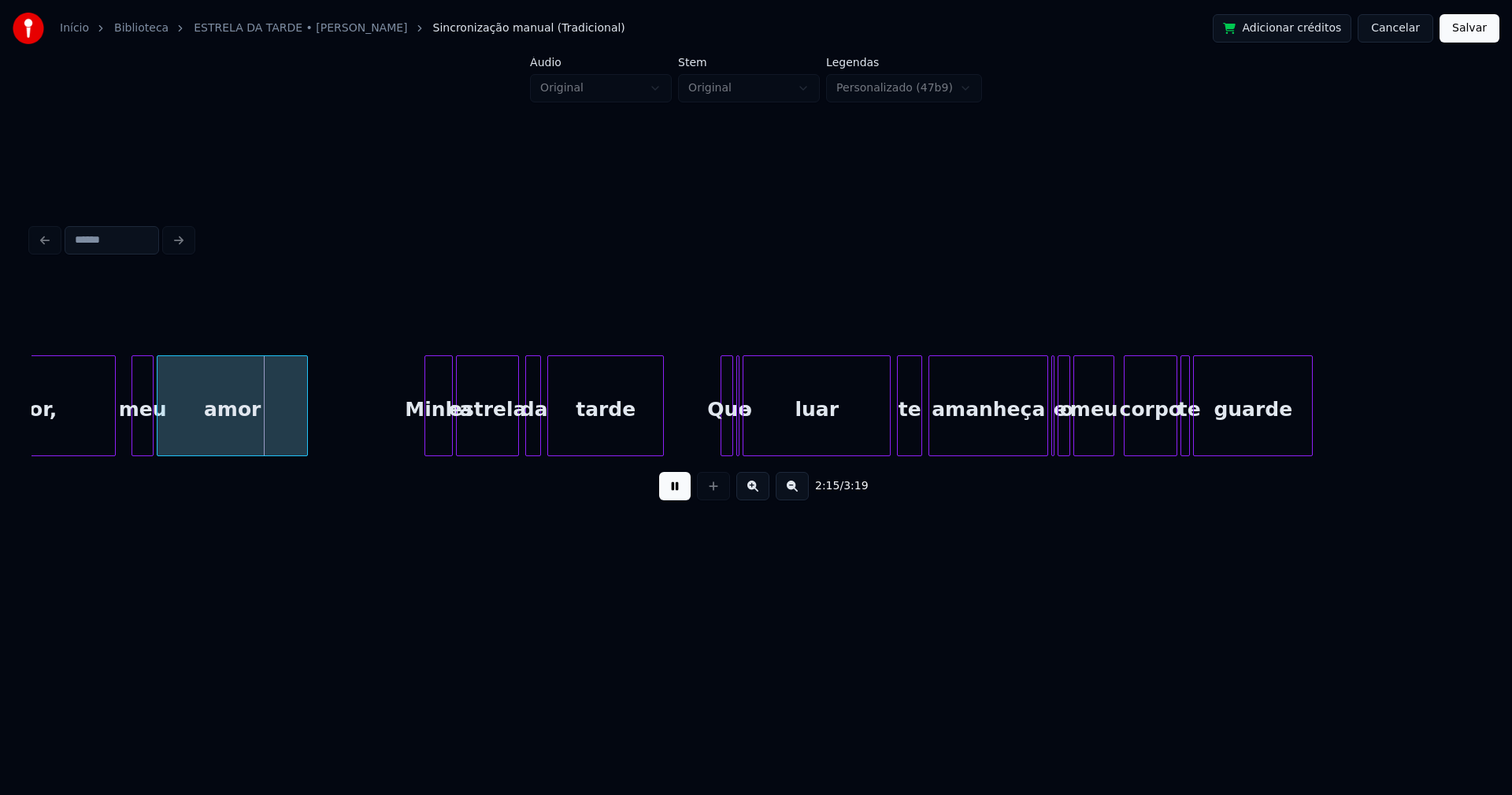
scroll to position [0, 21096]
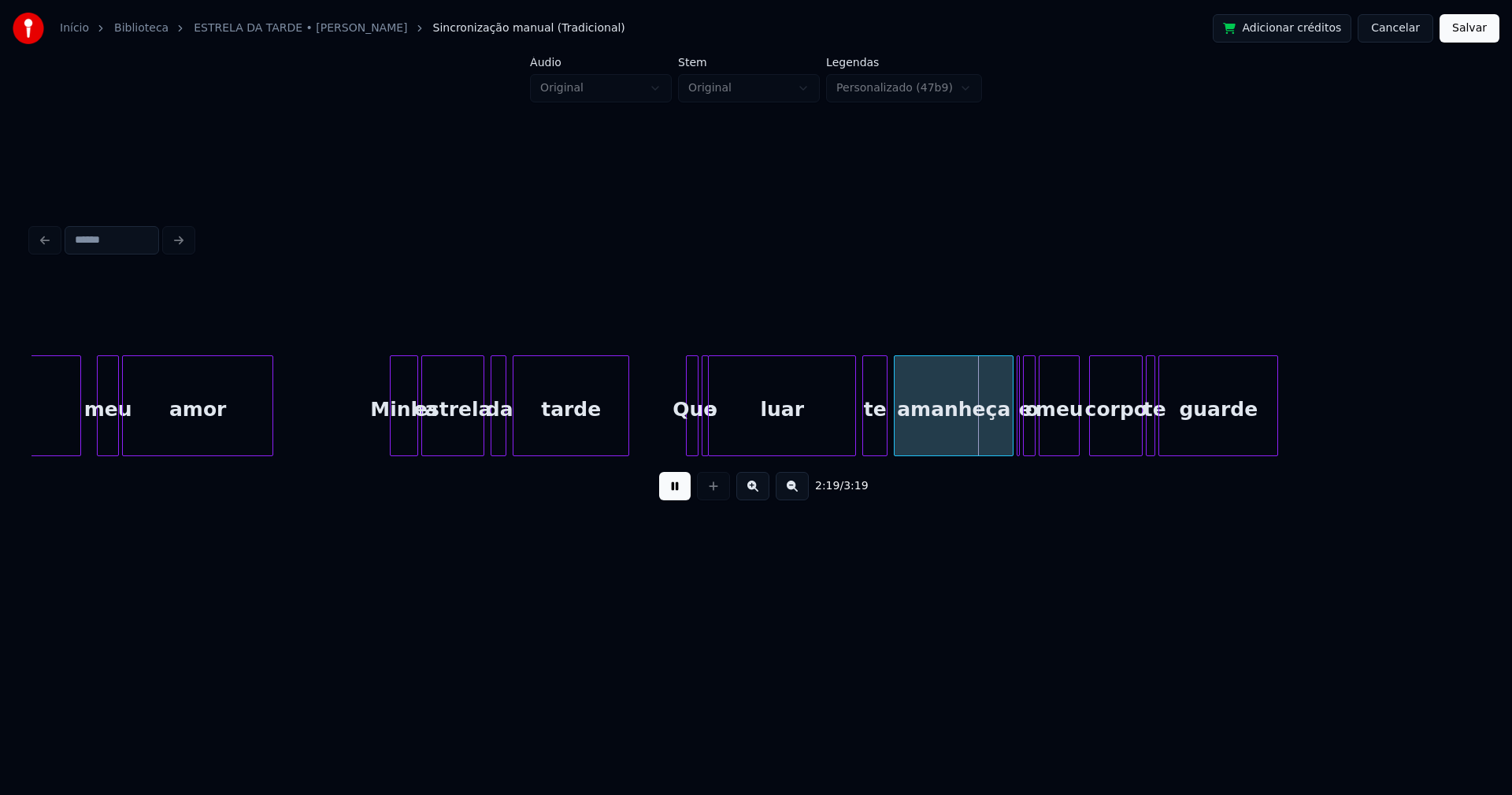
click at [708, 435] on div at bounding box center [706, 406] width 5 height 99
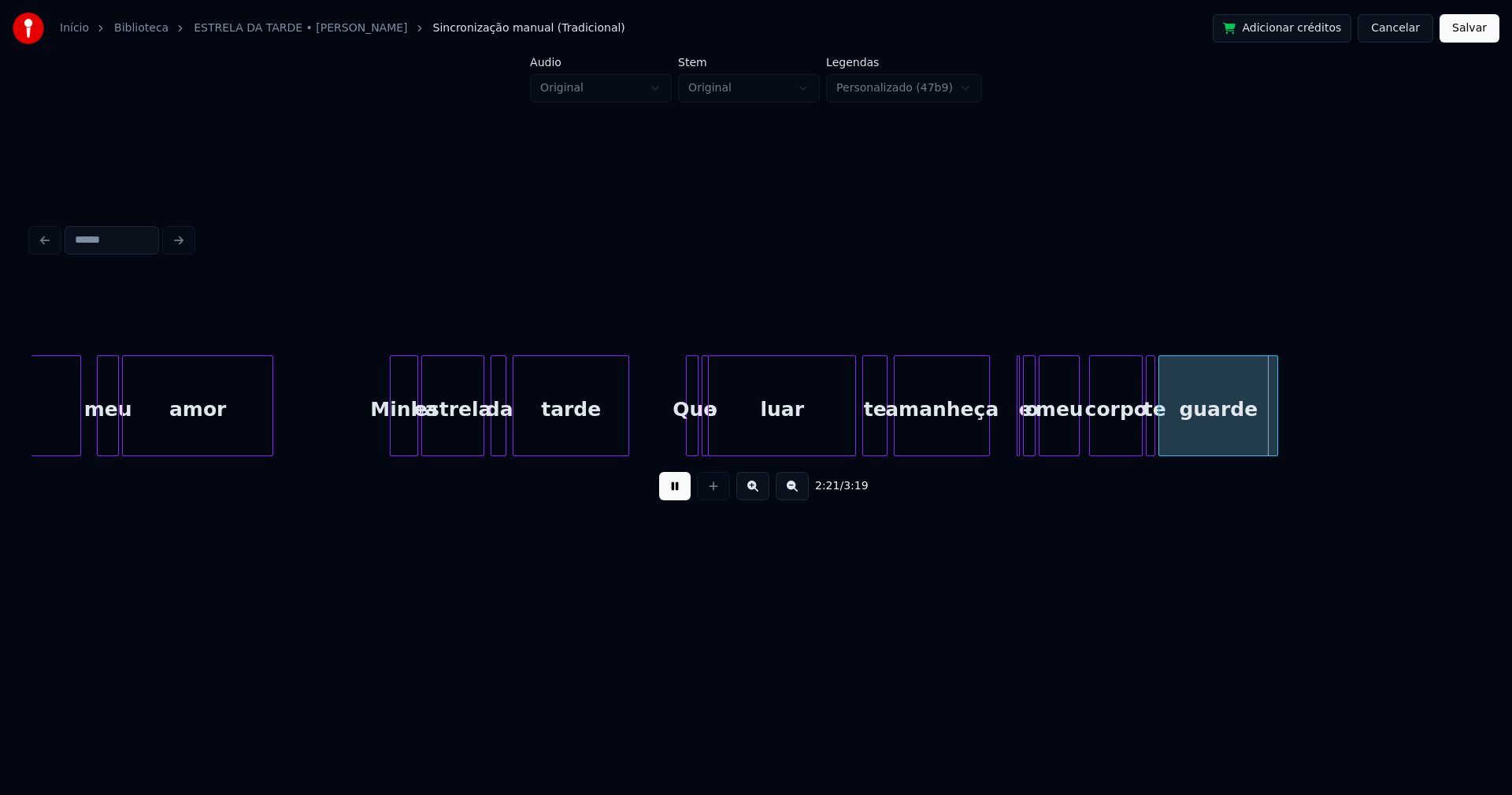
click at [985, 456] on div "amor, meu amor Minha estrela da tarde Que o luar te amanheça e o meu corpo te g…" at bounding box center [756, 406] width 1448 height 101
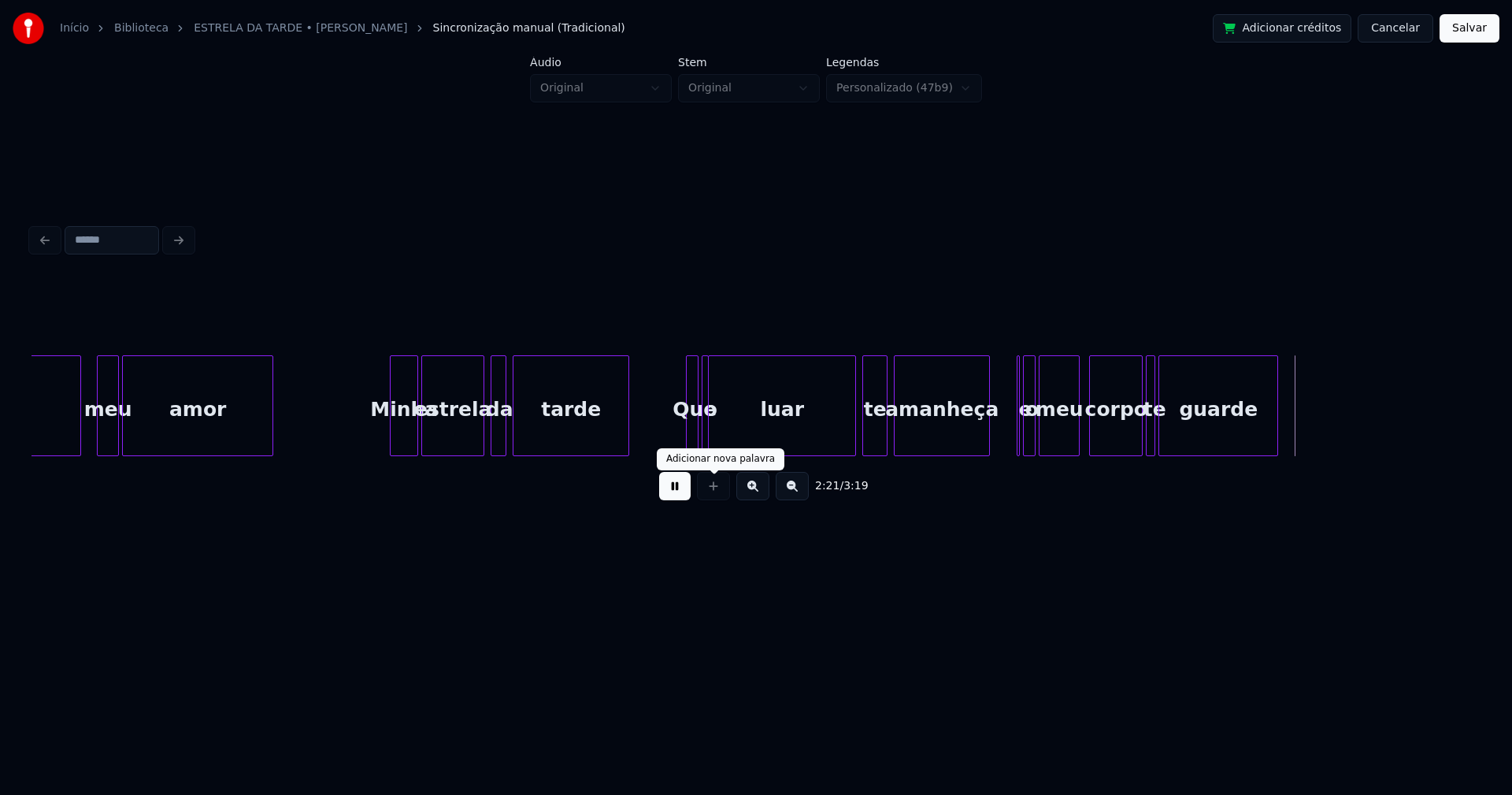
click at [683, 498] on button at bounding box center [675, 486] width 32 height 29
click at [1023, 438] on div at bounding box center [1023, 406] width 5 height 99
click at [999, 373] on div "e" at bounding box center [1004, 406] width 10 height 101
click at [1018, 428] on div at bounding box center [1019, 406] width 5 height 99
drag, startPoint x: 671, startPoint y: 501, endPoint x: 723, endPoint y: 491, distance: 53.0
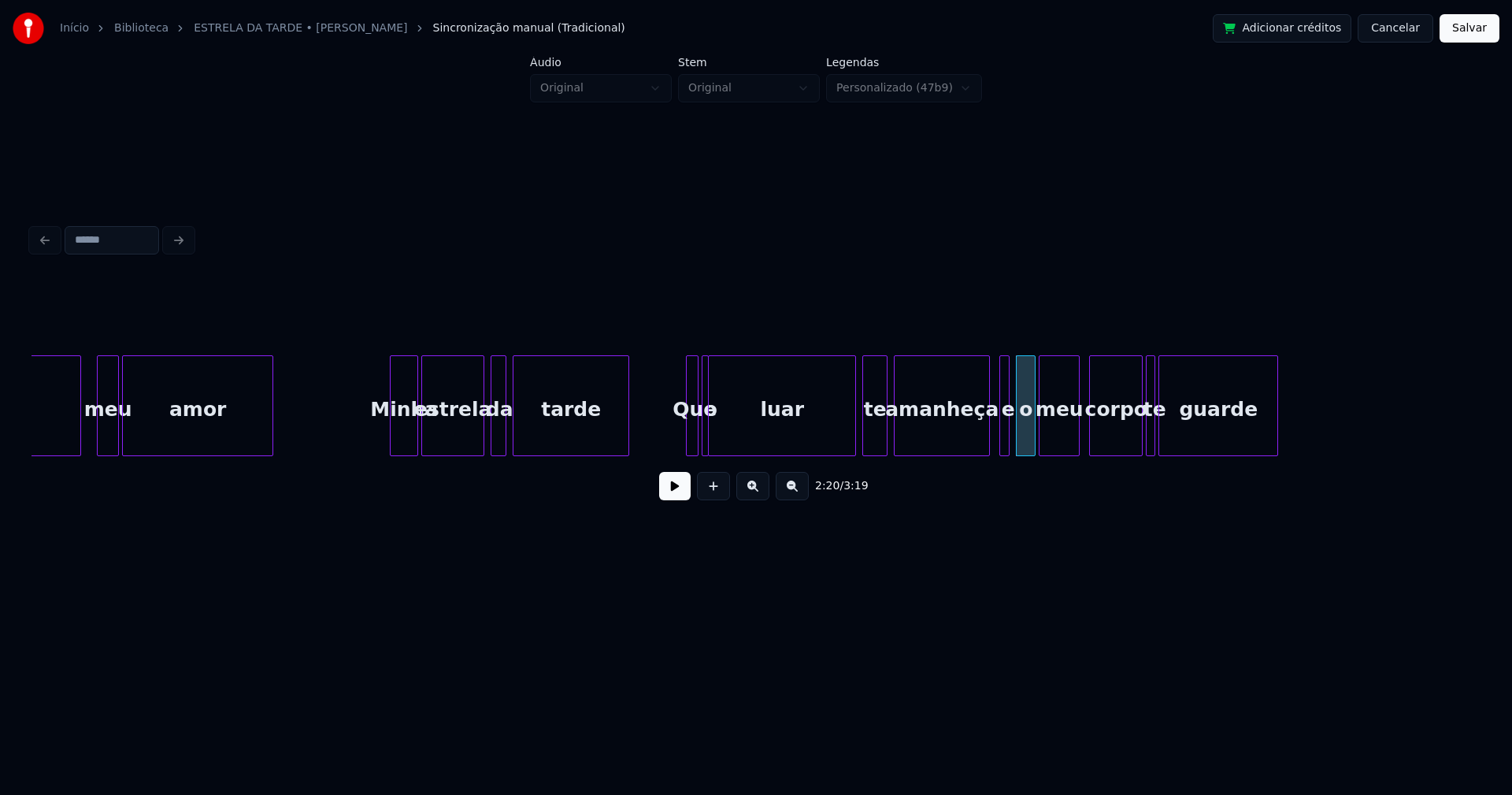
click at [672, 501] on button at bounding box center [675, 486] width 32 height 29
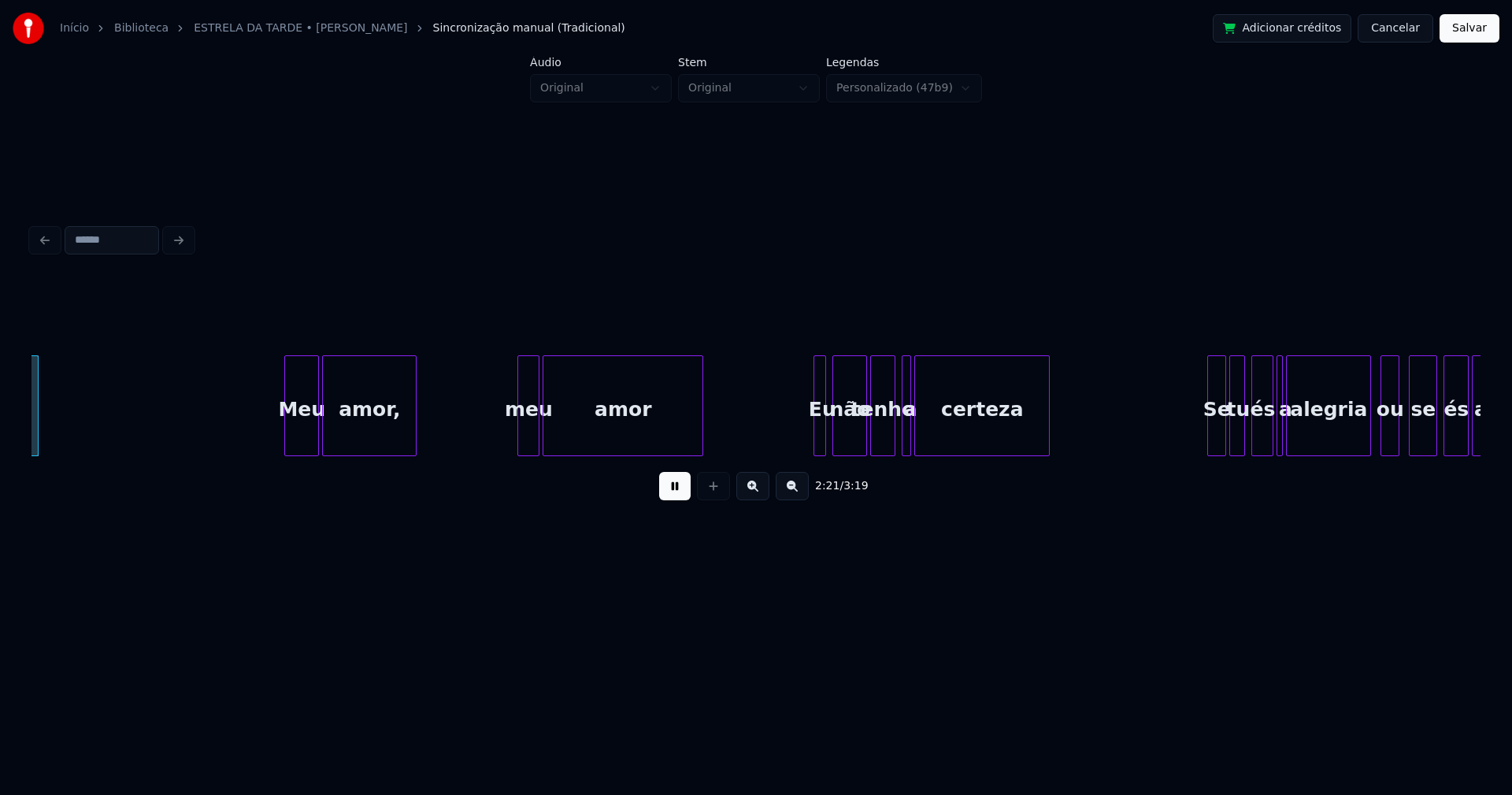
scroll to position [0, 22351]
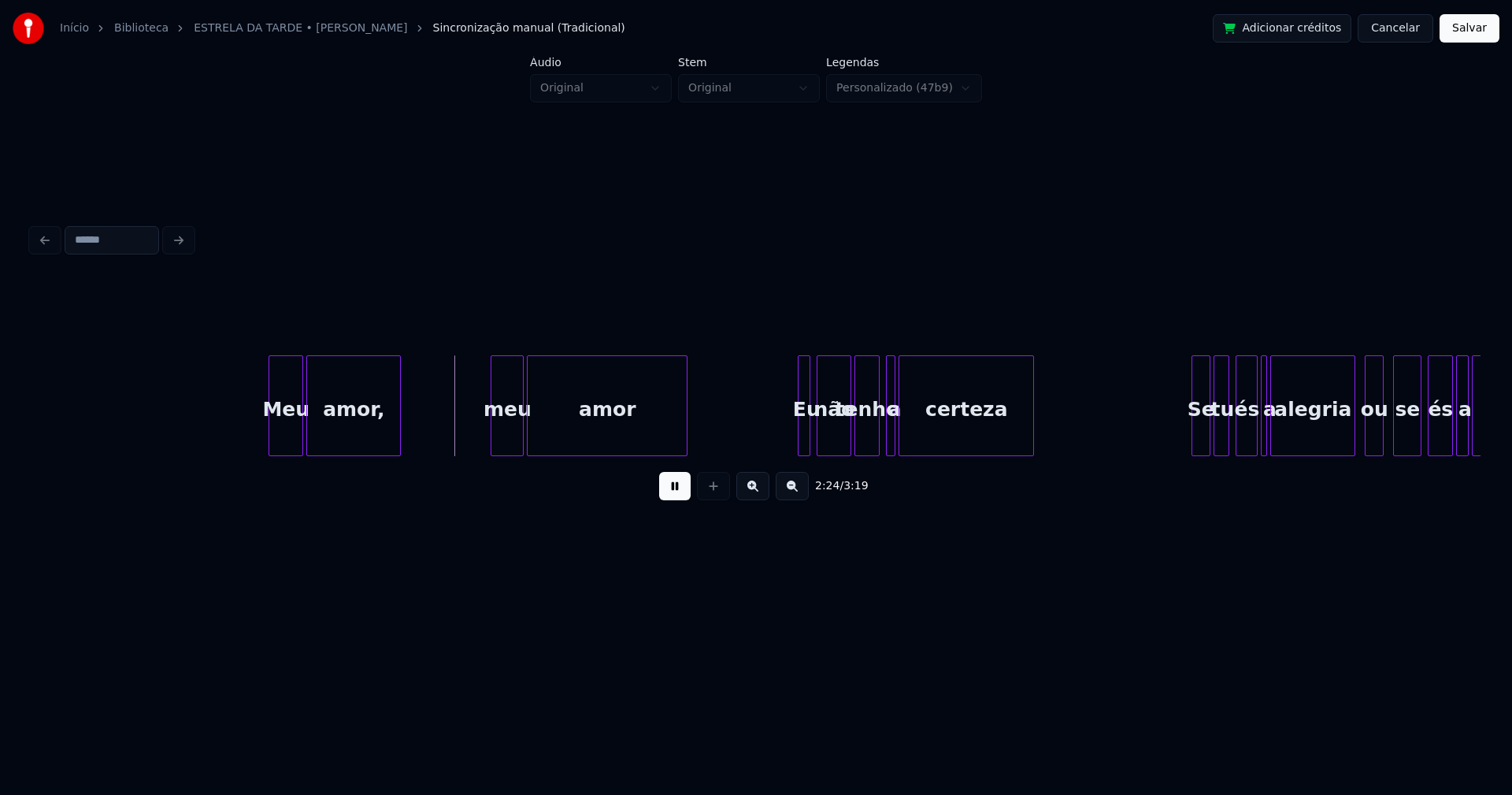
click at [492, 447] on div at bounding box center [494, 406] width 5 height 99
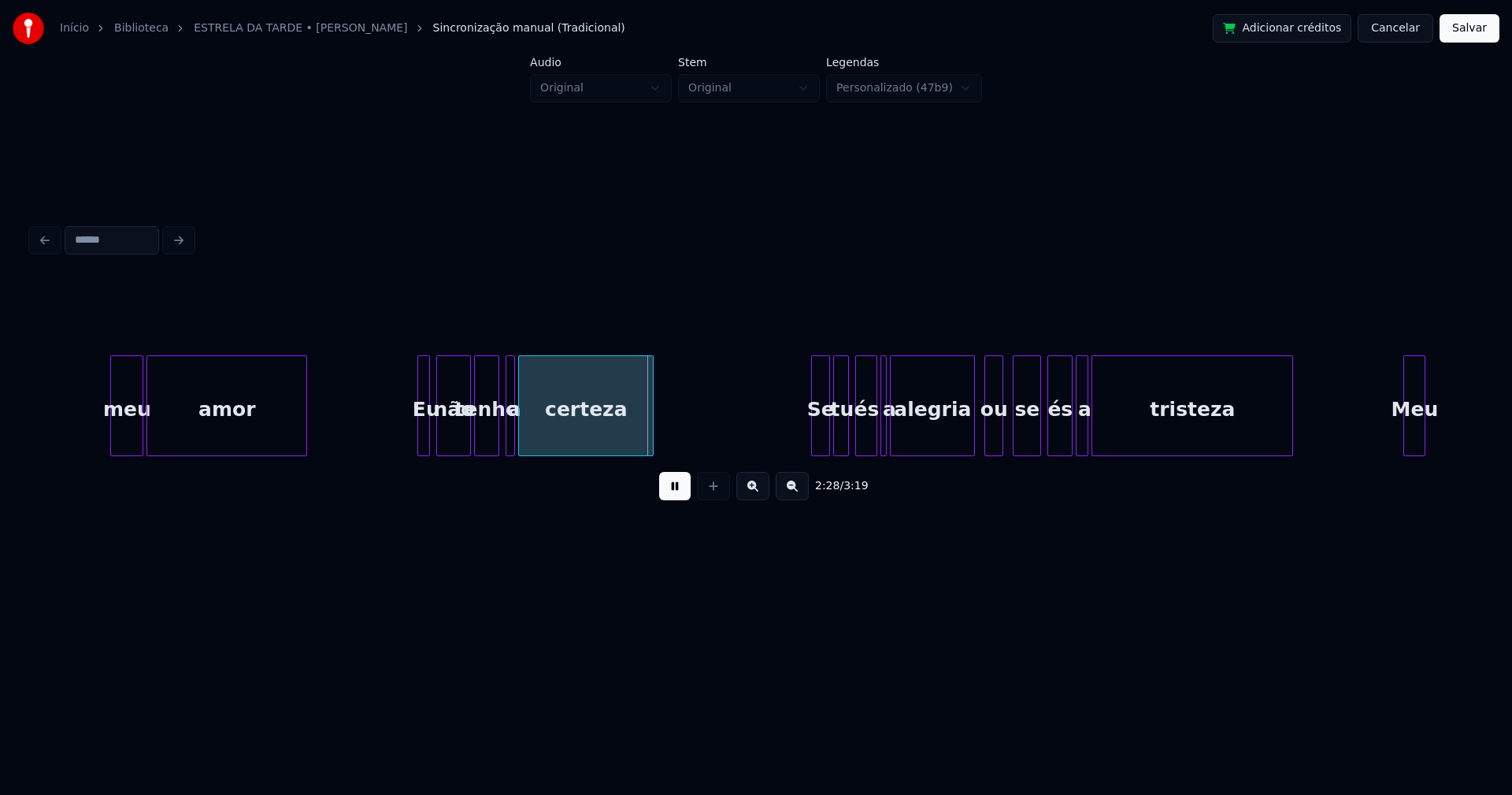
scroll to position [0, 22749]
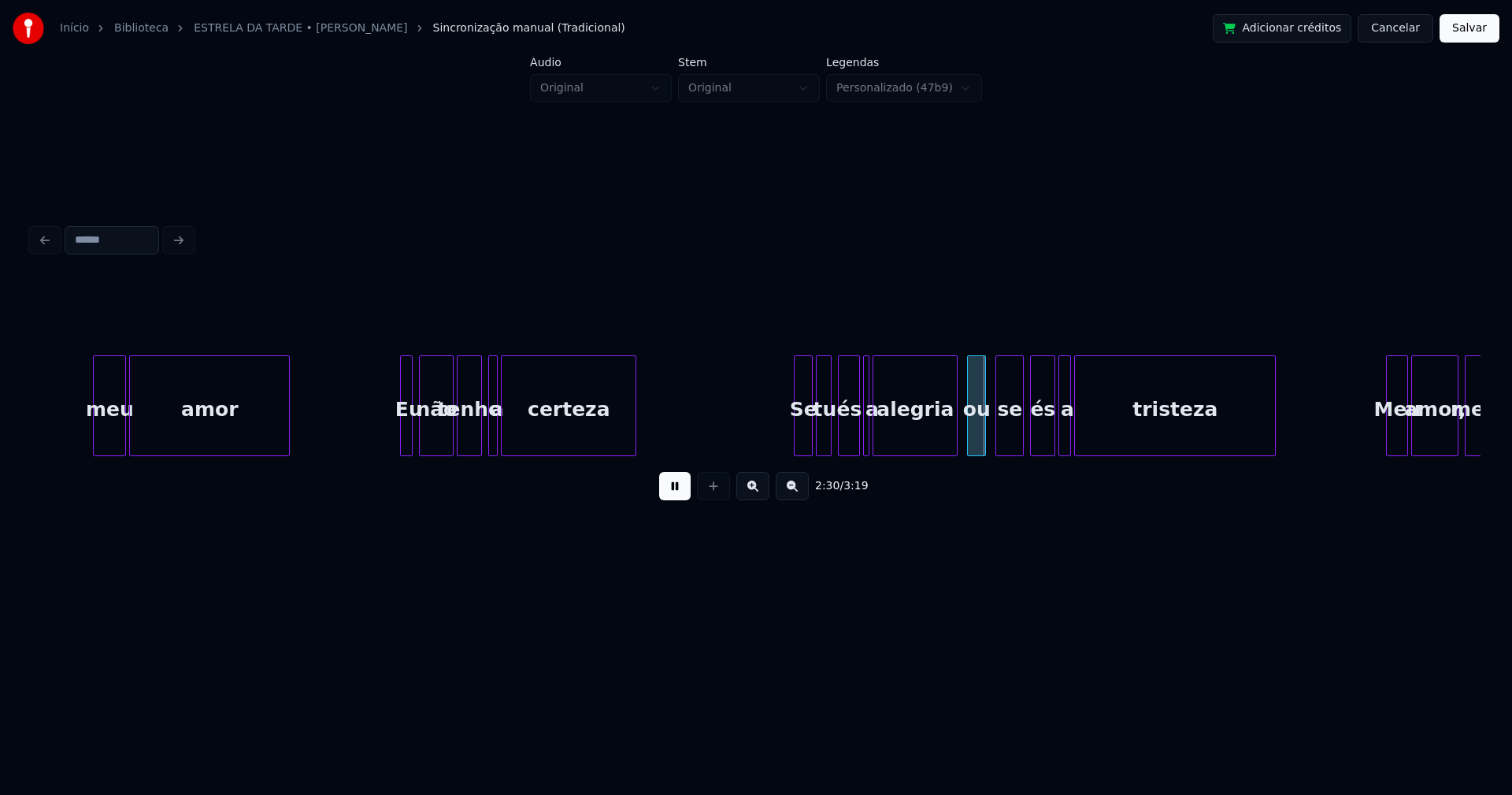
click at [673, 496] on button at bounding box center [675, 486] width 32 height 29
click at [789, 445] on div "Se" at bounding box center [788, 410] width 18 height 107
click at [801, 437] on div at bounding box center [804, 406] width 5 height 99
click at [870, 441] on div at bounding box center [869, 406] width 5 height 99
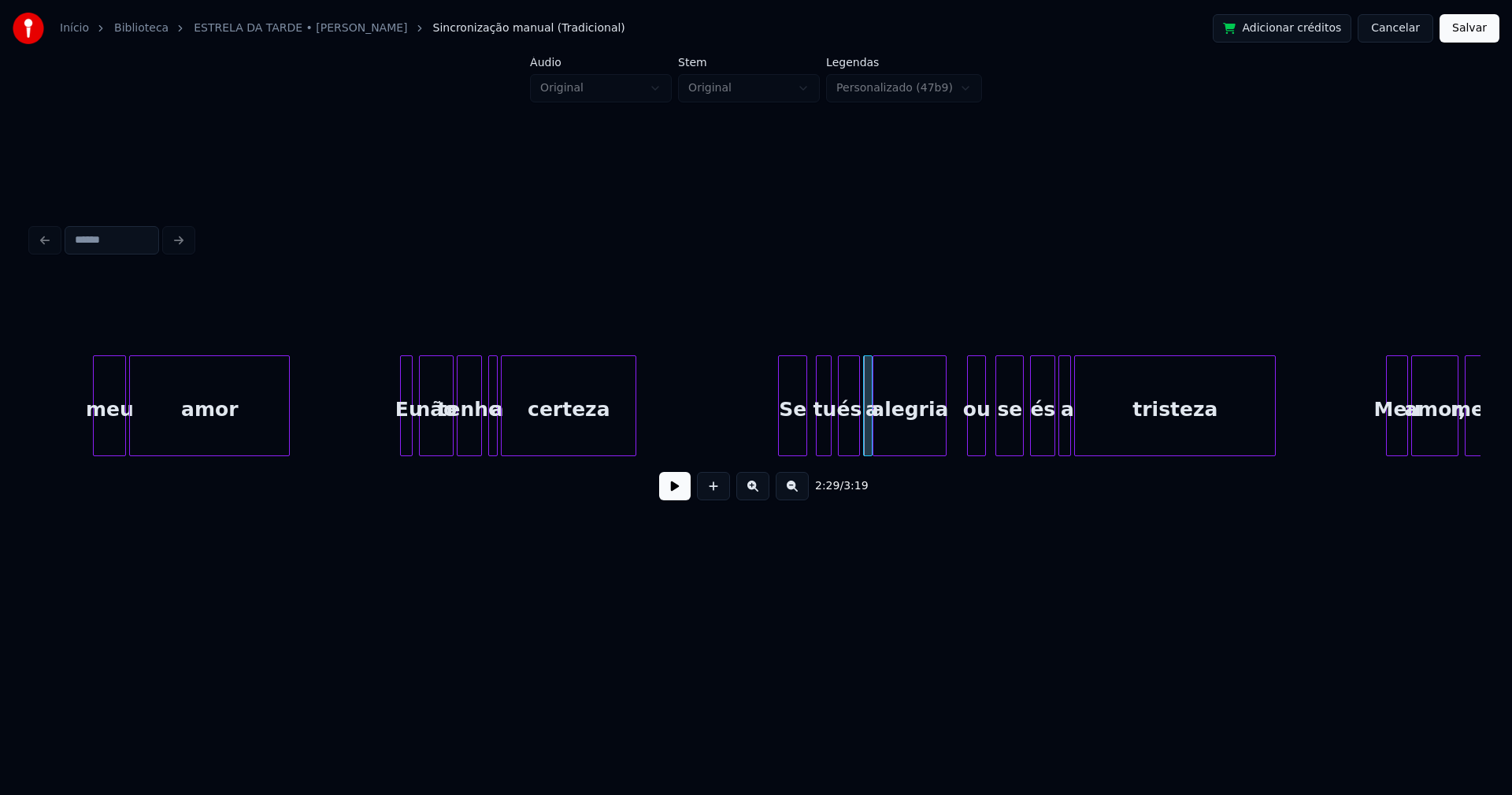
click at [944, 437] on div at bounding box center [944, 406] width 5 height 99
click at [959, 439] on div at bounding box center [957, 406] width 5 height 99
click at [681, 491] on button at bounding box center [675, 486] width 32 height 29
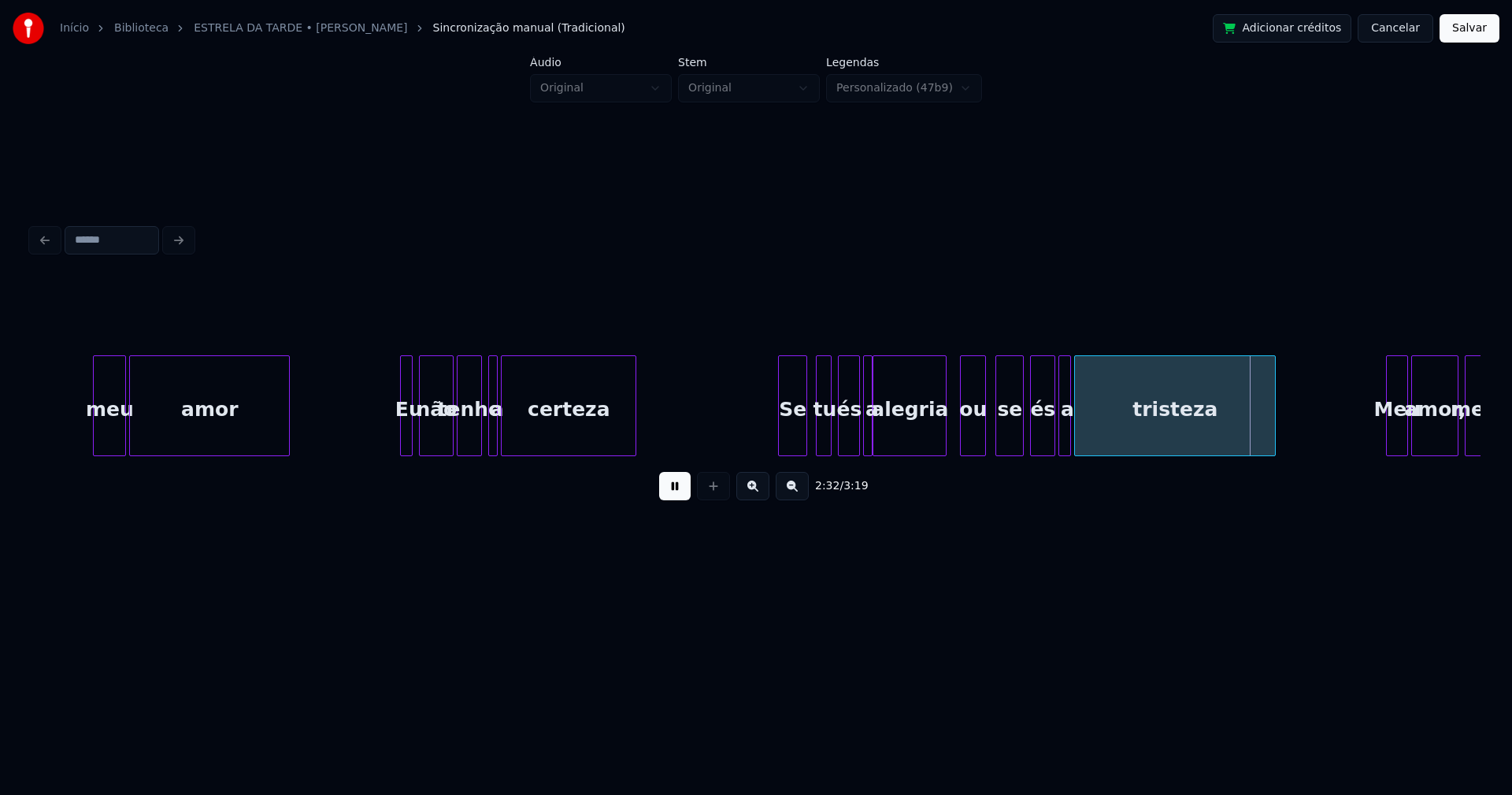
click at [962, 444] on div at bounding box center [963, 406] width 5 height 99
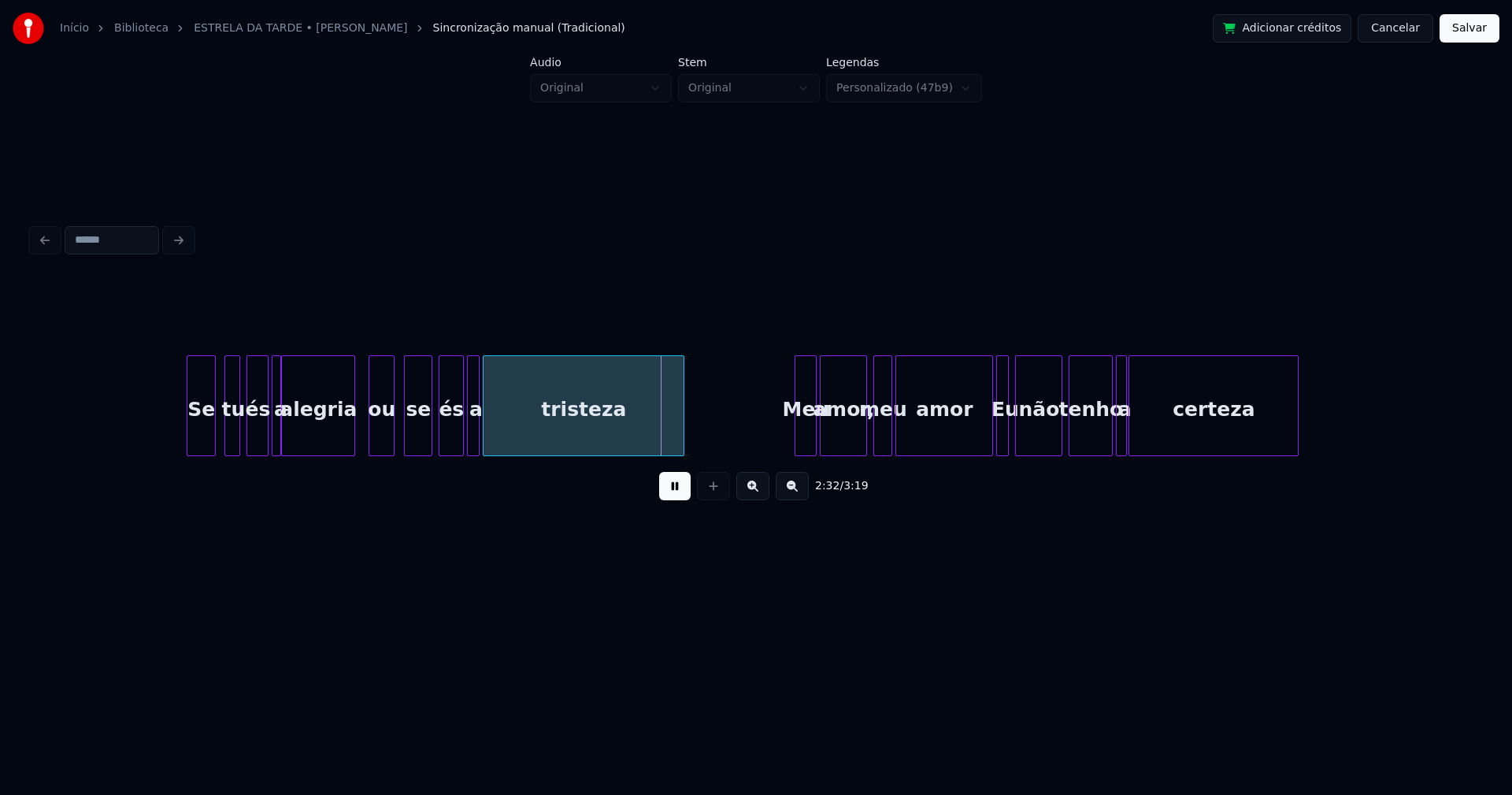
scroll to position [0, 23409]
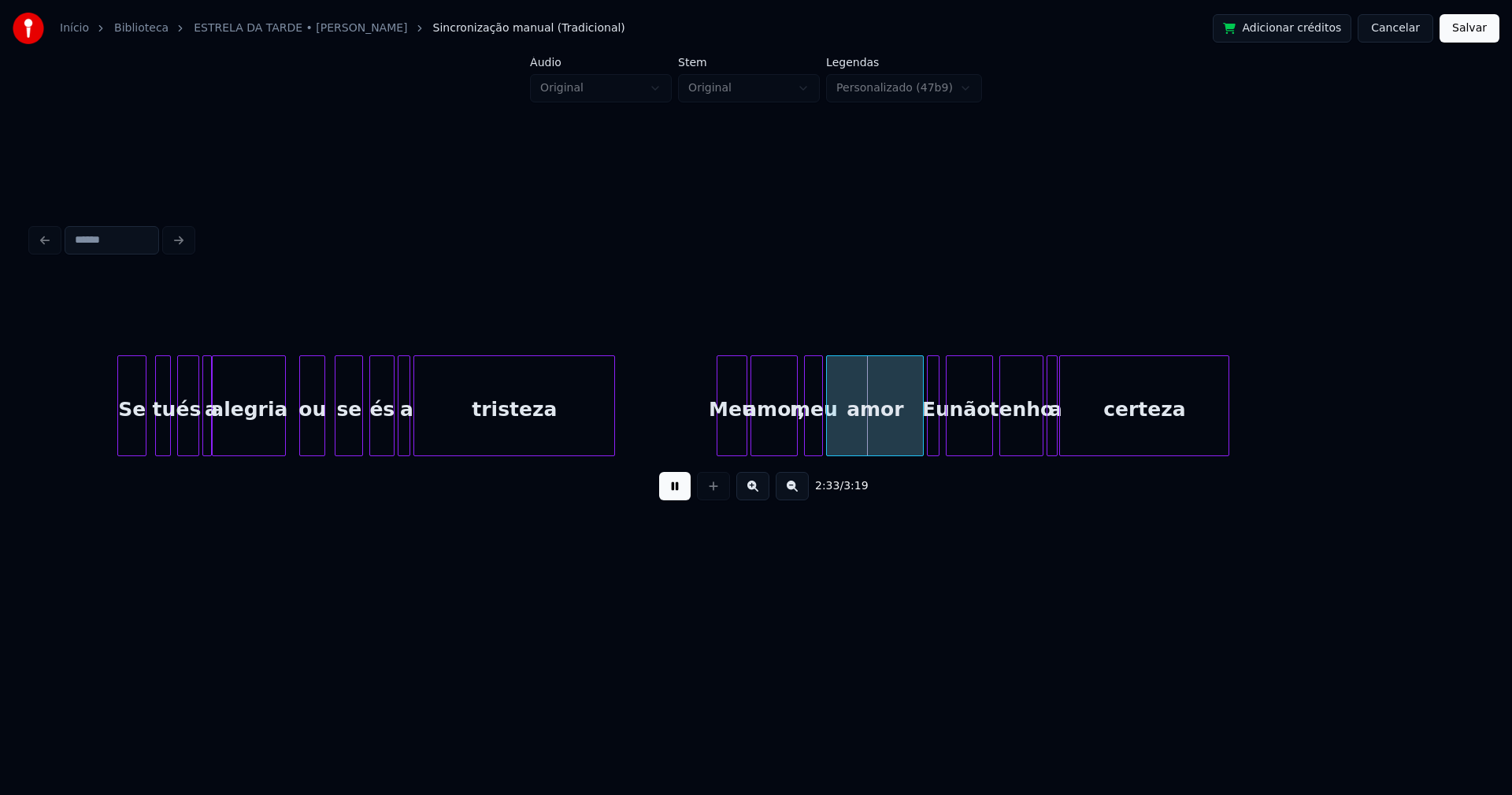
click at [721, 440] on div at bounding box center [720, 406] width 5 height 99
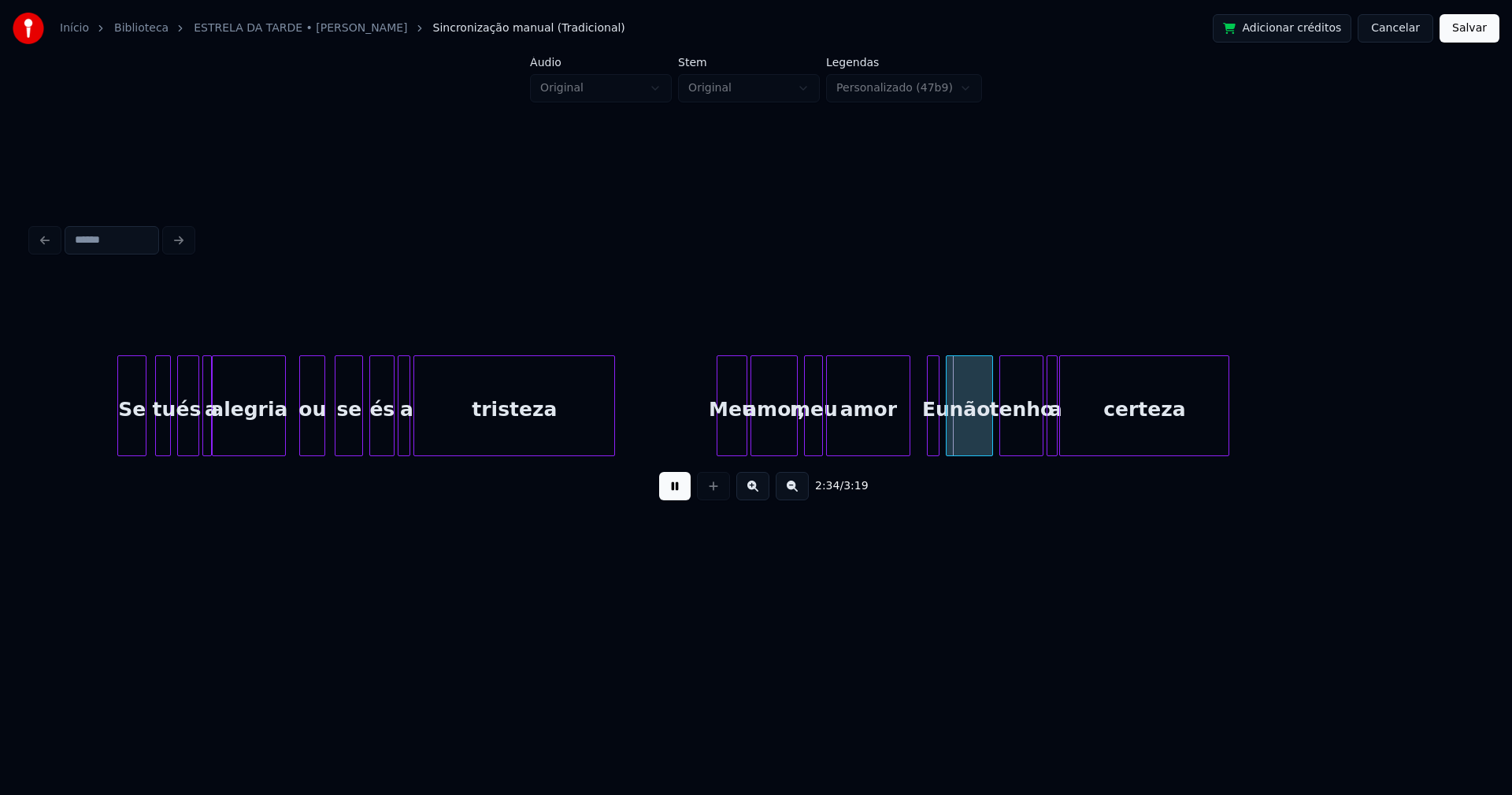
click at [905, 448] on div at bounding box center [907, 406] width 5 height 99
click at [922, 443] on div at bounding box center [924, 406] width 5 height 99
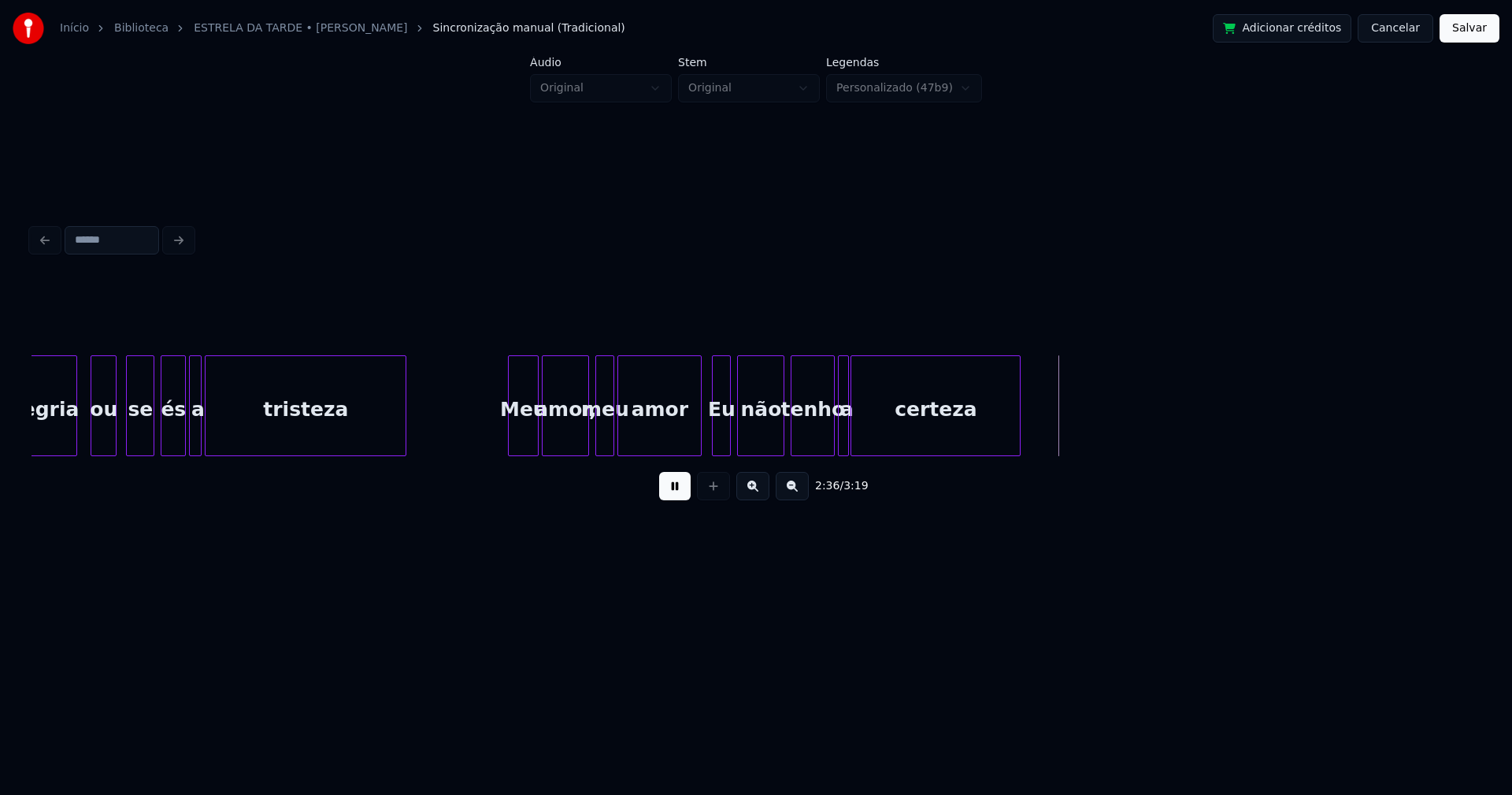
scroll to position [0, 23635]
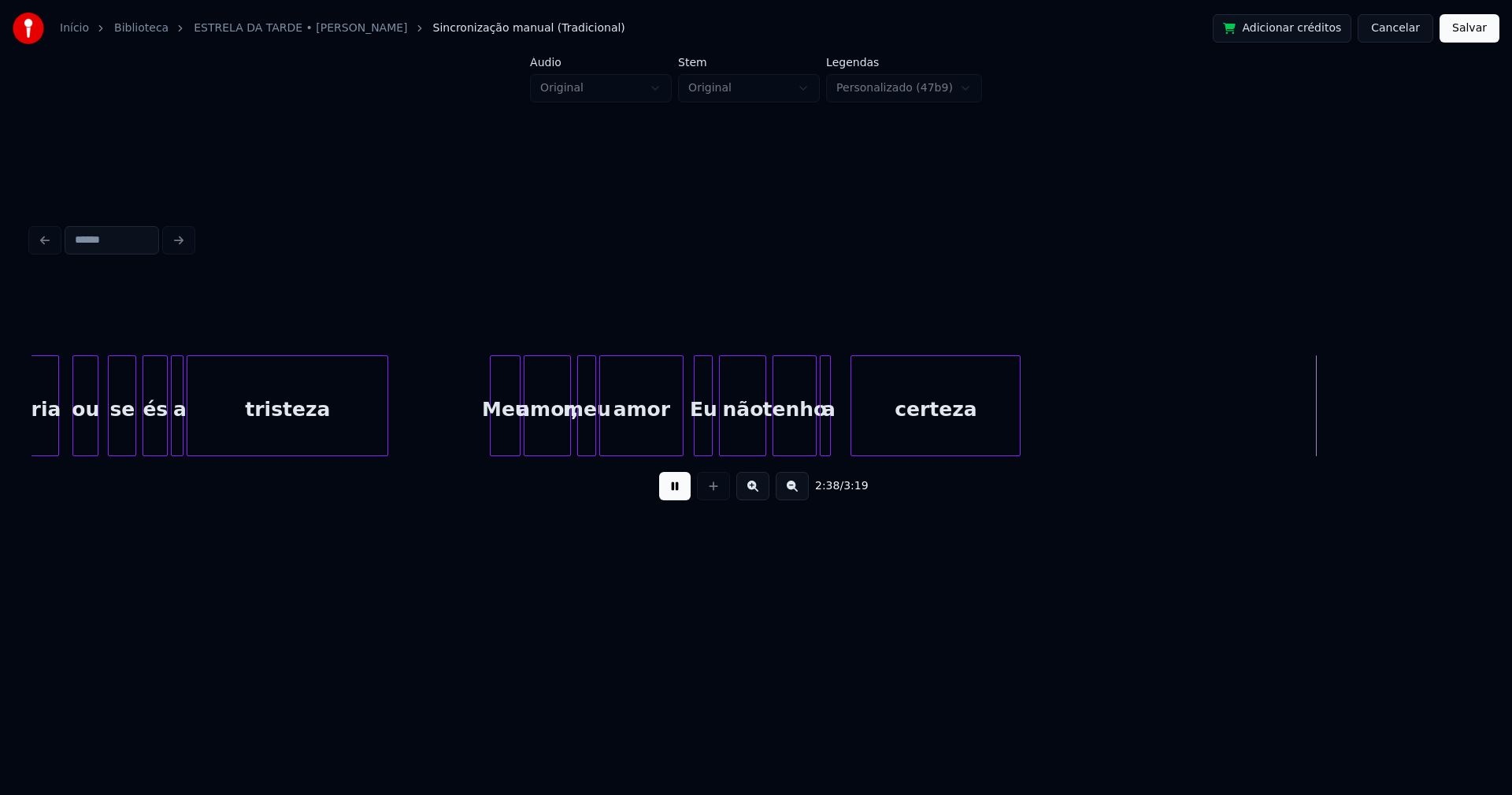
click at [857, 431] on div "certeza" at bounding box center [935, 410] width 168 height 107
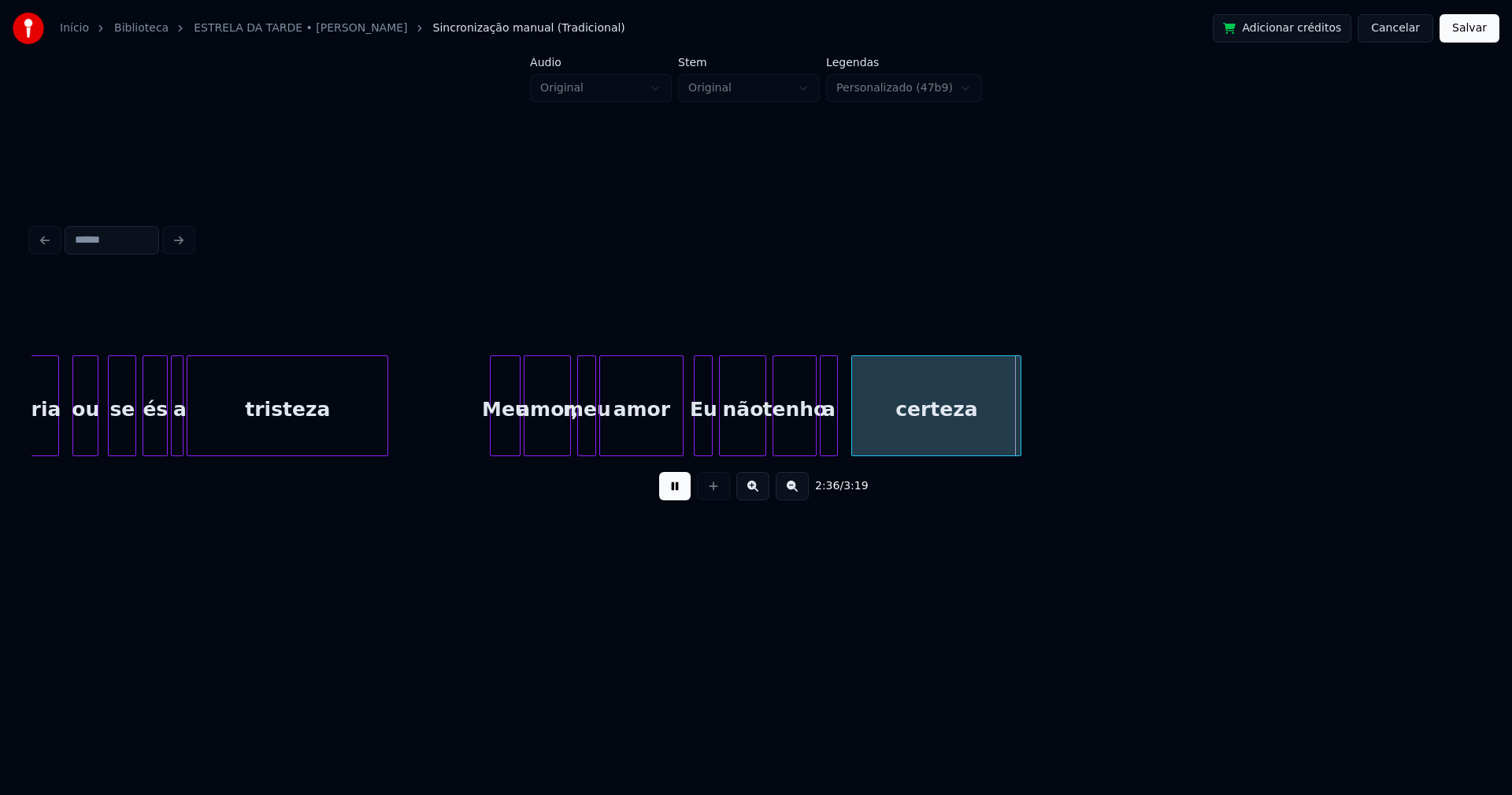
click at [836, 429] on div at bounding box center [835, 406] width 5 height 99
click at [838, 444] on div "a" at bounding box center [838, 410] width 17 height 107
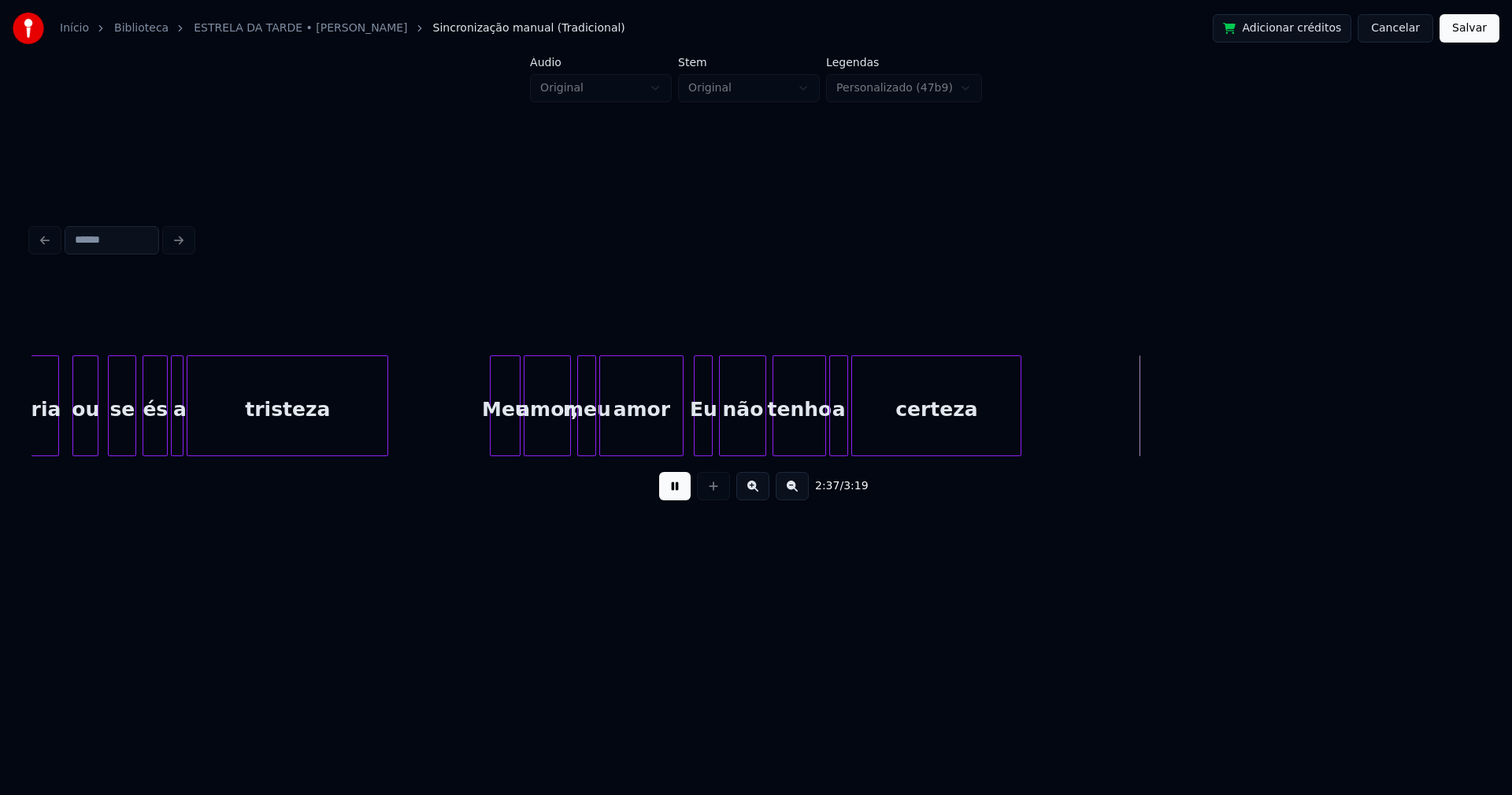
click at [826, 454] on div "alegria ou se és a tristeza Meu amor, meu amor Eu não tenho a certeza" at bounding box center [756, 406] width 1448 height 101
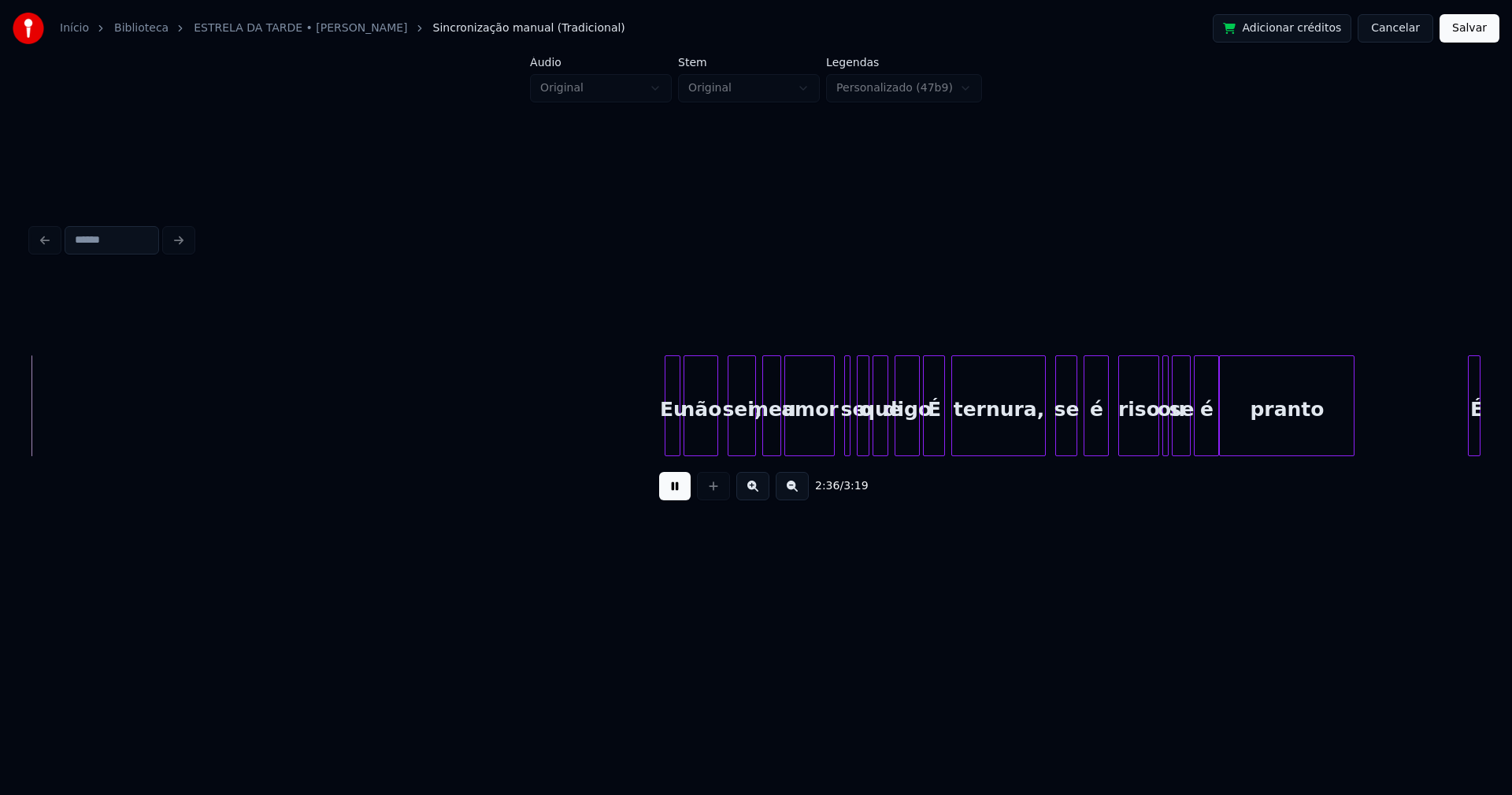
scroll to position [0, 24644]
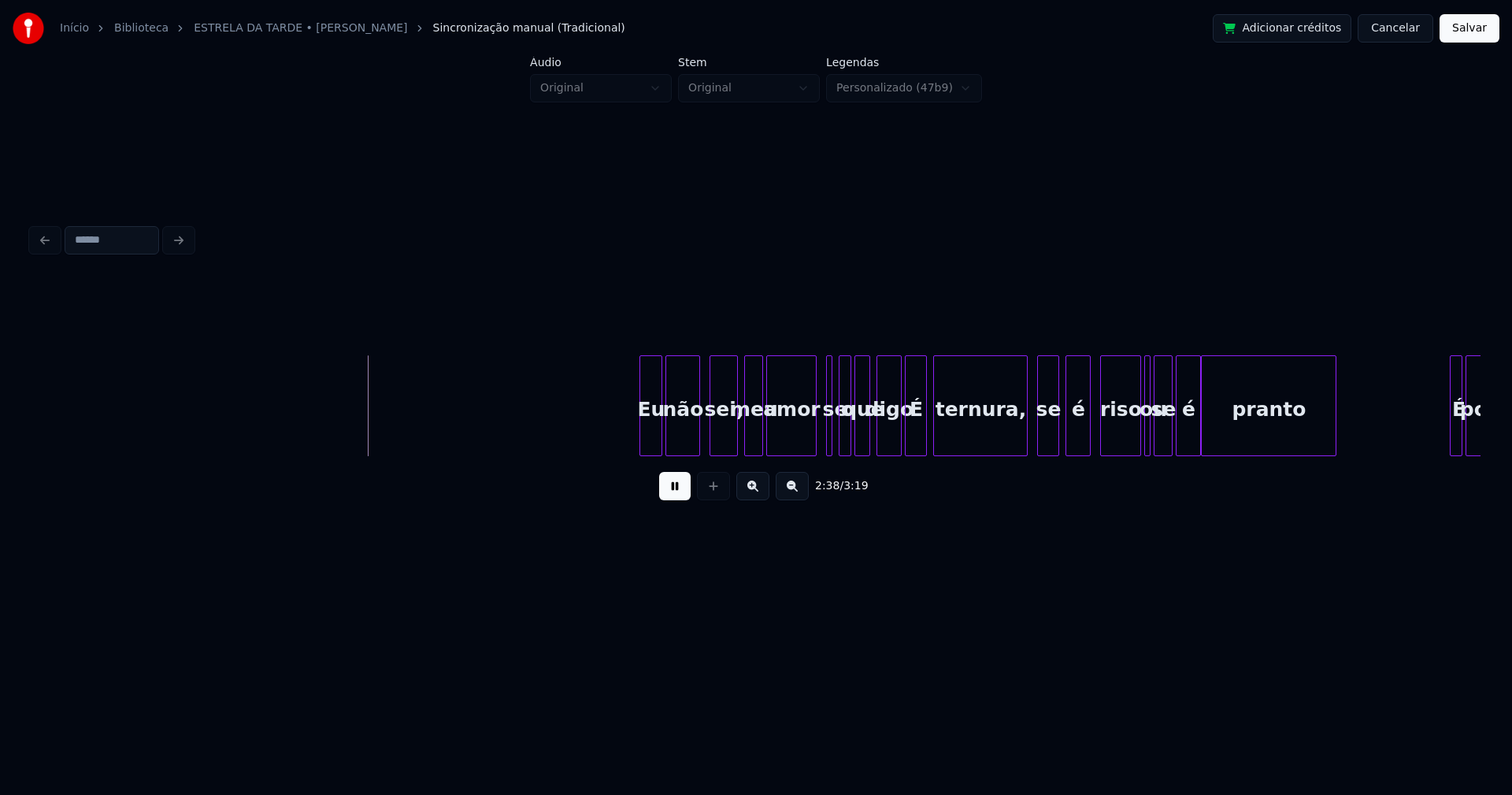
click at [642, 442] on div at bounding box center [643, 406] width 5 height 99
click at [892, 437] on div at bounding box center [893, 406] width 5 height 99
click at [800, 444] on div at bounding box center [803, 406] width 5 height 99
click at [831, 434] on div at bounding box center [834, 406] width 5 height 99
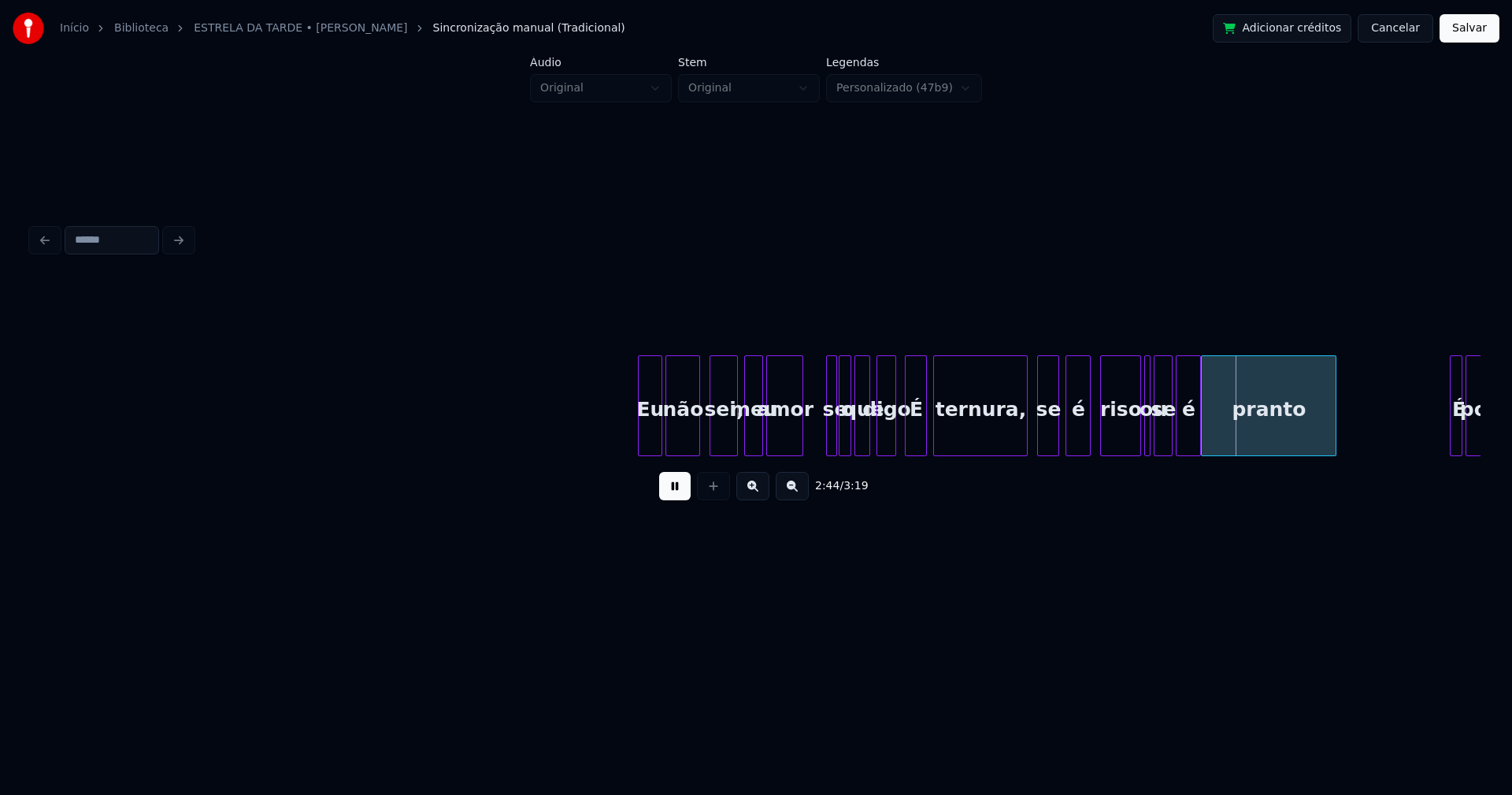
click at [685, 493] on button at bounding box center [675, 486] width 32 height 29
click at [816, 430] on div "se" at bounding box center [821, 406] width 11 height 101
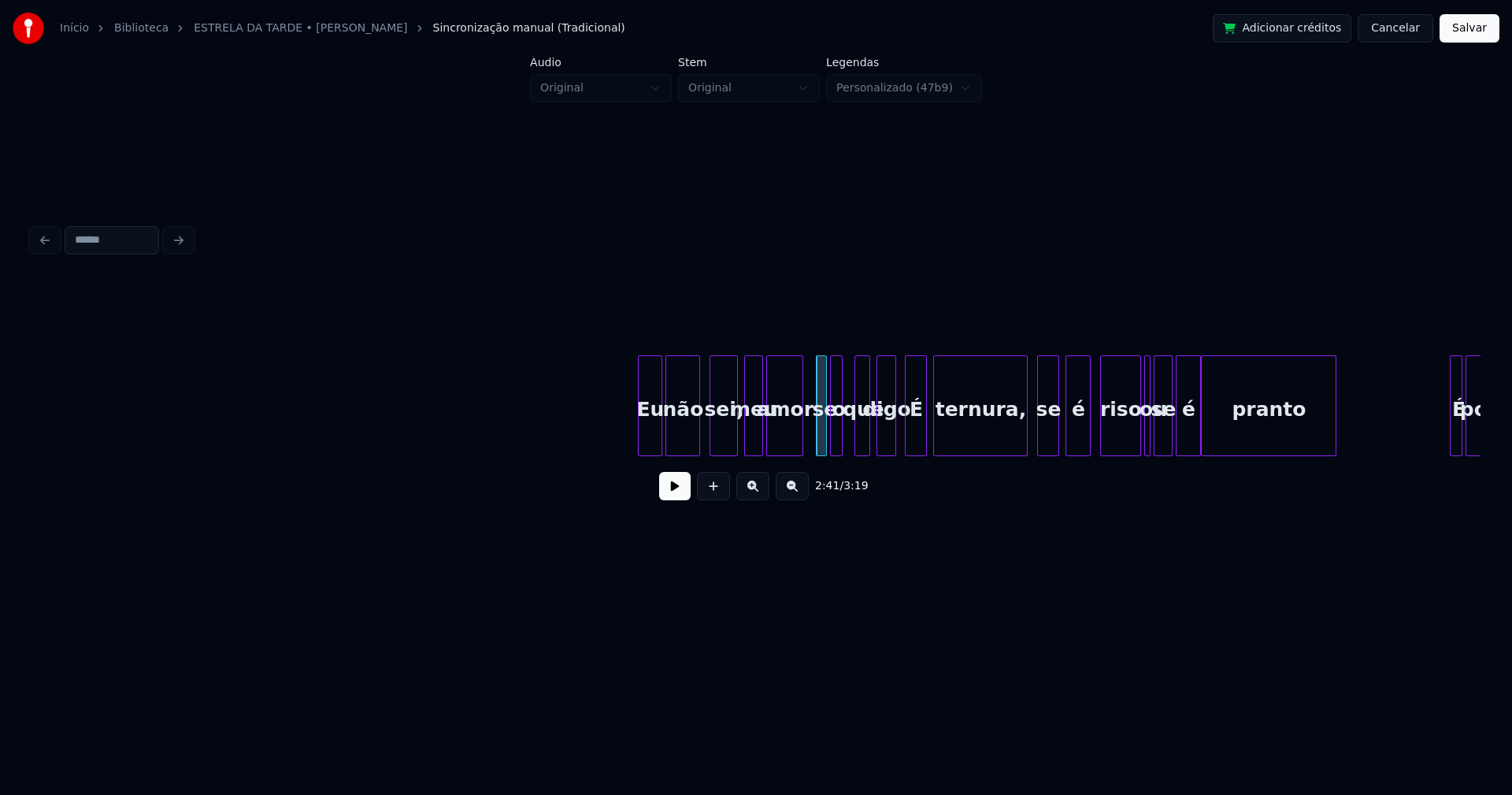
click at [830, 434] on div "o" at bounding box center [836, 406] width 13 height 101
click at [861, 448] on div "que" at bounding box center [860, 410] width 16 height 107
click at [872, 444] on div at bounding box center [872, 406] width 5 height 99
click at [890, 440] on div at bounding box center [891, 406] width 5 height 99
click at [910, 439] on div "É" at bounding box center [912, 410] width 20 height 107
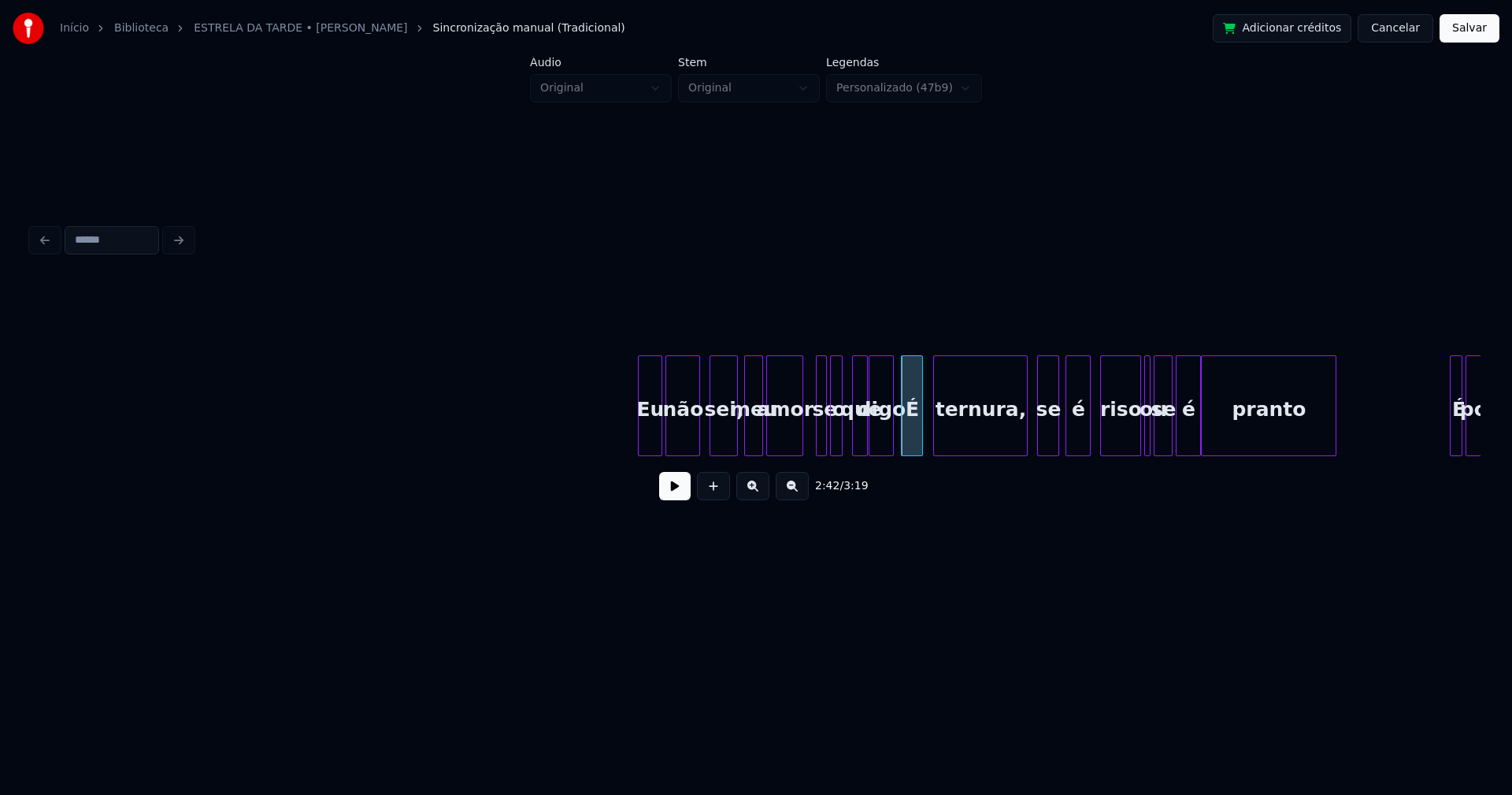
click at [680, 496] on button at bounding box center [675, 486] width 32 height 29
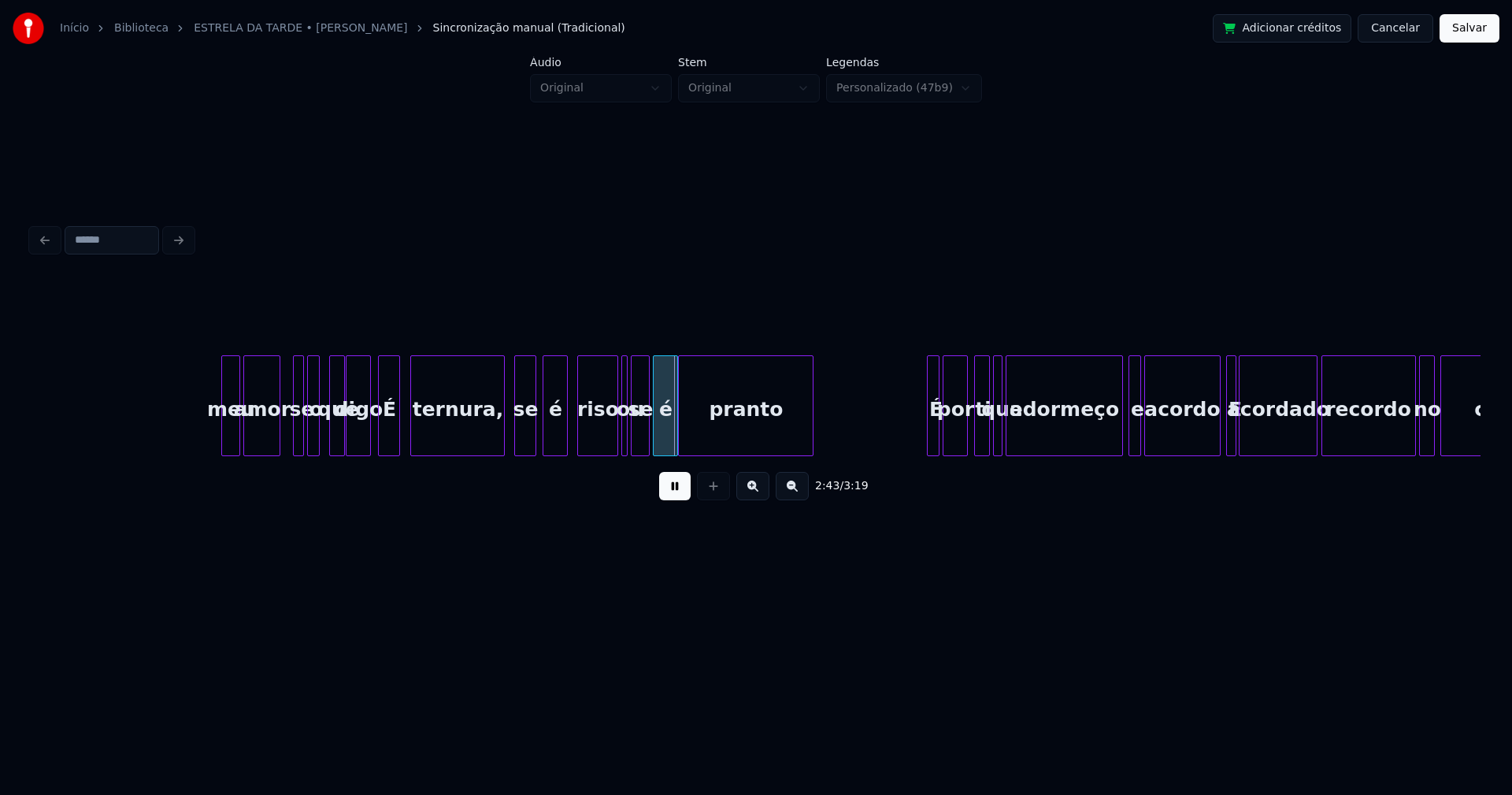
scroll to position [0, 25462]
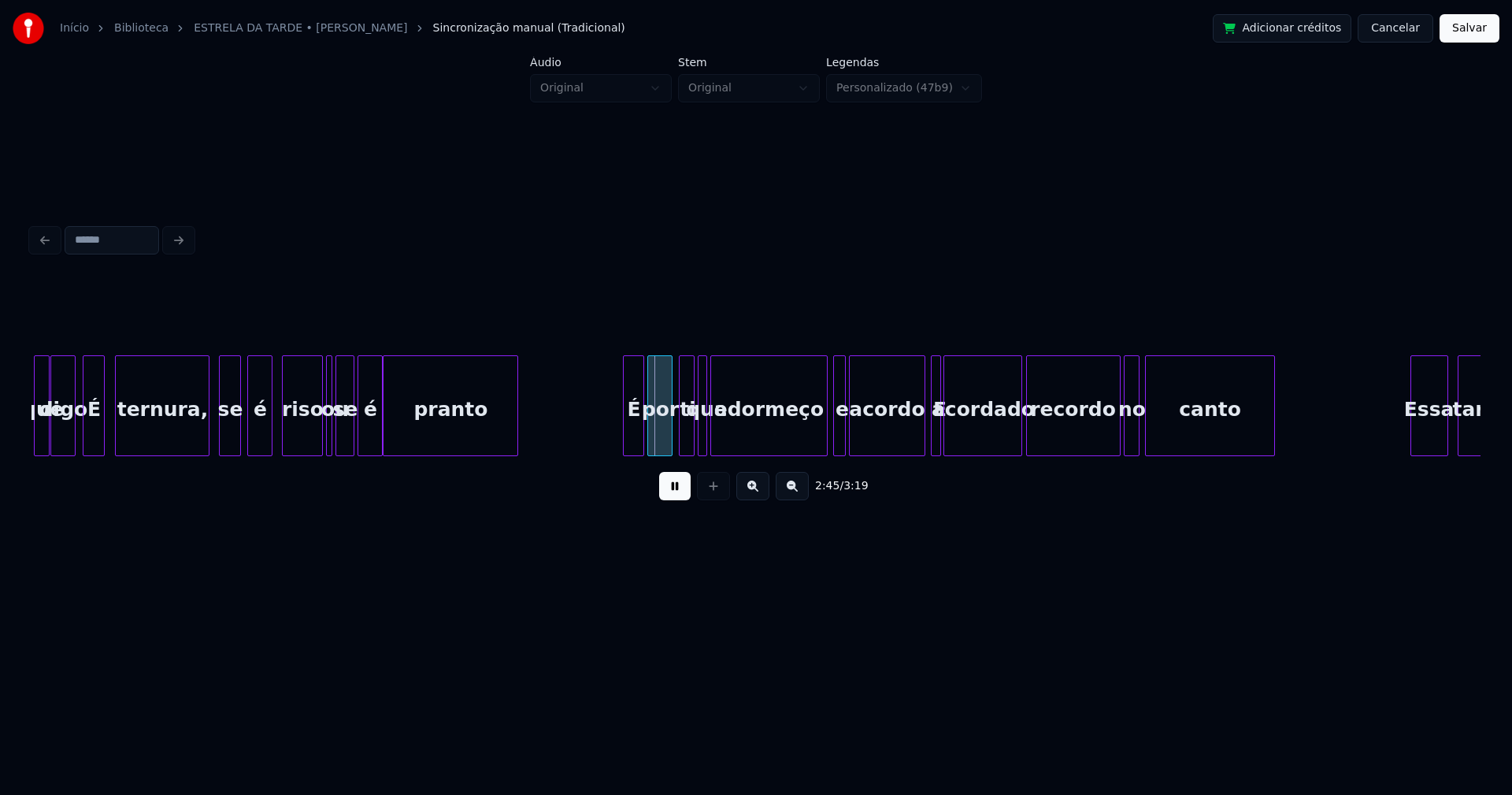
click at [625, 432] on div at bounding box center [626, 406] width 5 height 99
click at [914, 448] on div at bounding box center [914, 406] width 5 height 99
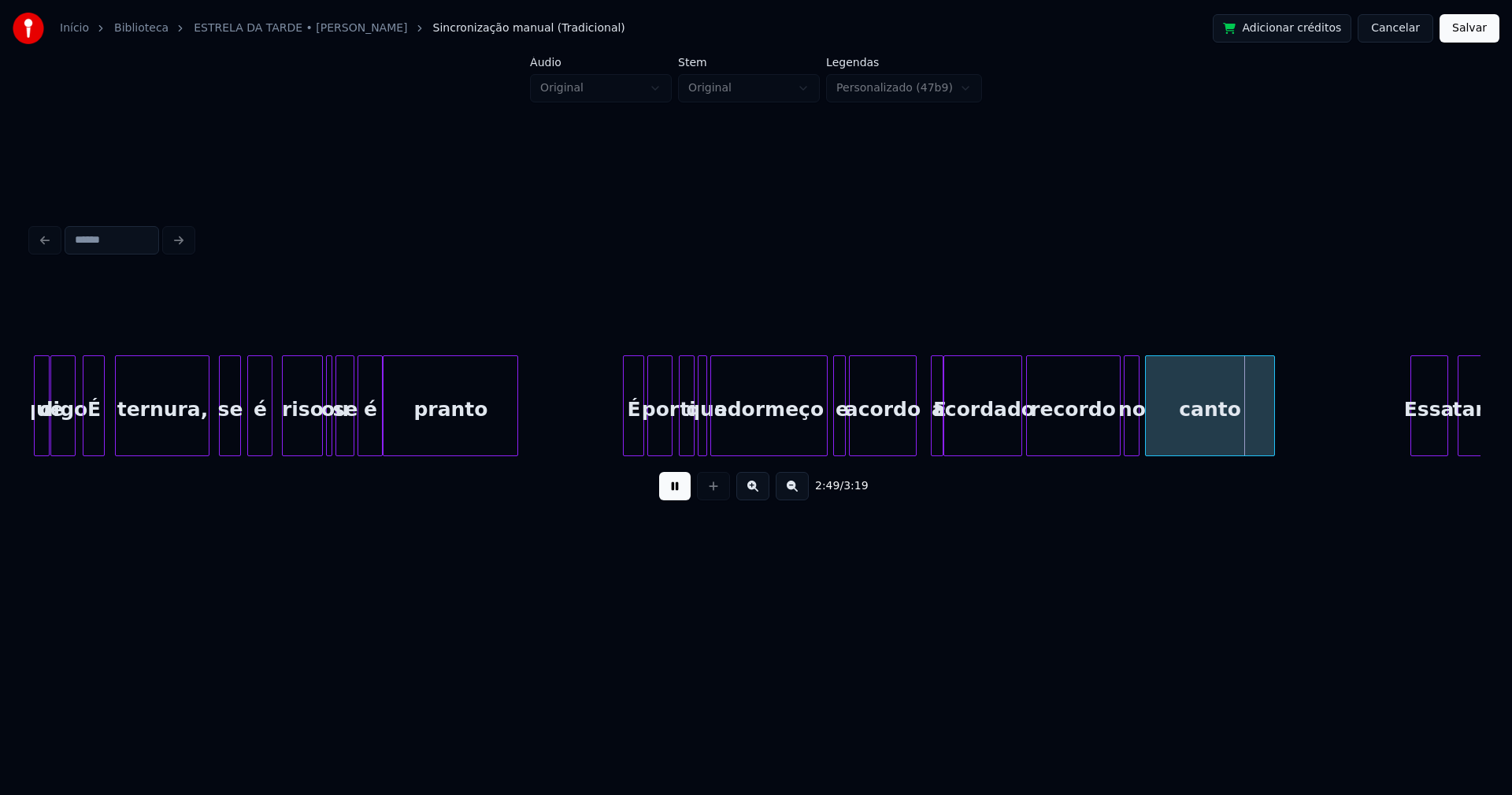
click at [938, 441] on div at bounding box center [940, 406] width 5 height 99
click at [926, 445] on div at bounding box center [929, 406] width 5 height 99
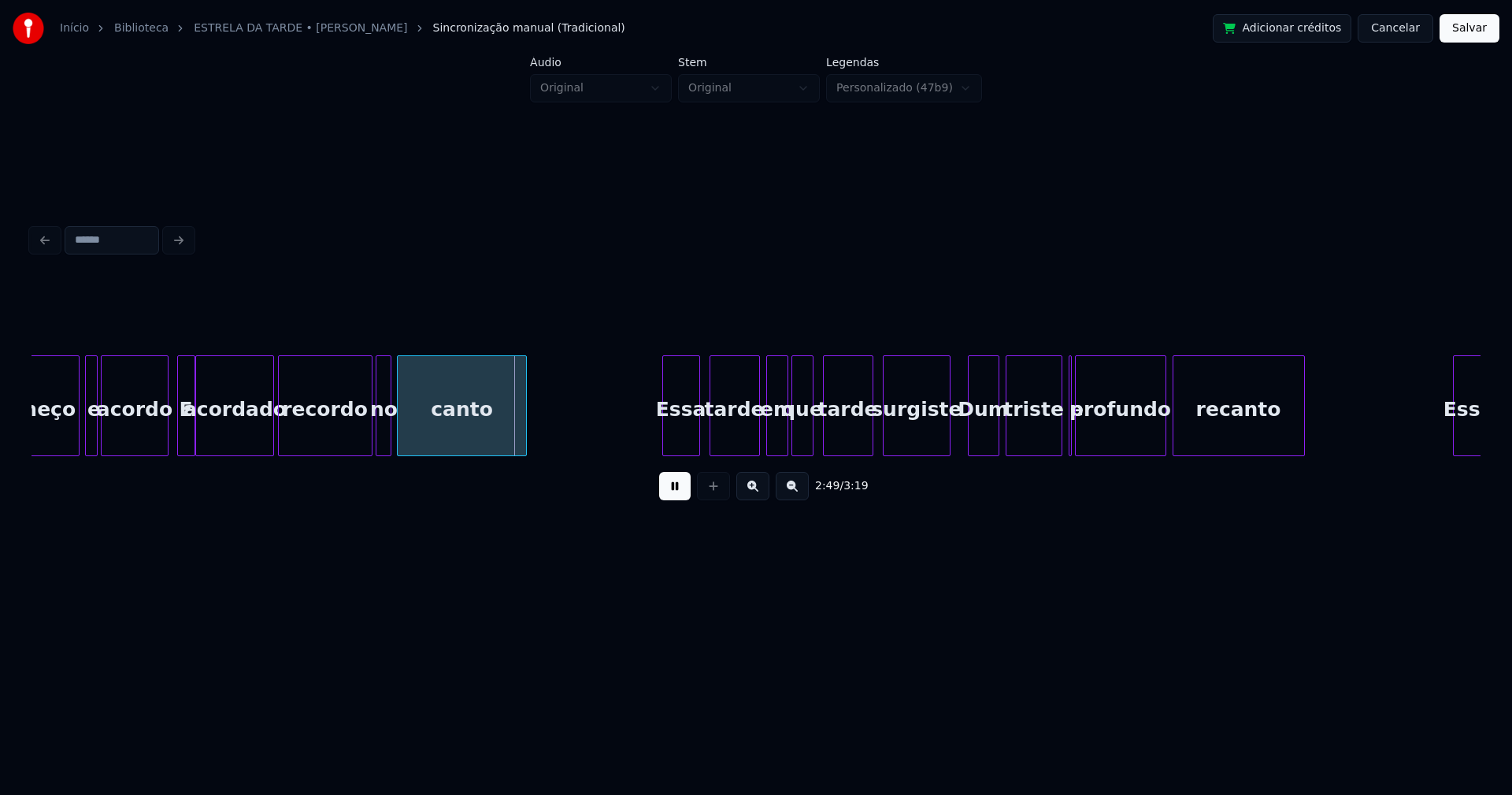
scroll to position [0, 26279]
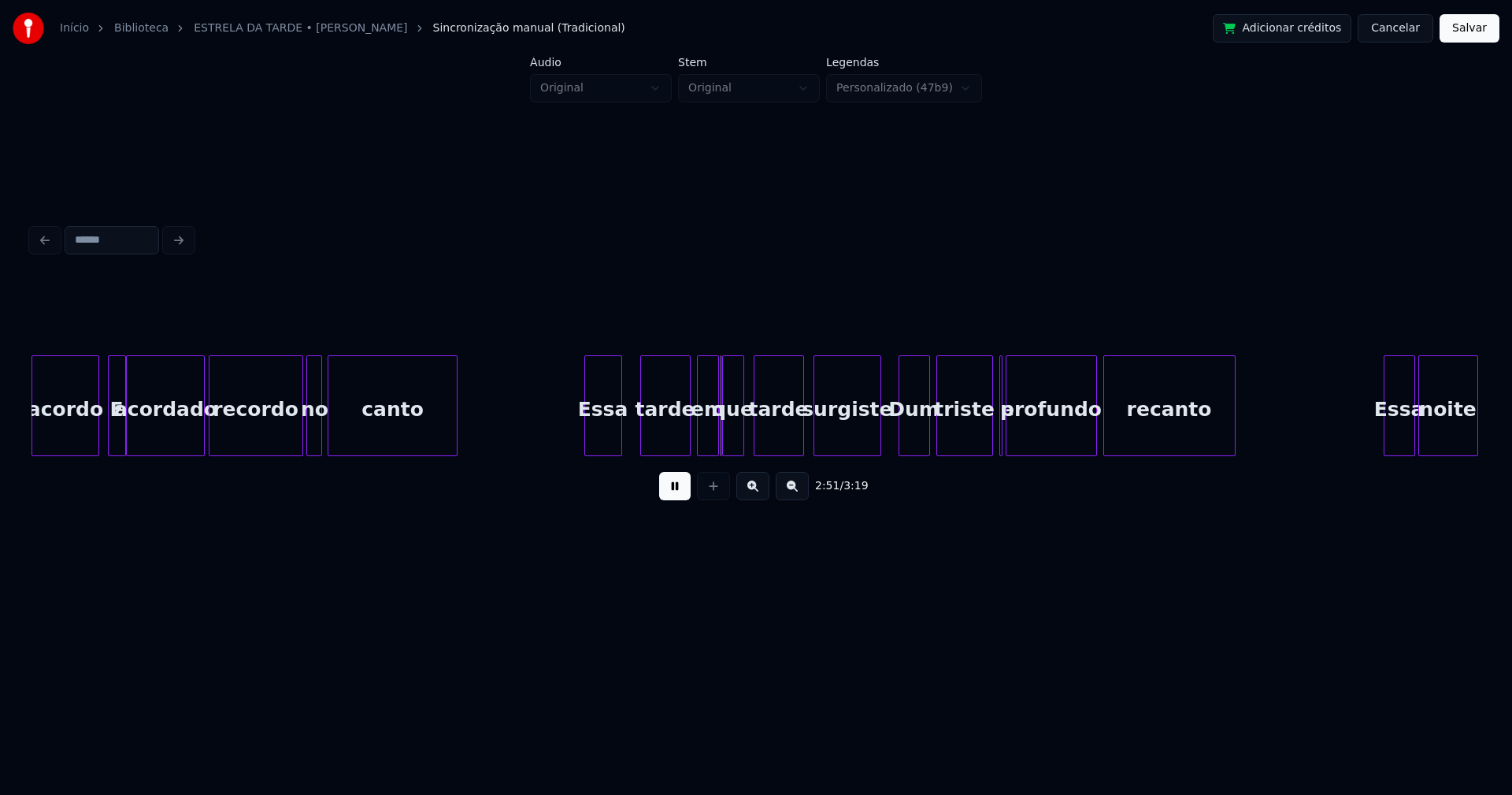
click at [607, 444] on div "Essa" at bounding box center [603, 410] width 36 height 107
click at [996, 434] on div at bounding box center [998, 406] width 5 height 99
click at [968, 440] on div "triste" at bounding box center [965, 410] width 55 height 107
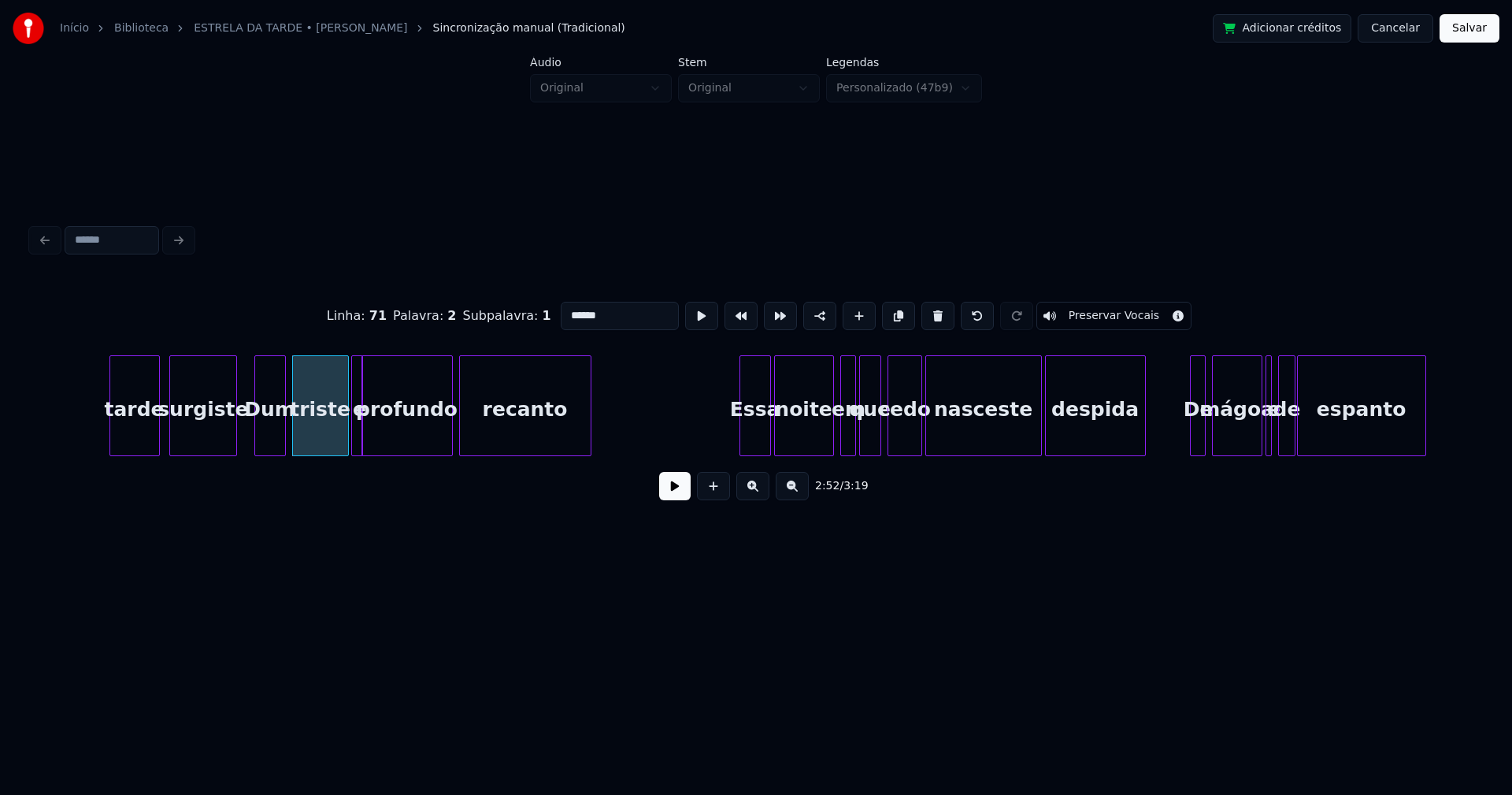
scroll to position [0, 27044]
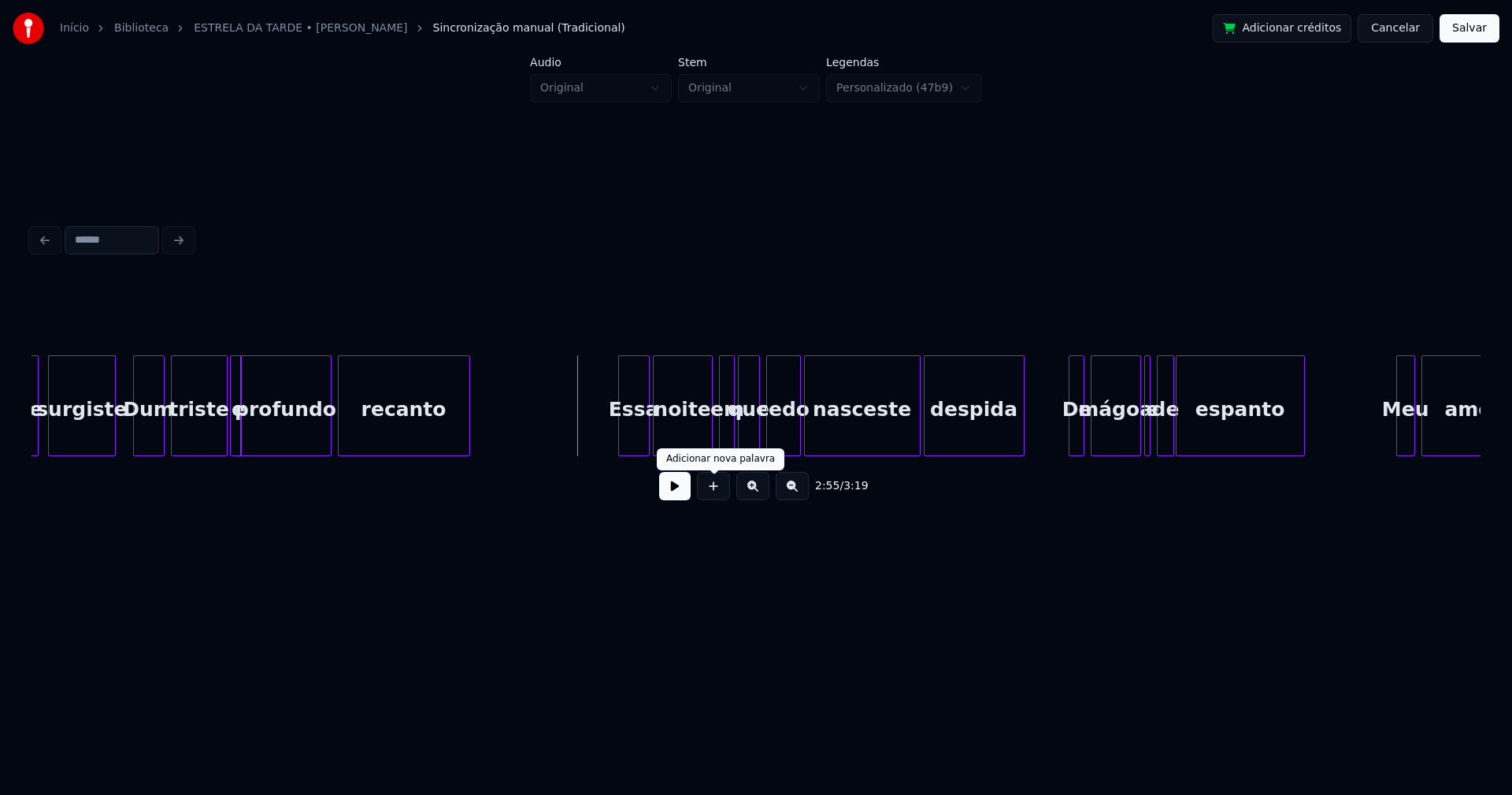
click at [670, 494] on button at bounding box center [675, 486] width 32 height 29
click at [631, 435] on div "Essa" at bounding box center [630, 410] width 30 height 107
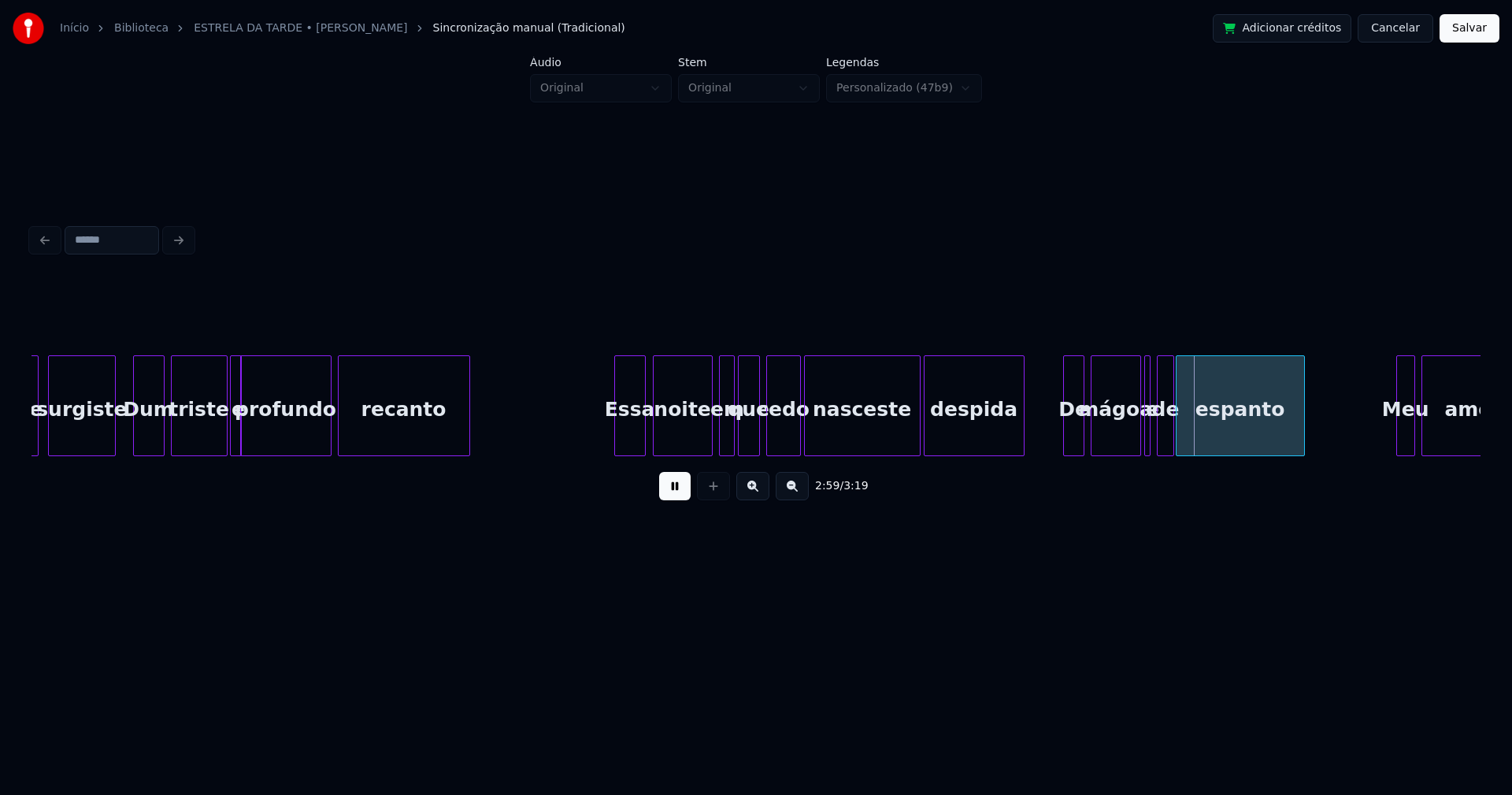
click at [1067, 438] on div at bounding box center [1066, 406] width 5 height 99
click at [1152, 443] on div at bounding box center [1153, 406] width 5 height 99
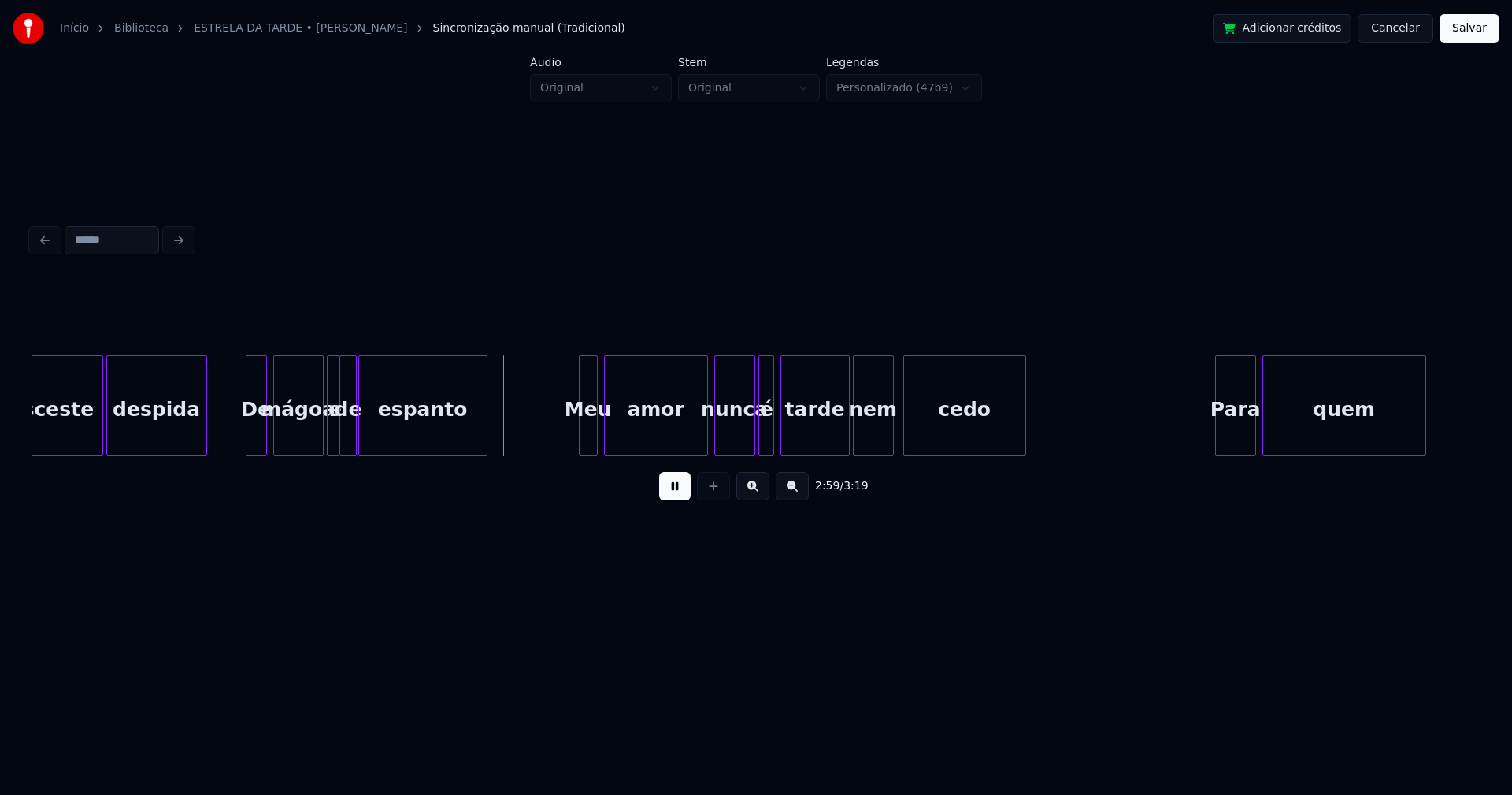
scroll to position [0, 27879]
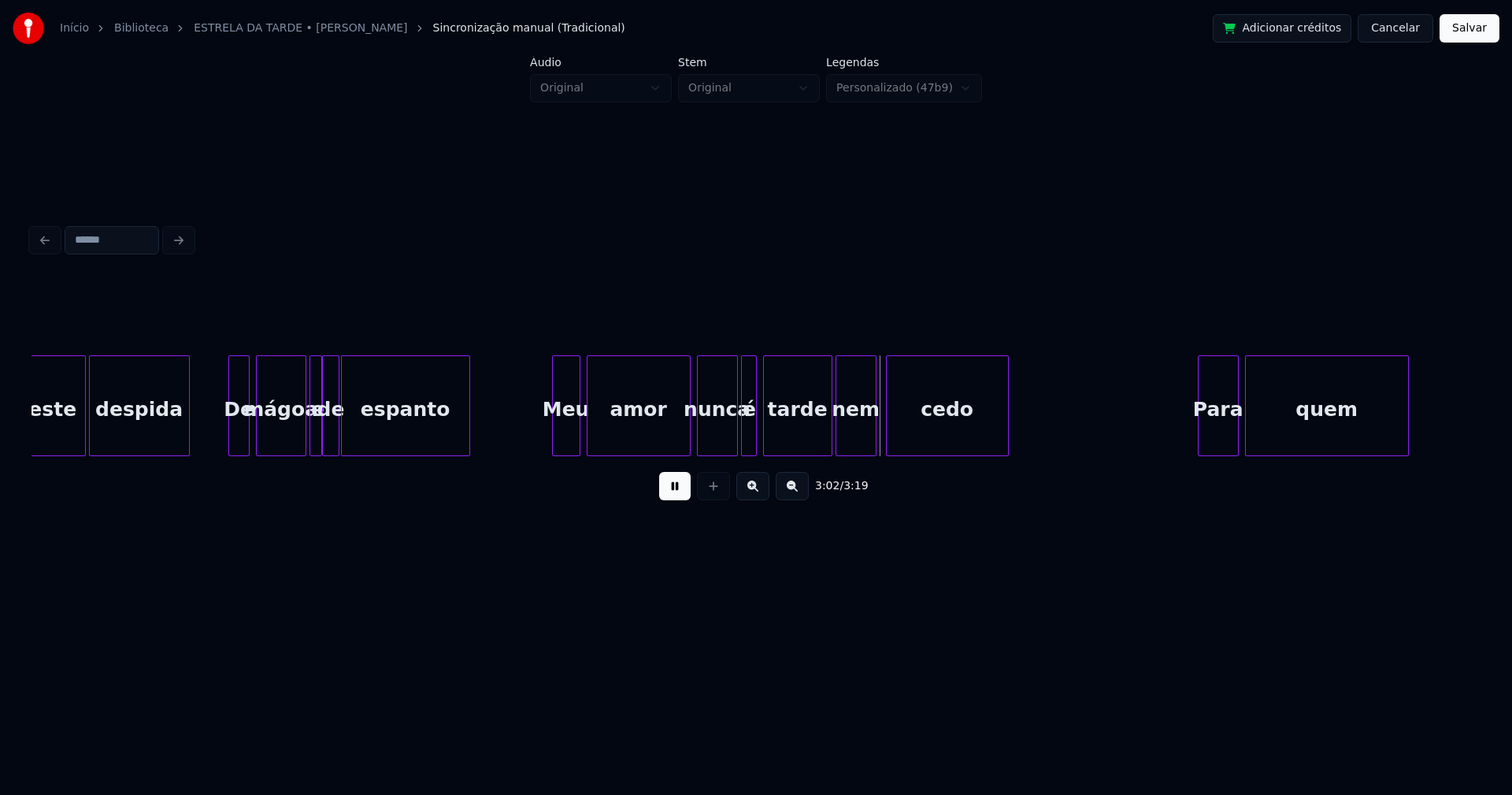
click at [553, 438] on div at bounding box center [555, 406] width 5 height 99
click at [681, 434] on div at bounding box center [679, 406] width 5 height 99
click at [705, 435] on div "nunca" at bounding box center [707, 410] width 39 height 107
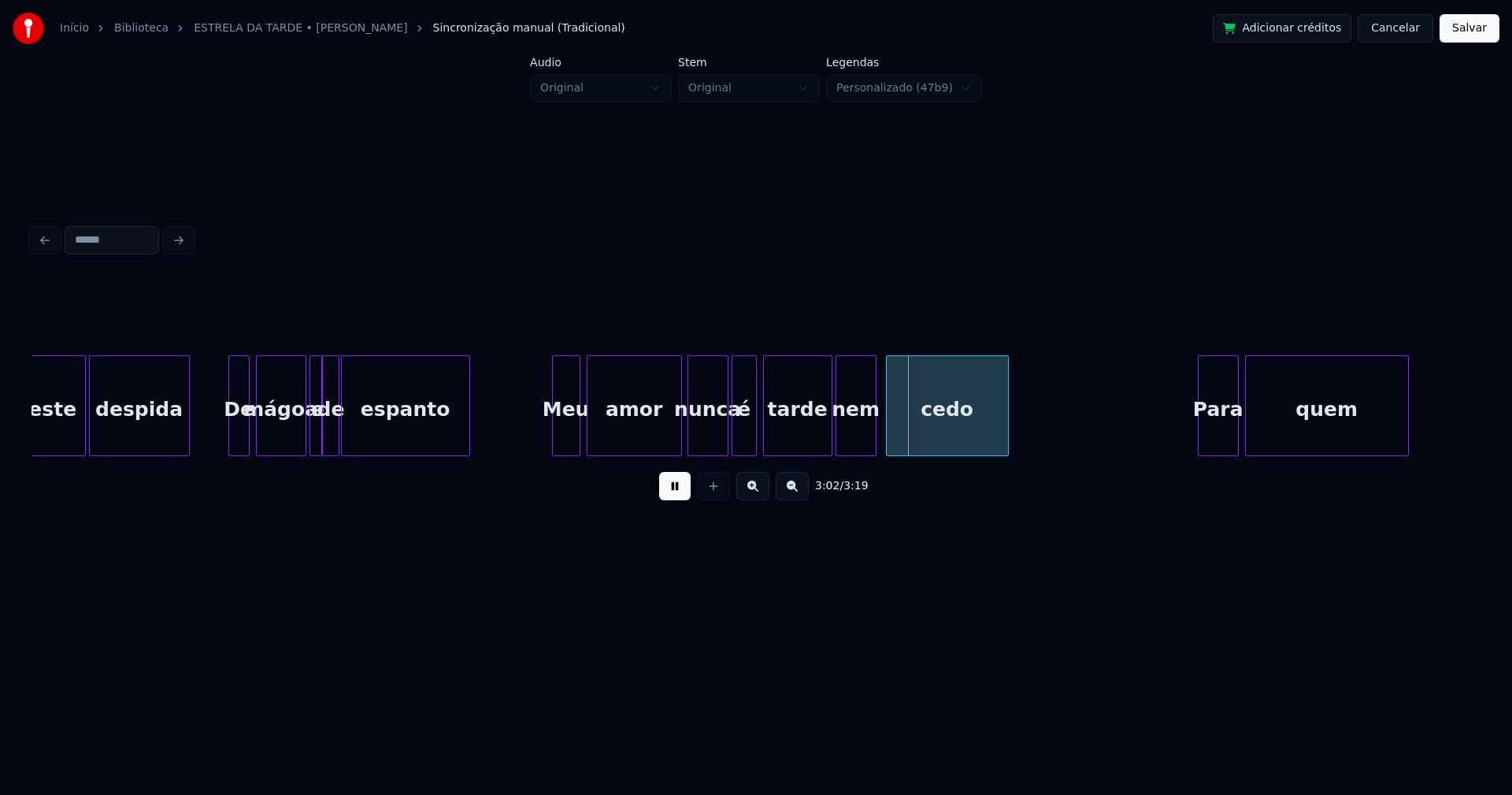
click at [734, 431] on div at bounding box center [735, 406] width 5 height 99
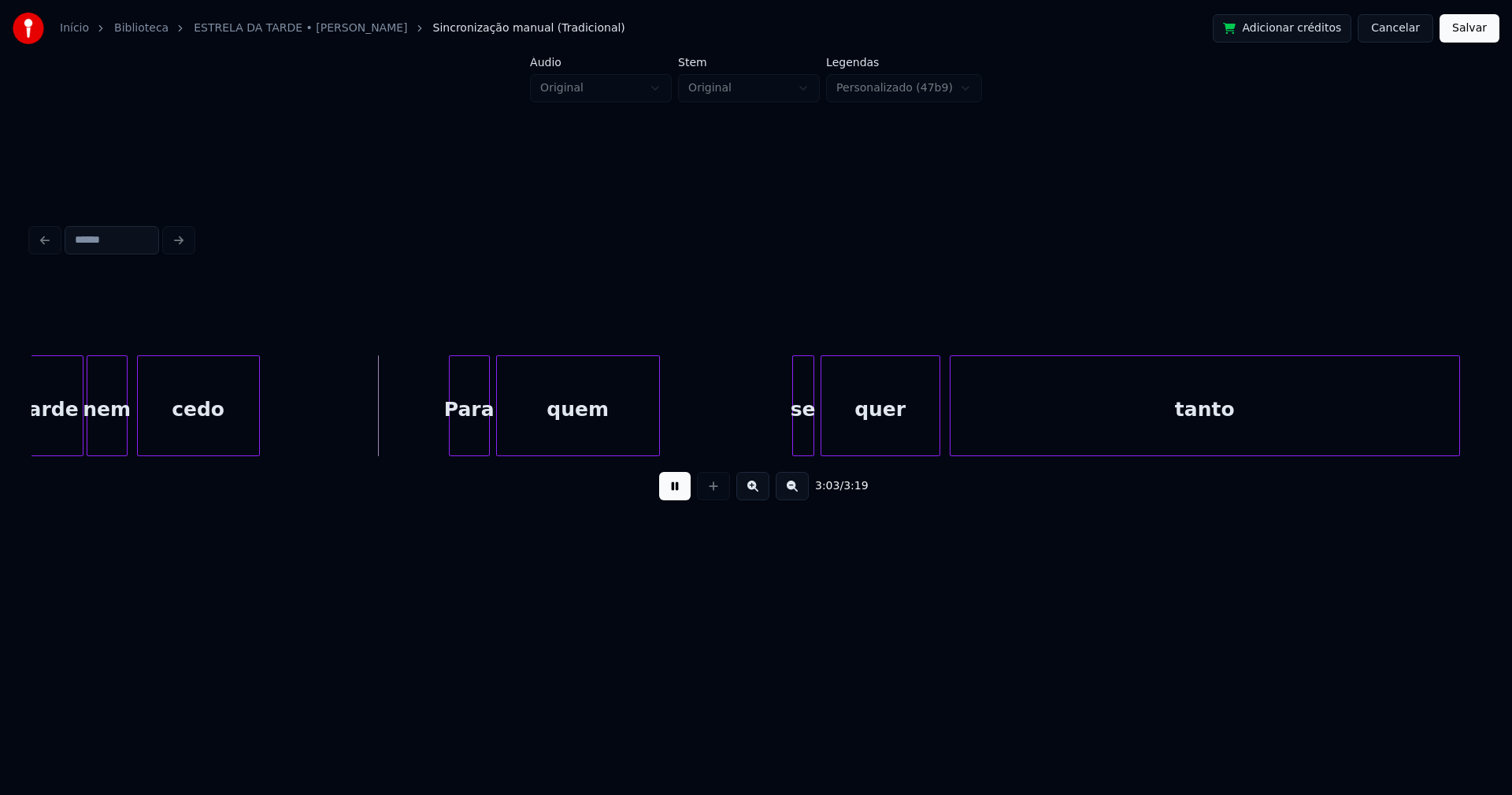
scroll to position [0, 28697]
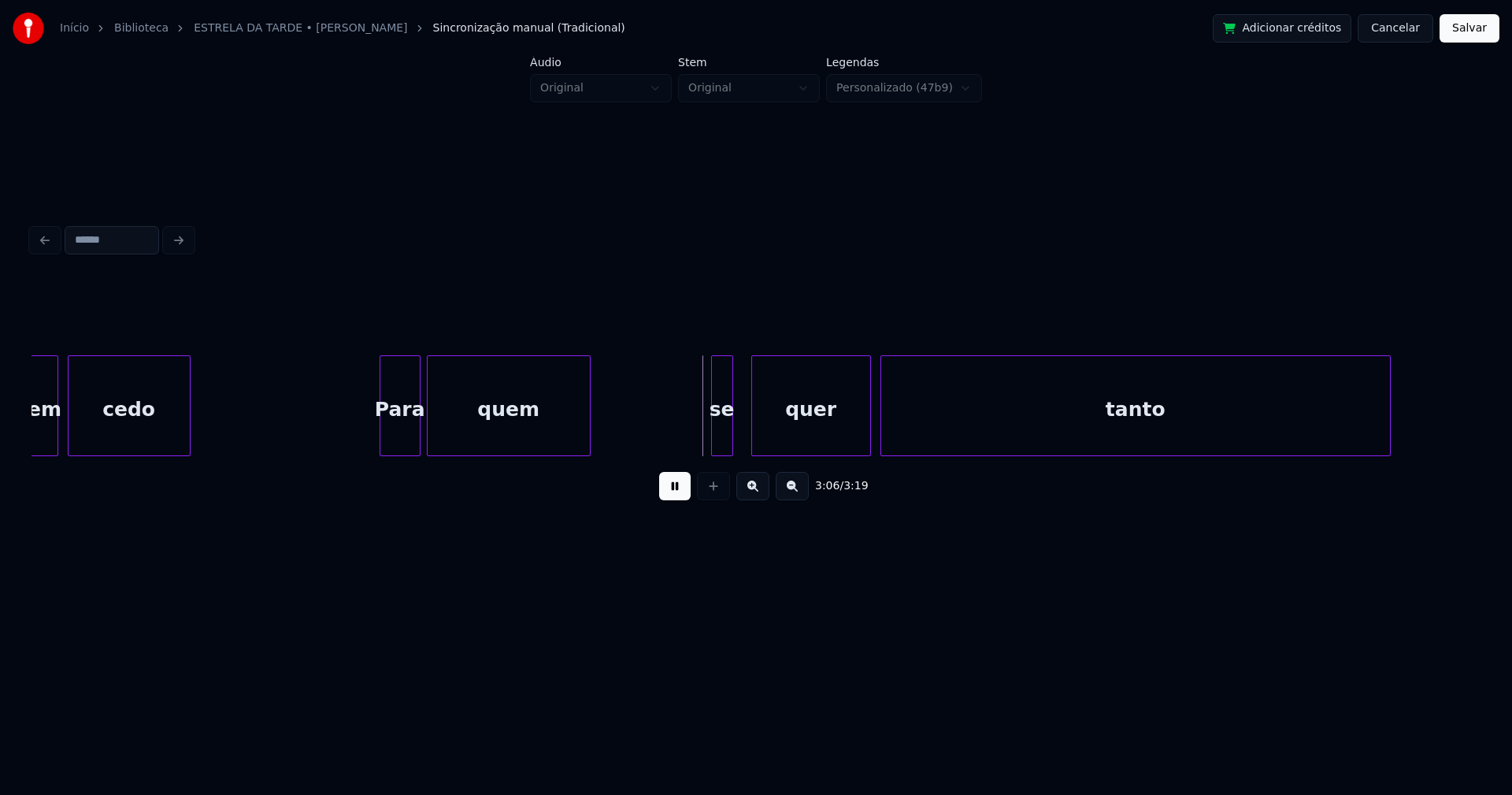
click at [721, 437] on div "se" at bounding box center [722, 410] width 20 height 107
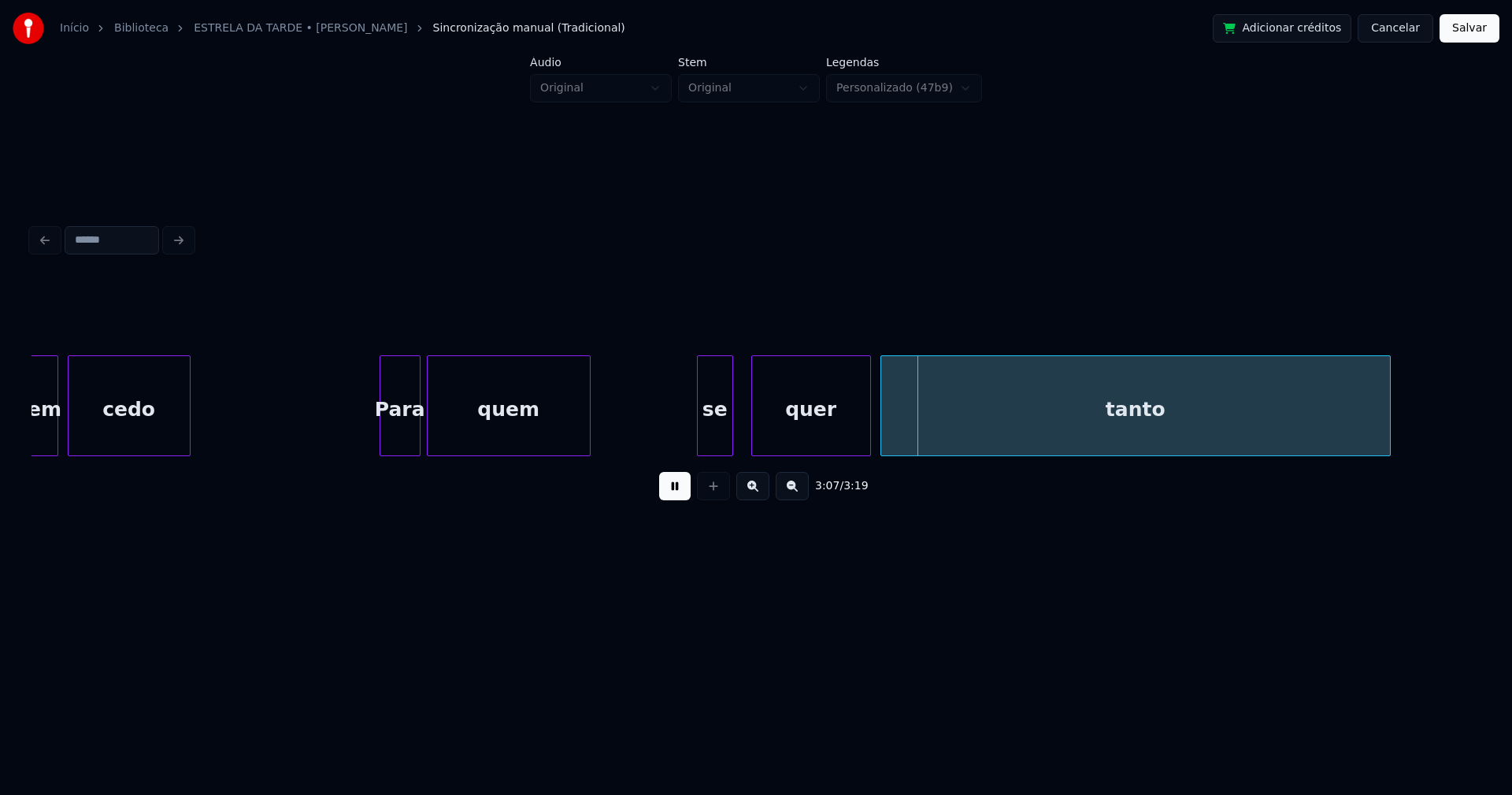
click at [702, 448] on div at bounding box center [700, 406] width 5 height 99
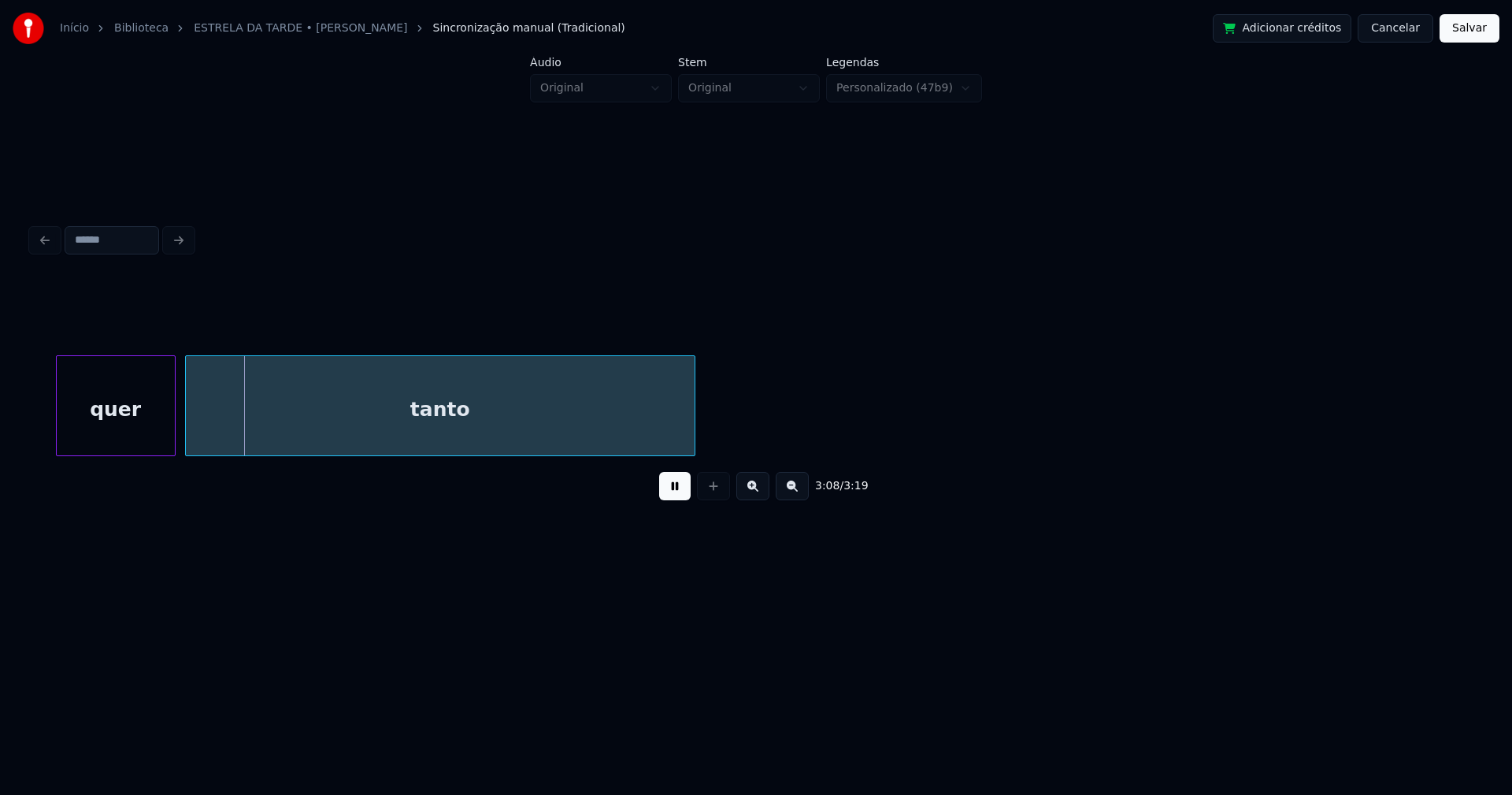
scroll to position [0, 29428]
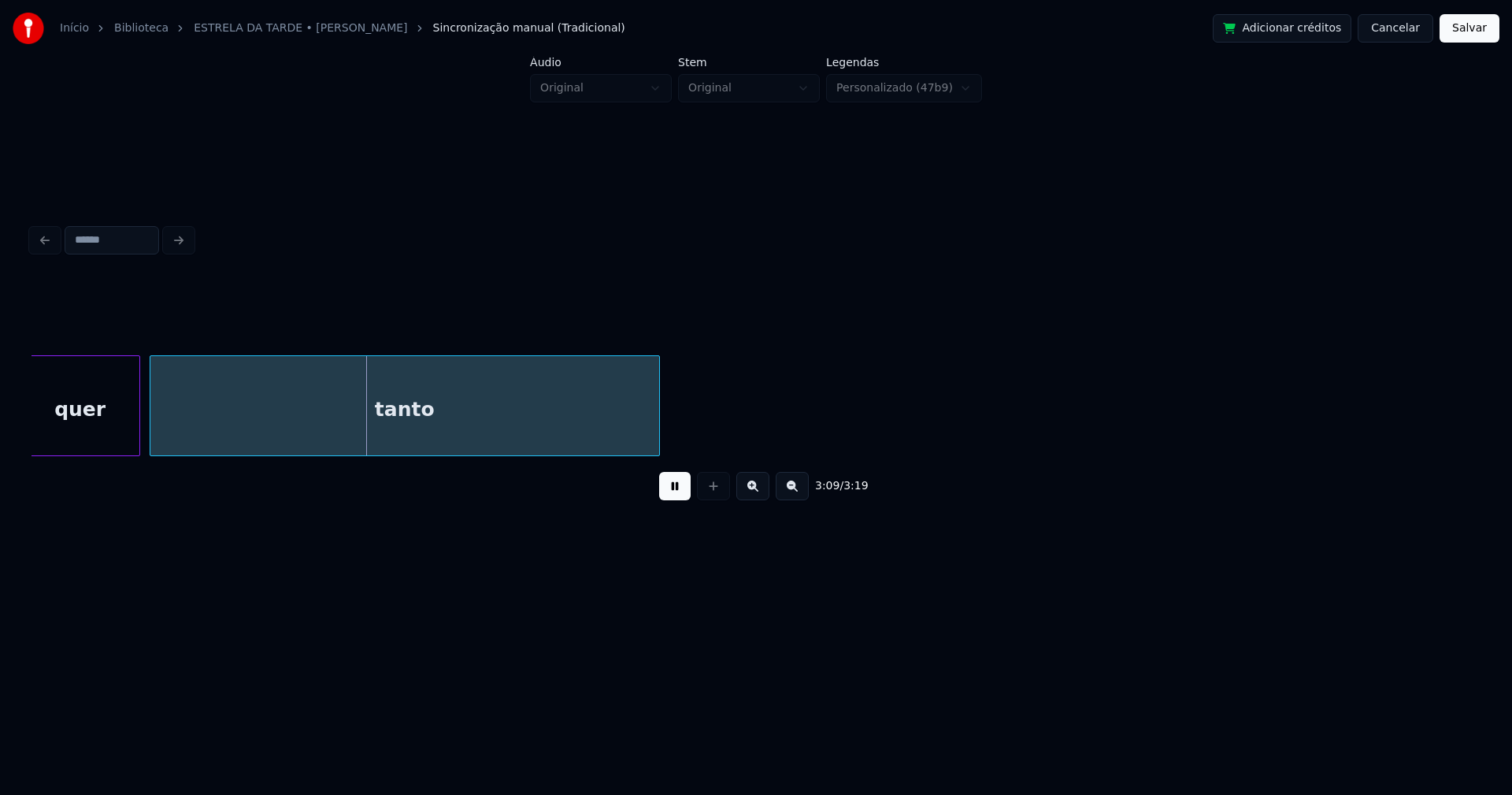
click at [1469, 26] on button "Salvar" at bounding box center [1468, 29] width 60 height 29
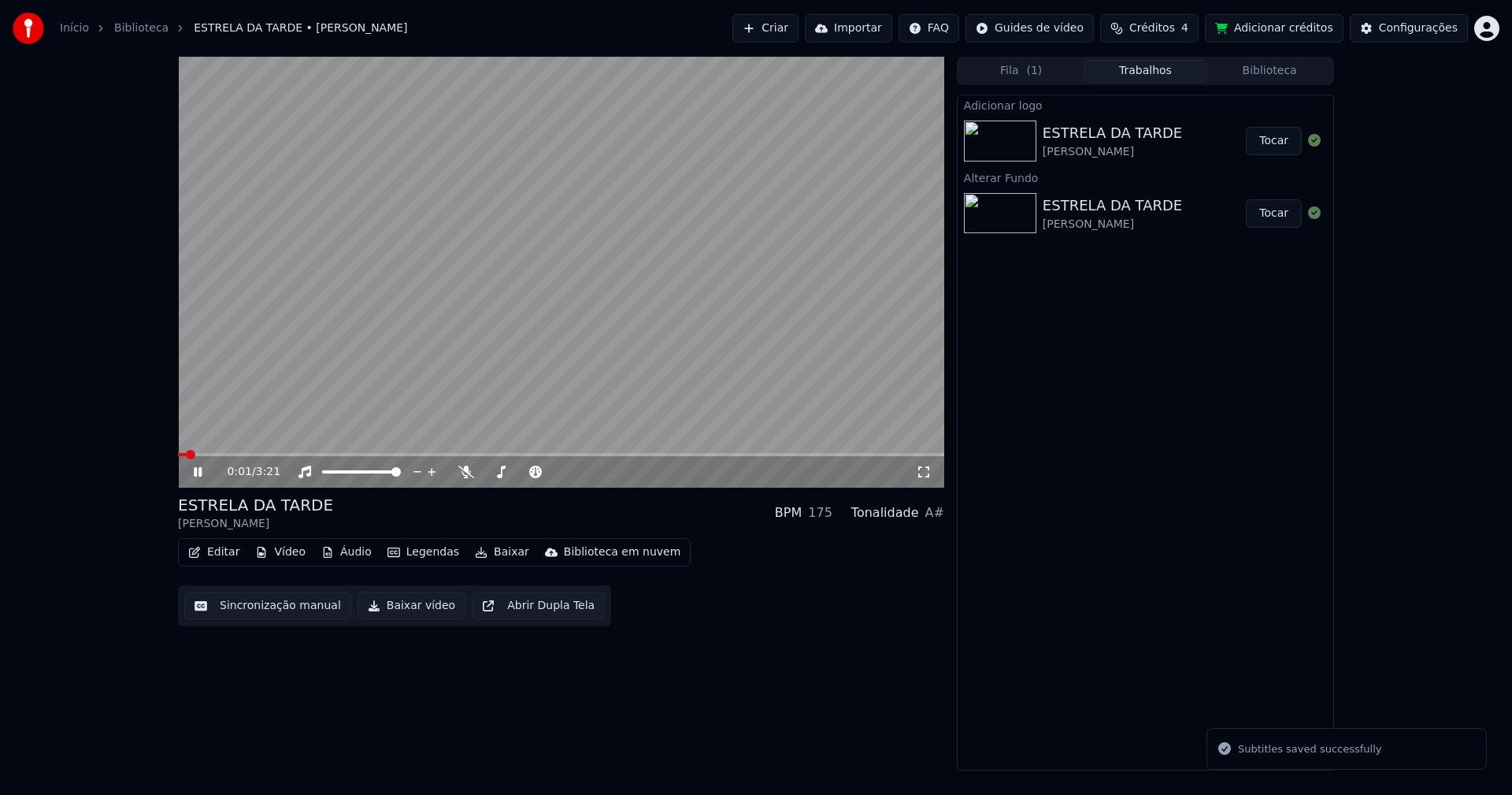
click at [919, 474] on icon at bounding box center [924, 471] width 16 height 13
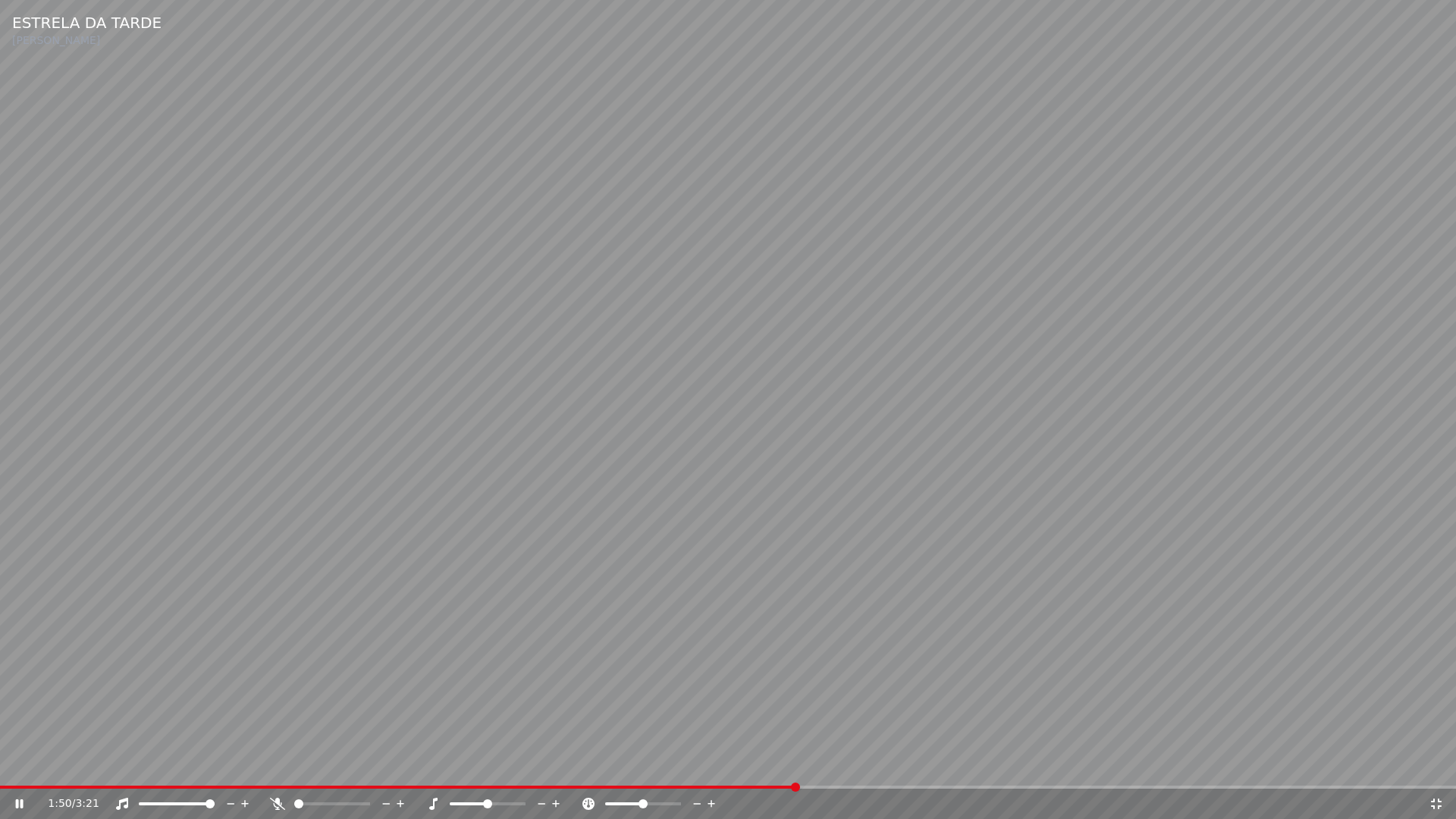
click at [1437, 764] on icon at bounding box center [1436, 803] width 15 height 12
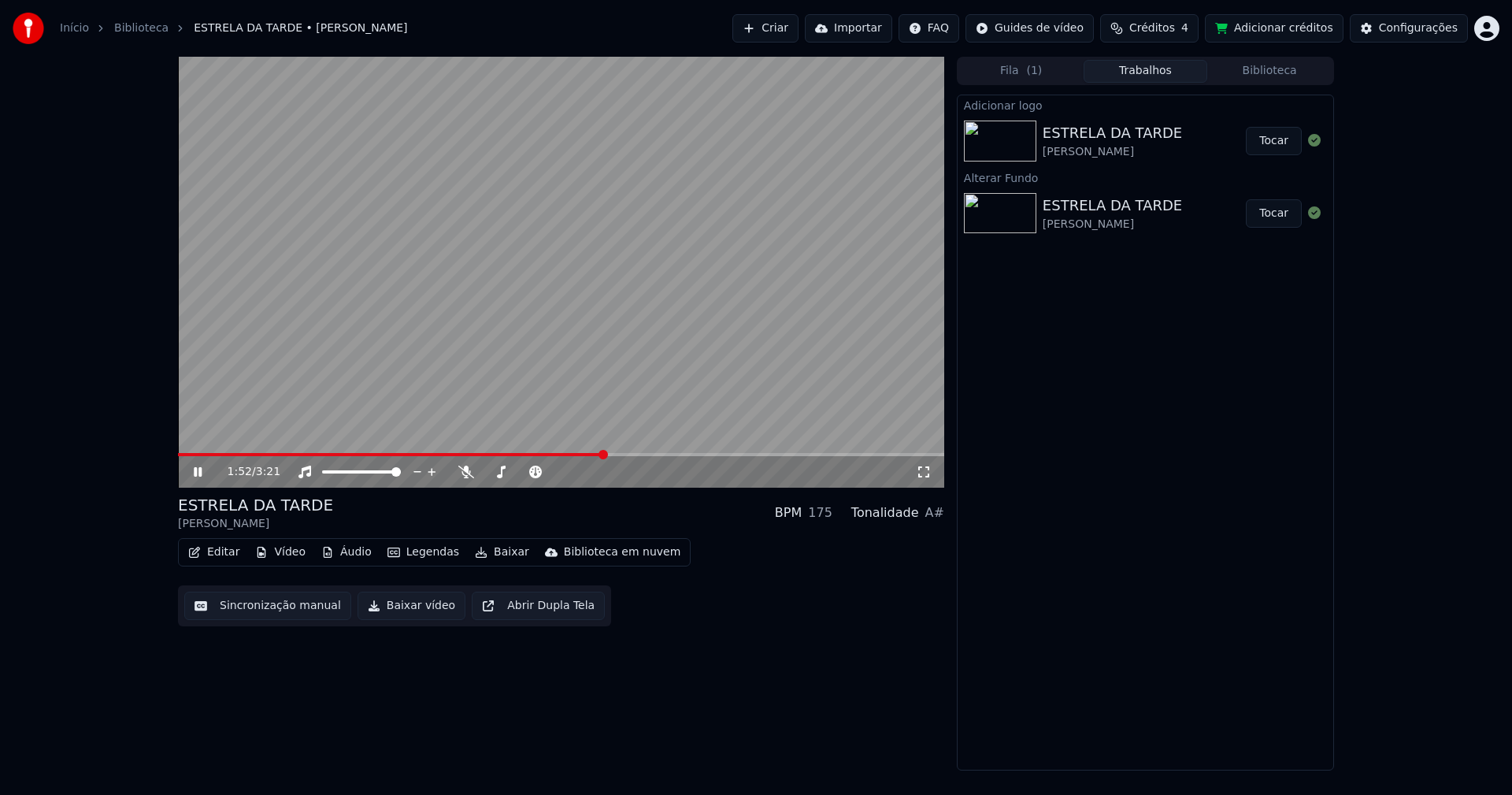
click at [199, 474] on icon at bounding box center [197, 471] width 8 height 9
click at [405, 607] on button "Baixar vídeo" at bounding box center [411, 605] width 108 height 29
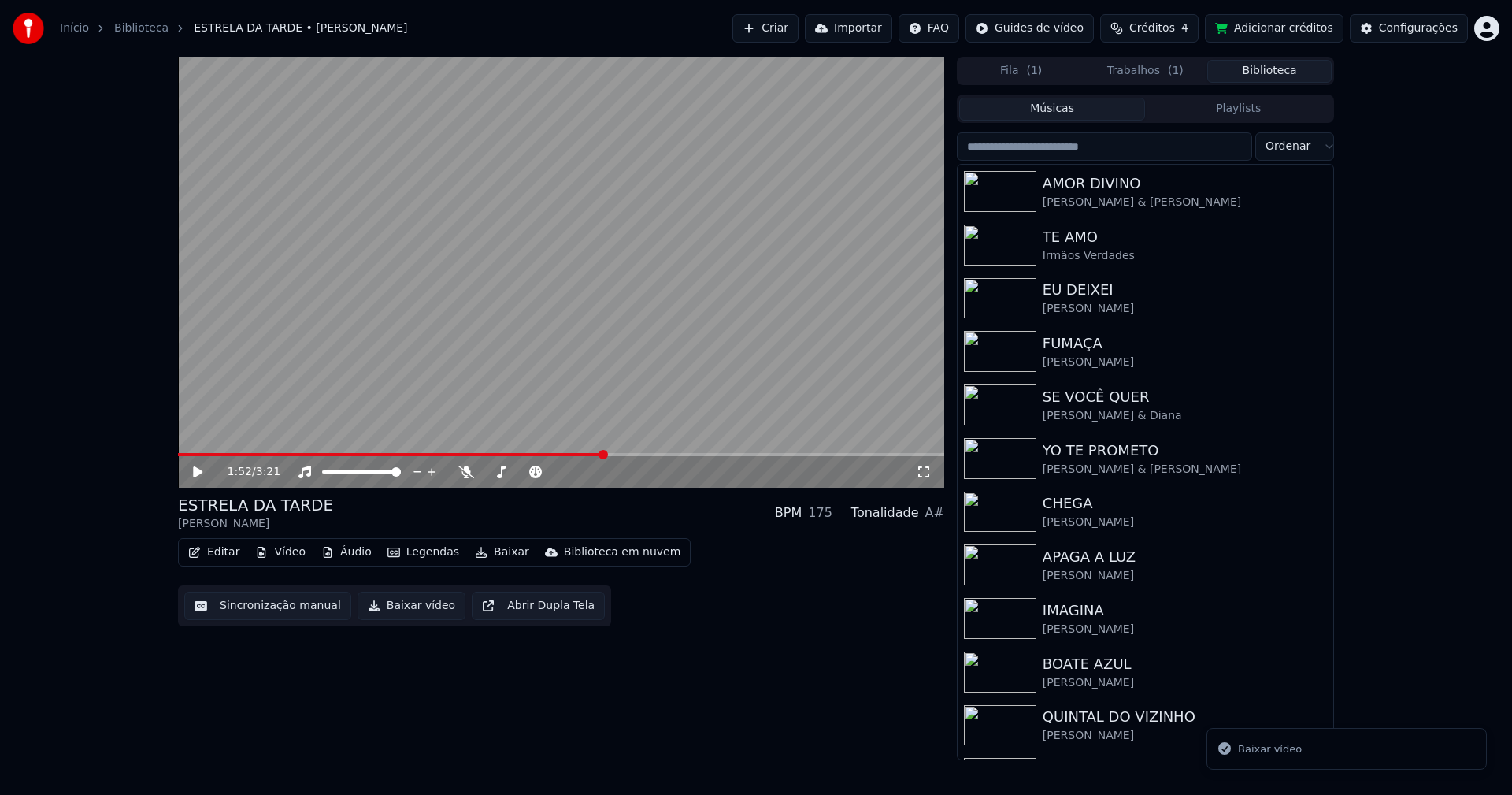
click at [1282, 72] on button "Biblioteca" at bounding box center [1269, 70] width 124 height 23
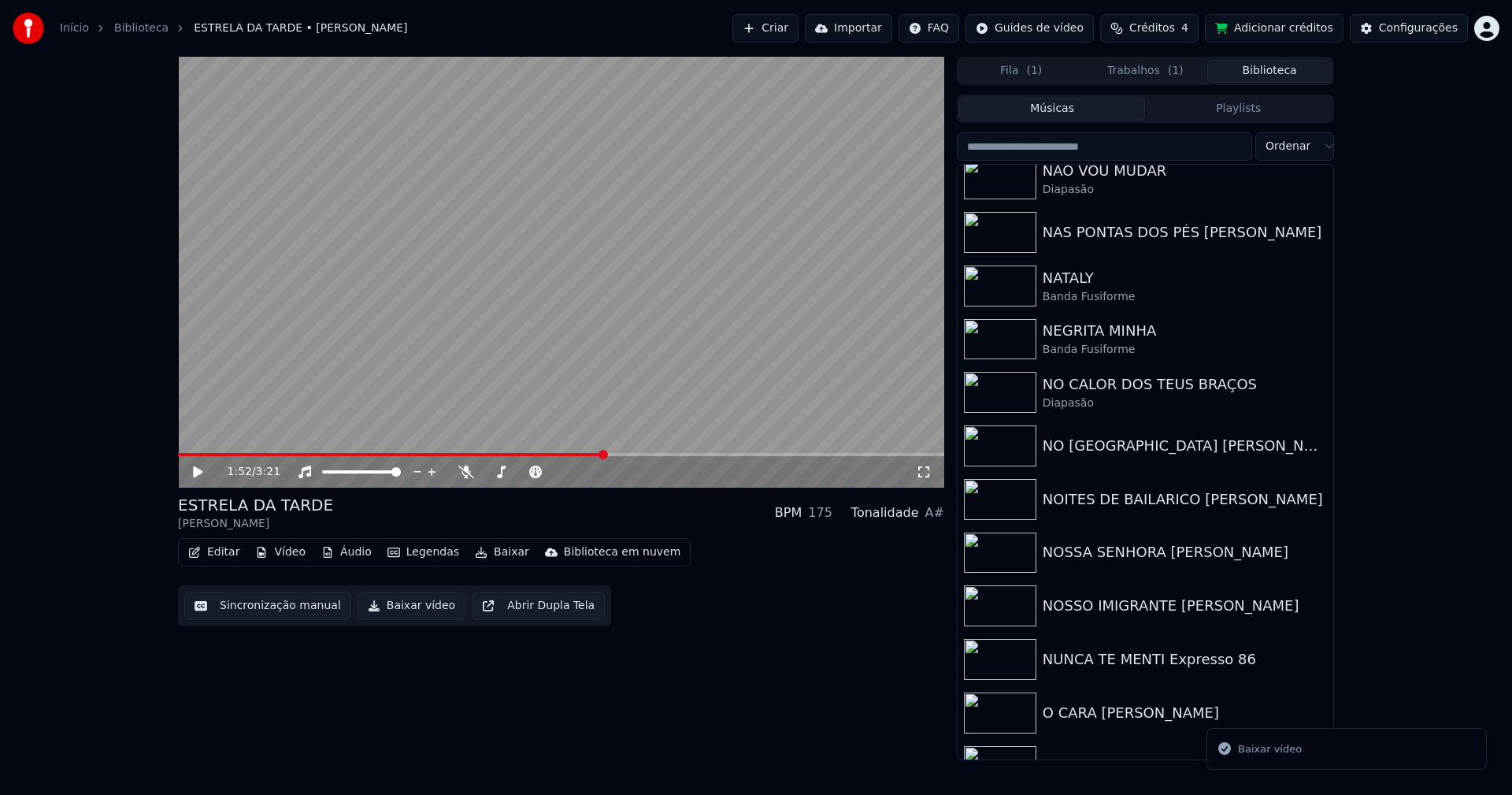
scroll to position [12119, 0]
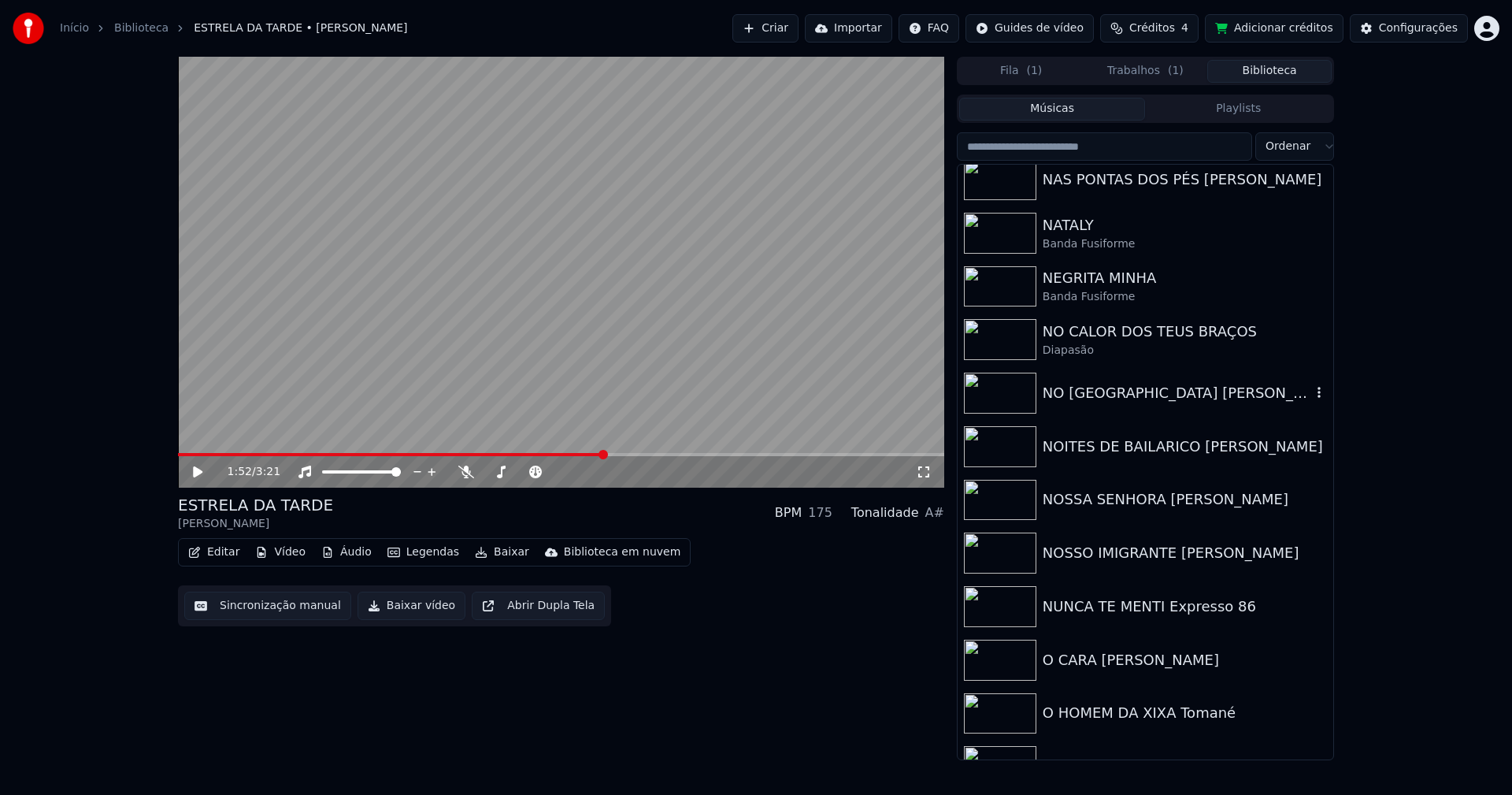
click at [1180, 394] on div "NO RANCHO FUNDO Chitãozinho & Xororó" at bounding box center [1177, 393] width 268 height 22
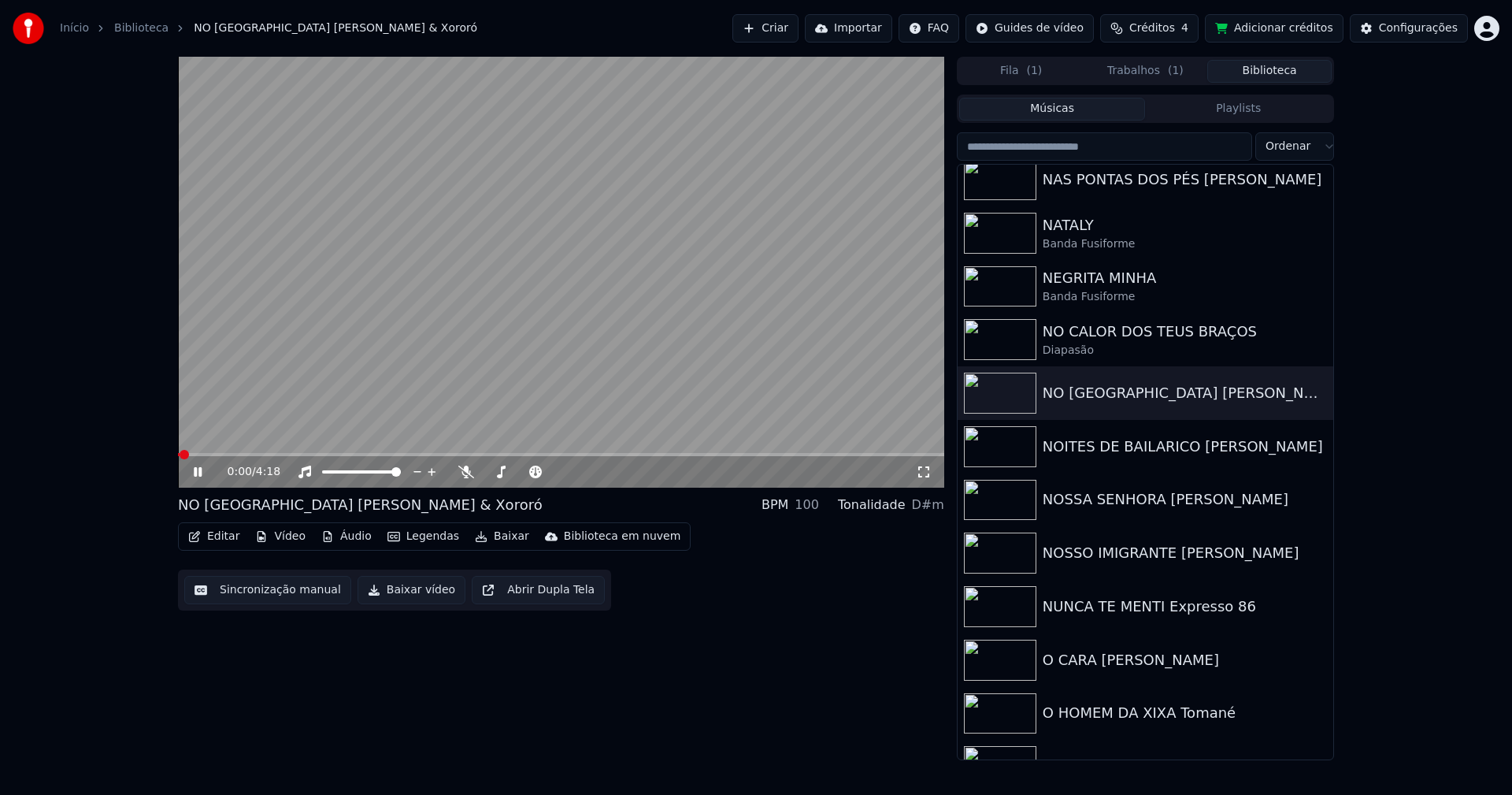
click at [195, 473] on icon at bounding box center [197, 471] width 8 height 9
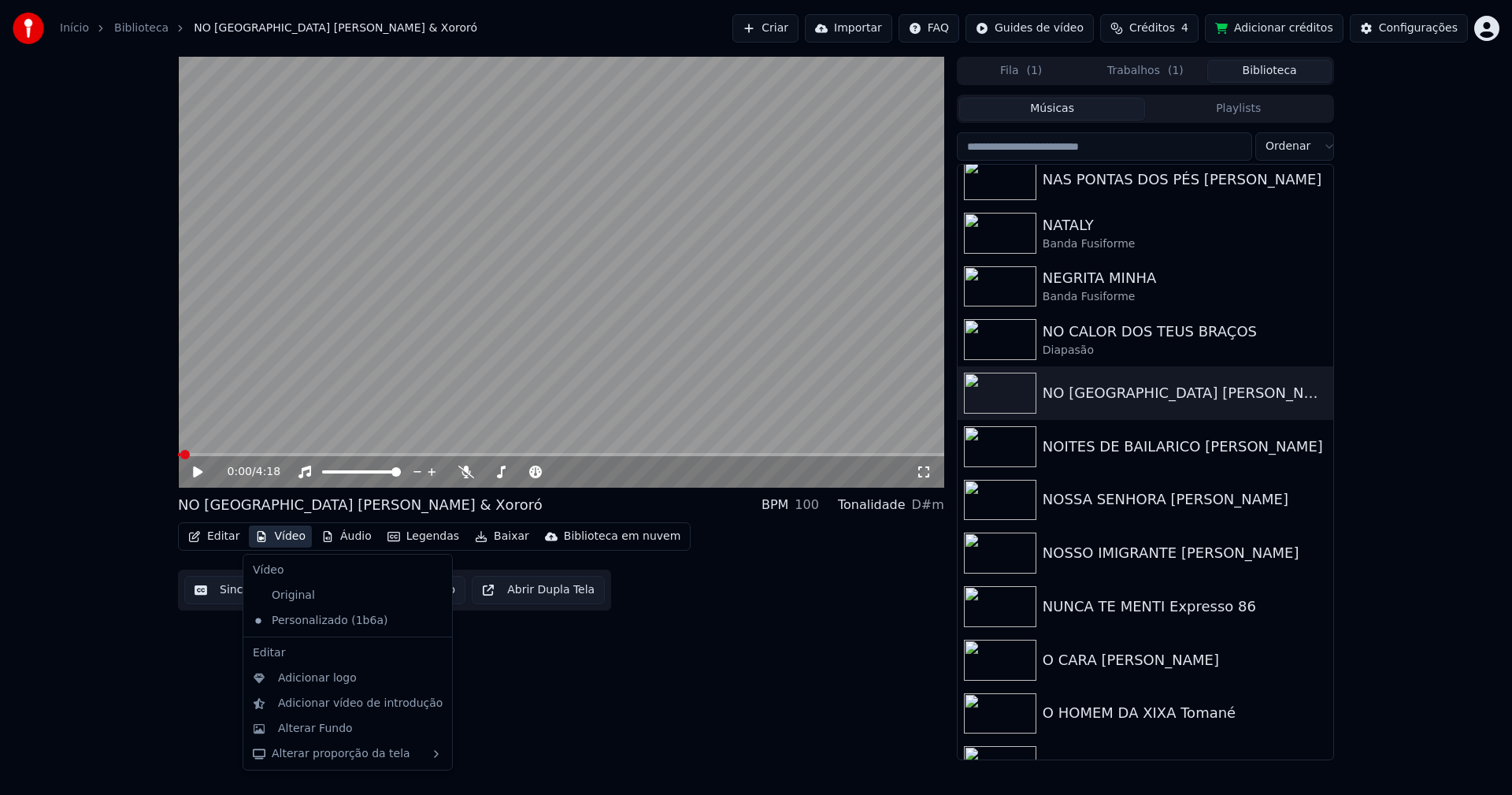
click at [290, 541] on button "Vídeo" at bounding box center [280, 537] width 63 height 22
click at [324, 725] on div "Alterar Fundo" at bounding box center [315, 729] width 75 height 16
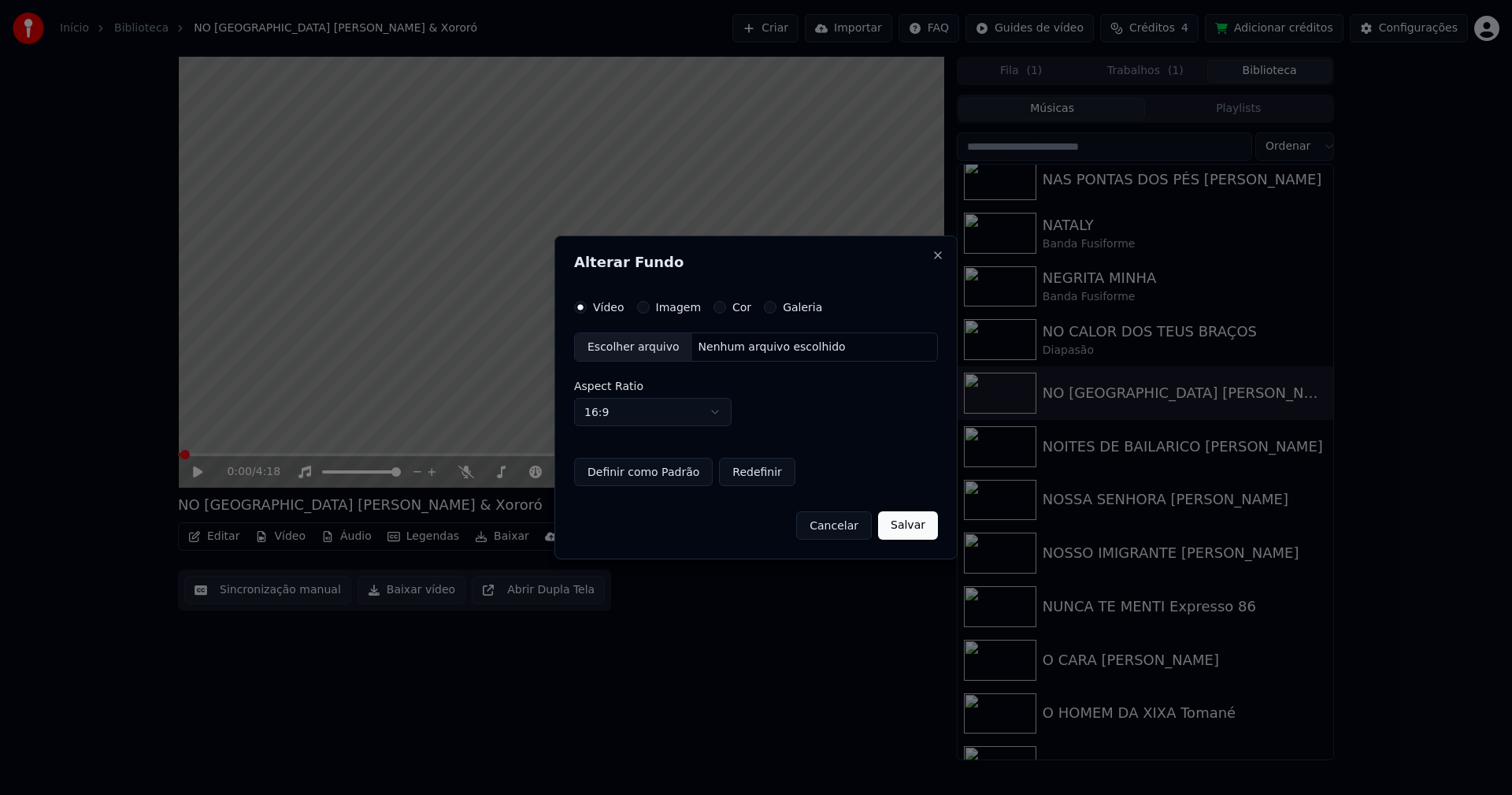
click at [641, 306] on button "Imagem" at bounding box center [643, 307] width 13 height 13
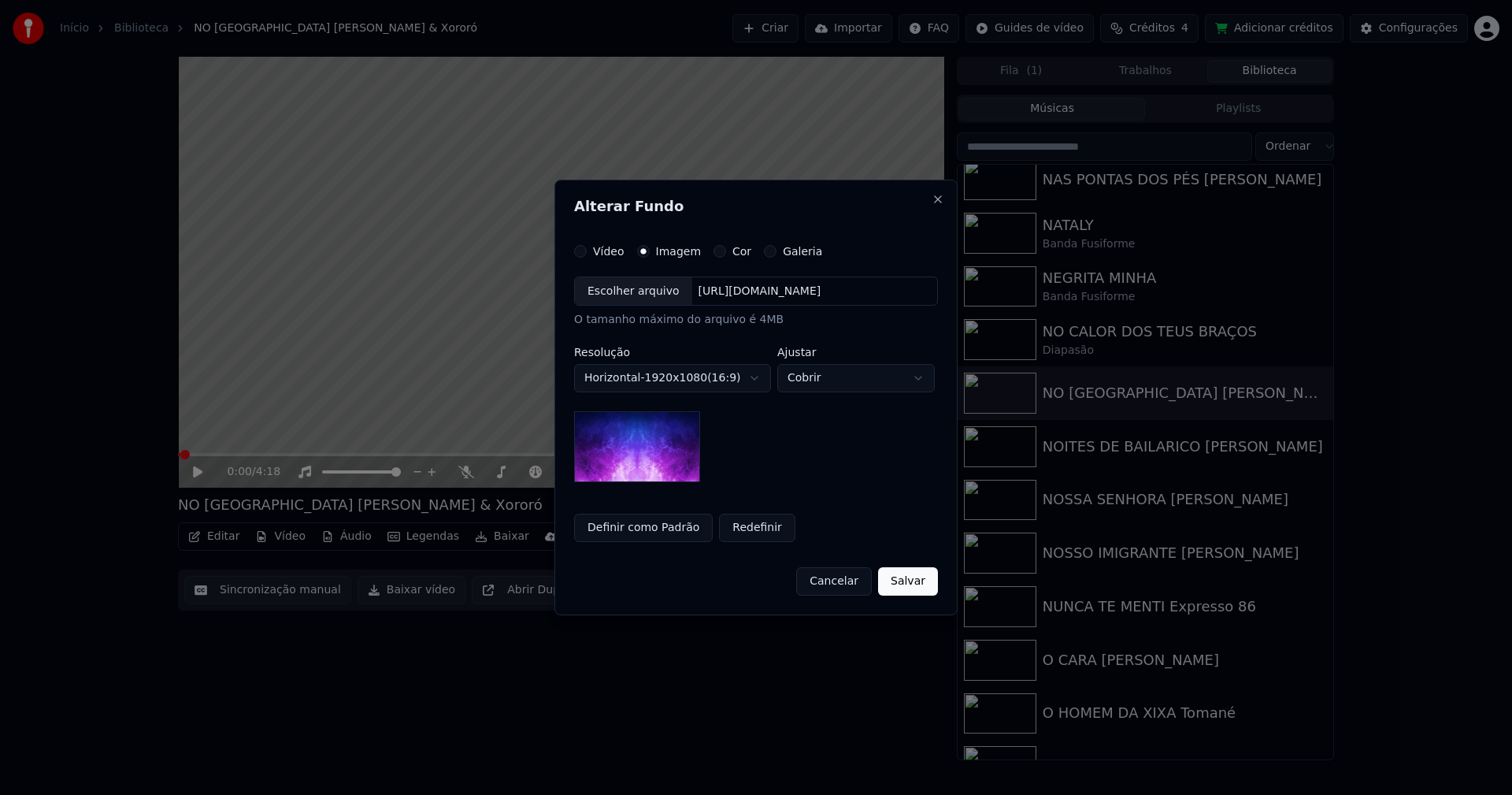
click at [630, 300] on div "Escolher arquivo" at bounding box center [634, 292] width 117 height 29
click at [912, 569] on button "Salvar" at bounding box center [907, 581] width 60 height 29
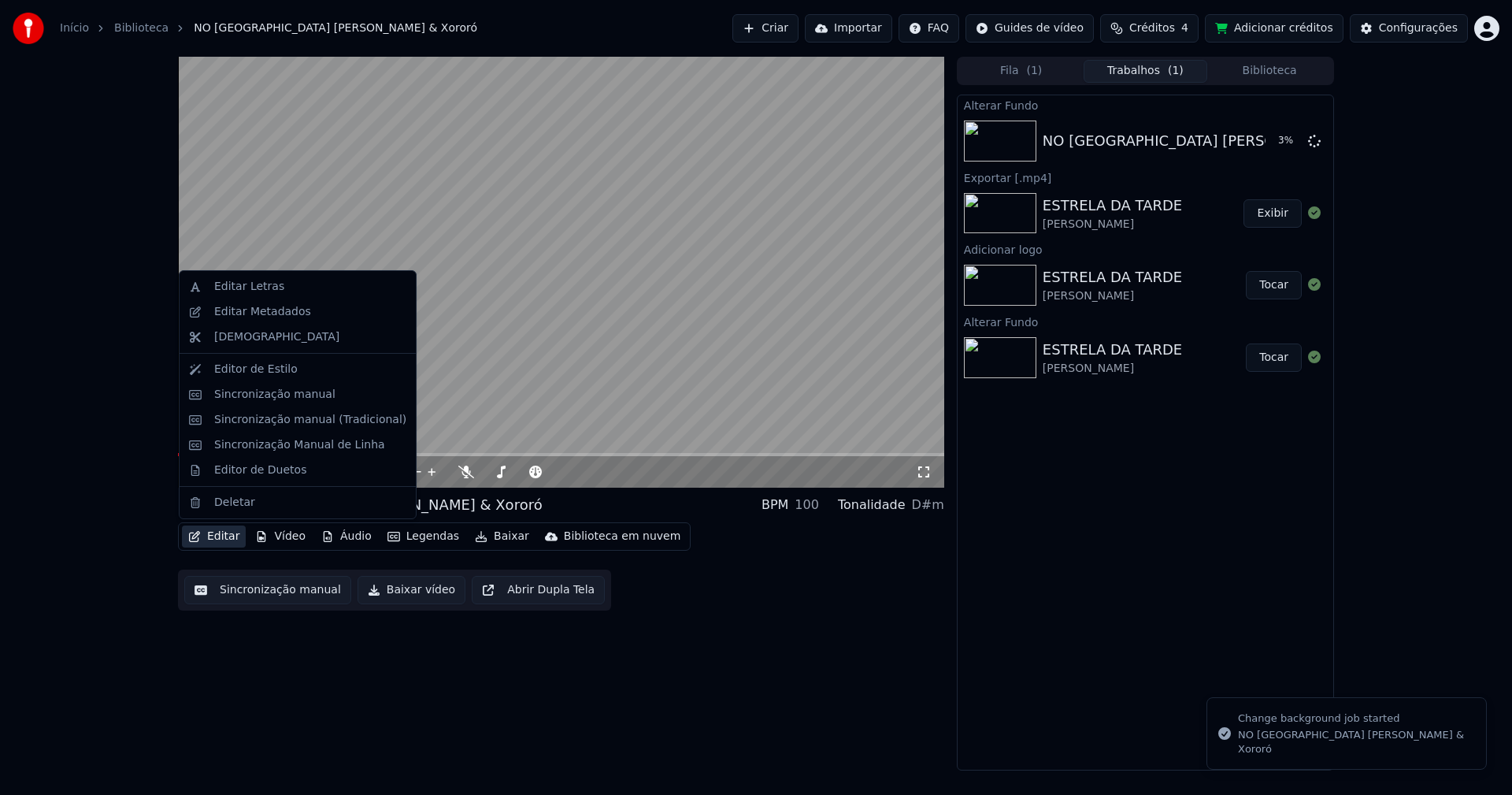
click at [223, 534] on button "Editar" at bounding box center [214, 537] width 64 height 22
click at [267, 311] on div "Editar Metadados" at bounding box center [263, 312] width 97 height 16
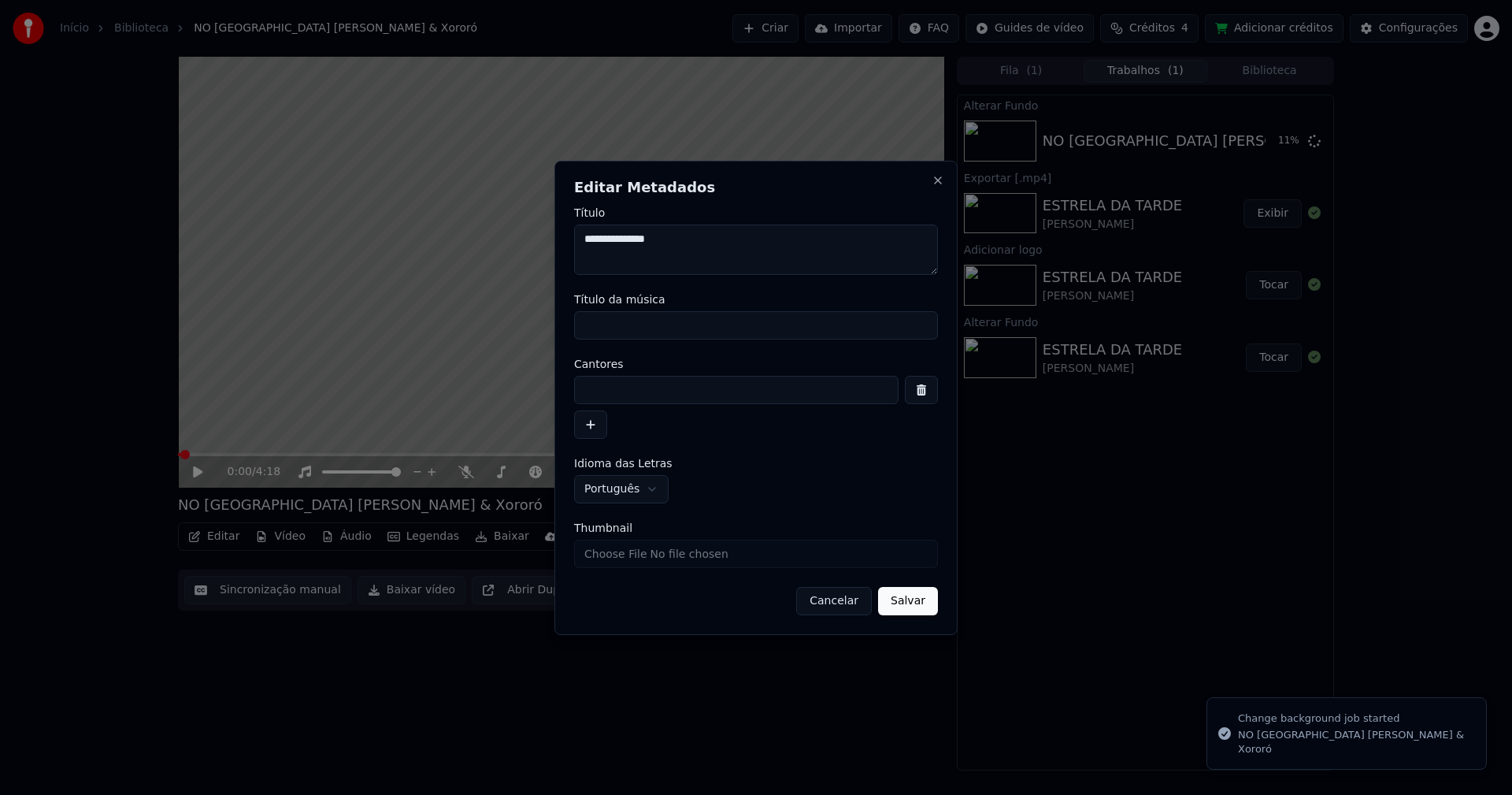
click at [642, 325] on input "Título da música" at bounding box center [756, 325] width 364 height 29
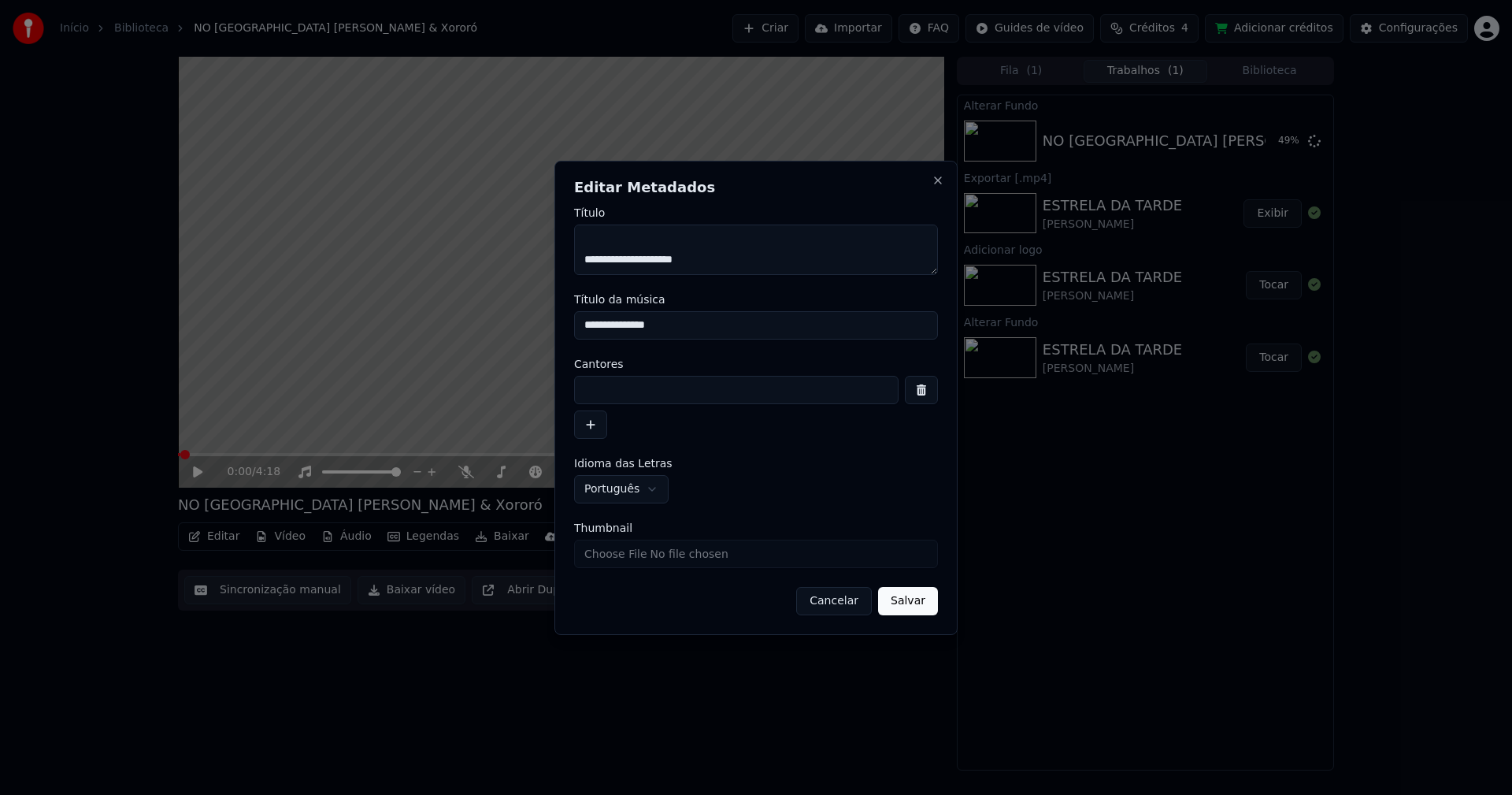
type input "**********"
click at [615, 386] on input at bounding box center [736, 390] width 324 height 29
type input "**********"
click at [612, 393] on input at bounding box center [736, 390] width 324 height 29
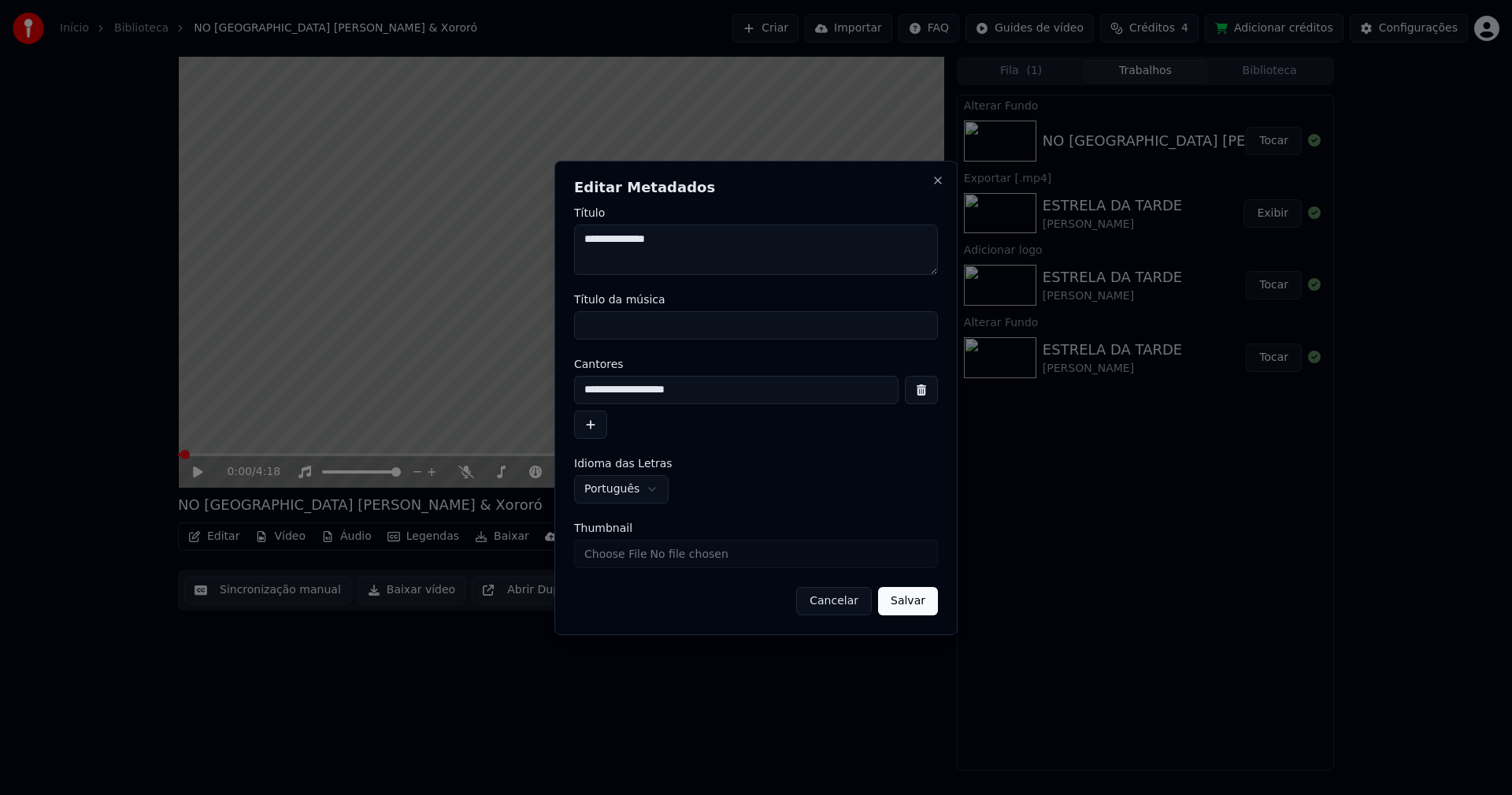
type input "**********"
click at [619, 322] on input "Título da música" at bounding box center [756, 325] width 364 height 29
type input "**********"
click at [913, 608] on button "Salvar" at bounding box center [907, 601] width 60 height 29
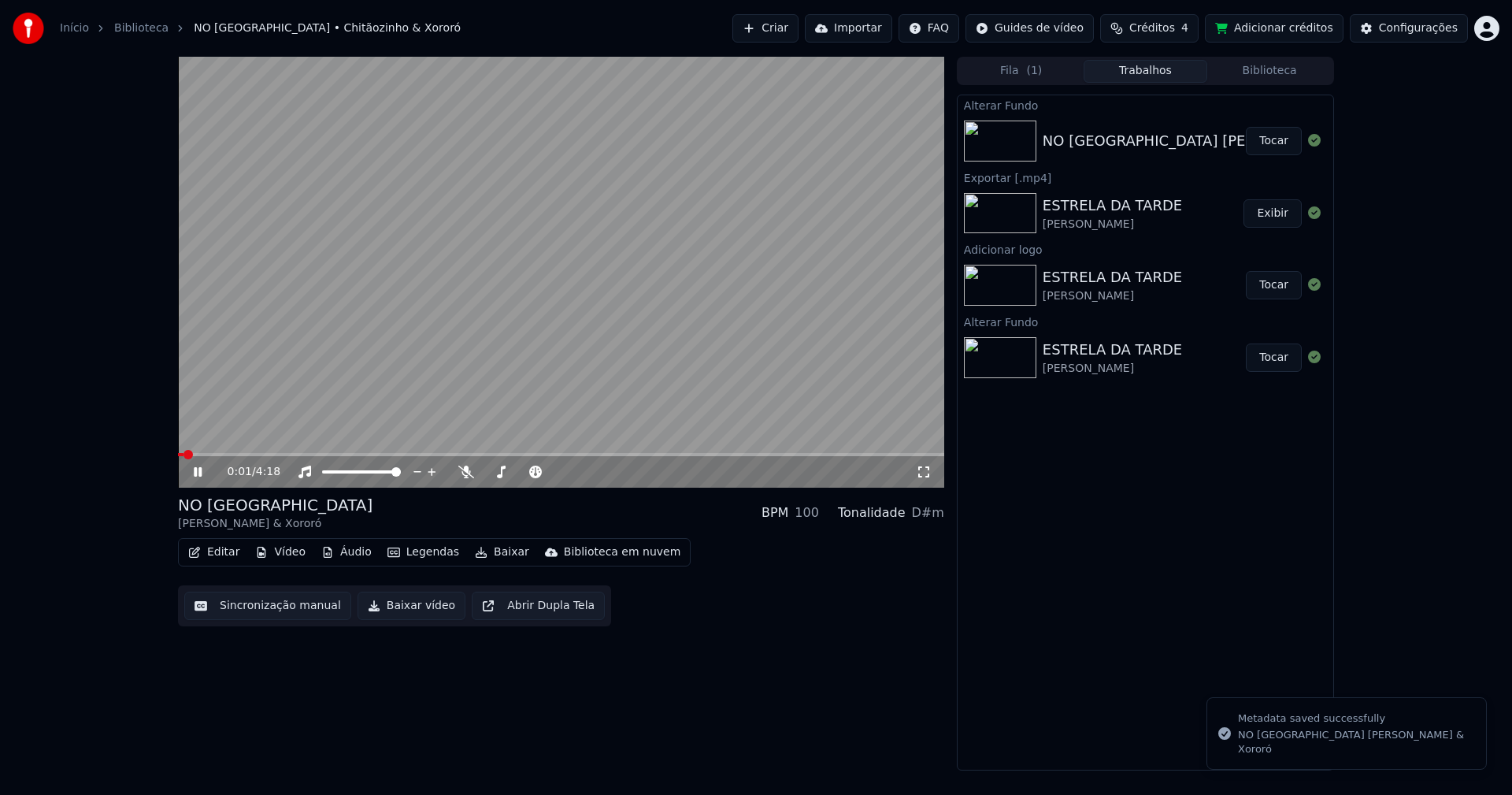
click at [1285, 144] on button "Tocar" at bounding box center [1273, 141] width 56 height 29
click at [286, 557] on button "Vídeo" at bounding box center [280, 552] width 63 height 22
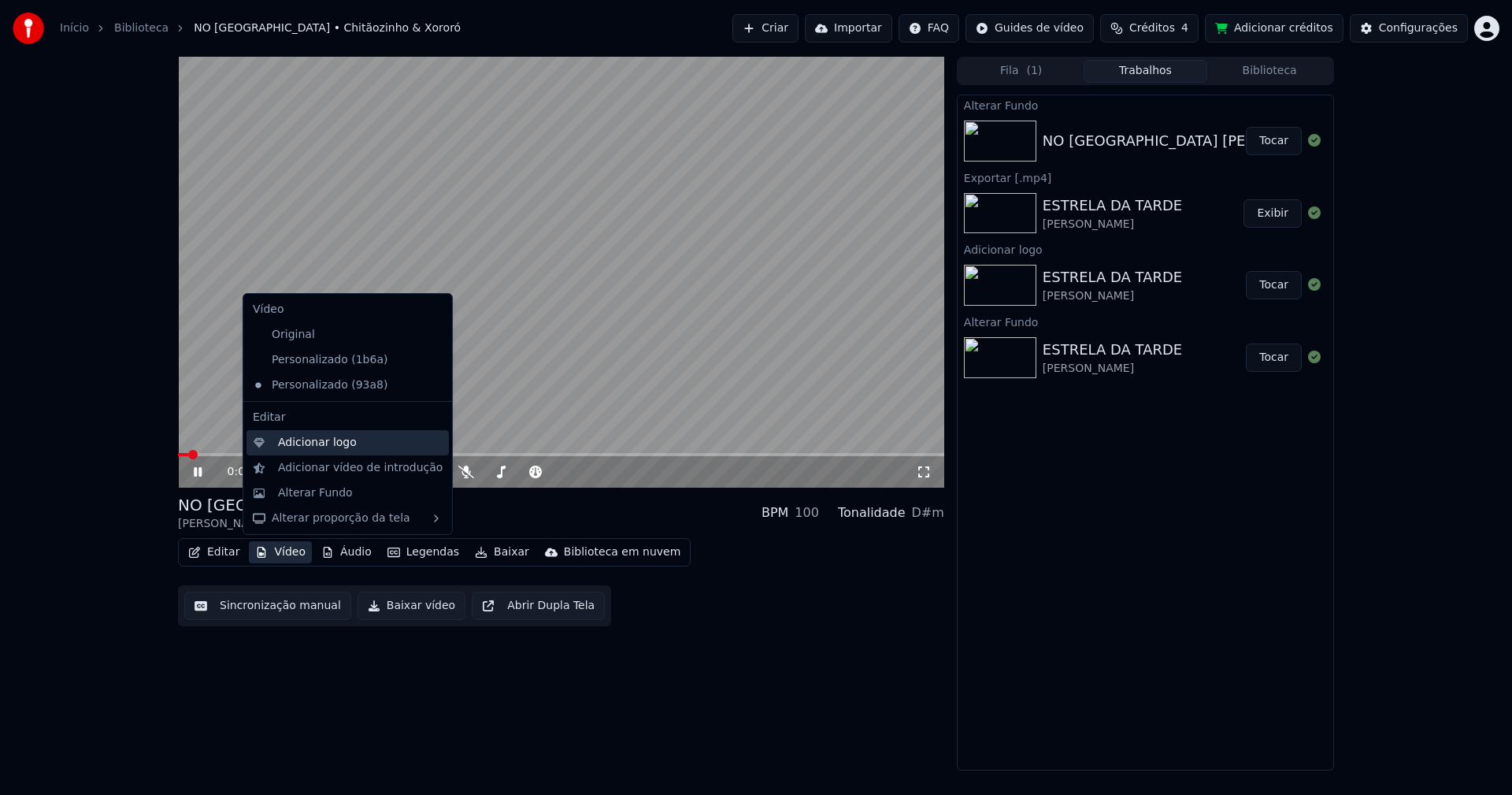
drag, startPoint x: 310, startPoint y: 448, endPoint x: 314, endPoint y: 435, distance: 13.6
click at [314, 435] on div "Adicionar logo" at bounding box center [318, 443] width 79 height 16
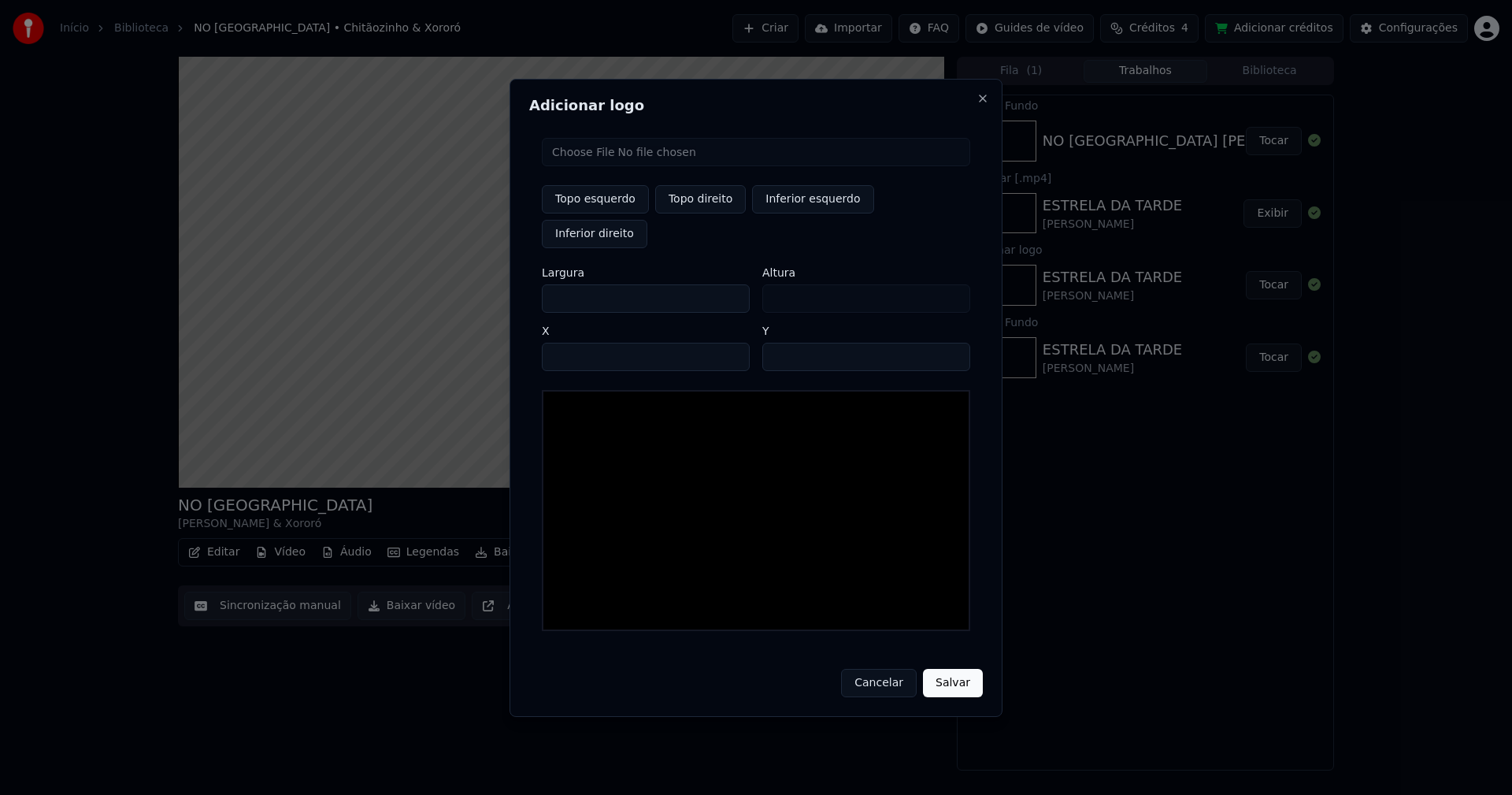
click at [603, 166] on input "file" at bounding box center [755, 152] width 428 height 29
type input "**********"
type input "***"
click at [697, 214] on button "Topo direito" at bounding box center [701, 200] width 91 height 29
type input "****"
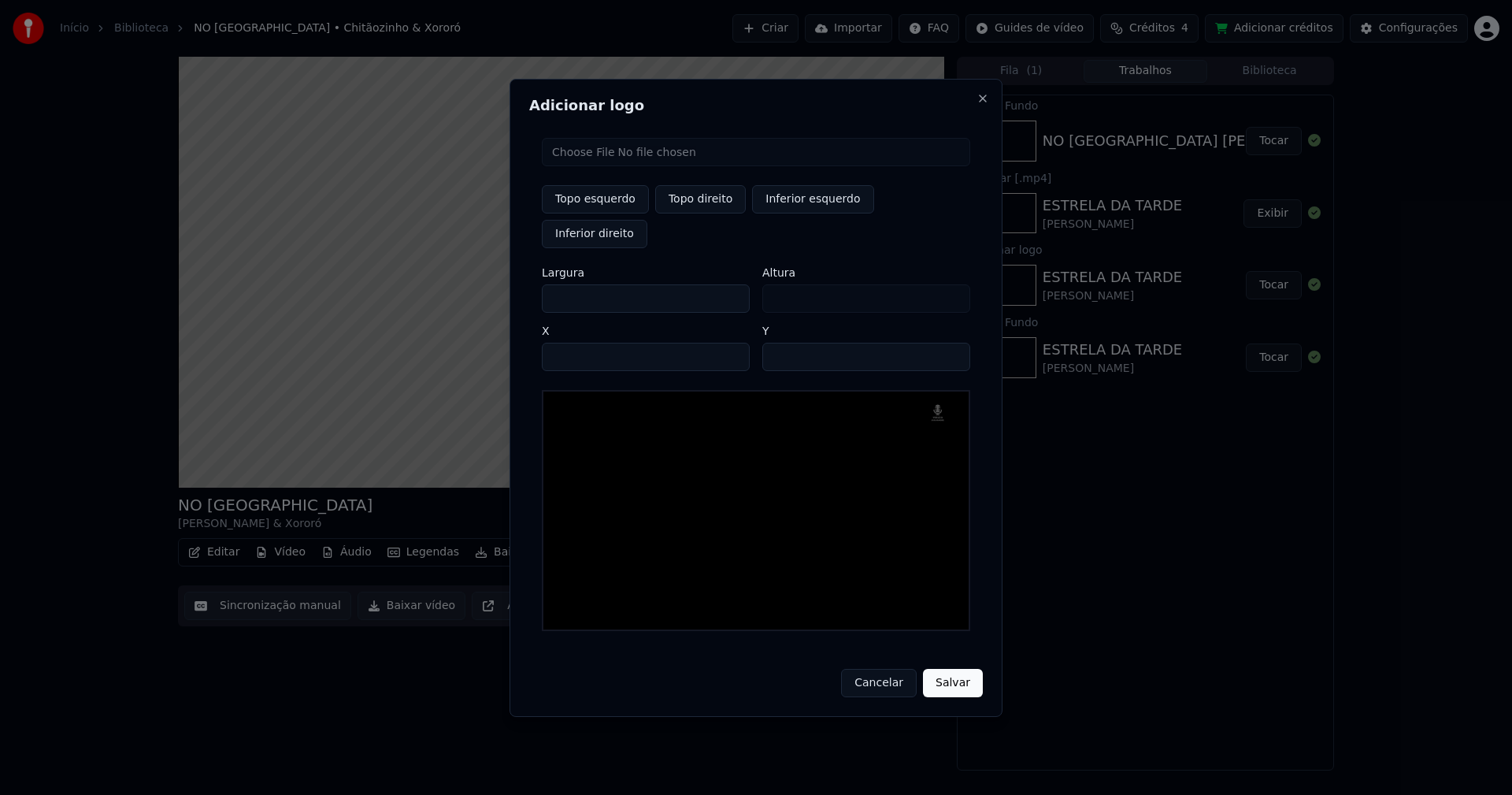
drag, startPoint x: 567, startPoint y: 282, endPoint x: 533, endPoint y: 288, distance: 34.5
click at [533, 288] on div "Topo esquerdo Topo direito Inferior esquerdo Inferior direito Largura *** Altur…" at bounding box center [755, 384] width 453 height 518
type input "**"
type input "***"
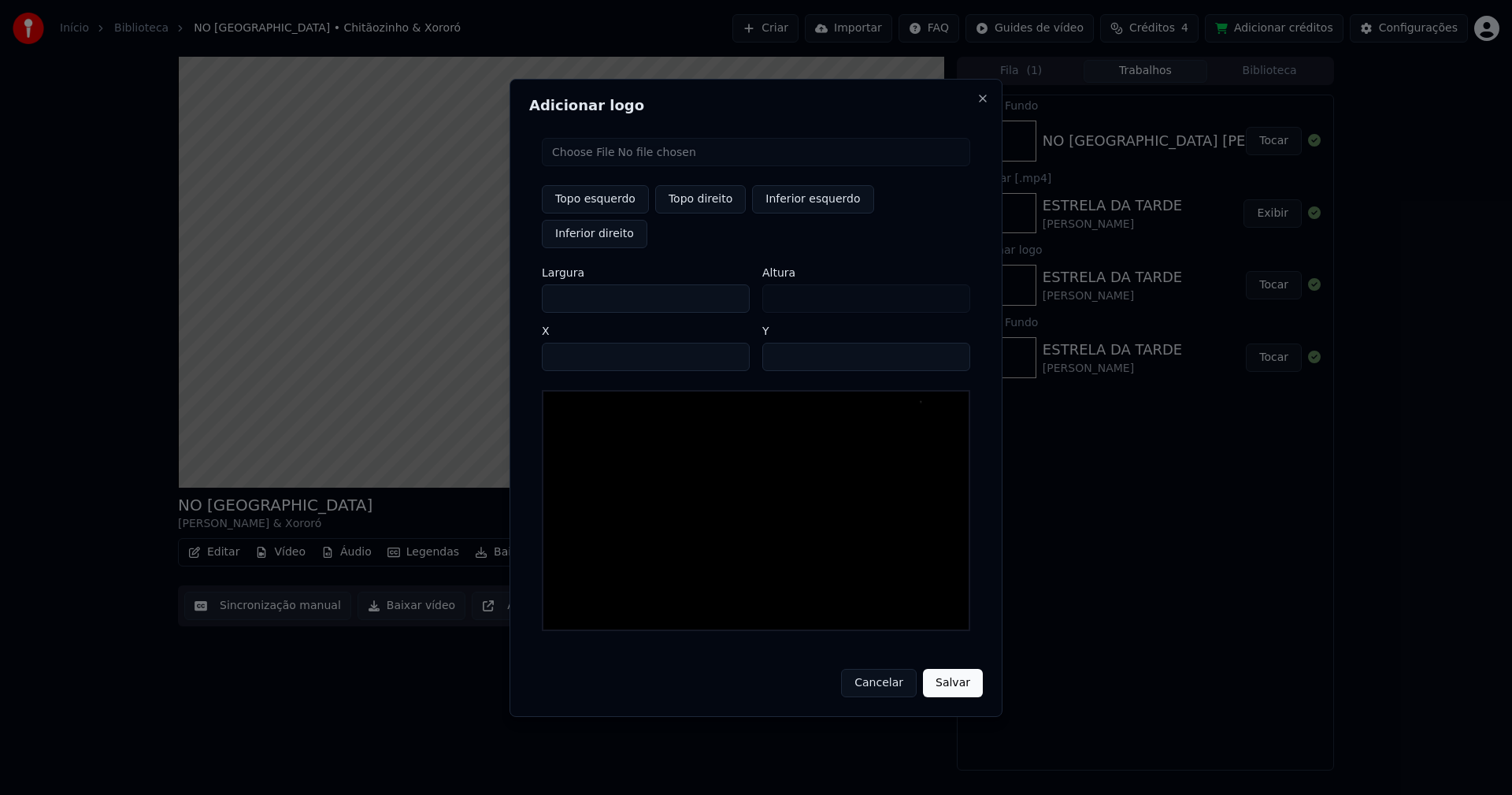
type input "***"
click at [574, 343] on input "****" at bounding box center [645, 357] width 208 height 29
type input "****"
click at [950, 343] on input "**" at bounding box center [866, 357] width 208 height 29
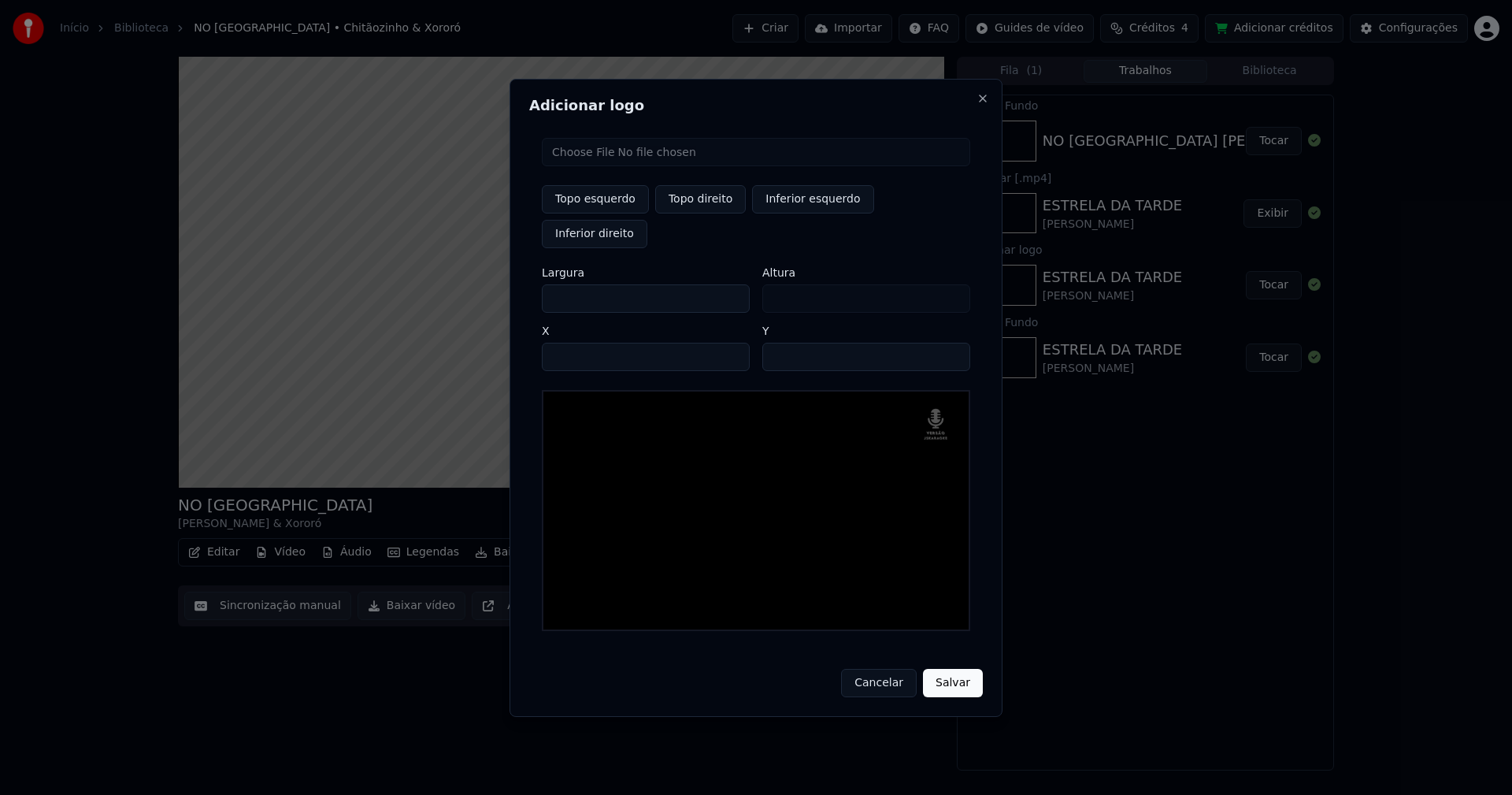
click at [950, 343] on input "**" at bounding box center [866, 357] width 208 height 29
click at [950, 343] on input "**" at bounding box center [866, 357] width 208 height 29
type input "**"
click at [948, 343] on input "**" at bounding box center [866, 357] width 208 height 29
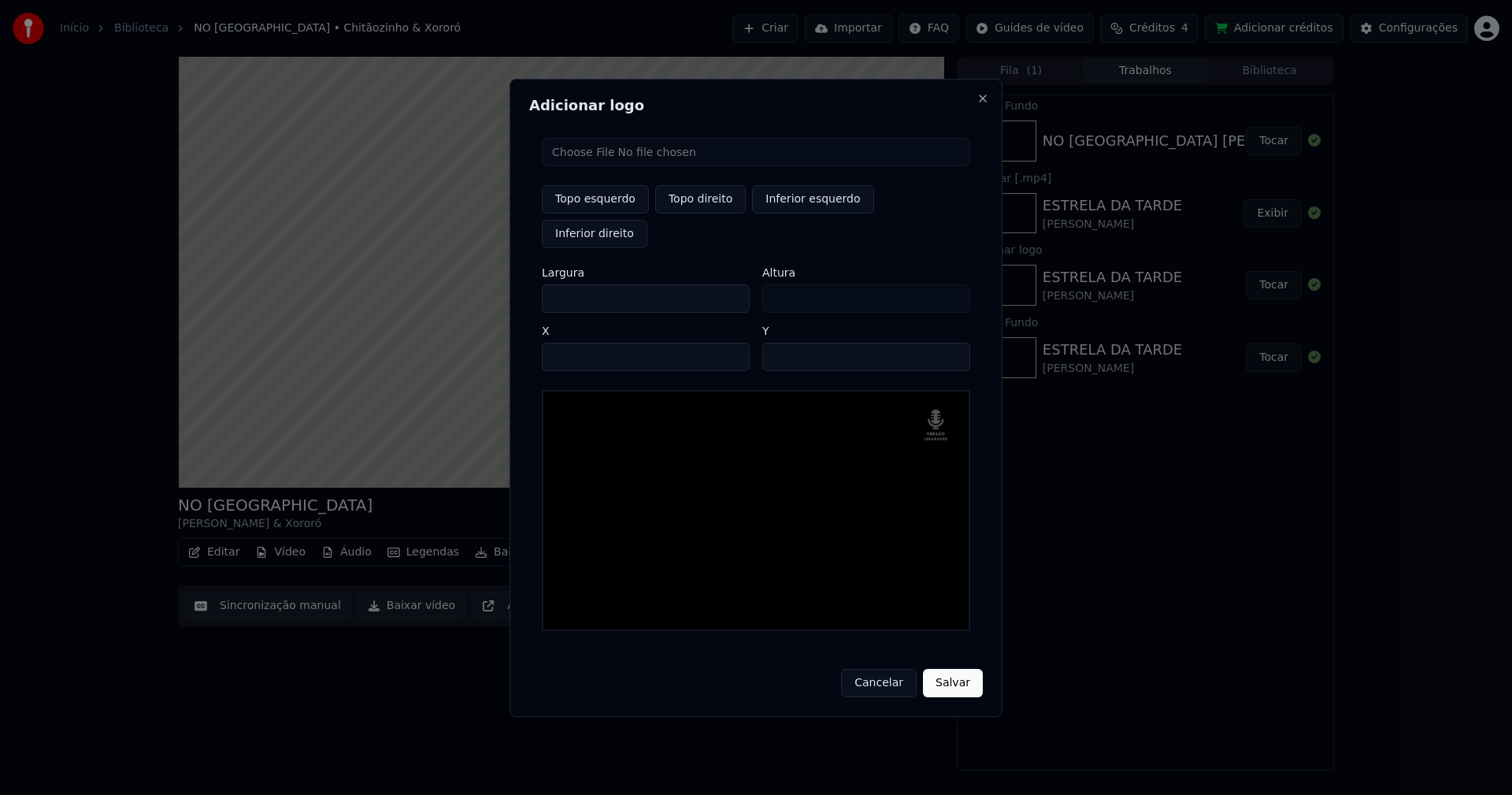
click at [950, 669] on button "Salvar" at bounding box center [952, 683] width 60 height 29
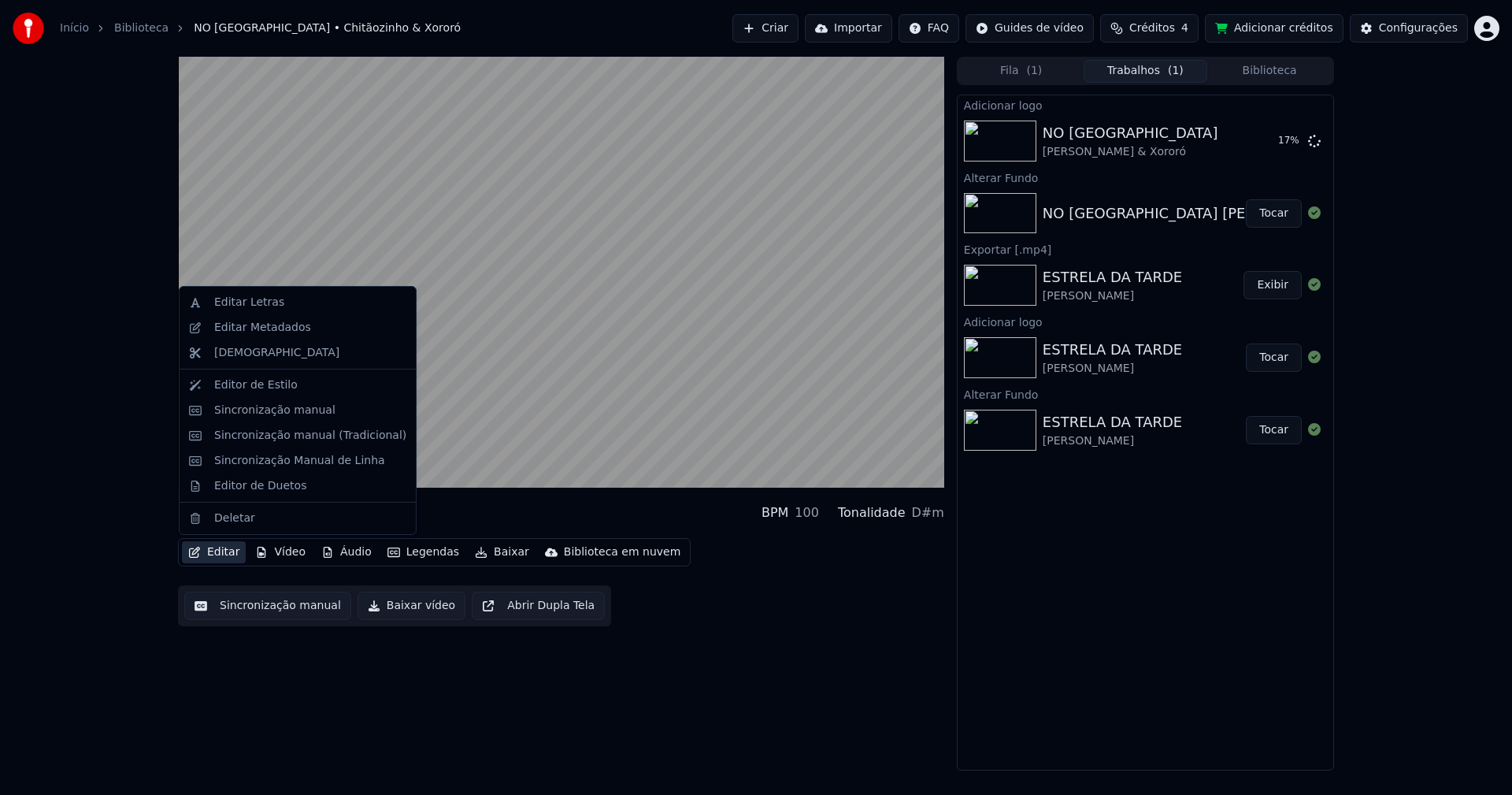
click at [232, 552] on button "Editar" at bounding box center [214, 552] width 64 height 22
click at [281, 436] on div "Sincronização manual (Tradicional)" at bounding box center [310, 435] width 192 height 16
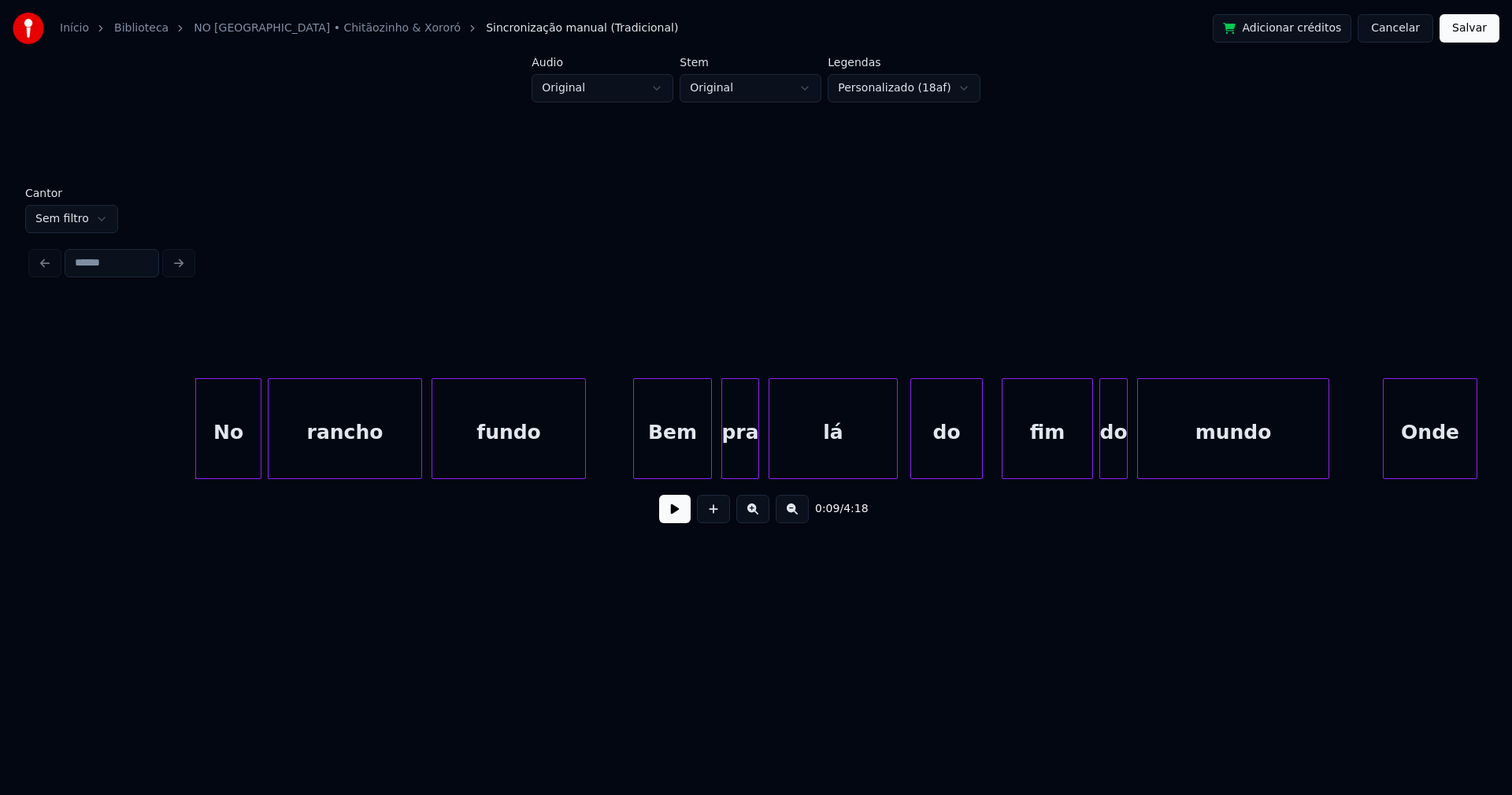
scroll to position [0, 1283]
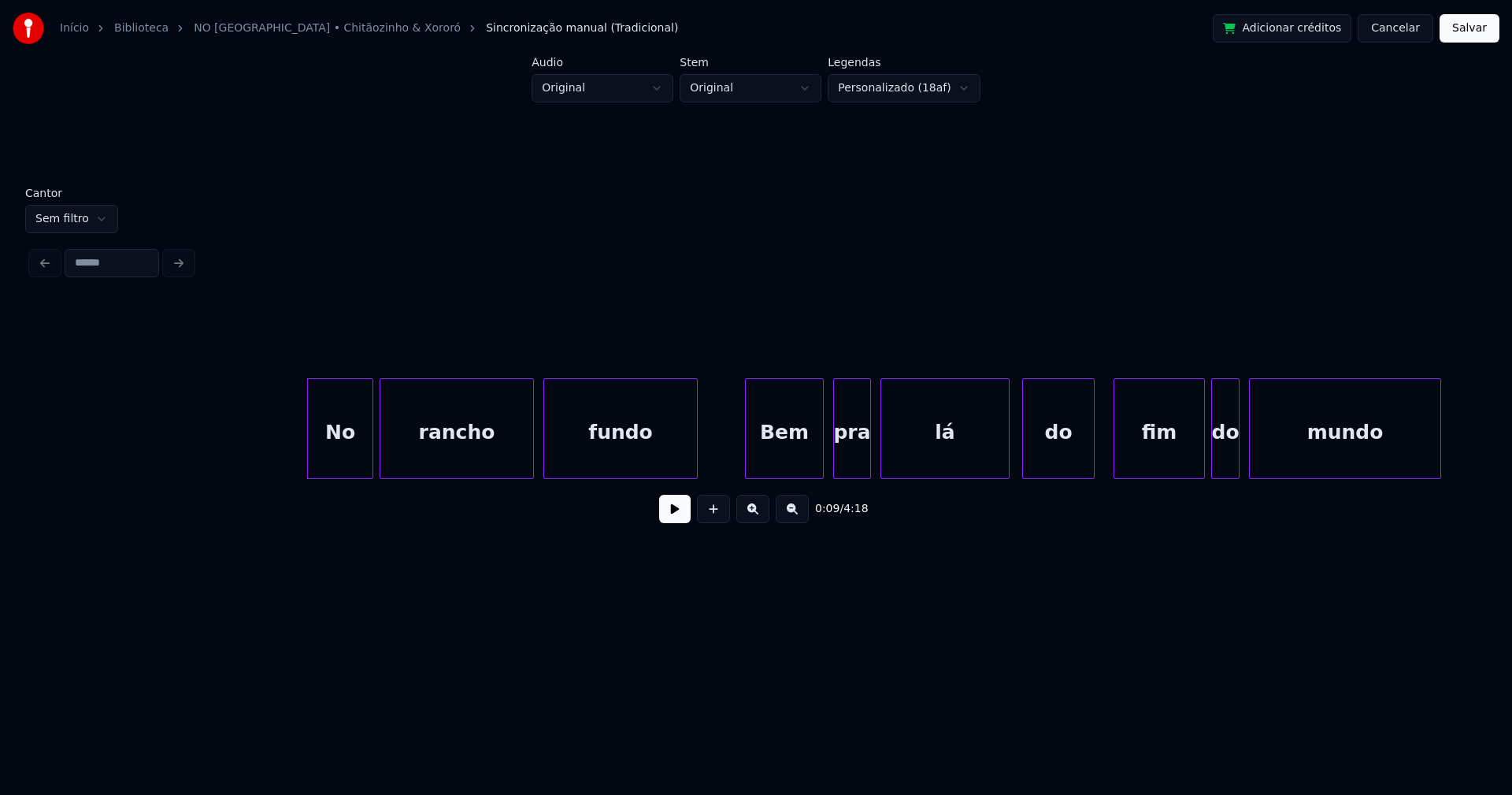
click at [665, 523] on button at bounding box center [675, 509] width 32 height 29
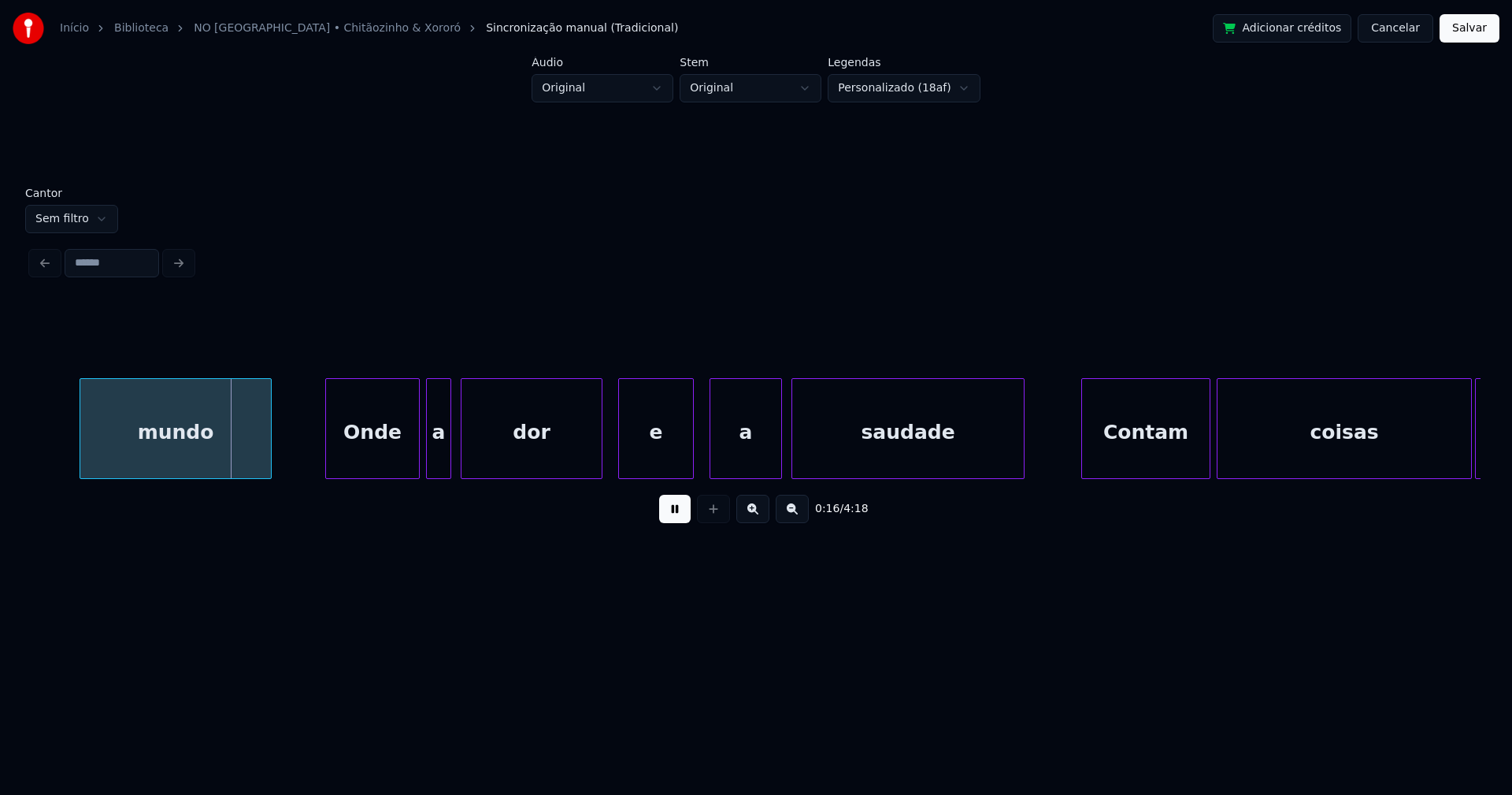
scroll to position [0, 2520]
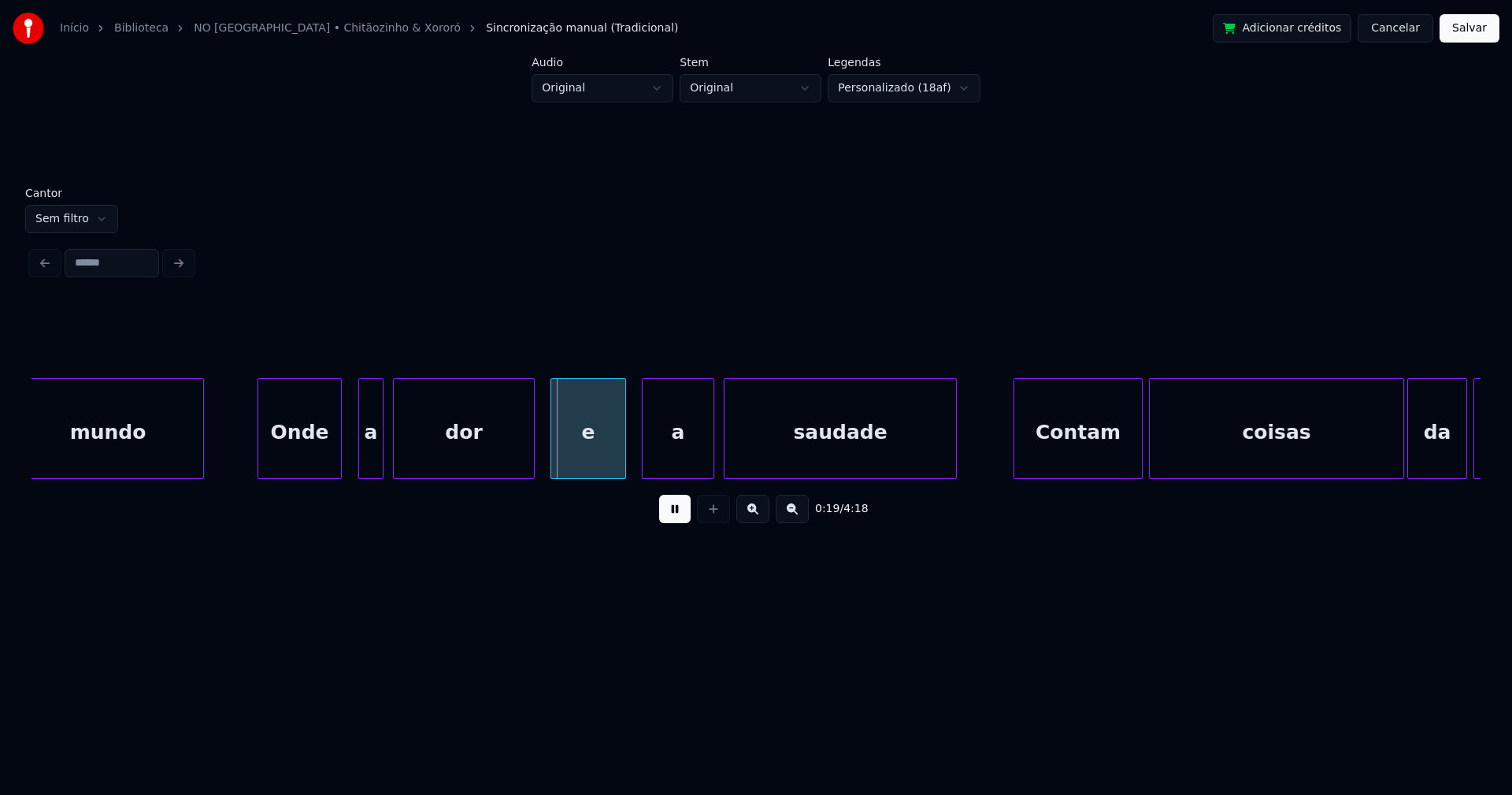
click at [339, 458] on div at bounding box center [339, 429] width 5 height 99
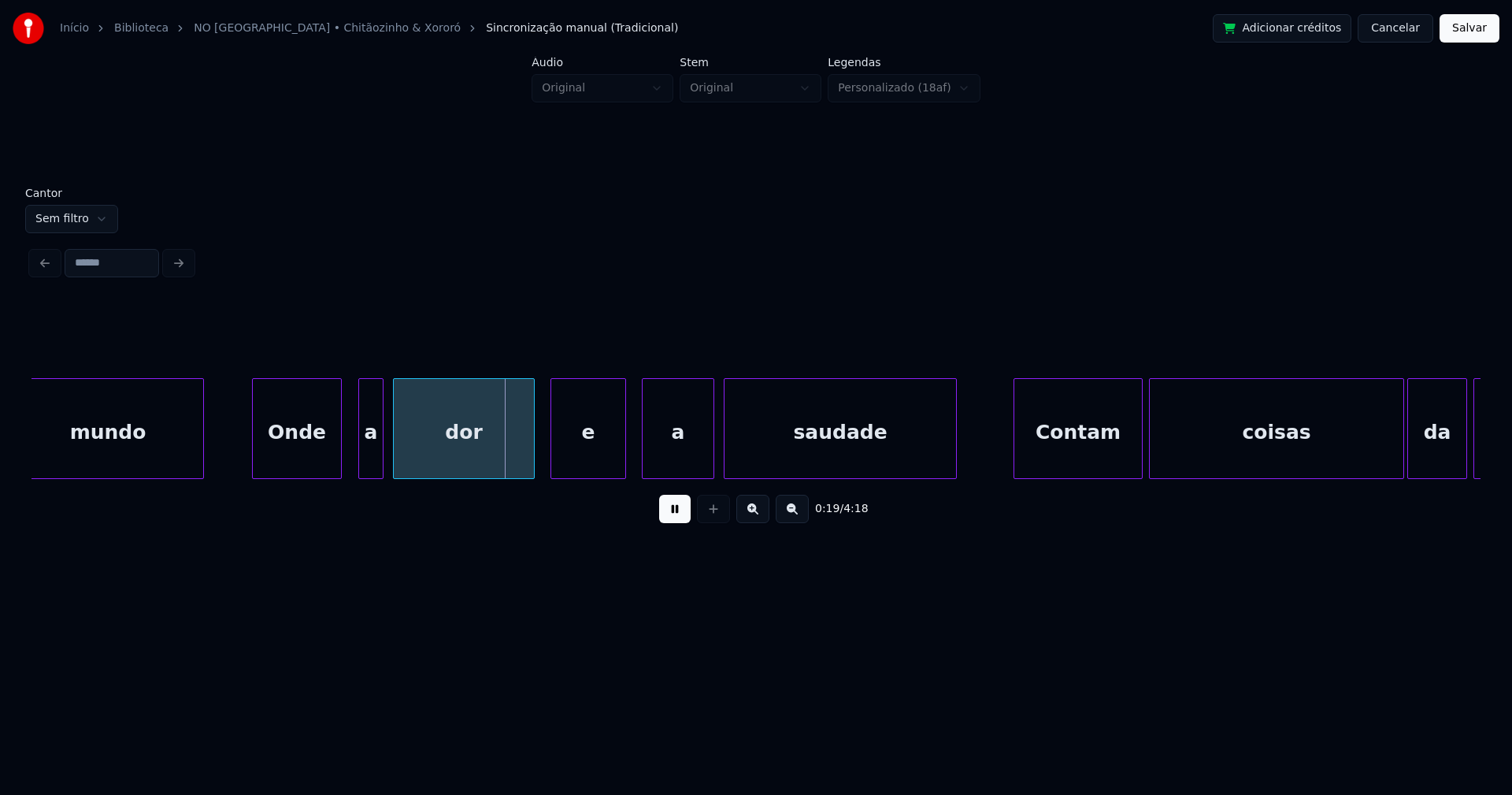
click at [256, 458] on div at bounding box center [256, 429] width 5 height 99
click at [361, 471] on div "a" at bounding box center [360, 433] width 23 height 107
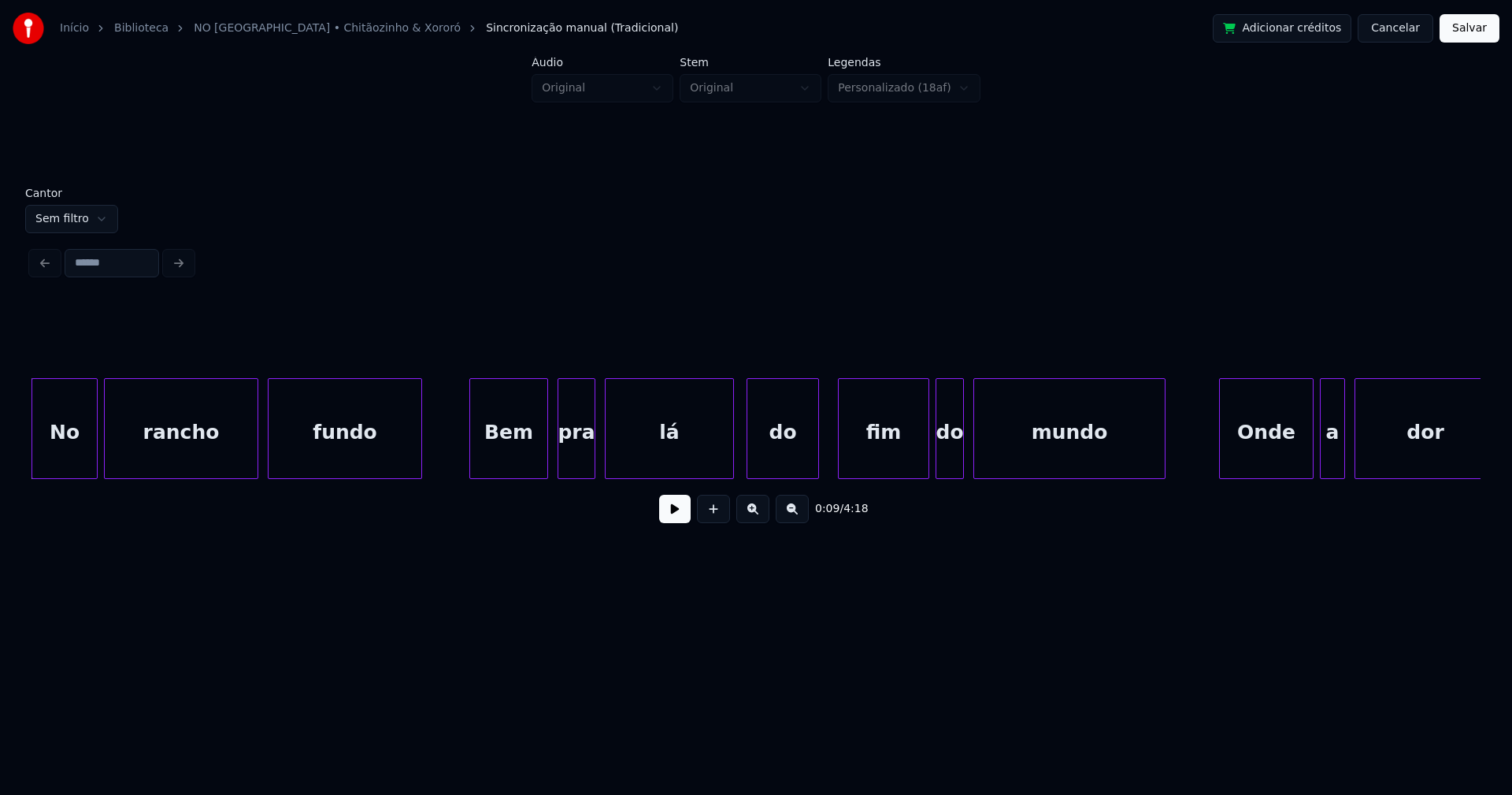
scroll to position [0, 1282]
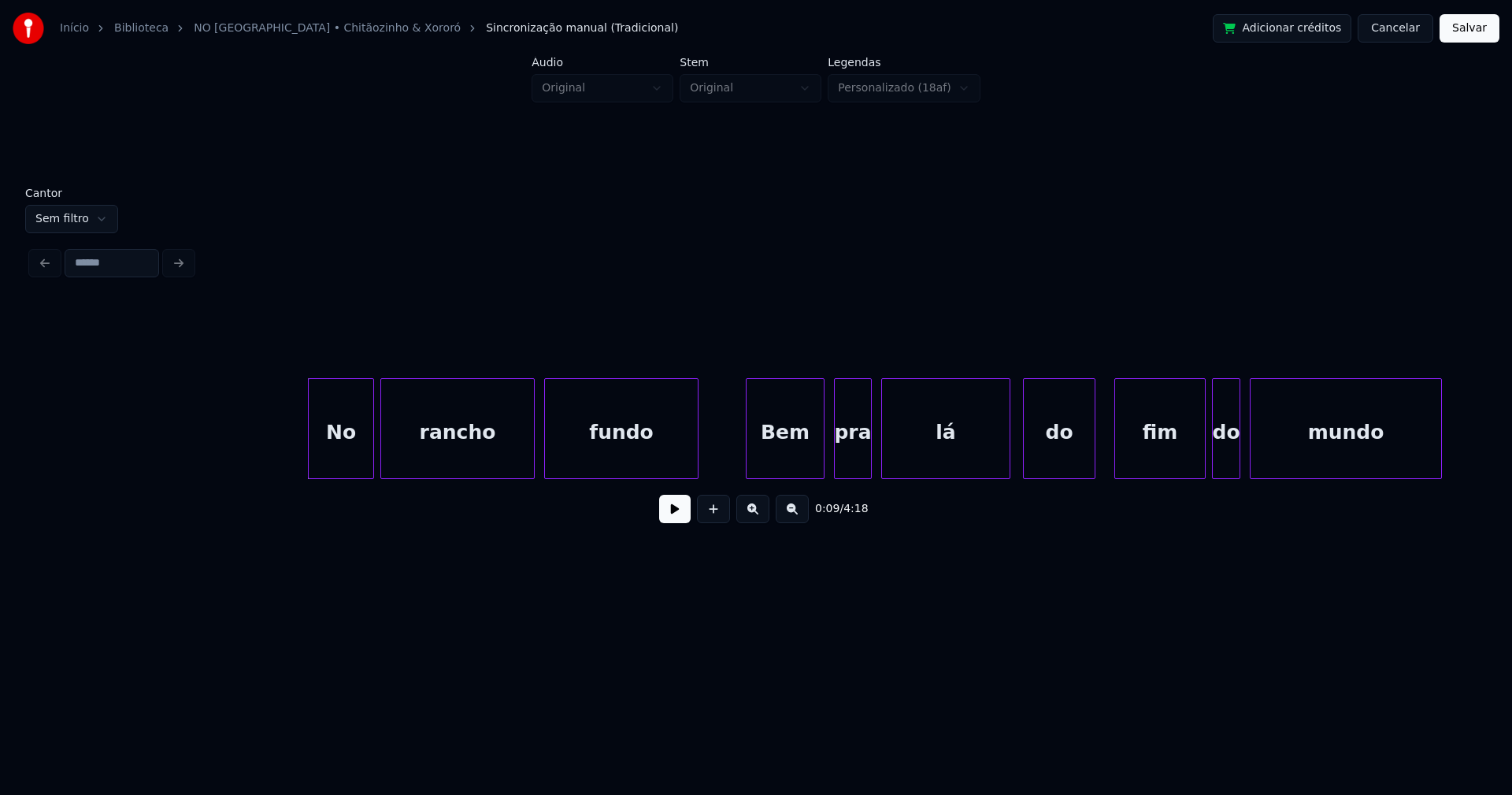
click at [670, 517] on button at bounding box center [675, 509] width 32 height 29
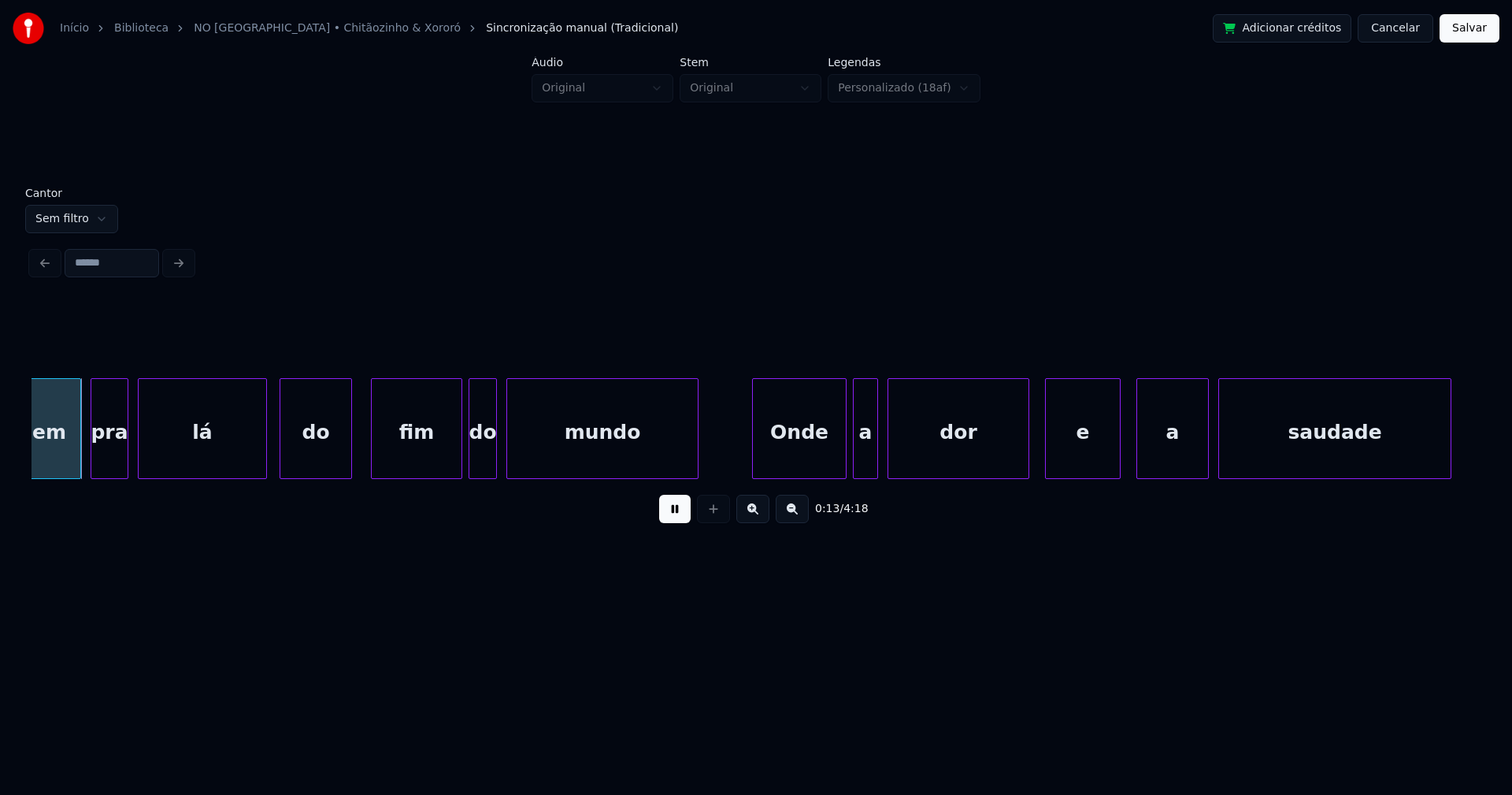
scroll to position [0, 2071]
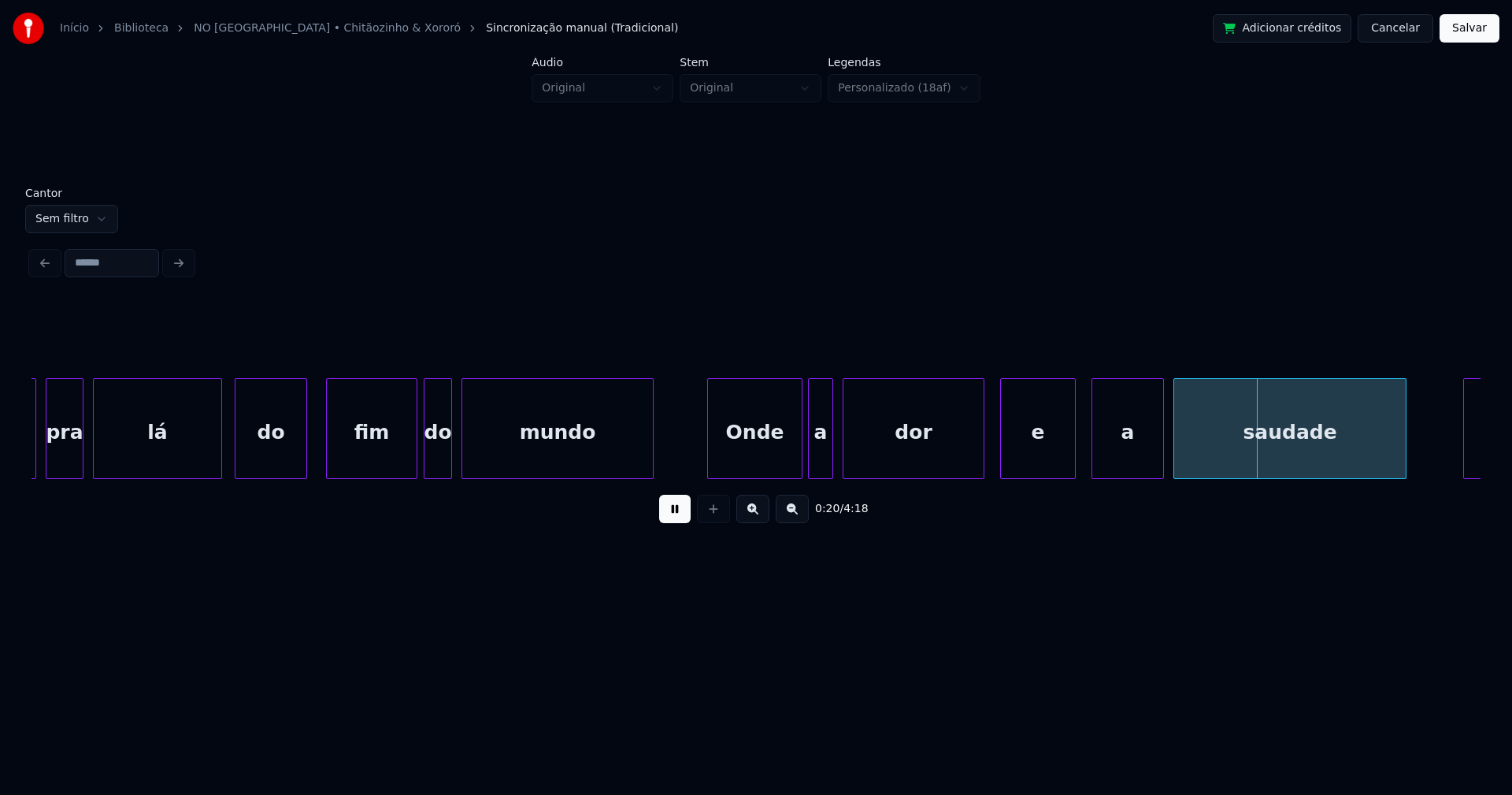
click at [799, 452] on div at bounding box center [800, 429] width 5 height 99
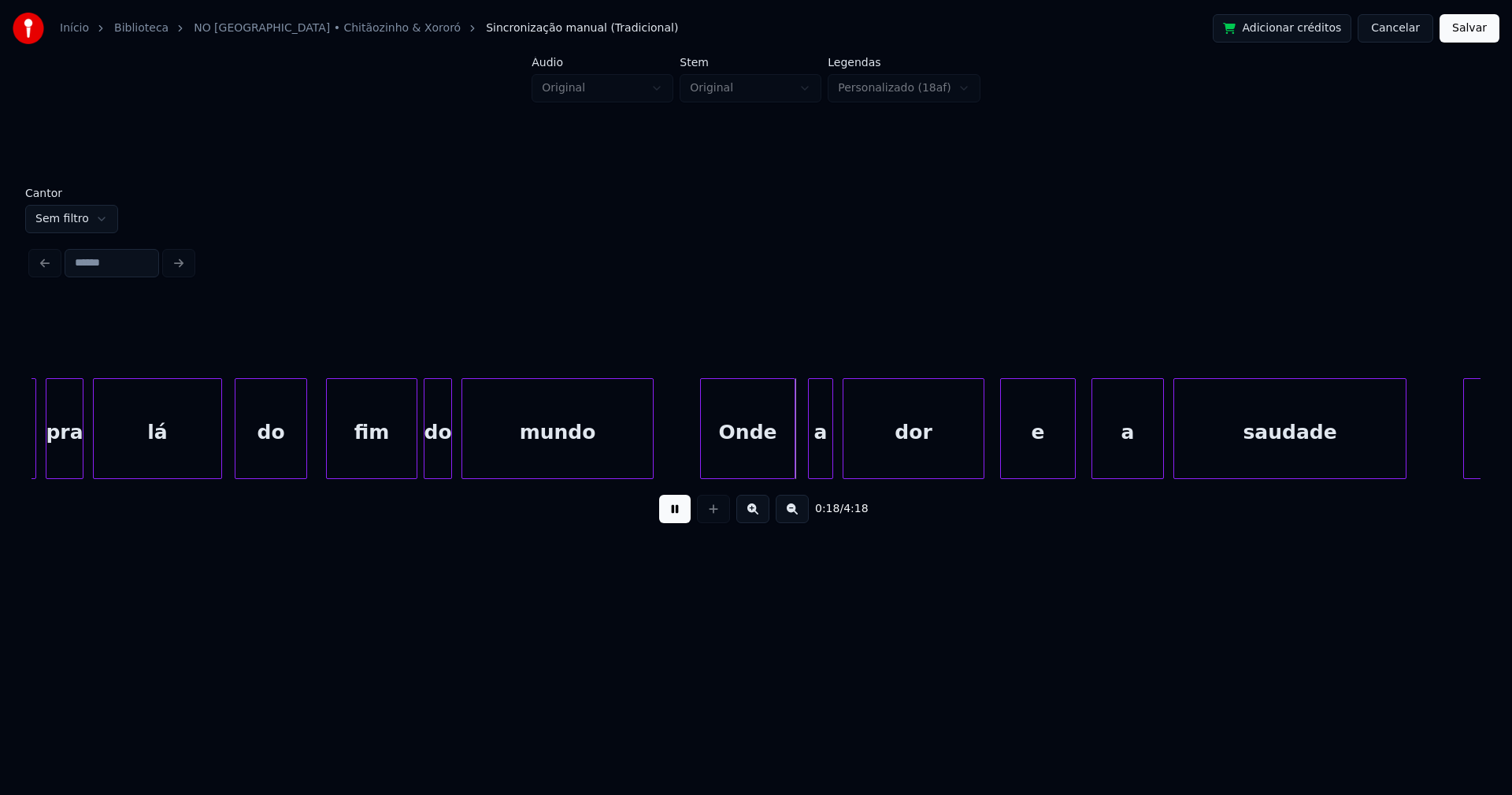
click at [749, 459] on div "Onde" at bounding box center [748, 433] width 94 height 107
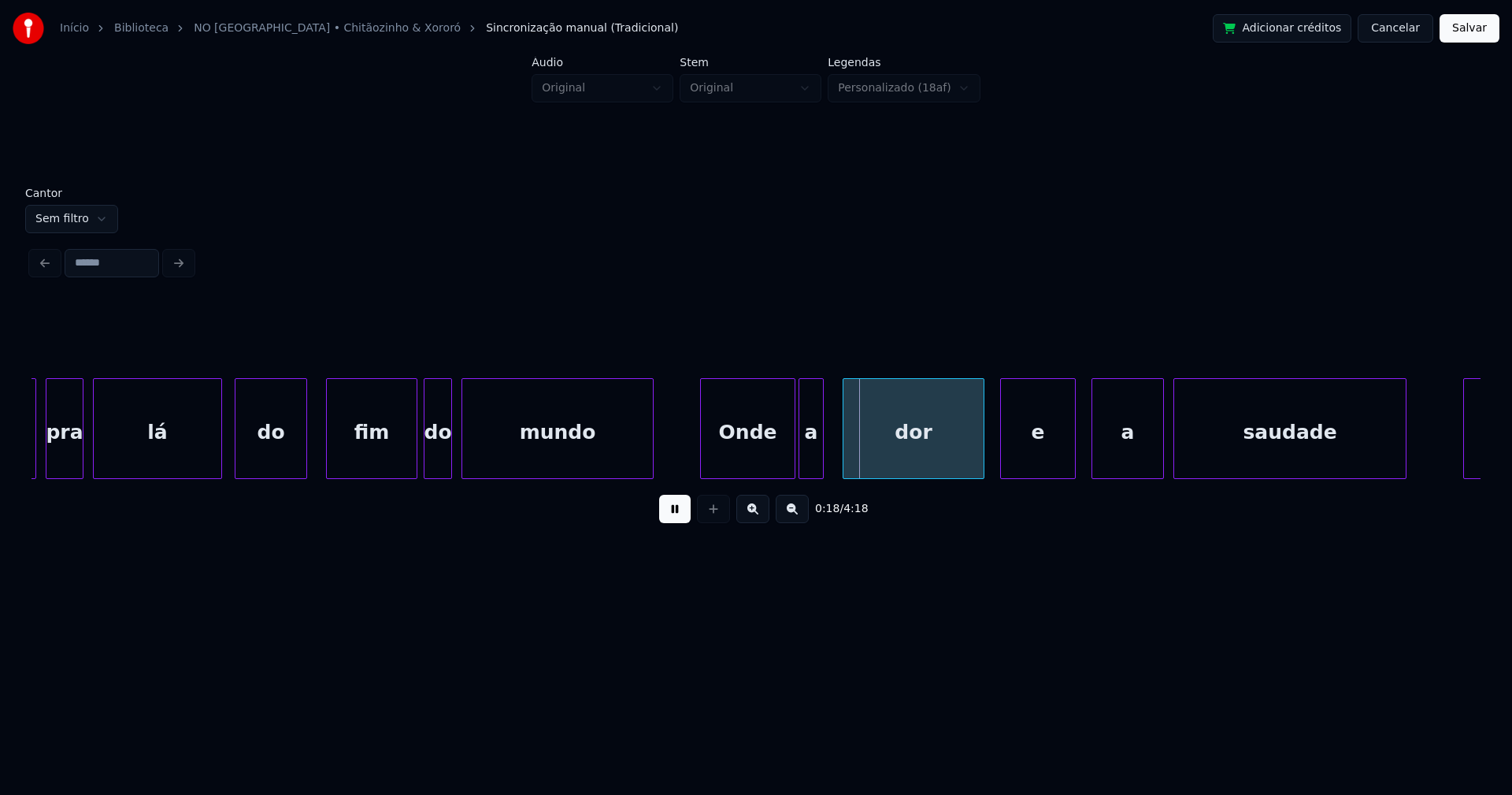
click at [812, 459] on div "a" at bounding box center [810, 433] width 23 height 107
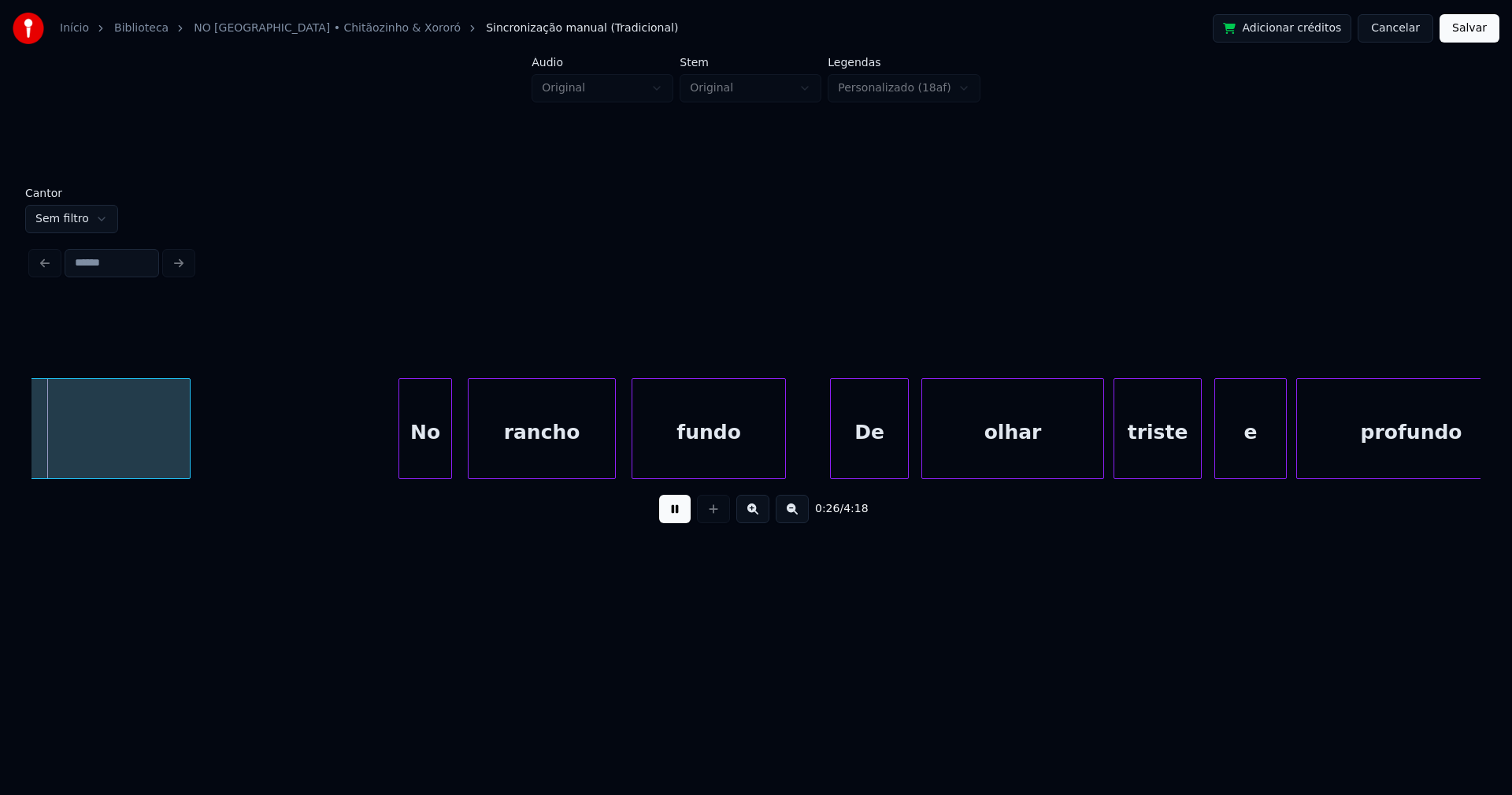
scroll to position [0, 4231]
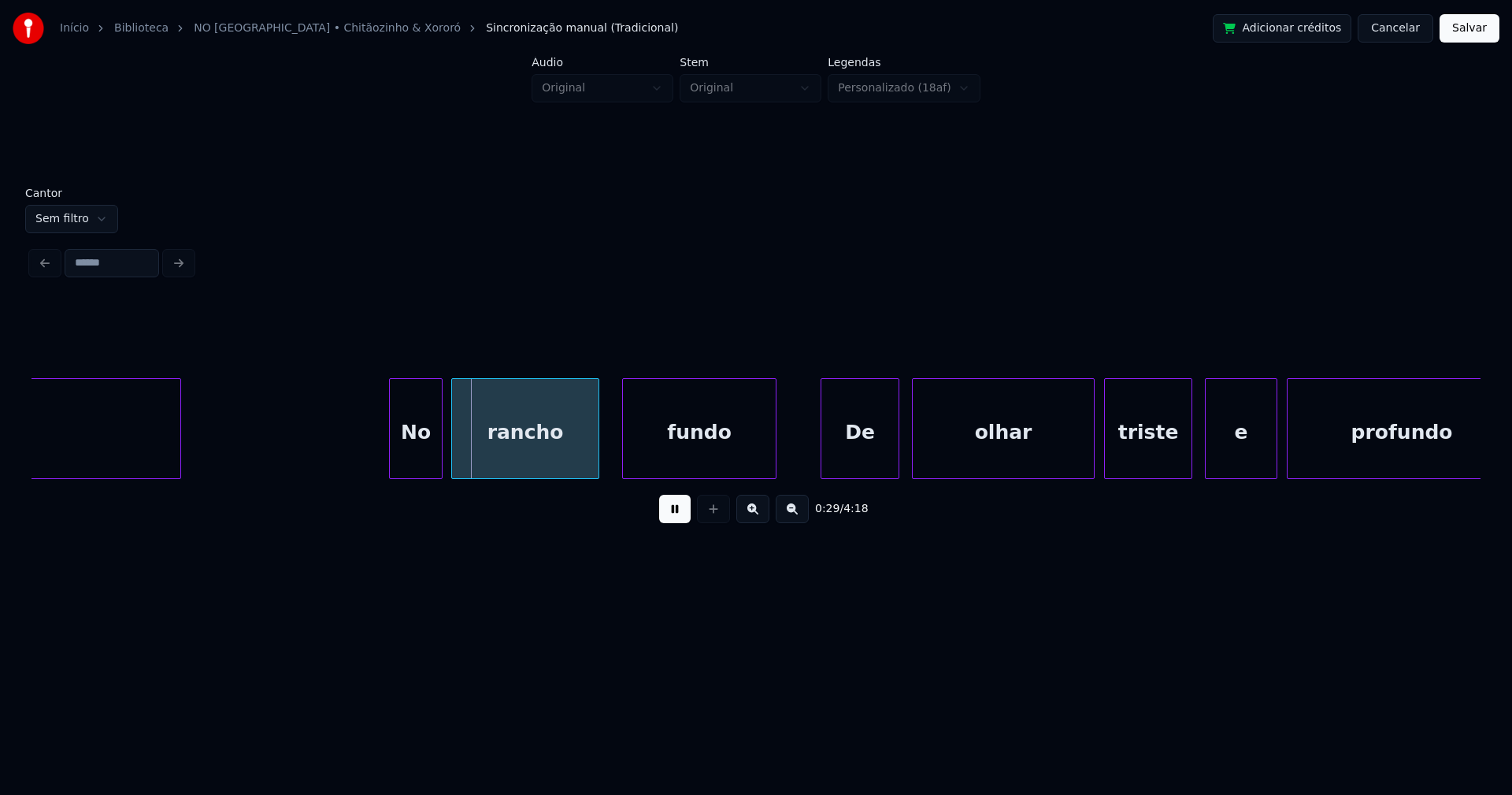
click at [509, 449] on div "rancho" at bounding box center [525, 433] width 147 height 107
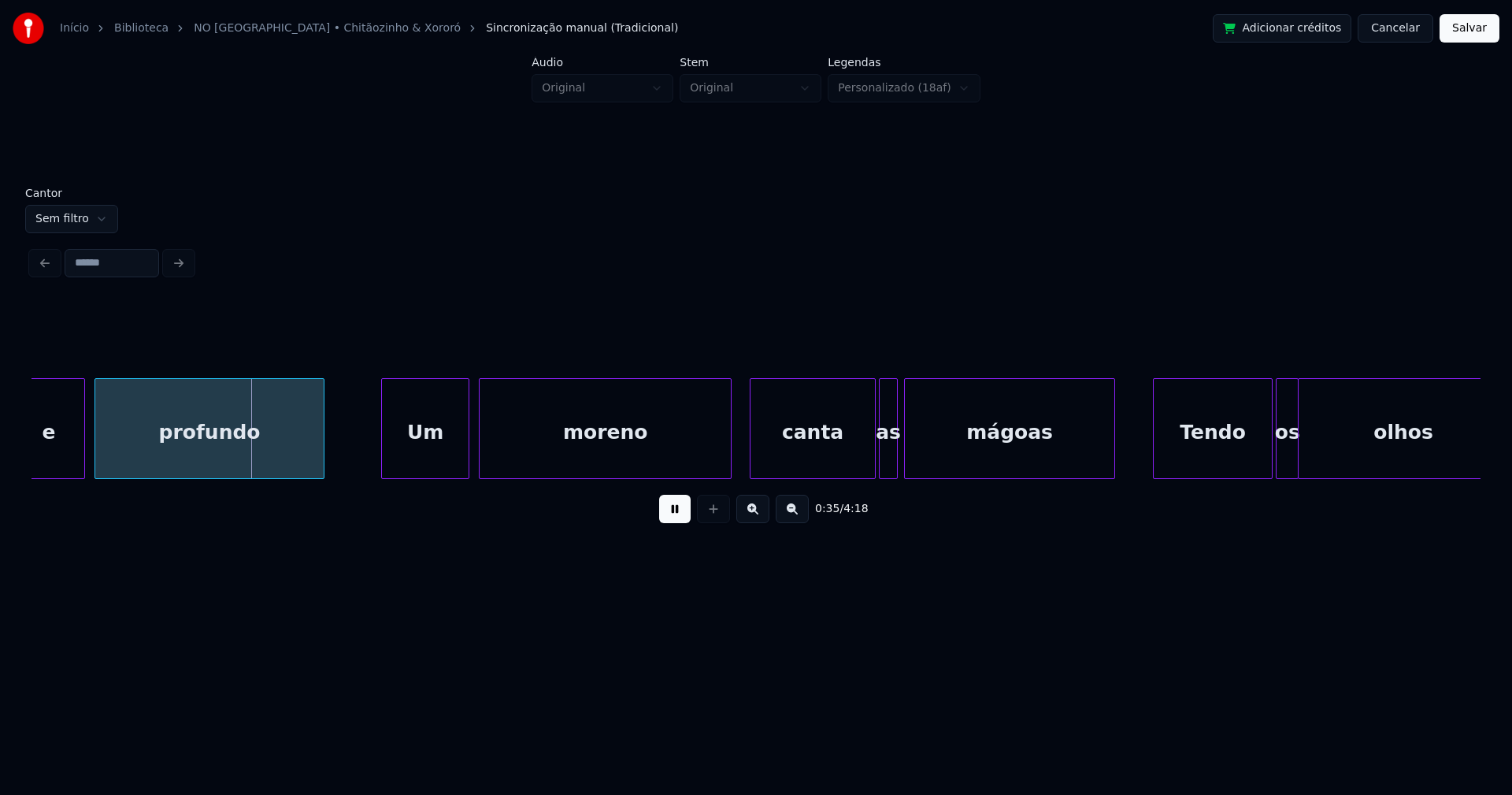
scroll to position [0, 5446]
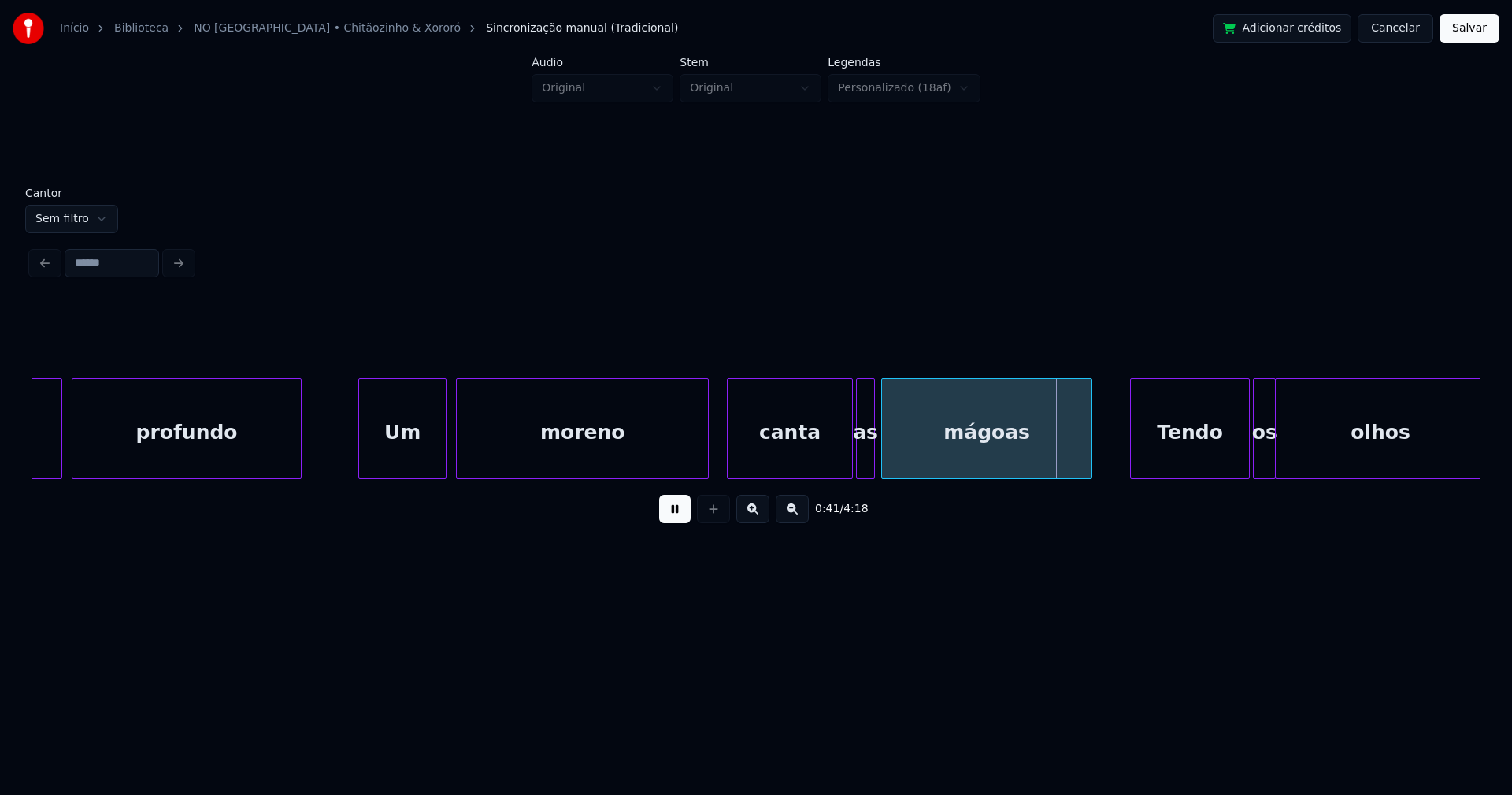
click at [814, 470] on div at bounding box center [816, 429] width 5 height 99
click at [831, 462] on div "as" at bounding box center [834, 433] width 18 height 107
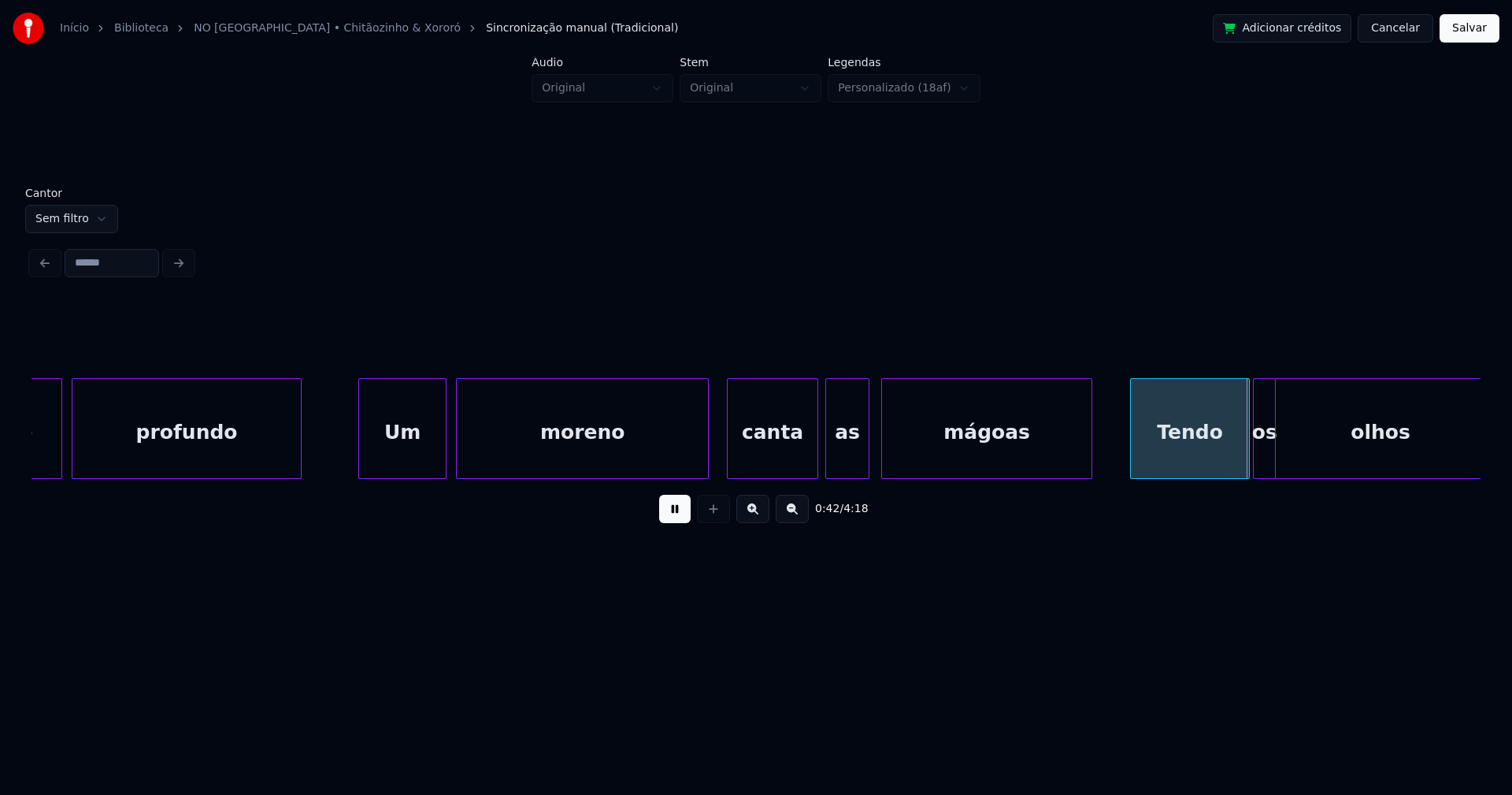
click at [865, 448] on div at bounding box center [867, 429] width 5 height 99
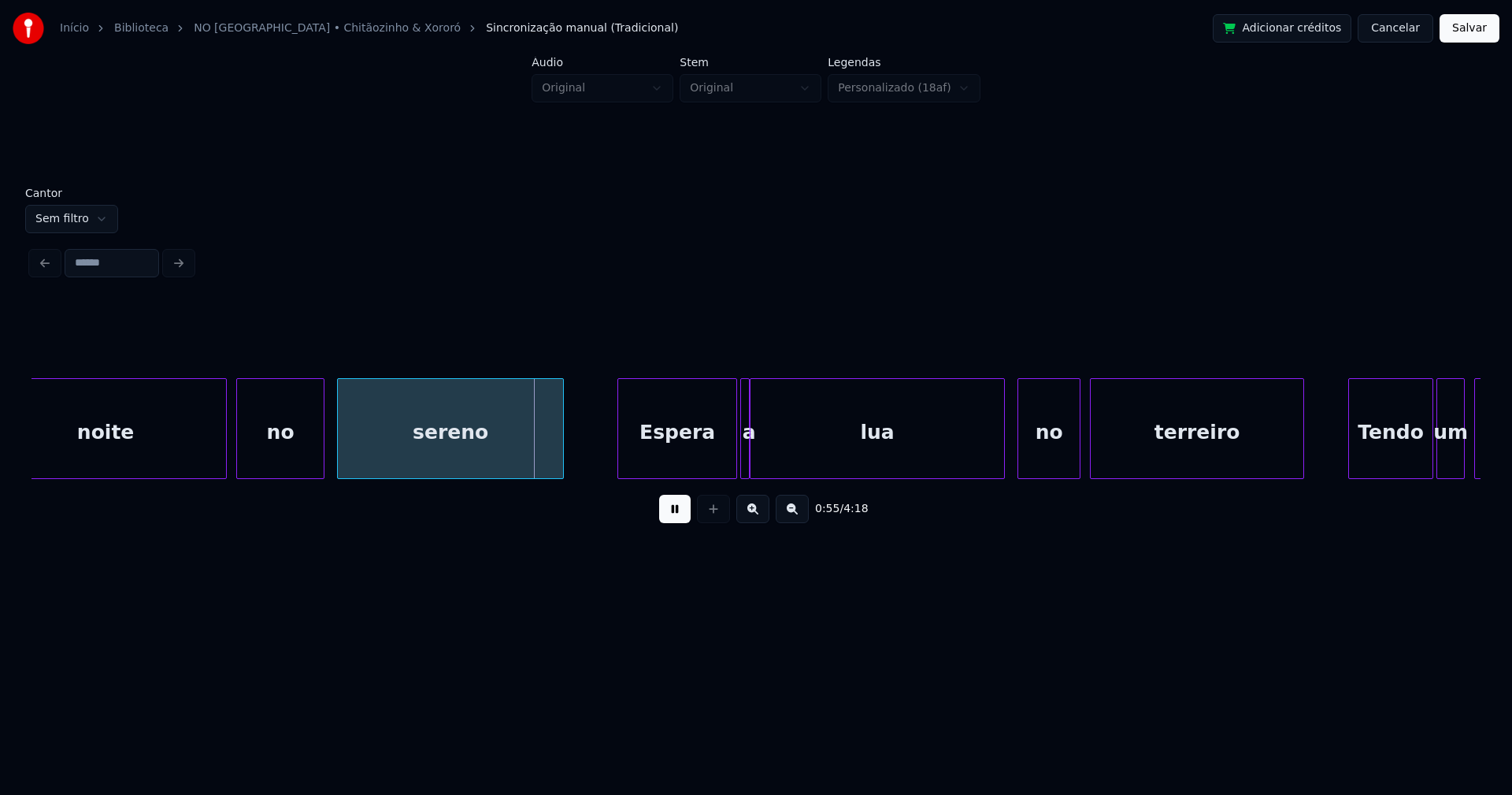
scroll to position [0, 8259]
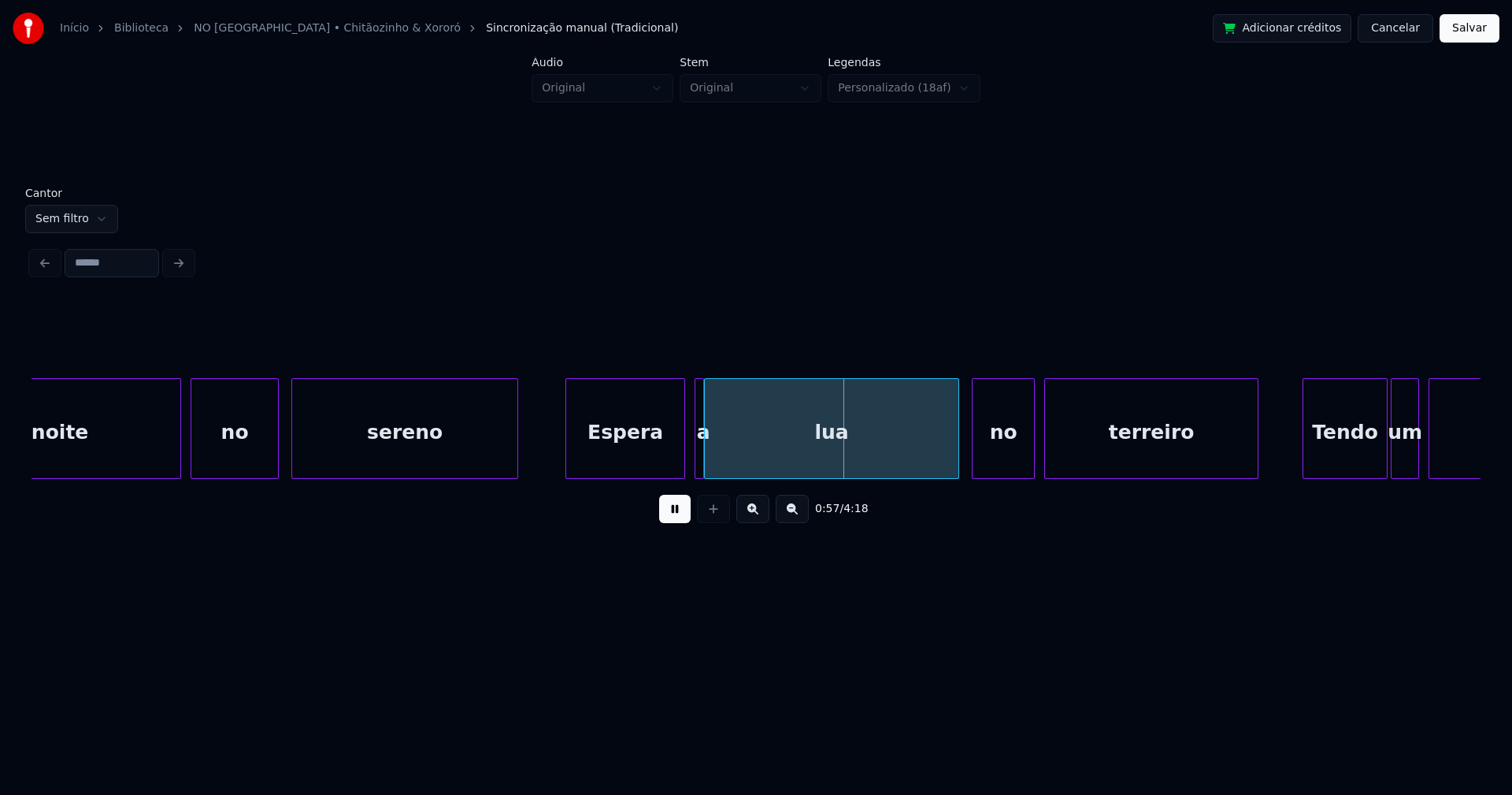
click at [656, 458] on div "Espera" at bounding box center [624, 433] width 118 height 107
click at [662, 467] on div at bounding box center [663, 429] width 5 height 99
click at [671, 464] on div "a" at bounding box center [676, 429] width 9 height 101
click at [696, 455] on div at bounding box center [694, 429] width 5 height 99
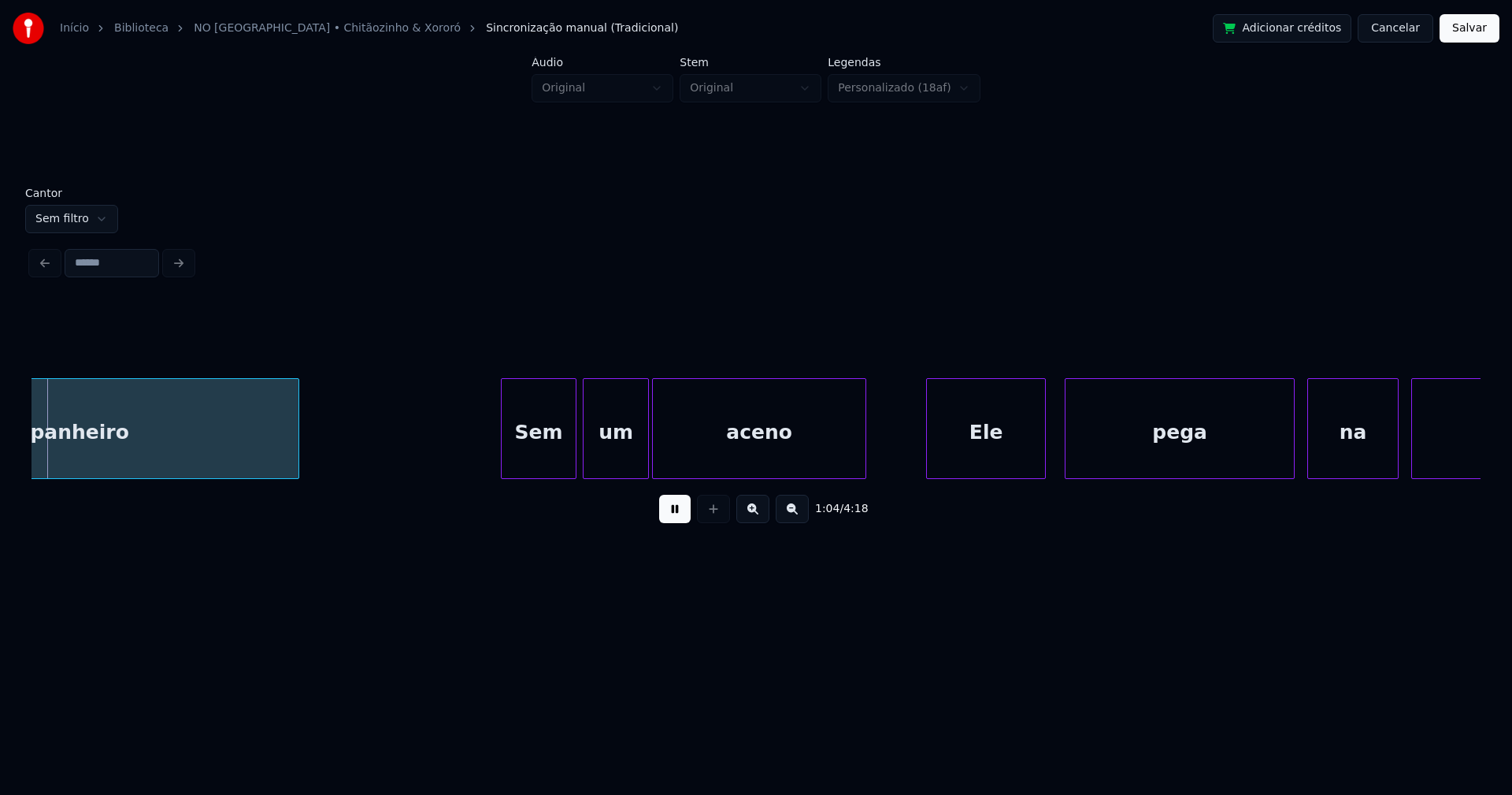
scroll to position [0, 10210]
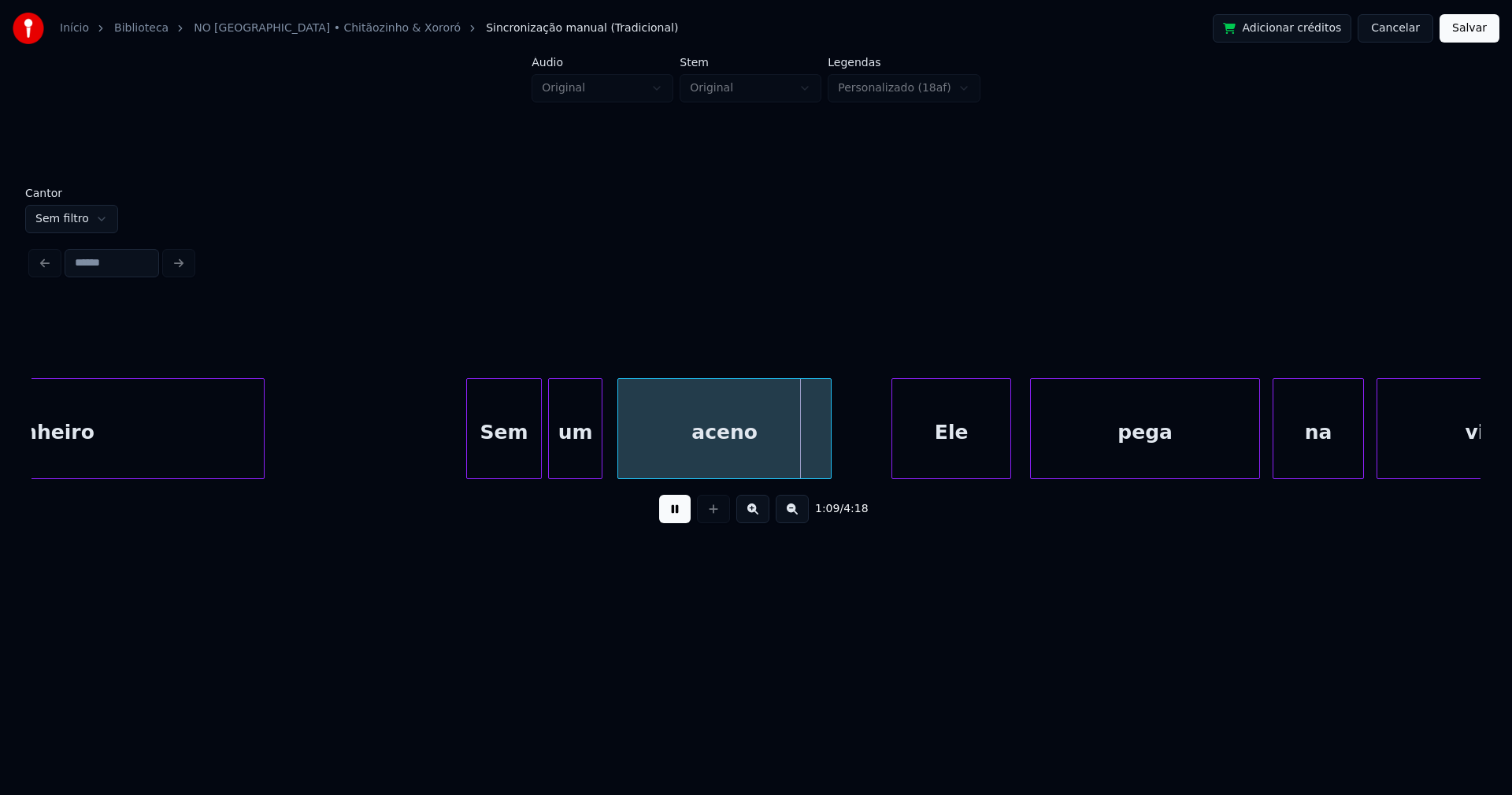
click at [598, 464] on div at bounding box center [599, 429] width 5 height 99
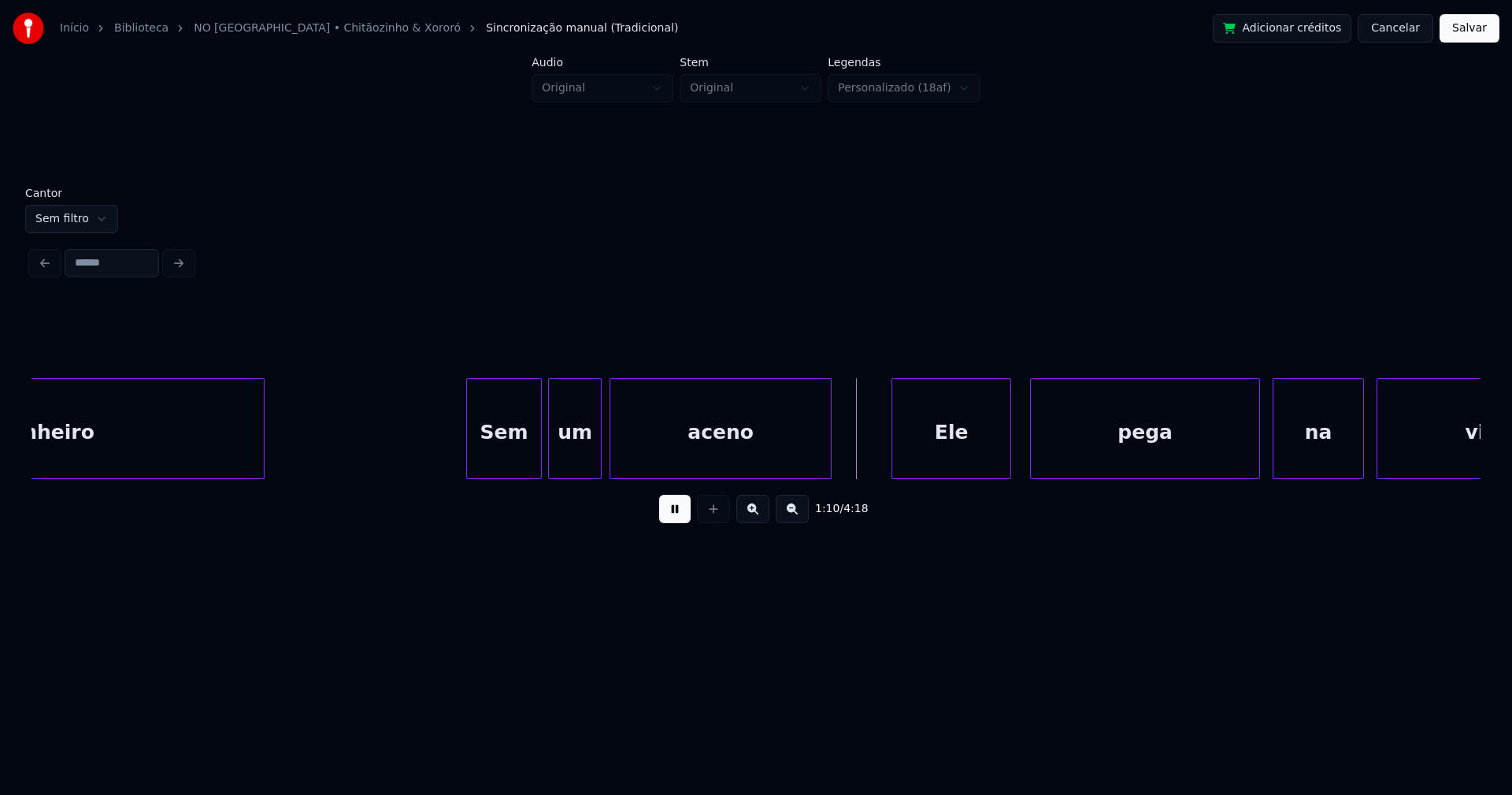
click at [614, 468] on div at bounding box center [613, 429] width 5 height 99
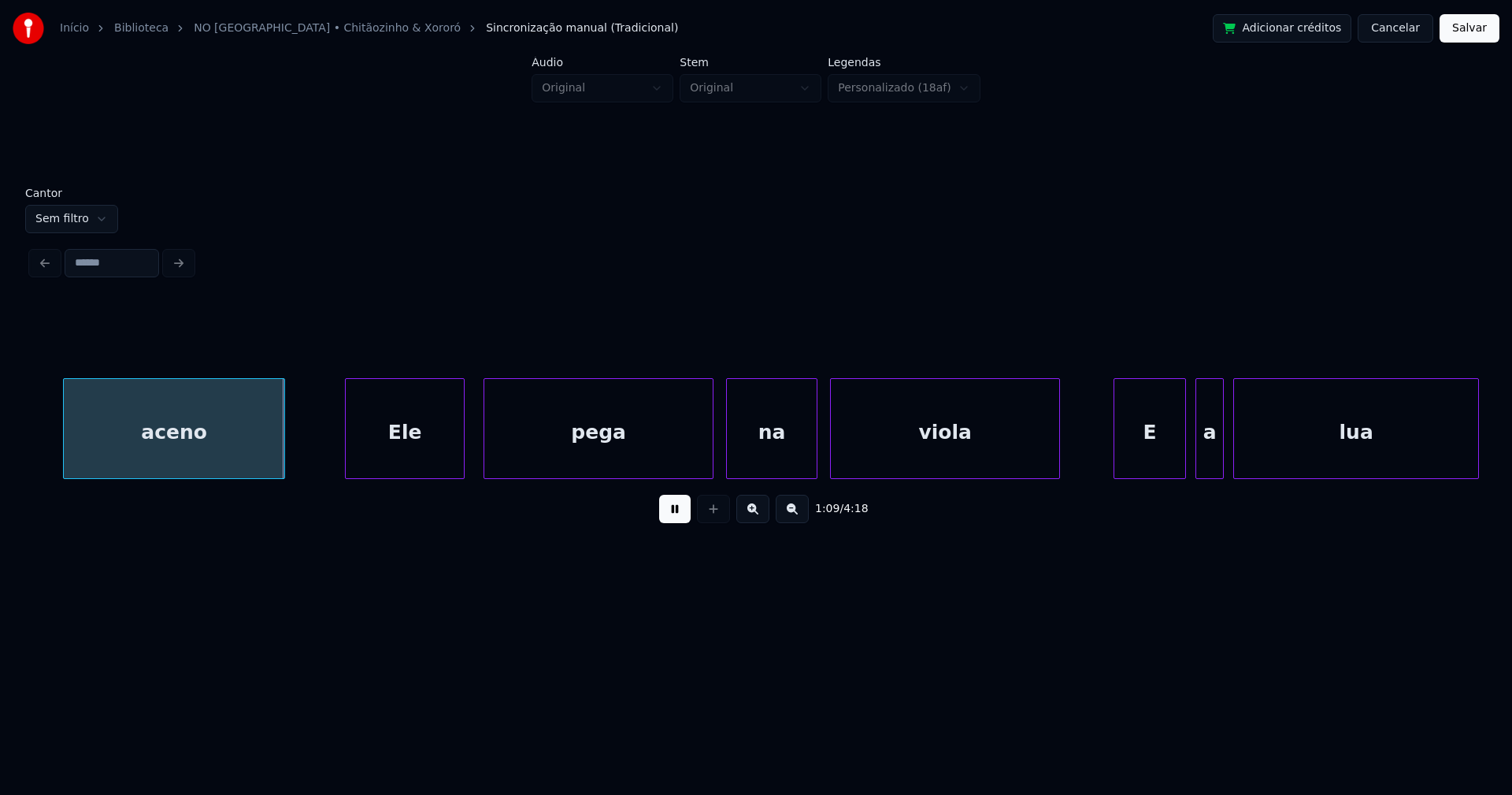
scroll to position [0, 11005]
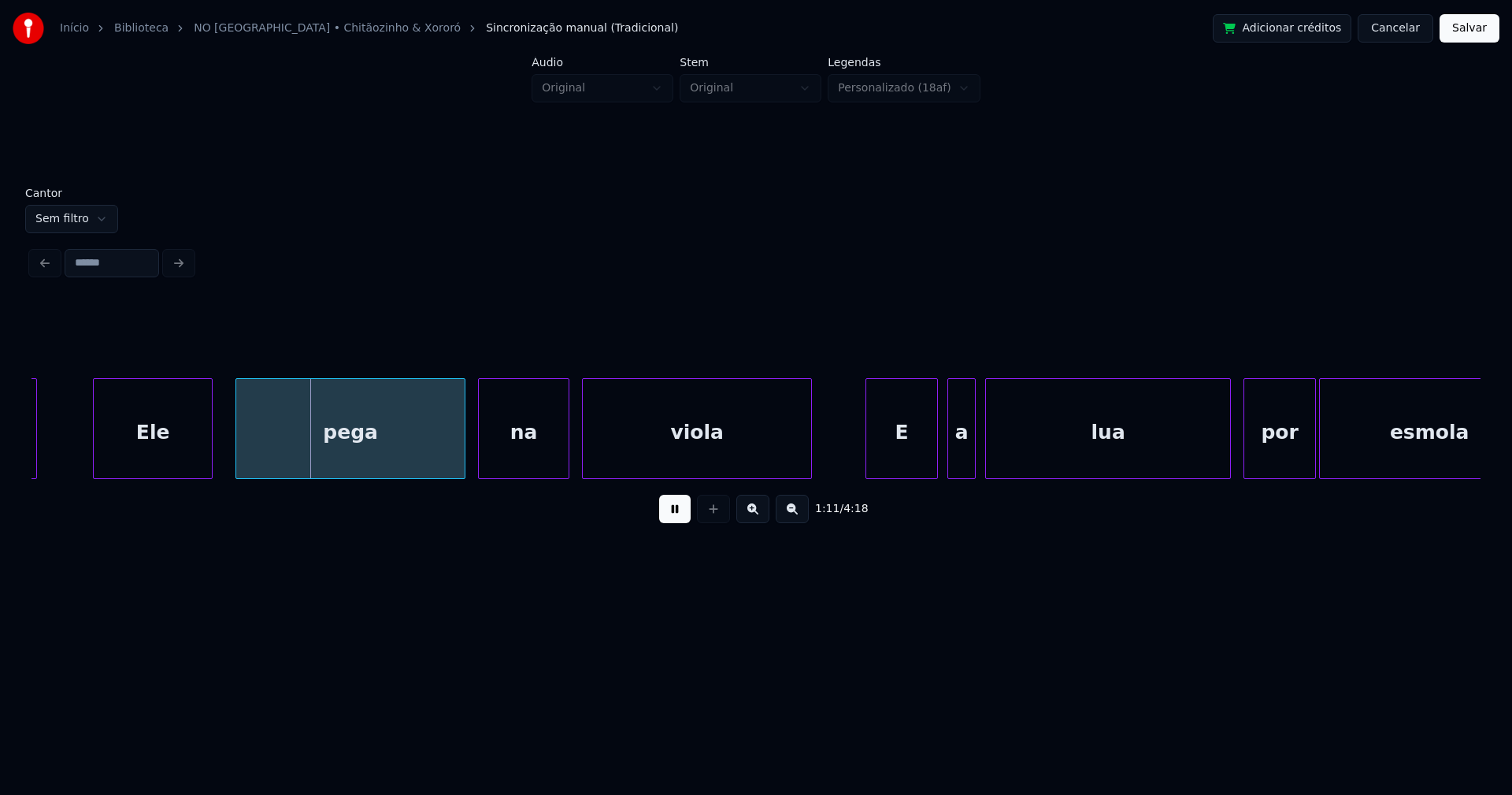
click at [164, 452] on div "Ele" at bounding box center [153, 433] width 118 height 107
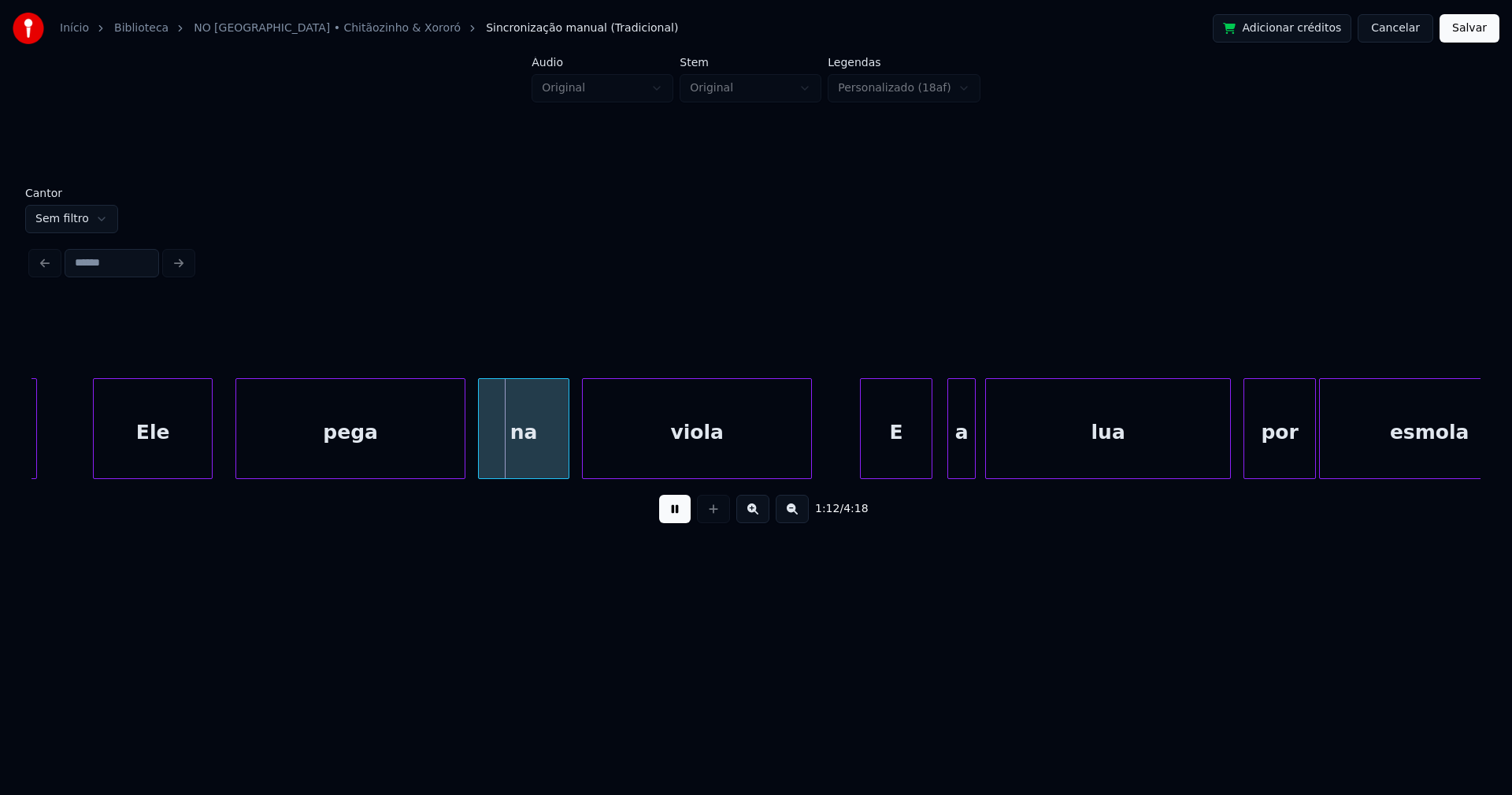
click at [904, 462] on div "E" at bounding box center [896, 433] width 71 height 107
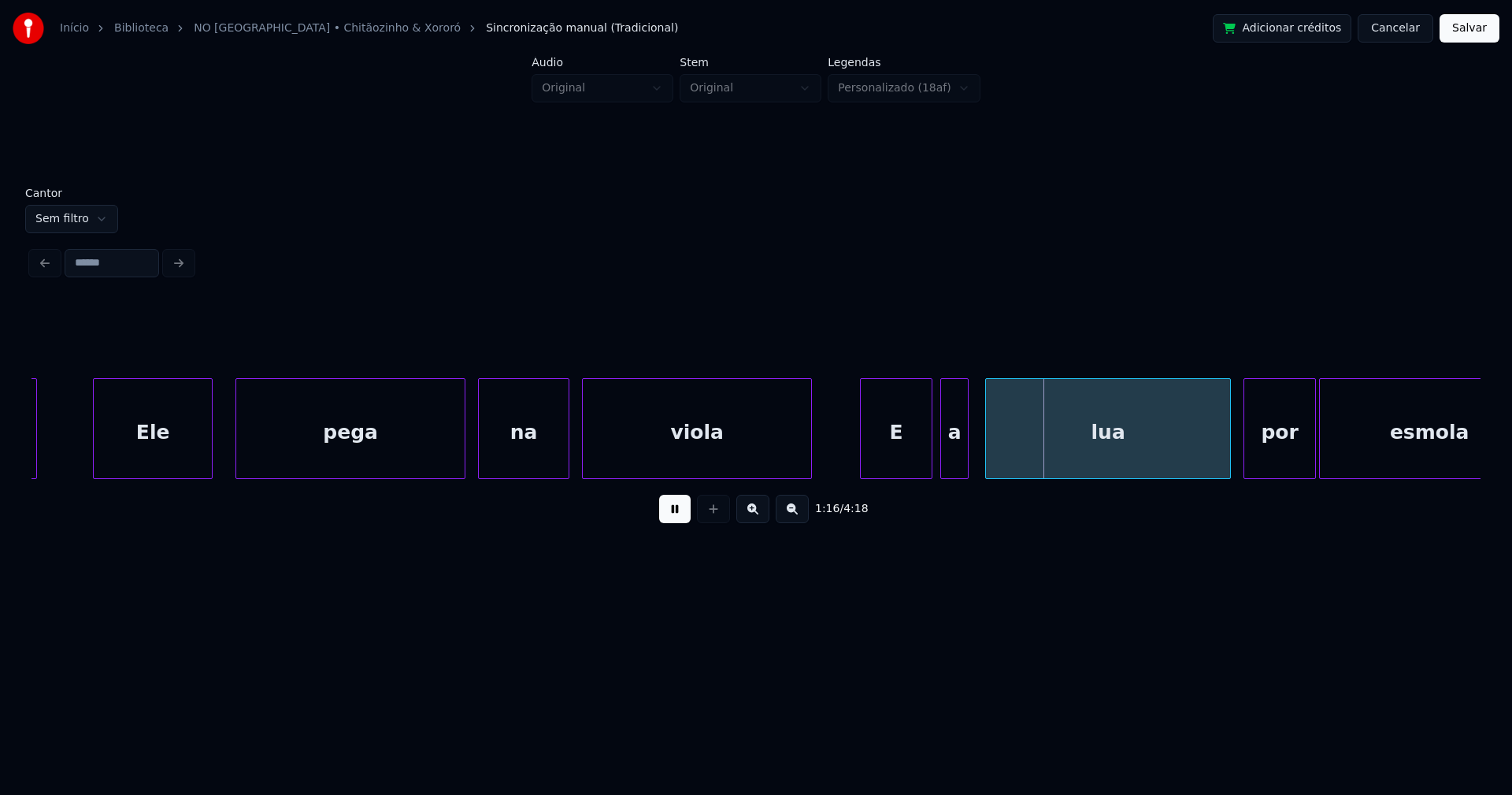
click at [953, 470] on div "a" at bounding box center [955, 433] width 27 height 107
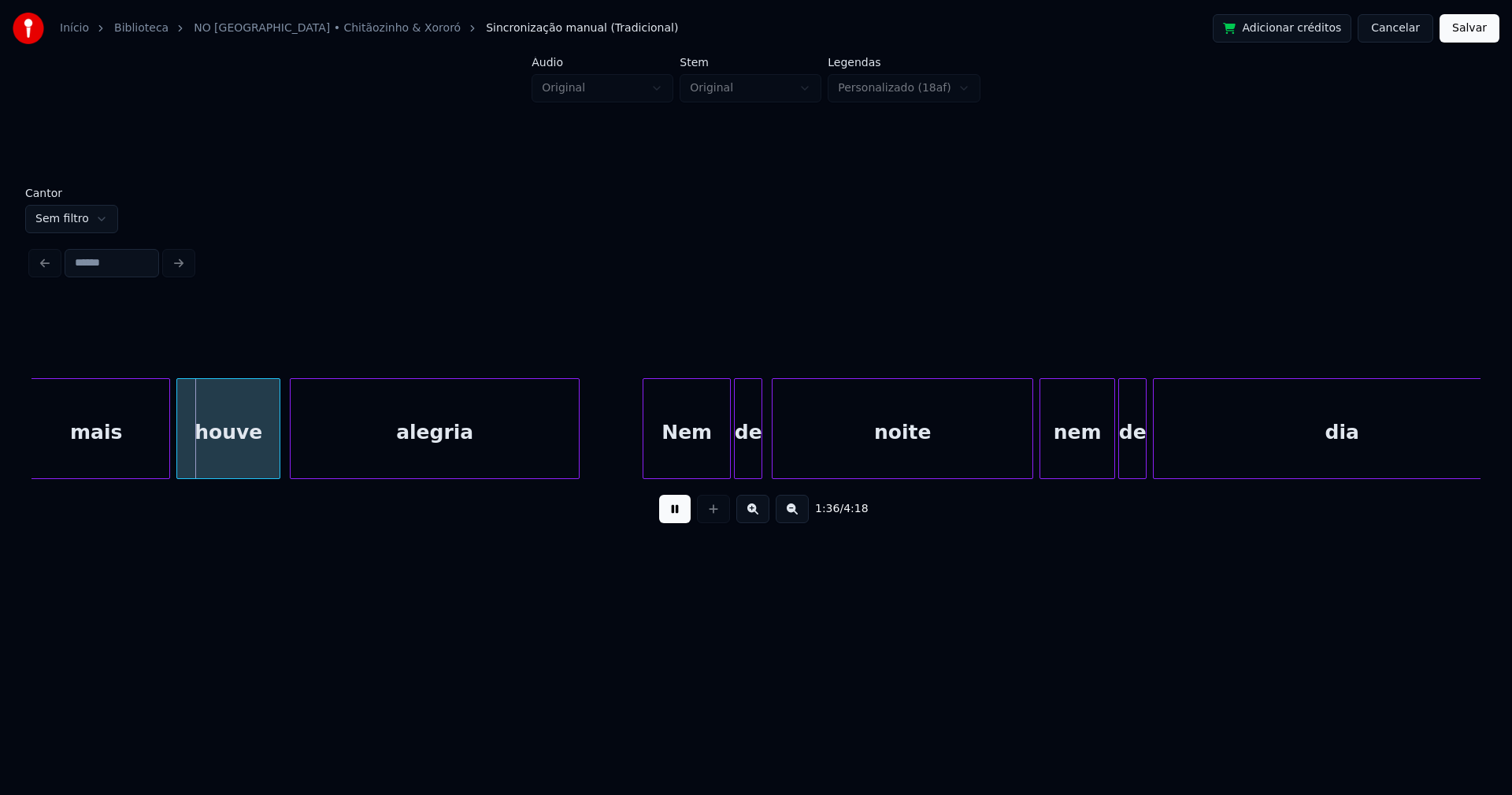
scroll to position [0, 15123]
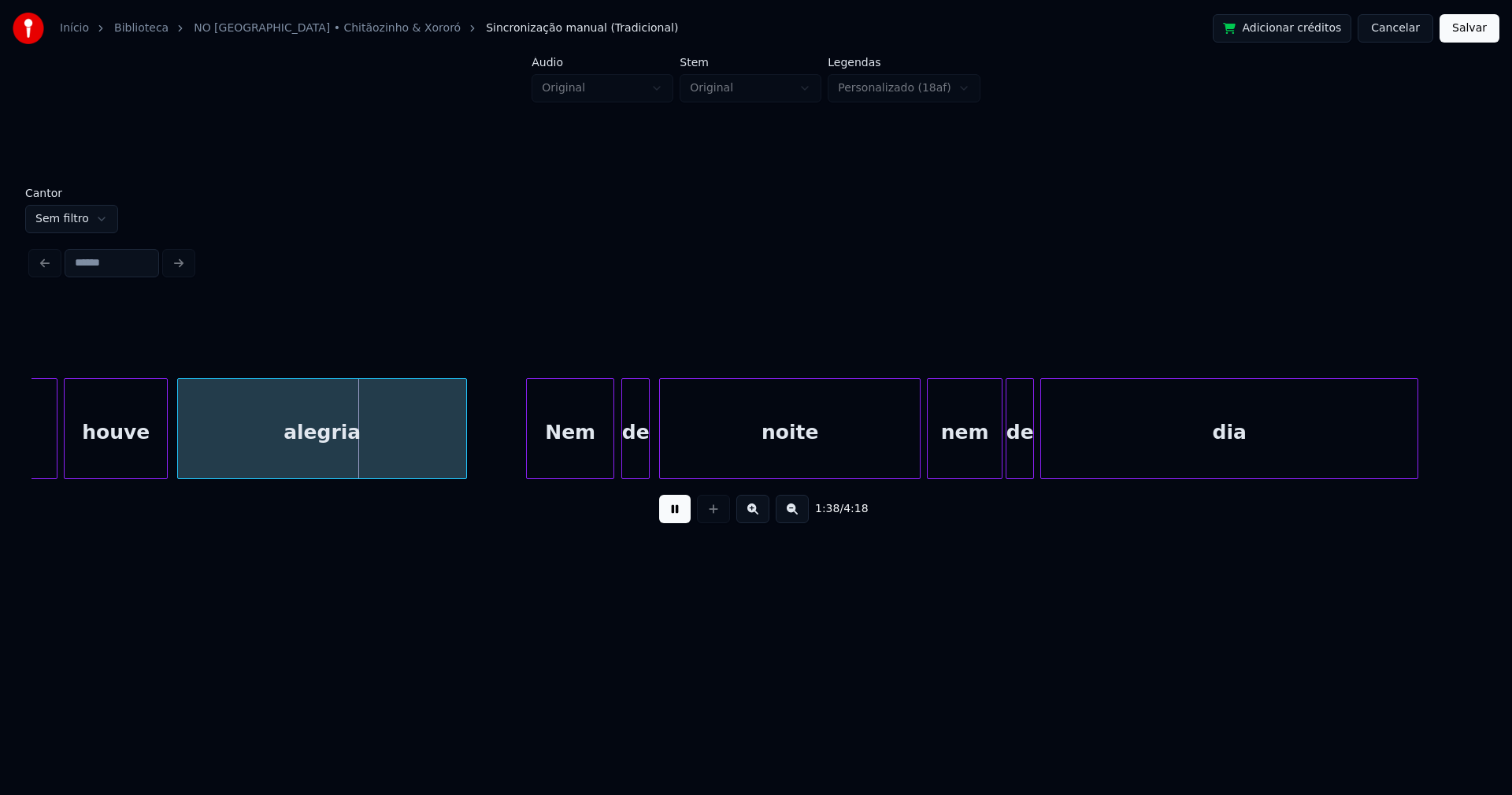
click at [568, 455] on div "Nem" at bounding box center [569, 433] width 86 height 107
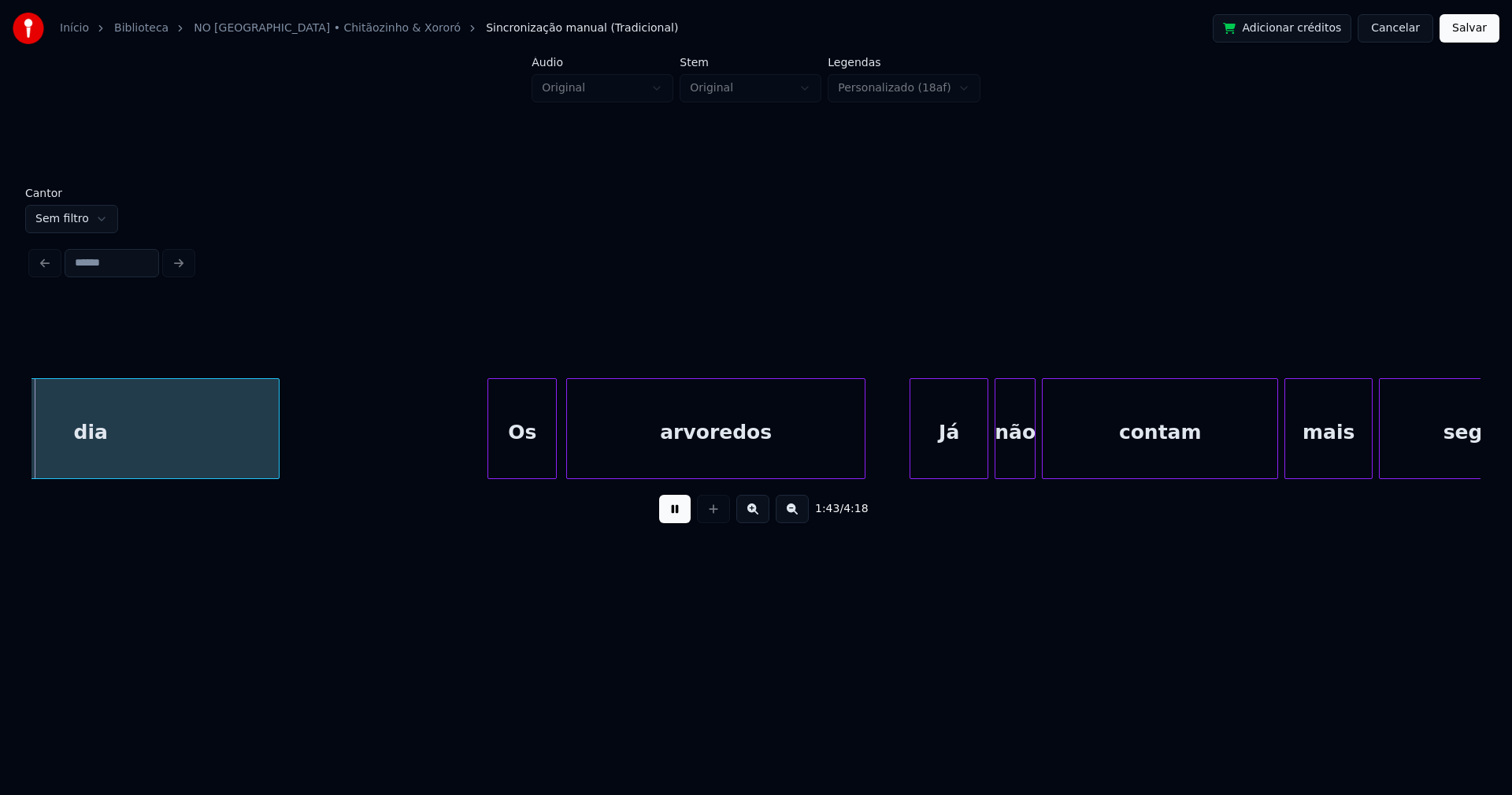
scroll to position [0, 16271]
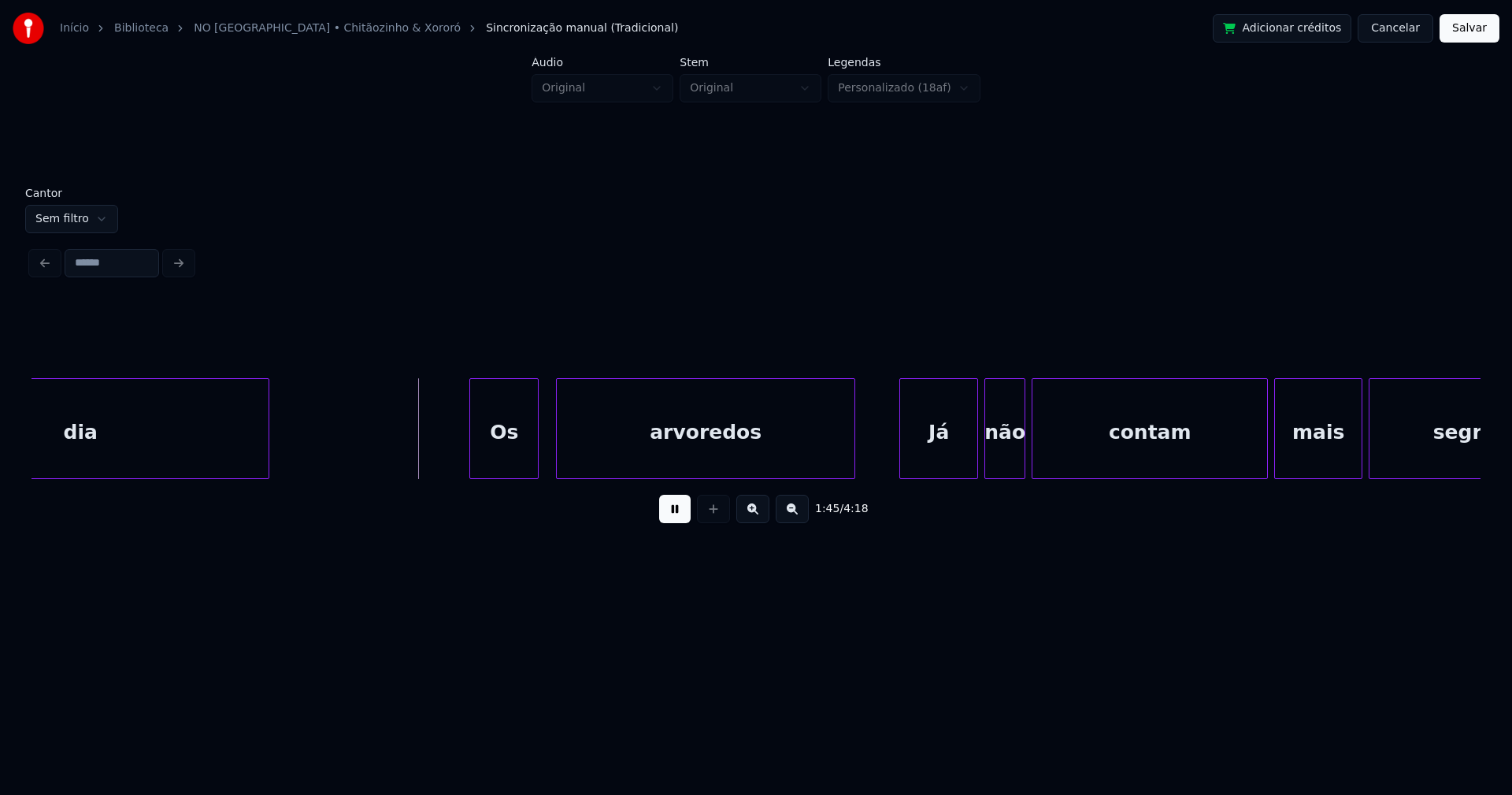
click at [513, 479] on div "dia Os arvoredos Já não contam mais segredos" at bounding box center [756, 429] width 1448 height 101
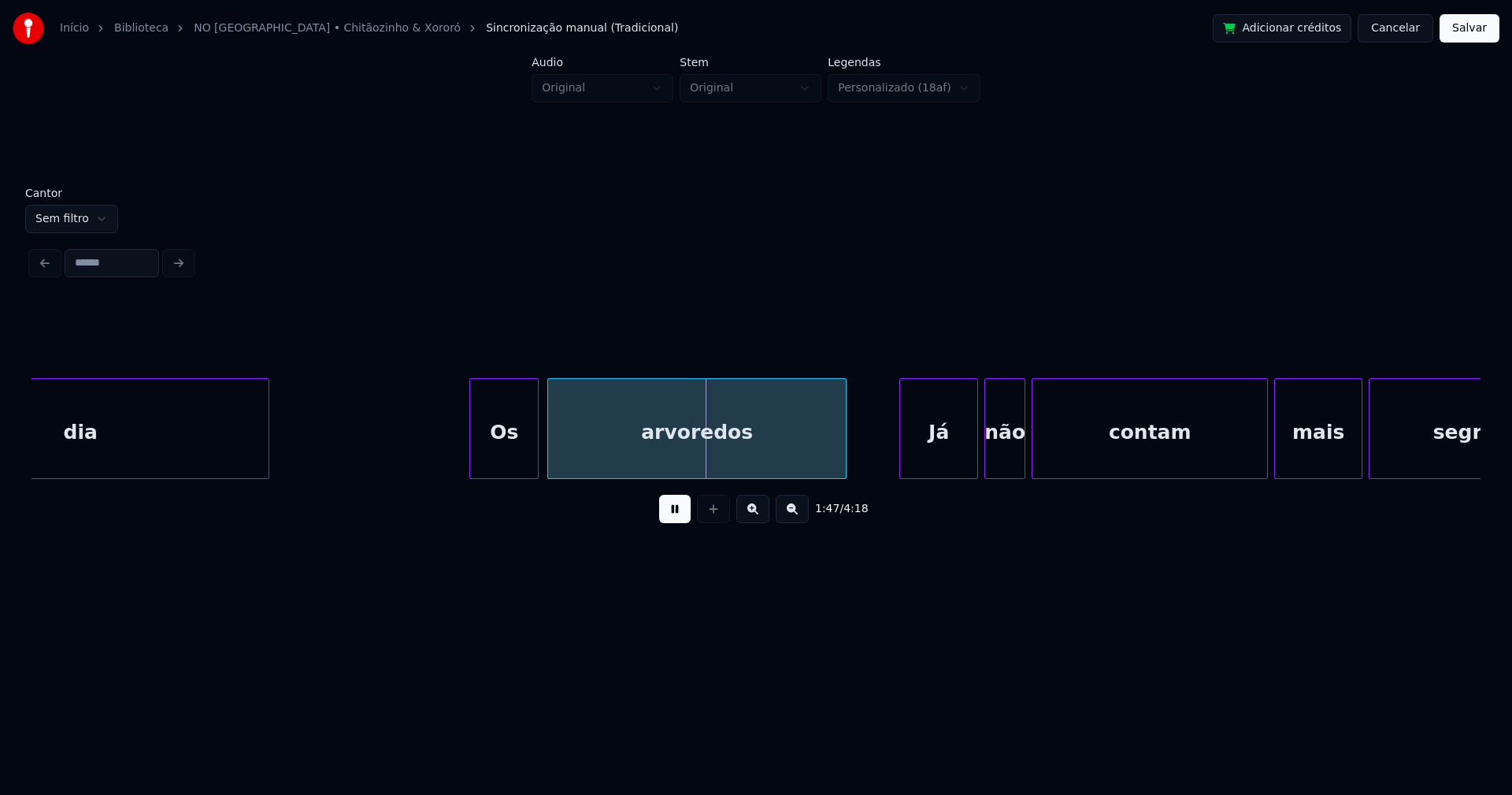
click at [603, 454] on div "arvoredos" at bounding box center [696, 433] width 298 height 107
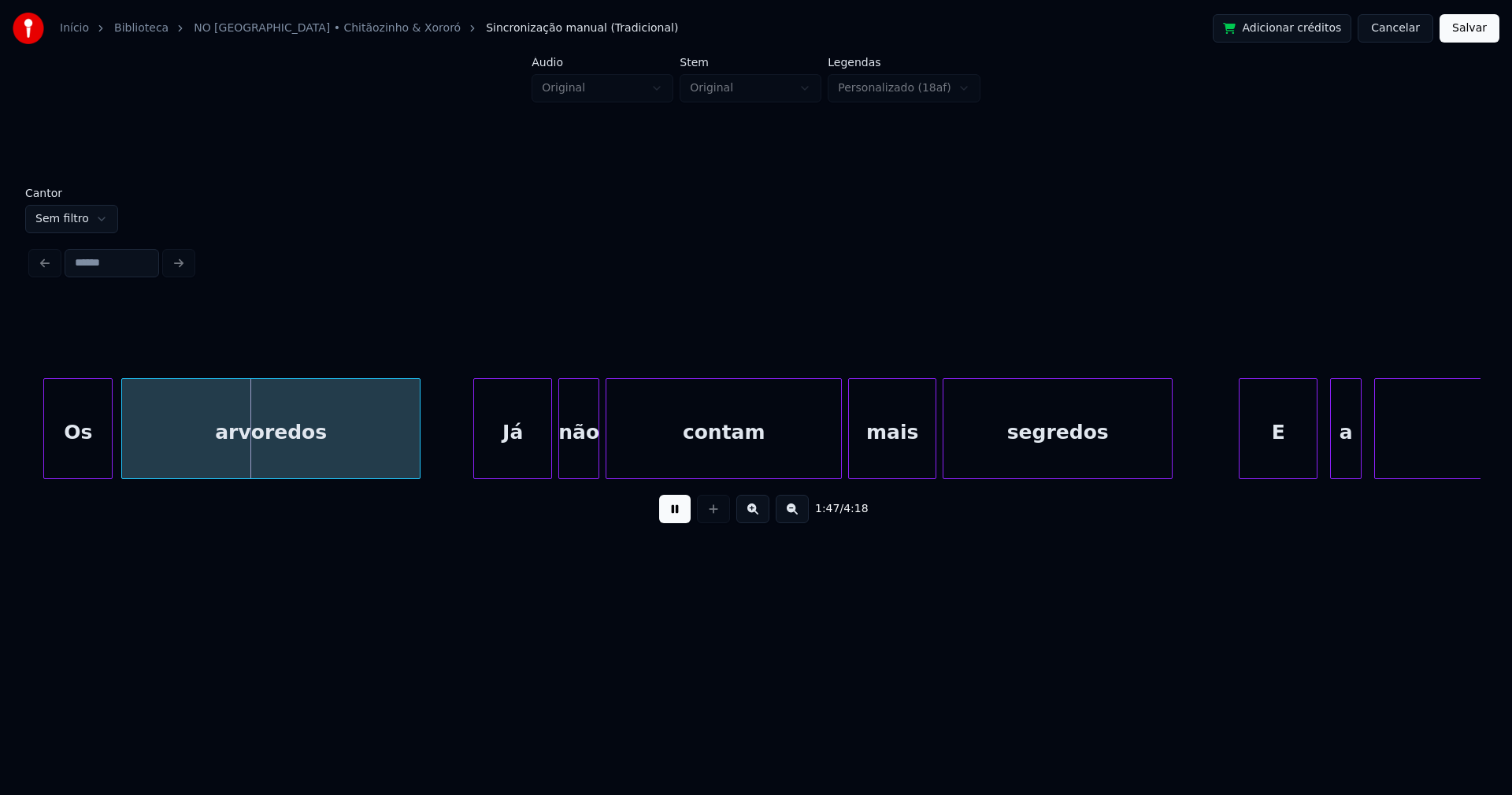
scroll to position [0, 16922]
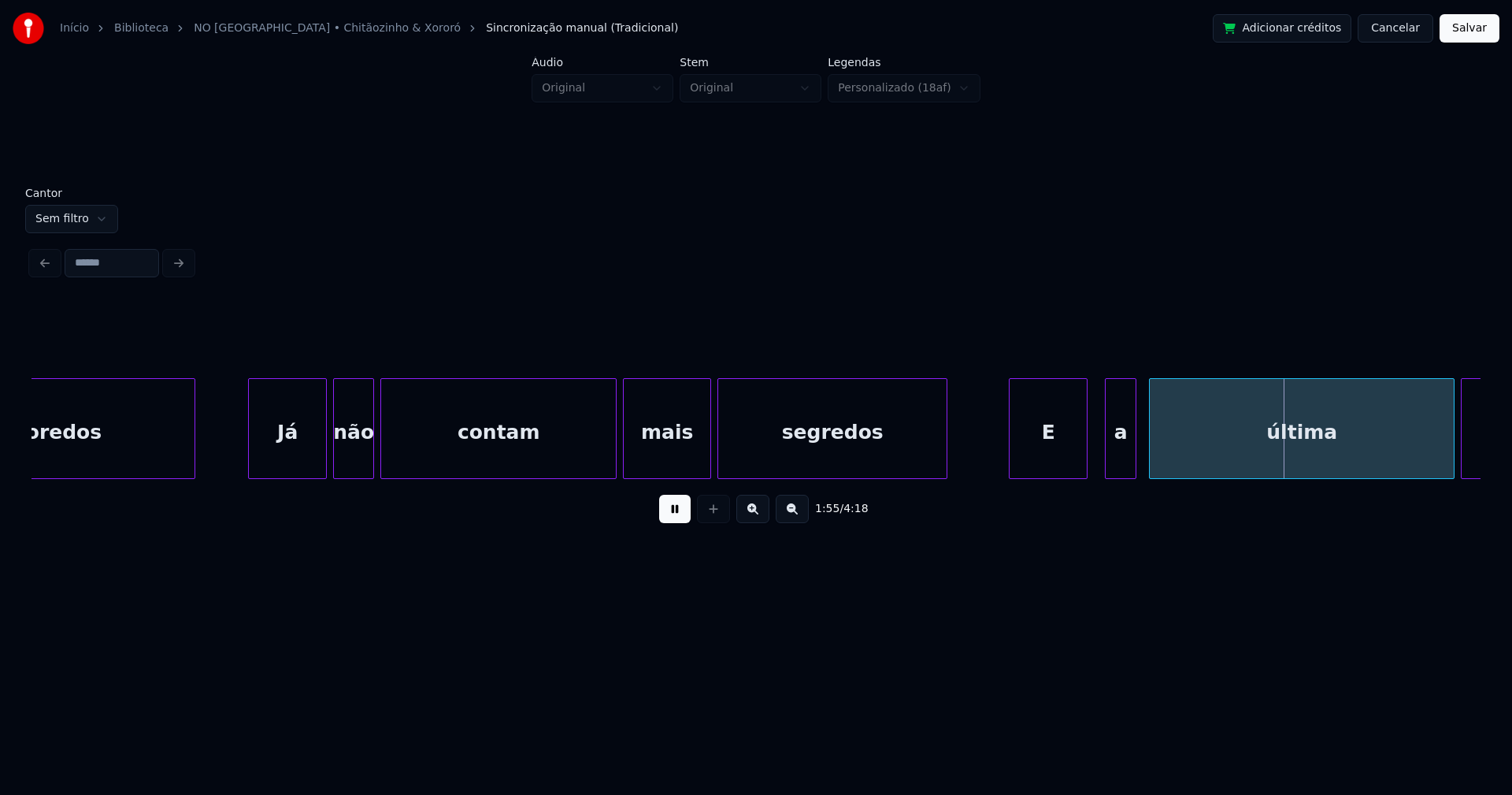
click at [1062, 461] on div "E" at bounding box center [1048, 433] width 77 height 107
click at [1114, 455] on div "a" at bounding box center [1114, 433] width 30 height 107
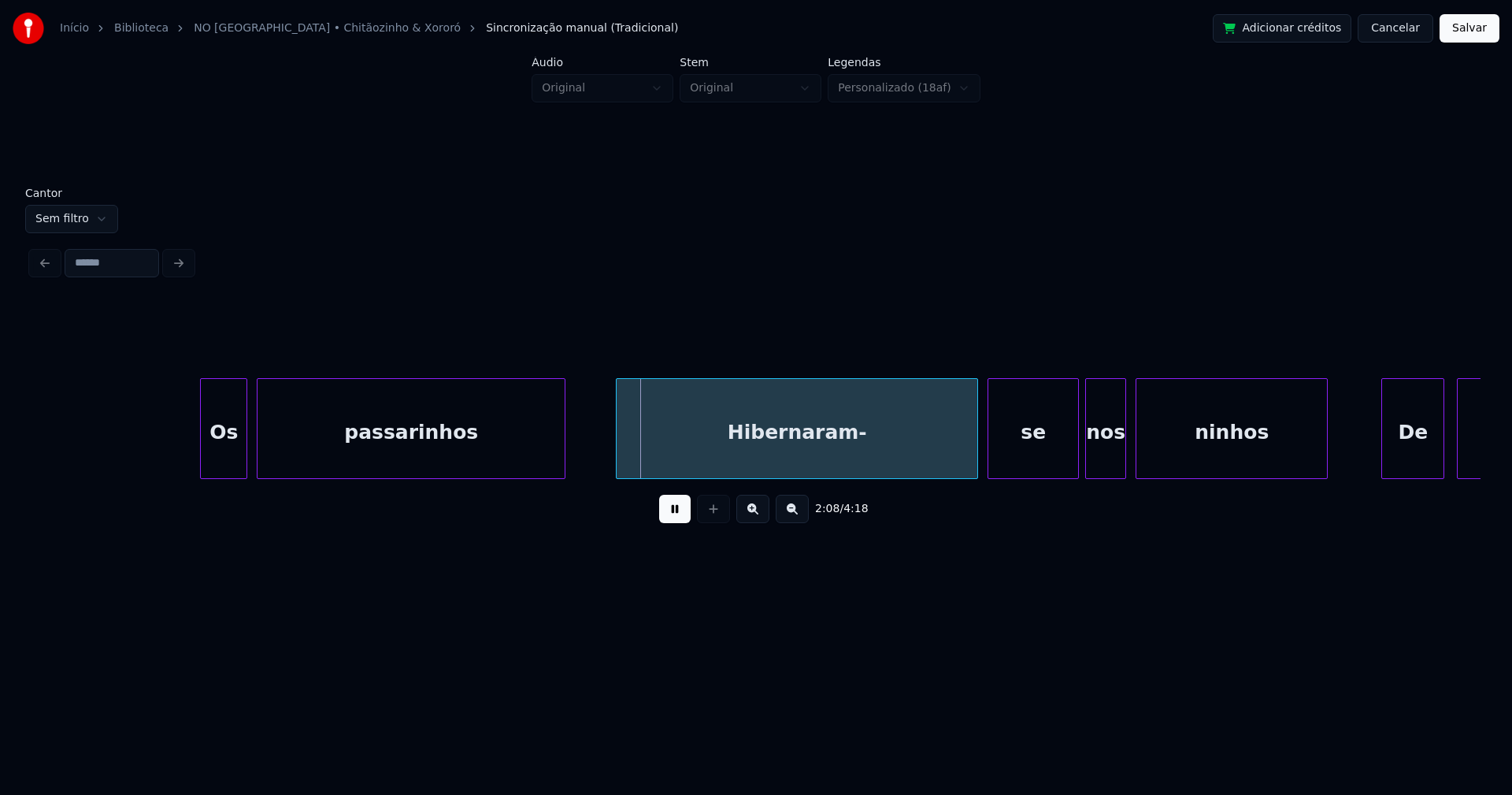
scroll to position [0, 19555]
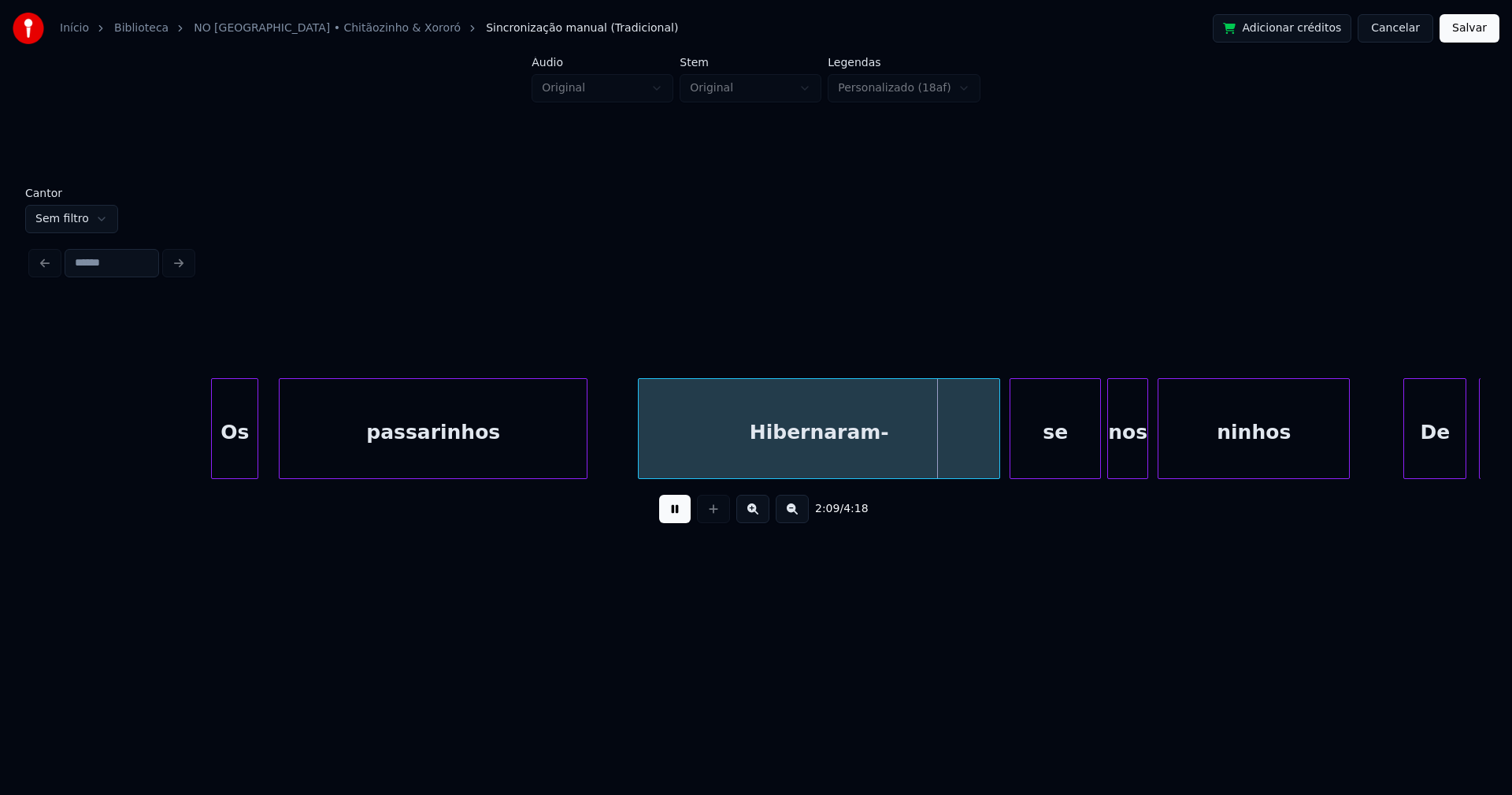
click at [233, 465] on div "Os" at bounding box center [235, 433] width 45 height 107
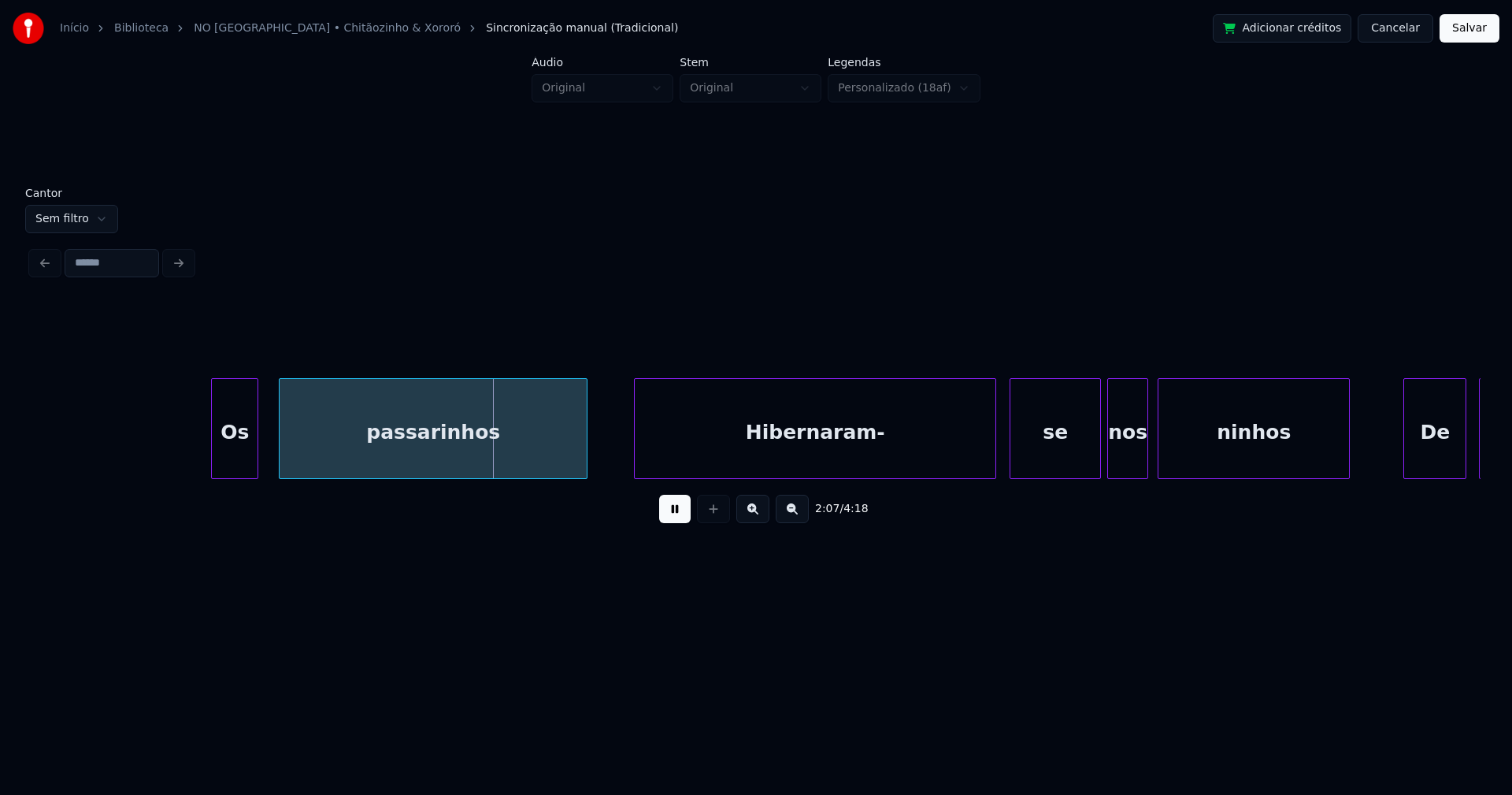
click at [831, 461] on div "Hibernaram-" at bounding box center [815, 433] width 360 height 107
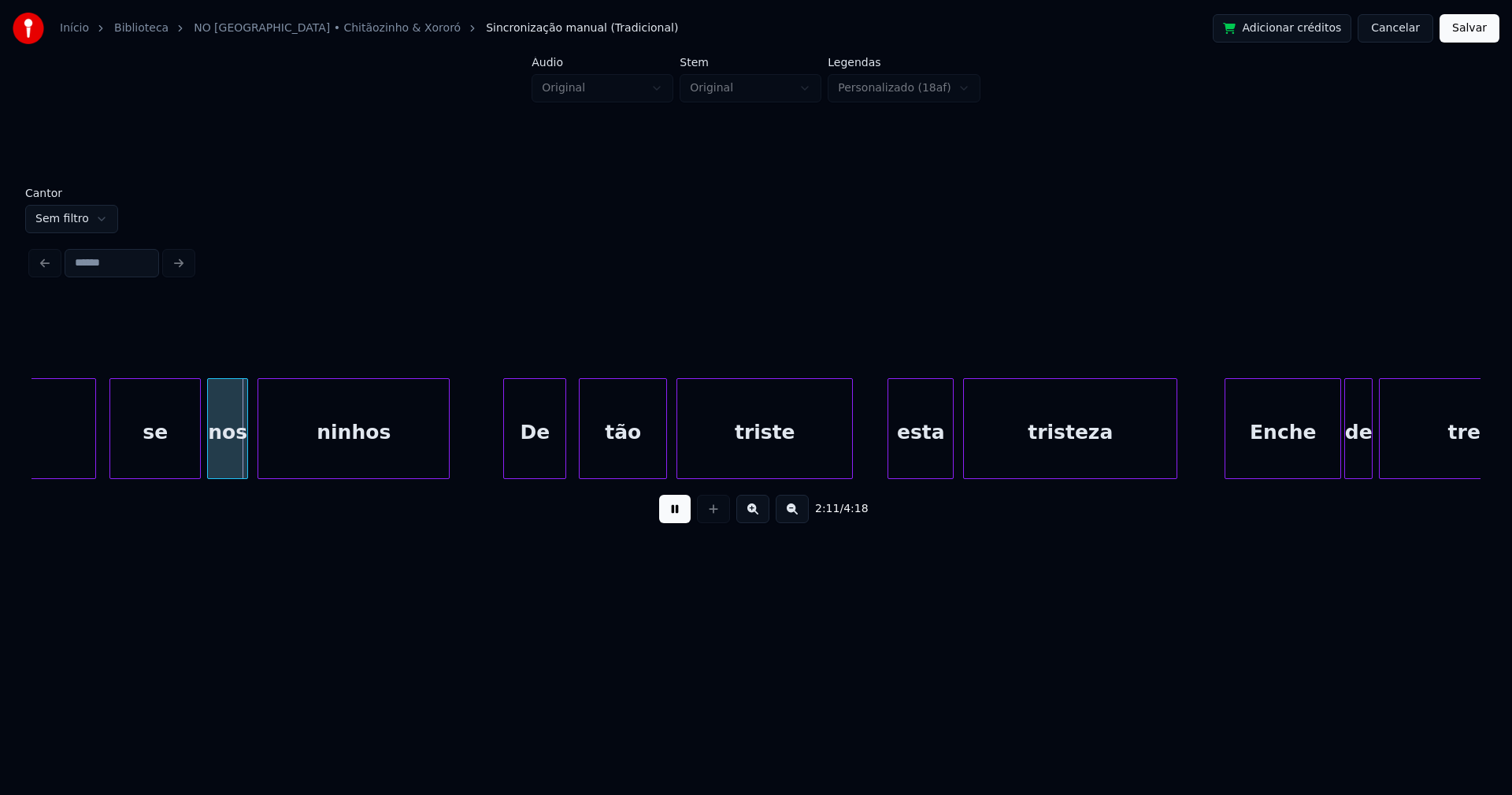
scroll to position [0, 20501]
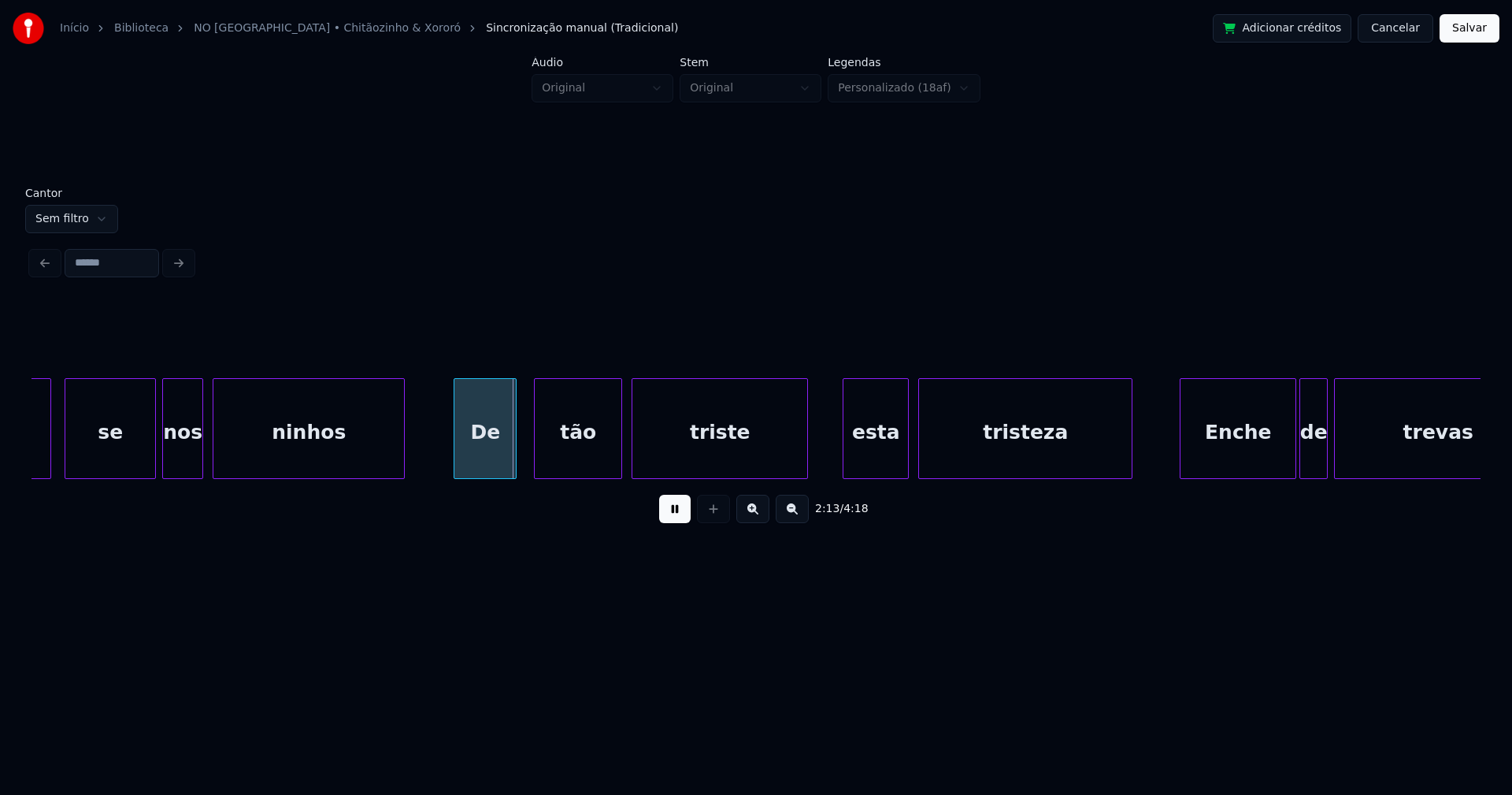
click at [485, 460] on div "De" at bounding box center [484, 433] width 61 height 107
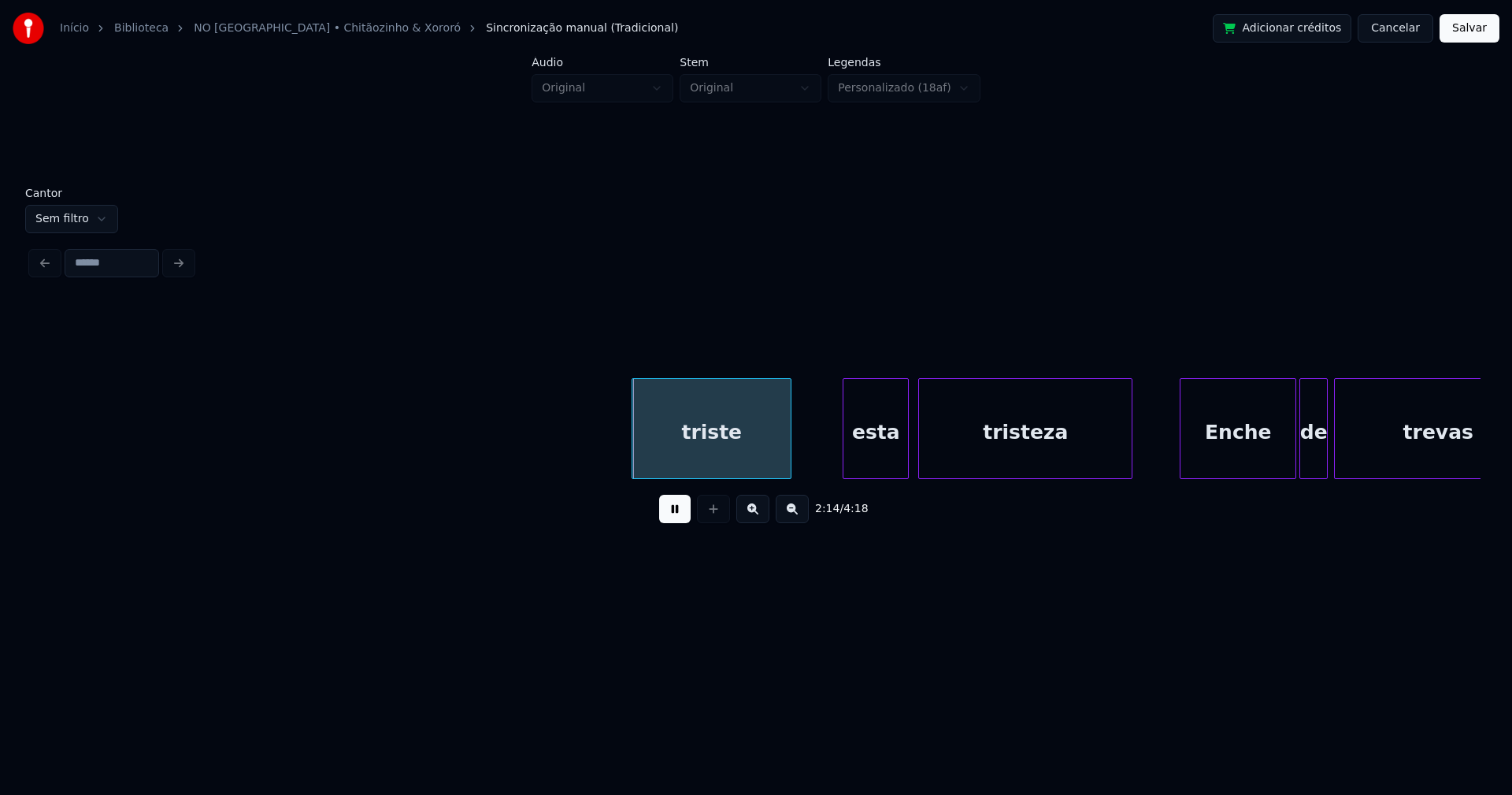
scroll to position [0, 21101]
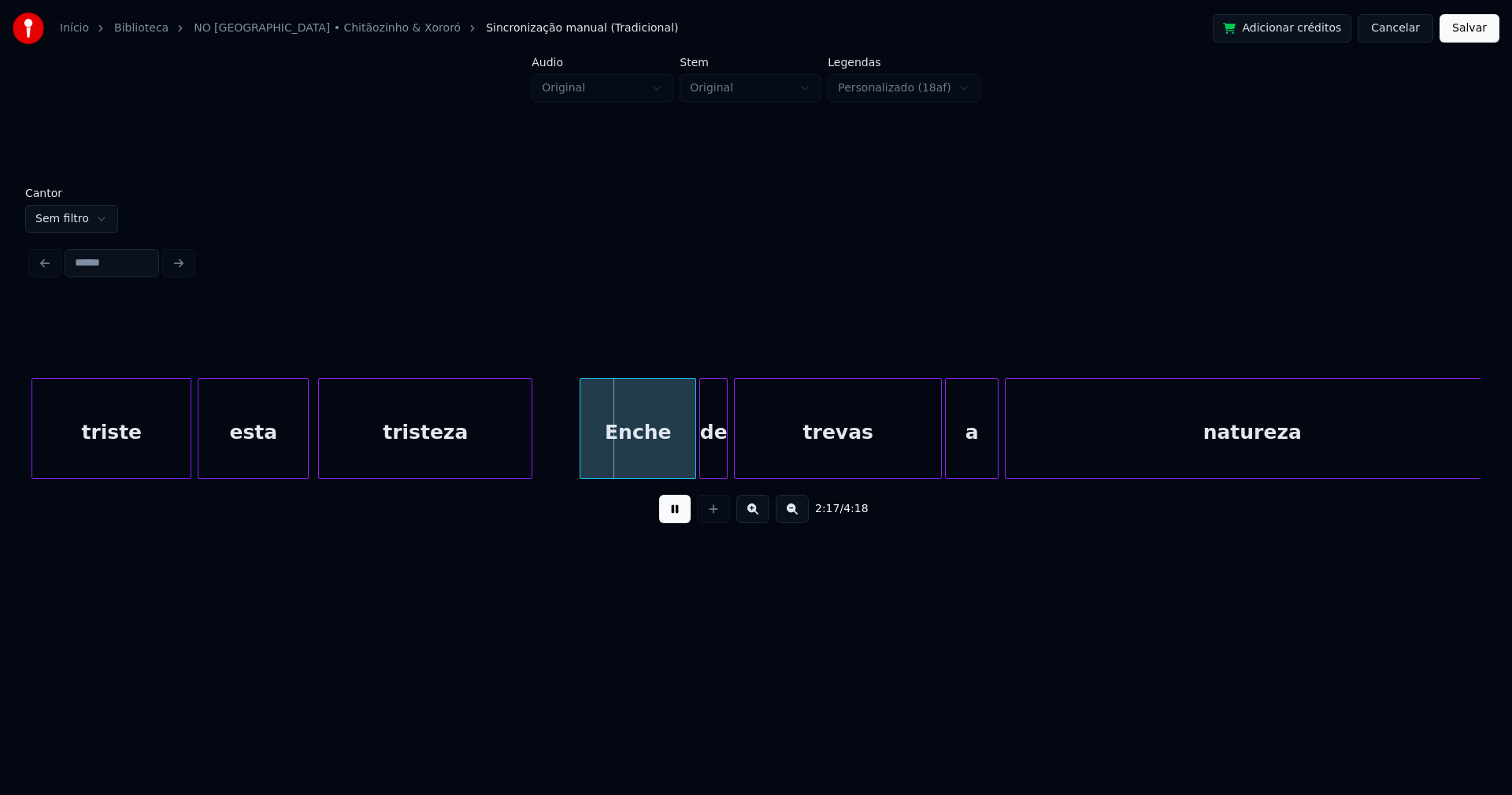
click at [200, 465] on div at bounding box center [201, 429] width 5 height 99
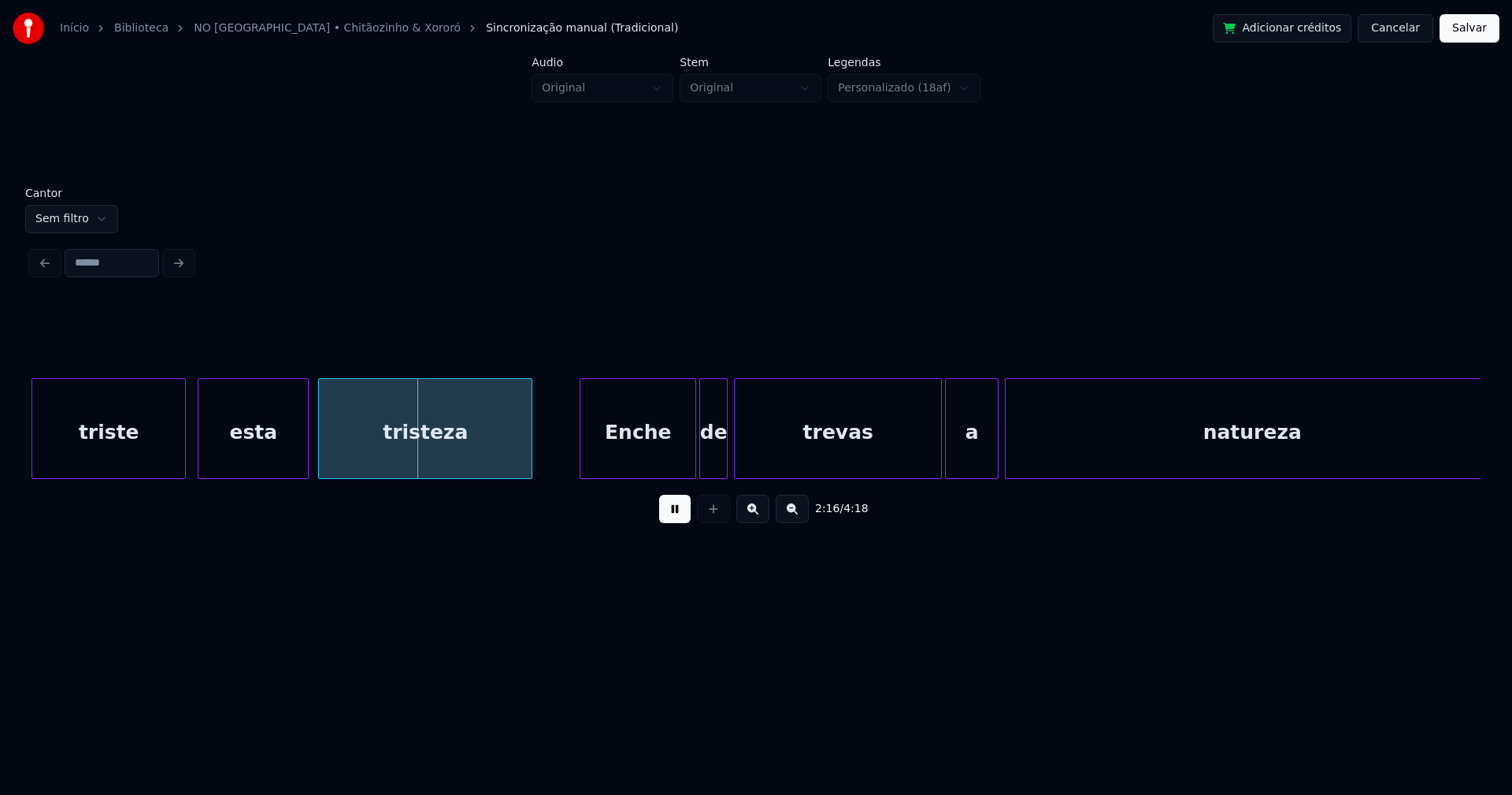
click at [184, 456] on div at bounding box center [183, 429] width 5 height 99
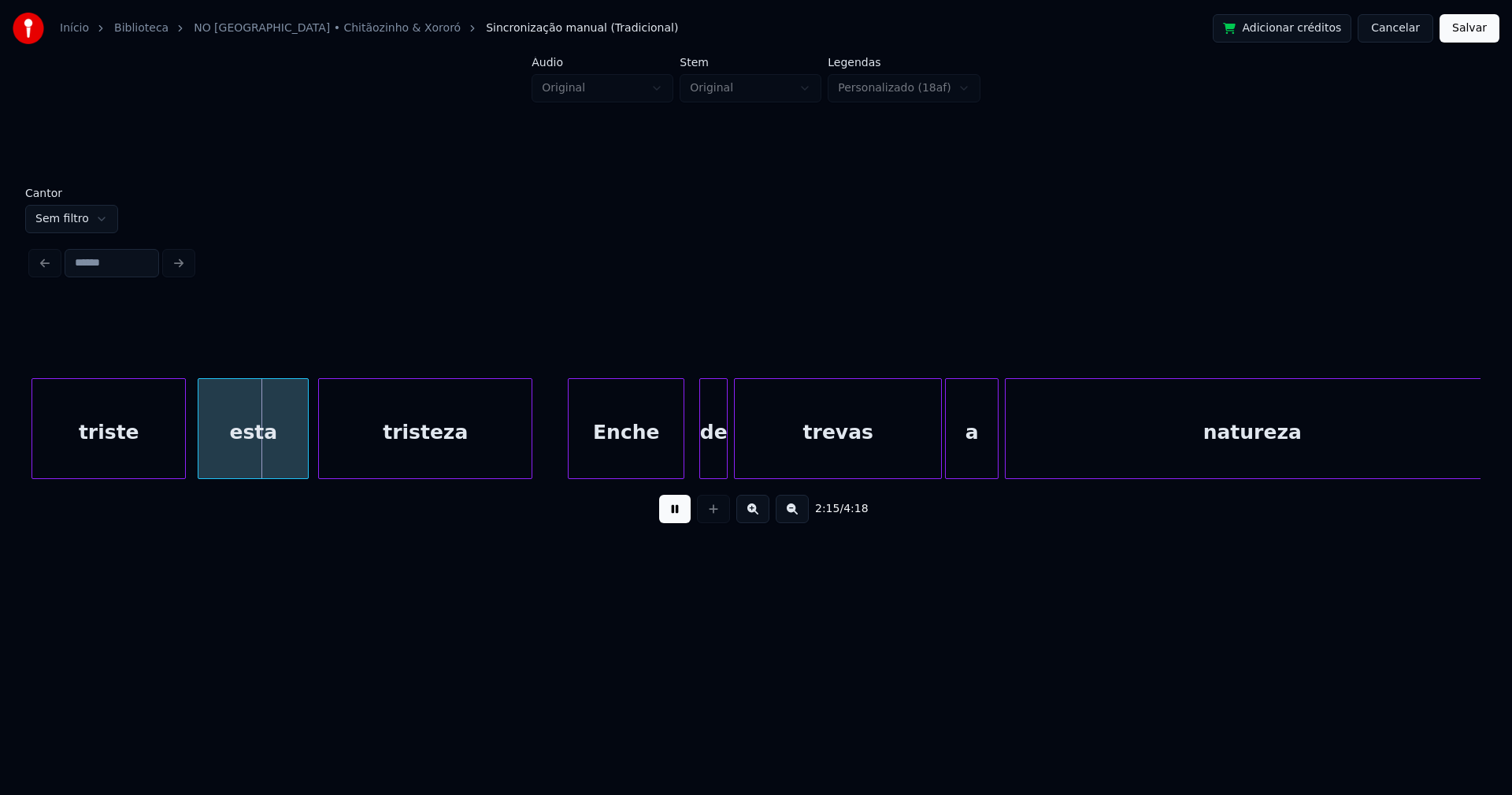
click at [642, 465] on div "Enche" at bounding box center [625, 433] width 115 height 107
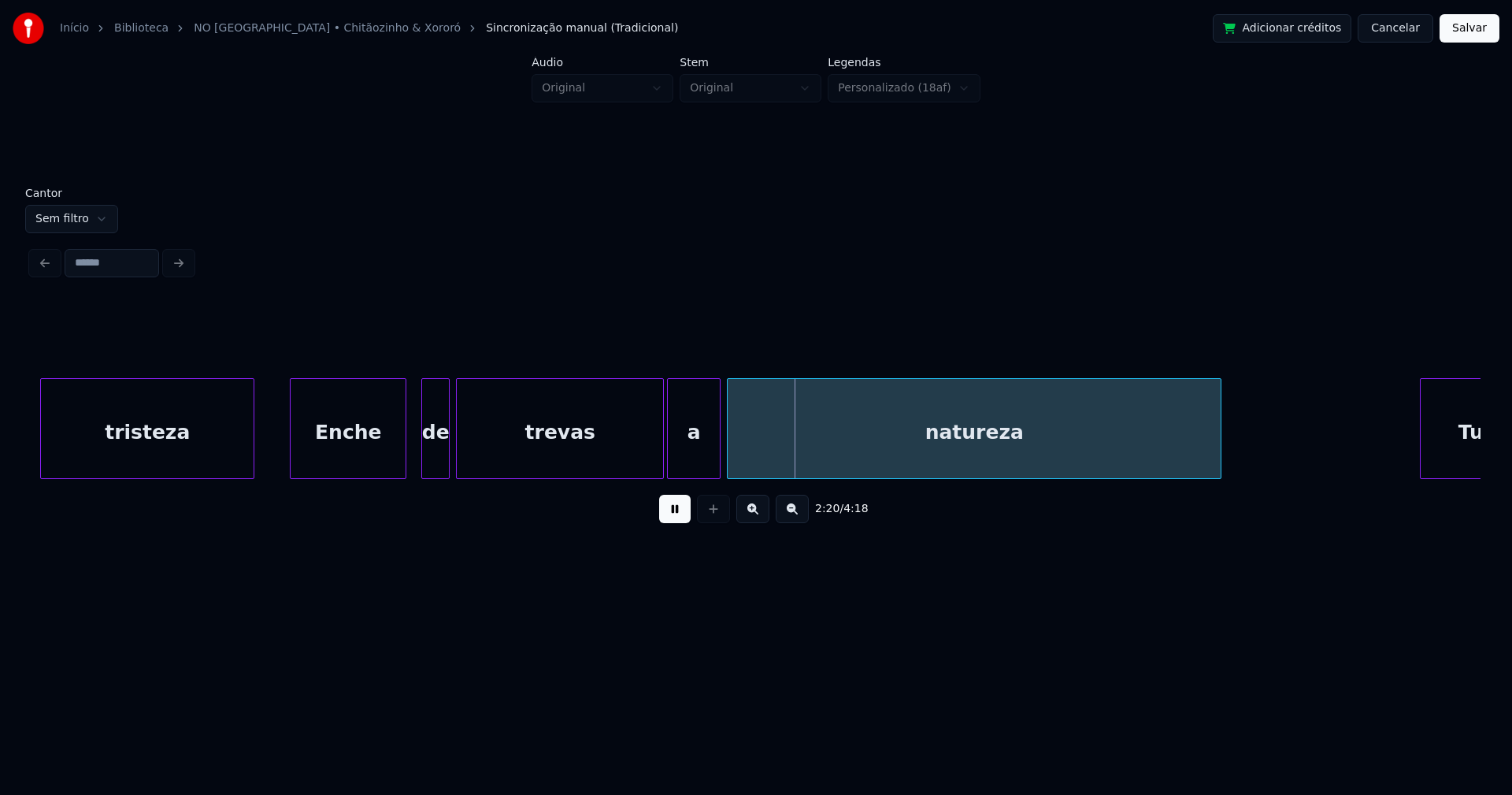
scroll to position [0, 21400]
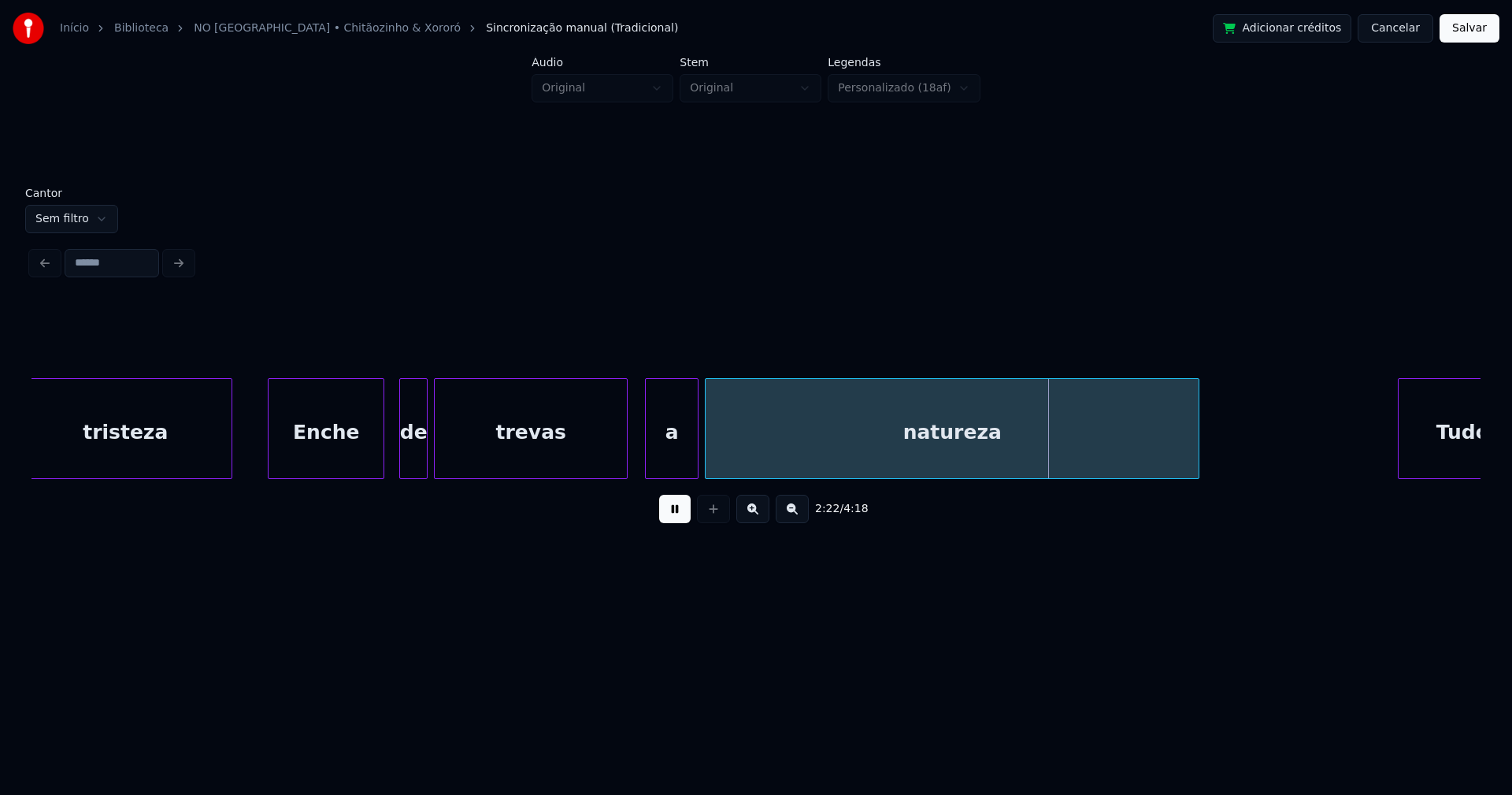
click at [624, 461] on div at bounding box center [624, 429] width 5 height 99
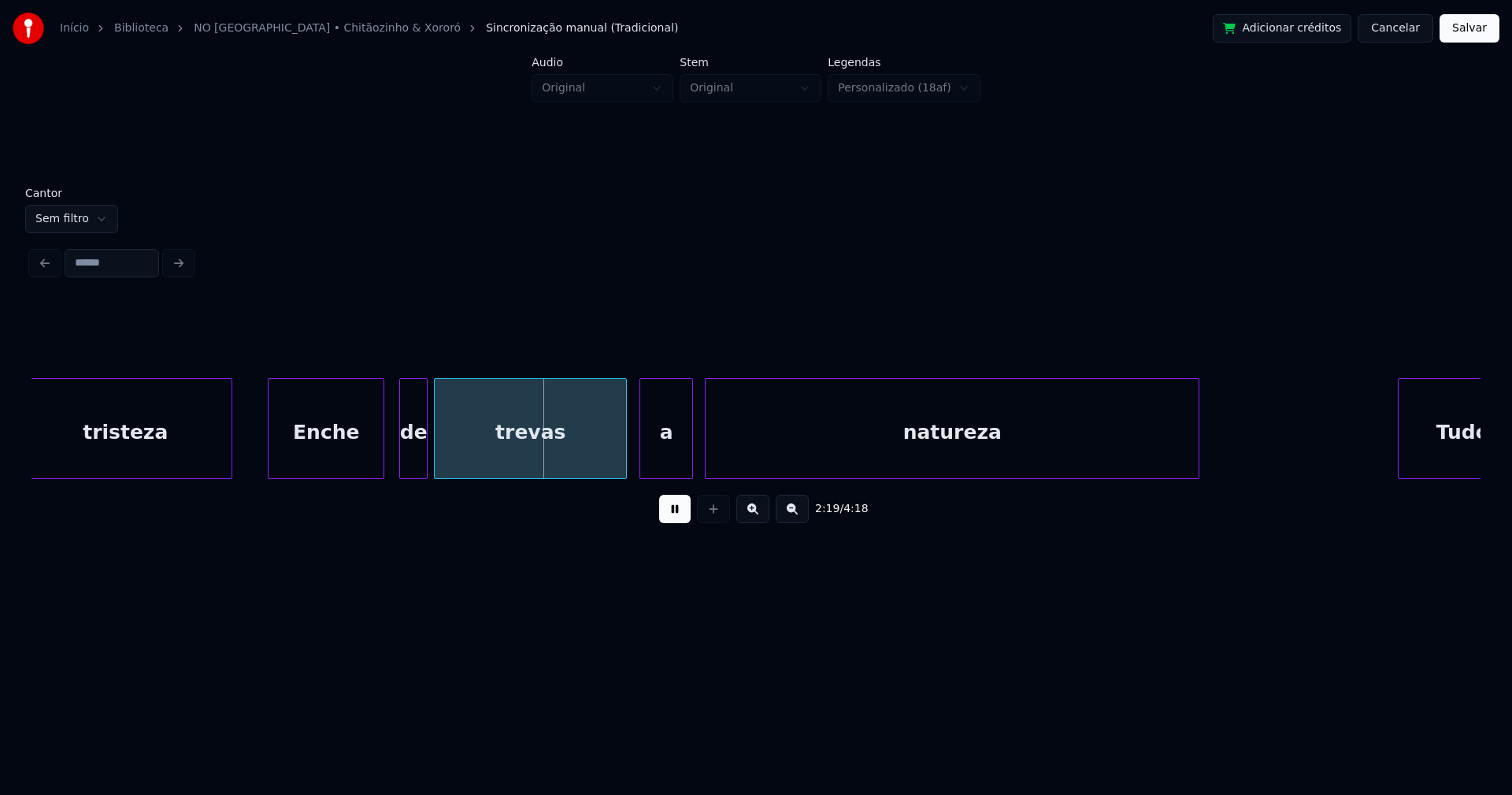
click at [660, 452] on div "a" at bounding box center [666, 433] width 52 height 107
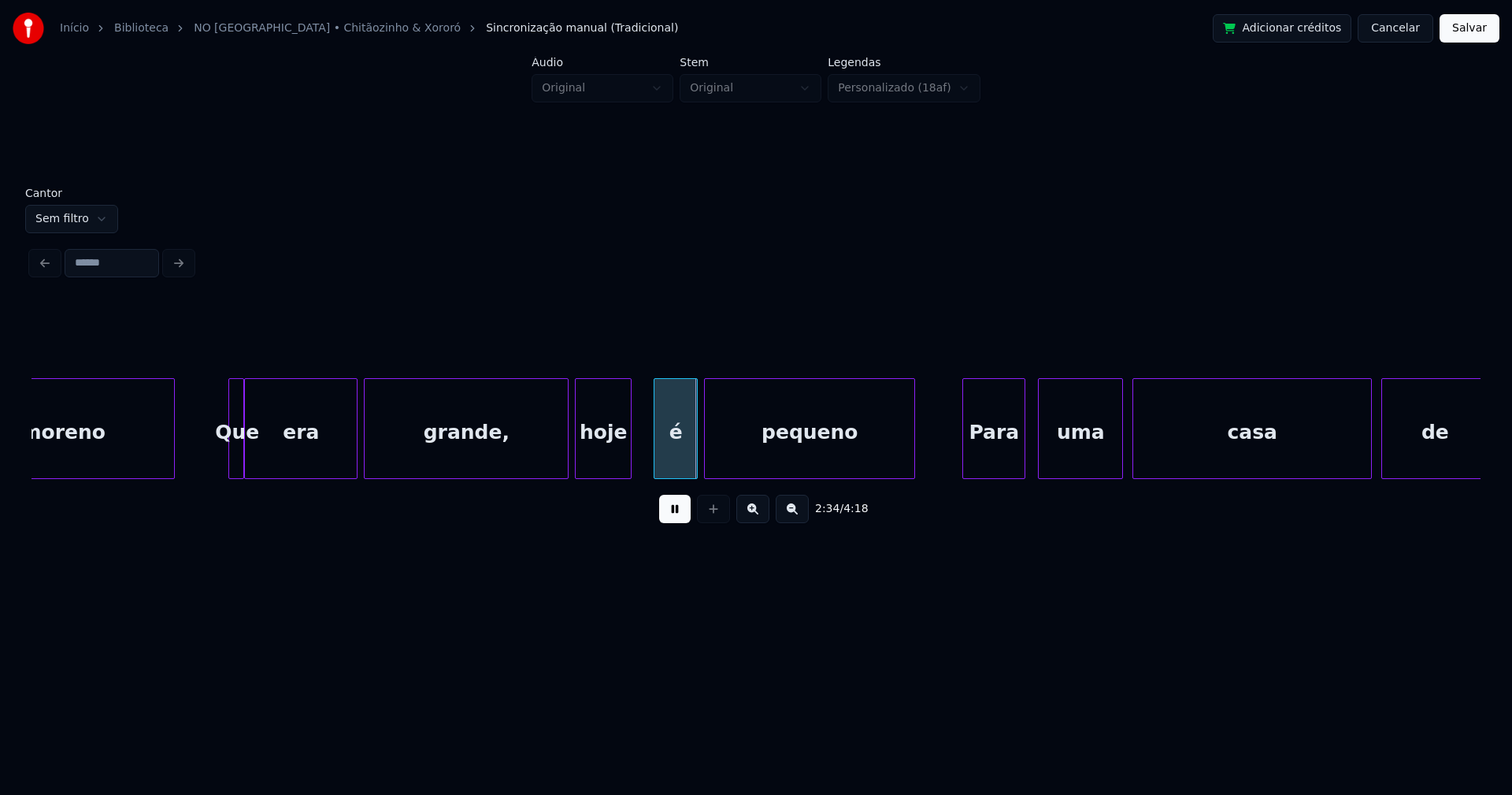
scroll to position [0, 23764]
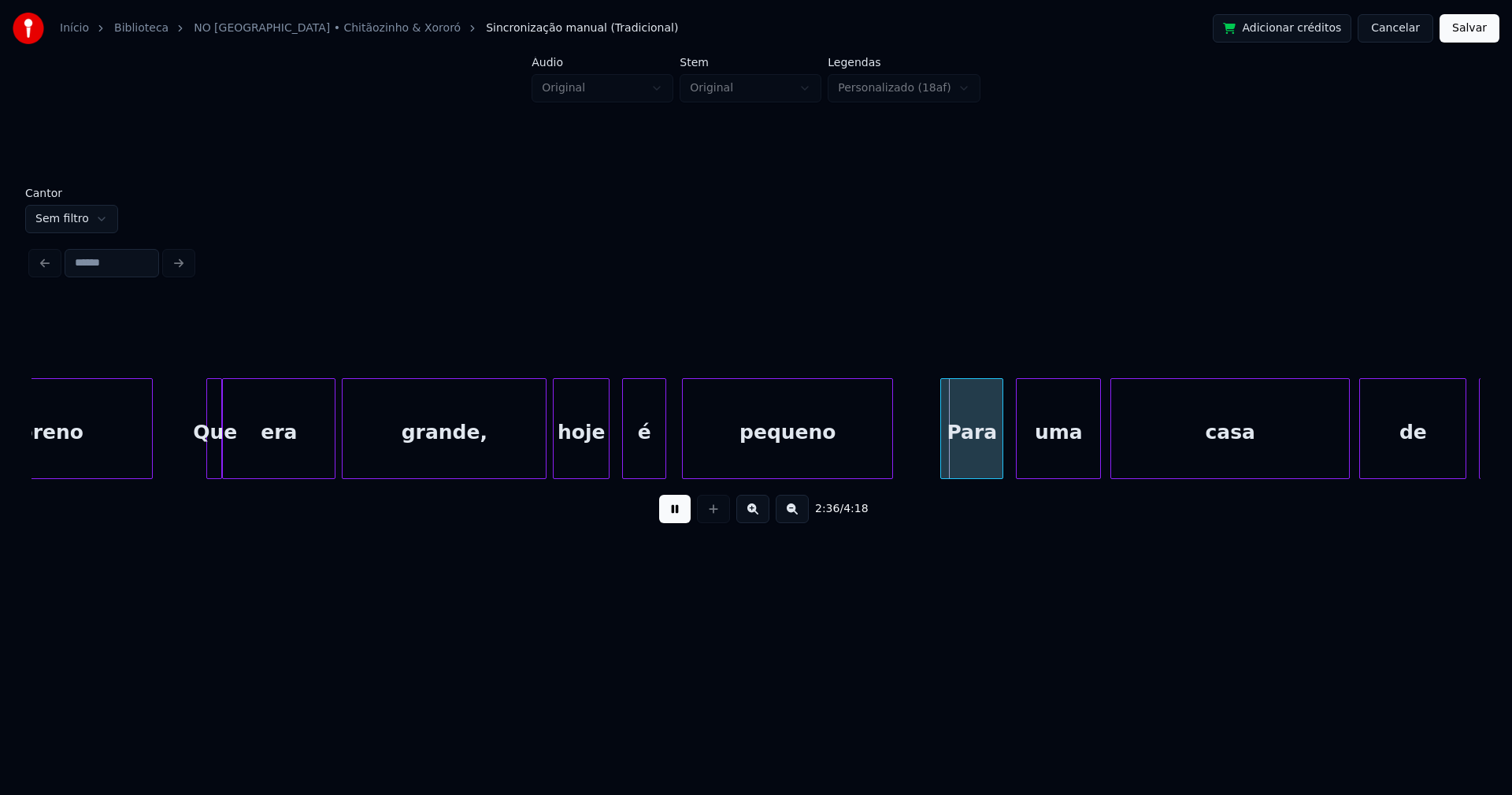
click at [637, 460] on div "é" at bounding box center [644, 433] width 43 height 107
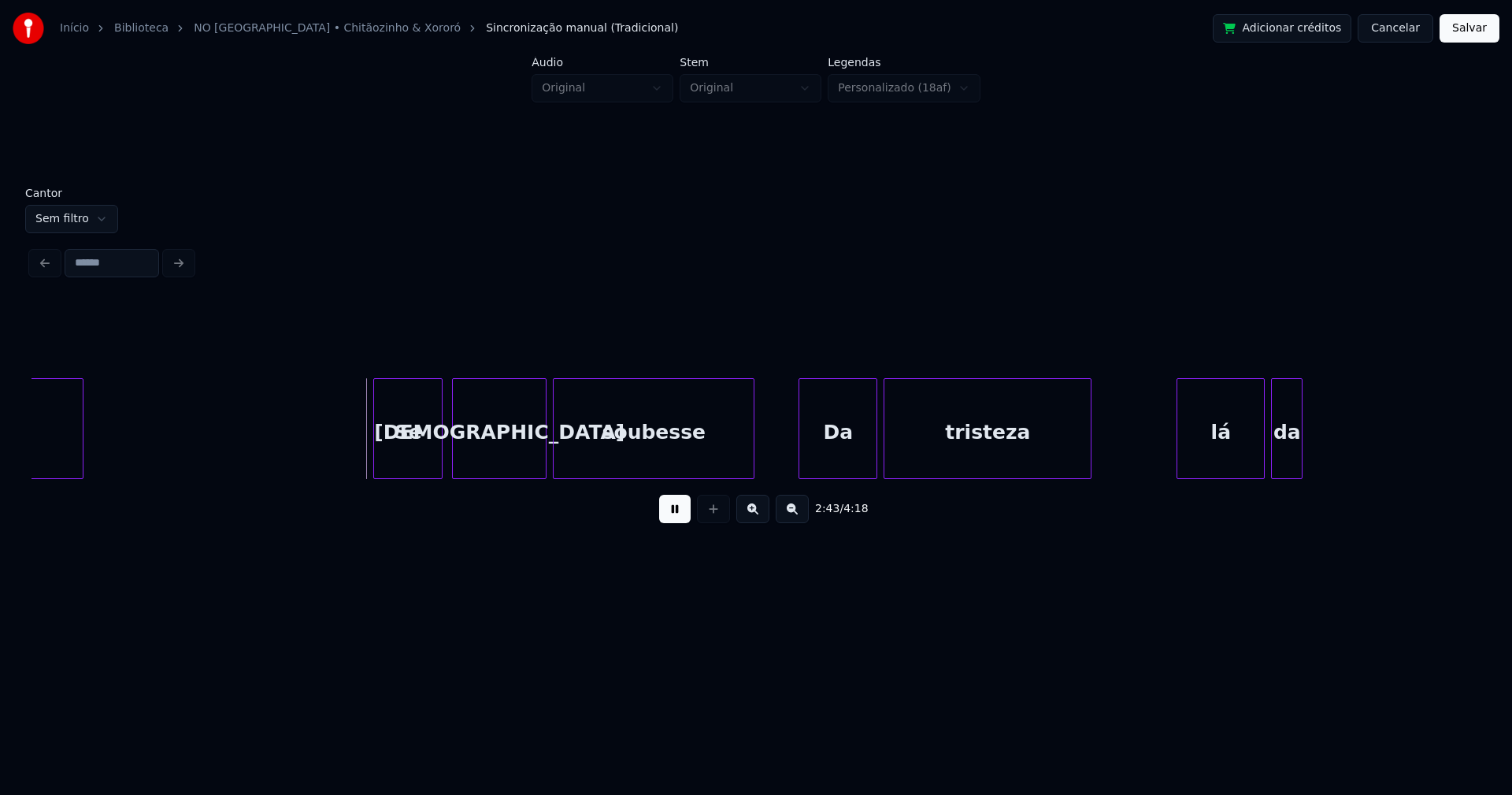
scroll to position [0, 25496]
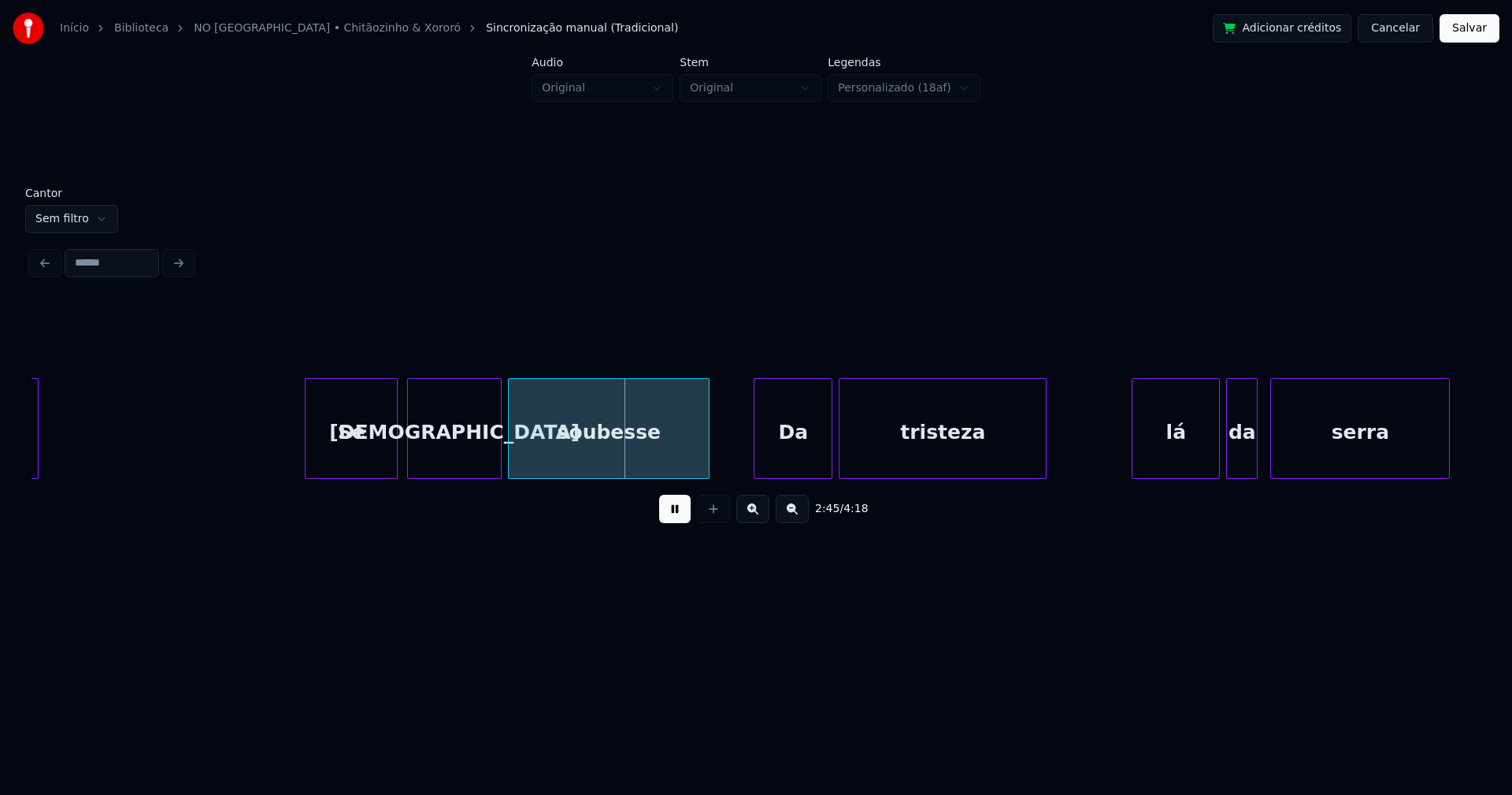
click at [305, 462] on div at bounding box center [308, 429] width 5 height 99
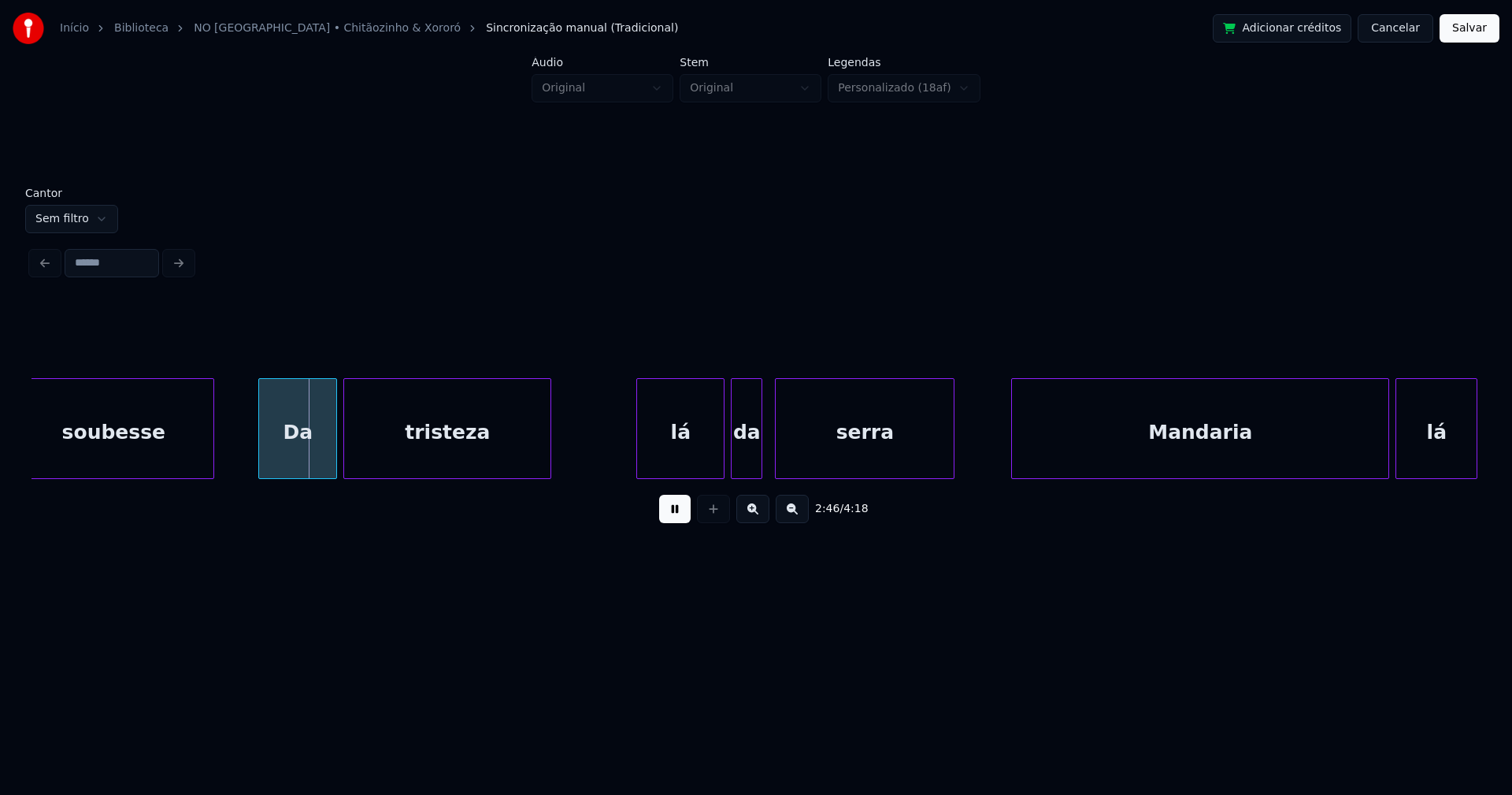
scroll to position [0, 26013]
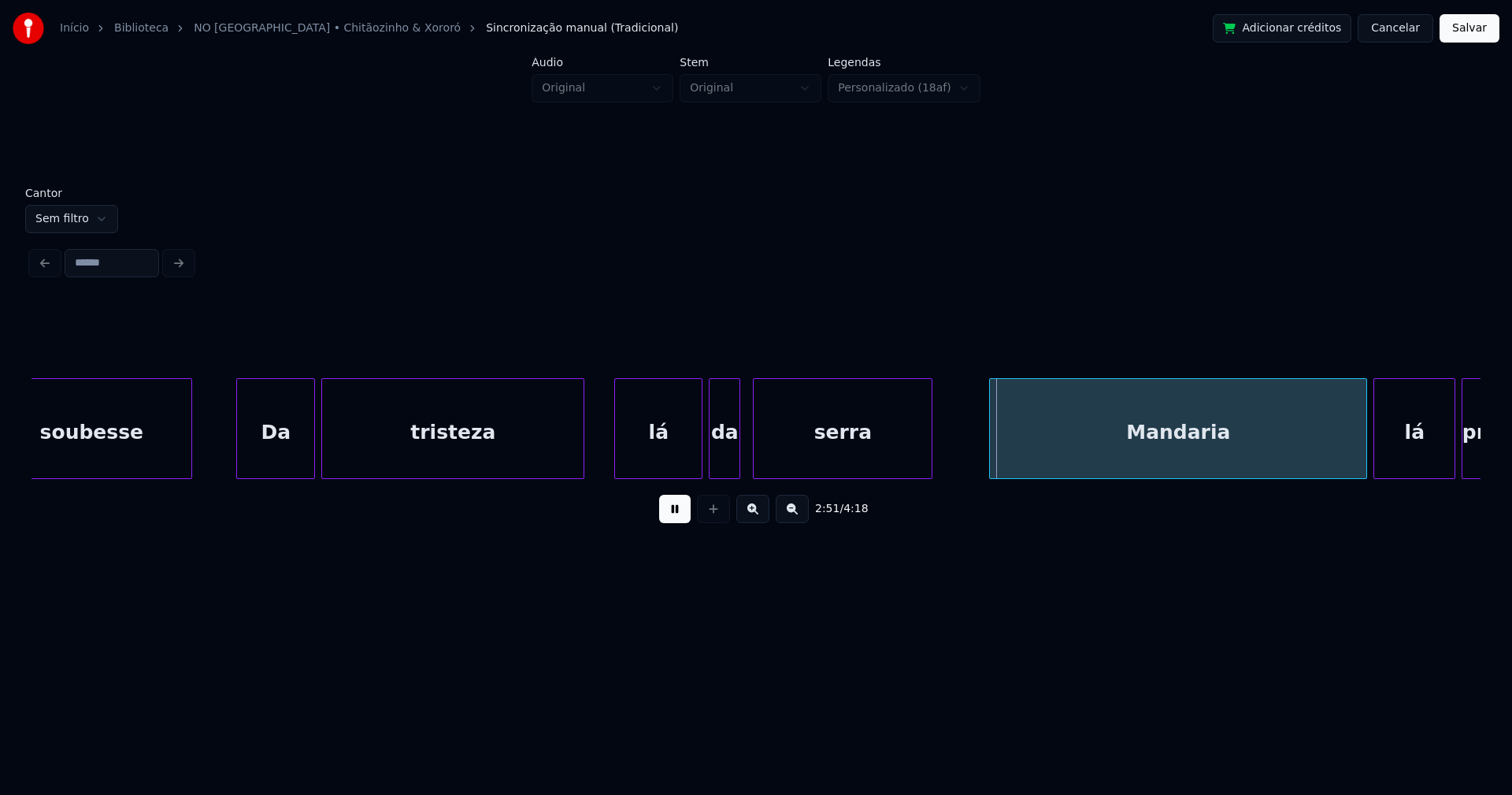
click at [581, 440] on div at bounding box center [581, 429] width 5 height 99
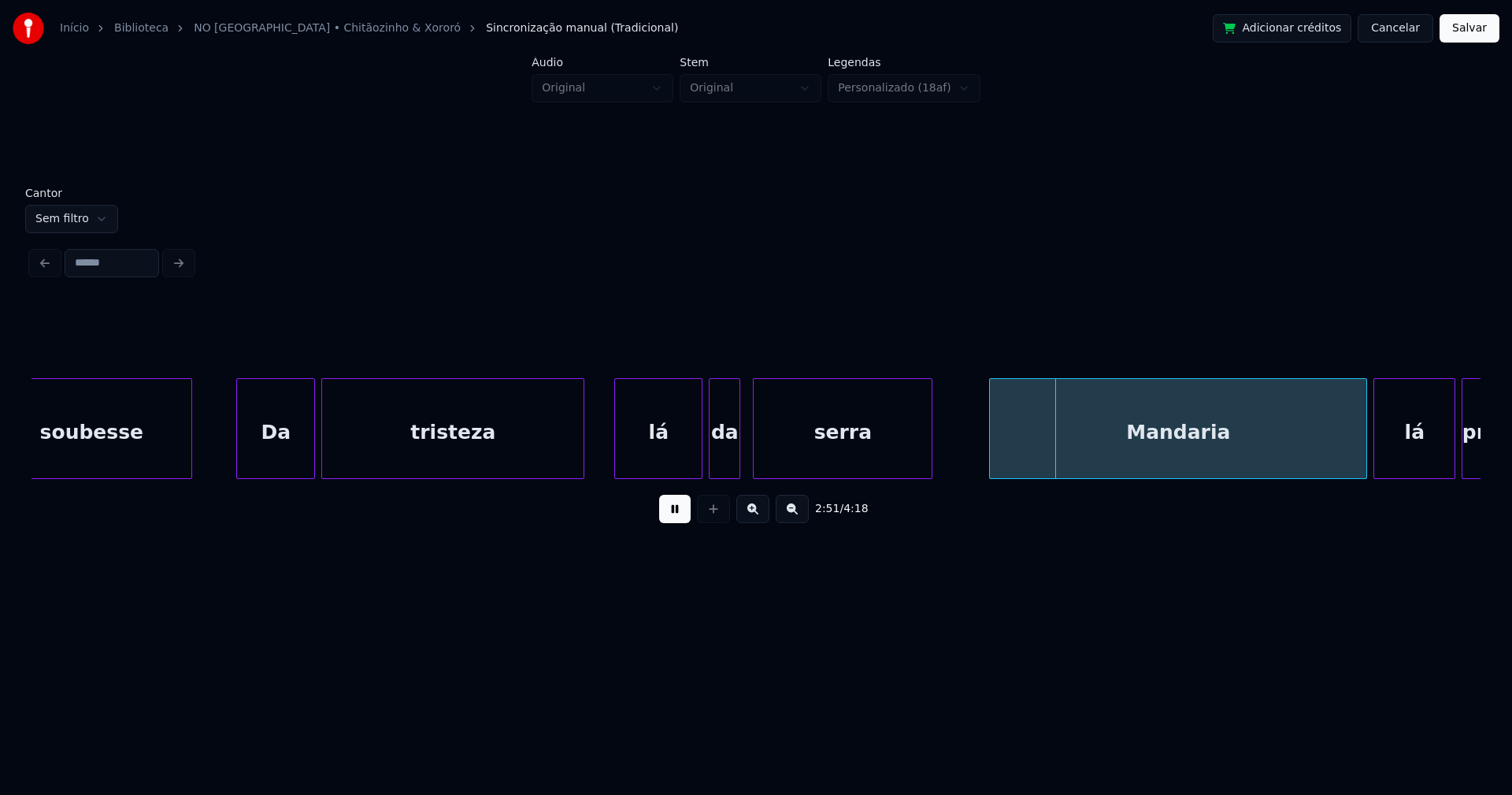
click at [724, 455] on div "da" at bounding box center [724, 433] width 30 height 107
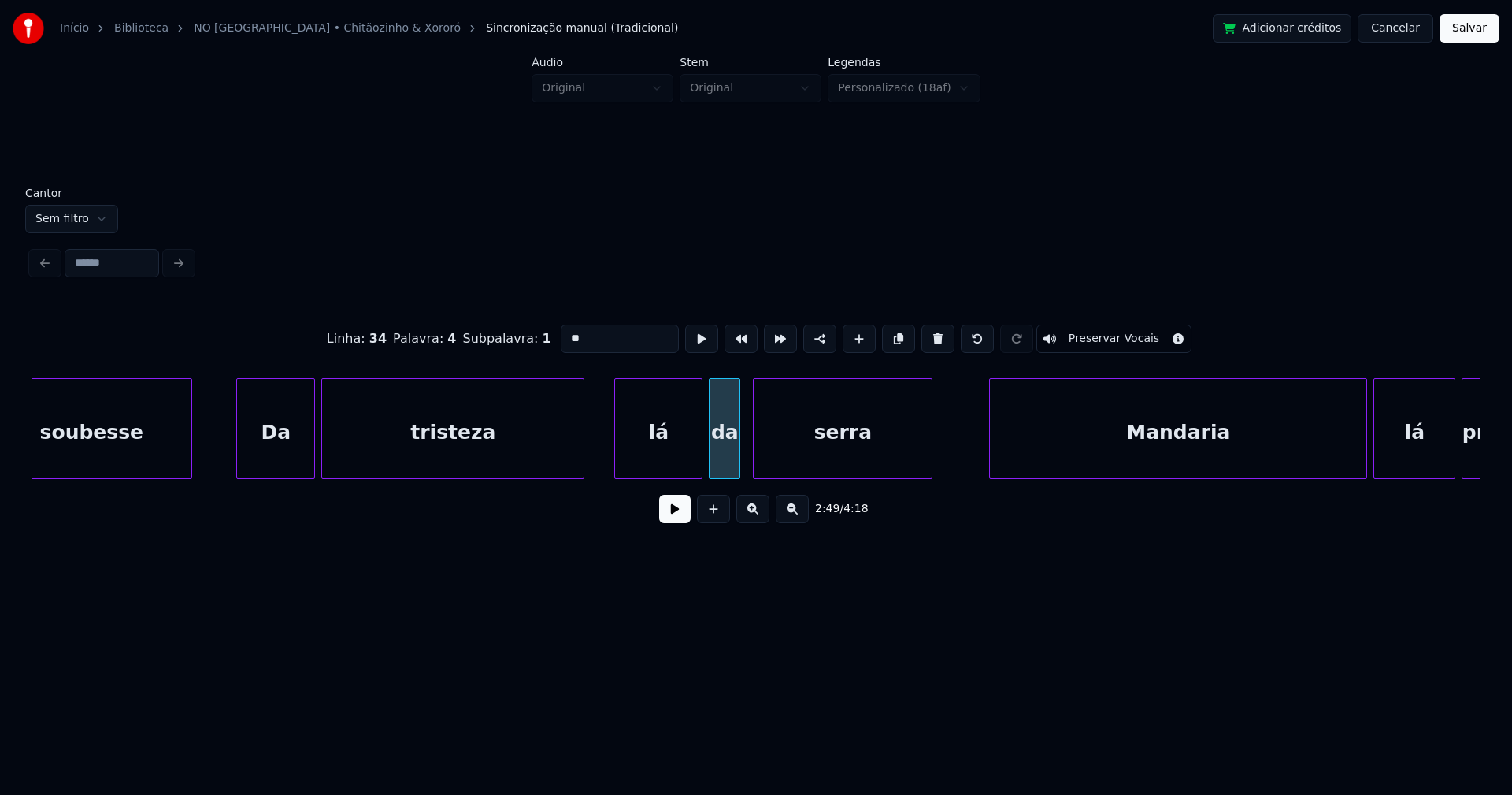
drag, startPoint x: 565, startPoint y: 333, endPoint x: 552, endPoint y: 337, distance: 13.6
click at [561, 337] on input "**" at bounding box center [619, 339] width 118 height 29
type input "**"
click at [681, 517] on button at bounding box center [675, 509] width 32 height 29
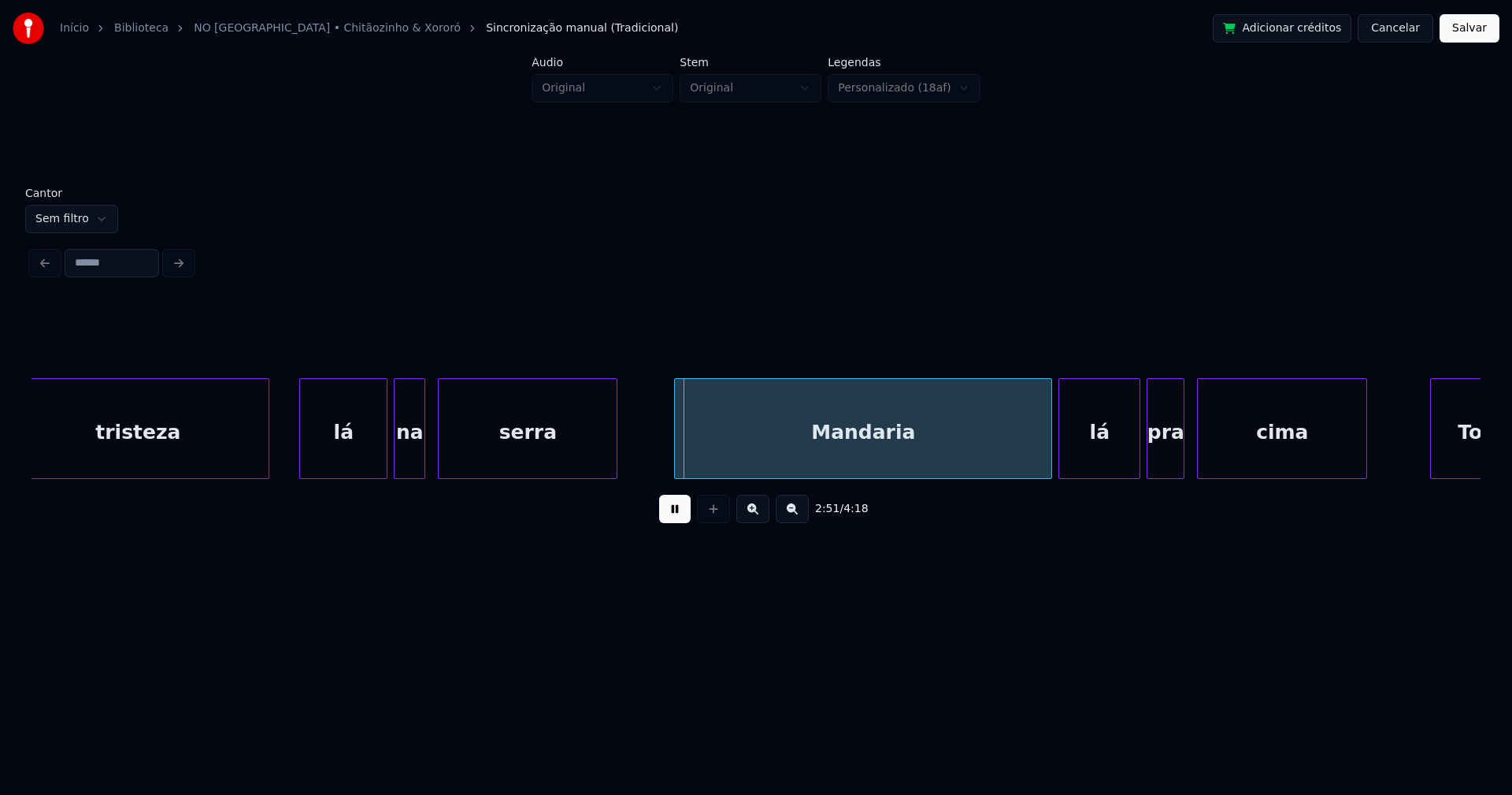
scroll to position [0, 26396]
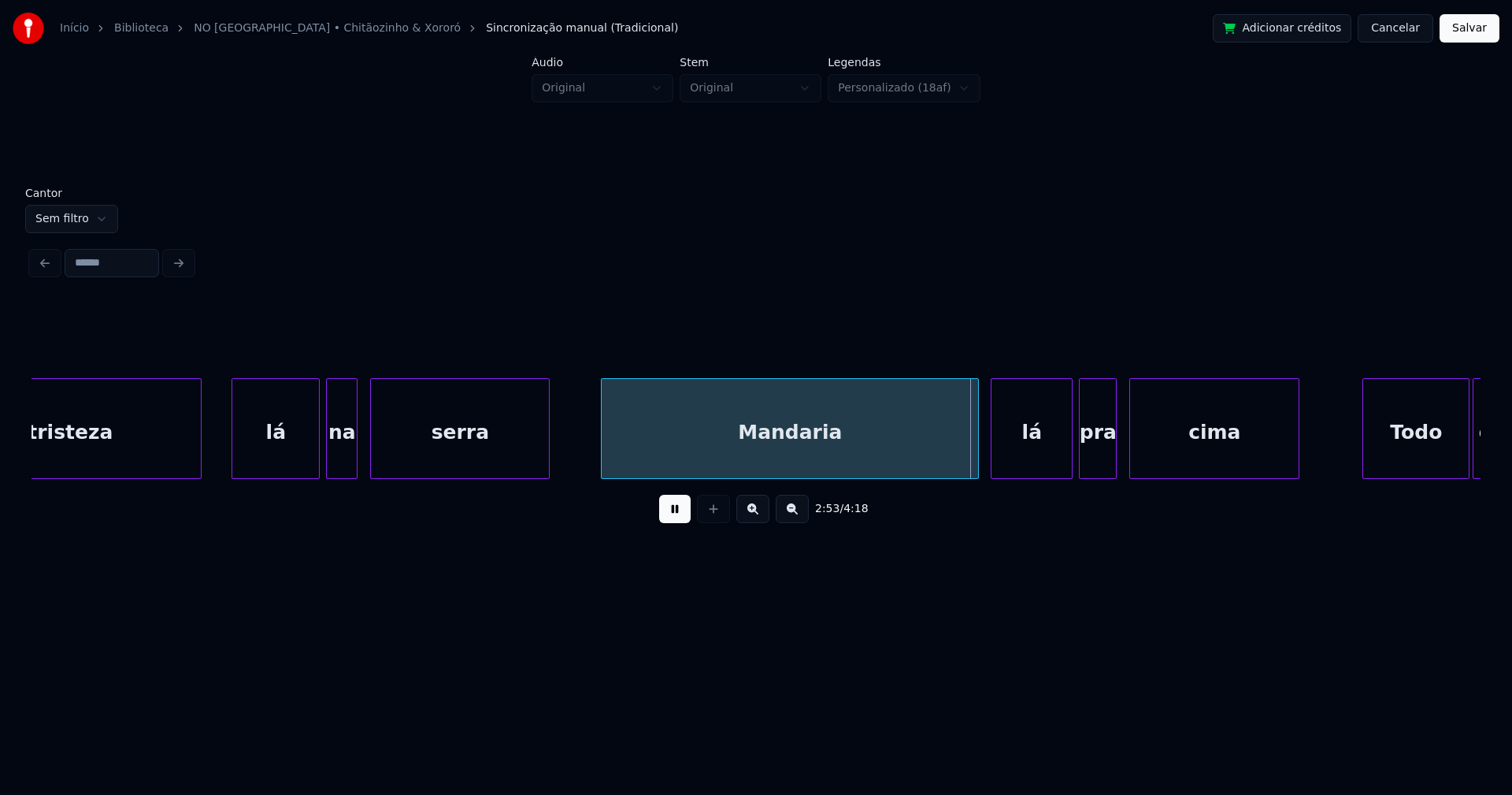
click at [783, 455] on div "Mandaria" at bounding box center [790, 433] width 376 height 107
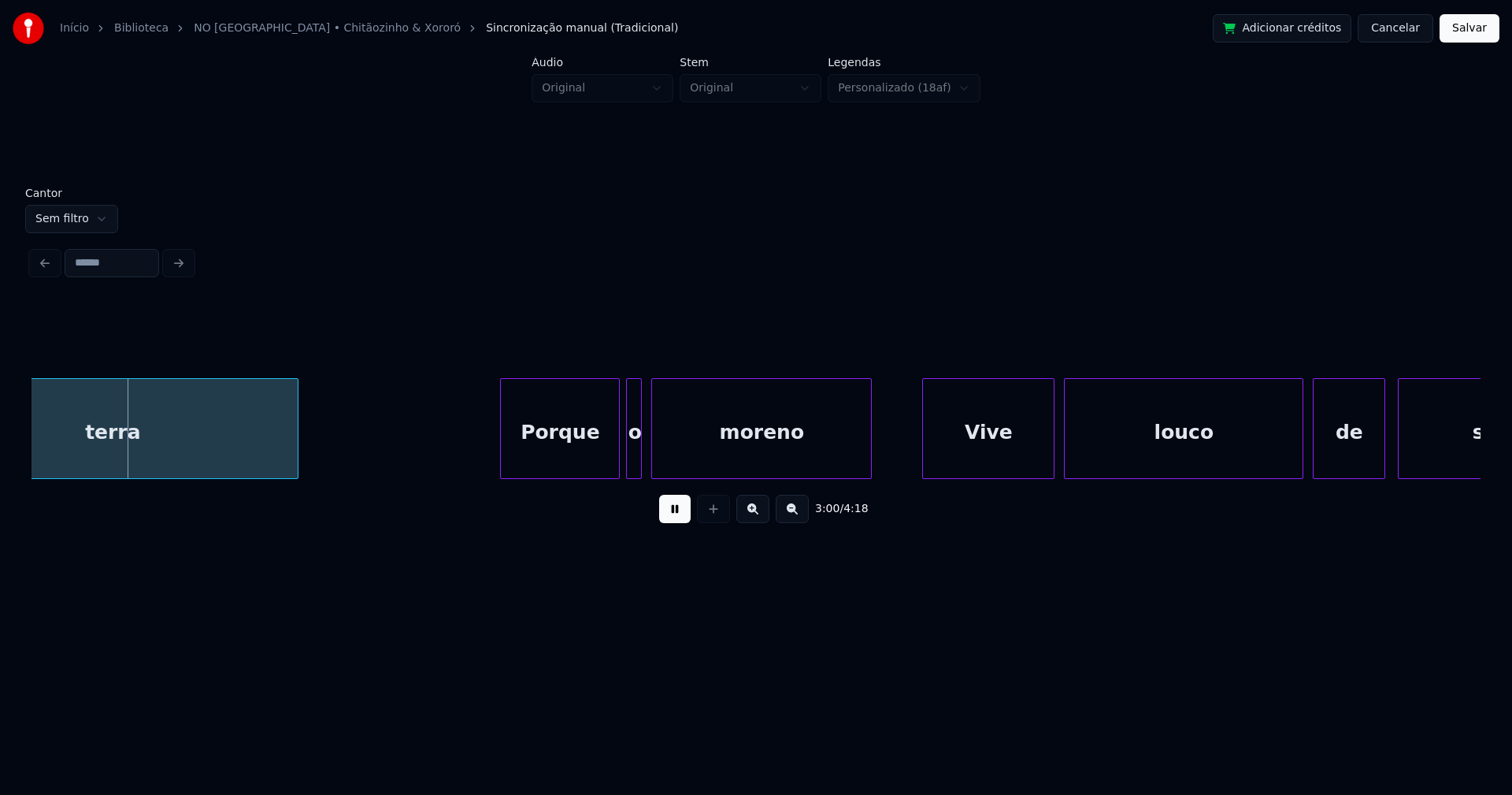
scroll to position [0, 28376]
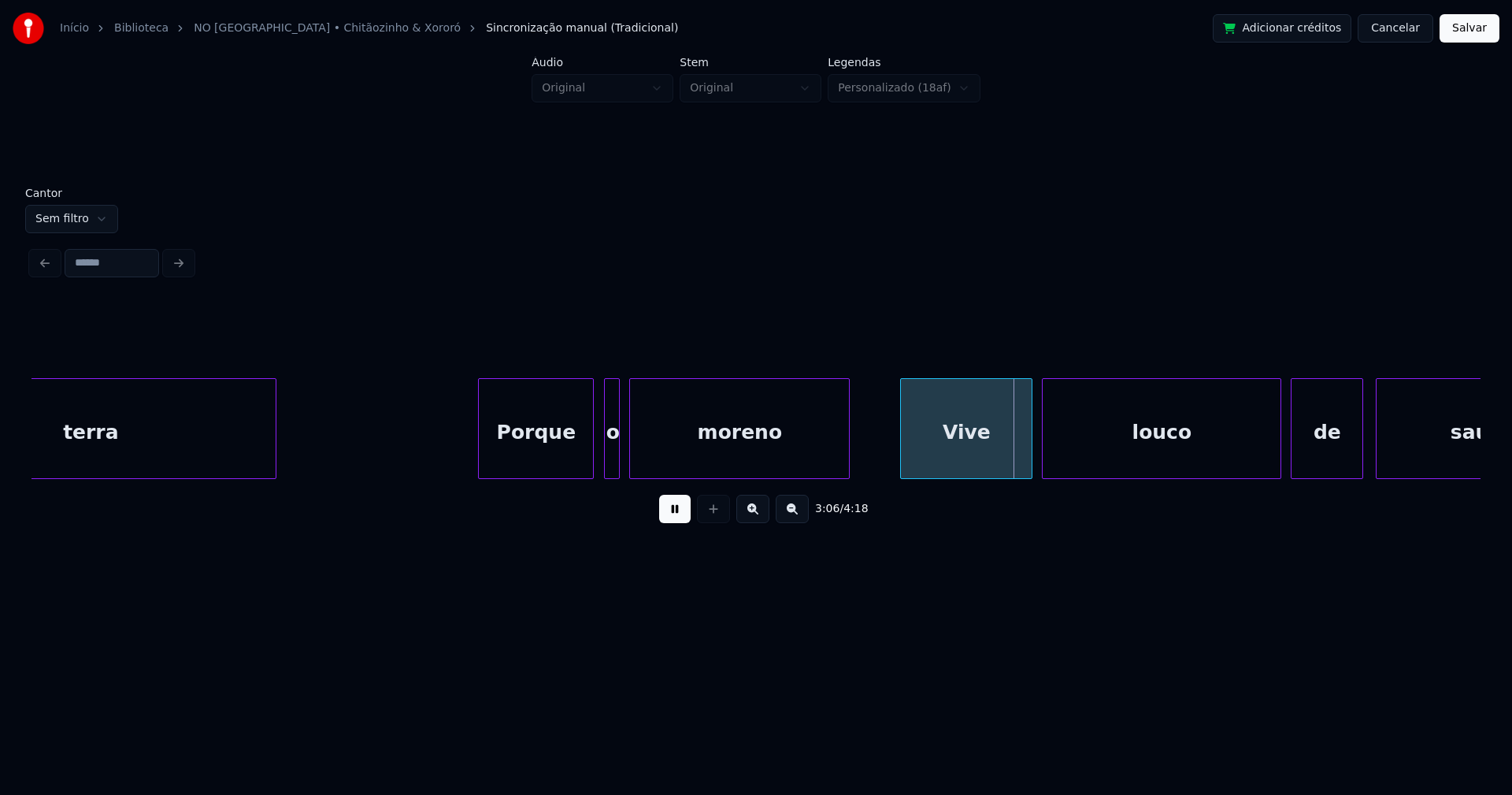
click at [590, 461] on div at bounding box center [591, 429] width 5 height 99
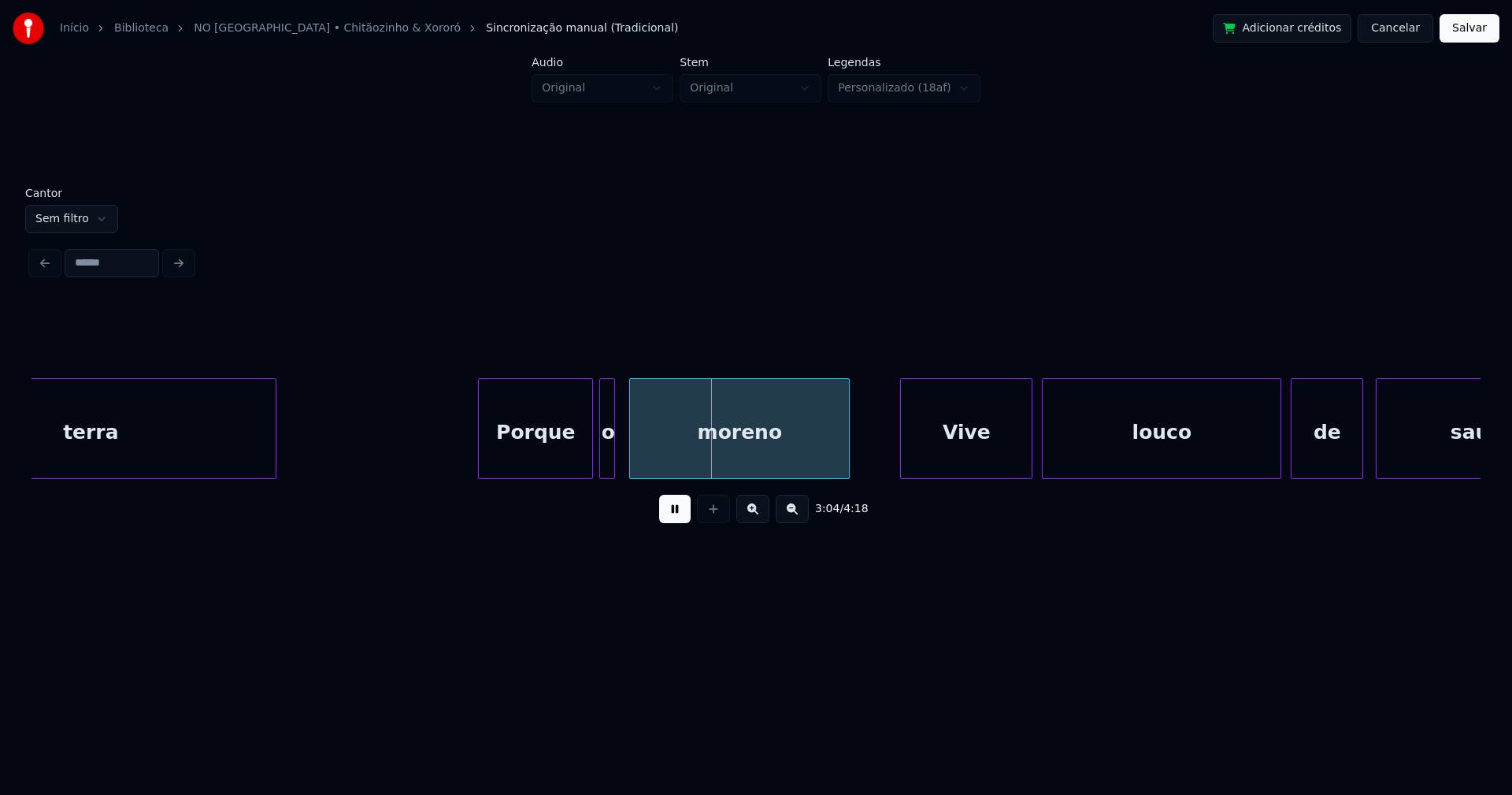
click at [608, 460] on div "o" at bounding box center [608, 433] width 16 height 107
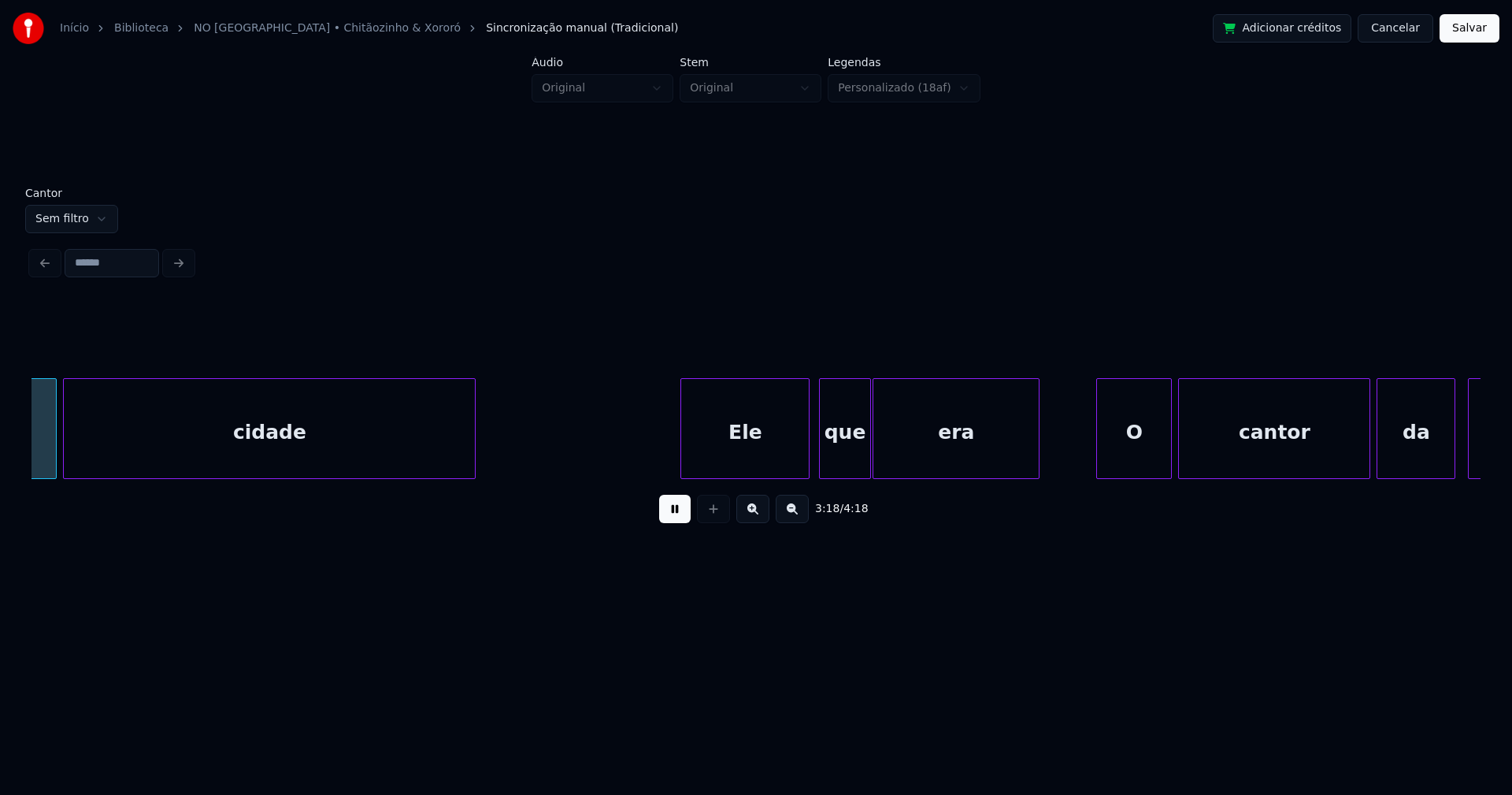
scroll to position [0, 31239]
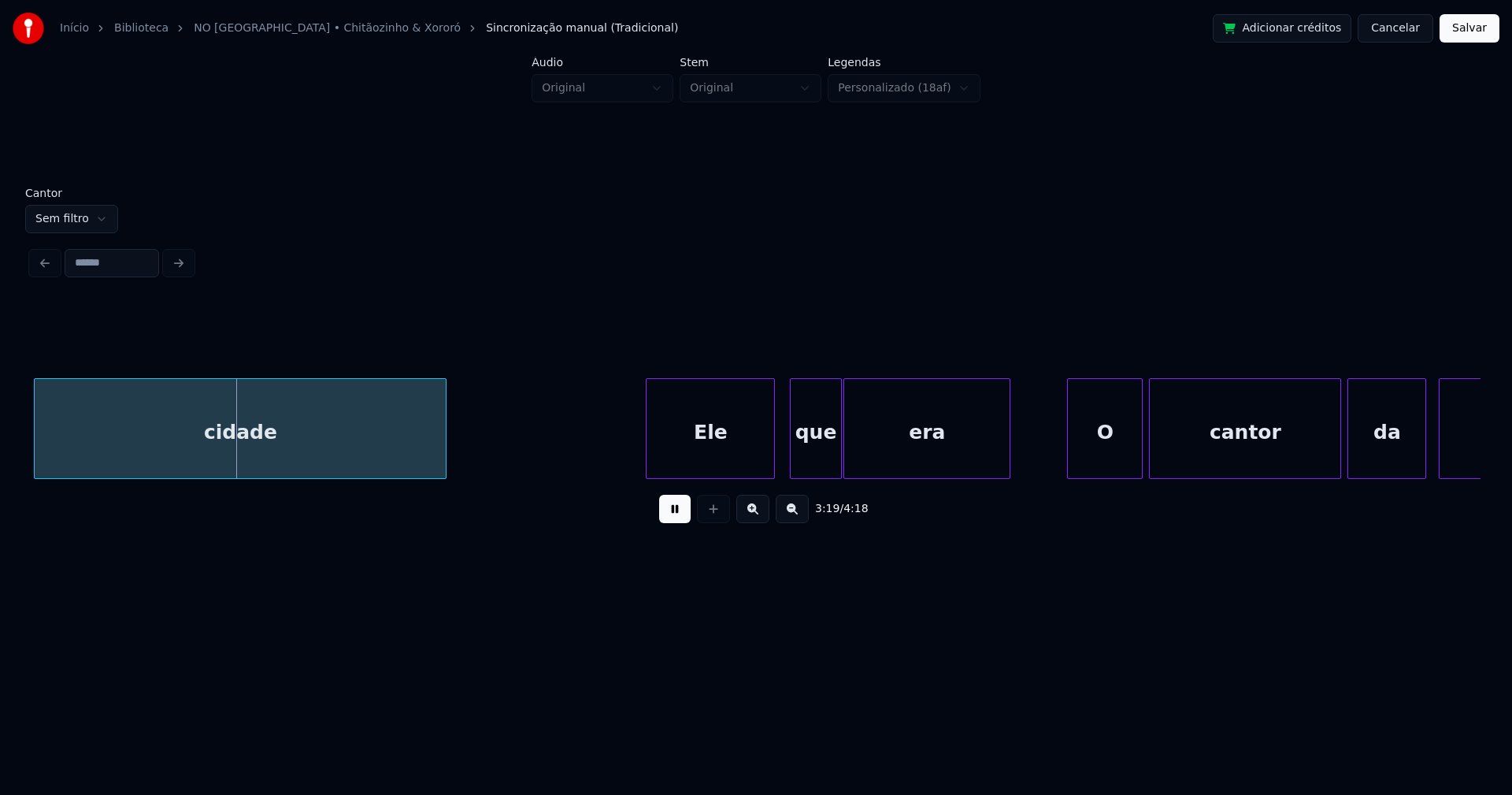
click at [705, 452] on div "Ele" at bounding box center [710, 433] width 127 height 107
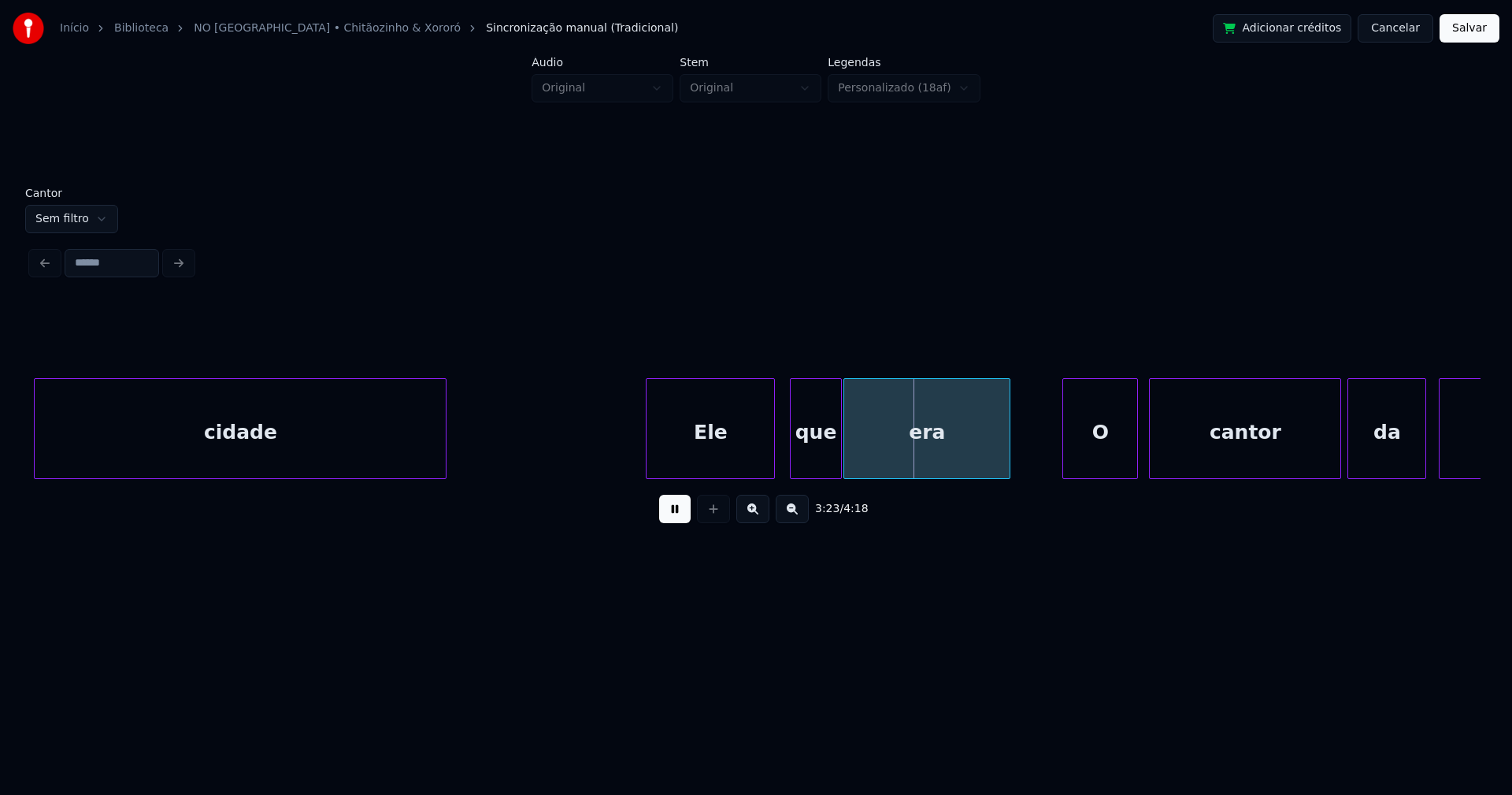
click at [1109, 460] on div "O" at bounding box center [1100, 433] width 74 height 107
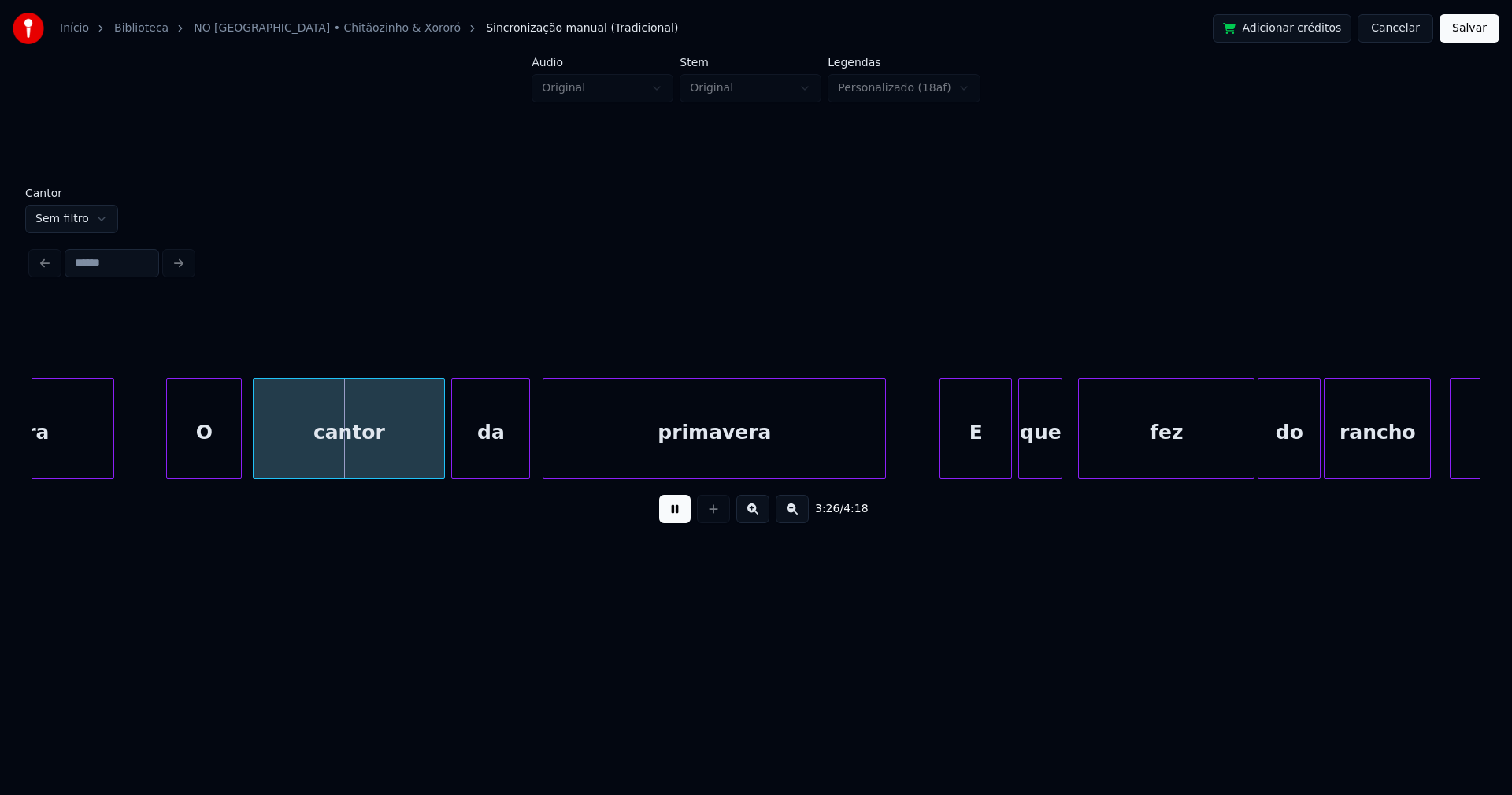
scroll to position [0, 32360]
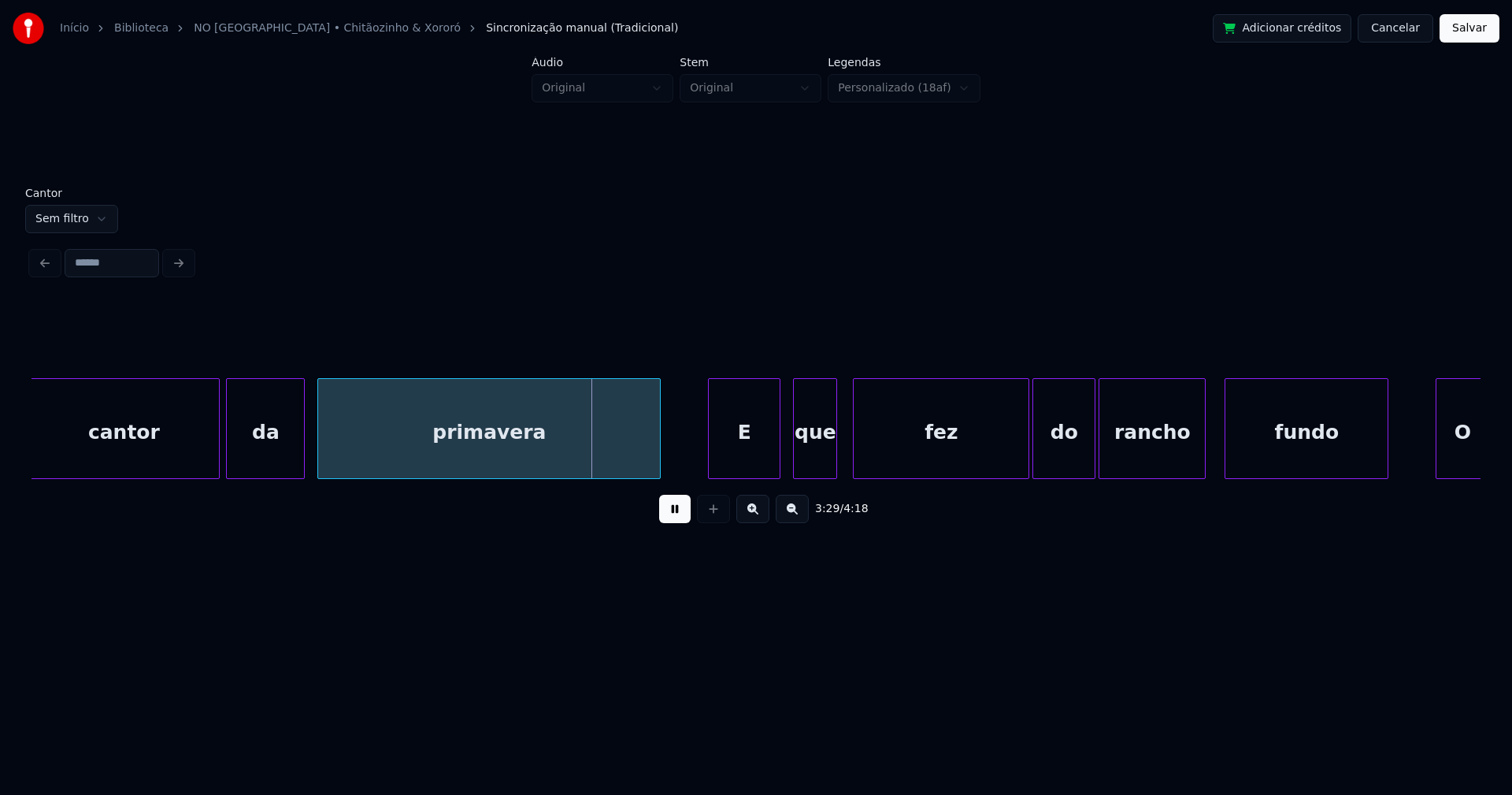
click at [759, 468] on div "E" at bounding box center [743, 433] width 71 height 107
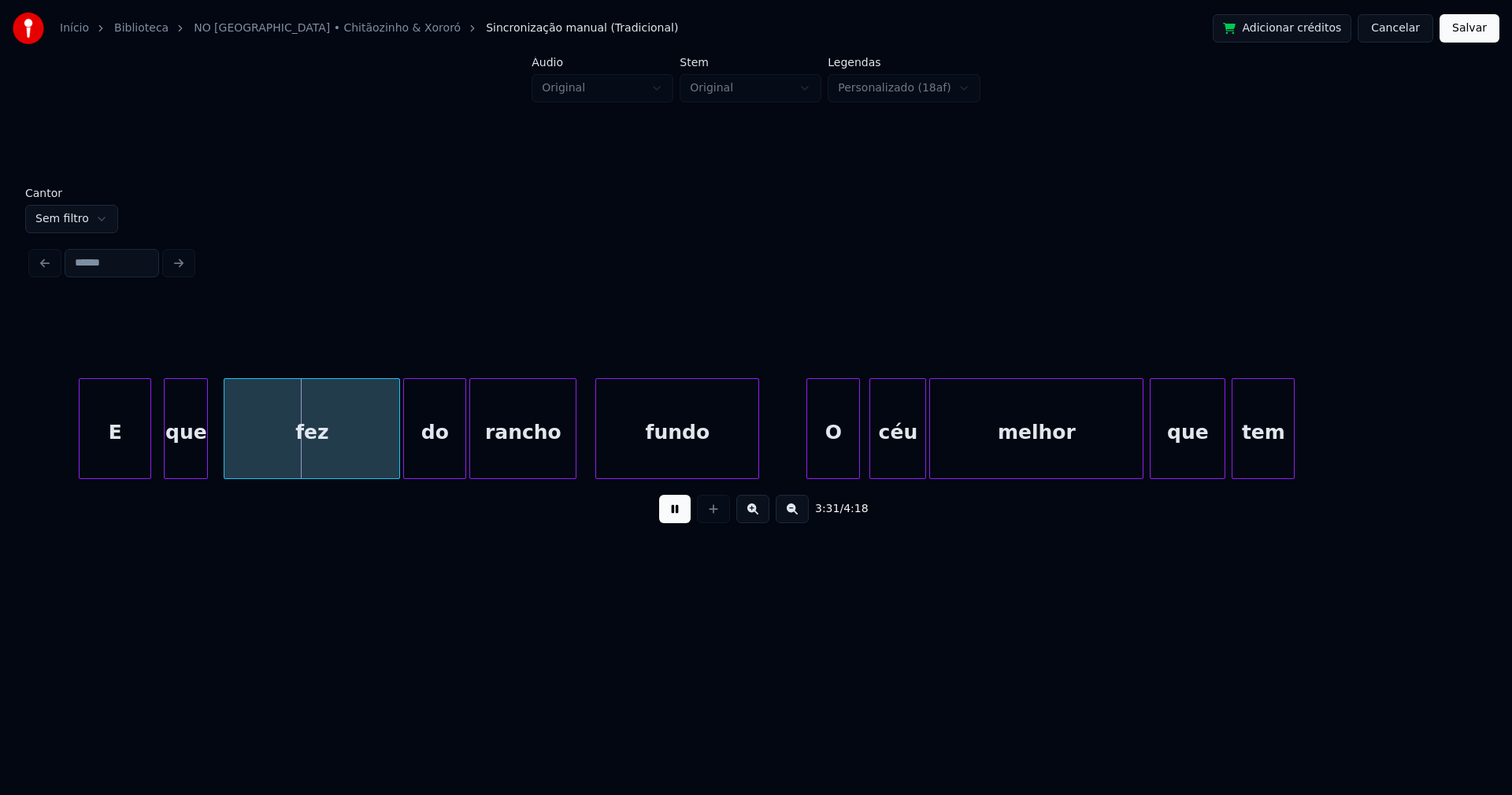
scroll to position [0, 33057]
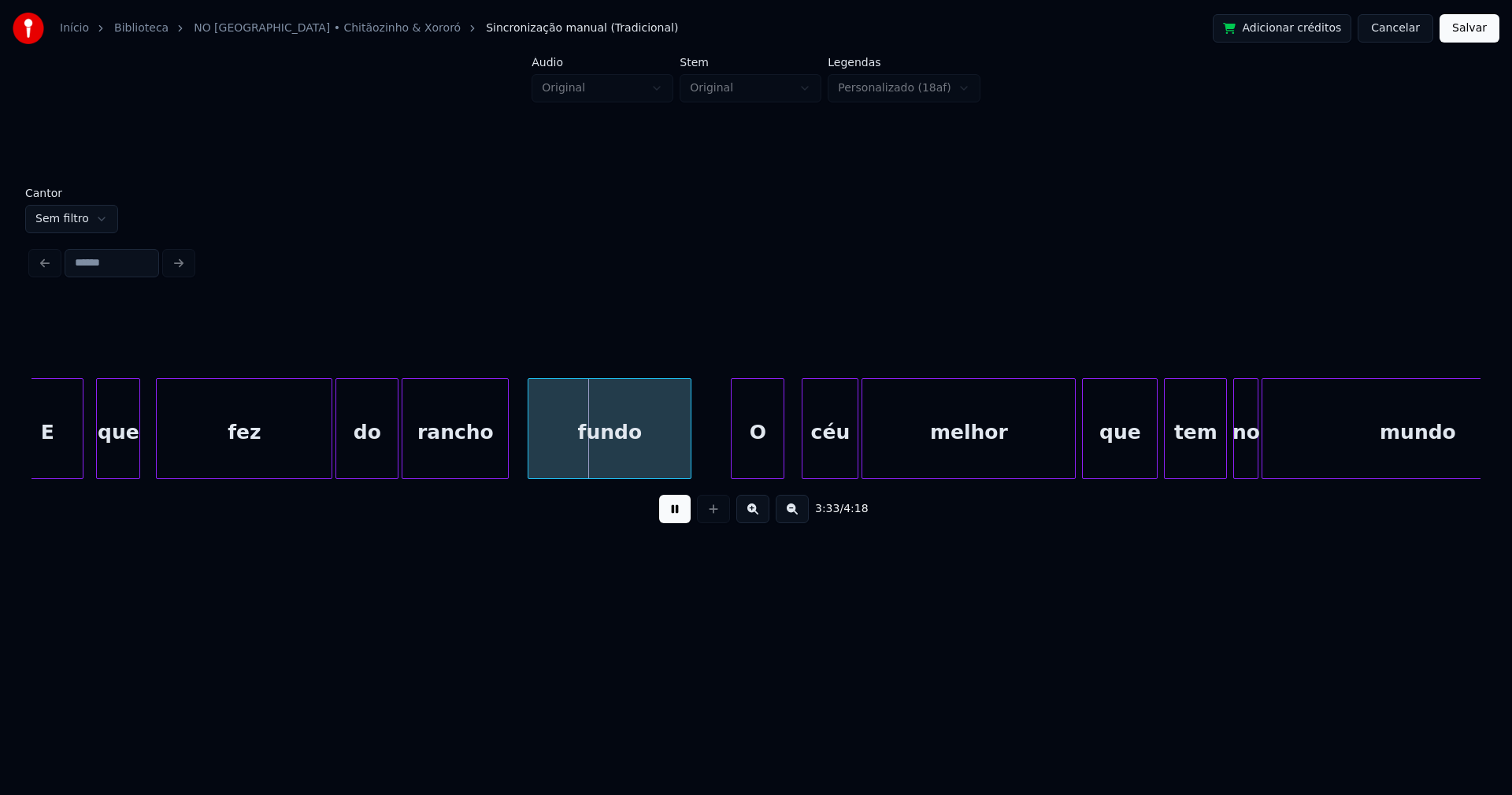
click at [757, 467] on div "O" at bounding box center [758, 433] width 52 height 107
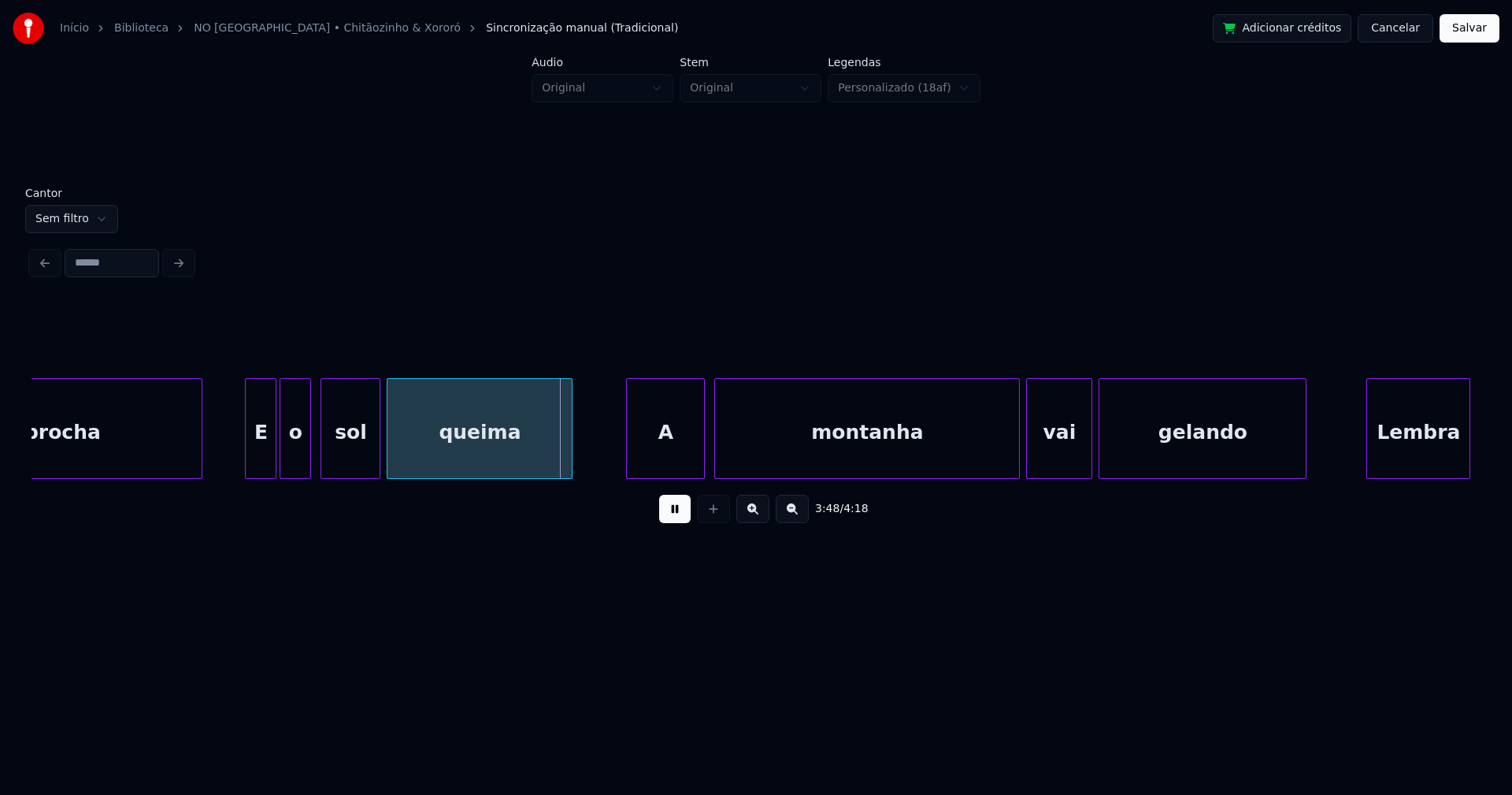
scroll to position [0, 35488]
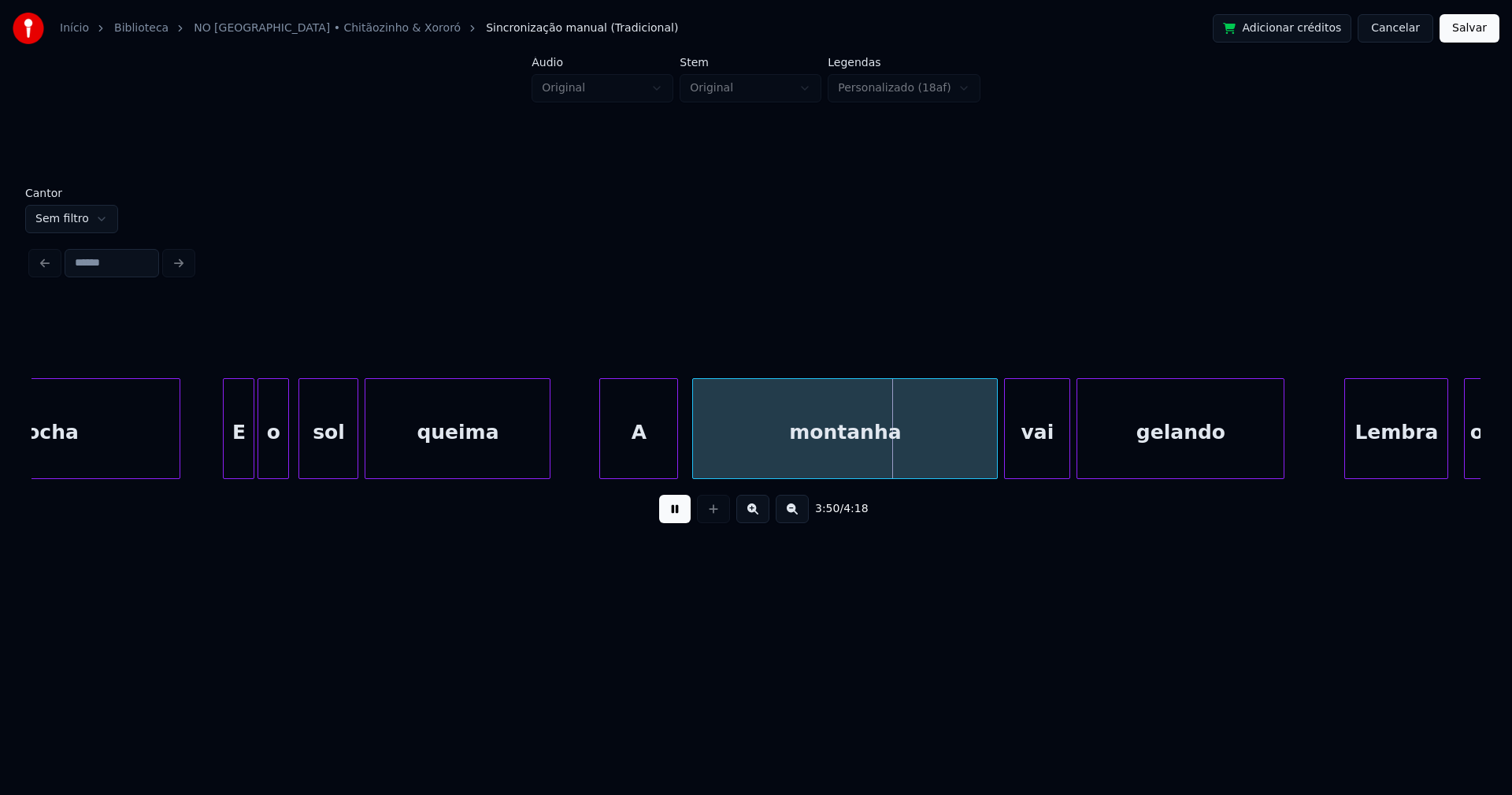
click at [651, 447] on div "A" at bounding box center [639, 433] width 77 height 107
click at [930, 460] on div "montanha" at bounding box center [840, 433] width 304 height 107
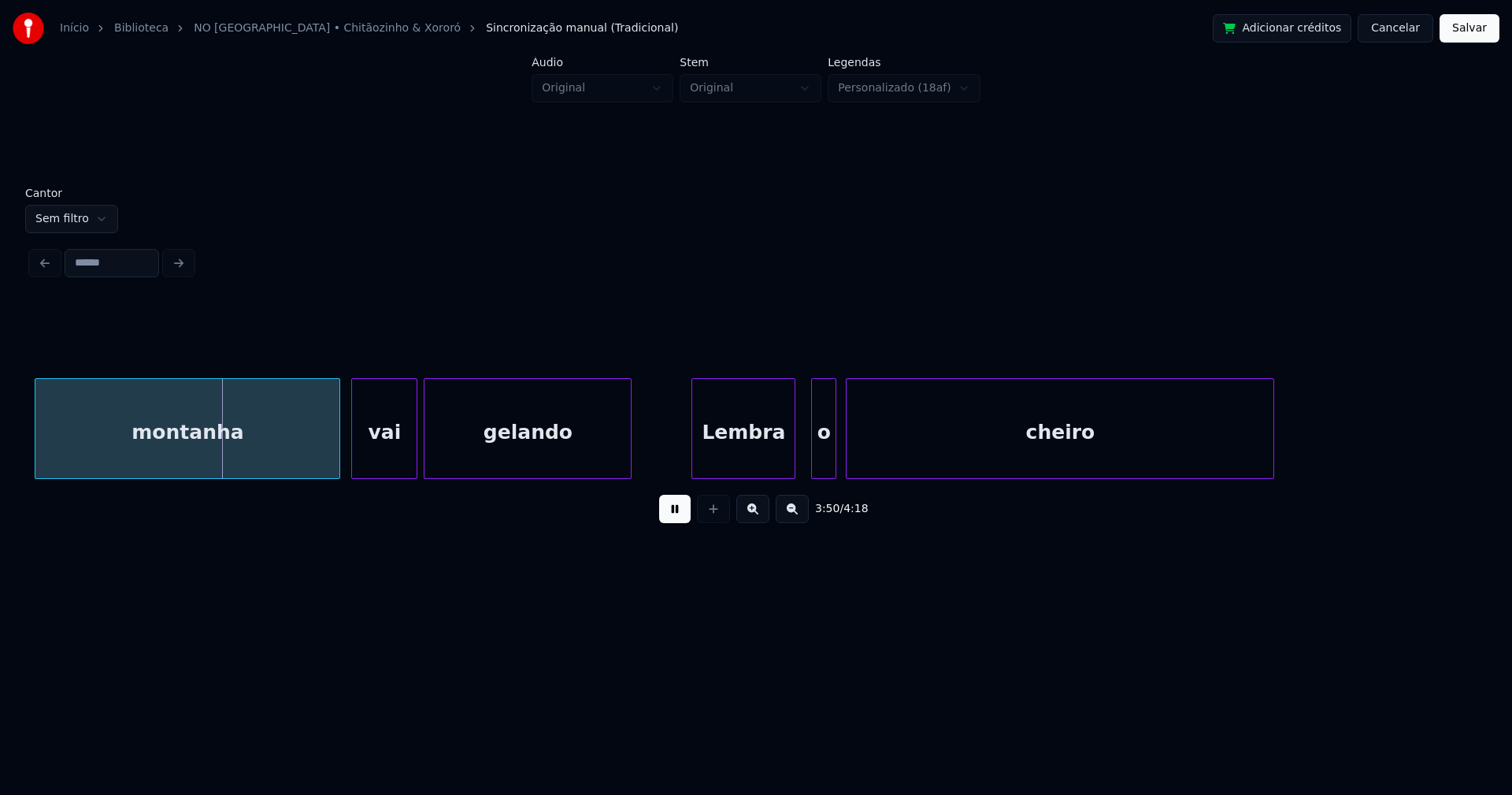
scroll to position [0, 36275]
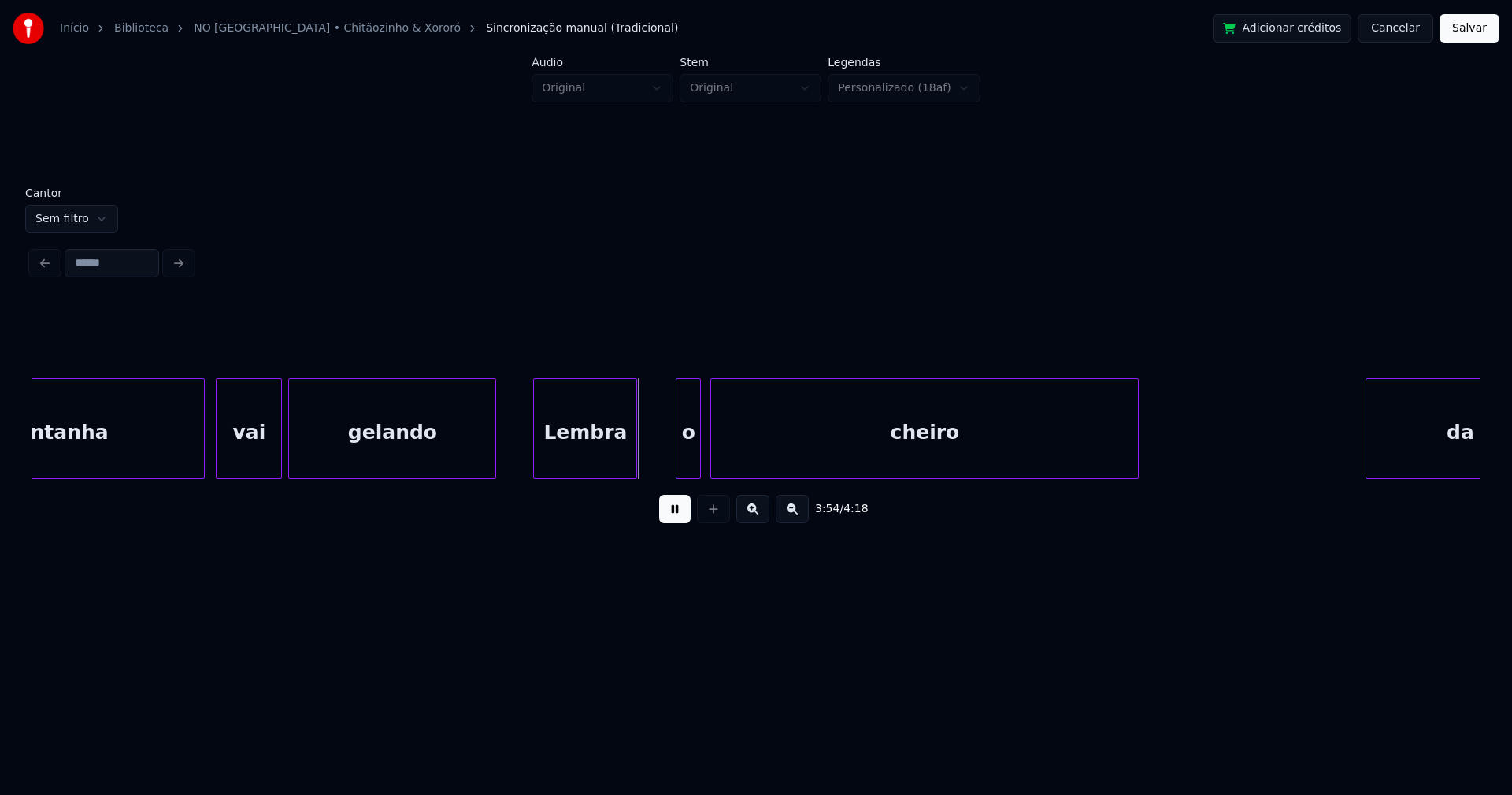
click at [614, 462] on div "Lembra" at bounding box center [585, 433] width 102 height 107
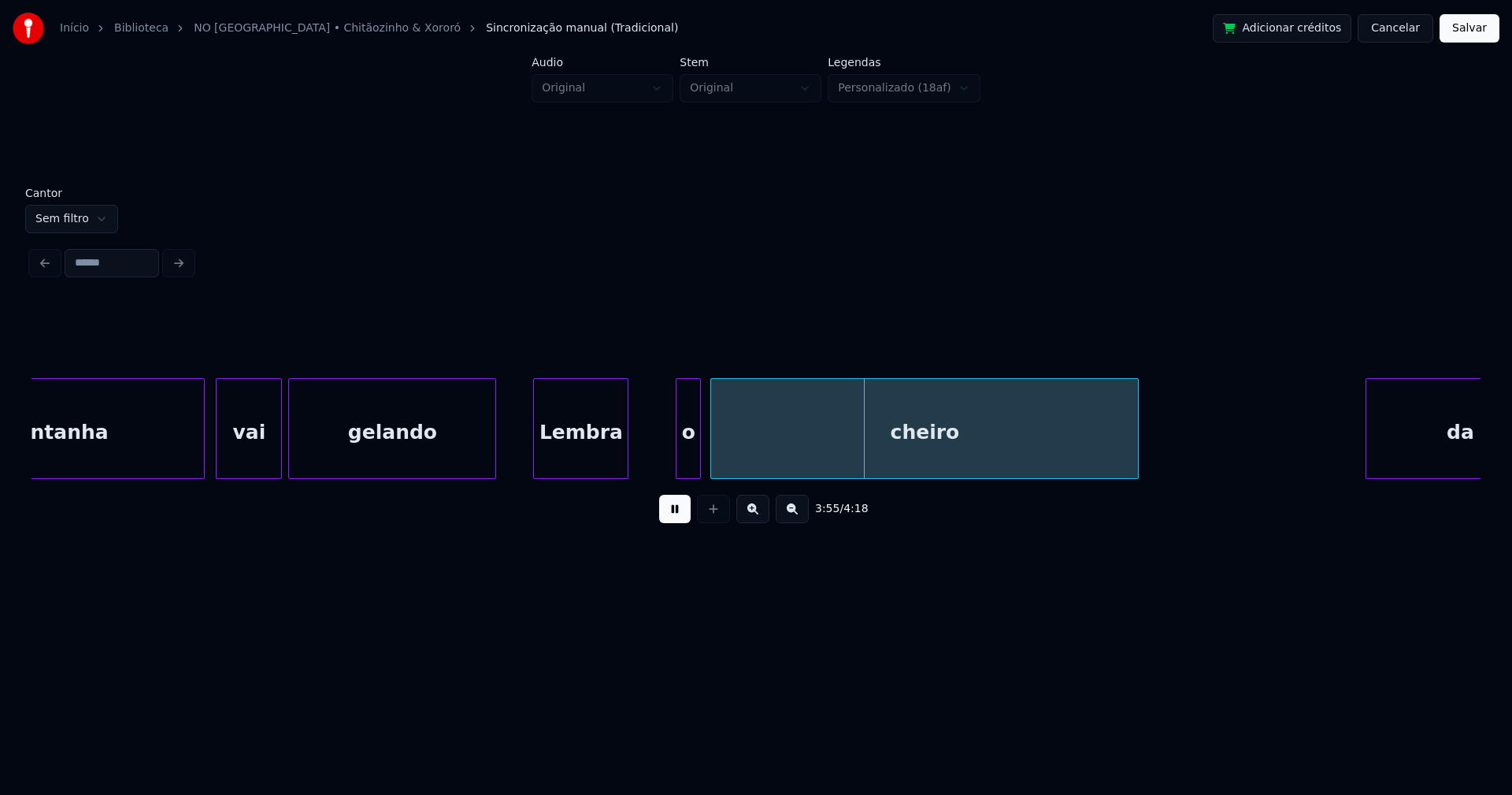
click at [627, 463] on div at bounding box center [625, 429] width 5 height 99
click at [645, 468] on div "o" at bounding box center [647, 433] width 23 height 107
click at [689, 444] on div at bounding box center [686, 429] width 5 height 99
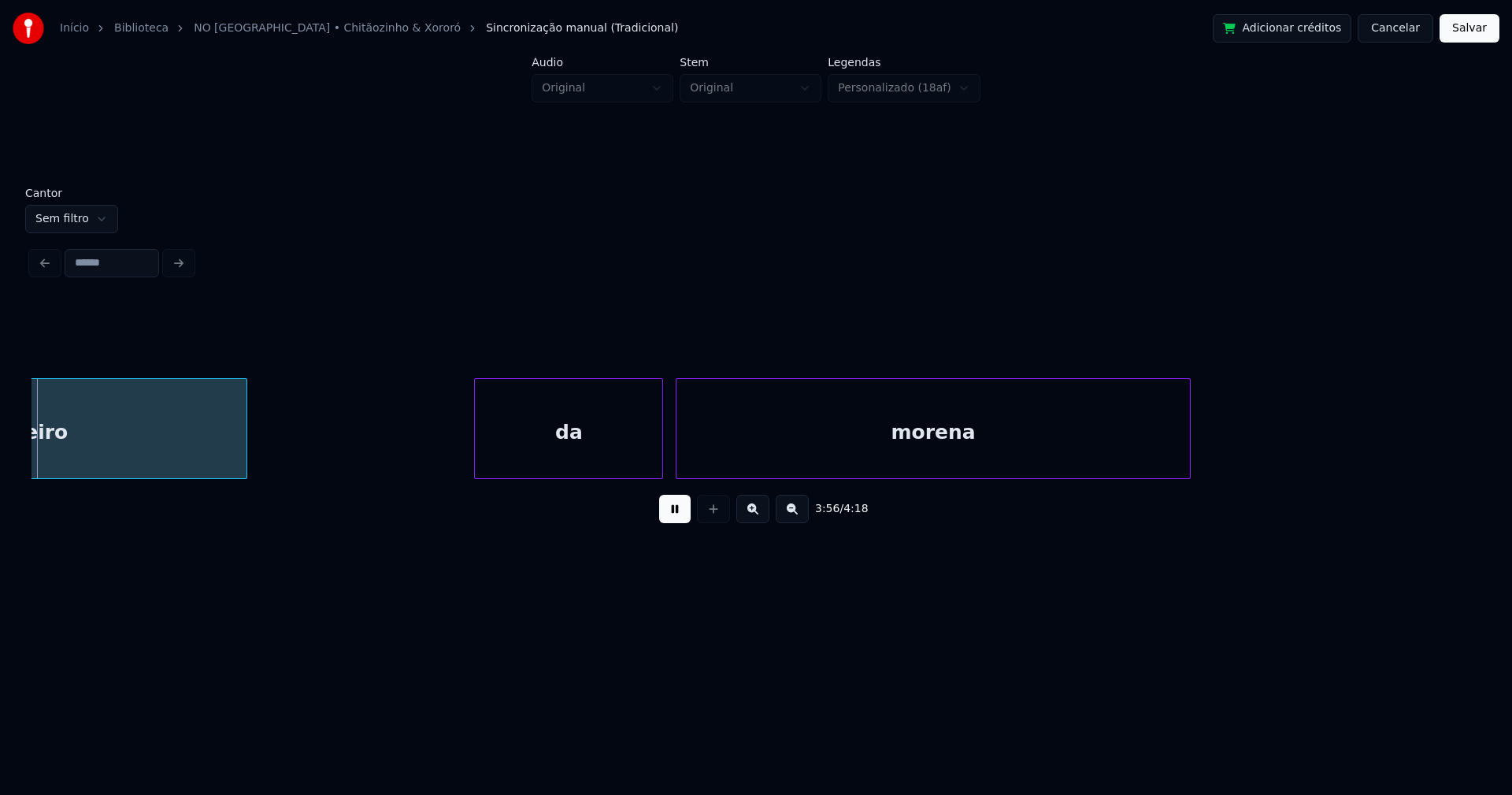
scroll to position [0, 37170]
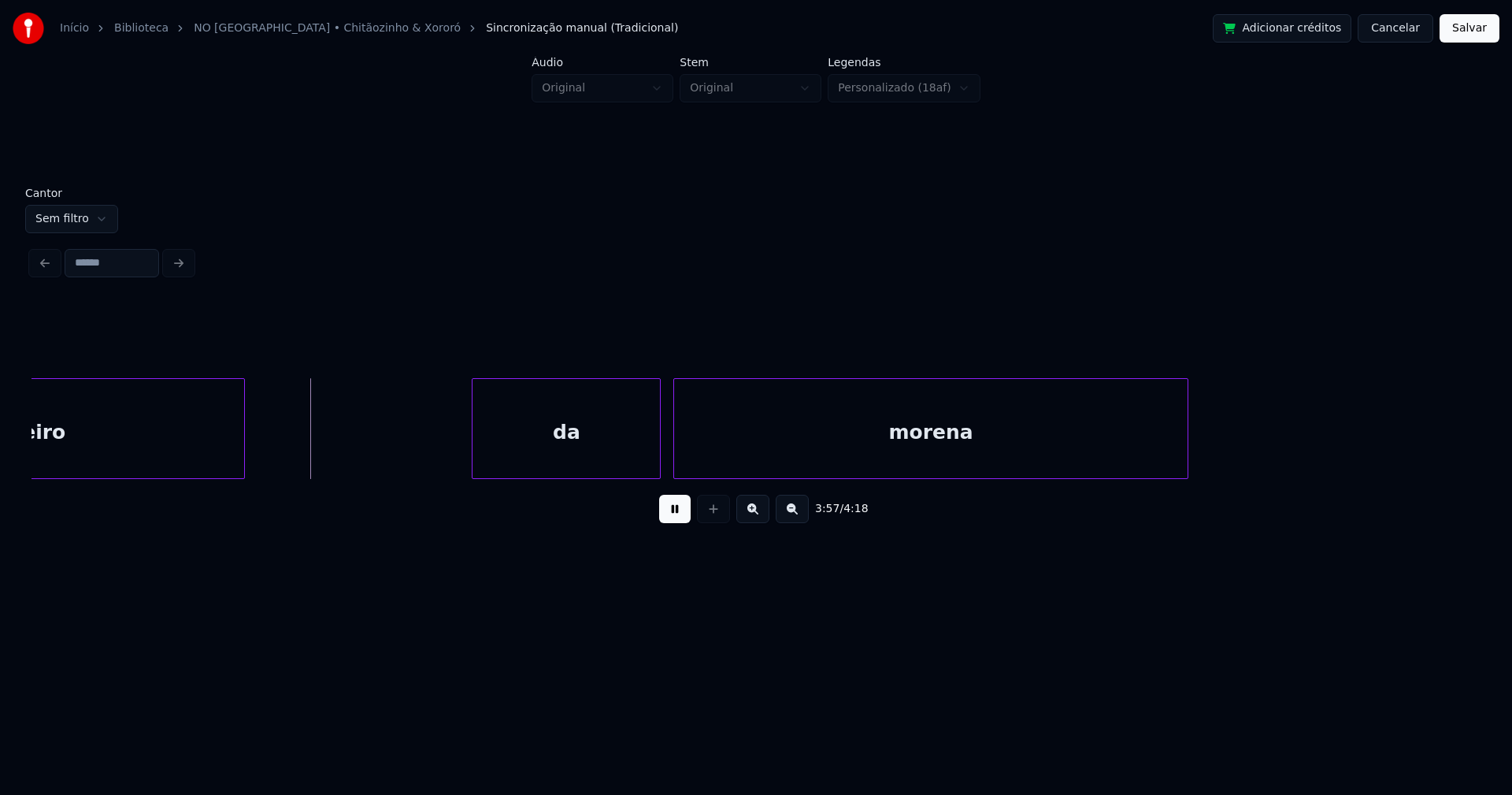
click at [1458, 34] on button "Salvar" at bounding box center [1468, 29] width 60 height 29
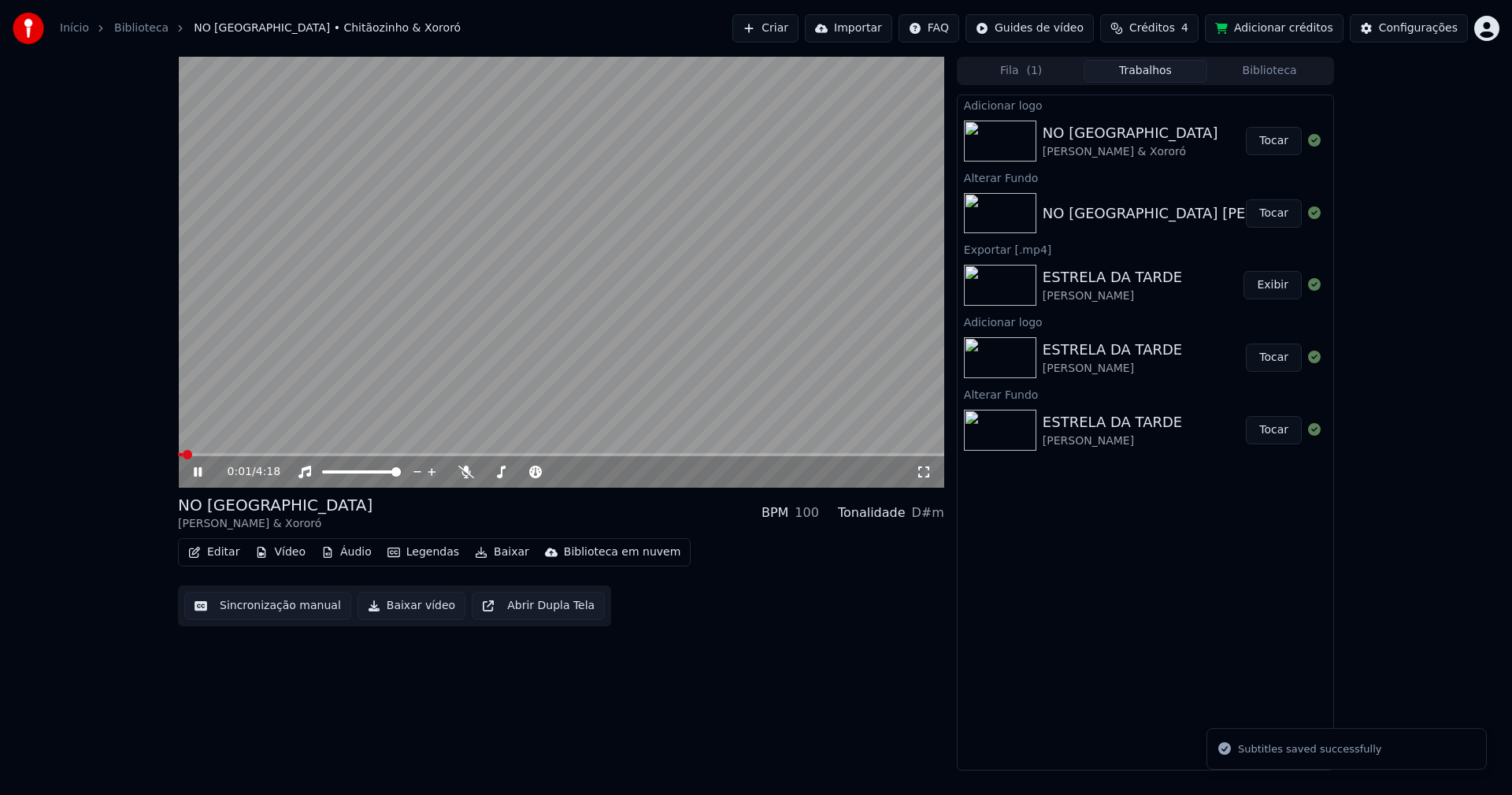
drag, startPoint x: 927, startPoint y: 475, endPoint x: 920, endPoint y: 501, distance: 26.9
click at [928, 475] on icon at bounding box center [924, 471] width 16 height 13
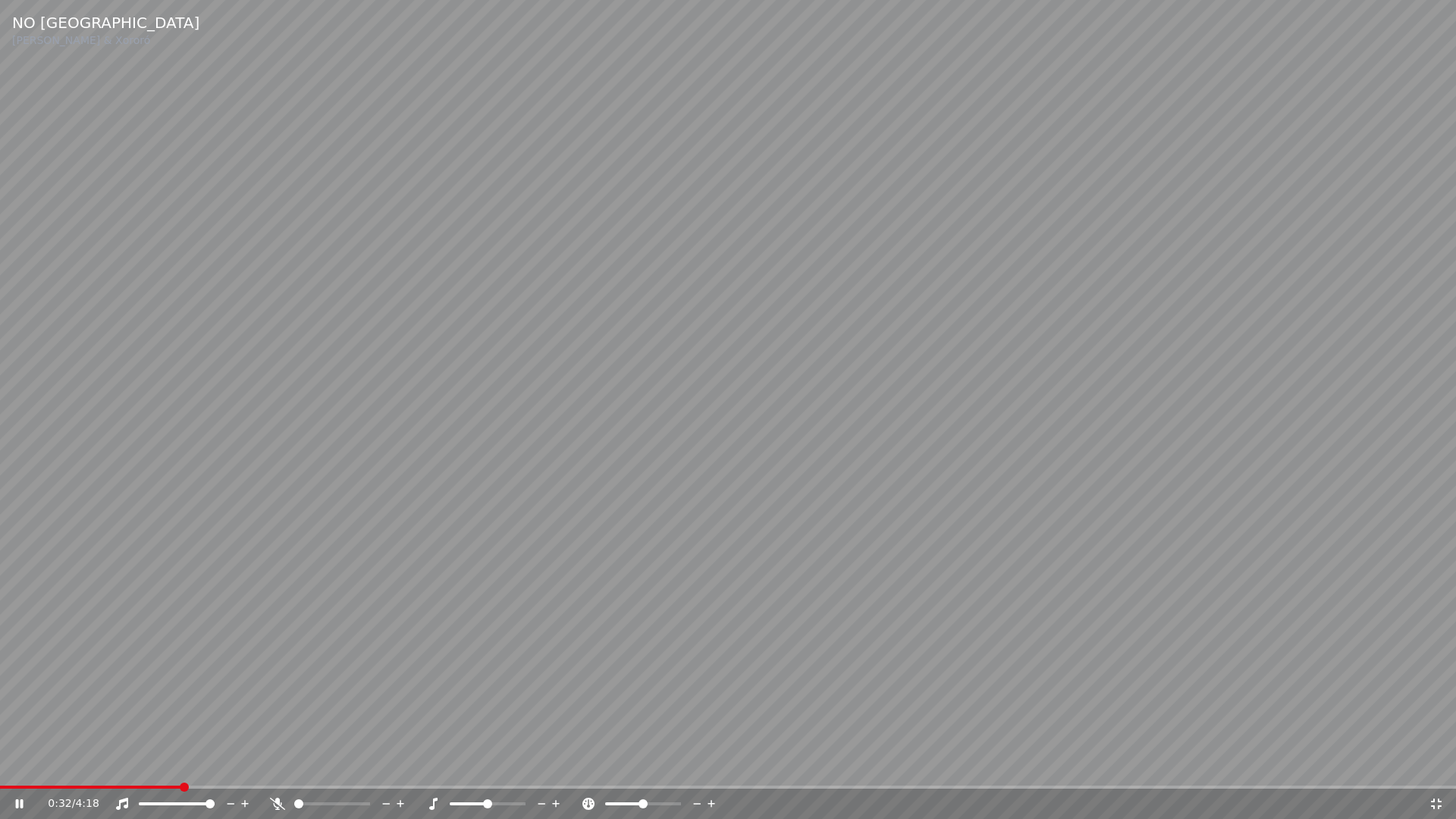
click at [1438, 764] on icon at bounding box center [1436, 803] width 10 height 10
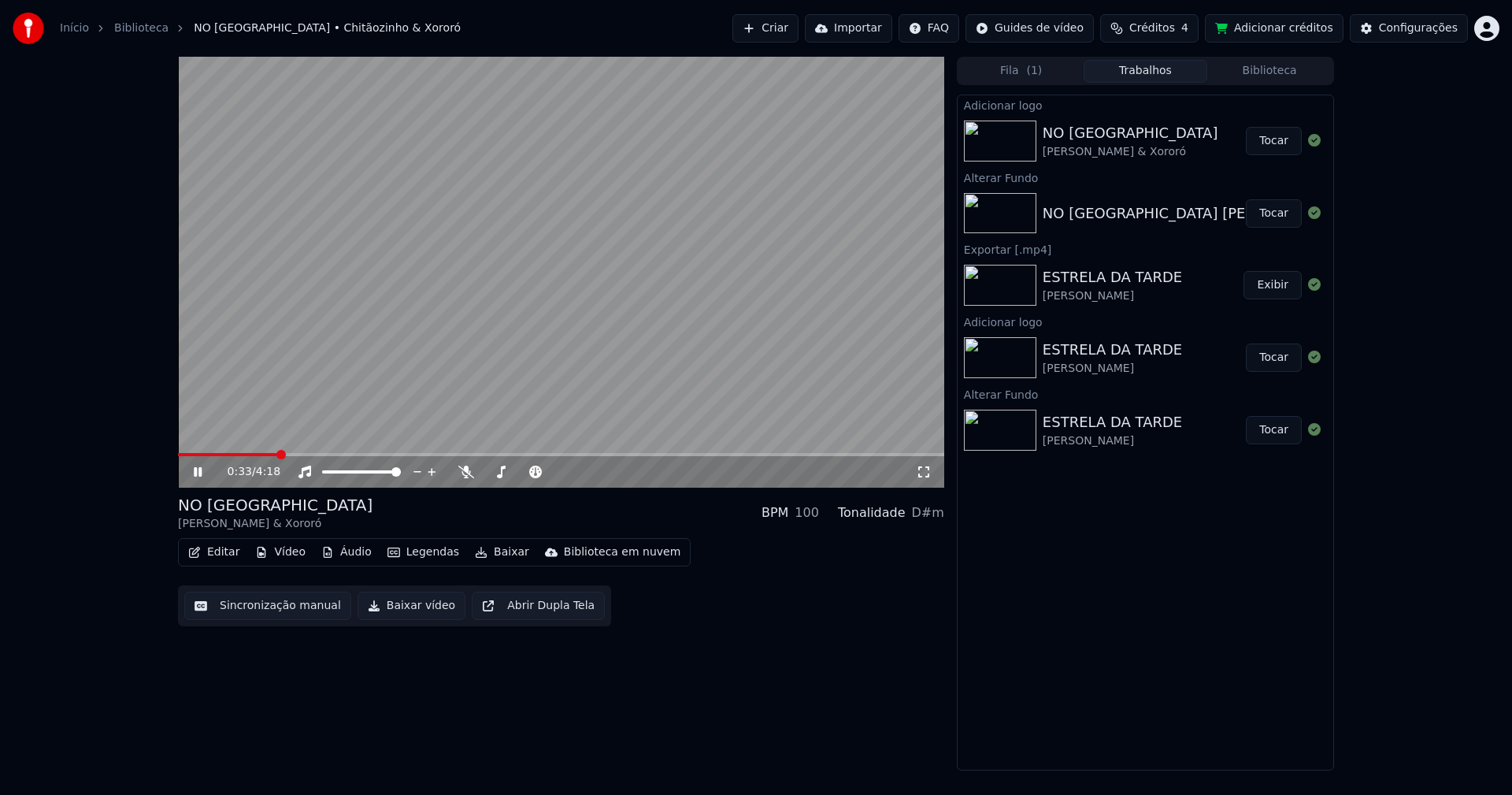
click at [194, 474] on icon at bounding box center [197, 471] width 8 height 9
click at [395, 609] on button "Baixar vídeo" at bounding box center [411, 605] width 108 height 29
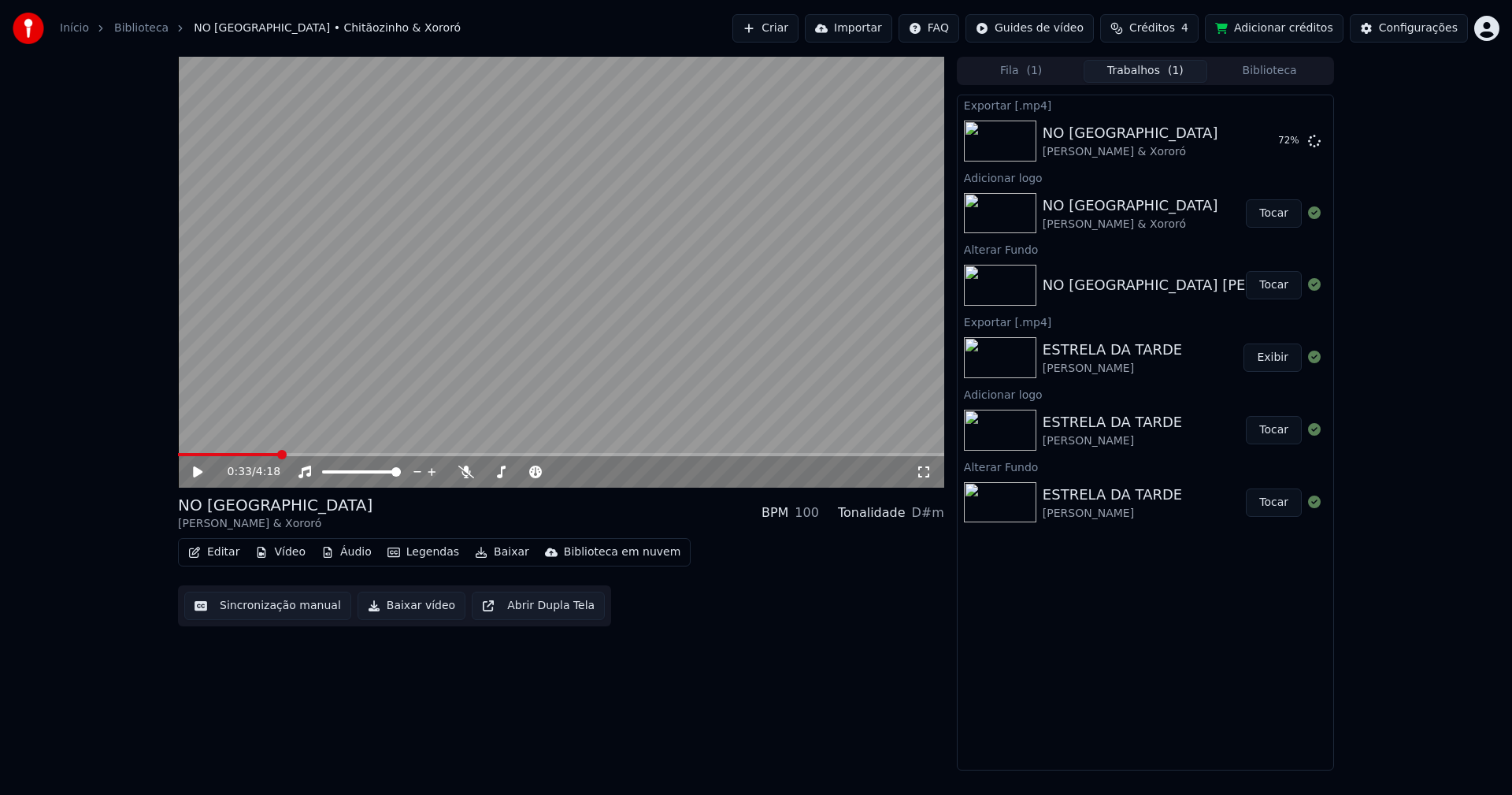
click at [225, 553] on button "Editar" at bounding box center [214, 552] width 64 height 22
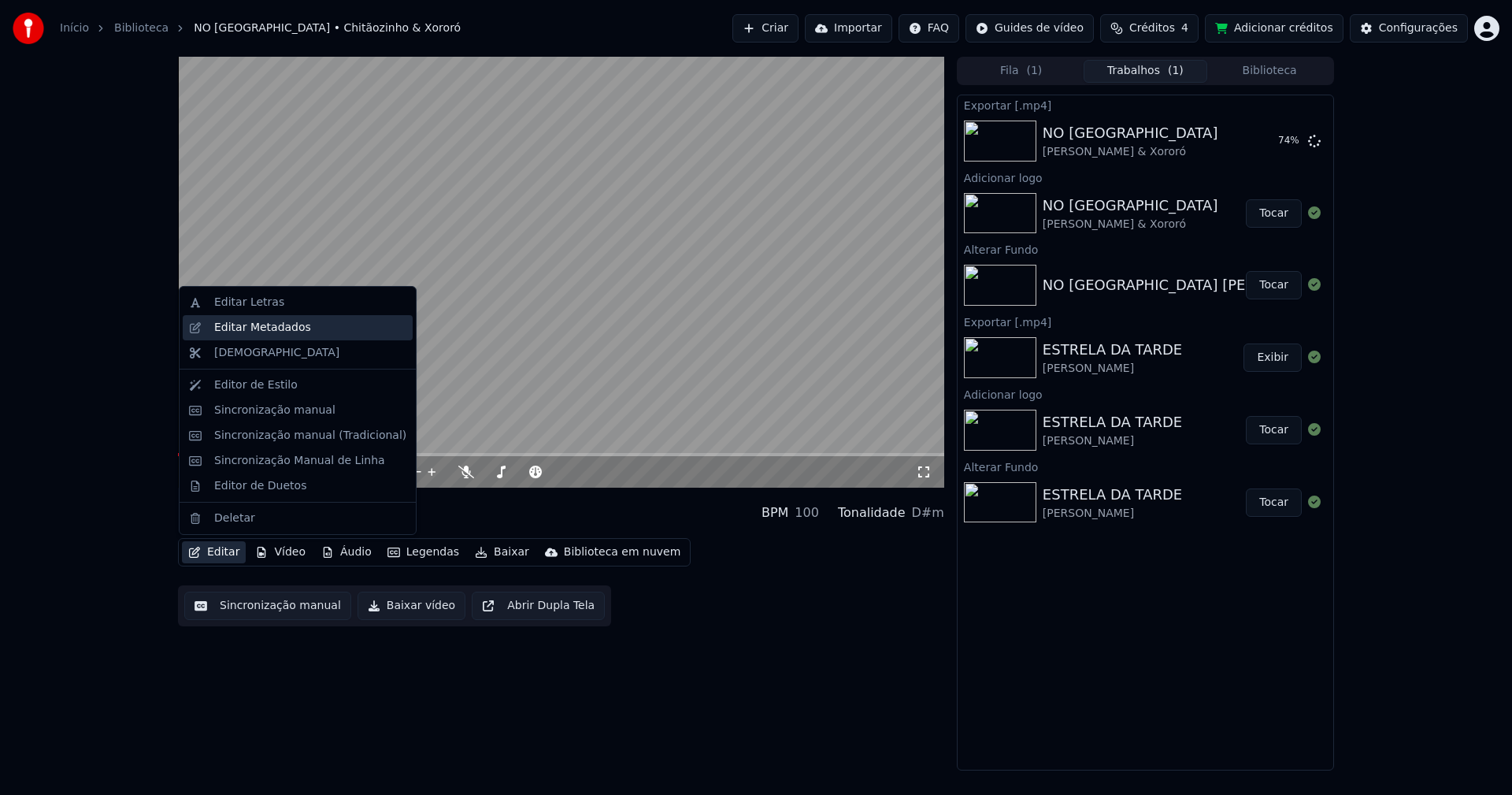
click at [245, 325] on div "Editar Metadados" at bounding box center [263, 327] width 97 height 16
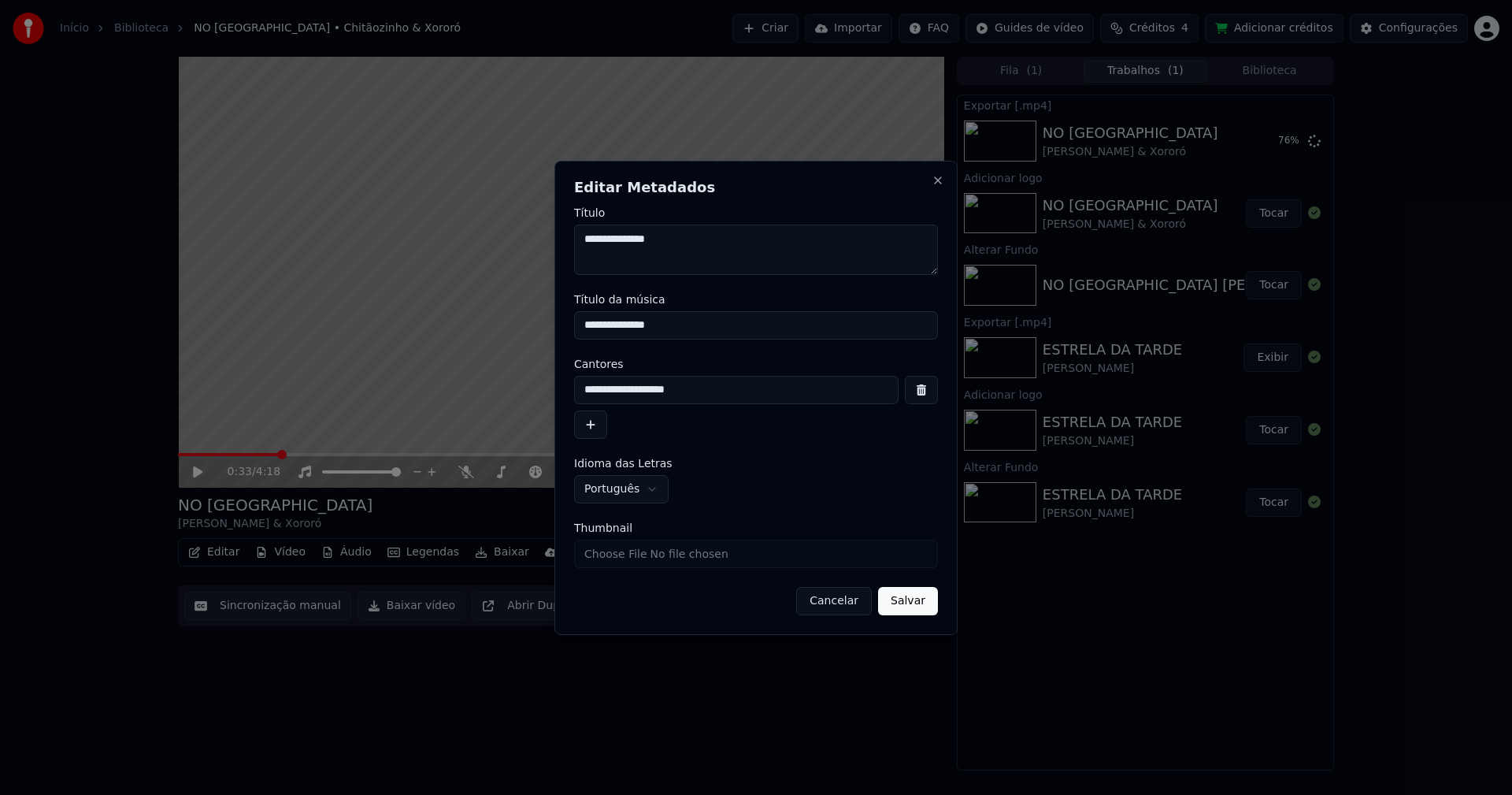
click at [617, 557] on input "Thumbnail" at bounding box center [756, 553] width 364 height 29
type input "**********"
click at [917, 605] on button "Salvar" at bounding box center [907, 601] width 60 height 29
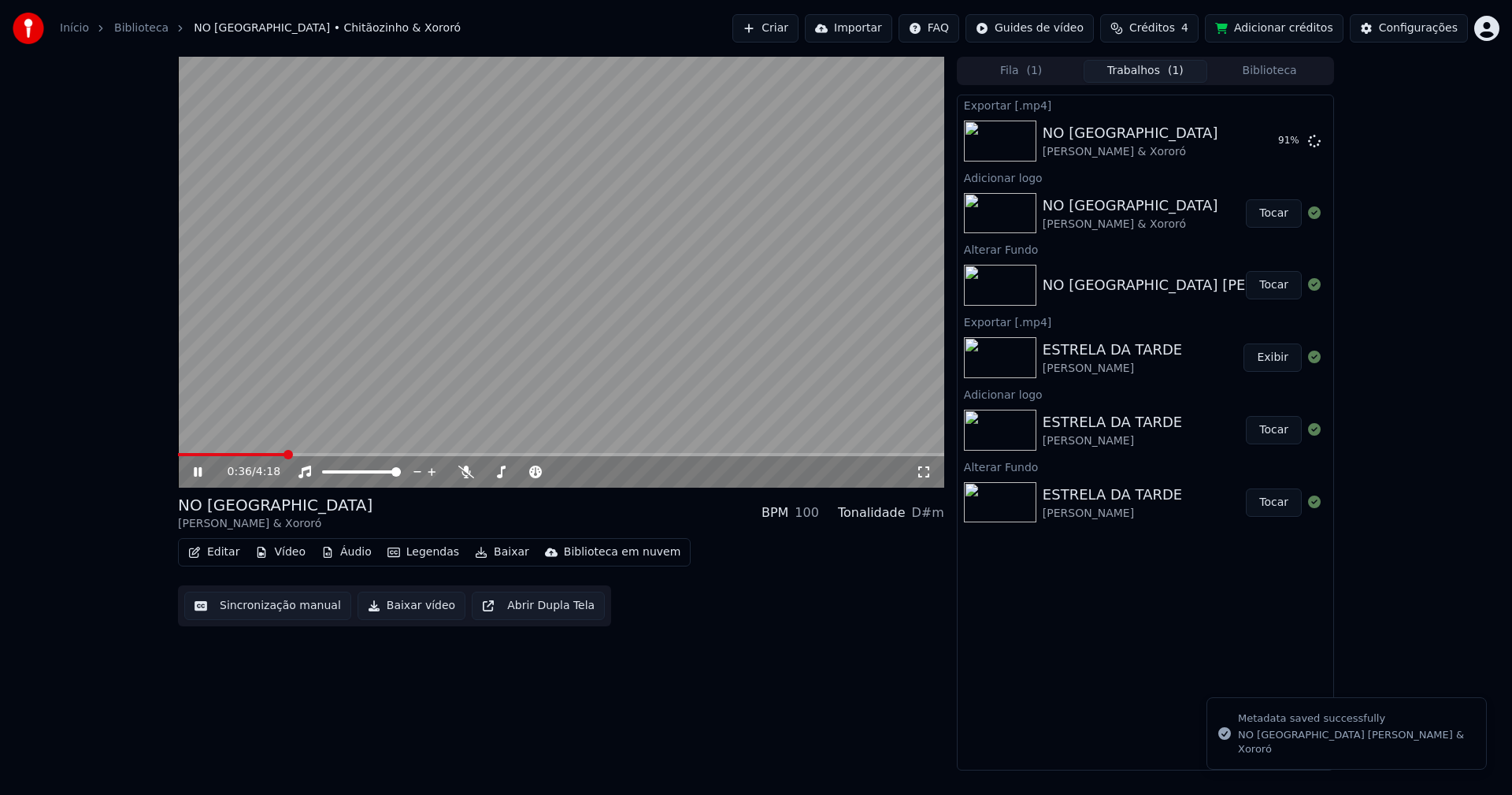
click at [197, 473] on icon at bounding box center [197, 471] width 8 height 9
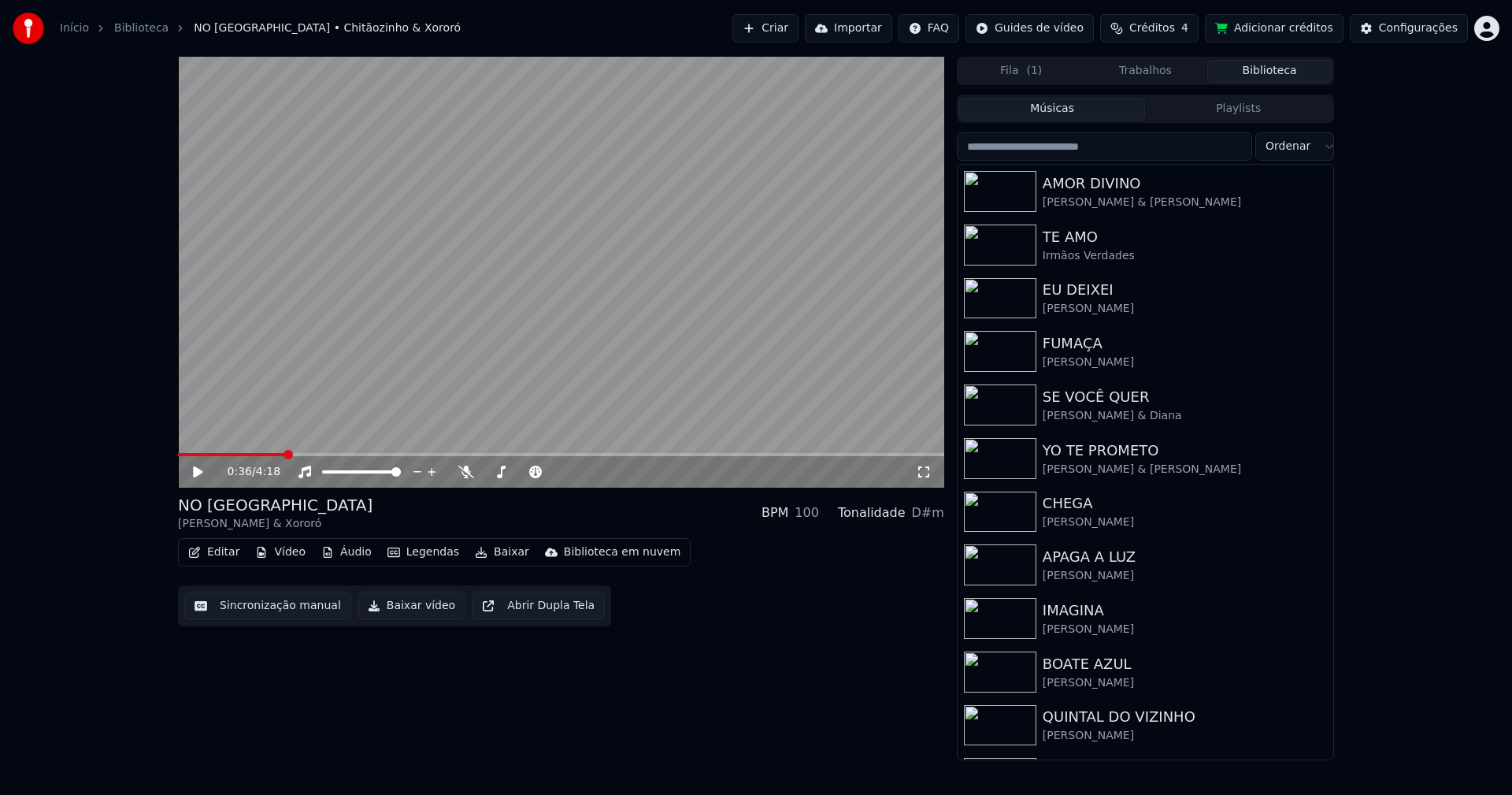
click at [1271, 71] on button "Biblioteca" at bounding box center [1269, 70] width 124 height 23
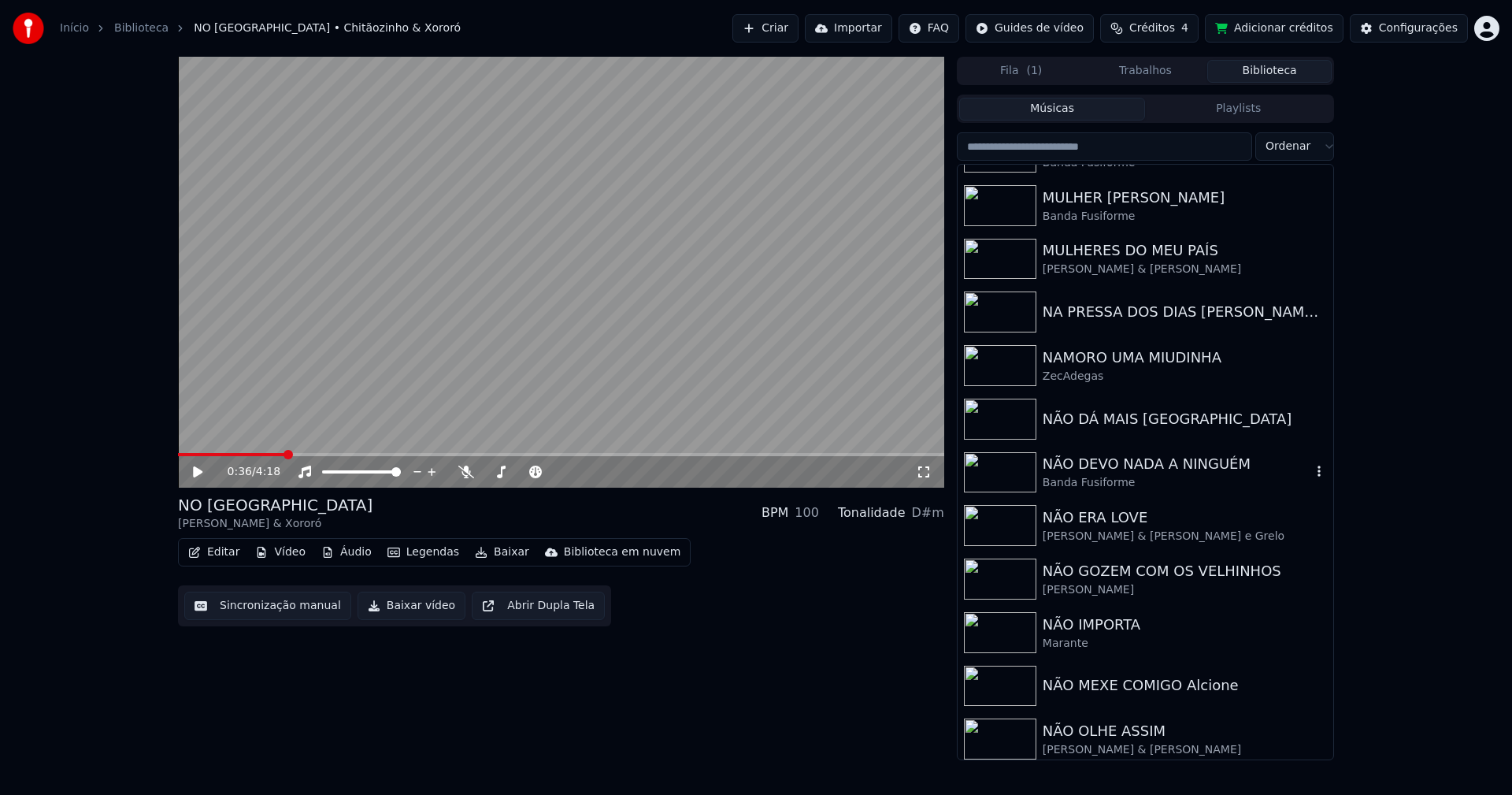
scroll to position [11189, 0]
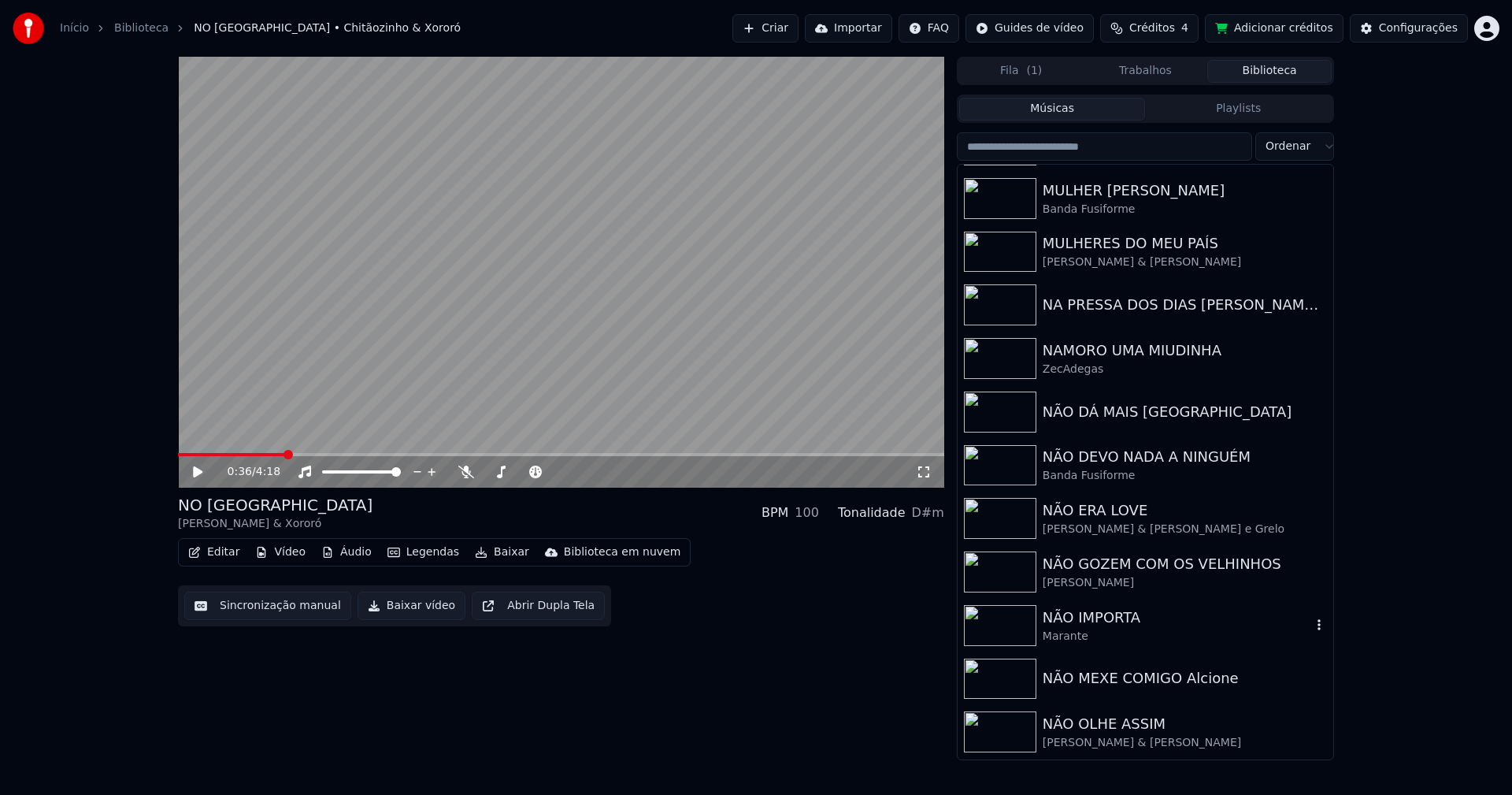
click at [1121, 616] on div "NÃO IMPORTA" at bounding box center [1177, 617] width 268 height 22
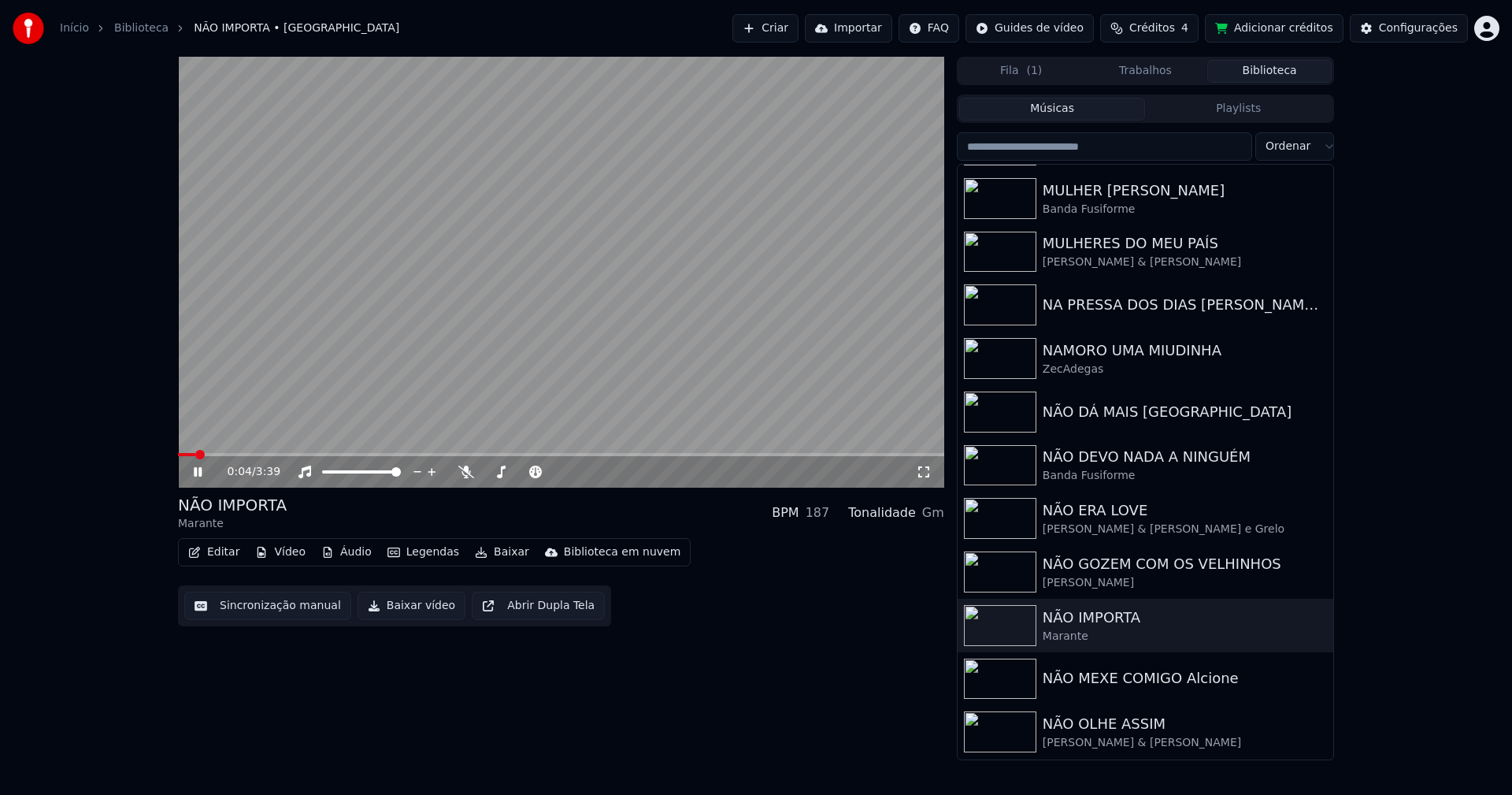
click at [197, 472] on icon at bounding box center [197, 471] width 8 height 9
click at [283, 554] on button "Vídeo" at bounding box center [280, 552] width 63 height 22
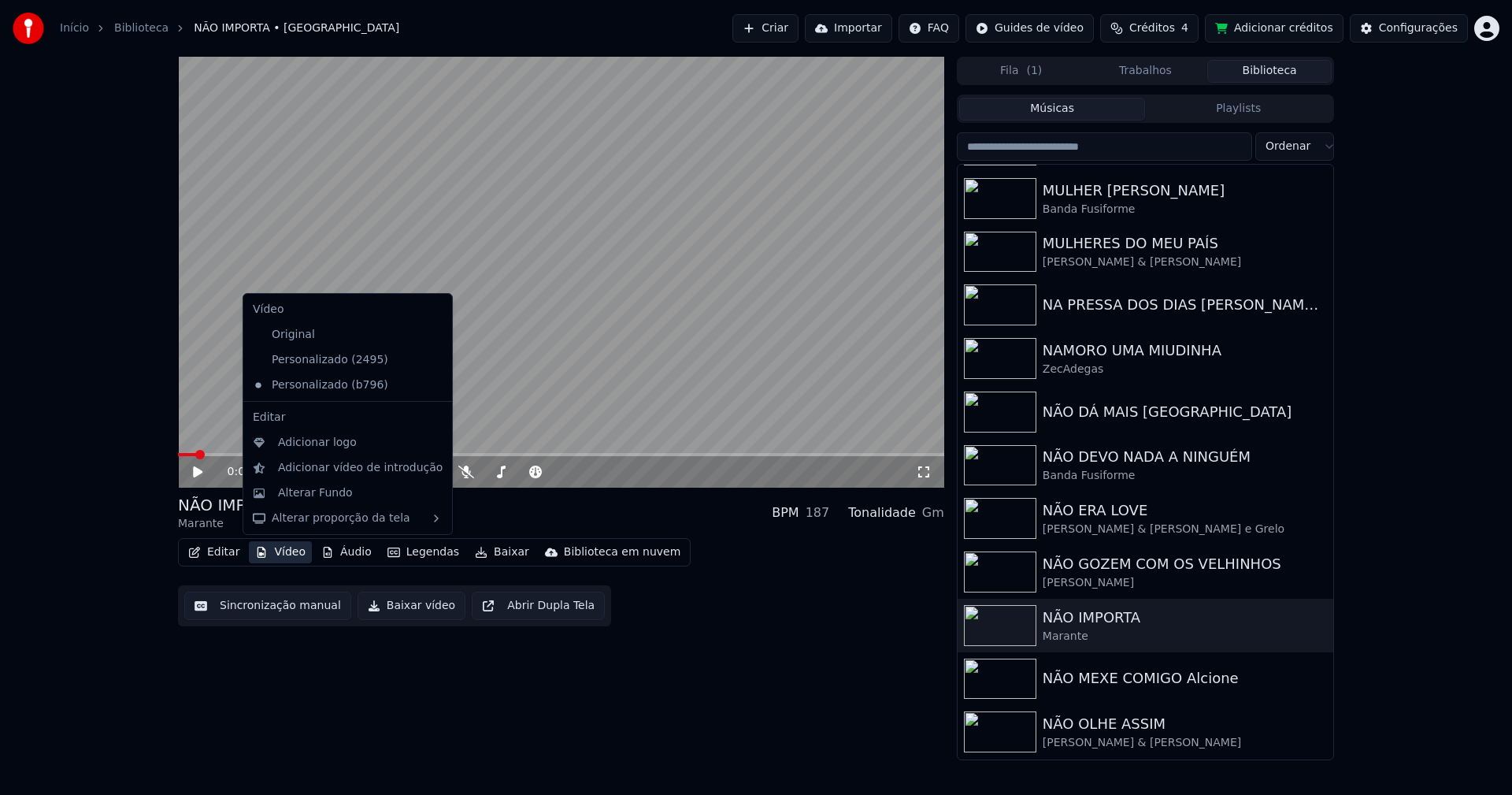
click at [432, 357] on icon at bounding box center [440, 360] width 18 height 13
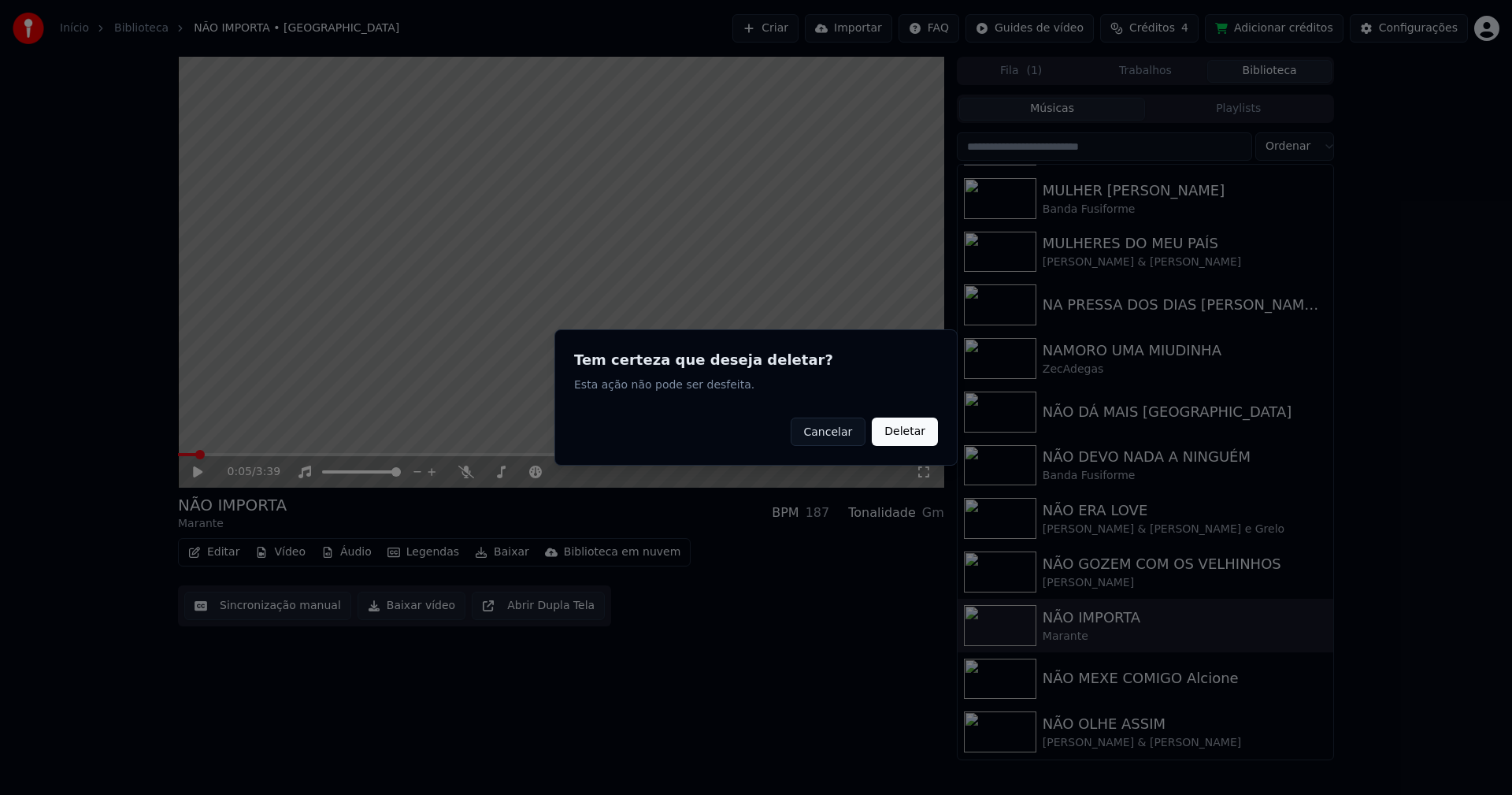
click at [913, 435] on button "Deletar" at bounding box center [904, 432] width 66 height 29
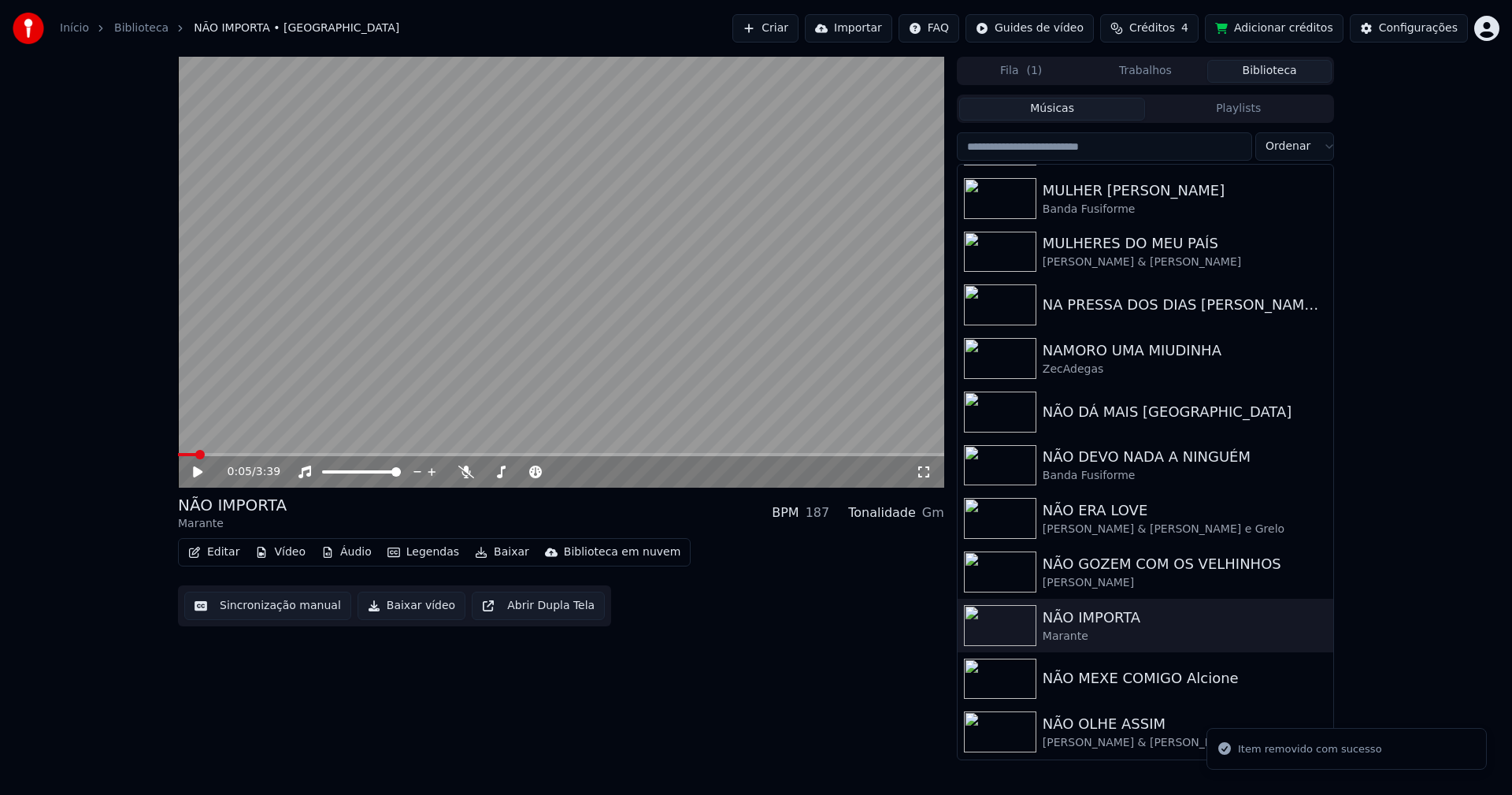
click at [288, 553] on button "Vídeo" at bounding box center [280, 552] width 63 height 22
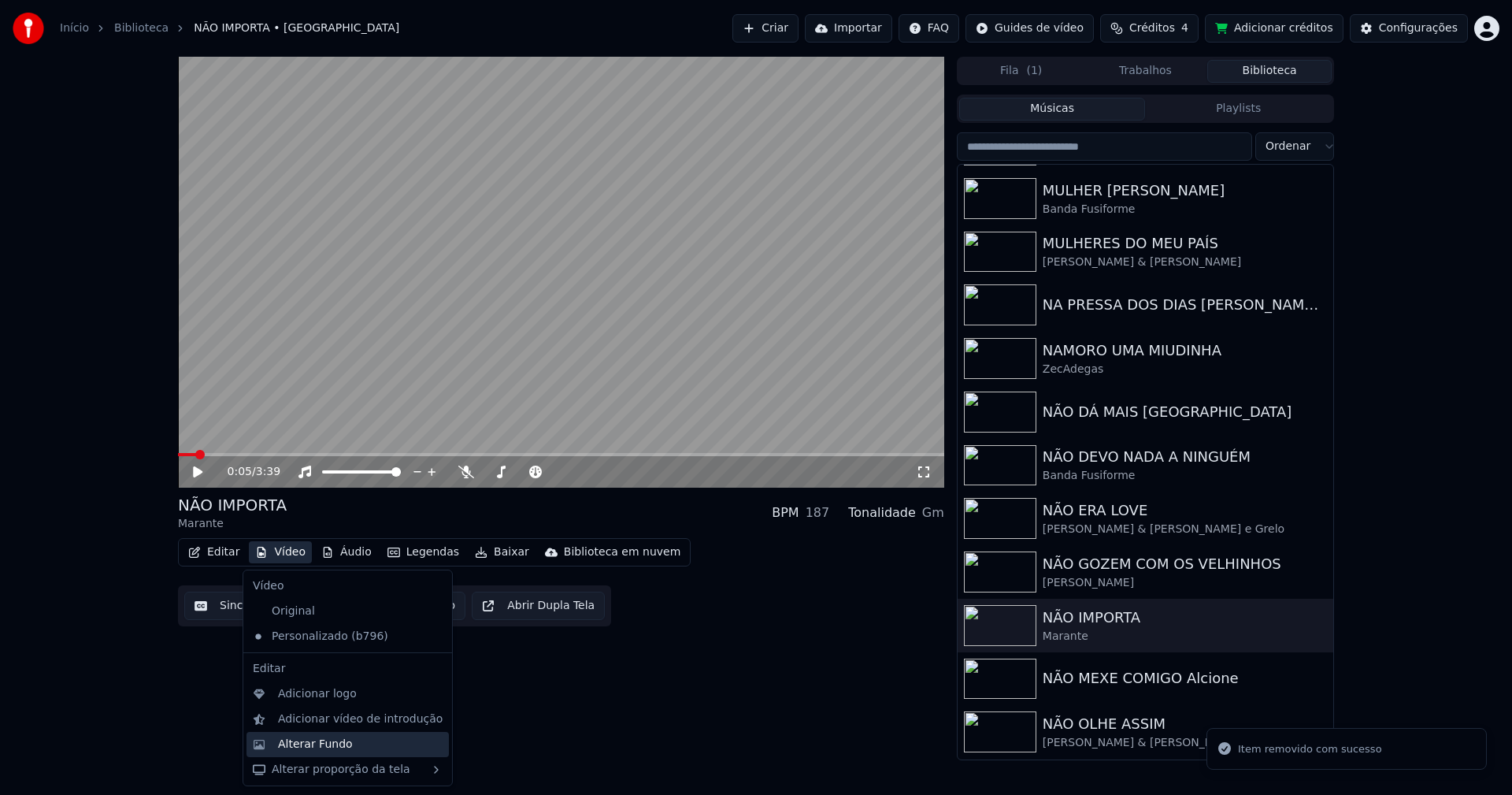
click at [319, 745] on div "Alterar Fundo" at bounding box center [315, 744] width 75 height 16
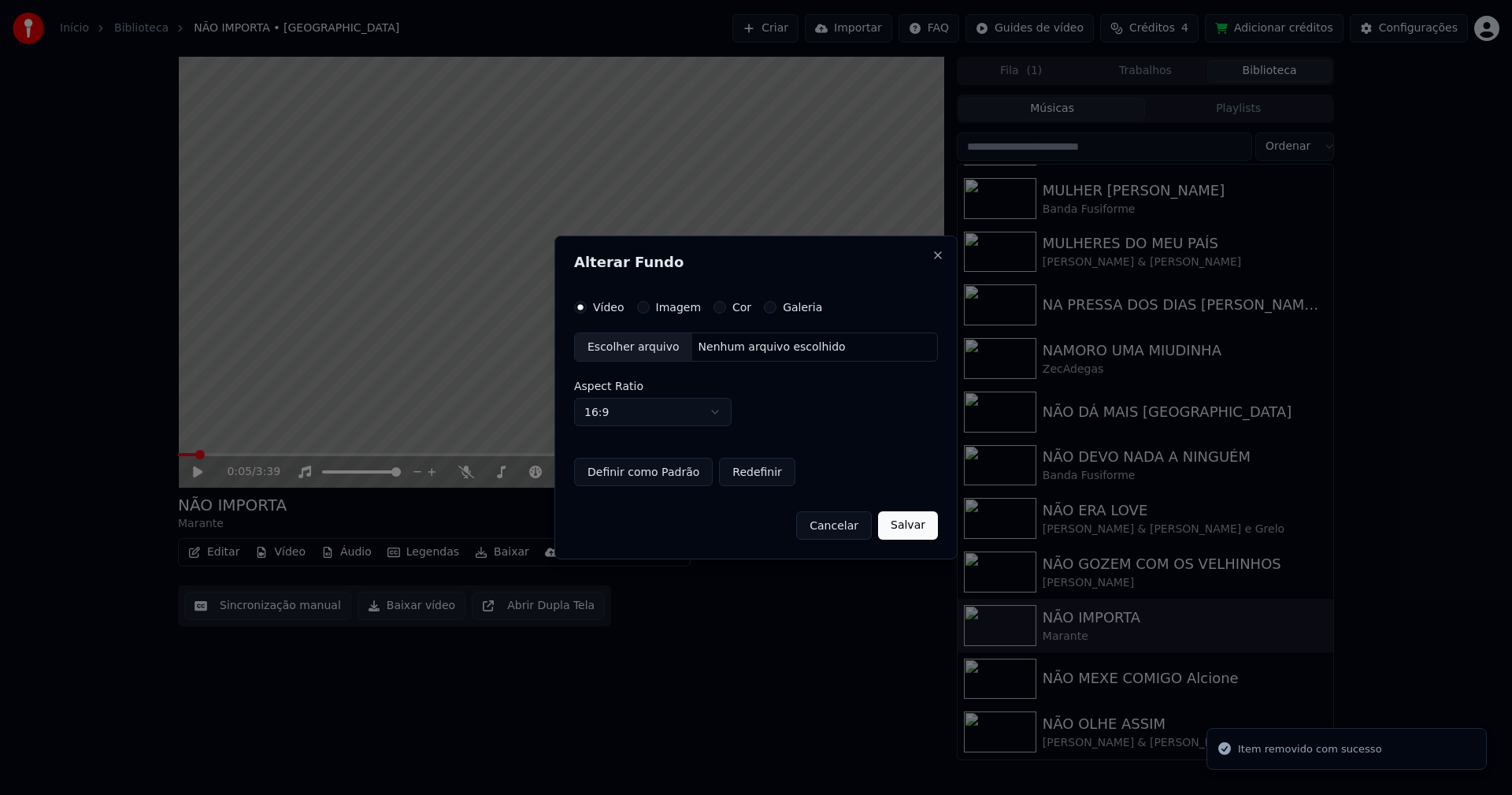
click at [642, 307] on button "Imagem" at bounding box center [643, 307] width 13 height 13
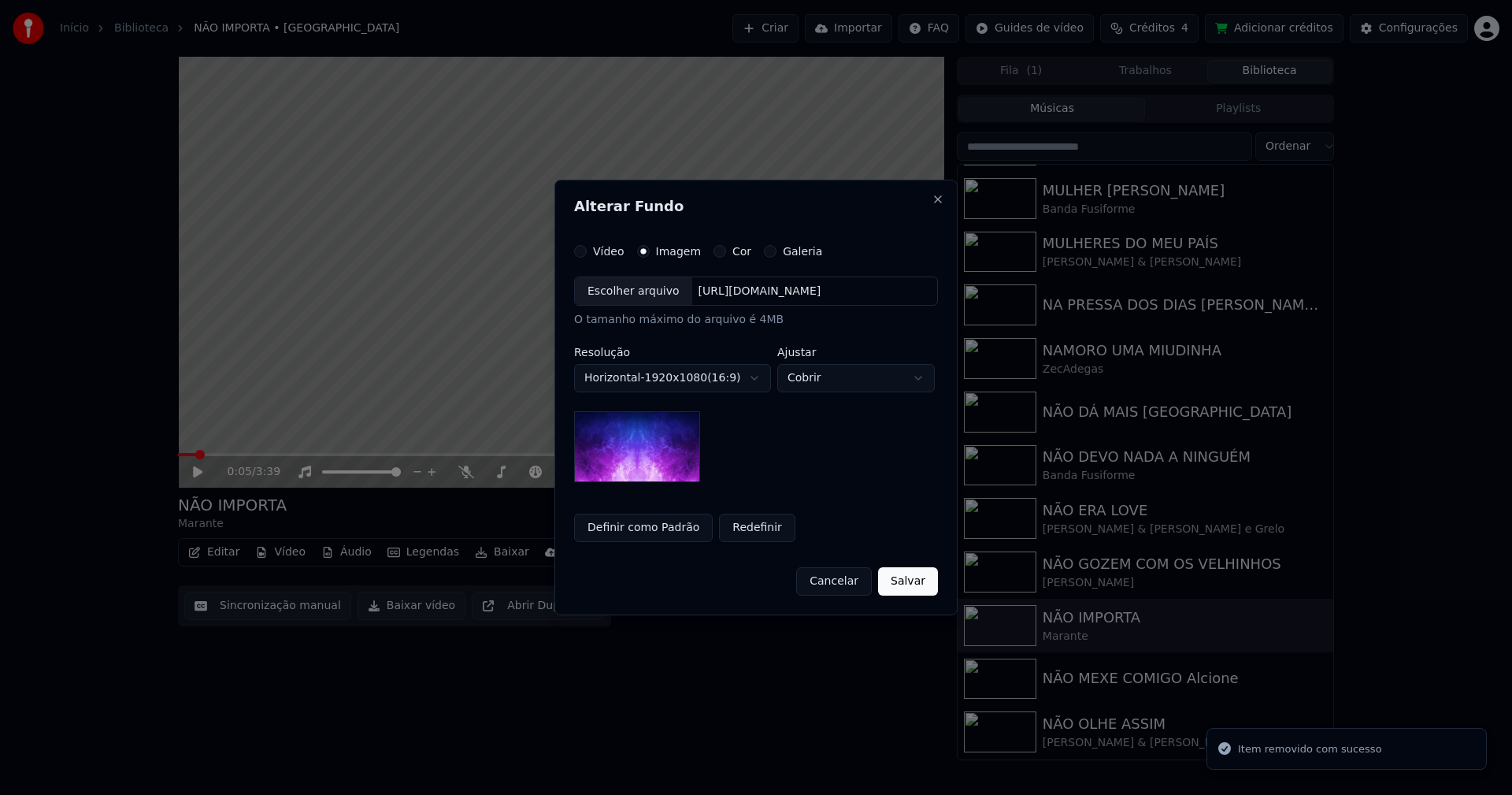
click at [630, 296] on div "Escolher arquivo" at bounding box center [634, 292] width 117 height 29
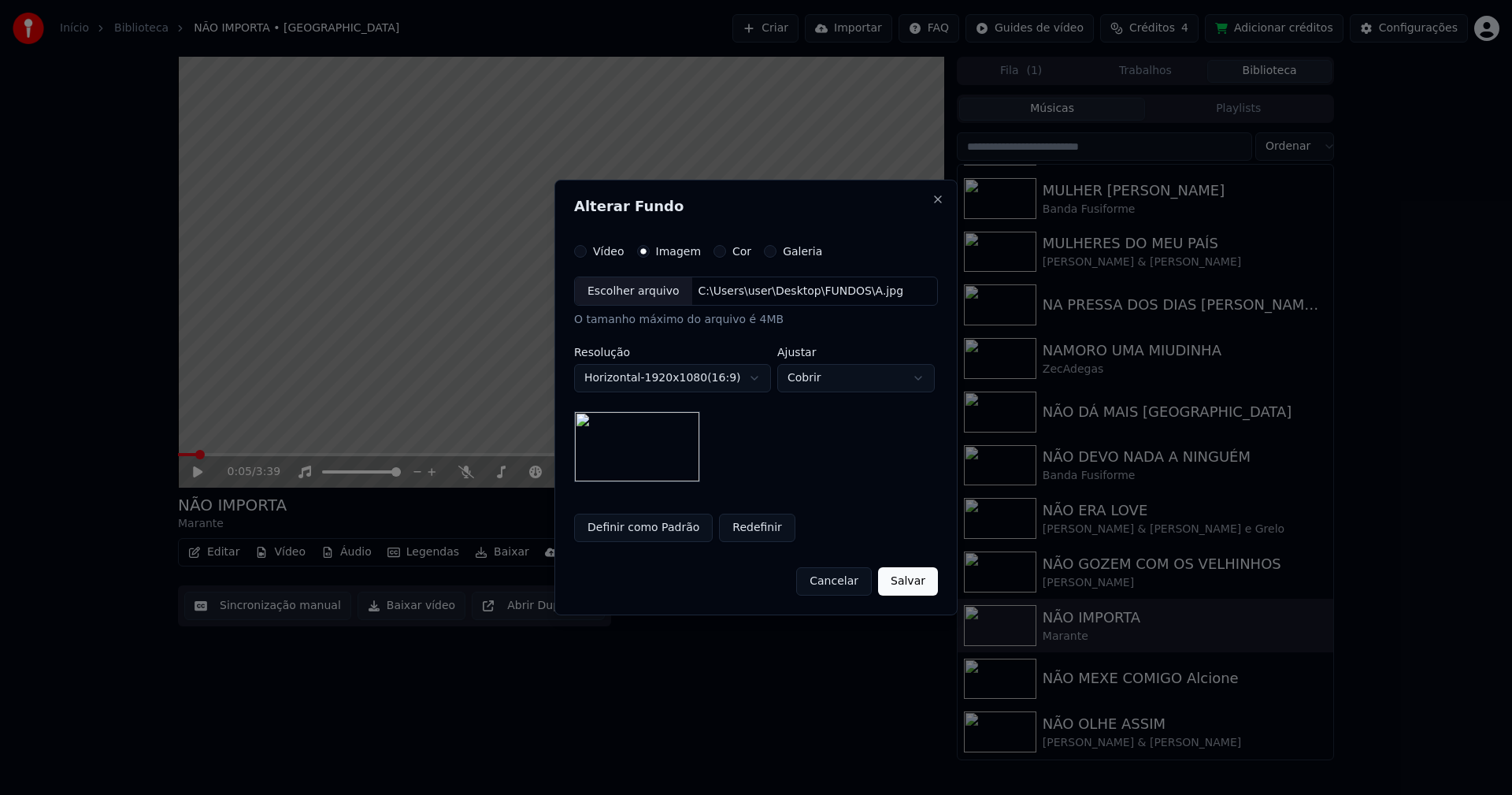
click at [905, 581] on button "Salvar" at bounding box center [907, 581] width 60 height 29
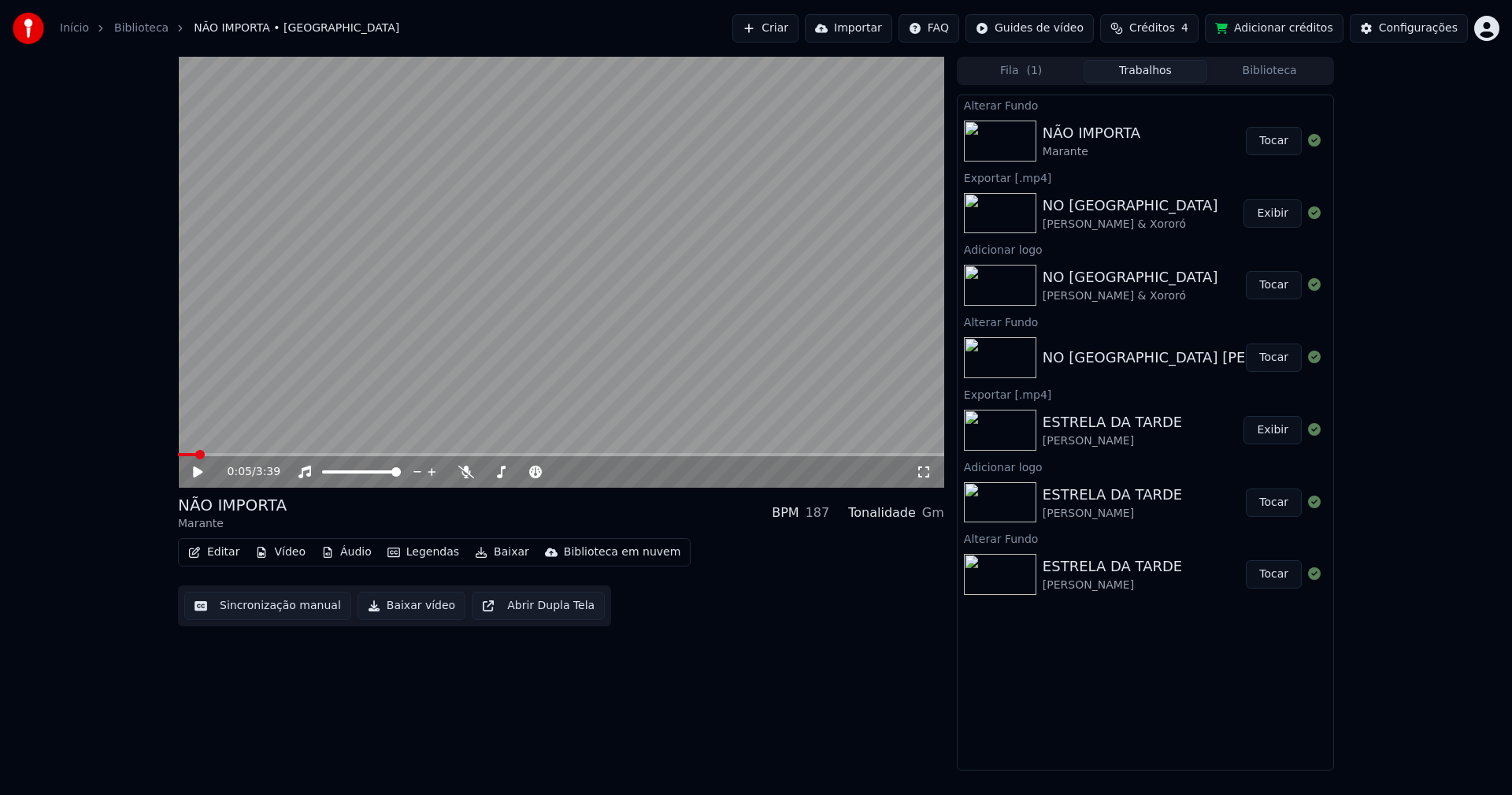
click at [1287, 141] on button "Tocar" at bounding box center [1273, 141] width 56 height 29
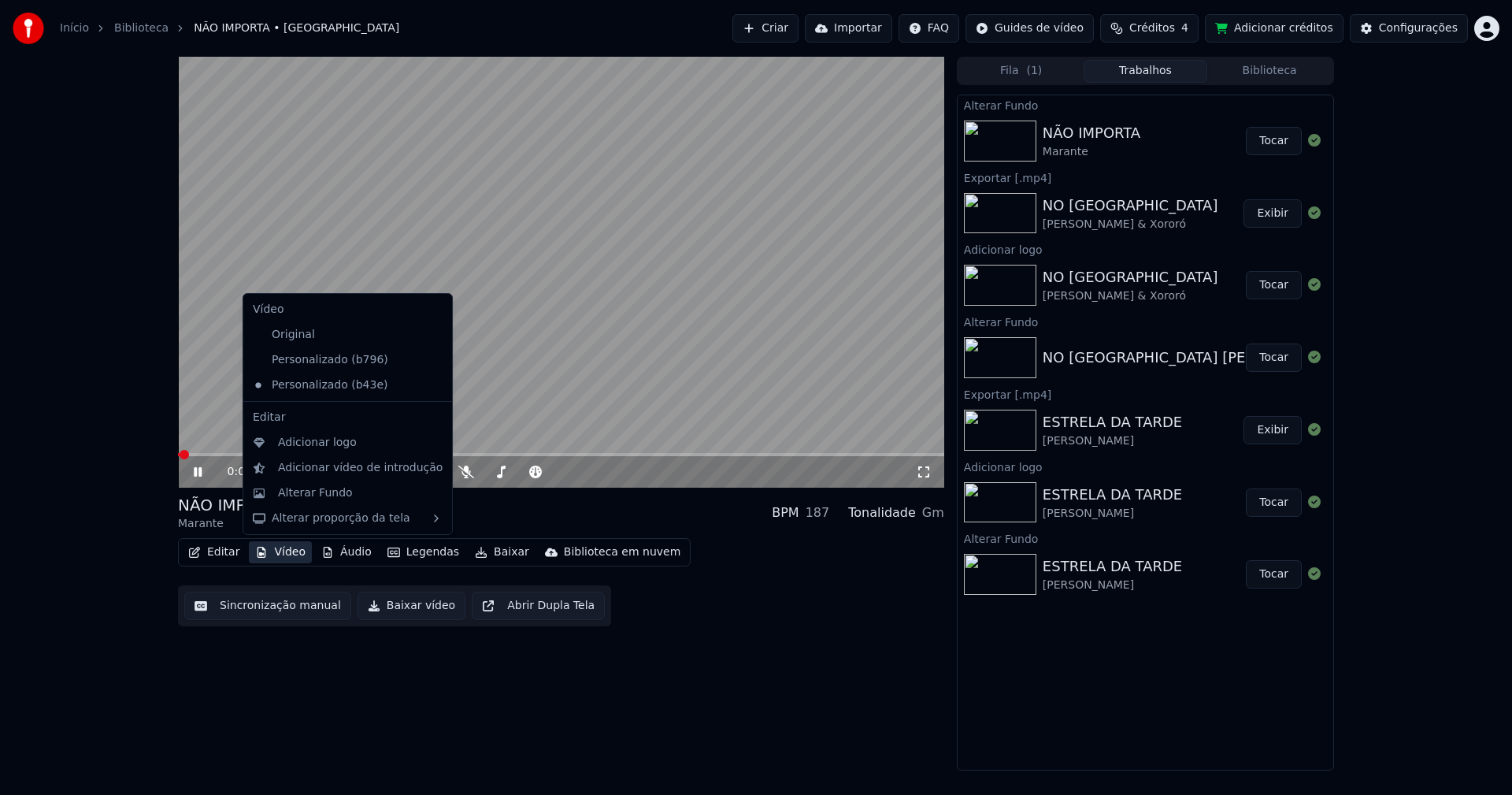
click at [283, 557] on button "Vídeo" at bounding box center [280, 552] width 63 height 22
click at [313, 444] on div "Adicionar logo" at bounding box center [318, 443] width 79 height 16
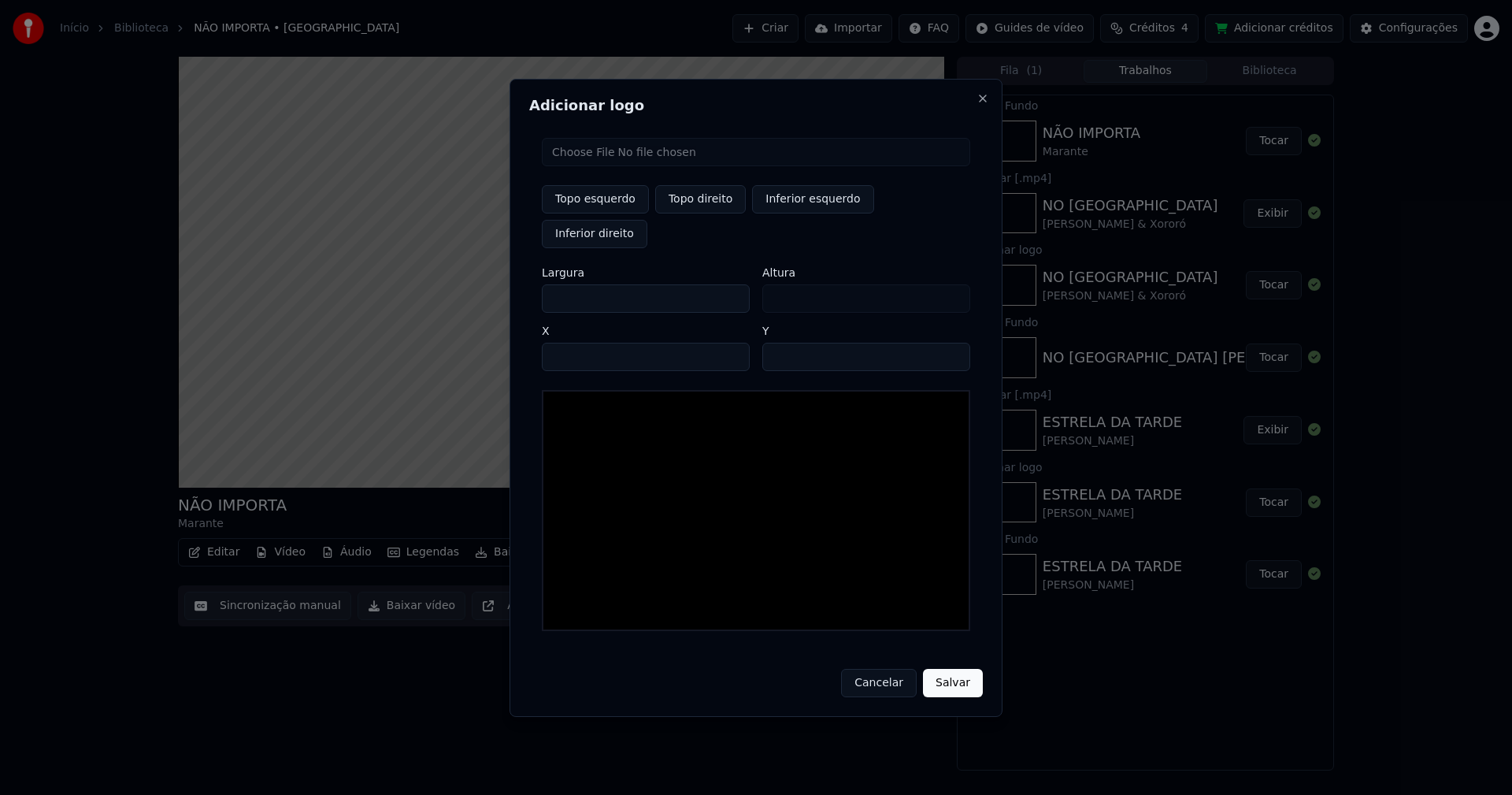
click at [593, 166] on input "file" at bounding box center [755, 152] width 428 height 29
type input "**********"
type input "***"
click at [712, 214] on button "Topo direito" at bounding box center [701, 200] width 91 height 29
type input "****"
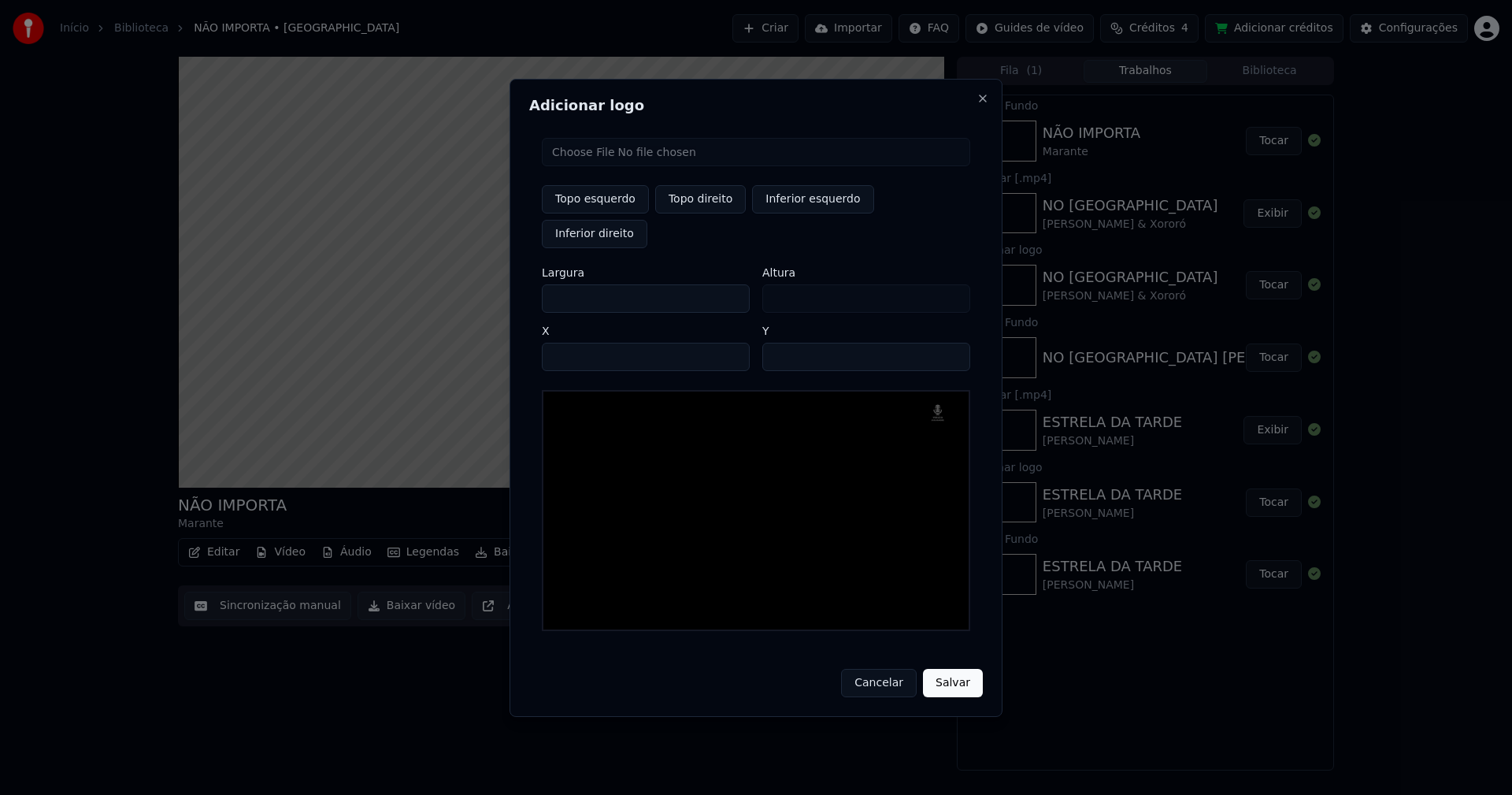
drag, startPoint x: 567, startPoint y: 283, endPoint x: 474, endPoint y: 294, distance: 93.6
click at [474, 294] on body "Início Biblioteca NÃO IMPORTA • Marante Criar Importar FAQ Guides de vídeo Créd…" at bounding box center [756, 398] width 1512 height 795
type input "**"
type input "***"
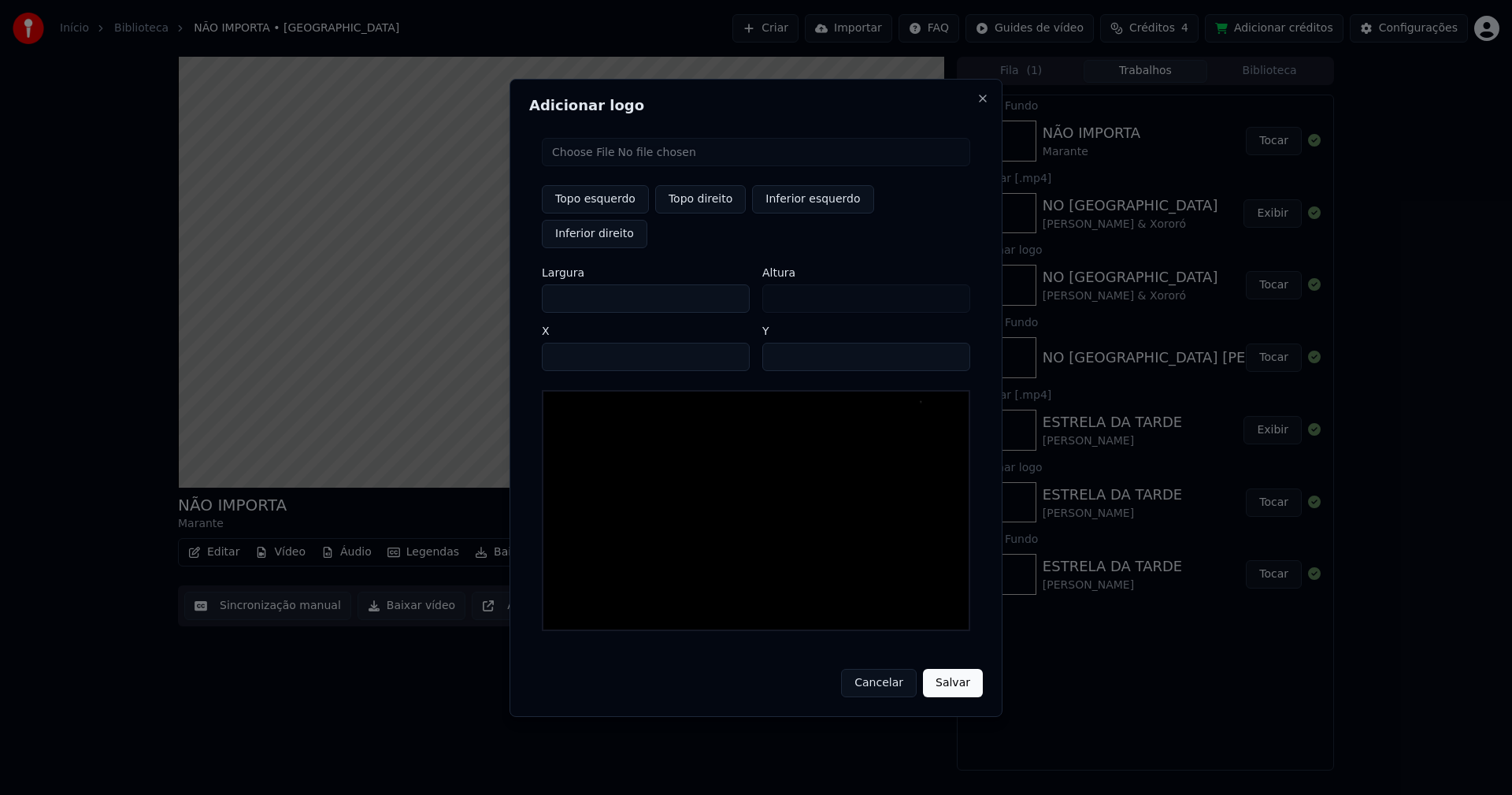
type input "***"
click at [576, 343] on input "****" at bounding box center [645, 357] width 208 height 29
type input "****"
click at [950, 343] on input "**" at bounding box center [866, 357] width 208 height 29
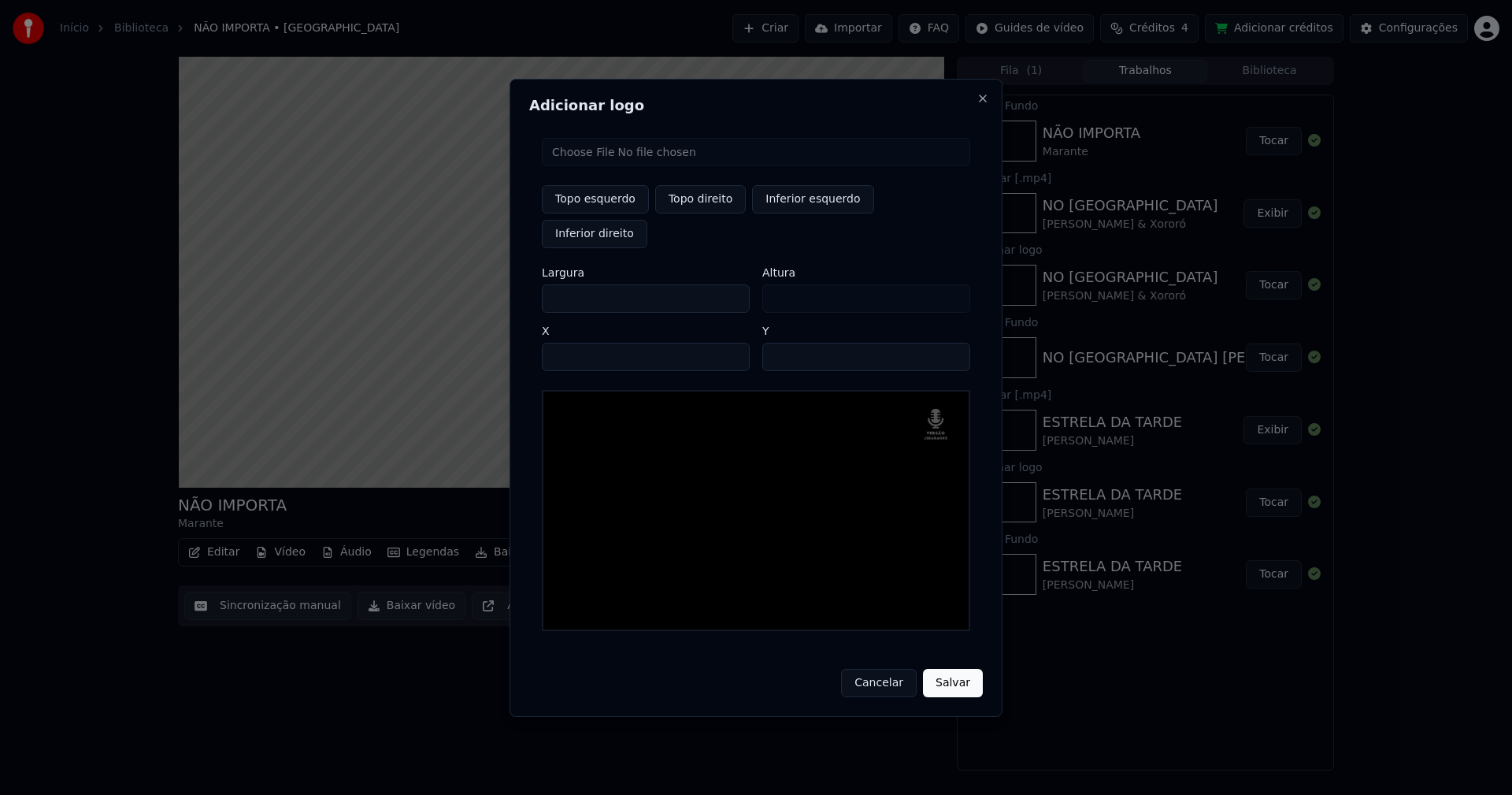
click at [950, 343] on input "**" at bounding box center [866, 357] width 208 height 29
type input "**"
click at [950, 343] on input "**" at bounding box center [866, 357] width 208 height 29
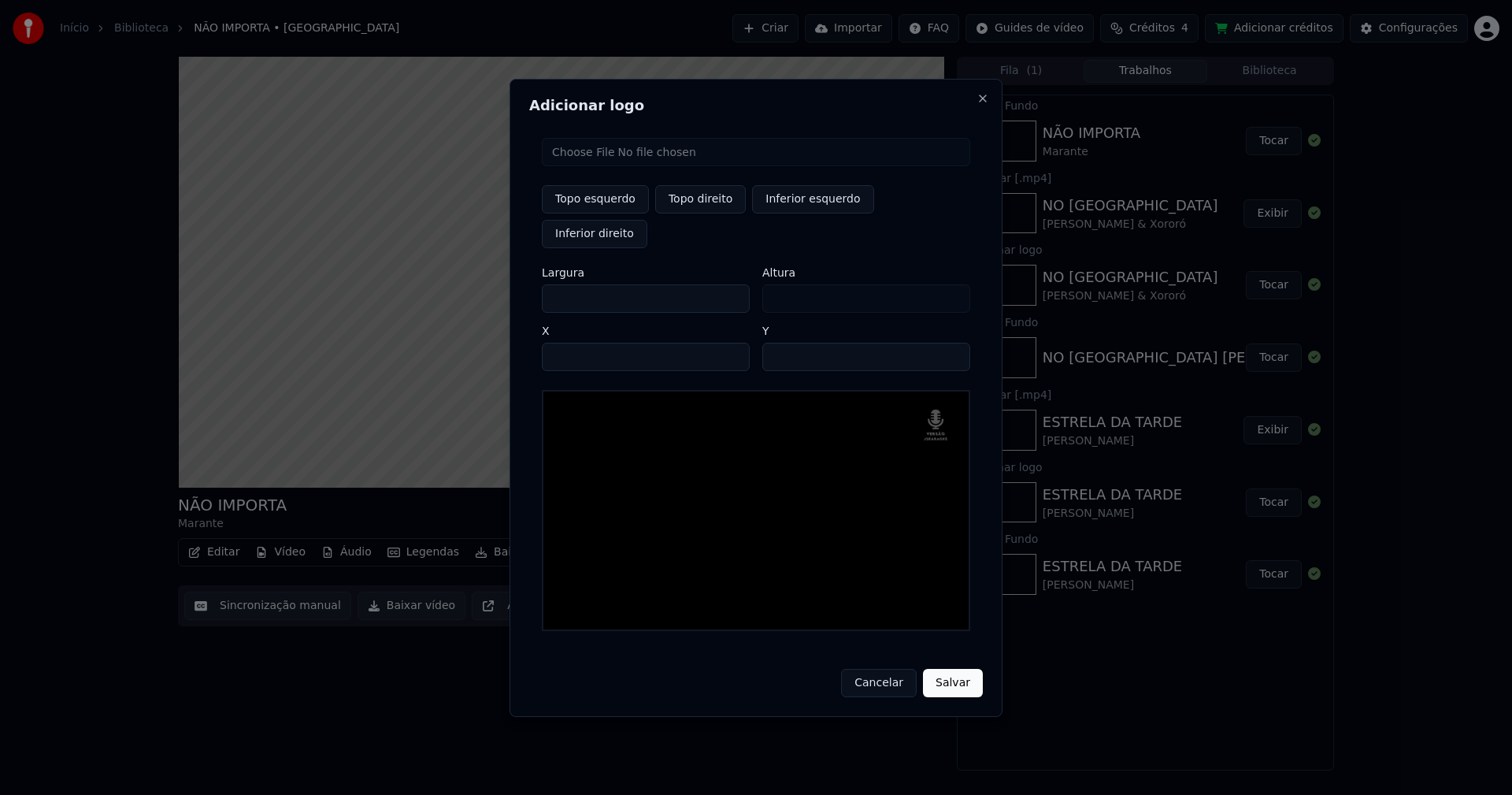
click at [949, 673] on button "Salvar" at bounding box center [952, 683] width 60 height 29
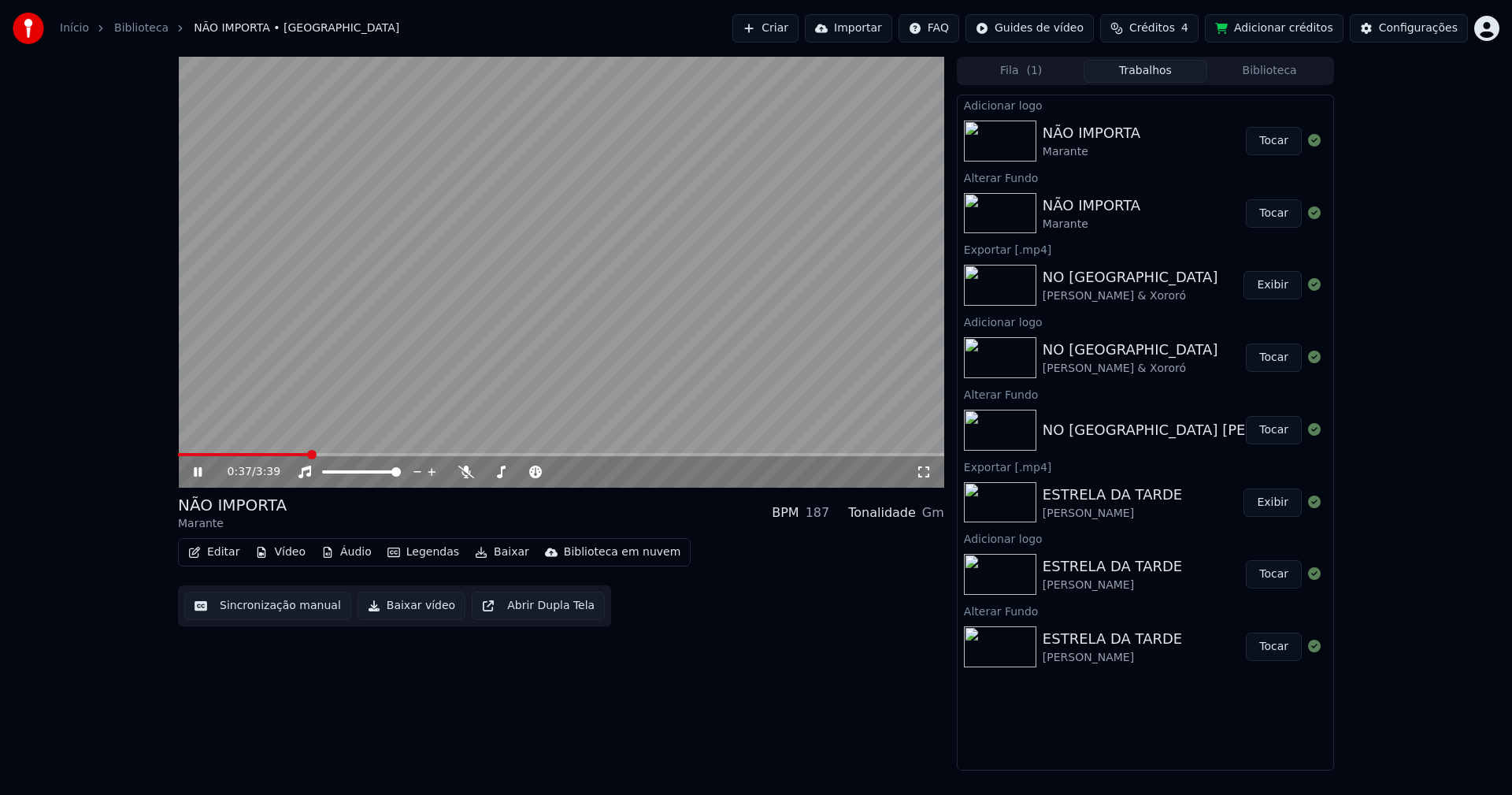
click at [1271, 144] on button "Tocar" at bounding box center [1273, 141] width 56 height 29
click at [215, 553] on button "Editar" at bounding box center [214, 552] width 64 height 22
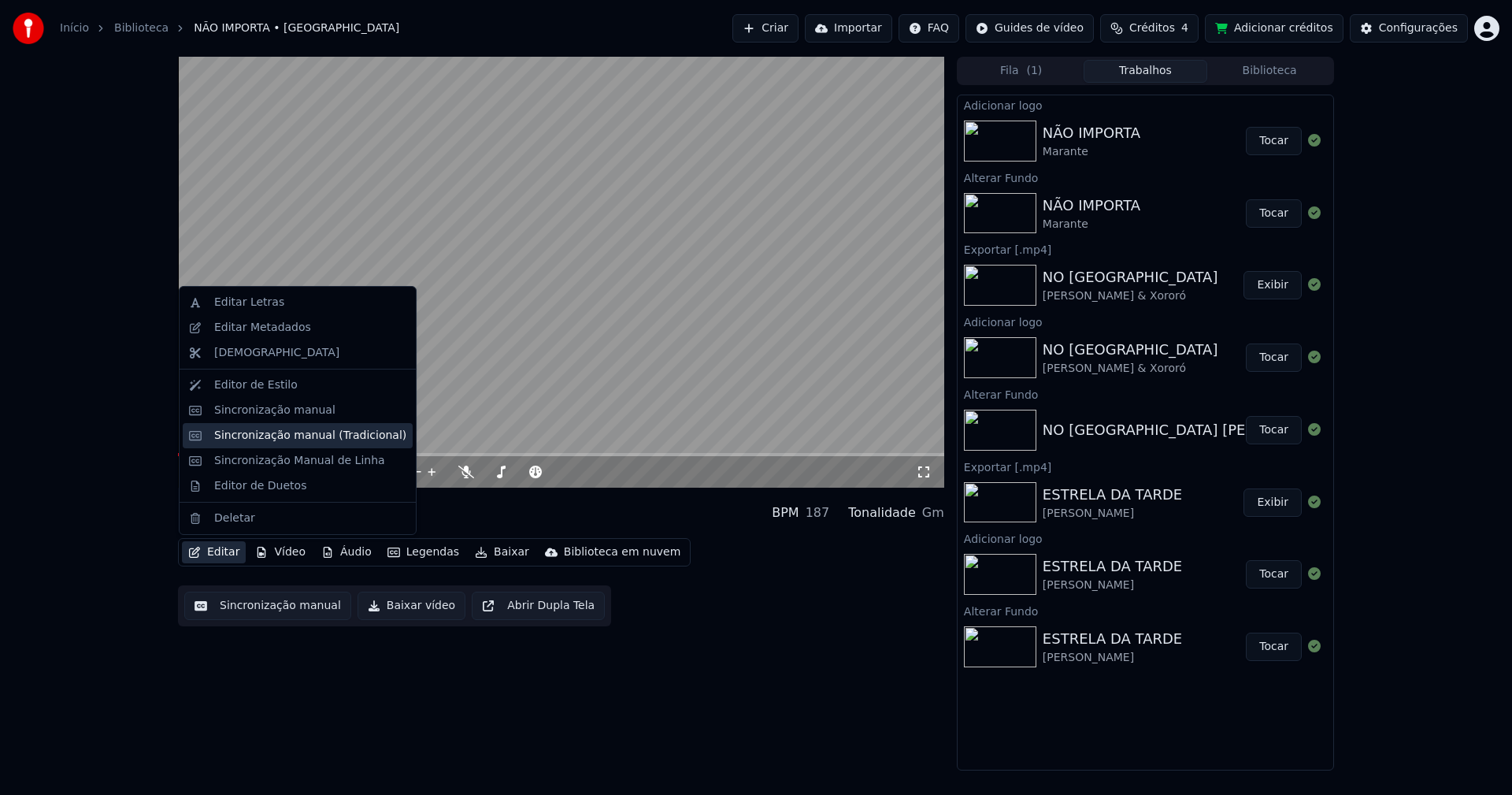
click at [283, 433] on div "Sincronização manual (Tradicional)" at bounding box center [310, 435] width 192 height 16
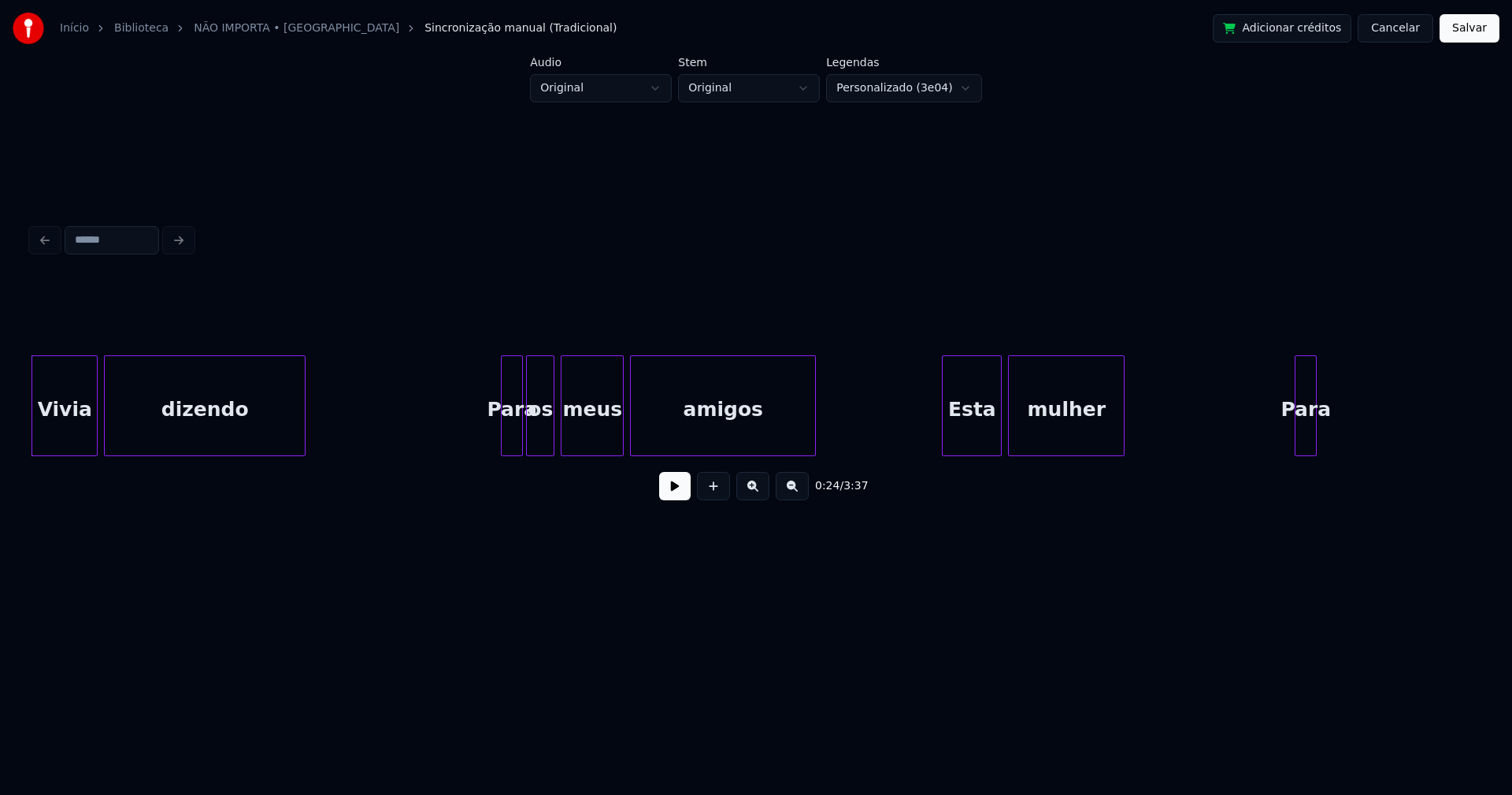
scroll to position [0, 3603]
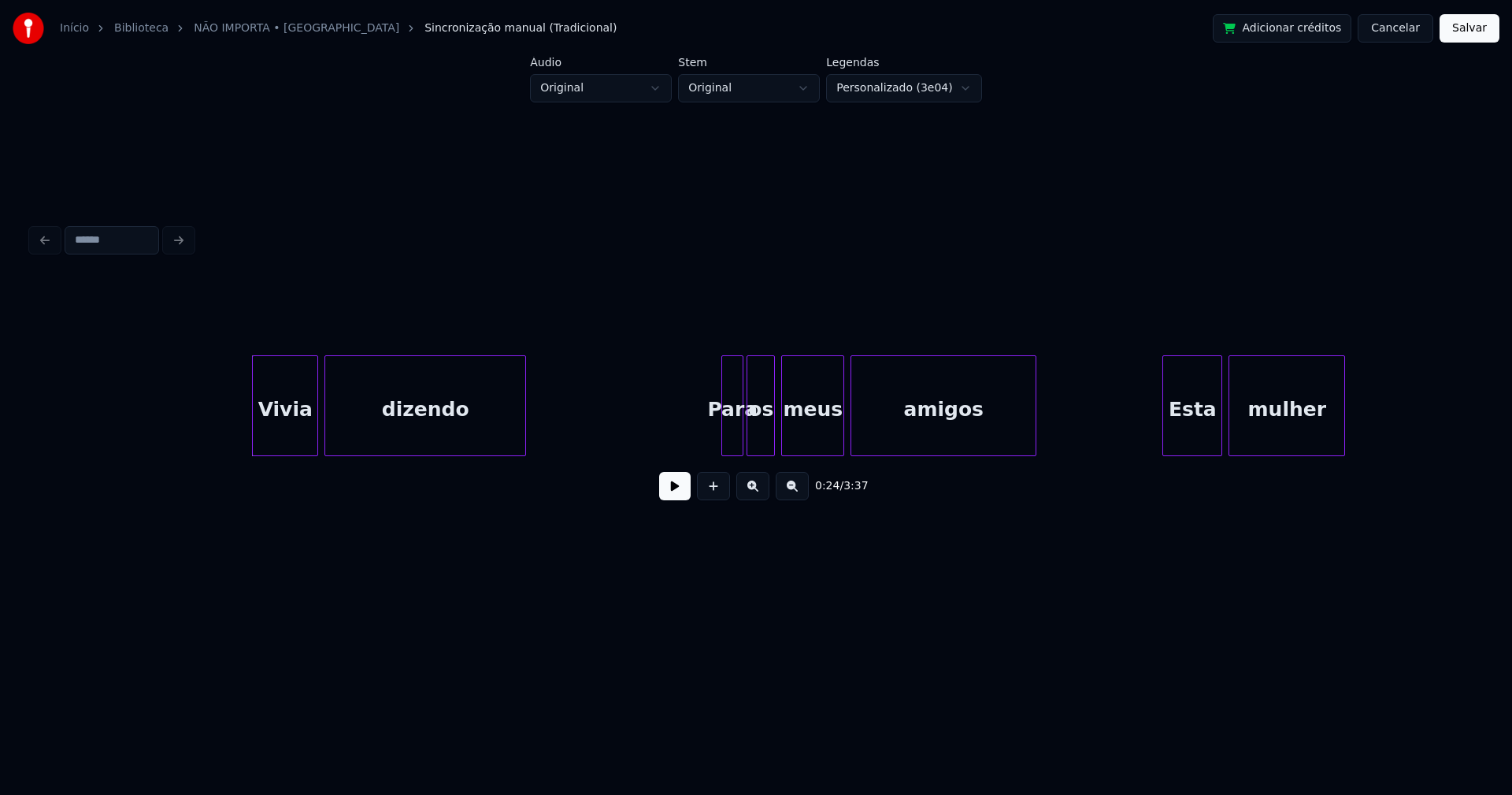
click at [670, 494] on button at bounding box center [675, 486] width 32 height 29
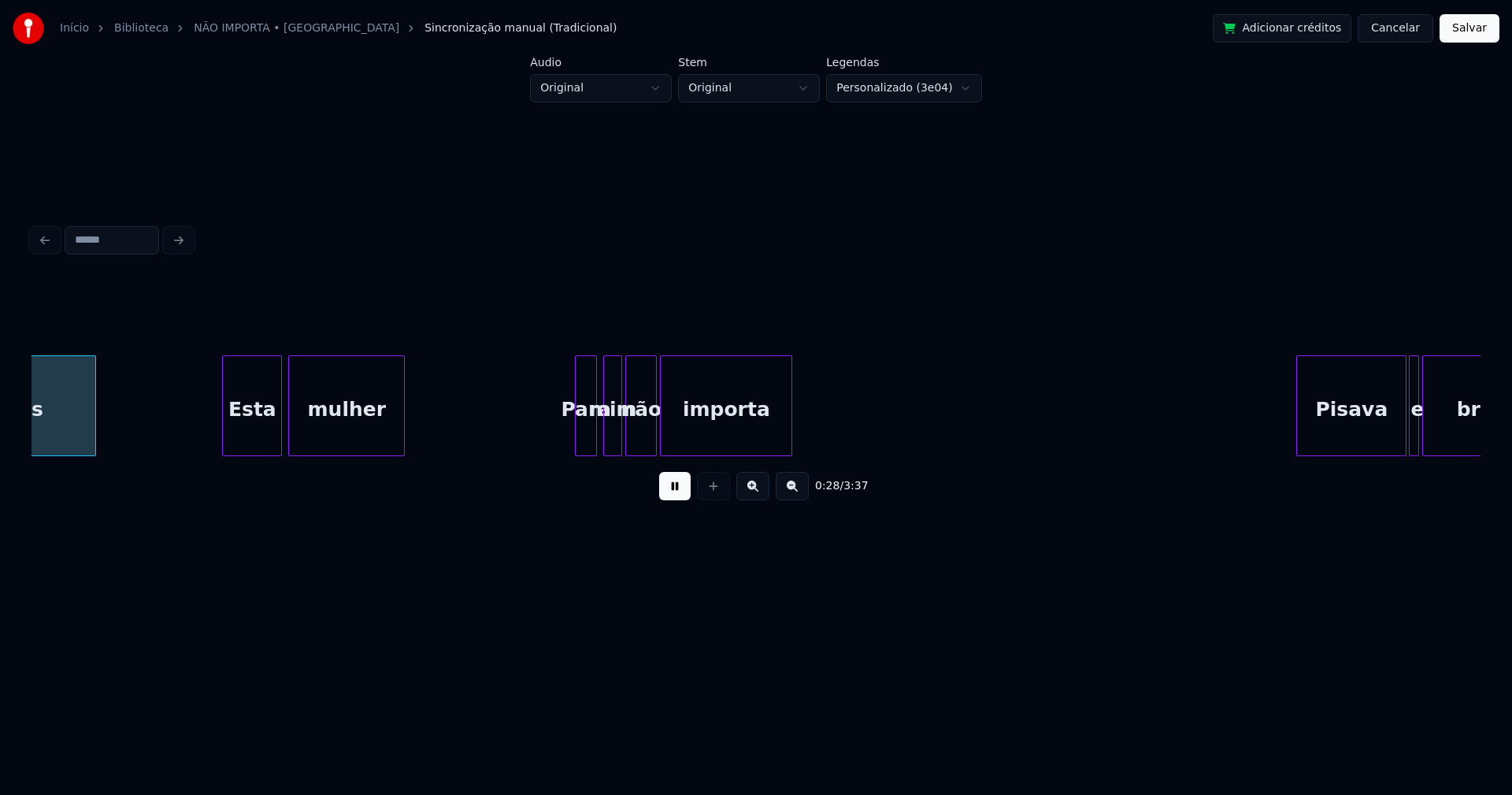
scroll to position [0, 4554]
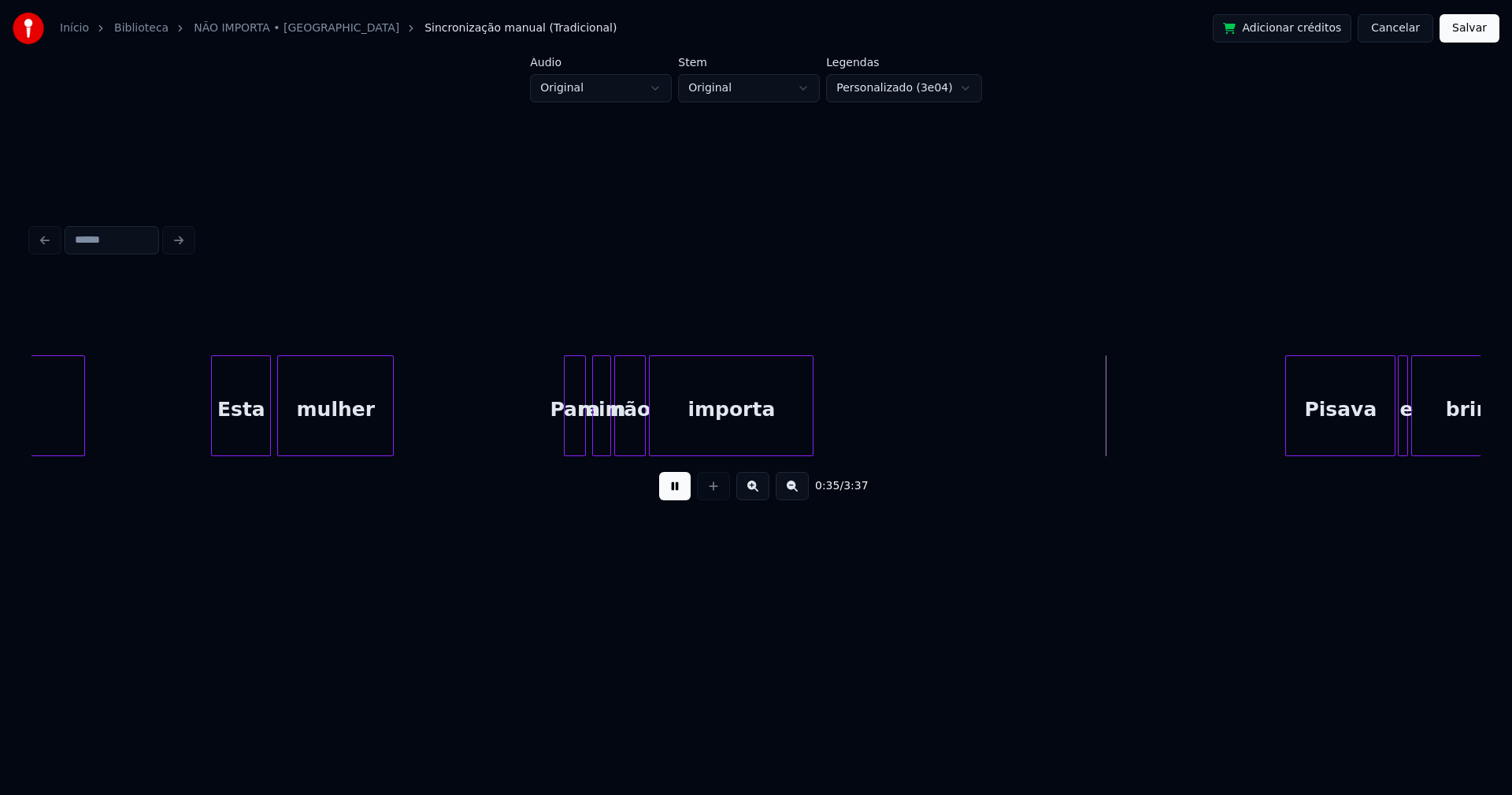
click at [810, 422] on div at bounding box center [810, 406] width 5 height 99
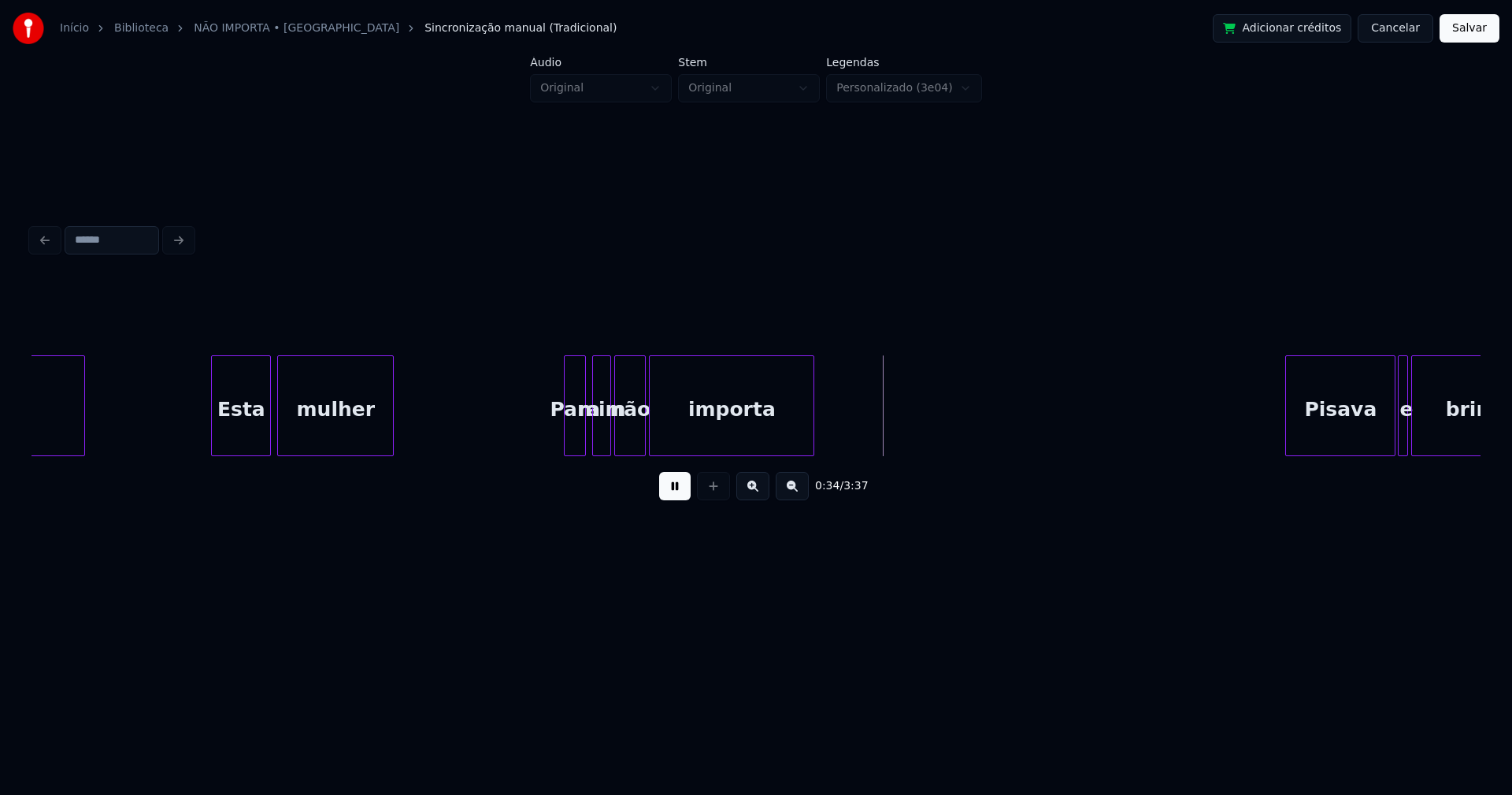
click at [737, 434] on div "importa" at bounding box center [759, 410] width 163 height 107
click at [945, 428] on div at bounding box center [943, 406] width 5 height 99
click at [655, 449] on div "Esta mulher Para mim não importa Pisava e brincava amigos" at bounding box center [756, 406] width 1448 height 101
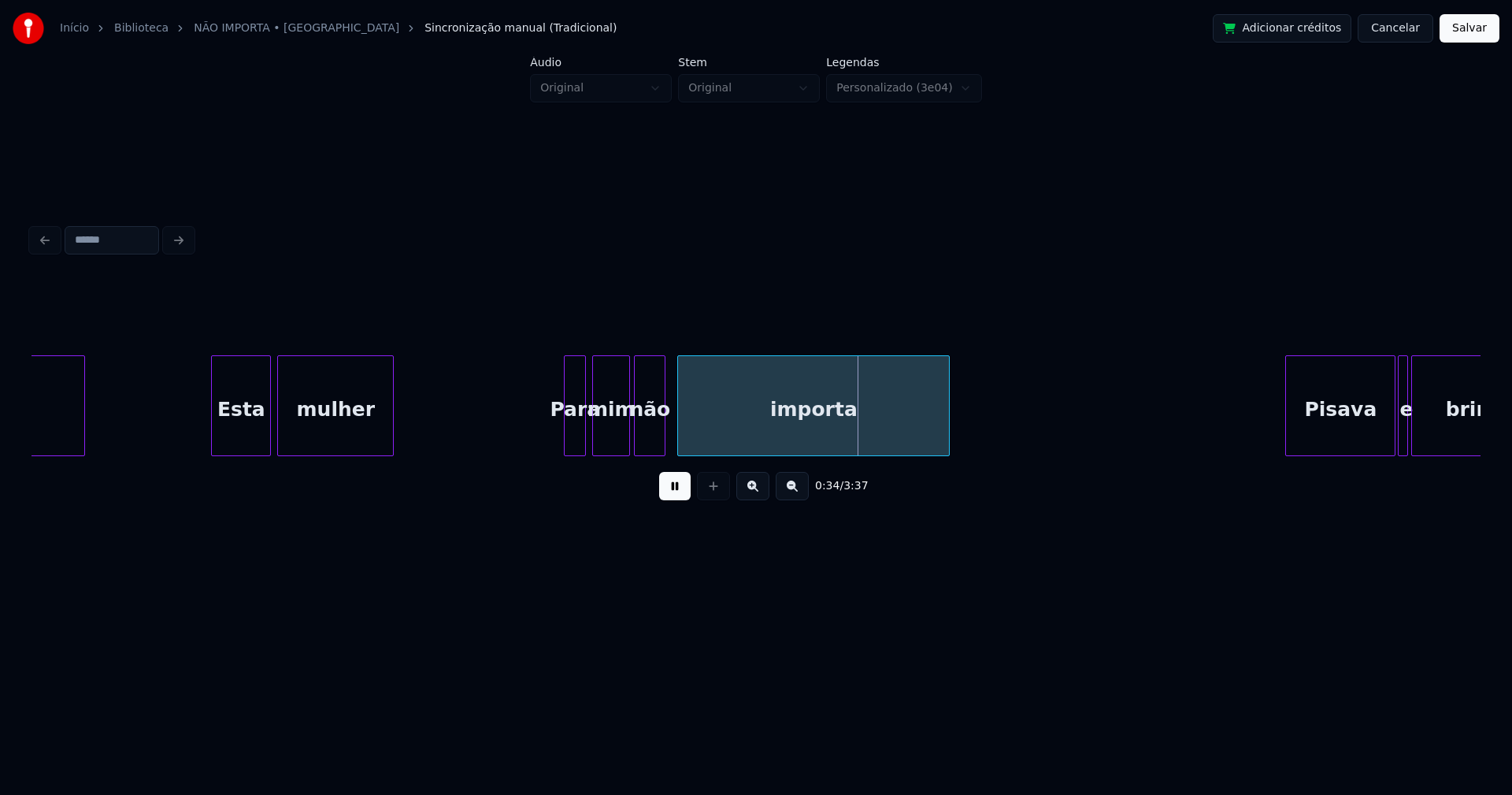
click at [628, 435] on div at bounding box center [627, 406] width 5 height 99
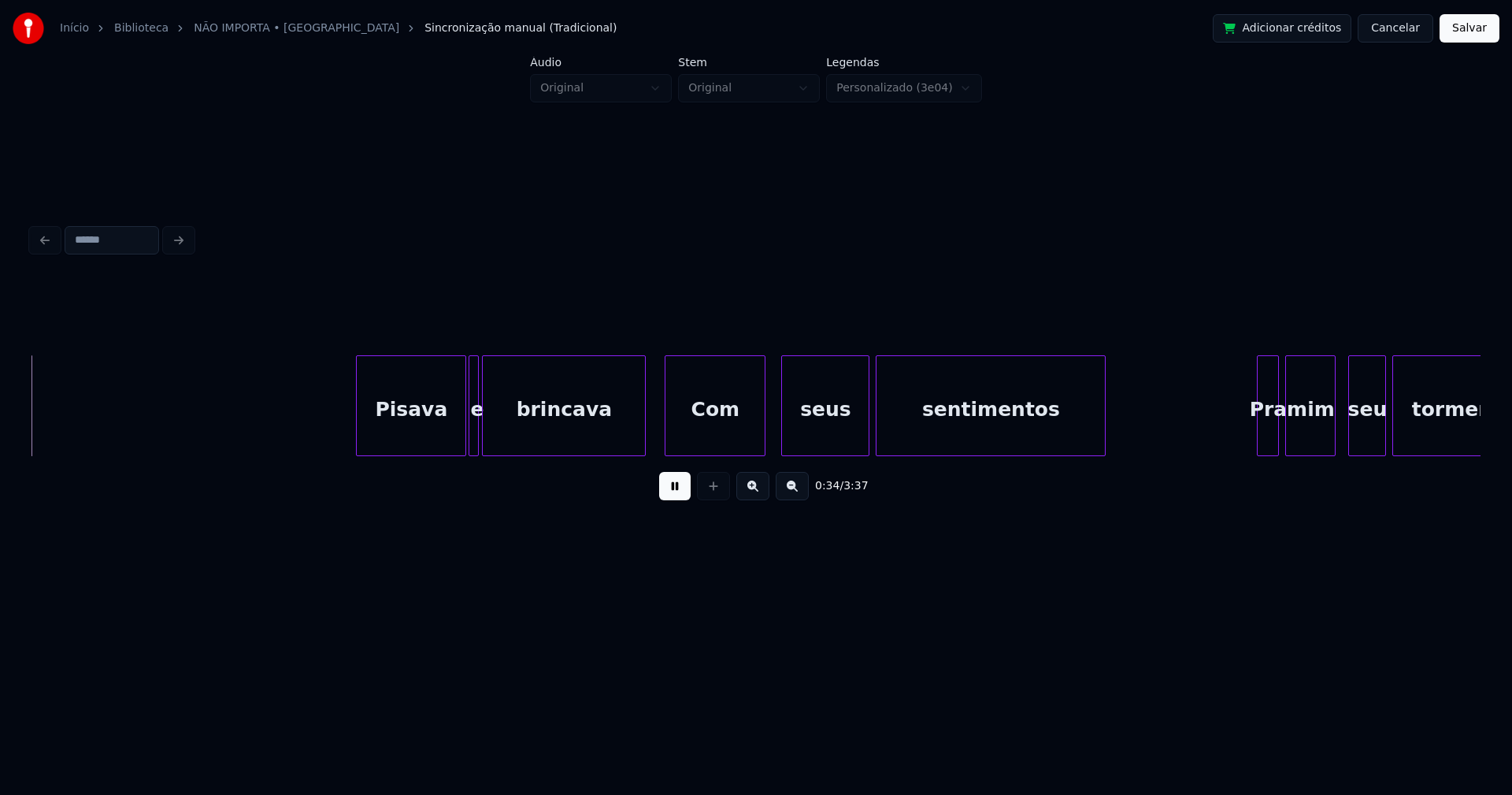
scroll to position [0, 5491]
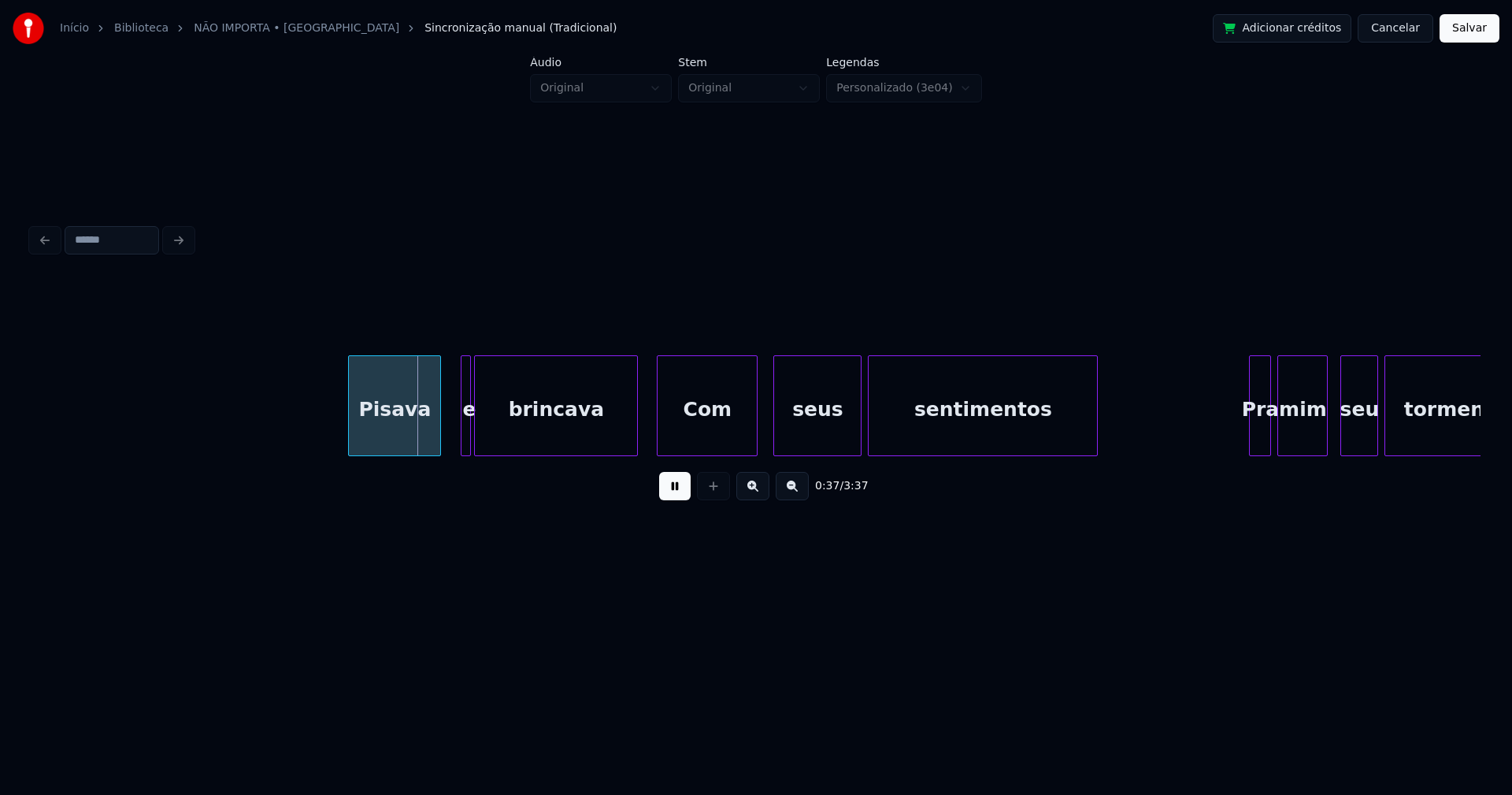
click at [435, 443] on div at bounding box center [438, 406] width 5 height 99
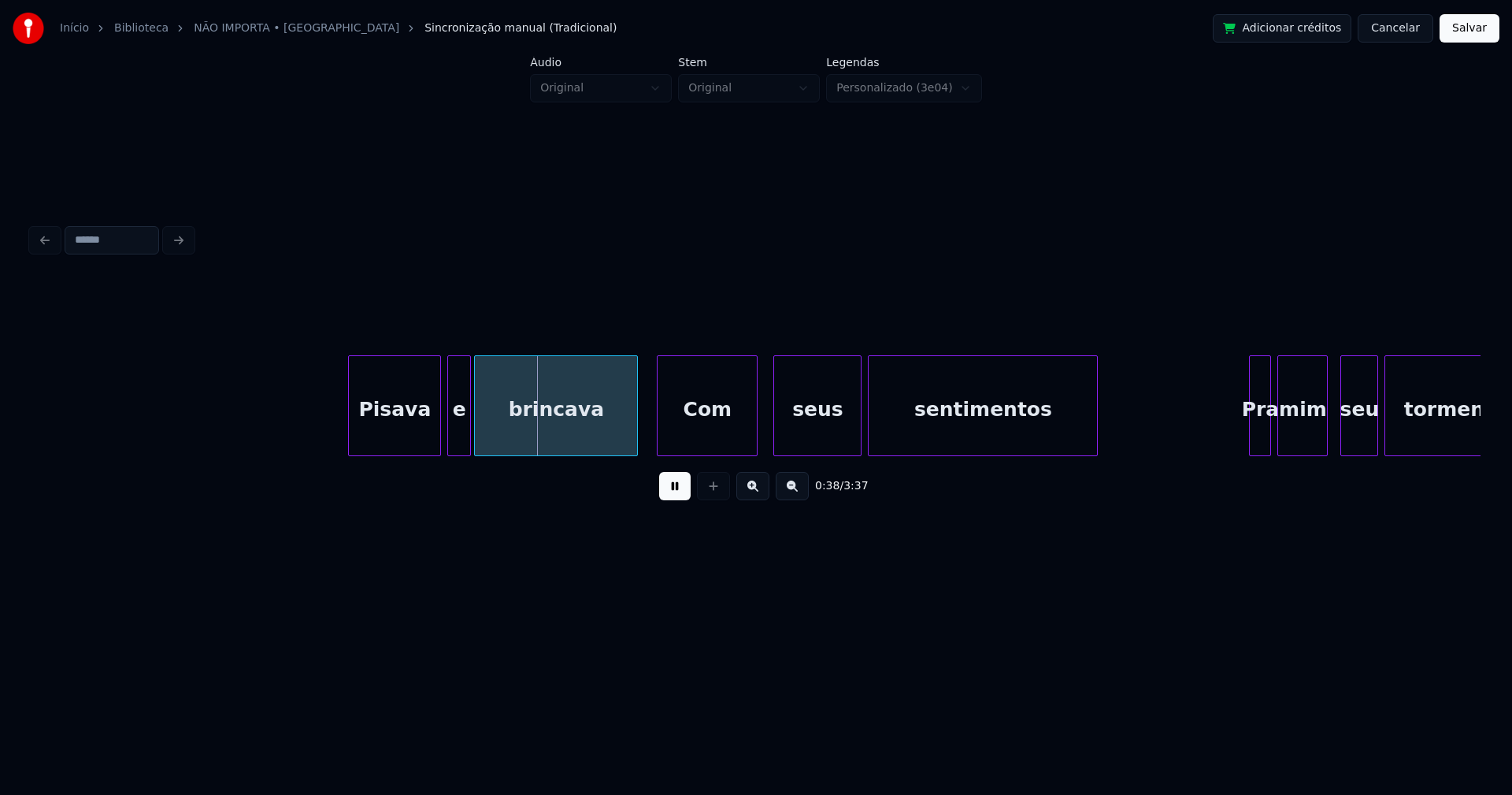
click at [449, 435] on div at bounding box center [451, 406] width 5 height 99
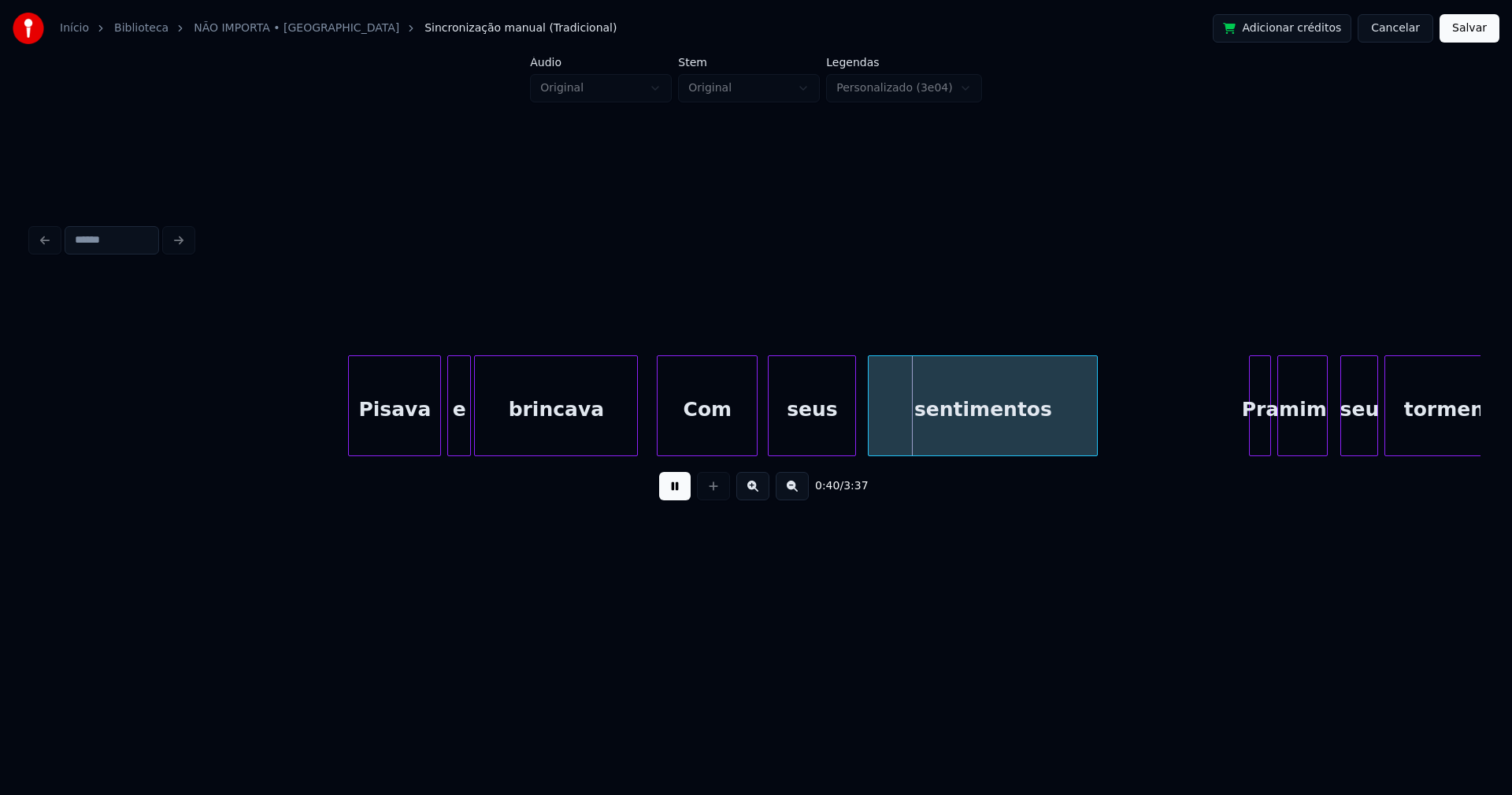
click at [829, 427] on div "seus" at bounding box center [811, 410] width 86 height 107
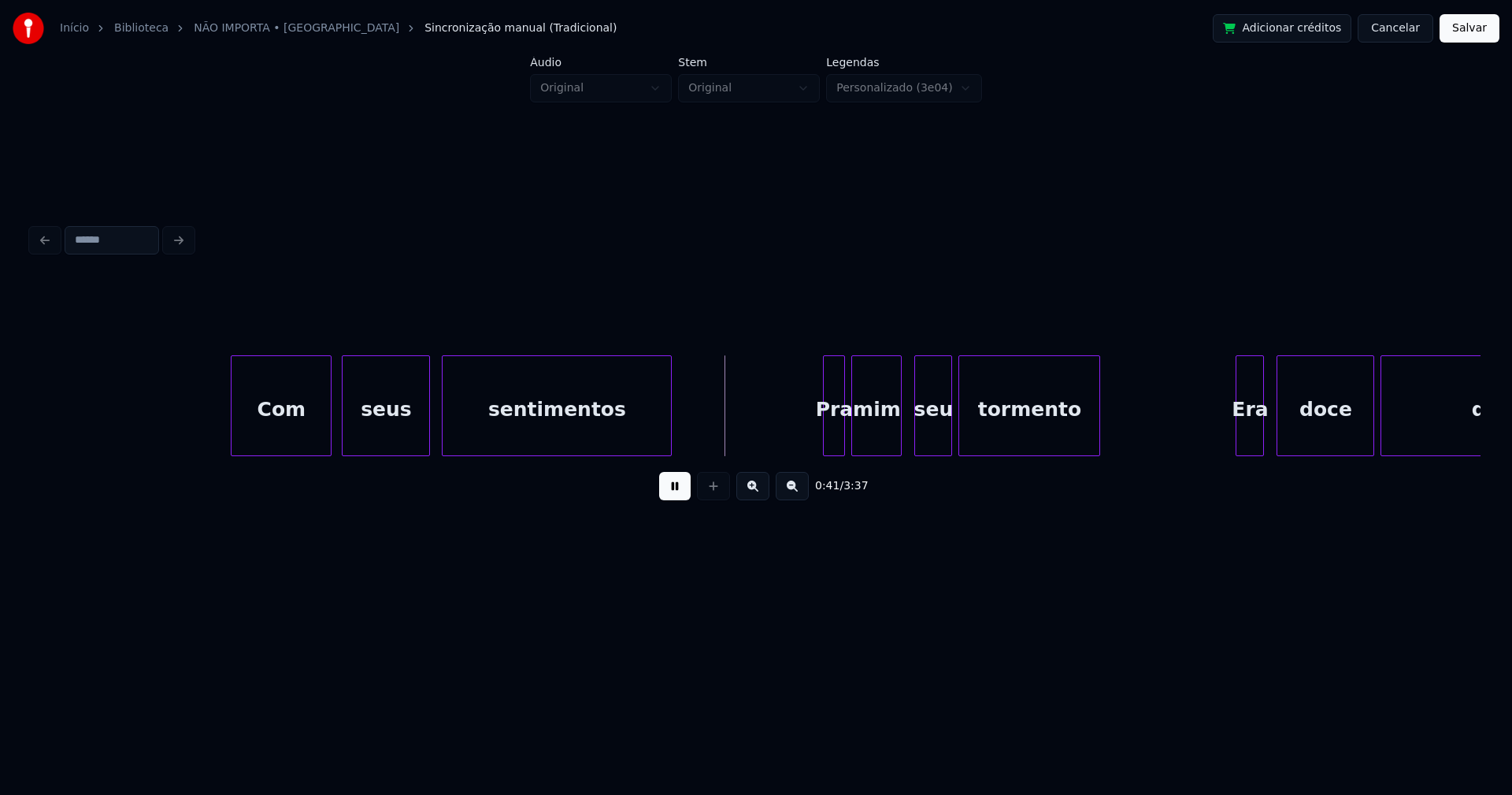
scroll to position [0, 6486]
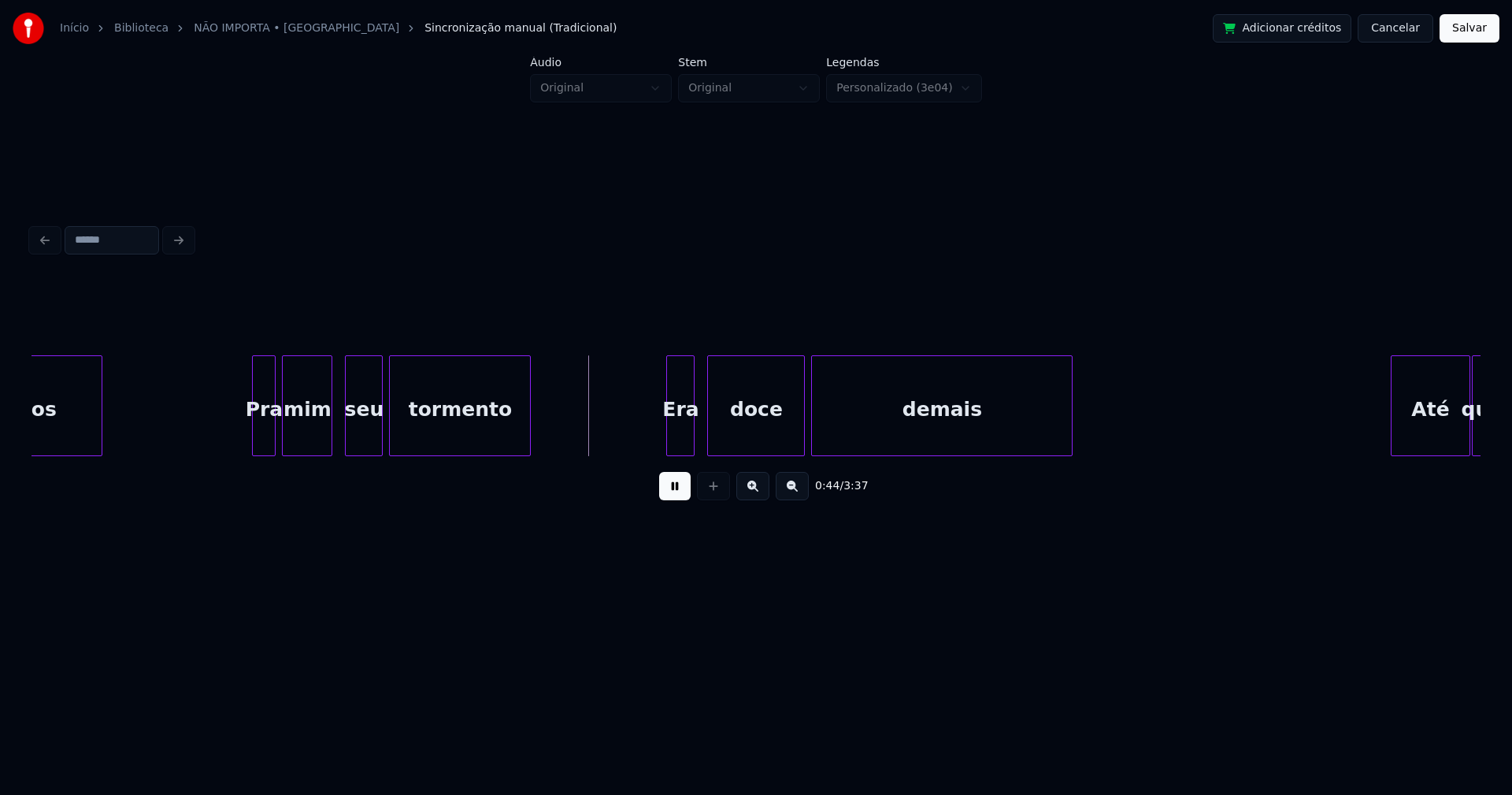
click at [256, 437] on div at bounding box center [256, 406] width 5 height 99
click at [360, 431] on div "seu" at bounding box center [358, 410] width 36 height 107
click at [662, 435] on div at bounding box center [662, 406] width 5 height 99
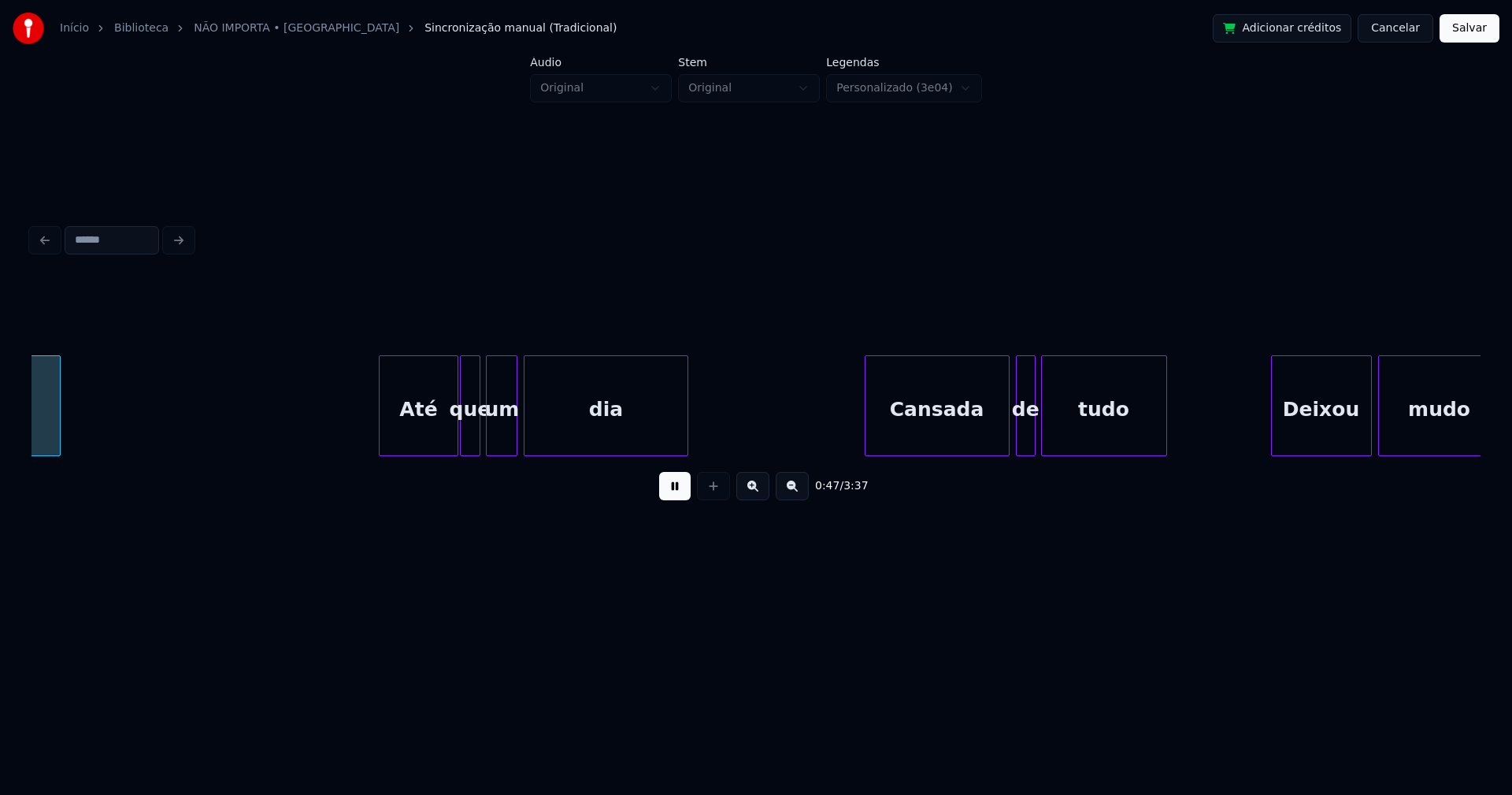
scroll to position [0, 7511]
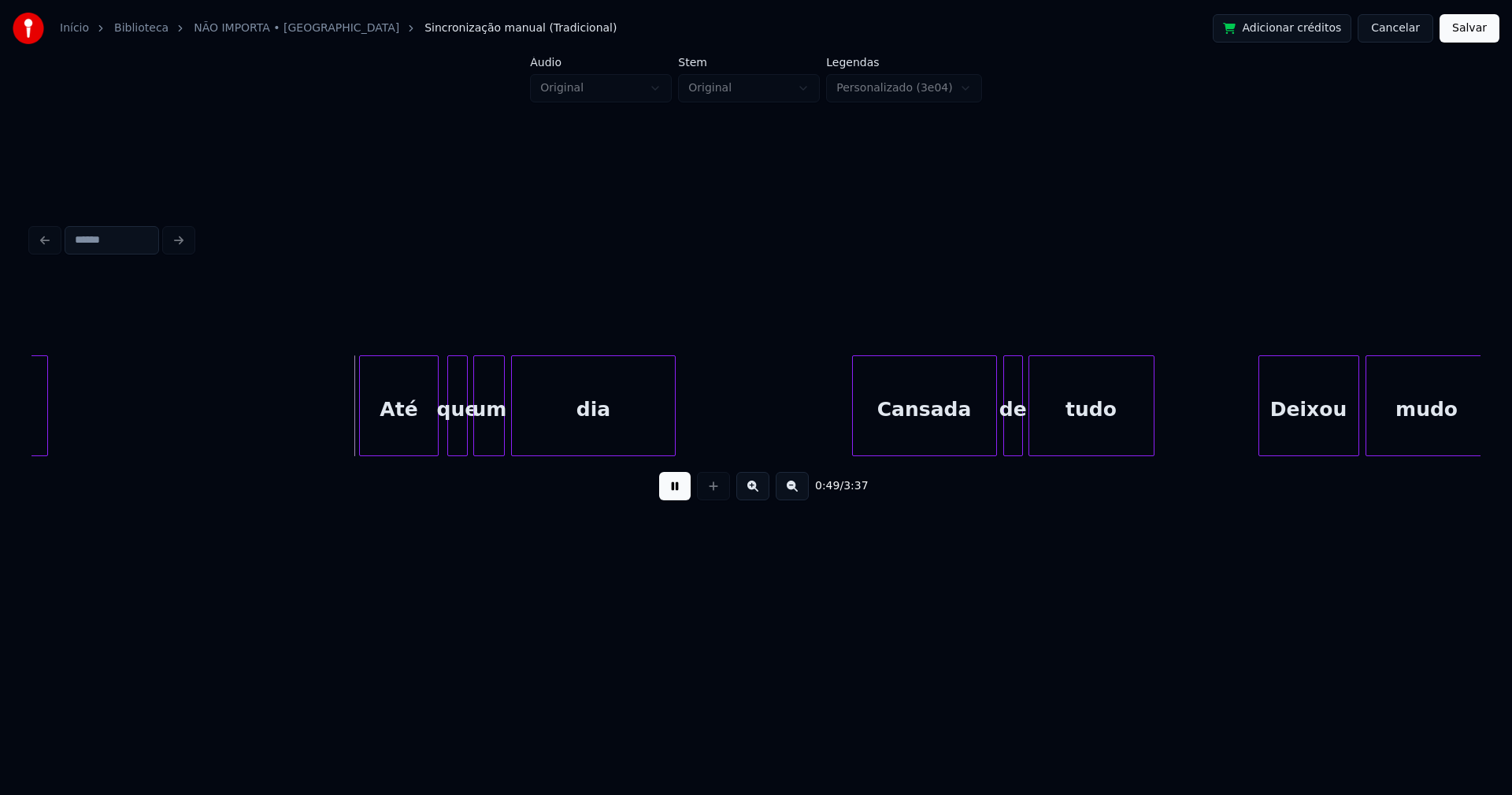
click at [406, 439] on div "Até" at bounding box center [398, 410] width 77 height 107
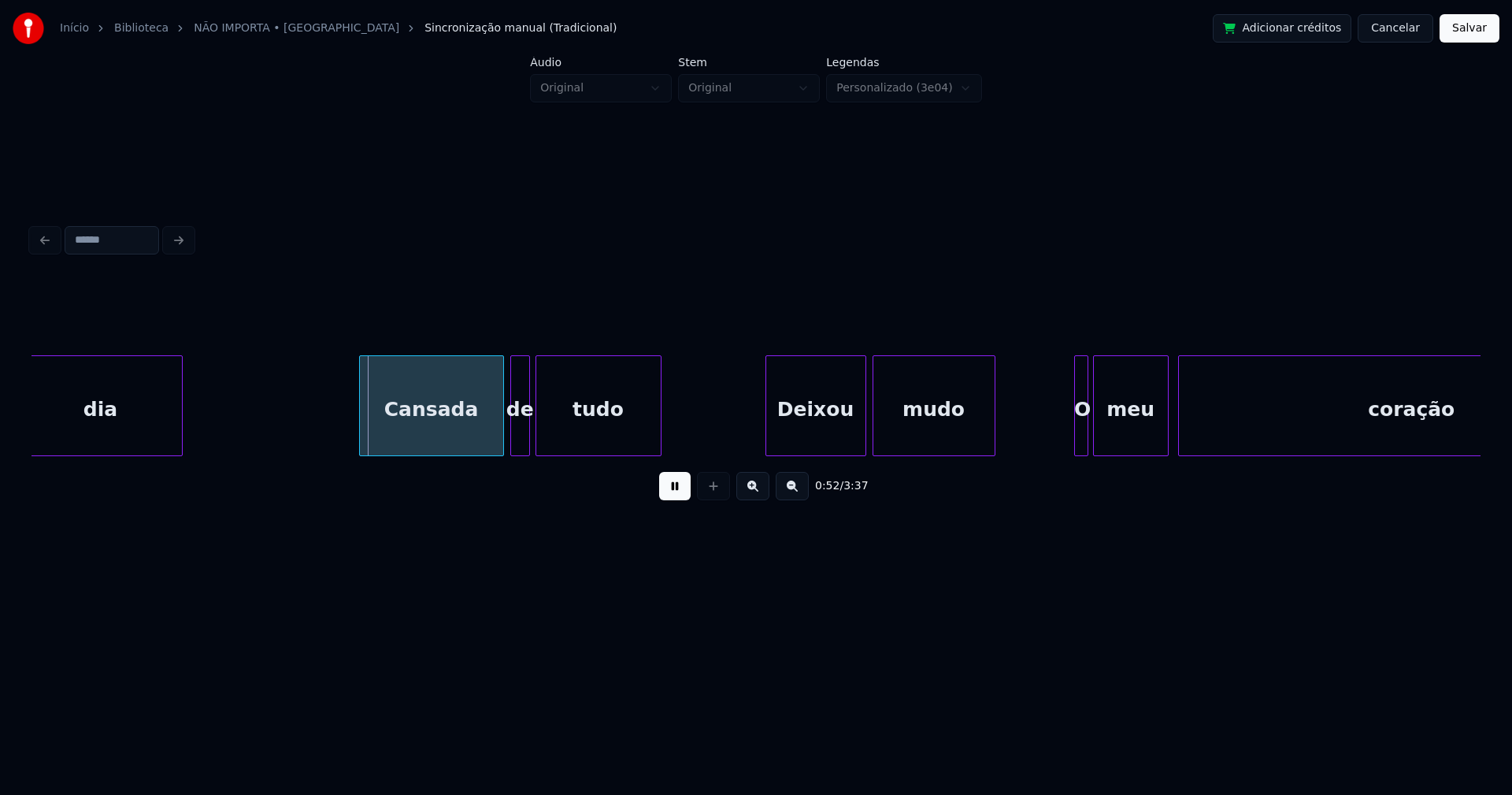
scroll to position [0, 8079]
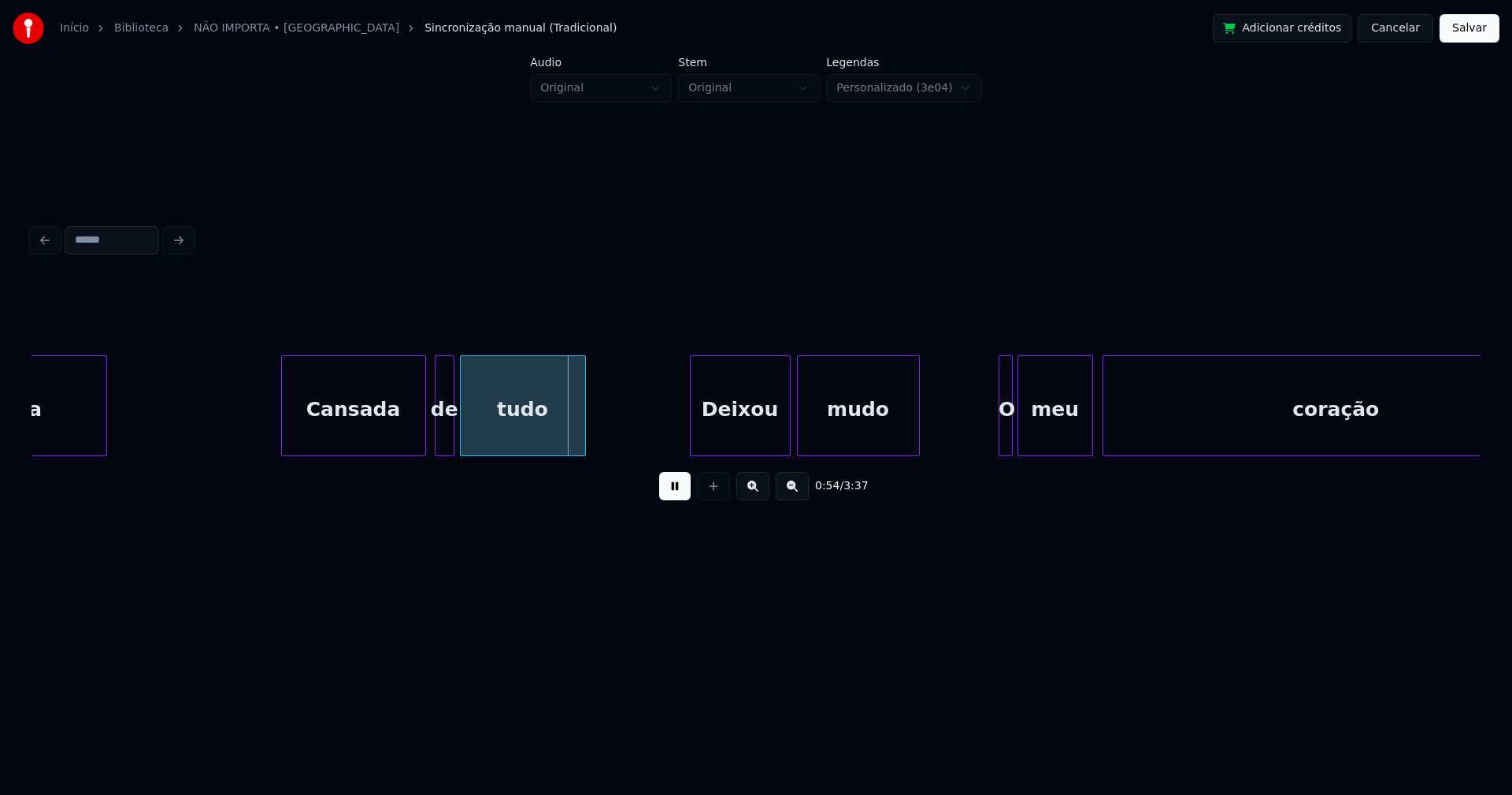
click at [370, 439] on div "Cansada" at bounding box center [353, 410] width 143 height 107
click at [433, 435] on div at bounding box center [432, 406] width 5 height 99
click at [751, 436] on div "Deixou" at bounding box center [735, 410] width 99 height 107
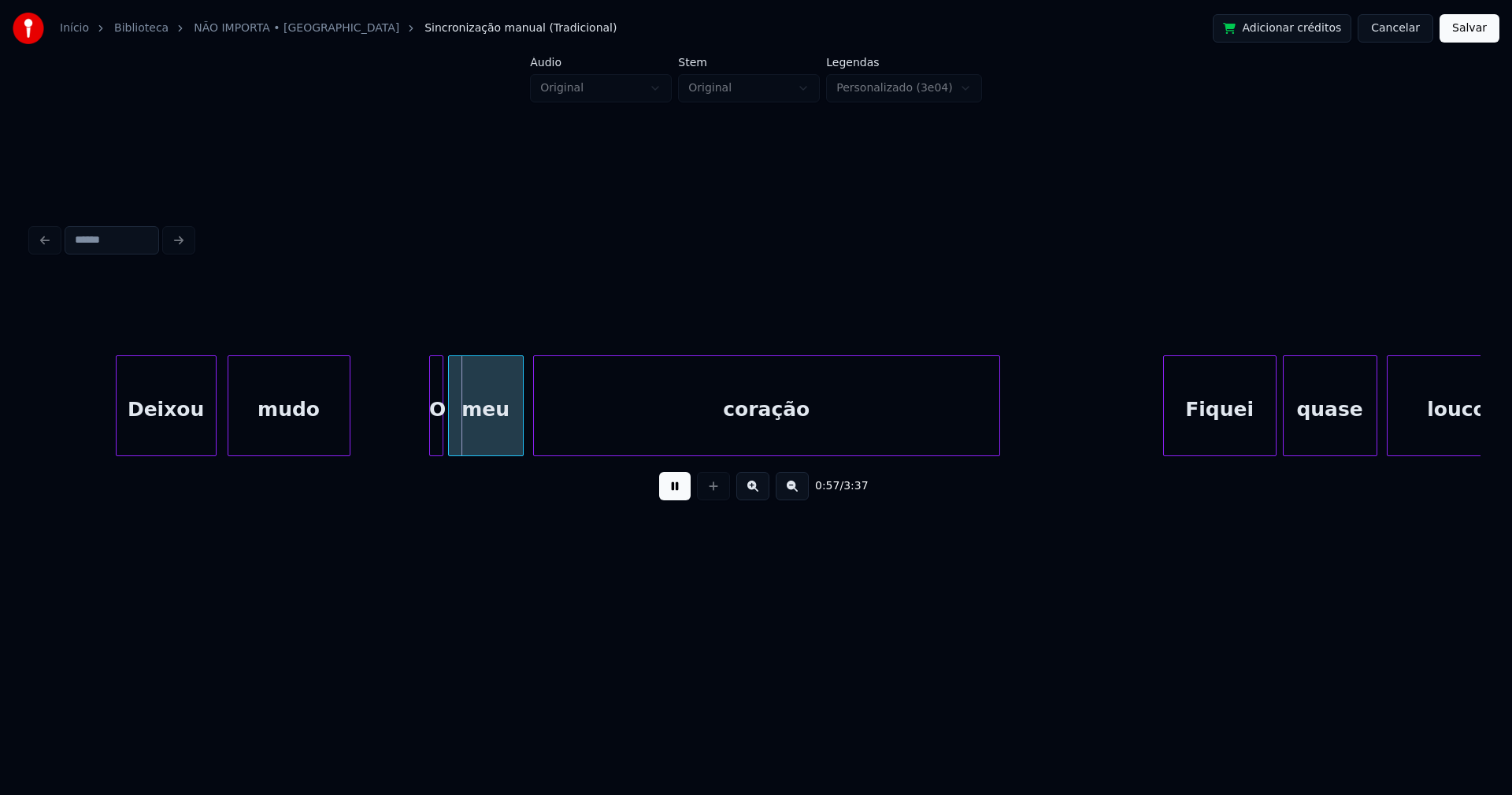
scroll to position [0, 8666]
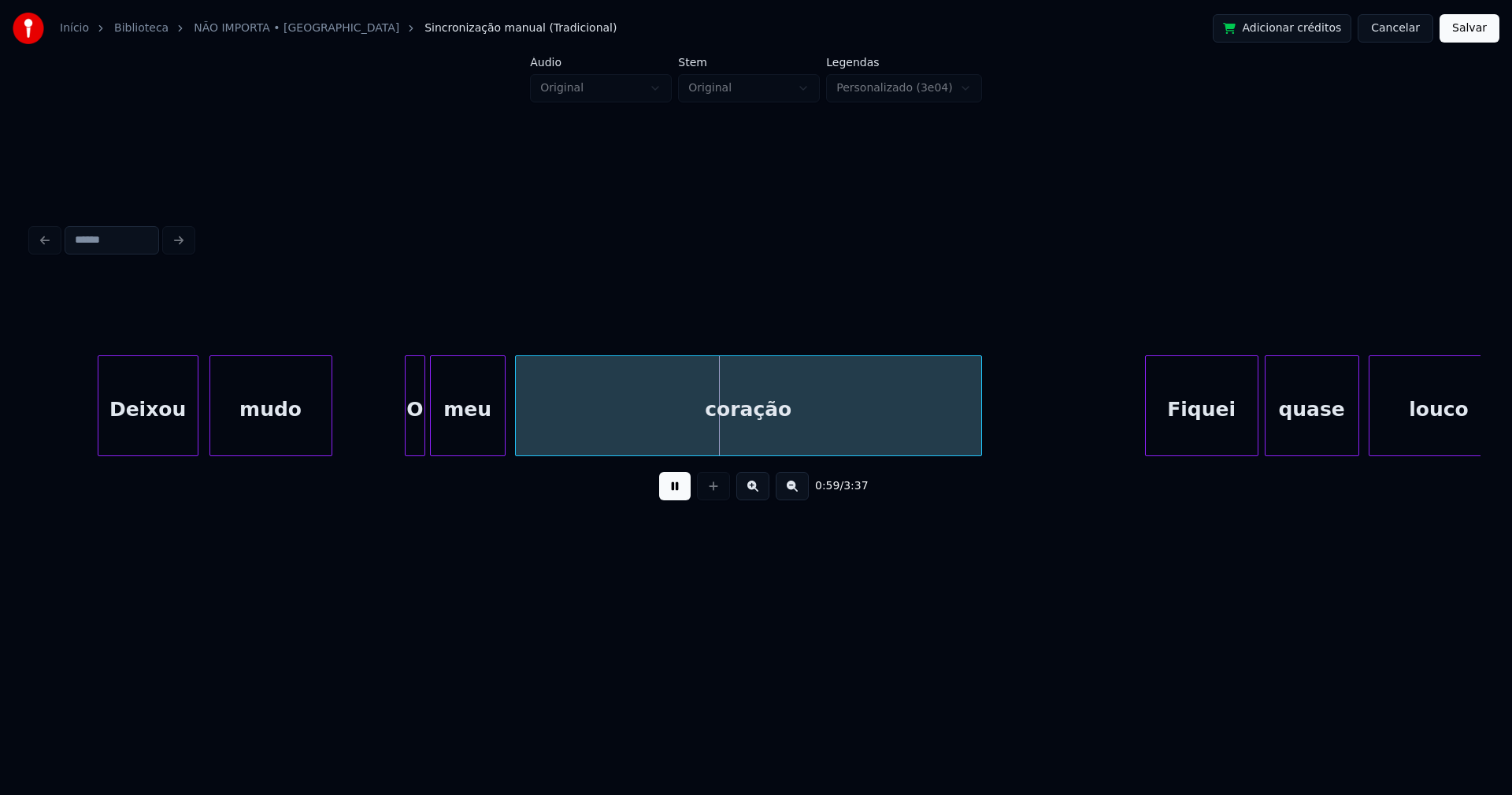
click at [409, 437] on div at bounding box center [408, 406] width 5 height 99
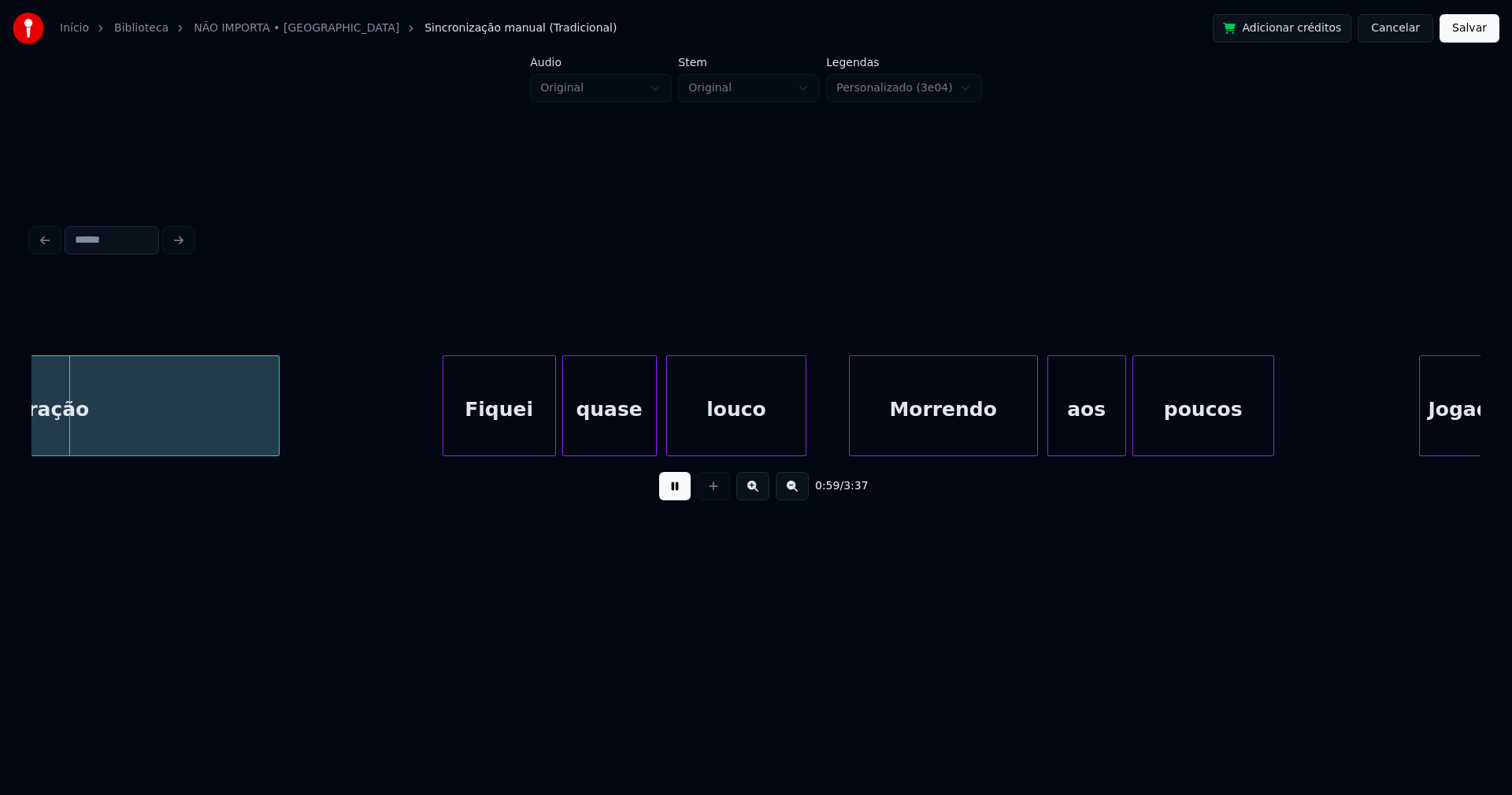
scroll to position [0, 9425]
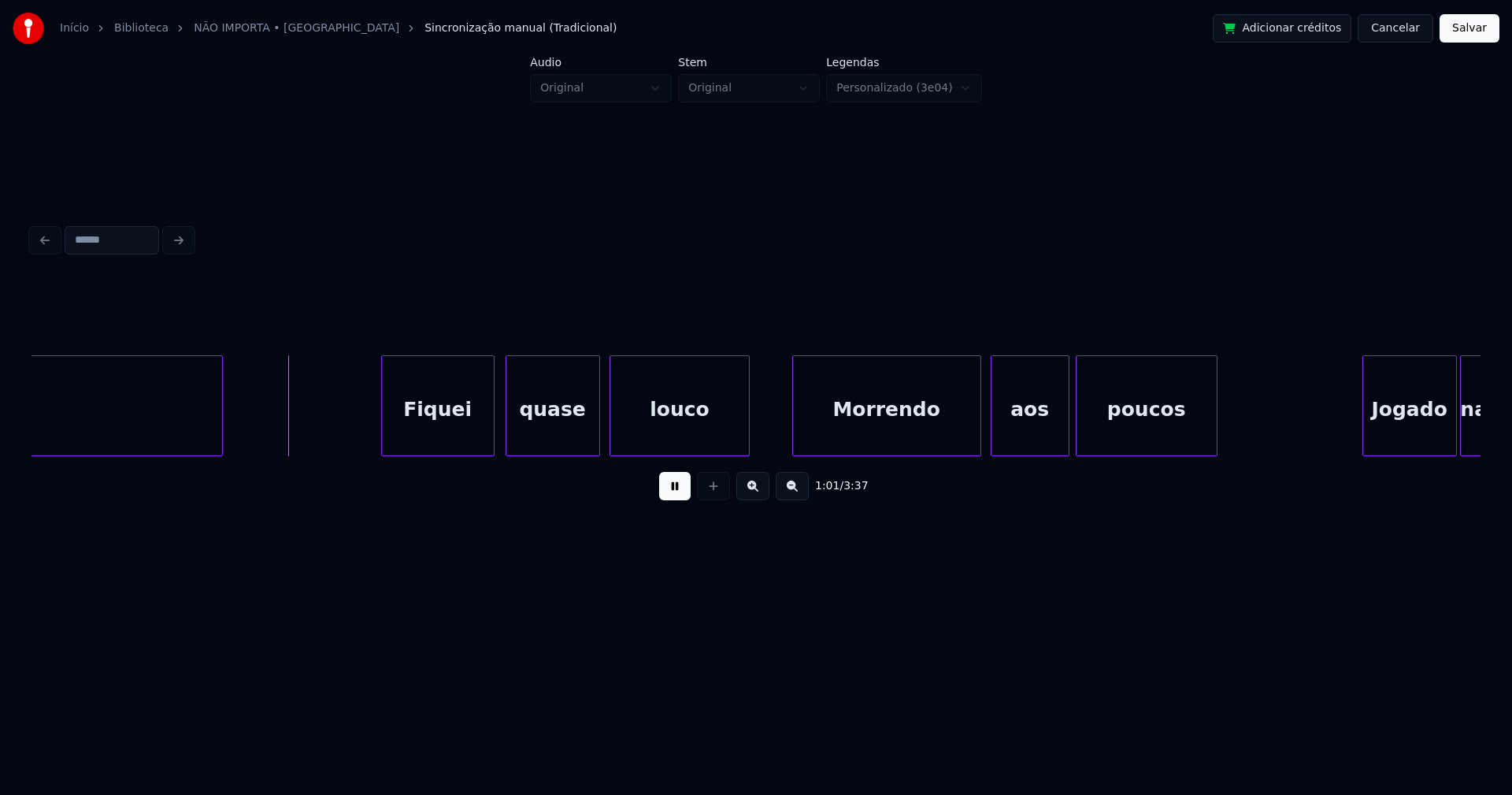
click at [435, 437] on div "Fiquei" at bounding box center [438, 410] width 111 height 107
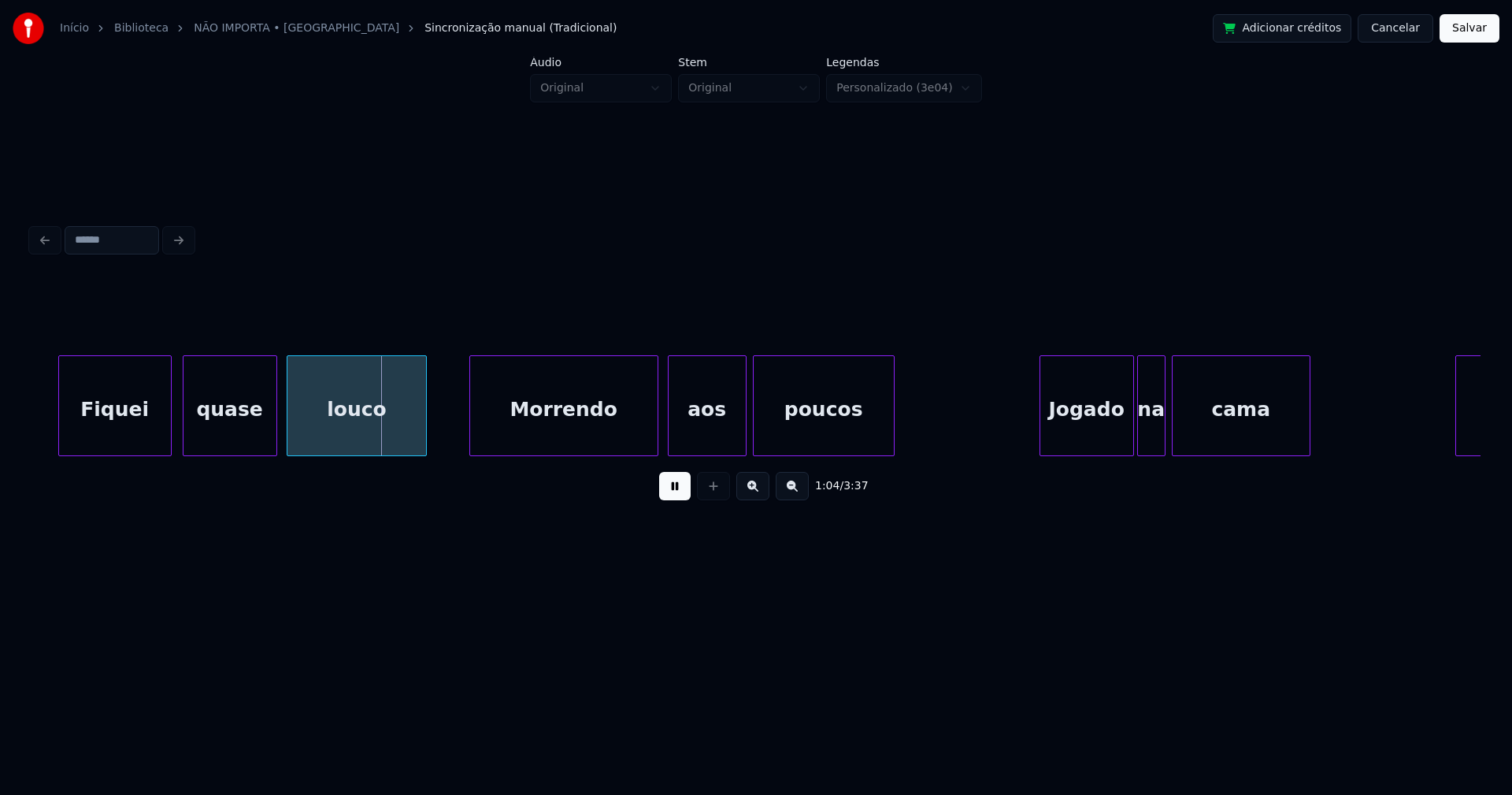
scroll to position [0, 9767]
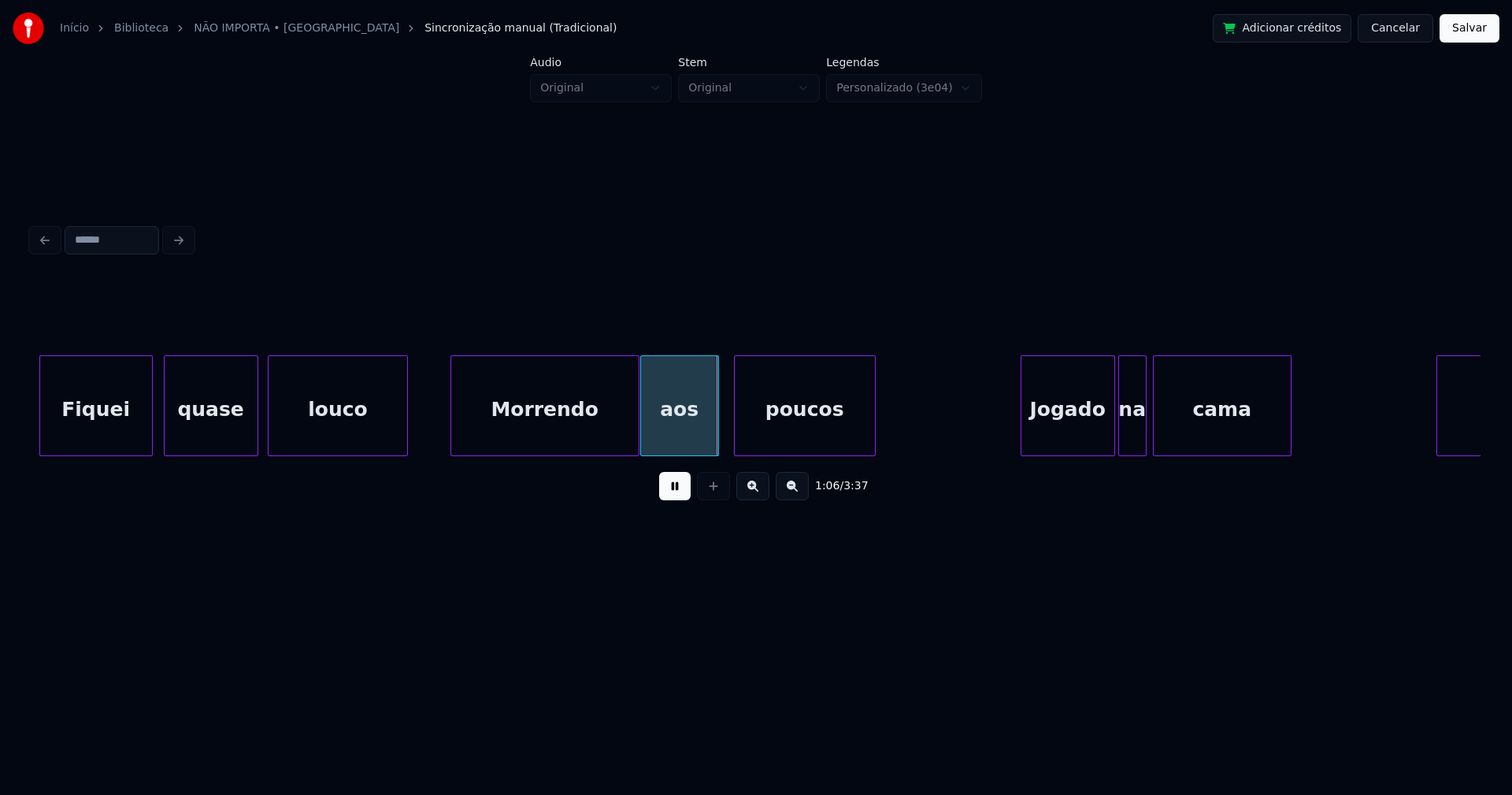
click at [701, 444] on div "aos" at bounding box center [680, 410] width 77 height 107
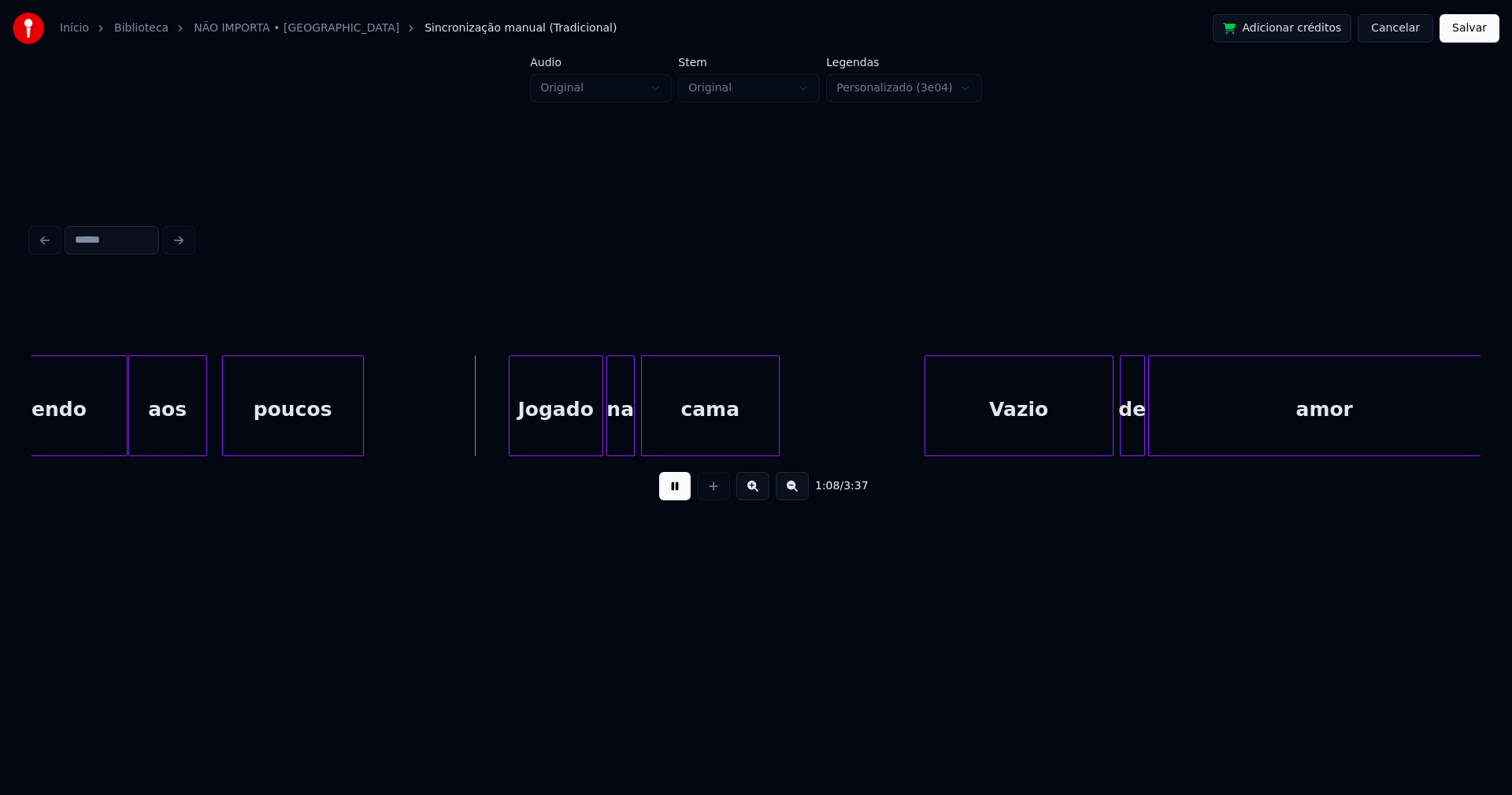
scroll to position [0, 10297]
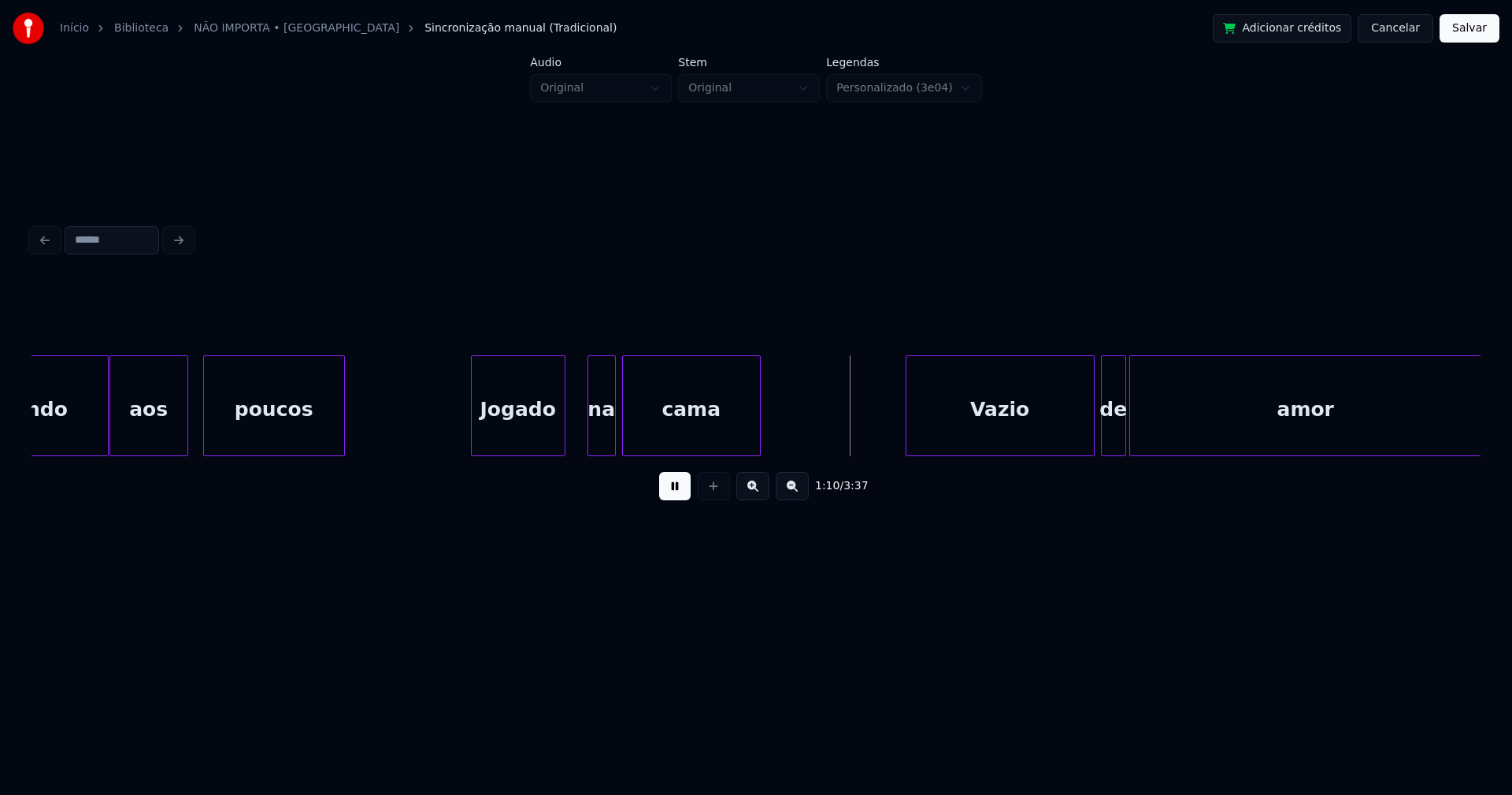
click at [515, 454] on div "Morrendo aos poucos Jogado na cama Vazio de amor" at bounding box center [756, 406] width 1448 height 101
click at [569, 428] on div at bounding box center [569, 406] width 5 height 99
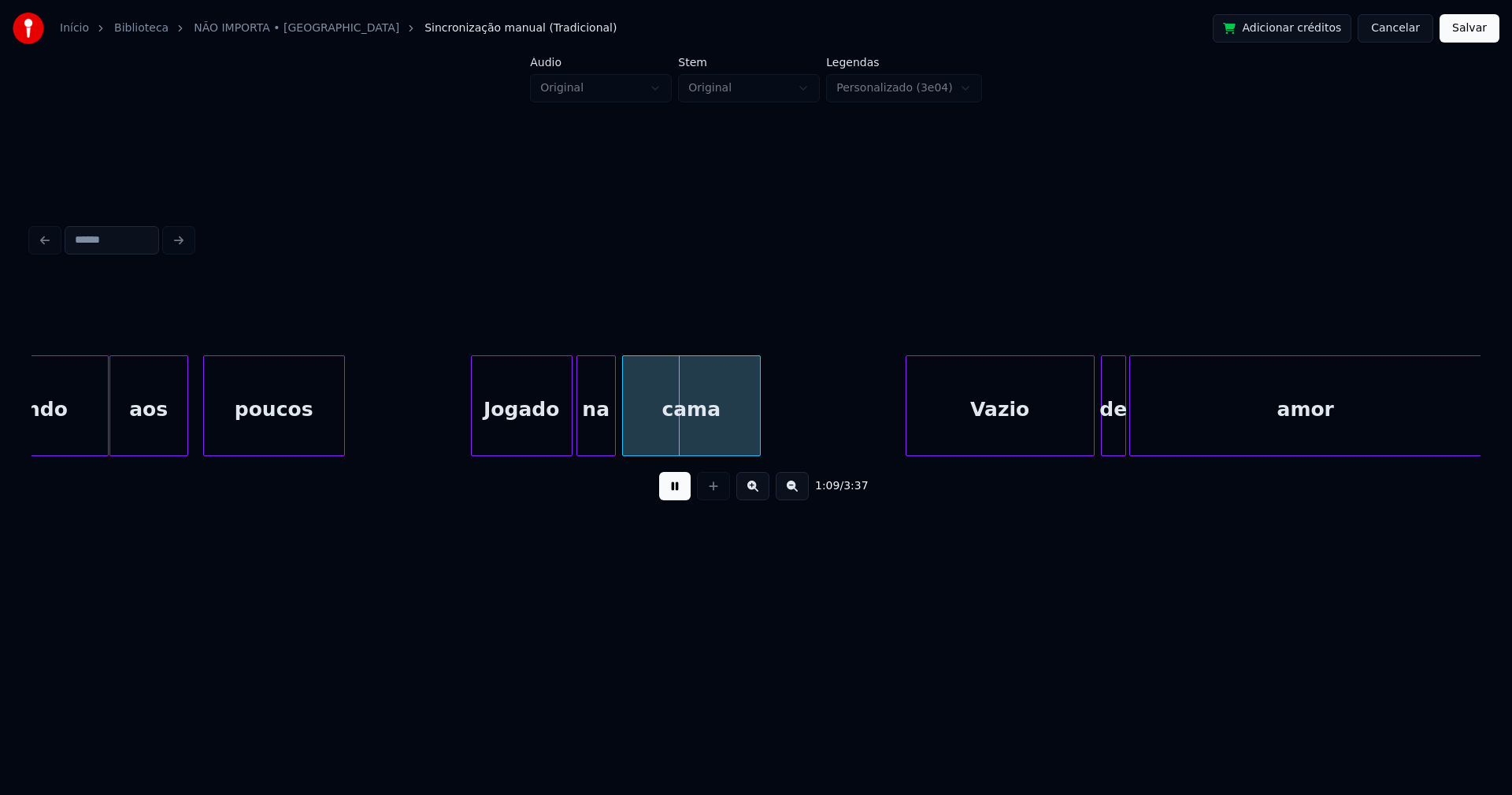
click at [581, 437] on div at bounding box center [580, 406] width 5 height 99
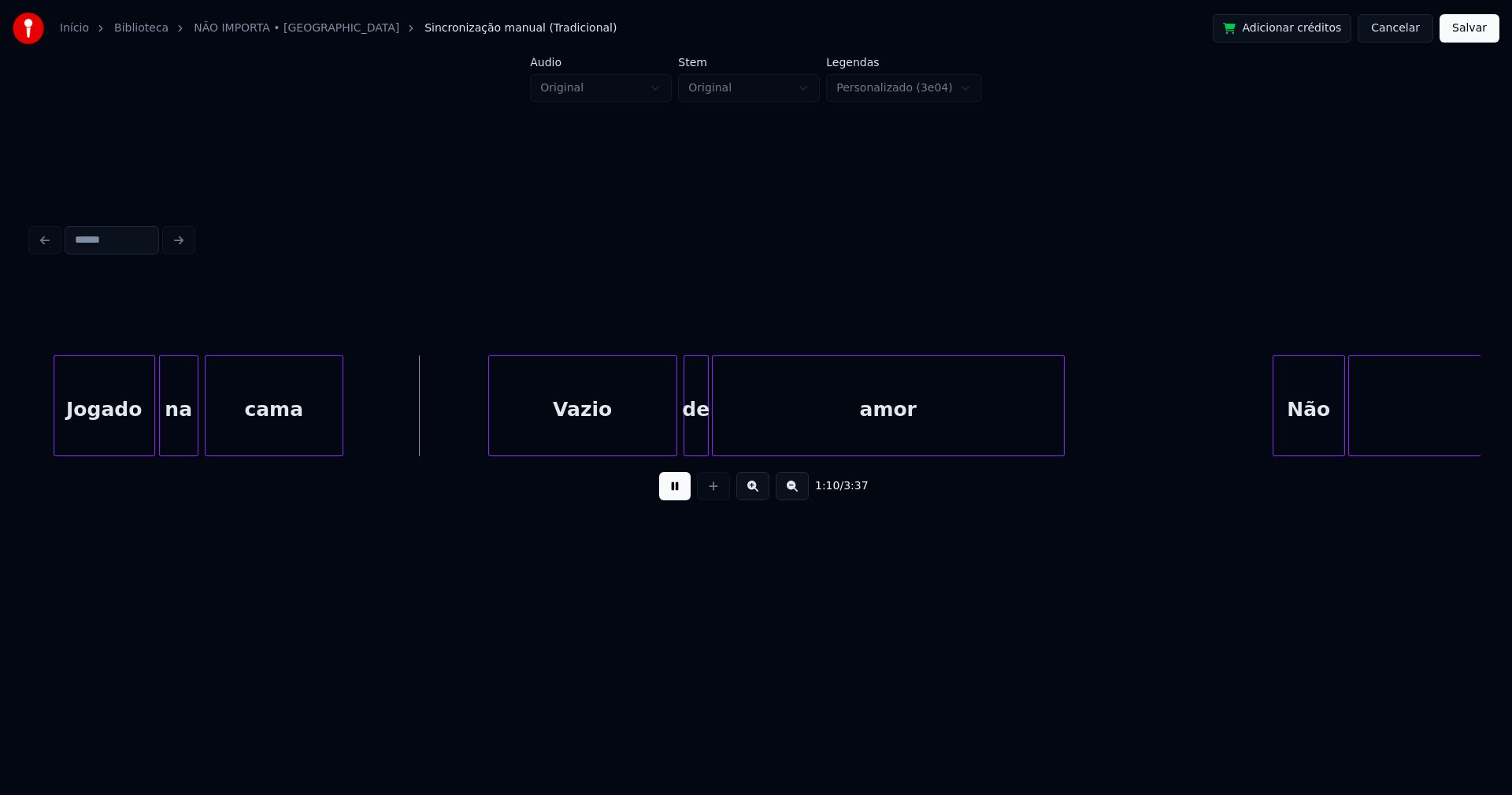
scroll to position [0, 10791]
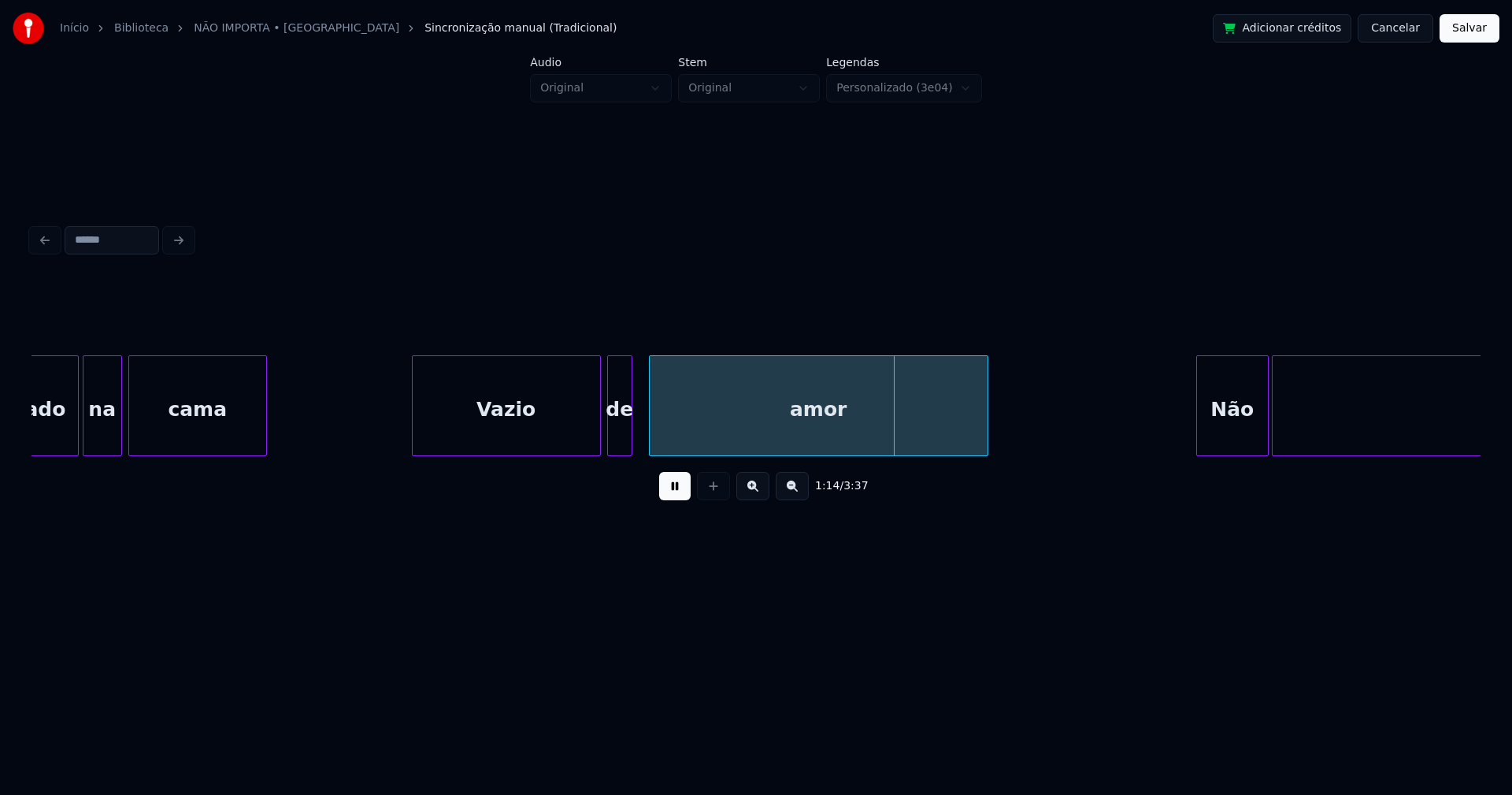
click at [654, 427] on div at bounding box center [652, 406] width 5 height 99
click at [641, 428] on div at bounding box center [642, 406] width 5 height 99
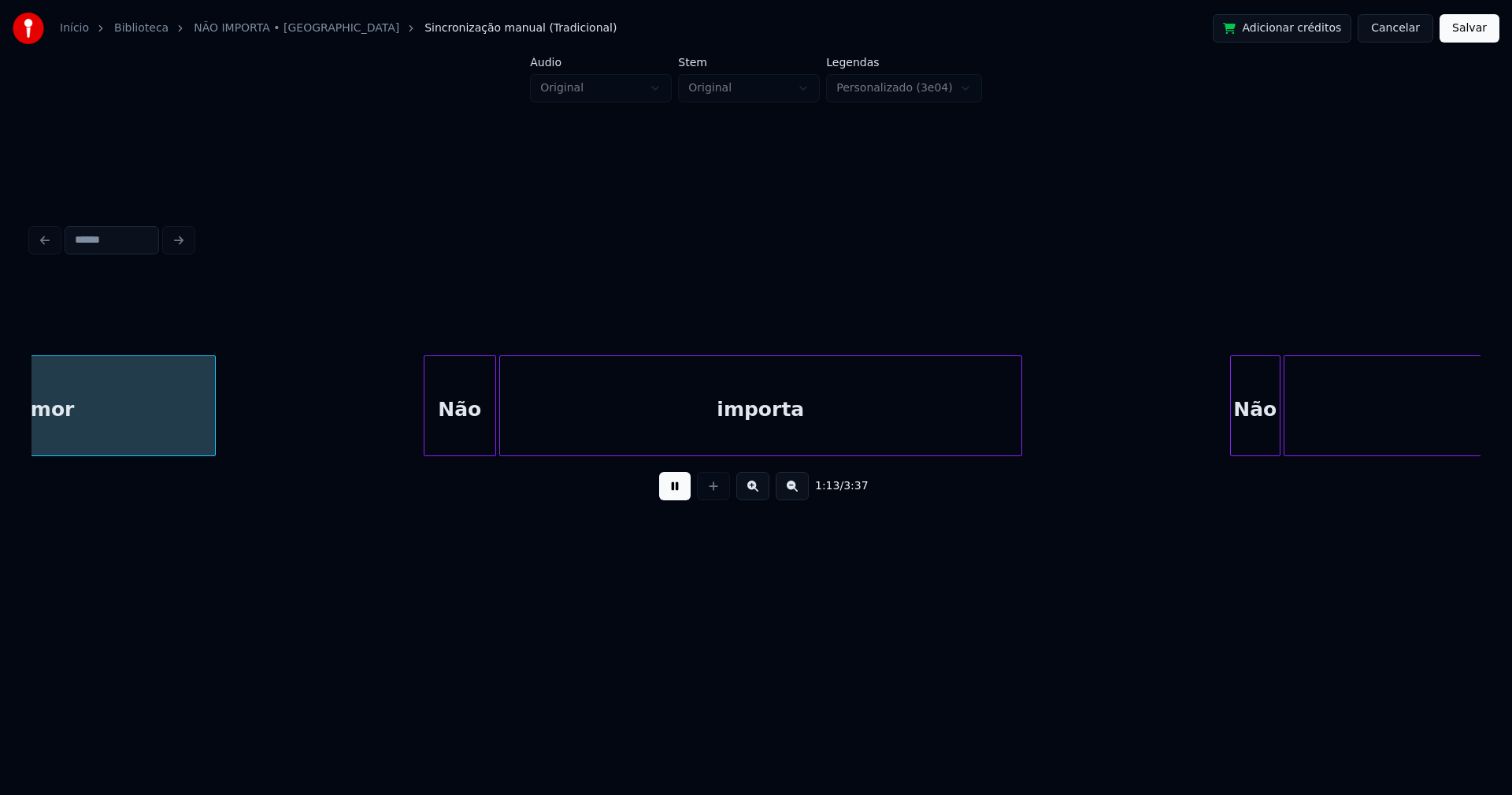
scroll to position [0, 11580]
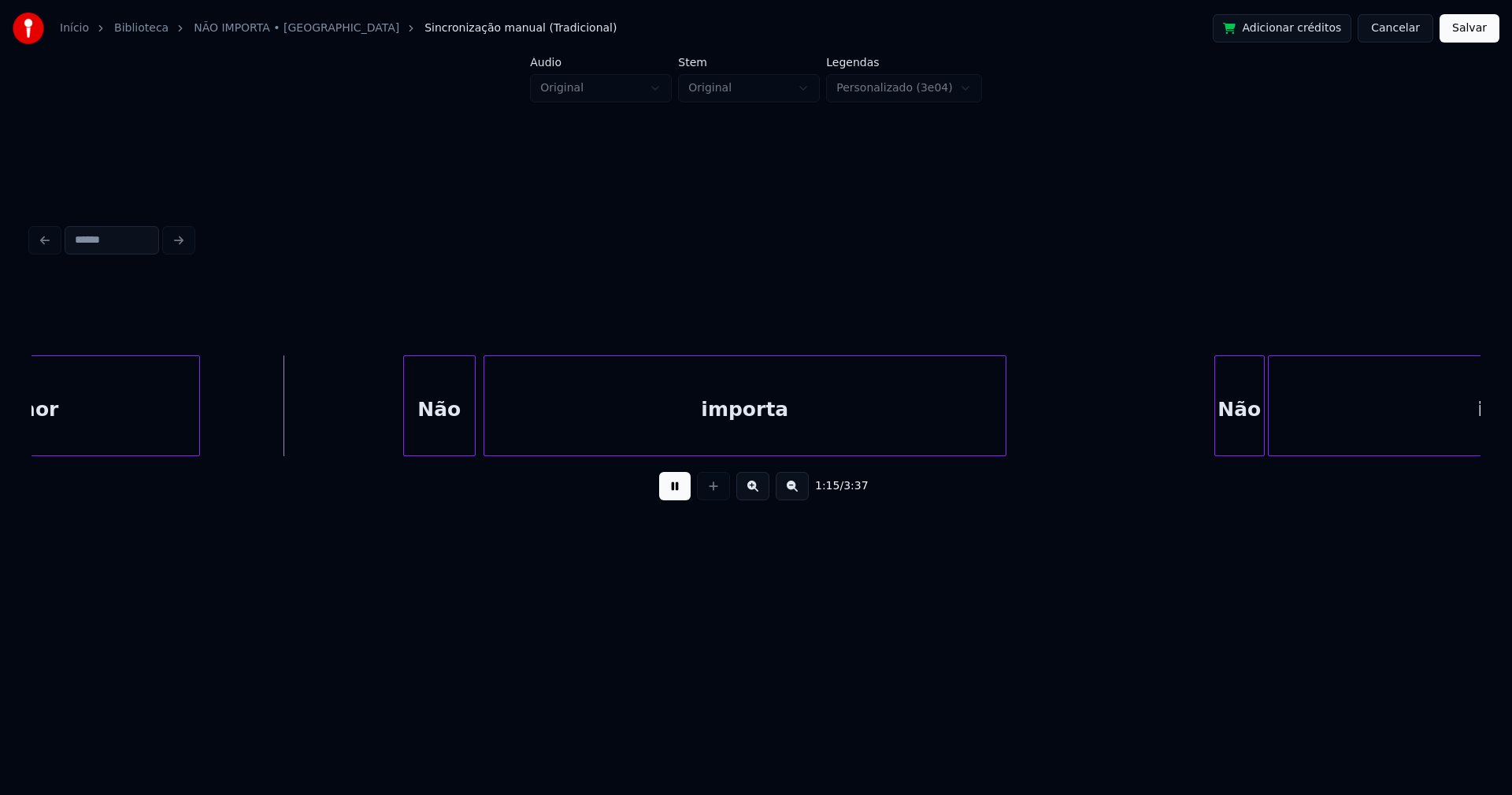
click at [442, 440] on div "Não" at bounding box center [439, 410] width 71 height 107
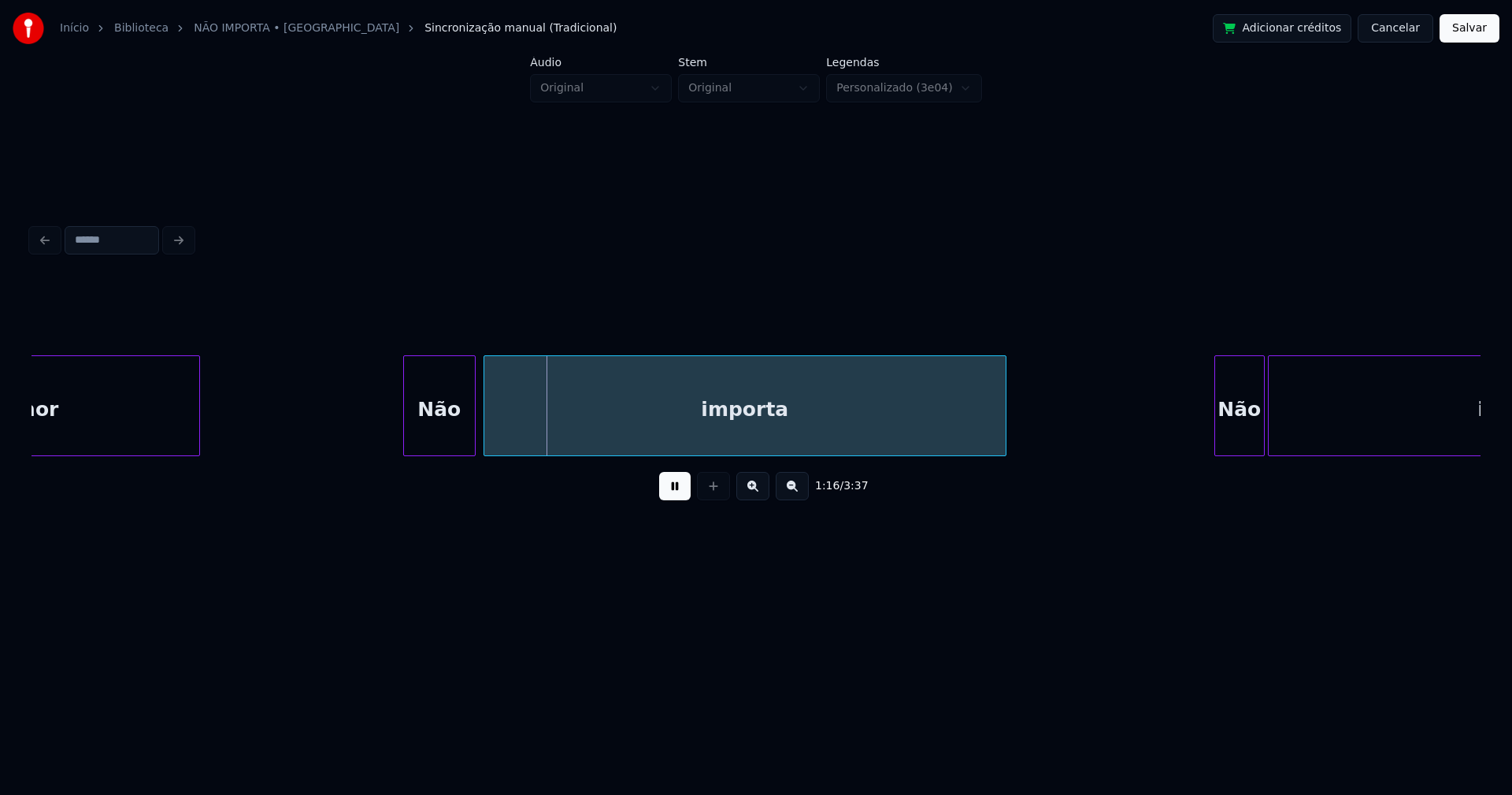
click at [367, 438] on div at bounding box center [368, 406] width 5 height 99
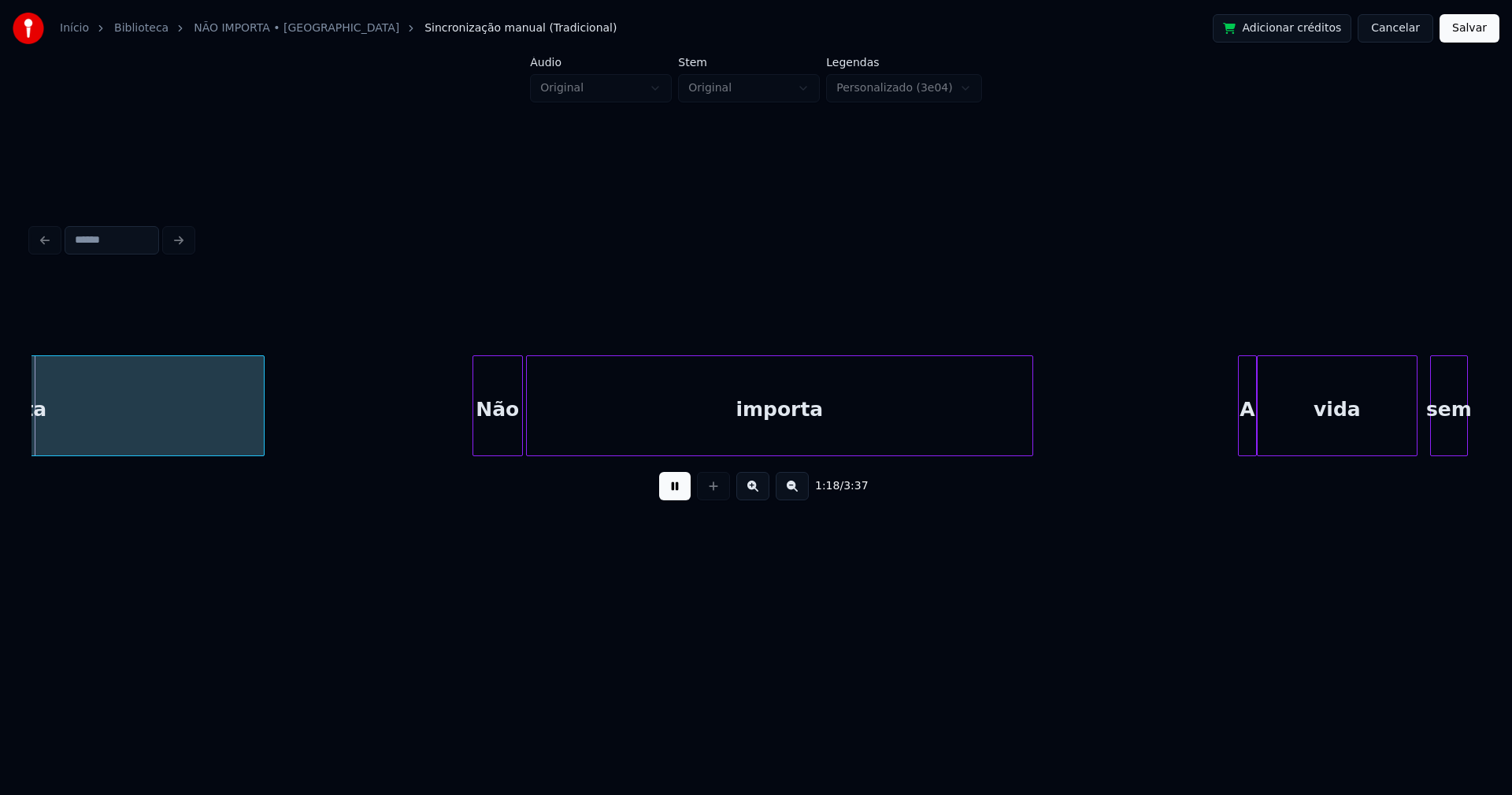
scroll to position [0, 12329]
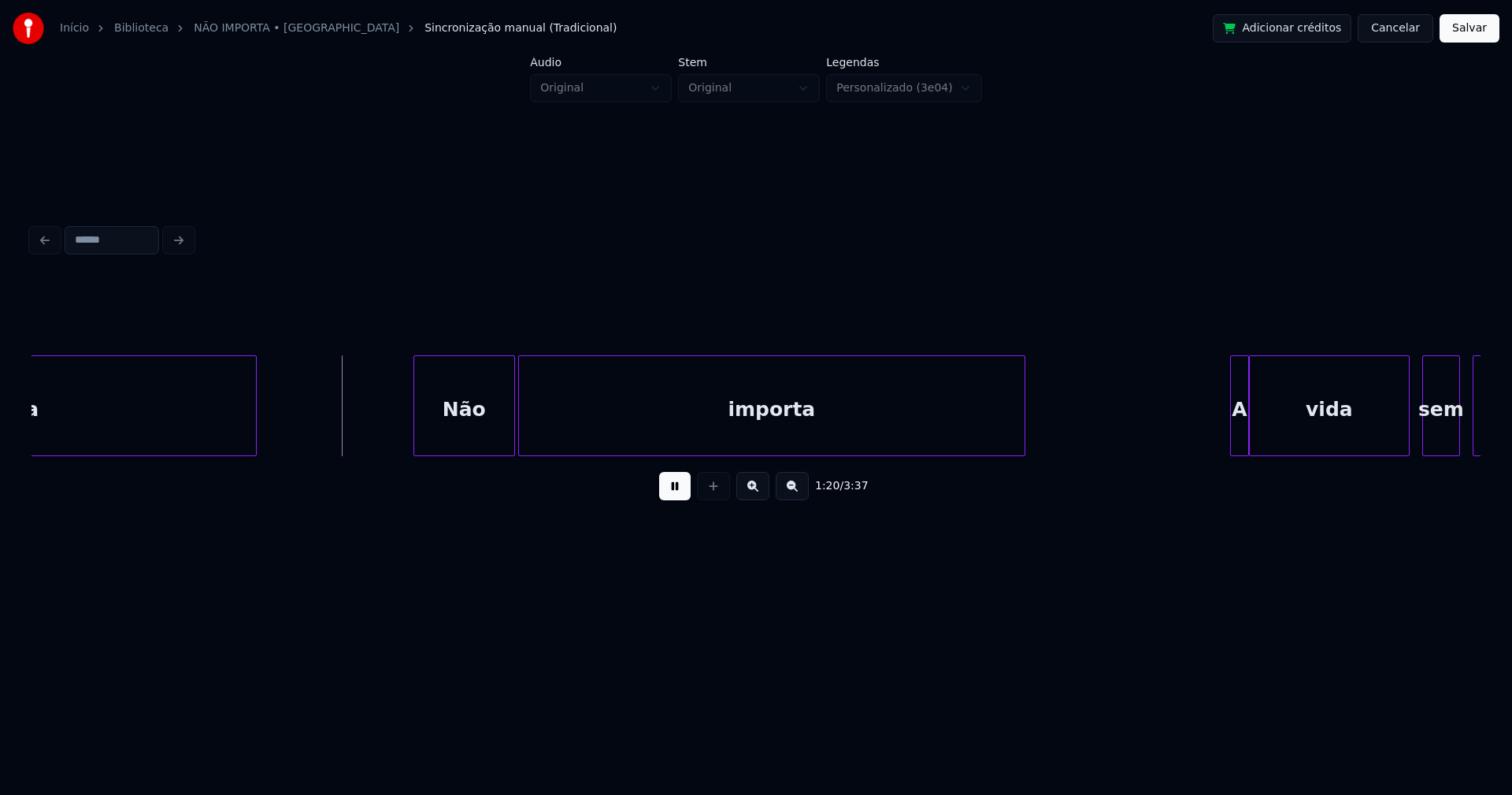
click at [417, 442] on div at bounding box center [417, 406] width 5 height 99
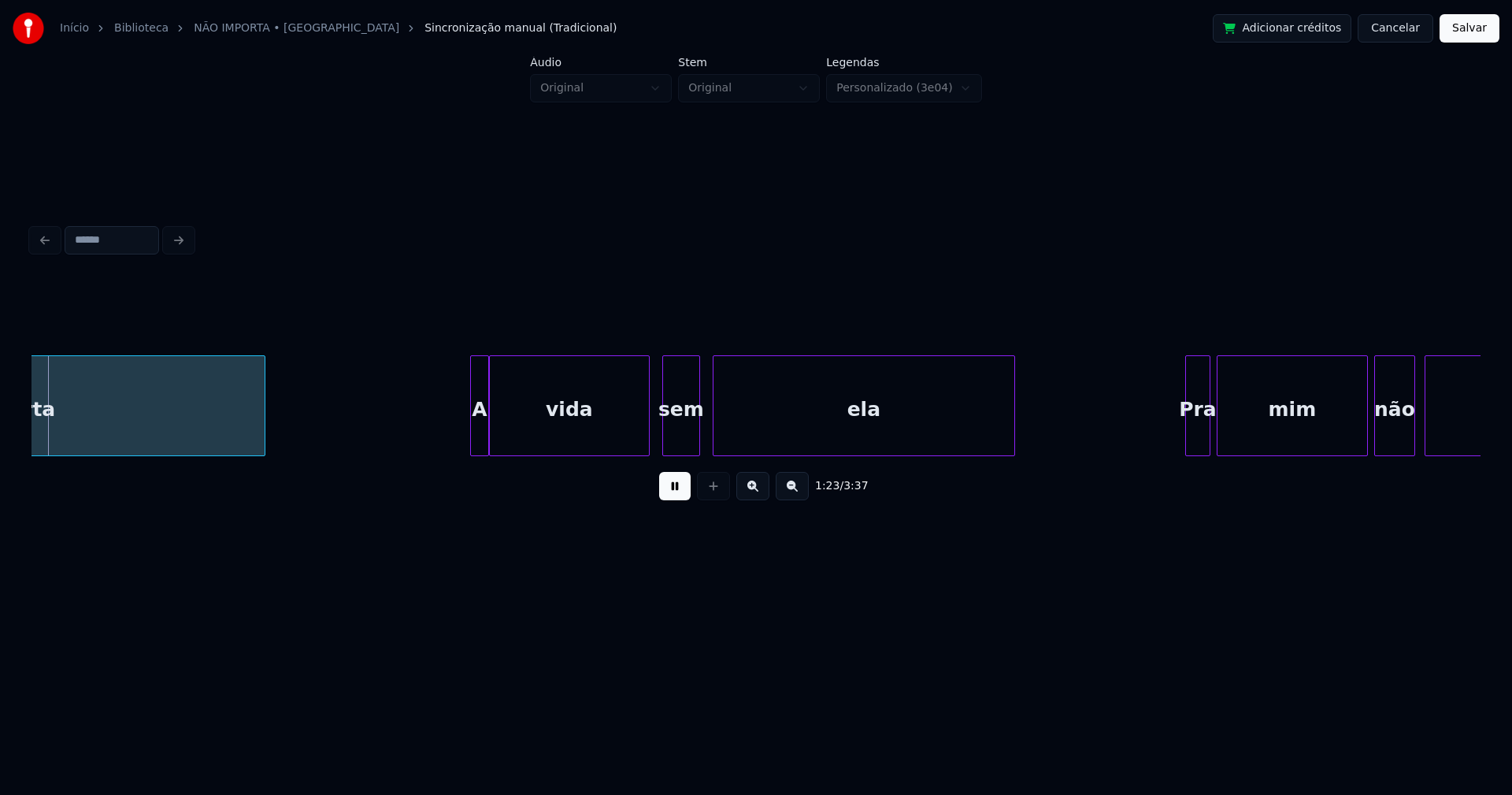
scroll to position [0, 13094]
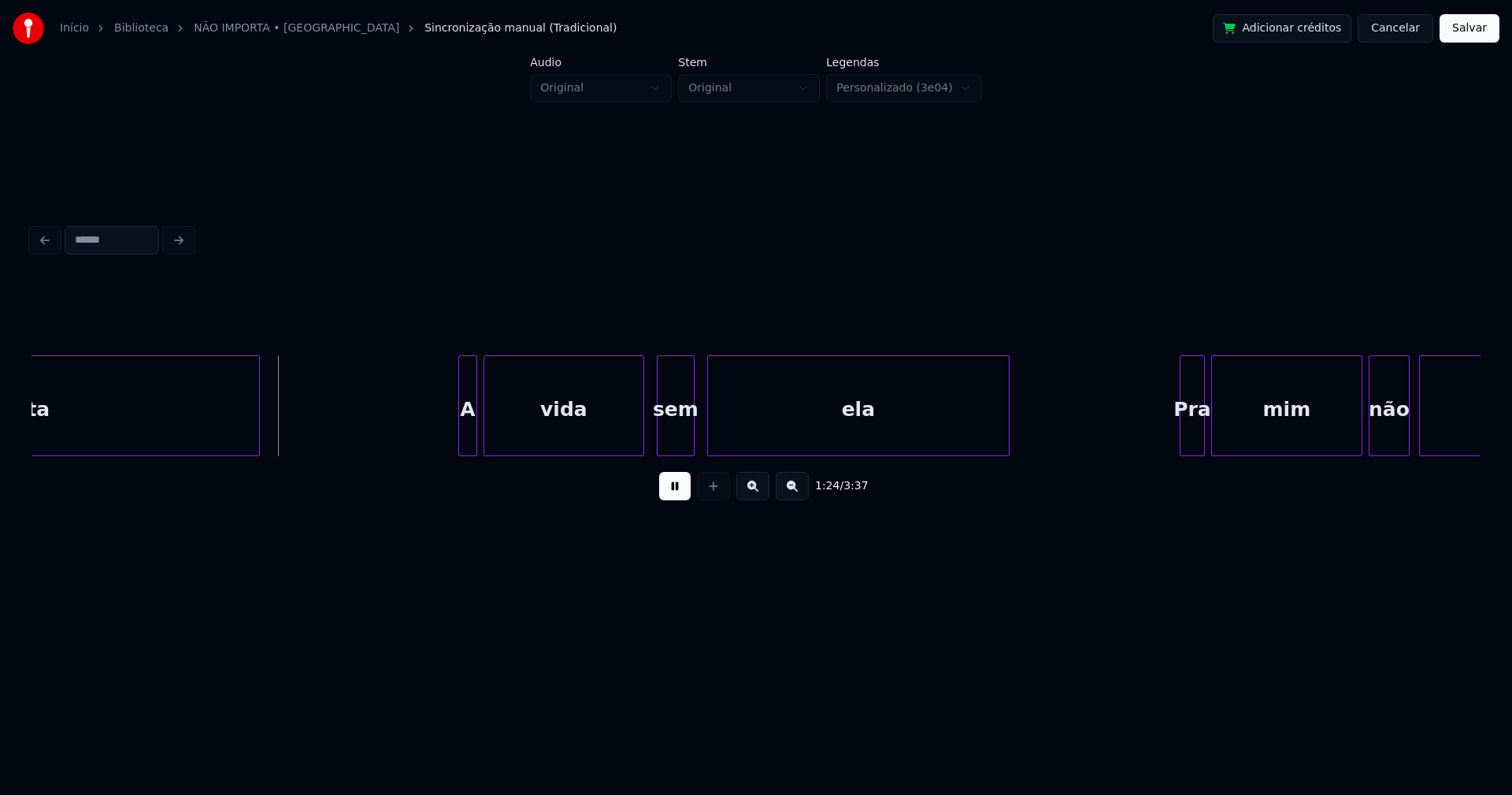
click at [464, 440] on div "A" at bounding box center [468, 410] width 18 height 107
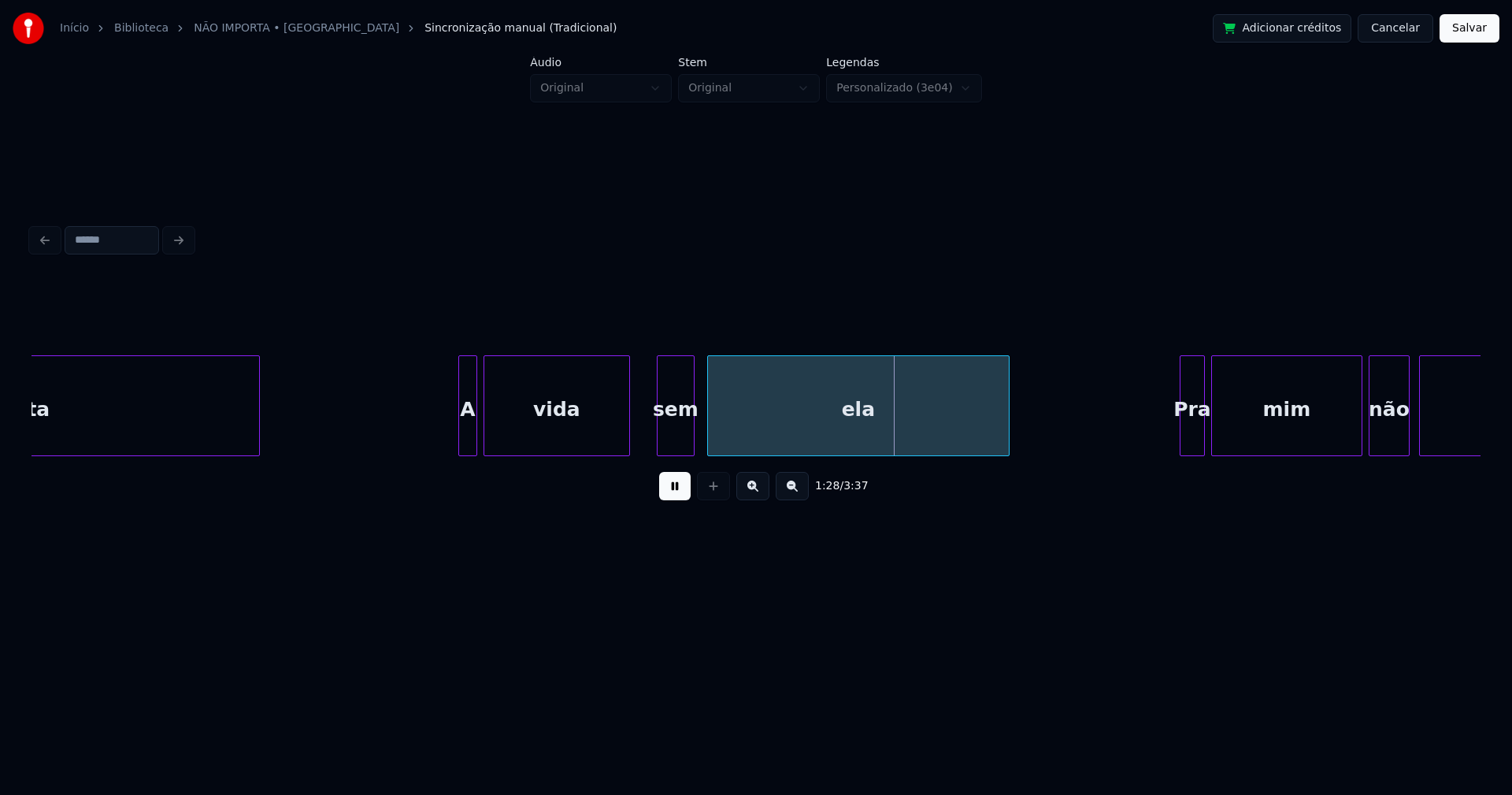
click at [624, 449] on div "vida" at bounding box center [557, 406] width 147 height 101
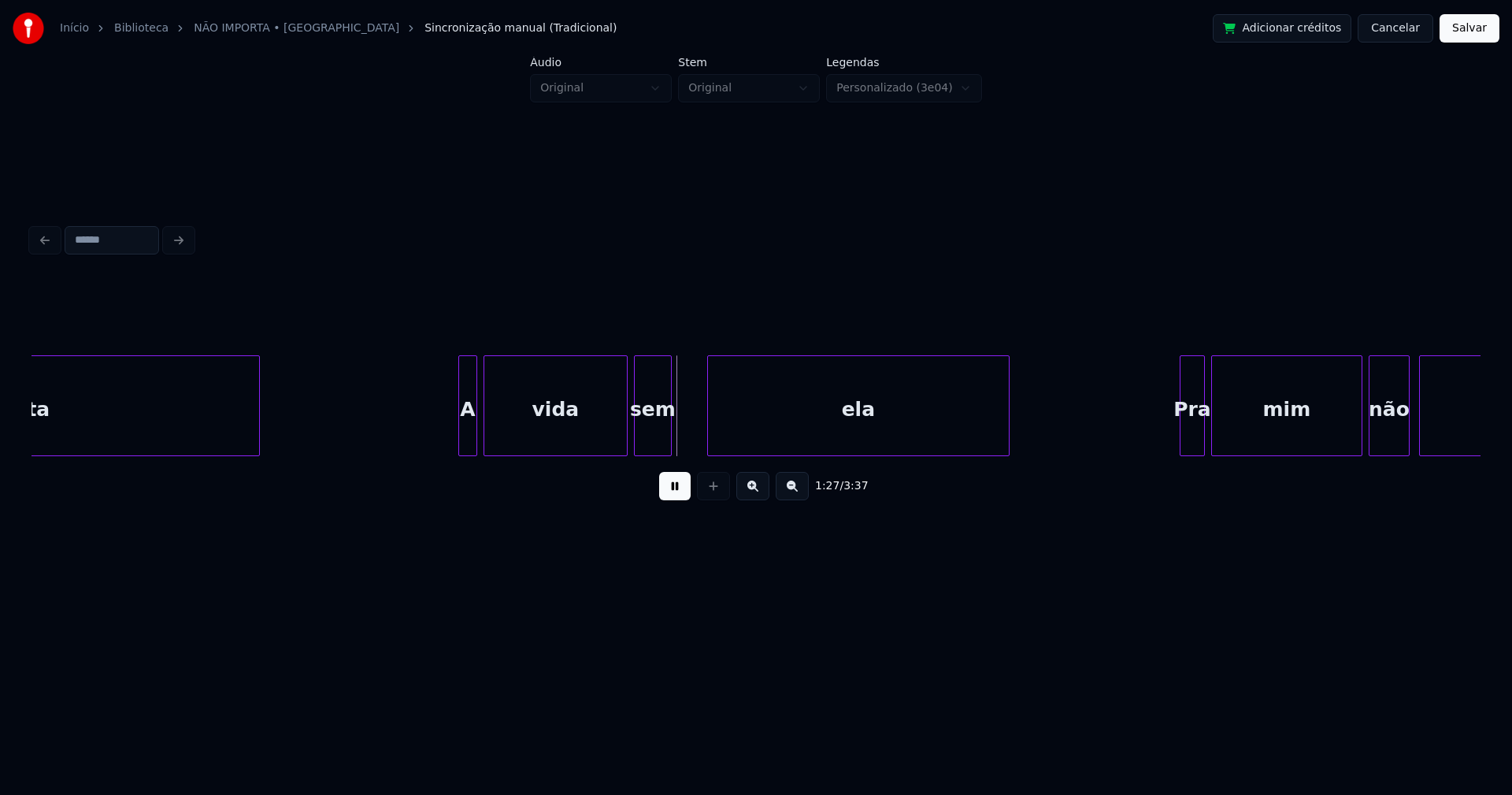
click at [649, 450] on div "importa A vida sem ela Pra mim não importa" at bounding box center [756, 406] width 1448 height 101
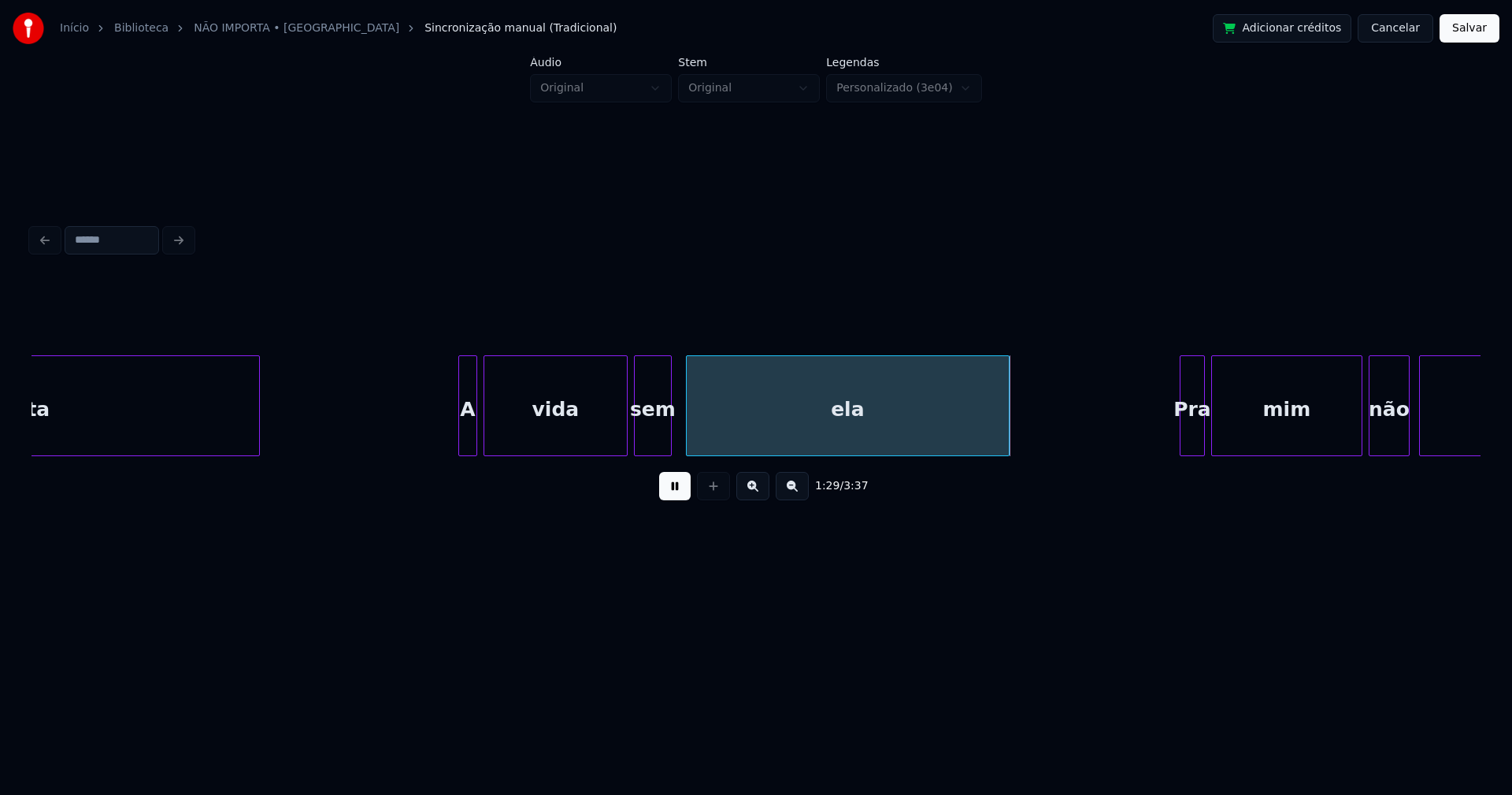
click at [686, 440] on div at bounding box center [689, 406] width 5 height 99
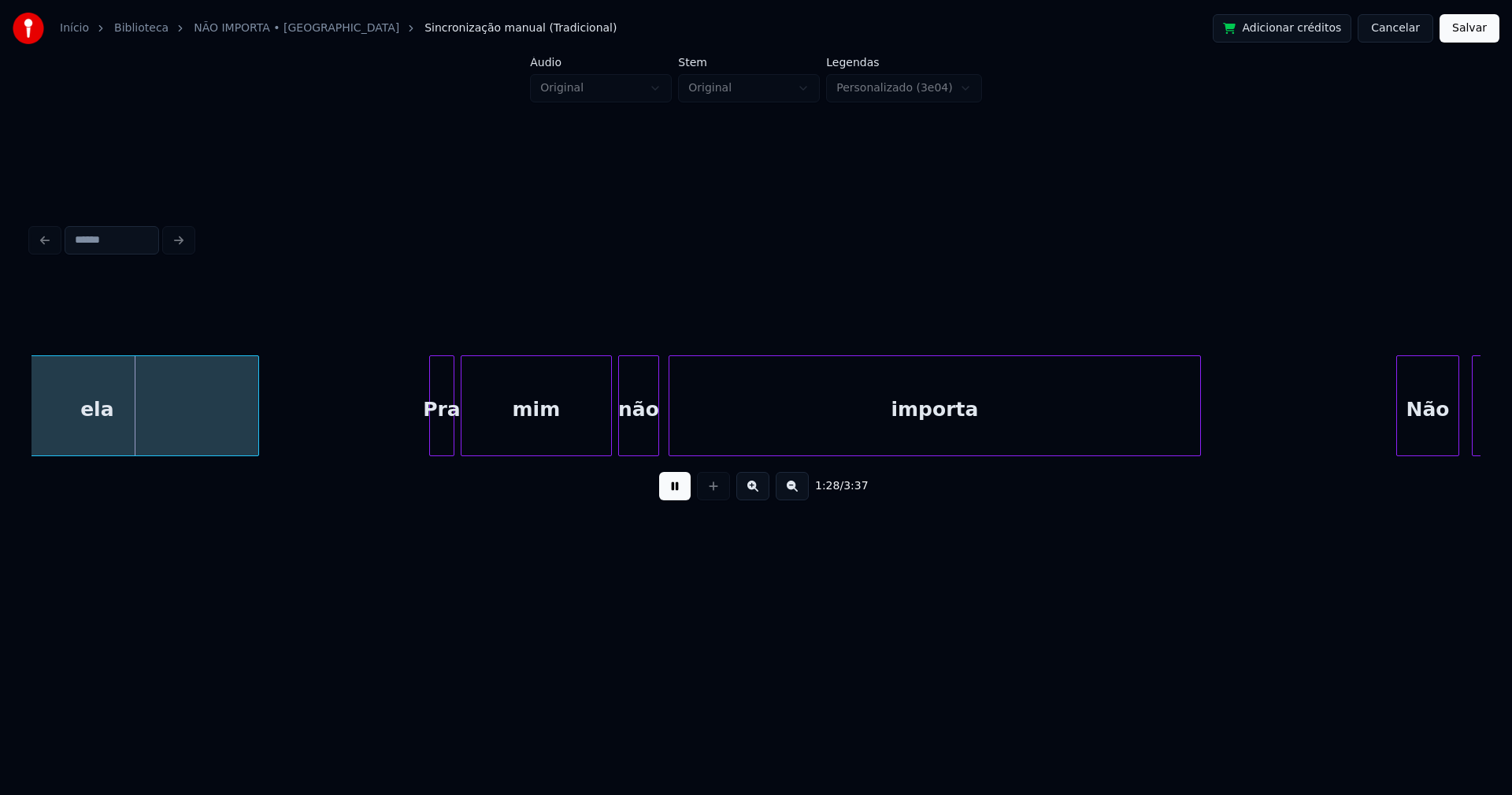
scroll to position [0, 13863]
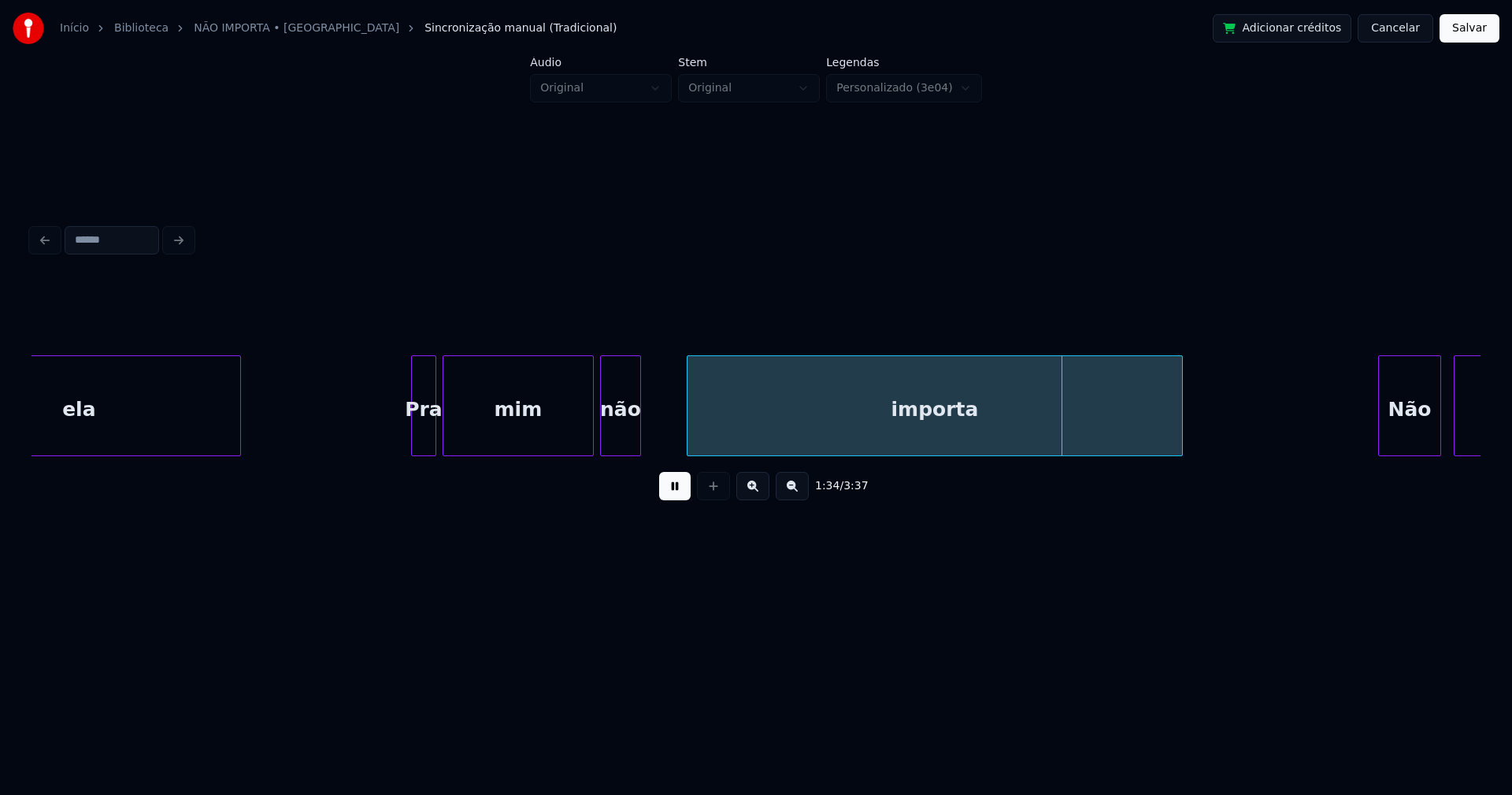
click at [691, 418] on div at bounding box center [690, 406] width 5 height 99
click at [670, 423] on div at bounding box center [670, 406] width 5 height 99
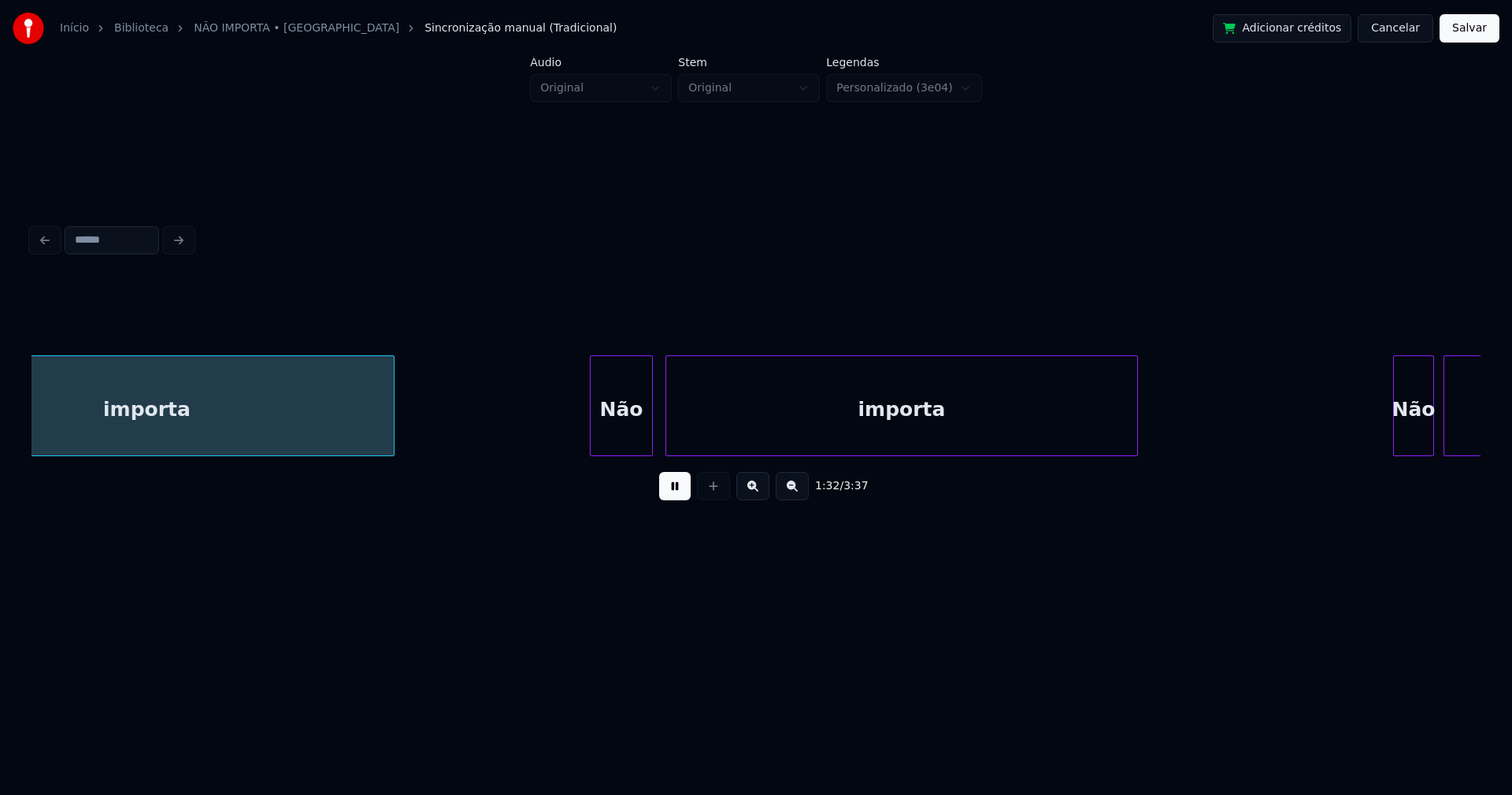
scroll to position [0, 14666]
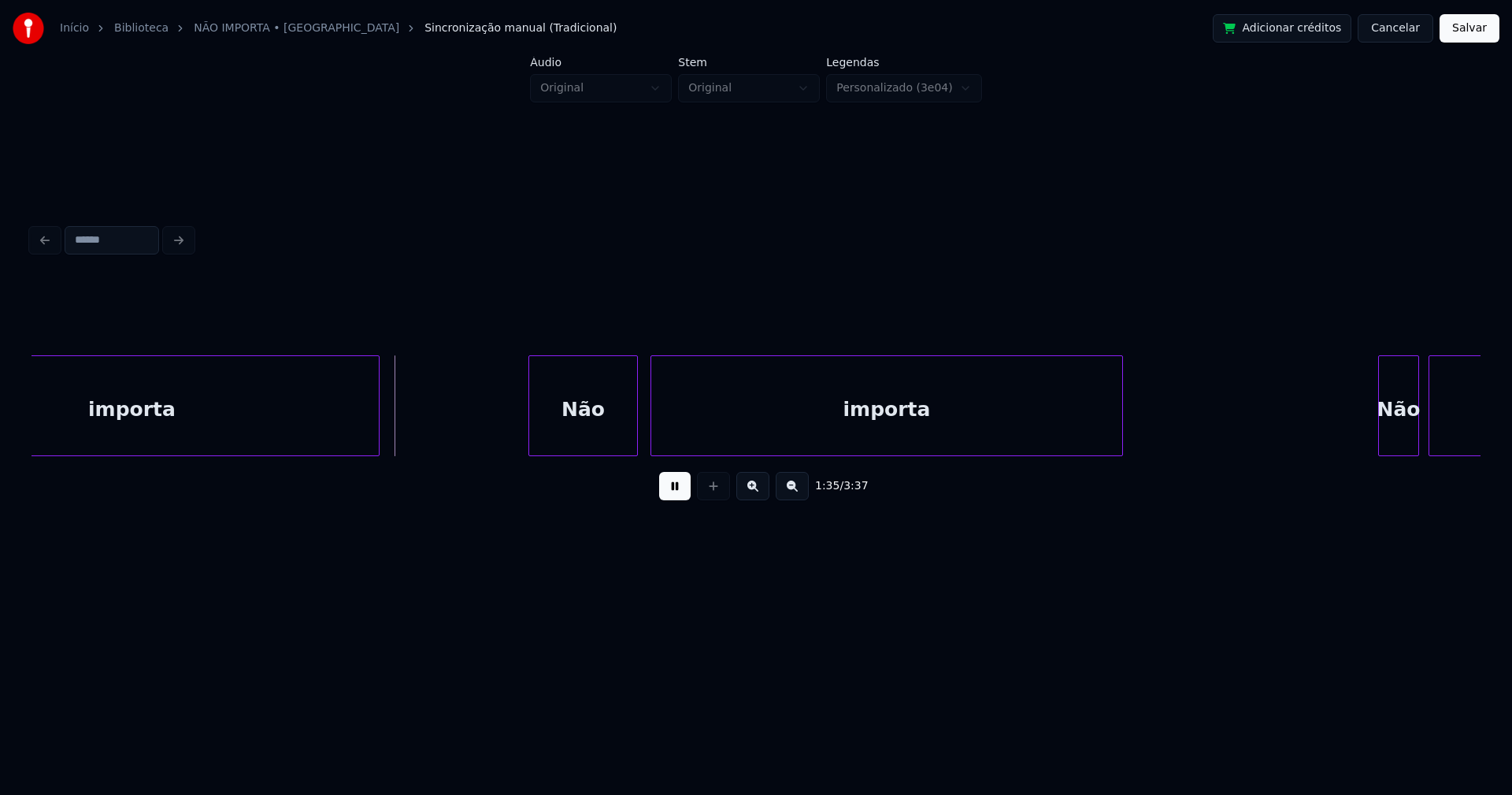
click at [531, 441] on div at bounding box center [531, 406] width 5 height 99
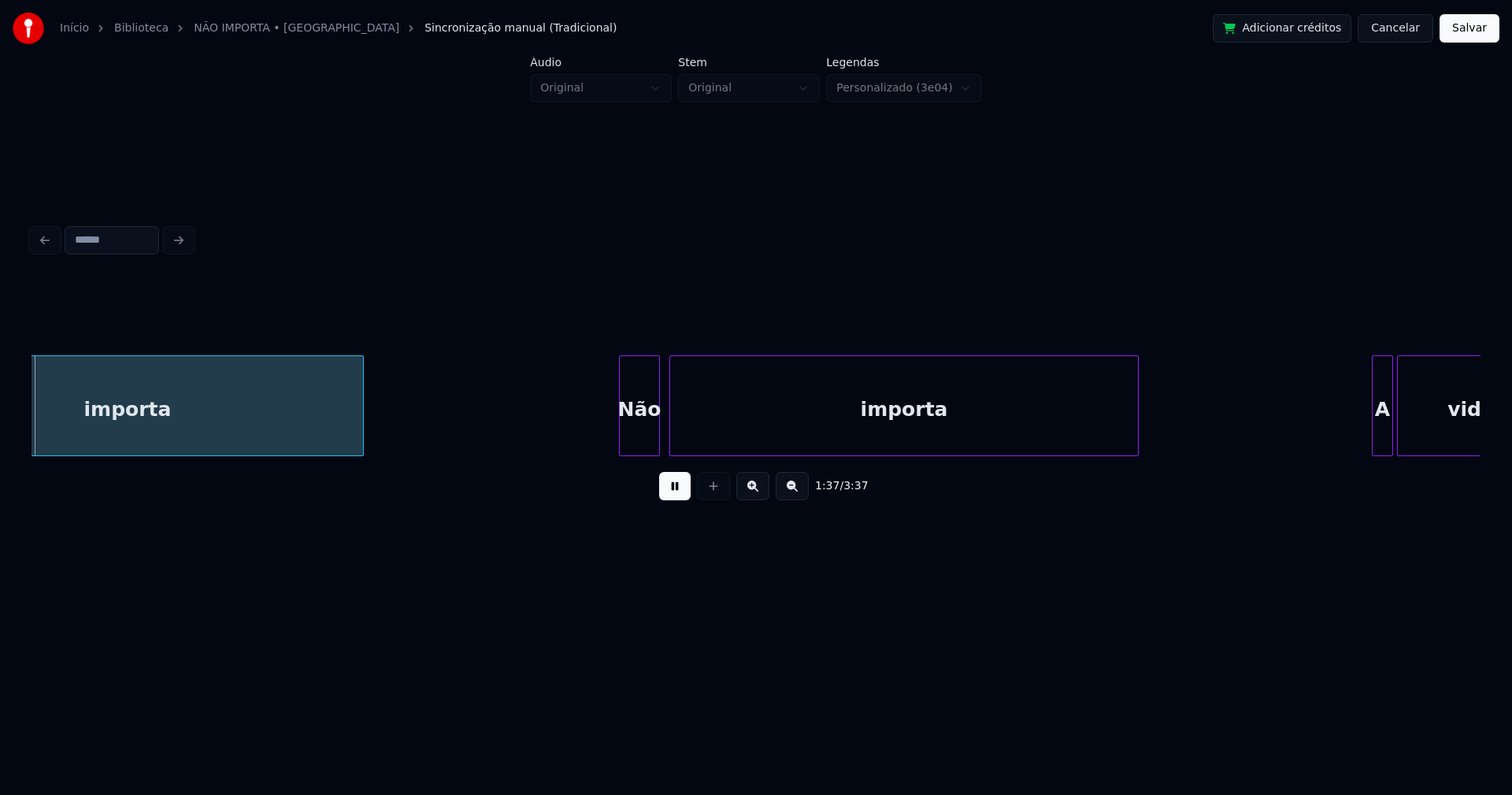
scroll to position [0, 15454]
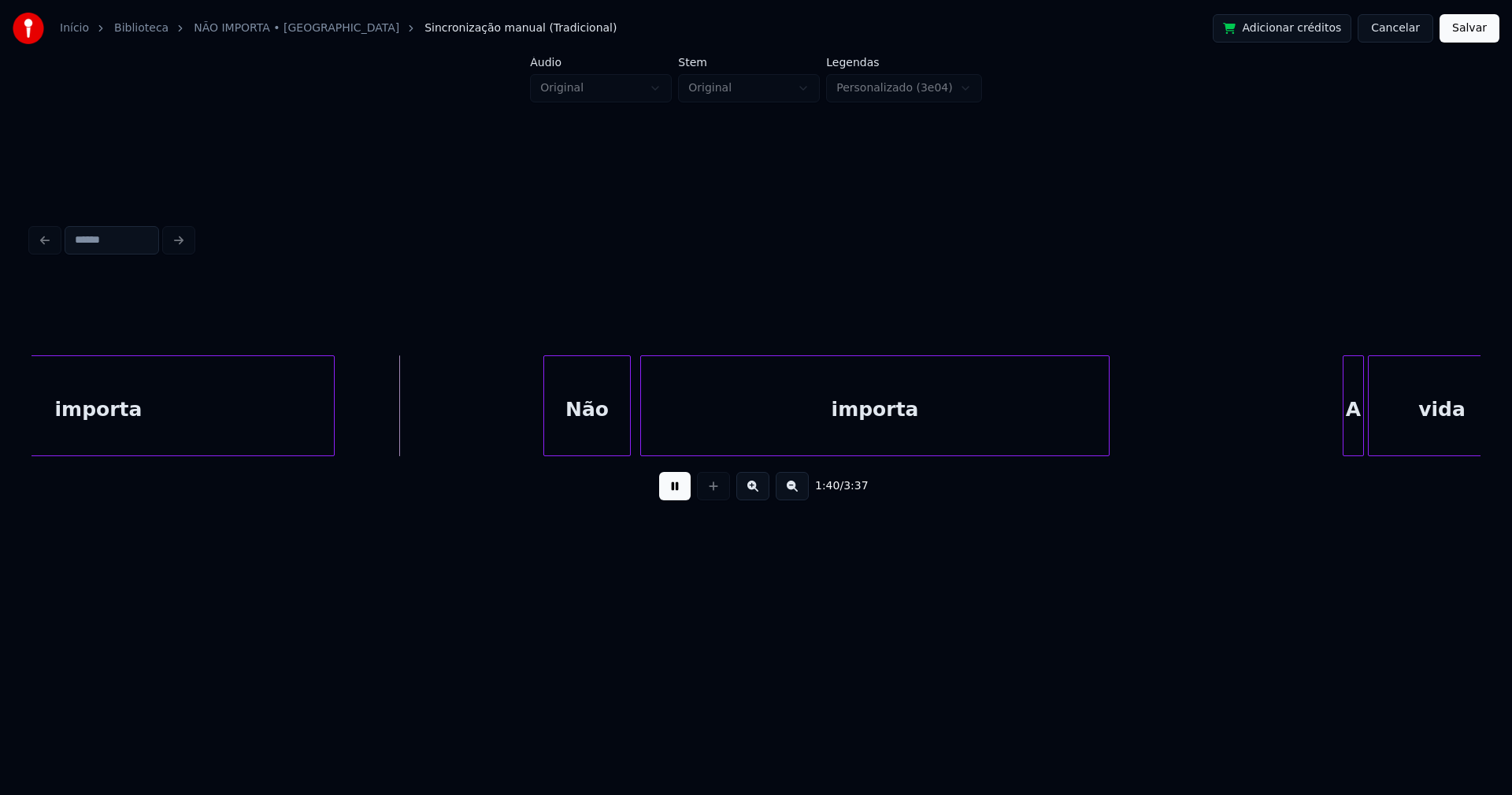
click at [545, 444] on div at bounding box center [546, 406] width 5 height 99
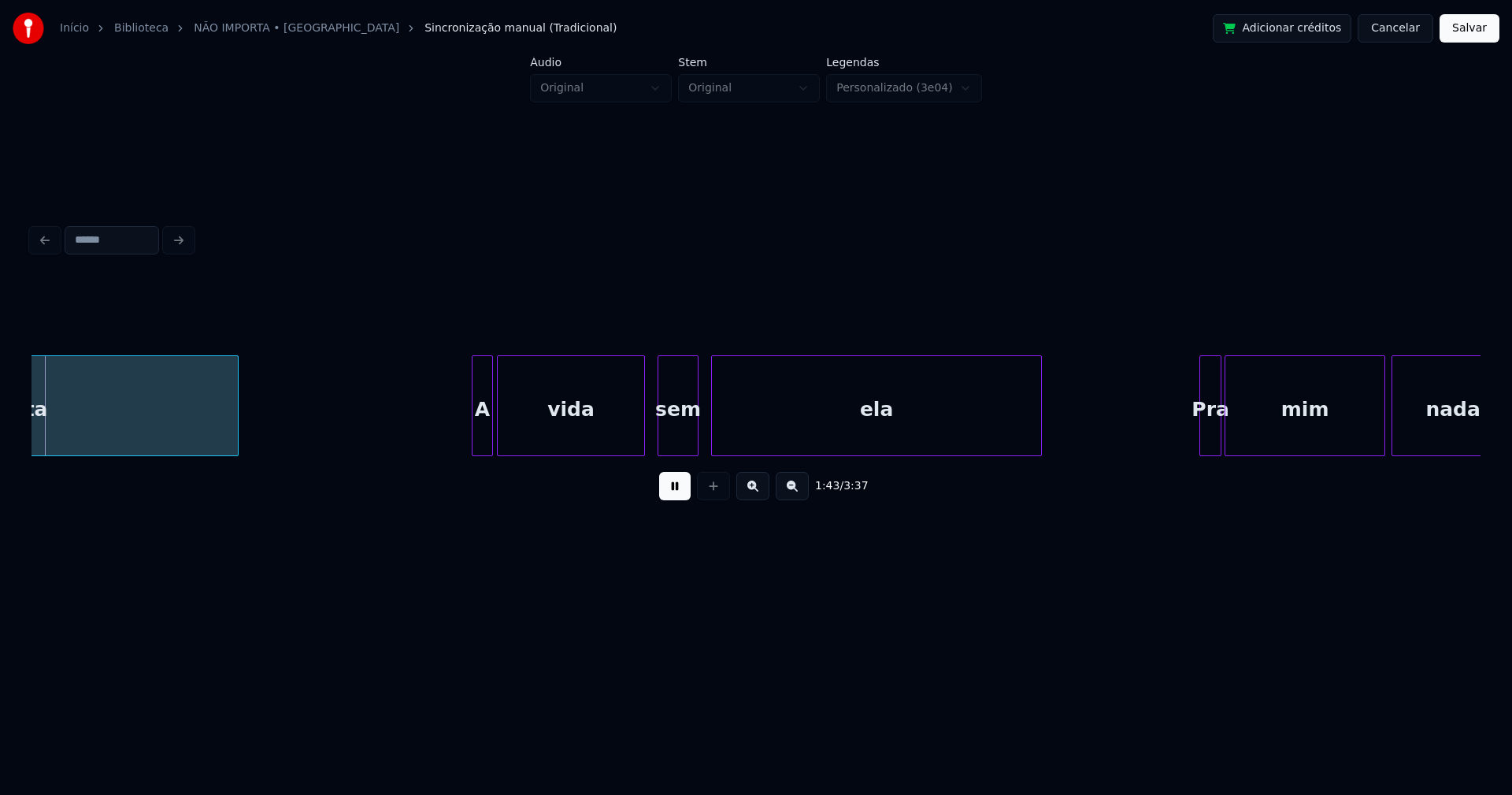
scroll to position [0, 16334]
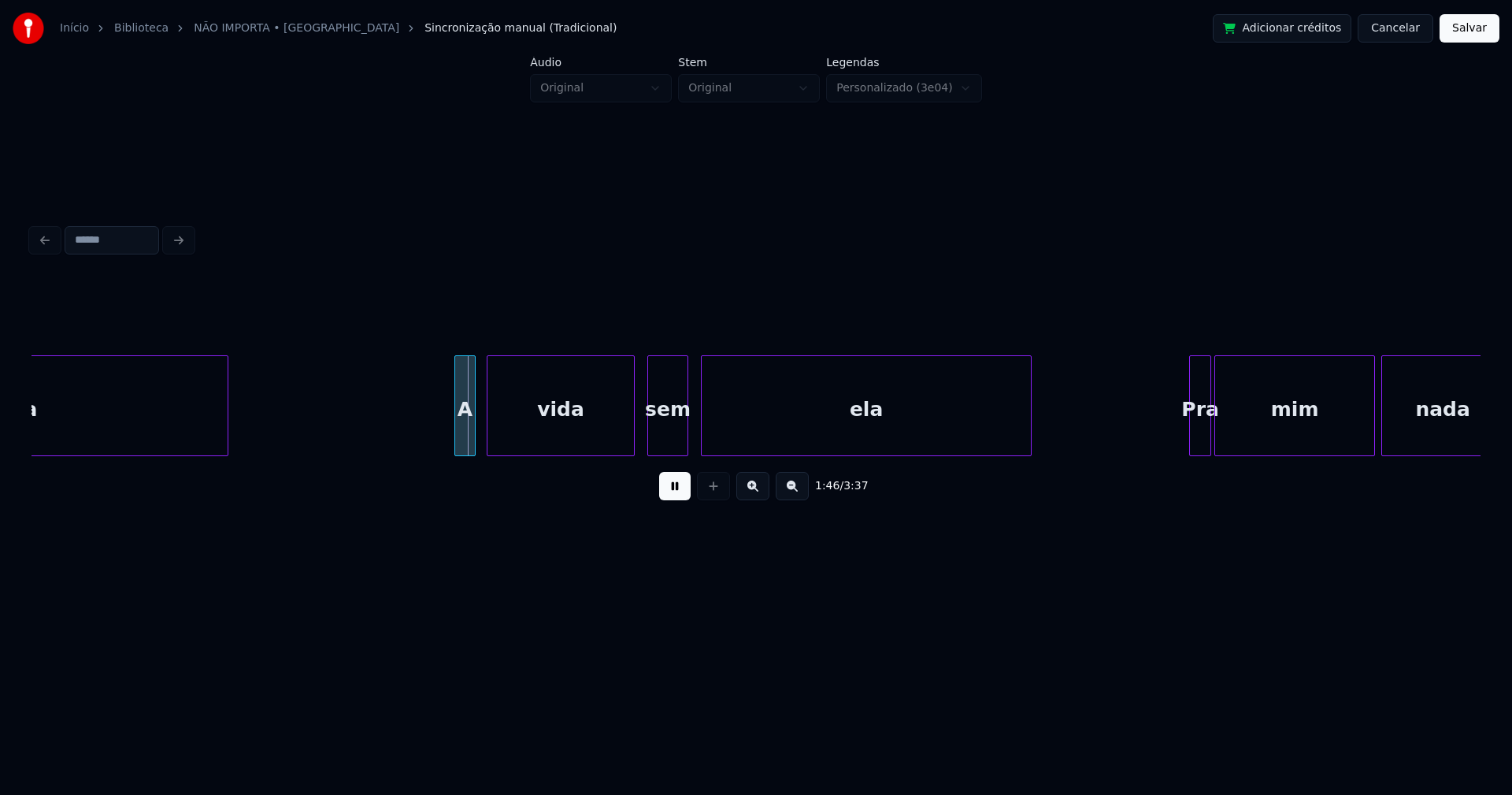
click at [468, 456] on div "A vida sem ela Pra mim nada importa" at bounding box center [756, 406] width 1448 height 101
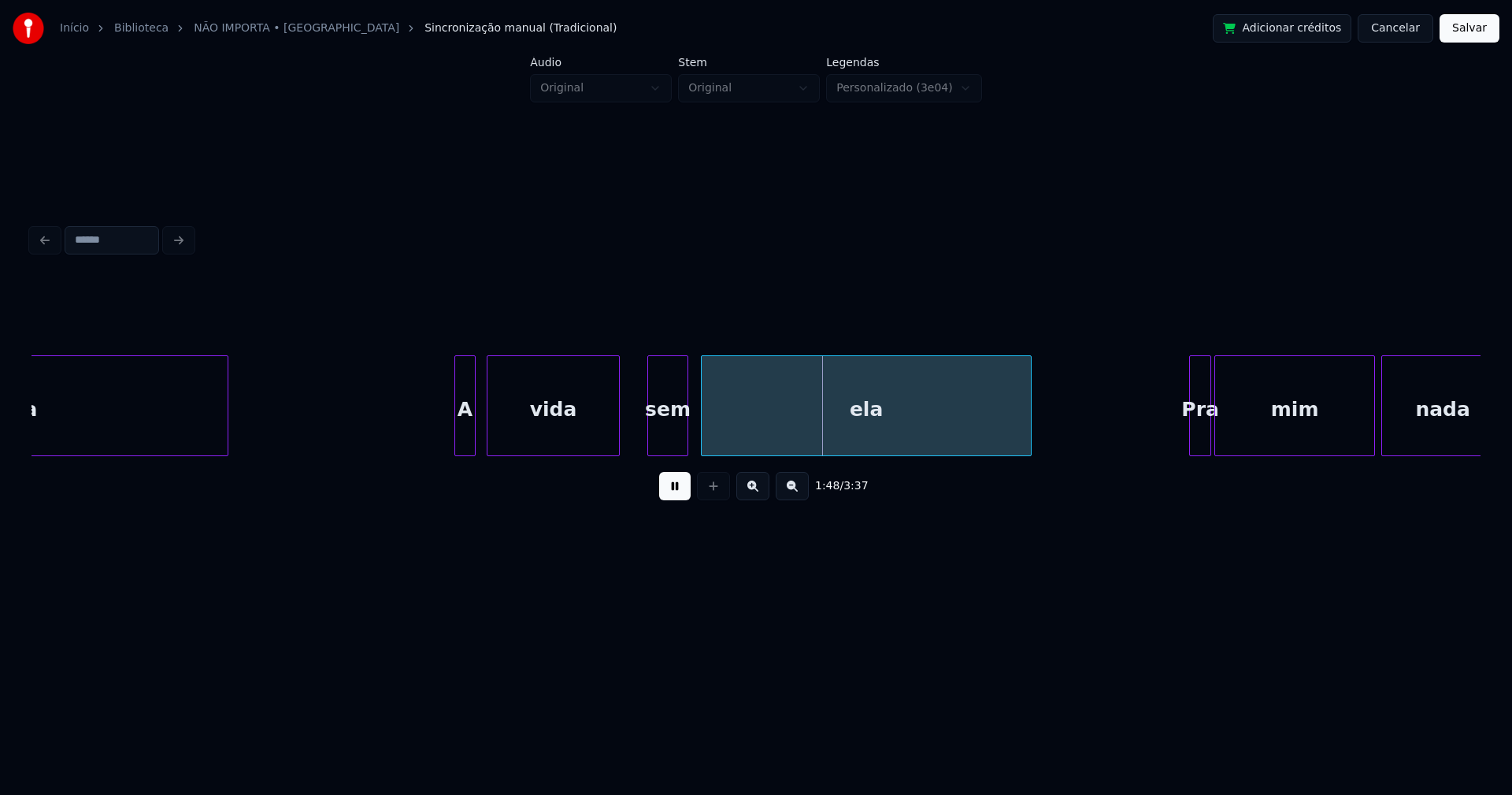
click at [617, 445] on div at bounding box center [617, 406] width 5 height 99
click at [649, 448] on div "sem" at bounding box center [650, 410] width 39 height 107
click at [690, 444] on div at bounding box center [690, 406] width 5 height 99
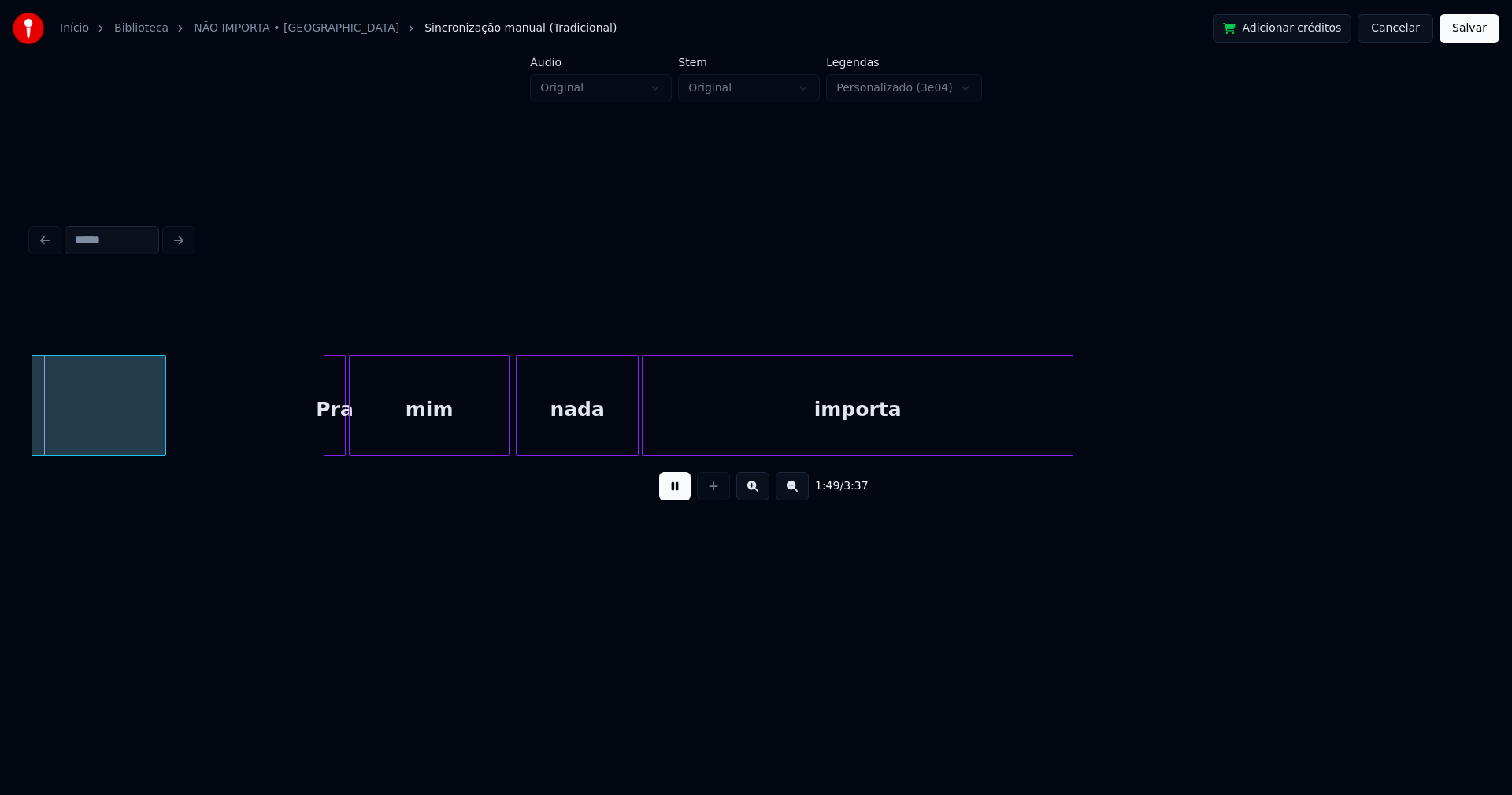
scroll to position [0, 17219]
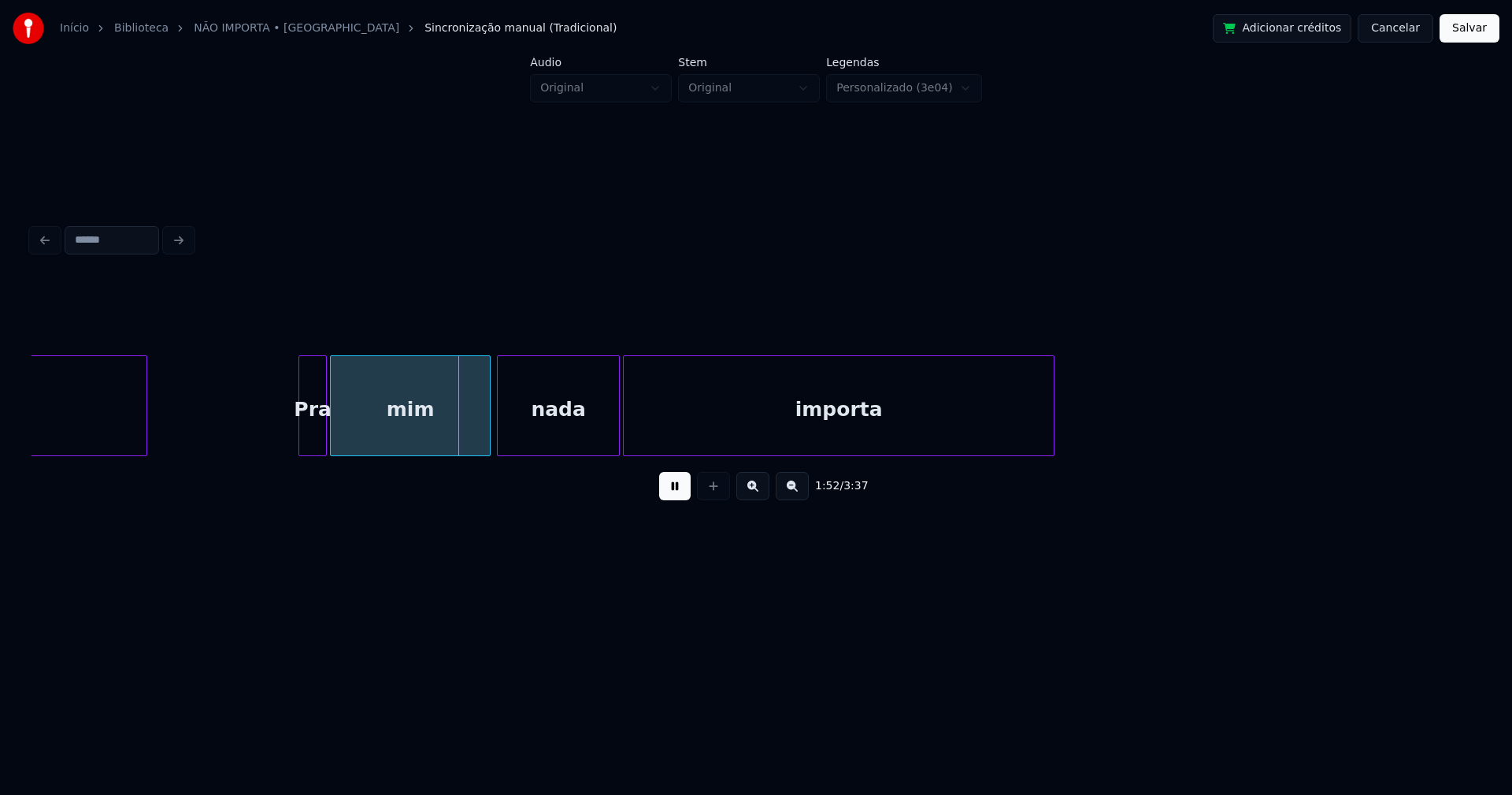
click at [302, 440] on div at bounding box center [302, 406] width 5 height 99
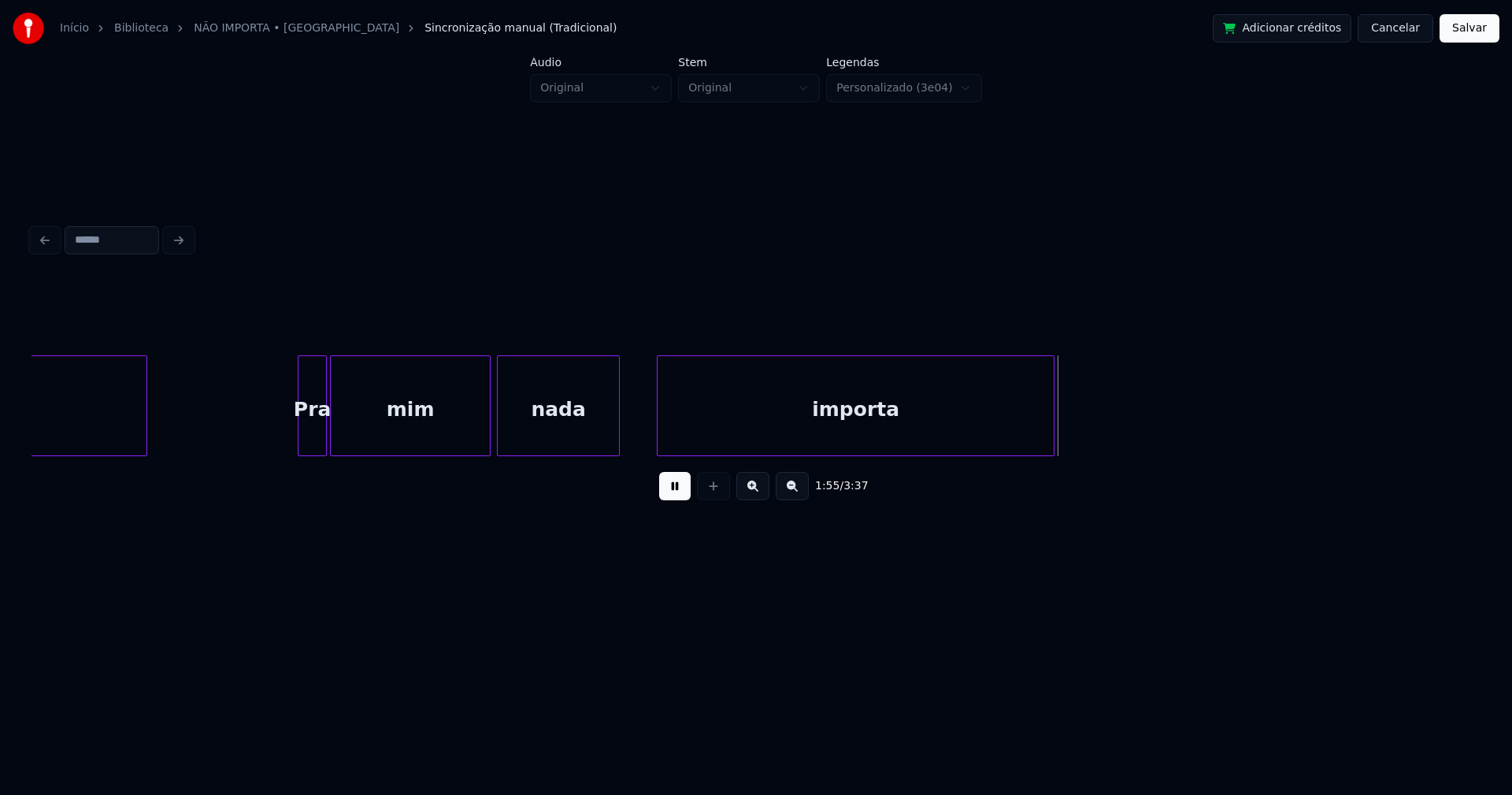
click at [659, 418] on div at bounding box center [660, 406] width 5 height 99
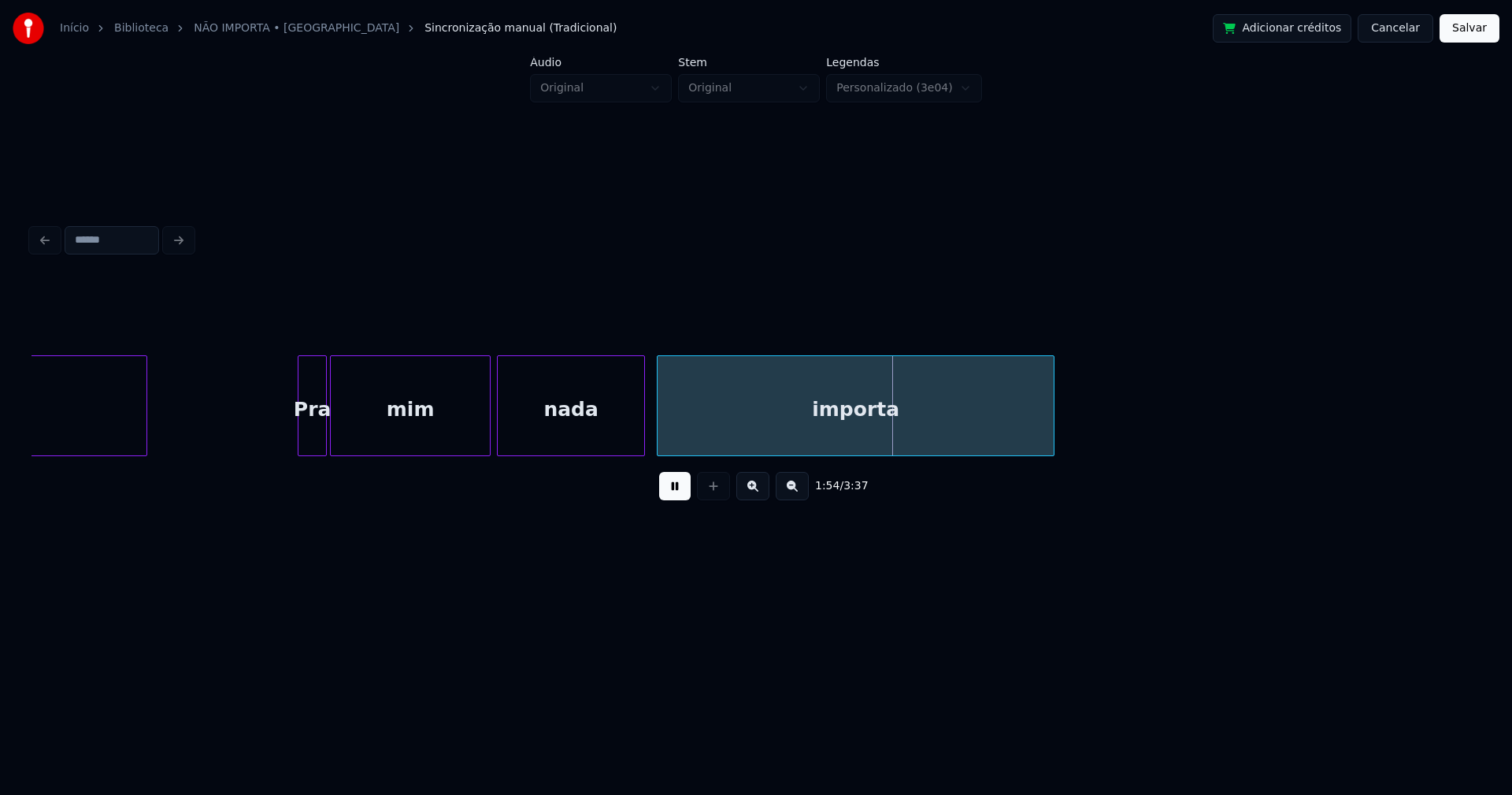
click at [643, 416] on div at bounding box center [642, 406] width 5 height 99
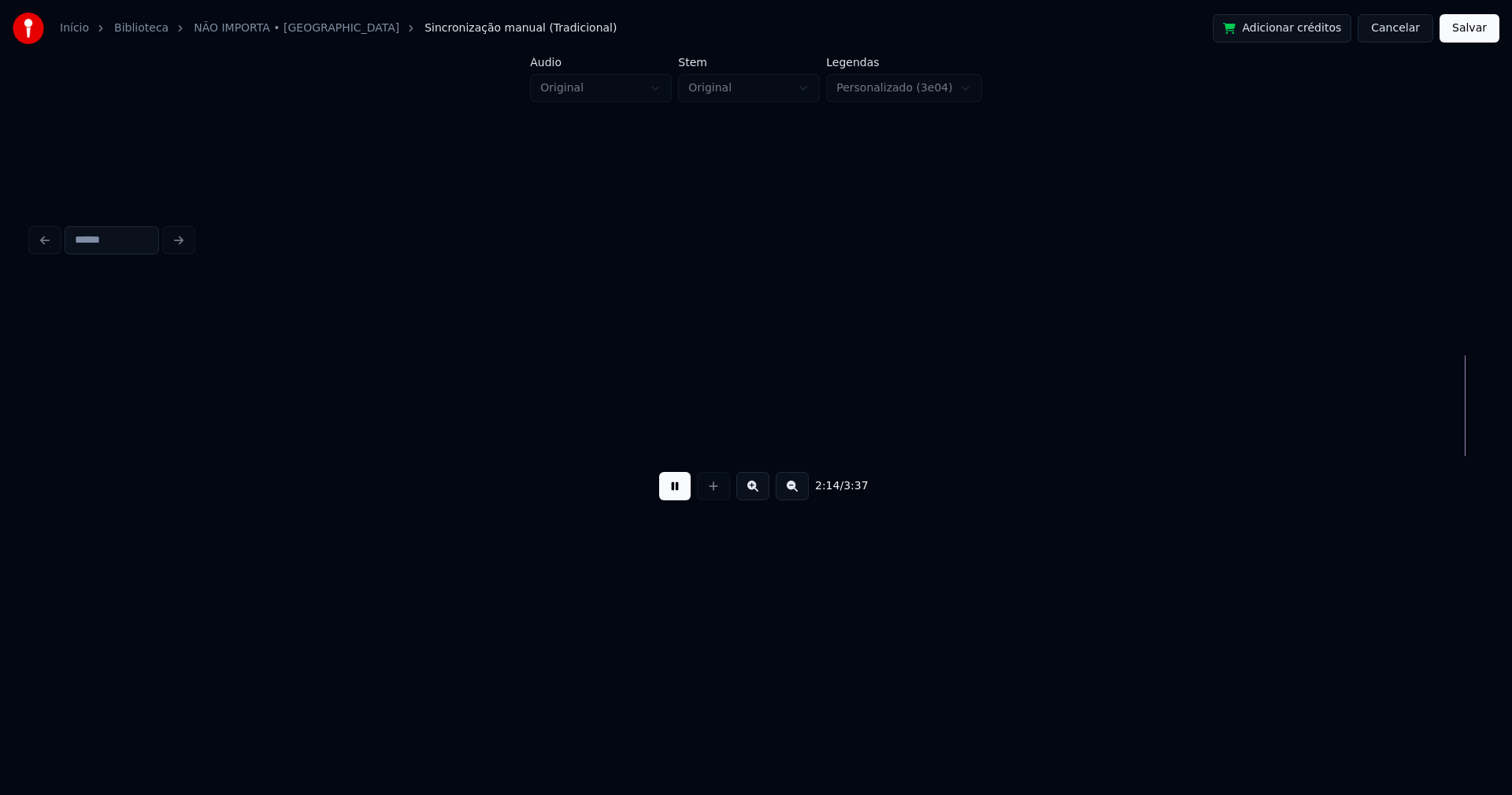
scroll to position [0, 21129]
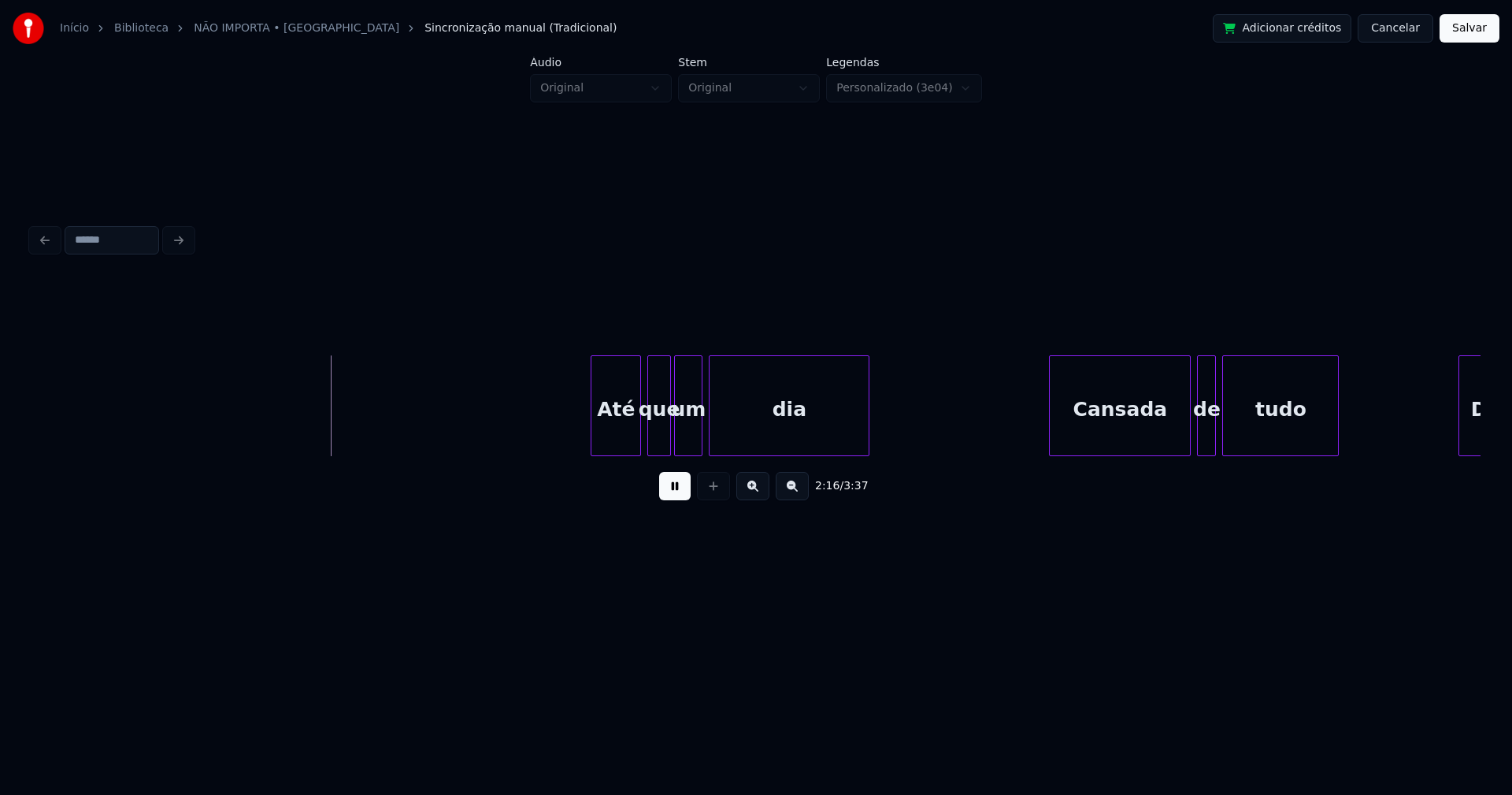
click at [618, 440] on div "Até" at bounding box center [615, 410] width 49 height 107
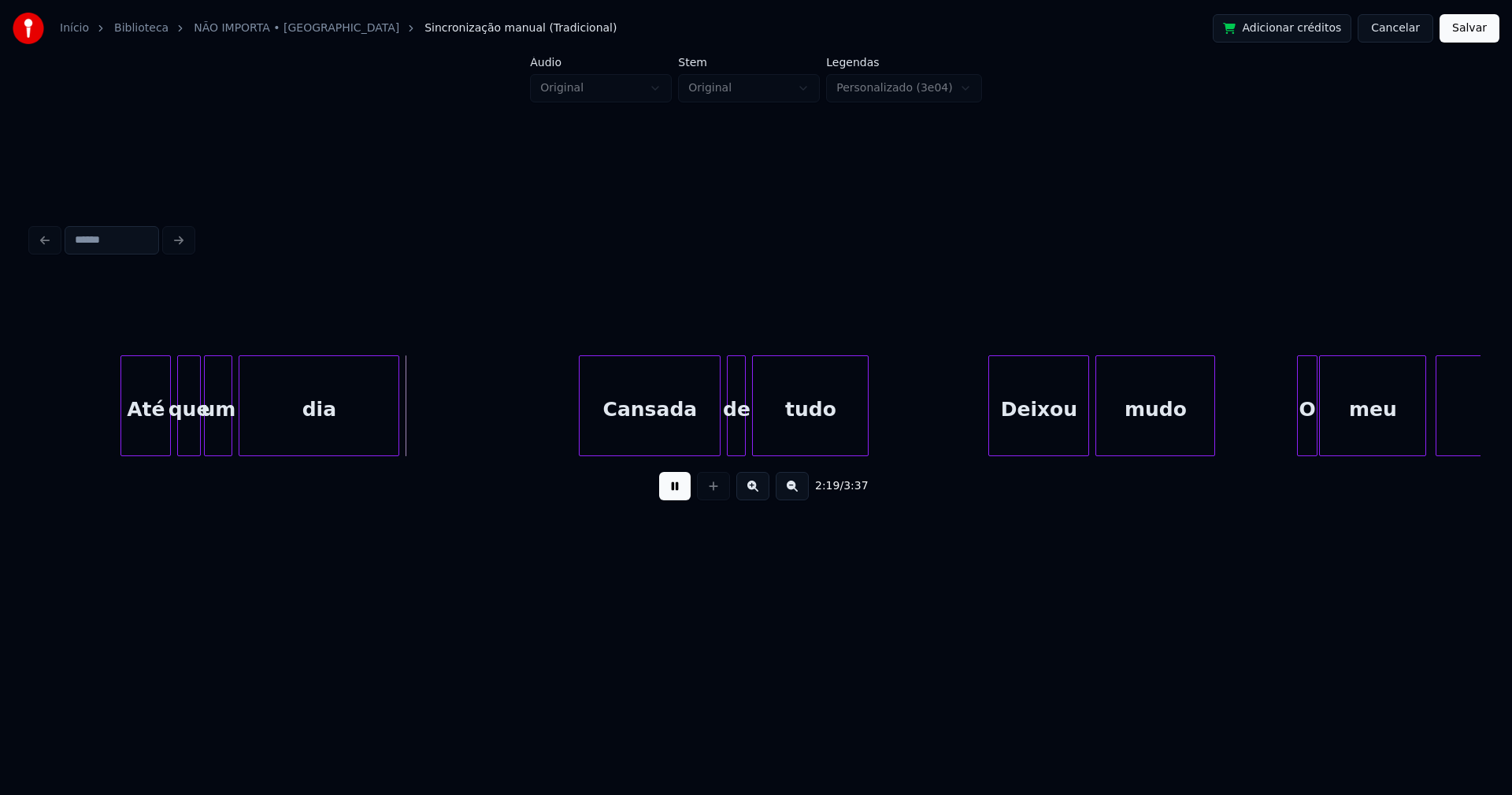
scroll to position [0, 21734]
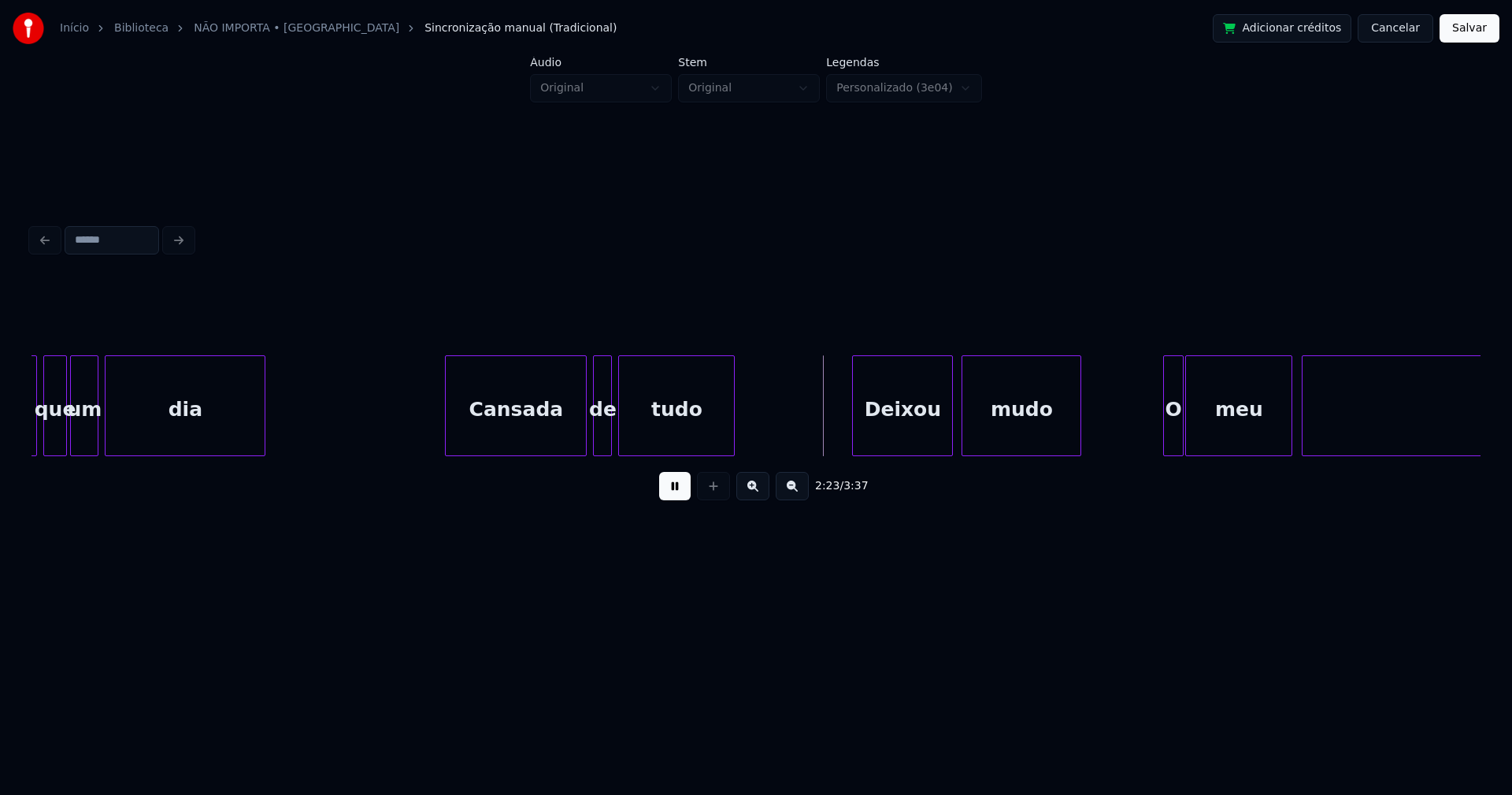
click at [926, 433] on div "Deixou" at bounding box center [902, 410] width 99 height 107
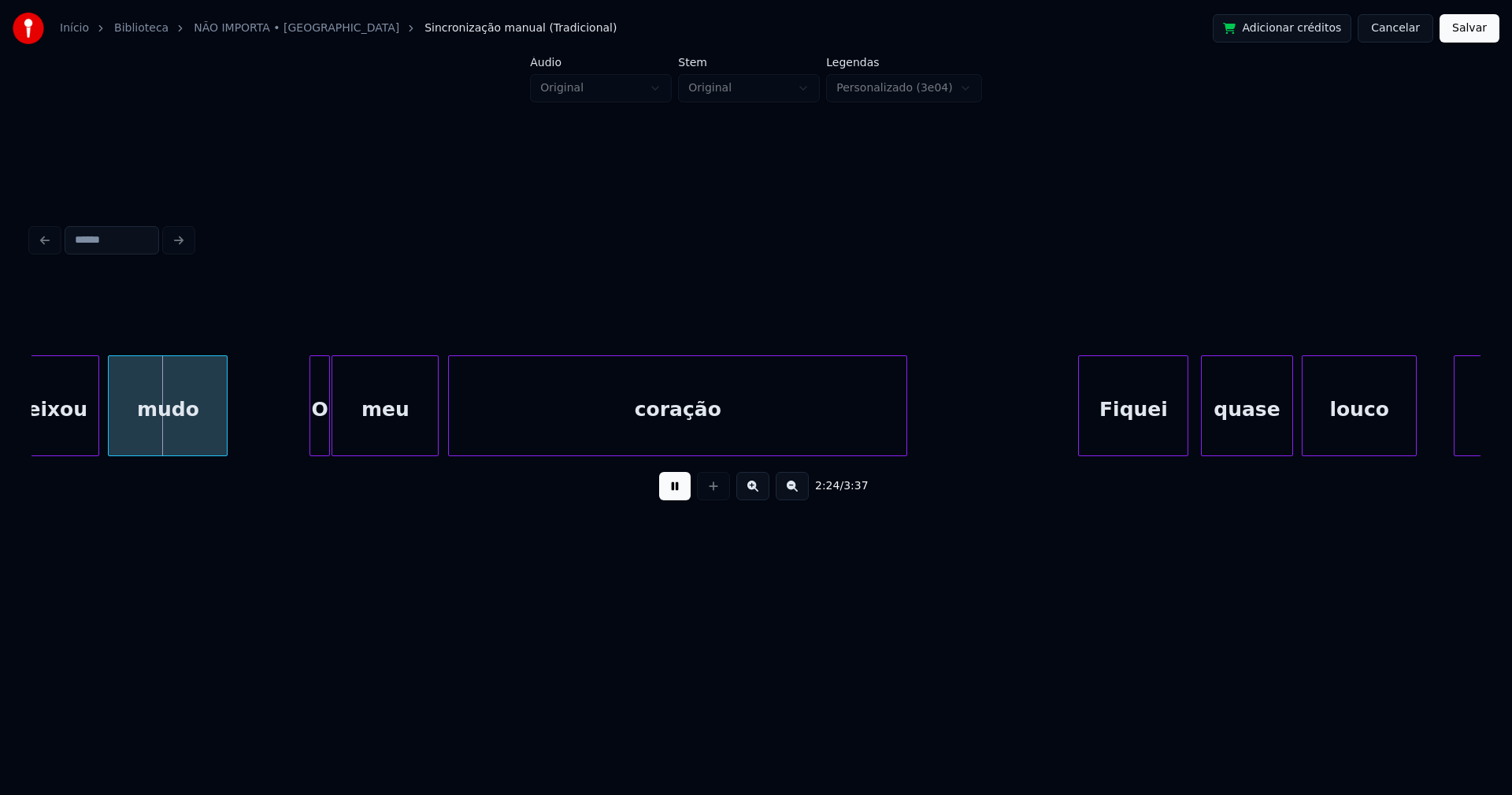
scroll to position [0, 22625]
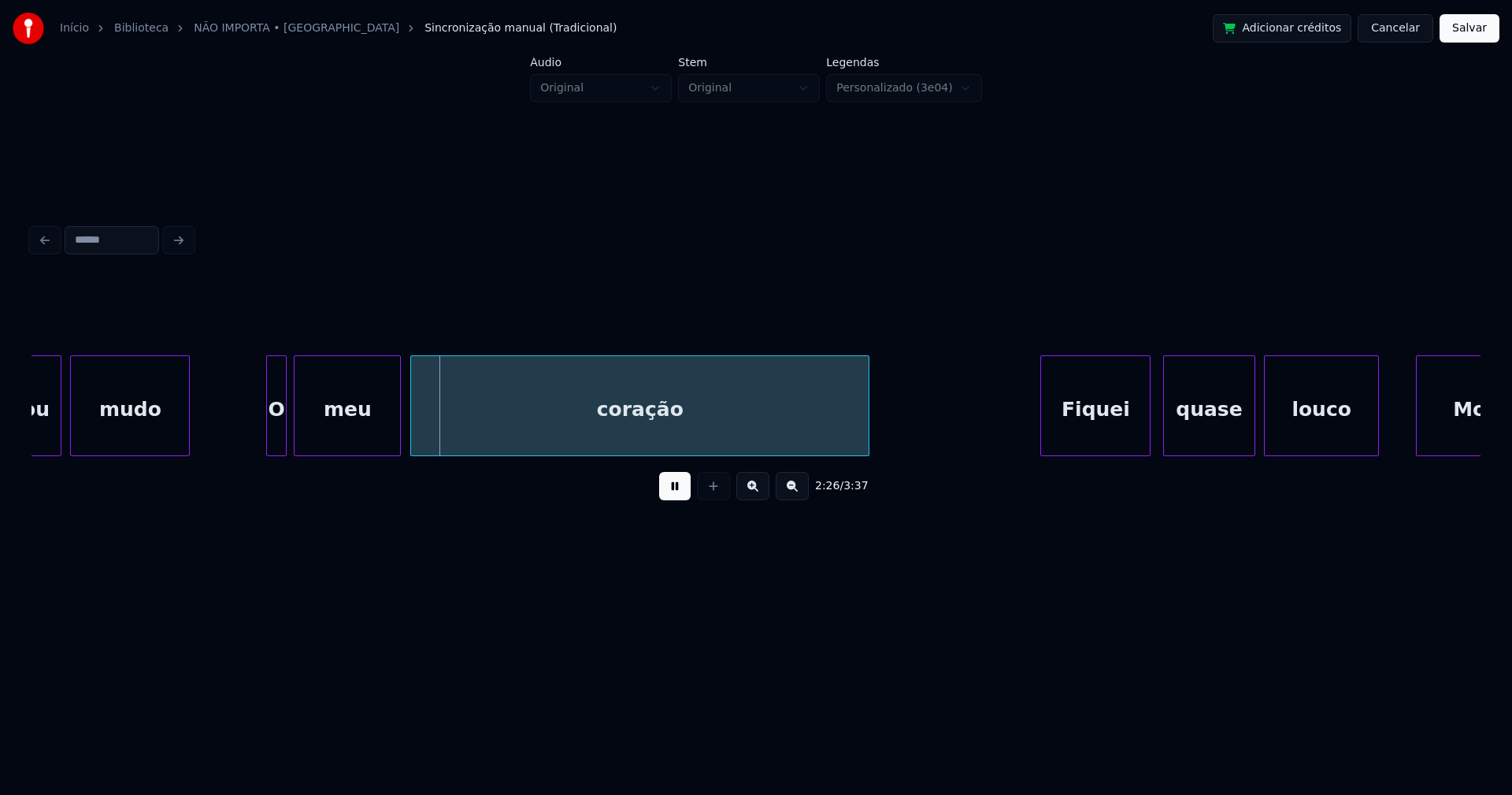
click at [277, 444] on div "O" at bounding box center [276, 410] width 18 height 107
click at [1081, 437] on div "Fiquei" at bounding box center [1084, 410] width 109 height 107
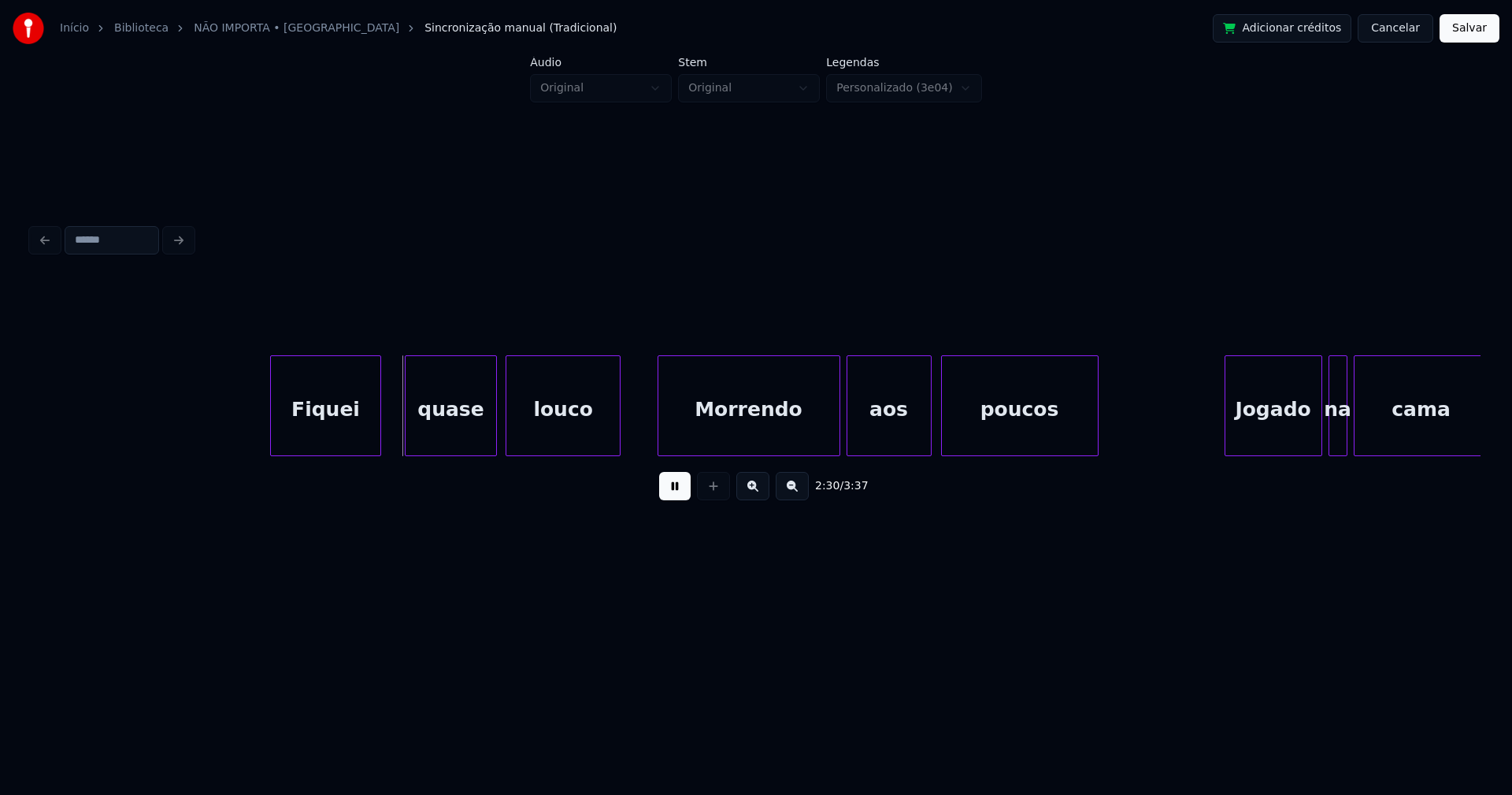
scroll to position [0, 23573]
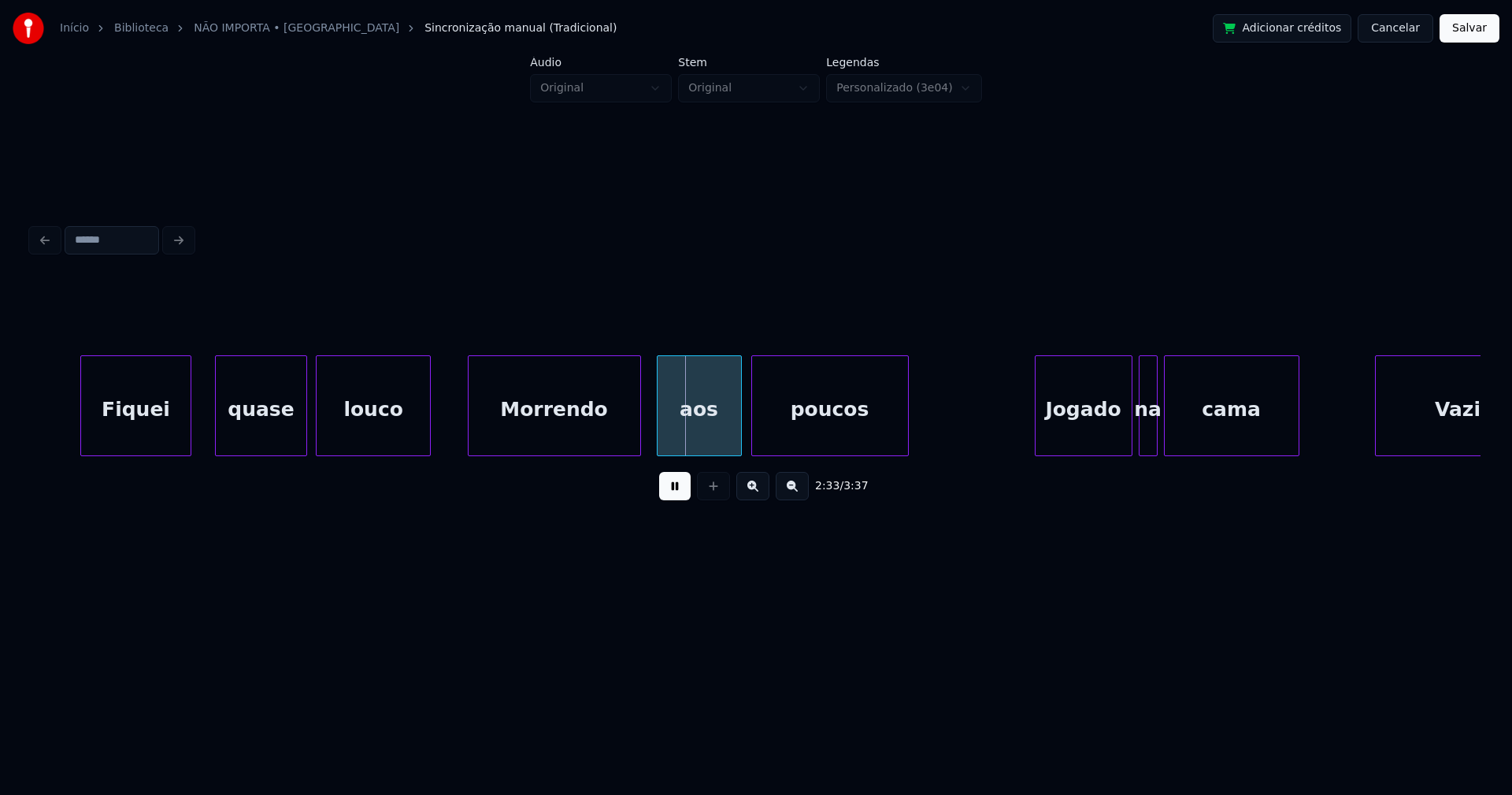
click at [637, 445] on div at bounding box center [638, 406] width 5 height 99
click at [689, 437] on div "aos" at bounding box center [694, 410] width 84 height 107
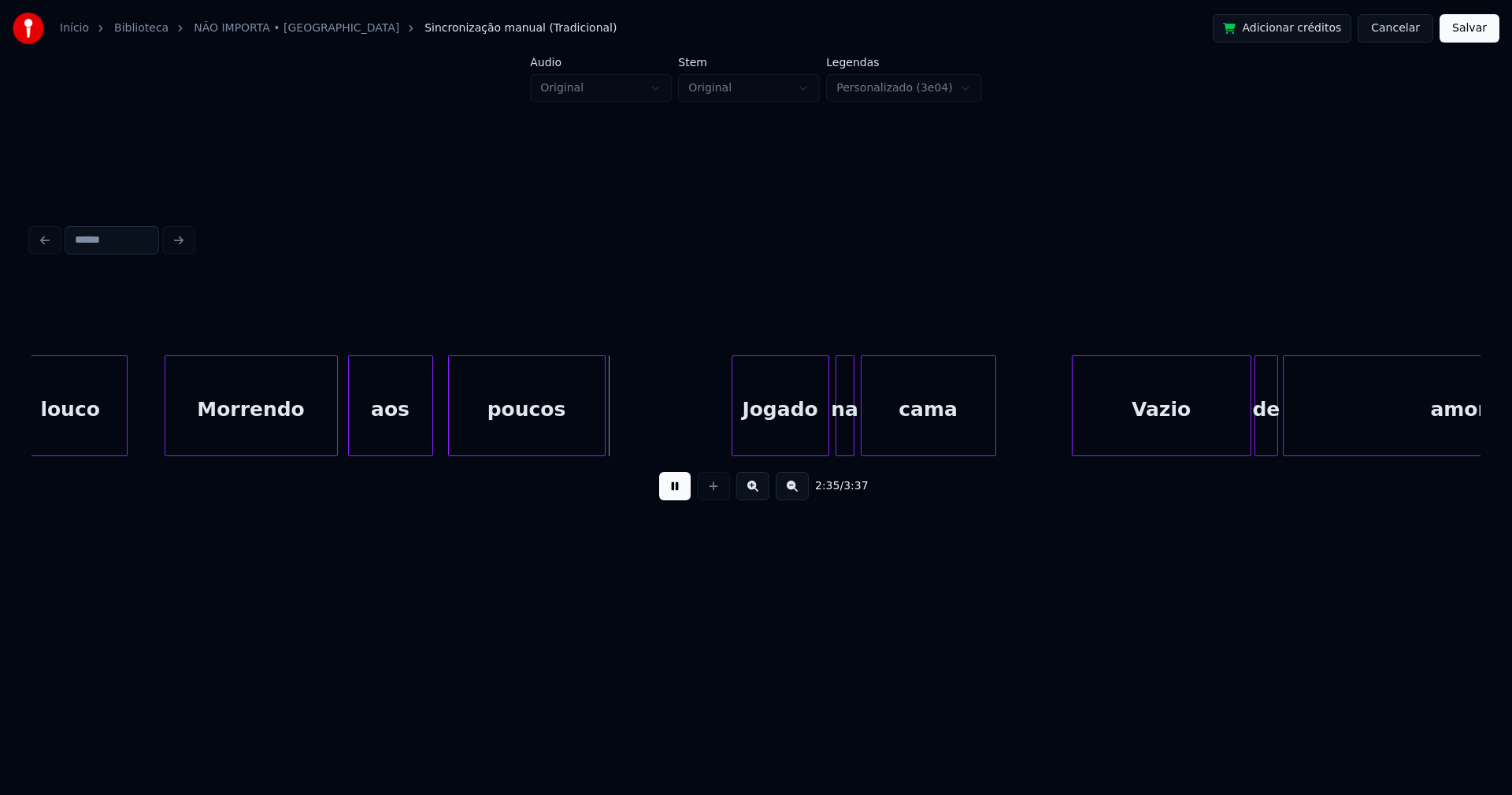
scroll to position [0, 24085]
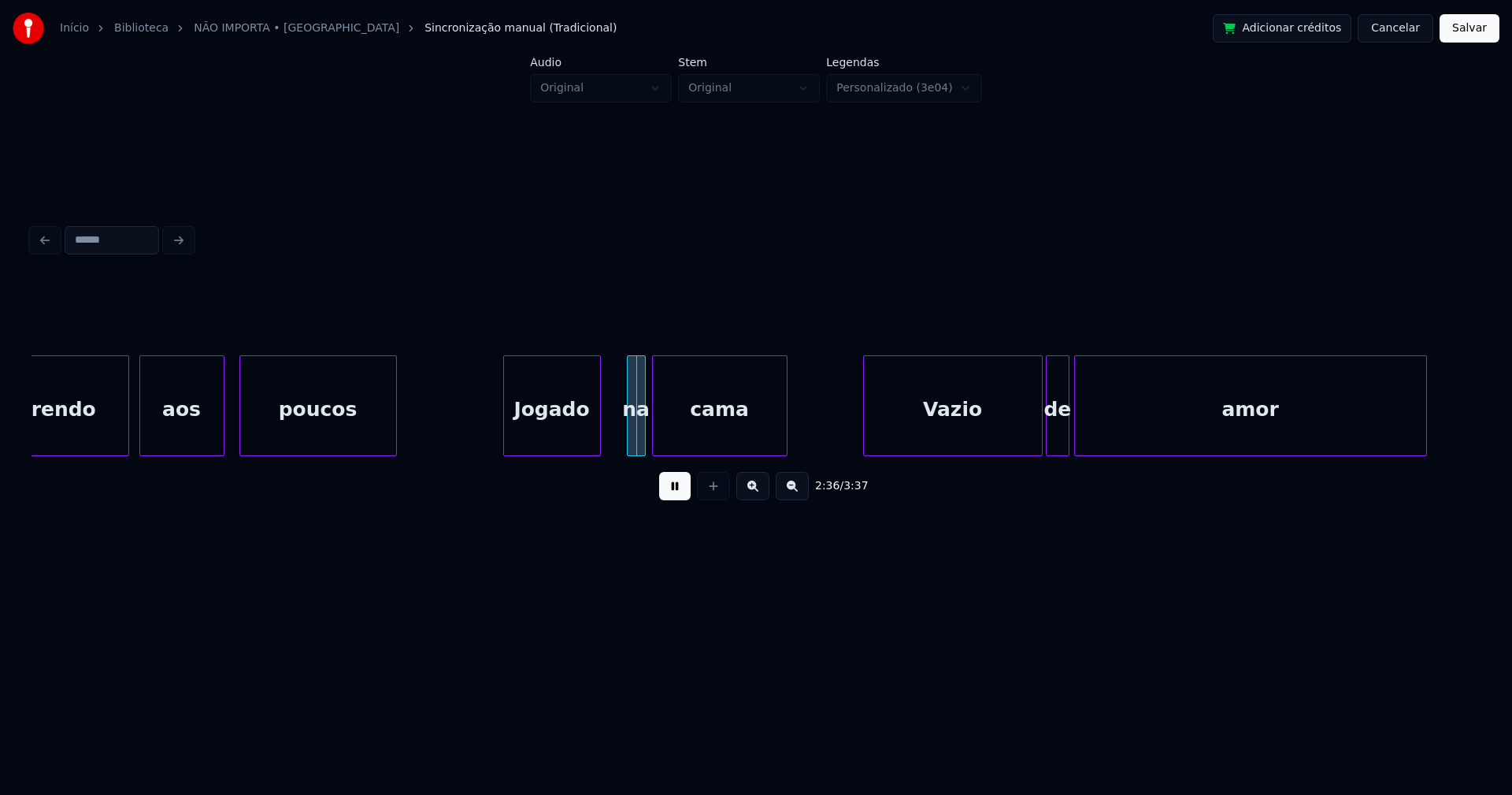
click at [552, 445] on div "Jogado" at bounding box center [551, 410] width 96 height 107
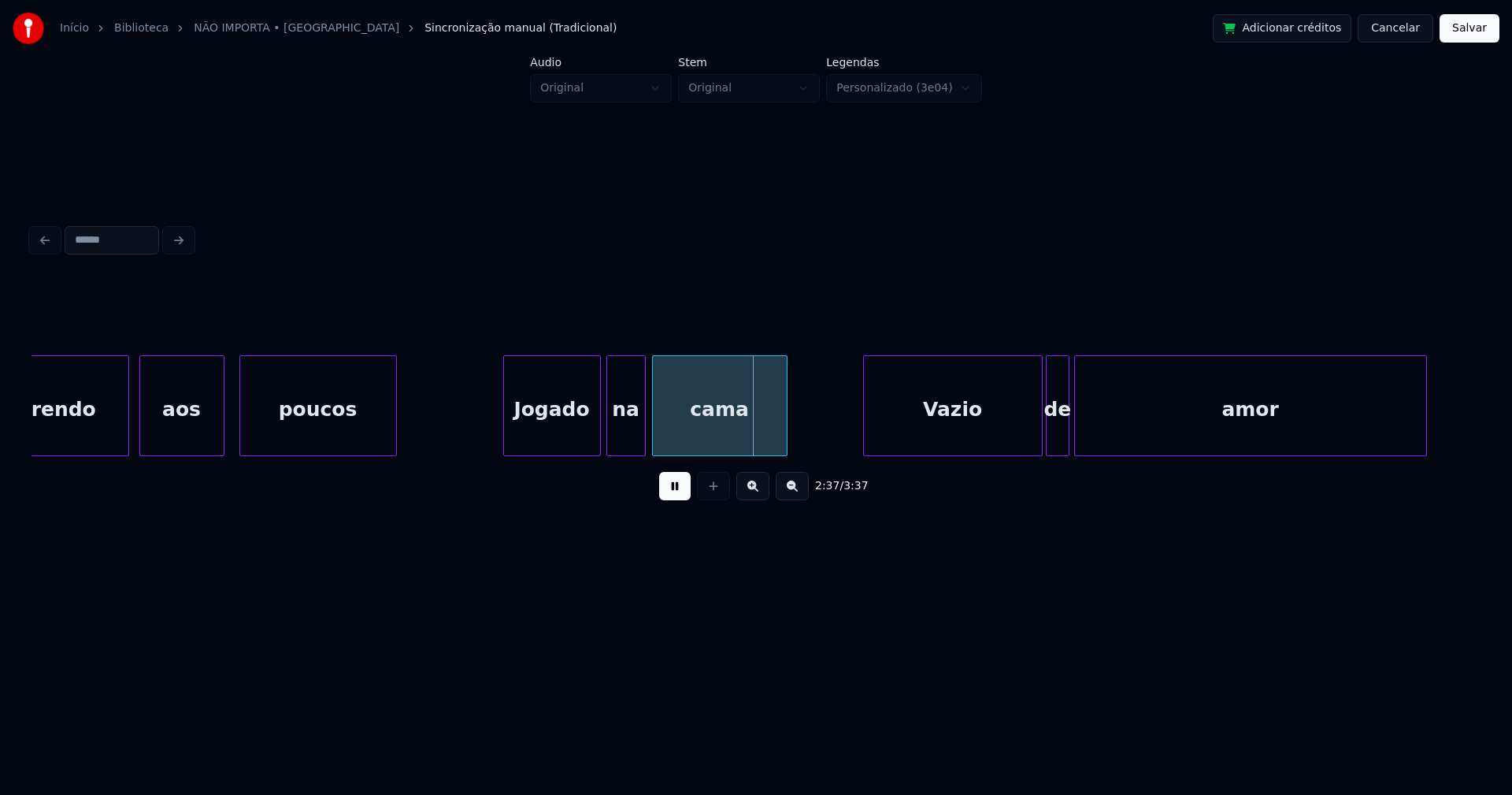
click at [610, 444] on div at bounding box center [609, 406] width 5 height 99
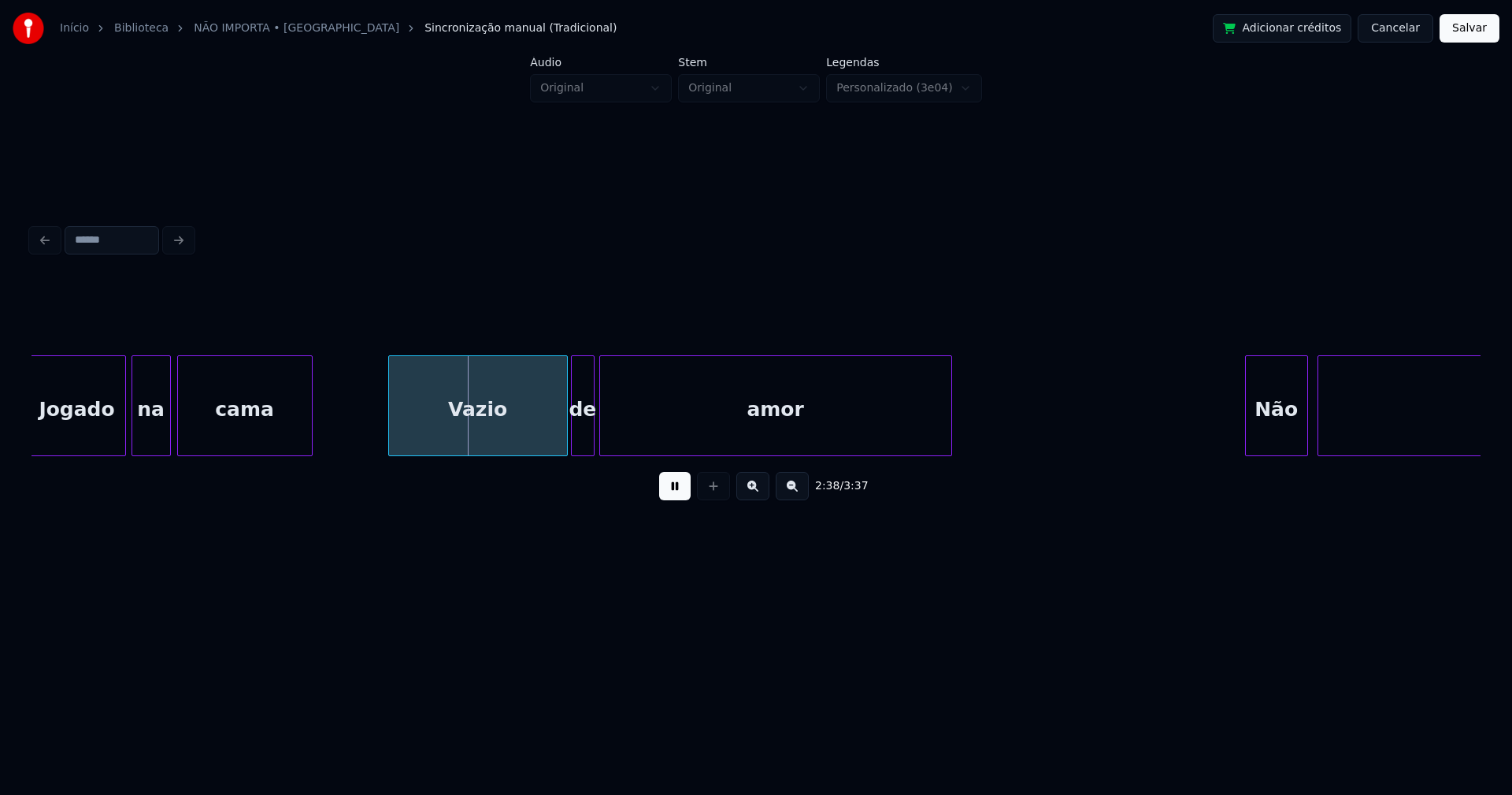
scroll to position [0, 24578]
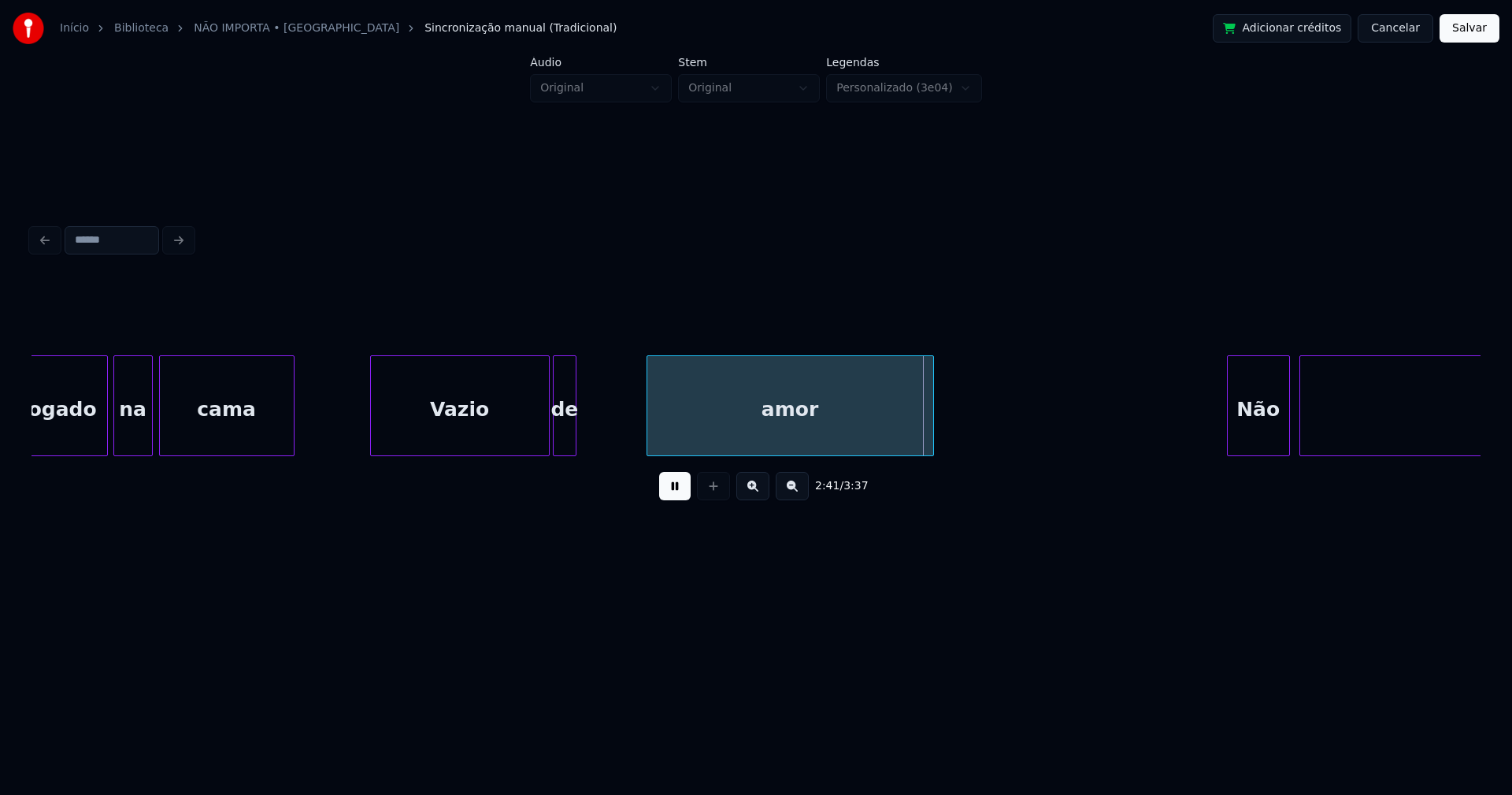
click at [647, 422] on div at bounding box center [650, 406] width 5 height 99
click at [639, 415] on div at bounding box center [637, 406] width 5 height 99
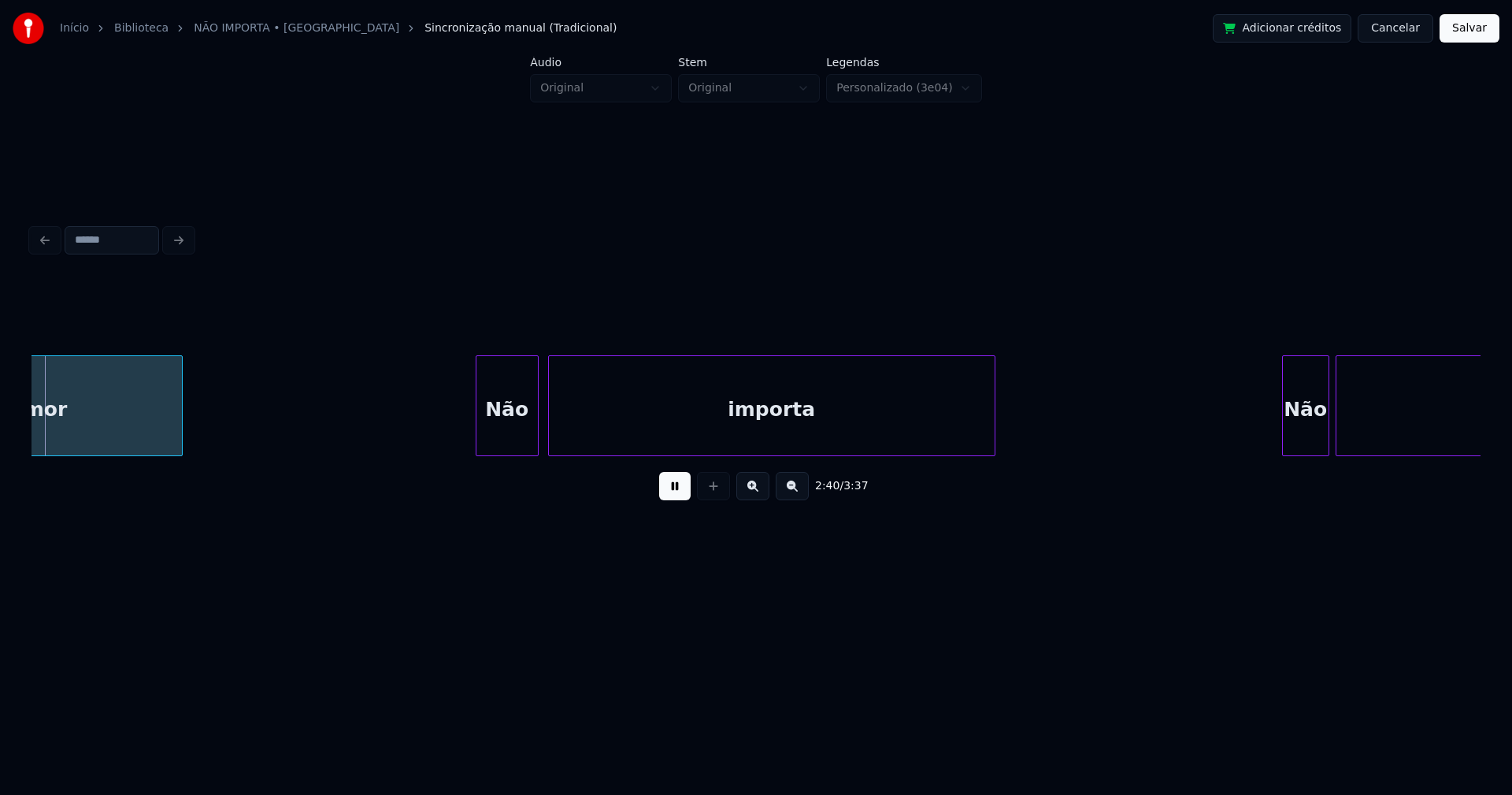
scroll to position [0, 25342]
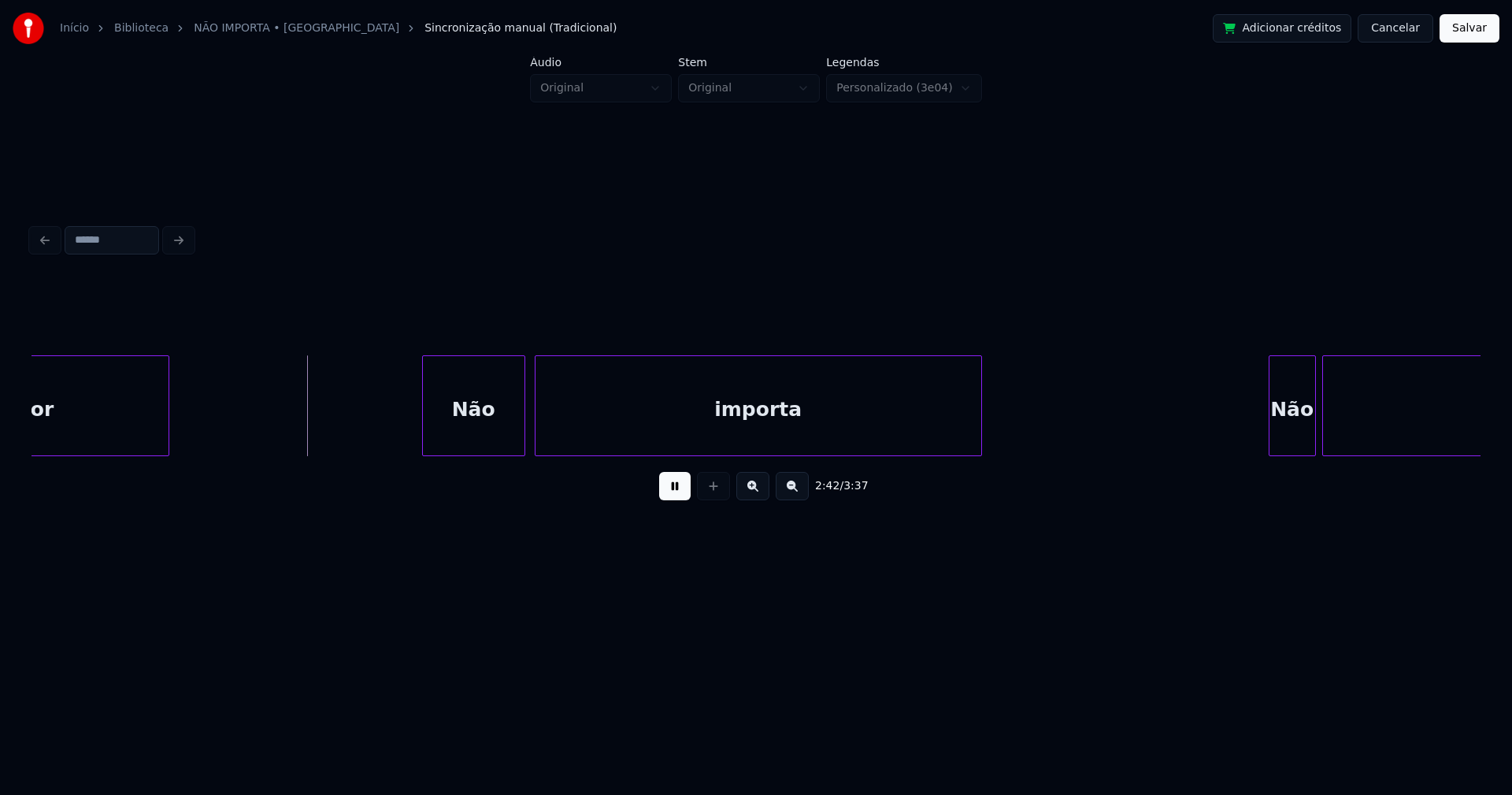
click at [423, 439] on div at bounding box center [425, 406] width 5 height 99
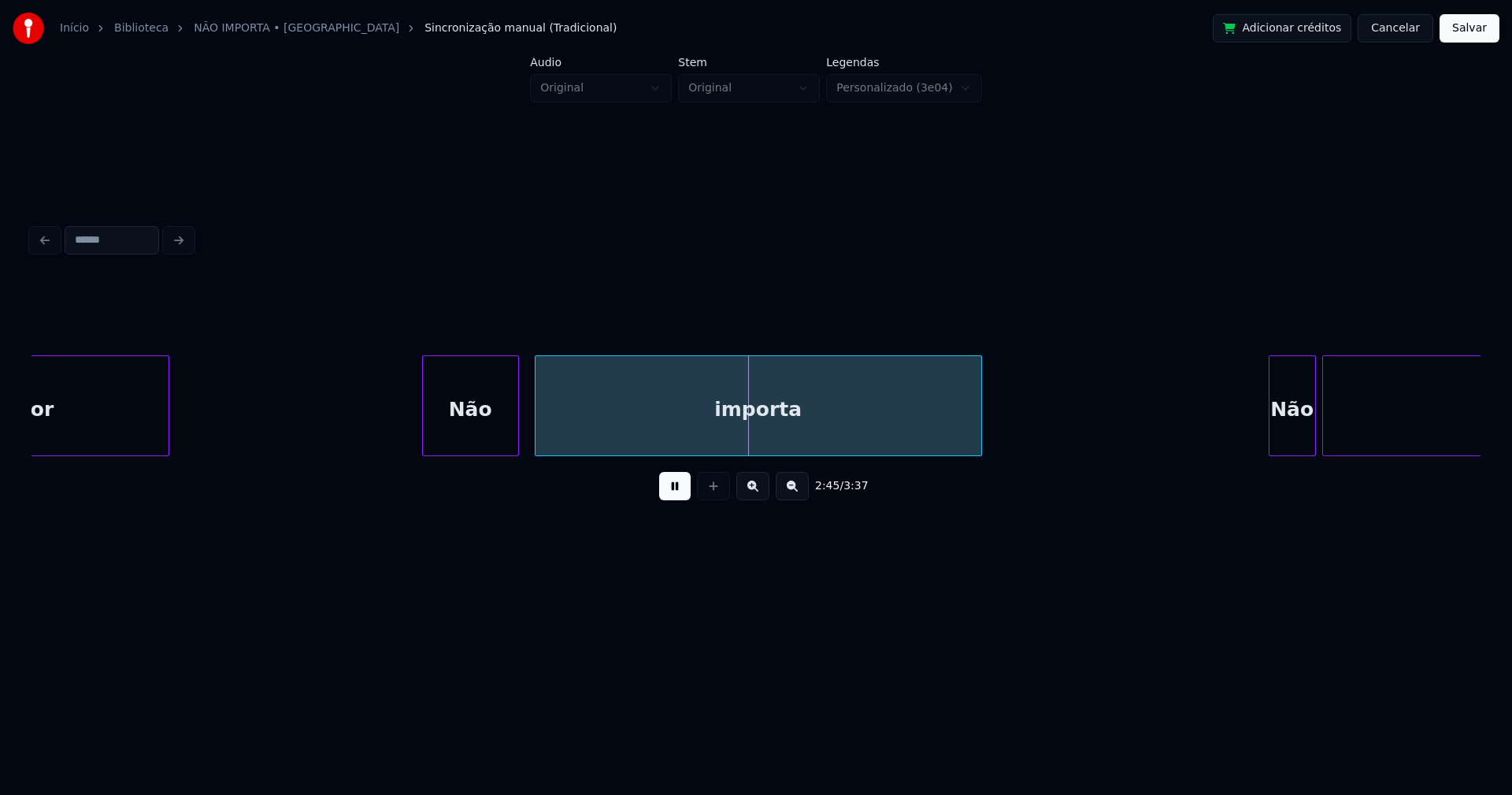
click at [515, 434] on div at bounding box center [515, 406] width 5 height 99
click at [531, 429] on div at bounding box center [531, 406] width 5 height 99
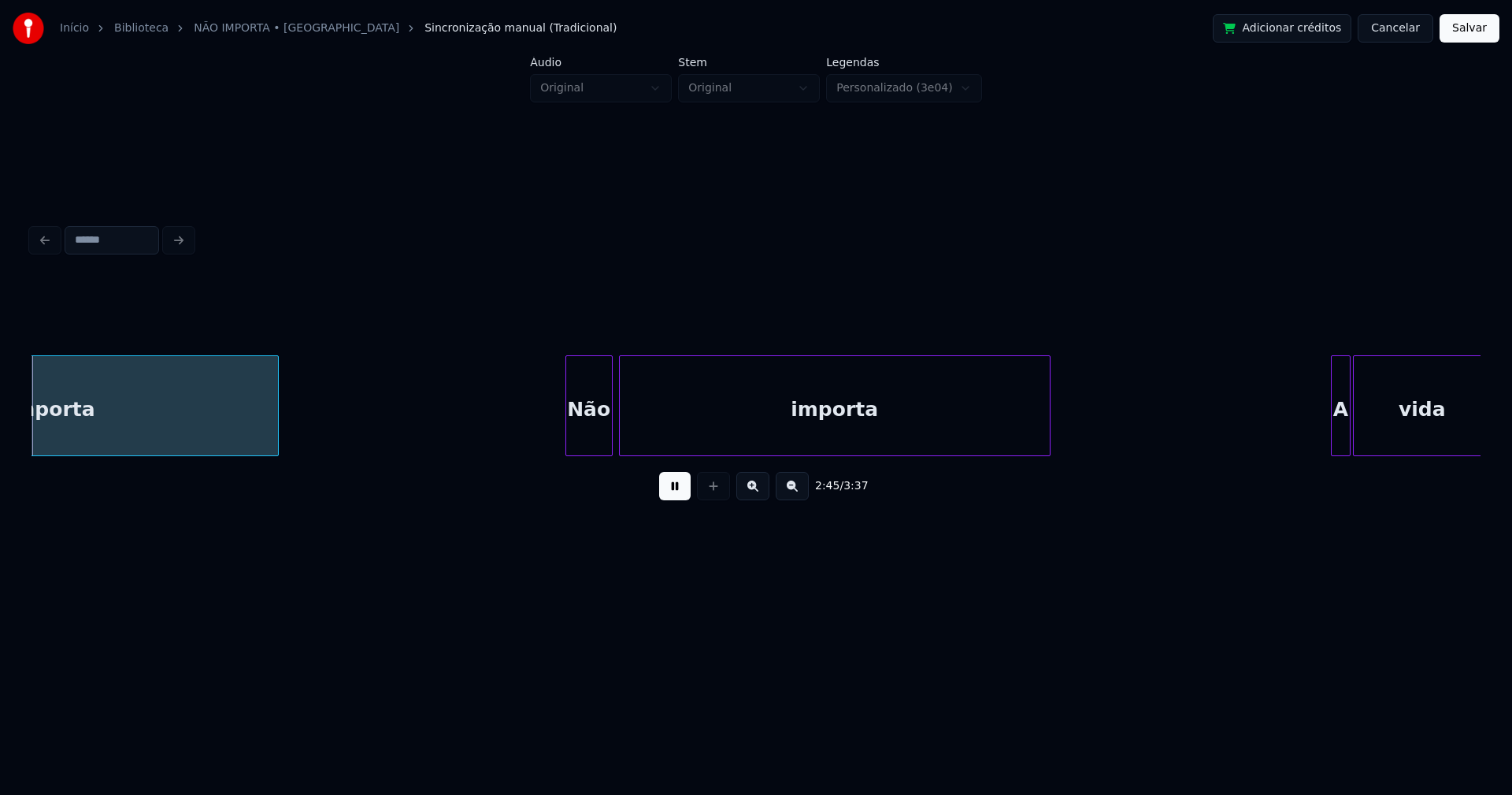
scroll to position [0, 26069]
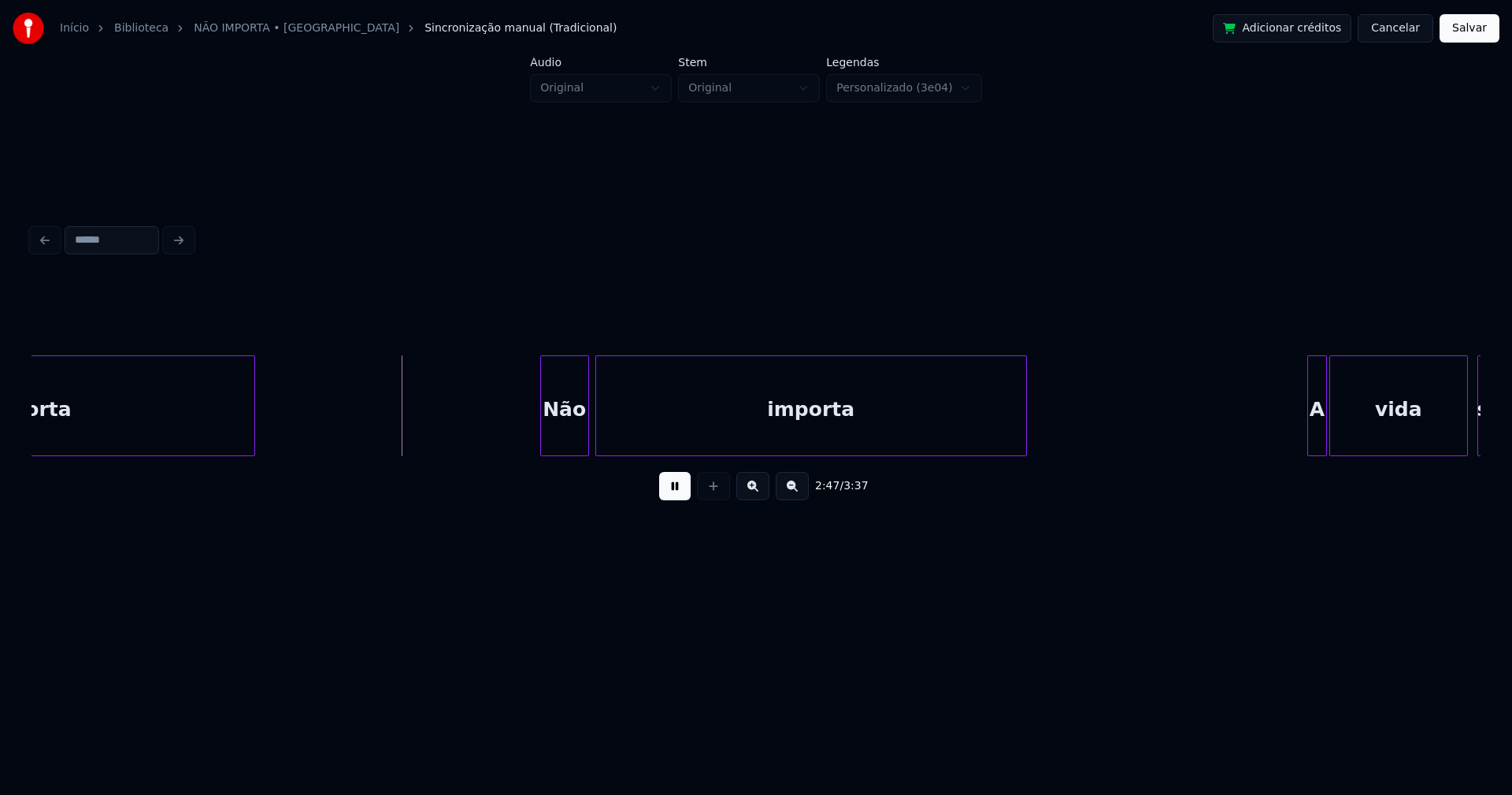
click at [541, 431] on div at bounding box center [543, 406] width 5 height 99
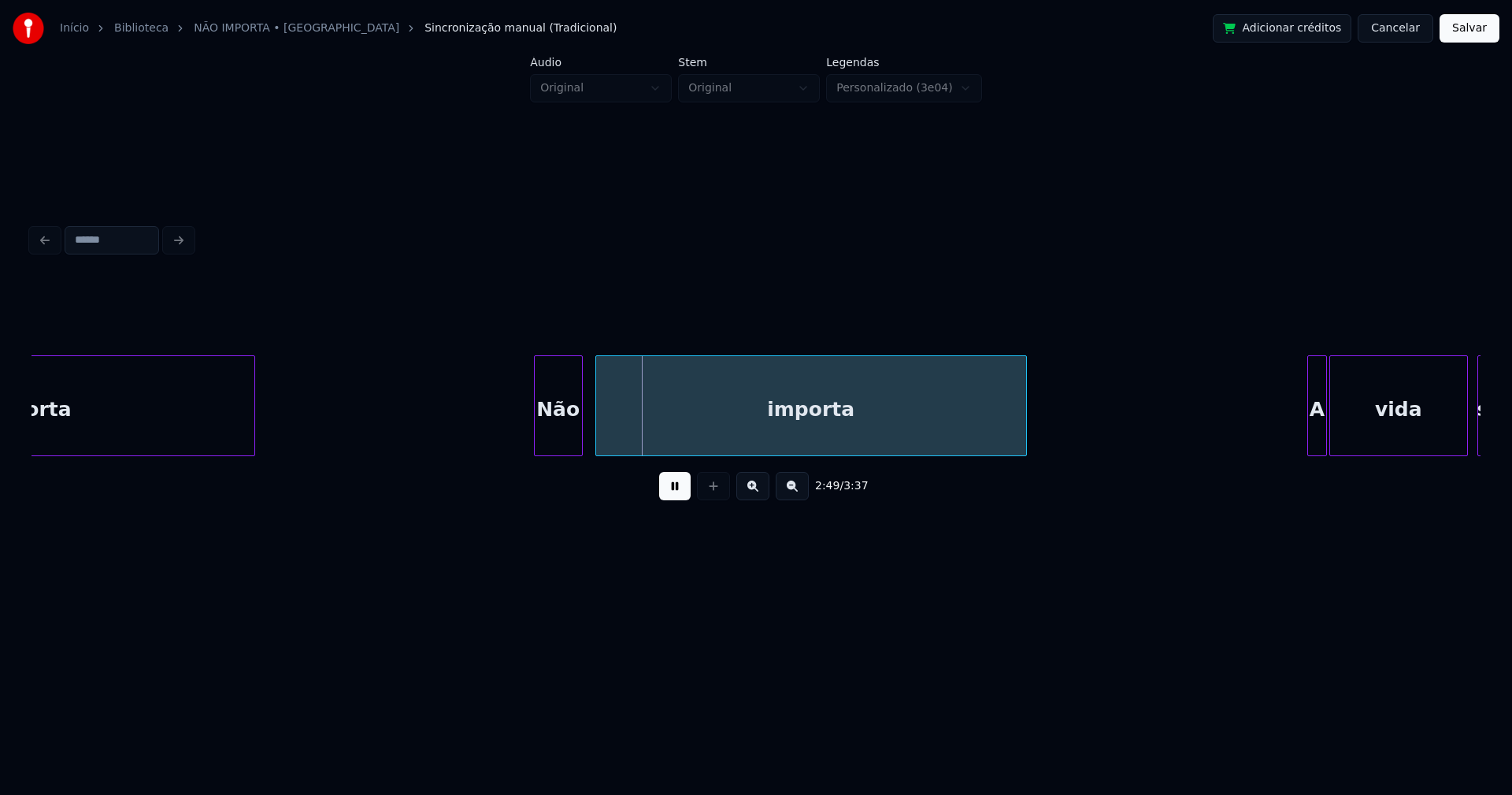
click at [561, 433] on div "Não" at bounding box center [558, 410] width 47 height 107
click at [506, 446] on div at bounding box center [509, 406] width 5 height 99
click at [628, 438] on div "importa" at bounding box center [803, 410] width 430 height 107
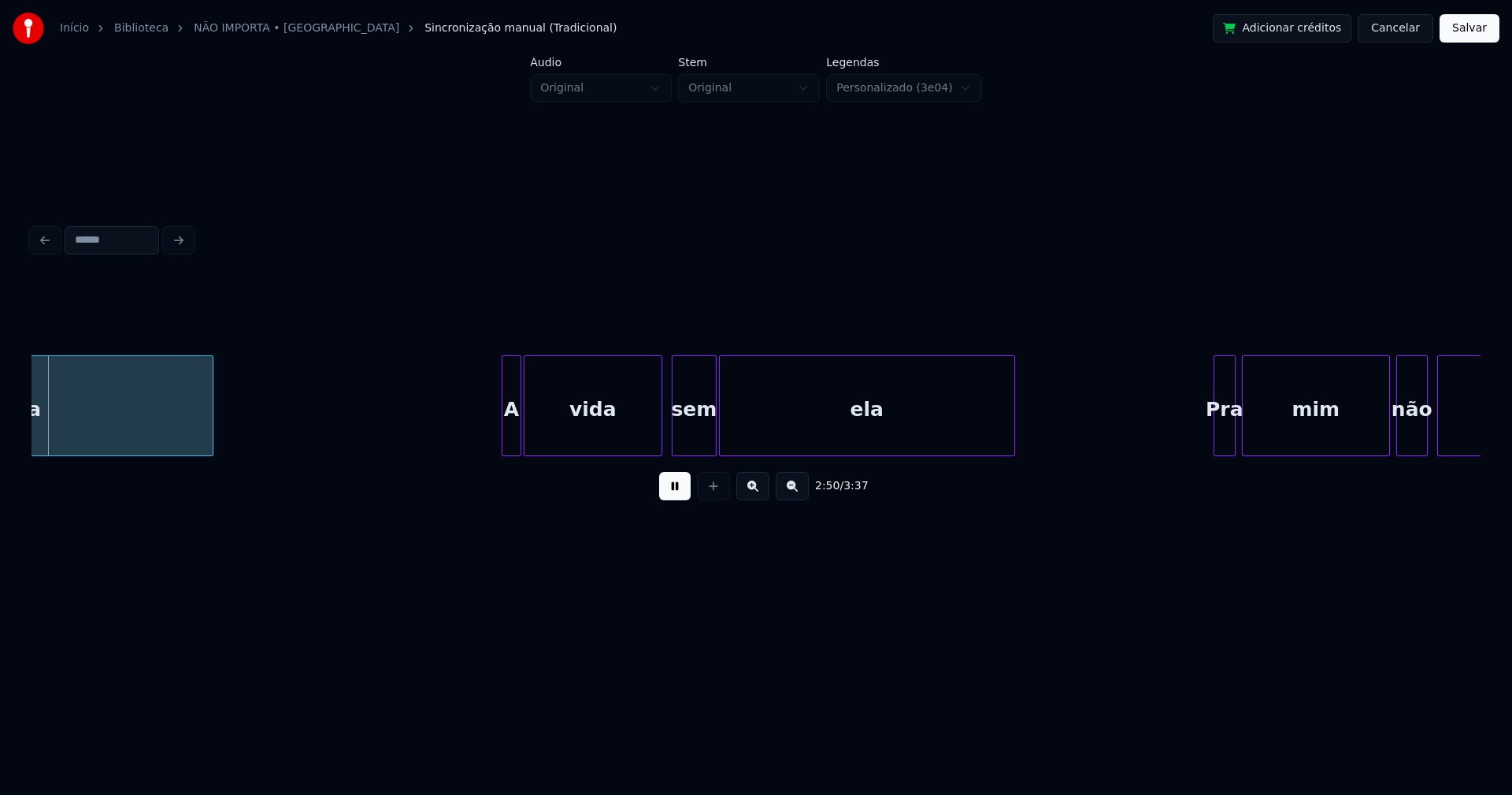
scroll to position [0, 26877]
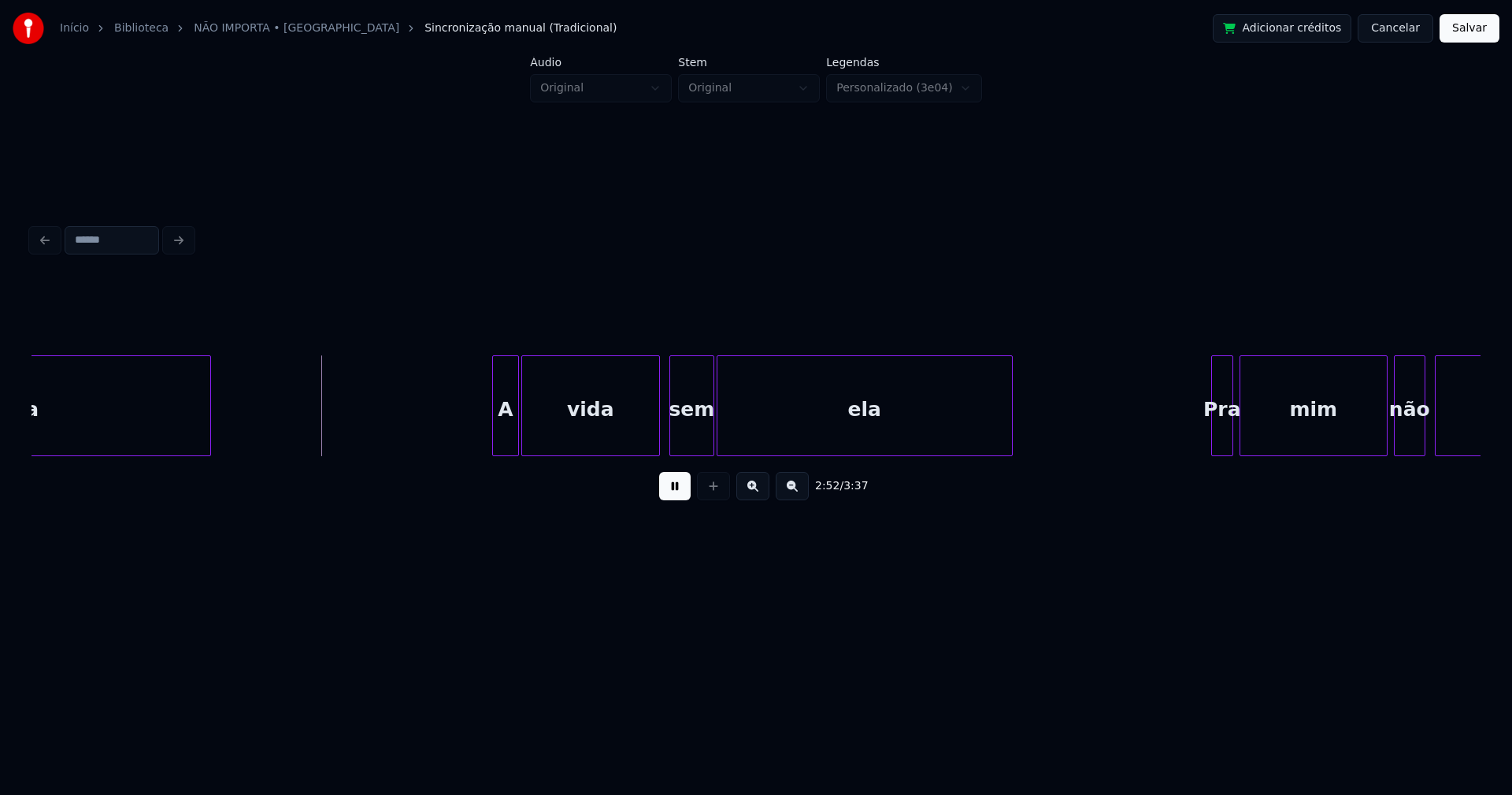
click at [494, 431] on div at bounding box center [495, 406] width 5 height 99
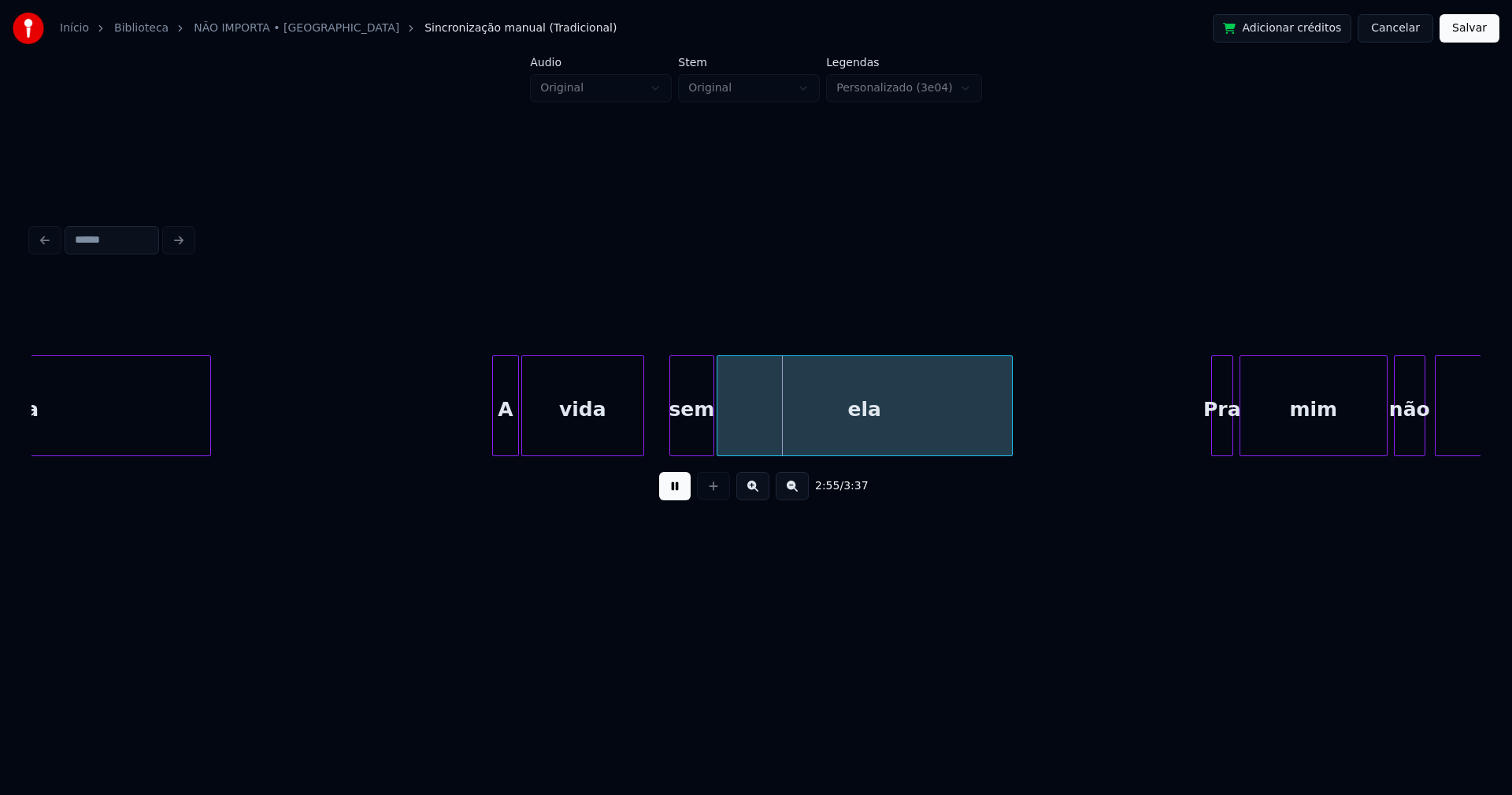
click at [639, 441] on div at bounding box center [641, 406] width 5 height 99
click at [676, 445] on div "sem" at bounding box center [675, 410] width 44 height 107
click at [742, 448] on div "ela" at bounding box center [856, 410] width 294 height 107
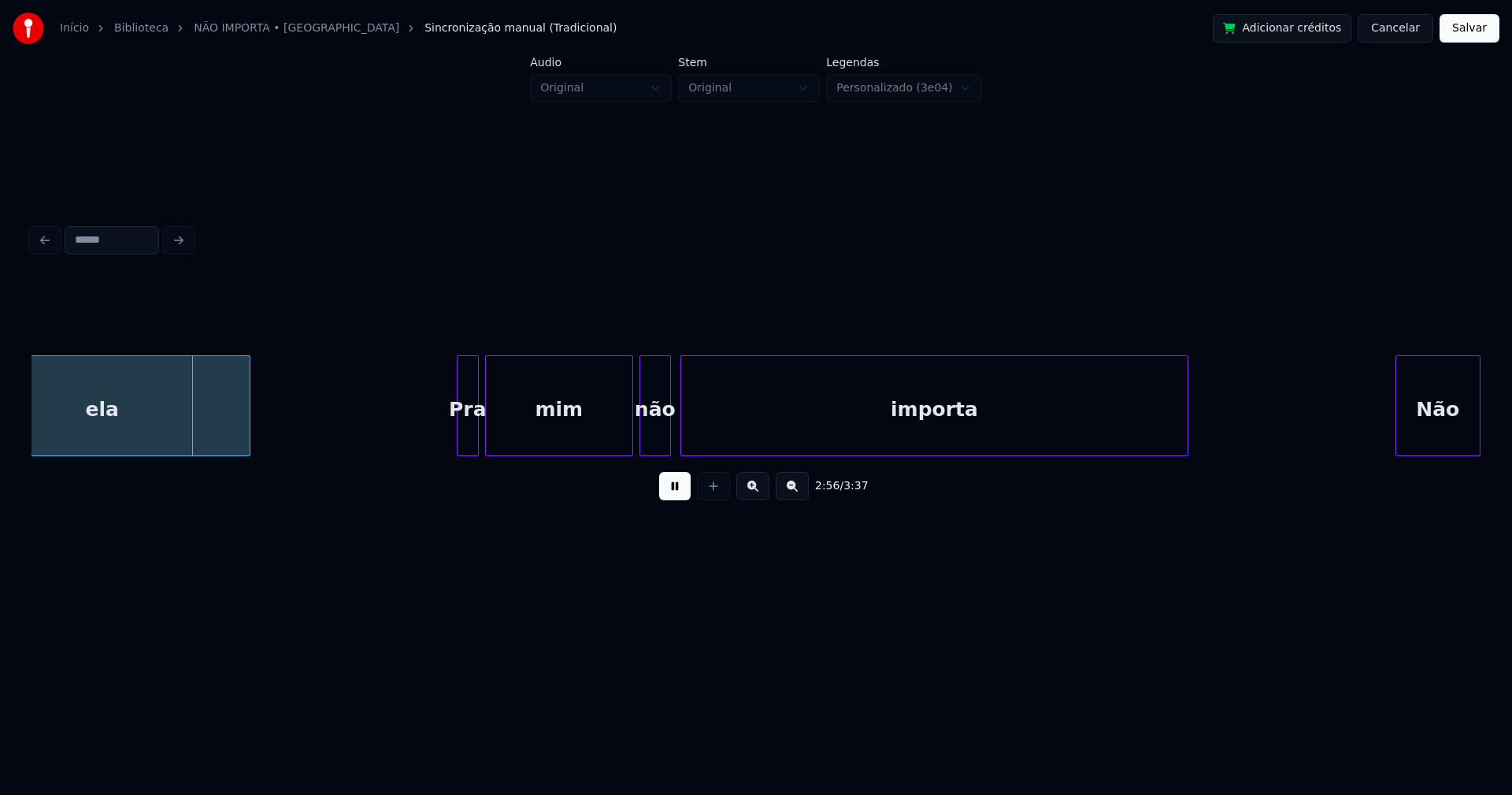
scroll to position [0, 27024]
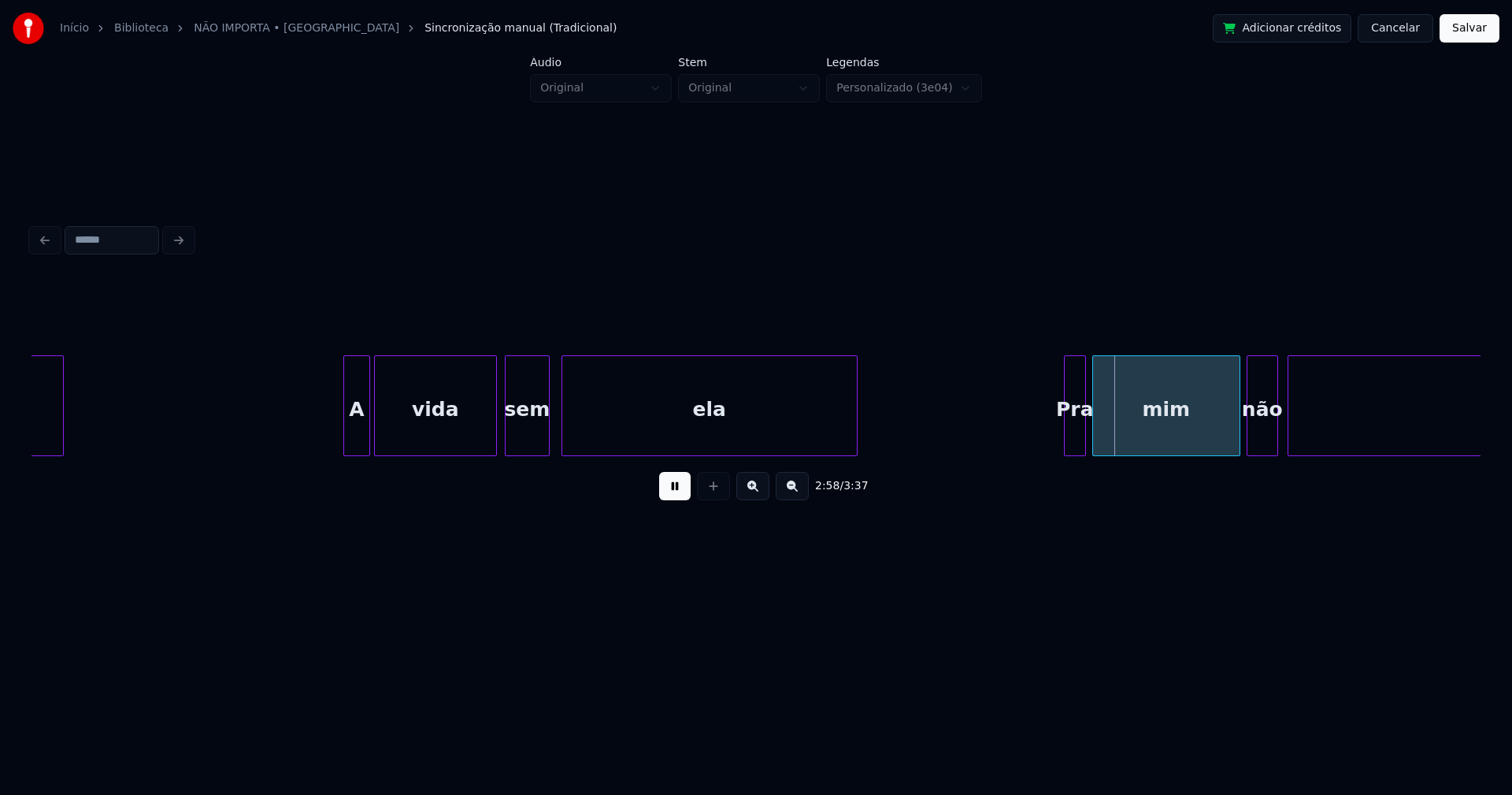
click at [358, 446] on div "A" at bounding box center [357, 410] width 25 height 107
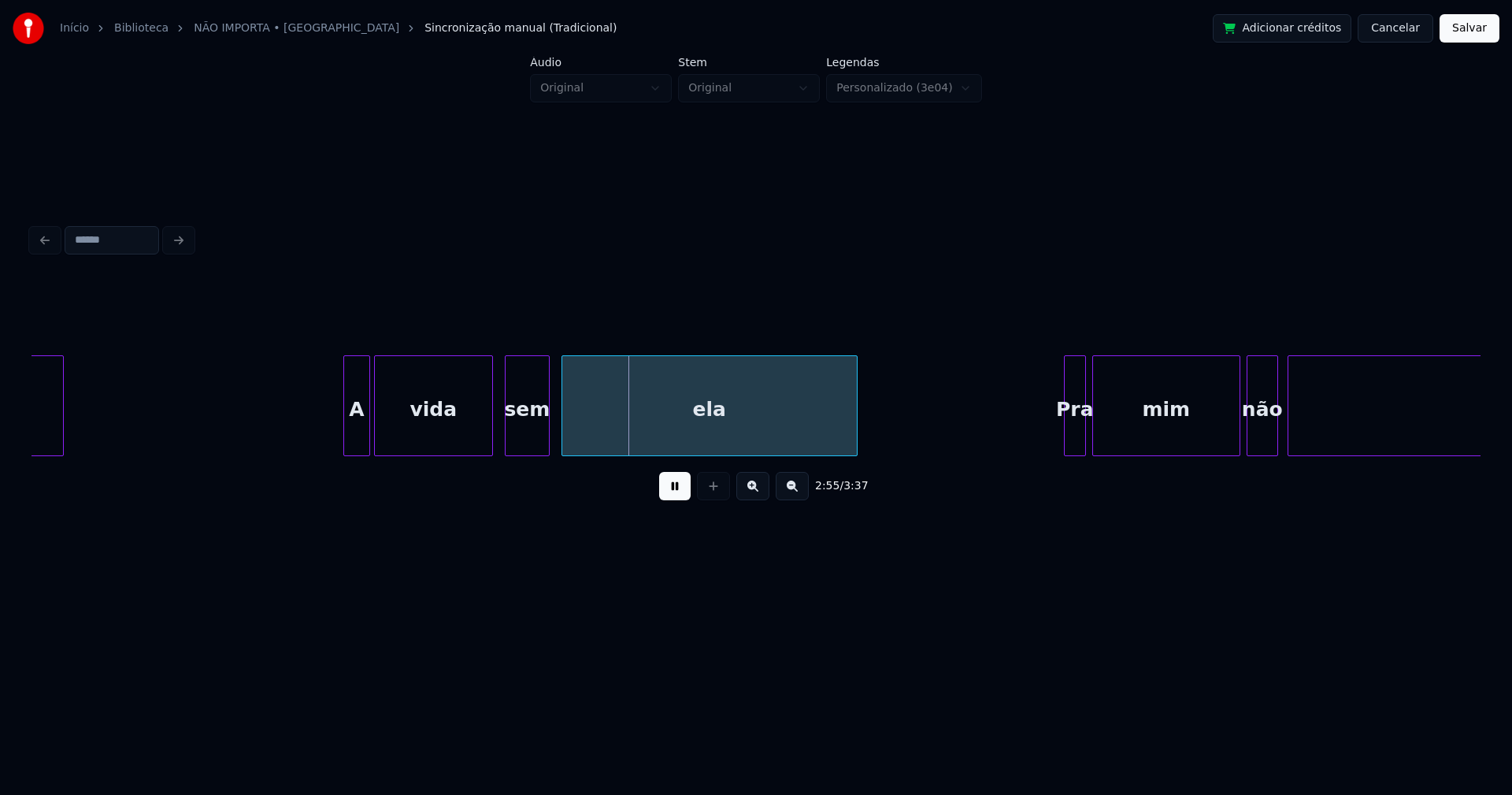
click at [489, 439] on div at bounding box center [489, 406] width 5 height 99
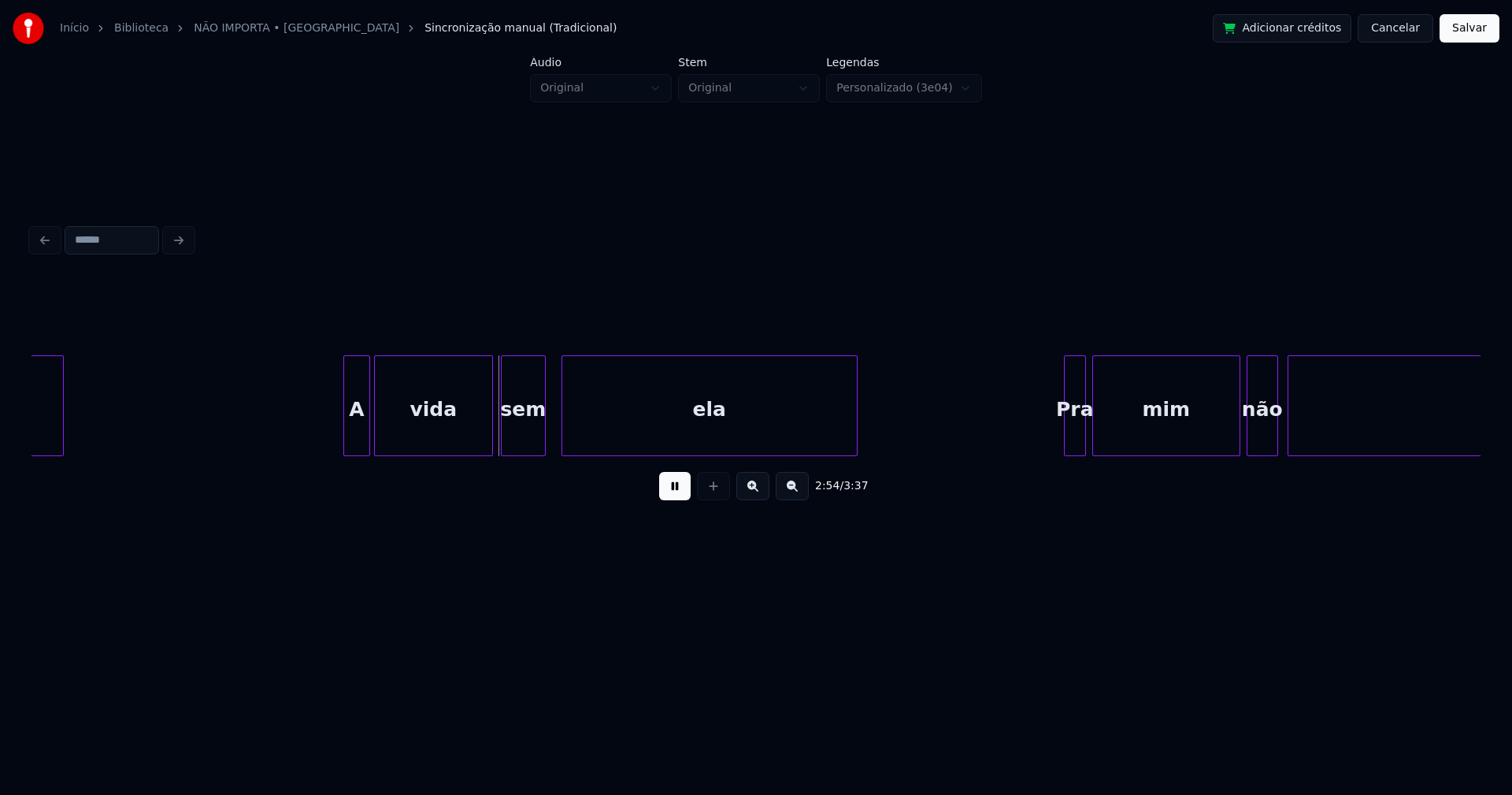
click at [527, 438] on div "sem" at bounding box center [523, 410] width 44 height 107
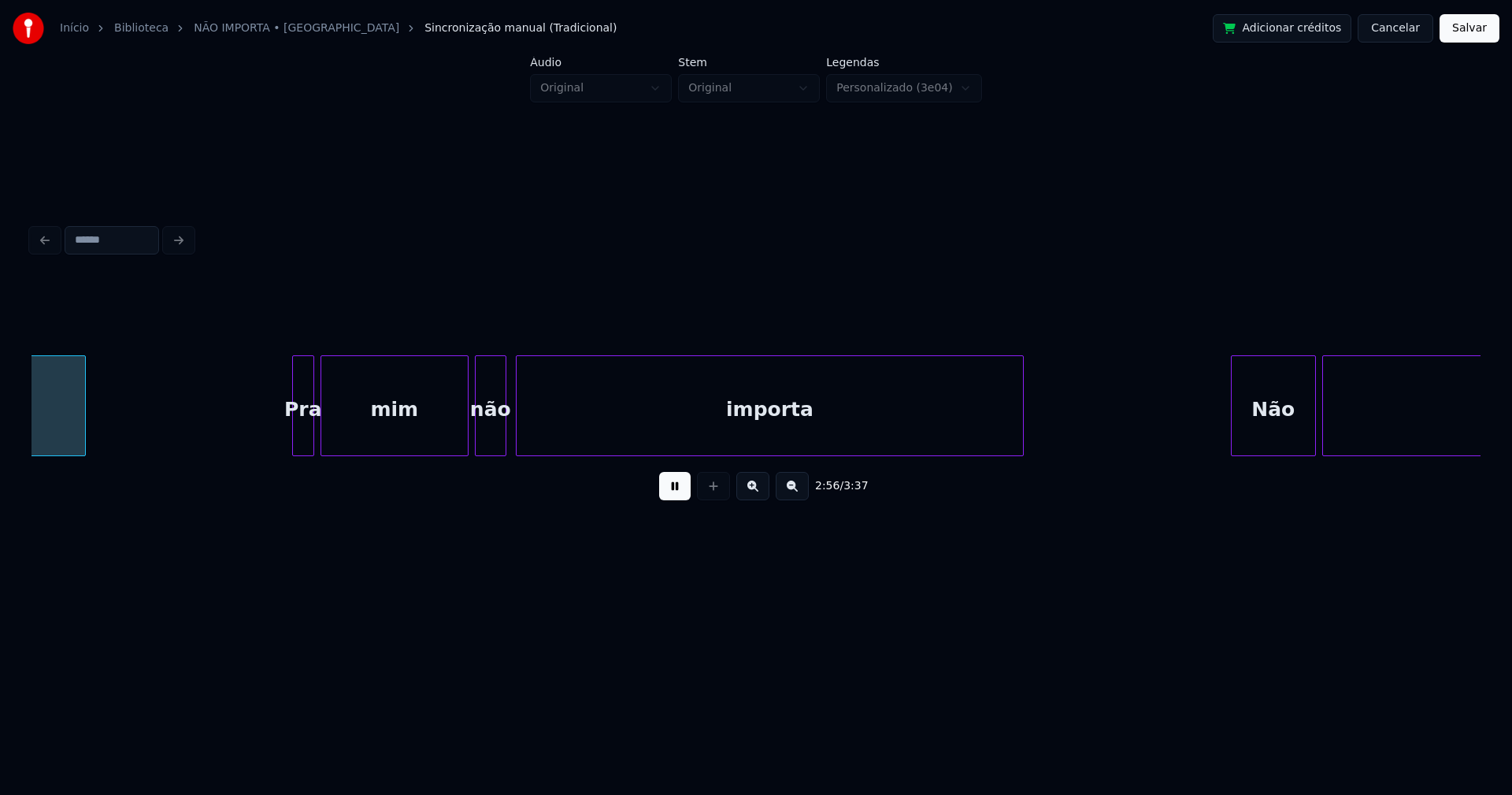
scroll to position [0, 27801]
click at [293, 439] on div "Pra" at bounding box center [294, 410] width 20 height 107
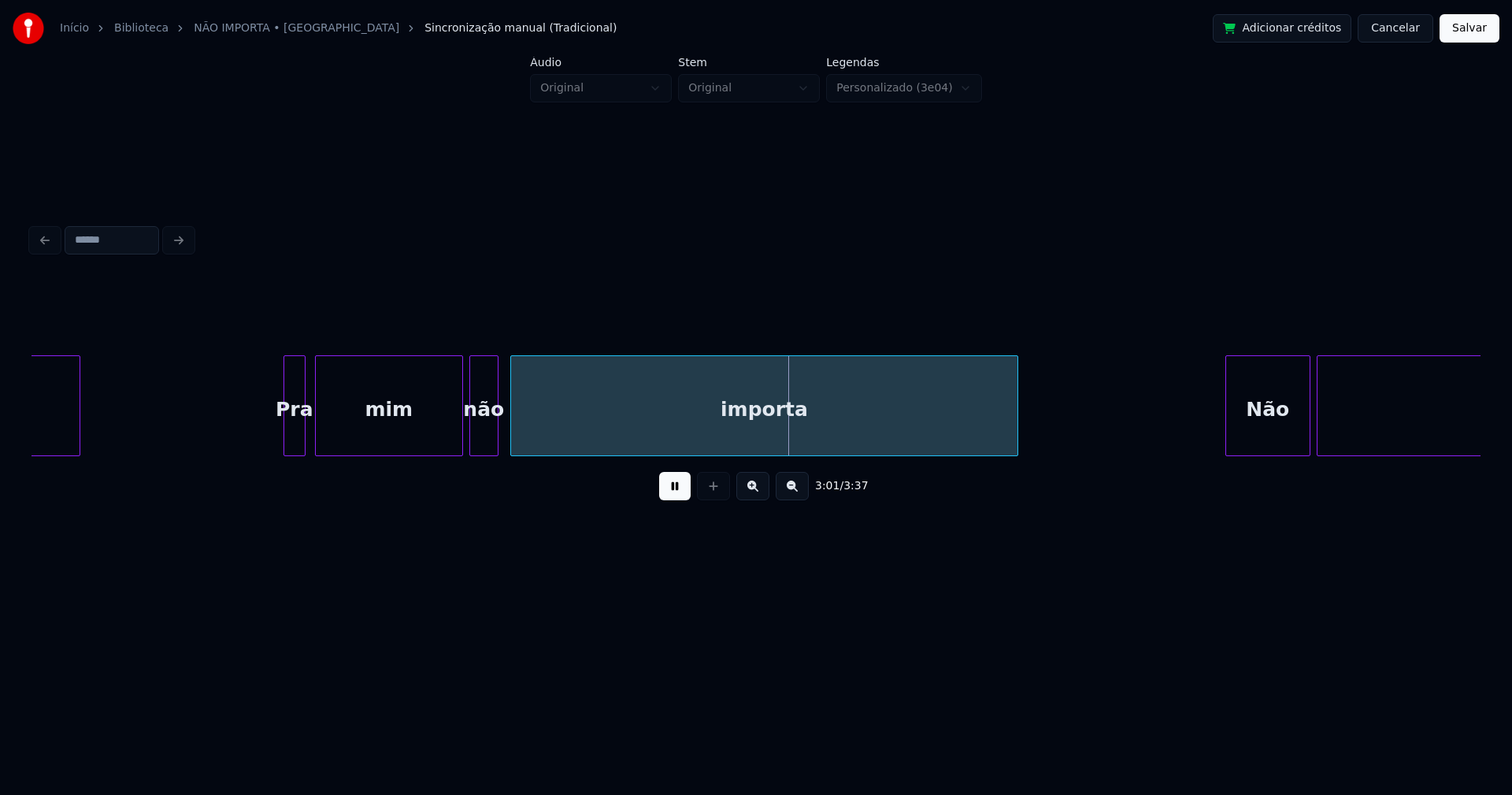
click at [495, 435] on div at bounding box center [495, 406] width 5 height 99
click at [510, 431] on div at bounding box center [510, 406] width 5 height 99
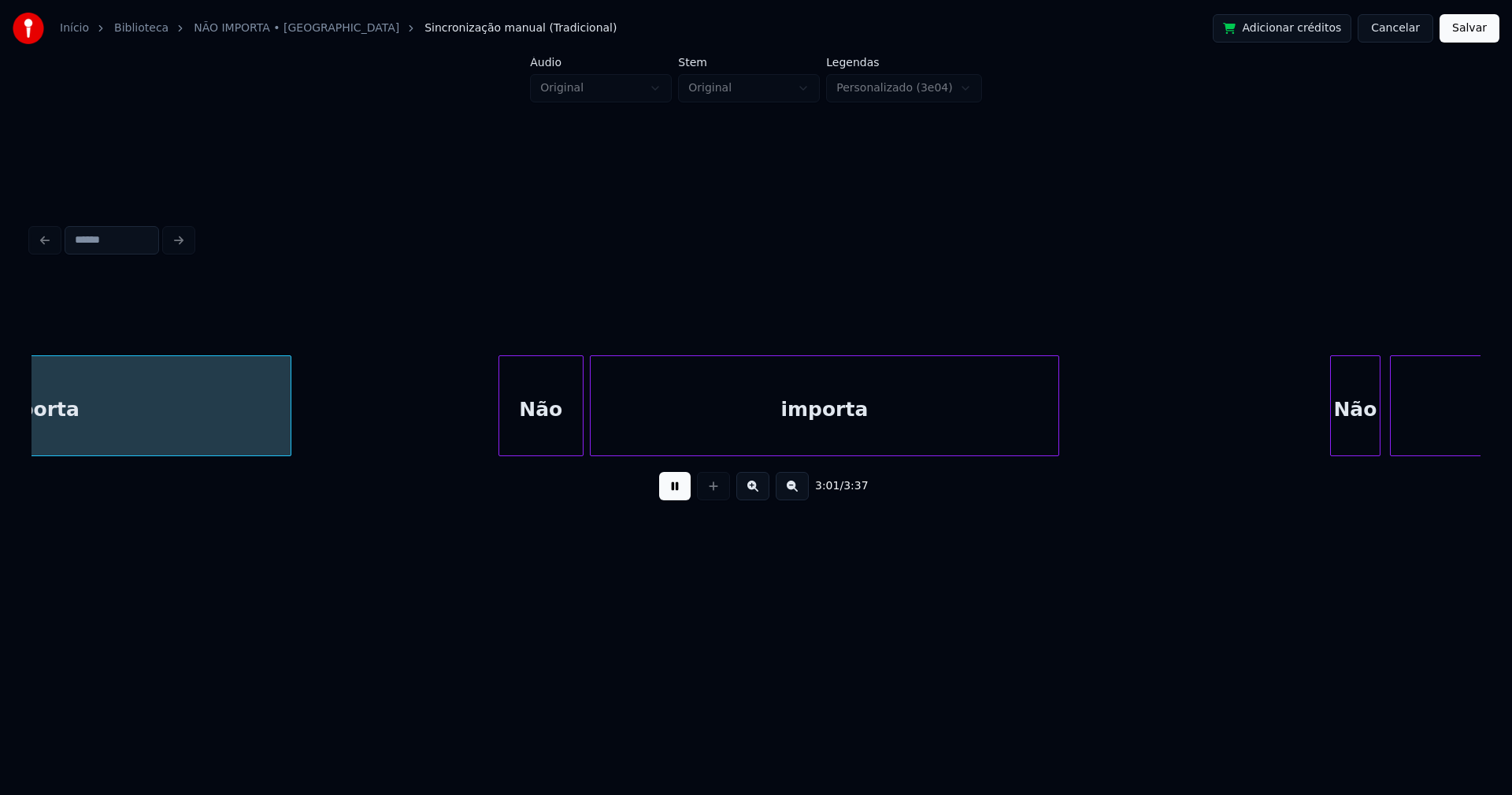
scroll to position [0, 28538]
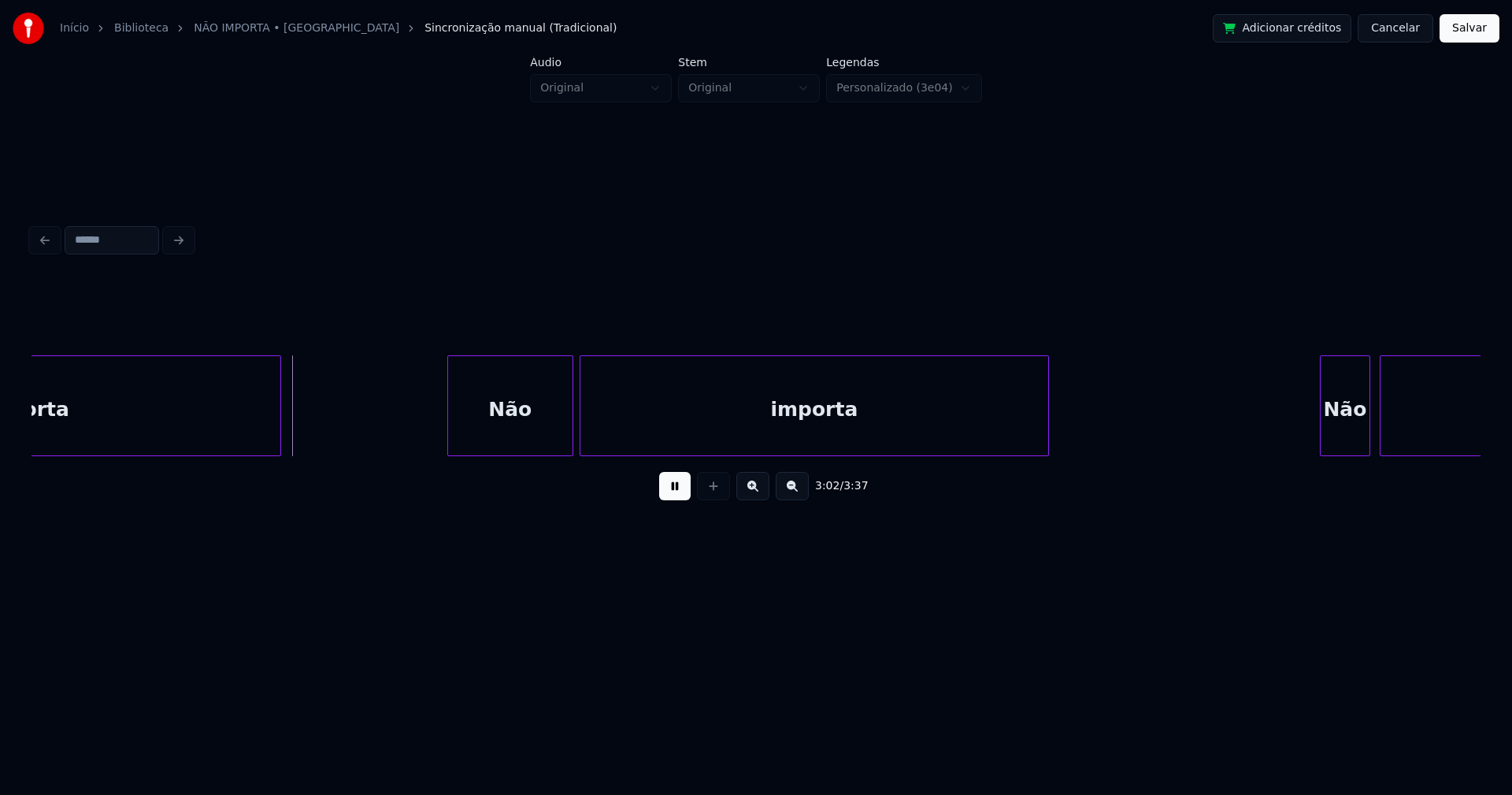
click at [448, 438] on div at bounding box center [451, 406] width 5 height 99
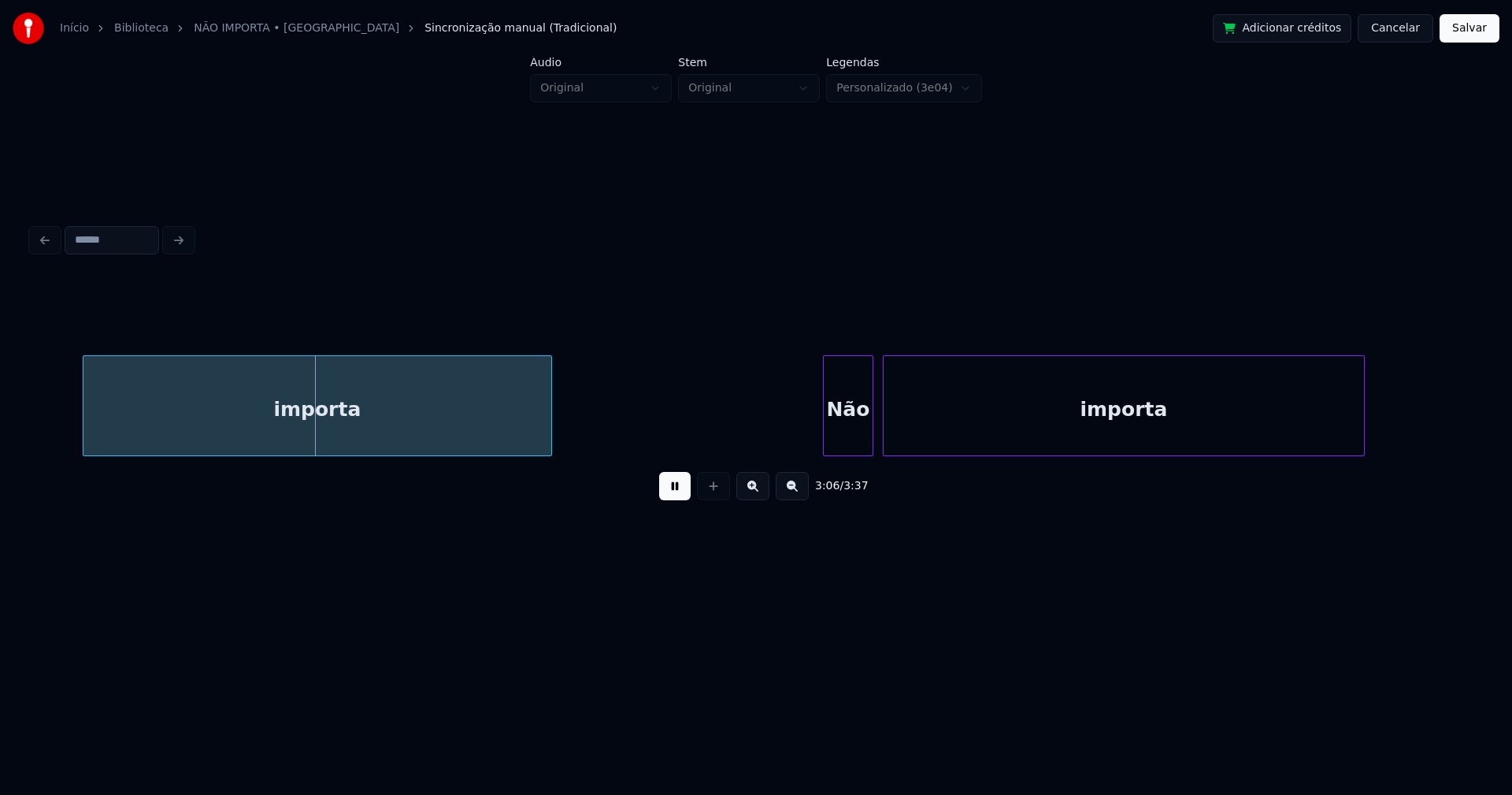
scroll to position [0, 29320]
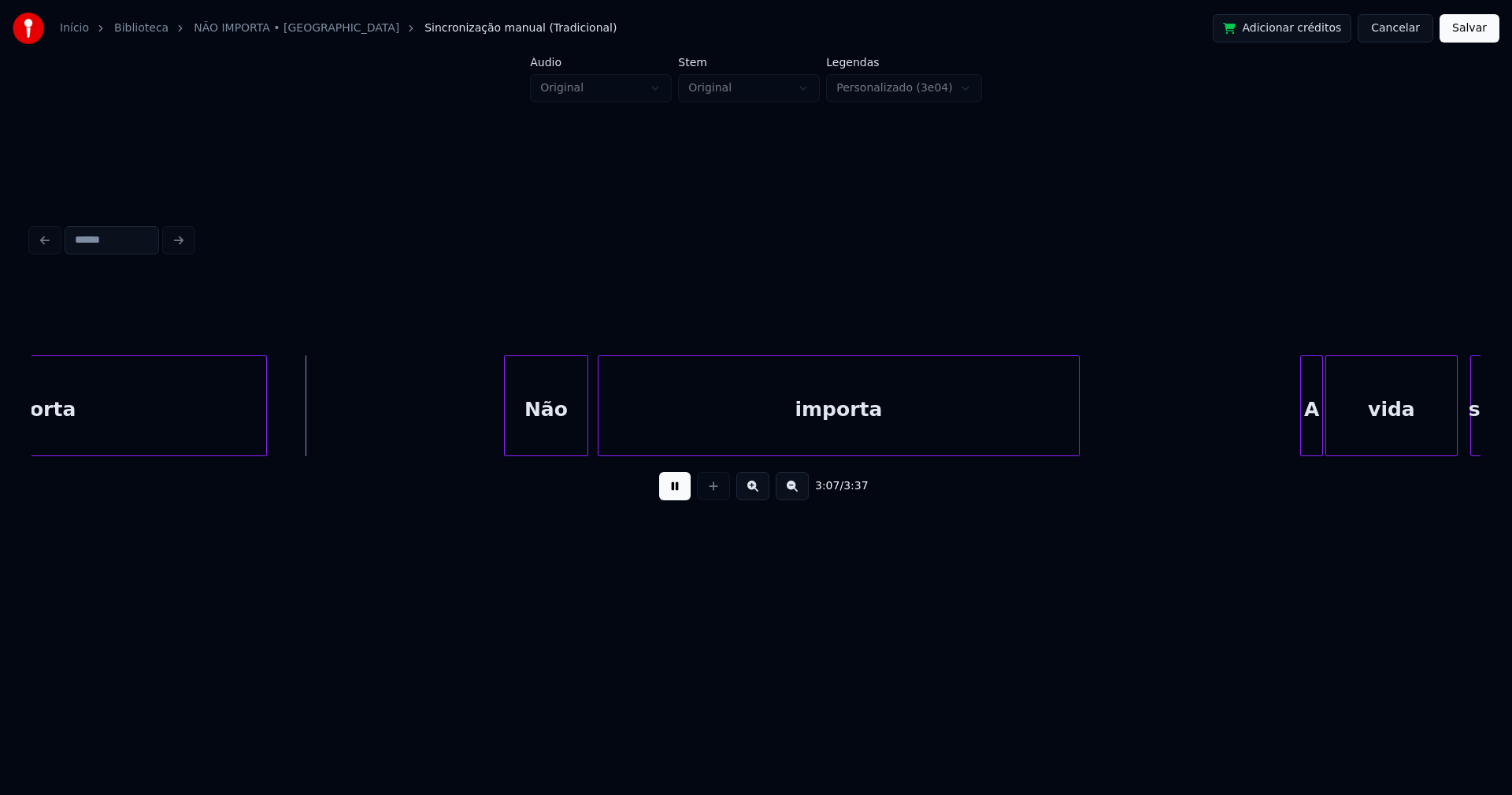
click at [505, 449] on div "importa Não importa A vida sem" at bounding box center [756, 406] width 1448 height 101
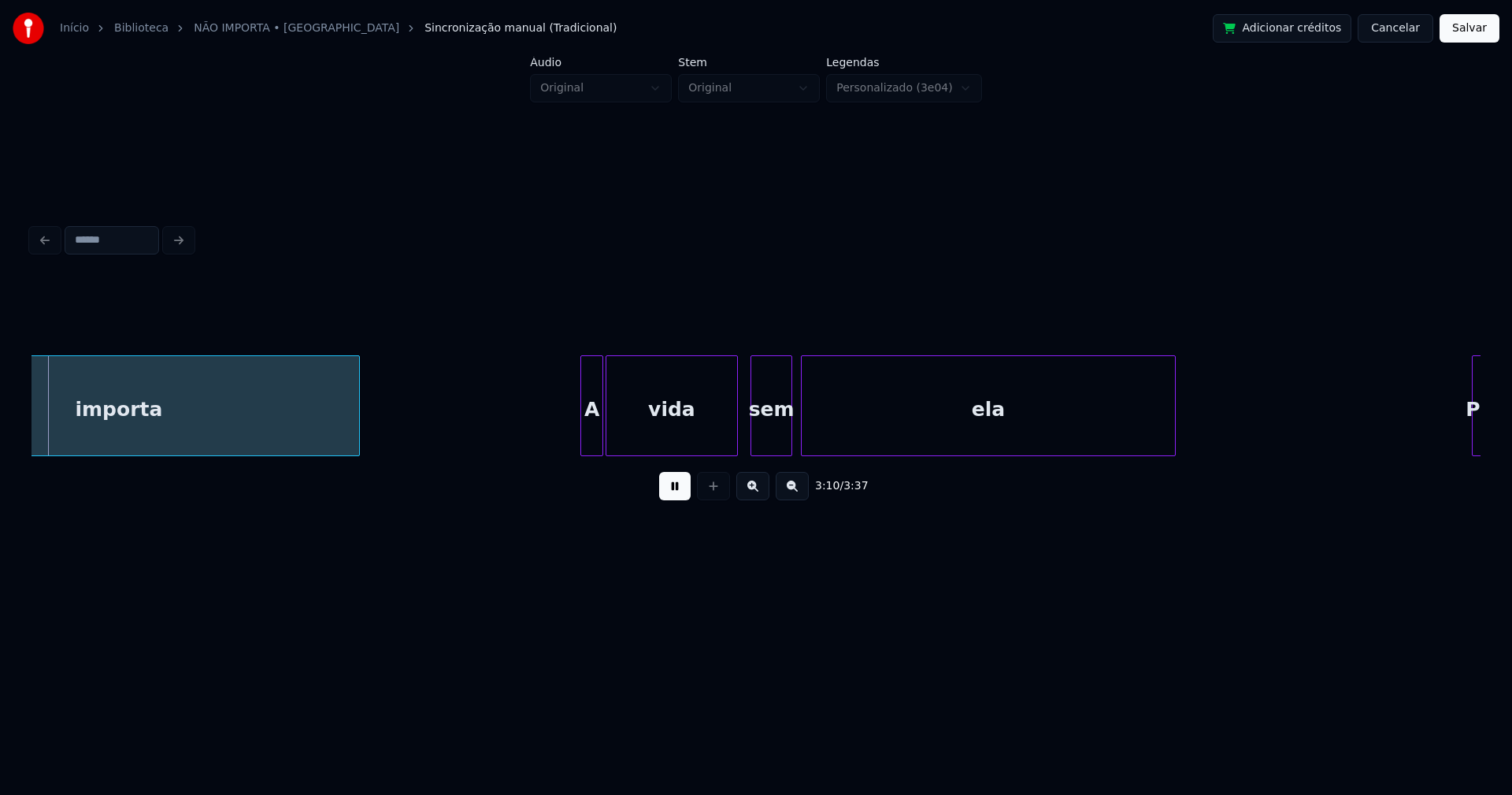
scroll to position [0, 30059]
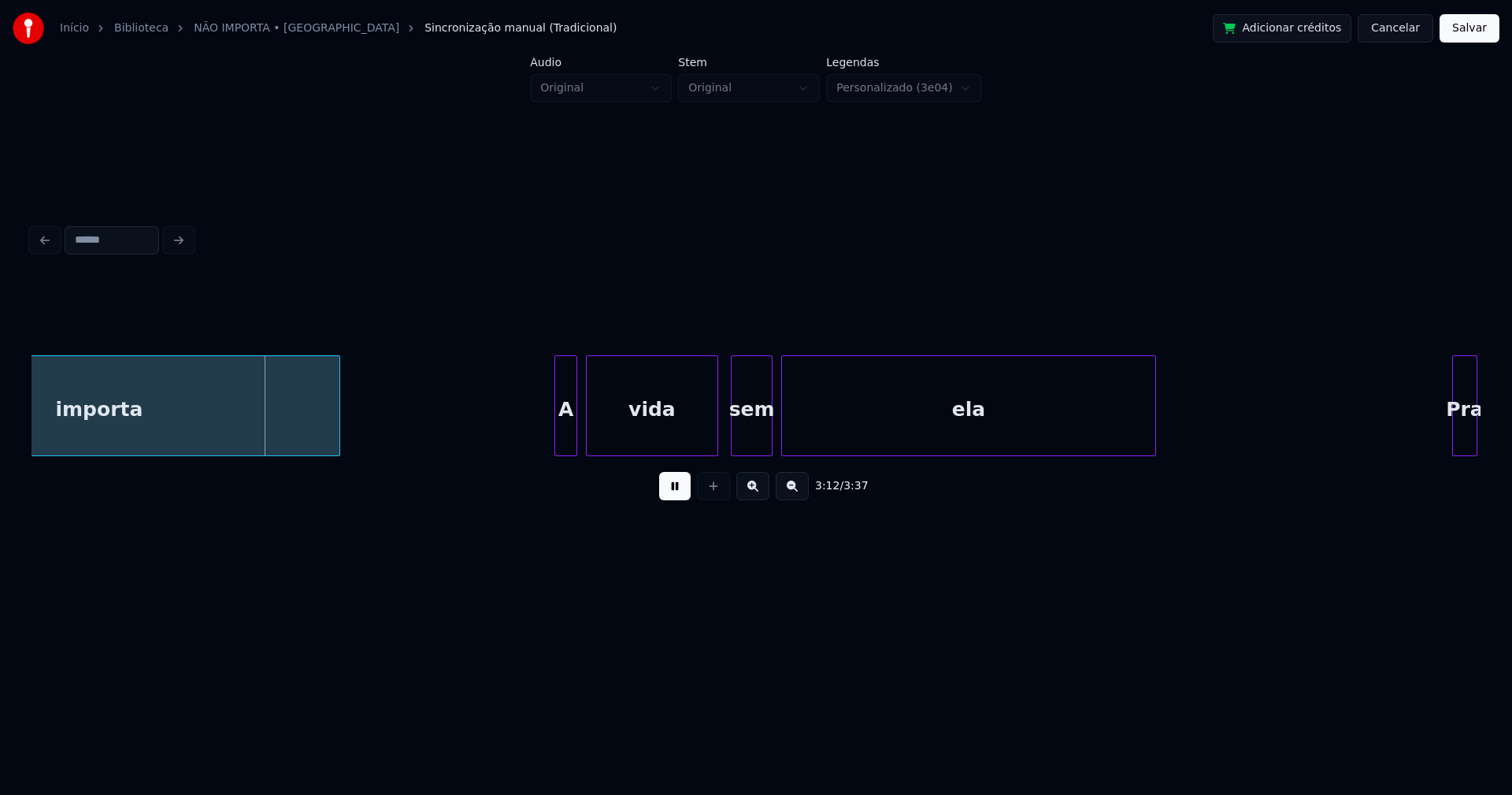
click at [567, 439] on div "A" at bounding box center [565, 410] width 21 height 107
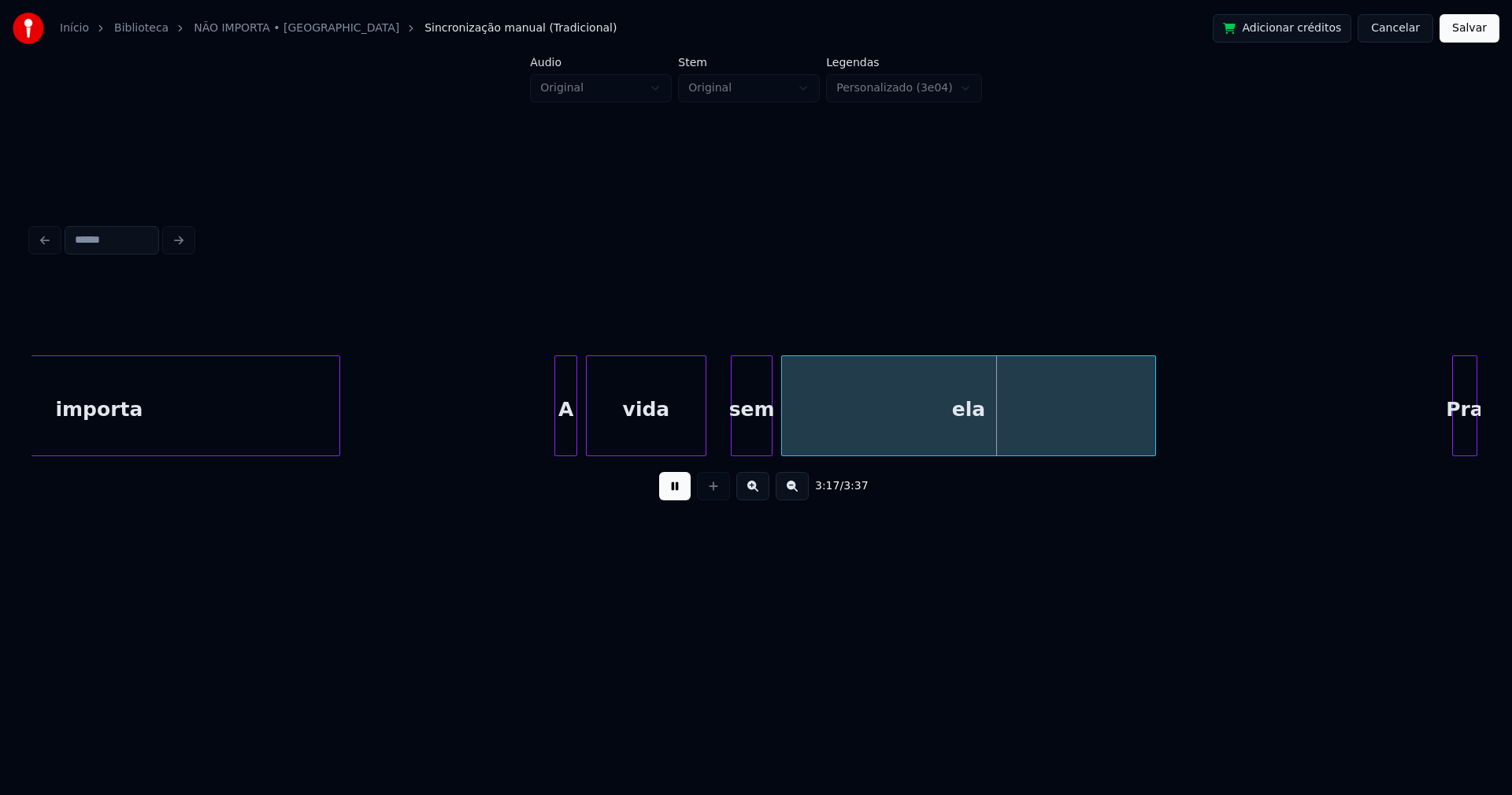
click at [705, 434] on div at bounding box center [703, 406] width 5 height 99
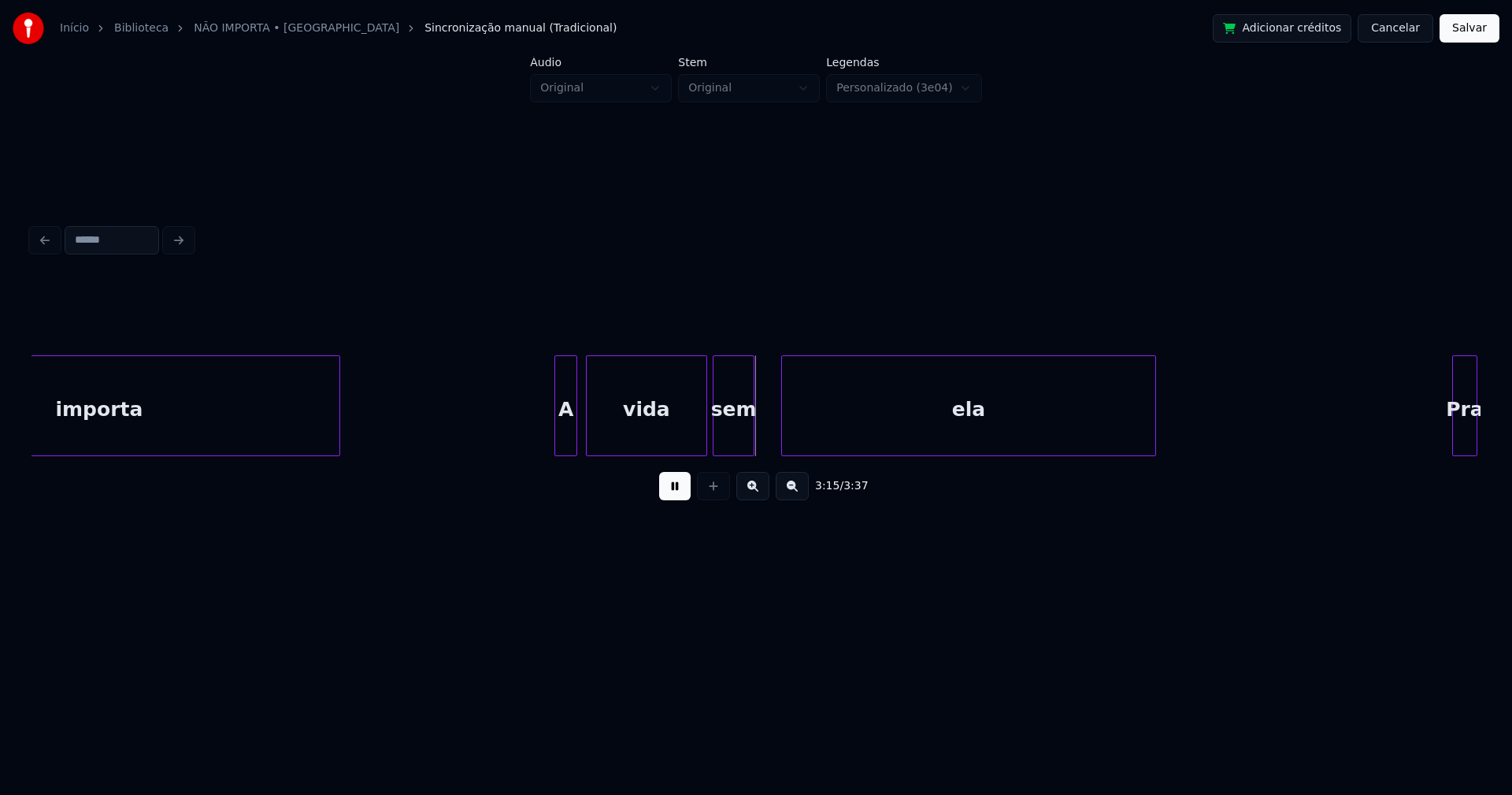
click at [728, 436] on div "sem" at bounding box center [733, 410] width 40 height 107
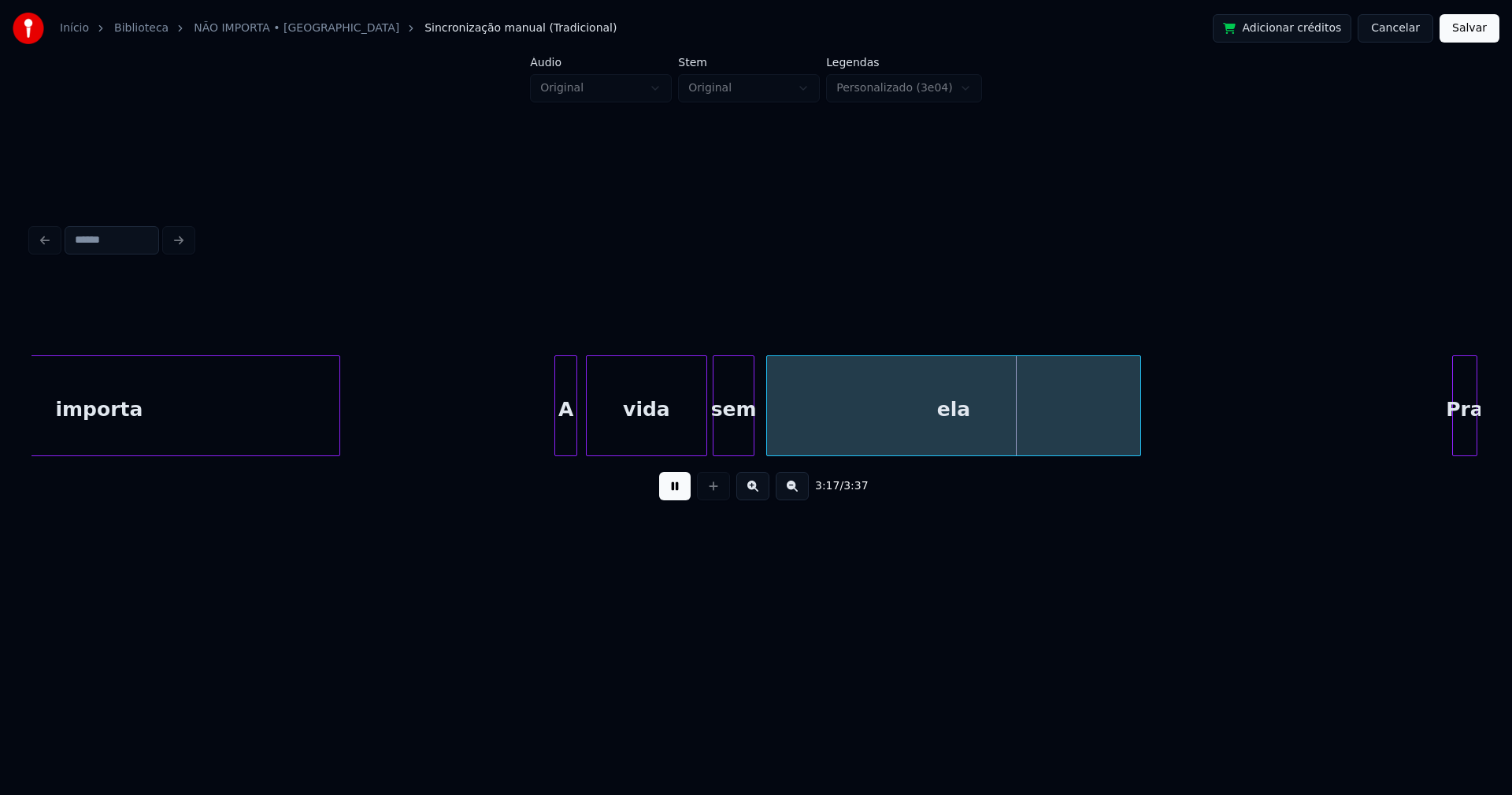
click at [779, 446] on div "ela" at bounding box center [953, 410] width 373 height 107
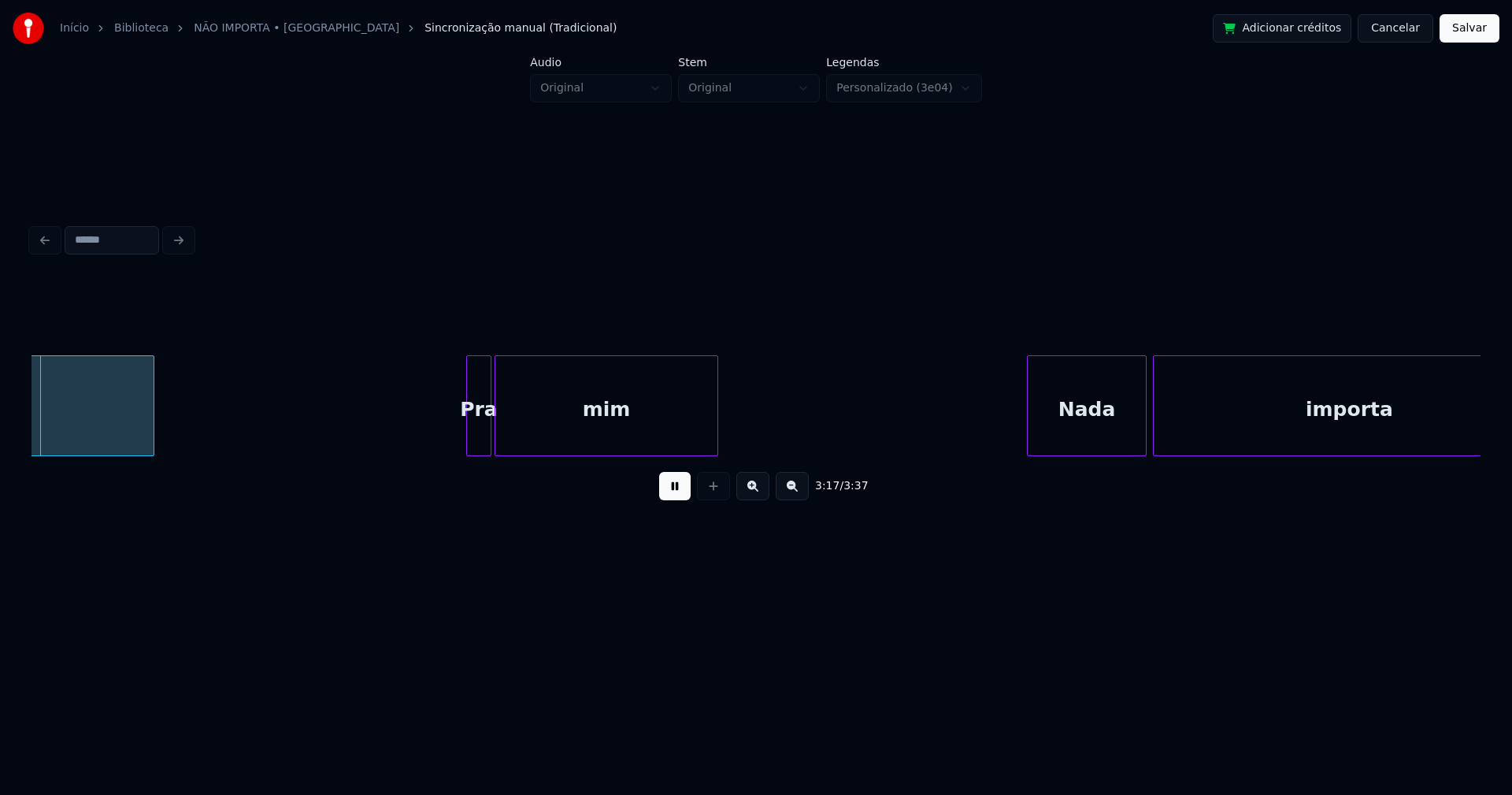
scroll to position [0, 31074]
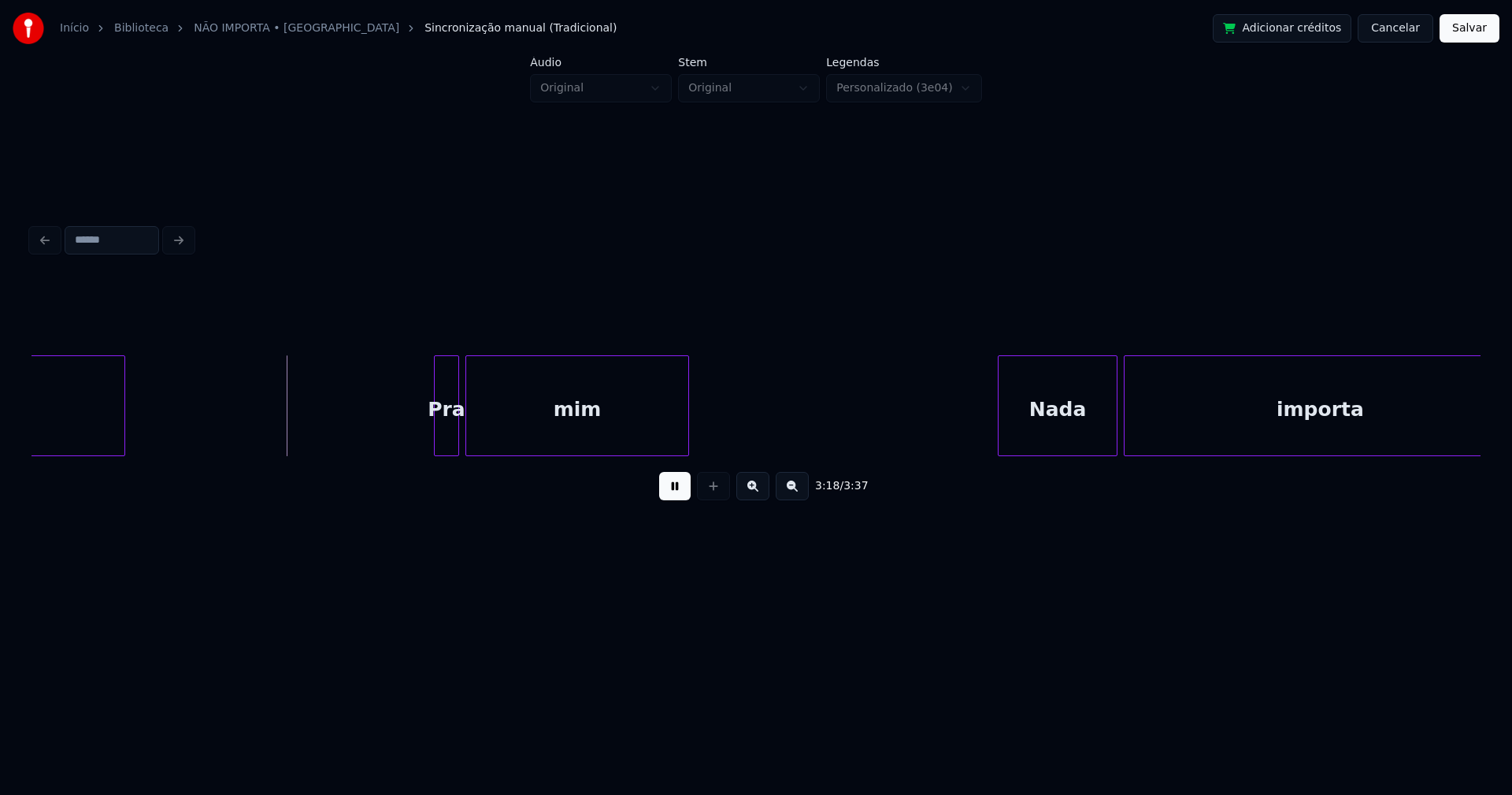
click at [445, 437] on div "Pra" at bounding box center [447, 410] width 23 height 107
click at [1040, 453] on div "ela Pra mim Nada importa" at bounding box center [756, 406] width 1448 height 101
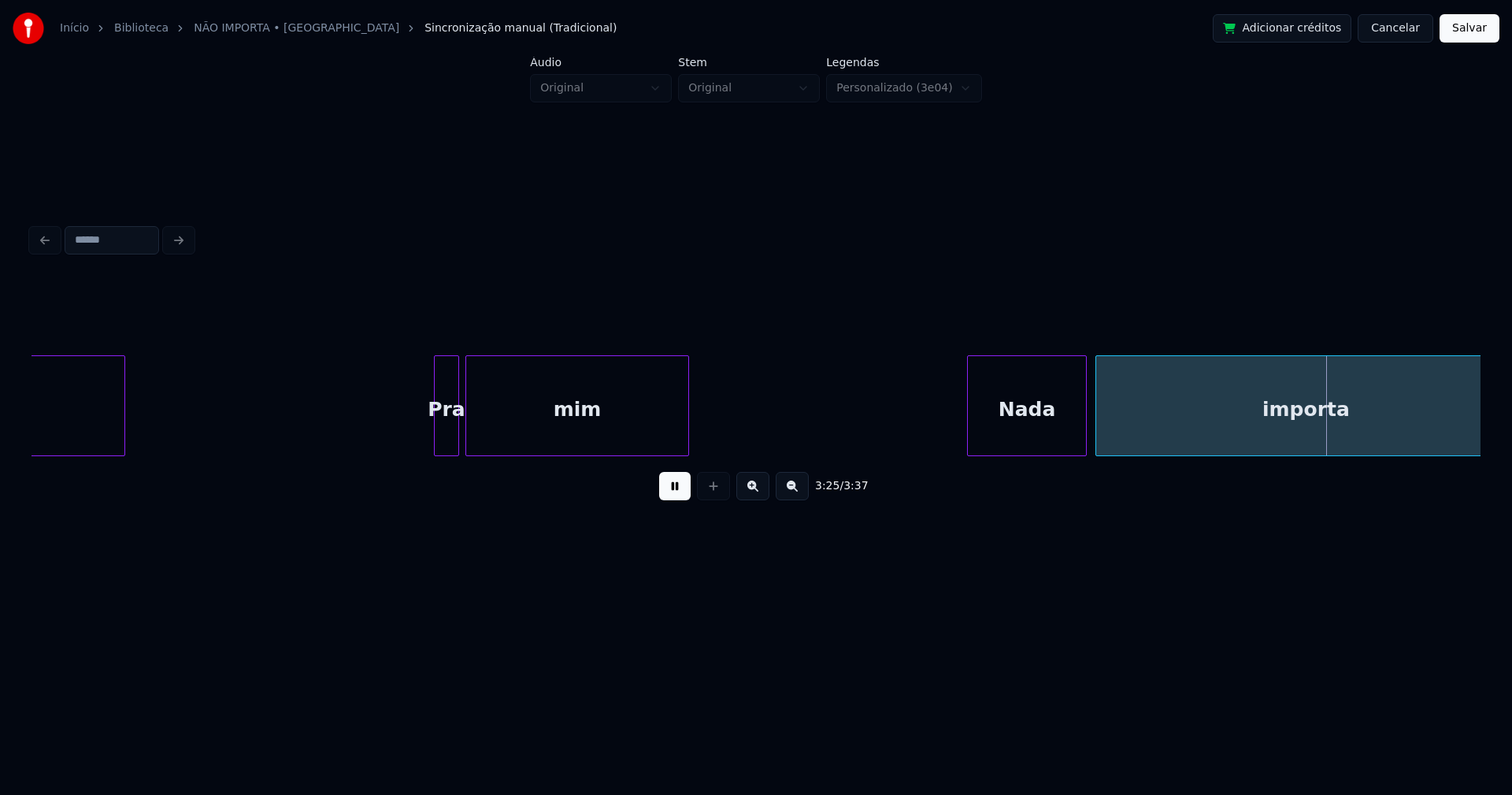
click at [1097, 440] on div at bounding box center [1099, 406] width 5 height 99
click at [1465, 29] on button "Salvar" at bounding box center [1468, 29] width 60 height 29
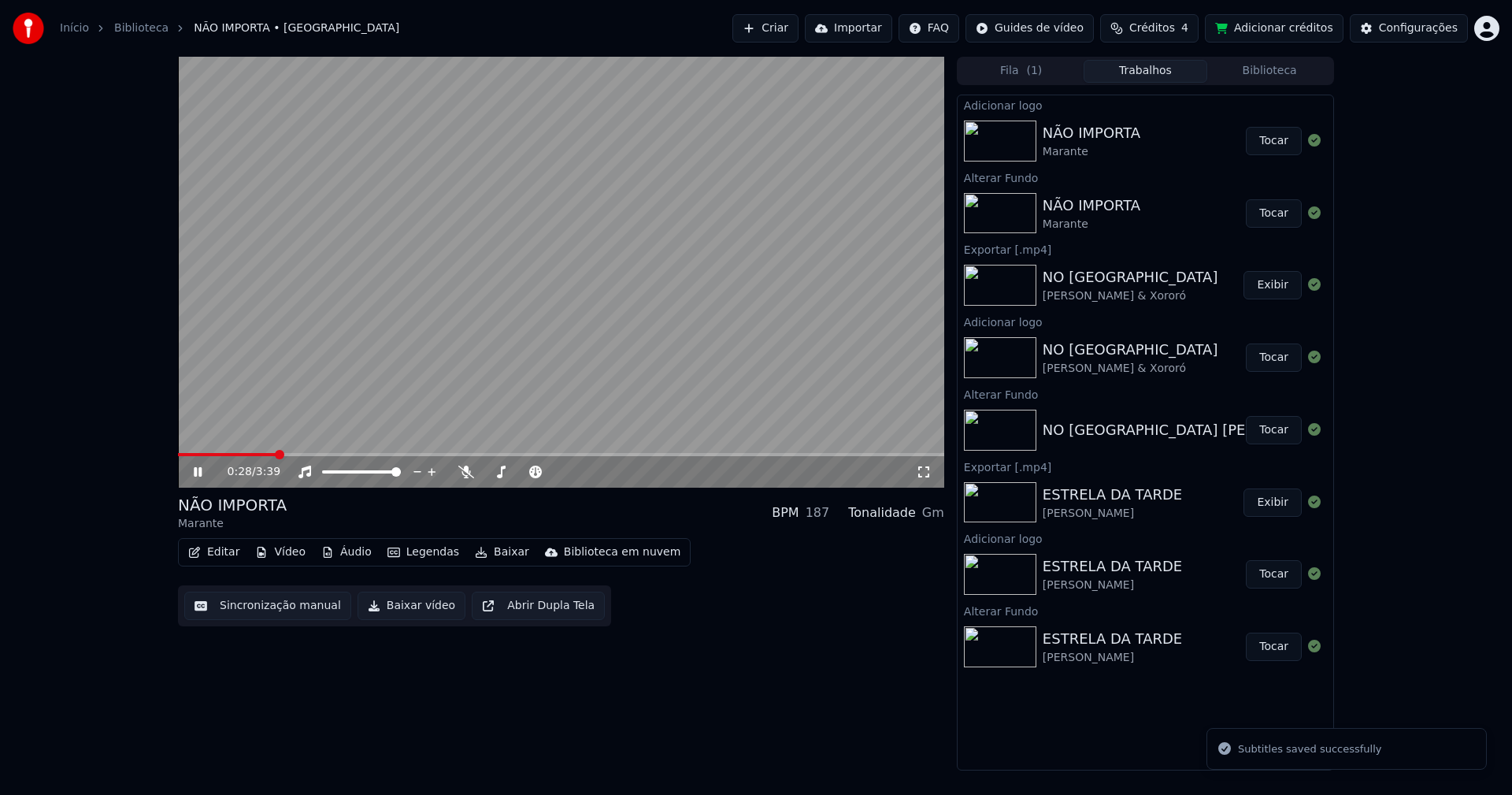
click at [275, 453] on span at bounding box center [561, 455] width 766 height 3
click at [923, 476] on icon at bounding box center [924, 471] width 16 height 13
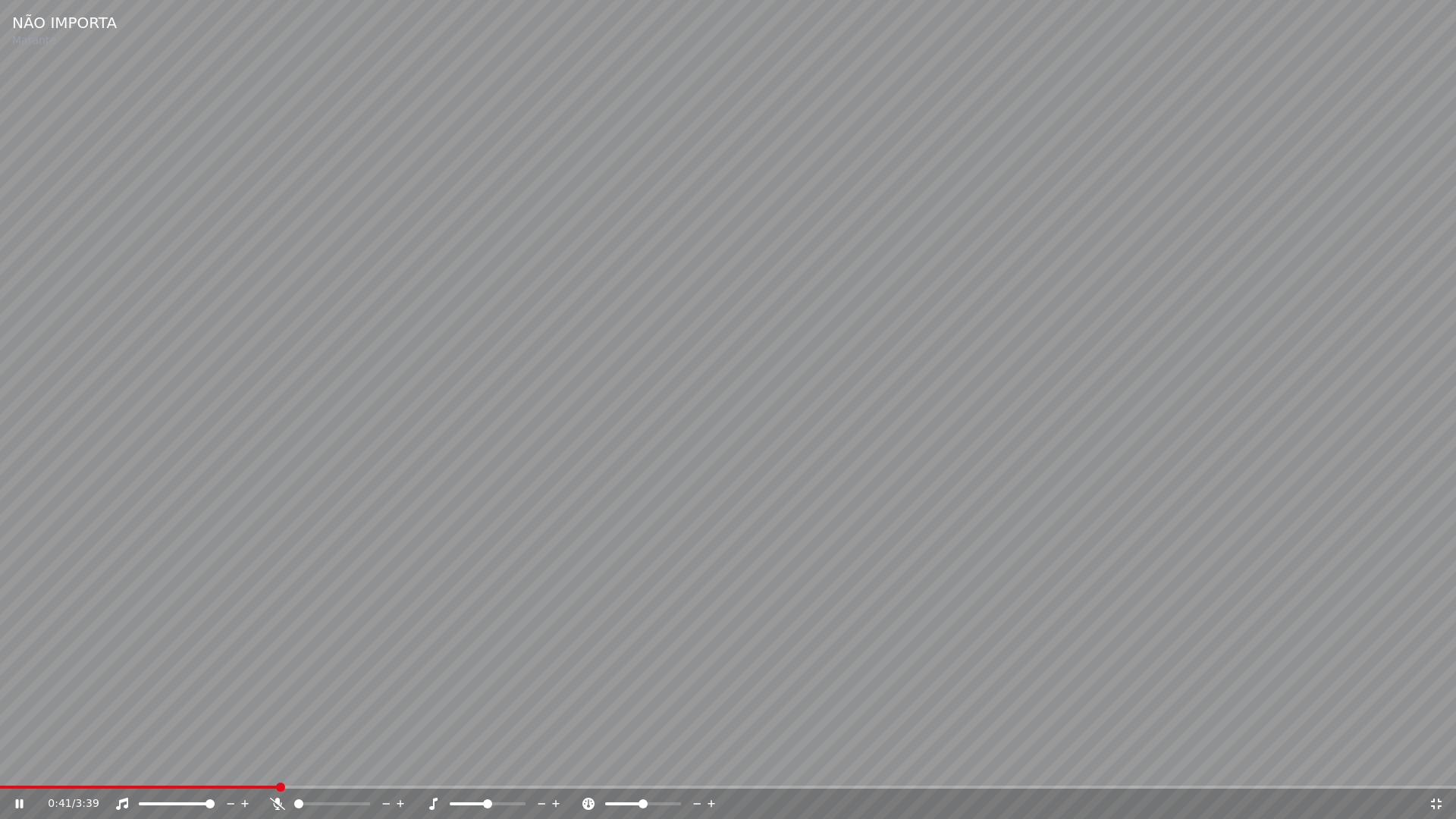
drag, startPoint x: 1439, startPoint y: 809, endPoint x: 1132, endPoint y: 462, distance: 463.3
click at [1439, 764] on icon at bounding box center [1436, 803] width 15 height 12
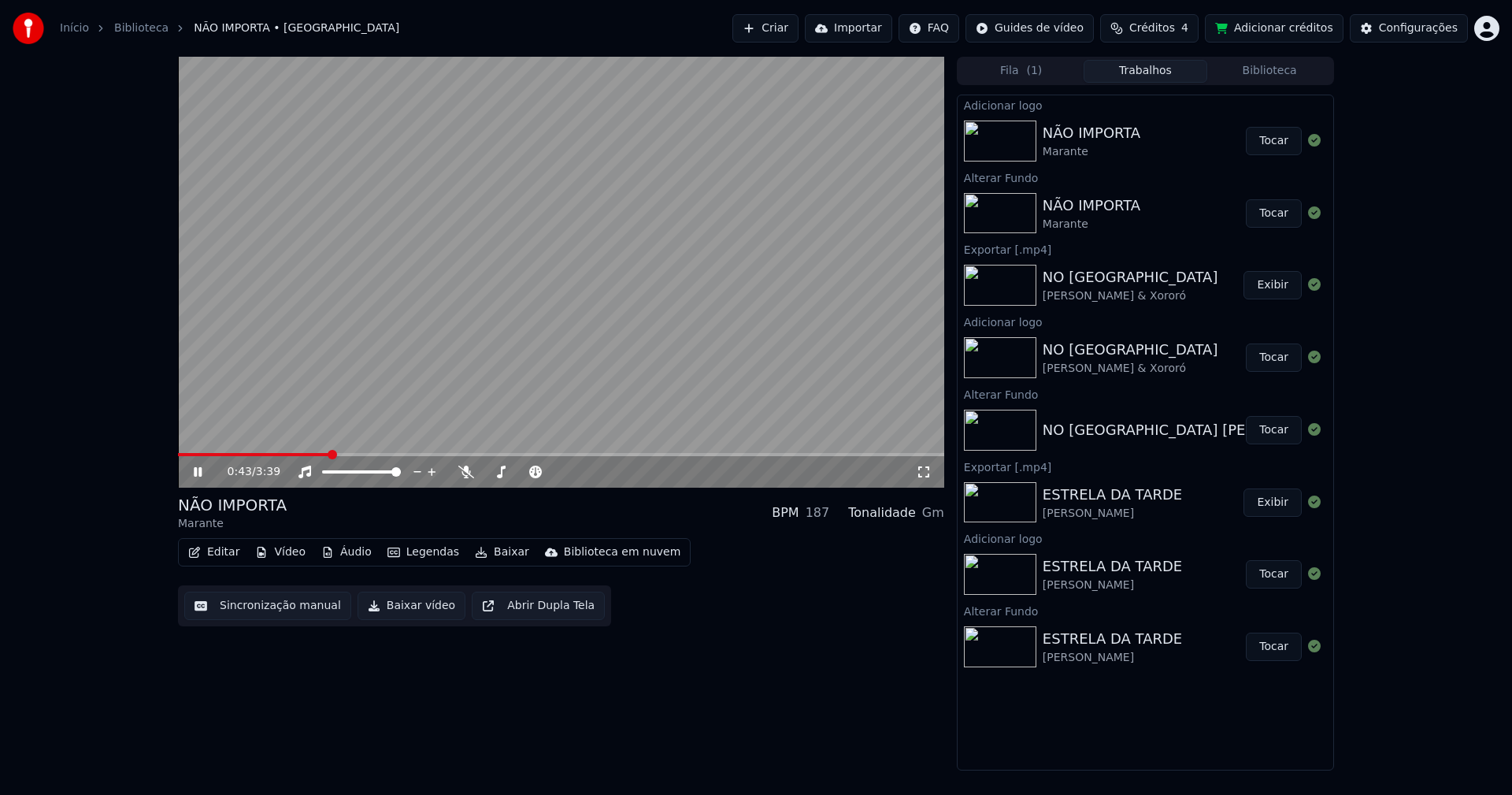
click at [197, 474] on icon at bounding box center [197, 471] width 8 height 9
click at [394, 610] on button "Baixar vídeo" at bounding box center [411, 605] width 108 height 29
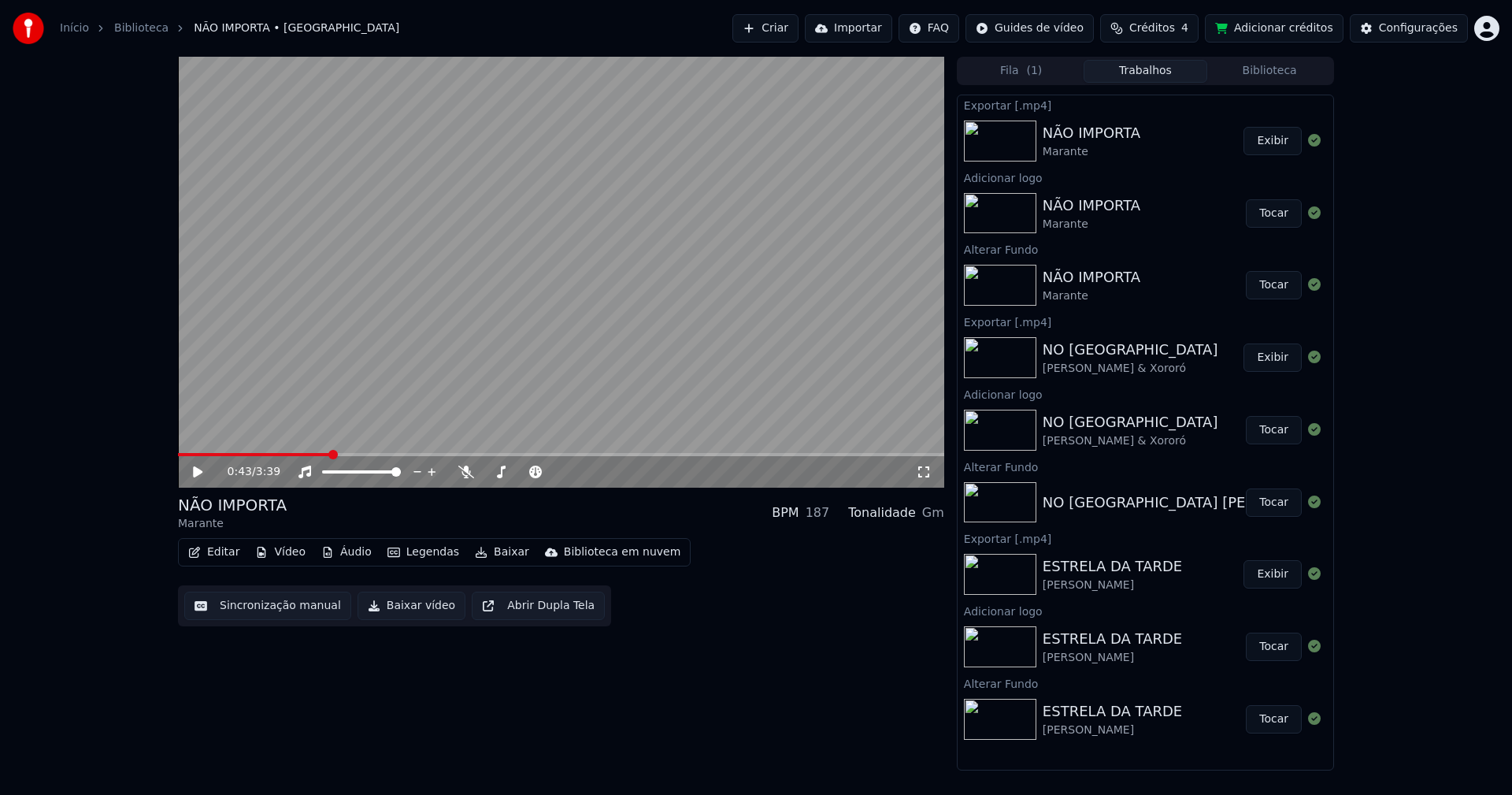
click at [221, 553] on button "Editar" at bounding box center [214, 552] width 64 height 22
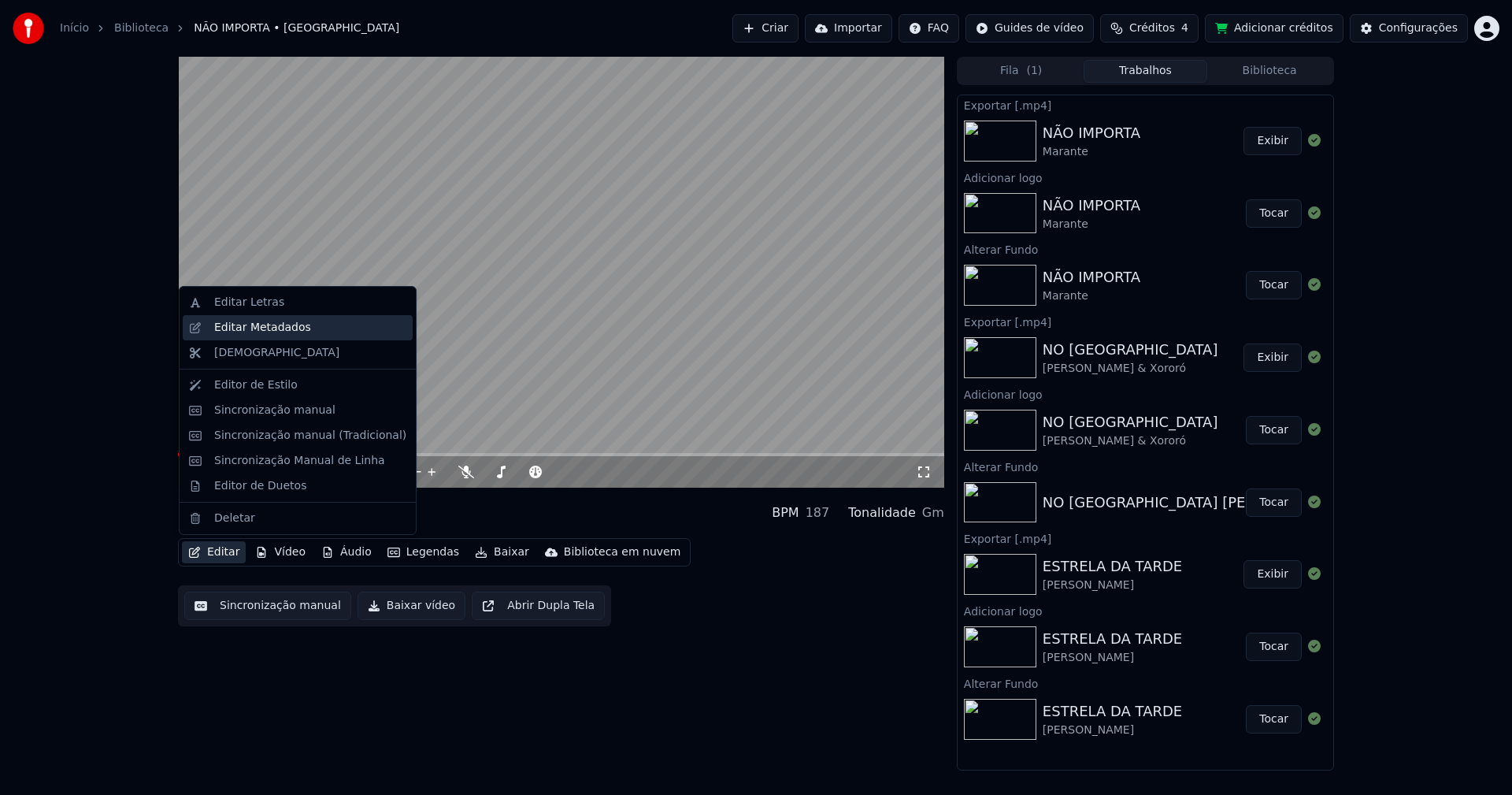
click at [267, 326] on div "Editar Metadados" at bounding box center [263, 327] width 97 height 16
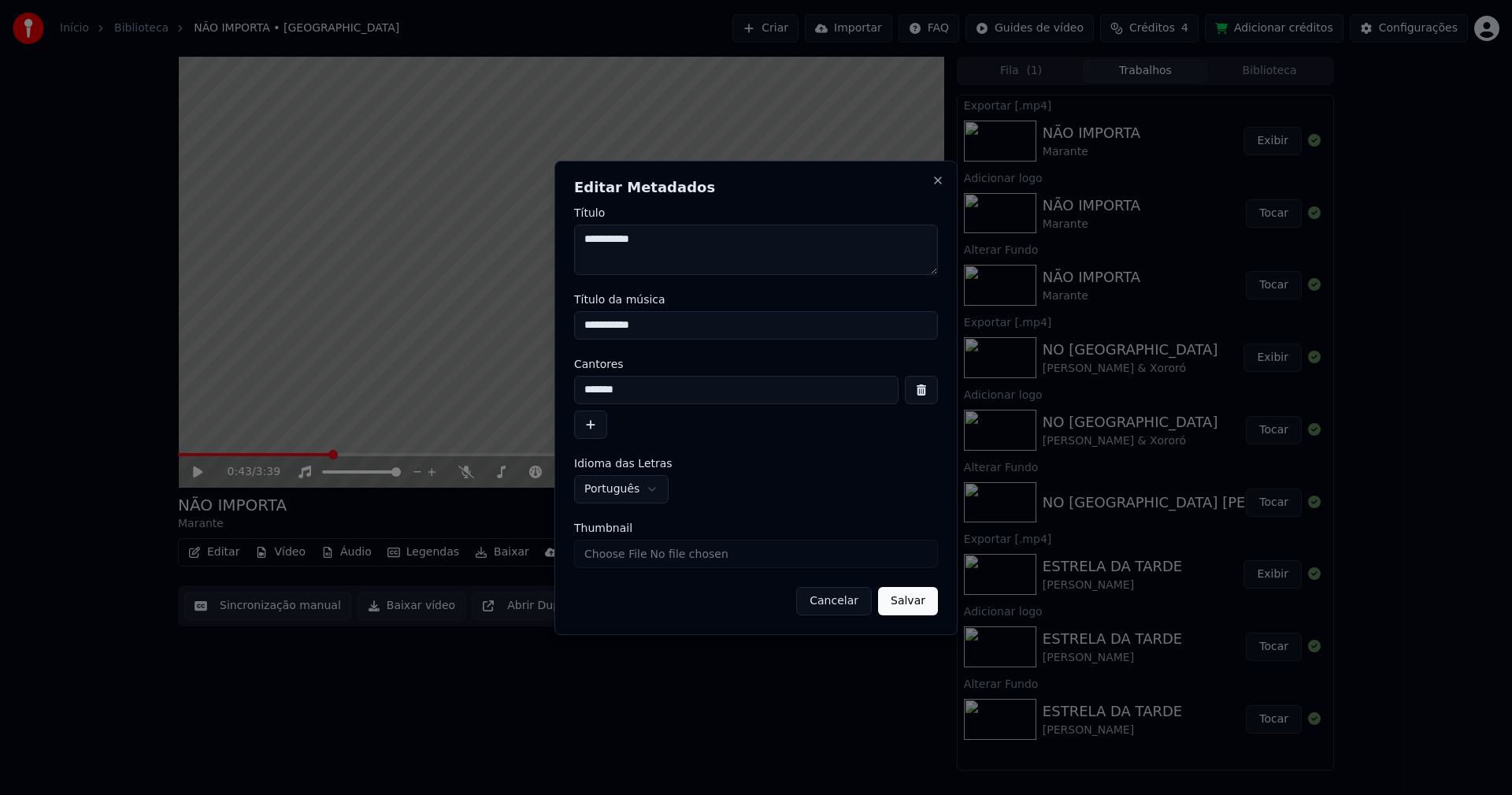
click at [629, 553] on input "Thumbnail" at bounding box center [756, 553] width 364 height 29
type input "**********"
click at [914, 608] on button "Salvar" at bounding box center [907, 601] width 60 height 29
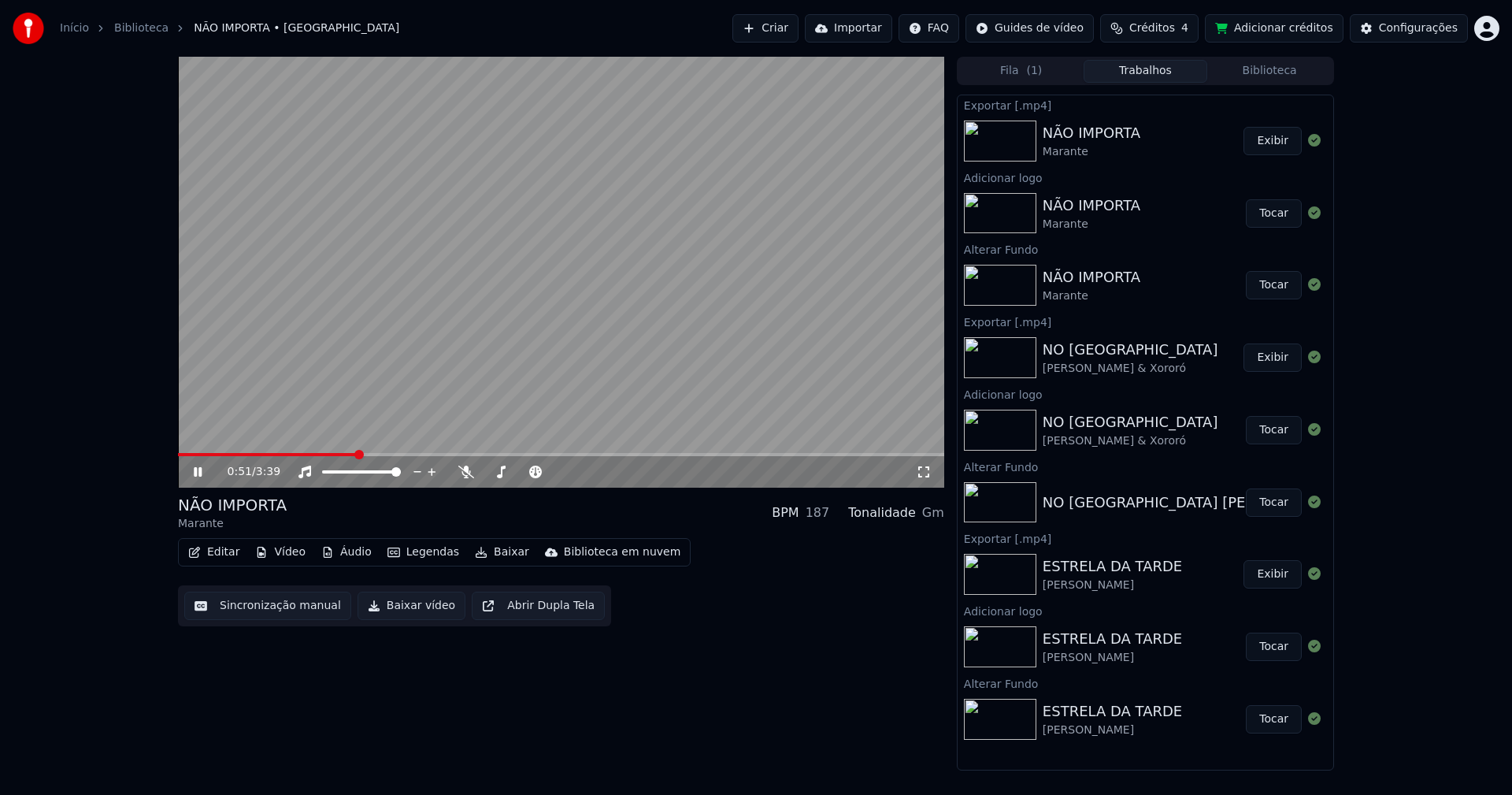
click at [198, 469] on icon at bounding box center [209, 471] width 37 height 13
click at [1279, 68] on button "Biblioteca" at bounding box center [1269, 70] width 124 height 23
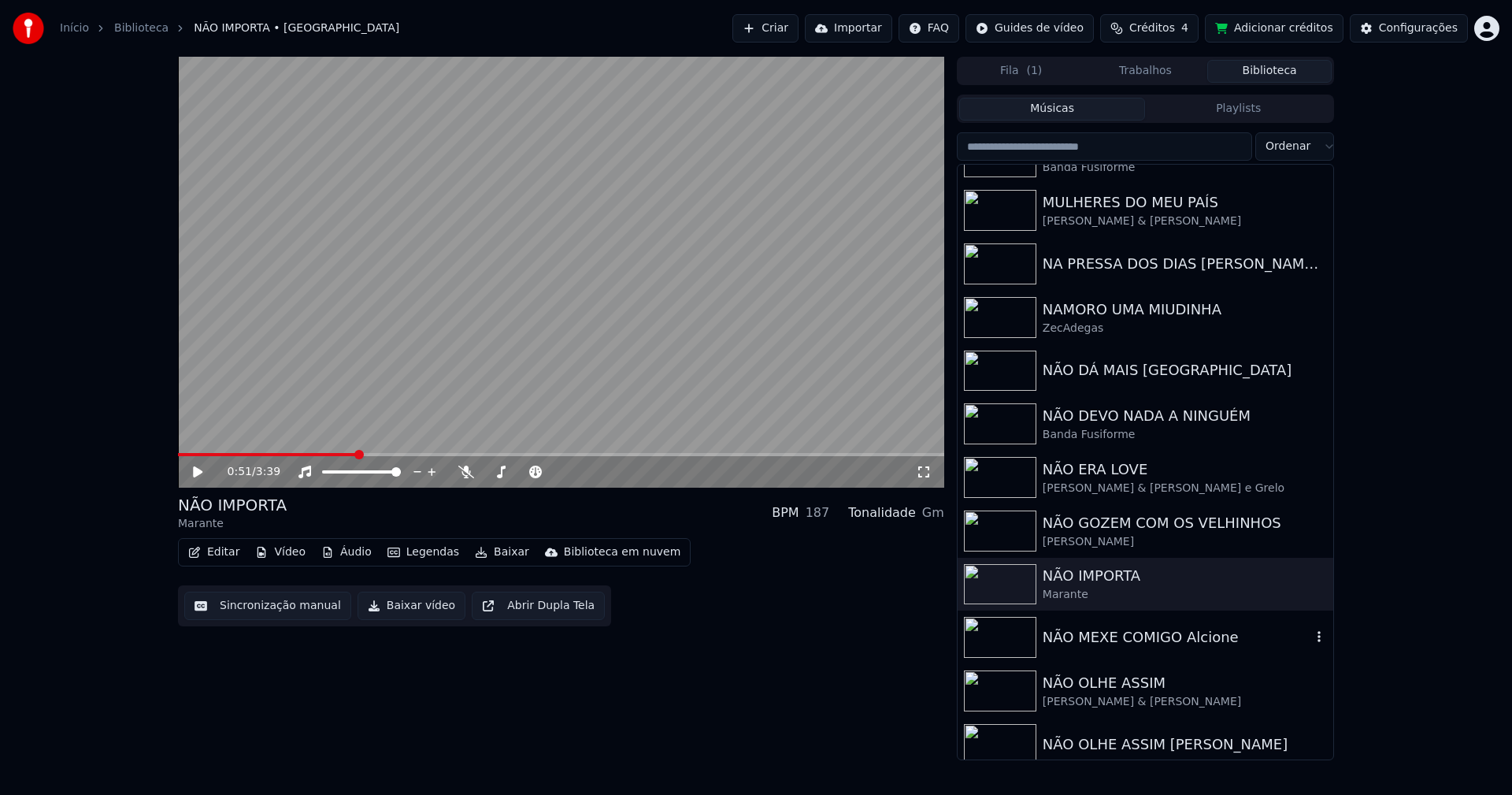
scroll to position [11309, 0]
